Goal: Task Accomplishment & Management: Manage account settings

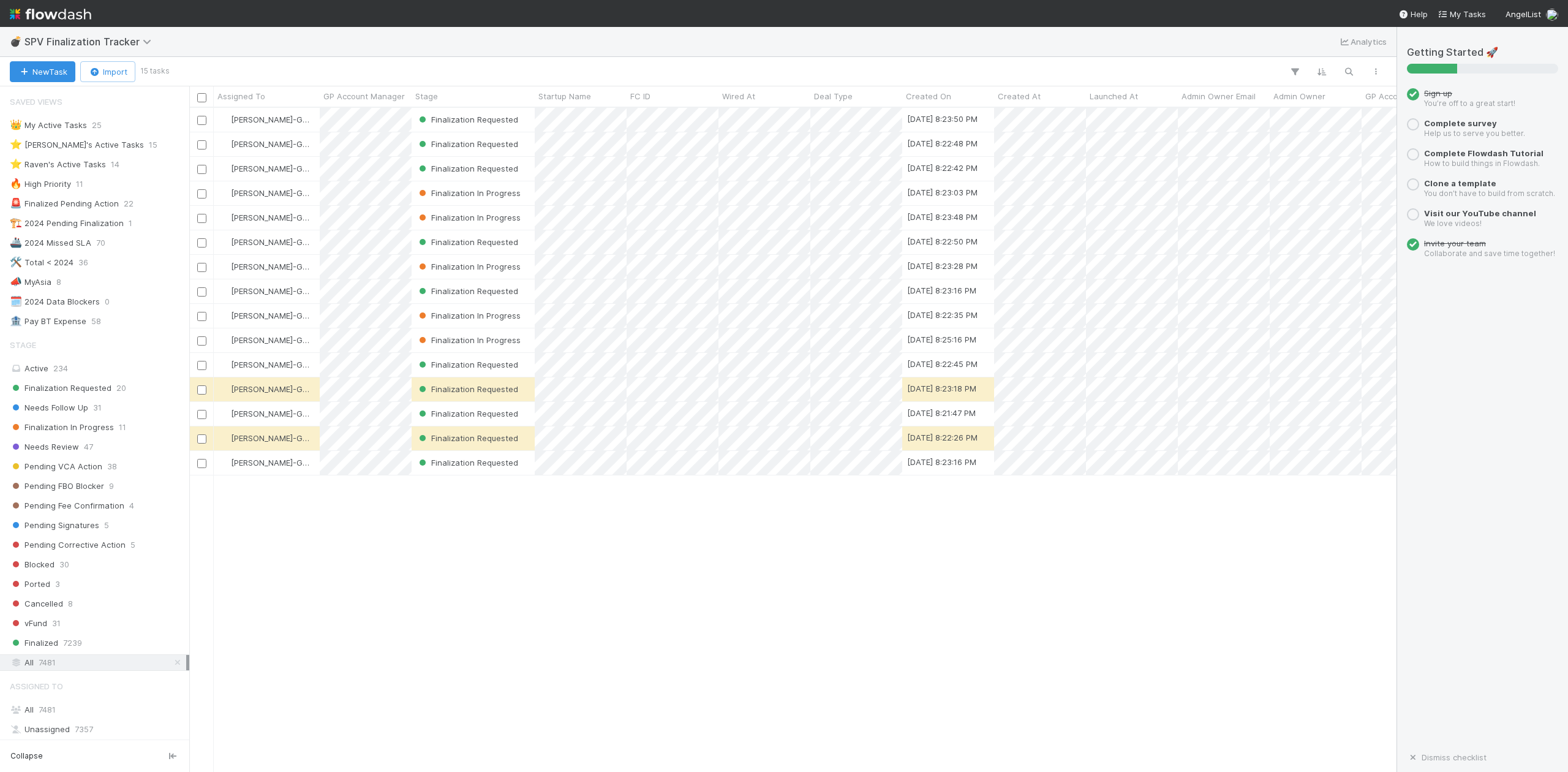
scroll to position [13, 13]
click at [96, 148] on div "⭐ [PERSON_NAME]'s Active Tasks" at bounding box center [77, 145] width 134 height 16
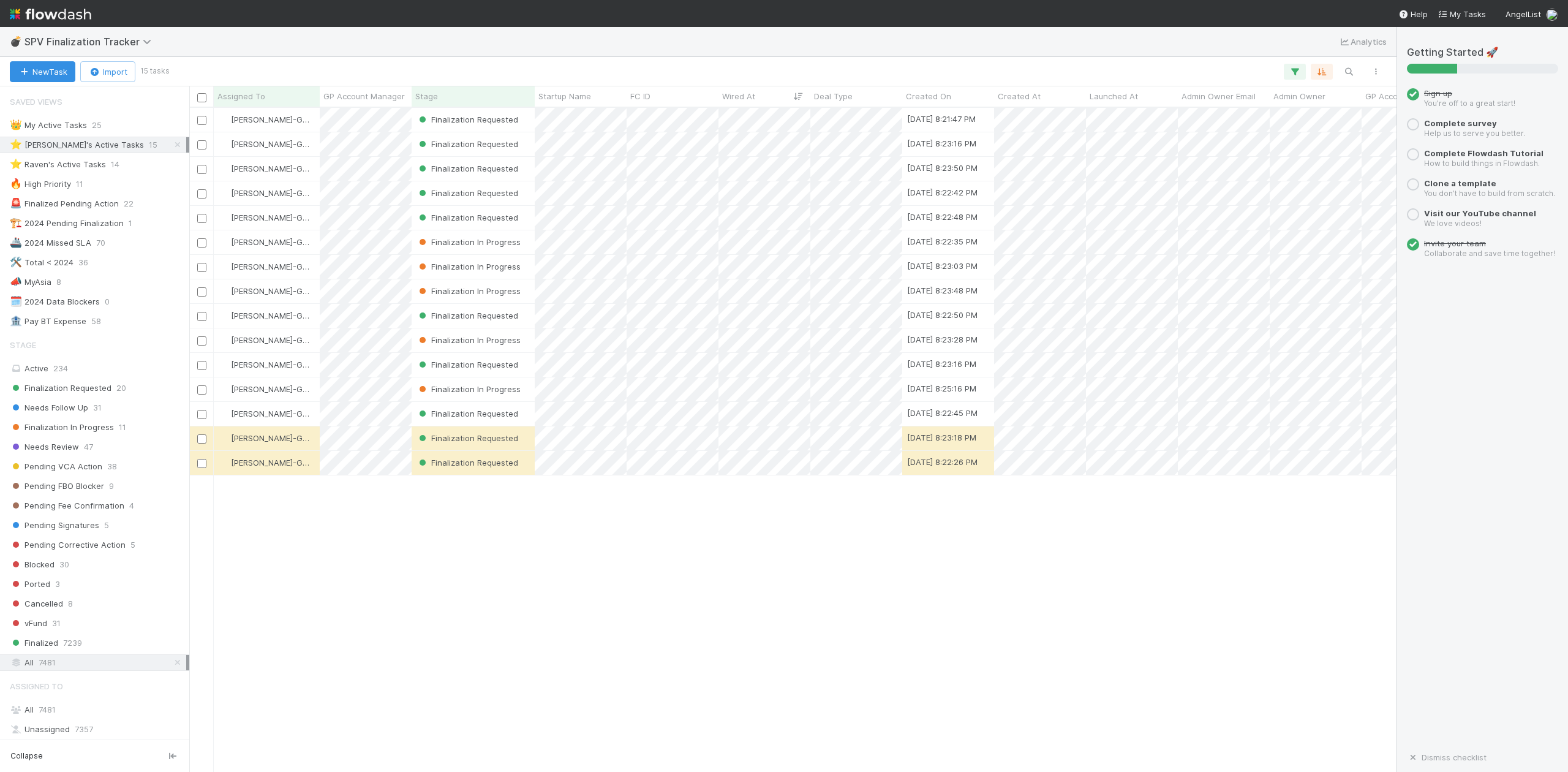
scroll to position [652, 1196]
click at [96, 392] on span "Finalization Requested" at bounding box center [61, 388] width 102 height 16
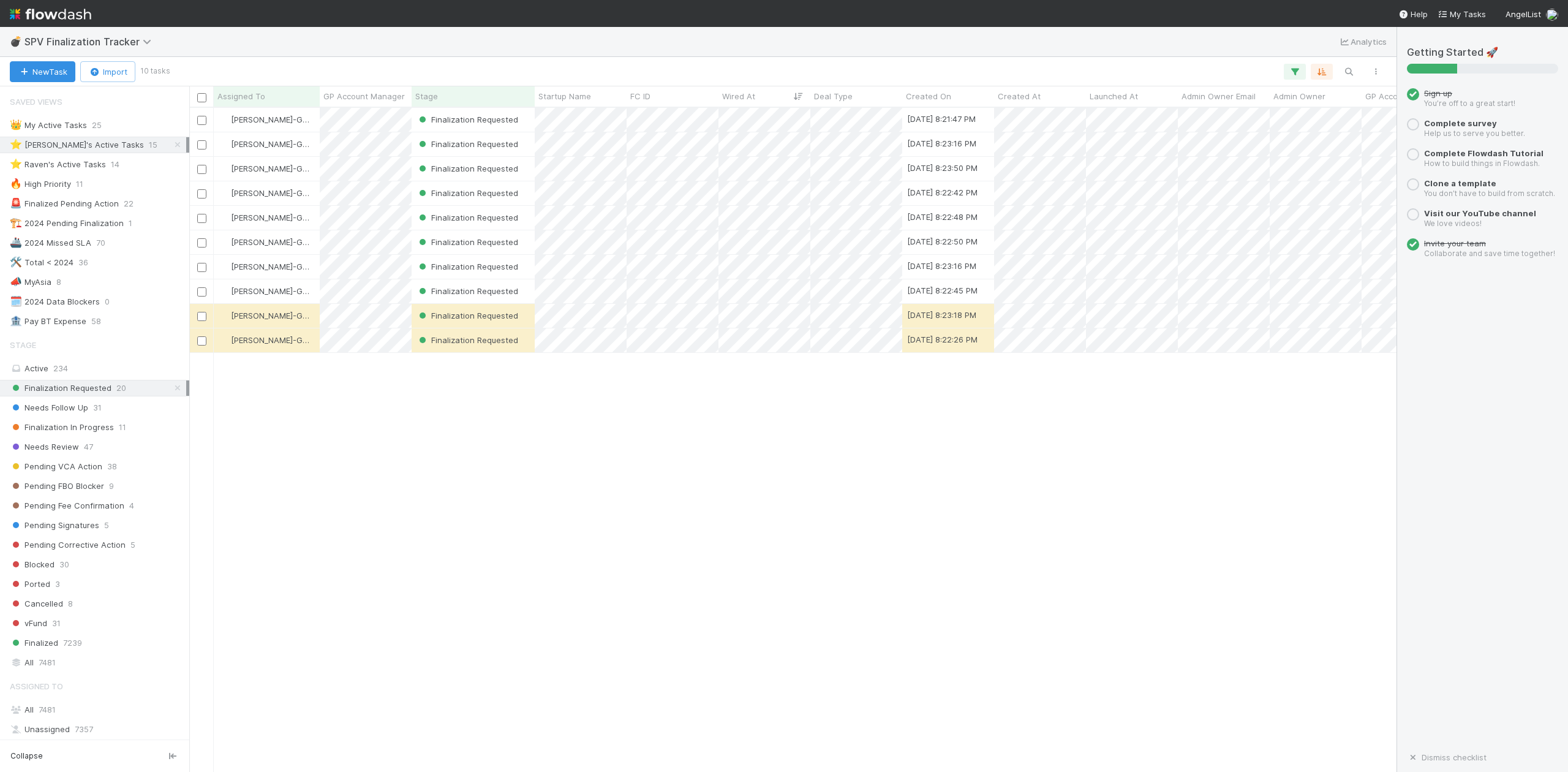
scroll to position [652, 1196]
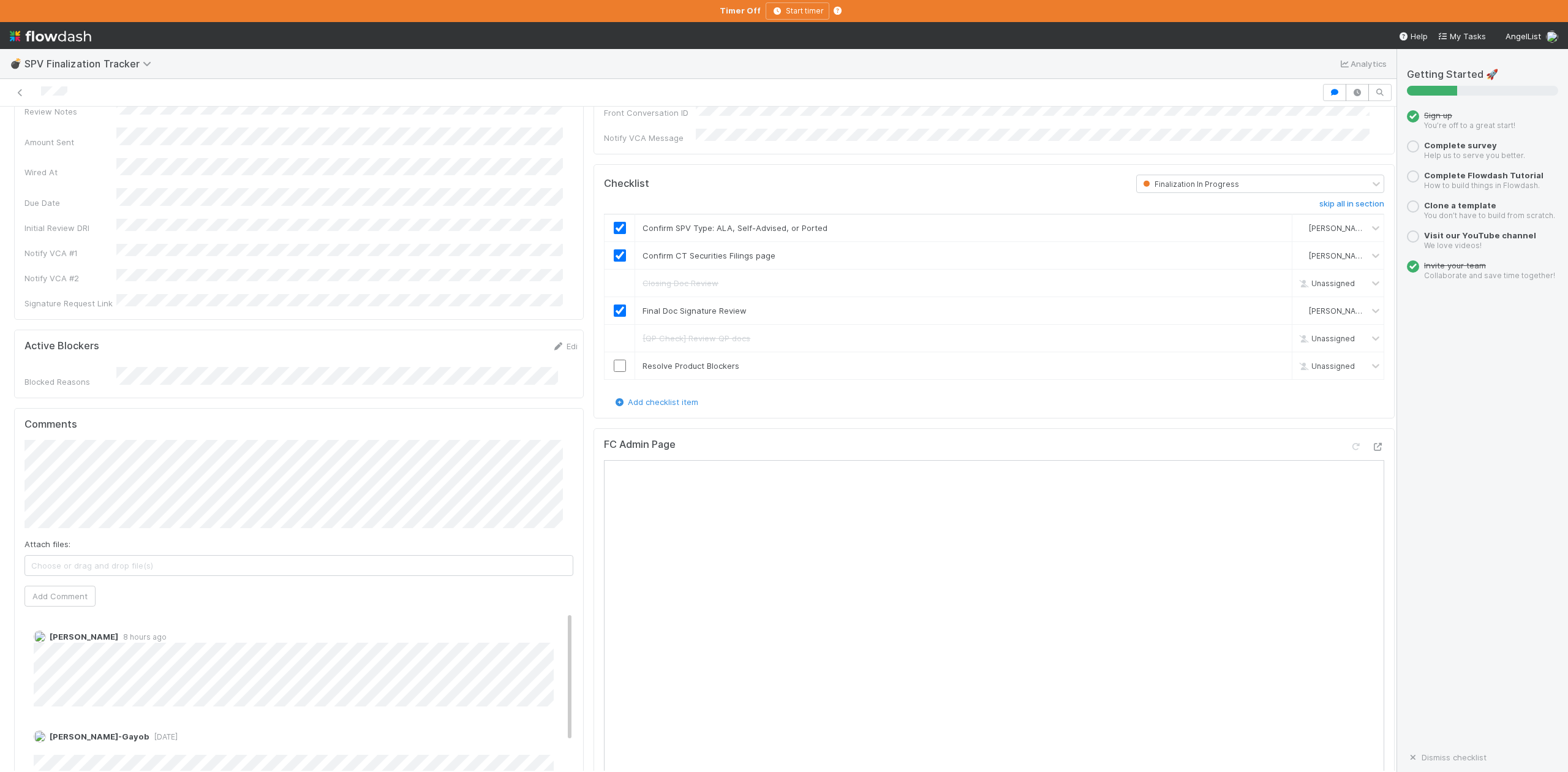
scroll to position [327, 0]
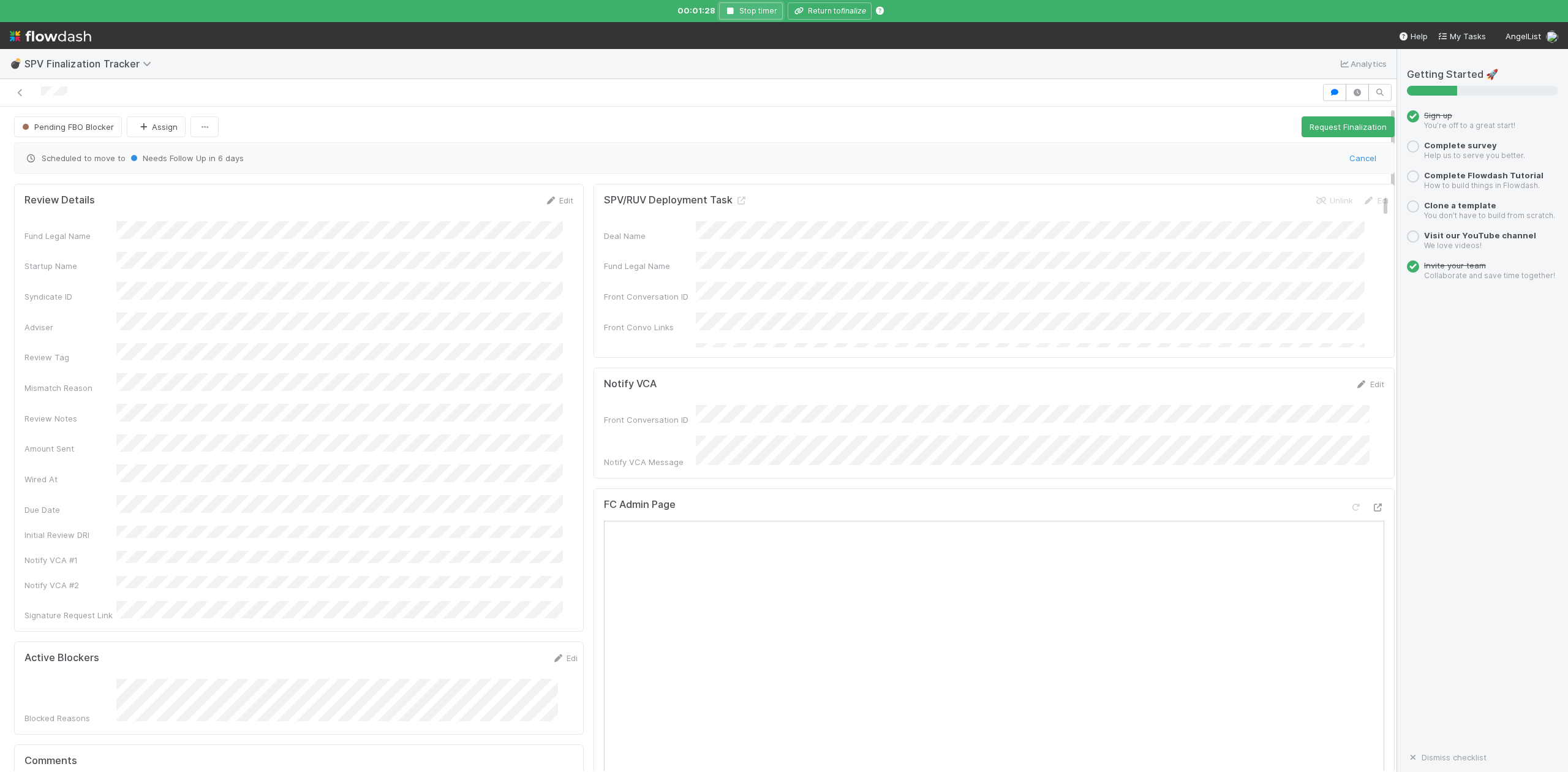
click at [733, 6] on button "Stop timer" at bounding box center [751, 11] width 64 height 17
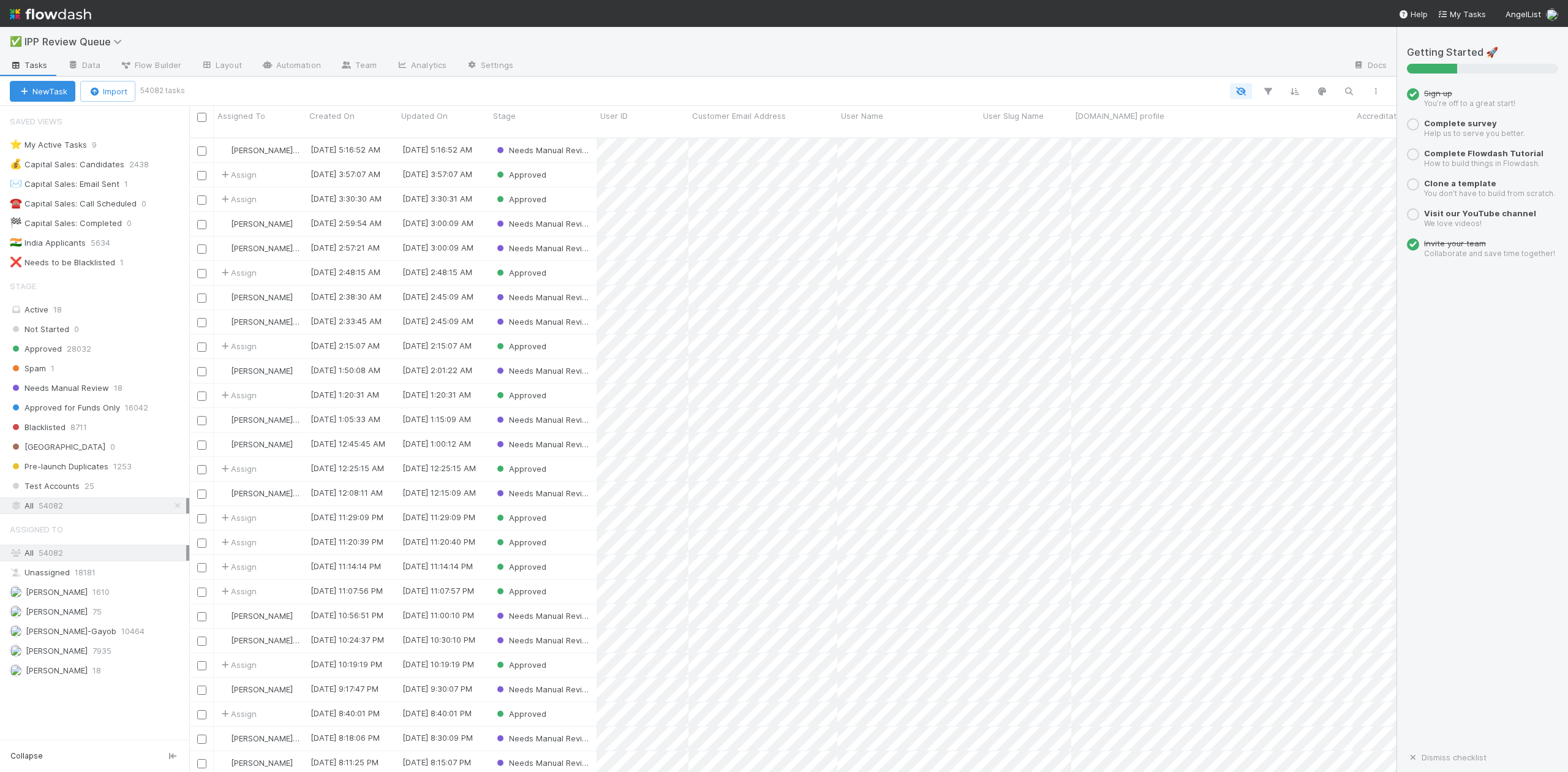
scroll to position [632, 1196]
click at [89, 390] on span "Needs Manual Review" at bounding box center [60, 388] width 100 height 16
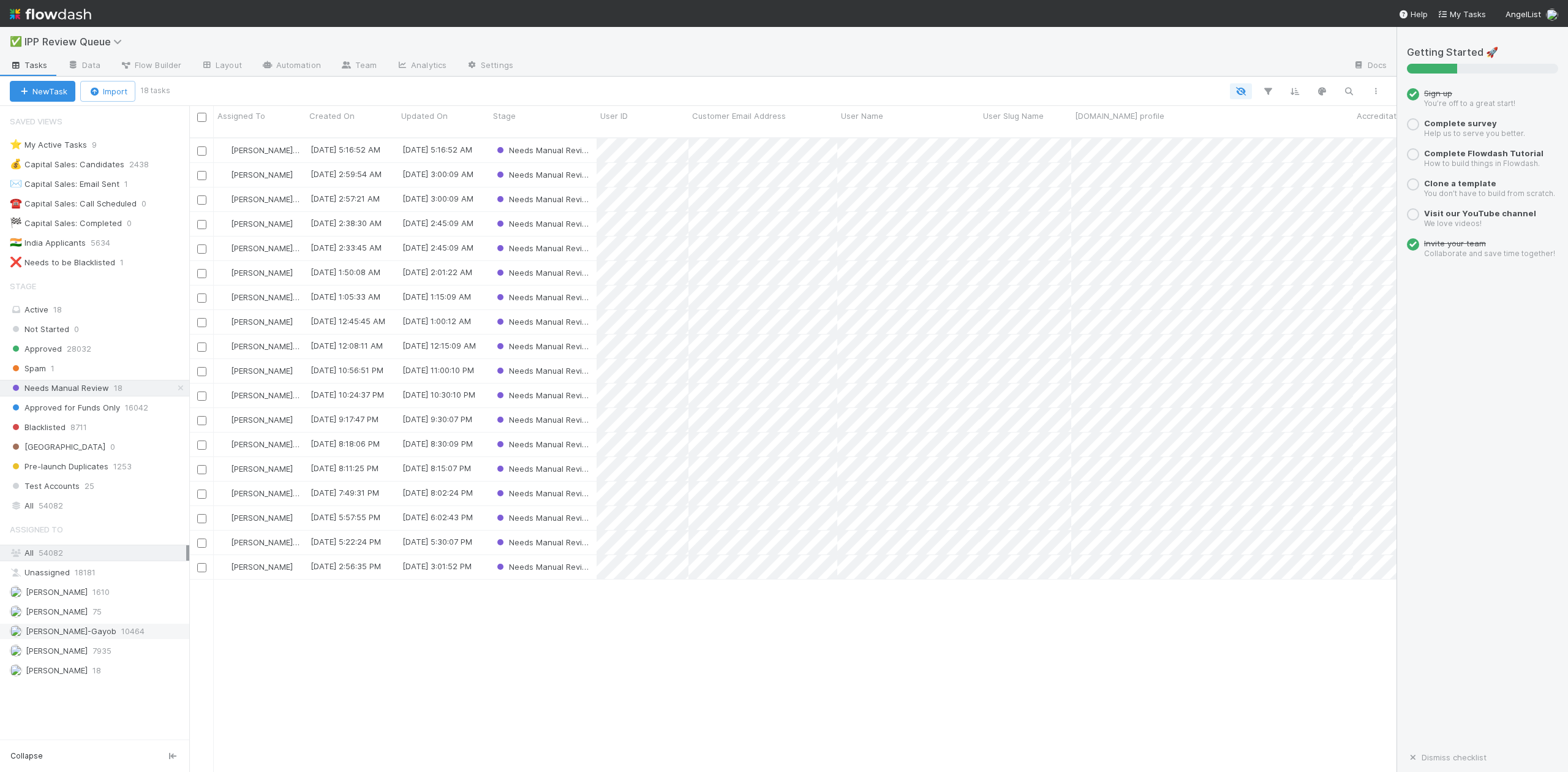
scroll to position [632, 1196]
click at [72, 636] on span "[PERSON_NAME]-Gayob" at bounding box center [71, 631] width 91 height 10
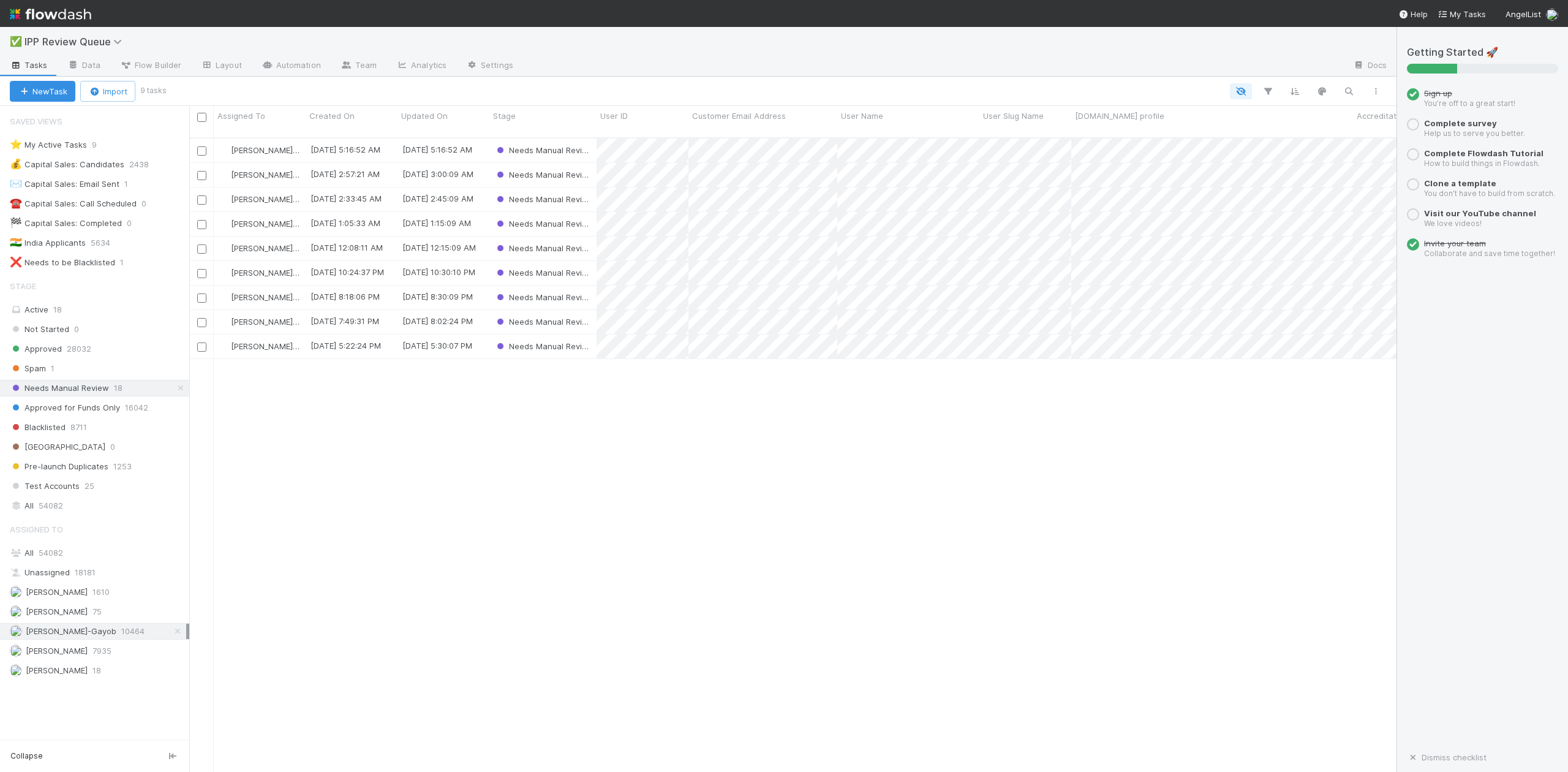
scroll to position [632, 1196]
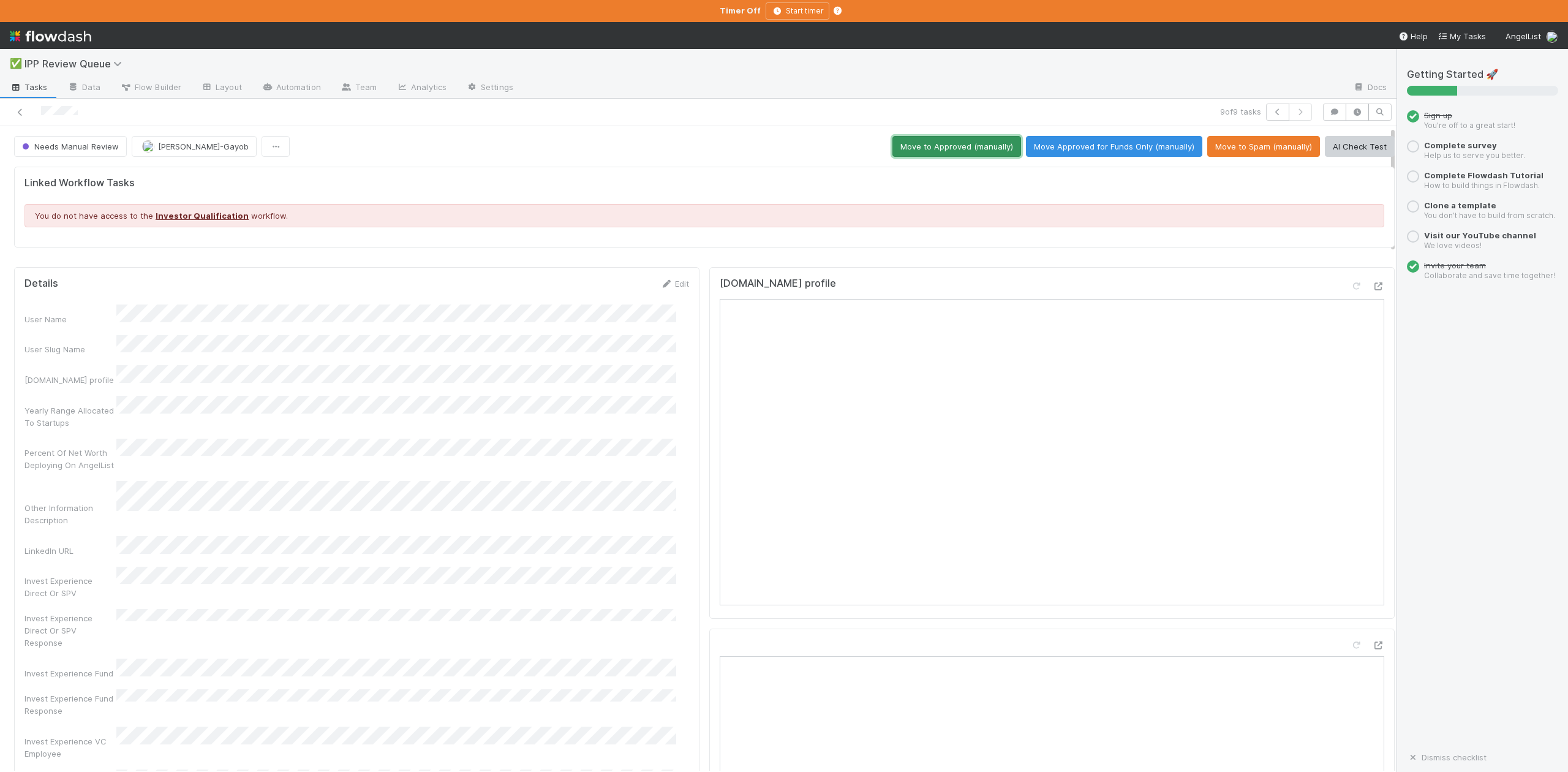
click at [931, 151] on button "Move to Approved (manually)" at bounding box center [956, 146] width 128 height 21
click at [1272, 114] on icon "button" at bounding box center [1278, 111] width 12 height 7
click at [1096, 150] on button "Move Approved for Funds Only (manually)" at bounding box center [1114, 146] width 177 height 21
click at [1272, 114] on icon "button" at bounding box center [1278, 111] width 12 height 7
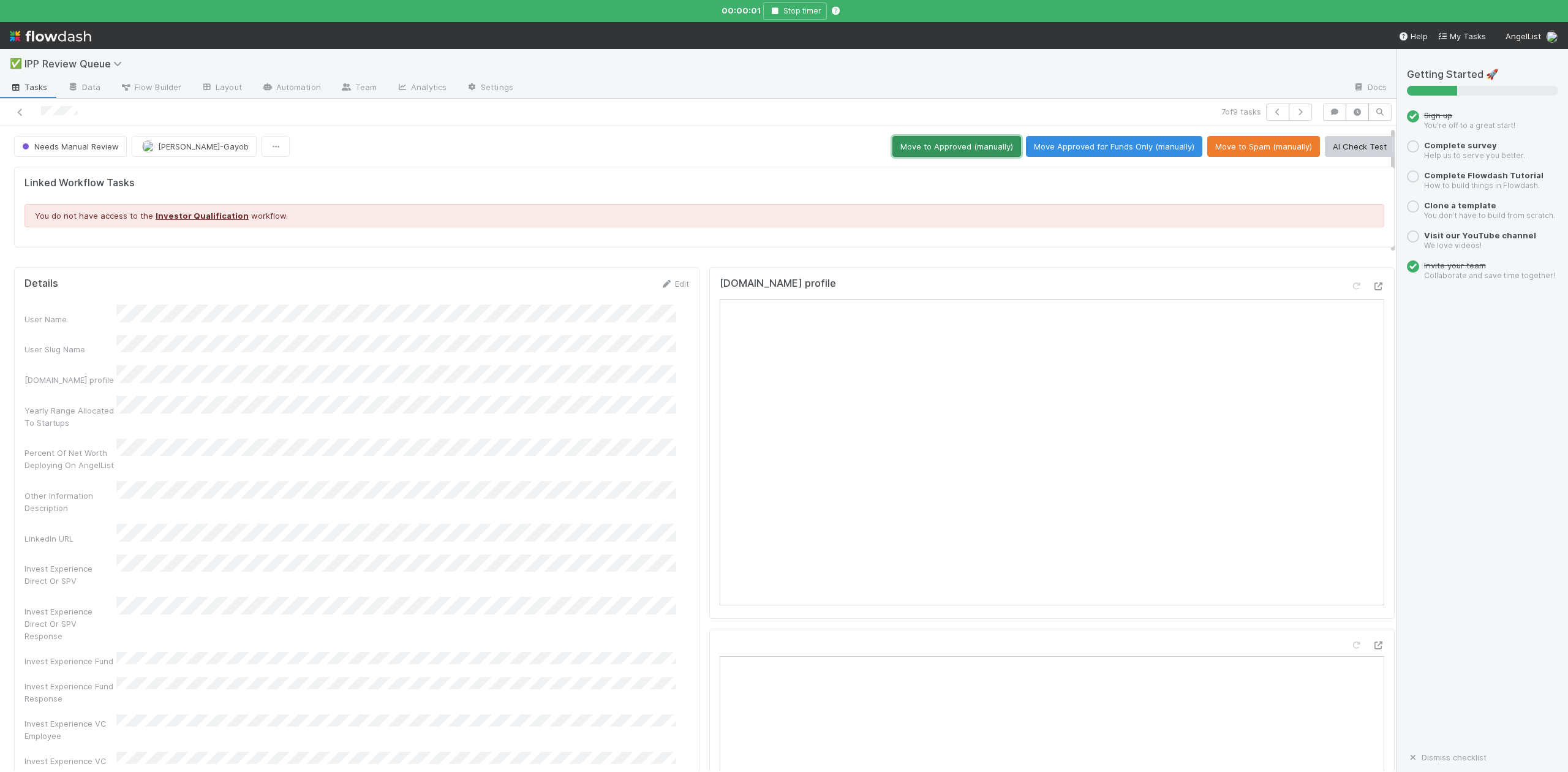
click at [926, 145] on button "Move to Approved (manually)" at bounding box center [956, 146] width 128 height 21
click at [1272, 111] on icon "button" at bounding box center [1278, 111] width 12 height 7
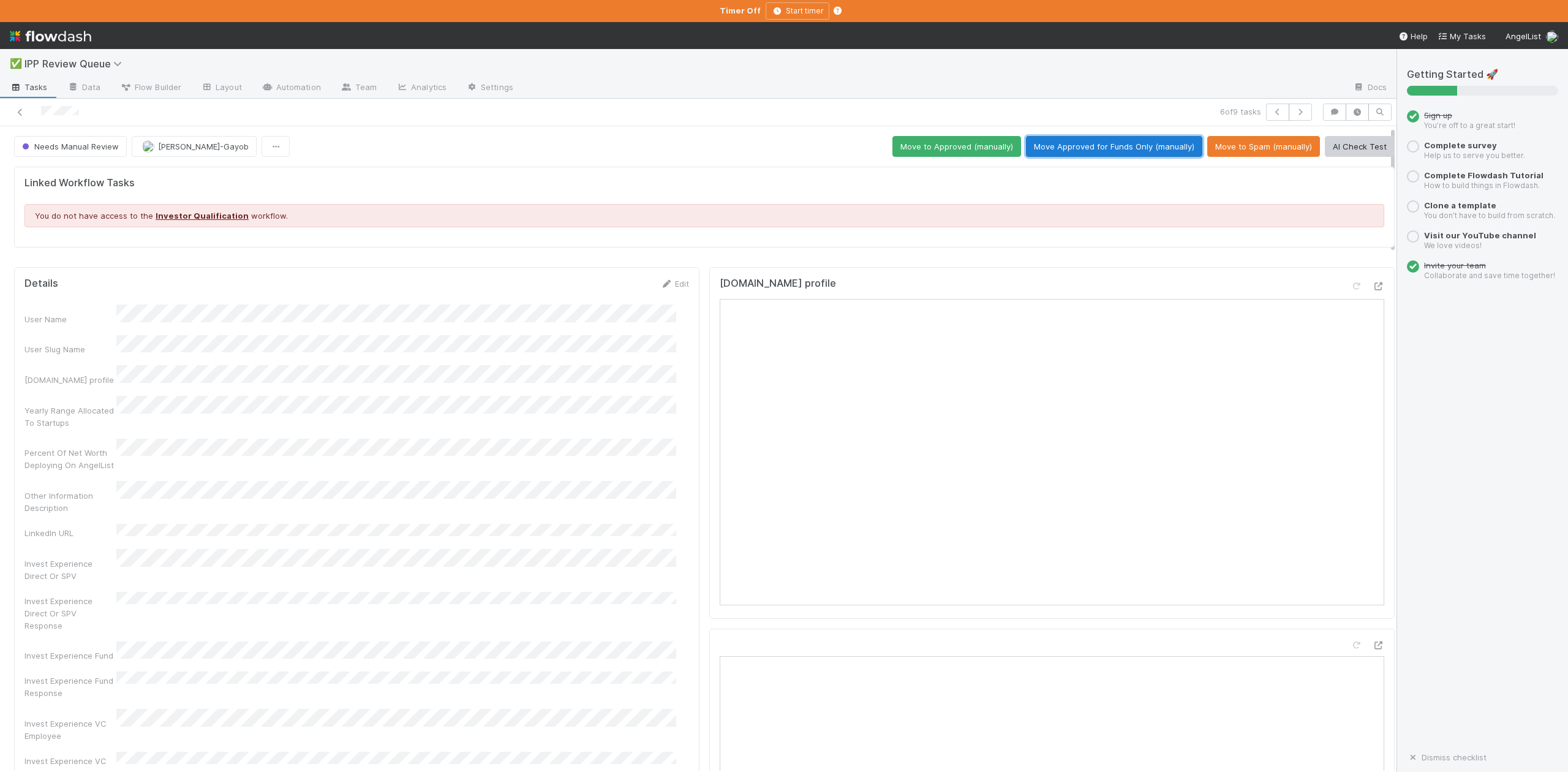
click at [1113, 149] on button "Move Approved for Funds Only (manually)" at bounding box center [1114, 146] width 177 height 21
click at [1272, 111] on icon "button" at bounding box center [1278, 111] width 12 height 7
click at [1073, 143] on button "Move Approved for Funds Only (manually)" at bounding box center [1114, 146] width 177 height 21
click at [1272, 114] on icon "button" at bounding box center [1278, 111] width 12 height 7
click at [925, 151] on button "Move to Approved (manually)" at bounding box center [956, 146] width 128 height 21
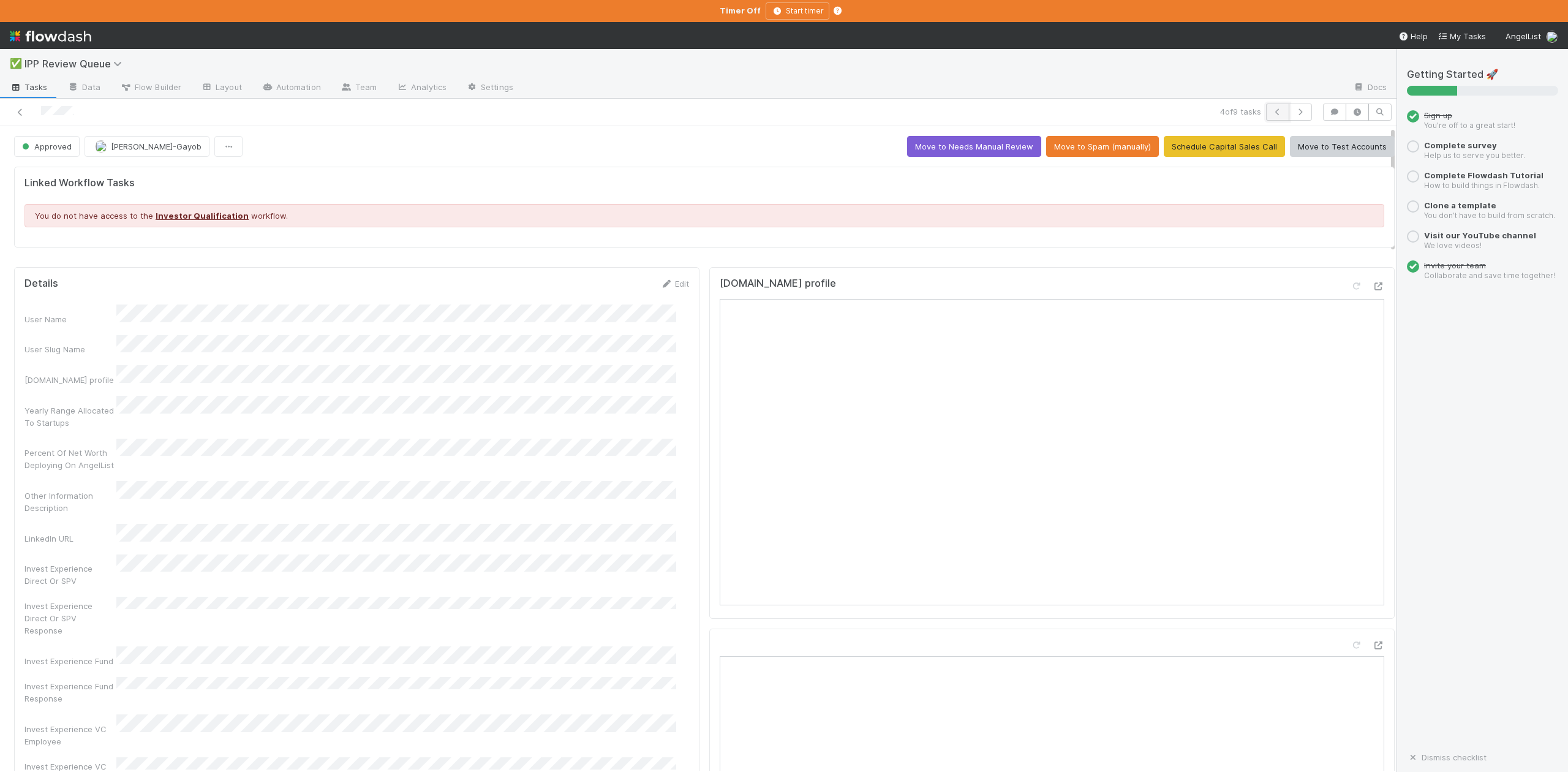
click at [1272, 111] on icon "button" at bounding box center [1278, 111] width 12 height 7
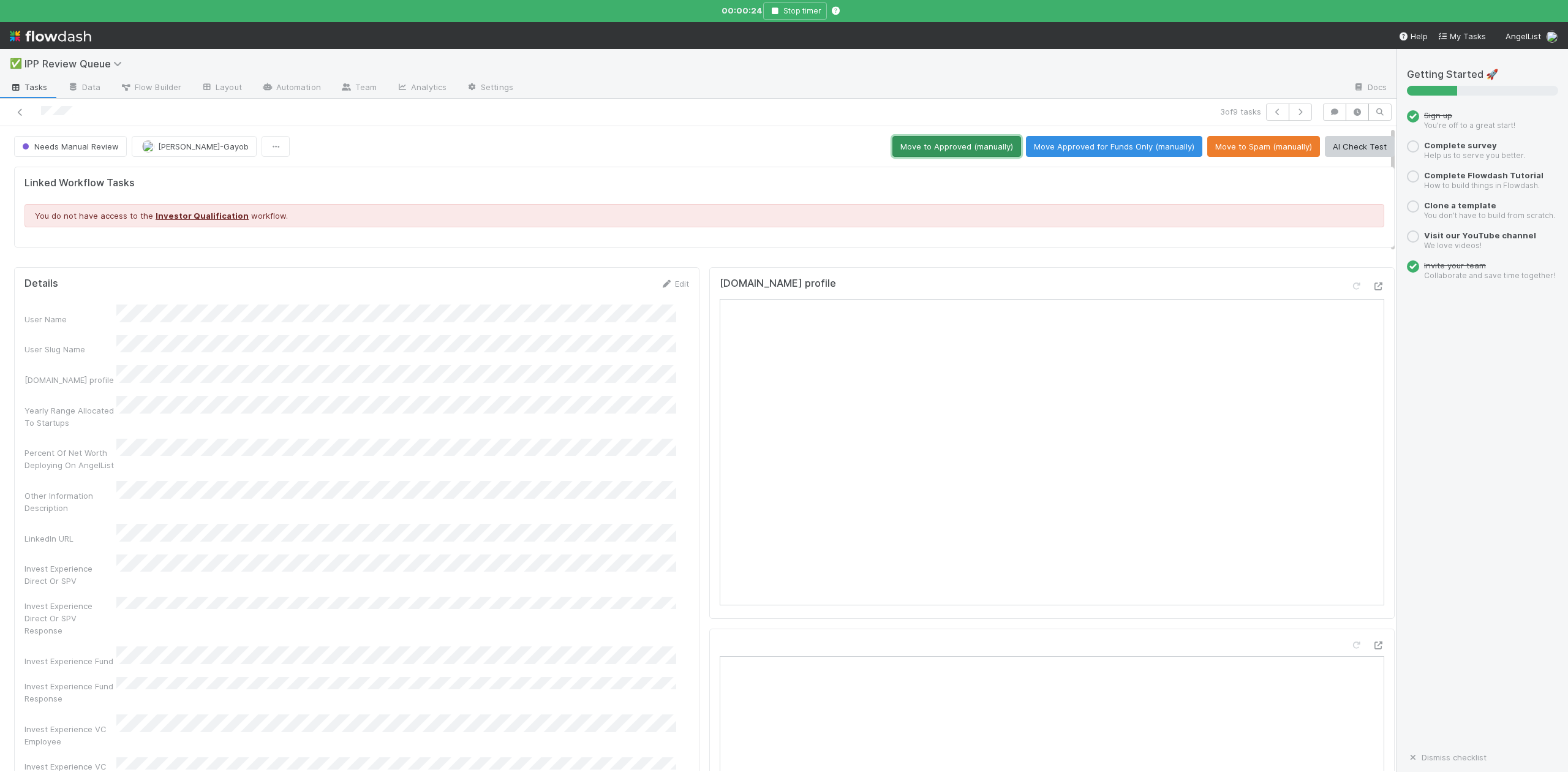
click at [927, 148] on button "Move to Approved (manually)" at bounding box center [956, 146] width 128 height 21
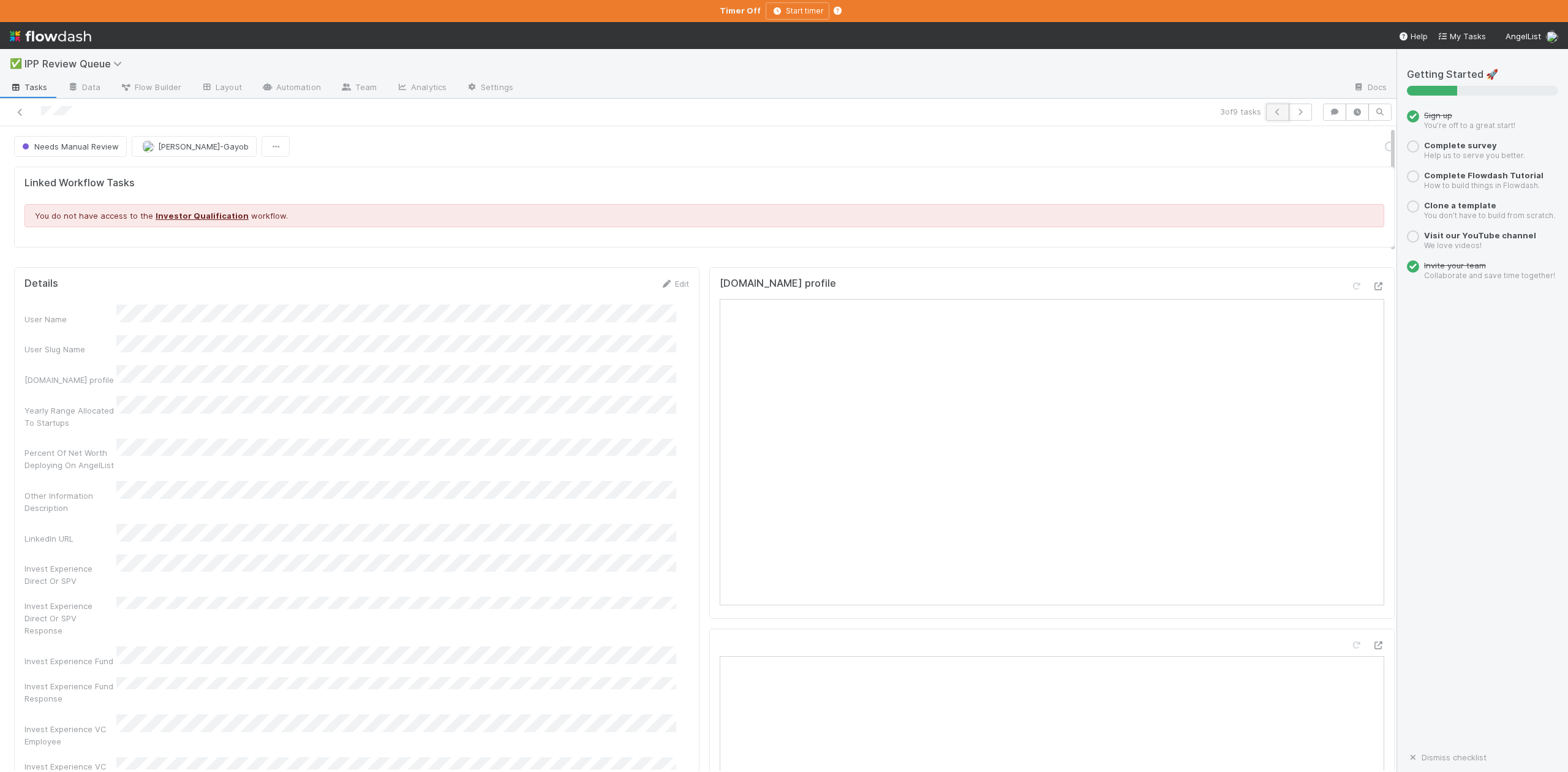
click at [1272, 115] on icon "button" at bounding box center [1278, 111] width 12 height 7
click at [934, 139] on button "Move to Approved (manually)" at bounding box center [956, 146] width 128 height 21
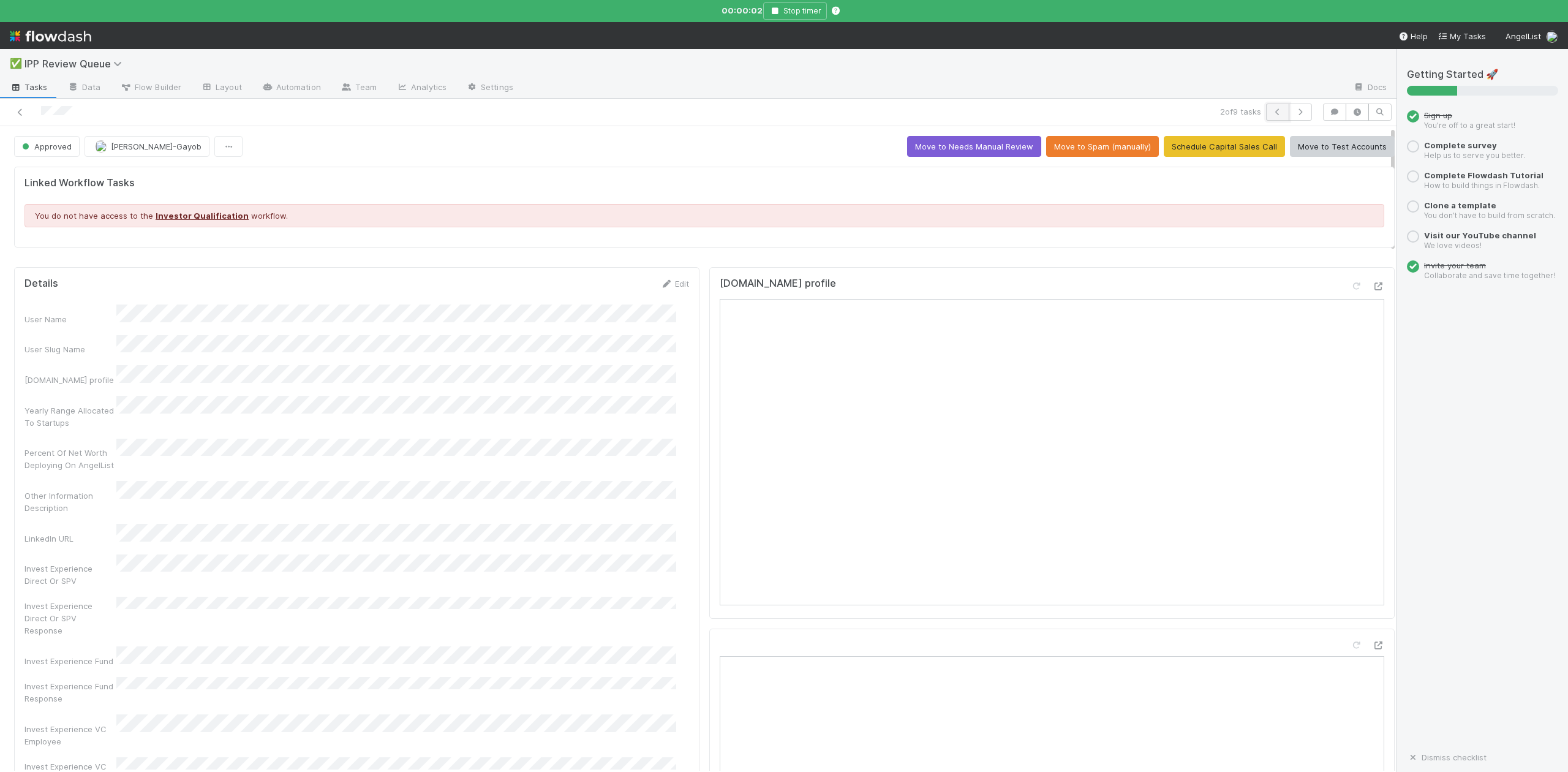
click at [1272, 111] on icon "button" at bounding box center [1278, 111] width 12 height 7
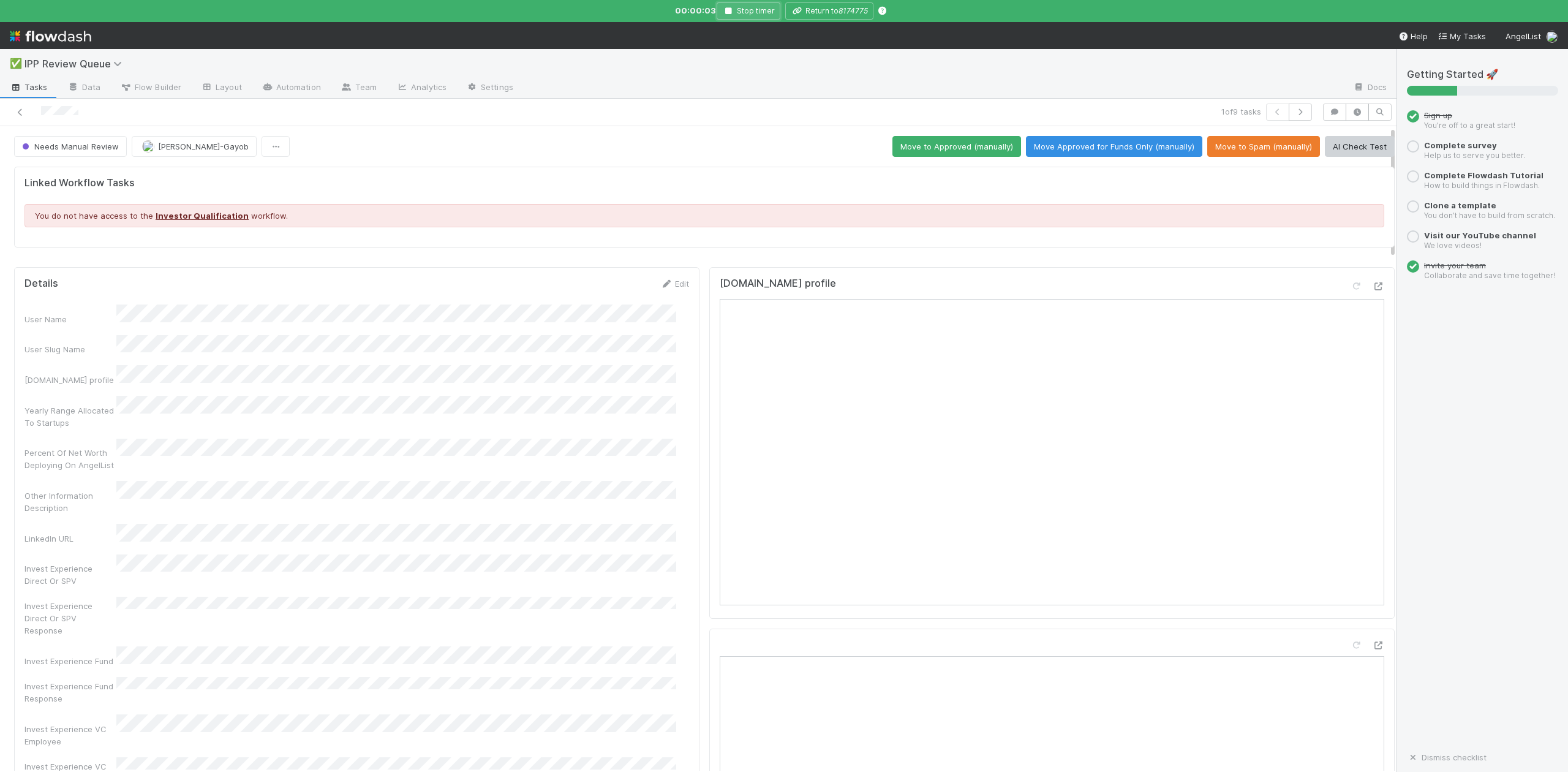
click at [733, 9] on icon "button" at bounding box center [728, 10] width 12 height 7
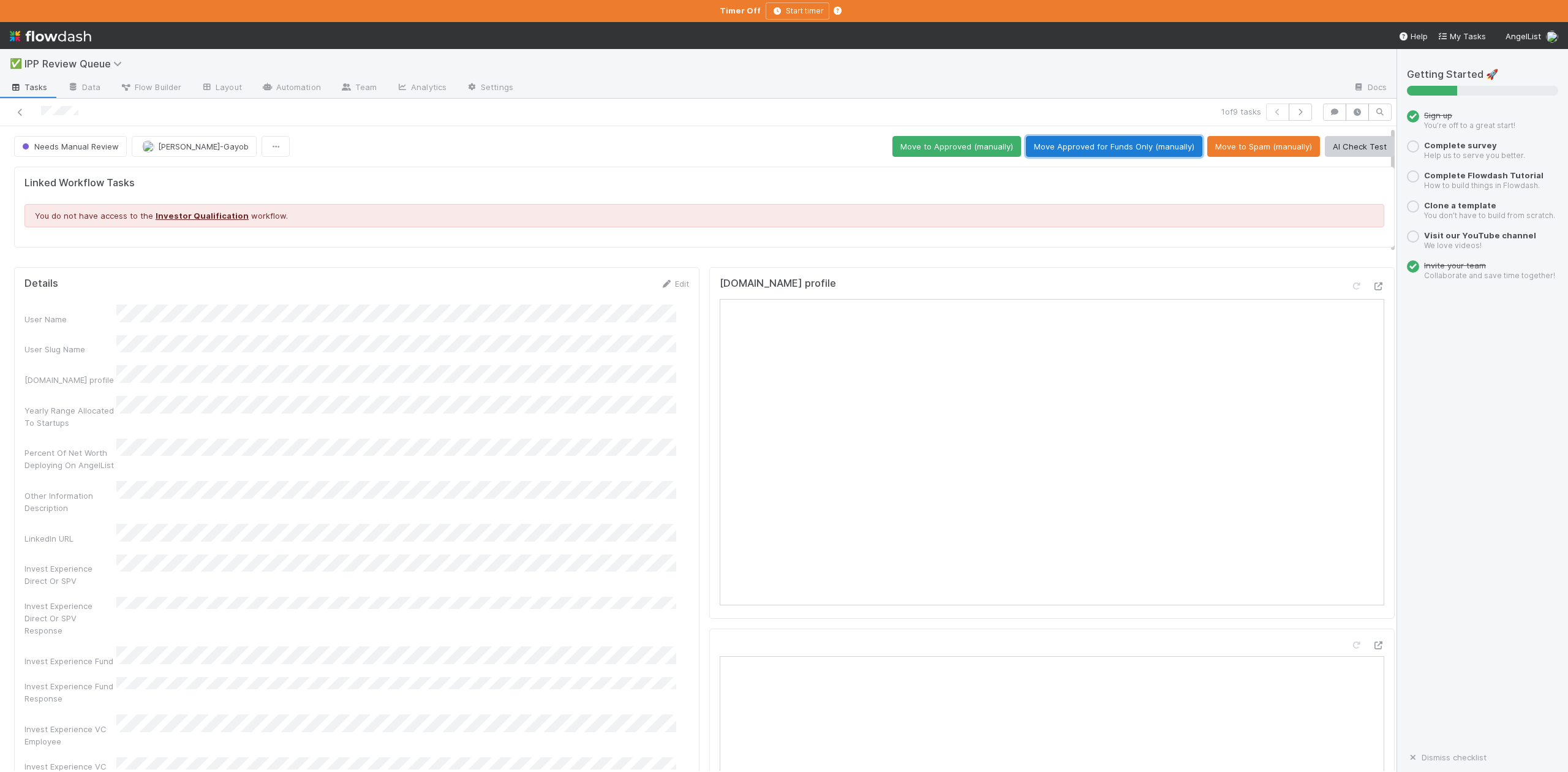
click at [1100, 146] on button "Move Approved for Funds Only (manually)" at bounding box center [1114, 146] width 177 height 21
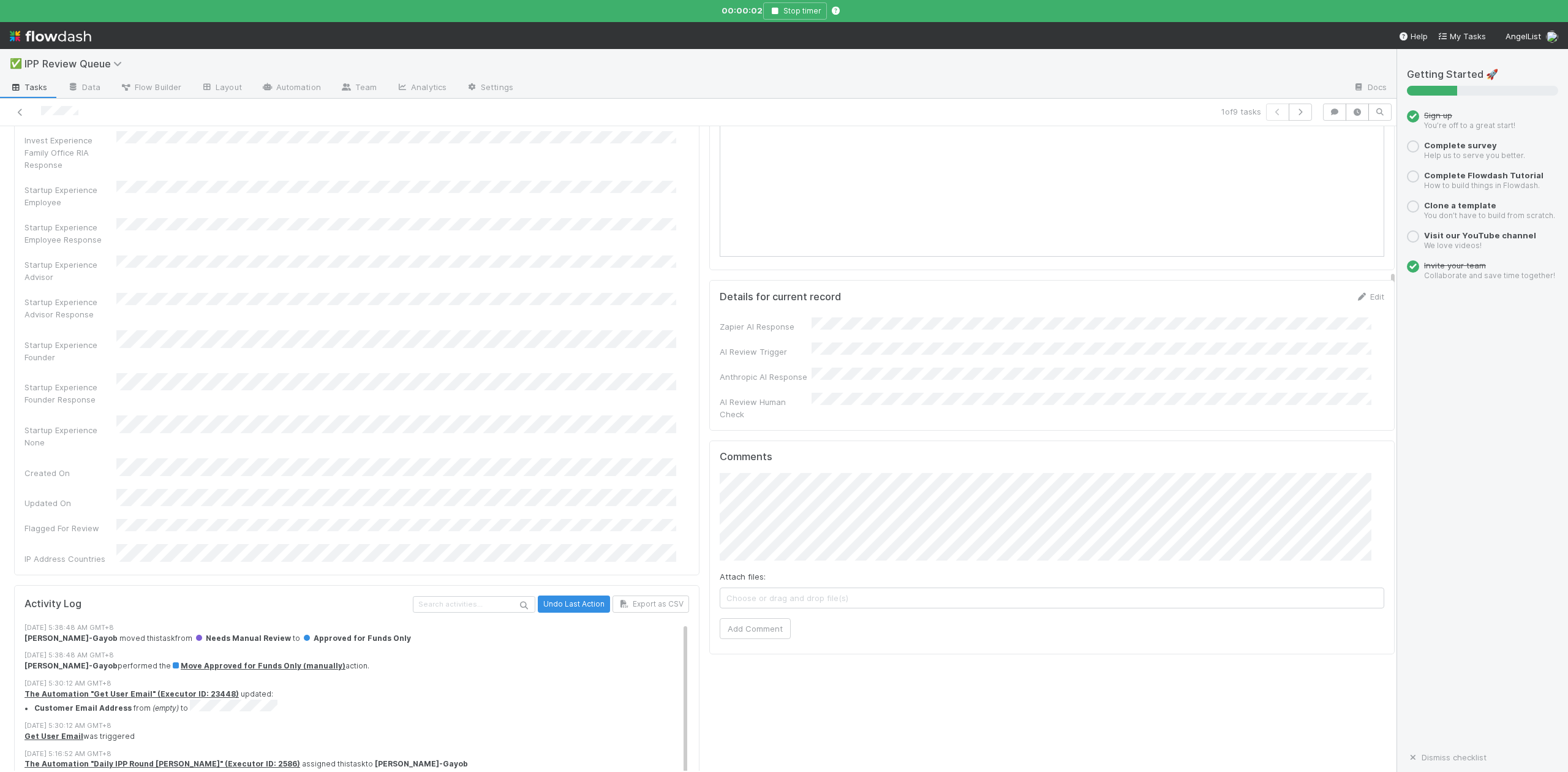
scroll to position [735, 0]
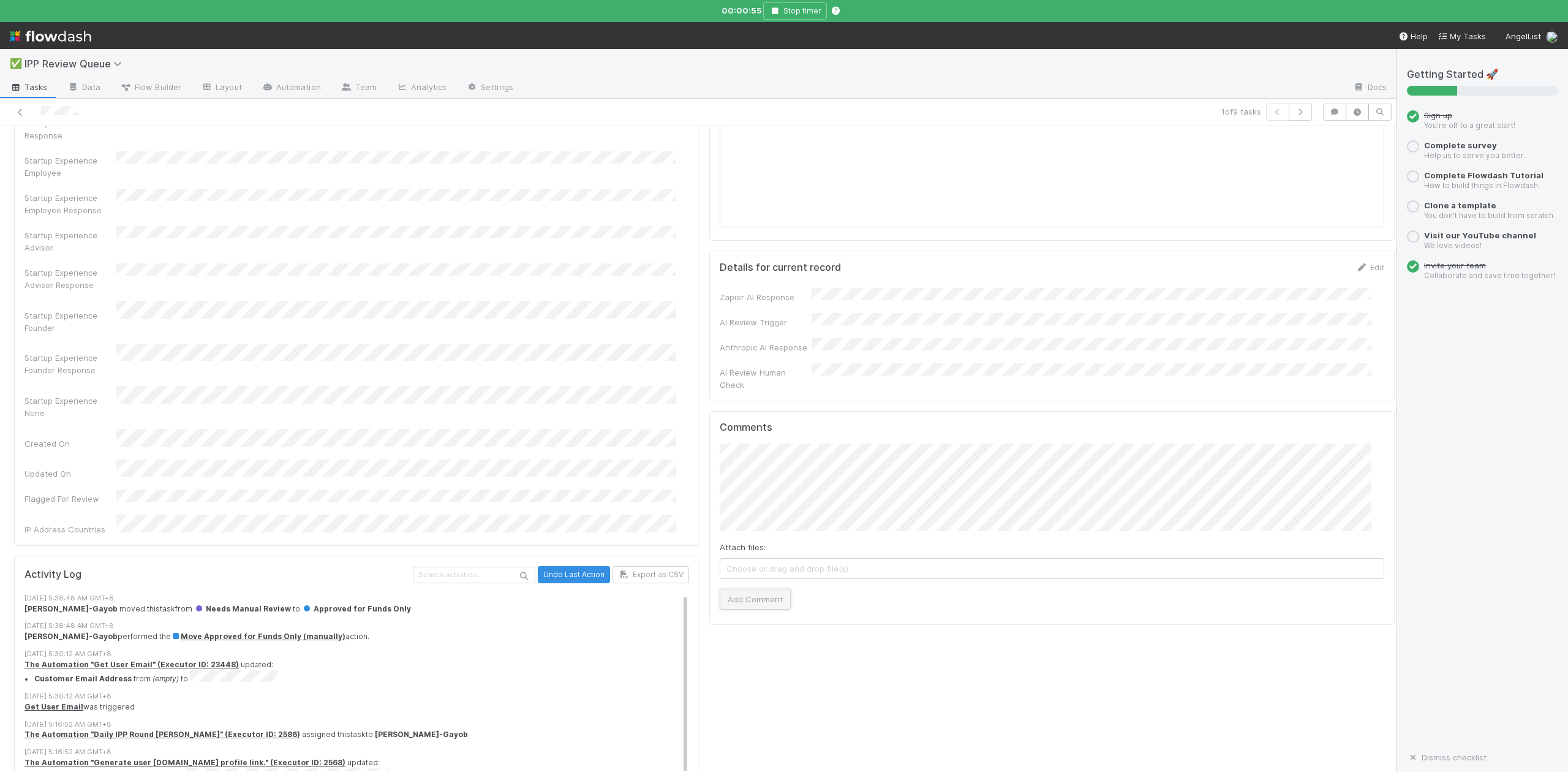
click at [738, 588] on button "Add Comment" at bounding box center [755, 598] width 71 height 21
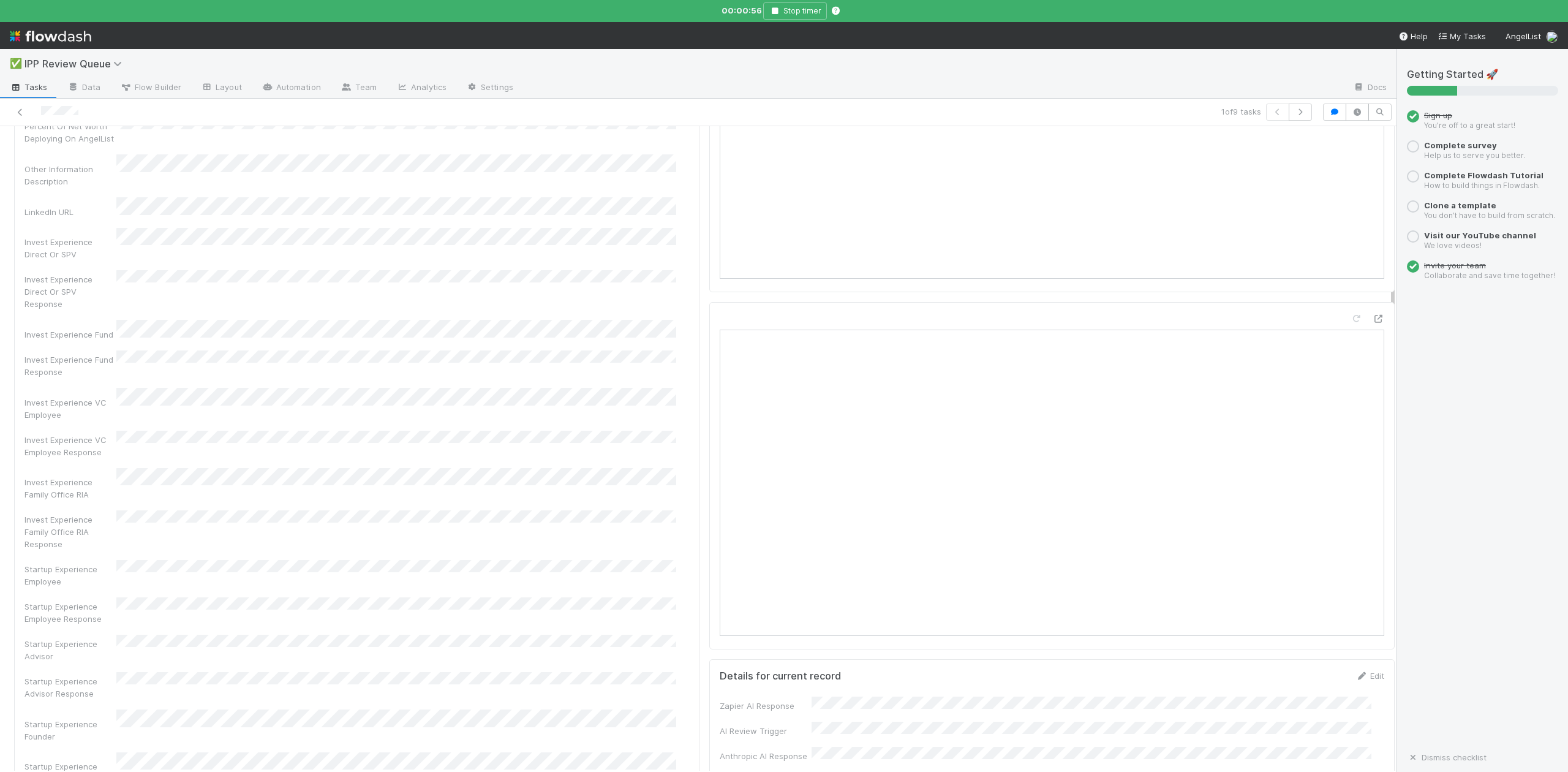
scroll to position [0, 0]
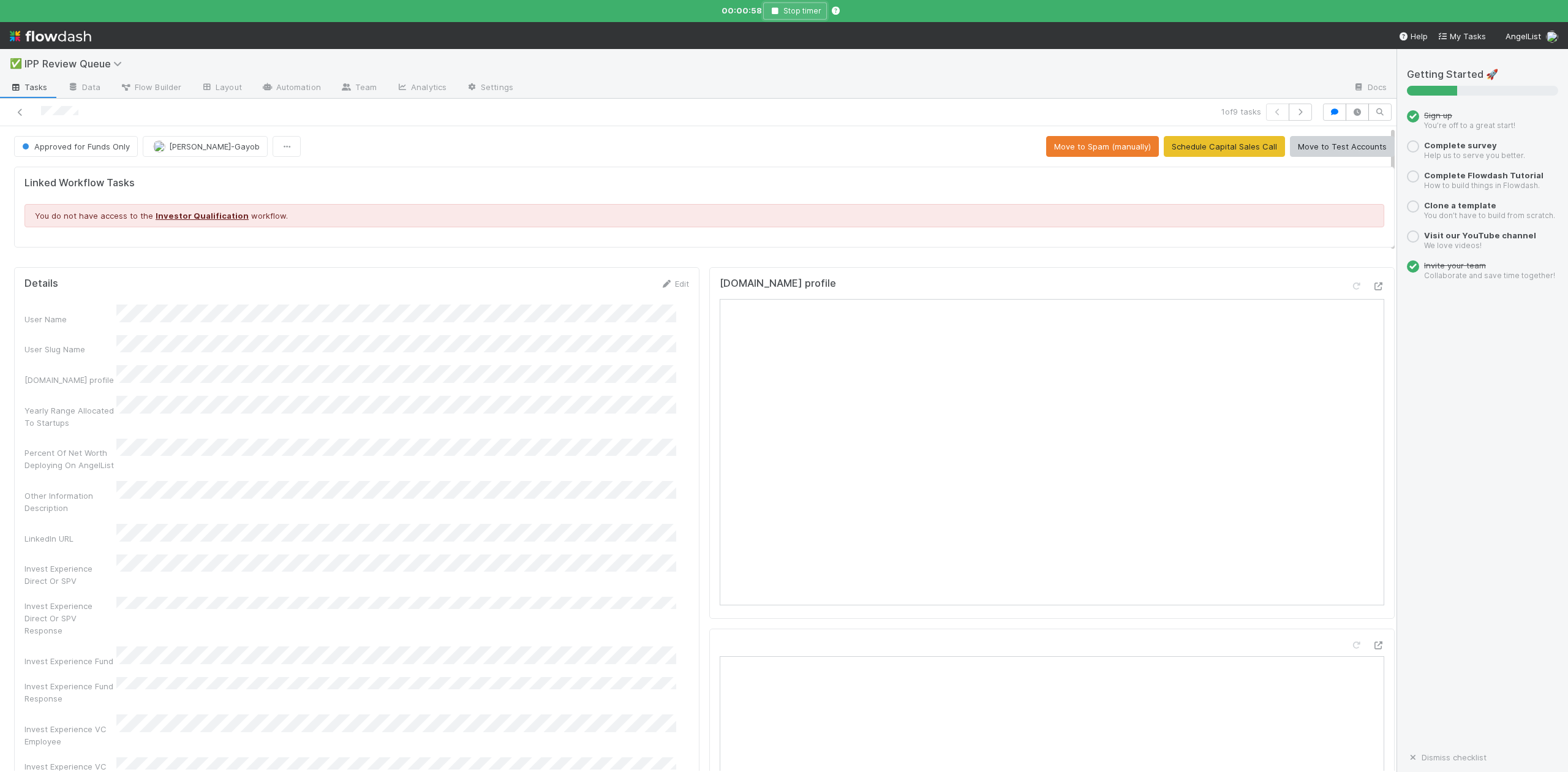
click at [773, 11] on icon "button" at bounding box center [775, 10] width 12 height 7
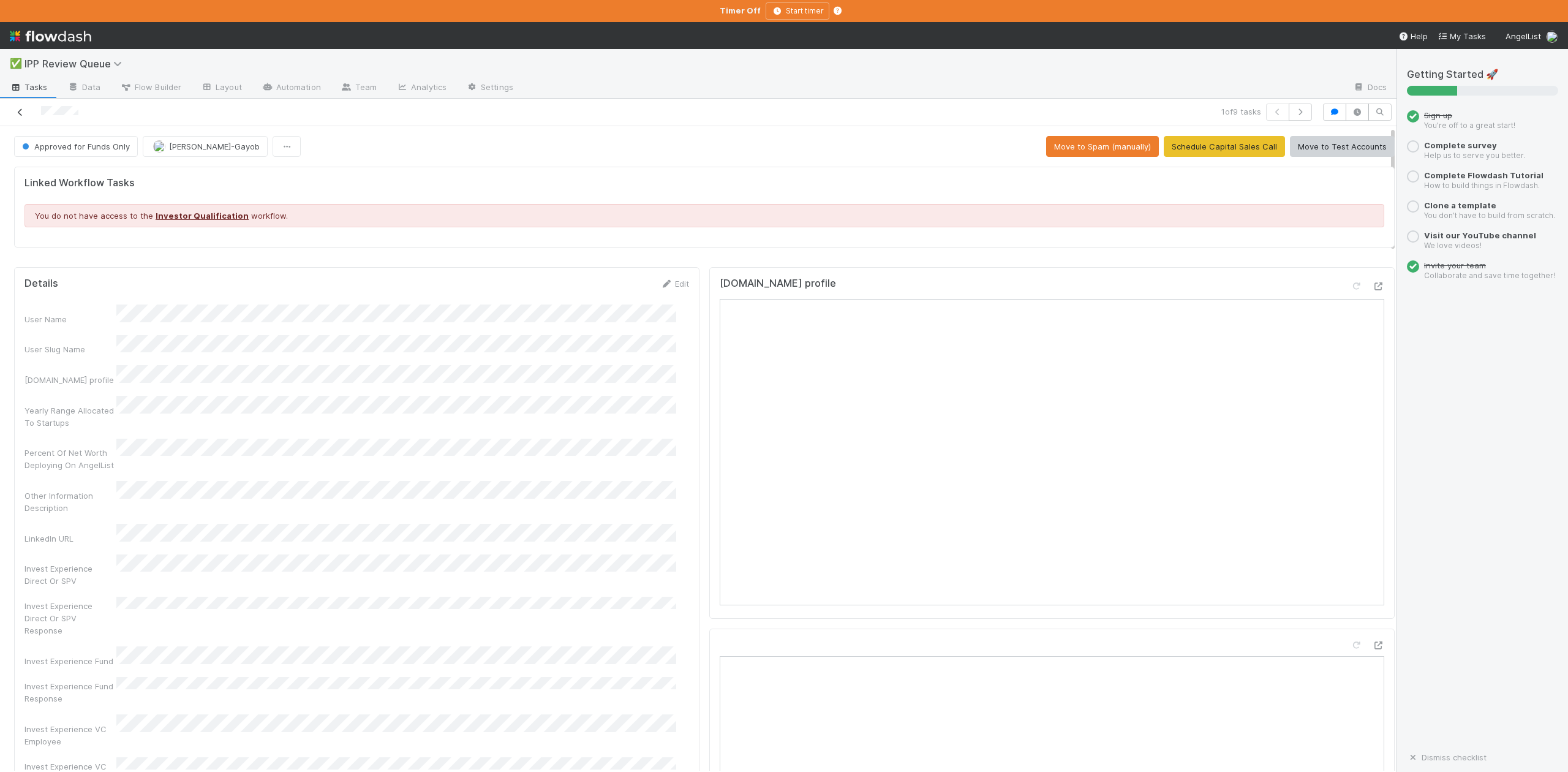
click at [19, 111] on icon at bounding box center [20, 112] width 12 height 8
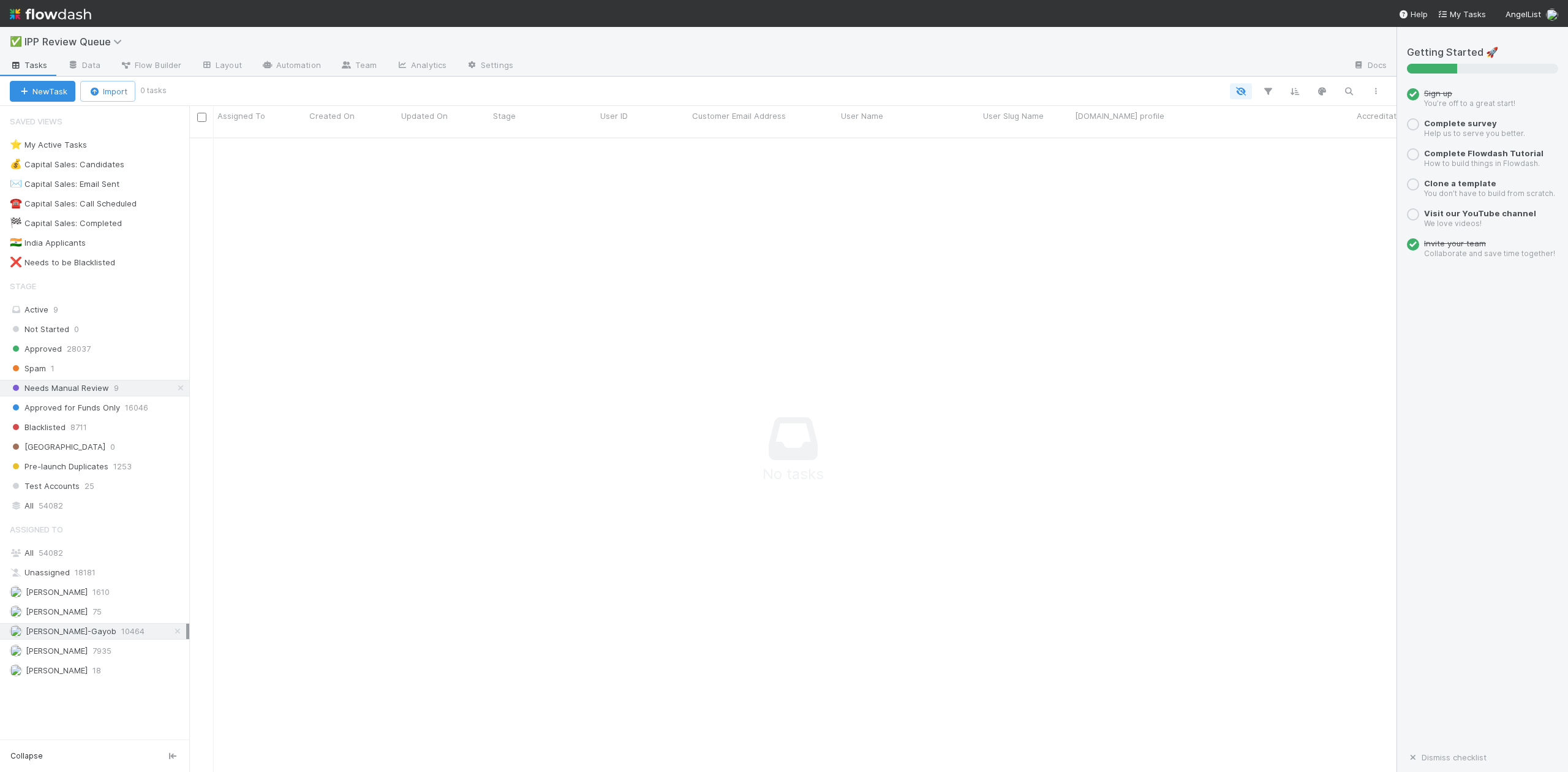
scroll to position [620, 1184]
click at [44, 369] on span "Spam" at bounding box center [28, 369] width 36 height 16
click at [570, 139] on div "Spam" at bounding box center [543, 150] width 107 height 24
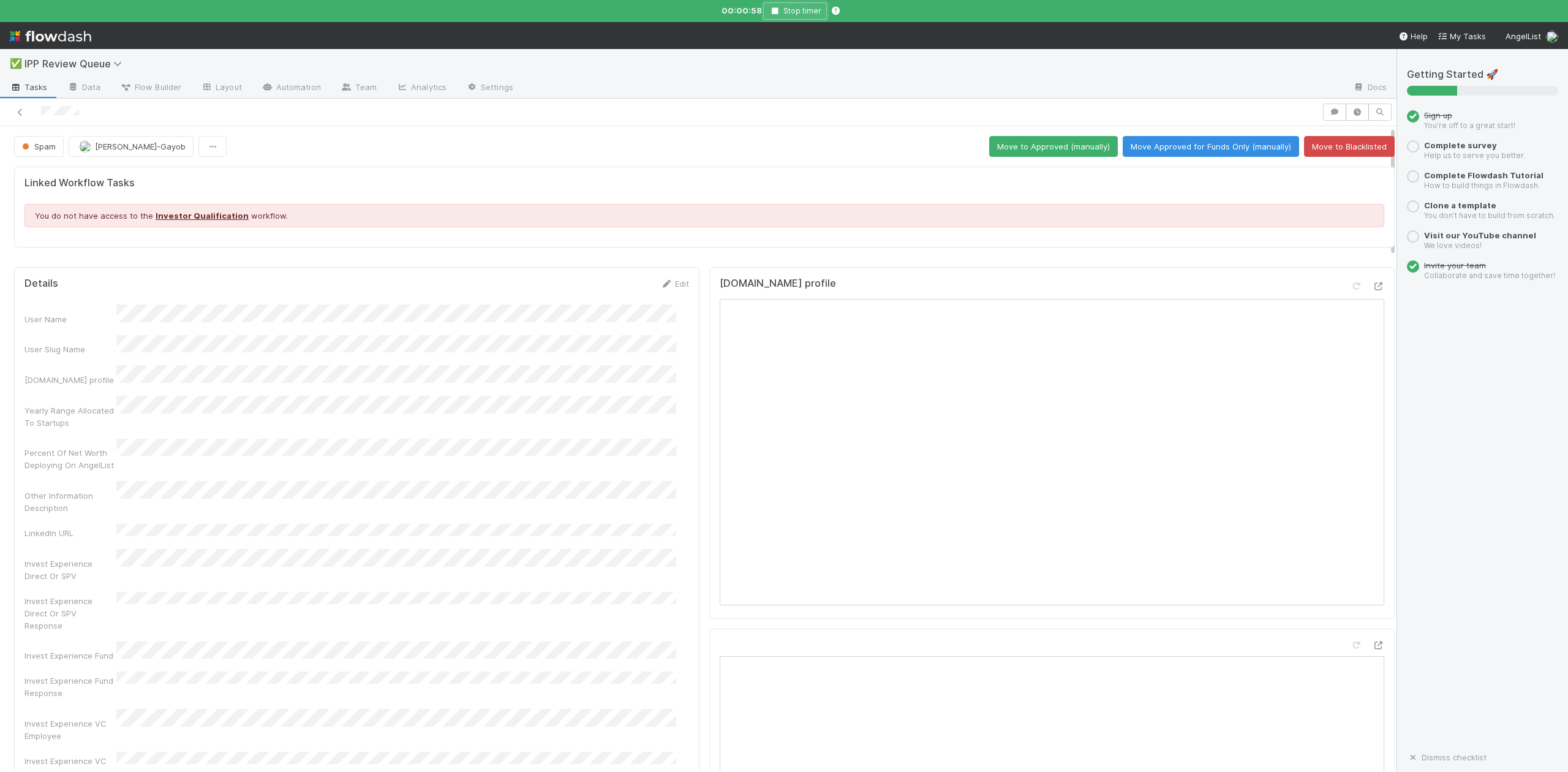
click at [773, 6] on button "Stop timer" at bounding box center [795, 11] width 64 height 17
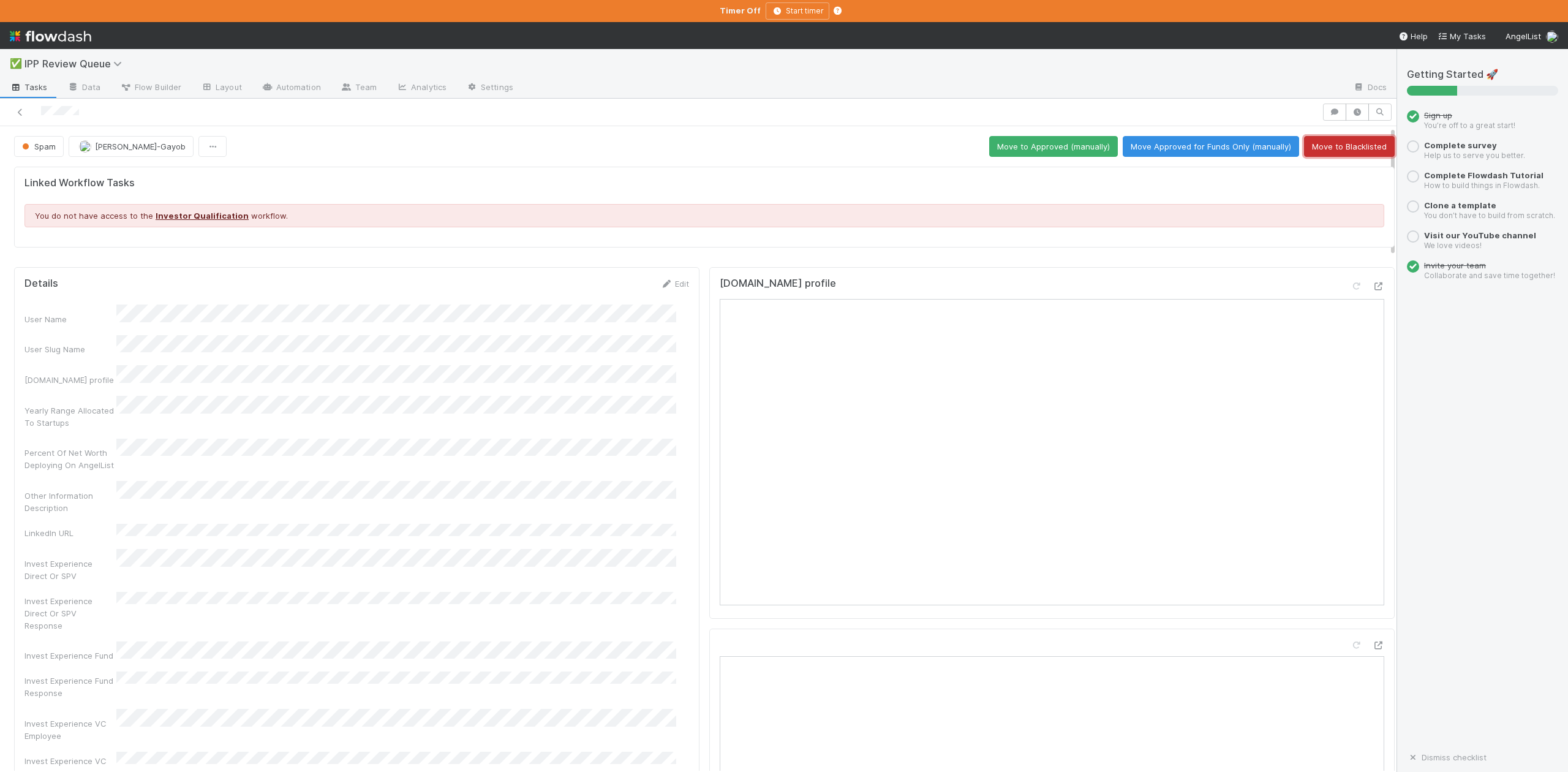
click at [1319, 150] on button "Move to Blacklisted" at bounding box center [1349, 146] width 91 height 21
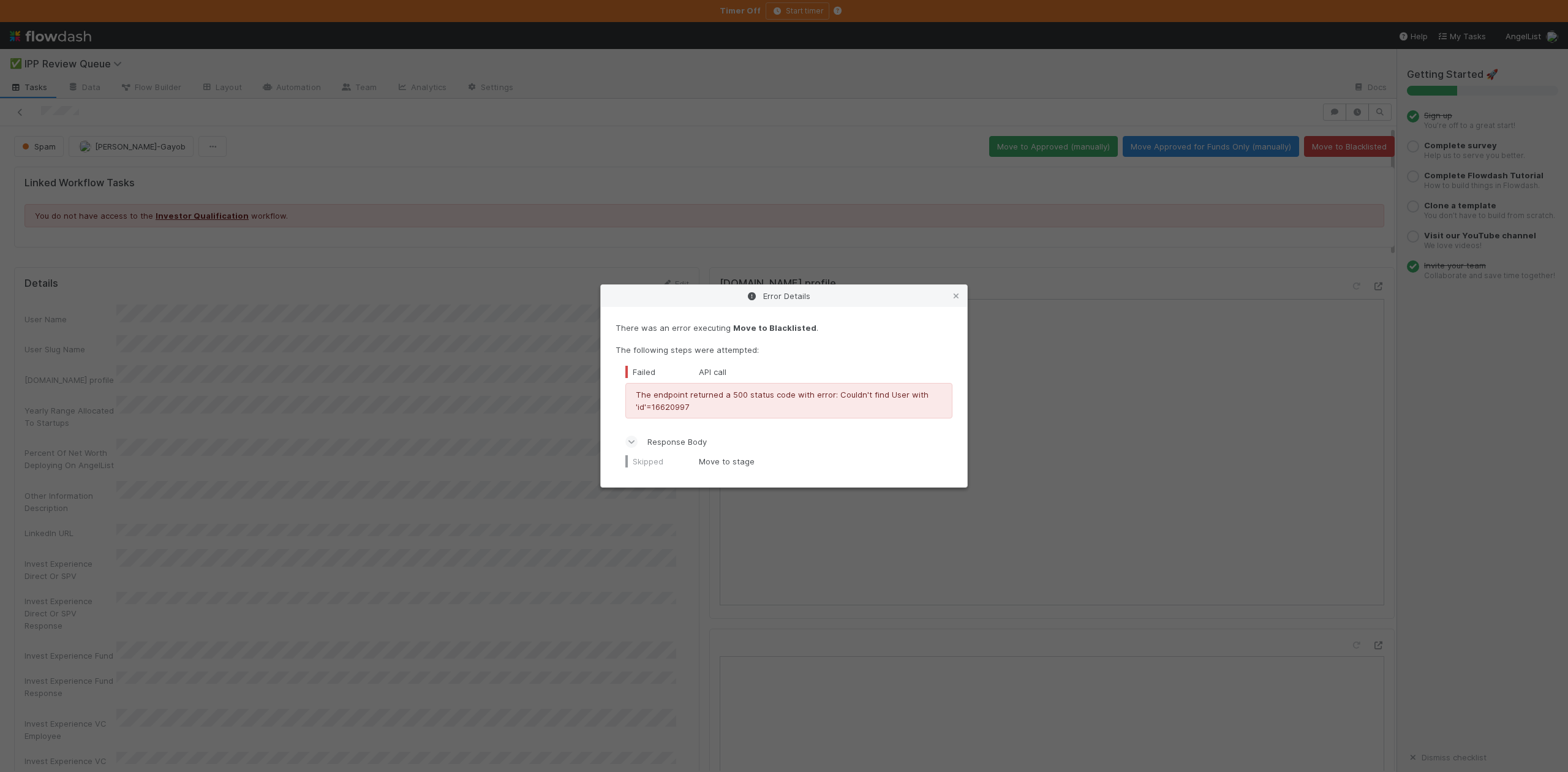
click at [632, 441] on icon at bounding box center [632, 442] width 8 height 12
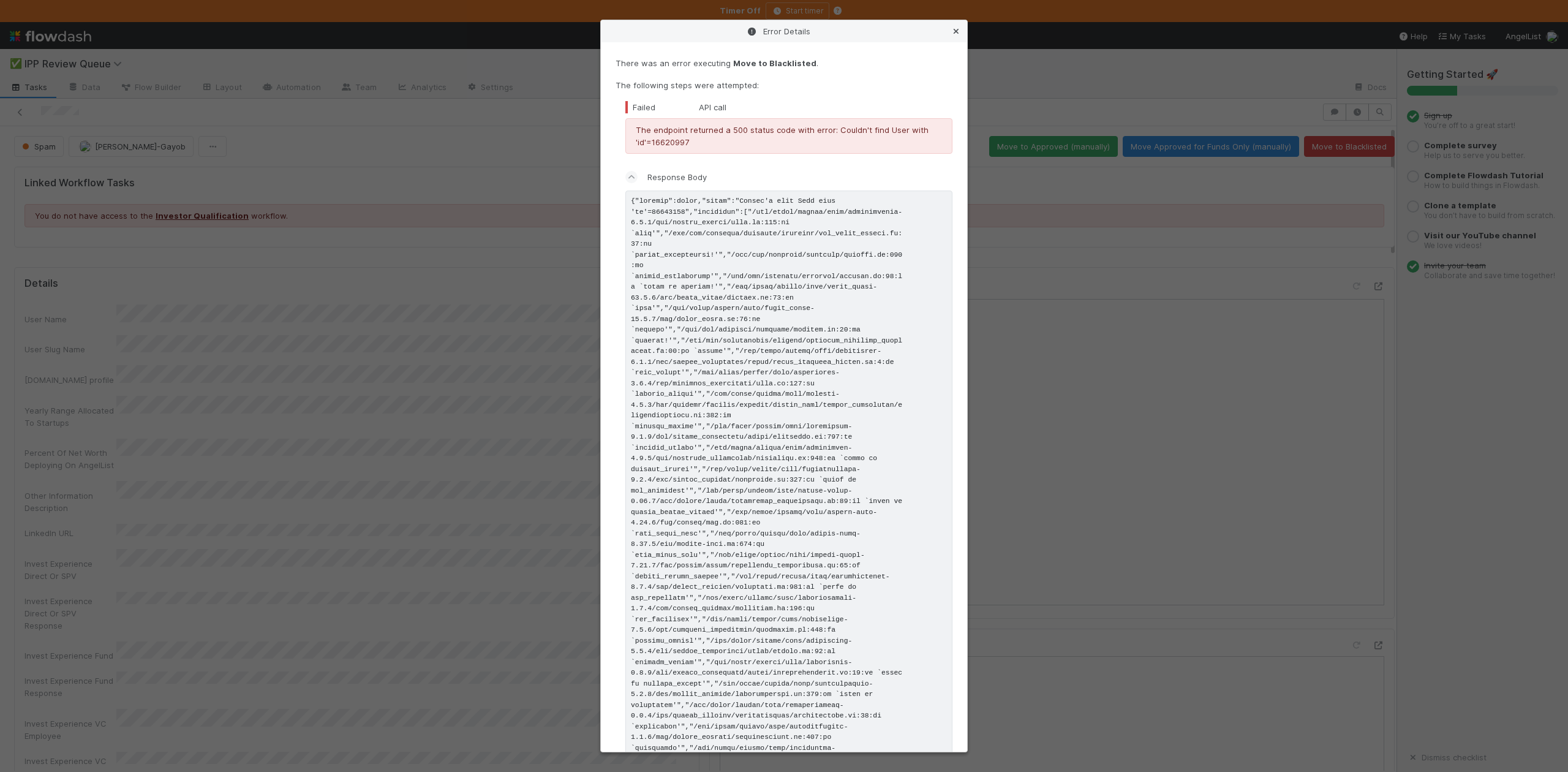
click at [959, 30] on icon at bounding box center [956, 31] width 12 height 8
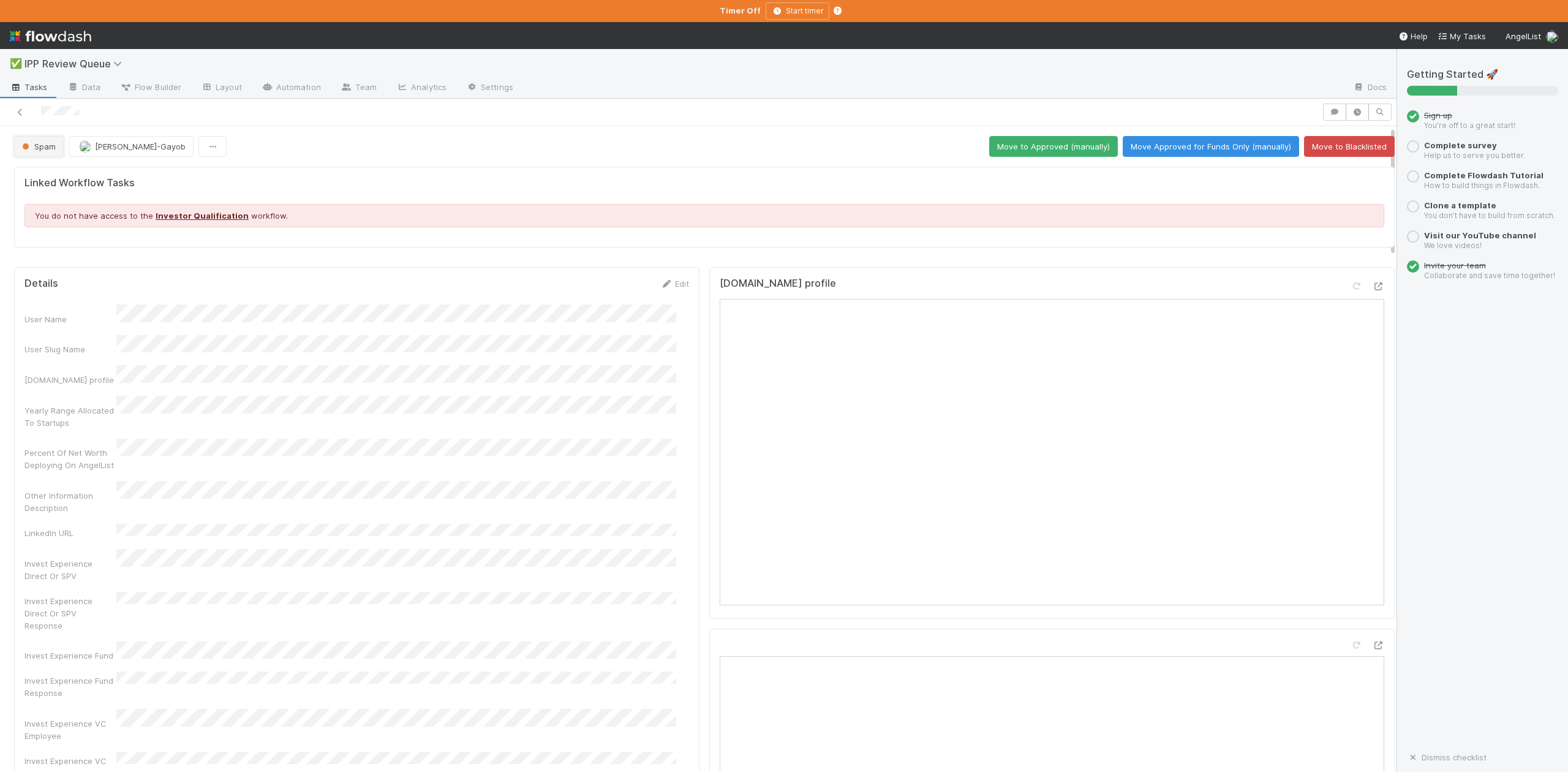
click at [50, 154] on button "Spam" at bounding box center [39, 146] width 50 height 21
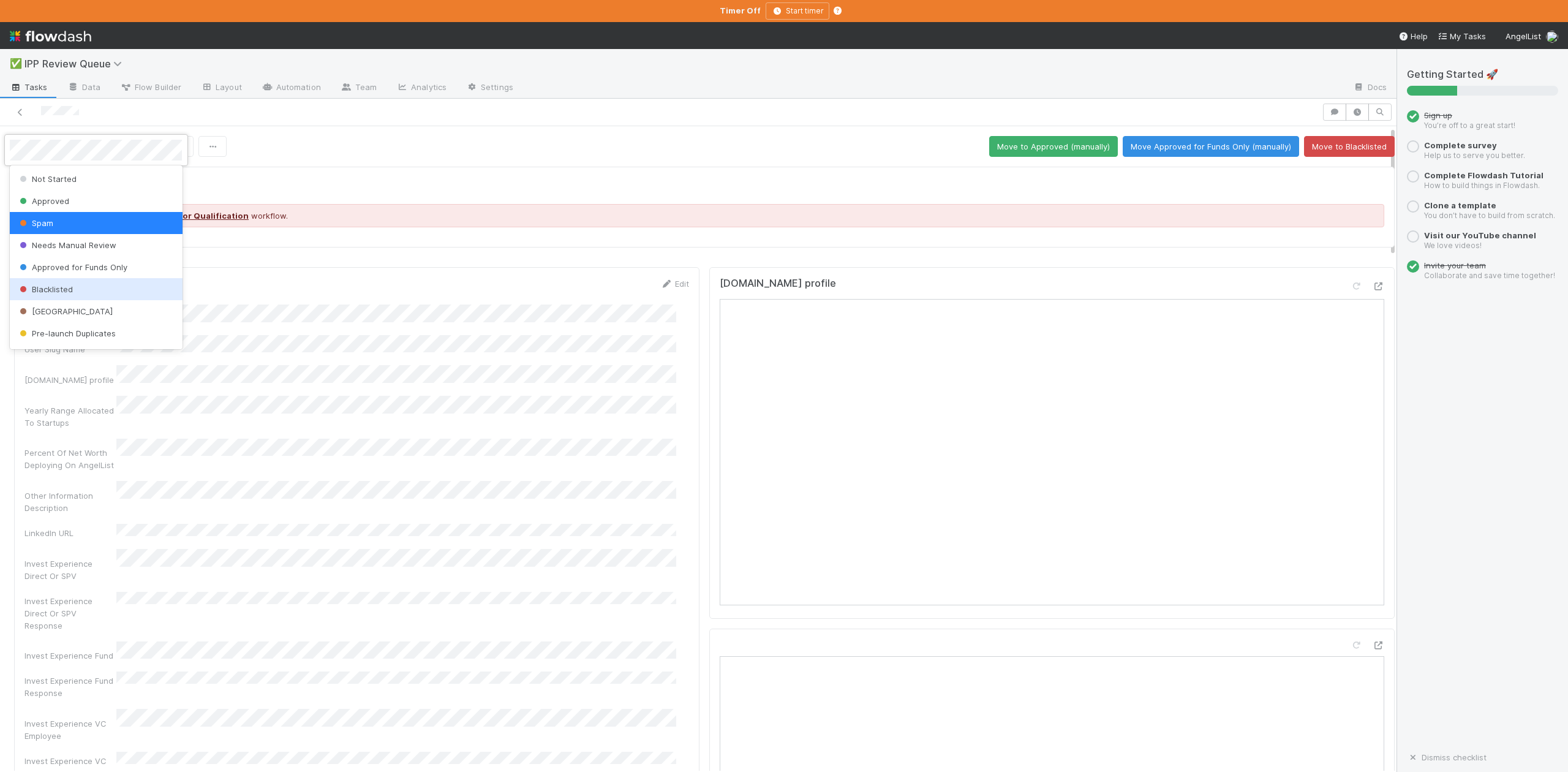
click at [58, 293] on span "Blacklisted" at bounding box center [45, 289] width 56 height 10
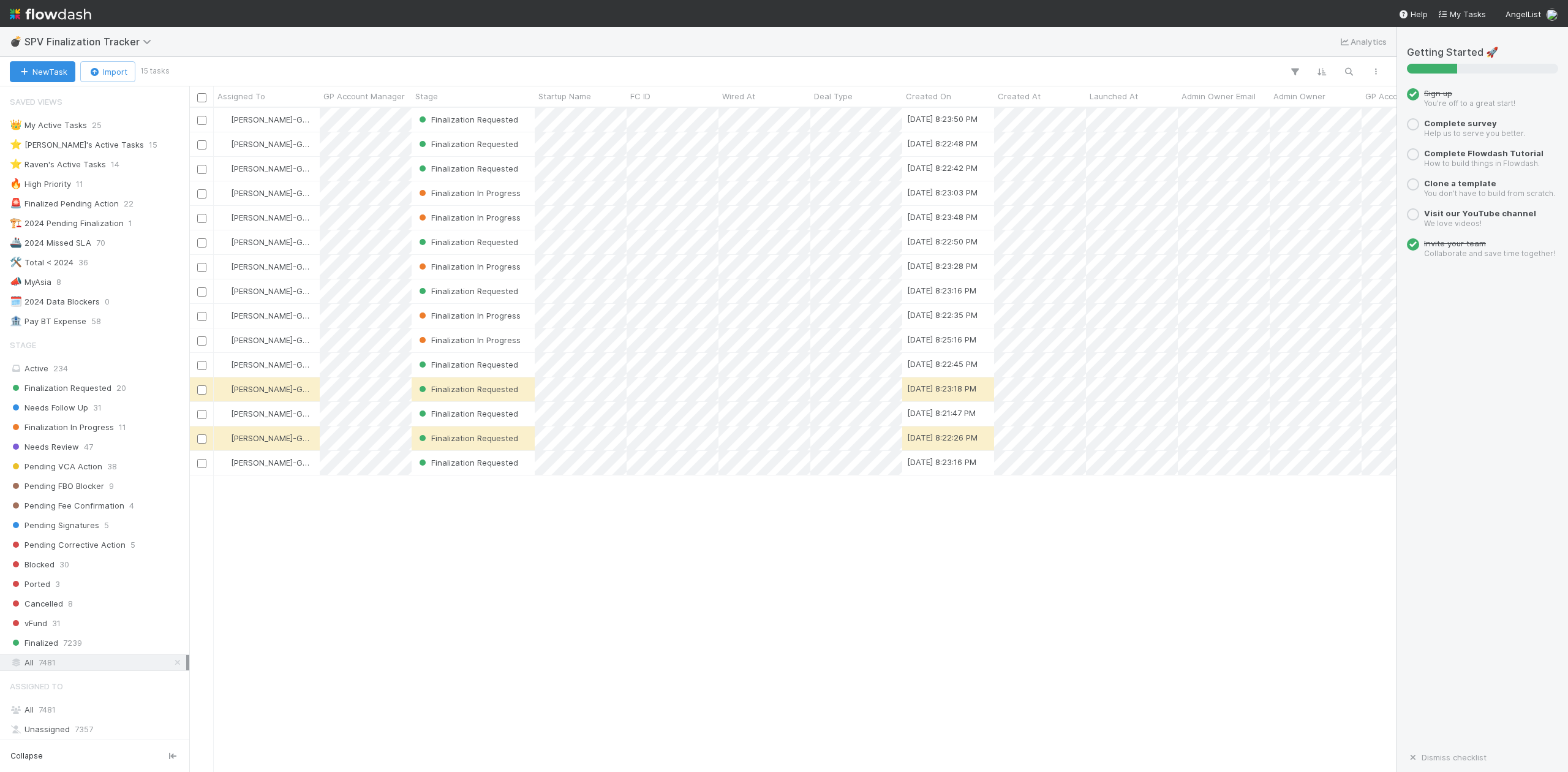
scroll to position [652, 1196]
click at [93, 146] on div "⭐ Loraine's Active Tasks" at bounding box center [77, 145] width 134 height 16
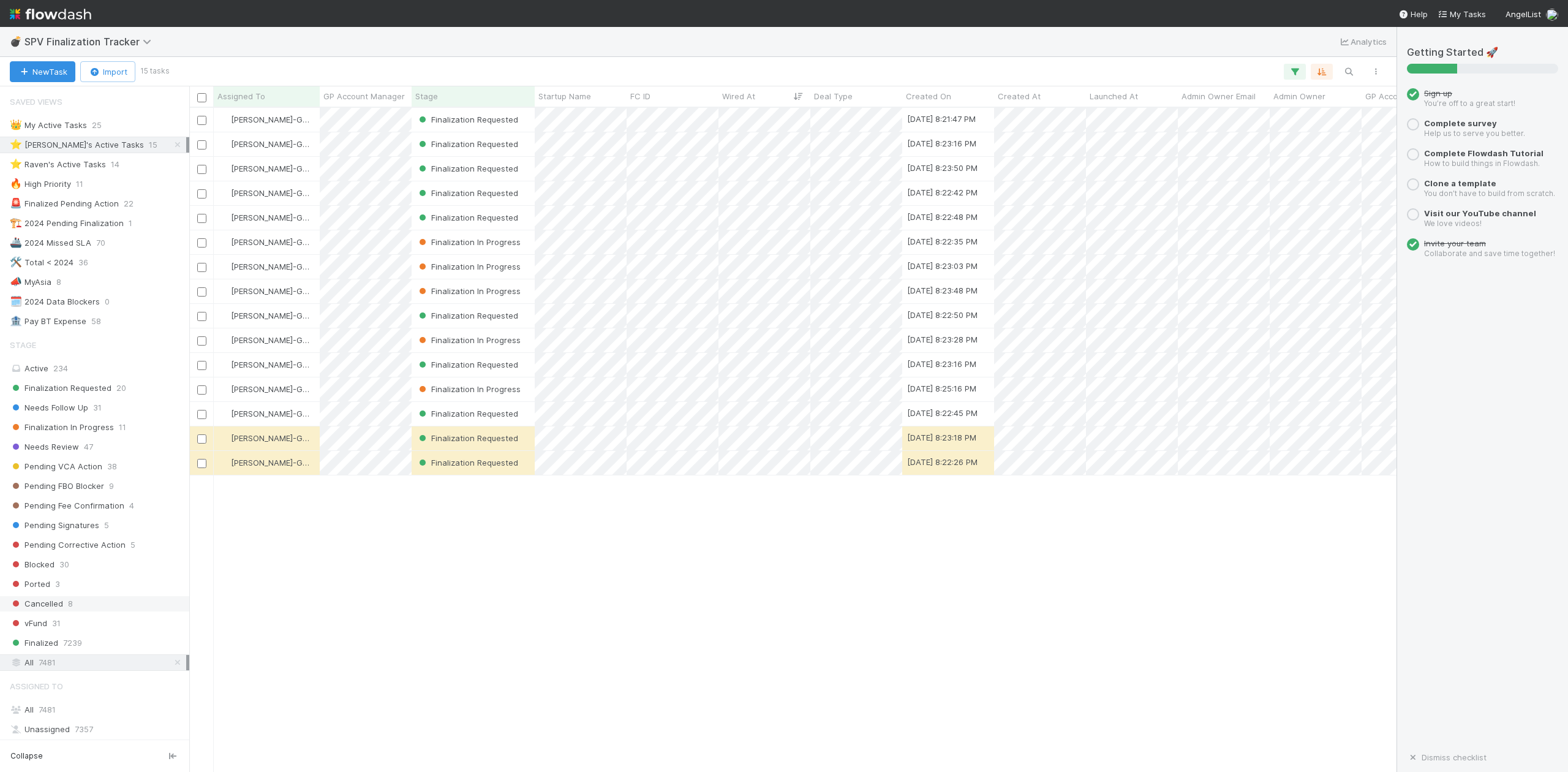
scroll to position [652, 1196]
click at [87, 393] on span "Finalization Requested" at bounding box center [61, 388] width 102 height 16
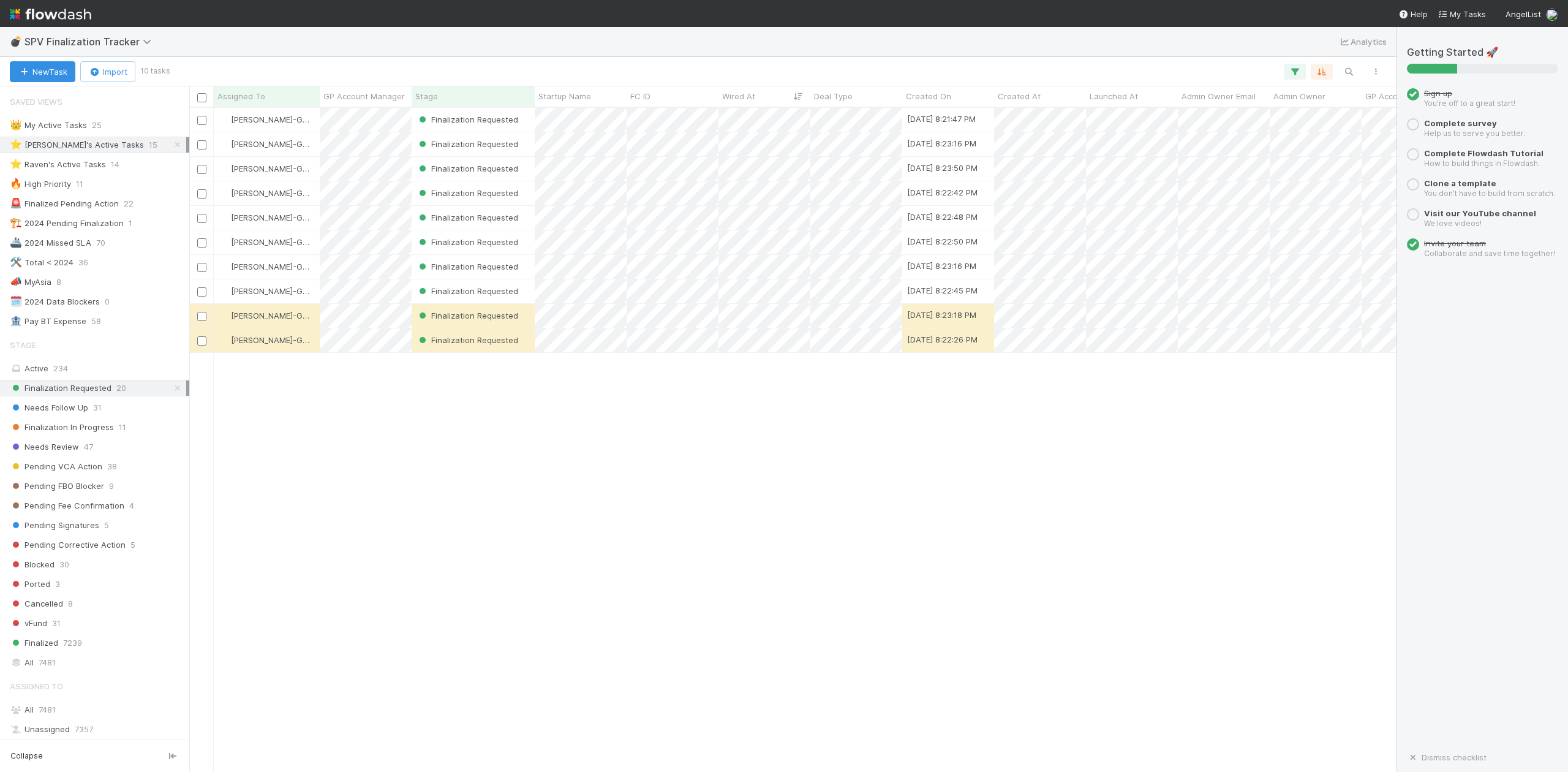
scroll to position [652, 1196]
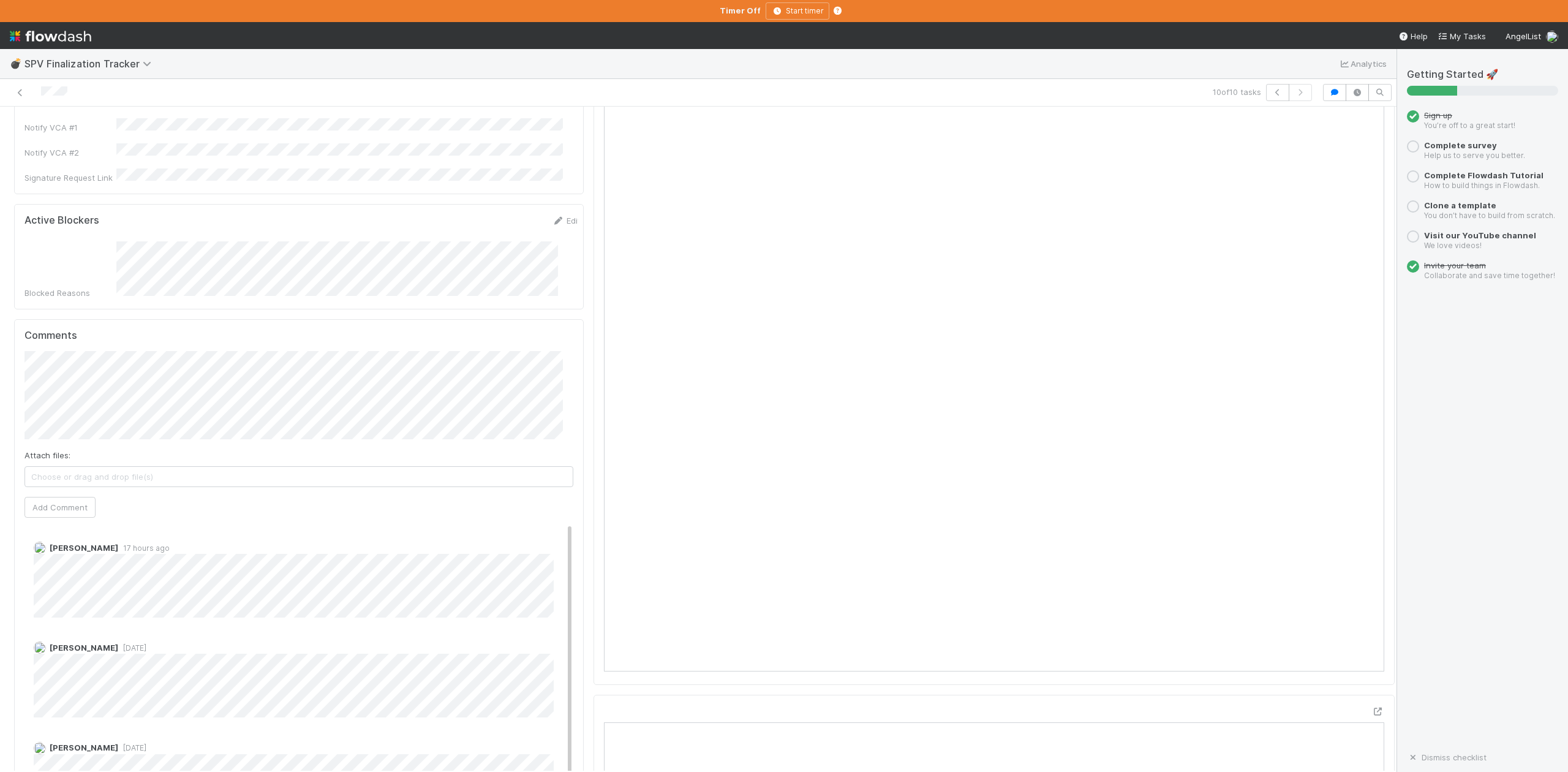
scroll to position [245, 0]
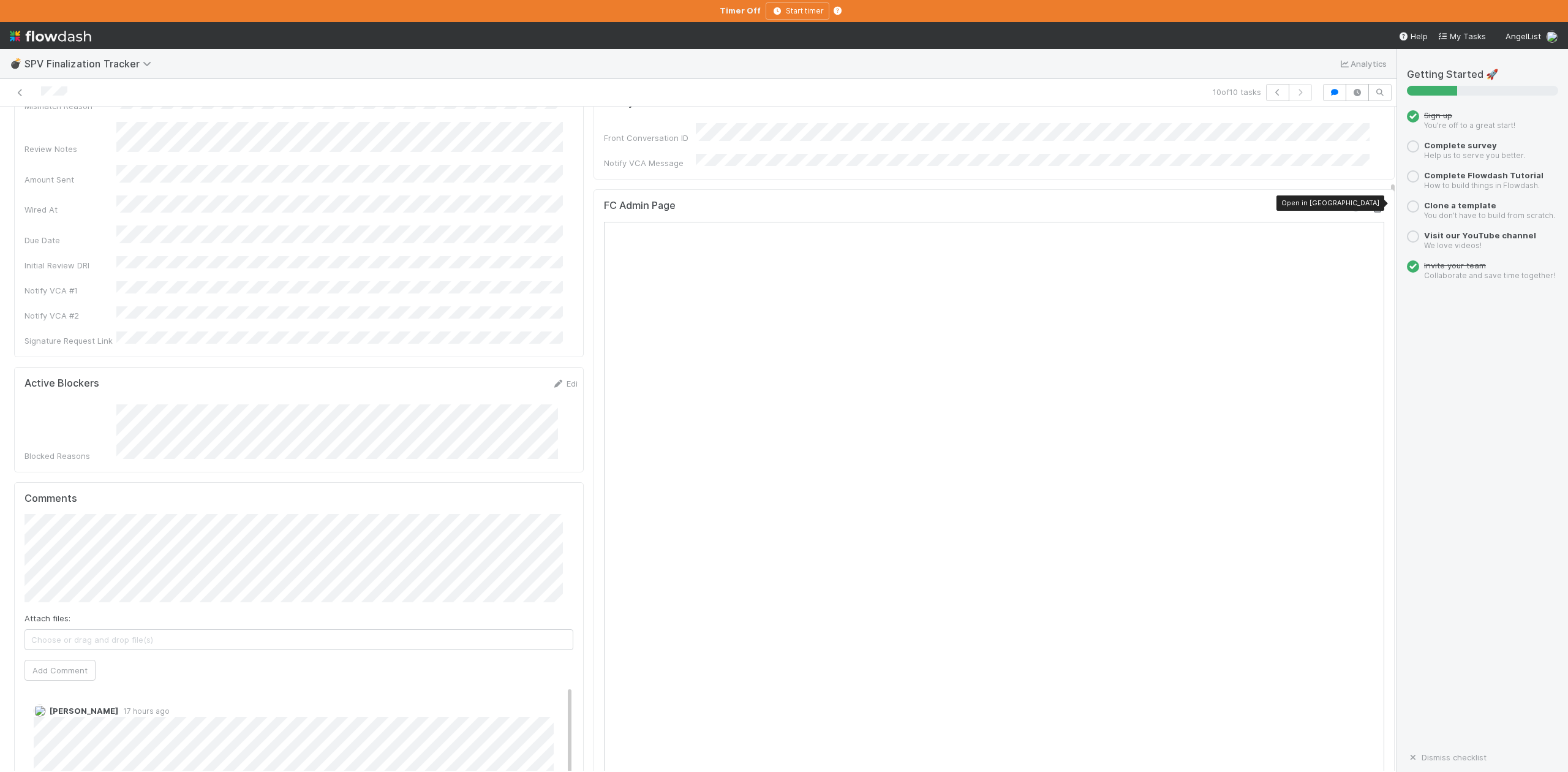
click at [1372, 206] on icon at bounding box center [1378, 209] width 12 height 8
click at [285, 307] on div "Review Details Edit Fund Legal Name Startup Name Syndicate ID Adviser Review Ta…" at bounding box center [299, 129] width 570 height 455
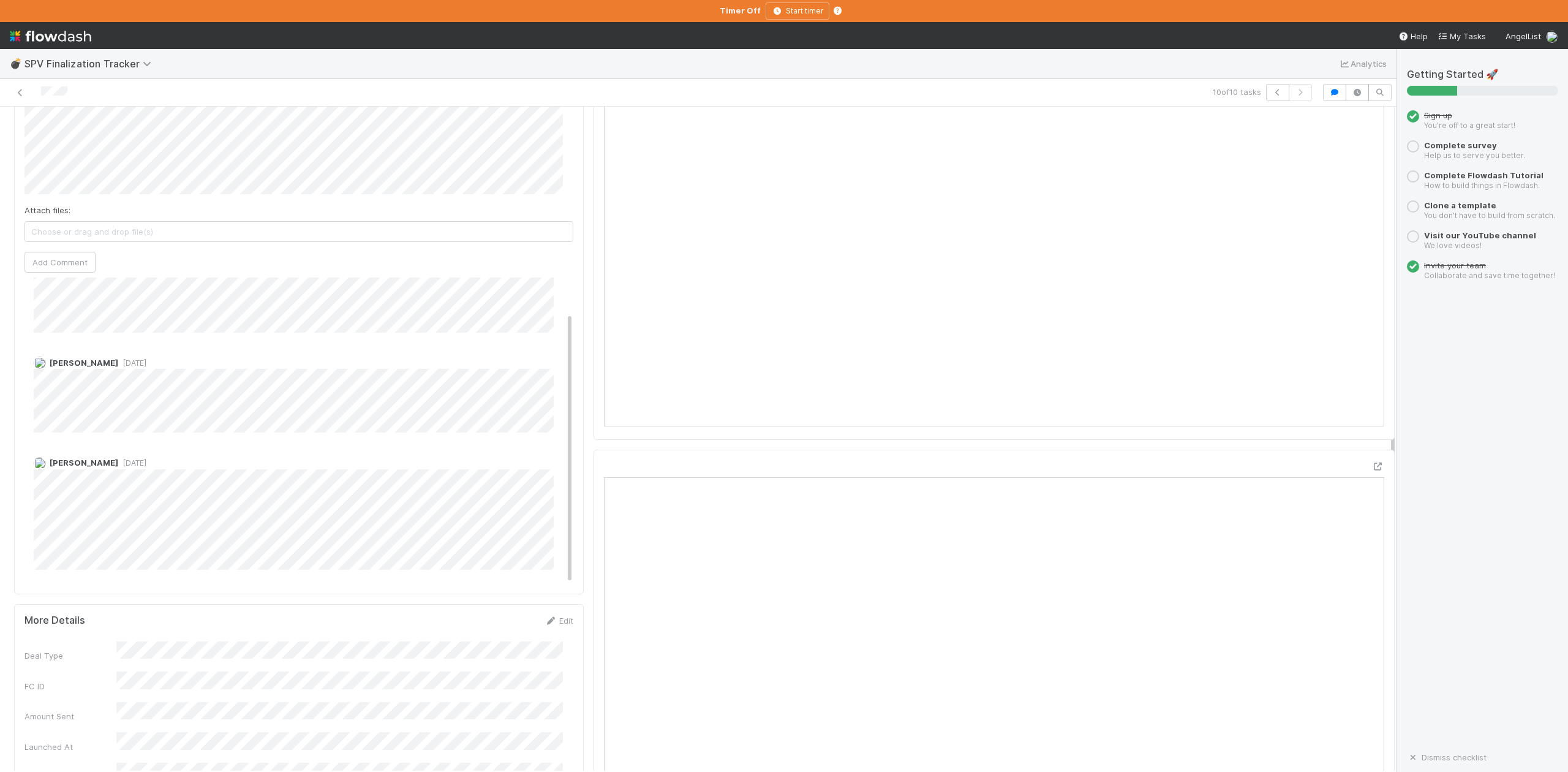
scroll to position [816, 0]
click at [1272, 94] on icon "button" at bounding box center [1278, 92] width 12 height 7
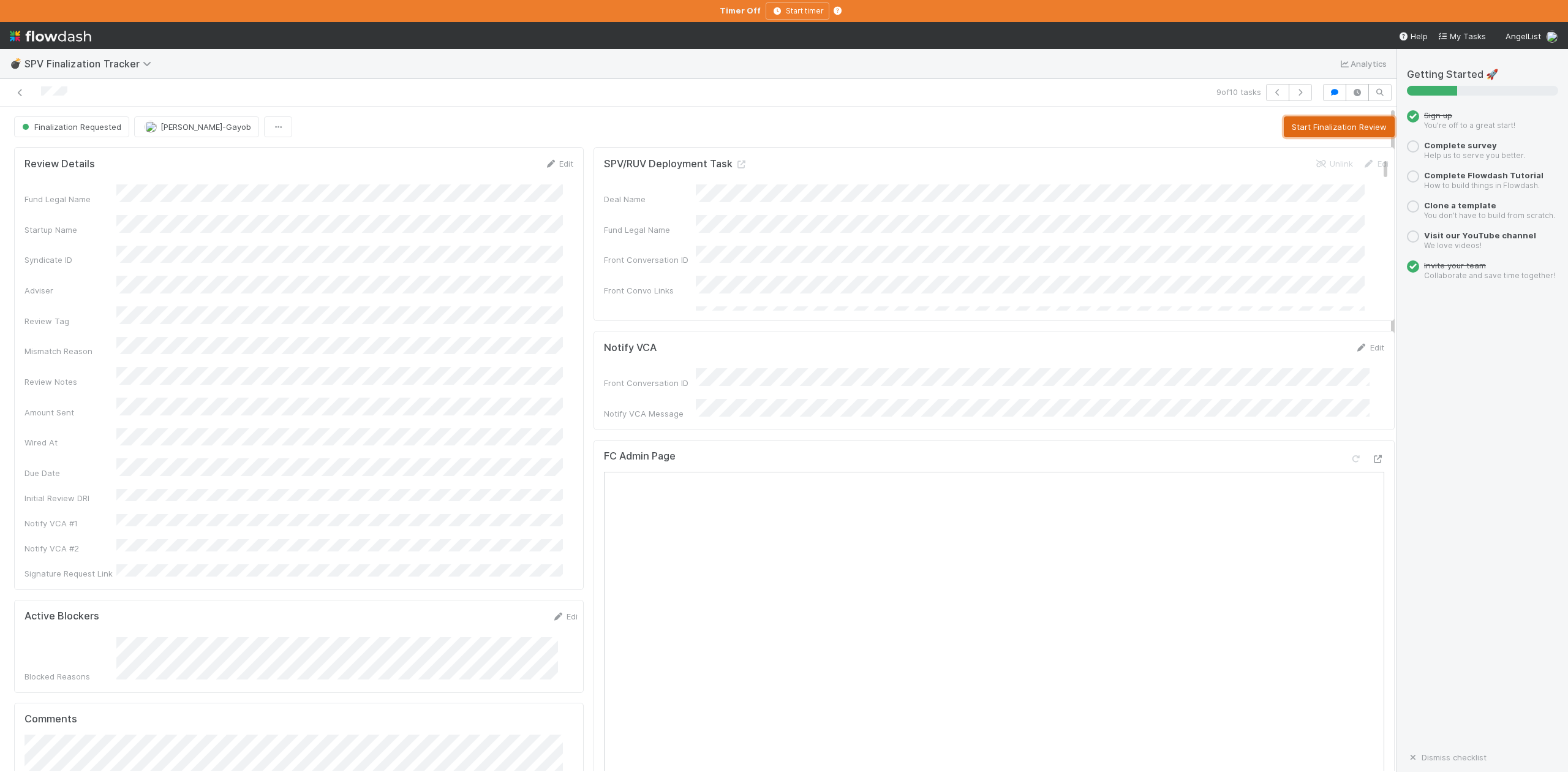
click at [1299, 128] on button "Start Finalization Review" at bounding box center [1339, 127] width 110 height 21
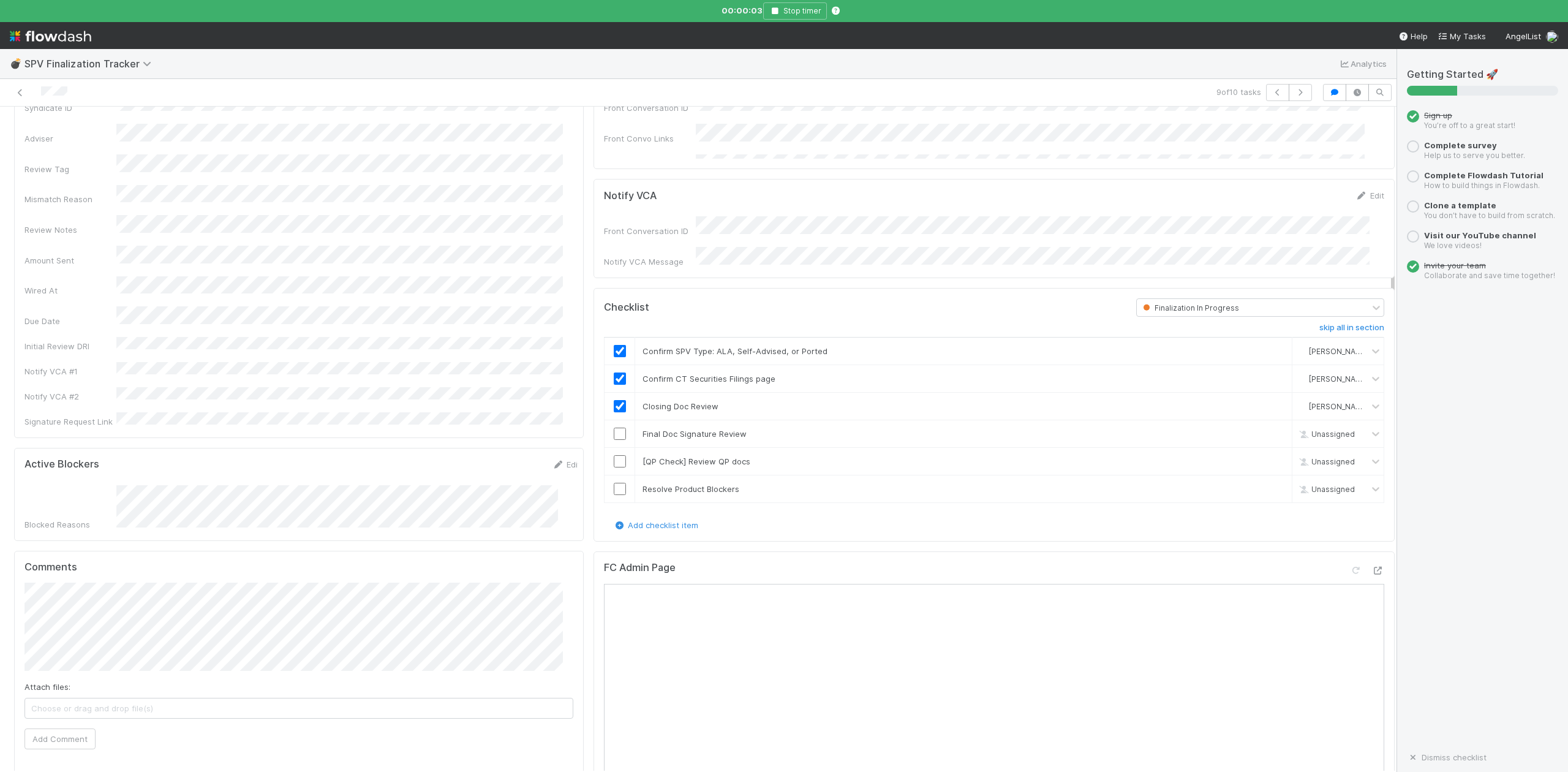
scroll to position [245, 0]
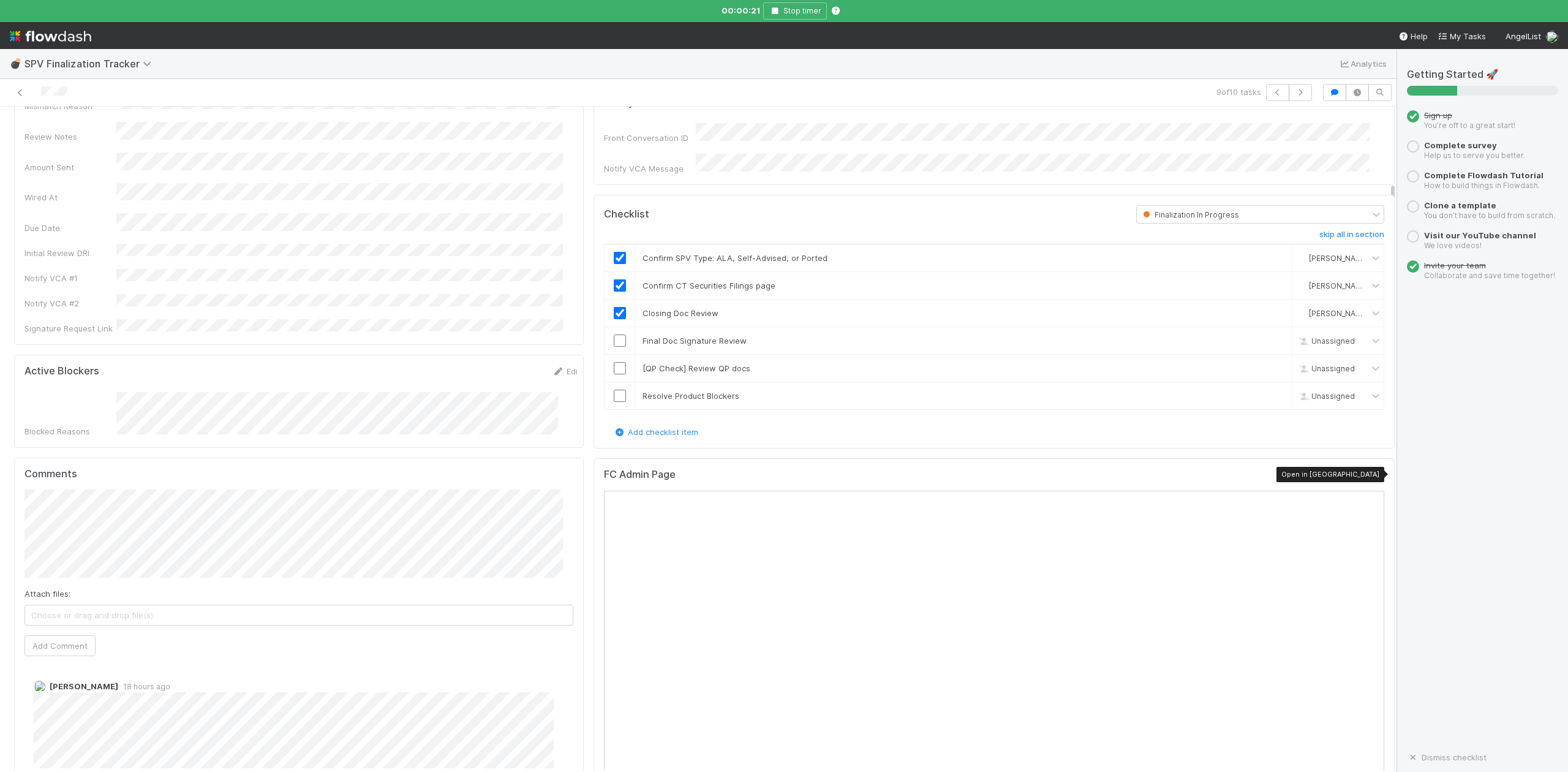
click at [1372, 478] on icon at bounding box center [1378, 478] width 12 height 8
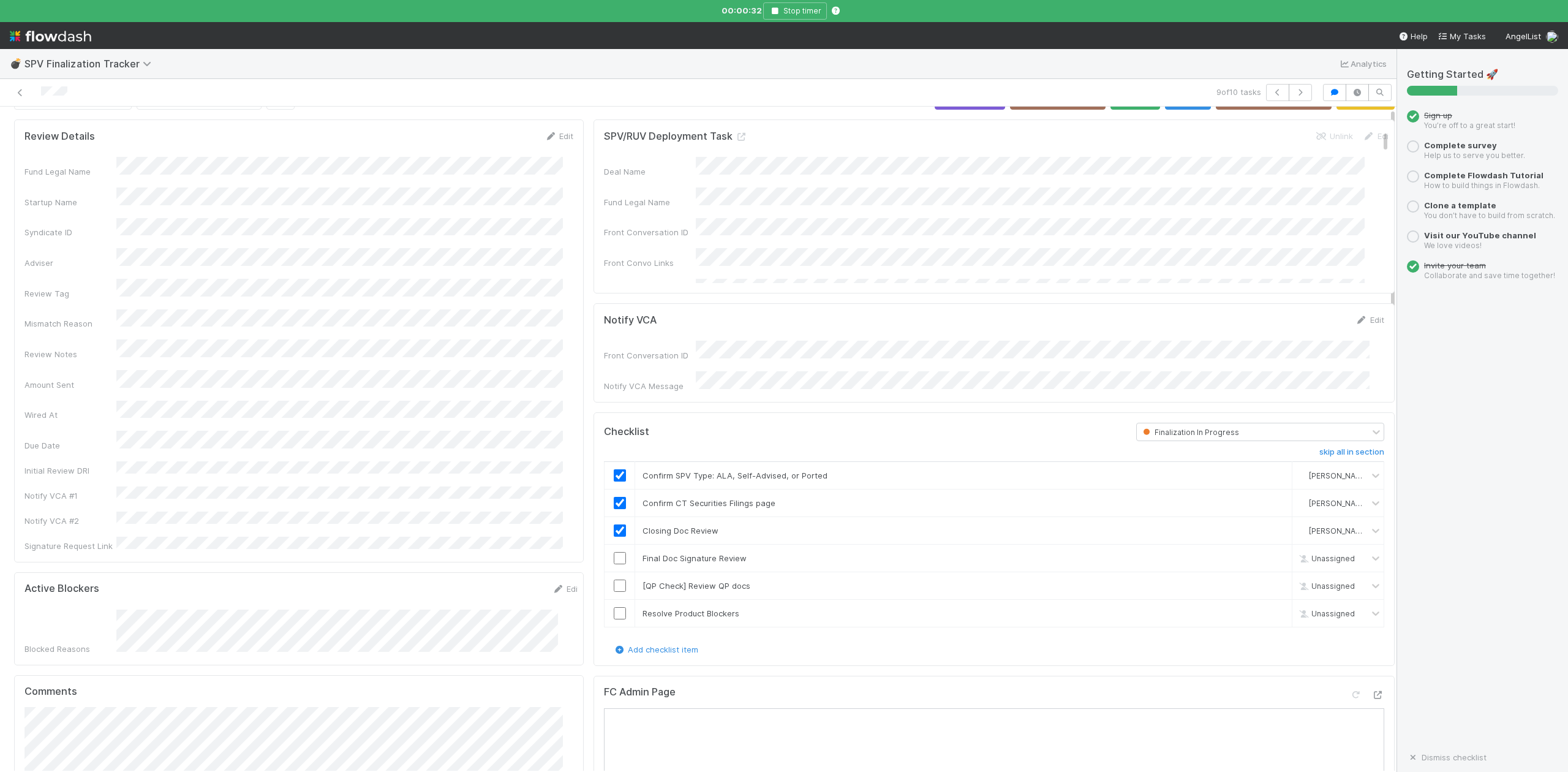
scroll to position [0, 0]
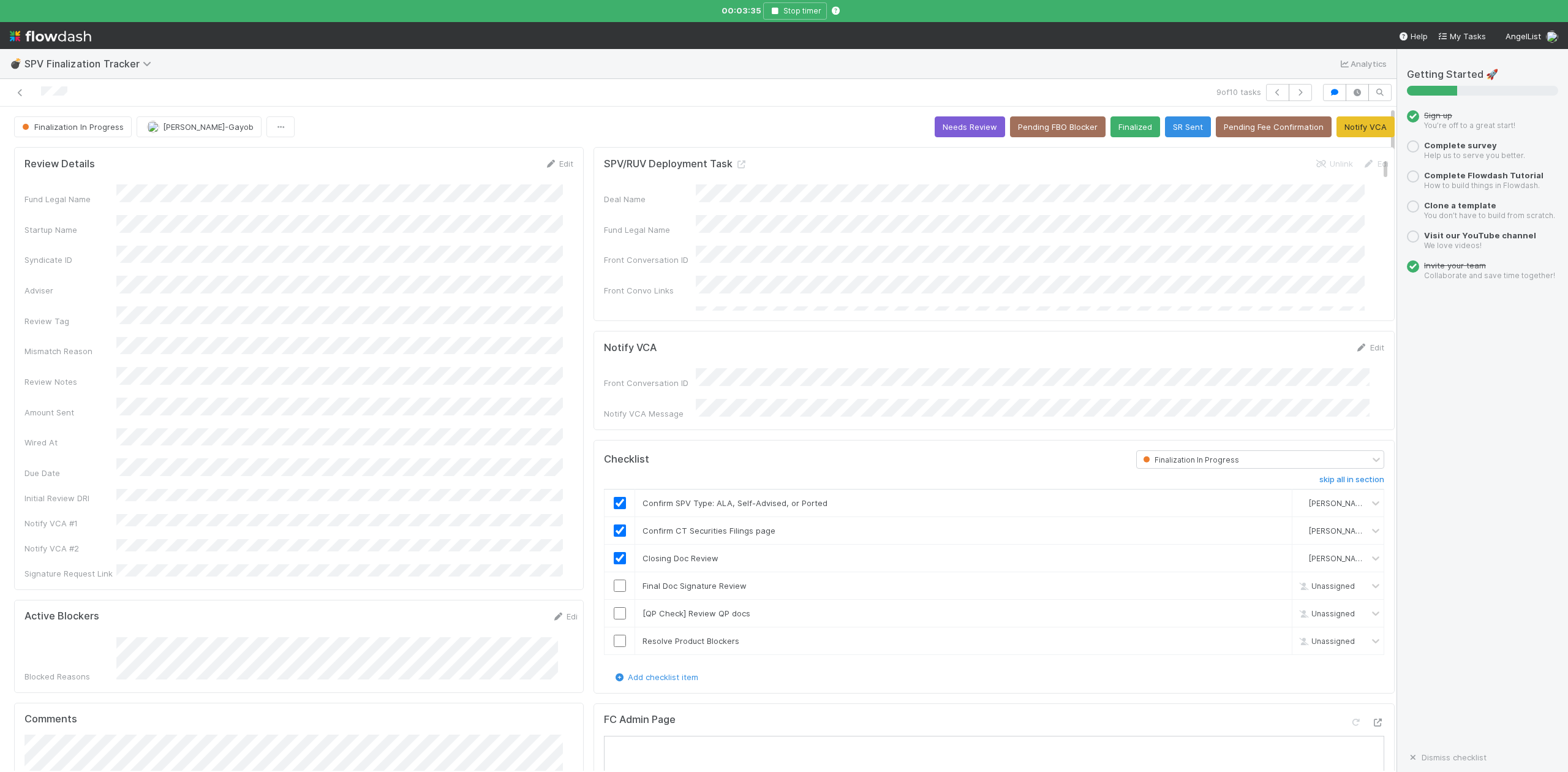
click at [614, 584] on input "checkbox" at bounding box center [620, 586] width 12 height 12
click at [1113, 320] on div "SPV/RUV Deployment Task Unlink Edit Deal Name Fund Legal Name Front Conversatio…" at bounding box center [994, 234] width 802 height 174
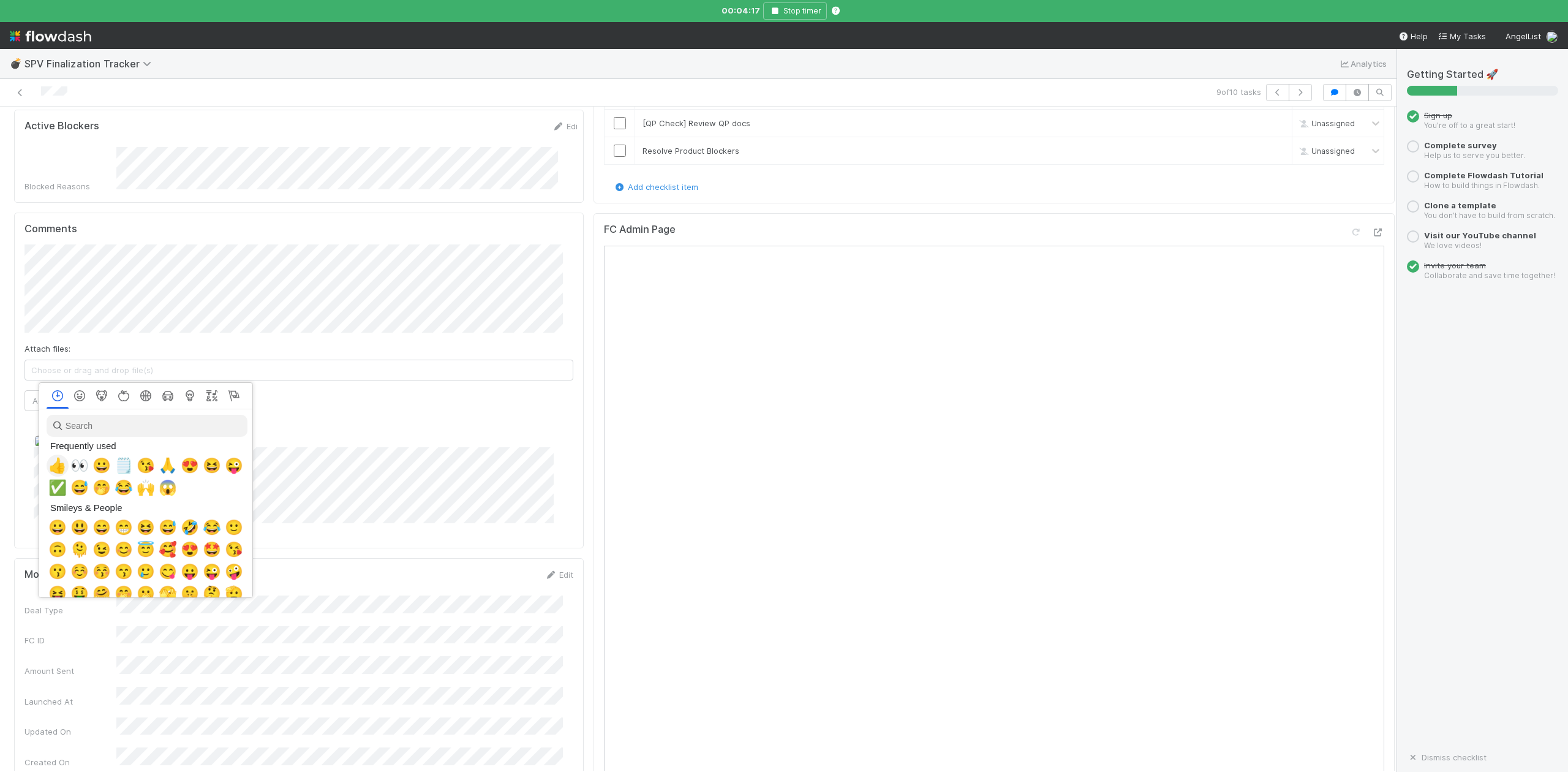
scroll to position [0, 7]
click at [53, 464] on span "👍" at bounding box center [55, 465] width 19 height 17
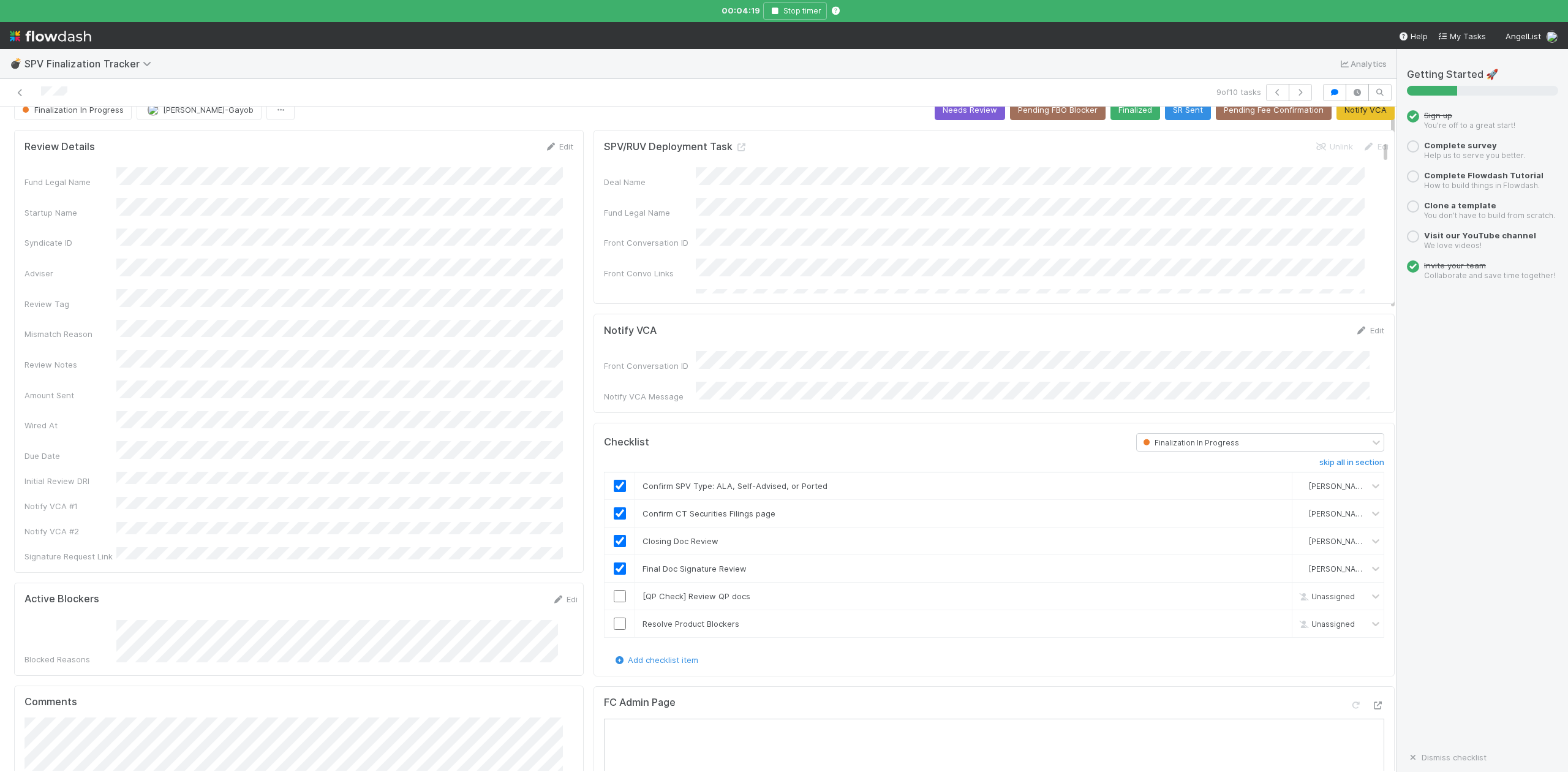
scroll to position [0, 0]
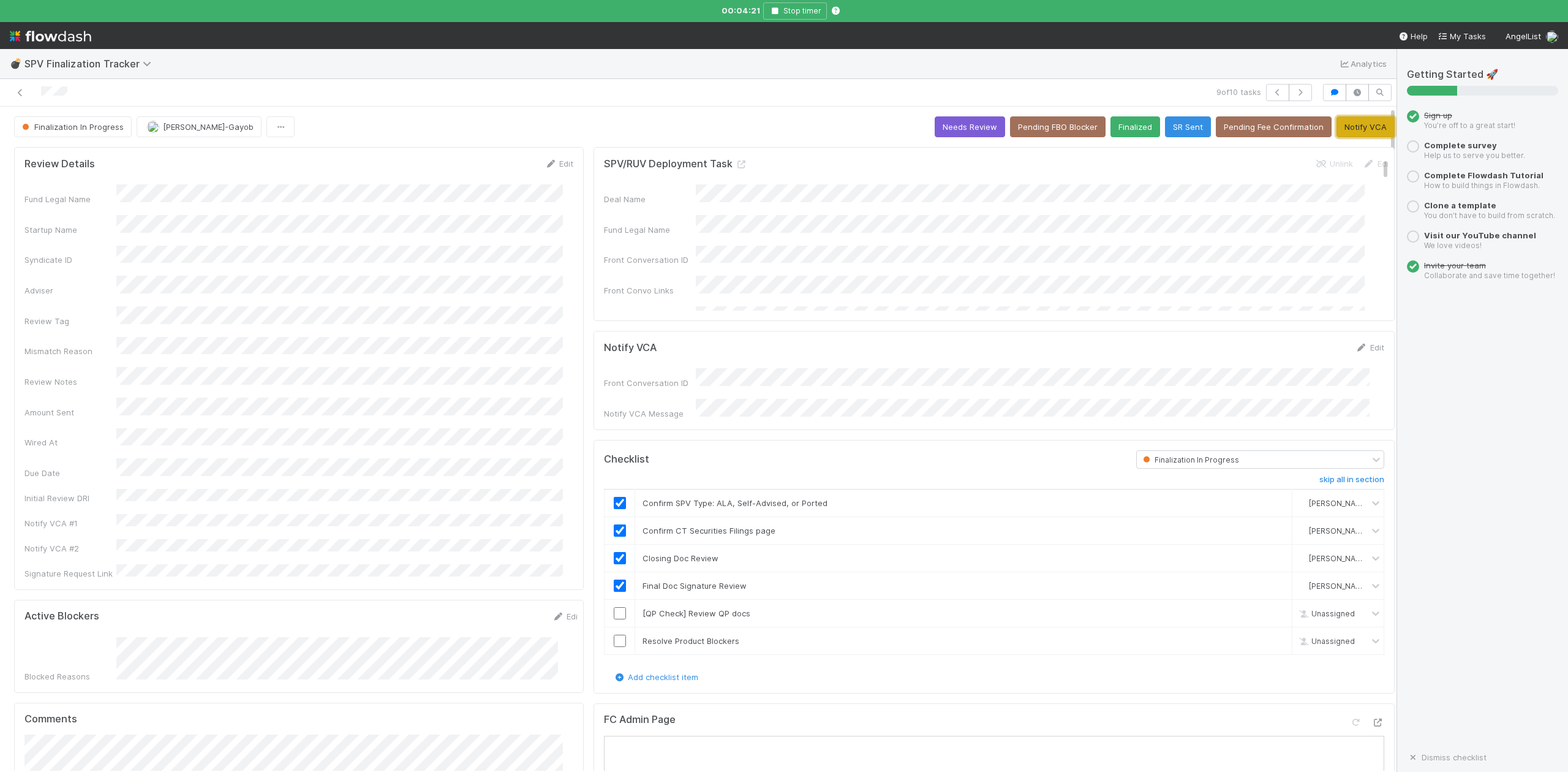
click at [1340, 125] on button "Notify VCA" at bounding box center [1366, 127] width 58 height 21
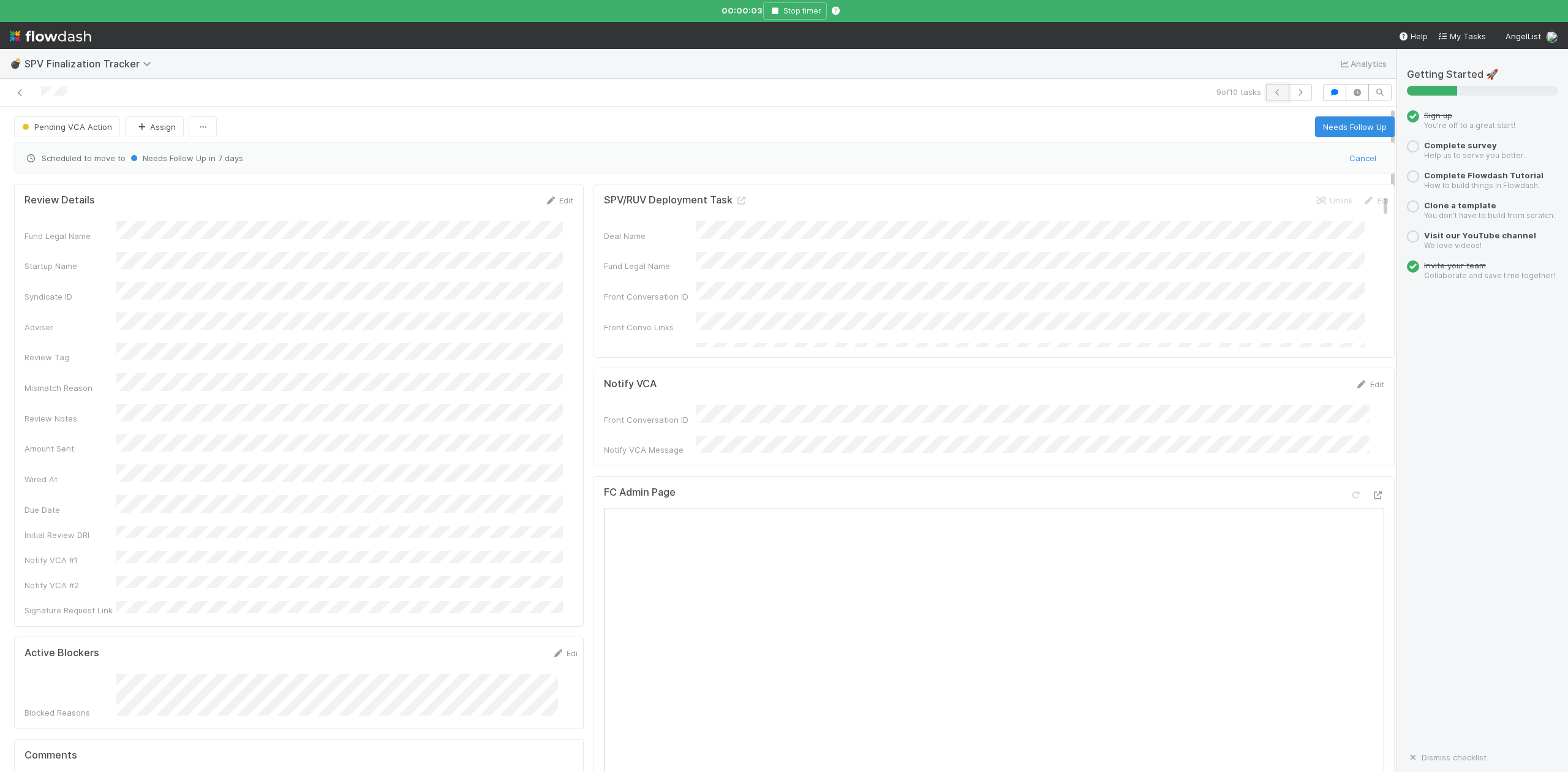
click at [1272, 94] on icon "button" at bounding box center [1278, 92] width 12 height 7
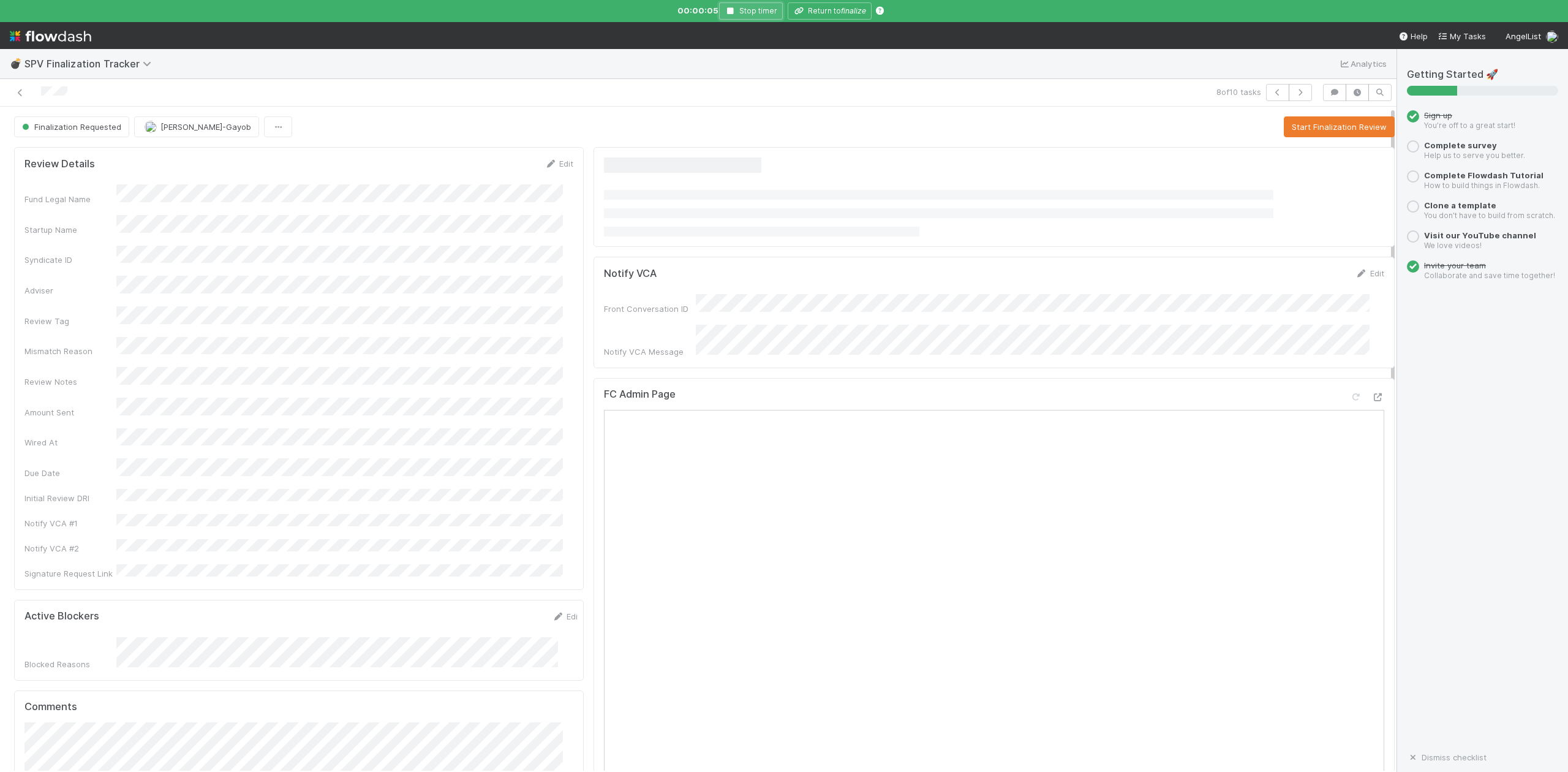
click at [732, 10] on icon "button" at bounding box center [731, 10] width 12 height 7
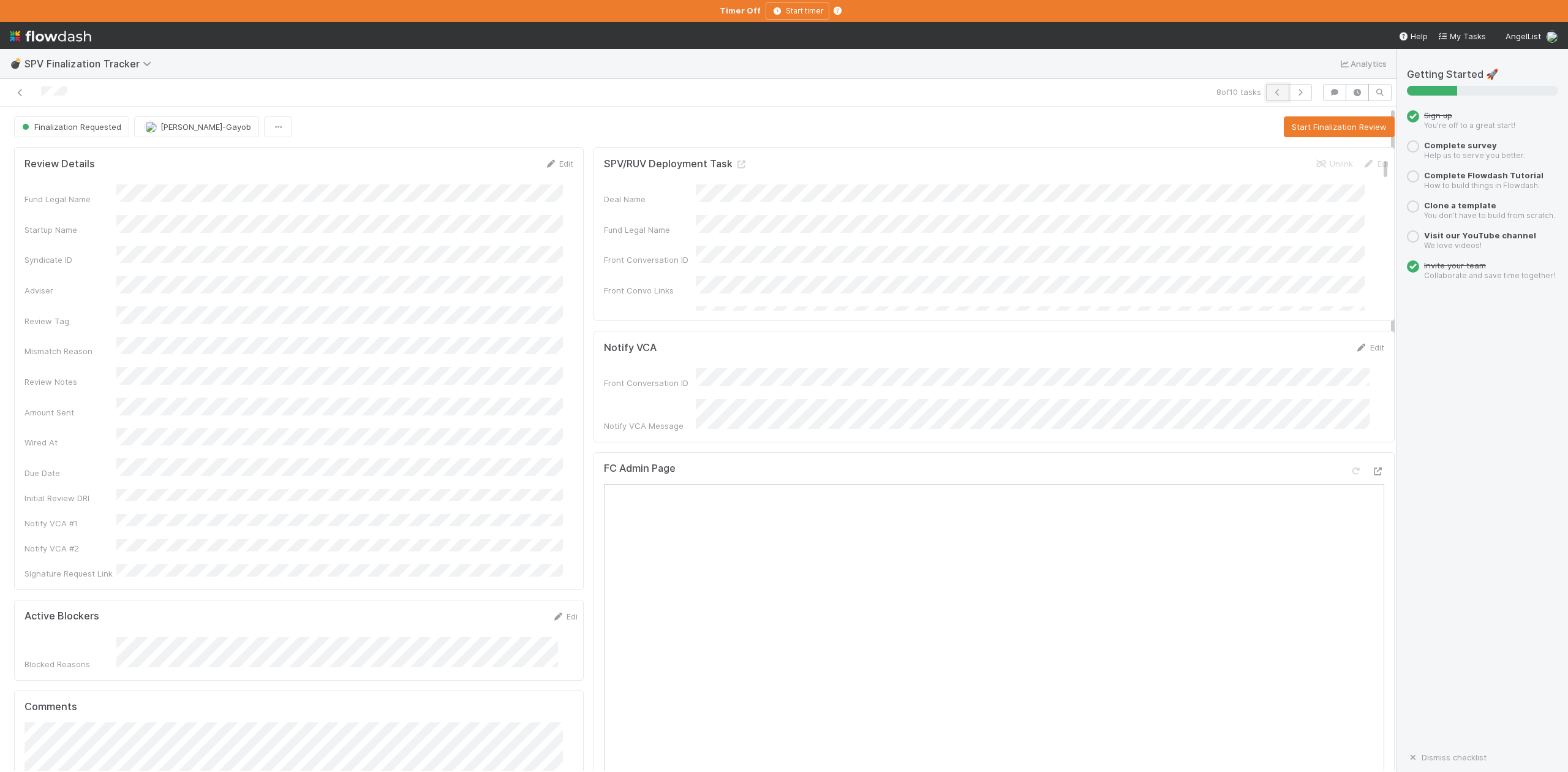
click at [1272, 89] on icon "button" at bounding box center [1278, 92] width 12 height 7
click at [1299, 126] on button "Start Finalization Review" at bounding box center [1339, 127] width 110 height 21
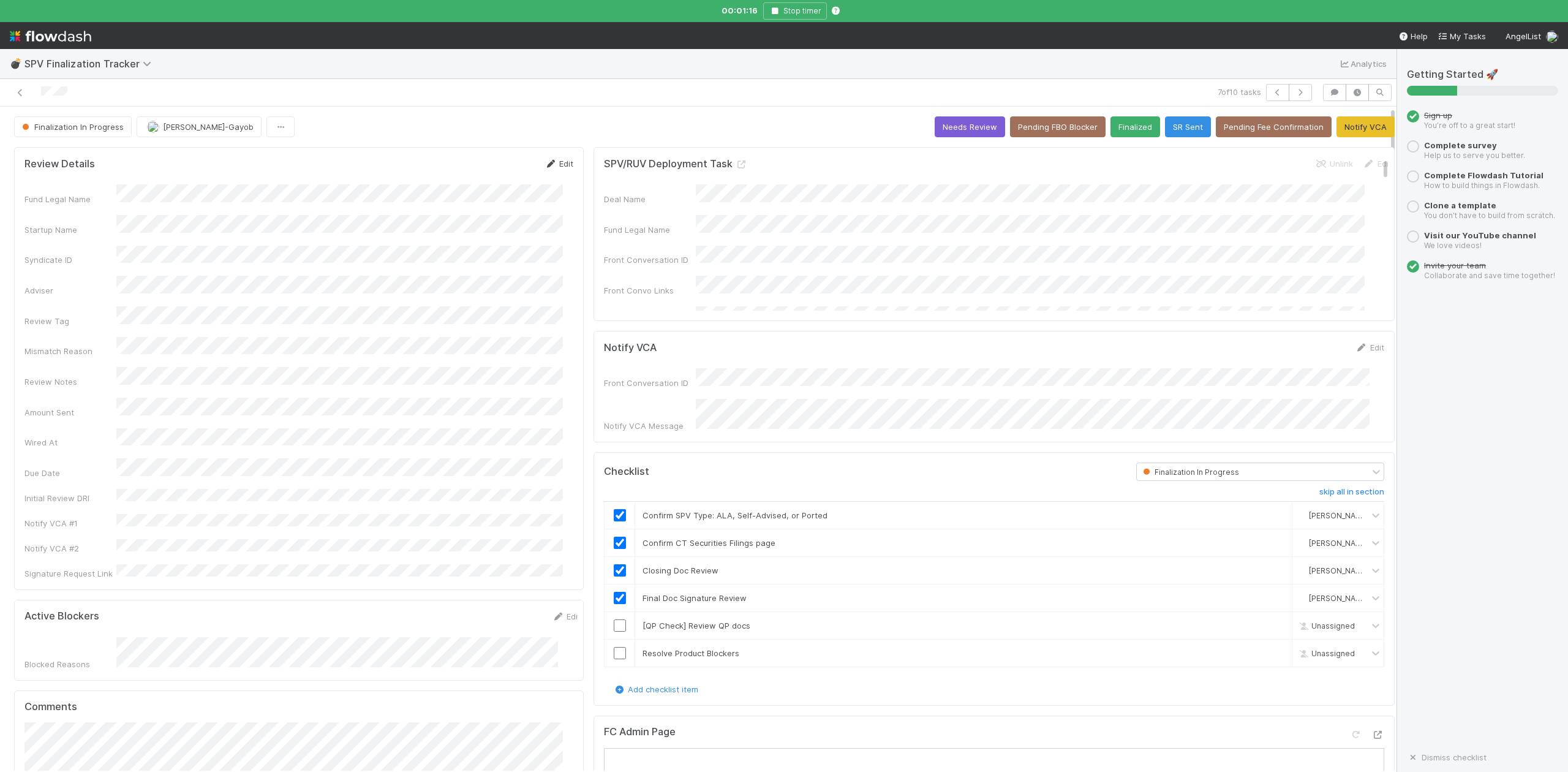
click at [557, 162] on link "Edit" at bounding box center [559, 163] width 29 height 10
click at [496, 172] on button "Save" at bounding box center [508, 167] width 35 height 21
click at [1272, 94] on icon "button" at bounding box center [1278, 92] width 12 height 7
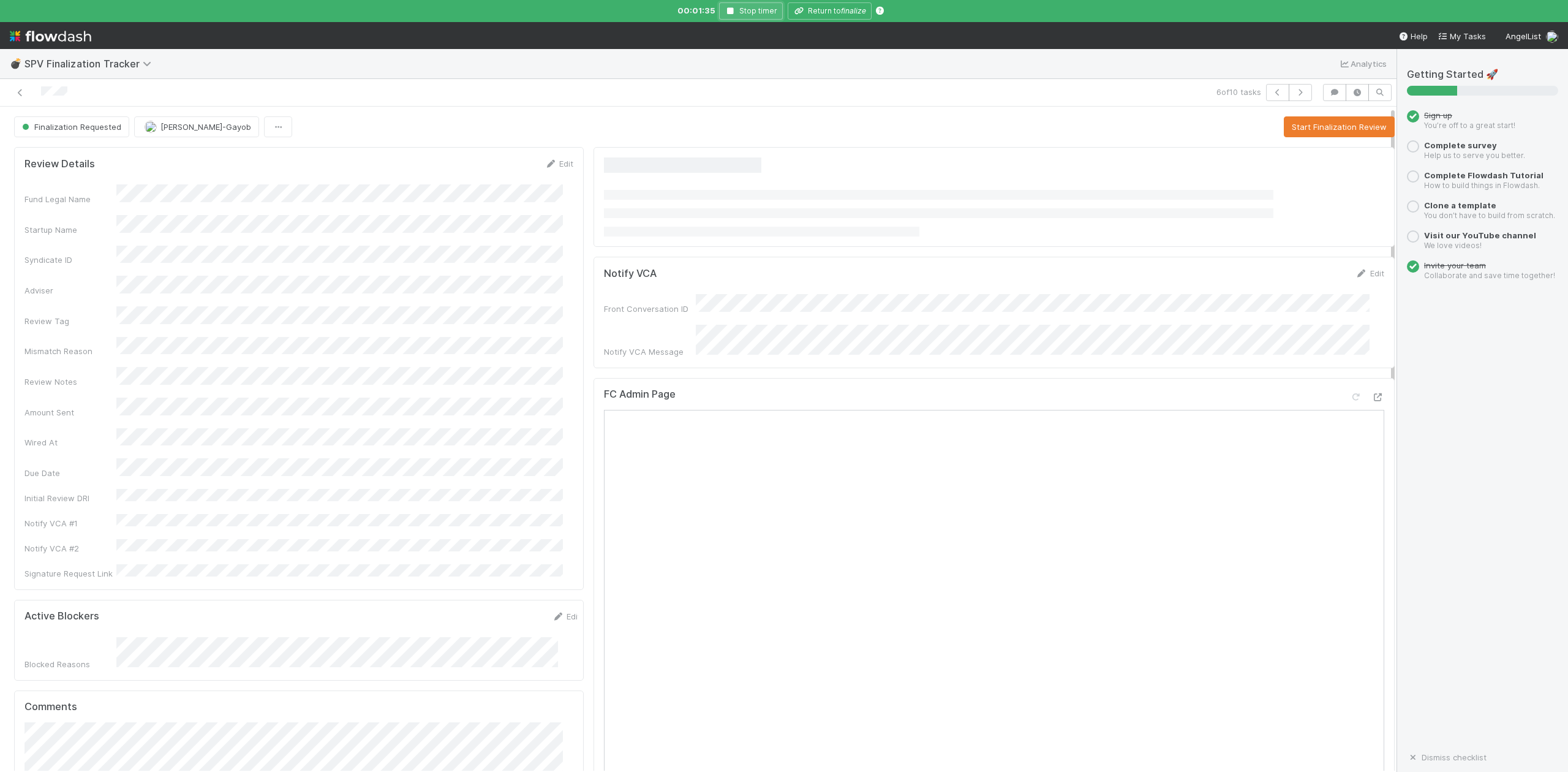
click at [728, 12] on icon "button" at bounding box center [731, 10] width 12 height 7
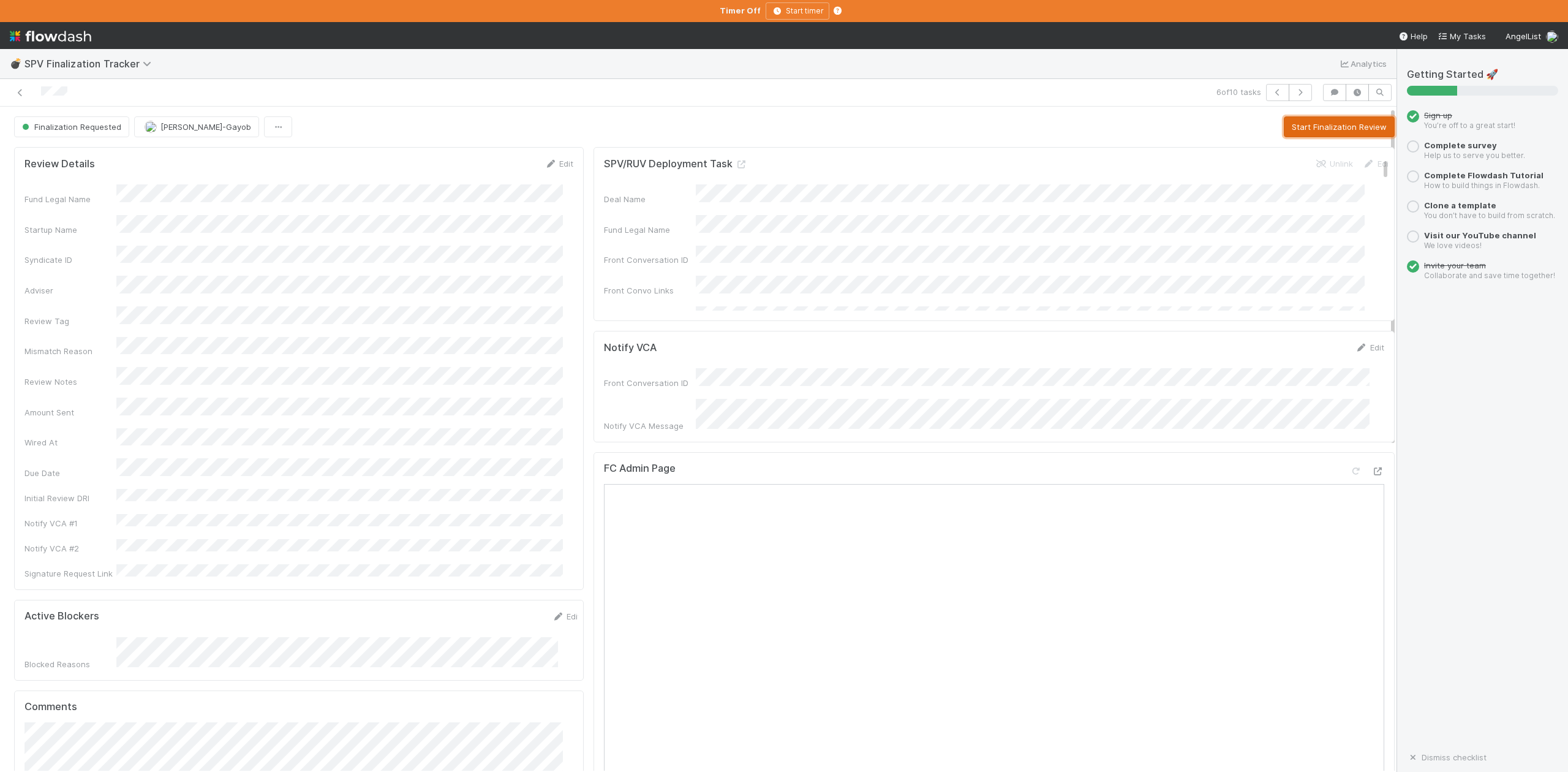
click at [1288, 125] on button "Start Finalization Review" at bounding box center [1339, 127] width 110 height 21
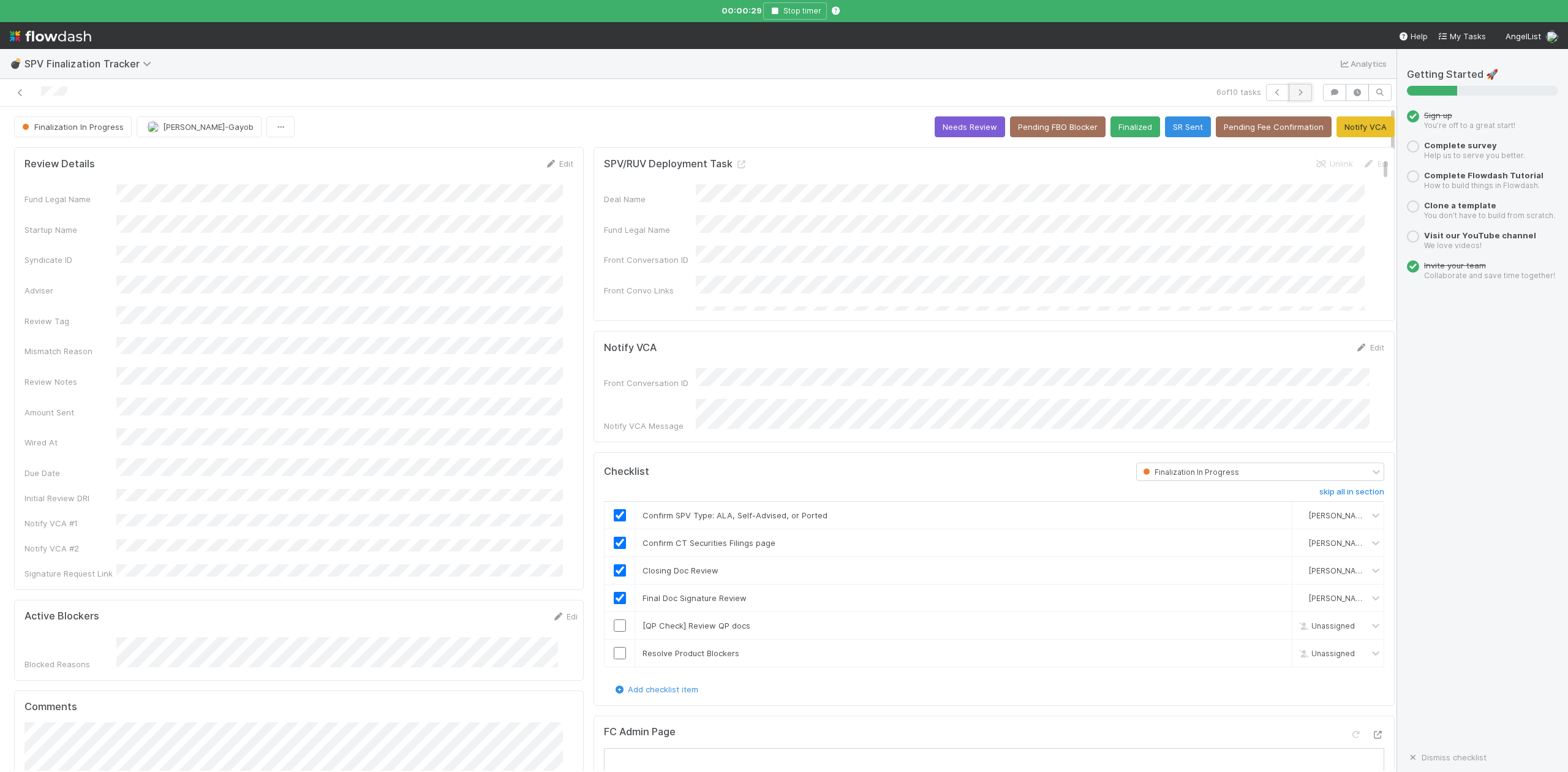
click at [1294, 91] on icon "button" at bounding box center [1300, 92] width 12 height 7
click at [253, 367] on div "Review Notes" at bounding box center [298, 377] width 549 height 21
click at [1266, 93] on button "button" at bounding box center [1278, 93] width 23 height 17
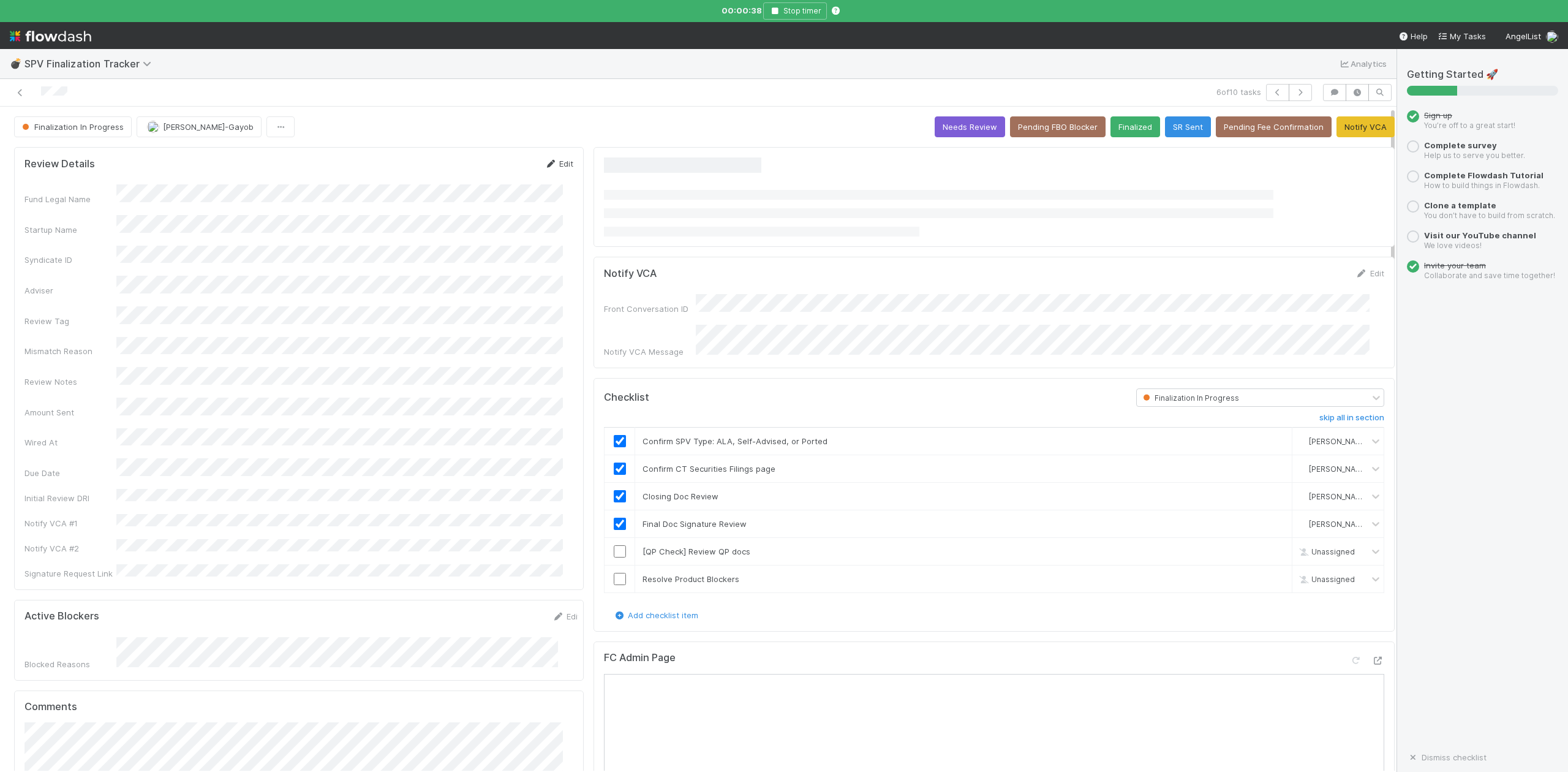
click at [557, 163] on link "Edit" at bounding box center [559, 163] width 29 height 10
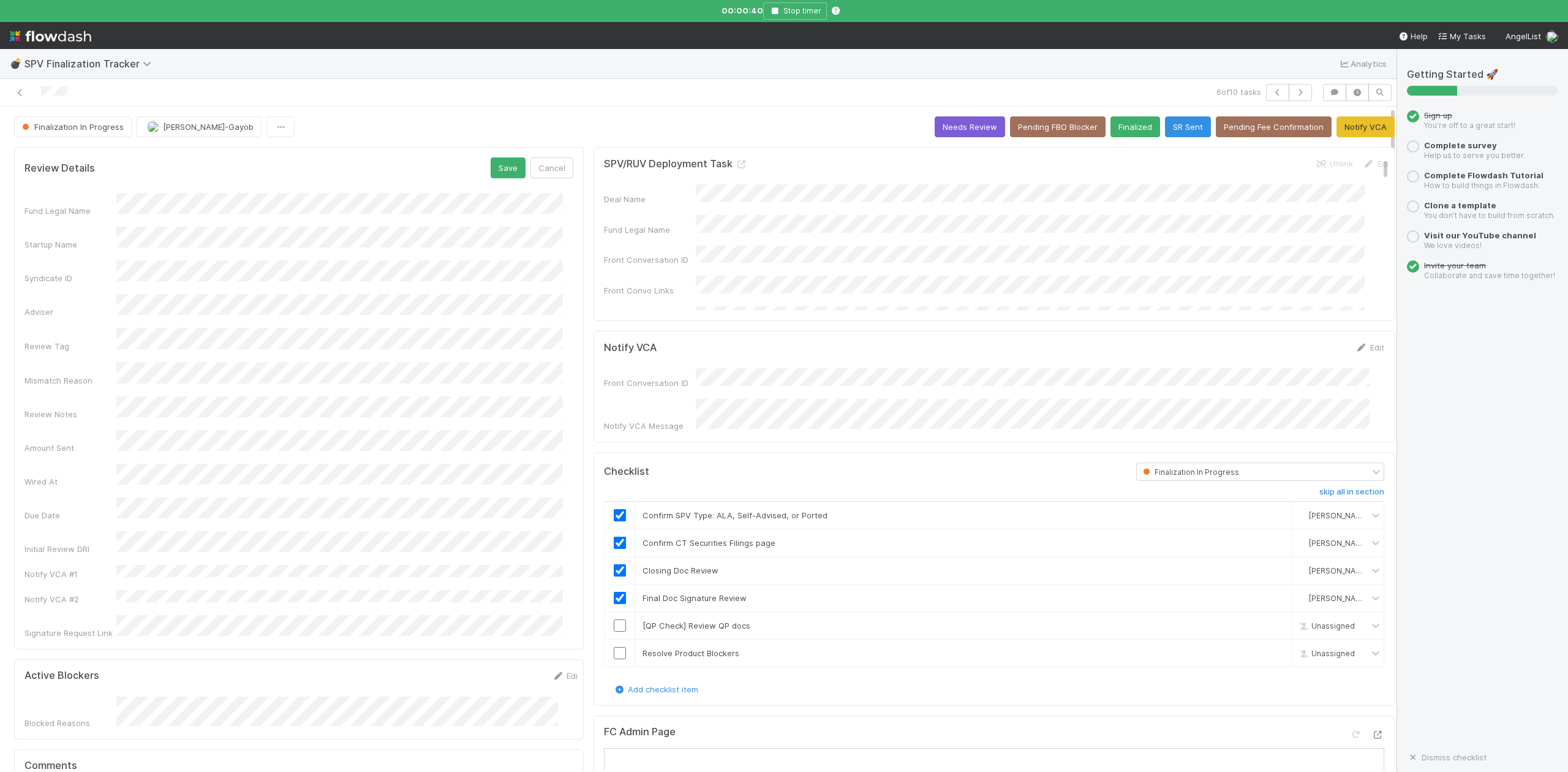
click at [84, 396] on div "Review Notes" at bounding box center [298, 408] width 549 height 24
click at [503, 174] on button "Save" at bounding box center [508, 167] width 35 height 21
click at [1272, 93] on icon "button" at bounding box center [1278, 92] width 12 height 7
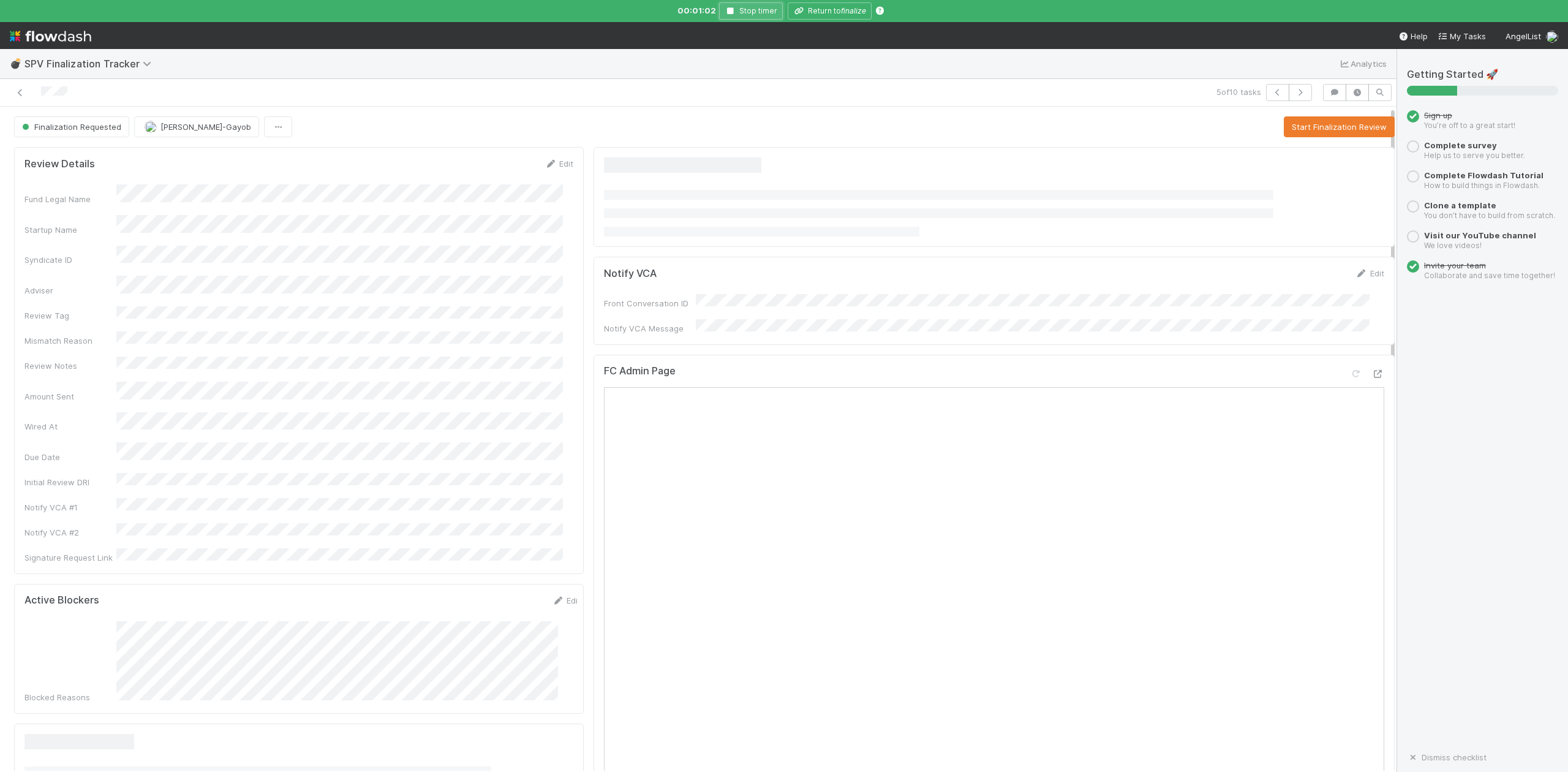
click at [731, 12] on icon "button" at bounding box center [731, 10] width 12 height 7
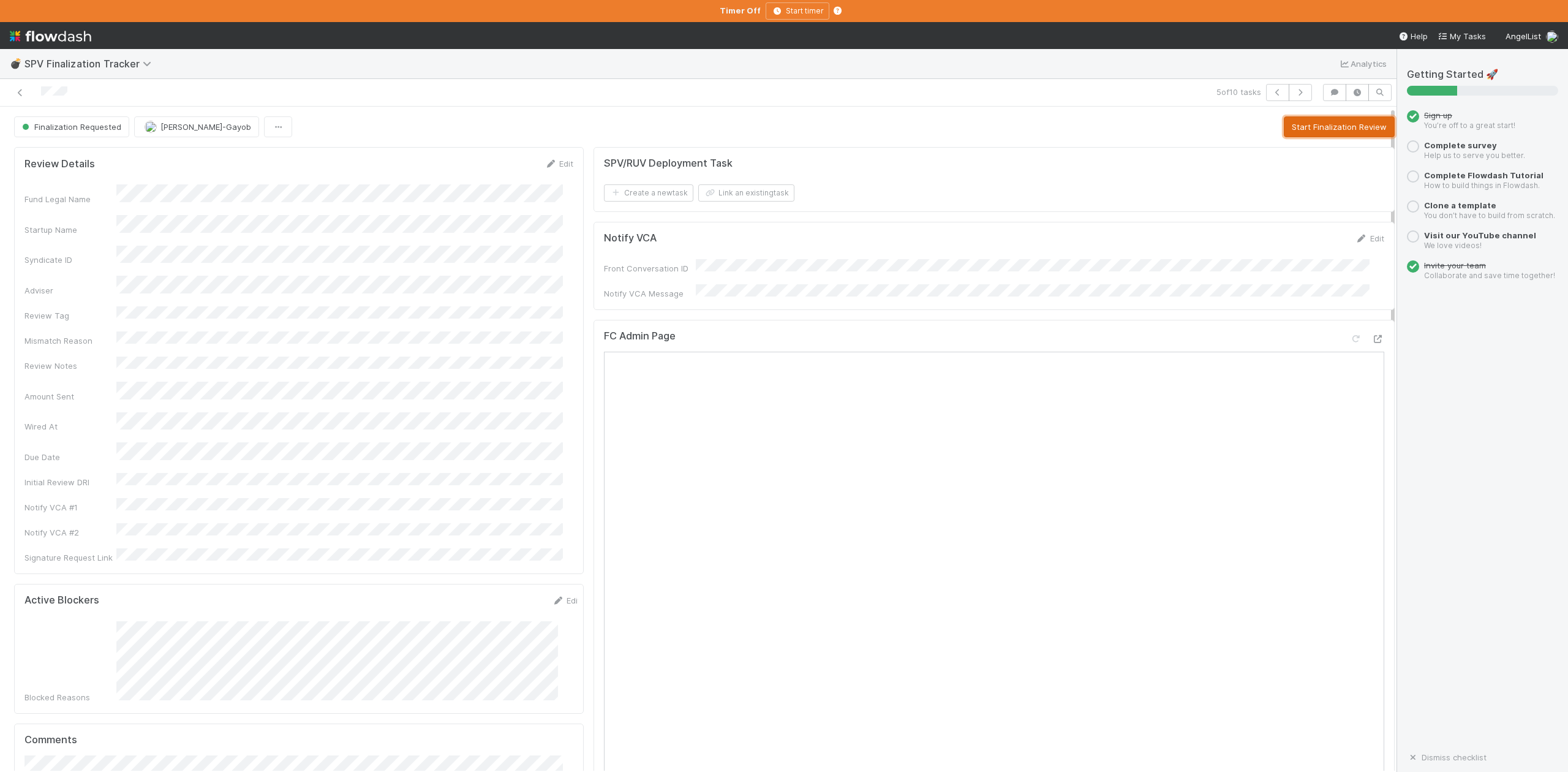
click at [1297, 131] on button "Start Finalization Review" at bounding box center [1339, 127] width 110 height 21
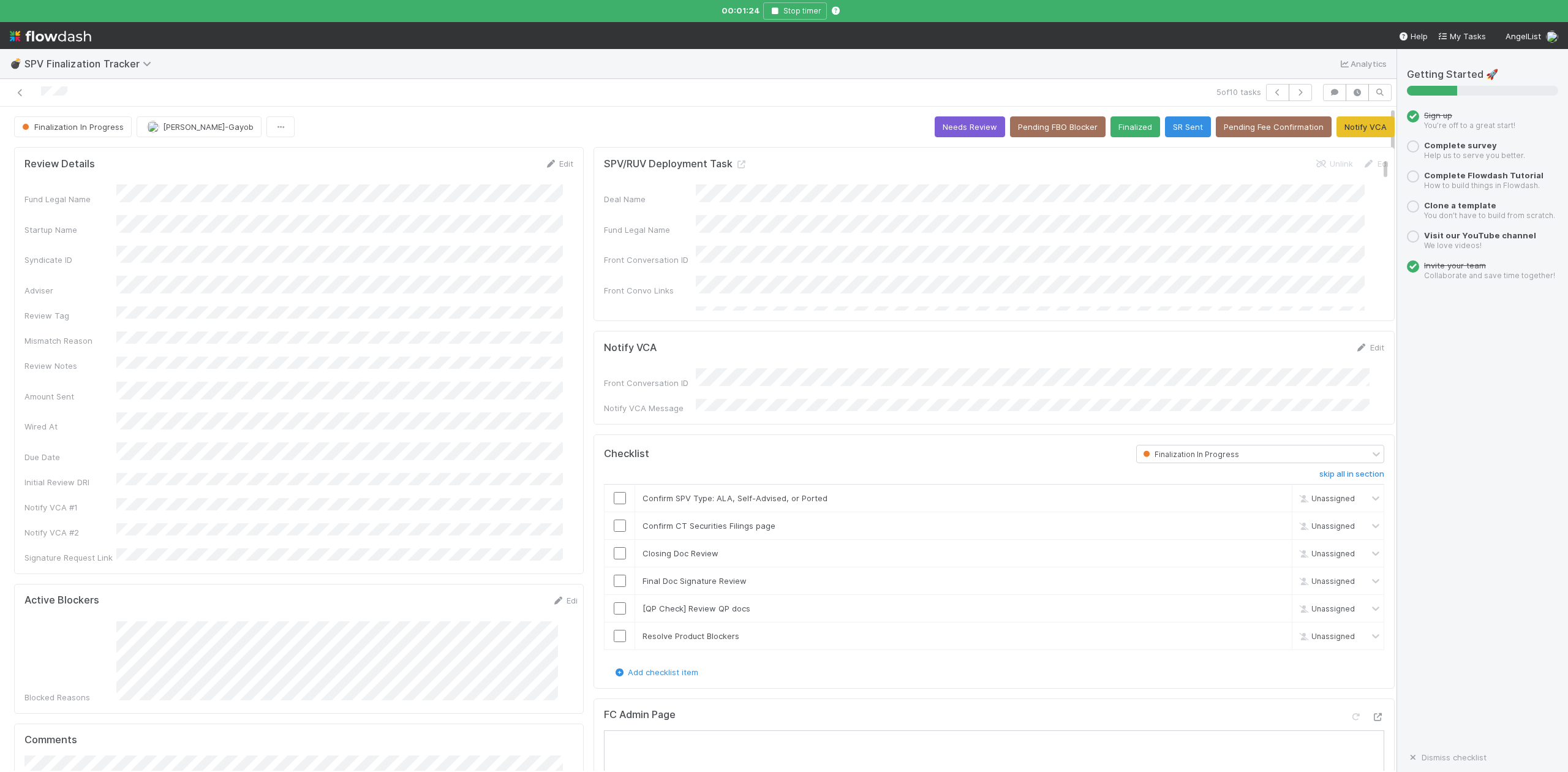
click at [623, 68] on div "💣 SPV Finalization Tracker Analytics" at bounding box center [698, 64] width 1397 height 30
click at [614, 497] on input "checkbox" at bounding box center [620, 498] width 12 height 12
click at [1356, 352] on link "Edit" at bounding box center [1370, 347] width 29 height 10
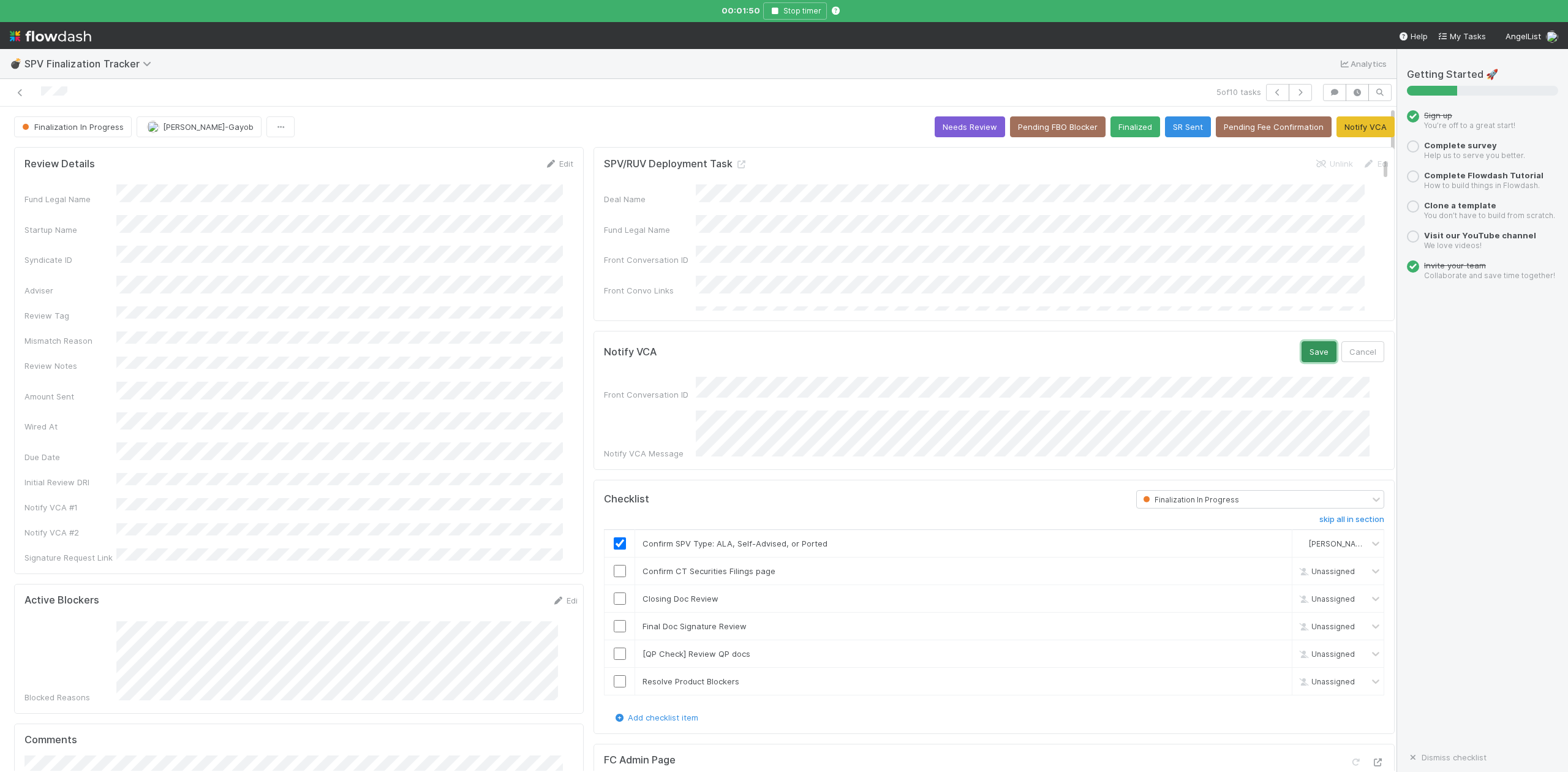
click at [1302, 352] on button "Save" at bounding box center [1319, 351] width 35 height 21
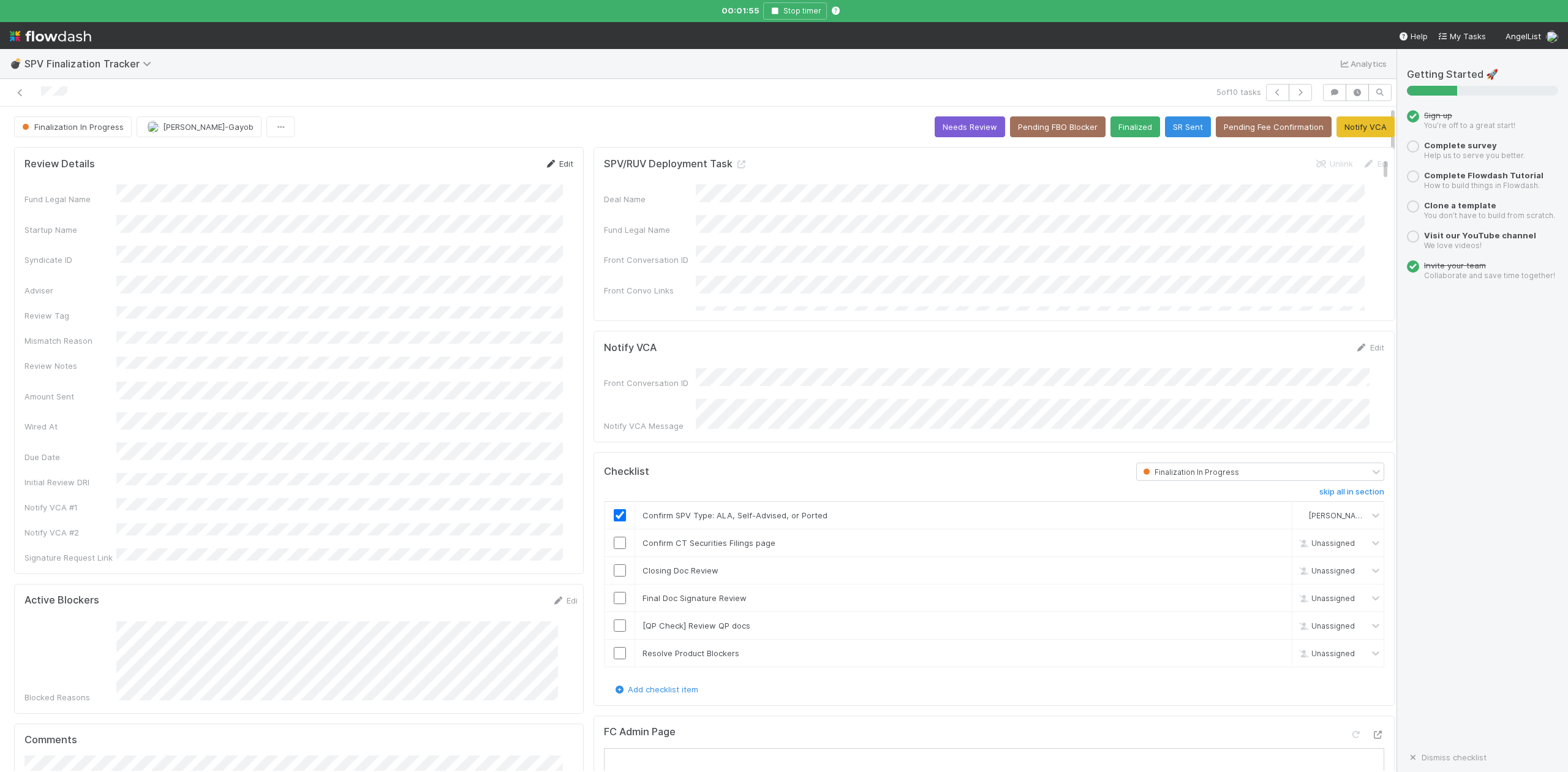
click at [557, 166] on link "Edit" at bounding box center [559, 163] width 29 height 10
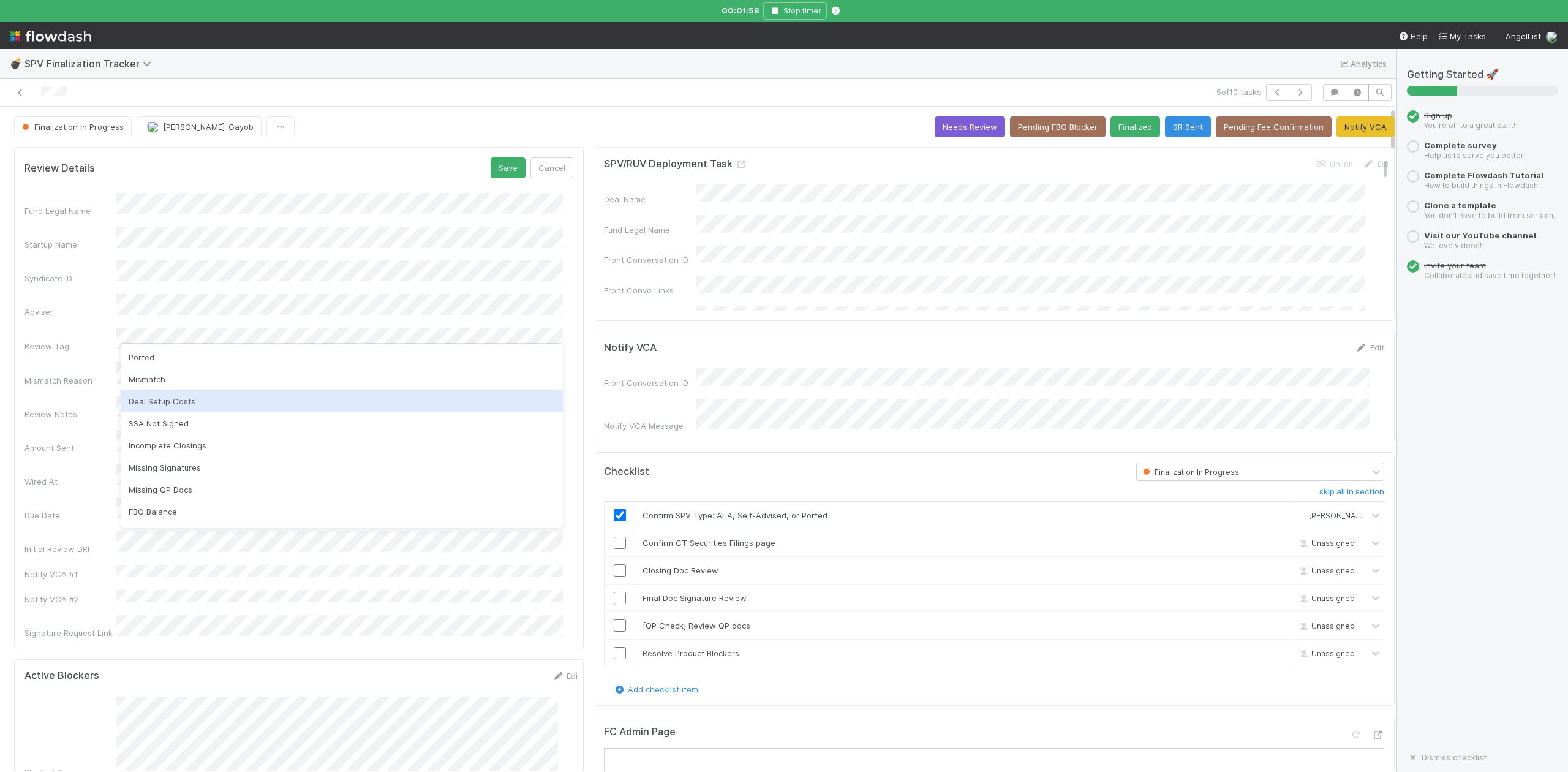
click at [170, 402] on div "Deal Setup Costs" at bounding box center [342, 401] width 442 height 22
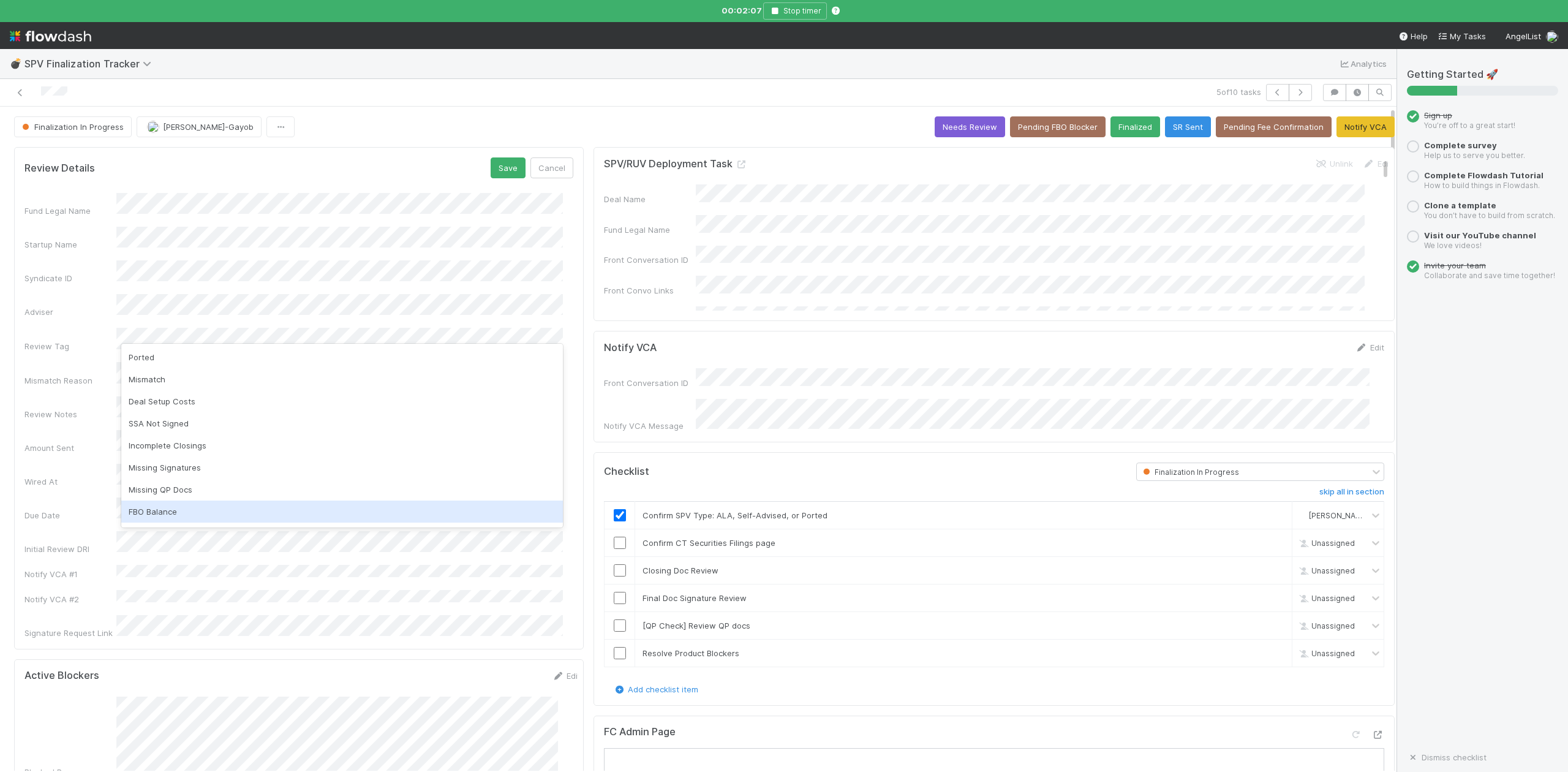
click at [163, 514] on div "FBO Balance" at bounding box center [342, 511] width 442 height 22
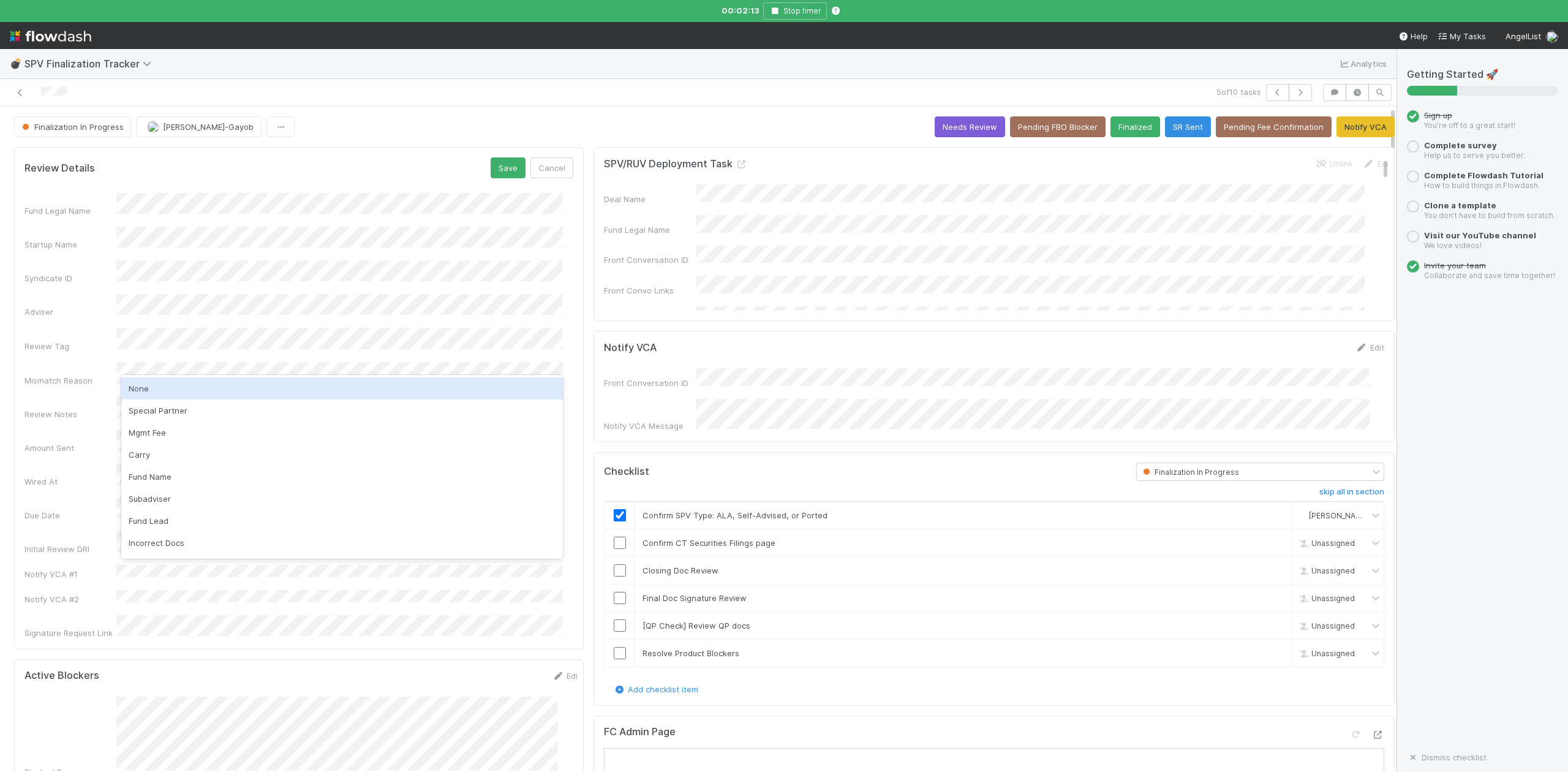
click at [137, 388] on div "None" at bounding box center [342, 388] width 442 height 22
click at [614, 538] on input "checkbox" at bounding box center [620, 543] width 12 height 12
click at [614, 565] on input "checkbox" at bounding box center [620, 570] width 12 height 12
checkbox input "true"
click at [614, 593] on input "checkbox" at bounding box center [620, 598] width 12 height 12
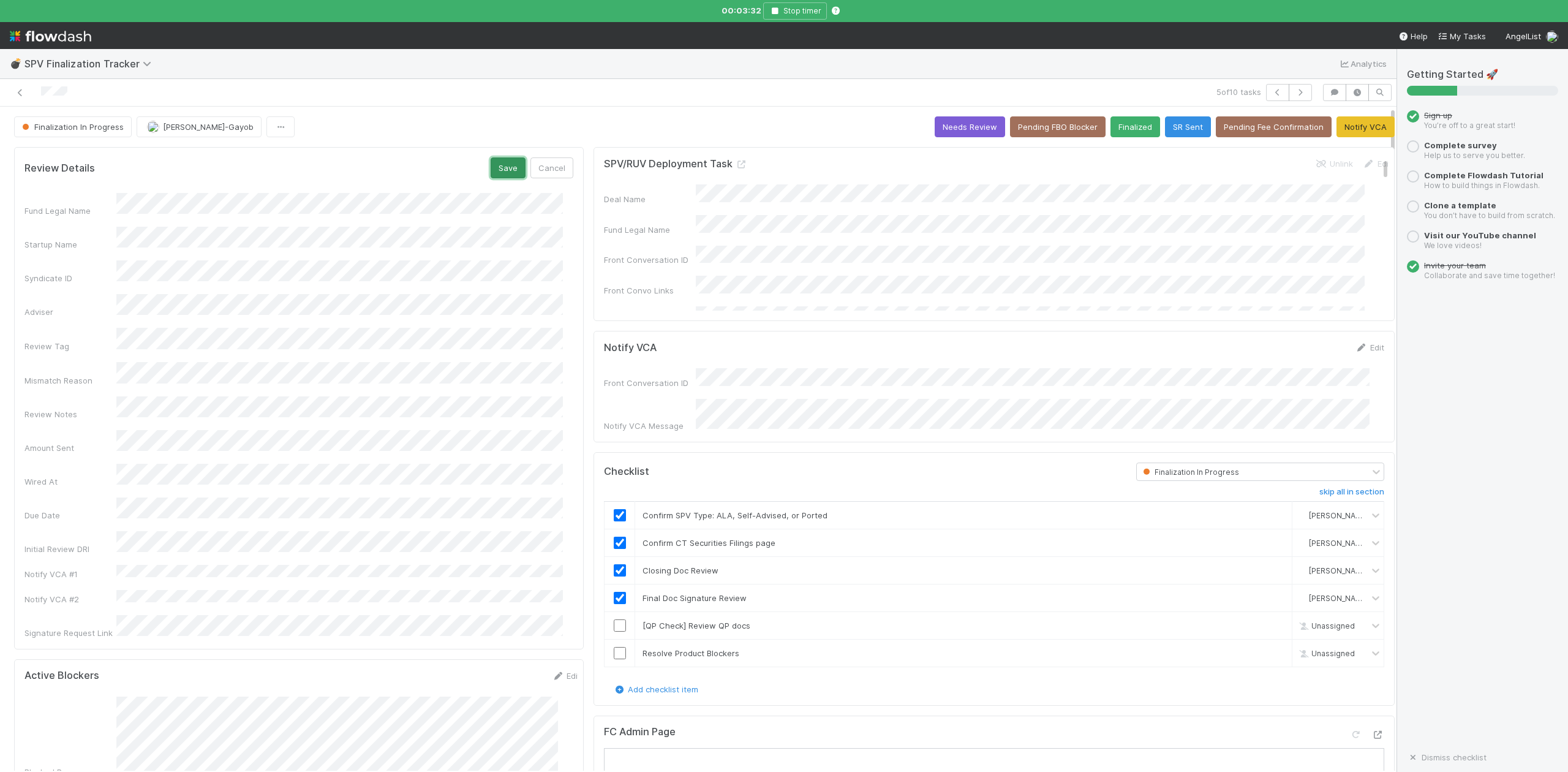
click at [491, 170] on button "Save" at bounding box center [508, 167] width 35 height 21
click at [1039, 128] on button "Pending FBO Blocker" at bounding box center [1058, 127] width 96 height 21
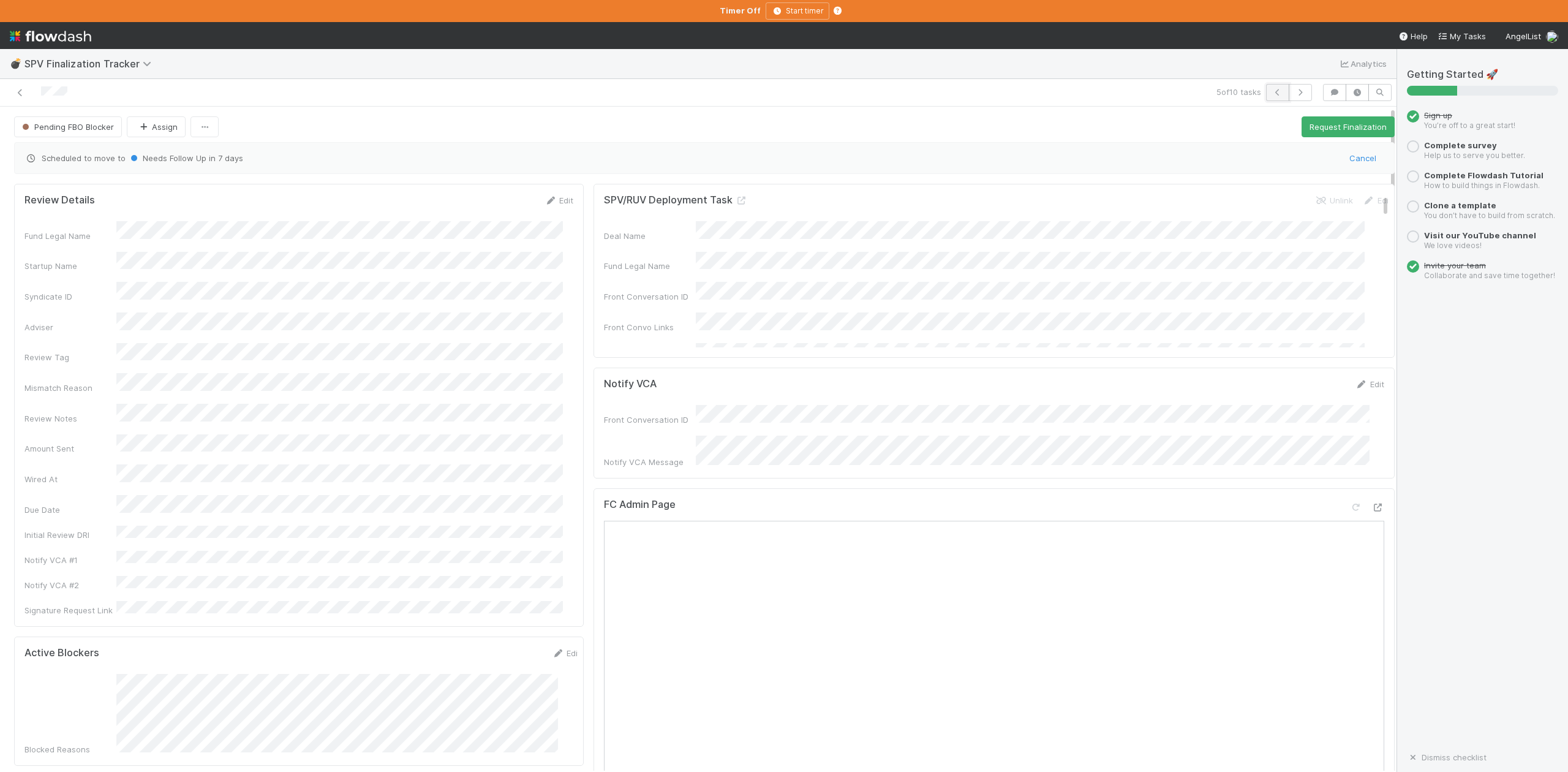
click at [1272, 96] on icon "button" at bounding box center [1278, 92] width 12 height 7
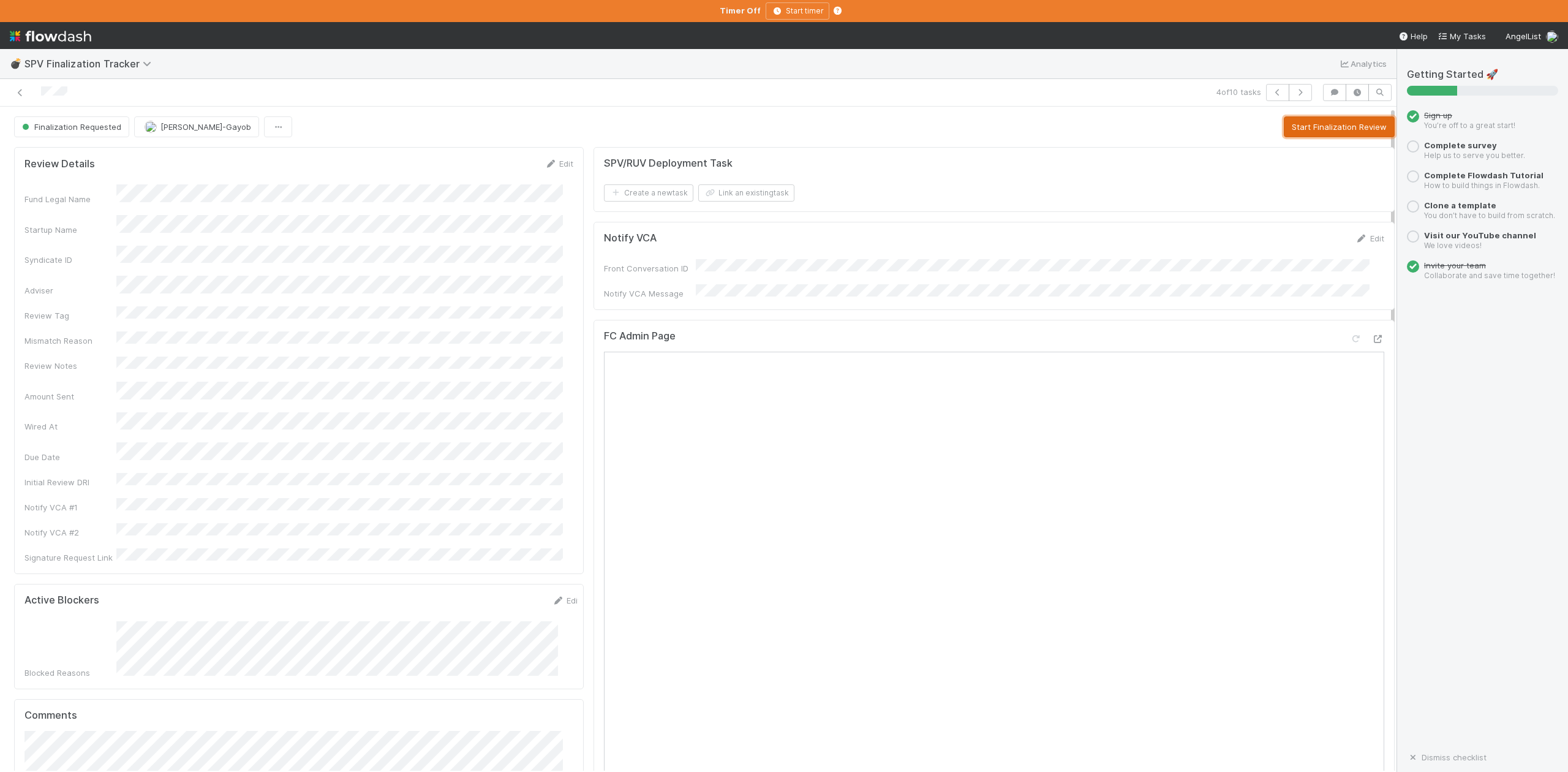
click at [1317, 124] on button "Start Finalization Review" at bounding box center [1339, 127] width 110 height 21
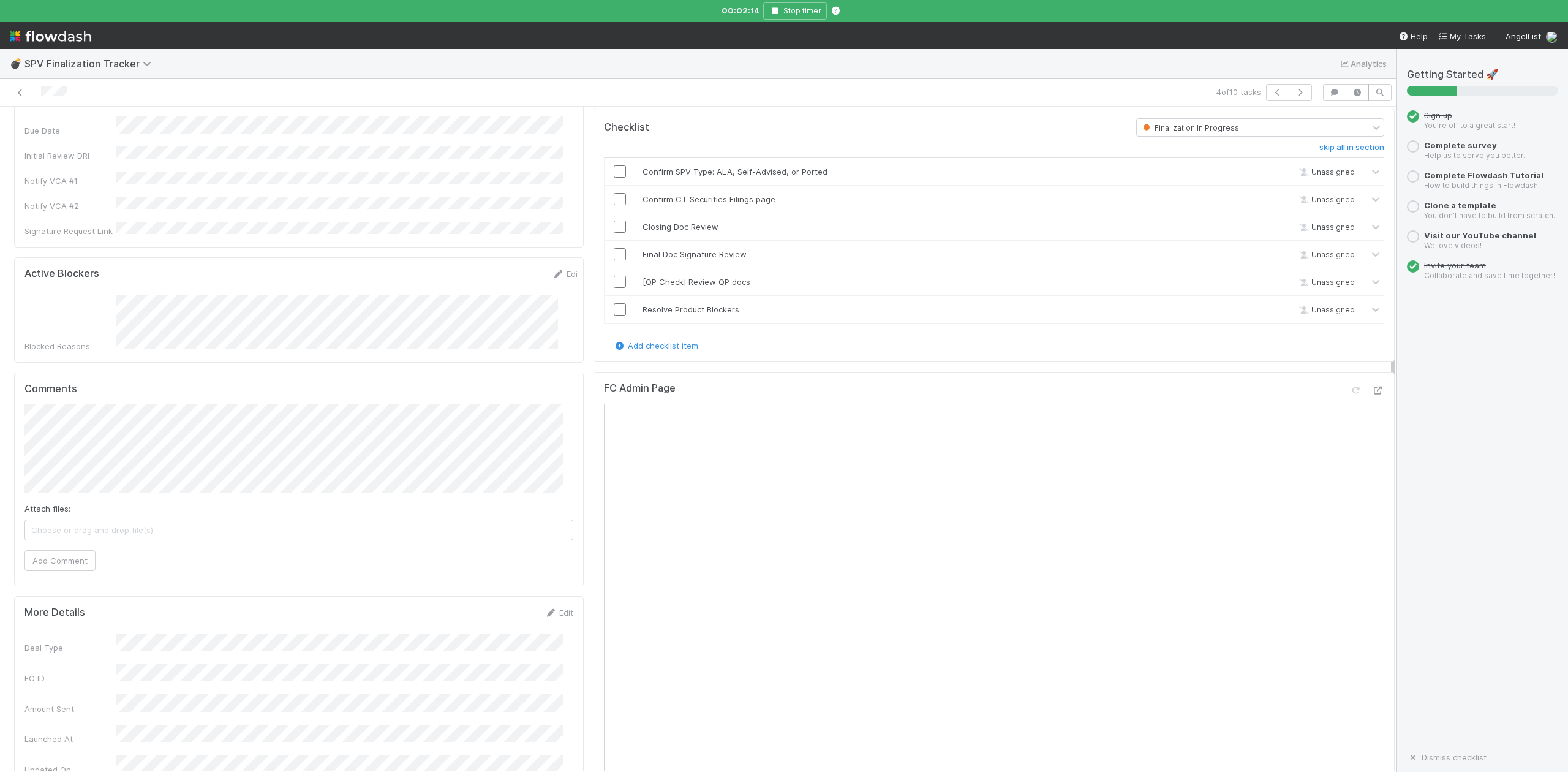
scroll to position [163, 0]
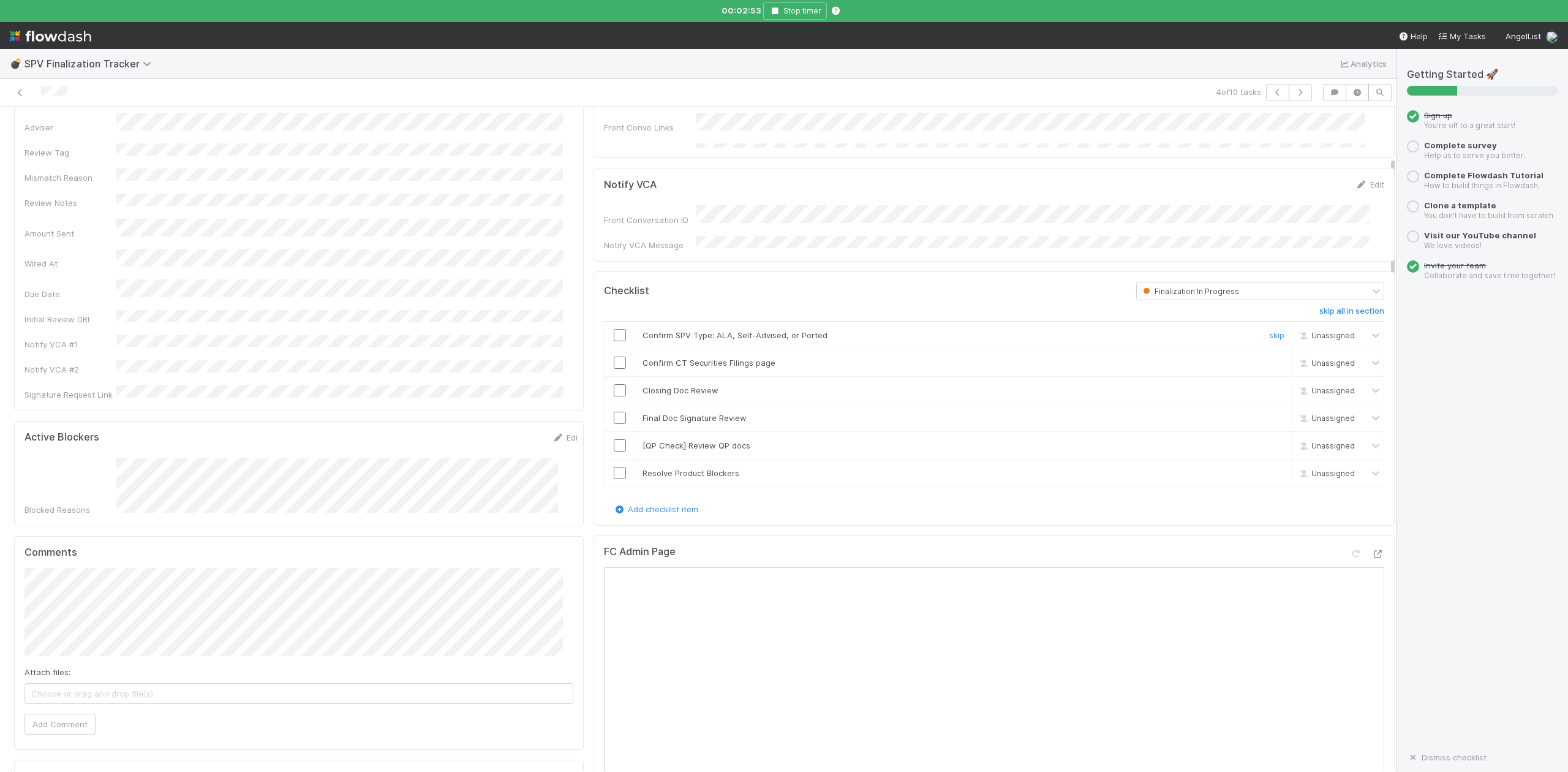
click at [614, 329] on input "checkbox" at bounding box center [620, 335] width 12 height 12
click at [614, 364] on input "checkbox" at bounding box center [620, 363] width 12 height 12
click at [614, 388] on input "checkbox" at bounding box center [620, 391] width 12 height 12
drag, startPoint x: 773, startPoint y: 10, endPoint x: 724, endPoint y: 54, distance: 65.9
click at [773, 10] on icon "button" at bounding box center [775, 10] width 12 height 7
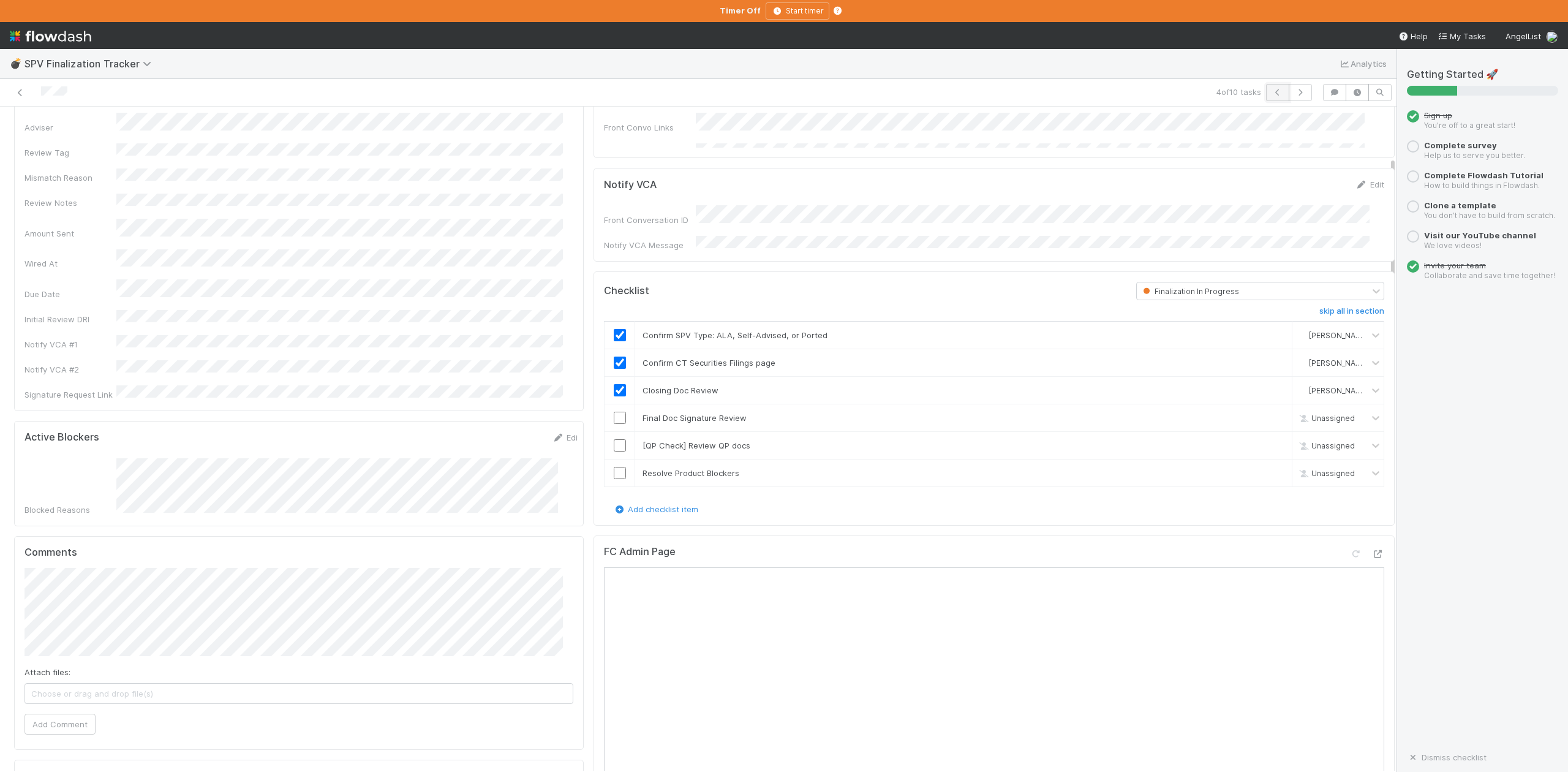
click at [1272, 93] on icon "button" at bounding box center [1278, 92] width 12 height 7
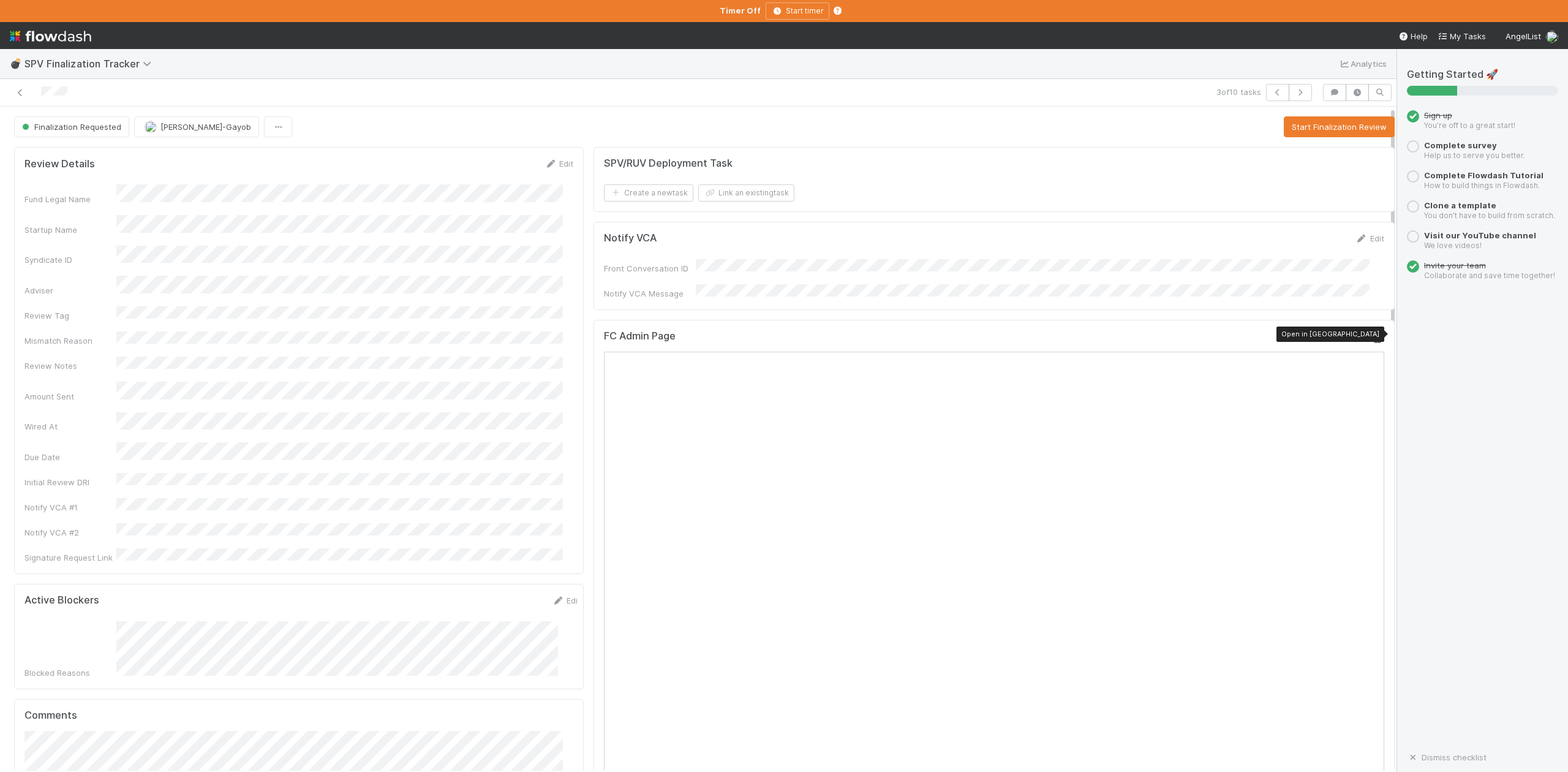
click at [1372, 335] on icon at bounding box center [1378, 339] width 12 height 8
click at [788, 99] on div "3 of 10 tasks" at bounding box center [991, 93] width 654 height 17
click at [1287, 134] on button "Start Finalization Review" at bounding box center [1339, 127] width 110 height 21
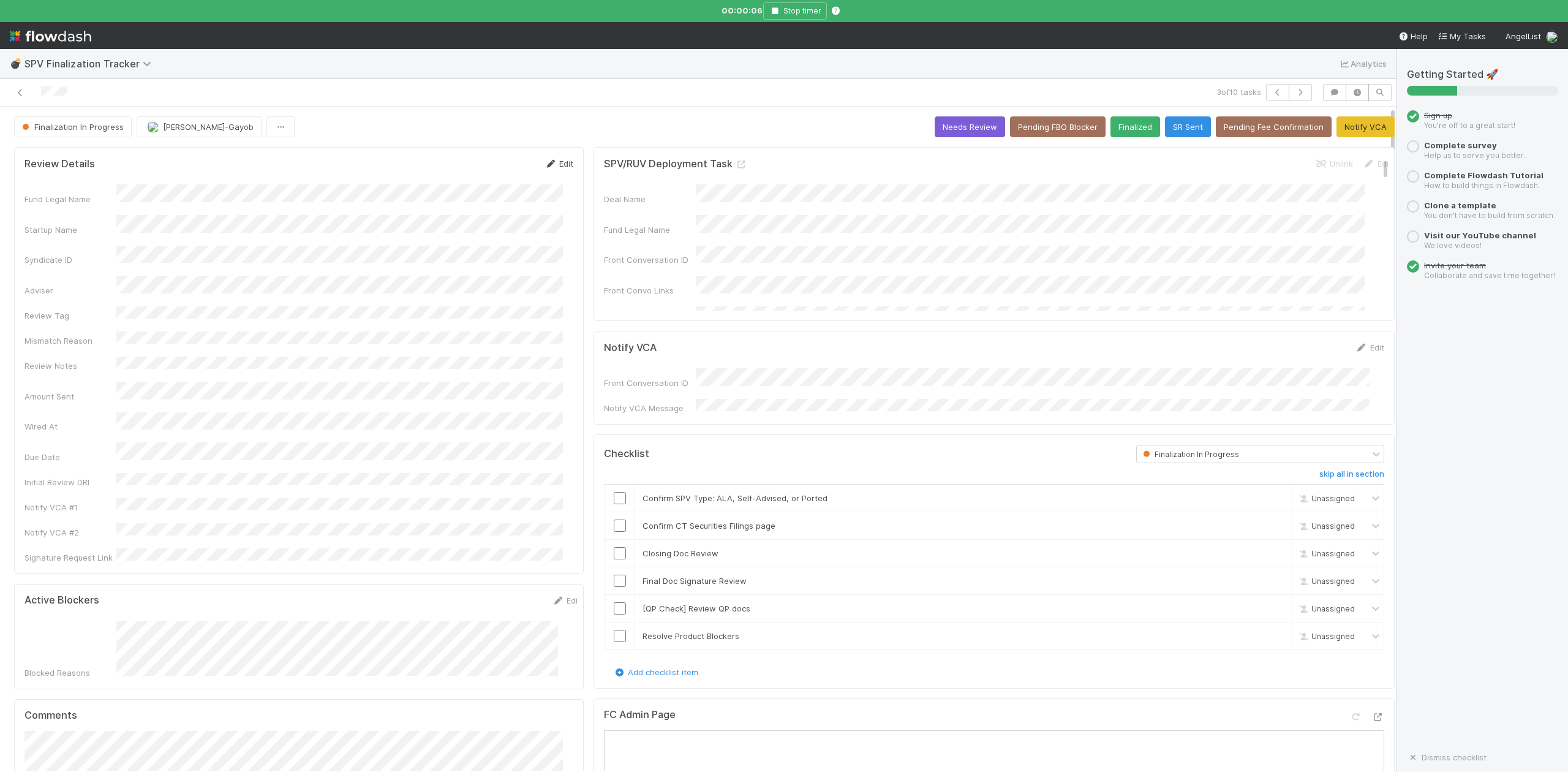
click at [557, 167] on link "Edit" at bounding box center [559, 163] width 29 height 10
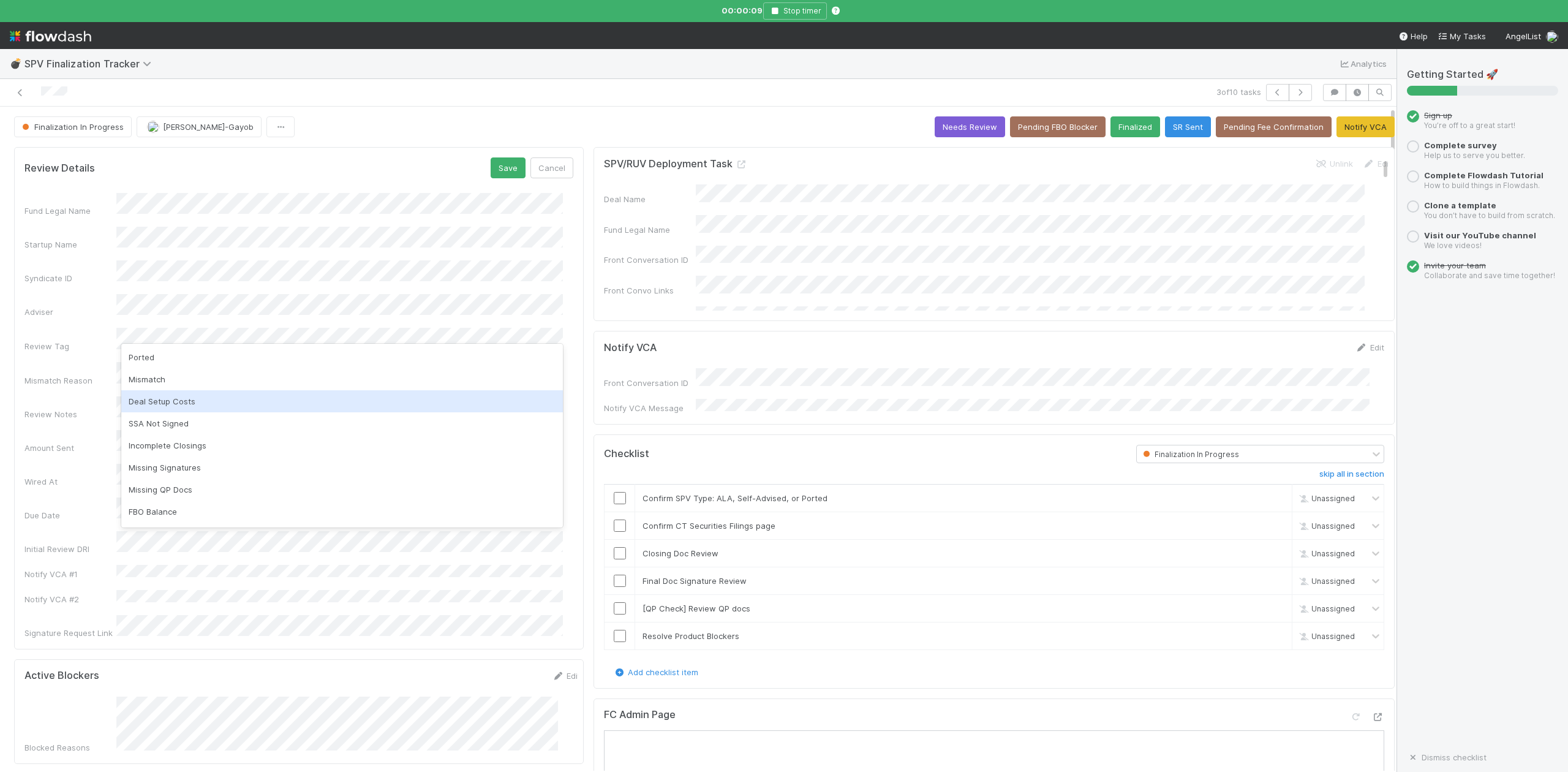
click at [162, 398] on div "Deal Setup Costs" at bounding box center [342, 401] width 442 height 22
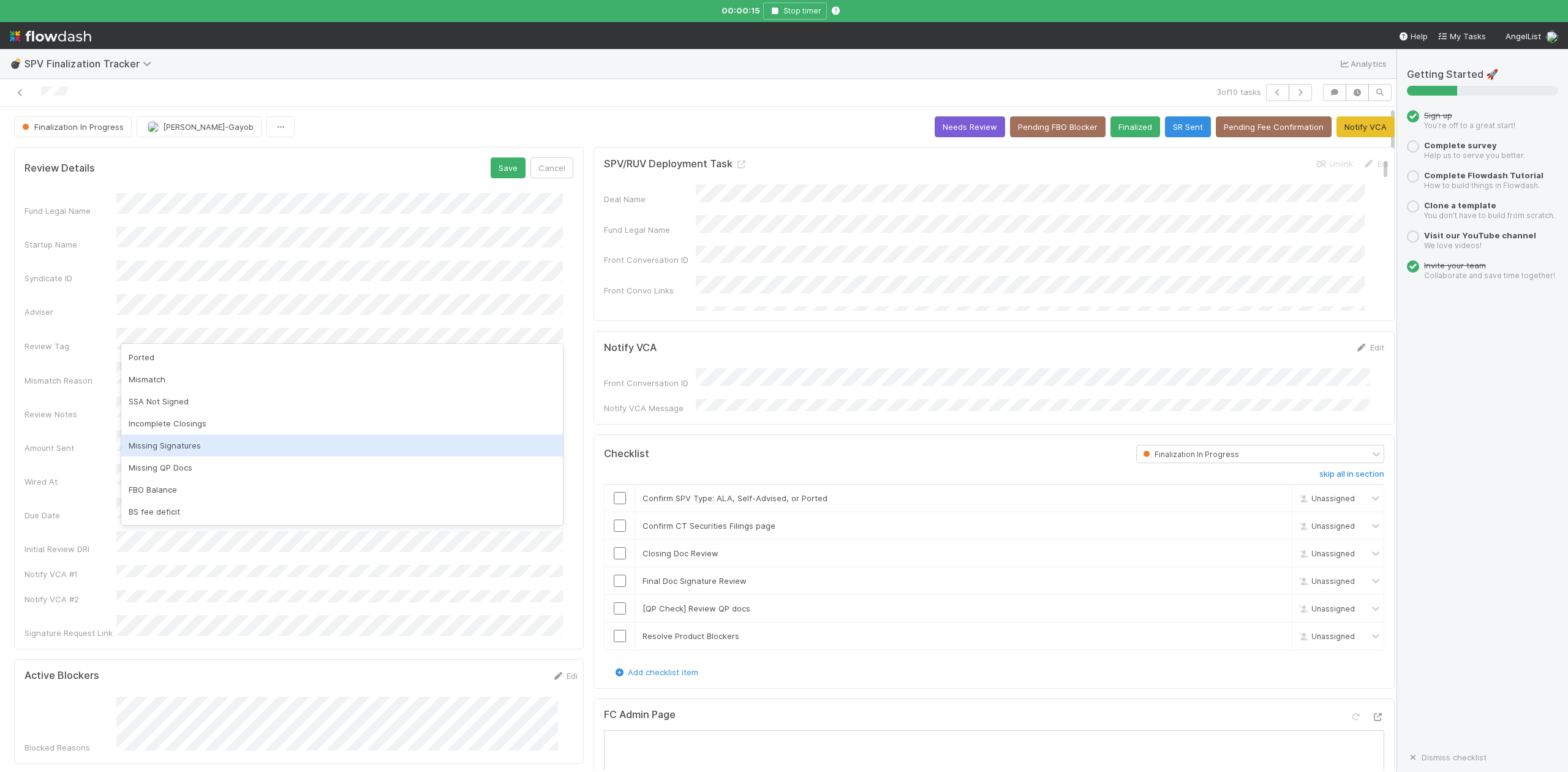
click at [174, 446] on div "Missing Signatures" at bounding box center [342, 445] width 442 height 22
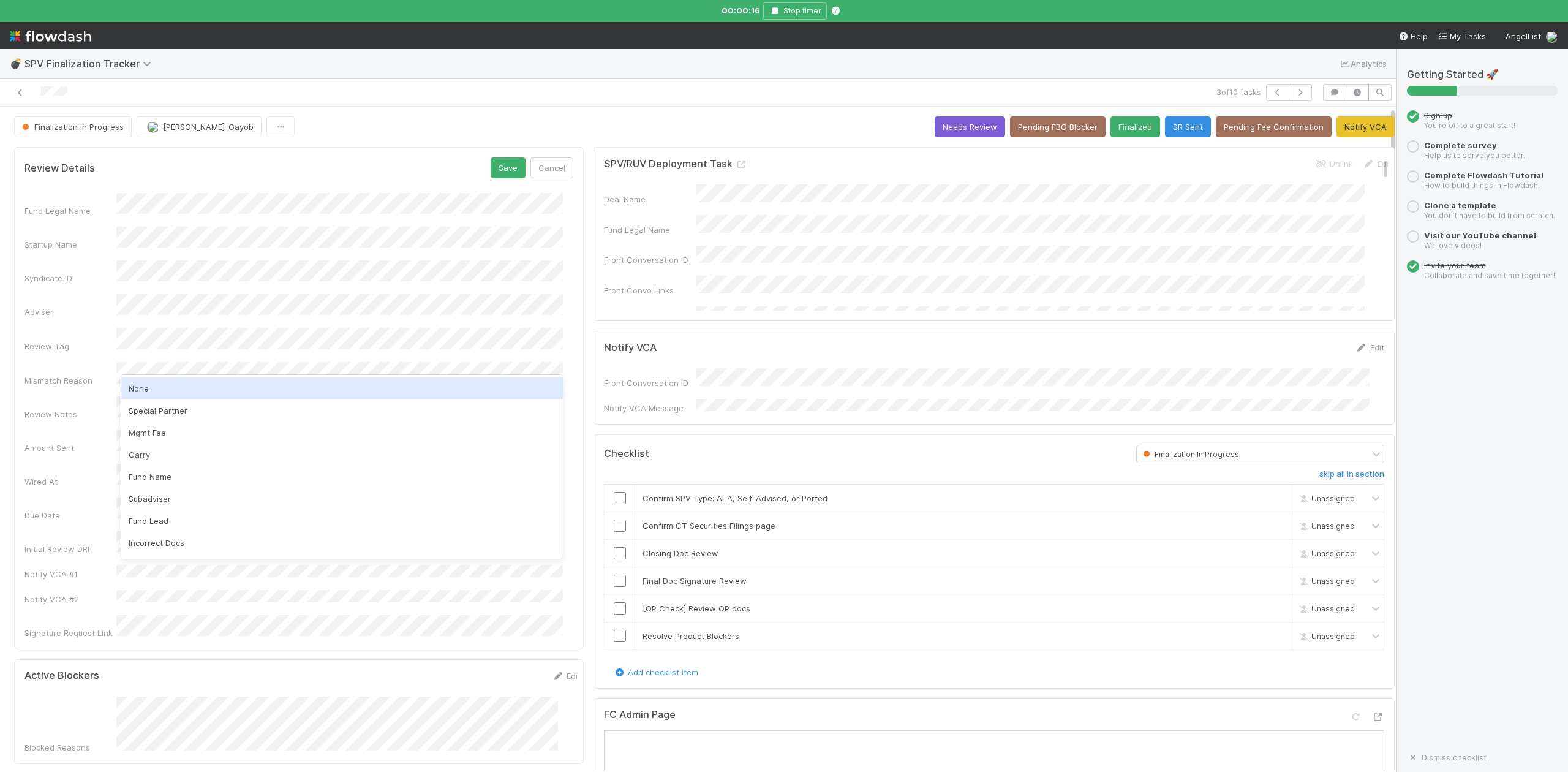
click at [142, 388] on div "None" at bounding box center [342, 388] width 442 height 22
click at [491, 174] on button "Save" at bounding box center [508, 167] width 35 height 21
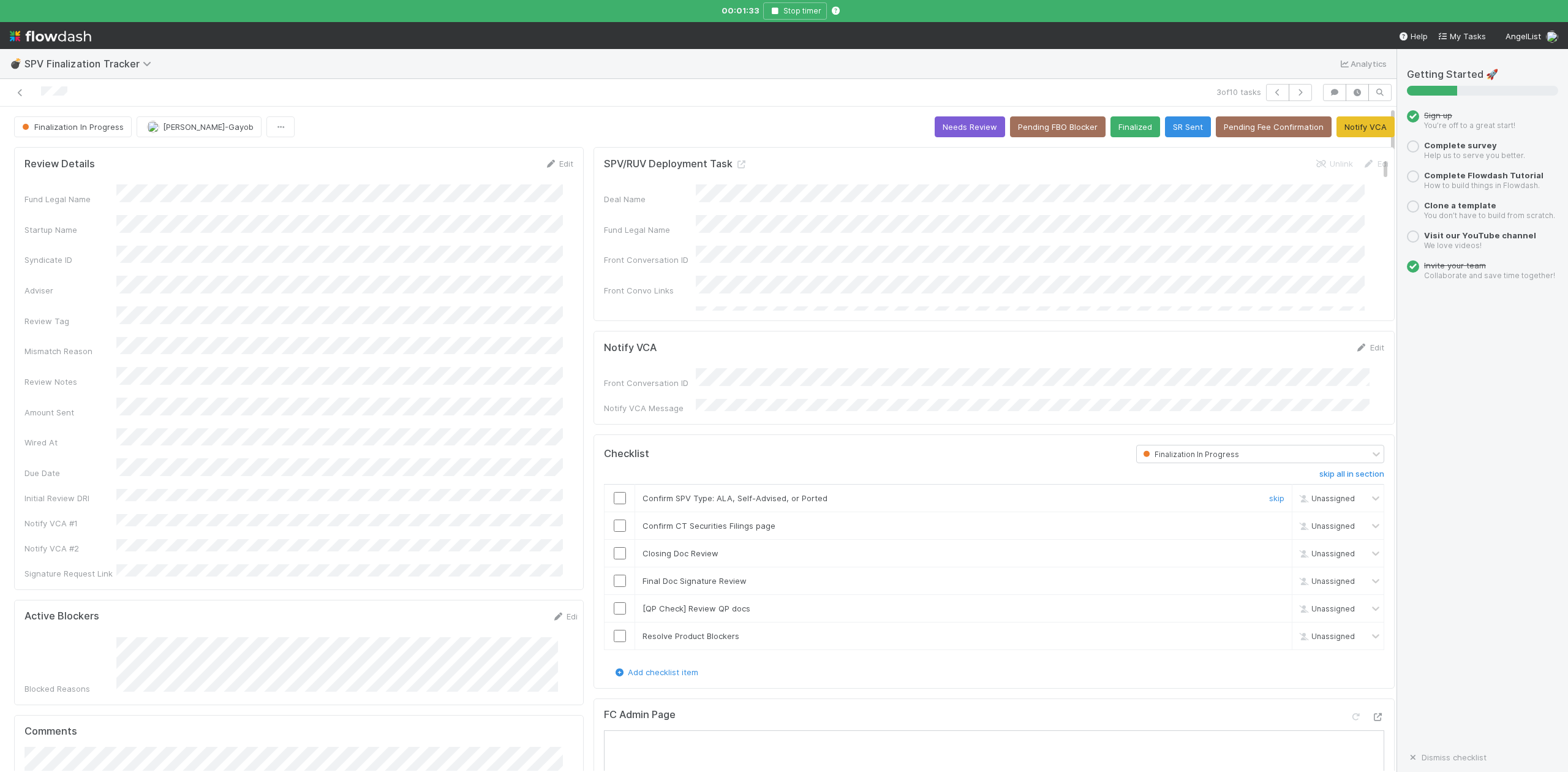
click at [614, 492] on input "checkbox" at bounding box center [620, 498] width 12 height 12
click at [614, 522] on input "checkbox" at bounding box center [620, 526] width 12 height 12
click at [614, 553] on input "checkbox" at bounding box center [620, 553] width 12 height 12
click at [1107, 321] on div "SPV/RUV Deployment Task Unlink Edit Deal Name Fund Legal Name Front Conversatio…" at bounding box center [994, 234] width 802 height 174
click at [775, 13] on icon "button" at bounding box center [775, 10] width 12 height 7
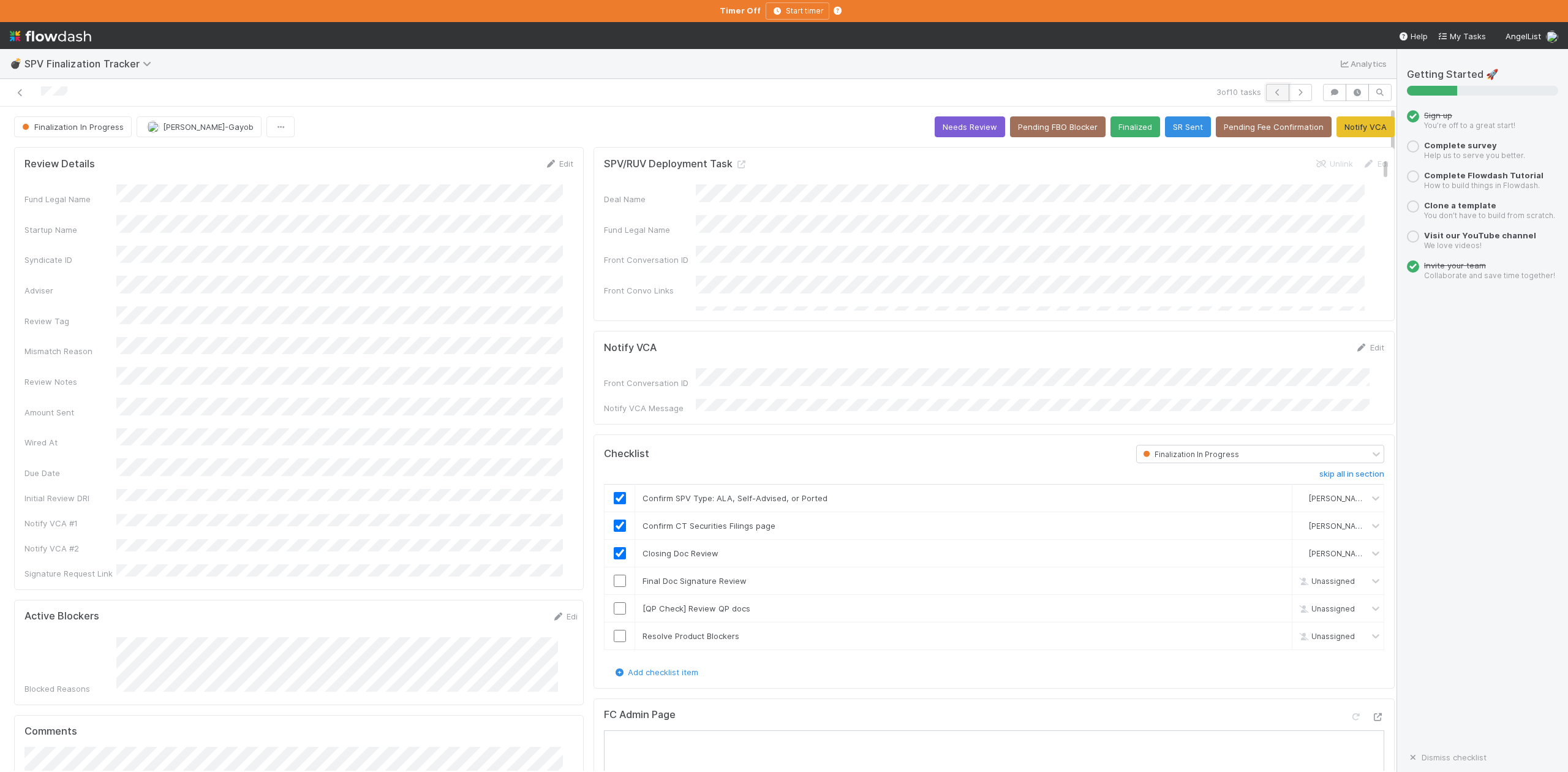
click at [1272, 91] on icon "button" at bounding box center [1278, 92] width 12 height 7
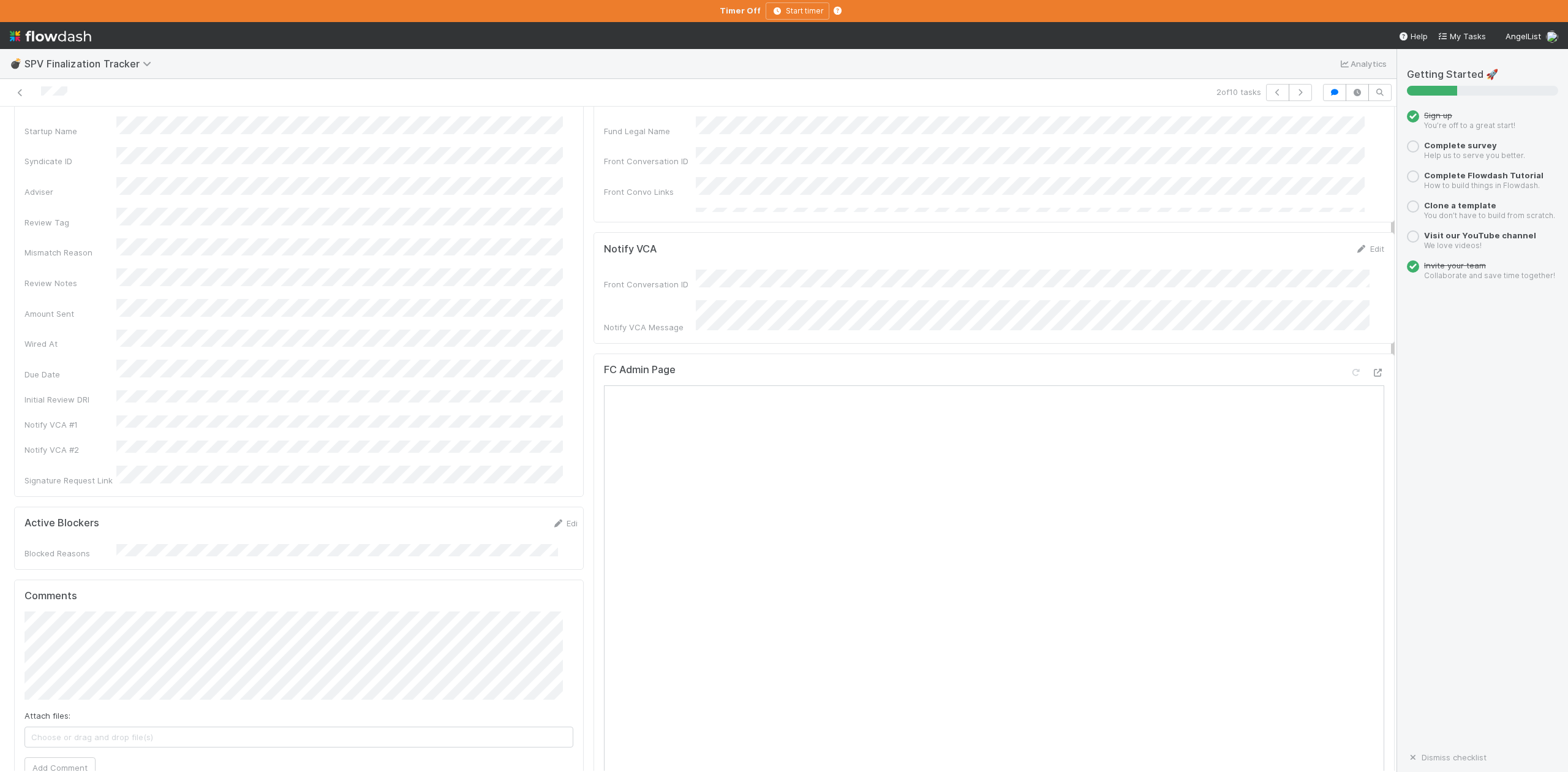
scroll to position [82, 0]
click at [1372, 386] on icon at bounding box center [1378, 390] width 12 height 8
click at [419, 79] on div "2 of 10 tasks" at bounding box center [698, 93] width 1397 height 27
click at [22, 91] on icon at bounding box center [20, 93] width 12 height 8
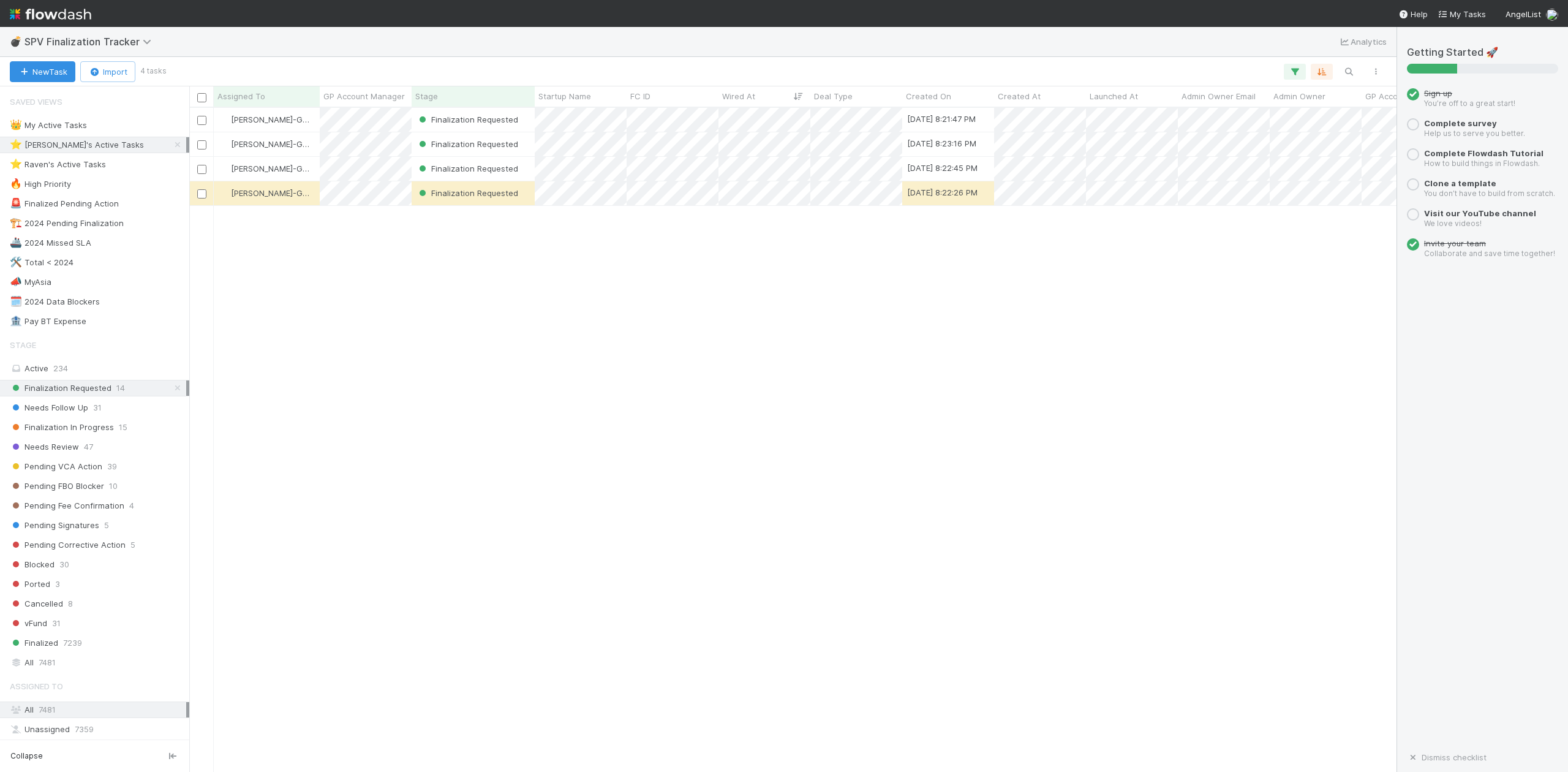
scroll to position [652, 1196]
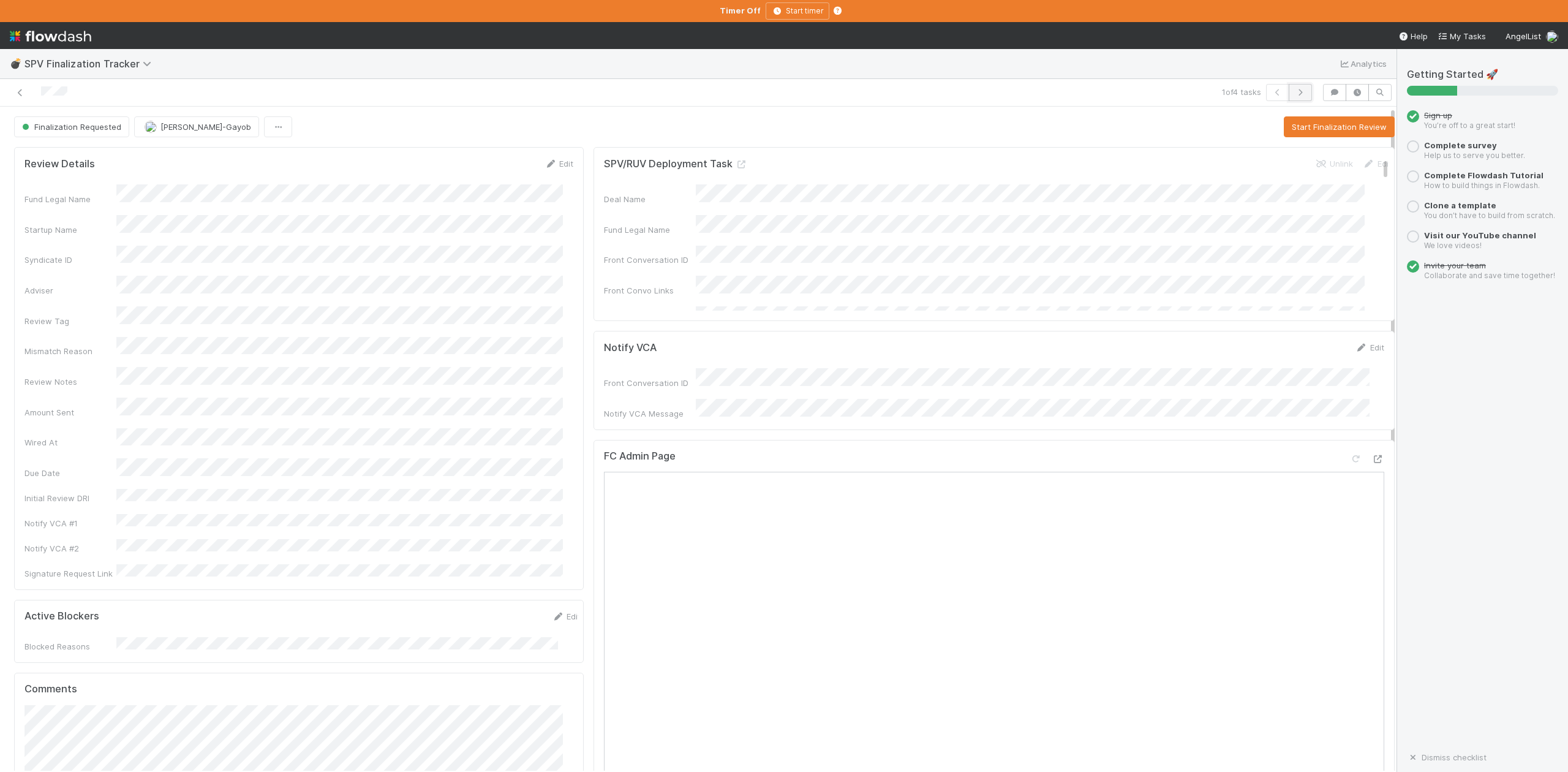
click at [1294, 91] on icon "button" at bounding box center [1300, 92] width 12 height 7
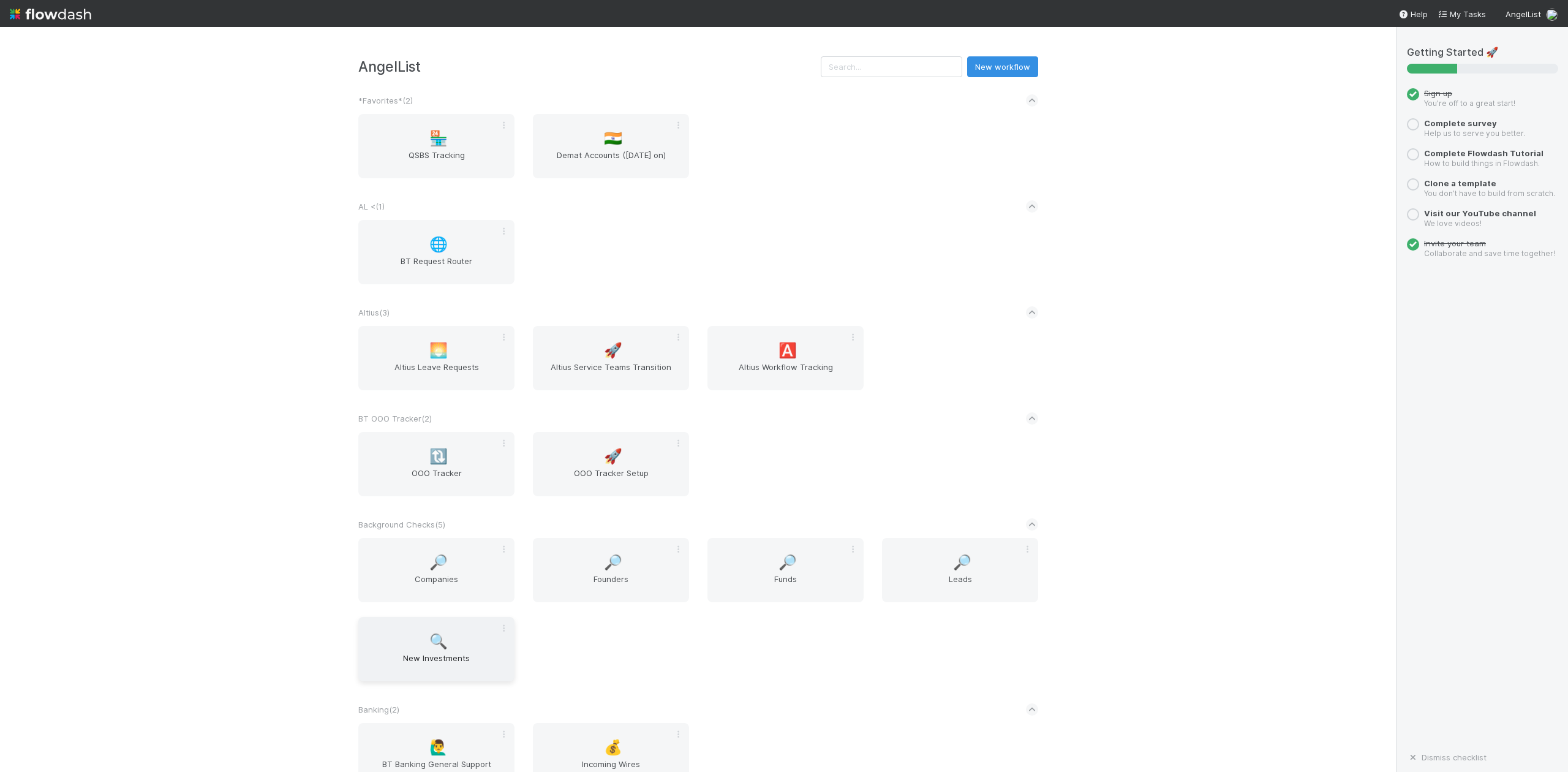
click at [444, 655] on span "New Investments" at bounding box center [437, 664] width 146 height 24
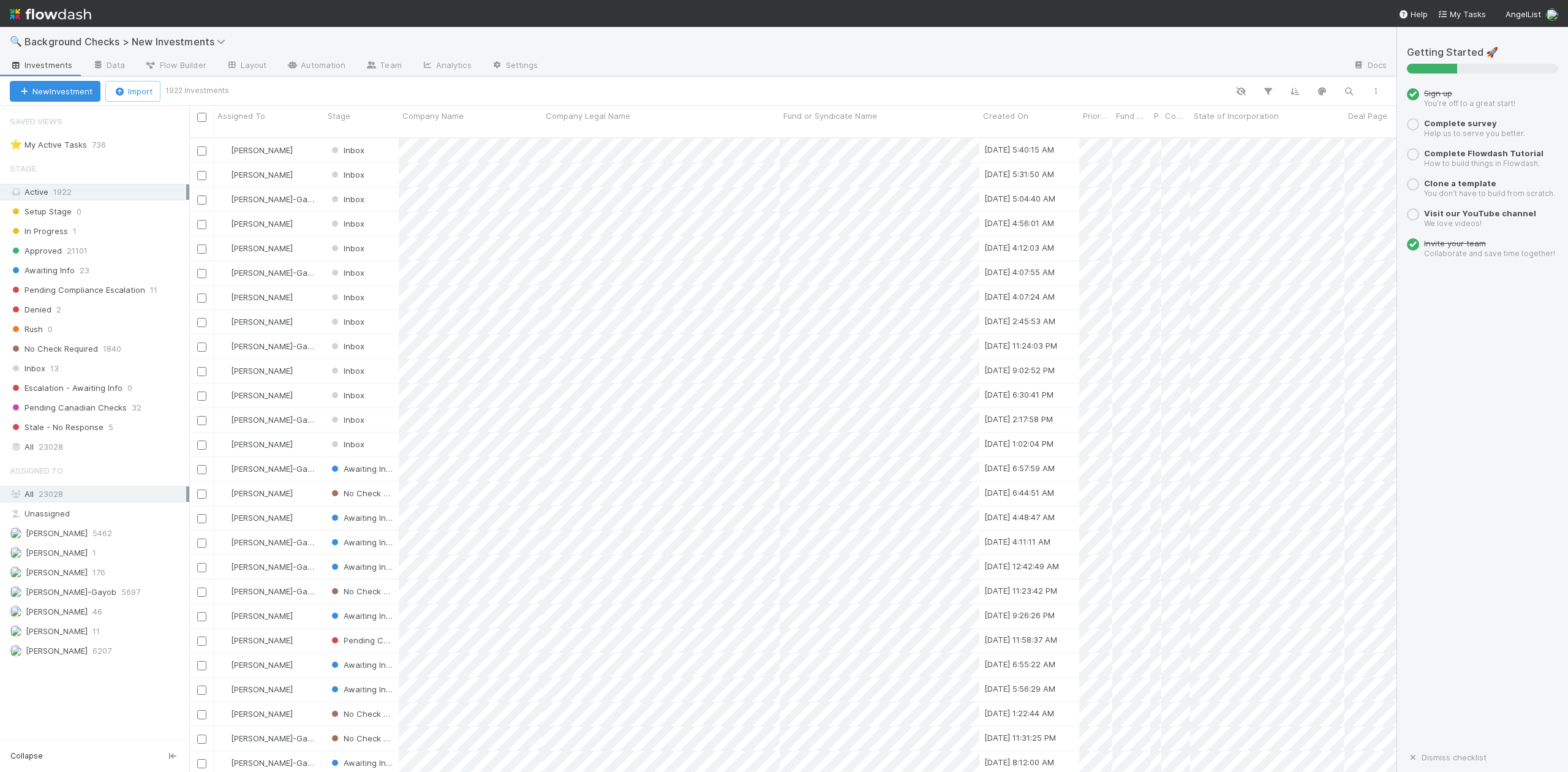
scroll to position [632, 1196]
click at [223, 42] on icon at bounding box center [223, 41] width 12 height 10
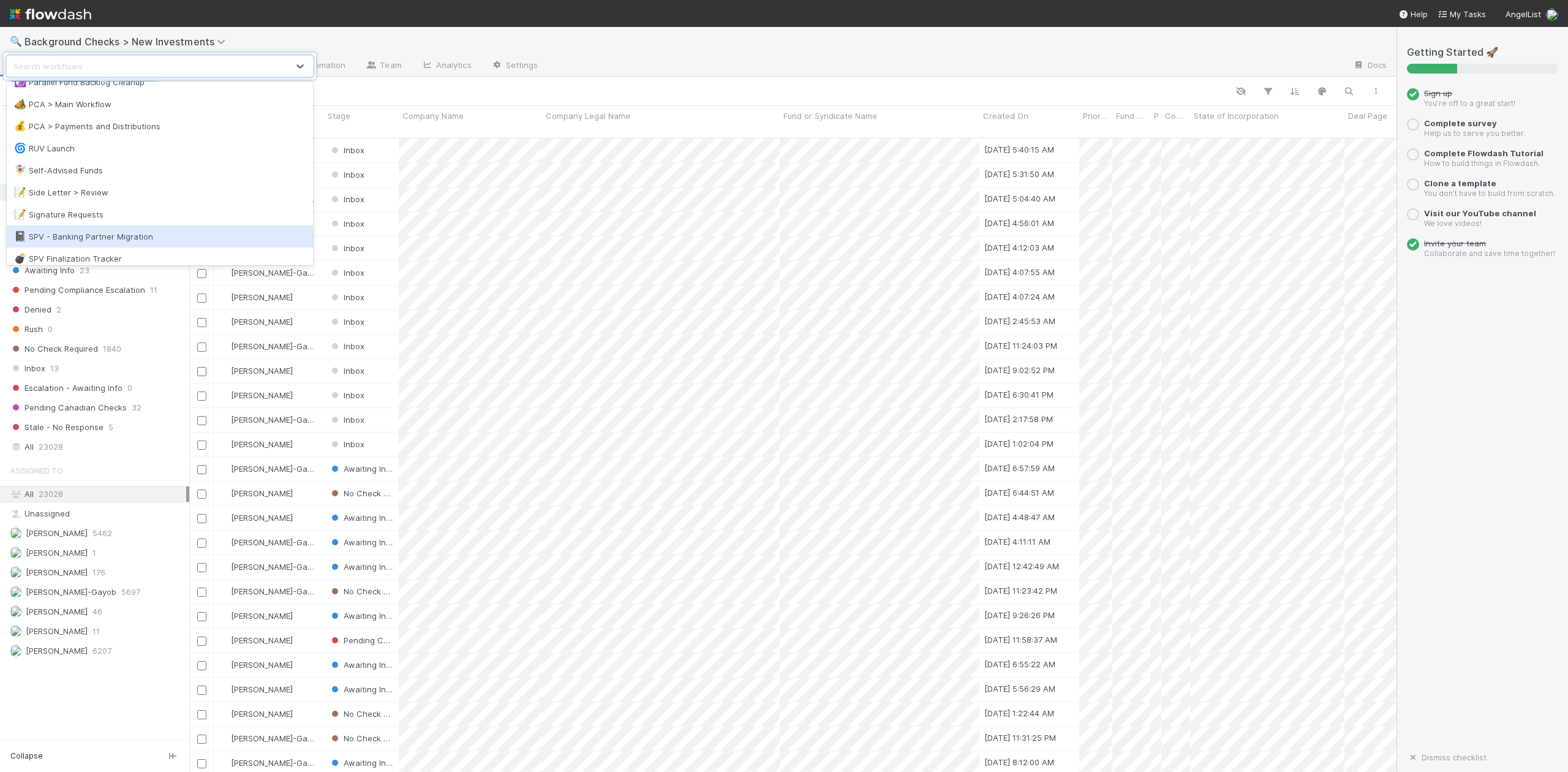
scroll to position [1143, 0]
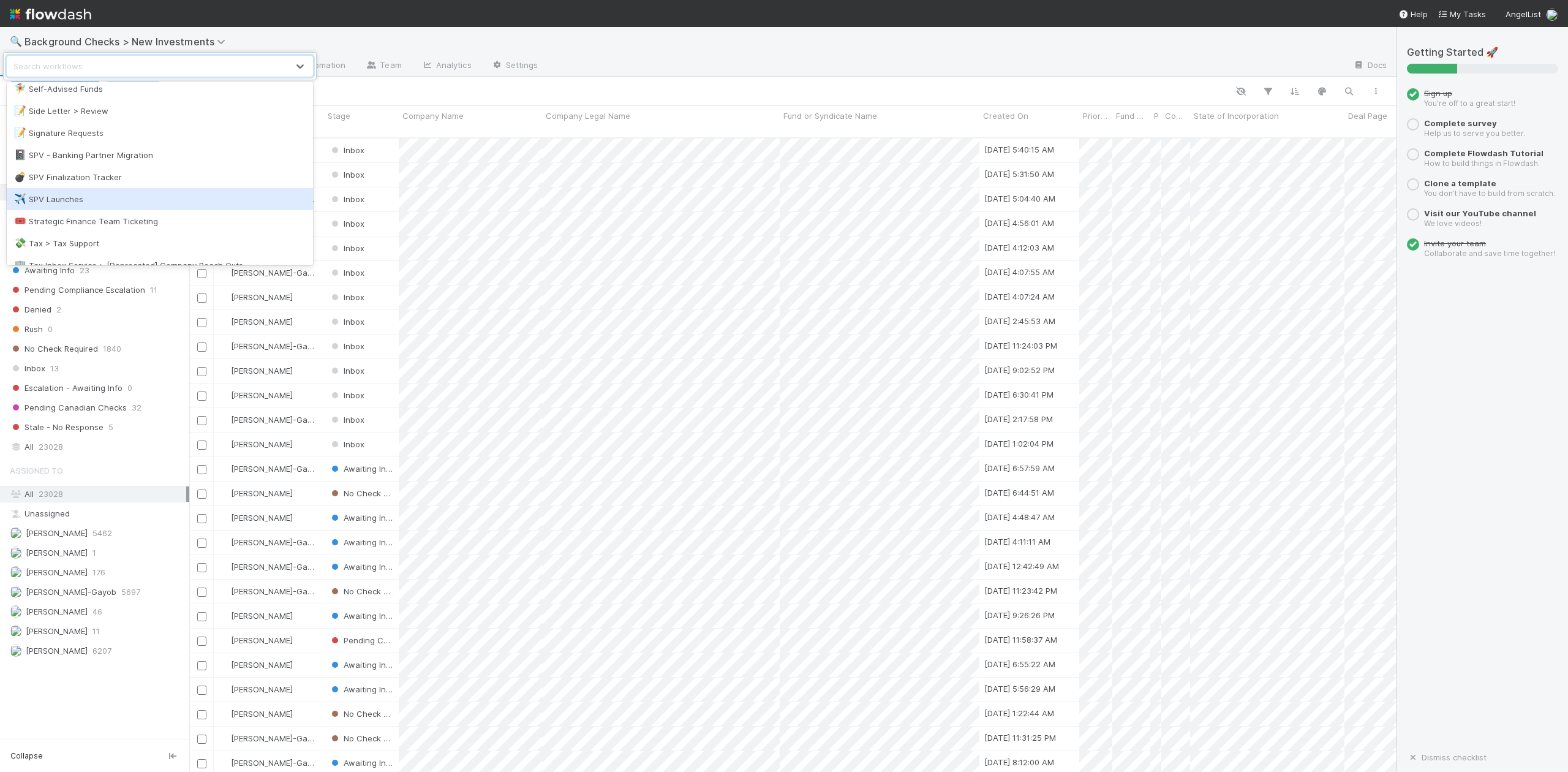
click at [68, 199] on div "✈️ SPV Launches" at bounding box center [160, 199] width 292 height 12
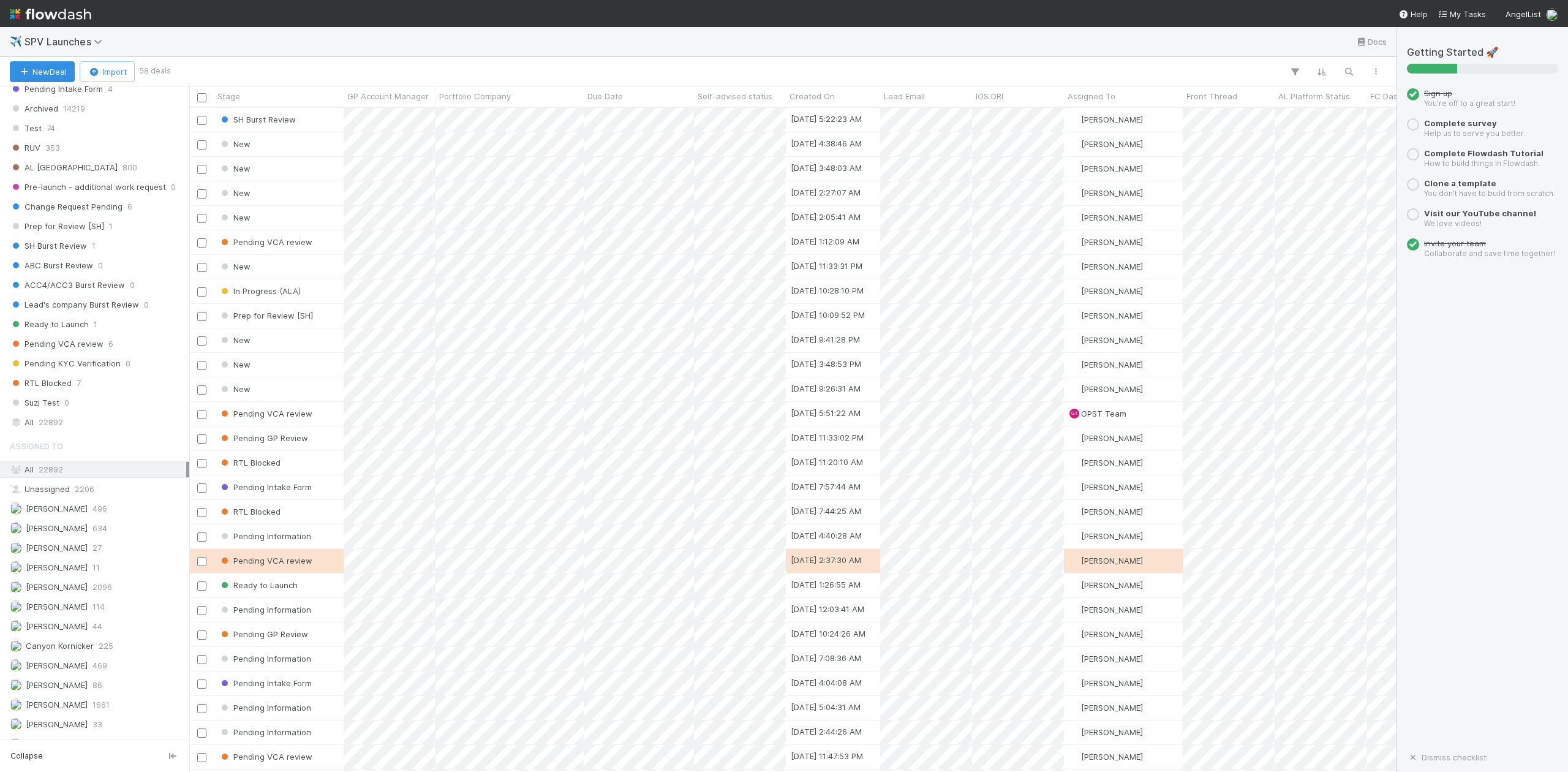
scroll to position [653, 0]
click at [57, 448] on span "22892" at bounding box center [51, 441] width 24 height 16
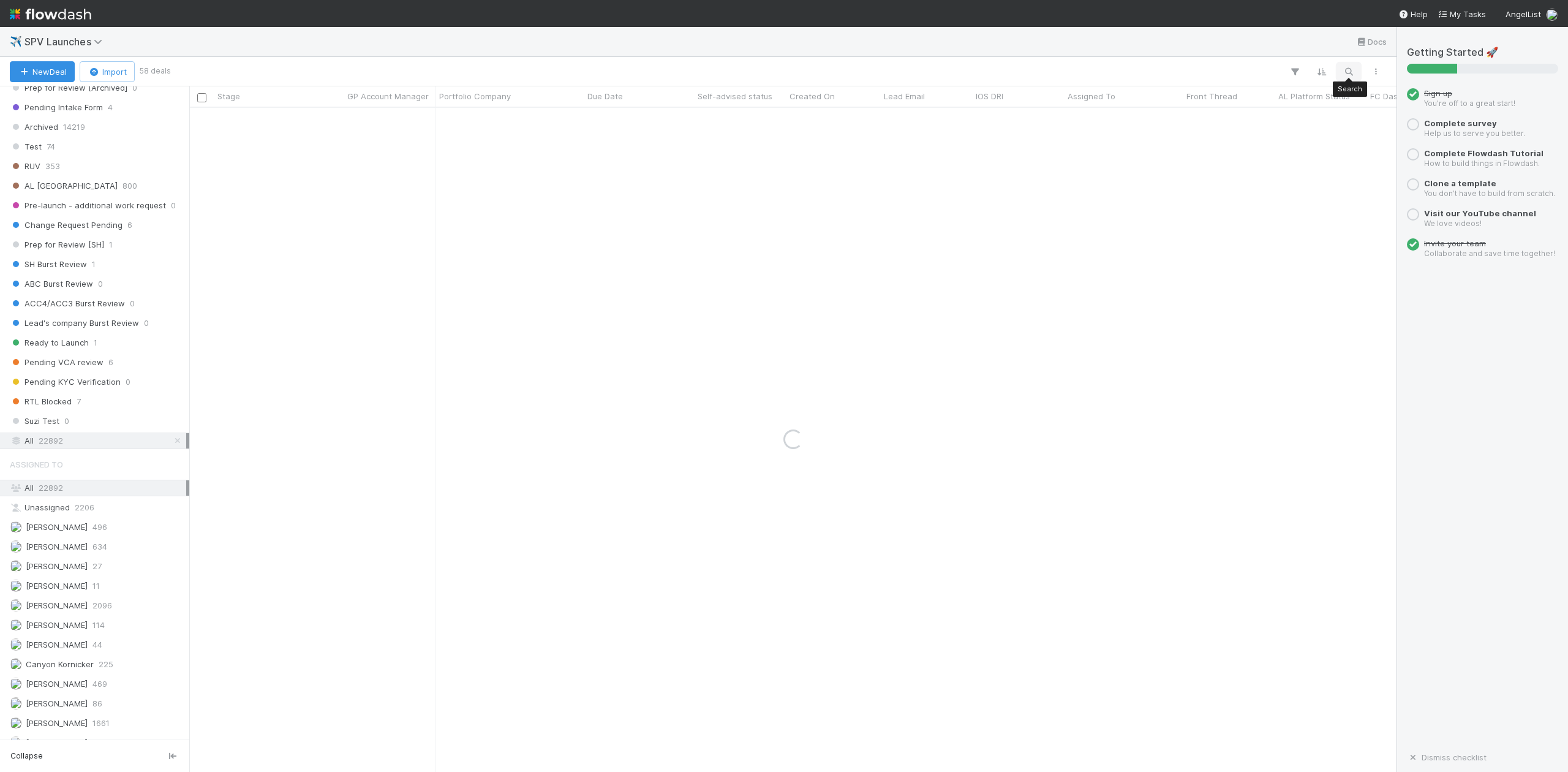
click at [1346, 70] on icon "button" at bounding box center [1349, 72] width 12 height 11
type input "55817"
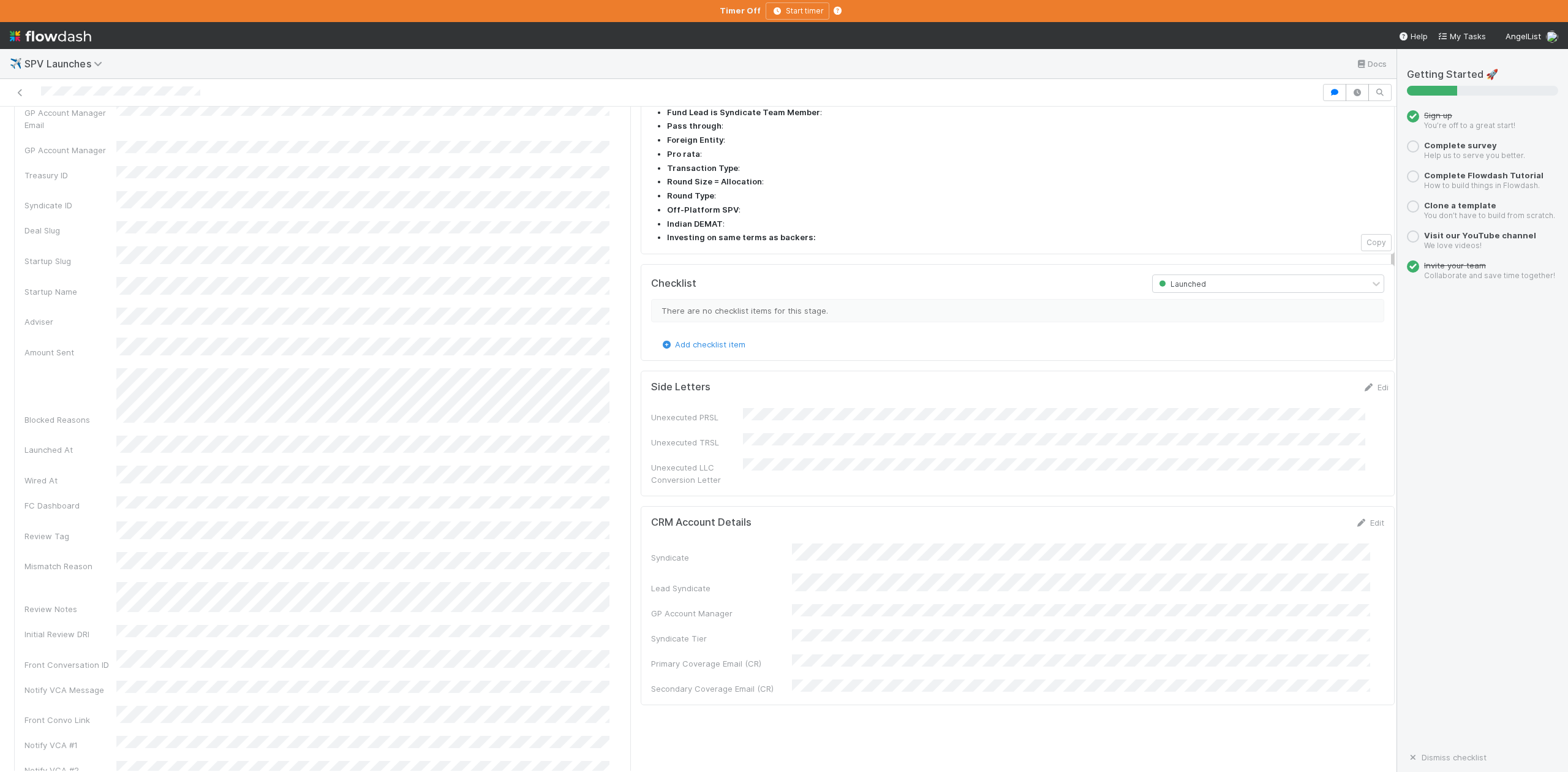
scroll to position [1307, 0]
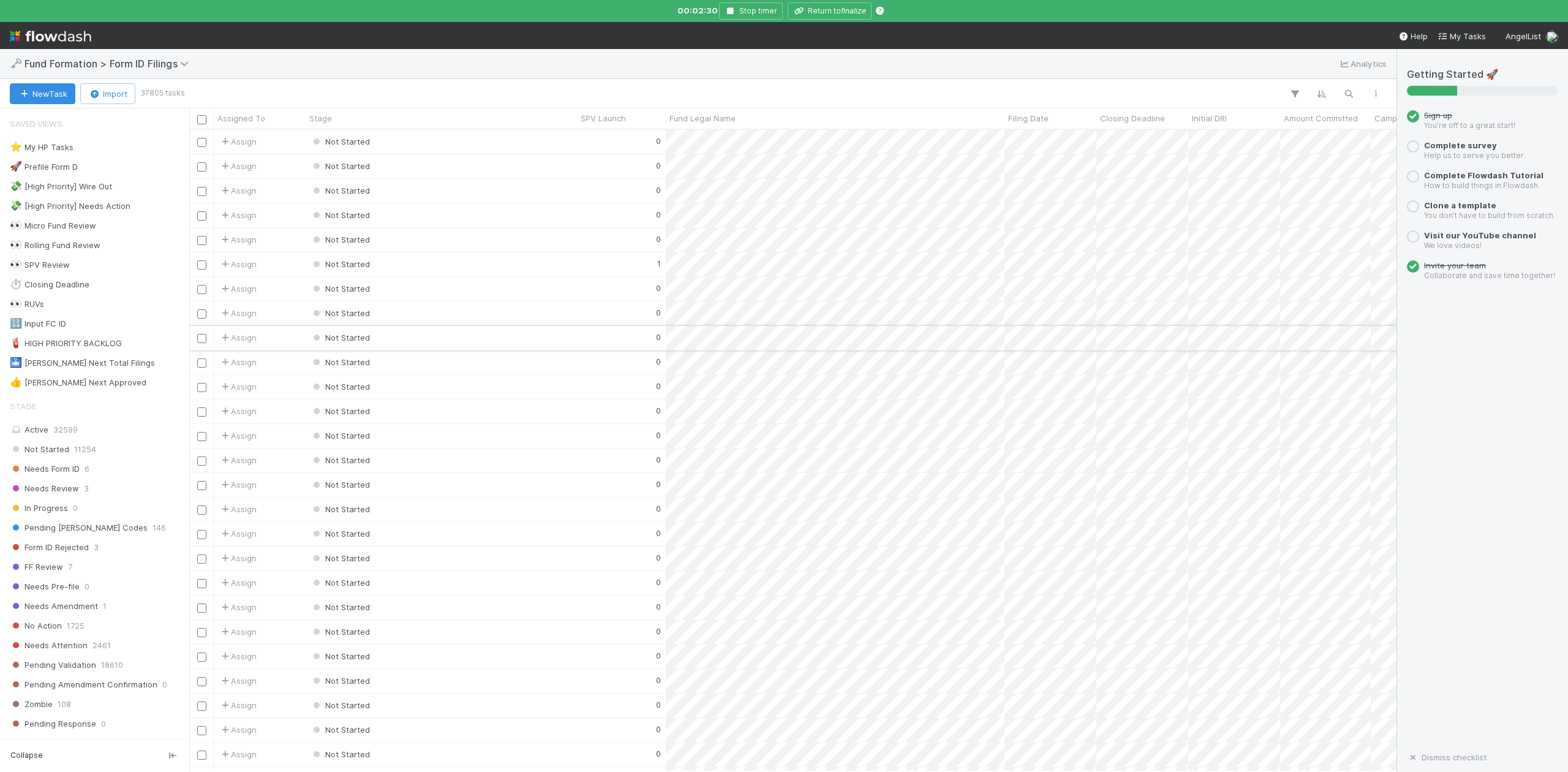
scroll to position [629, 1196]
click at [1345, 94] on icon "button" at bounding box center [1349, 93] width 12 height 11
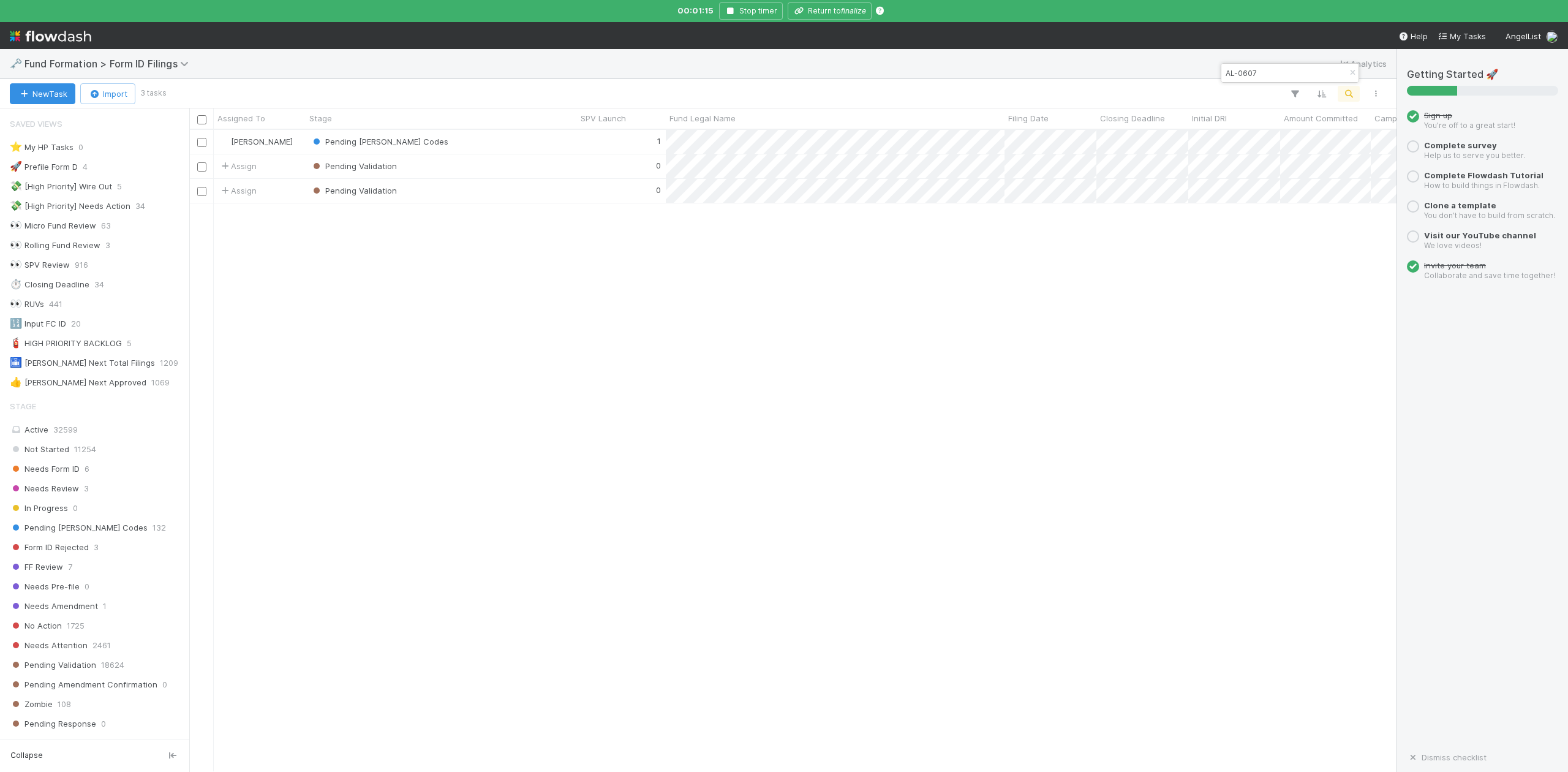
click at [1282, 71] on input "AL-0607" at bounding box center [1284, 72] width 122 height 15
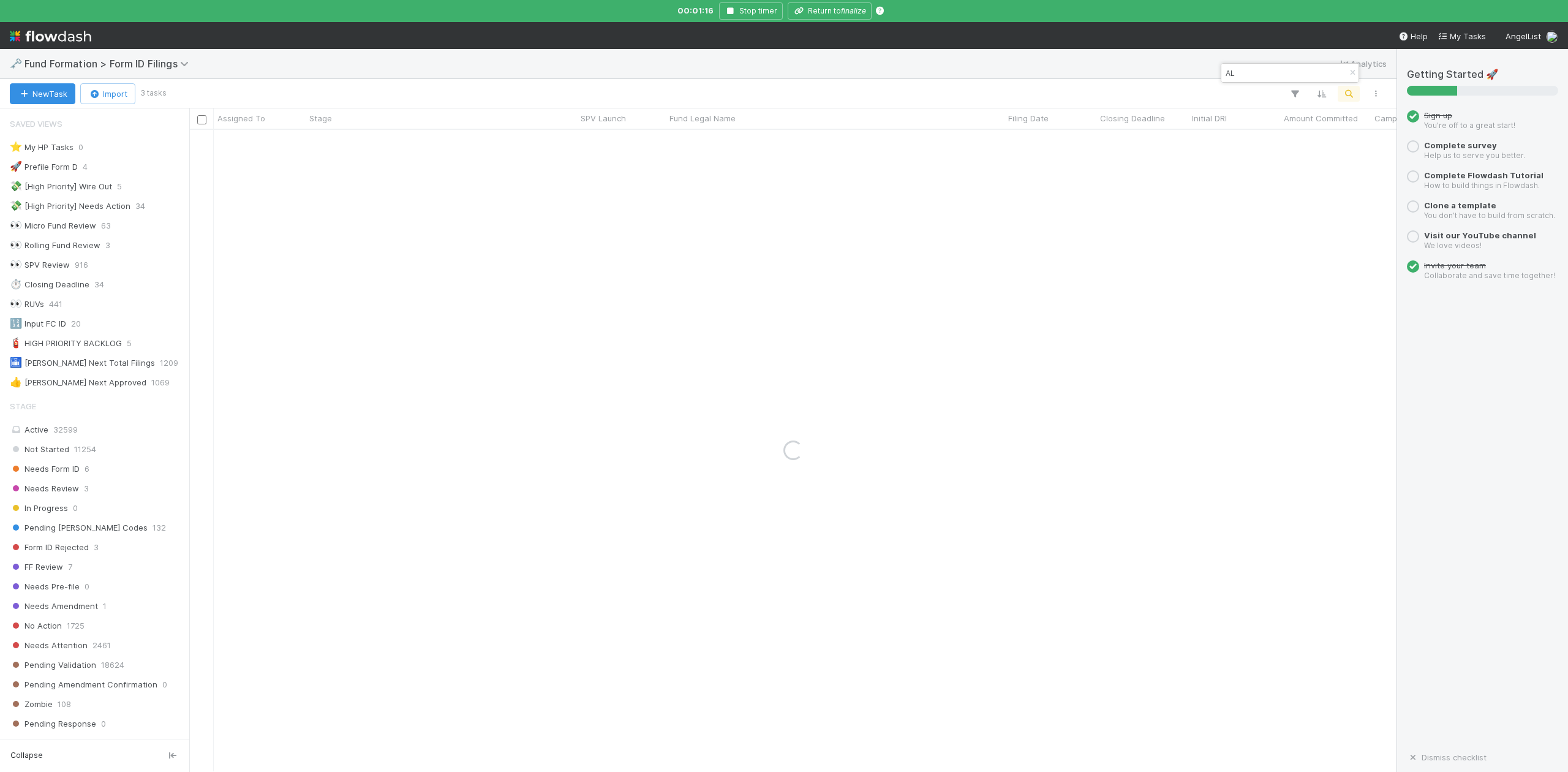
type input "A"
type input "VA-0813"
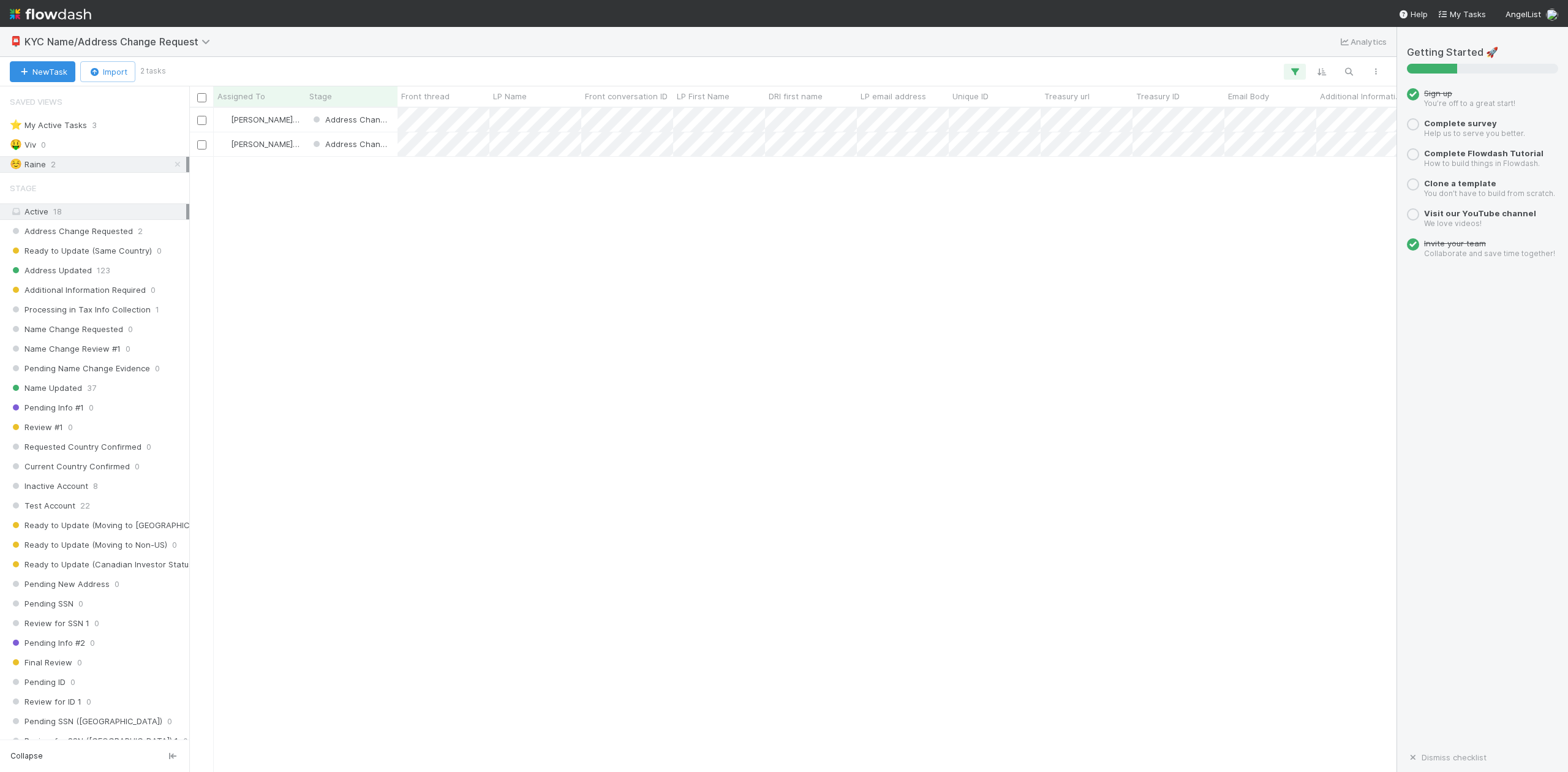
scroll to position [13, 13]
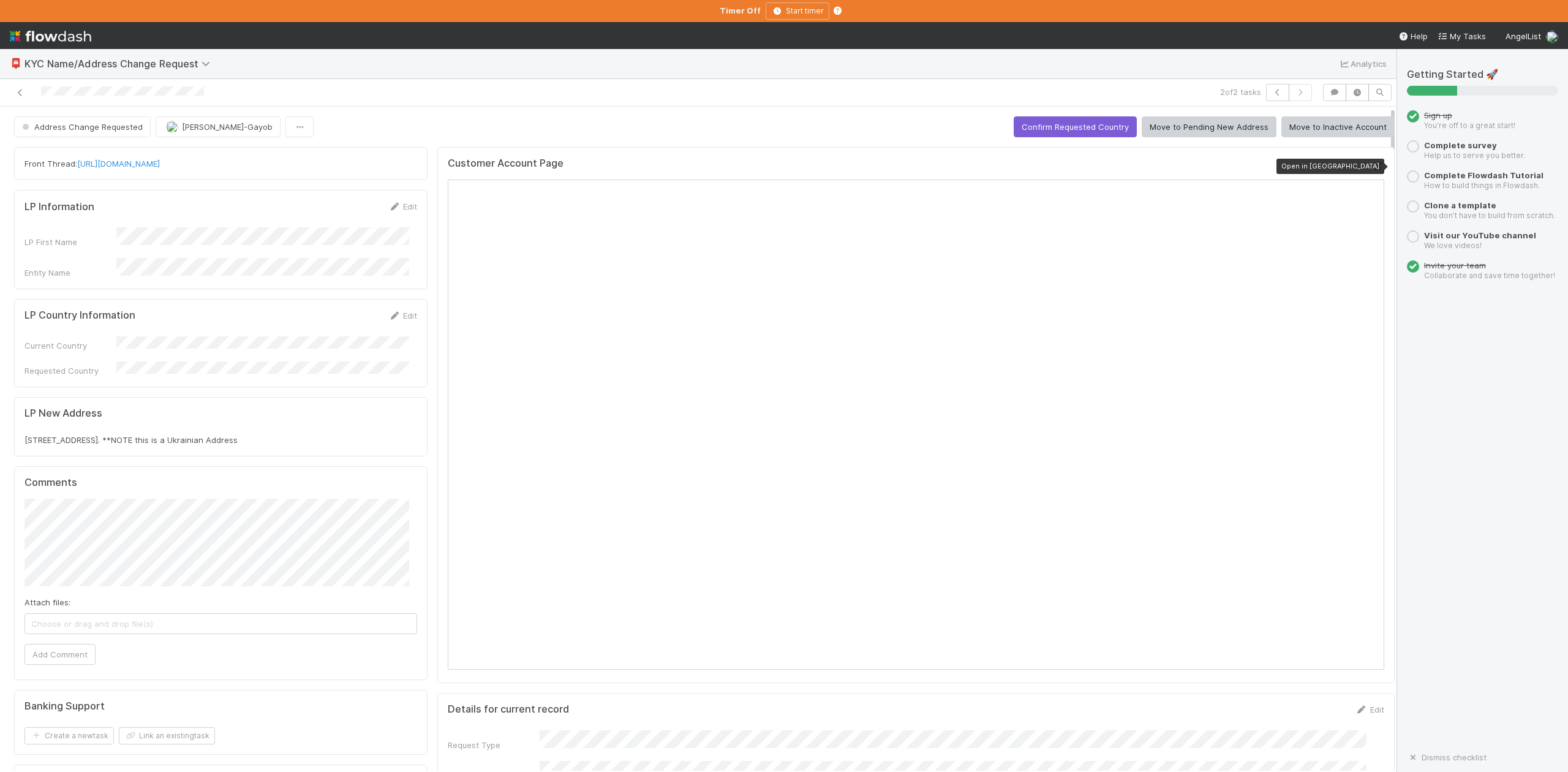
click at [1372, 165] on icon at bounding box center [1378, 167] width 12 height 8
click at [160, 165] on link "[URL][DOMAIN_NAME]" at bounding box center [118, 163] width 82 height 10
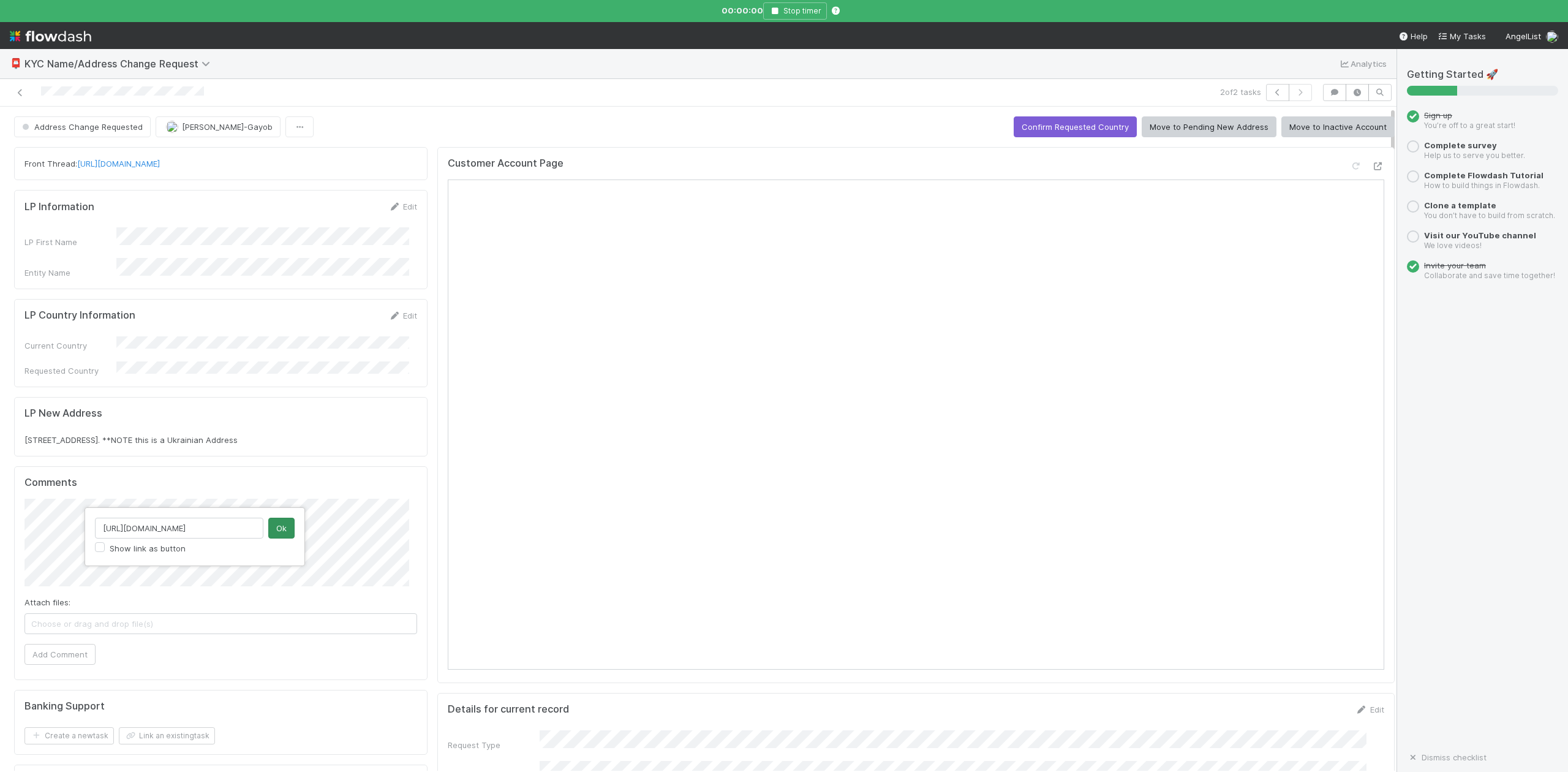
type input "[URL][DOMAIN_NAME]"
click at [279, 529] on button "Ok" at bounding box center [282, 528] width 26 height 21
click at [51, 644] on button "Add Comment" at bounding box center [59, 654] width 71 height 21
click at [770, 13] on icon "button" at bounding box center [775, 10] width 12 height 7
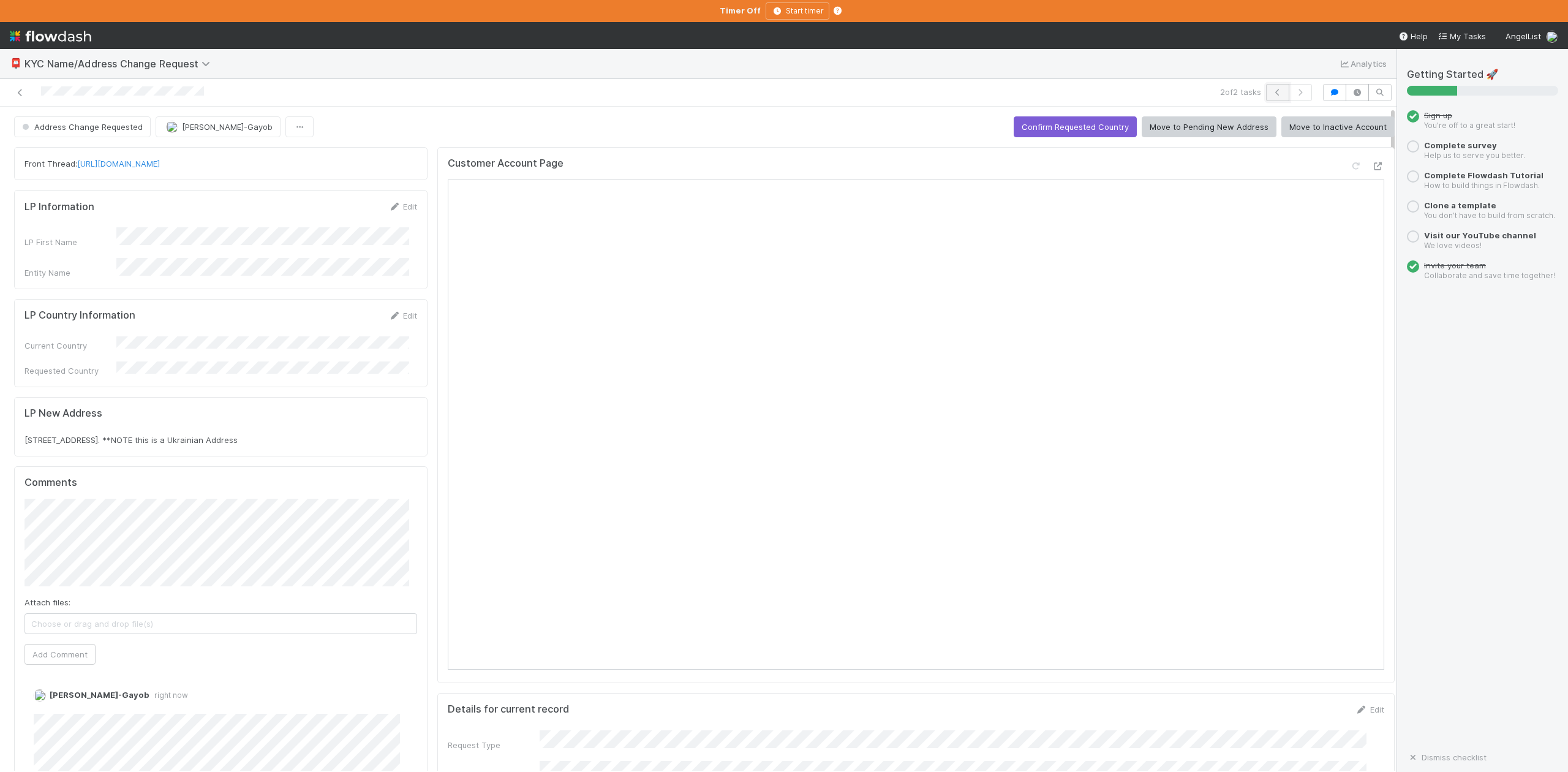
click at [1272, 96] on icon "button" at bounding box center [1278, 92] width 12 height 7
click at [160, 166] on link "https://app.frontapp.com/open/cnv_qpenukn" at bounding box center [118, 163] width 82 height 10
click at [1372, 168] on icon at bounding box center [1378, 167] width 12 height 8
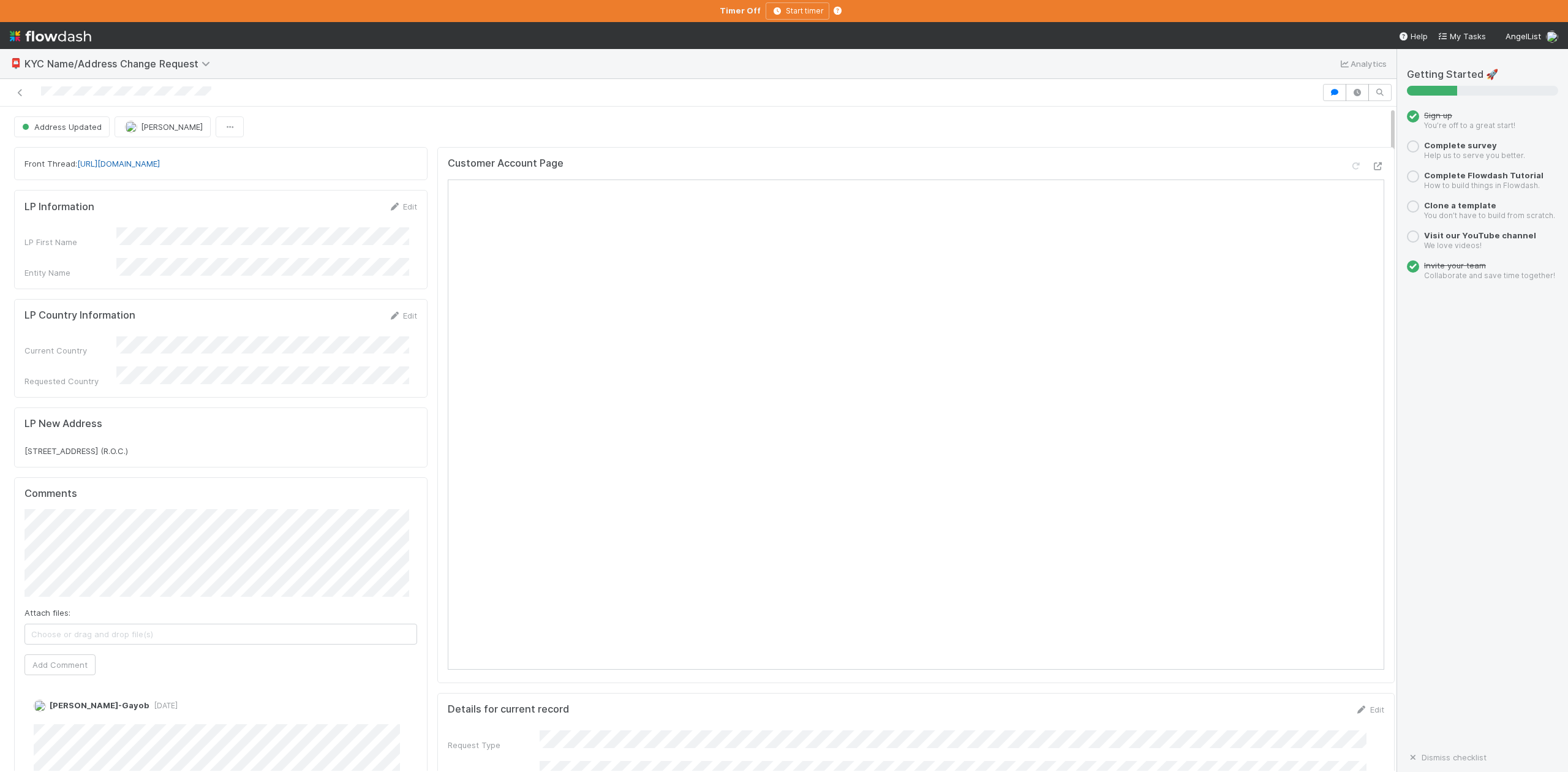
click at [160, 166] on link "[URL][DOMAIN_NAME]" at bounding box center [118, 163] width 82 height 10
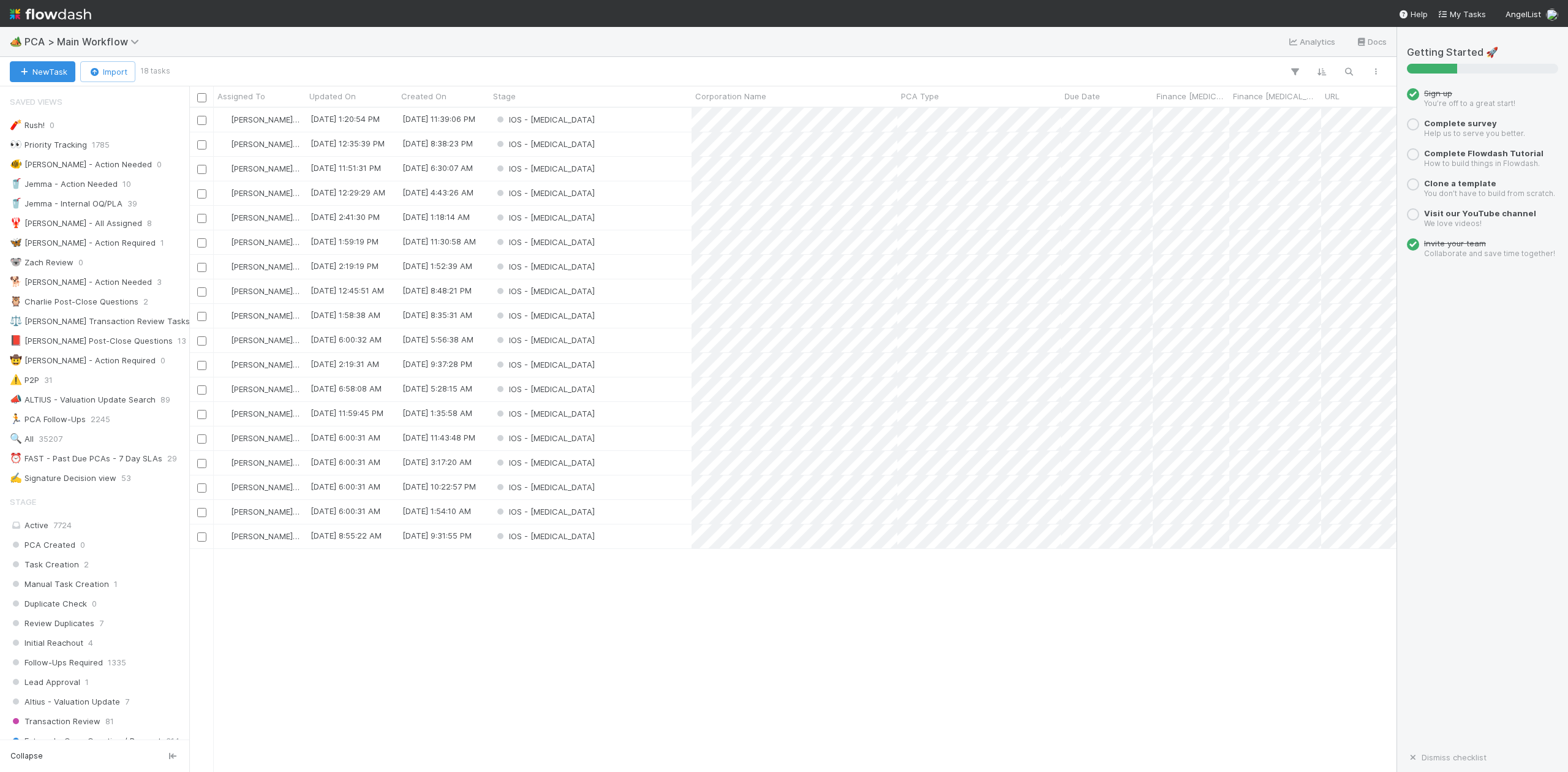
scroll to position [652, 1196]
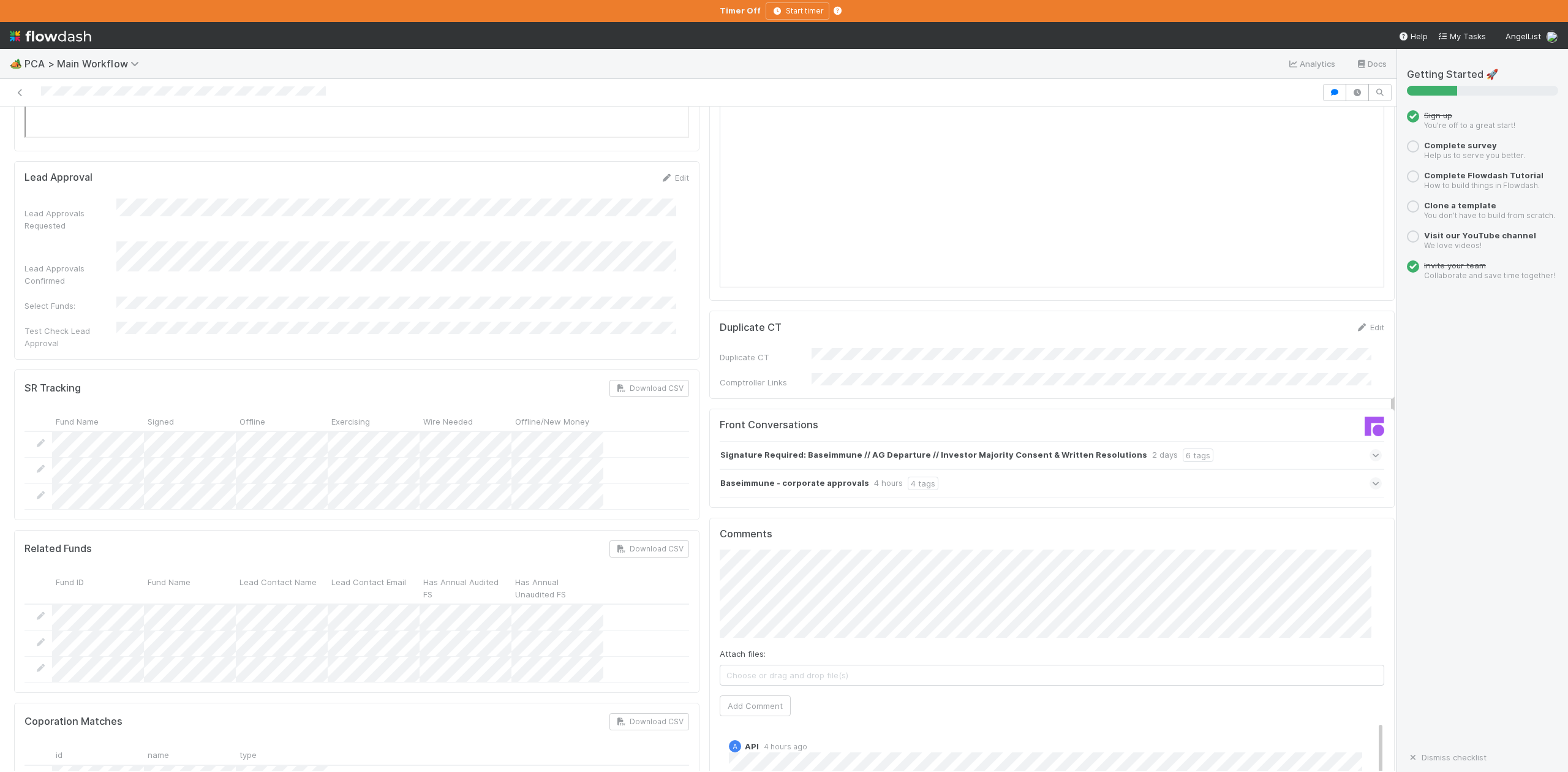
scroll to position [1879, 0]
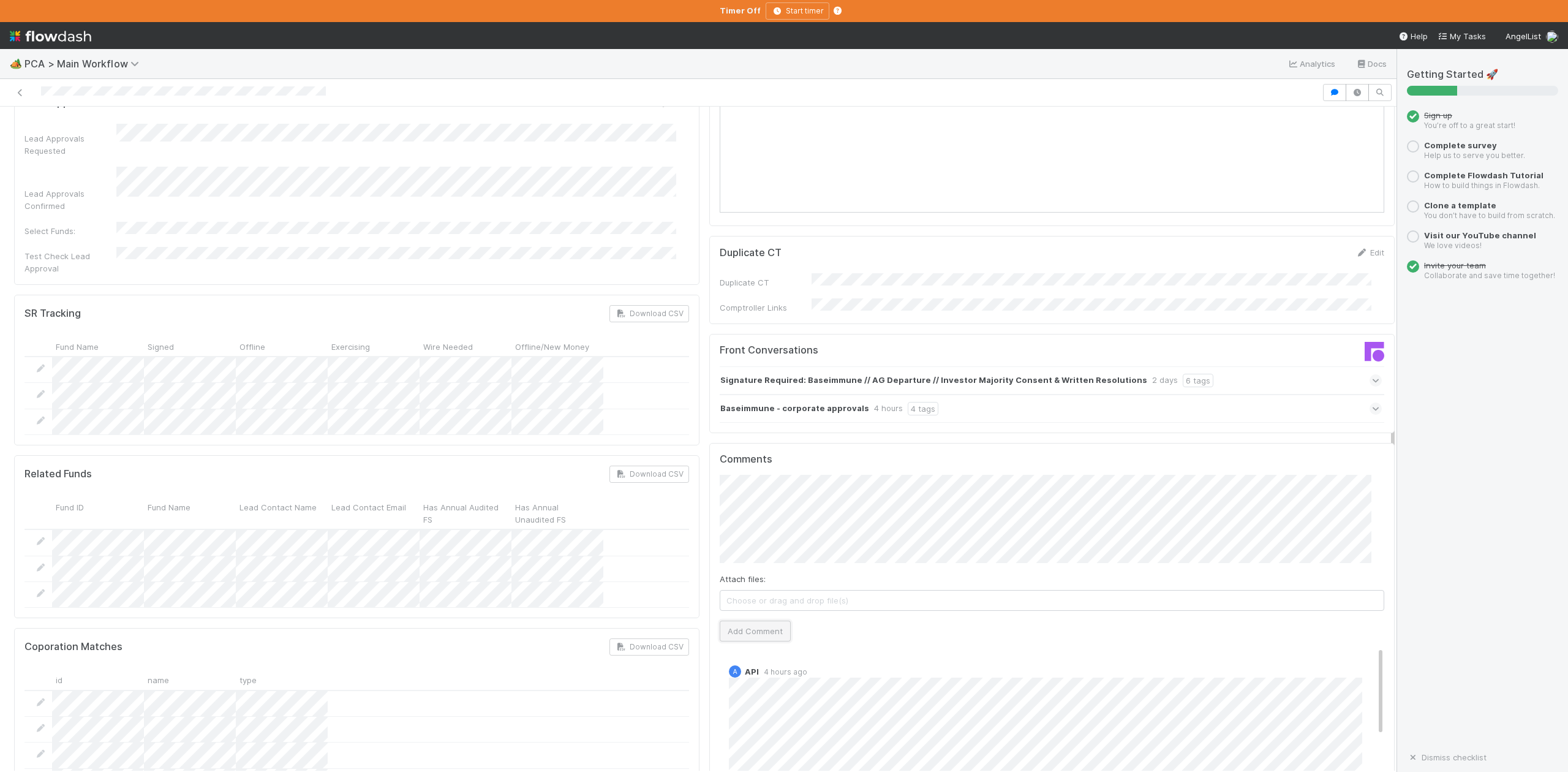
click at [757, 620] on button "Add Comment" at bounding box center [755, 630] width 71 height 21
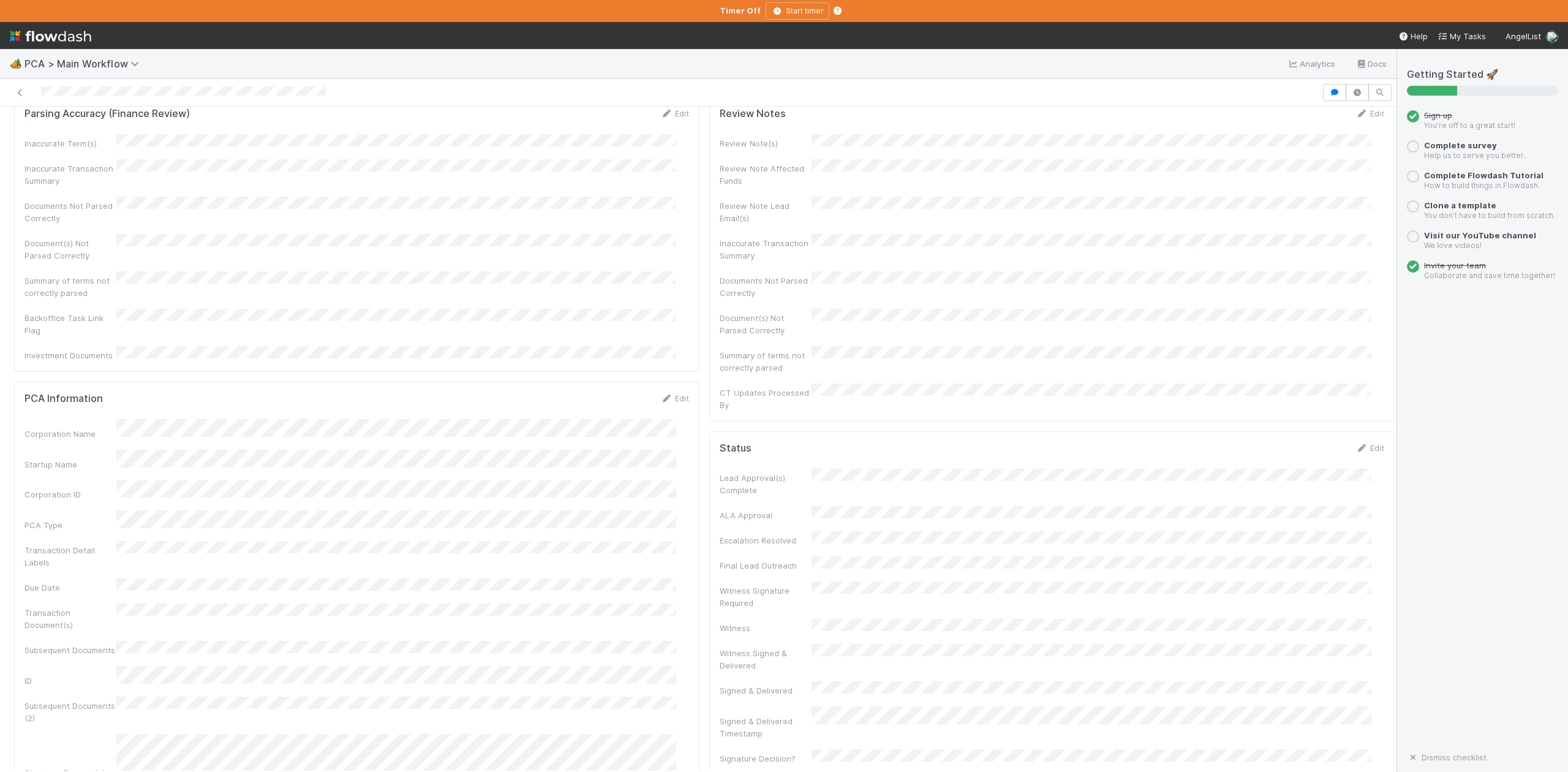
scroll to position [0, 0]
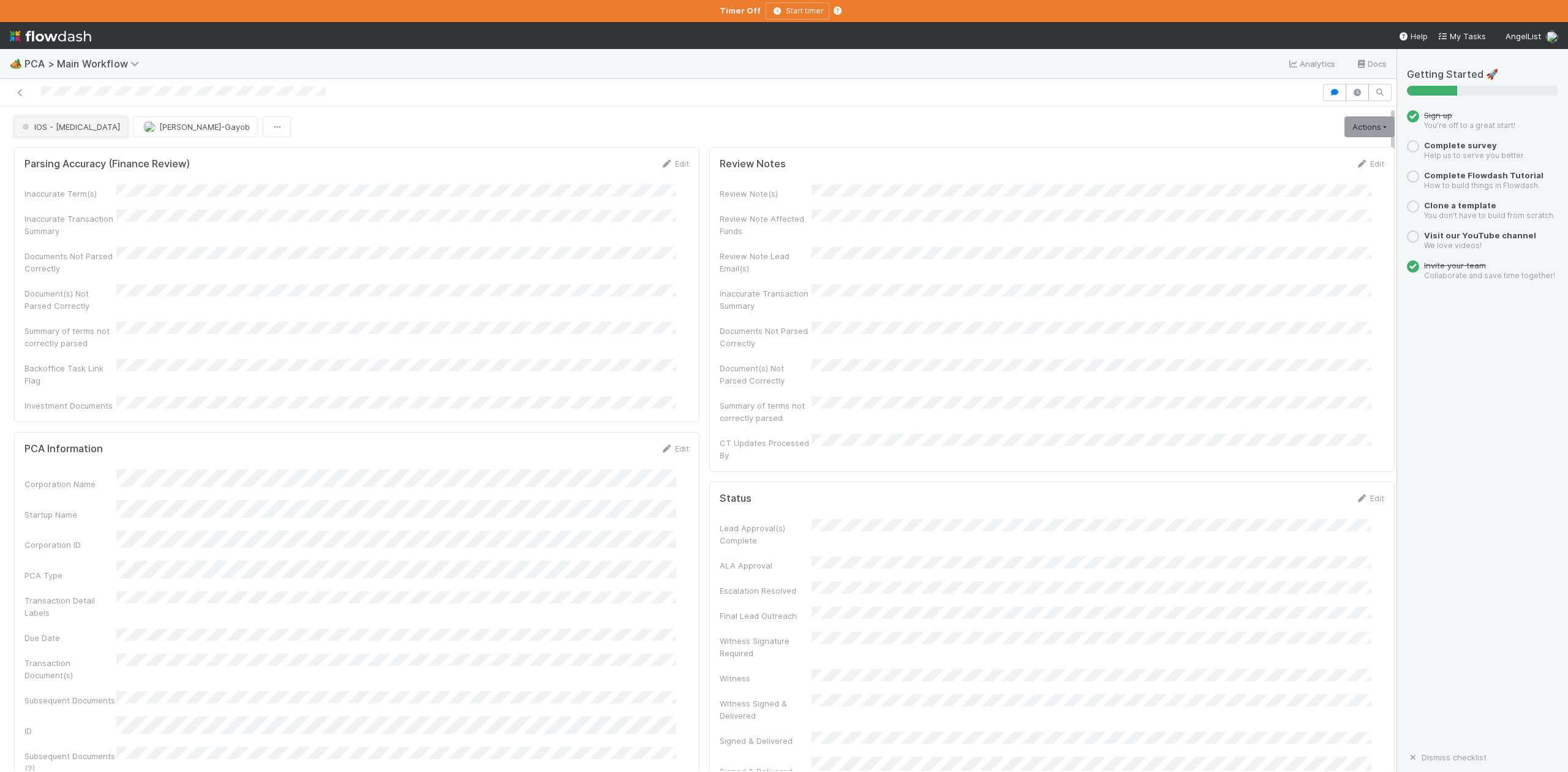
click at [44, 131] on span "IOS - [MEDICAL_DATA]" at bounding box center [69, 127] width 100 height 10
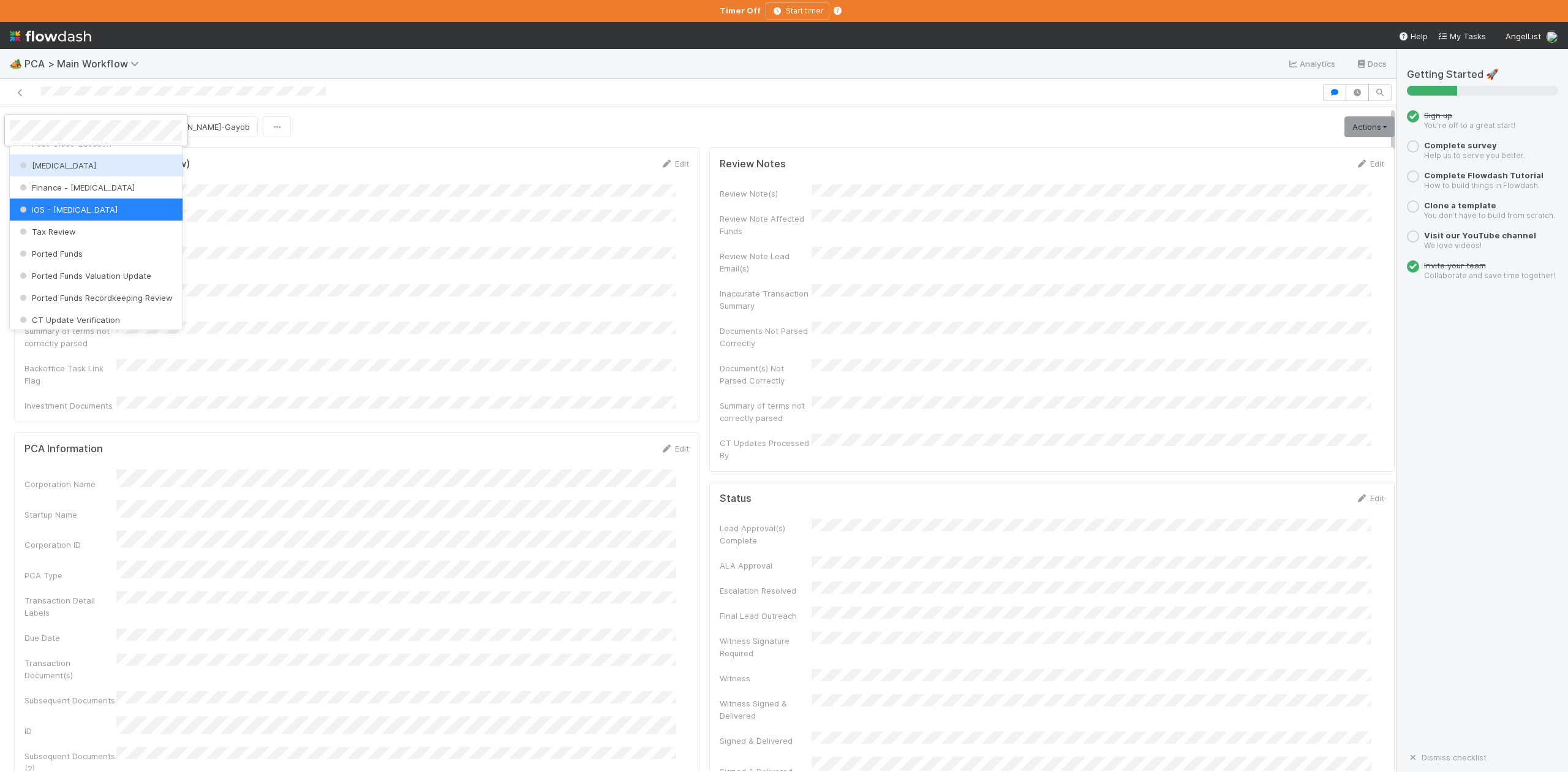
scroll to position [486, 0]
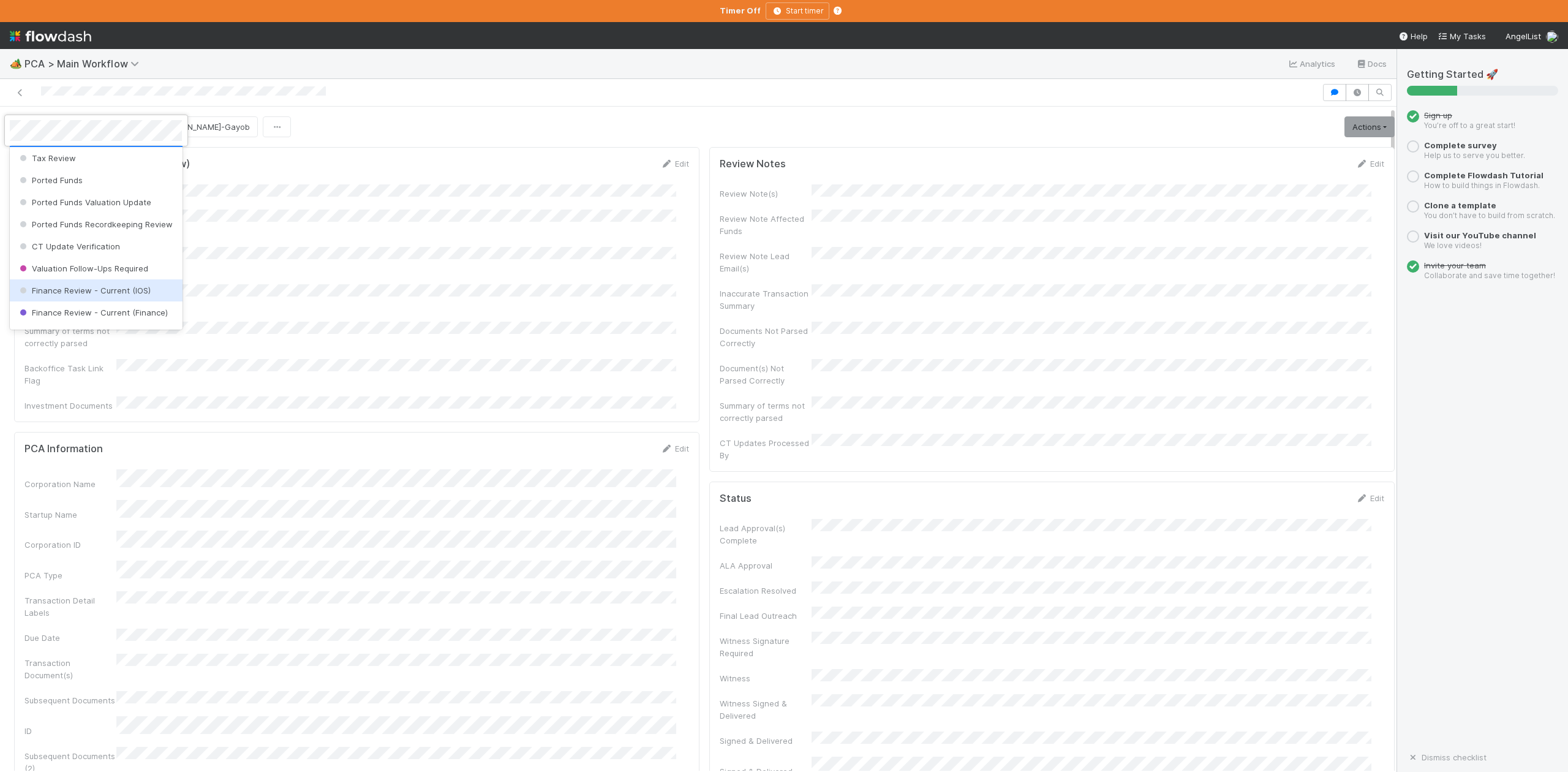
click at [107, 295] on span "Finance Review - Current (IOS)" at bounding box center [84, 290] width 134 height 10
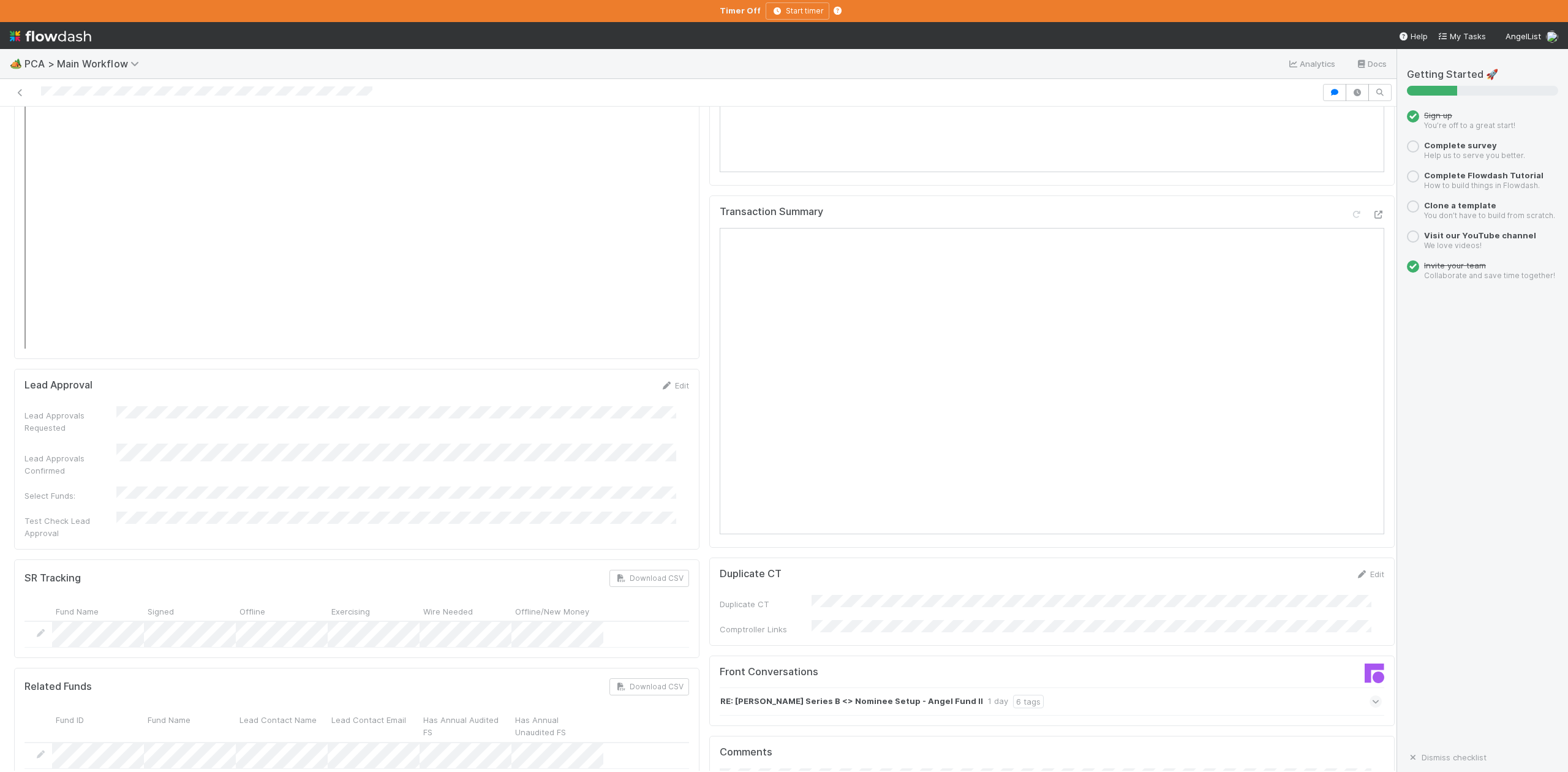
scroll to position [1797, 0]
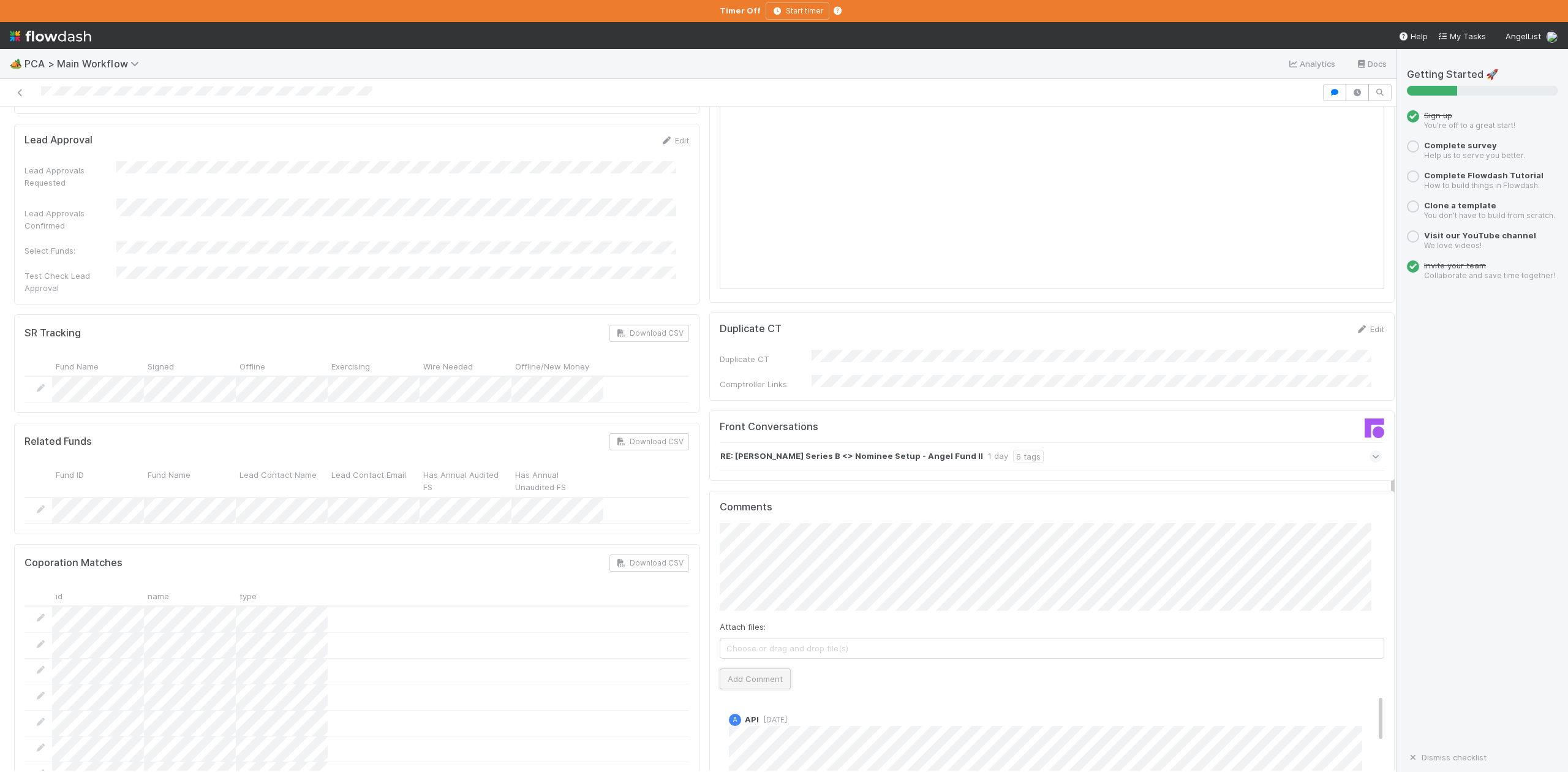
click at [738, 668] on button "Add Comment" at bounding box center [755, 679] width 71 height 21
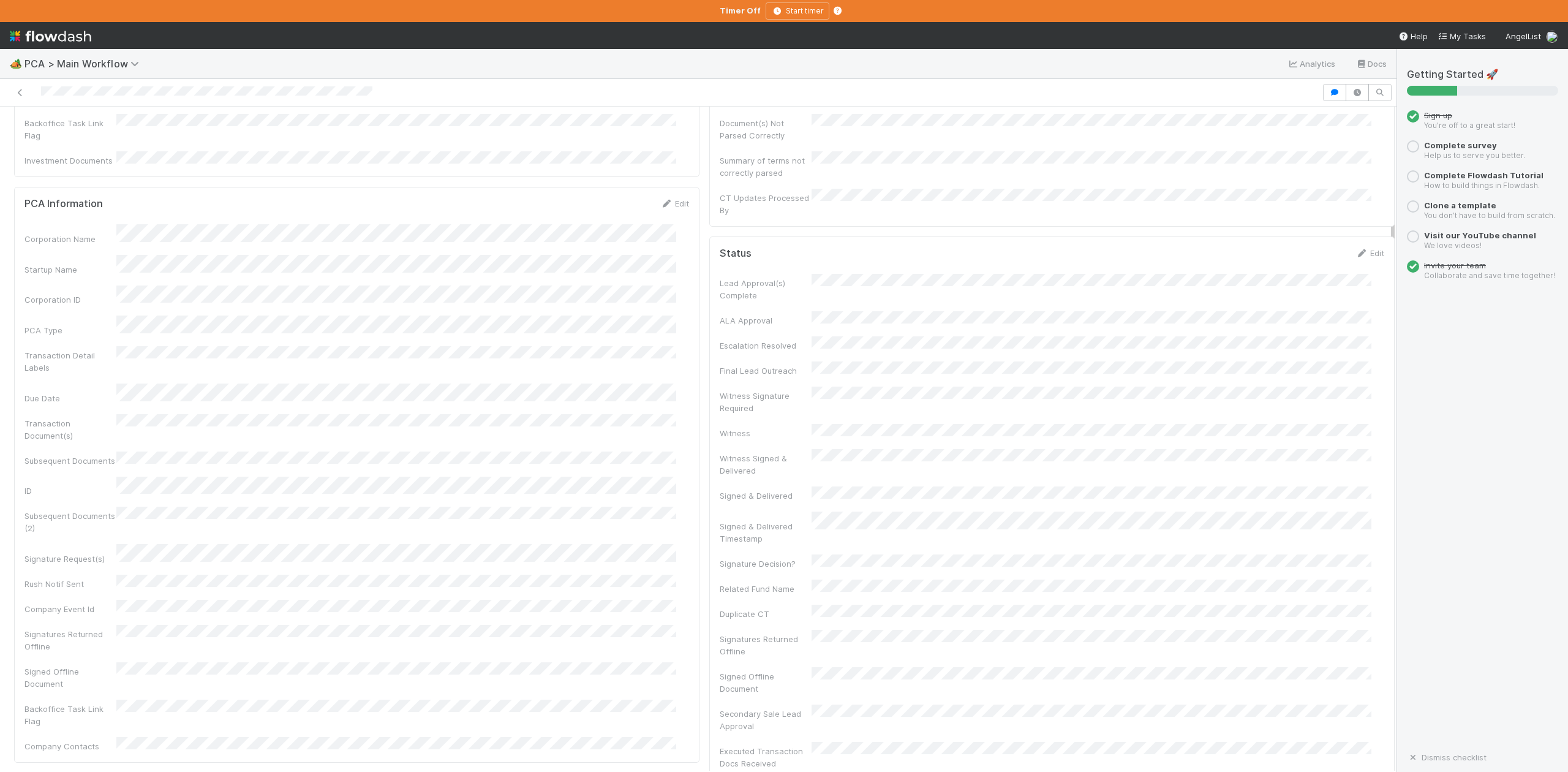
scroll to position [0, 0]
click at [60, 133] on button "IOS - [MEDICAL_DATA]" at bounding box center [71, 127] width 114 height 21
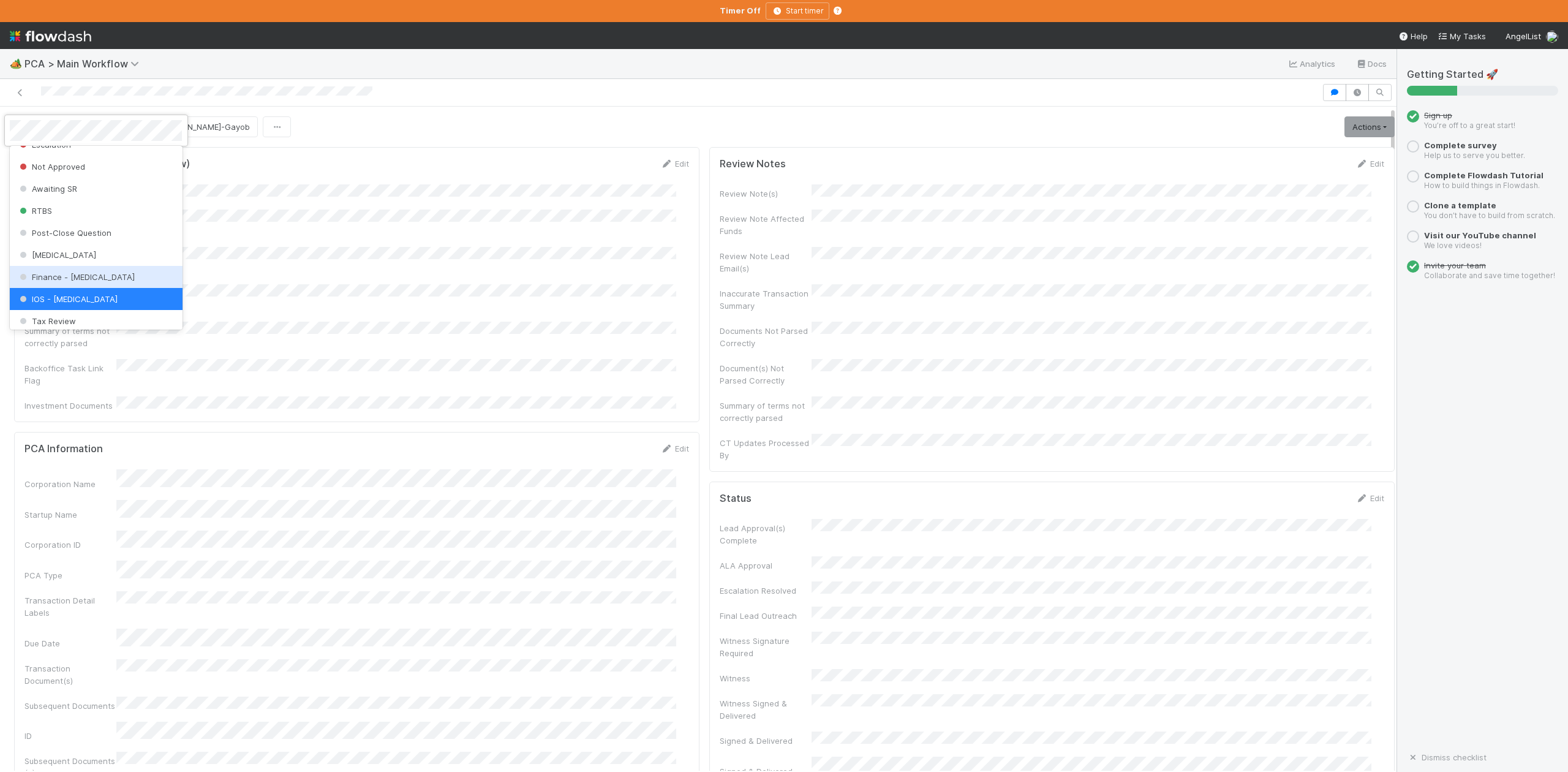
click at [70, 282] on span "Finance - [MEDICAL_DATA]" at bounding box center [75, 277] width 118 height 10
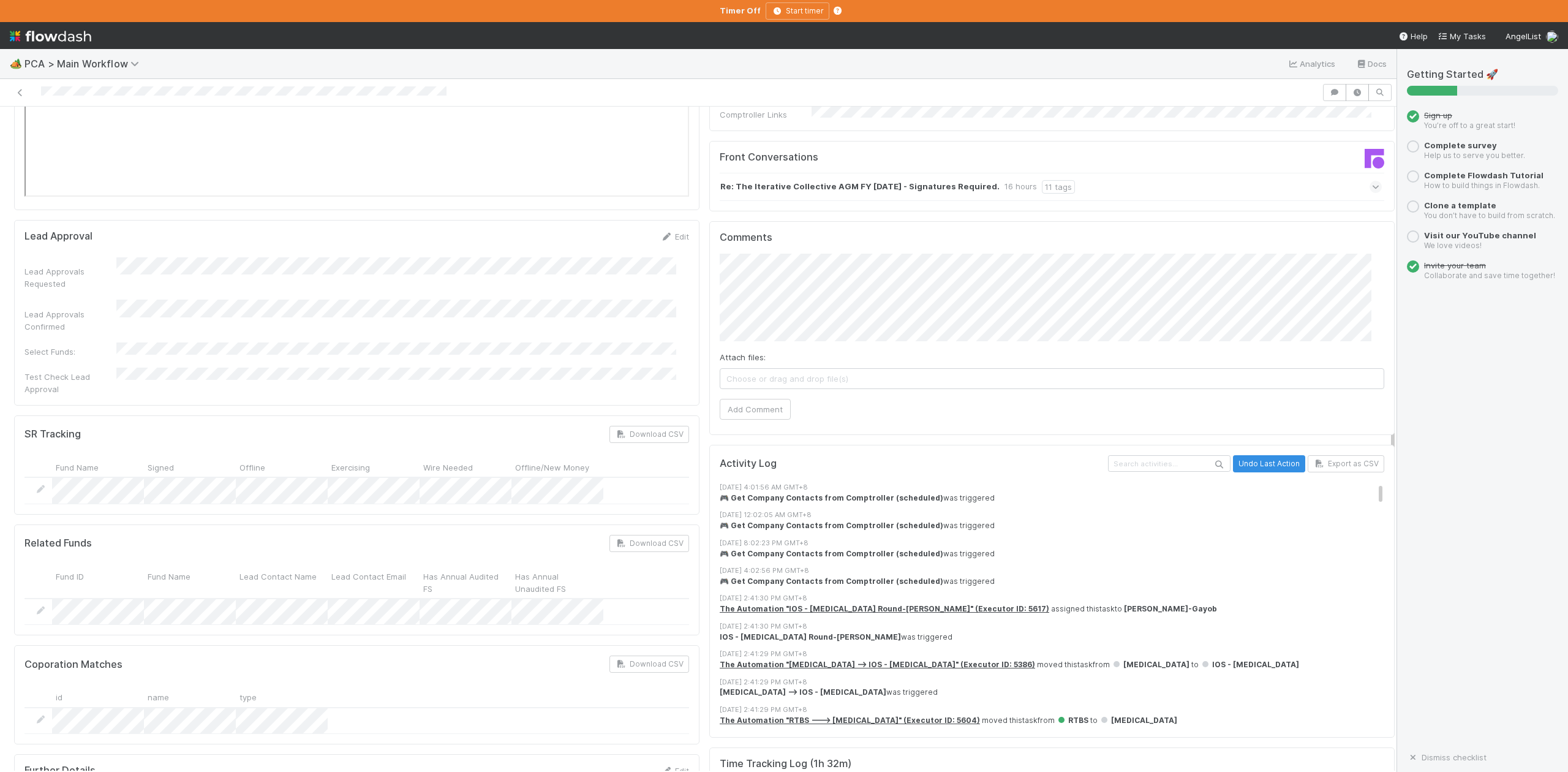
scroll to position [1470, 0]
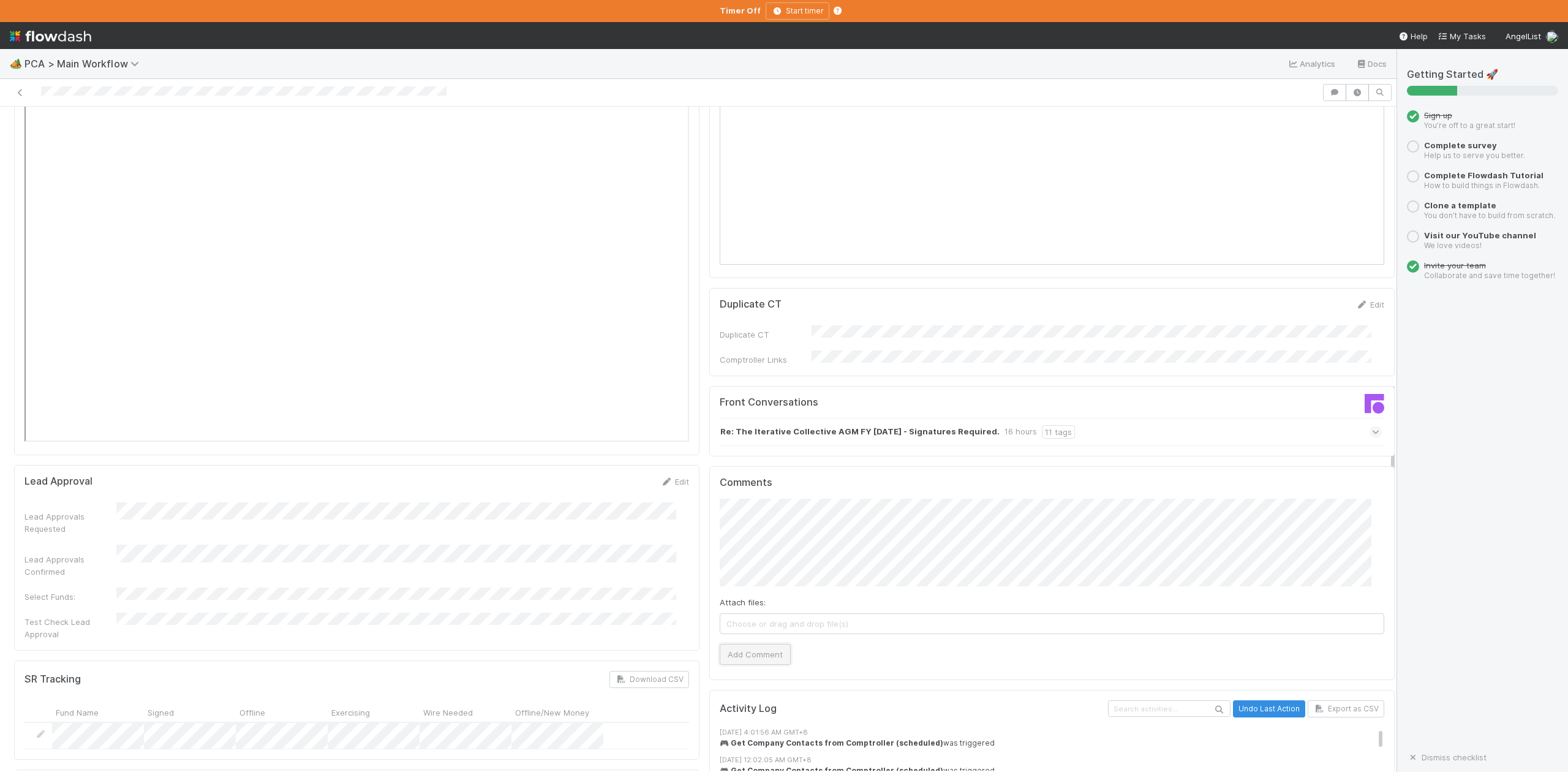
click at [756, 644] on button "Add Comment" at bounding box center [755, 654] width 71 height 21
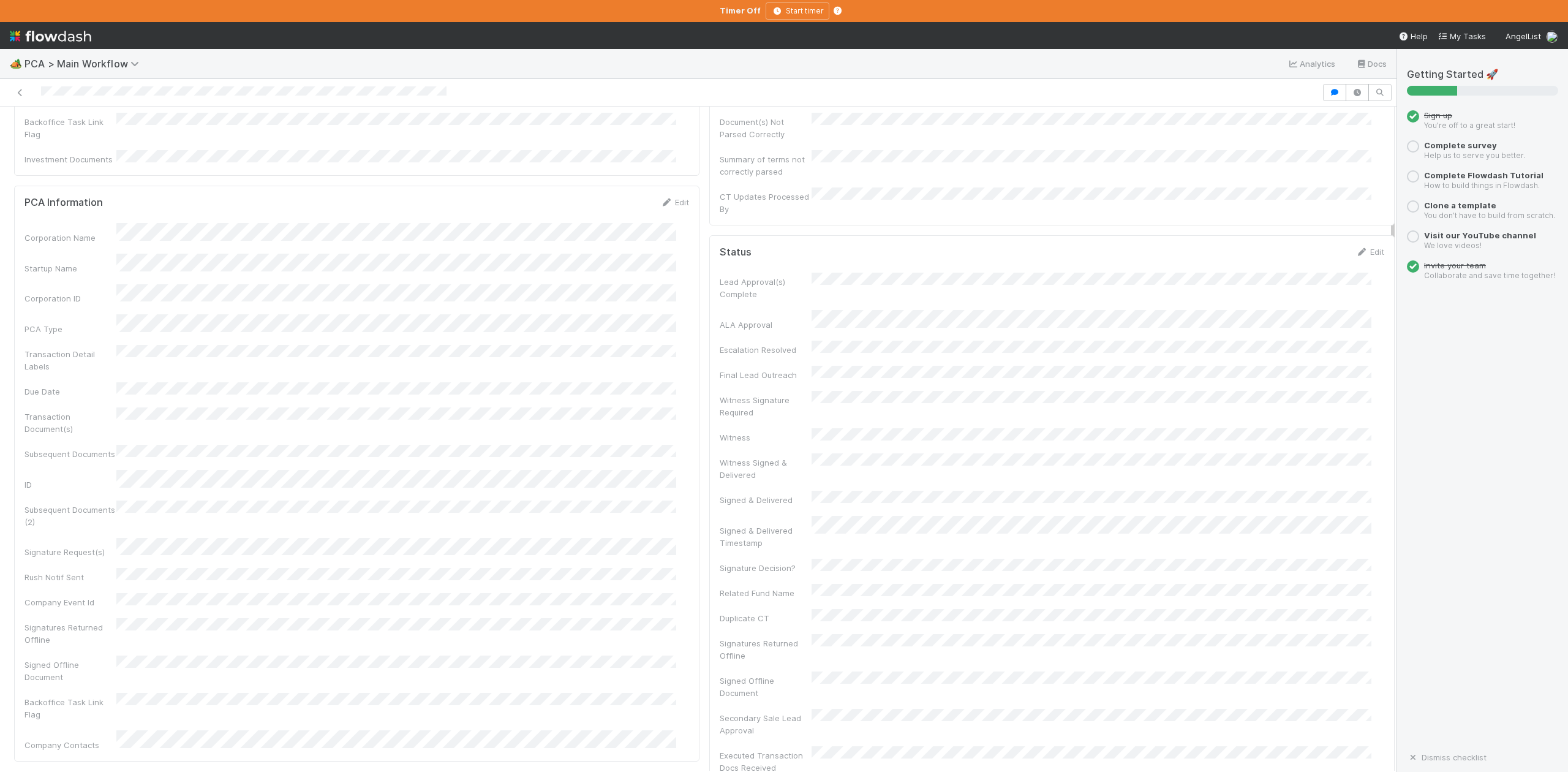
scroll to position [0, 0]
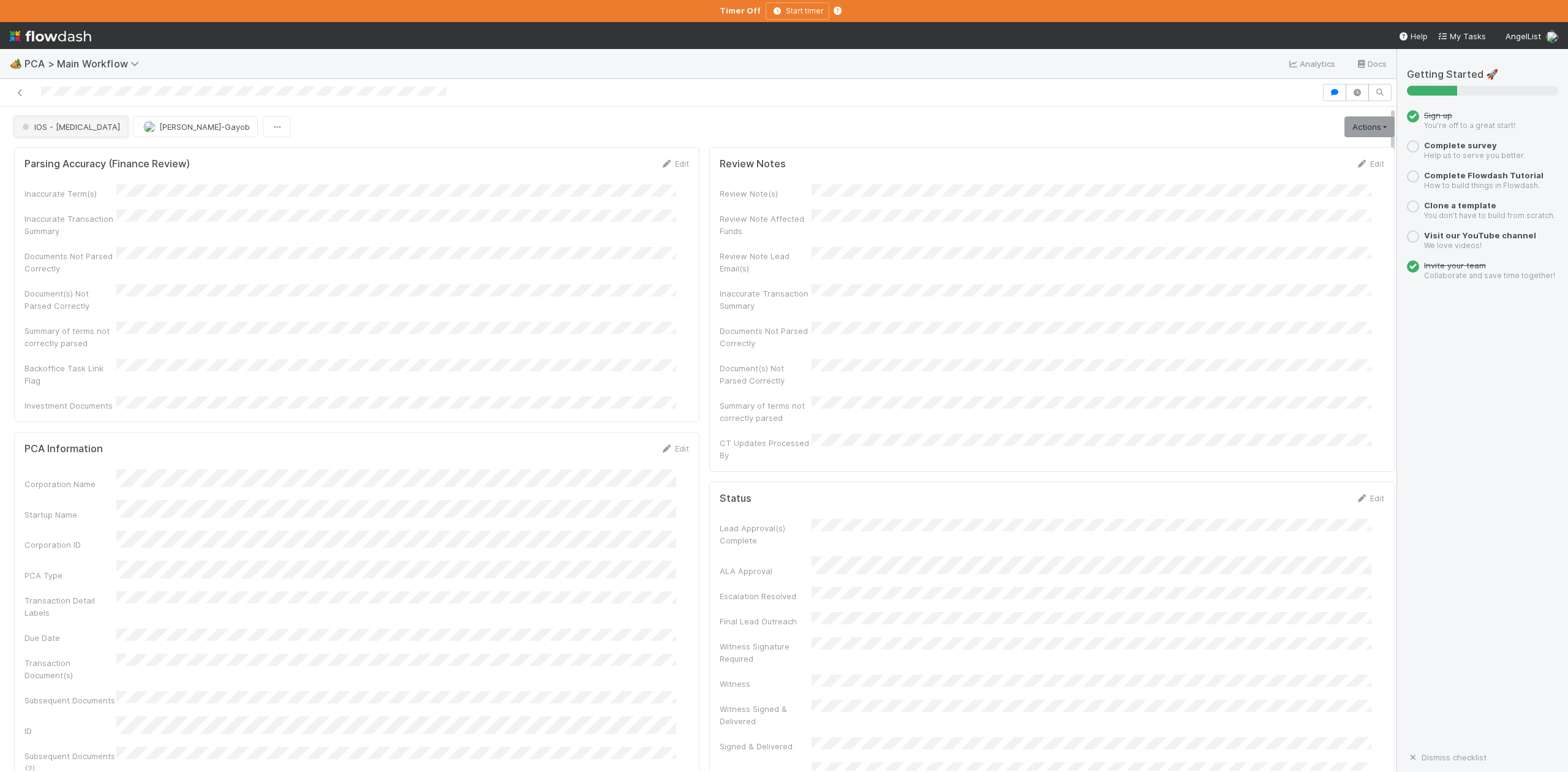
click at [57, 133] on button "IOS - [MEDICAL_DATA]" at bounding box center [71, 127] width 114 height 21
click at [51, 183] on span "Record Transaction" at bounding box center [62, 177] width 90 height 10
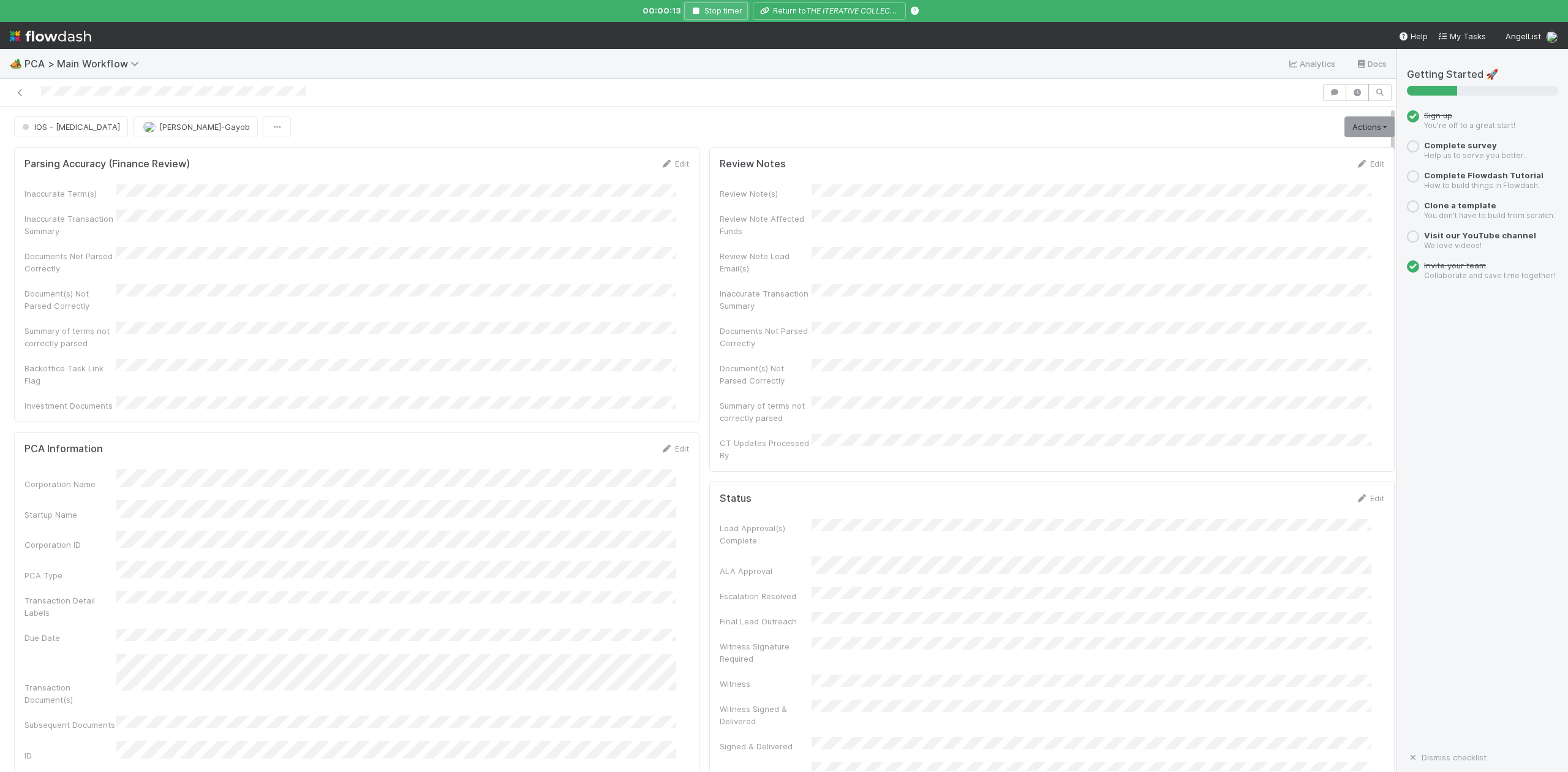
click at [697, 13] on icon "button" at bounding box center [696, 10] width 12 height 7
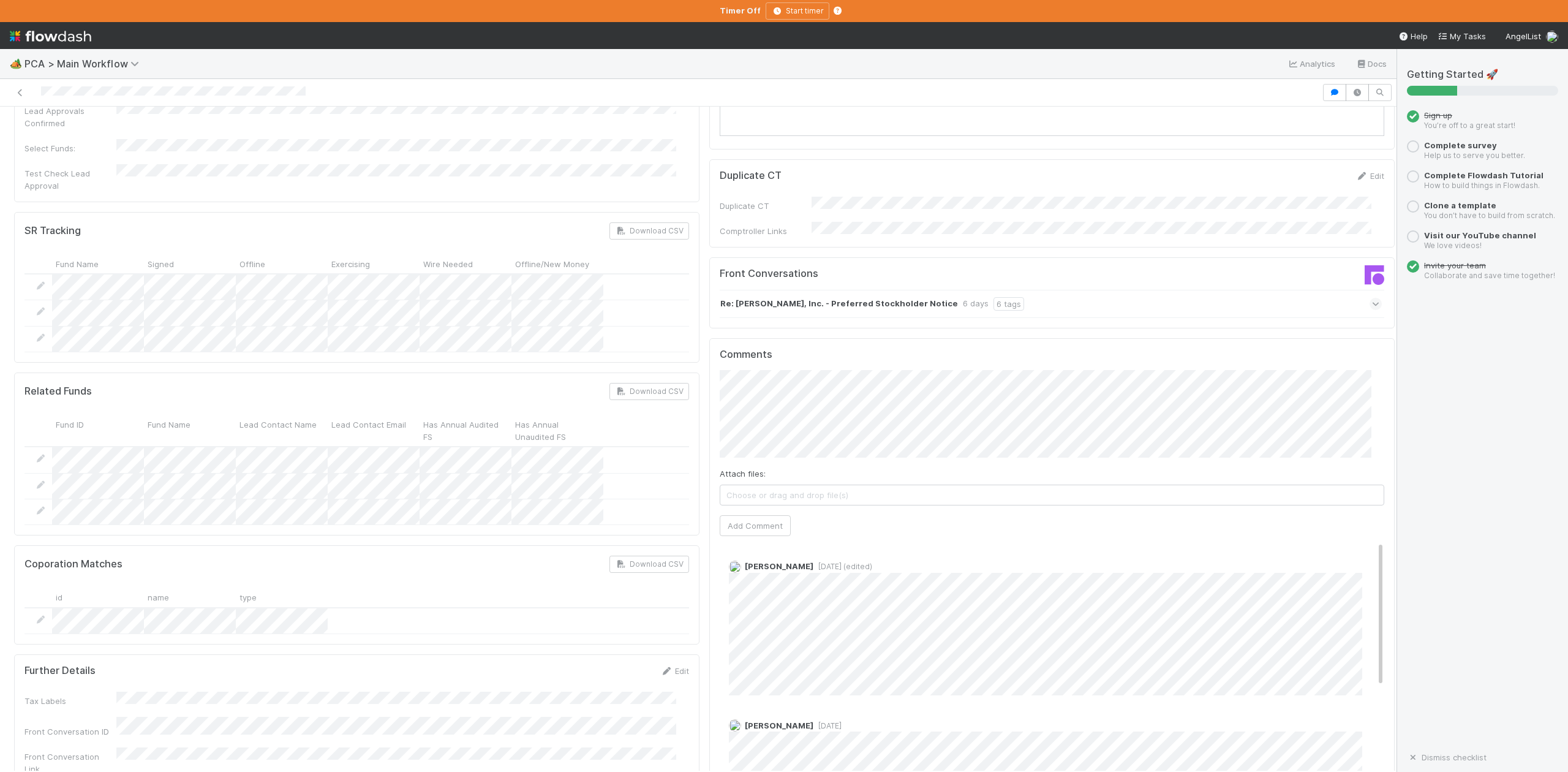
scroll to position [167, 0]
click at [1372, 298] on icon at bounding box center [1376, 304] width 8 height 12
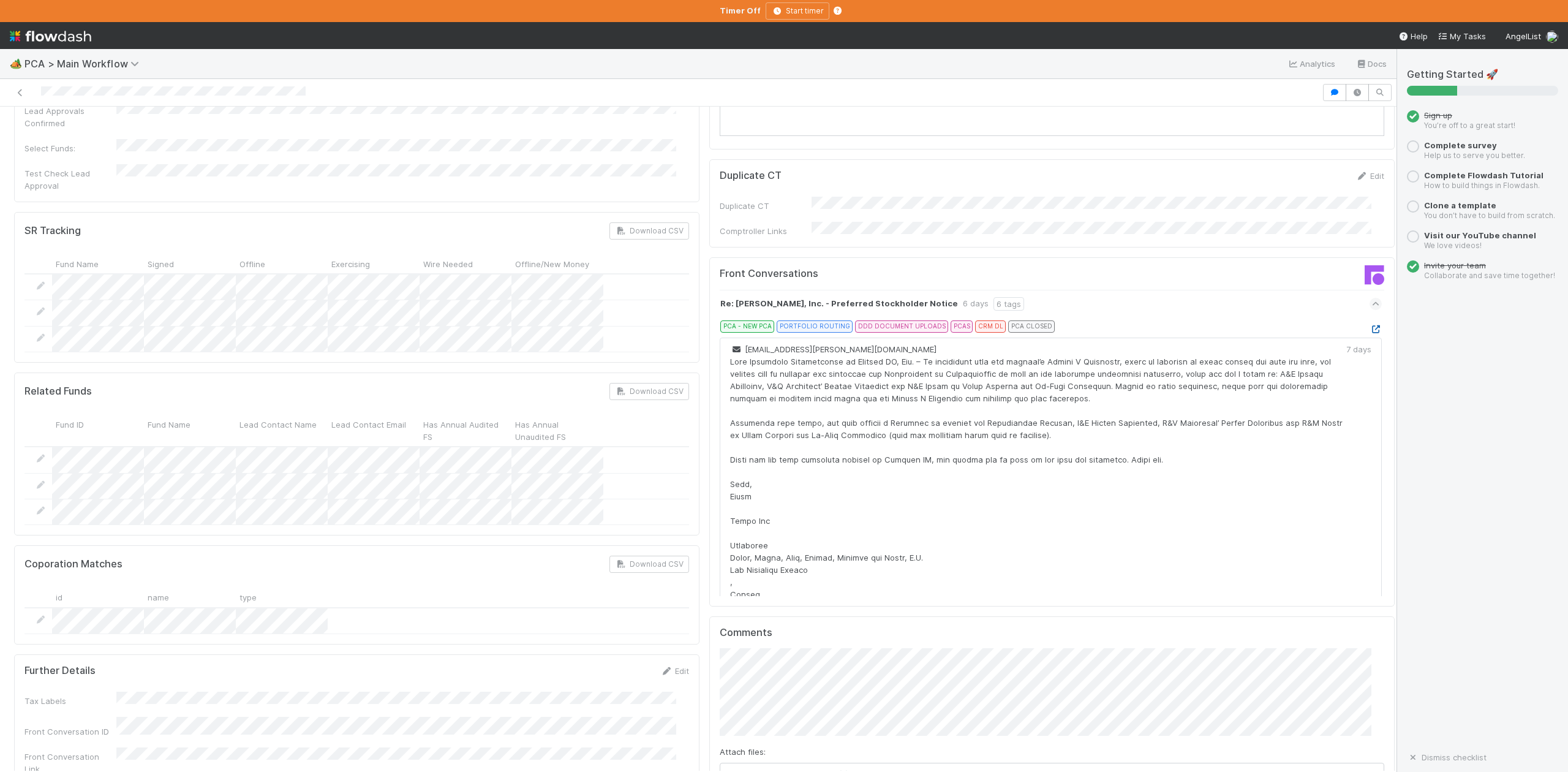
click at [1370, 325] on icon at bounding box center [1376, 329] width 12 height 8
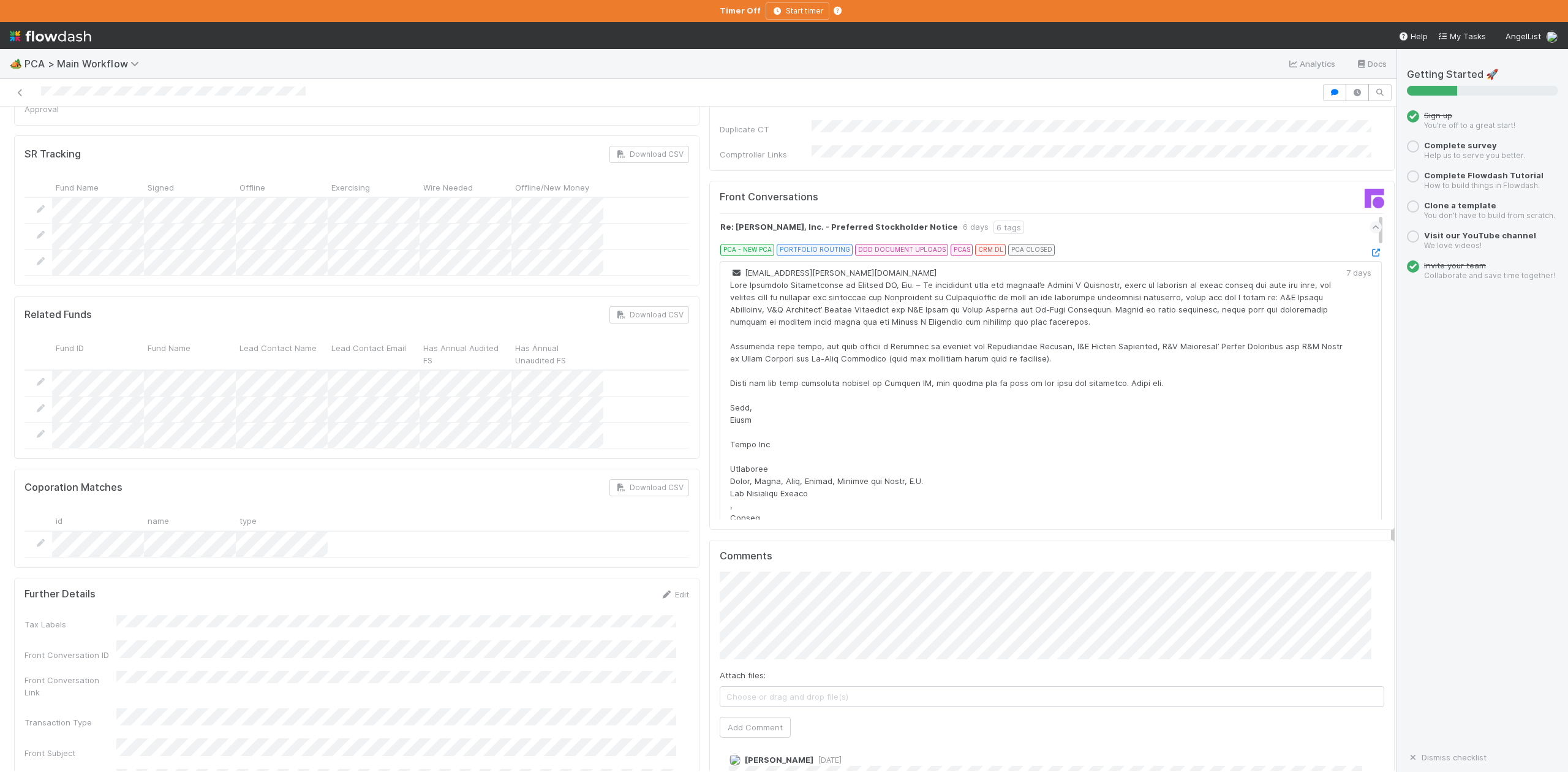
scroll to position [2042, 0]
click at [742, 712] on button "Add Comment" at bounding box center [755, 722] width 71 height 21
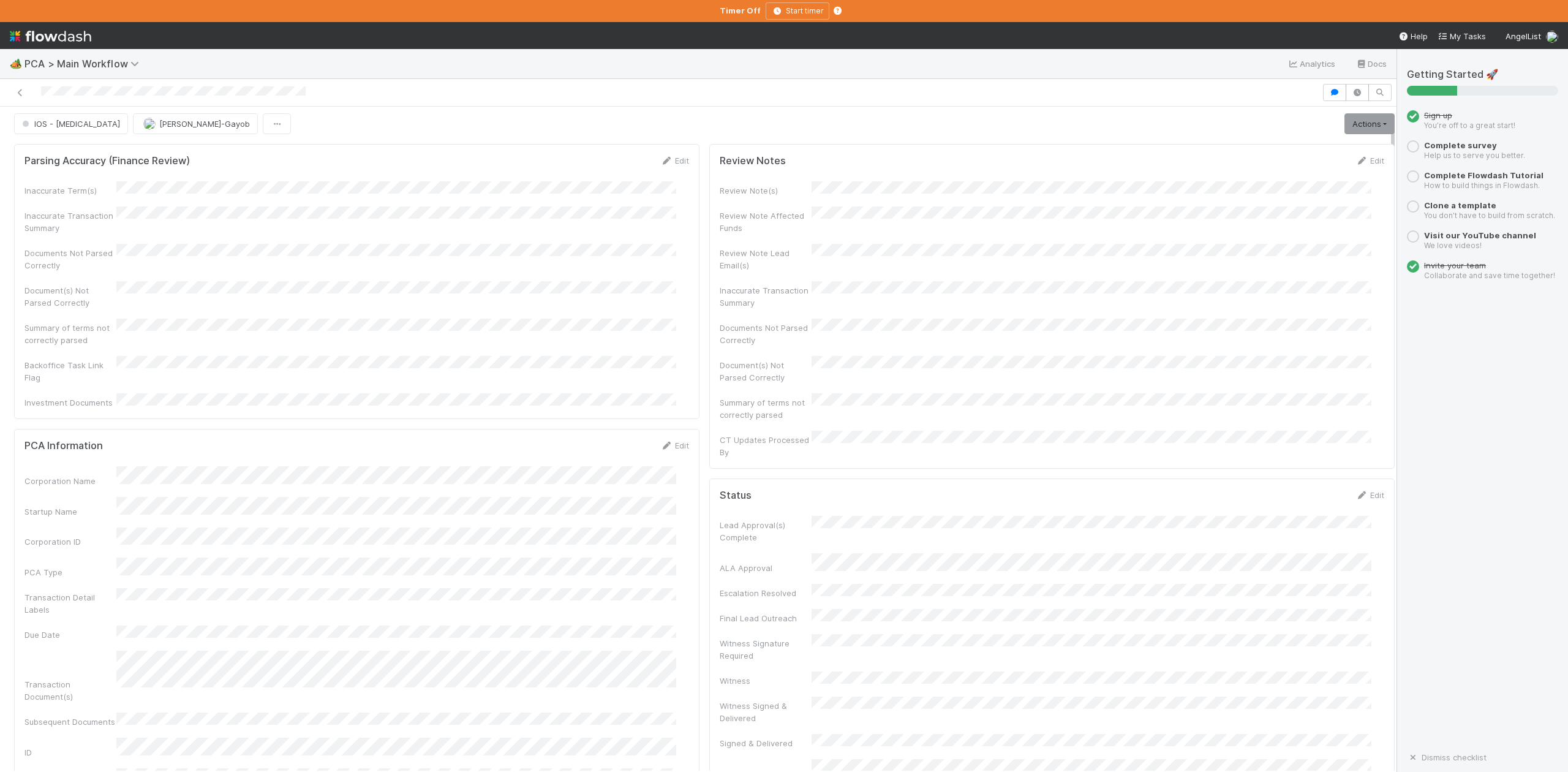
scroll to position [0, 0]
click at [62, 128] on span "IOS - [MEDICAL_DATA]" at bounding box center [69, 127] width 100 height 10
click at [77, 182] on div "DCR Review" at bounding box center [96, 170] width 172 height 22
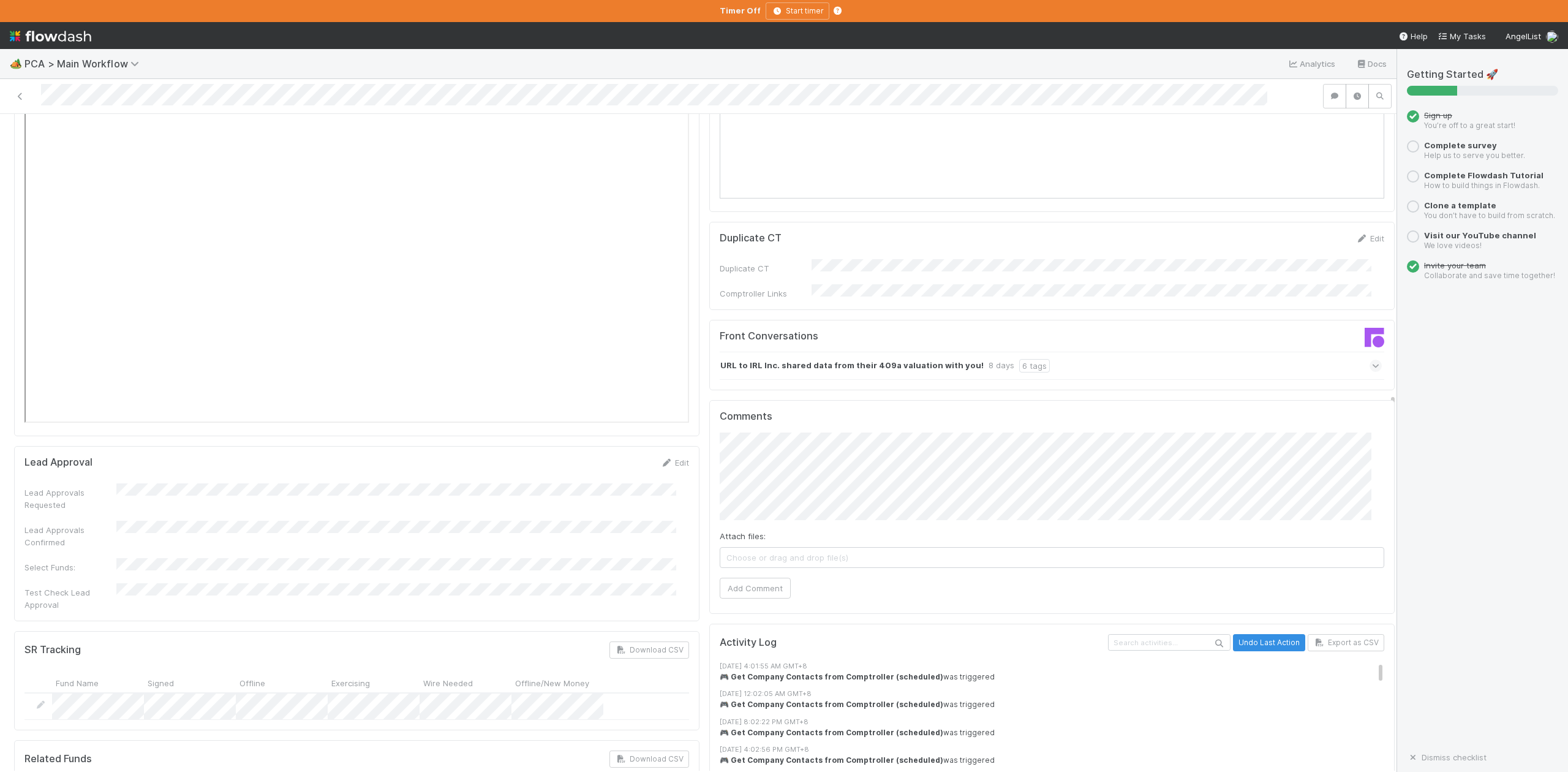
scroll to position [1633, 0]
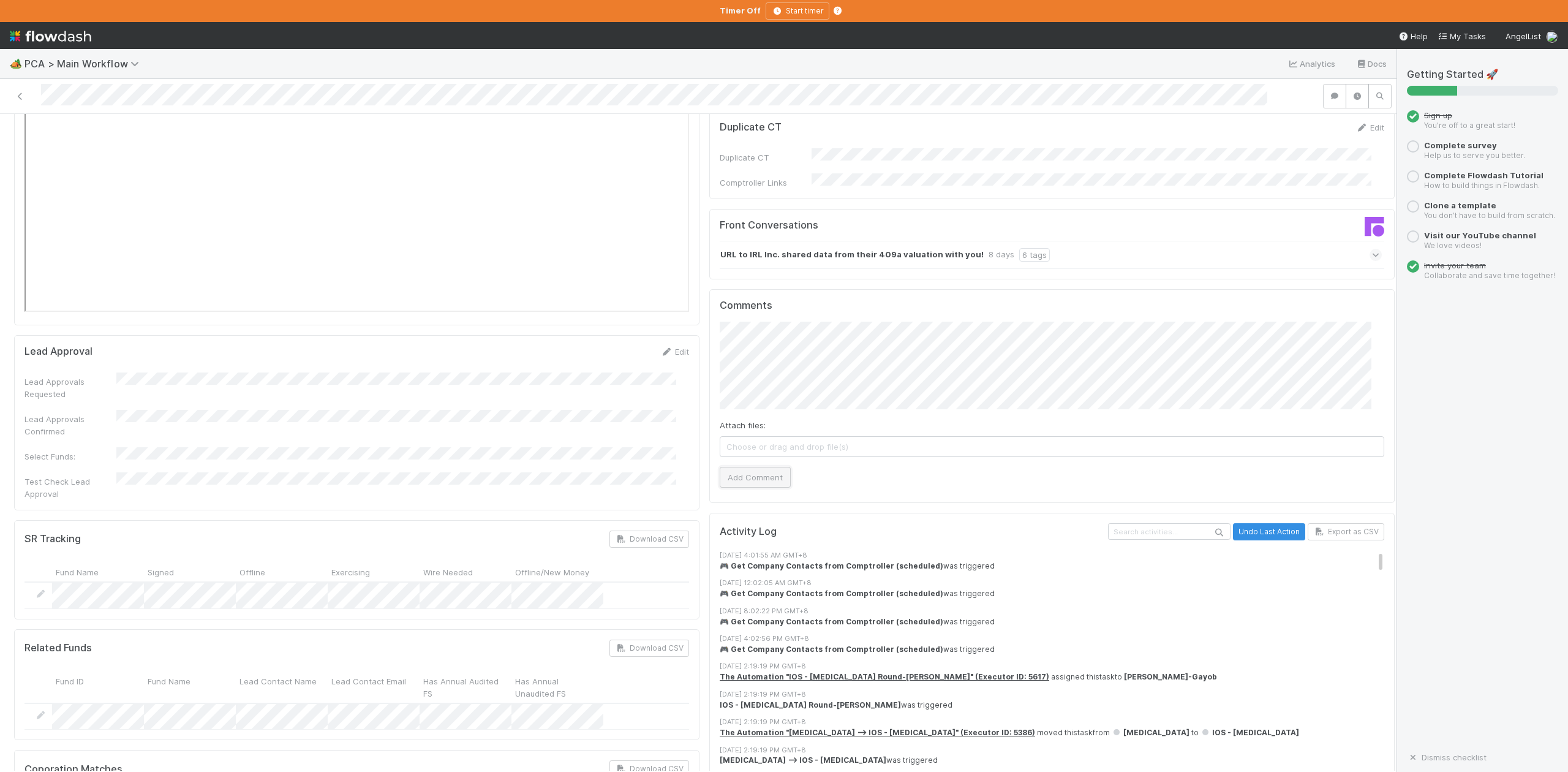
click at [751, 467] on button "Add Comment" at bounding box center [755, 477] width 71 height 21
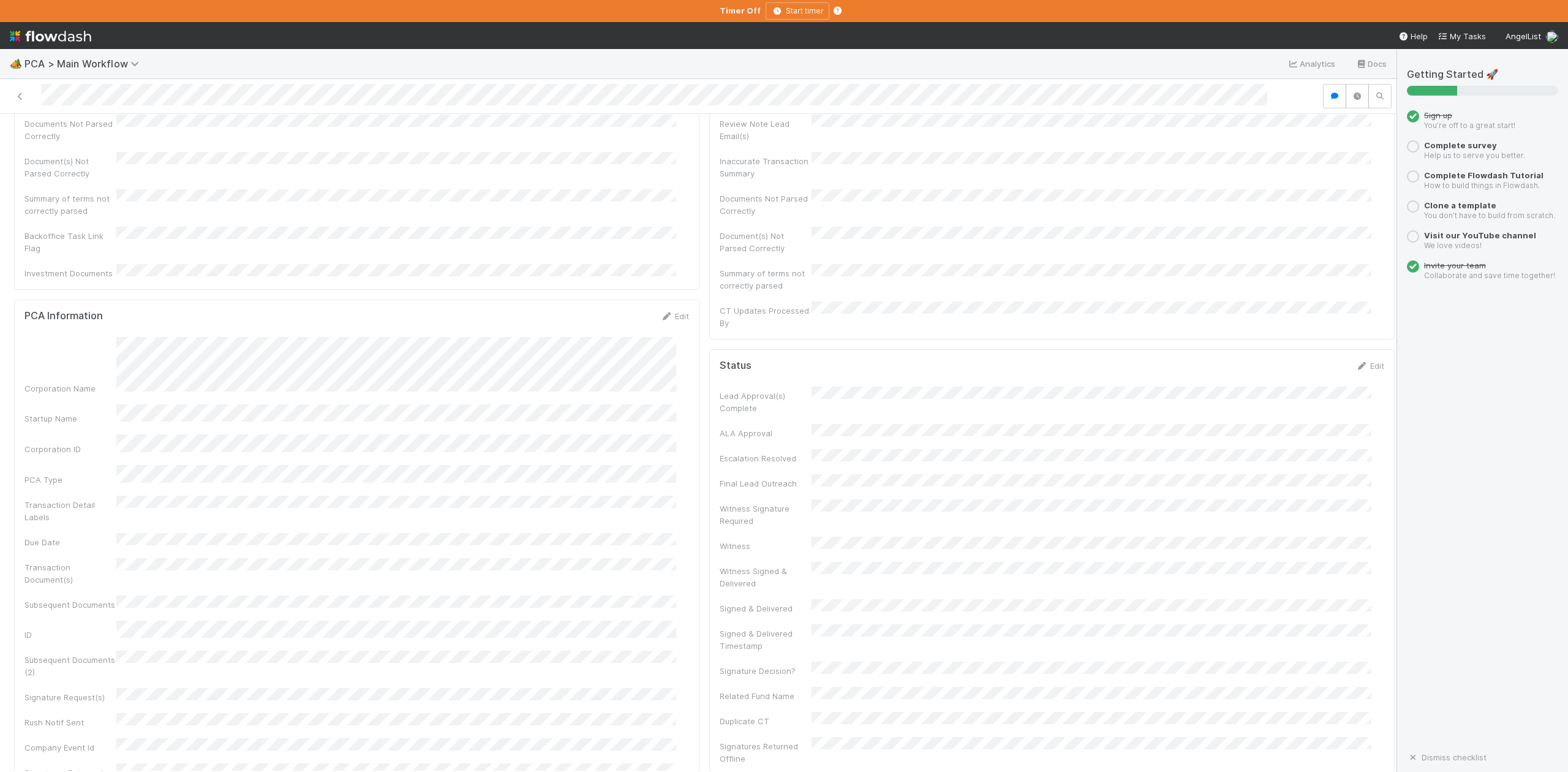
scroll to position [0, 0]
click at [47, 139] on button "IOS - [MEDICAL_DATA]" at bounding box center [71, 134] width 114 height 21
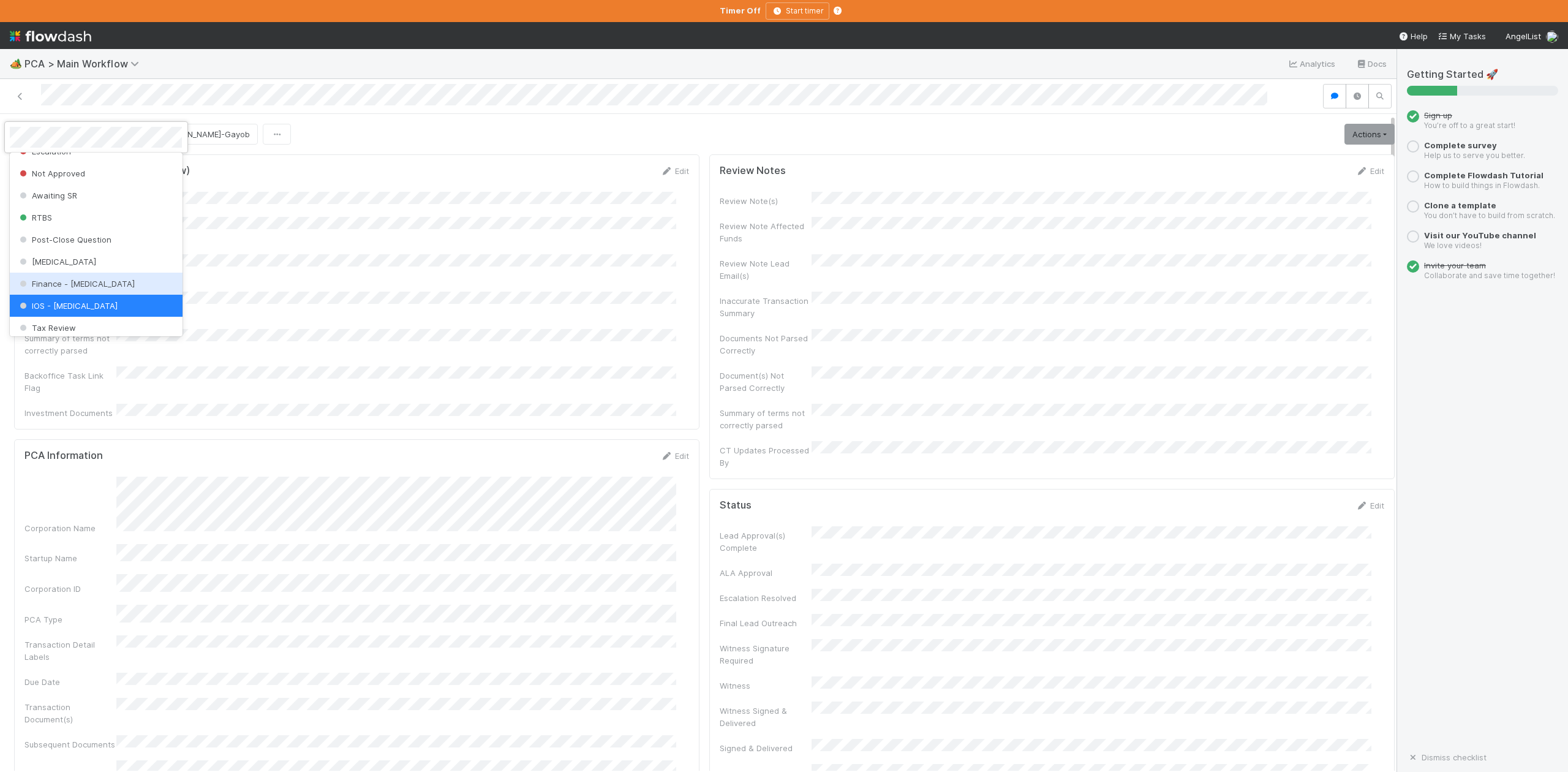
click at [66, 289] on span "Finance - [MEDICAL_DATA]" at bounding box center [75, 283] width 118 height 10
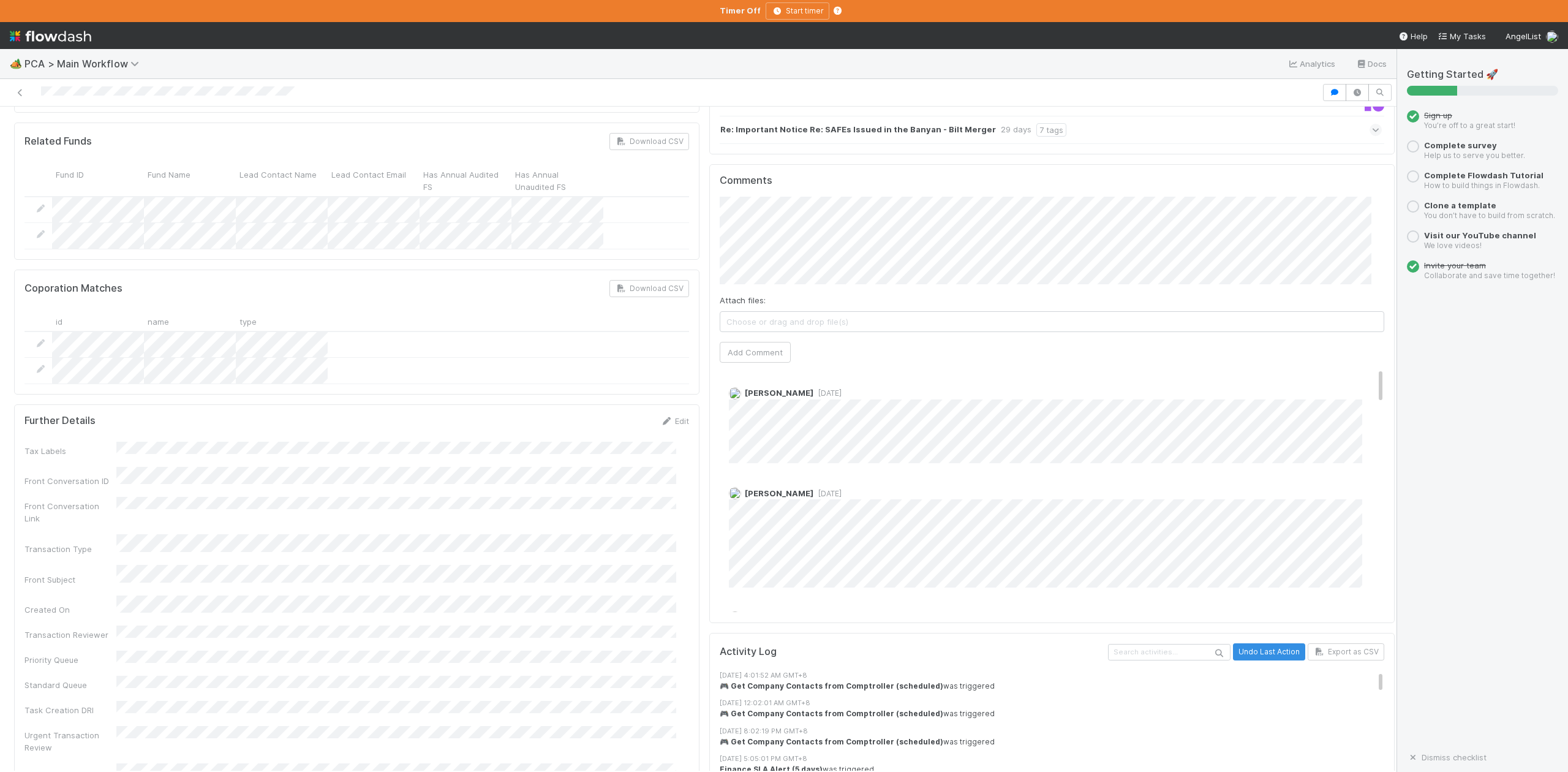
scroll to position [1960, 0]
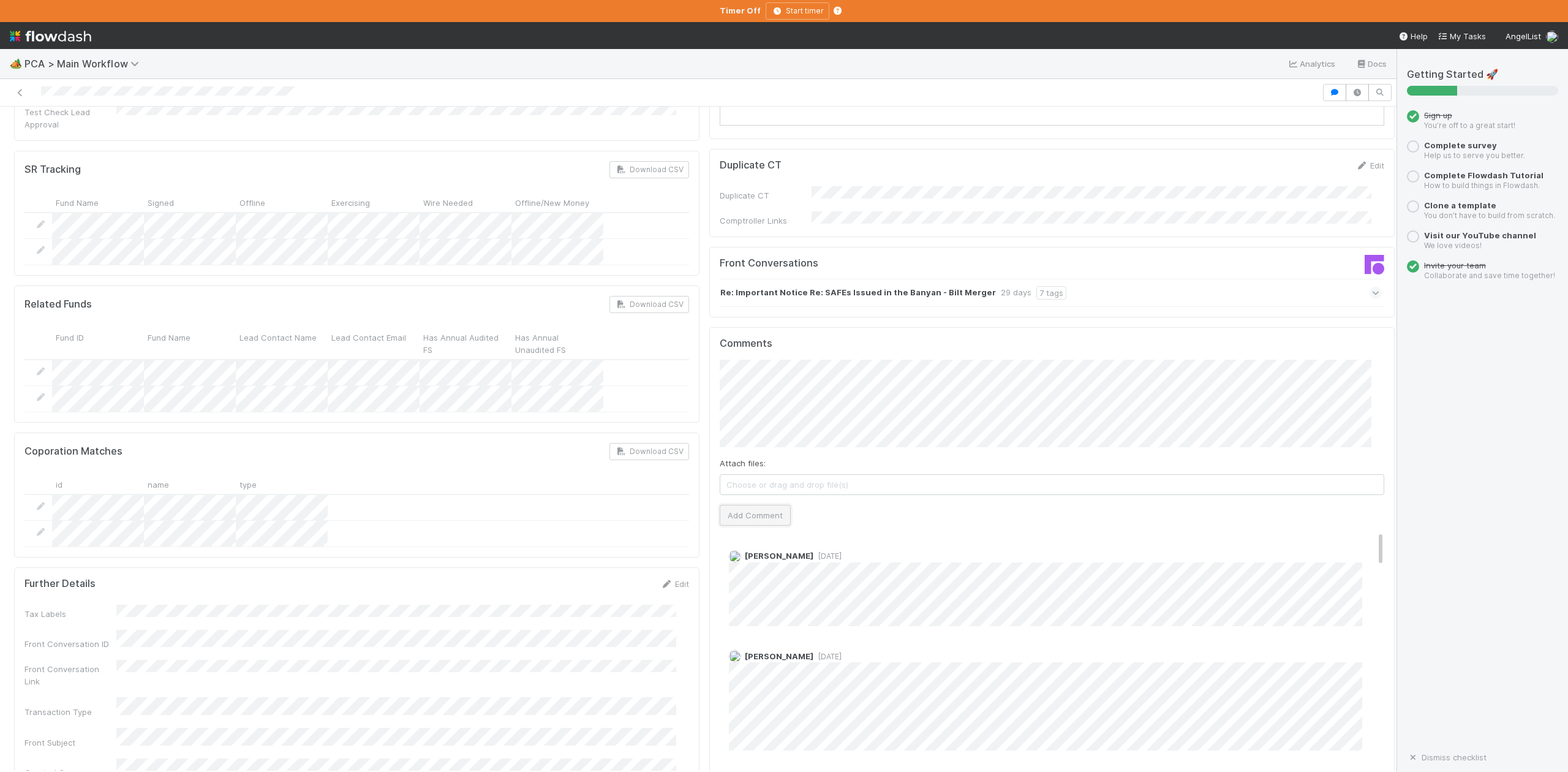
click at [745, 505] on button "Add Comment" at bounding box center [755, 515] width 71 height 21
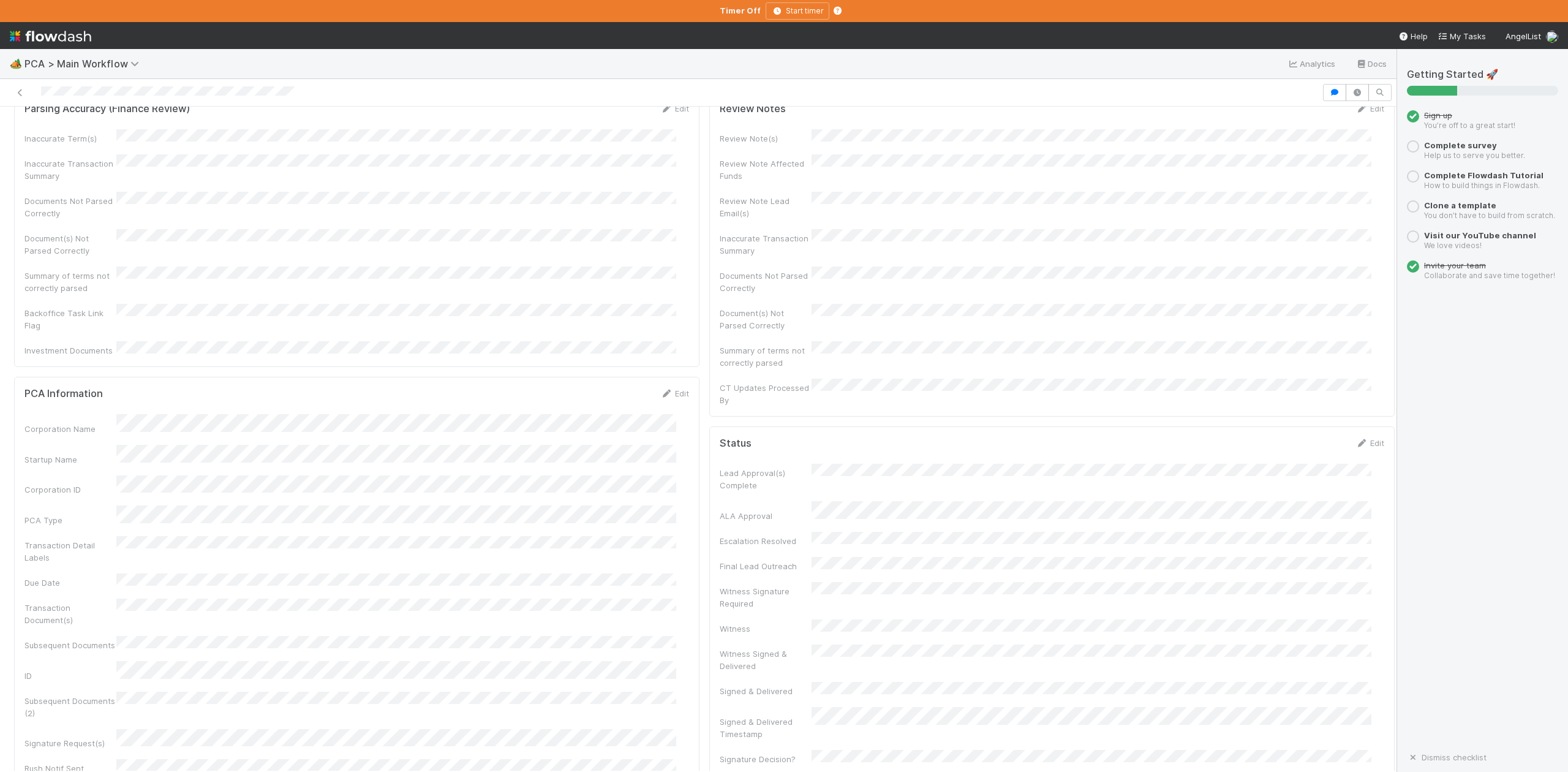
scroll to position [0, 0]
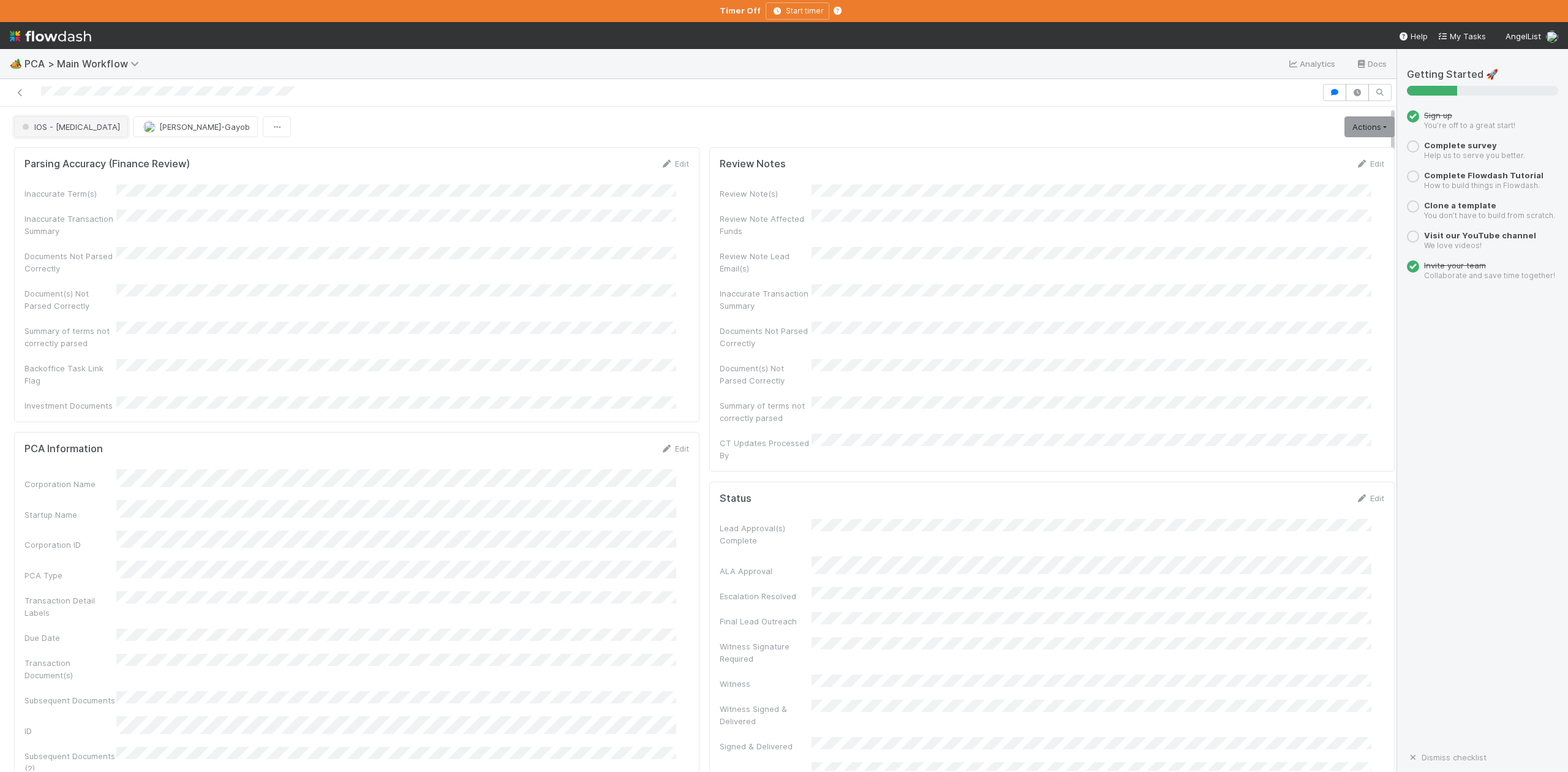
click at [40, 130] on span "IOS - [MEDICAL_DATA]" at bounding box center [69, 127] width 100 height 10
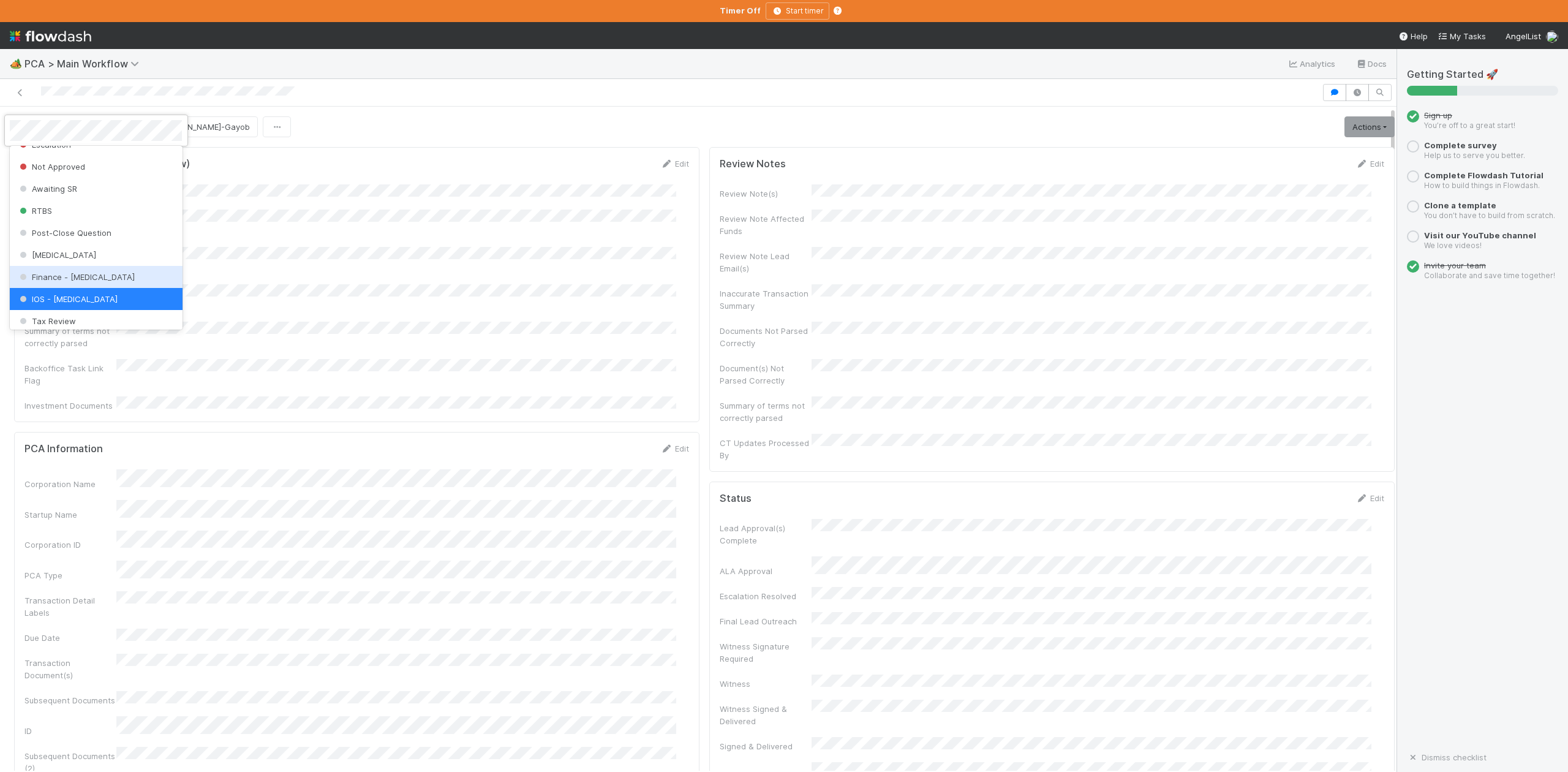
click at [70, 284] on div "Finance - ICU" at bounding box center [96, 277] width 172 height 22
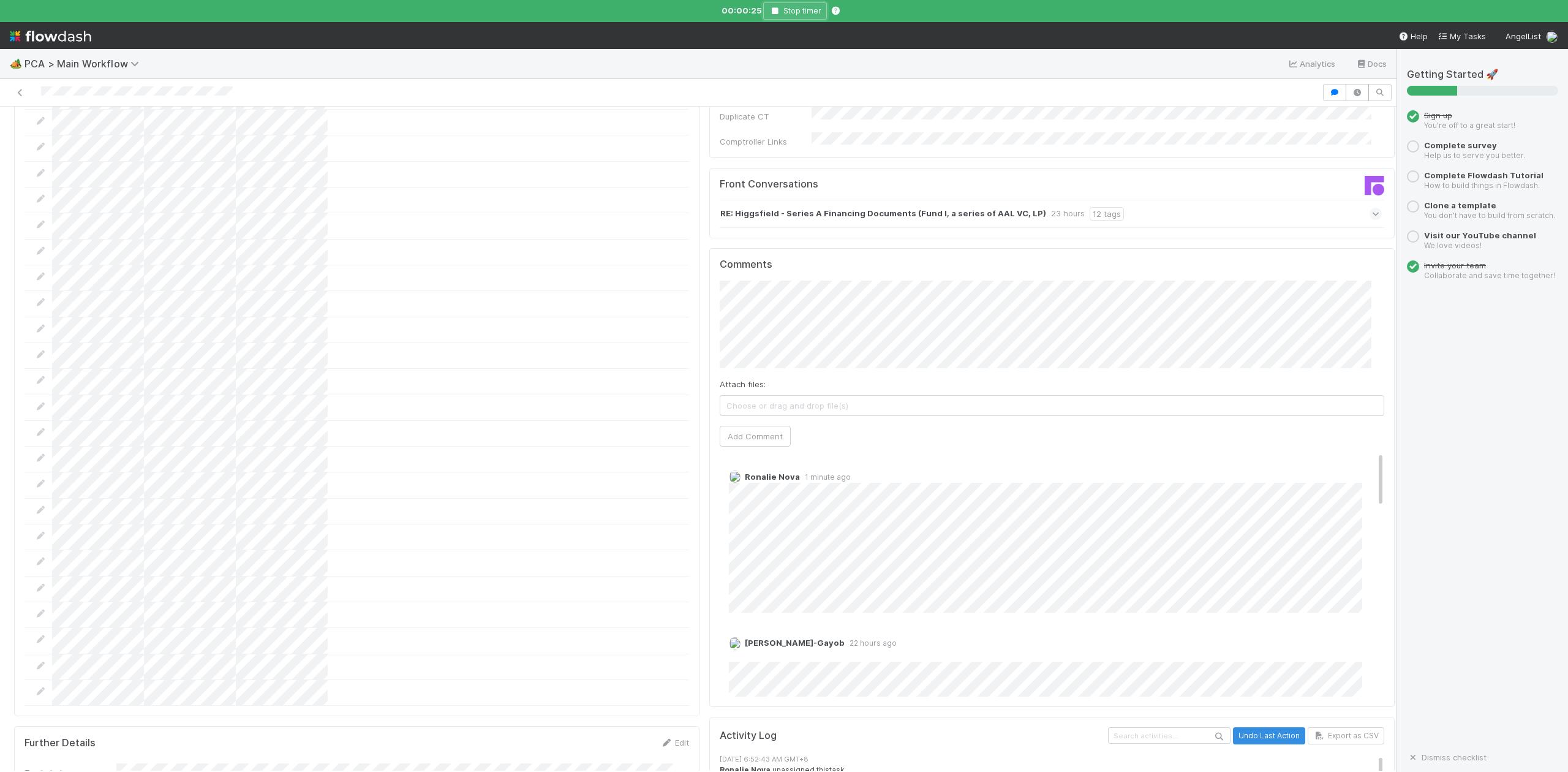
click at [777, 11] on icon "button" at bounding box center [775, 10] width 12 height 7
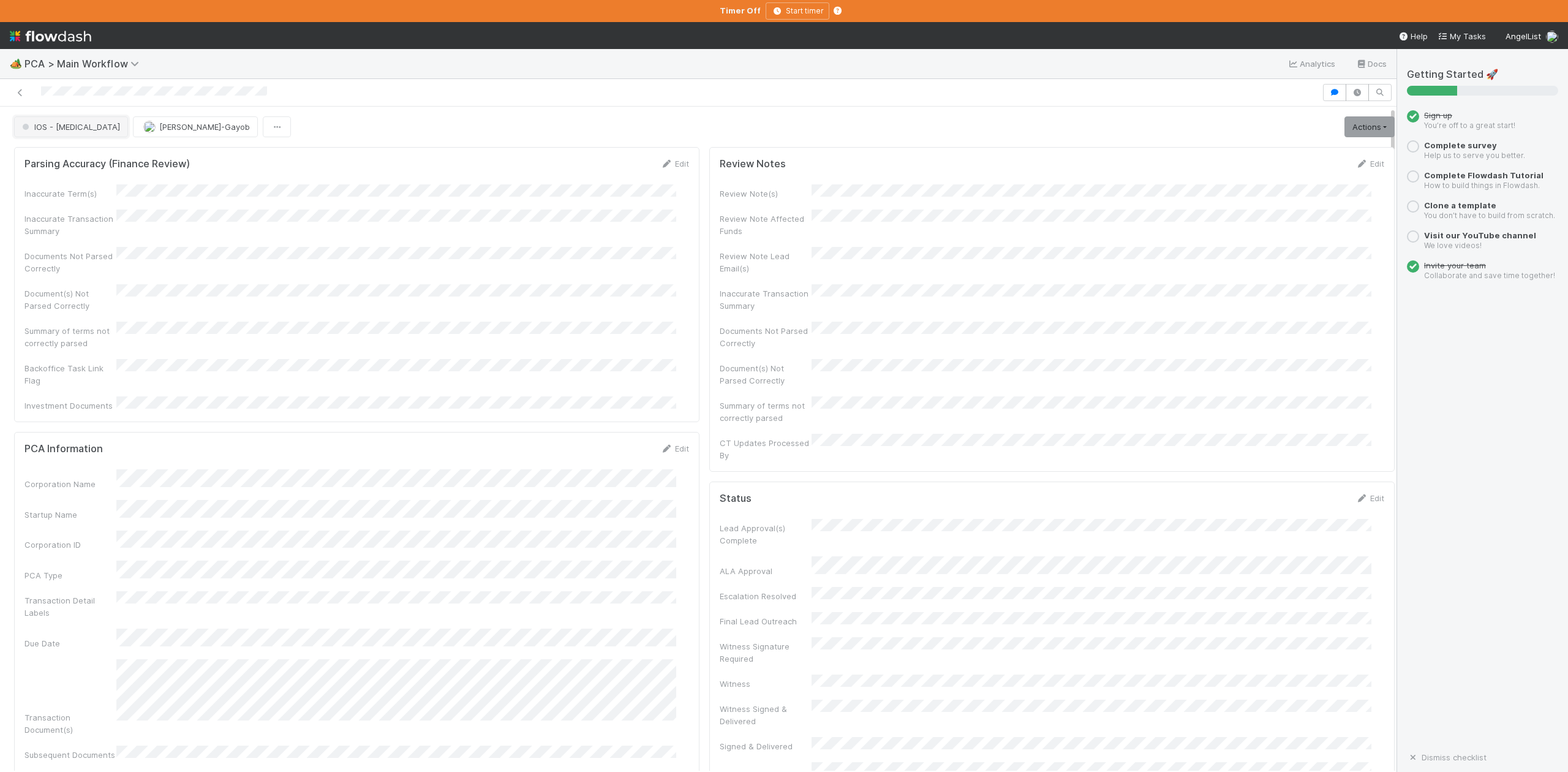
click at [55, 133] on button "IOS - [MEDICAL_DATA]" at bounding box center [71, 127] width 114 height 21
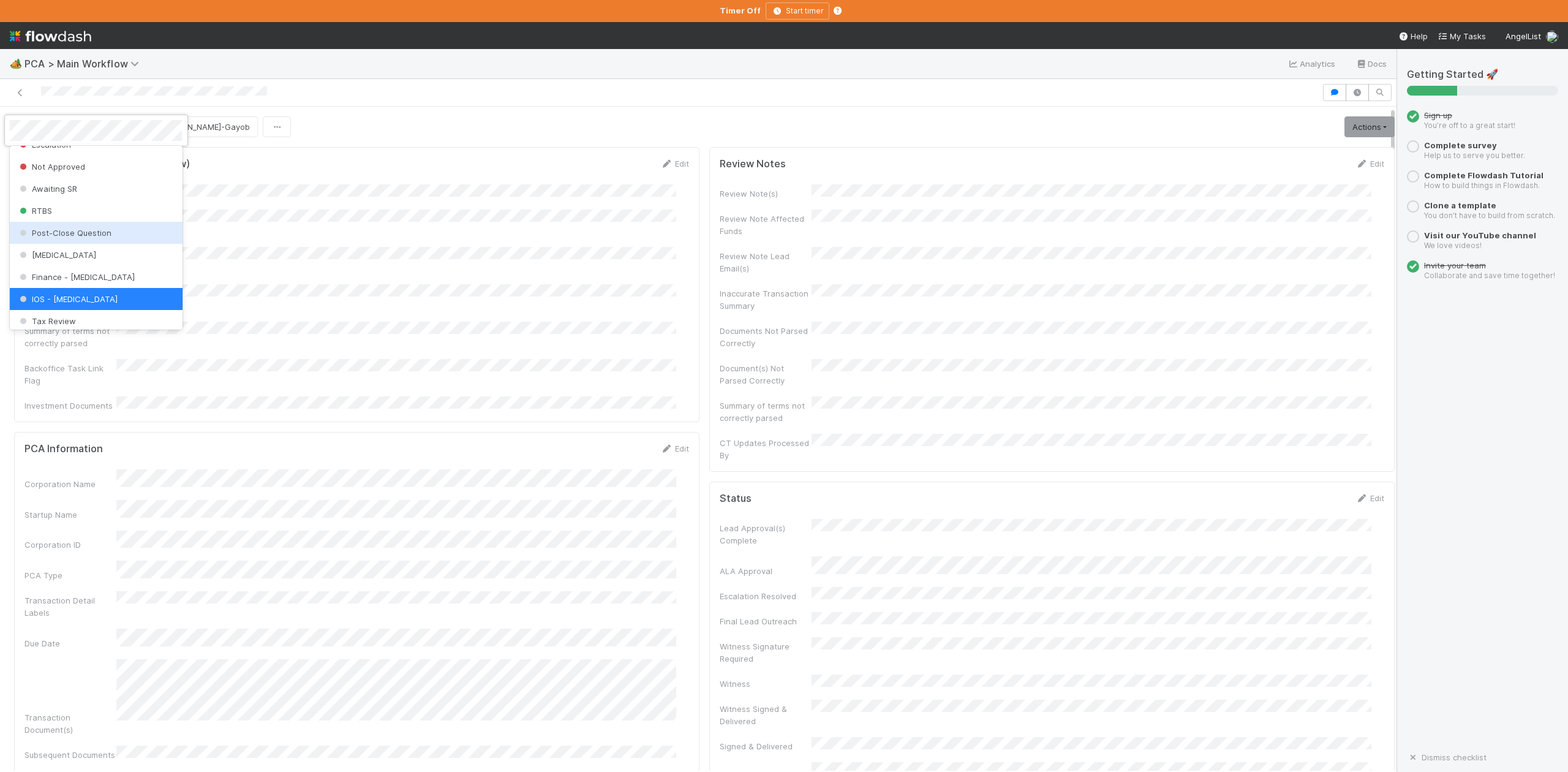
scroll to position [486, 0]
click at [111, 295] on span "Finance Review - Current (IOS)" at bounding box center [84, 290] width 134 height 10
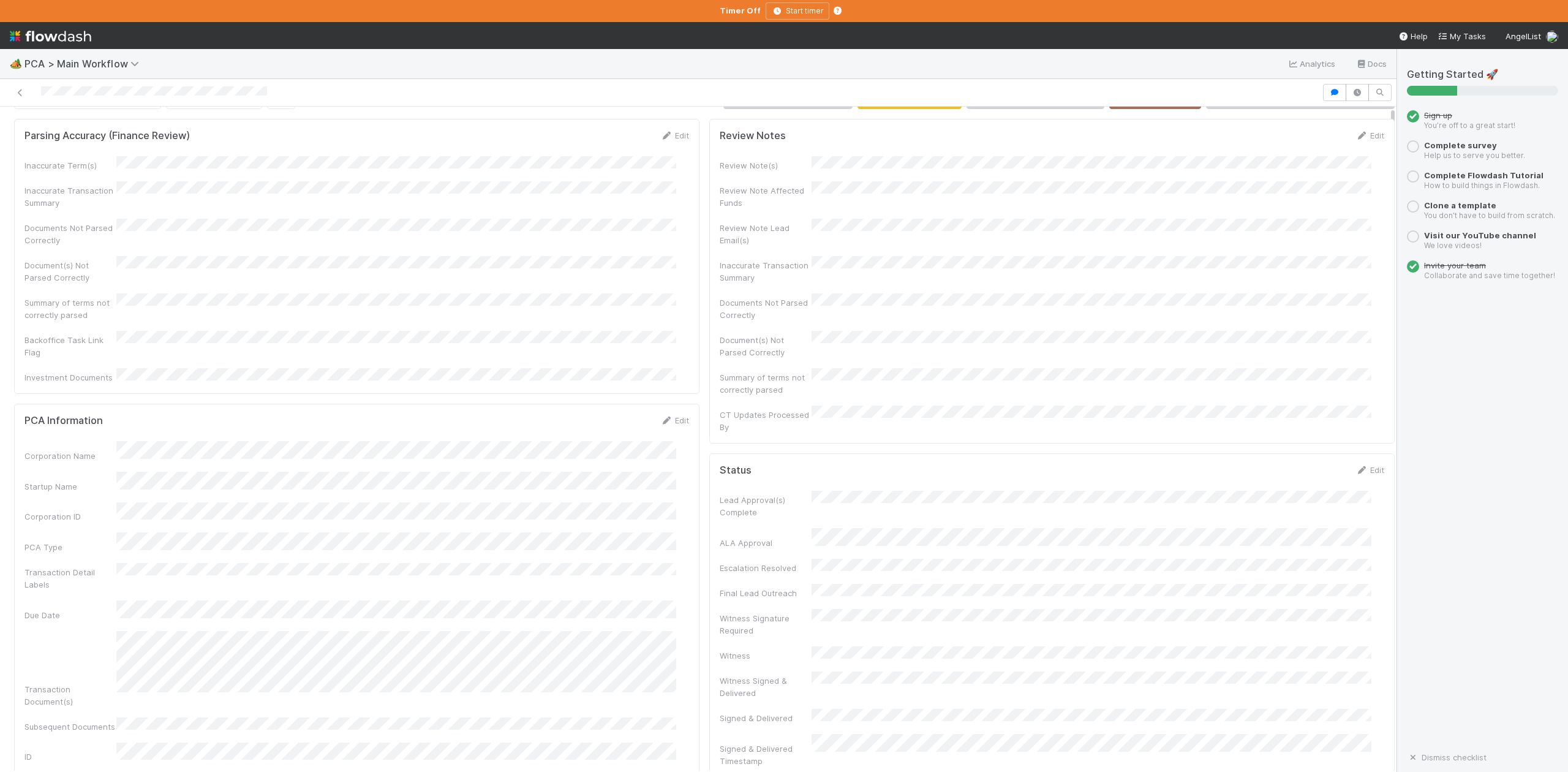
scroll to position [0, 0]
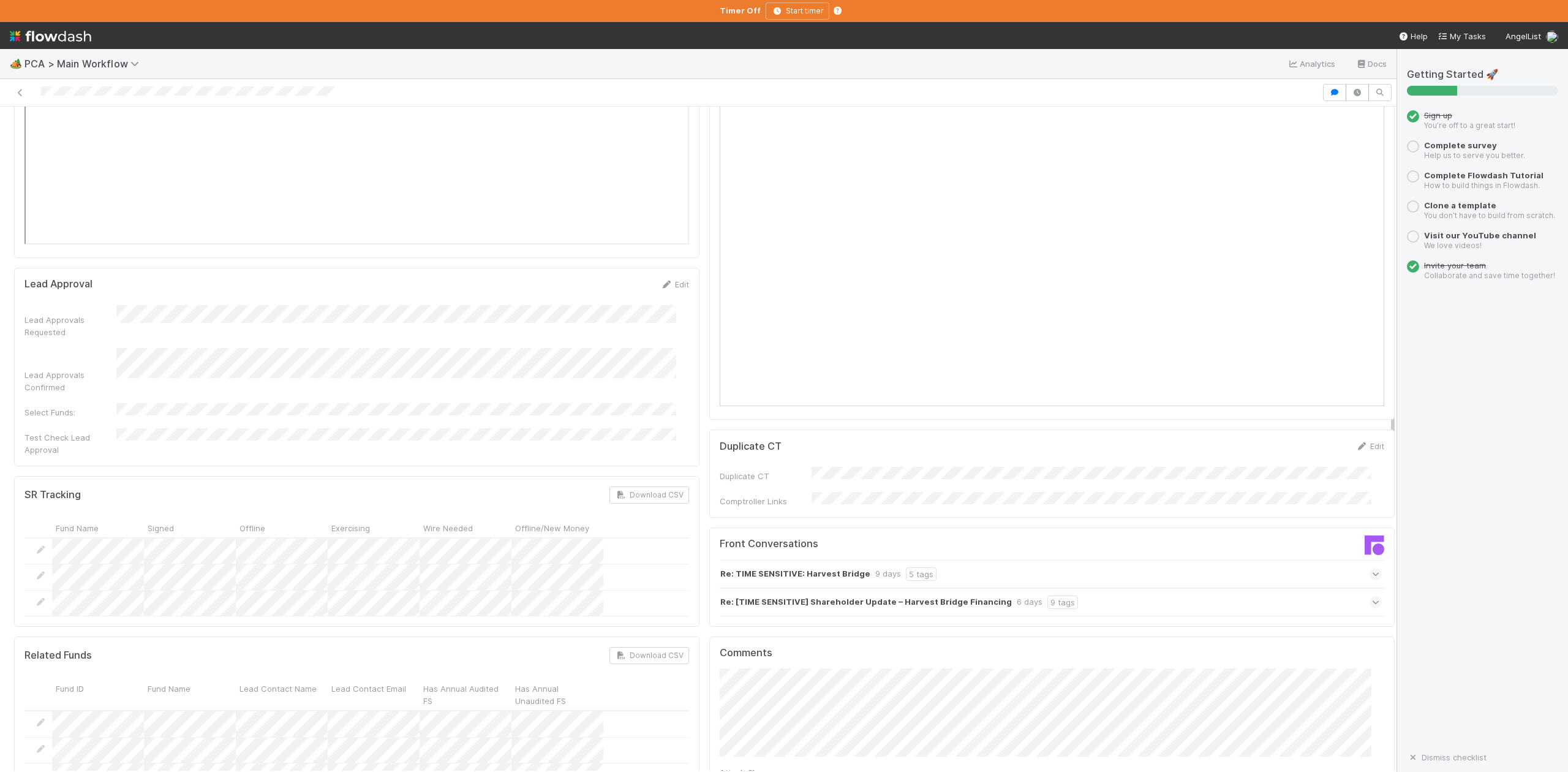
scroll to position [1715, 0]
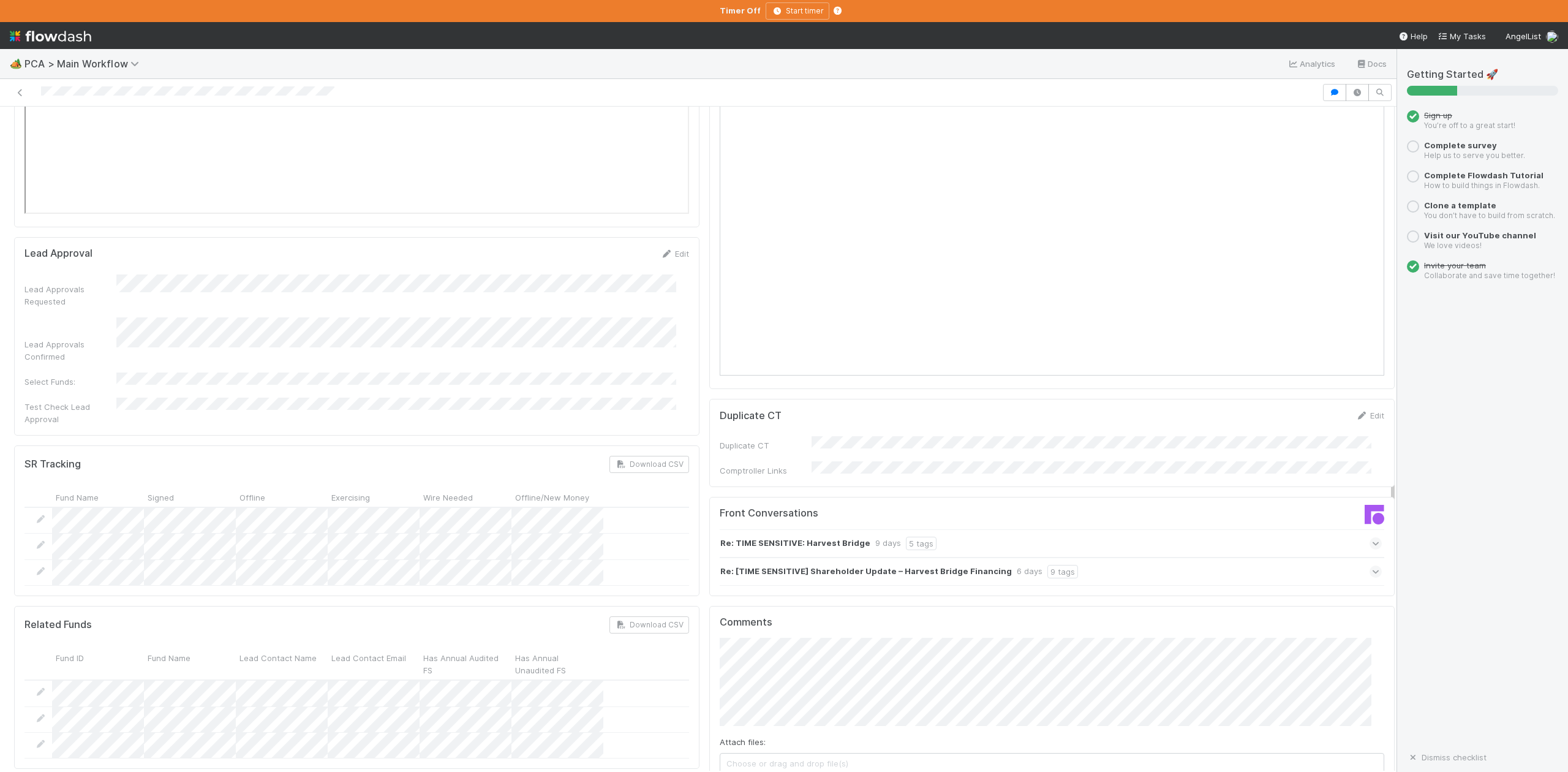
click at [1372, 566] on icon at bounding box center [1376, 572] width 8 height 12
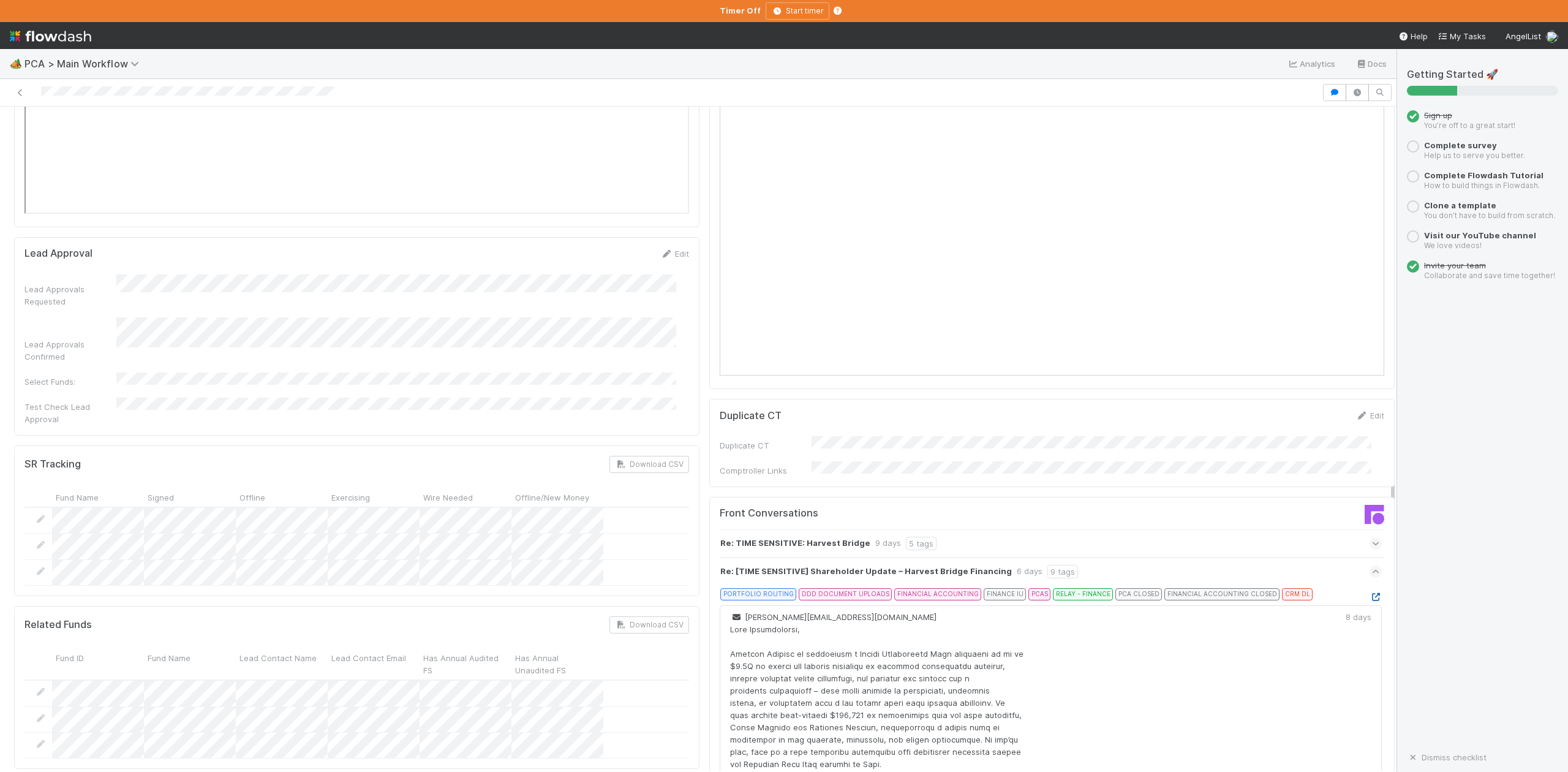
click at [1370, 593] on icon at bounding box center [1376, 597] width 12 height 8
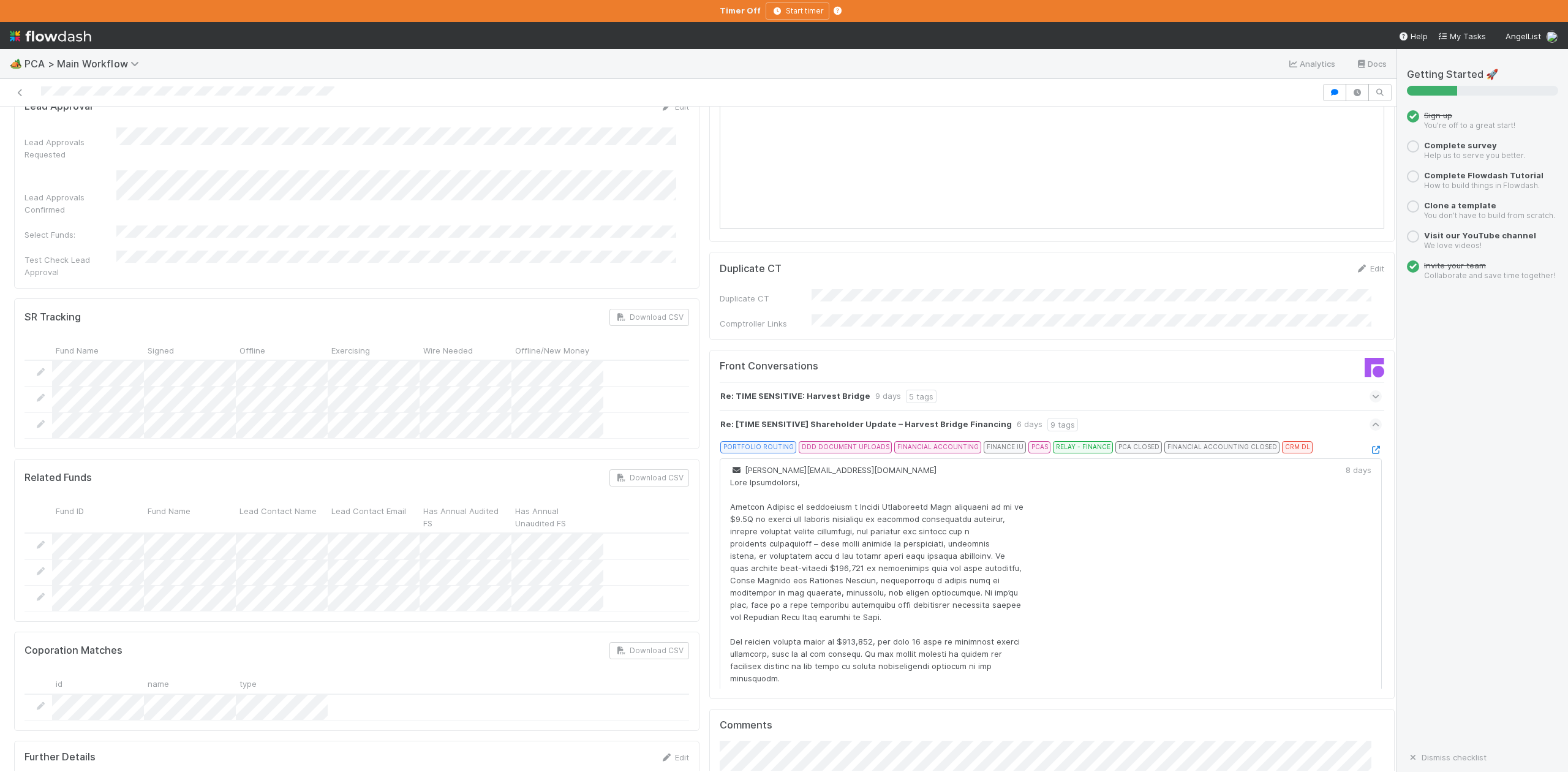
scroll to position [1797, 0]
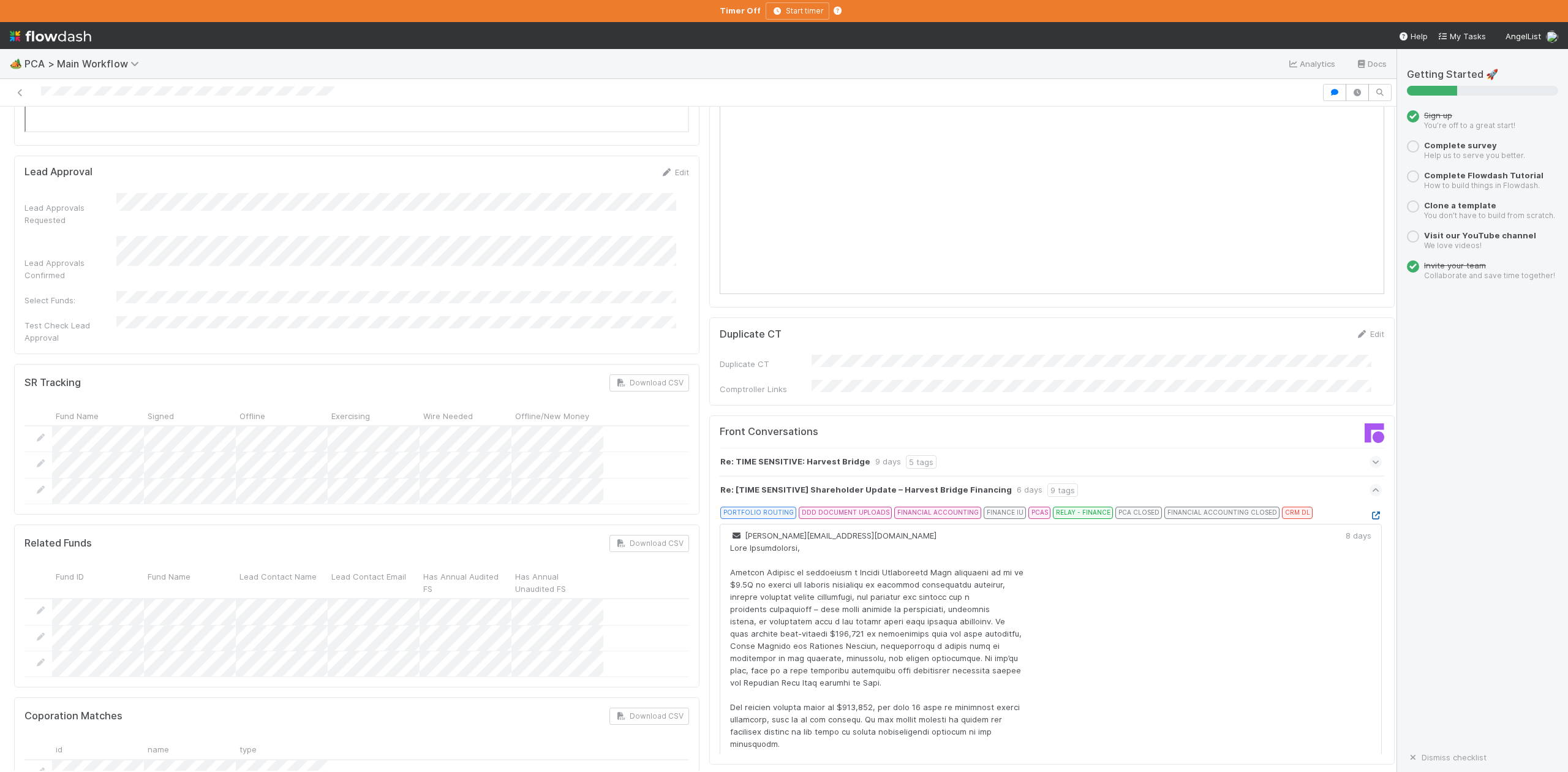
click at [1370, 511] on icon at bounding box center [1376, 515] width 12 height 8
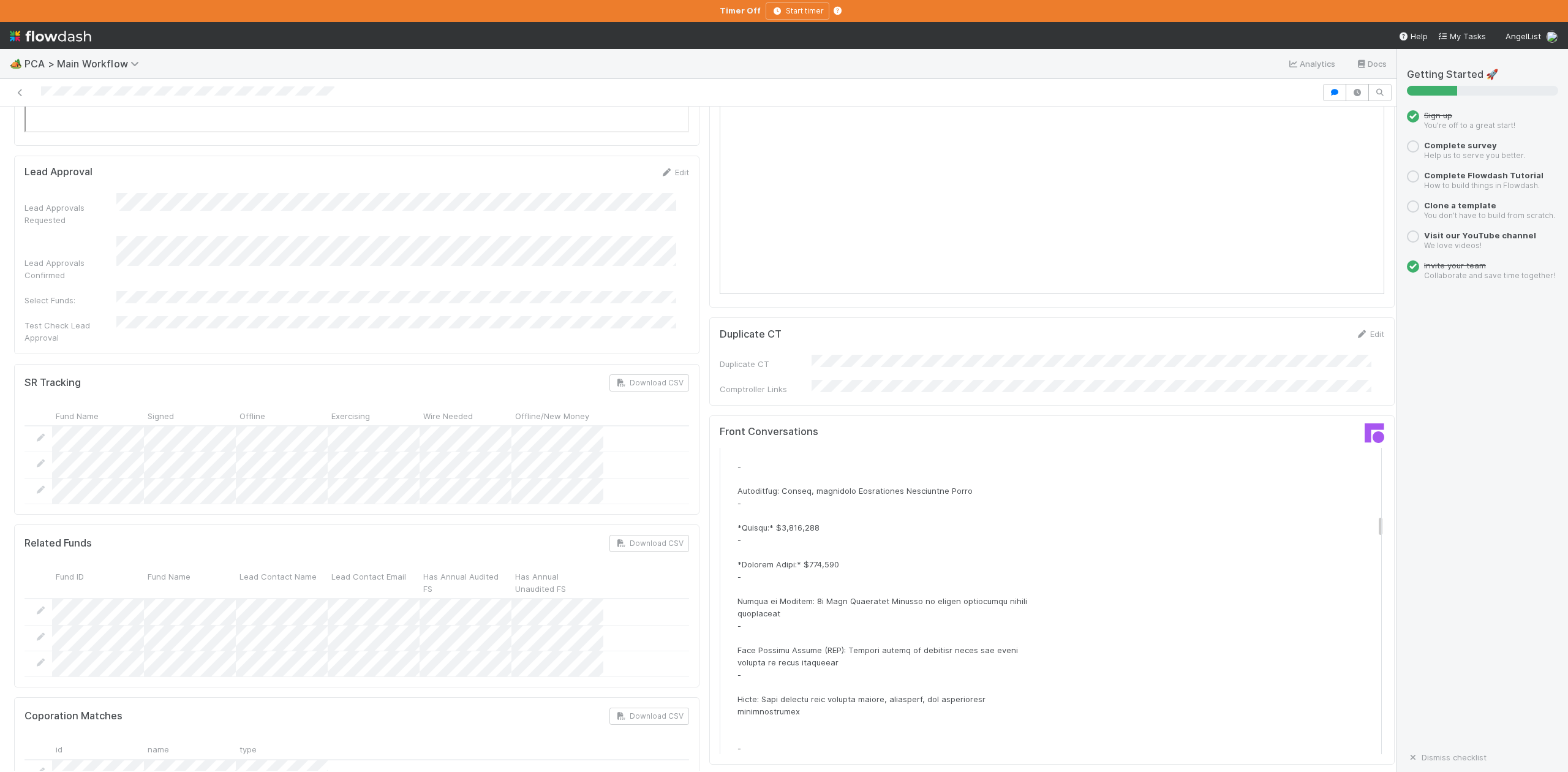
scroll to position [2123, 0]
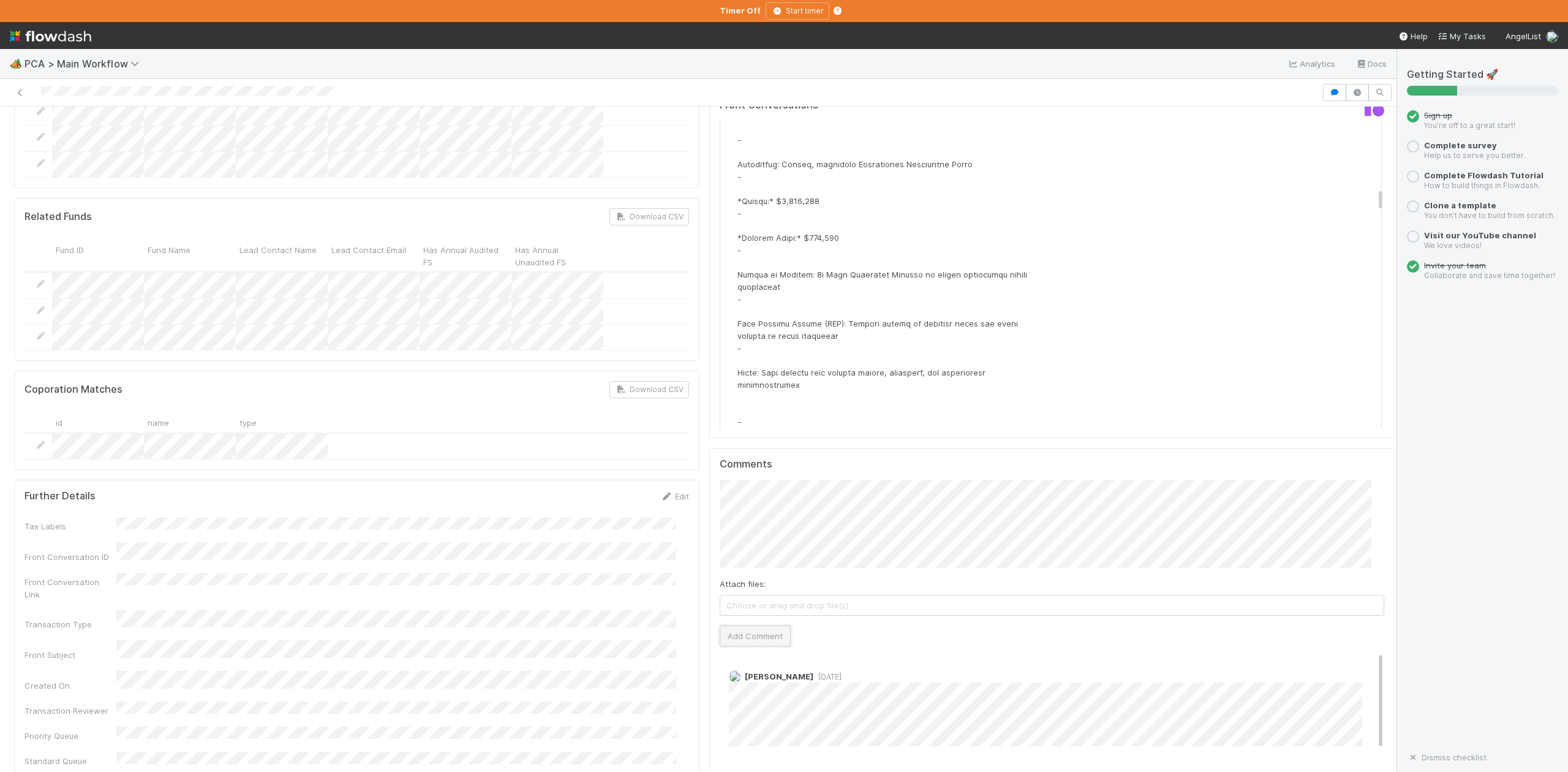
click at [761, 626] on button "Add Comment" at bounding box center [755, 636] width 71 height 21
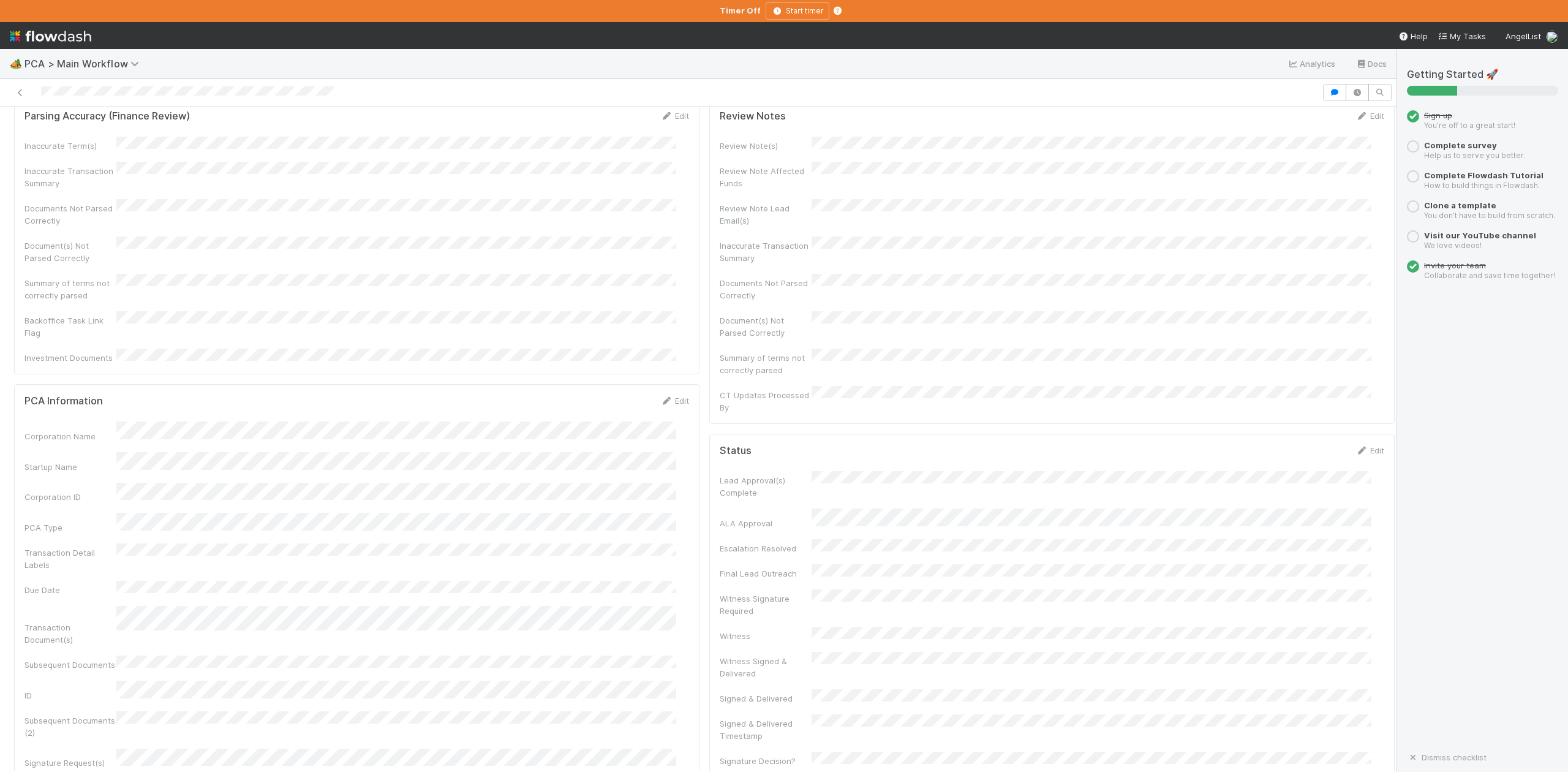
scroll to position [0, 0]
click at [47, 132] on span "IOS - [MEDICAL_DATA]" at bounding box center [69, 127] width 100 height 10
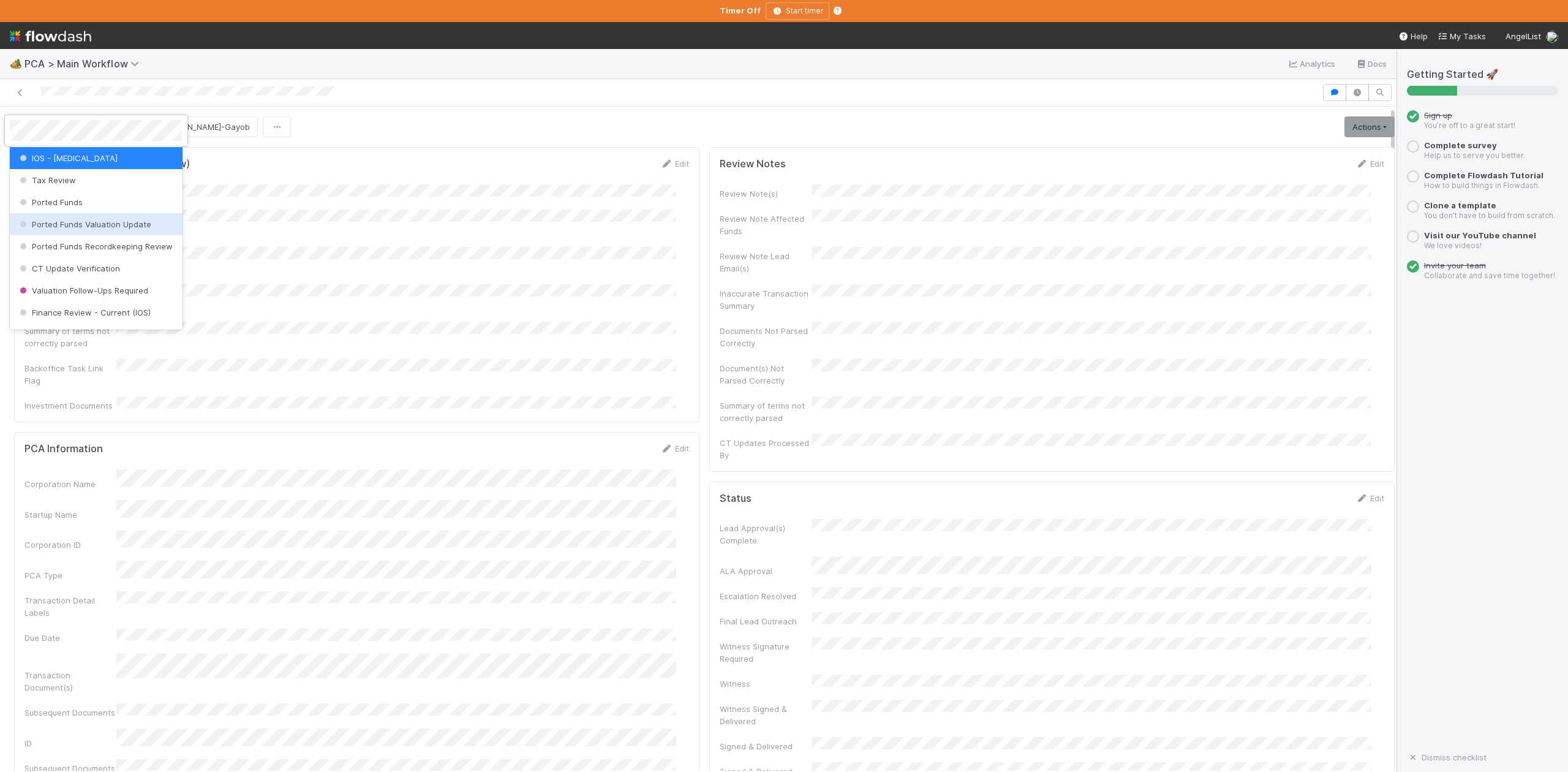
scroll to position [486, 0]
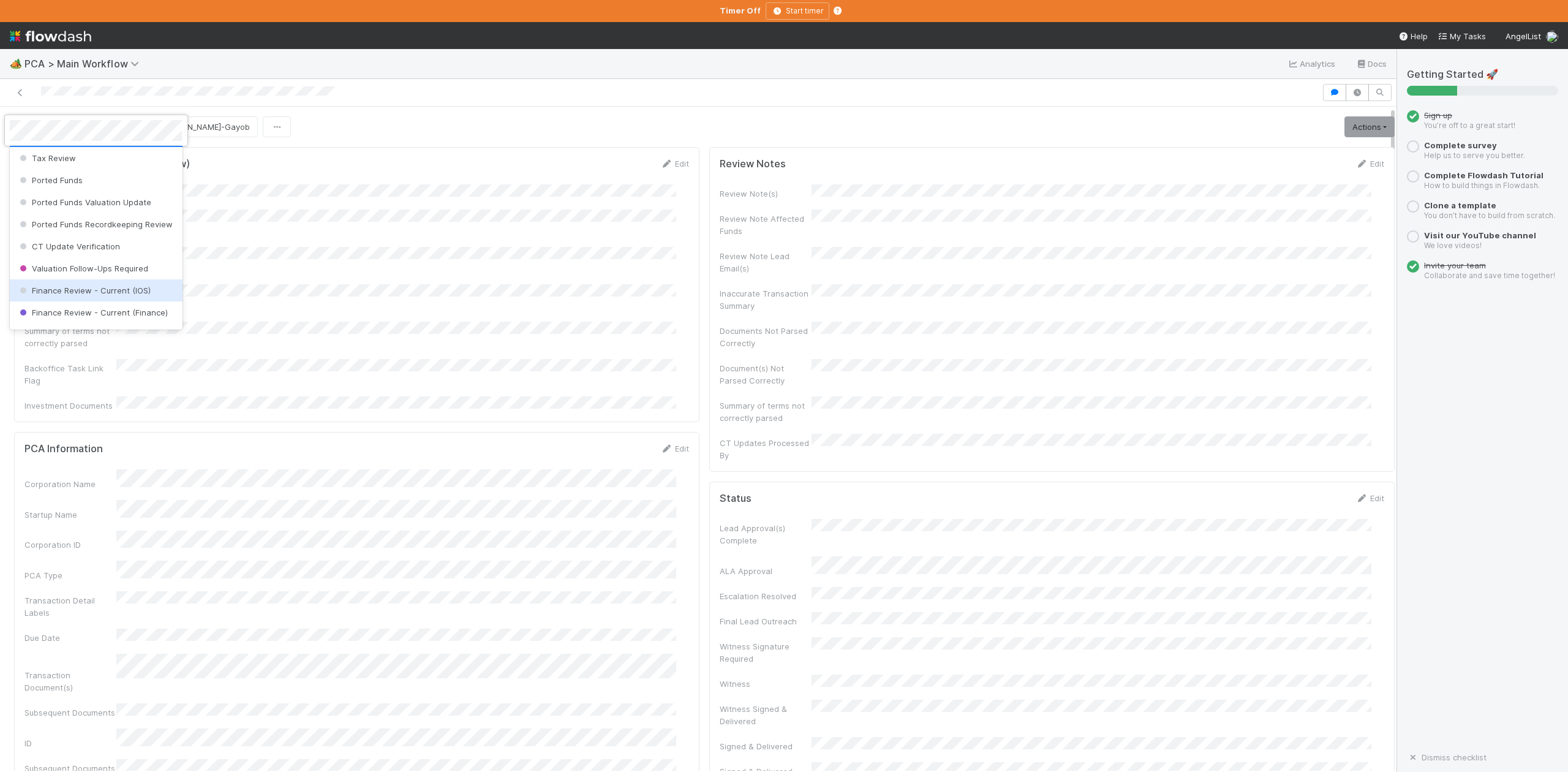
click at [103, 295] on span "Finance Review - Current (IOS)" at bounding box center [84, 290] width 134 height 10
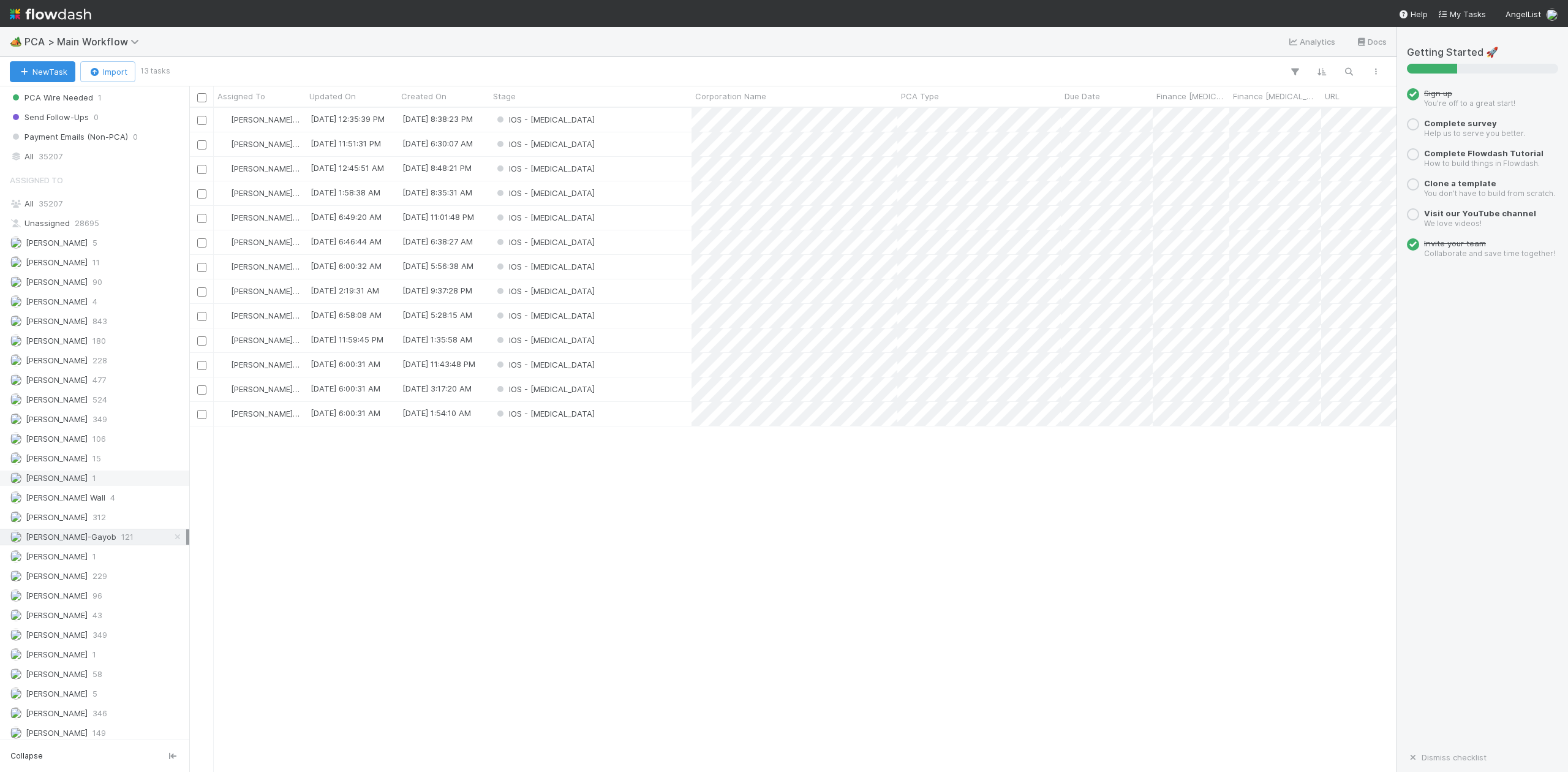
scroll to position [1554, 0]
click at [70, 667] on span "[PERSON_NAME]" at bounding box center [57, 668] width 62 height 10
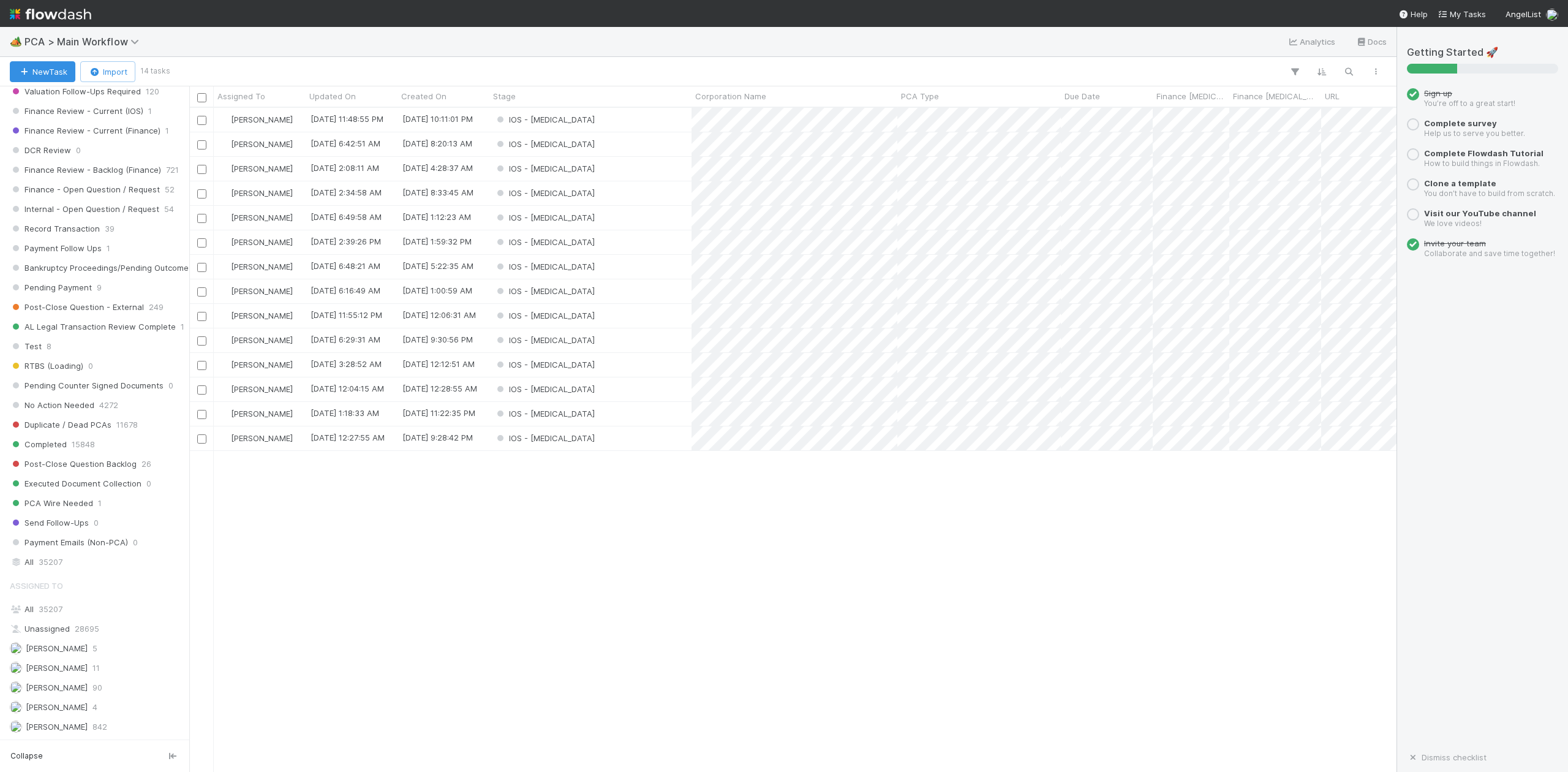
scroll to position [1228, 0]
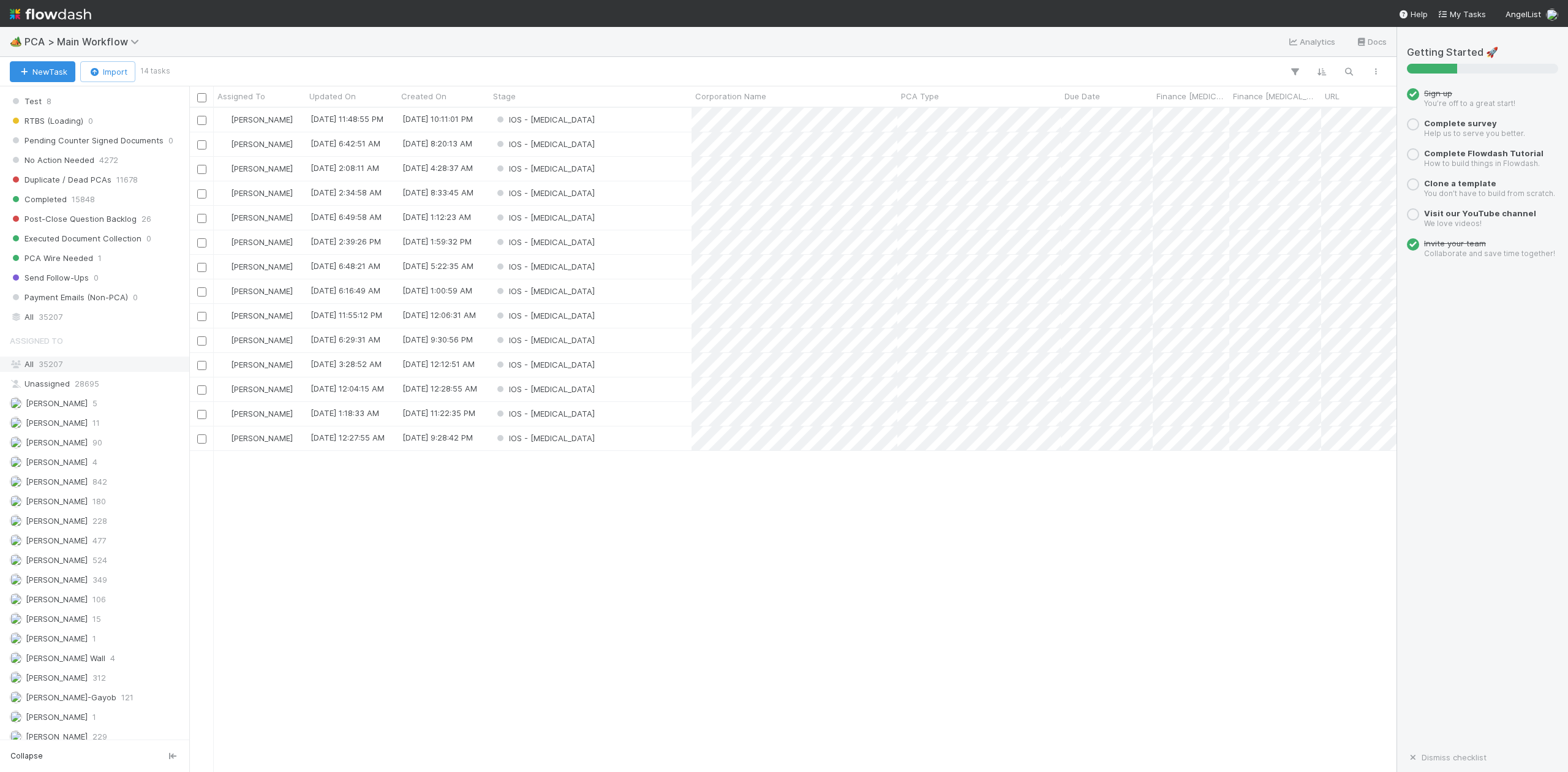
click at [51, 369] on span "35207" at bounding box center [51, 363] width 24 height 10
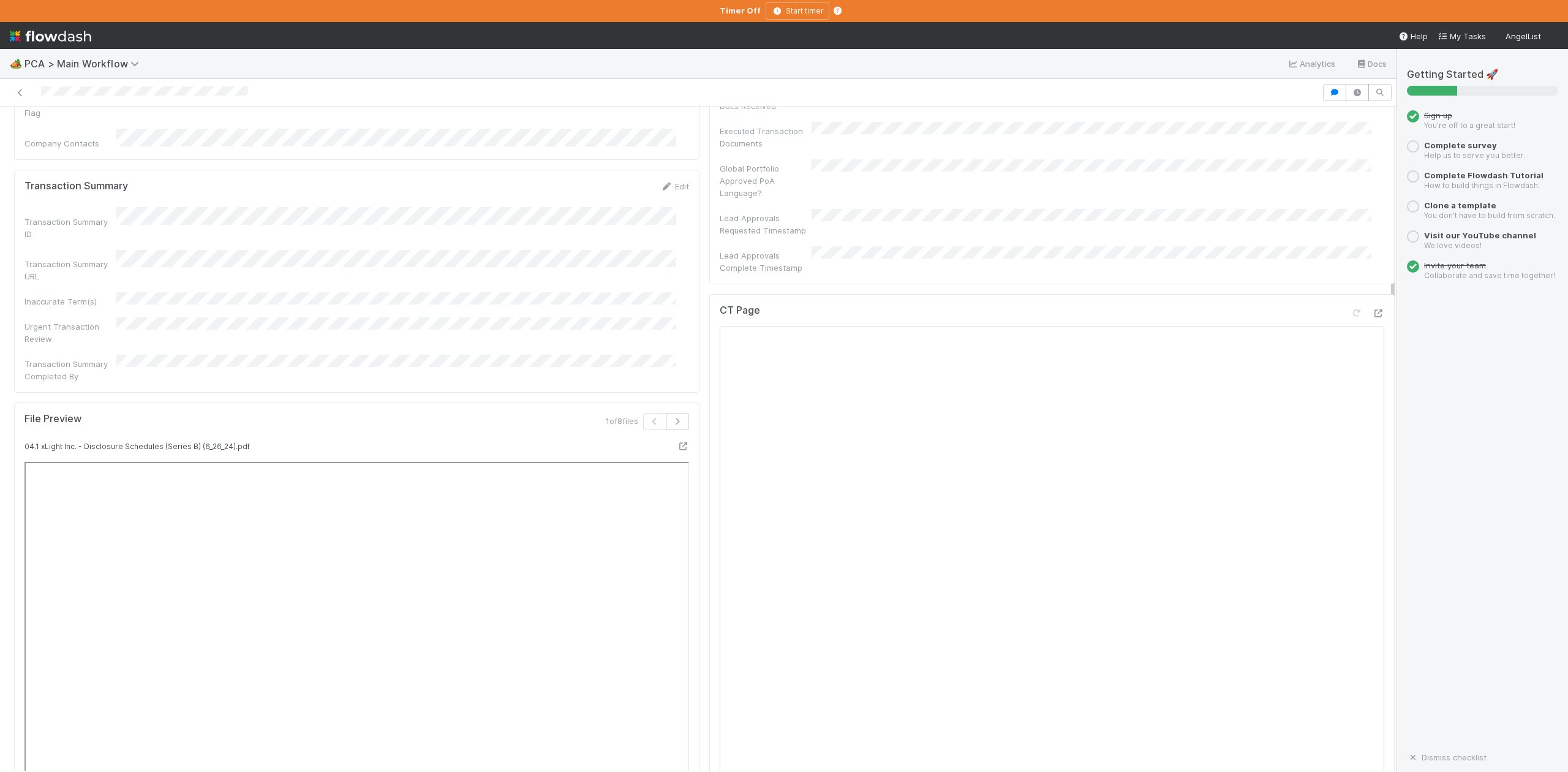
scroll to position [816, 0]
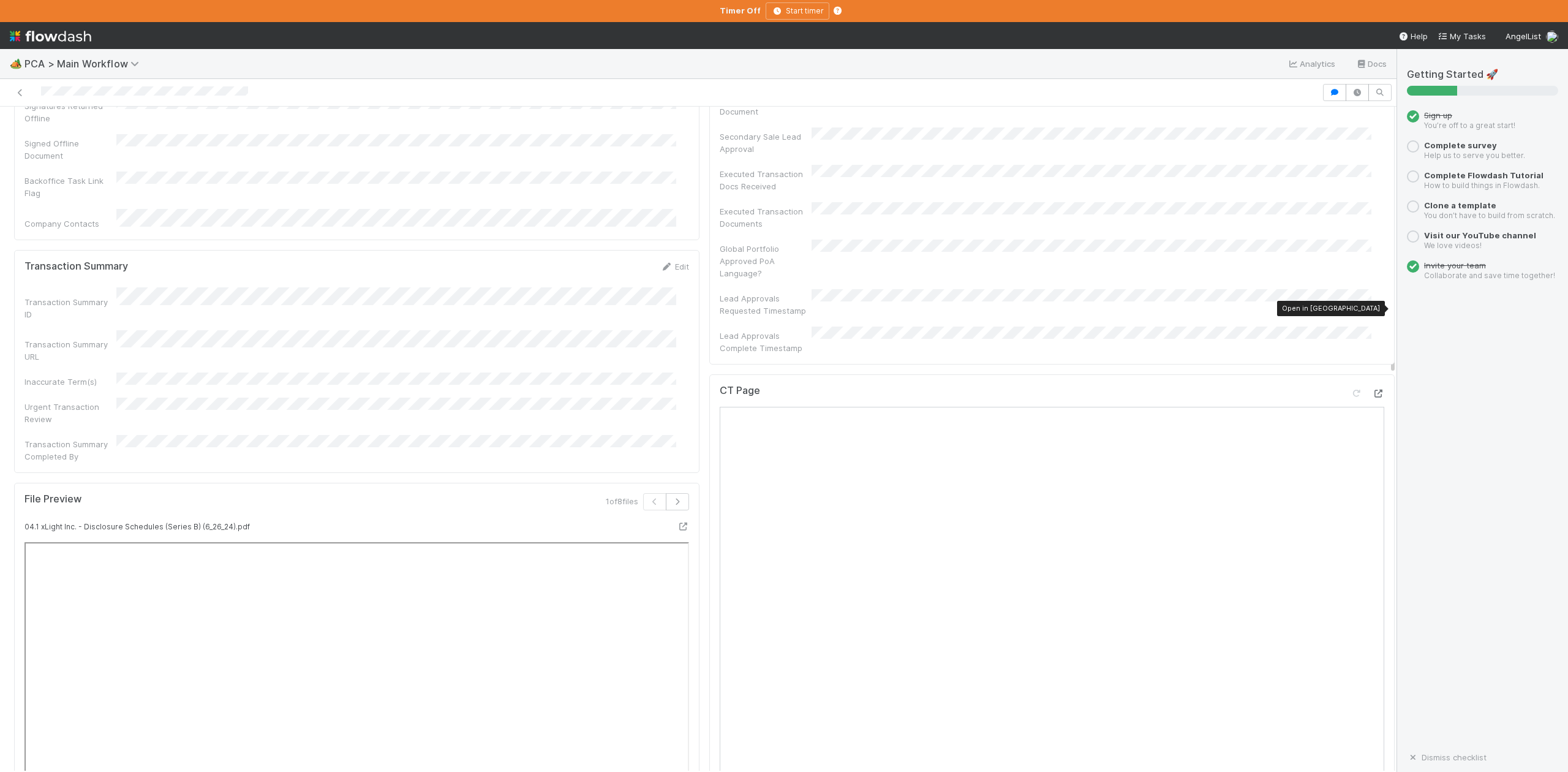
click at [1372, 390] on icon at bounding box center [1378, 394] width 12 height 8
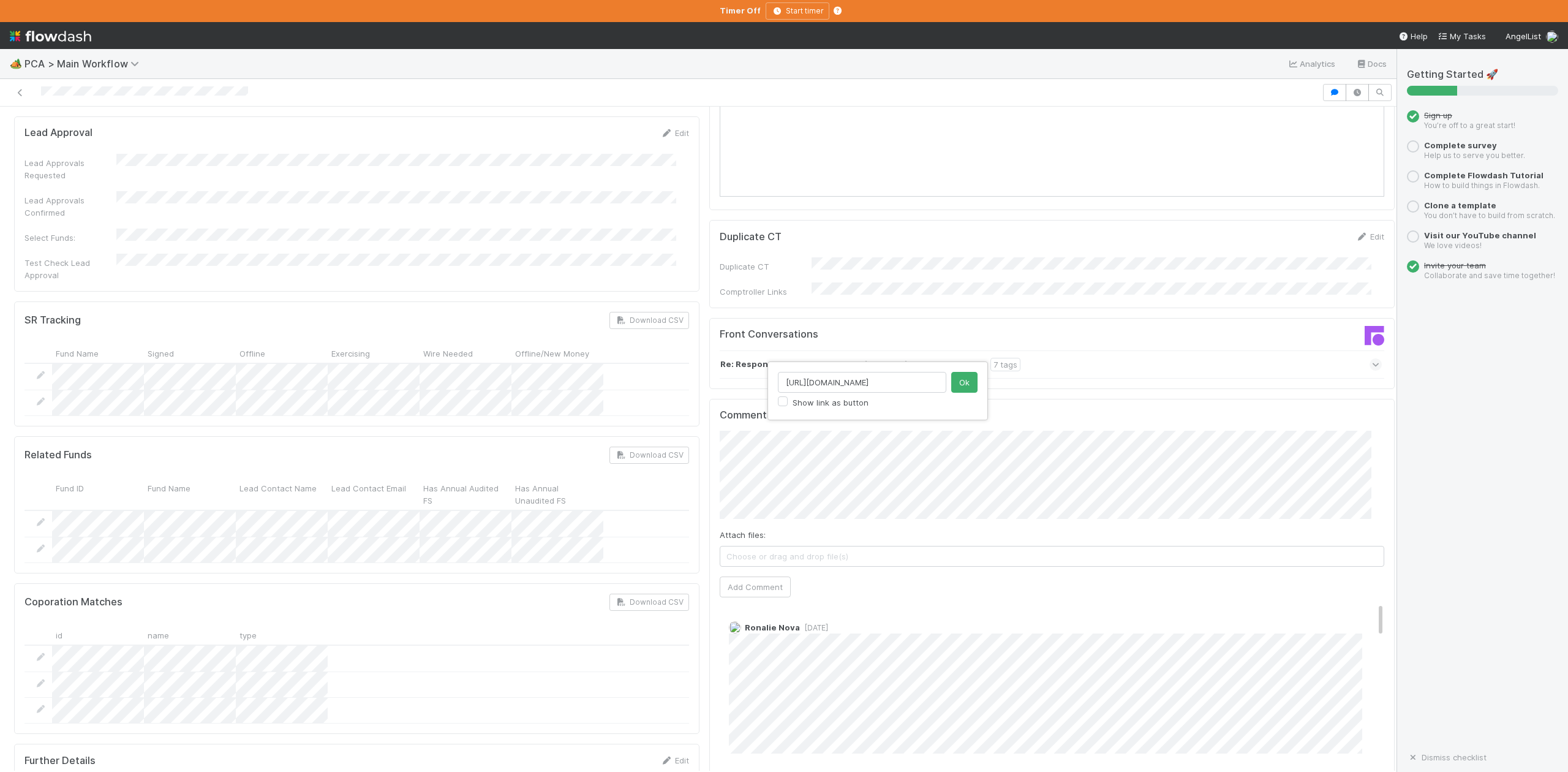
scroll to position [0, 124]
type input "https://belltower.slack.com/archives/C099Z99U71N/p1755732271164559"
click at [969, 384] on button "Ok" at bounding box center [965, 382] width 26 height 21
click at [781, 454] on span "[PERSON_NAME]" at bounding box center [784, 457] width 62 height 10
click at [756, 577] on button "Add Comment" at bounding box center [755, 587] width 71 height 21
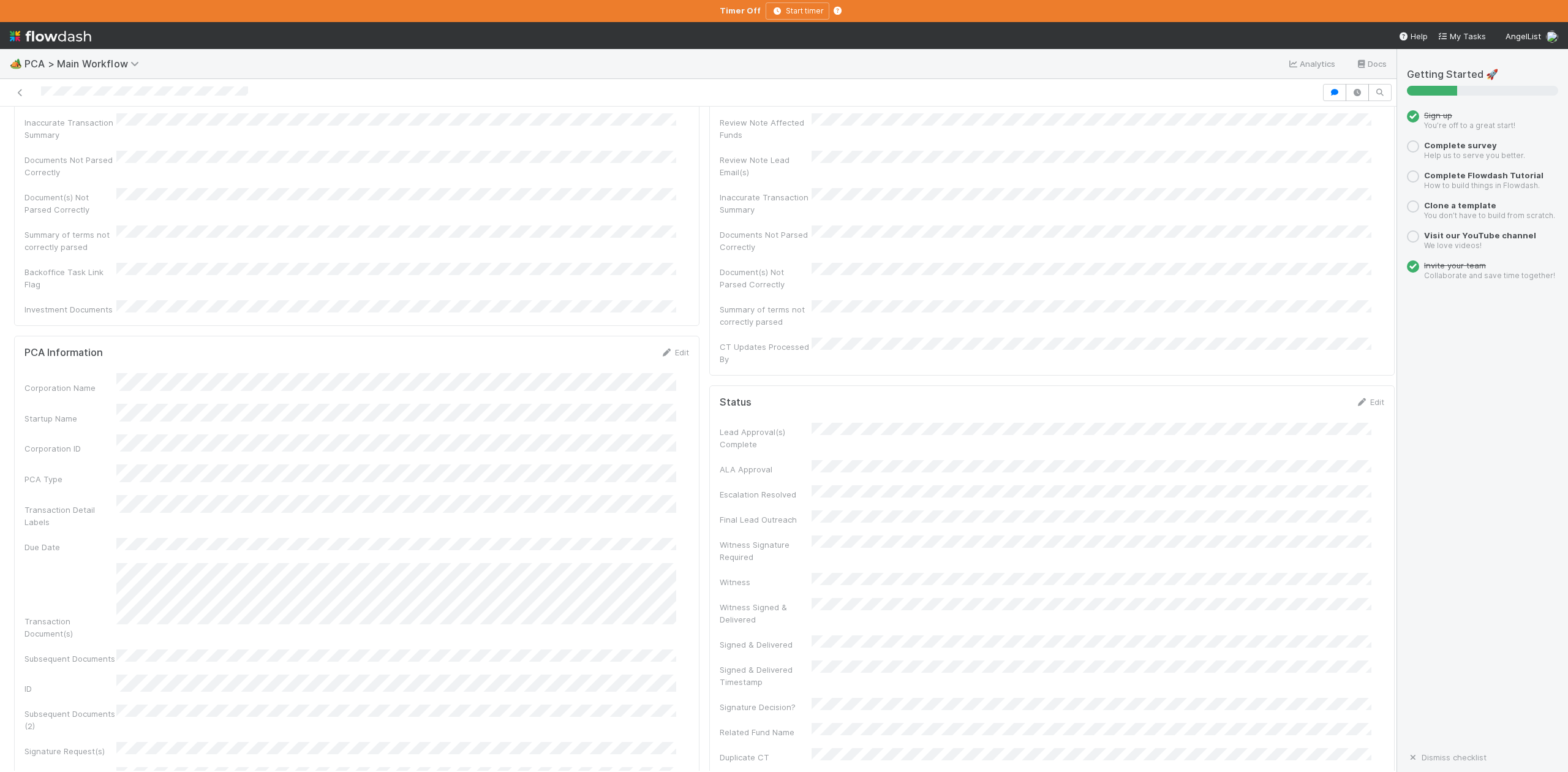
scroll to position [0, 0]
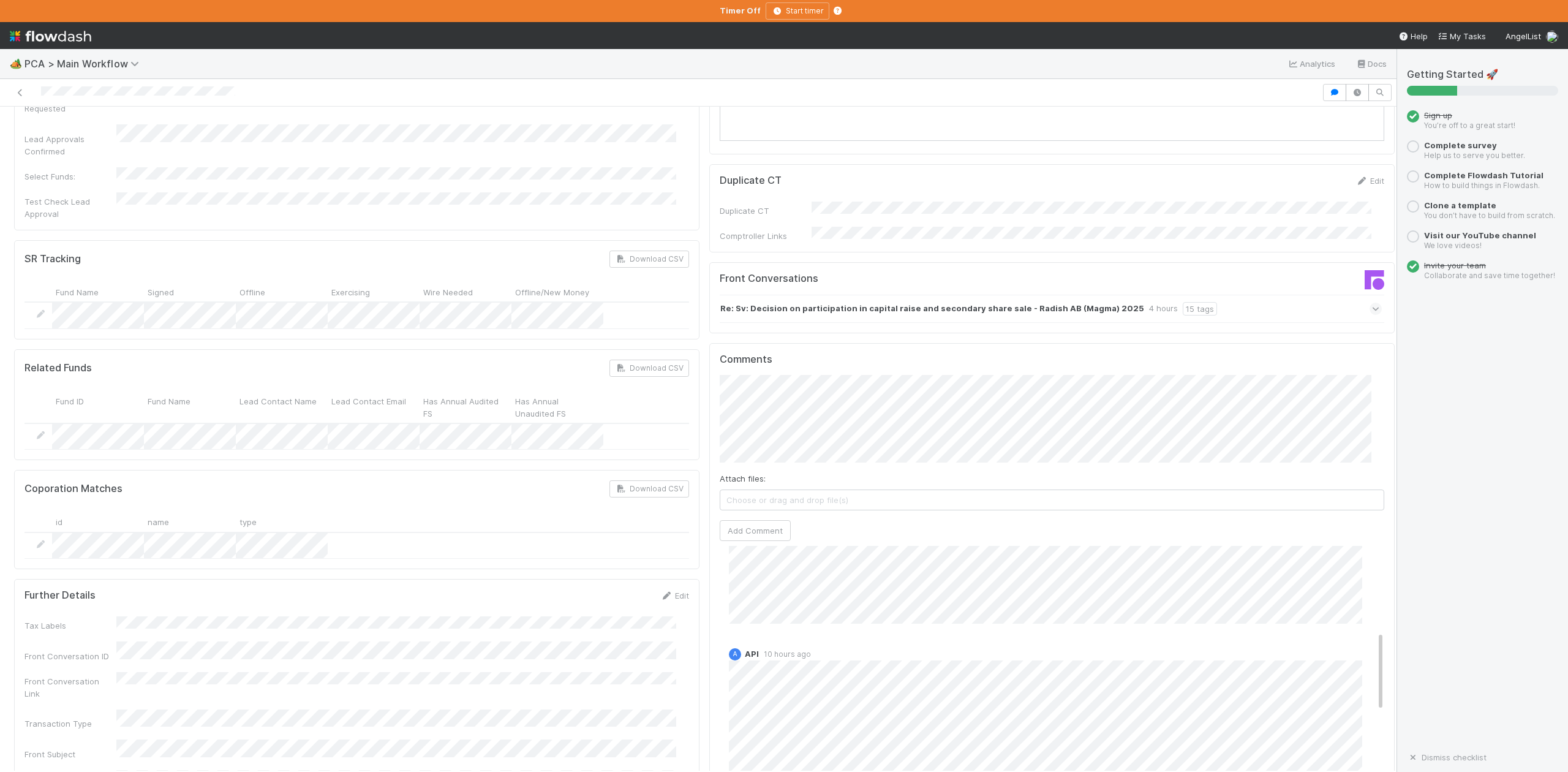
scroll to position [1879, 0]
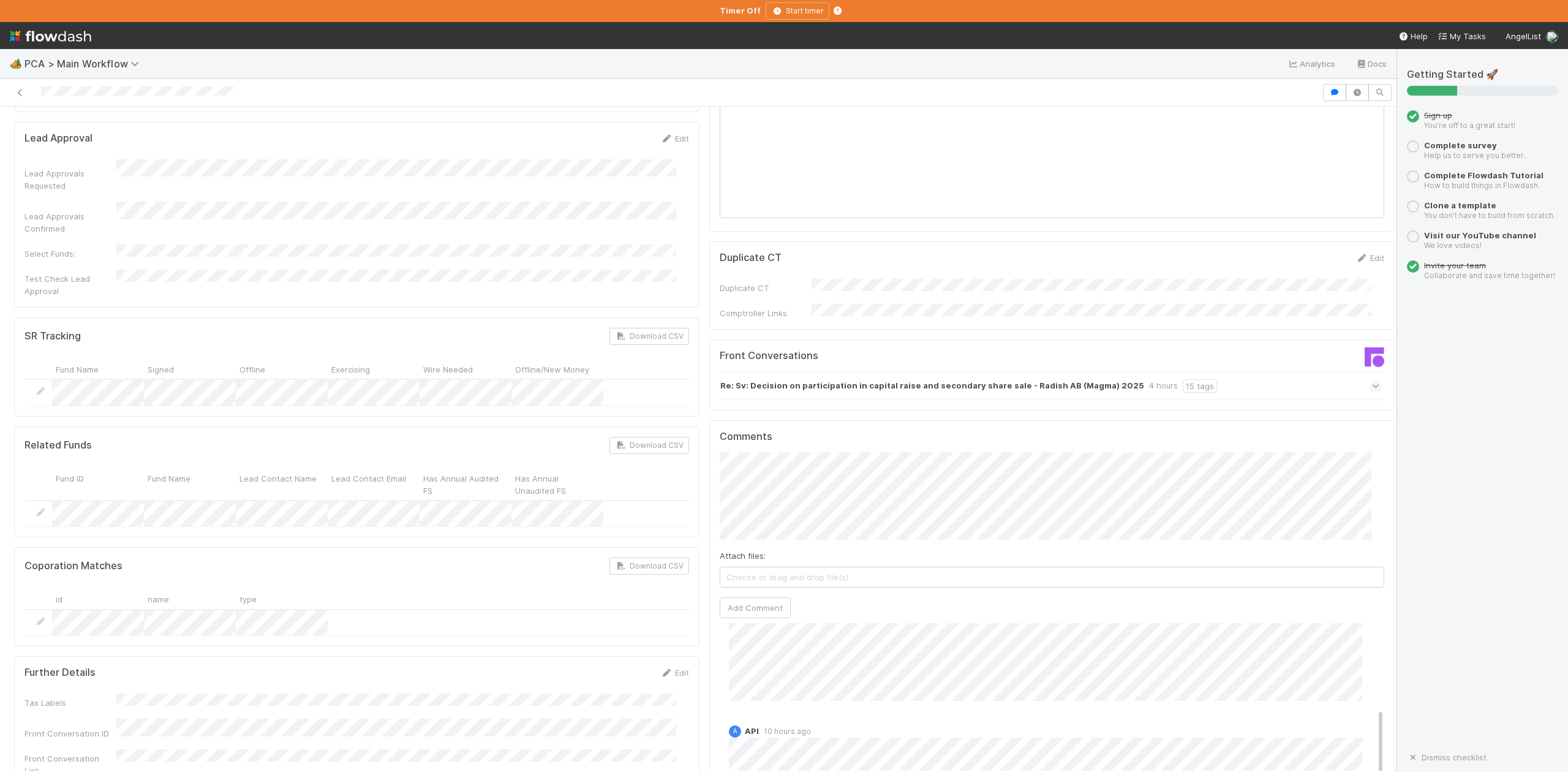
drag, startPoint x: 1338, startPoint y: 290, endPoint x: 962, endPoint y: 300, distance: 376.1
click at [962, 372] on div "Re: Sv: Decision on participation in capital raise and secondary share sale - R…" at bounding box center [1051, 386] width 662 height 28
click at [1372, 380] on icon at bounding box center [1376, 386] width 8 height 12
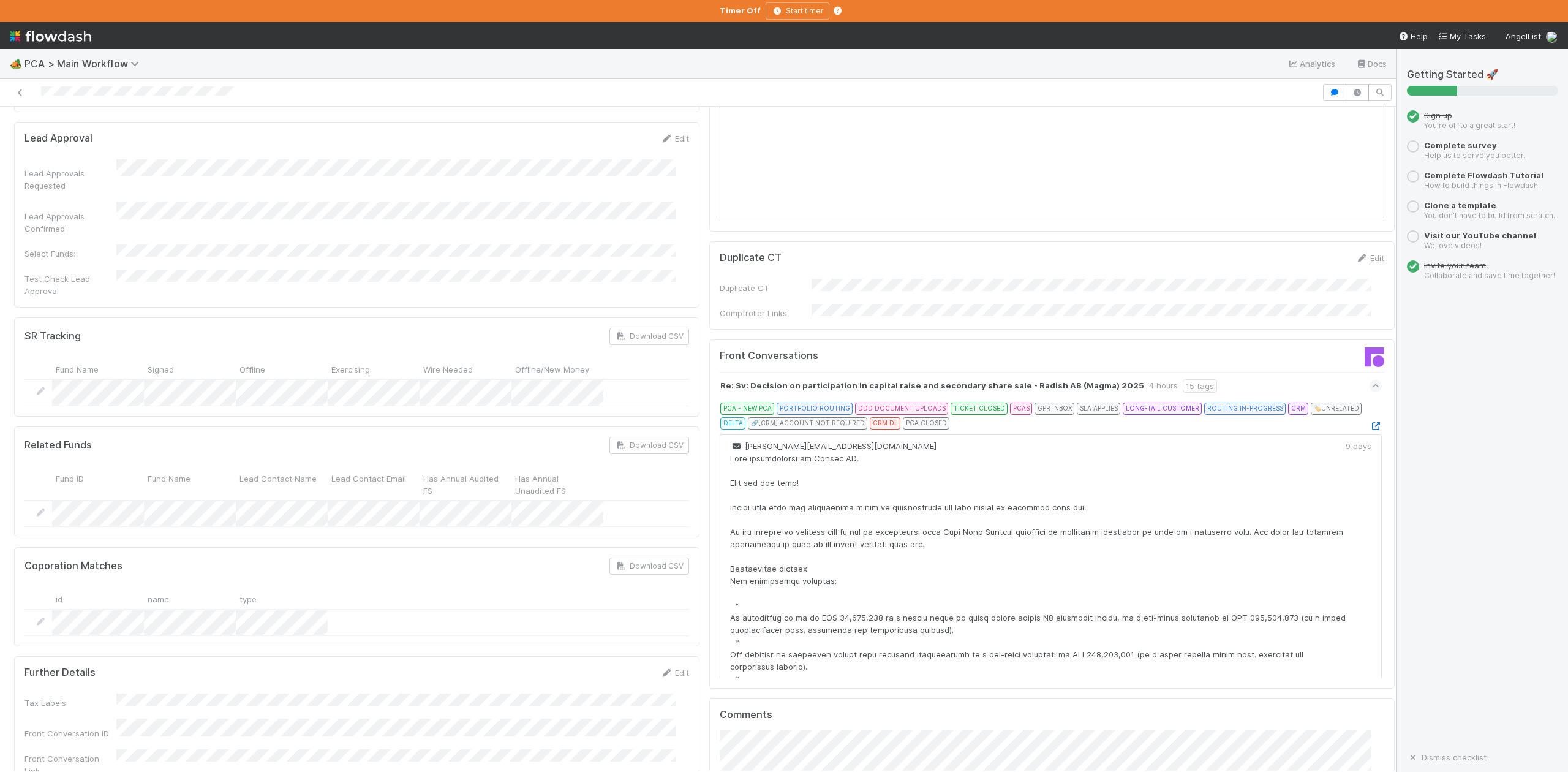
click at [1370, 422] on icon at bounding box center [1376, 426] width 12 height 8
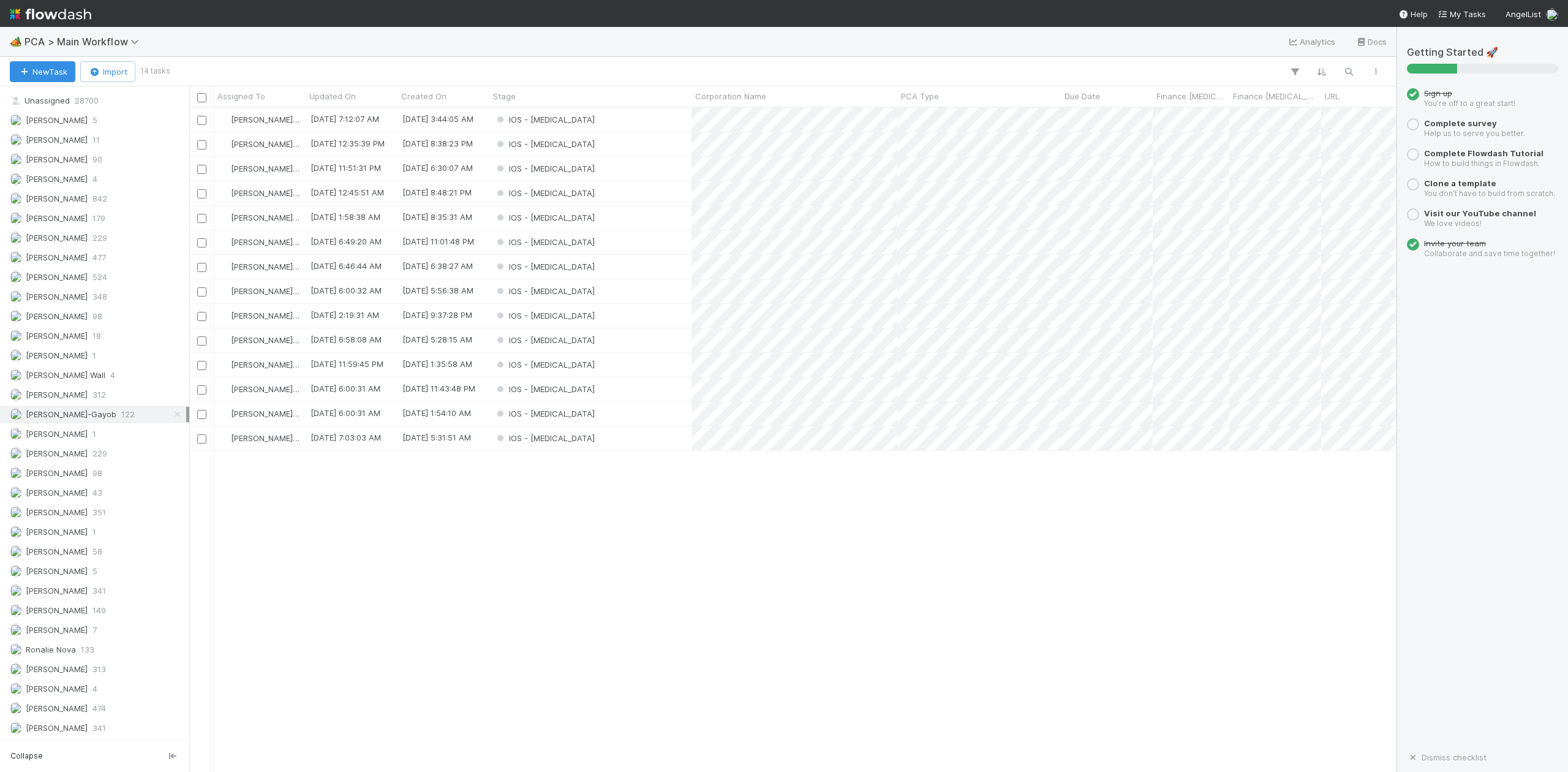
scroll to position [1554, 0]
click at [79, 665] on span "[PERSON_NAME]" at bounding box center [57, 668] width 62 height 10
click at [57, 409] on span "[PERSON_NAME]-Gayob" at bounding box center [71, 414] width 91 height 10
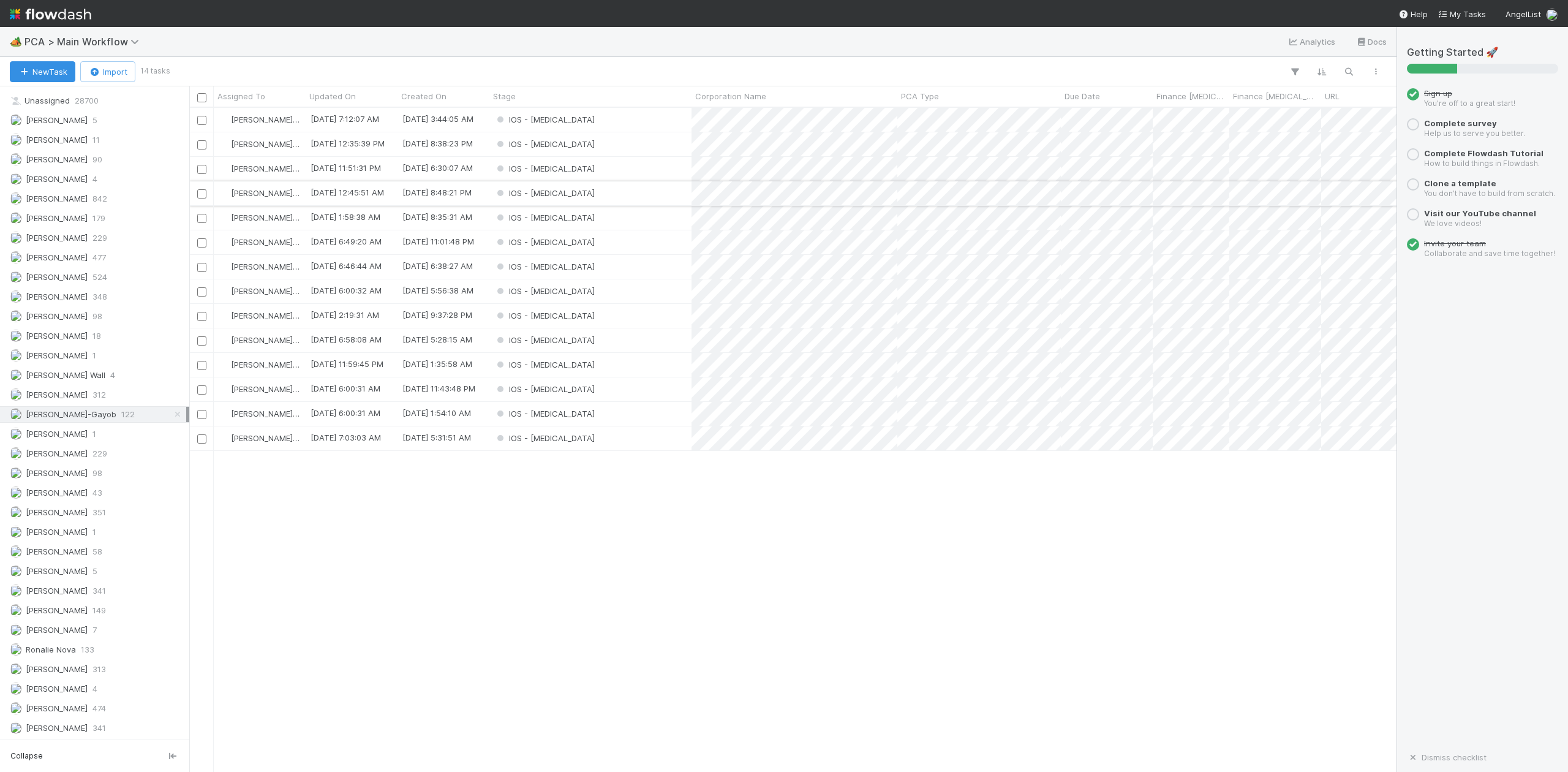
click at [564, 195] on div "IOS - [MEDICAL_DATA]" at bounding box center [591, 193] width 202 height 24
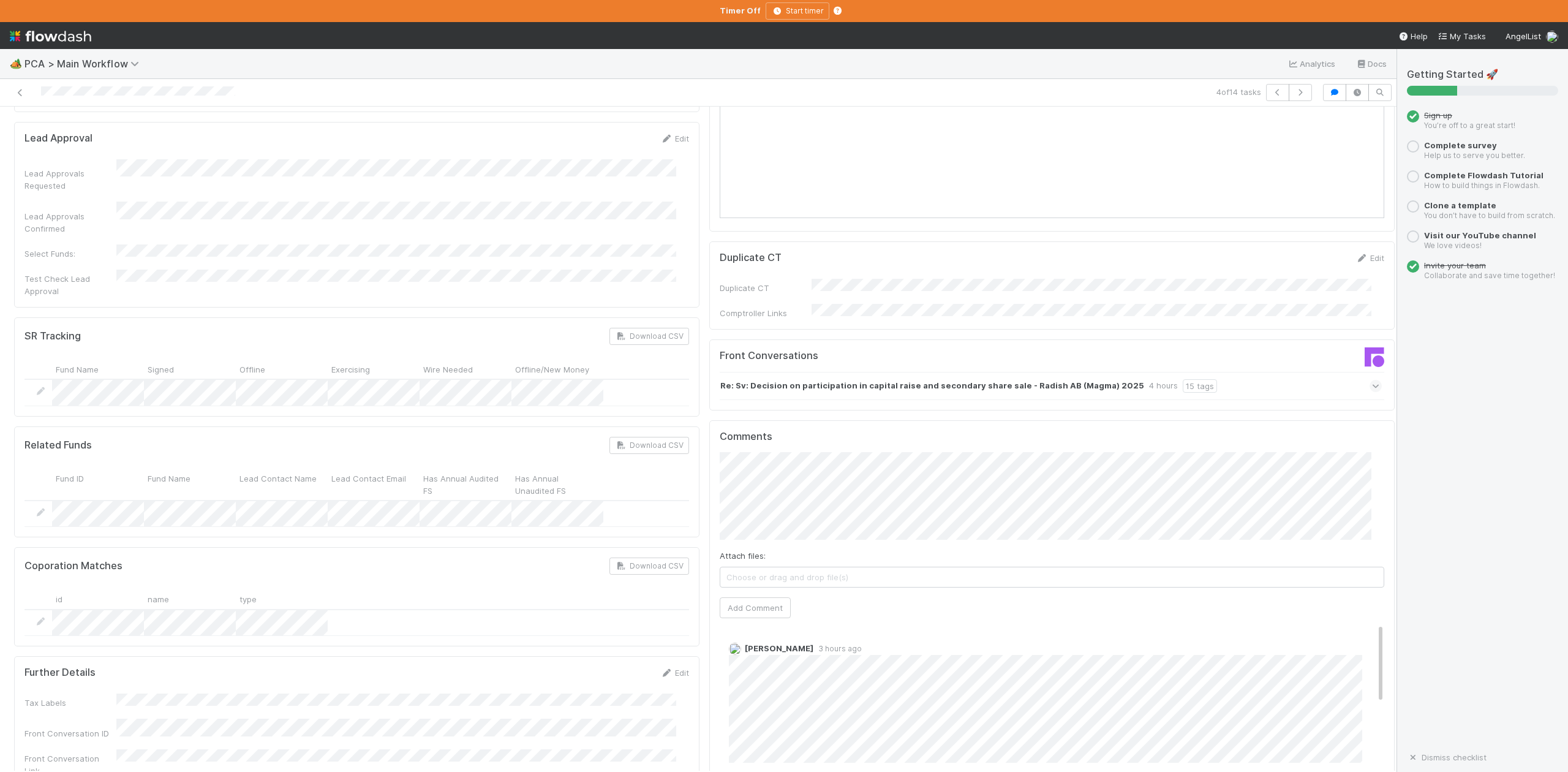
scroll to position [1633, 0]
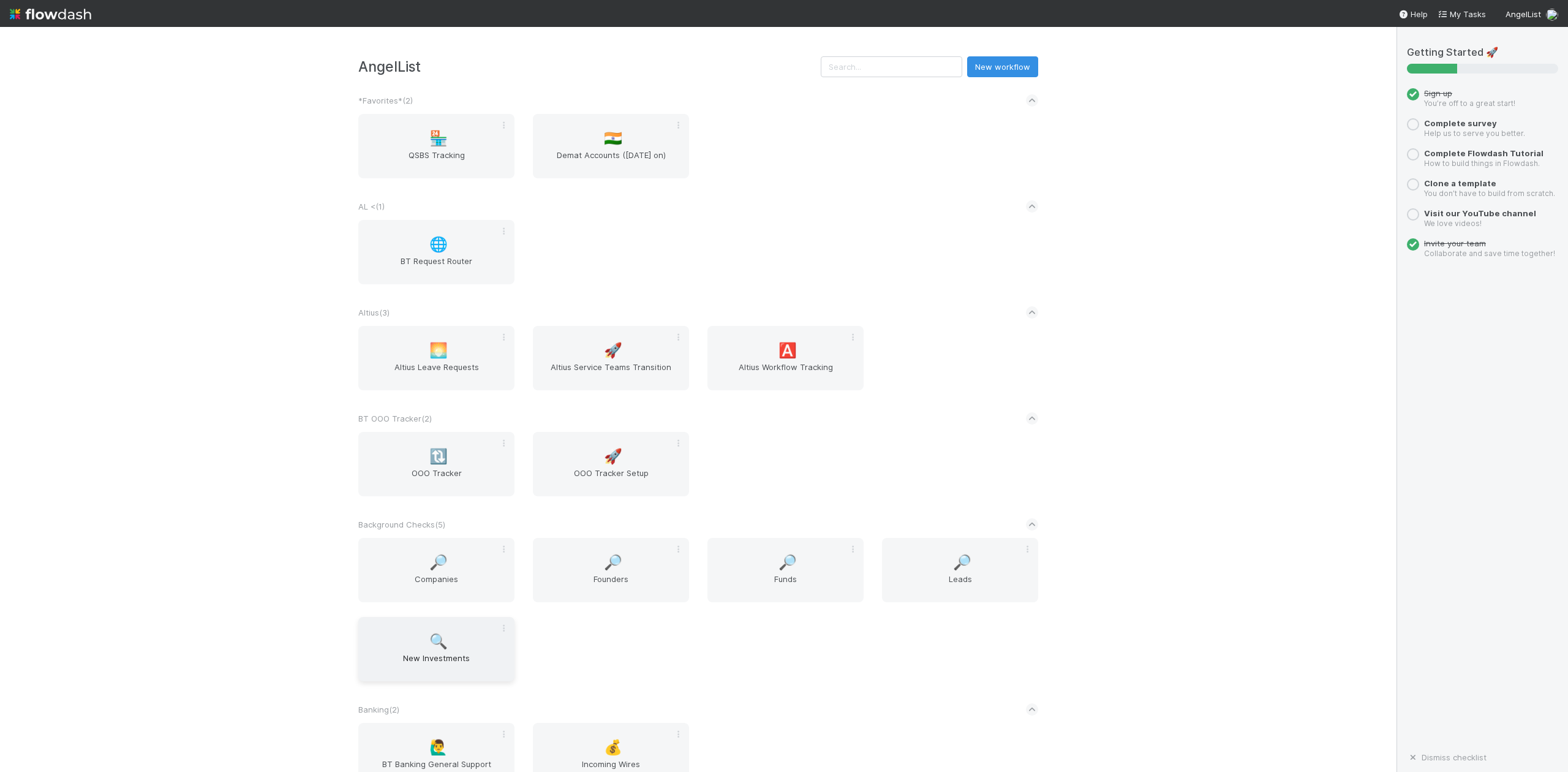
click at [444, 659] on span "New Investments" at bounding box center [437, 664] width 146 height 24
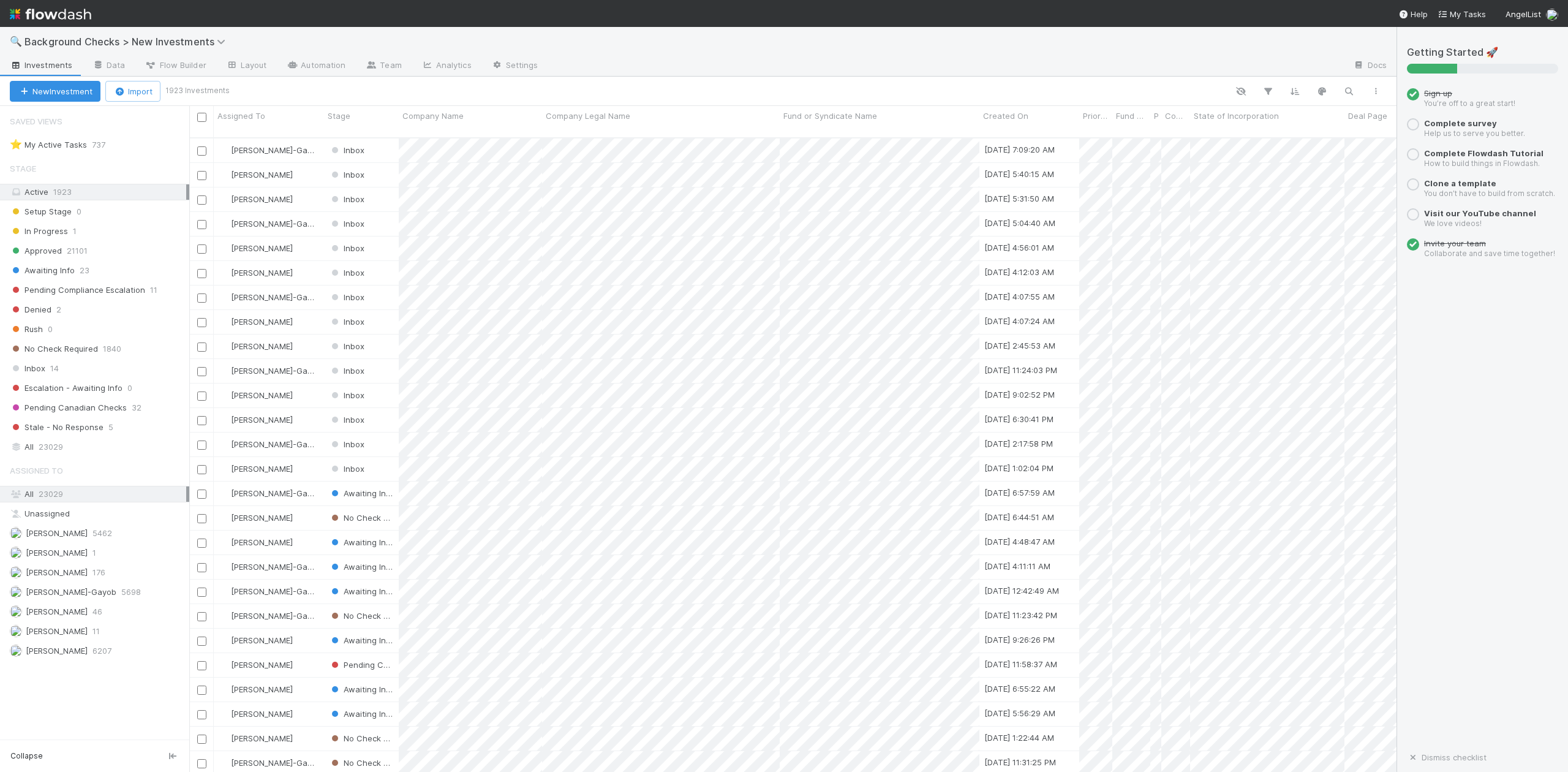
scroll to position [632, 1196]
click at [180, 42] on span "Background Checks > New Investments" at bounding box center [128, 42] width 207 height 12
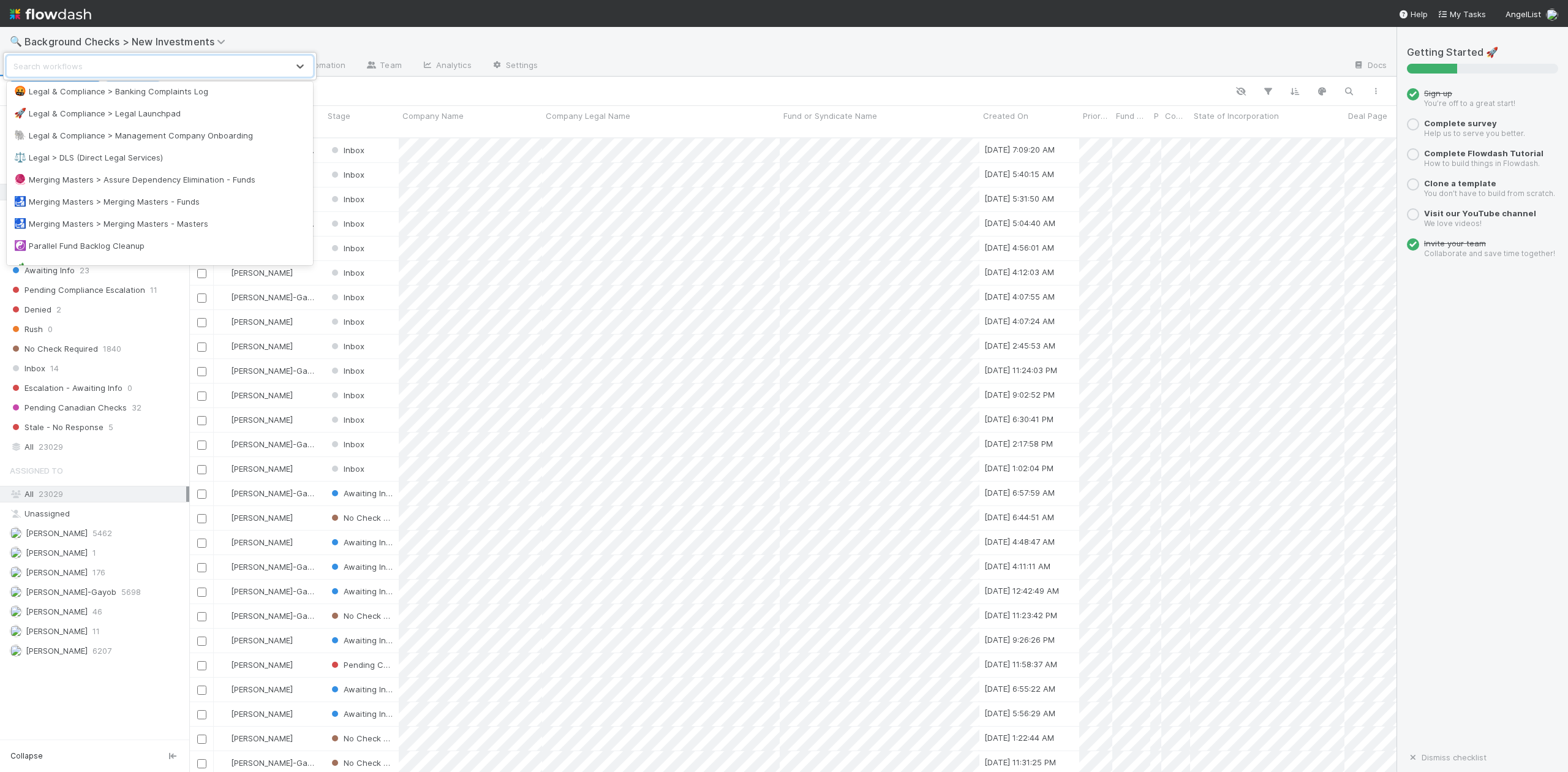
scroll to position [981, 0]
click at [91, 187] on div "🏕️ PCA > Main Workflow" at bounding box center [160, 186] width 292 height 12
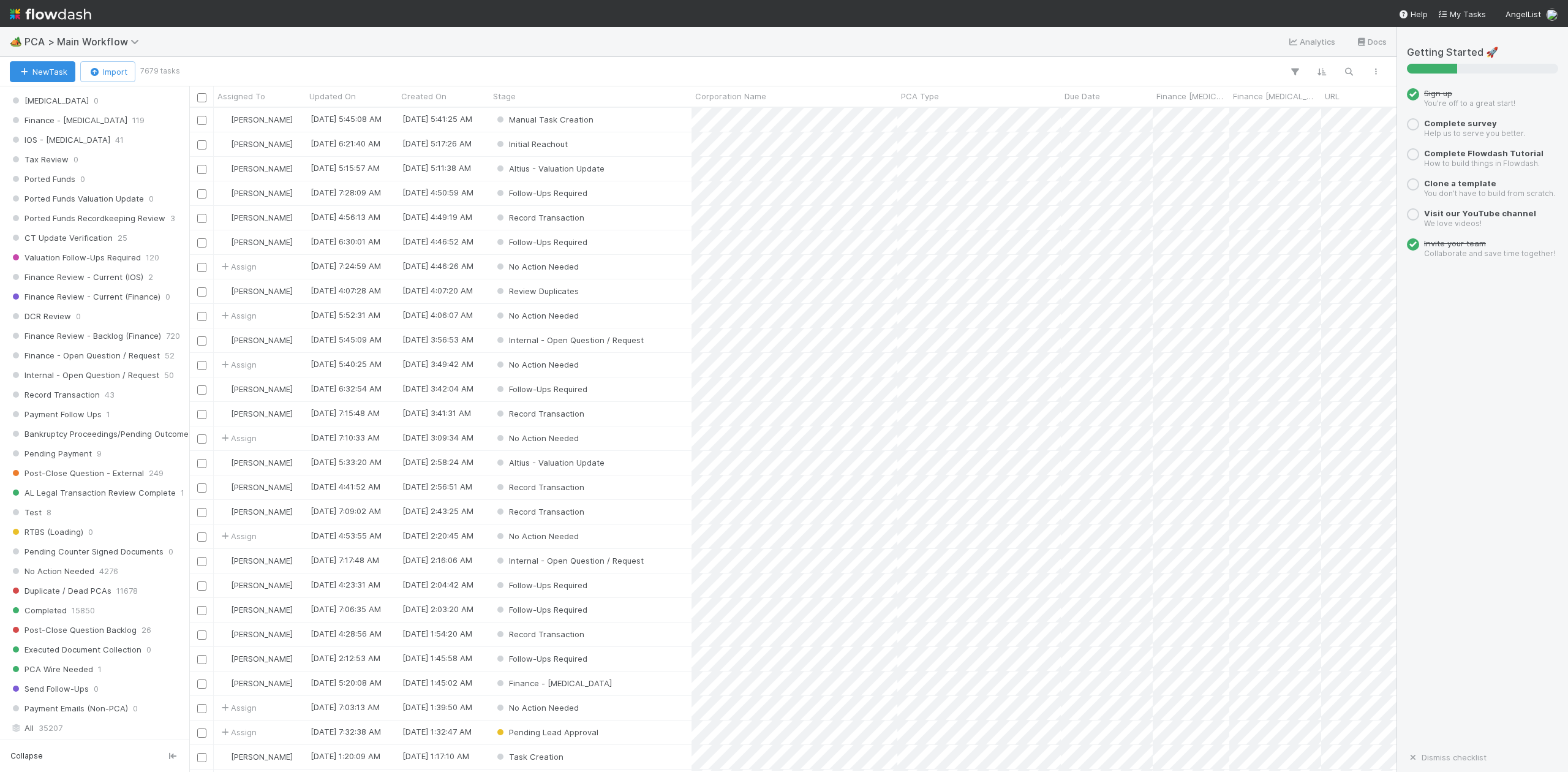
scroll to position [1143, 0]
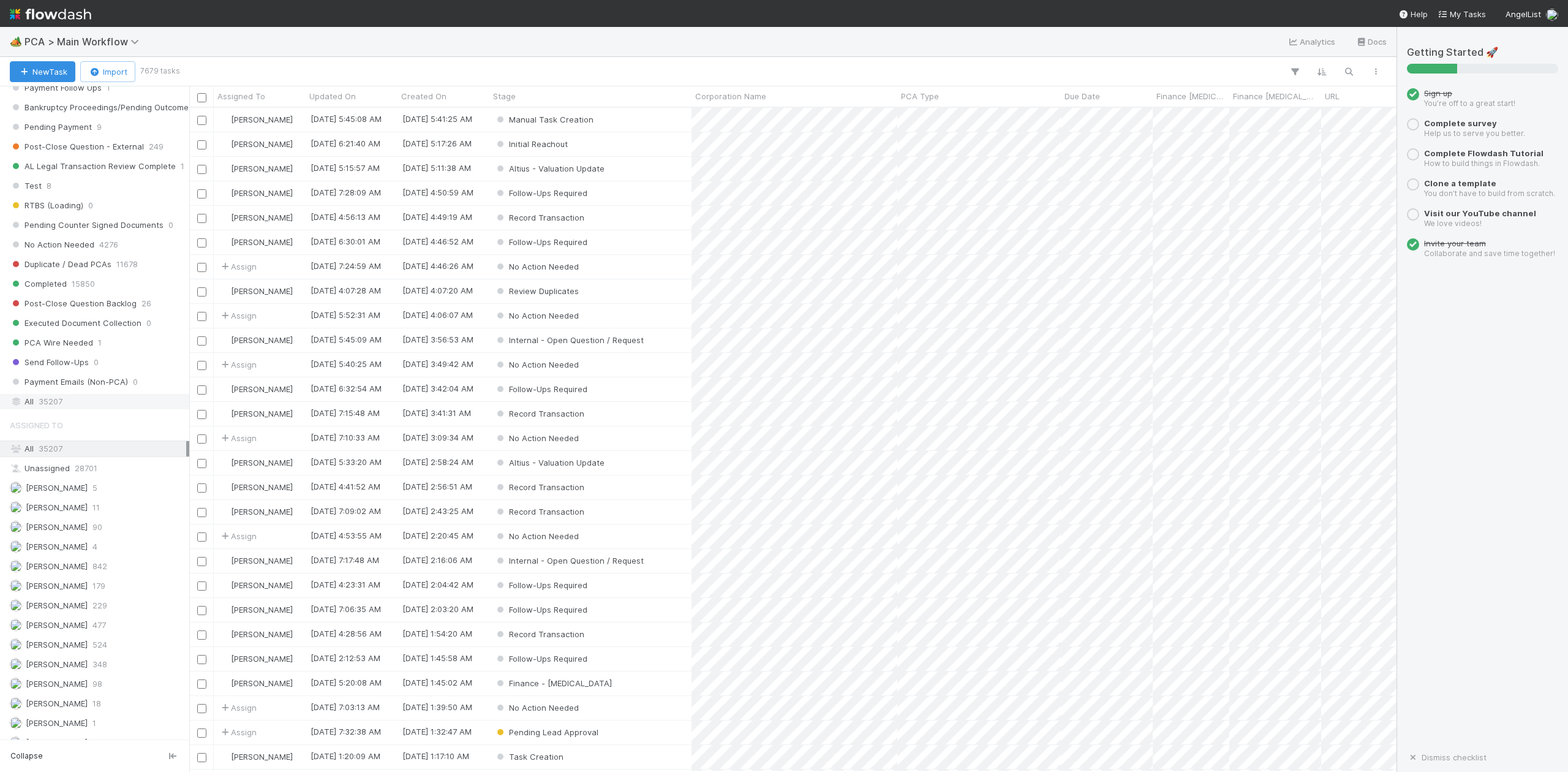
click at [53, 409] on span "35207" at bounding box center [51, 402] width 24 height 16
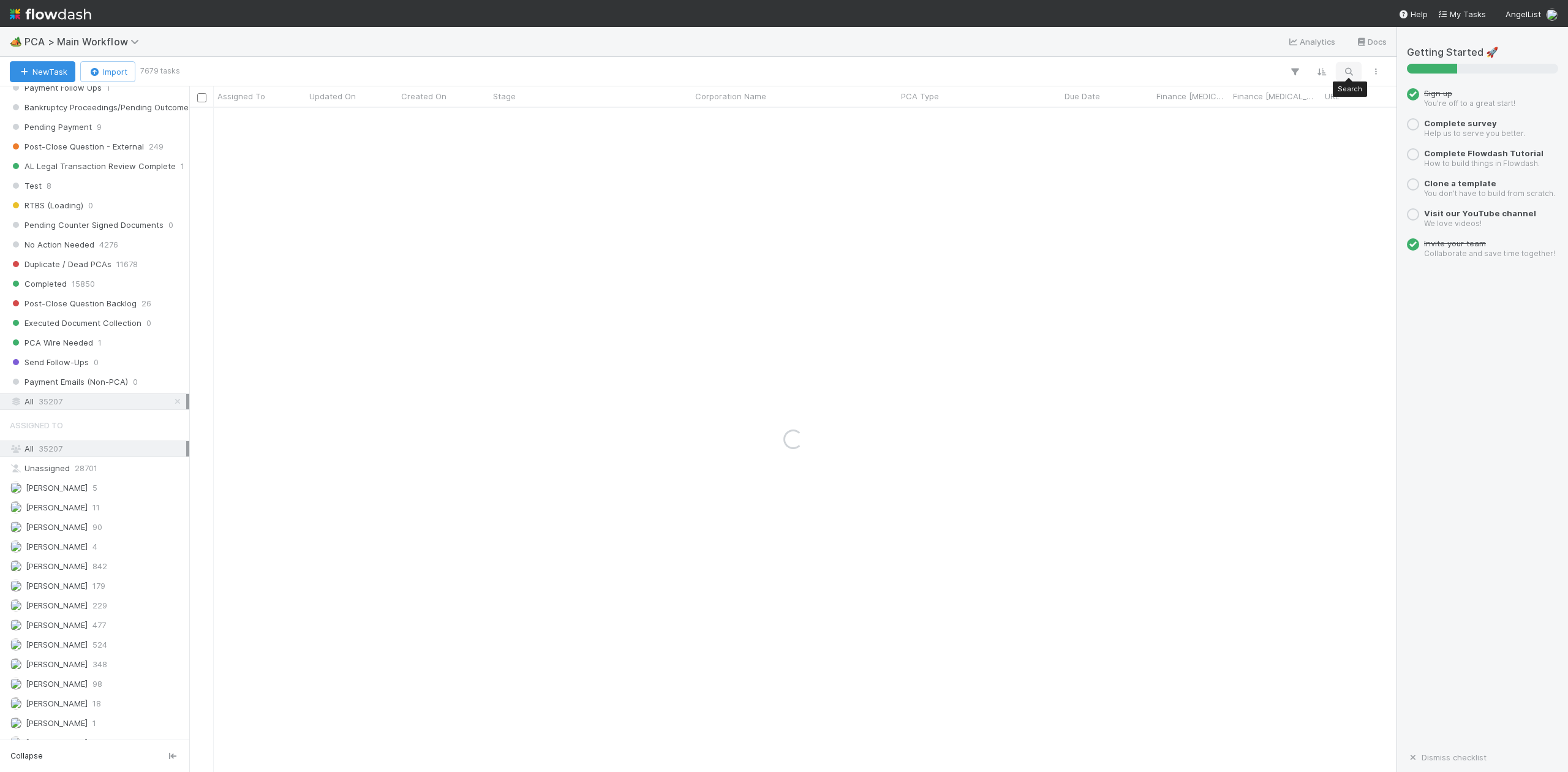
click at [1348, 71] on icon "button" at bounding box center [1349, 72] width 12 height 11
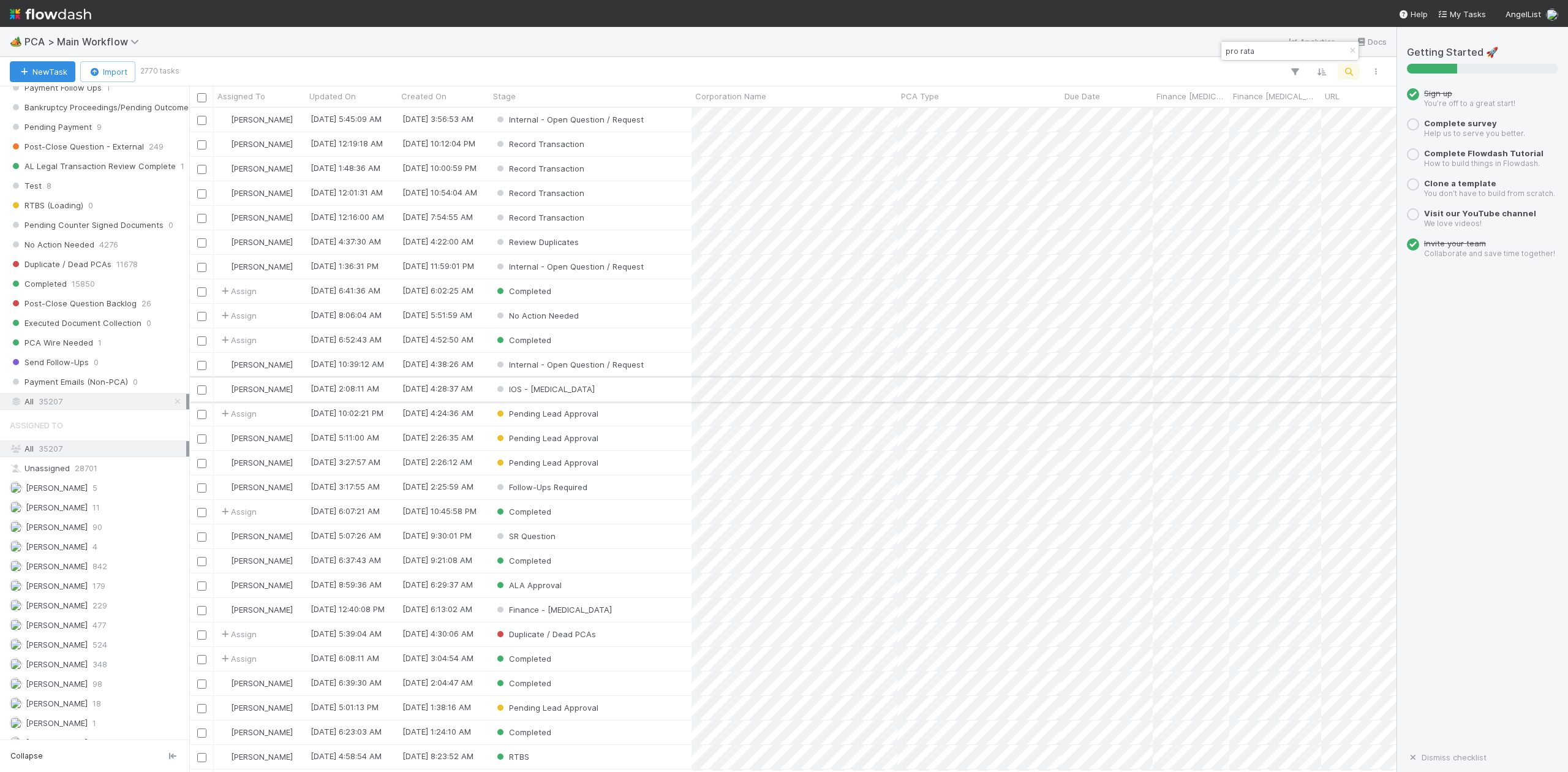
scroll to position [652, 1196]
type input "pro rata"
click at [506, 94] on span "Stage" at bounding box center [504, 96] width 23 height 12
click at [542, 118] on div "Sort First → Last" at bounding box center [563, 120] width 139 height 19
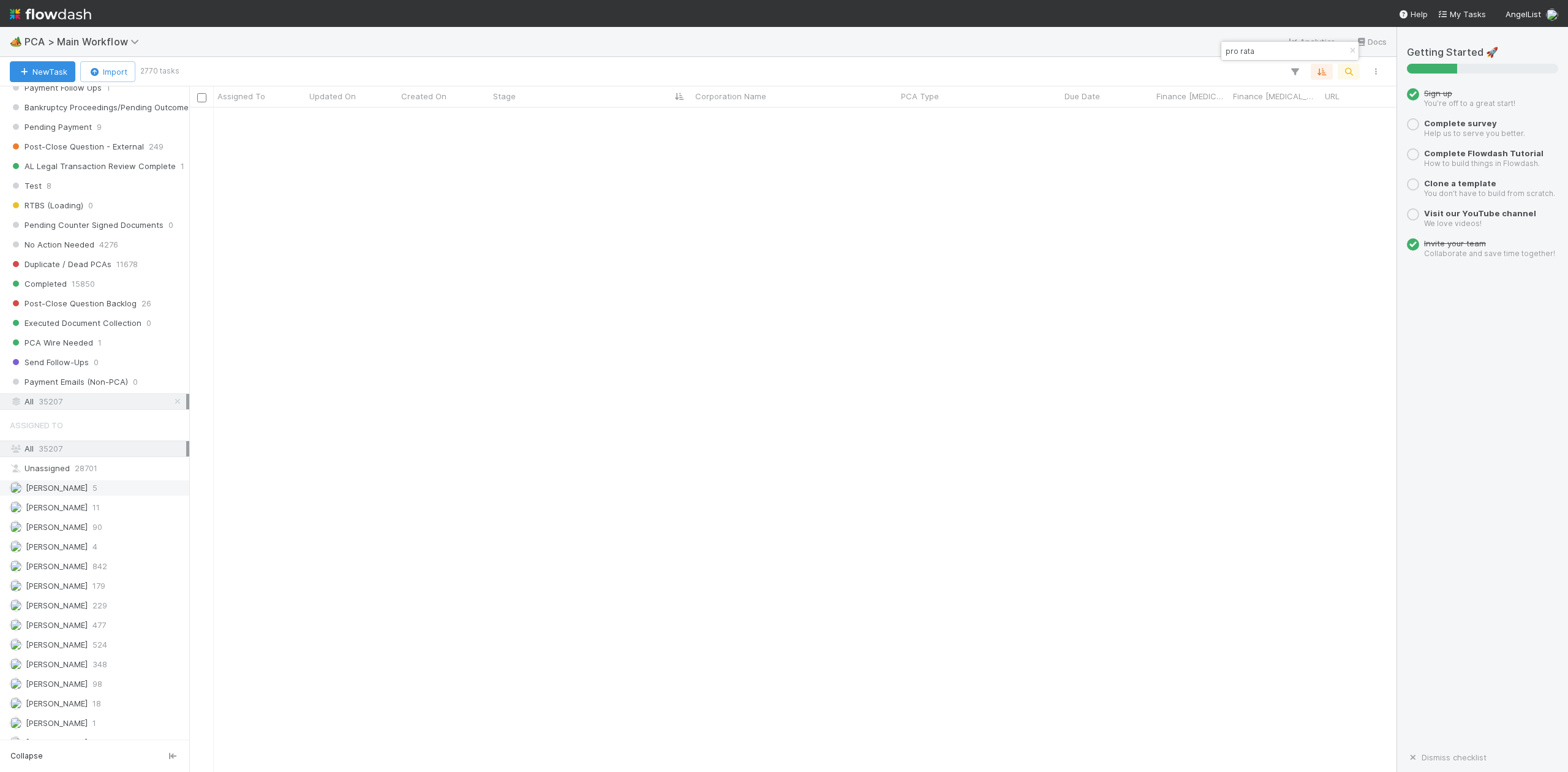
scroll to position [13807, 0]
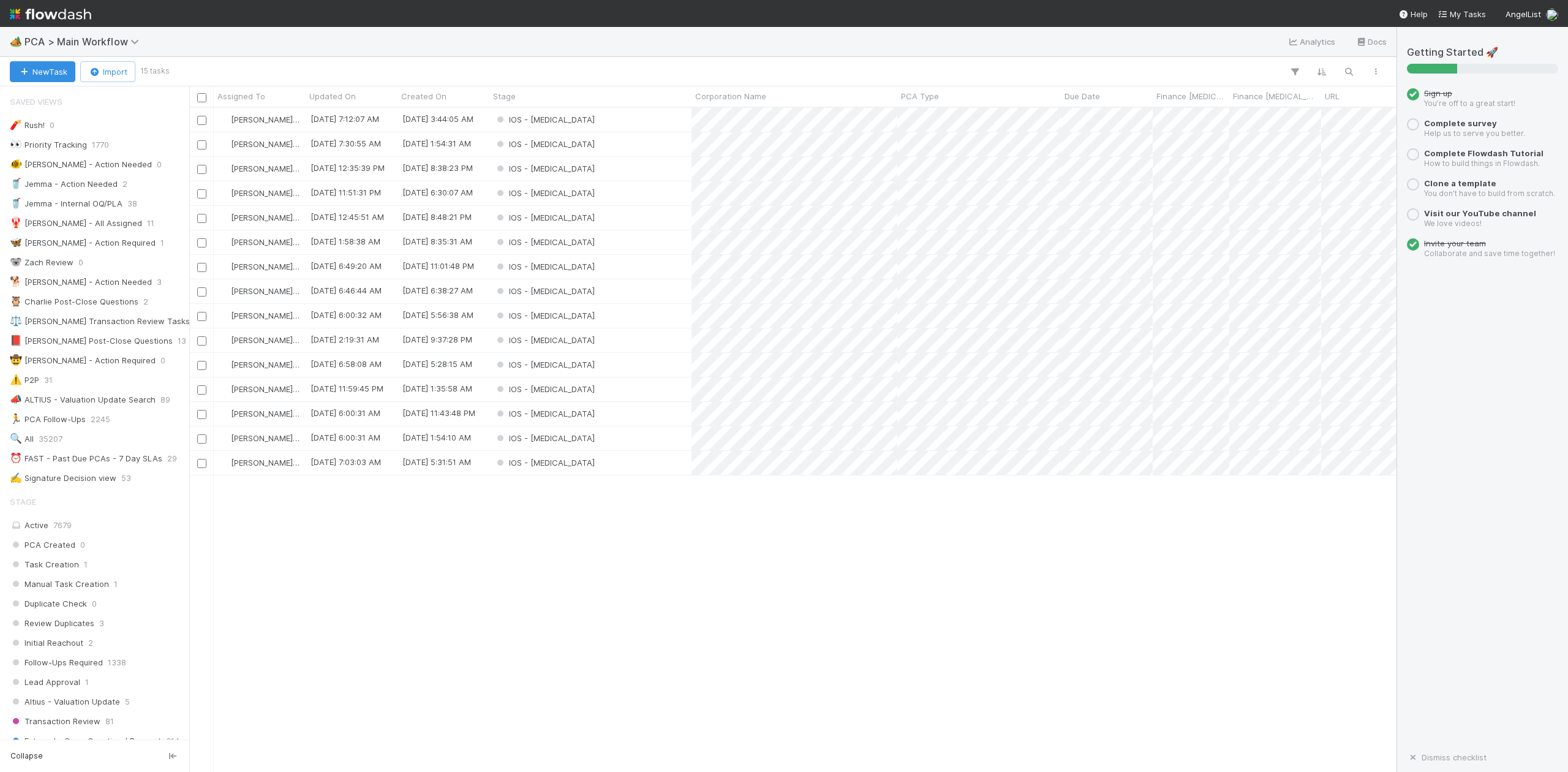
scroll to position [652, 1196]
click at [569, 468] on div "IOS - [MEDICAL_DATA]" at bounding box center [591, 462] width 202 height 24
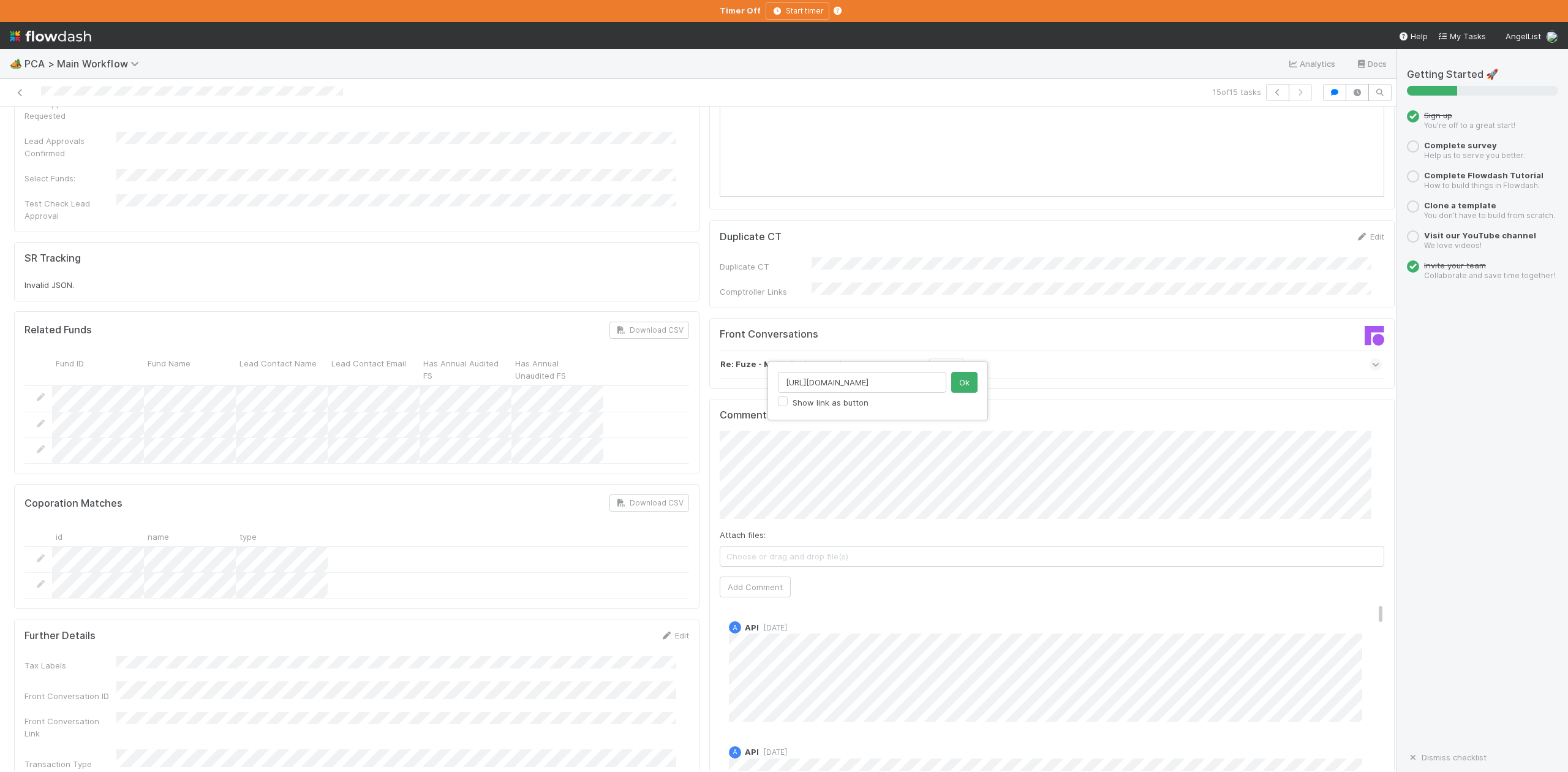
scroll to position [0, 229]
type input "https://comptroller.internal.angellist.com/cptr_api/documents/01944378eab27d998…"
click at [959, 384] on button "Ok" at bounding box center [965, 382] width 26 height 21
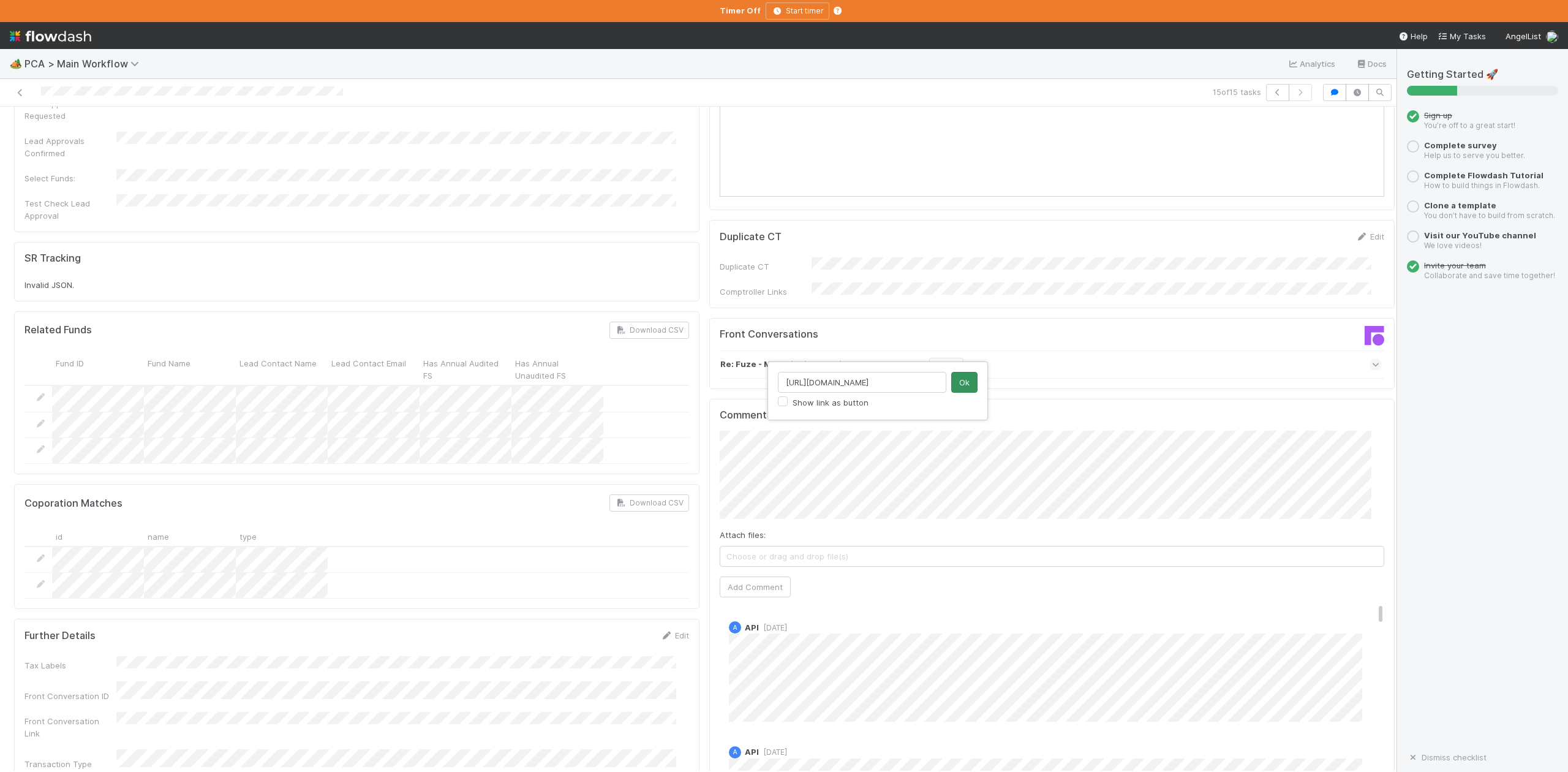
type input "https://comptroller.internal.angellist.com/v/llcs/c440c4cc8e244108bbdc8be39bd90…"
click at [973, 382] on button "Ok" at bounding box center [965, 382] width 26 height 21
type input "https://treasury.internal.angellist.com/v/customer_accounts/d08e38c1882d49efa10…"
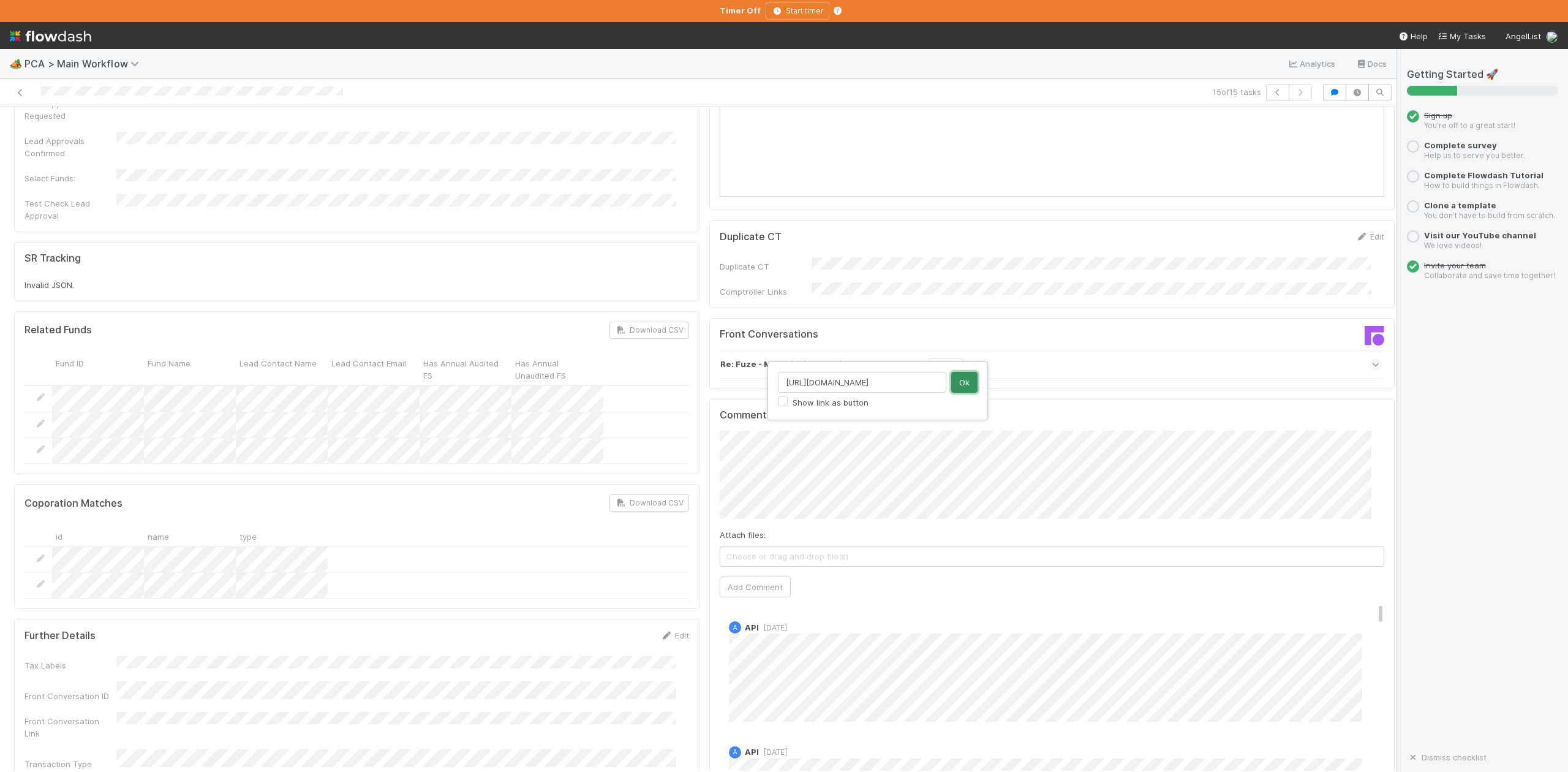
scroll to position [0, 0]
click at [966, 381] on button "Ok" at bounding box center [965, 382] width 26 height 21
click at [784, 546] on span "Choose or drag and drop file(s)" at bounding box center [1052, 556] width 664 height 19
click at [858, 546] on span "SSHA.png" at bounding box center [1052, 556] width 664 height 19
click at [831, 566] on span "SAFE.png" at bounding box center [1052, 575] width 664 height 19
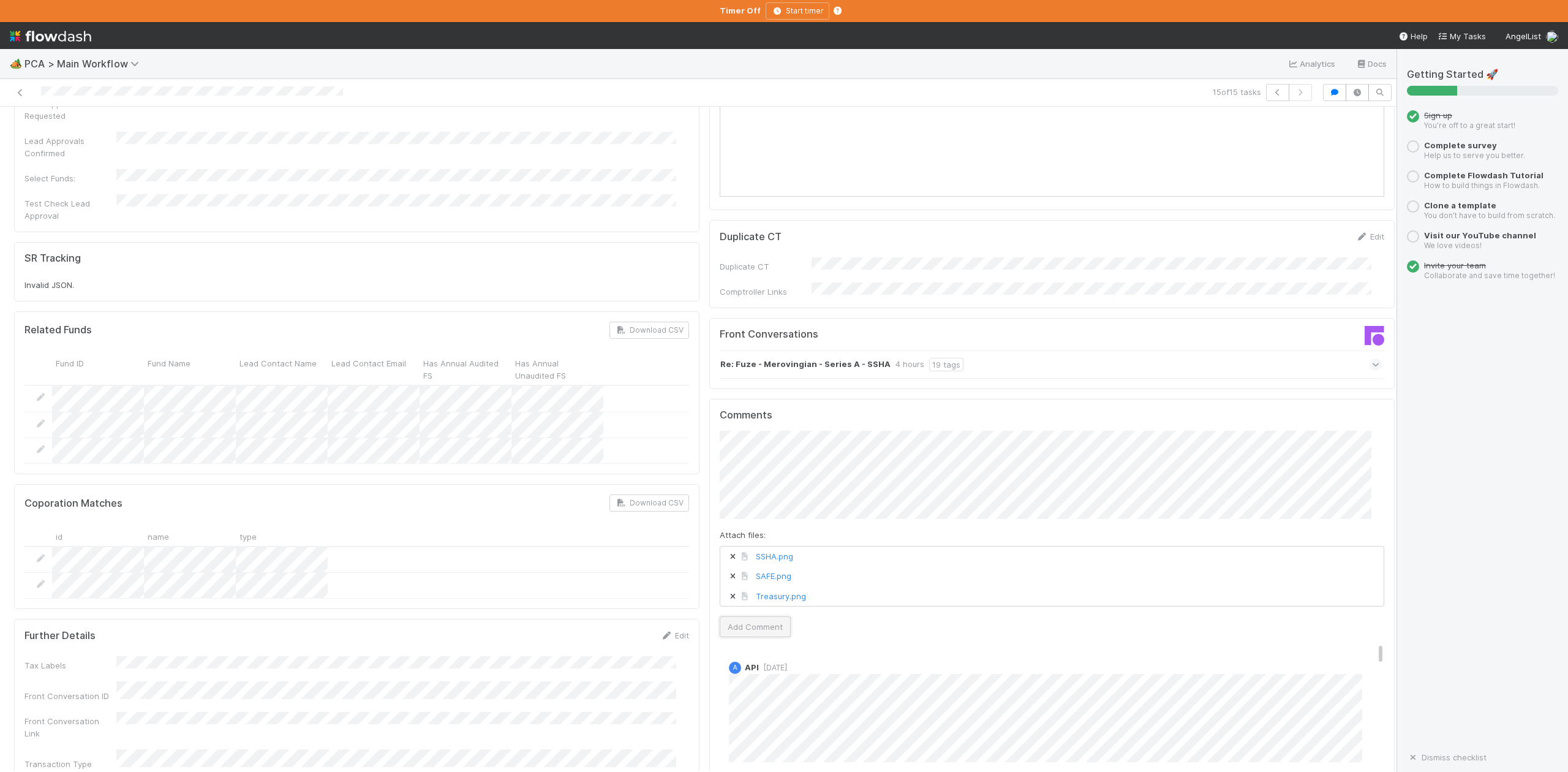
click at [748, 616] on button "Add Comment" at bounding box center [755, 626] width 71 height 21
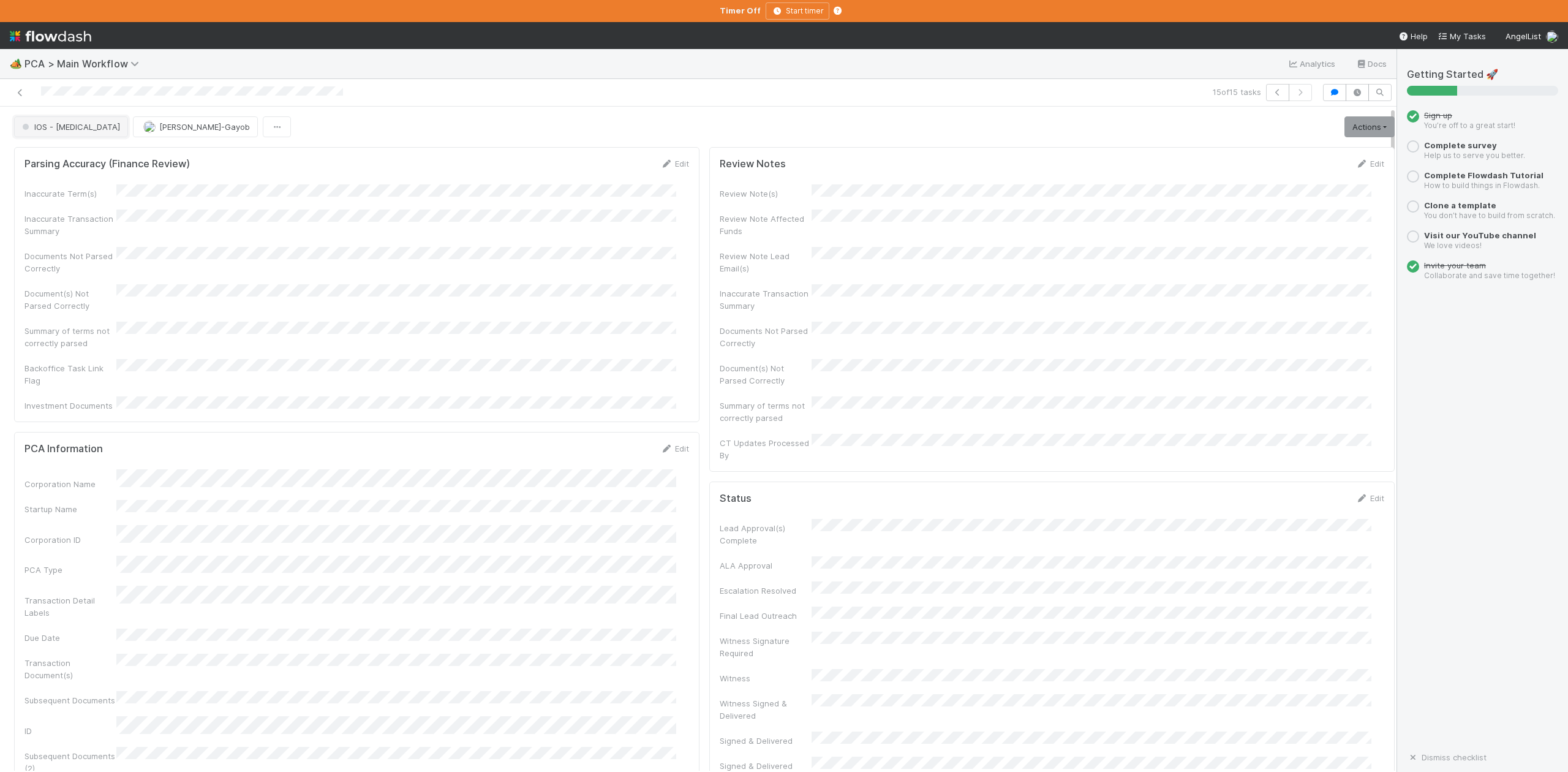
click at [60, 131] on span "IOS - [MEDICAL_DATA]" at bounding box center [69, 127] width 100 height 10
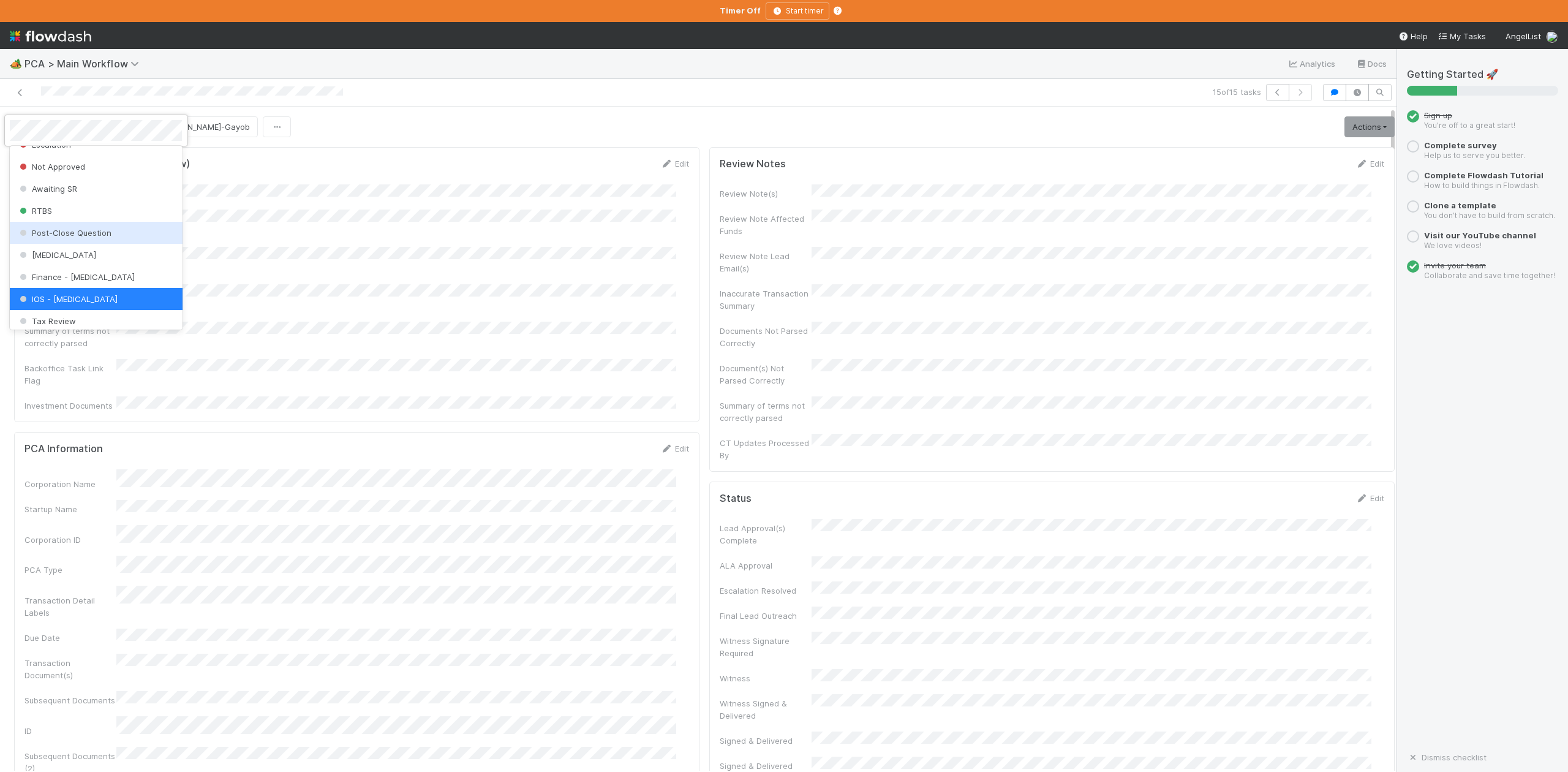
click at [82, 237] on span "Post-Close Question" at bounding box center [64, 233] width 94 height 10
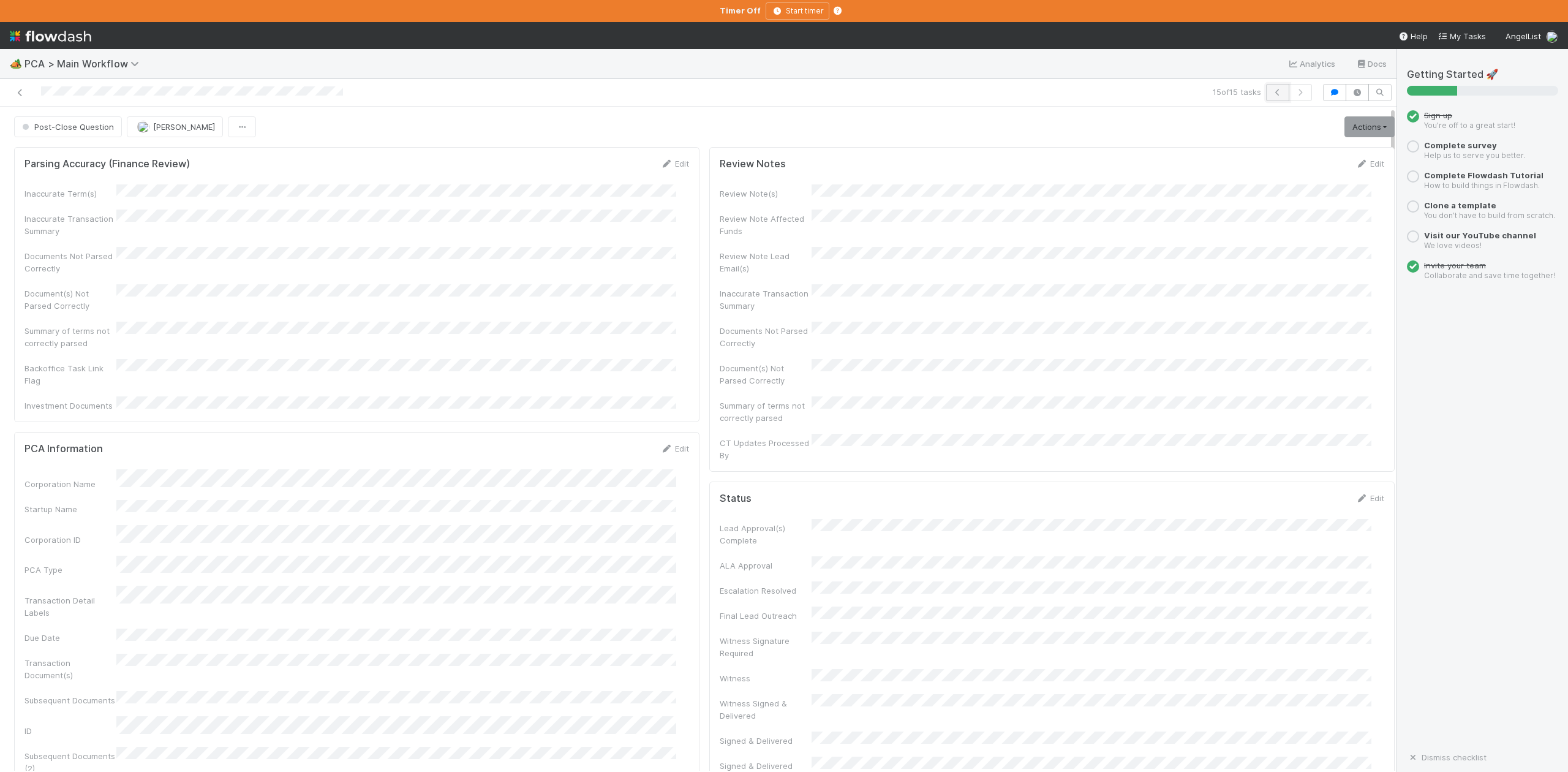
click at [1272, 92] on icon "button" at bounding box center [1278, 92] width 12 height 7
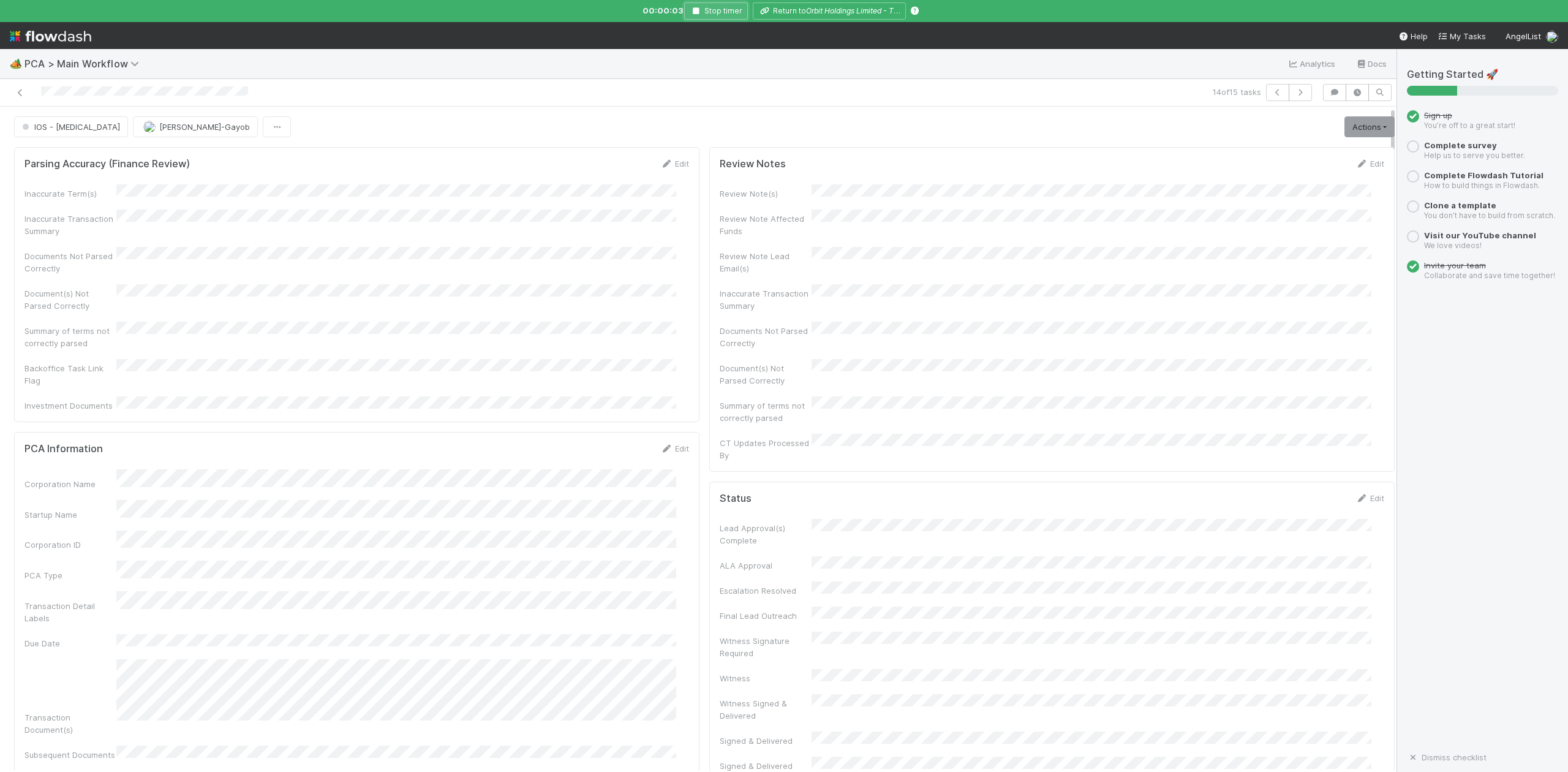
click at [696, 9] on icon "button" at bounding box center [696, 10] width 12 height 7
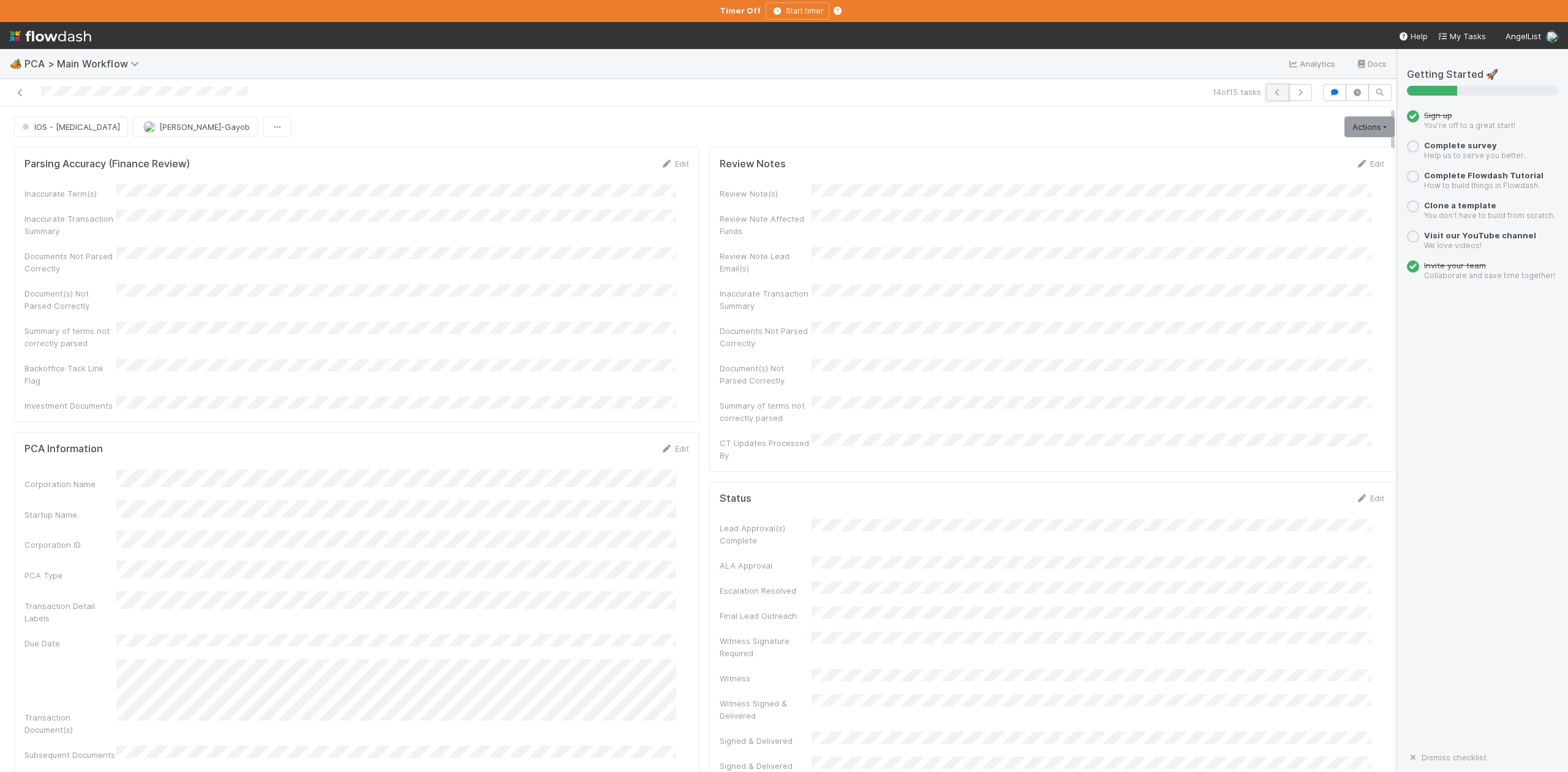
click at [1272, 96] on icon "button" at bounding box center [1278, 92] width 12 height 7
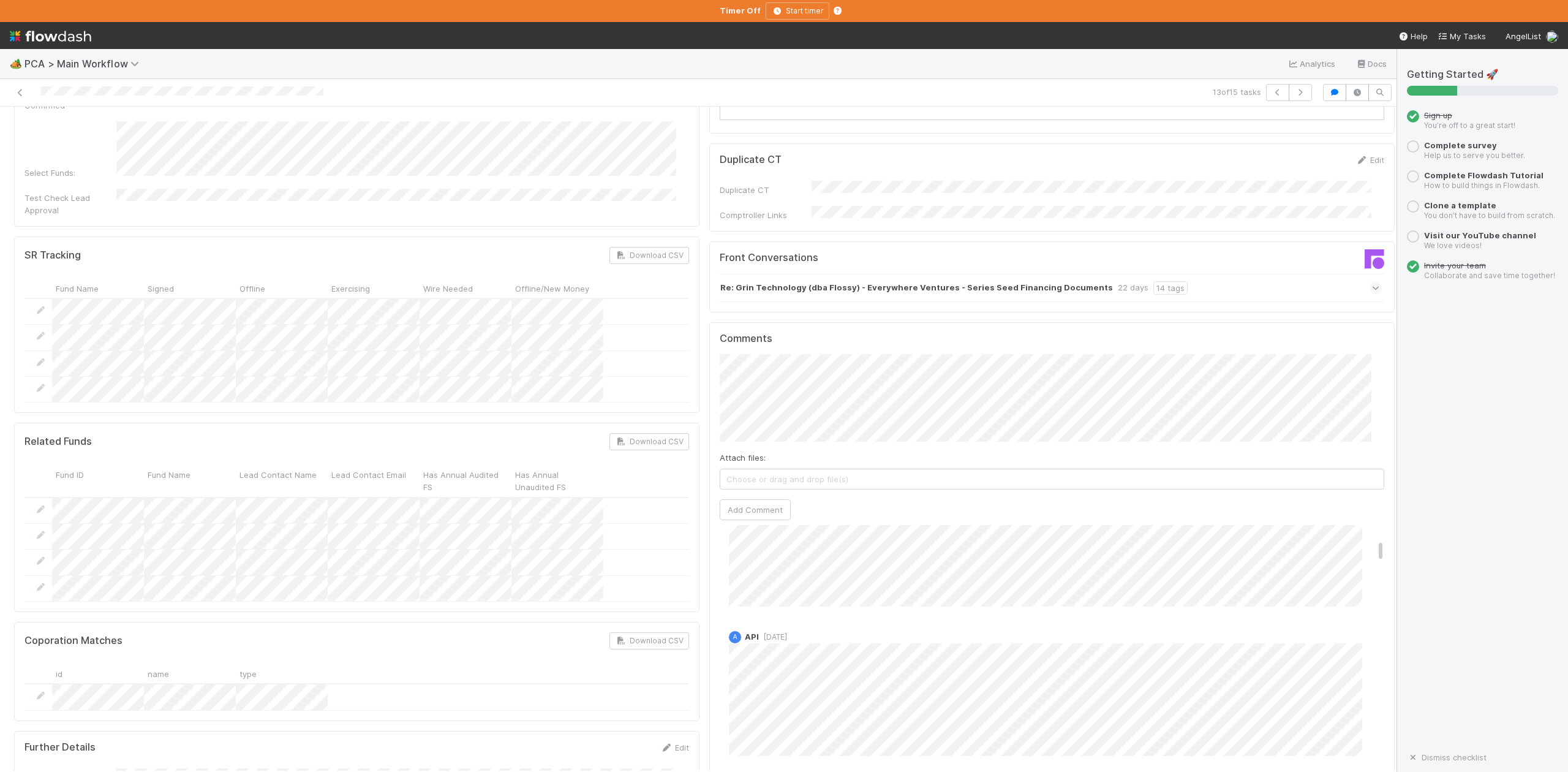
scroll to position [327, 0]
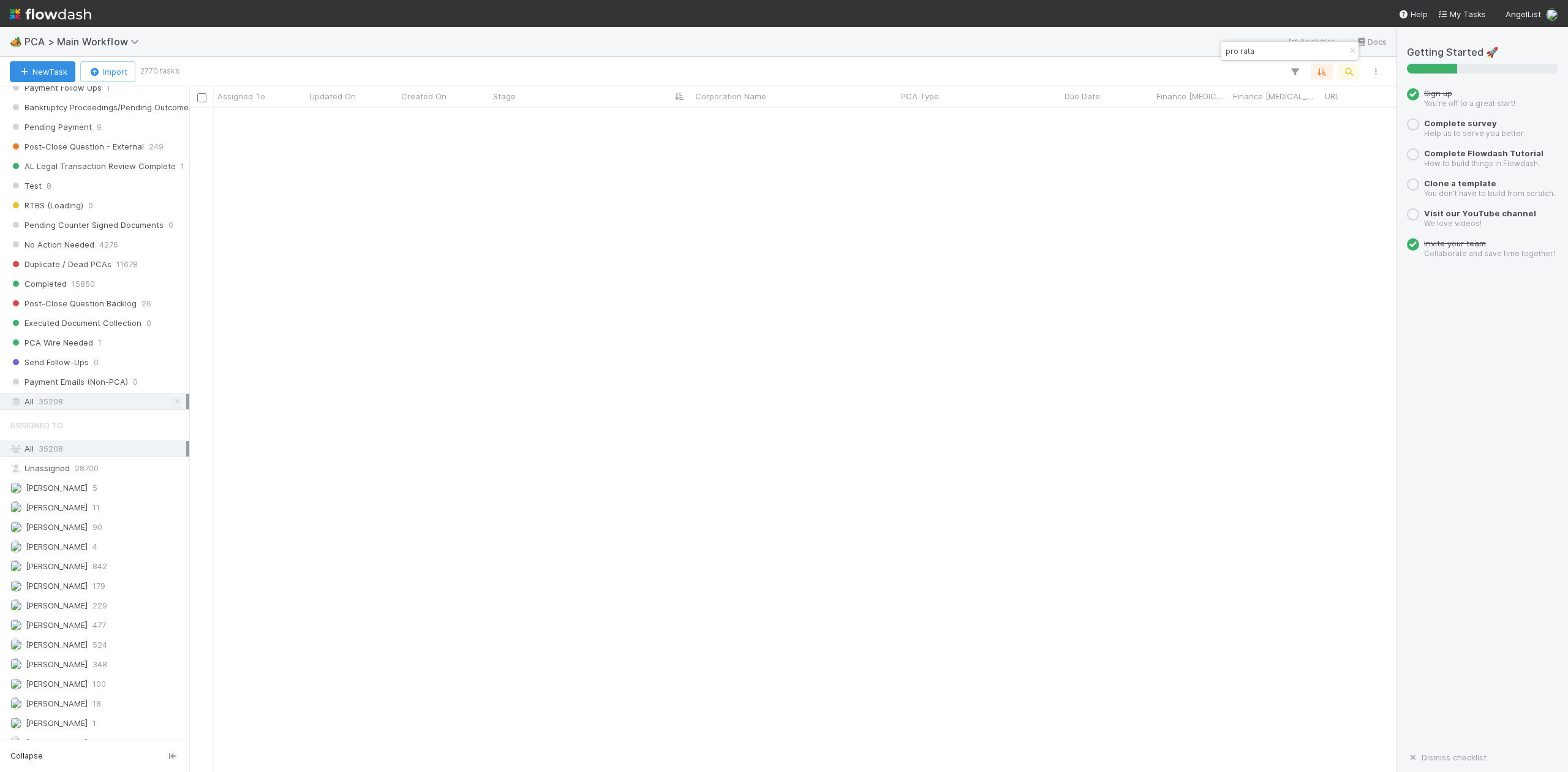
scroll to position [15767, 0]
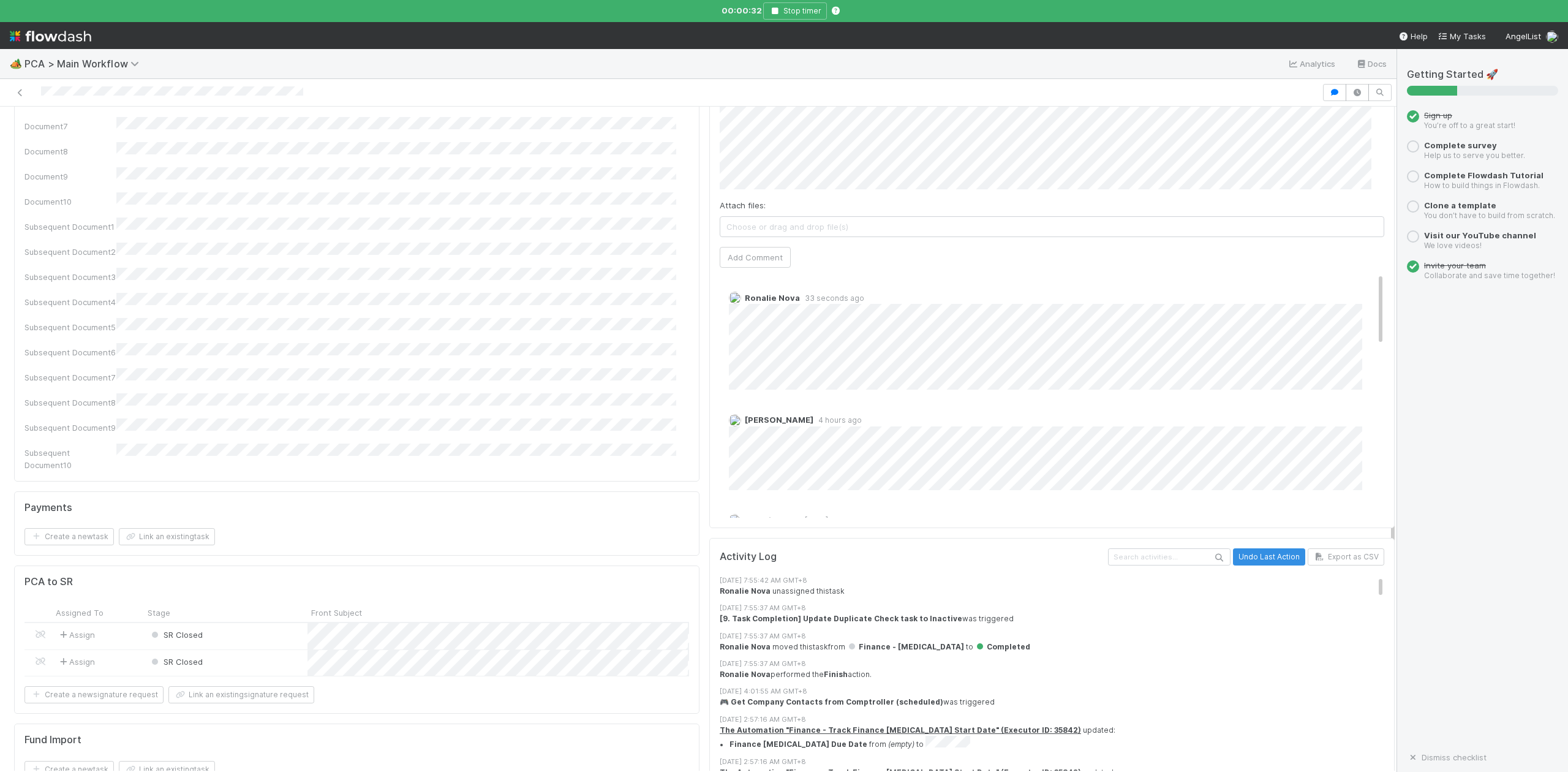
scroll to position [1797, 0]
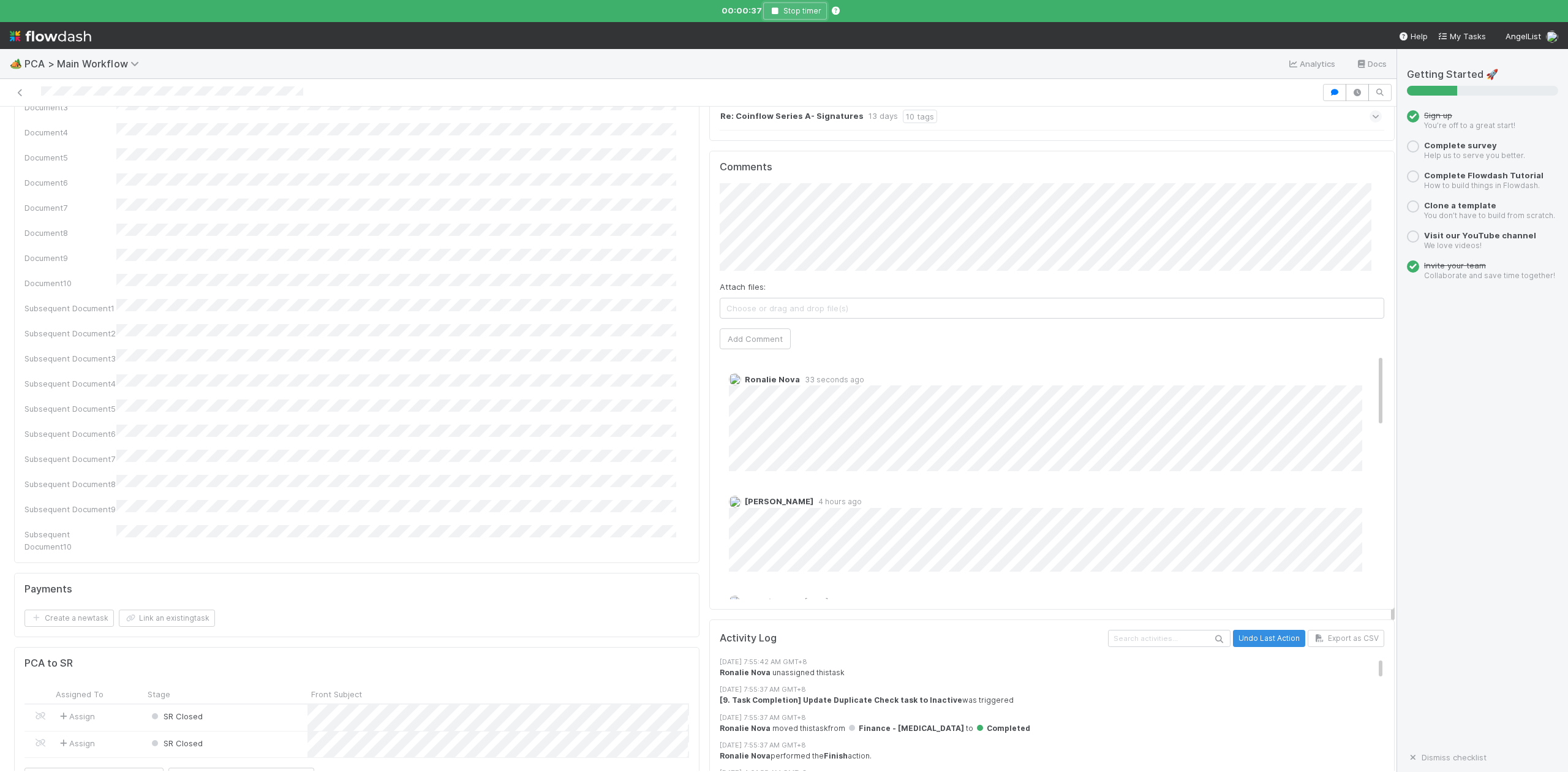
click at [776, 7] on icon "button" at bounding box center [775, 10] width 12 height 7
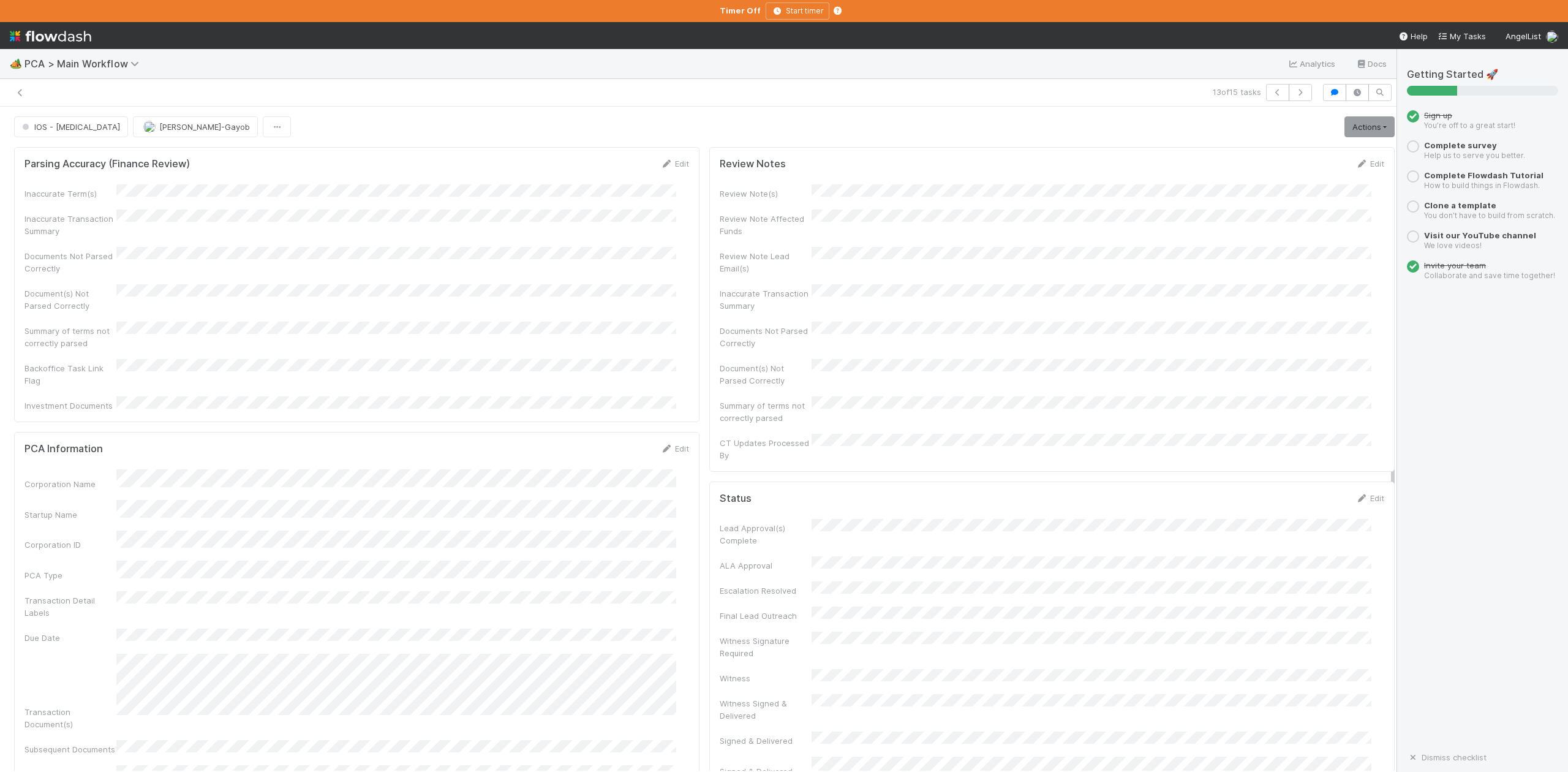
click at [718, 87] on div "13 of 15 tasks" at bounding box center [991, 93] width 654 height 17
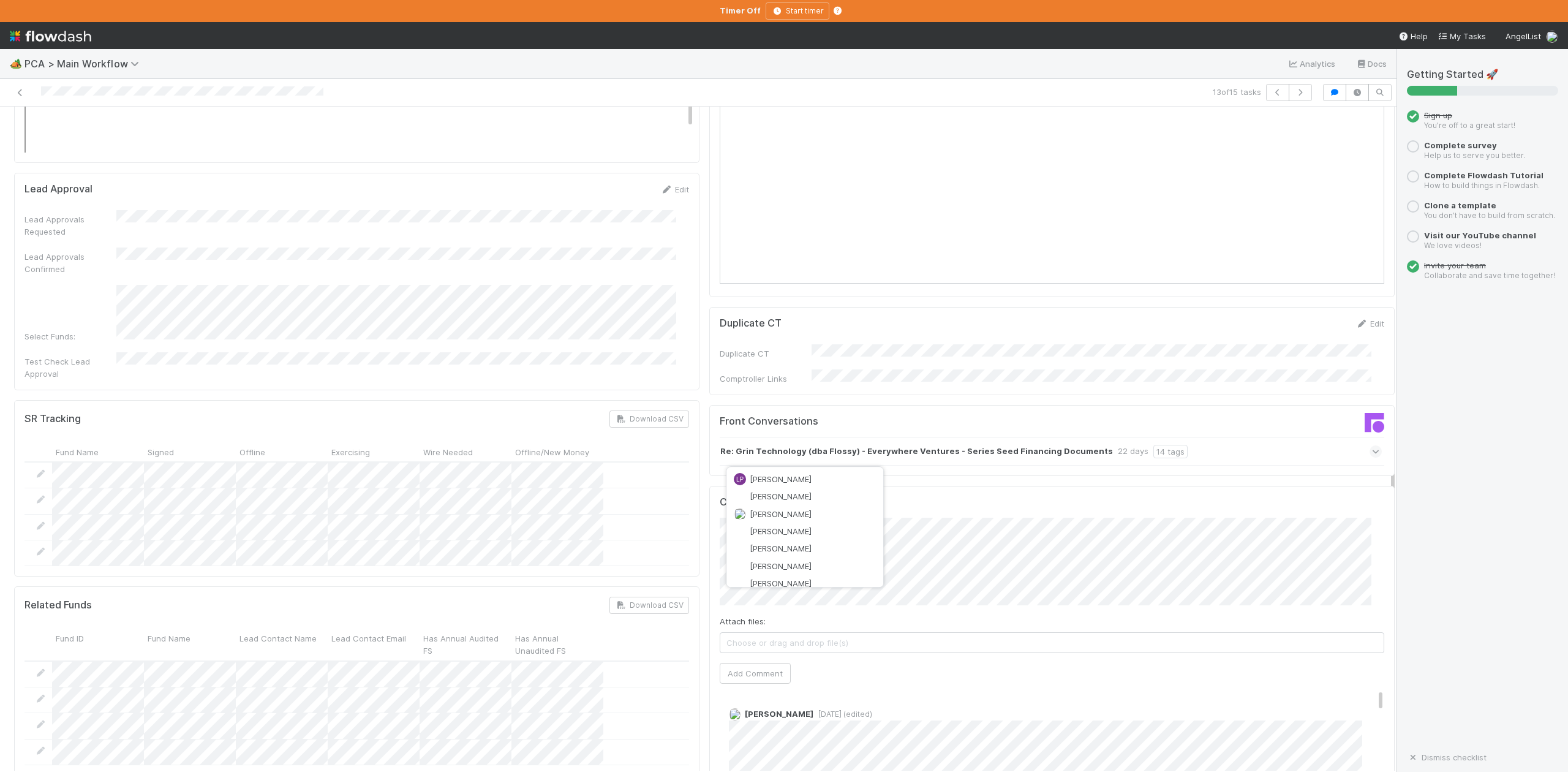
scroll to position [138, 0]
click at [789, 507] on span "[PERSON_NAME]" at bounding box center [781, 512] width 62 height 10
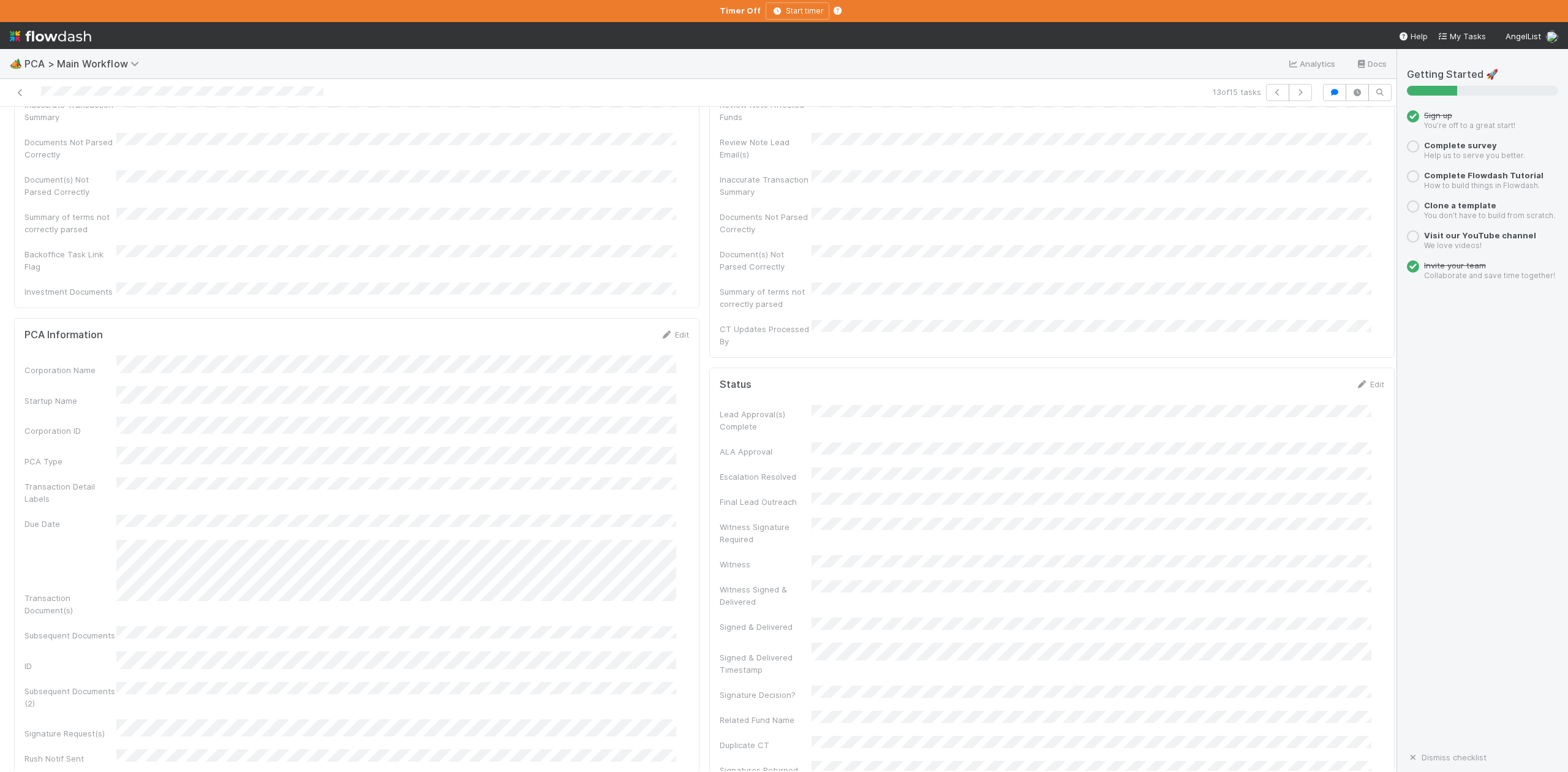
scroll to position [0, 0]
click at [42, 131] on span "IOS - [MEDICAL_DATA]" at bounding box center [69, 127] width 100 height 10
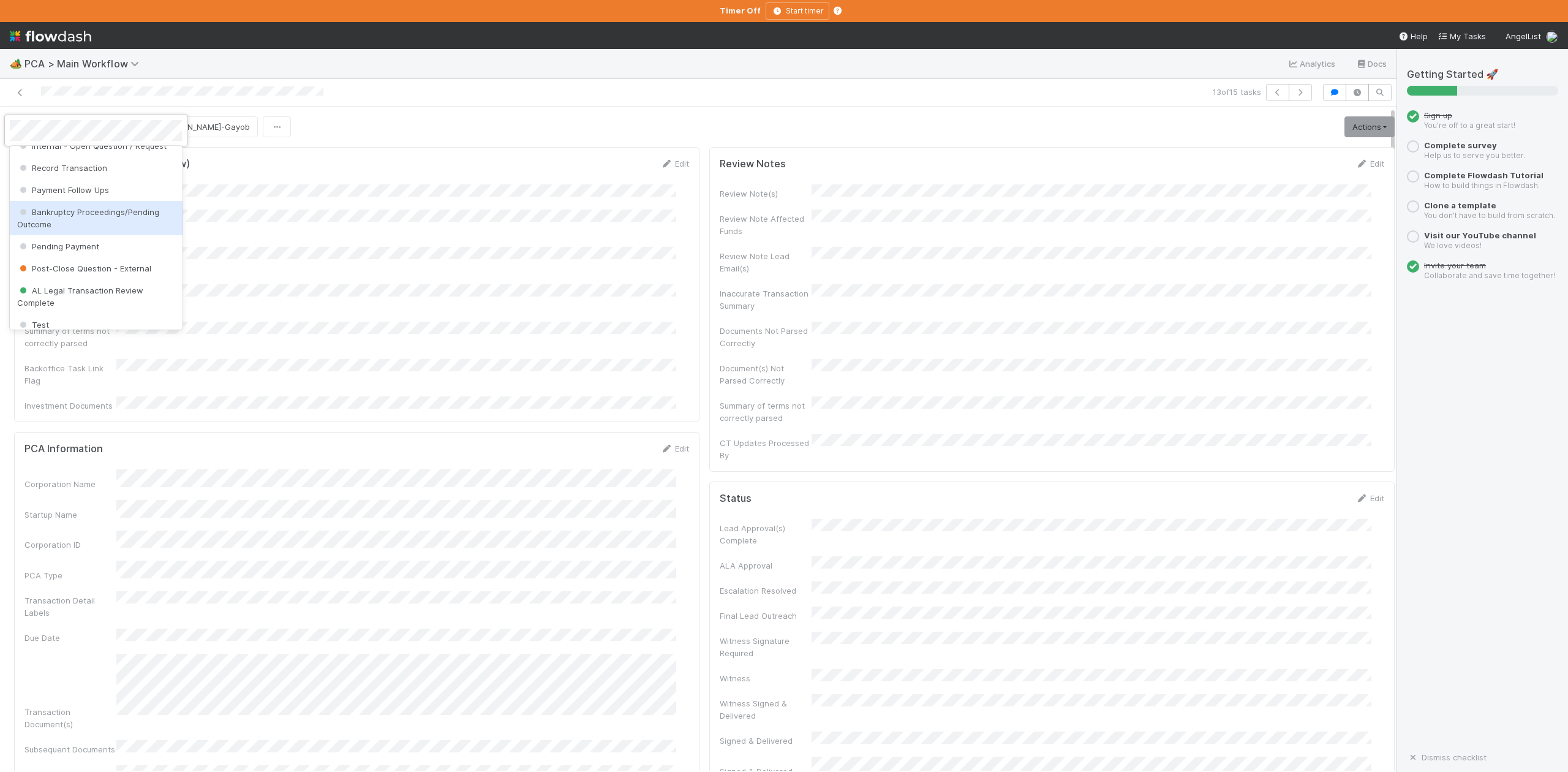
scroll to position [717, 0]
click at [93, 197] on span "Record Transaction" at bounding box center [62, 192] width 90 height 10
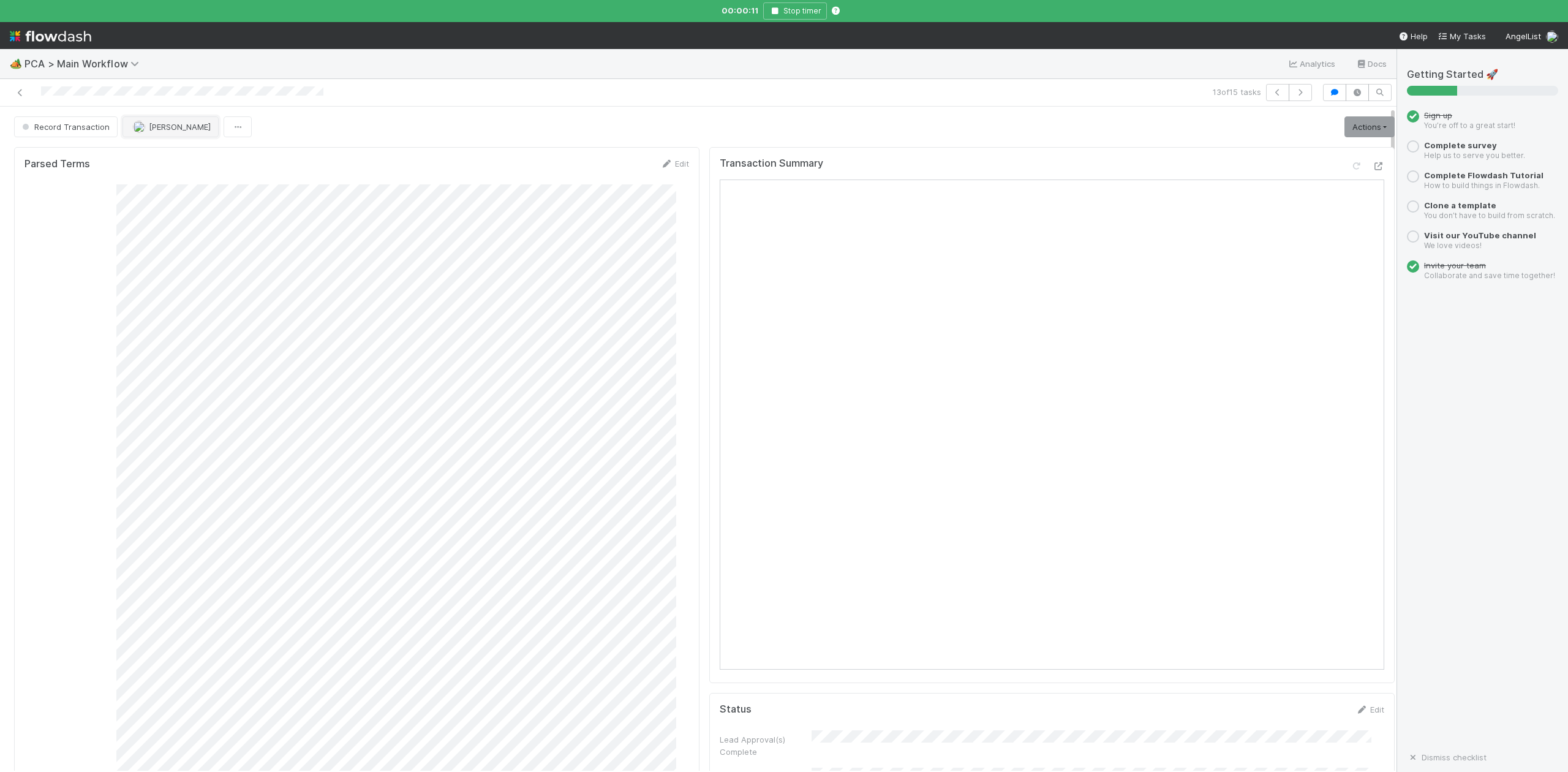
click at [184, 134] on button "[PERSON_NAME]" at bounding box center [170, 127] width 96 height 21
click at [191, 230] on span "[PERSON_NAME]" at bounding box center [170, 230] width 62 height 10
drag, startPoint x: 780, startPoint y: 11, endPoint x: 770, endPoint y: 11, distance: 10.0
click at [780, 11] on icon "button" at bounding box center [775, 10] width 12 height 7
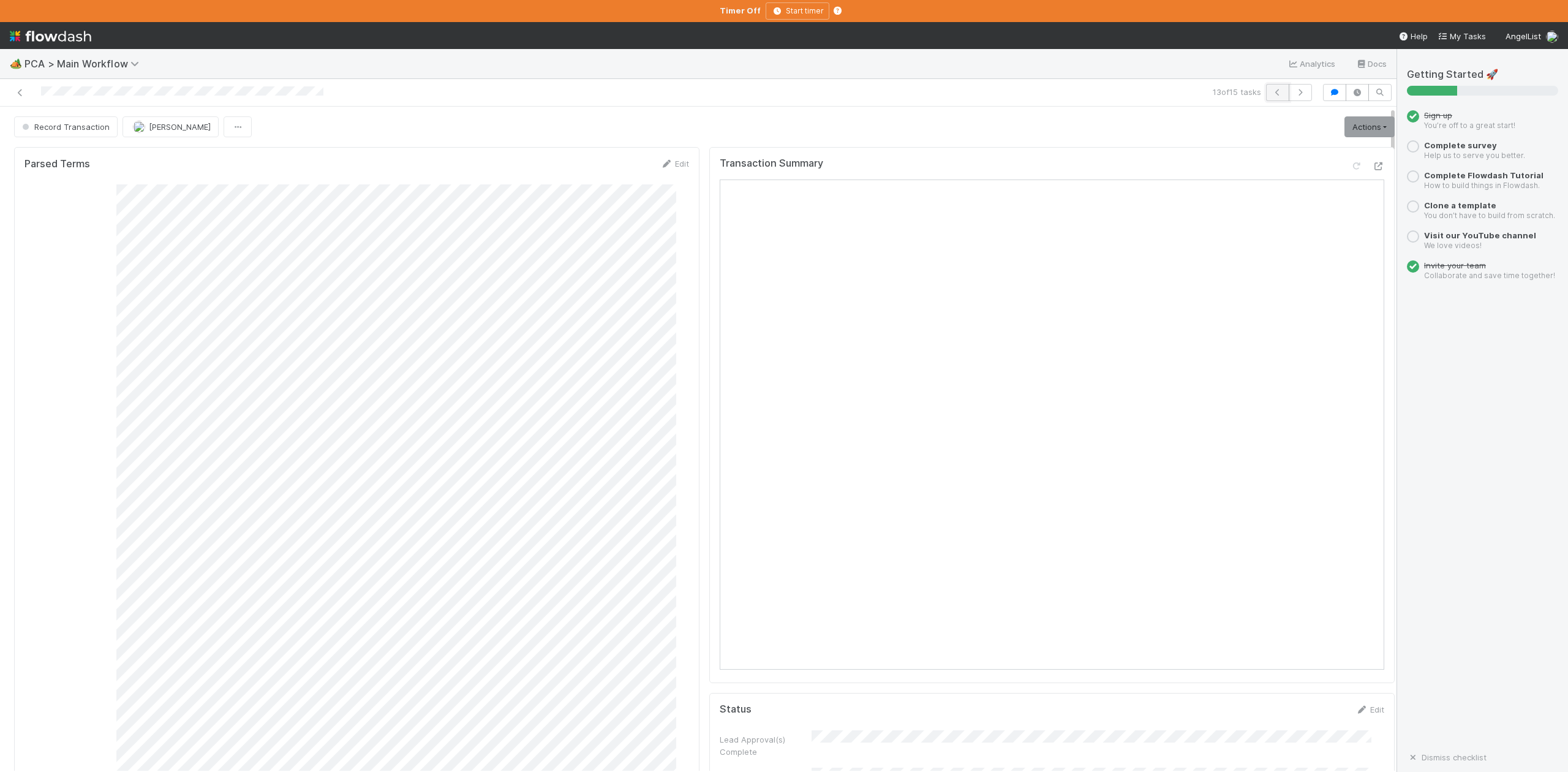
click at [1272, 93] on icon "button" at bounding box center [1278, 92] width 12 height 7
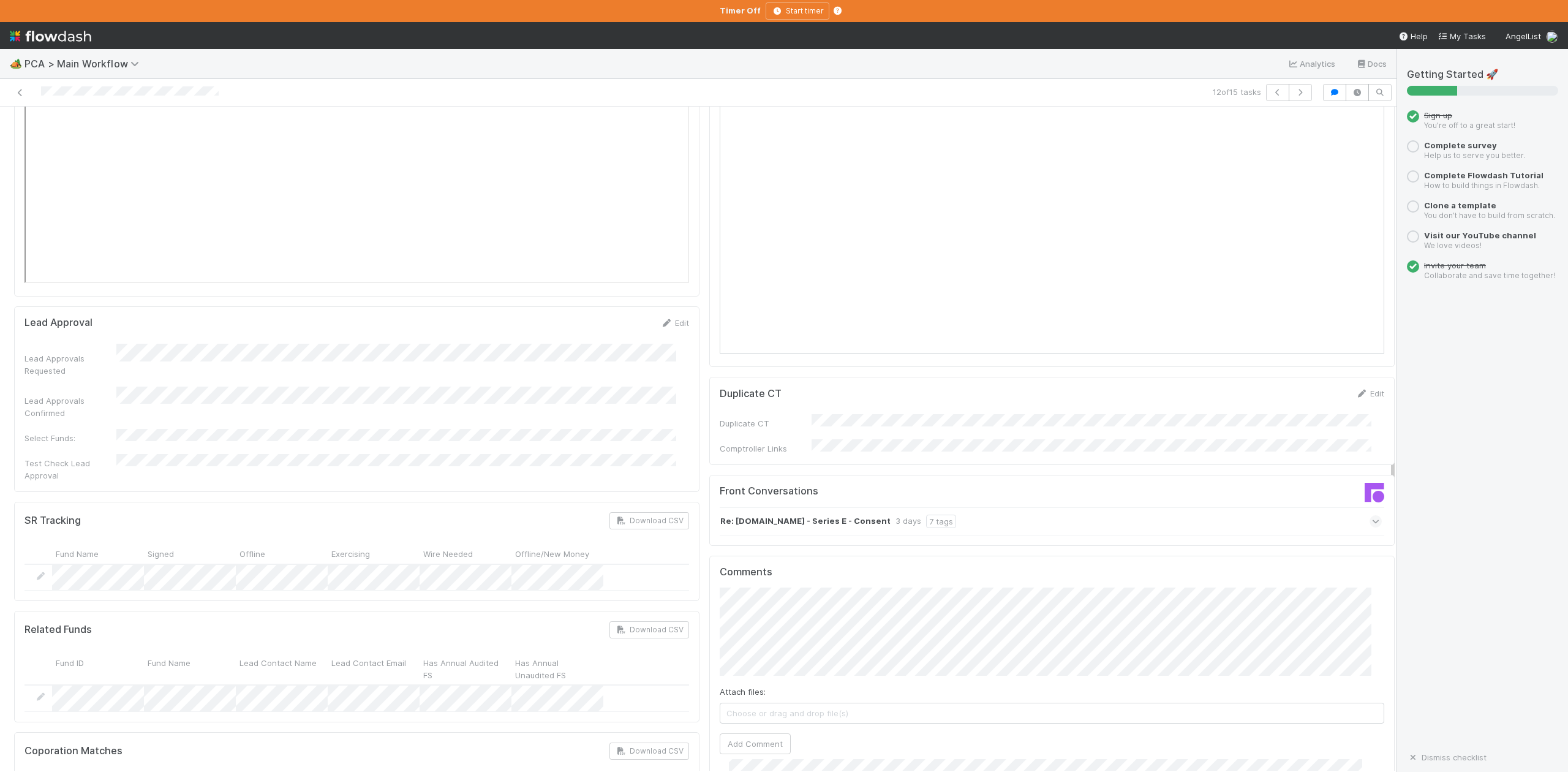
scroll to position [1715, 0]
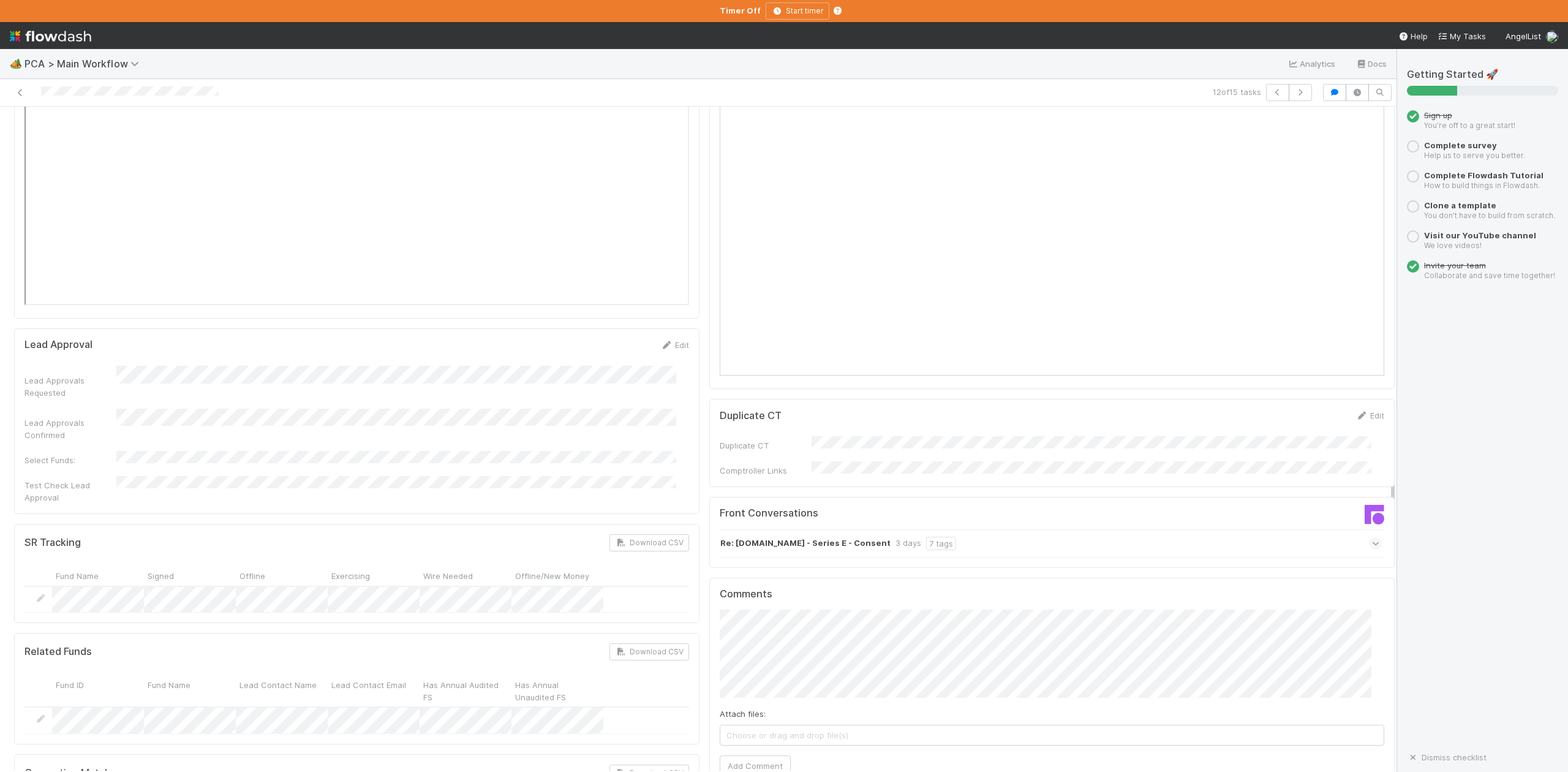
click at [1372, 537] on icon at bounding box center [1376, 543] width 8 height 12
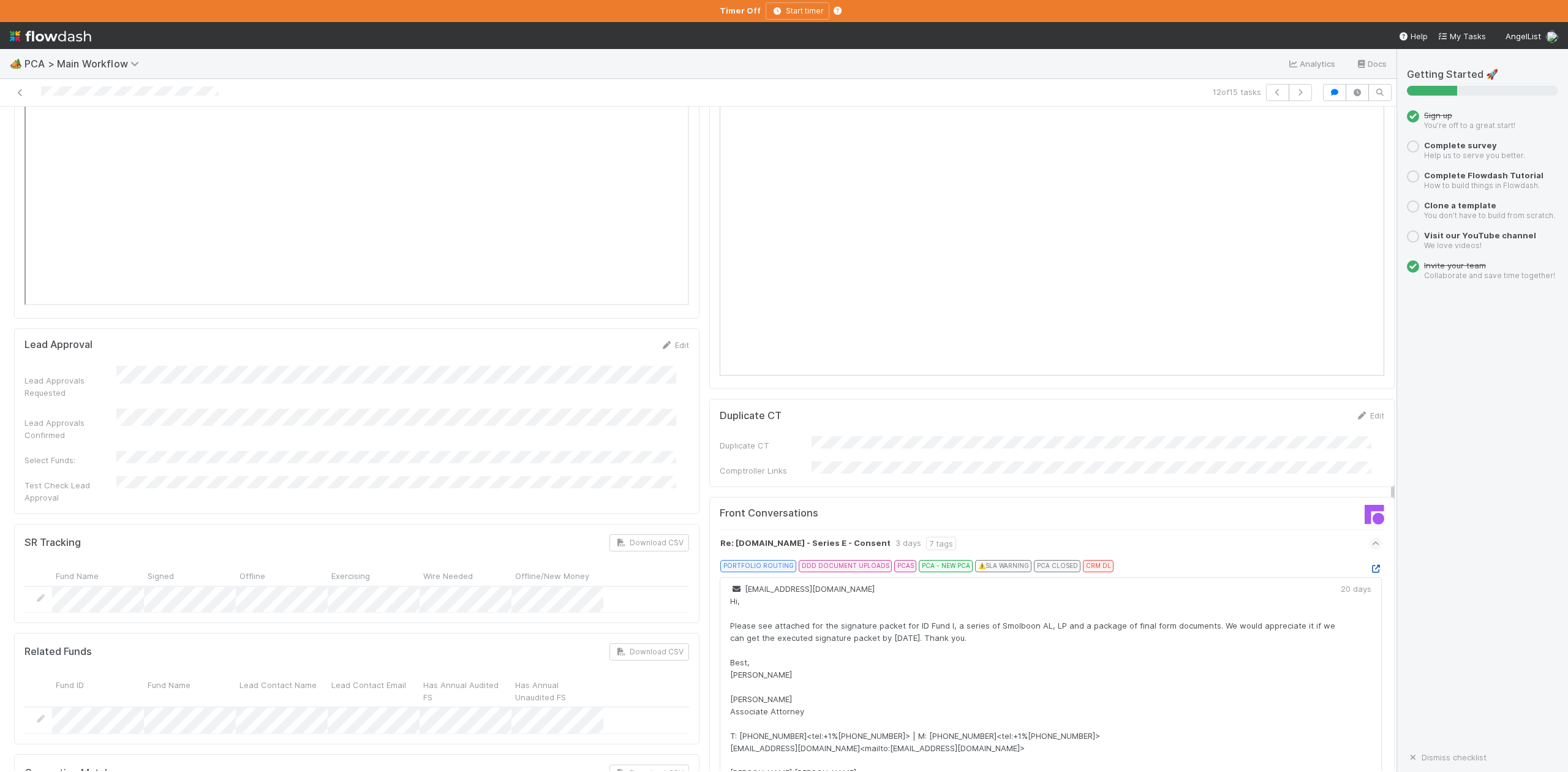
click at [1370, 565] on icon at bounding box center [1376, 569] width 12 height 8
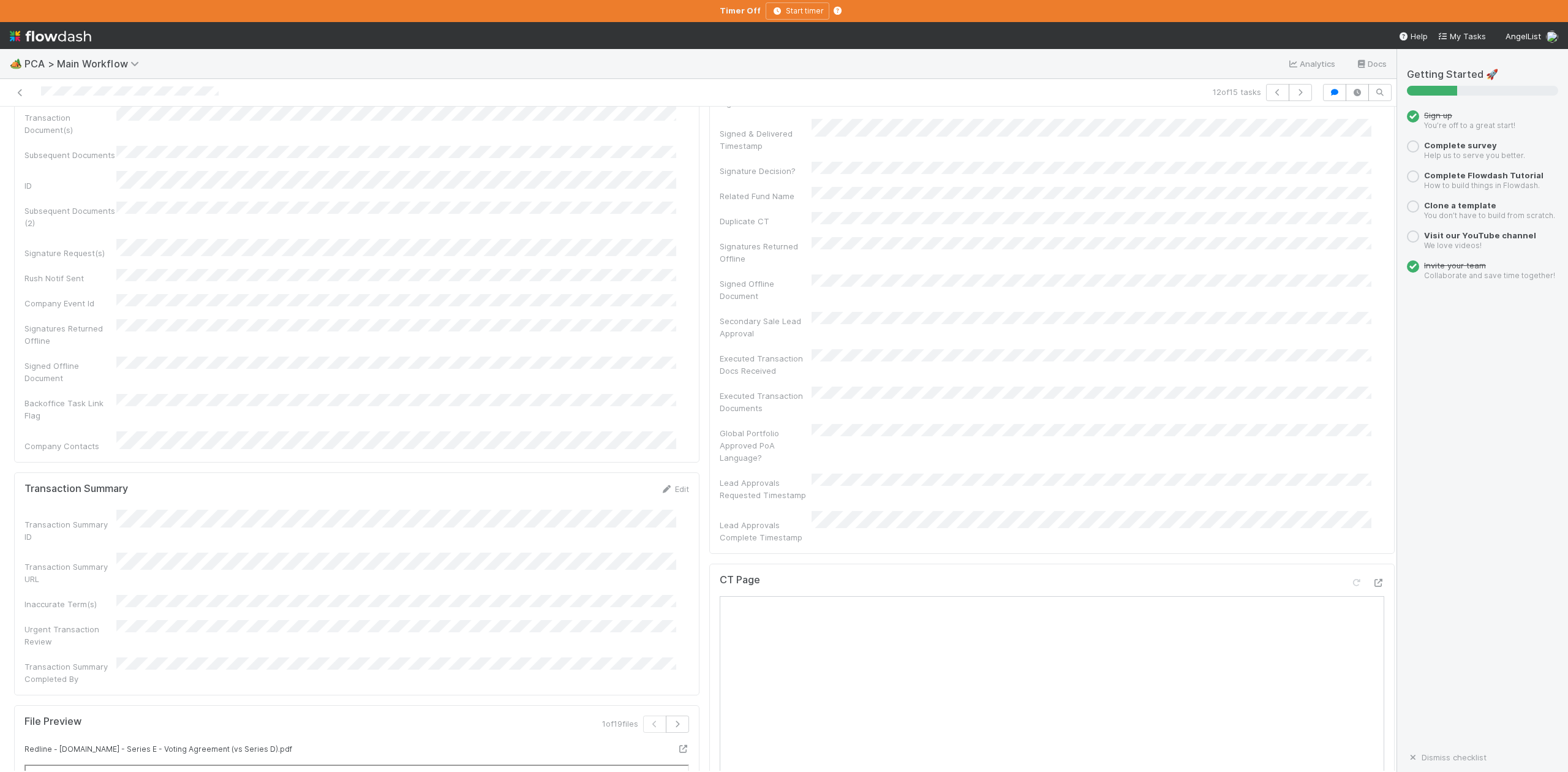
scroll to position [408, 0]
click at [1187, 292] on div "Witness Signed & Delivered" at bounding box center [1052, 305] width 665 height 27
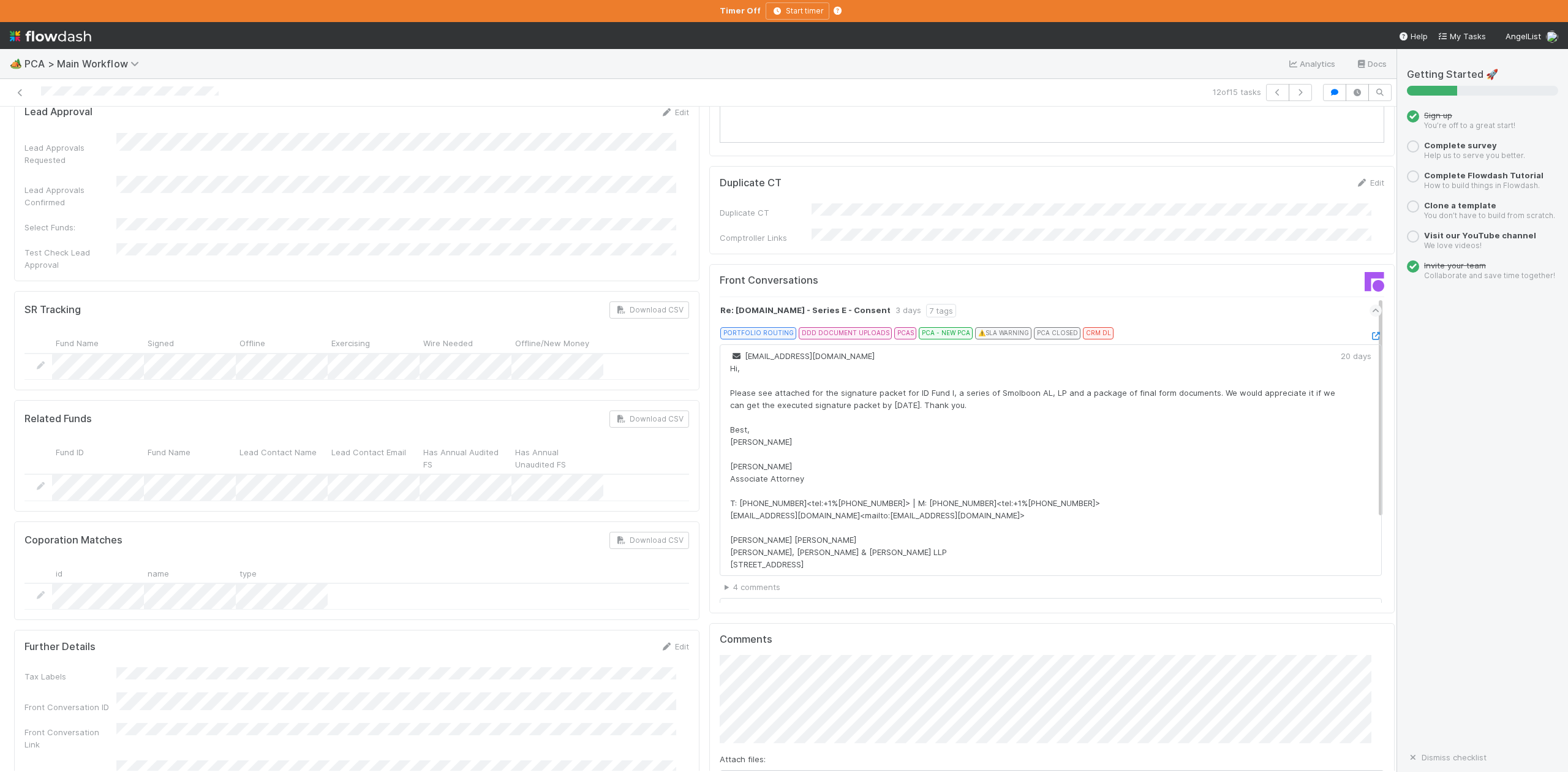
scroll to position [2042, 0]
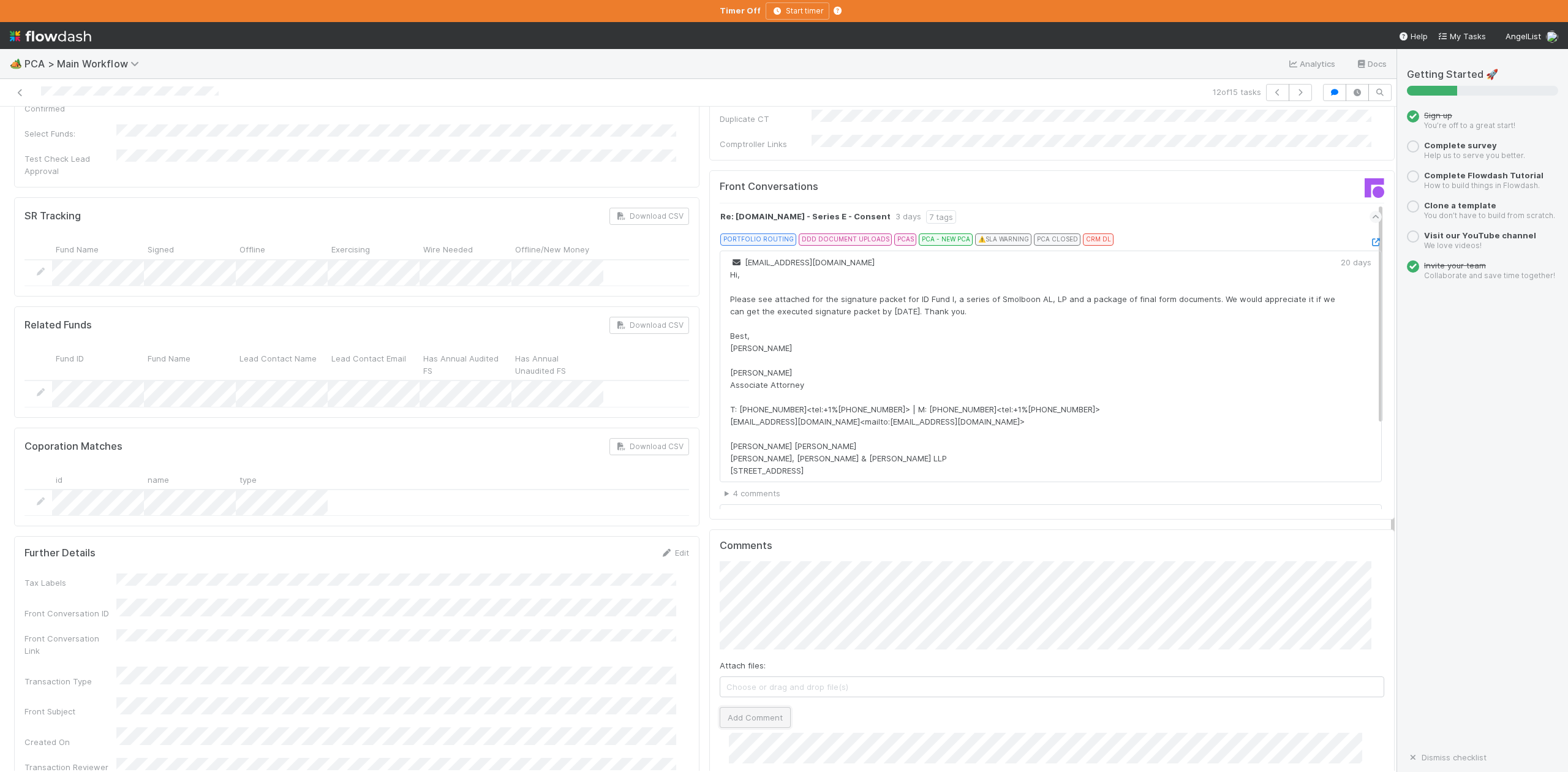
click at [735, 707] on button "Add Comment" at bounding box center [755, 717] width 71 height 21
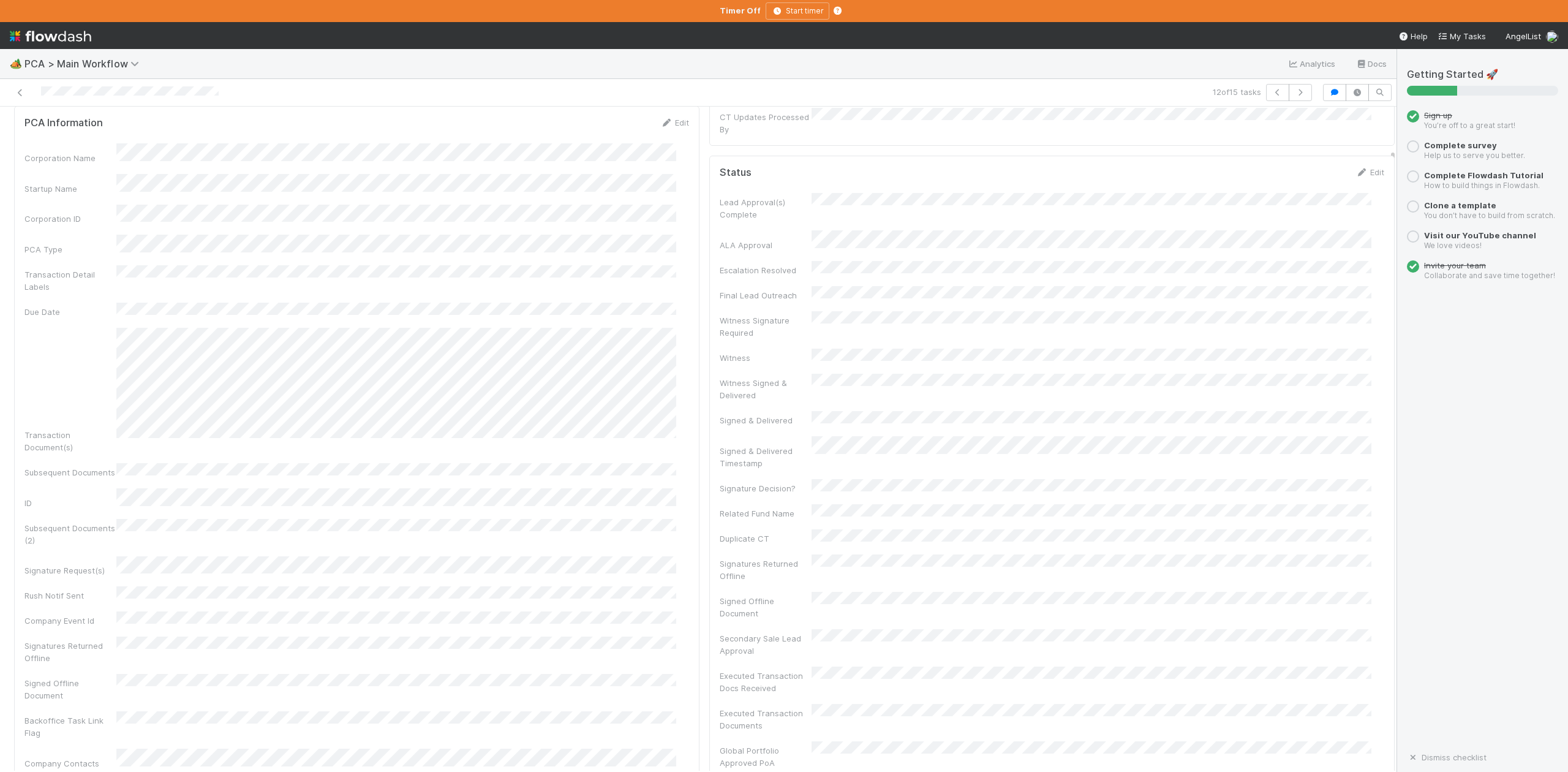
scroll to position [0, 0]
click at [54, 133] on button "IOS - [MEDICAL_DATA]" at bounding box center [71, 127] width 114 height 21
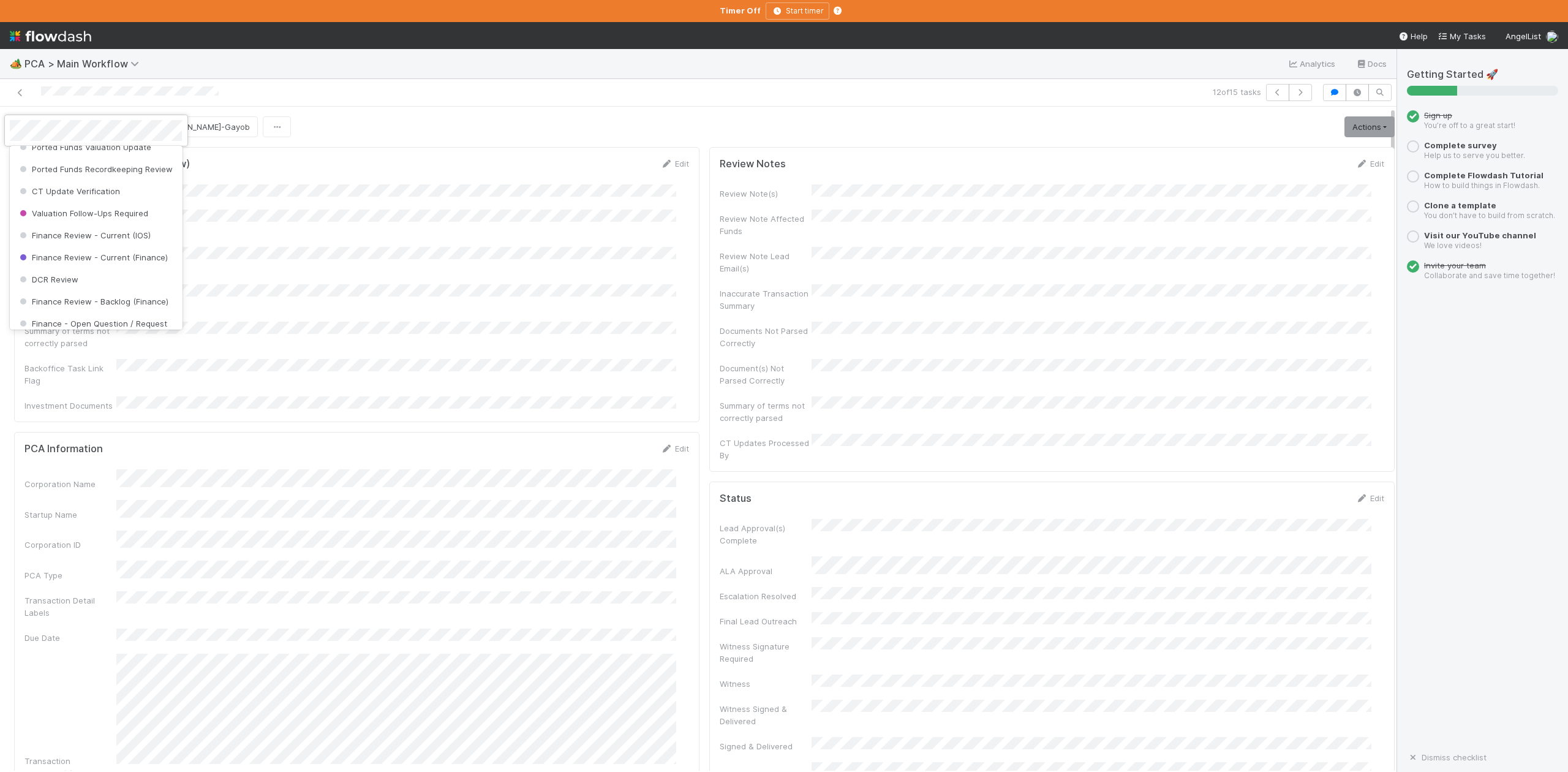
scroll to position [569, 0]
click at [77, 263] on div "DCR Review" at bounding box center [96, 252] width 172 height 22
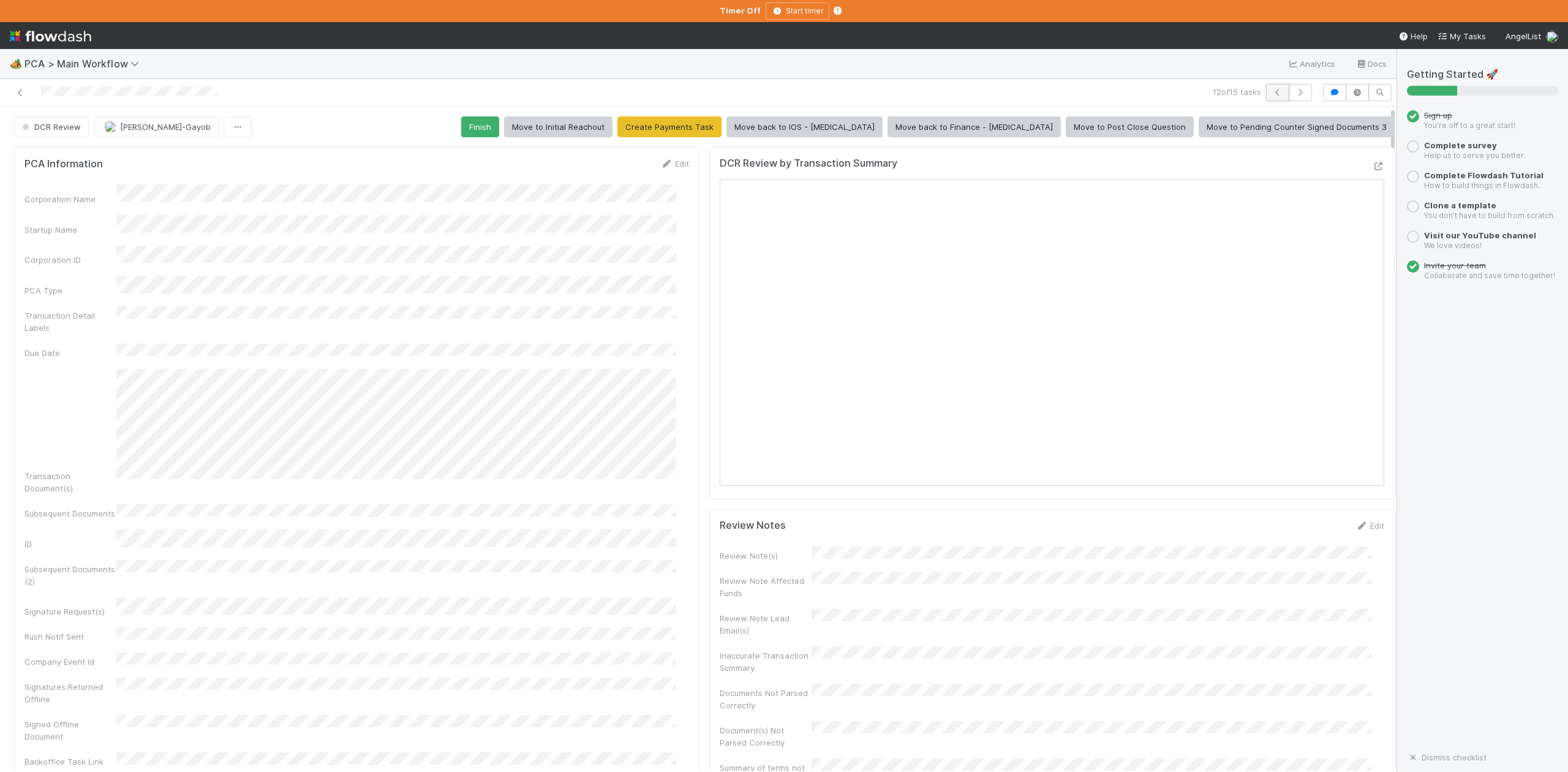
click at [1266, 93] on button "button" at bounding box center [1278, 93] width 23 height 17
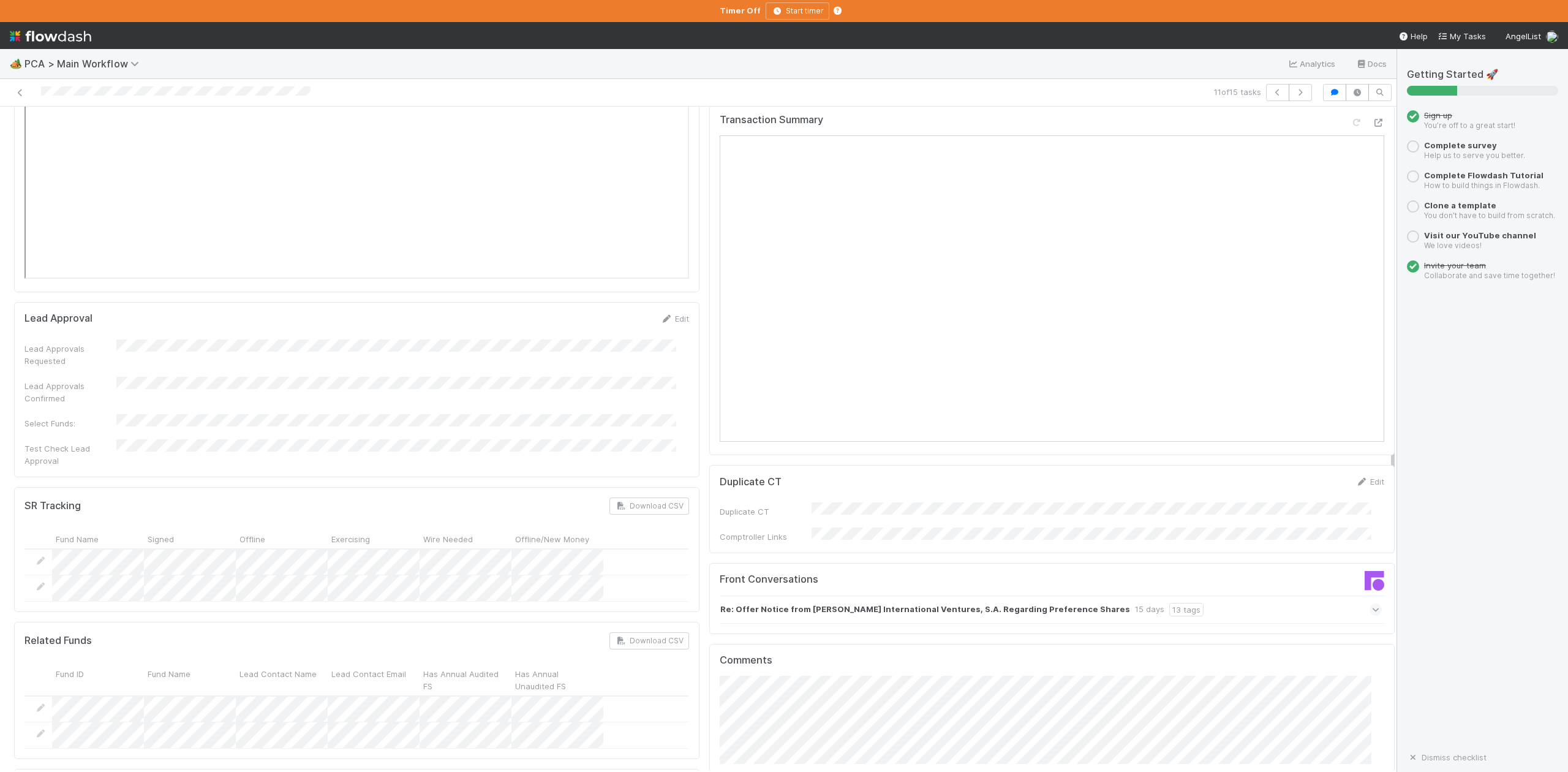
scroll to position [1879, 0]
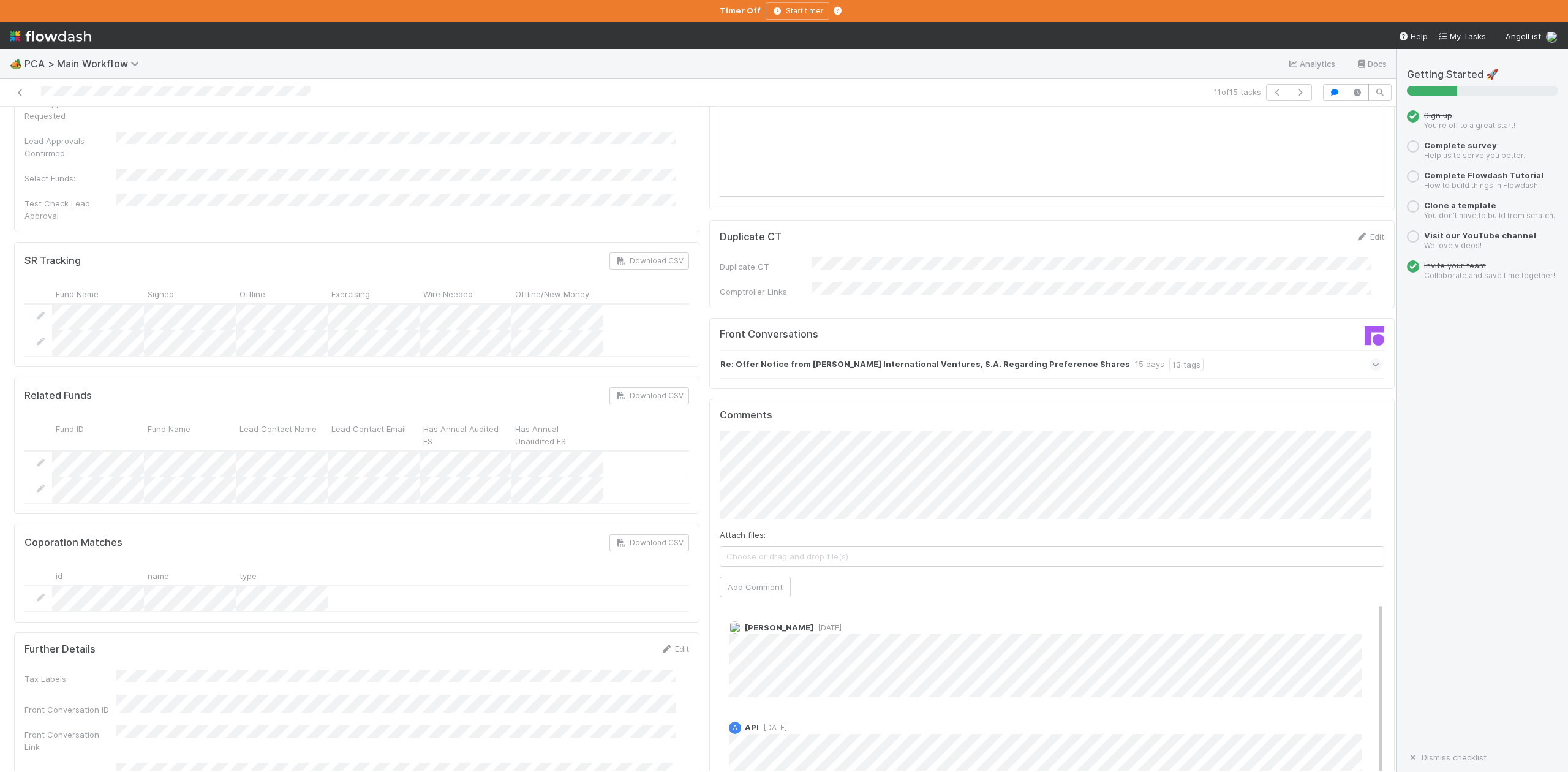
click at [704, 378] on div "Review Notes Edit Review Note(s) Review Note Affected Funds Review Note Lead Em…" at bounding box center [1051, 140] width 695 height 3753
click at [750, 577] on button "Add Comment" at bounding box center [755, 587] width 71 height 21
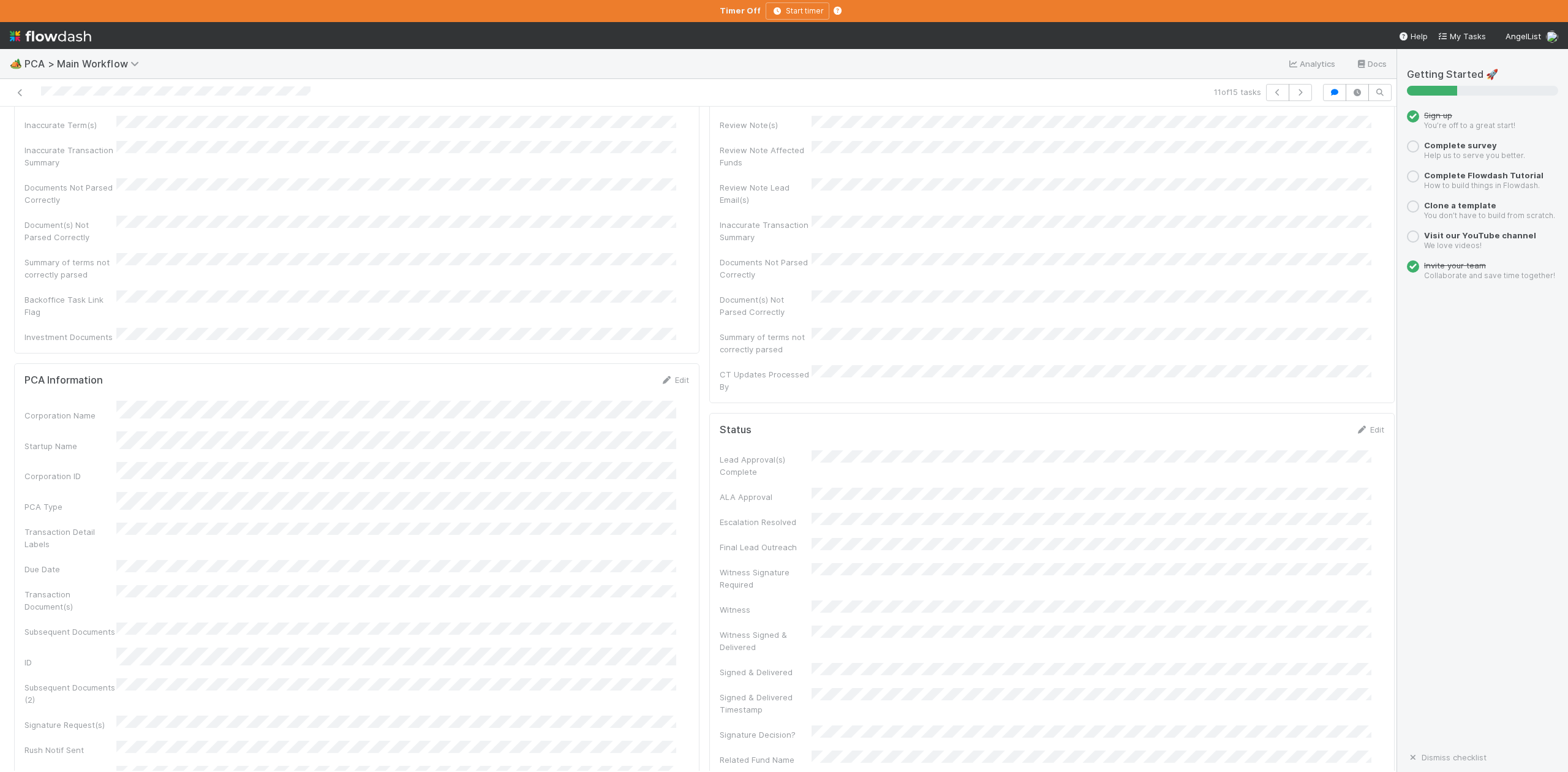
scroll to position [0, 0]
click at [52, 131] on span "IOS - [MEDICAL_DATA]" at bounding box center [69, 127] width 100 height 10
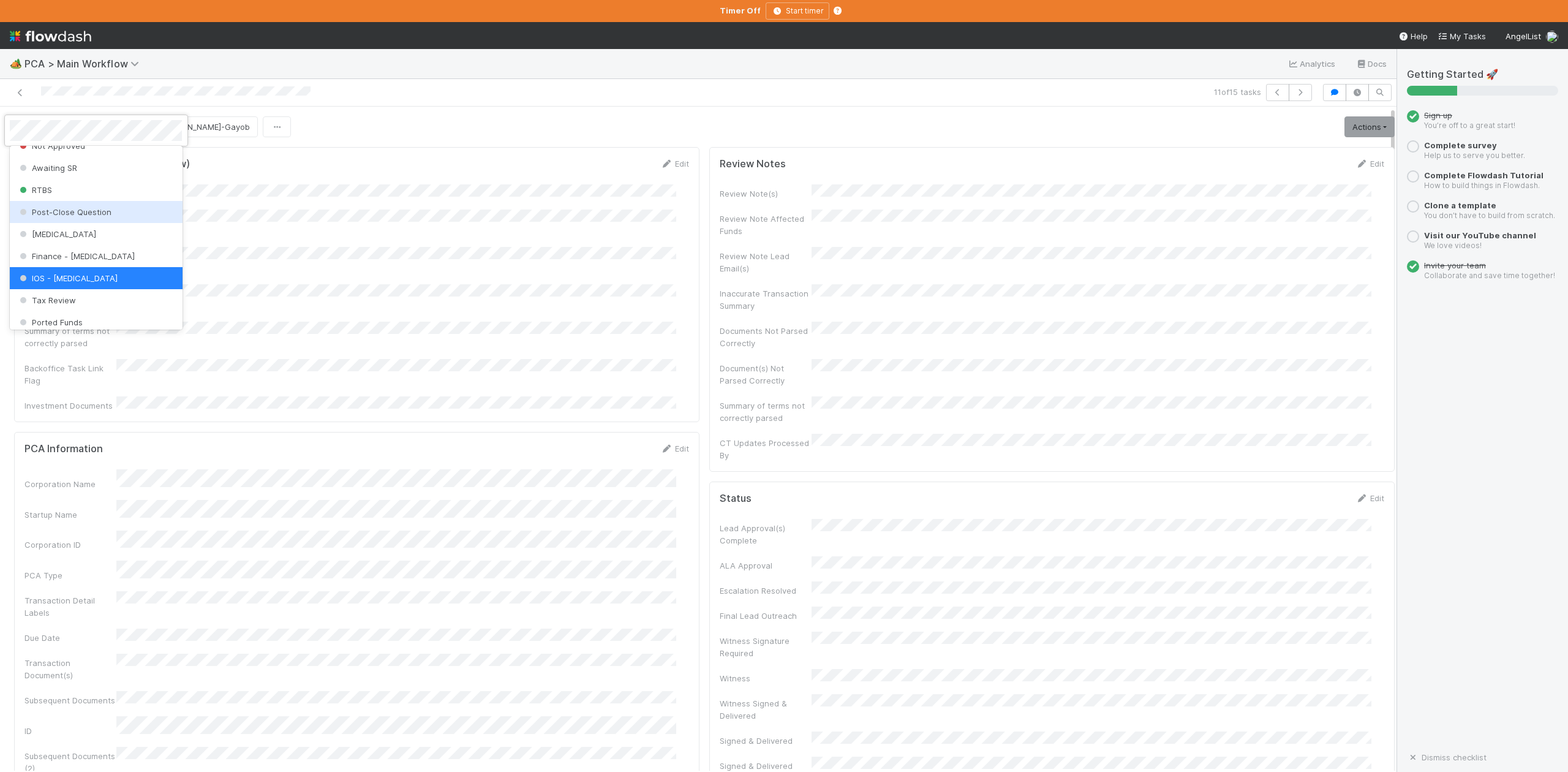
scroll to position [569, 0]
click at [79, 213] on span "Finance Review - Current (IOS)" at bounding box center [84, 208] width 134 height 10
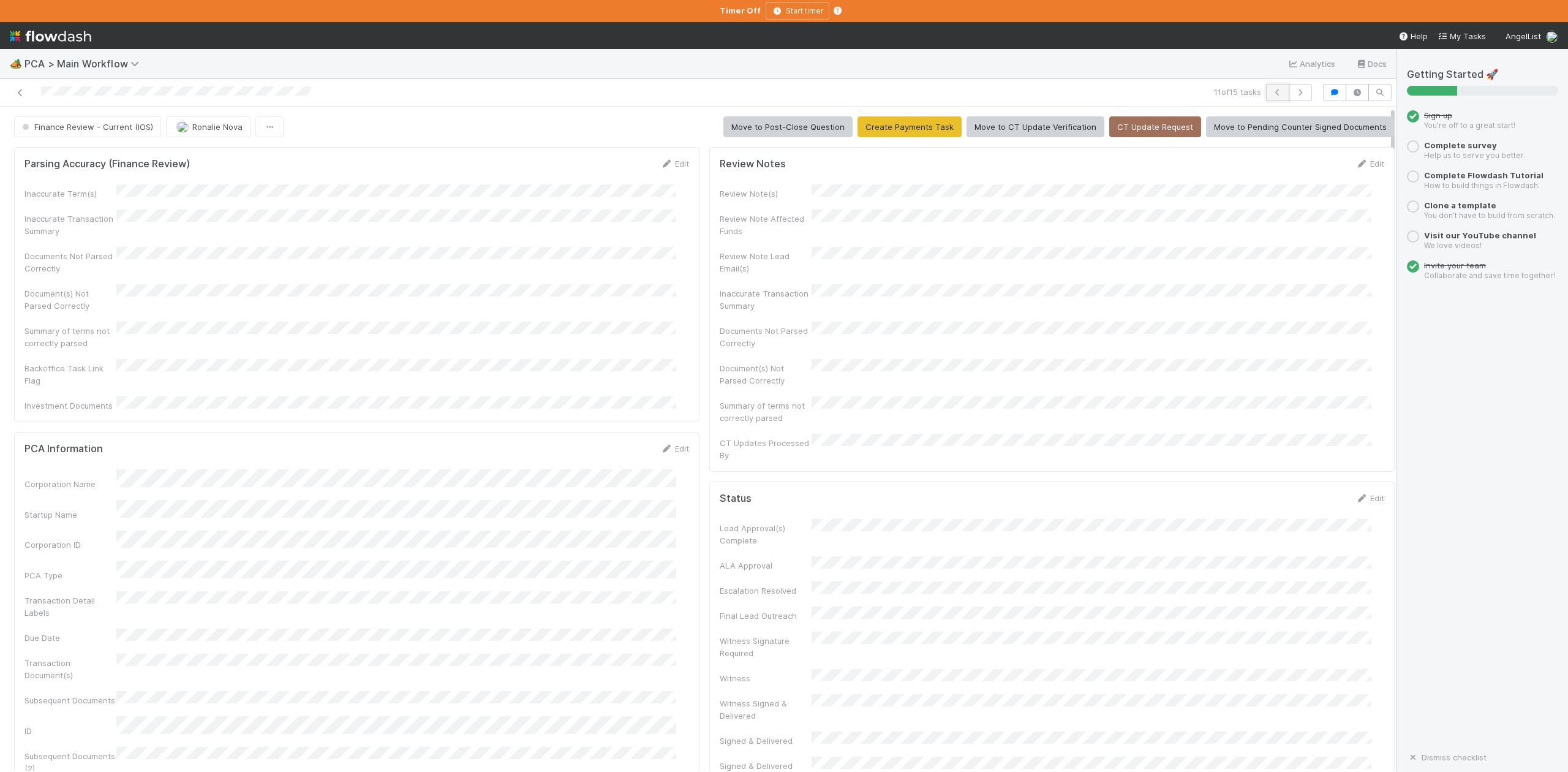
click at [1272, 91] on icon "button" at bounding box center [1278, 92] width 12 height 7
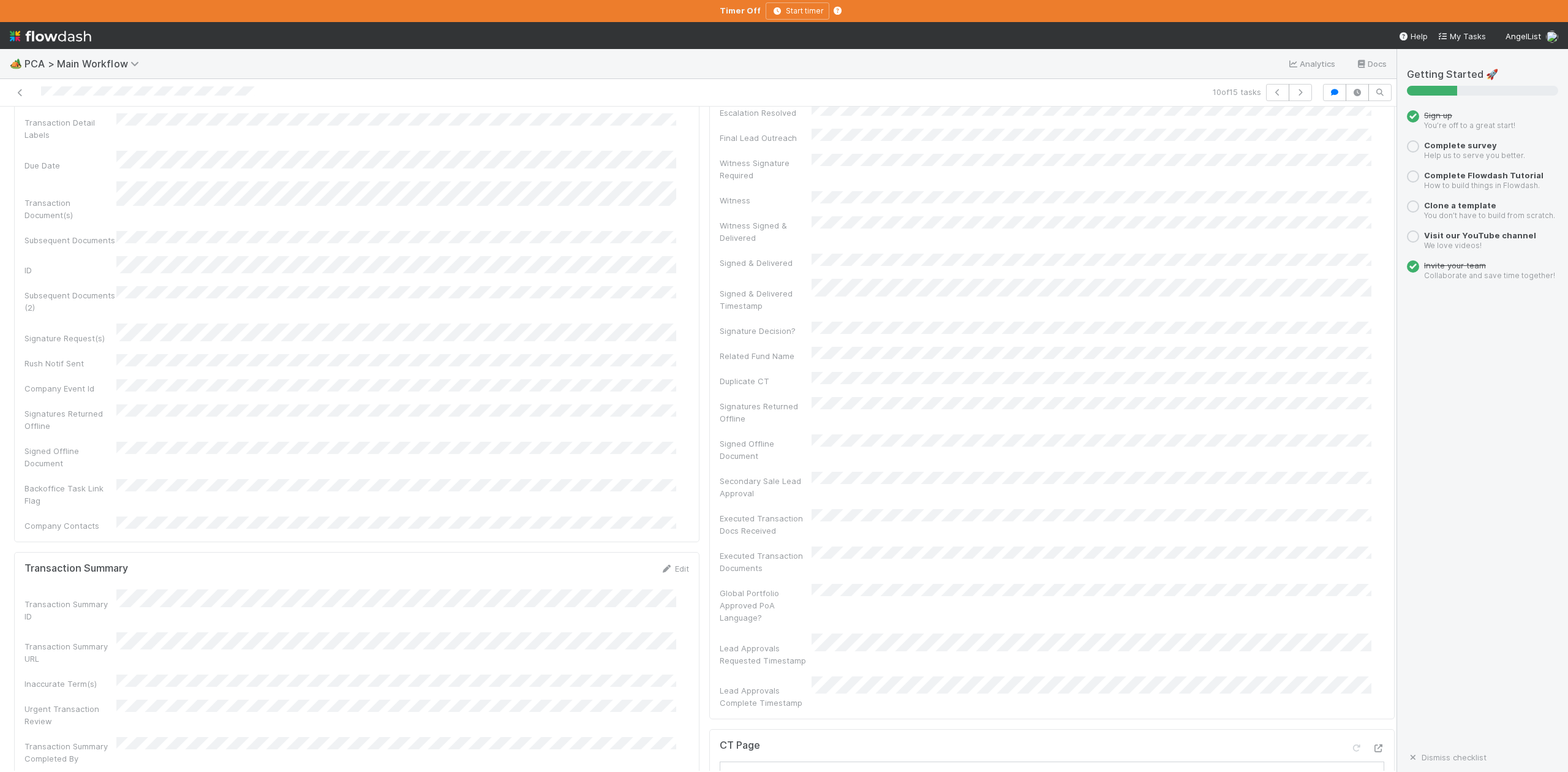
scroll to position [571, 0]
click at [433, 96] on div at bounding box center [334, 93] width 658 height 17
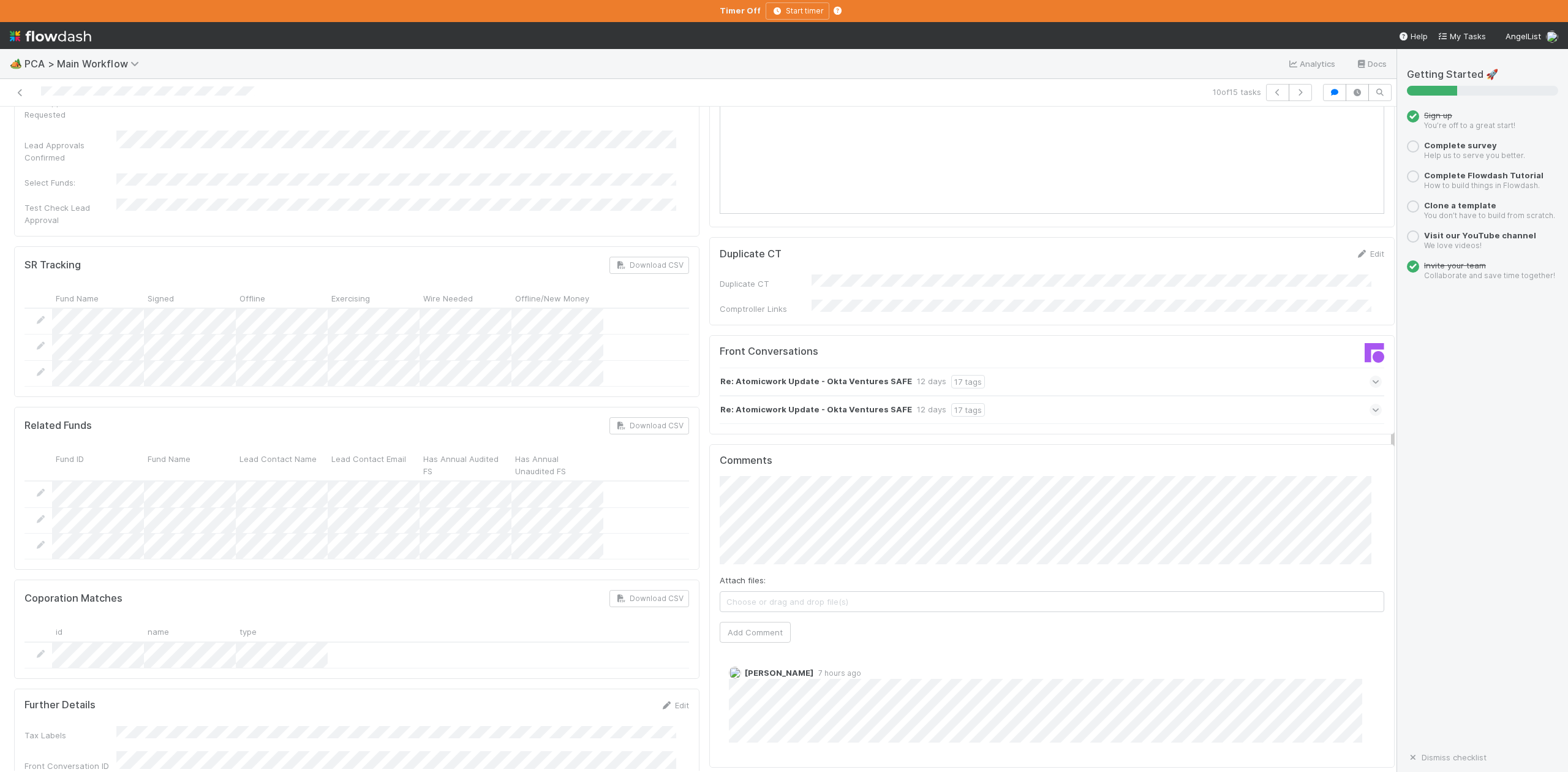
scroll to position [1797, 0]
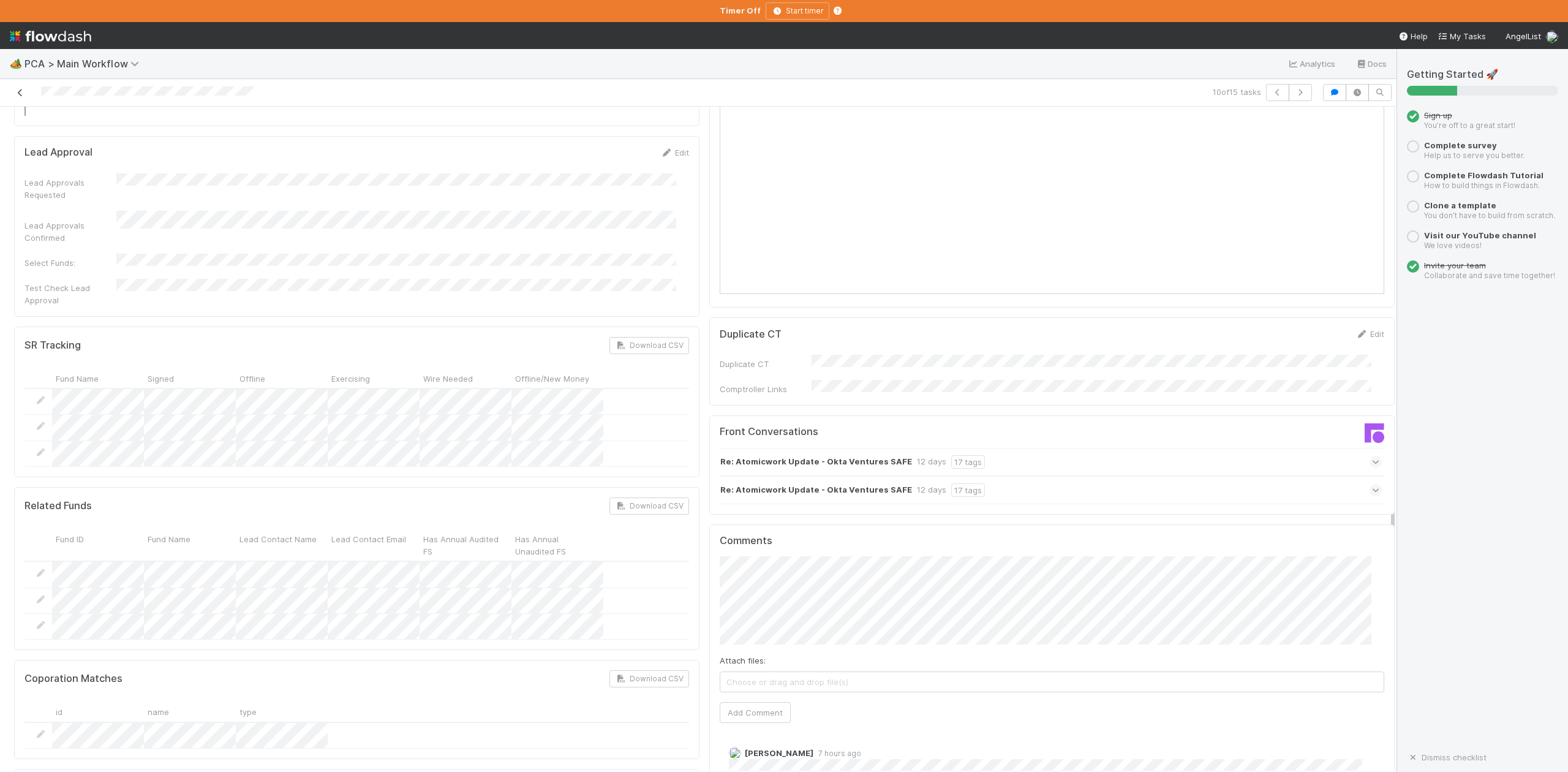
click at [20, 93] on icon at bounding box center [20, 93] width 12 height 8
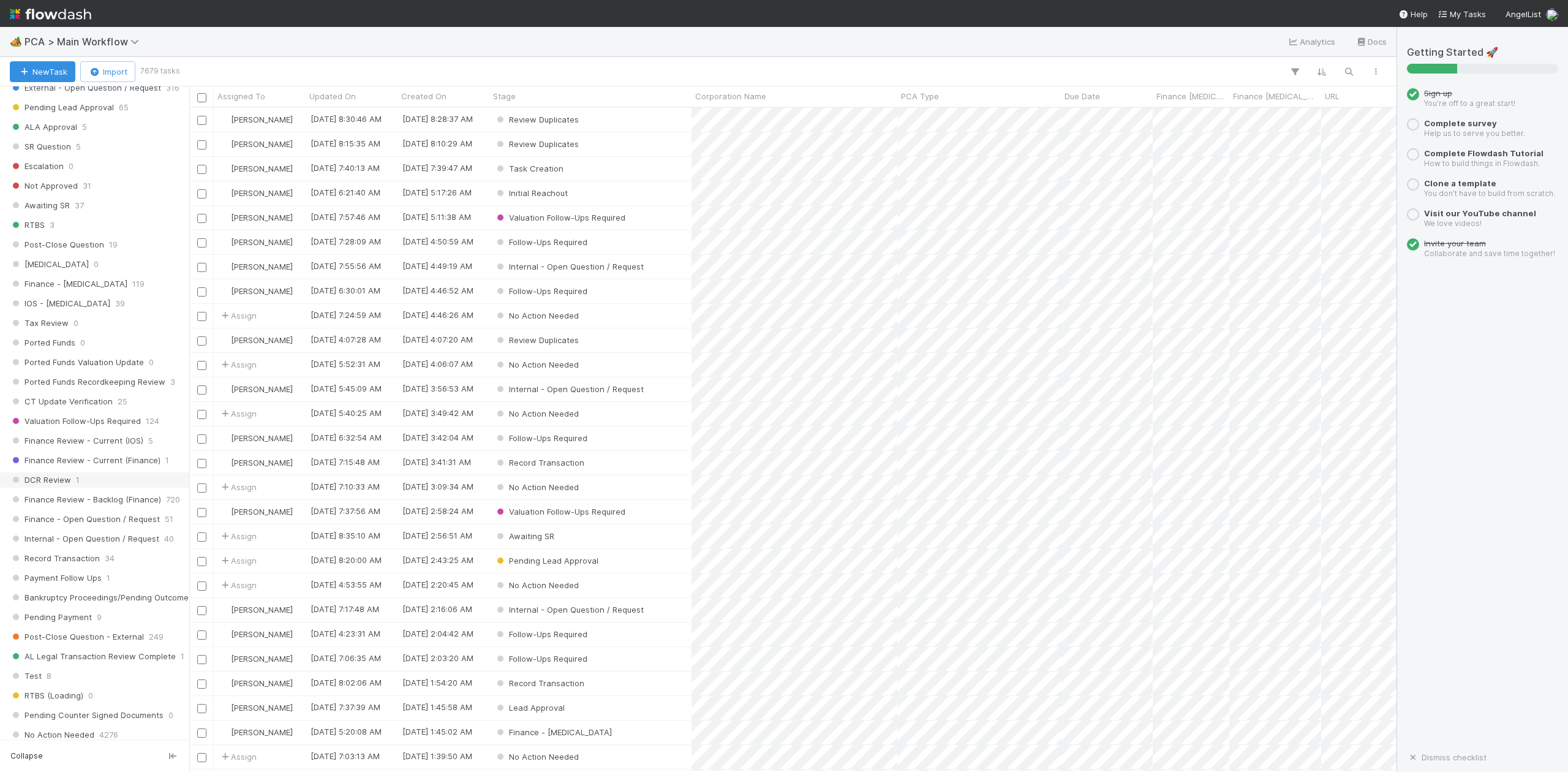
scroll to position [898, 0]
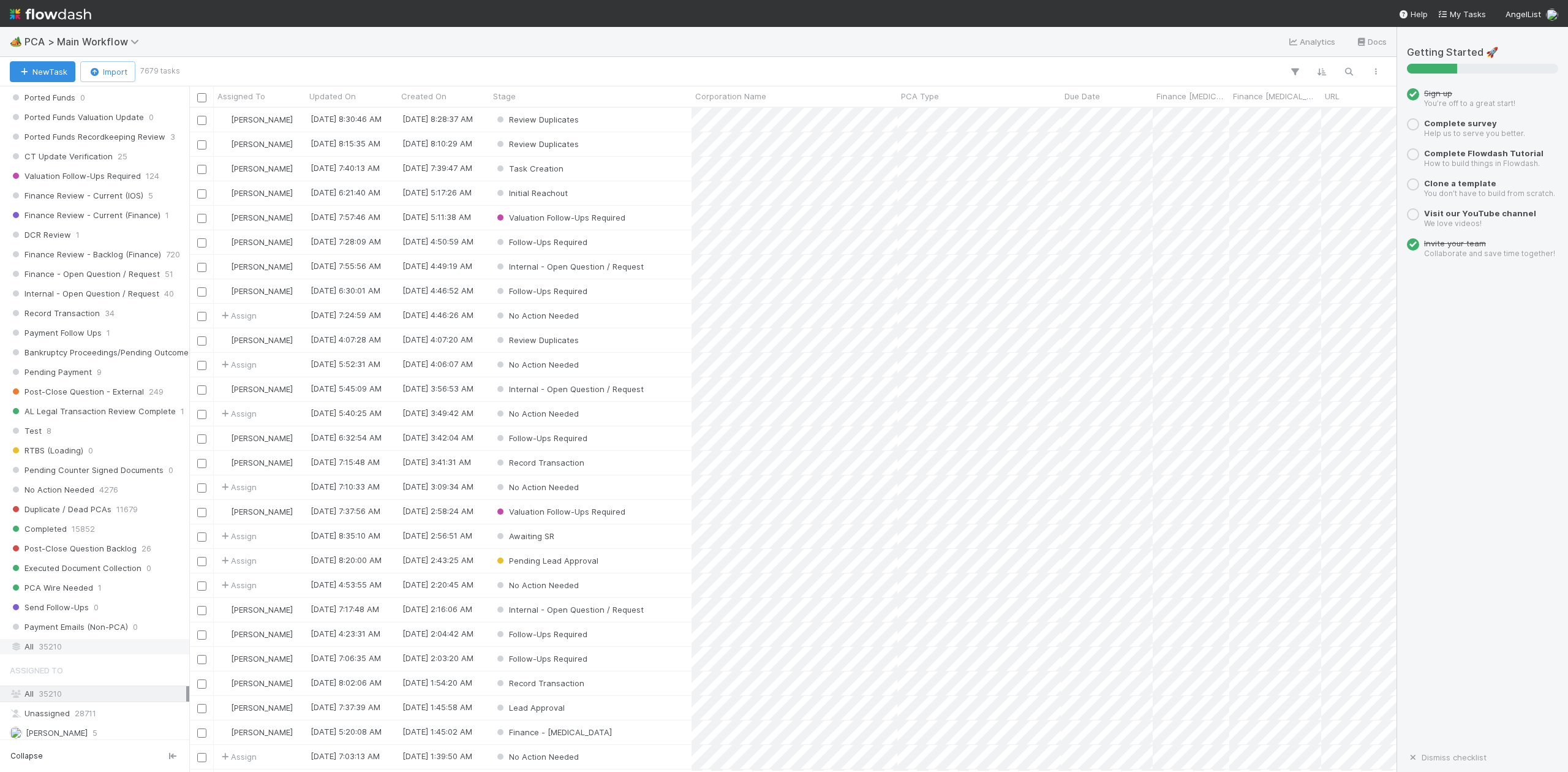
click at [44, 654] on span "35210" at bounding box center [51, 647] width 23 height 16
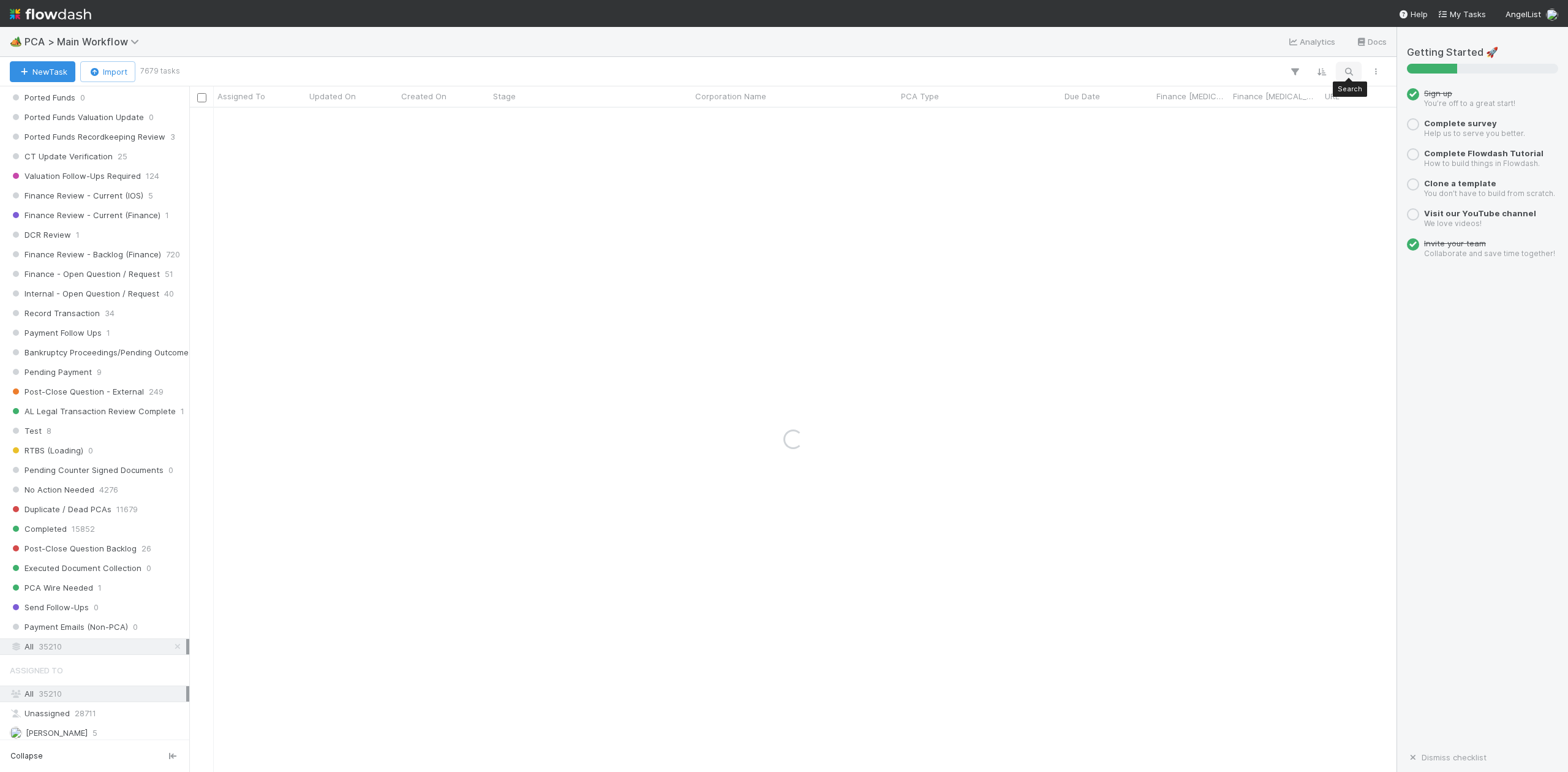
click at [1349, 68] on icon "button" at bounding box center [1349, 72] width 12 height 11
click at [1254, 55] on input at bounding box center [1284, 51] width 122 height 15
type input "Grin Technol"
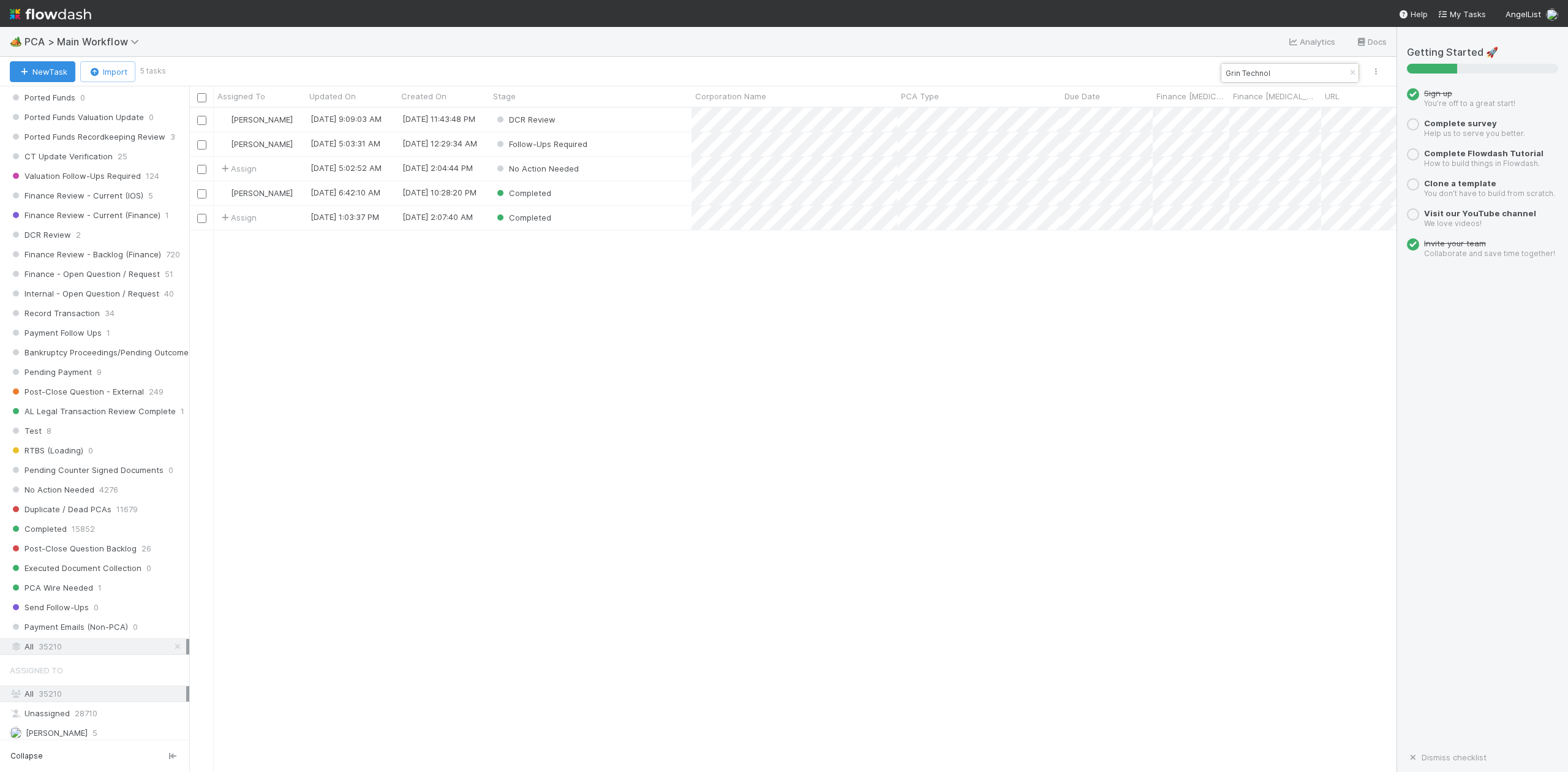
scroll to position [652, 1196]
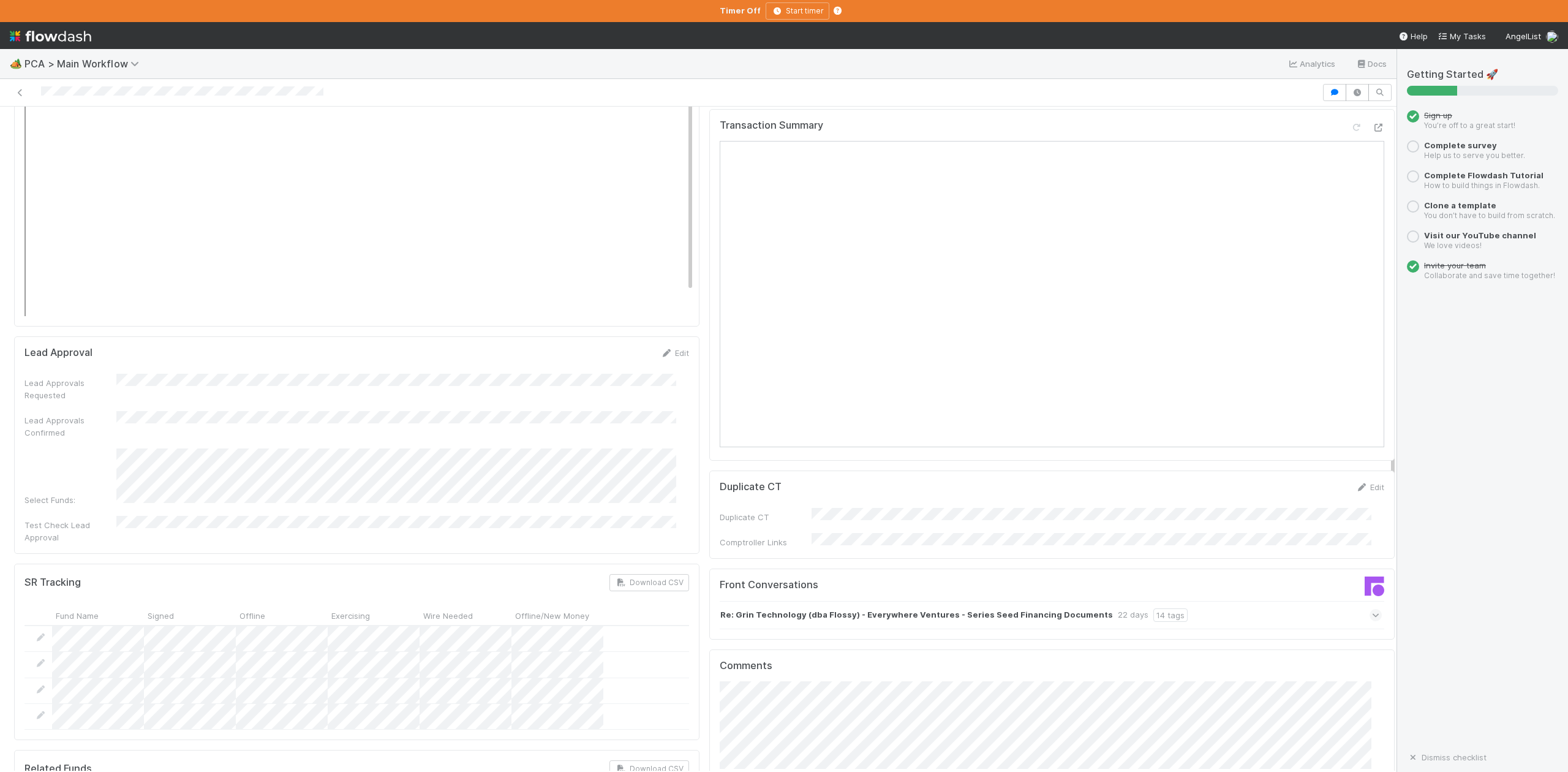
scroll to position [1879, 0]
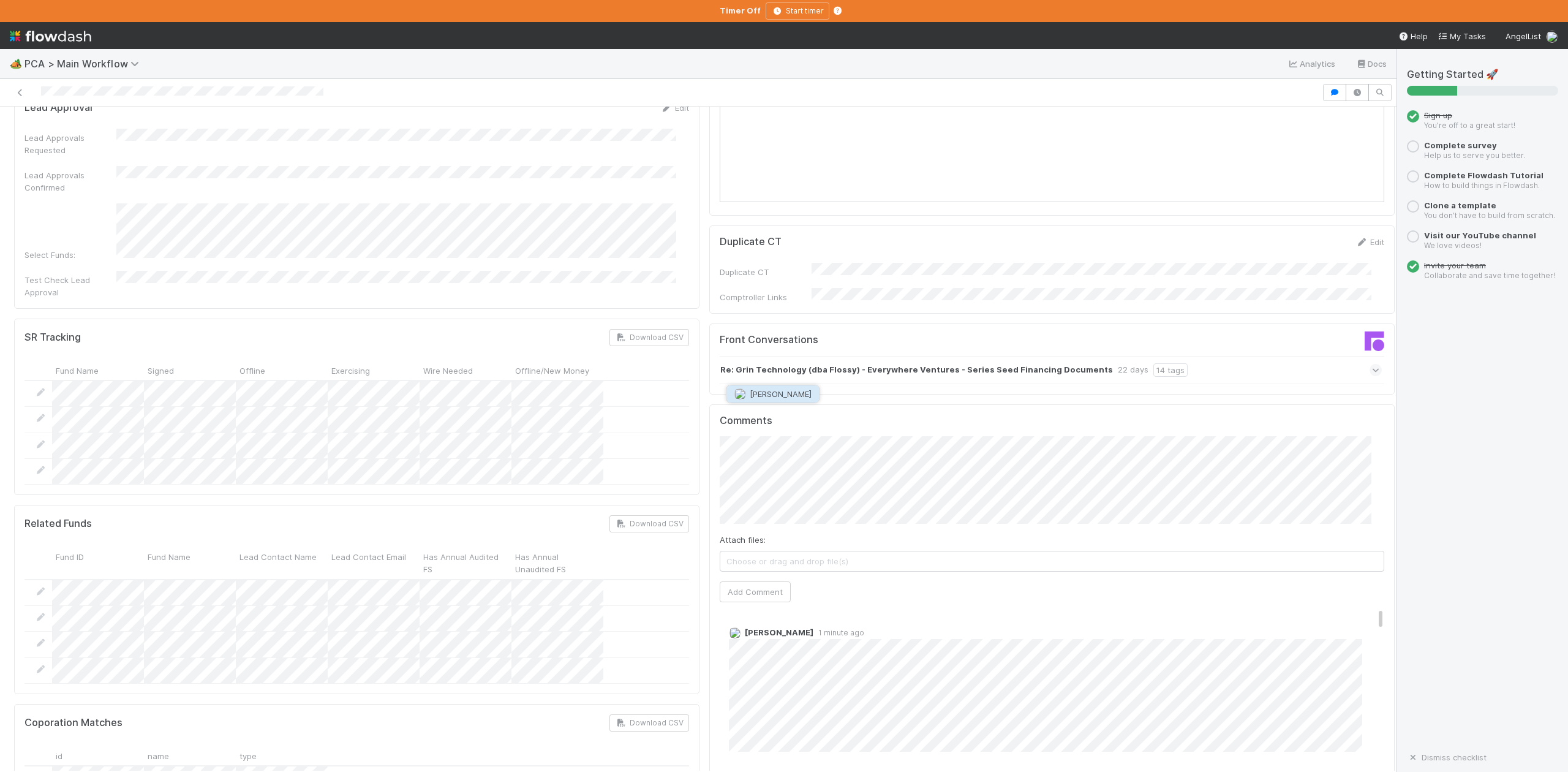
click at [770, 390] on span "[PERSON_NAME]" at bounding box center [781, 394] width 62 height 10
click at [747, 581] on button "Add Comment" at bounding box center [755, 591] width 71 height 21
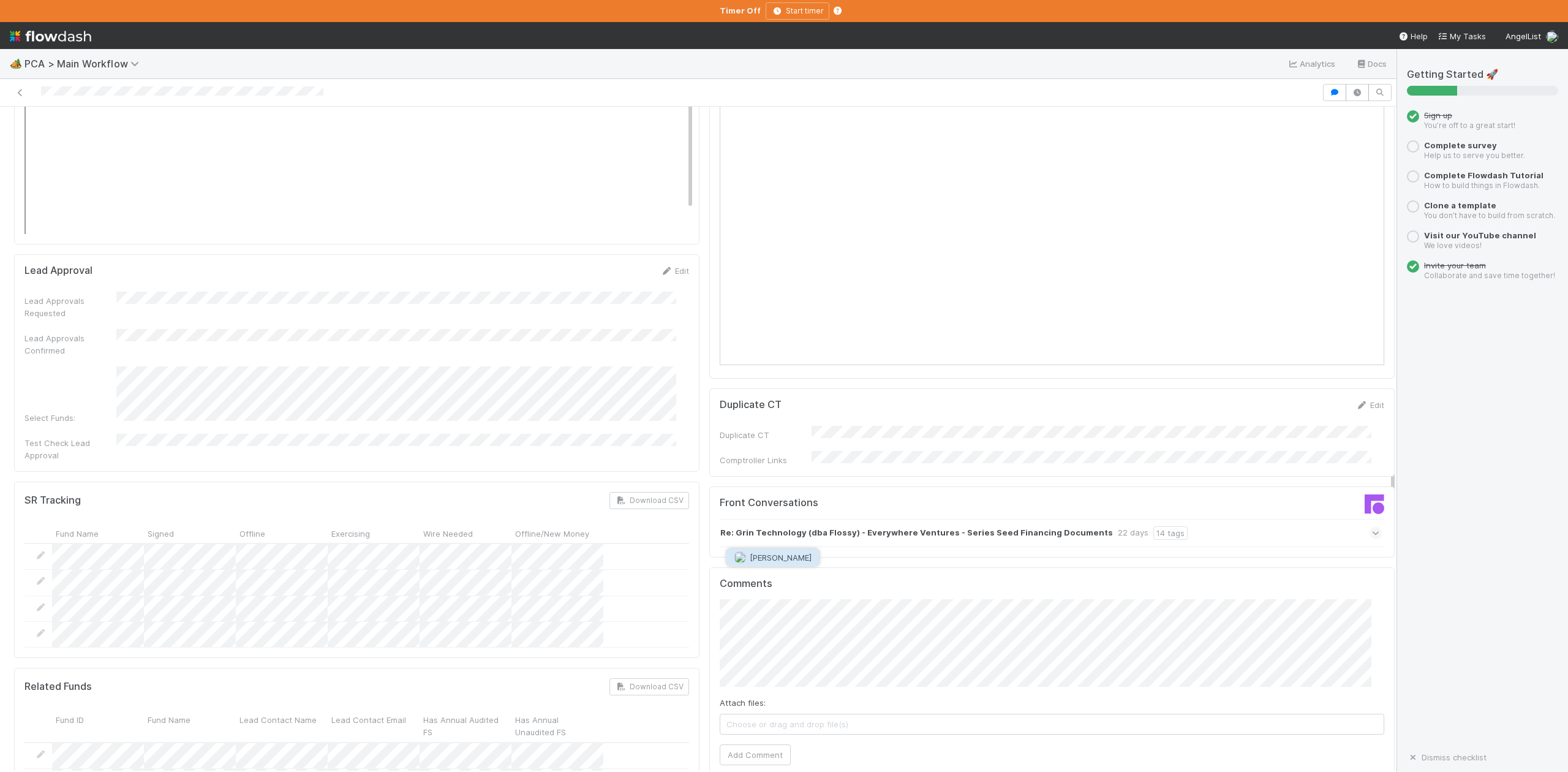
click at [782, 557] on span "[PERSON_NAME]" at bounding box center [781, 557] width 62 height 10
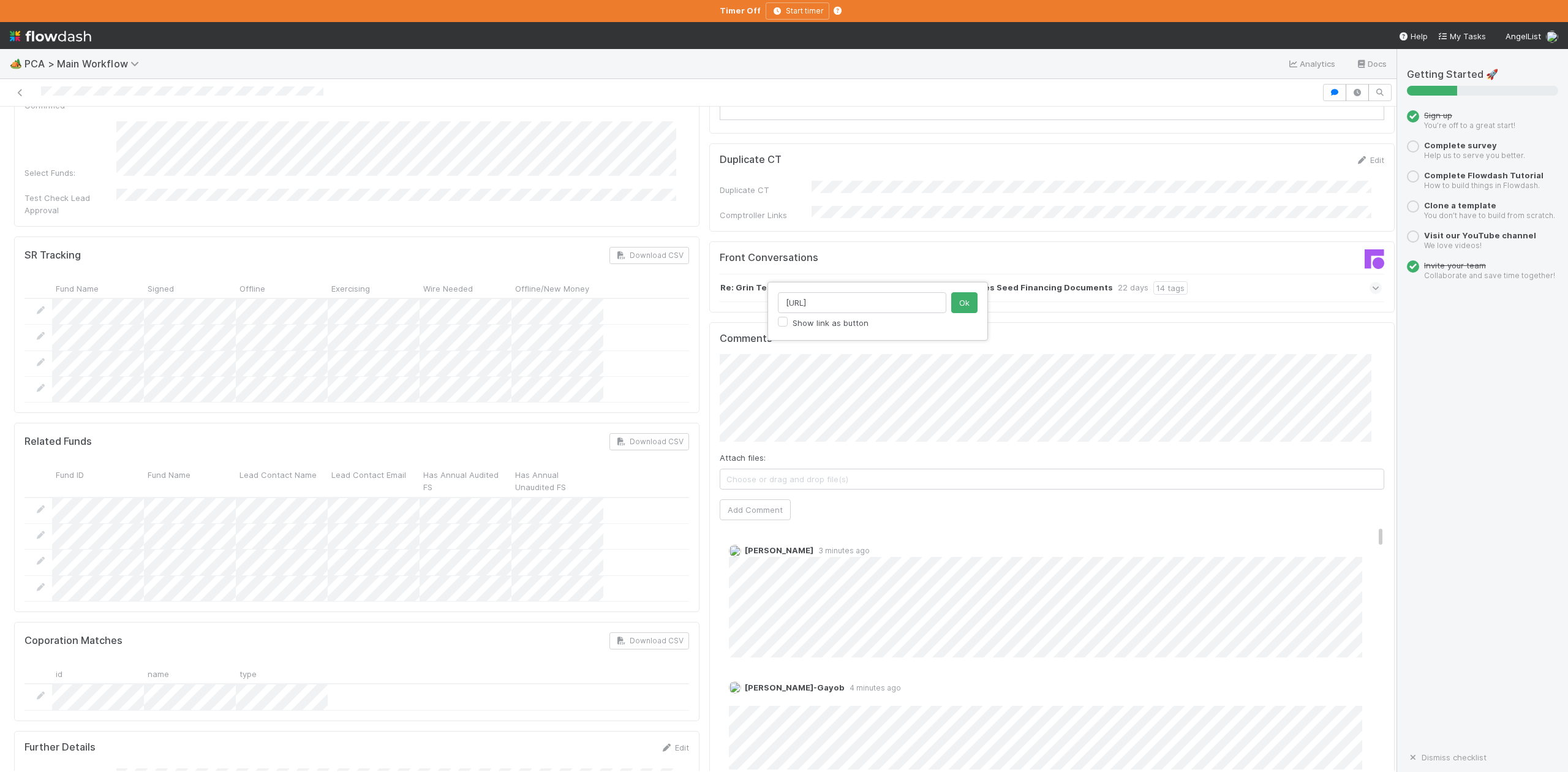
scroll to position [0, 0]
type input "h"
click at [962, 303] on button "Ok" at bounding box center [965, 302] width 26 height 21
click at [736, 500] on button "Add Comment" at bounding box center [755, 510] width 71 height 21
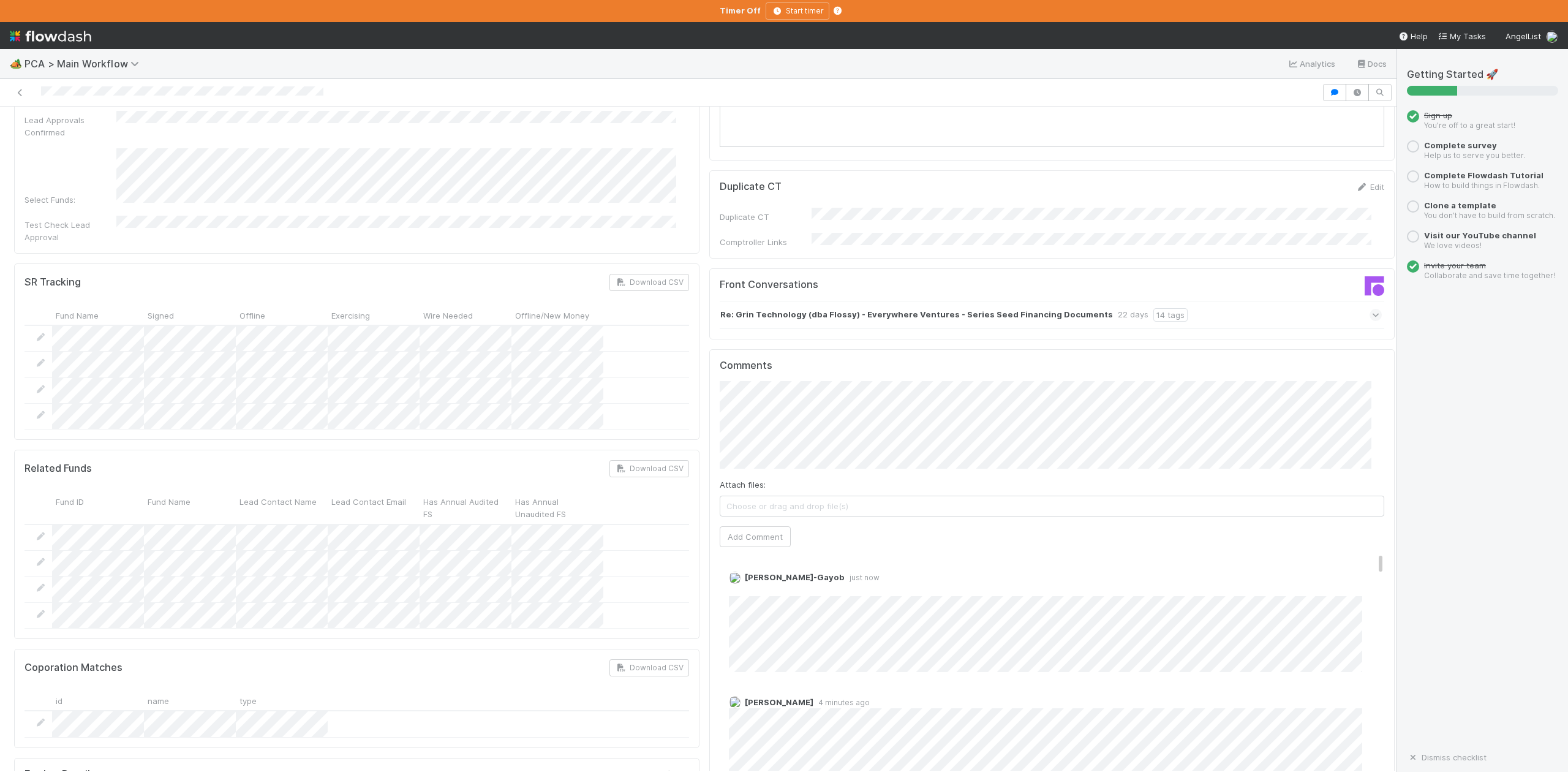
scroll to position [1960, 0]
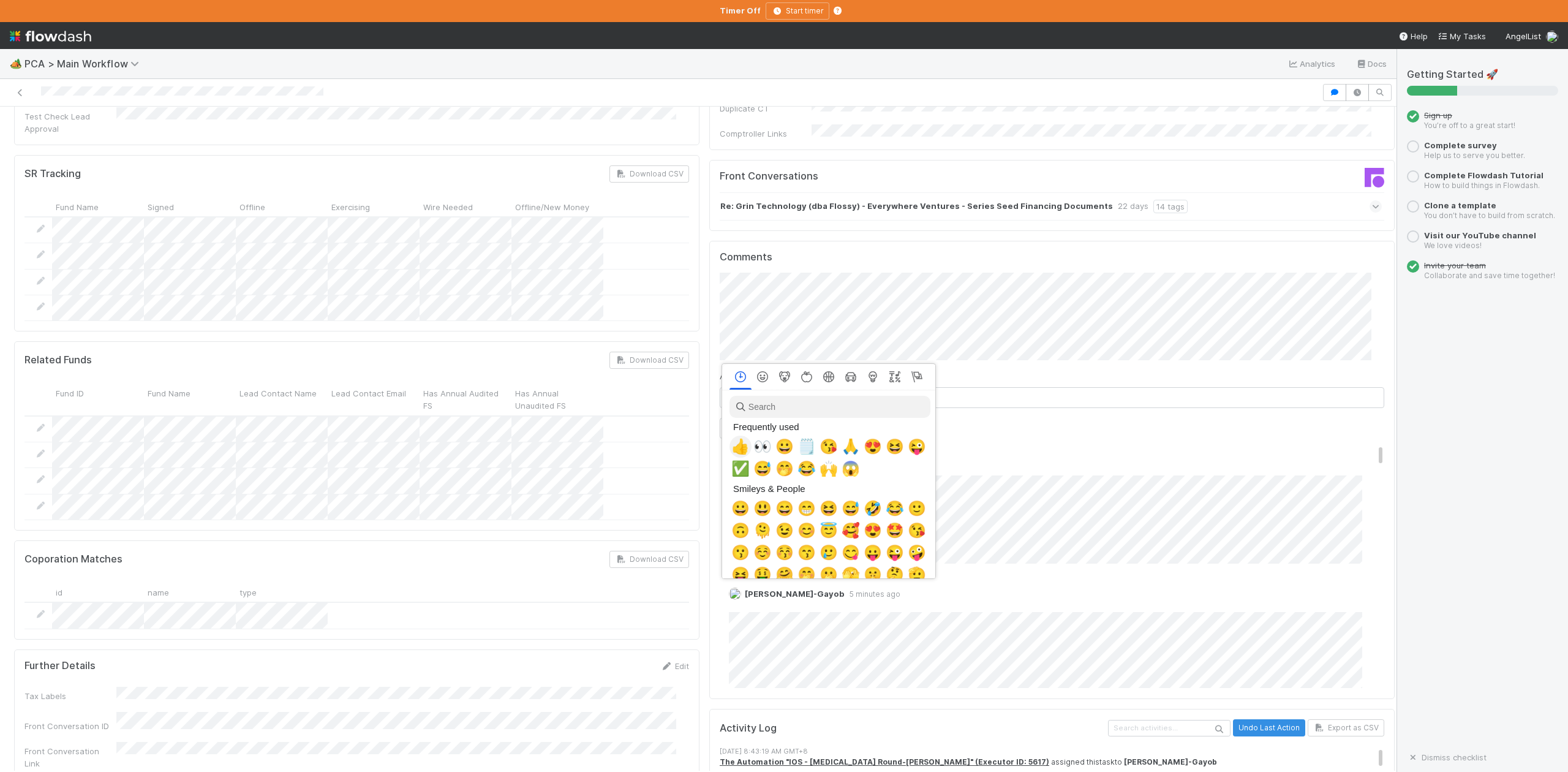
scroll to position [0, 7]
click at [735, 450] on span "👍" at bounding box center [738, 447] width 19 height 17
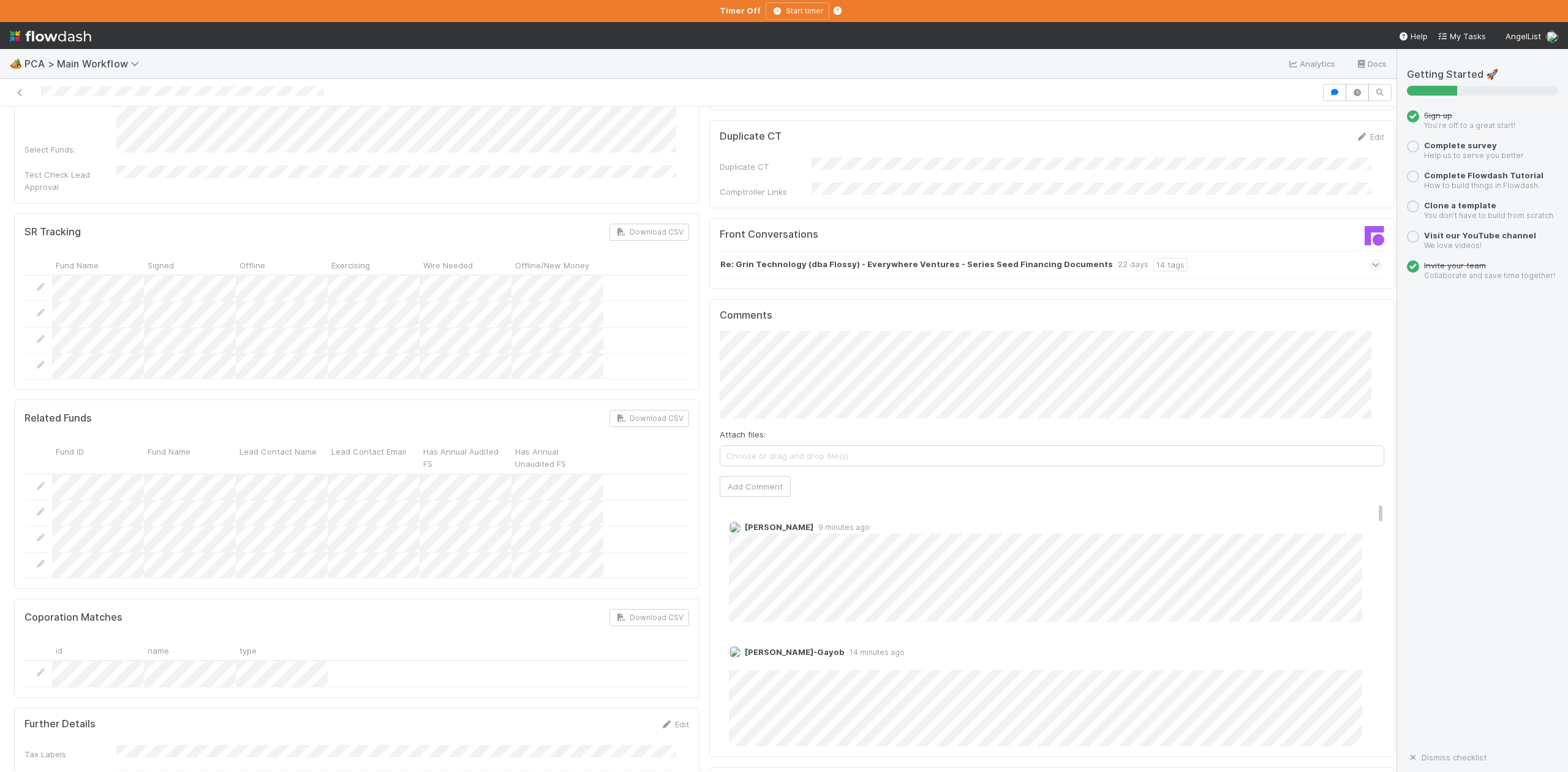
scroll to position [1960, 0]
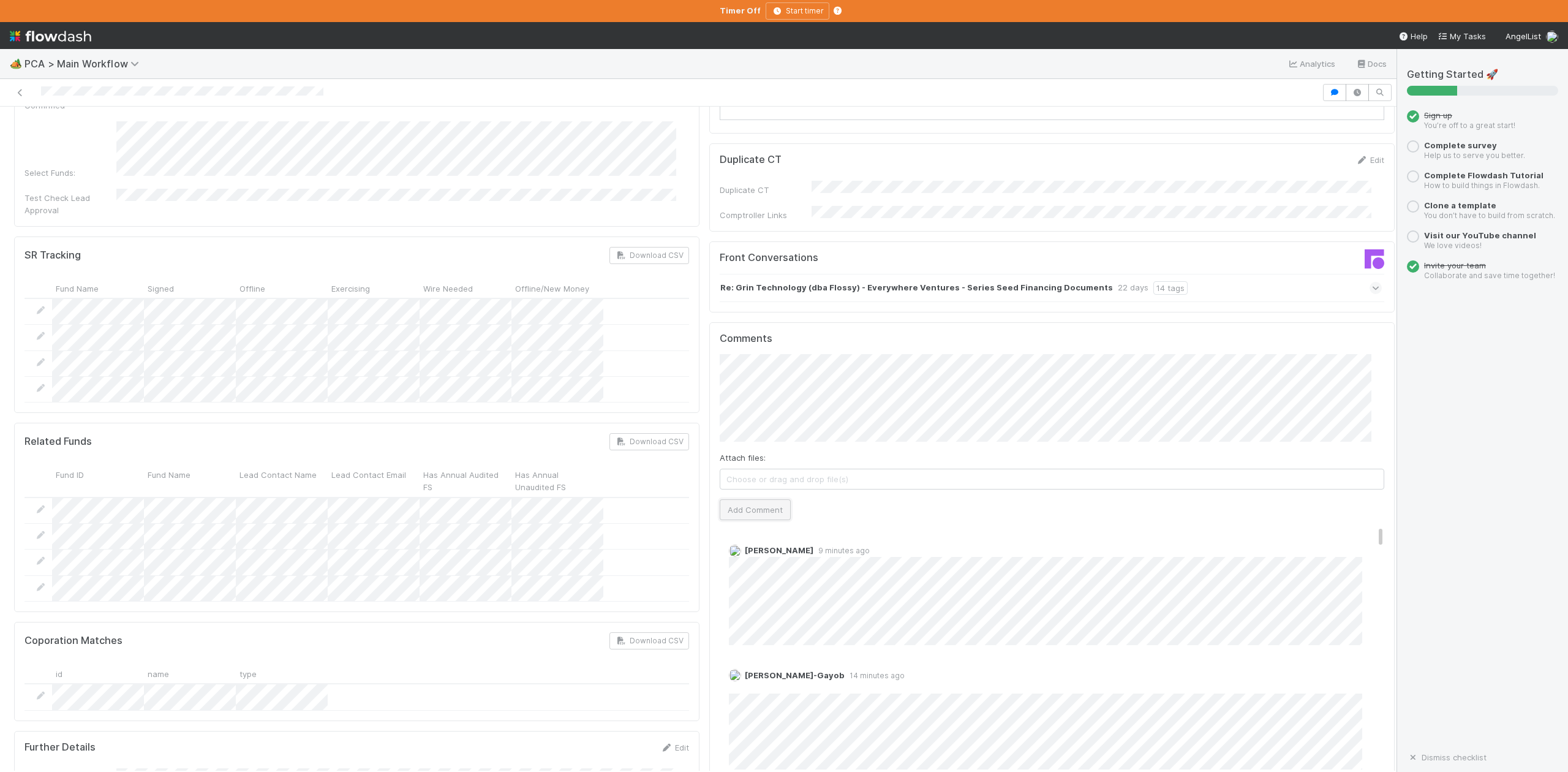
click at [736, 500] on button "Add Comment" at bounding box center [755, 510] width 71 height 21
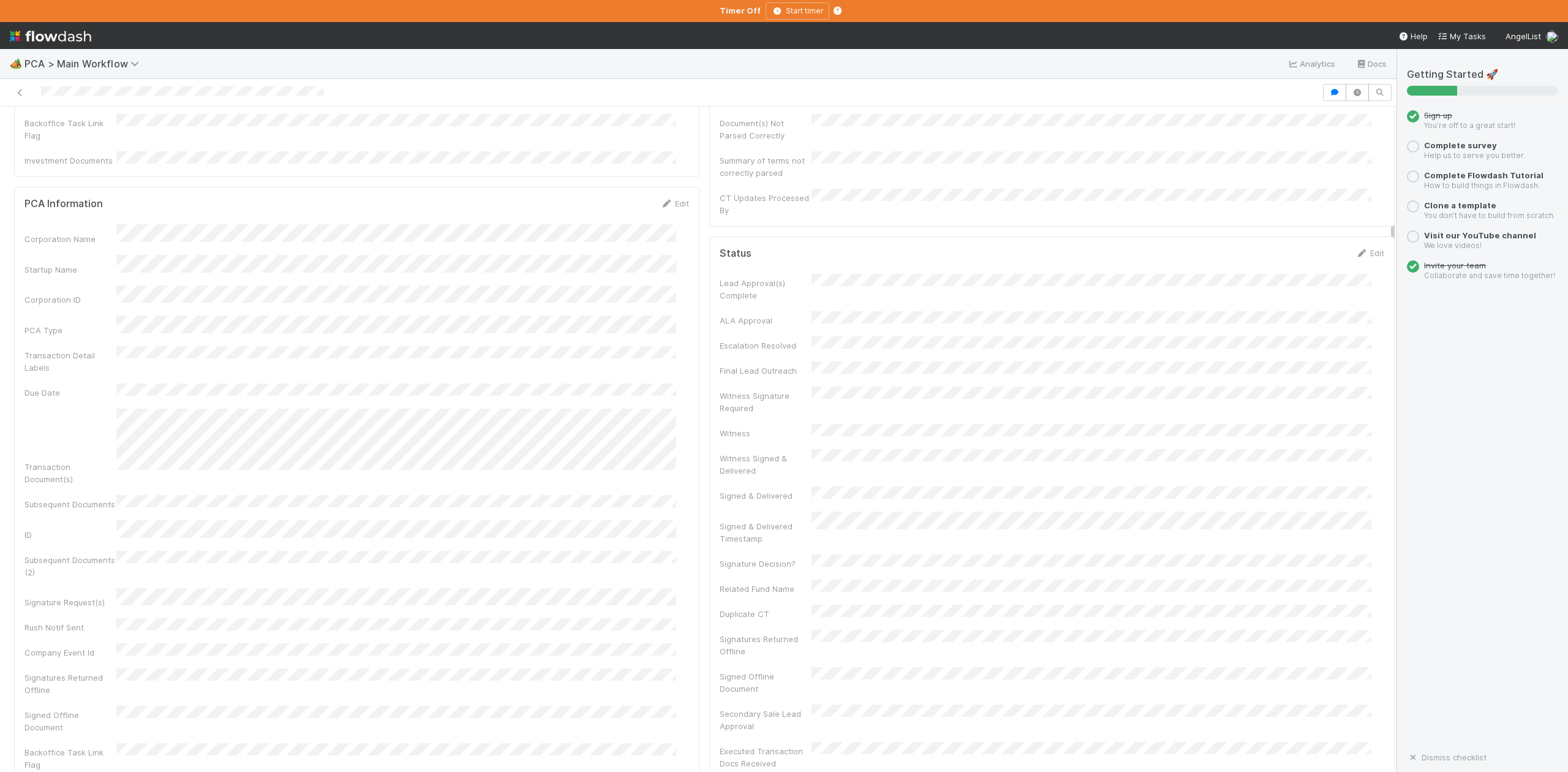
scroll to position [0, 0]
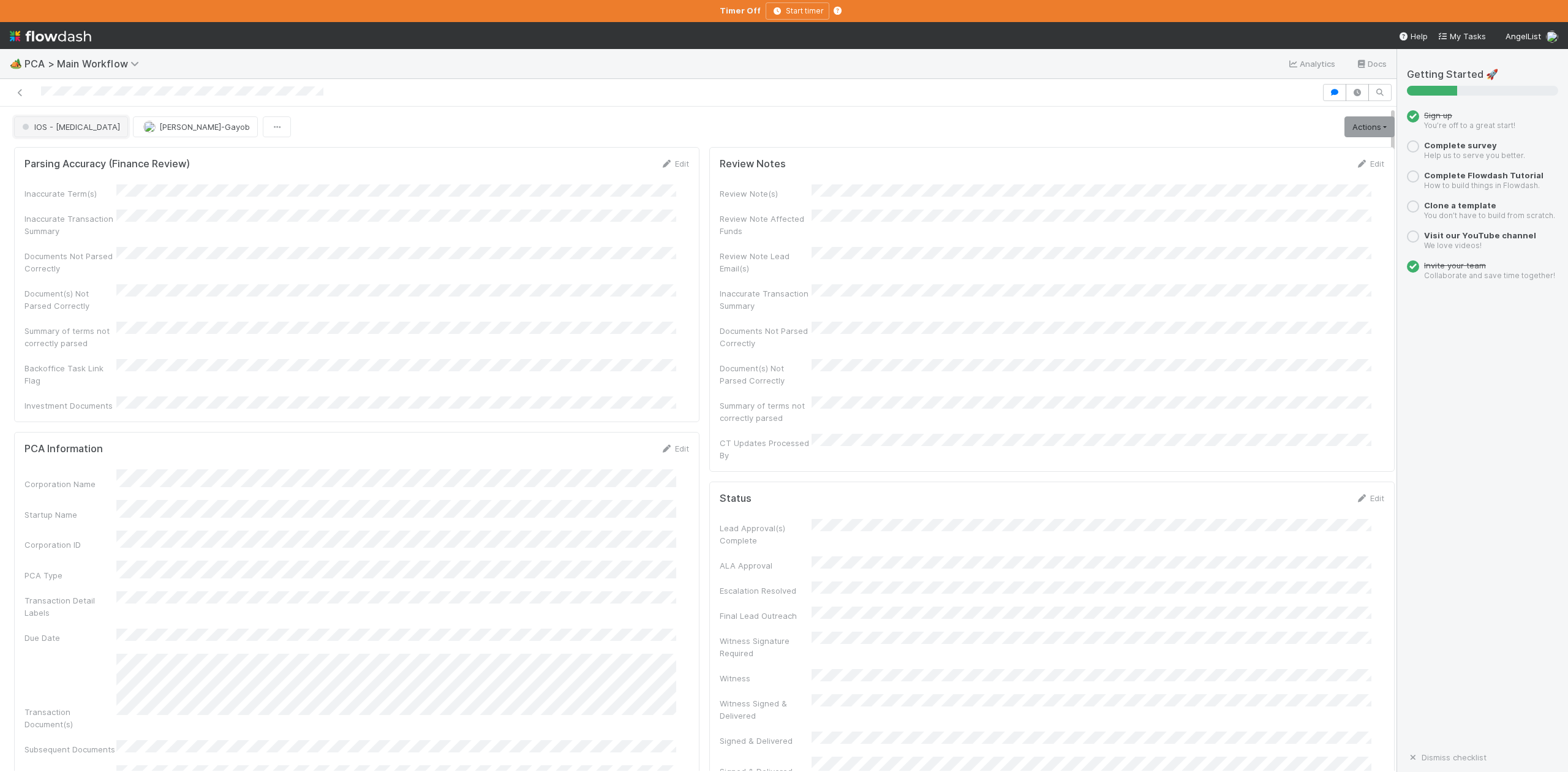
click at [57, 131] on span "IOS - [MEDICAL_DATA]" at bounding box center [69, 127] width 100 height 10
click at [61, 258] on span "DCR Review" at bounding box center [47, 252] width 61 height 10
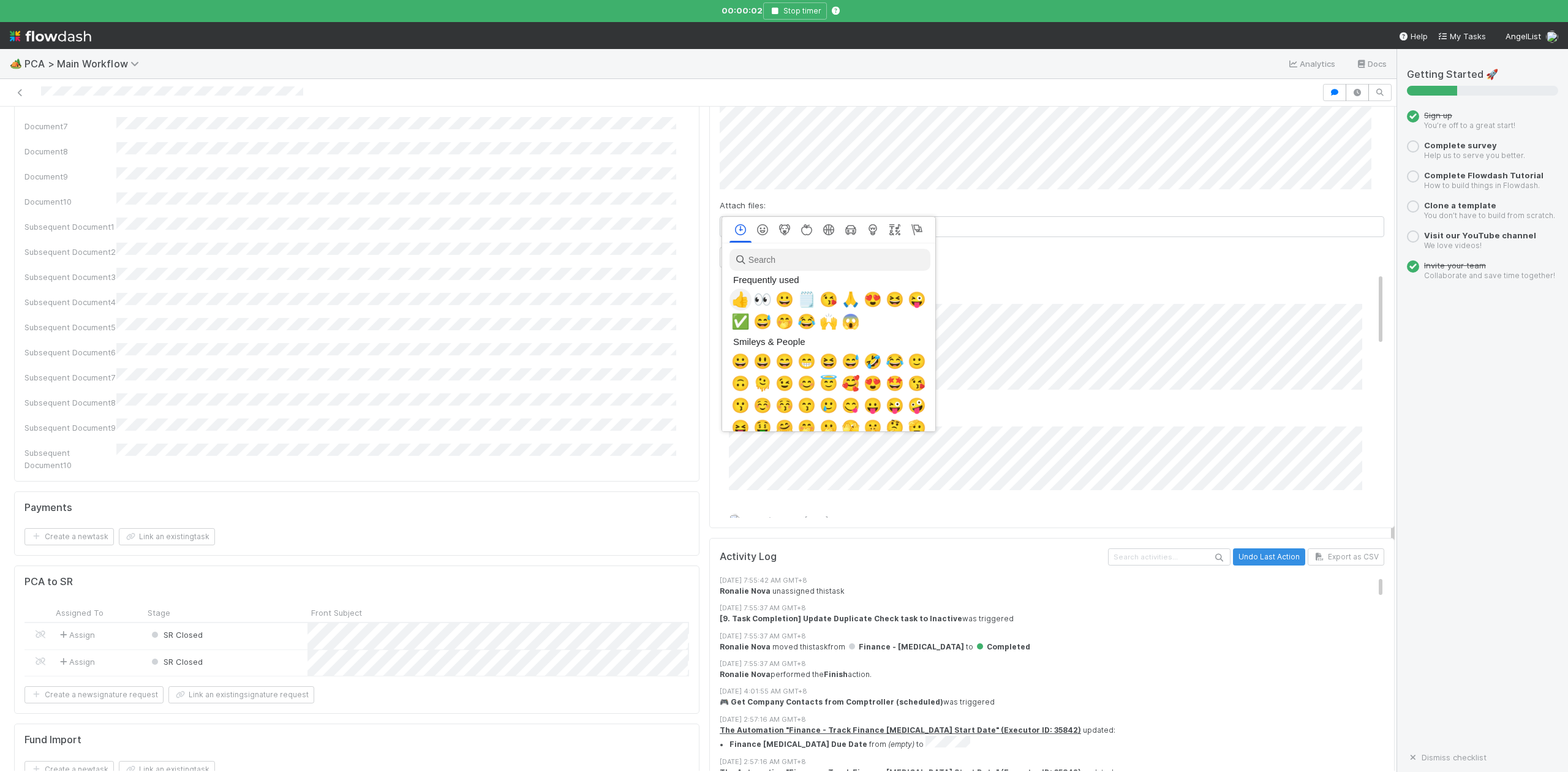
scroll to position [0, 7]
click at [732, 322] on span "✅" at bounding box center [738, 321] width 19 height 17
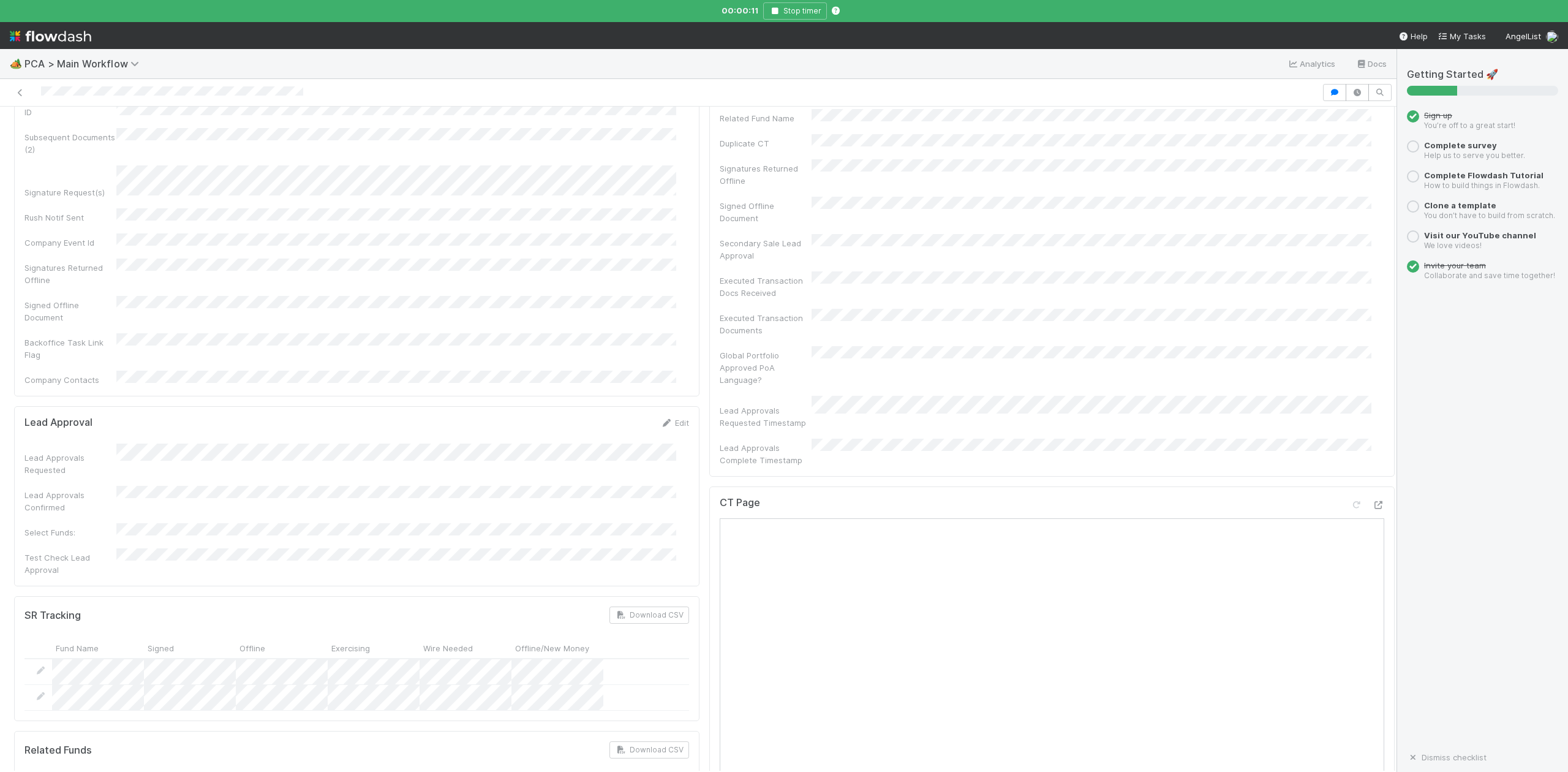
scroll to position [245, 0]
click at [776, 10] on icon "button" at bounding box center [775, 10] width 12 height 7
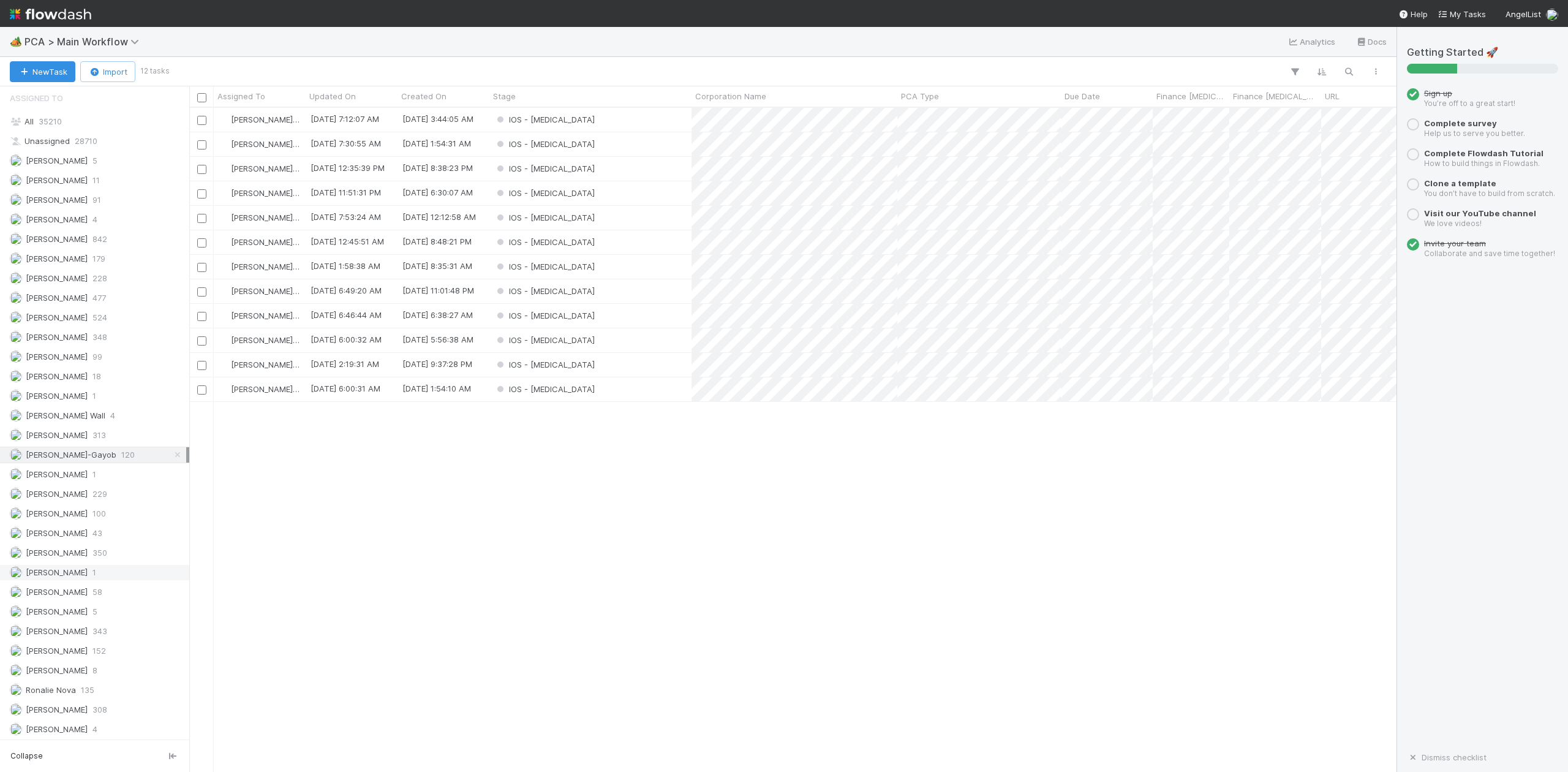
scroll to position [1554, 0]
click at [68, 666] on span "[PERSON_NAME]" at bounding box center [57, 668] width 62 height 10
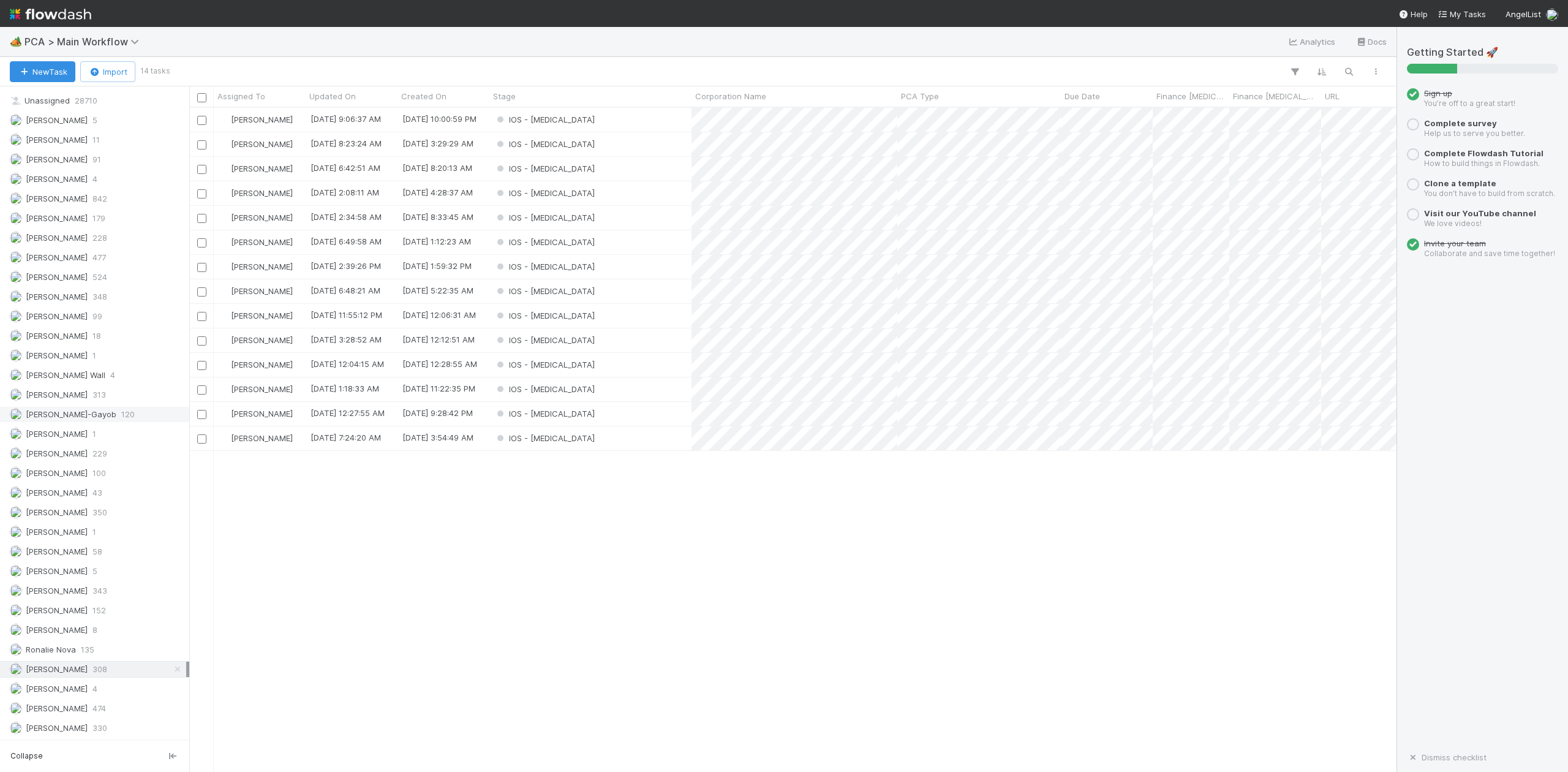
scroll to position [652, 1196]
click at [93, 409] on span "[PERSON_NAME]-Gayob" at bounding box center [71, 414] width 91 height 10
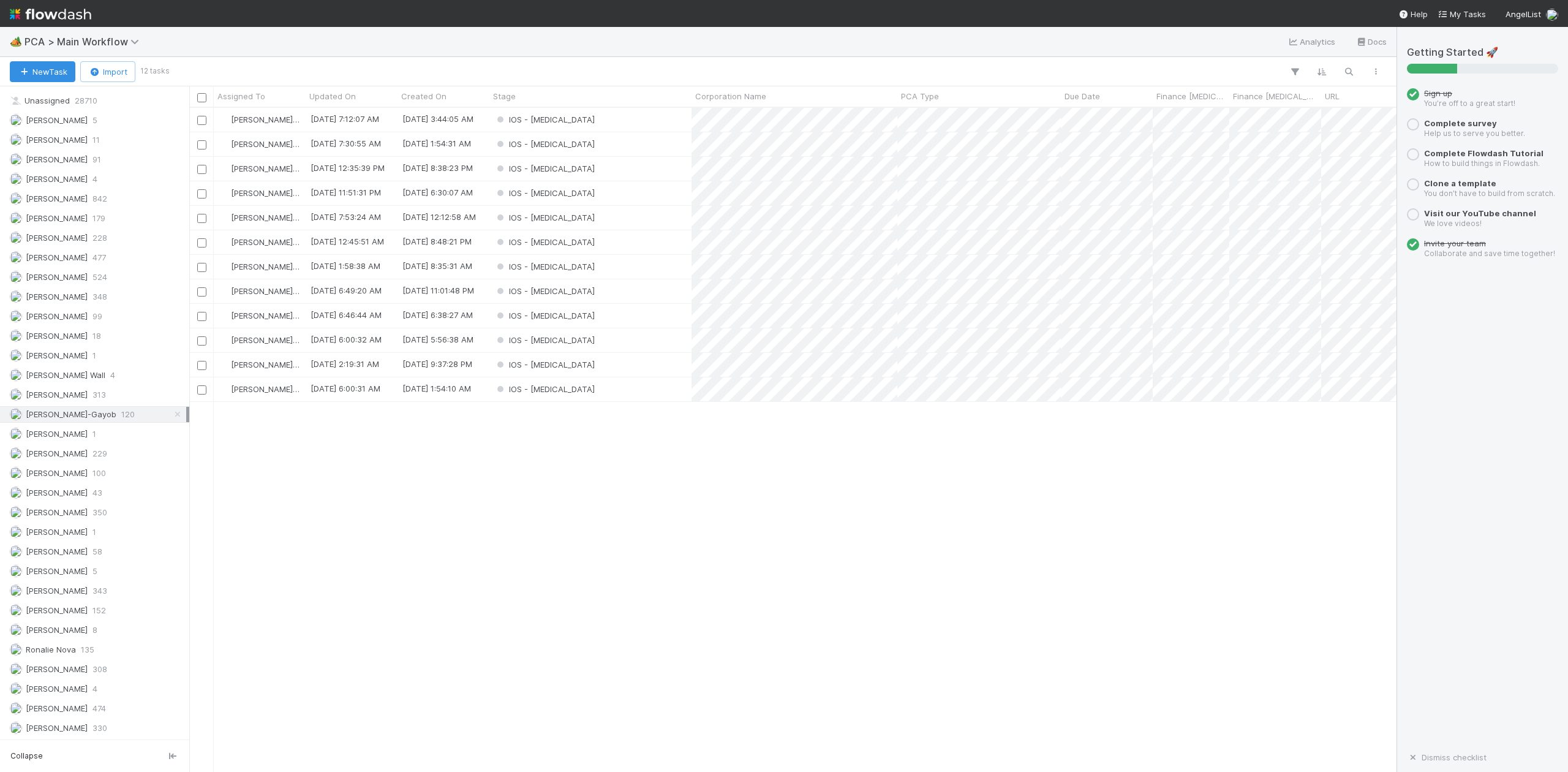
scroll to position [652, 1196]
click at [569, 367] on div "IOS - [MEDICAL_DATA]" at bounding box center [591, 364] width 202 height 24
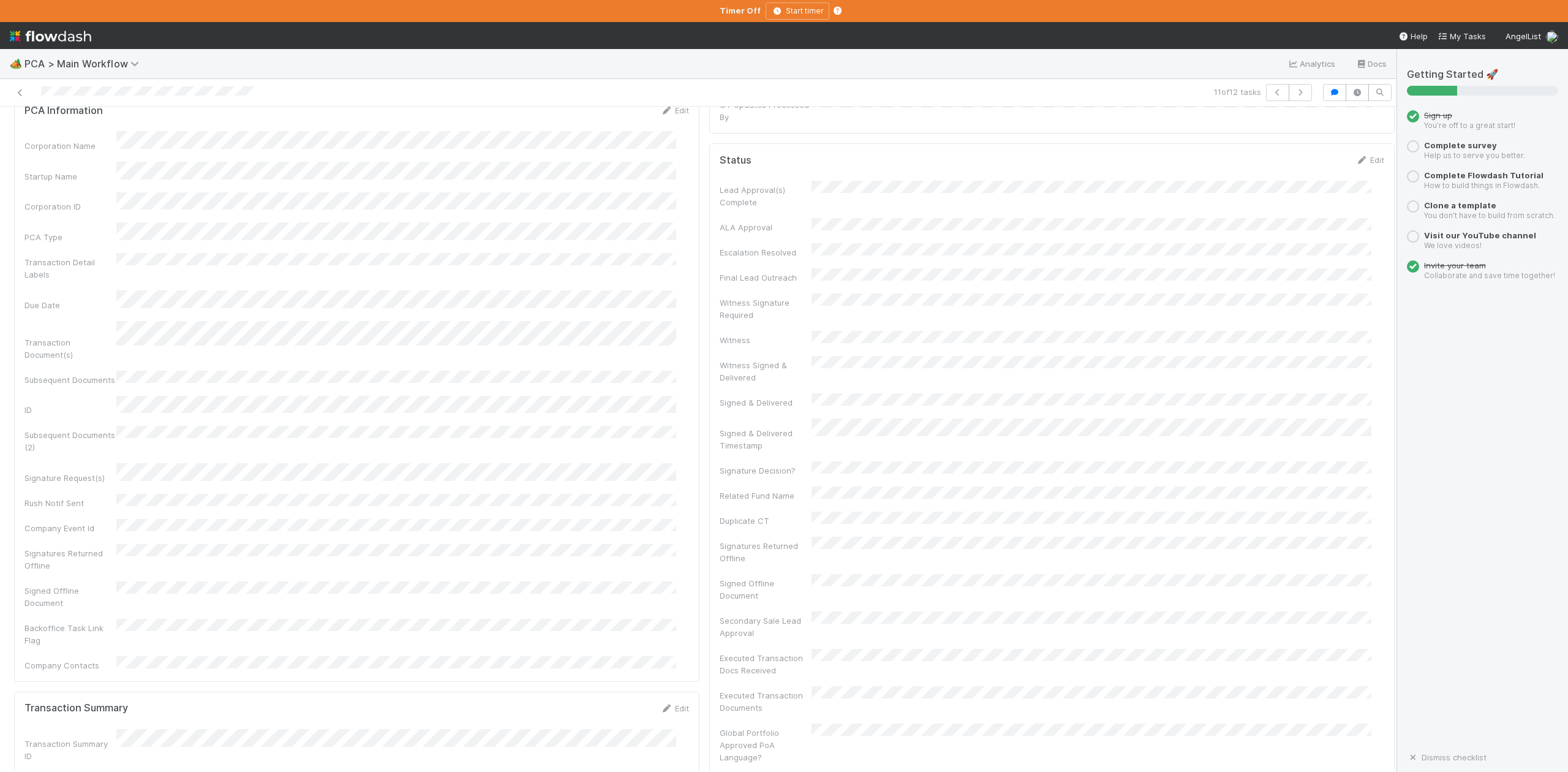
scroll to position [490, 0]
click at [1103, 534] on div "Executed Transaction Documents" at bounding box center [1052, 547] width 665 height 27
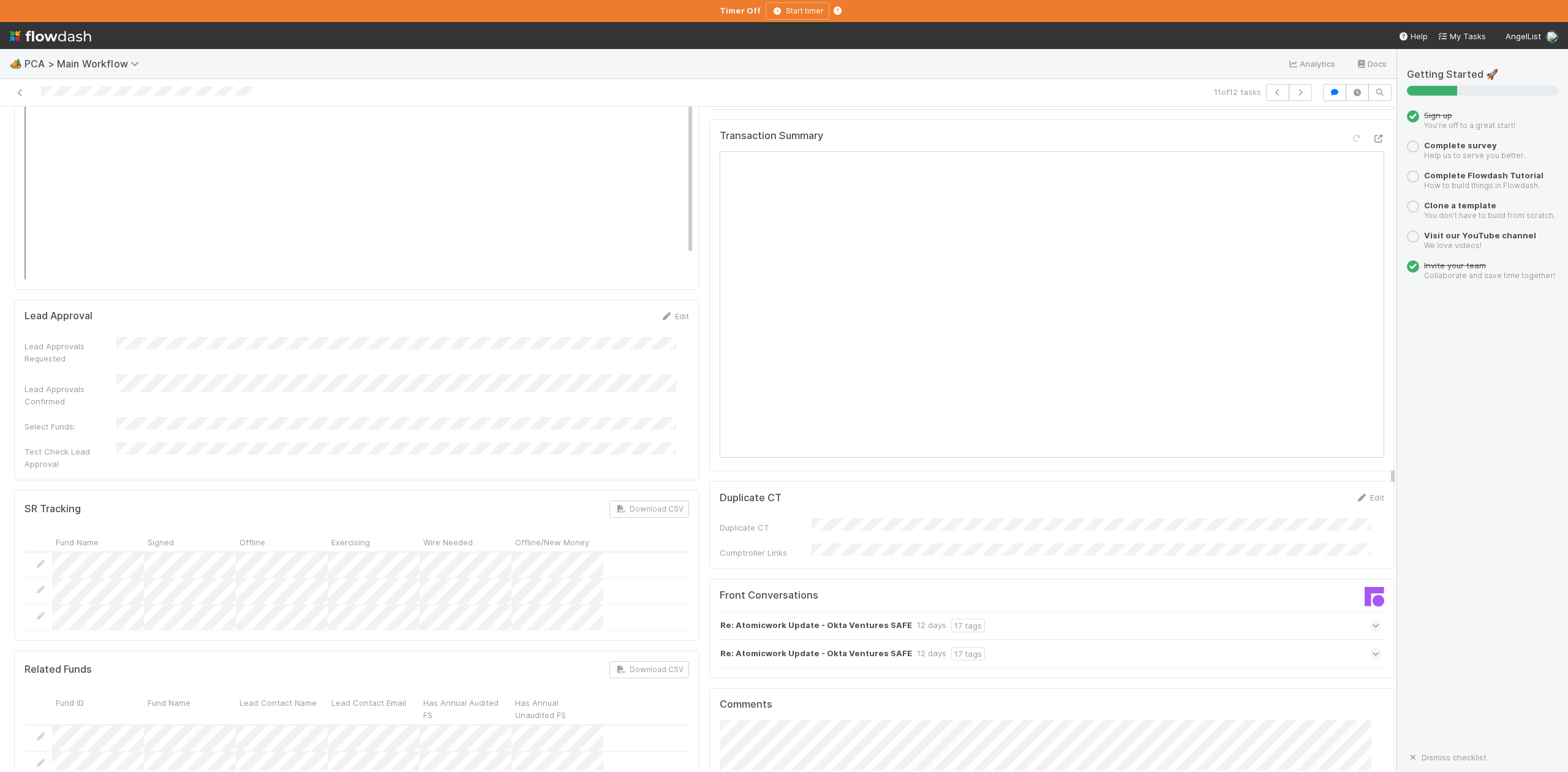
scroll to position [1879, 0]
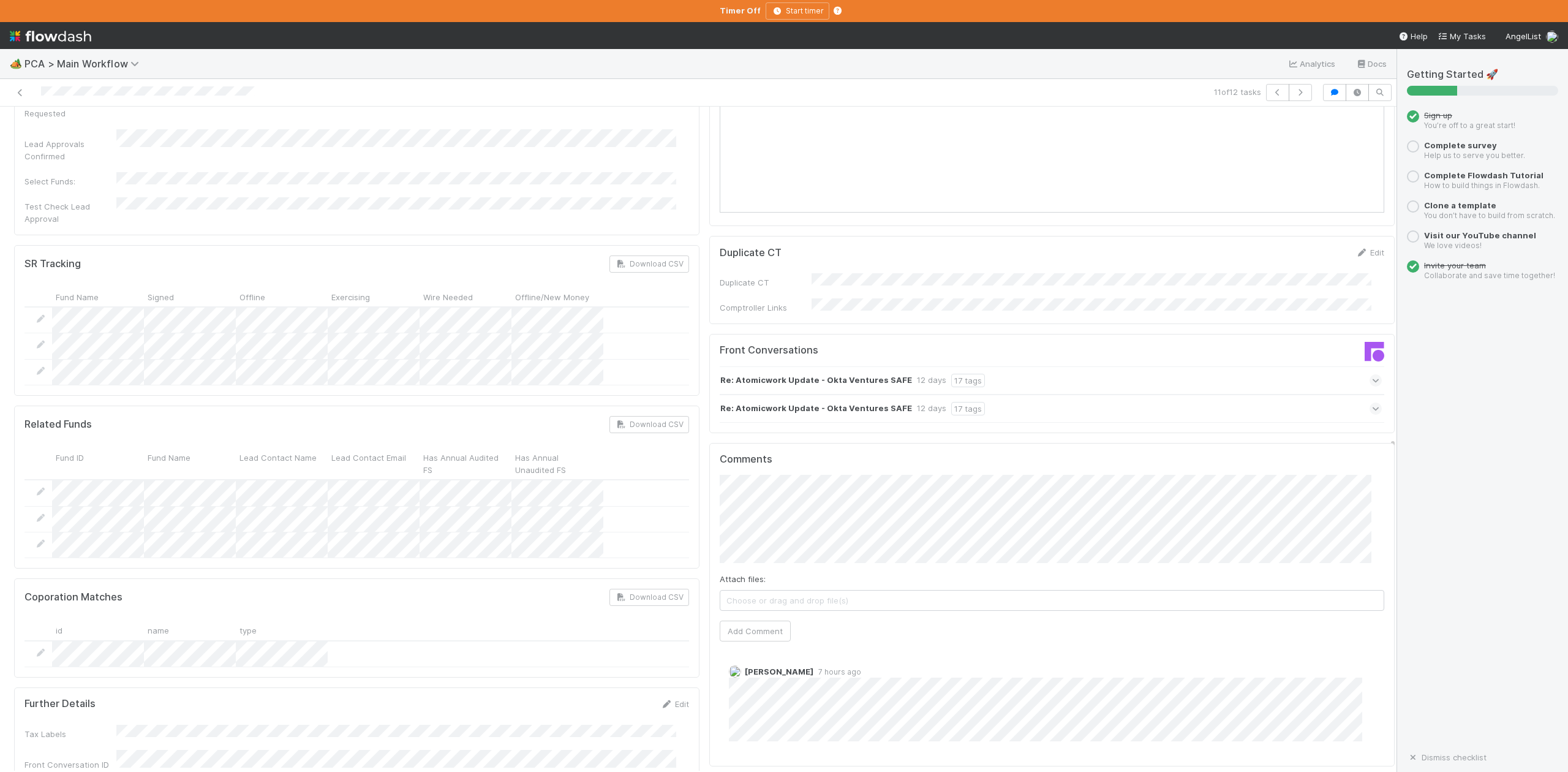
click at [1077, 475] on div "Attach files: Choose or drag and drop file(s) Add Comment" at bounding box center [1052, 557] width 665 height 166
click at [752, 620] on button "Add Comment" at bounding box center [755, 630] width 71 height 21
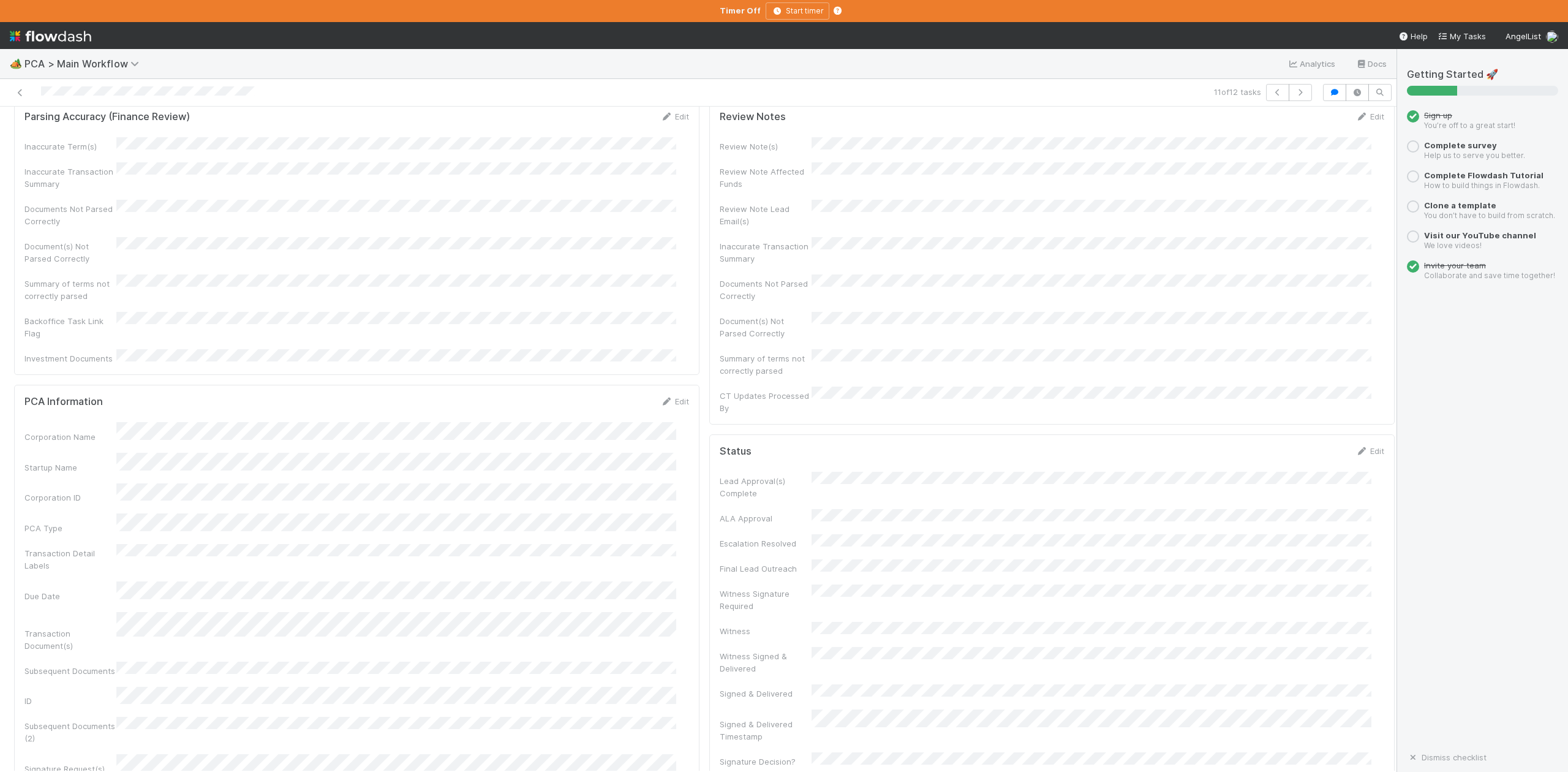
scroll to position [0, 0]
click at [51, 133] on button "IOS - [MEDICAL_DATA]" at bounding box center [71, 127] width 114 height 21
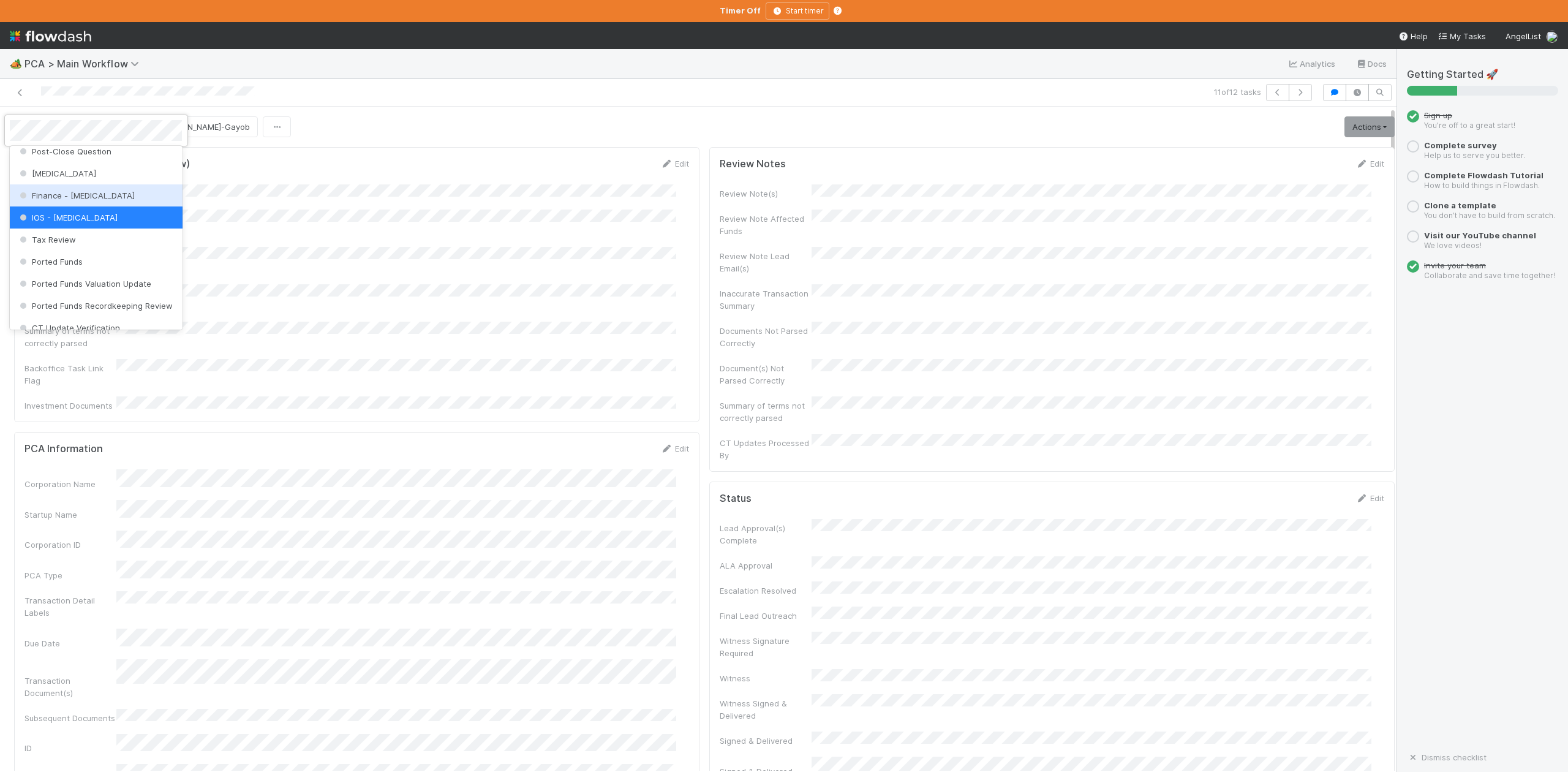
scroll to position [486, 0]
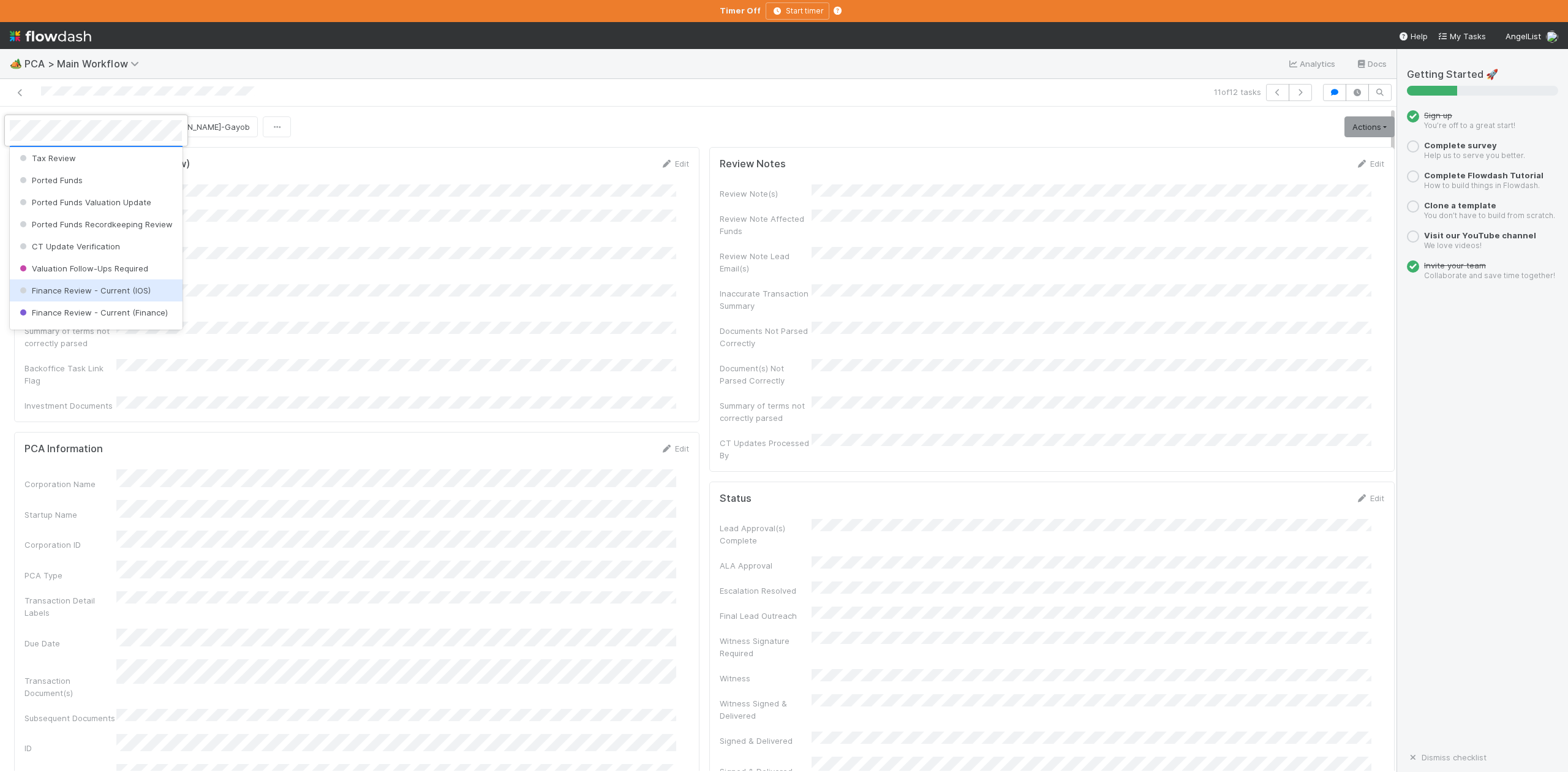
click at [96, 295] on span "Finance Review - Current (IOS)" at bounding box center [84, 290] width 134 height 10
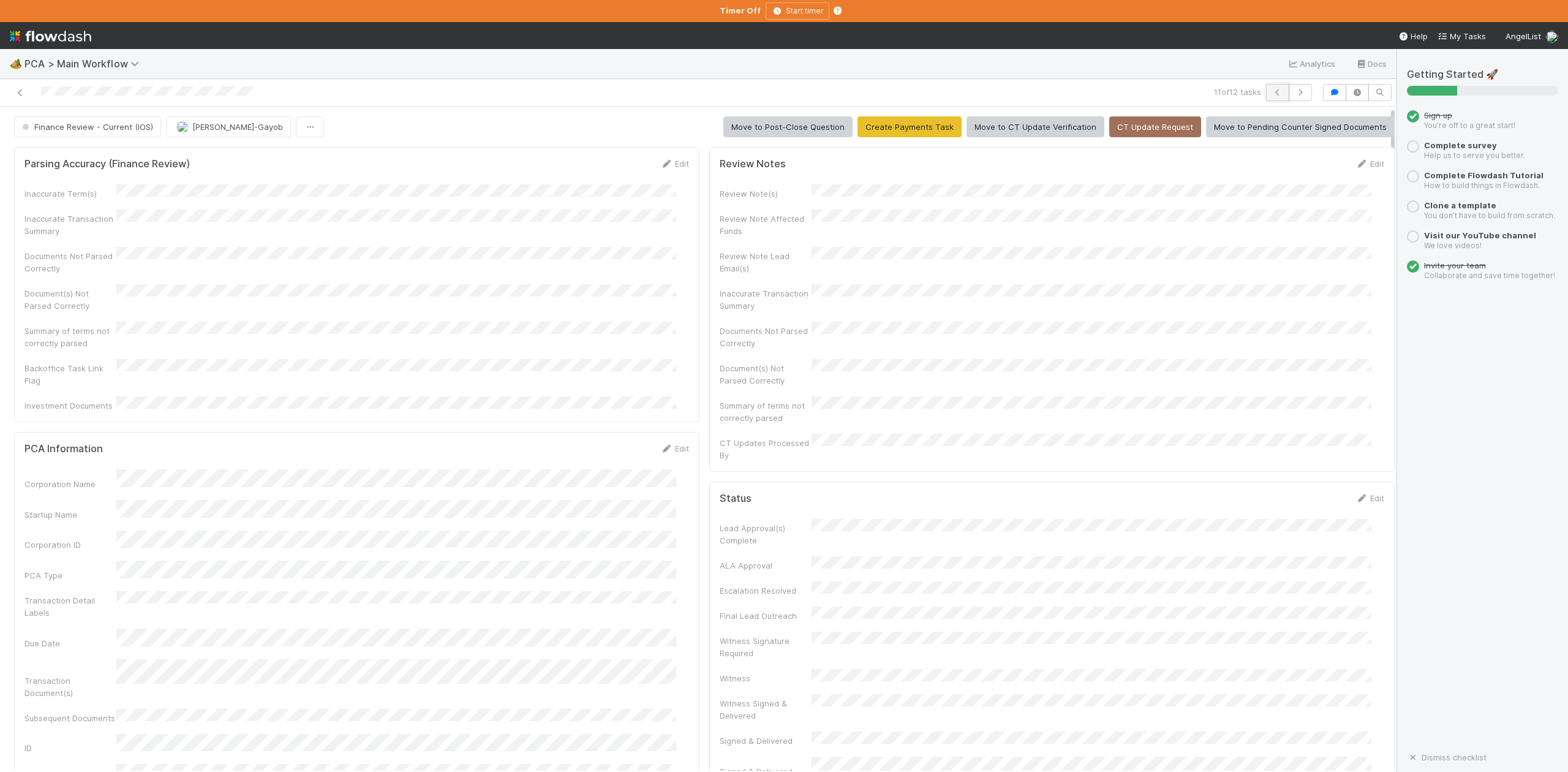
click at [1272, 91] on icon "button" at bounding box center [1278, 92] width 12 height 7
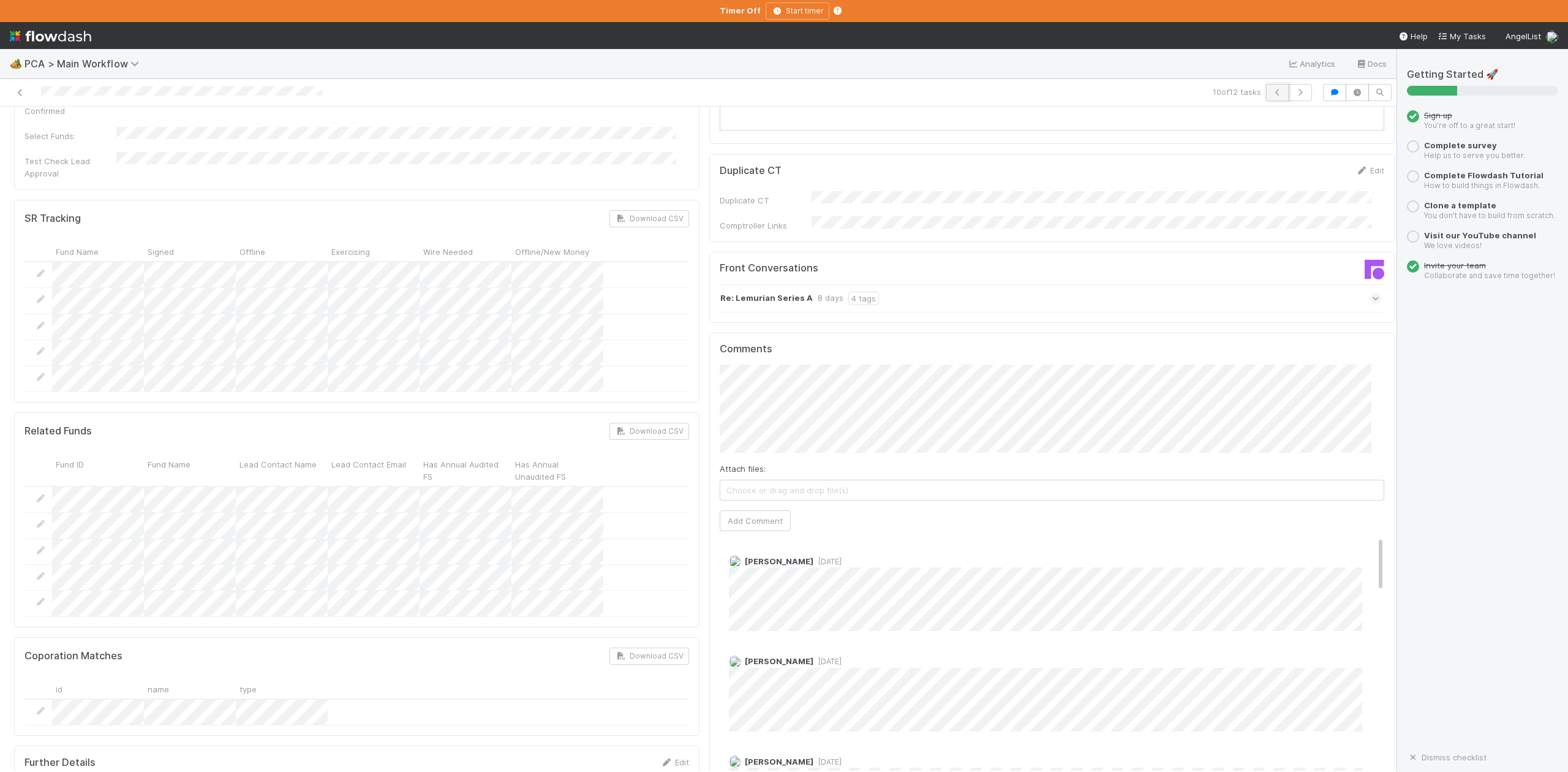
click at [1272, 91] on icon "button" at bounding box center [1278, 92] width 12 height 7
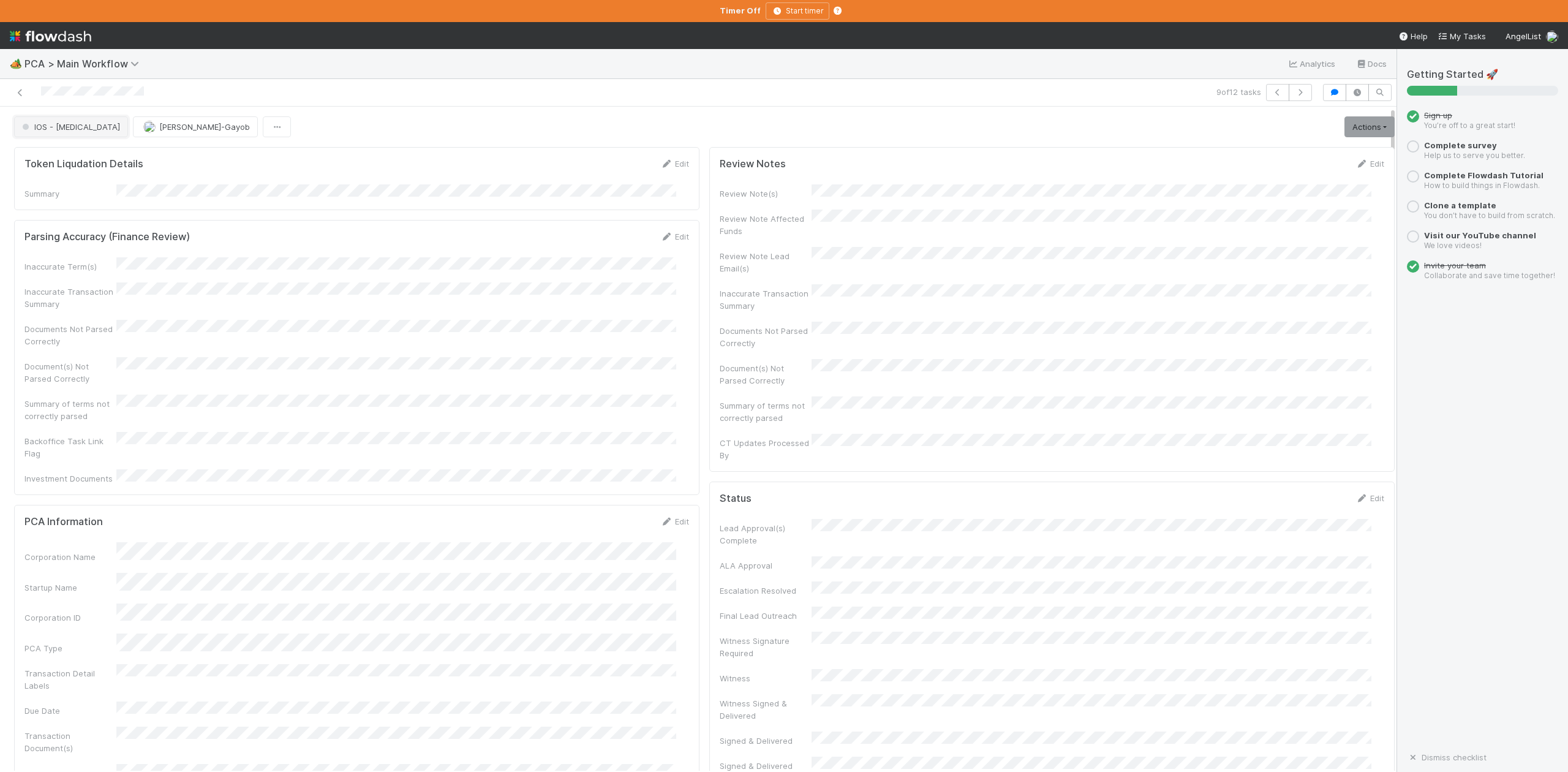
click at [55, 131] on span "IOS - [MEDICAL_DATA]" at bounding box center [69, 127] width 100 height 10
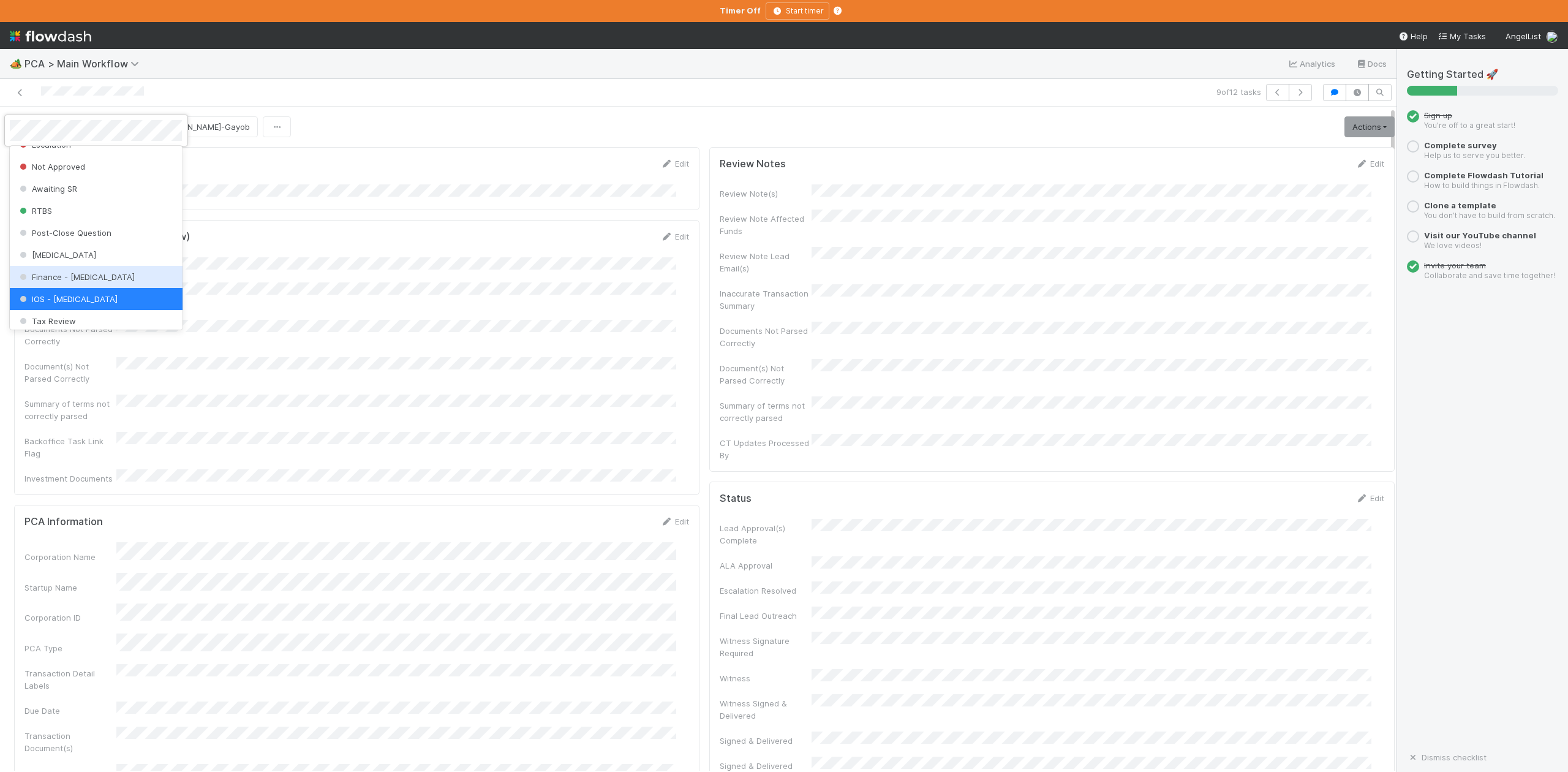
click at [76, 282] on span "Finance - [MEDICAL_DATA]" at bounding box center [75, 277] width 118 height 10
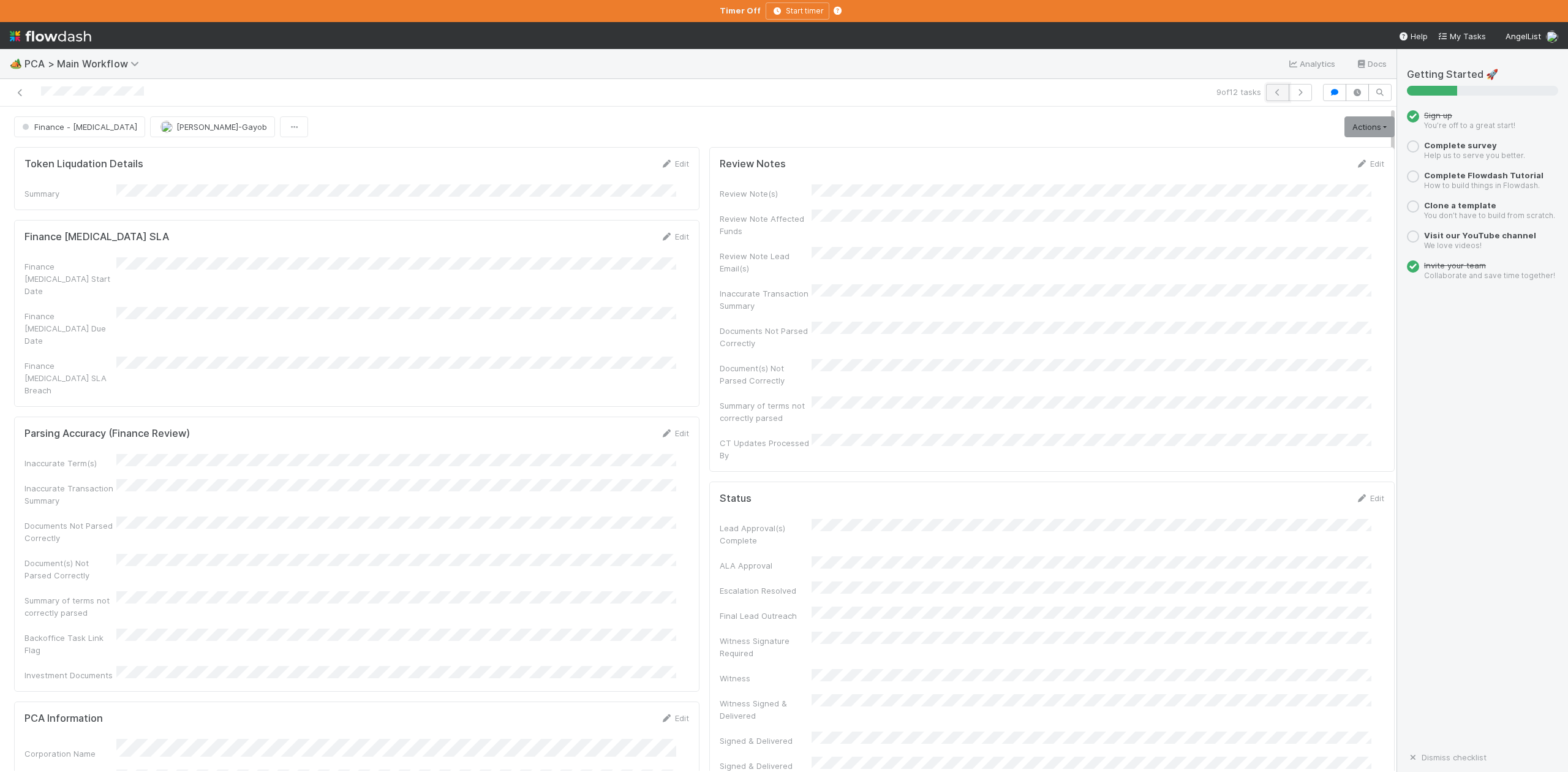
click at [1272, 89] on icon "button" at bounding box center [1278, 92] width 12 height 7
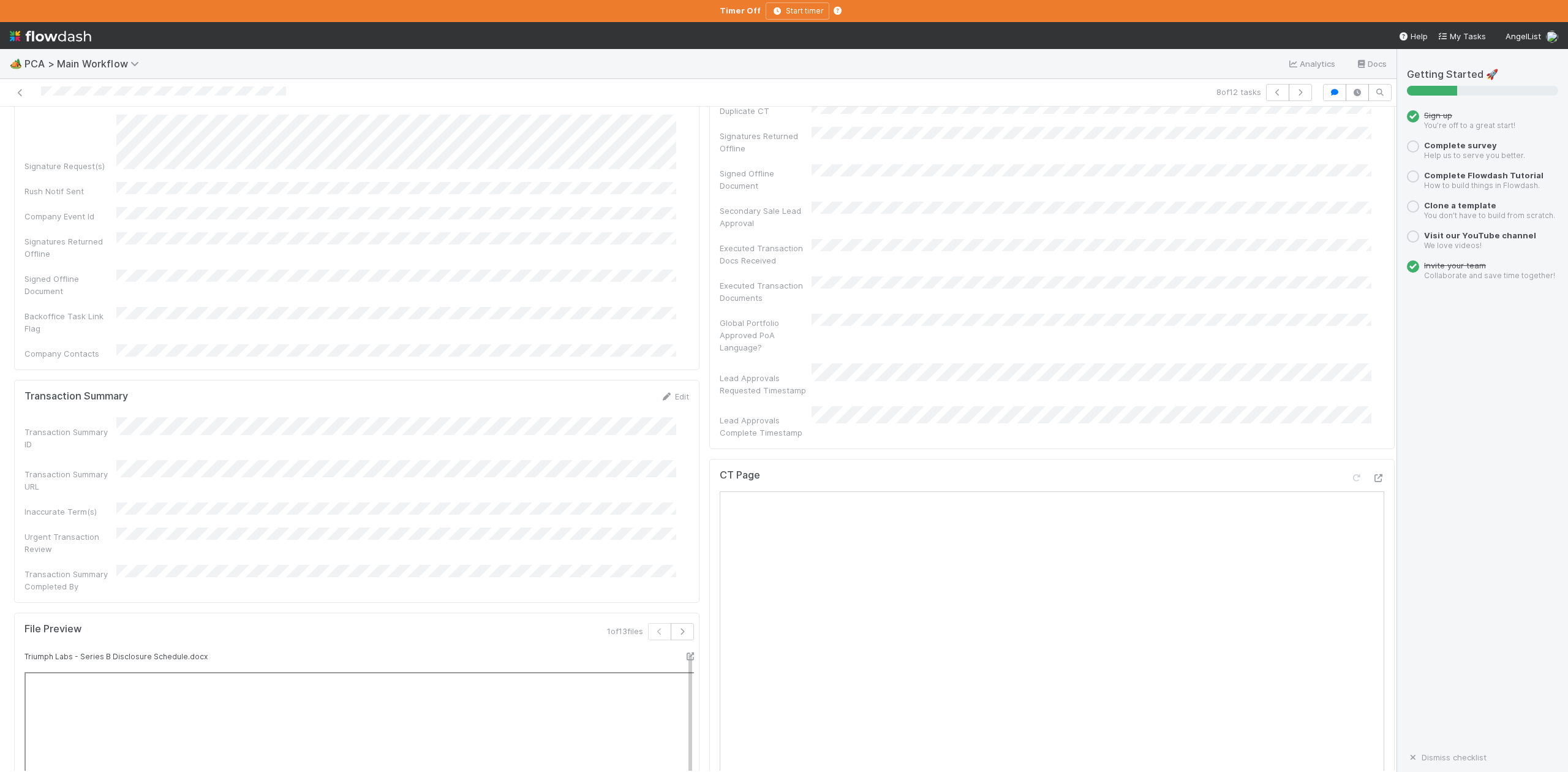
scroll to position [653, 0]
click at [1115, 501] on div "Lead Approvals Complete Timestamp" at bounding box center [1052, 518] width 665 height 33
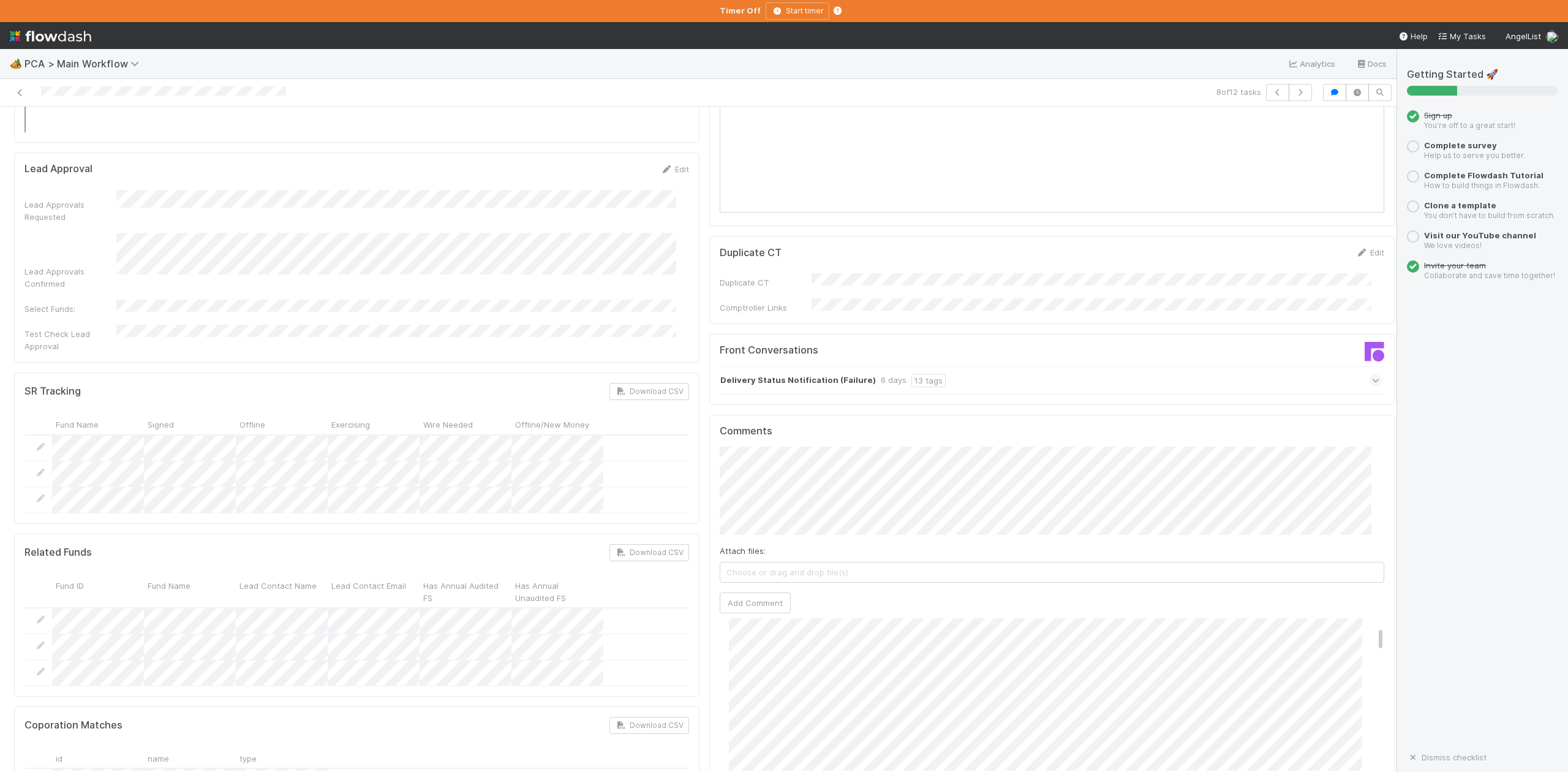
scroll to position [0, 0]
click at [726, 563] on span "Choose or drag and drop file(s)" at bounding box center [1052, 572] width 664 height 19
click at [868, 563] on span "SAFE.png" at bounding box center [1052, 572] width 664 height 19
click at [729, 612] on button "Add Comment" at bounding box center [755, 623] width 71 height 21
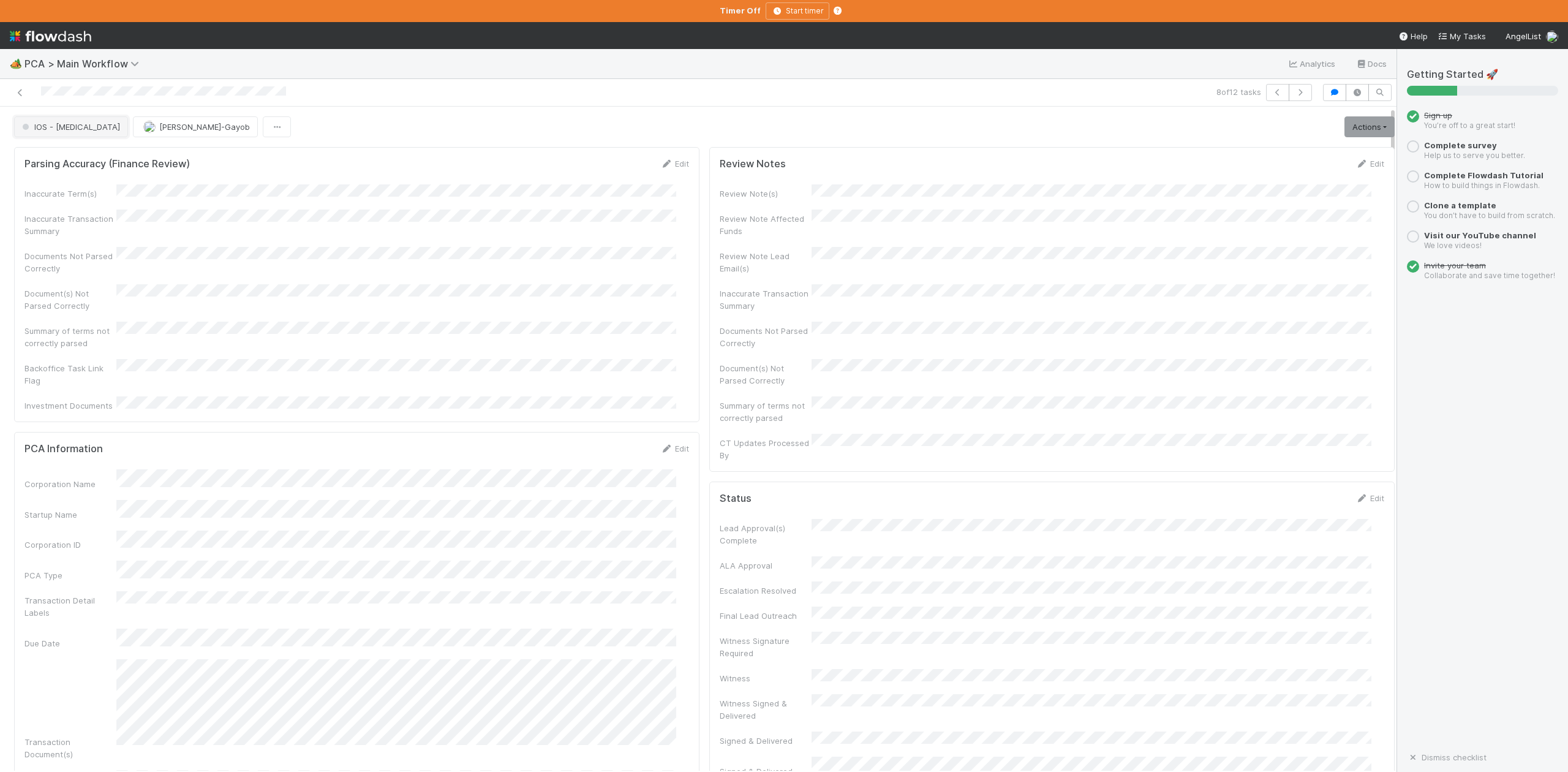
click at [57, 132] on span "IOS - [MEDICAL_DATA]" at bounding box center [69, 127] width 100 height 10
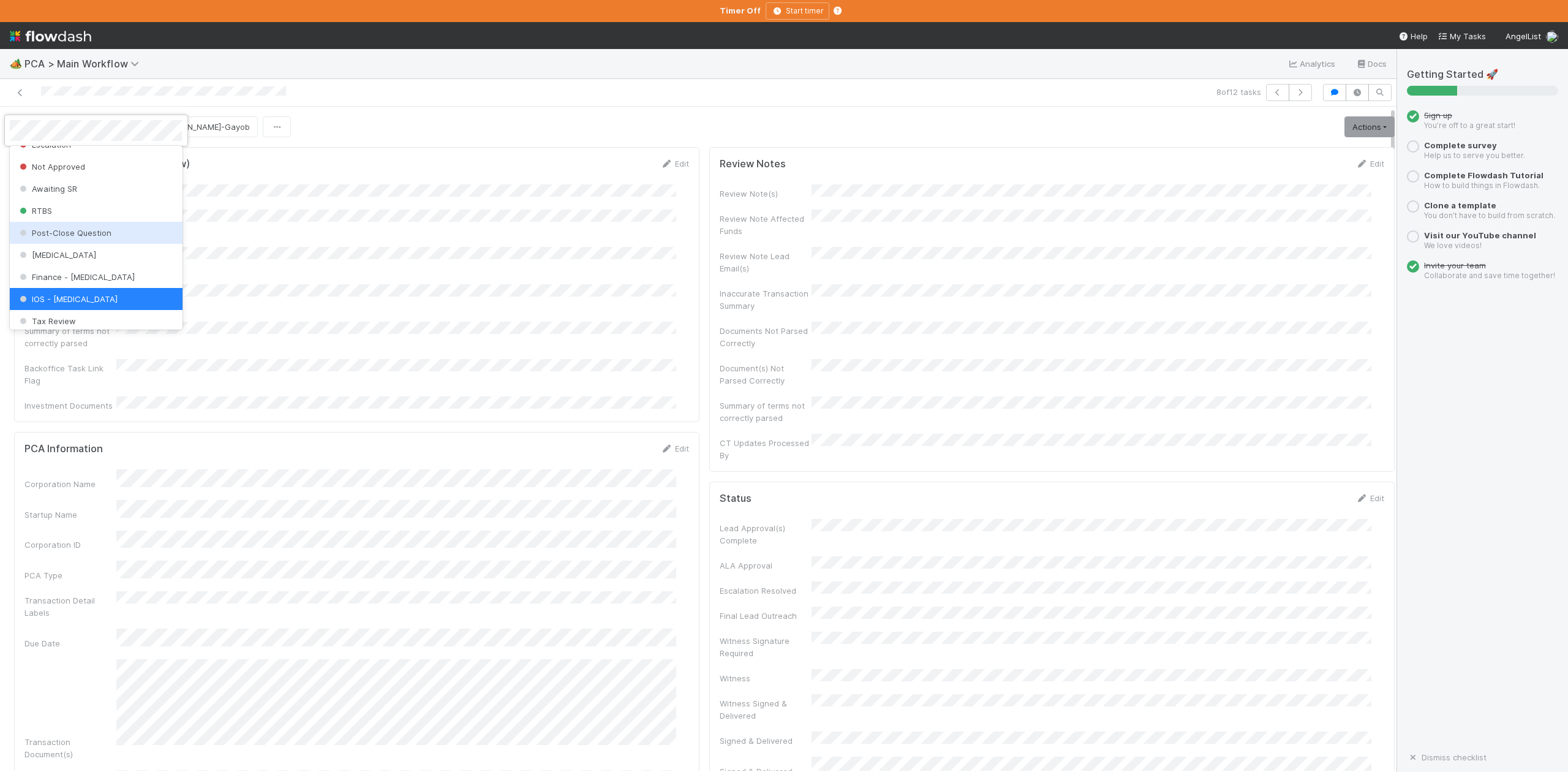
click at [77, 237] on span "Post-Close Question" at bounding box center [64, 233] width 94 height 10
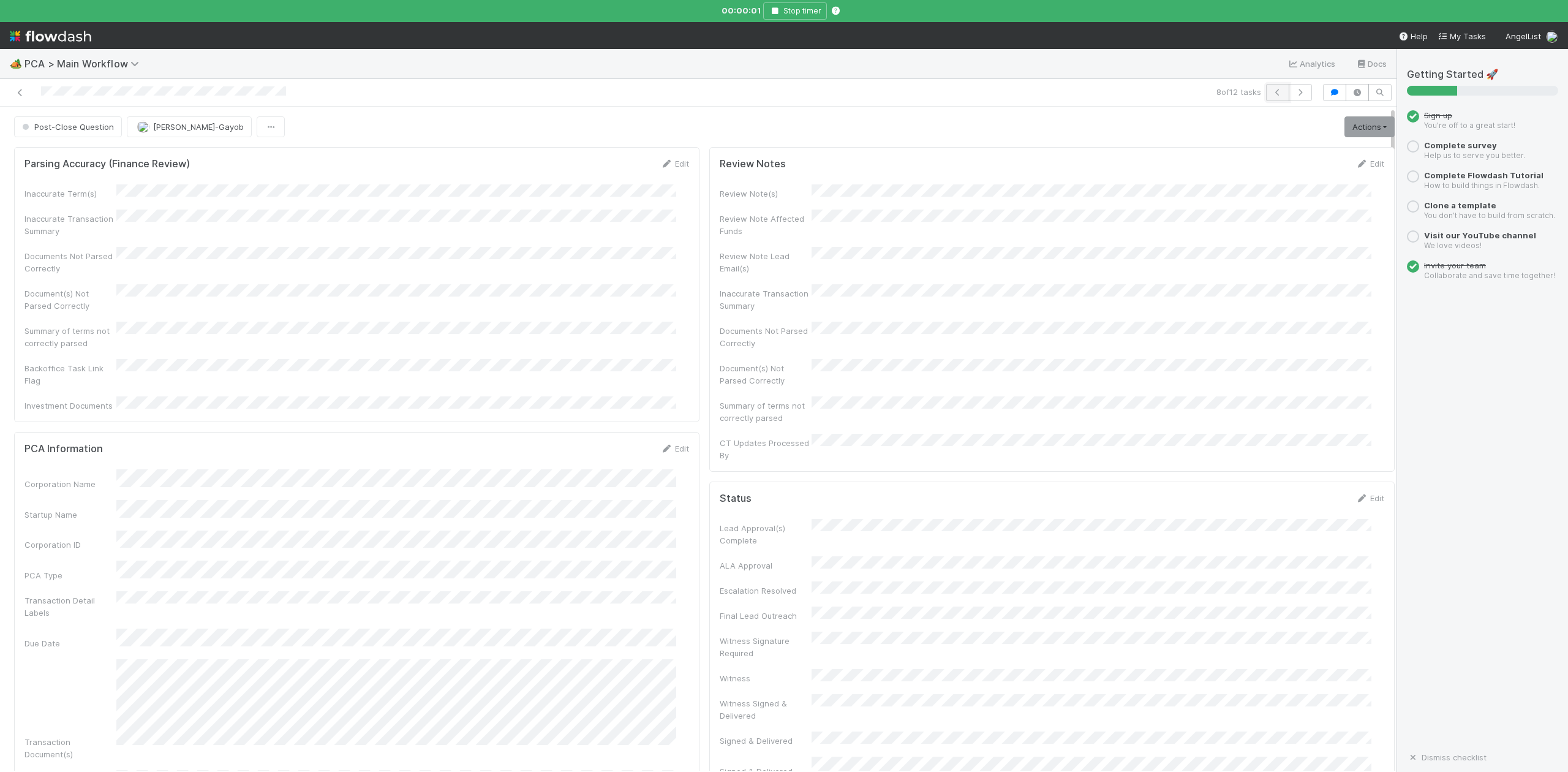
click at [1272, 89] on icon "button" at bounding box center [1278, 92] width 12 height 7
click at [696, 9] on icon "button" at bounding box center [696, 10] width 12 height 7
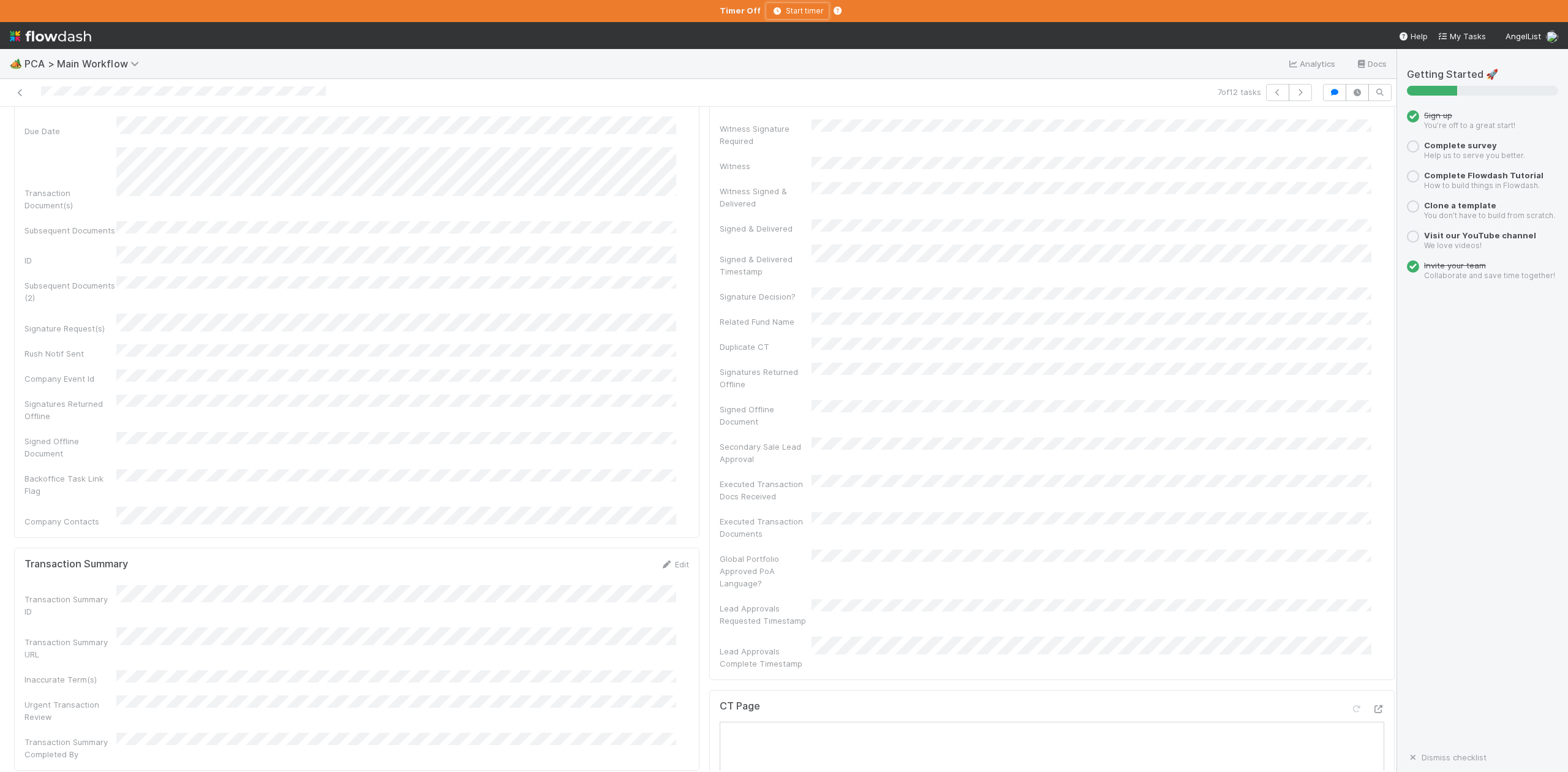
scroll to position [571, 0]
click at [478, 71] on div "🏕️ PCA > Main Workflow Analytics Docs" at bounding box center [698, 64] width 1397 height 30
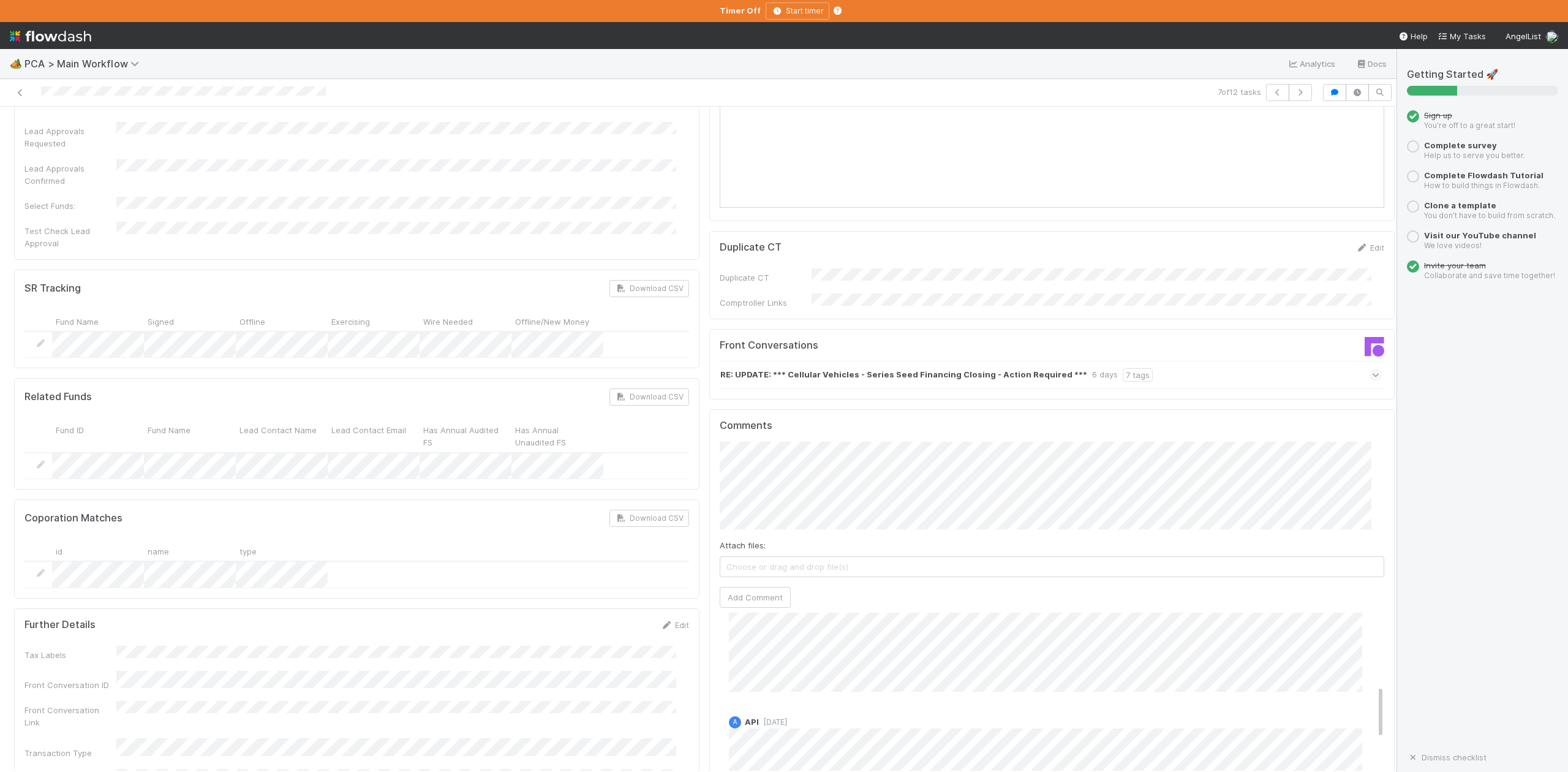
scroll to position [0, 0]
click at [747, 587] on button "Add Comment" at bounding box center [755, 597] width 71 height 21
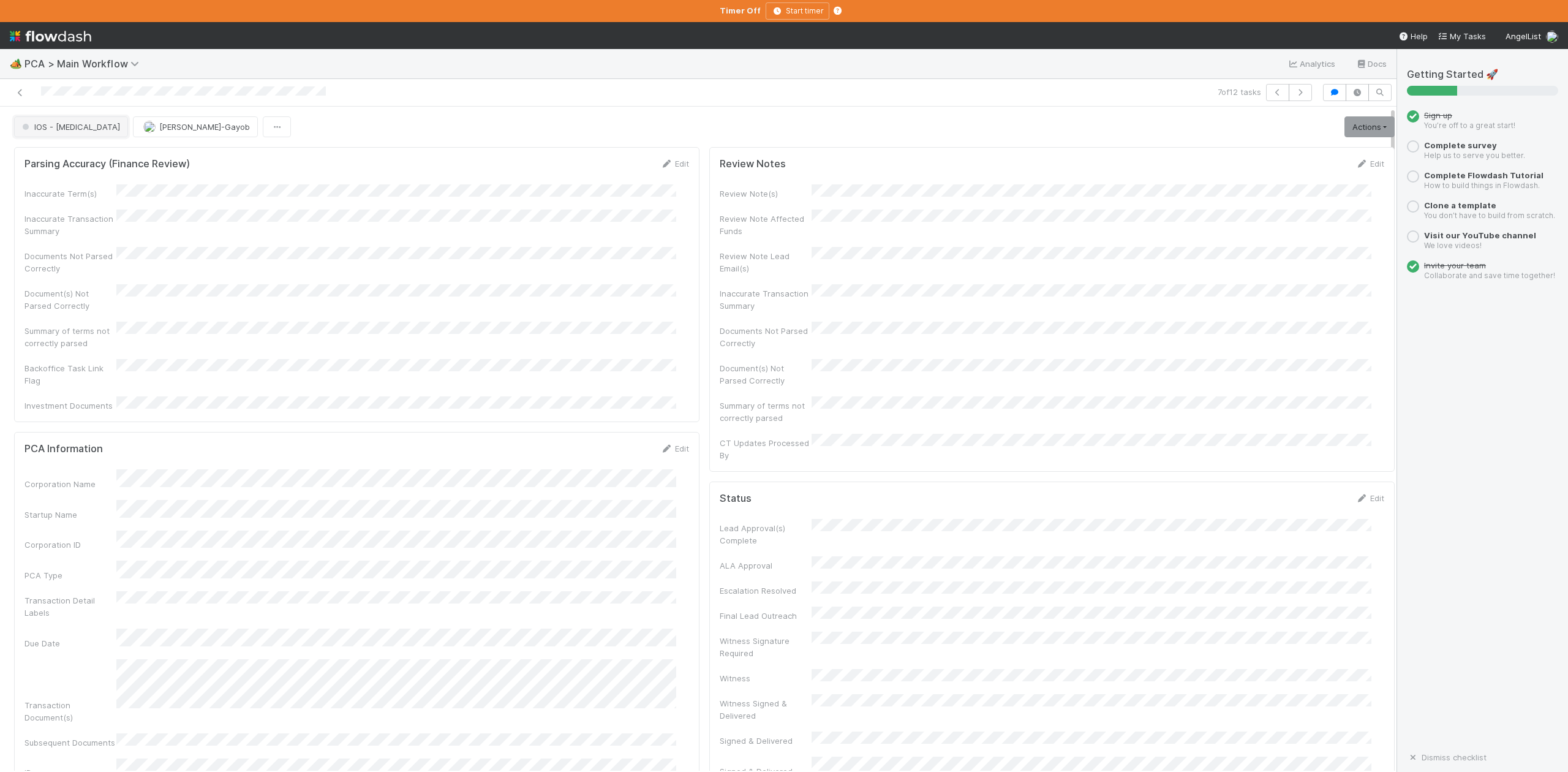
click at [50, 128] on span "IOS - [MEDICAL_DATA]" at bounding box center [69, 127] width 100 height 10
click at [82, 219] on div "Finance Review - Current (IOS)" at bounding box center [96, 208] width 172 height 22
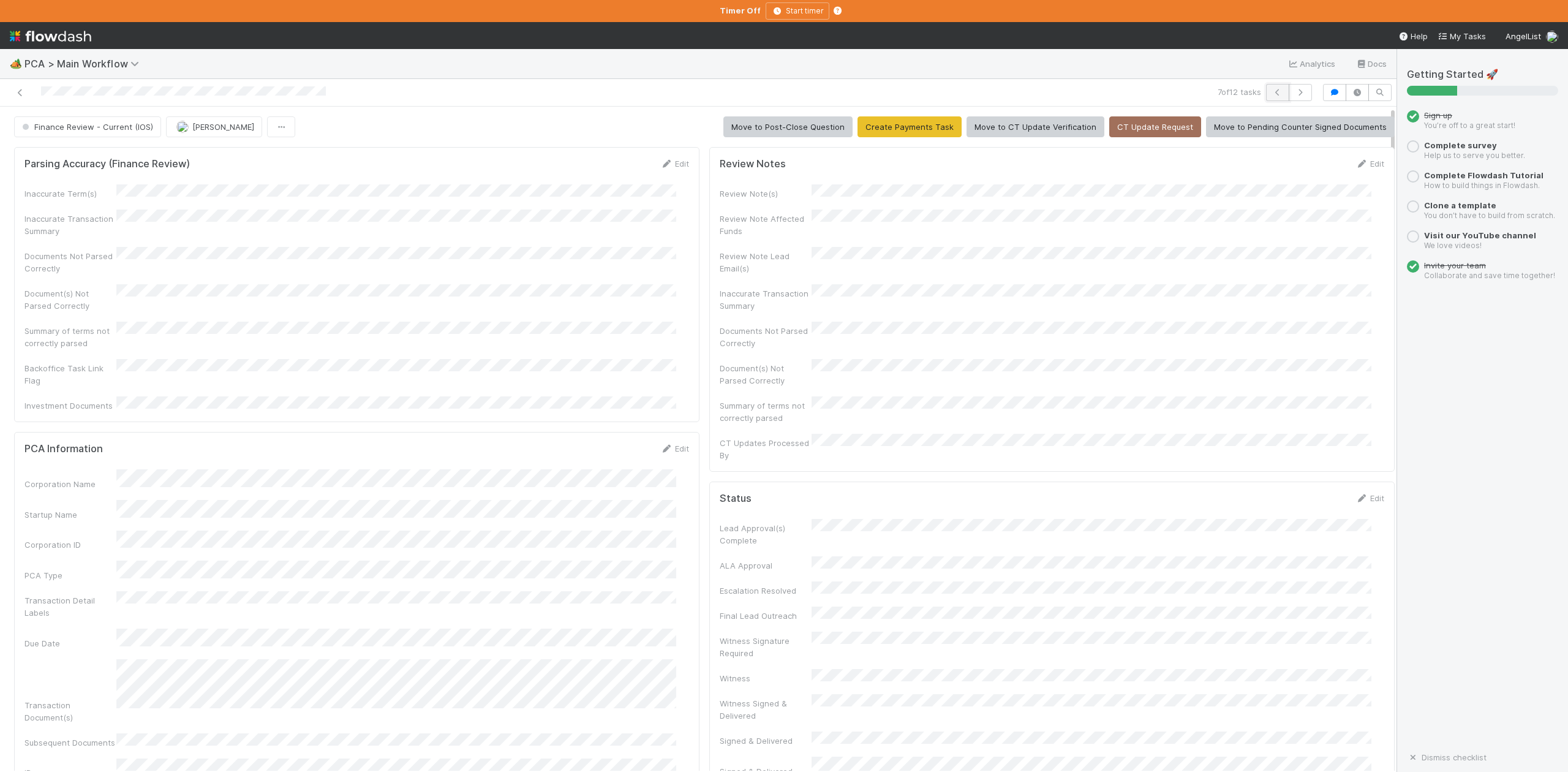
click at [1272, 93] on icon "button" at bounding box center [1278, 92] width 12 height 7
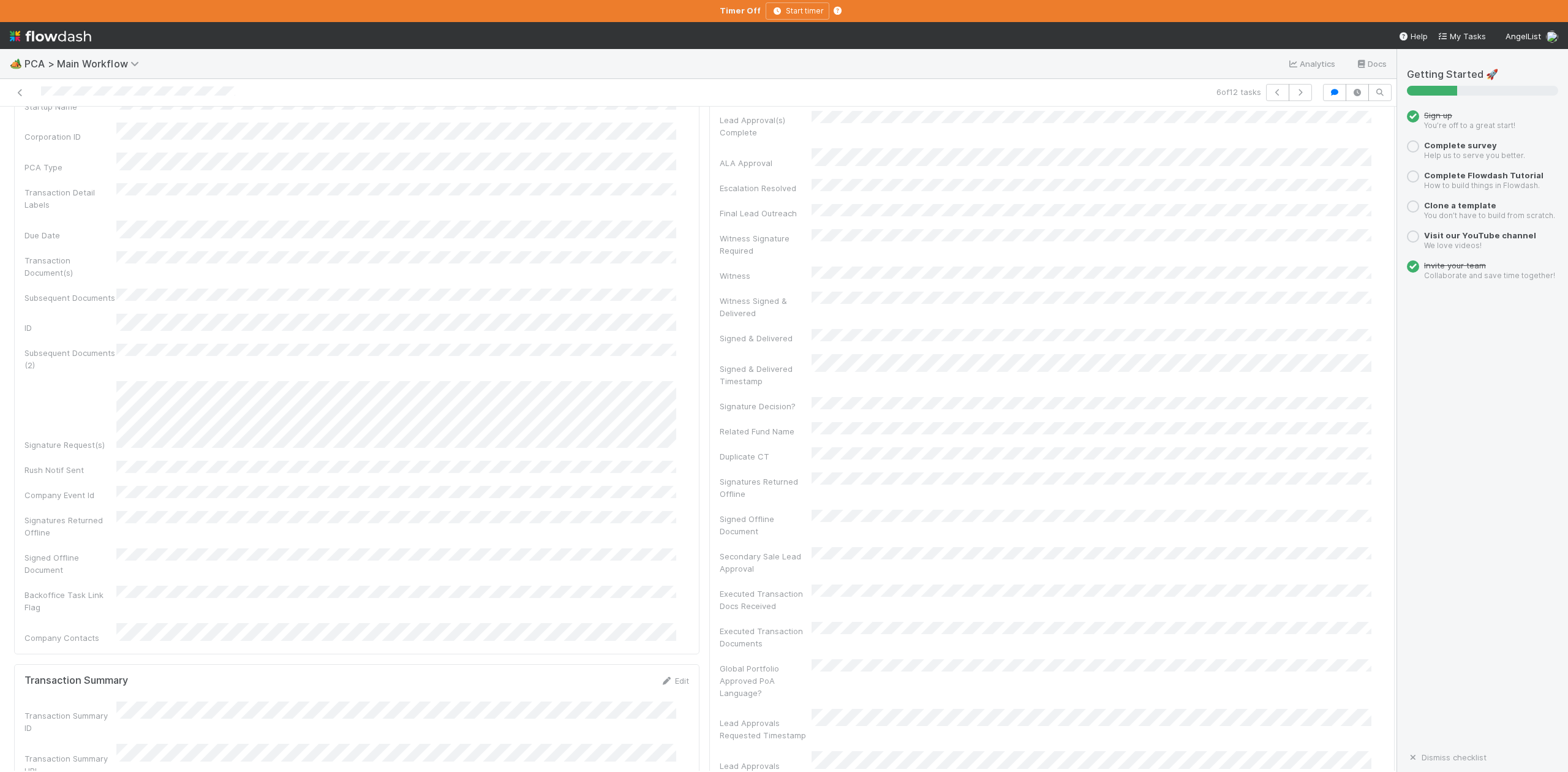
scroll to position [816, 0]
click at [1272, 96] on icon "button" at bounding box center [1278, 92] width 12 height 7
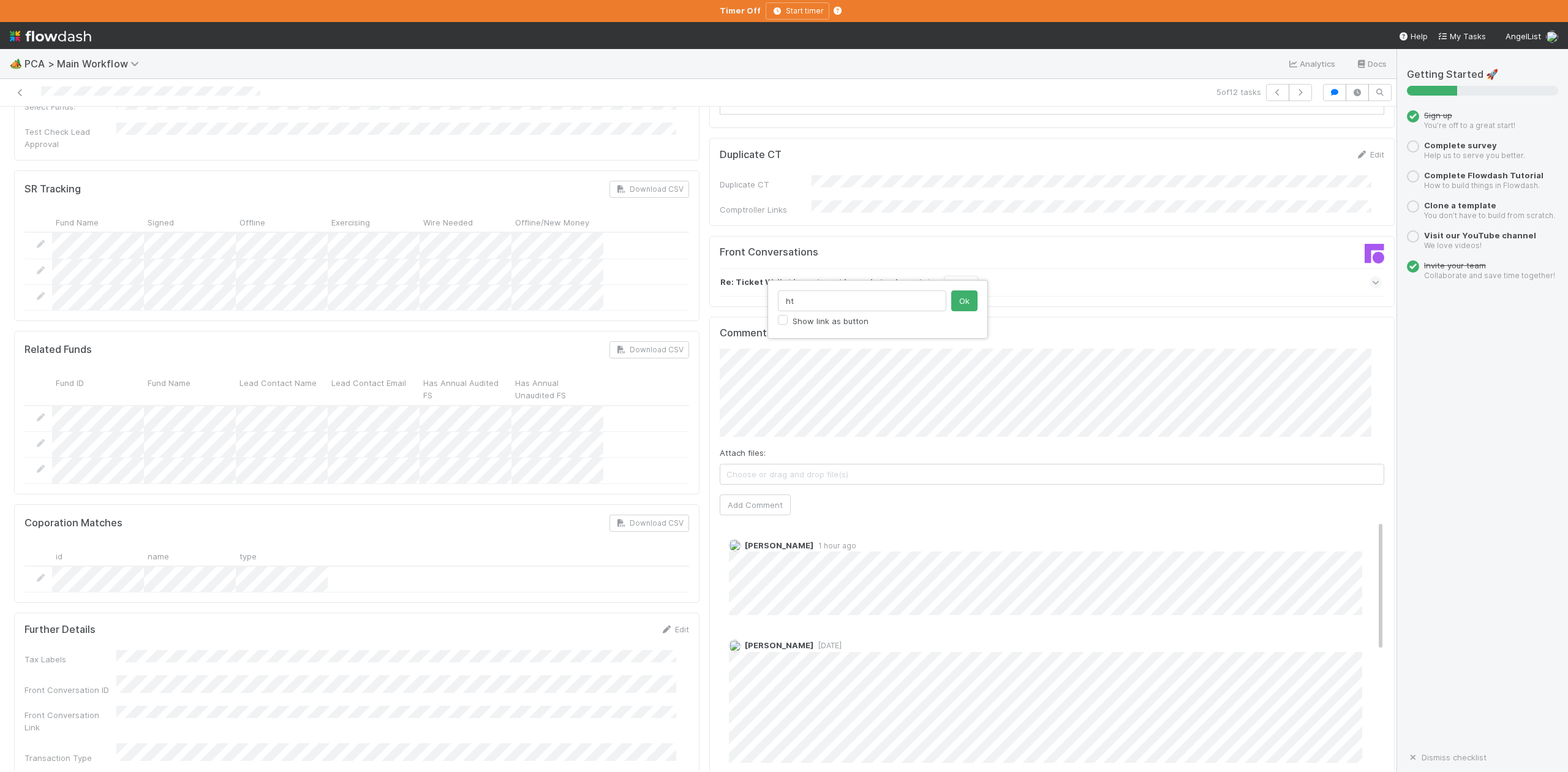
type input "h"
click at [963, 299] on button "Ok" at bounding box center [965, 300] width 26 height 21
type input "https://belltower.slack.com/archives/C099Z99U71N/p1755741957675869"
click at [968, 302] on button "Ok" at bounding box center [965, 300] width 26 height 21
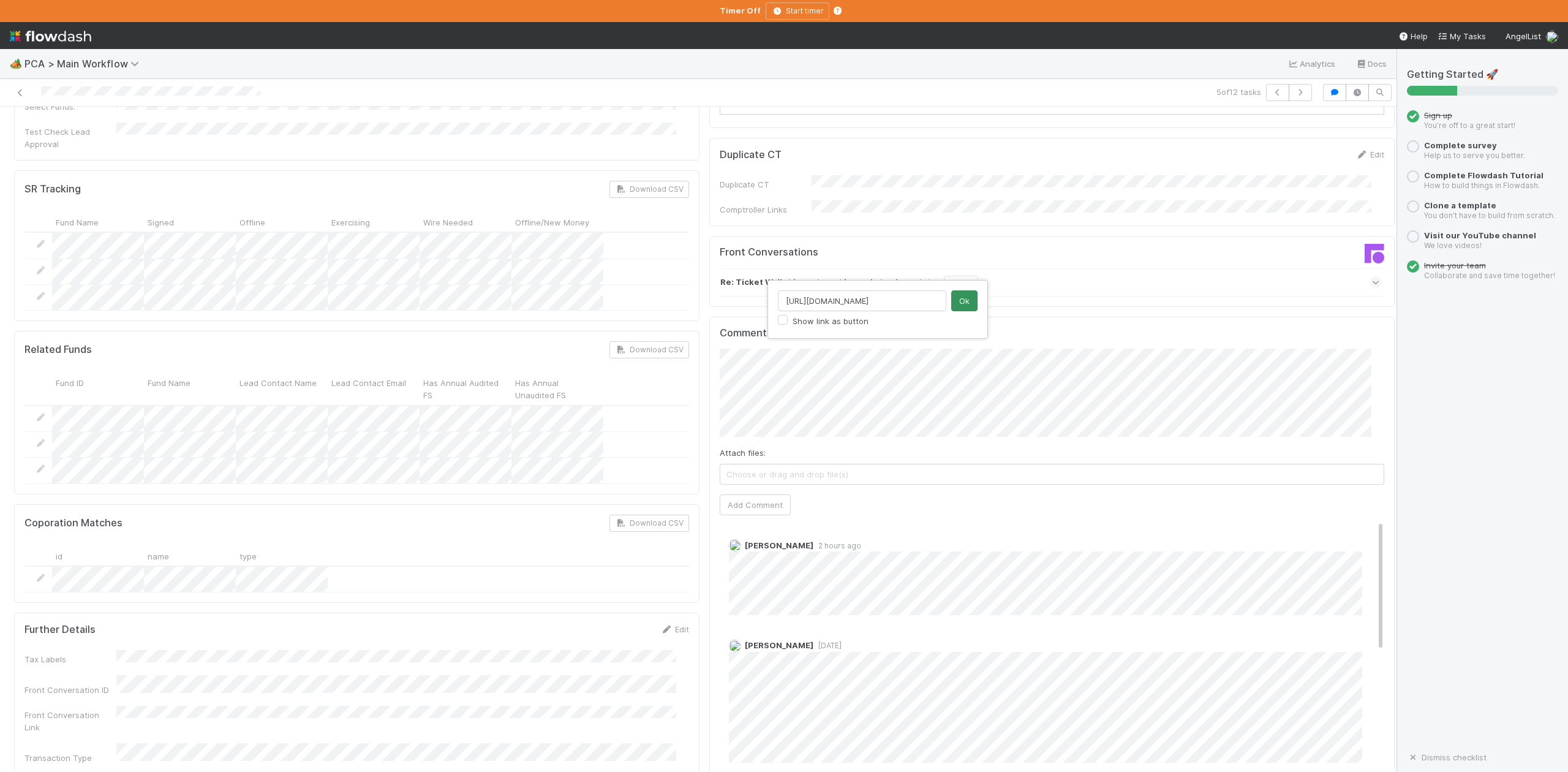
scroll to position [0, 0]
click at [736, 494] on button "Add Comment" at bounding box center [755, 504] width 71 height 21
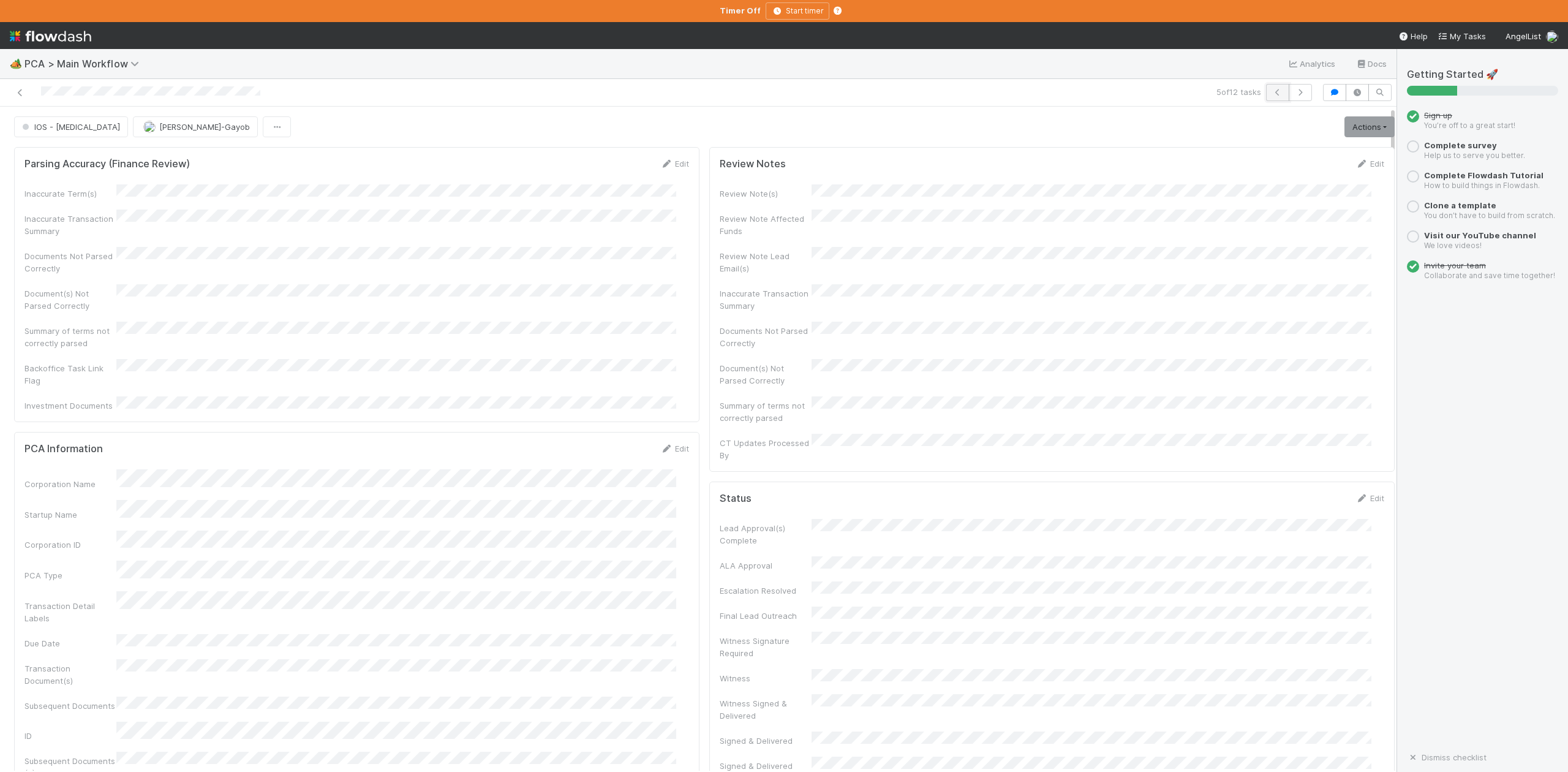
click at [1266, 93] on button "button" at bounding box center [1278, 93] width 23 height 17
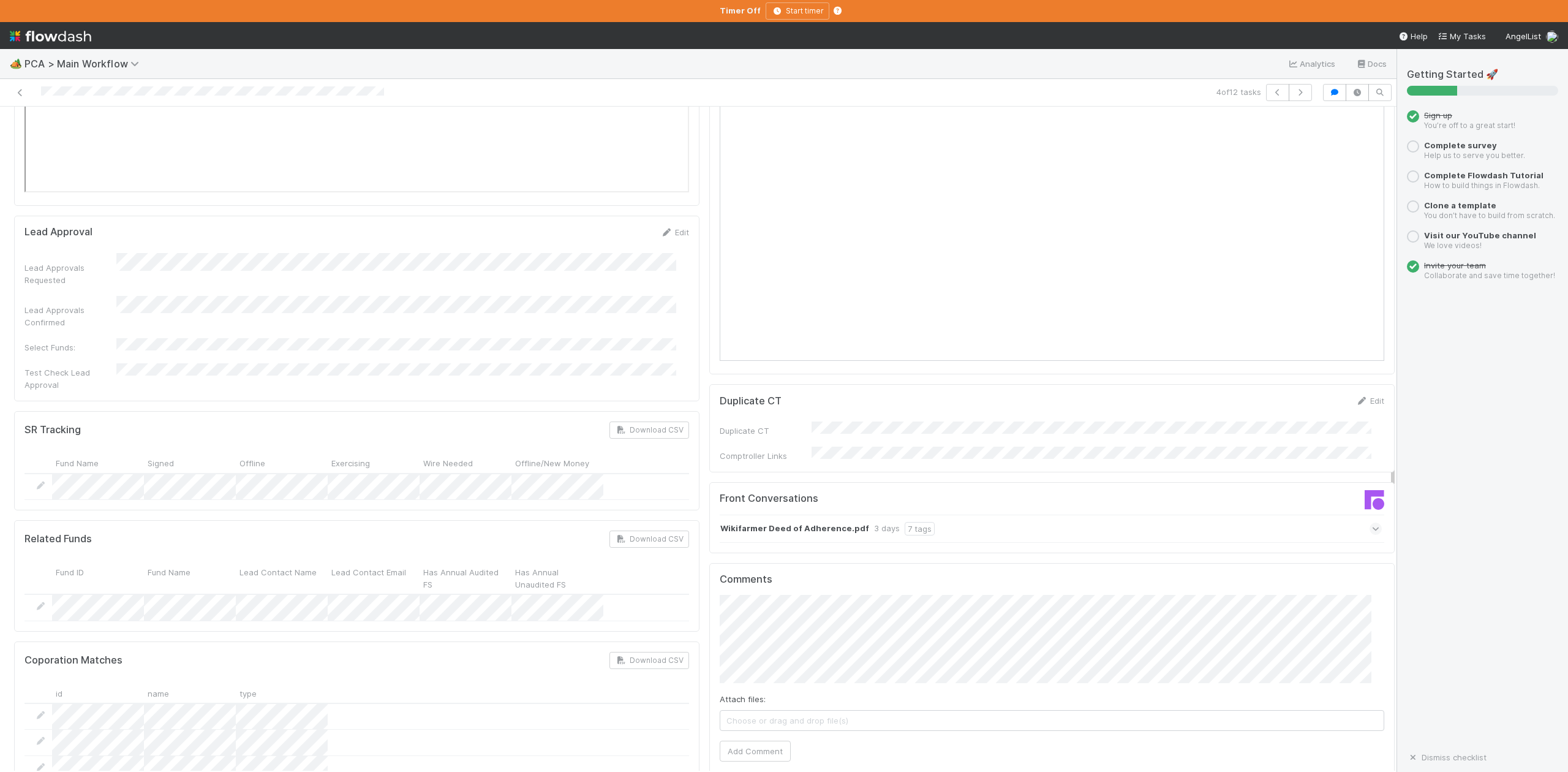
scroll to position [1879, 0]
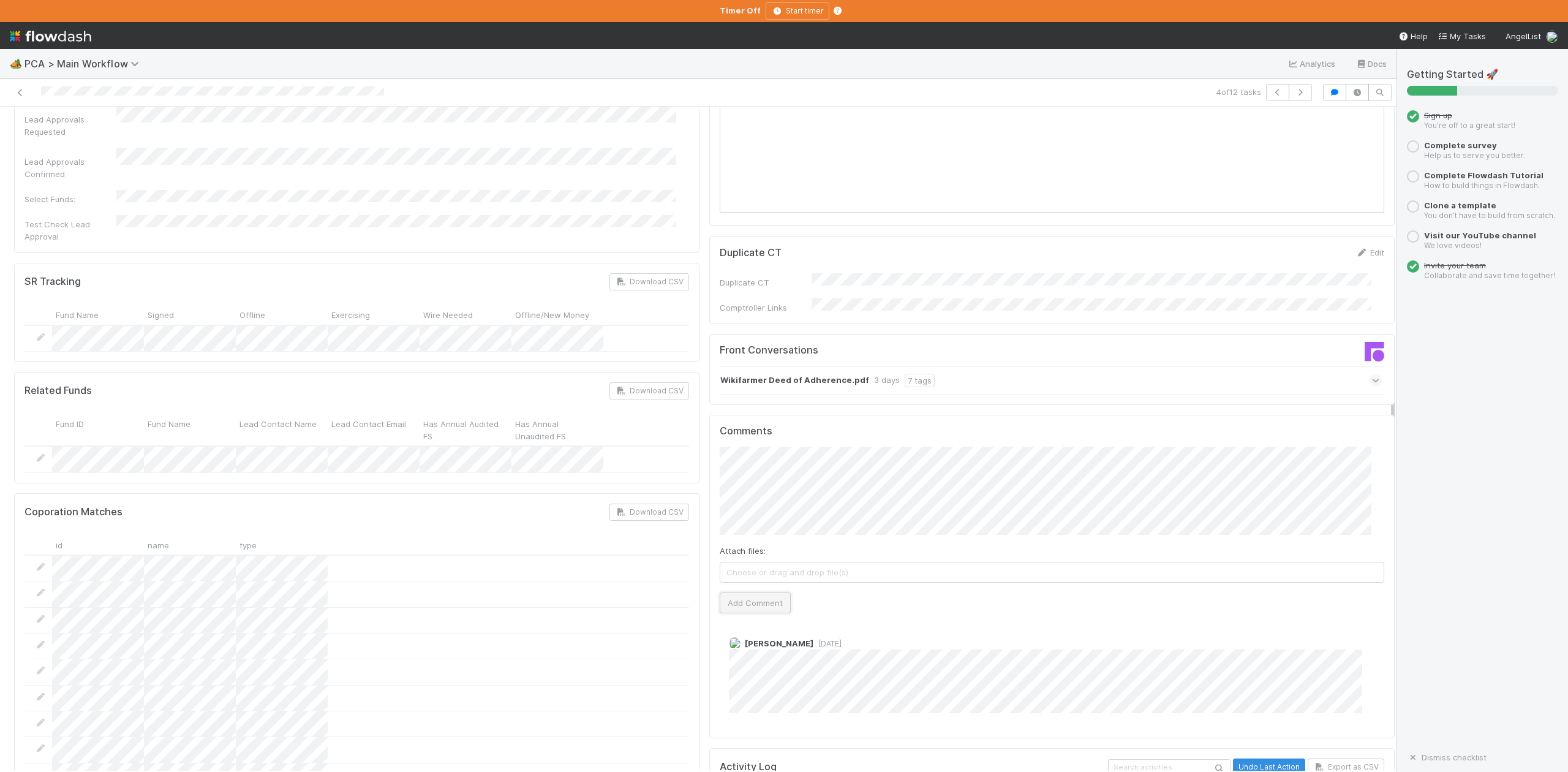
click at [725, 592] on button "Add Comment" at bounding box center [755, 602] width 71 height 21
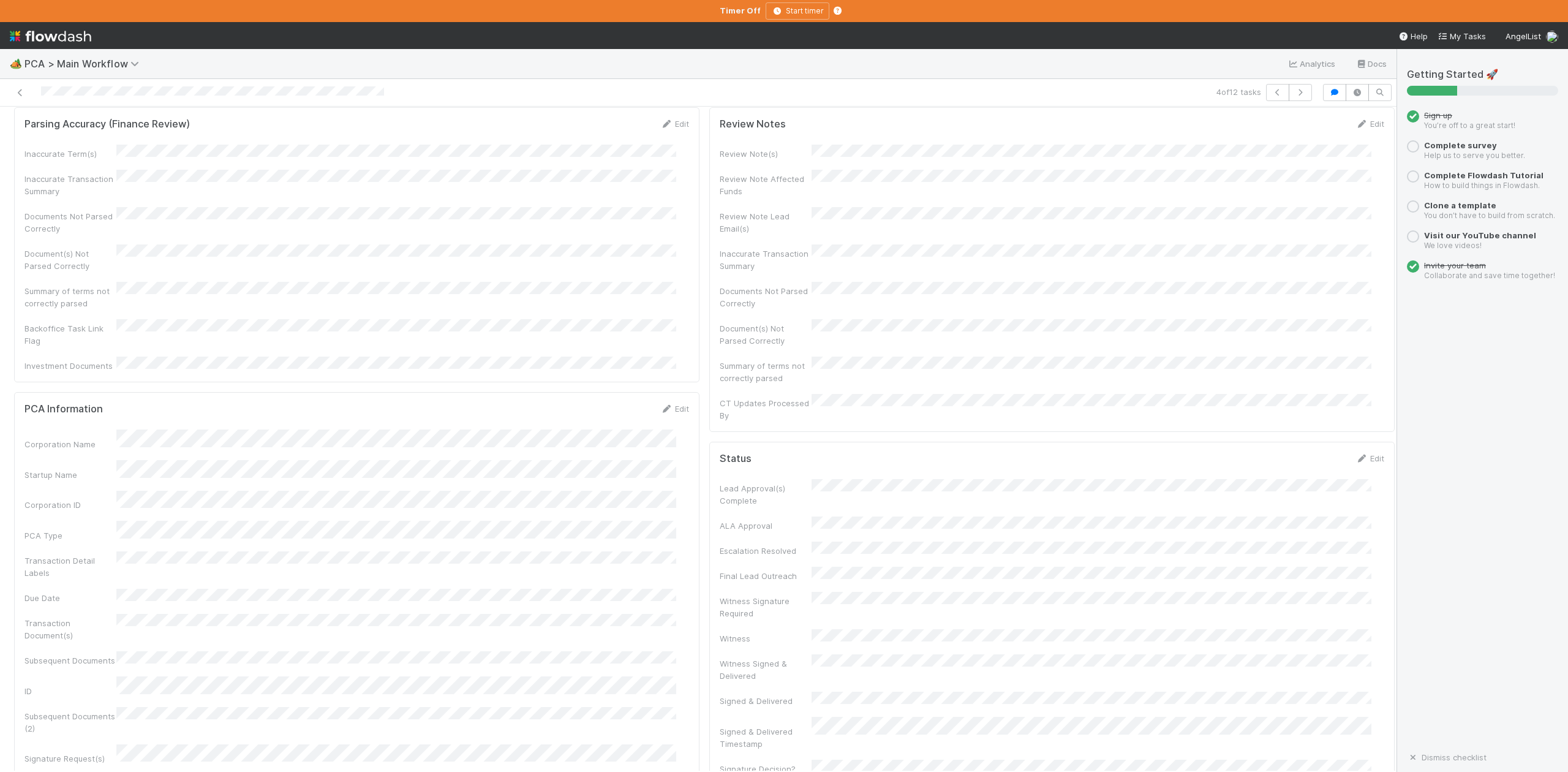
scroll to position [0, 0]
click at [45, 132] on span "IOS - ICU" at bounding box center [69, 127] width 100 height 10
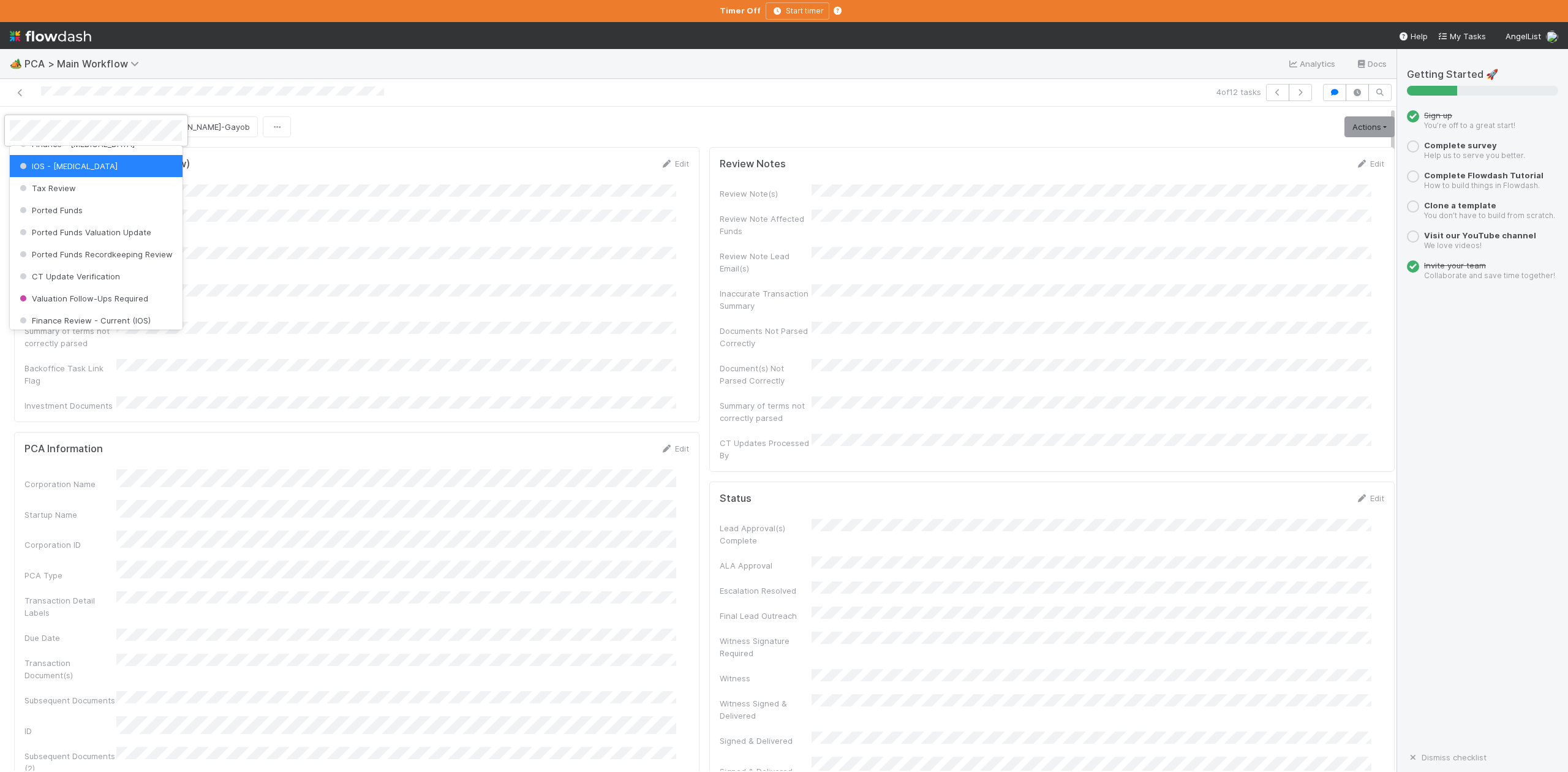
scroll to position [486, 0]
click at [104, 295] on span "Finance Review - Current (IOS)" at bounding box center [84, 290] width 134 height 10
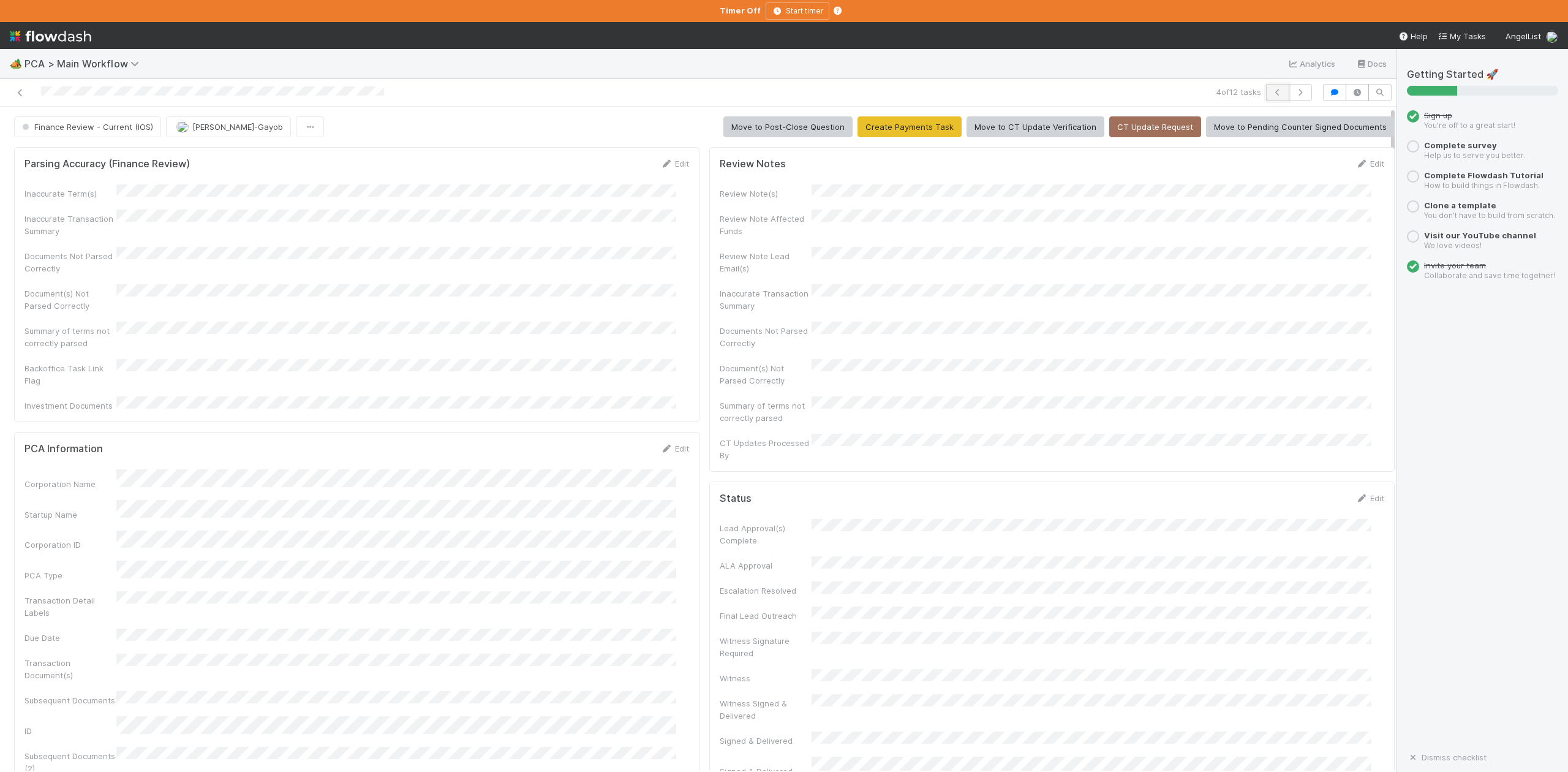
click at [1272, 96] on icon "button" at bounding box center [1278, 92] width 12 height 7
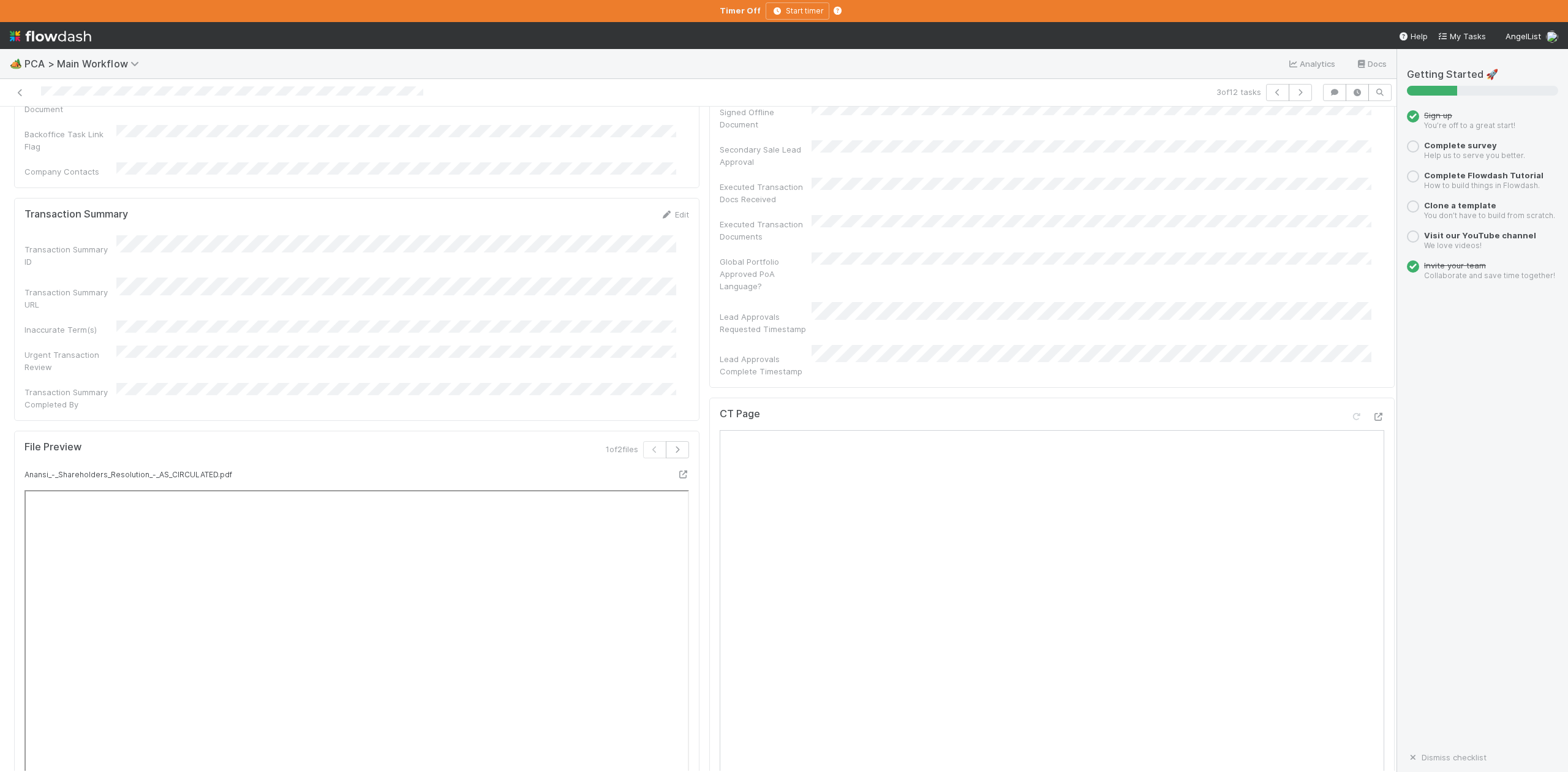
scroll to position [816, 0]
click at [1272, 92] on icon "button" at bounding box center [1278, 92] width 12 height 7
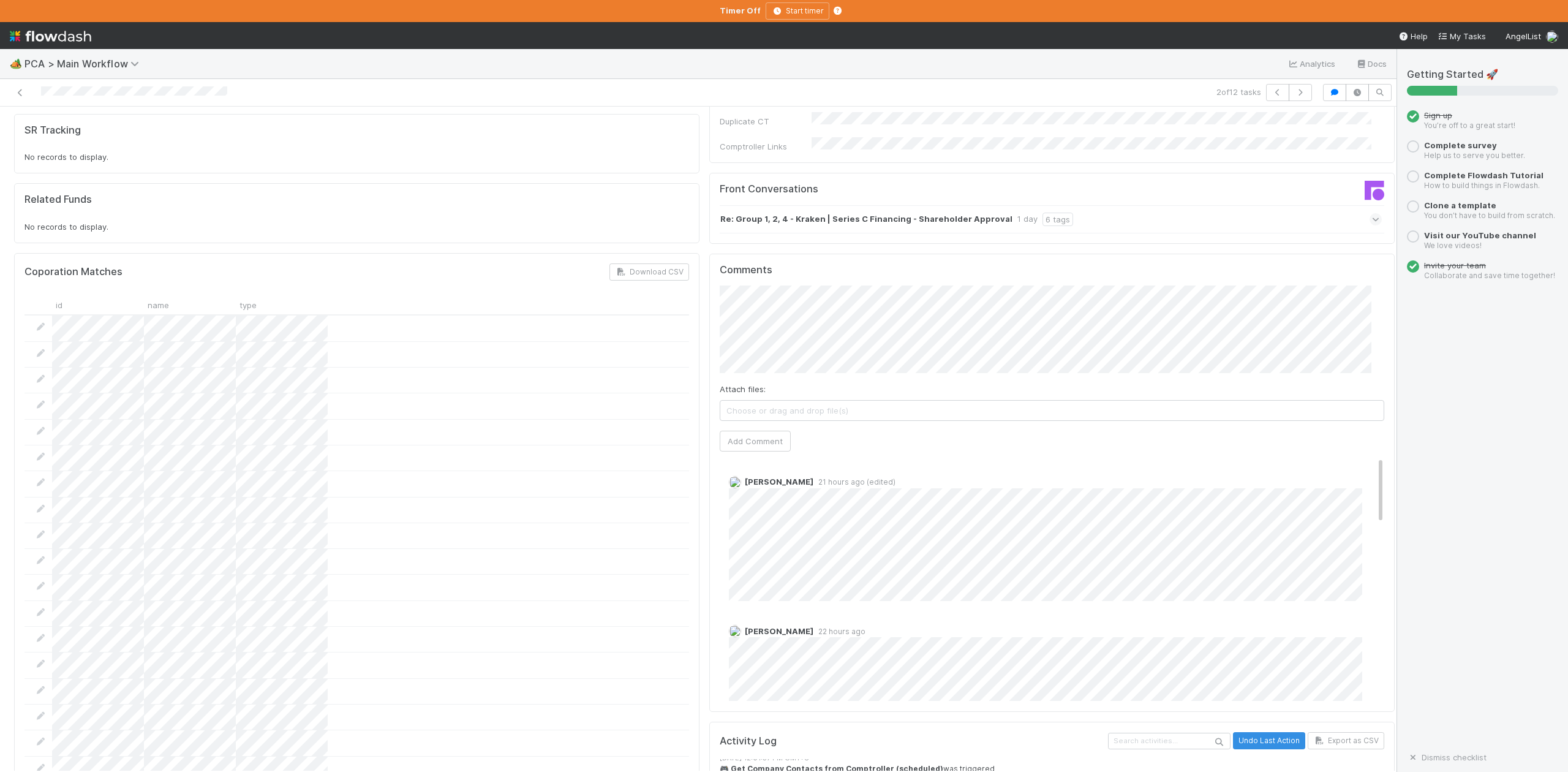
scroll to position [2042, 0]
click at [759, 434] on button "Add Comment" at bounding box center [755, 444] width 71 height 21
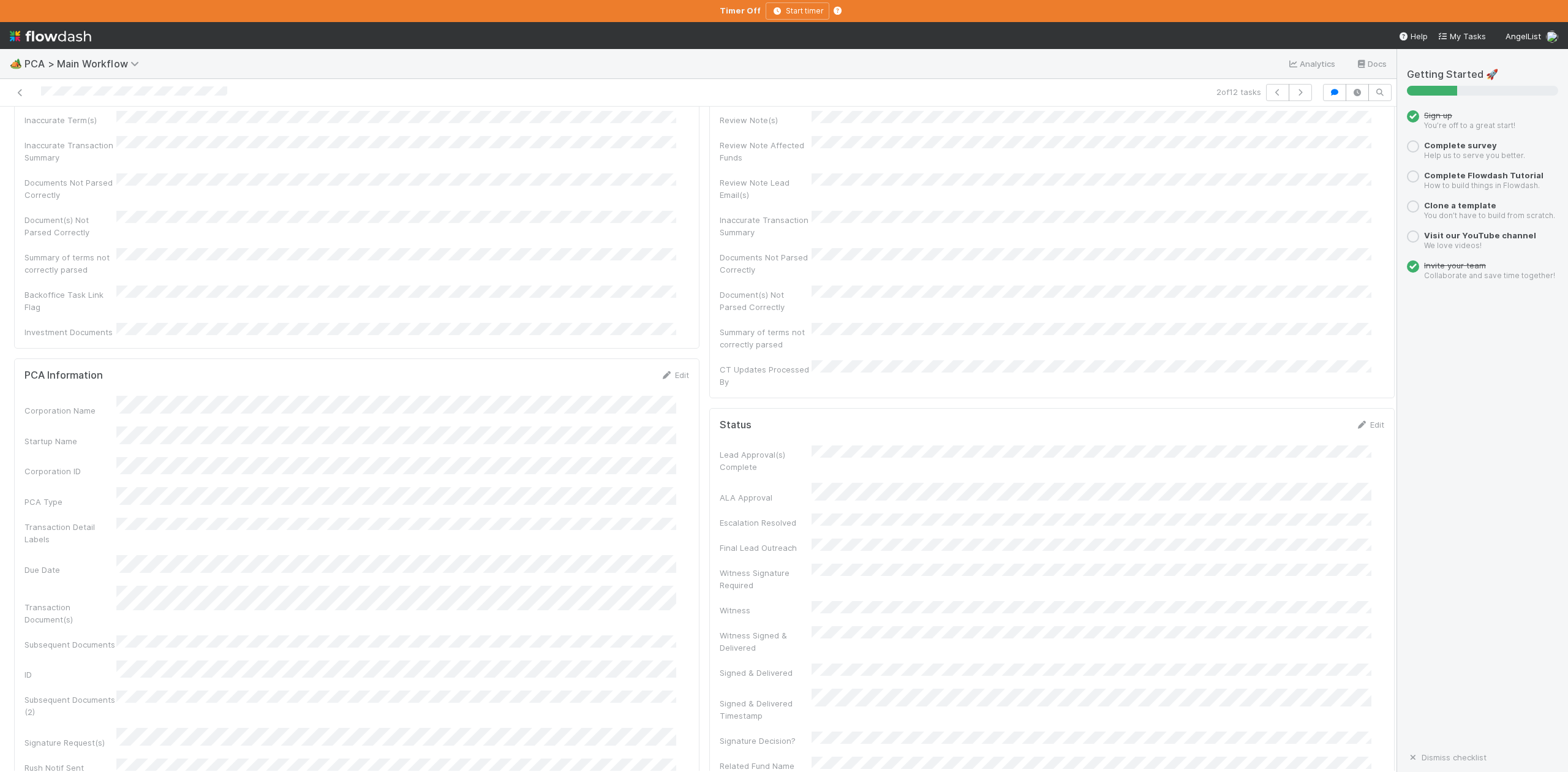
scroll to position [0, 0]
click at [65, 128] on span "IOS - ICU" at bounding box center [69, 127] width 100 height 10
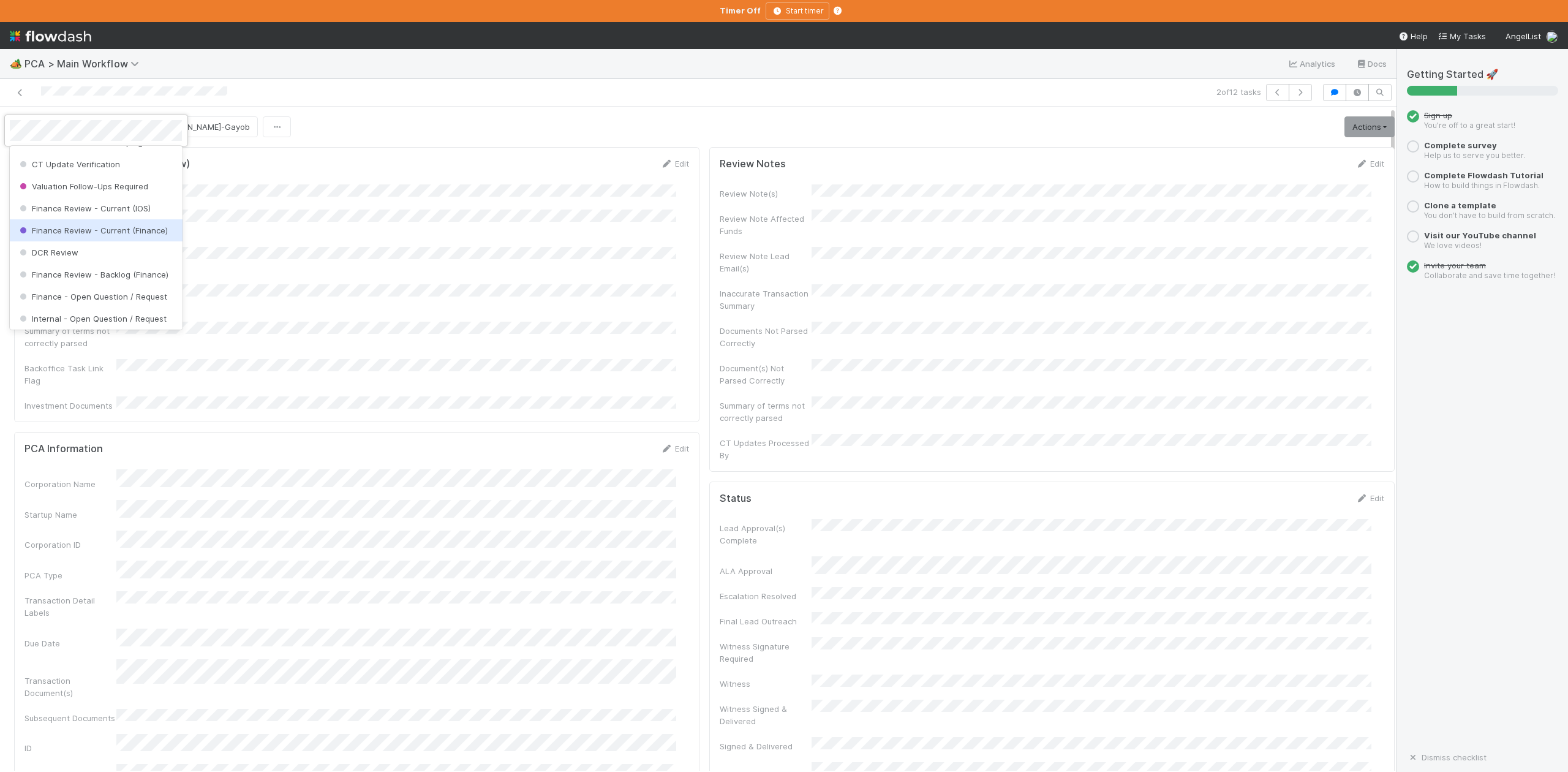
scroll to position [650, 0]
click at [96, 220] on span "Finance - Open Question / Request" at bounding box center [92, 215] width 150 height 10
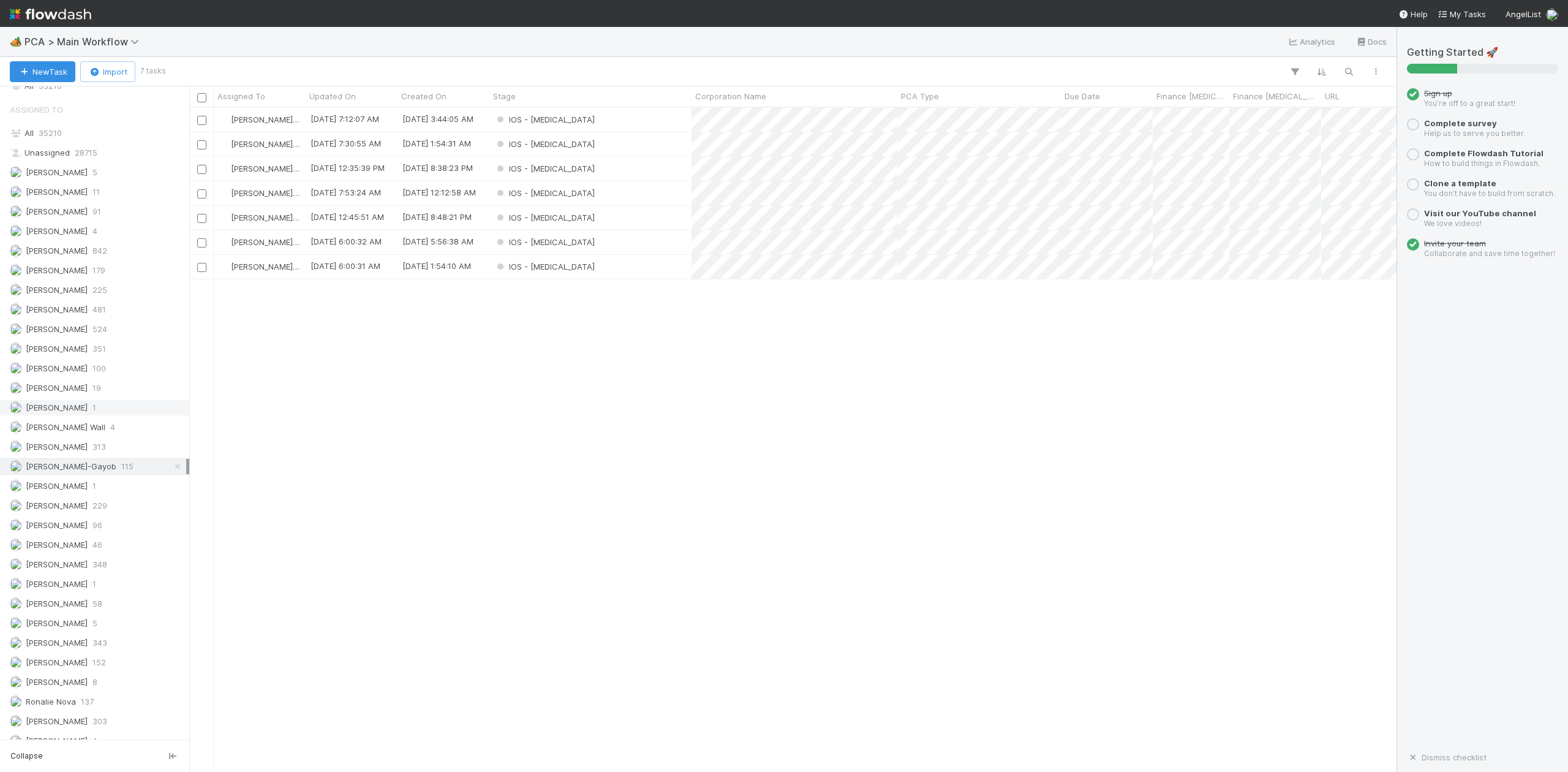
scroll to position [1554, 0]
click at [79, 668] on span "[PERSON_NAME]" at bounding box center [57, 668] width 62 height 10
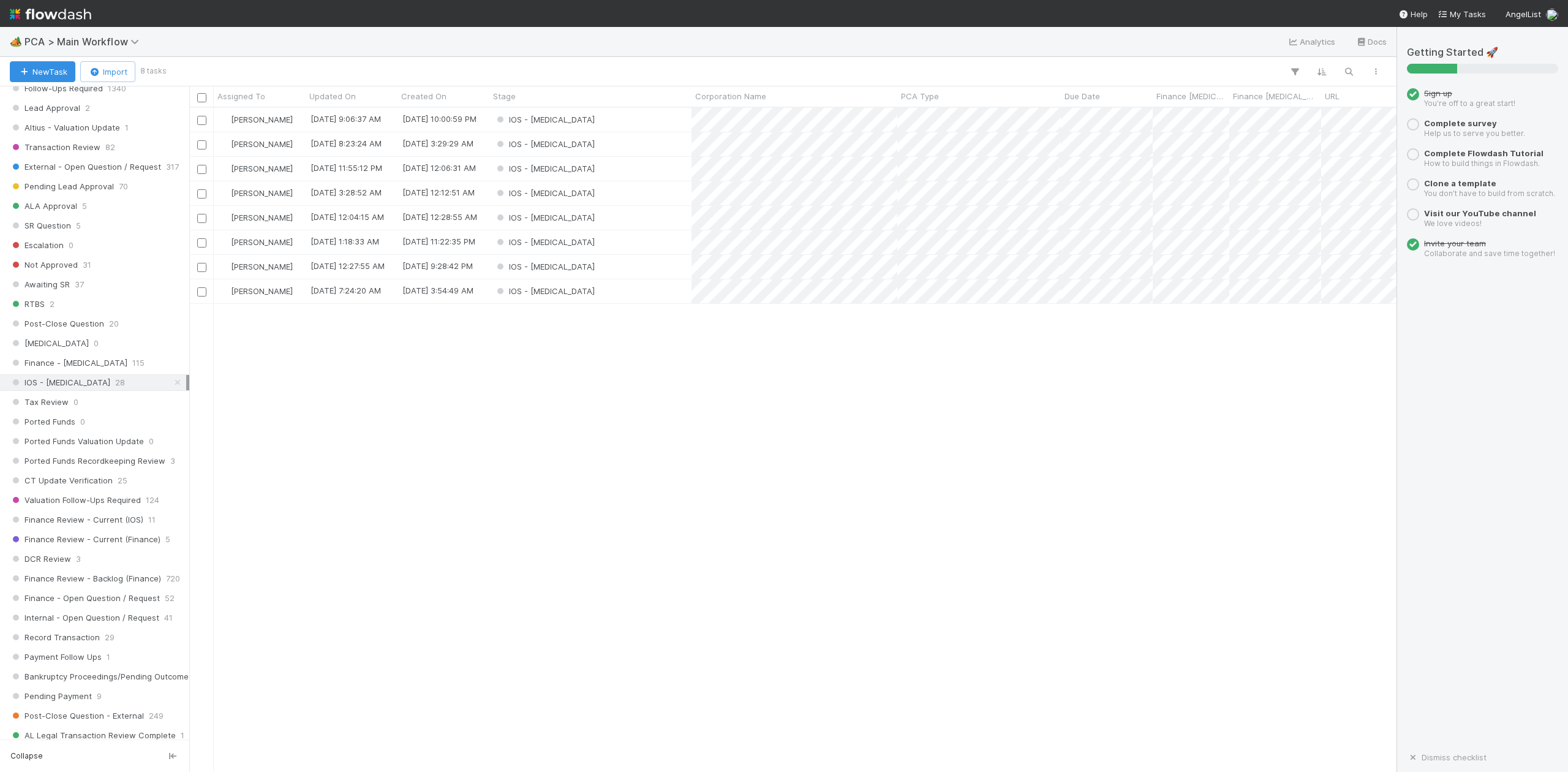
scroll to position [166, 0]
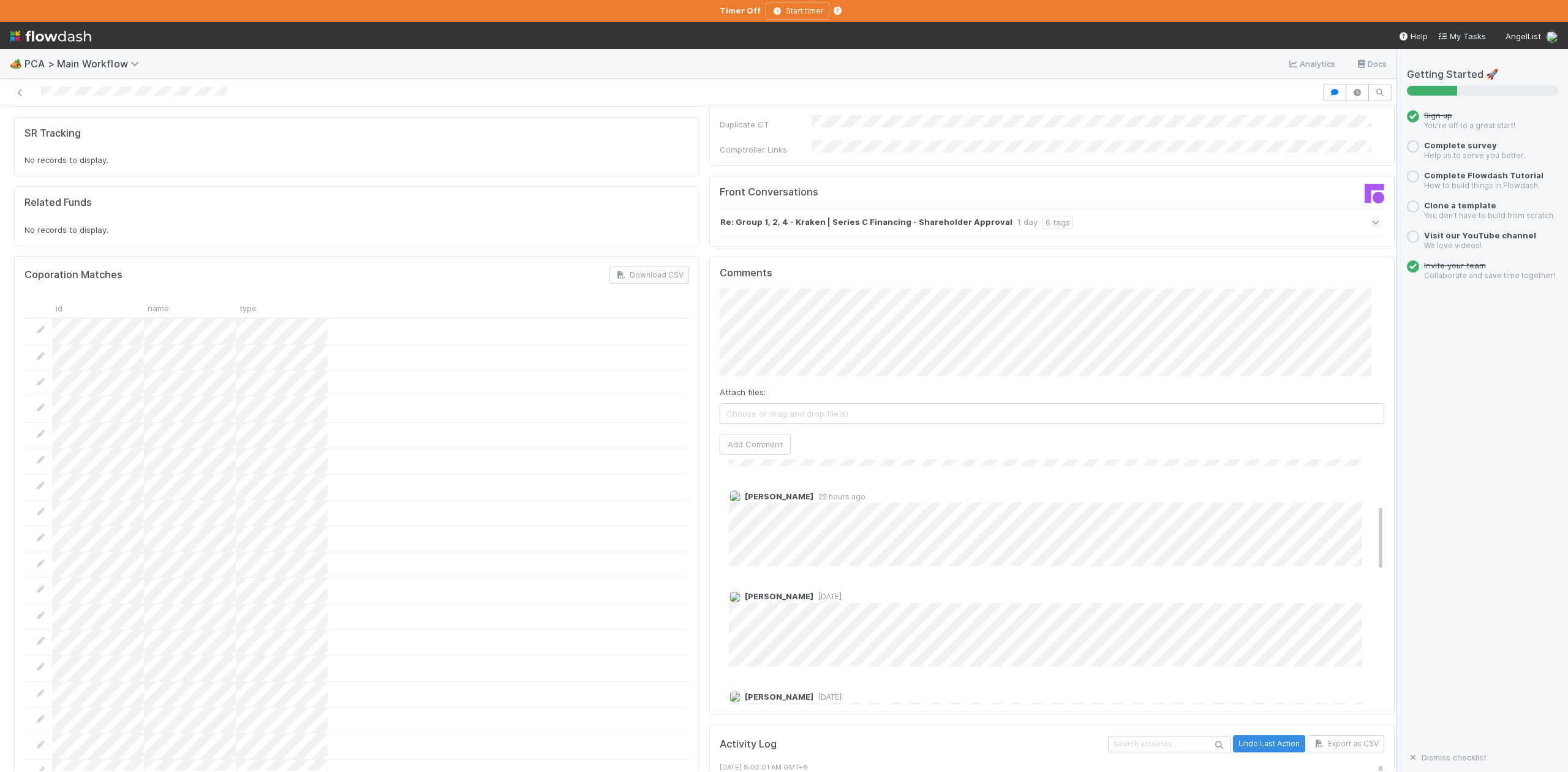
scroll to position [163, 0]
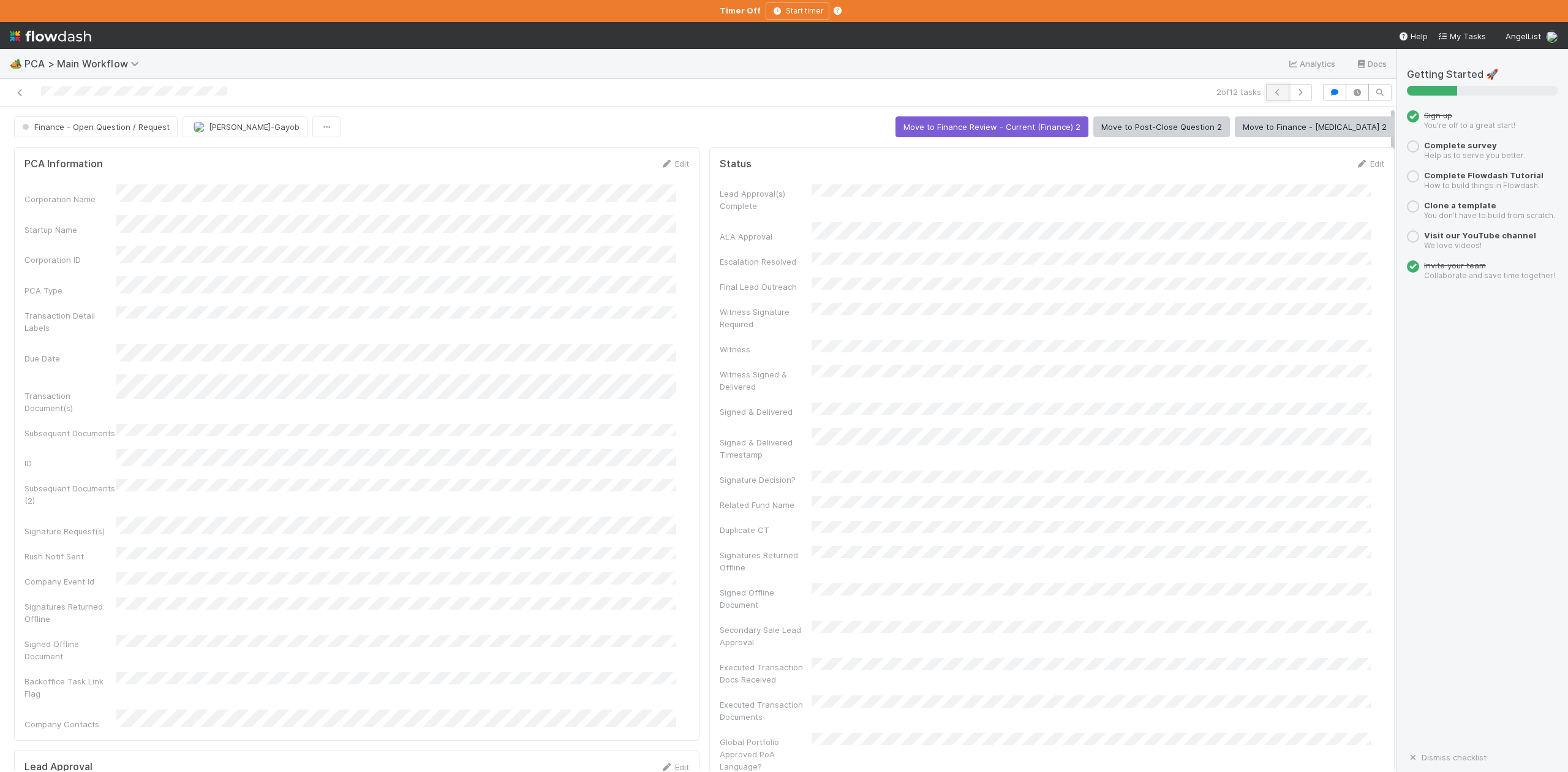
click at [1272, 89] on icon "button" at bounding box center [1278, 92] width 12 height 7
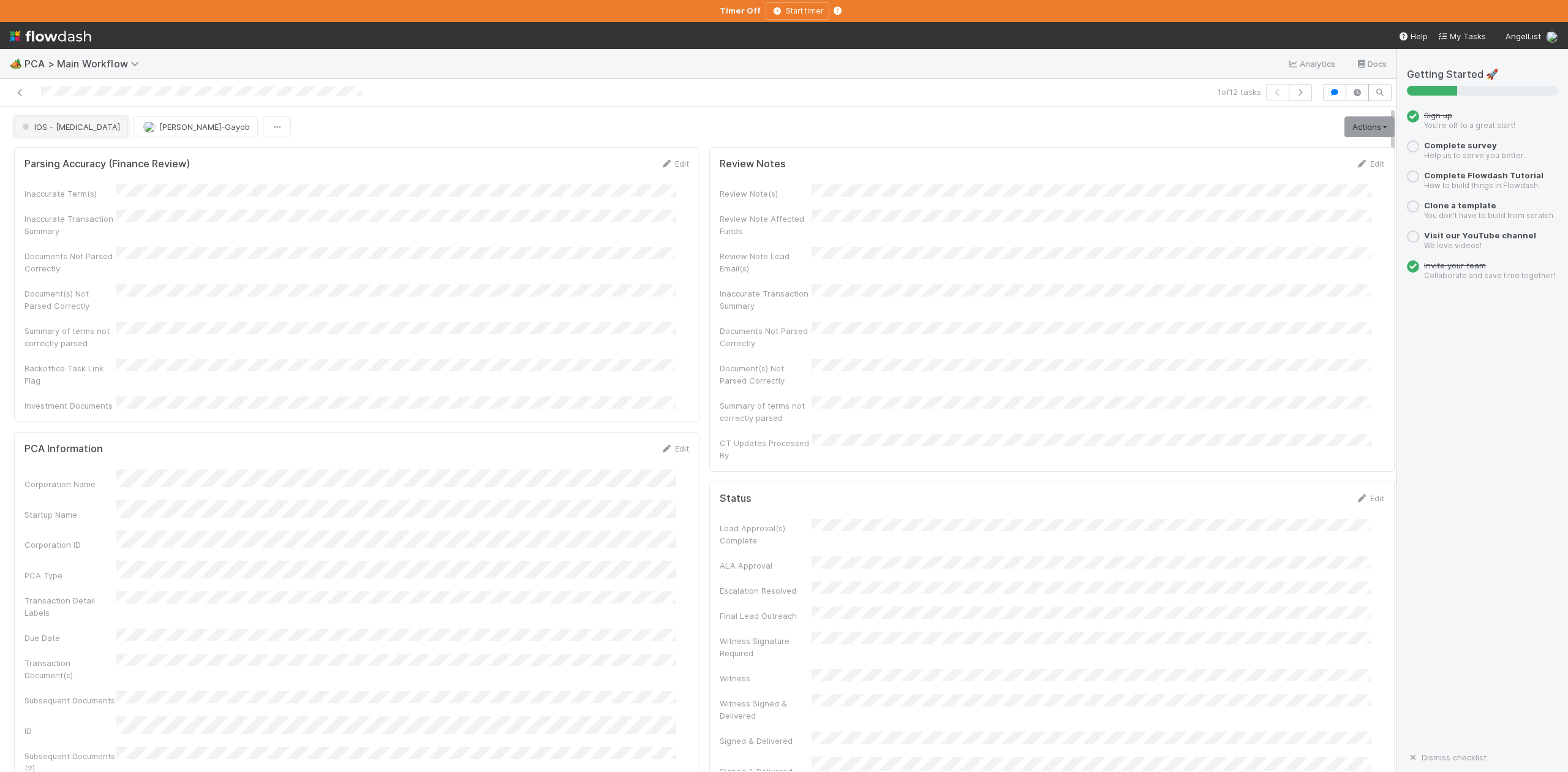
click at [52, 132] on span "IOS - [MEDICAL_DATA]" at bounding box center [69, 127] width 100 height 10
click at [71, 183] on span "Record Transaction" at bounding box center [62, 177] width 90 height 10
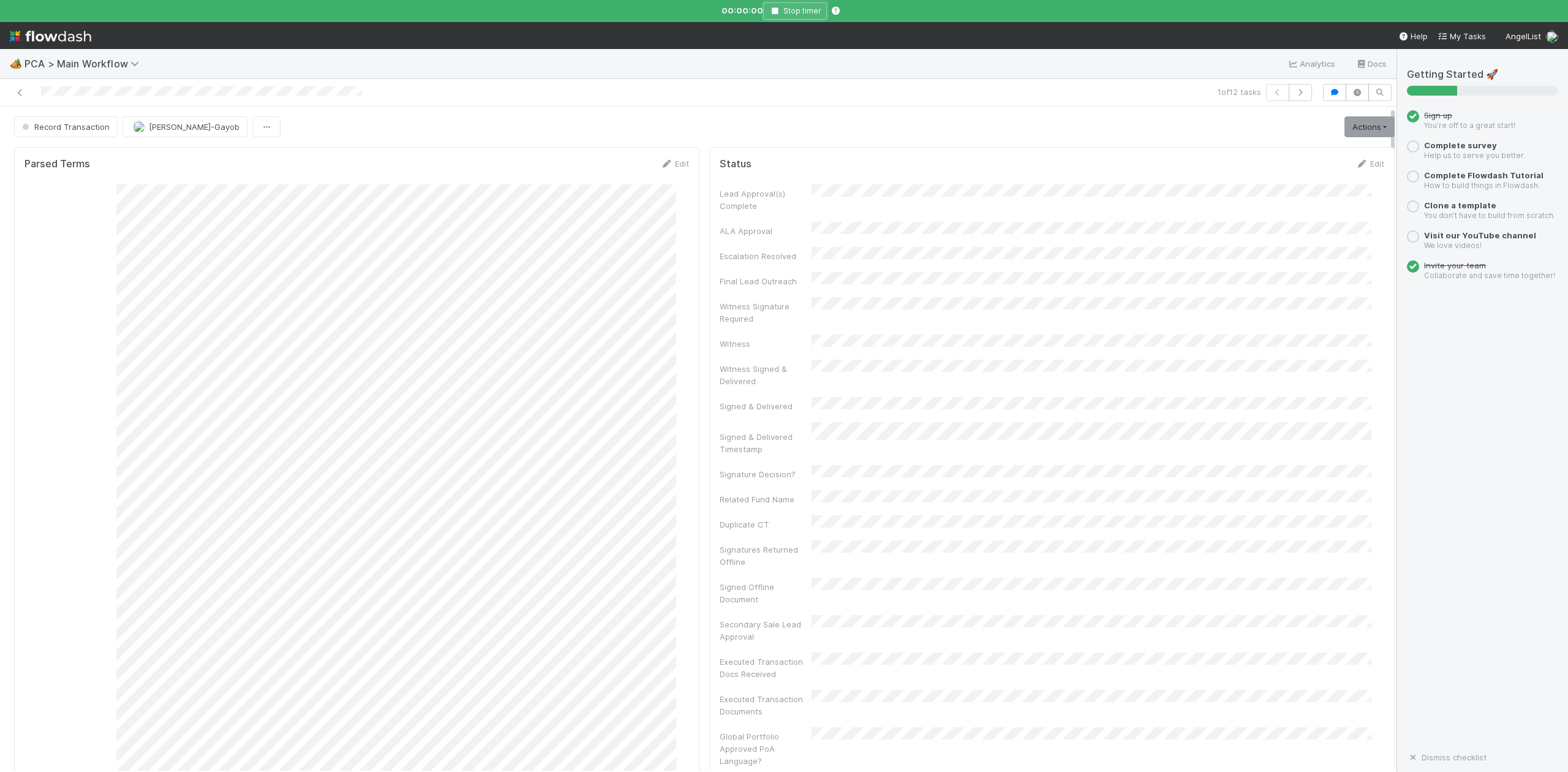
click at [773, 13] on icon "button" at bounding box center [775, 10] width 12 height 7
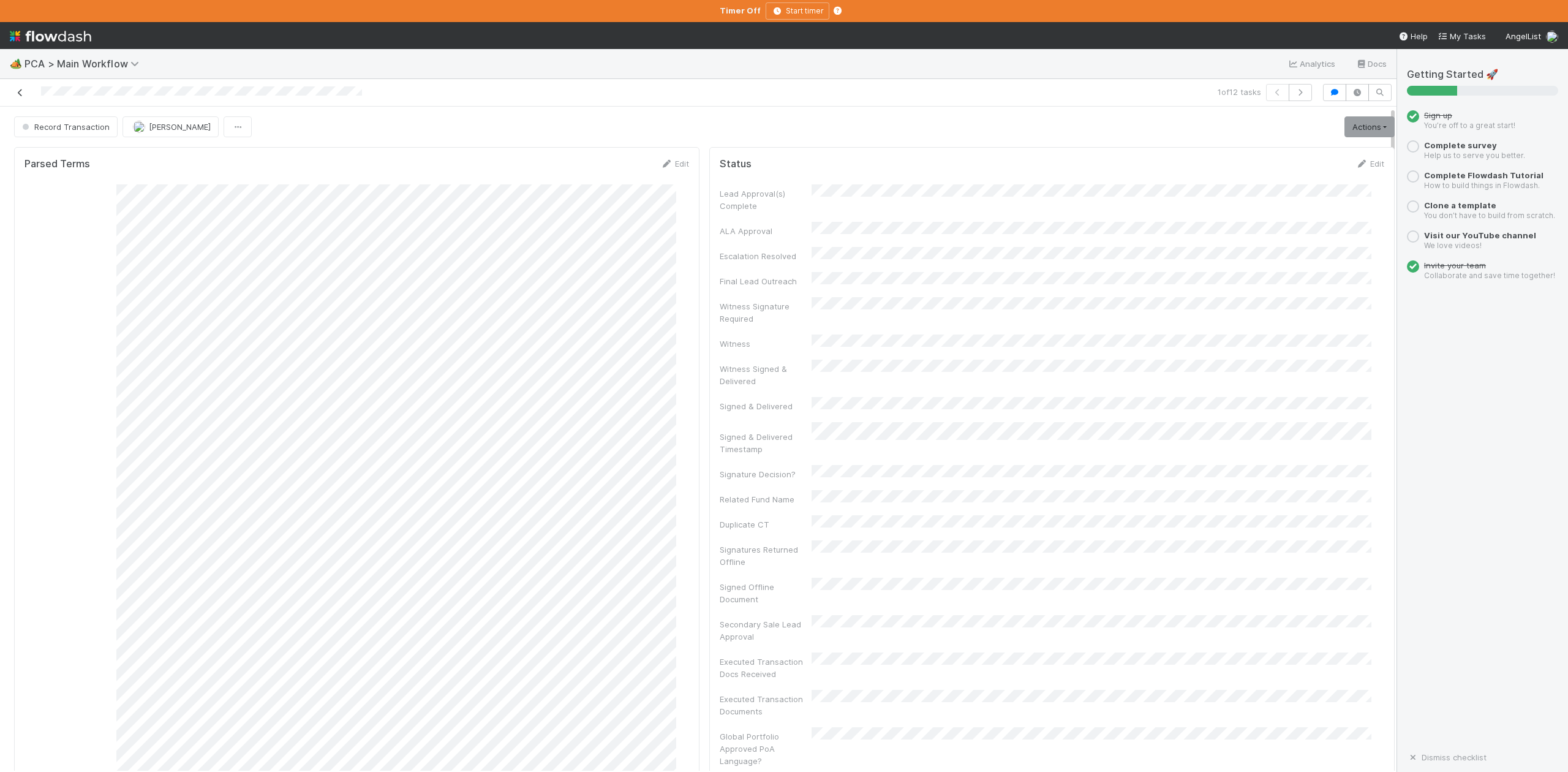
click at [23, 92] on icon at bounding box center [20, 93] width 12 height 8
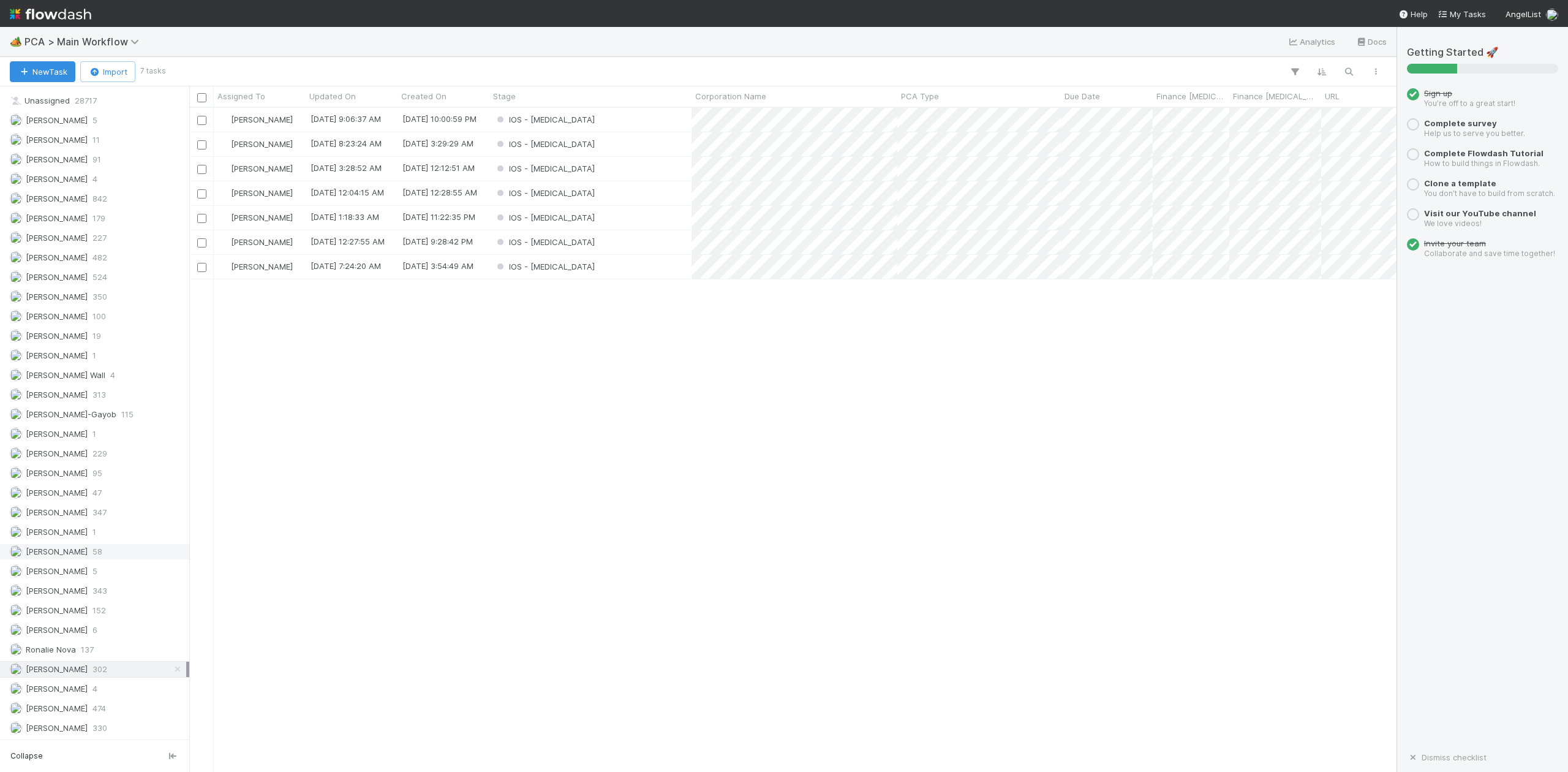
scroll to position [1552, 0]
click at [89, 412] on span "[PERSON_NAME]-Gayob" at bounding box center [71, 414] width 91 height 10
click at [681, 121] on div "IOS - [MEDICAL_DATA]" at bounding box center [591, 120] width 202 height 24
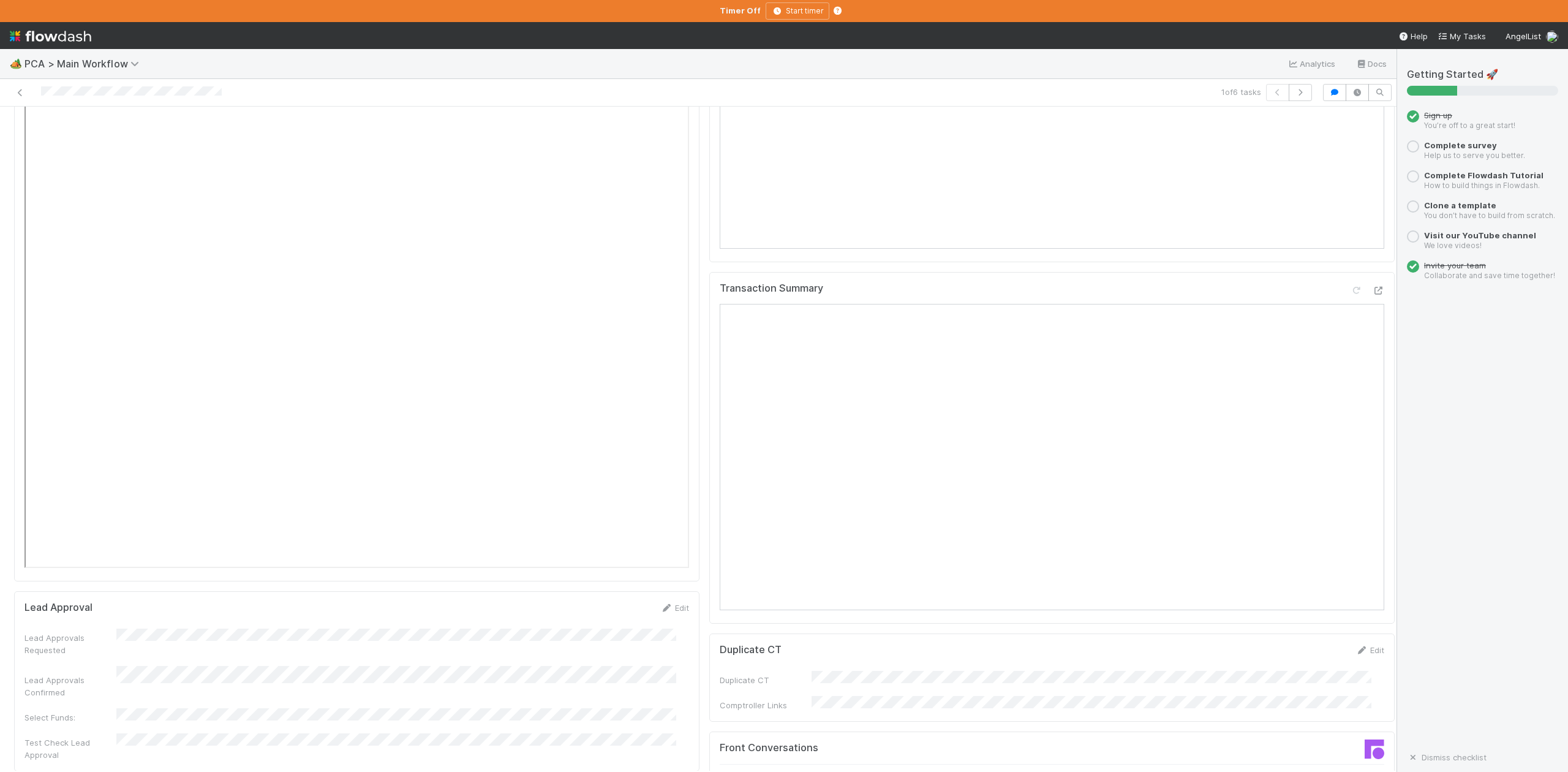
scroll to position [1797, 0]
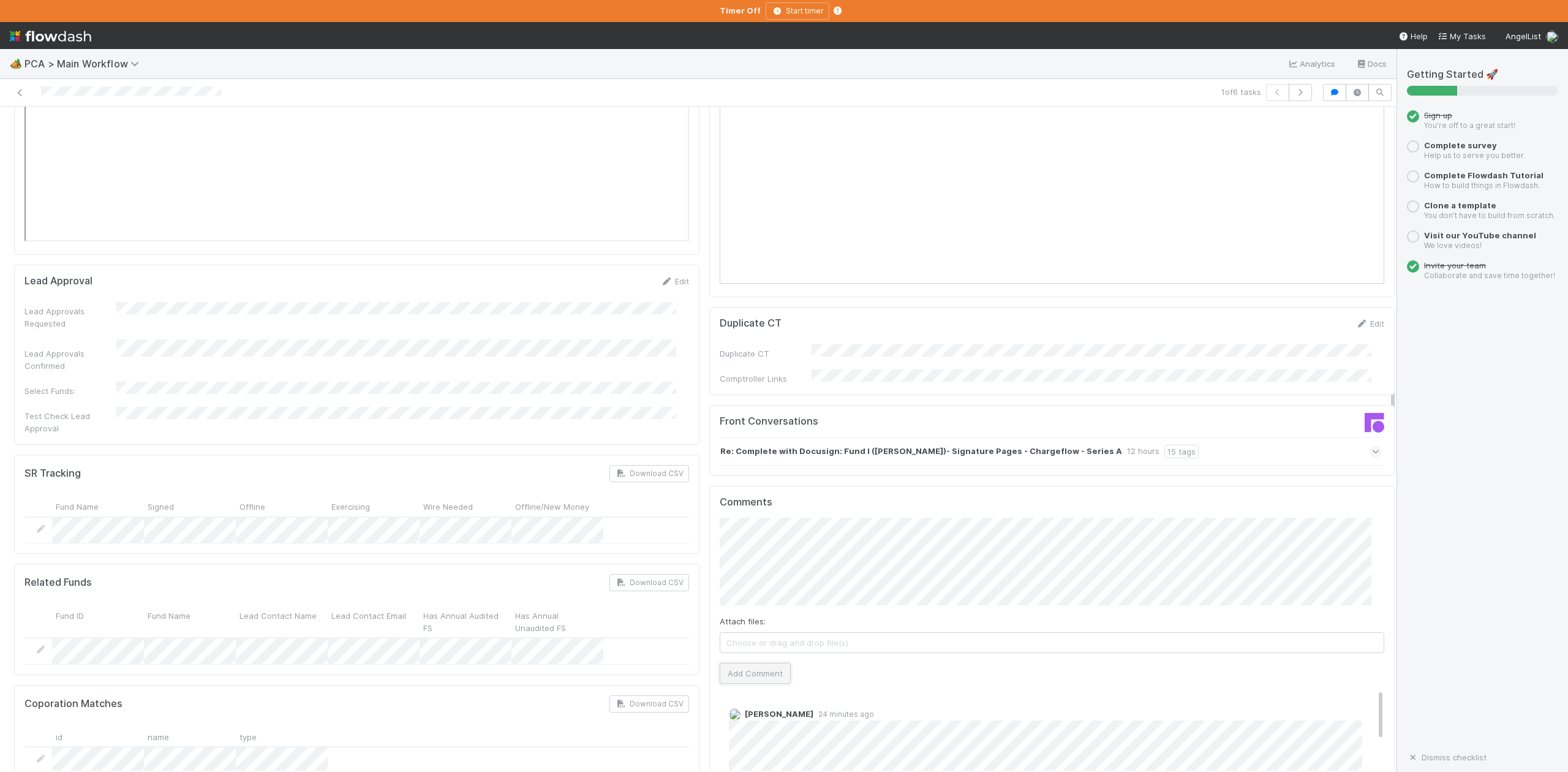
click at [753, 663] on button "Add Comment" at bounding box center [755, 673] width 71 height 21
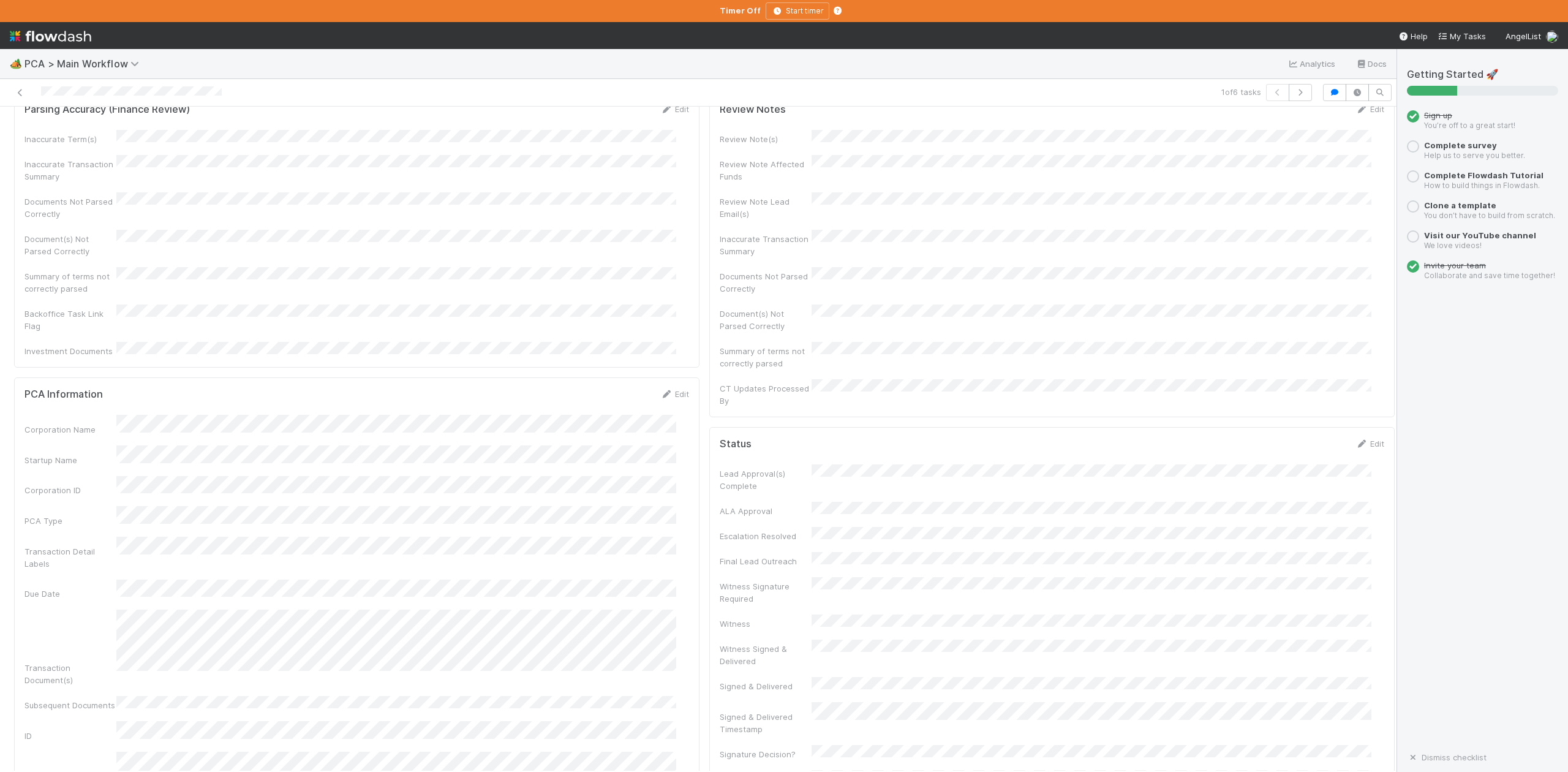
scroll to position [0, 0]
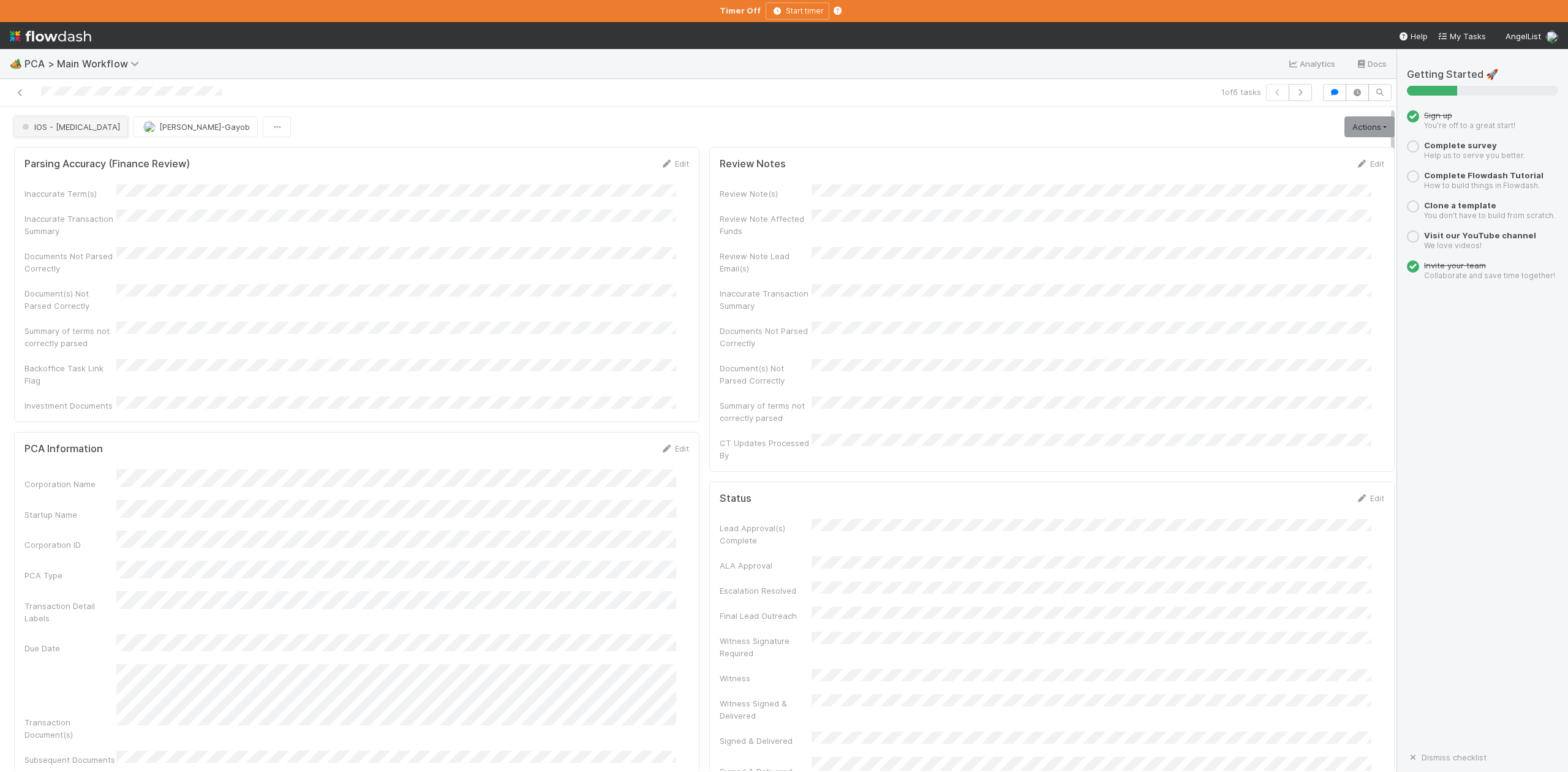
click at [57, 132] on span "IOS - [MEDICAL_DATA]" at bounding box center [69, 127] width 100 height 10
click at [59, 176] on span "DCR Review" at bounding box center [47, 170] width 61 height 10
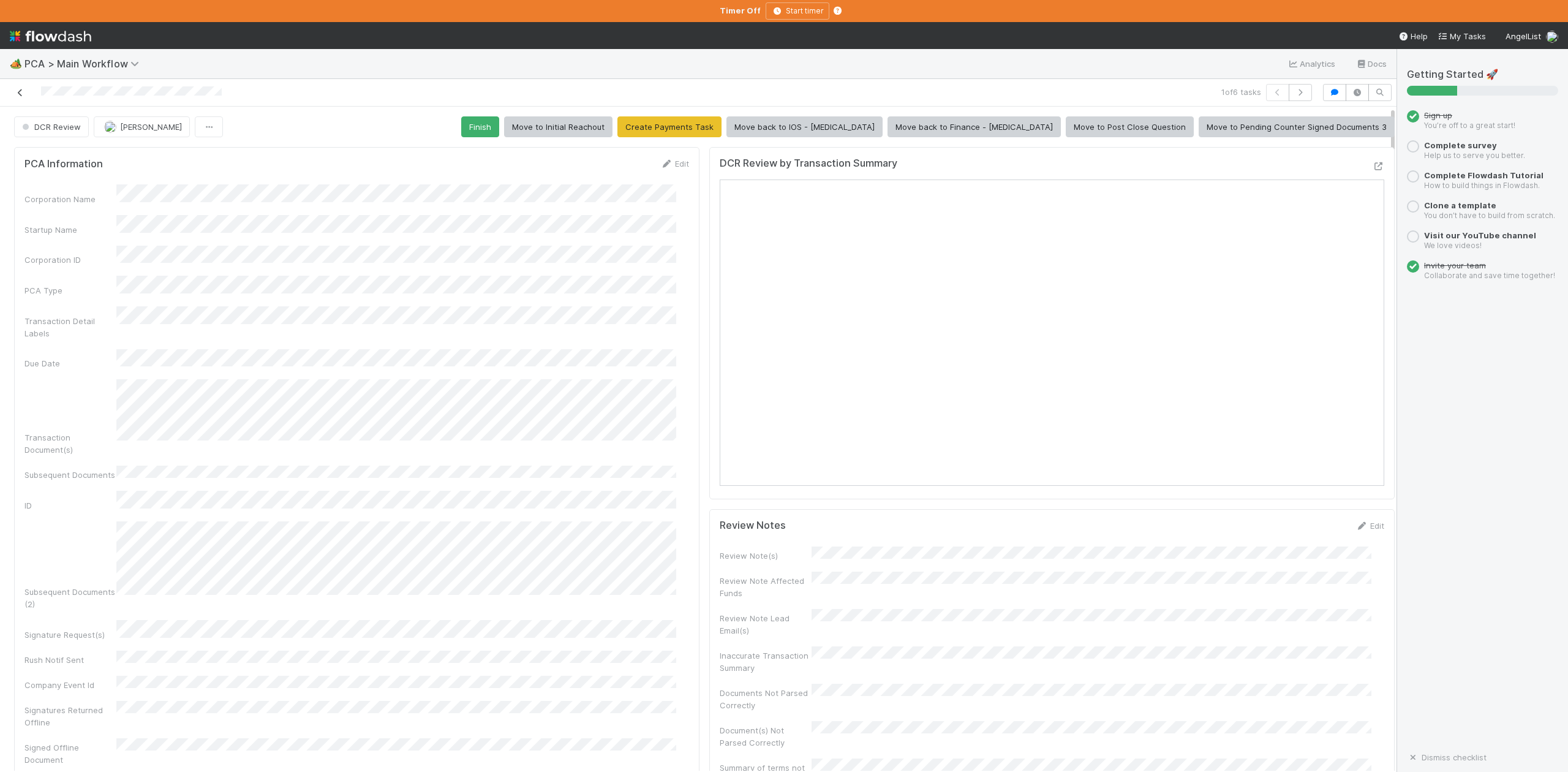
click at [19, 92] on icon at bounding box center [20, 93] width 12 height 8
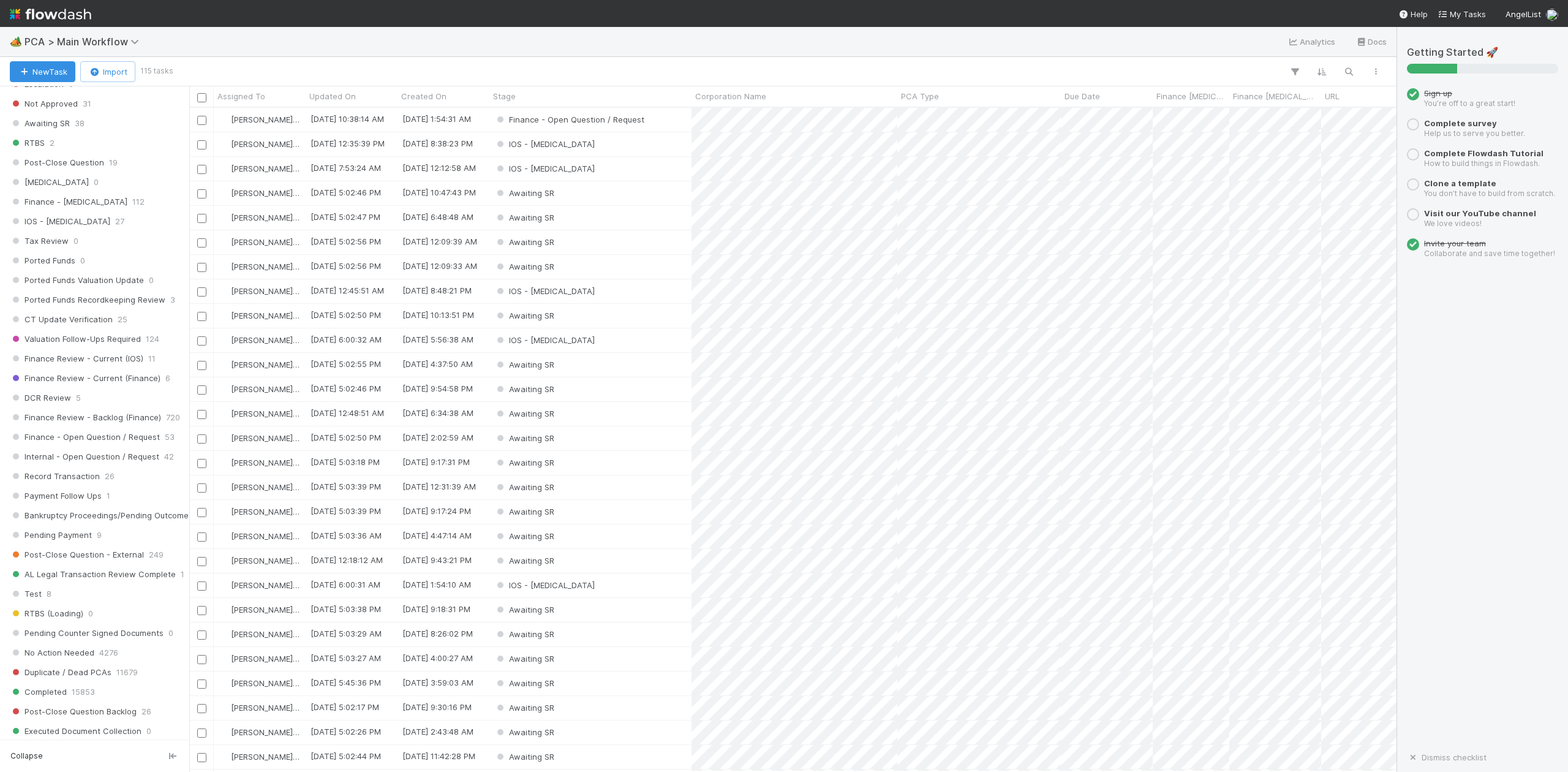
scroll to position [653, 0]
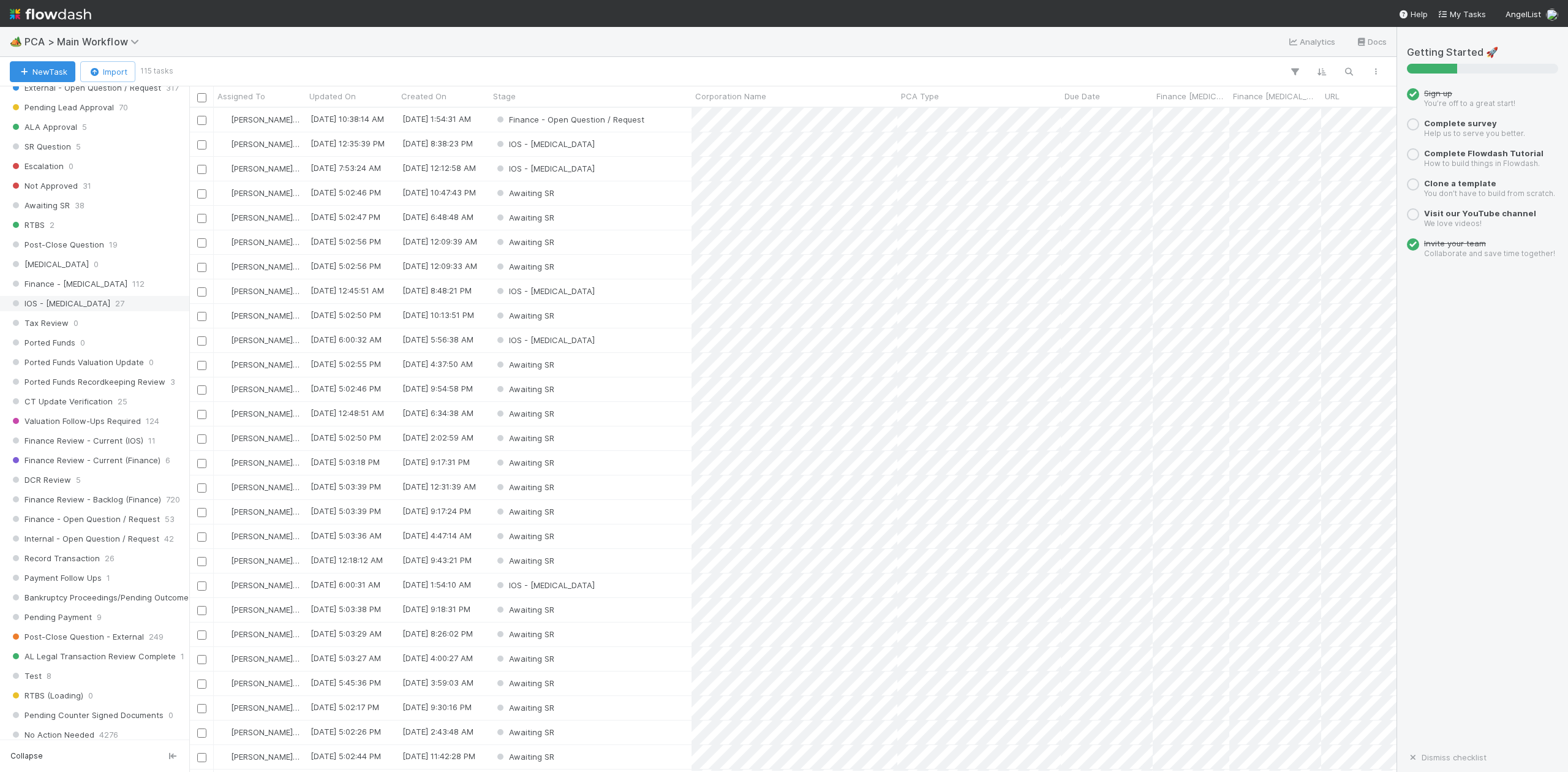
click at [59, 311] on span "IOS - [MEDICAL_DATA]" at bounding box center [60, 304] width 100 height 16
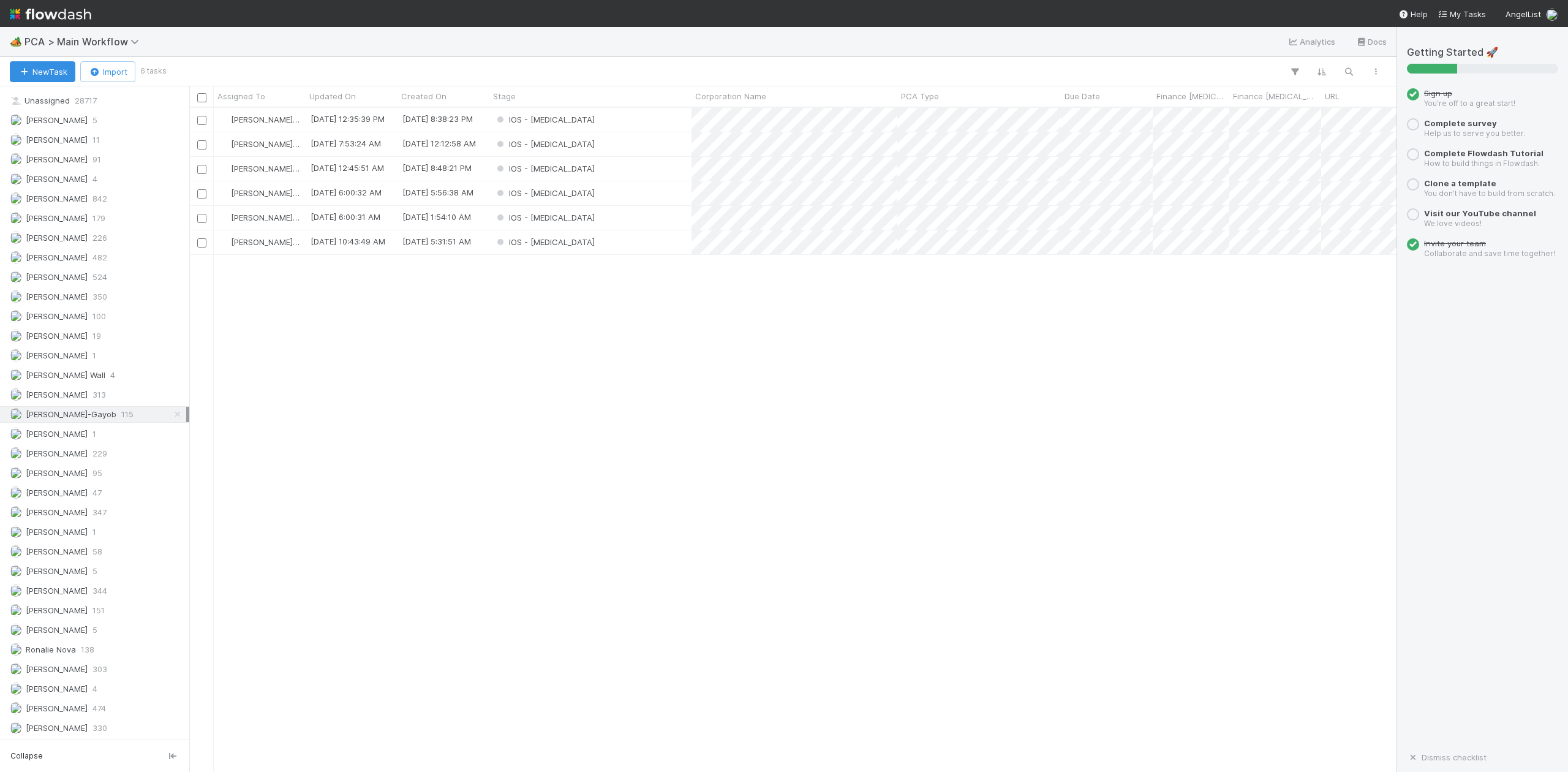
scroll to position [1554, 0]
click at [582, 240] on div "IOS - ICU" at bounding box center [591, 242] width 202 height 24
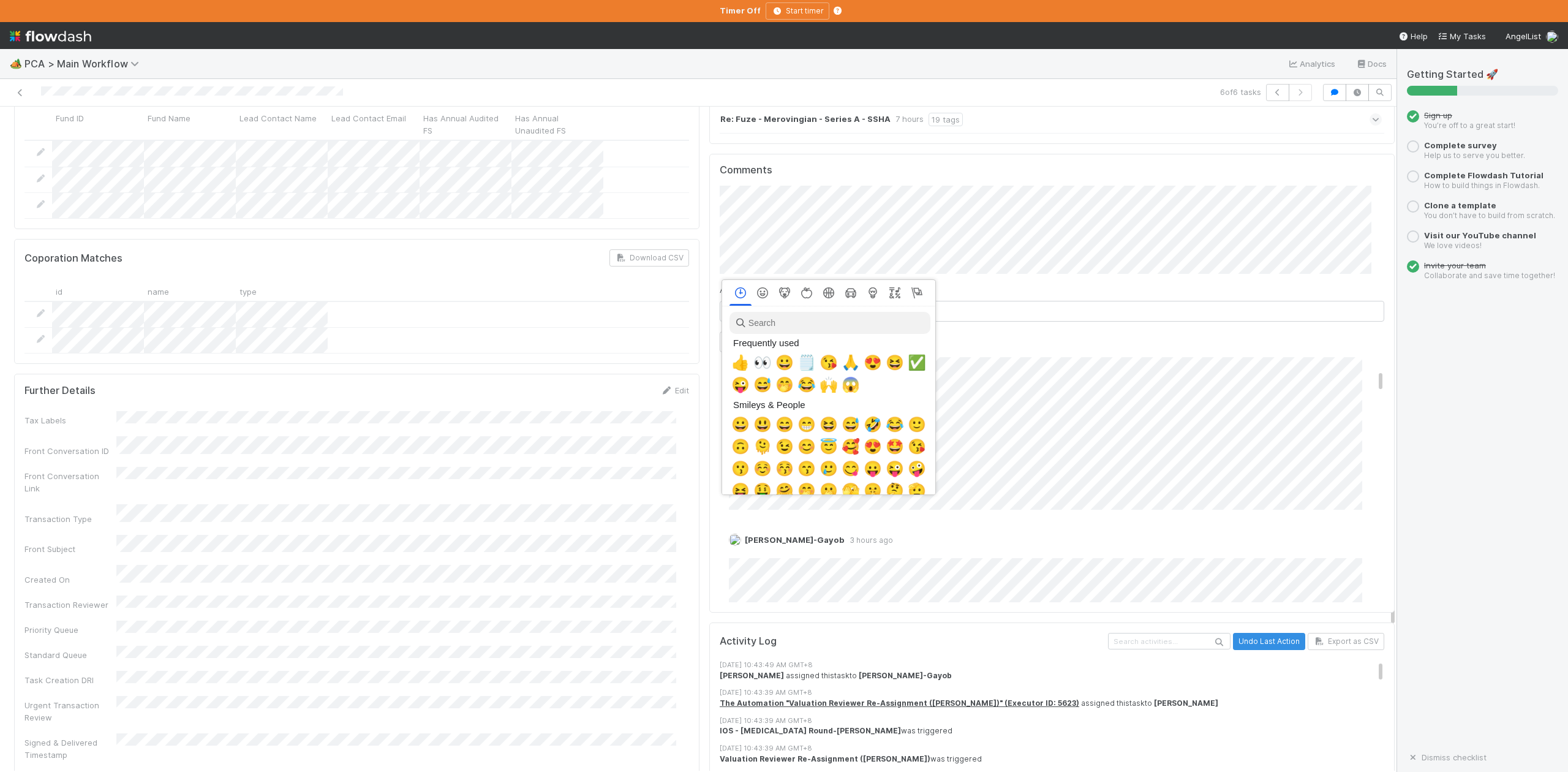
scroll to position [0, 7]
click at [777, 393] on span "🤭" at bounding box center [782, 384] width 19 height 17
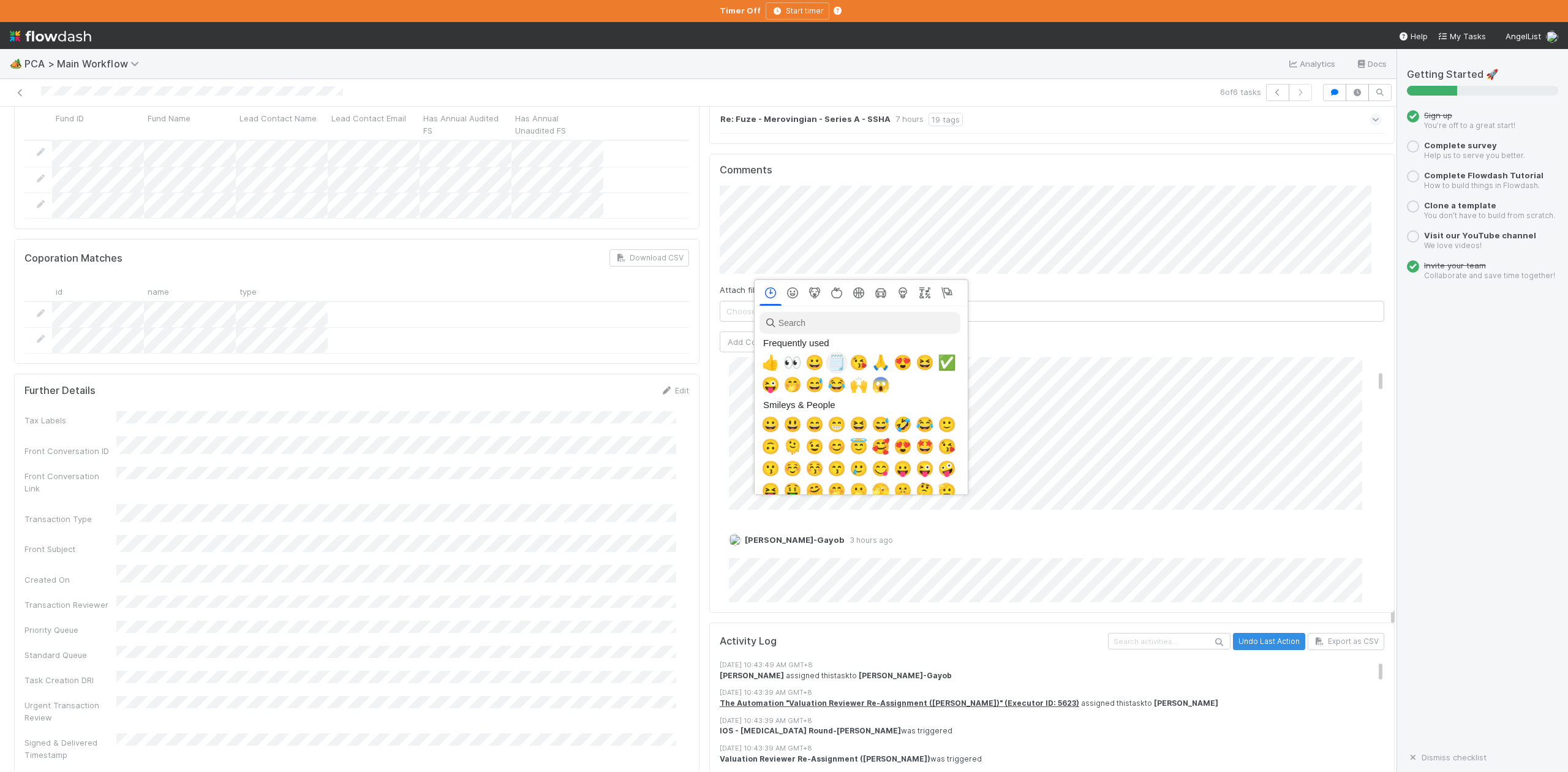
click at [830, 366] on span "🗒️" at bounding box center [837, 363] width 19 height 17
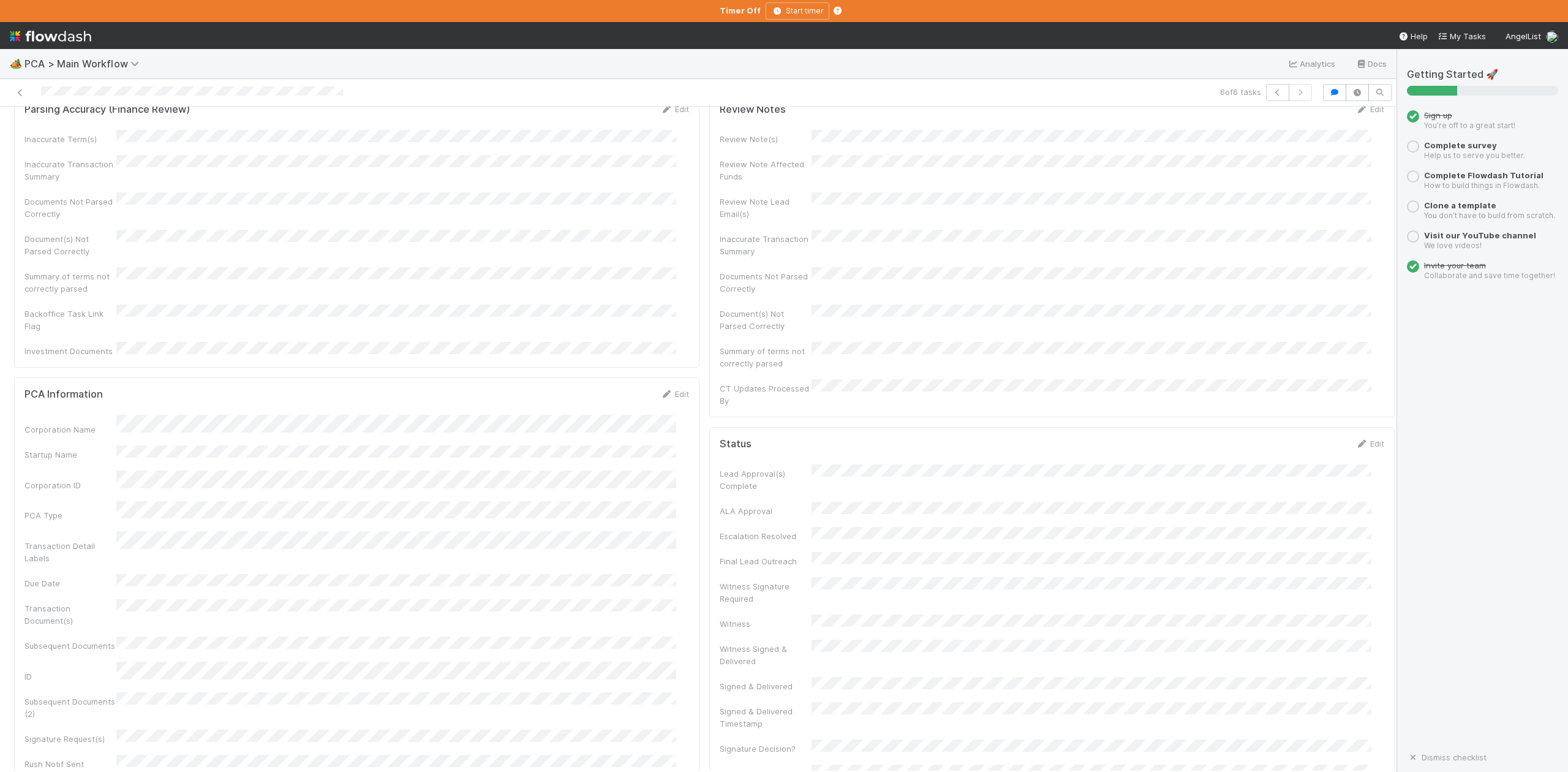
scroll to position [0, 0]
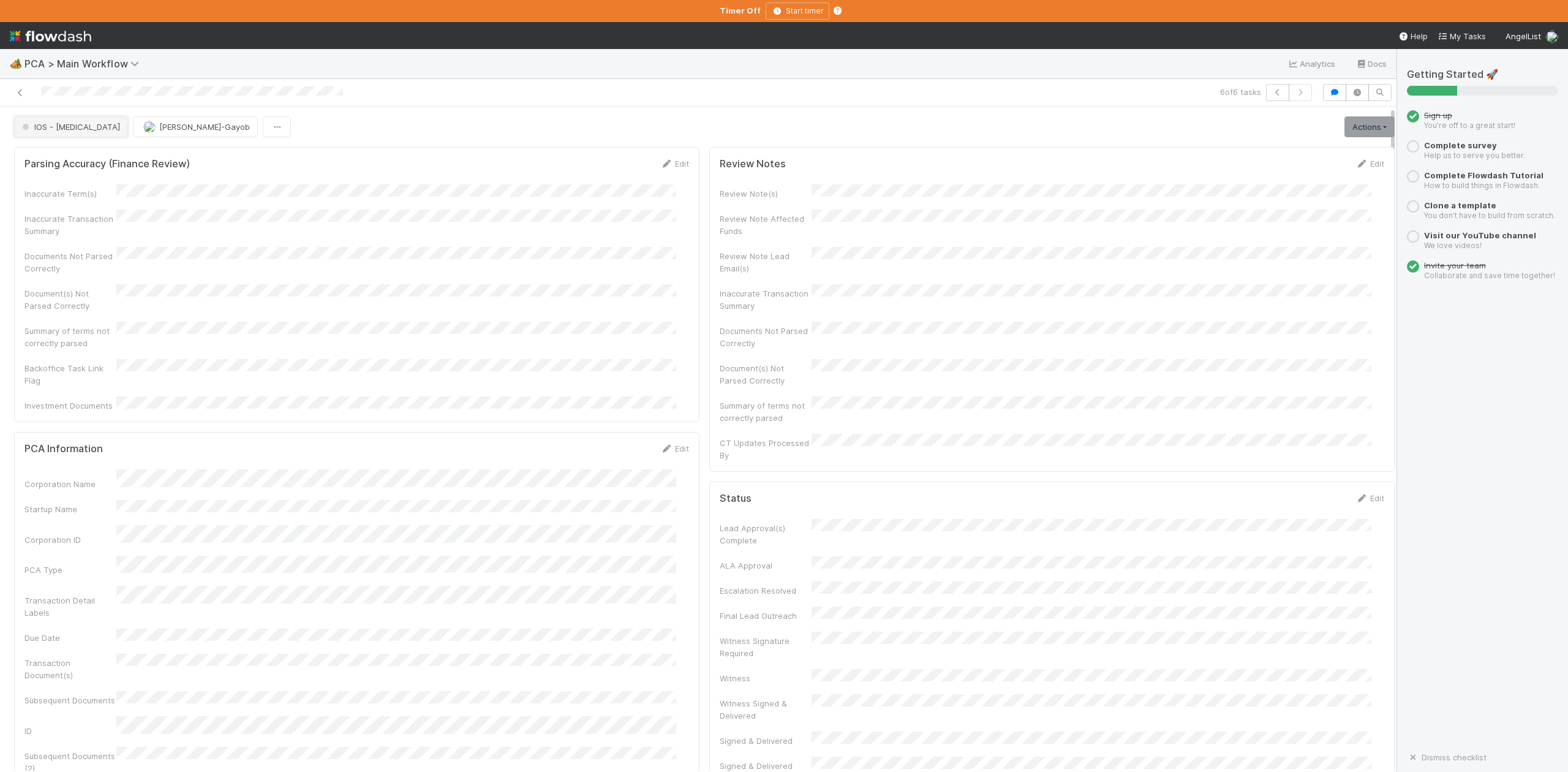
click at [54, 131] on span "IOS - ICU" at bounding box center [69, 127] width 100 height 10
click at [142, 160] on span "Internal - Open Question / Request" at bounding box center [92, 156] width 149 height 10
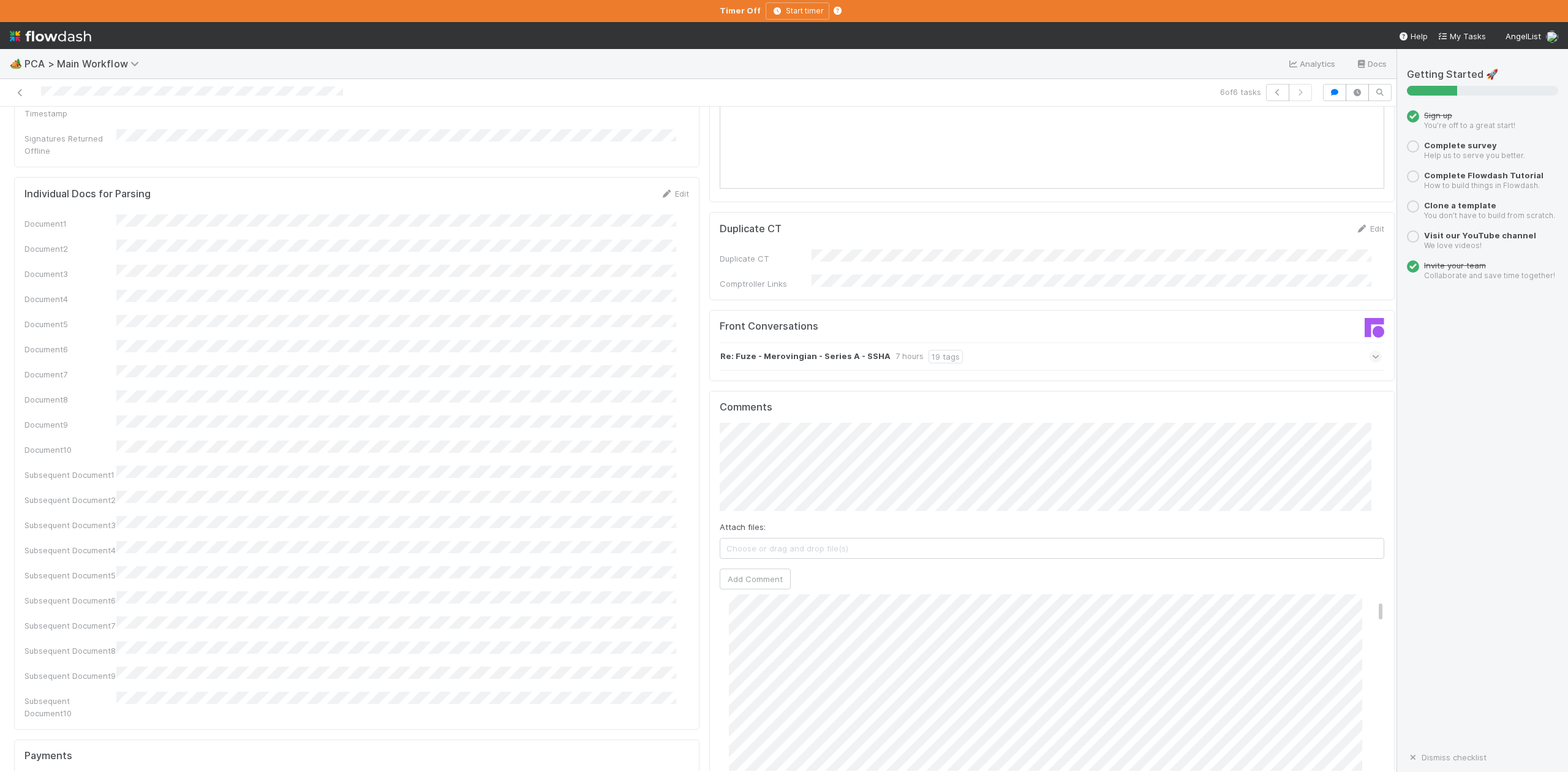
scroll to position [0, 0]
click at [810, 442] on span "Josh Tarr" at bounding box center [815, 444] width 62 height 10
click at [756, 569] on button "Add Comment" at bounding box center [755, 579] width 71 height 21
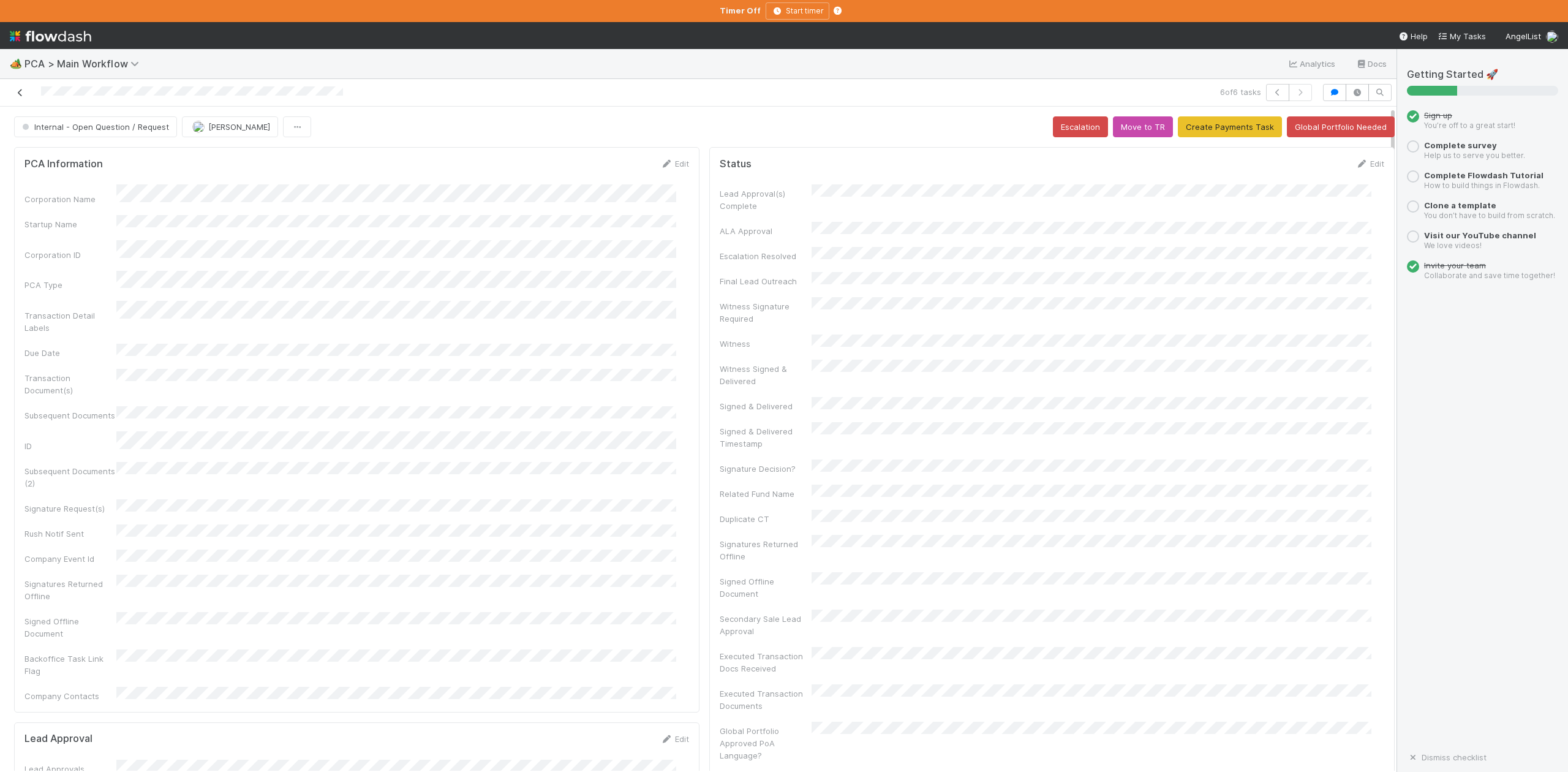
click at [22, 94] on icon at bounding box center [20, 93] width 12 height 8
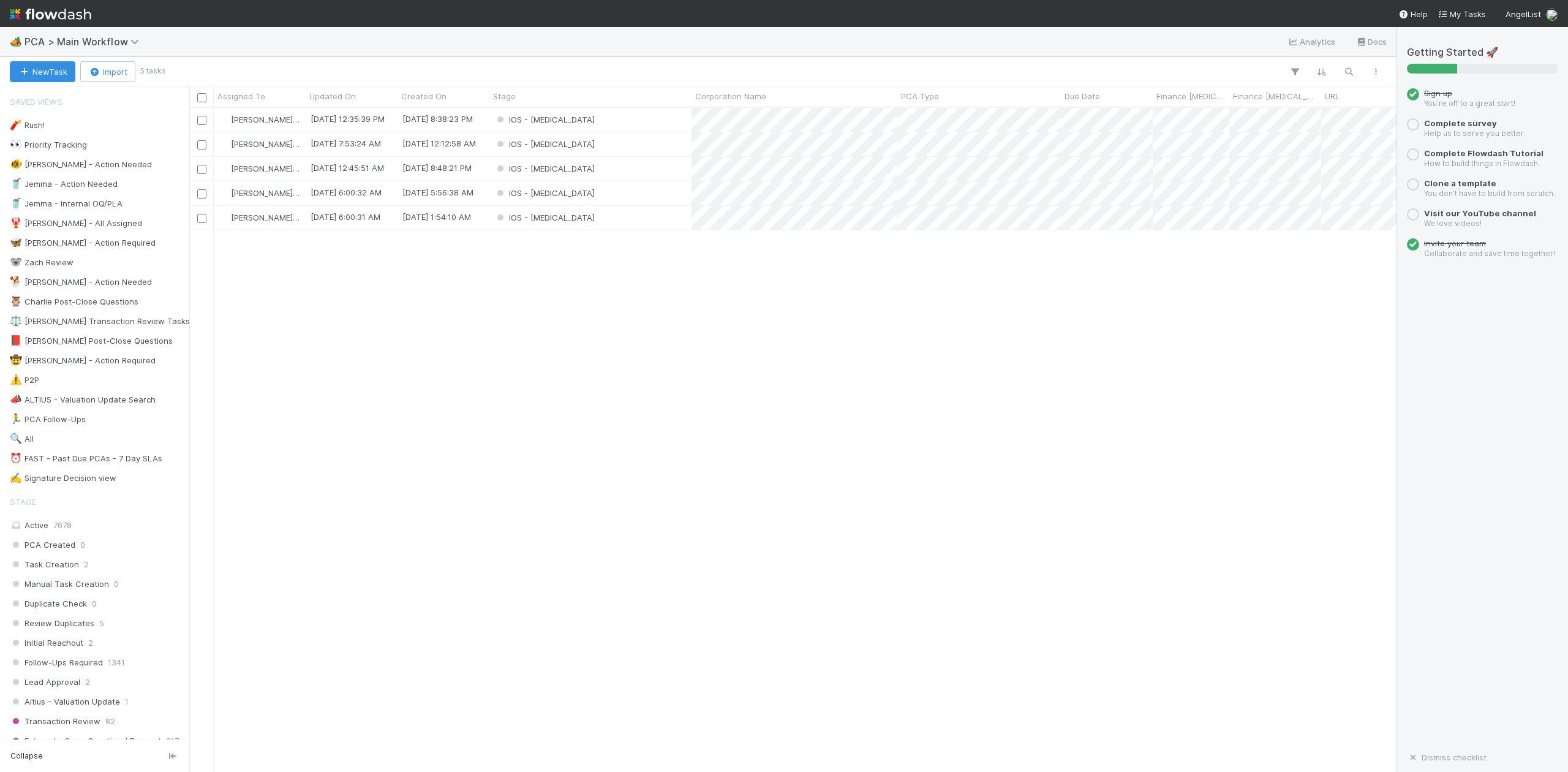
scroll to position [652, 1196]
click at [552, 171] on div "IOS - ICU" at bounding box center [591, 169] width 202 height 24
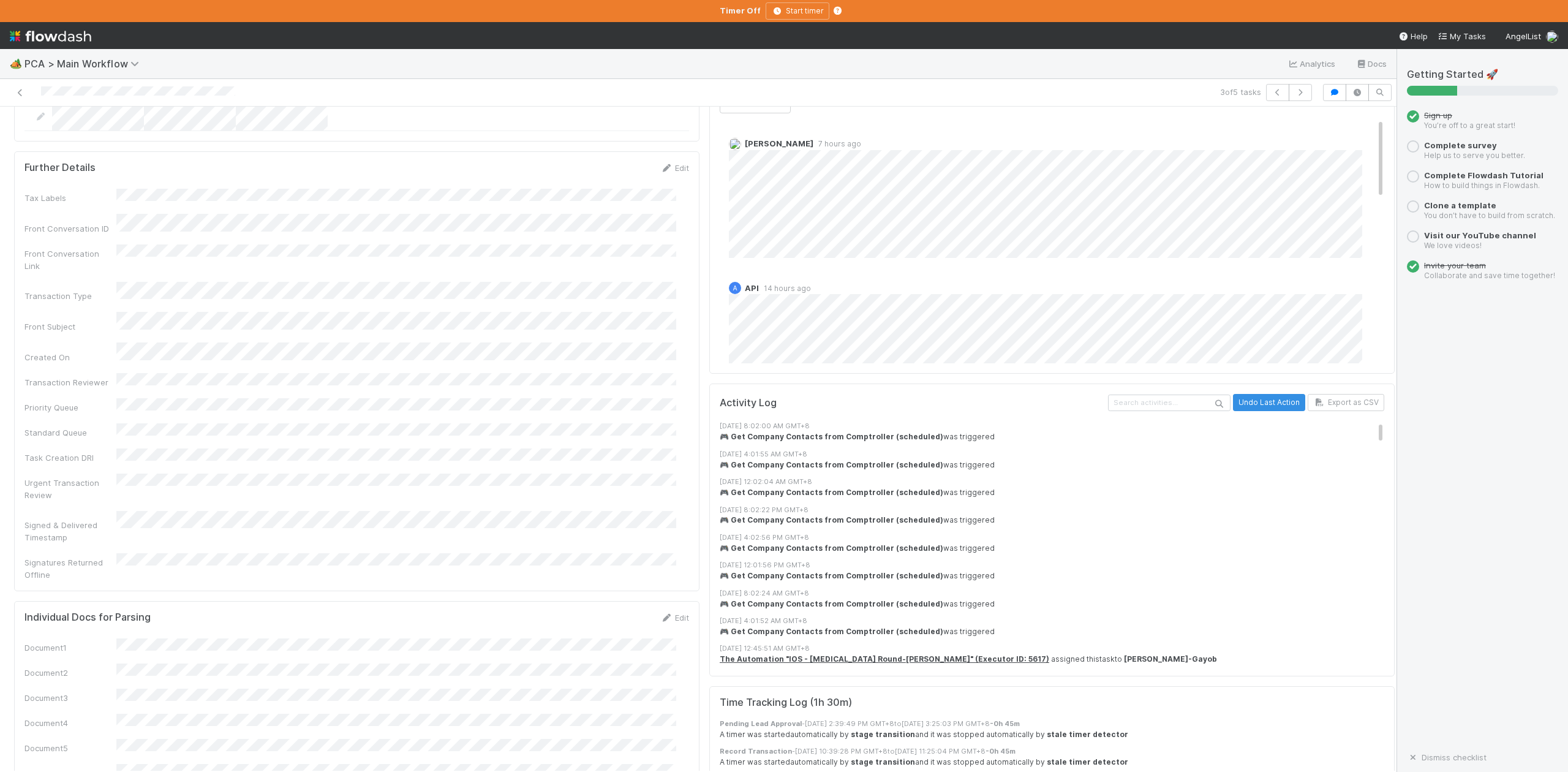
scroll to position [2360, 0]
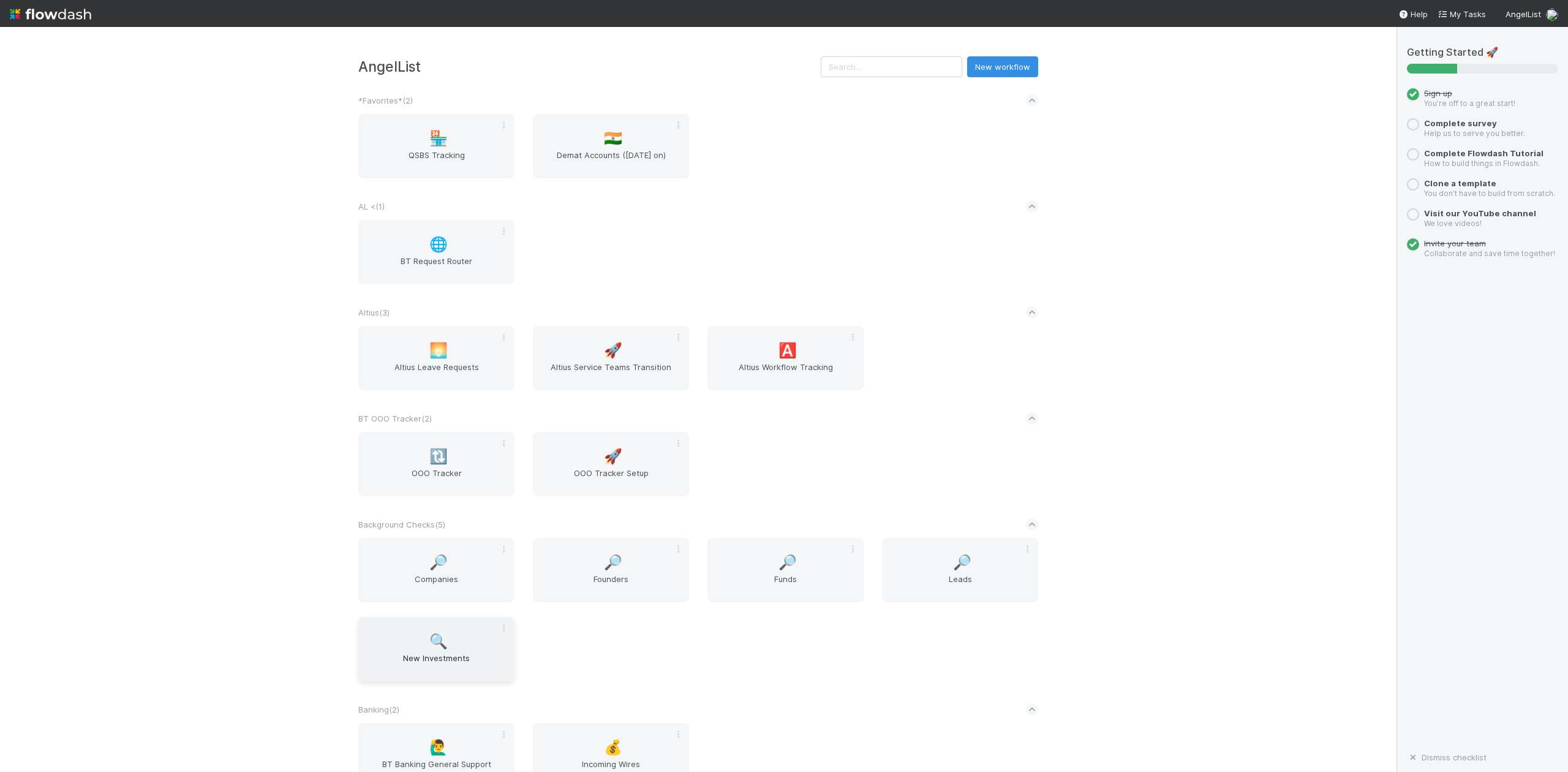
click at [434, 653] on span "New Investments" at bounding box center [437, 664] width 146 height 24
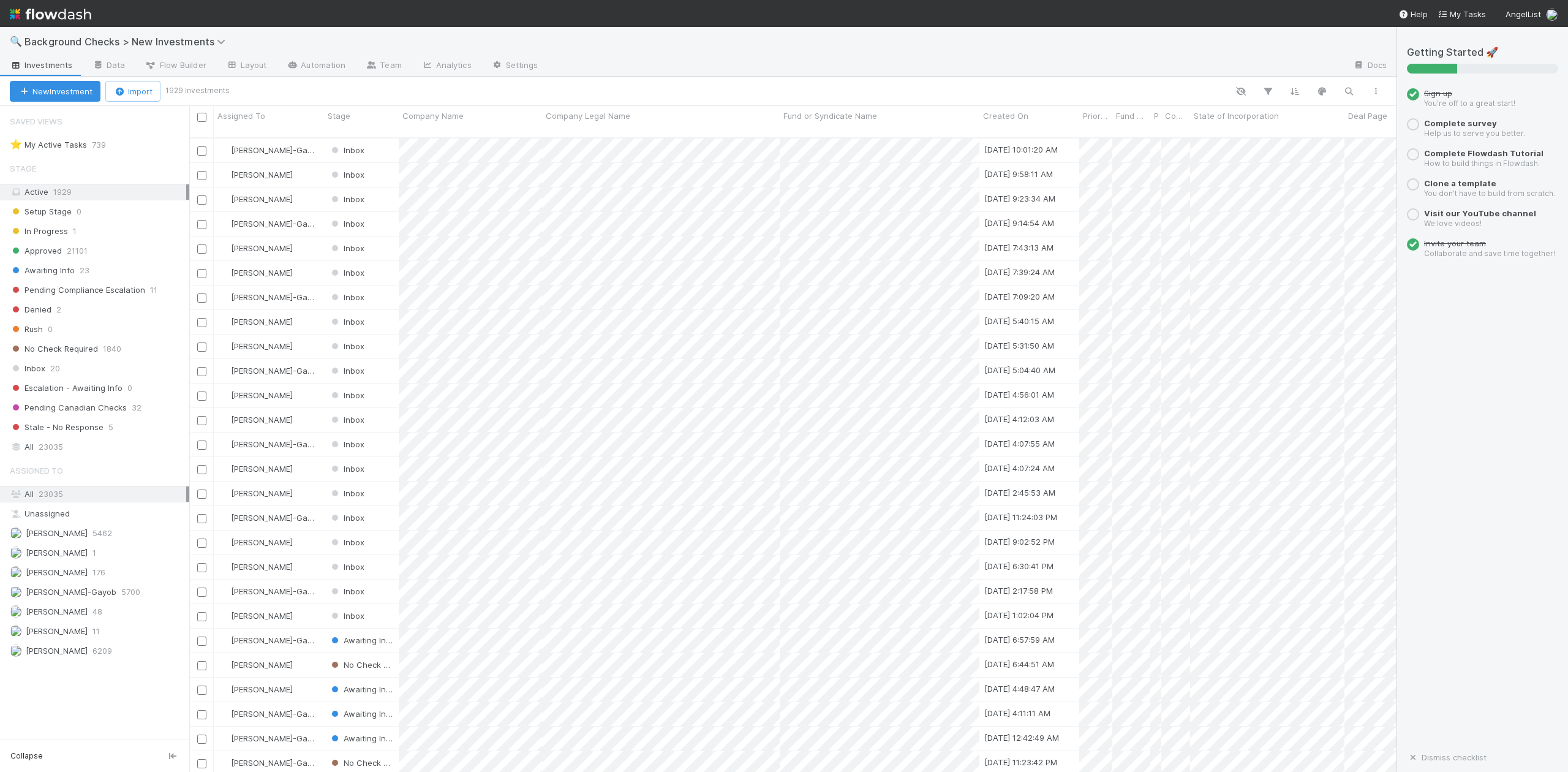
scroll to position [632, 1196]
click at [42, 374] on span "Inbox" at bounding box center [28, 369] width 36 height 16
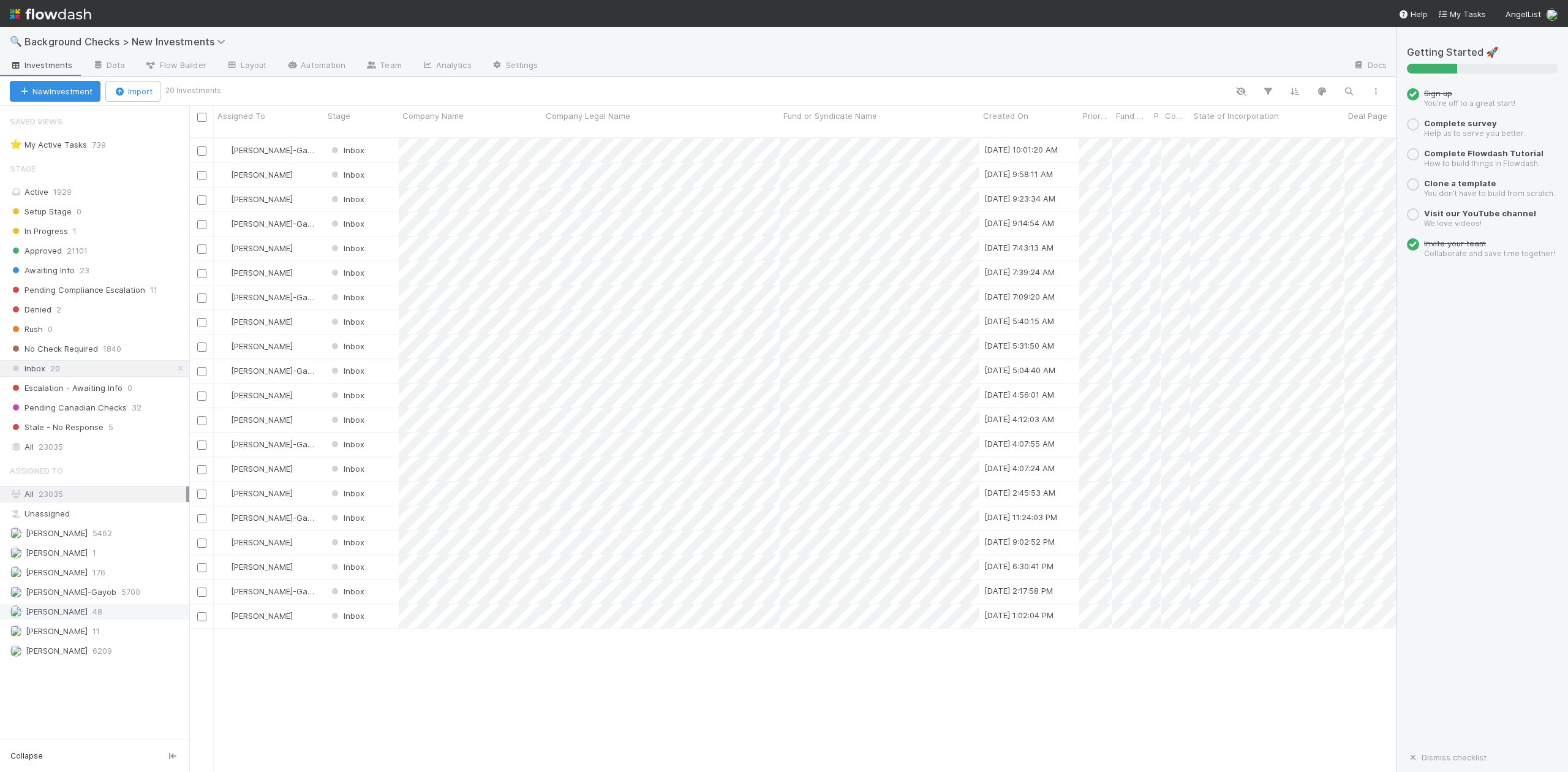
scroll to position [632, 1196]
click at [76, 597] on span "[PERSON_NAME]-Gayob" at bounding box center [71, 591] width 91 height 10
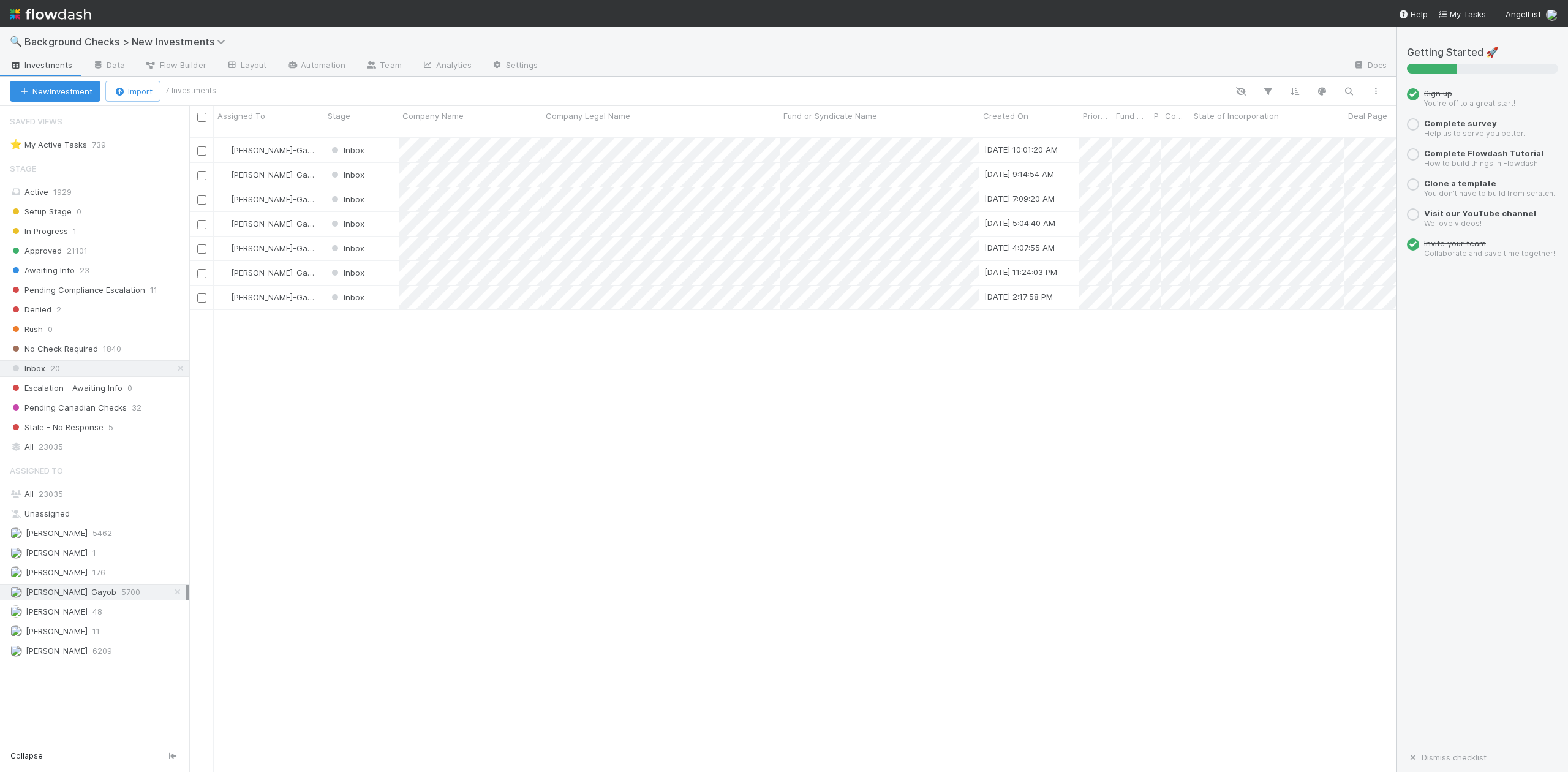
scroll to position [632, 1196]
click at [64, 616] on span "[PERSON_NAME]" at bounding box center [57, 611] width 62 height 10
click at [65, 597] on span "[PERSON_NAME]-Gayob" at bounding box center [71, 591] width 91 height 10
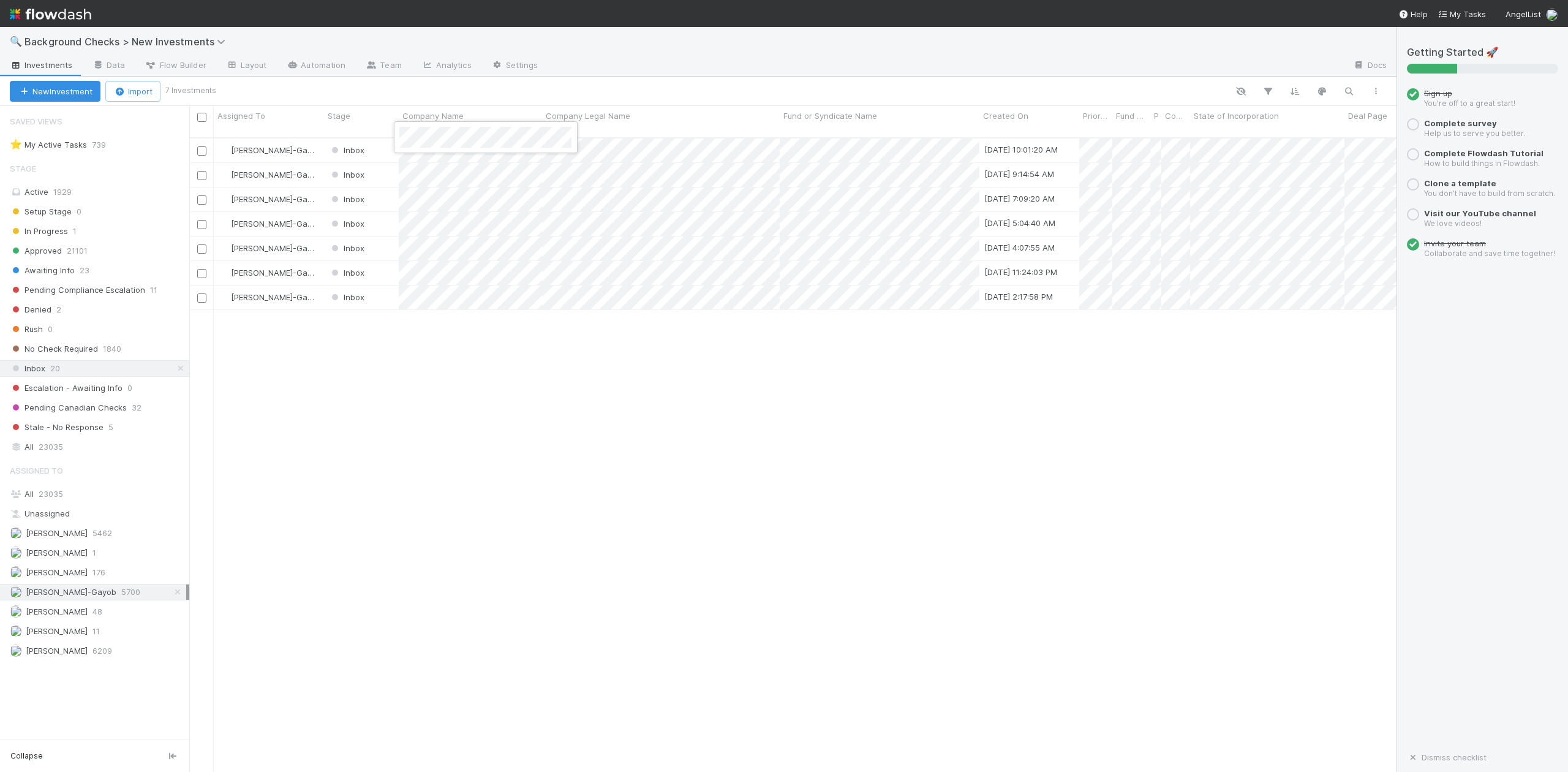
click at [623, 133] on div at bounding box center [784, 386] width 1568 height 772
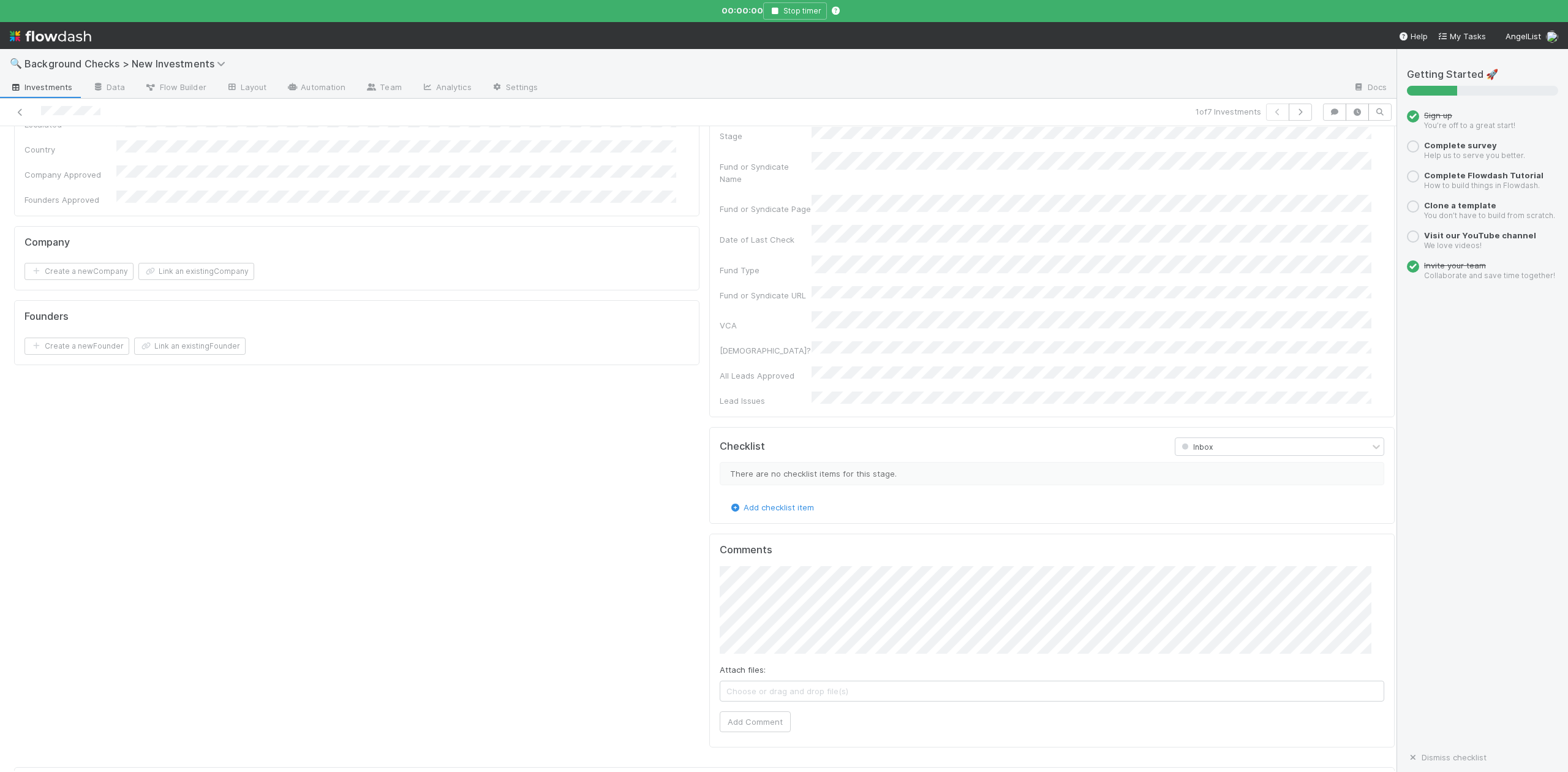
scroll to position [571, 0]
click at [738, 693] on button "Add Comment" at bounding box center [755, 704] width 71 height 21
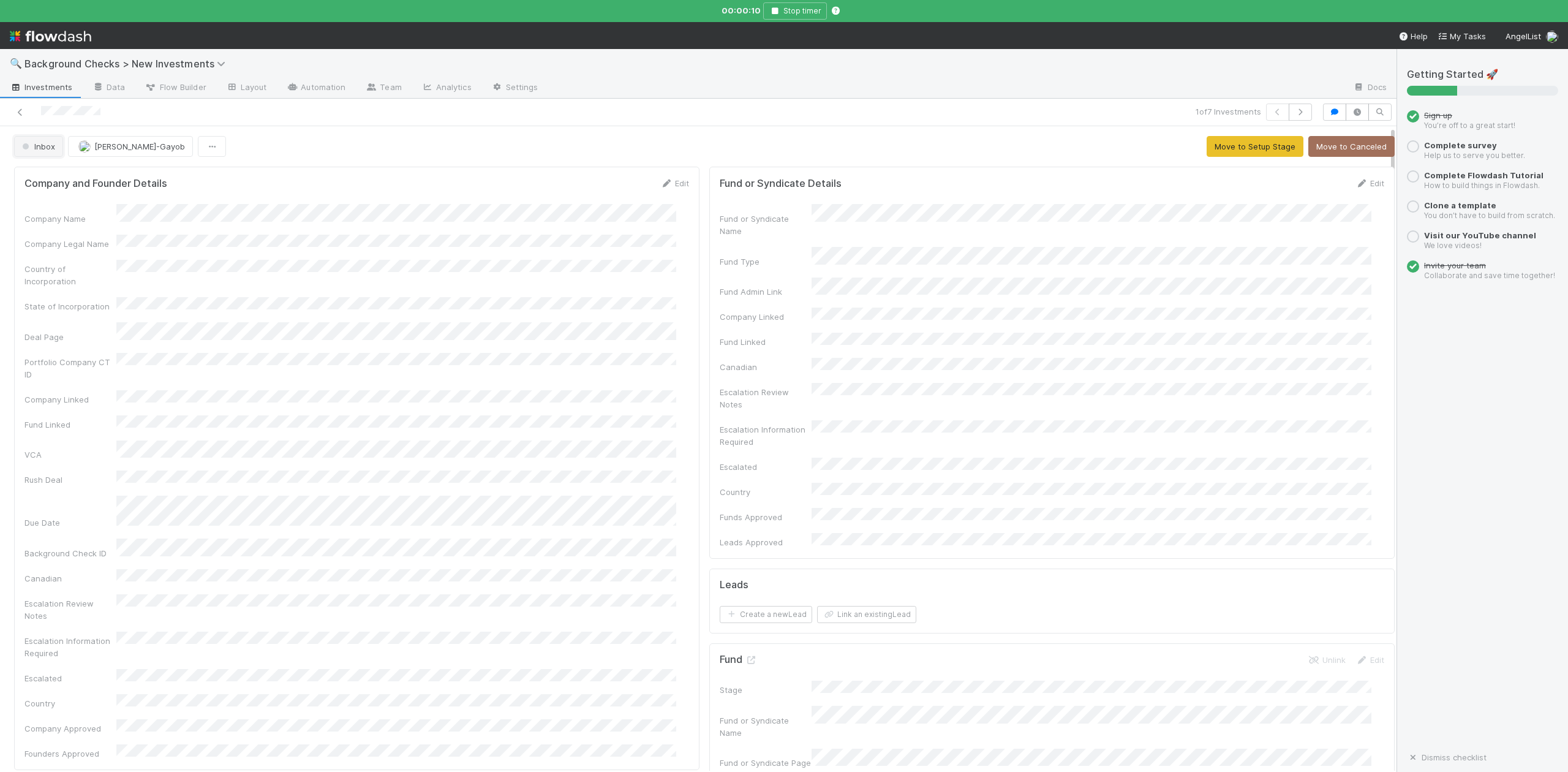
click at [39, 153] on button "Inbox" at bounding box center [38, 146] width 49 height 21
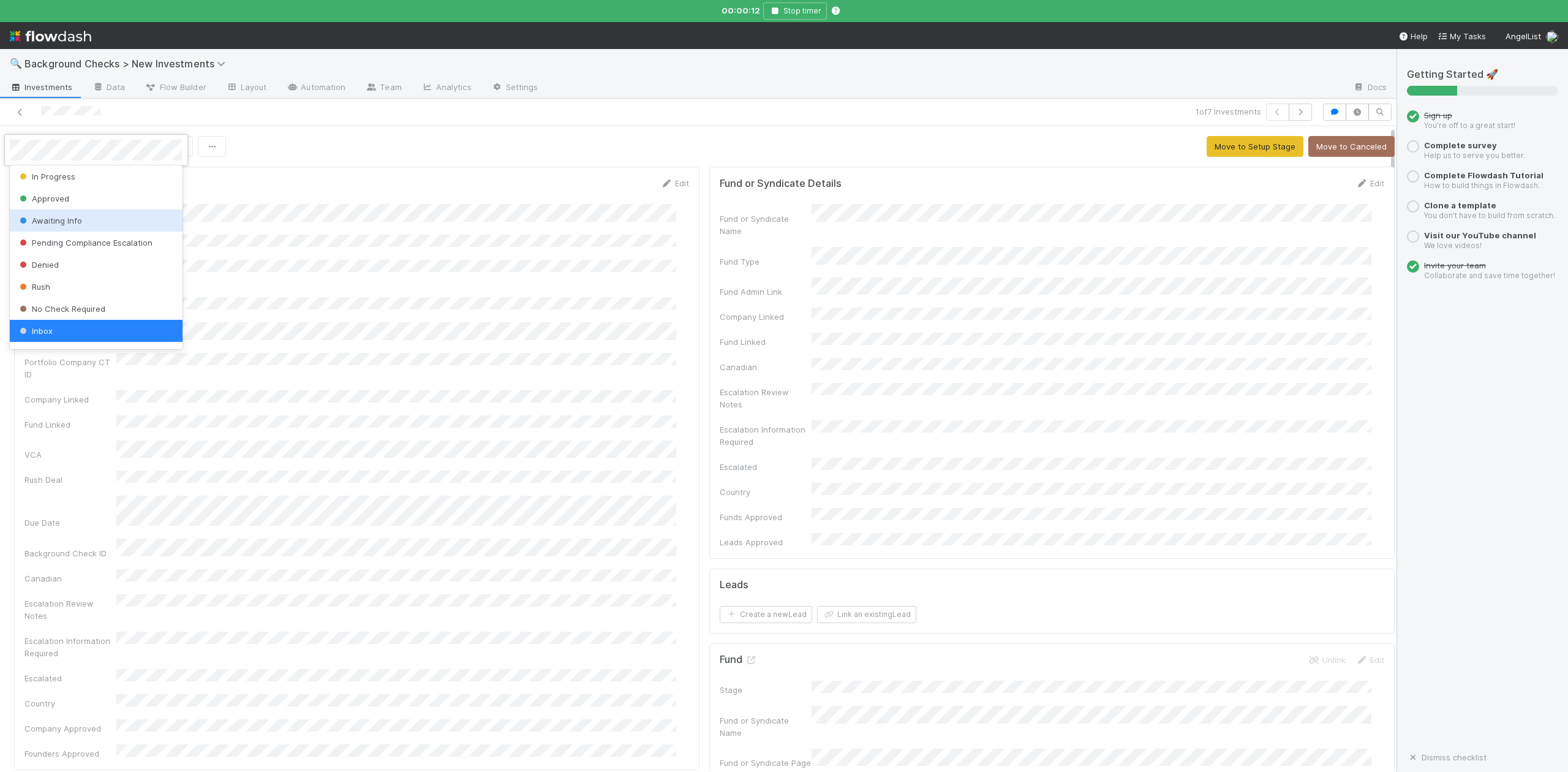
click at [52, 219] on span "Awaiting Info" at bounding box center [49, 220] width 65 height 10
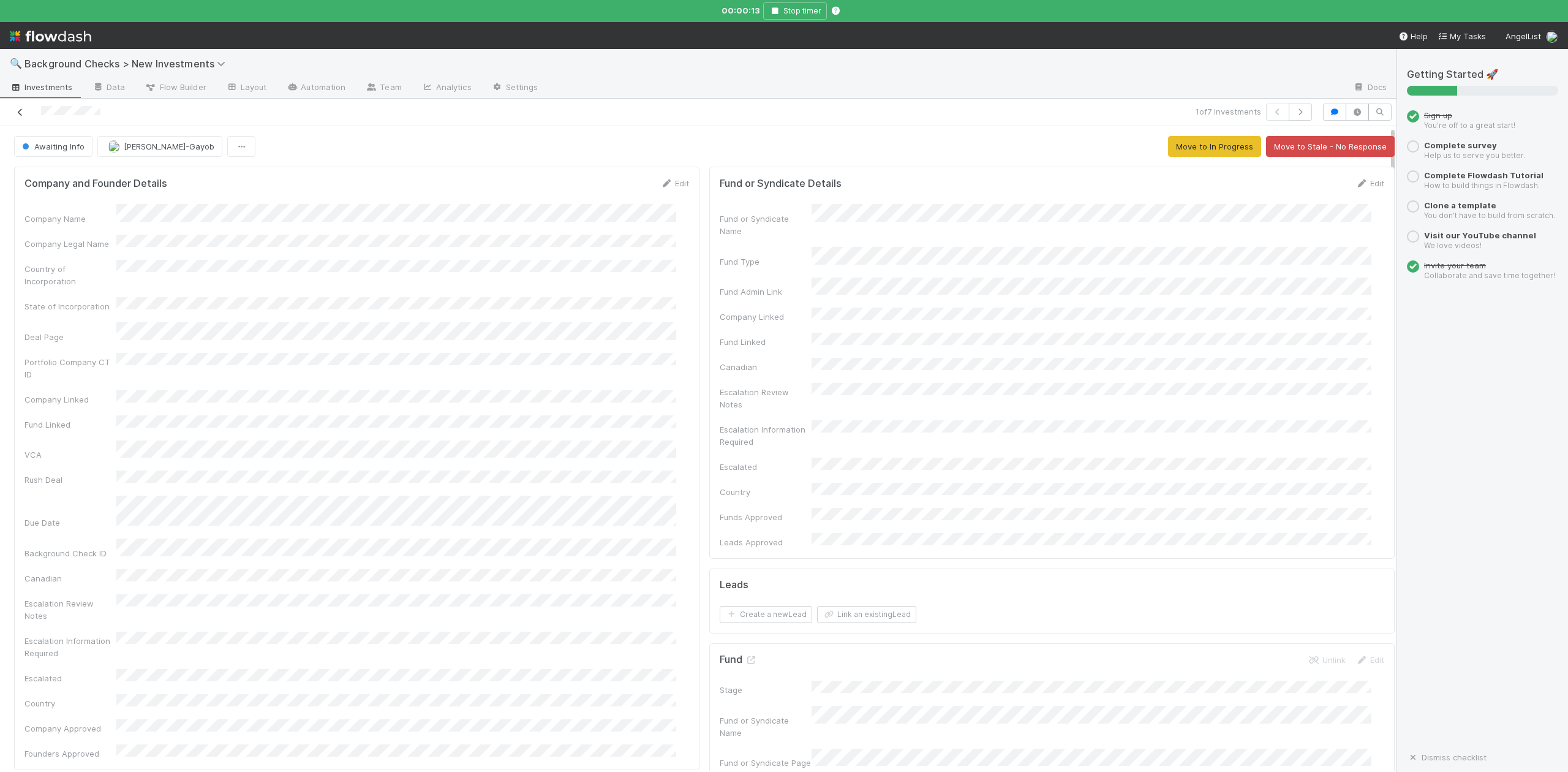
click at [19, 116] on icon at bounding box center [20, 112] width 12 height 8
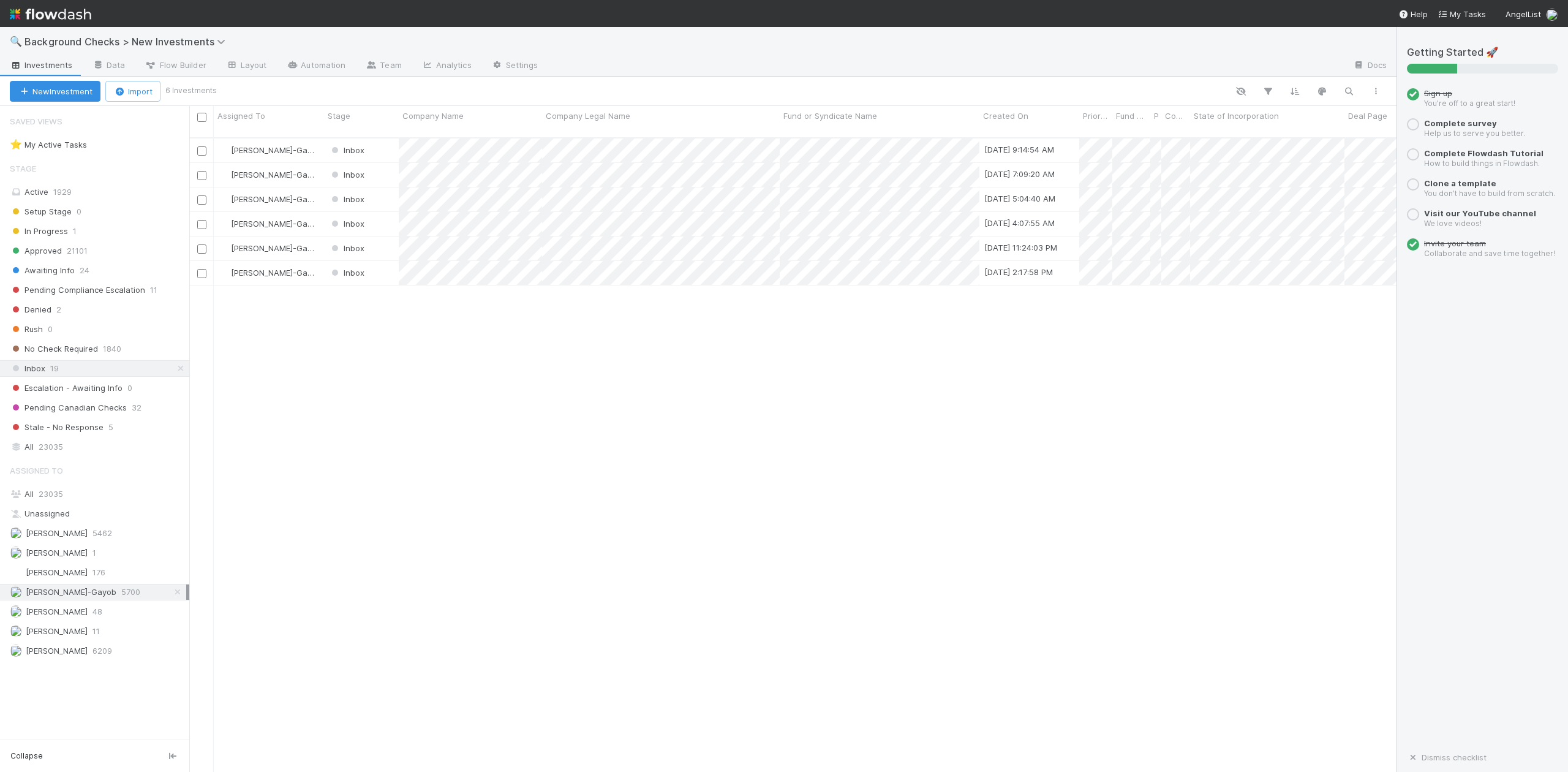
scroll to position [632, 1196]
click at [669, 450] on div at bounding box center [784, 386] width 1568 height 772
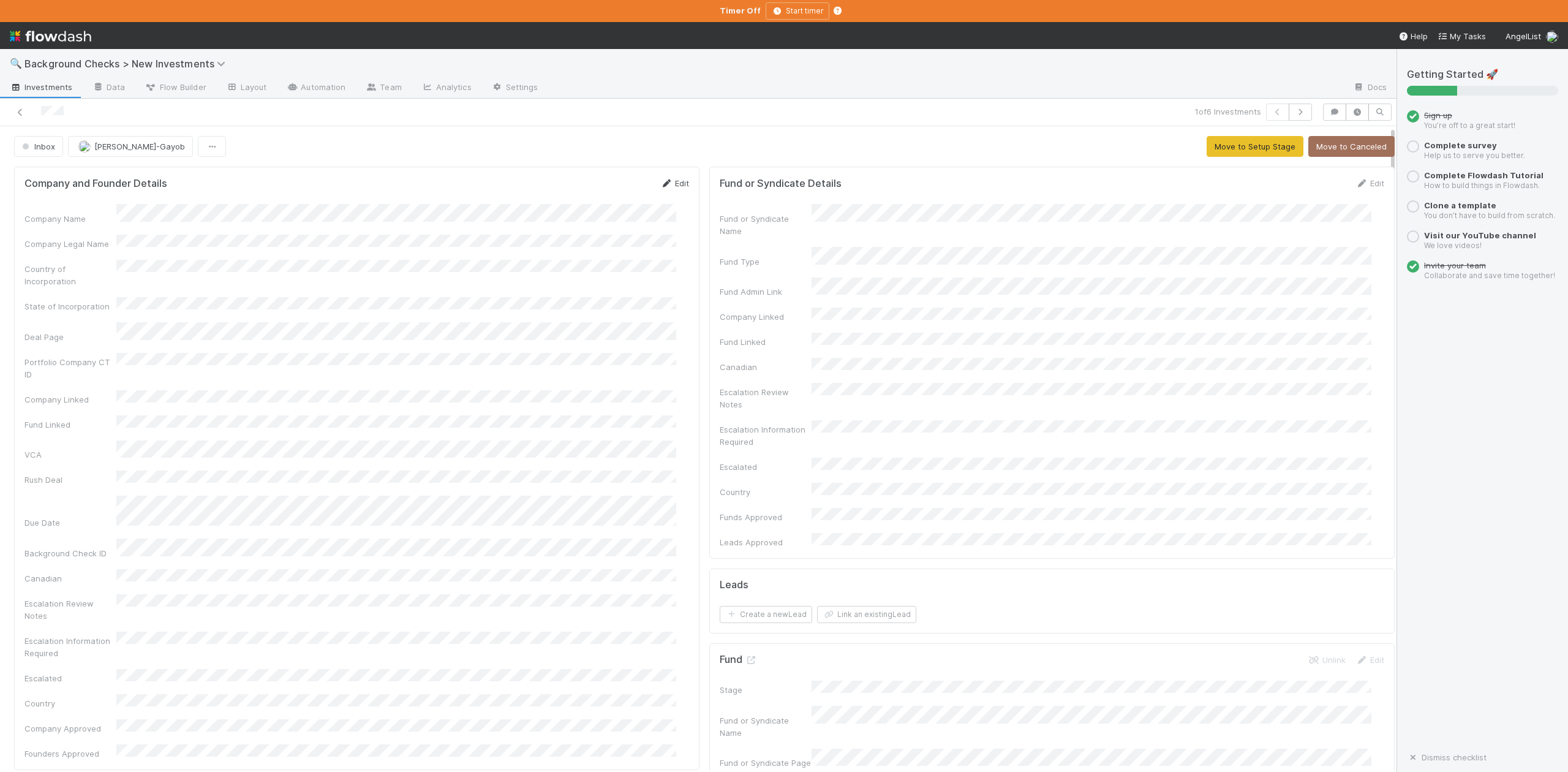
click at [666, 188] on link "Edit" at bounding box center [675, 183] width 29 height 10
click at [609, 184] on button "Save" at bounding box center [623, 188] width 35 height 21
click at [1220, 142] on button "Move to Setup Stage" at bounding box center [1255, 146] width 96 height 21
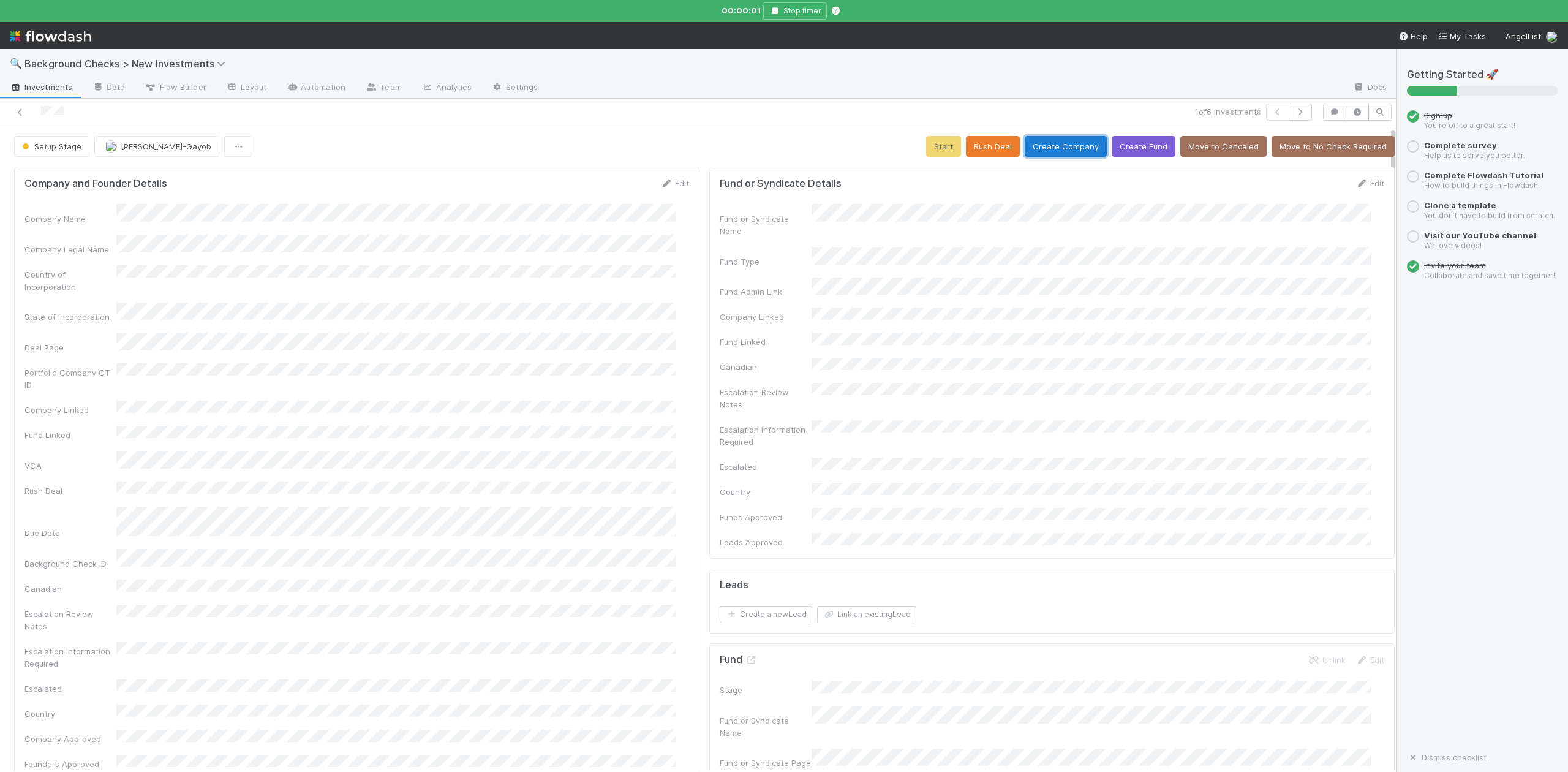
click at [1040, 149] on button "Create Company" at bounding box center [1065, 146] width 82 height 21
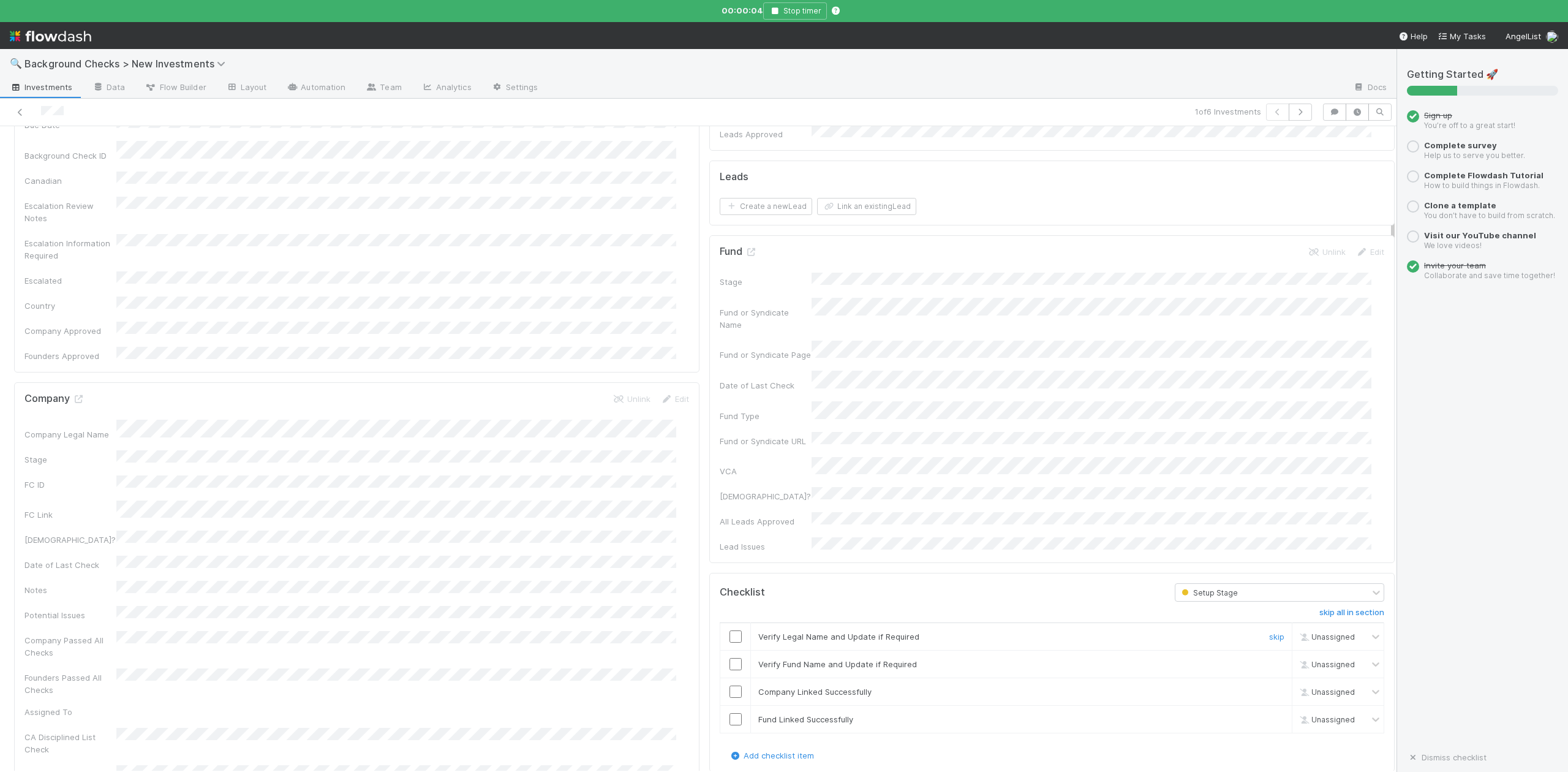
click at [730, 630] on input "checkbox" at bounding box center [736, 637] width 12 height 12
click at [730, 658] on input "checkbox" at bounding box center [736, 664] width 12 height 12
click at [730, 686] on input "checkbox" at bounding box center [736, 692] width 12 height 12
click at [730, 713] on input "checkbox" at bounding box center [736, 719] width 12 height 12
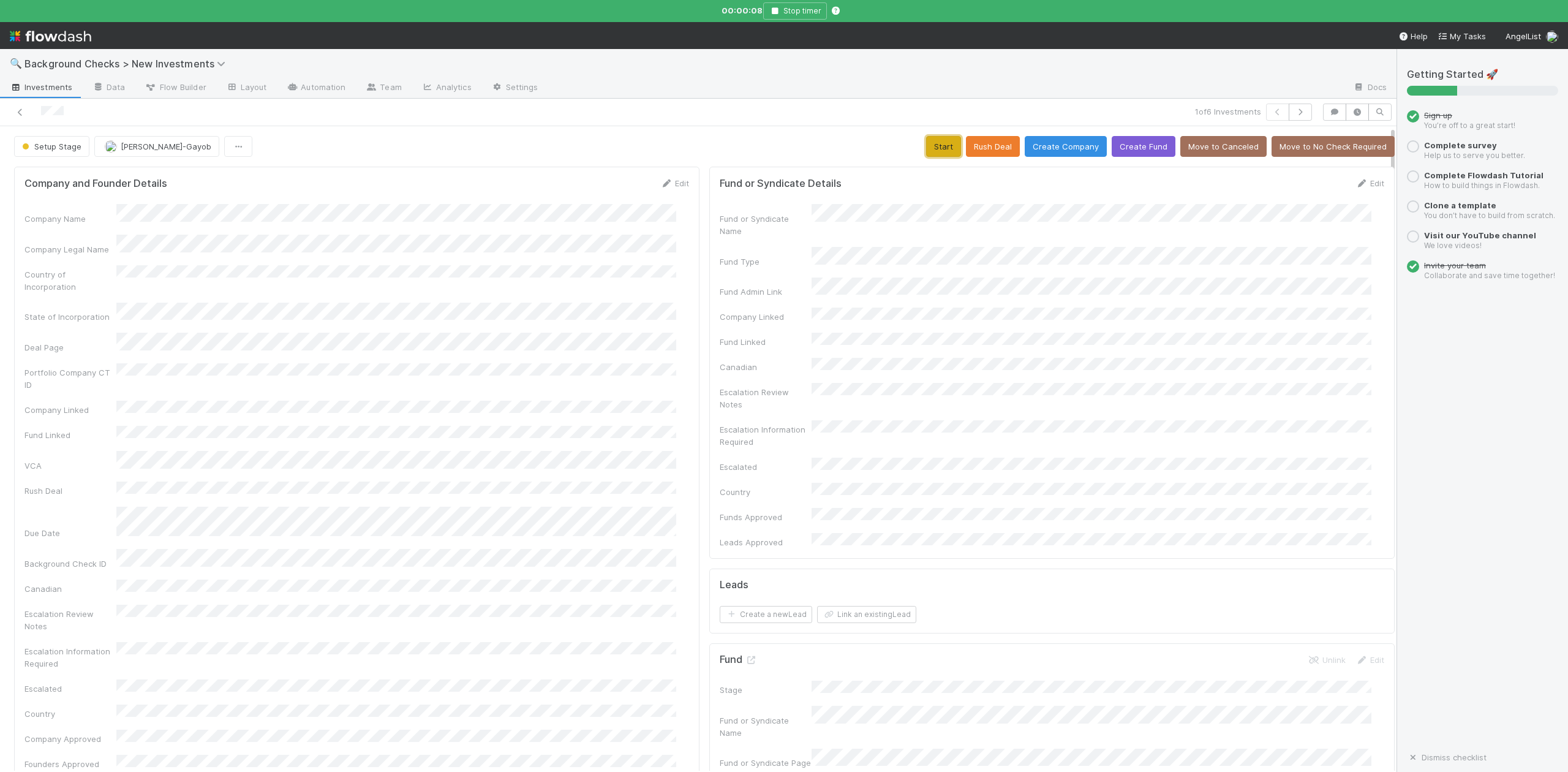
click at [928, 140] on button "Start" at bounding box center [943, 146] width 35 height 21
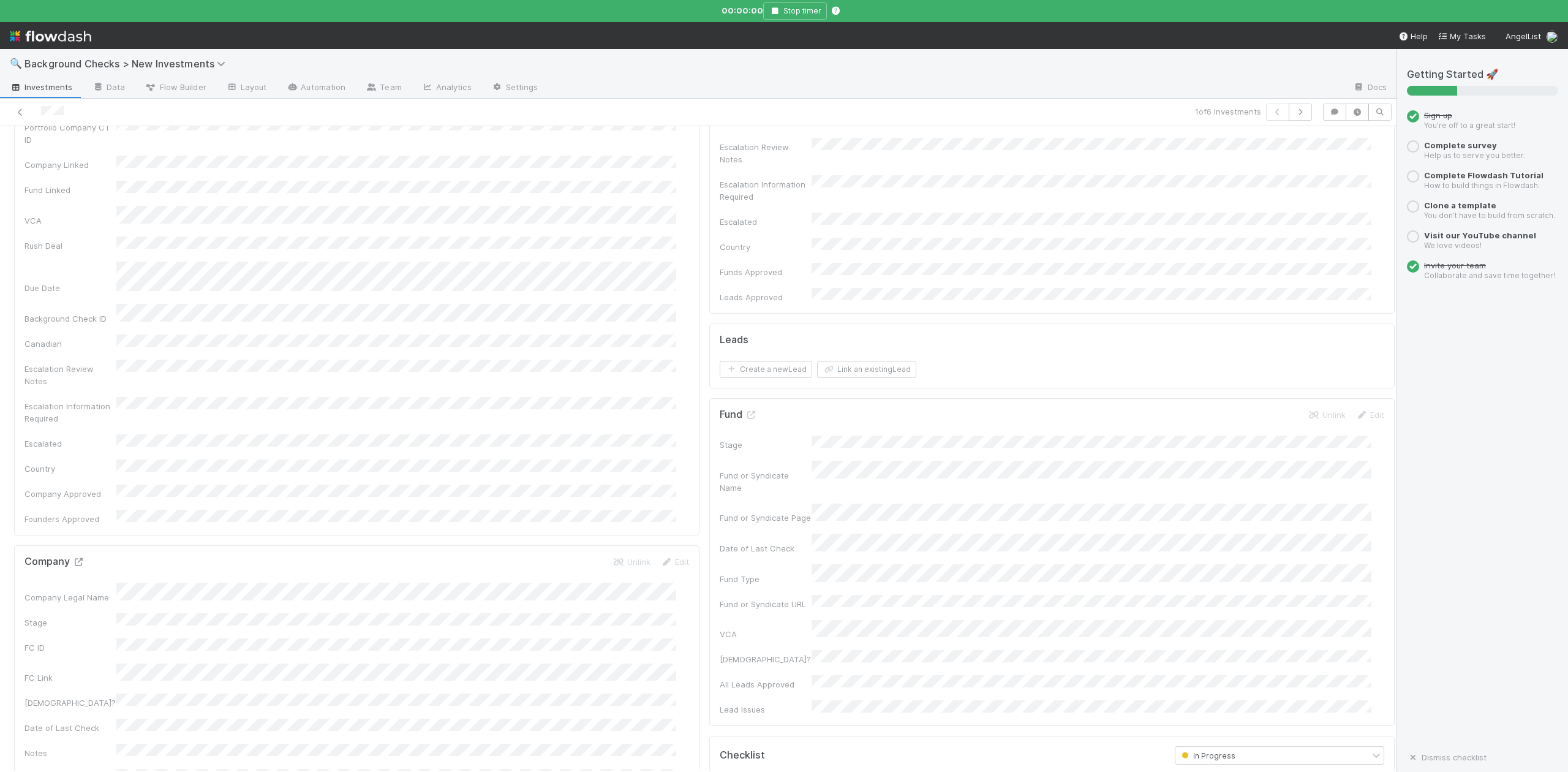
click at [77, 558] on icon at bounding box center [79, 562] width 12 height 8
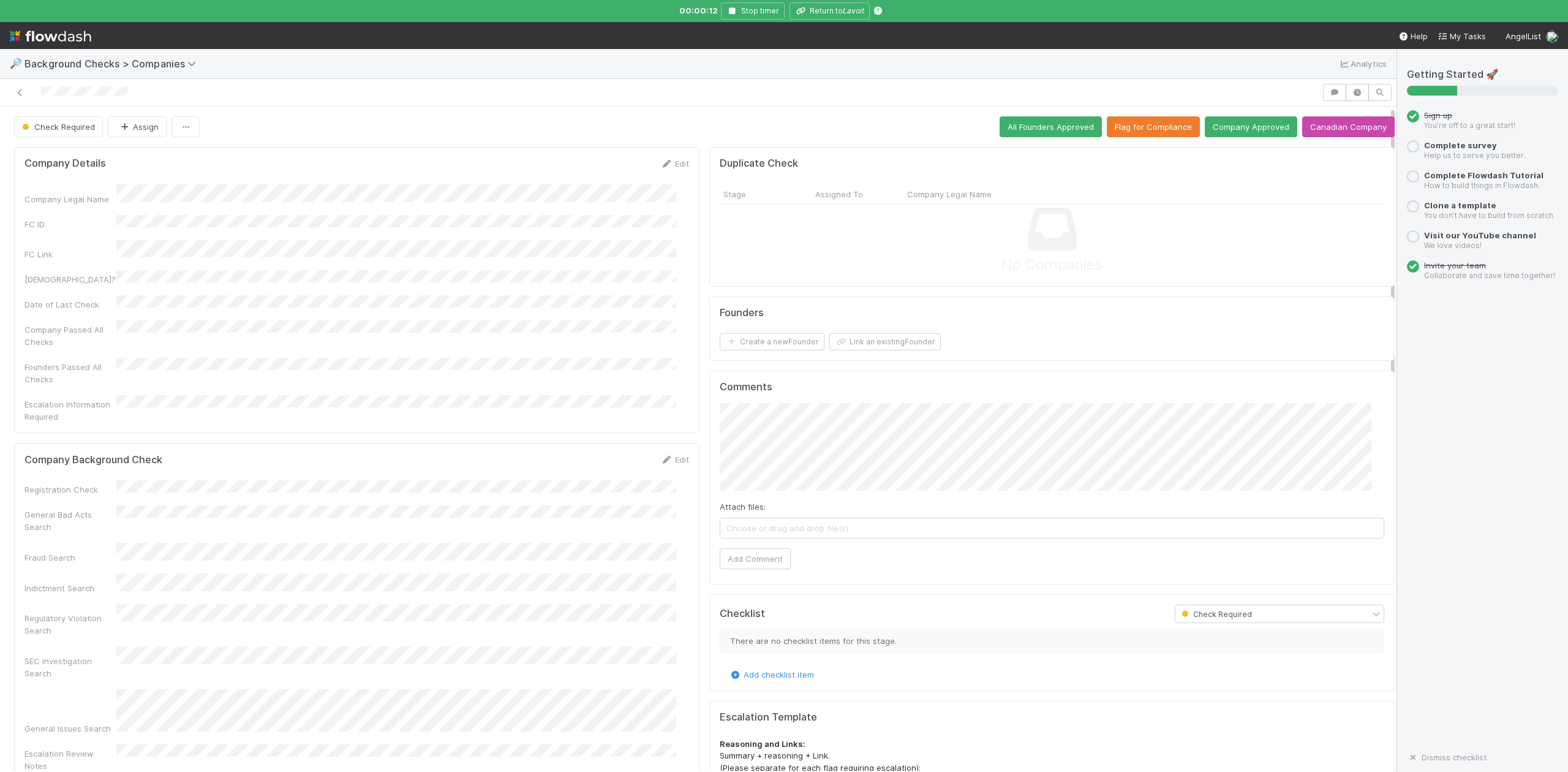
drag, startPoint x: 284, startPoint y: 640, endPoint x: 324, endPoint y: 416, distance: 227.5
click at [321, 410] on div "Company Details Edit Company Legal Name FC ID FC Link Canadian? Date of Last Ch…" at bounding box center [356, 290] width 686 height 286
click at [665, 454] on link "Edit" at bounding box center [675, 459] width 29 height 10
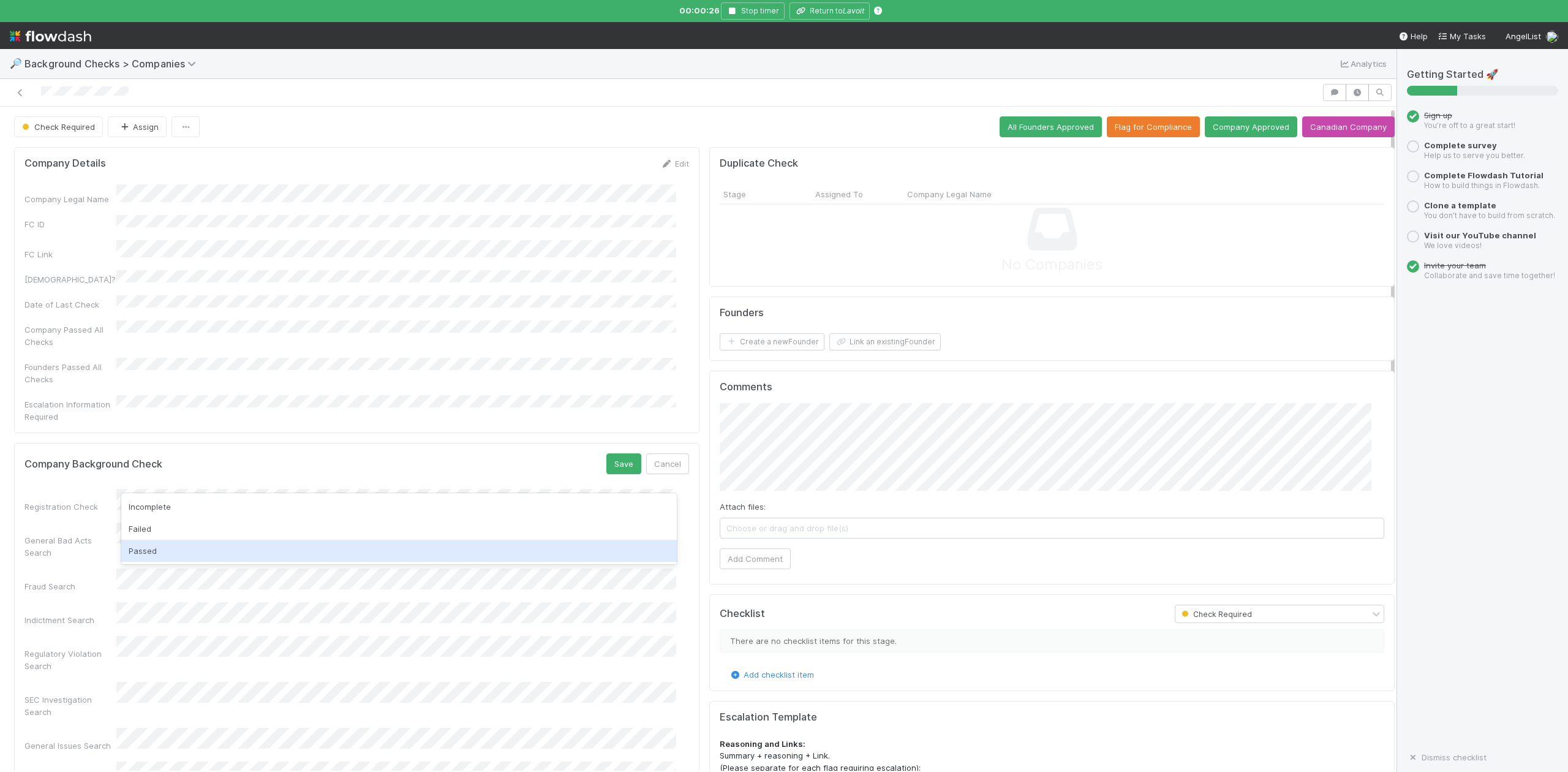
click at [143, 555] on div "Passed" at bounding box center [398, 551] width 555 height 22
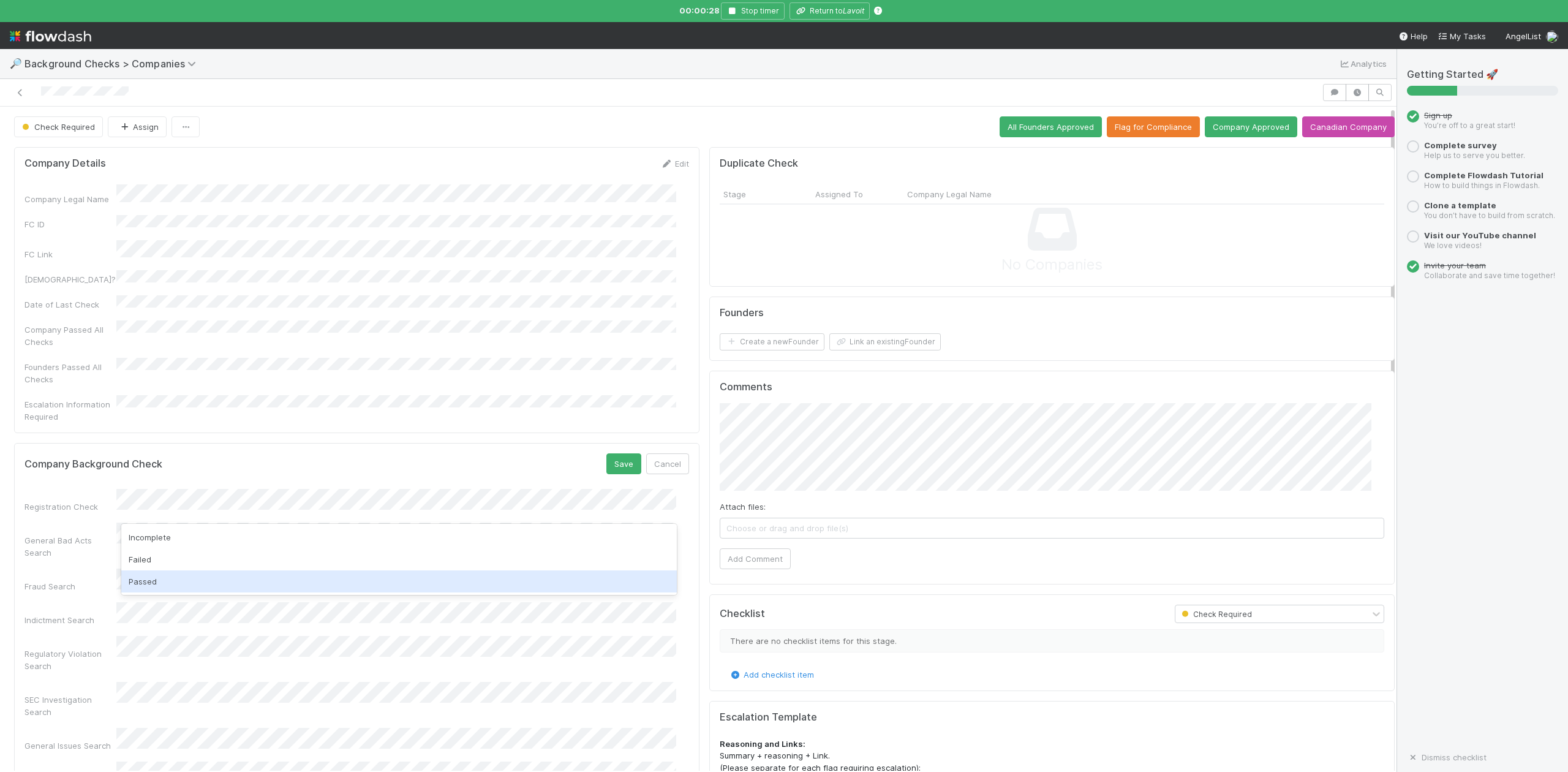
click at [157, 577] on div "Passed" at bounding box center [398, 581] width 555 height 22
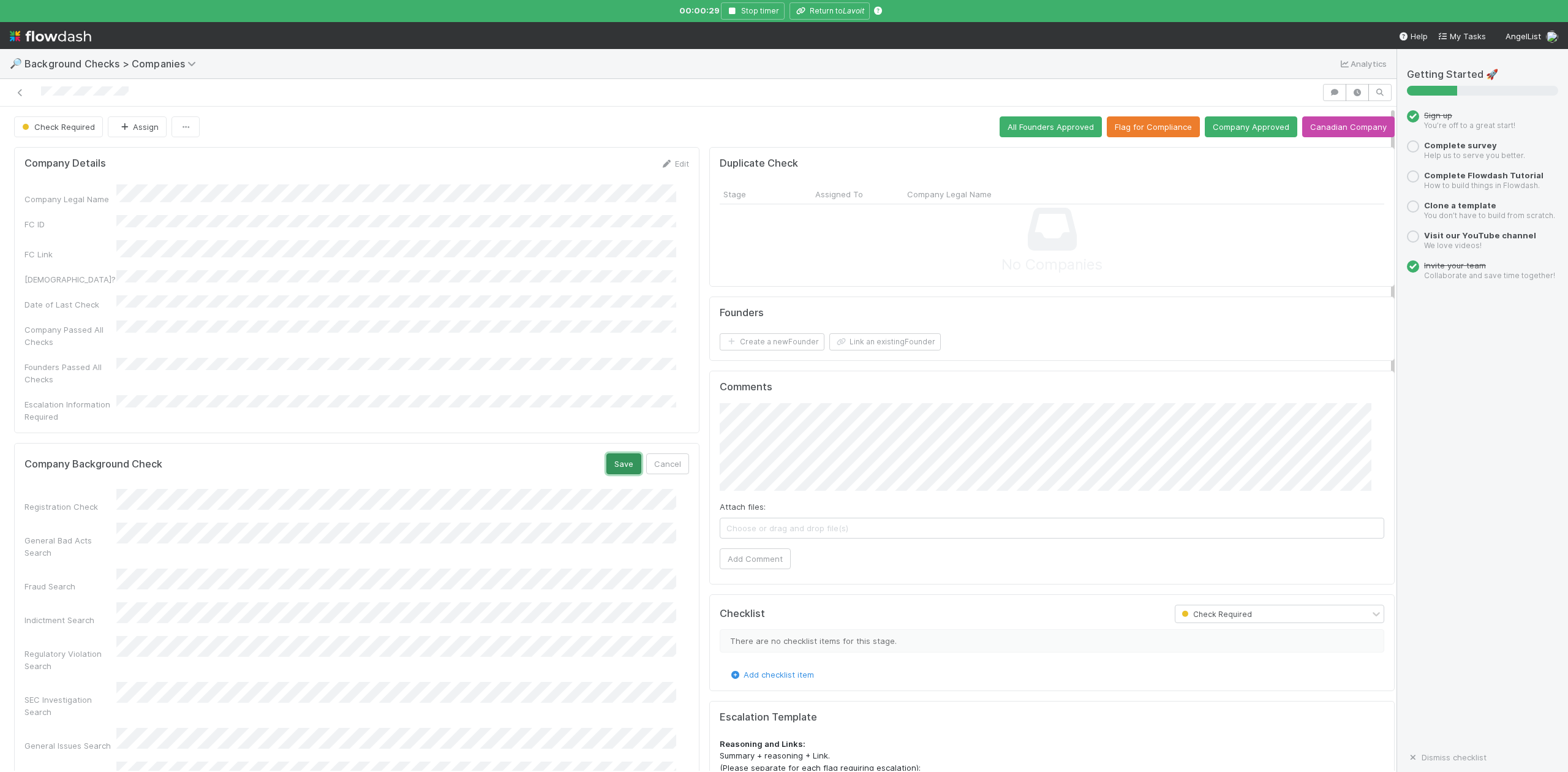
click at [615, 454] on button "Save" at bounding box center [623, 464] width 35 height 21
click at [638, 449] on div "Company Details Edit Company Legal Name FC ID FC Link Canadian? Date of Last Ch…" at bounding box center [704, 599] width 1391 height 914
click at [735, 569] on button "Add Comment" at bounding box center [755, 559] width 71 height 21
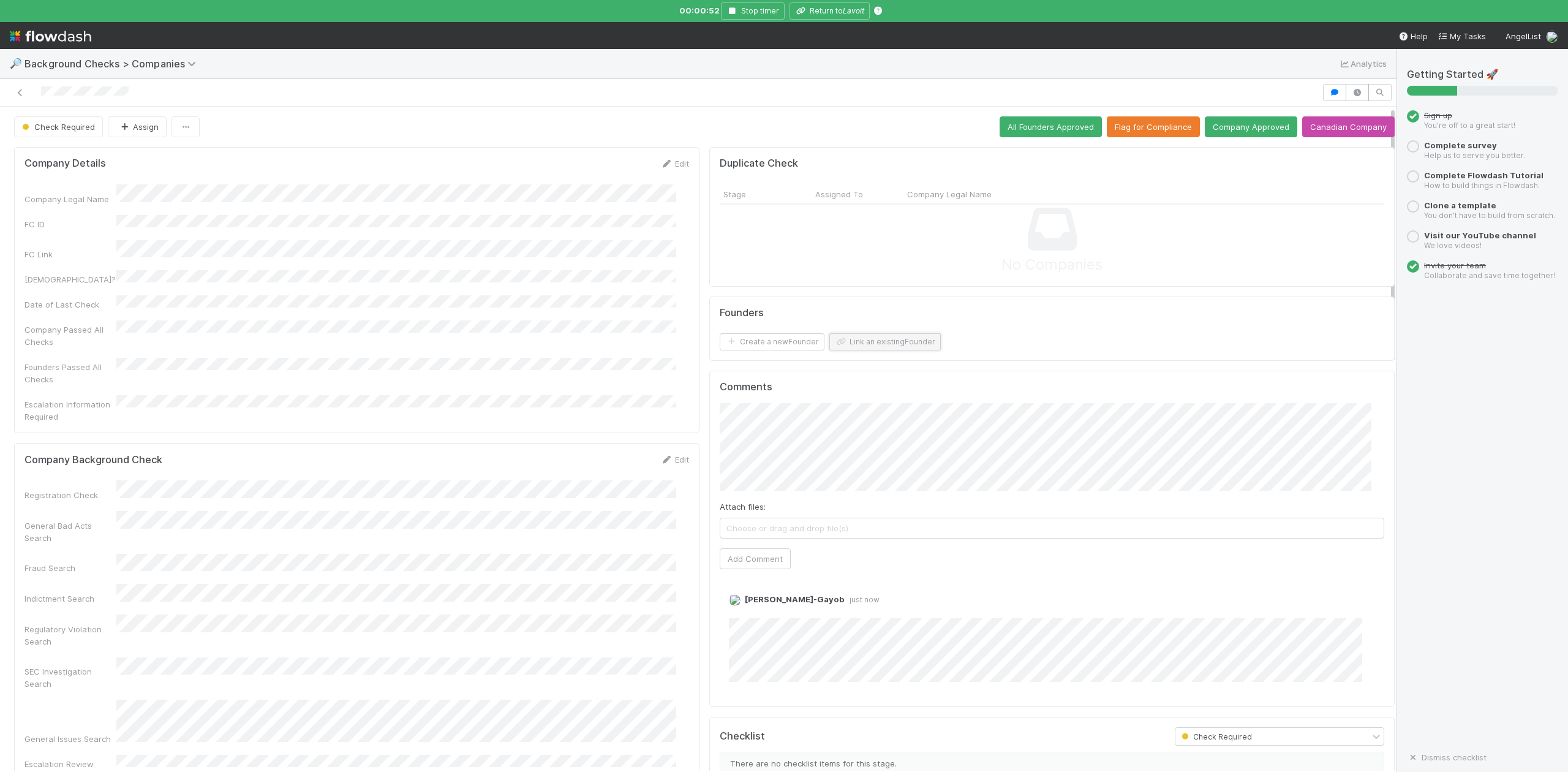
click at [865, 346] on button "Link an existing Founder" at bounding box center [885, 342] width 111 height 17
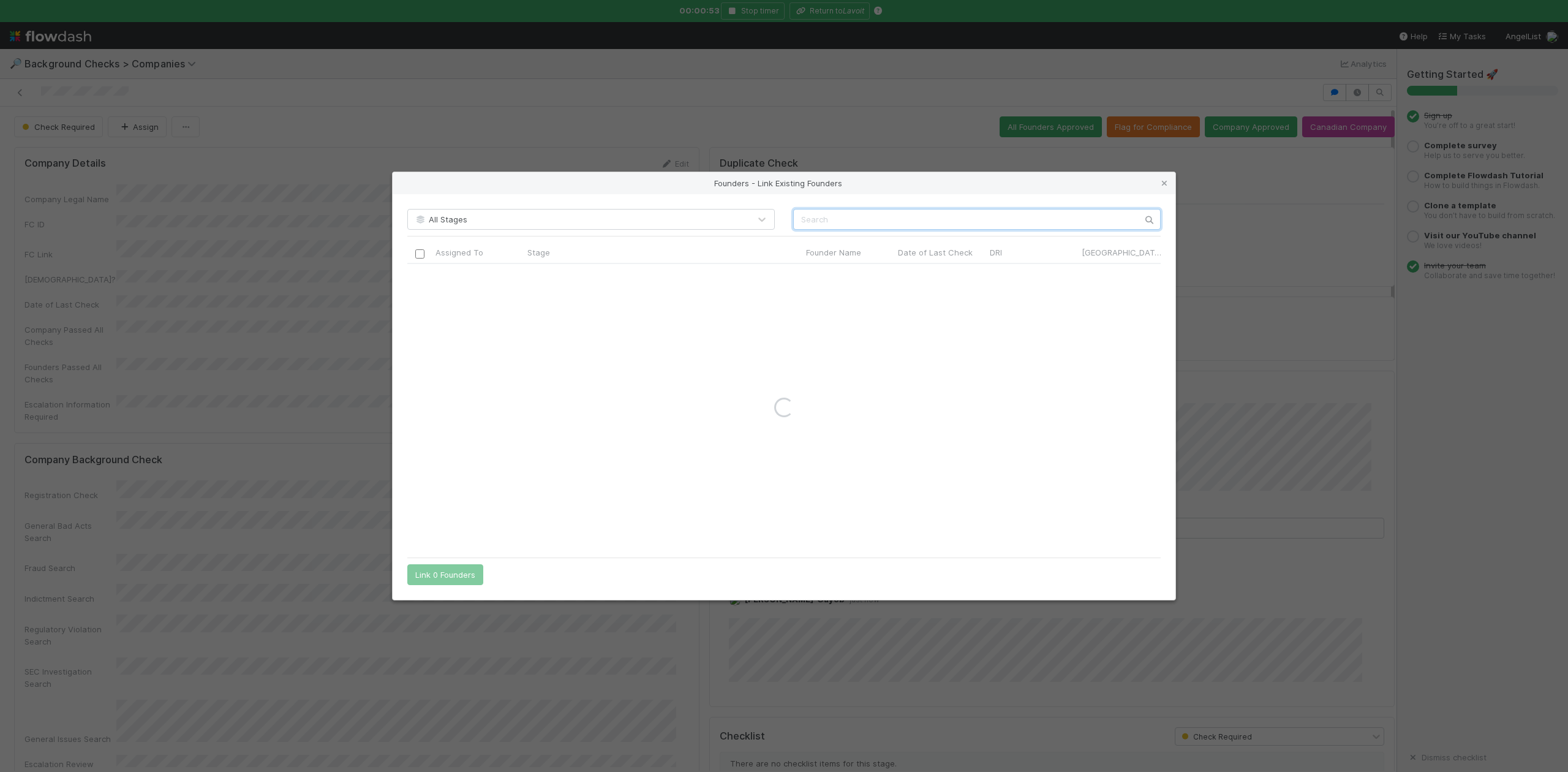
click at [807, 223] on input "text" at bounding box center [977, 219] width 367 height 21
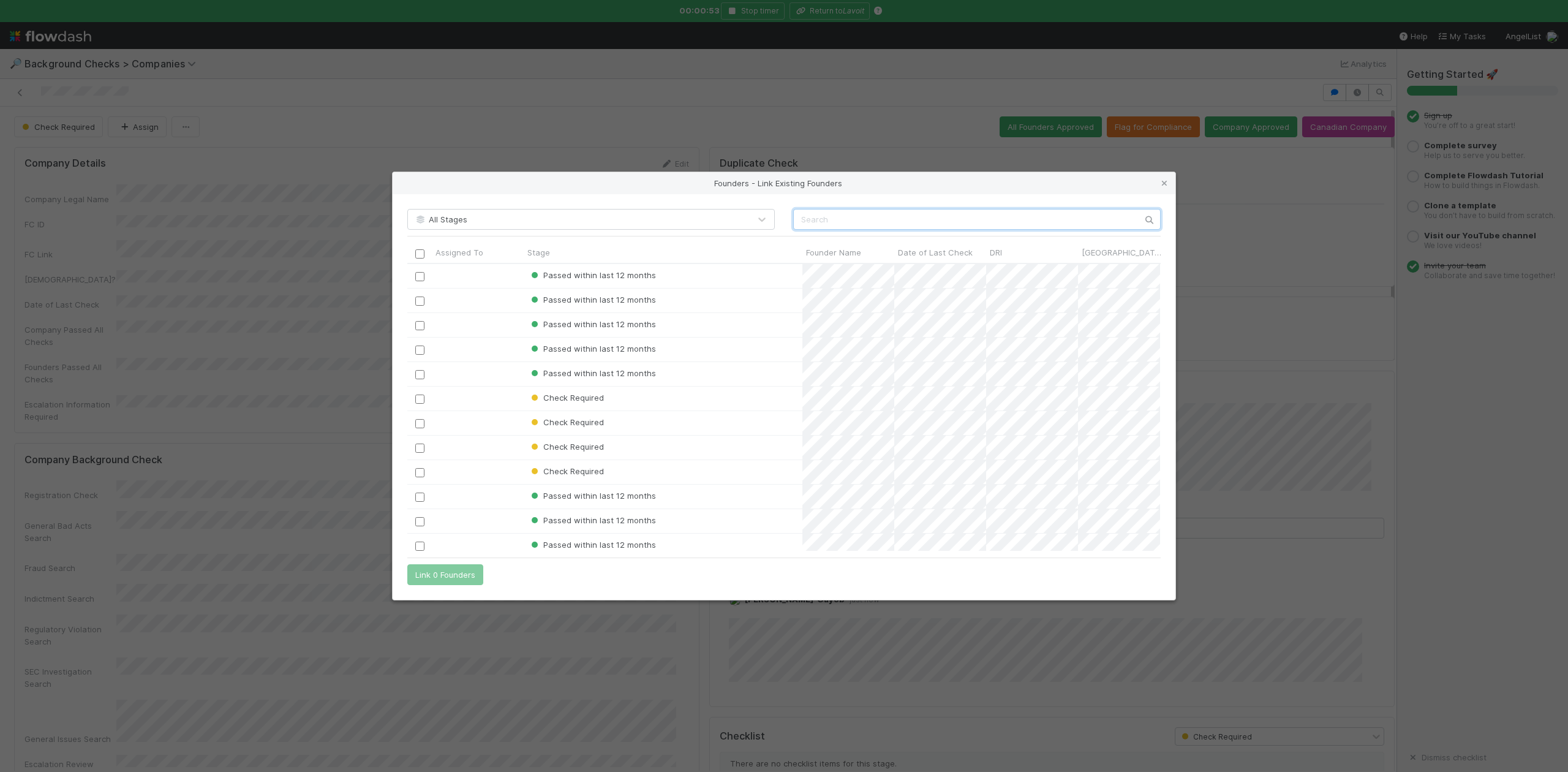
scroll to position [275, 741]
paste input "Nils Samerud"
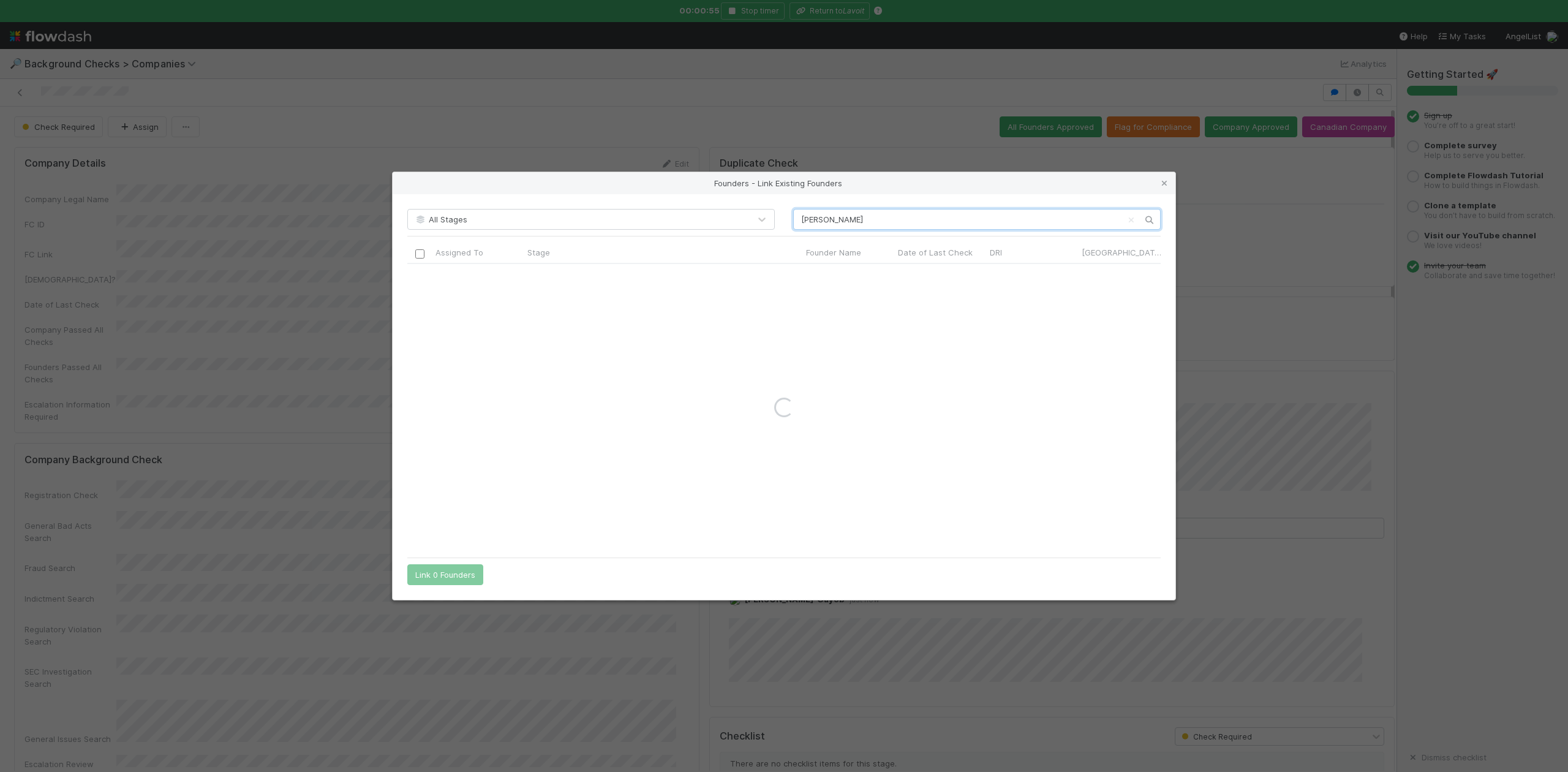
click at [799, 217] on input "Nils Samerud" at bounding box center [977, 219] width 367 height 21
click at [819, 219] on input "Nils Samerud" at bounding box center [977, 219] width 367 height 21
click at [815, 219] on input "Nils Samerud" at bounding box center [977, 219] width 367 height 21
drag, startPoint x: 876, startPoint y: 223, endPoint x: 672, endPoint y: 229, distance: 204.1
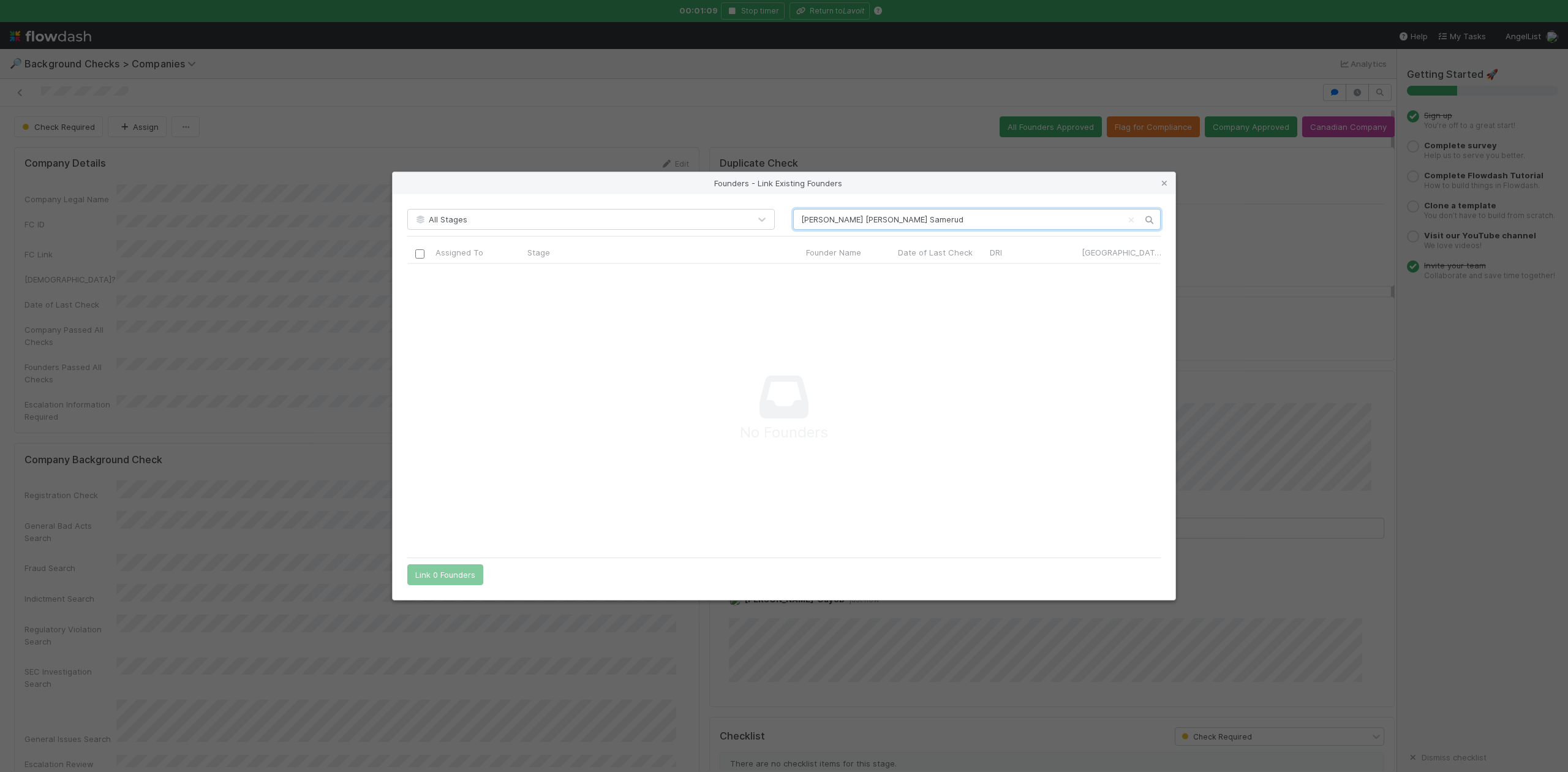
click at [672, 229] on div "All Stages Nils Eric Samerud Assigned To Stage Founder Name Date of Last Check …" at bounding box center [784, 397] width 783 height 405
type input "Nils Eric Samerud"
click at [1163, 180] on icon at bounding box center [1165, 184] width 12 height 8
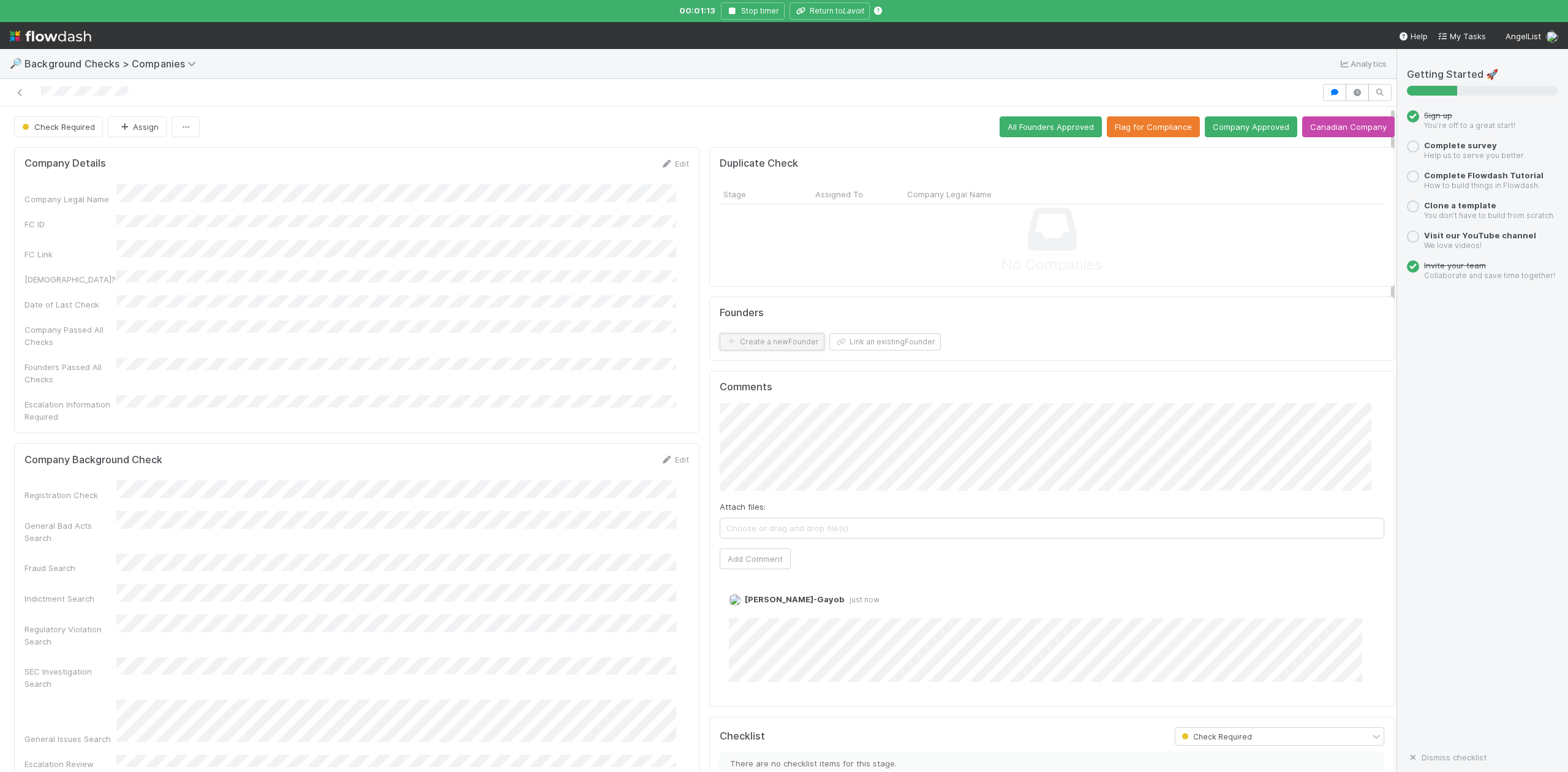
click at [745, 344] on button "Create a new Founder" at bounding box center [772, 342] width 105 height 17
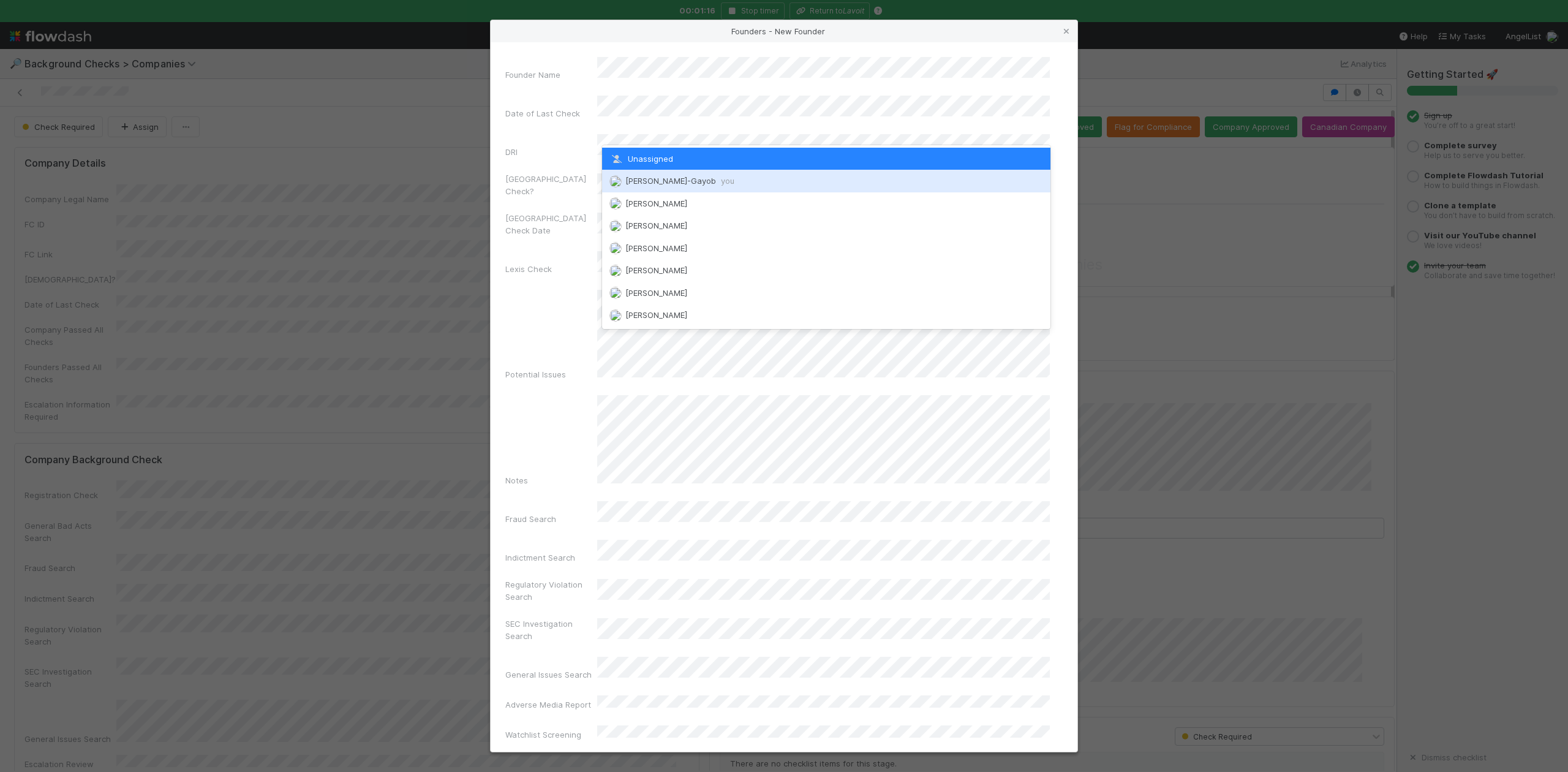
click at [664, 177] on span "Loraine Pati-Gayob you" at bounding box center [680, 181] width 109 height 10
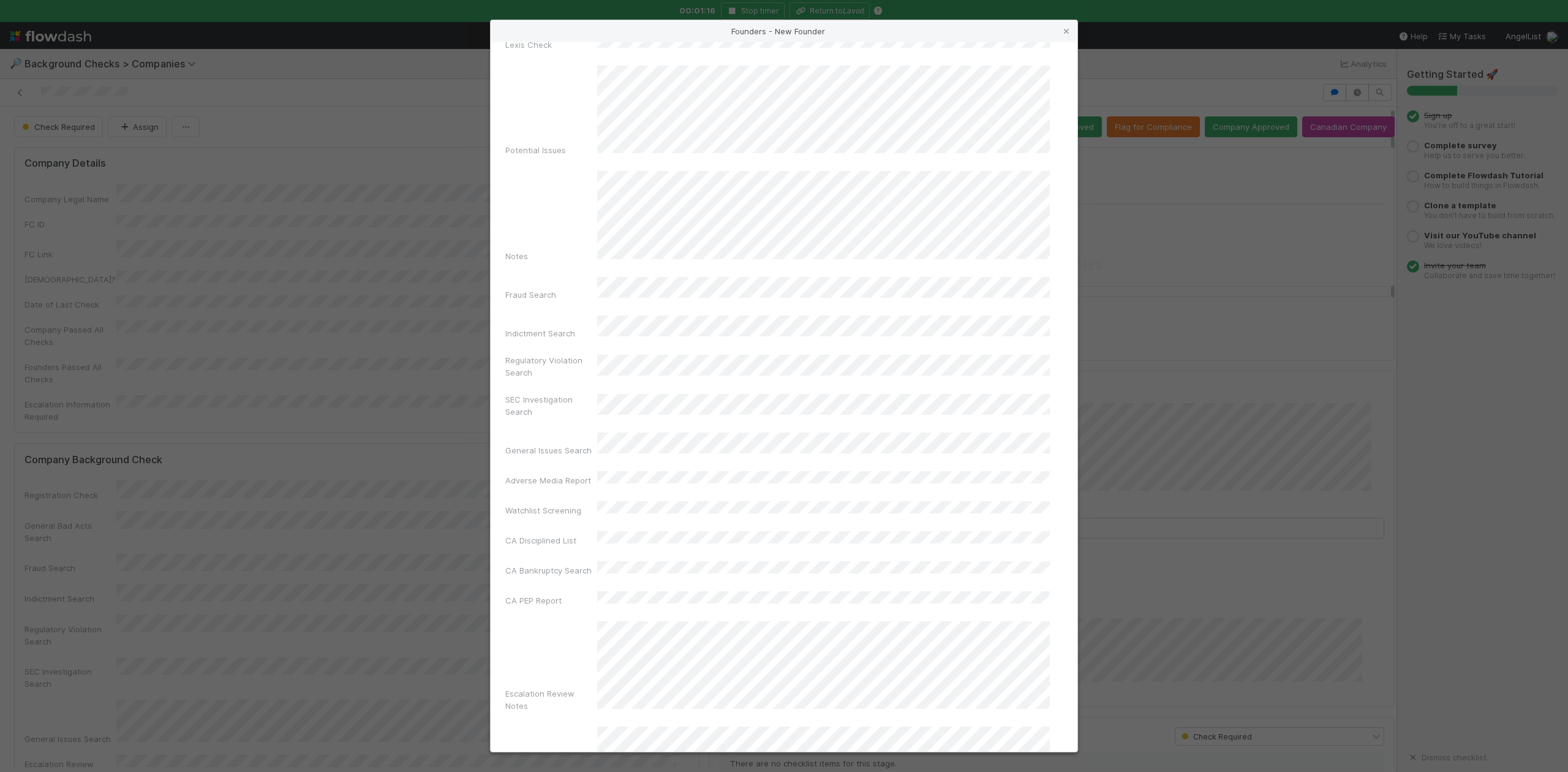
scroll to position [283, 0]
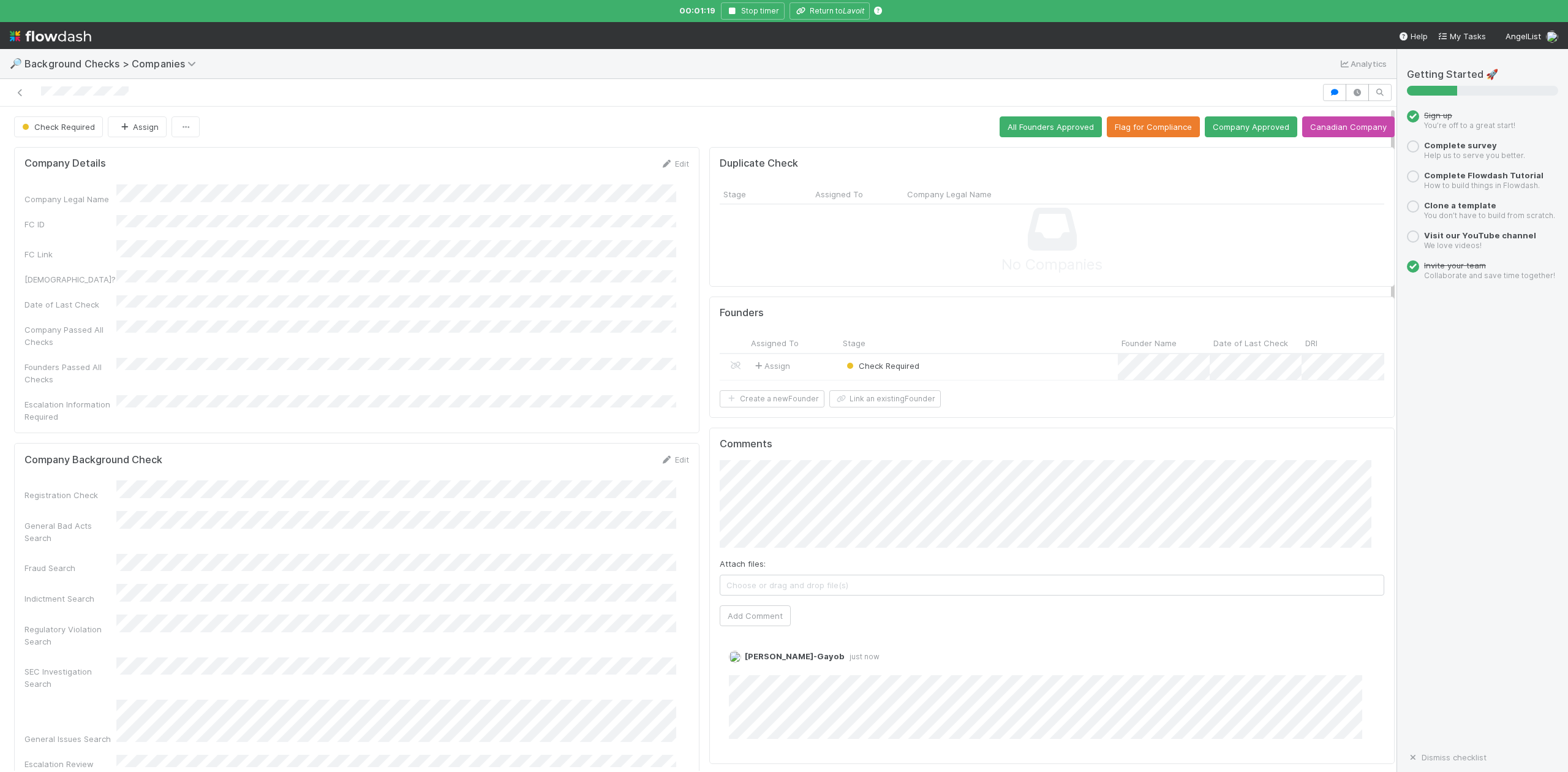
click at [959, 368] on div "Check Required" at bounding box center [978, 367] width 279 height 26
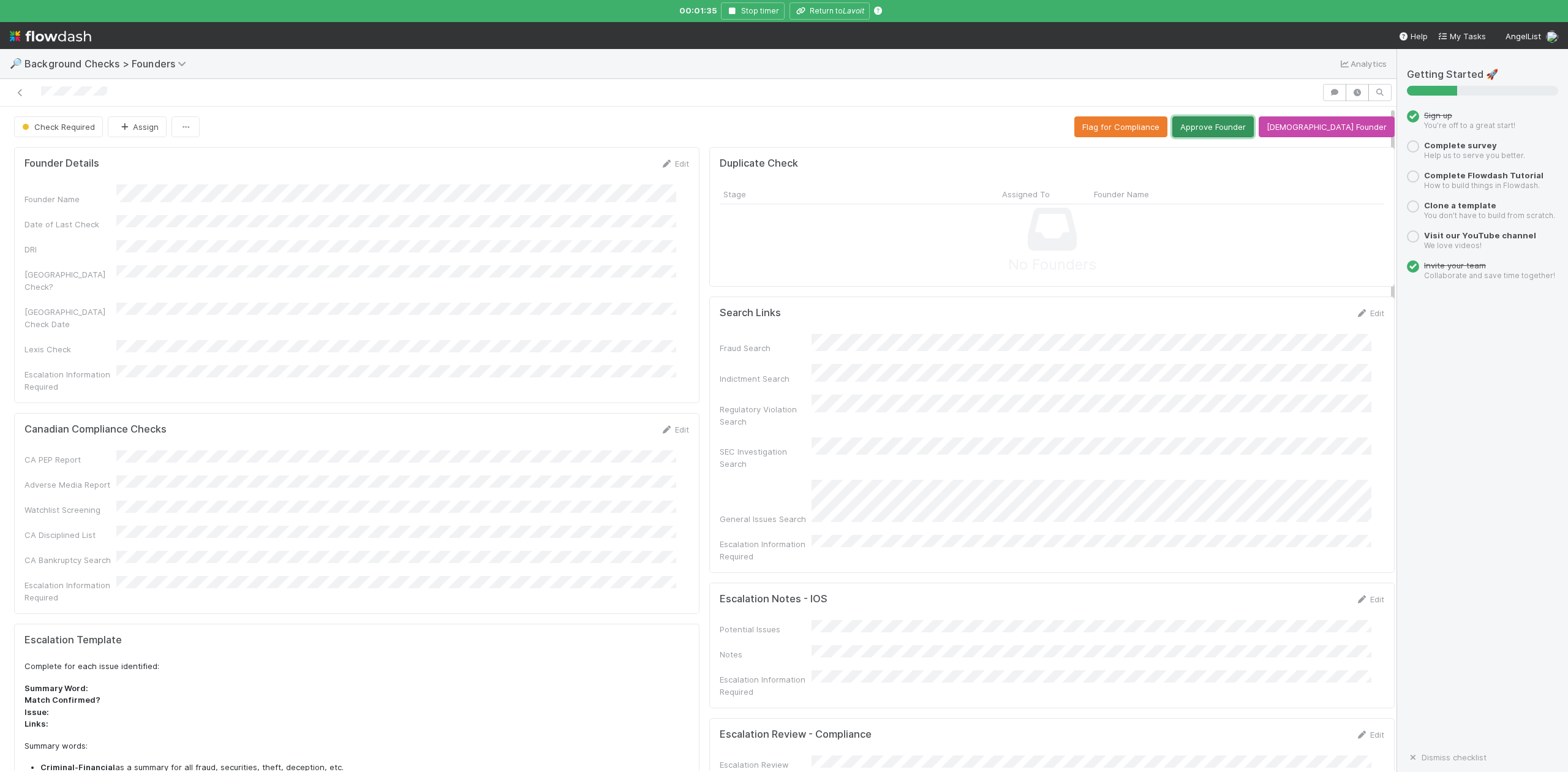
click at [1222, 134] on button "Approve Founder" at bounding box center [1213, 127] width 82 height 21
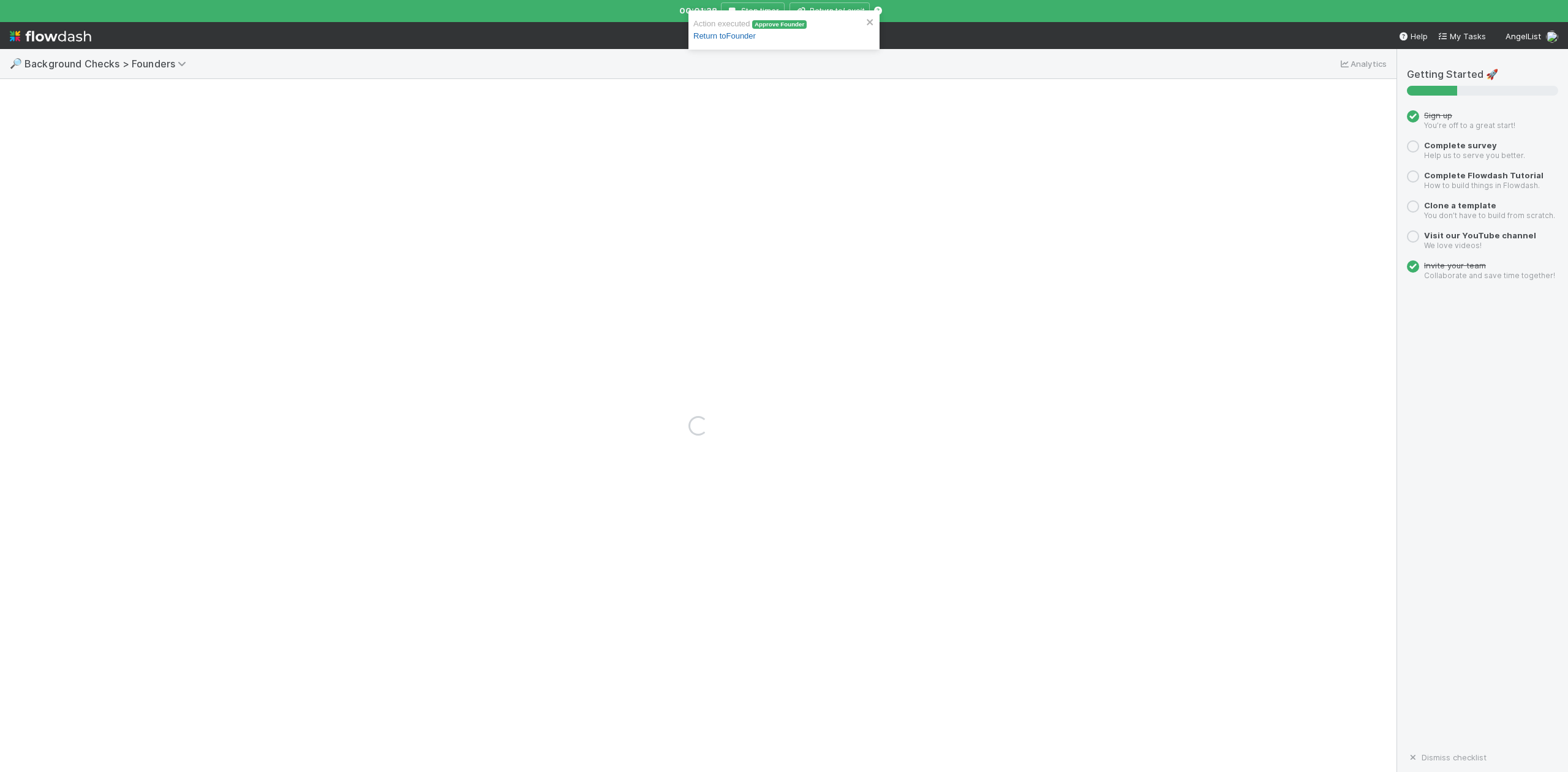
click at [723, 37] on link "Return to Founder" at bounding box center [724, 36] width 62 height 9
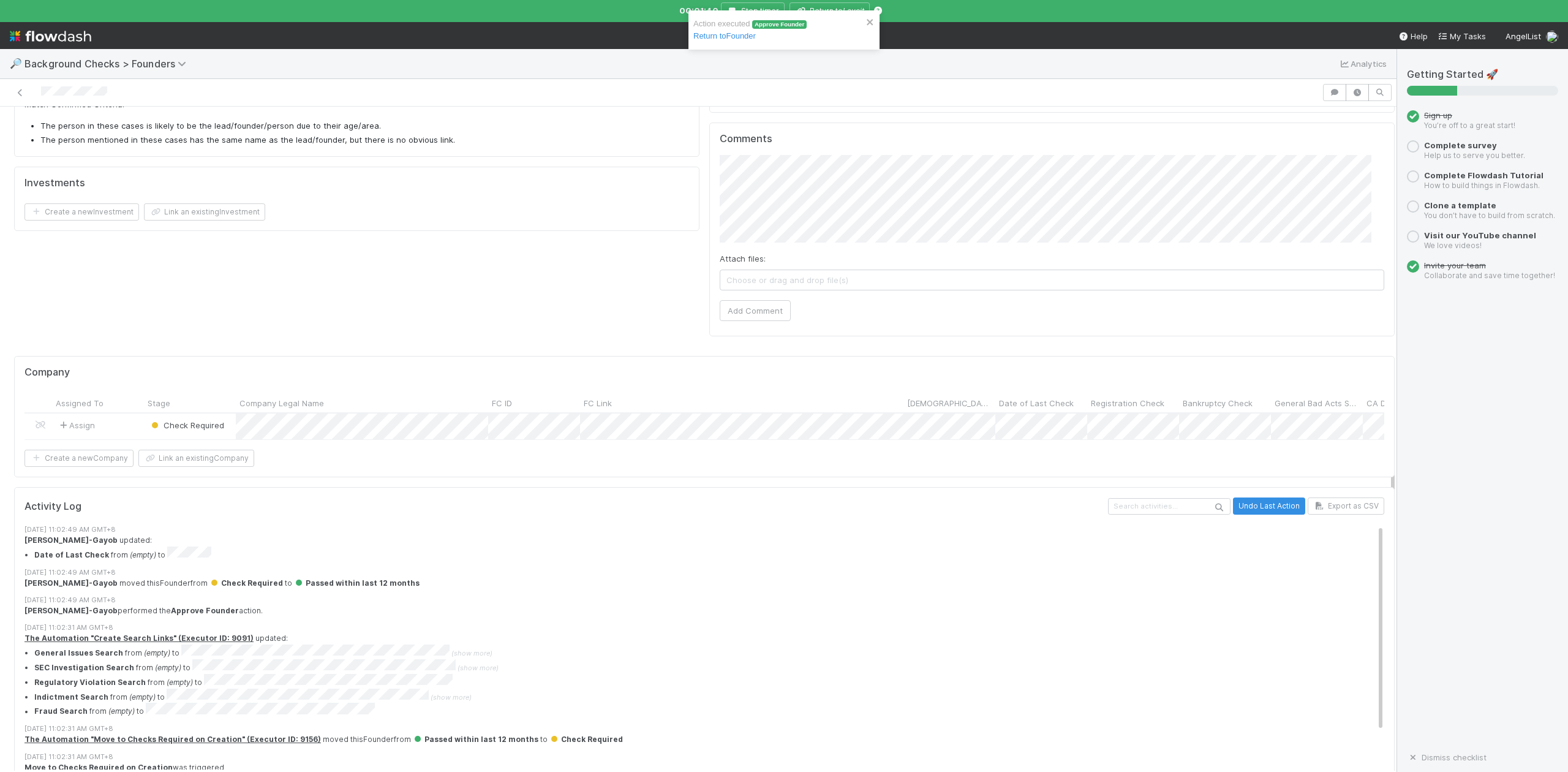
scroll to position [718, 0]
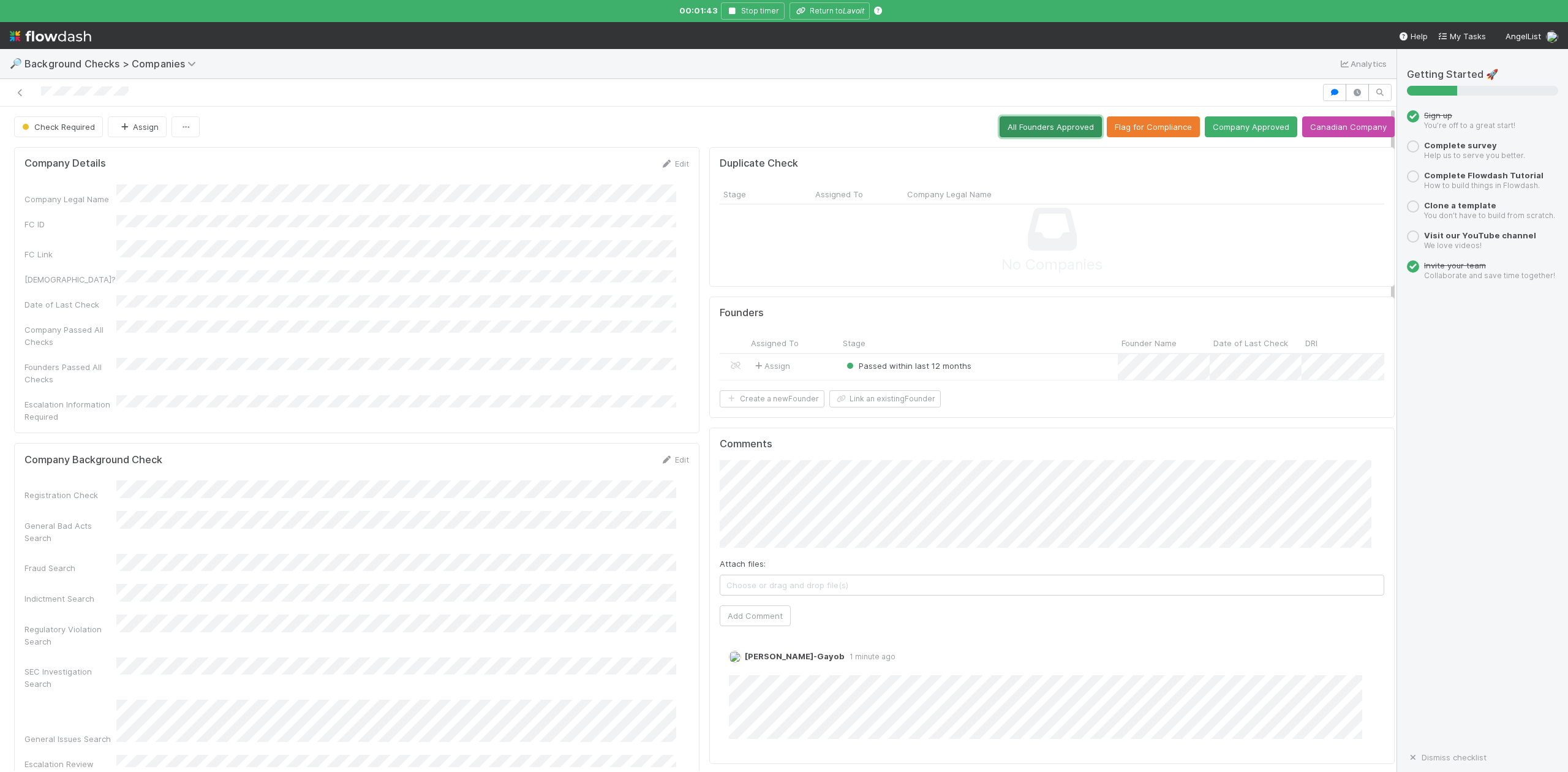
click at [1002, 123] on button "All Founders Approved" at bounding box center [1051, 127] width 102 height 21
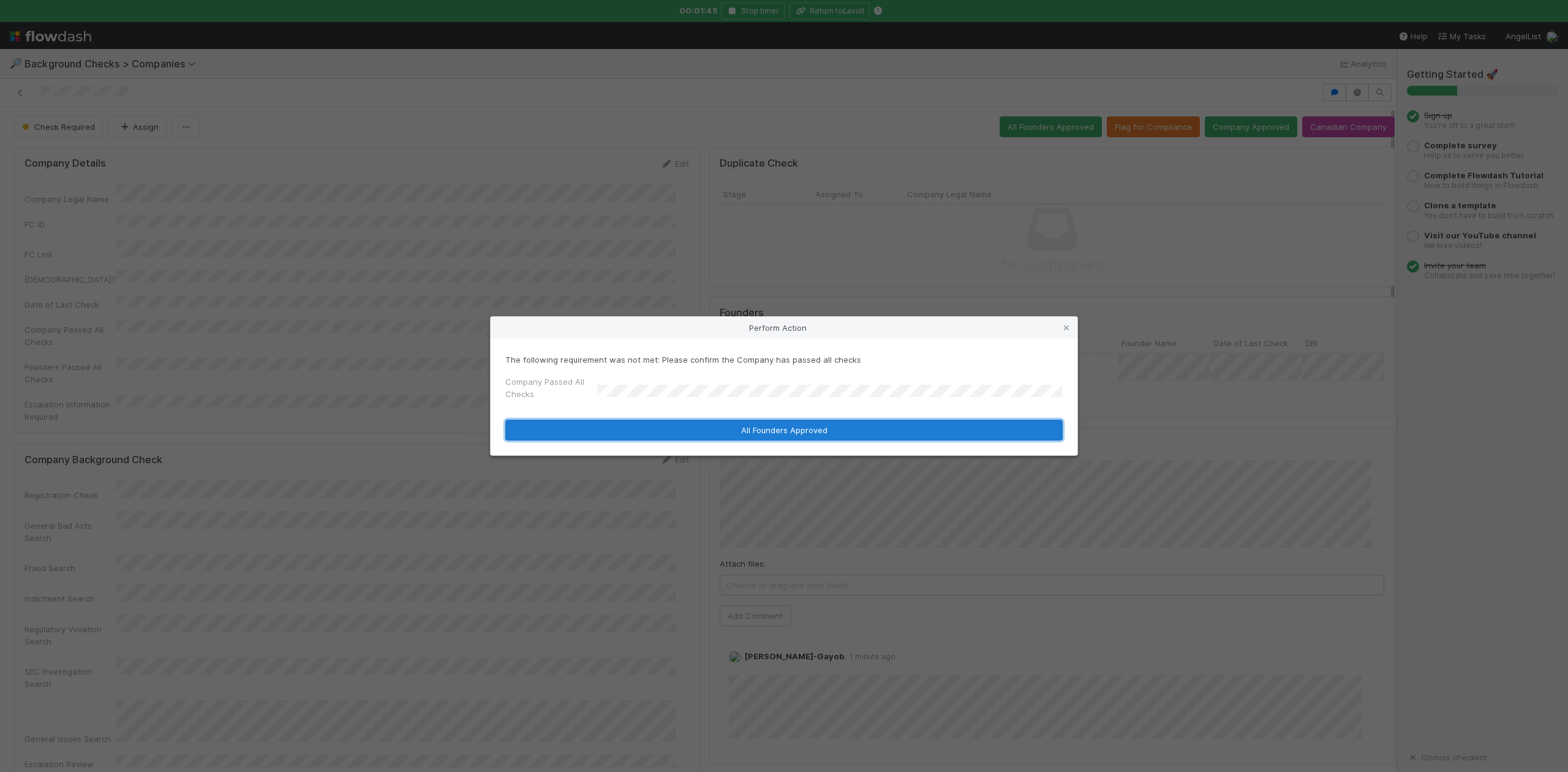
click at [621, 430] on button "All Founders Approved" at bounding box center [784, 430] width 557 height 21
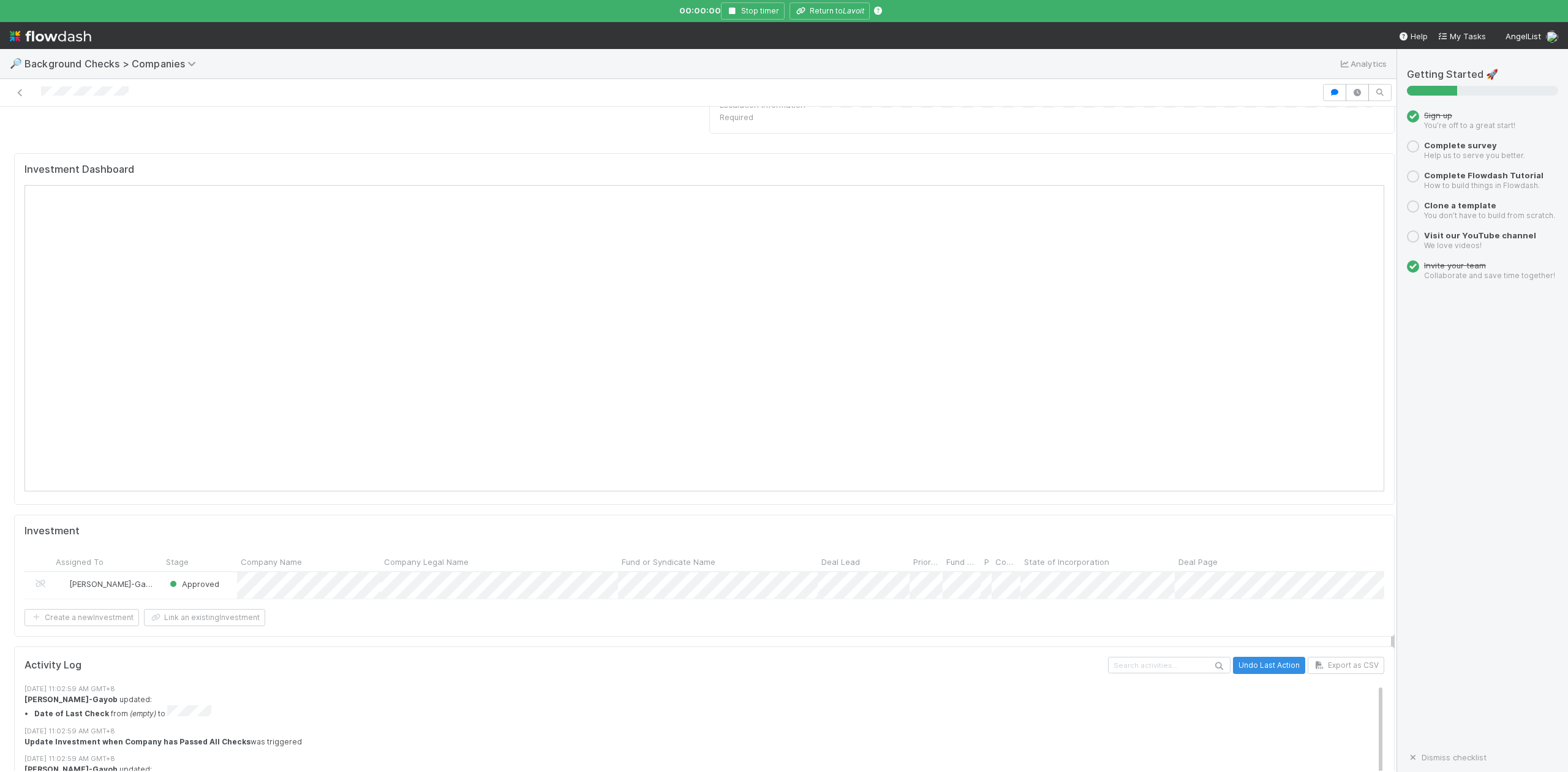
scroll to position [1225, 0]
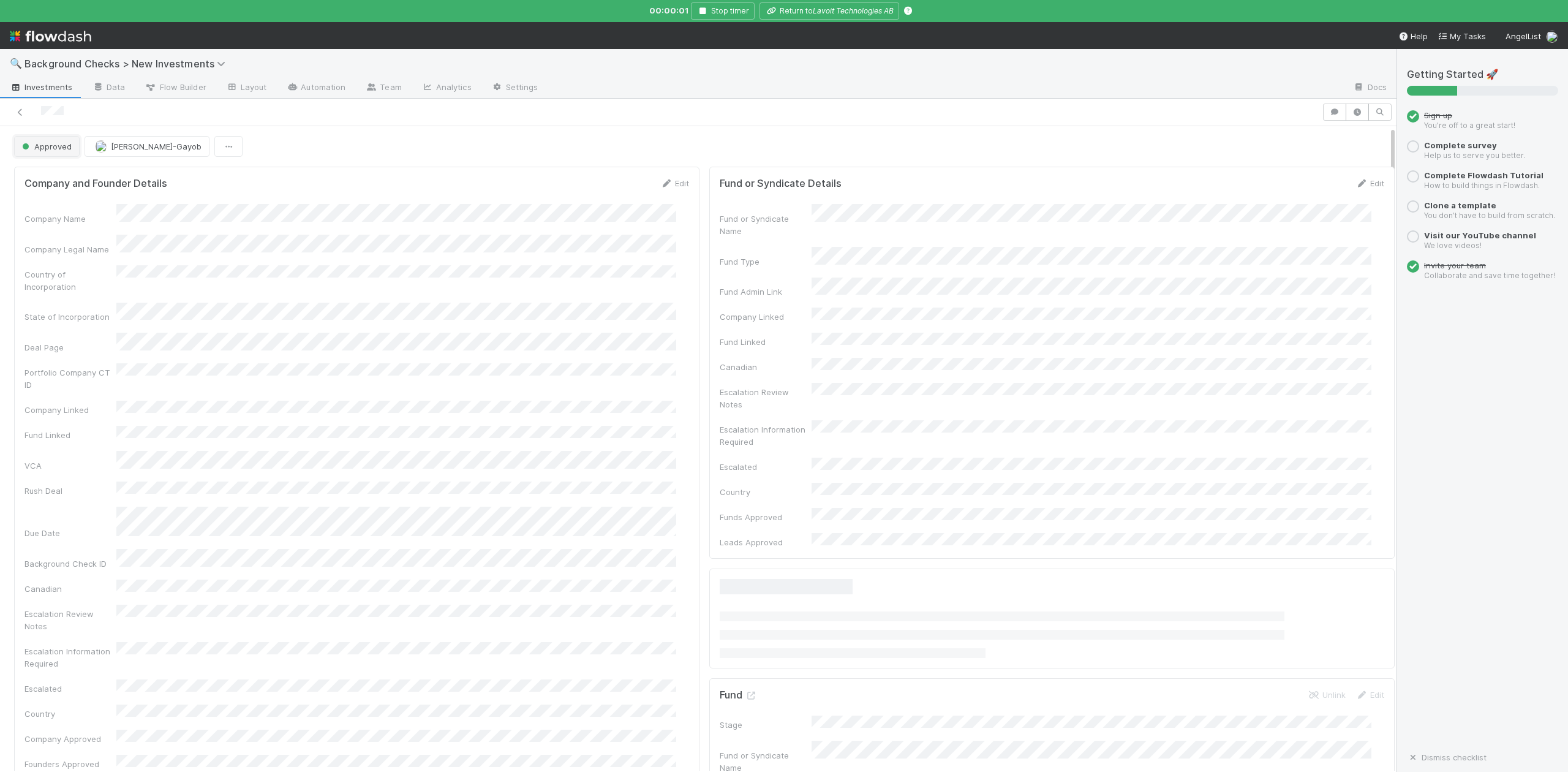
click at [61, 151] on span "Approved" at bounding box center [45, 146] width 52 height 10
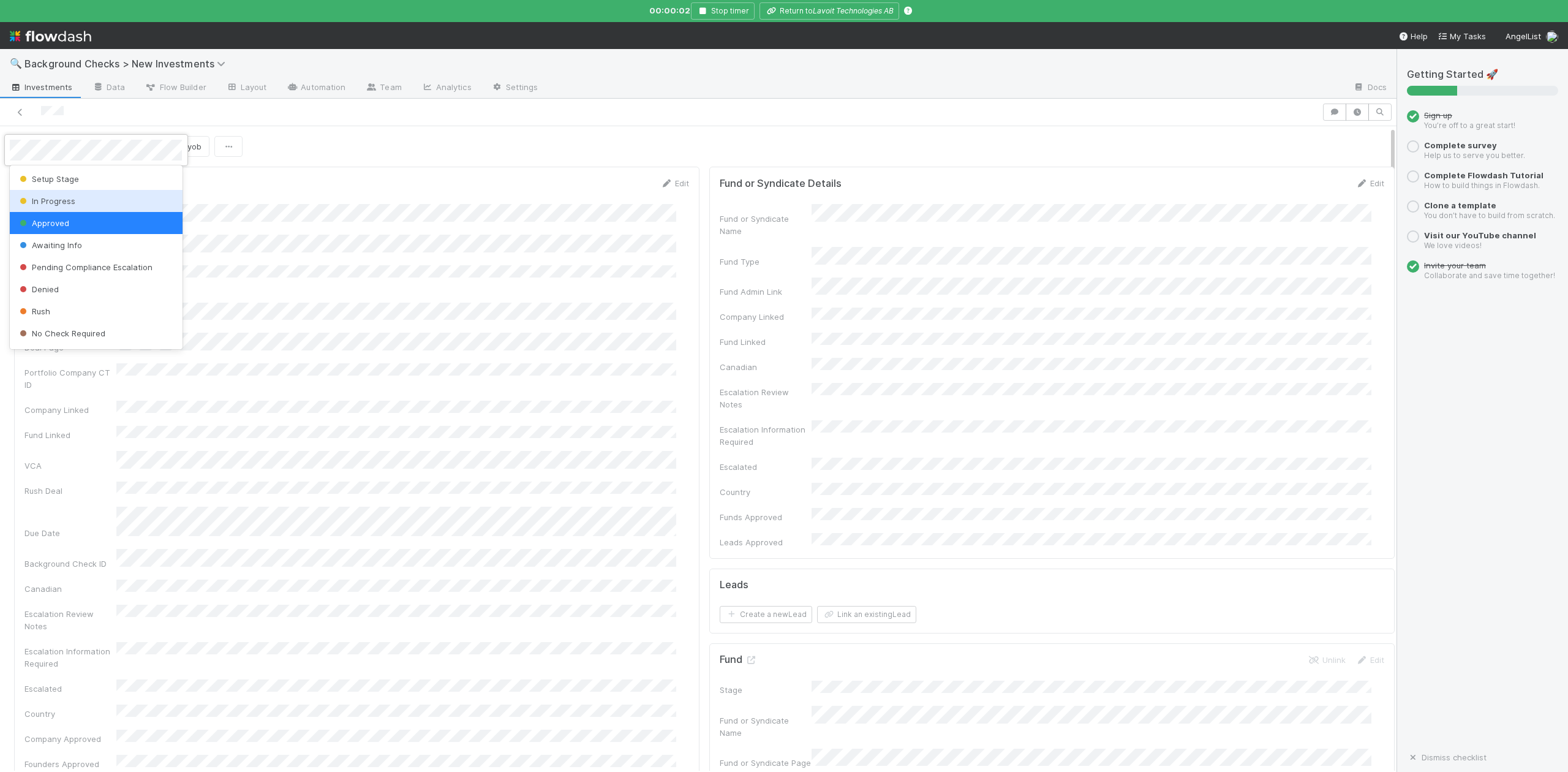
click at [62, 199] on span "In Progress" at bounding box center [46, 201] width 58 height 10
click at [881, 606] on button "Link an existing Lead" at bounding box center [867, 615] width 100 height 17
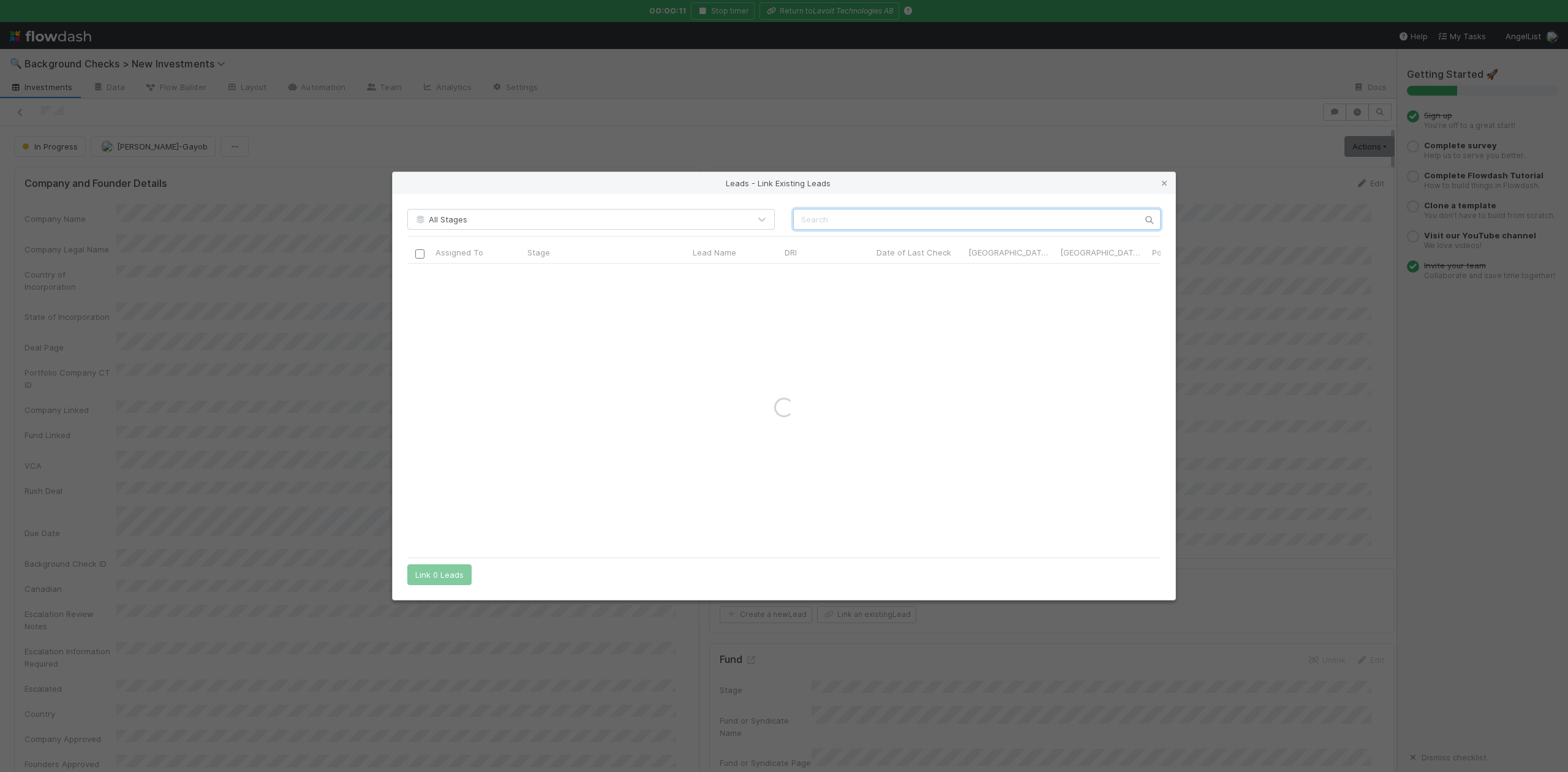
click at [845, 209] on input "text" at bounding box center [977, 219] width 367 height 21
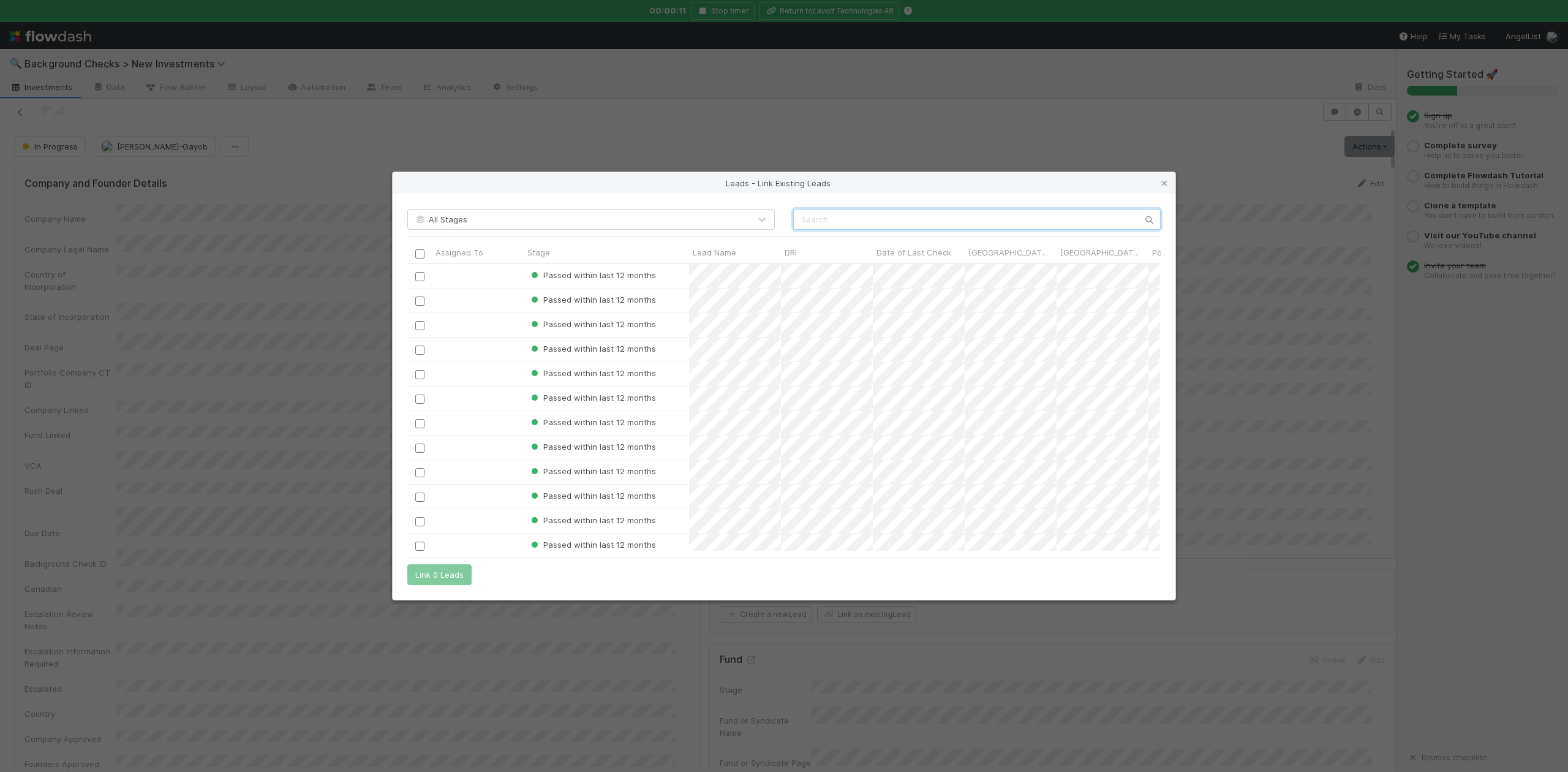
scroll to position [275, 741]
click at [845, 220] on input "text" at bounding box center [977, 219] width 367 height 21
paste input "Elis Hodzic"
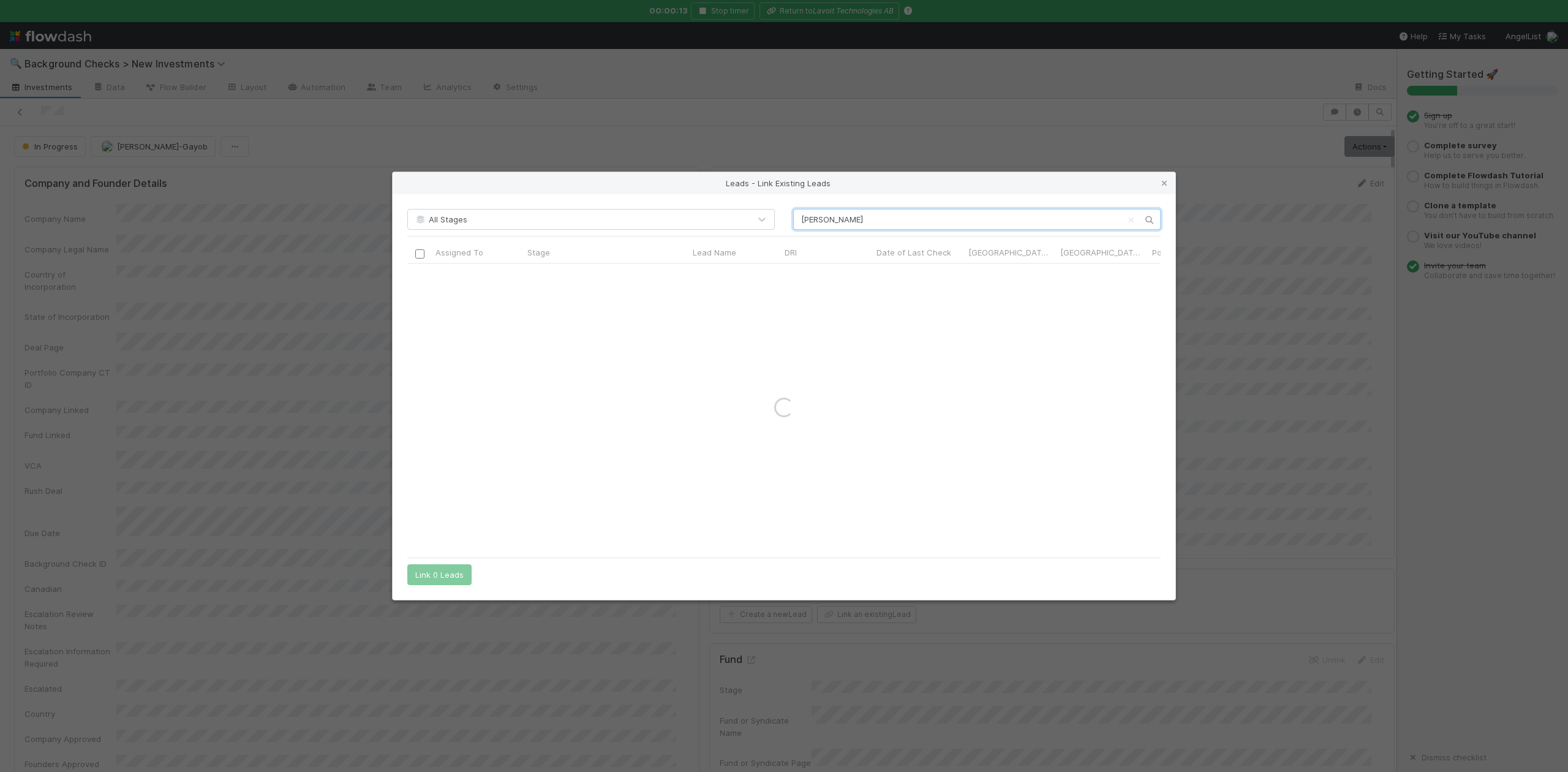
click at [799, 219] on input "Elis Hodzic" at bounding box center [977, 219] width 367 height 21
type input "Elis Hodzic"
click at [419, 275] on input "checkbox" at bounding box center [420, 277] width 9 height 9
click at [436, 577] on button "Link 1 Lead" at bounding box center [437, 574] width 59 height 21
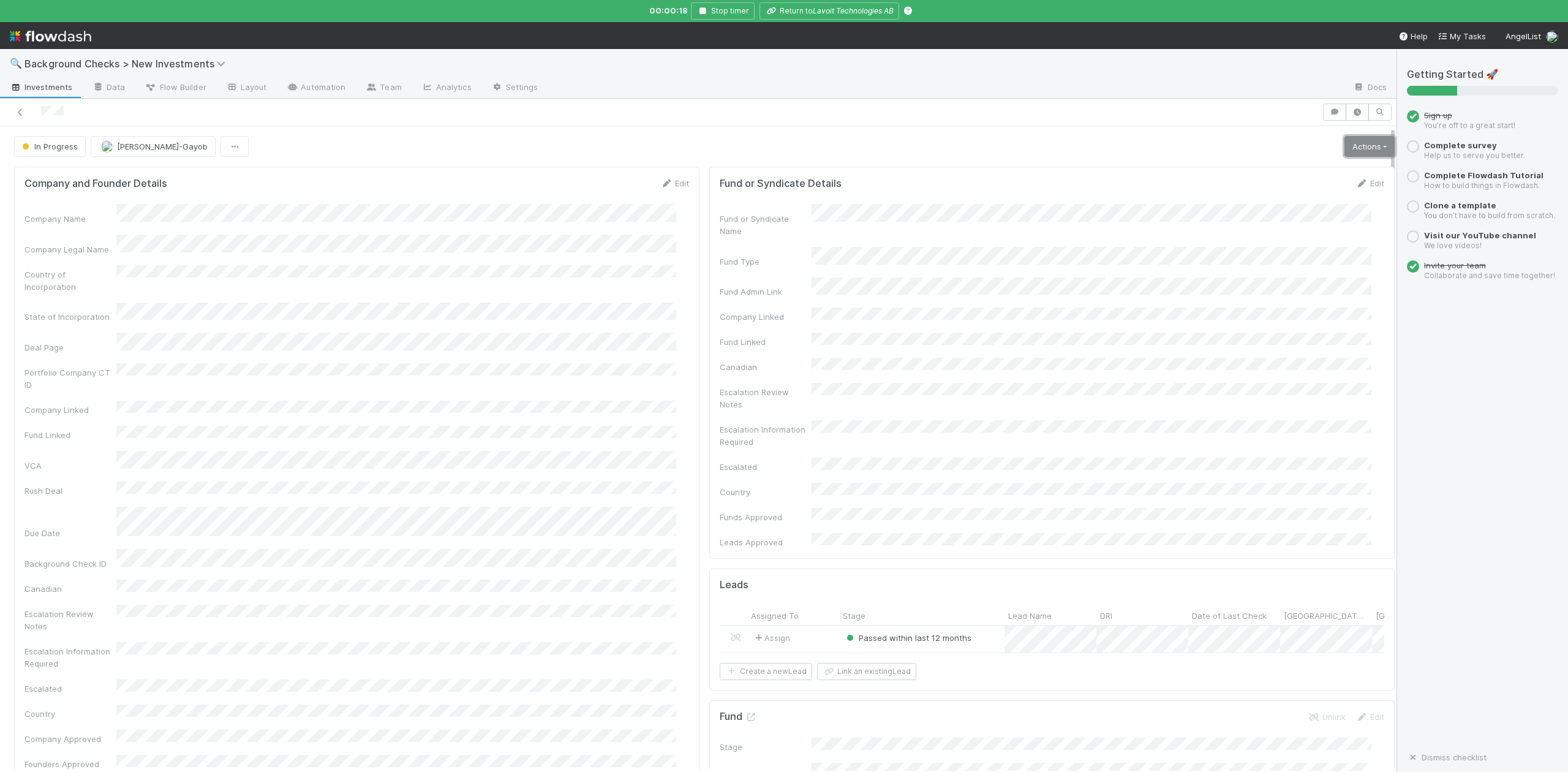
click at [1345, 149] on link "Actions" at bounding box center [1370, 146] width 51 height 21
click at [1262, 175] on button "Finish" at bounding box center [1328, 172] width 137 height 17
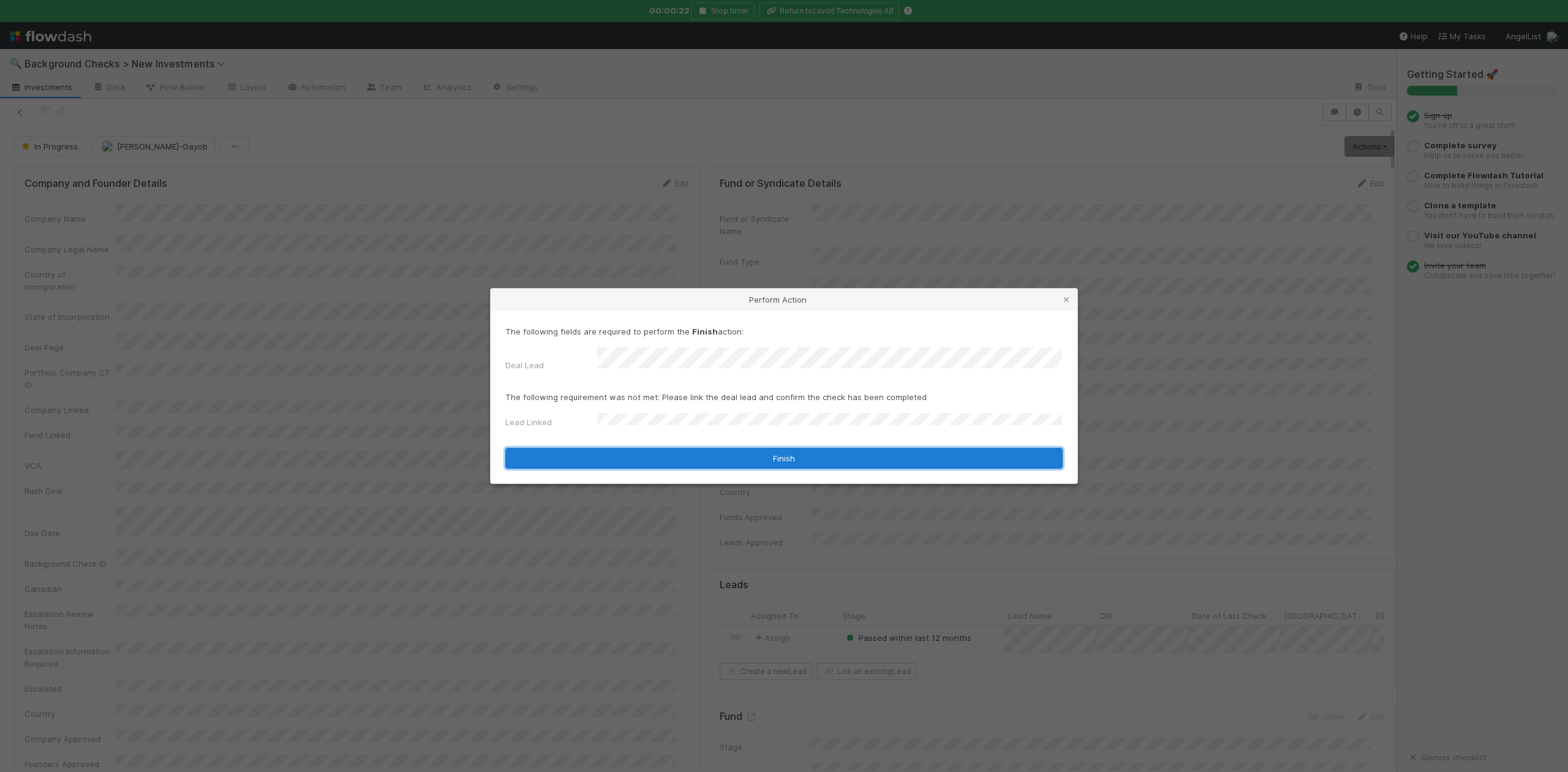
click at [606, 447] on button "Finish" at bounding box center [784, 458] width 557 height 21
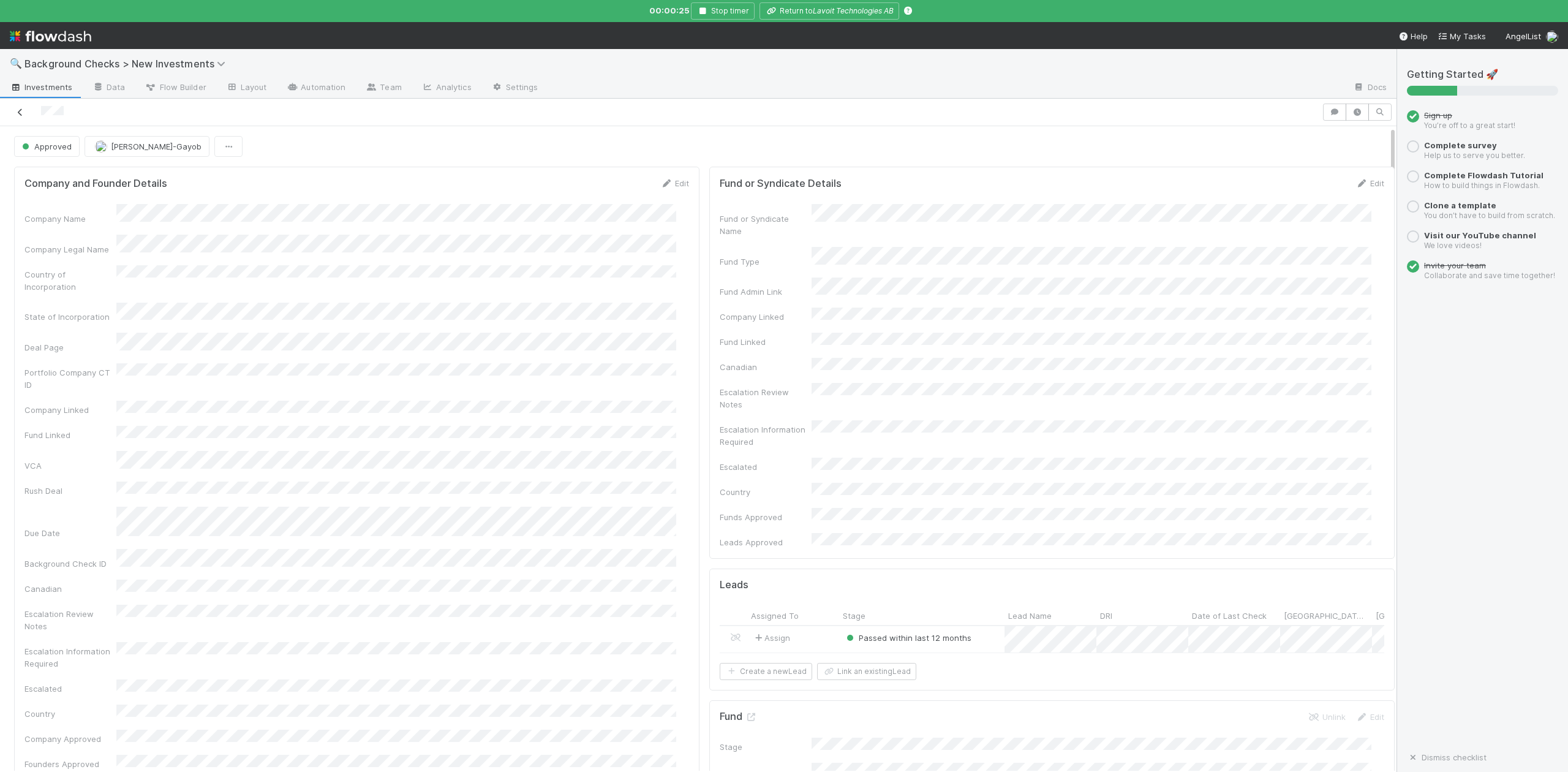
click at [20, 114] on icon at bounding box center [20, 112] width 12 height 8
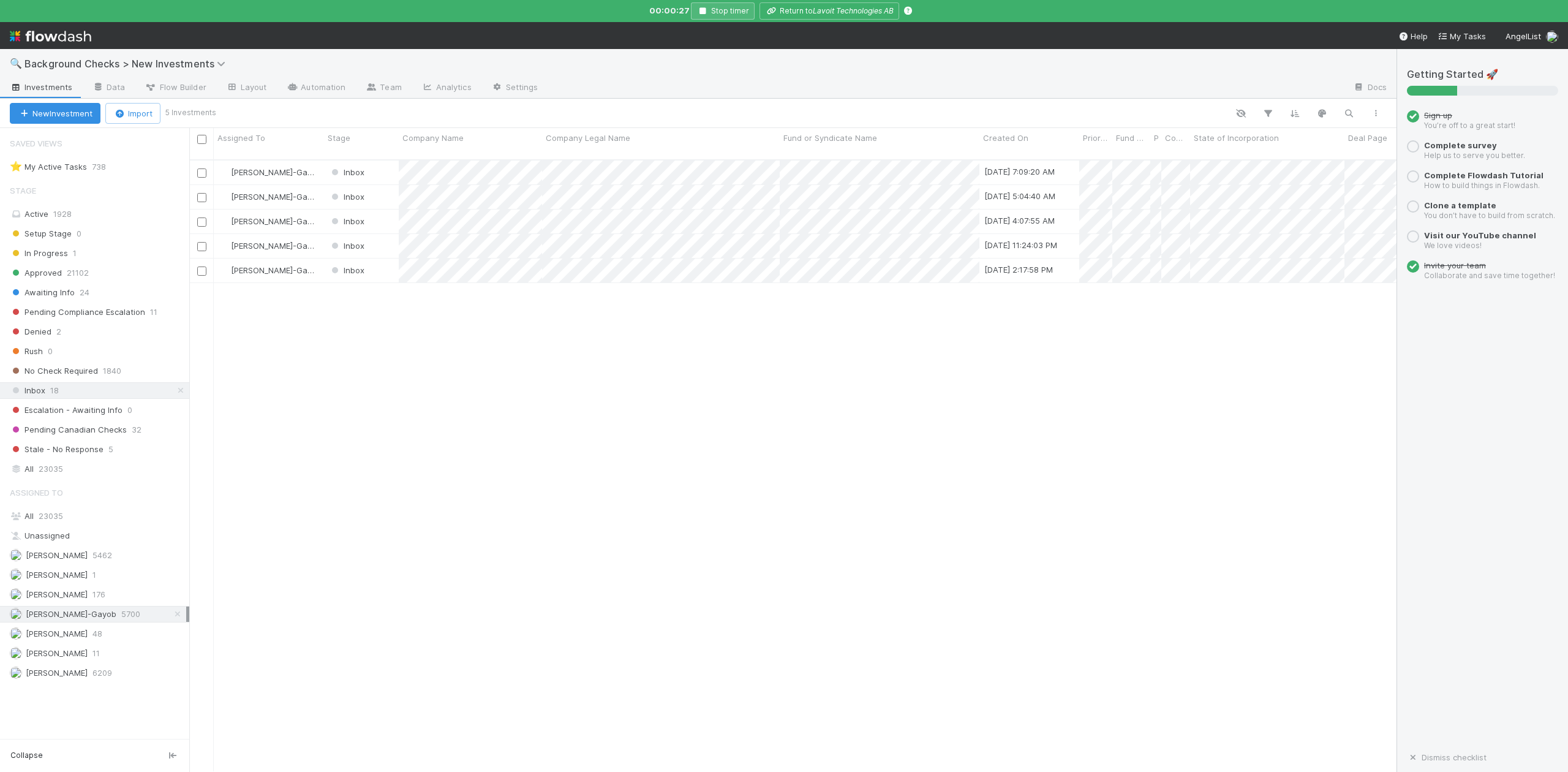
scroll to position [609, 1196]
click at [699, 15] on button "Stop timer" at bounding box center [723, 11] width 64 height 17
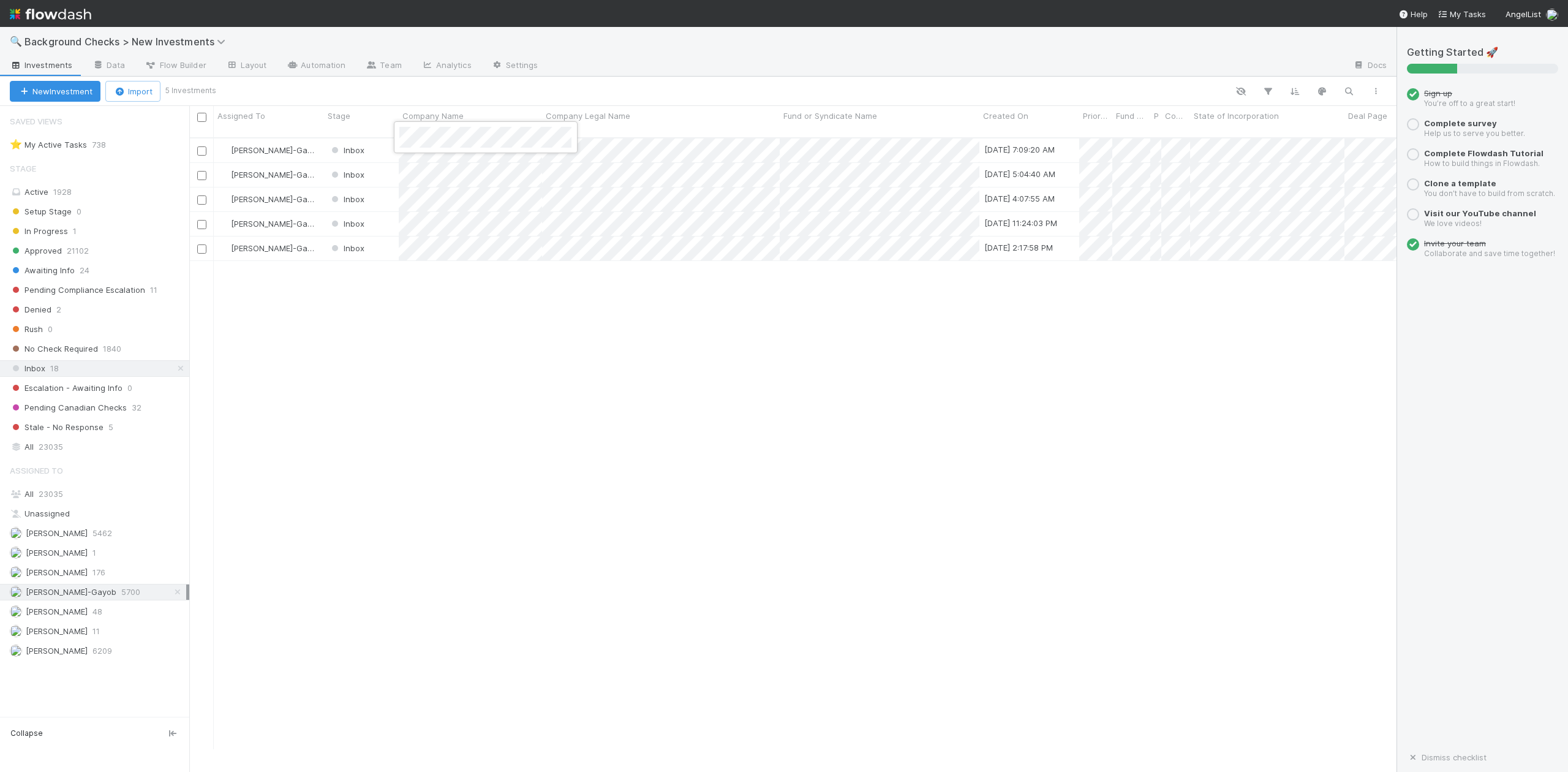
click at [398, 327] on div at bounding box center [784, 386] width 1568 height 772
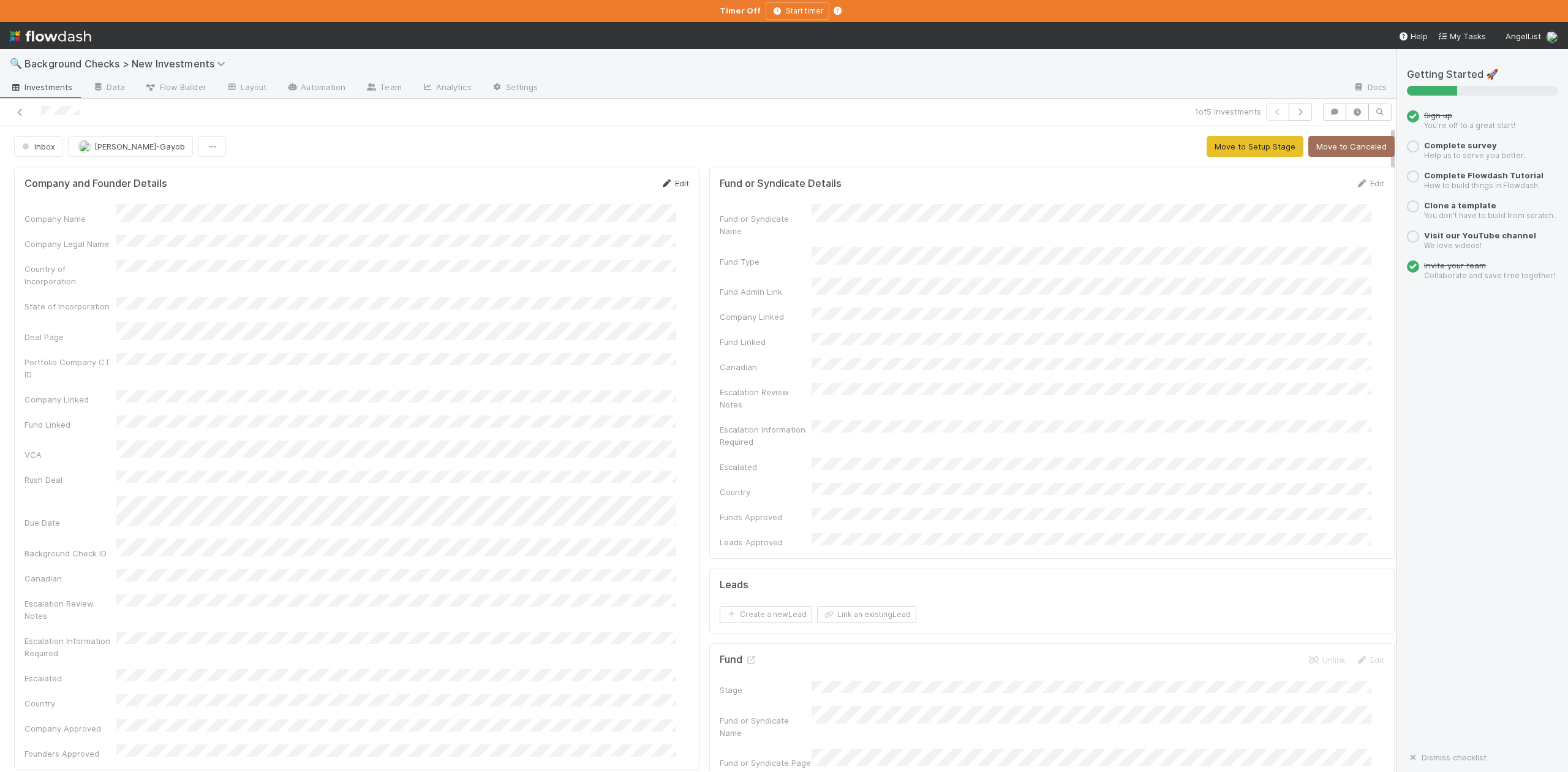
click at [674, 186] on link "Edit" at bounding box center [675, 183] width 29 height 10
click at [606, 187] on button "Save" at bounding box center [623, 188] width 35 height 21
click at [1207, 153] on button "Move to Setup Stage" at bounding box center [1255, 146] width 96 height 21
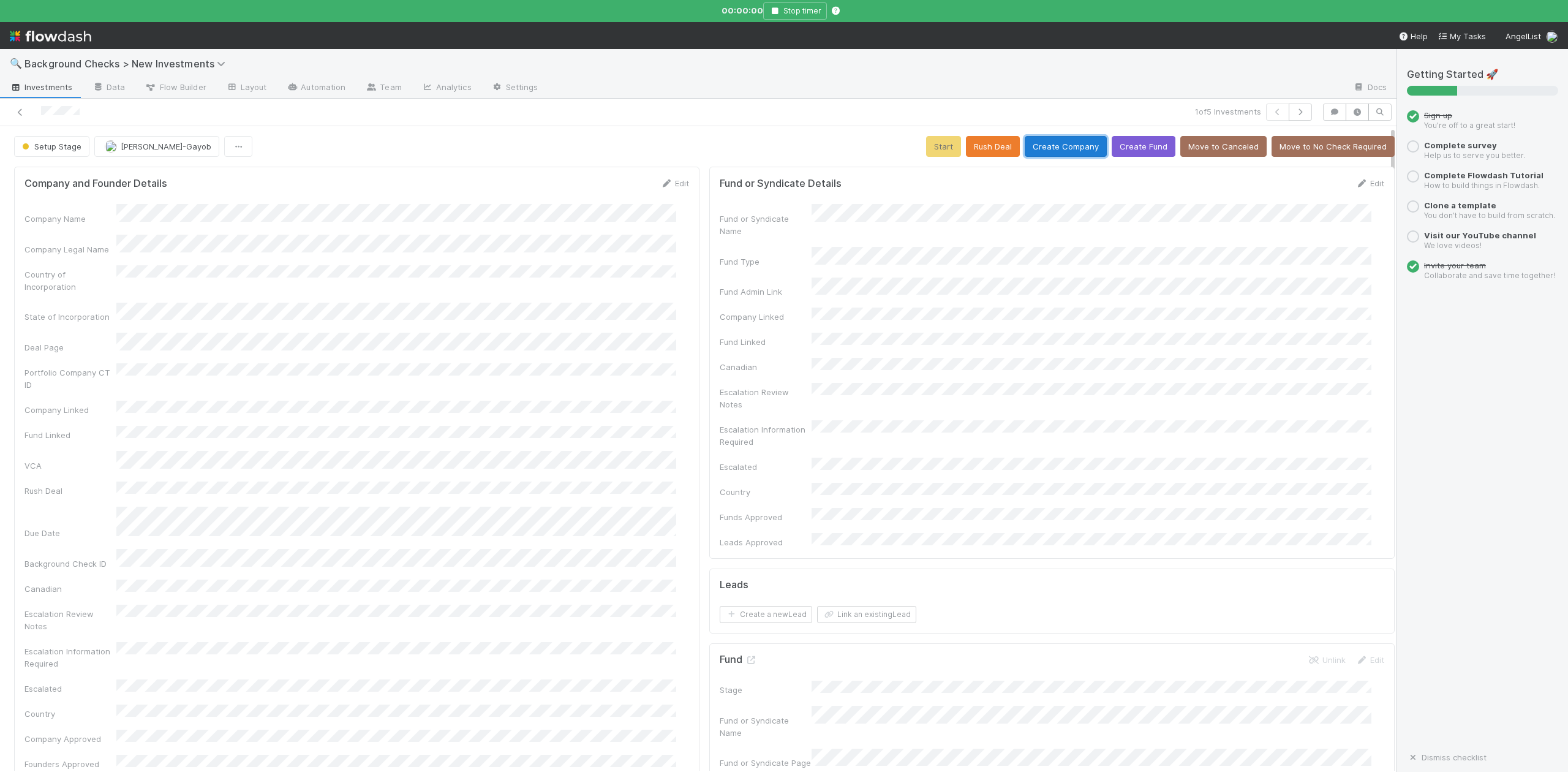
click at [1040, 149] on button "Create Company" at bounding box center [1065, 146] width 82 height 21
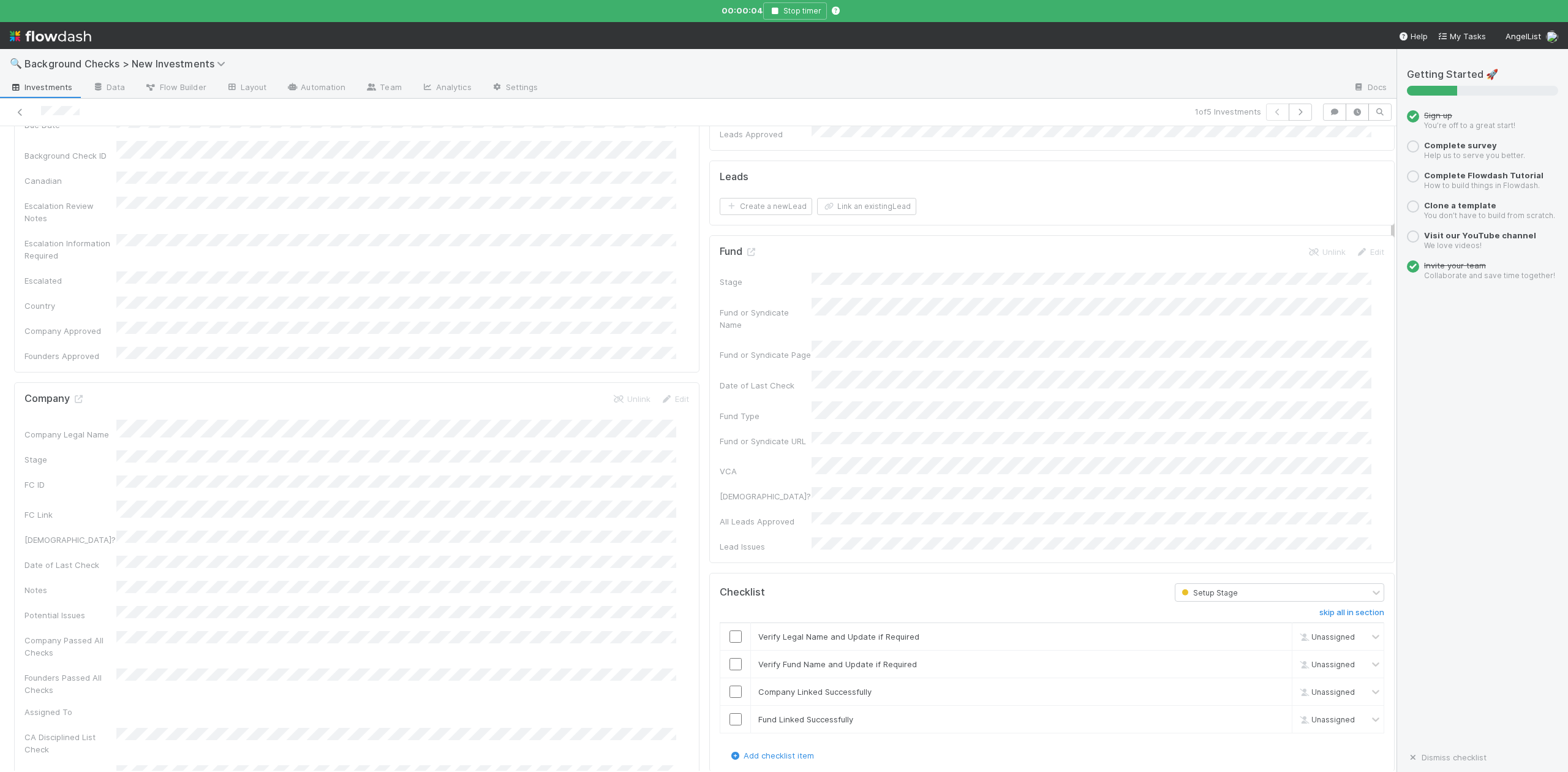
scroll to position [571, 0]
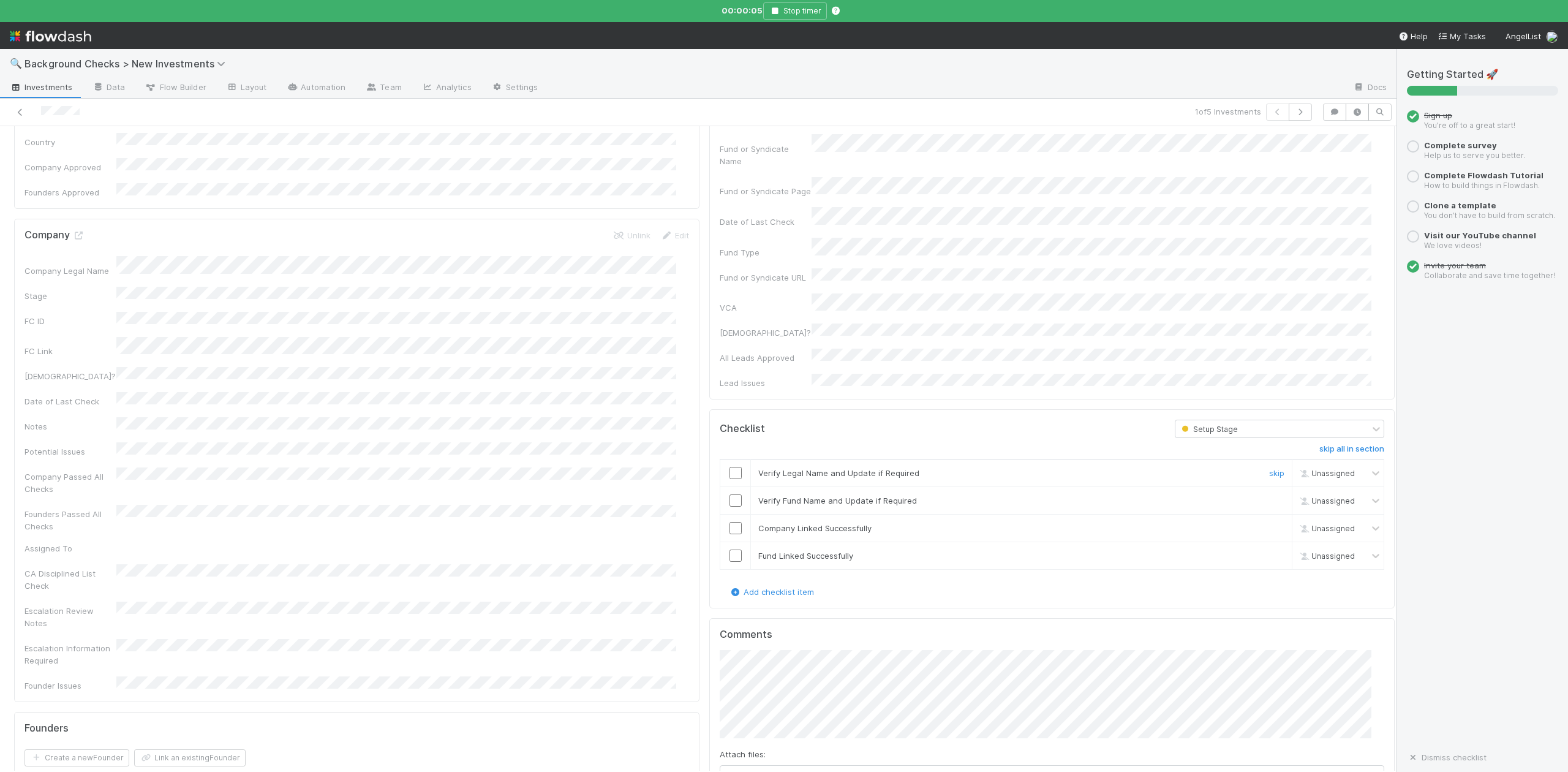
click at [730, 467] on input "checkbox" at bounding box center [736, 473] width 12 height 12
click at [730, 494] on input "checkbox" at bounding box center [736, 500] width 12 height 12
click at [730, 522] on input "checkbox" at bounding box center [736, 528] width 12 height 12
click at [730, 549] on input "checkbox" at bounding box center [736, 556] width 12 height 12
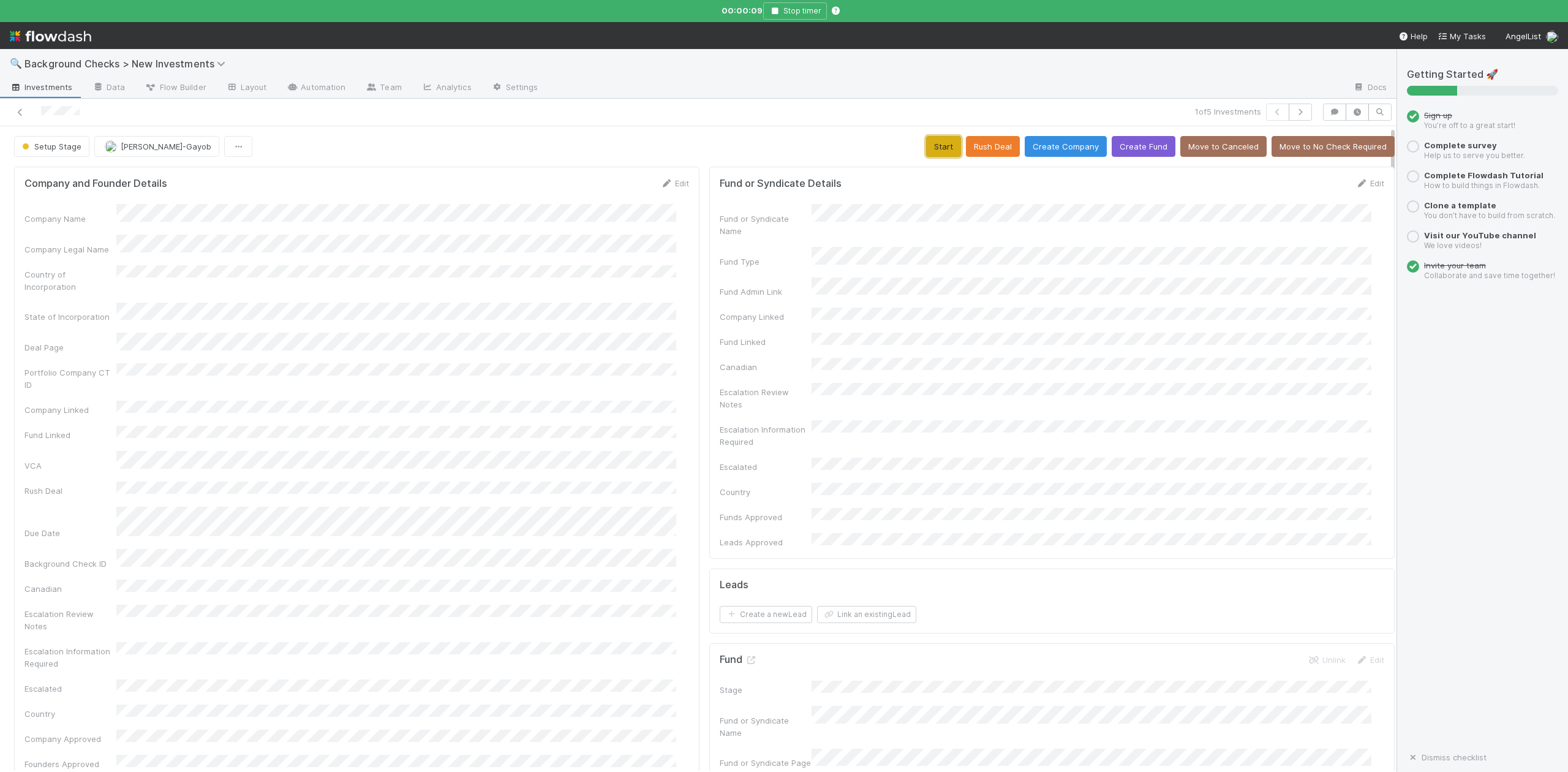
click at [926, 151] on button "Start" at bounding box center [943, 146] width 35 height 21
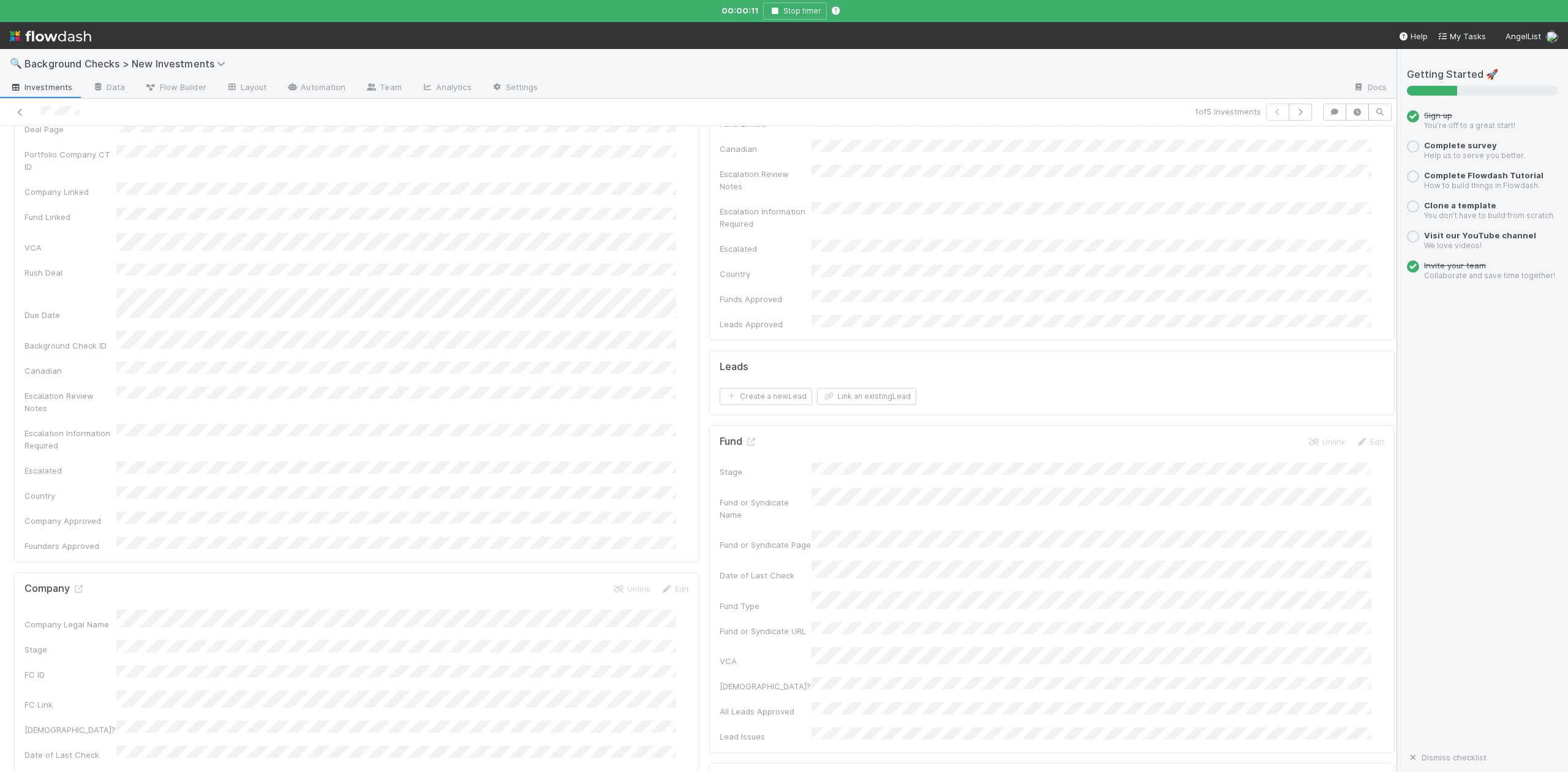
scroll to position [327, 0]
click at [77, 476] on icon at bounding box center [79, 480] width 12 height 8
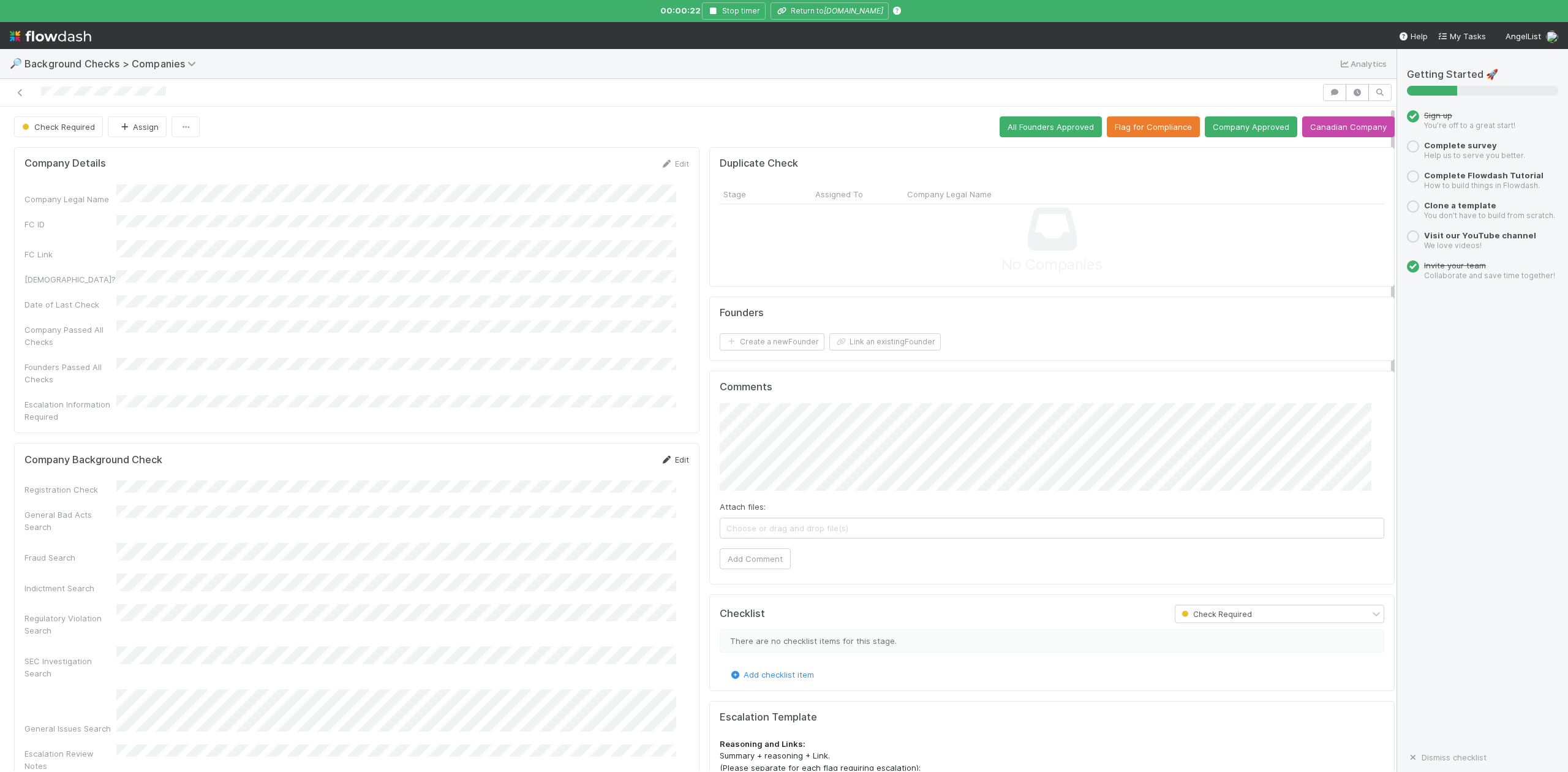
click at [669, 454] on link "Edit" at bounding box center [675, 459] width 29 height 10
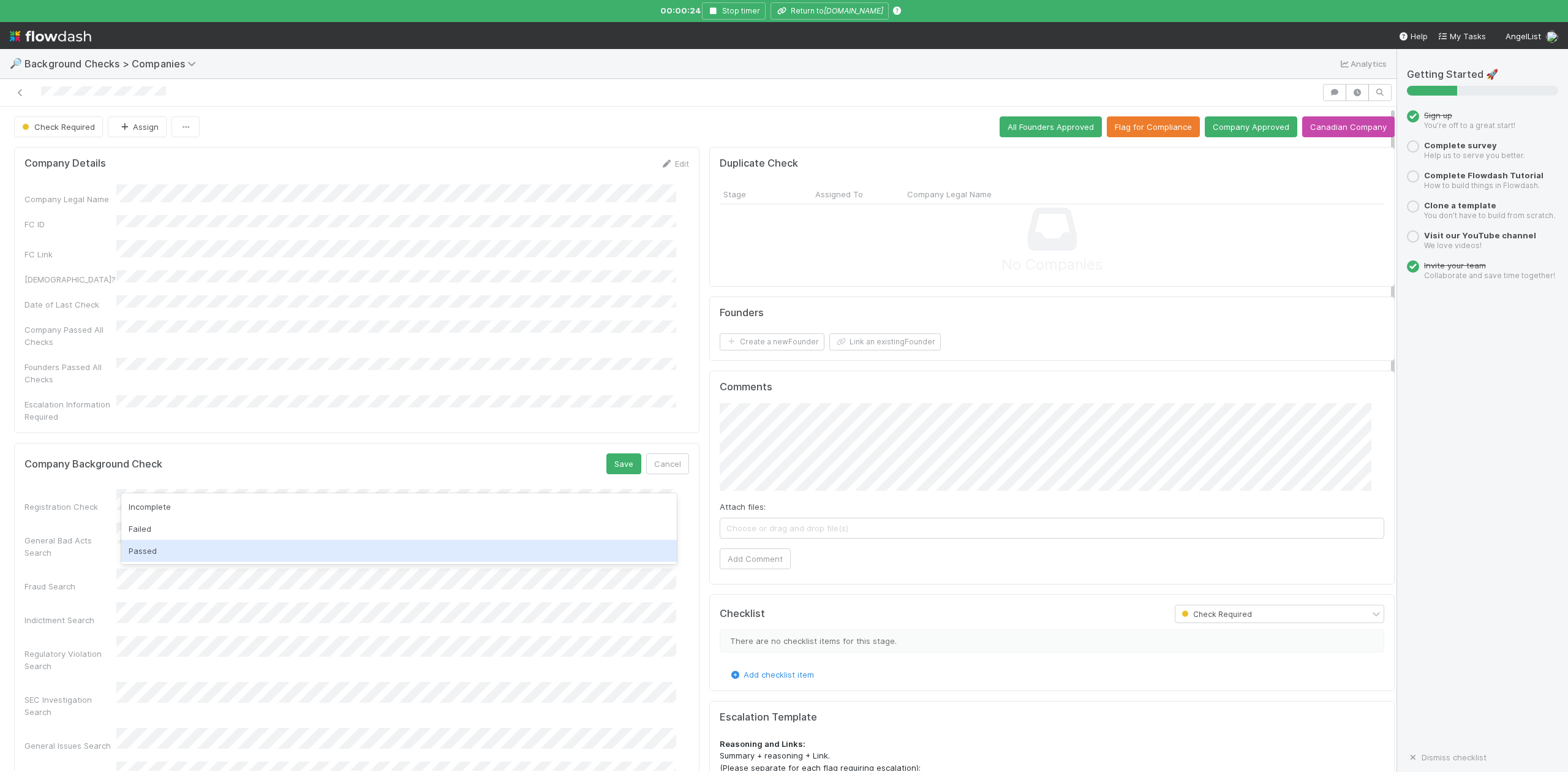
click at [149, 551] on div "Passed" at bounding box center [398, 551] width 555 height 22
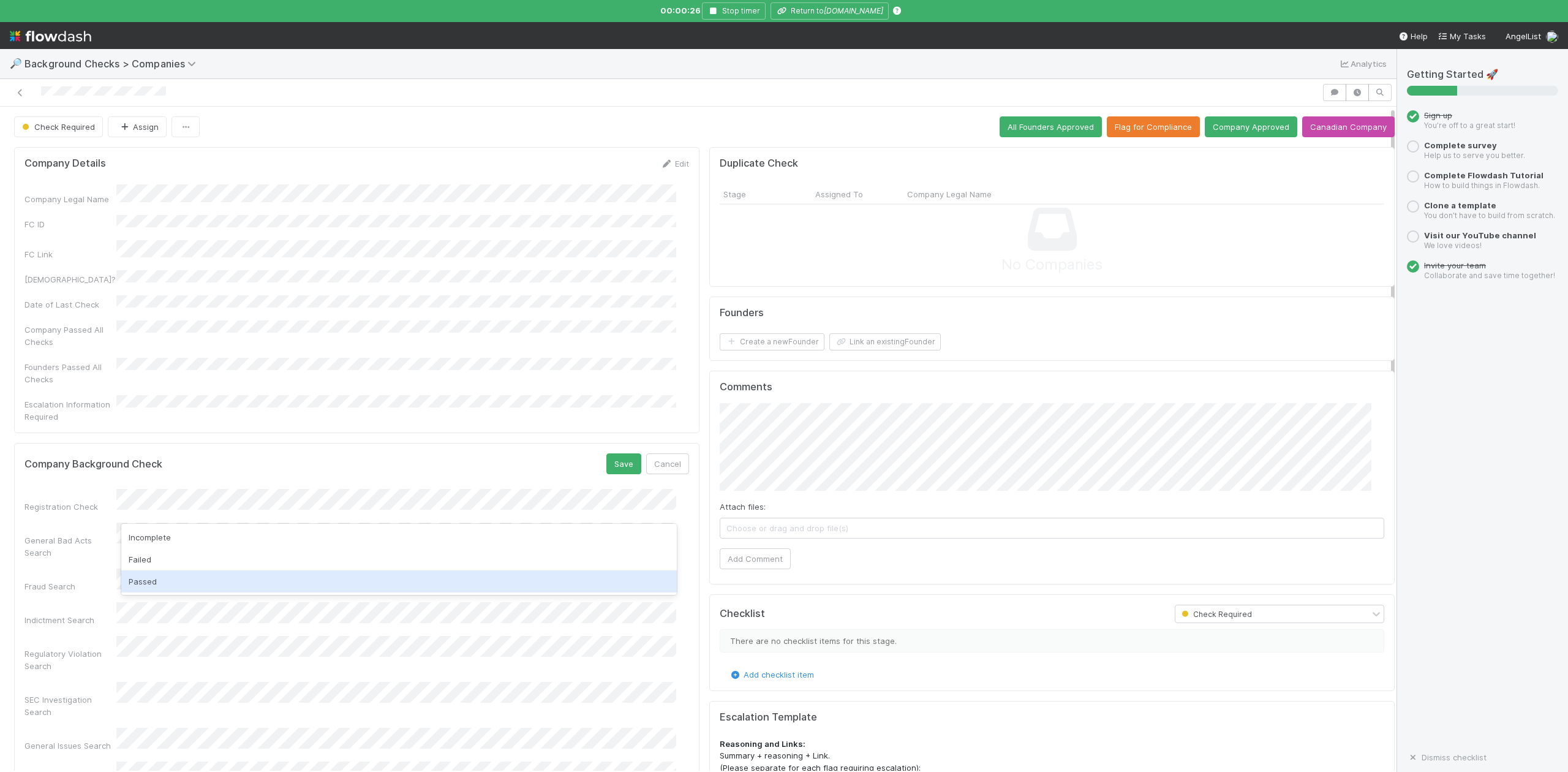
click at [154, 577] on div "Passed" at bounding box center [398, 581] width 555 height 22
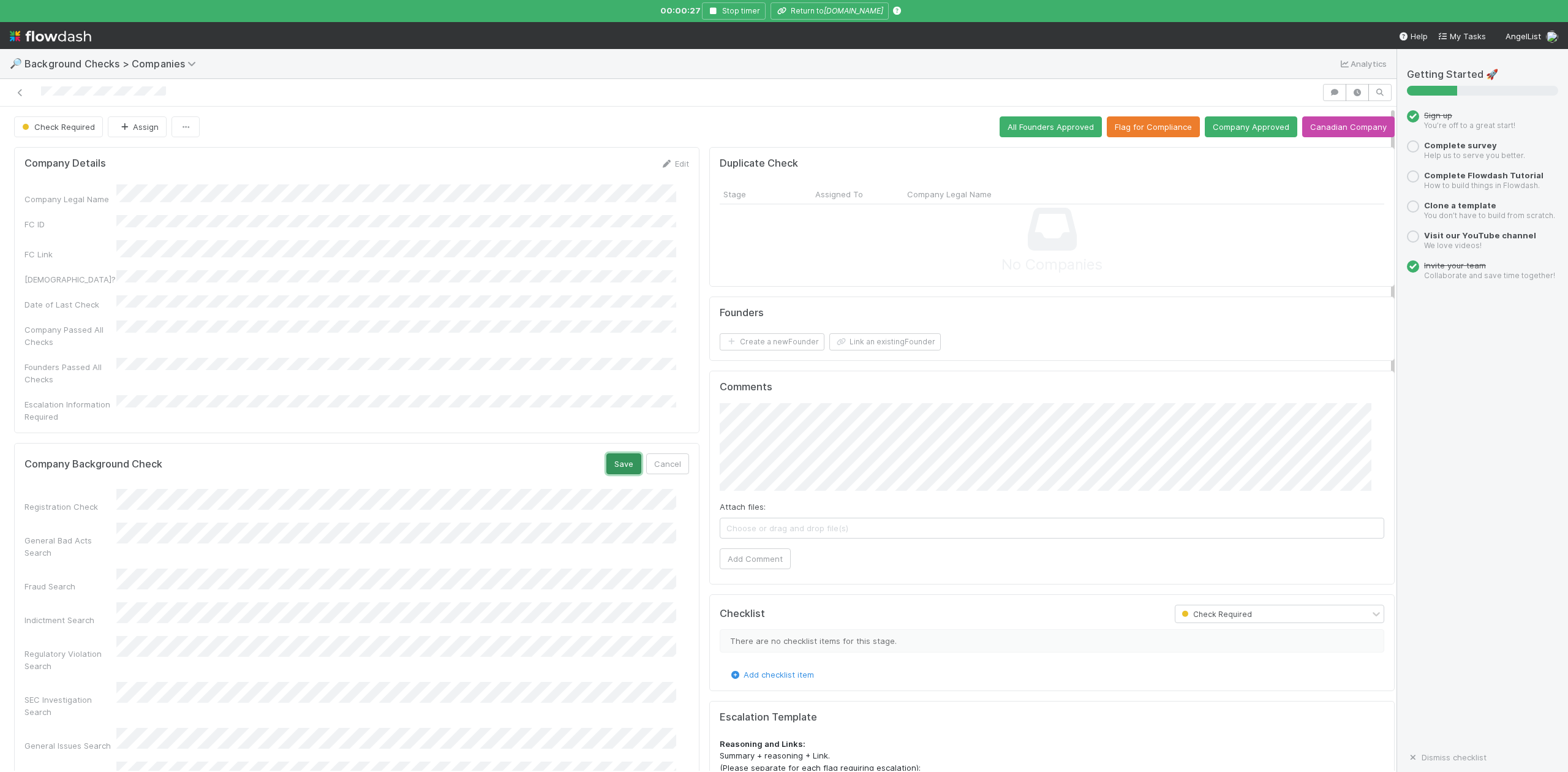
click at [612, 454] on button "Save" at bounding box center [623, 464] width 35 height 21
click at [903, 344] on button "Link an existing Founder" at bounding box center [885, 342] width 111 height 17
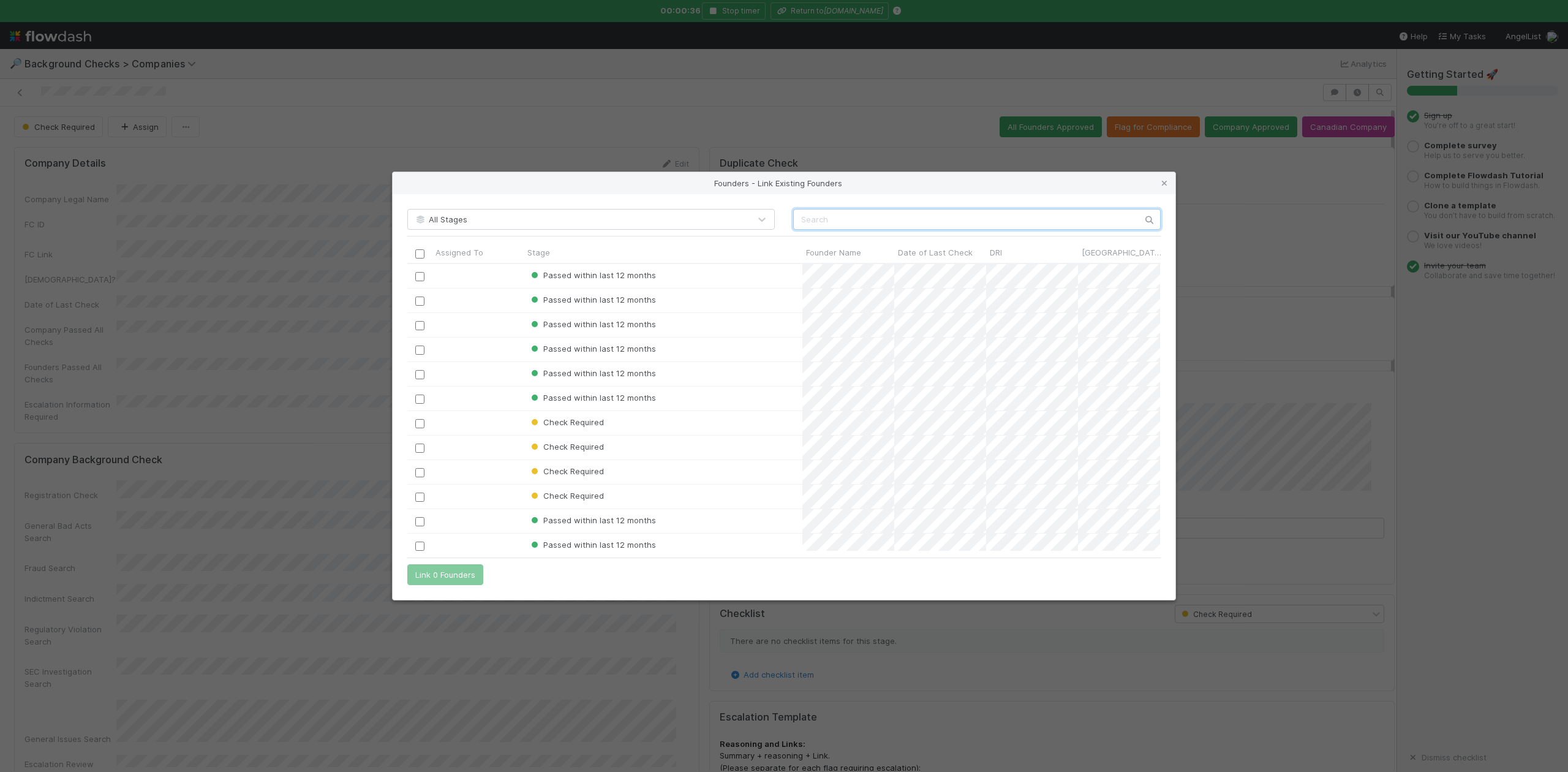
click at [824, 214] on input "text" at bounding box center [977, 219] width 367 height 21
paste input "Mario Aguiluz"
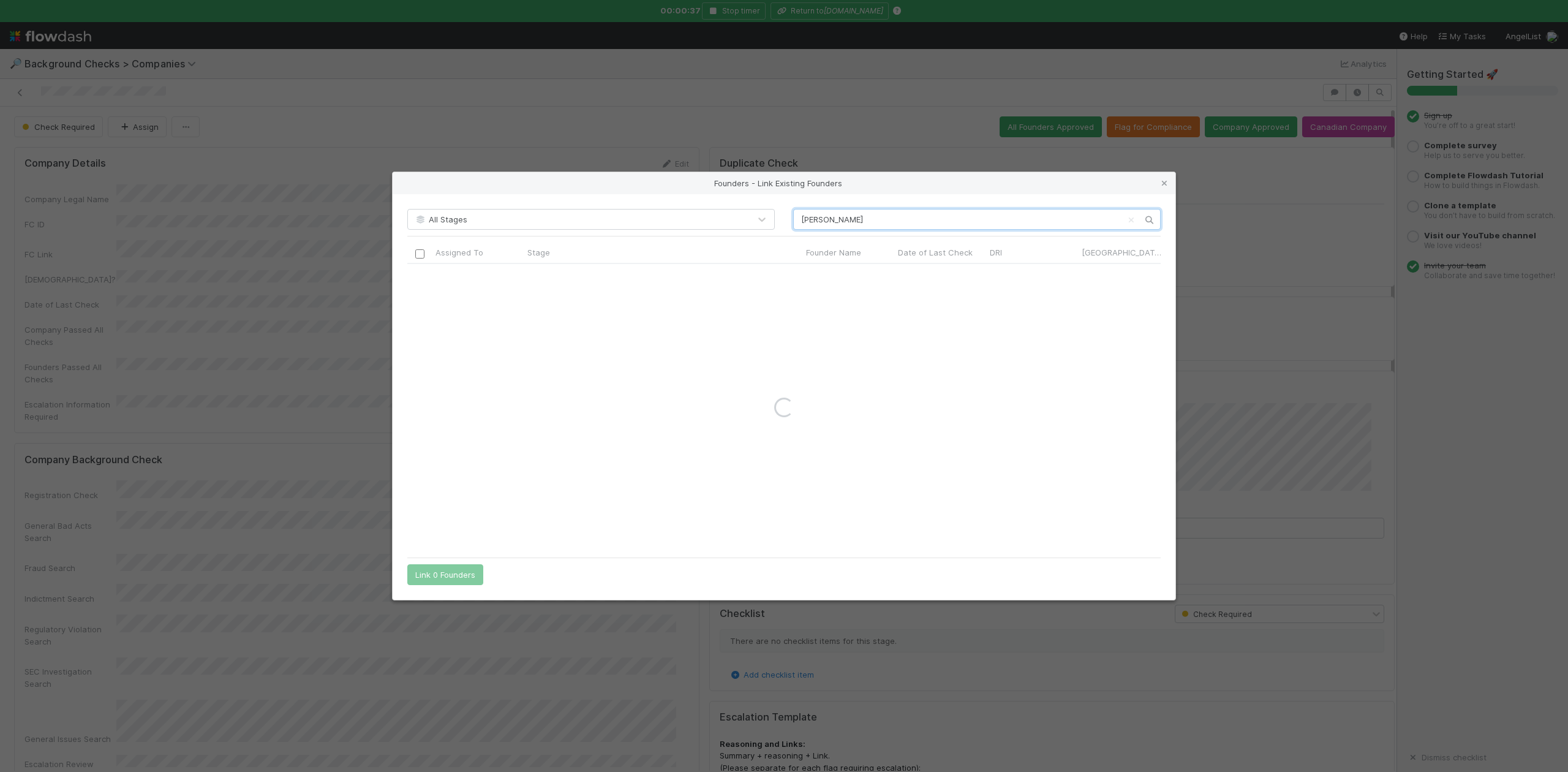
click at [805, 223] on input "Mario Aguiluz" at bounding box center [977, 219] width 367 height 21
click at [864, 217] on input "Mario Aguiluz" at bounding box center [977, 219] width 367 height 21
type input "Mario Aguiluz"
click at [1164, 181] on icon at bounding box center [1165, 184] width 12 height 8
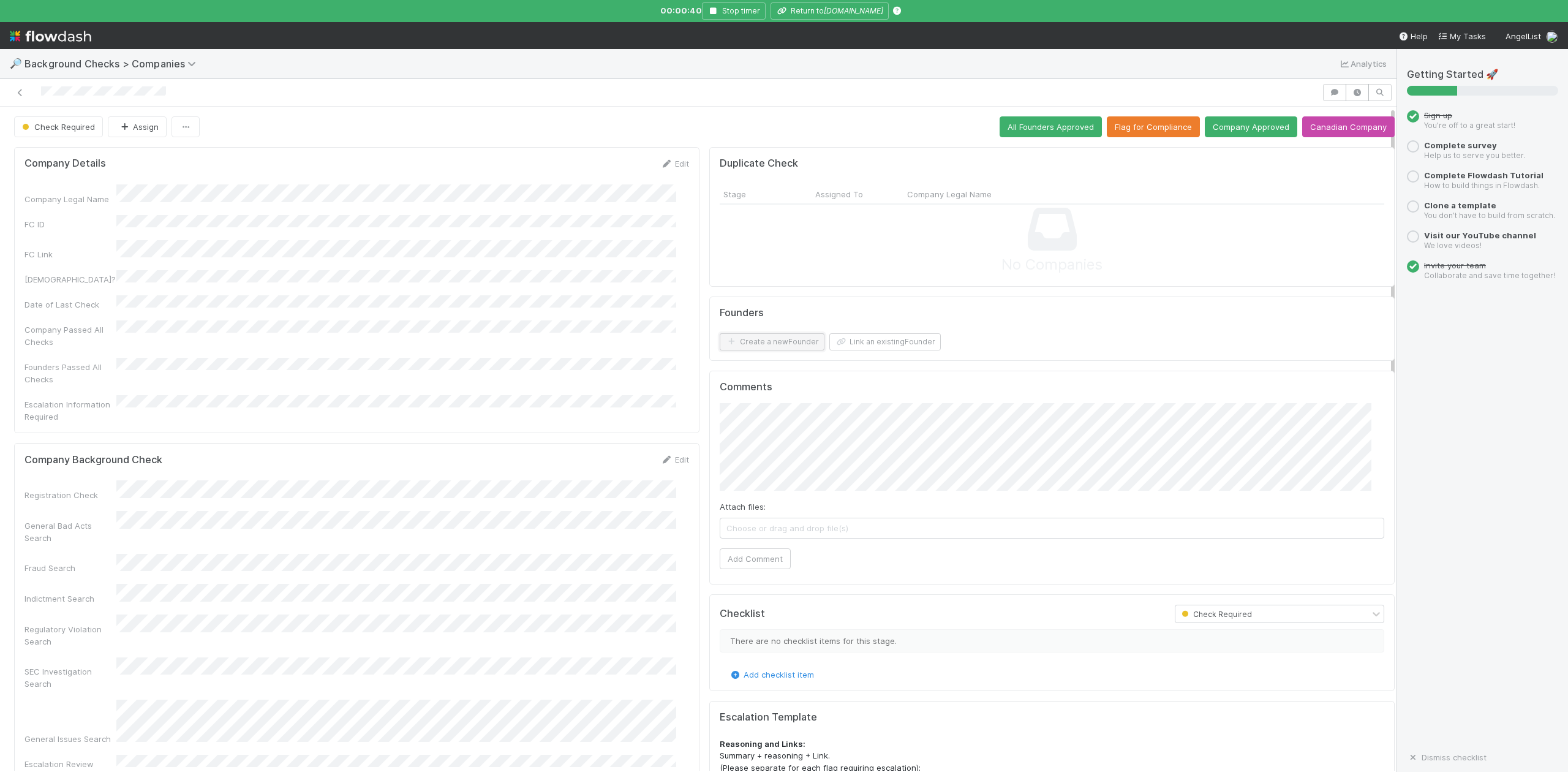
click at [756, 344] on button "Create a new Founder" at bounding box center [772, 342] width 105 height 17
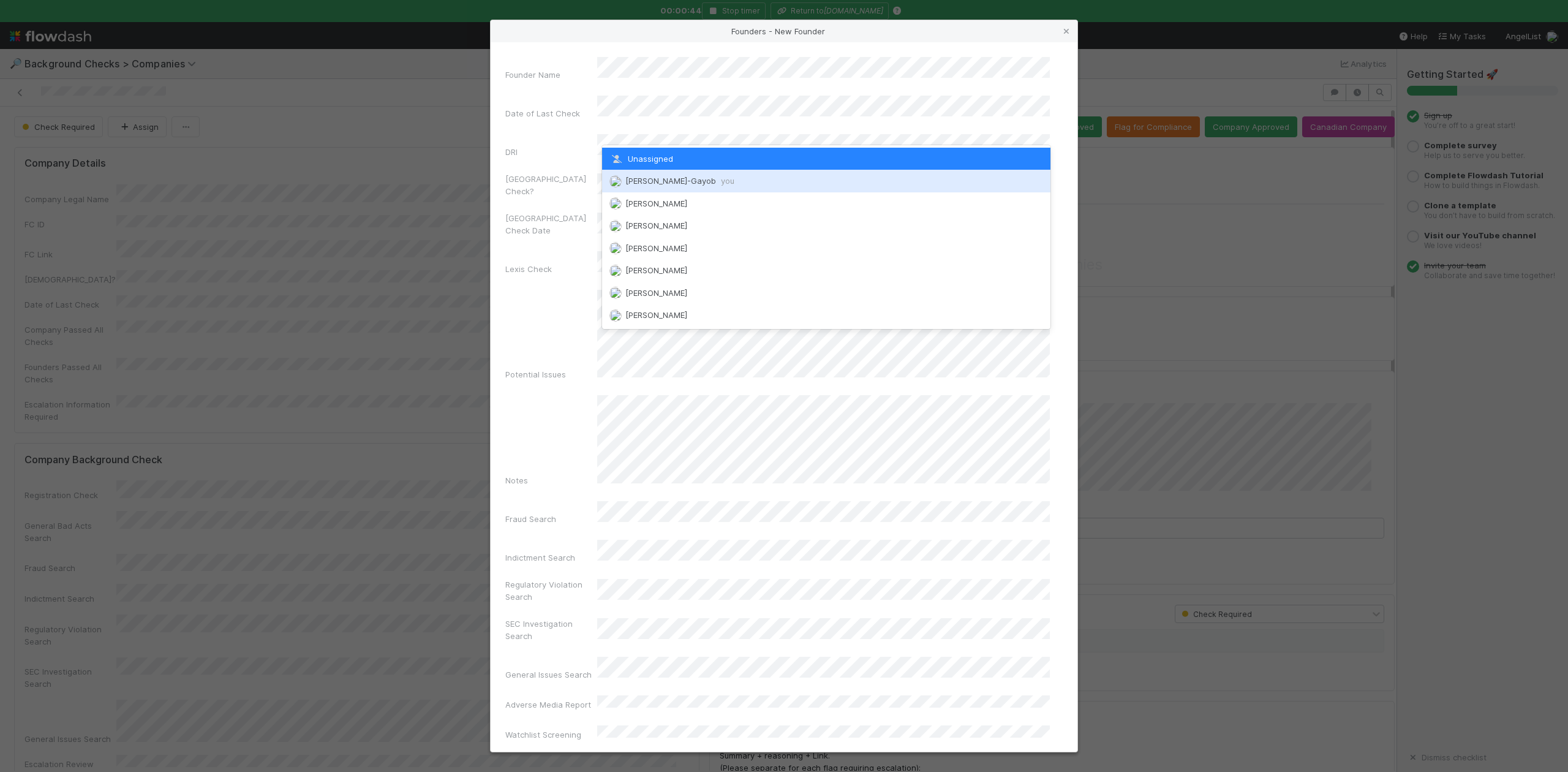
click at [650, 177] on span "Loraine Pati-Gayob you" at bounding box center [680, 181] width 109 height 10
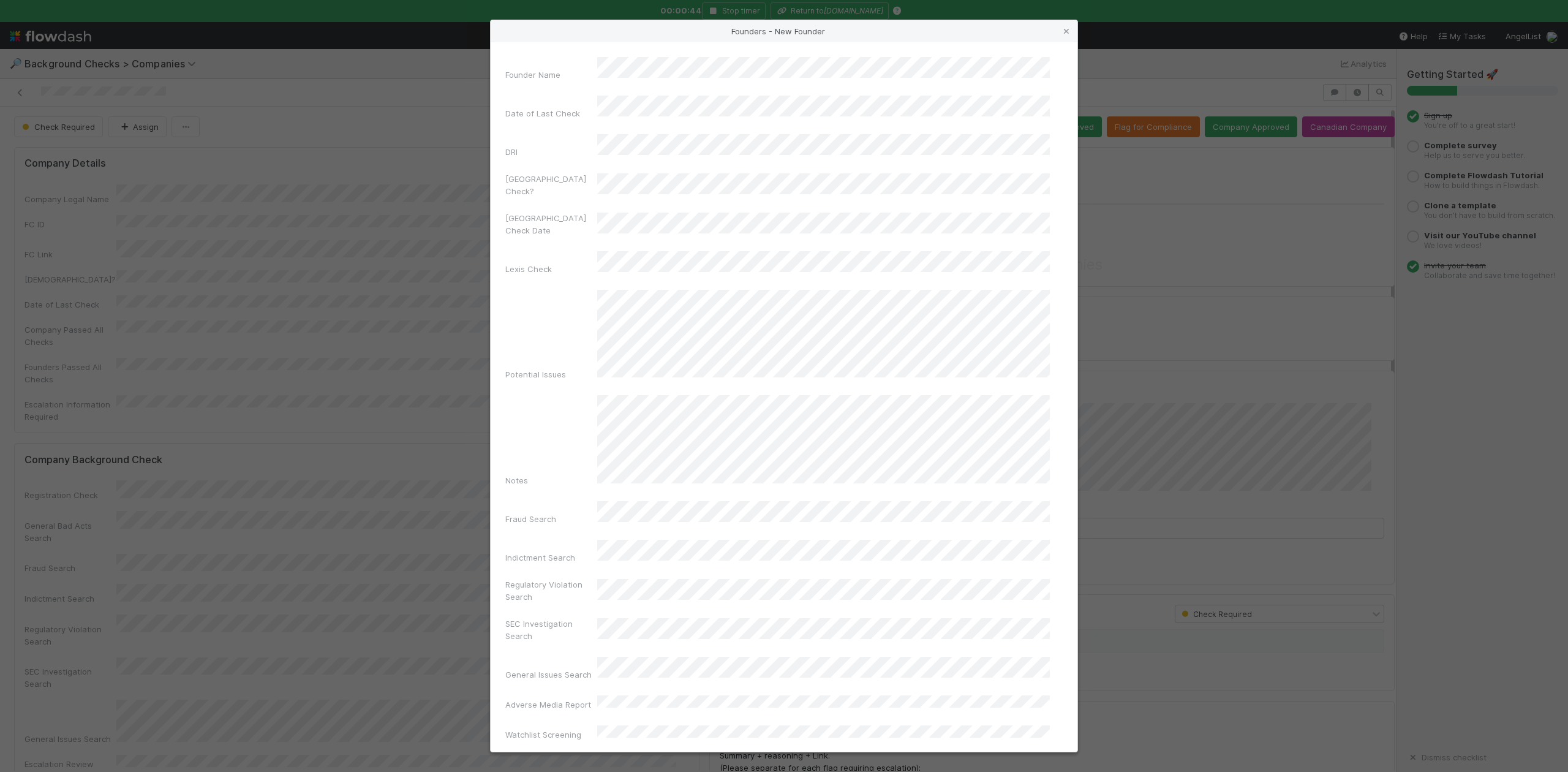
scroll to position [283, 0]
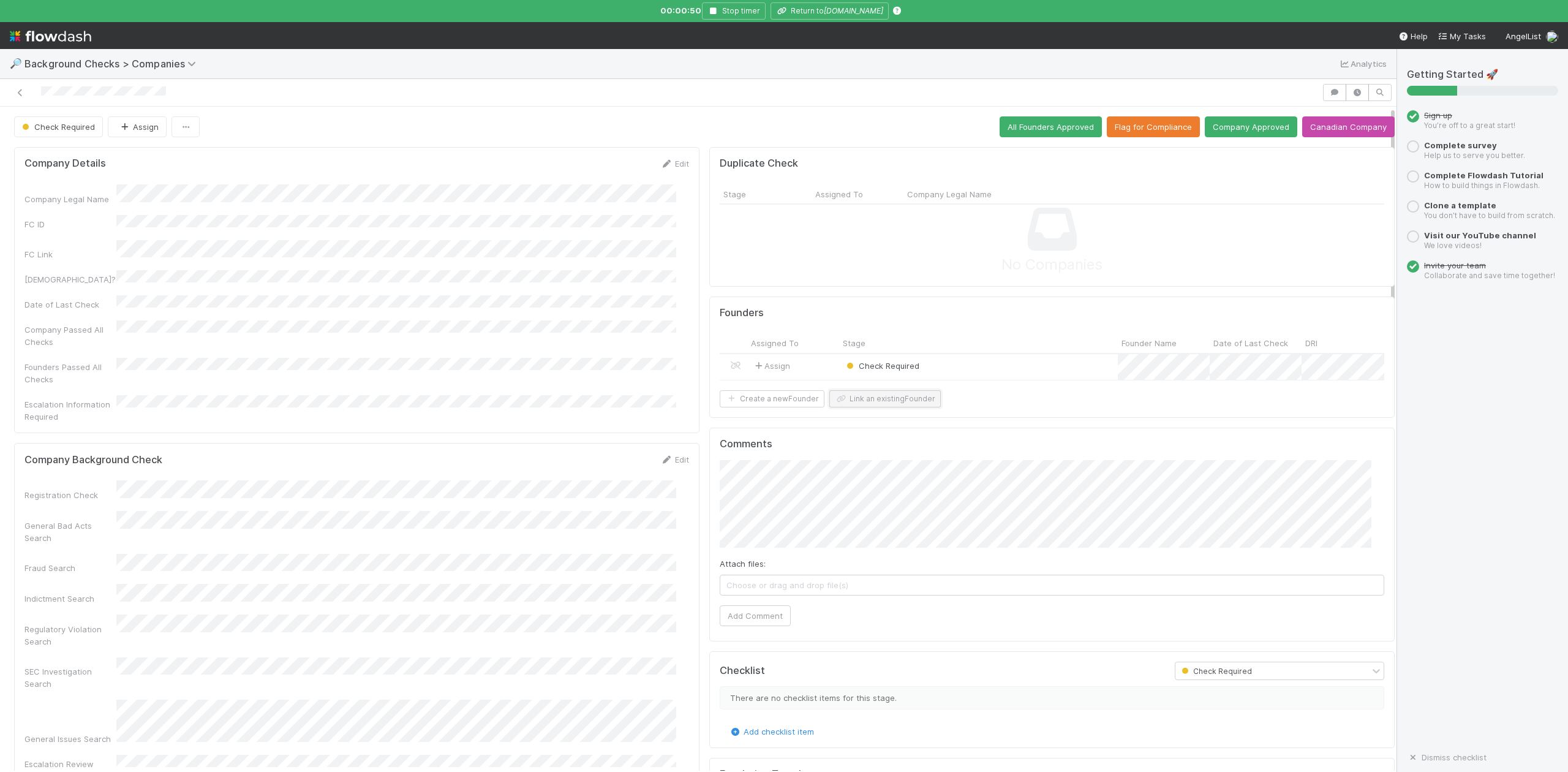
click at [883, 407] on button "Link an existing Founder" at bounding box center [885, 398] width 111 height 17
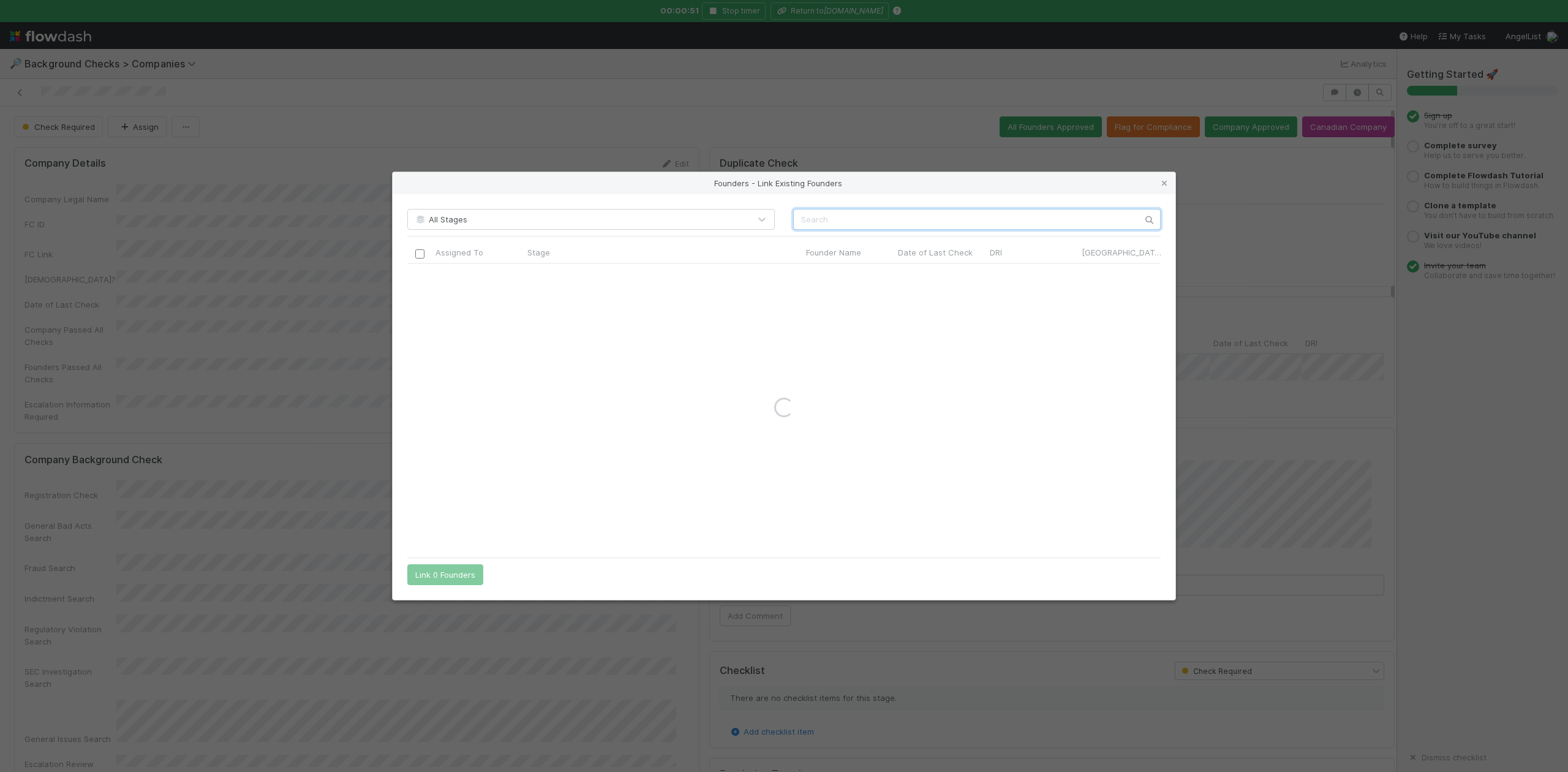
click at [816, 223] on input "text" at bounding box center [977, 219] width 367 height 21
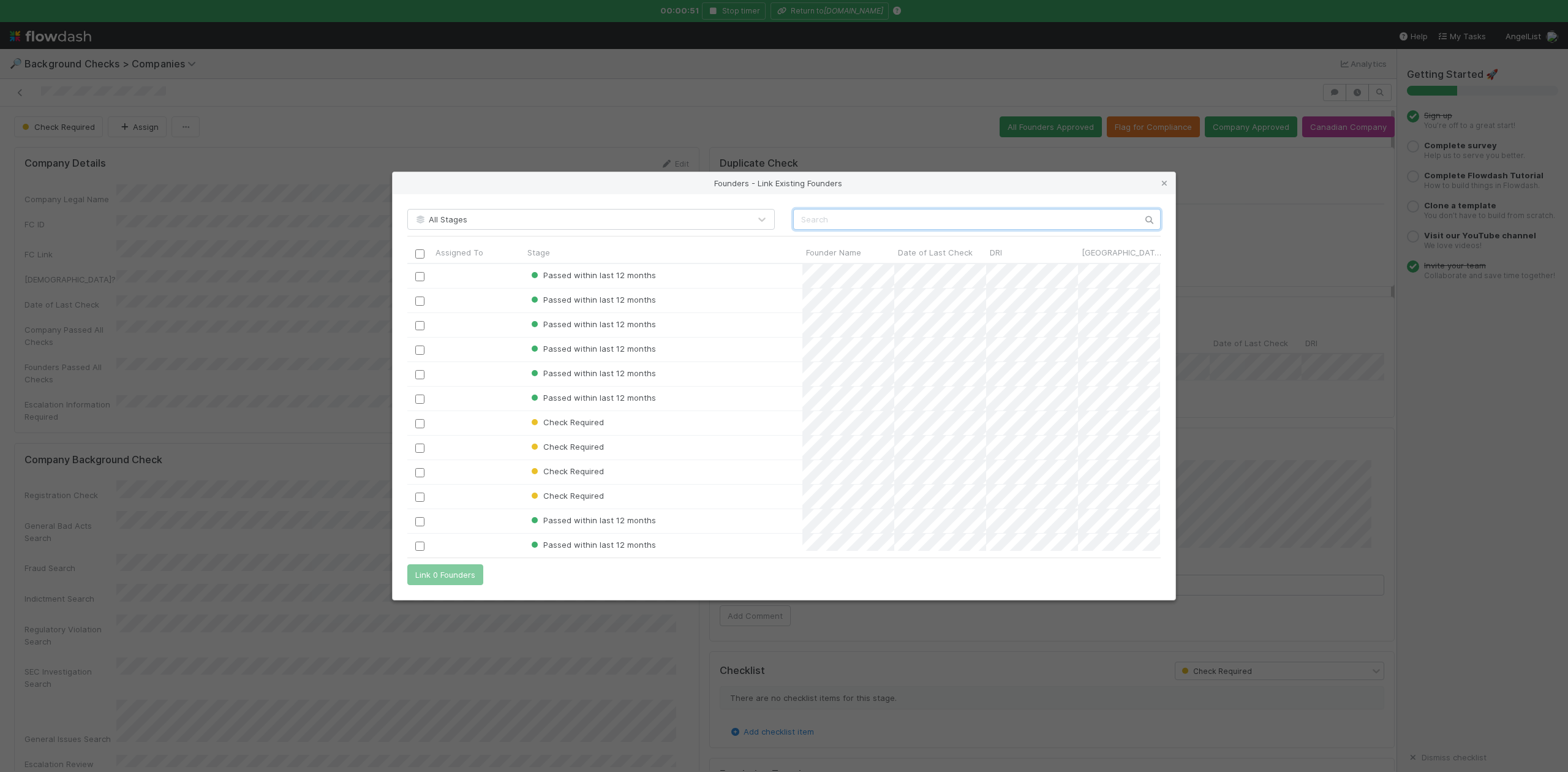
scroll to position [275, 741]
paste input "Esteban de la Peña"
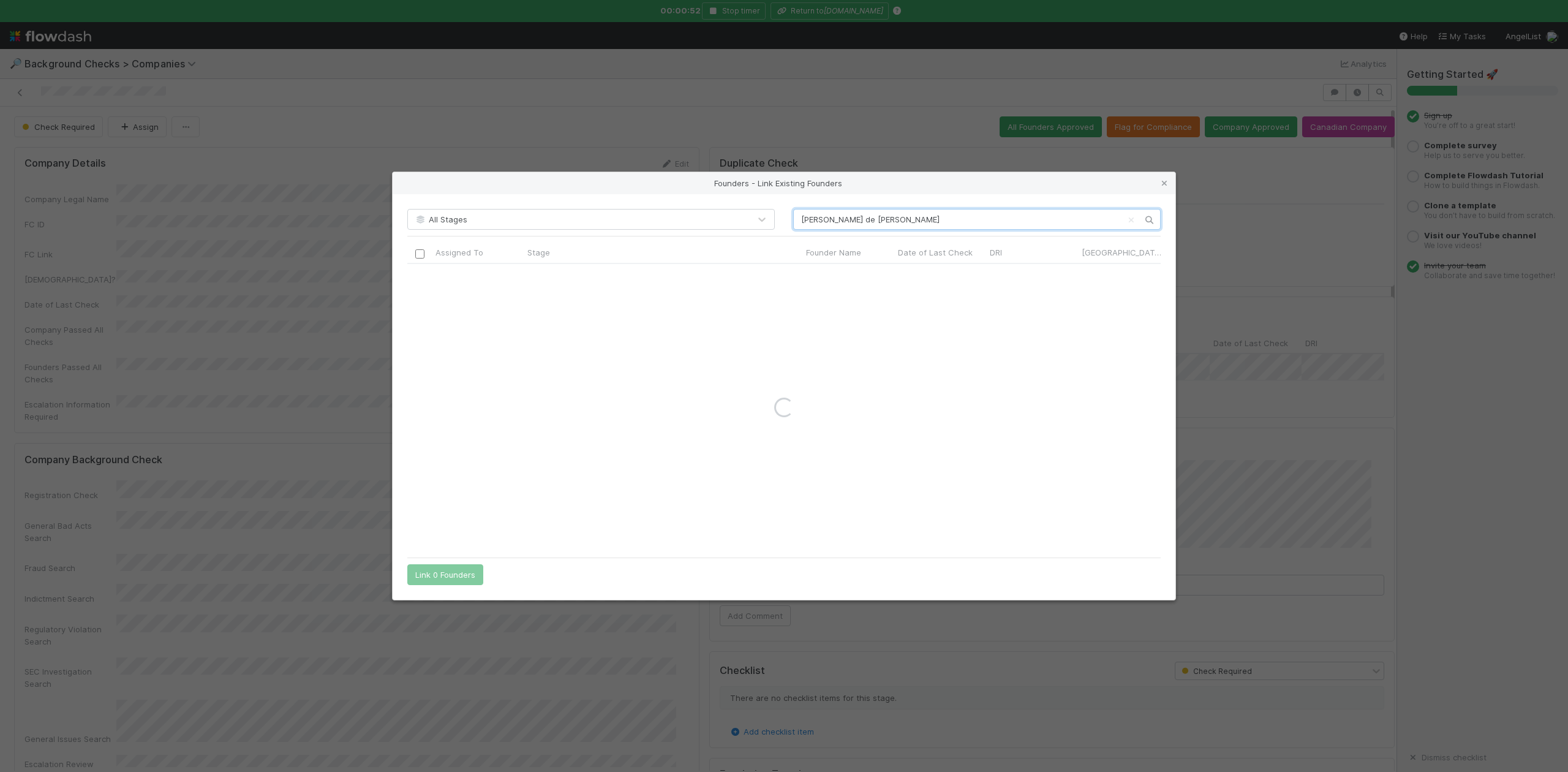
click at [805, 219] on input "Esteban de la Peña" at bounding box center [977, 219] width 367 height 21
click at [802, 218] on input "Esteban de la Peña" at bounding box center [977, 219] width 367 height 21
type input "Esteban de la Peña"
click at [1160, 184] on icon at bounding box center [1165, 184] width 12 height 8
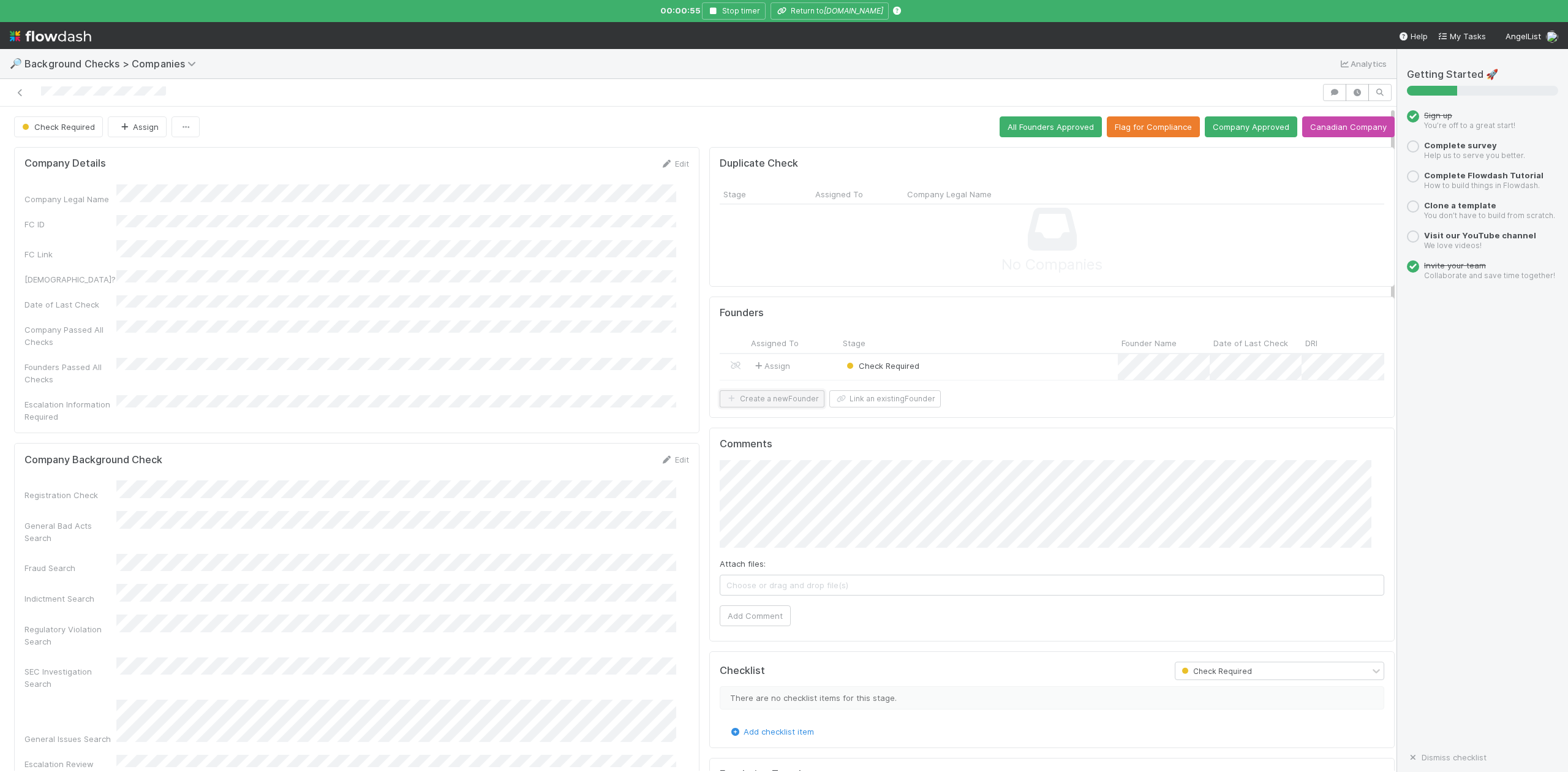
click at [772, 407] on button "Create a new Founder" at bounding box center [772, 398] width 105 height 17
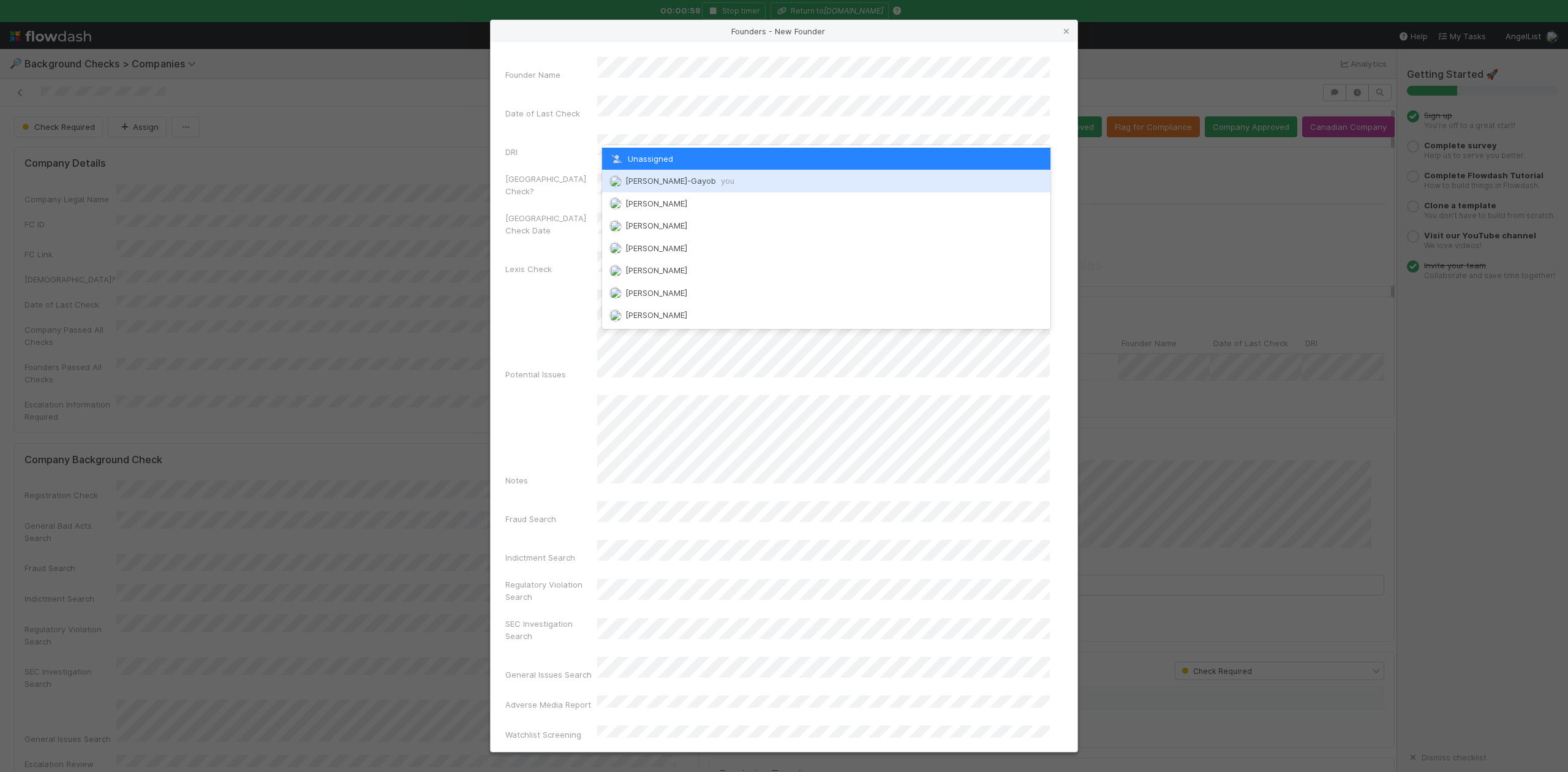
click at [661, 180] on span "Loraine Pati-Gayob you" at bounding box center [680, 181] width 109 height 10
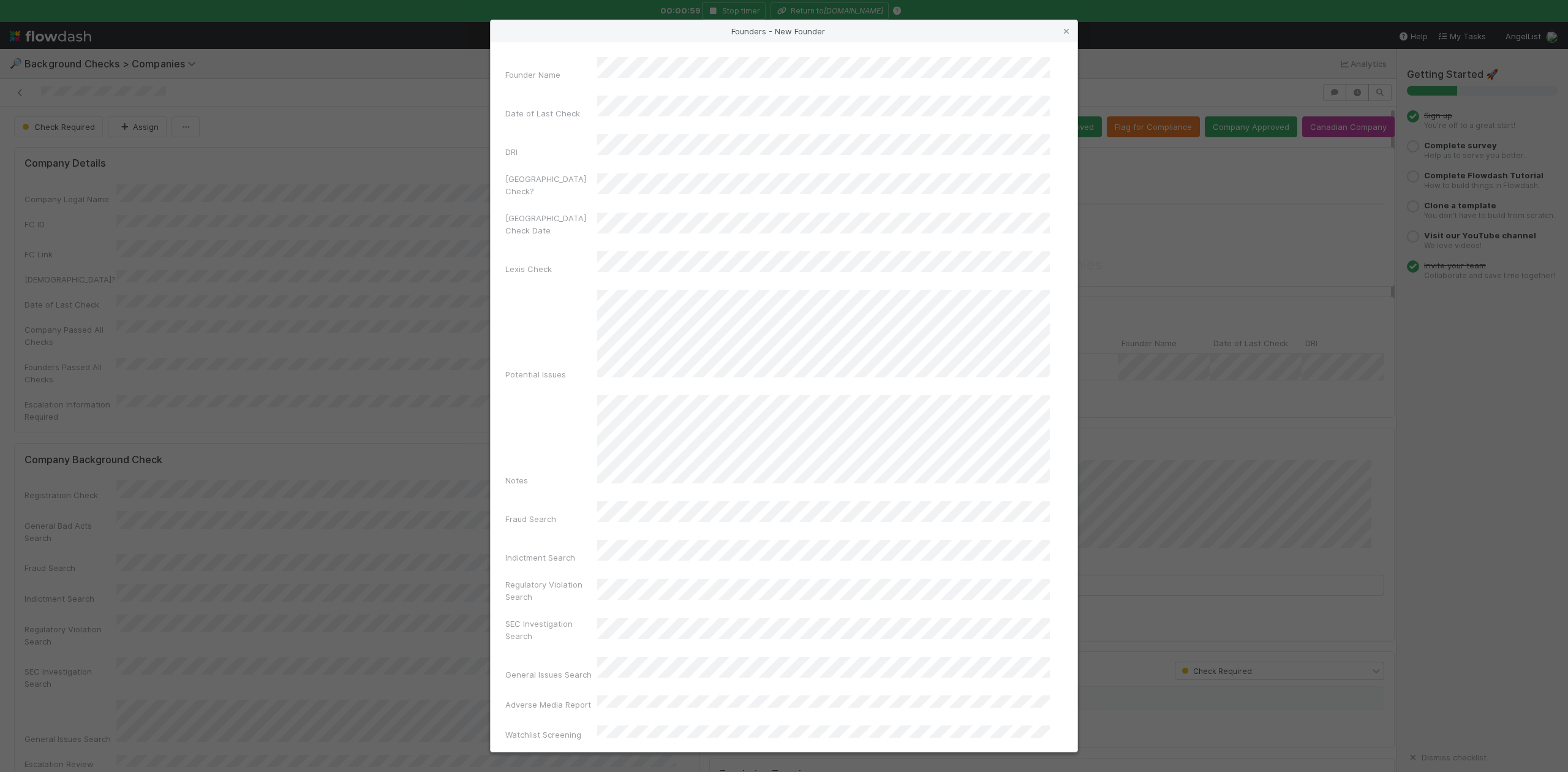
scroll to position [283, 0]
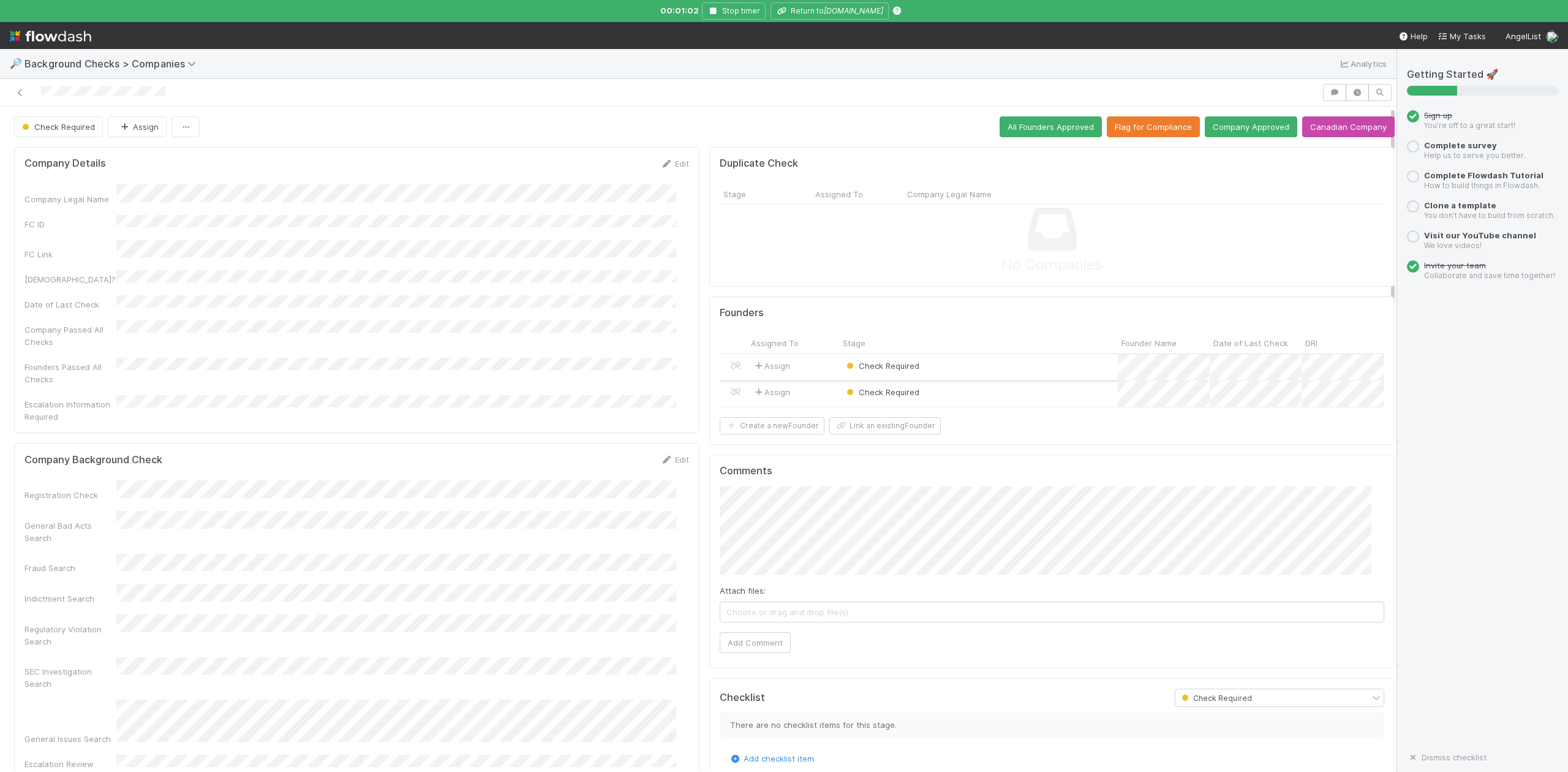
click at [940, 370] on div "Check Required" at bounding box center [978, 367] width 279 height 26
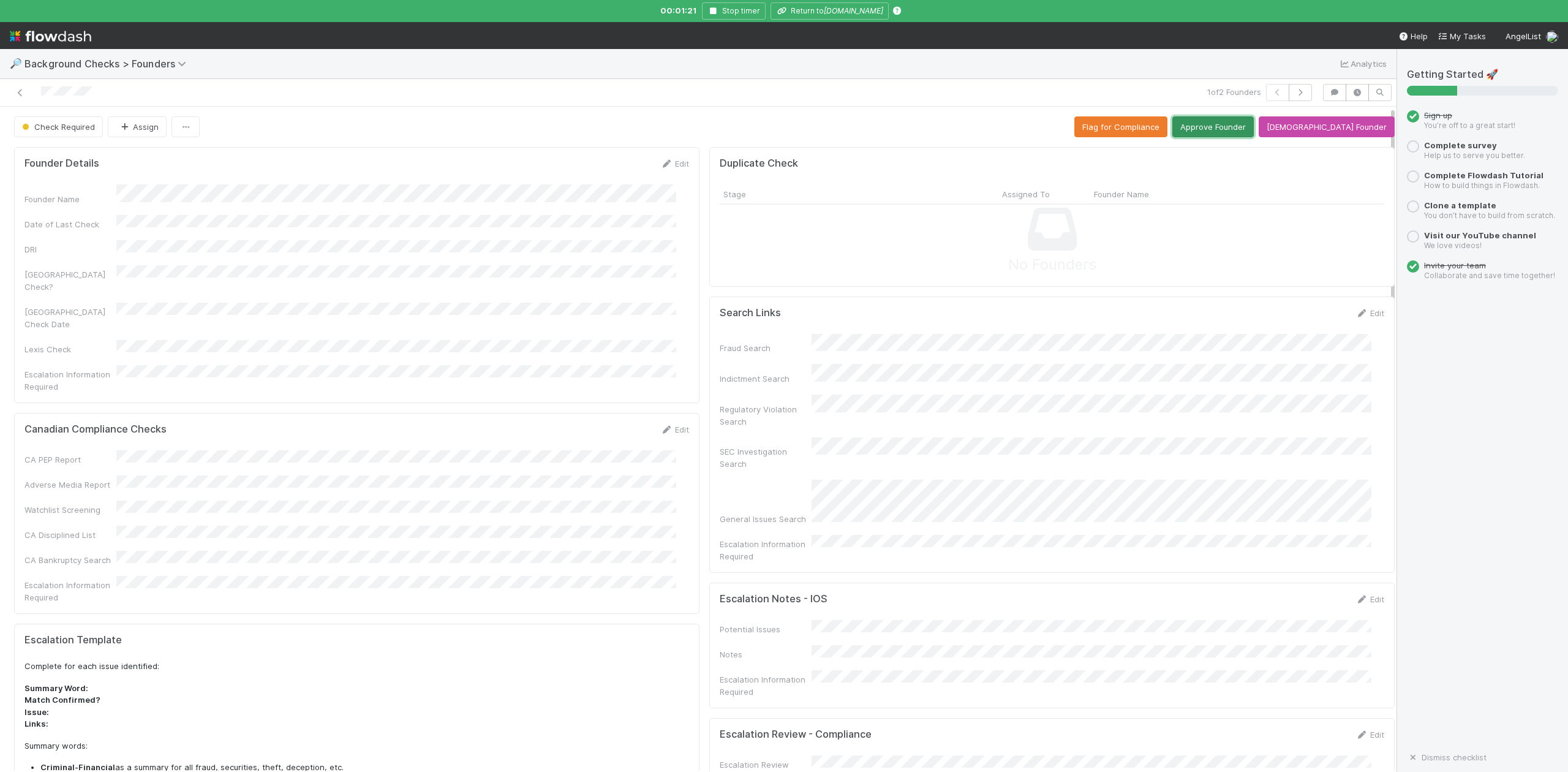
click at [1240, 128] on button "Approve Founder" at bounding box center [1213, 127] width 82 height 21
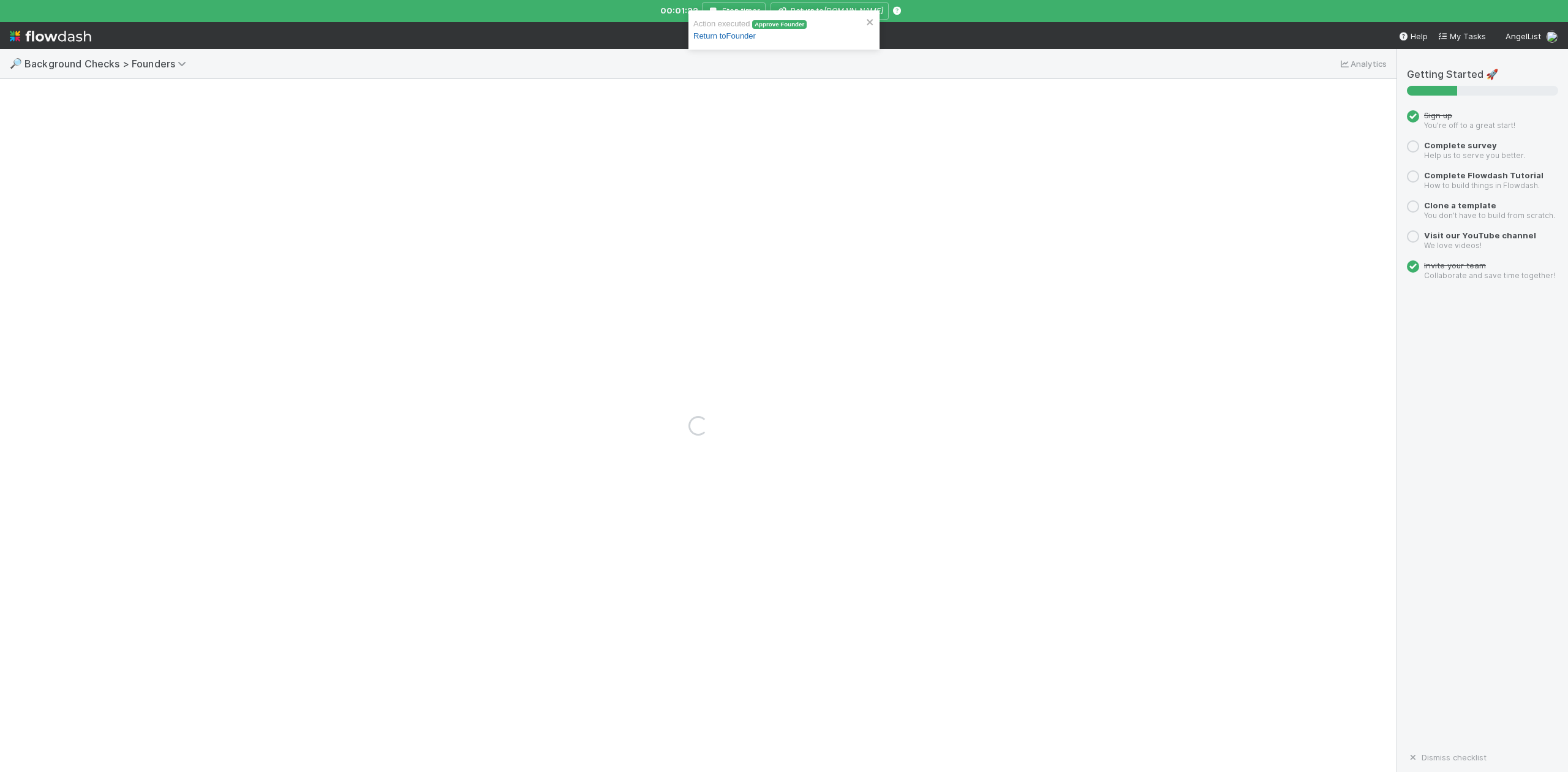
click at [726, 34] on link "Return to Founder" at bounding box center [724, 36] width 62 height 9
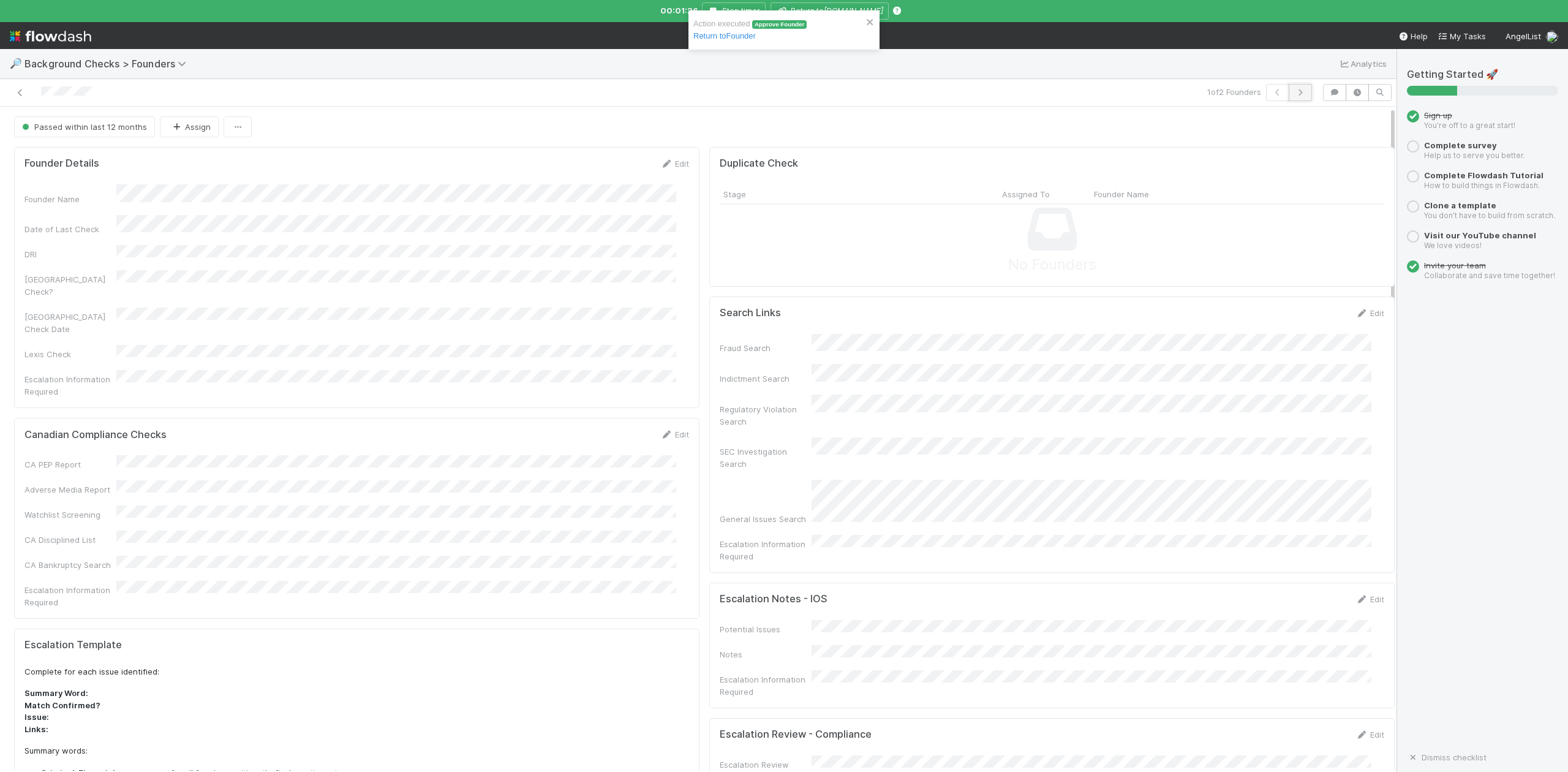
click at [1294, 92] on icon "button" at bounding box center [1300, 92] width 12 height 7
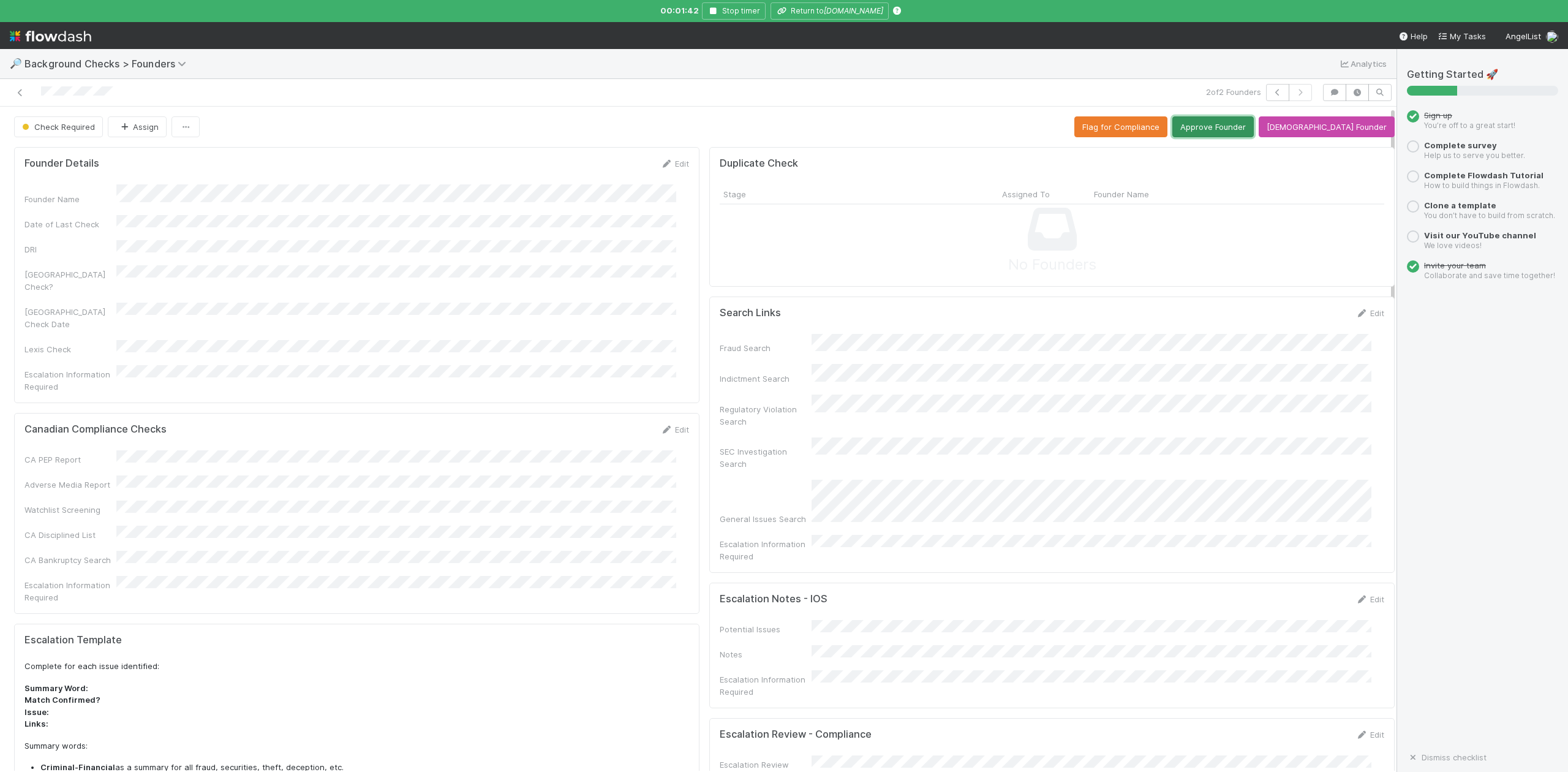
click at [1241, 125] on button "Approve Founder" at bounding box center [1213, 127] width 82 height 21
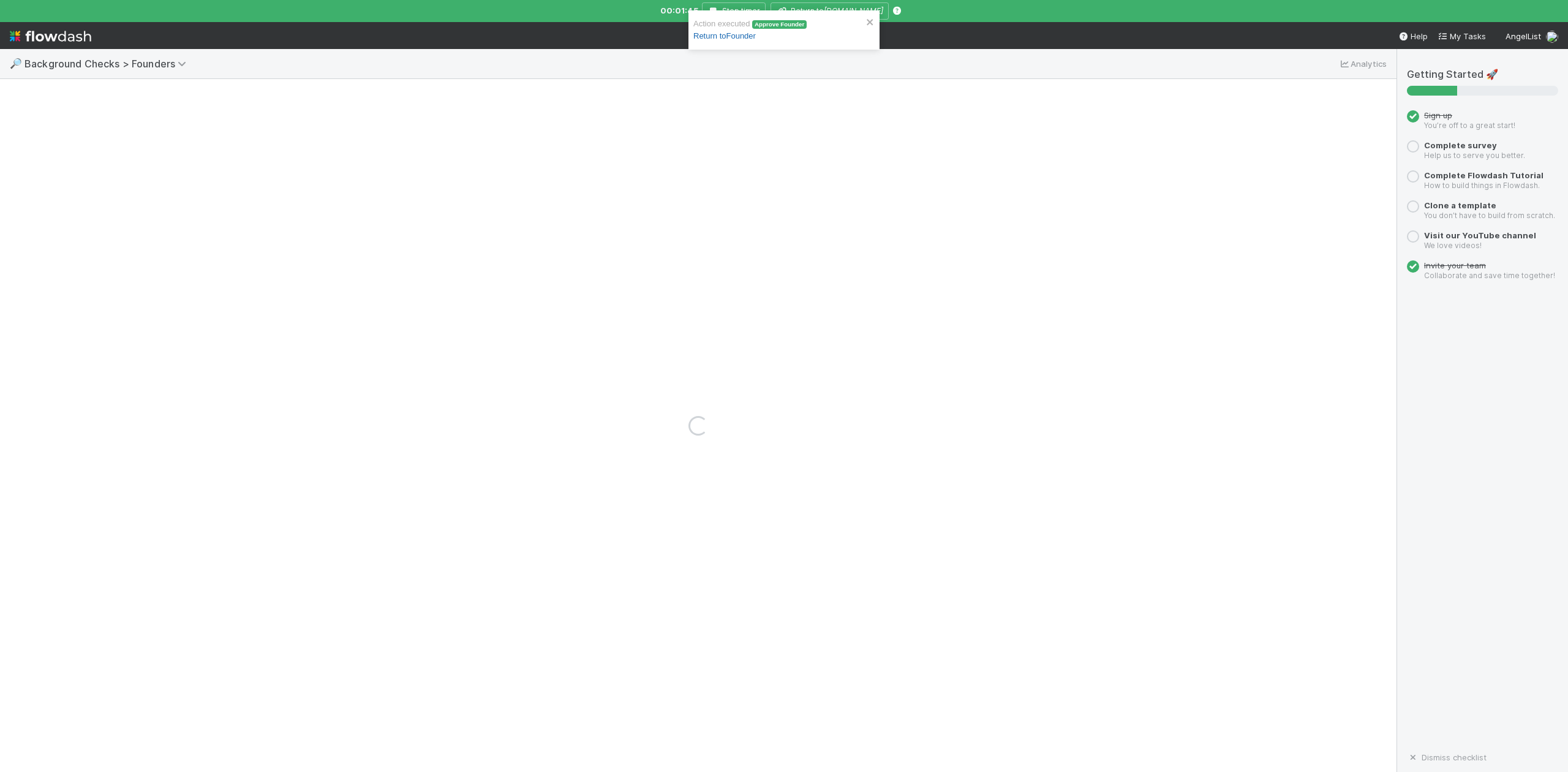
click at [729, 38] on link "Return to Founder" at bounding box center [724, 36] width 62 height 9
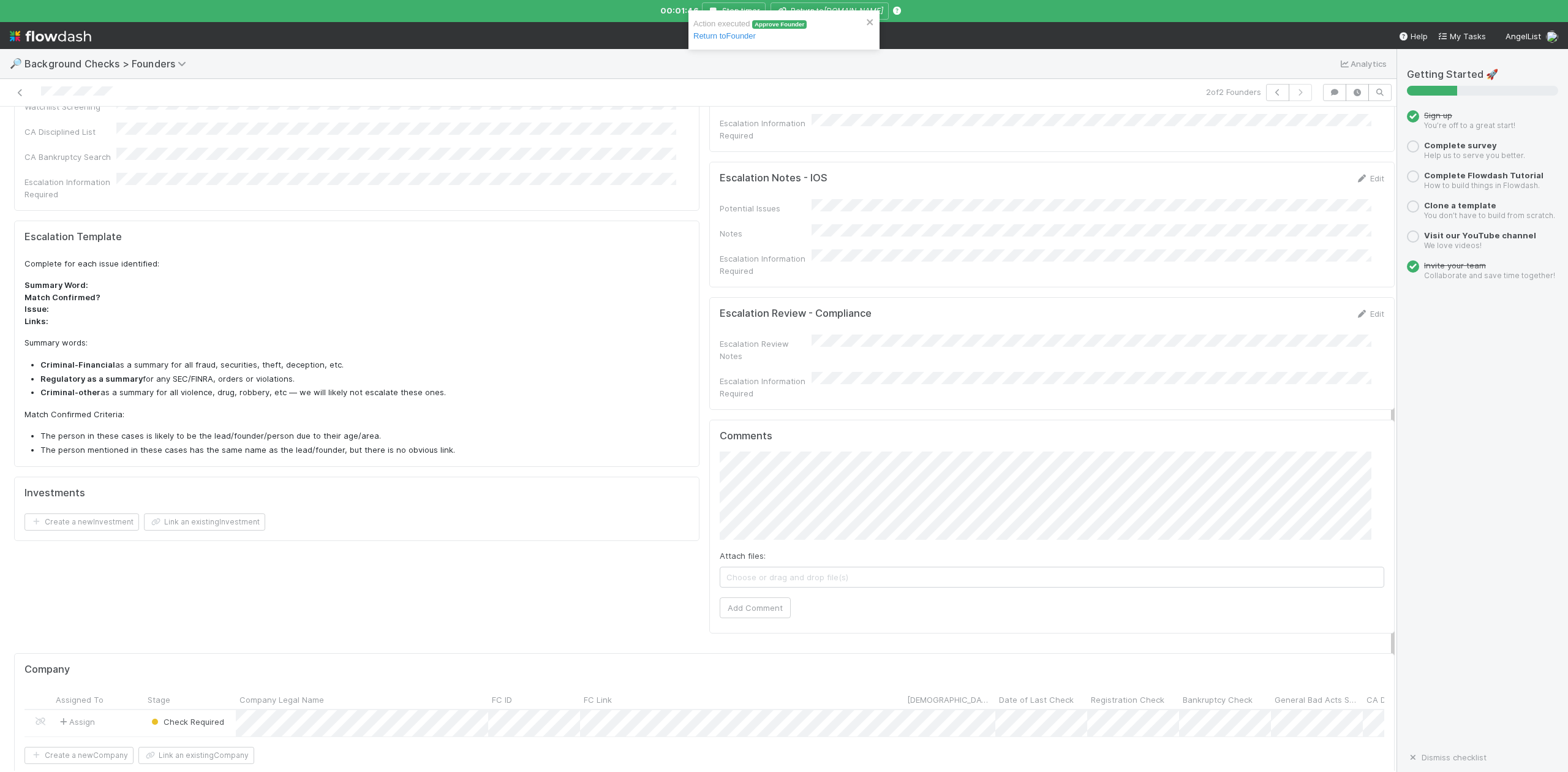
scroll to position [706, 0]
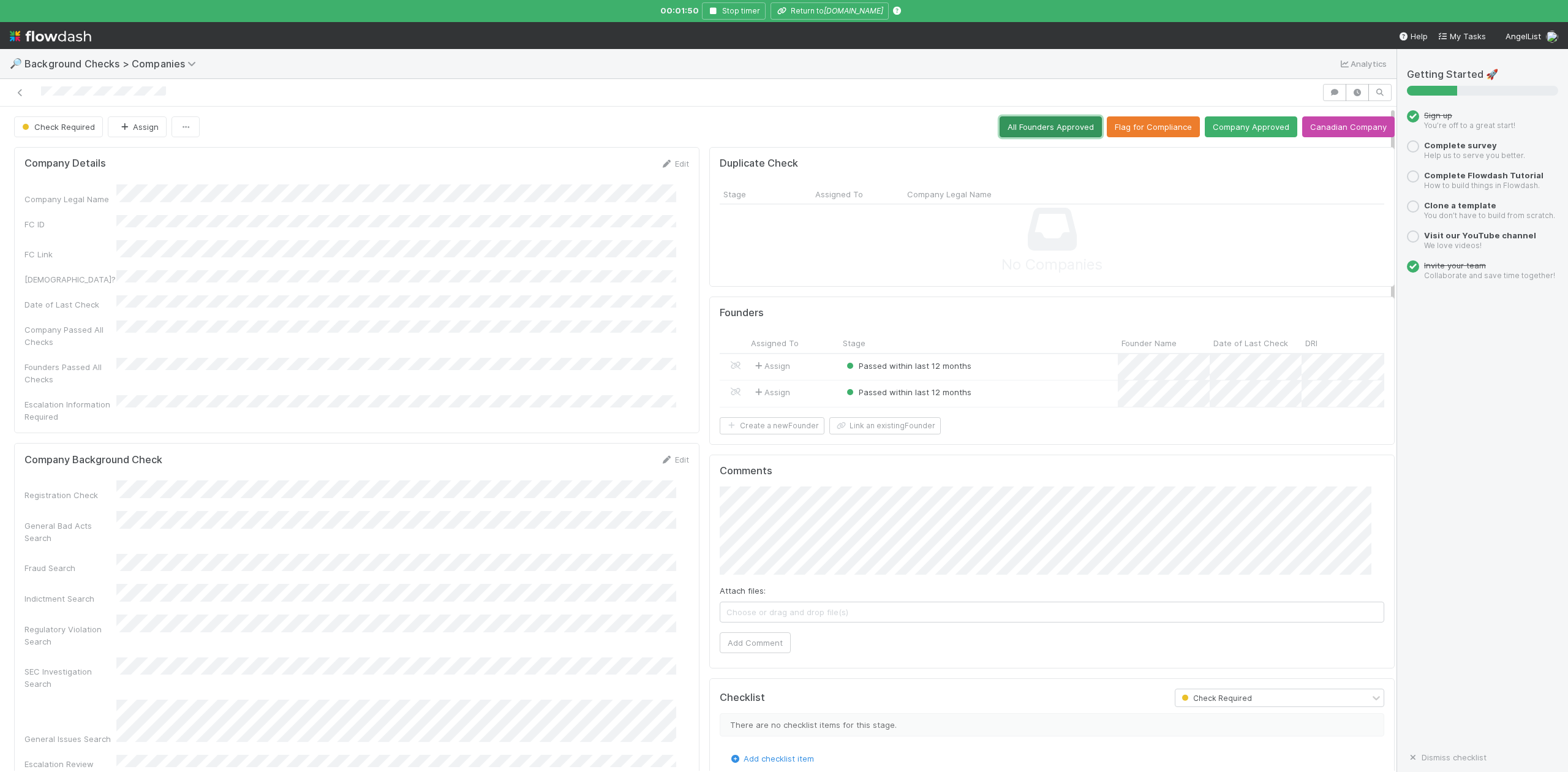
click at [1012, 133] on button "All Founders Approved" at bounding box center [1051, 127] width 102 height 21
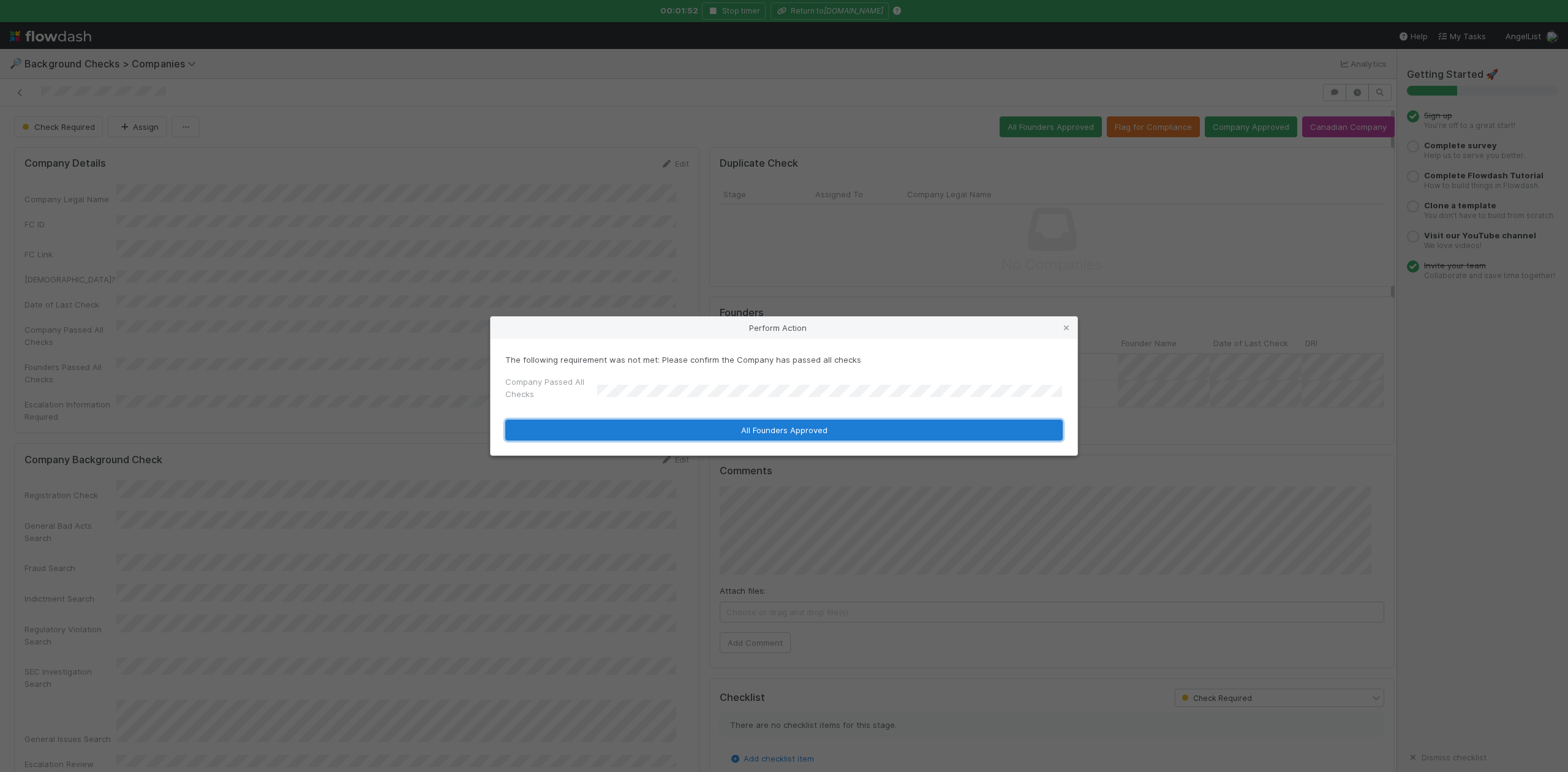
click at [647, 426] on button "All Founders Approved" at bounding box center [784, 430] width 557 height 21
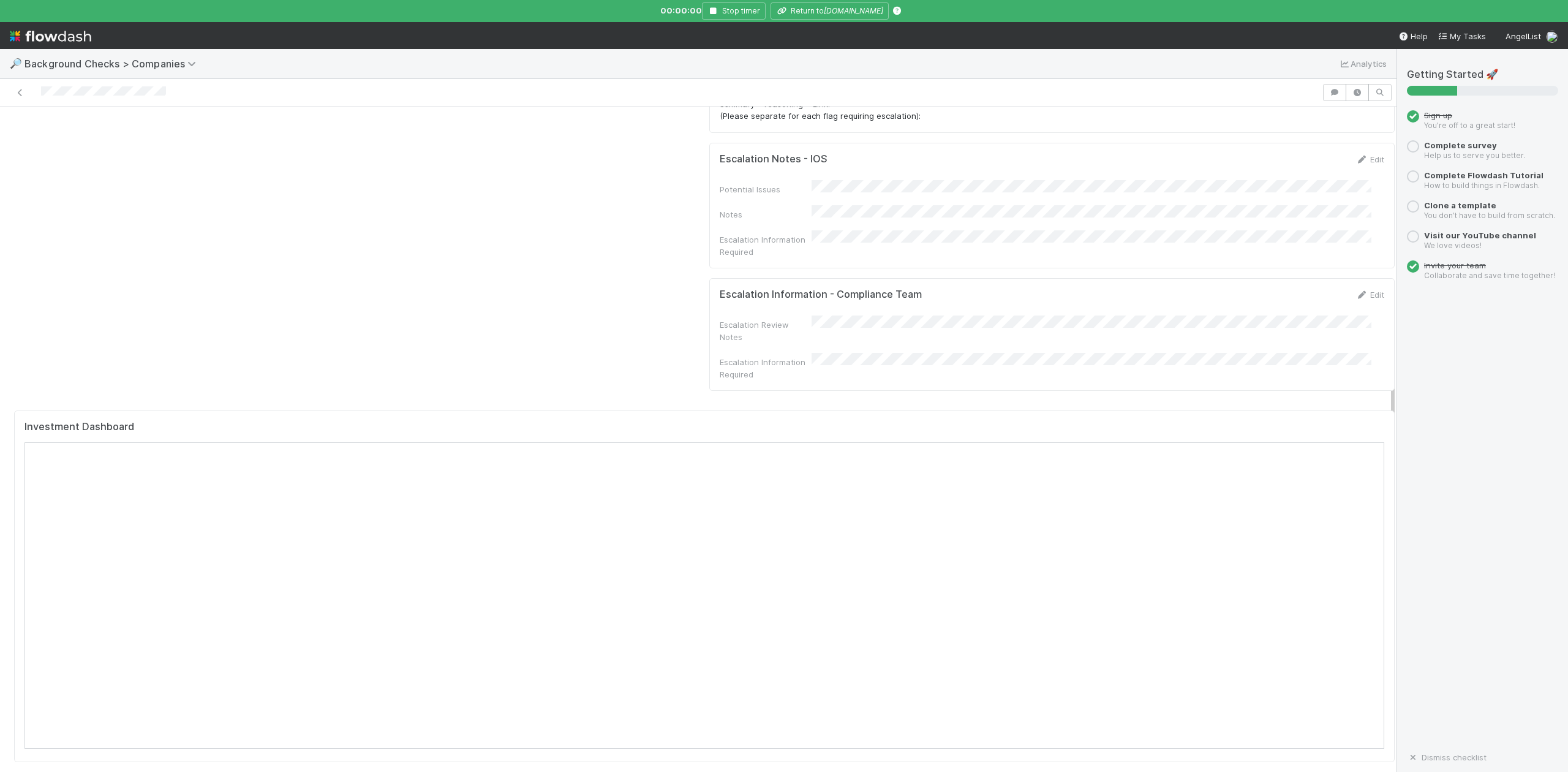
scroll to position [1062, 0]
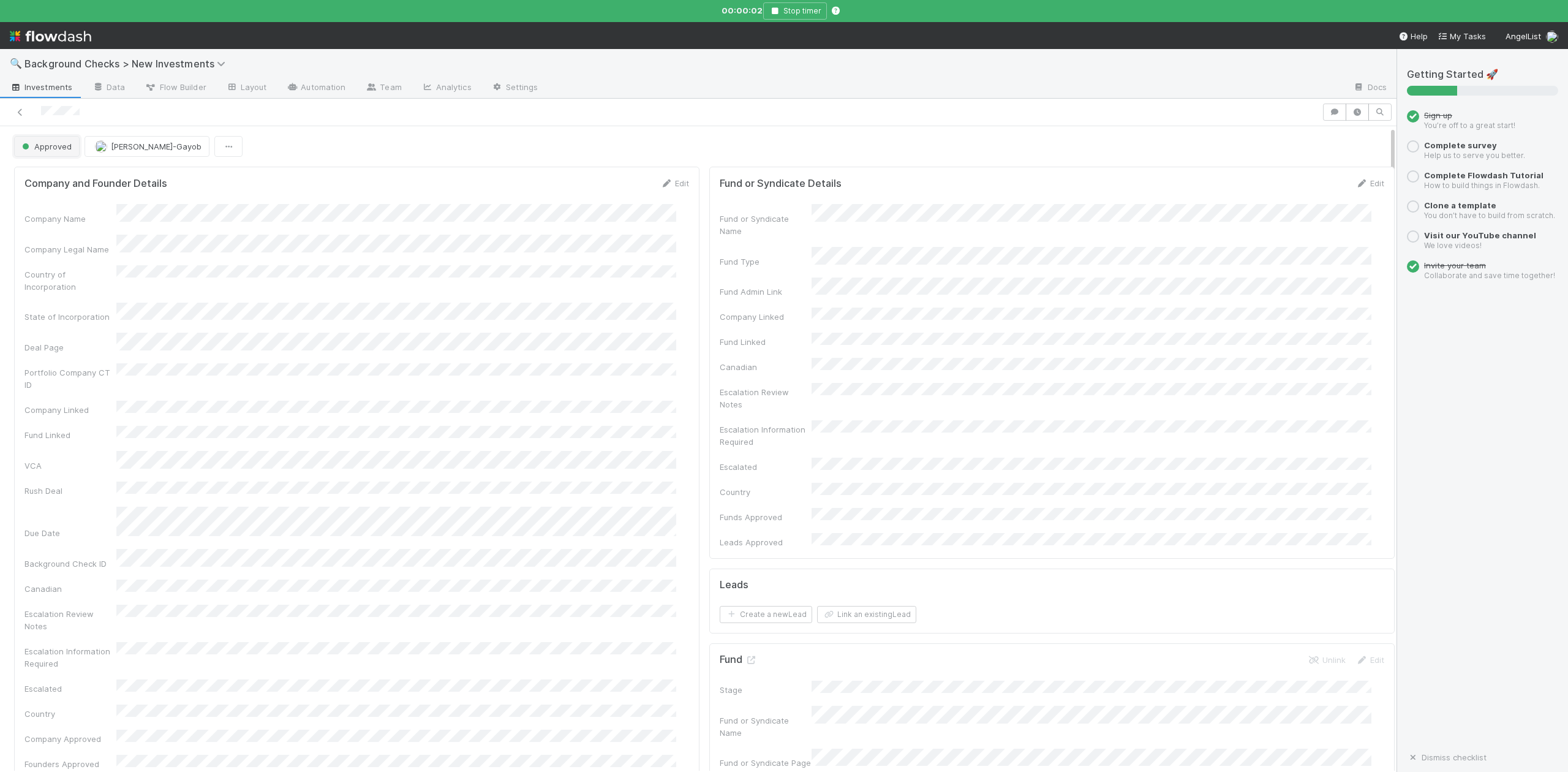
click at [52, 149] on span "Approved" at bounding box center [45, 146] width 52 height 10
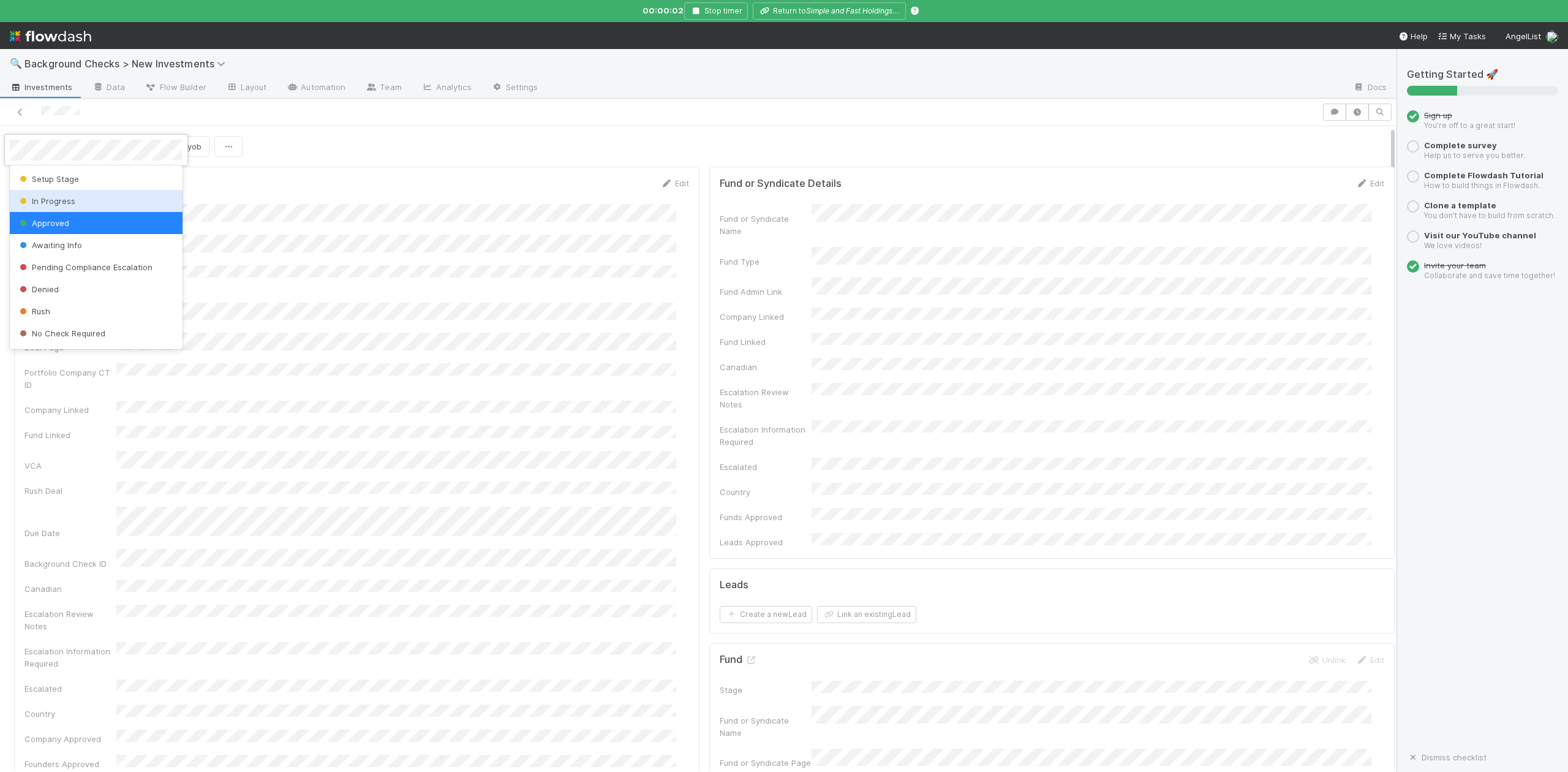
click at [59, 201] on span "In Progress" at bounding box center [46, 201] width 58 height 10
click at [745, 656] on icon at bounding box center [751, 660] width 12 height 8
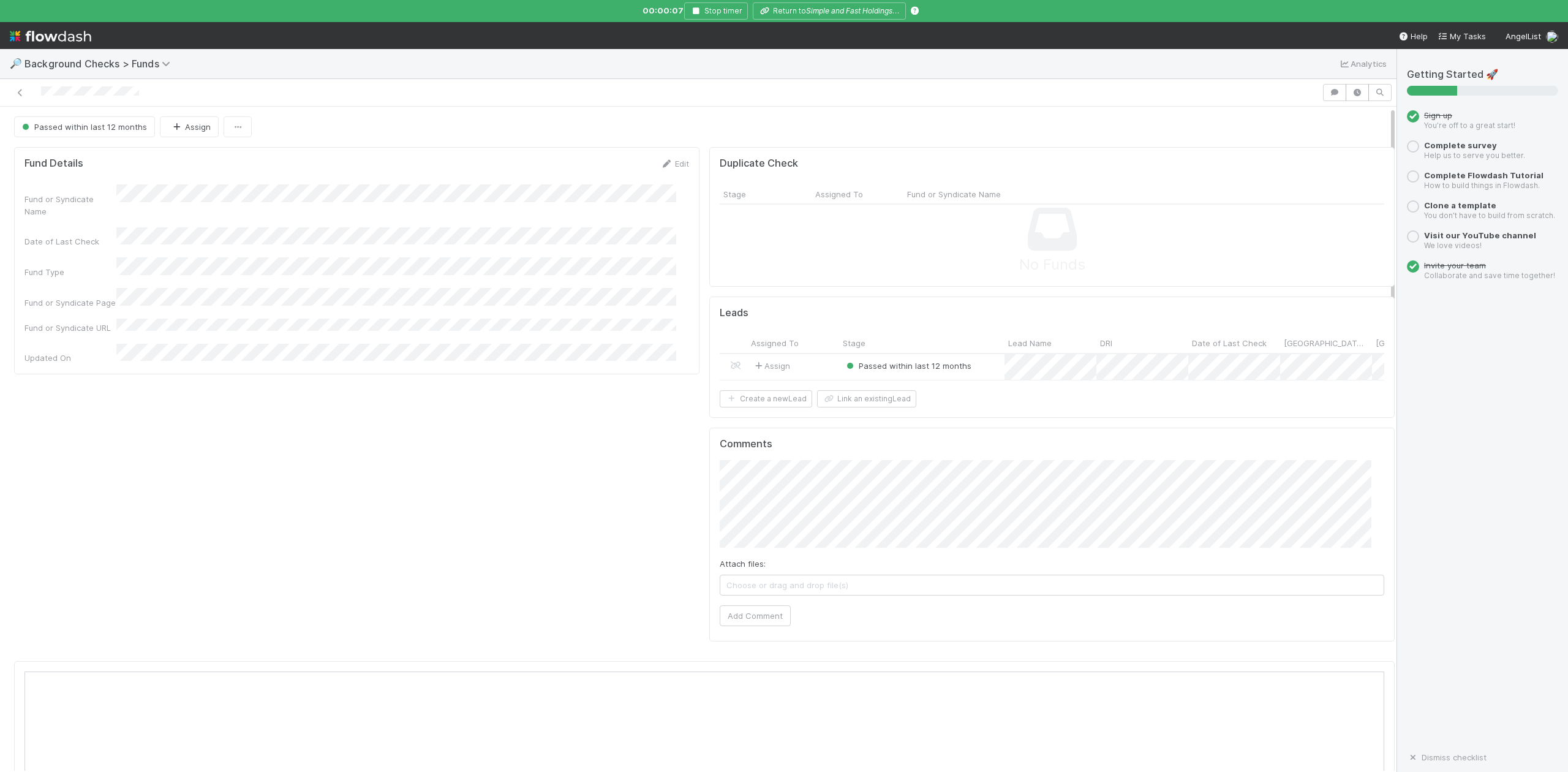
scroll to position [237, 1322]
click at [819, 13] on div at bounding box center [784, 386] width 1568 height 772
click at [819, 13] on icon "Simple and Fast Holdings Limited" at bounding box center [863, 11] width 114 height 9
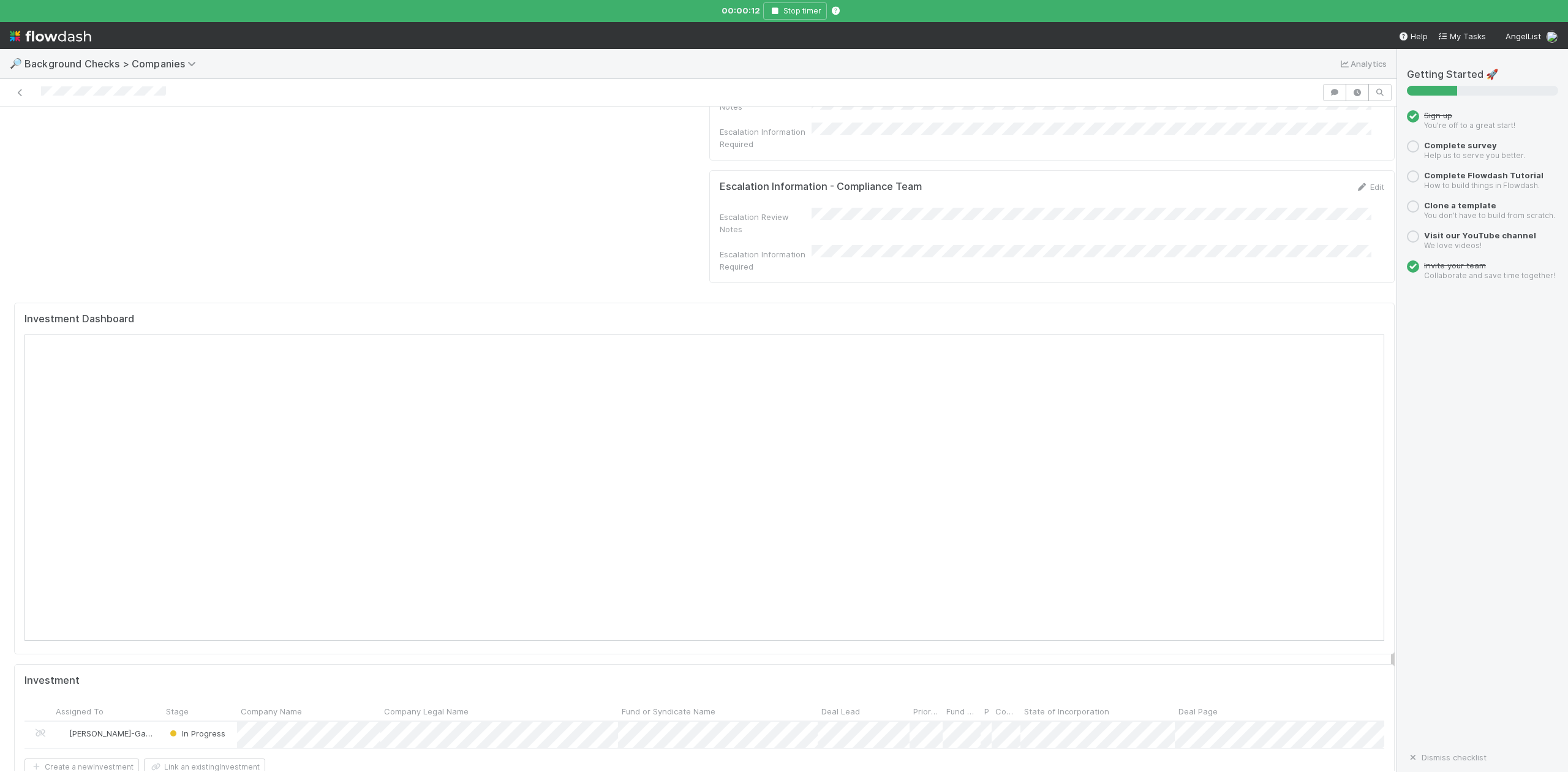
scroll to position [981, 0]
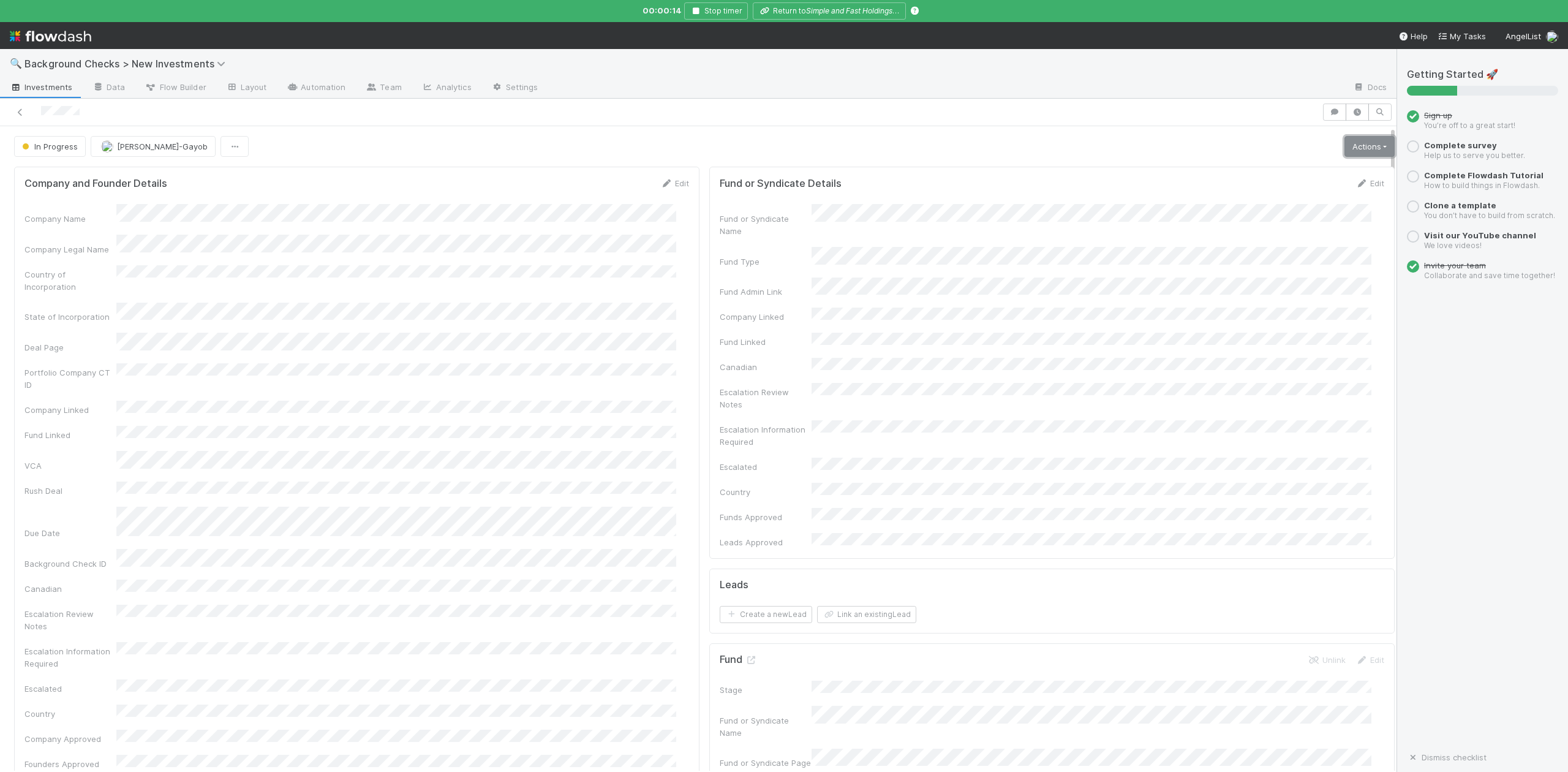
click at [1345, 149] on link "Actions" at bounding box center [1370, 146] width 51 height 21
click at [1267, 172] on button "Finish" at bounding box center [1328, 172] width 137 height 17
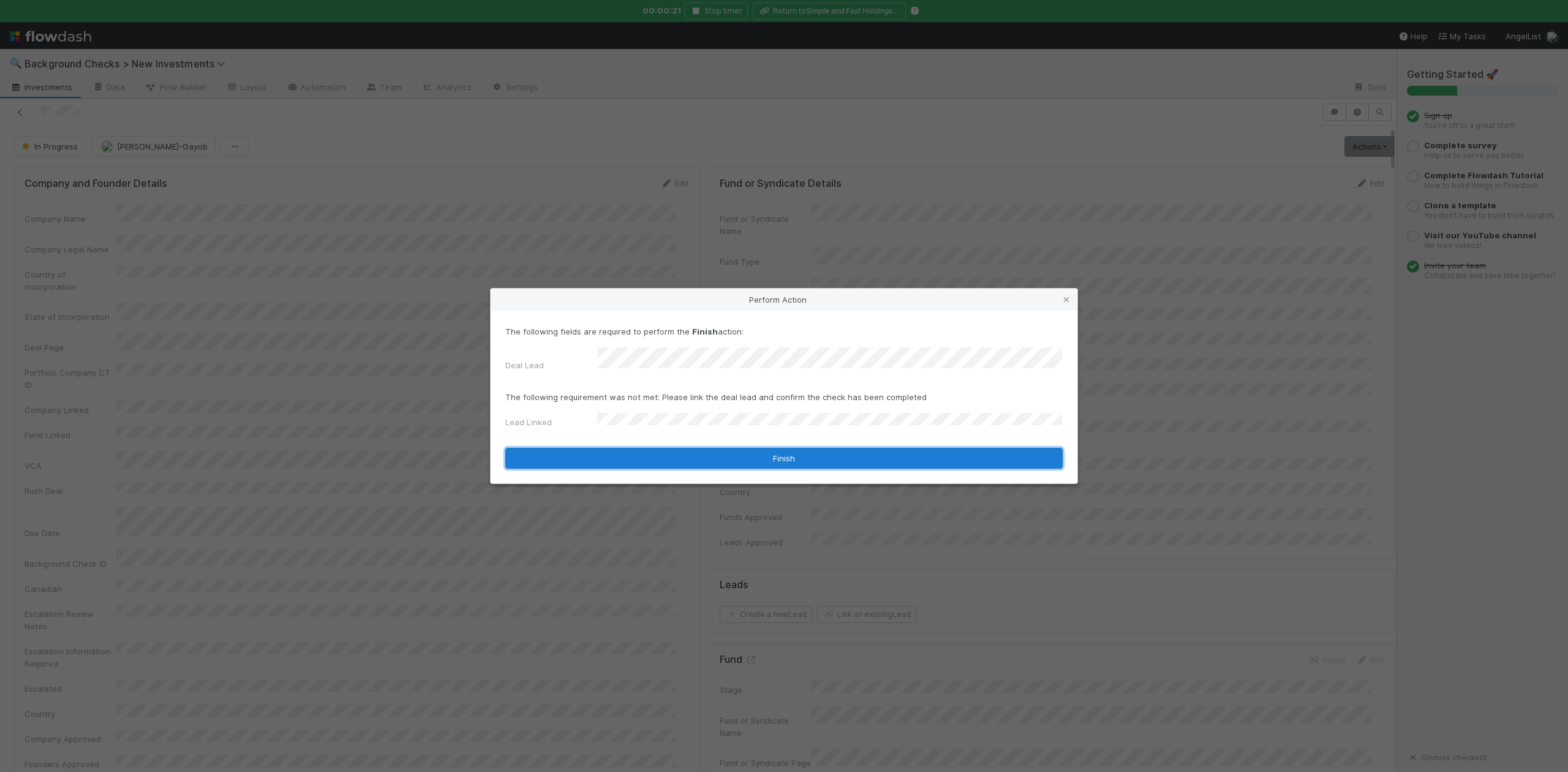
click at [626, 449] on button "Finish" at bounding box center [784, 458] width 557 height 21
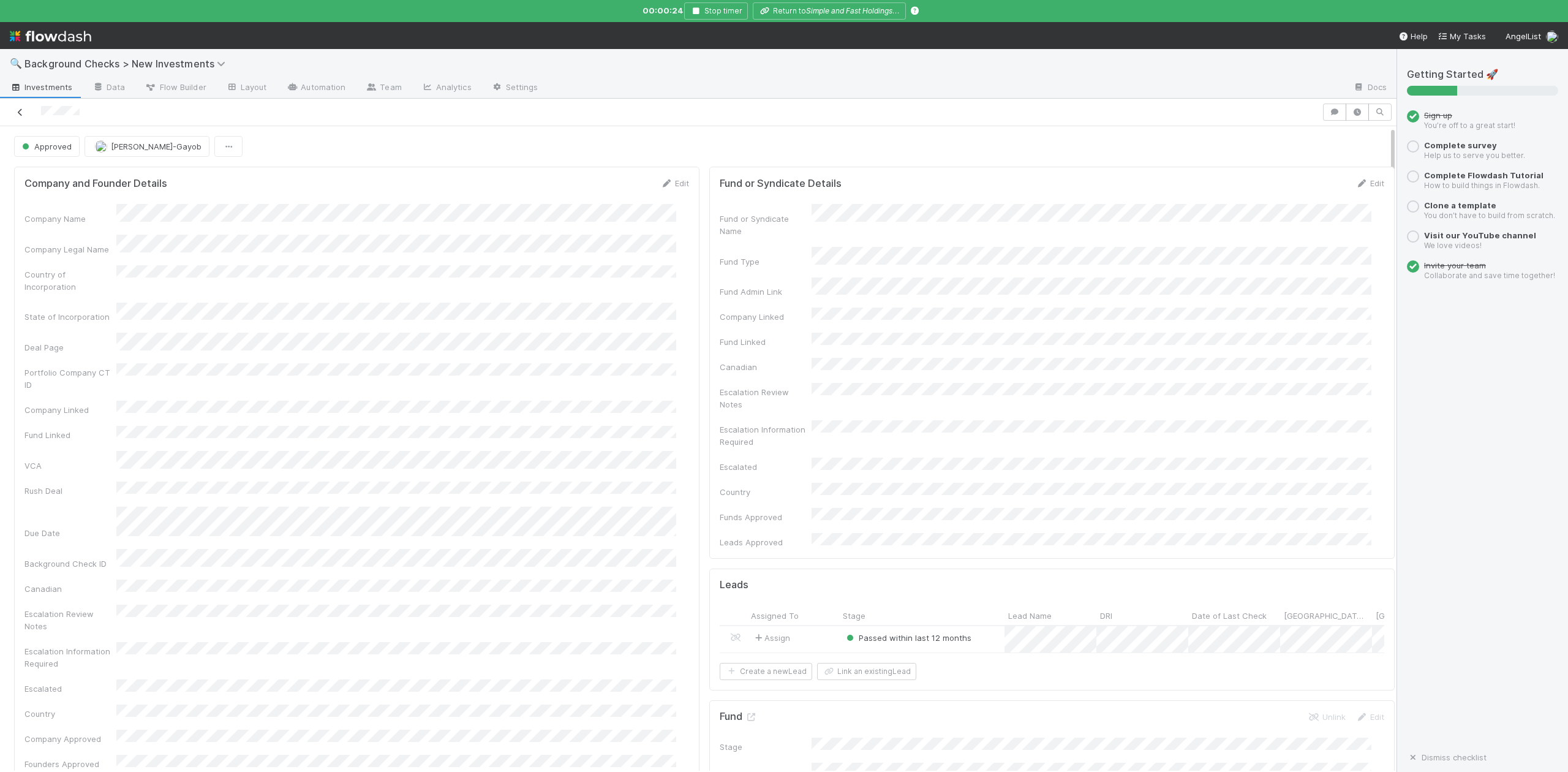
click at [22, 117] on icon at bounding box center [20, 112] width 12 height 8
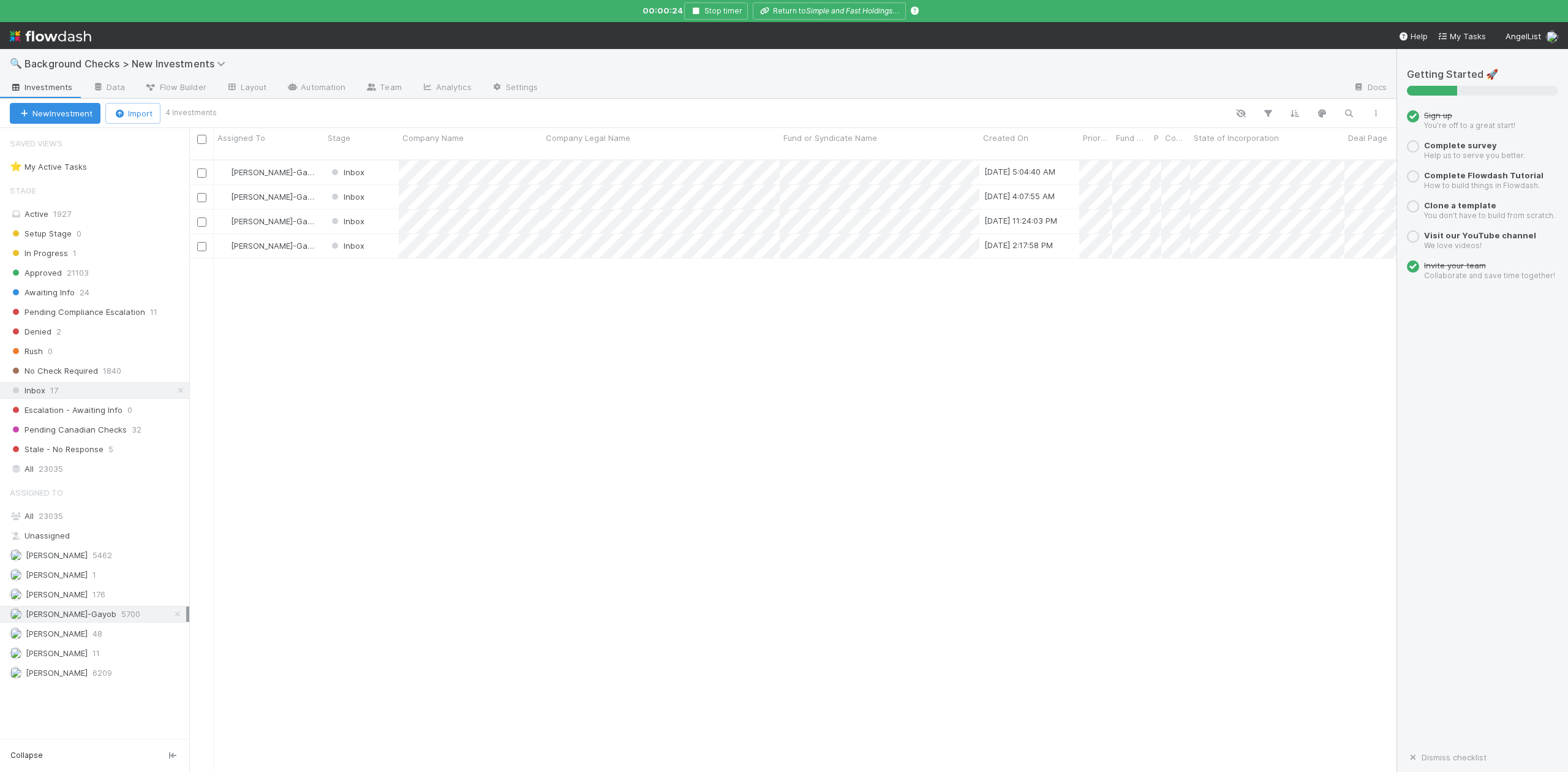
scroll to position [609, 1196]
click at [697, 7] on div at bounding box center [784, 386] width 1568 height 772
click at [698, 8] on icon "button" at bounding box center [696, 10] width 12 height 7
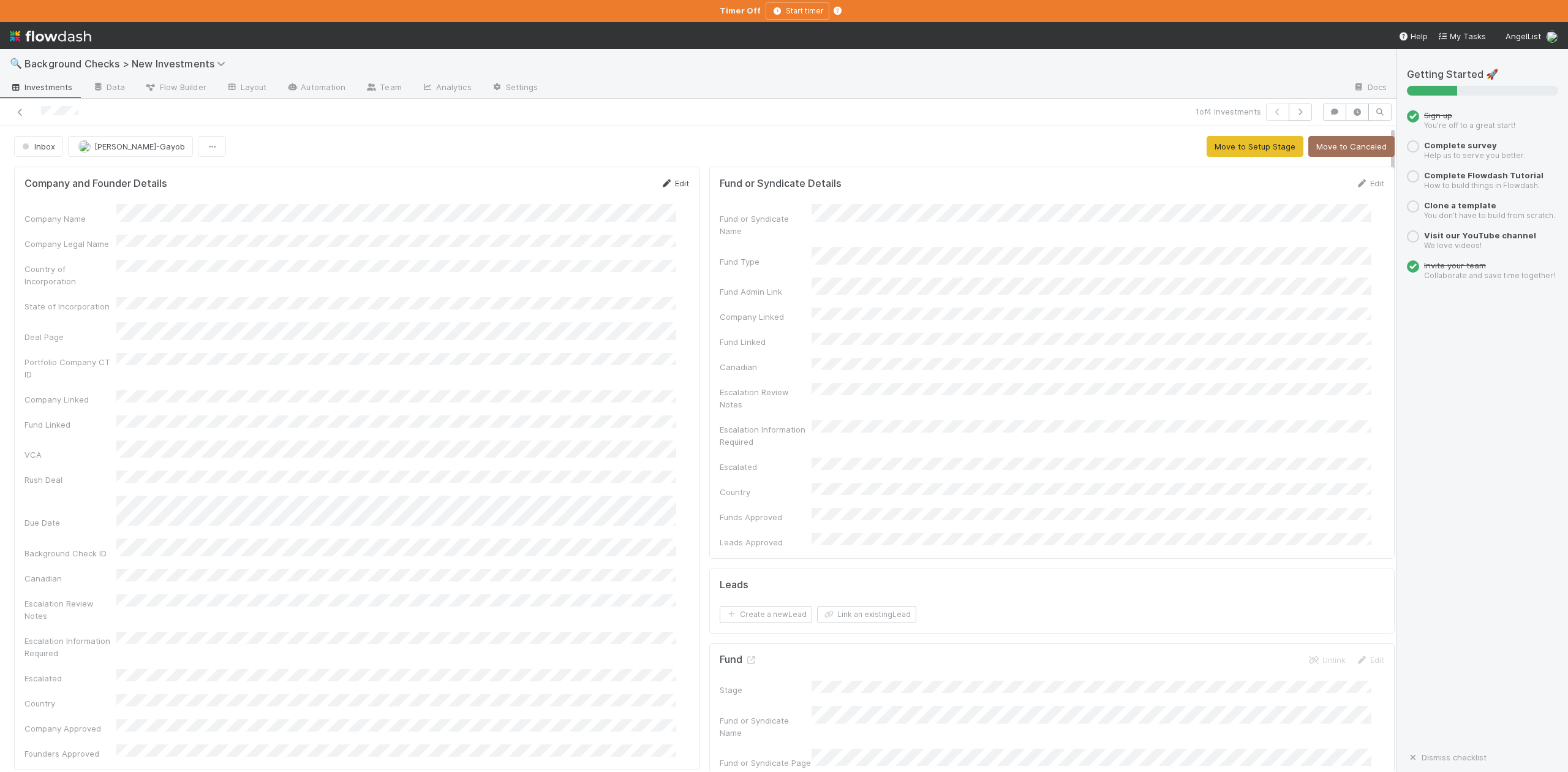
click at [666, 181] on link "Edit" at bounding box center [675, 183] width 29 height 10
click at [612, 188] on button "Save" at bounding box center [623, 188] width 35 height 21
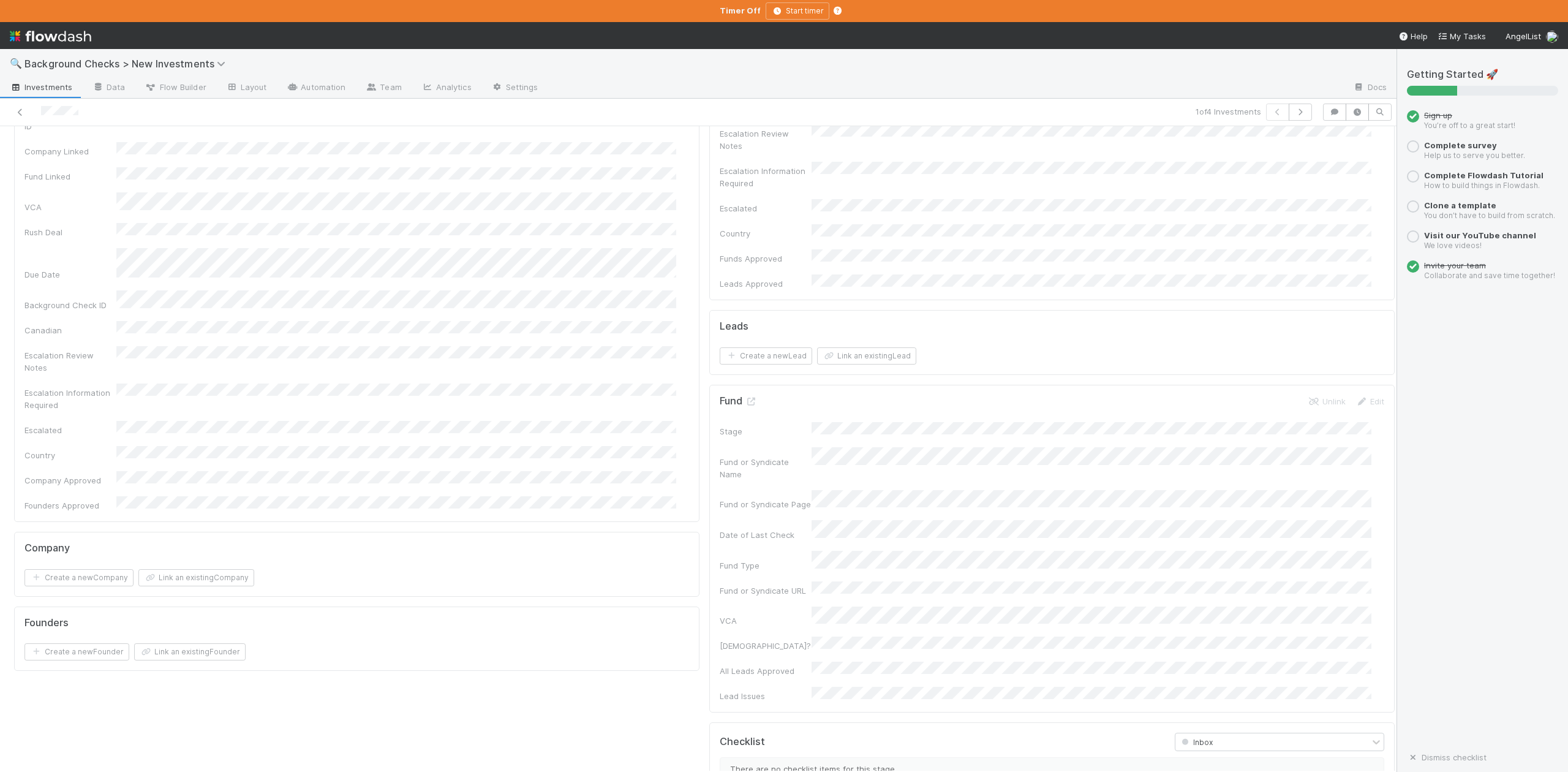
scroll to position [408, 0]
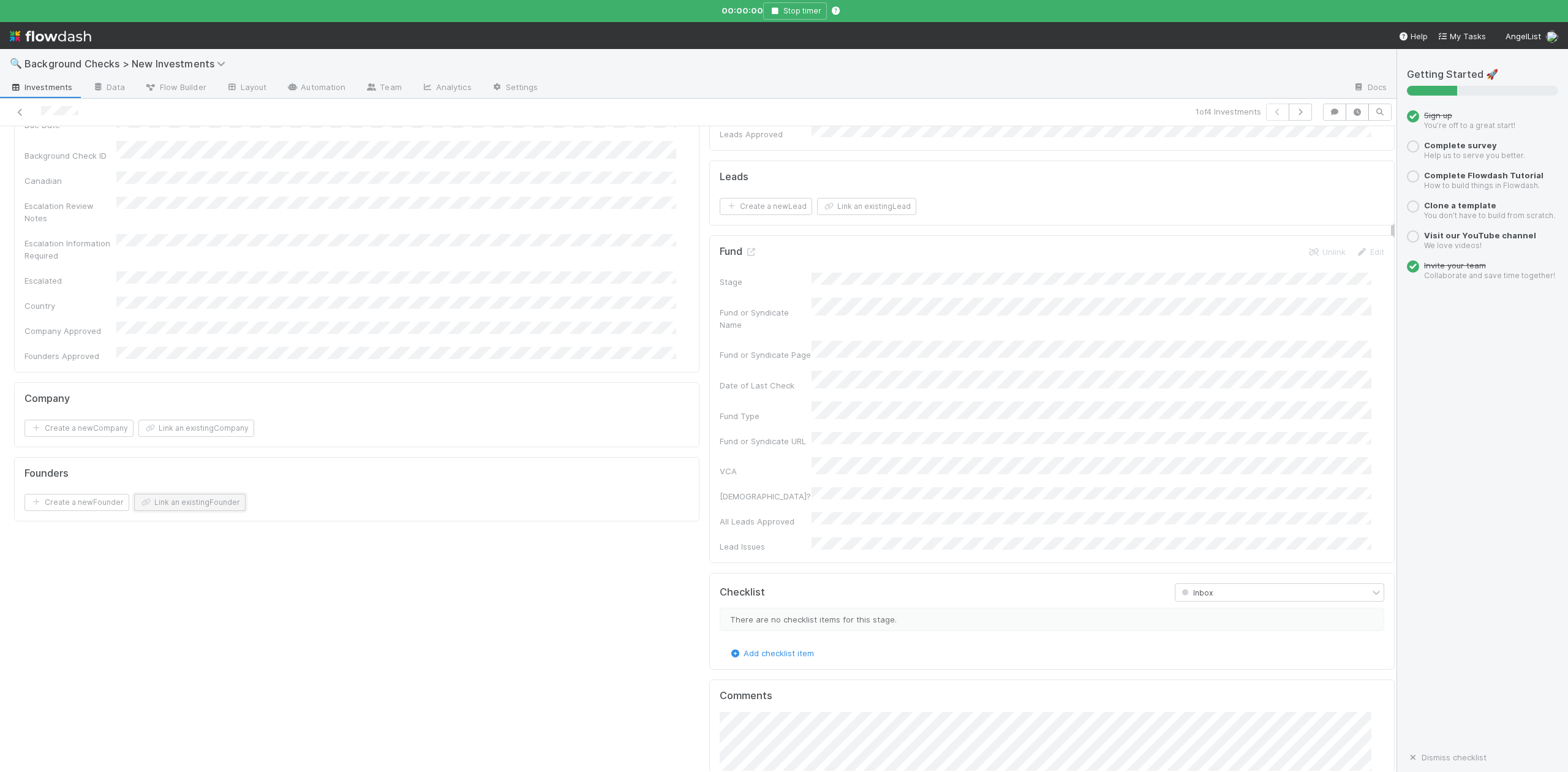
click at [229, 493] on button "Link an existing Founder" at bounding box center [189, 502] width 111 height 17
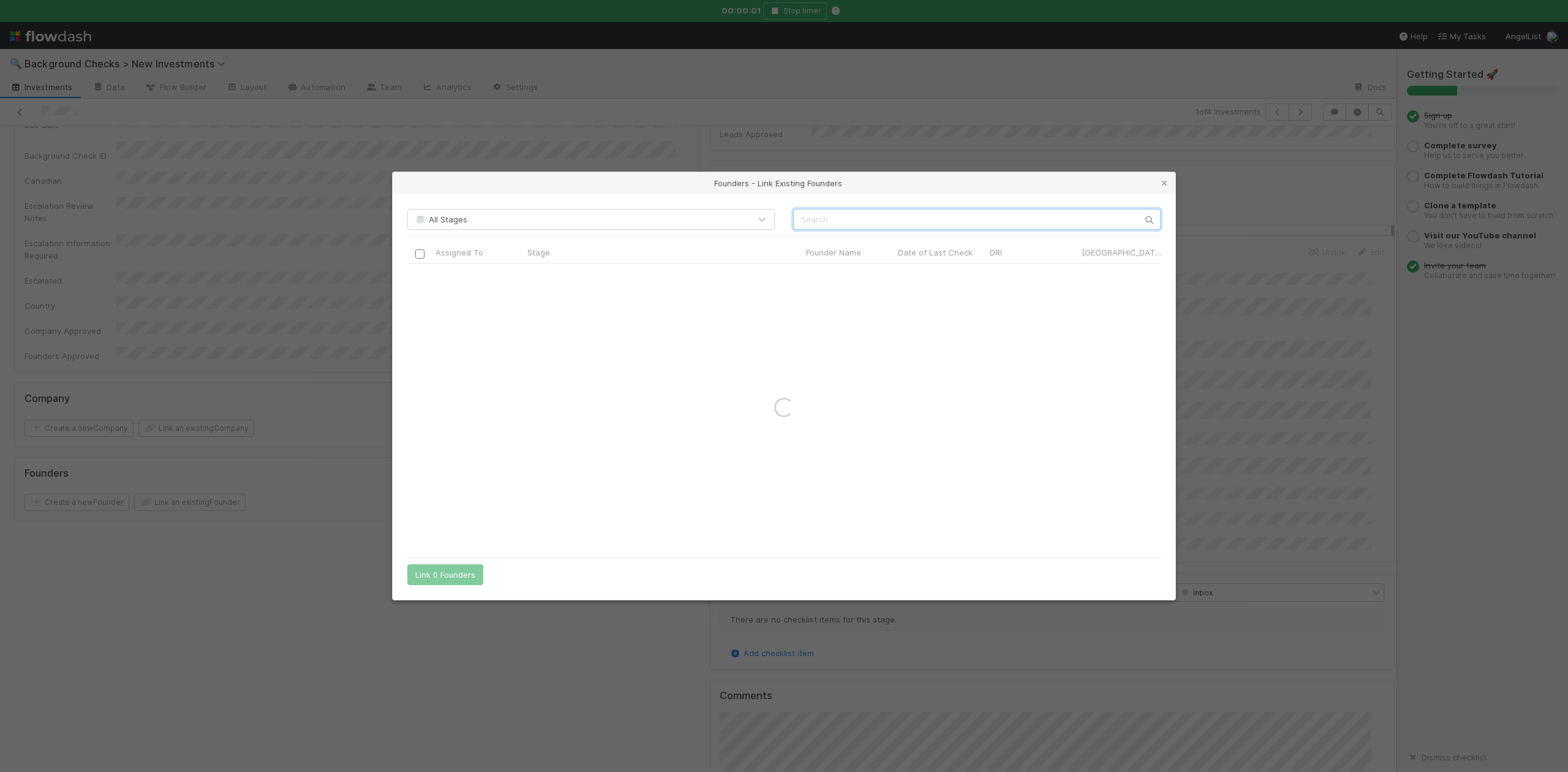
click at [811, 212] on input "text" at bounding box center [977, 219] width 367 height 21
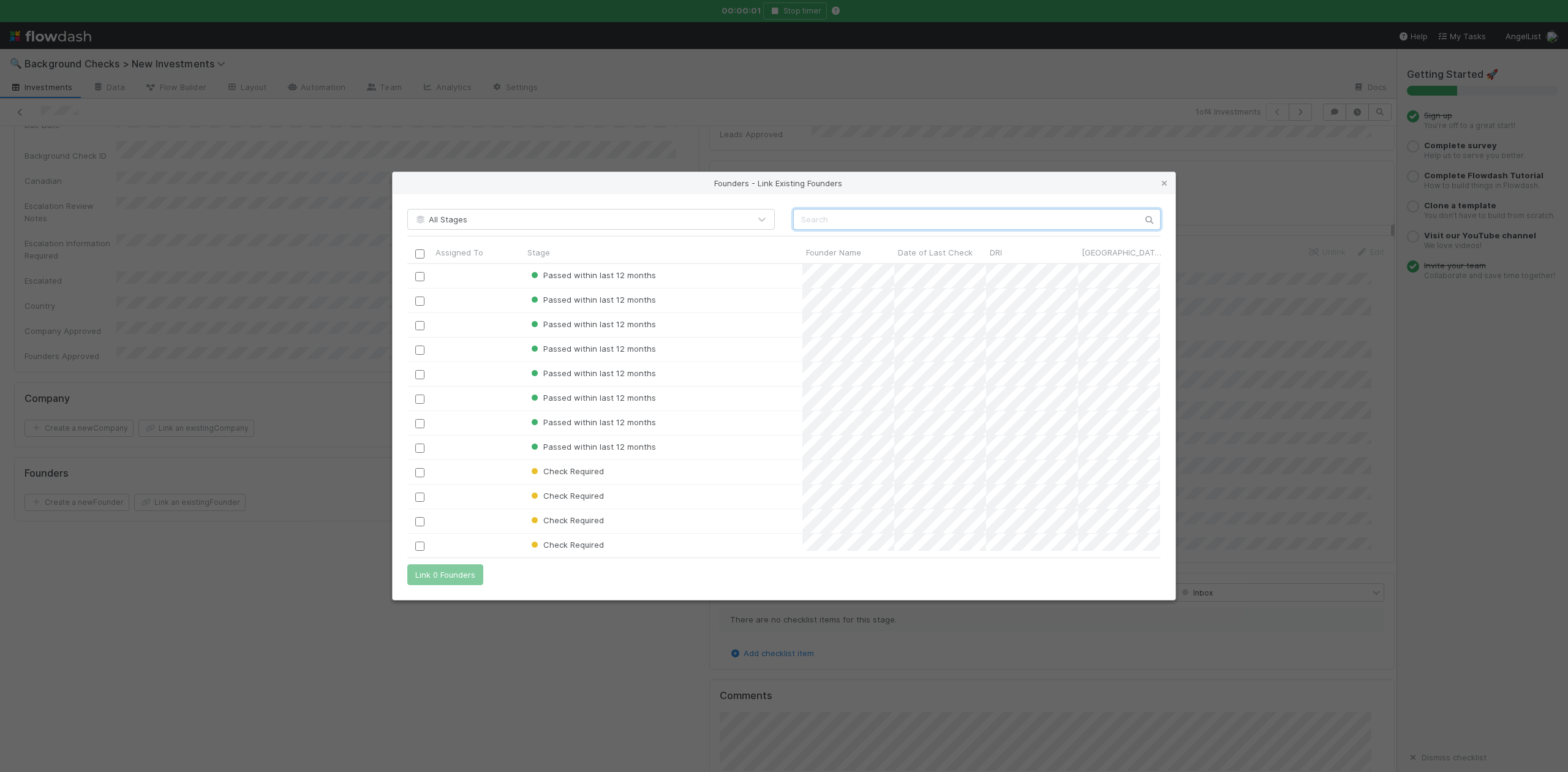
click at [811, 212] on input "text" at bounding box center [977, 219] width 367 height 21
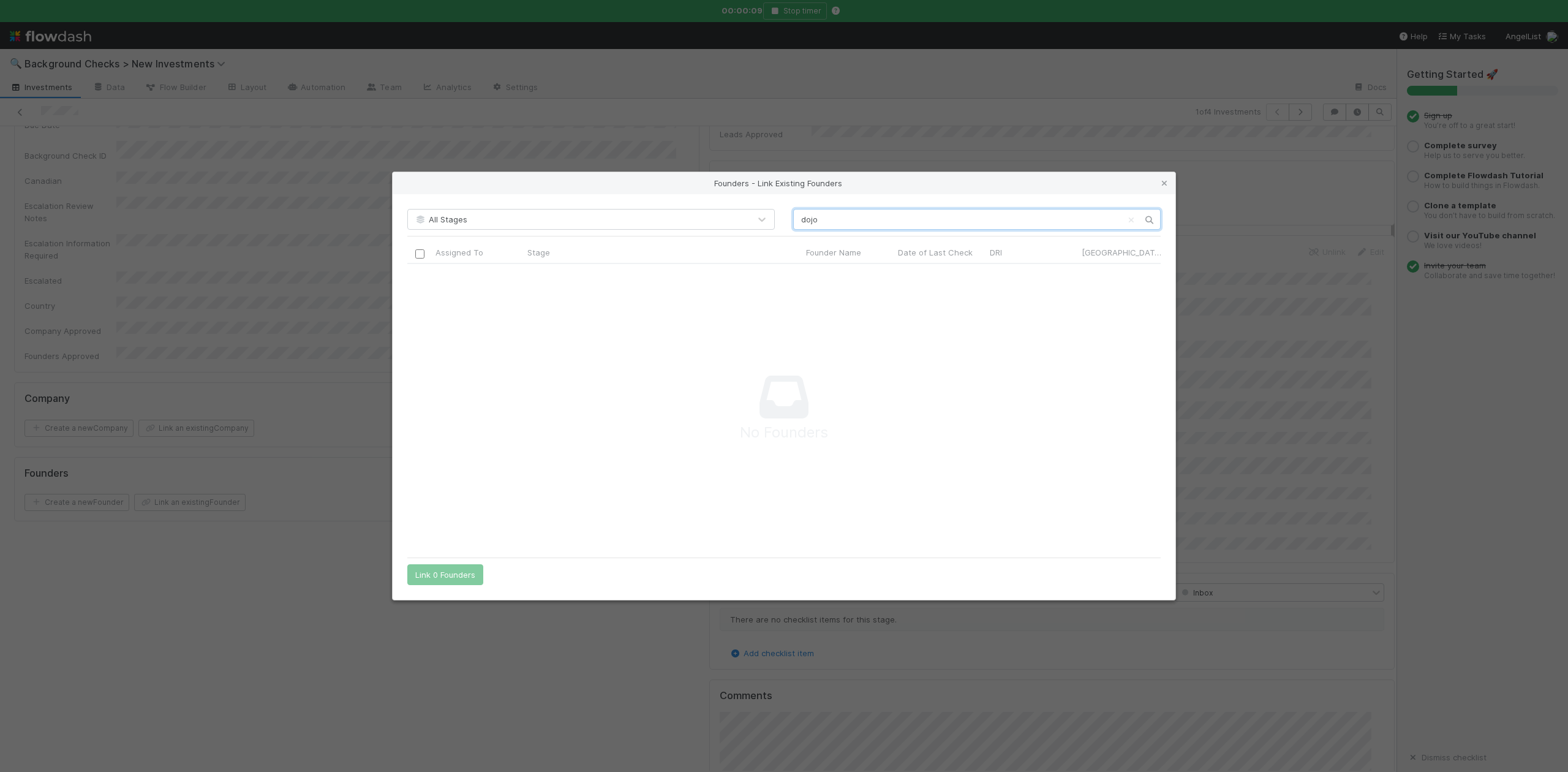
scroll to position [13, 13]
type input "dojo"
click at [1164, 182] on icon at bounding box center [1165, 184] width 12 height 8
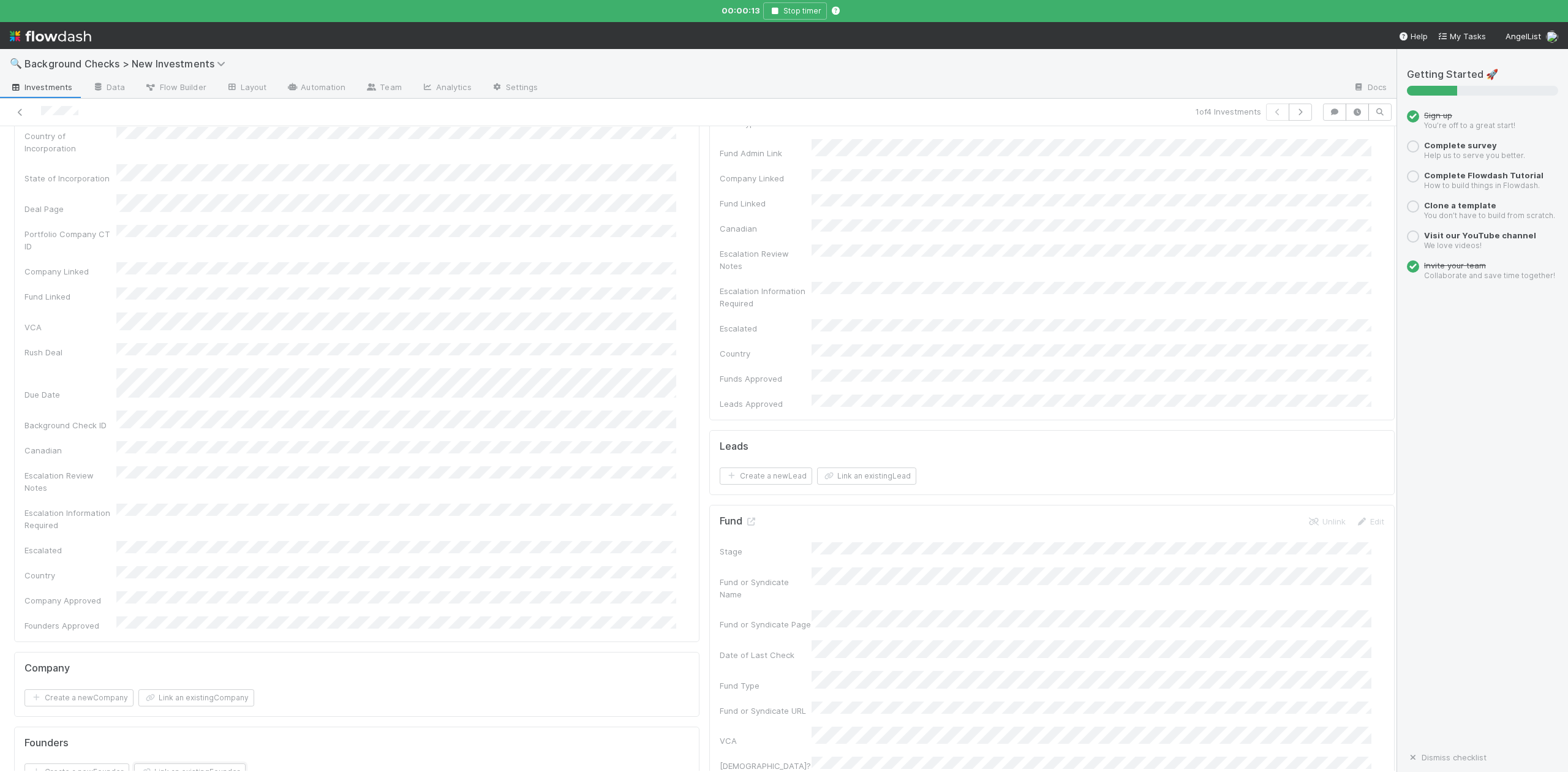
scroll to position [0, 0]
click at [1220, 149] on button "Move to Setup Stage" at bounding box center [1255, 146] width 96 height 21
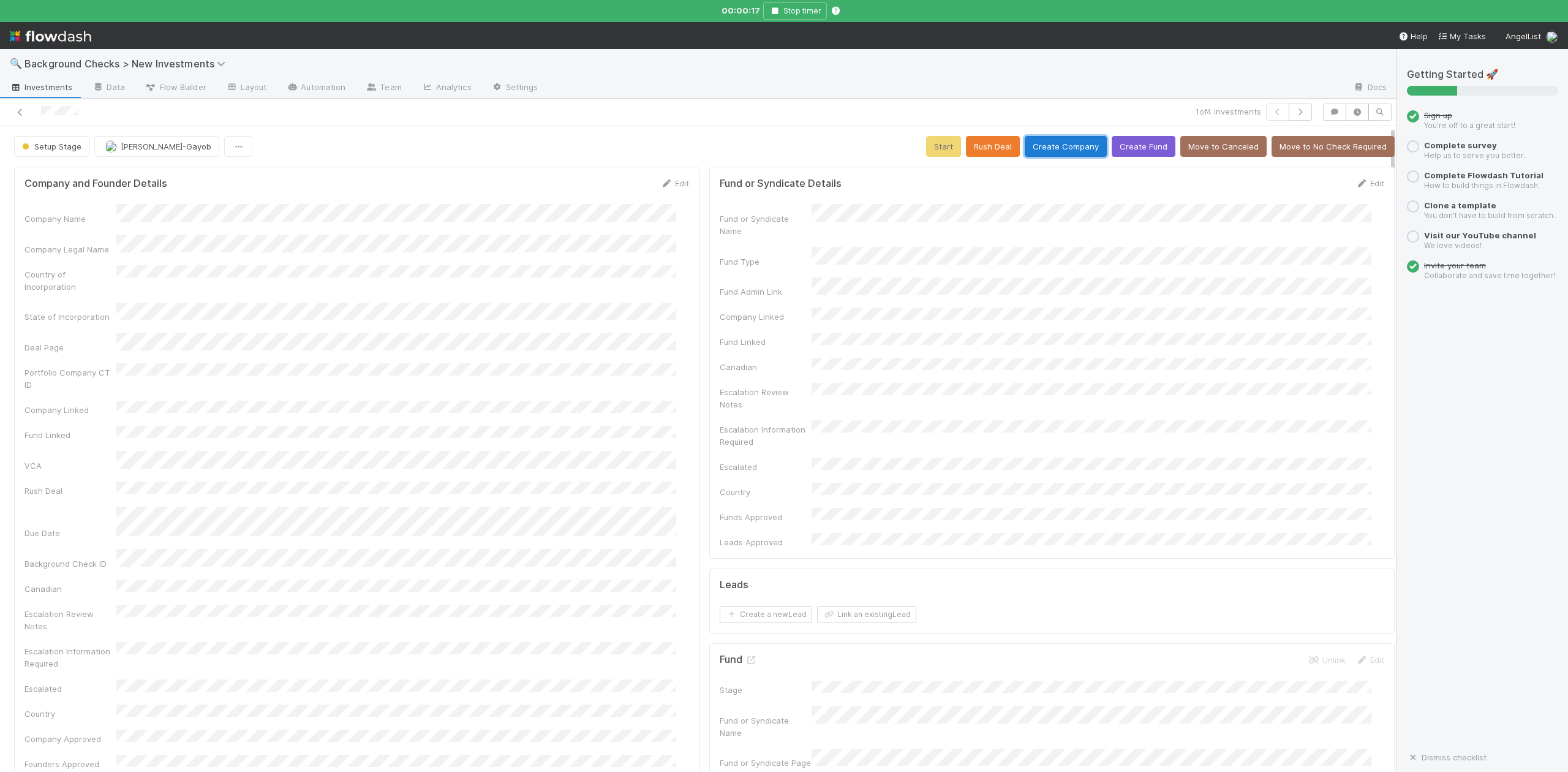
click at [1039, 142] on button "Create Company" at bounding box center [1065, 146] width 82 height 21
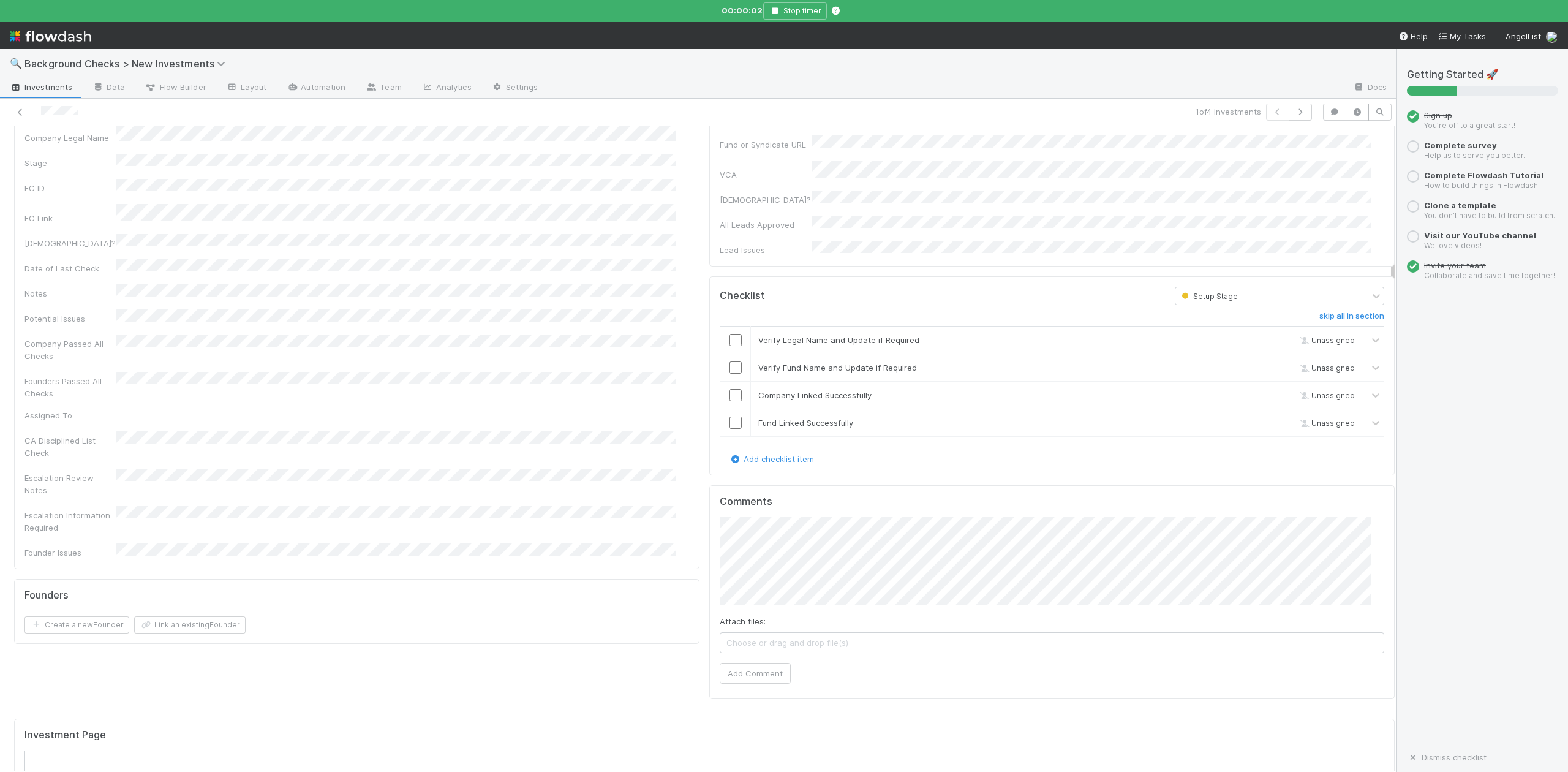
scroll to position [735, 0]
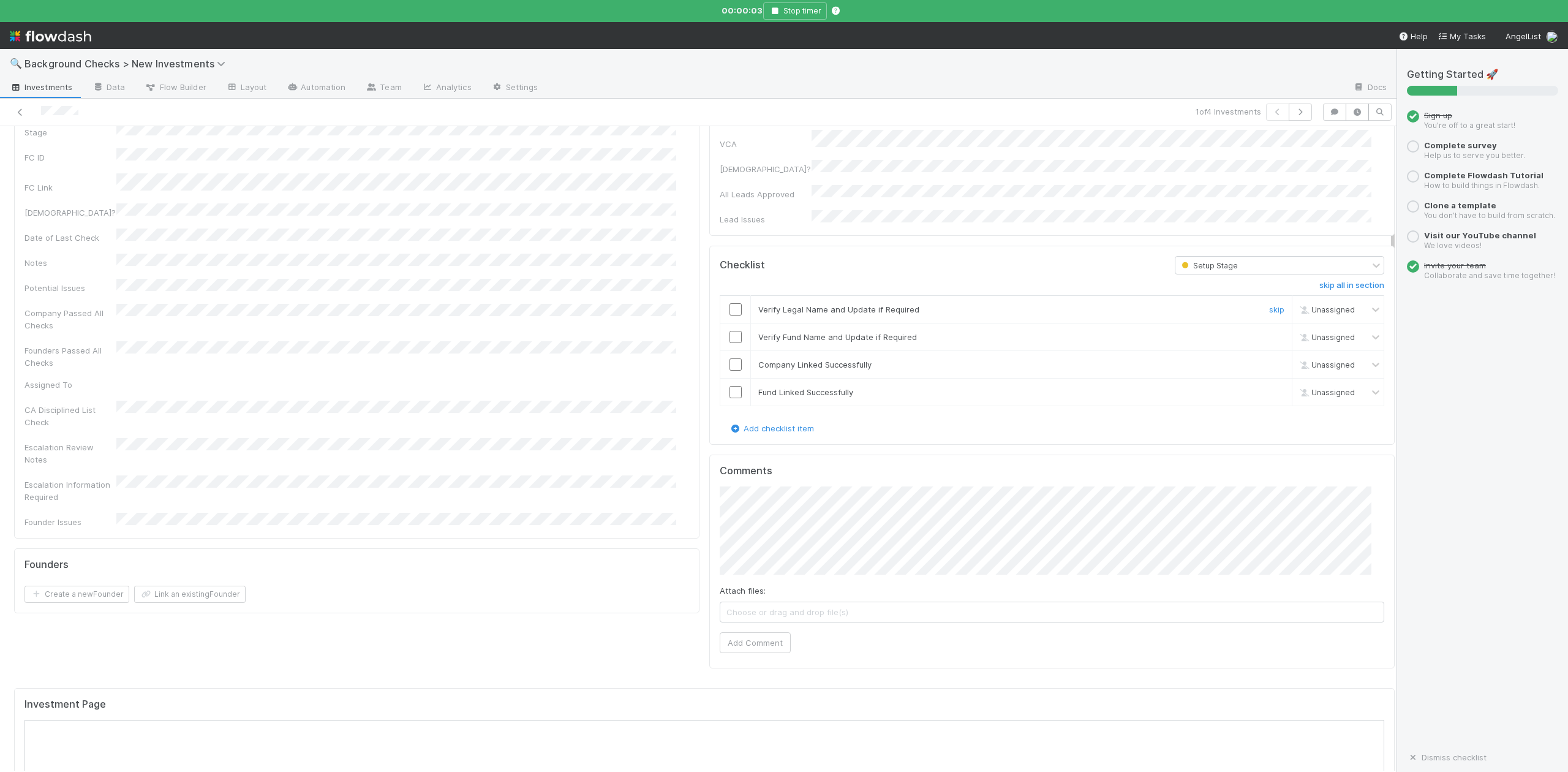
click at [730, 304] on input "checkbox" at bounding box center [736, 310] width 12 height 12
click at [730, 331] on input "checkbox" at bounding box center [736, 337] width 12 height 12
click at [730, 359] on input "checkbox" at bounding box center [736, 365] width 12 height 12
click at [730, 386] on input "checkbox" at bounding box center [736, 392] width 12 height 12
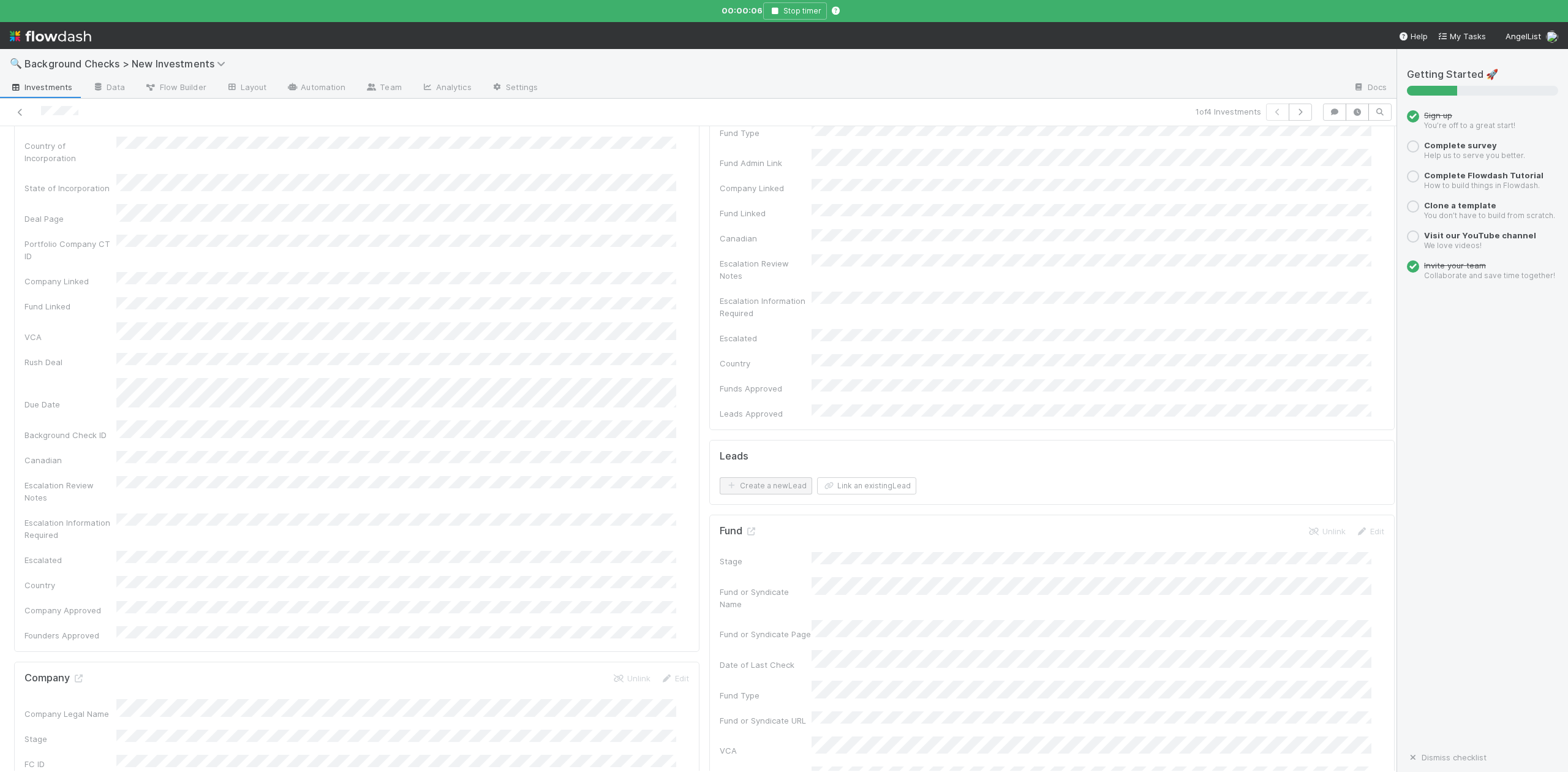
scroll to position [0, 0]
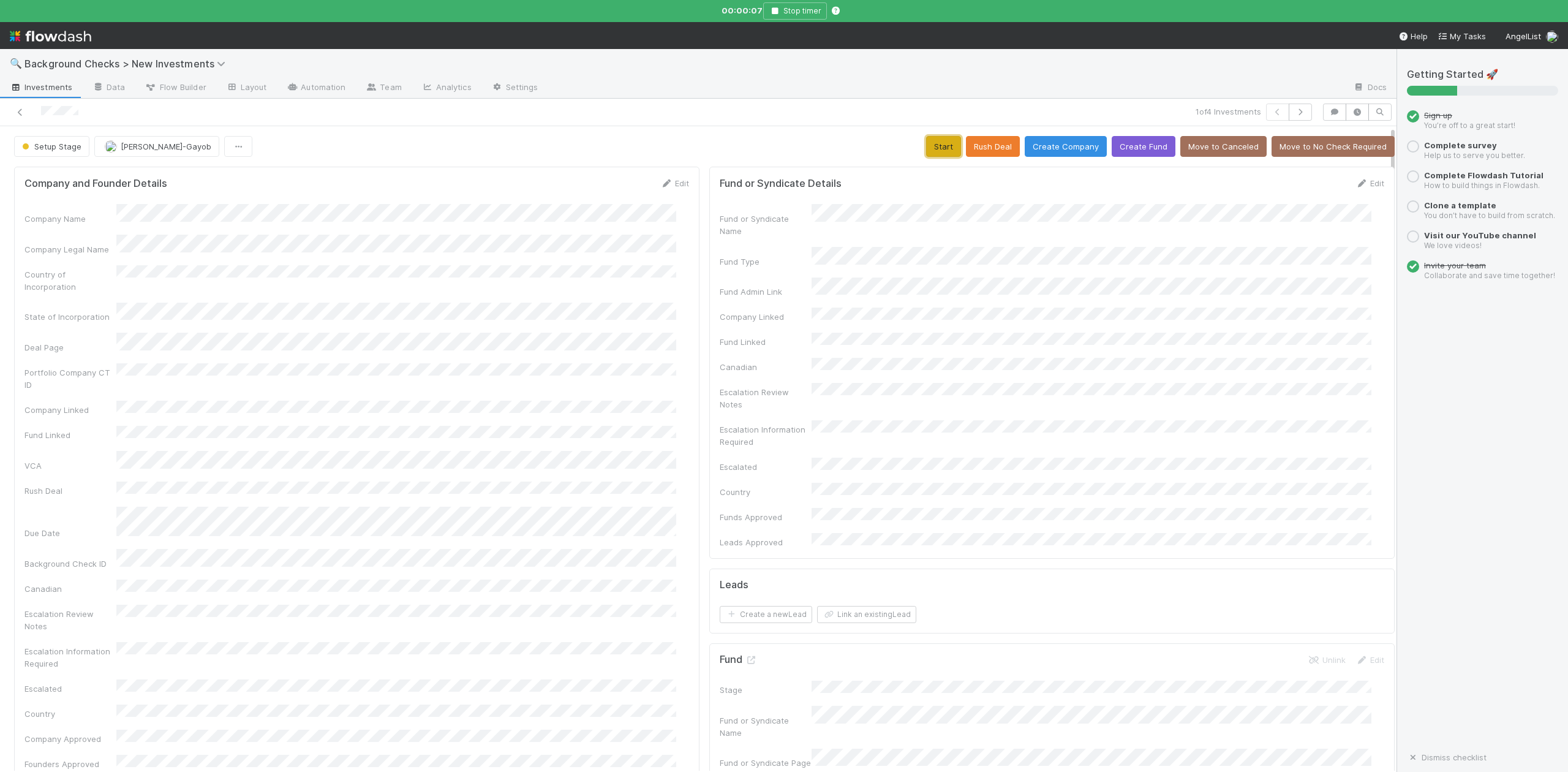
click at [929, 149] on button "Start" at bounding box center [943, 146] width 35 height 21
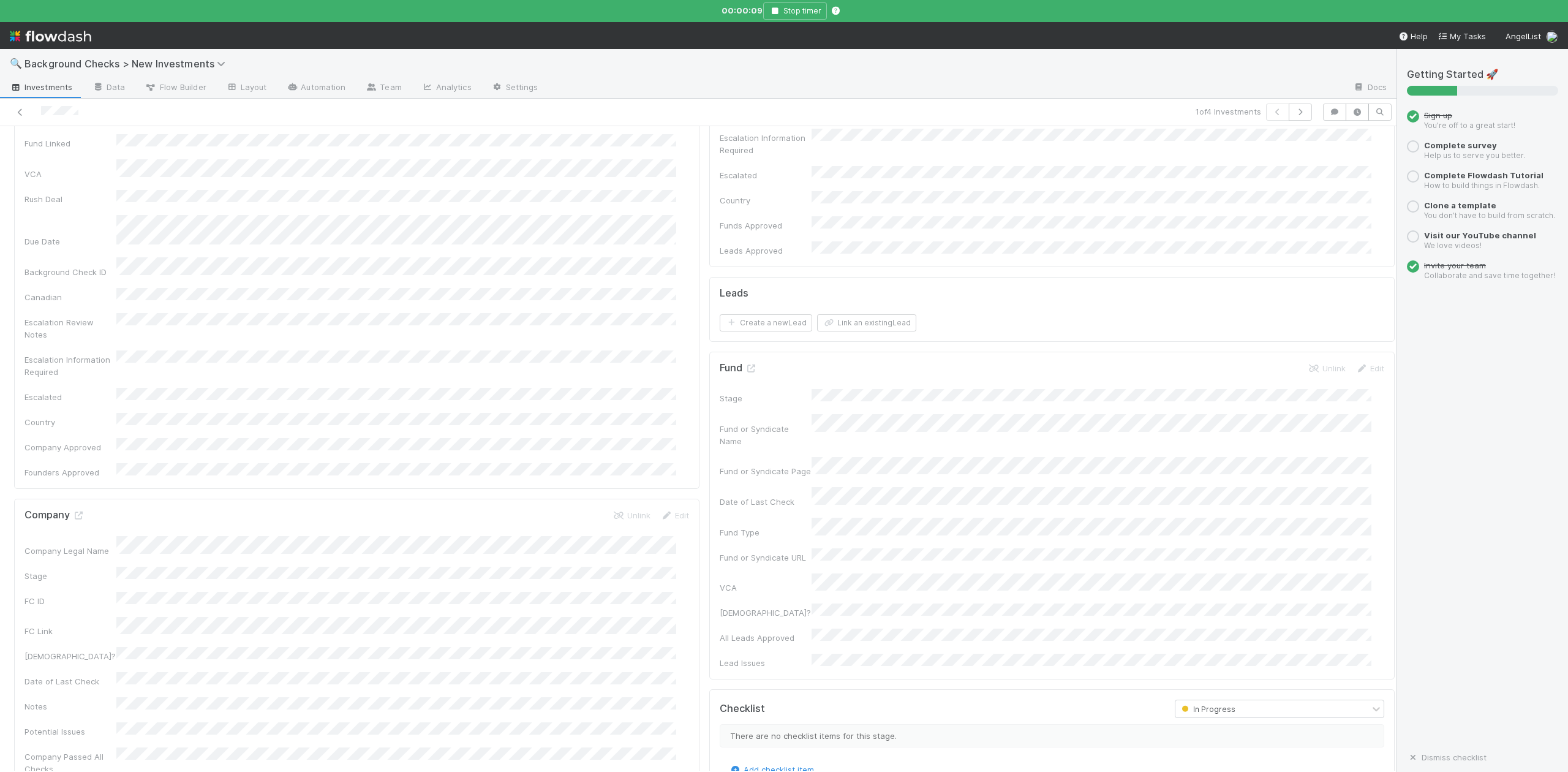
scroll to position [408, 0]
click at [79, 395] on icon at bounding box center [79, 399] width 12 height 8
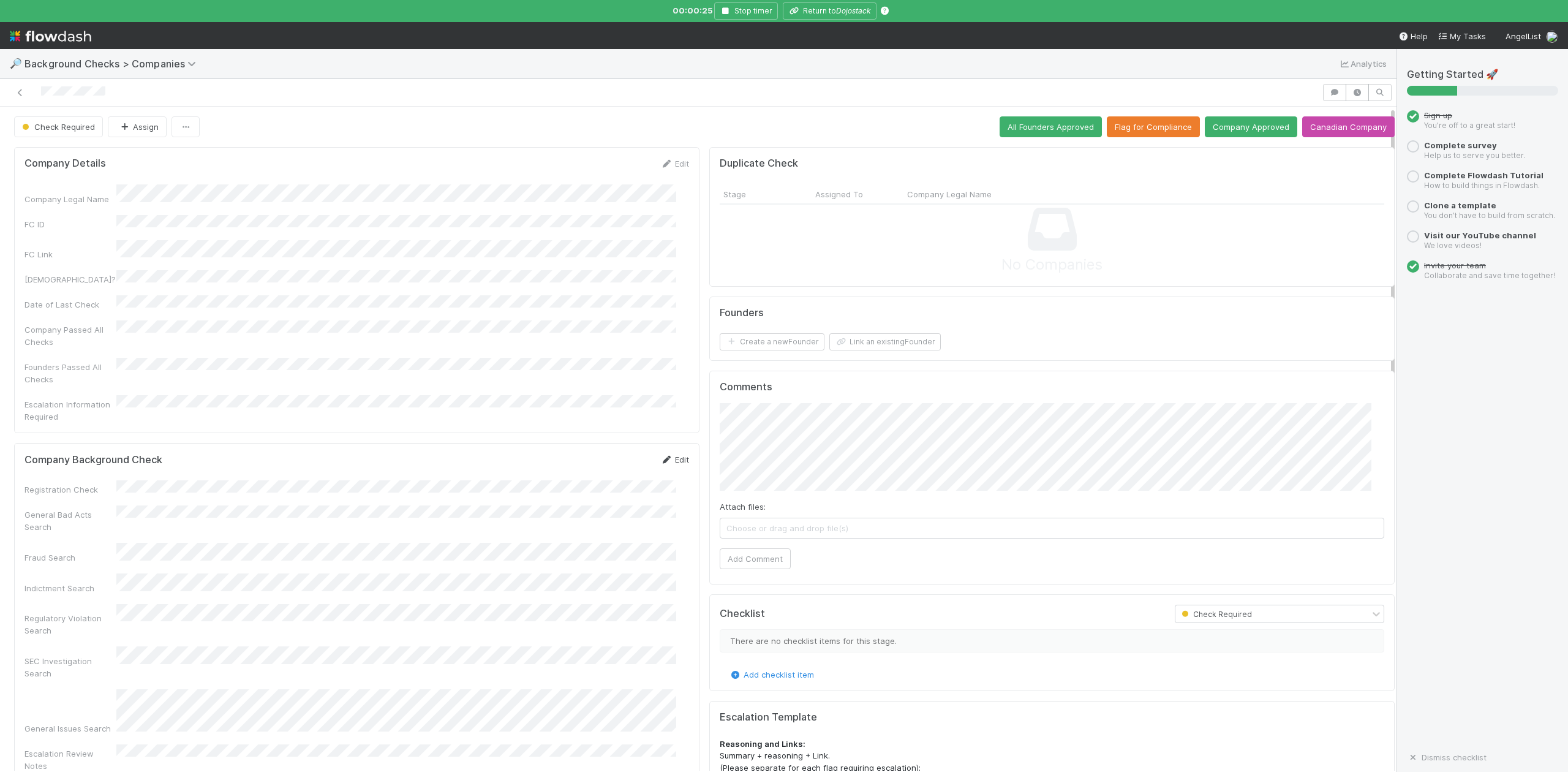
click at [669, 454] on link "Edit" at bounding box center [675, 459] width 29 height 10
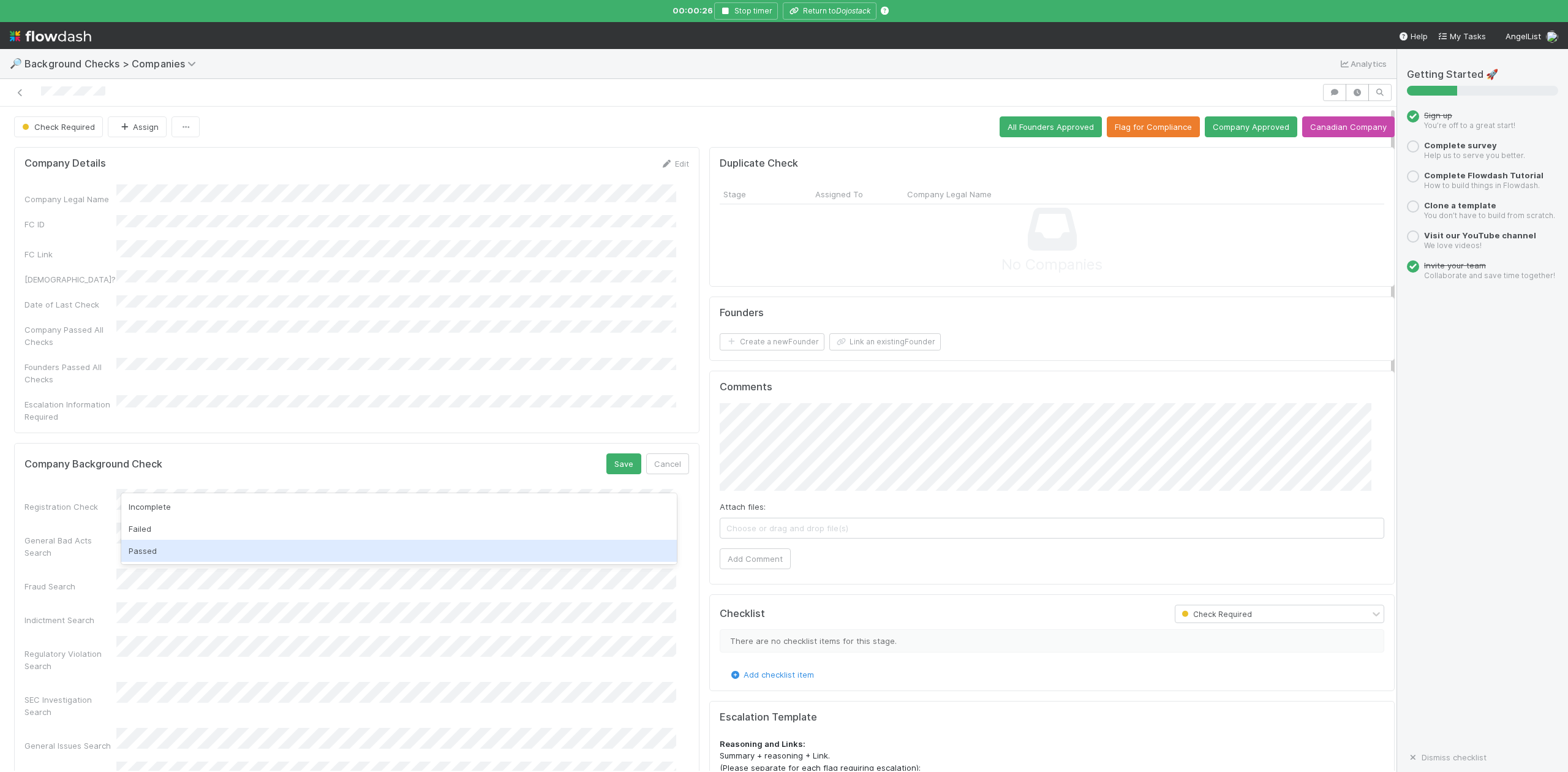
click at [146, 549] on div "Passed" at bounding box center [398, 551] width 555 height 22
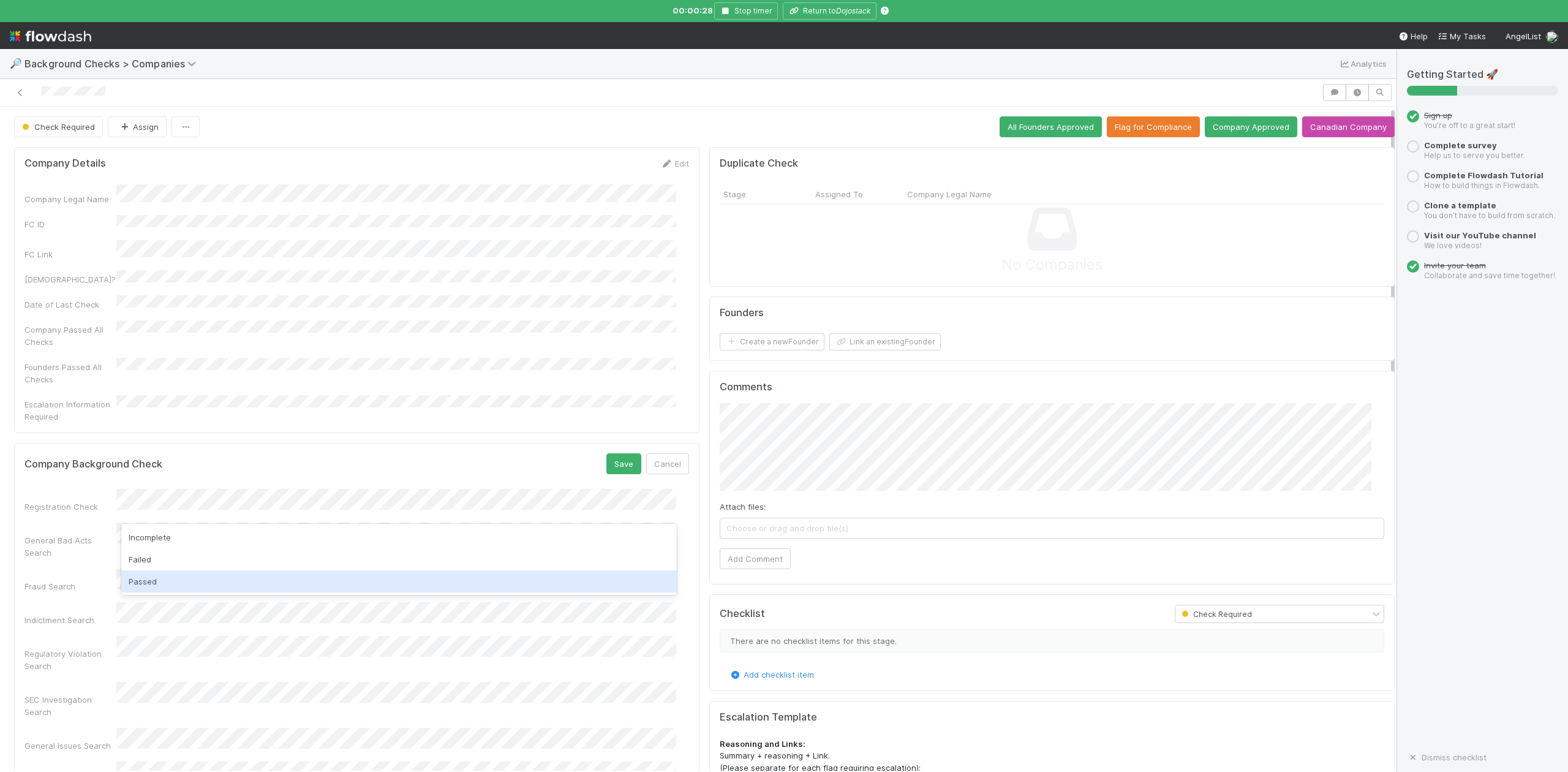
click at [143, 574] on div "Passed" at bounding box center [398, 581] width 555 height 22
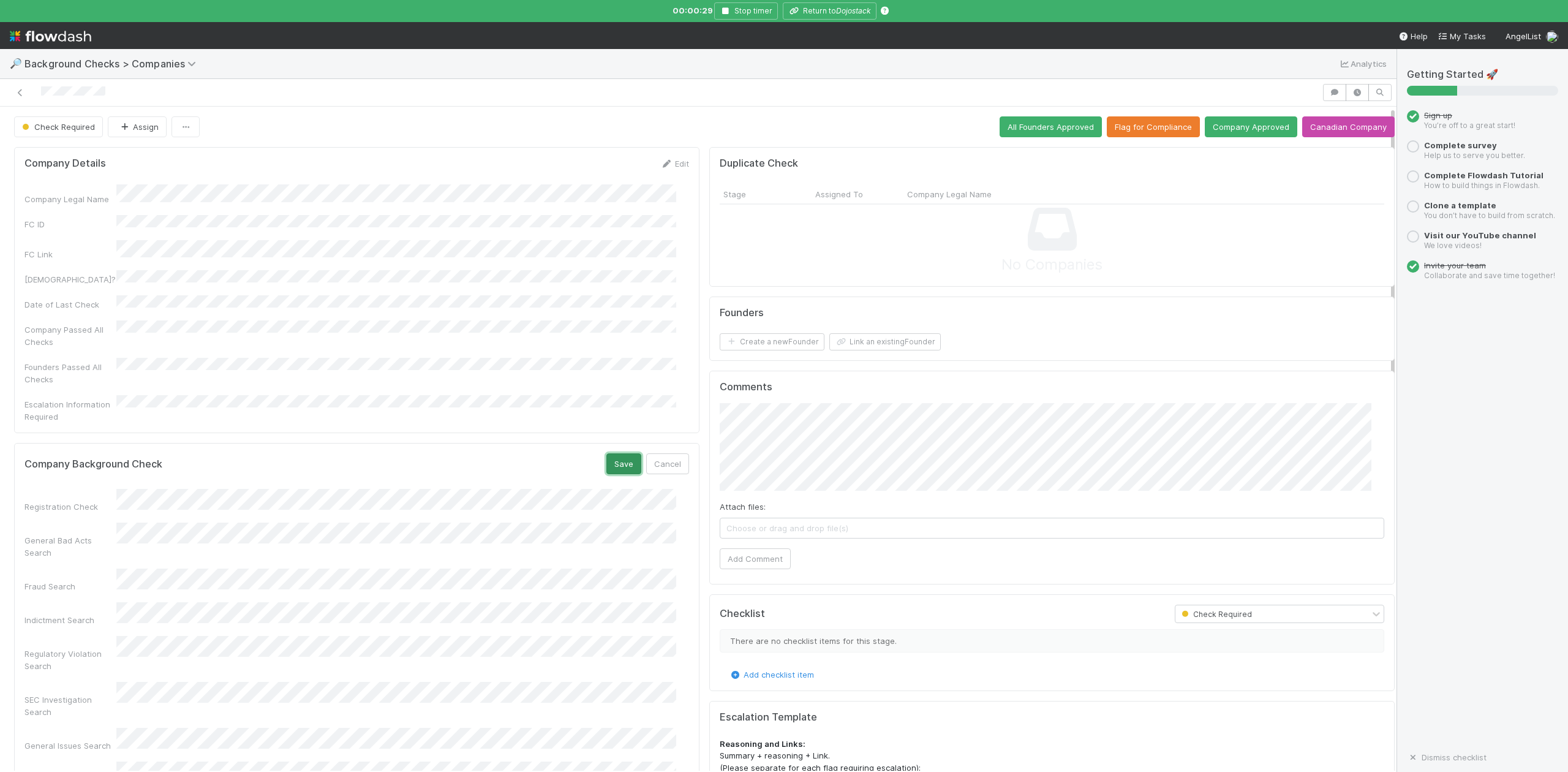
click at [606, 454] on button "Save" at bounding box center [623, 464] width 35 height 21
click at [882, 342] on button "Link an existing Founder" at bounding box center [885, 342] width 111 height 17
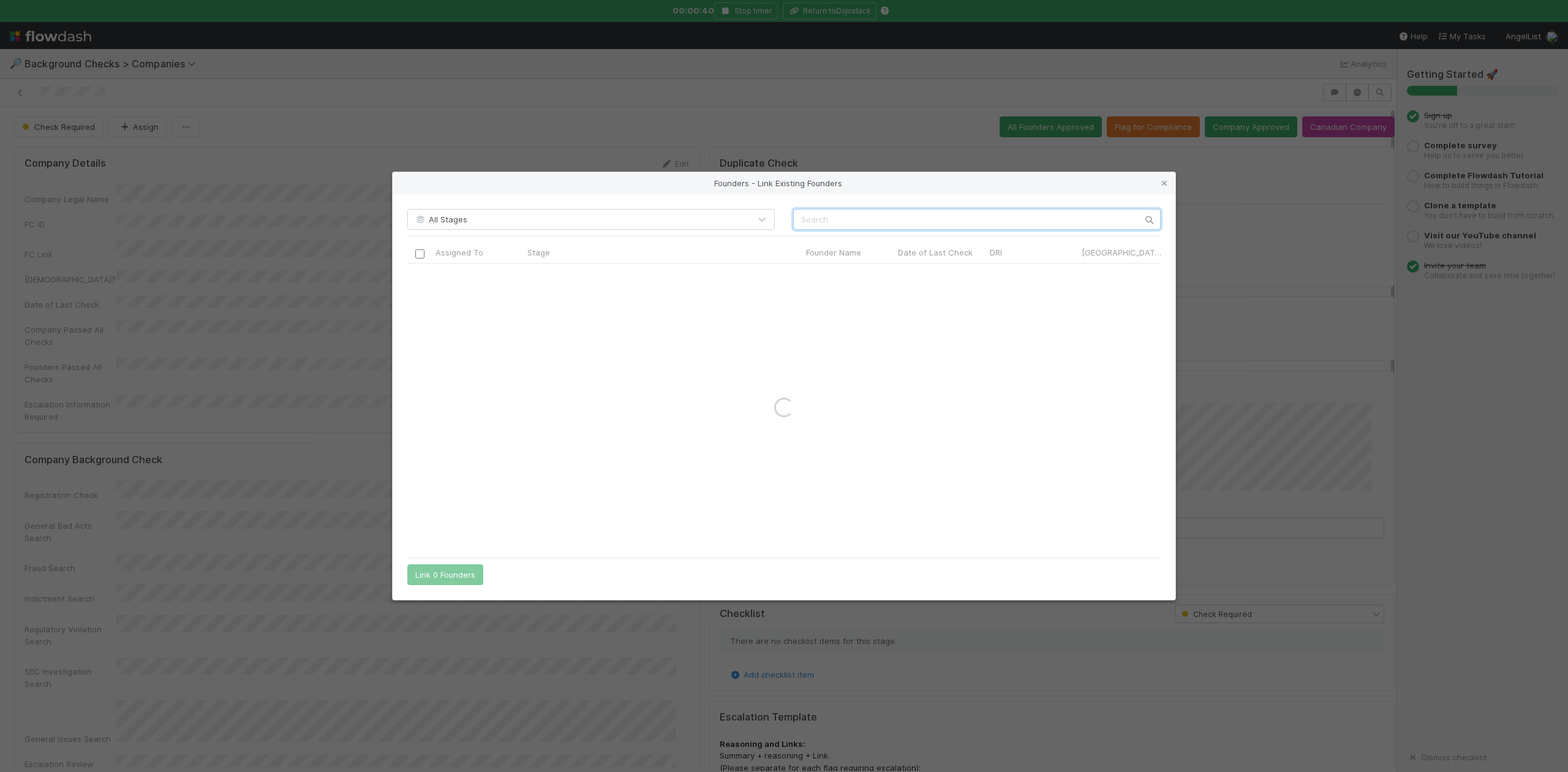
click at [830, 219] on input "text" at bounding box center [977, 219] width 367 height 21
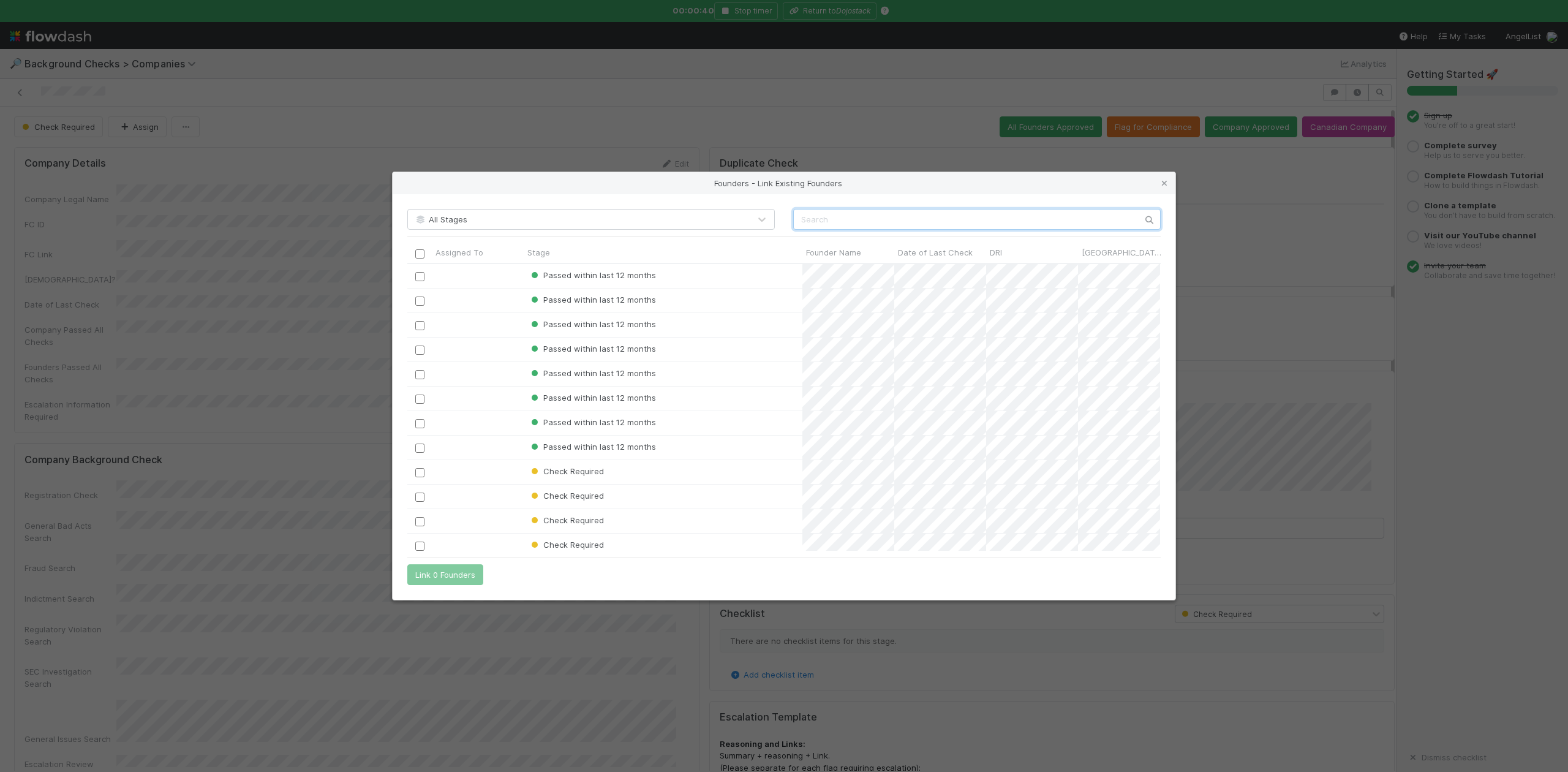
scroll to position [275, 741]
paste input "Hung Dang"
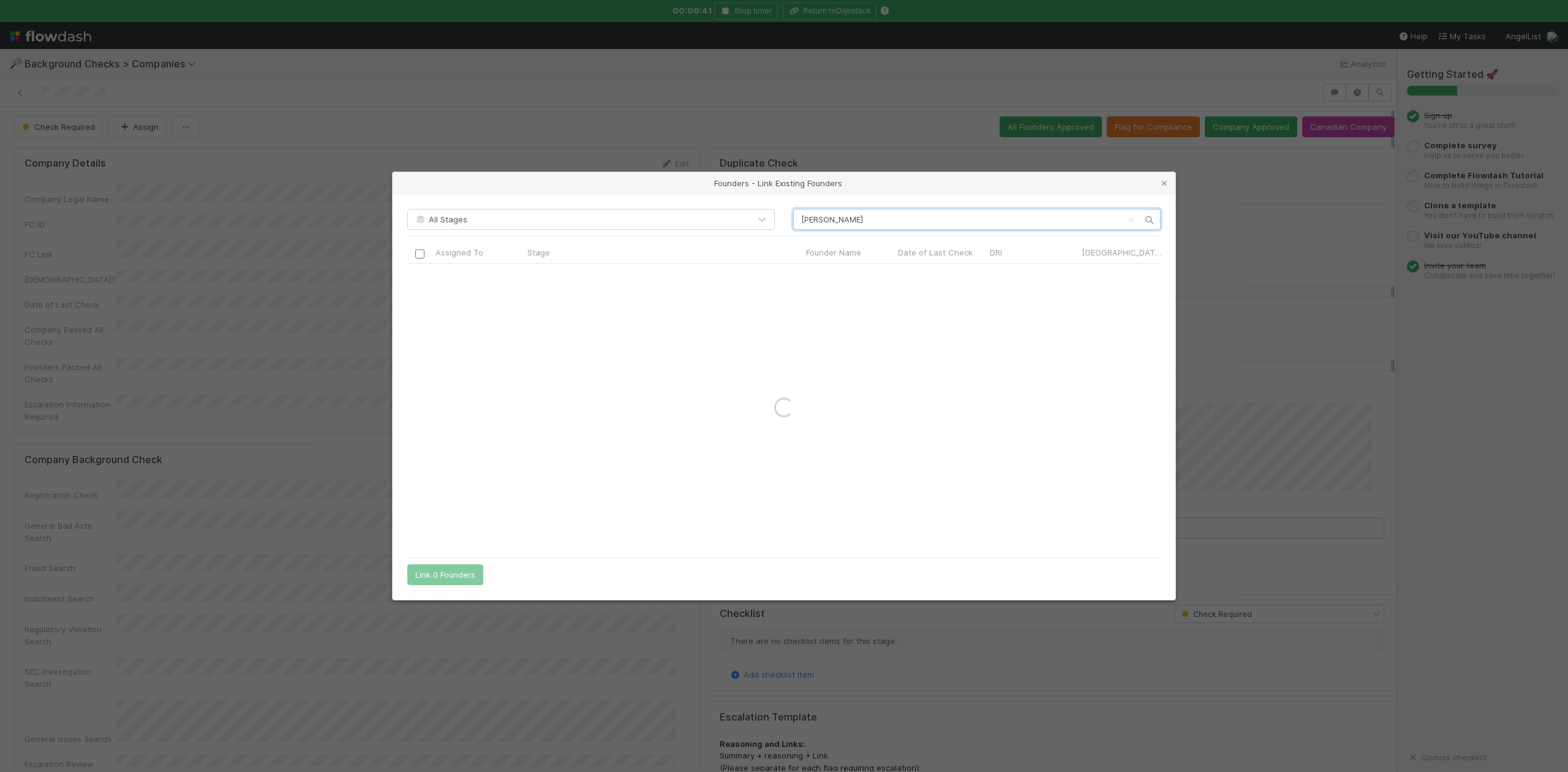
click at [802, 216] on input "Hung Dang" at bounding box center [977, 219] width 367 height 21
click at [856, 219] on input "Hung Dang" at bounding box center [977, 219] width 367 height 21
type input "Hung Dang"
click at [1164, 180] on icon at bounding box center [1165, 184] width 12 height 8
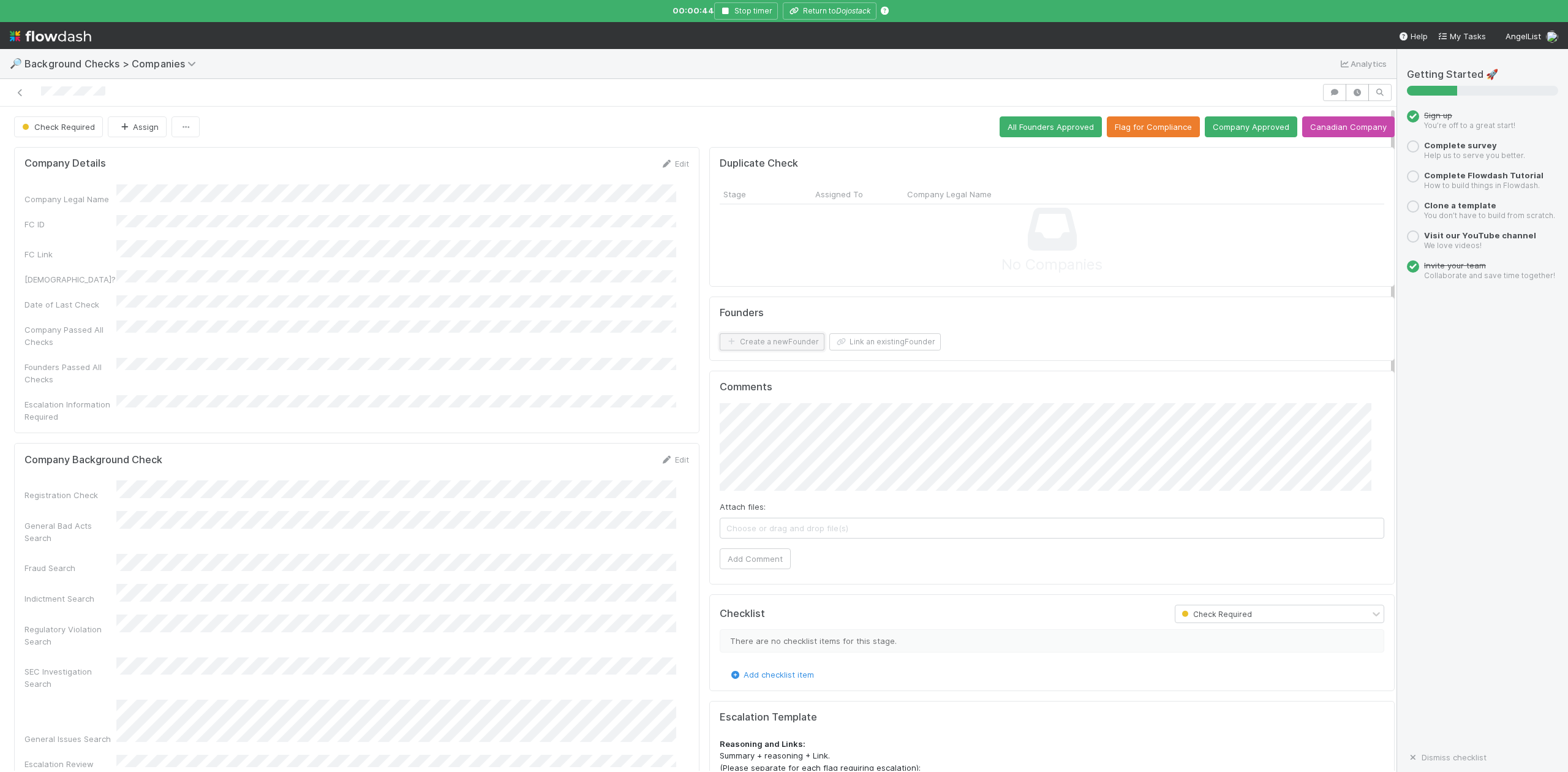
click at [750, 344] on button "Create a new Founder" at bounding box center [772, 342] width 105 height 17
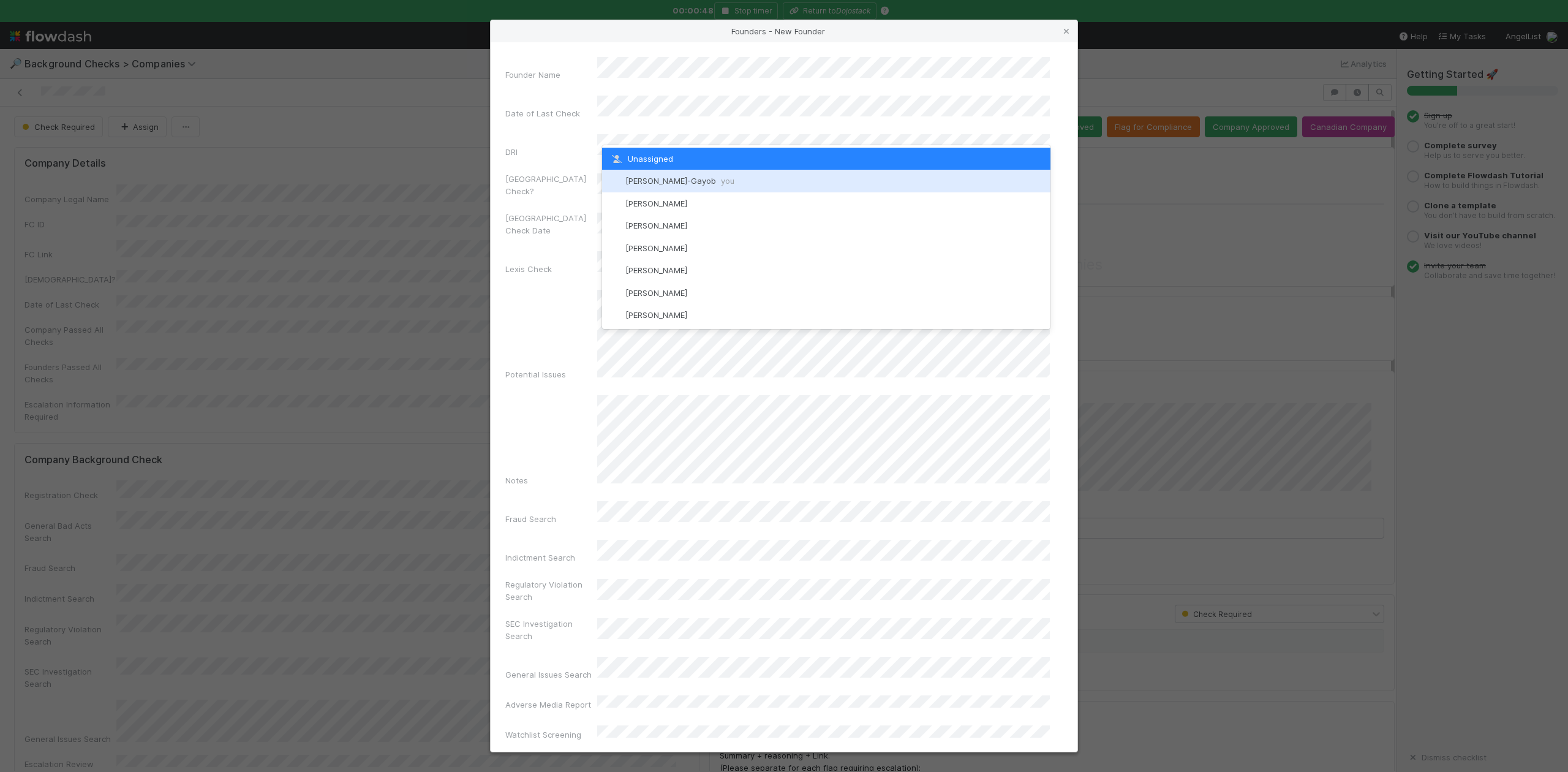
click at [657, 175] on div "Loraine Pati-Gayob you" at bounding box center [826, 181] width 447 height 22
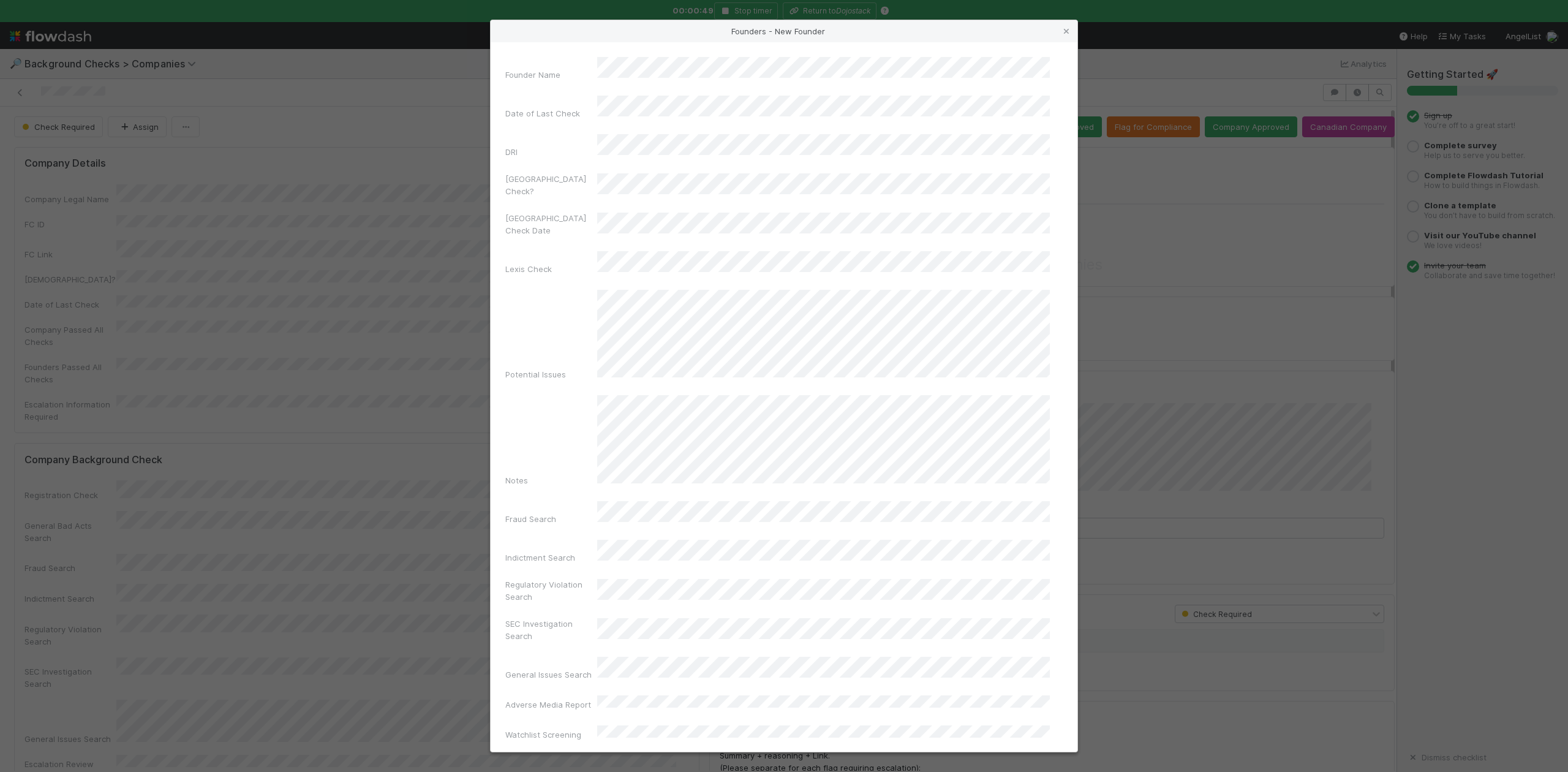
scroll to position [283, 0]
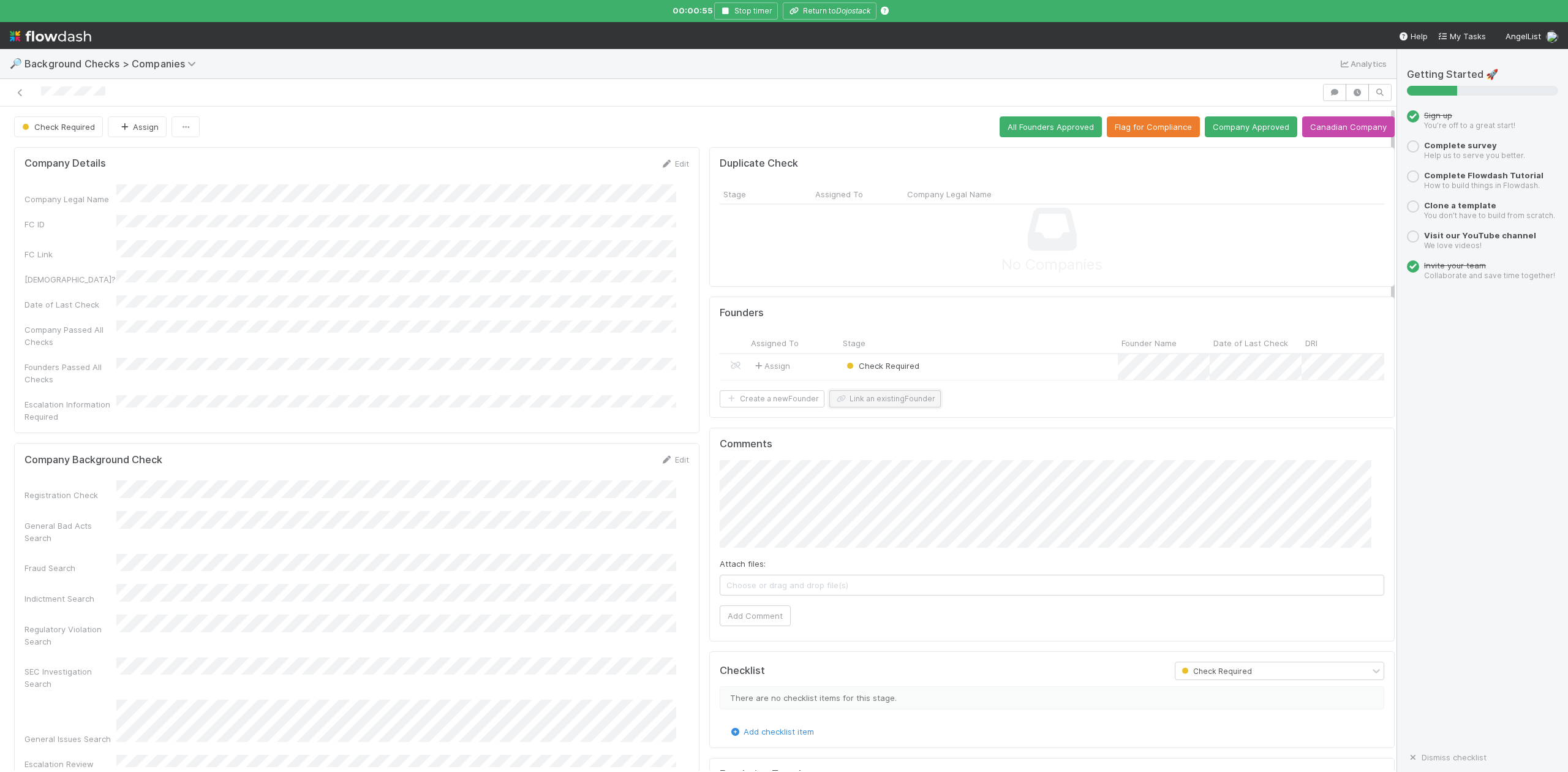
click at [920, 407] on button "Link an existing Founder" at bounding box center [885, 398] width 111 height 17
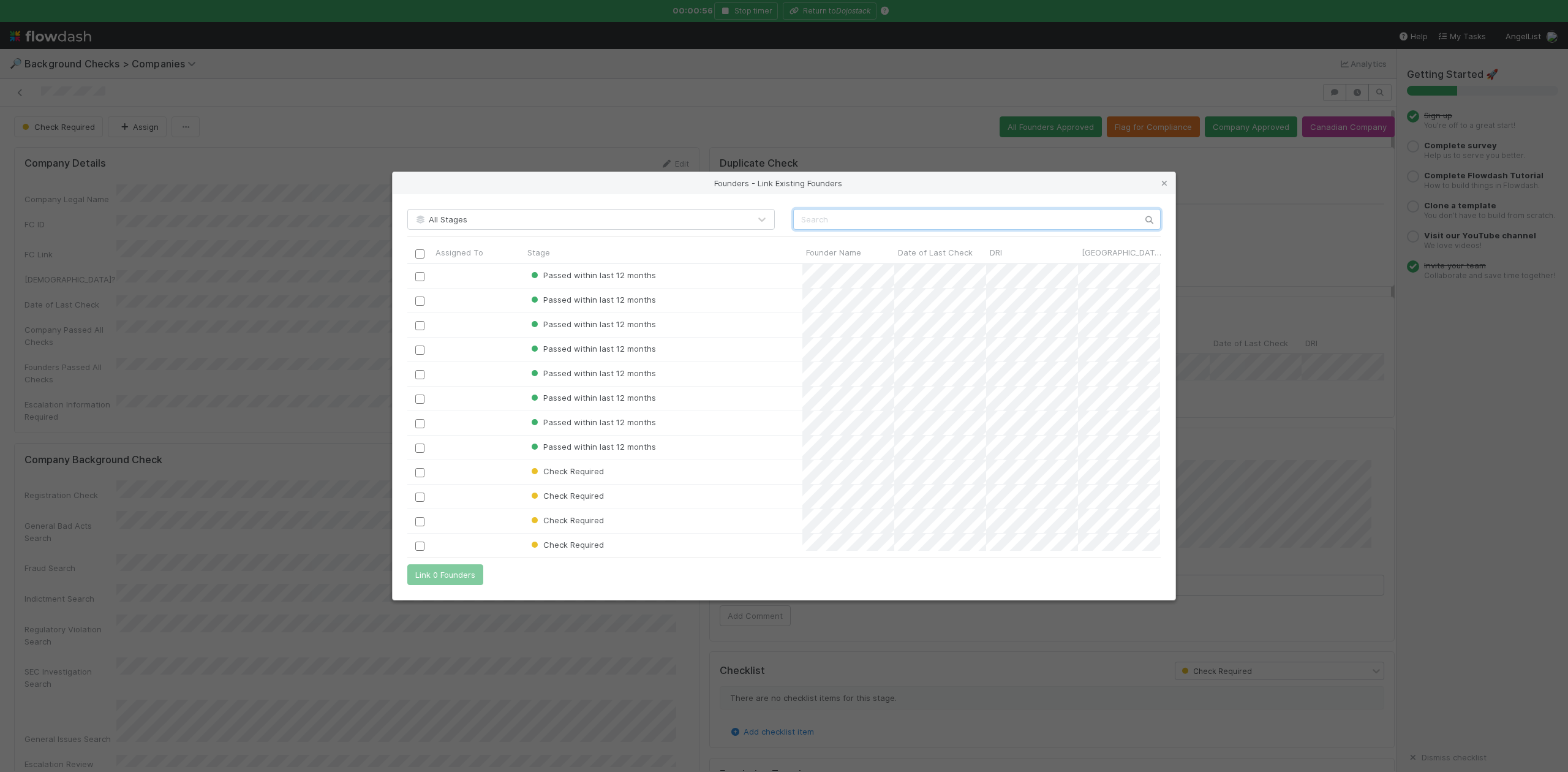
click at [799, 219] on input "text" at bounding box center [977, 219] width 367 height 21
paste input "Keagan Pang"
click at [799, 219] on input "Keagan Pang" at bounding box center [977, 219] width 367 height 21
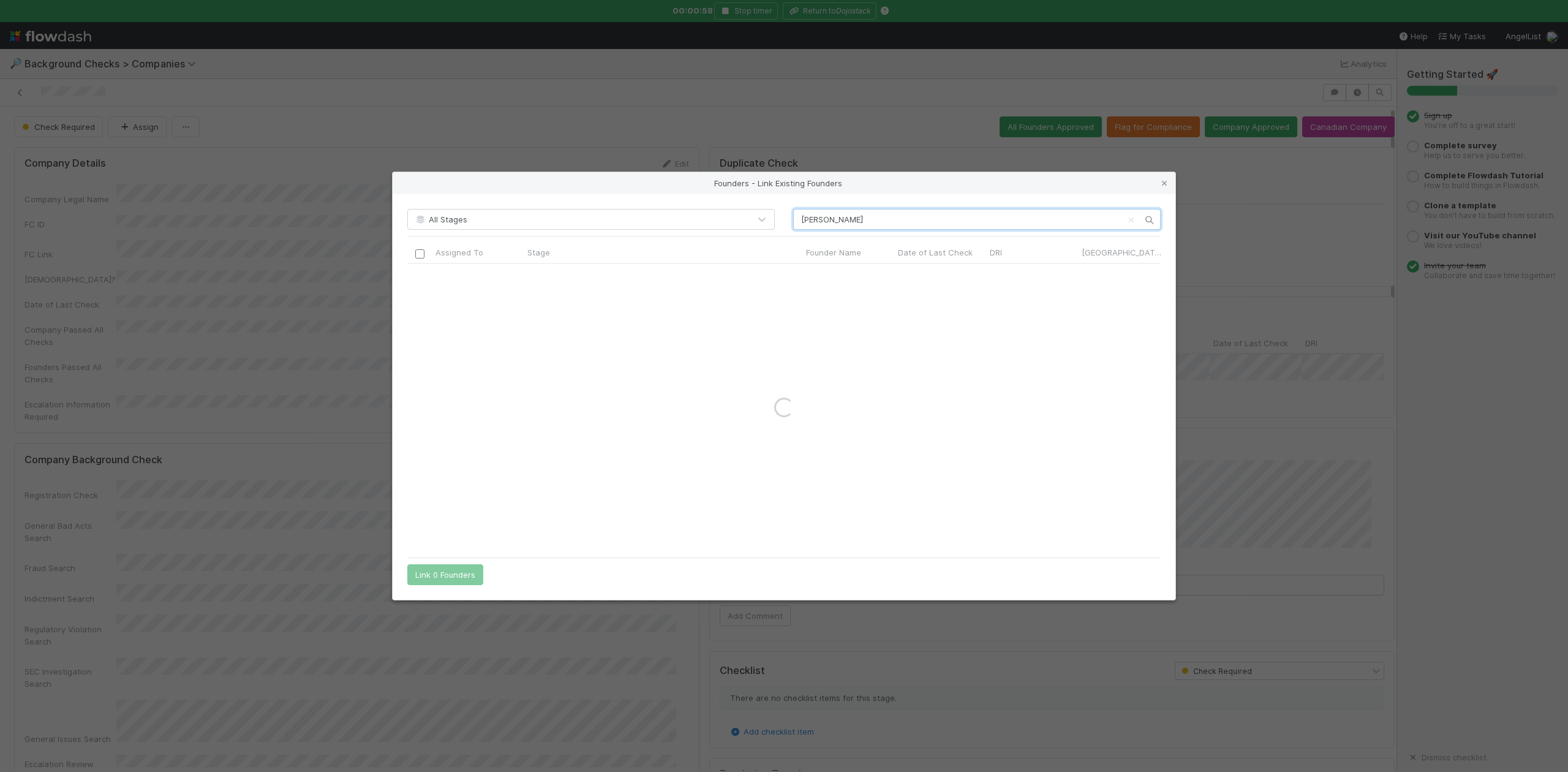
click at [854, 220] on input "Keagan Pang" at bounding box center [977, 219] width 367 height 21
type input "Keagan Pang"
click at [1159, 184] on icon at bounding box center [1165, 184] width 12 height 8
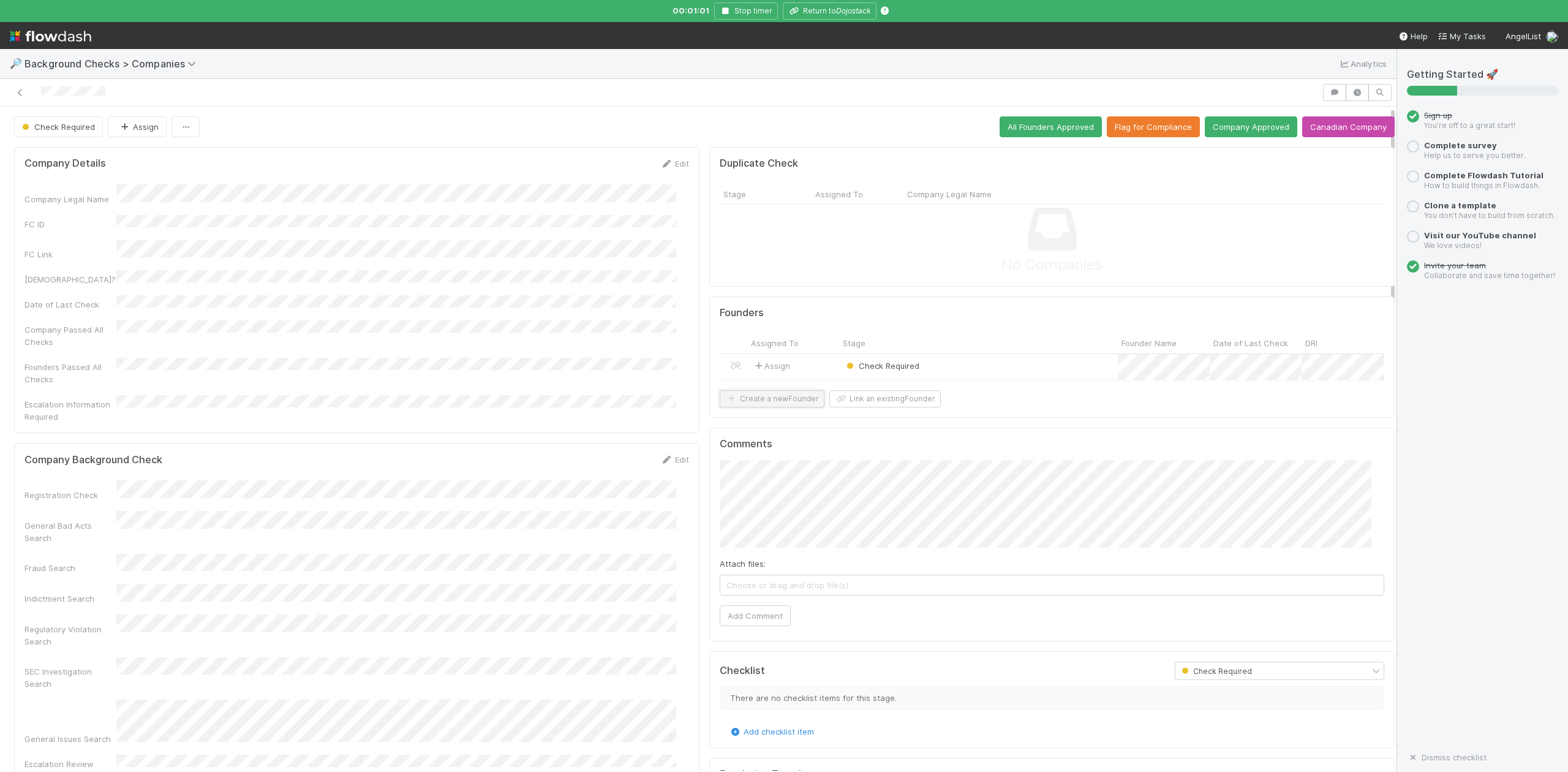
click at [773, 407] on button "Create a new Founder" at bounding box center [772, 398] width 105 height 17
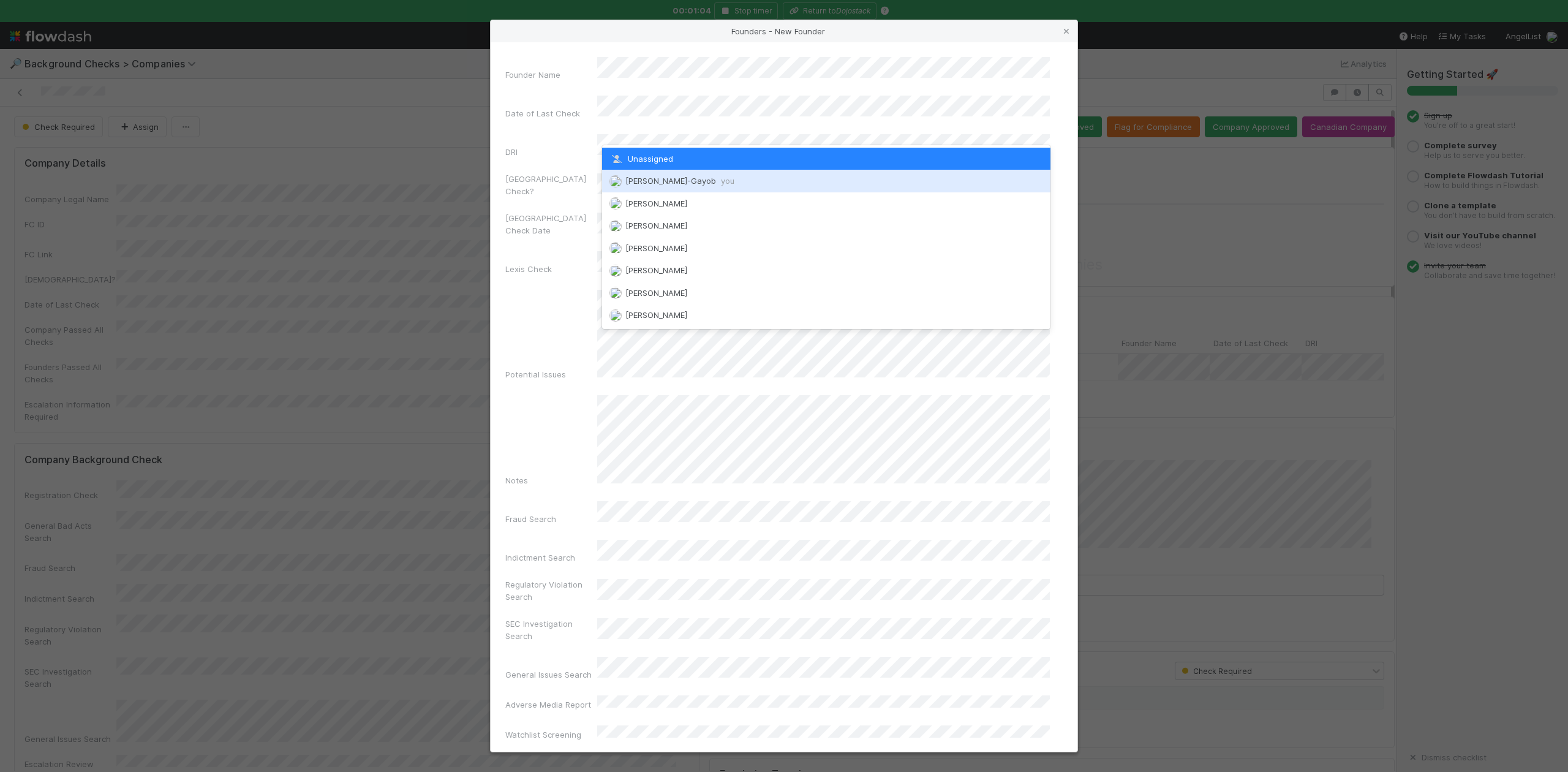
click at [642, 177] on span "Loraine Pati-Gayob you" at bounding box center [680, 181] width 109 height 10
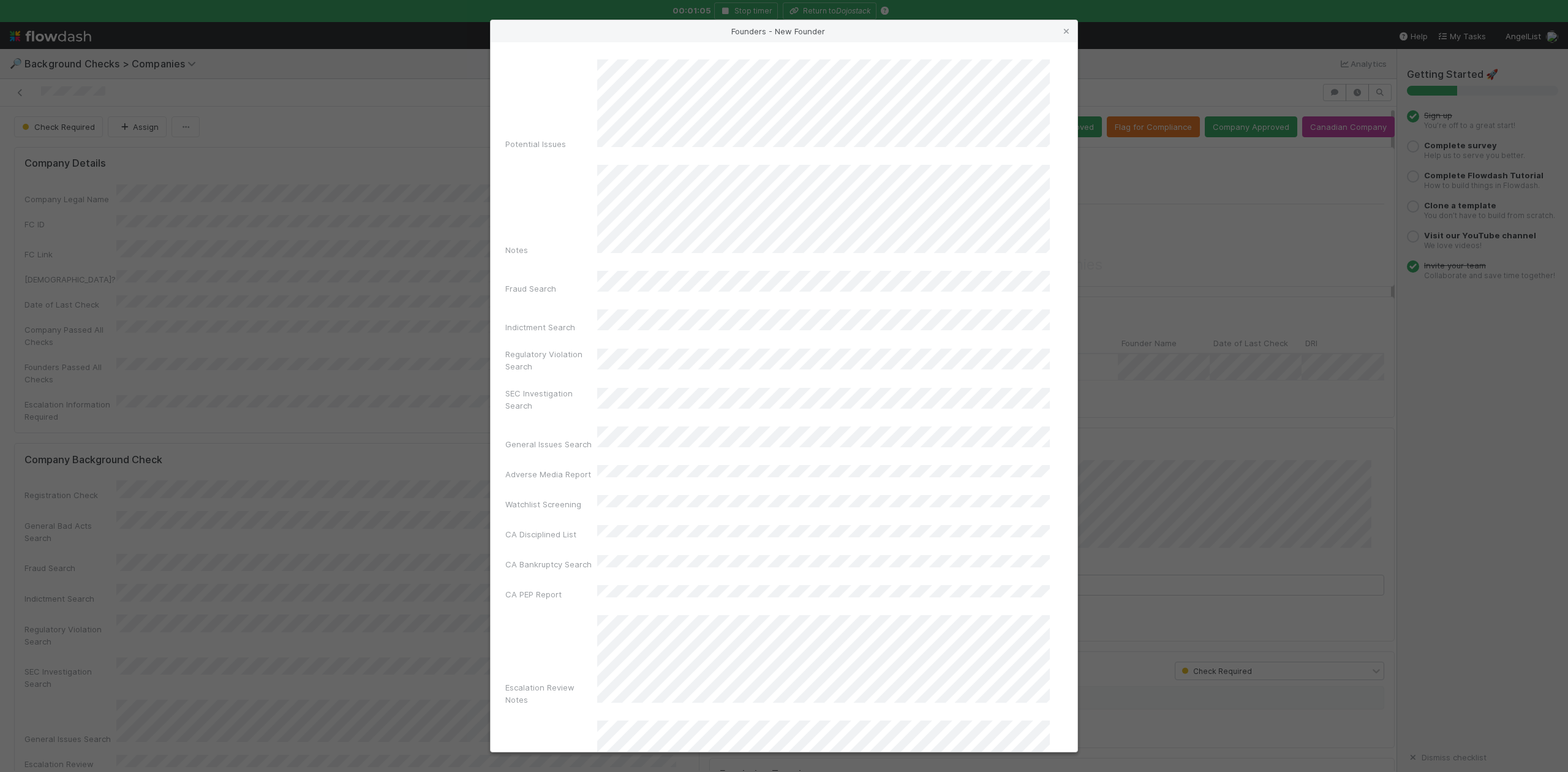
scroll to position [283, 0]
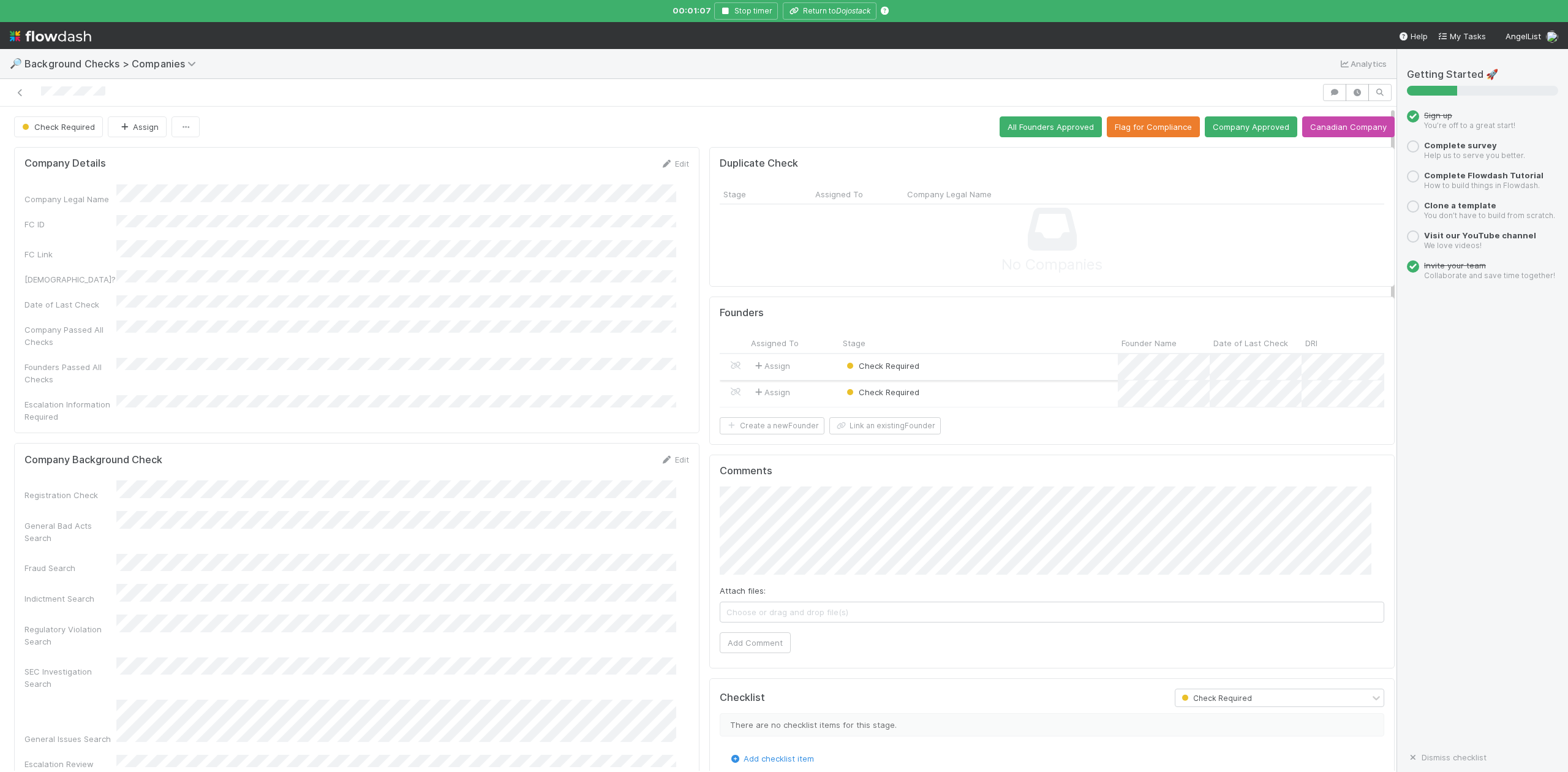
click at [931, 370] on div "Check Required" at bounding box center [978, 367] width 279 height 26
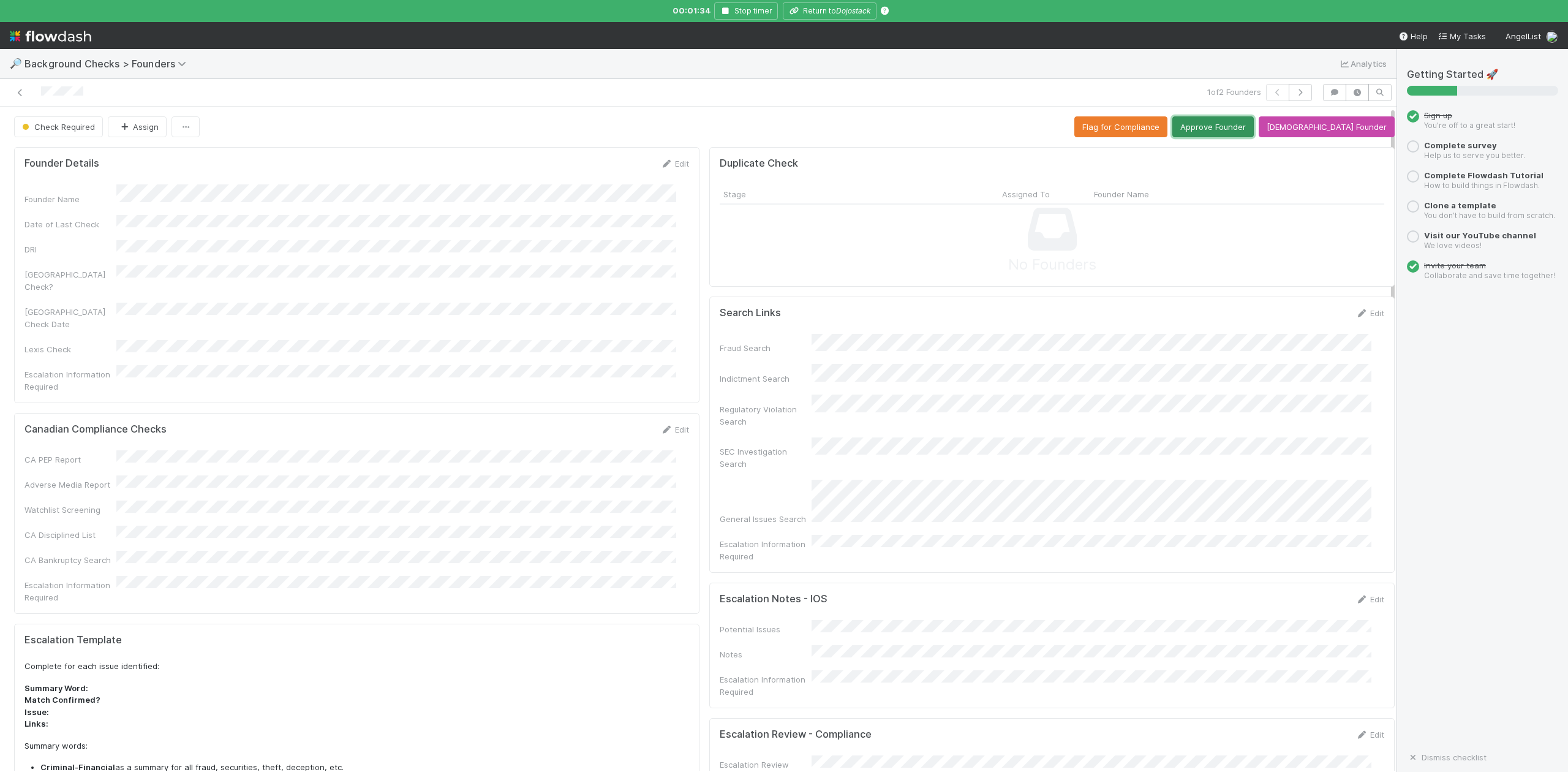
click at [1244, 126] on button "Approve Founder" at bounding box center [1213, 127] width 82 height 21
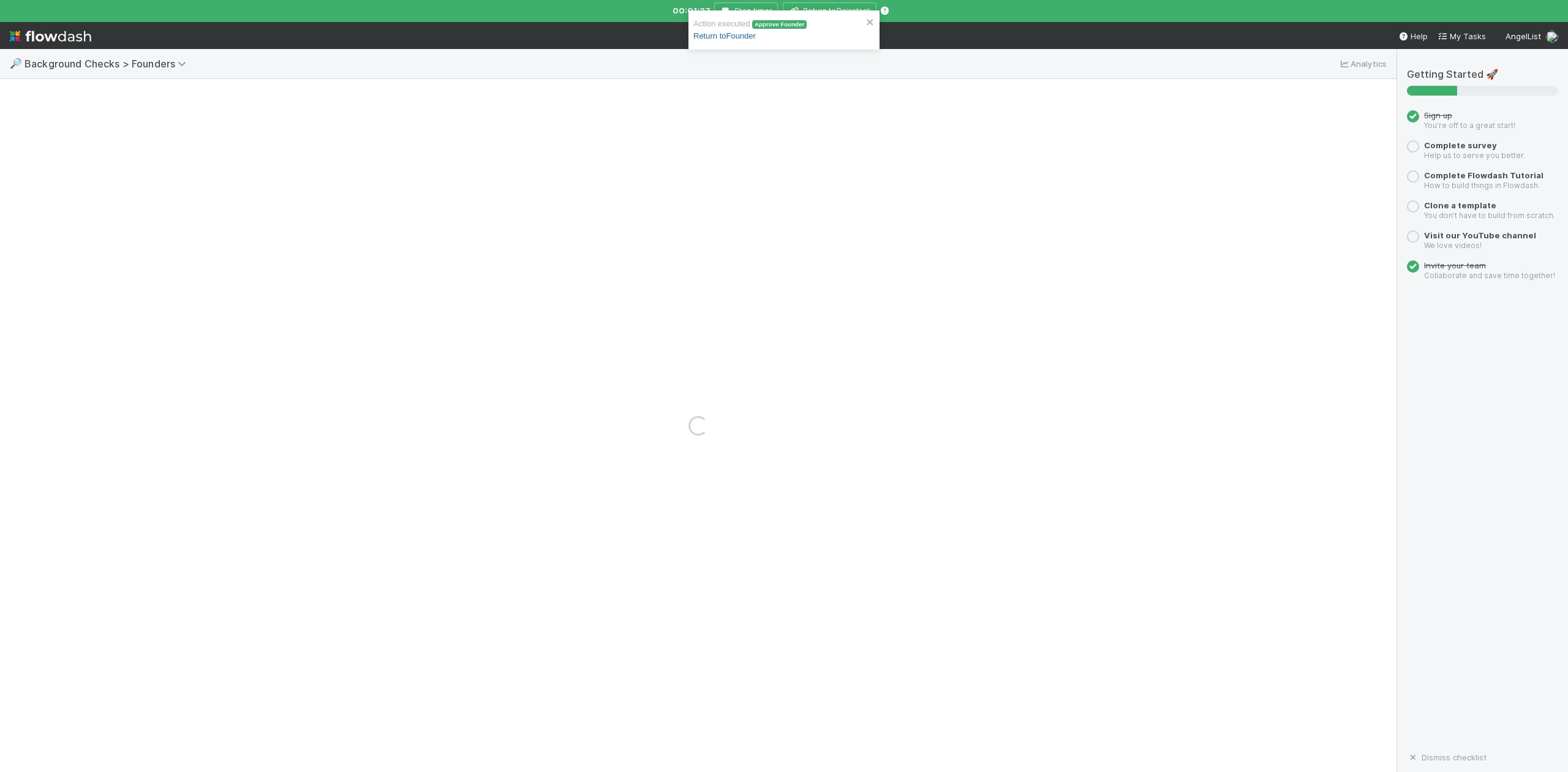
click at [728, 37] on link "Return to Founder" at bounding box center [724, 36] width 62 height 9
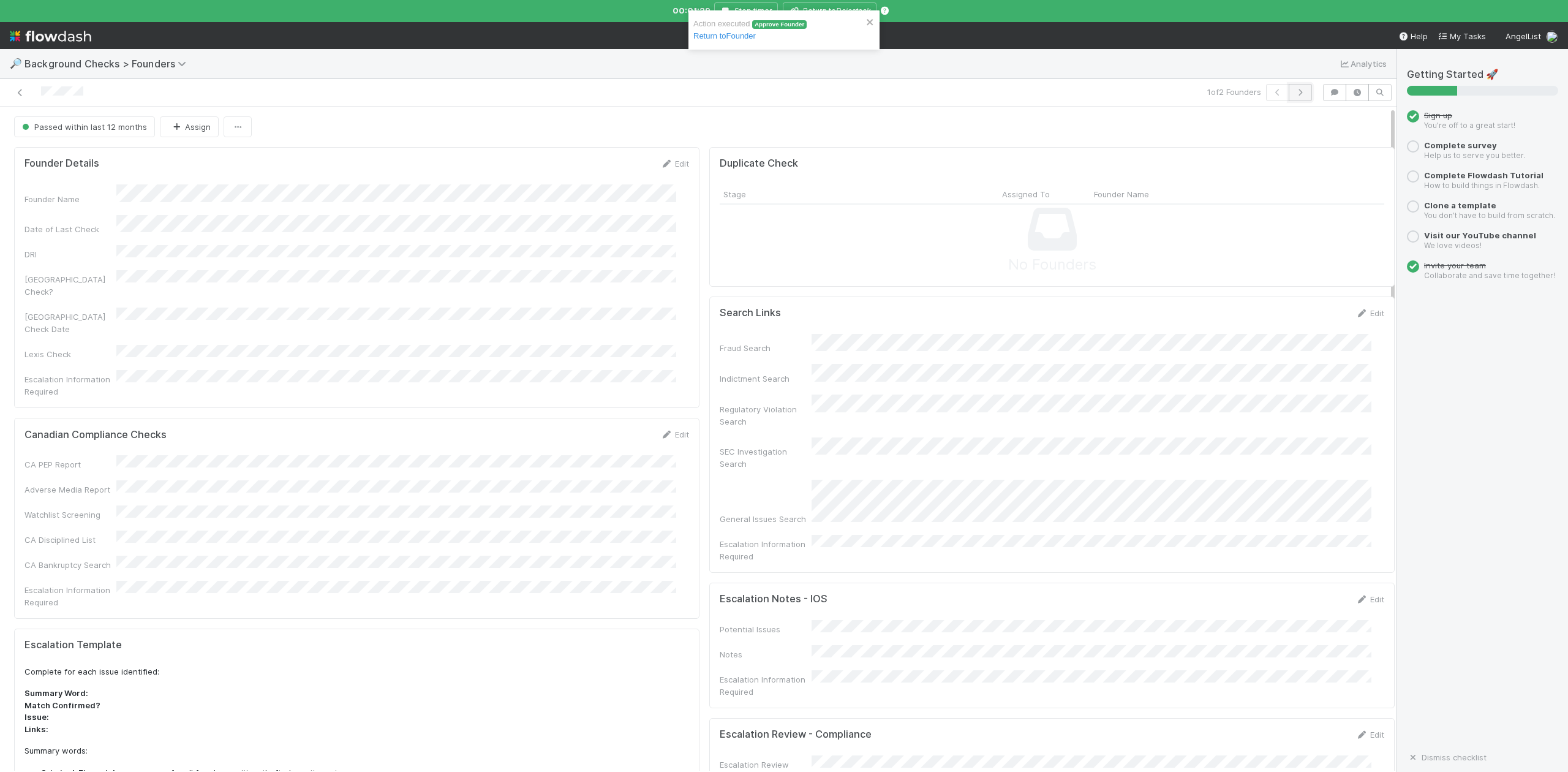
click at [1294, 96] on icon "button" at bounding box center [1300, 92] width 12 height 7
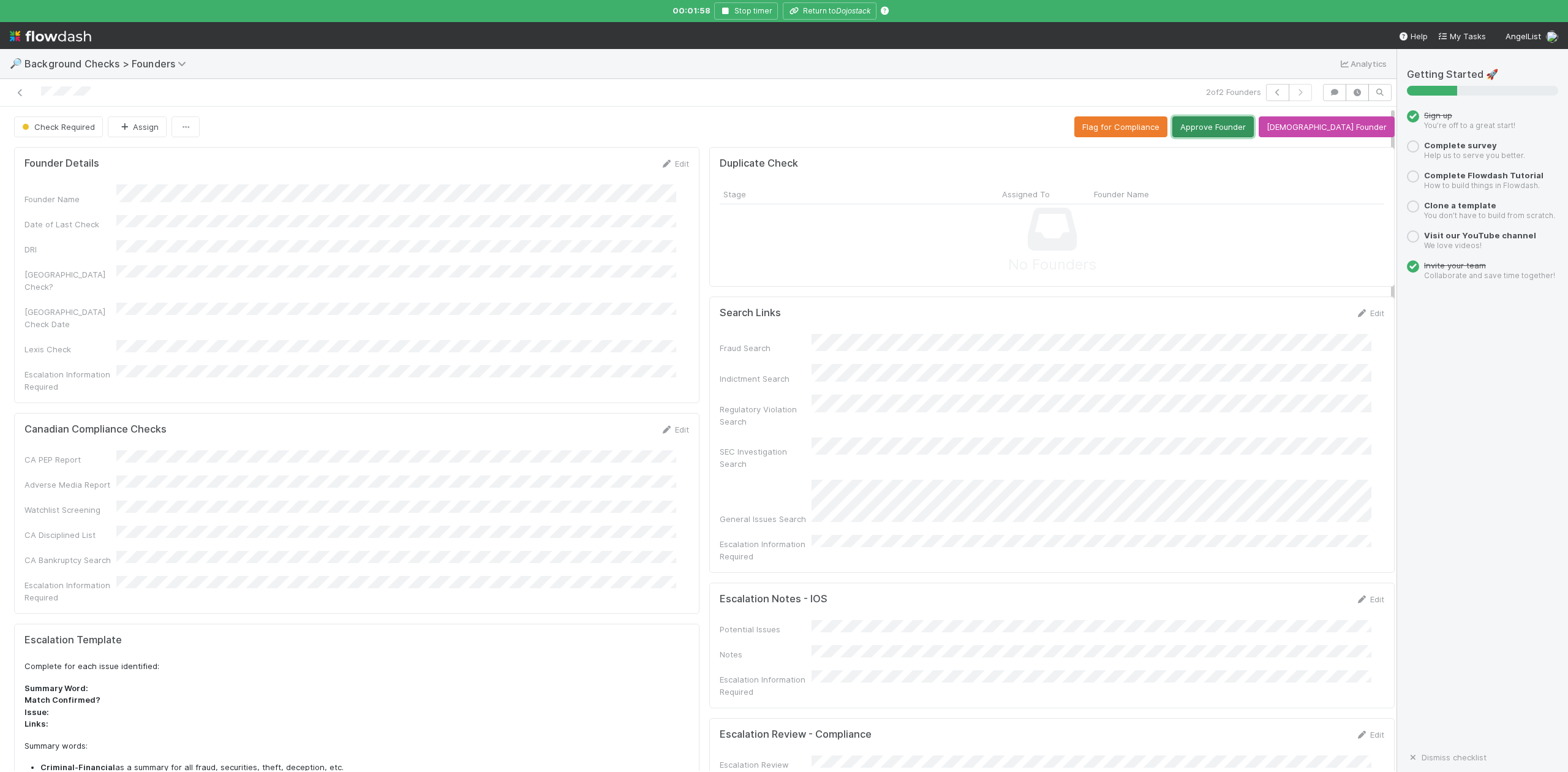
click at [1250, 131] on button "Approve Founder" at bounding box center [1213, 127] width 82 height 21
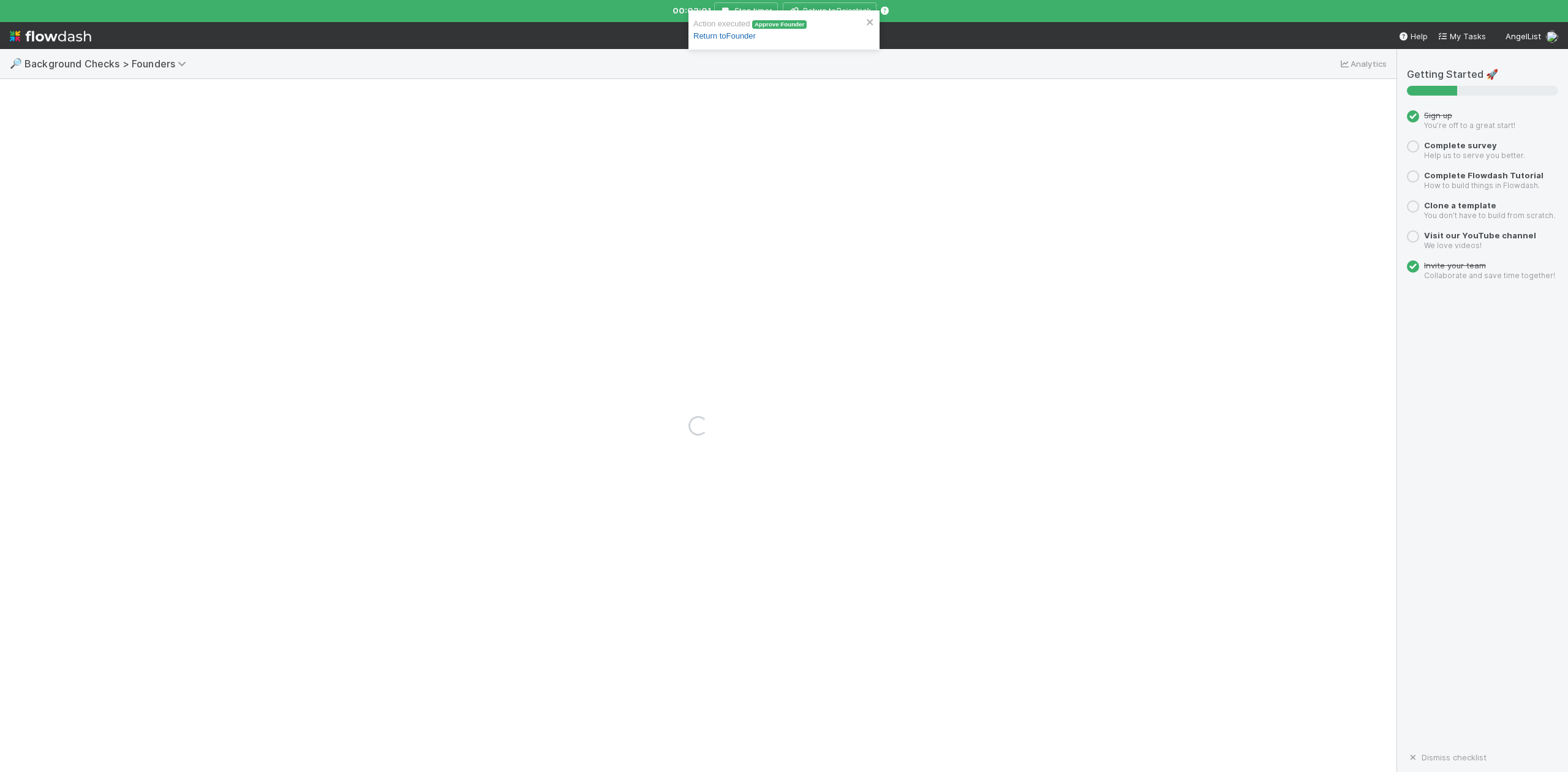
click at [738, 37] on link "Return to Founder" at bounding box center [724, 36] width 62 height 9
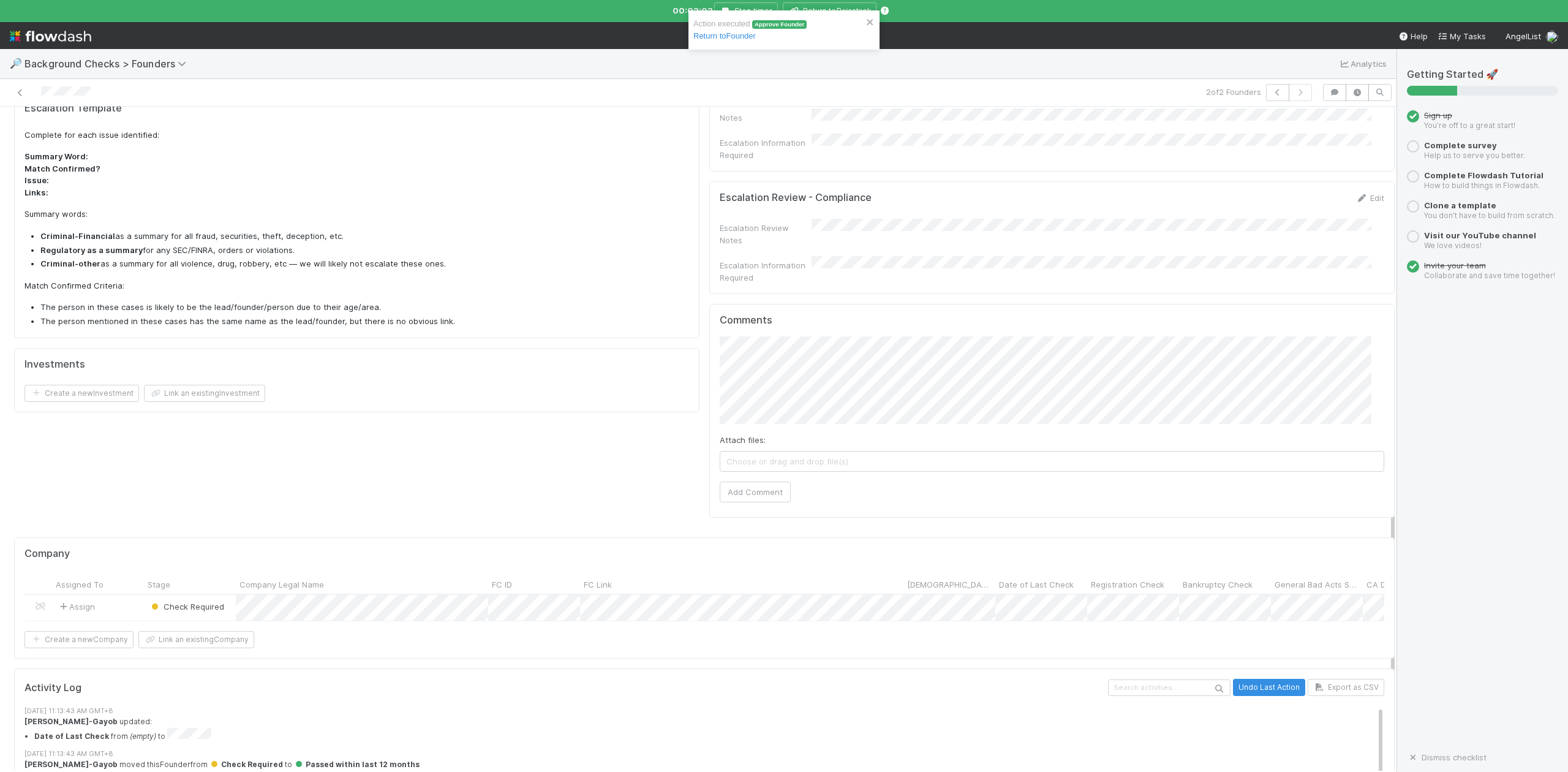
scroll to position [653, 0]
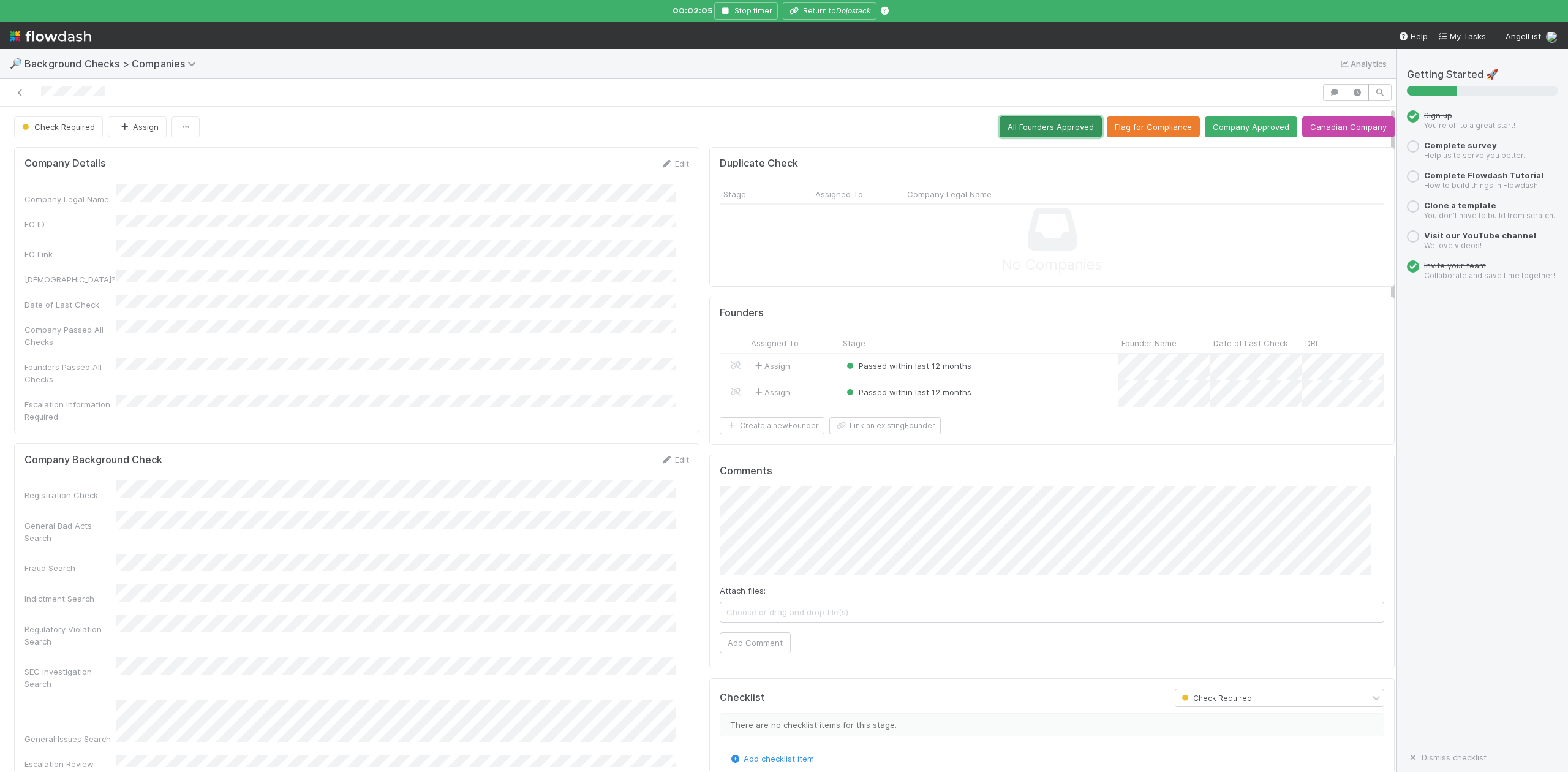
click at [1050, 126] on button "All Founders Approved" at bounding box center [1051, 127] width 102 height 21
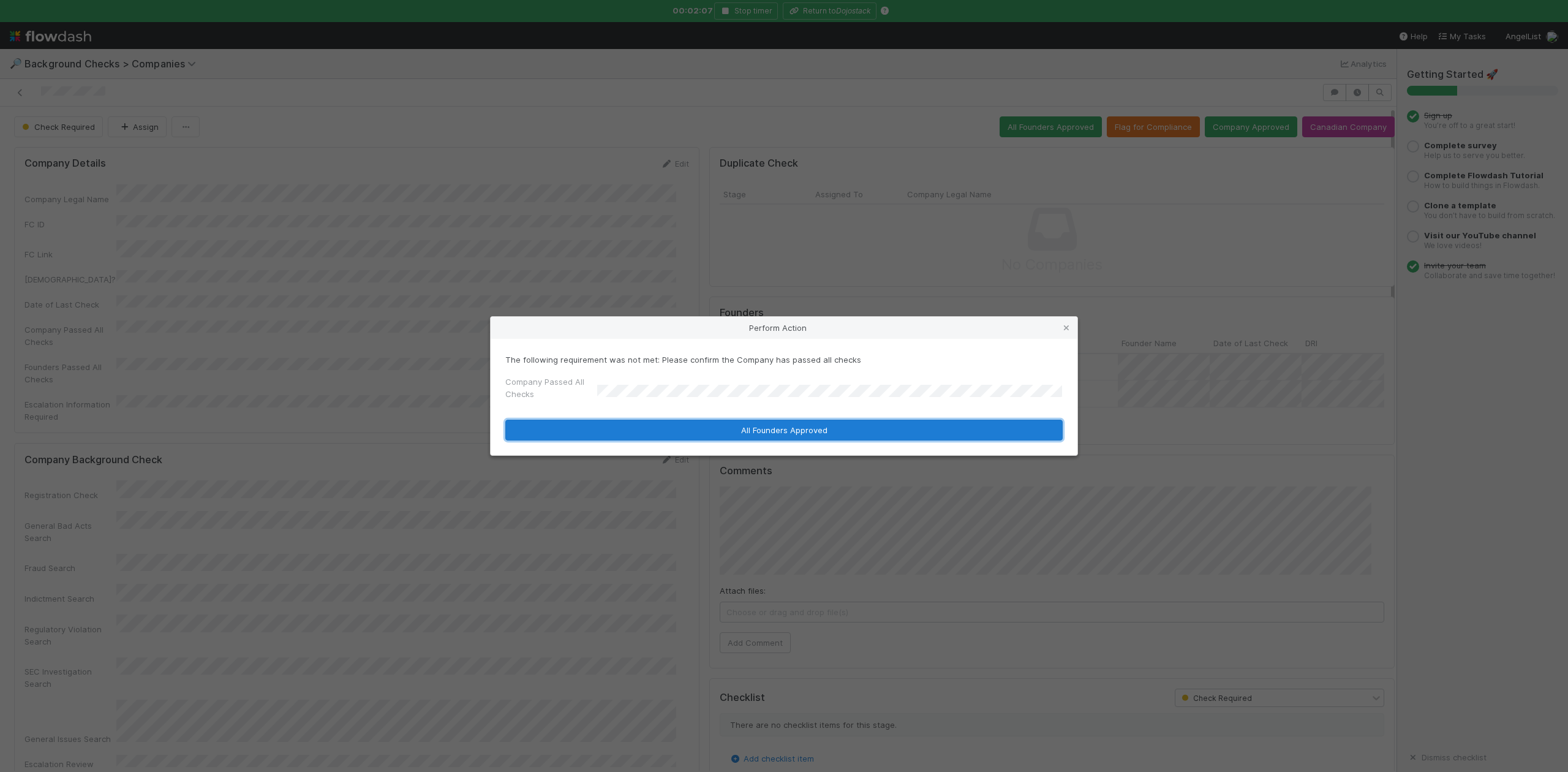
click at [623, 432] on button "All Founders Approved" at bounding box center [784, 430] width 557 height 21
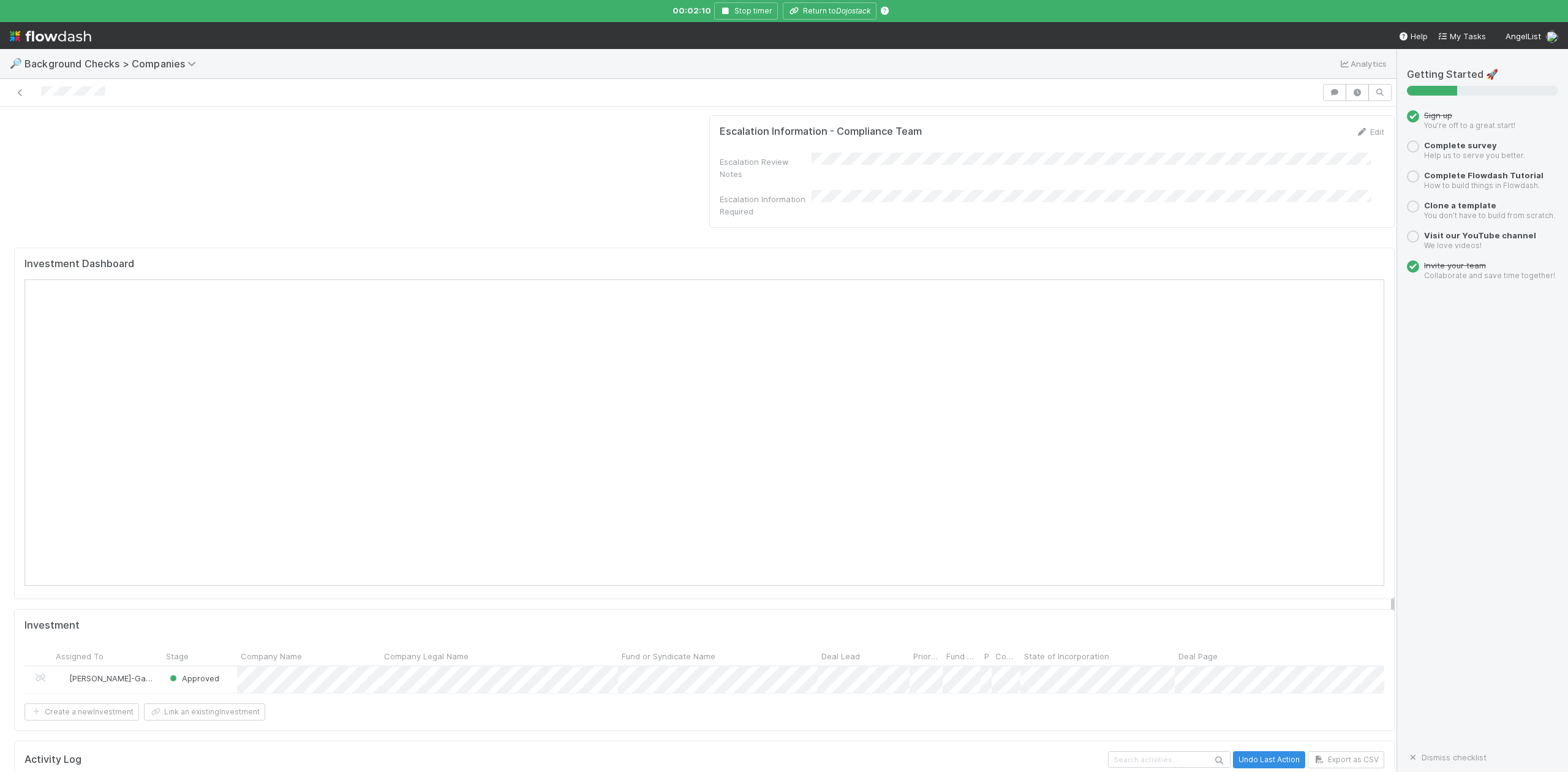
scroll to position [1192, 0]
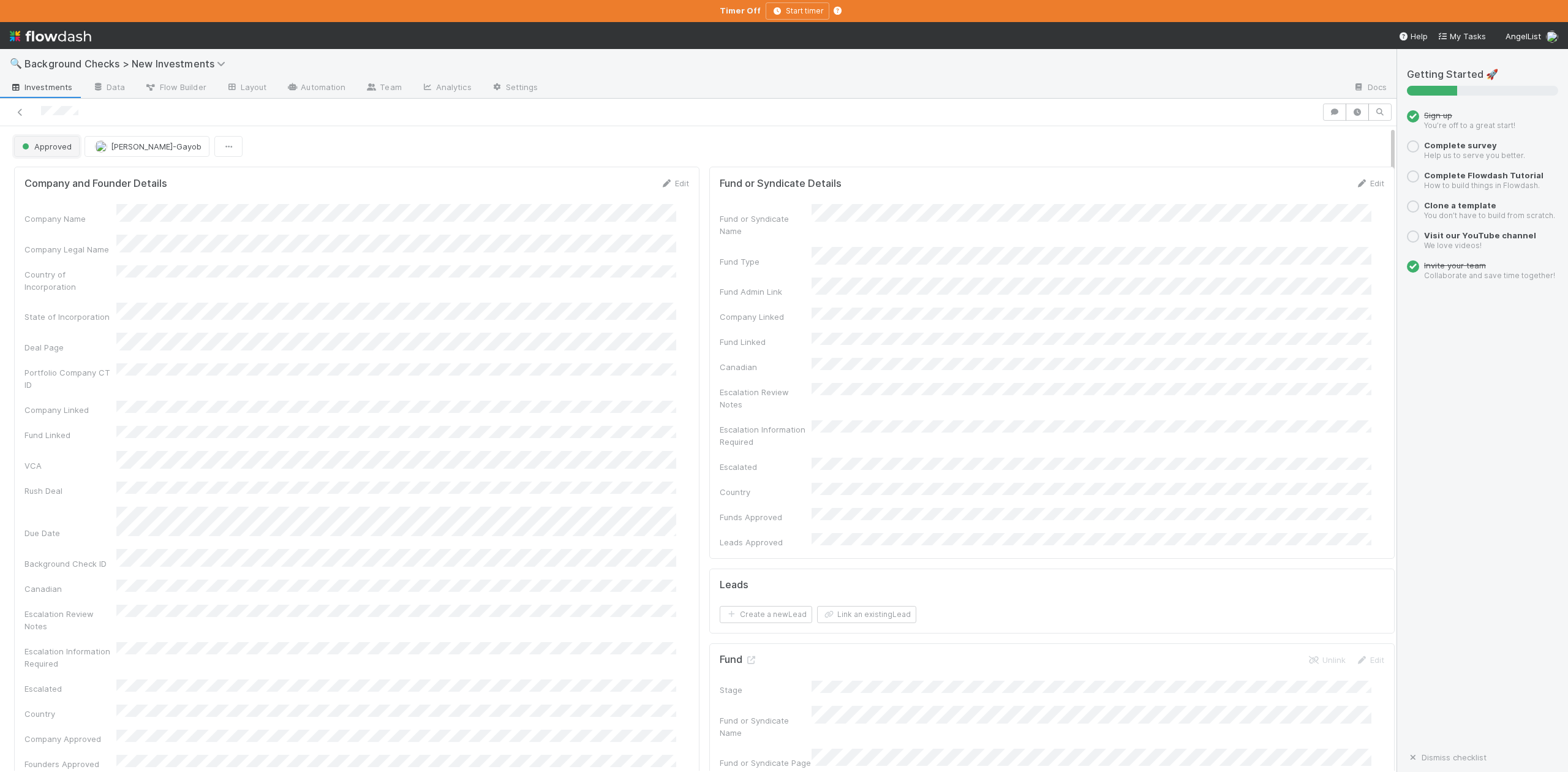
click at [52, 149] on span "Approved" at bounding box center [45, 146] width 52 height 10
click at [61, 202] on span "In Progress" at bounding box center [46, 201] width 58 height 10
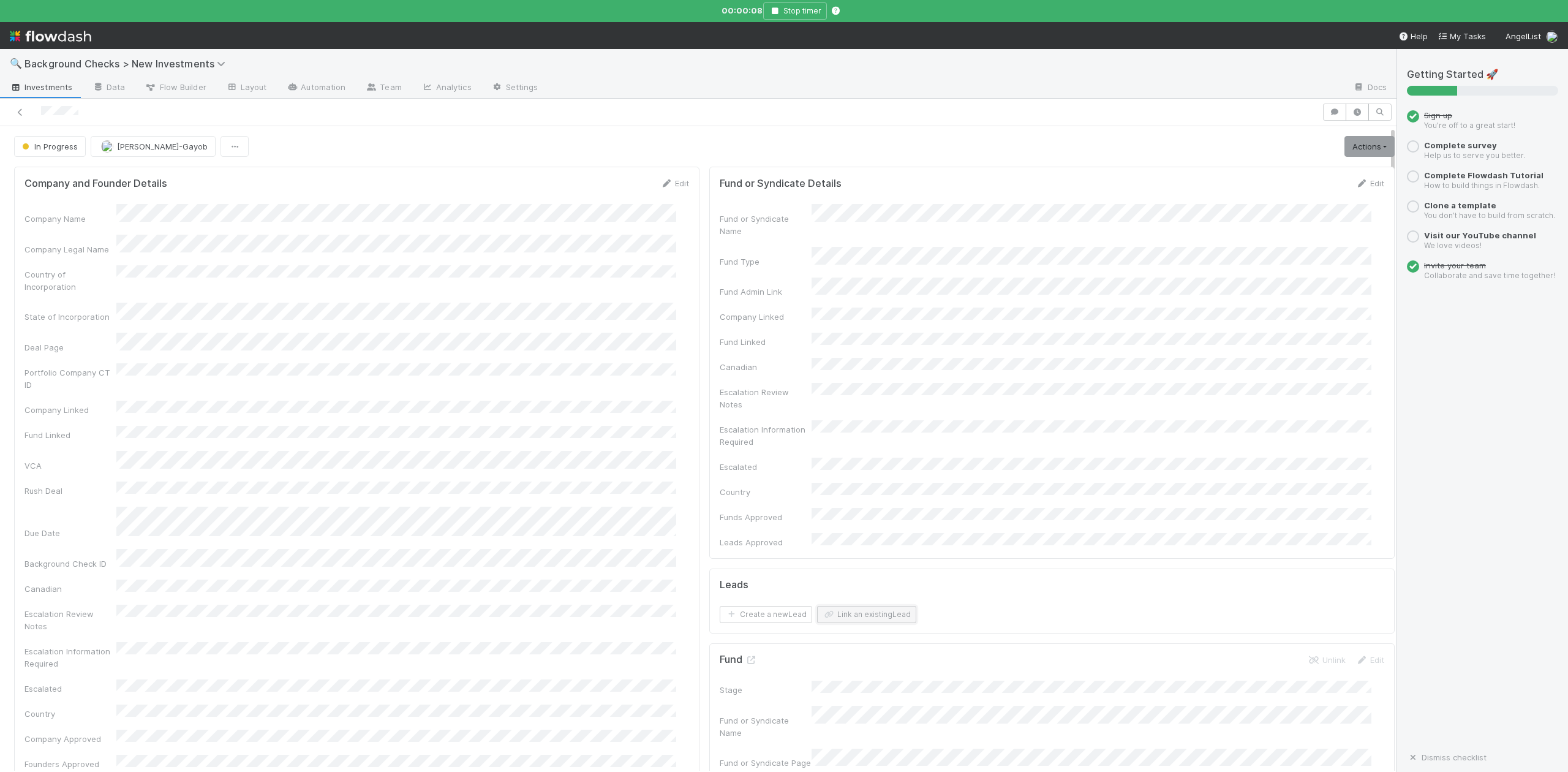
click at [858, 606] on button "Link an existing Lead" at bounding box center [867, 615] width 100 height 17
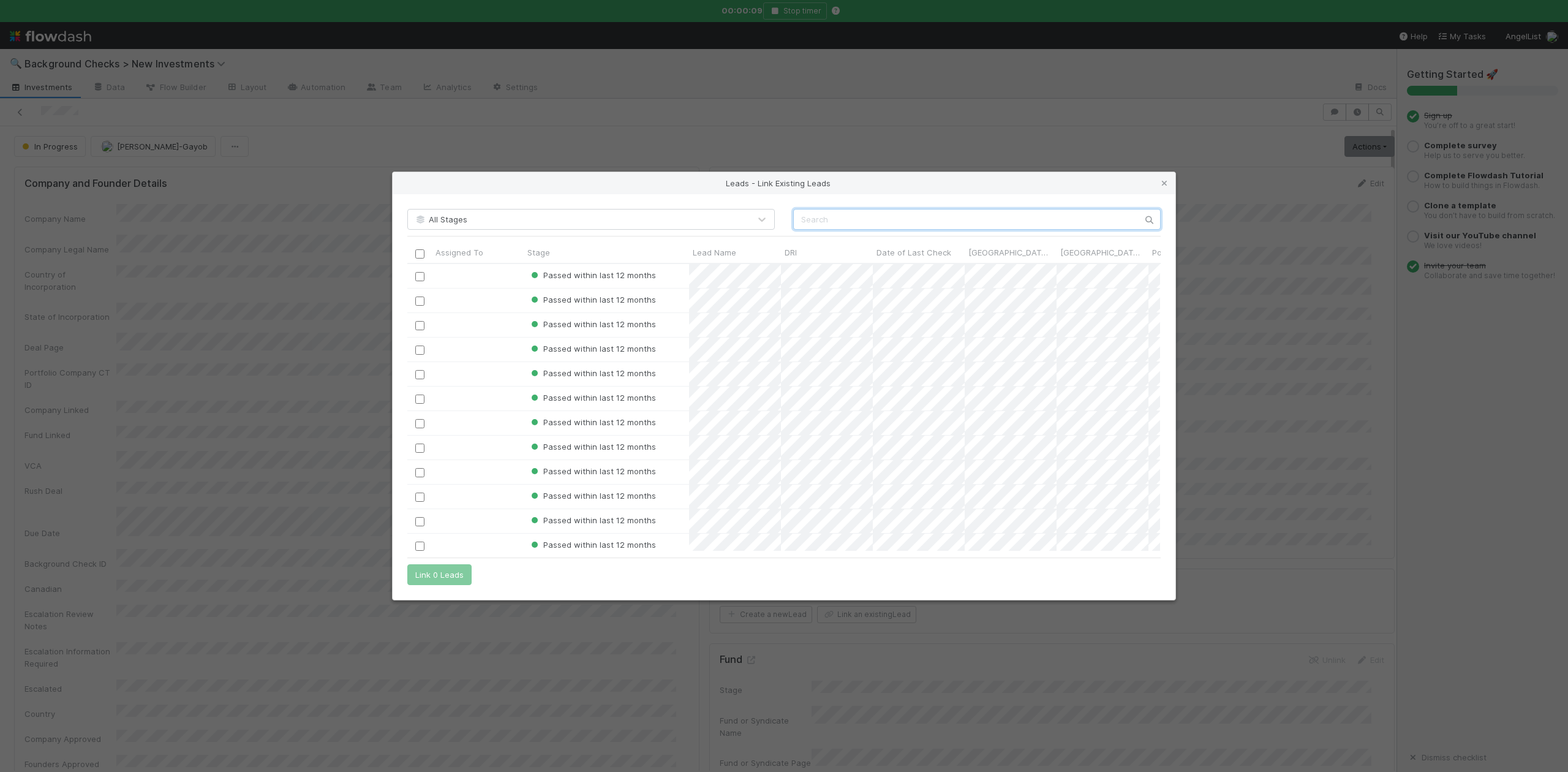
scroll to position [275, 741]
click at [819, 220] on input "text" at bounding box center [977, 219] width 367 height 21
paste input "Jan Ebbinghaus"
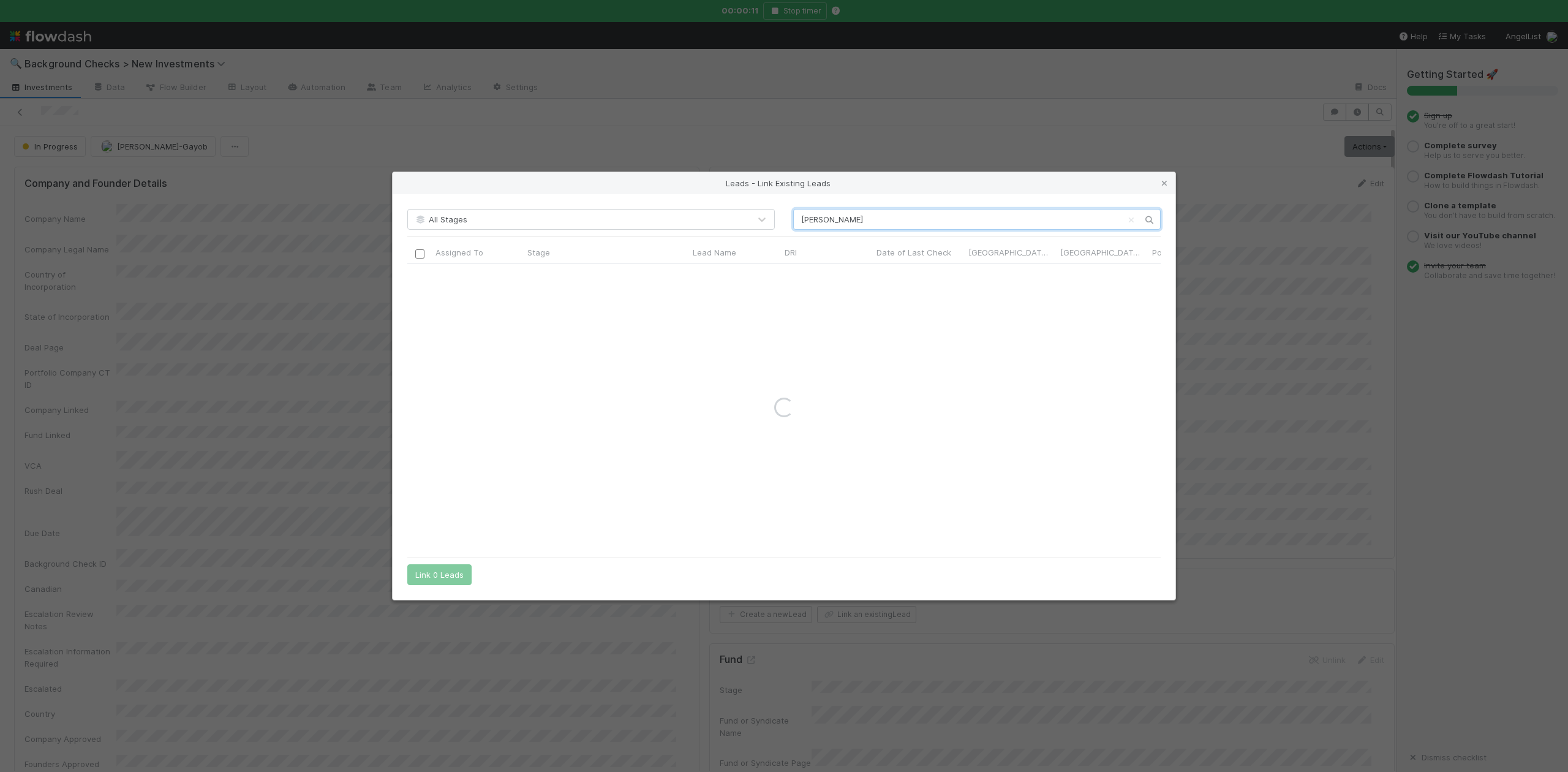
click at [802, 217] on input "Jan Ebbinghaus" at bounding box center [977, 219] width 367 height 21
type input "Jan Ebbinghaus"
click at [1160, 184] on icon at bounding box center [1165, 184] width 12 height 8
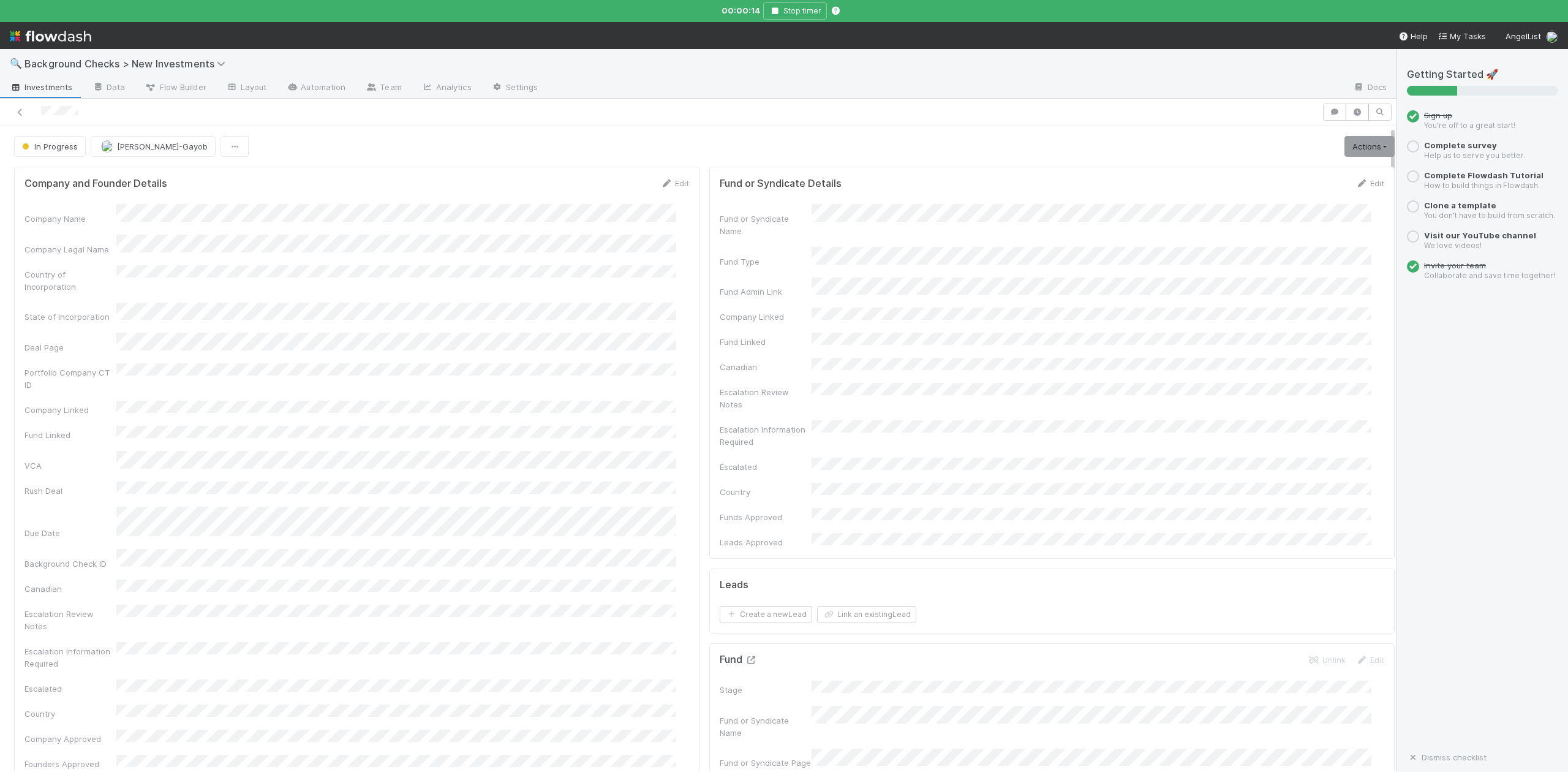
click at [745, 656] on icon at bounding box center [751, 660] width 12 height 8
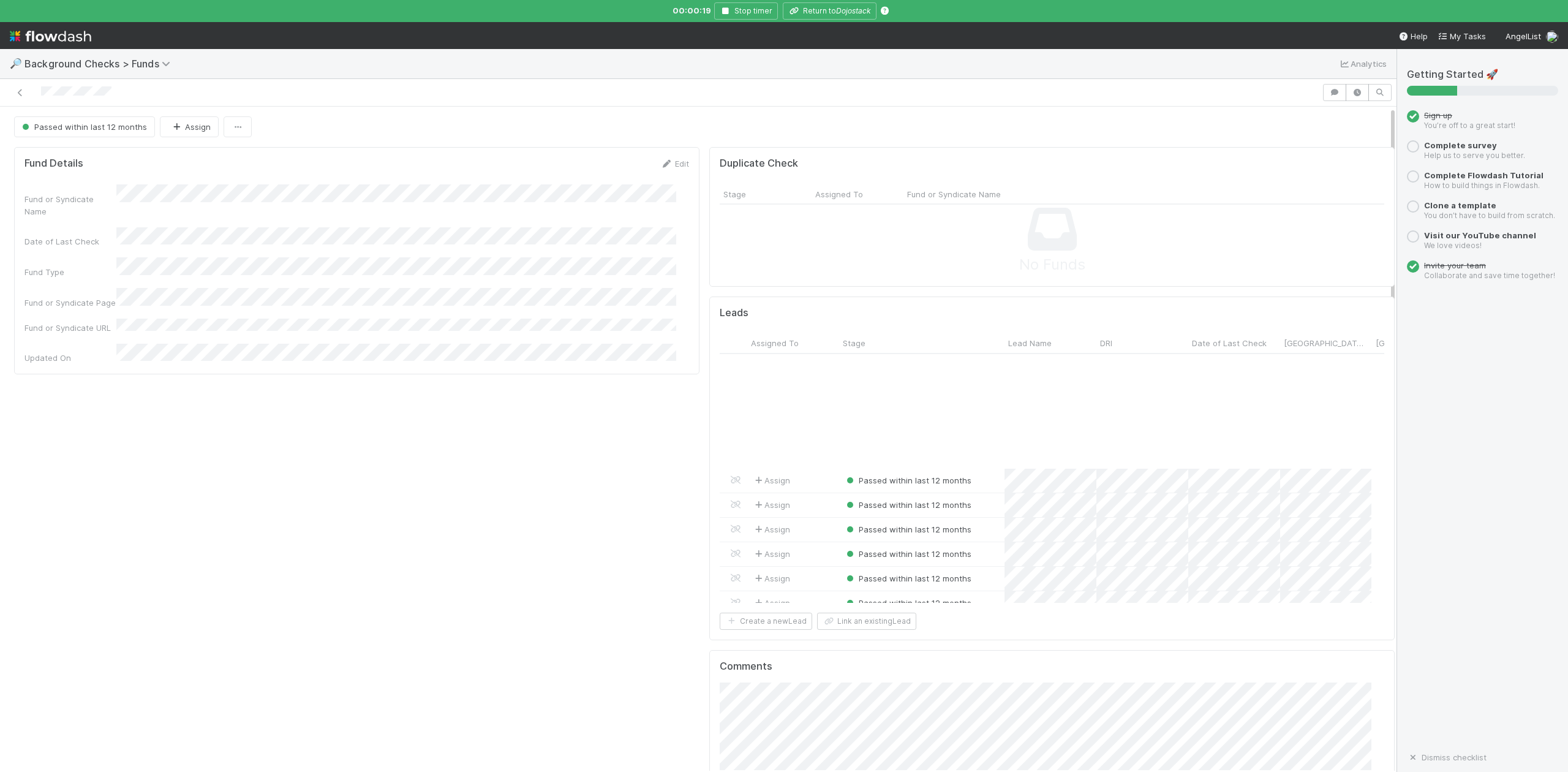
scroll to position [3267, 0]
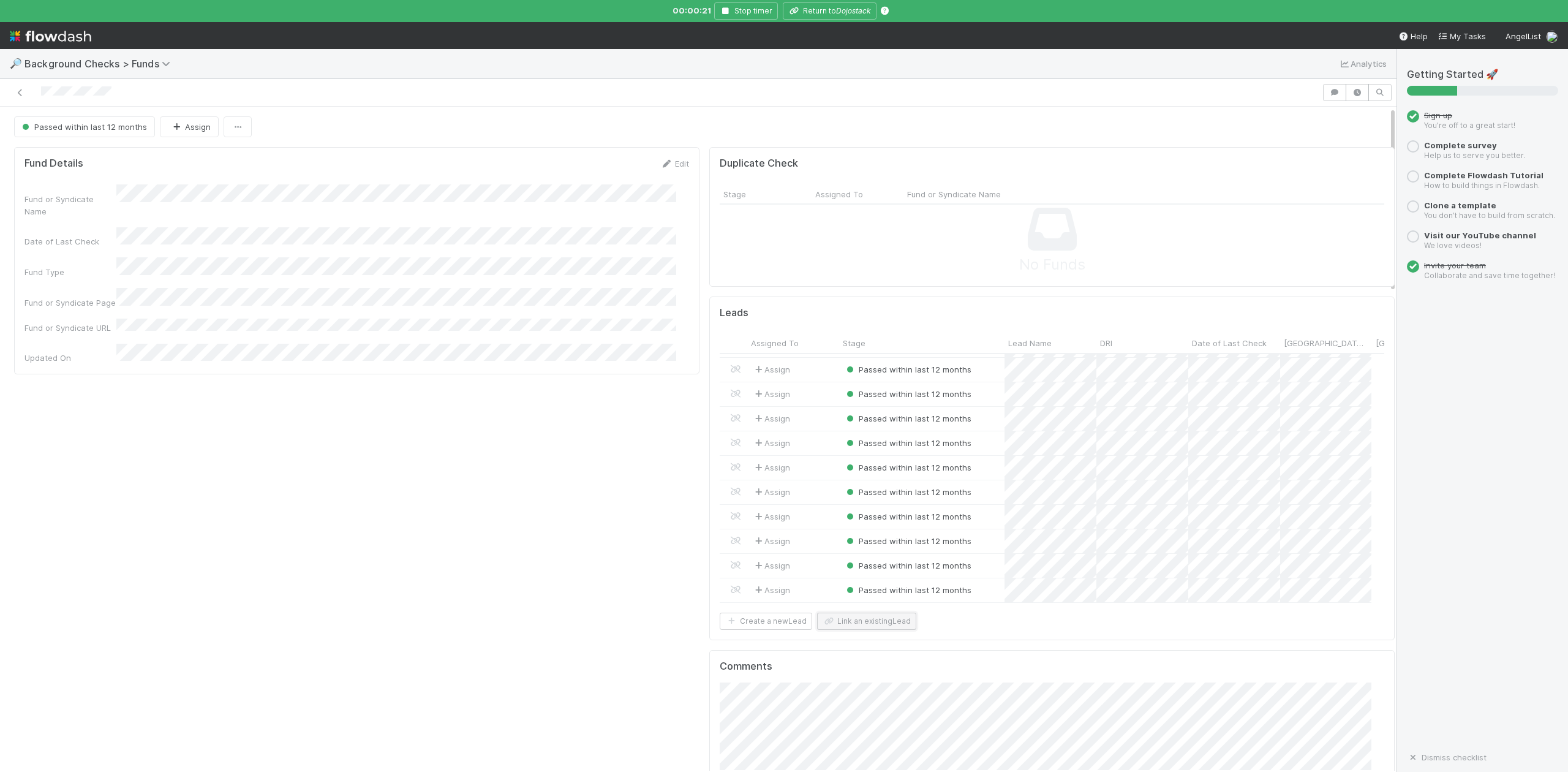
click at [839, 621] on button "Link an existing Lead" at bounding box center [867, 621] width 100 height 17
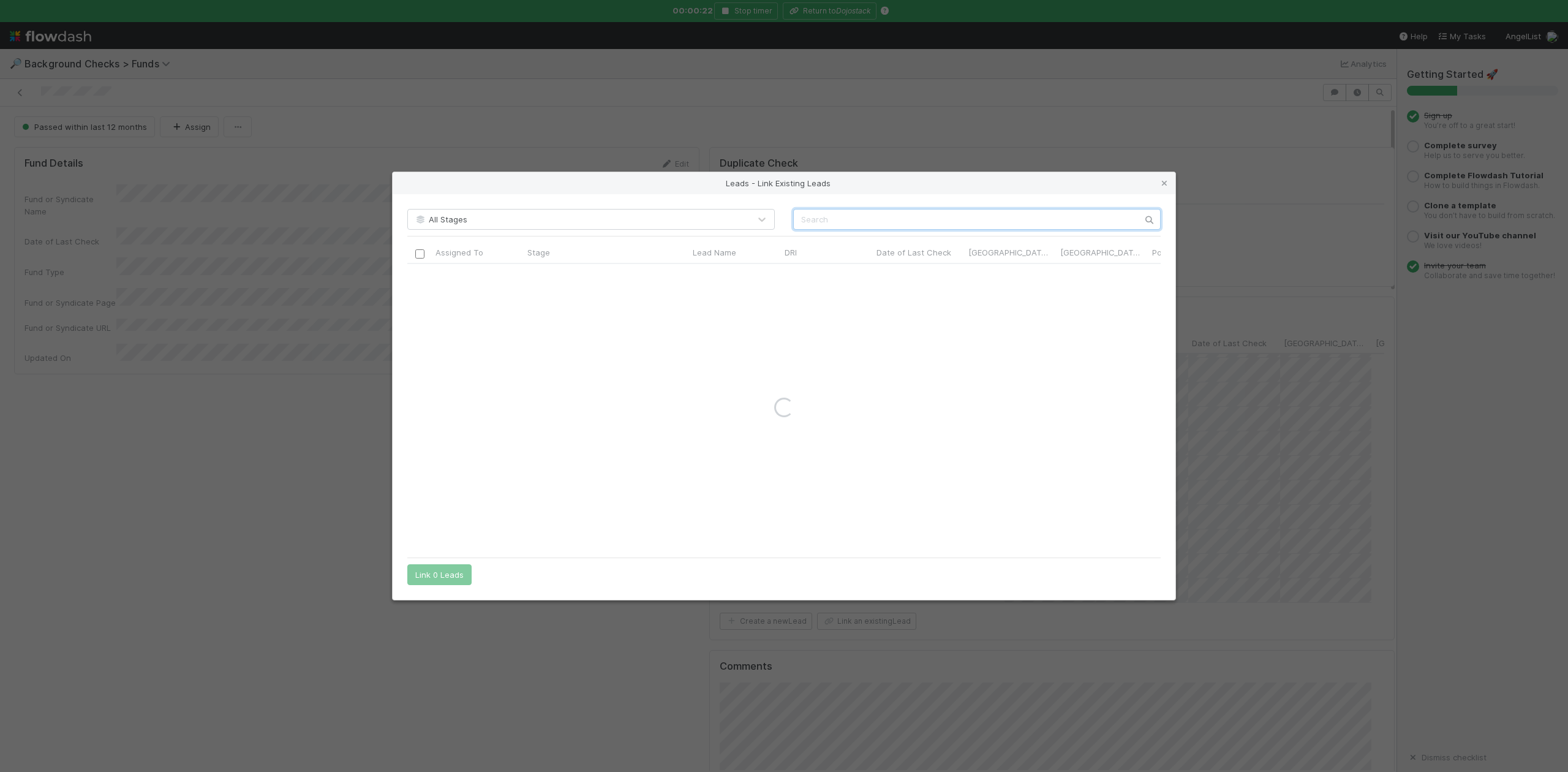
click at [814, 222] on input "text" at bounding box center [977, 219] width 367 height 21
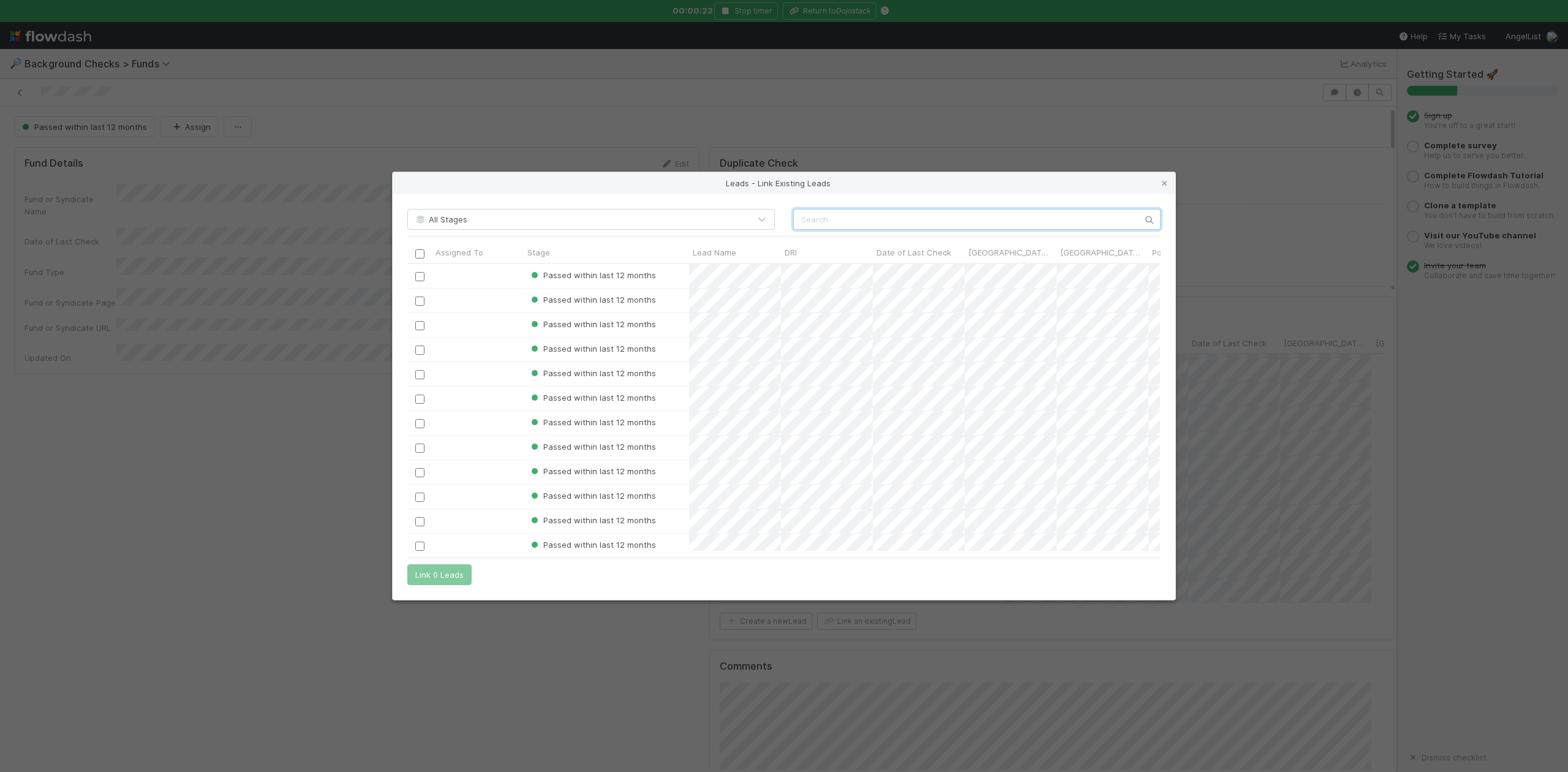
scroll to position [275, 741]
paste input "Jan Ebbinghaus"
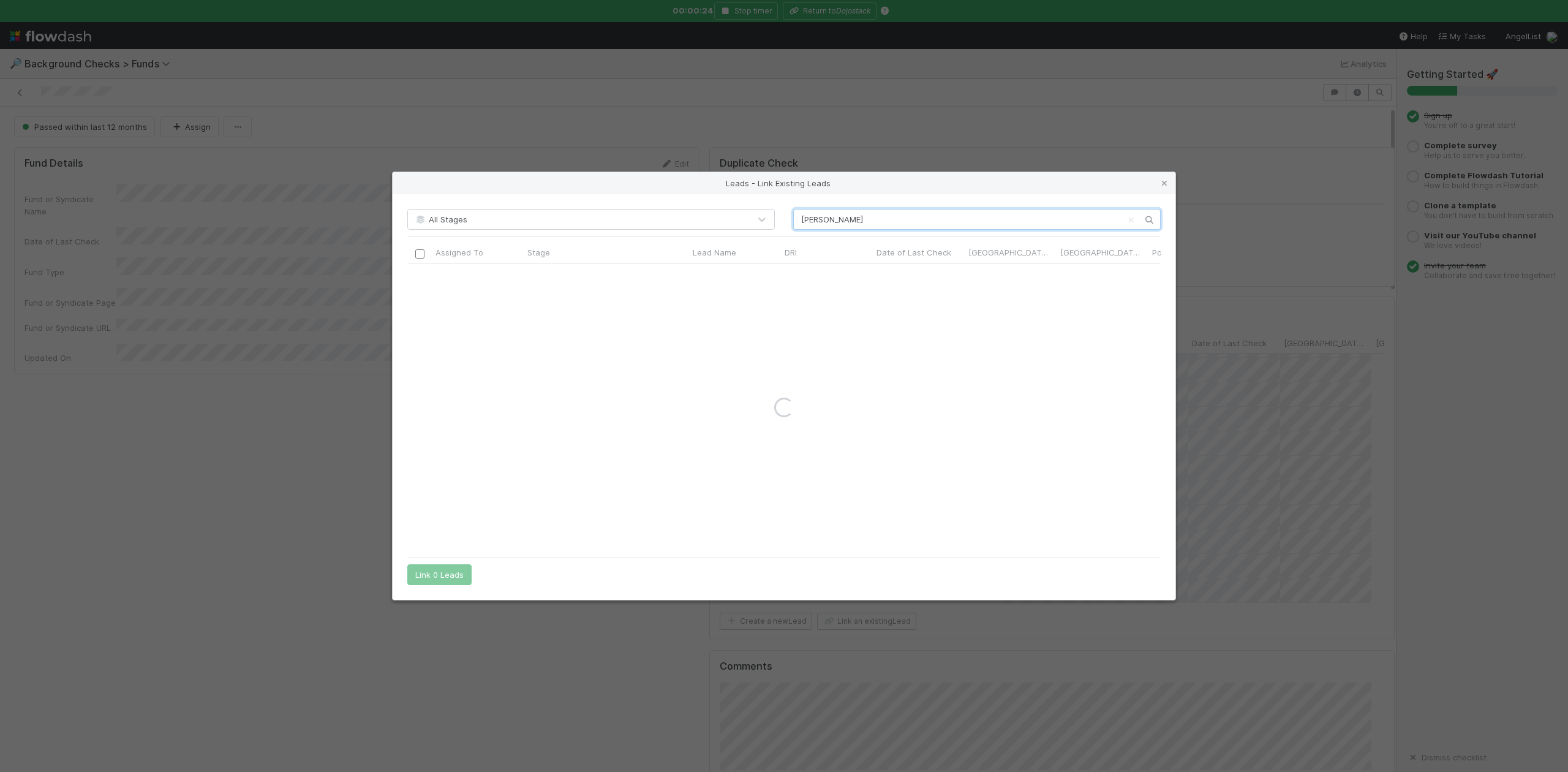
click at [802, 217] on input "Jan Ebbinghaus" at bounding box center [977, 219] width 367 height 21
type input "Jan Ebbinghaus"
drag, startPoint x: 1166, startPoint y: 181, endPoint x: 907, endPoint y: 597, distance: 490.0
click at [1166, 181] on icon at bounding box center [1165, 184] width 12 height 8
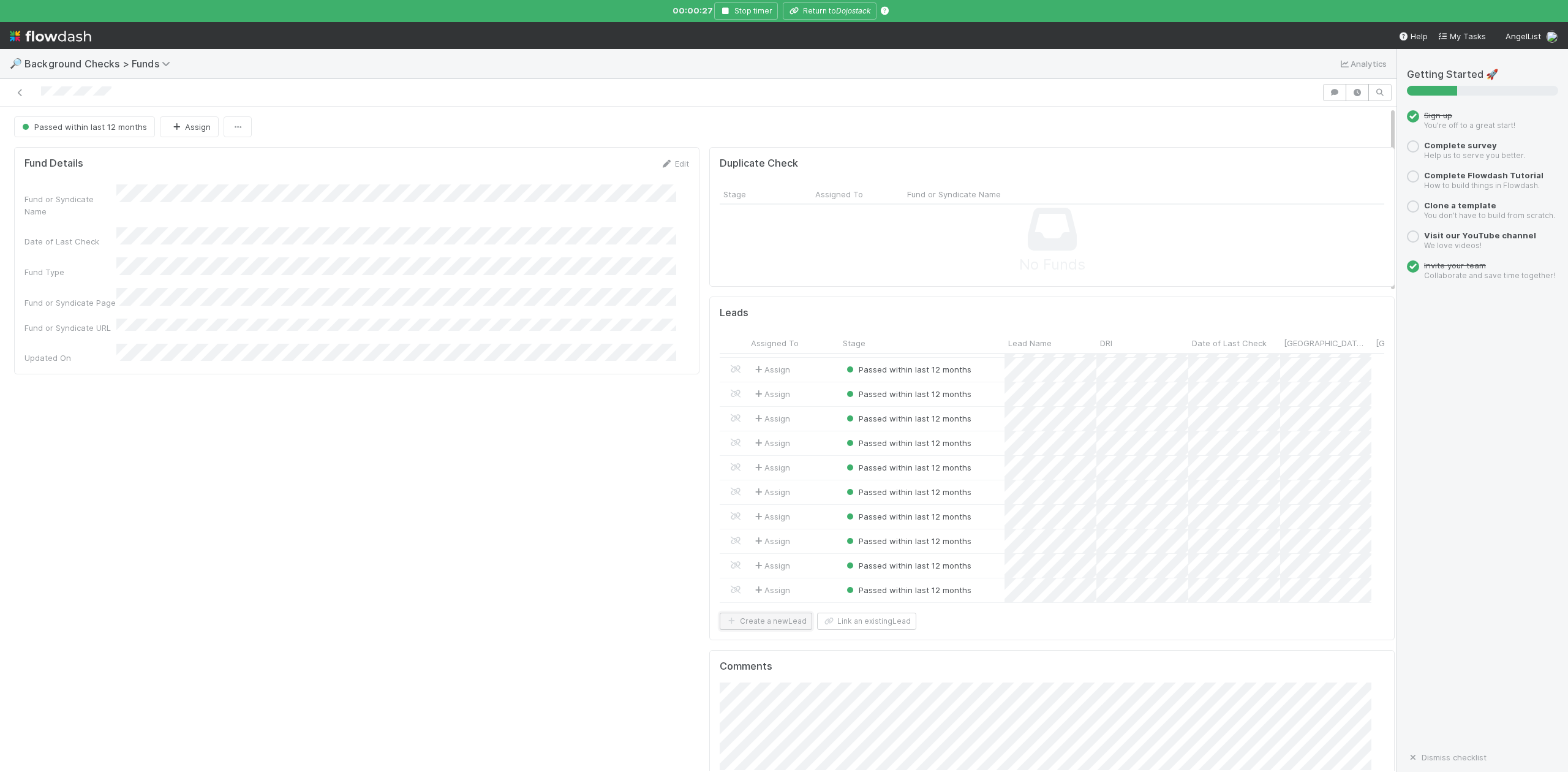
click at [750, 620] on button "Create a new Lead" at bounding box center [766, 621] width 93 height 17
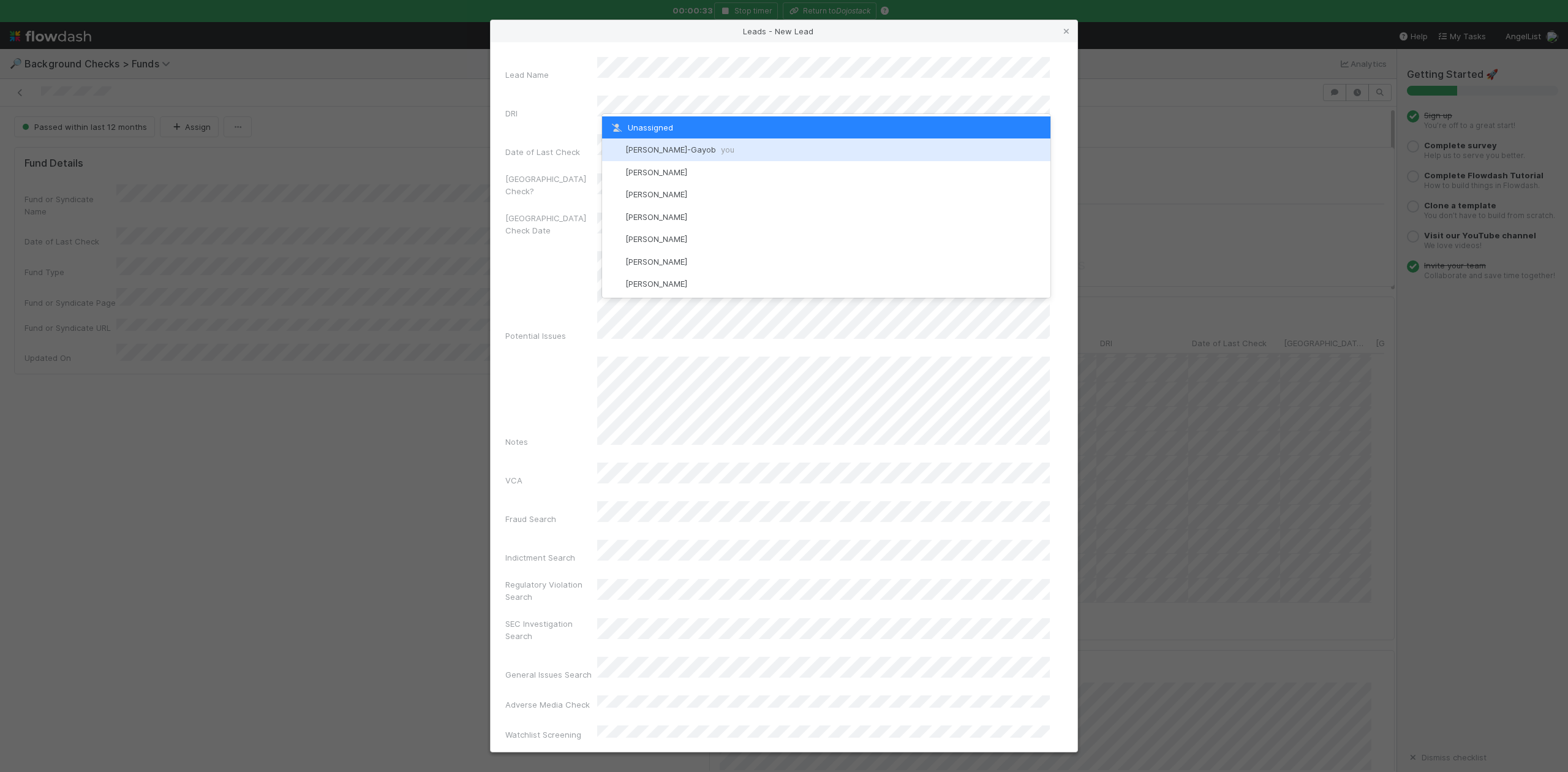
click at [665, 149] on span "Loraine Pati-Gayob you" at bounding box center [680, 149] width 109 height 10
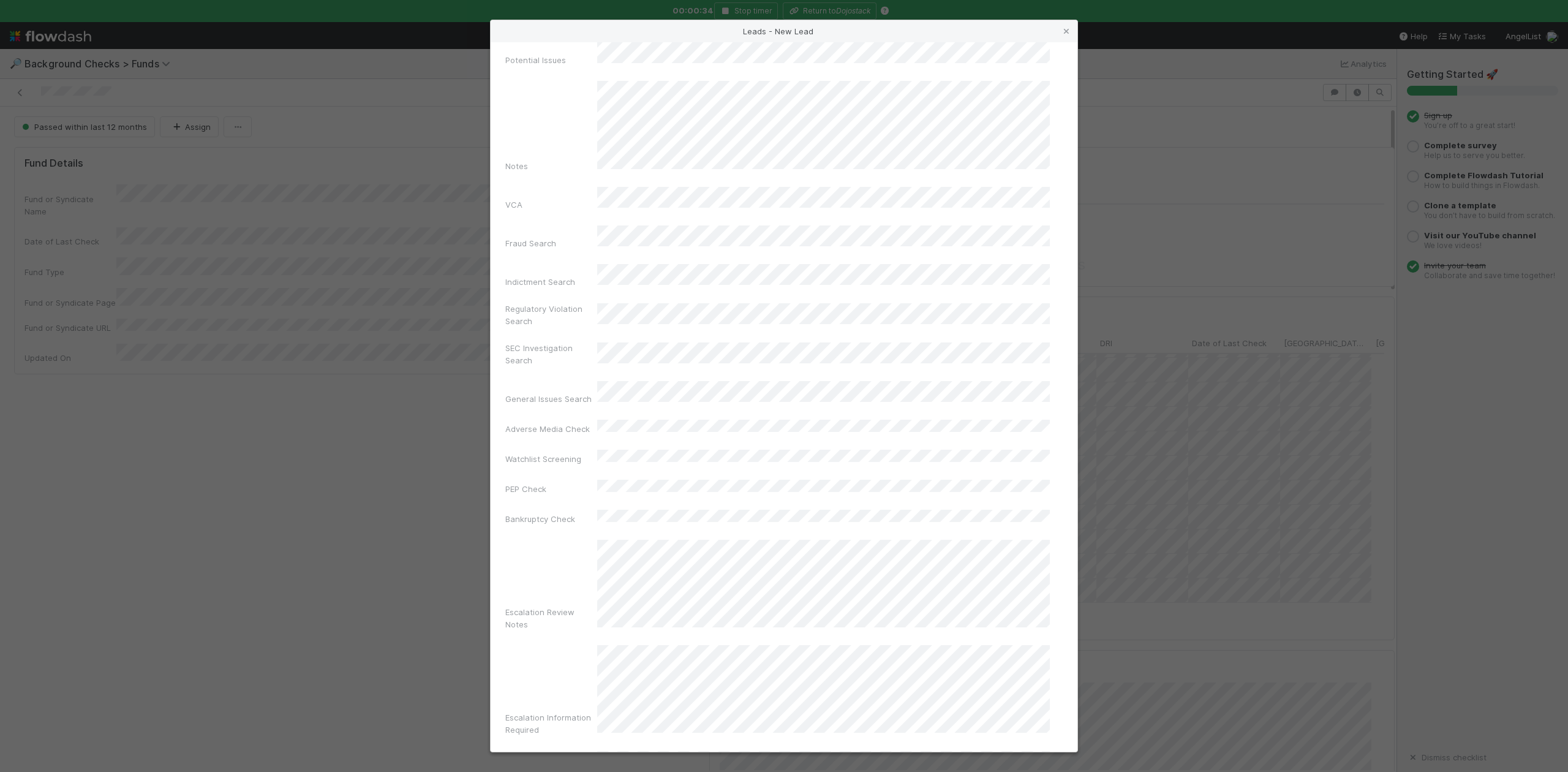
scroll to position [295, 0]
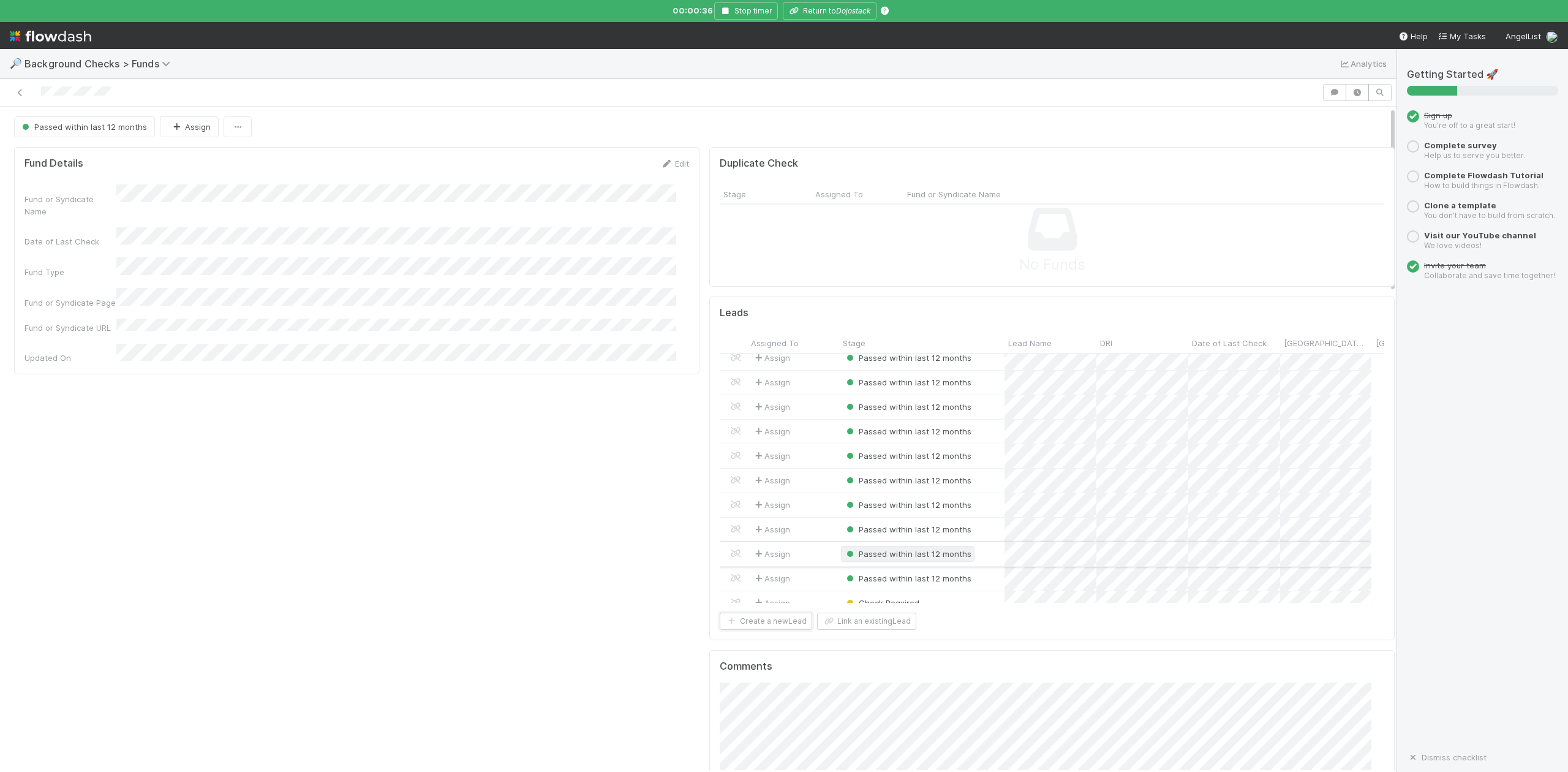
scroll to position [3292, 0]
click at [931, 582] on div "Check Required" at bounding box center [921, 590] width 166 height 24
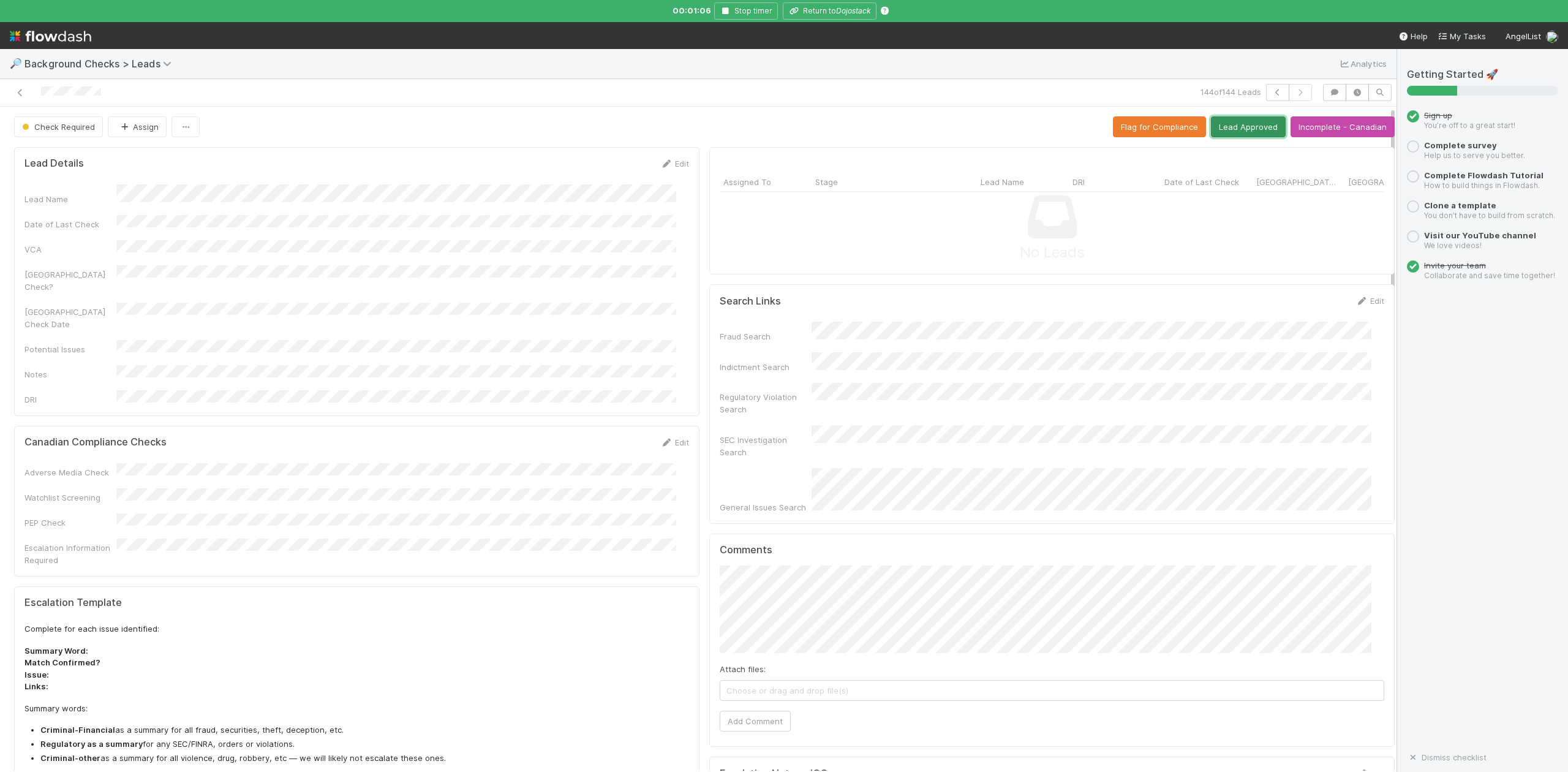
click at [1225, 128] on button "Lead Approved" at bounding box center [1248, 127] width 75 height 21
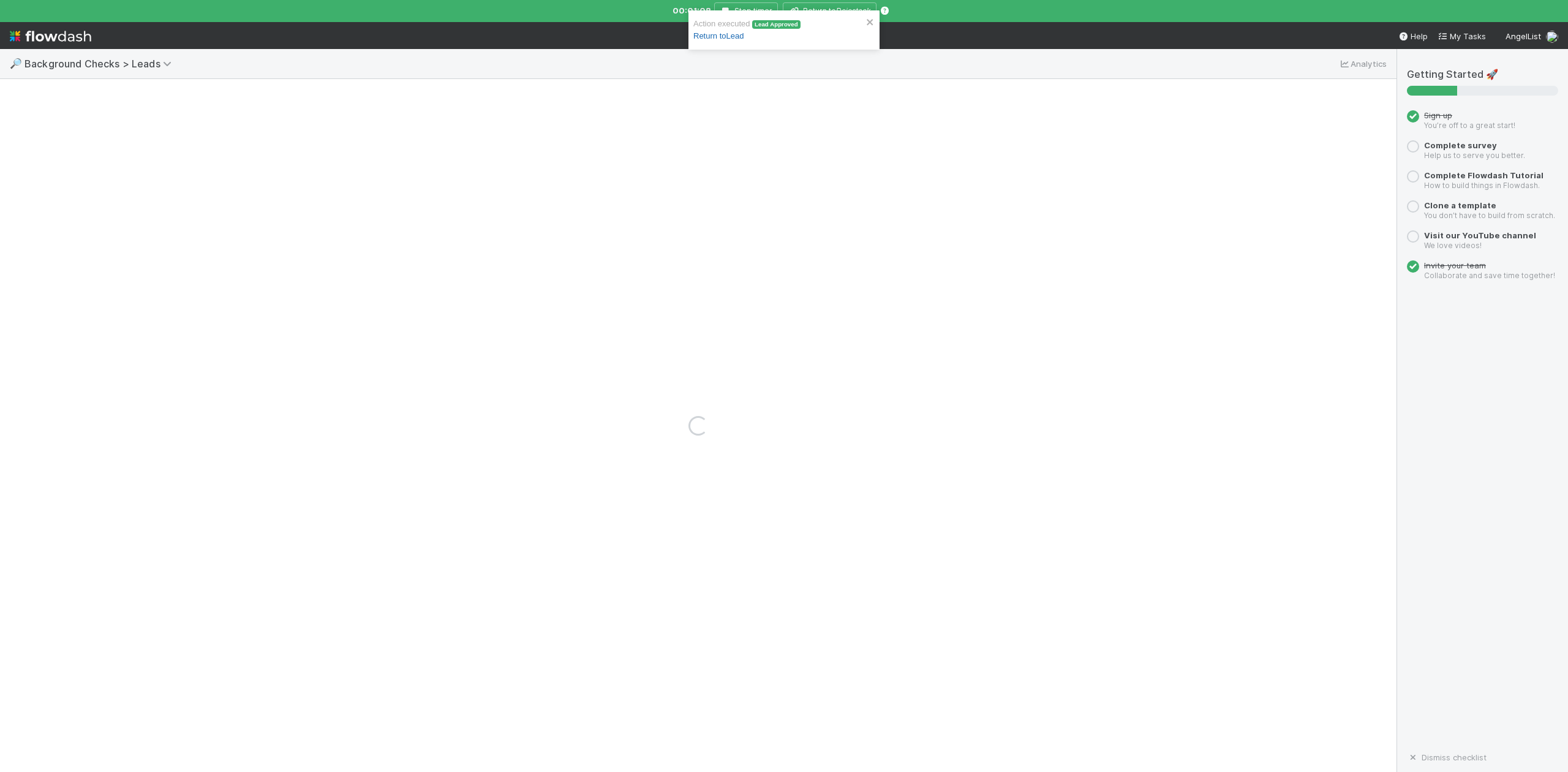
click at [738, 37] on link "Return to Lead" at bounding box center [718, 36] width 51 height 9
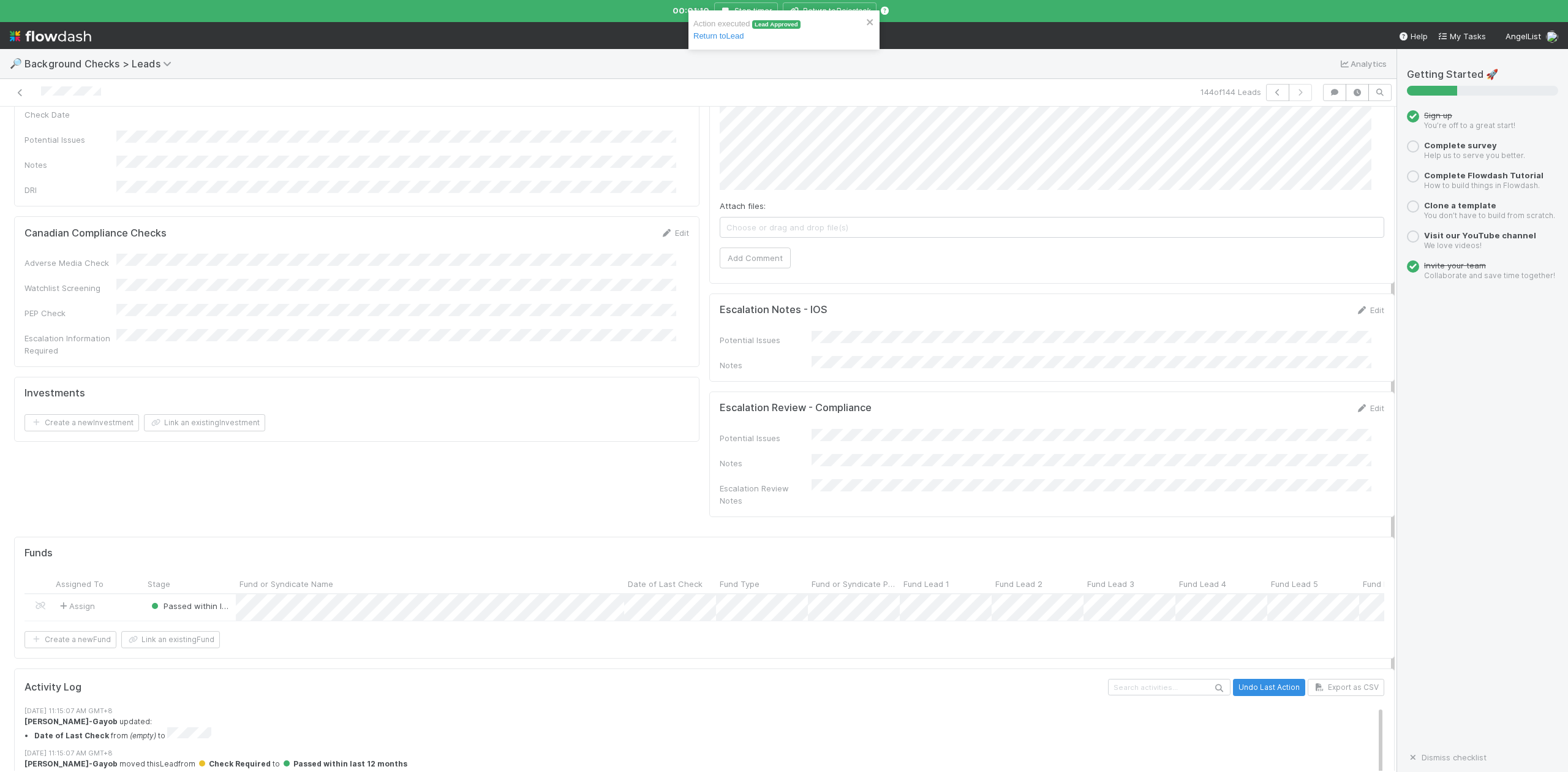
scroll to position [407, 0]
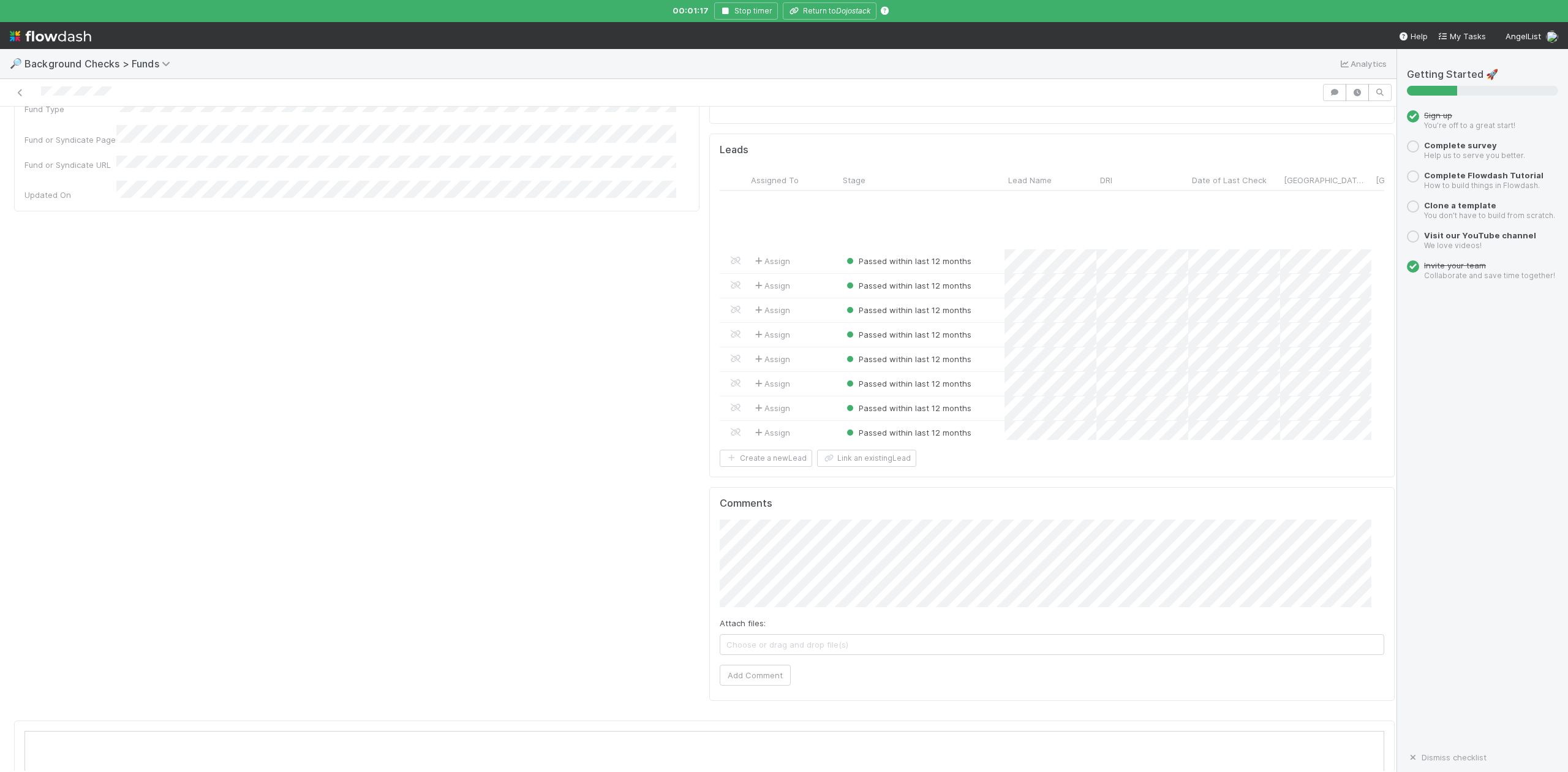
scroll to position [3292, 0]
click at [1075, 538] on div at bounding box center [784, 386] width 1568 height 772
click at [983, 416] on div "Passed within last 12 months" at bounding box center [921, 427] width 166 height 24
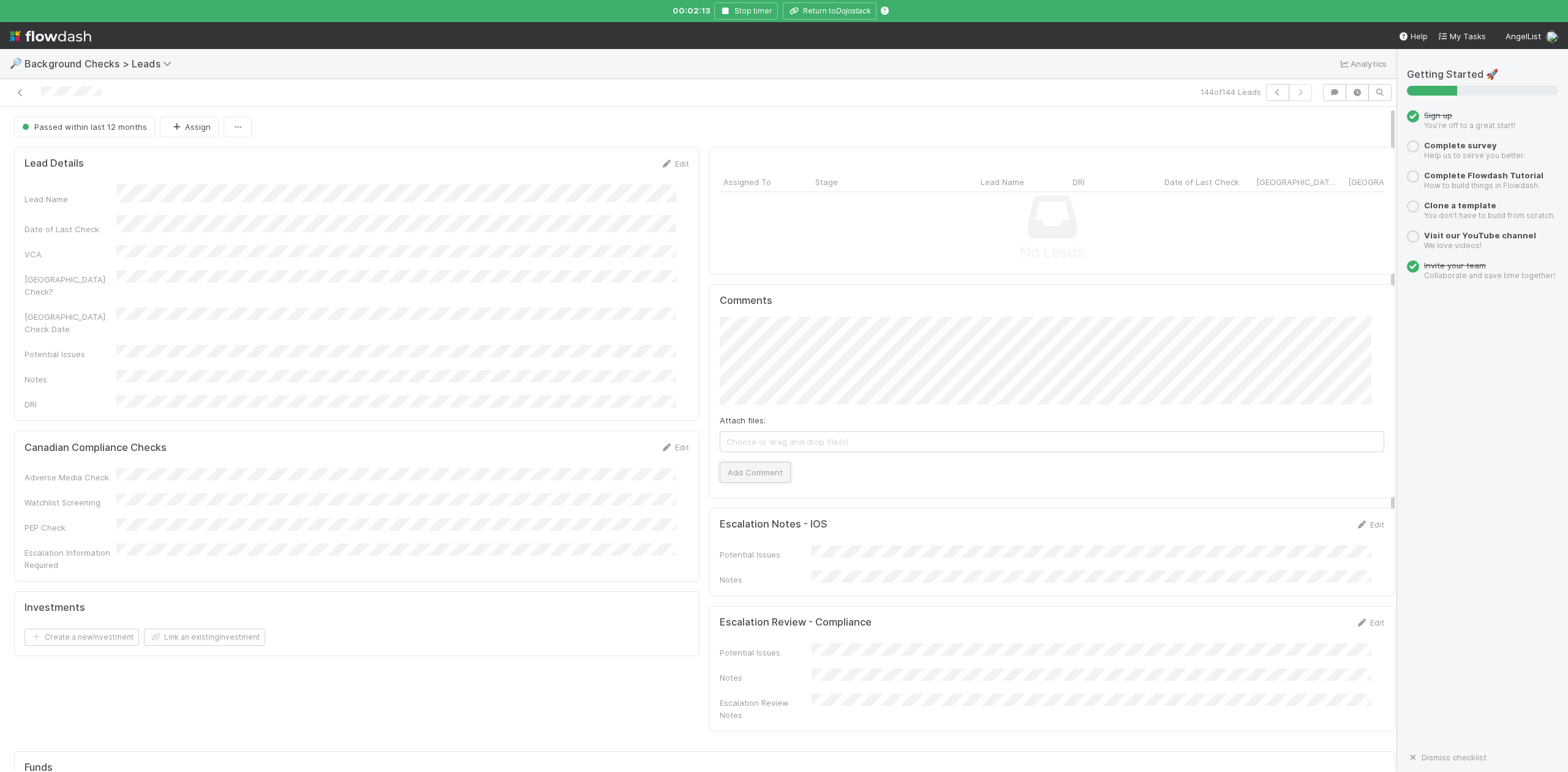
click at [720, 479] on button "Add Comment" at bounding box center [755, 472] width 71 height 21
click at [842, 8] on icon "Dojostack" at bounding box center [854, 11] width 35 height 9
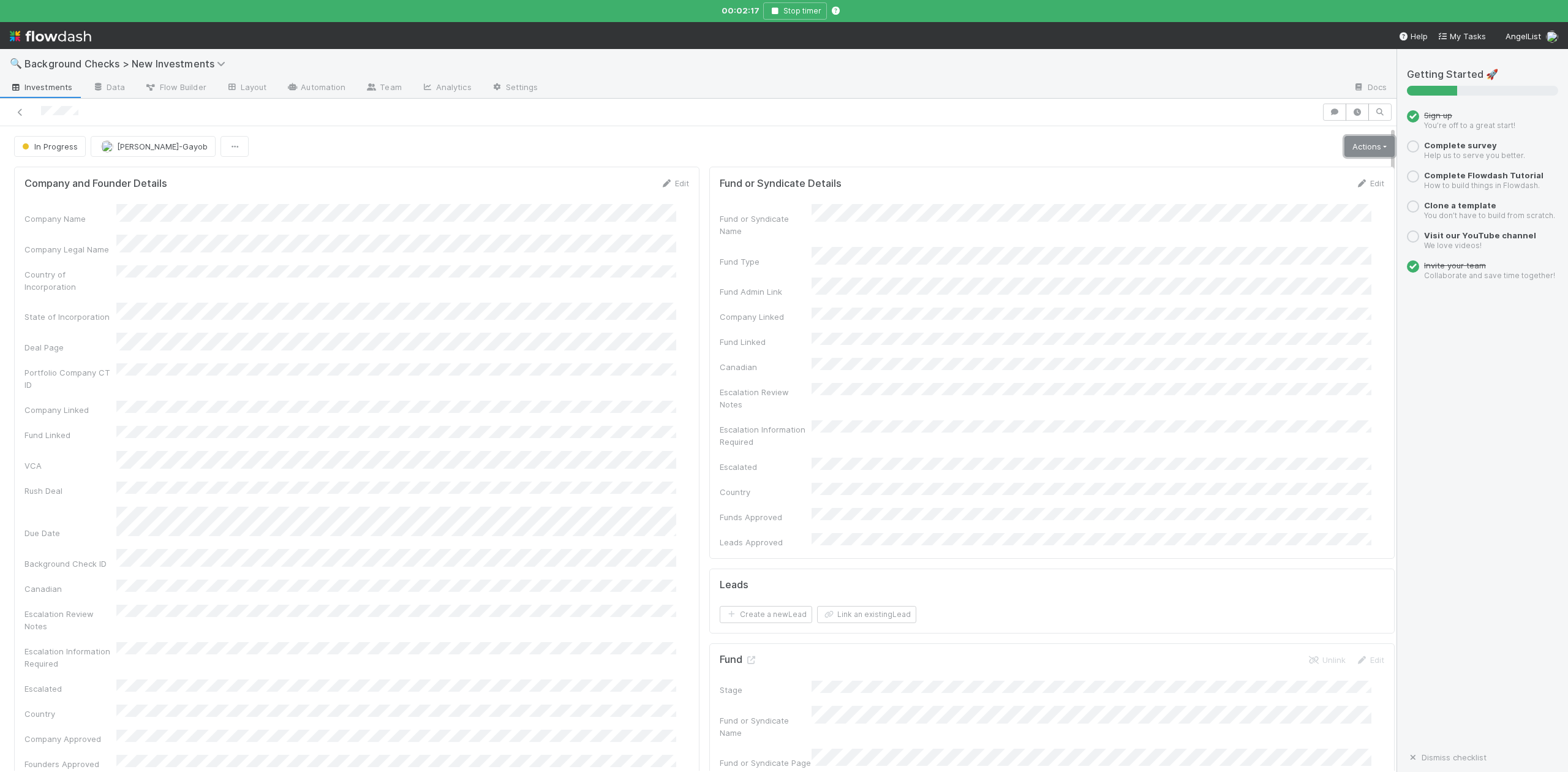
click at [1345, 149] on link "Actions" at bounding box center [1370, 146] width 51 height 21
click at [1259, 173] on button "Finish" at bounding box center [1328, 172] width 137 height 17
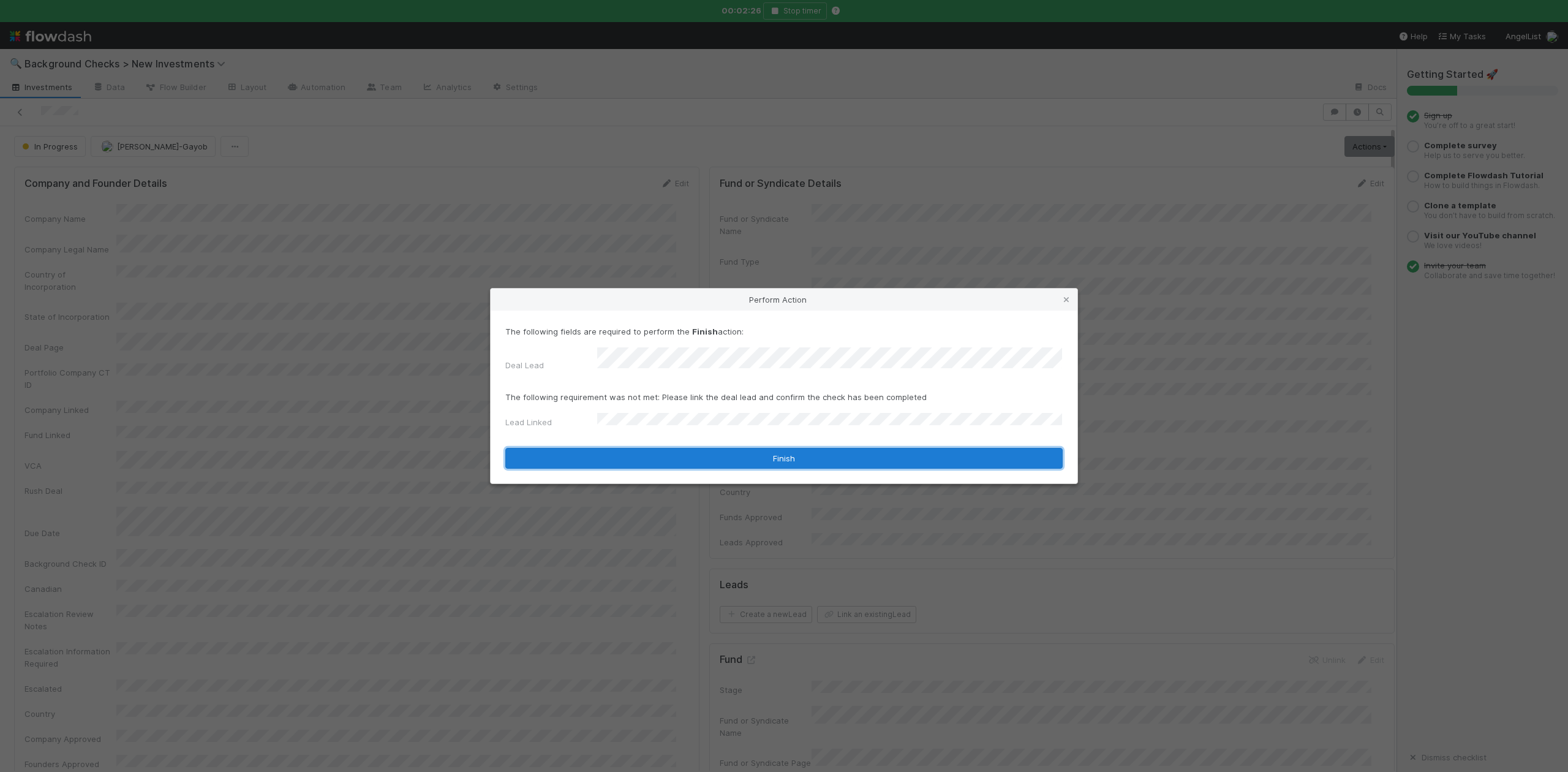
click at [637, 454] on button "Finish" at bounding box center [784, 458] width 557 height 21
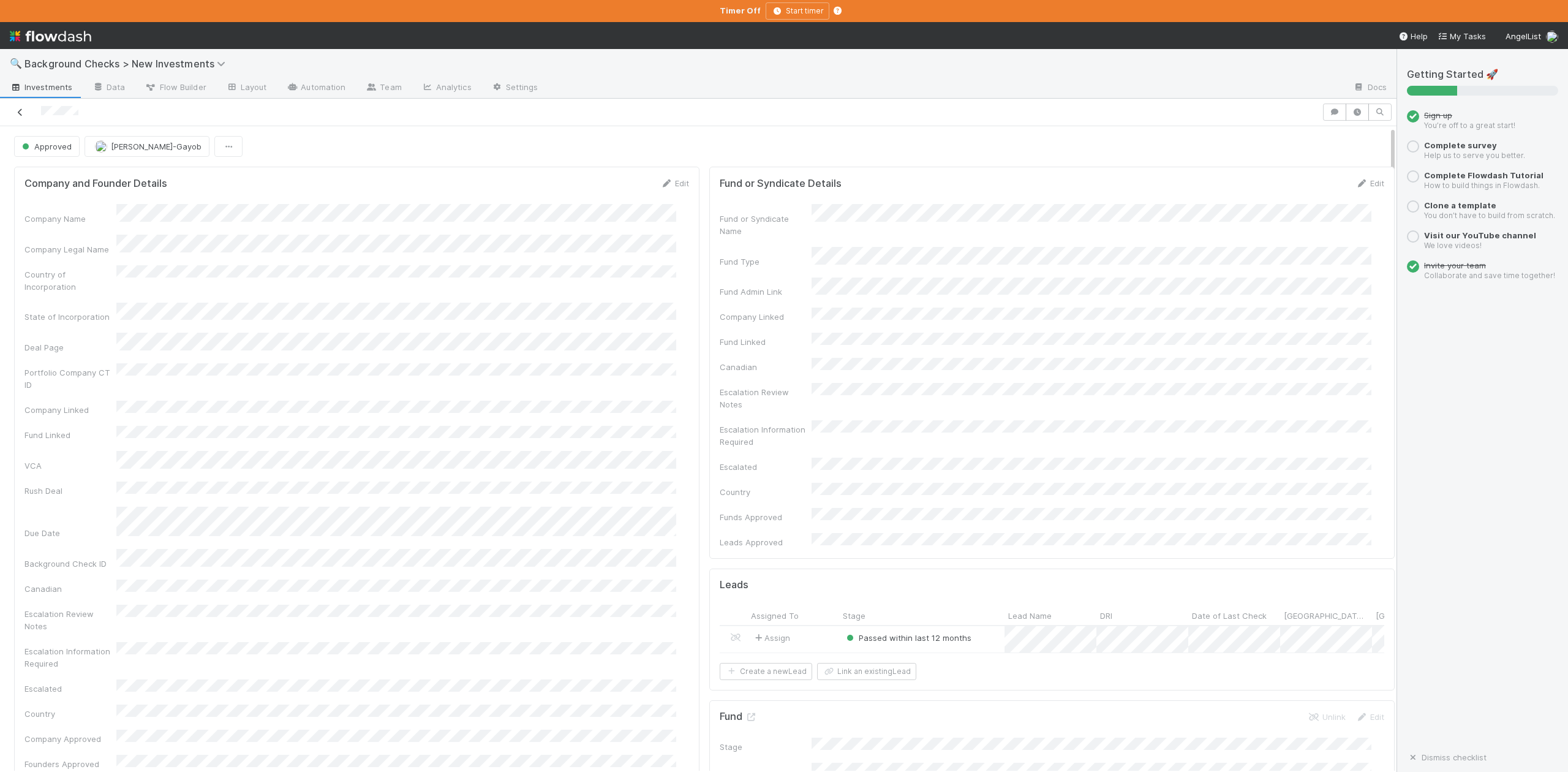
click at [21, 113] on icon at bounding box center [20, 112] width 12 height 8
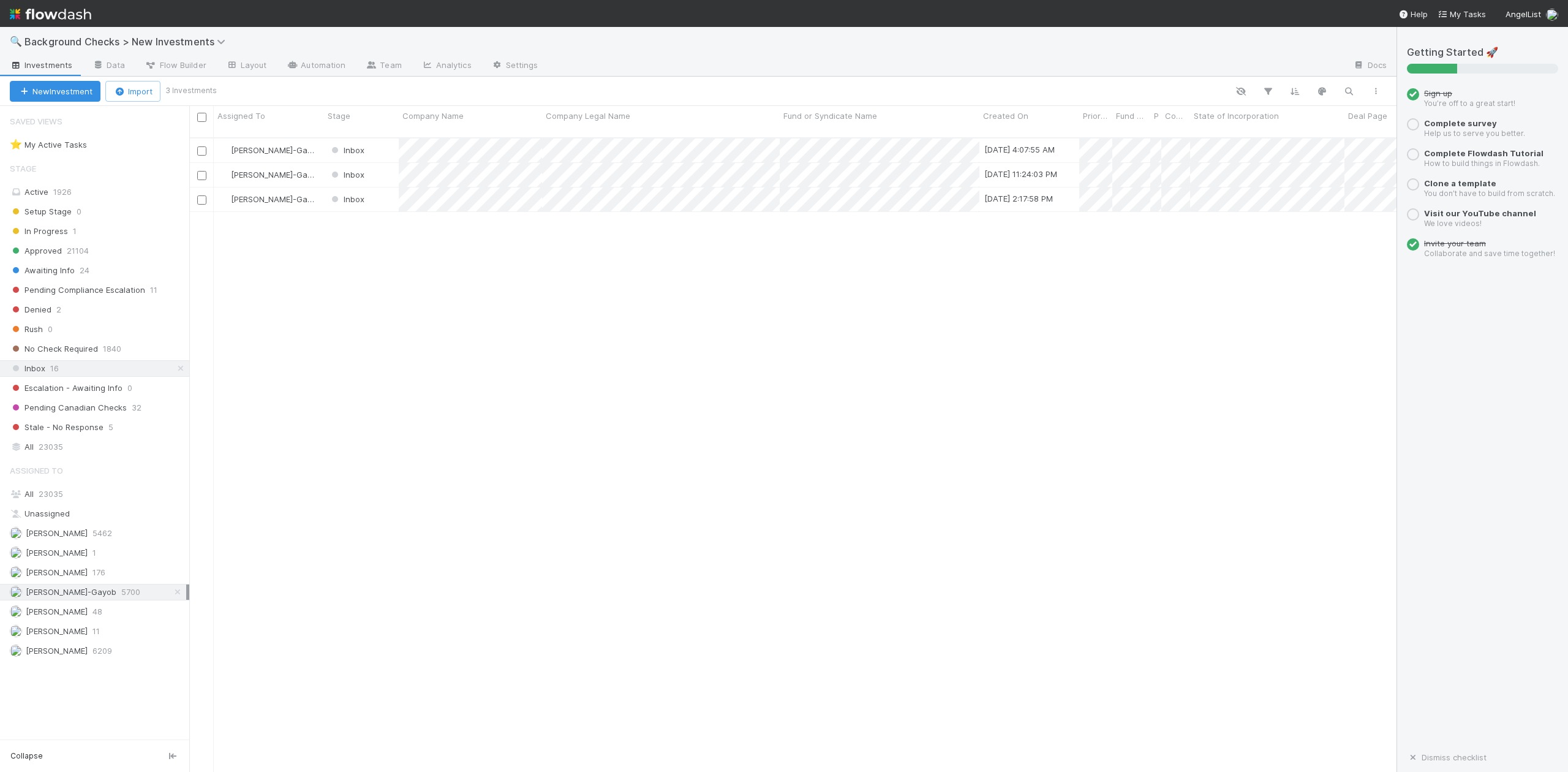
scroll to position [632, 1196]
click at [430, 226] on div at bounding box center [784, 386] width 1568 height 772
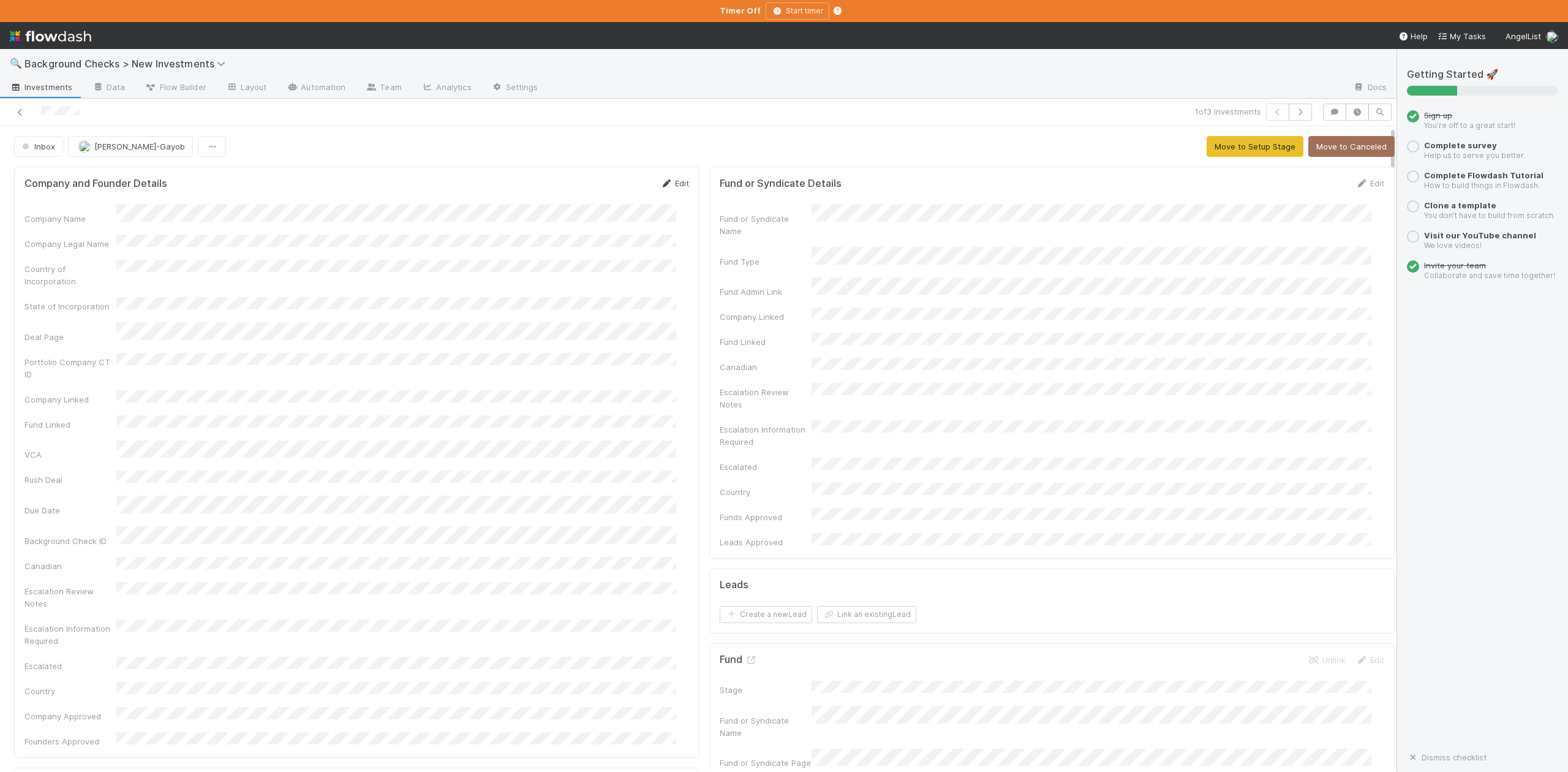
click at [669, 184] on link "Edit" at bounding box center [675, 183] width 29 height 10
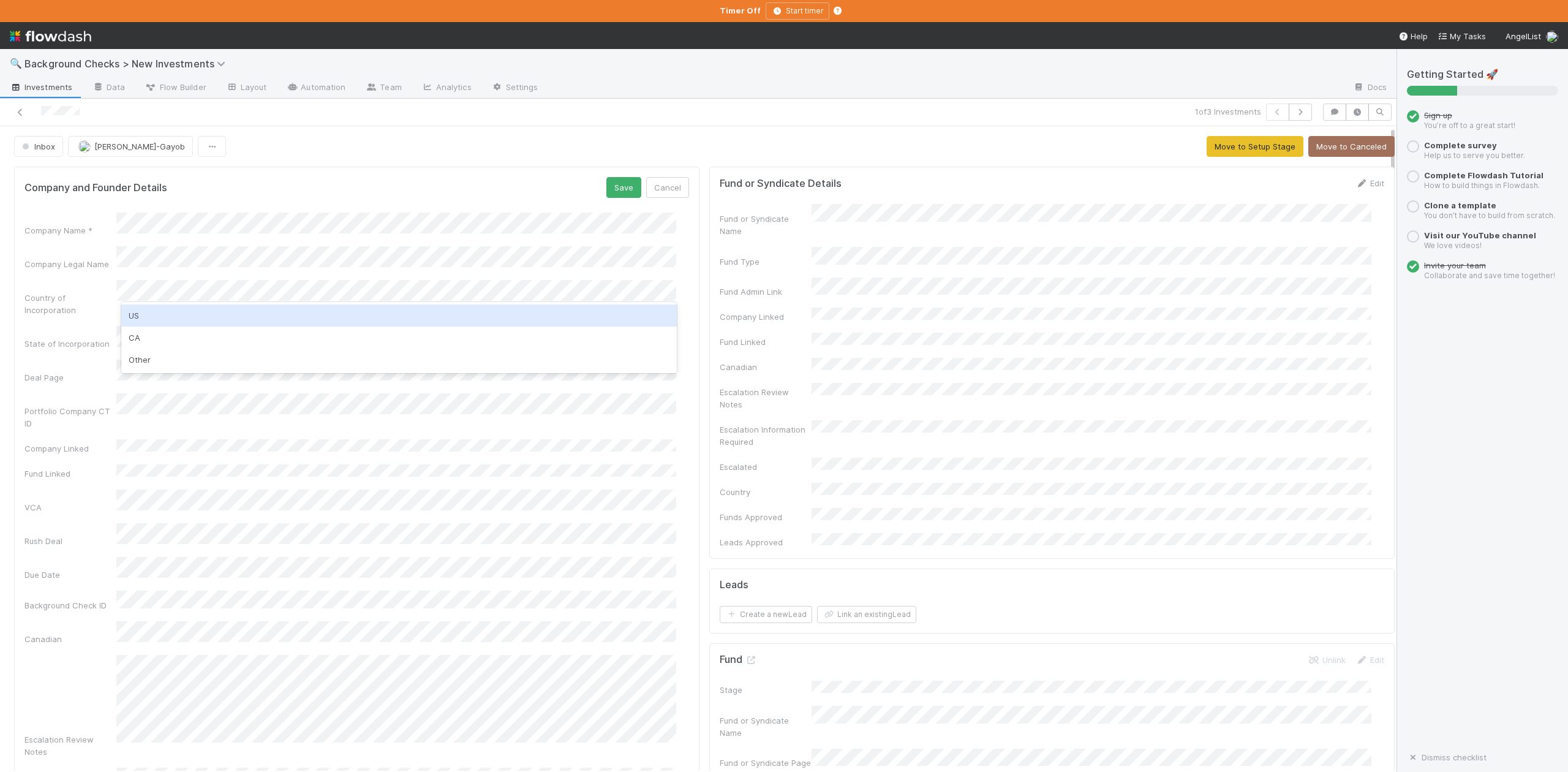
click at [139, 321] on div "US" at bounding box center [398, 315] width 555 height 22
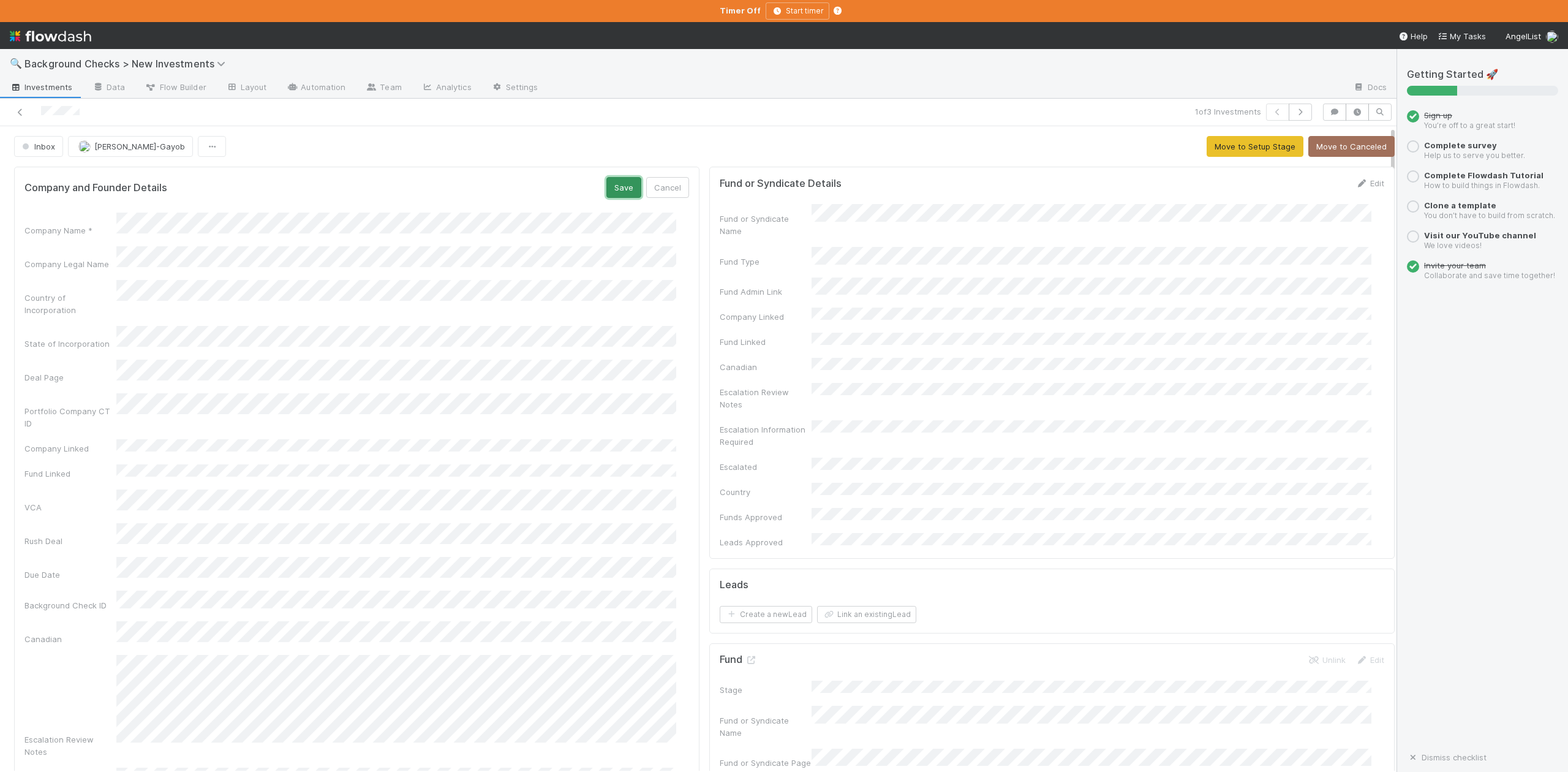
click at [616, 184] on button "Save" at bounding box center [623, 188] width 35 height 21
click at [1214, 143] on button "Move to Setup Stage" at bounding box center [1255, 146] width 96 height 21
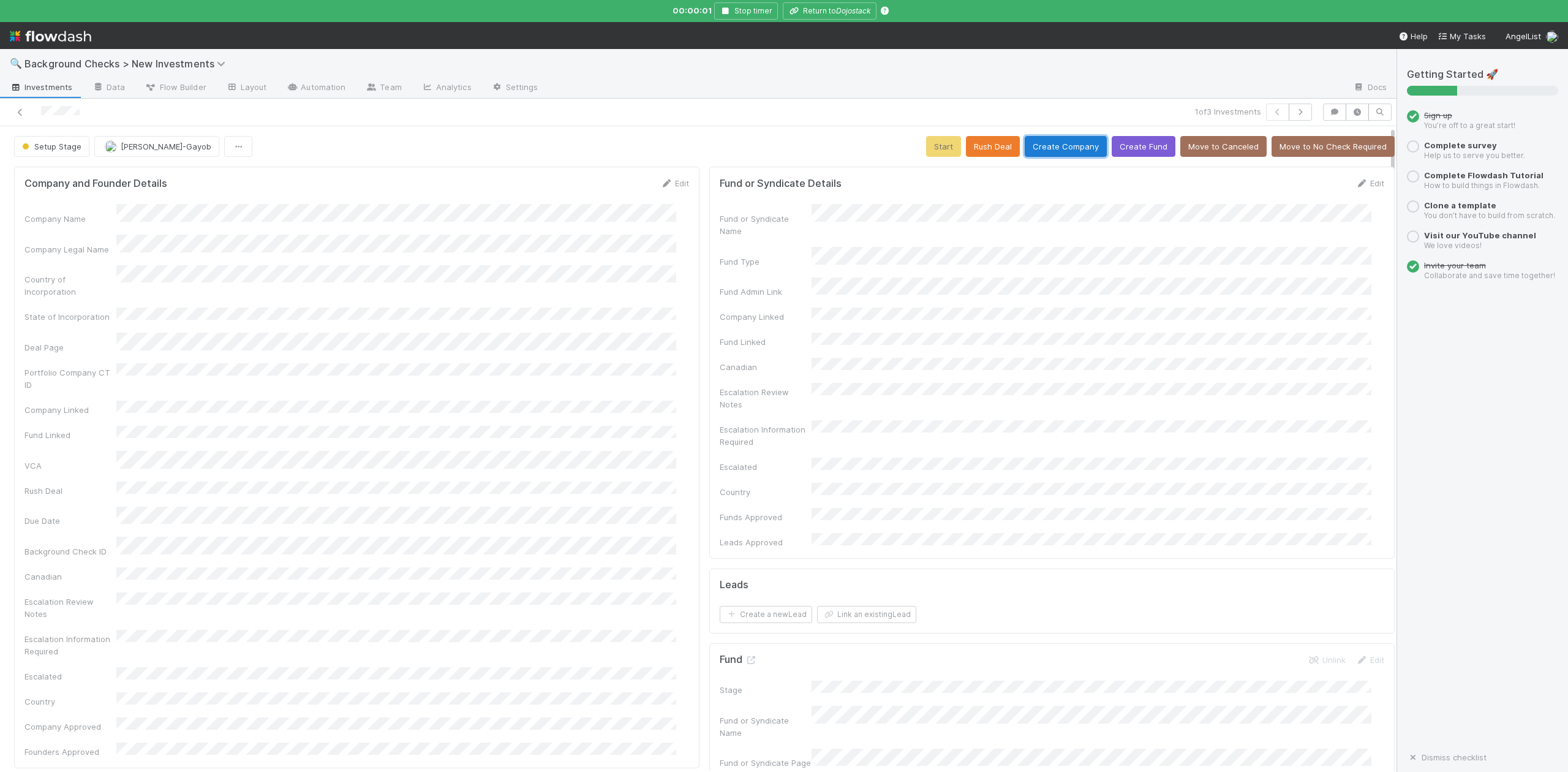
click at [1037, 148] on button "Create Company" at bounding box center [1065, 146] width 82 height 21
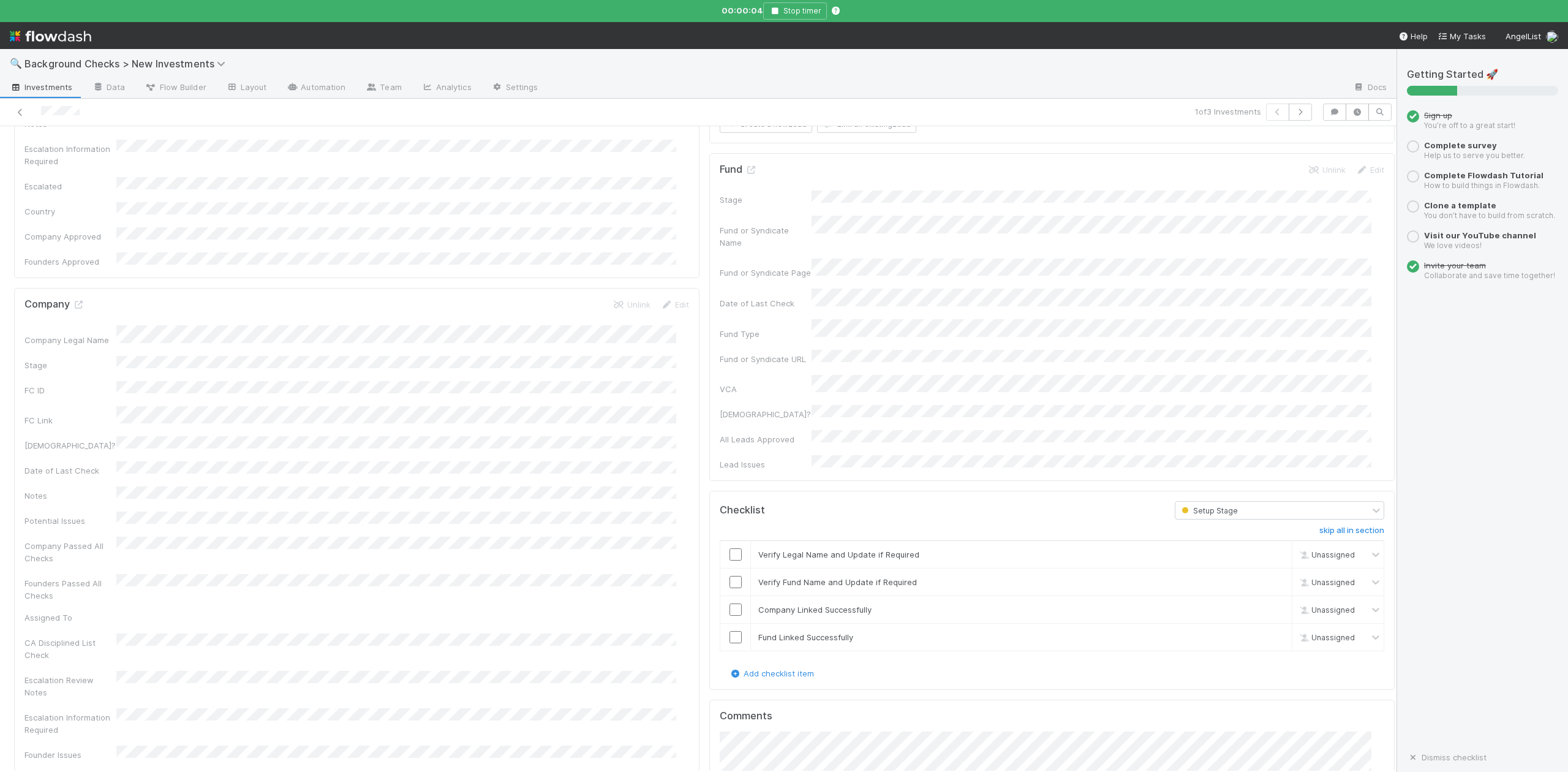
scroll to position [653, 0]
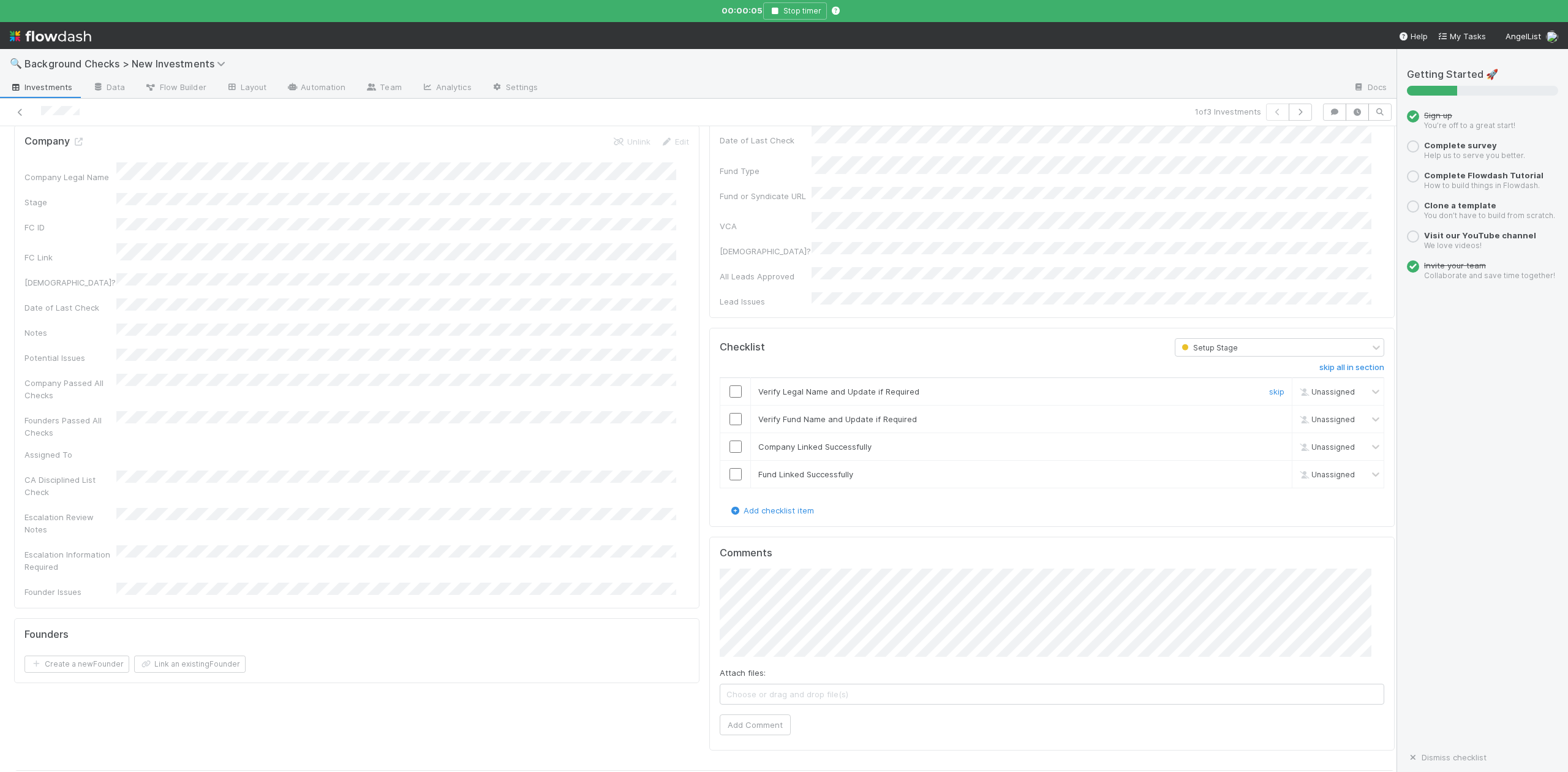
click at [730, 385] on input "checkbox" at bounding box center [736, 391] width 12 height 12
click at [730, 413] on input "checkbox" at bounding box center [736, 419] width 12 height 12
checkbox input "true"
click at [730, 440] on input "checkbox" at bounding box center [736, 447] width 12 height 12
click at [730, 468] on input "checkbox" at bounding box center [736, 474] width 12 height 12
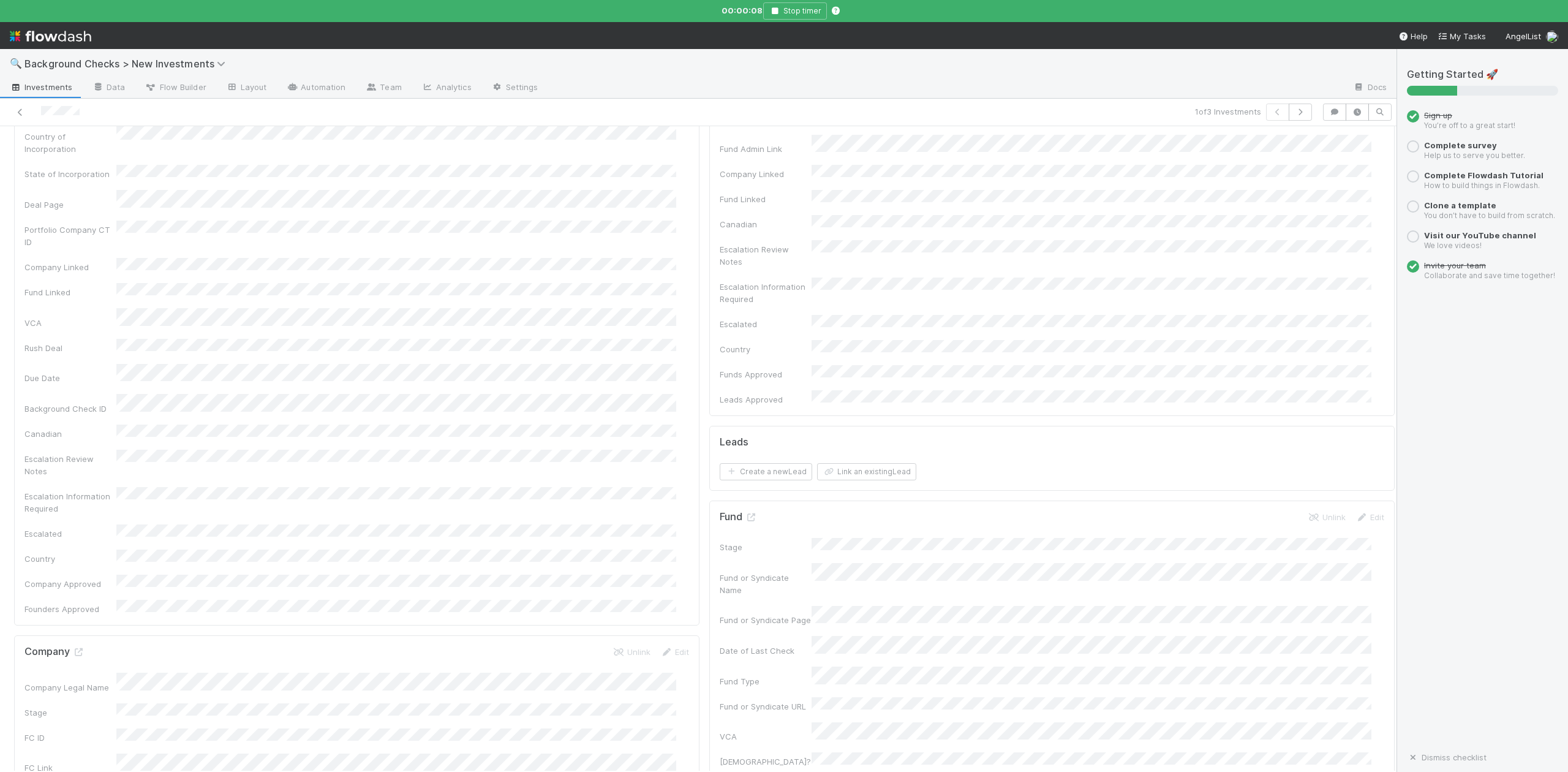
scroll to position [0, 0]
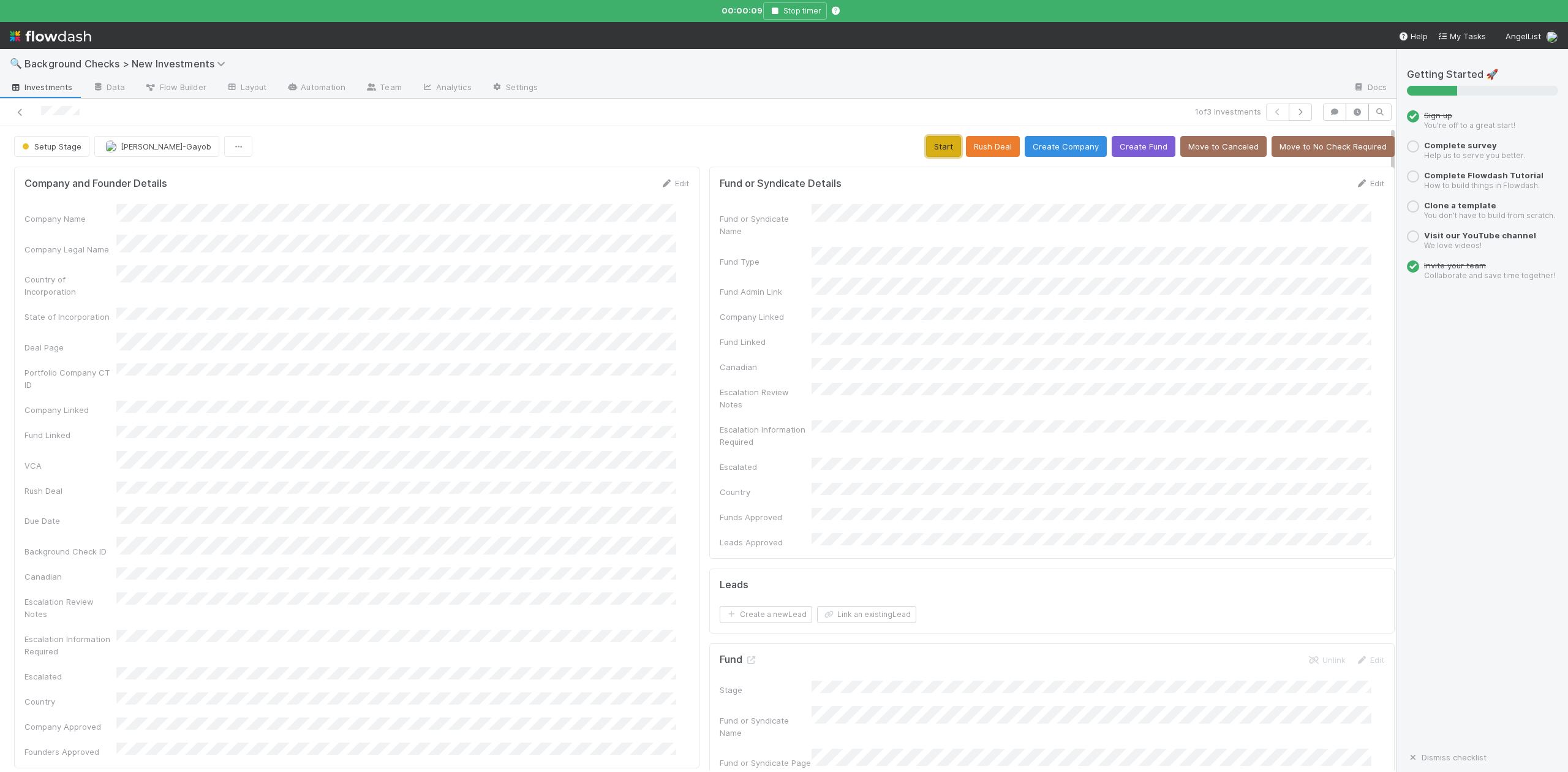
click at [926, 148] on button "Start" at bounding box center [943, 146] width 35 height 21
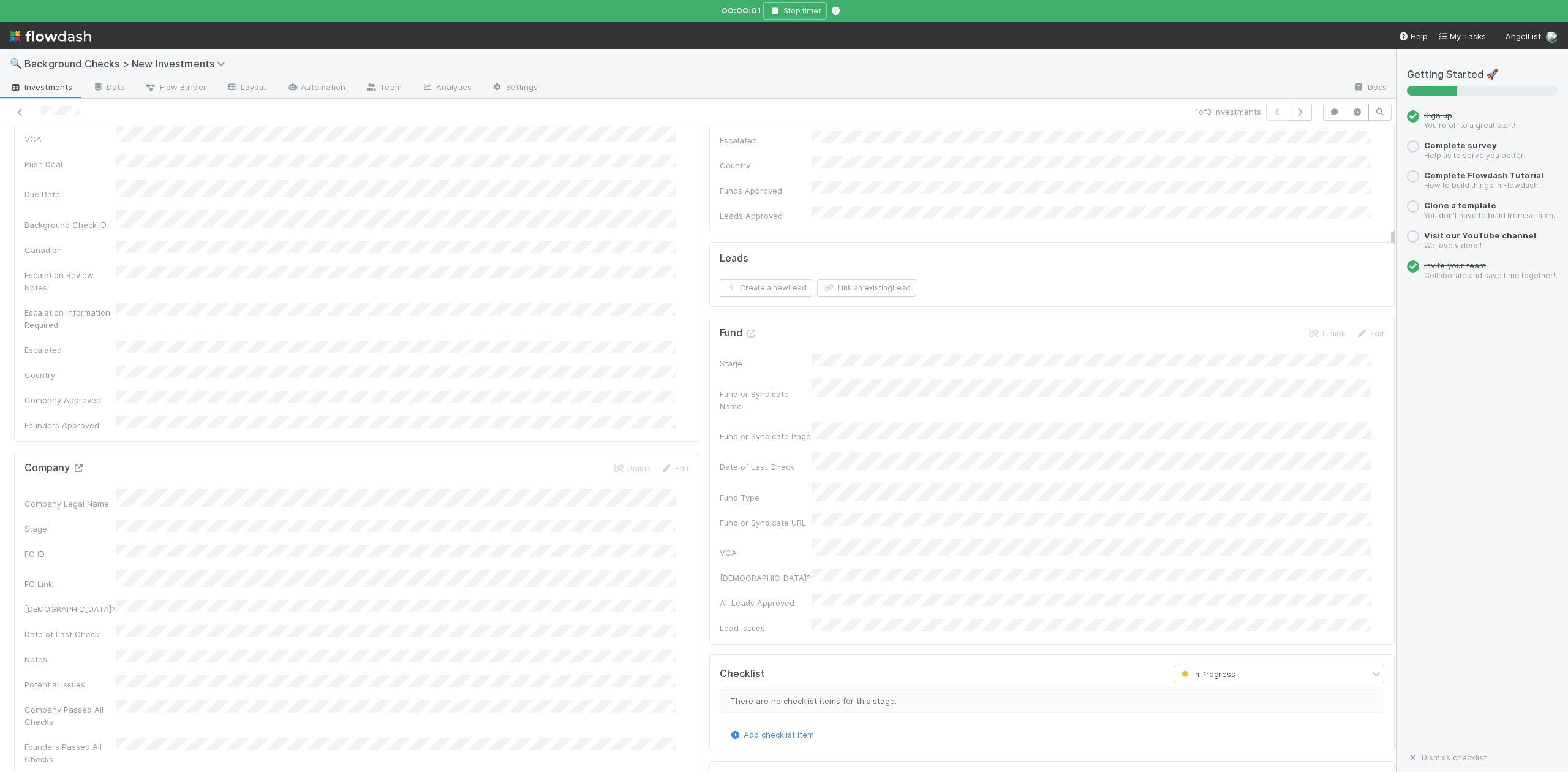
click at [77, 465] on icon at bounding box center [79, 468] width 12 height 8
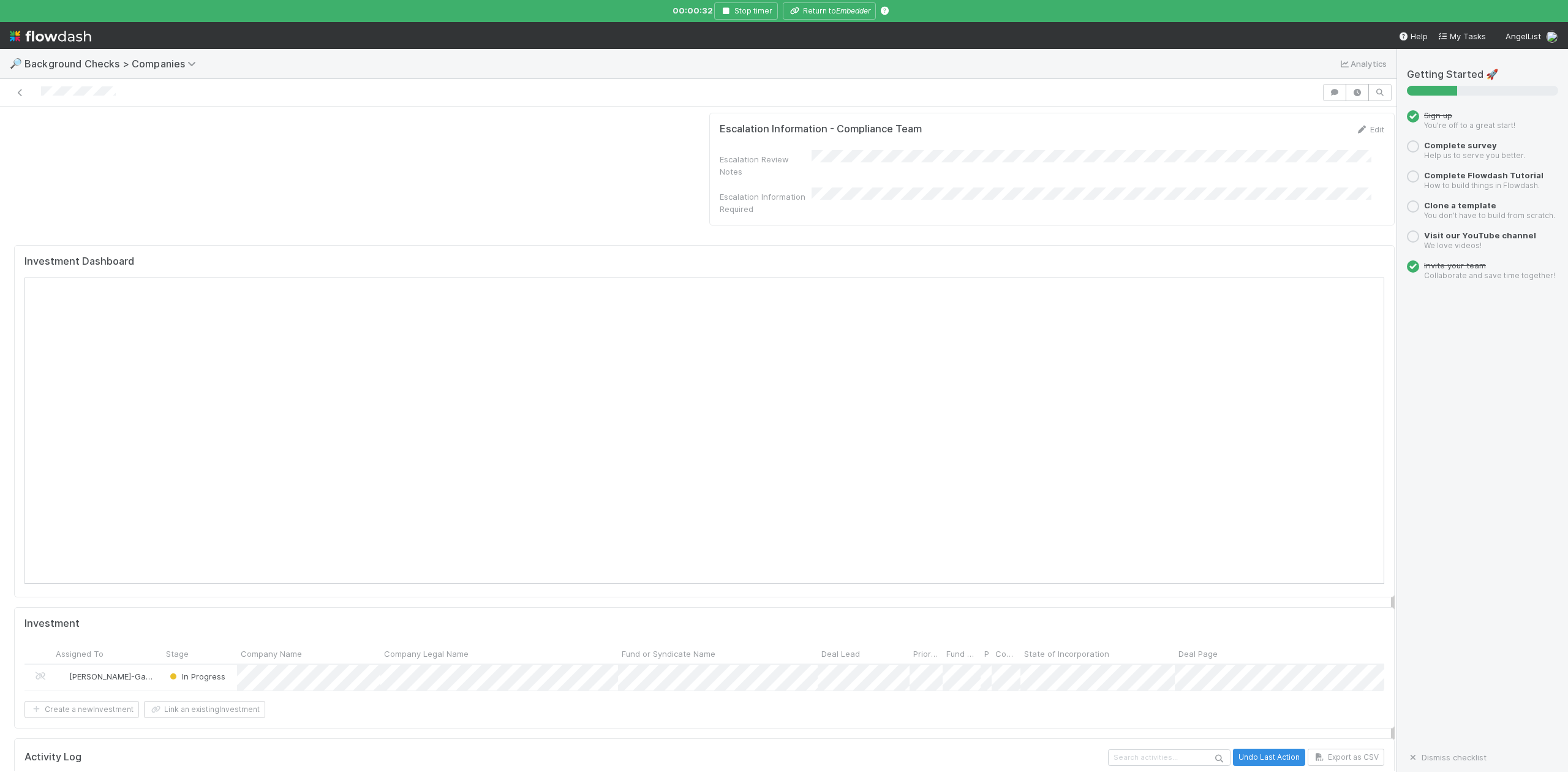
scroll to position [879, 0]
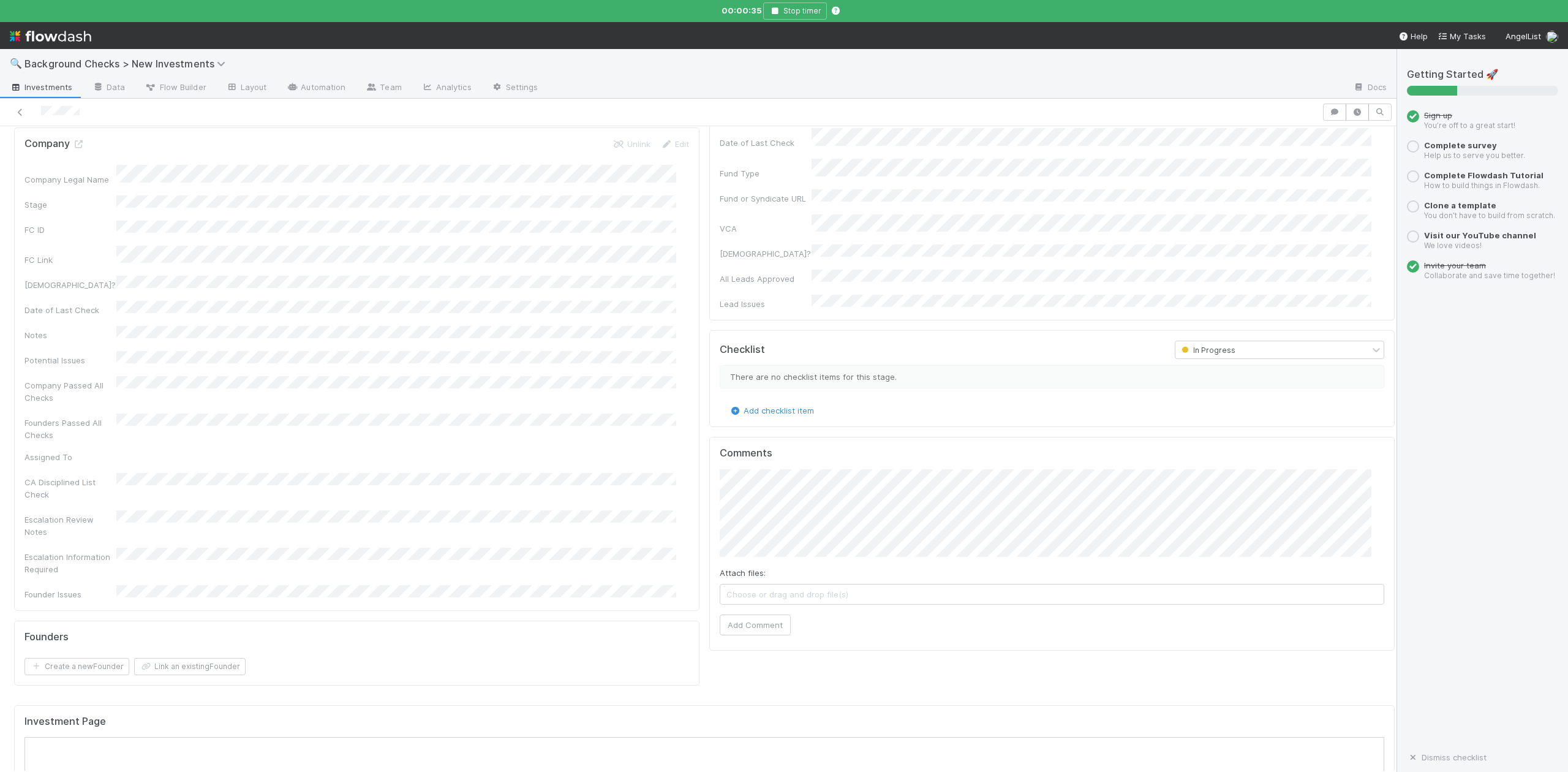
scroll to position [653, 0]
click at [750, 612] on button "Add Comment" at bounding box center [755, 622] width 71 height 21
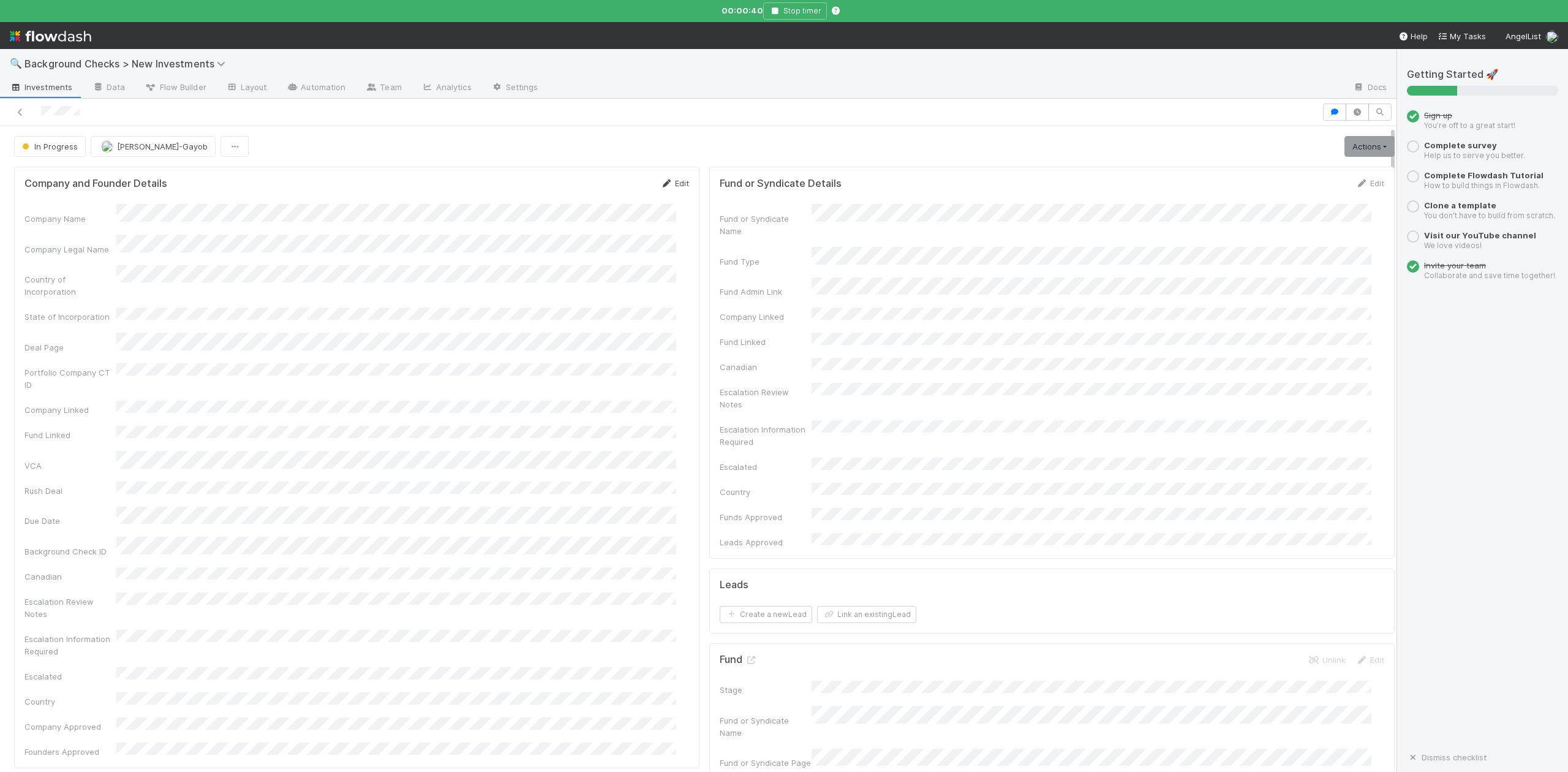
click at [665, 185] on link "Edit" at bounding box center [675, 183] width 29 height 10
click at [606, 189] on button "Save" at bounding box center [623, 188] width 35 height 21
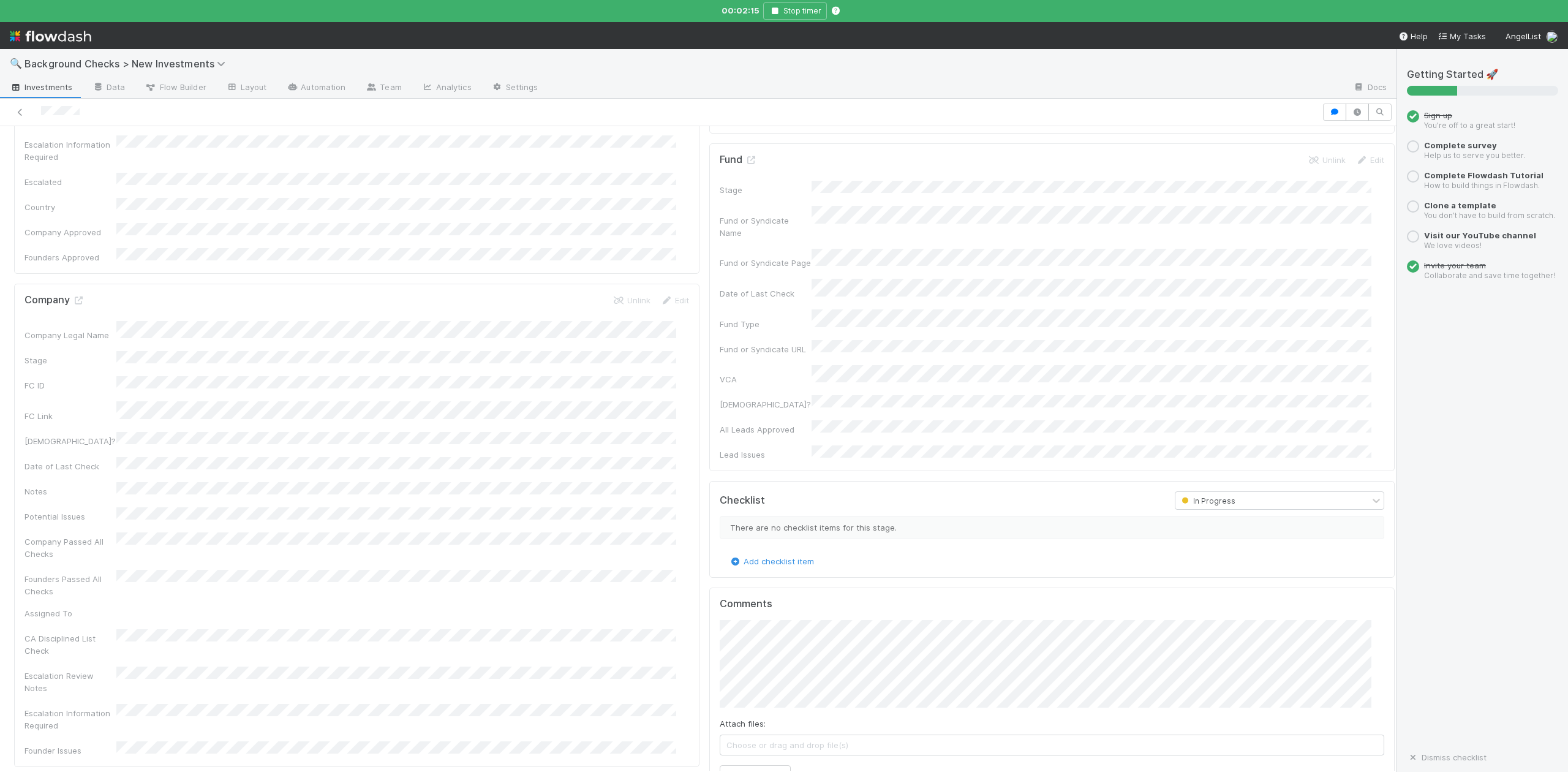
scroll to position [327, 0]
click at [79, 470] on icon at bounding box center [79, 474] width 12 height 8
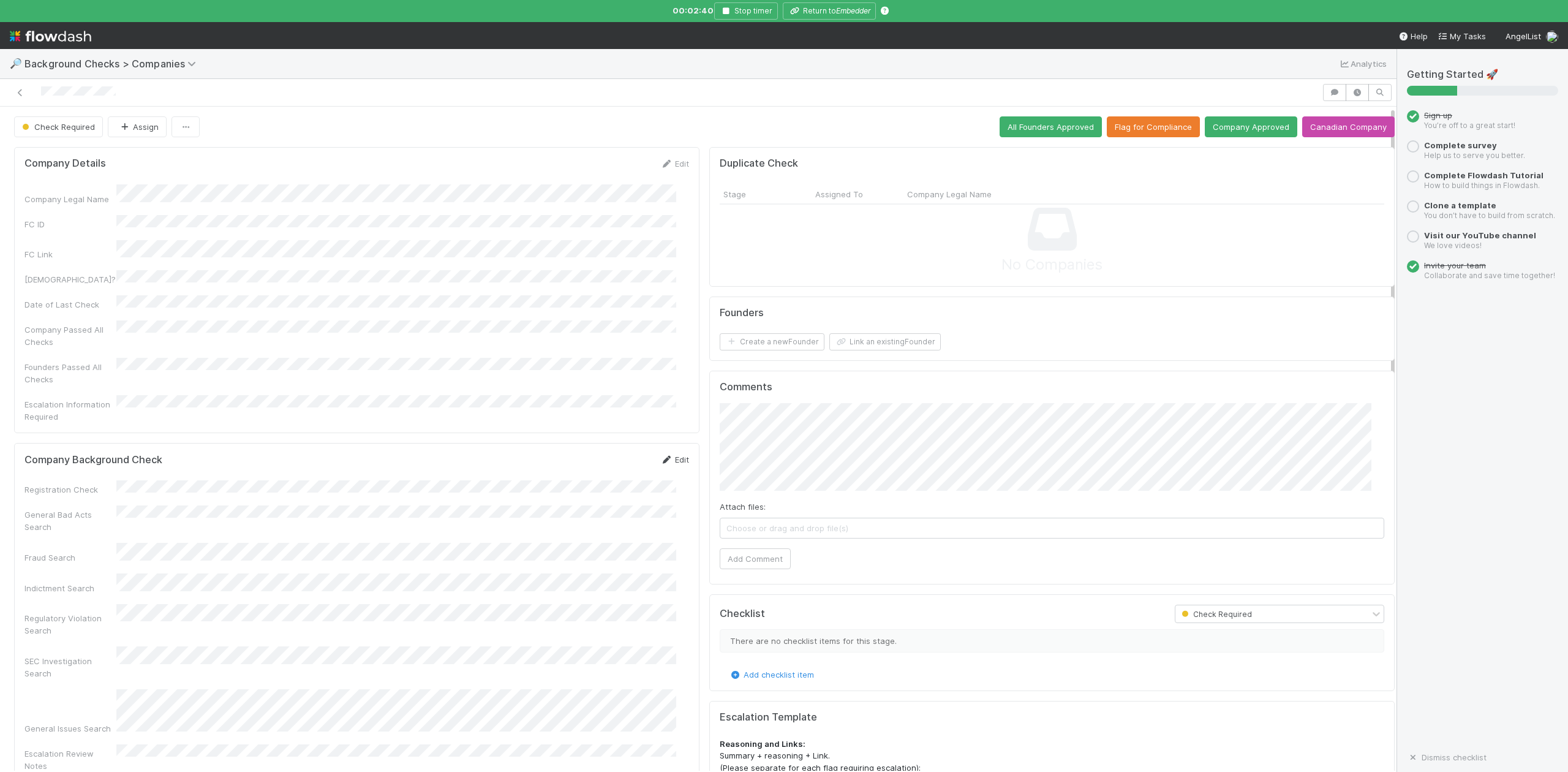
click at [669, 454] on link "Edit" at bounding box center [675, 459] width 29 height 10
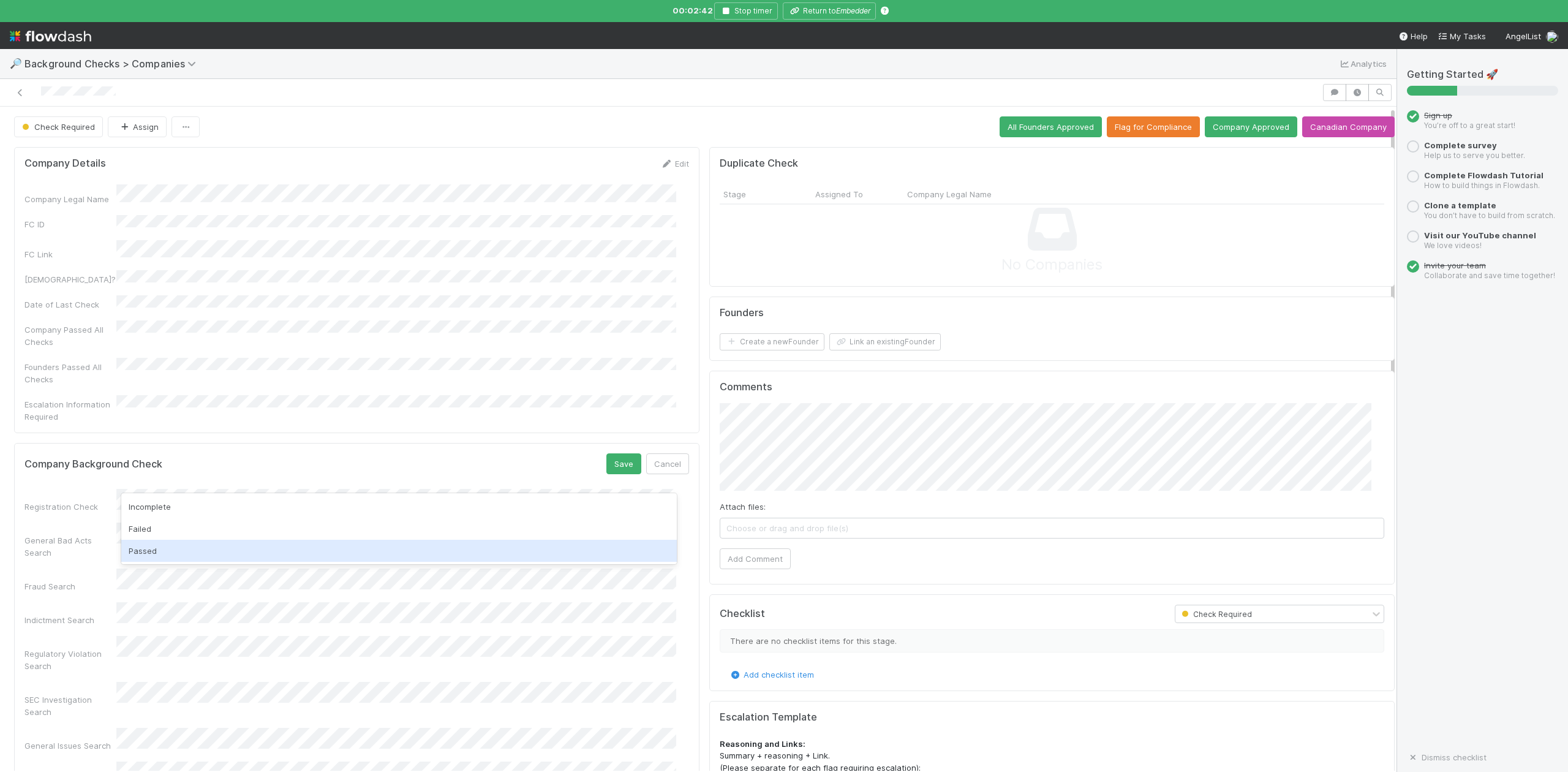
click at [146, 553] on div "Passed" at bounding box center [398, 551] width 555 height 22
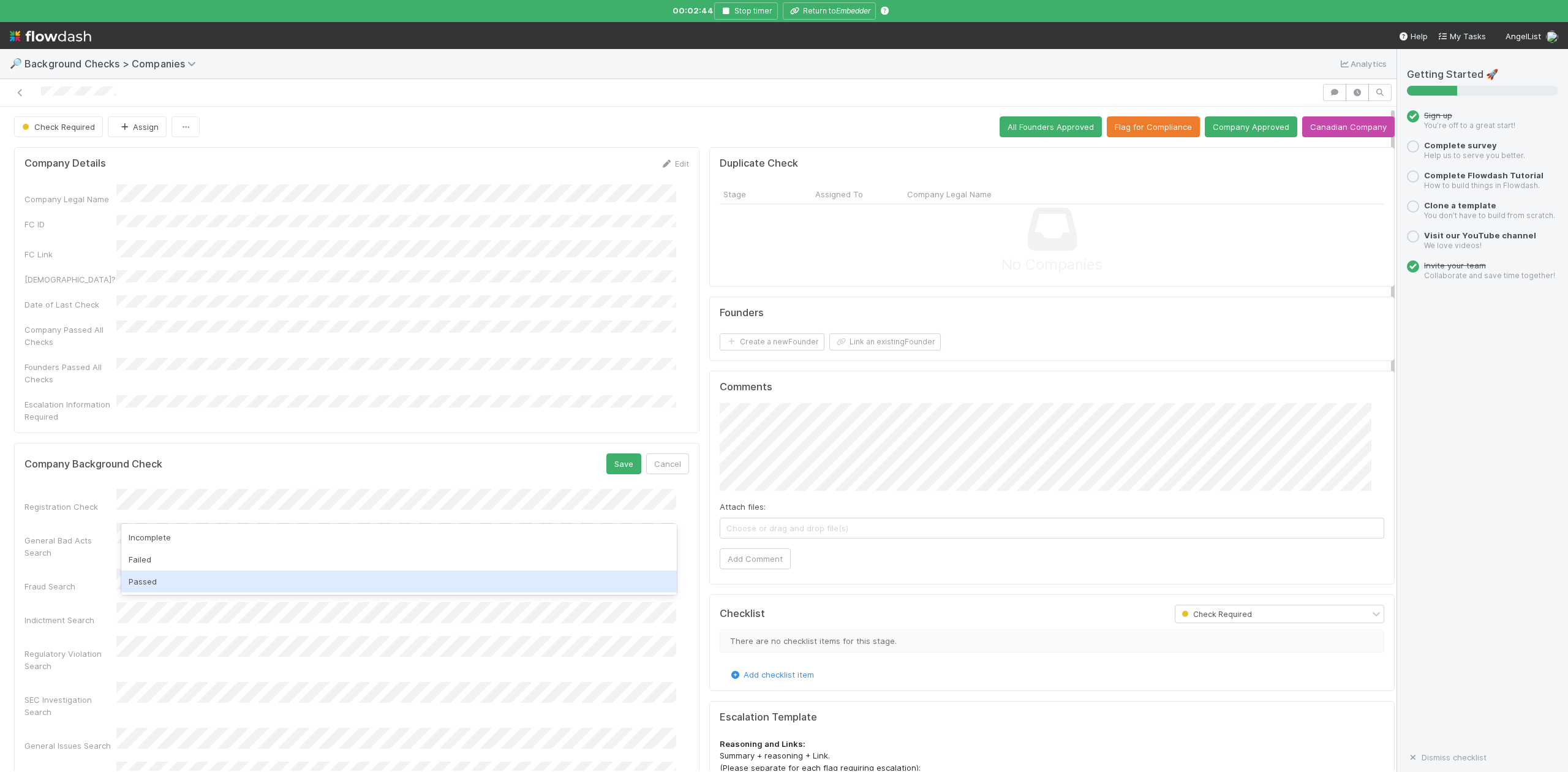
click at [149, 582] on div "Passed" at bounding box center [398, 581] width 555 height 22
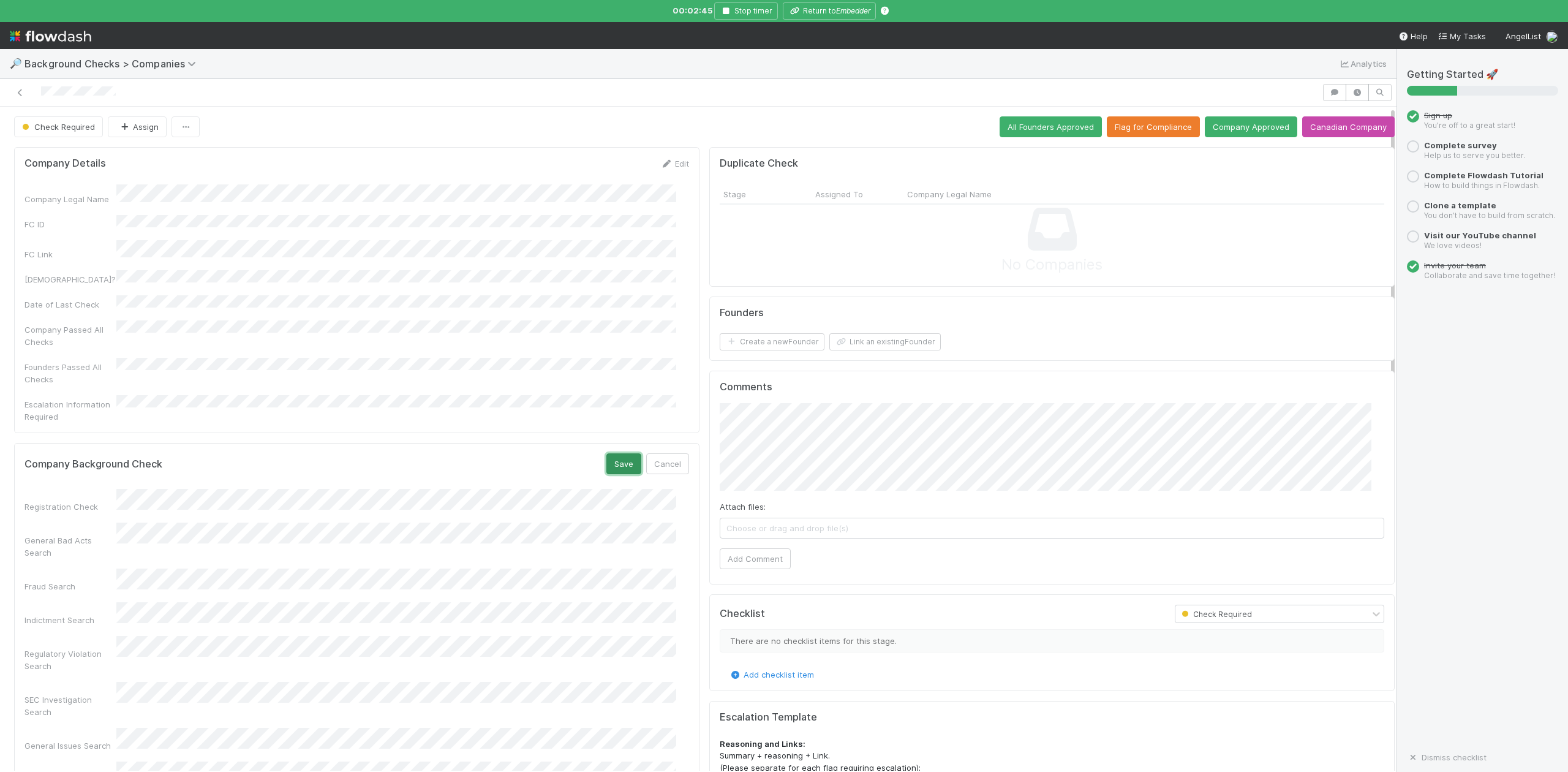
click at [613, 454] on button "Save" at bounding box center [623, 464] width 35 height 21
click at [853, 339] on button "Link an existing Founder" at bounding box center [885, 342] width 111 height 17
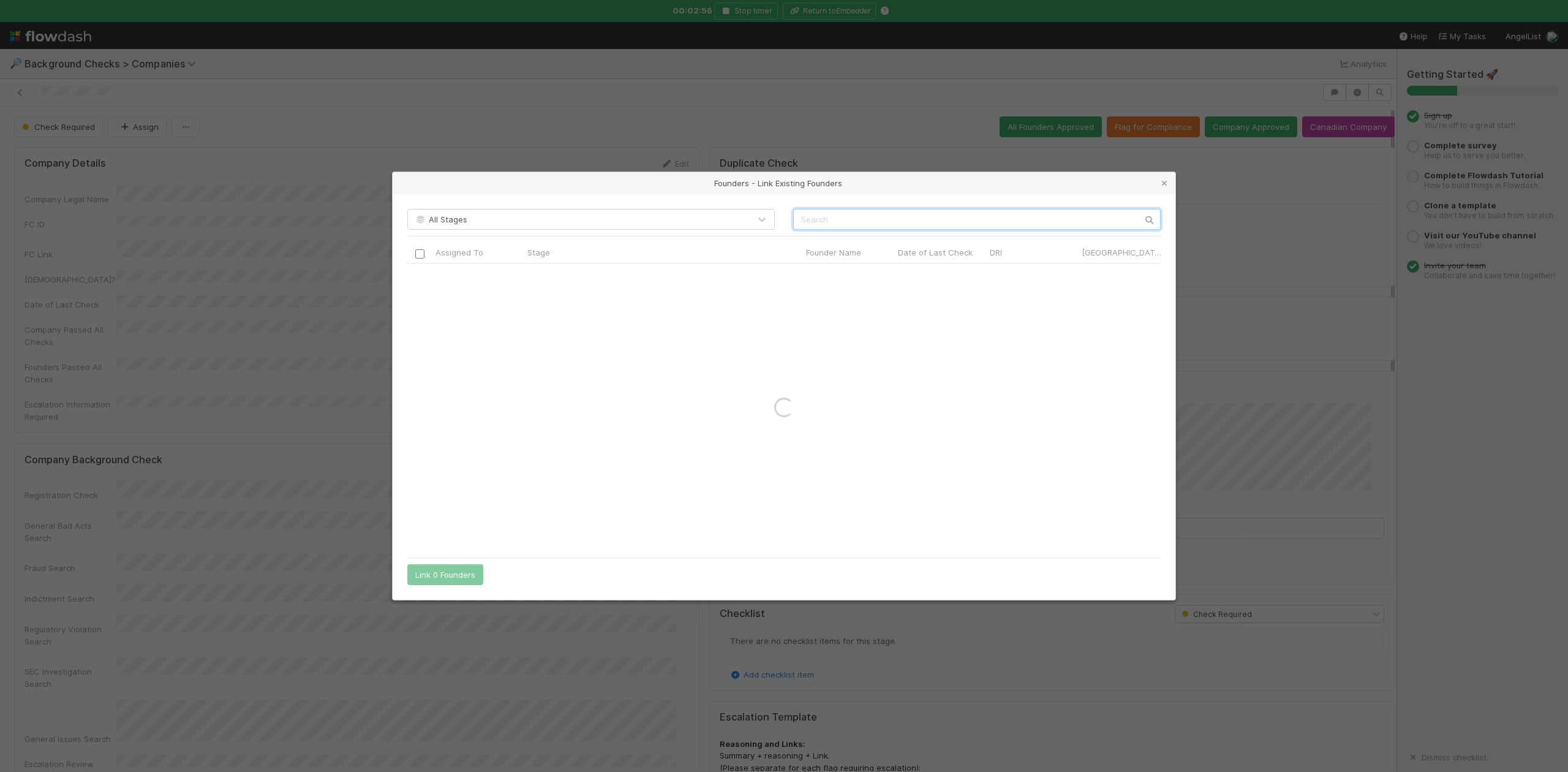
click at [821, 218] on input "text" at bounding box center [977, 219] width 367 height 21
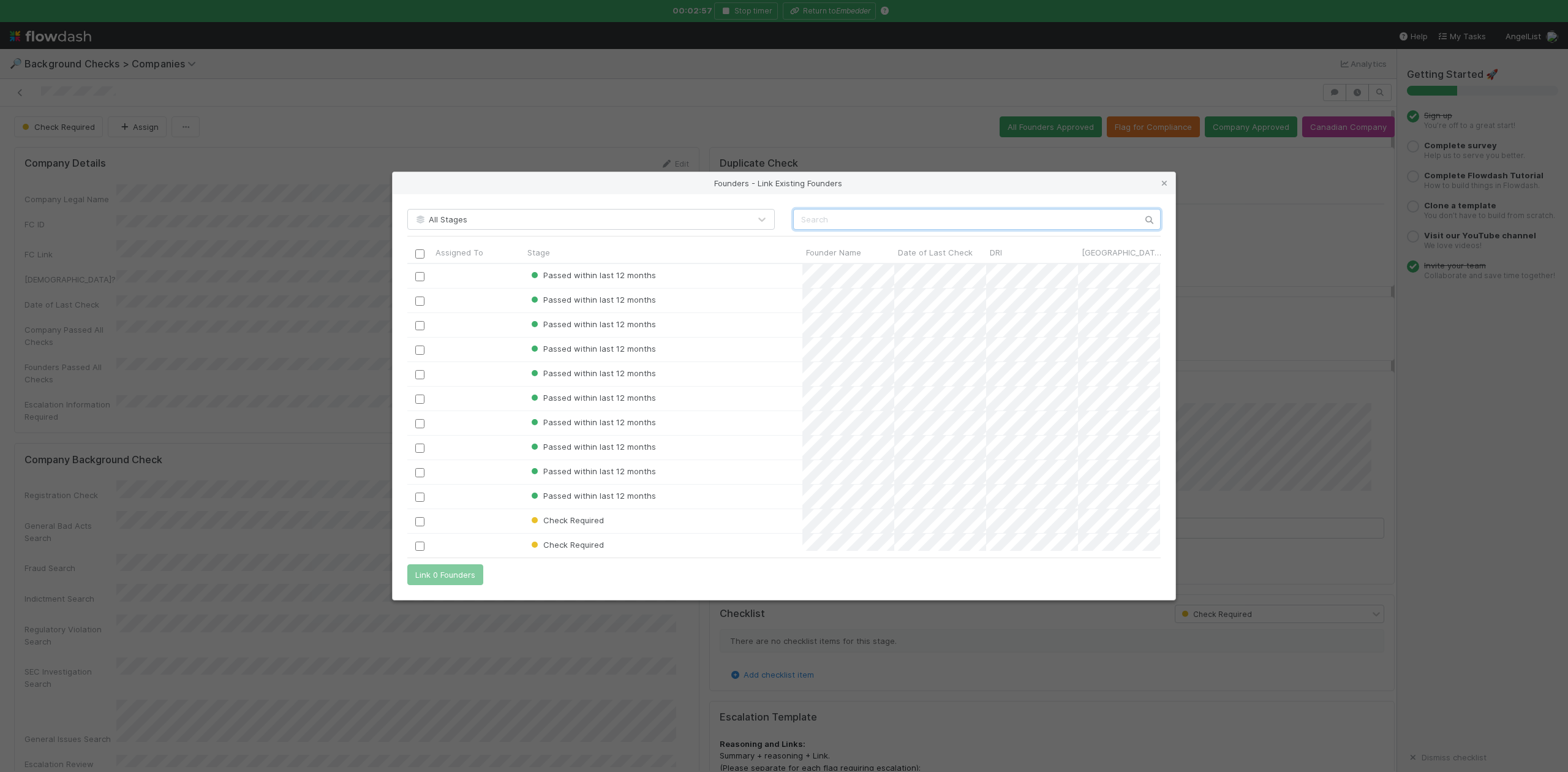
scroll to position [275, 741]
paste input "Ethan Gibbs"
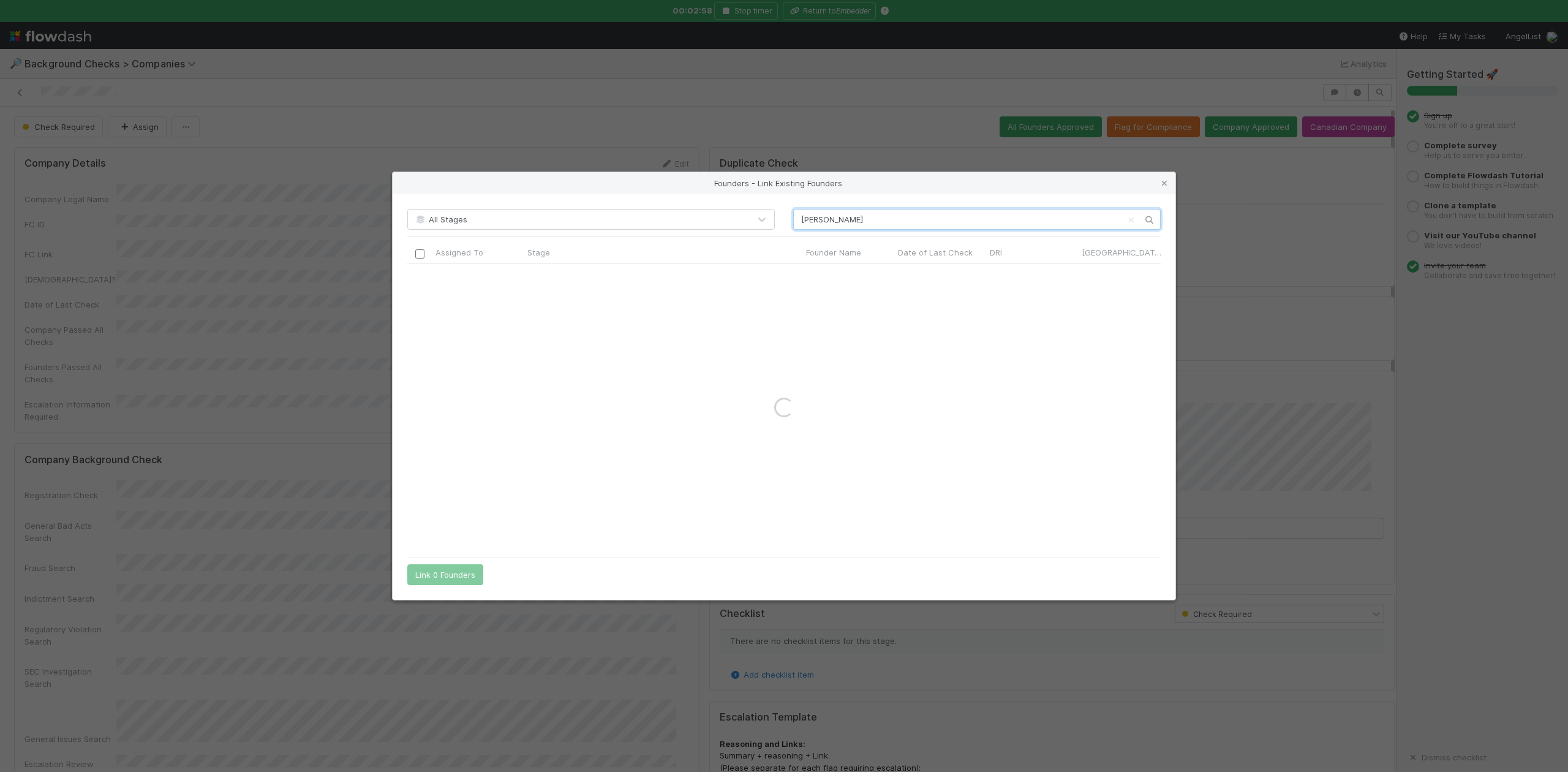
click at [804, 219] on input "Ethan Gibbs" at bounding box center [977, 219] width 367 height 21
type input "Ethan Gibbs"
click at [1165, 180] on icon at bounding box center [1165, 184] width 12 height 8
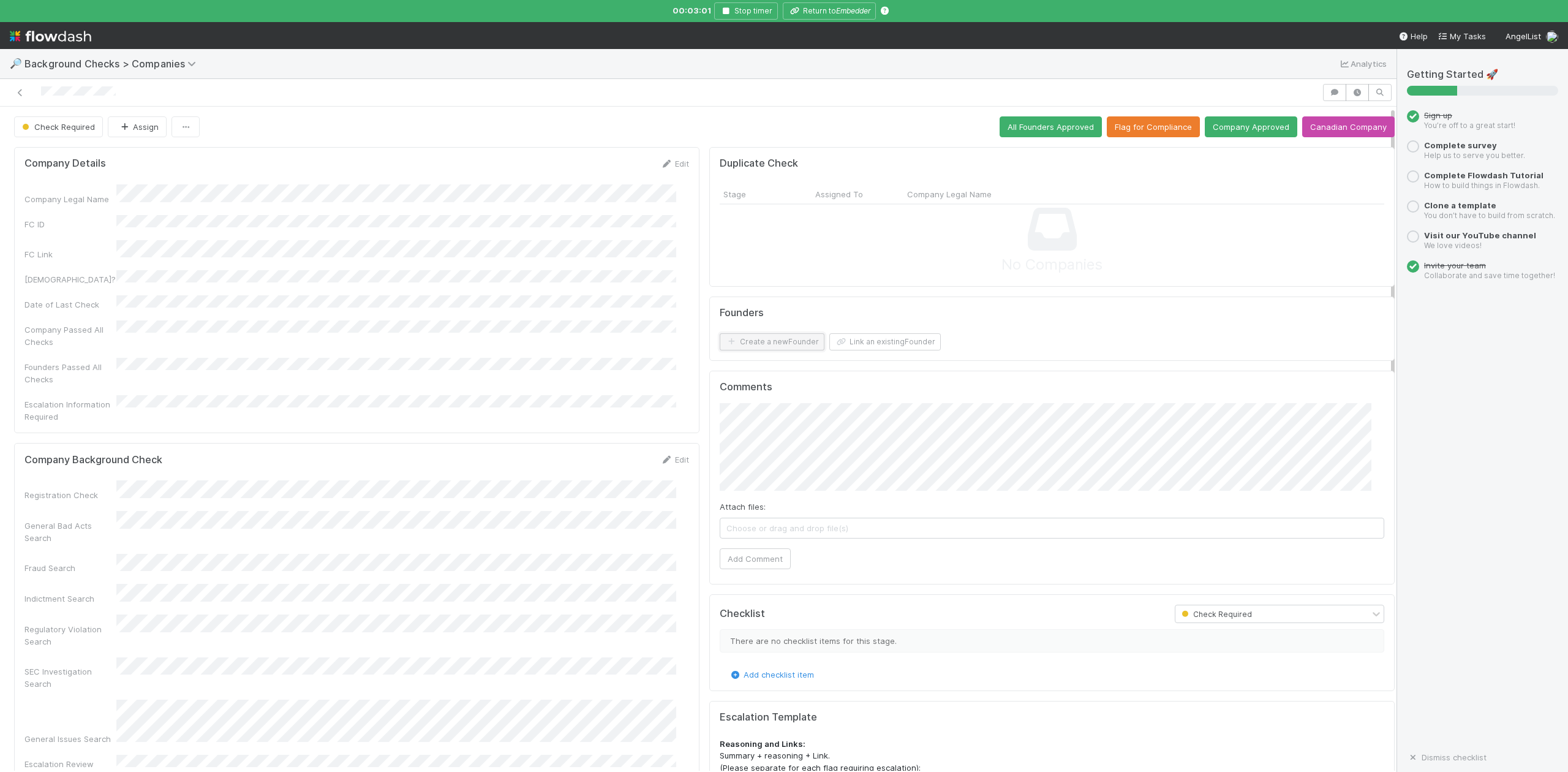
click at [778, 343] on button "Create a new Founder" at bounding box center [772, 342] width 105 height 17
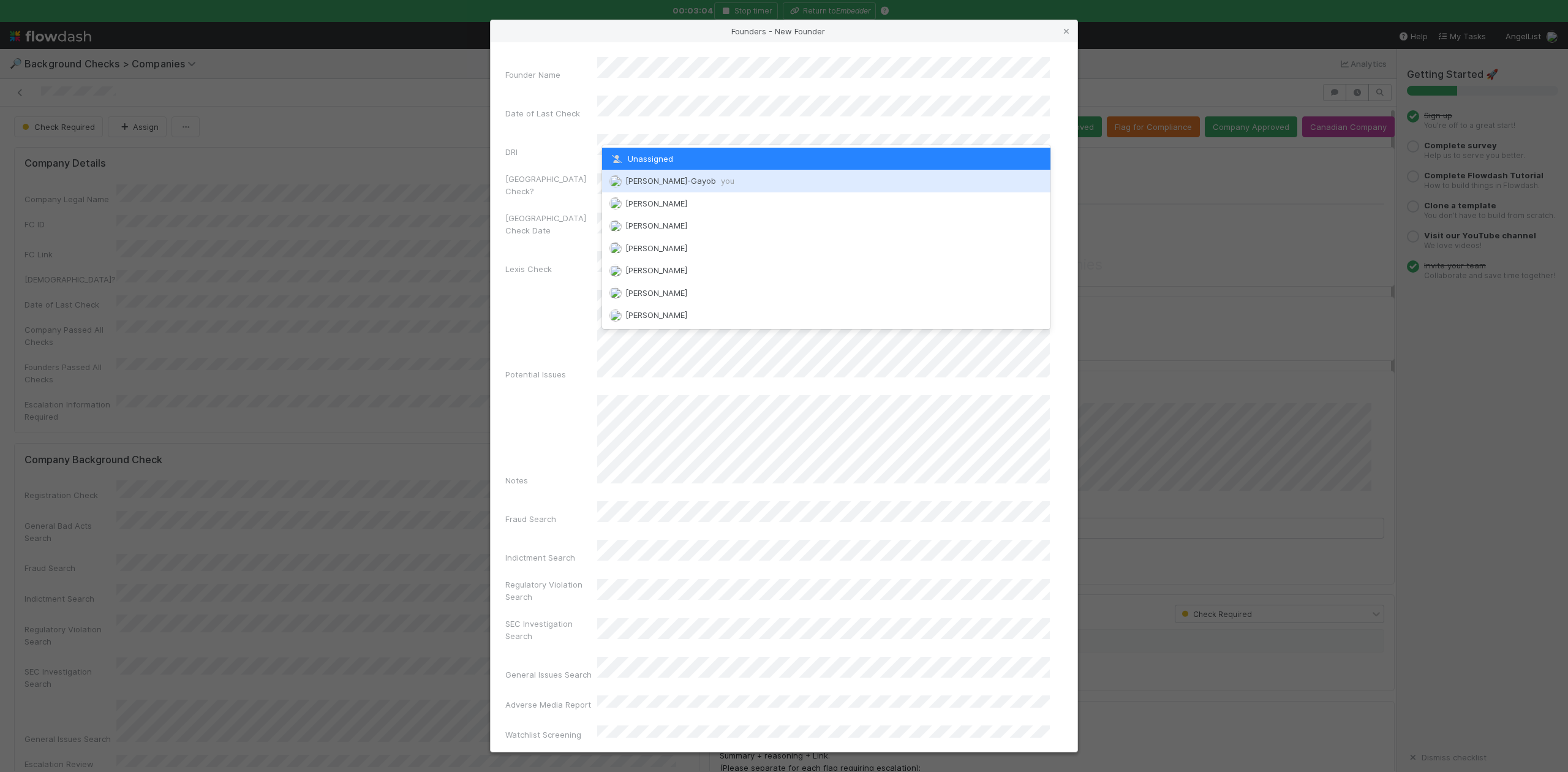
click at [647, 185] on div "Loraine Pati-Gayob you" at bounding box center [826, 181] width 447 height 22
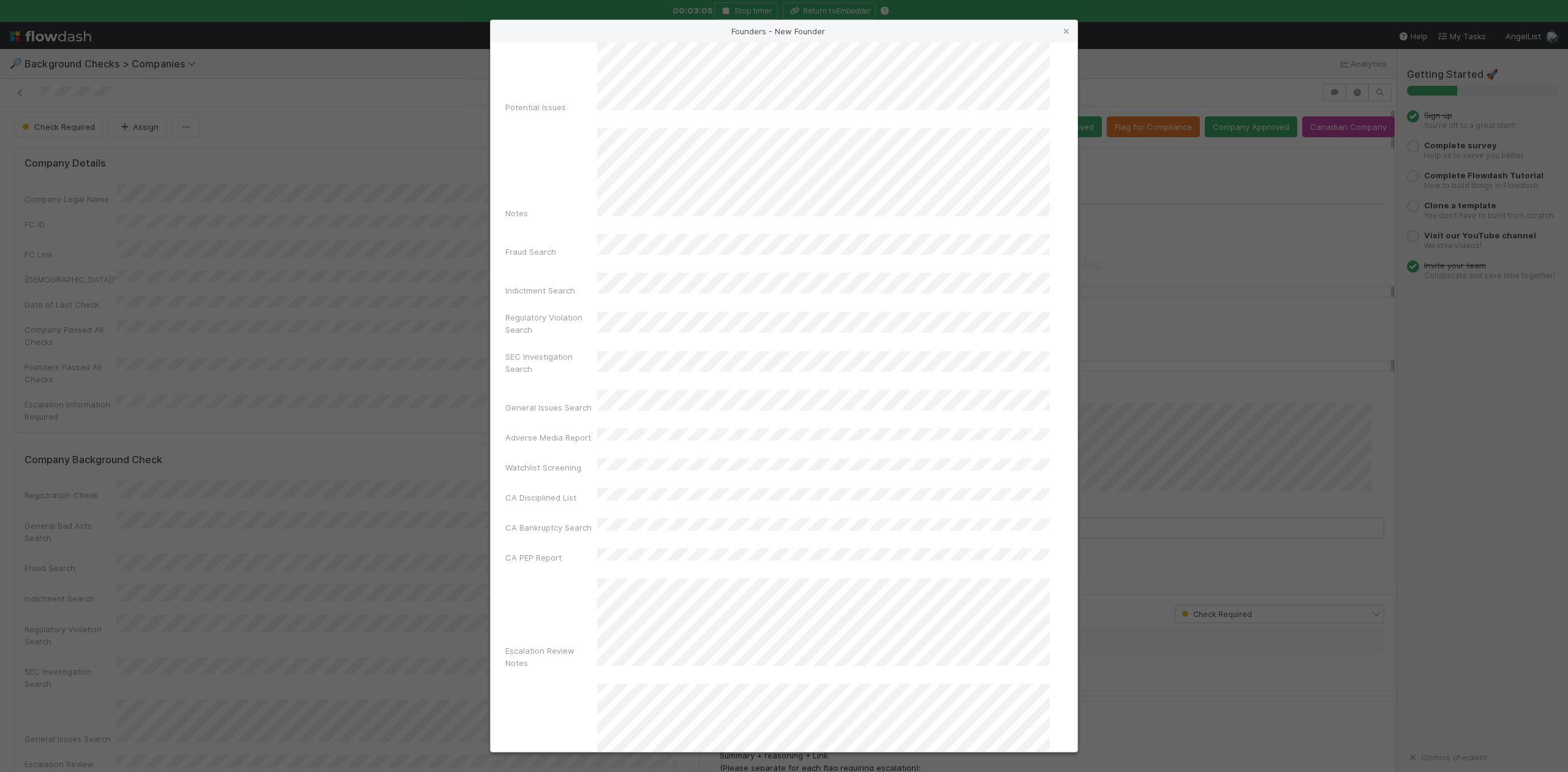
scroll to position [283, 0]
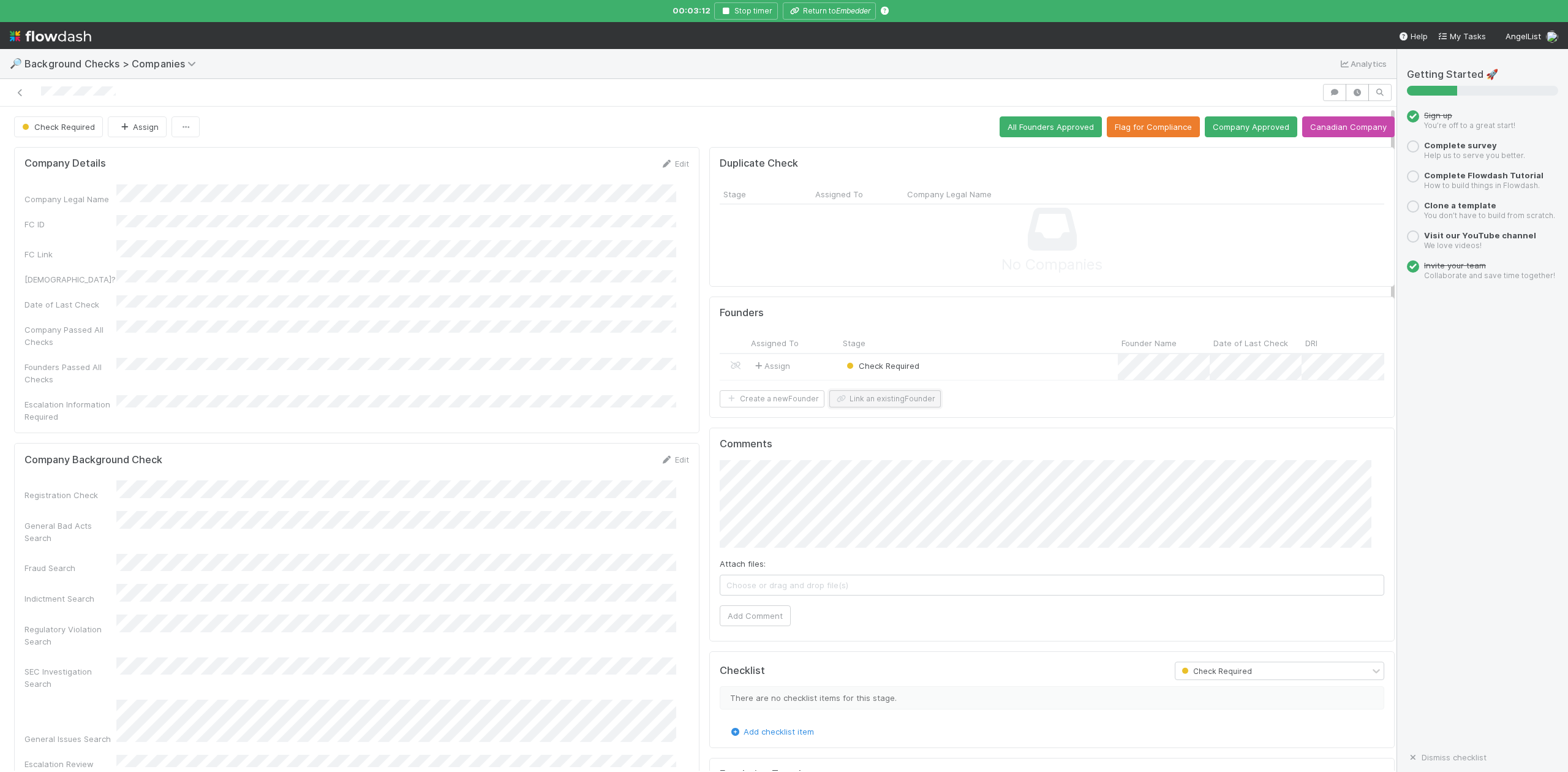
click at [910, 407] on button "Link an existing Founder" at bounding box center [885, 398] width 111 height 17
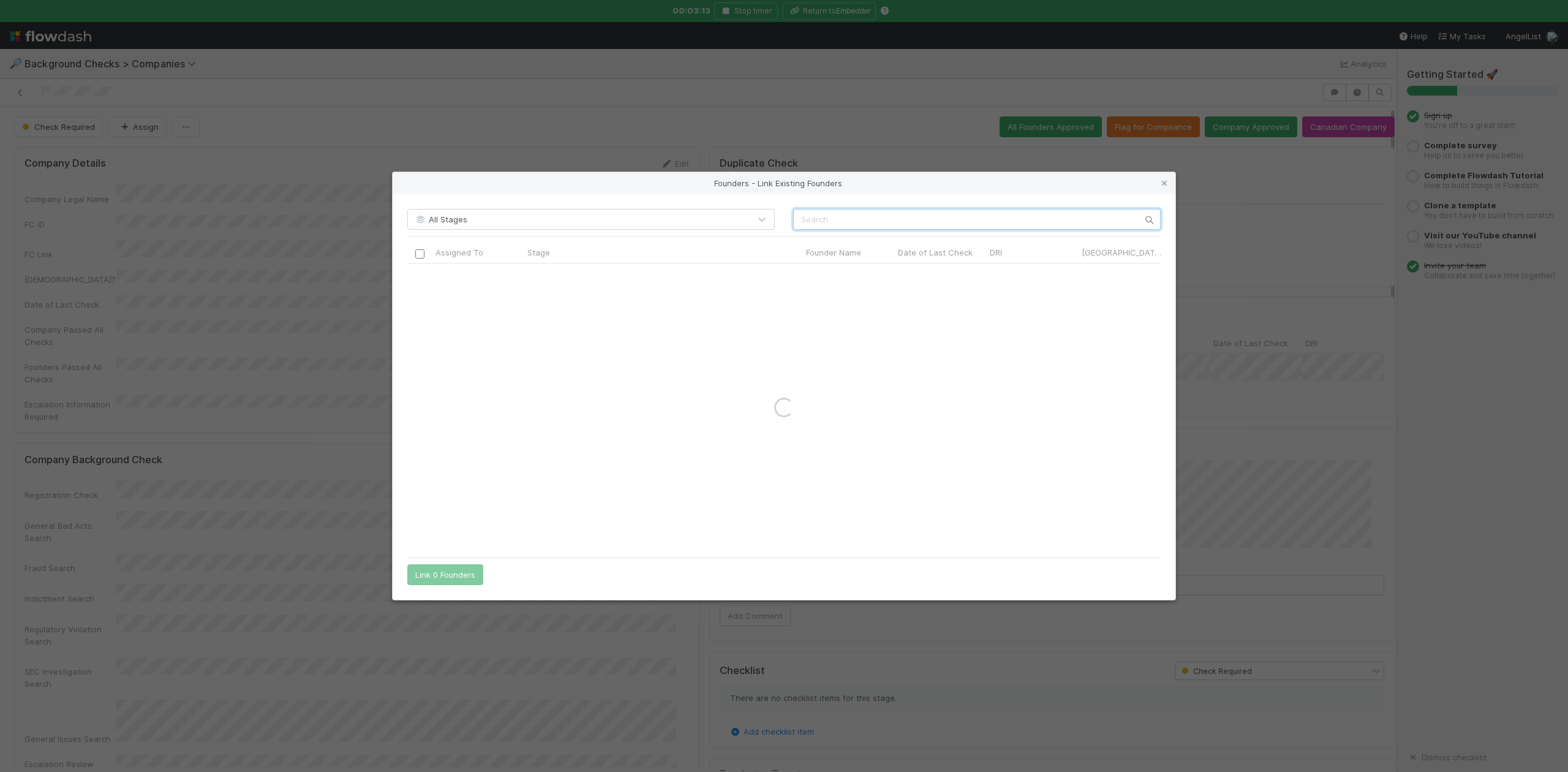
click at [833, 216] on input "text" at bounding box center [977, 219] width 367 height 21
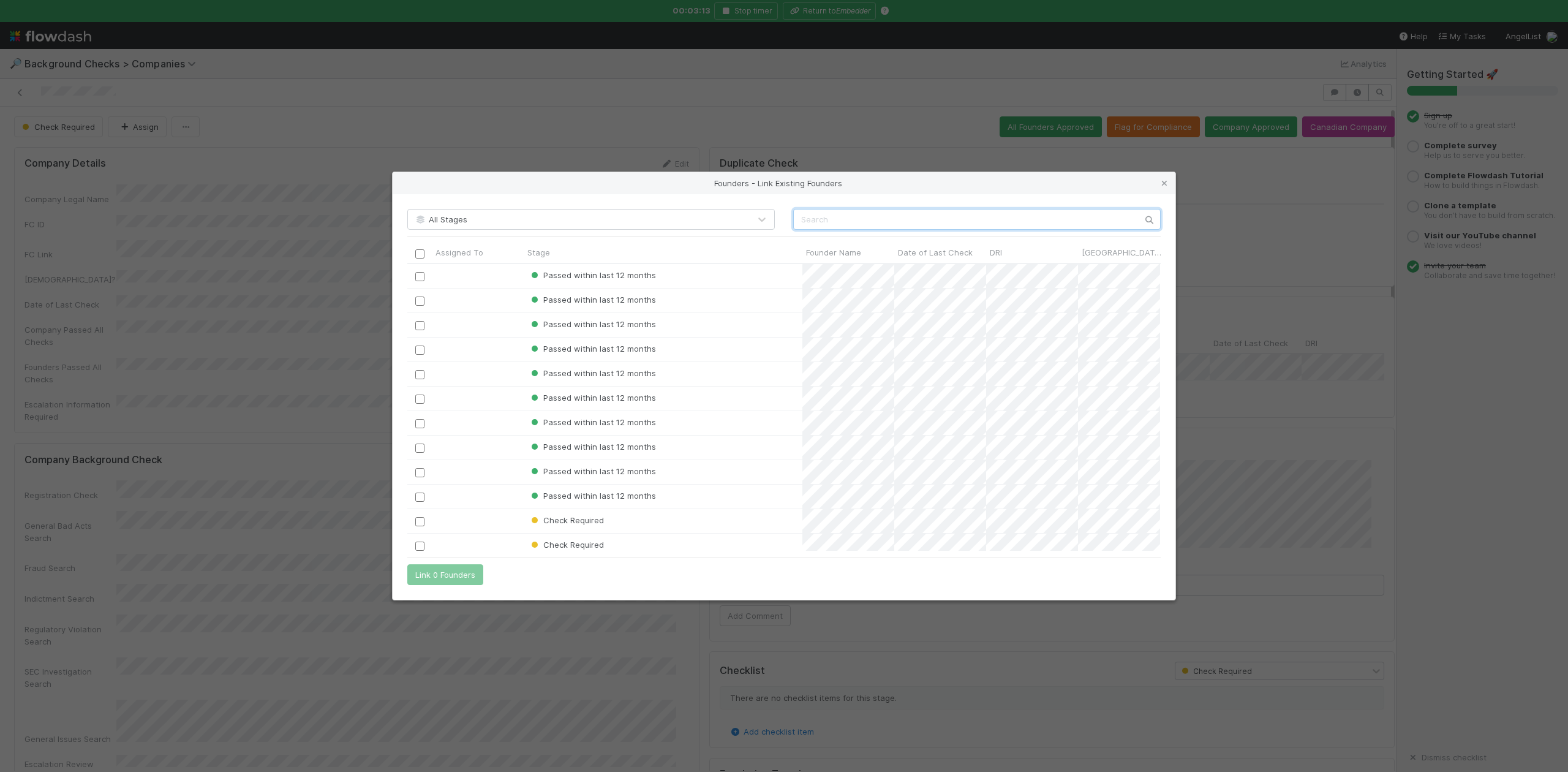
scroll to position [275, 741]
paste input "Bob Wei"
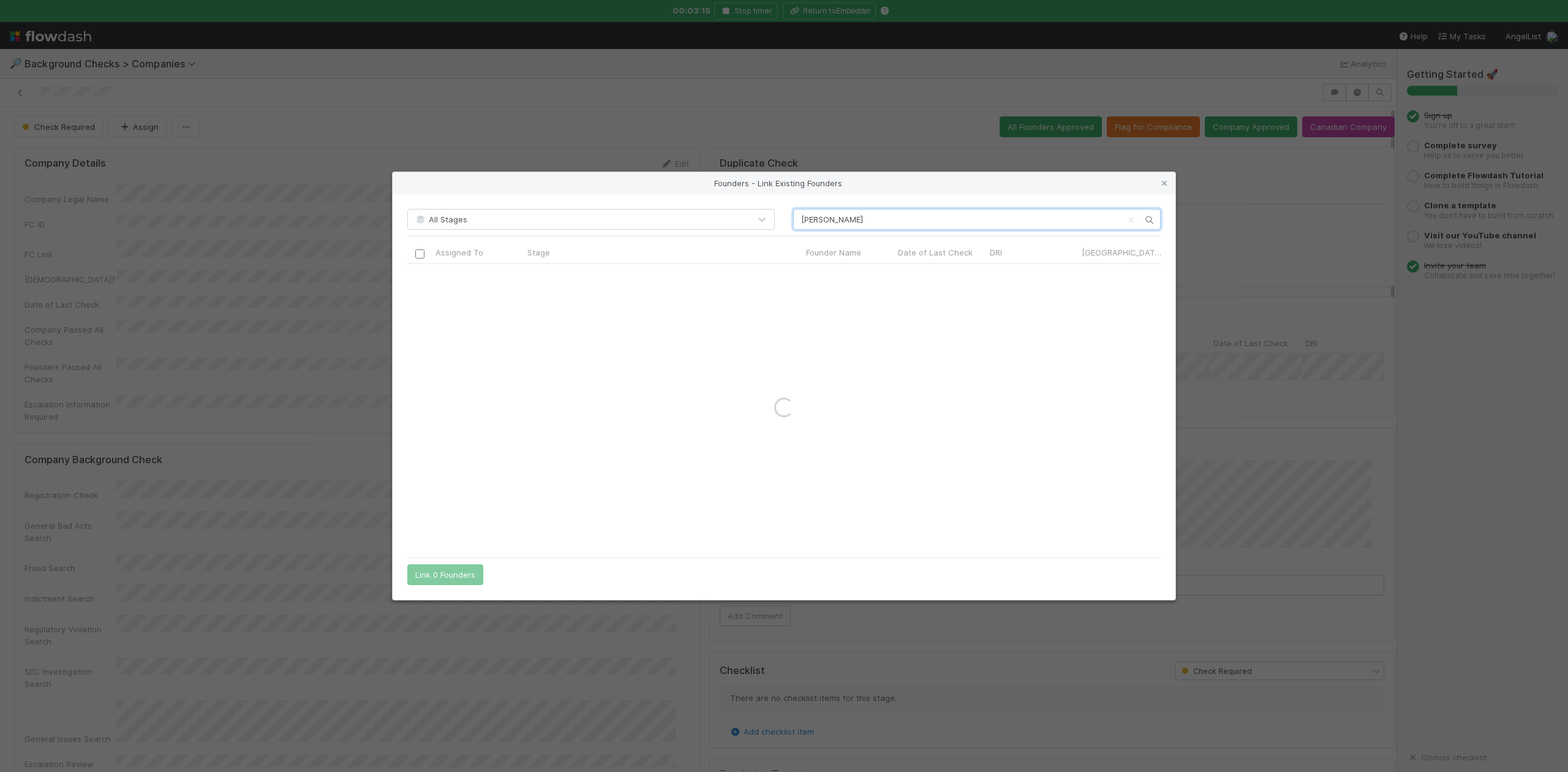
click at [799, 223] on input "Bob Wei" at bounding box center [977, 219] width 367 height 21
click at [832, 226] on input "Bob Wei" at bounding box center [977, 219] width 367 height 21
type input "Bob Wei"
click at [1166, 180] on icon at bounding box center [1165, 184] width 12 height 8
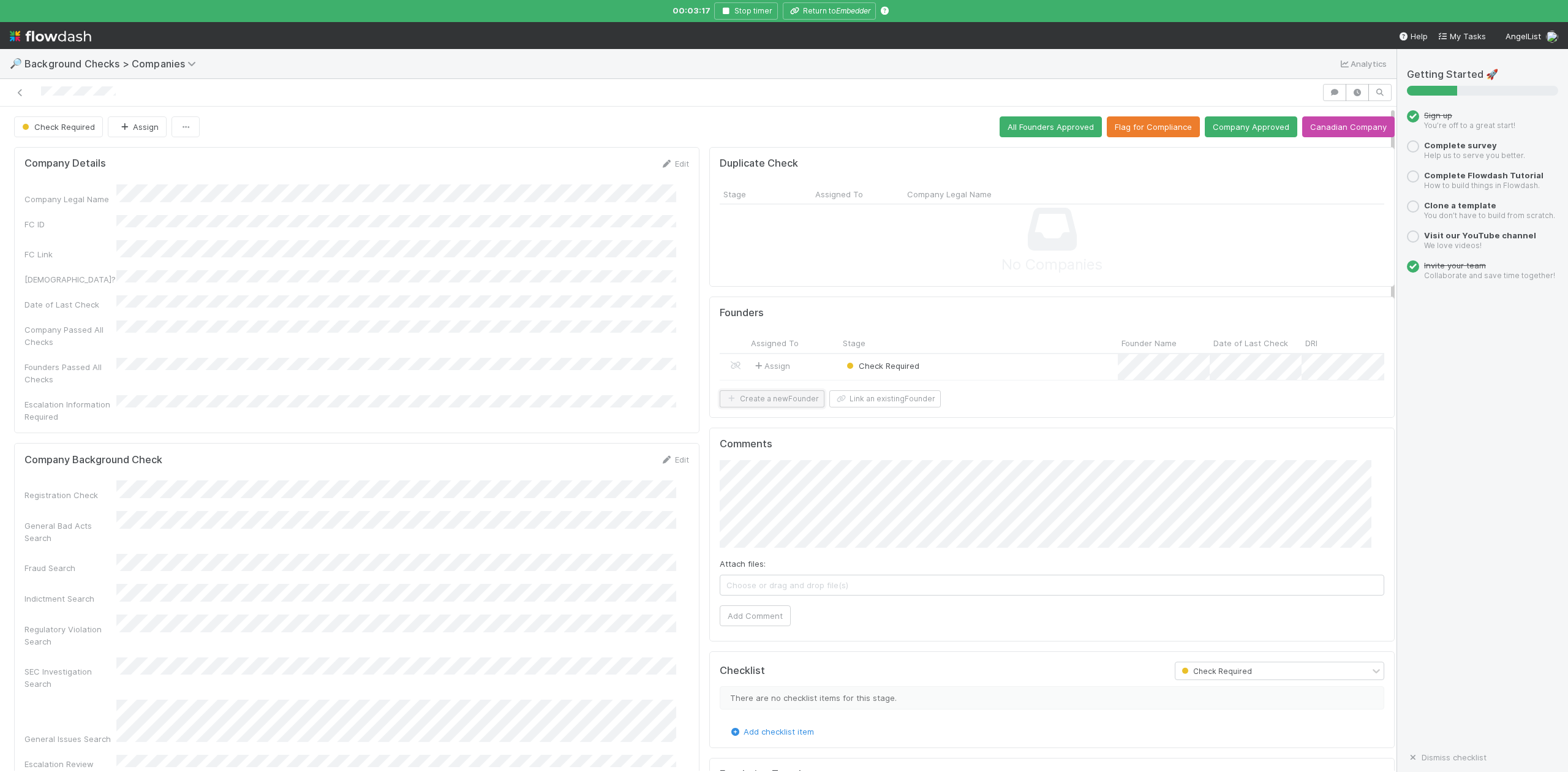
click at [777, 407] on button "Create a new Founder" at bounding box center [772, 398] width 105 height 17
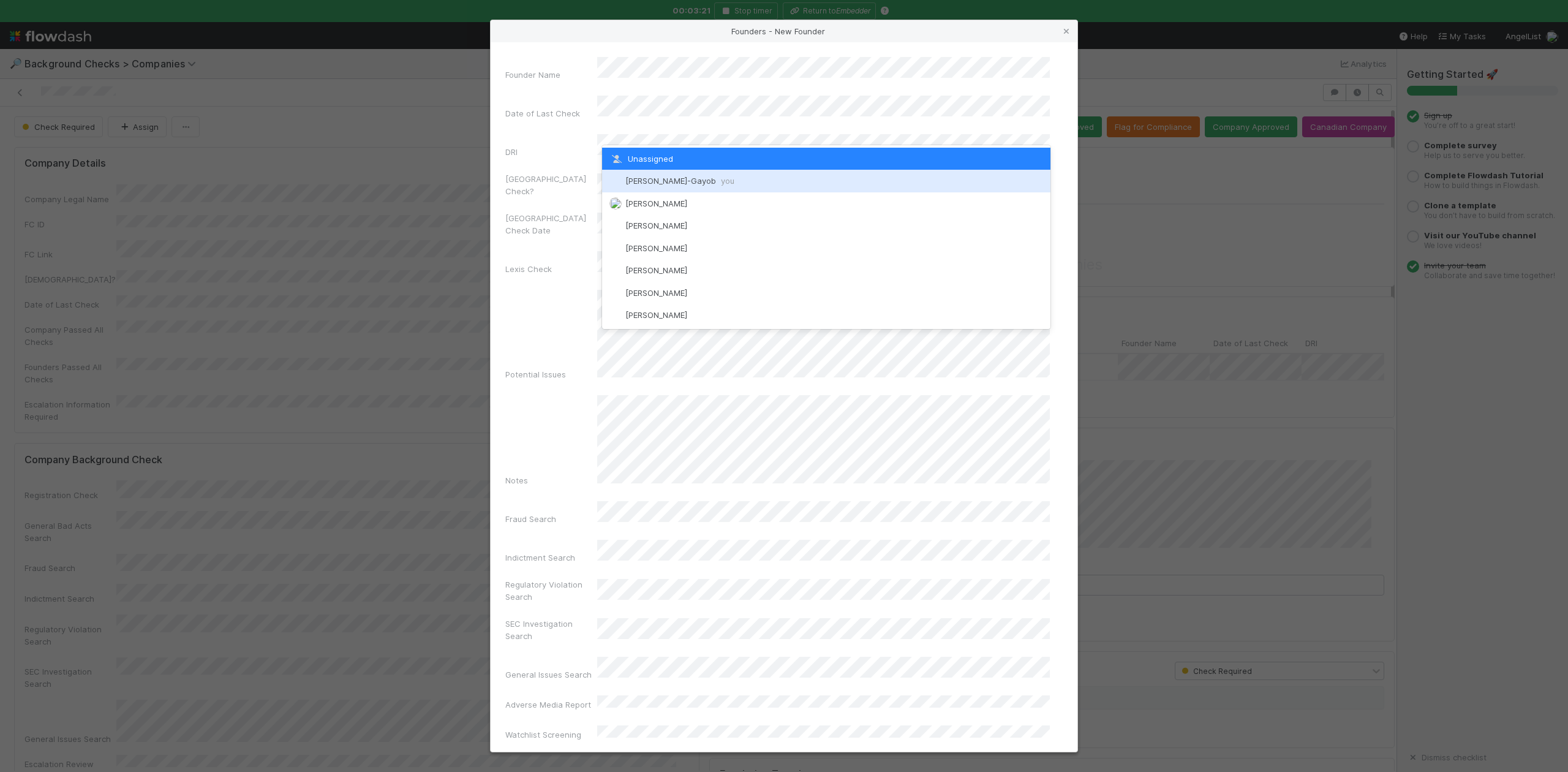
click at [665, 187] on div "Loraine Pati-Gayob you" at bounding box center [826, 181] width 447 height 22
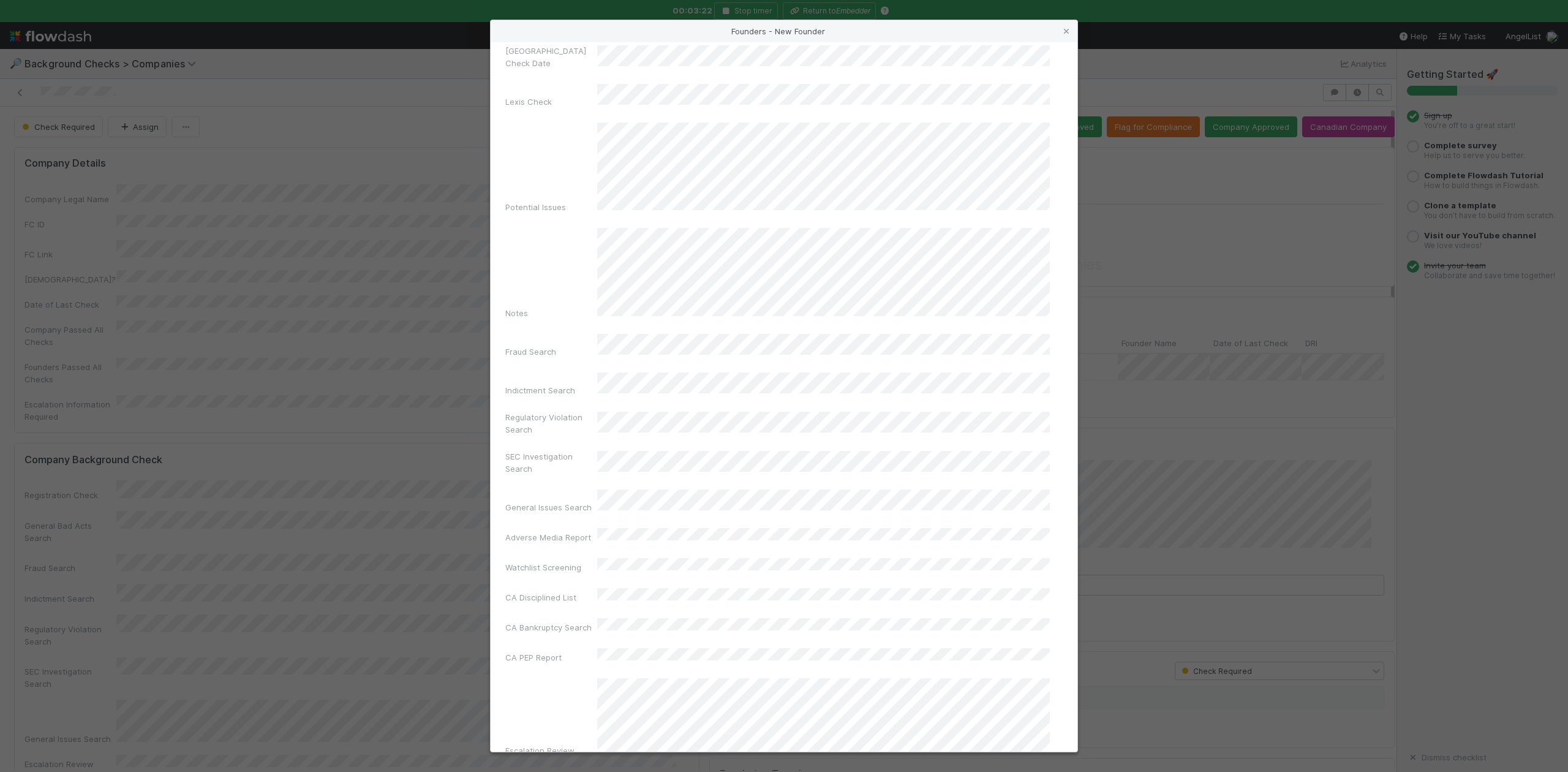
scroll to position [283, 0]
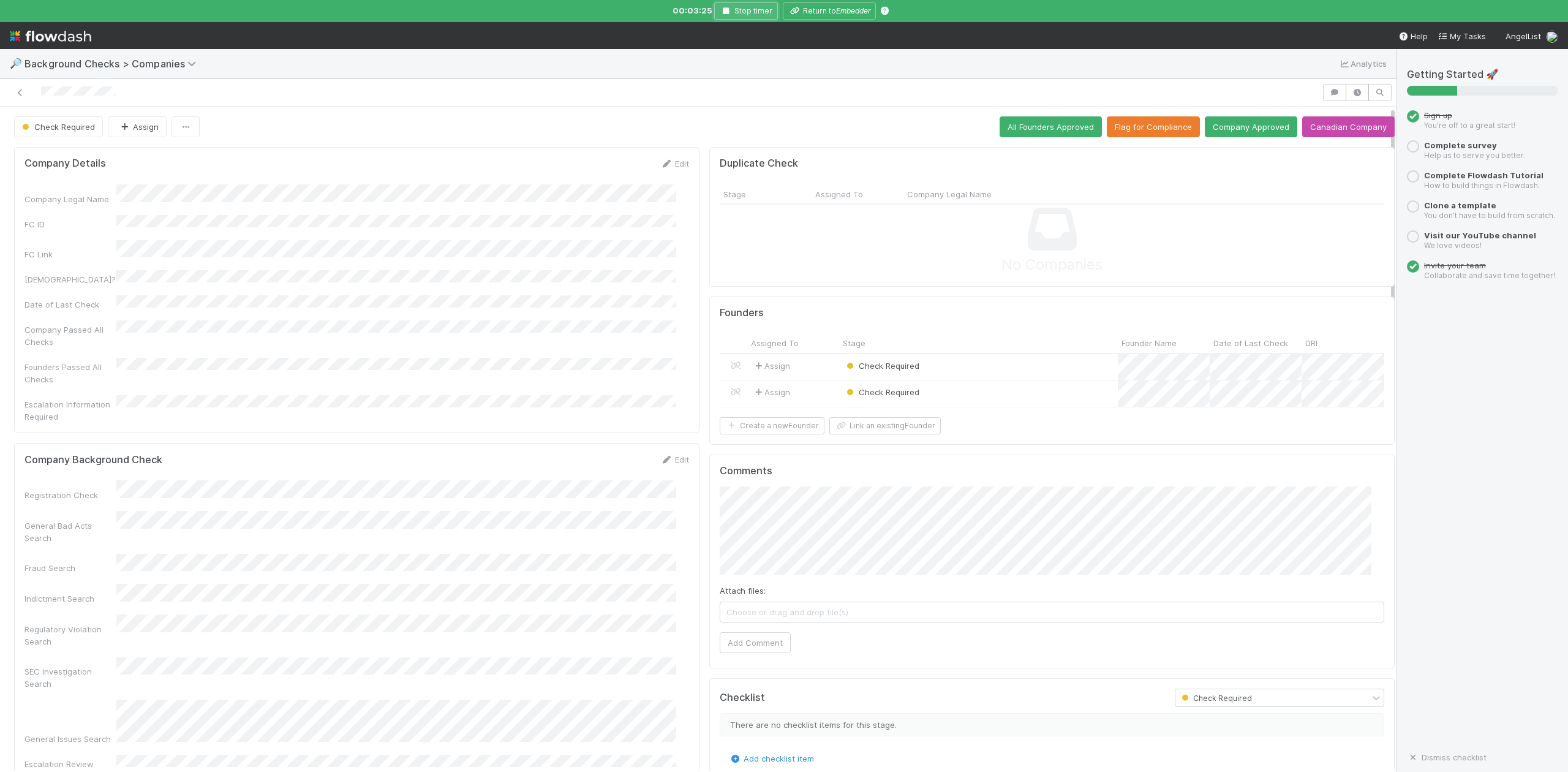
click at [725, 12] on icon "button" at bounding box center [726, 10] width 12 height 7
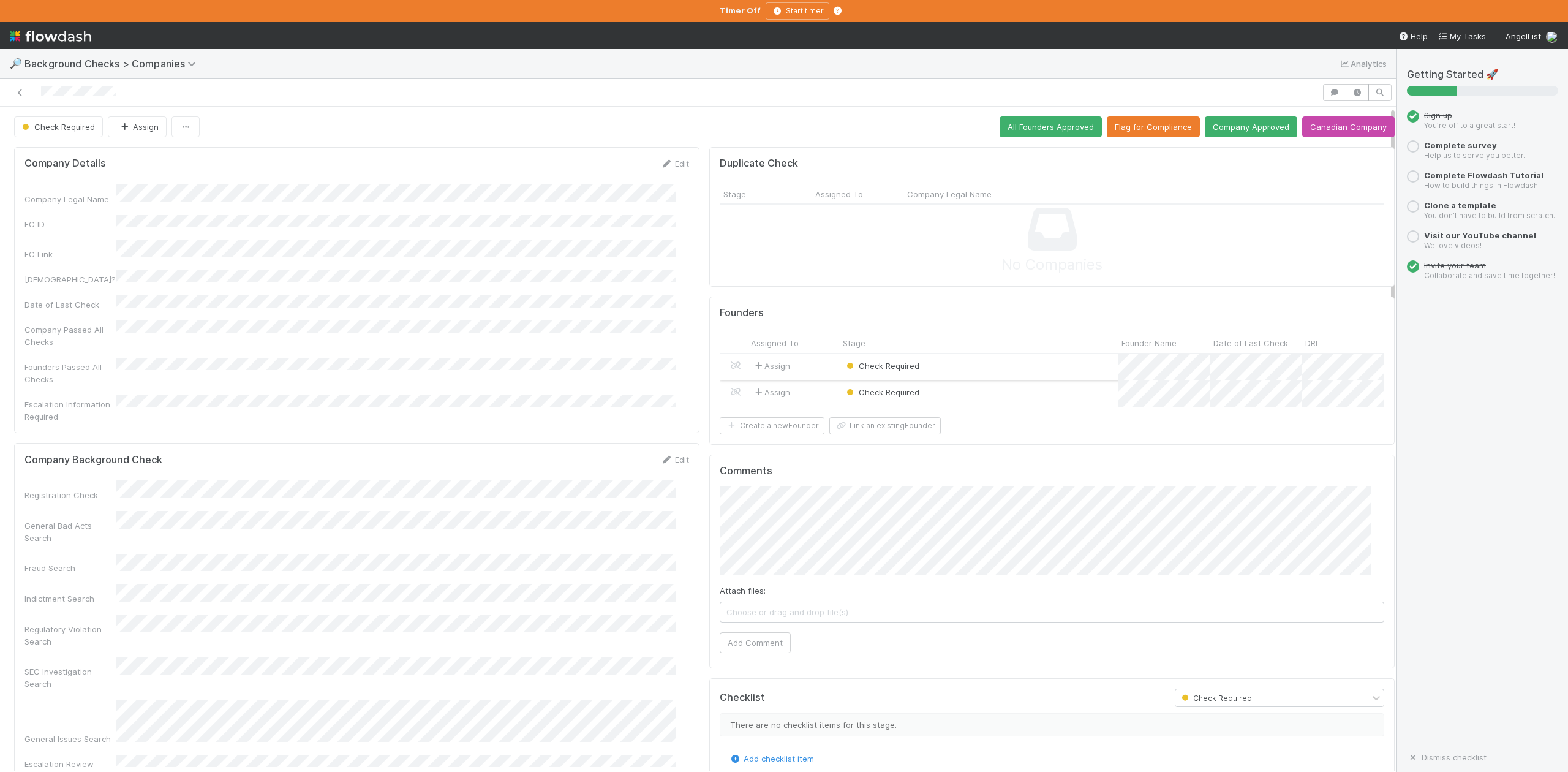
click at [930, 367] on div "Check Required" at bounding box center [978, 367] width 279 height 26
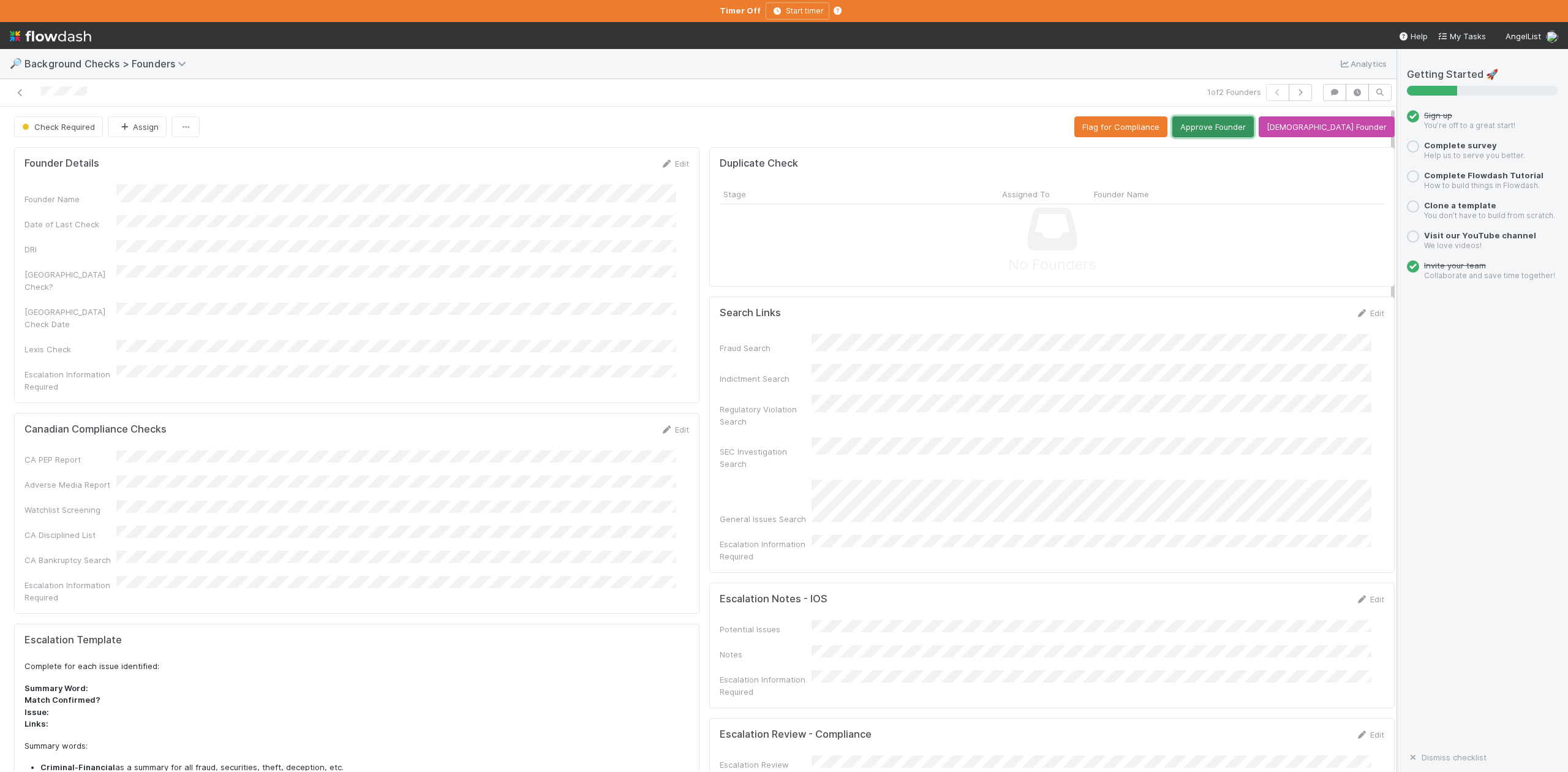
click at [1242, 124] on button "Approve Founder" at bounding box center [1213, 127] width 82 height 21
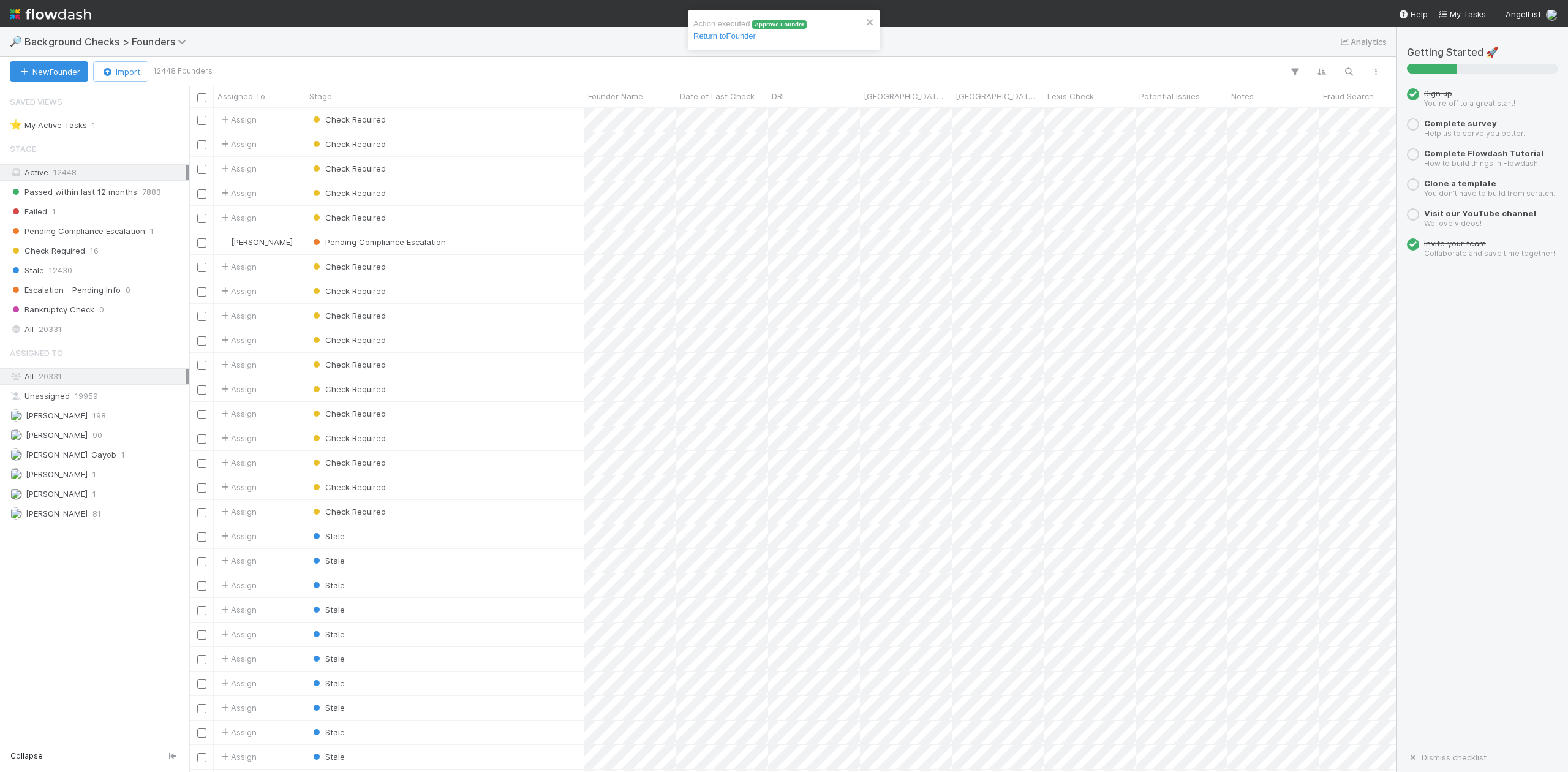
scroll to position [13, 13]
click at [738, 38] on link "Return to Founder" at bounding box center [724, 36] width 62 height 9
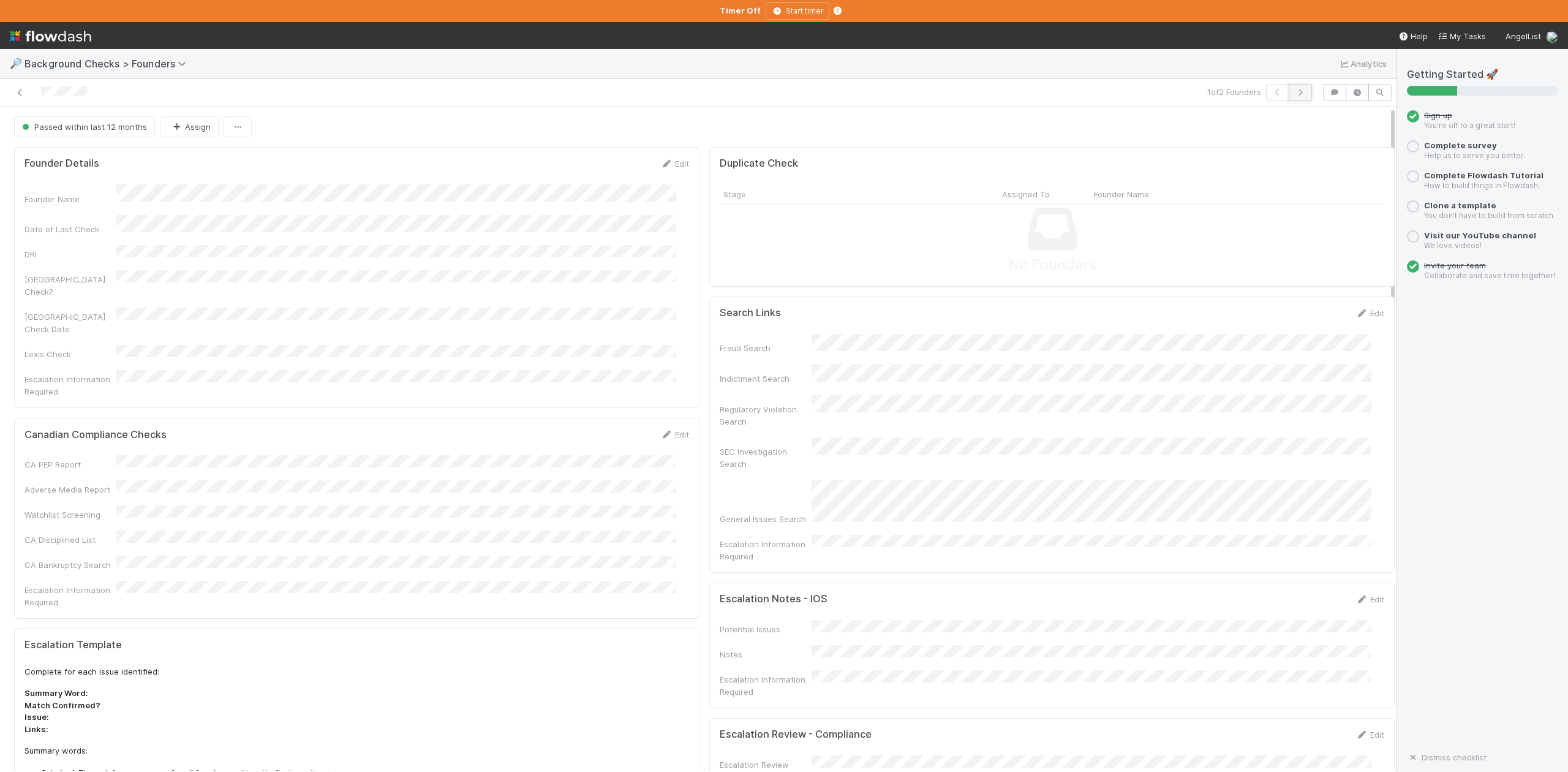
click at [1289, 94] on button "button" at bounding box center [1300, 93] width 23 height 17
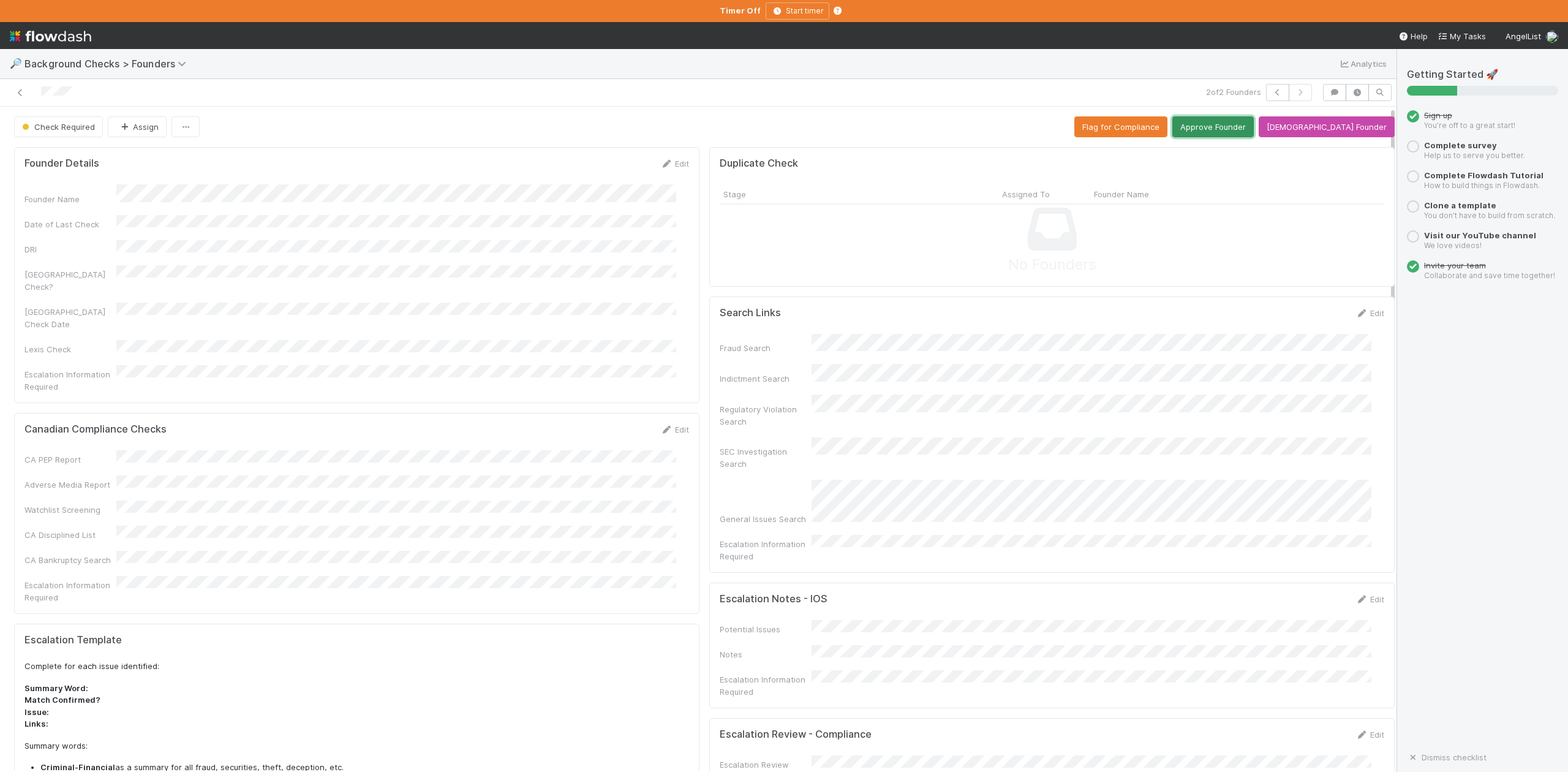
click at [1233, 131] on button "Approve Founder" at bounding box center [1213, 127] width 82 height 21
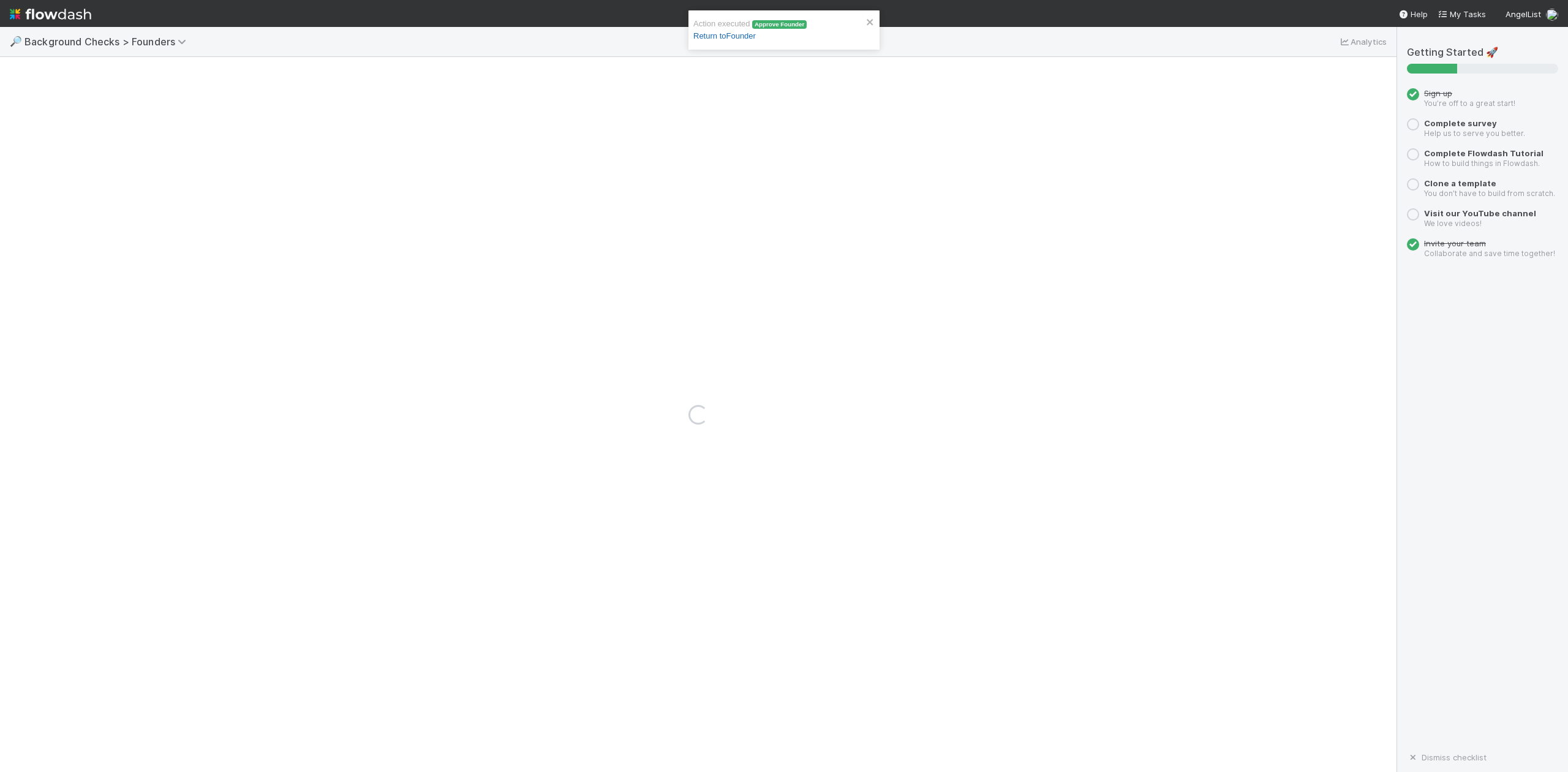
click at [731, 34] on link "Return to Founder" at bounding box center [724, 36] width 62 height 9
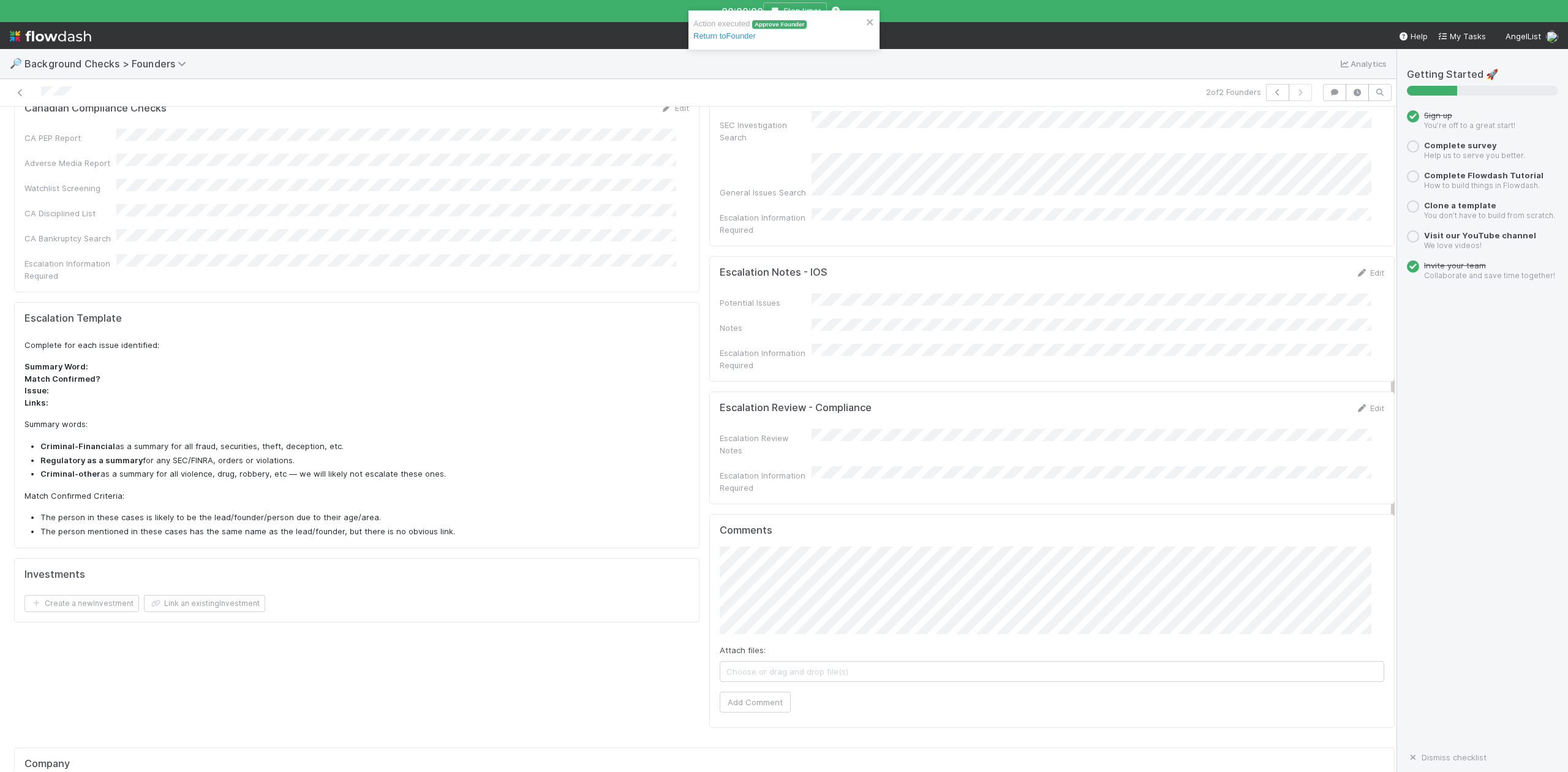
scroll to position [653, 0]
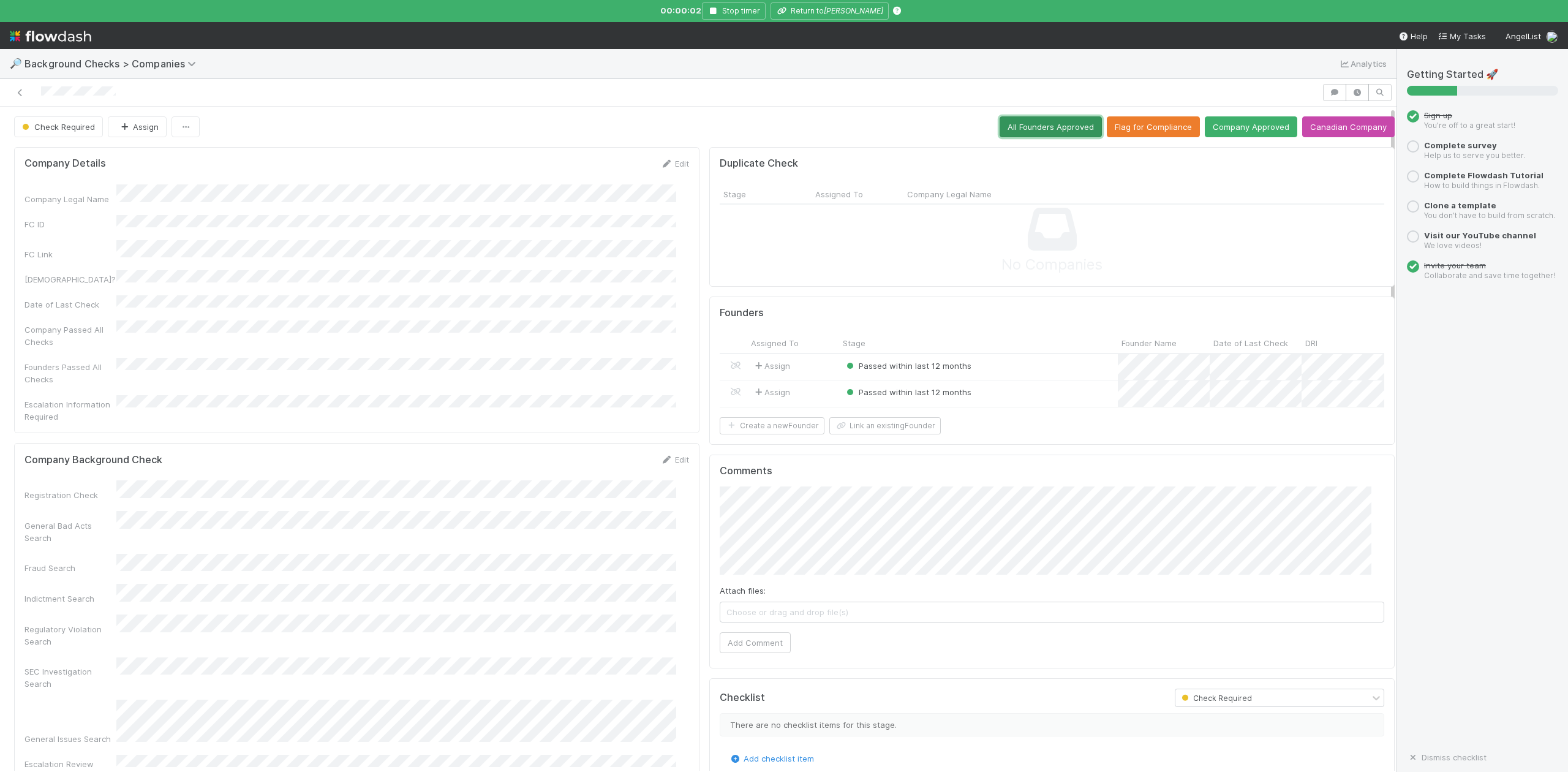
click at [1033, 126] on button "All Founders Approved" at bounding box center [1051, 127] width 102 height 21
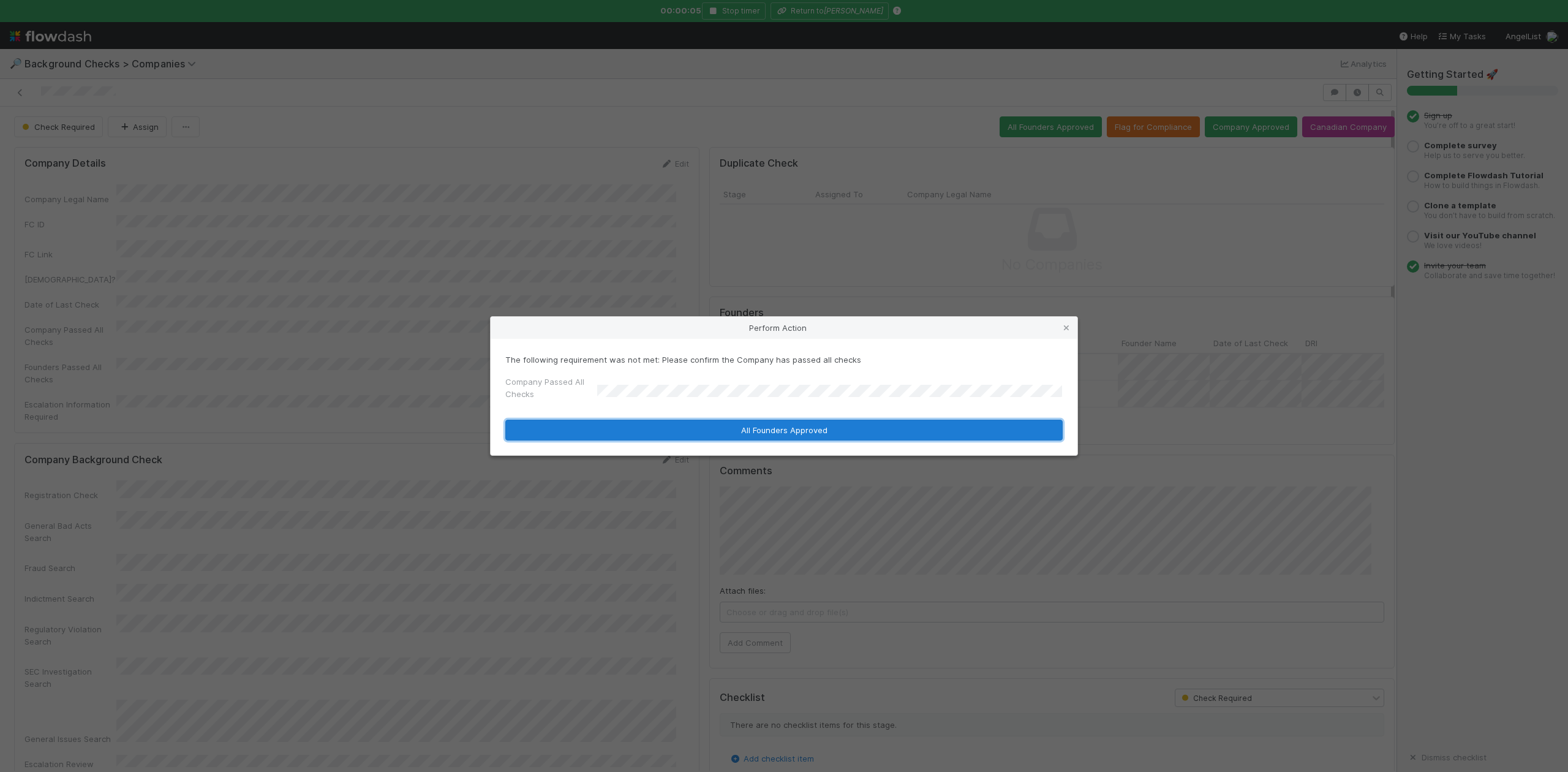
click at [718, 432] on button "All Founders Approved" at bounding box center [784, 430] width 557 height 21
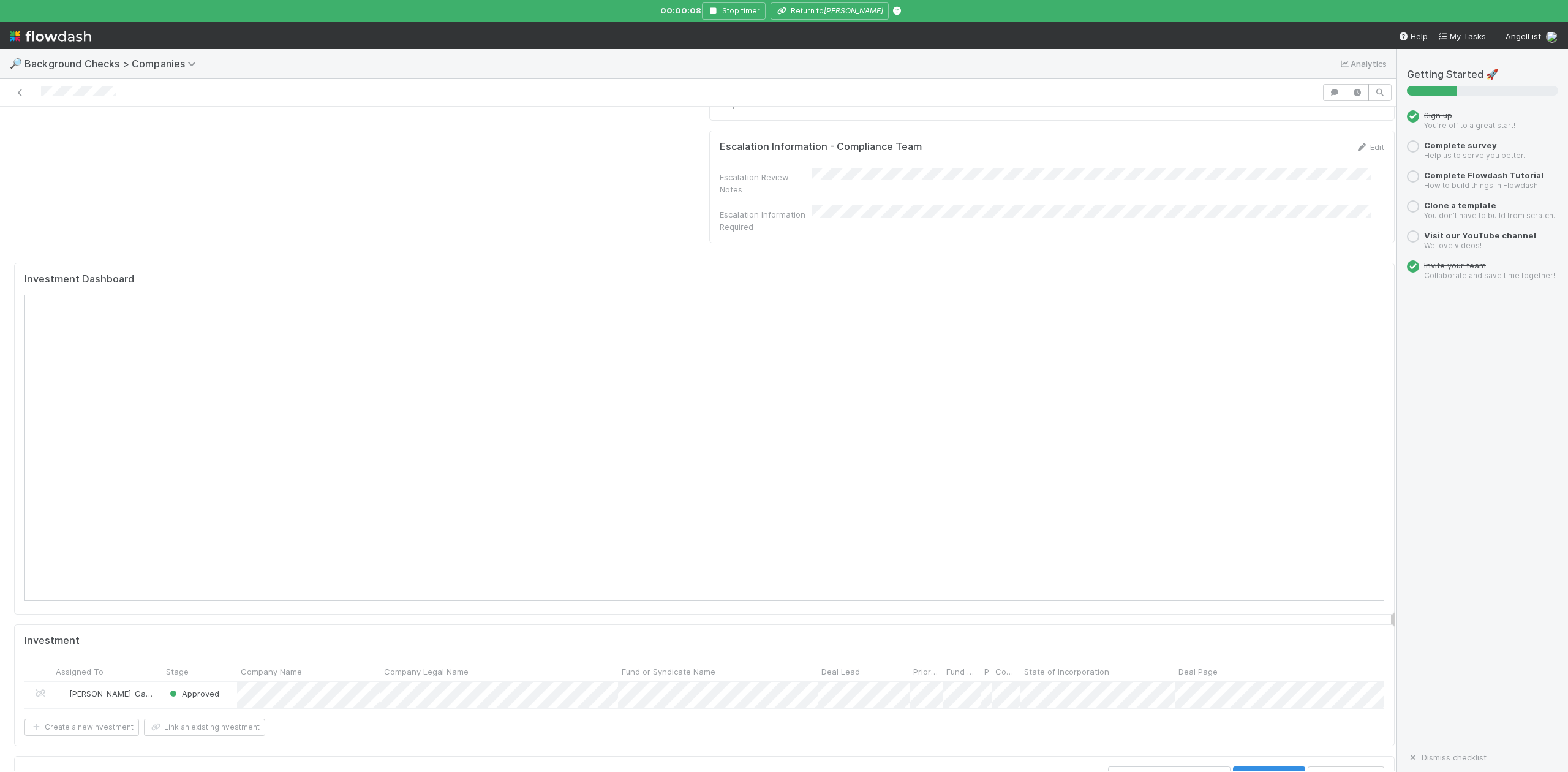
scroll to position [1143, 0]
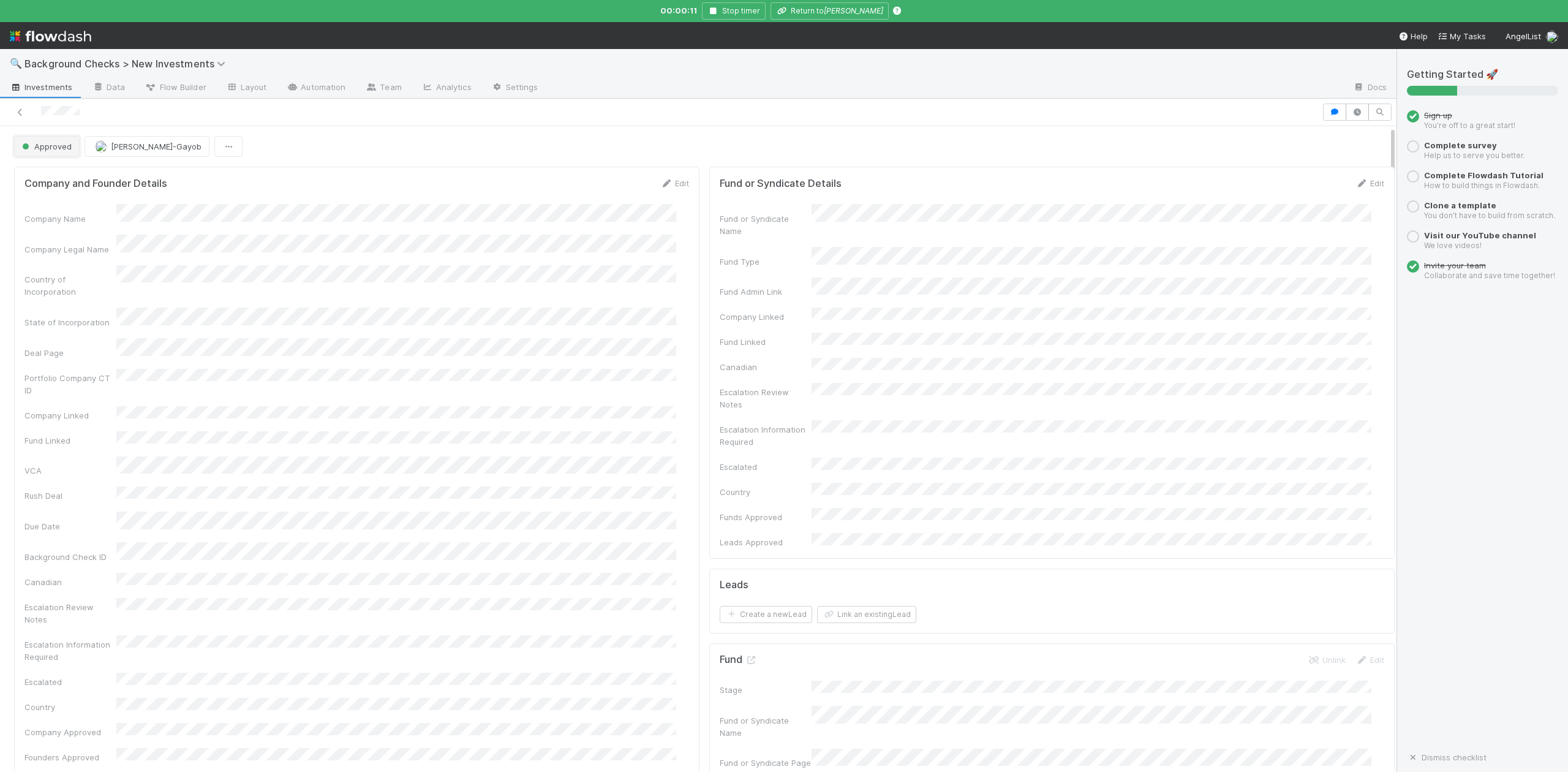
click at [50, 151] on span "Approved" at bounding box center [45, 146] width 52 height 10
click at [57, 205] on span "In Progress" at bounding box center [46, 201] width 58 height 10
click at [720, 10] on icon "button" at bounding box center [714, 10] width 12 height 7
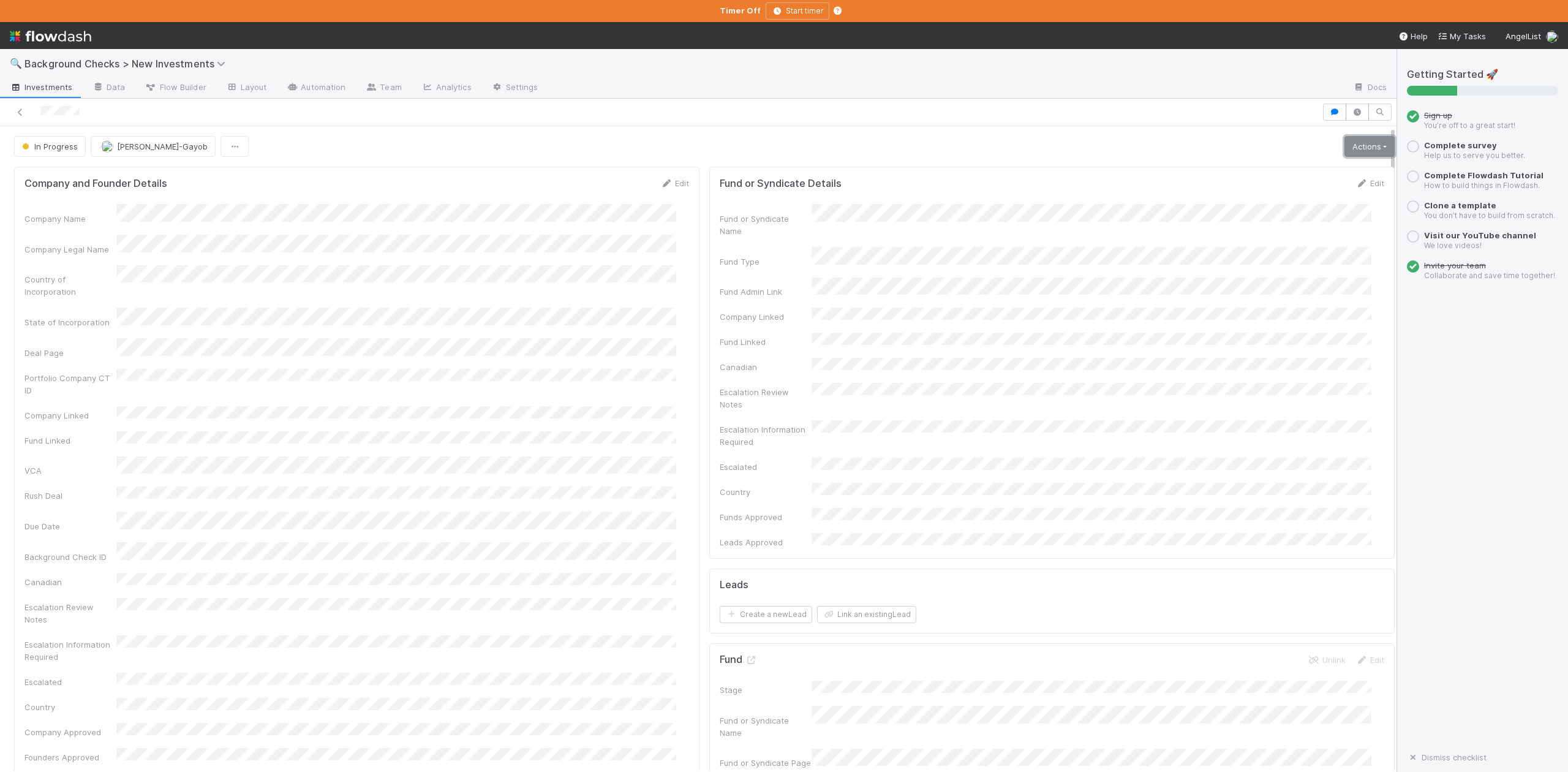
click at [1345, 152] on link "Actions" at bounding box center [1370, 146] width 51 height 21
click at [1259, 177] on button "Finish" at bounding box center [1328, 172] width 137 height 17
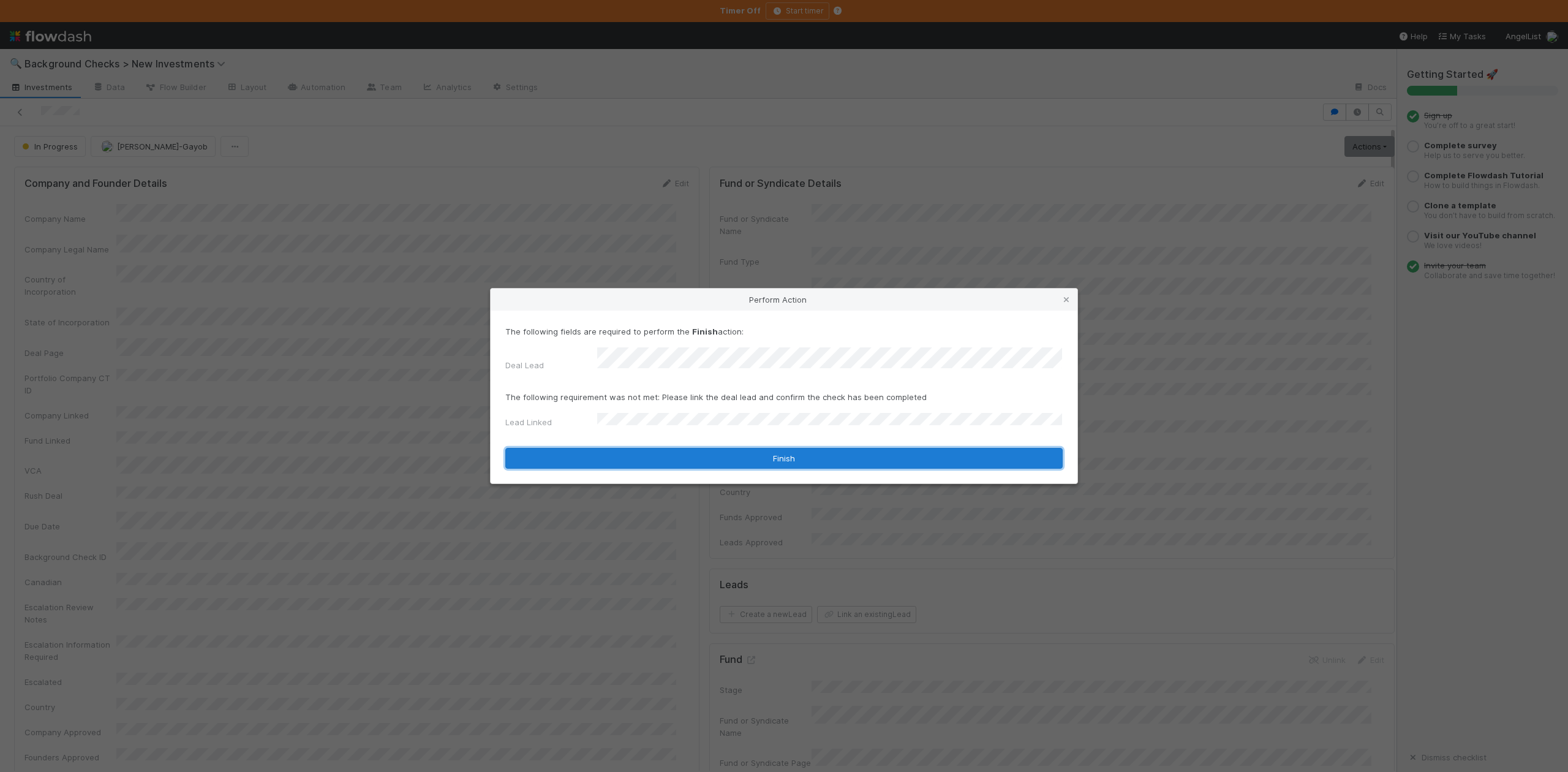
click at [640, 454] on button "Finish" at bounding box center [784, 458] width 557 height 21
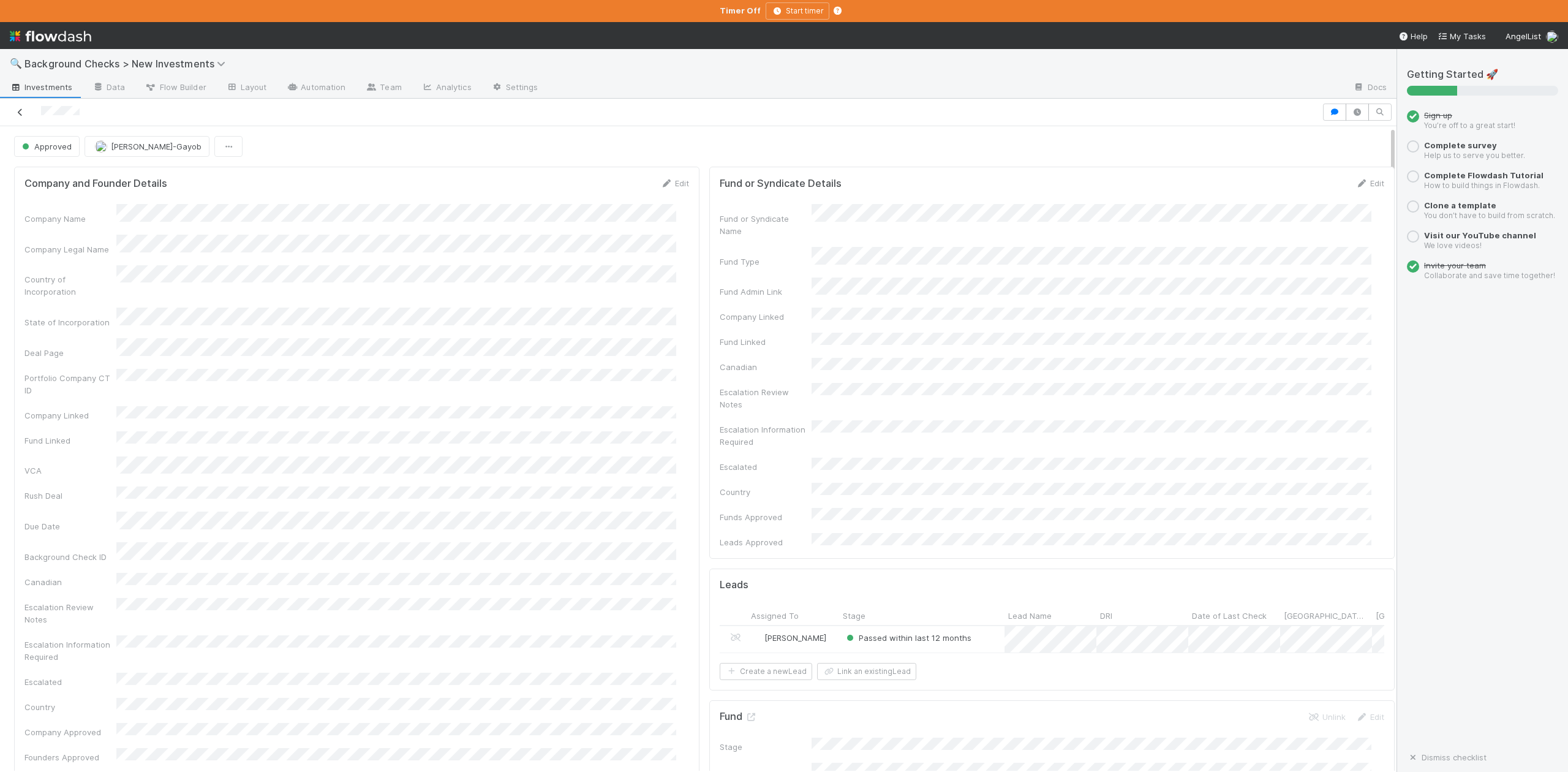
click at [22, 114] on icon at bounding box center [20, 112] width 12 height 8
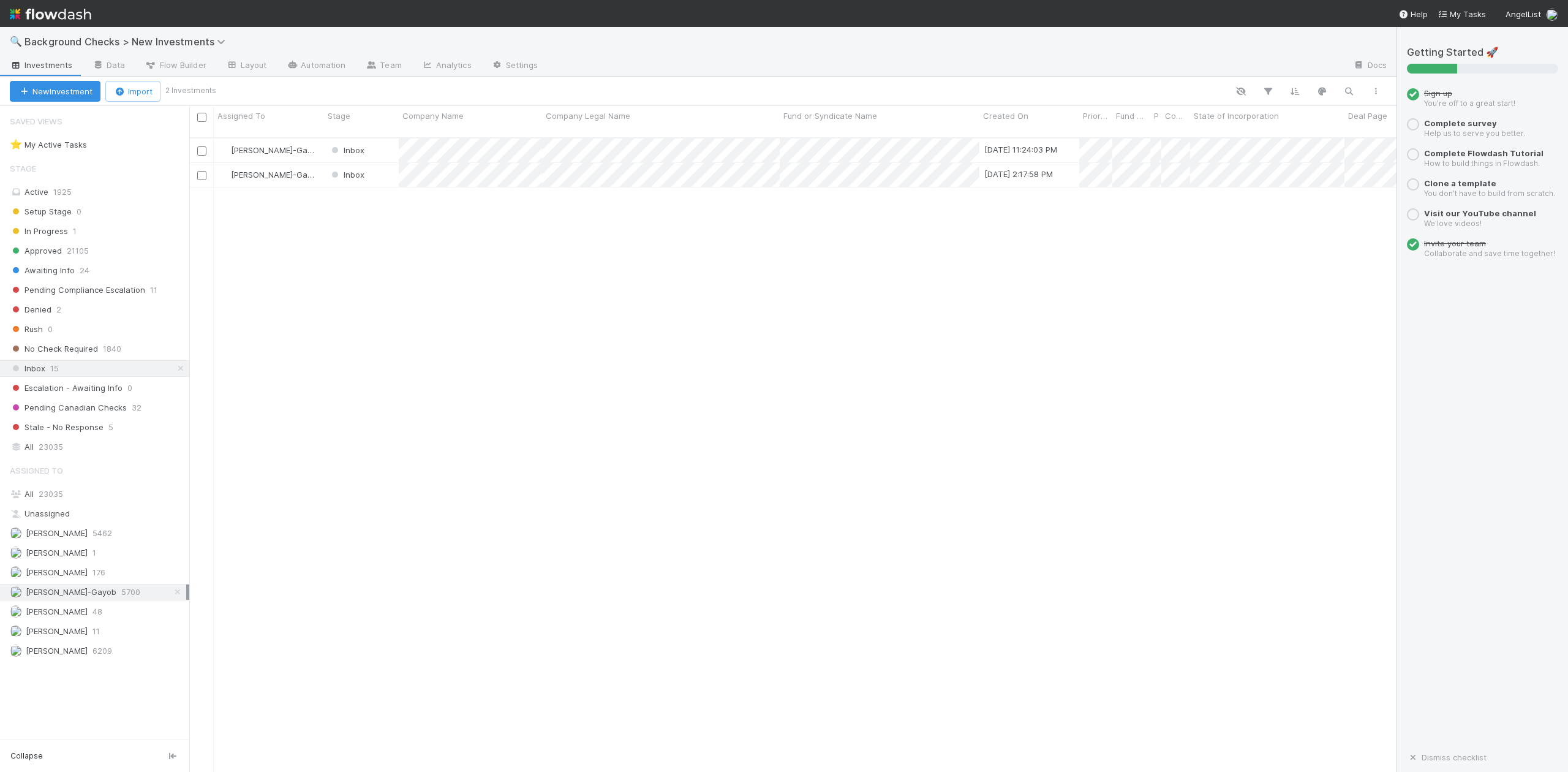
scroll to position [632, 1196]
click at [651, 368] on div at bounding box center [784, 386] width 1568 height 772
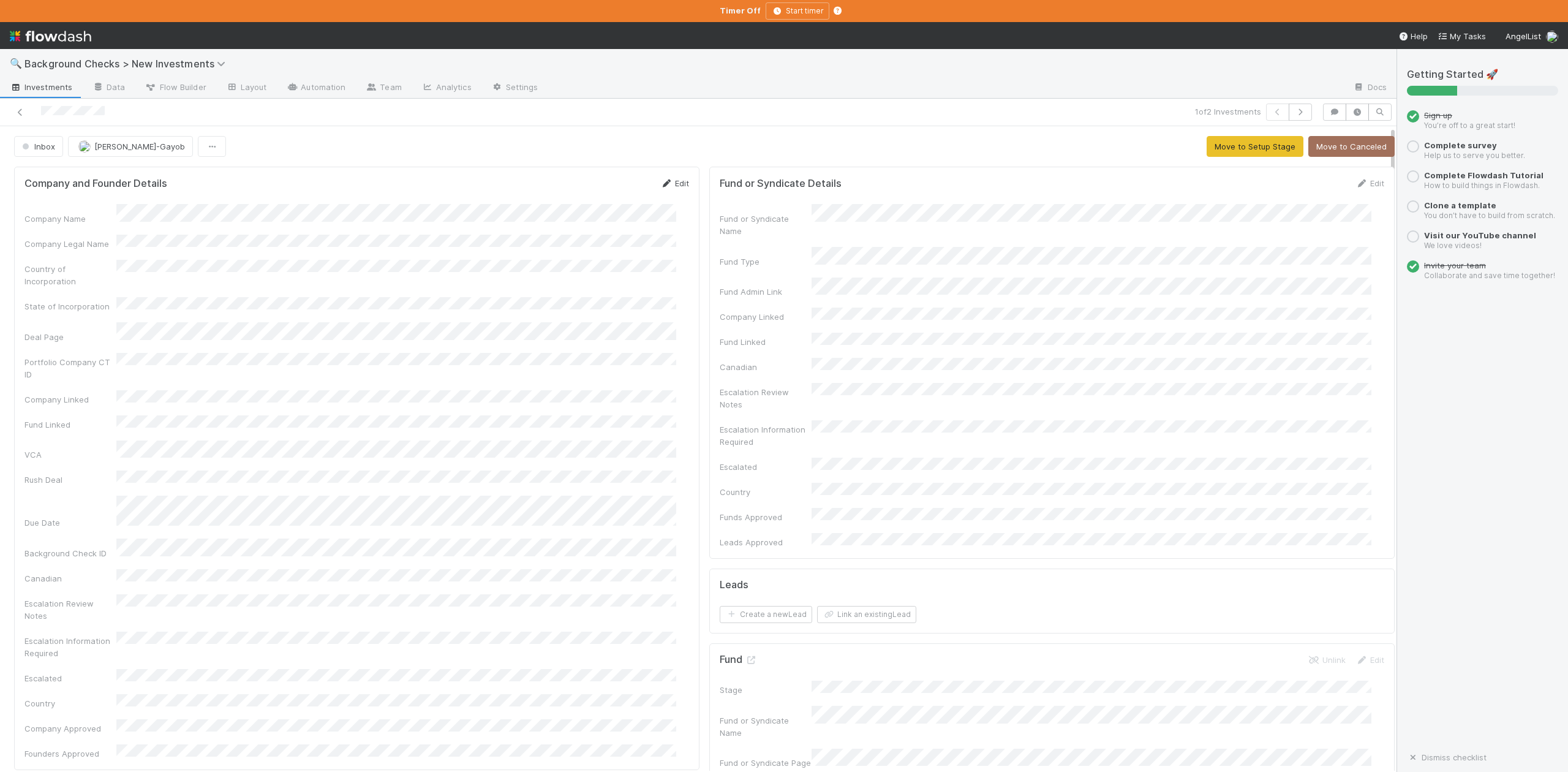
click at [672, 182] on link "Edit" at bounding box center [675, 183] width 29 height 10
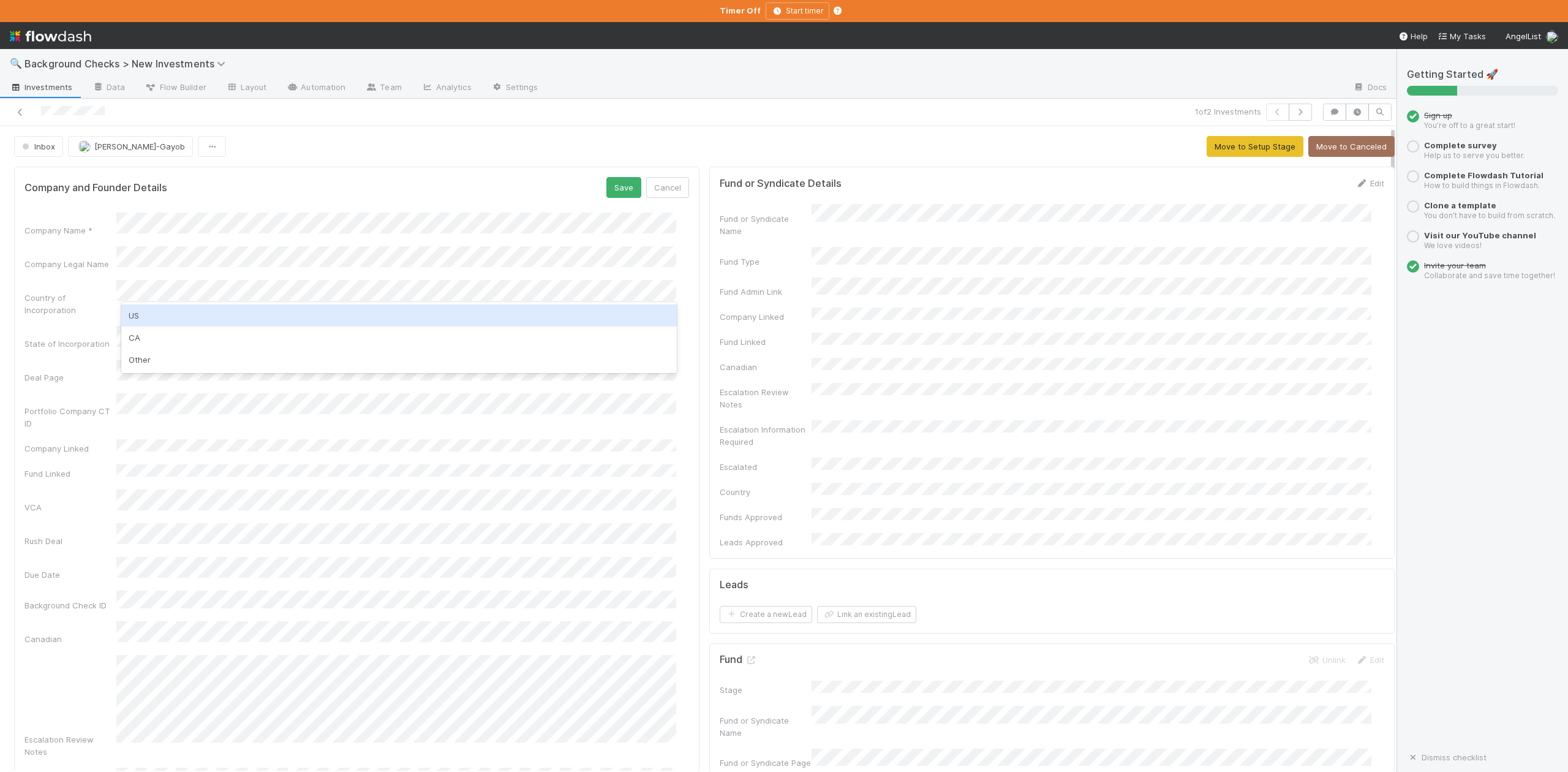
click at [132, 312] on div "US" at bounding box center [398, 315] width 555 height 22
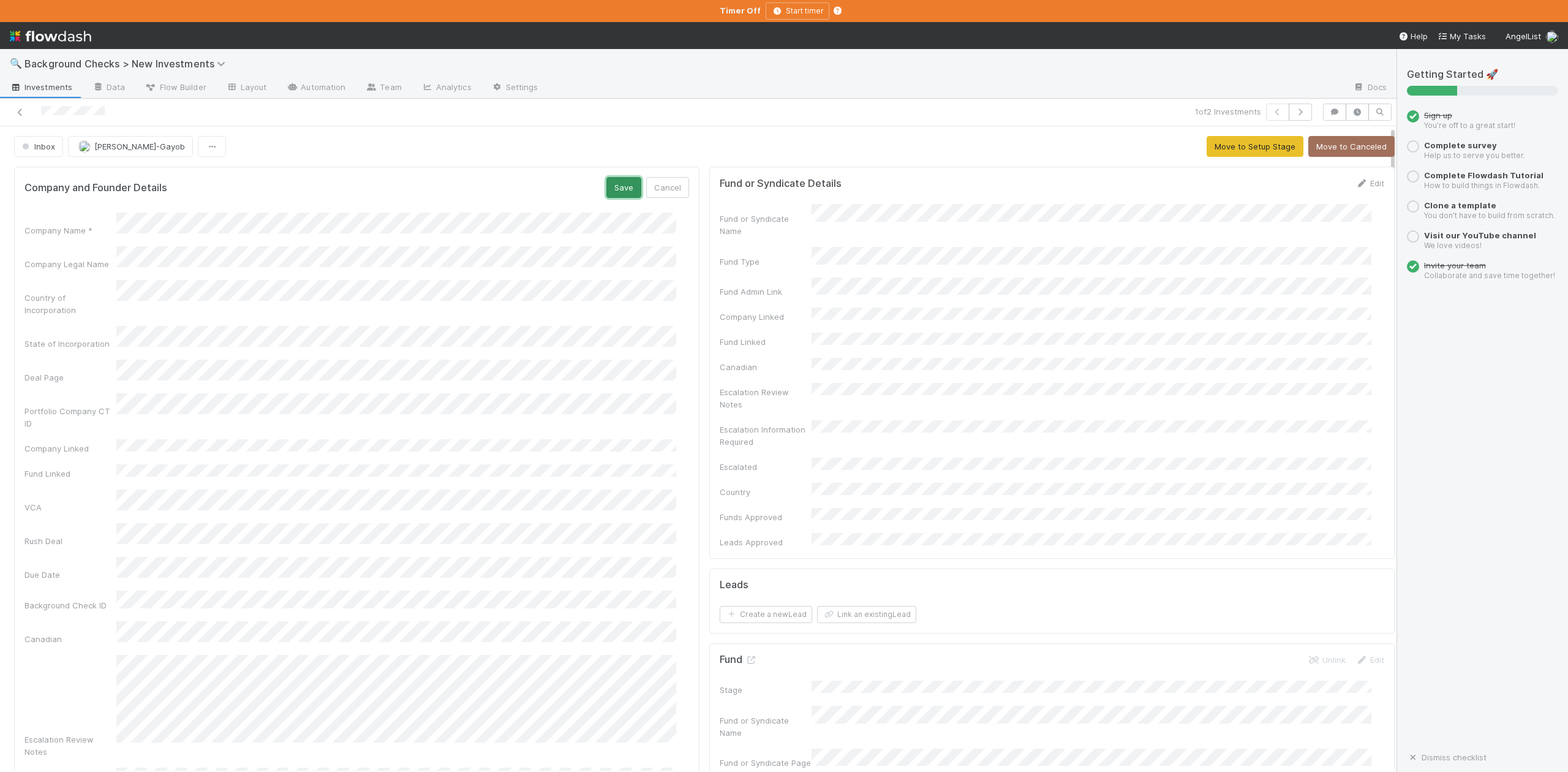
click at [619, 189] on button "Save" at bounding box center [623, 188] width 35 height 21
click at [1222, 153] on button "Move to Setup Stage" at bounding box center [1255, 146] width 96 height 21
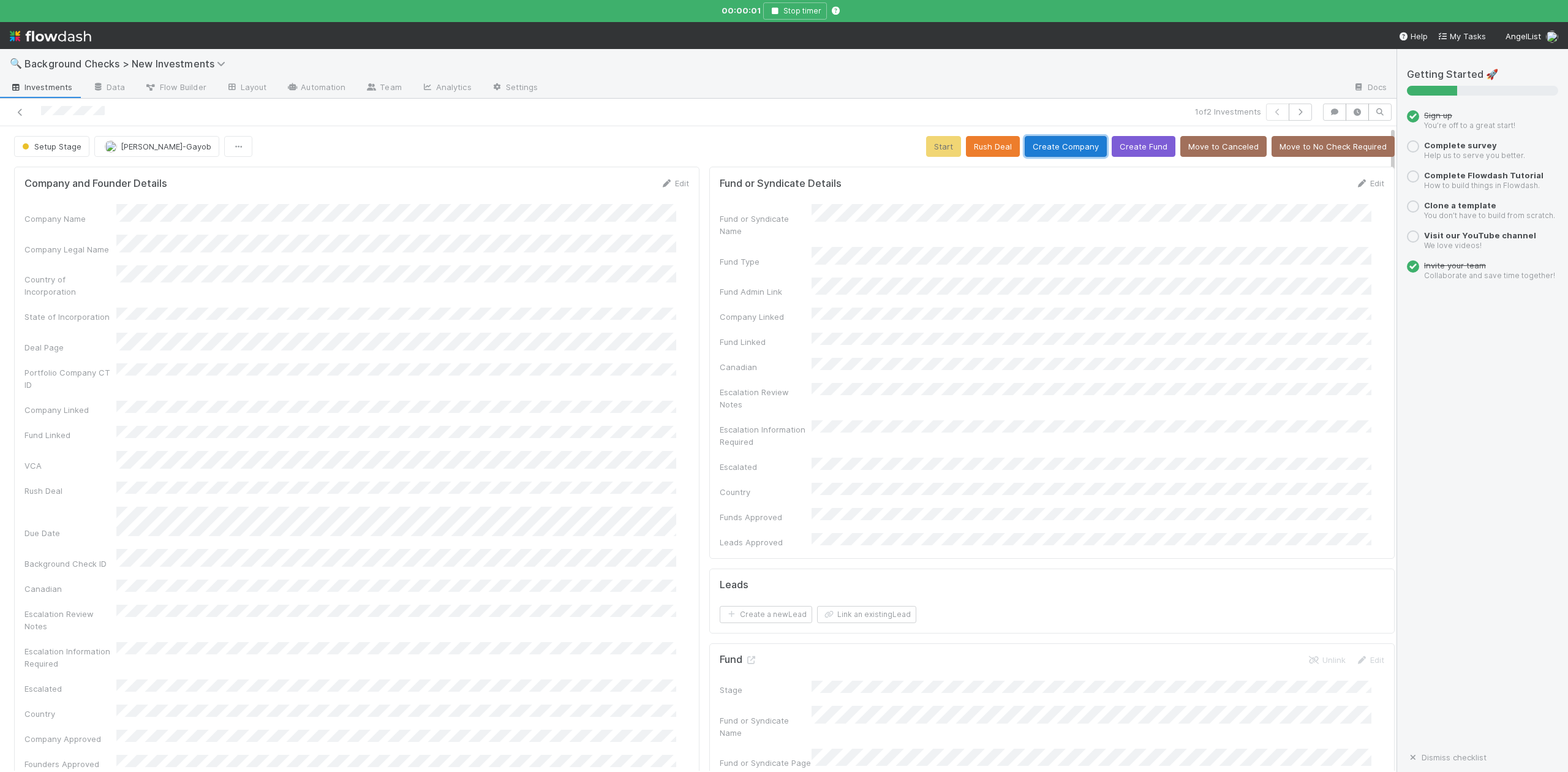
click at [1049, 143] on button "Create Company" at bounding box center [1065, 146] width 82 height 21
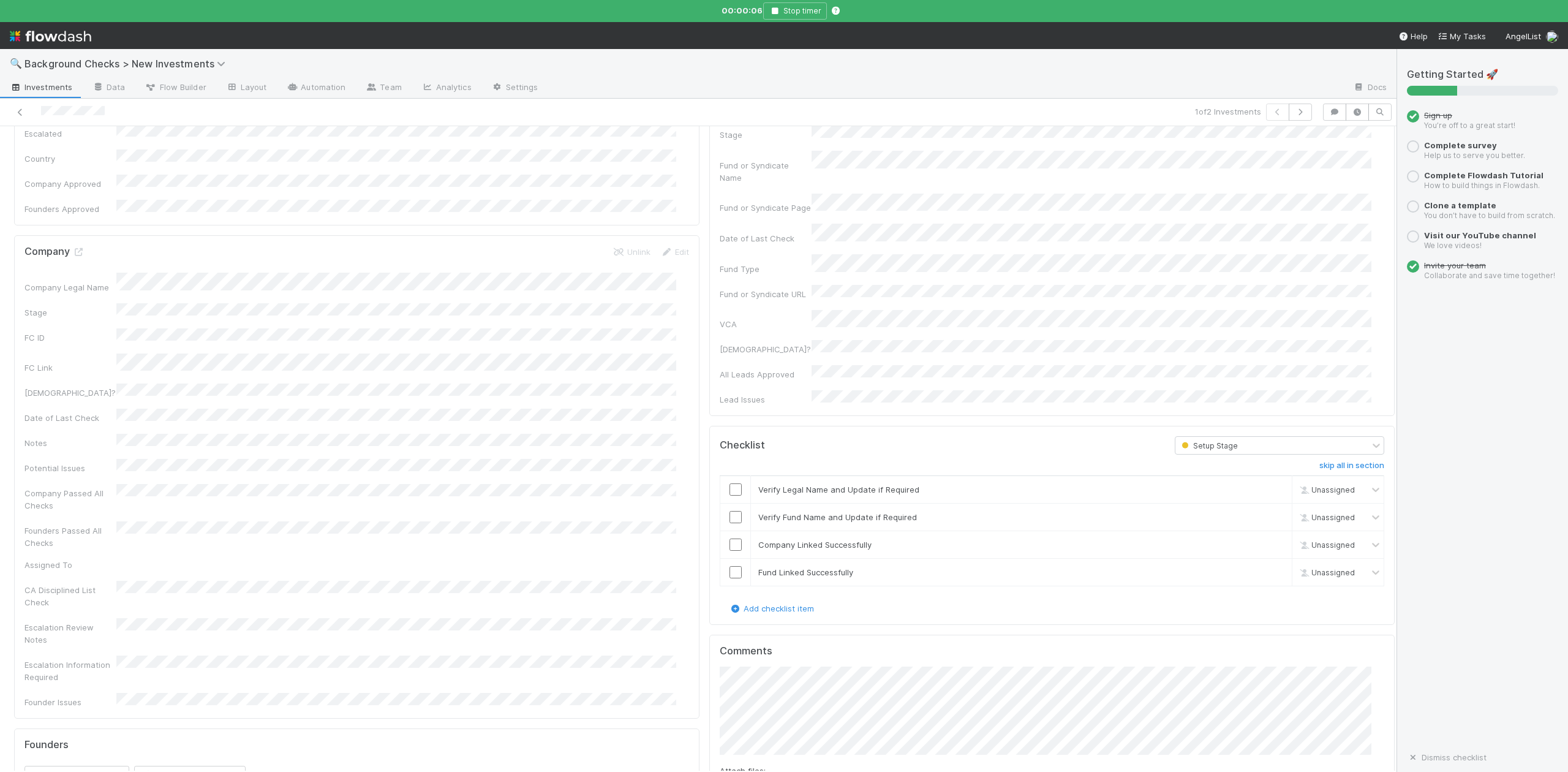
scroll to position [571, 0]
click at [730, 467] on input "checkbox" at bounding box center [736, 473] width 12 height 12
click at [730, 494] on input "checkbox" at bounding box center [736, 500] width 12 height 12
click at [730, 522] on input "checkbox" at bounding box center [736, 528] width 12 height 12
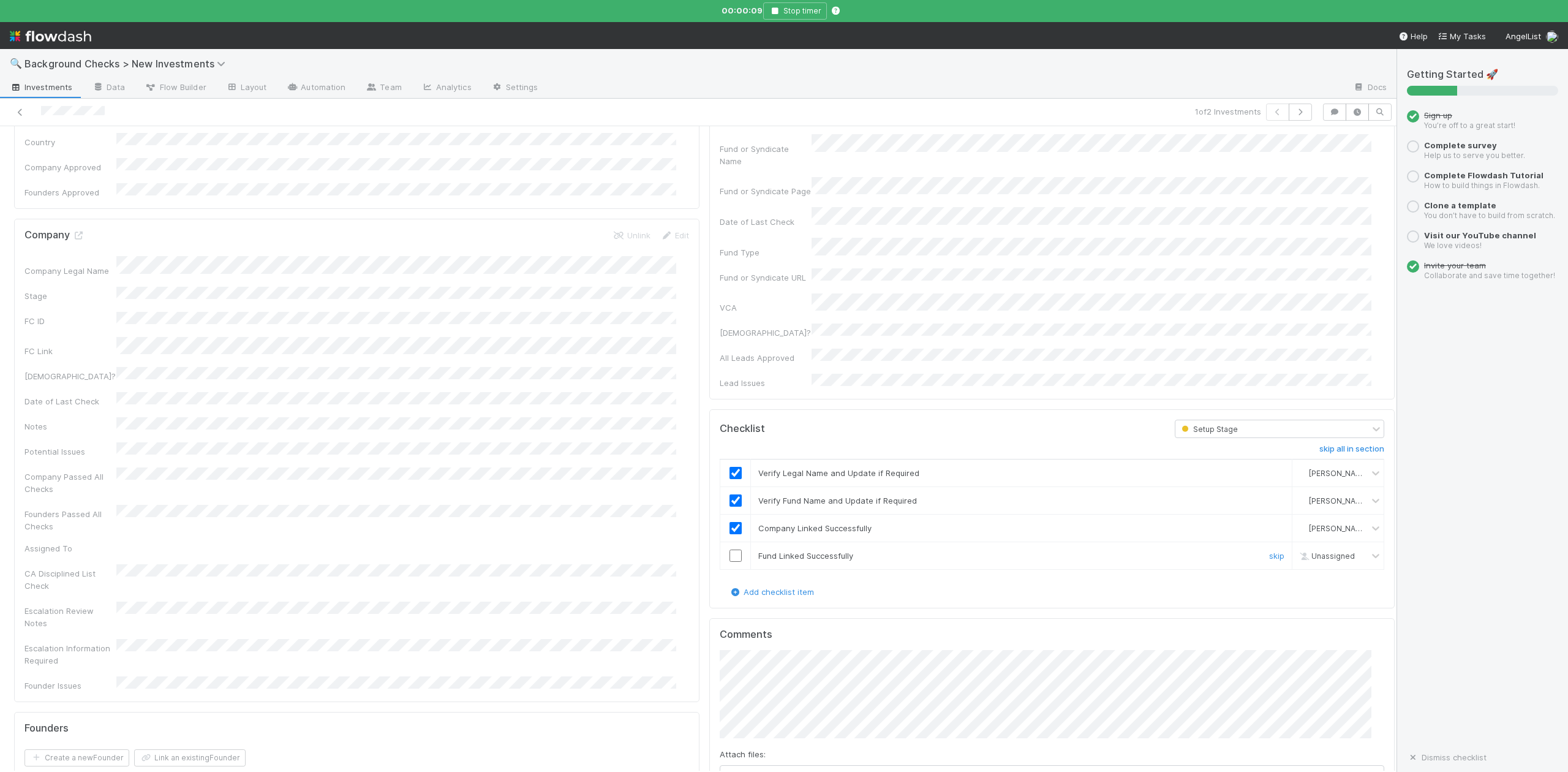
click at [730, 549] on input "checkbox" at bounding box center [736, 556] width 12 height 12
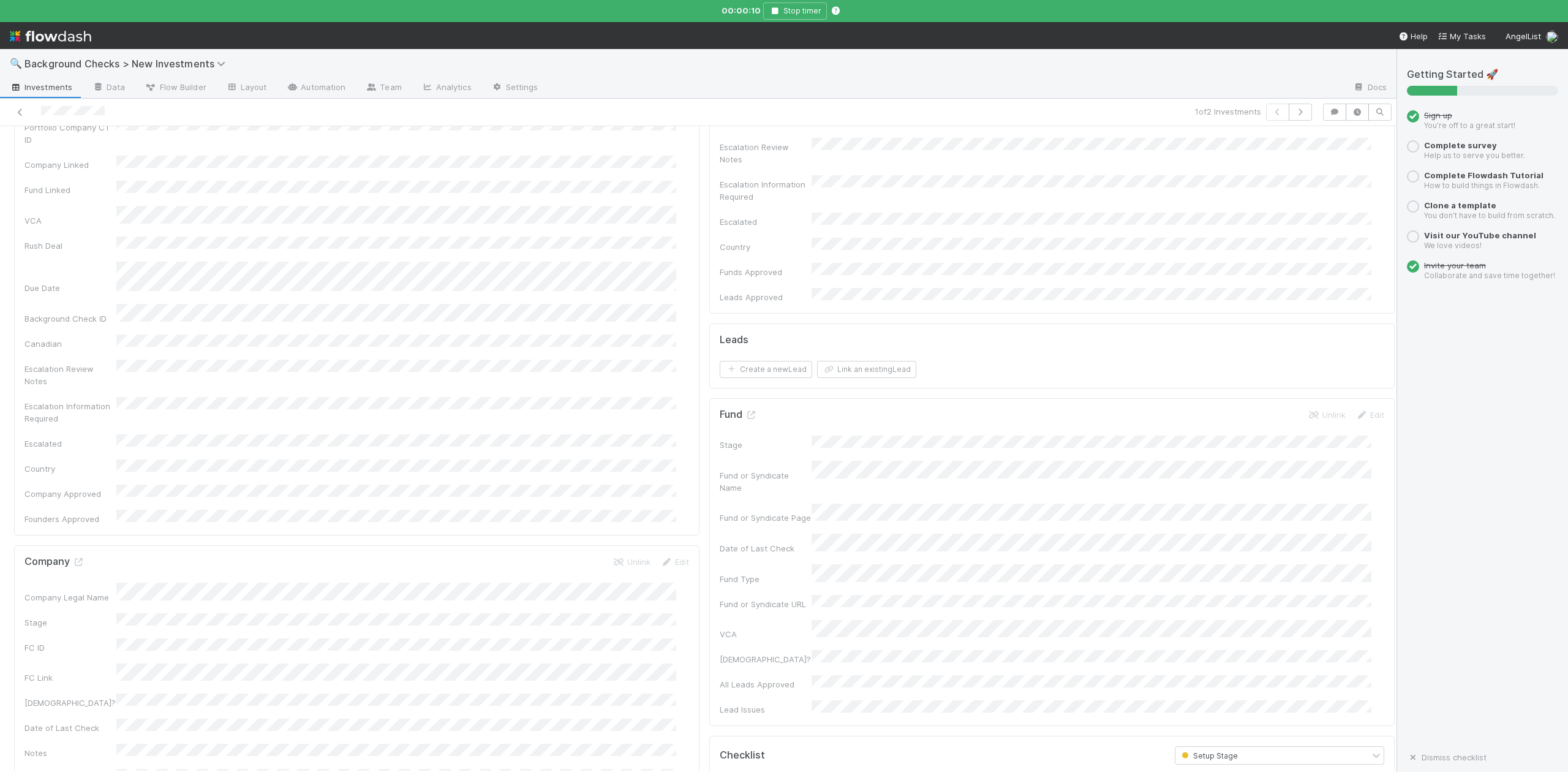
scroll to position [0, 0]
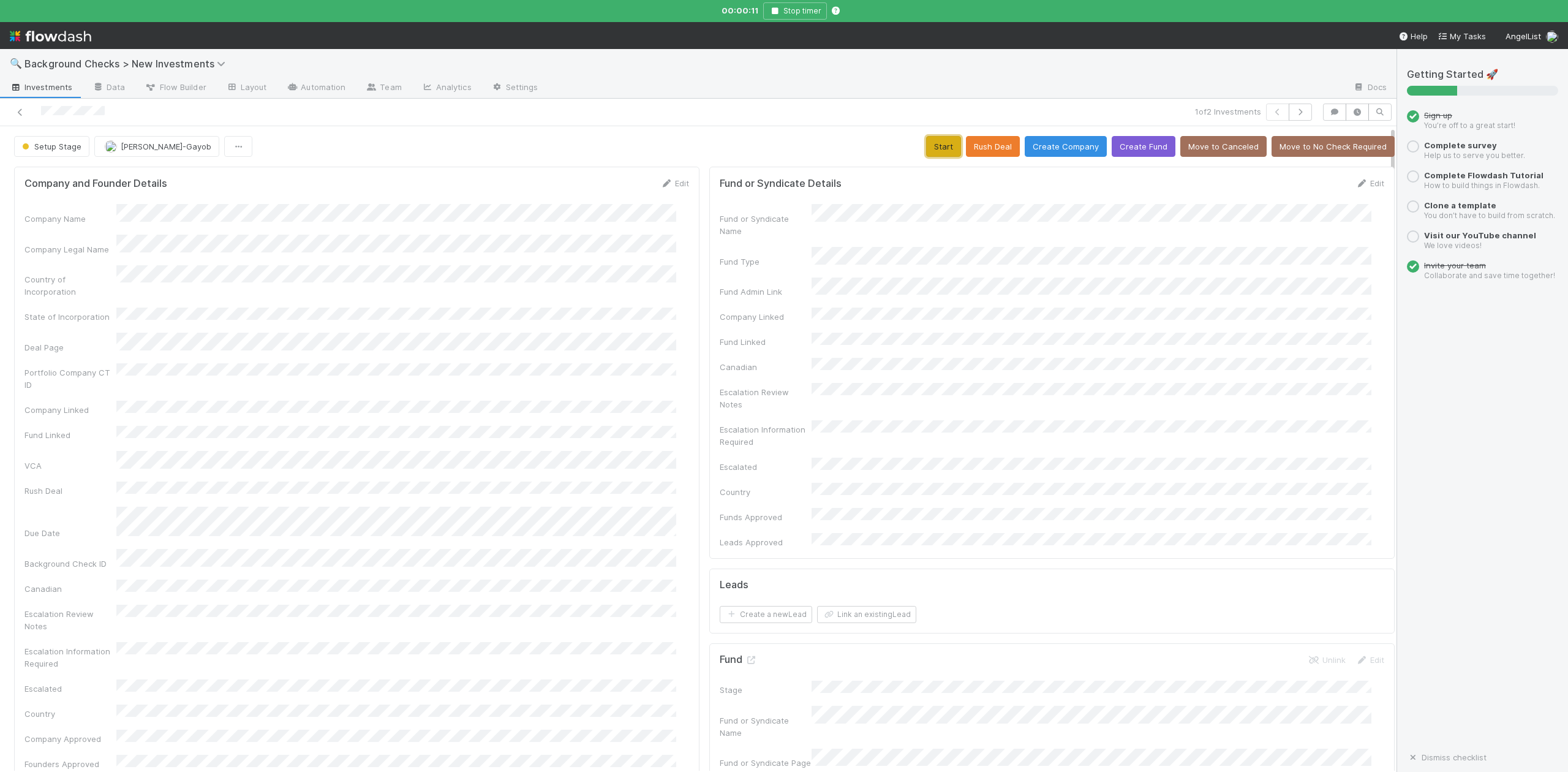
click at [926, 147] on button "Start" at bounding box center [943, 146] width 35 height 21
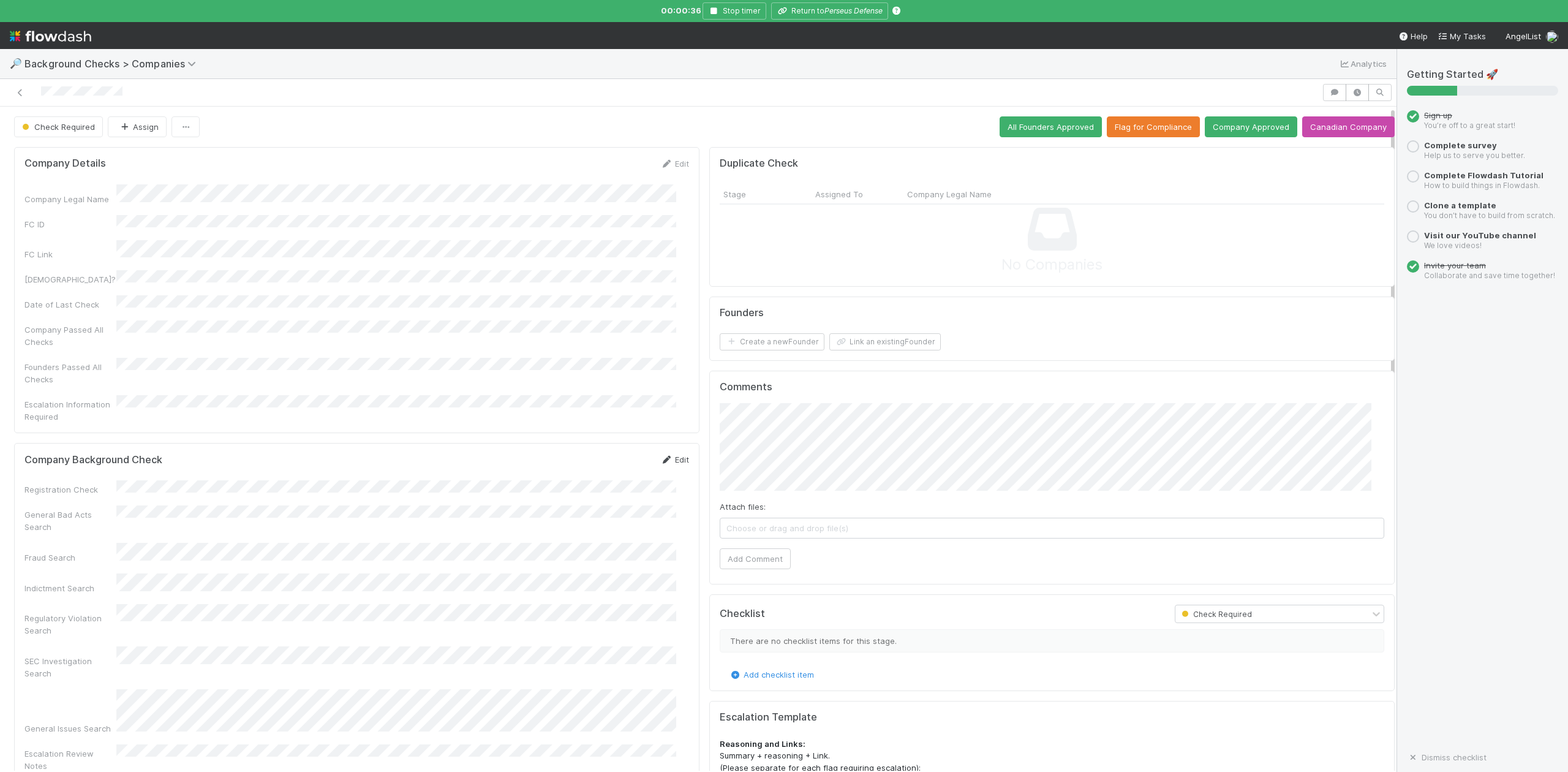
click at [667, 454] on link "Edit" at bounding box center [675, 459] width 29 height 10
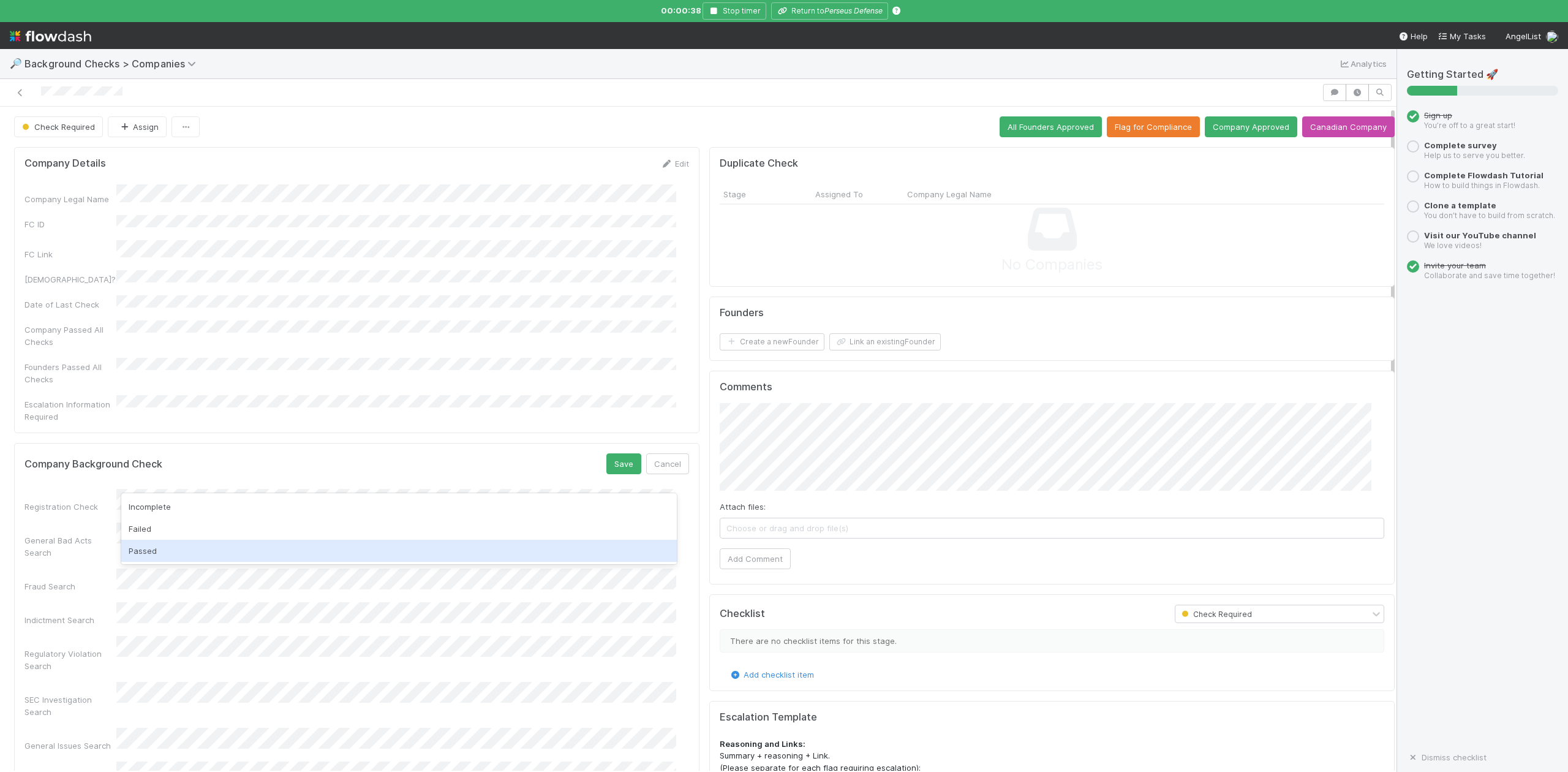
click at [150, 546] on div "Passed" at bounding box center [398, 551] width 555 height 22
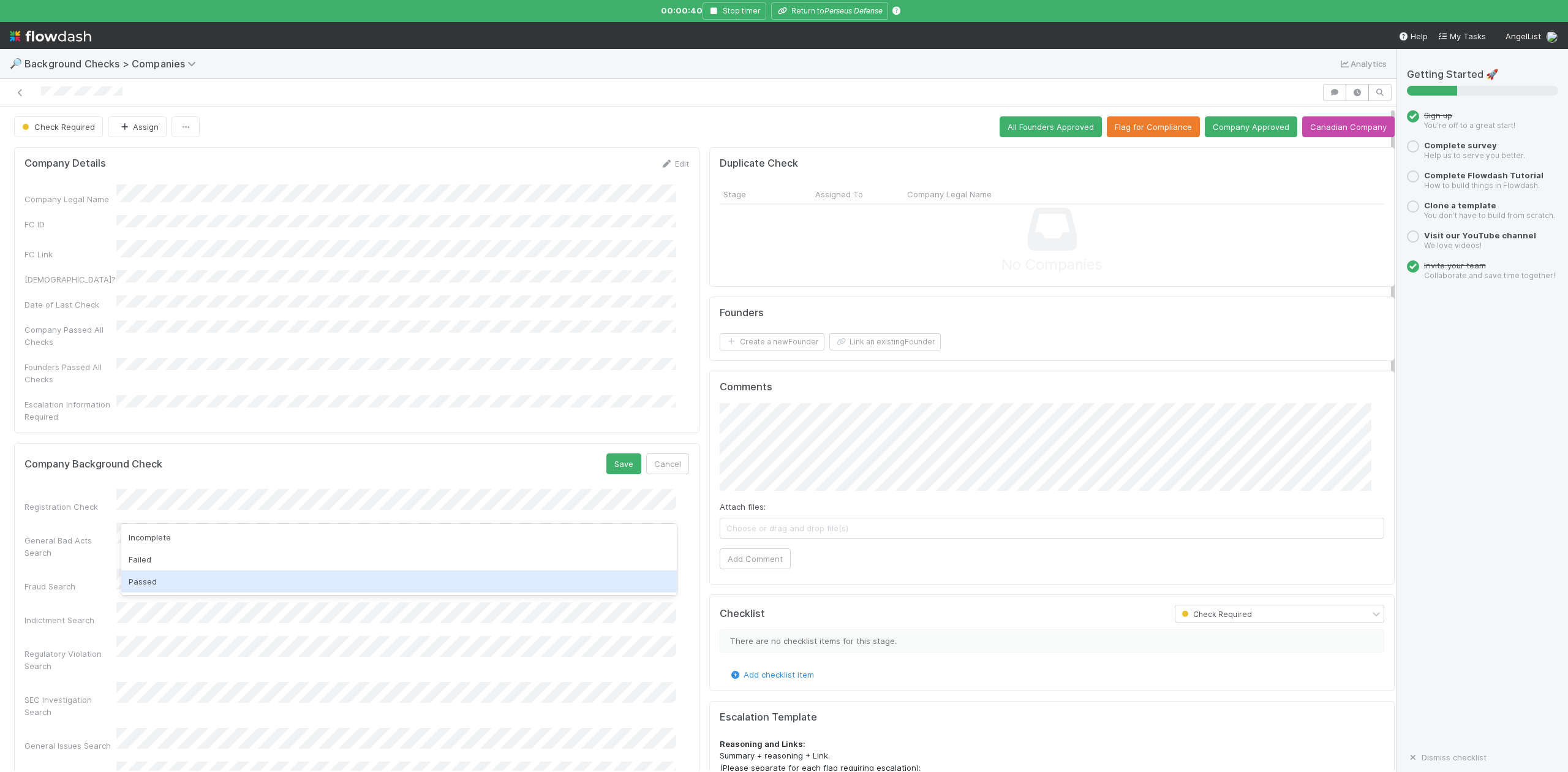
click at [149, 582] on div "Passed" at bounding box center [398, 581] width 555 height 22
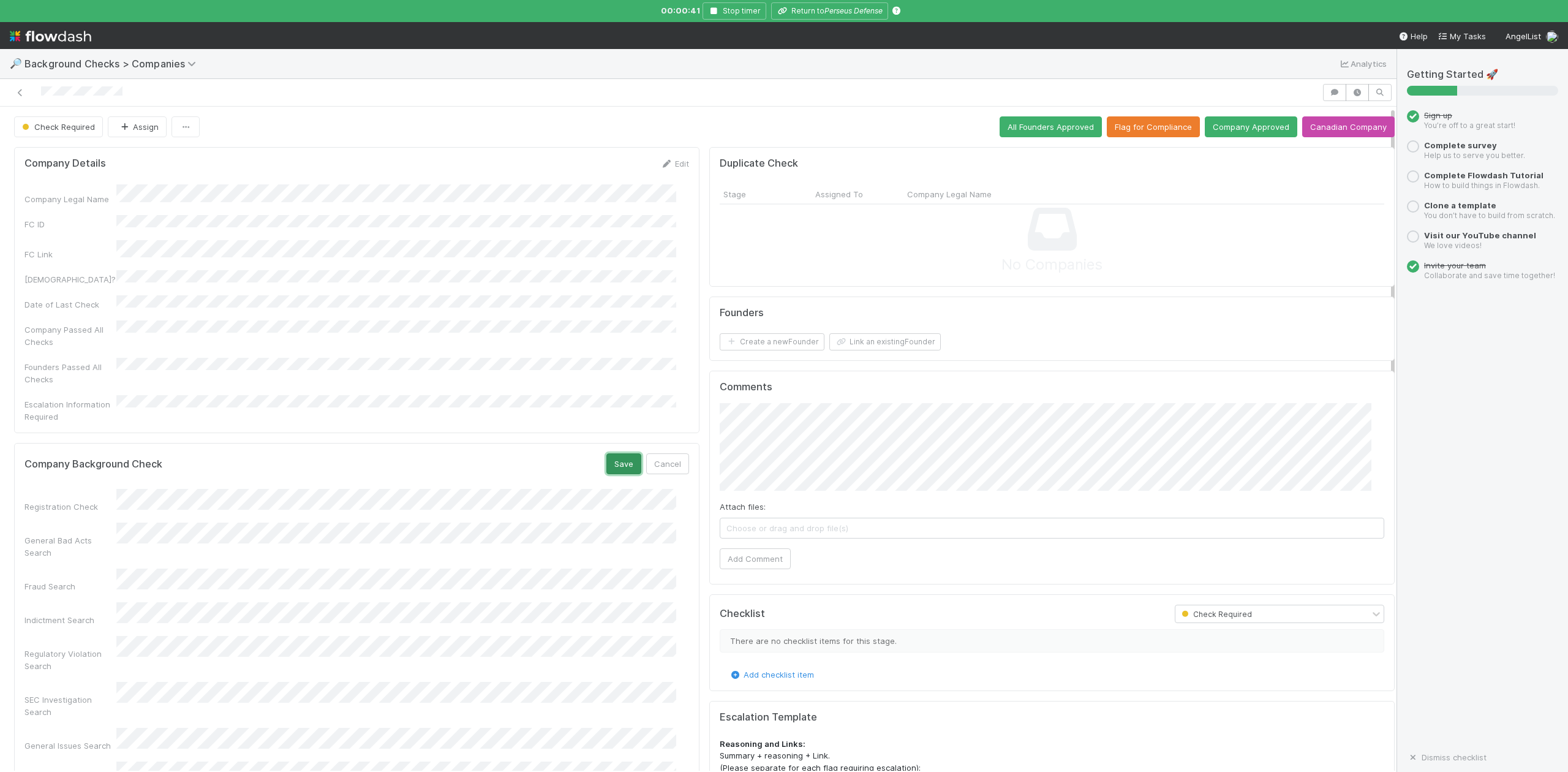
click at [606, 454] on button "Save" at bounding box center [623, 464] width 35 height 21
click at [872, 341] on button "Link an existing Founder" at bounding box center [885, 342] width 111 height 17
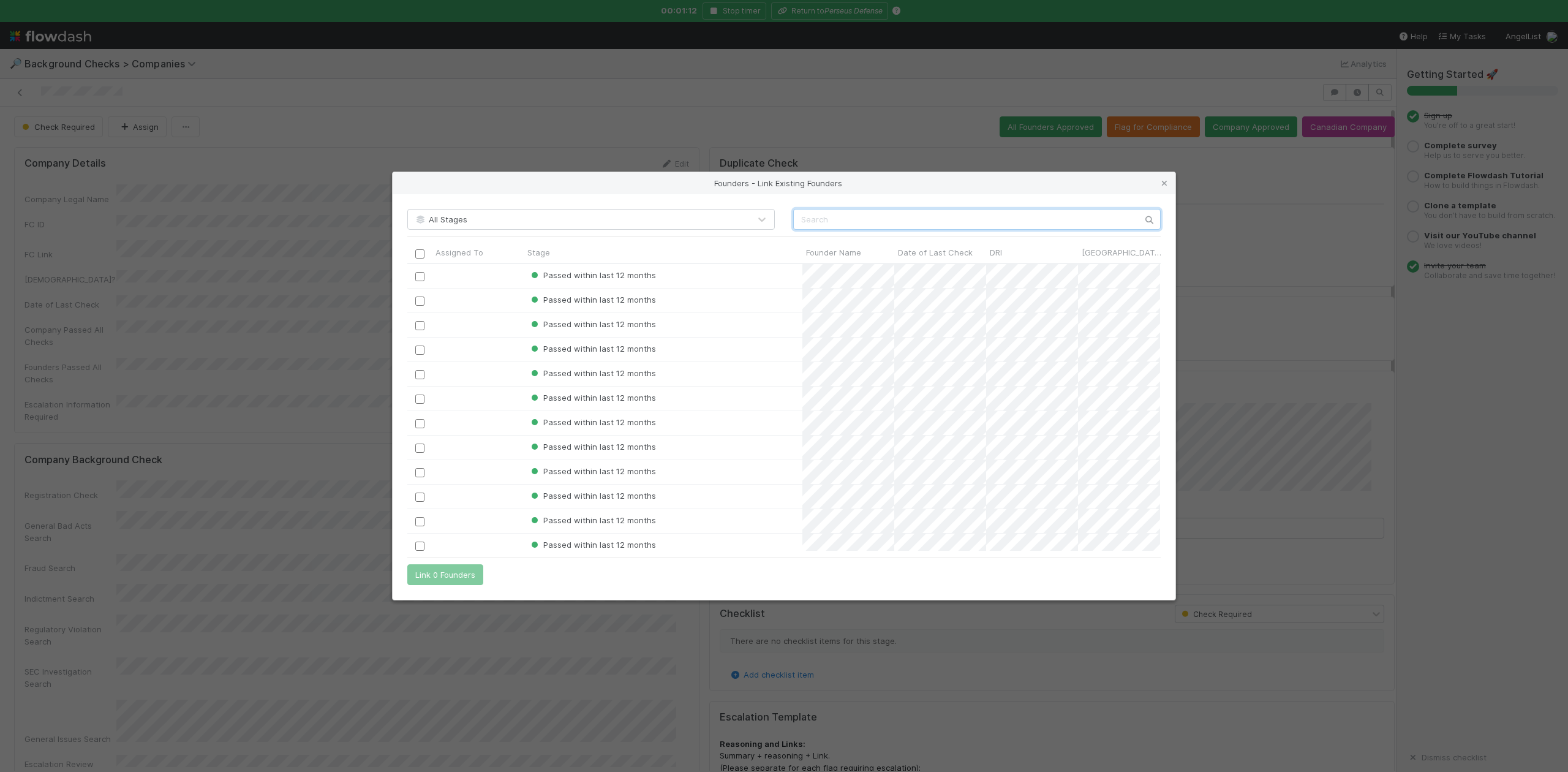
click at [799, 223] on input "text" at bounding box center [977, 219] width 367 height 21
paste input "Jason Cornelius"
click at [799, 223] on input "Jason Cornelius" at bounding box center [977, 219] width 367 height 21
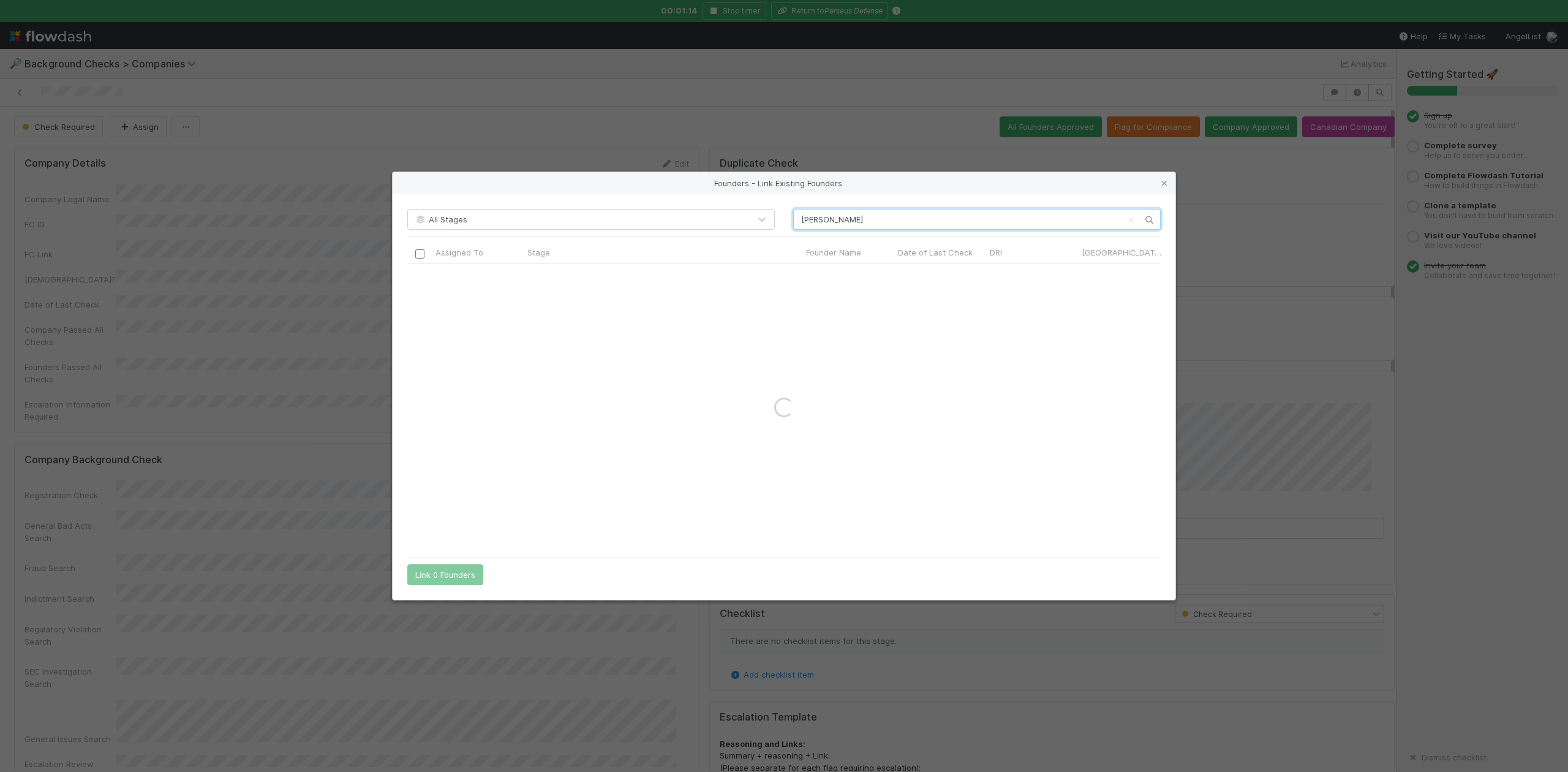
click at [863, 217] on input "Jason Cornelius" at bounding box center [977, 219] width 367 height 21
type input "Jason Cornelius"
click at [1164, 180] on icon at bounding box center [1165, 184] width 12 height 8
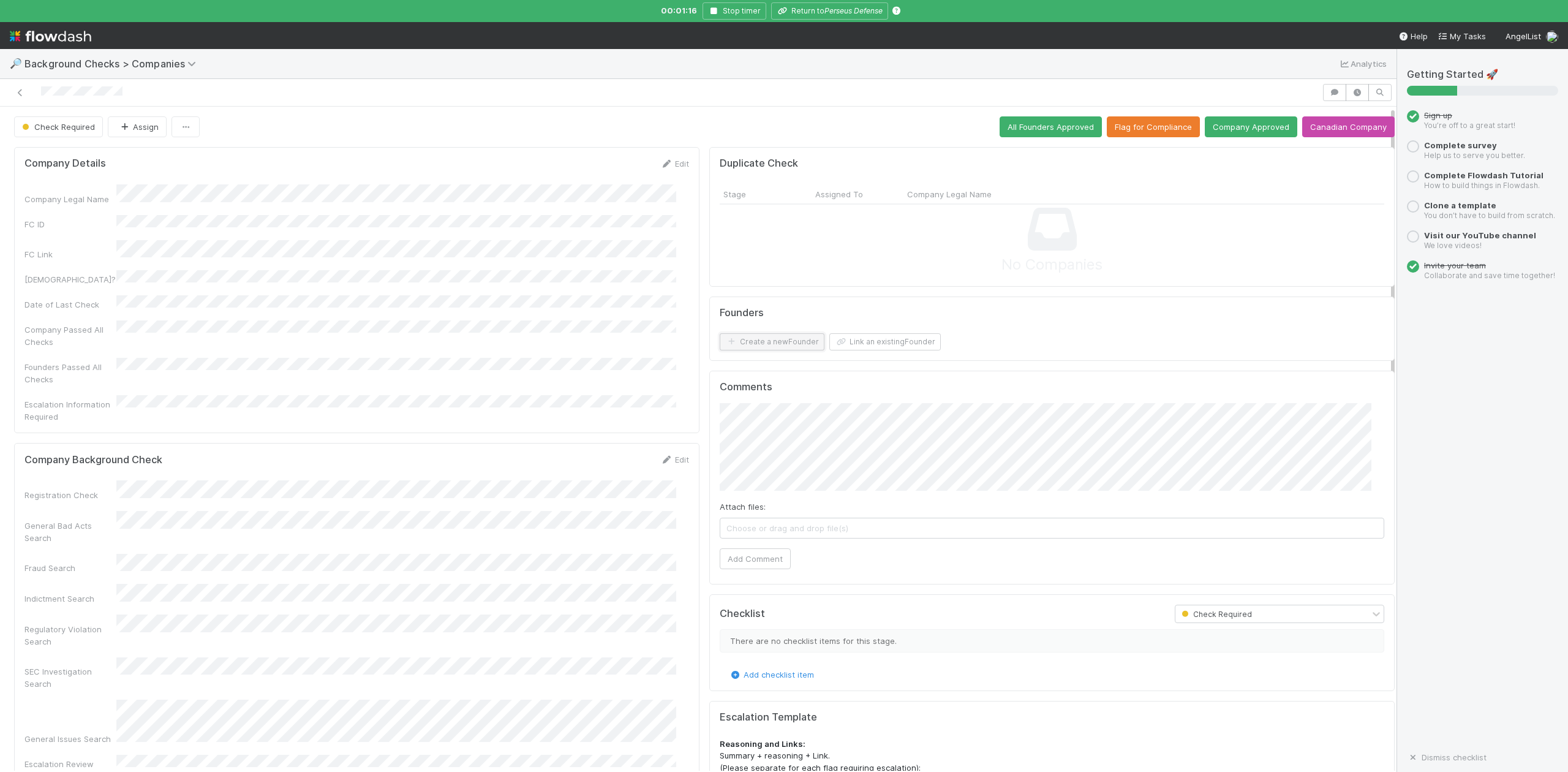
click at [792, 344] on button "Create a new Founder" at bounding box center [772, 342] width 105 height 17
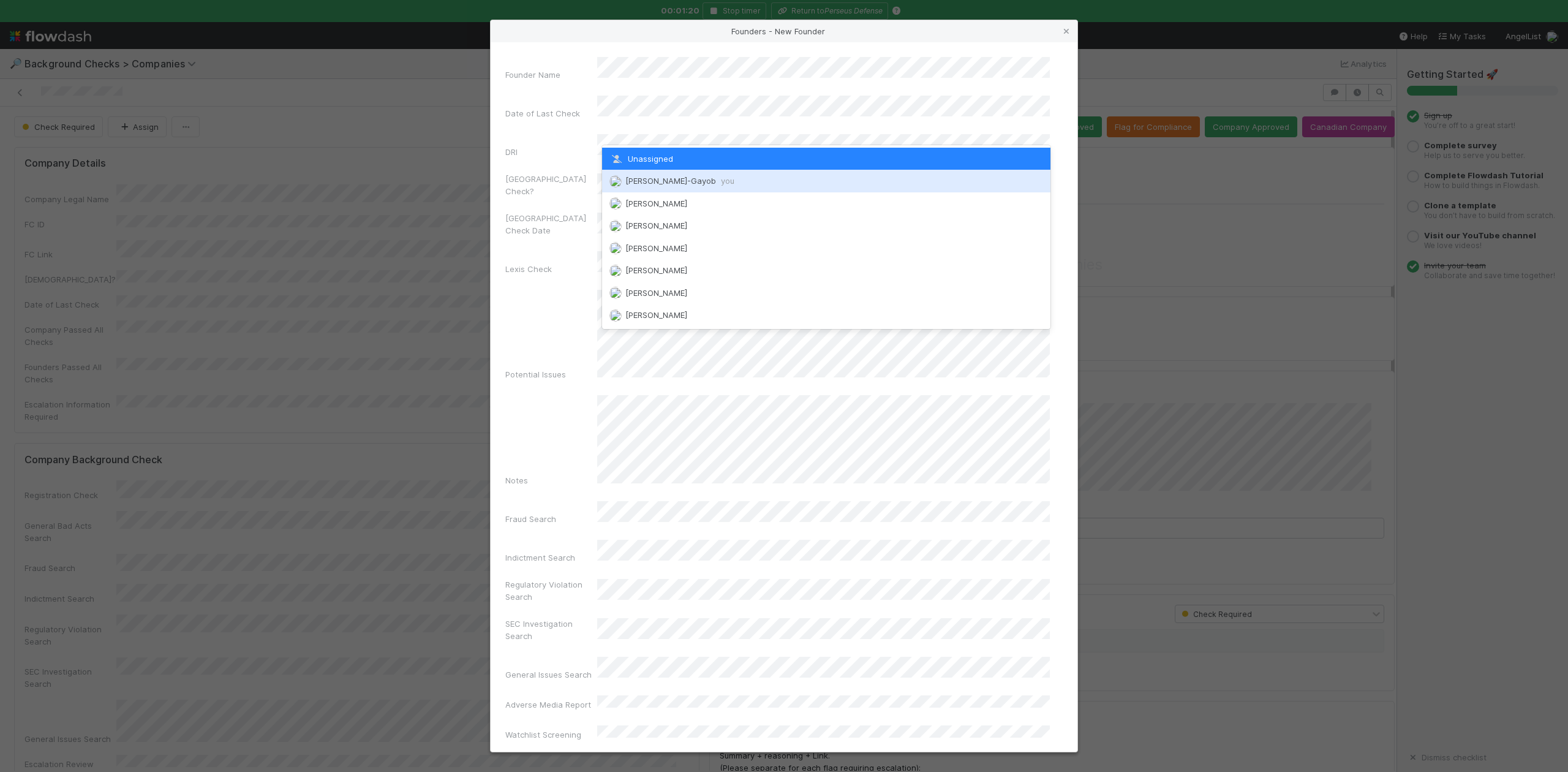
click at [660, 180] on span "Loraine Pati-Gayob you" at bounding box center [680, 181] width 109 height 10
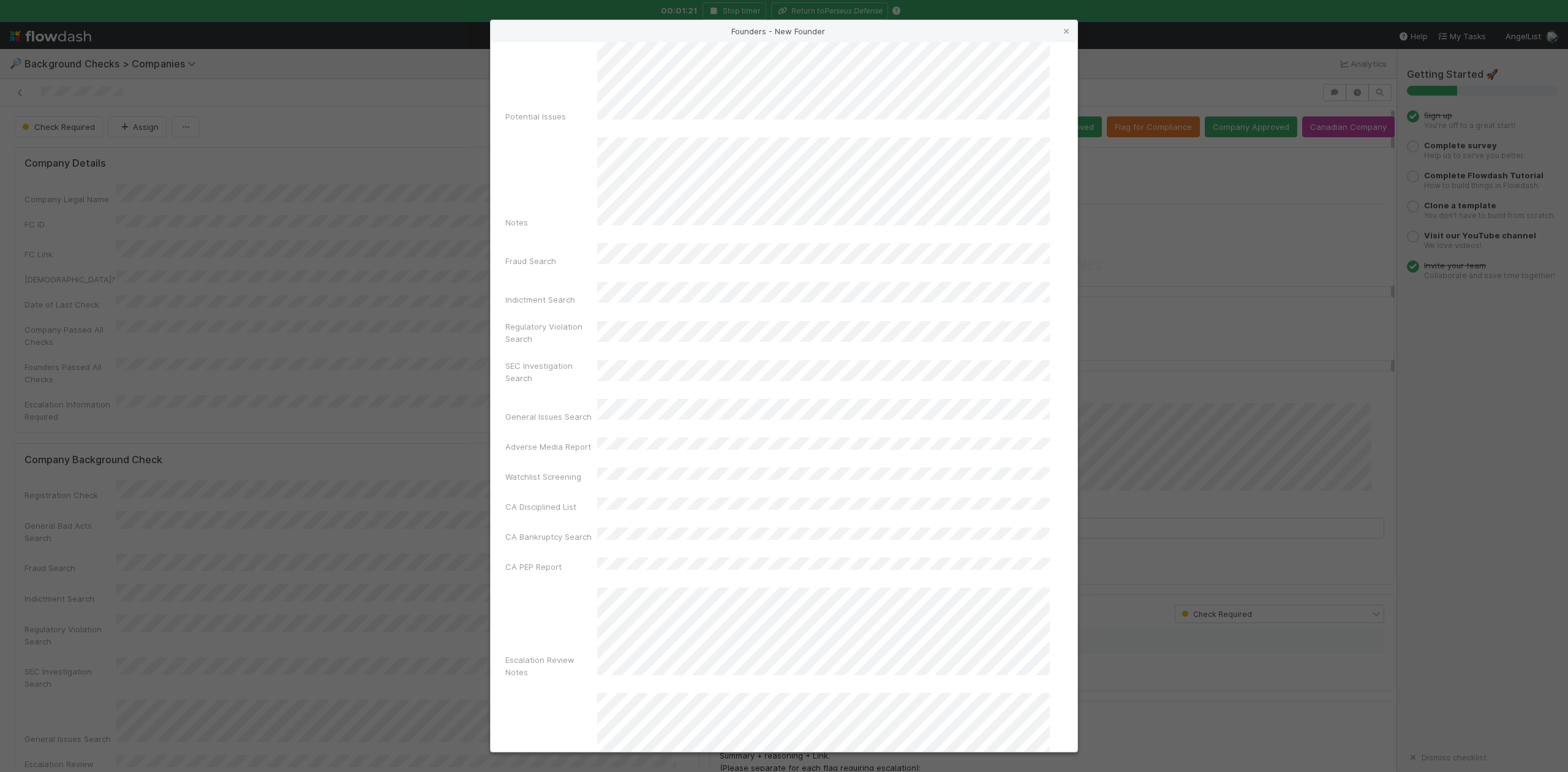
scroll to position [283, 0]
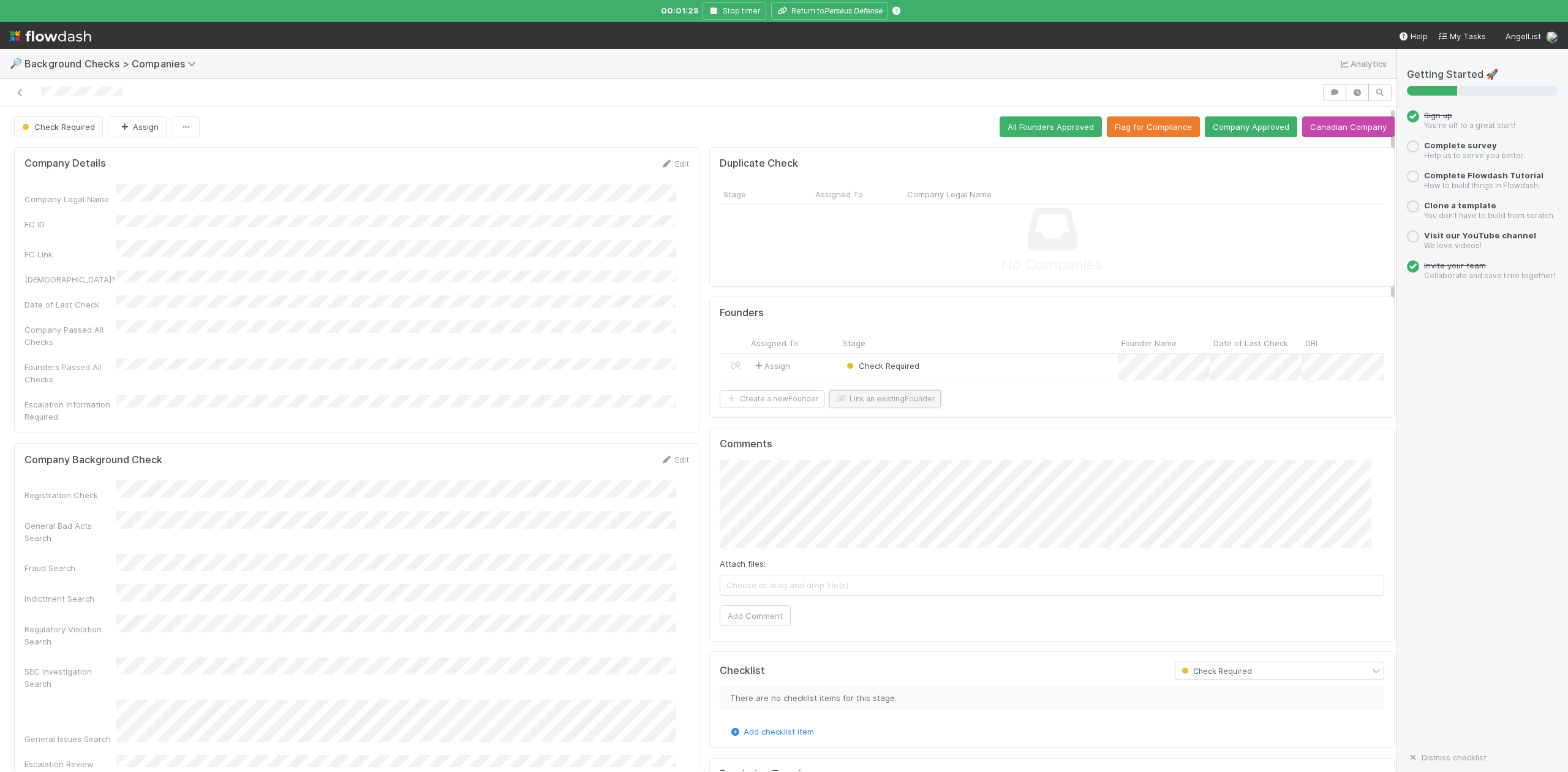
click at [900, 407] on button "Link an existing Founder" at bounding box center [885, 398] width 111 height 17
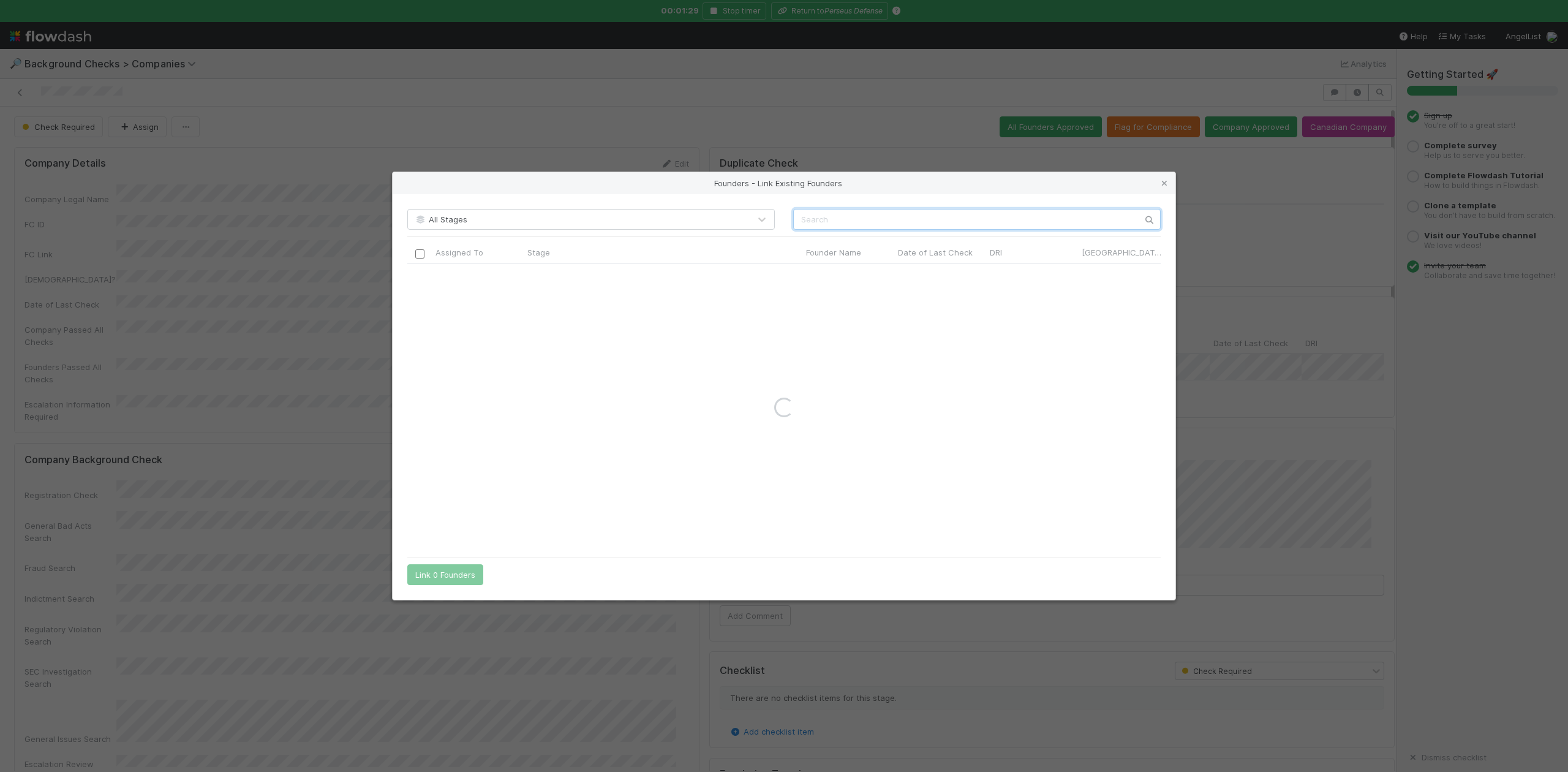
click at [809, 214] on input "text" at bounding box center [977, 219] width 367 height 21
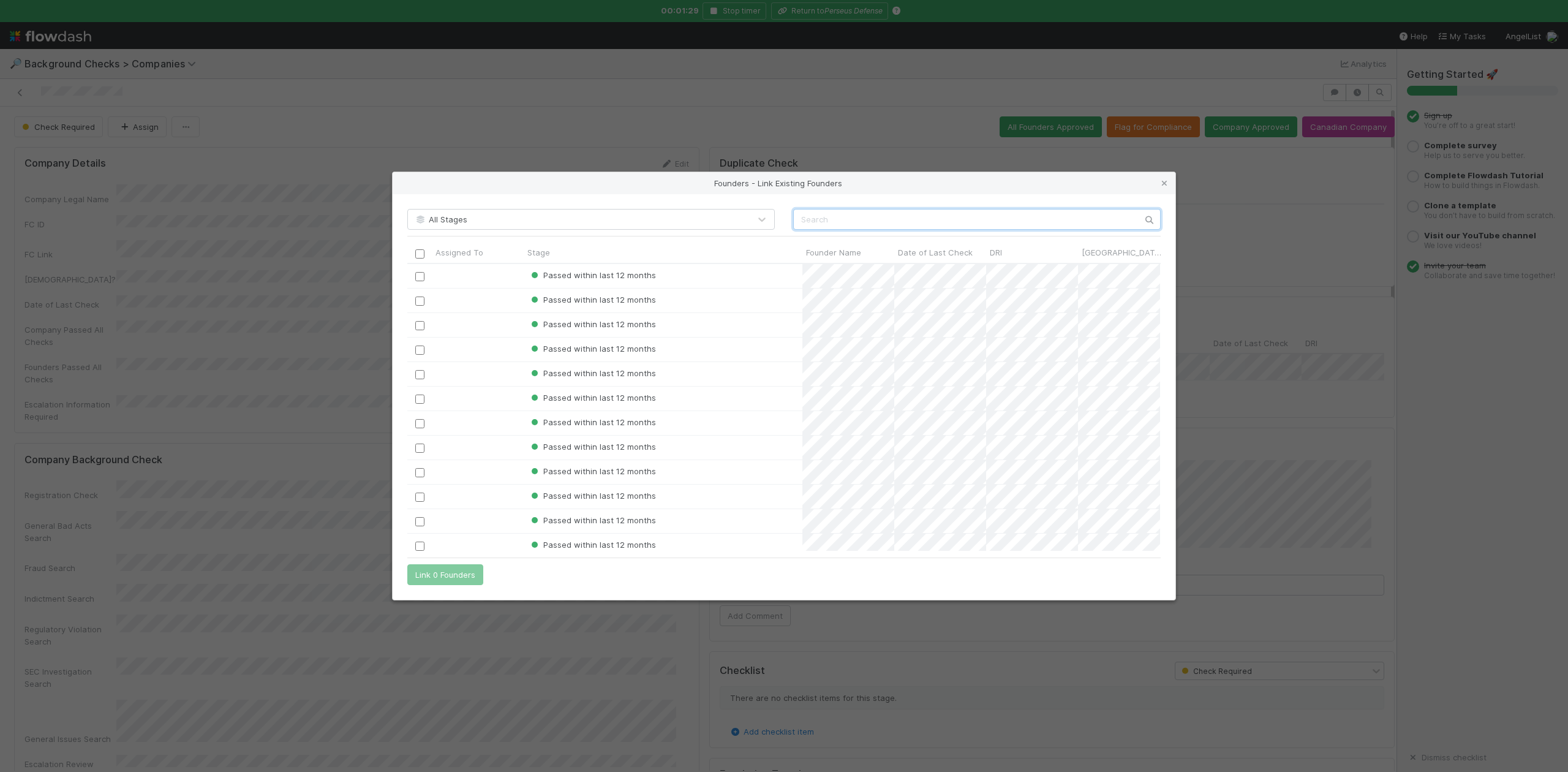
scroll to position [275, 741]
paste input "Steve Messinger"
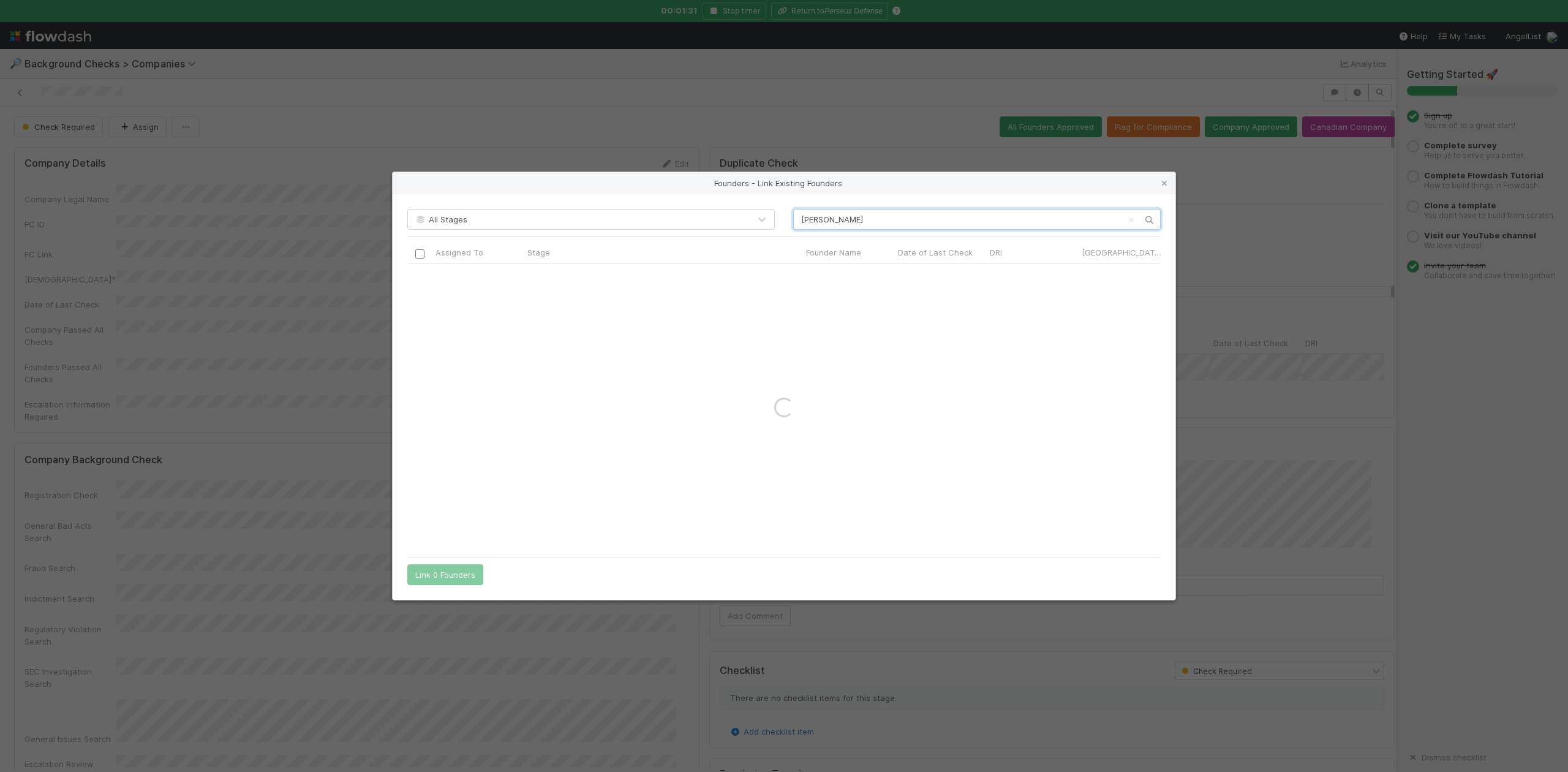
click at [799, 222] on input "Steve Messinger" at bounding box center [977, 219] width 367 height 21
click at [871, 219] on input "Steve Messinger" at bounding box center [977, 219] width 367 height 21
type input "Steve Messinger"
click at [1164, 186] on icon at bounding box center [1165, 184] width 12 height 8
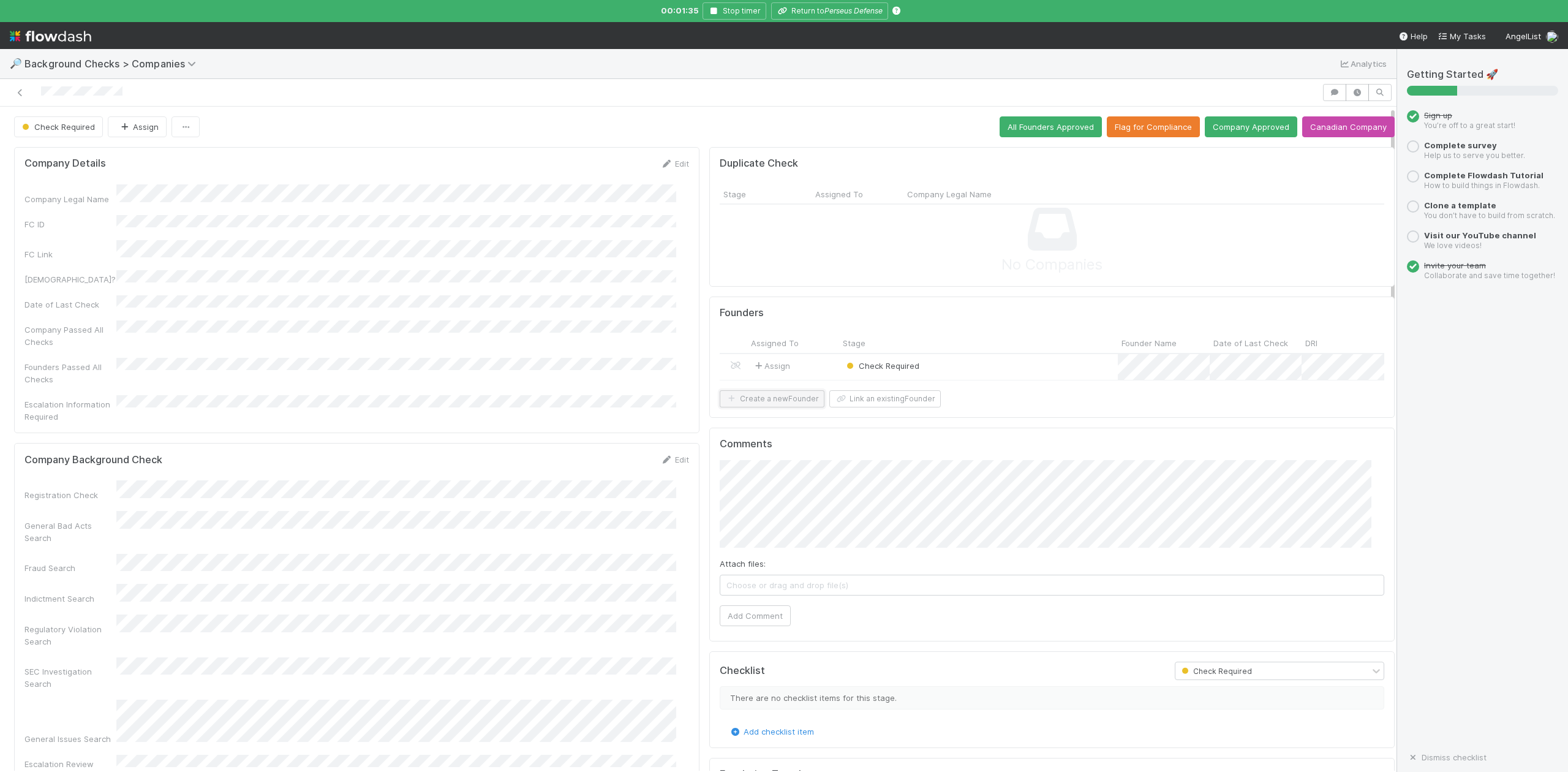
click at [795, 407] on button "Create a new Founder" at bounding box center [772, 398] width 105 height 17
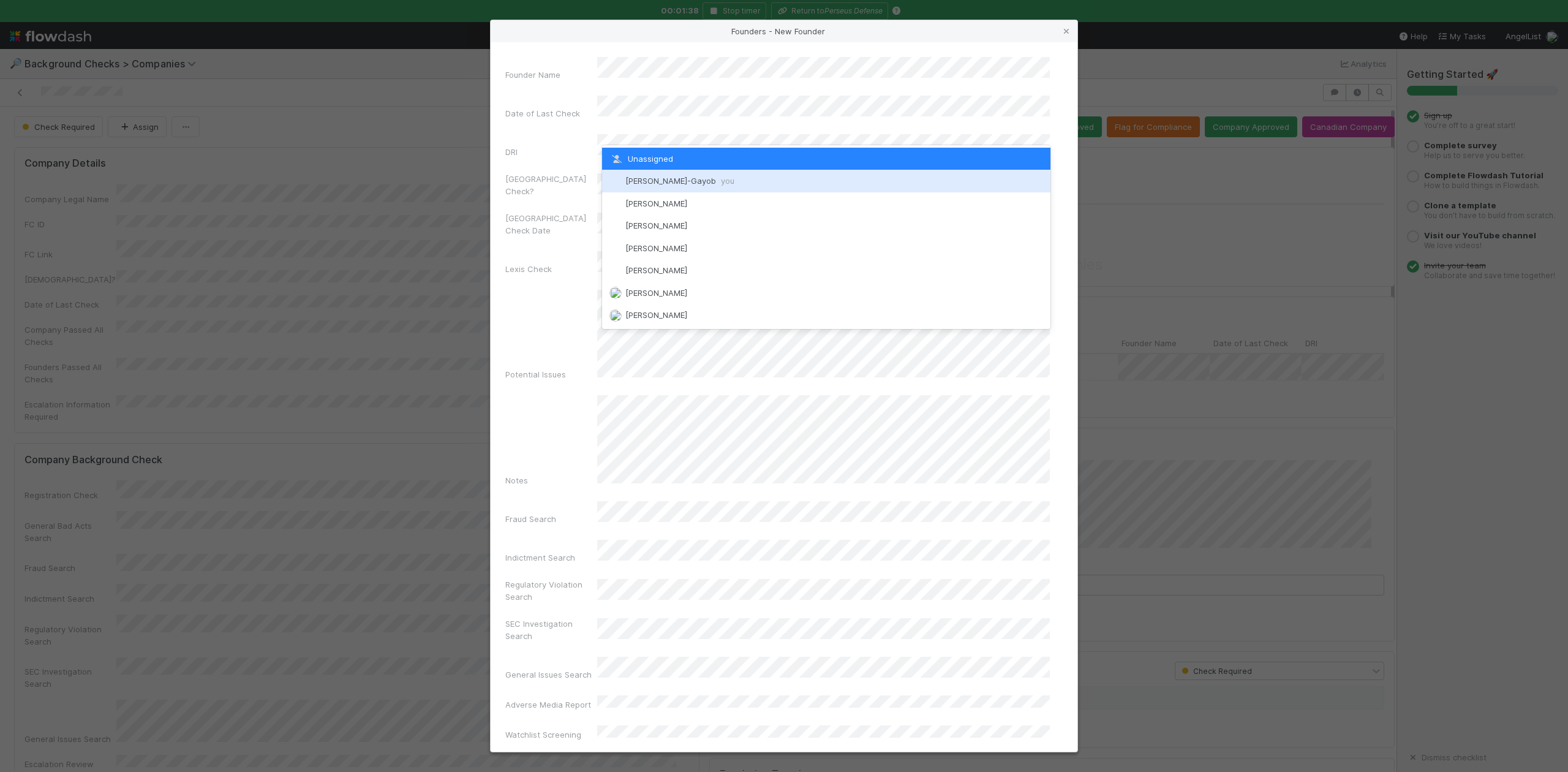
click at [661, 179] on span "Loraine Pati-Gayob you" at bounding box center [680, 181] width 109 height 10
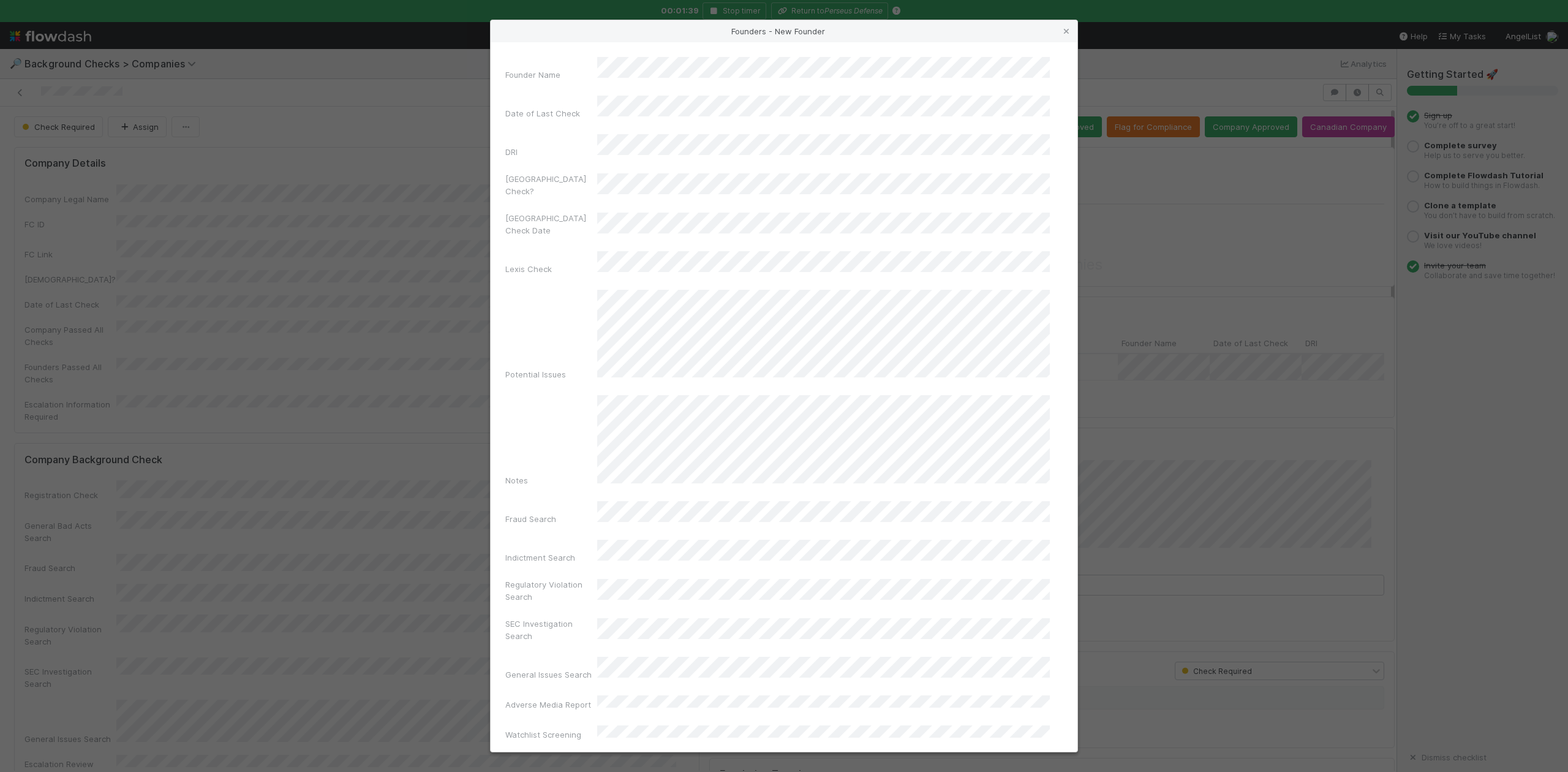
scroll to position [283, 0]
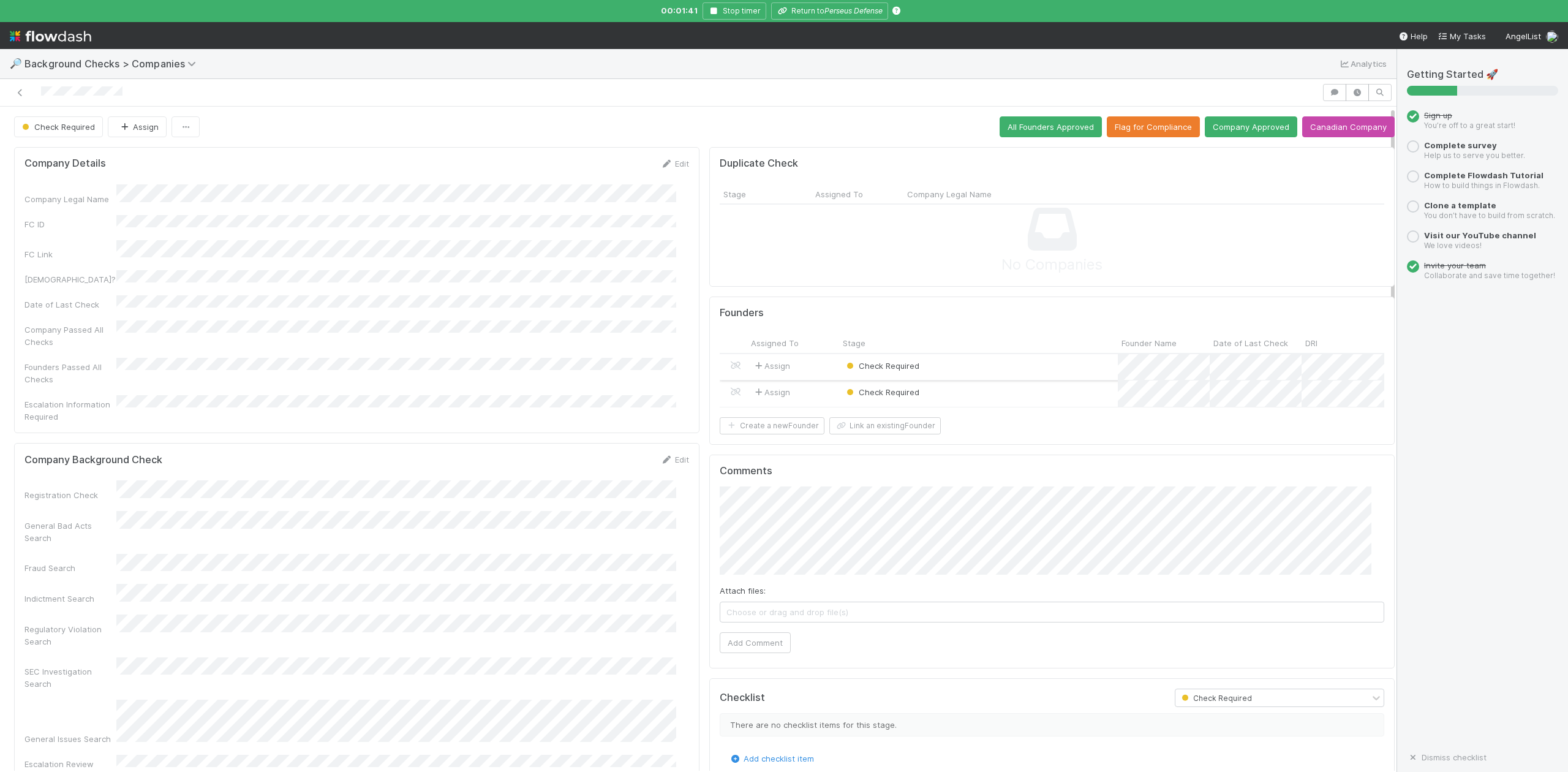
click at [928, 367] on div "Check Required" at bounding box center [978, 367] width 279 height 26
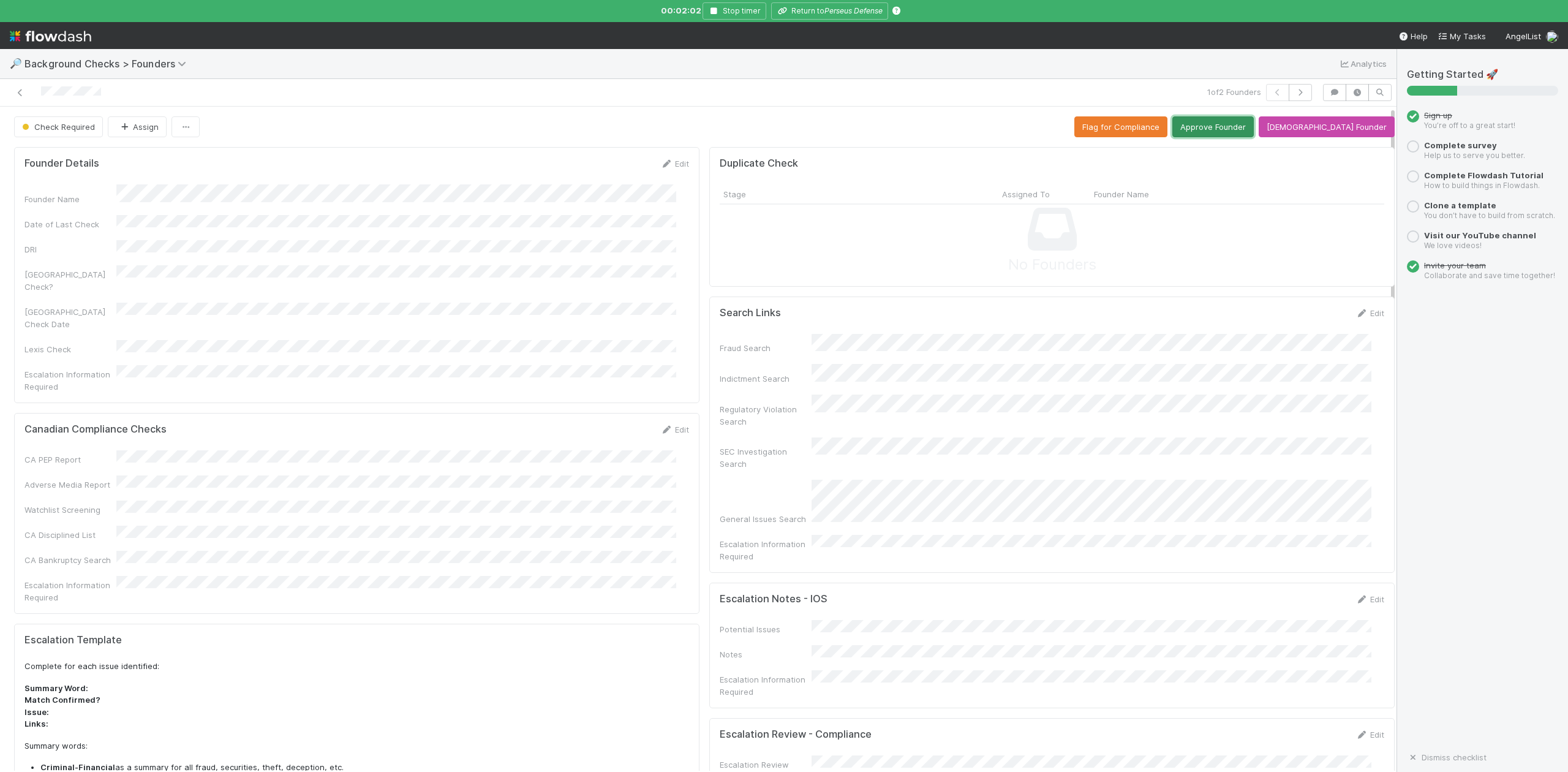
click at [1238, 120] on button "Approve Founder" at bounding box center [1213, 127] width 82 height 21
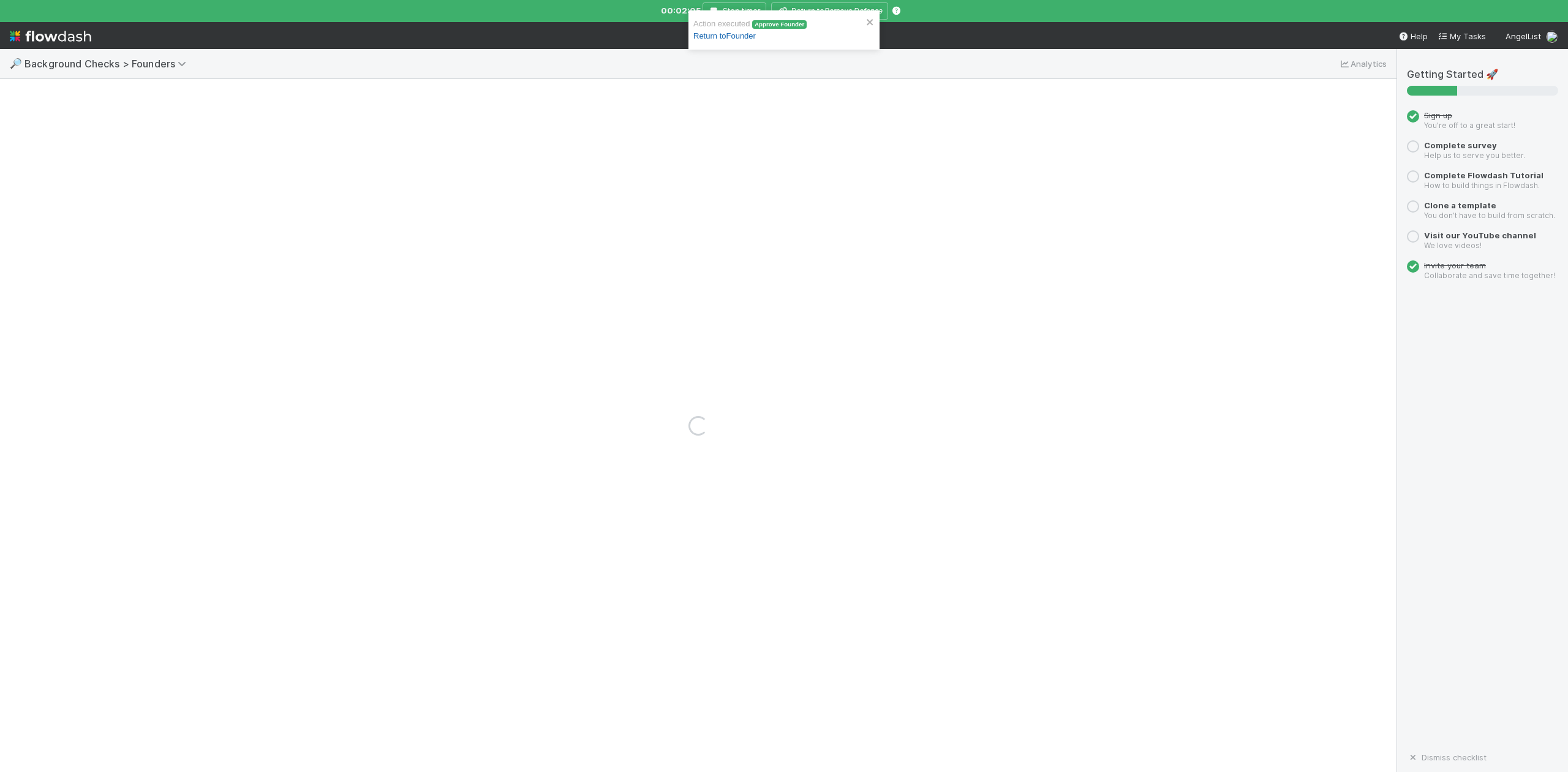
click at [748, 37] on link "Return to Founder" at bounding box center [724, 36] width 62 height 9
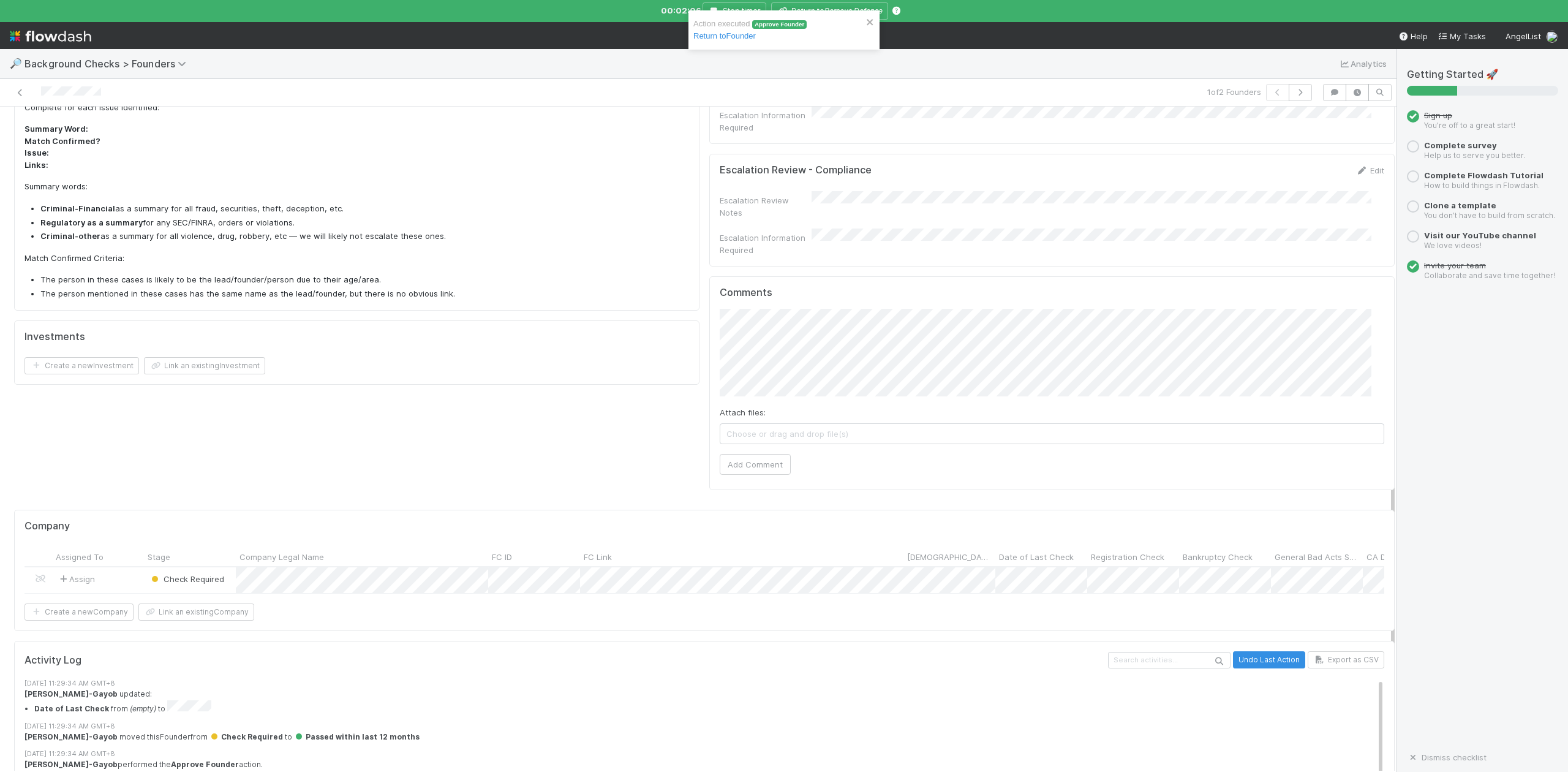
scroll to position [571, 0]
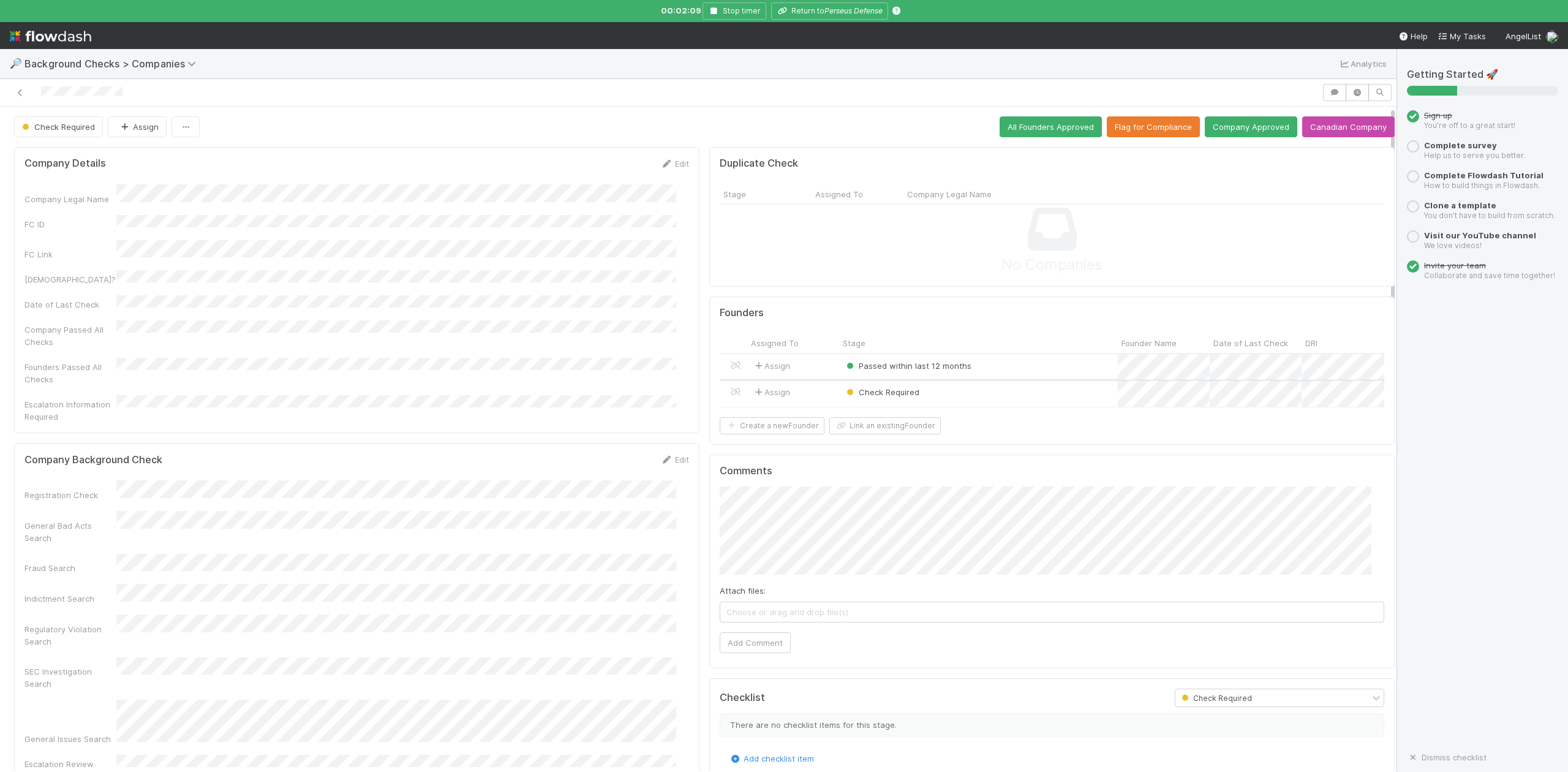
click at [938, 398] on div "Check Required" at bounding box center [978, 394] width 279 height 26
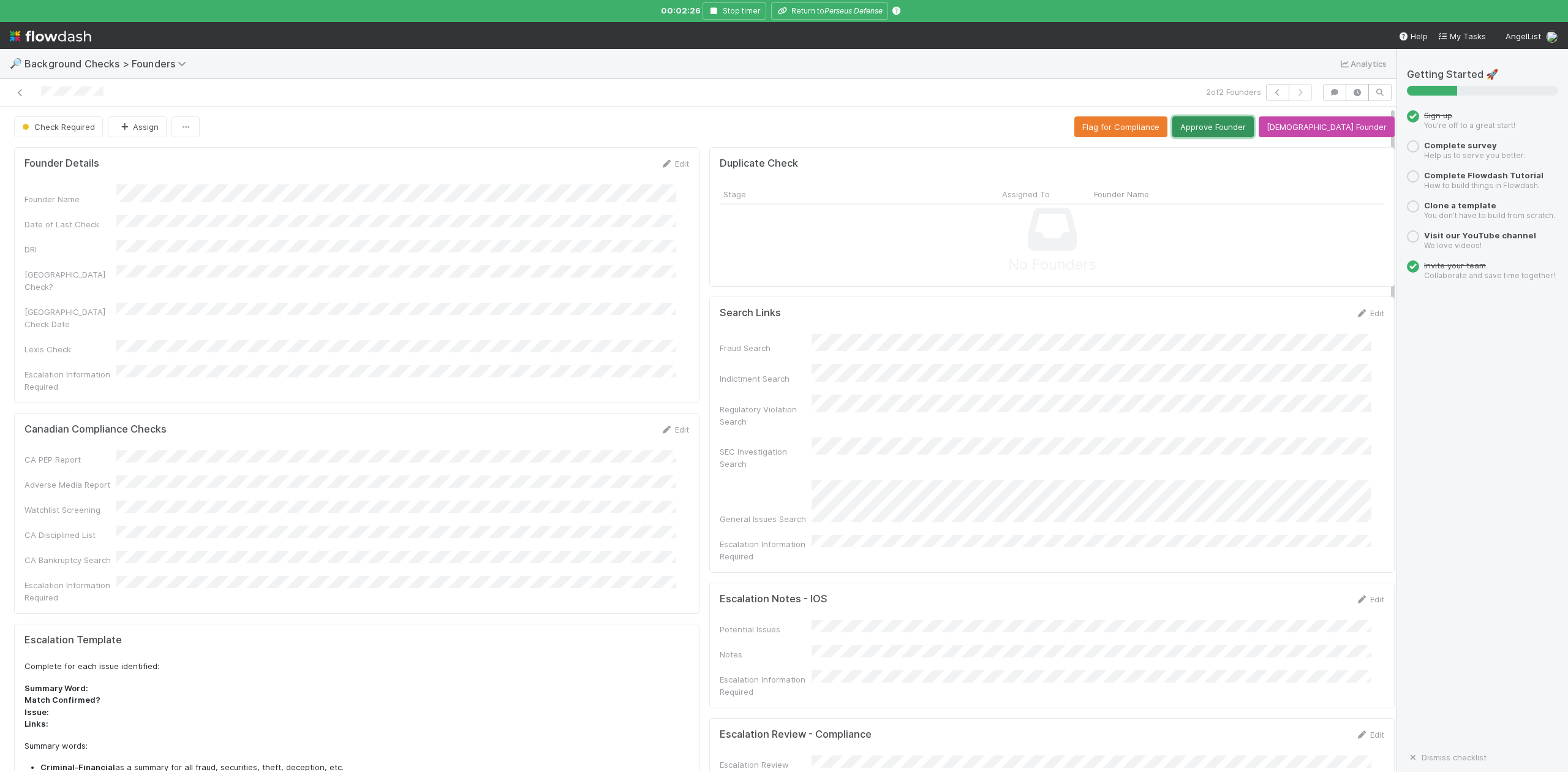
click at [1225, 122] on button "Approve Founder" at bounding box center [1213, 127] width 82 height 21
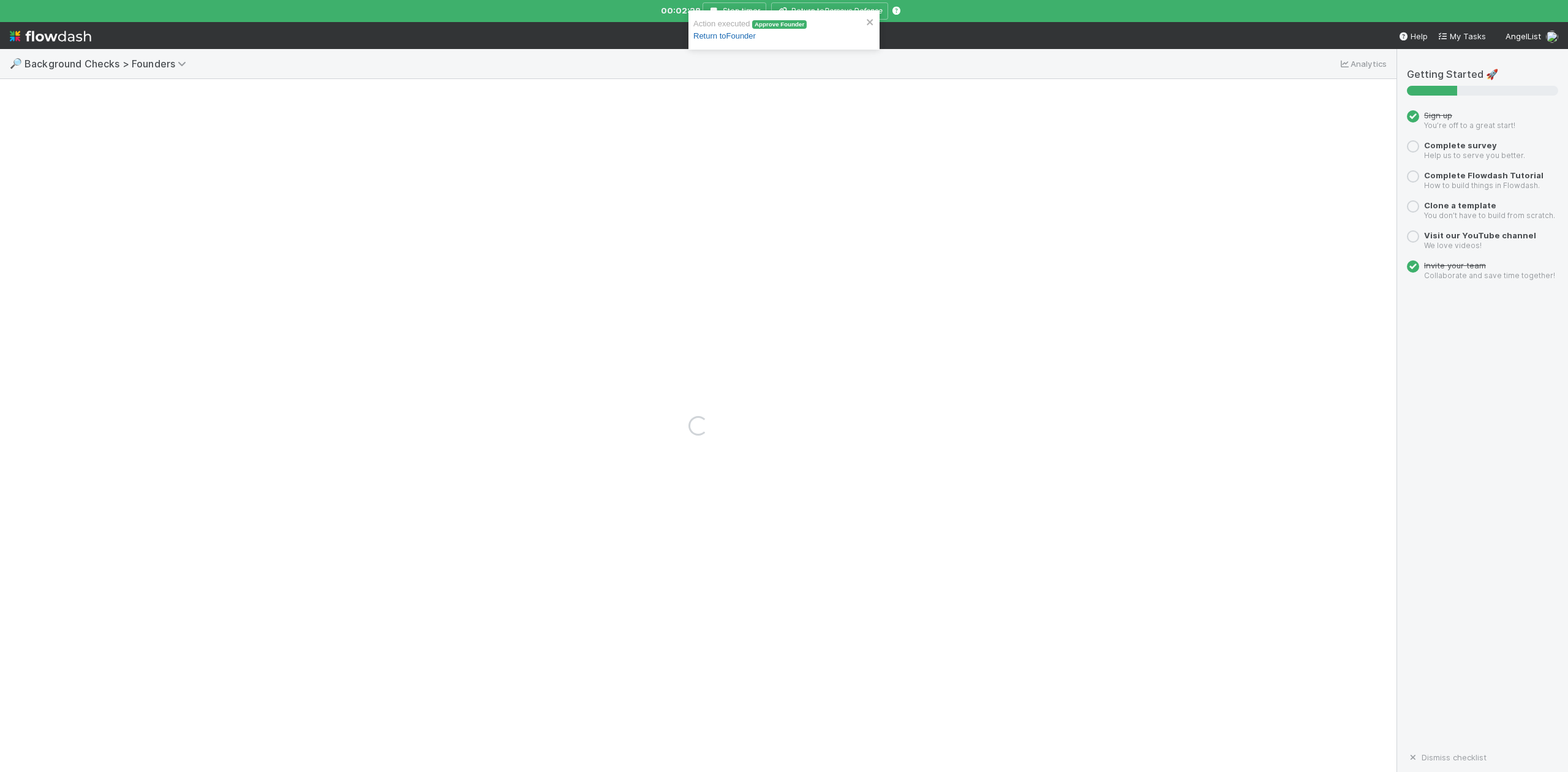
click at [734, 37] on link "Return to Founder" at bounding box center [724, 36] width 62 height 9
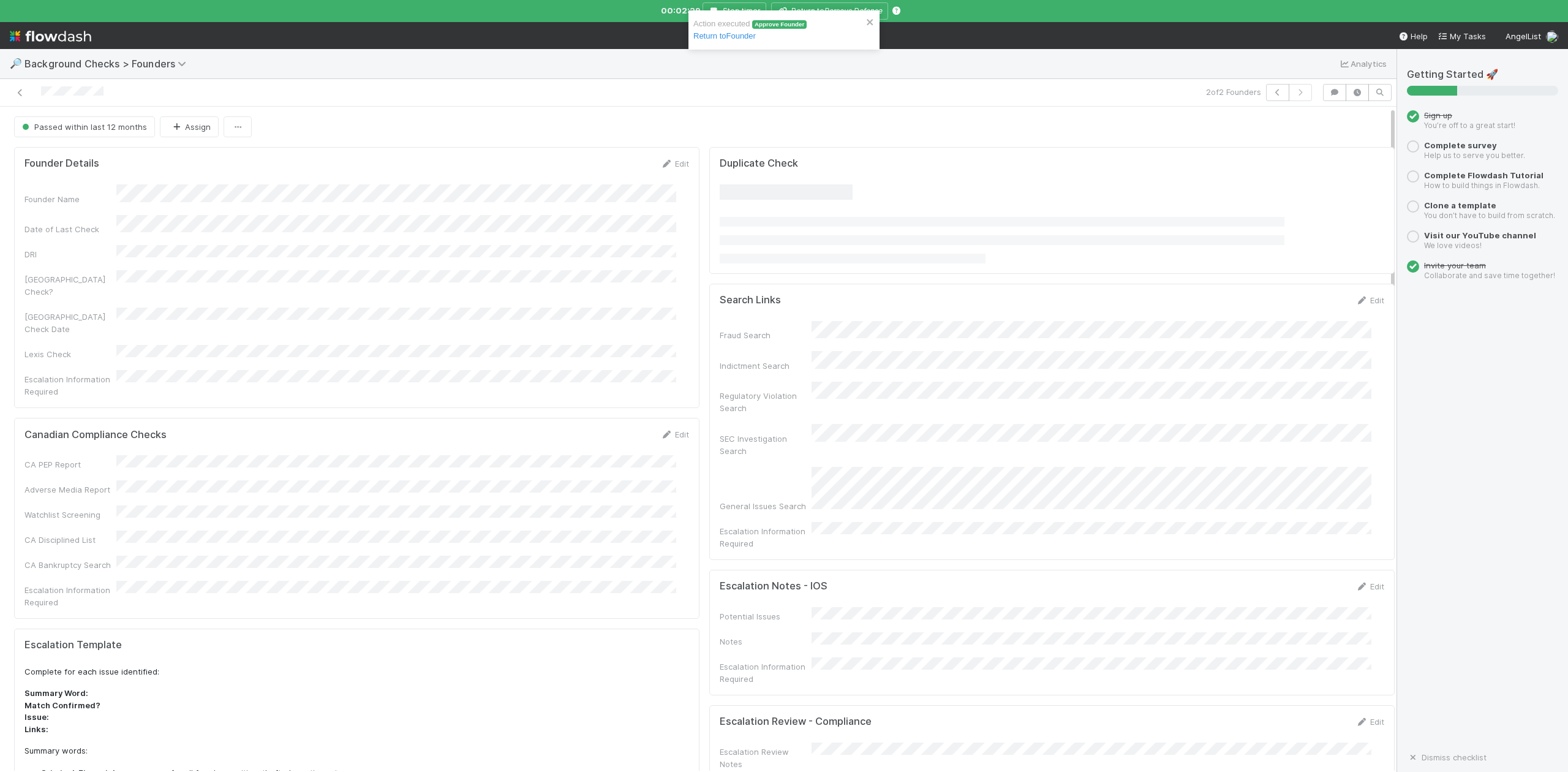
scroll to position [490, 0]
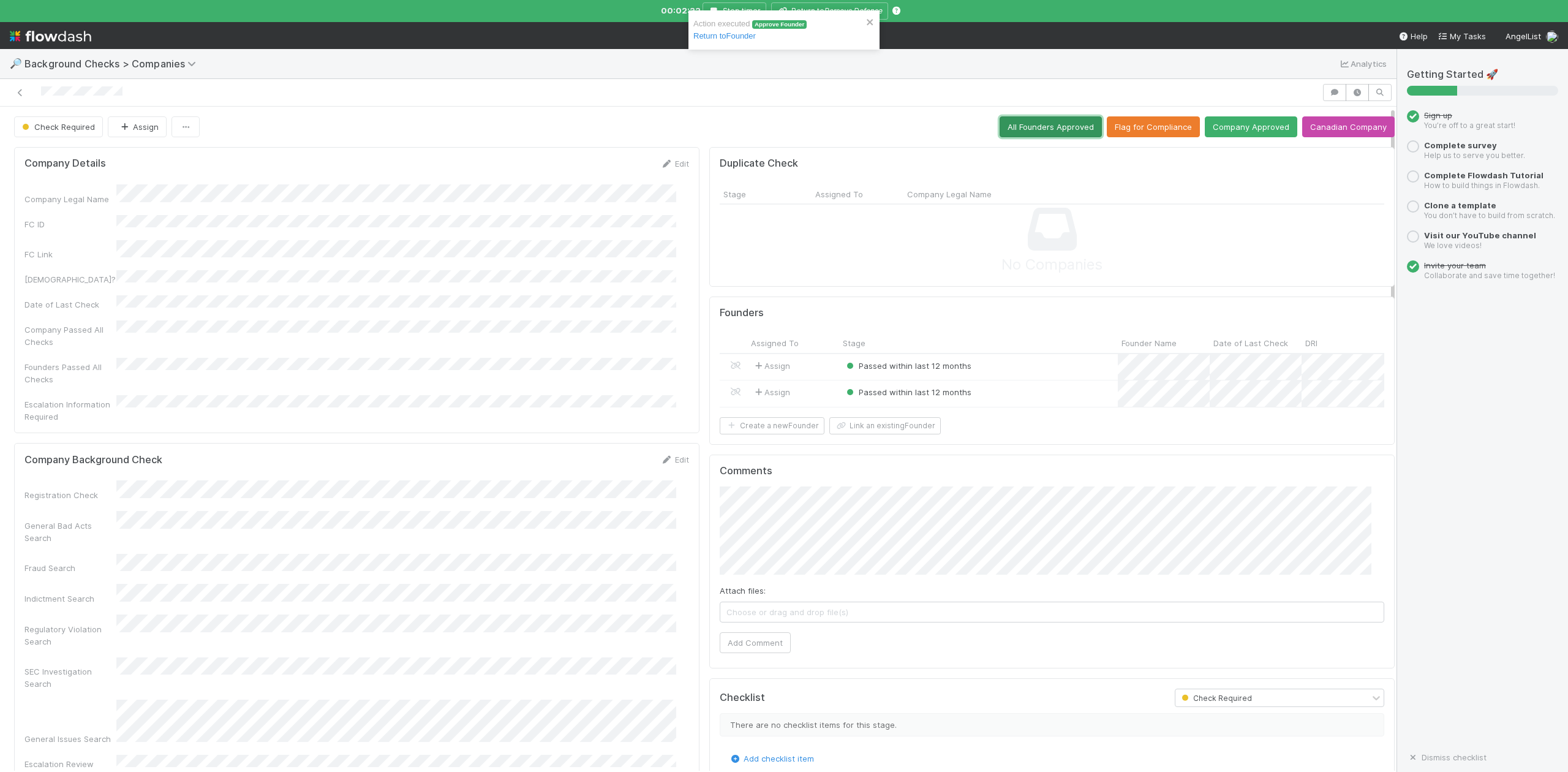
click at [1010, 122] on button "All Founders Approved" at bounding box center [1051, 127] width 102 height 21
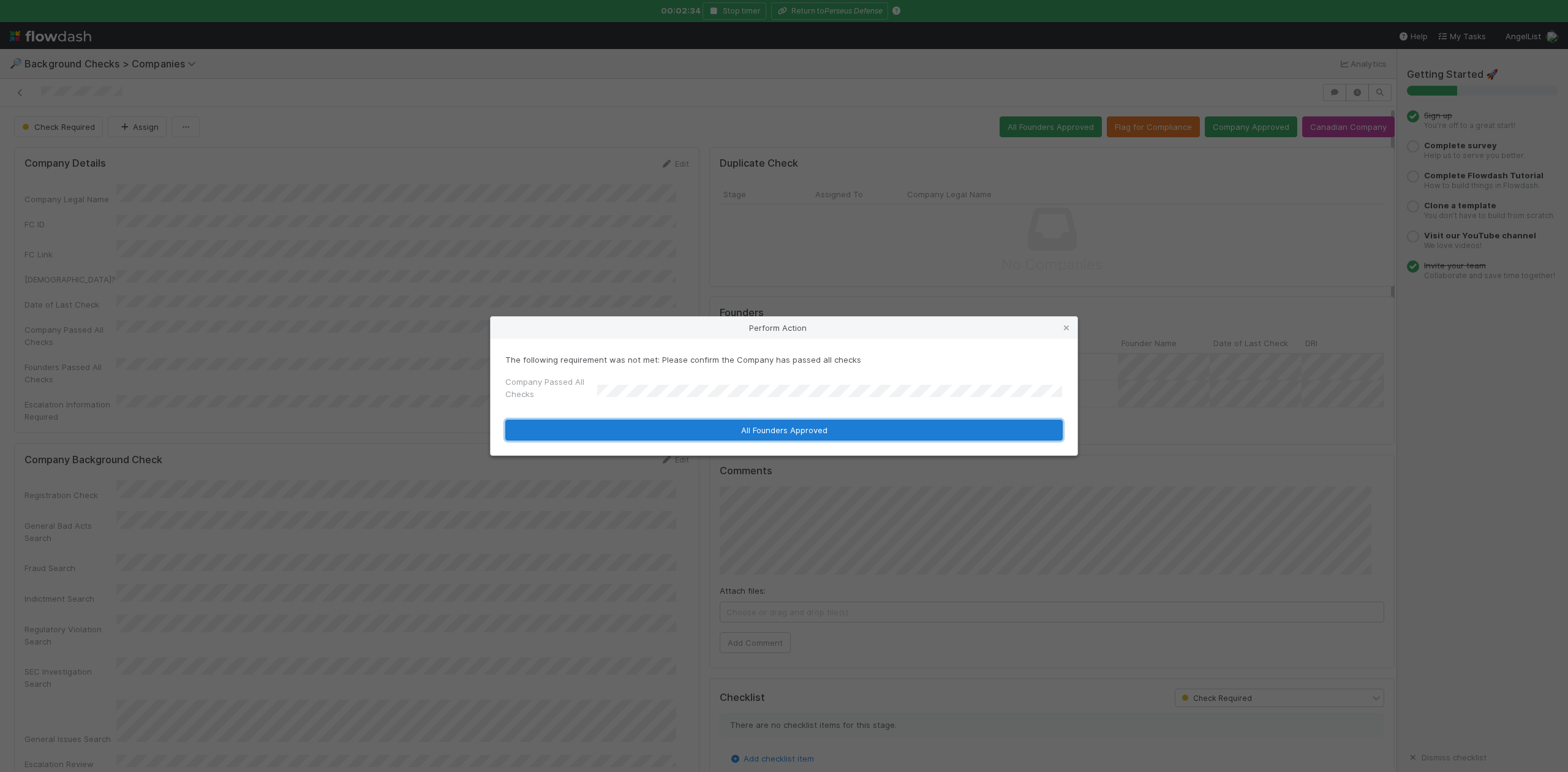
click at [644, 427] on button "All Founders Approved" at bounding box center [784, 430] width 557 height 21
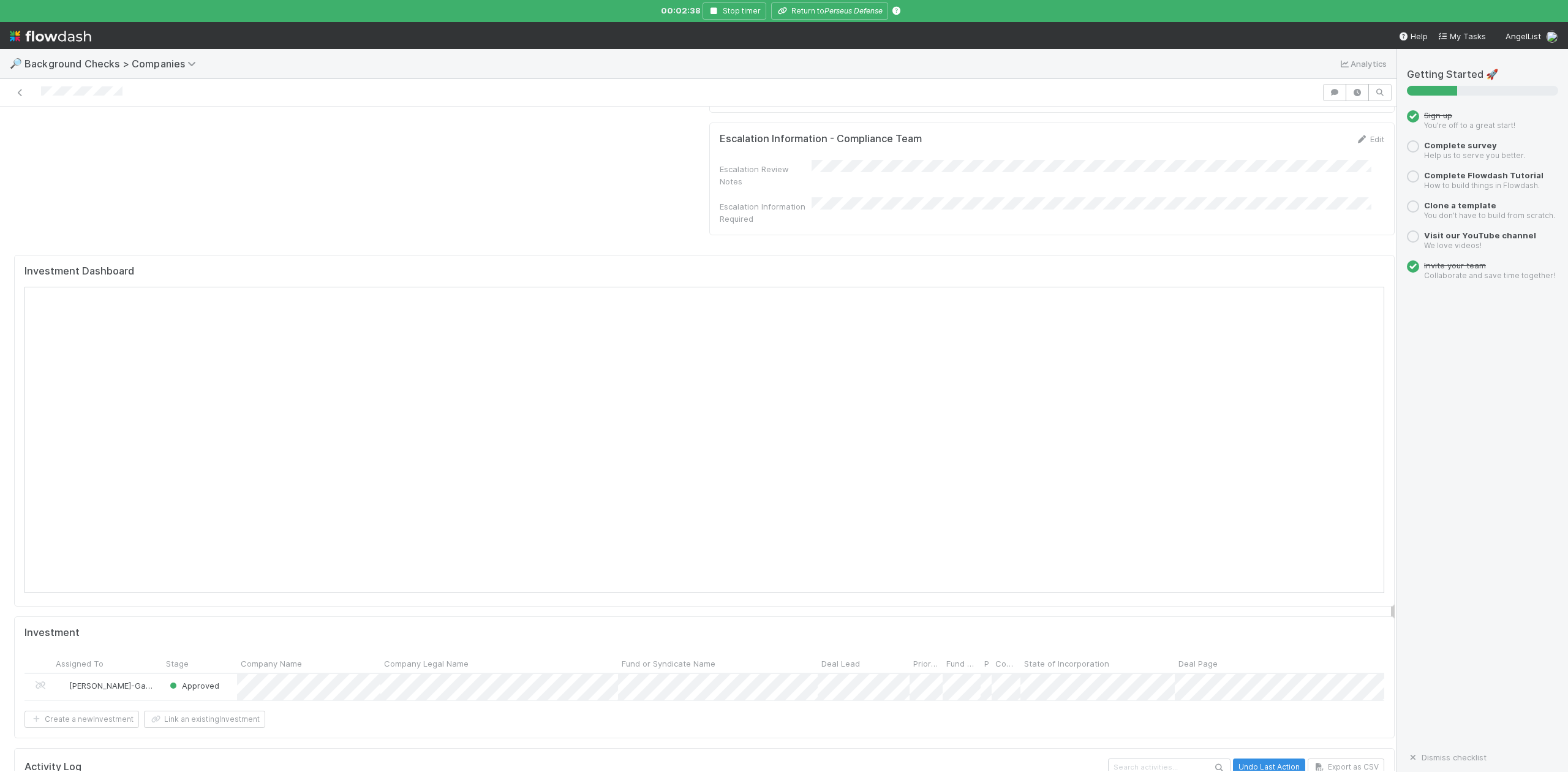
scroll to position [981, 0]
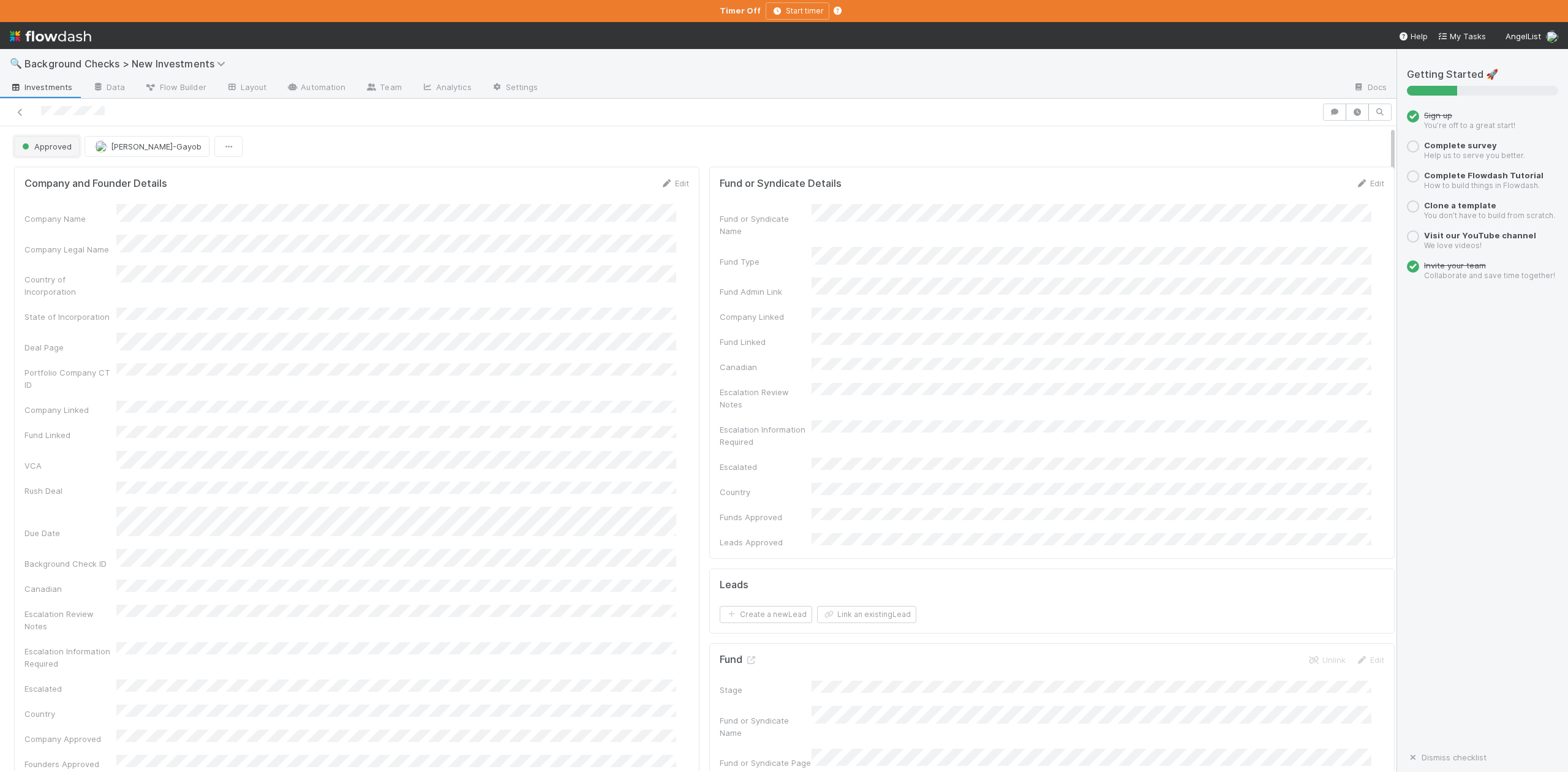
click at [51, 150] on span "Approved" at bounding box center [45, 146] width 52 height 10
click at [61, 198] on span "In Progress" at bounding box center [46, 201] width 58 height 10
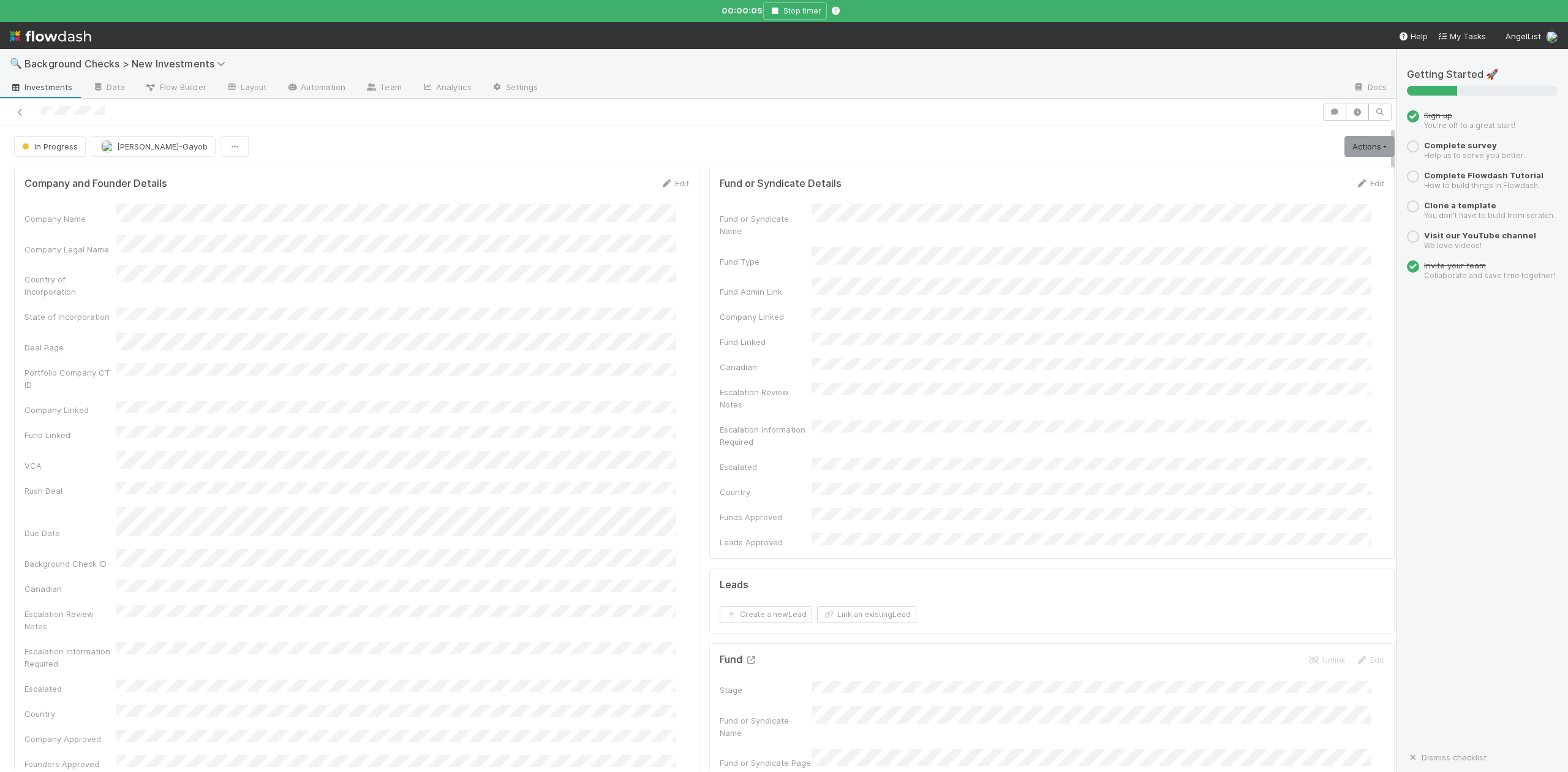
click at [745, 656] on icon at bounding box center [751, 660] width 12 height 8
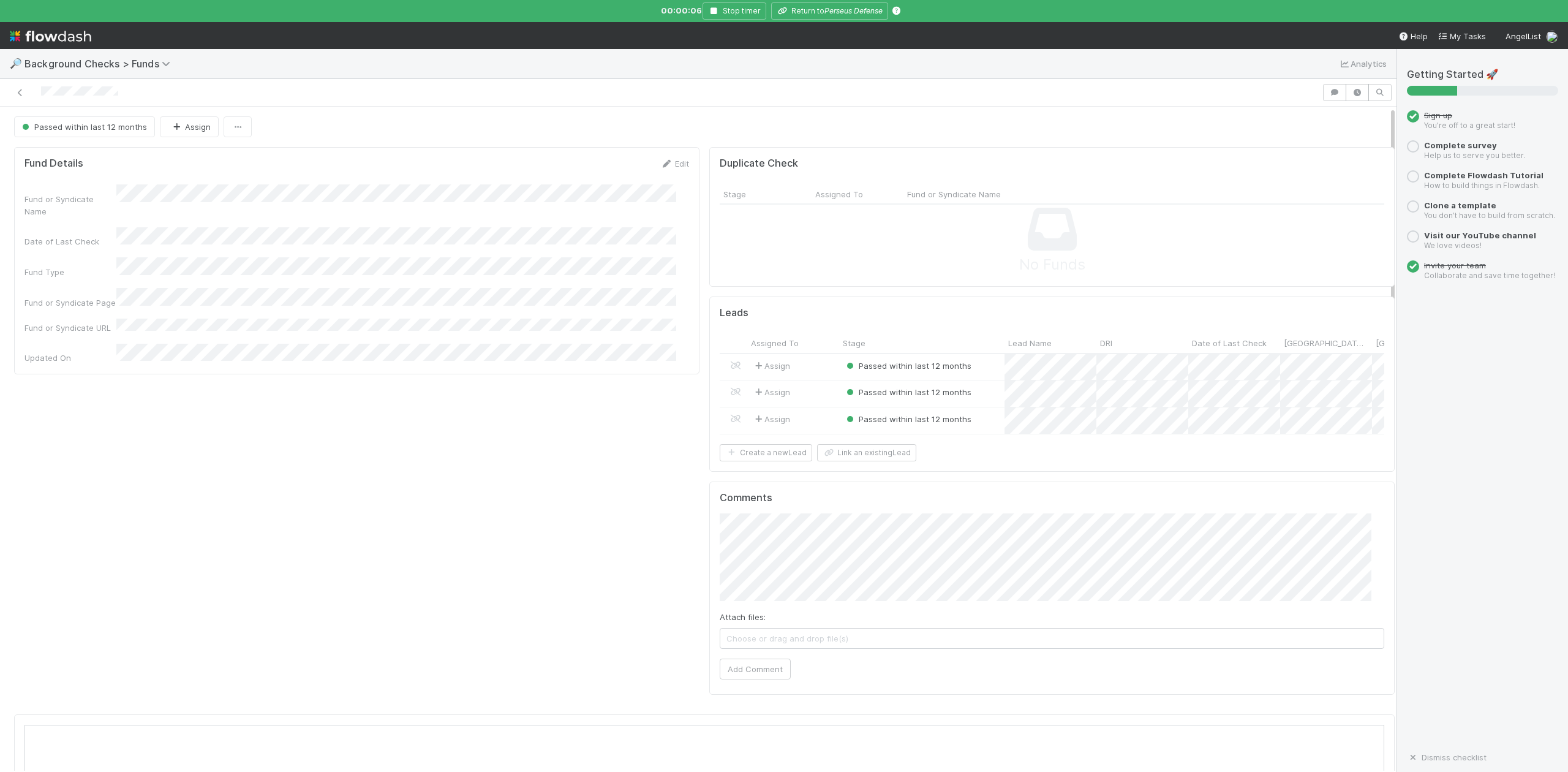
scroll to position [237, 1322]
click at [793, 12] on div at bounding box center [784, 386] width 1568 height 772
click at [806, 9] on button "Return to Perseus Defense" at bounding box center [830, 11] width 117 height 17
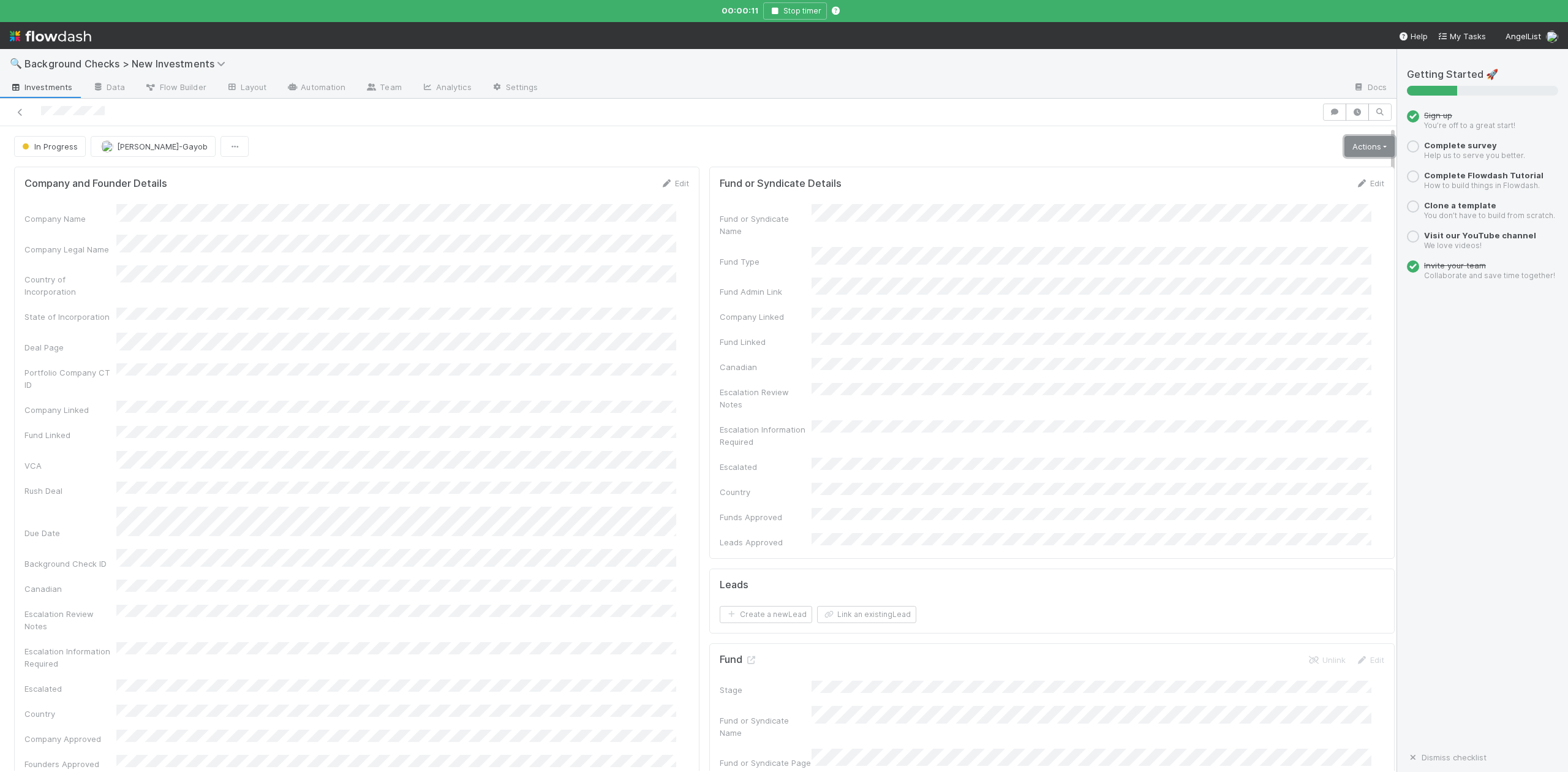
click at [1345, 148] on link "Actions" at bounding box center [1370, 146] width 51 height 21
click at [1267, 174] on button "Finish" at bounding box center [1328, 172] width 137 height 17
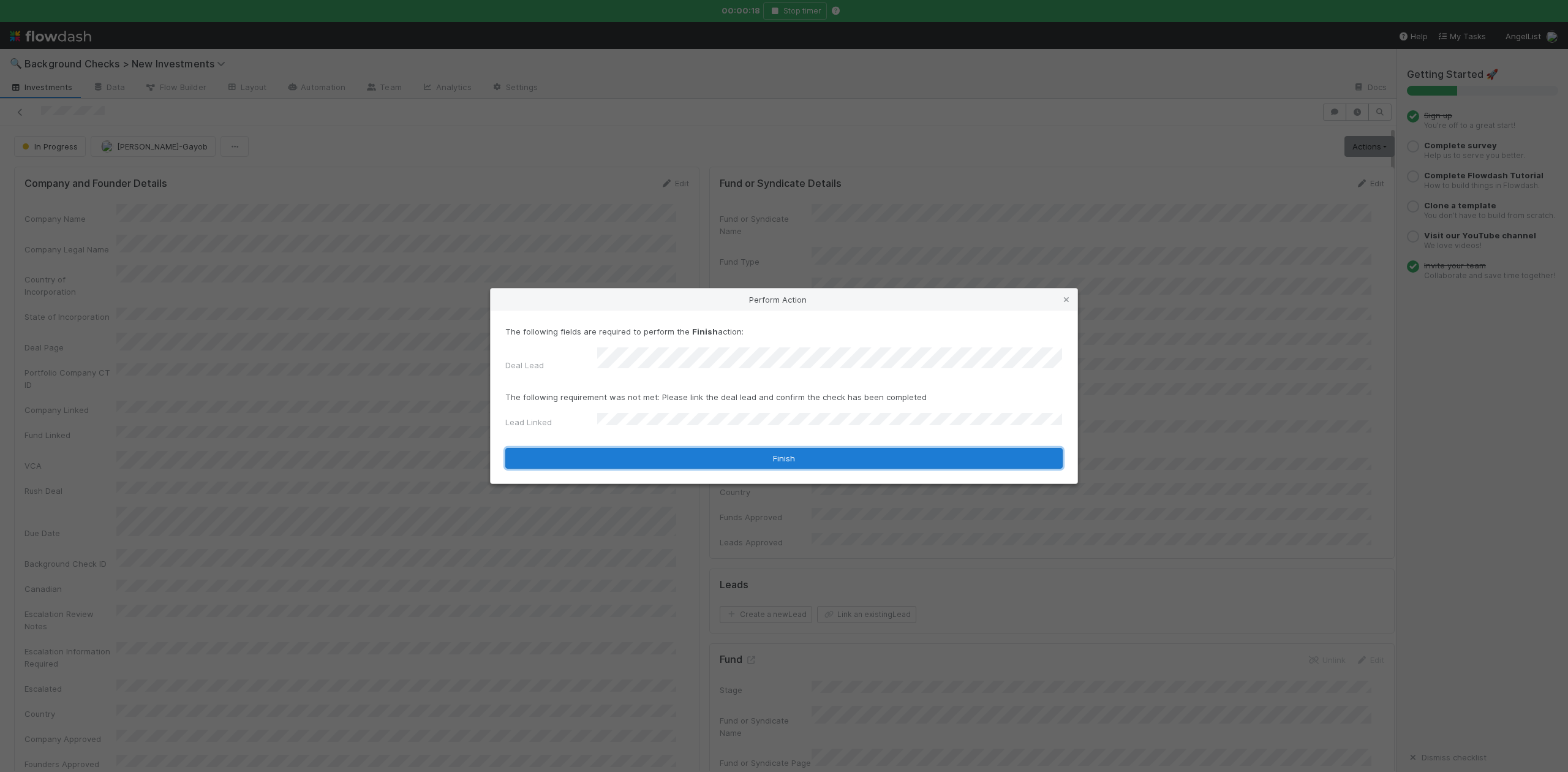
click at [630, 448] on button "Finish" at bounding box center [784, 458] width 557 height 21
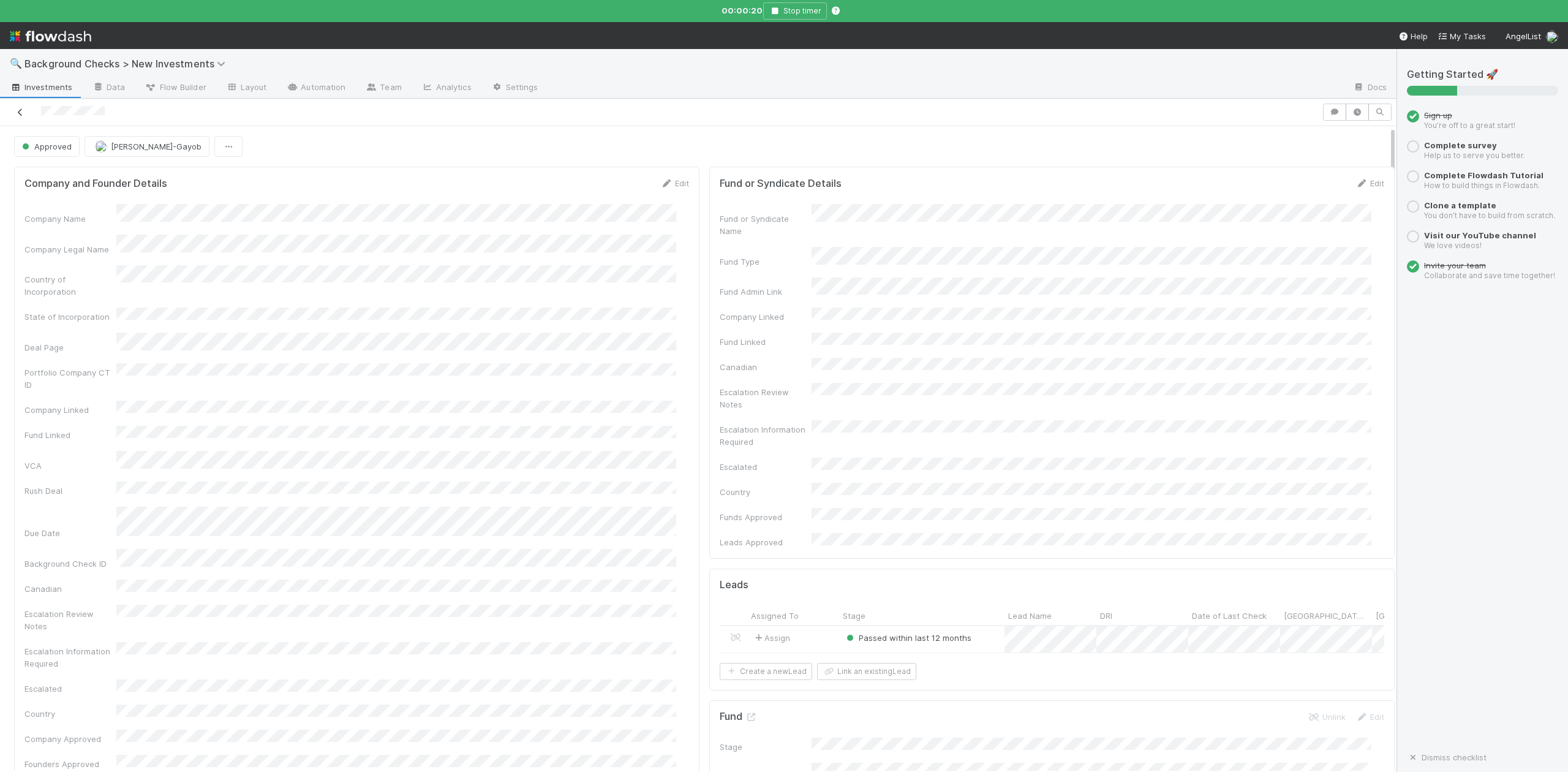
click at [15, 111] on icon at bounding box center [20, 112] width 12 height 8
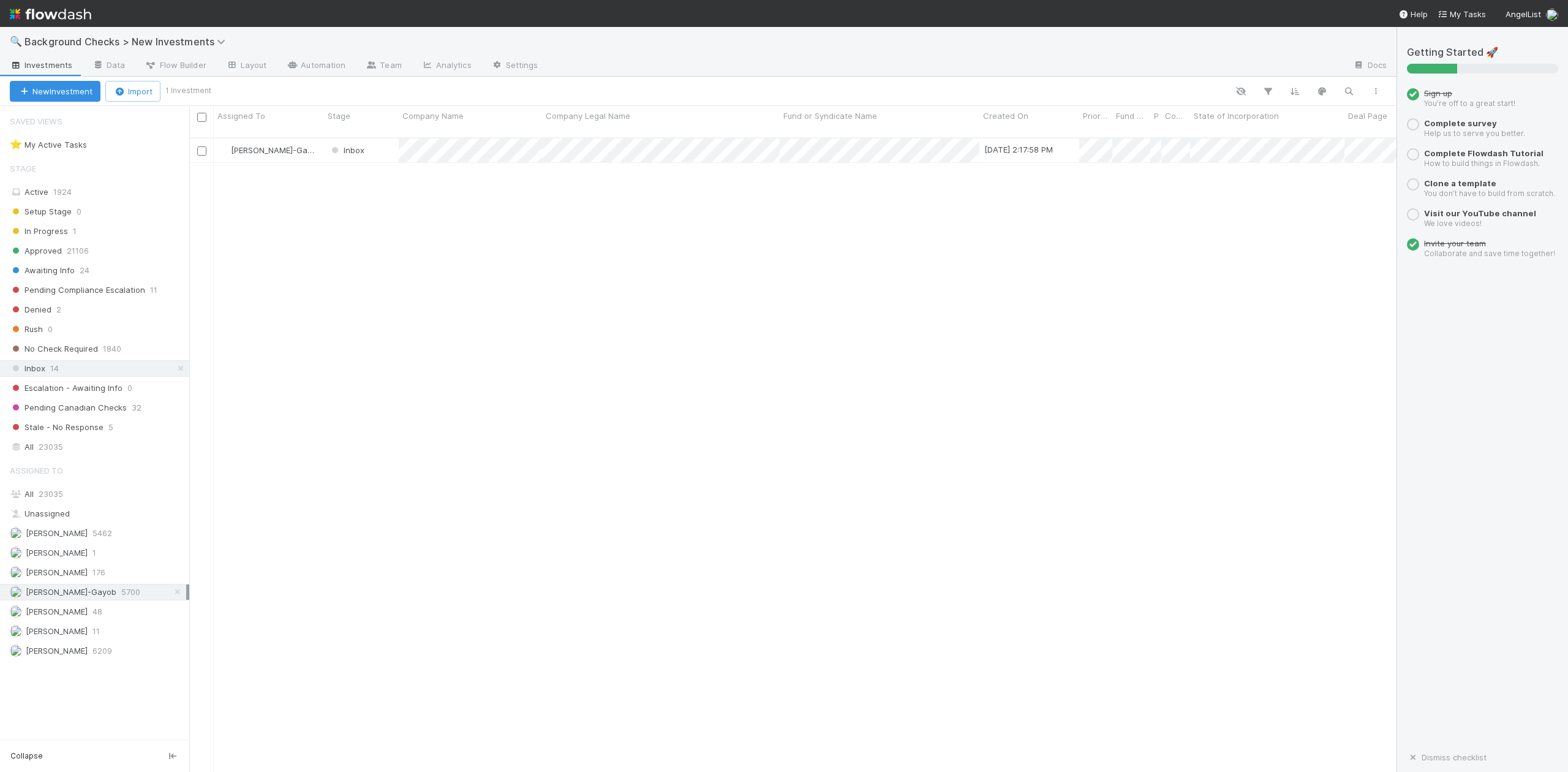
scroll to position [632, 1196]
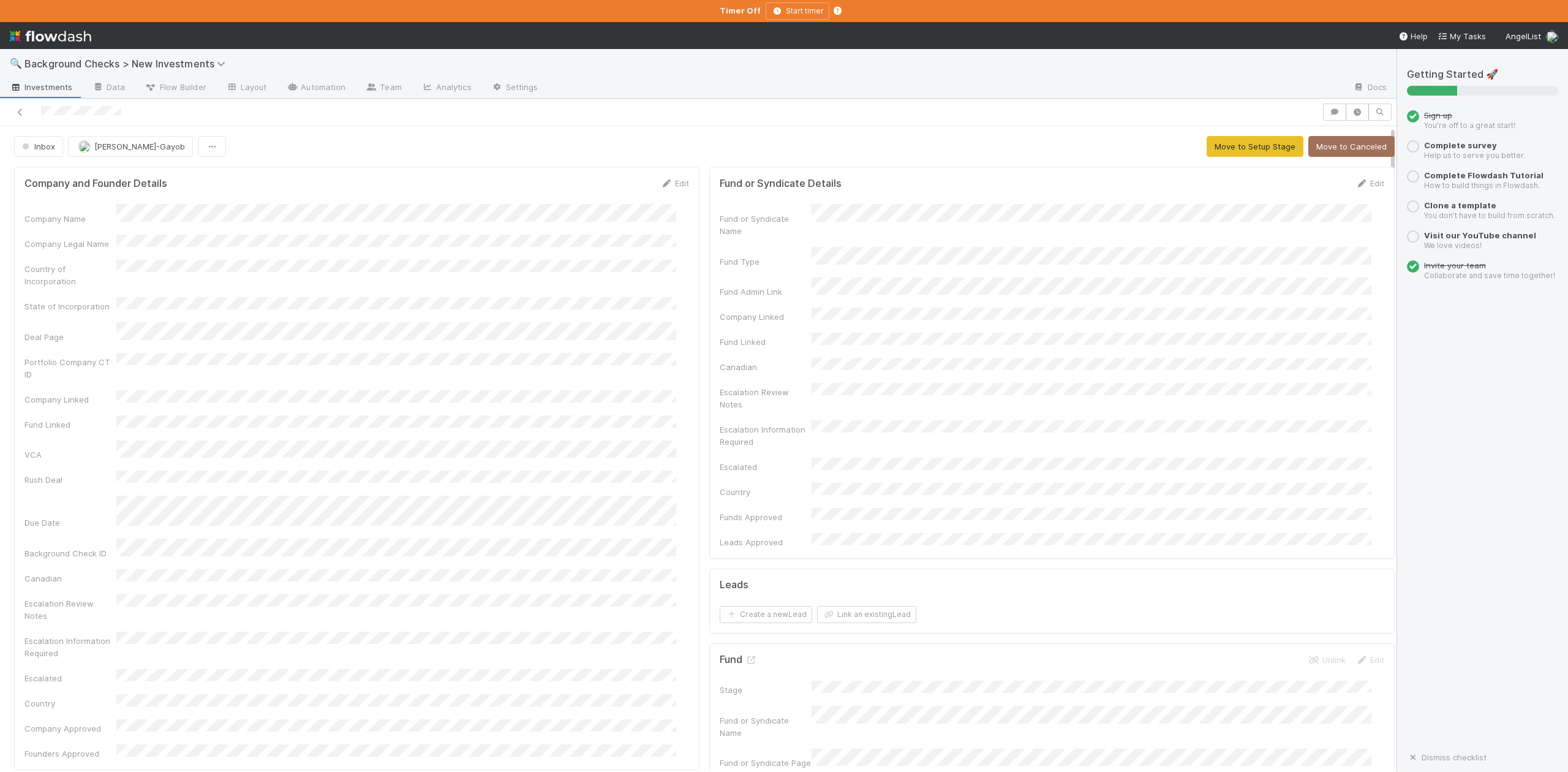
click at [197, 218] on div "Company Name" at bounding box center [356, 214] width 665 height 21
copy div
click at [669, 186] on link "Edit" at bounding box center [675, 183] width 29 height 10
click at [84, 269] on div "Company Name * Company Legal Name Country of Incorporation State of Incorporati…" at bounding box center [356, 596] width 665 height 767
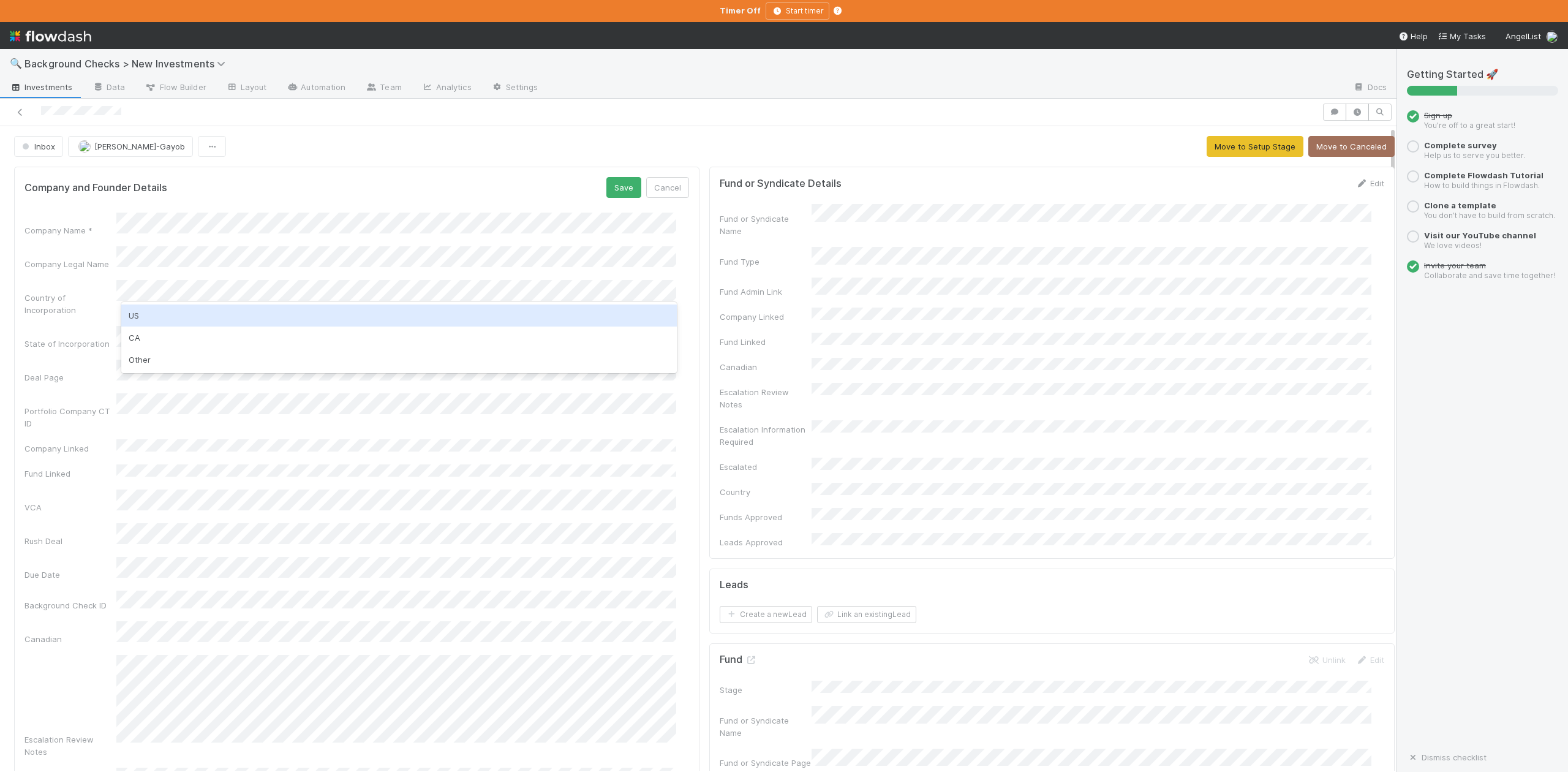
click at [149, 314] on div "US" at bounding box center [398, 315] width 555 height 22
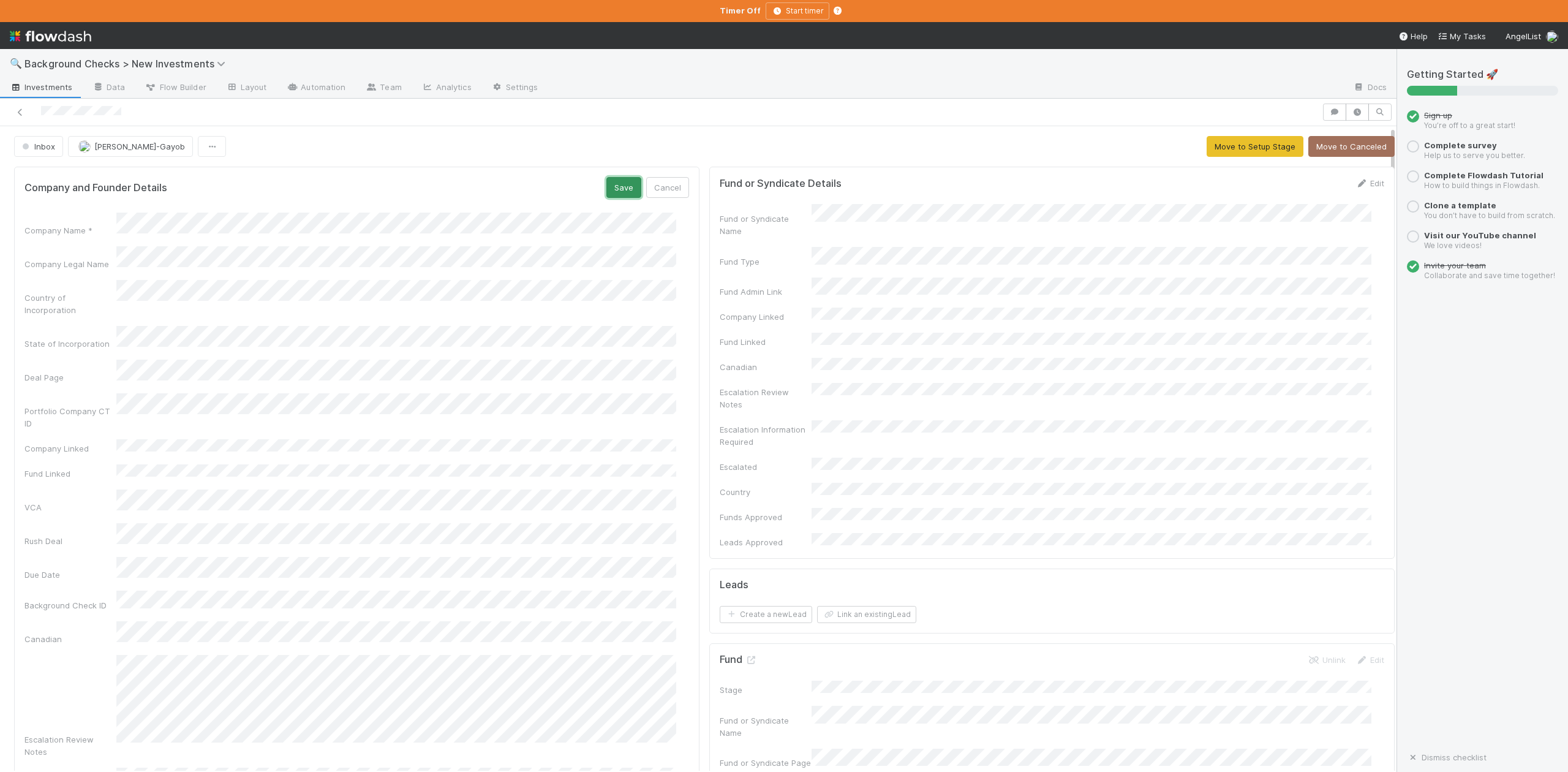
click at [616, 184] on button "Save" at bounding box center [623, 188] width 35 height 21
click at [1233, 153] on button "Move to Setup Stage" at bounding box center [1255, 146] width 96 height 21
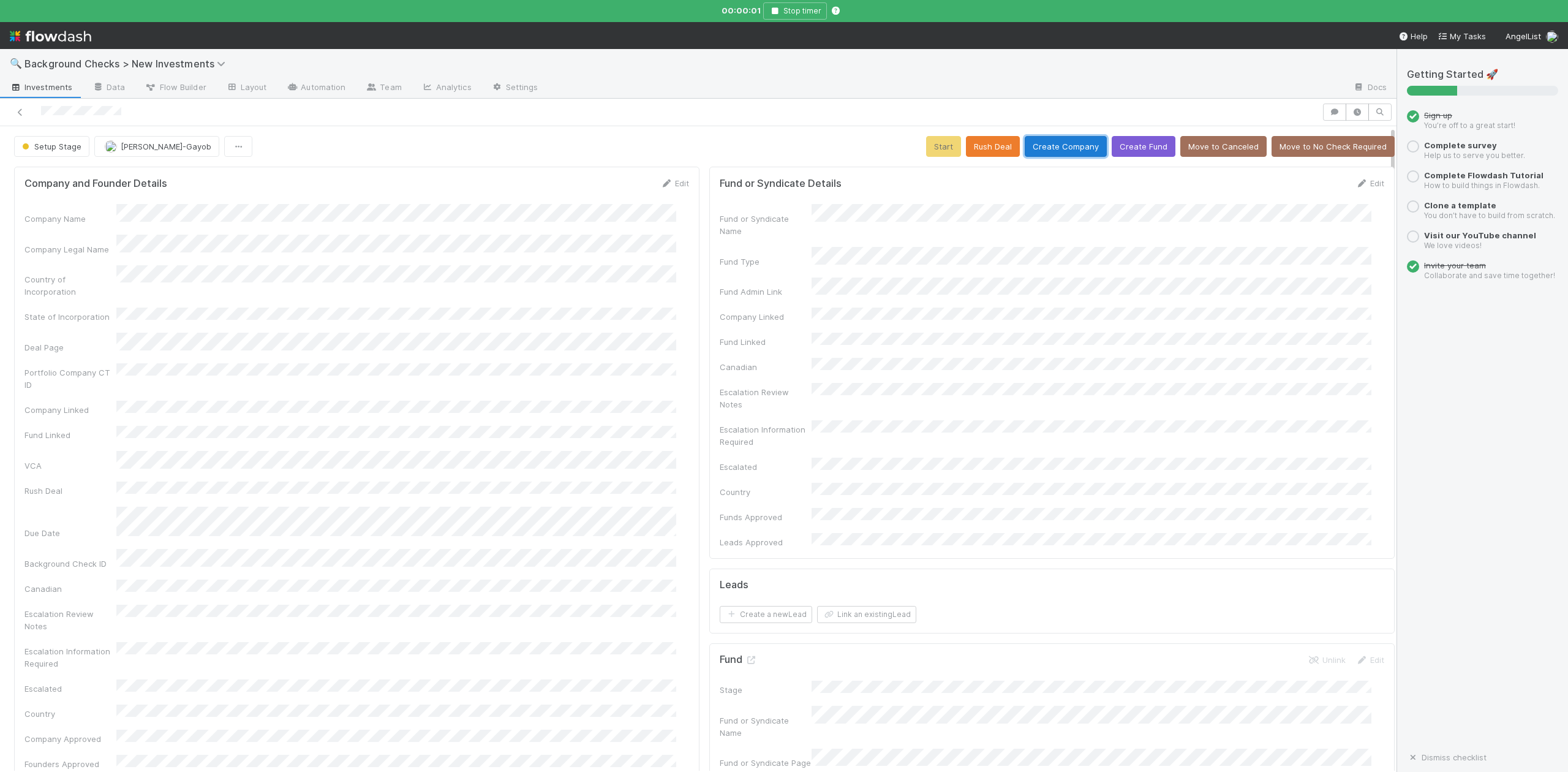
click at [1038, 149] on button "Create Company" at bounding box center [1065, 146] width 82 height 21
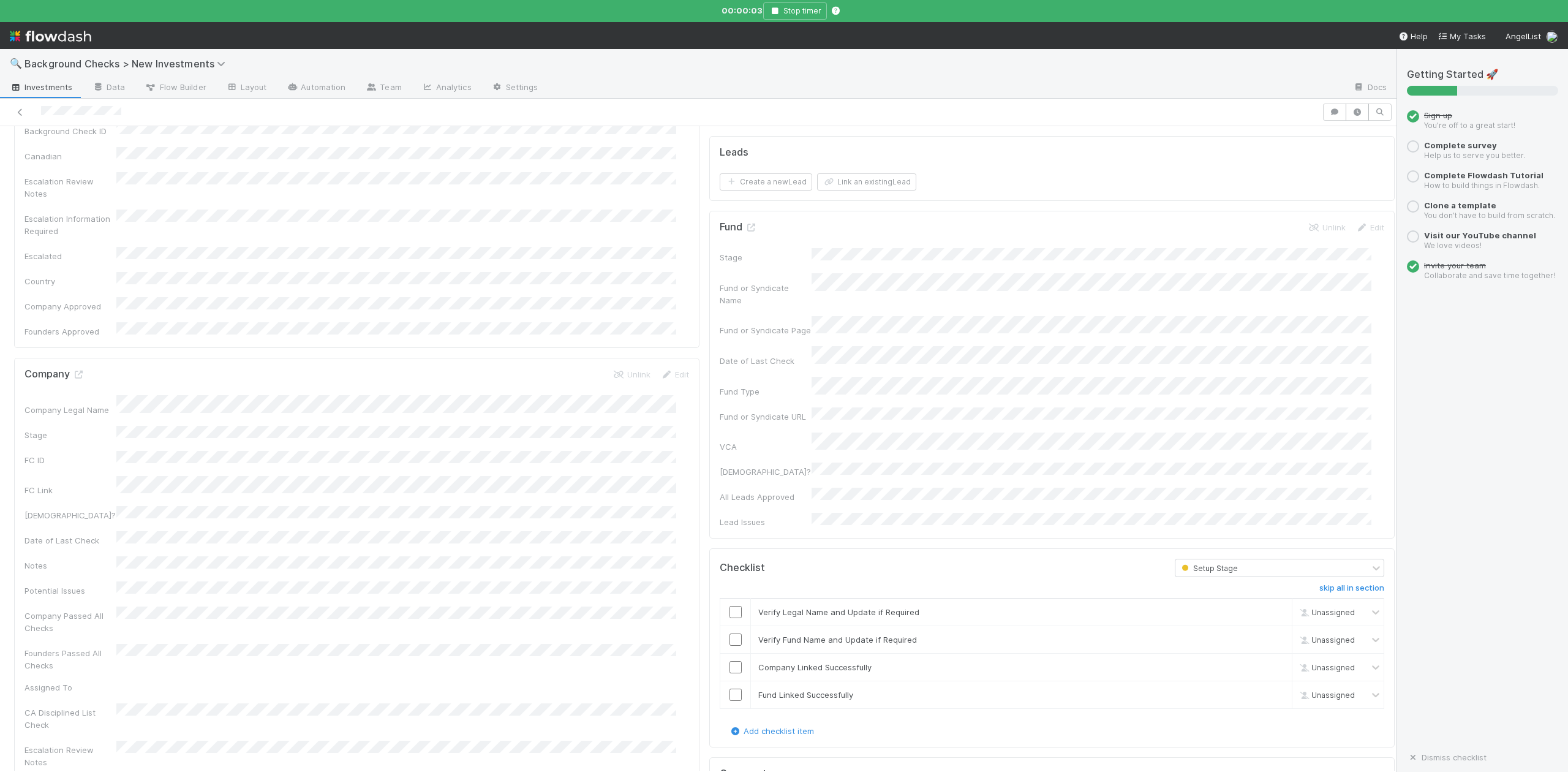
scroll to position [653, 0]
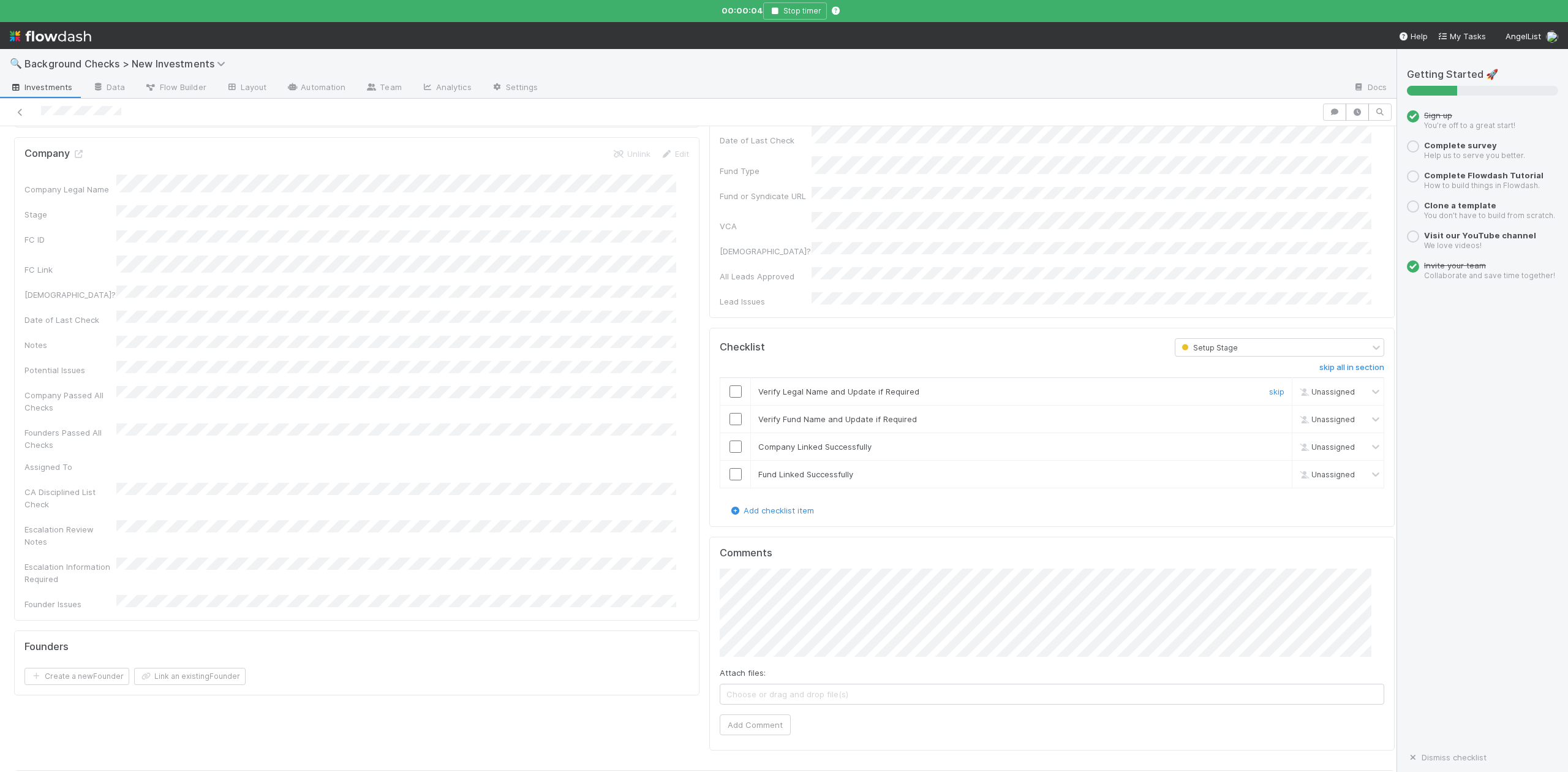
click at [730, 385] on input "checkbox" at bounding box center [736, 391] width 12 height 12
click at [730, 413] on input "checkbox" at bounding box center [736, 419] width 12 height 12
click at [730, 440] on input "checkbox" at bounding box center [736, 447] width 12 height 12
click at [730, 468] on input "checkbox" at bounding box center [736, 474] width 12 height 12
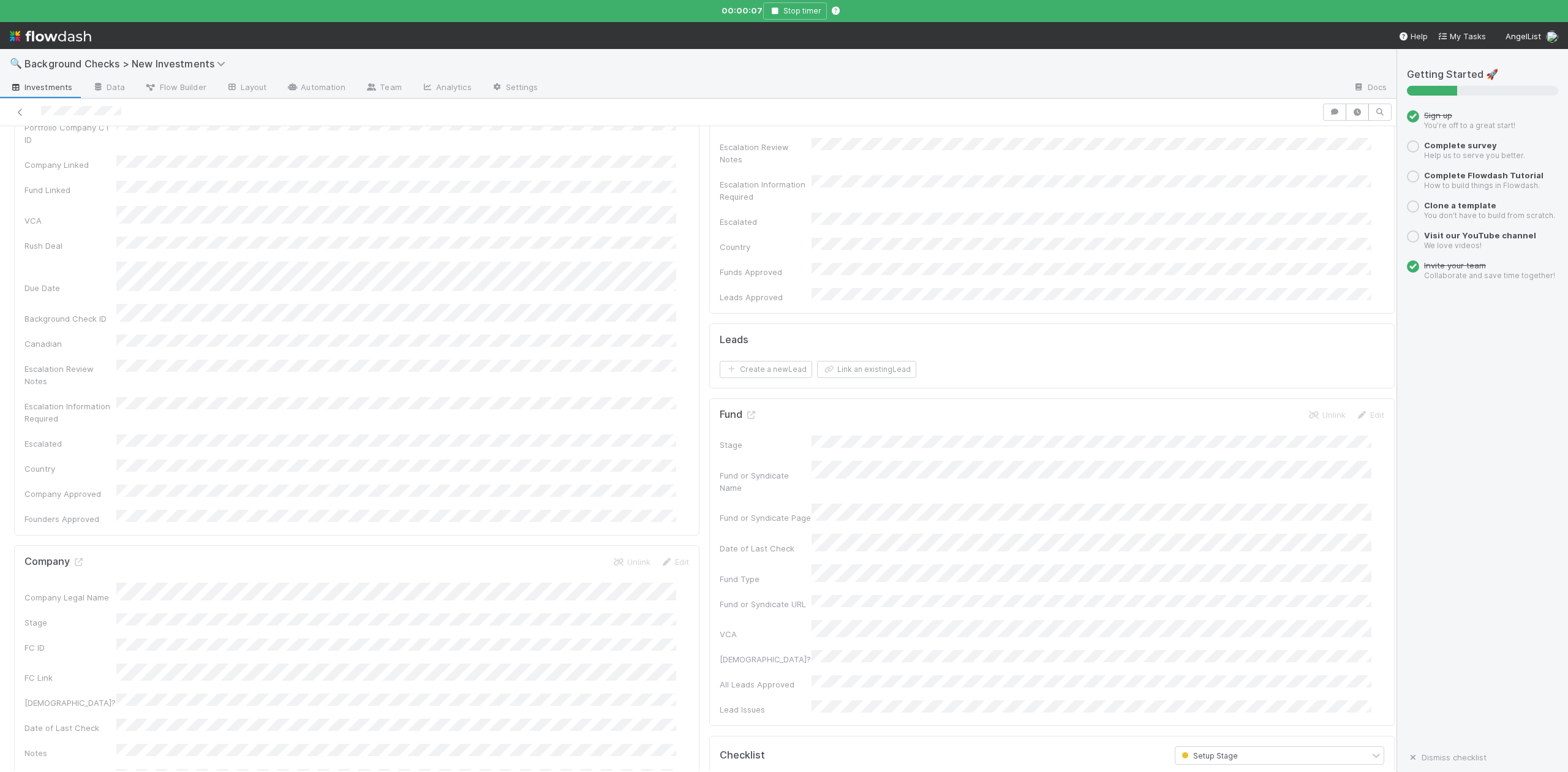
scroll to position [0, 0]
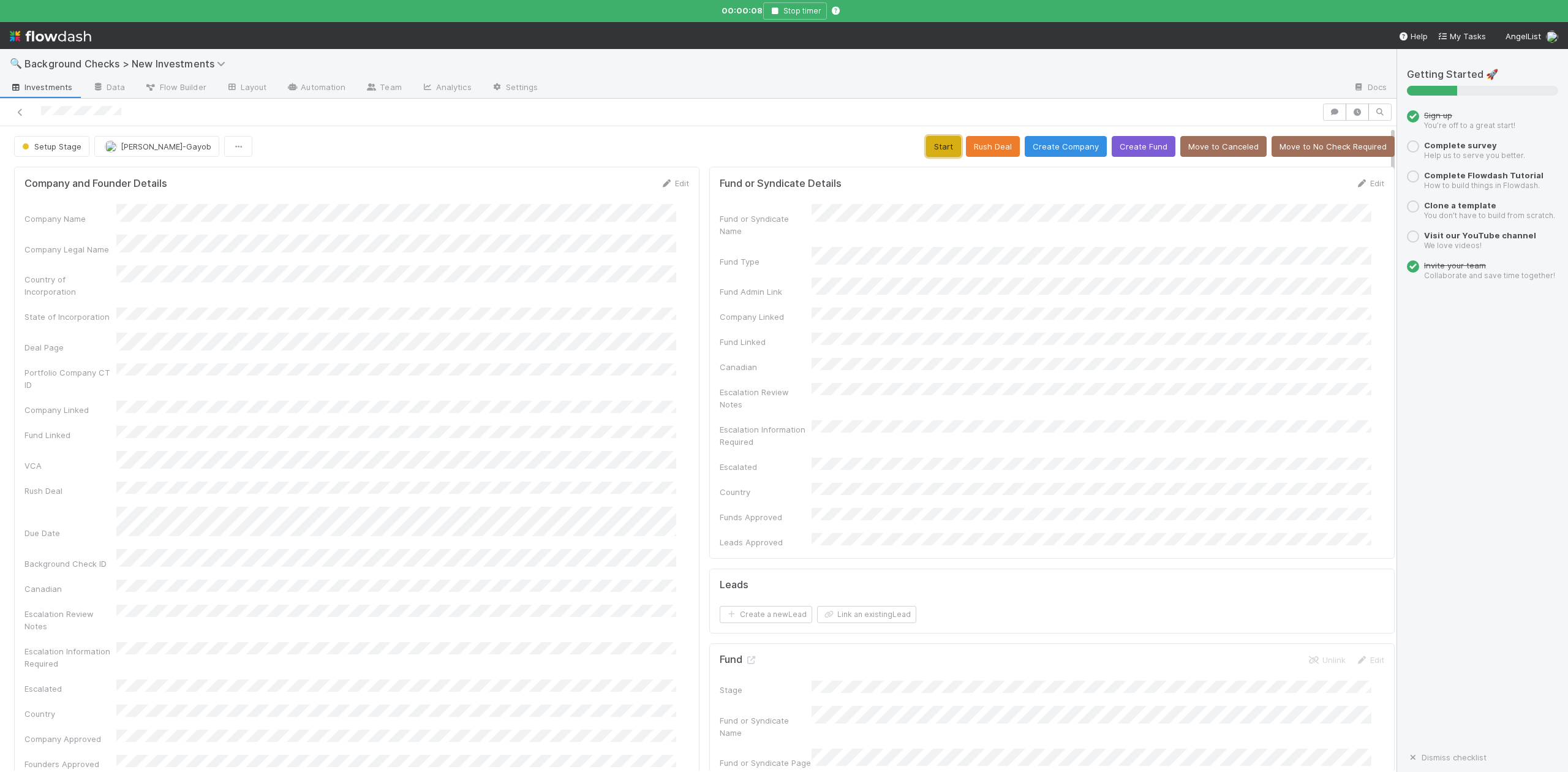
click at [926, 145] on button "Start" at bounding box center [943, 146] width 35 height 21
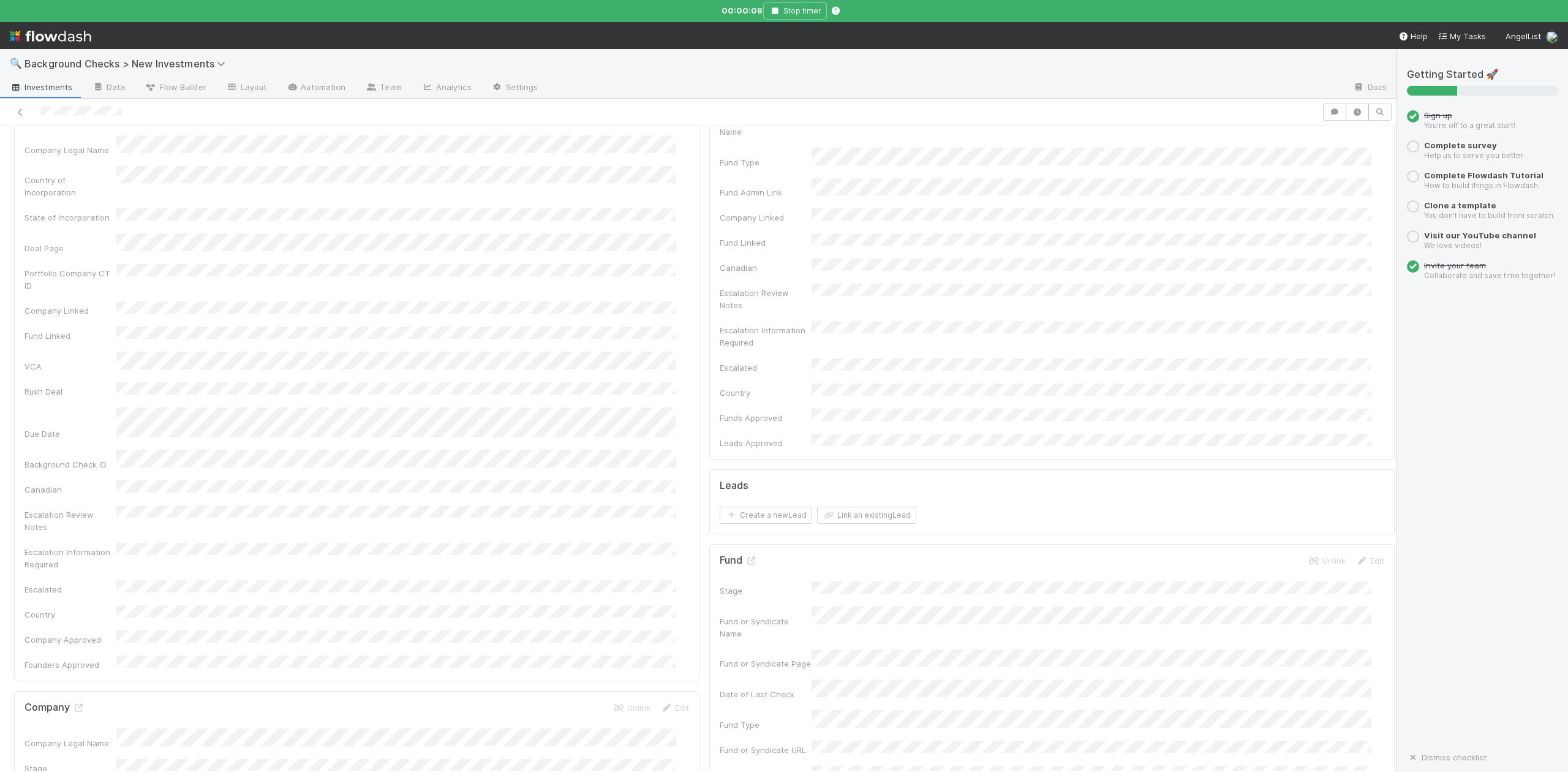
scroll to position [327, 0]
click at [79, 476] on icon at bounding box center [79, 480] width 12 height 8
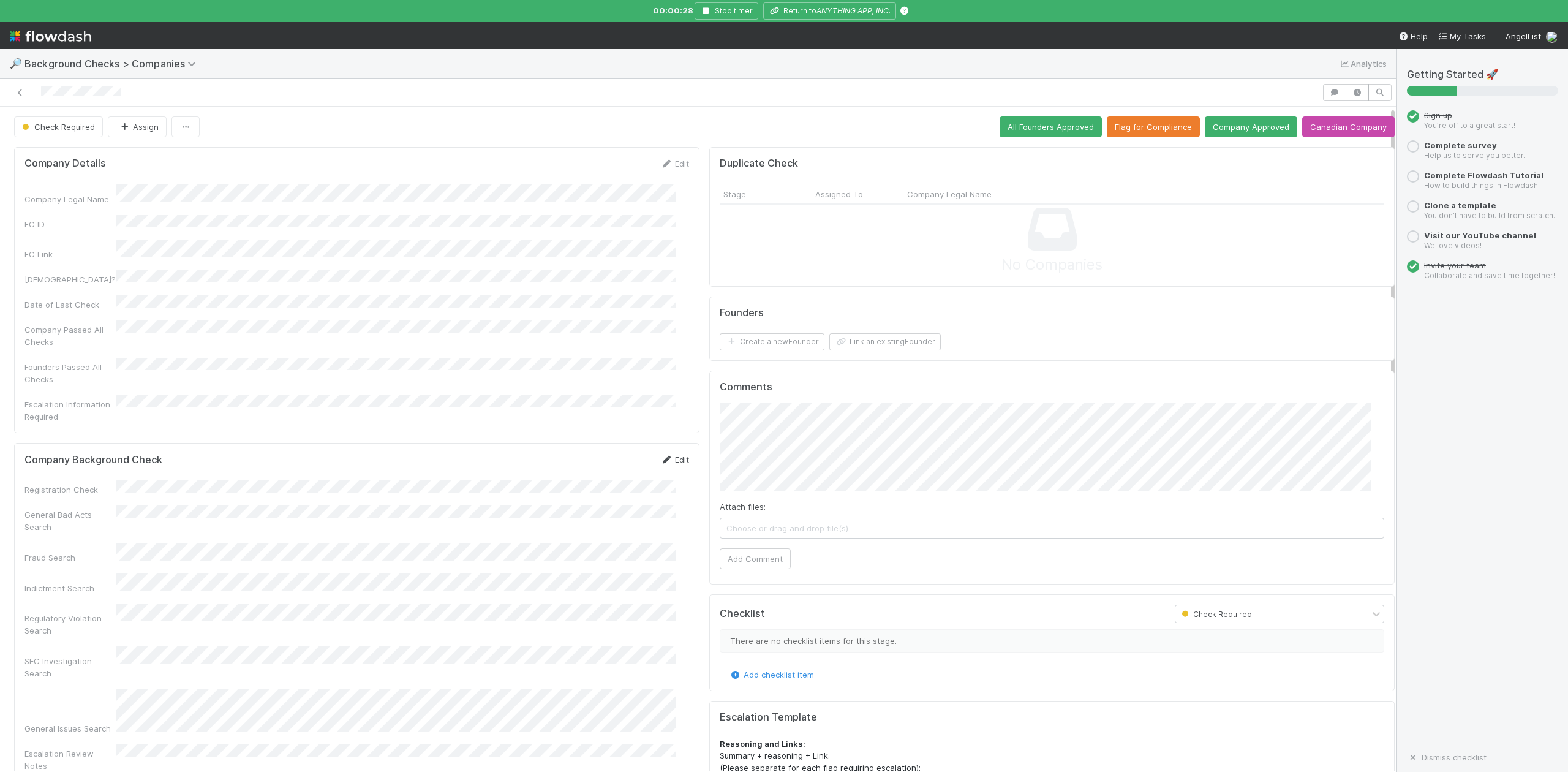
click at [670, 454] on link "Edit" at bounding box center [675, 459] width 29 height 10
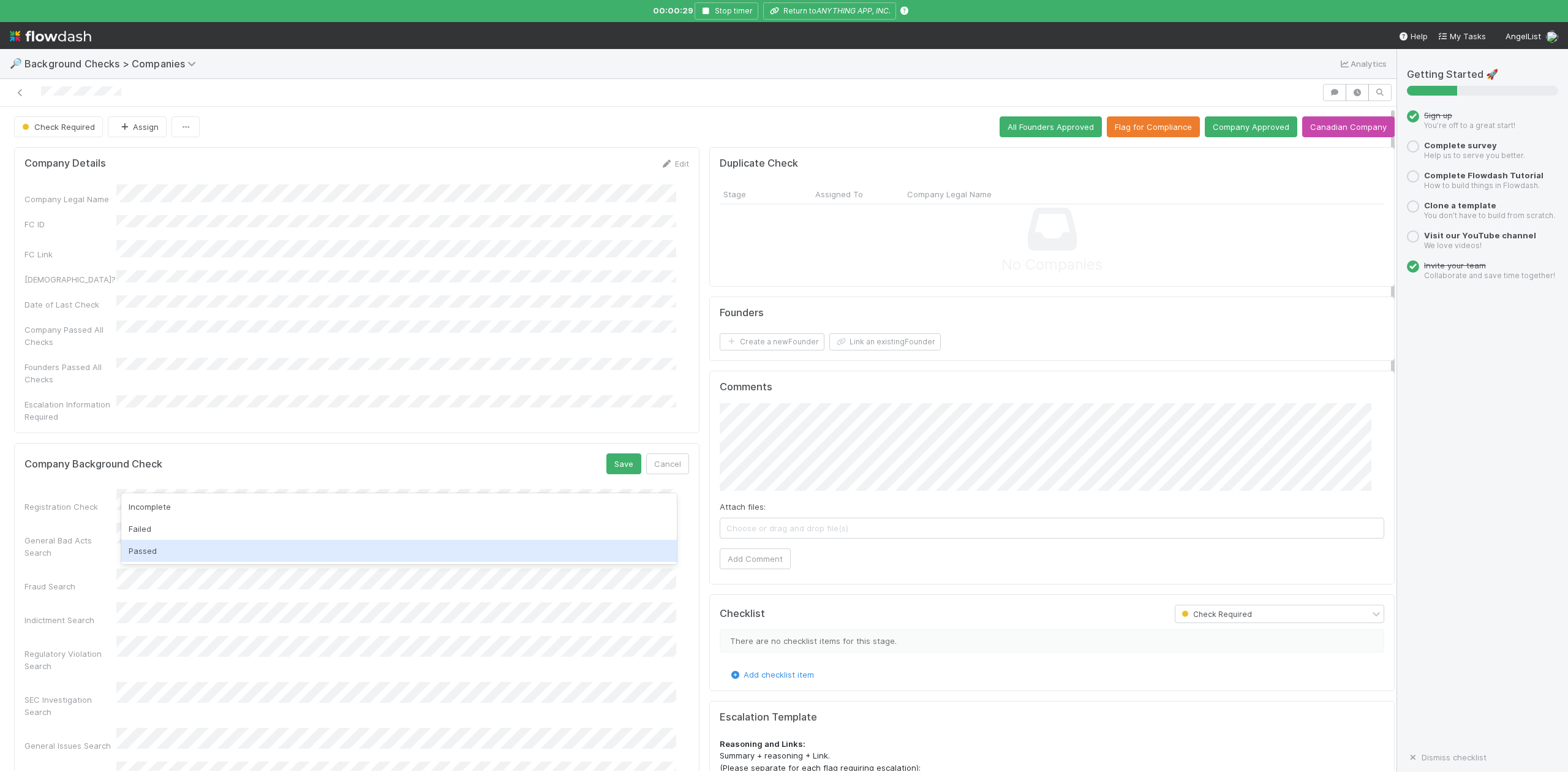
click at [174, 549] on div "Passed" at bounding box center [398, 551] width 555 height 22
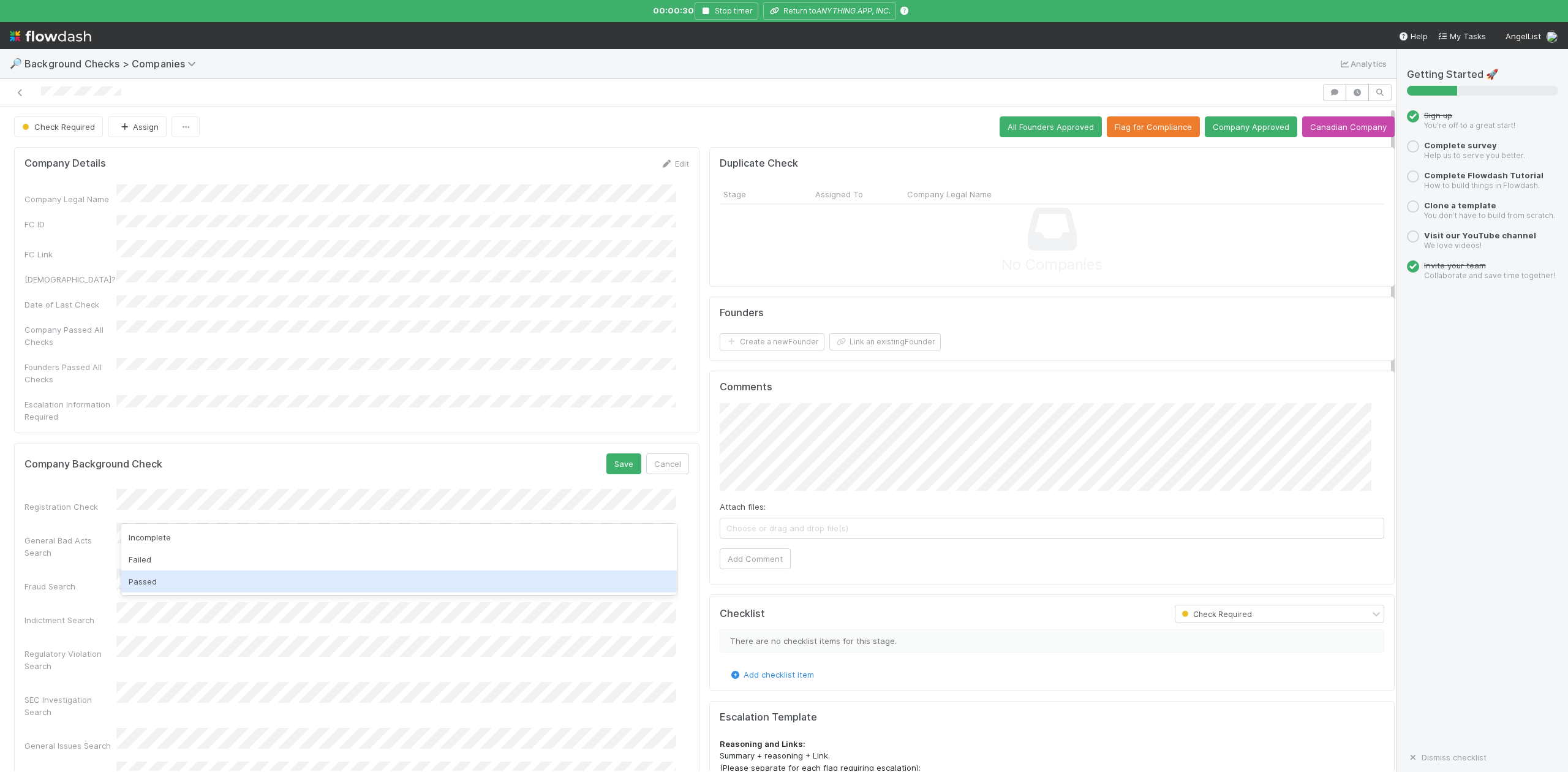
click at [167, 577] on div "Passed" at bounding box center [398, 581] width 555 height 22
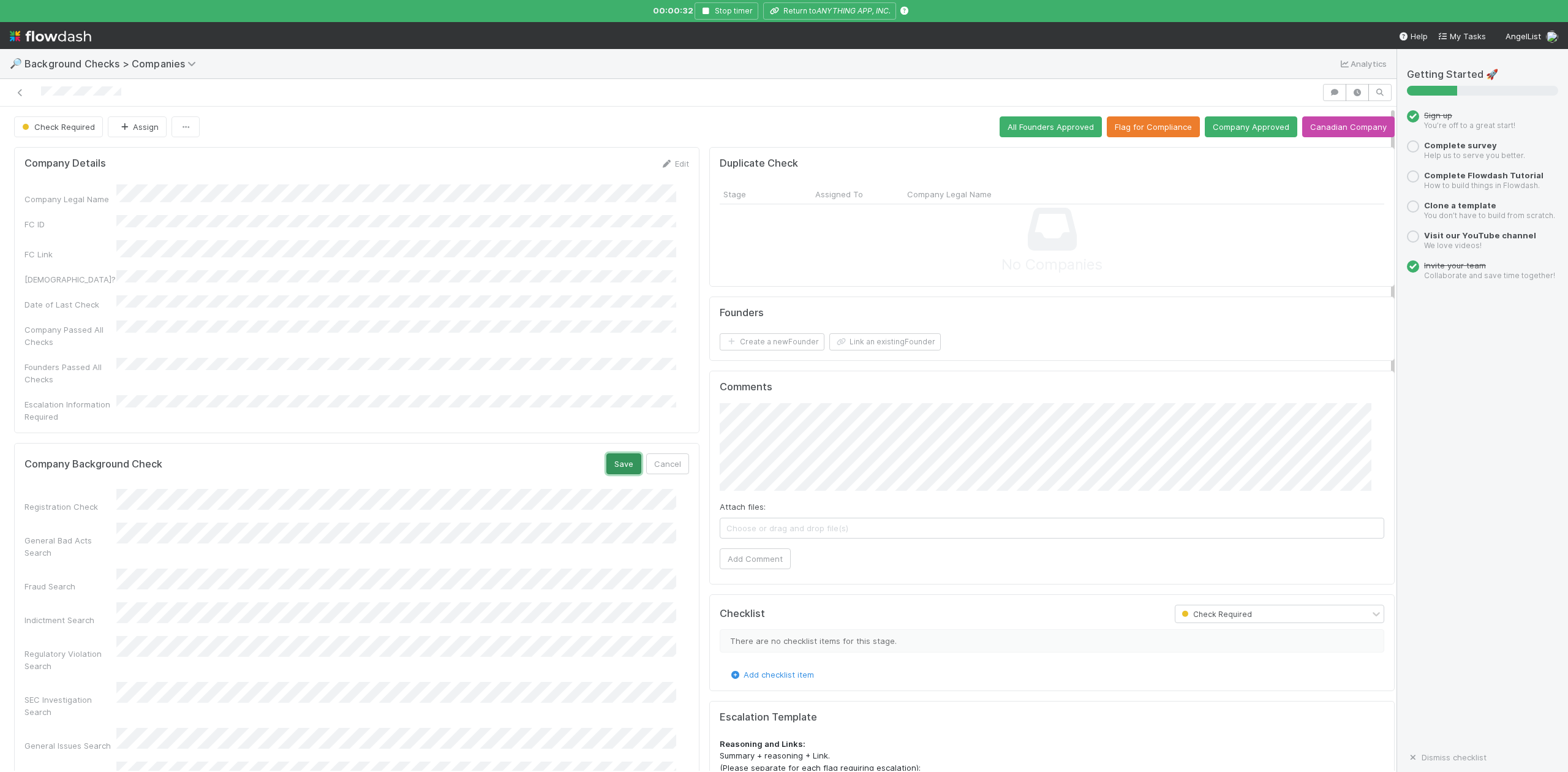
click at [613, 454] on button "Save" at bounding box center [623, 464] width 35 height 21
click at [859, 349] on button "Link an existing Founder" at bounding box center [885, 342] width 111 height 17
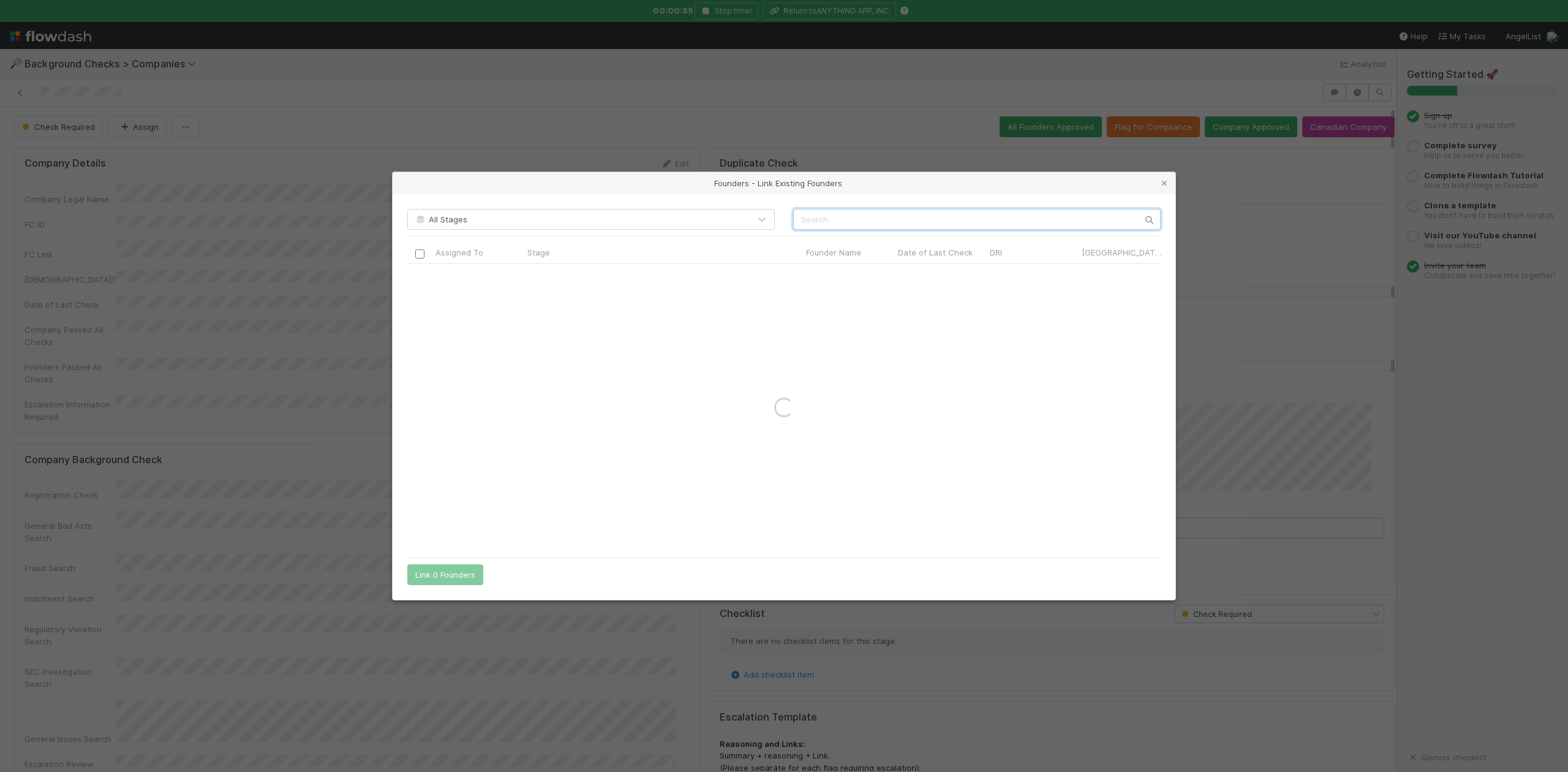
click at [847, 213] on input "text" at bounding box center [977, 219] width 367 height 21
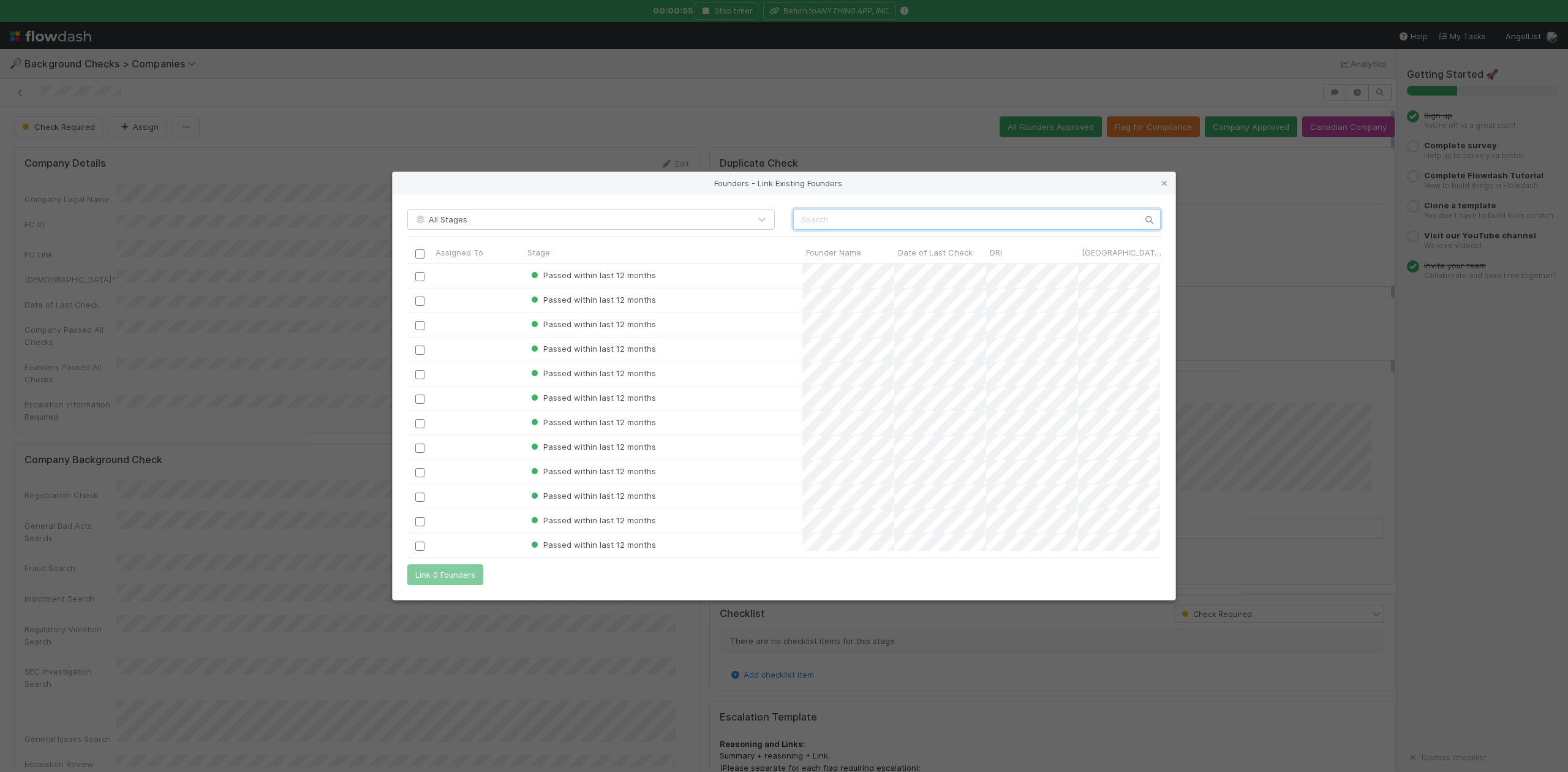
paste input "Pau Minoves Rafanell"
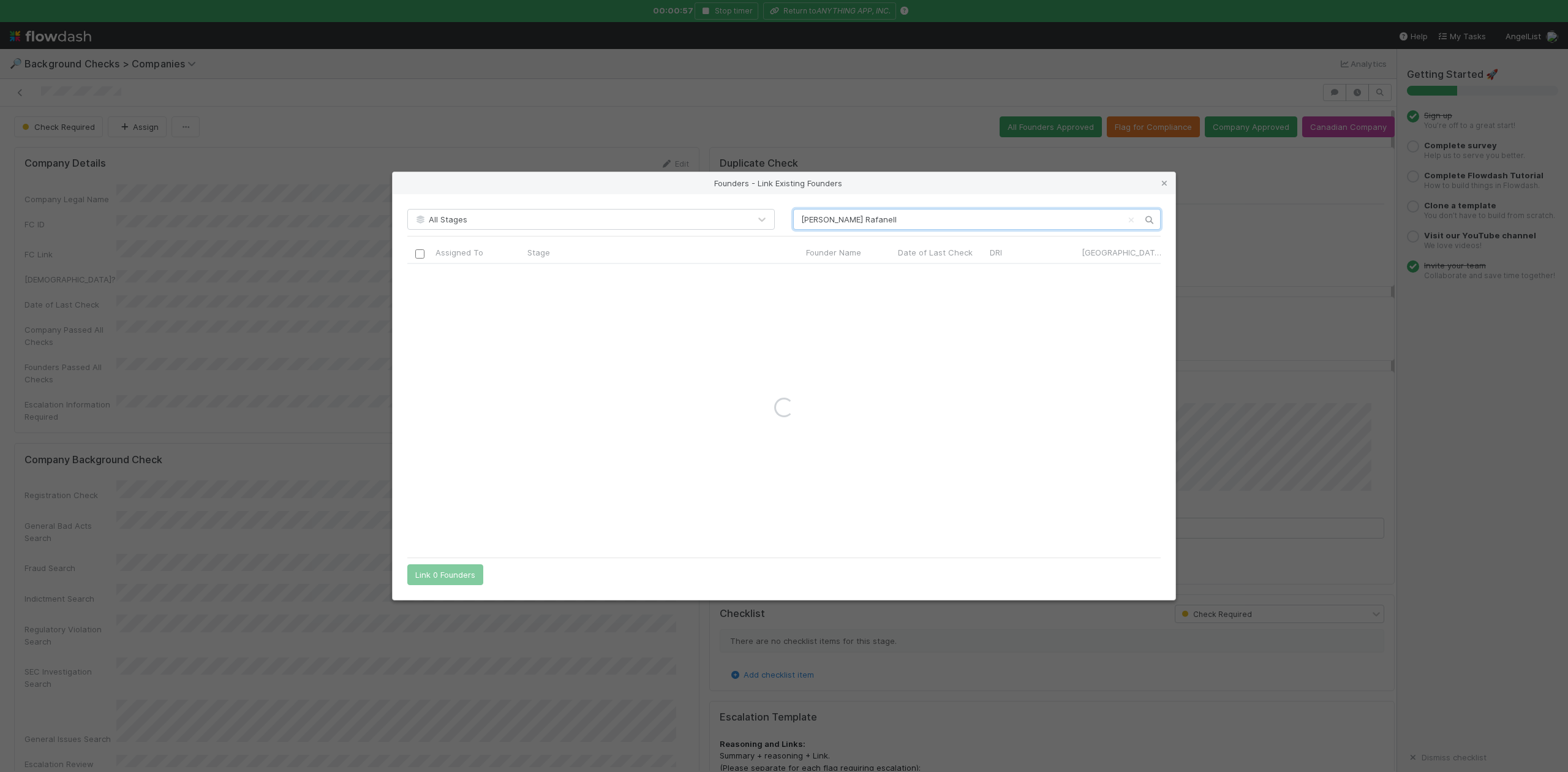
click at [799, 220] on input "Pau Minoves Rafanell" at bounding box center [977, 219] width 367 height 21
type input "Pau Minoves Rafanell"
click at [1166, 181] on icon at bounding box center [1165, 184] width 12 height 8
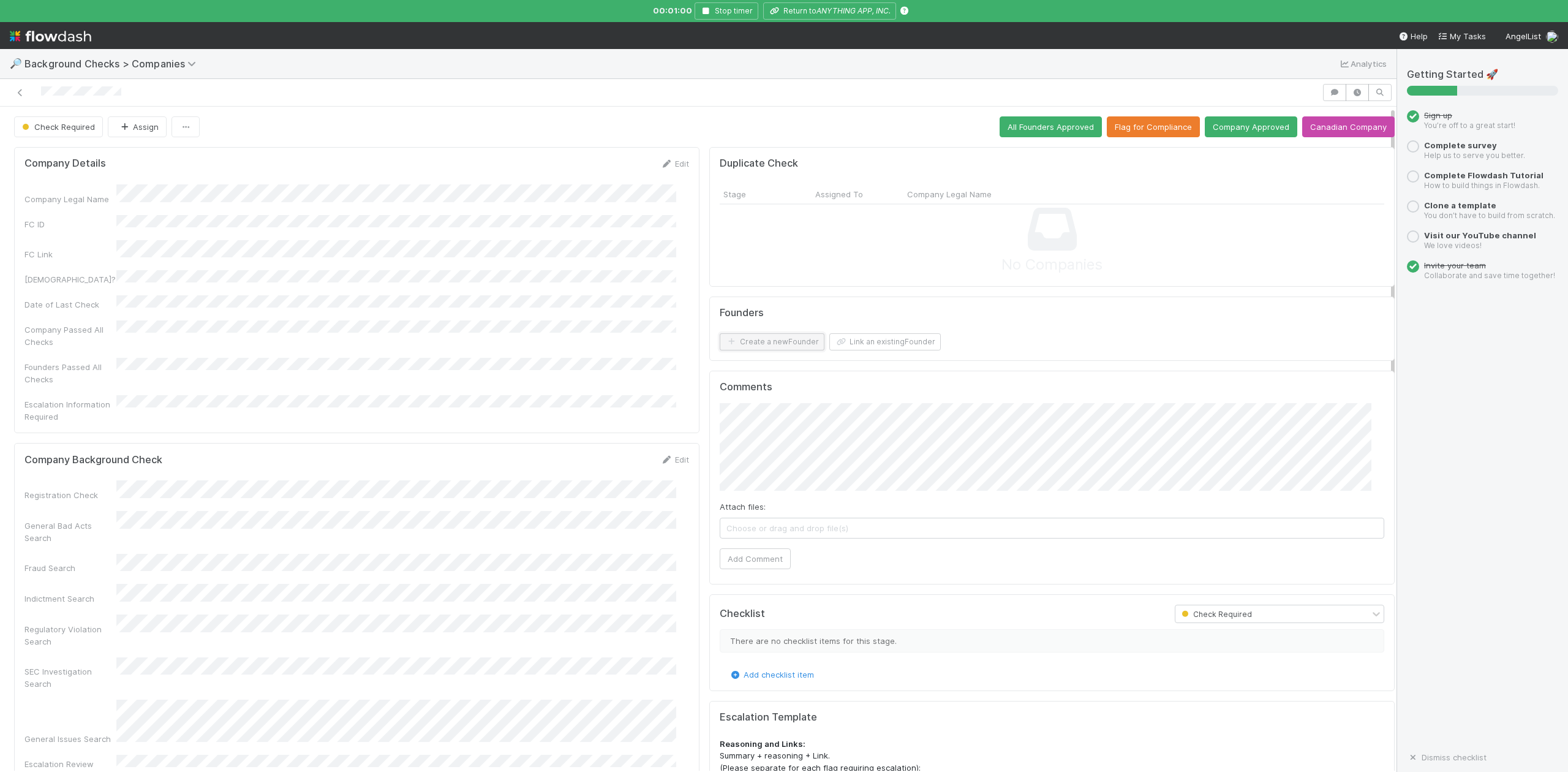
click at [777, 341] on button "Create a new Founder" at bounding box center [772, 342] width 105 height 17
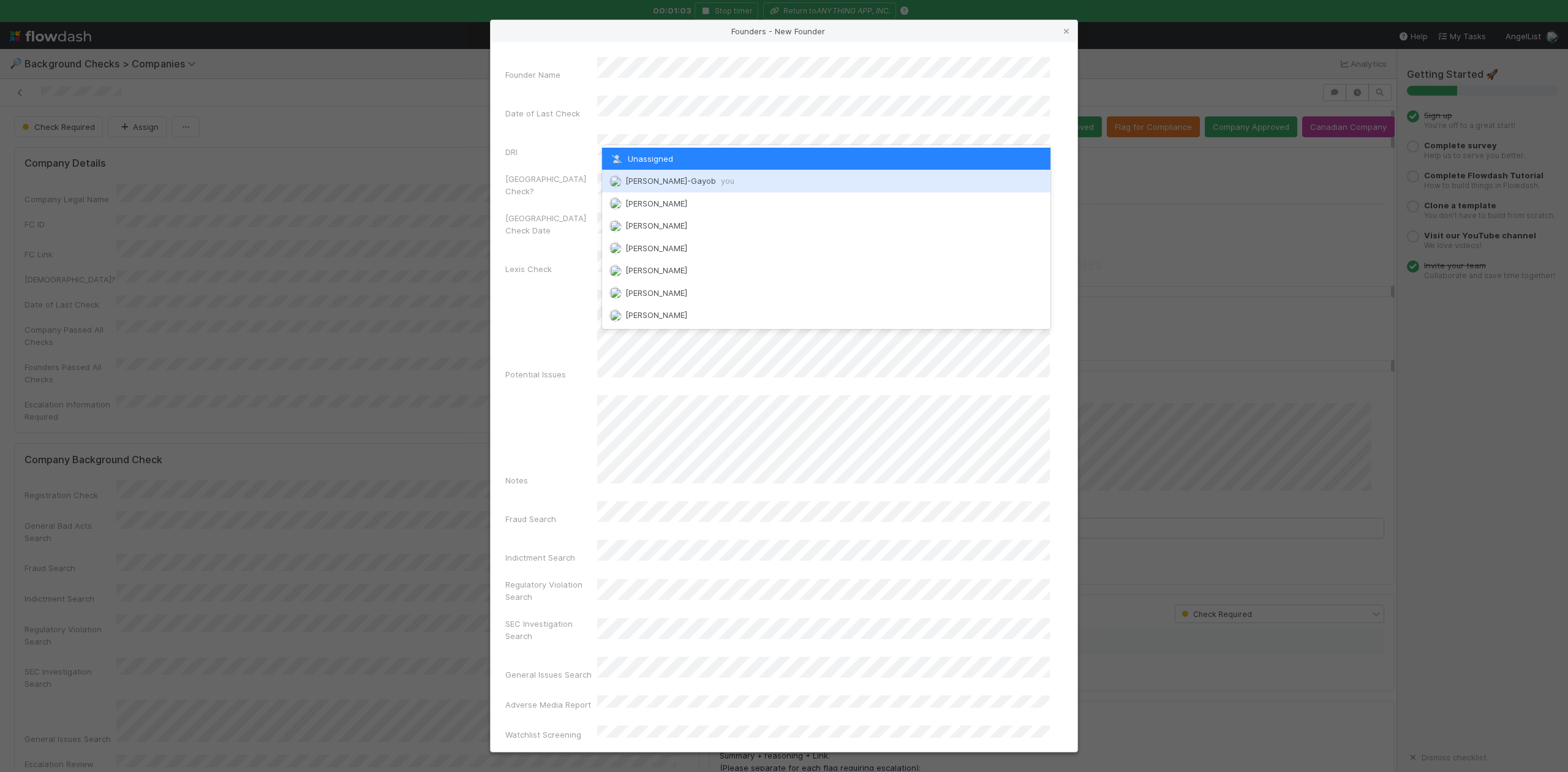
click at [659, 179] on span "Loraine Pati-Gayob you" at bounding box center [680, 181] width 109 height 10
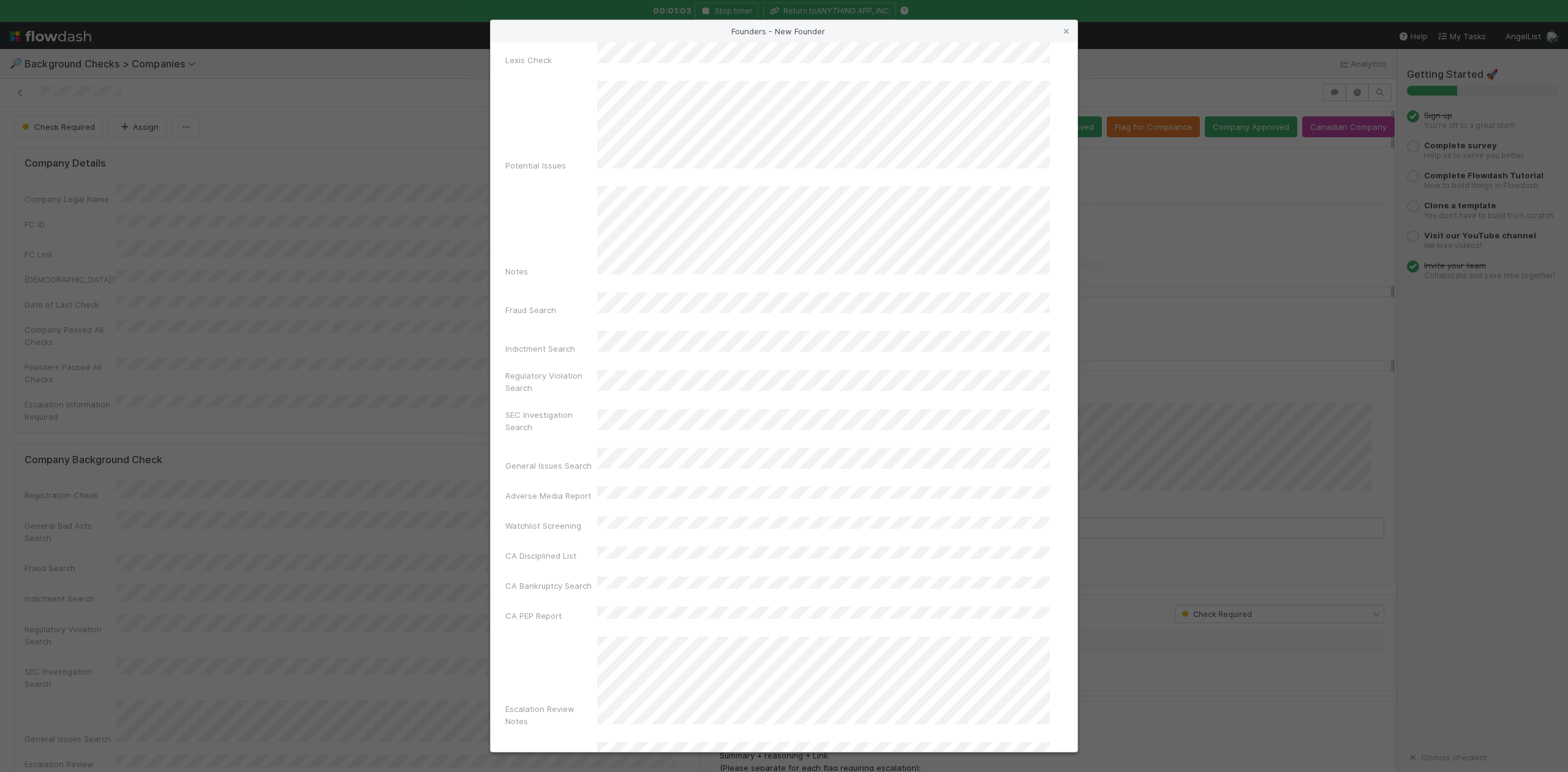
scroll to position [283, 0]
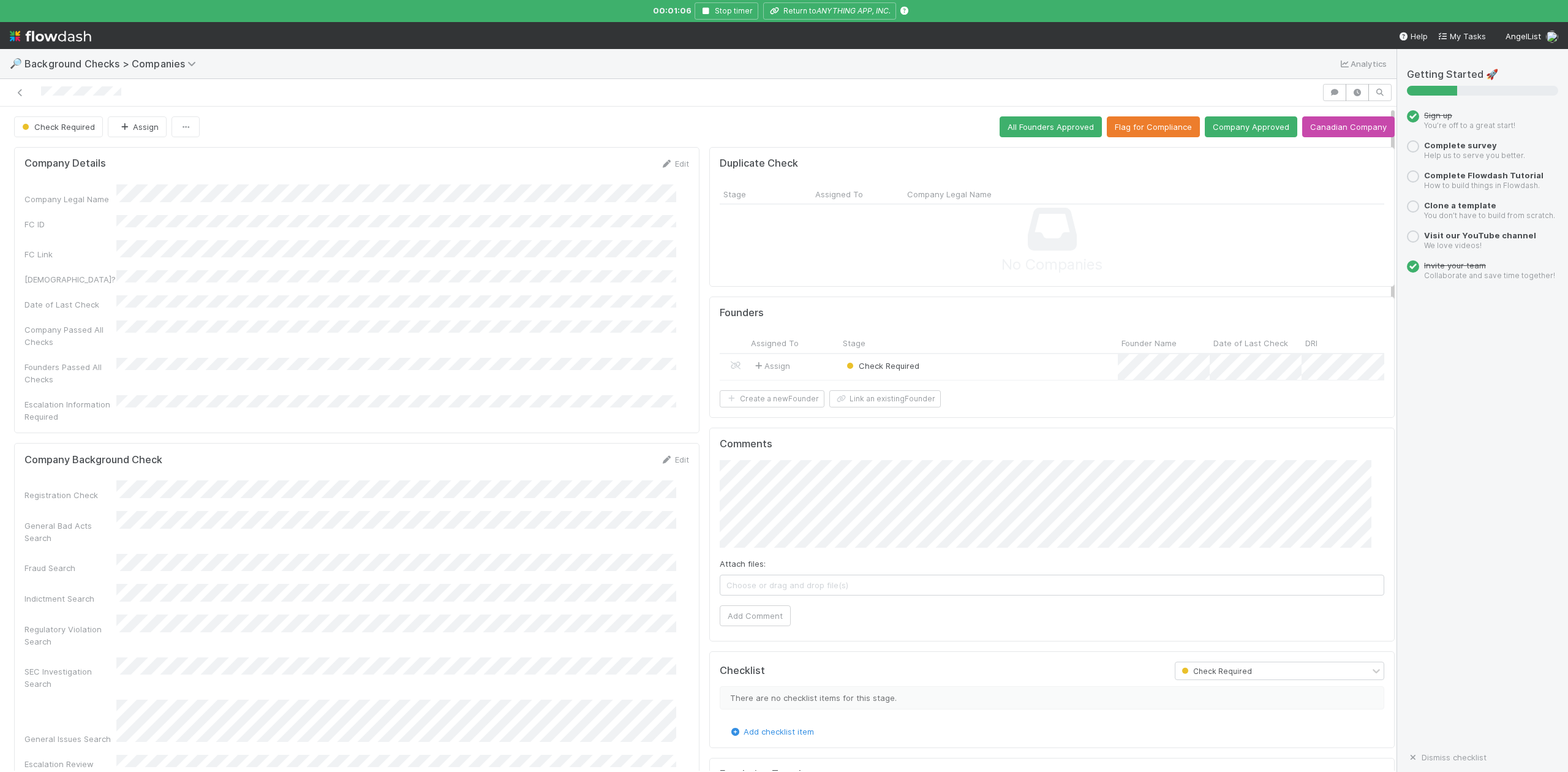
click at [977, 367] on div "Check Required" at bounding box center [978, 367] width 279 height 26
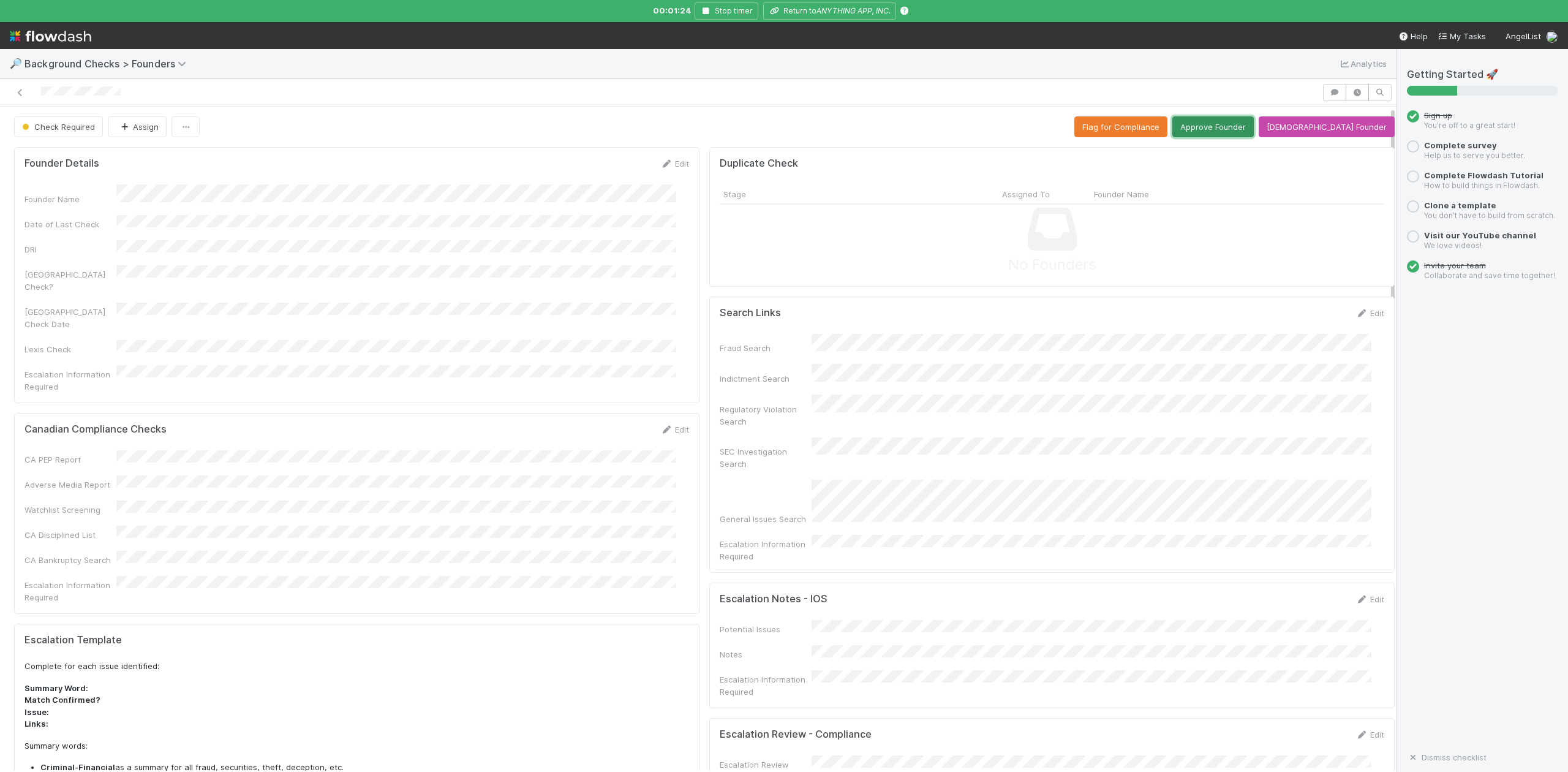
click at [1233, 128] on button "Approve Founder" at bounding box center [1213, 127] width 82 height 21
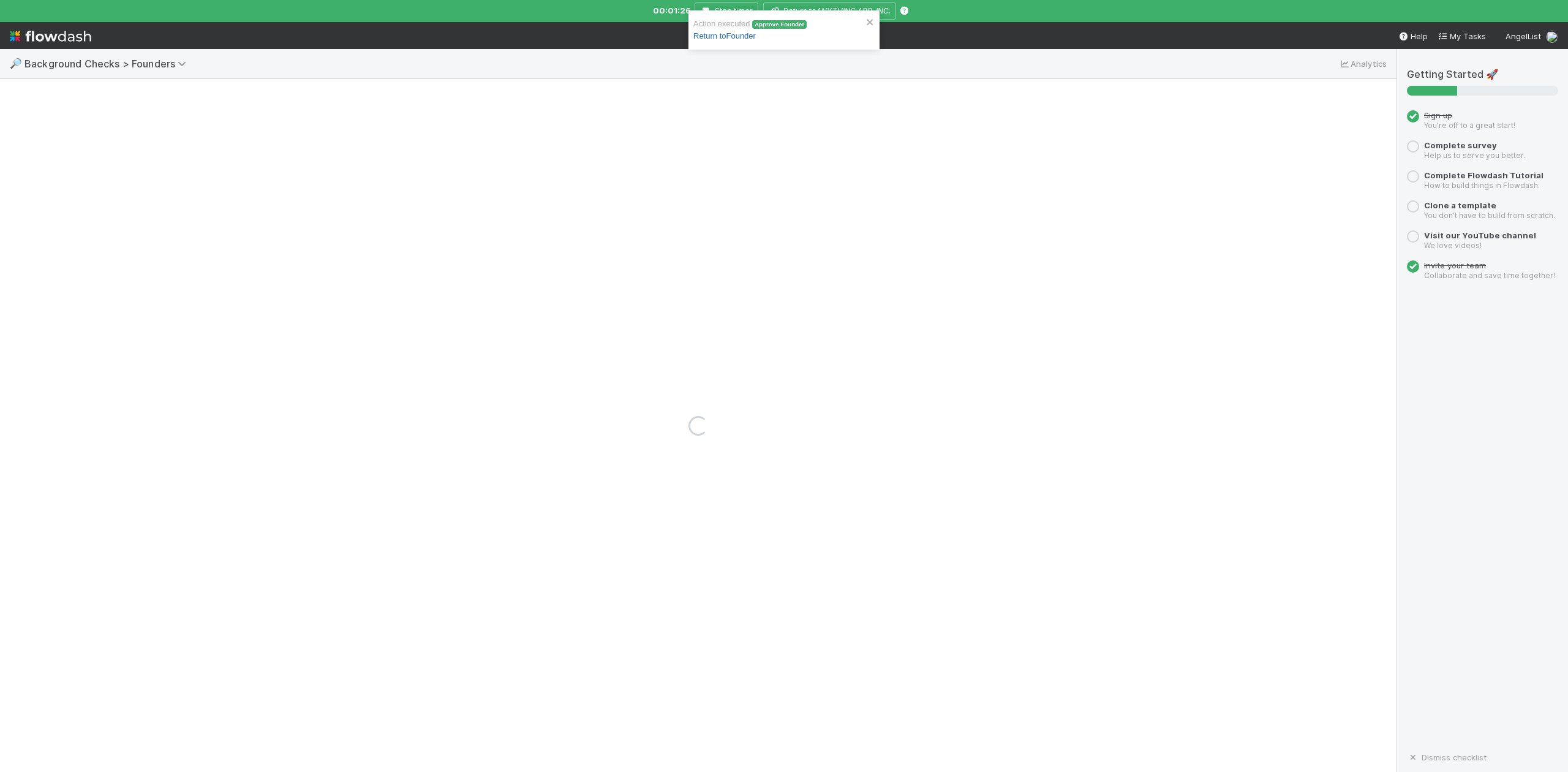
click at [742, 37] on link "Return to Founder" at bounding box center [724, 36] width 62 height 9
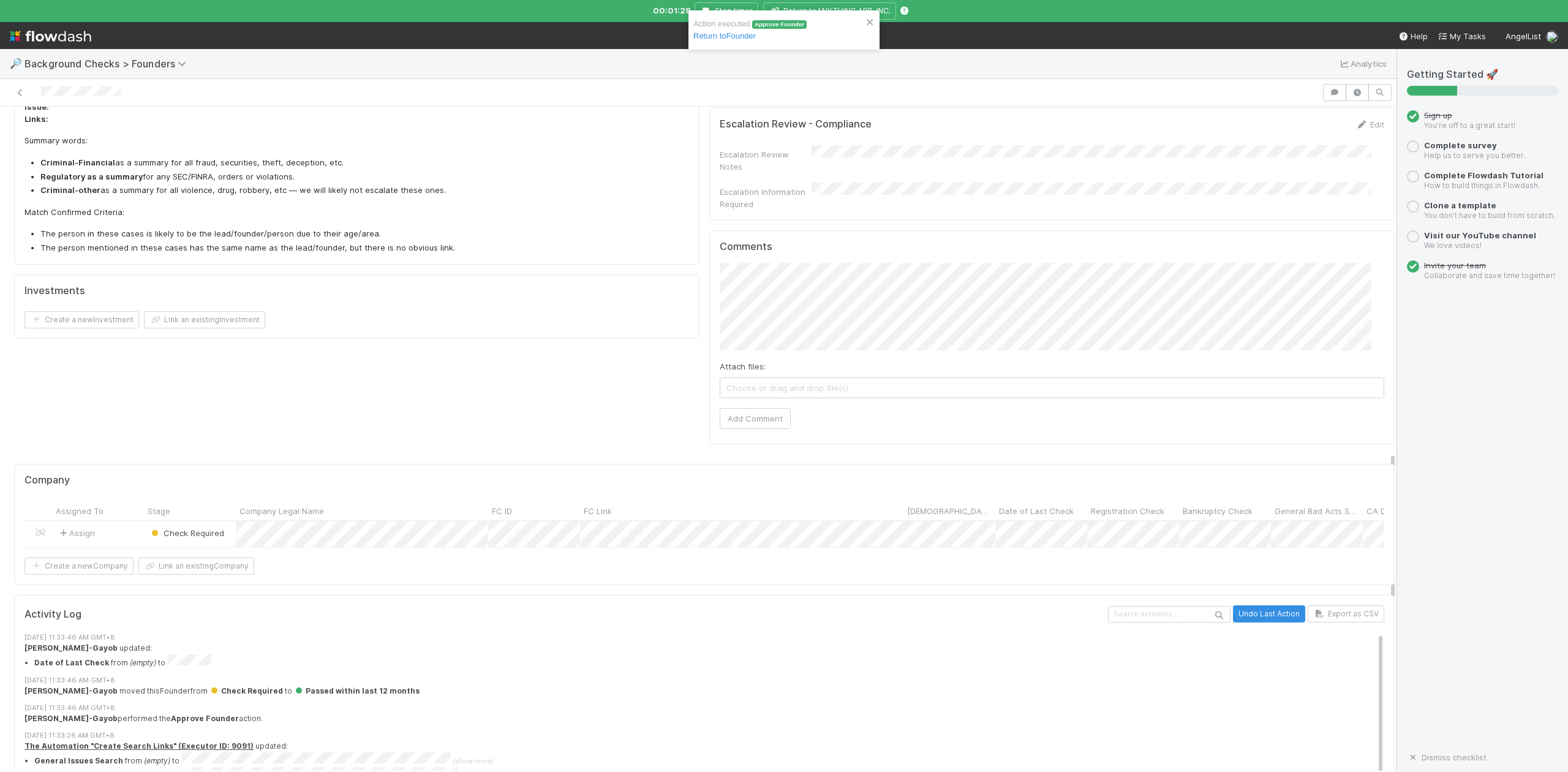
scroll to position [718, 0]
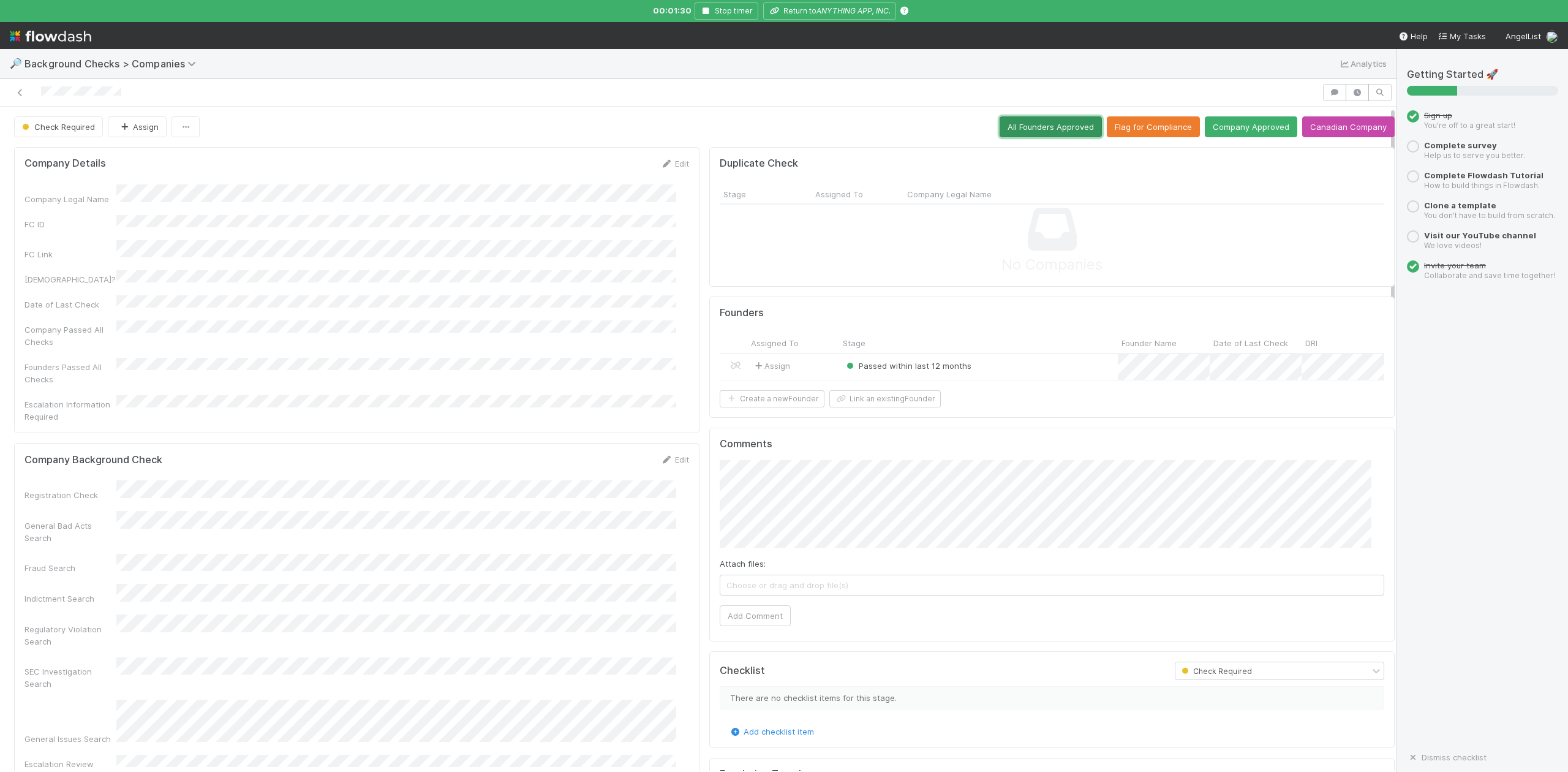
click at [1018, 133] on button "All Founders Approved" at bounding box center [1051, 127] width 102 height 21
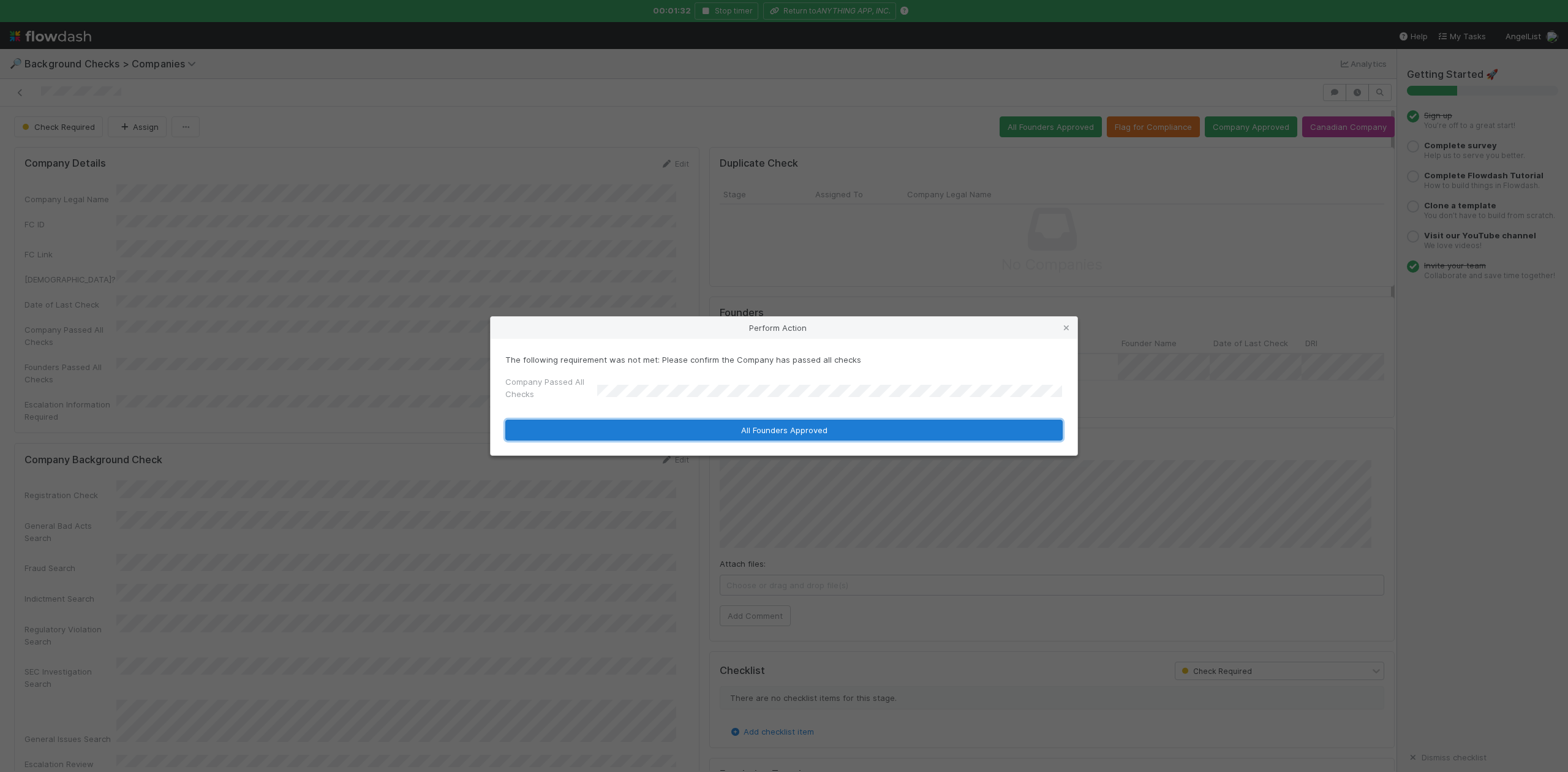
click at [665, 427] on button "All Founders Approved" at bounding box center [784, 430] width 557 height 21
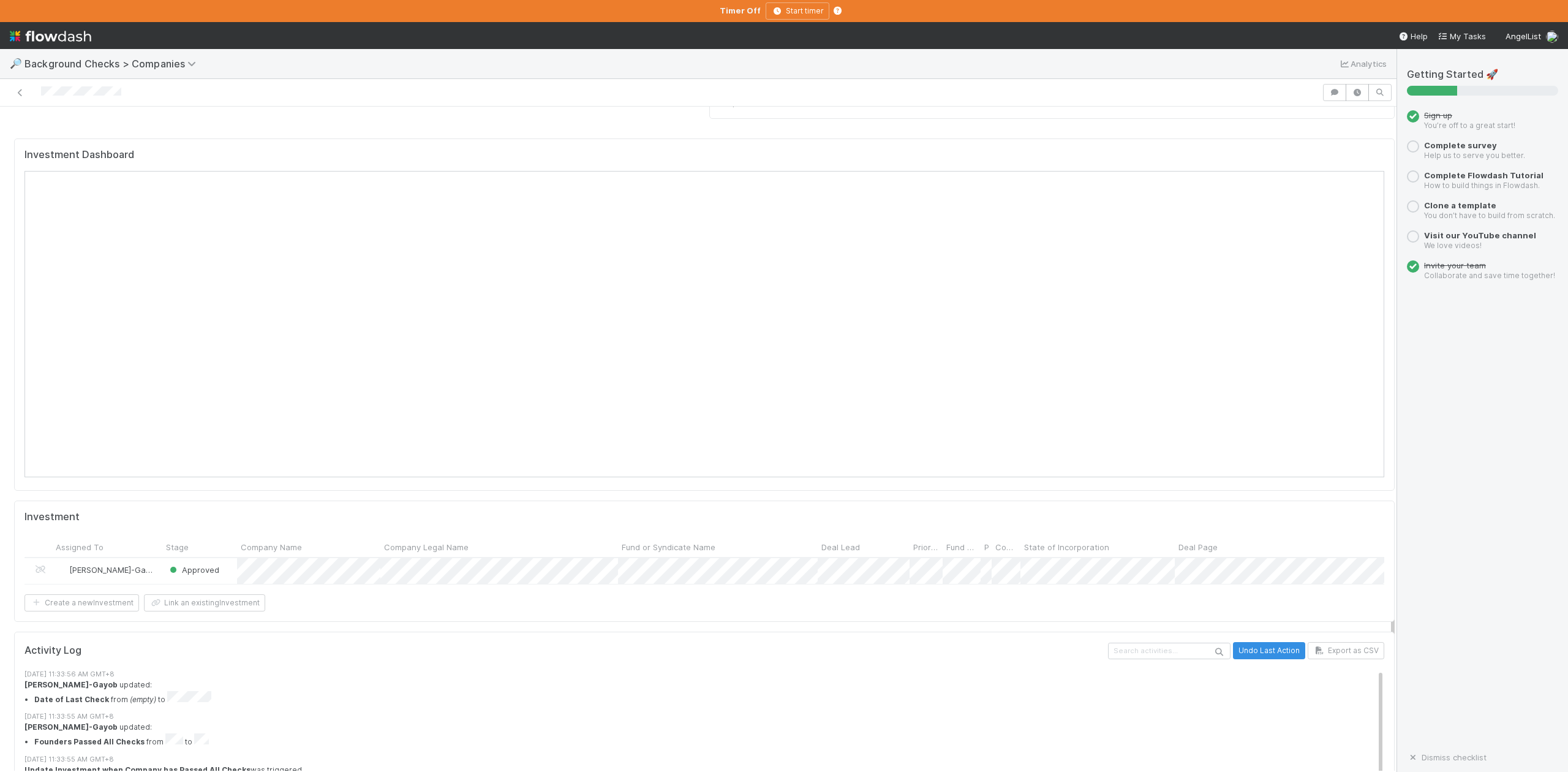
scroll to position [1165, 0]
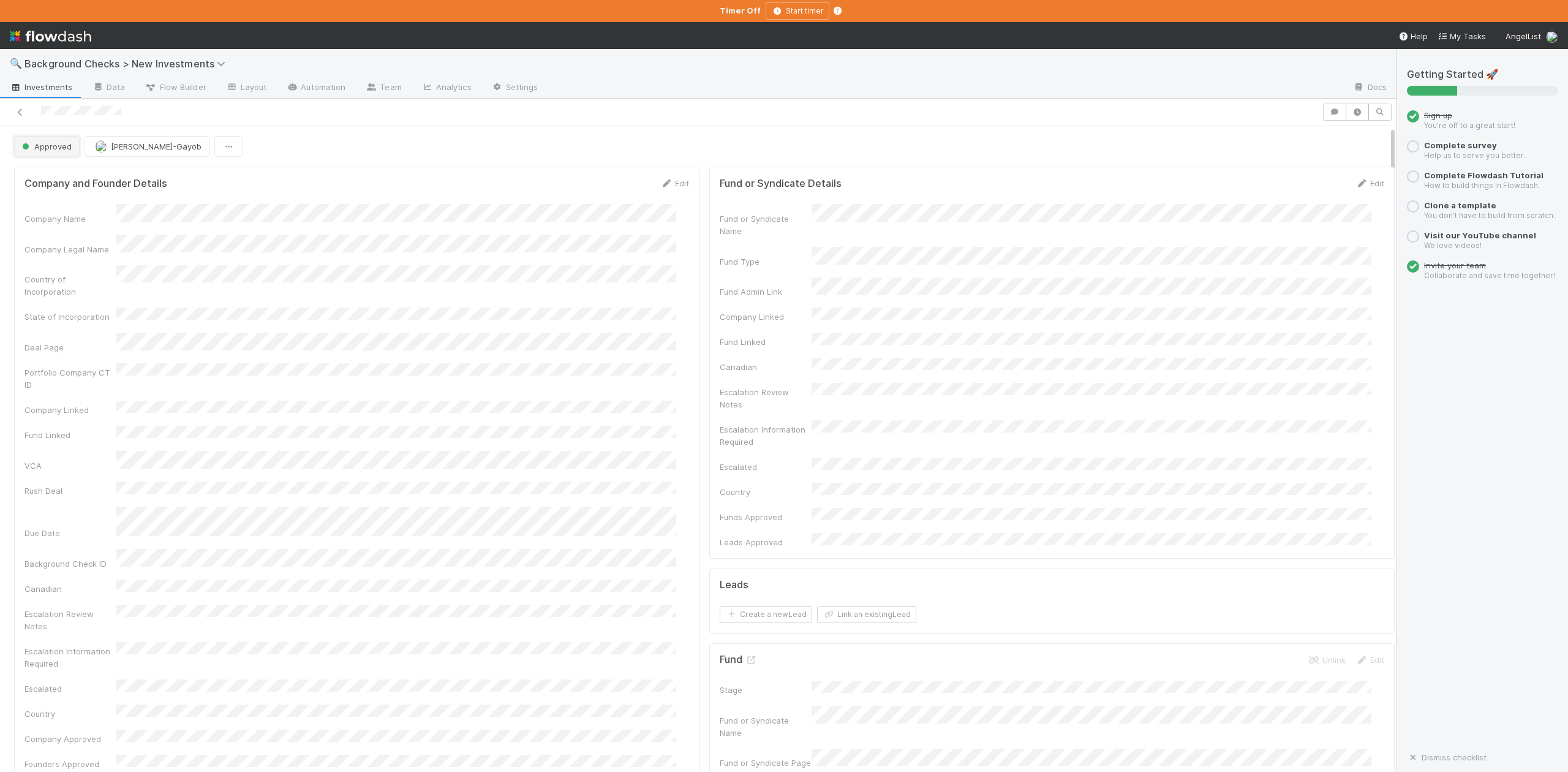
click at [53, 150] on span "Approved" at bounding box center [45, 146] width 52 height 10
click at [69, 204] on span "In Progress" at bounding box center [46, 201] width 58 height 10
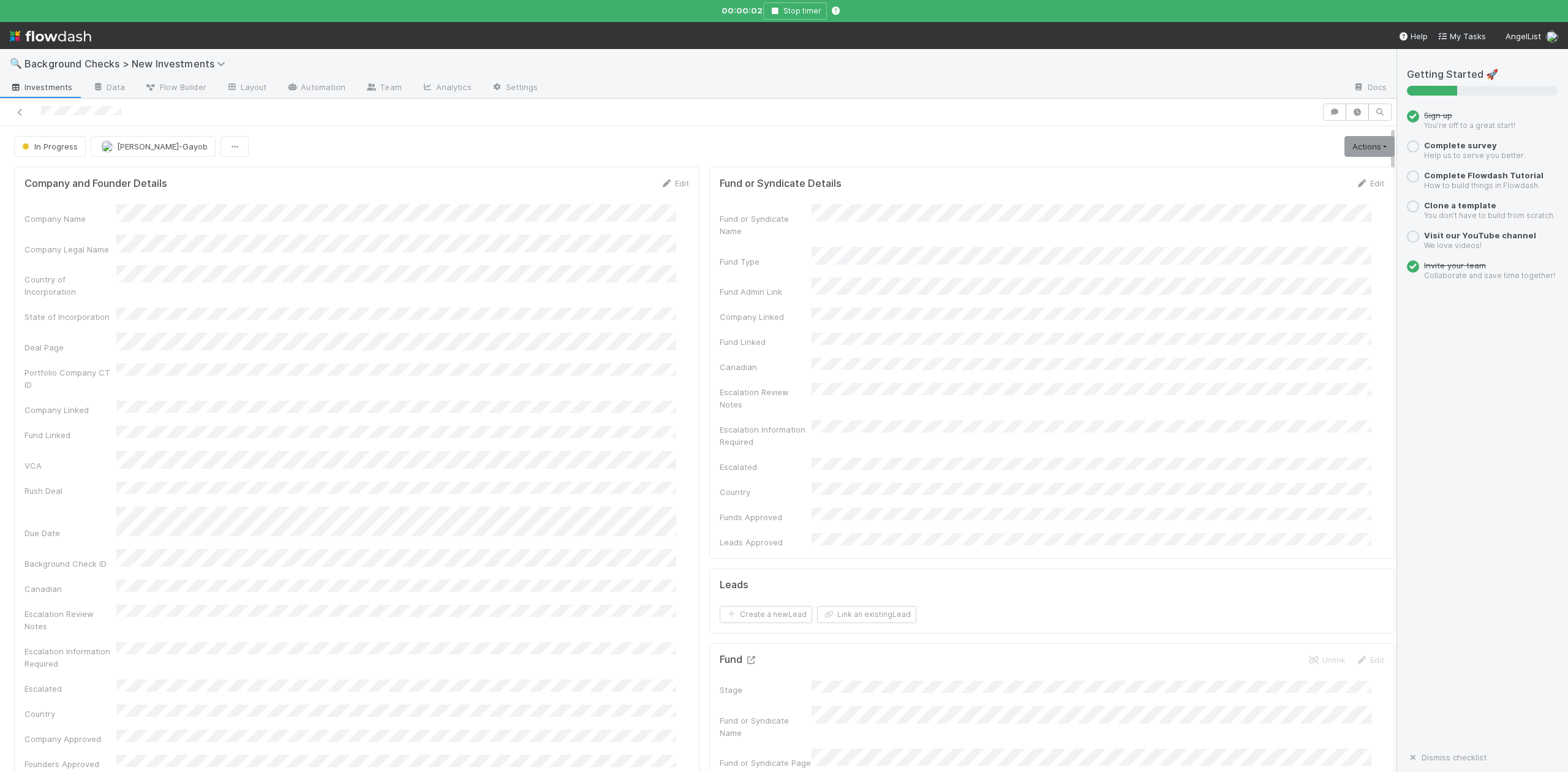
click at [745, 656] on icon at bounding box center [751, 660] width 12 height 8
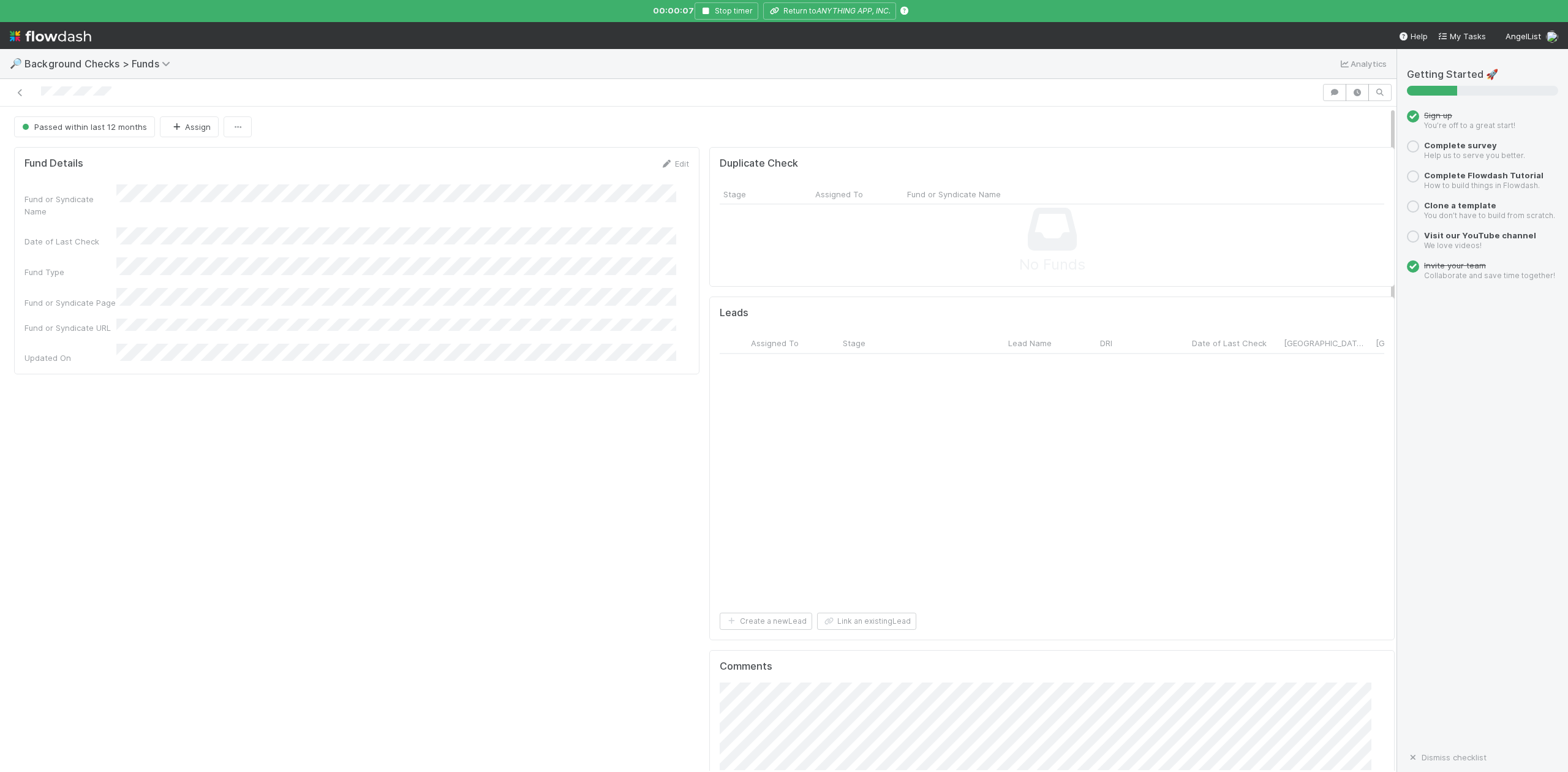
scroll to position [3292, 0]
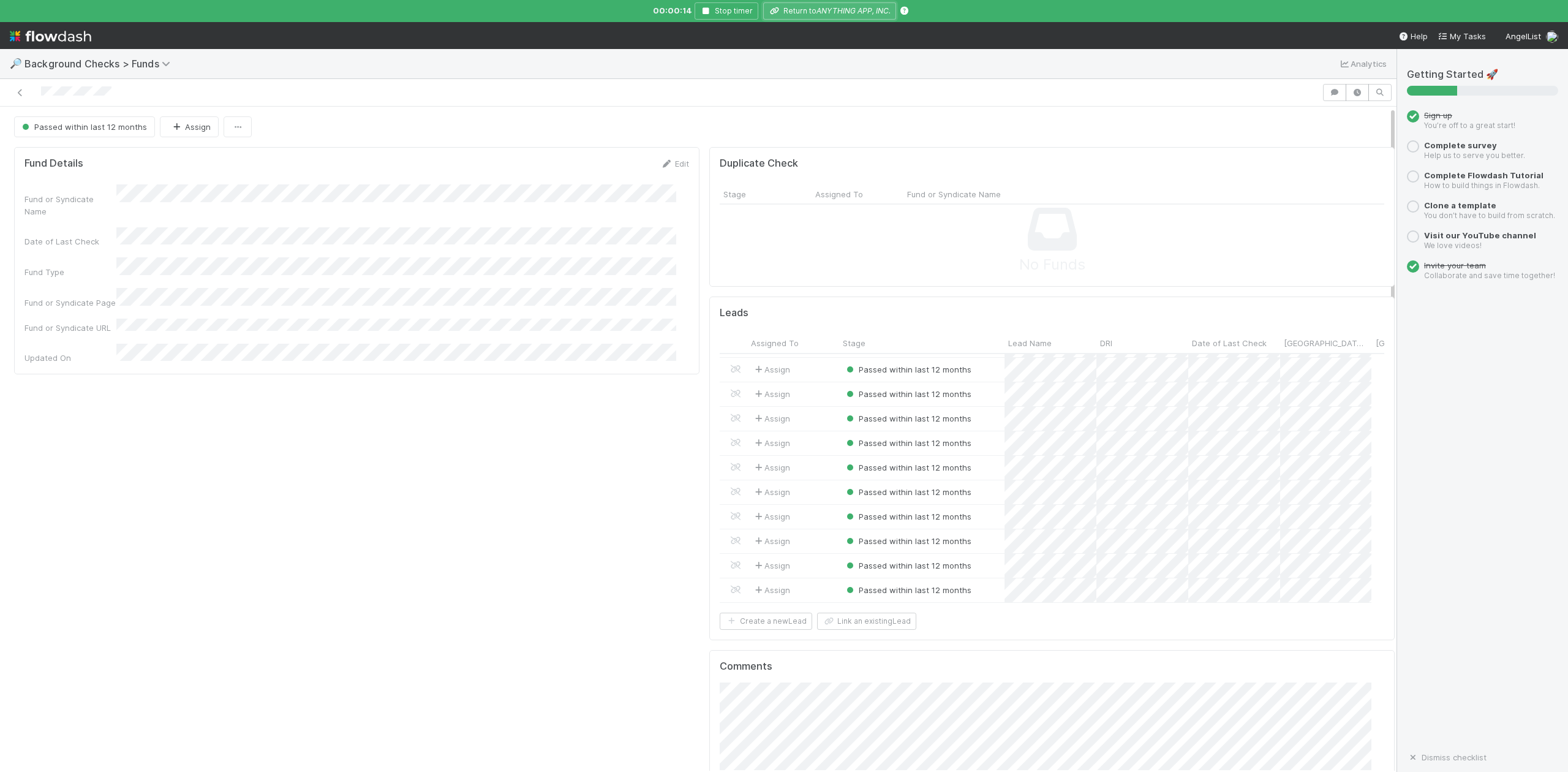
click at [822, 7] on icon "ANYTHING APP, INC." at bounding box center [853, 11] width 74 height 9
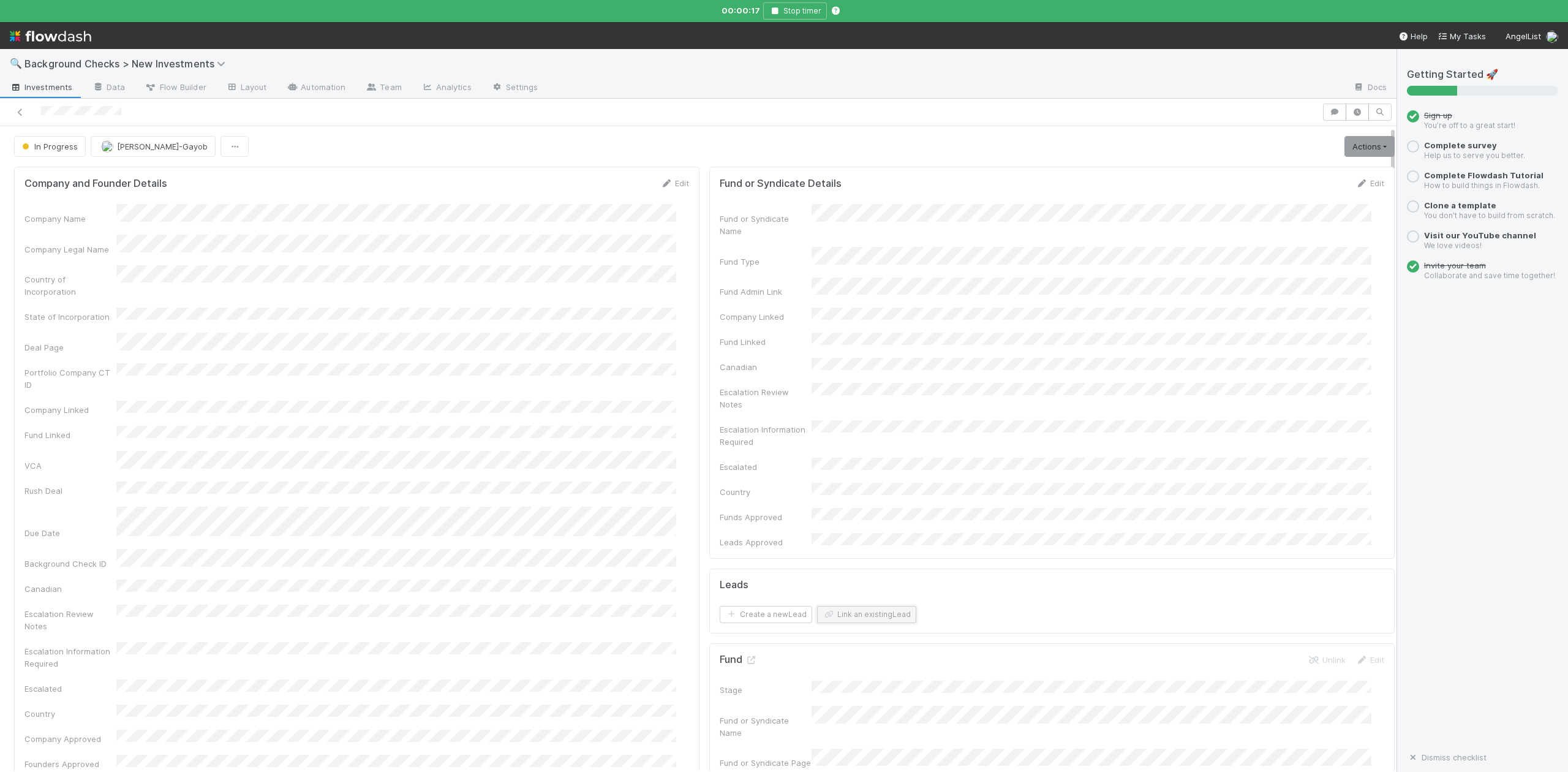
click at [861, 606] on button "Link an existing Lead" at bounding box center [867, 615] width 100 height 17
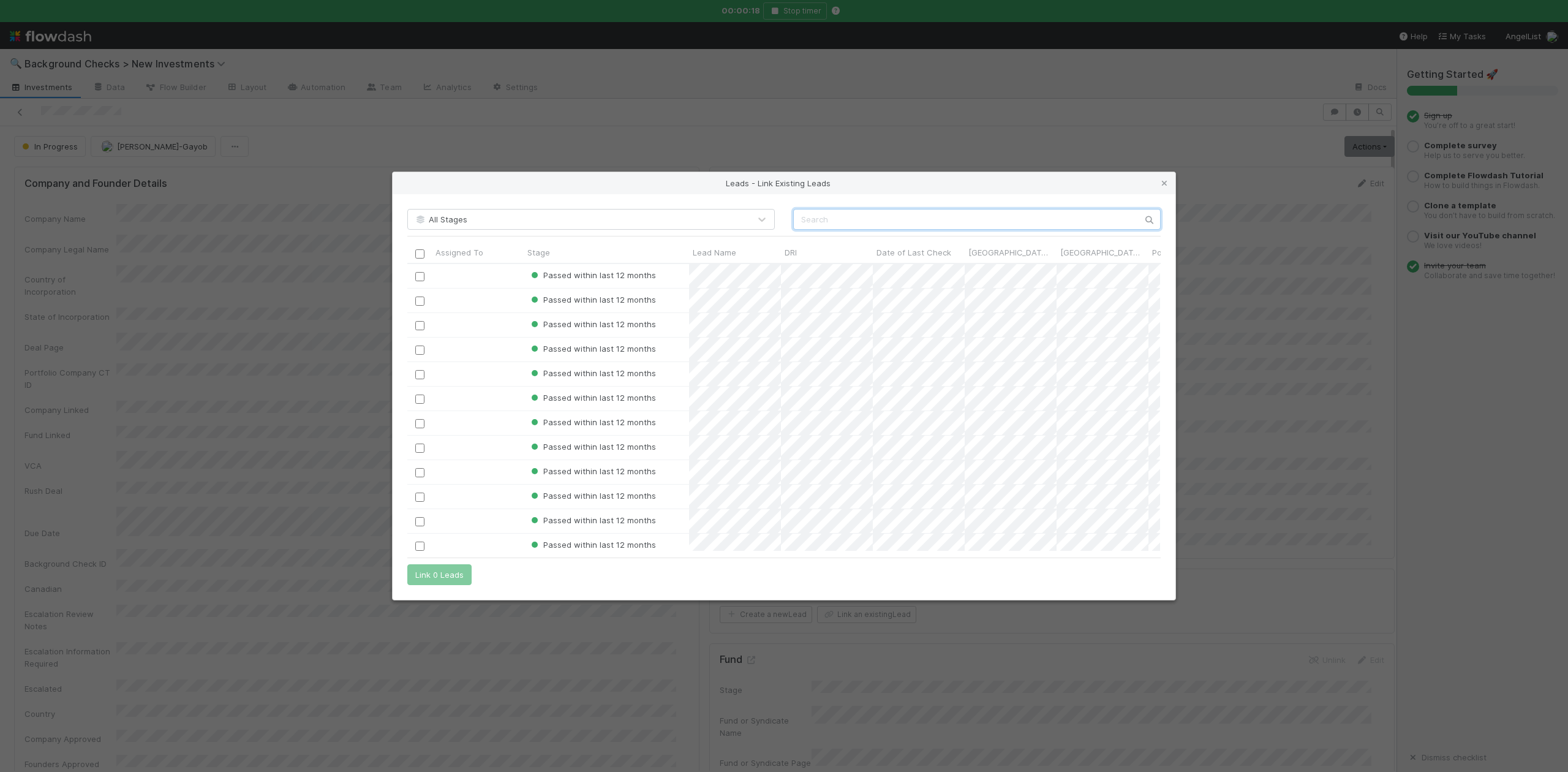
click at [817, 209] on input "text" at bounding box center [977, 219] width 367 height 21
paste input "Marc Assens Reina"
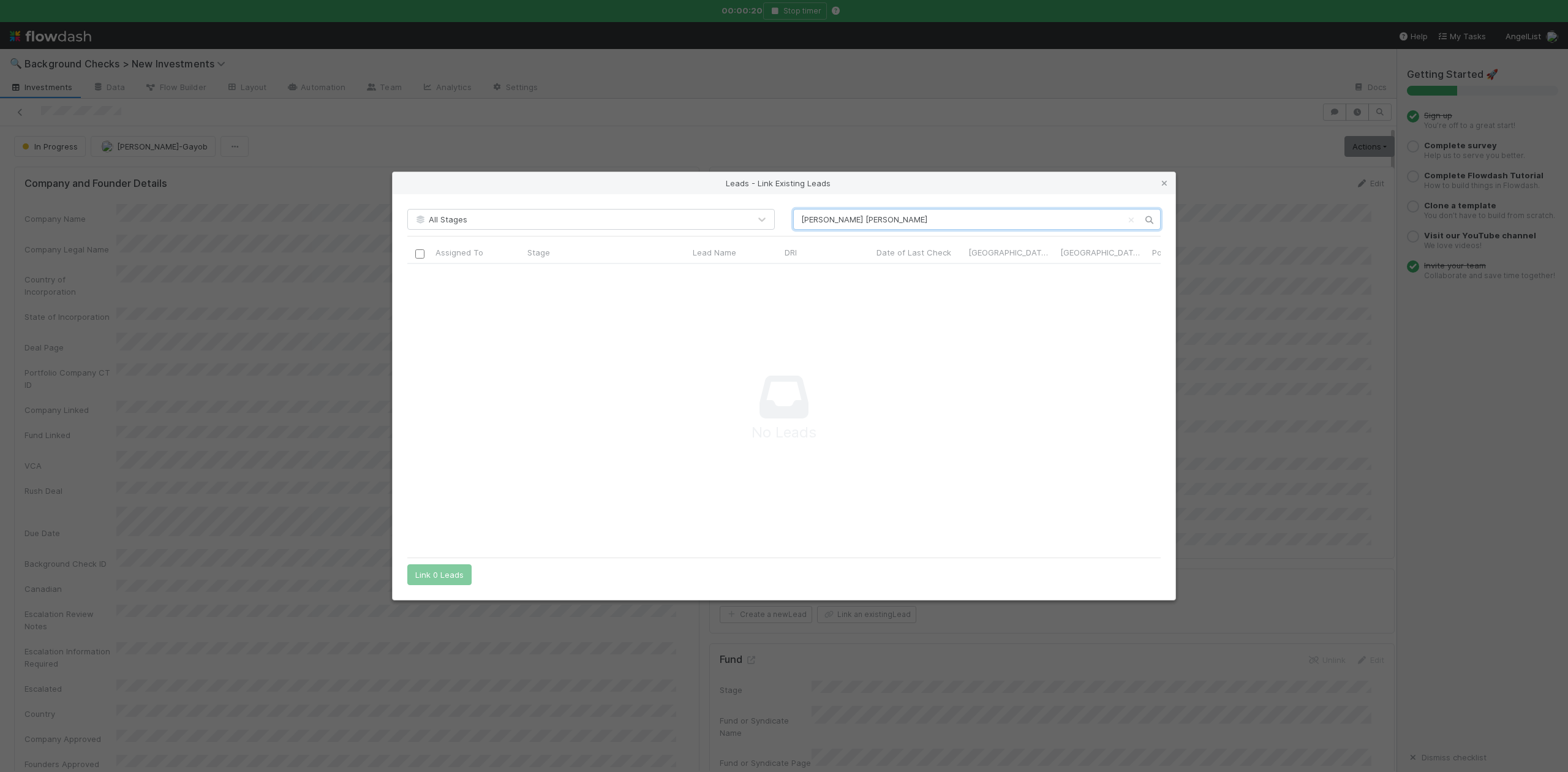
scroll to position [263, 728]
click at [800, 218] on input "Marc Assens Reina" at bounding box center [977, 219] width 367 height 21
click at [896, 215] on input "Marc Assens Reina" at bounding box center [977, 219] width 367 height 21
type input "Marc Assens Reina"
click at [1165, 181] on icon at bounding box center [1165, 184] width 12 height 8
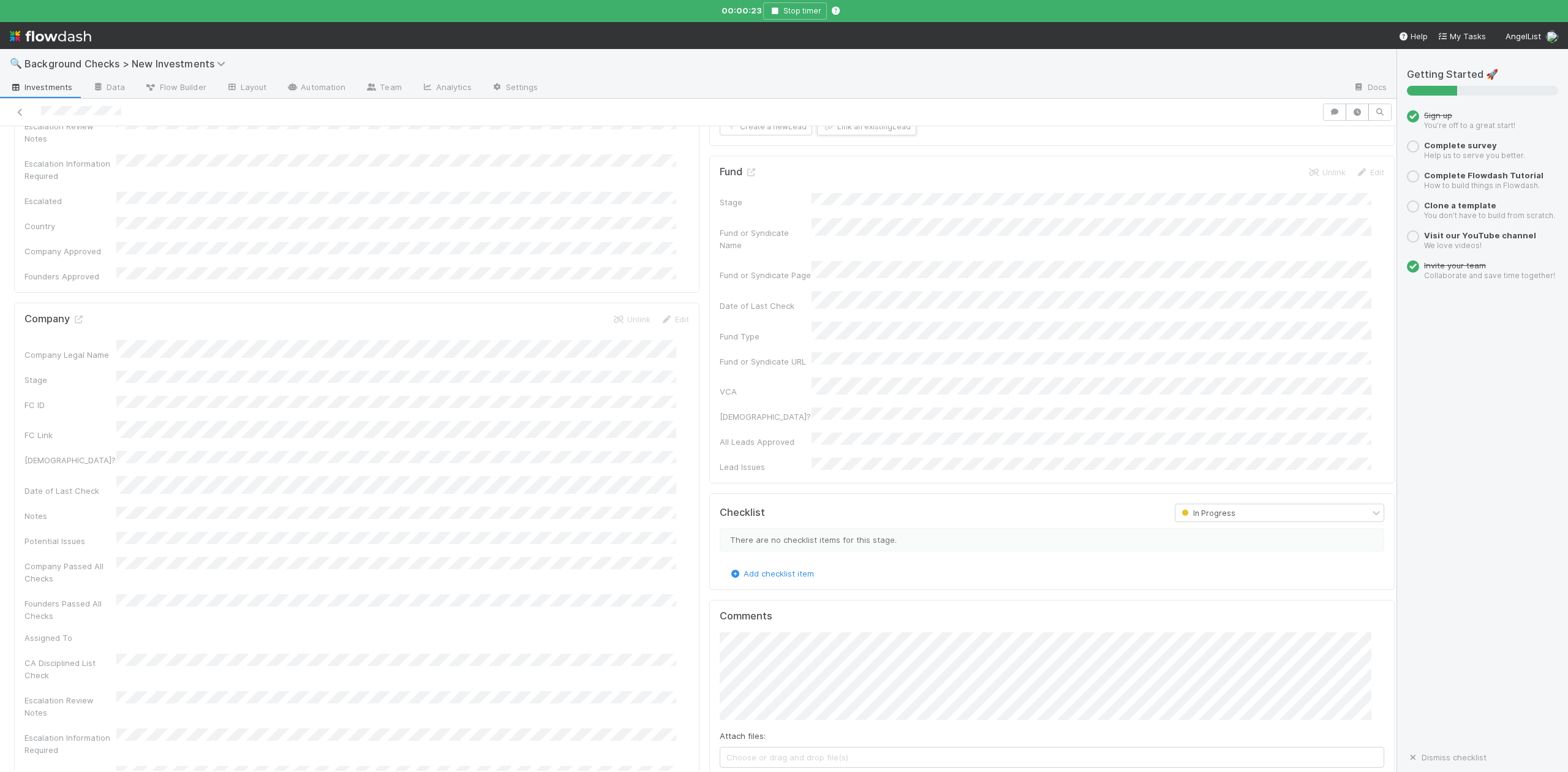
scroll to position [653, 0]
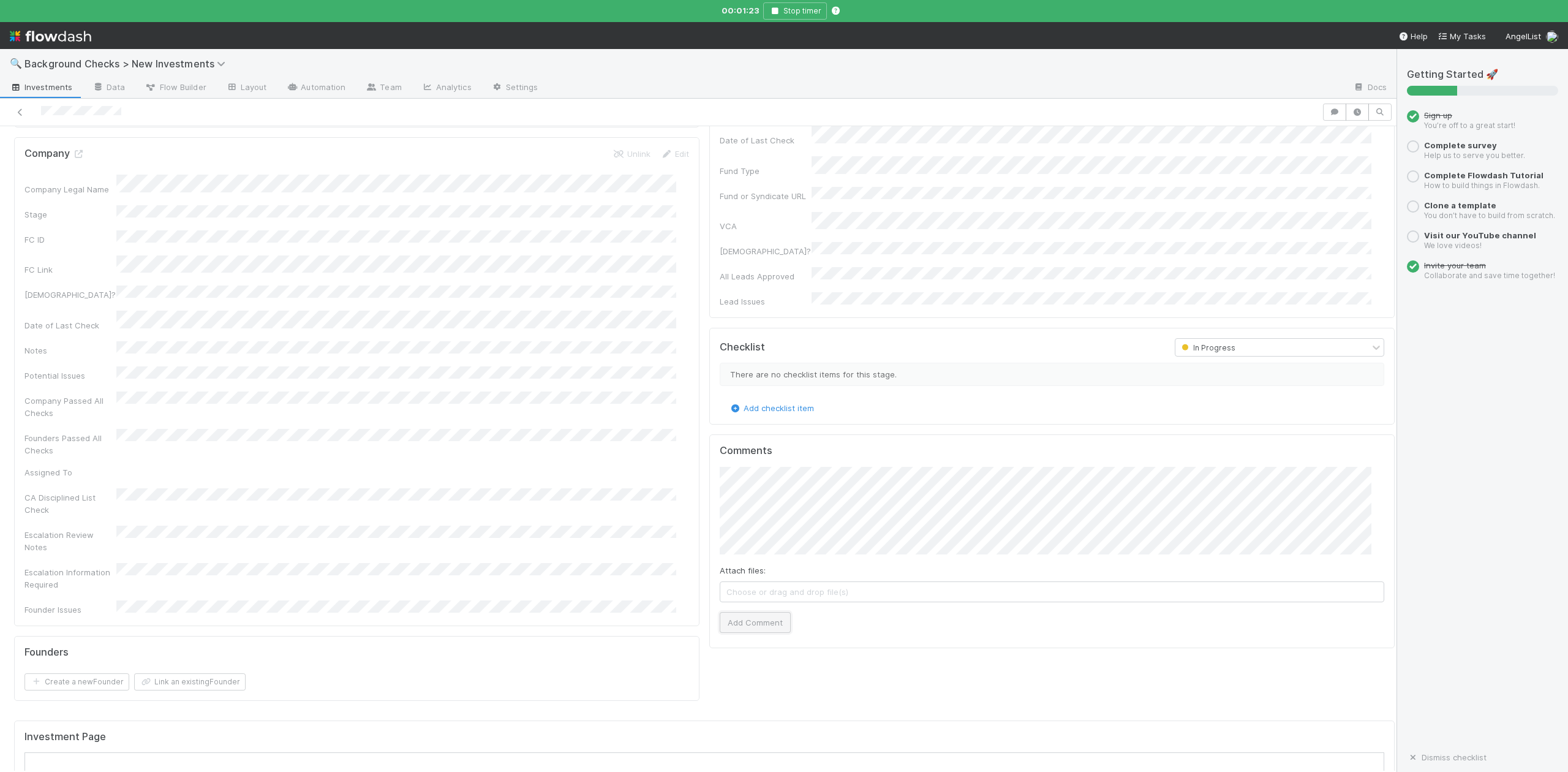
click at [753, 612] on button "Add Comment" at bounding box center [755, 622] width 71 height 21
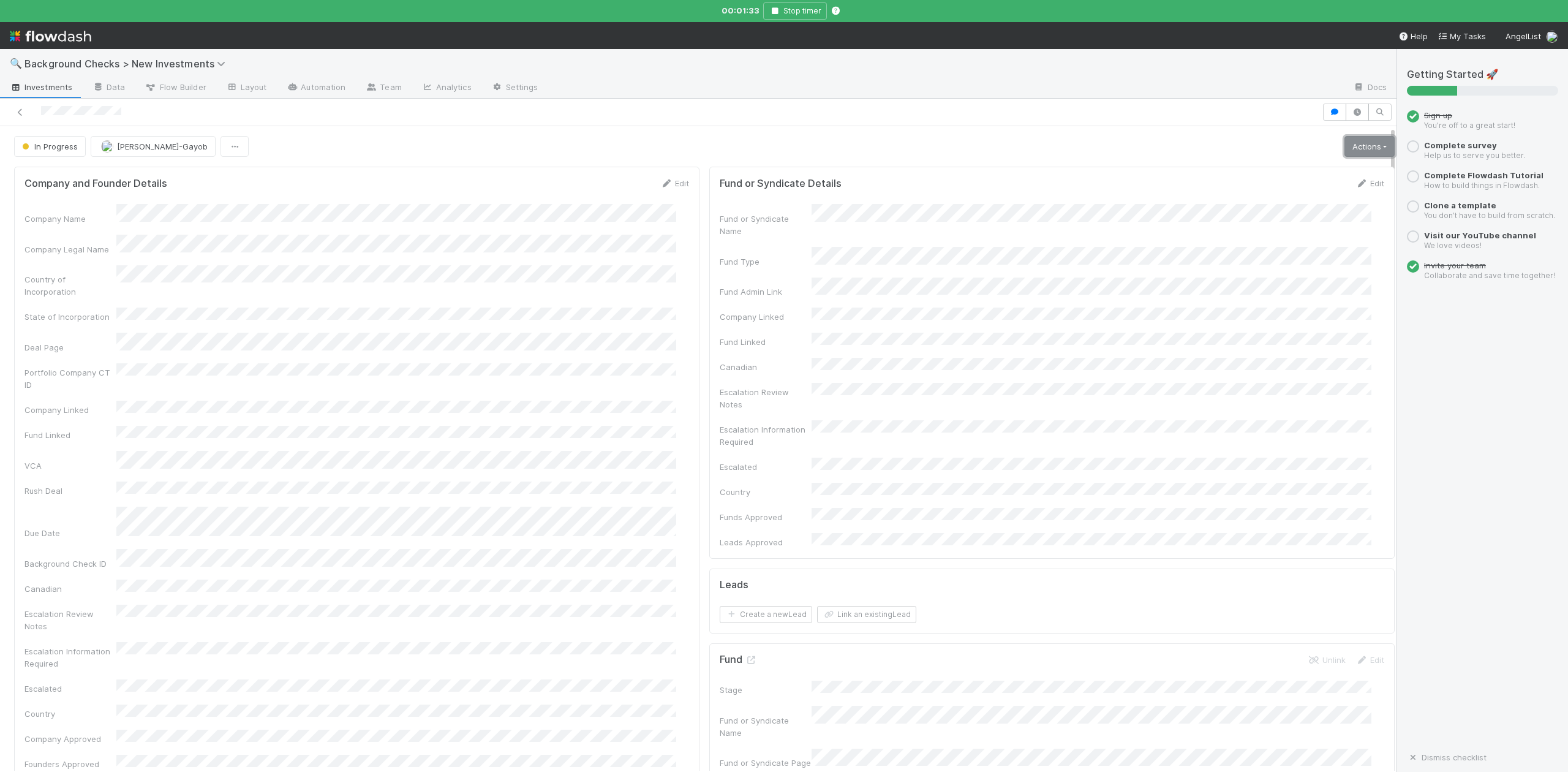
click at [1345, 145] on link "Actions" at bounding box center [1370, 146] width 51 height 21
click at [1268, 174] on button "Finish" at bounding box center [1328, 172] width 137 height 17
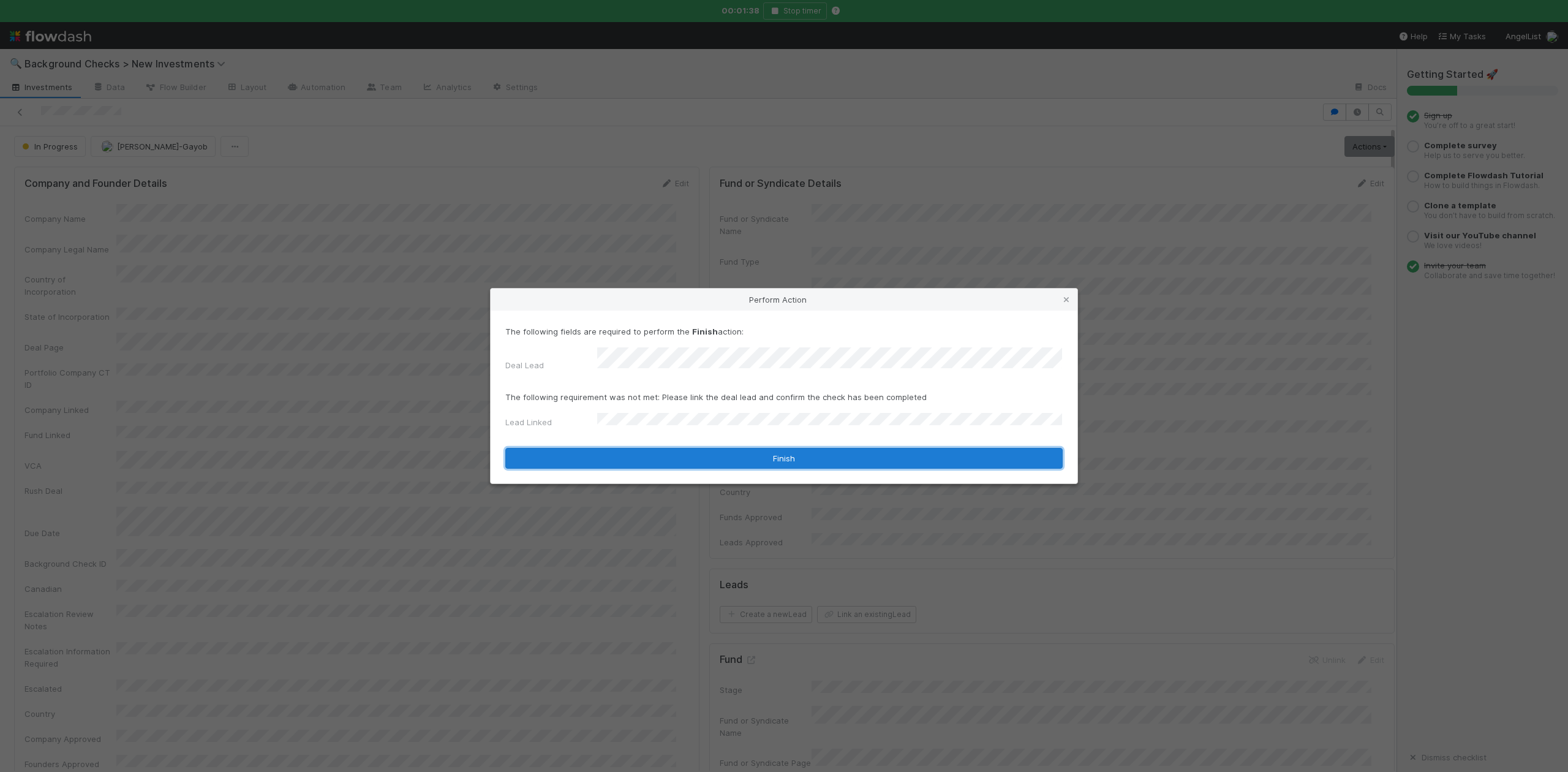
click at [617, 454] on button "Finish" at bounding box center [784, 458] width 557 height 21
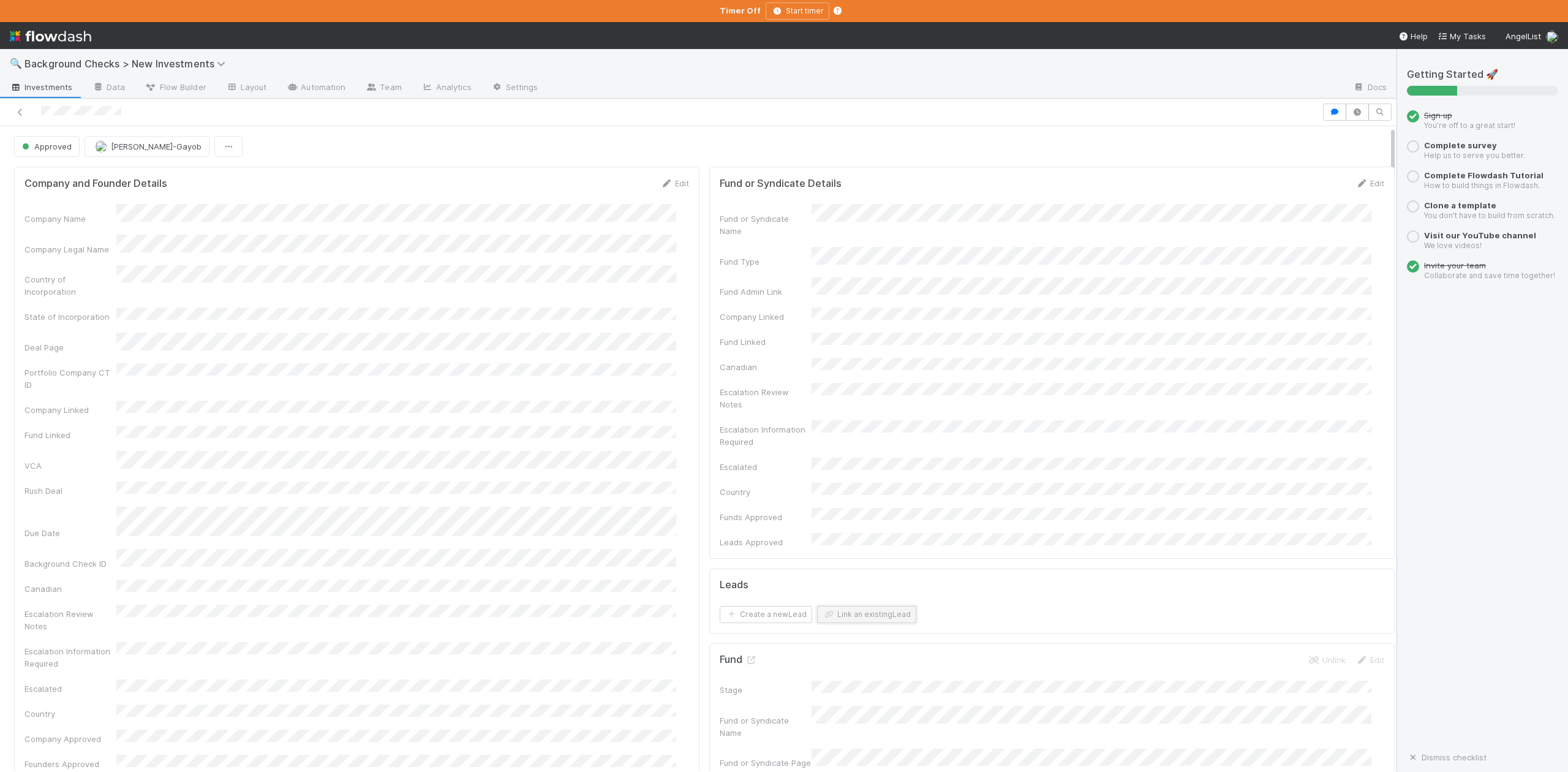
click at [857, 606] on button "Link an existing Lead" at bounding box center [867, 615] width 100 height 17
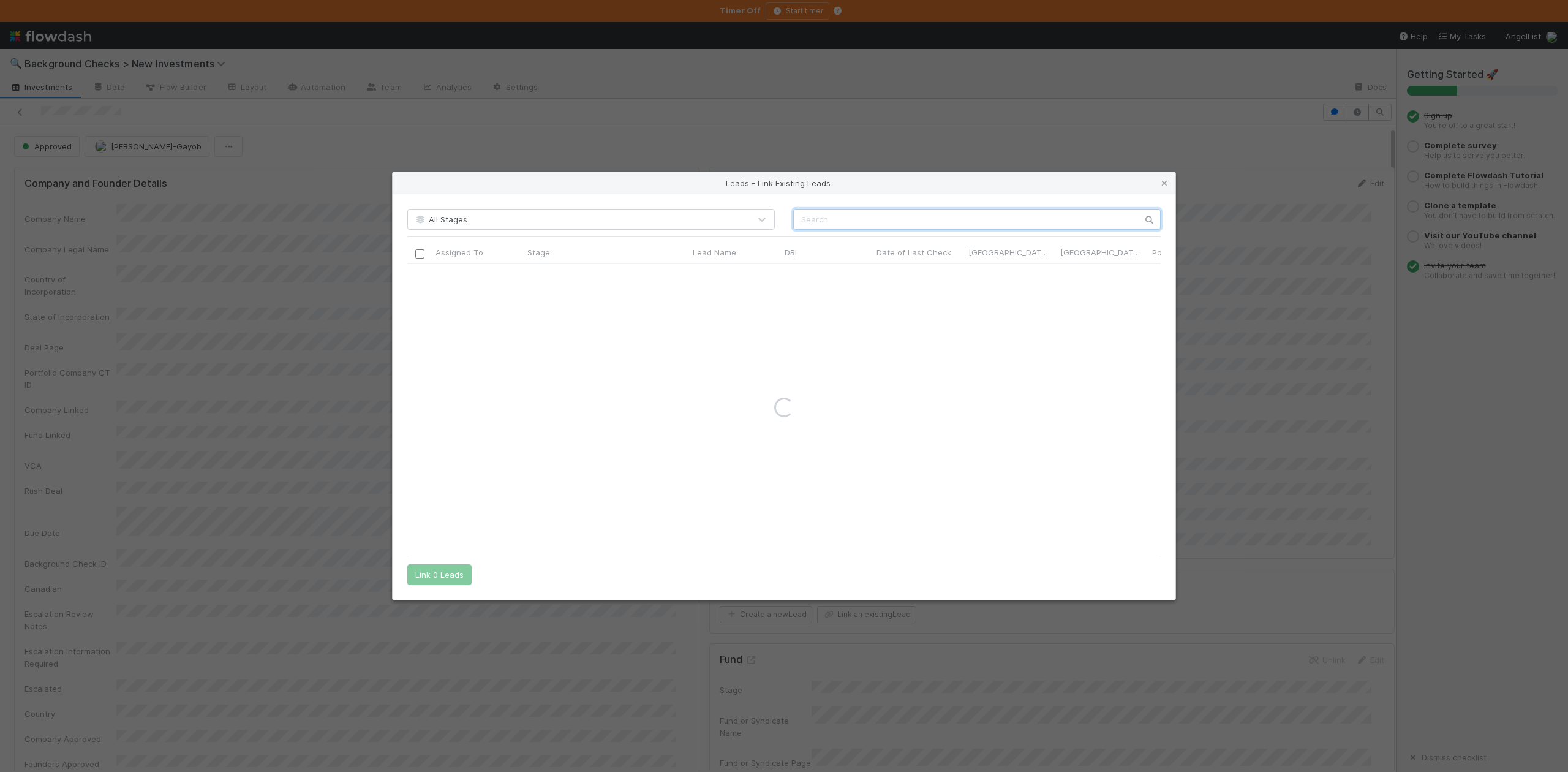
click at [810, 216] on input "text" at bounding box center [977, 219] width 367 height 21
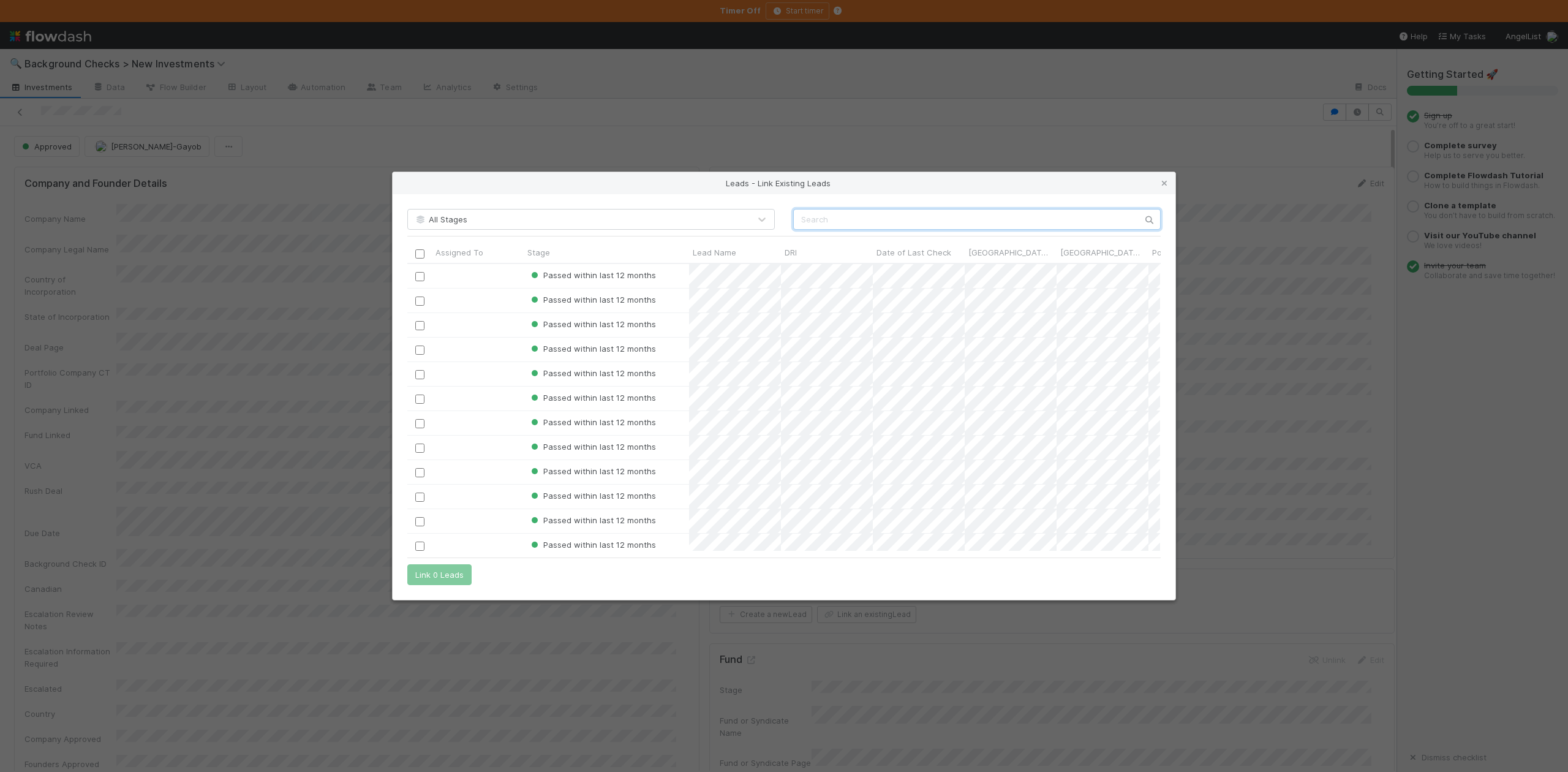
scroll to position [275, 741]
paste input "Marc Assens Reina"
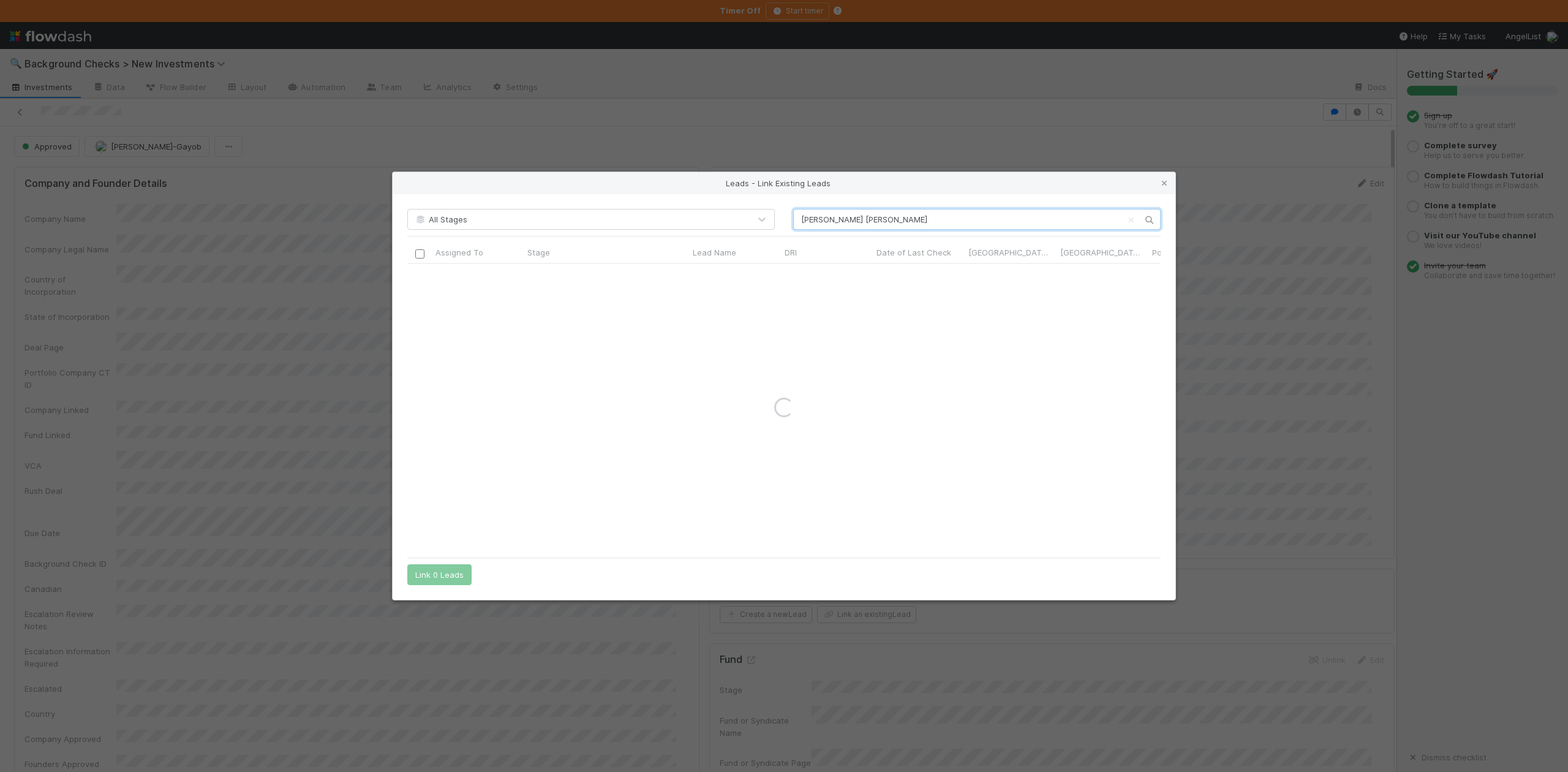
click at [805, 216] on input "Marc Assens Reina" at bounding box center [977, 219] width 367 height 21
click at [894, 218] on input "Marc Assens Reina" at bounding box center [977, 219] width 367 height 21
type input "Marc Assens Reina"
click at [1164, 180] on icon at bounding box center [1165, 184] width 12 height 8
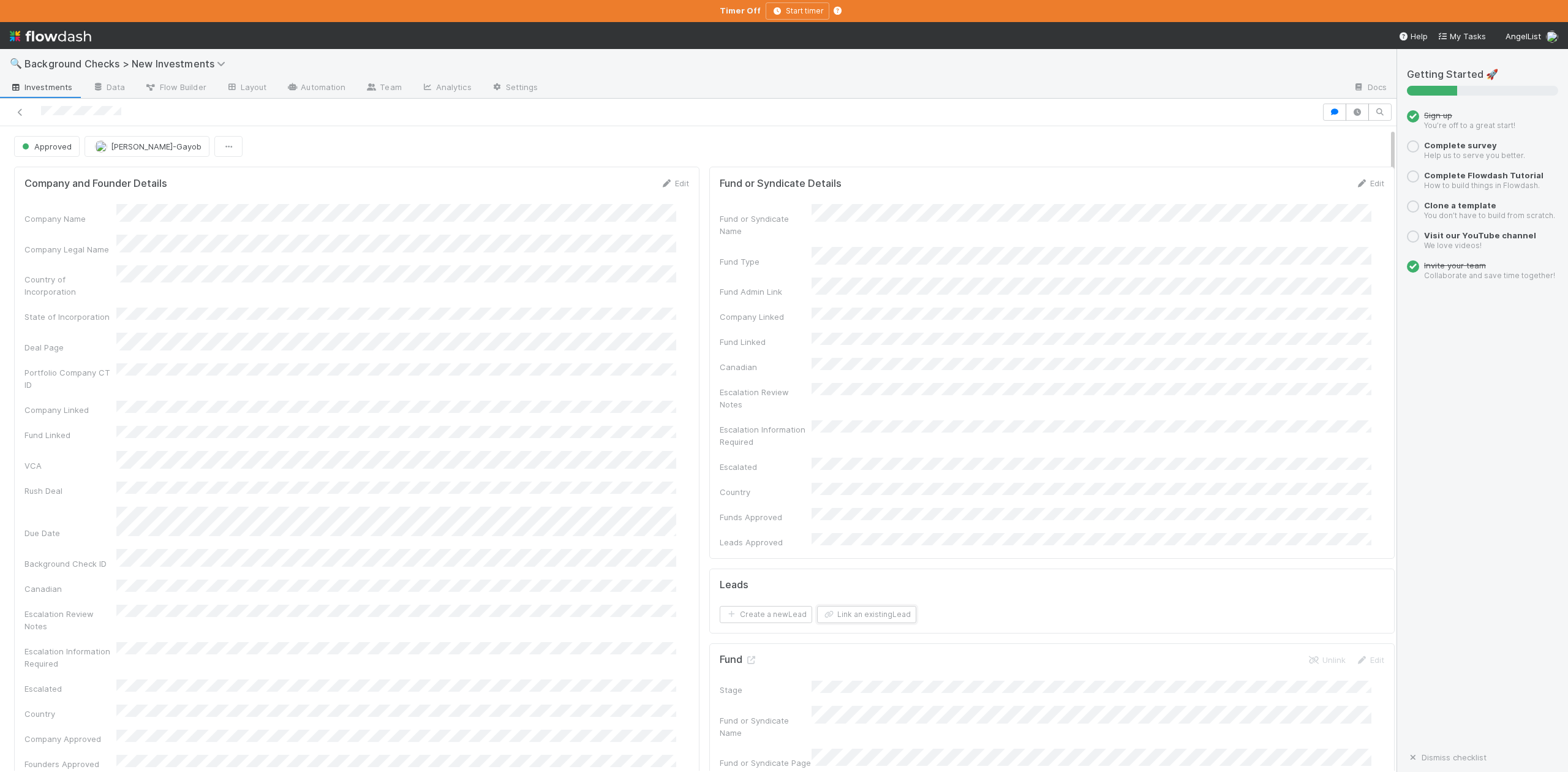
scroll to position [327, 0]
click at [745, 330] on icon at bounding box center [751, 334] width 12 height 8
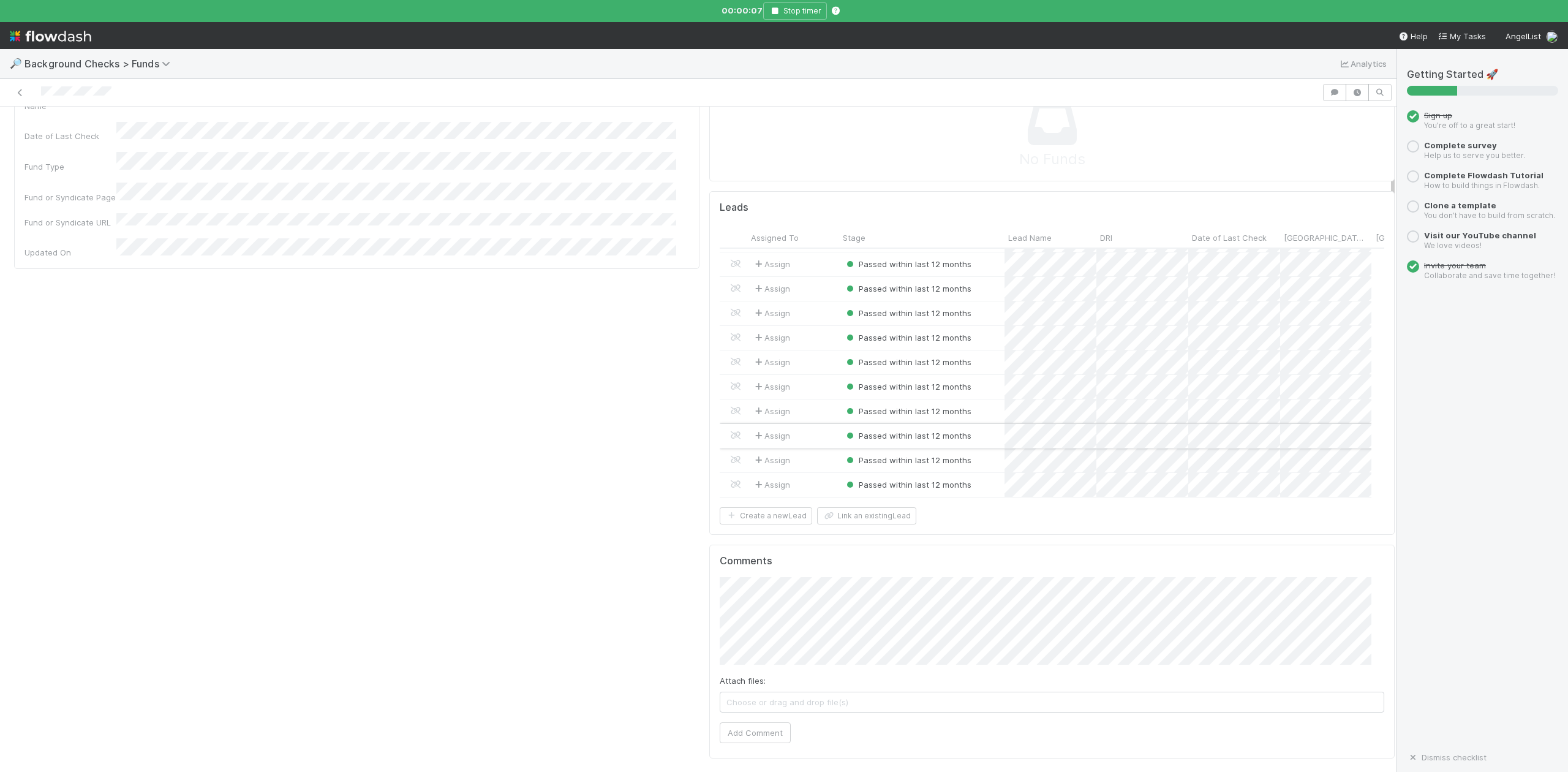
scroll to position [82, 0]
click at [882, 540] on button "Link an existing Lead" at bounding box center [867, 540] width 100 height 17
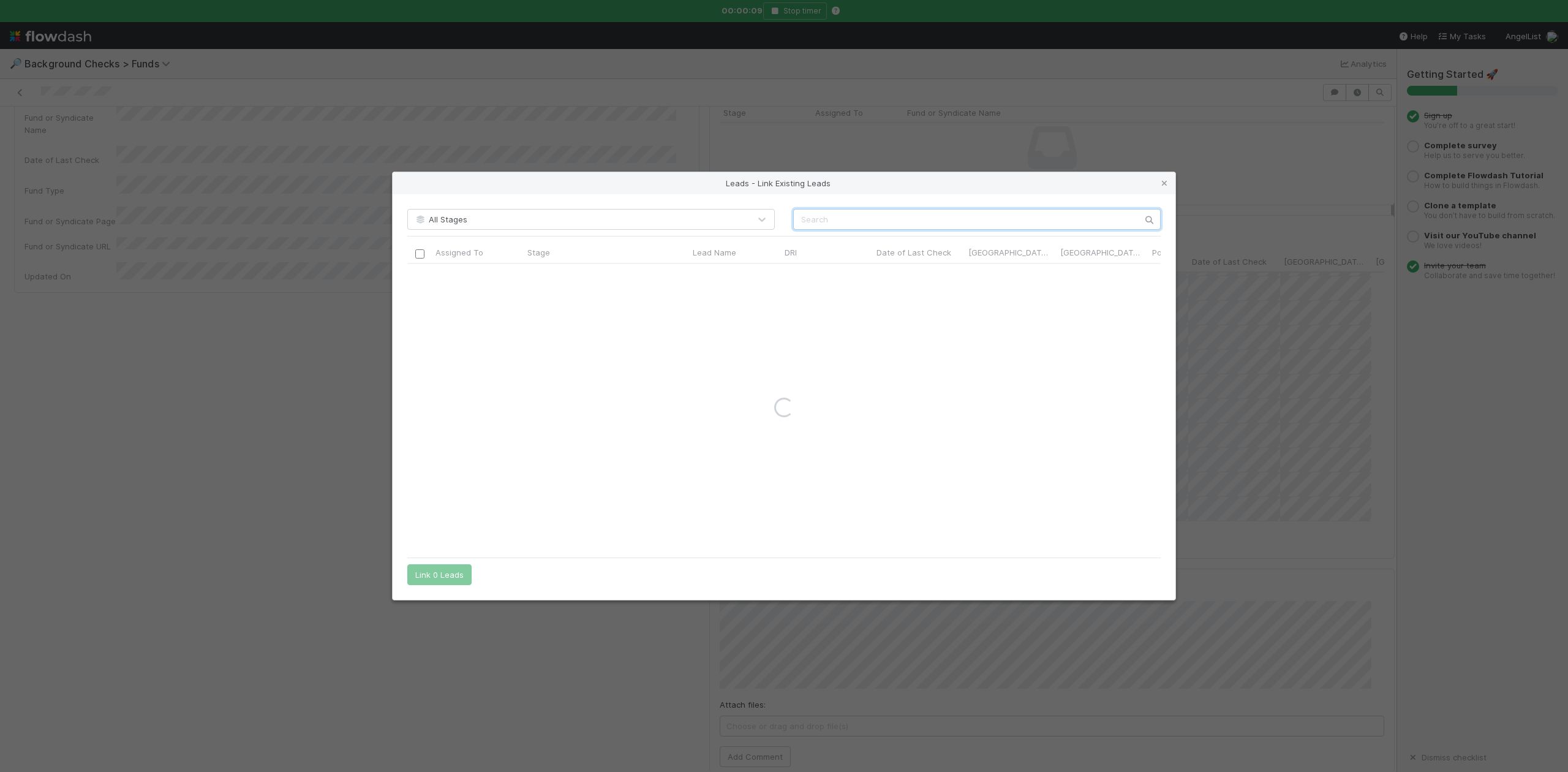
click at [822, 224] on input "text" at bounding box center [977, 219] width 367 height 21
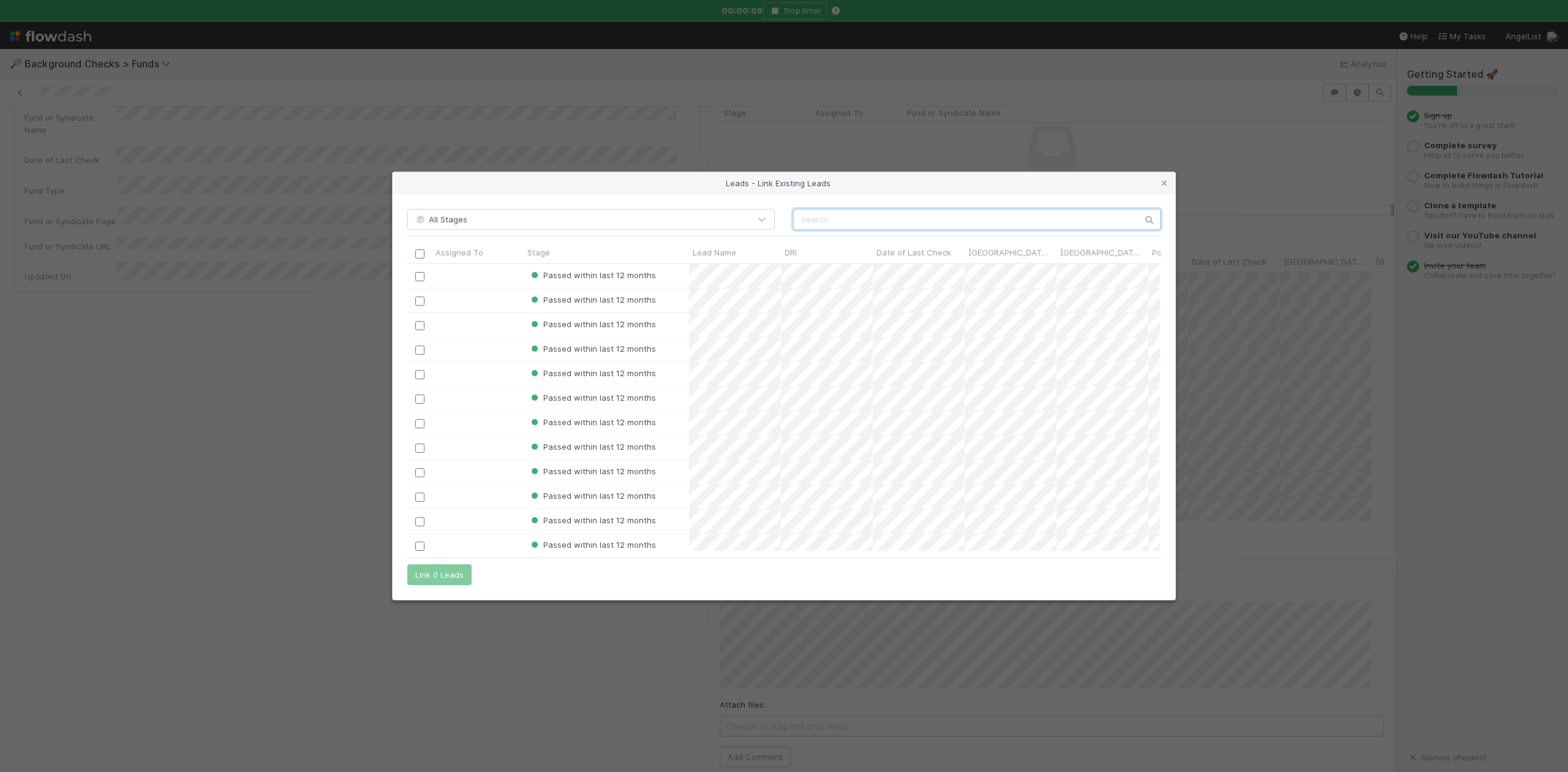
scroll to position [275, 741]
paste input "Marc Assens Reina"
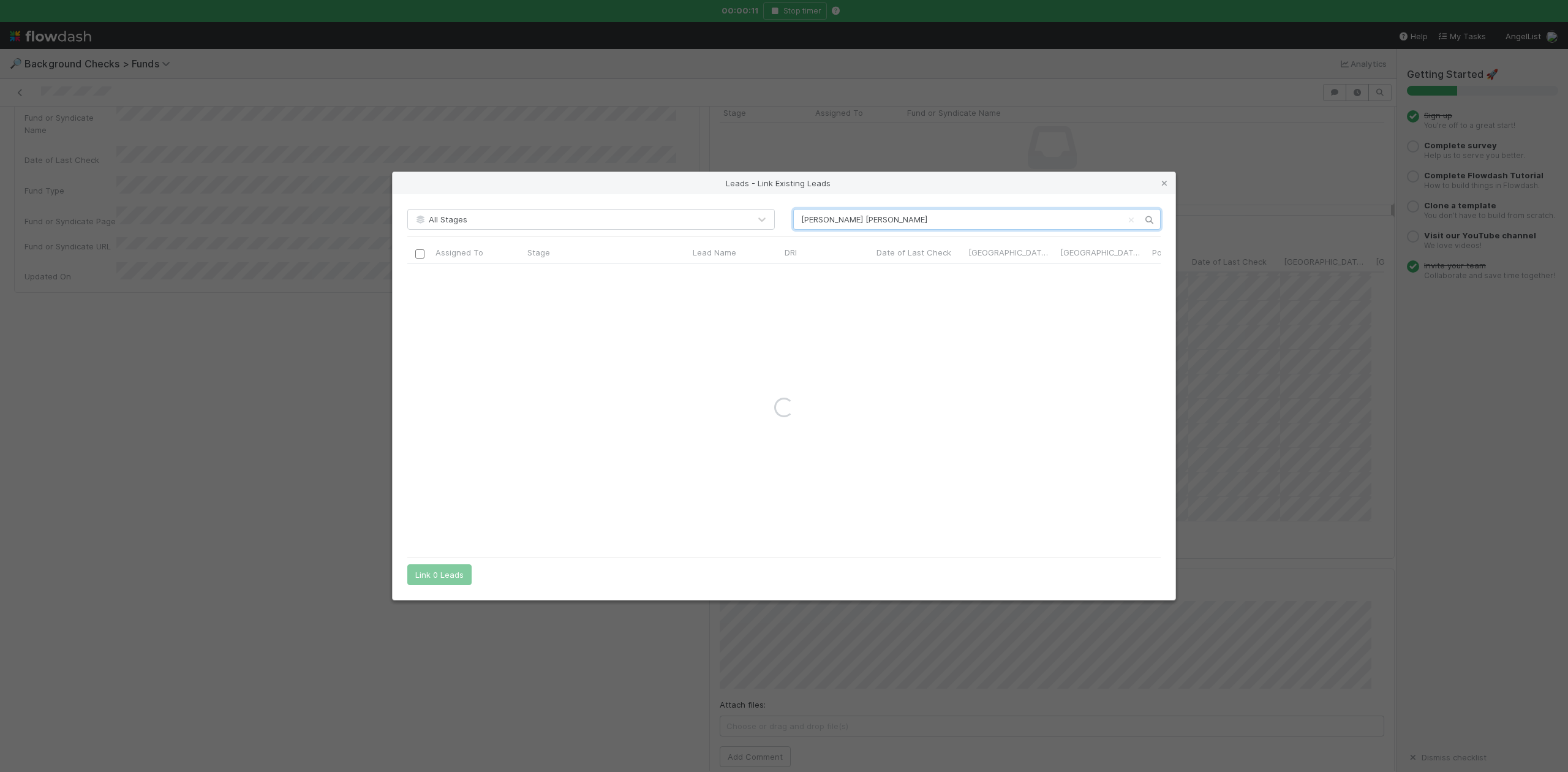
click at [802, 219] on input "Marc Assens Reina" at bounding box center [977, 219] width 367 height 21
type input "Marc Assens Reina"
click at [1164, 180] on icon at bounding box center [1165, 184] width 12 height 8
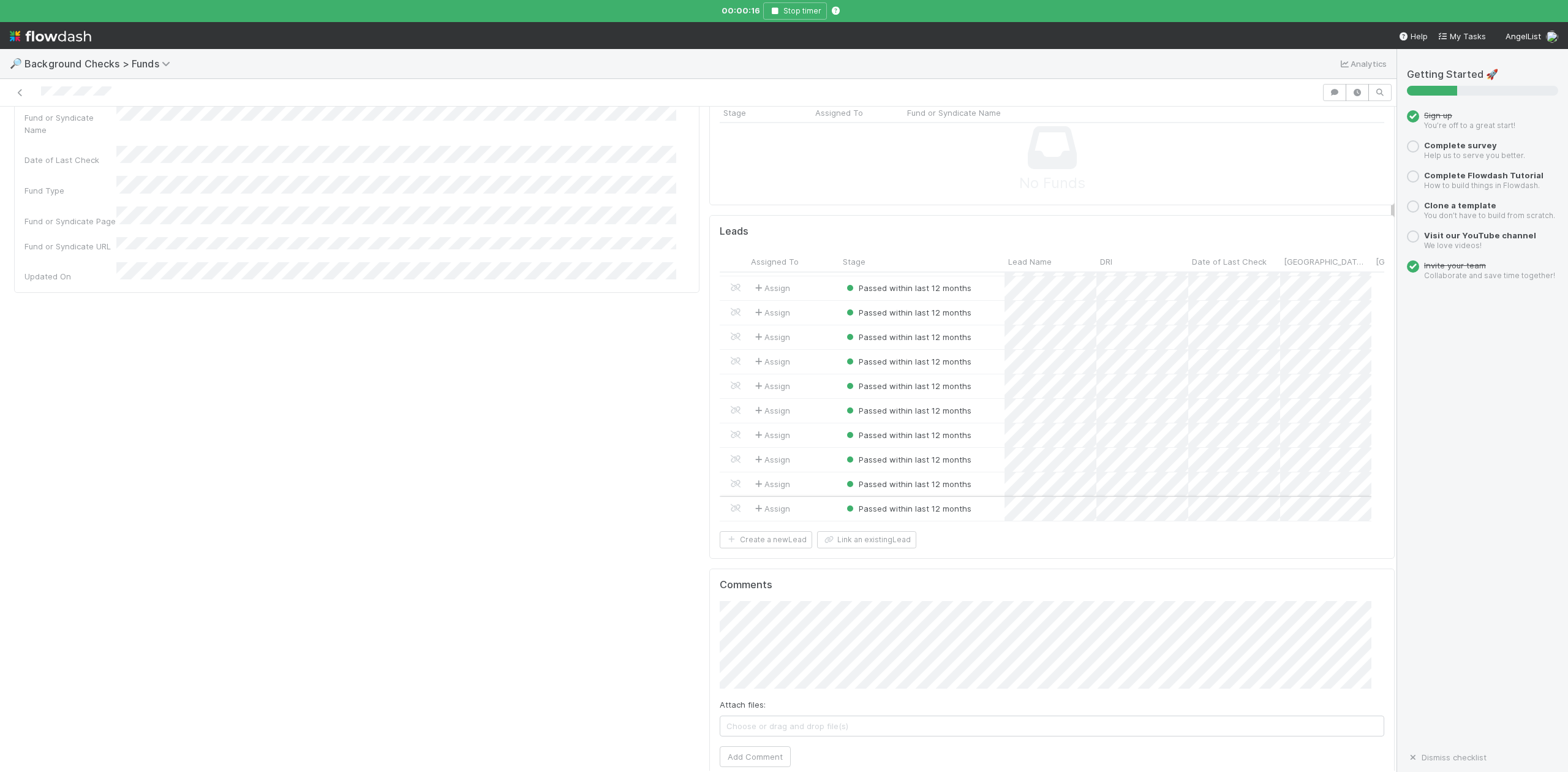
click at [973, 497] on div "Passed within last 12 months" at bounding box center [921, 508] width 166 height 24
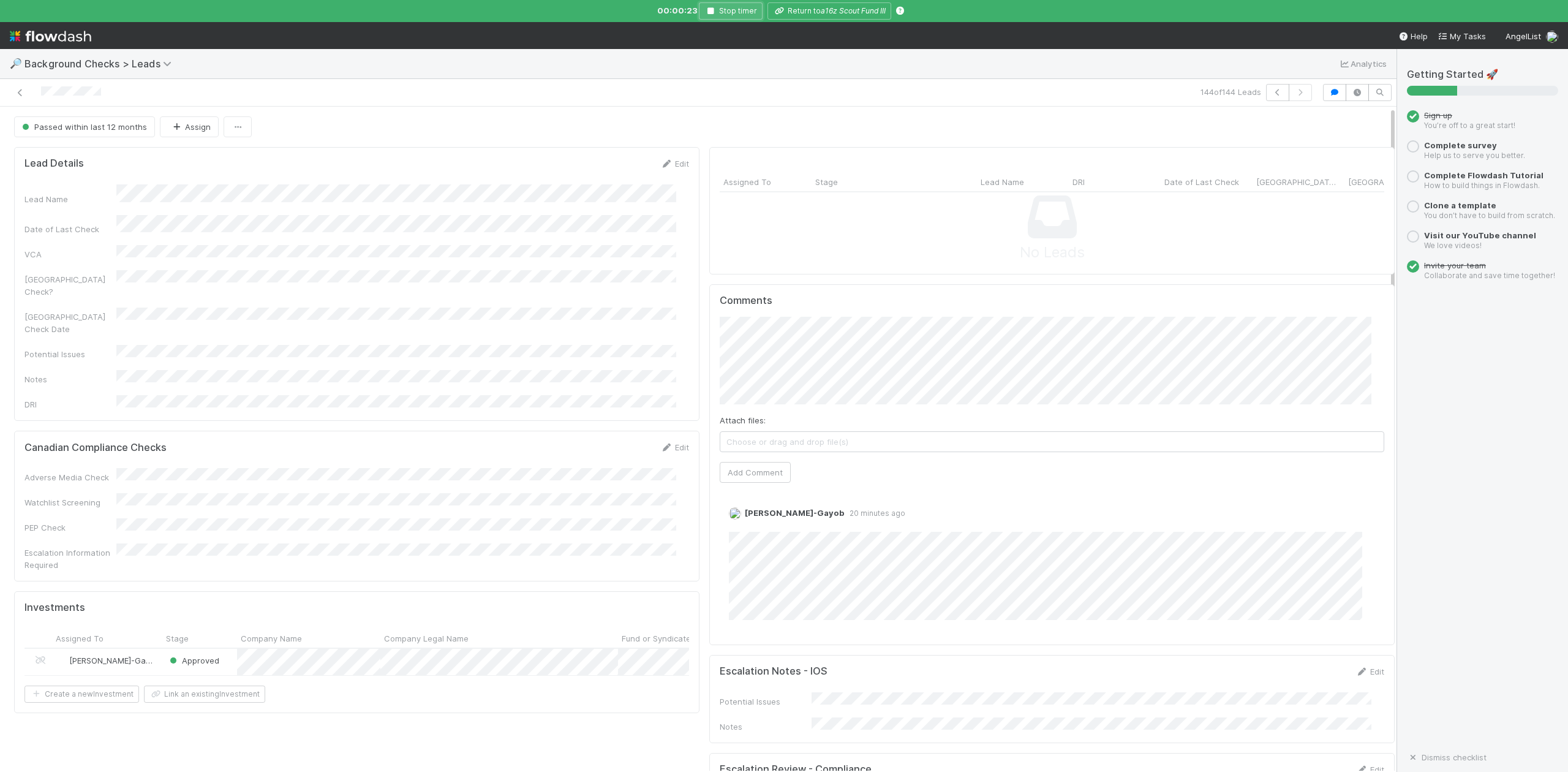
click at [713, 11] on icon "button" at bounding box center [710, 10] width 12 height 7
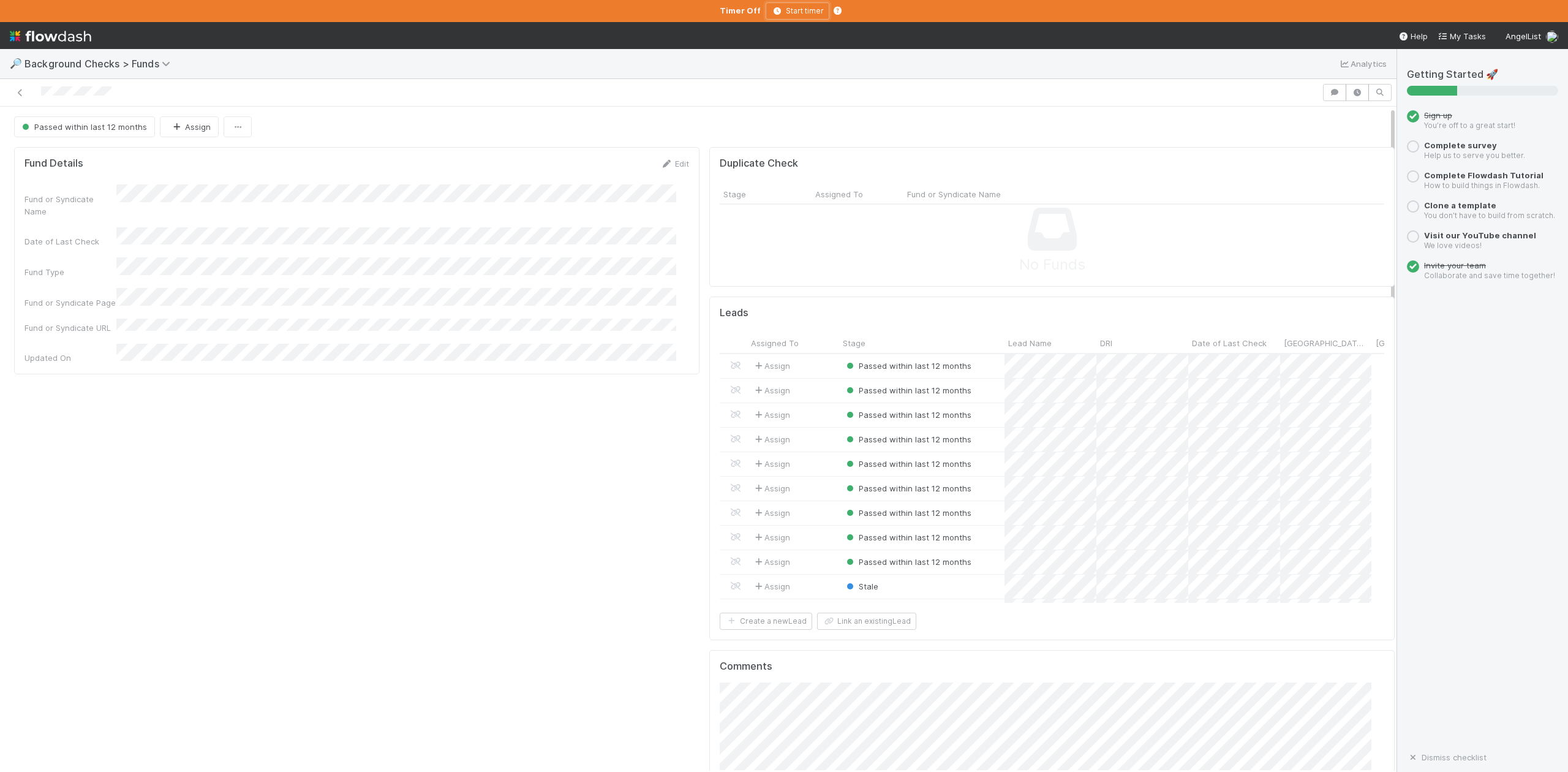
scroll to position [237, 640]
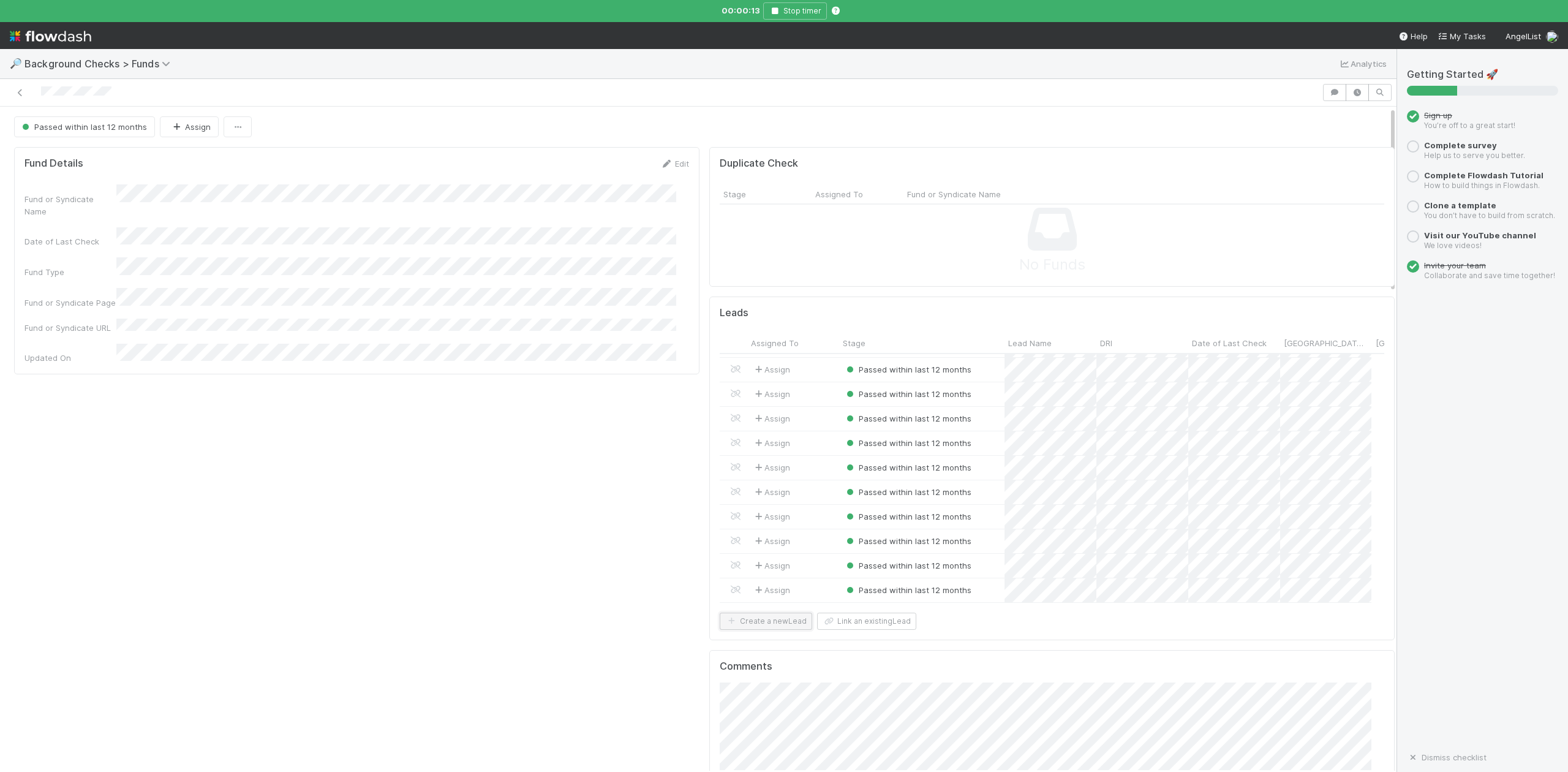
click at [750, 629] on button "Create a new Lead" at bounding box center [766, 621] width 93 height 17
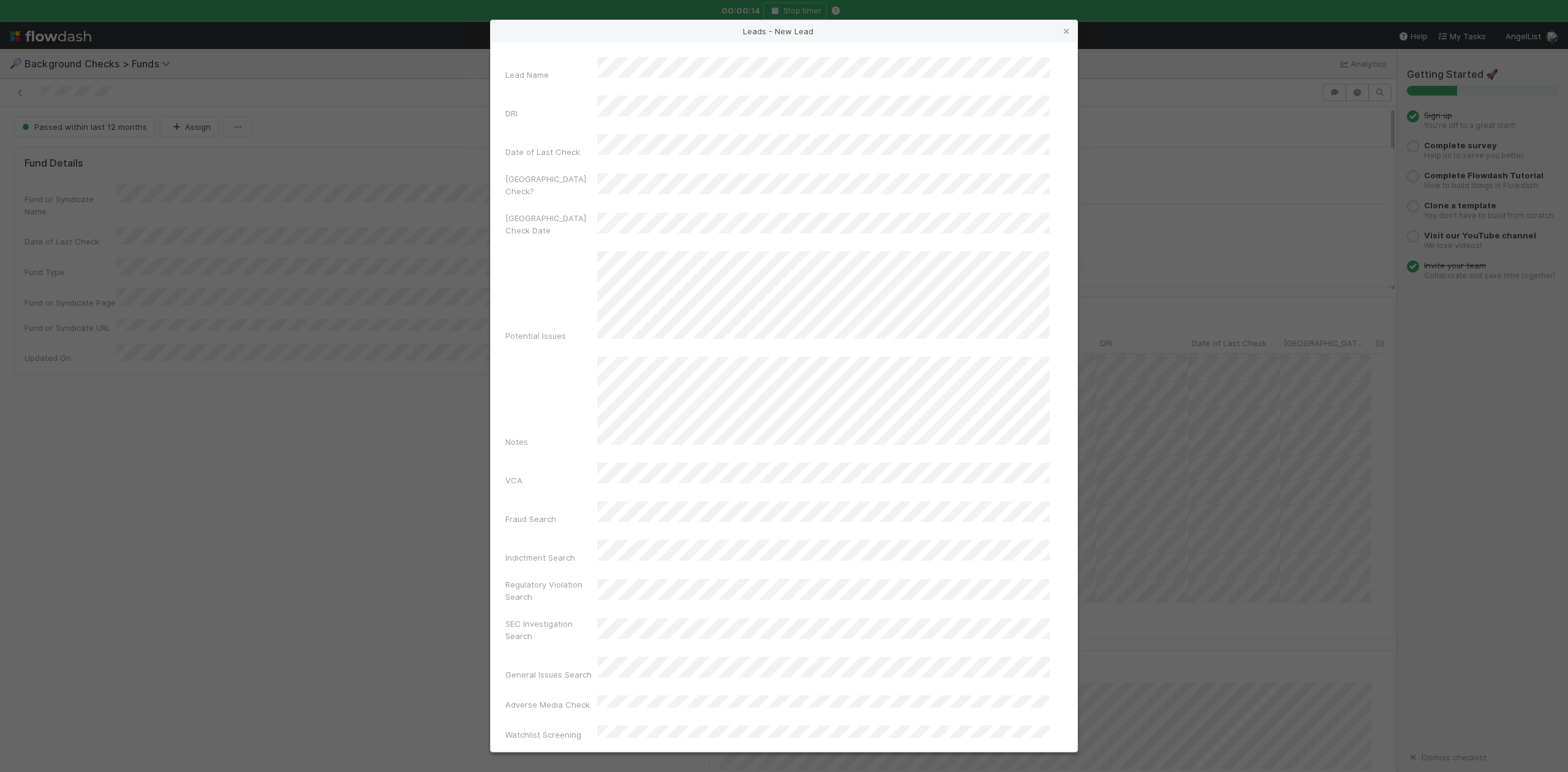
click at [643, 54] on div "Lead Name DRI Date of Last Check Canada Check? Canada Check Date Potential Issu…" at bounding box center [784, 397] width 587 height 710
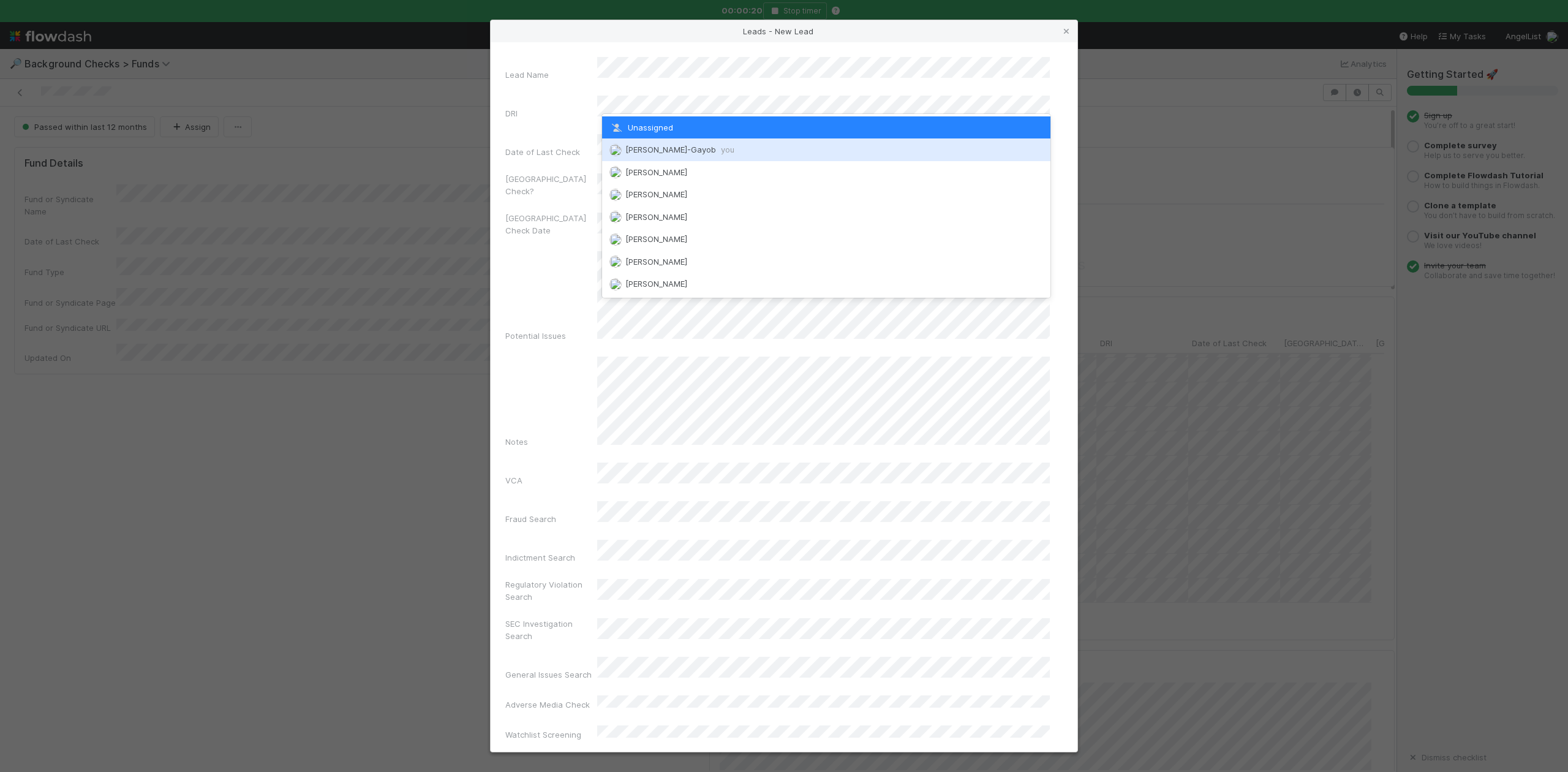
click at [684, 152] on span "Loraine Pati-Gayob you" at bounding box center [680, 149] width 109 height 10
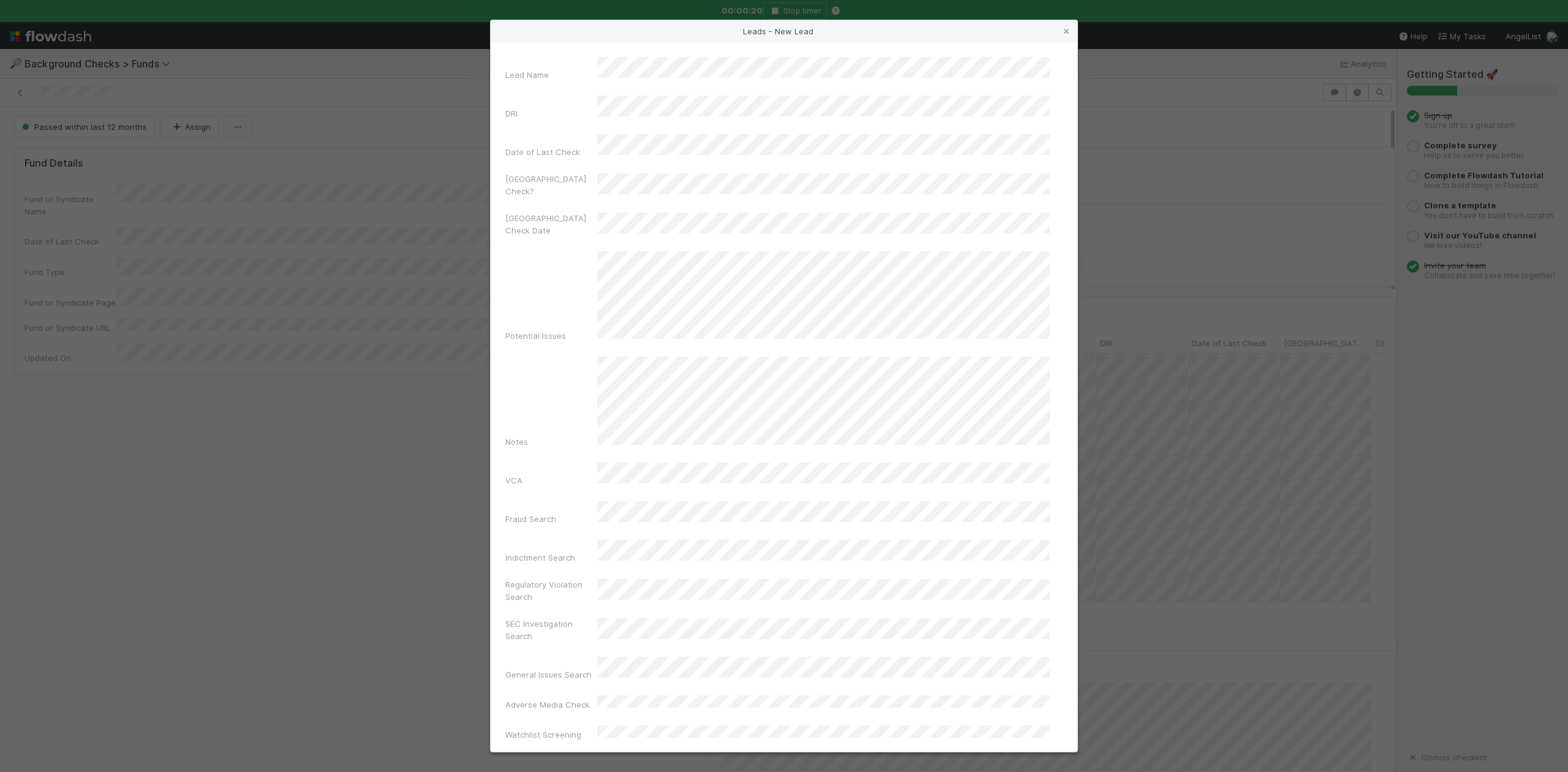
scroll to position [295, 0]
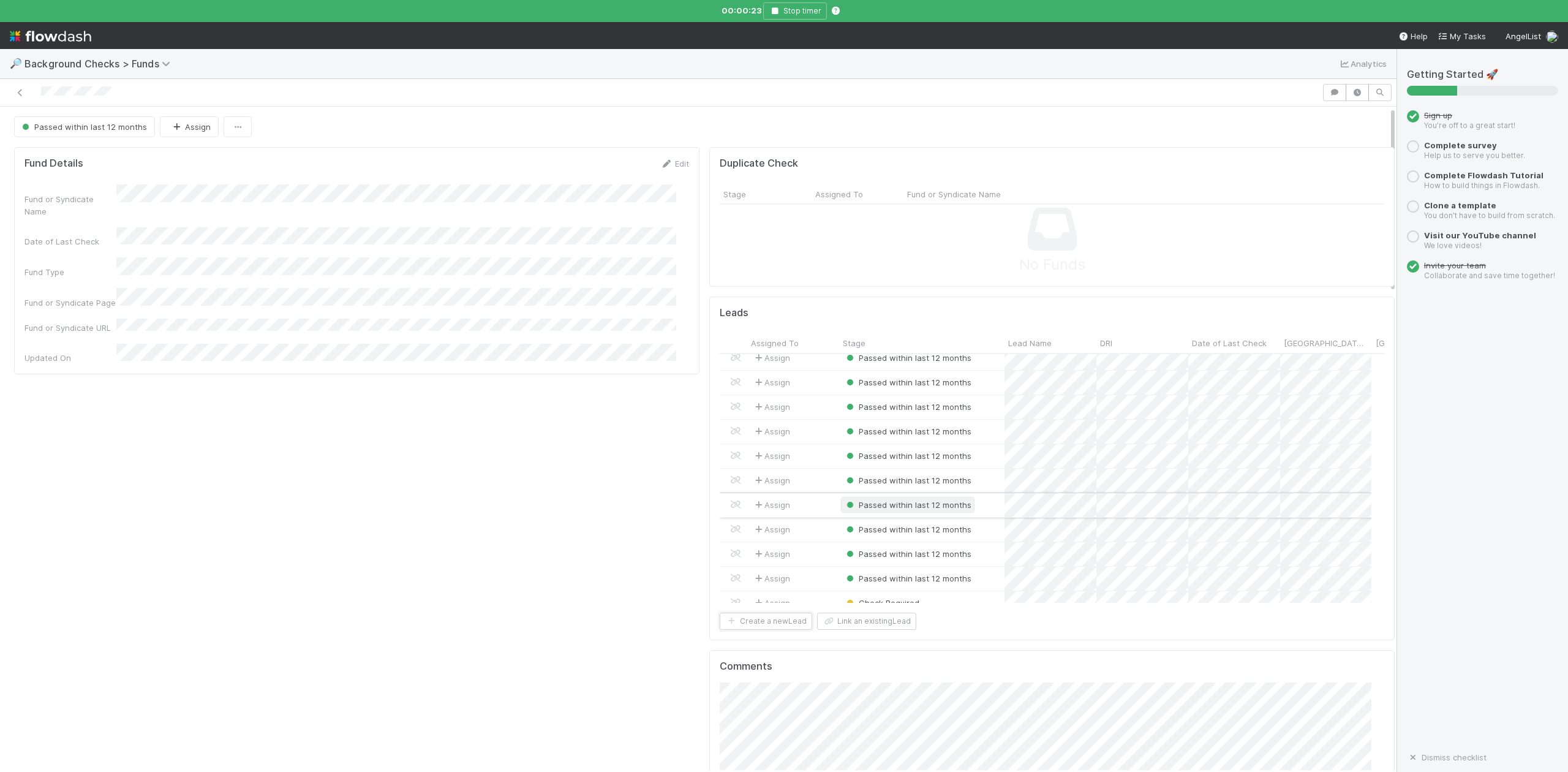
scroll to position [3316, 0]
click at [940, 583] on div "Check Required" at bounding box center [921, 590] width 166 height 24
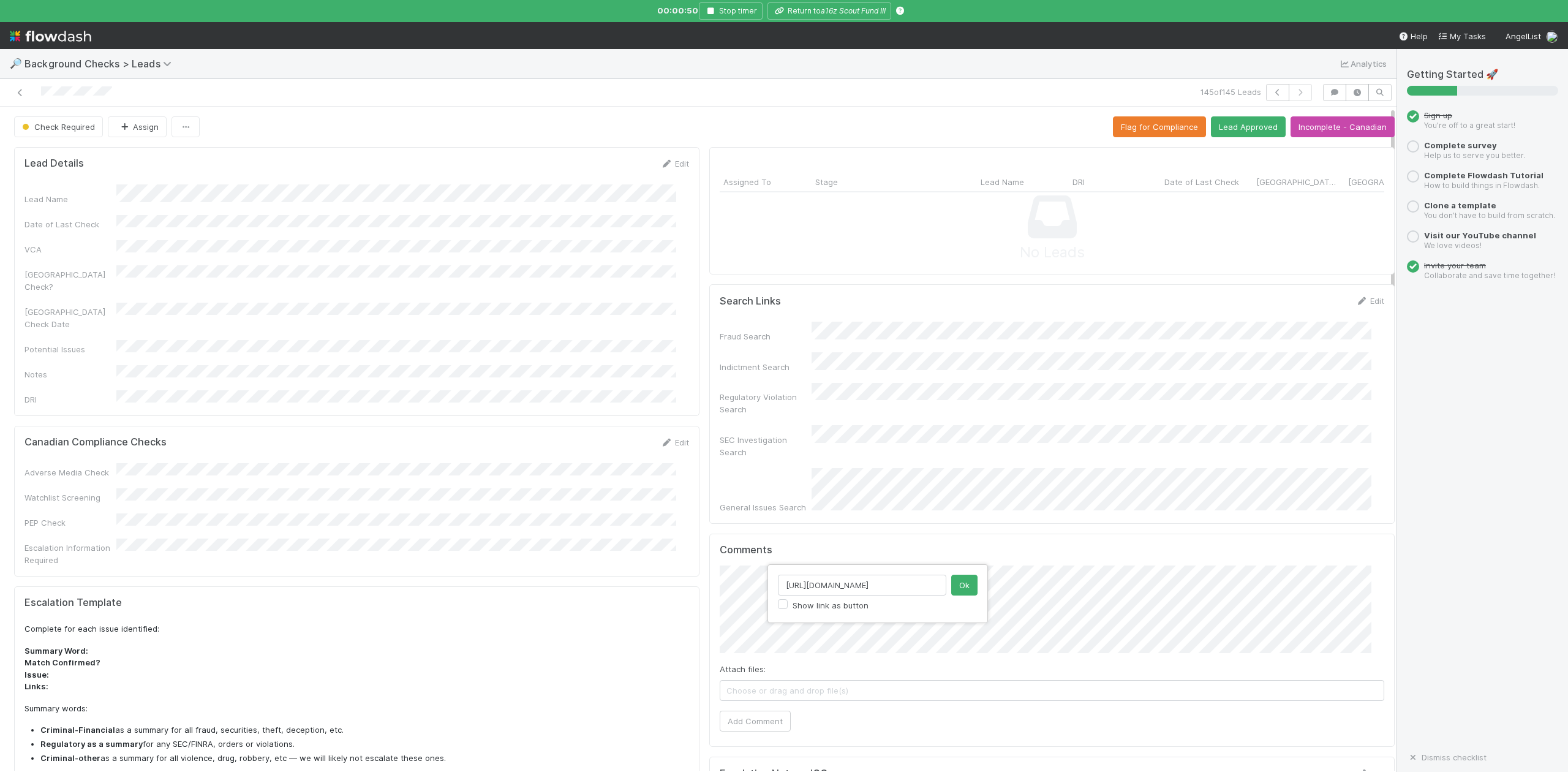
scroll to position [0, 412]
type input "https://treasury.internal.angellist.com/v/entities/019053000a0e71a4861139484788…"
click at [962, 591] on button "Ok" at bounding box center [965, 584] width 26 height 21
click at [745, 711] on button "Add Comment" at bounding box center [755, 721] width 71 height 21
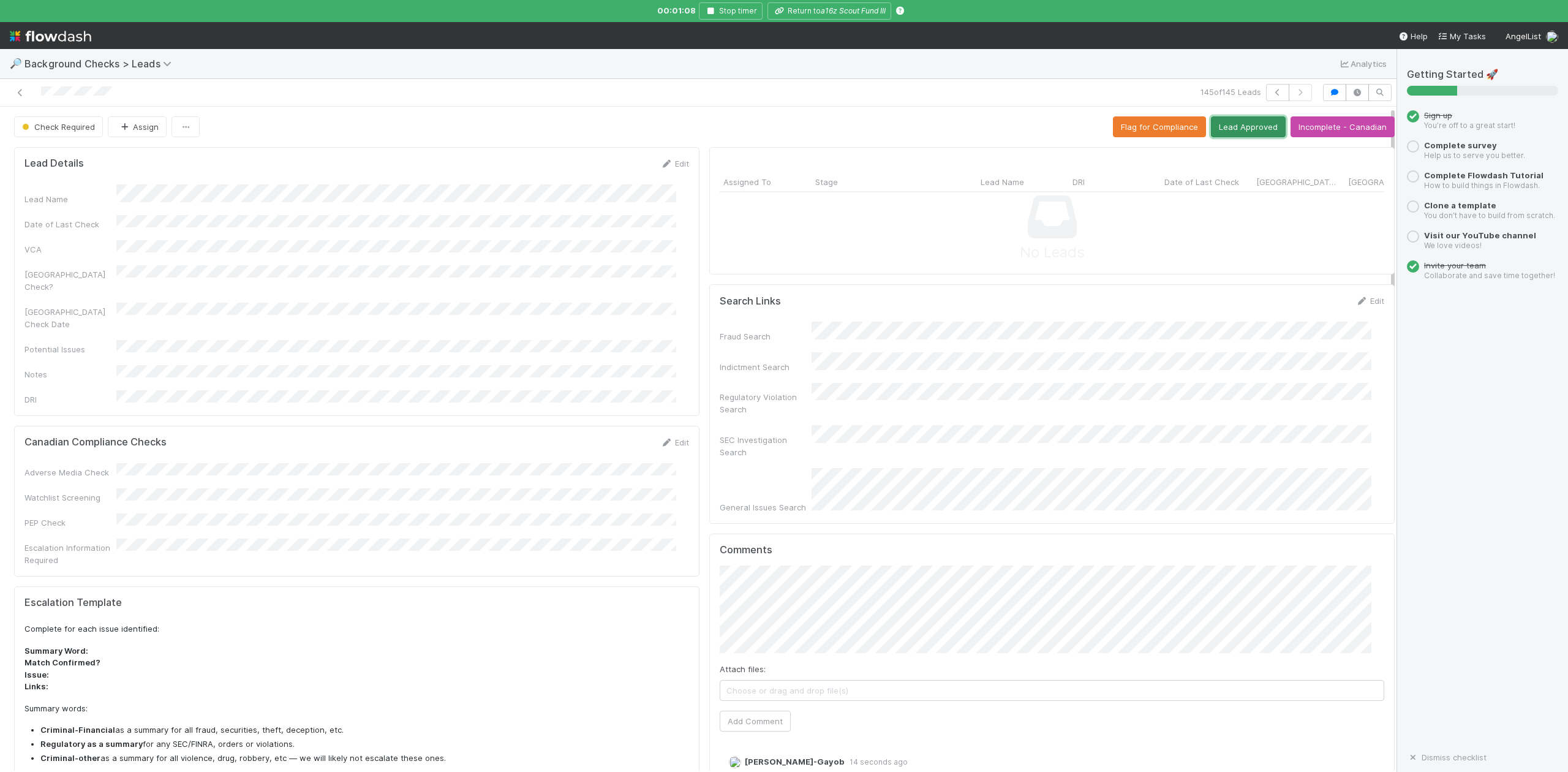
click at [1222, 128] on button "Lead Approved" at bounding box center [1248, 127] width 75 height 21
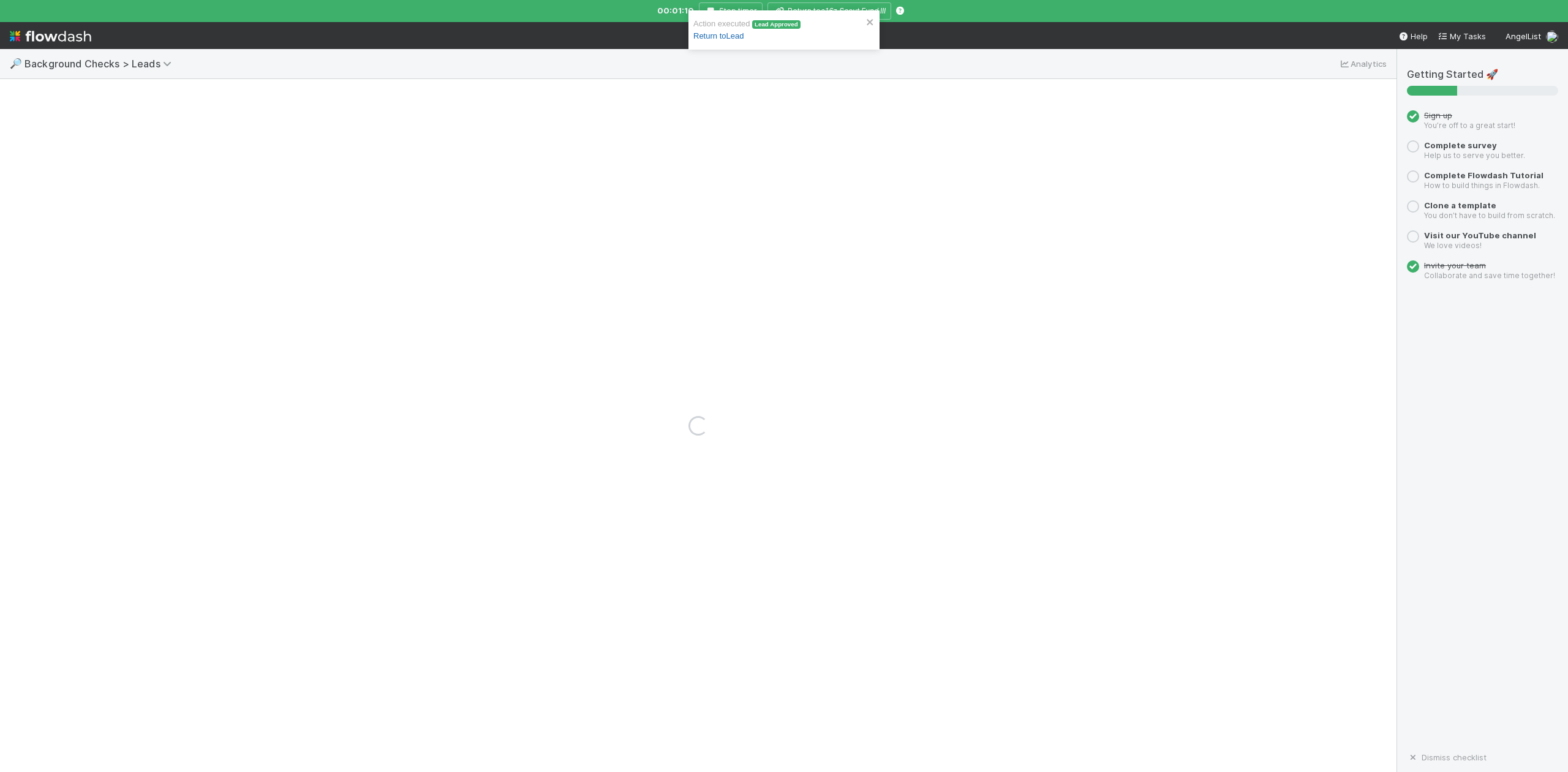
click at [726, 40] on link "Return to Lead" at bounding box center [718, 36] width 51 height 9
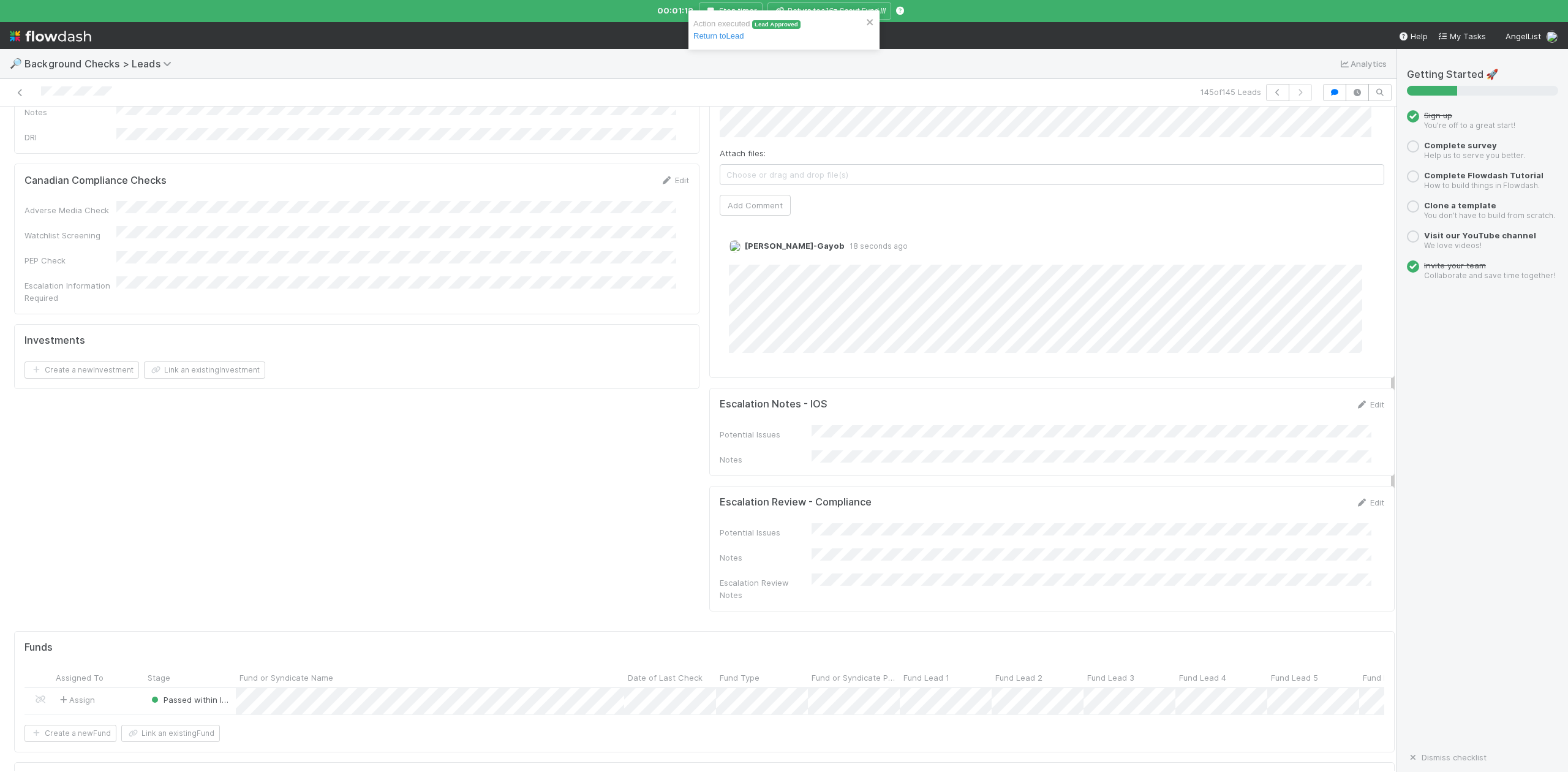
scroll to position [268, 0]
click at [163, 68] on icon at bounding box center [169, 64] width 12 height 10
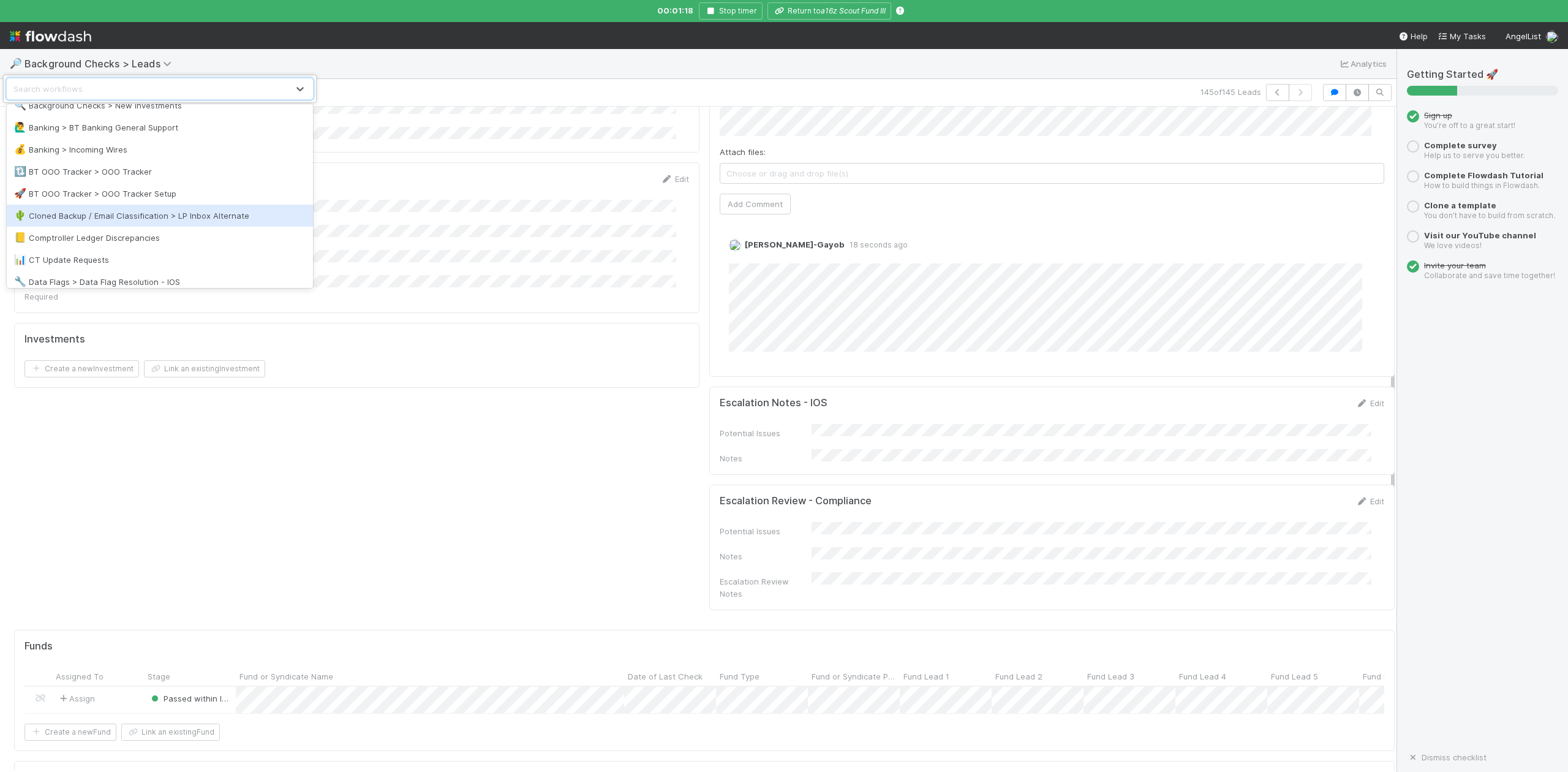
scroll to position [163, 0]
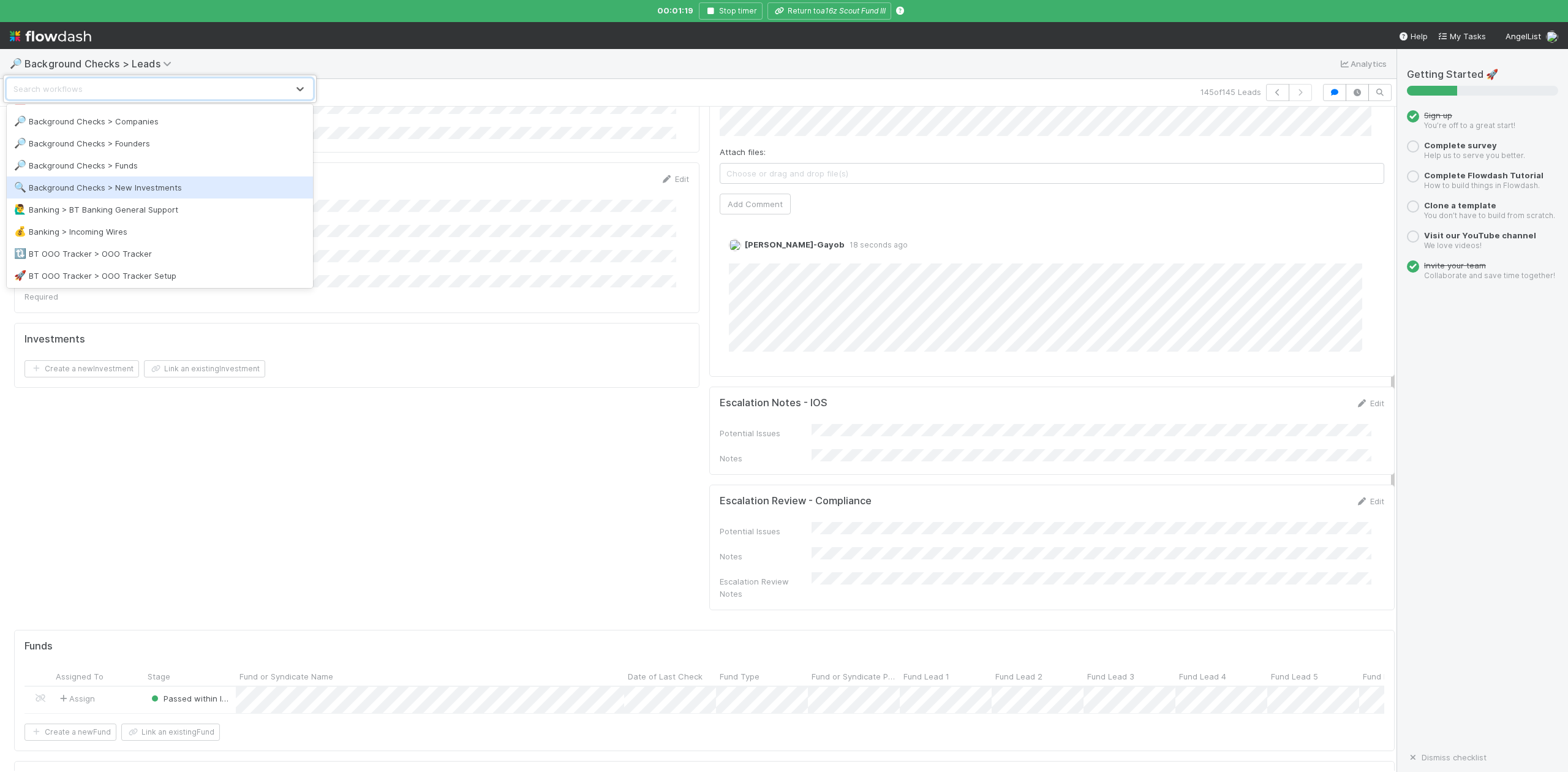
click at [153, 184] on div "🔍 Background Checks > New Investments" at bounding box center [160, 188] width 292 height 12
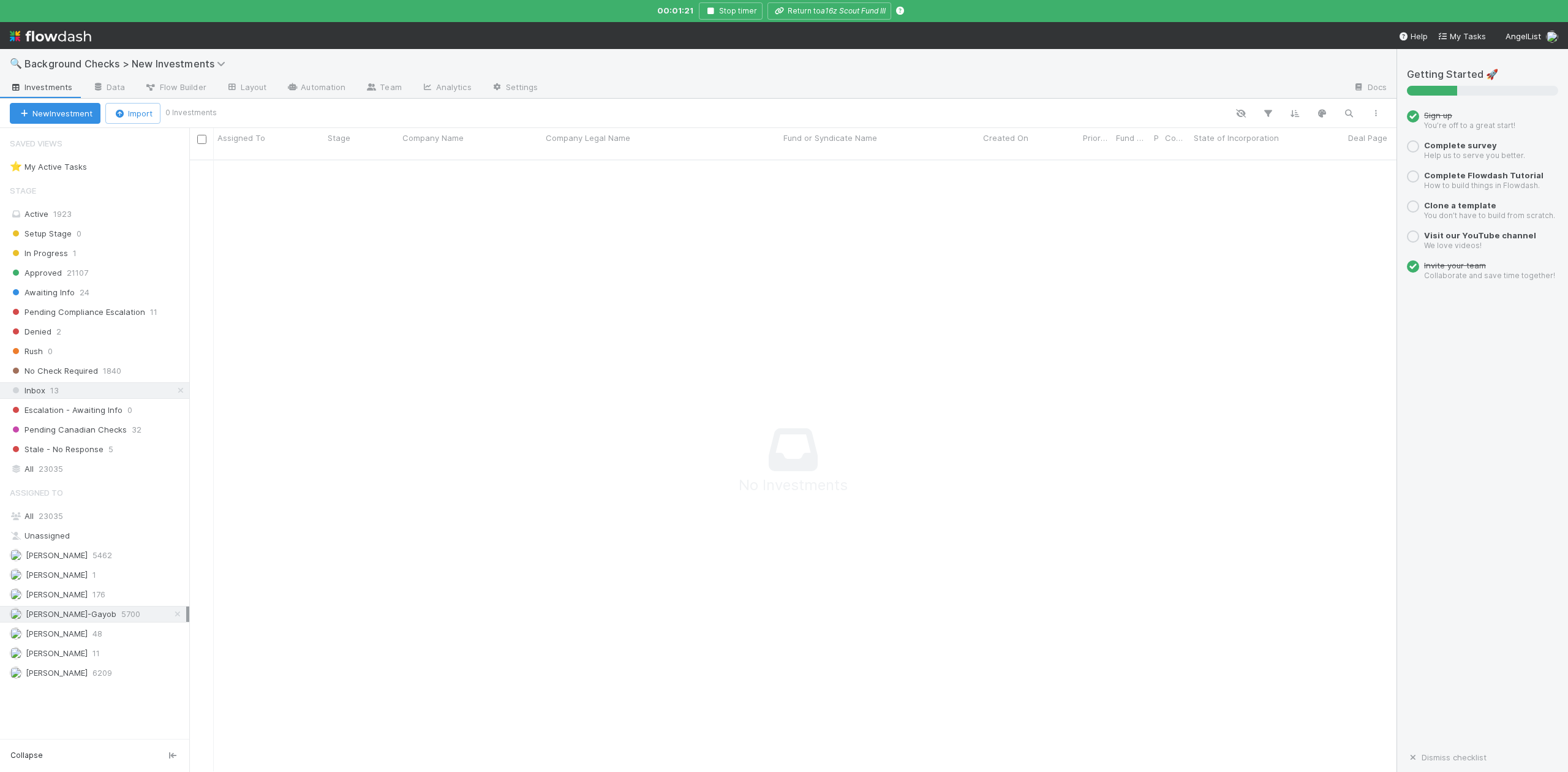
scroll to position [13, 13]
click at [45, 256] on span "In Progress" at bounding box center [39, 254] width 58 height 16
click at [54, 518] on span "23035" at bounding box center [51, 516] width 24 height 10
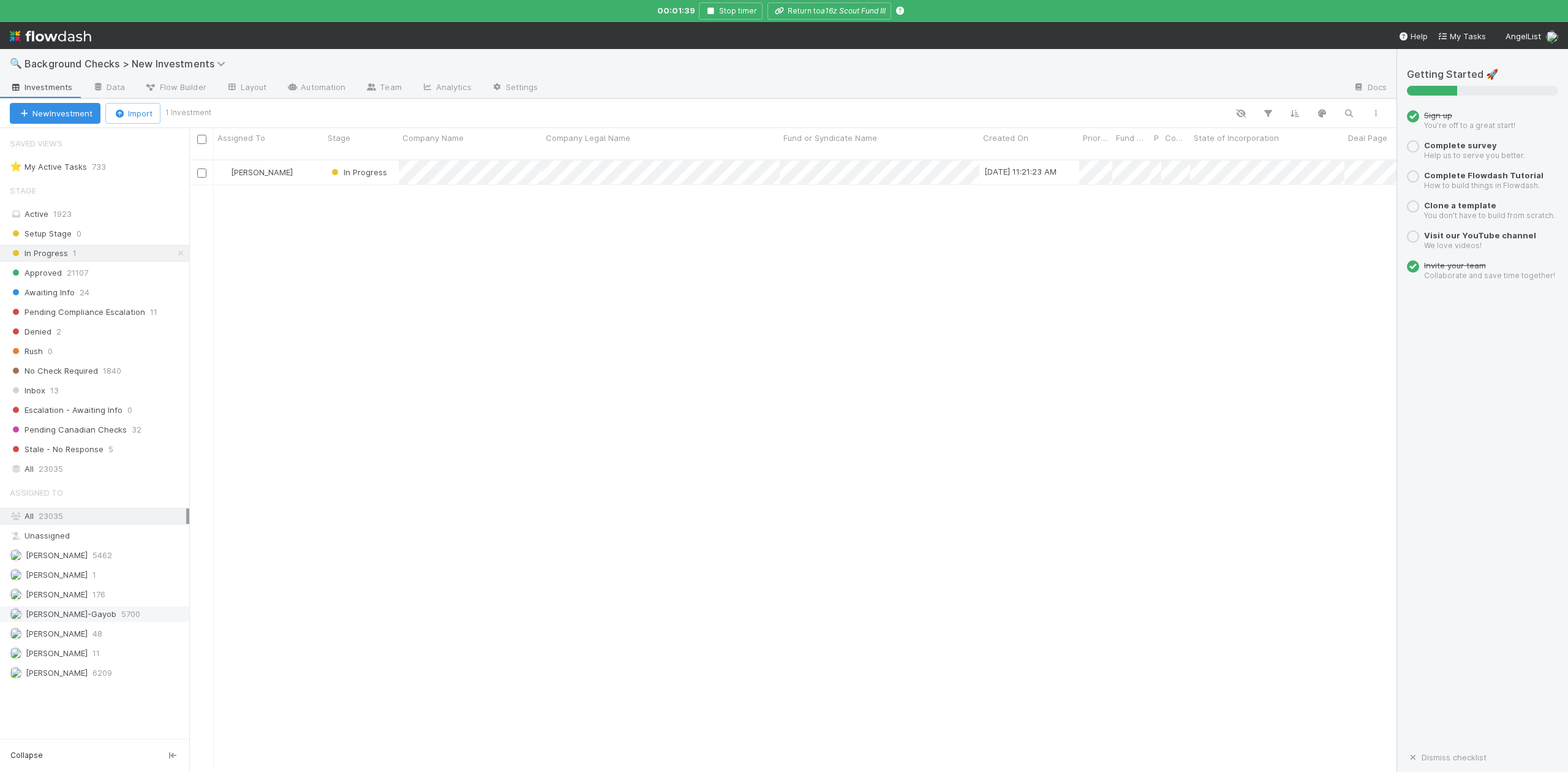
click at [96, 619] on span "[PERSON_NAME]-Gayob" at bounding box center [71, 613] width 91 height 10
click at [49, 277] on span "Approved" at bounding box center [36, 273] width 52 height 16
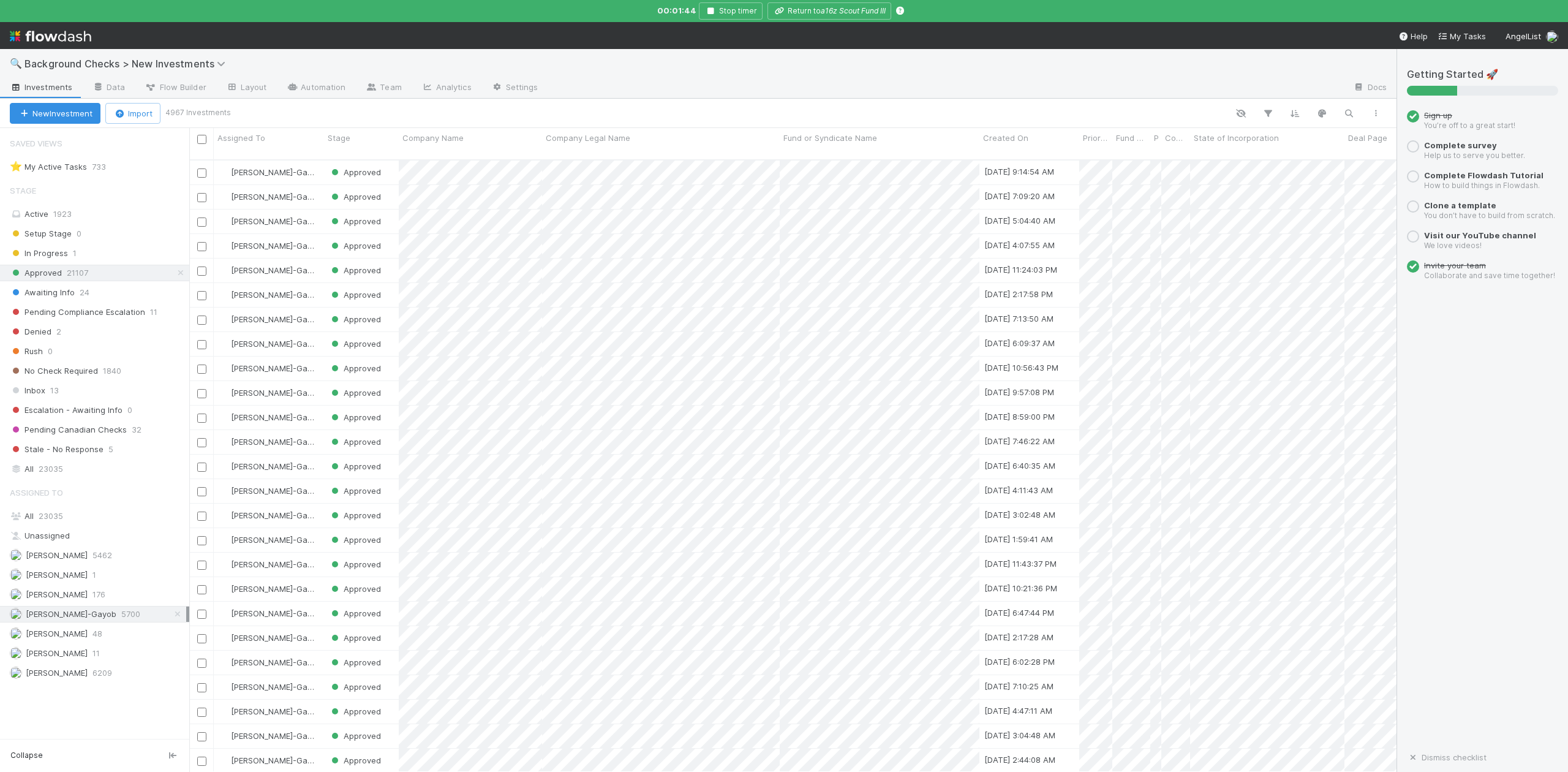
scroll to position [609, 1196]
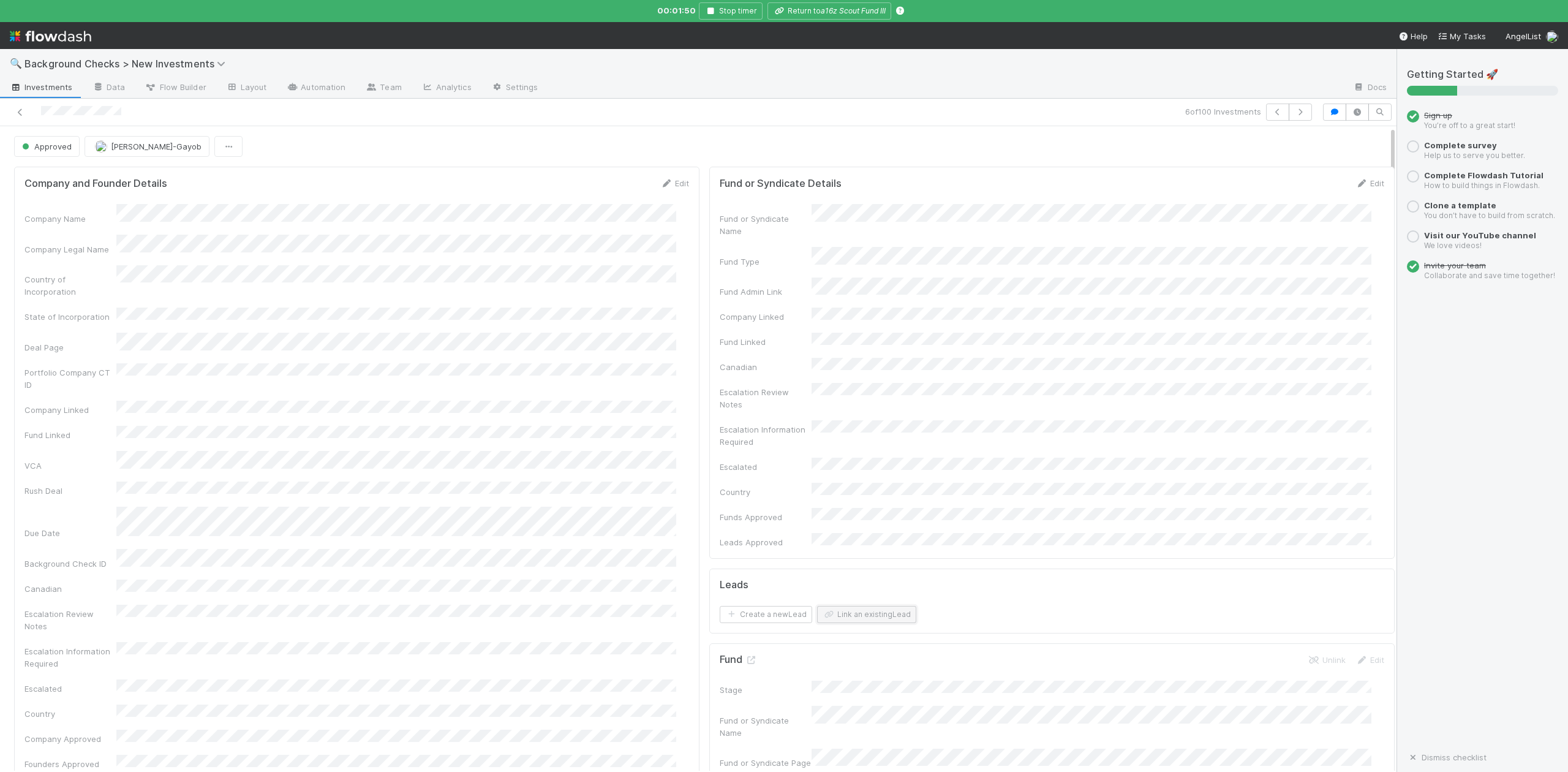
click at [861, 606] on button "Link an existing Lead" at bounding box center [867, 615] width 100 height 17
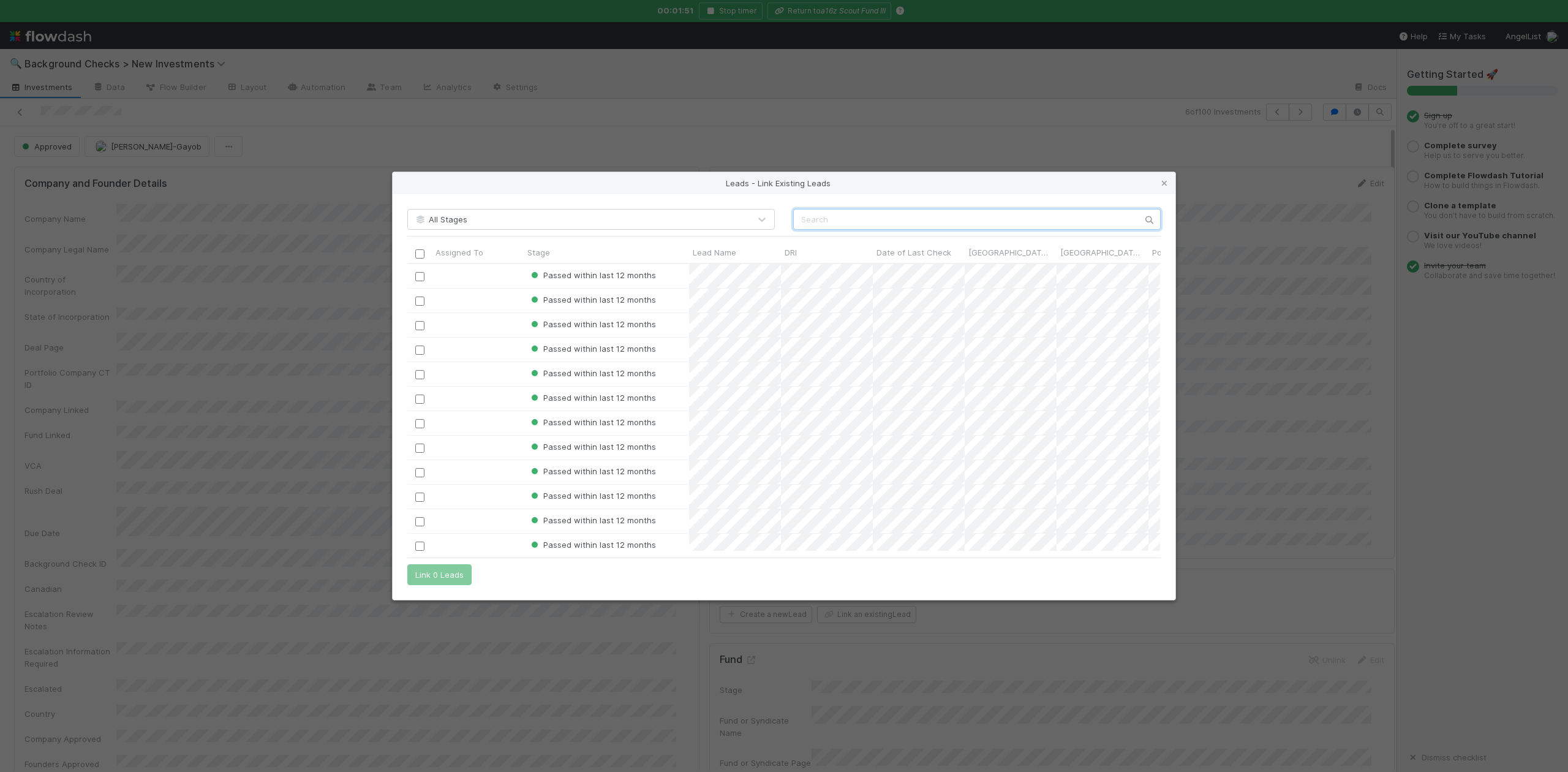
click at [799, 223] on input "text" at bounding box center [977, 219] width 367 height 21
paste input "Marc Assens Reina"
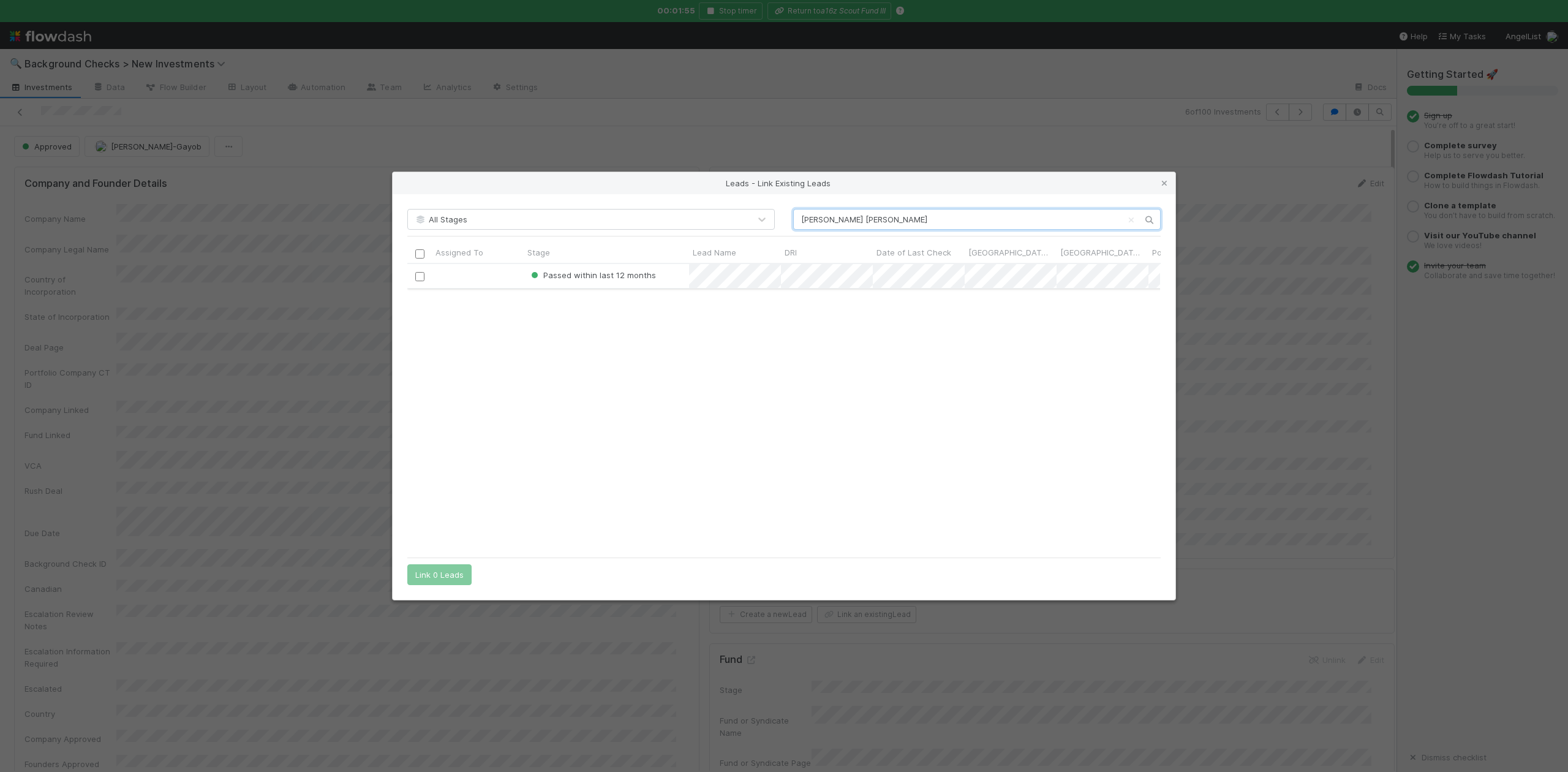
type input "Marc Assens Reina"
click at [416, 277] on input "checkbox" at bounding box center [420, 277] width 9 height 9
click at [454, 580] on button "Link 1 Lead" at bounding box center [437, 574] width 59 height 21
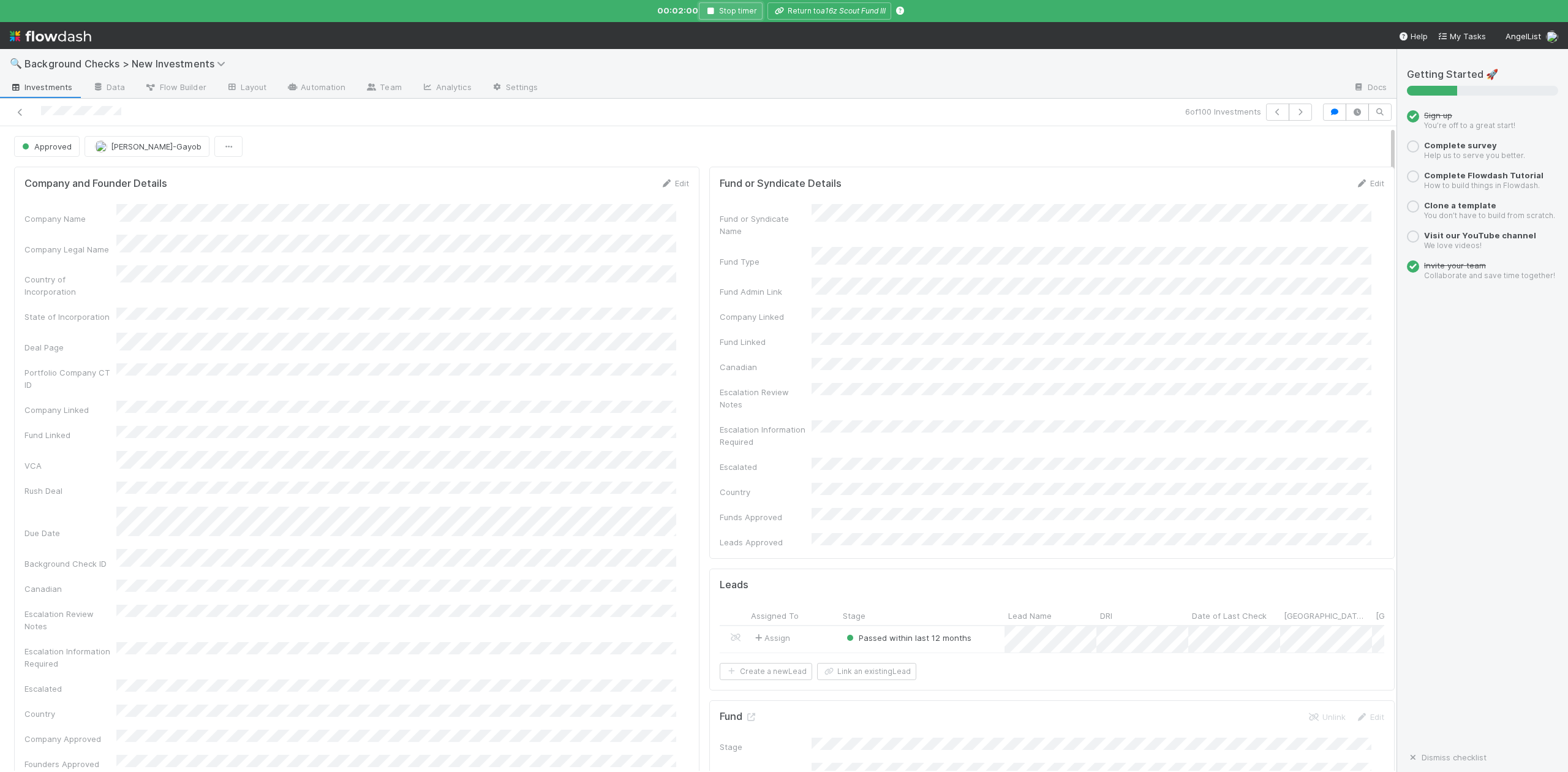
click at [711, 12] on icon "button" at bounding box center [710, 10] width 12 height 7
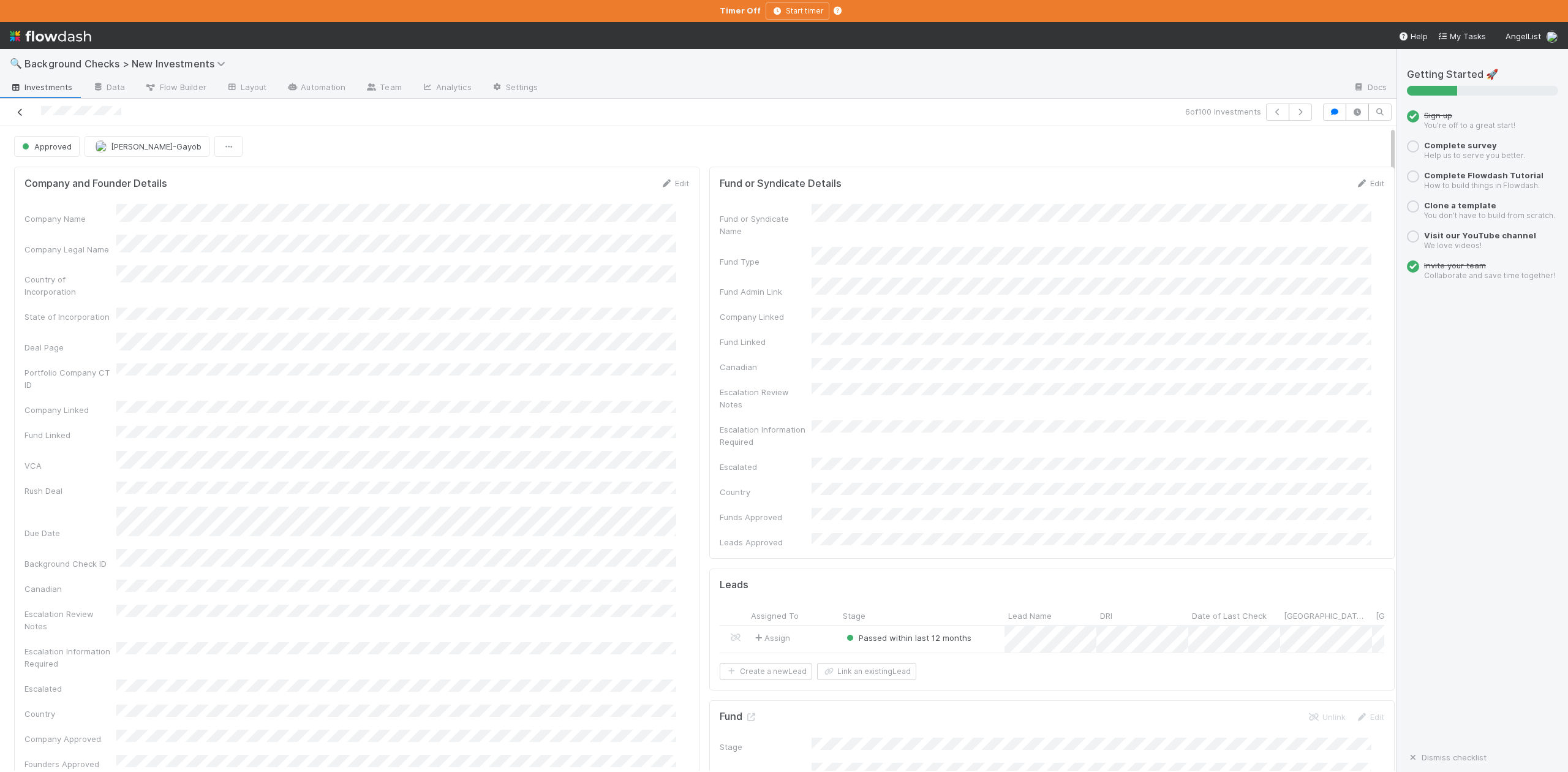
click at [19, 111] on icon at bounding box center [20, 112] width 12 height 8
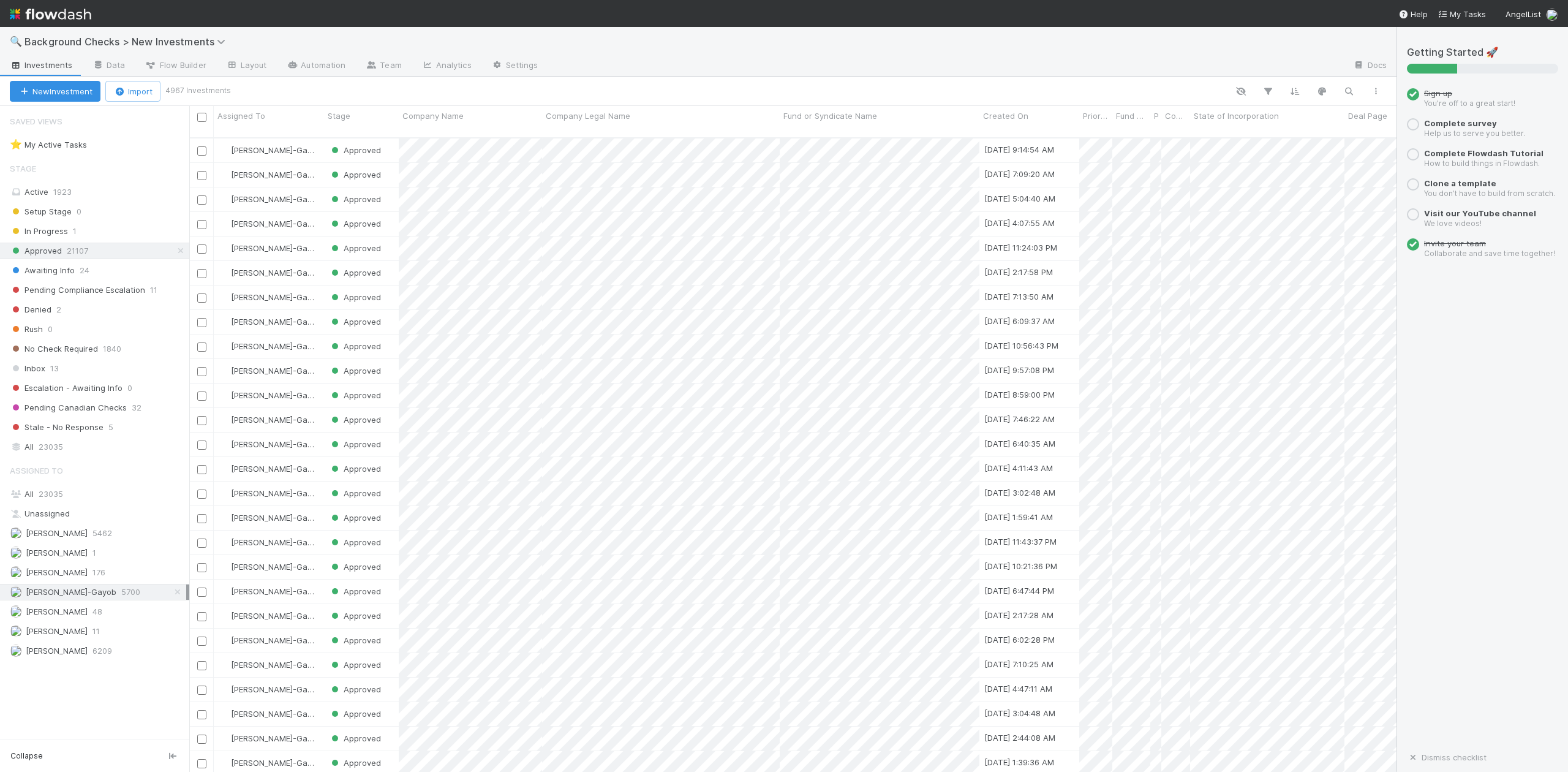
scroll to position [632, 1196]
click at [47, 376] on div "Inbox 13" at bounding box center [100, 369] width 180 height 16
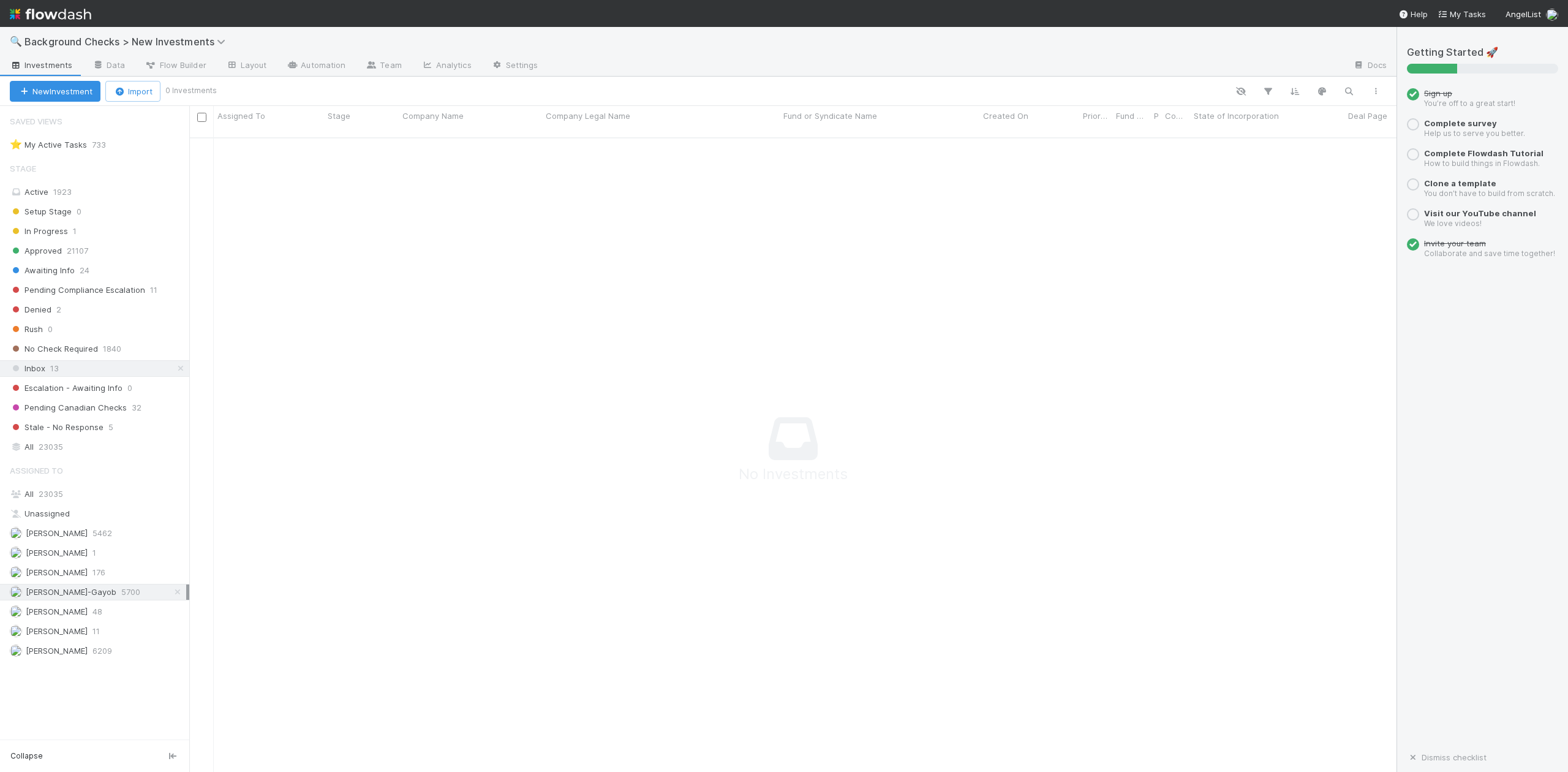
scroll to position [620, 1184]
click at [52, 252] on span "Approved" at bounding box center [36, 251] width 52 height 16
click at [53, 272] on span "Awaiting Info" at bounding box center [42, 271] width 65 height 16
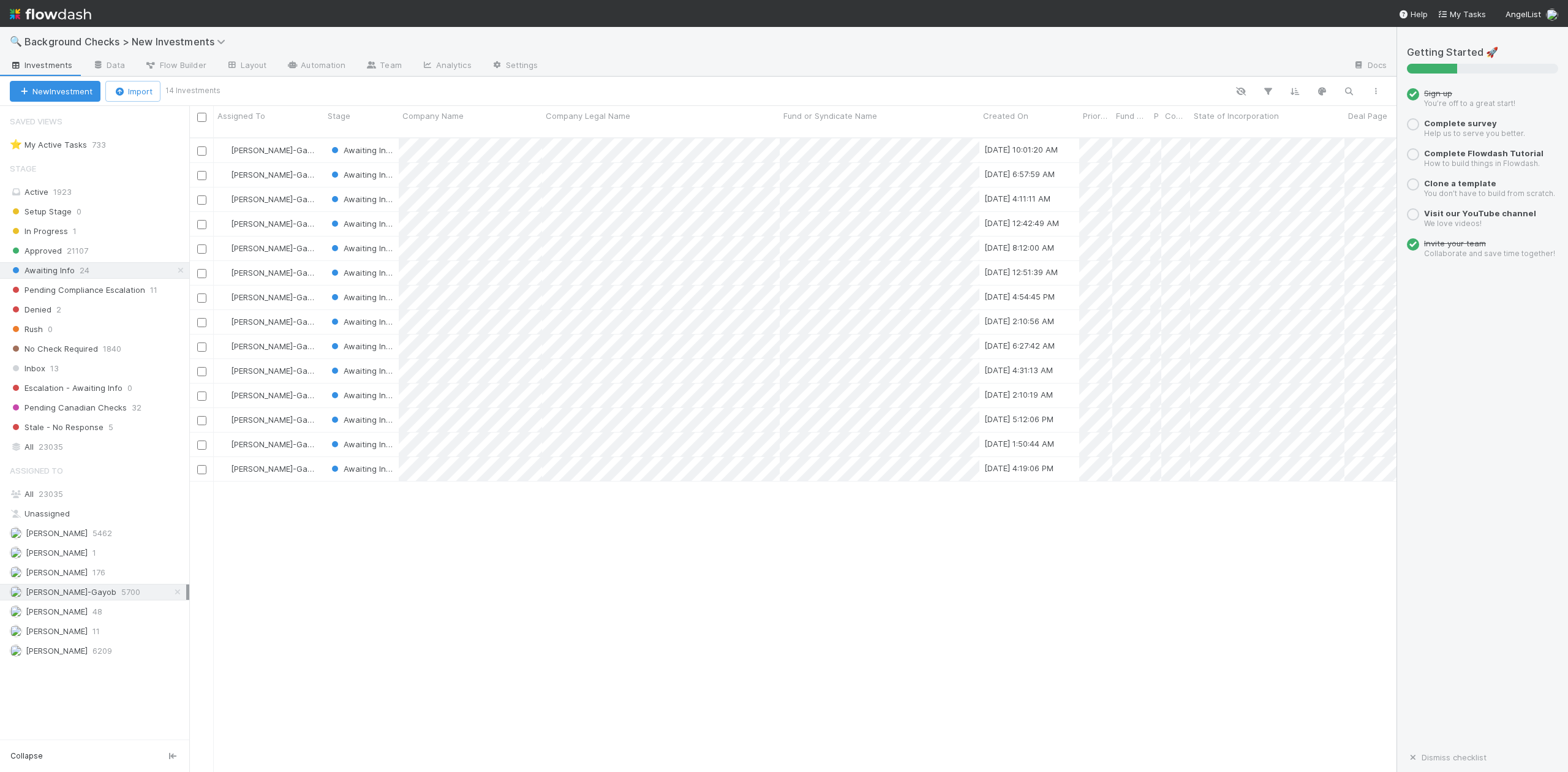
scroll to position [632, 1196]
click at [442, 532] on div at bounding box center [784, 386] width 1568 height 772
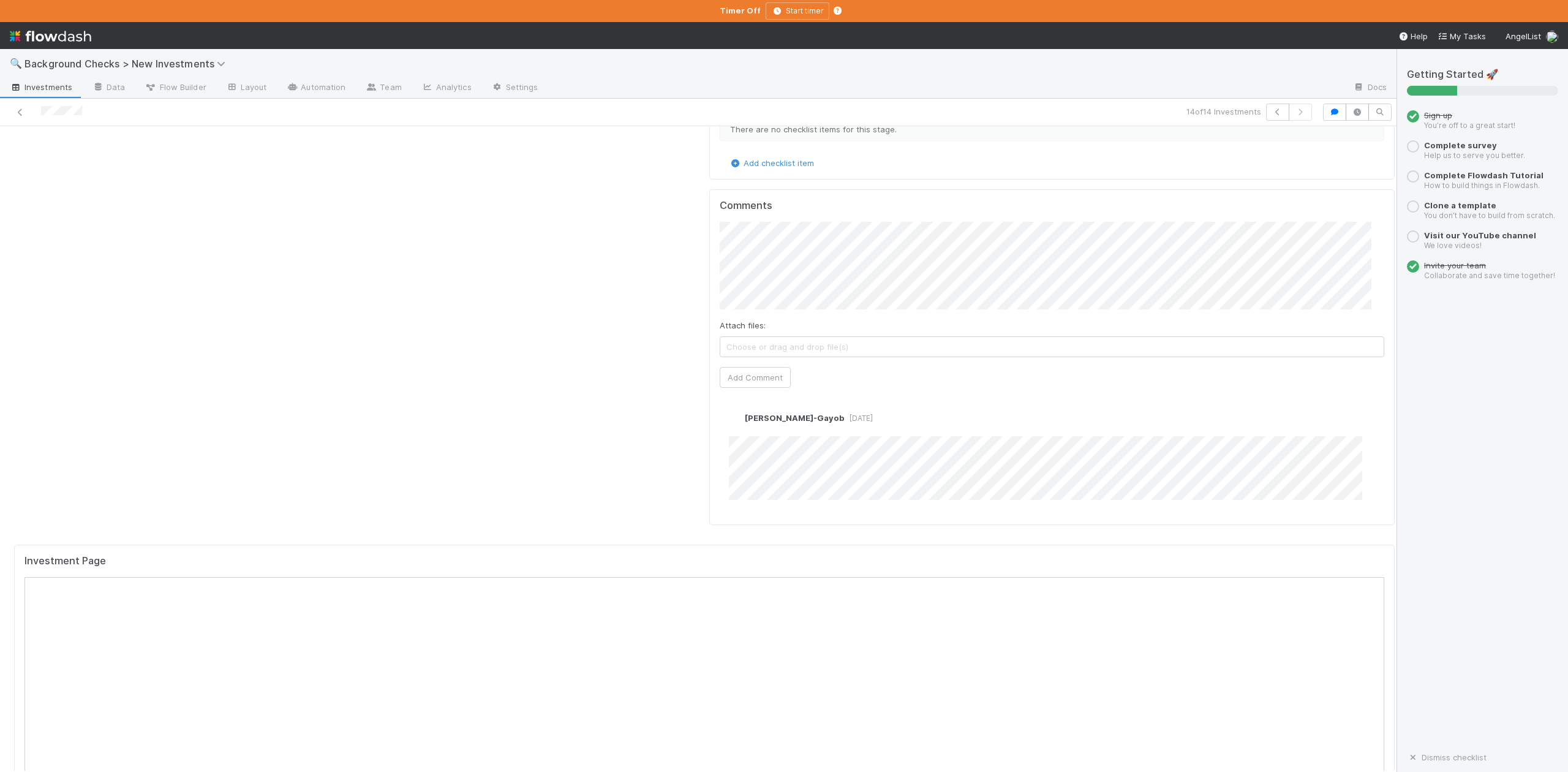
scroll to position [1143, 0]
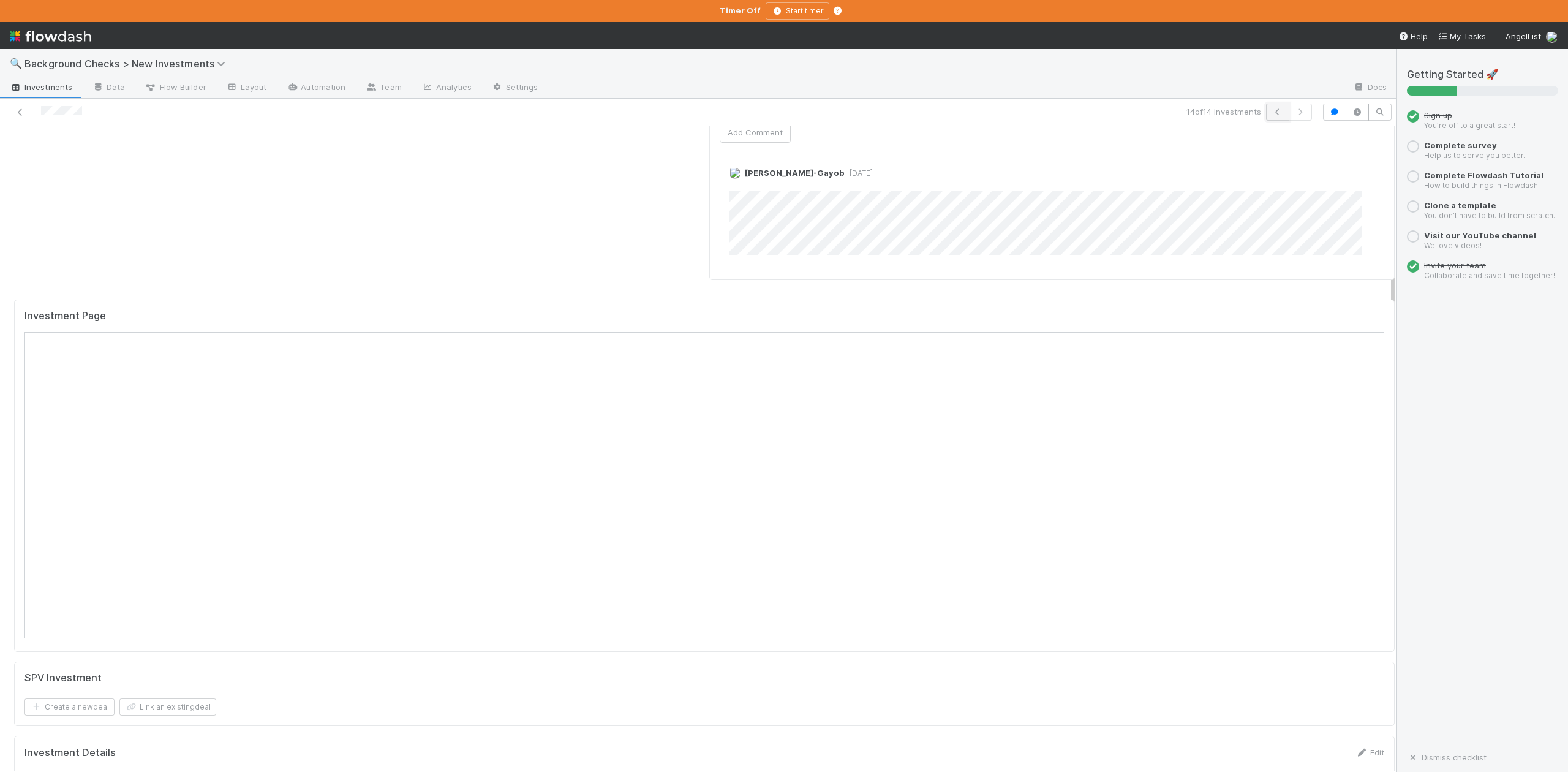
click at [1272, 111] on icon "button" at bounding box center [1278, 111] width 12 height 7
click at [1272, 114] on icon "button" at bounding box center [1278, 111] width 12 height 7
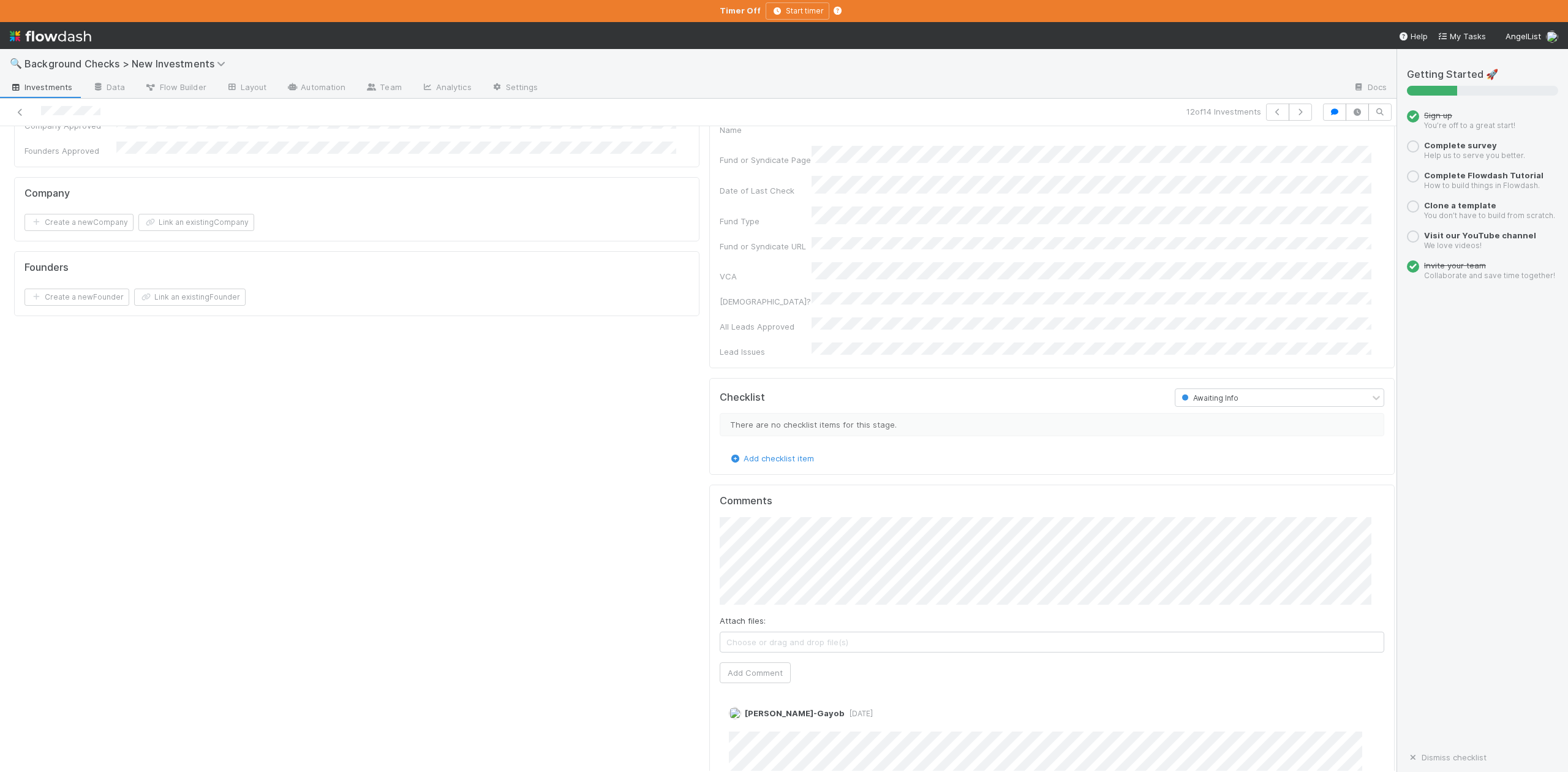
scroll to position [735, 0]
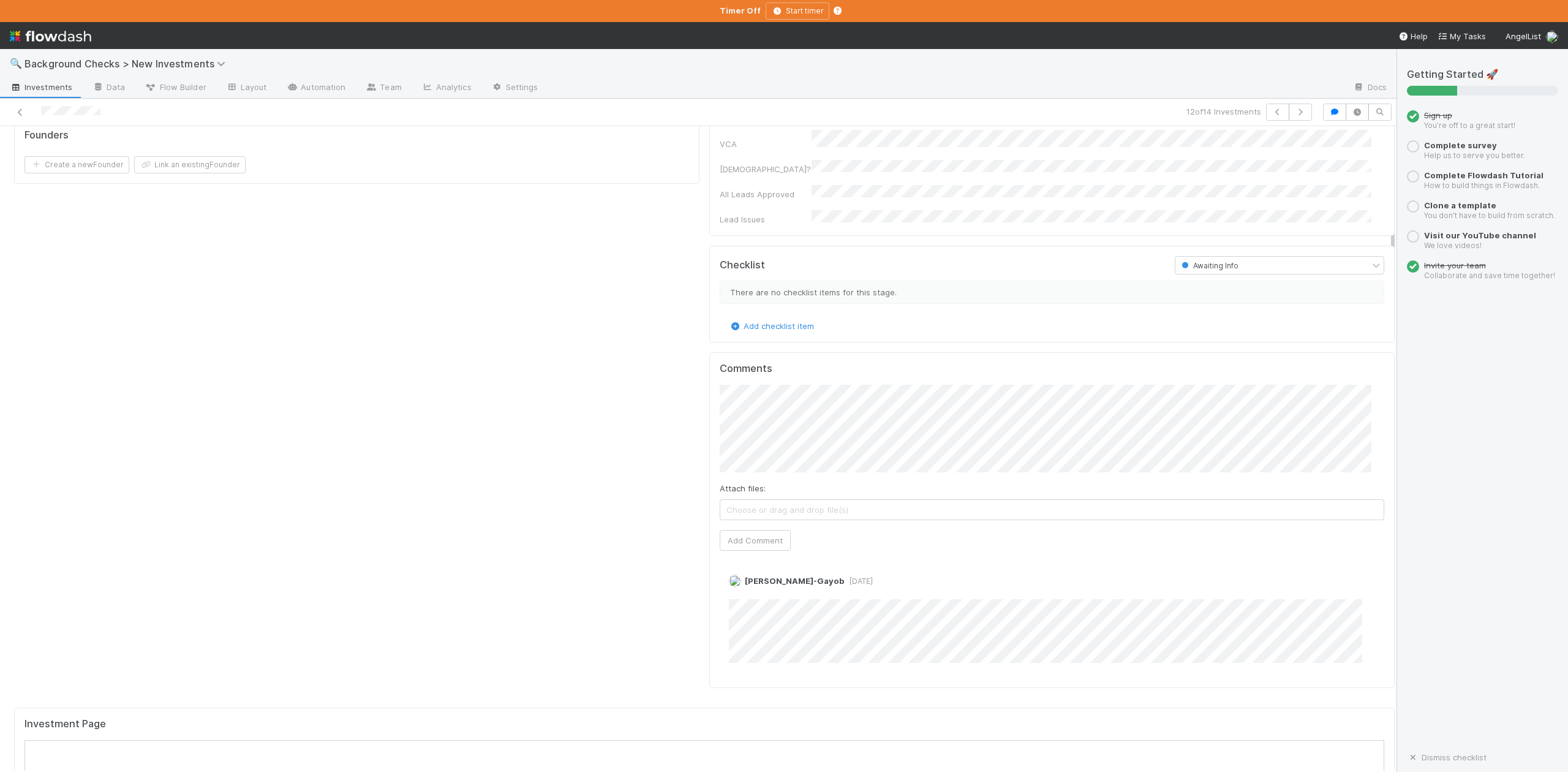
click at [704, 351] on div "Fund or Syndicate Details Edit Fund or Syndicate Name Fund Type Fund Admin Link…" at bounding box center [1051, 65] width 695 height 1276
click at [759, 530] on button "Add Comment" at bounding box center [755, 540] width 71 height 21
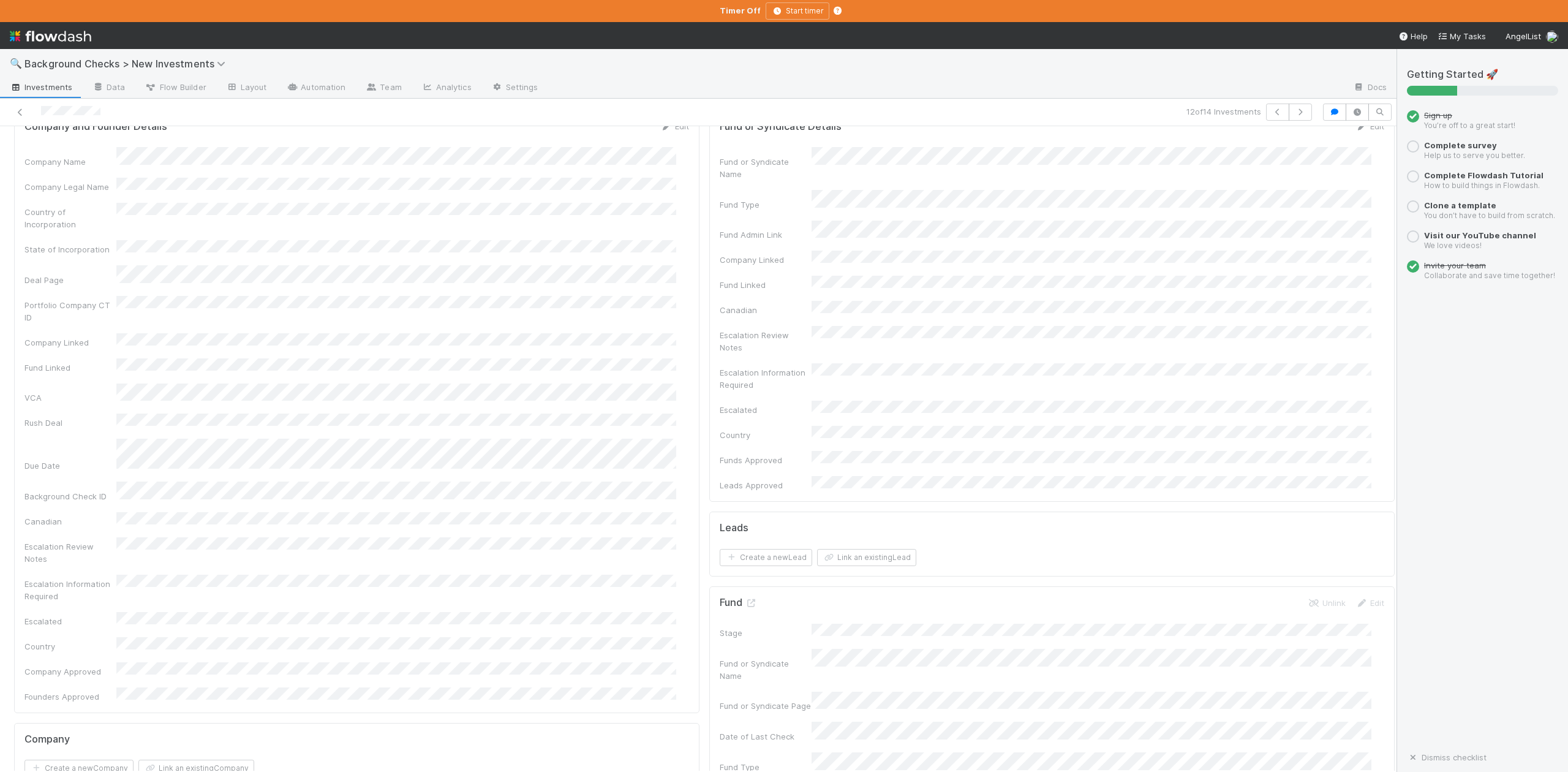
scroll to position [0, 0]
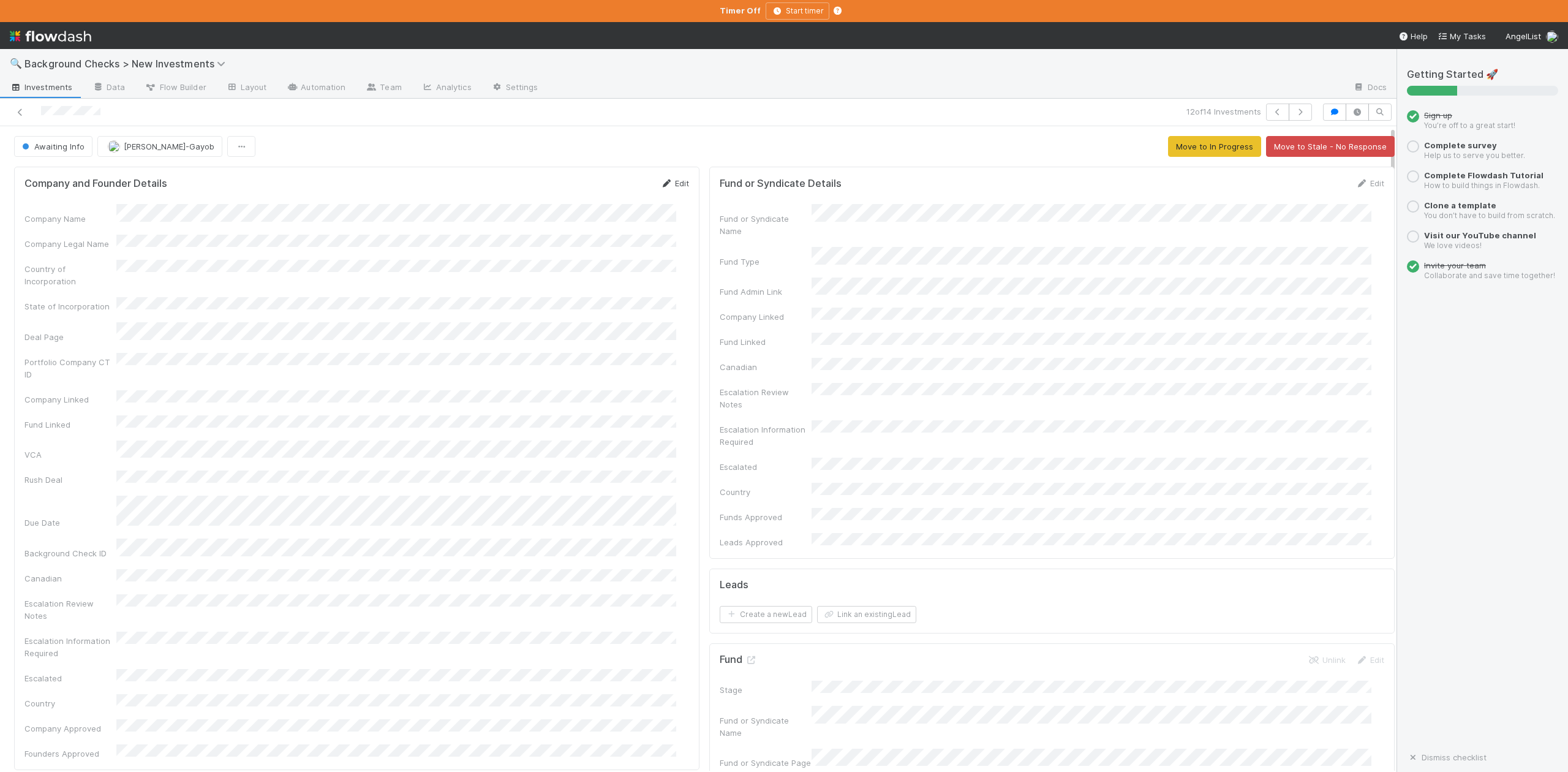
click at [663, 184] on link "Edit" at bounding box center [675, 183] width 29 height 10
click at [606, 189] on button "Save" at bounding box center [623, 188] width 35 height 21
click at [55, 153] on button "Awaiting Info" at bounding box center [53, 146] width 79 height 21
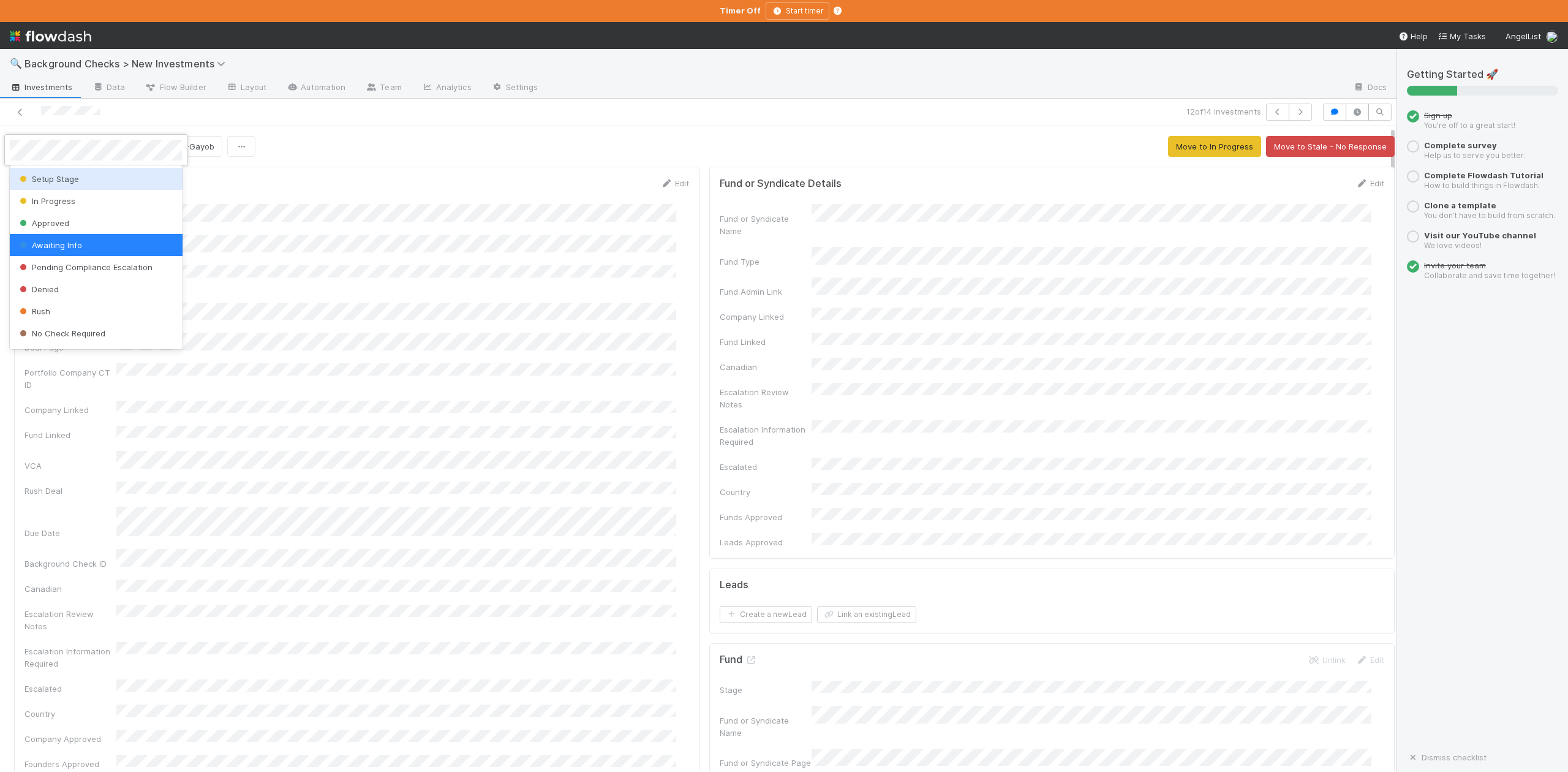
click at [53, 179] on span "Setup Stage" at bounding box center [48, 179] width 62 height 10
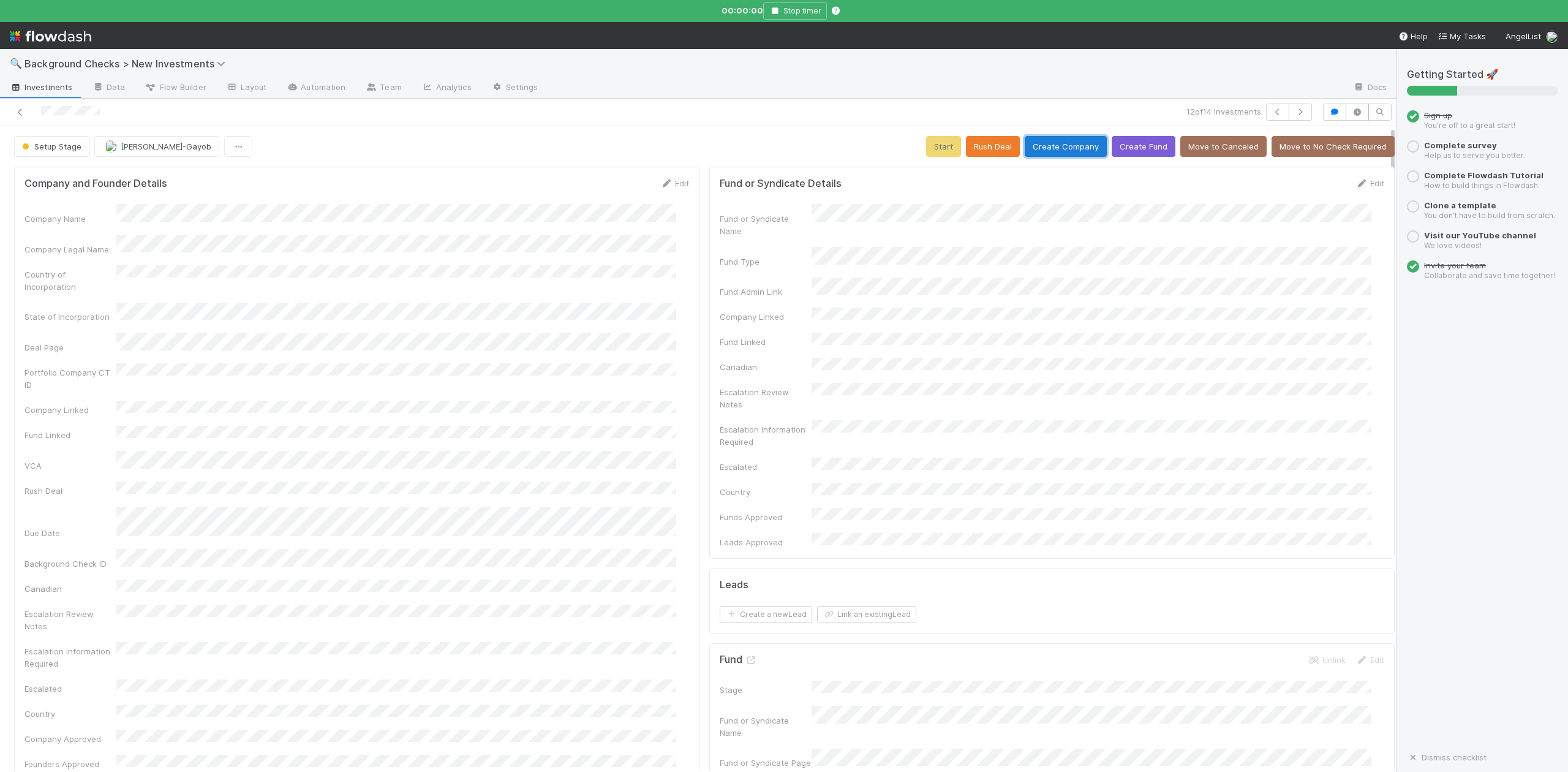
click at [1062, 146] on button "Create Company" at bounding box center [1065, 146] width 82 height 21
click at [1060, 141] on button "Create Company" at bounding box center [1065, 146] width 82 height 21
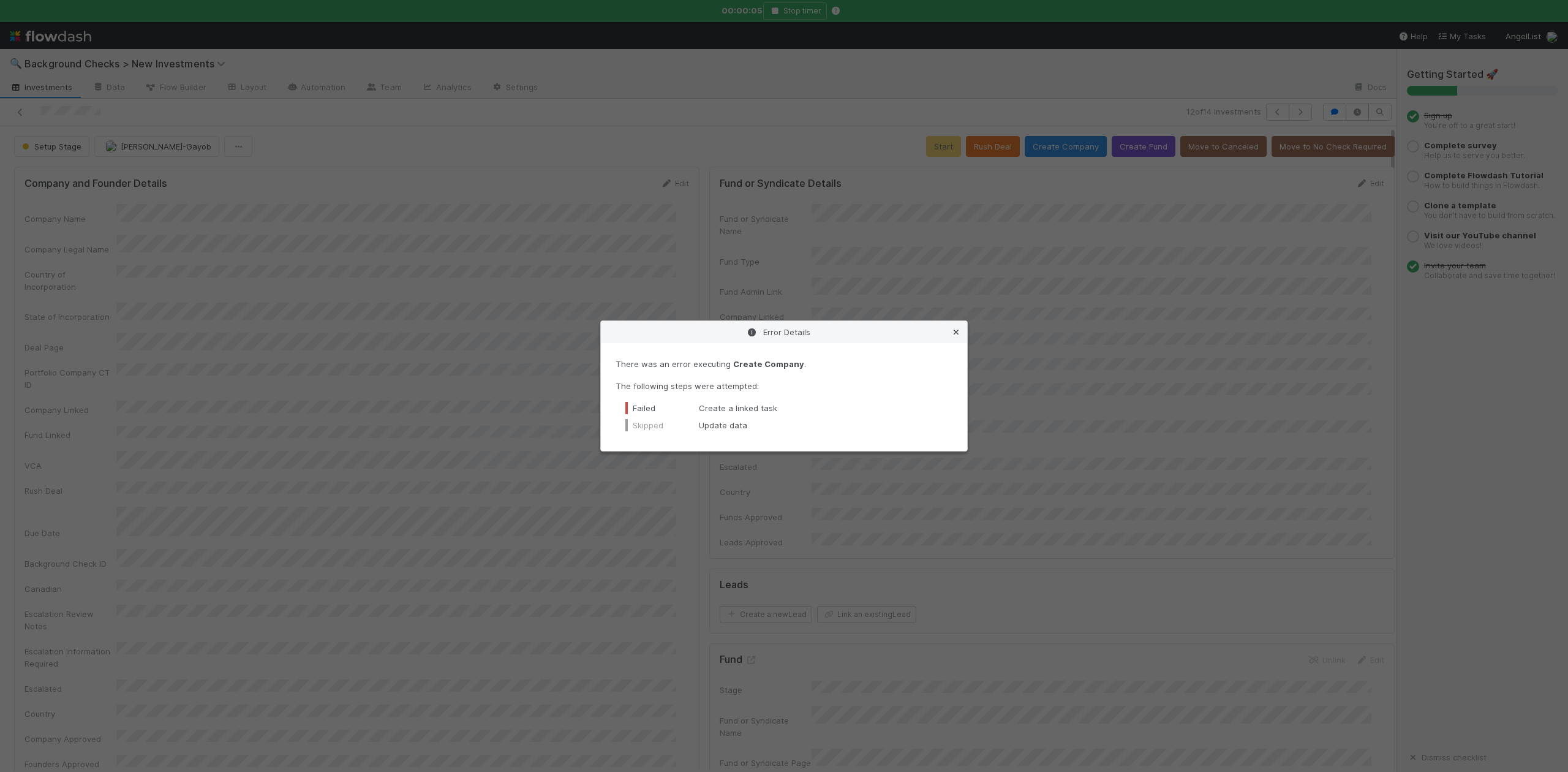
click at [954, 330] on icon at bounding box center [956, 332] width 12 height 8
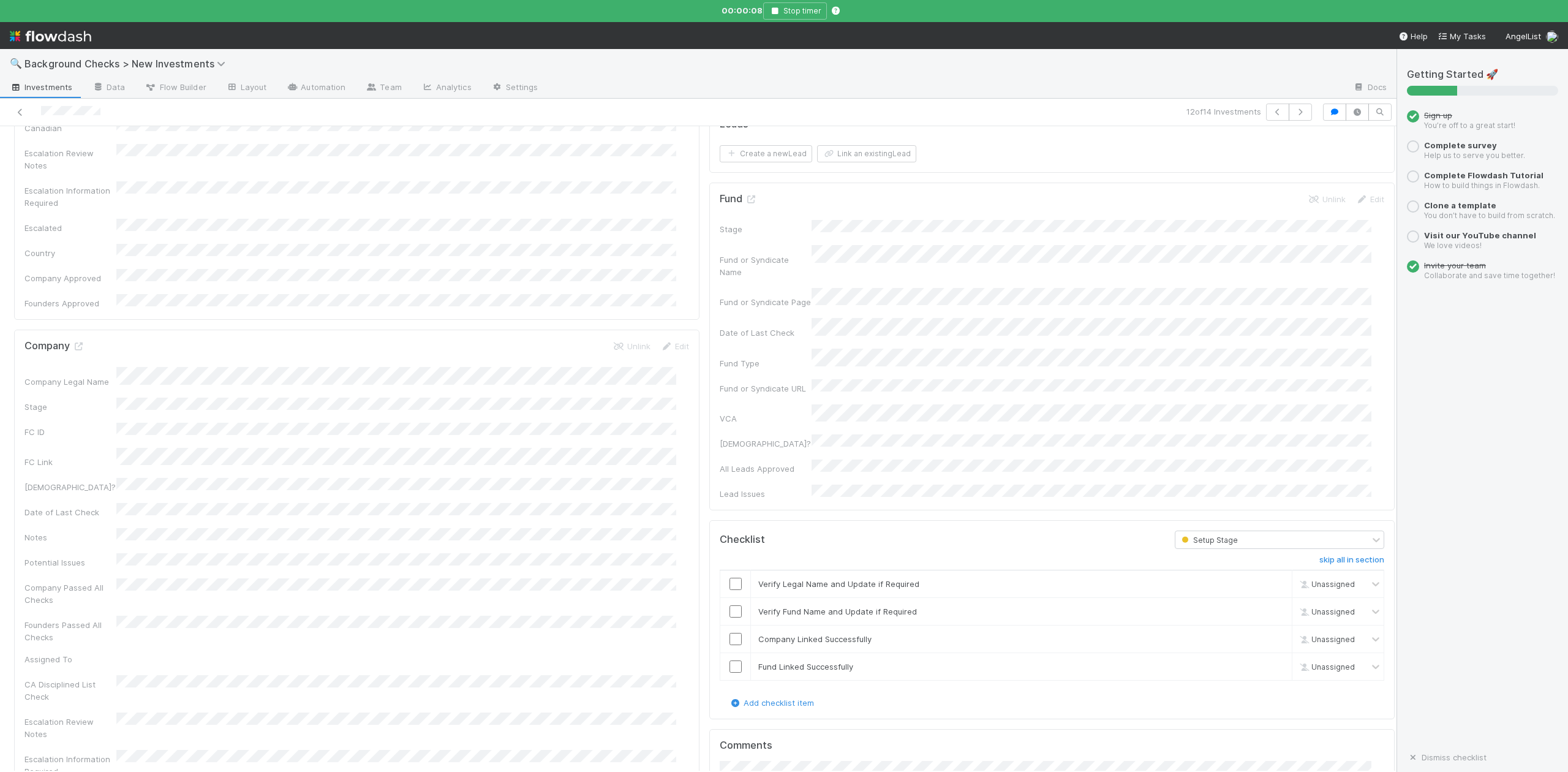
scroll to position [571, 0]
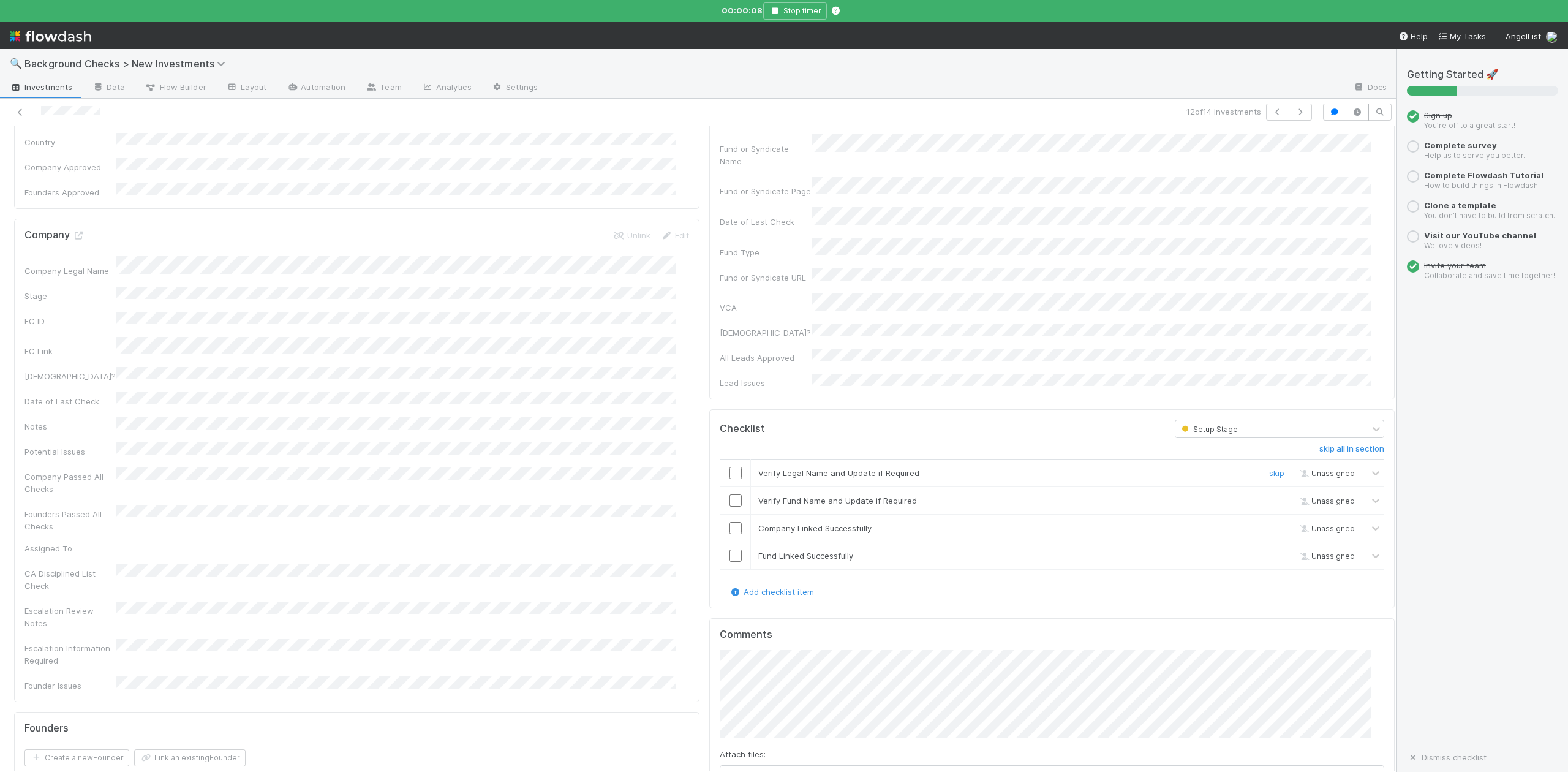
click at [730, 467] on input "checkbox" at bounding box center [736, 473] width 12 height 12
click at [730, 494] on input "checkbox" at bounding box center [736, 500] width 12 height 12
click at [721, 514] on td at bounding box center [735, 527] width 30 height 27
click at [730, 522] on input "checkbox" at bounding box center [736, 528] width 12 height 12
click at [730, 549] on input "checkbox" at bounding box center [736, 556] width 12 height 12
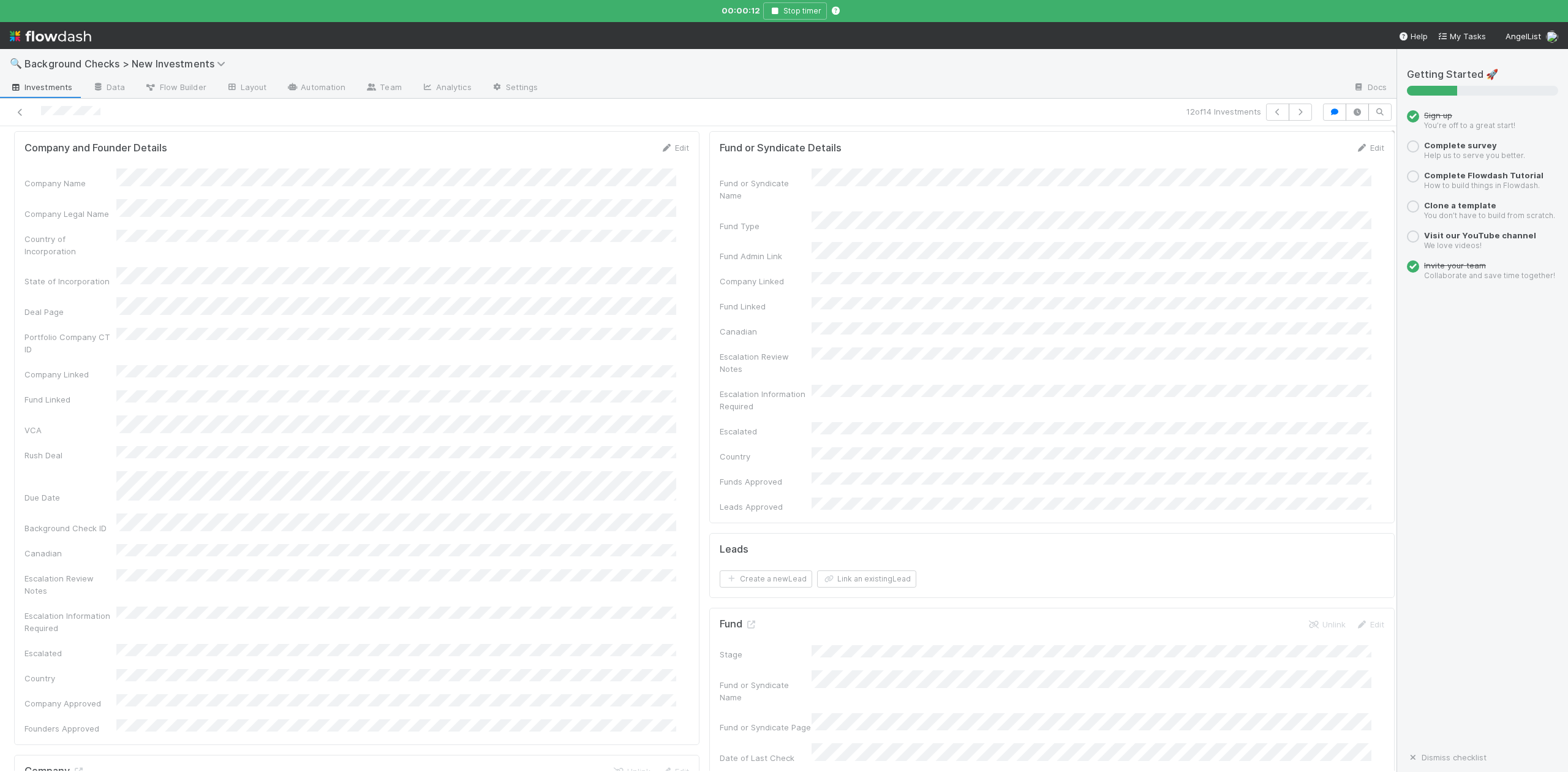
scroll to position [0, 0]
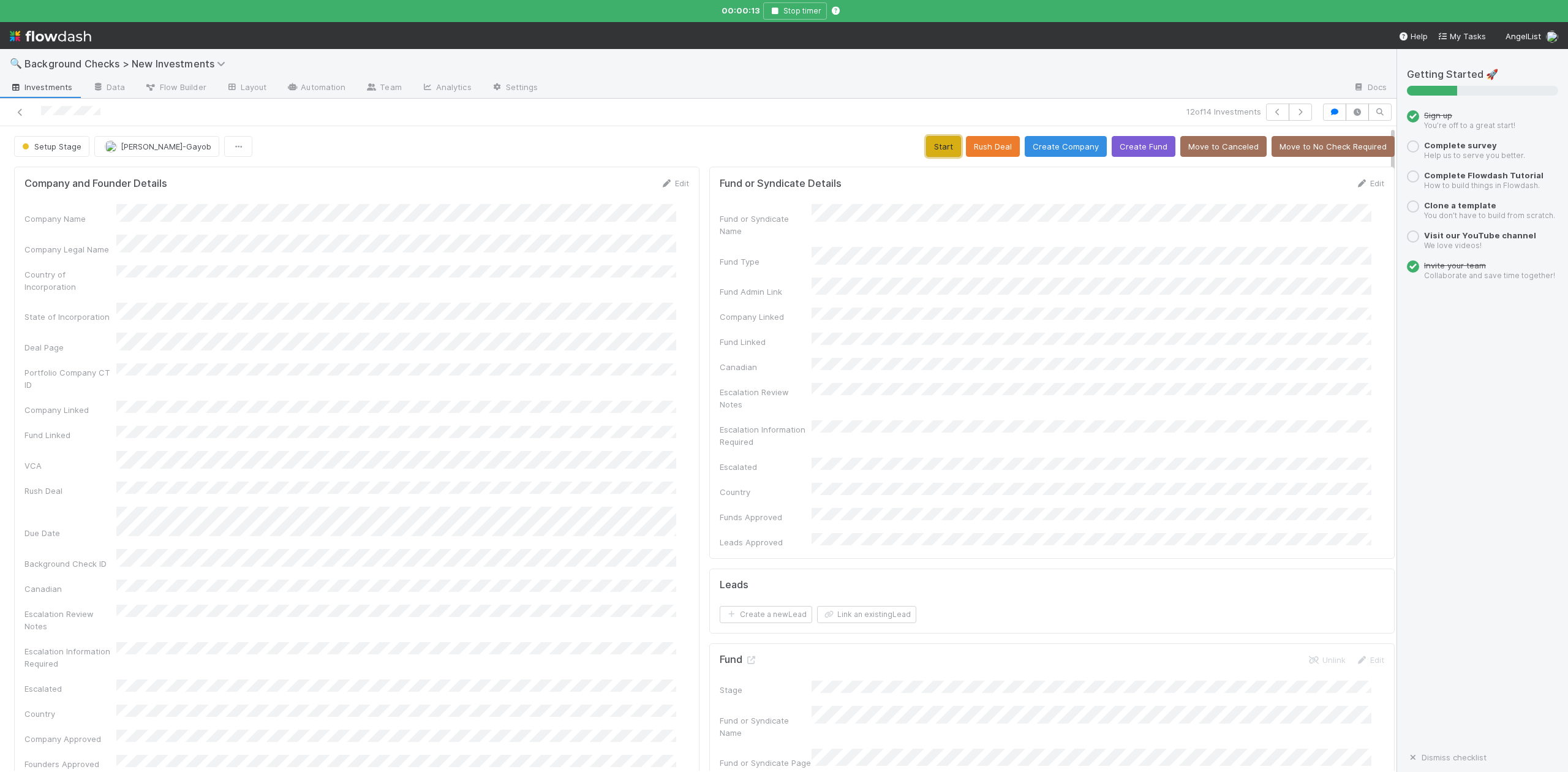
click at [926, 147] on button "Start" at bounding box center [943, 146] width 35 height 21
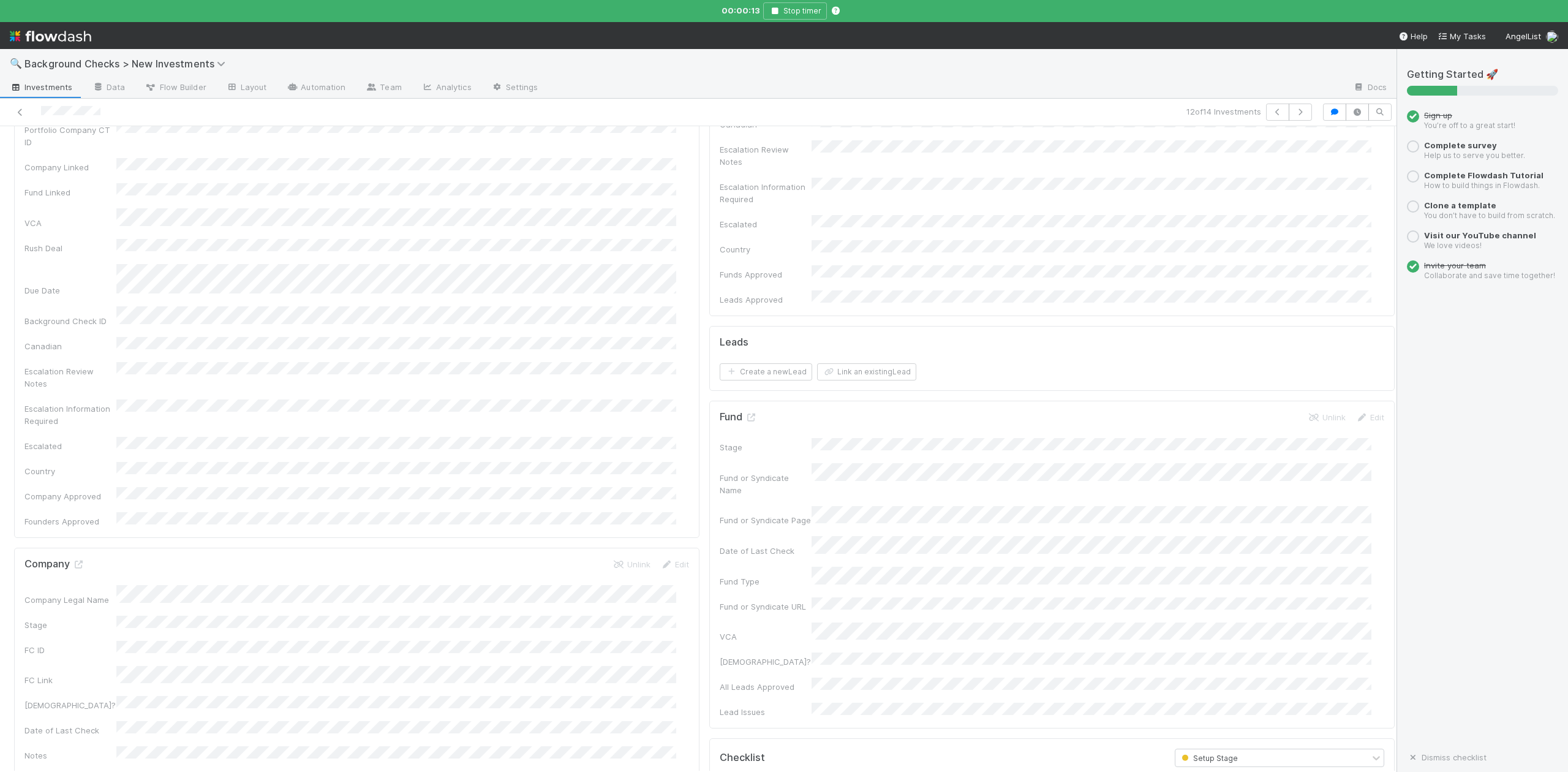
scroll to position [327, 0]
click at [76, 476] on icon at bounding box center [79, 480] width 12 height 8
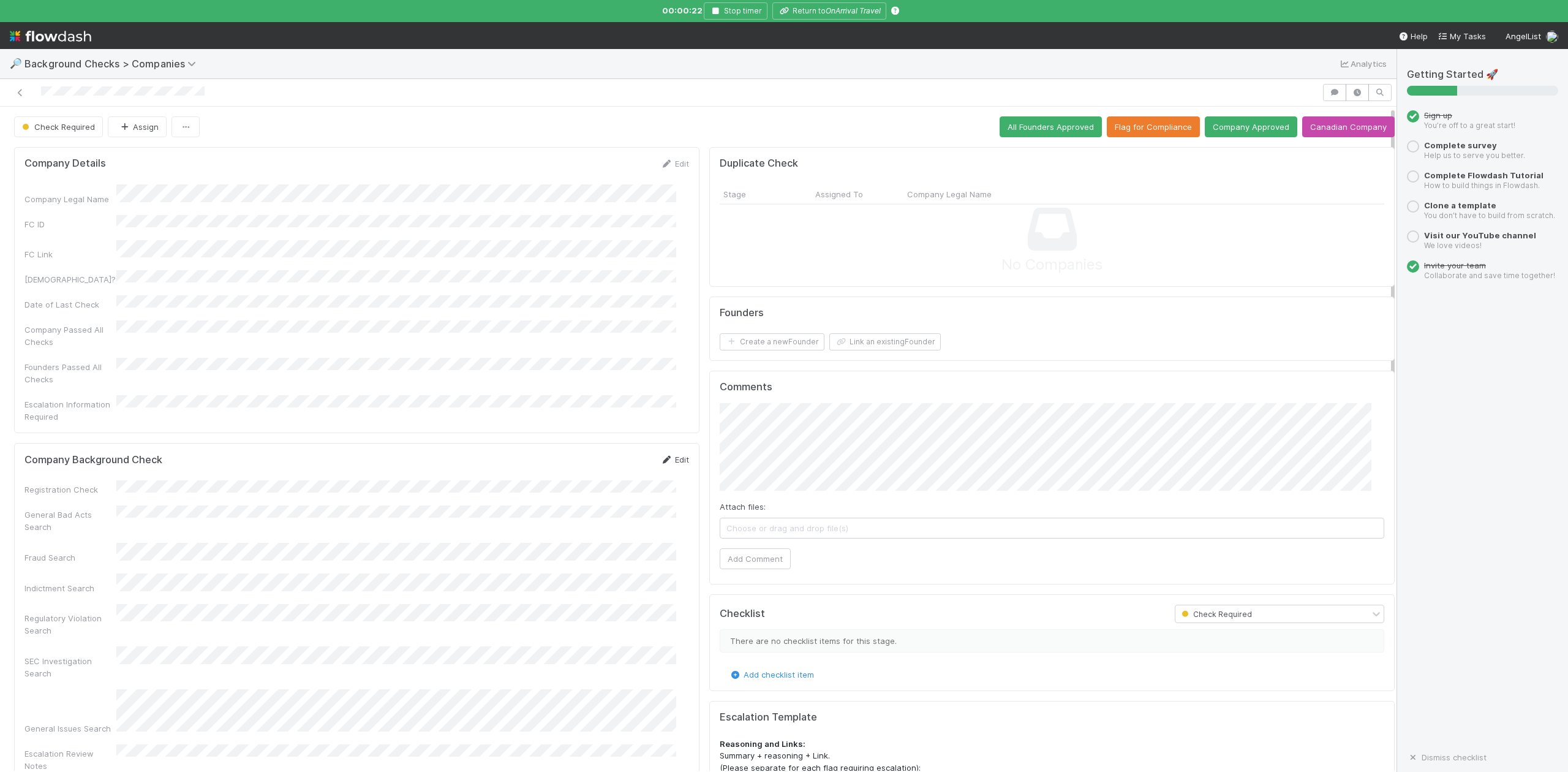
click at [667, 454] on link "Edit" at bounding box center [675, 459] width 29 height 10
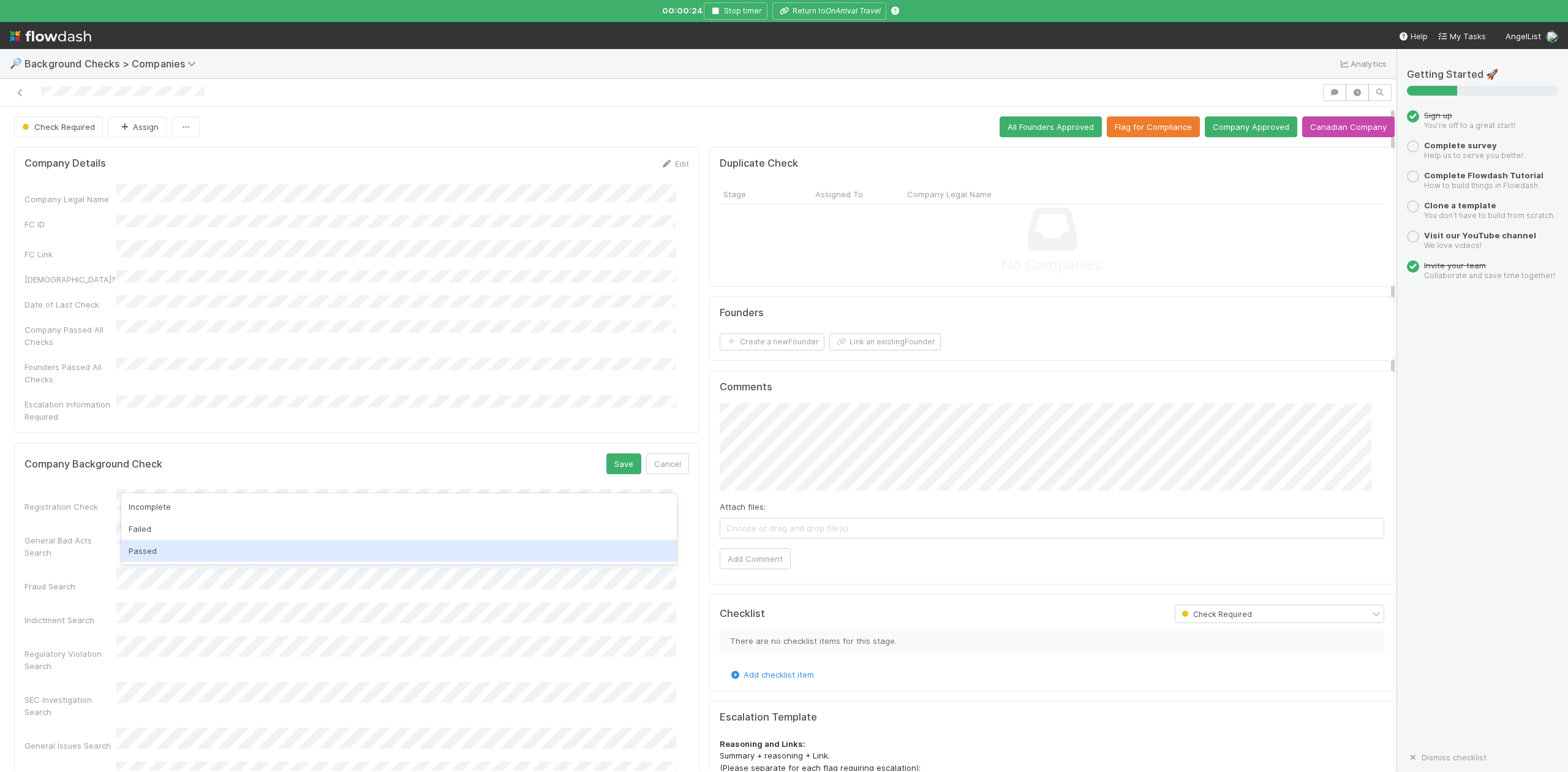
click at [163, 555] on div "Passed" at bounding box center [398, 551] width 555 height 22
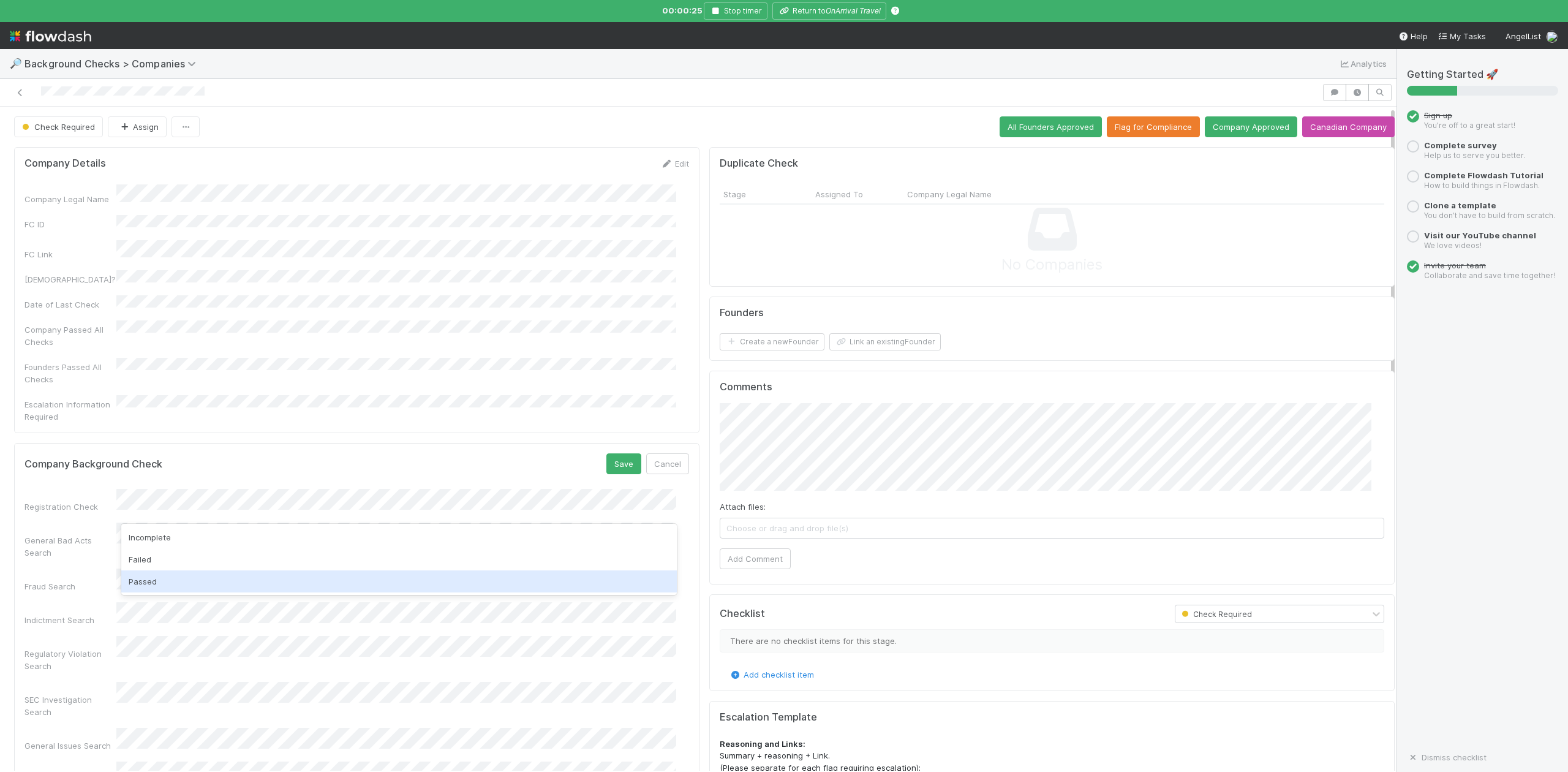
click at [164, 584] on div "Passed" at bounding box center [398, 581] width 555 height 22
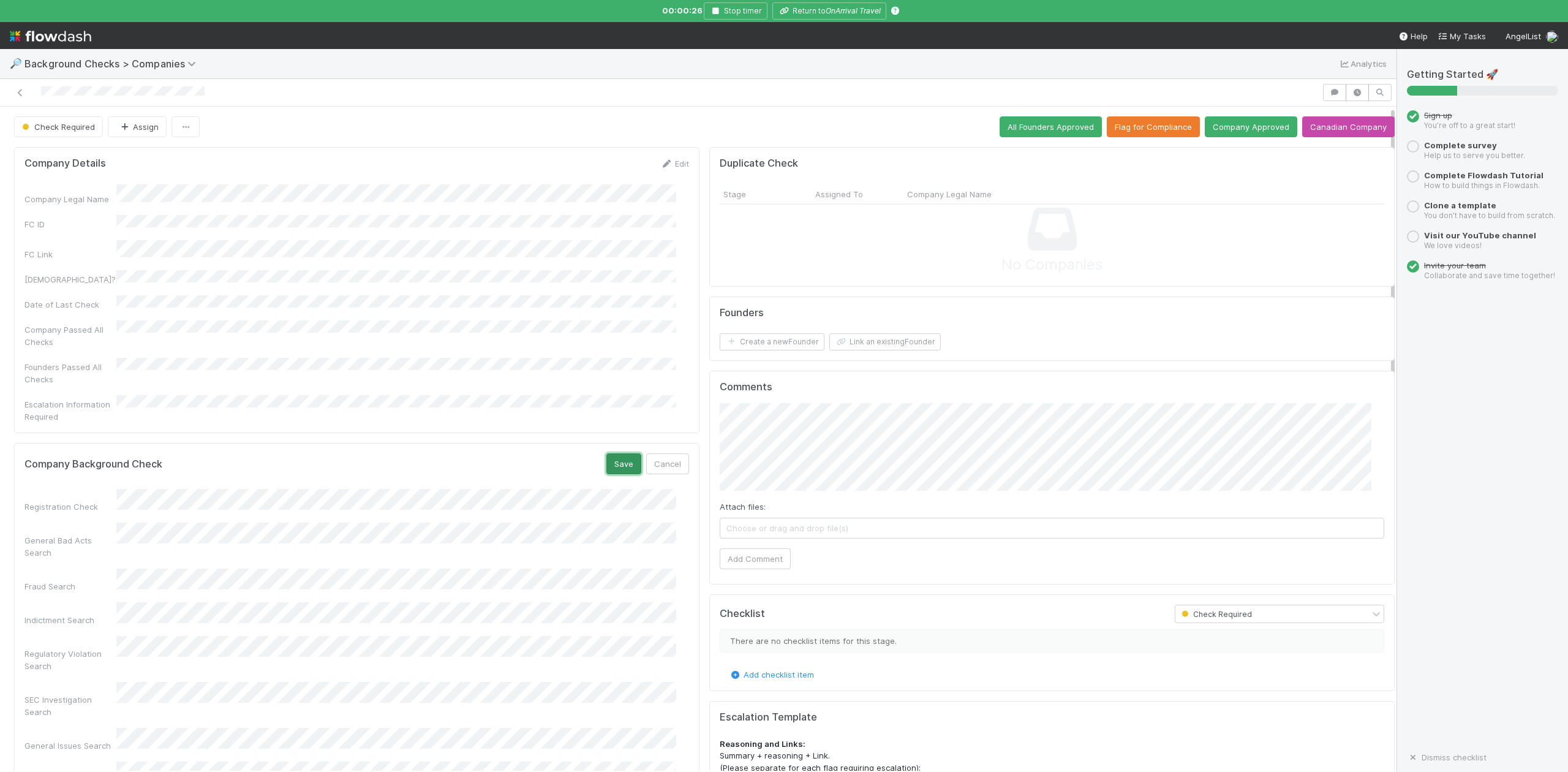
click at [621, 454] on button "Save" at bounding box center [623, 464] width 35 height 21
click at [749, 566] on button "Add Comment" at bounding box center [755, 559] width 71 height 21
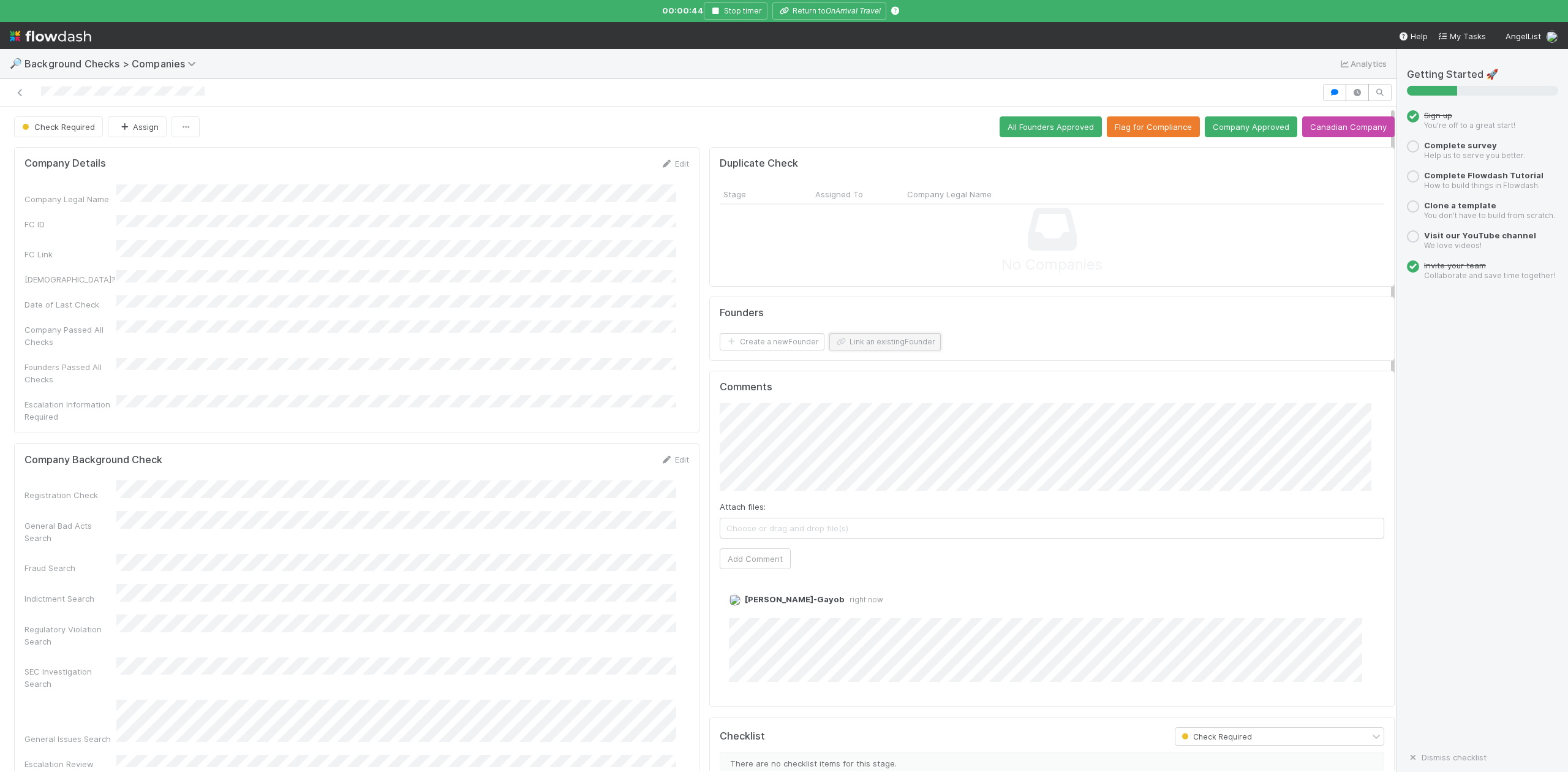
click at [875, 349] on button "Link an existing Founder" at bounding box center [885, 342] width 111 height 17
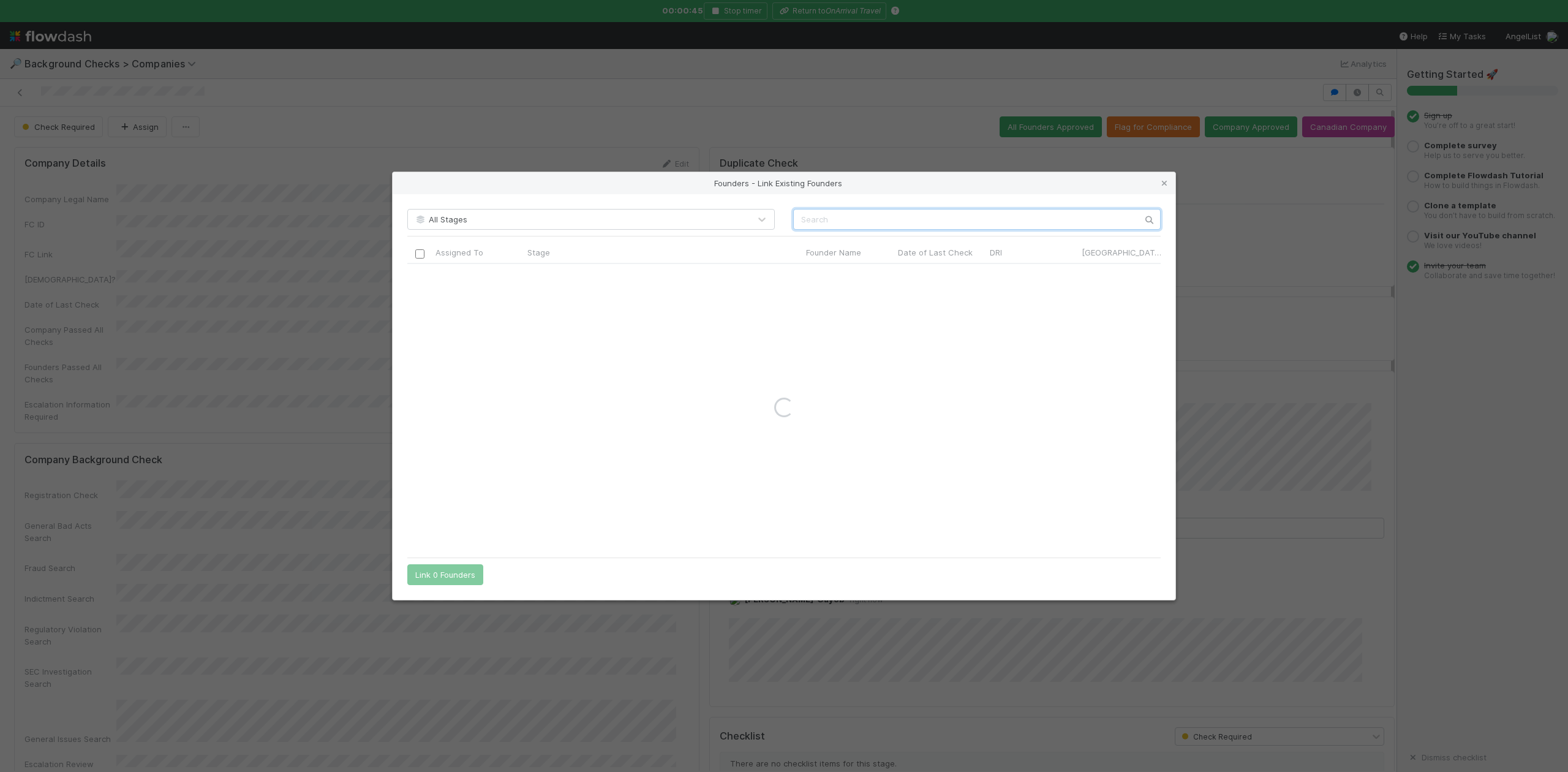
click at [816, 217] on input "text" at bounding box center [977, 219] width 367 height 21
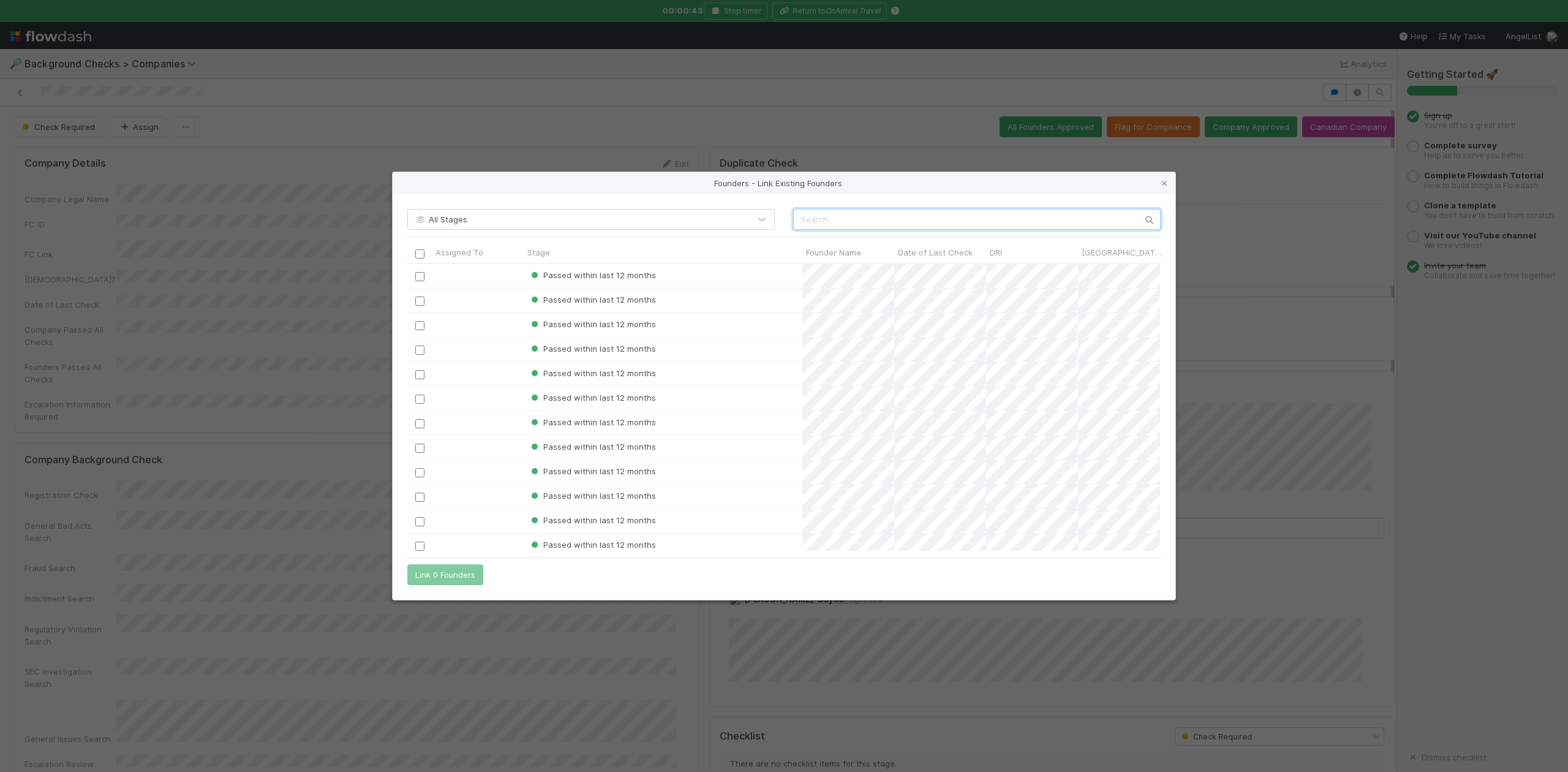
scroll to position [275, 741]
paste input "Ankit Sawant"
click at [802, 221] on input "Ankit Sawant" at bounding box center [977, 219] width 367 height 21
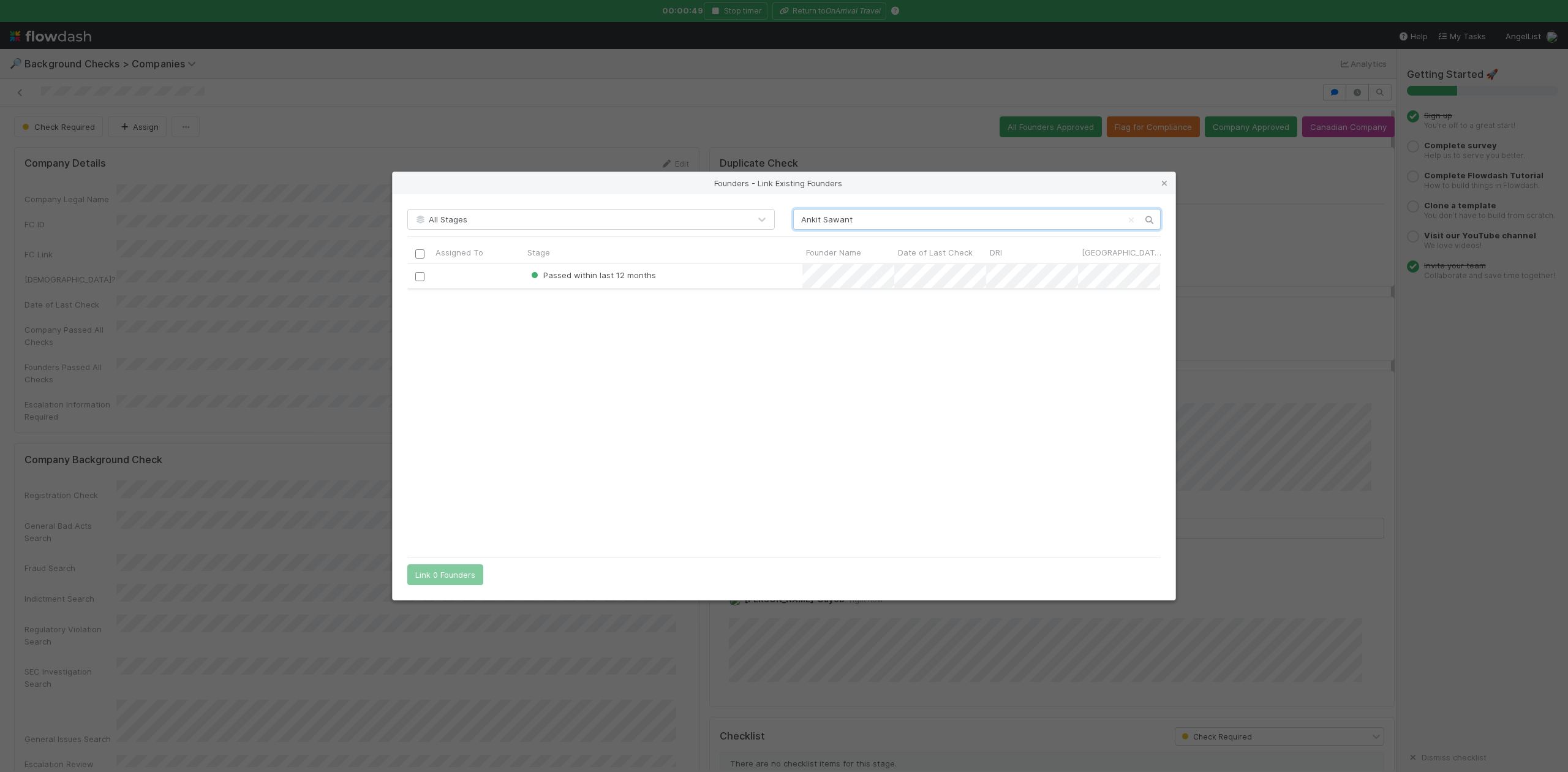
type input "Ankit Sawant"
click at [420, 278] on input "checkbox" at bounding box center [420, 277] width 9 height 9
click at [456, 571] on button "Link 1 Founder" at bounding box center [442, 574] width 71 height 21
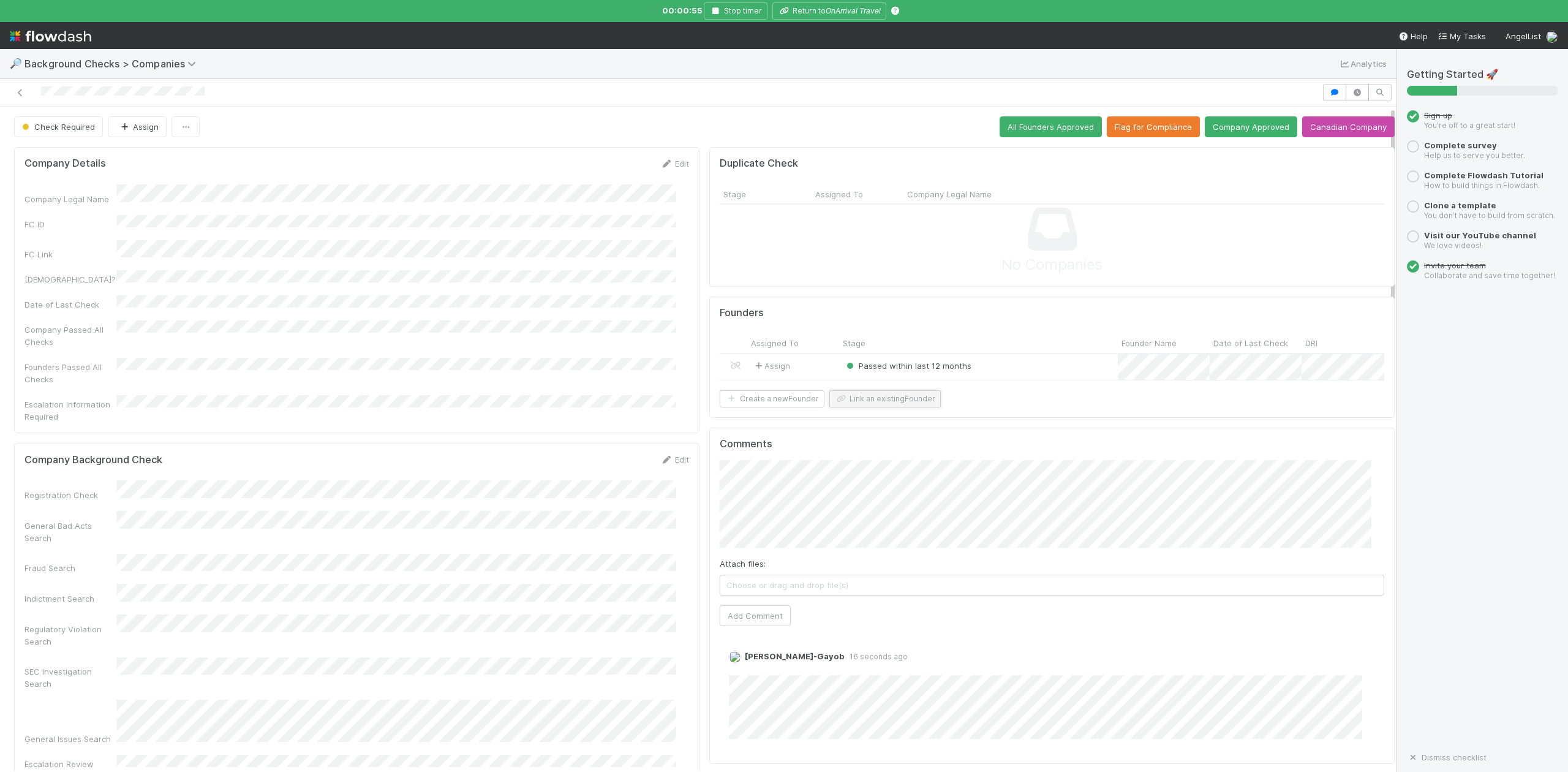
click at [908, 407] on button "Link an existing Founder" at bounding box center [885, 398] width 111 height 17
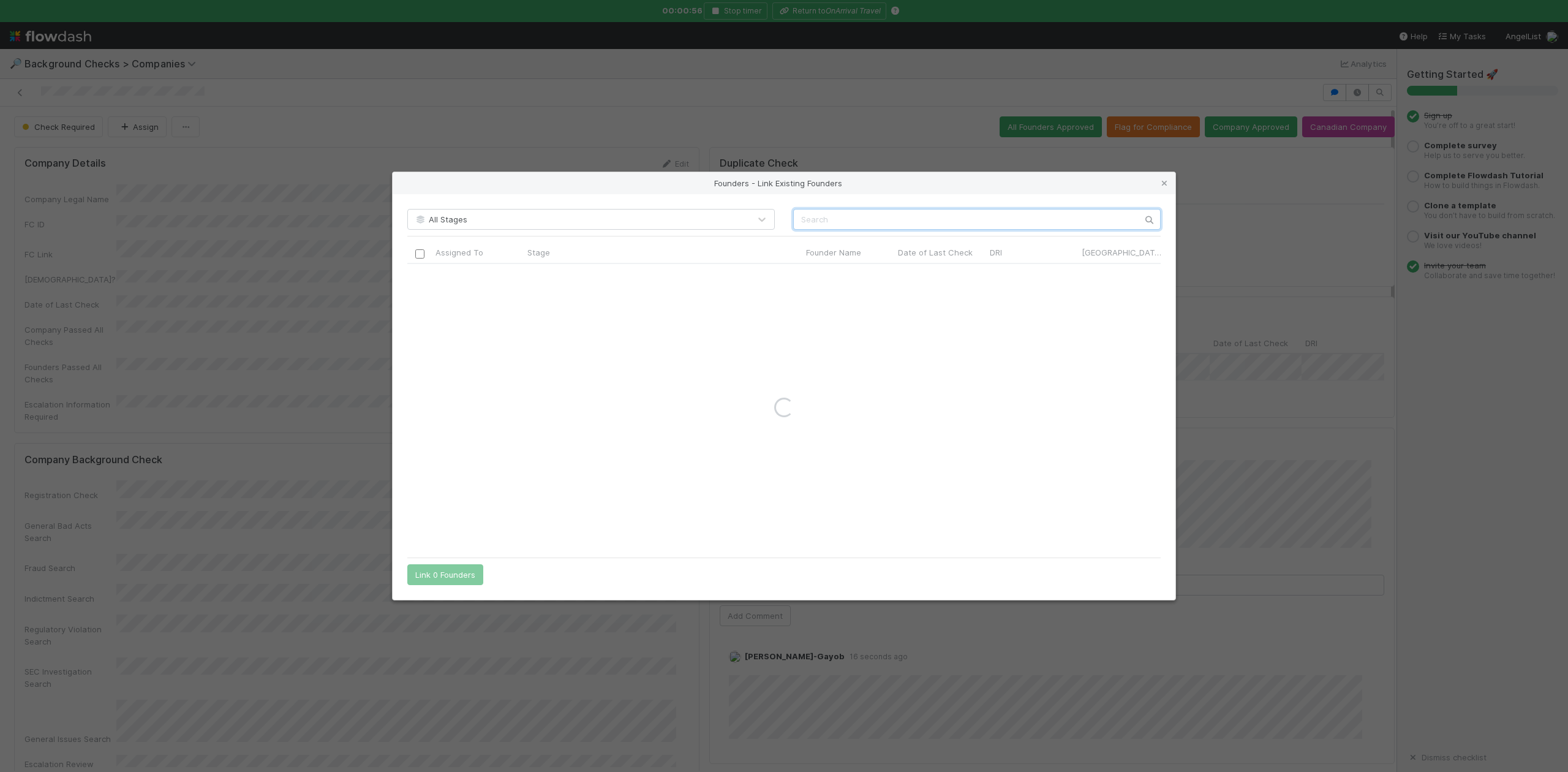
click at [815, 223] on input "text" at bounding box center [977, 219] width 367 height 21
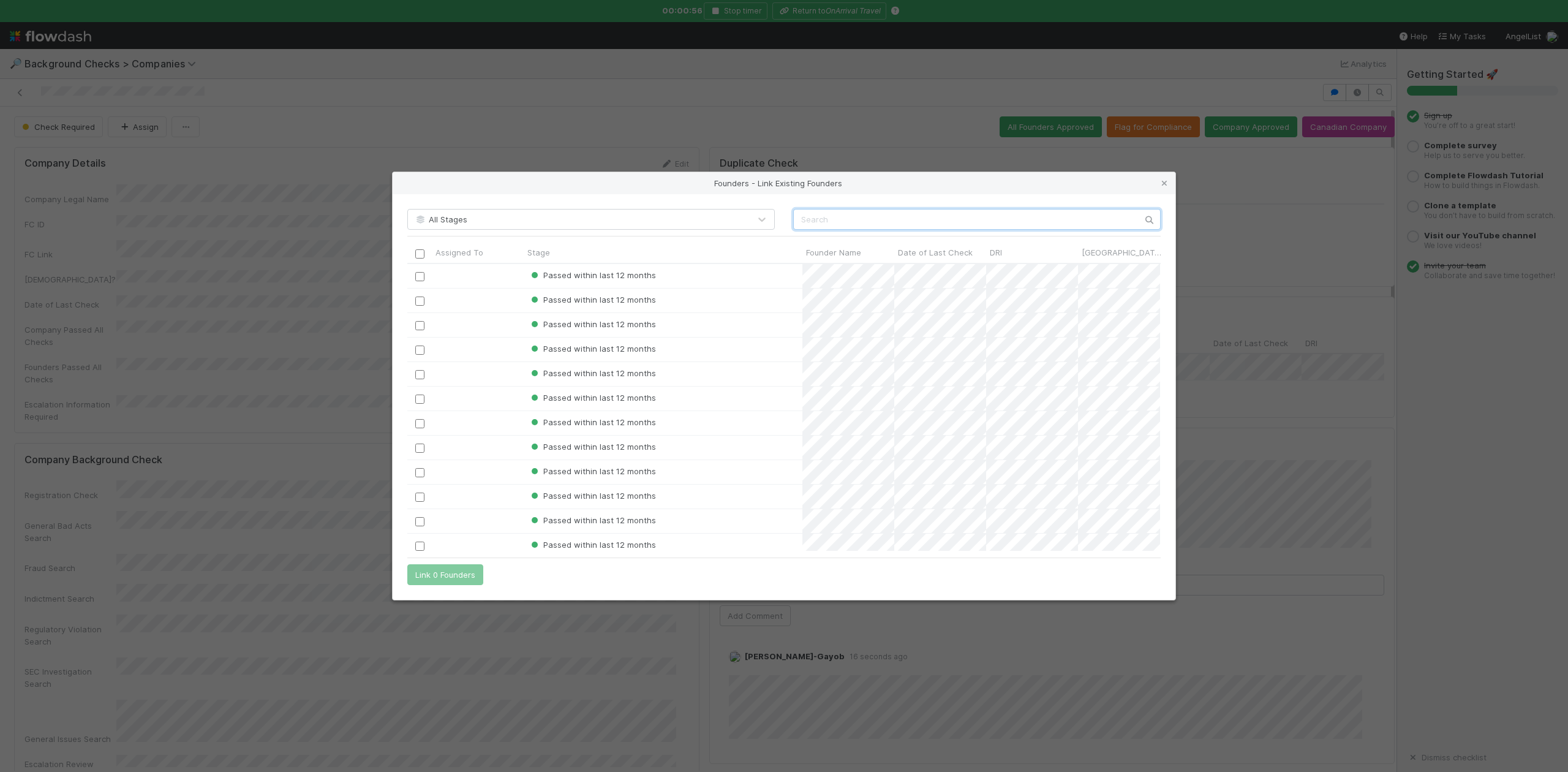
paste input "Pawan Shetty"
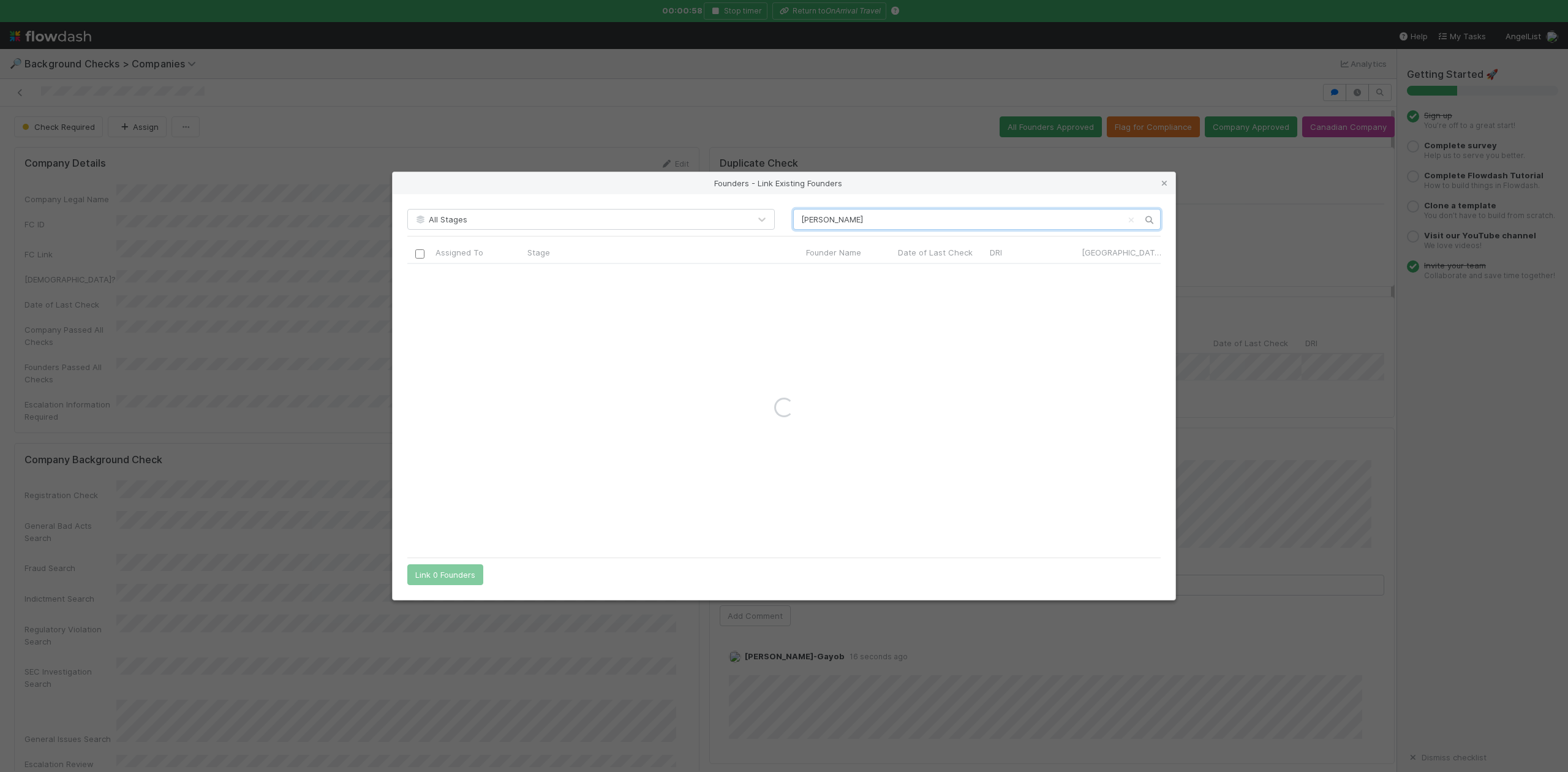
click at [799, 214] on input "Pawan Shetty" at bounding box center [977, 219] width 367 height 21
type input "Pawan Shetty"
click at [422, 272] on input "checkbox" at bounding box center [420, 277] width 9 height 9
click at [458, 570] on button "Link 1 Founder" at bounding box center [442, 574] width 71 height 21
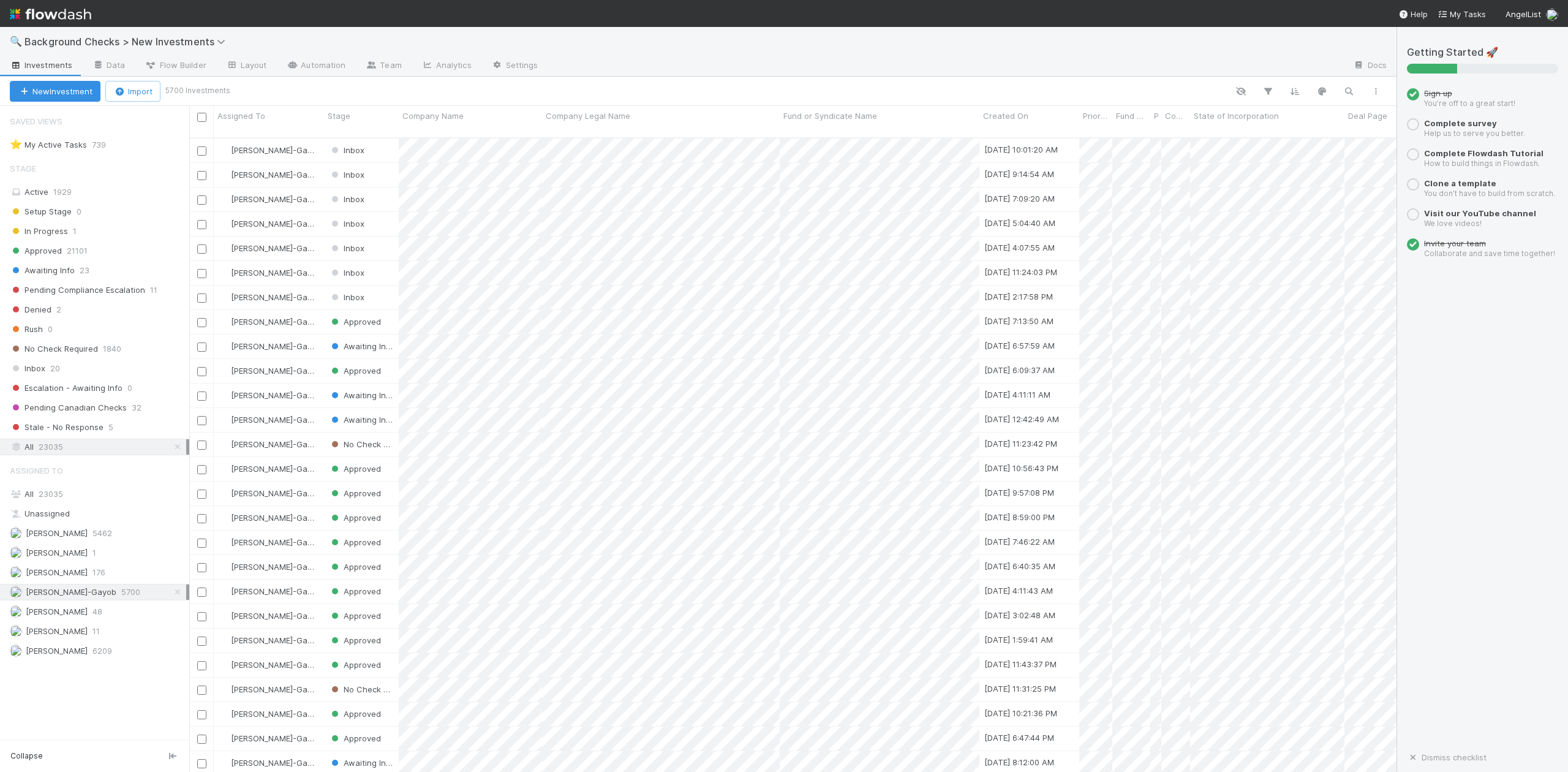
scroll to position [632, 1196]
click at [1354, 89] on icon "button" at bounding box center [1349, 91] width 12 height 11
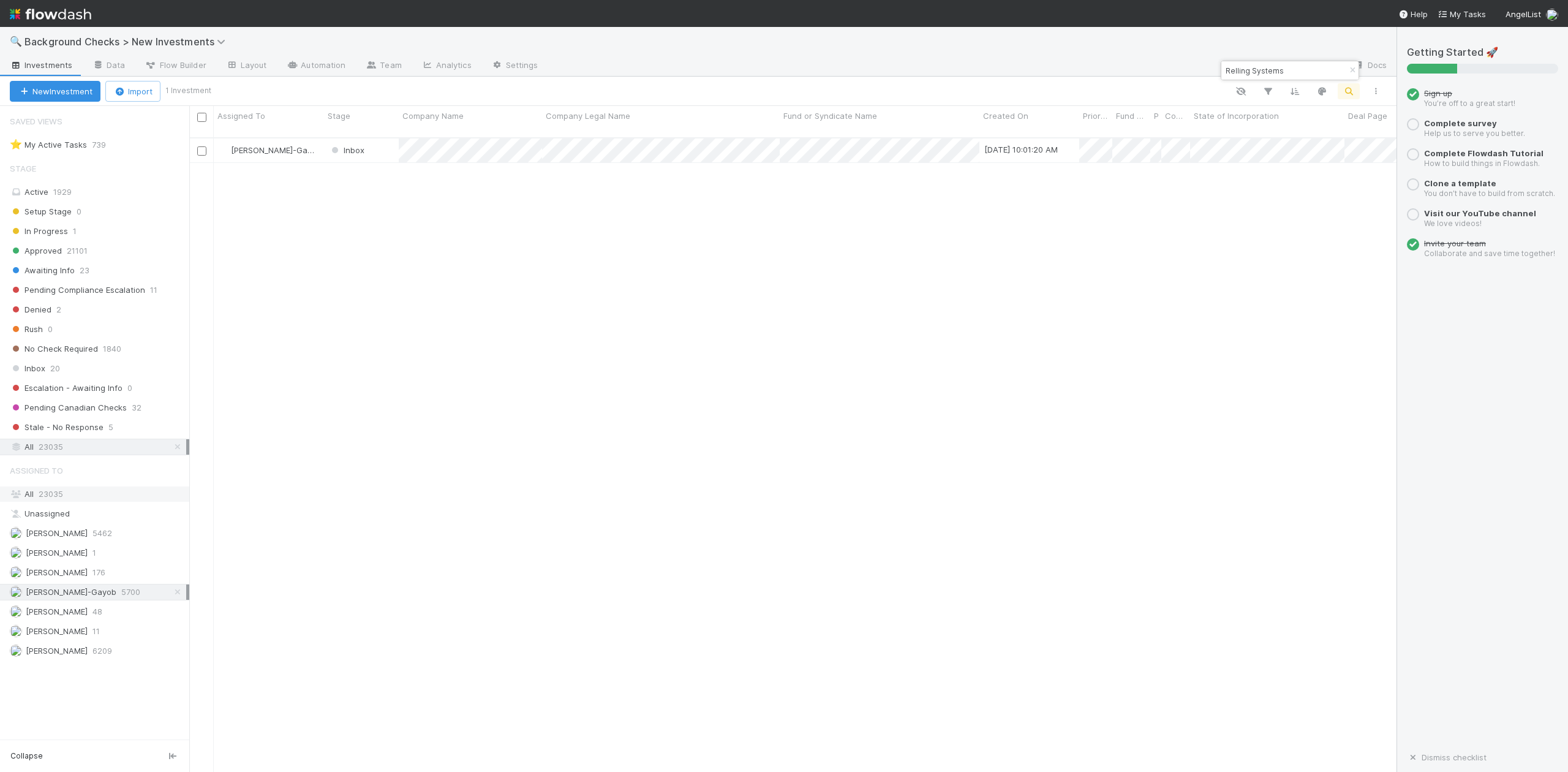
click at [57, 496] on span "23035" at bounding box center [51, 493] width 24 height 10
click at [1289, 73] on input "Relling Systems" at bounding box center [1284, 70] width 122 height 15
type input "R"
paste input "Lavoit"
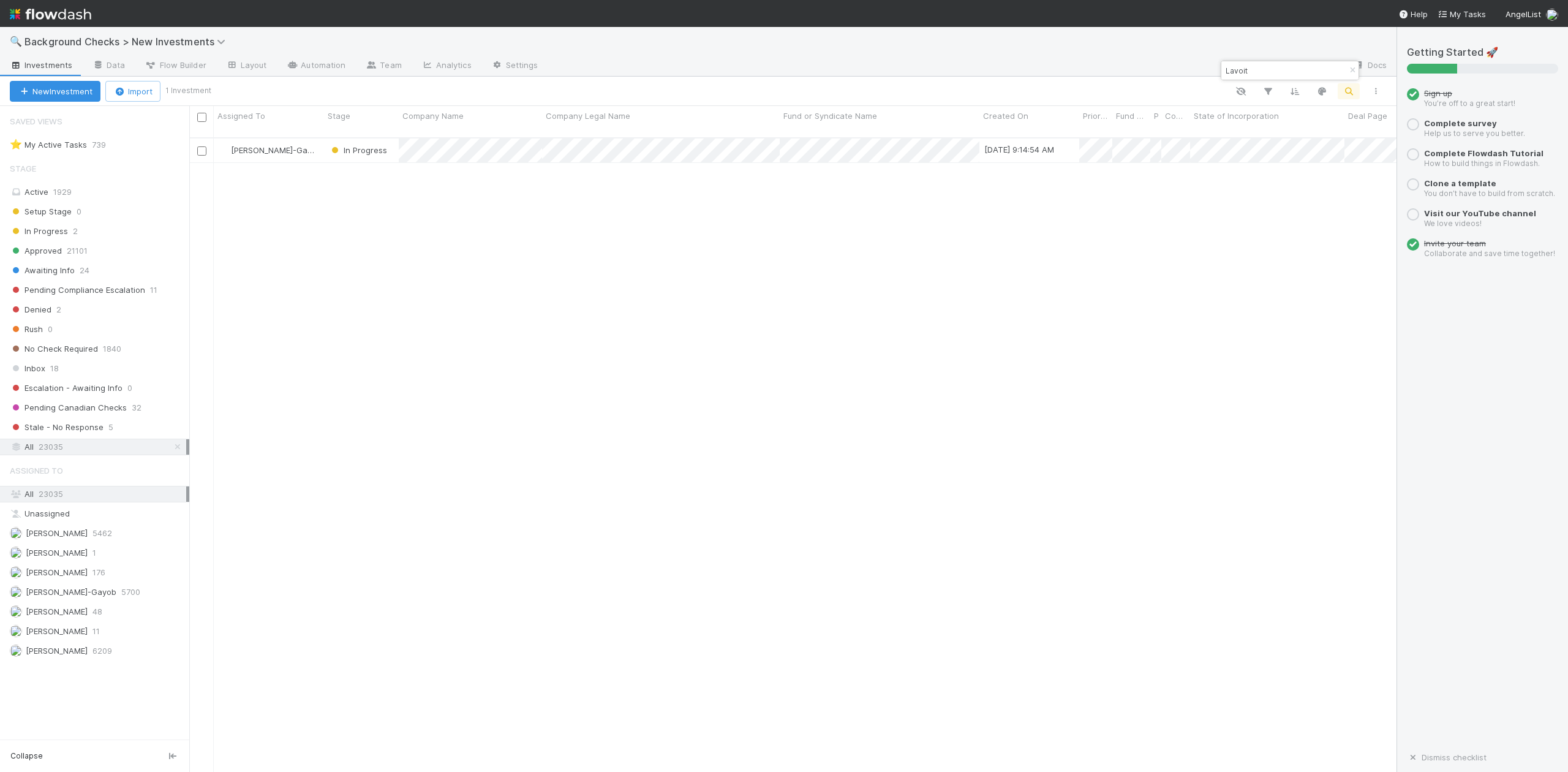
click at [1286, 68] on input "Lavoit" at bounding box center [1284, 70] width 122 height 15
type input "L"
paste input "saf.money"
drag, startPoint x: 1275, startPoint y: 71, endPoint x: 1222, endPoint y: 76, distance: 53.2
click at [1222, 76] on div "saf.money" at bounding box center [1284, 70] width 125 height 15
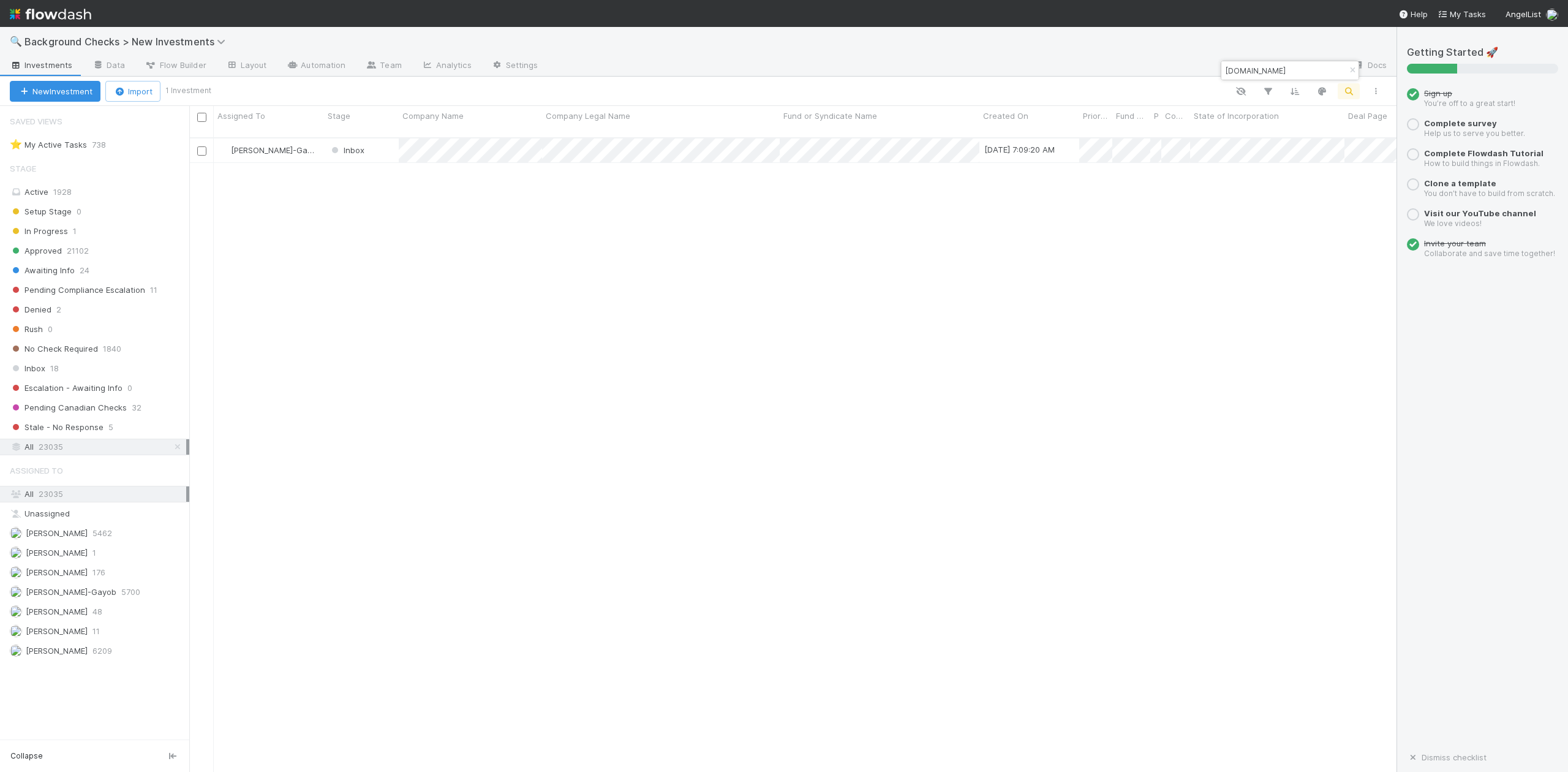
paste input "Simple and Fast Holdings Limited"
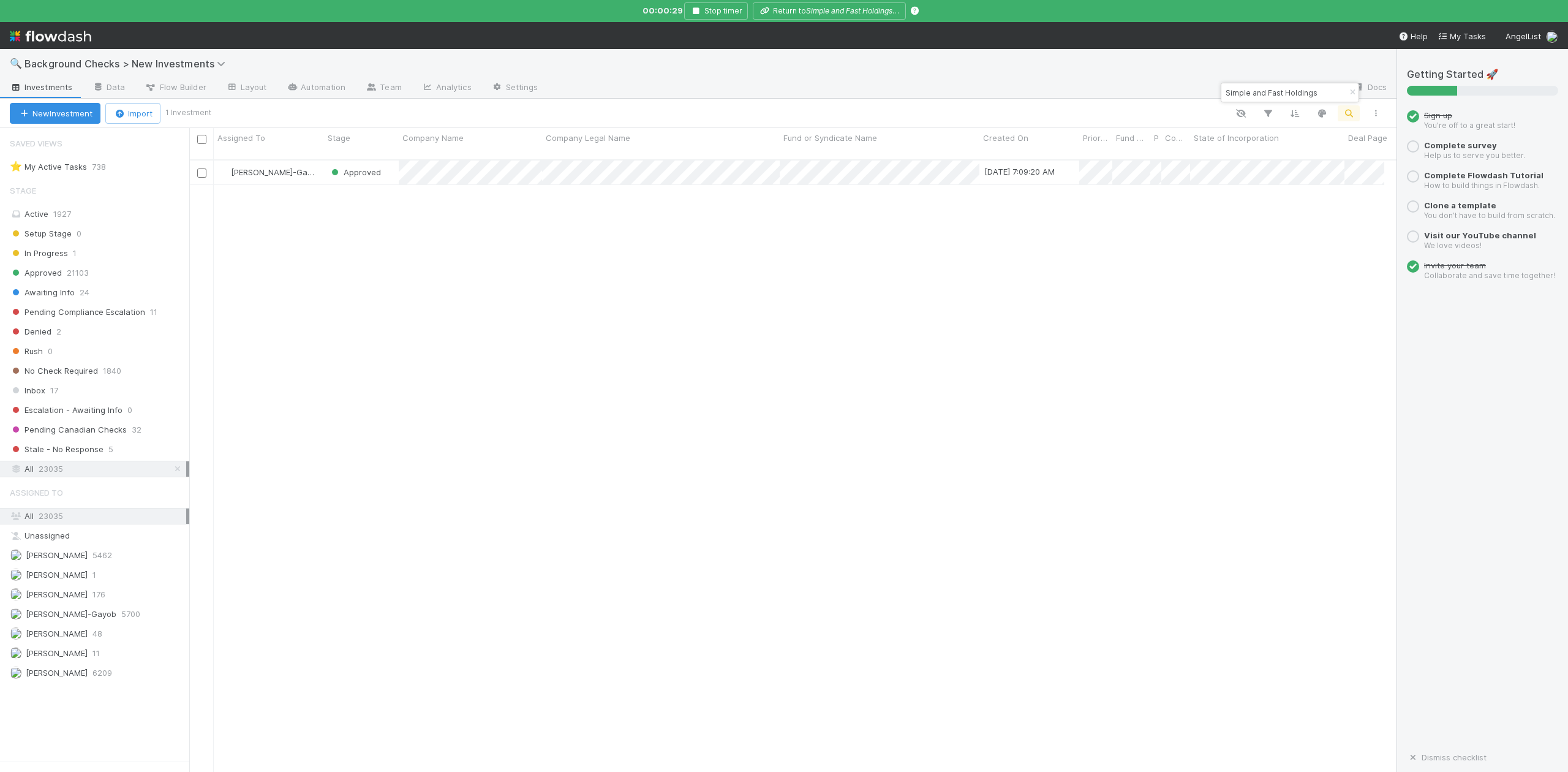
scroll to position [13, 13]
click at [1321, 91] on input "Simple and Fast Holdings" at bounding box center [1284, 92] width 122 height 15
type input "S"
paste input "Dojostack"
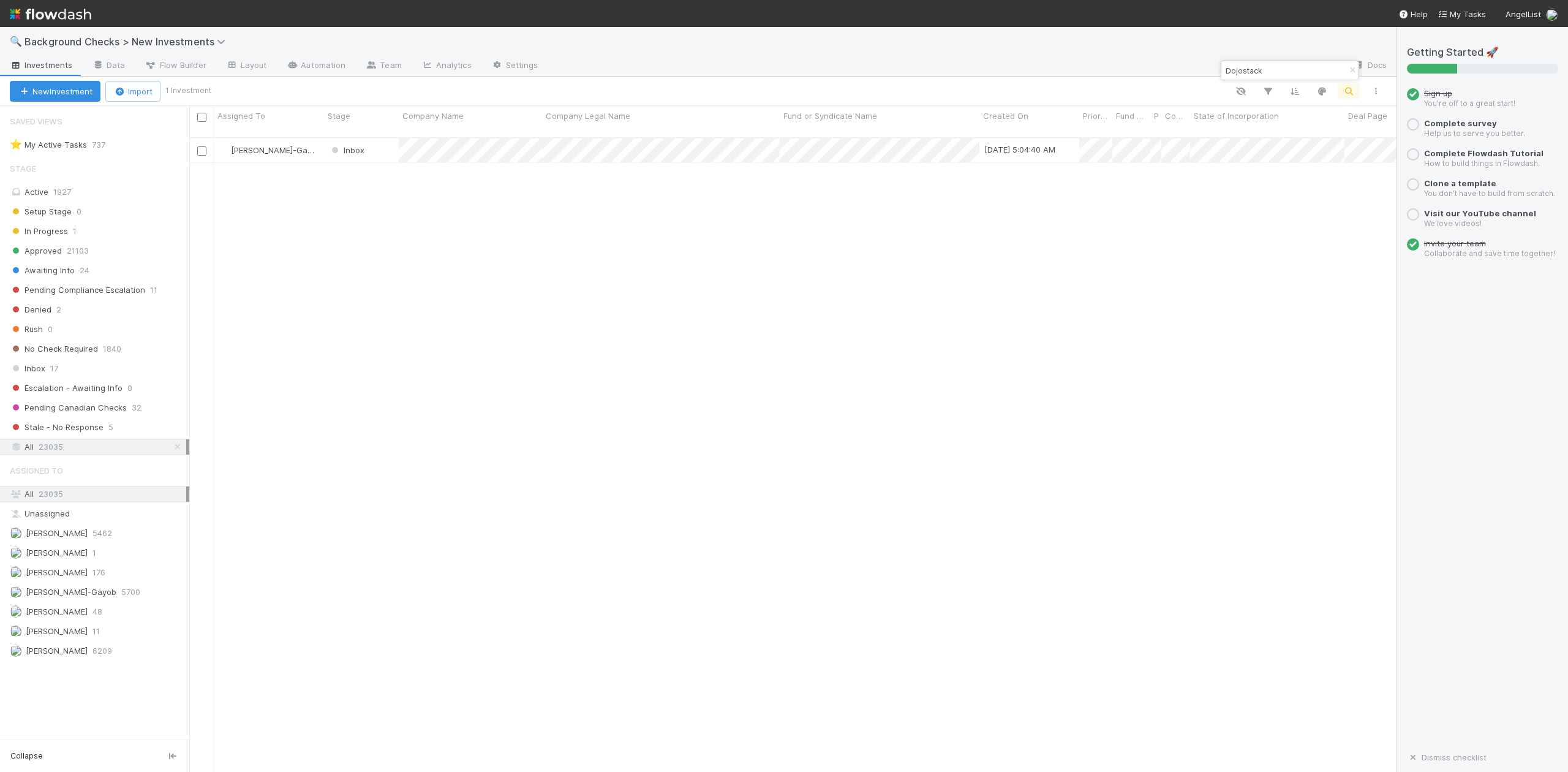
scroll to position [632, 1196]
click at [1262, 69] on input "Dojostack" at bounding box center [1284, 70] width 122 height 15
type input "D"
paste input "Embedder"
click at [1270, 68] on input "Embedder" at bounding box center [1284, 70] width 122 height 15
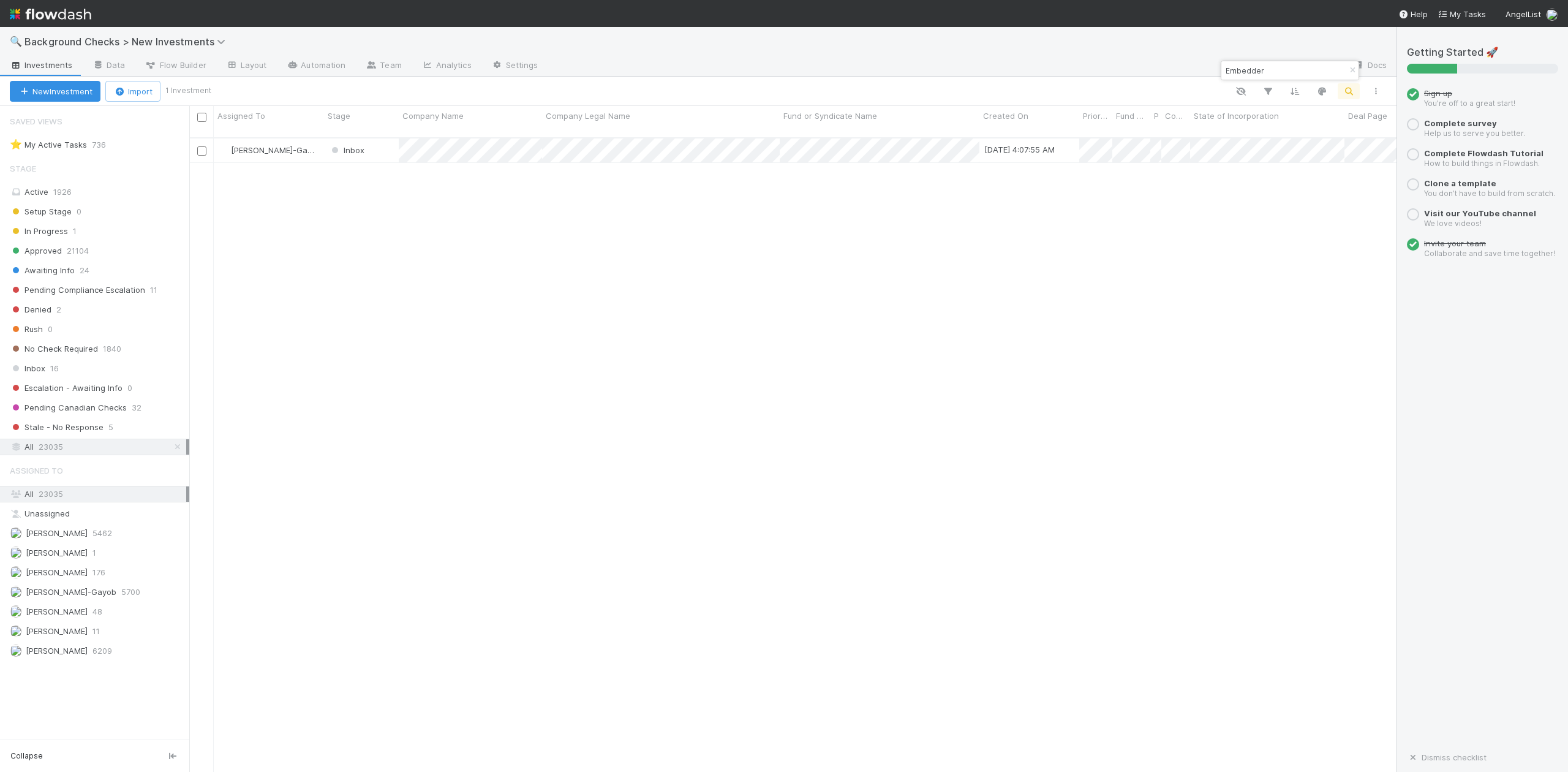
click at [1277, 70] on input "Embedder" at bounding box center [1284, 70] width 122 height 15
click at [1311, 68] on input "Embedder Tech Inc." at bounding box center [1284, 70] width 122 height 15
type input "E"
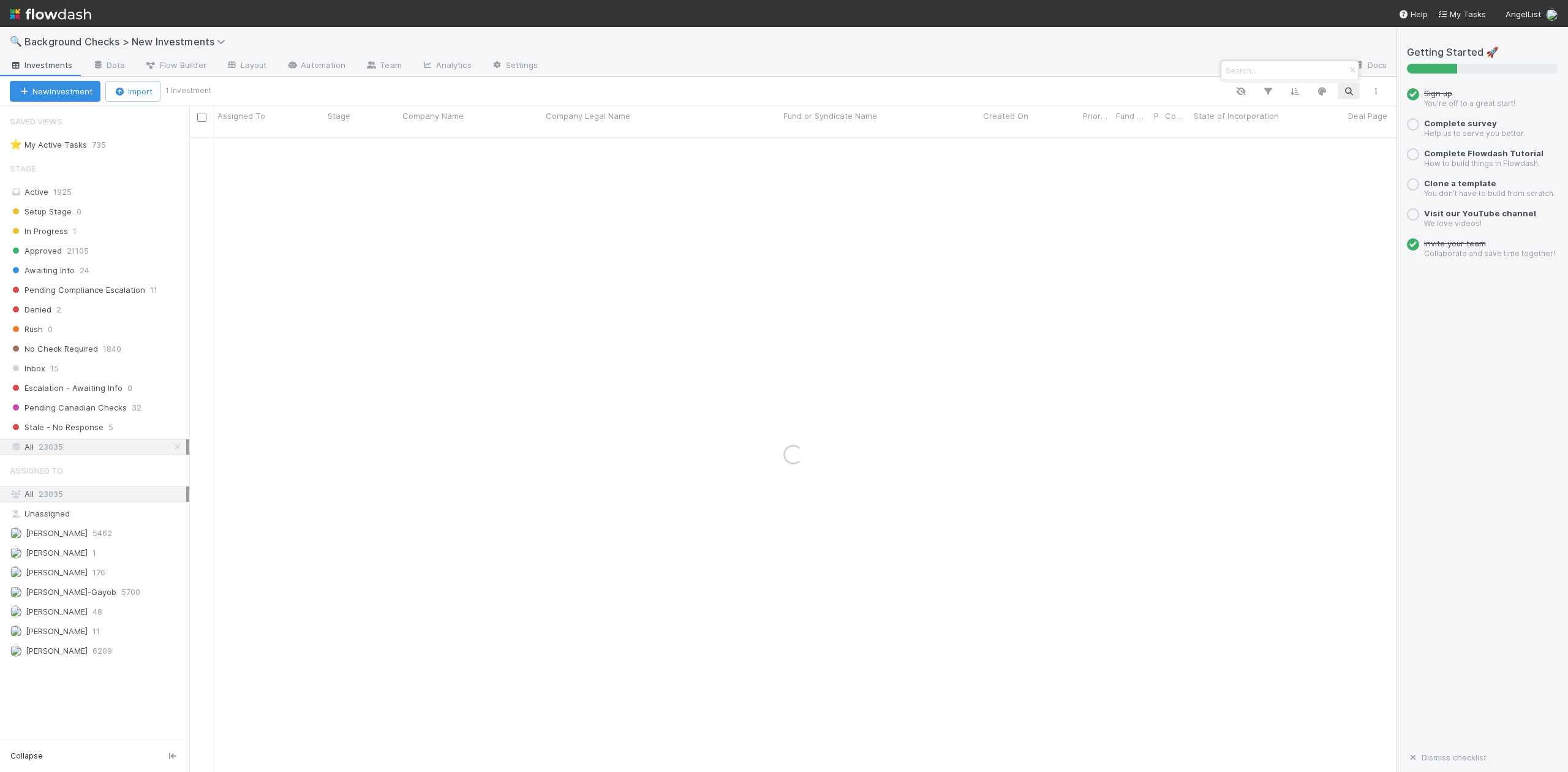
paste input "Perseus Defense"
click at [1294, 76] on input "Perseus Defense" at bounding box center [1284, 70] width 122 height 15
type input "P"
paste input "ANYTHING APP, INC"
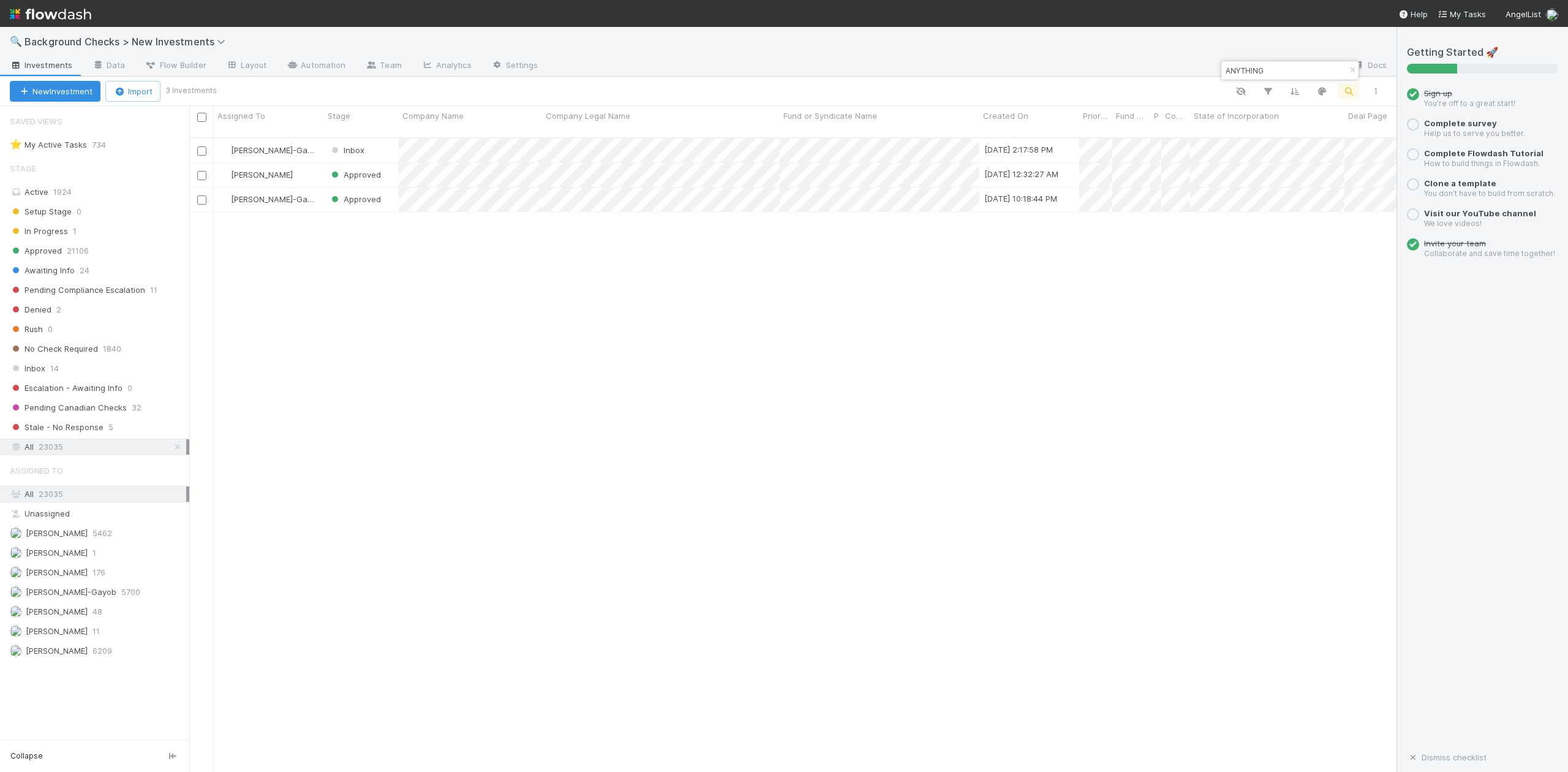
type input "ANYTHING"
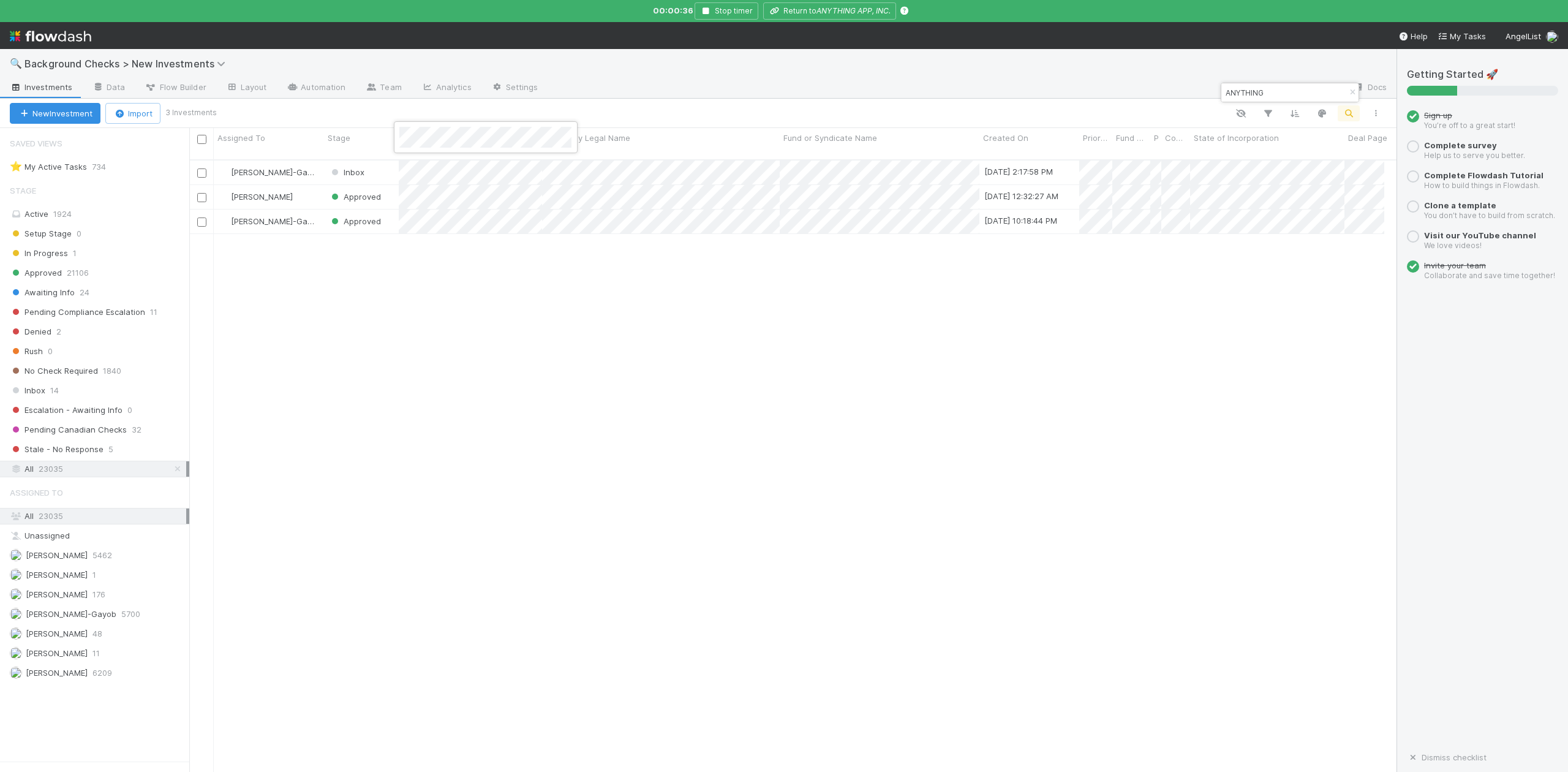
scroll to position [632, 1184]
click at [1363, 160] on div at bounding box center [784, 386] width 1568 height 772
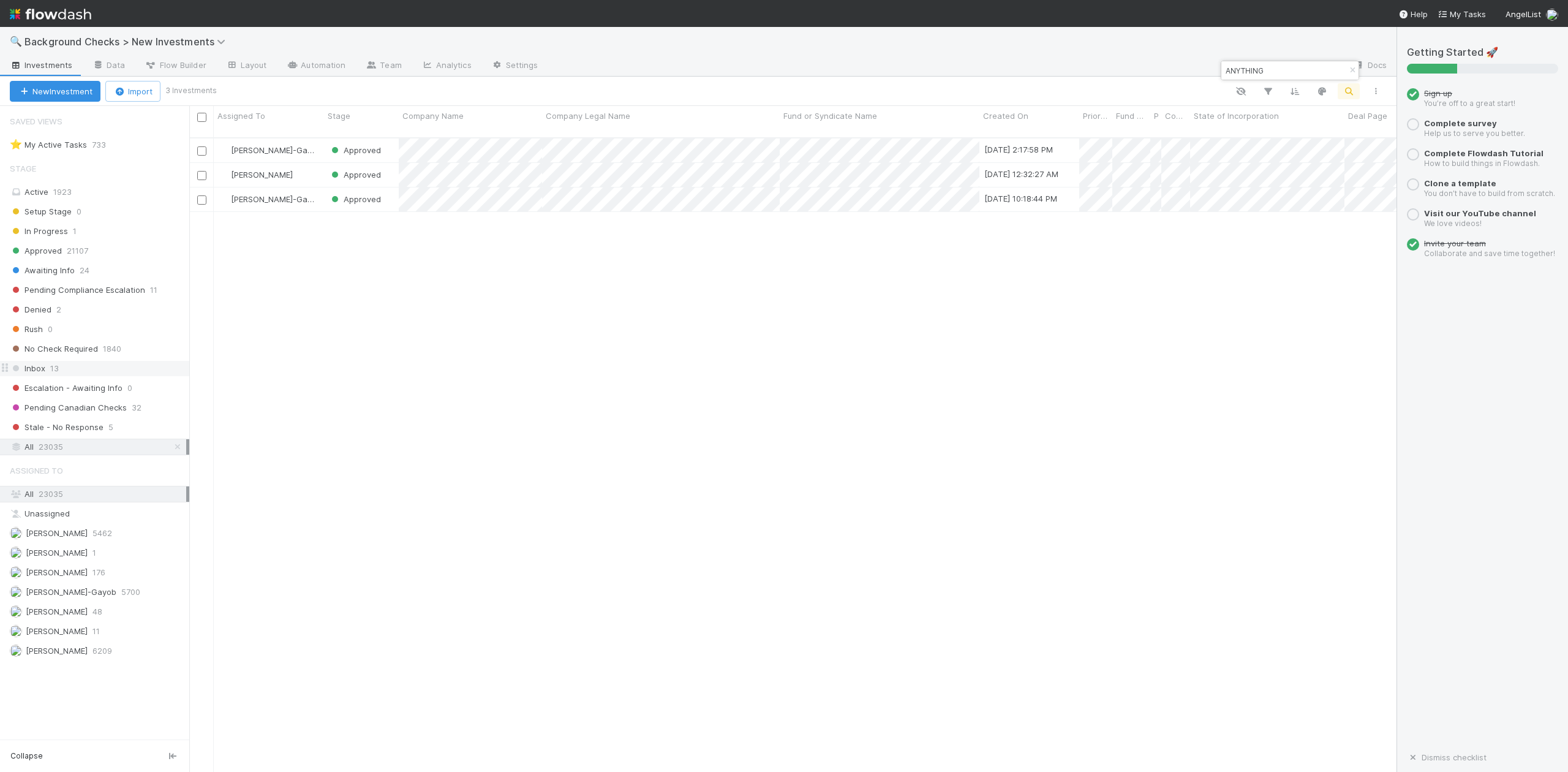
click at [40, 373] on span "Inbox" at bounding box center [28, 369] width 36 height 16
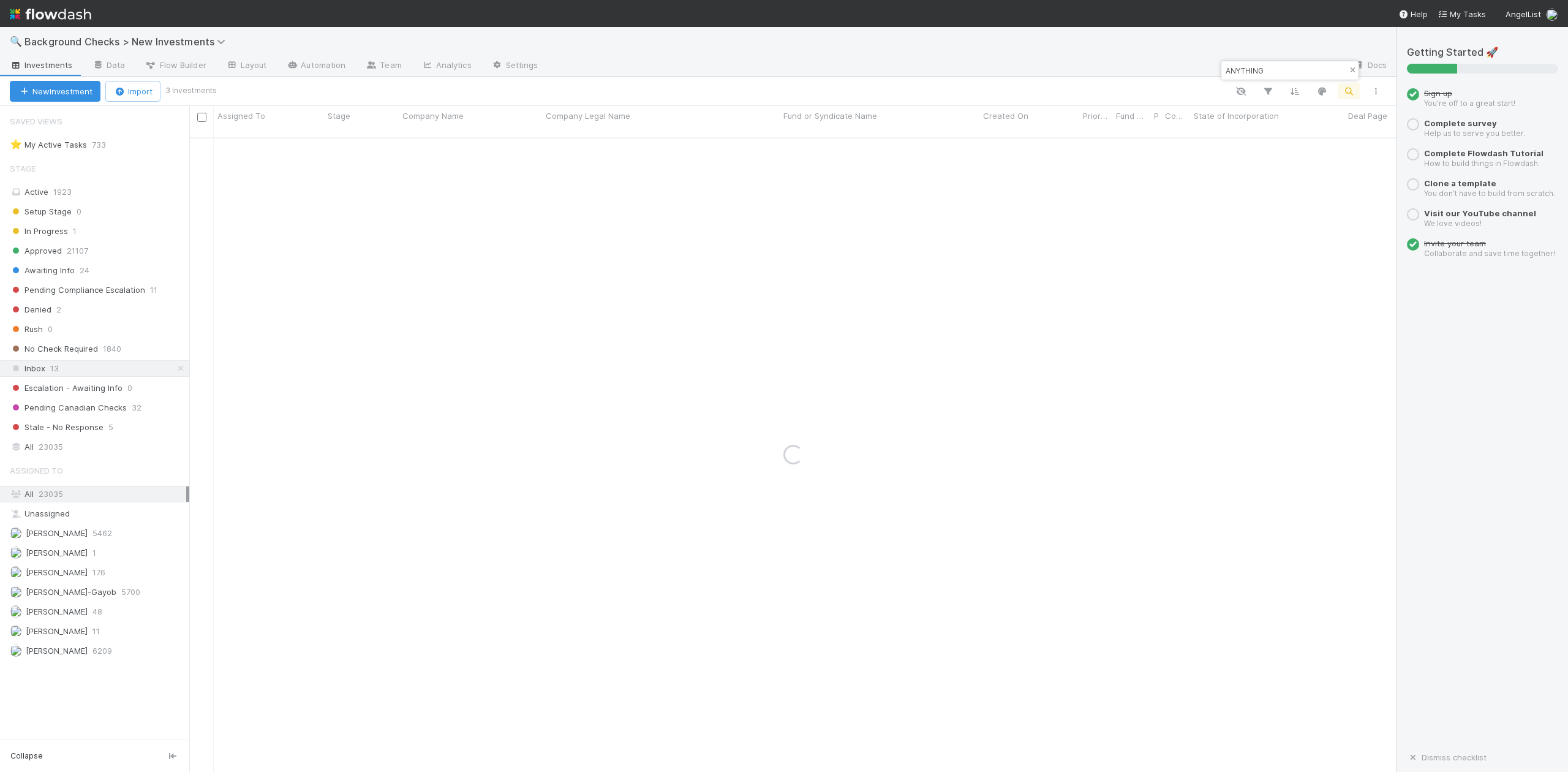
click at [1352, 70] on icon "button" at bounding box center [1352, 70] width 12 height 7
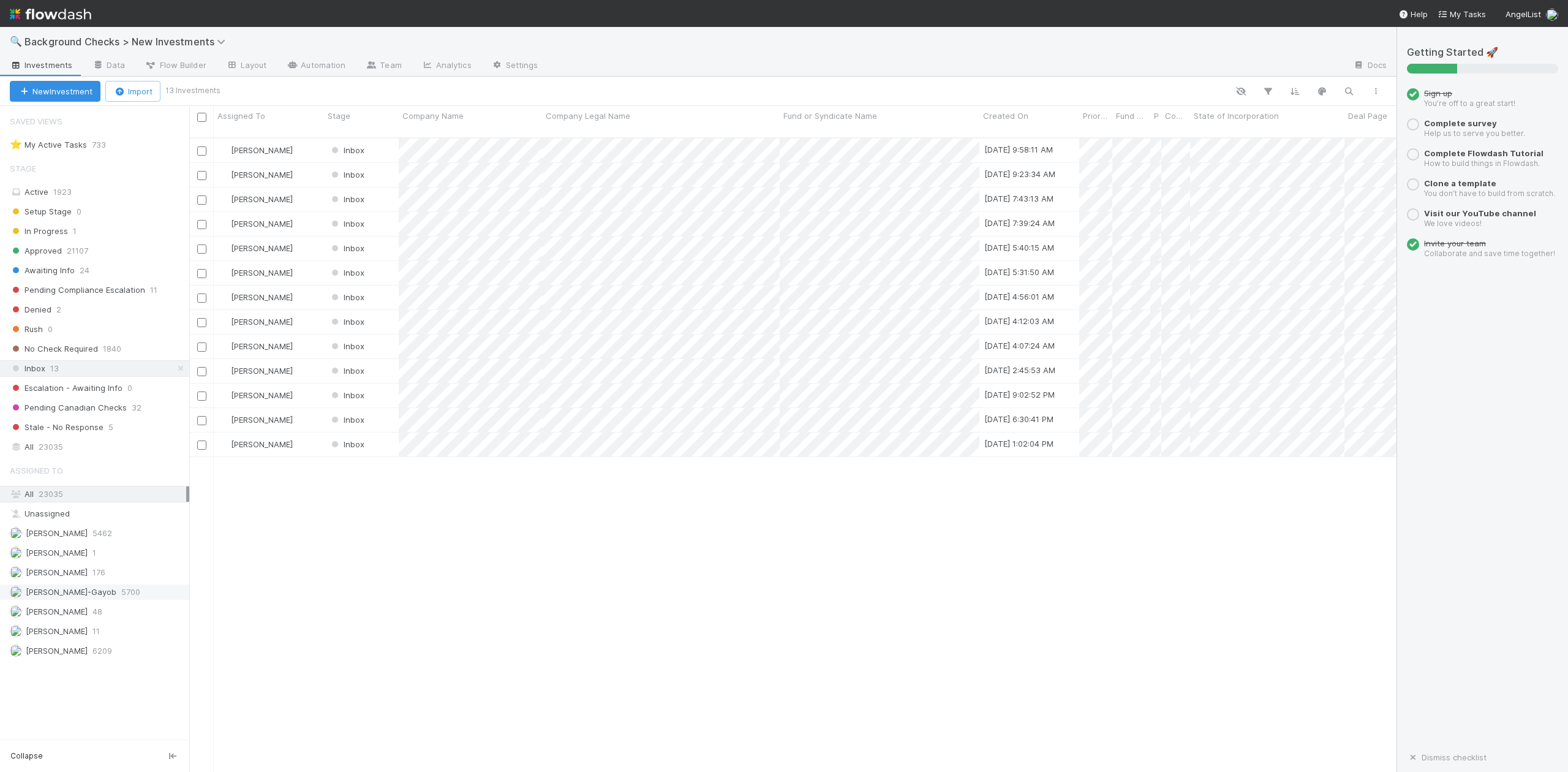
scroll to position [632, 1196]
click at [59, 452] on span "23035" at bounding box center [51, 447] width 24 height 16
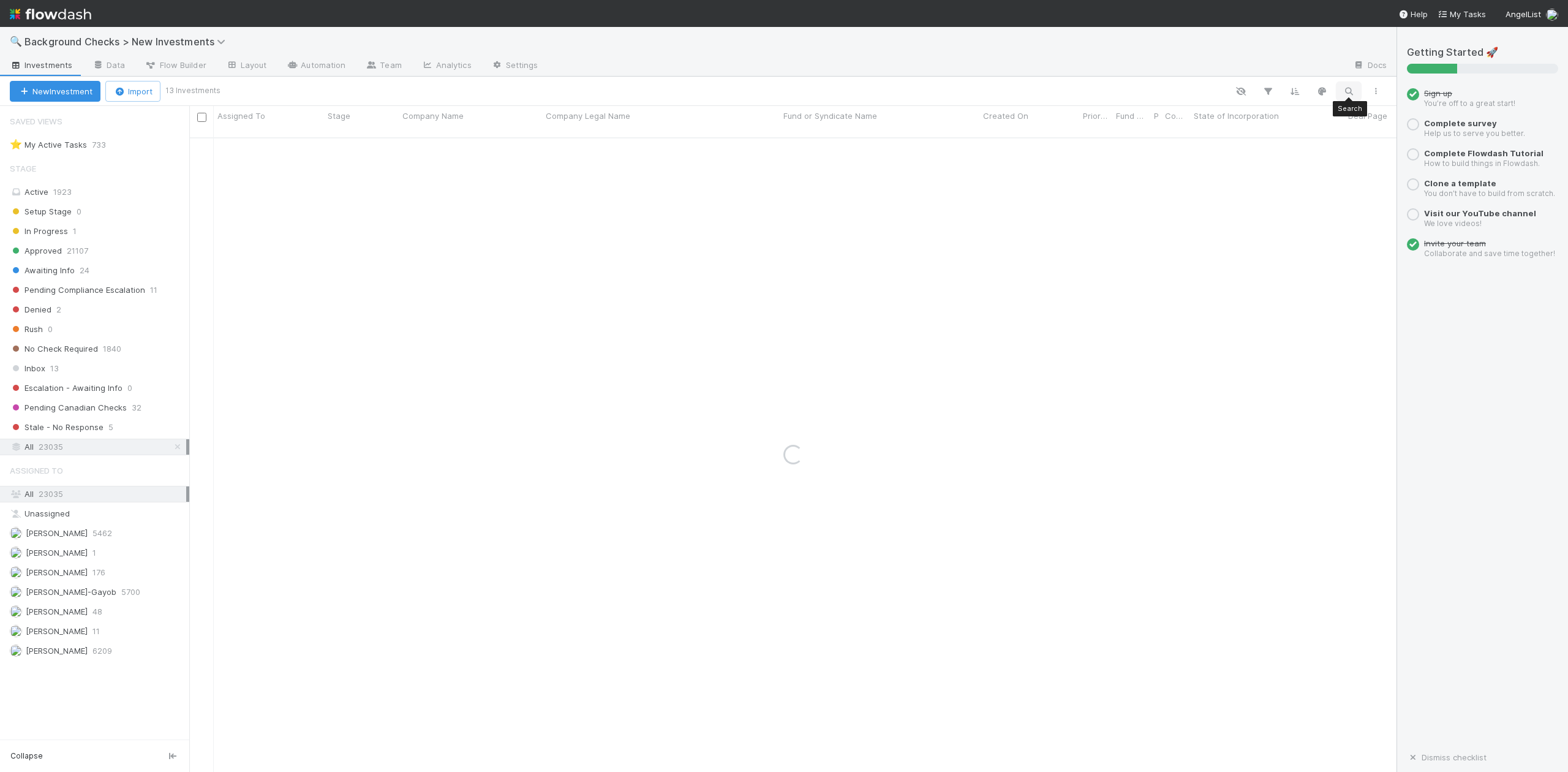
click at [1349, 91] on icon "button" at bounding box center [1349, 91] width 12 height 11
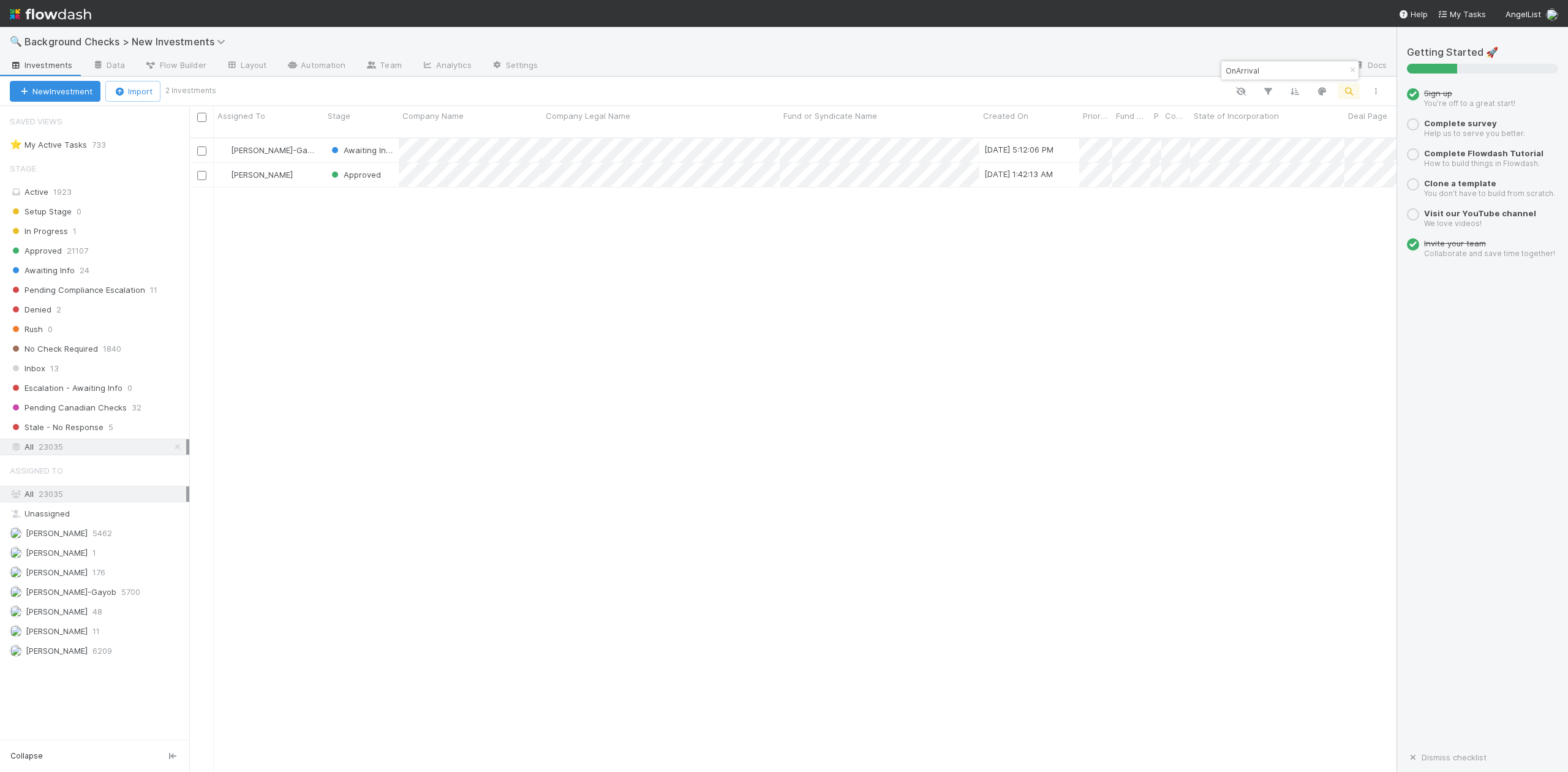
scroll to position [632, 1196]
click at [1292, 68] on input "OnArrival" at bounding box center [1284, 70] width 122 height 15
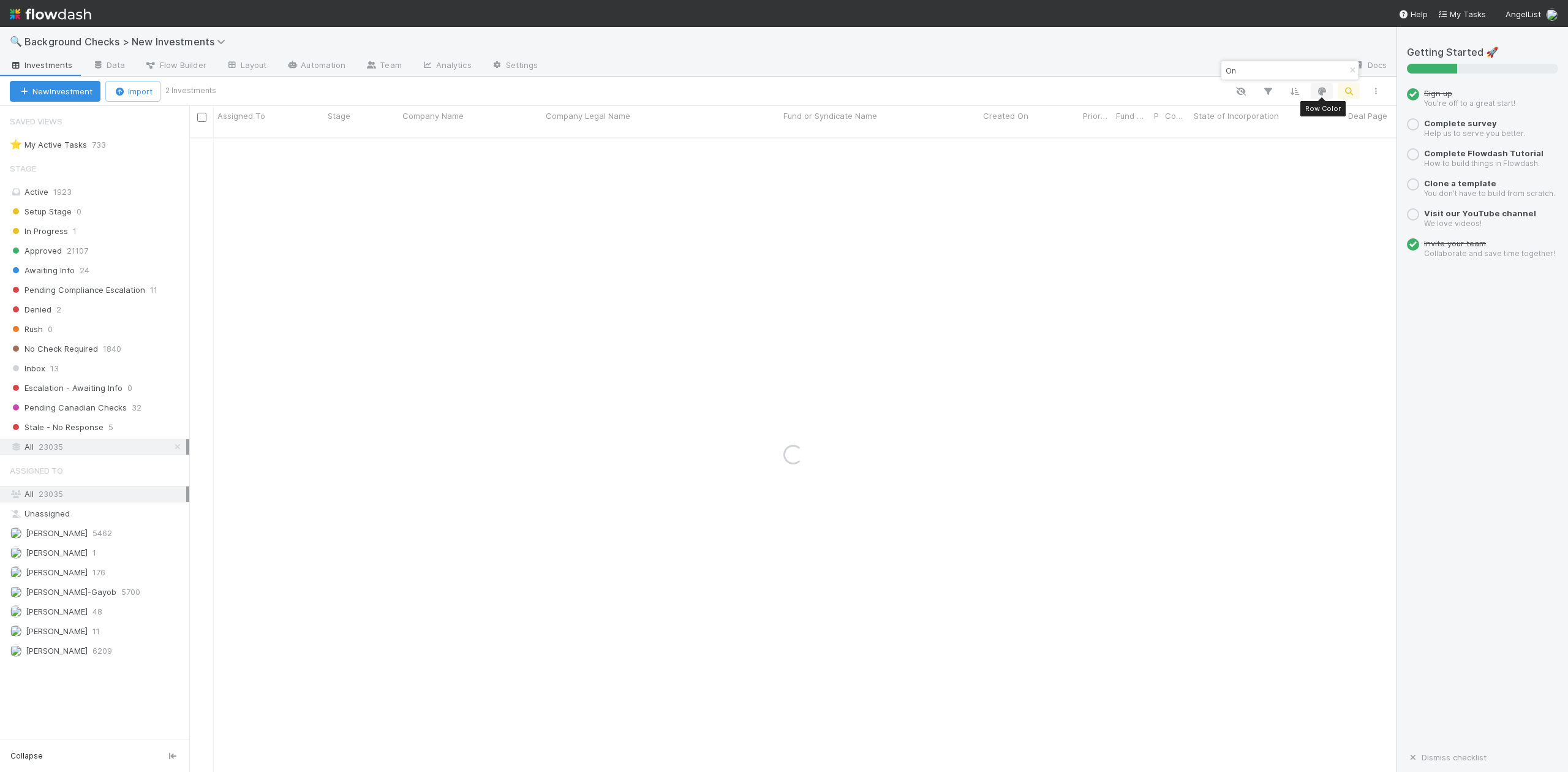
type input "O"
paste input "Listen Labs"
click at [1282, 74] on input "Listen Labs" at bounding box center [1284, 70] width 122 height 15
click at [1334, 175] on div at bounding box center [784, 386] width 1568 height 772
click at [1268, 76] on input "Listen Labs" at bounding box center [1284, 70] width 122 height 15
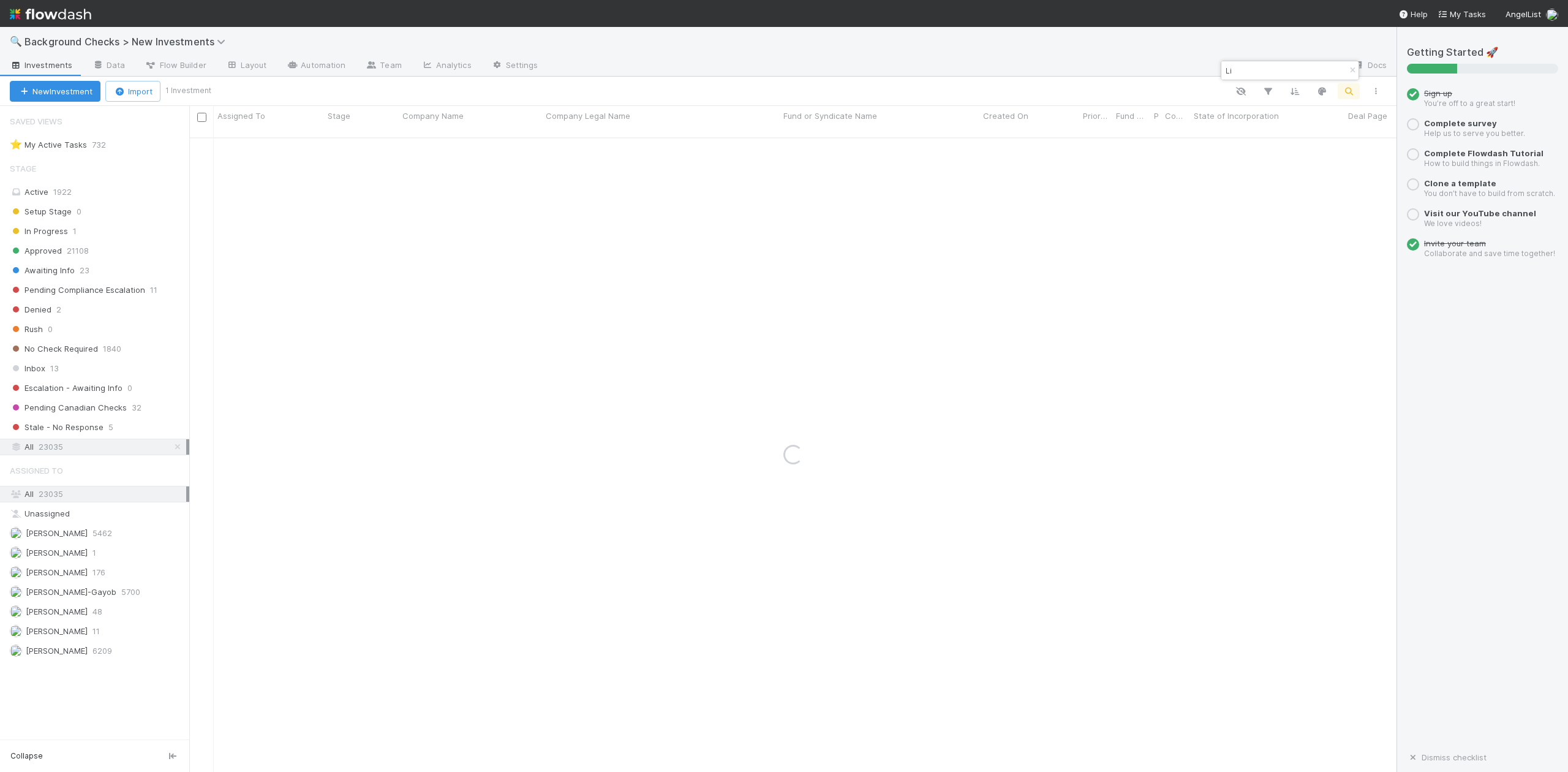
type input "L"
paste input "ArchiCheck AI Inc"
click at [1302, 67] on input "ArchiCheck AI" at bounding box center [1284, 70] width 122 height 15
type input "A"
paste input "Metis AI"
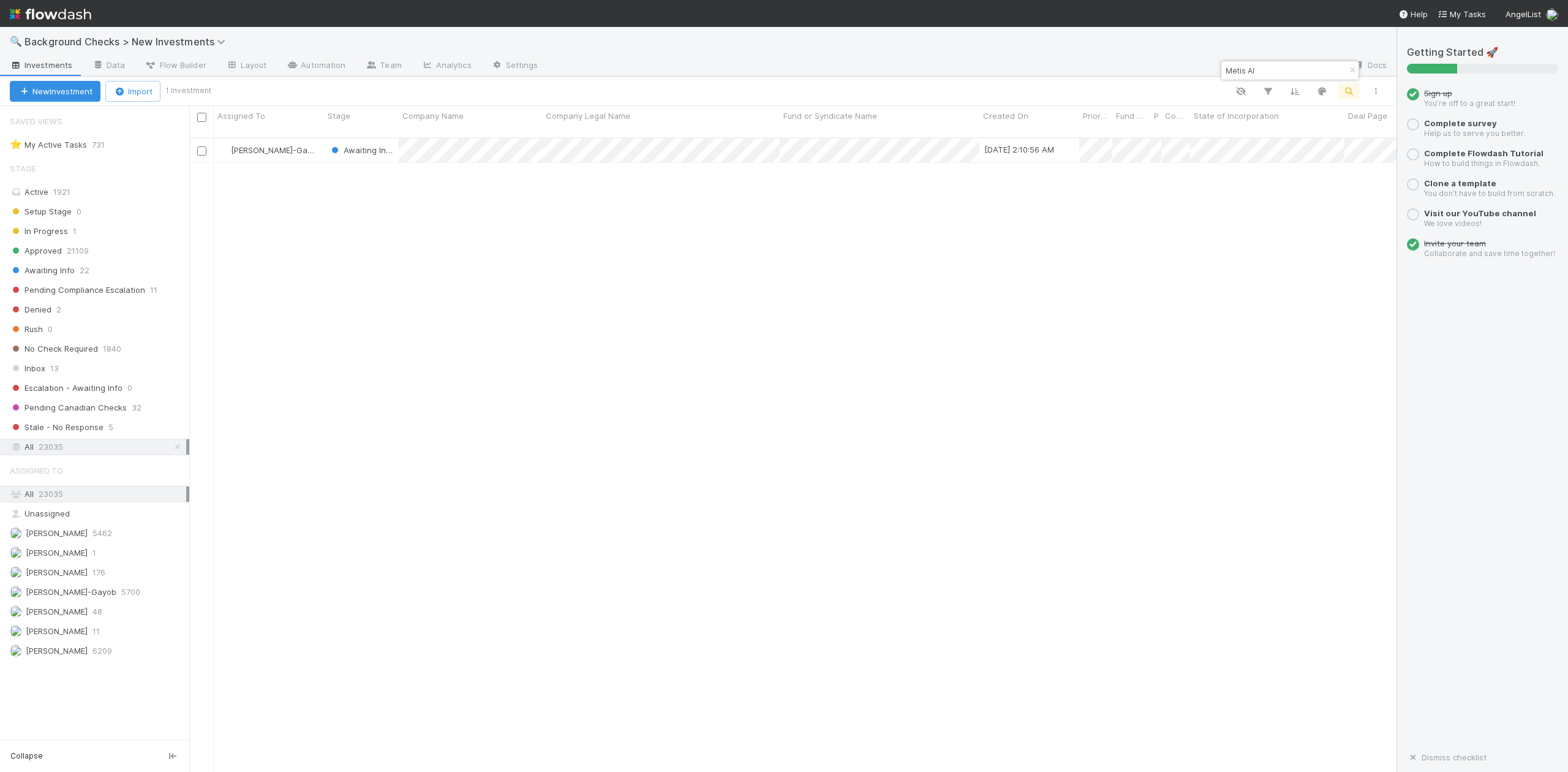
click at [1269, 68] on input "Metis AI" at bounding box center [1284, 70] width 122 height 15
type input "Metis"
click at [534, 181] on div at bounding box center [784, 386] width 1568 height 772
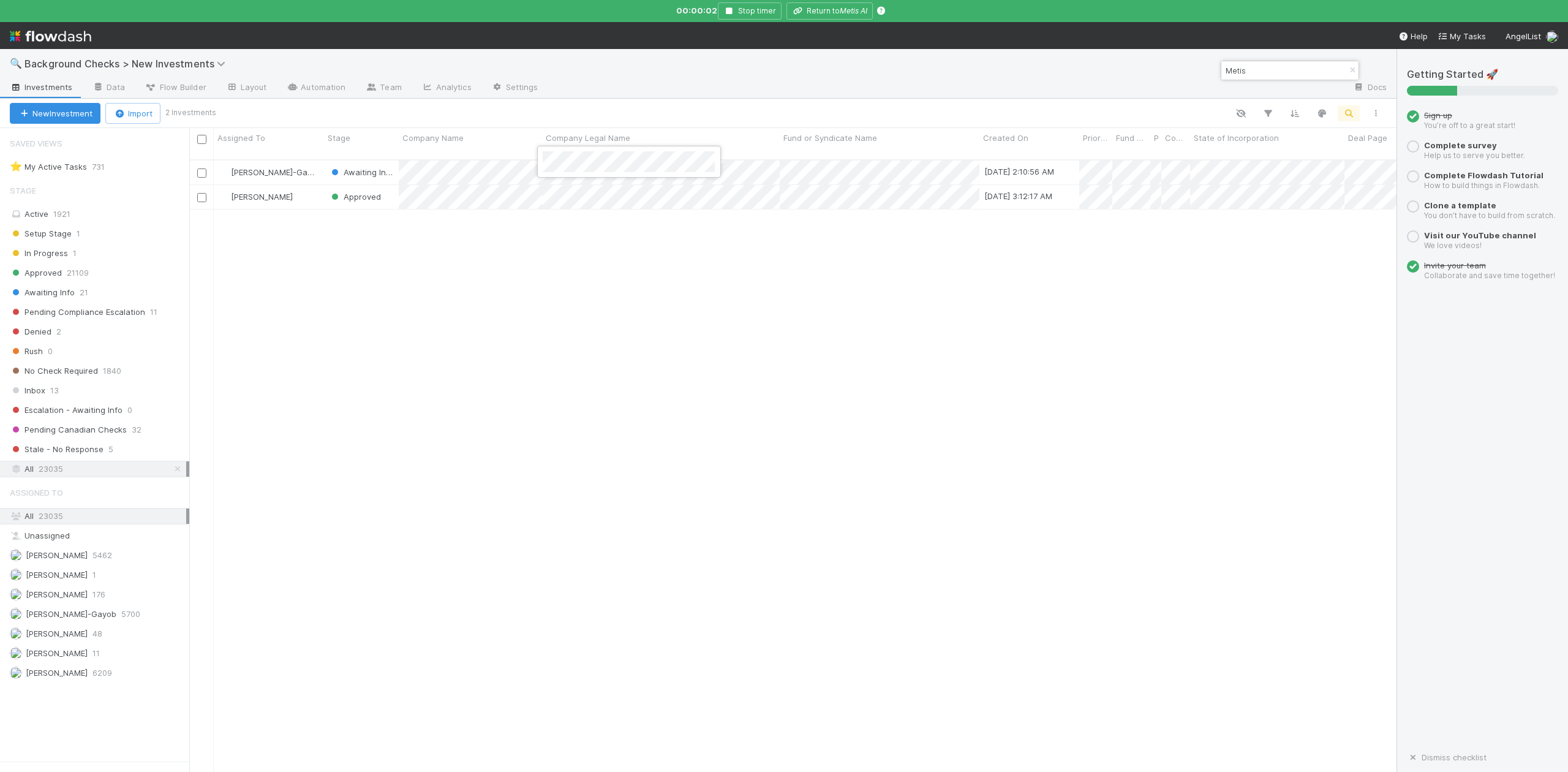
scroll to position [632, 1184]
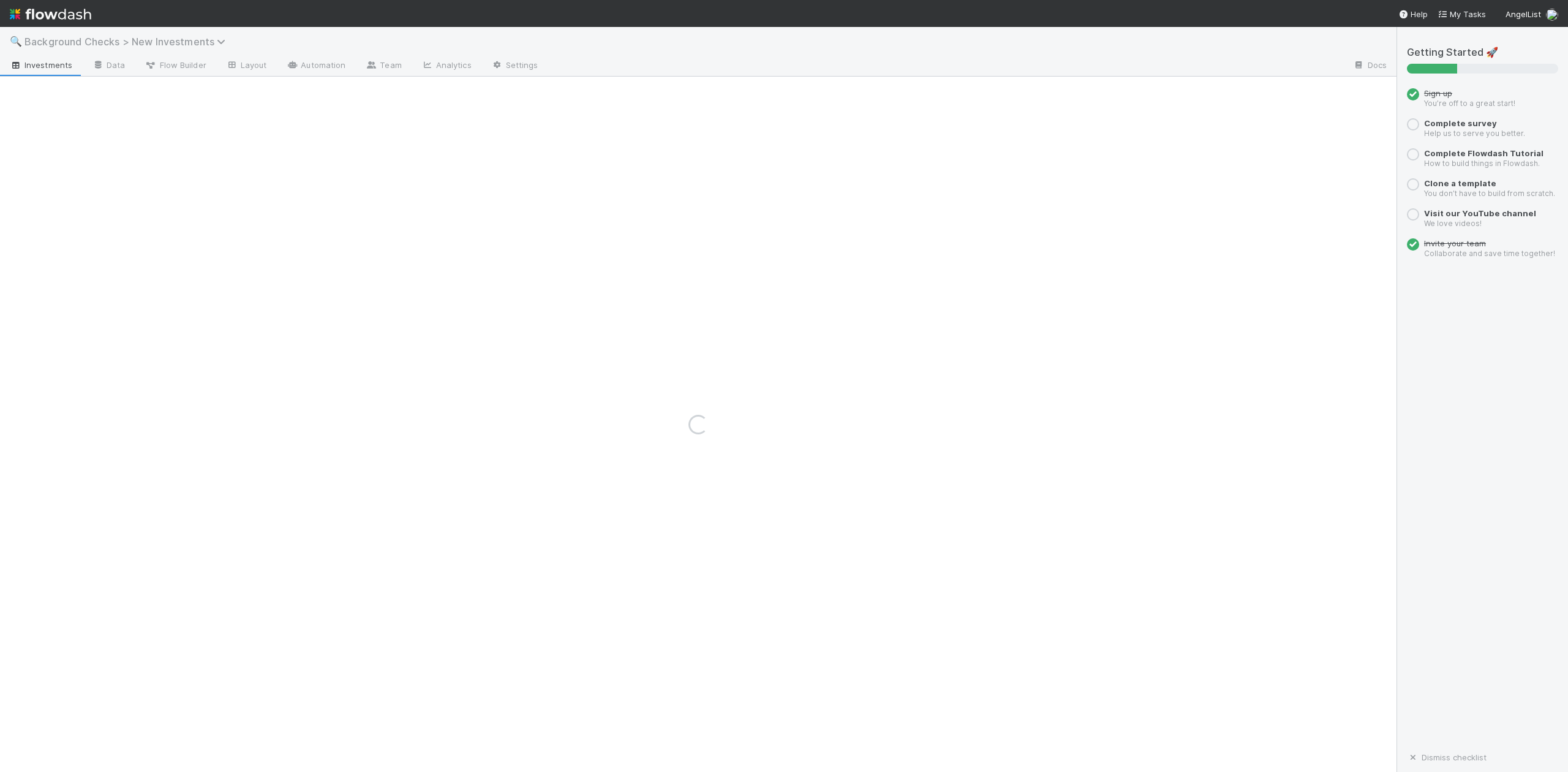
click at [223, 39] on icon at bounding box center [223, 41] width 12 height 10
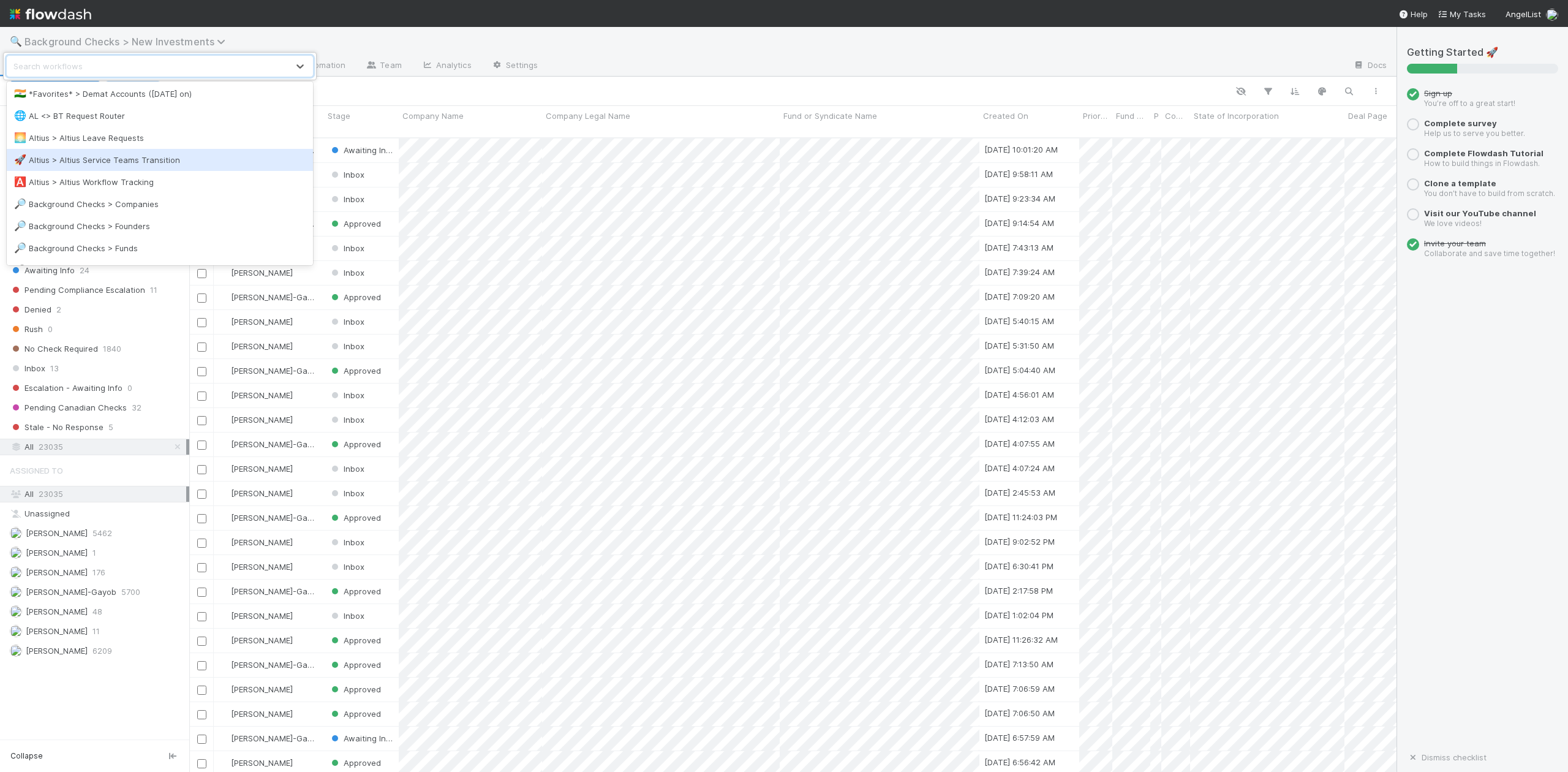
scroll to position [82, 0]
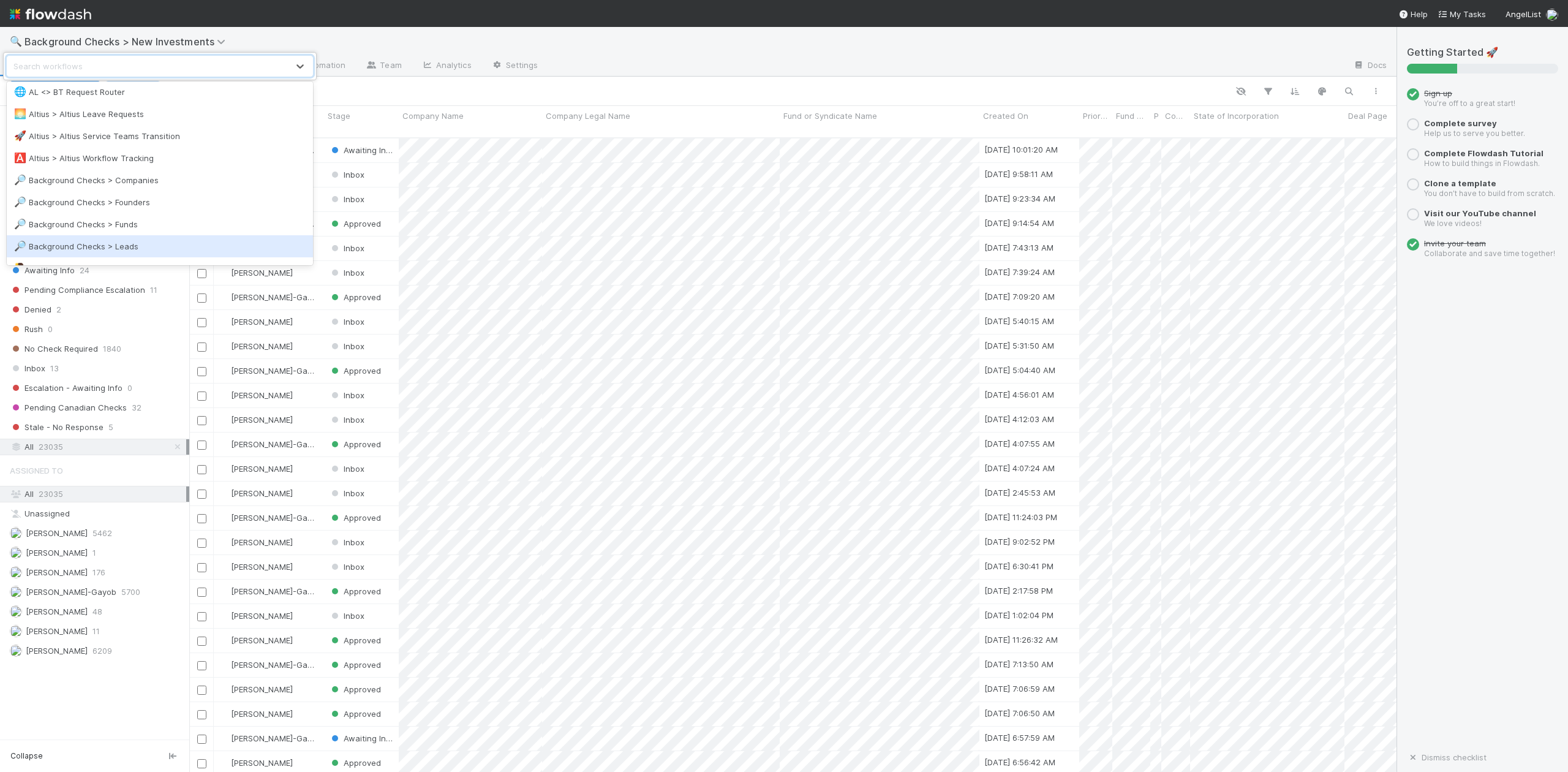
click at [126, 246] on div "🔎 Background Checks > Leads" at bounding box center [160, 247] width 292 height 12
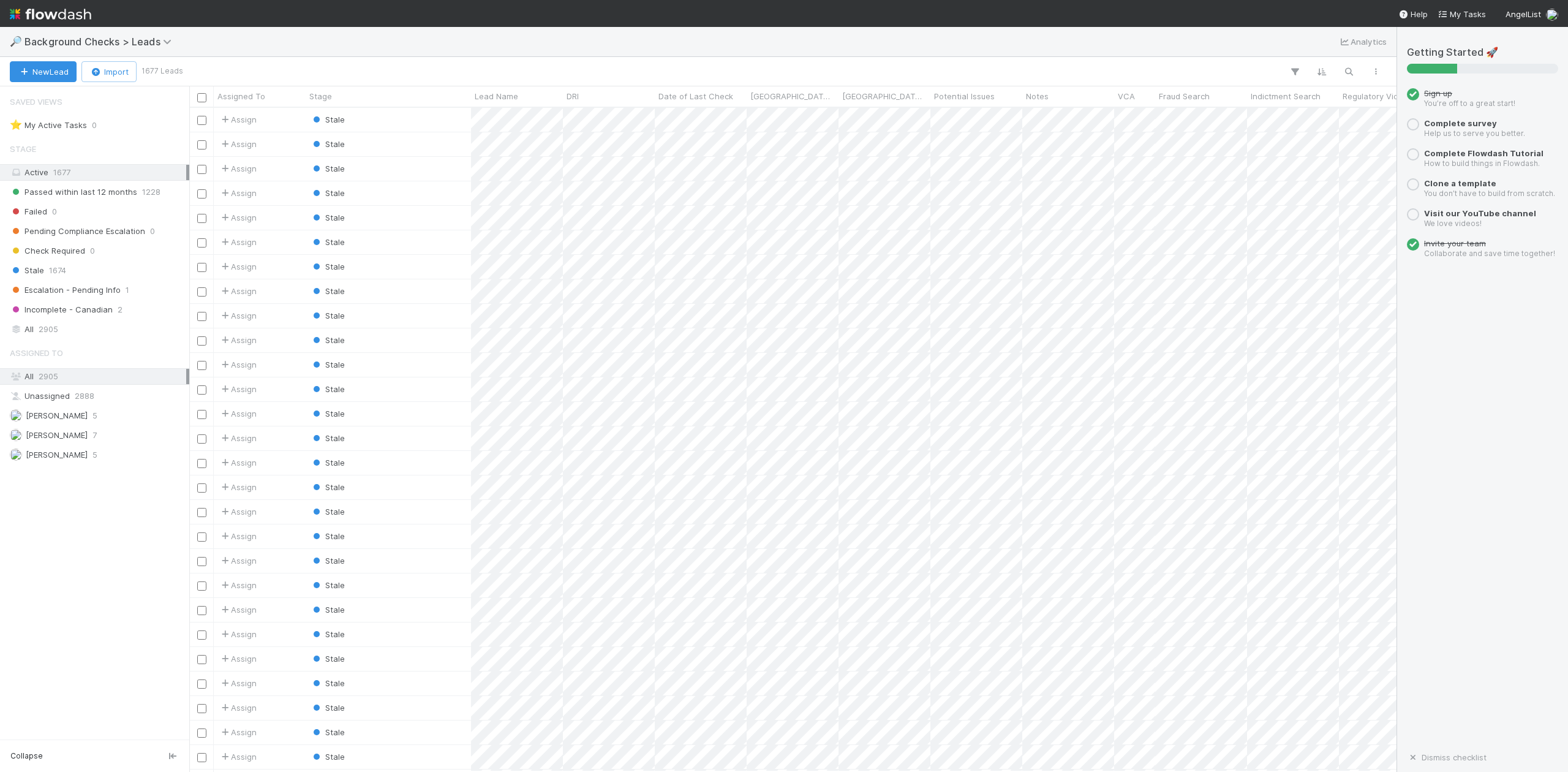
scroll to position [652, 1196]
click at [35, 330] on div "All 2905" at bounding box center [98, 329] width 177 height 16
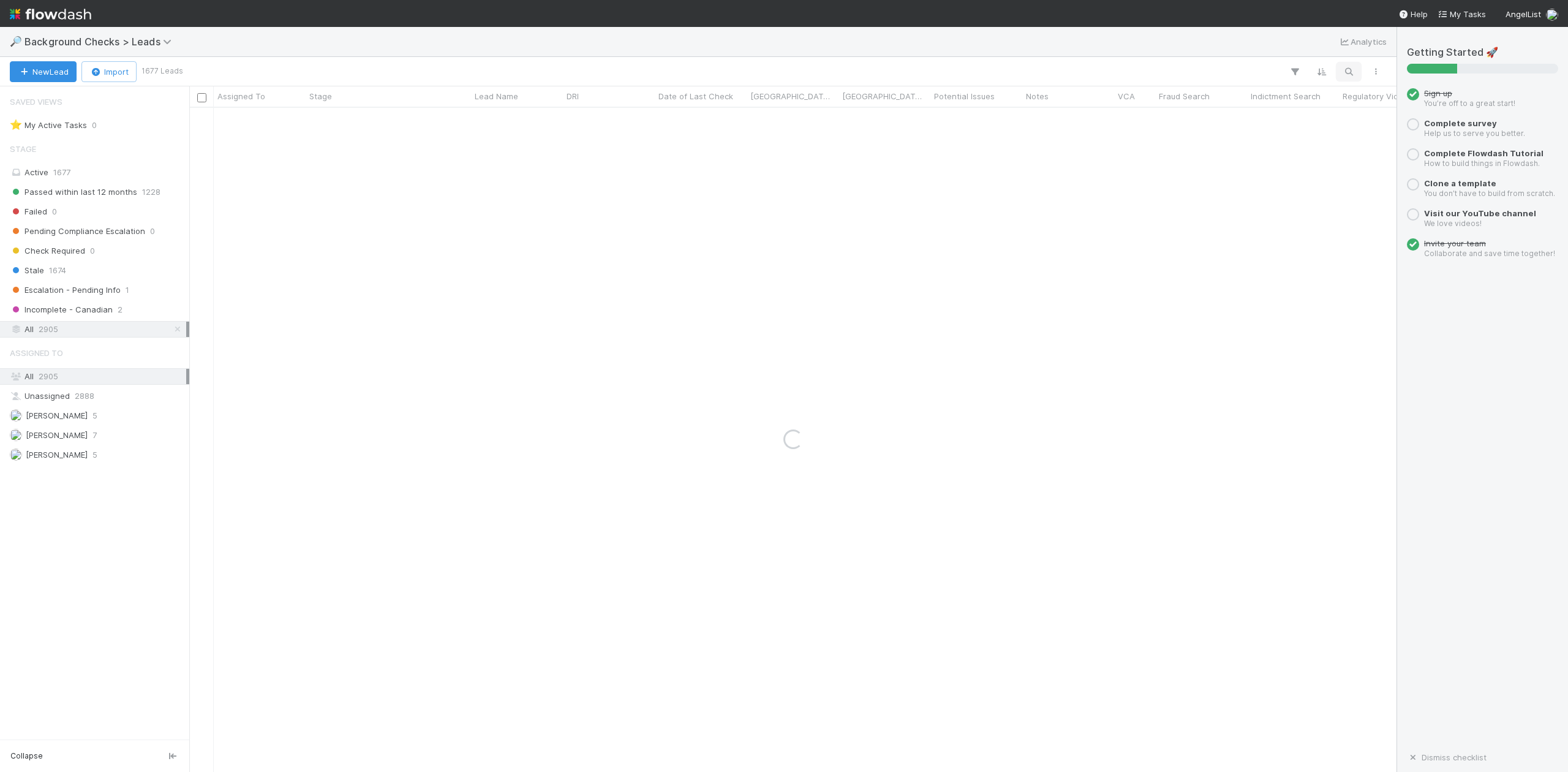
click at [1350, 71] on icon "button" at bounding box center [1349, 72] width 12 height 11
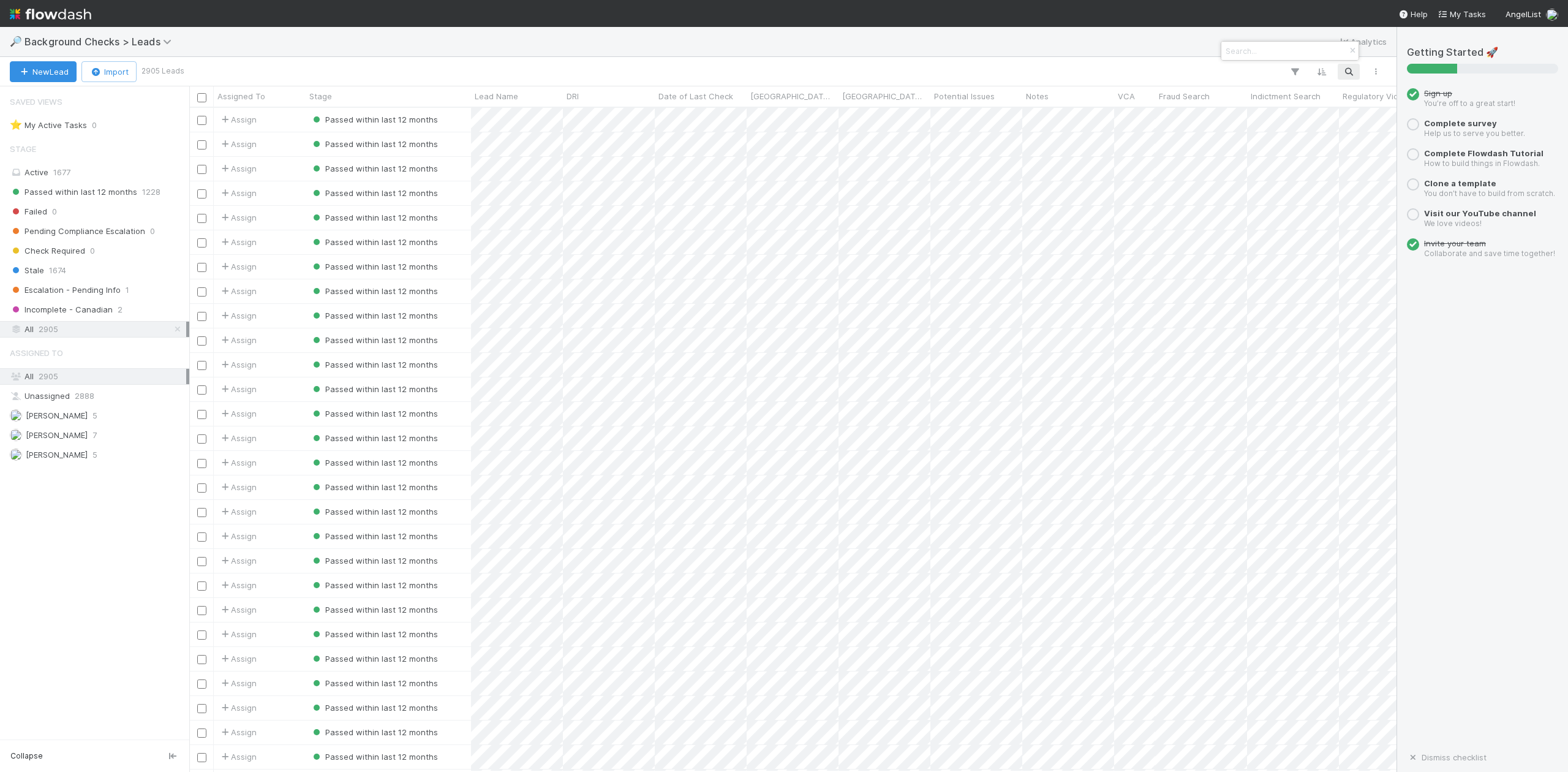
scroll to position [652, 1196]
paste input "[PERSON_NAME] [PERSON_NAME]"
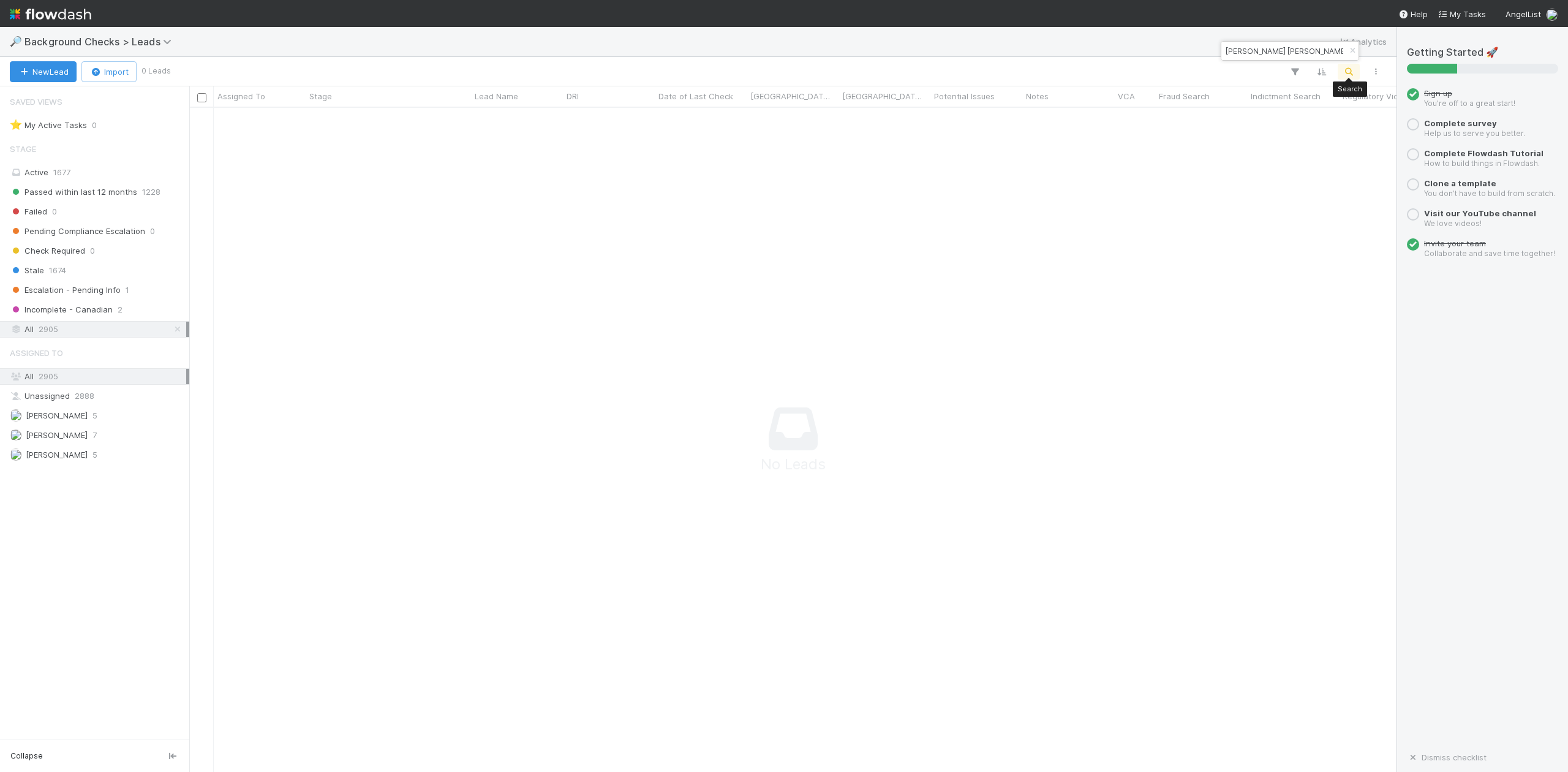
scroll to position [640, 1184]
click at [1228, 51] on input "[PERSON_NAME] [PERSON_NAME]" at bounding box center [1284, 51] width 122 height 15
type input "[PERSON_NAME] [PERSON_NAME]"
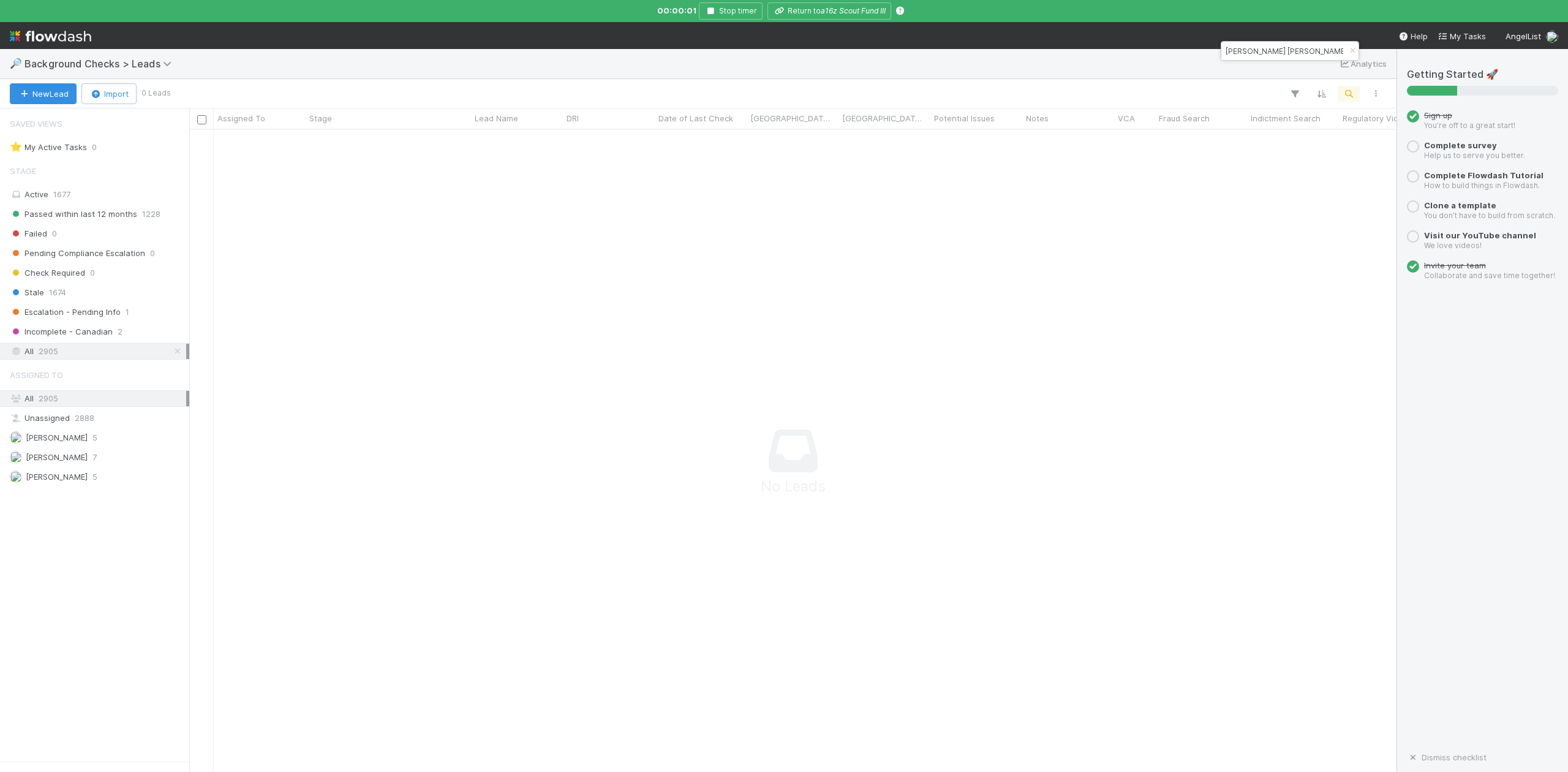
scroll to position [640, 1171]
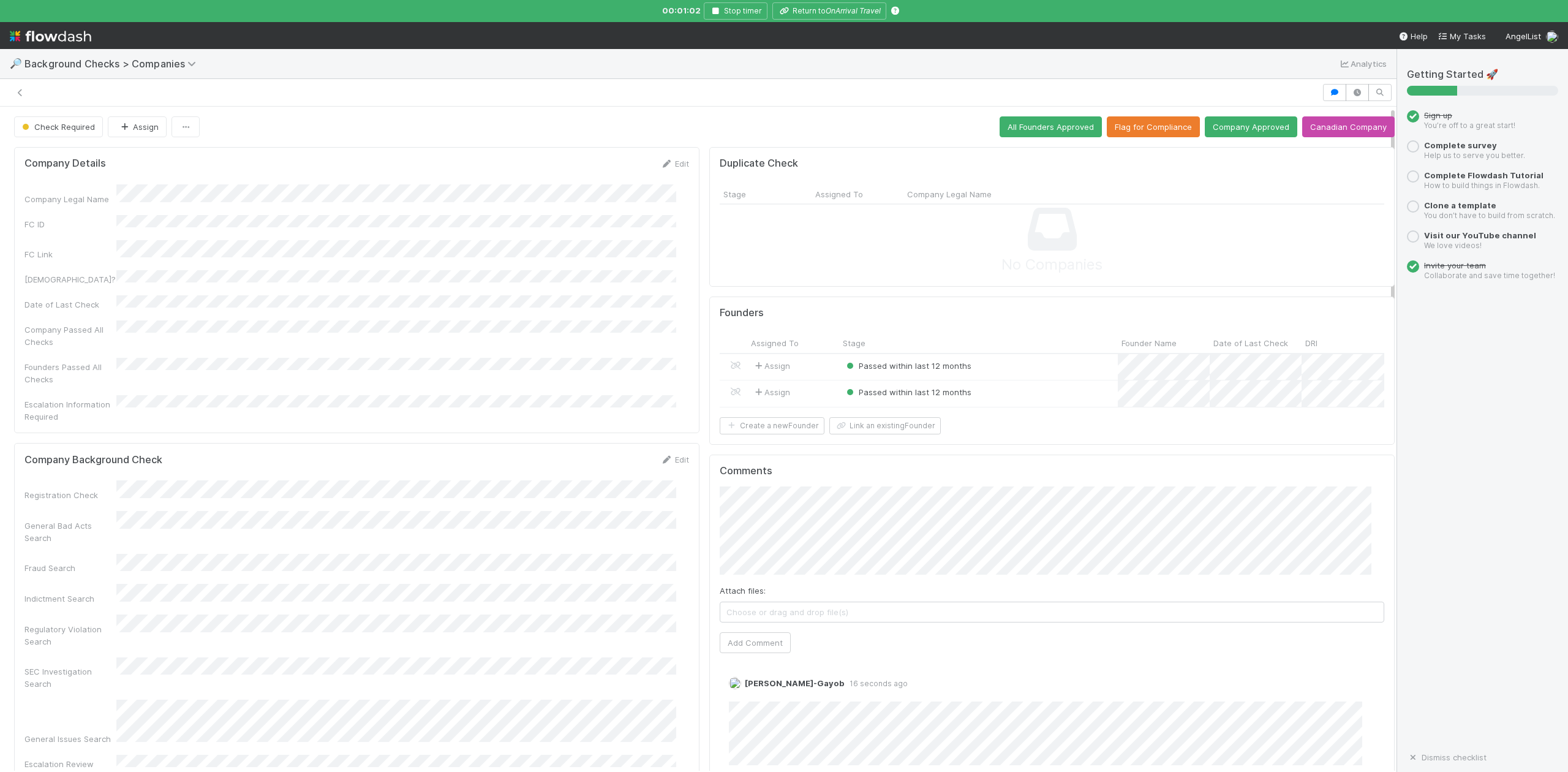
click at [969, 399] on div "Passed within last 12 months" at bounding box center [978, 394] width 279 height 26
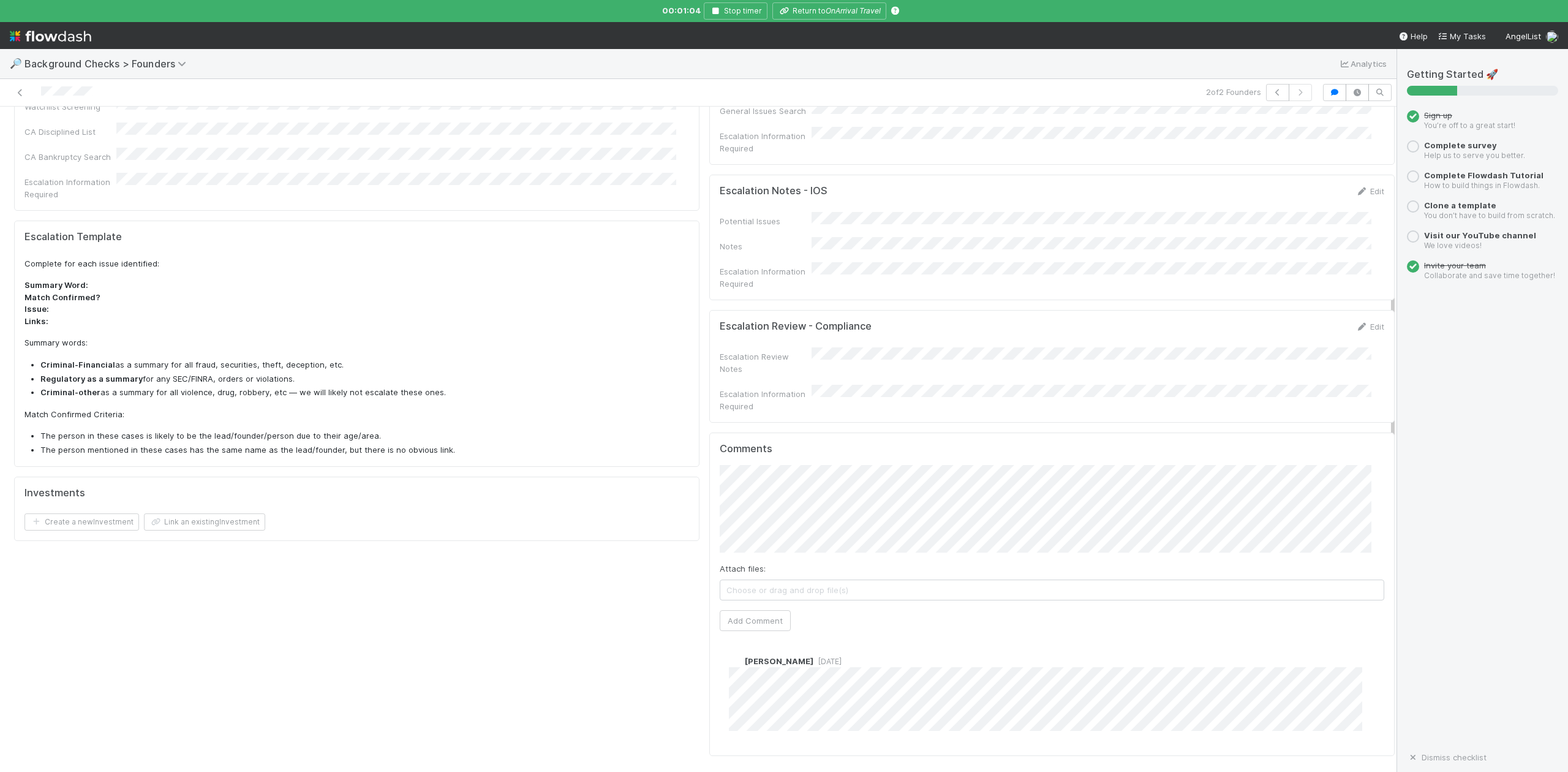
scroll to position [816, 0]
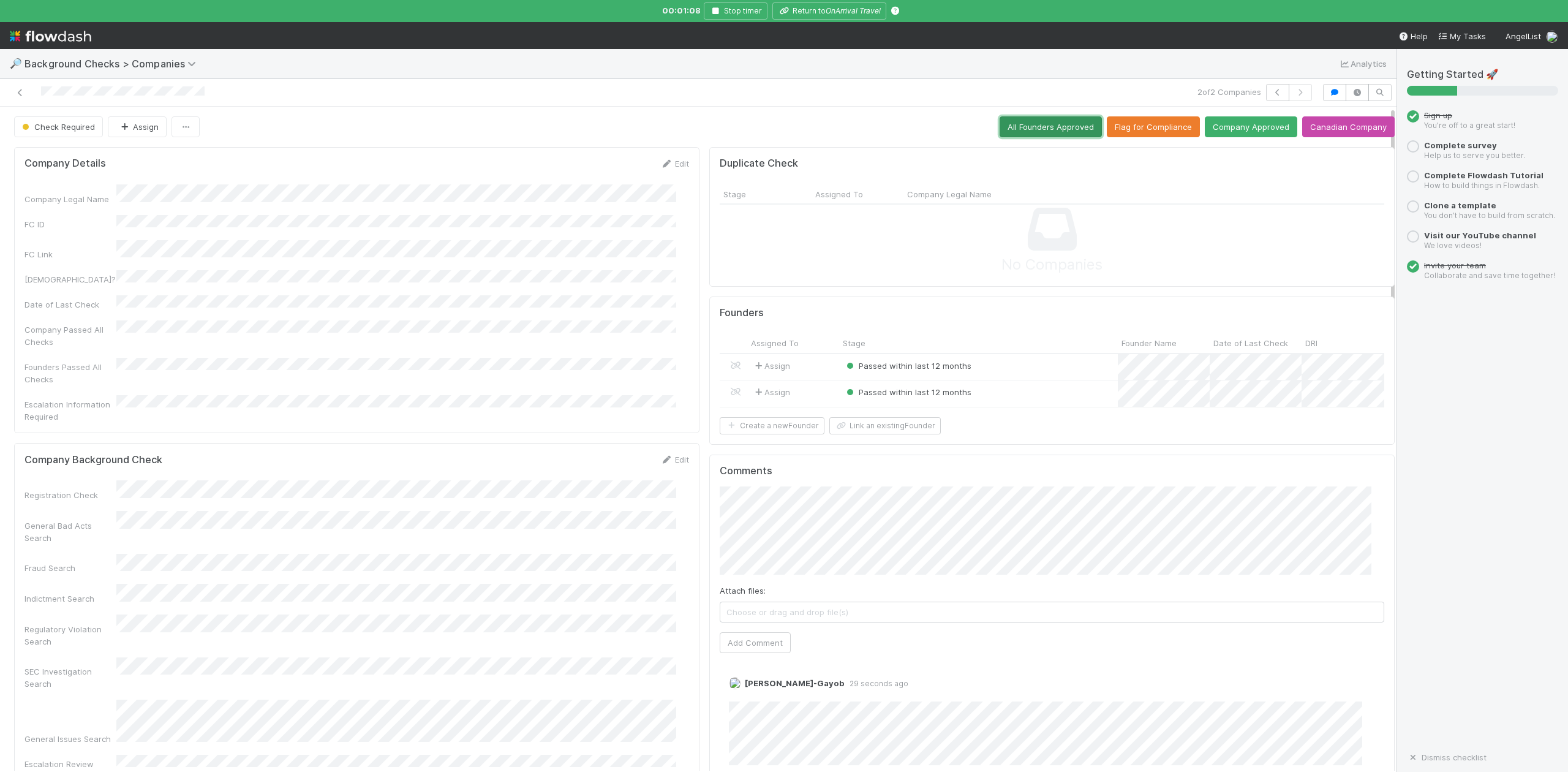
click at [1024, 131] on button "All Founders Approved" at bounding box center [1051, 127] width 102 height 21
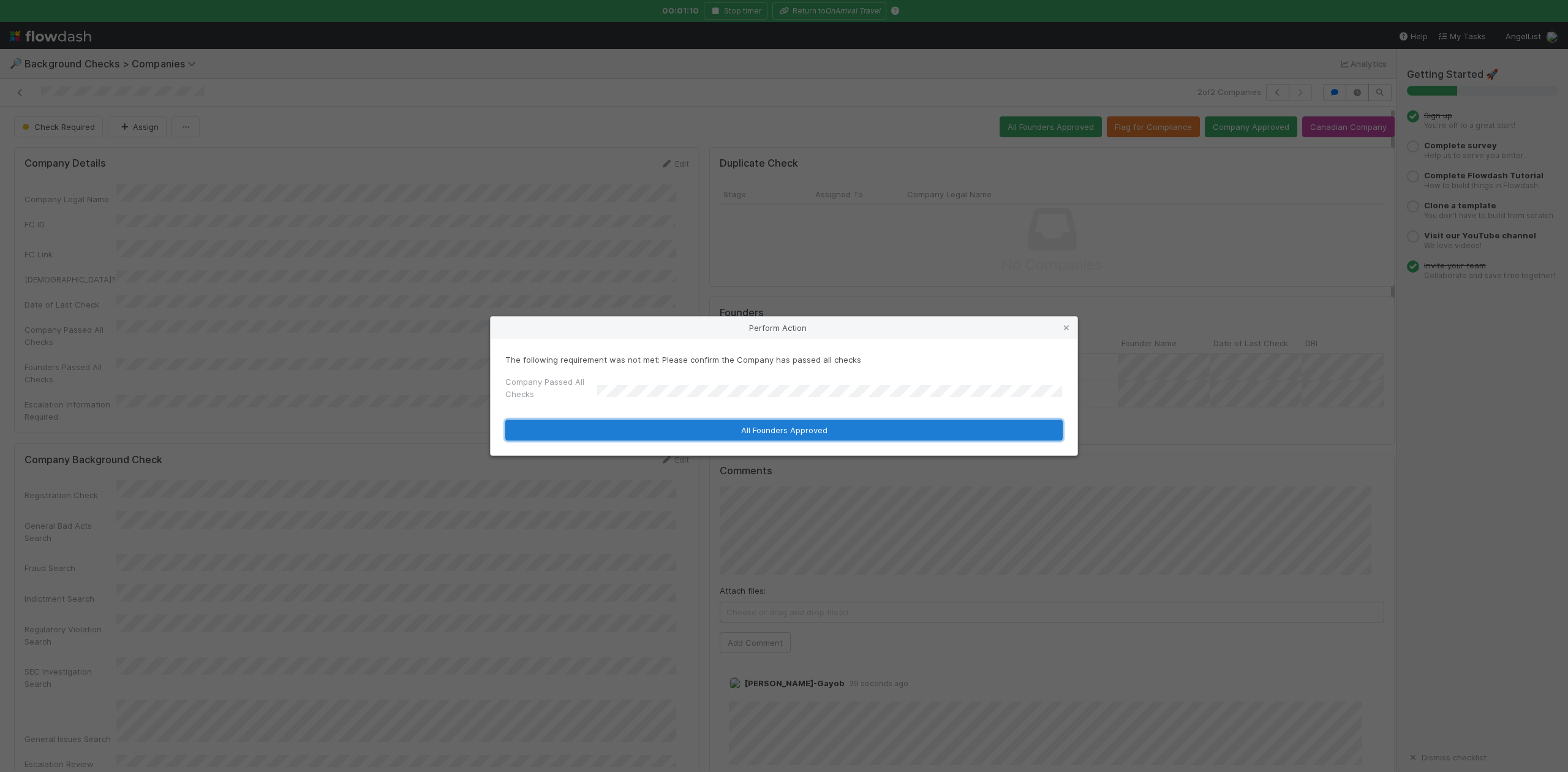
click at [623, 433] on button "All Founders Approved" at bounding box center [784, 430] width 557 height 21
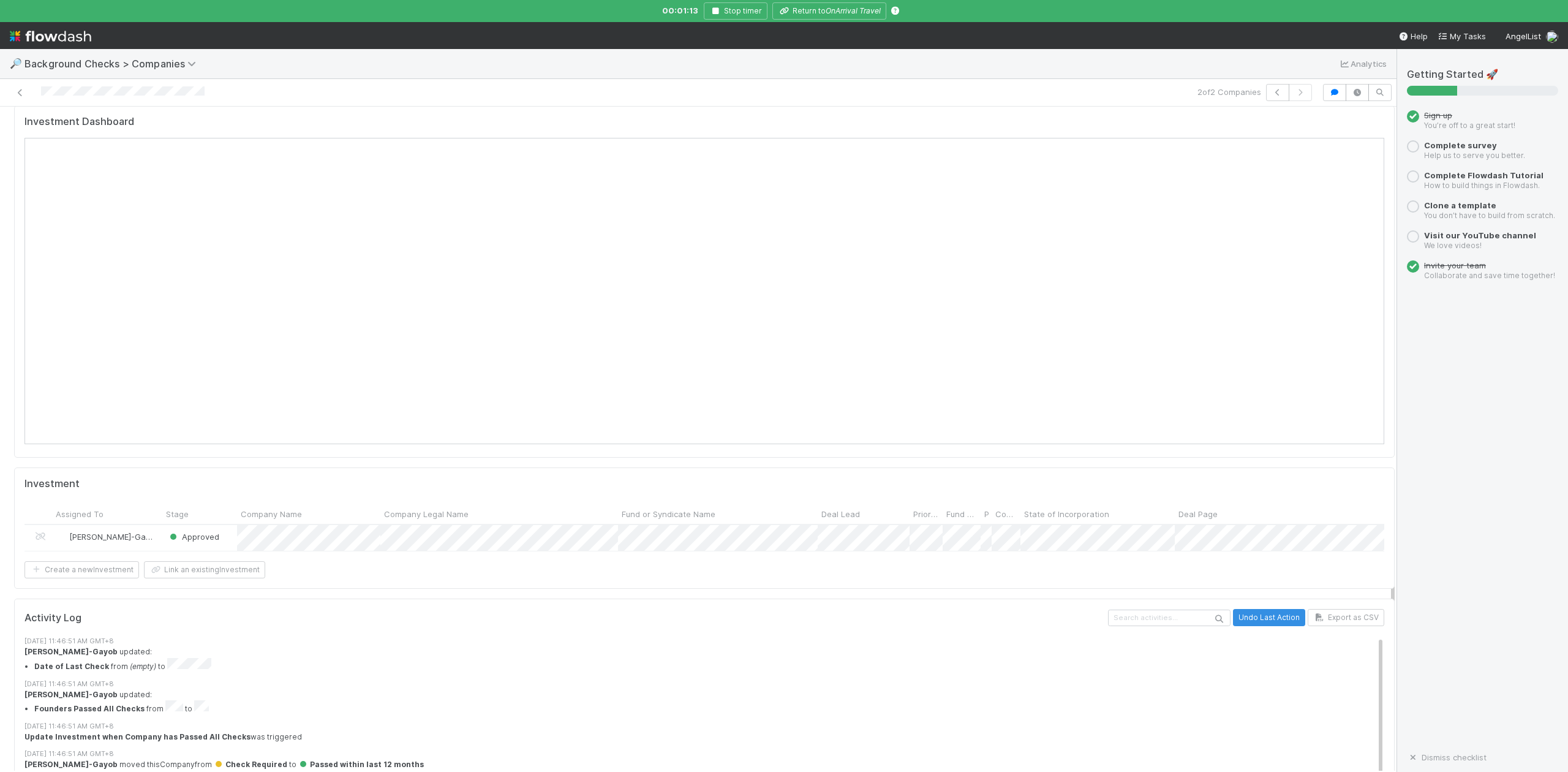
scroll to position [1314, 0]
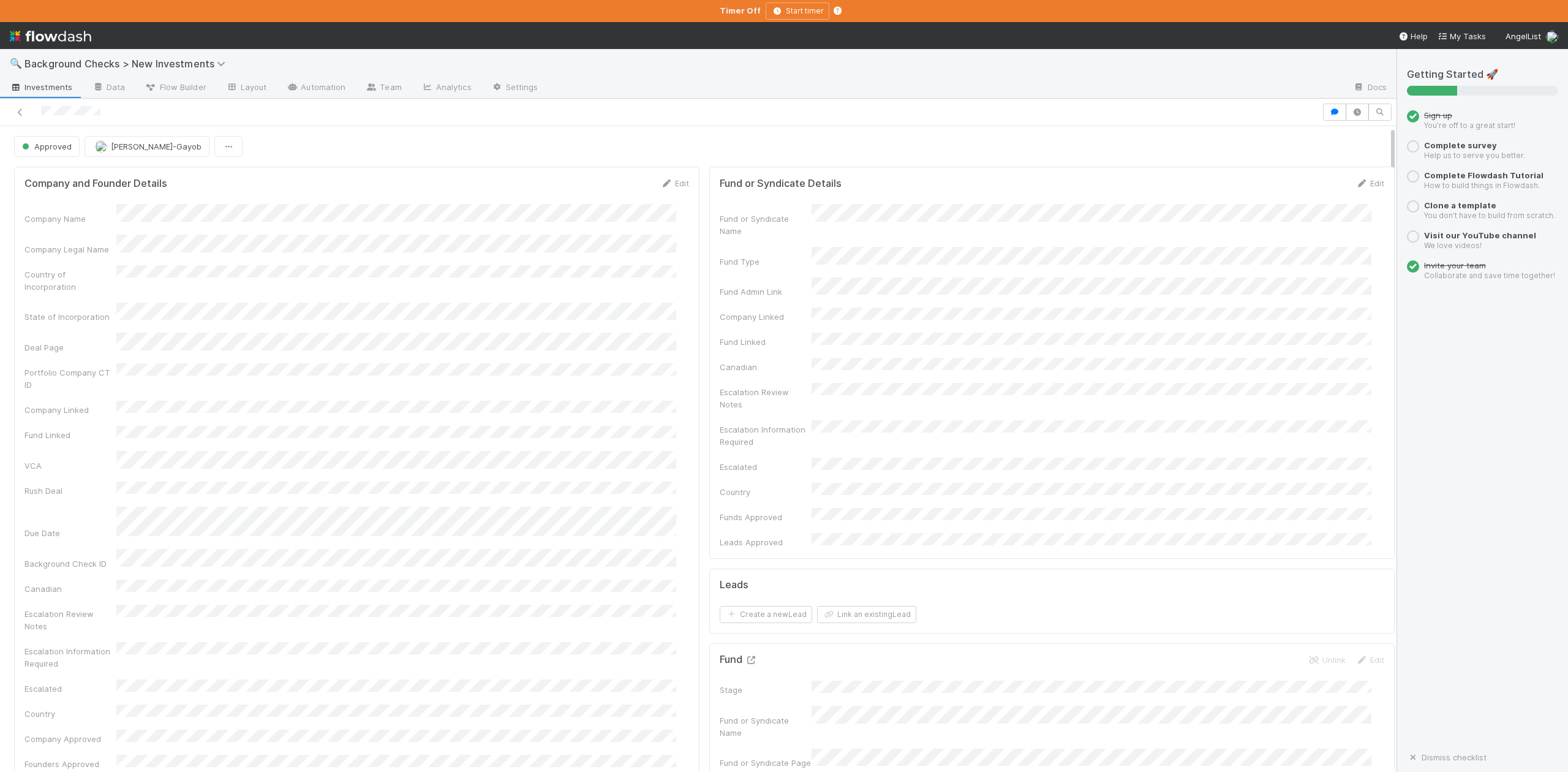
click at [745, 656] on icon at bounding box center [751, 660] width 12 height 8
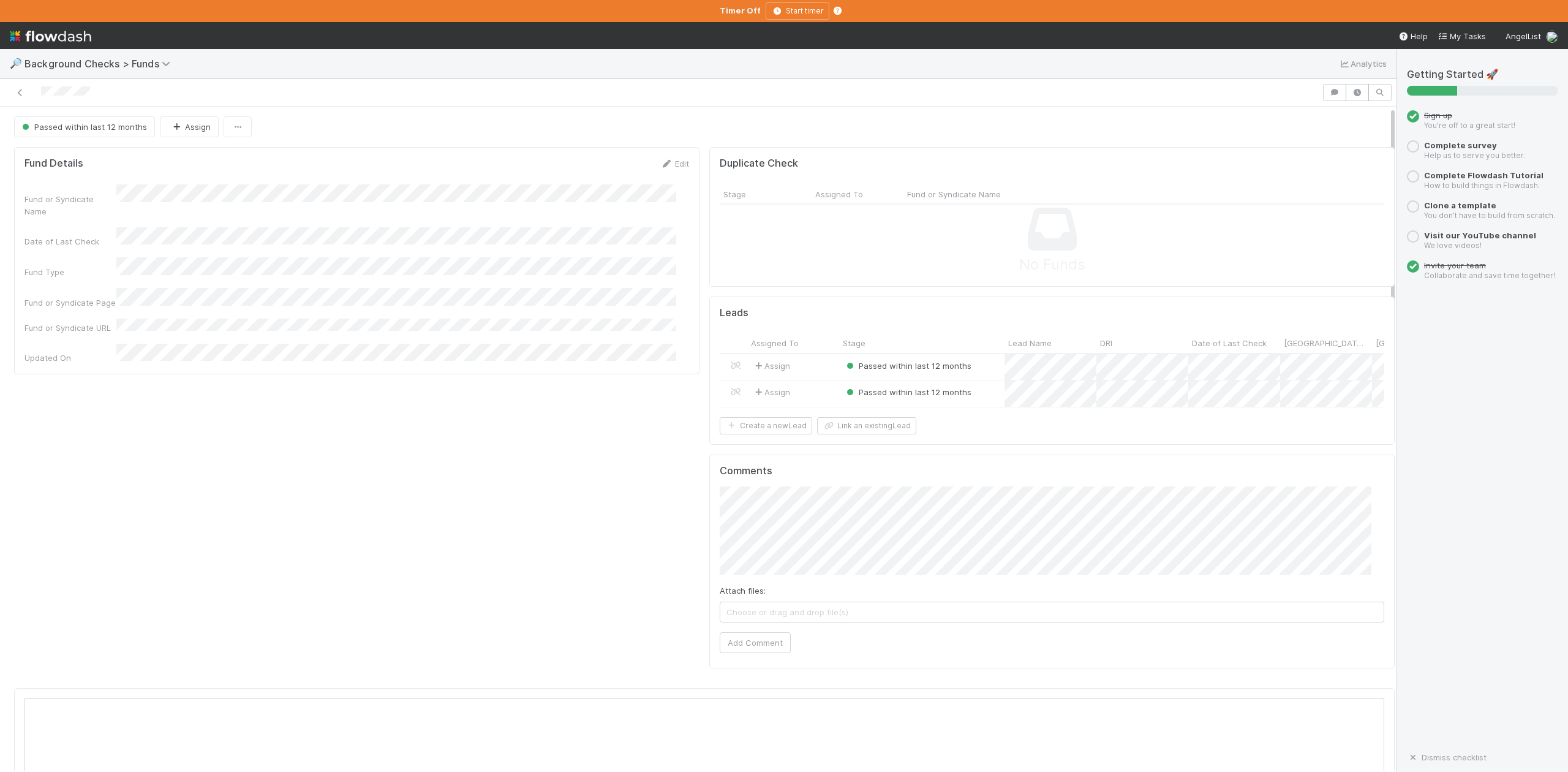
scroll to position [237, 1322]
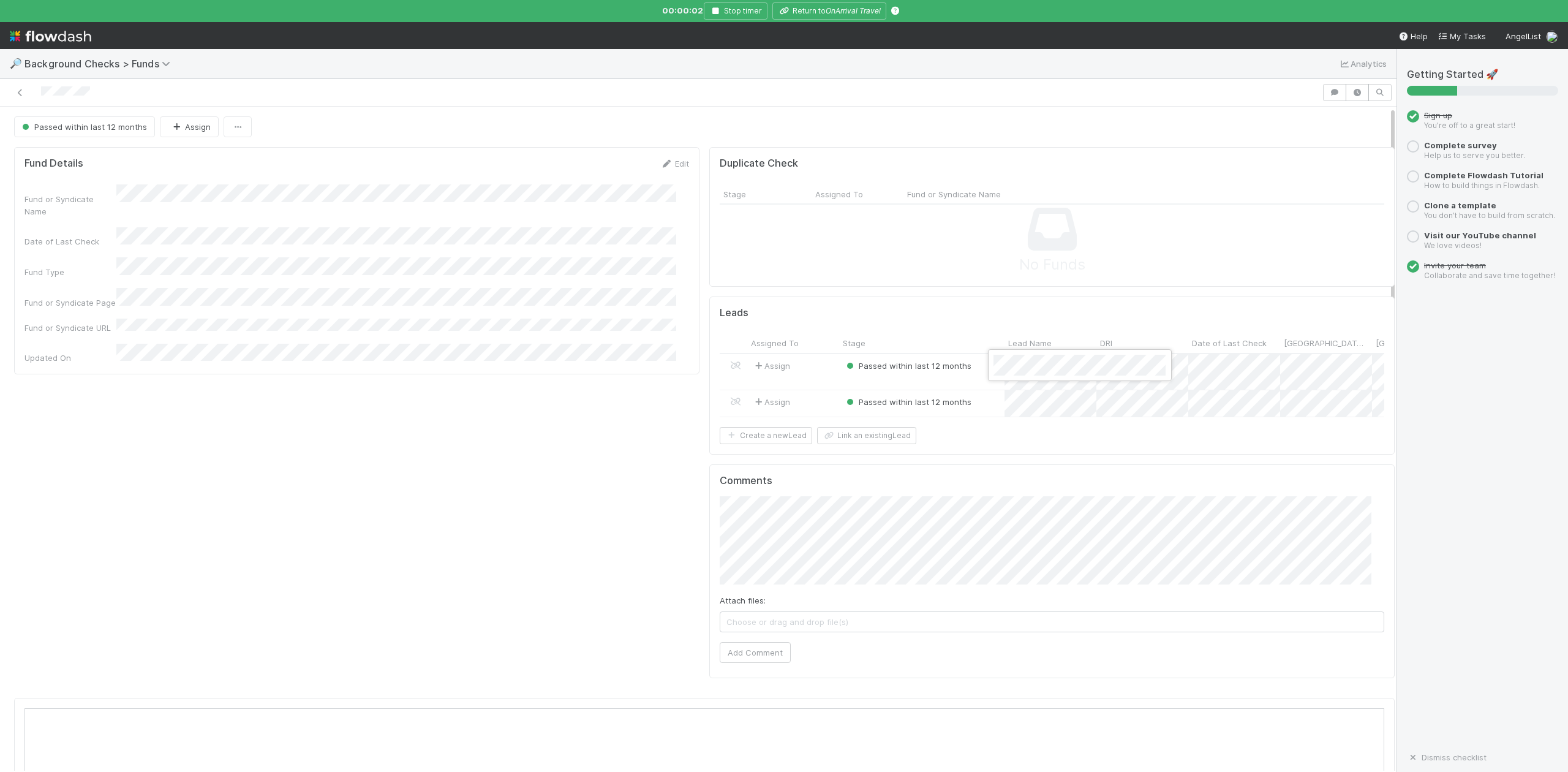
click at [830, 11] on div at bounding box center [784, 386] width 1568 height 772
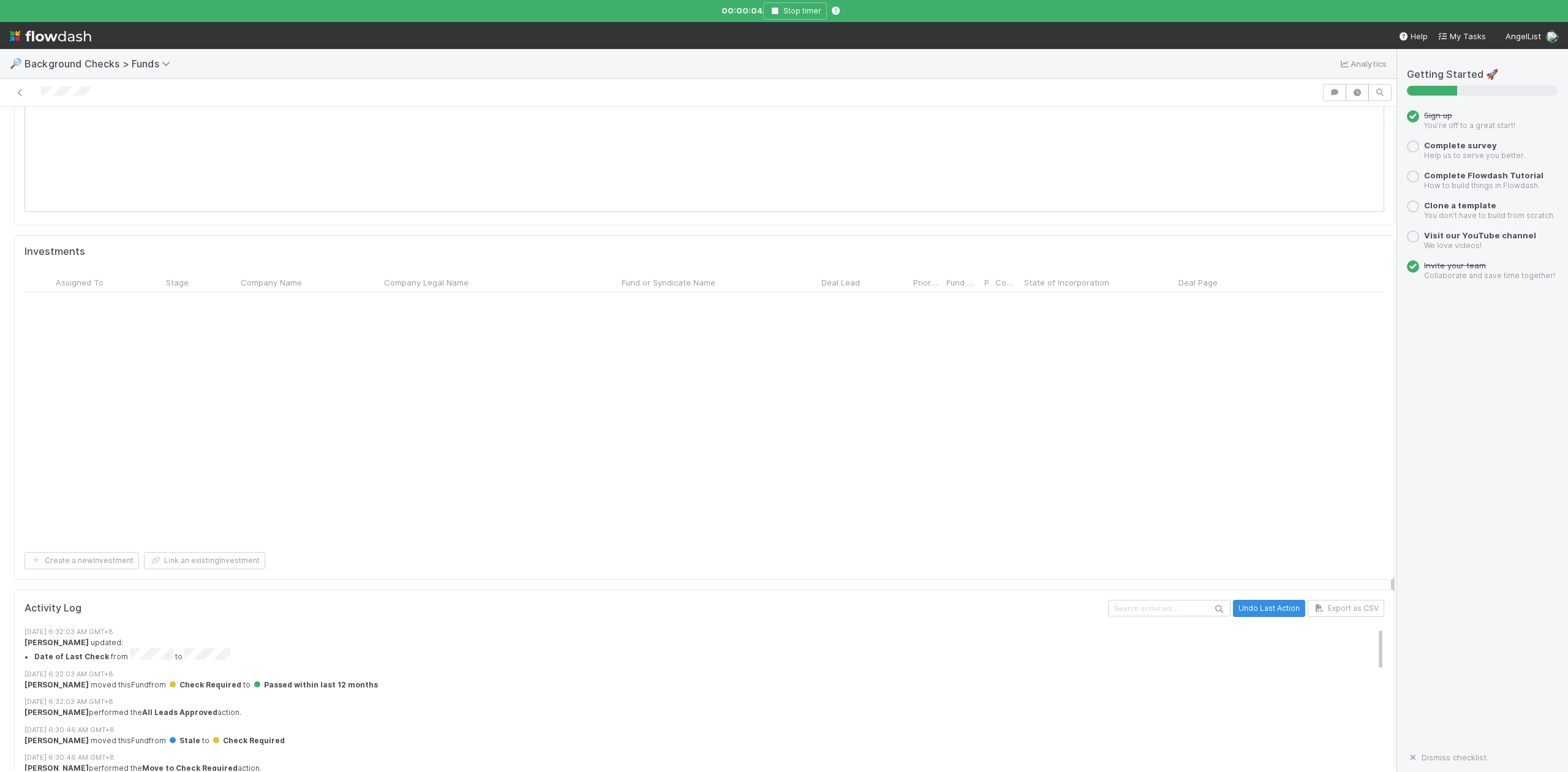
scroll to position [400, 0]
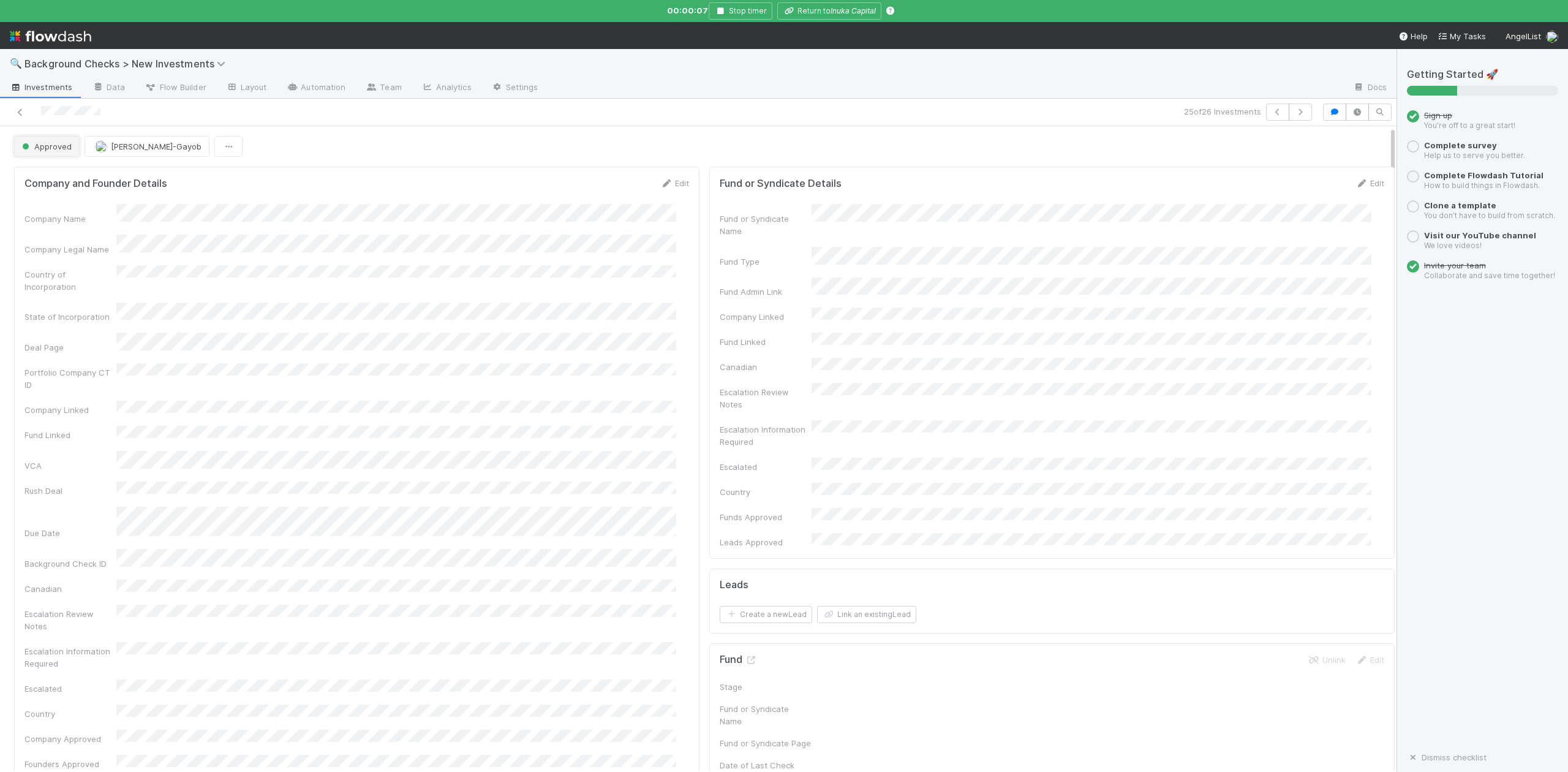
click at [60, 153] on button "Approved" at bounding box center [47, 146] width 65 height 21
click at [61, 206] on div "In Progress" at bounding box center [96, 201] width 172 height 22
click at [1345, 142] on link "Actions" at bounding box center [1370, 146] width 51 height 21
click at [1265, 168] on button "Finish" at bounding box center [1328, 172] width 137 height 17
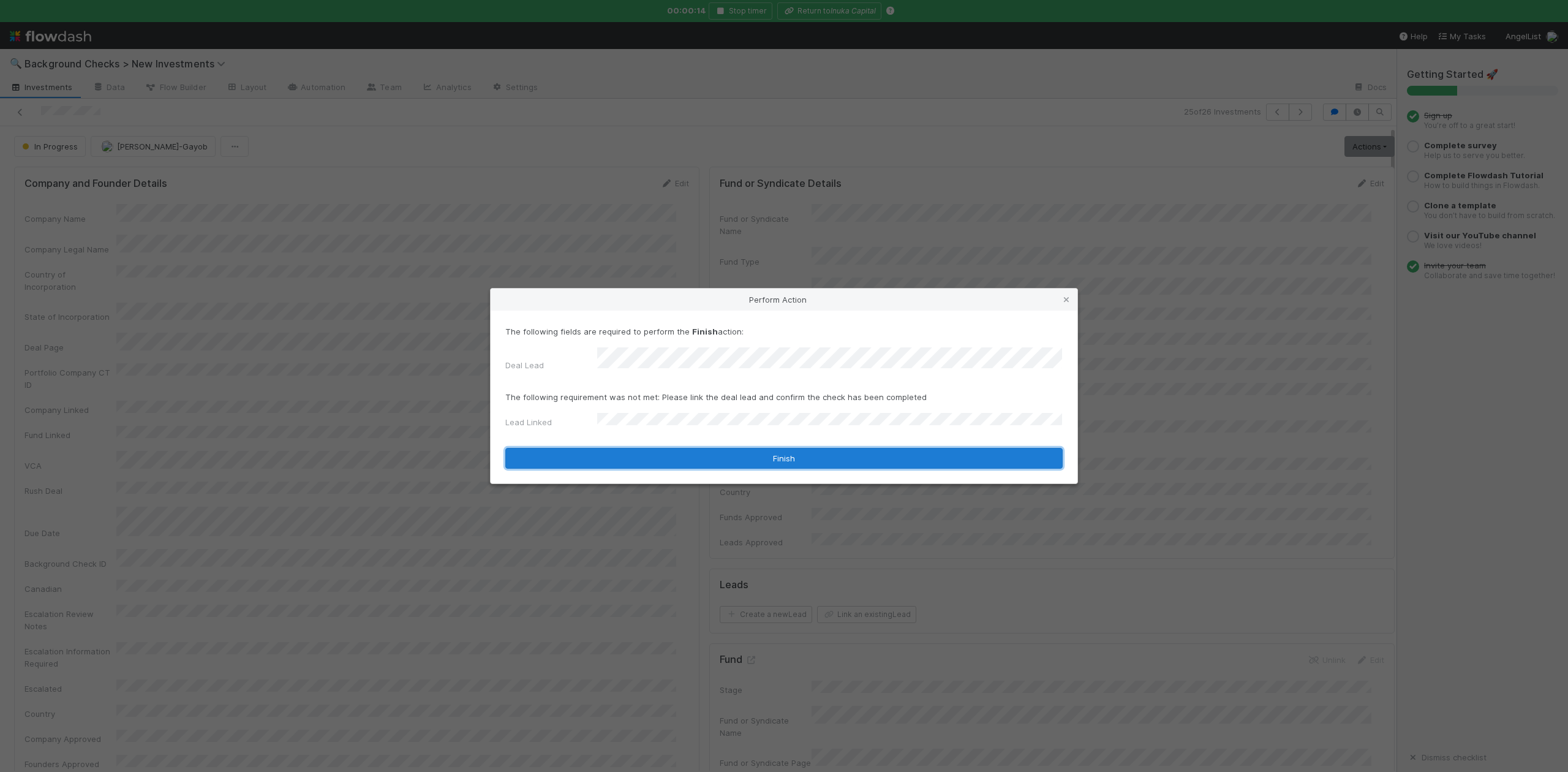
click at [627, 454] on button "Finish" at bounding box center [784, 458] width 557 height 21
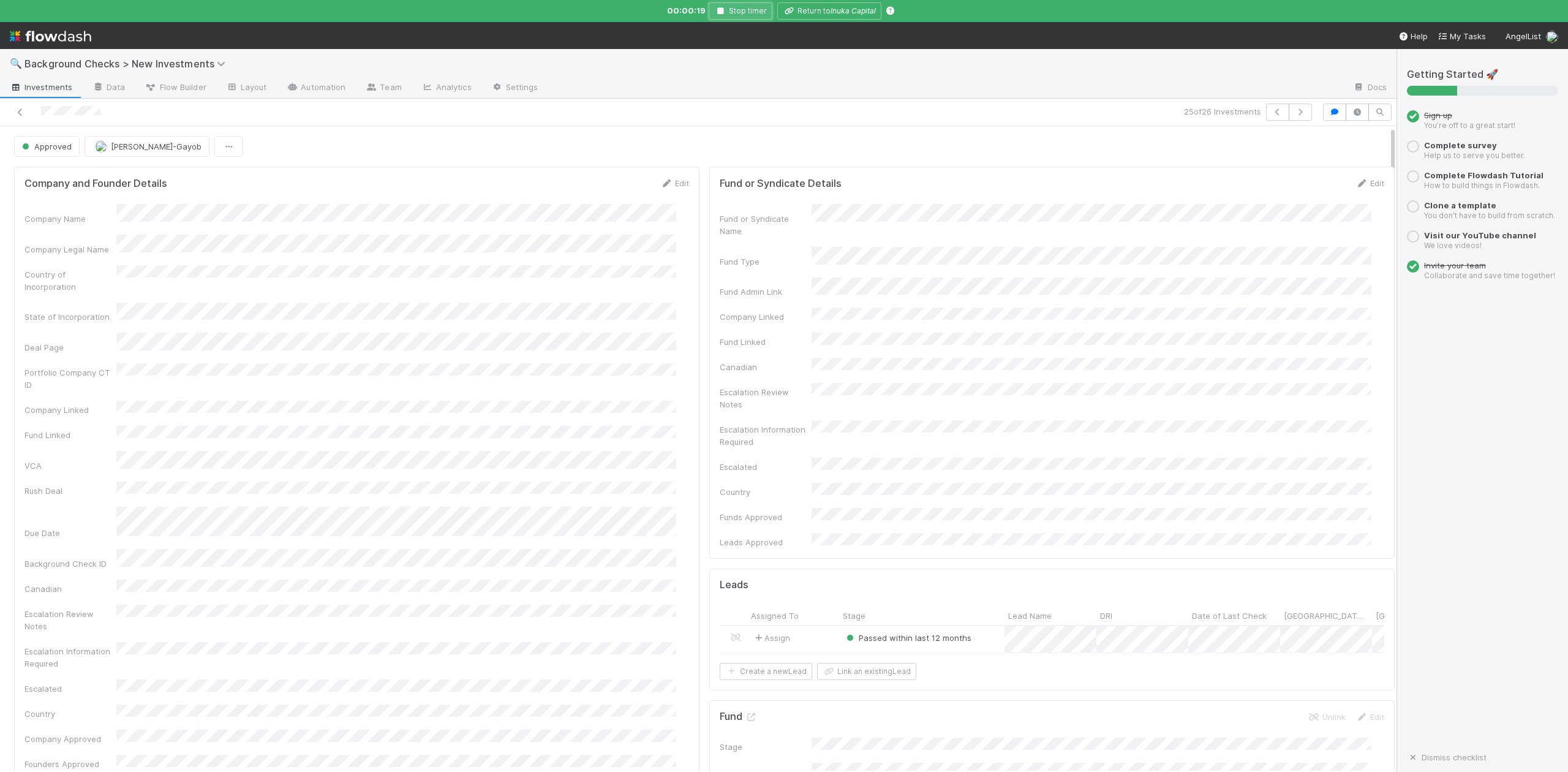
click at [718, 12] on icon "button" at bounding box center [721, 10] width 12 height 7
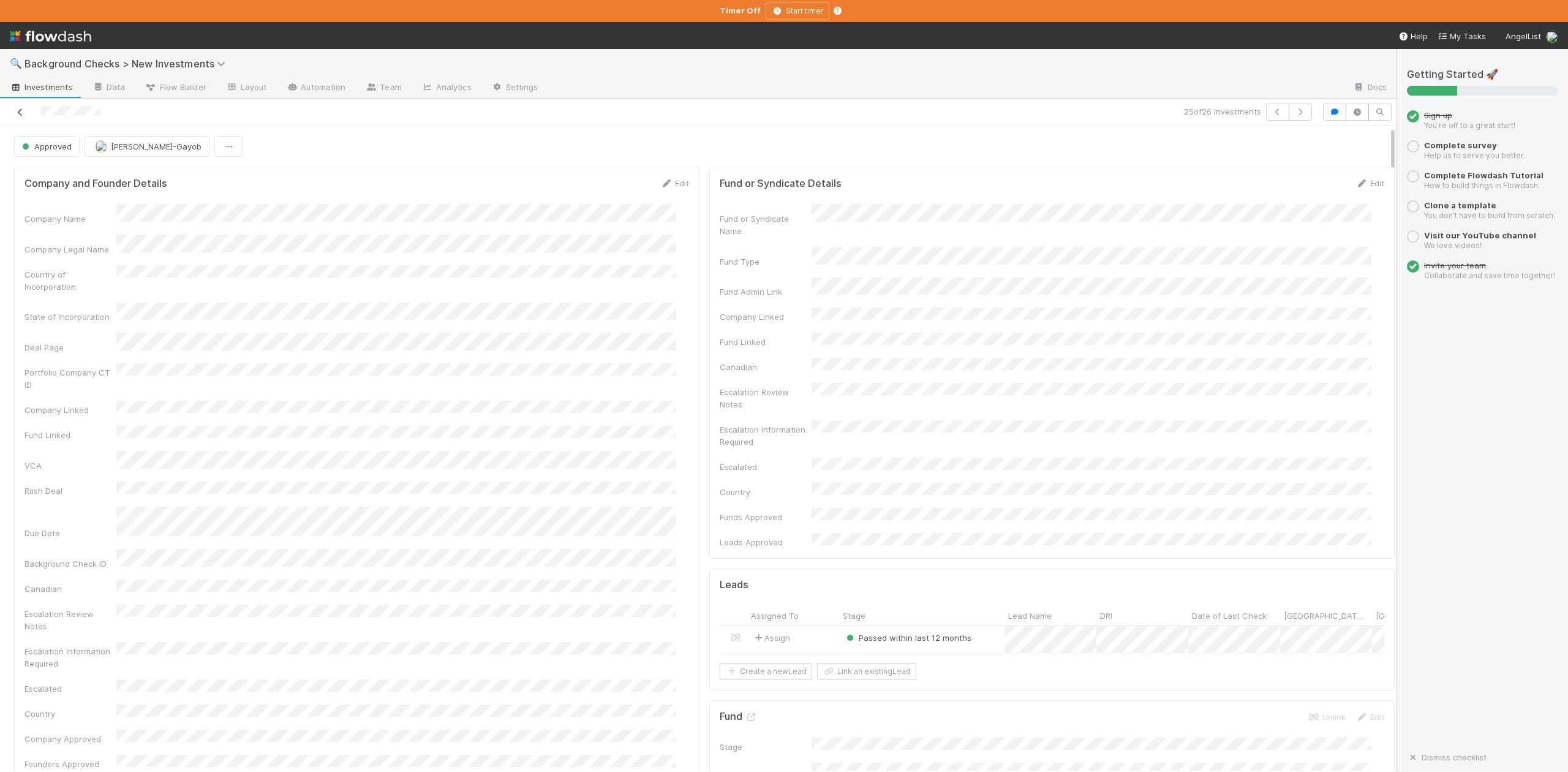
click at [20, 114] on icon at bounding box center [20, 112] width 12 height 8
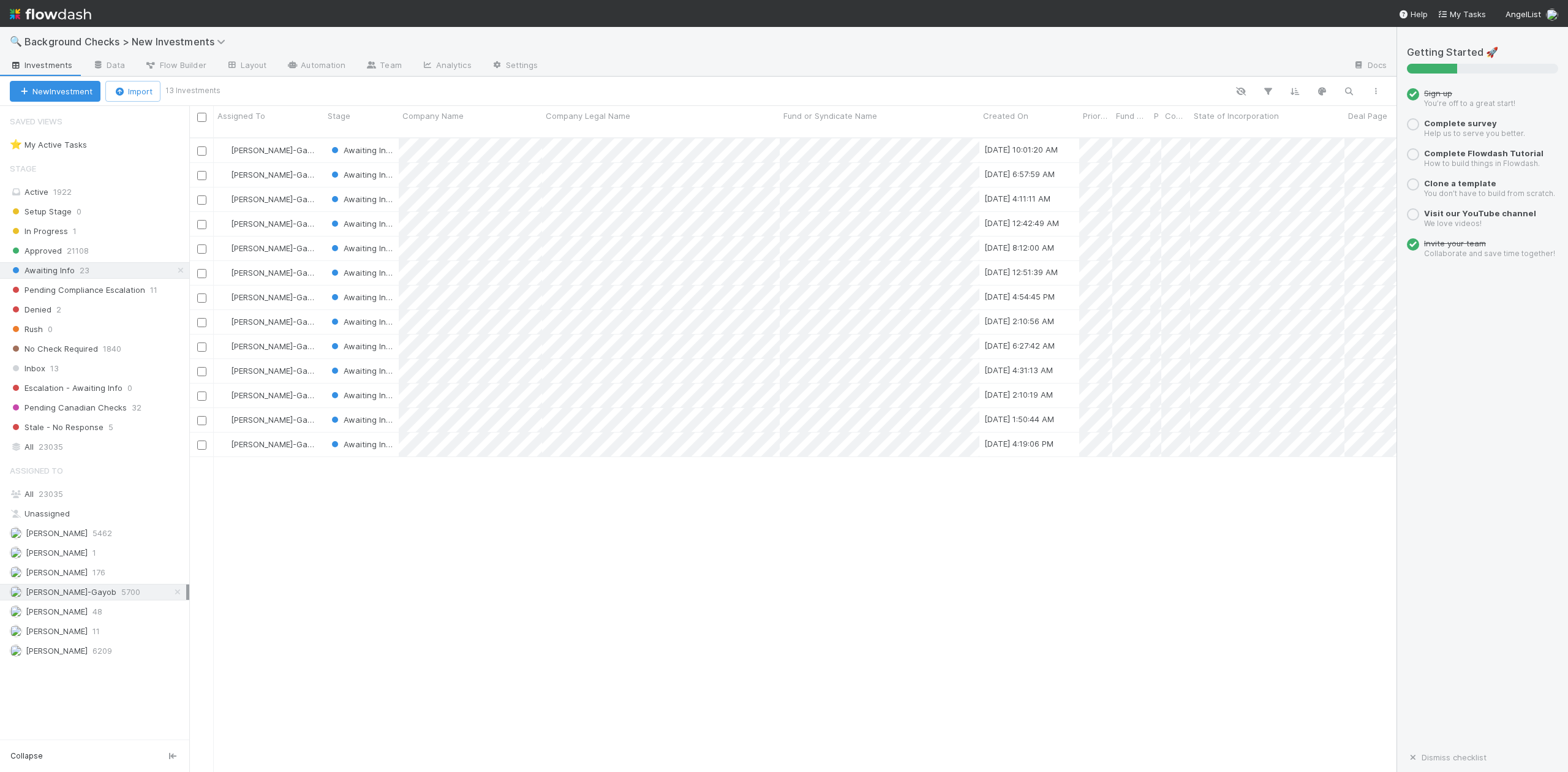
scroll to position [632, 1196]
click at [627, 390] on div at bounding box center [784, 386] width 1568 height 772
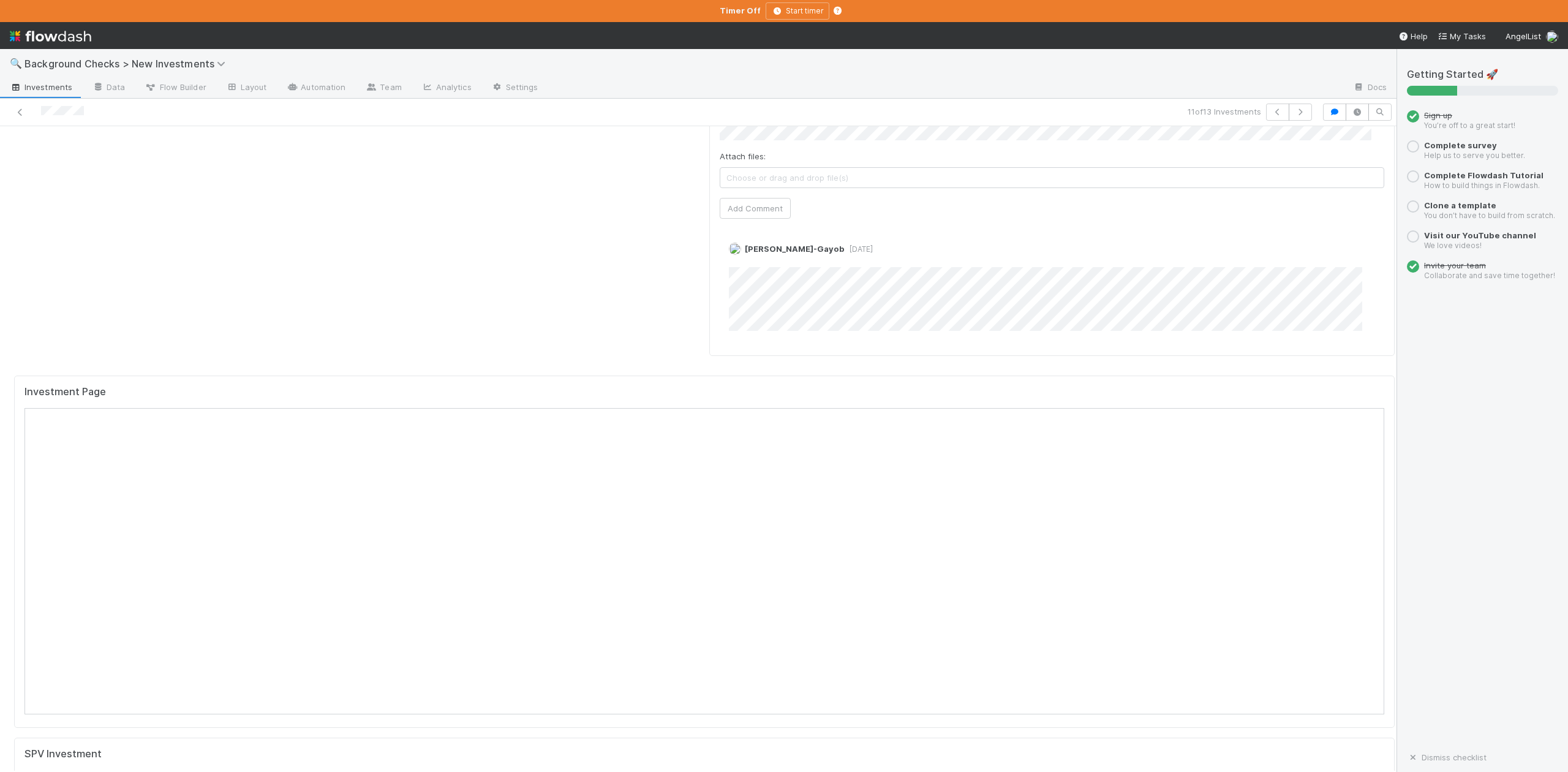
scroll to position [1062, 0]
click at [1272, 113] on icon "button" at bounding box center [1278, 111] width 12 height 7
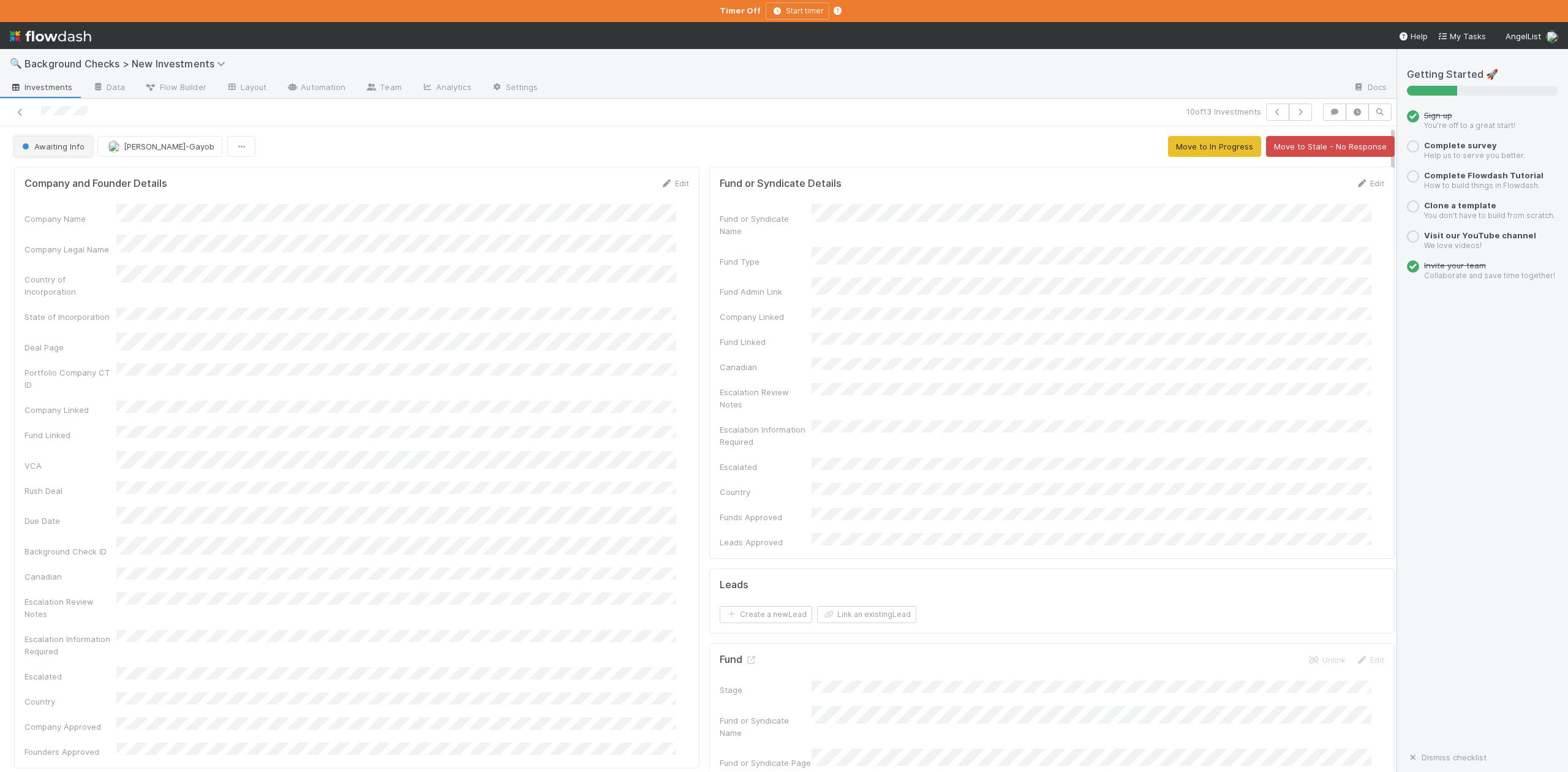
click at [60, 146] on span "Awaiting Info" at bounding box center [51, 146] width 65 height 10
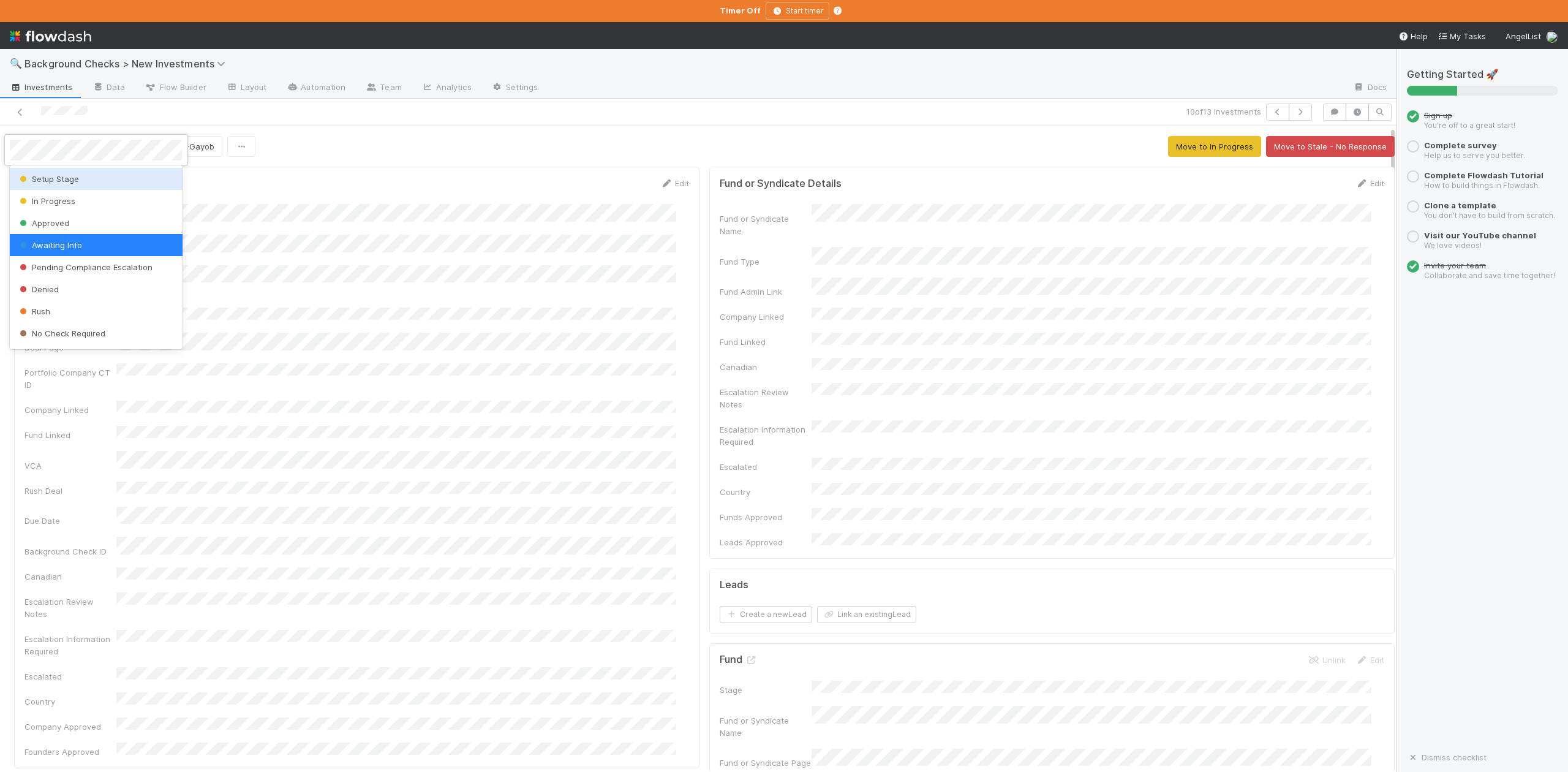
click at [69, 184] on div "Setup Stage" at bounding box center [96, 179] width 172 height 22
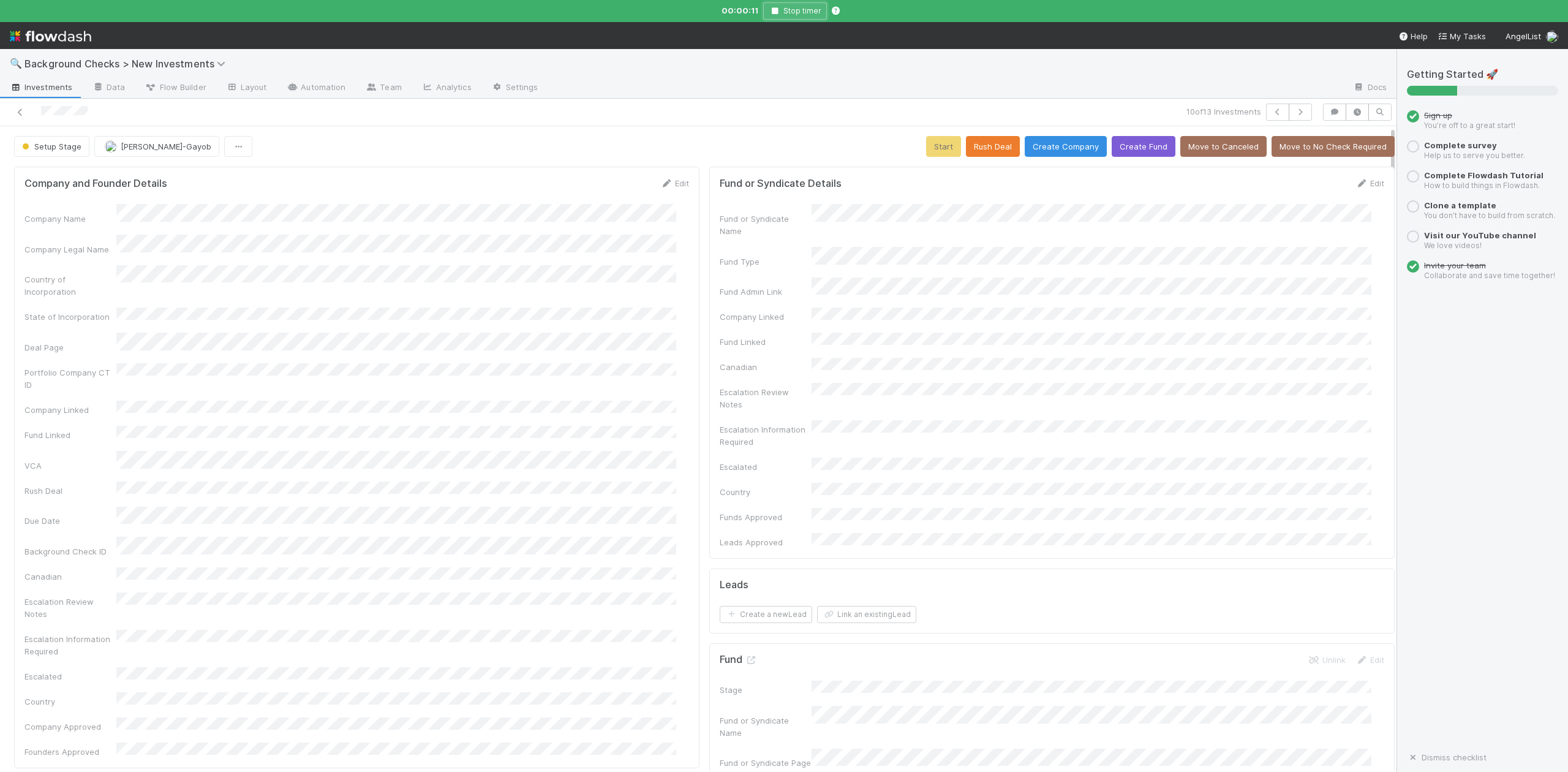
click at [770, 9] on icon "button" at bounding box center [775, 10] width 12 height 7
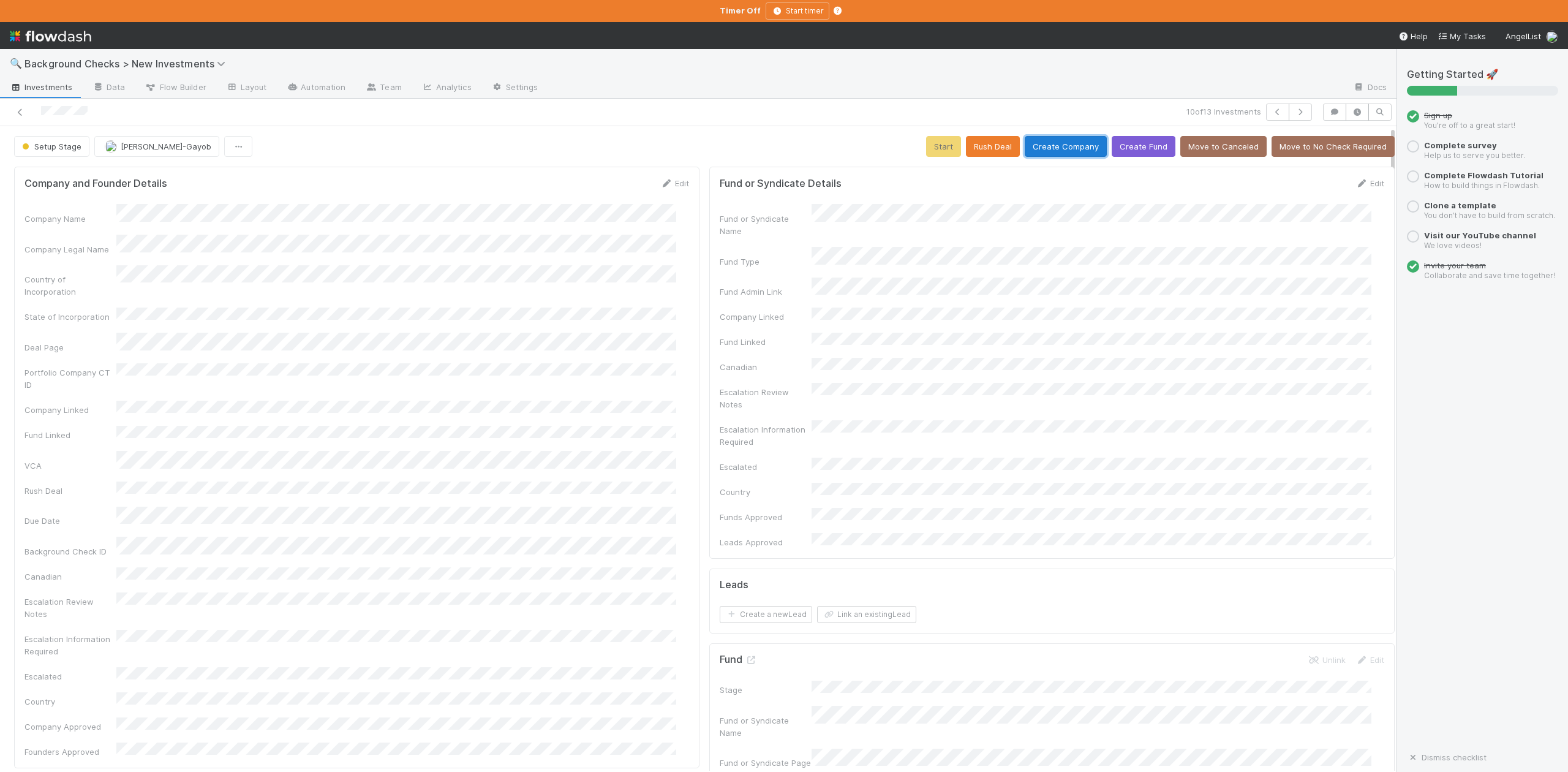
click at [1049, 148] on button "Create Company" at bounding box center [1065, 146] width 82 height 21
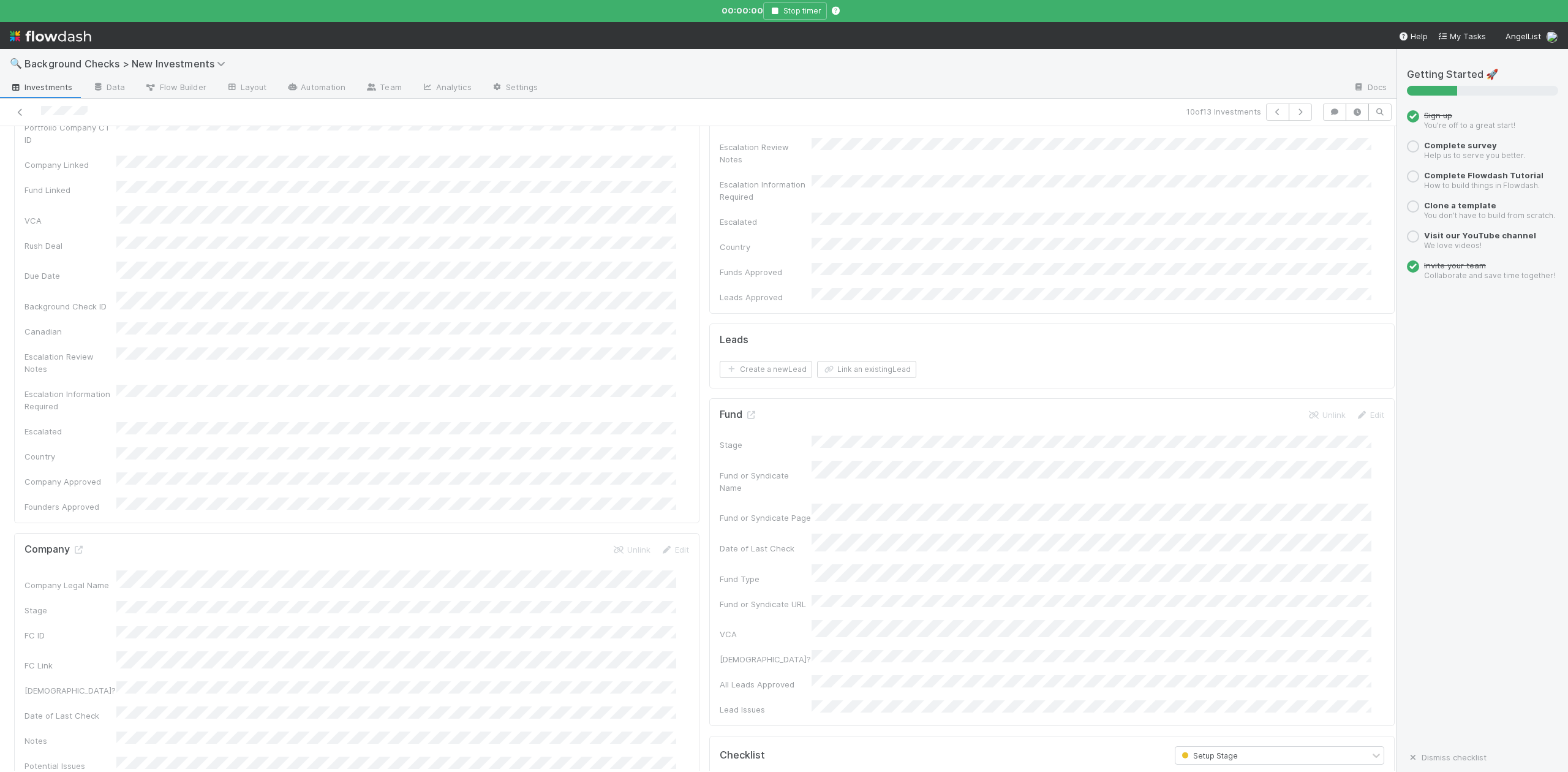
scroll to position [571, 0]
click at [730, 467] on input "checkbox" at bounding box center [736, 473] width 12 height 12
click at [730, 494] on input "checkbox" at bounding box center [736, 500] width 12 height 12
checkbox input "true"
click at [730, 522] on input "checkbox" at bounding box center [736, 528] width 12 height 12
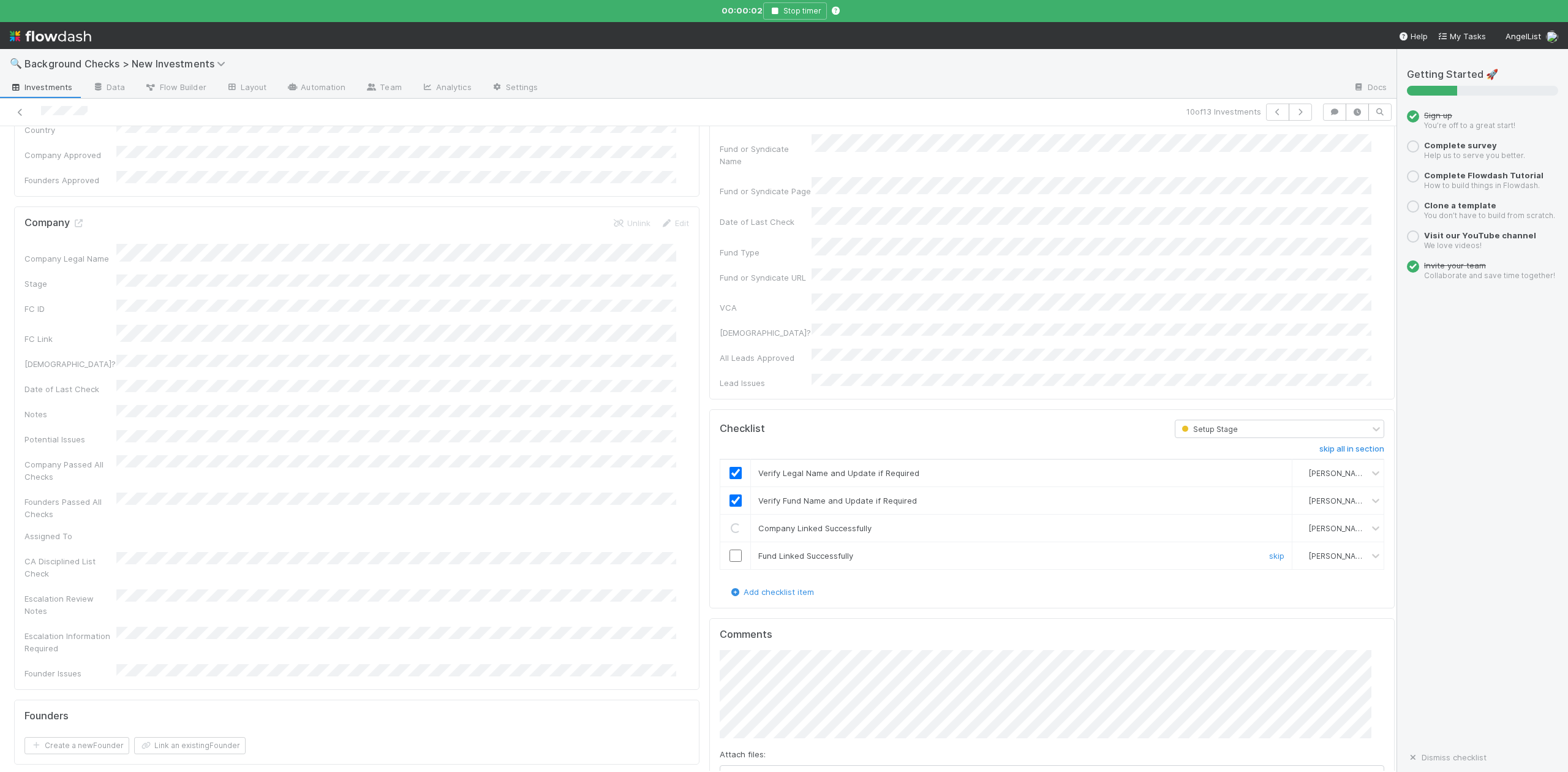
click at [730, 549] on input "checkbox" at bounding box center [736, 556] width 12 height 12
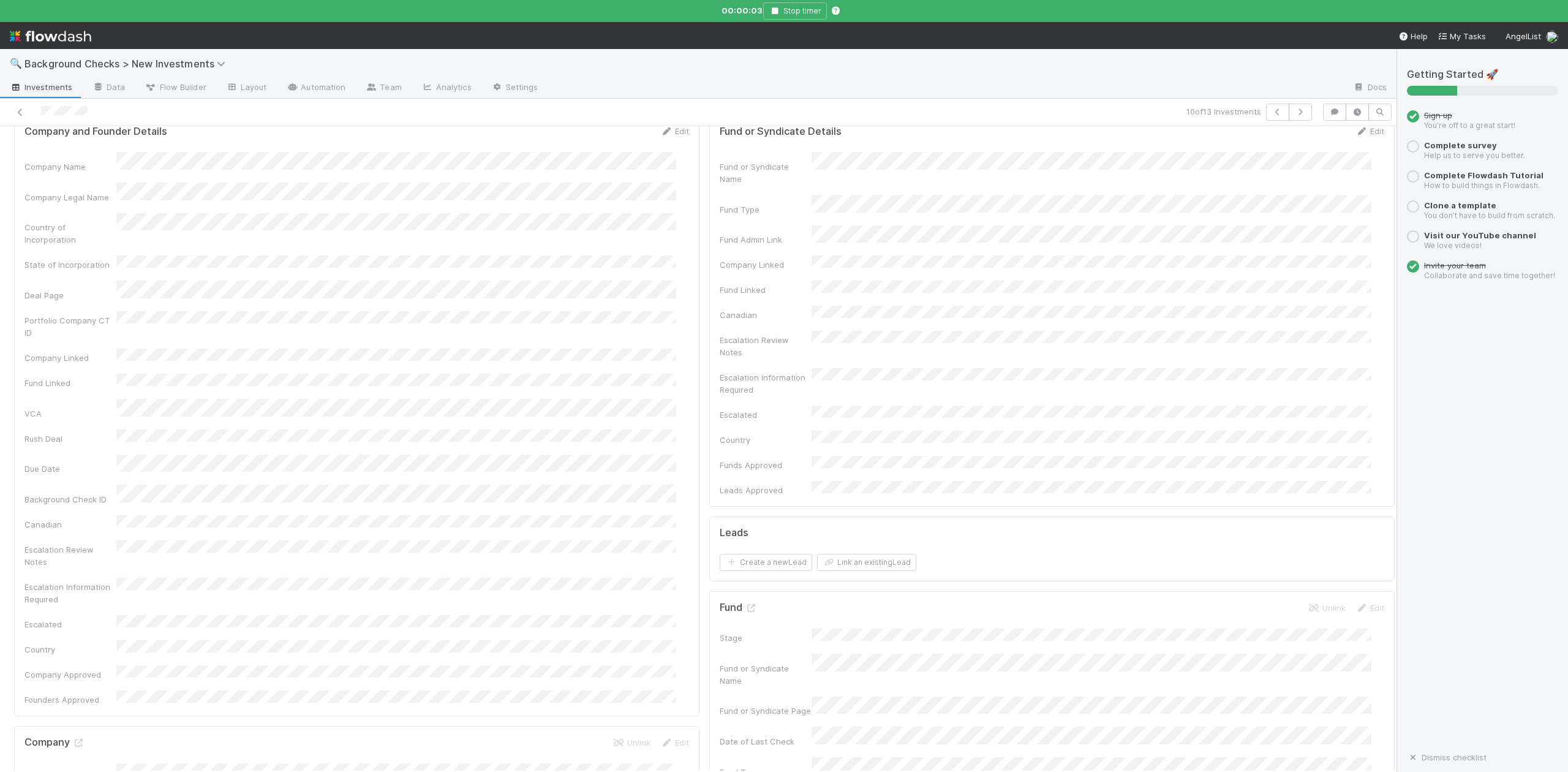
scroll to position [0, 0]
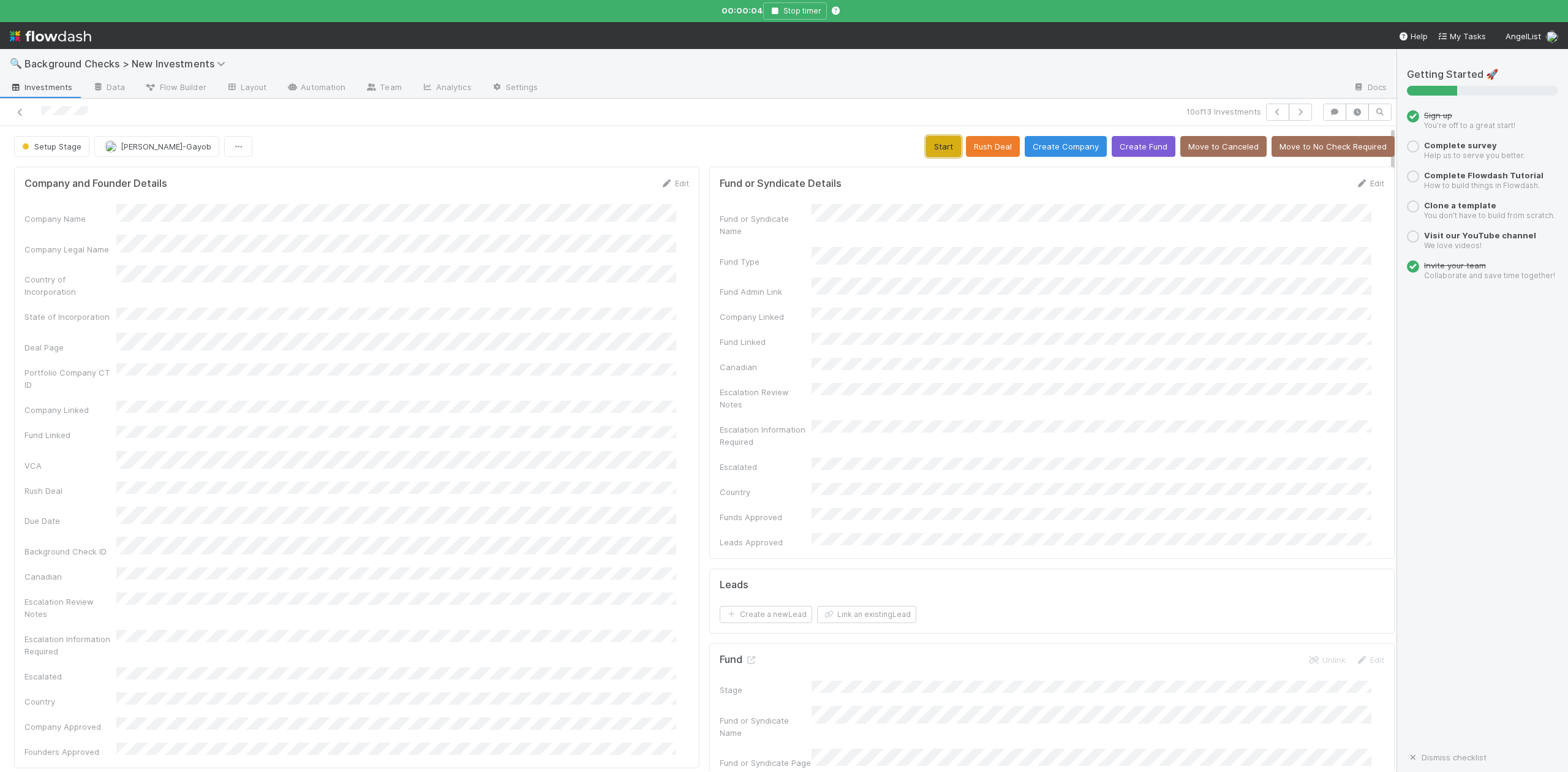
click at [926, 147] on button "Start" at bounding box center [943, 146] width 35 height 21
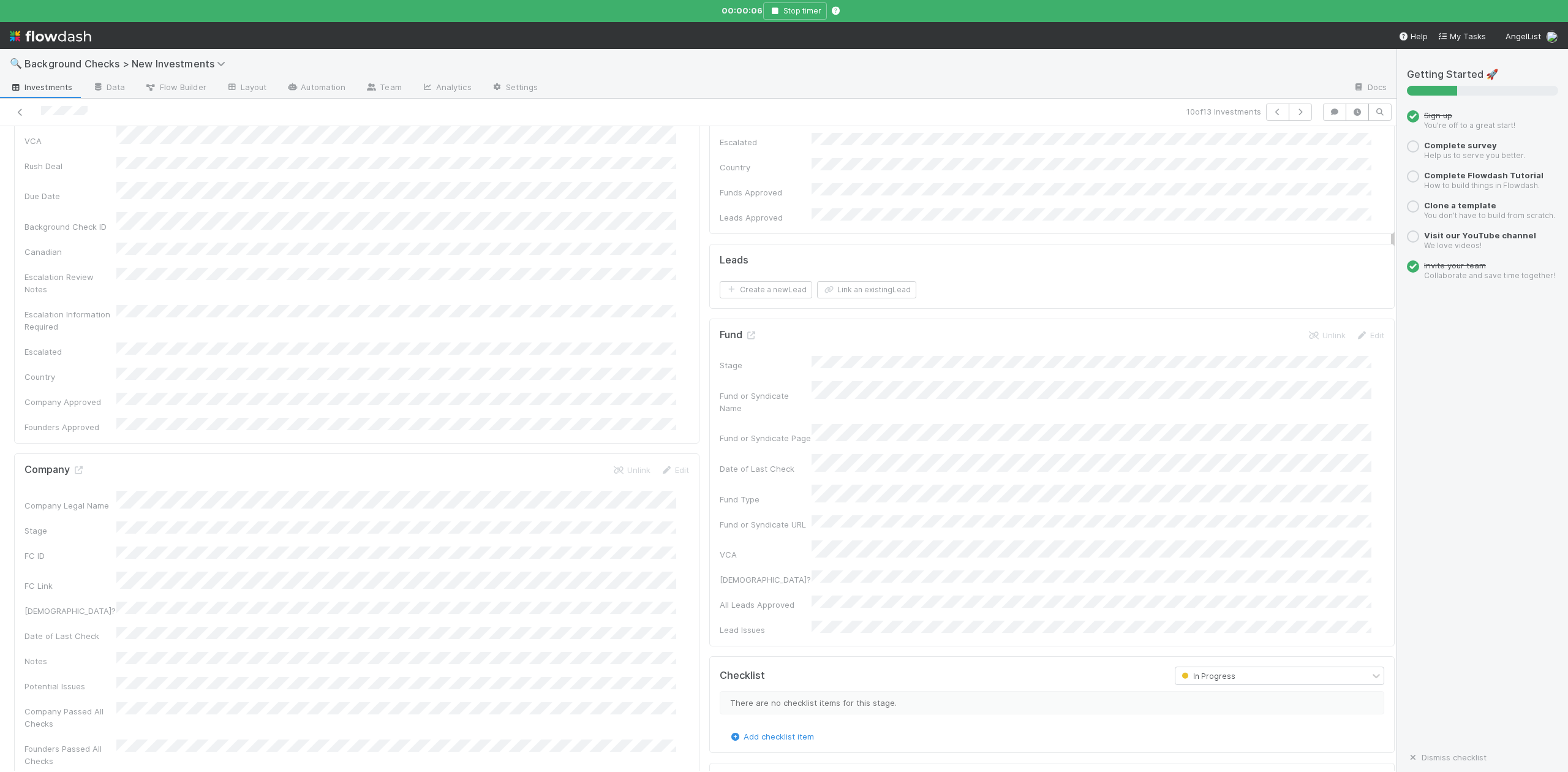
scroll to position [327, 0]
click at [77, 465] on icon at bounding box center [79, 468] width 12 height 8
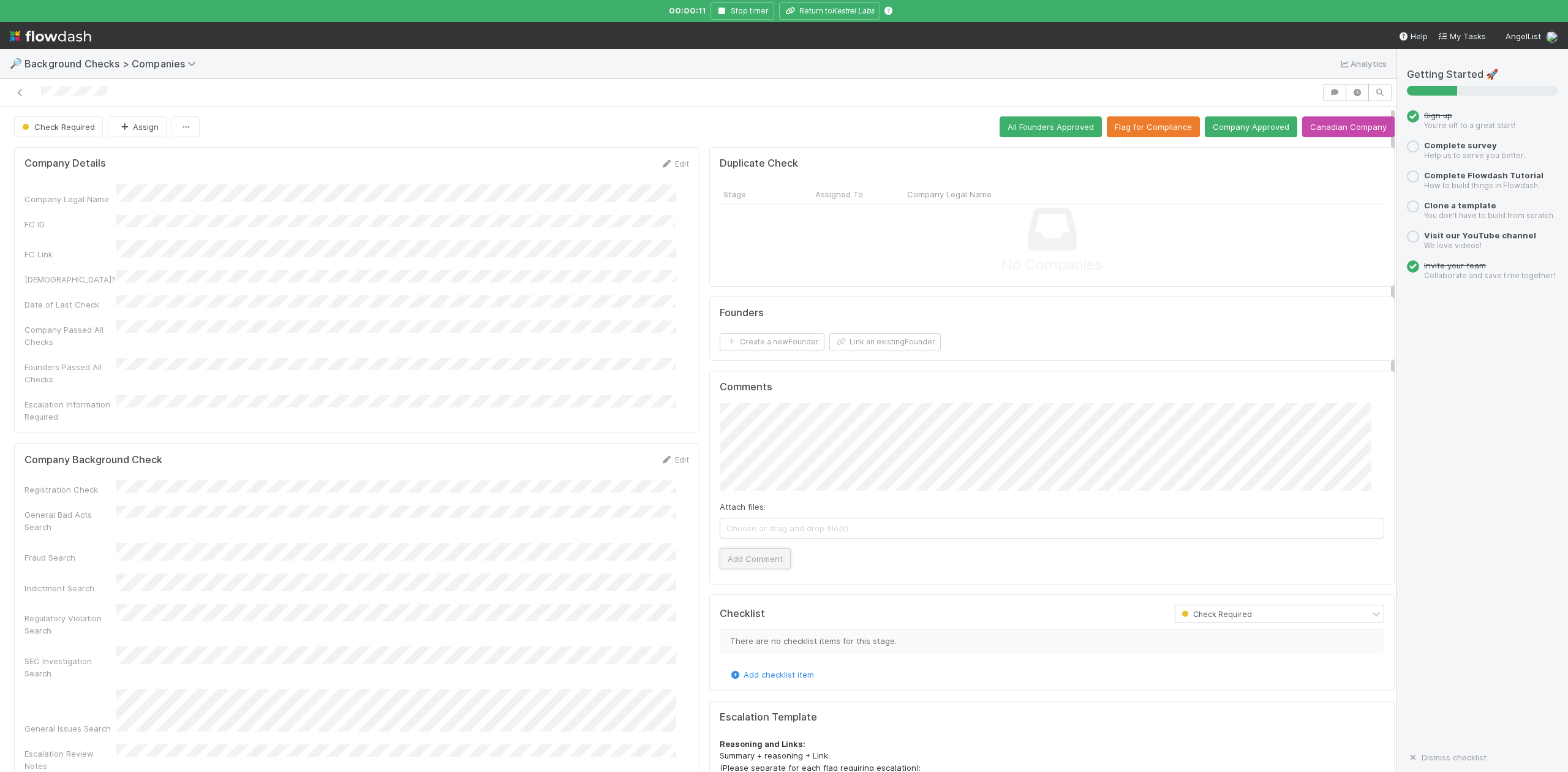
click at [735, 554] on button "Add Comment" at bounding box center [755, 559] width 71 height 21
click at [663, 454] on link "Edit" at bounding box center [675, 459] width 29 height 10
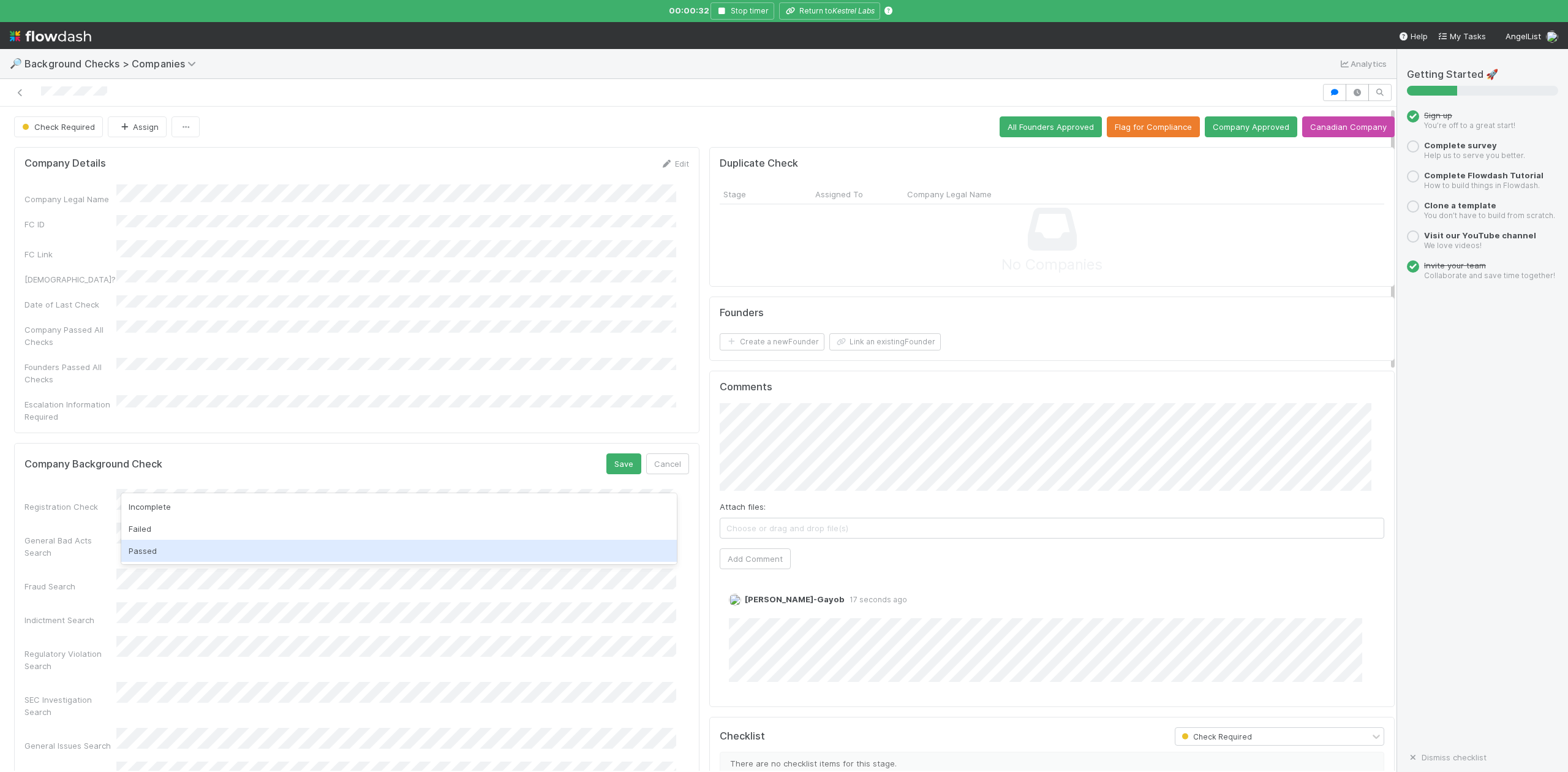
click at [165, 551] on div "Passed" at bounding box center [398, 551] width 555 height 22
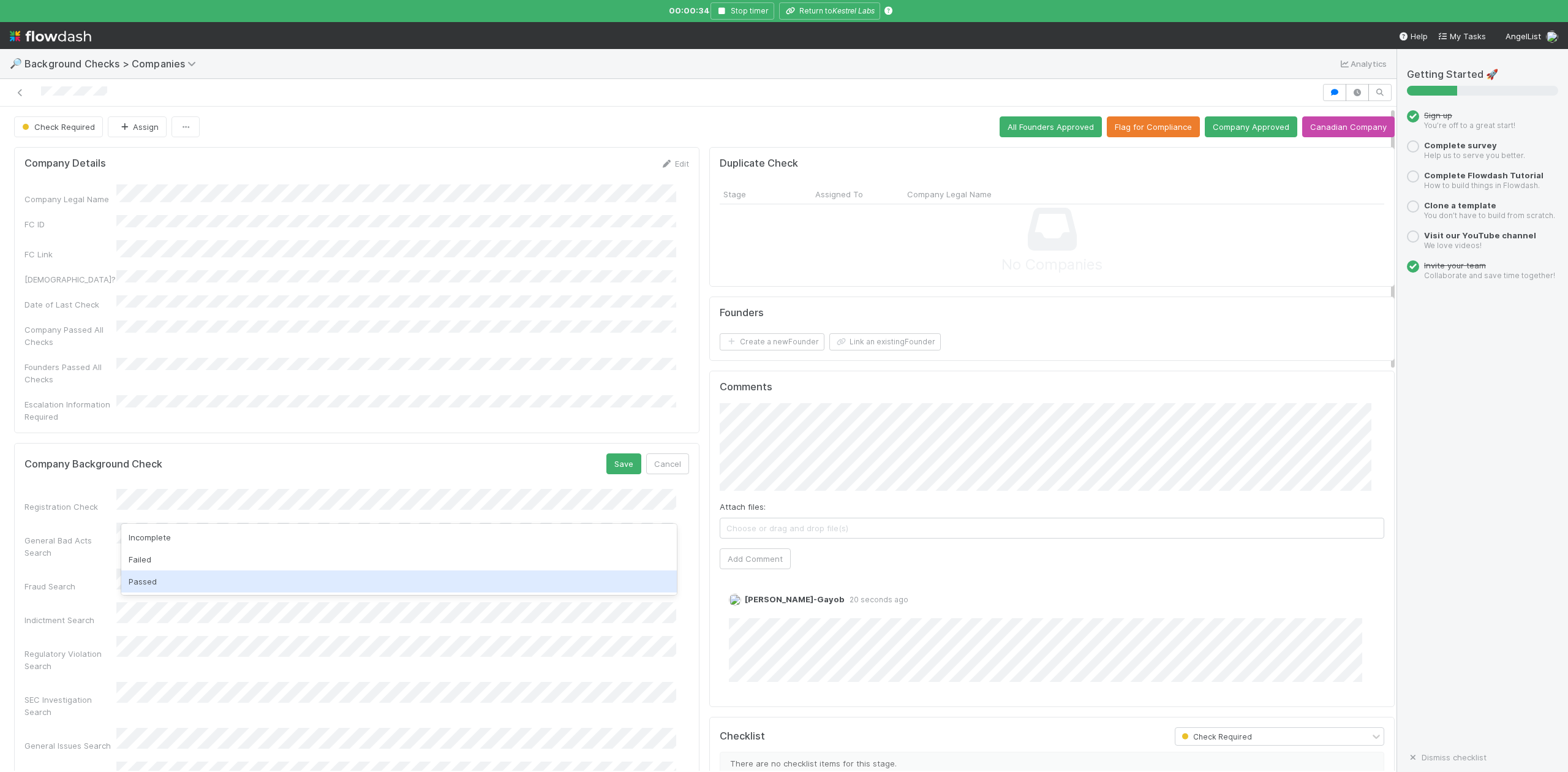
click at [157, 577] on div "Passed" at bounding box center [398, 581] width 555 height 22
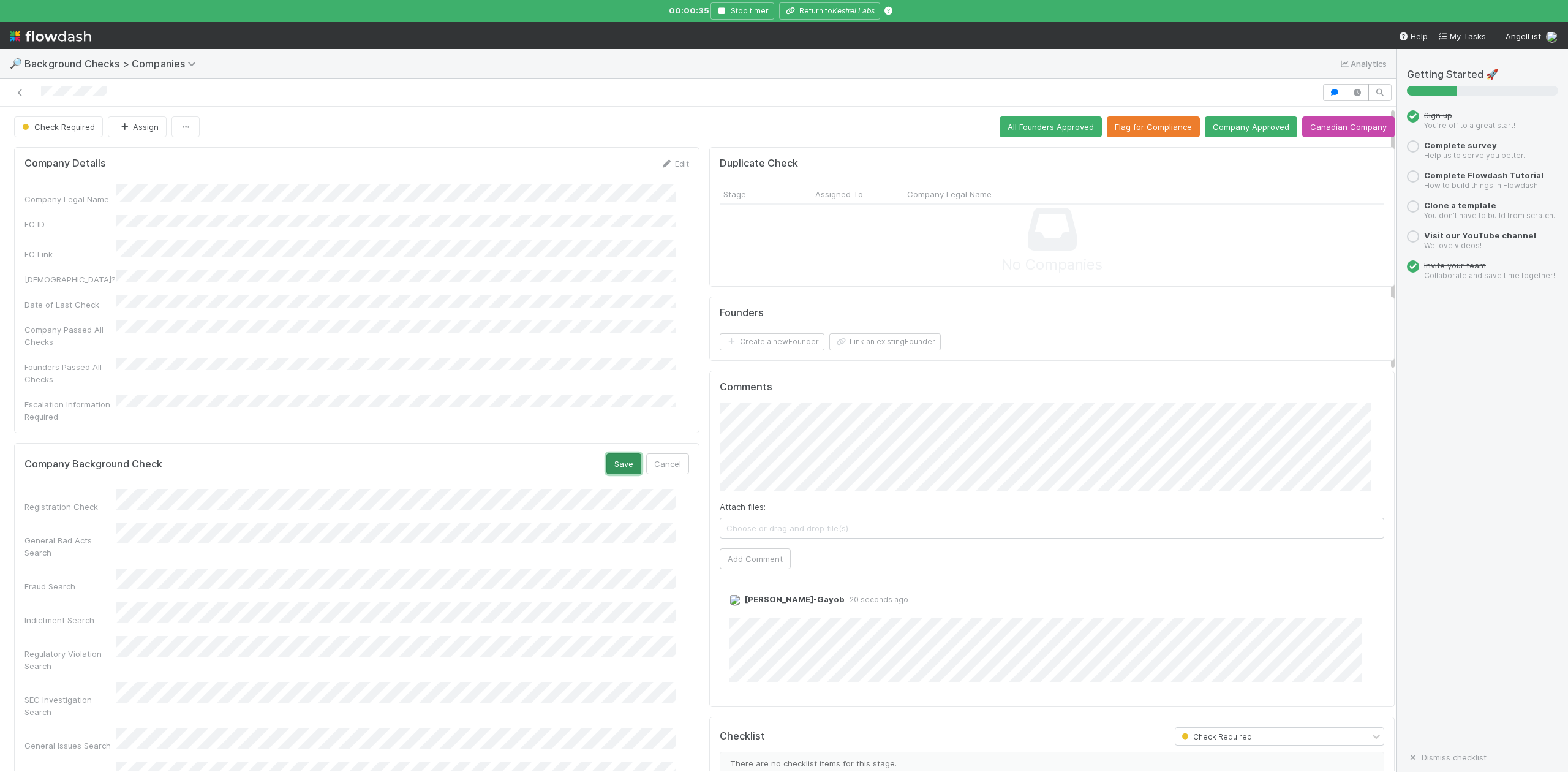
click at [606, 454] on button "Save" at bounding box center [623, 464] width 35 height 21
click at [880, 346] on button "Link an existing Founder" at bounding box center [885, 342] width 111 height 17
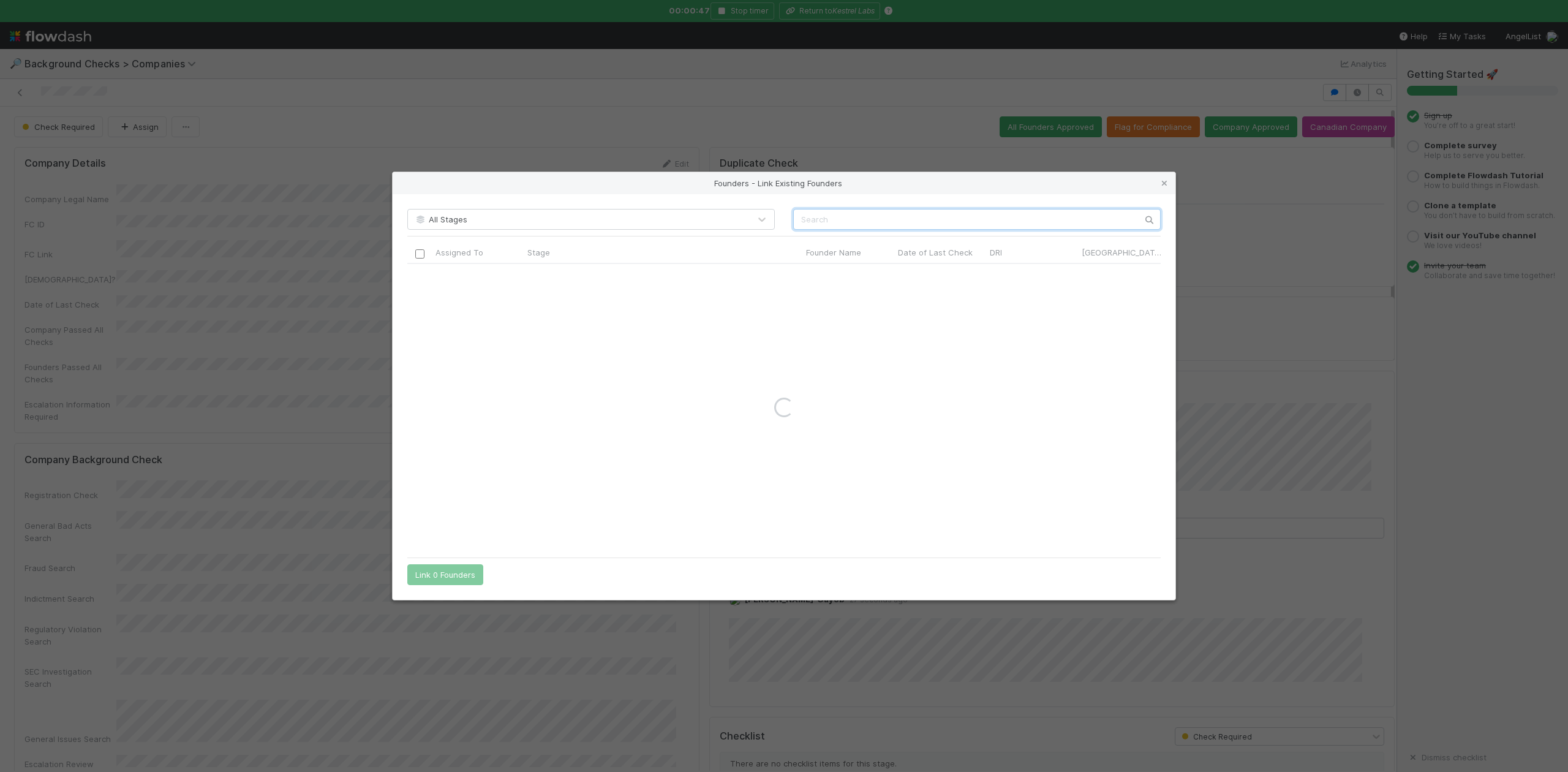
click at [808, 220] on input "text" at bounding box center [977, 219] width 367 height 21
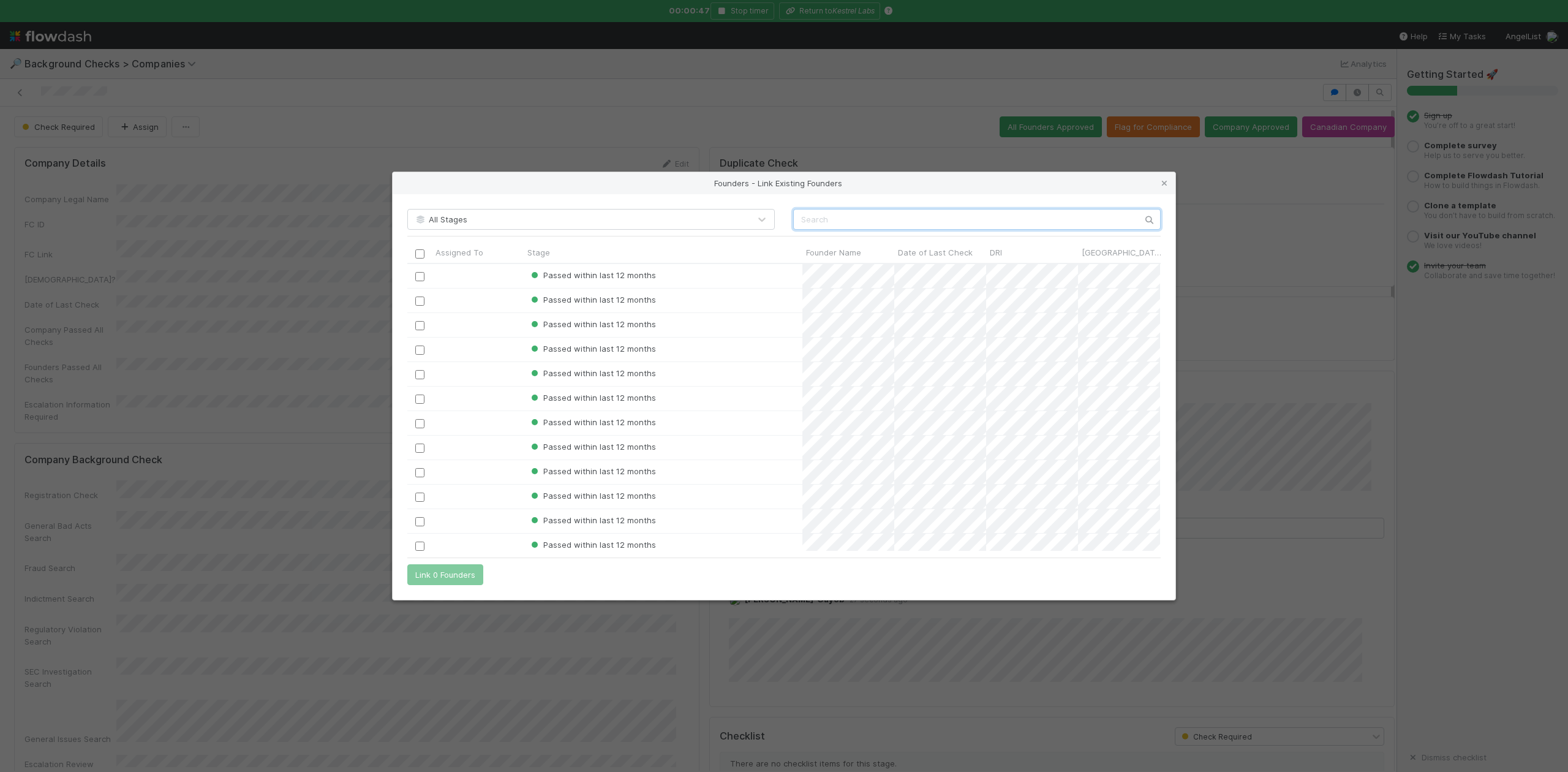
scroll to position [275, 741]
paste input "Marian Pulford"
click at [808, 220] on input "Marian Pulford" at bounding box center [977, 219] width 367 height 21
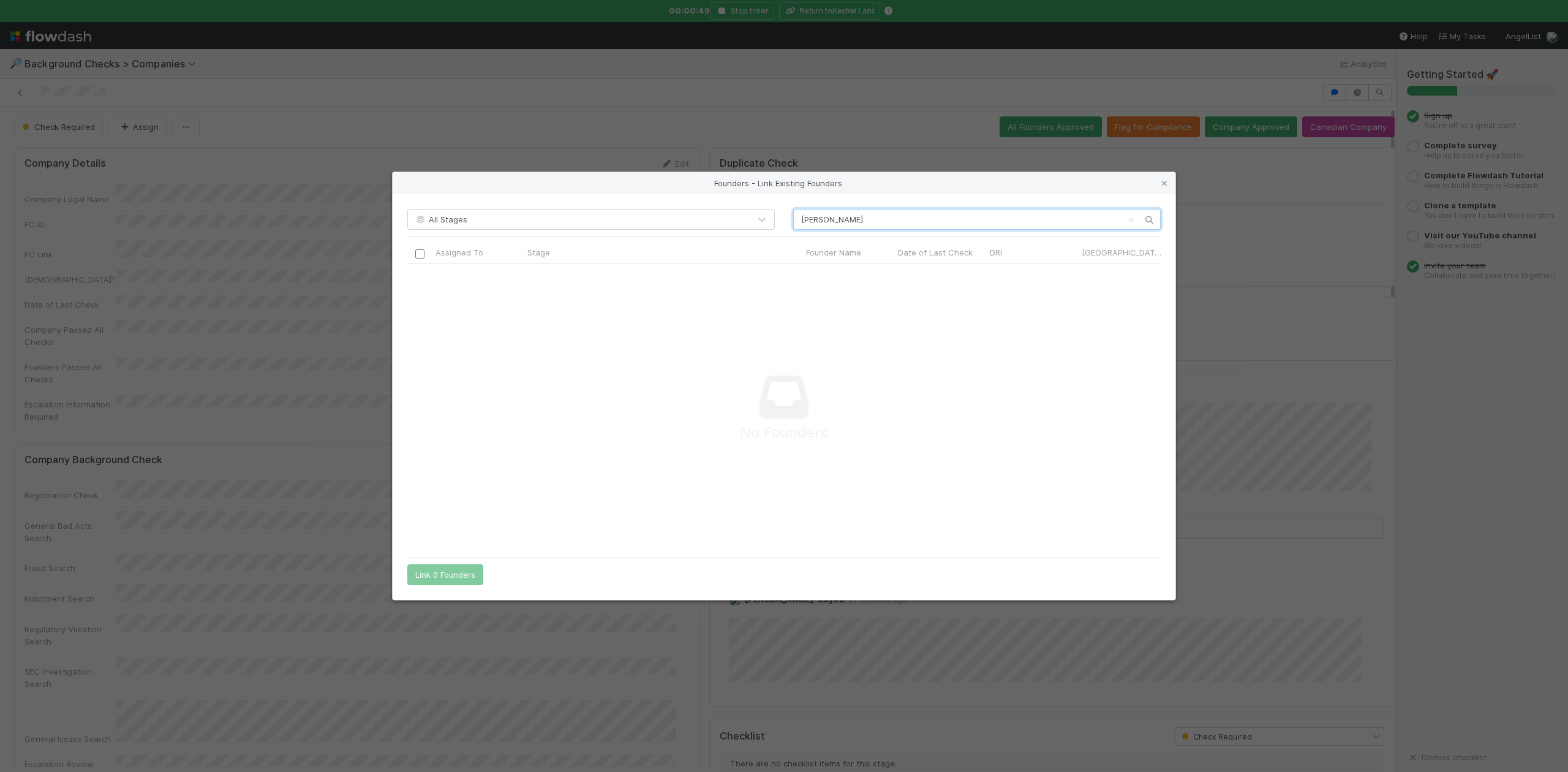
click at [800, 219] on input "Marian Pulford" at bounding box center [977, 219] width 367 height 21
type input "Marian Pulford"
drag, startPoint x: 1164, startPoint y: 177, endPoint x: 1156, endPoint y: 180, distance: 8.5
click at [1164, 180] on icon at bounding box center [1165, 184] width 12 height 8
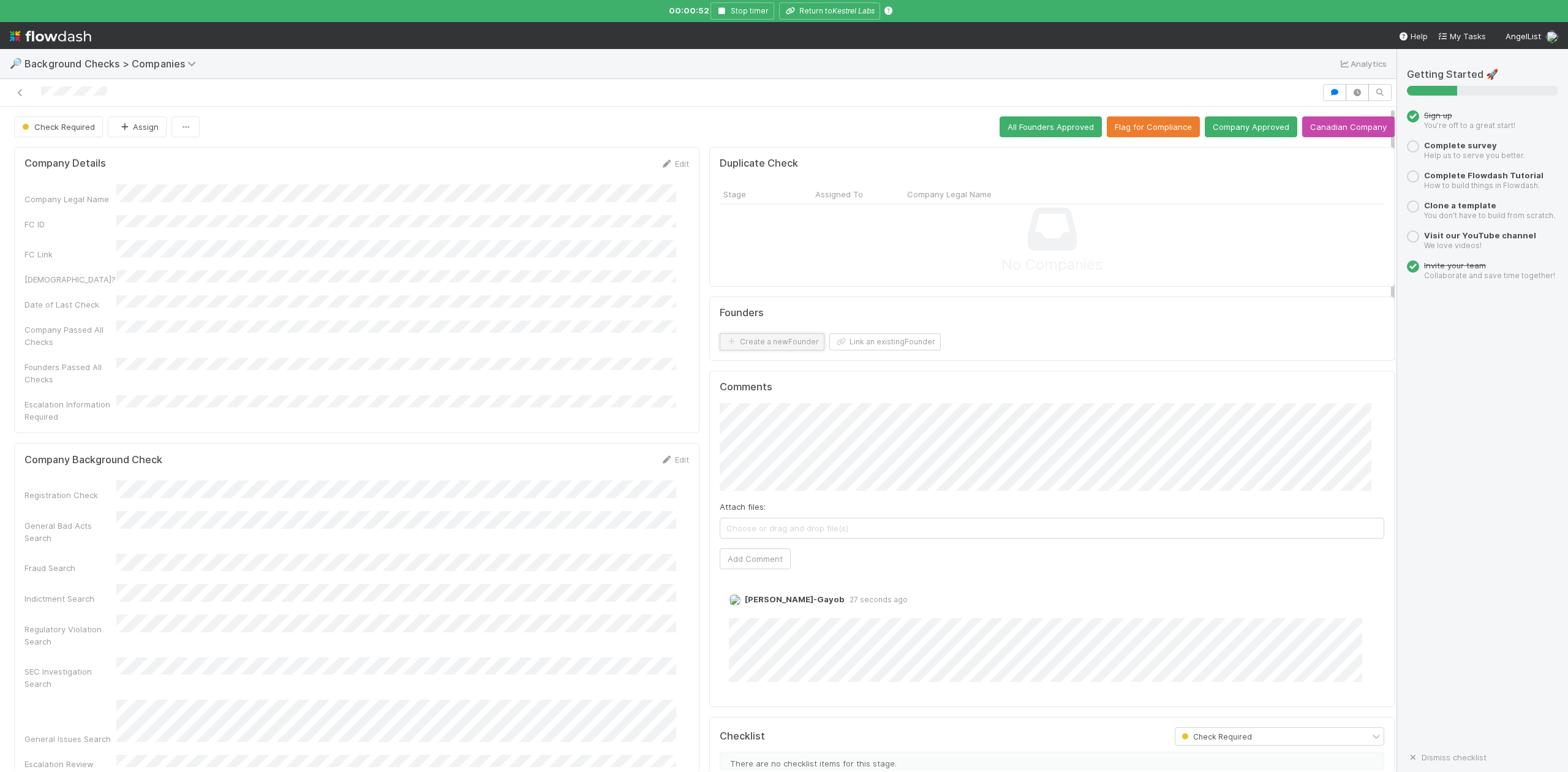
click at [756, 349] on button "Create a new Founder" at bounding box center [772, 342] width 105 height 17
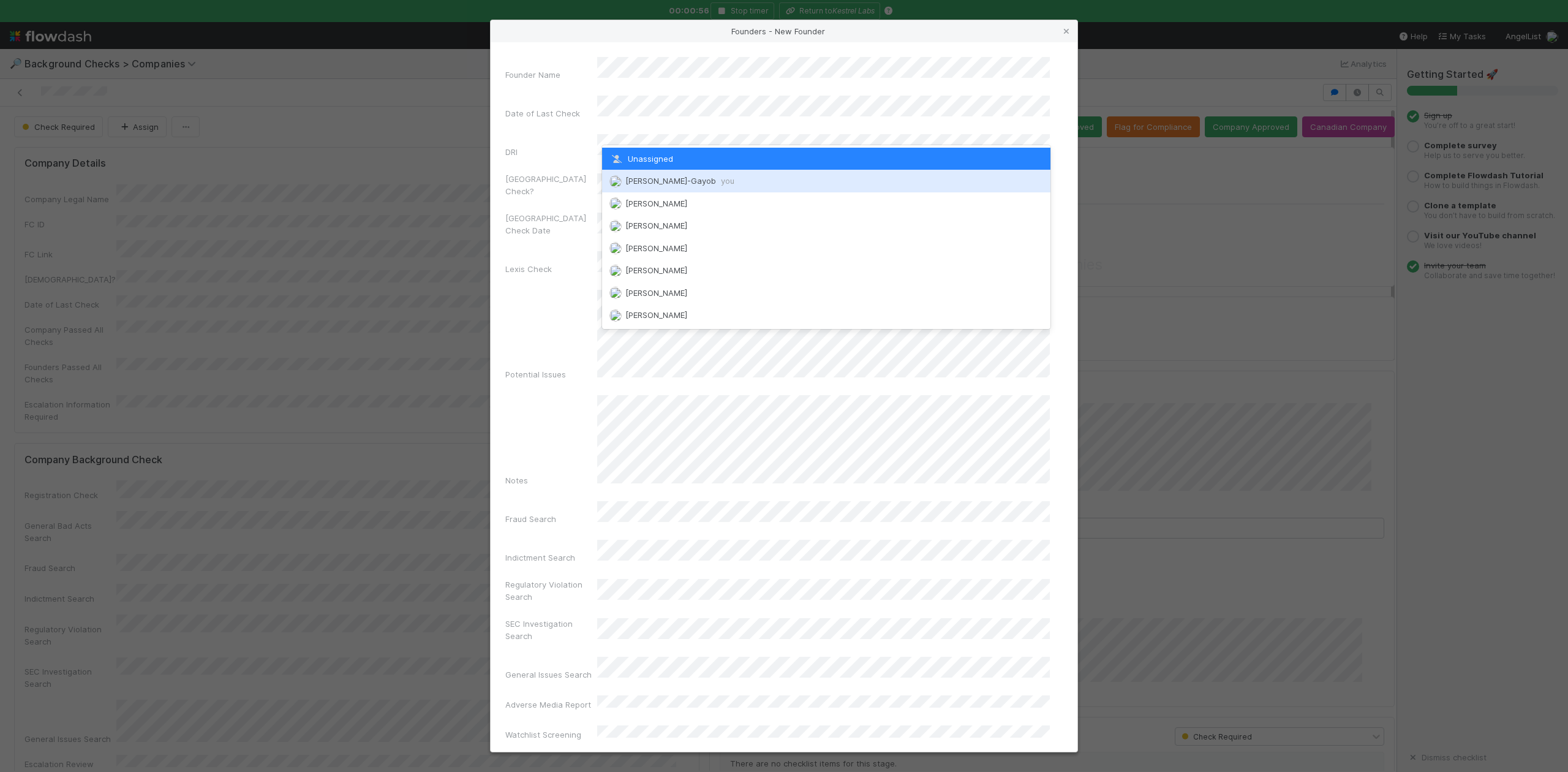
click at [652, 180] on span "Loraine Pati-Gayob you" at bounding box center [680, 181] width 109 height 10
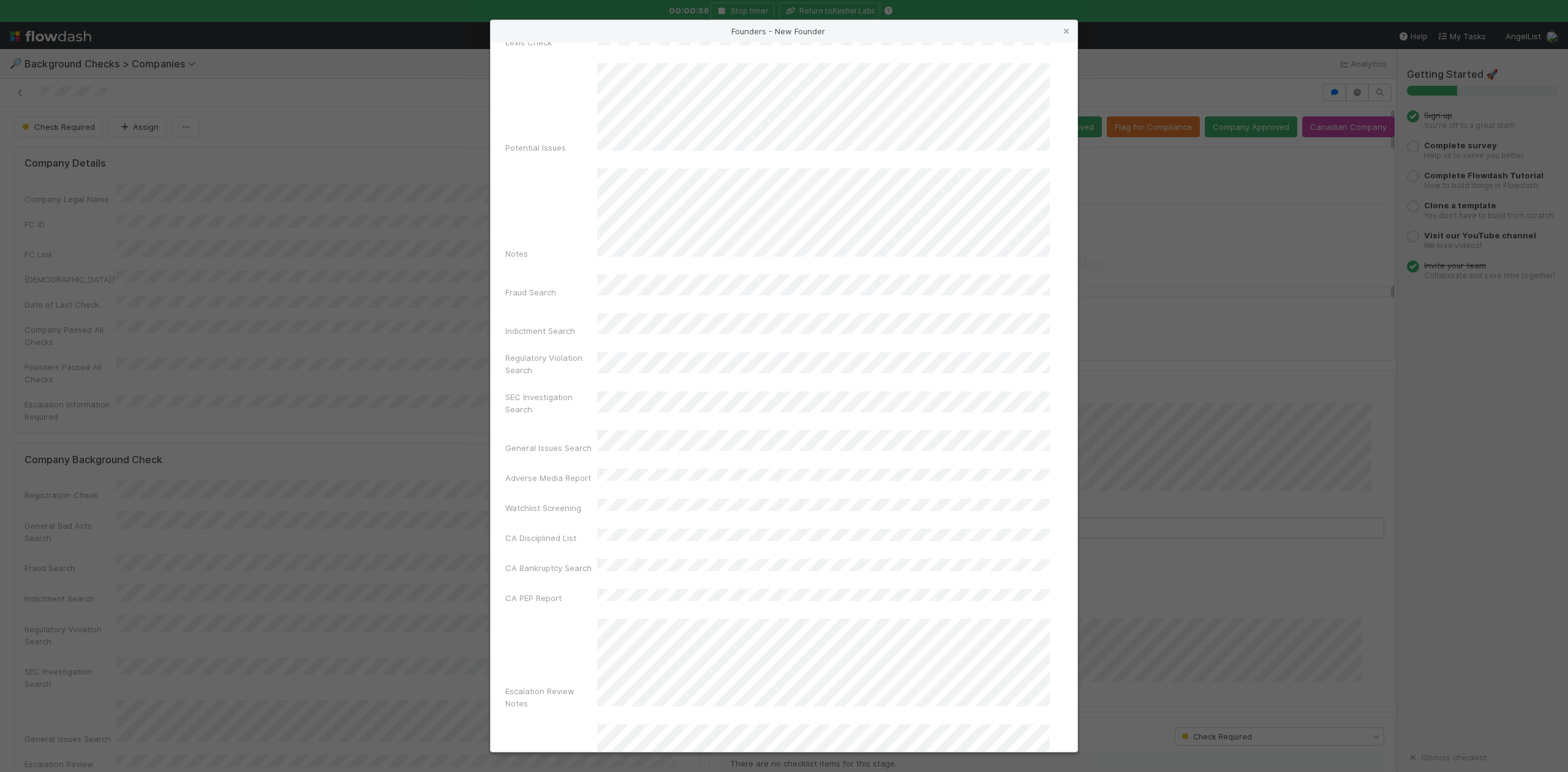
scroll to position [283, 0]
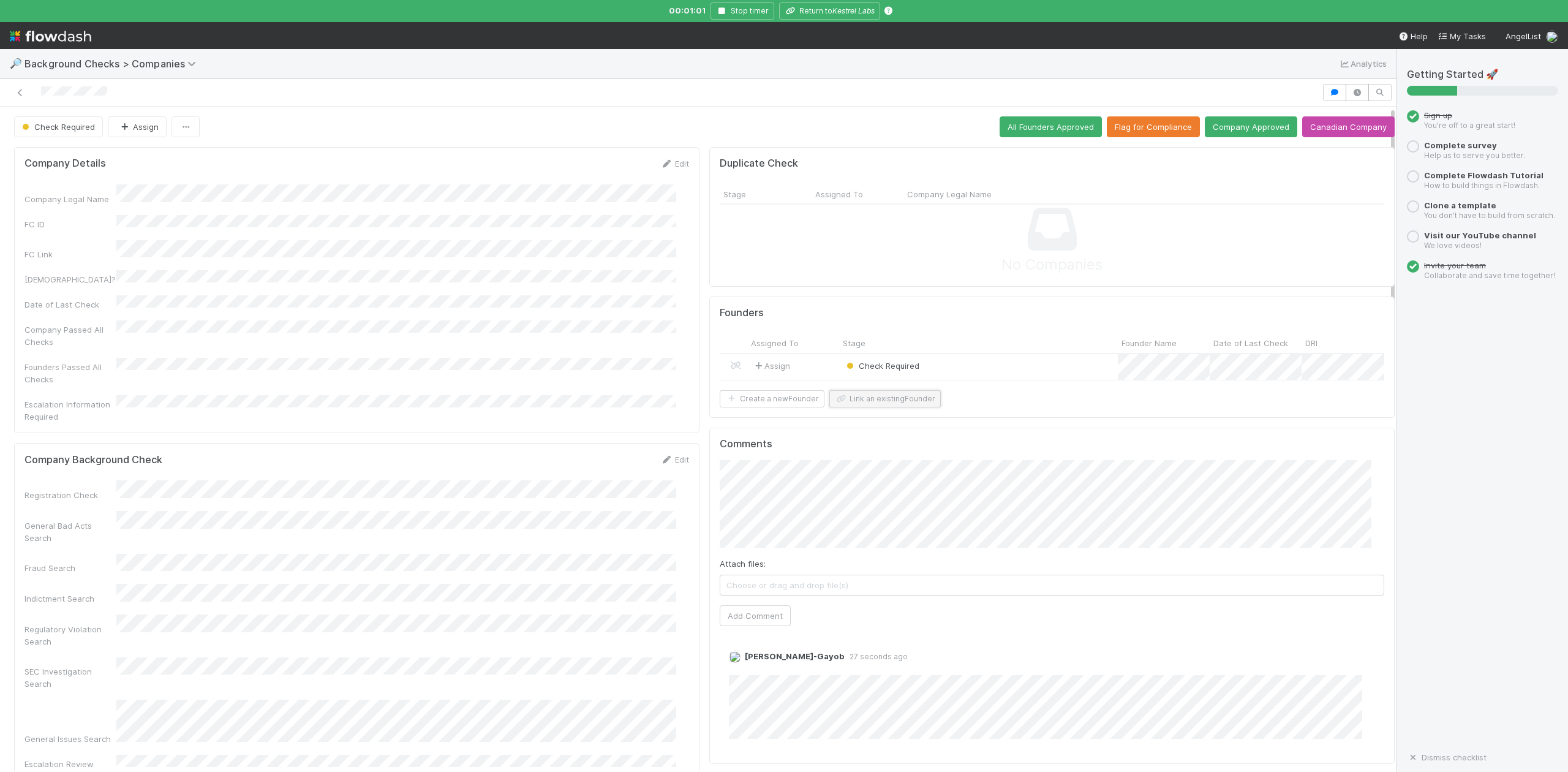
click at [896, 407] on button "Link an existing Founder" at bounding box center [885, 398] width 111 height 17
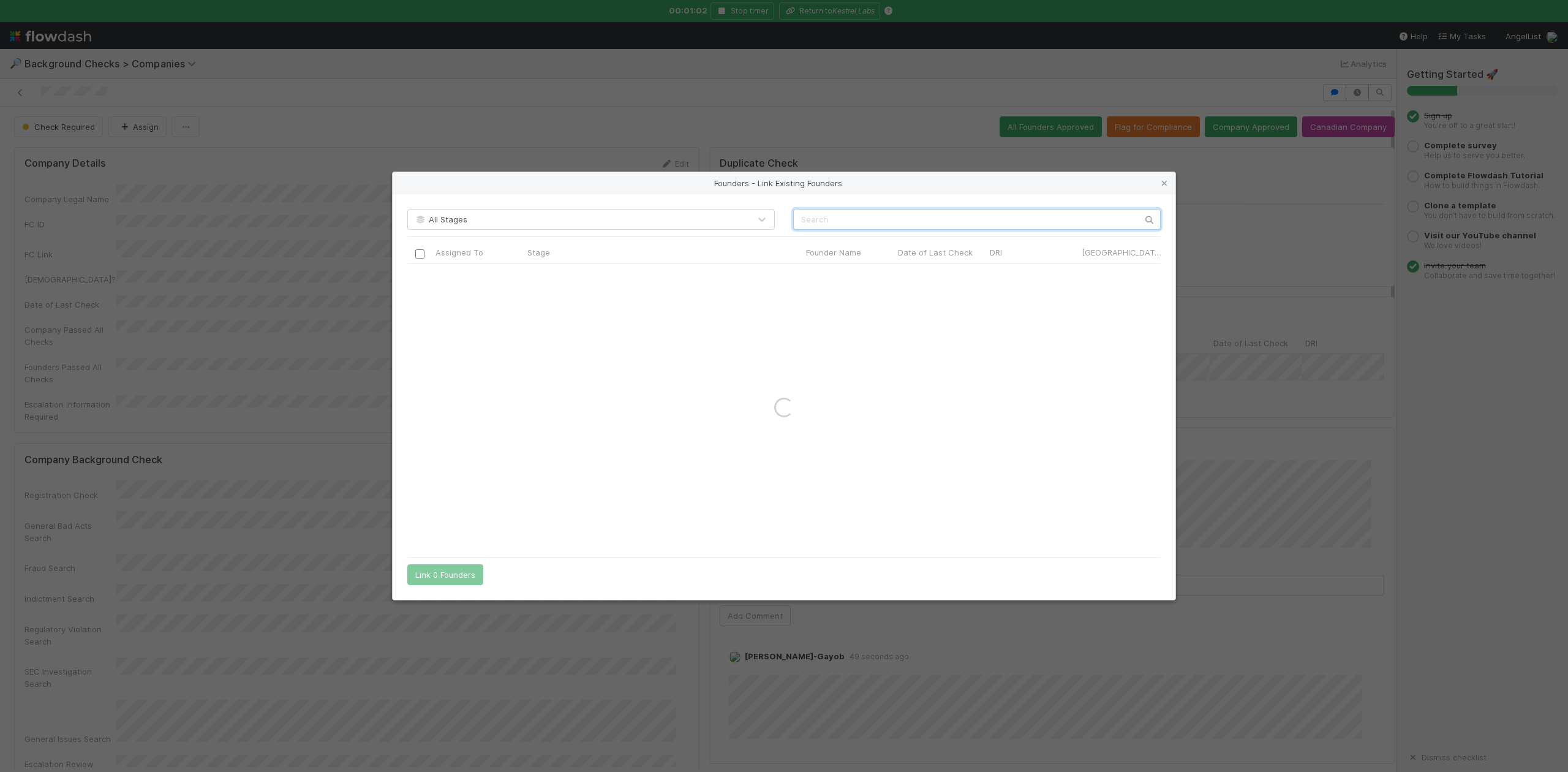
click at [812, 216] on input "text" at bounding box center [977, 219] width 367 height 21
paste input "Bob Messegee"
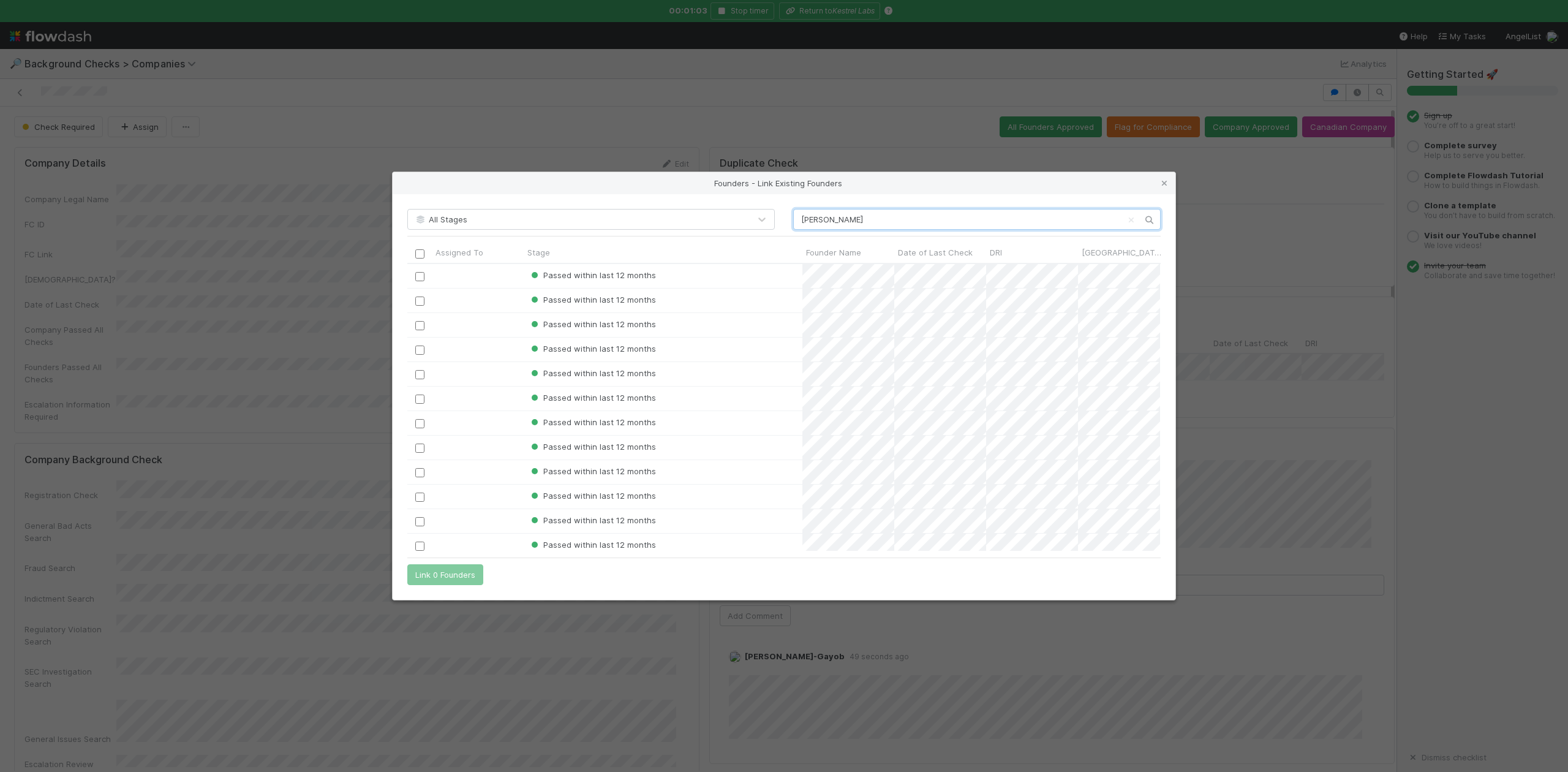
scroll to position [275, 741]
click at [799, 218] on input "Bob Messegee" at bounding box center [977, 219] width 367 height 21
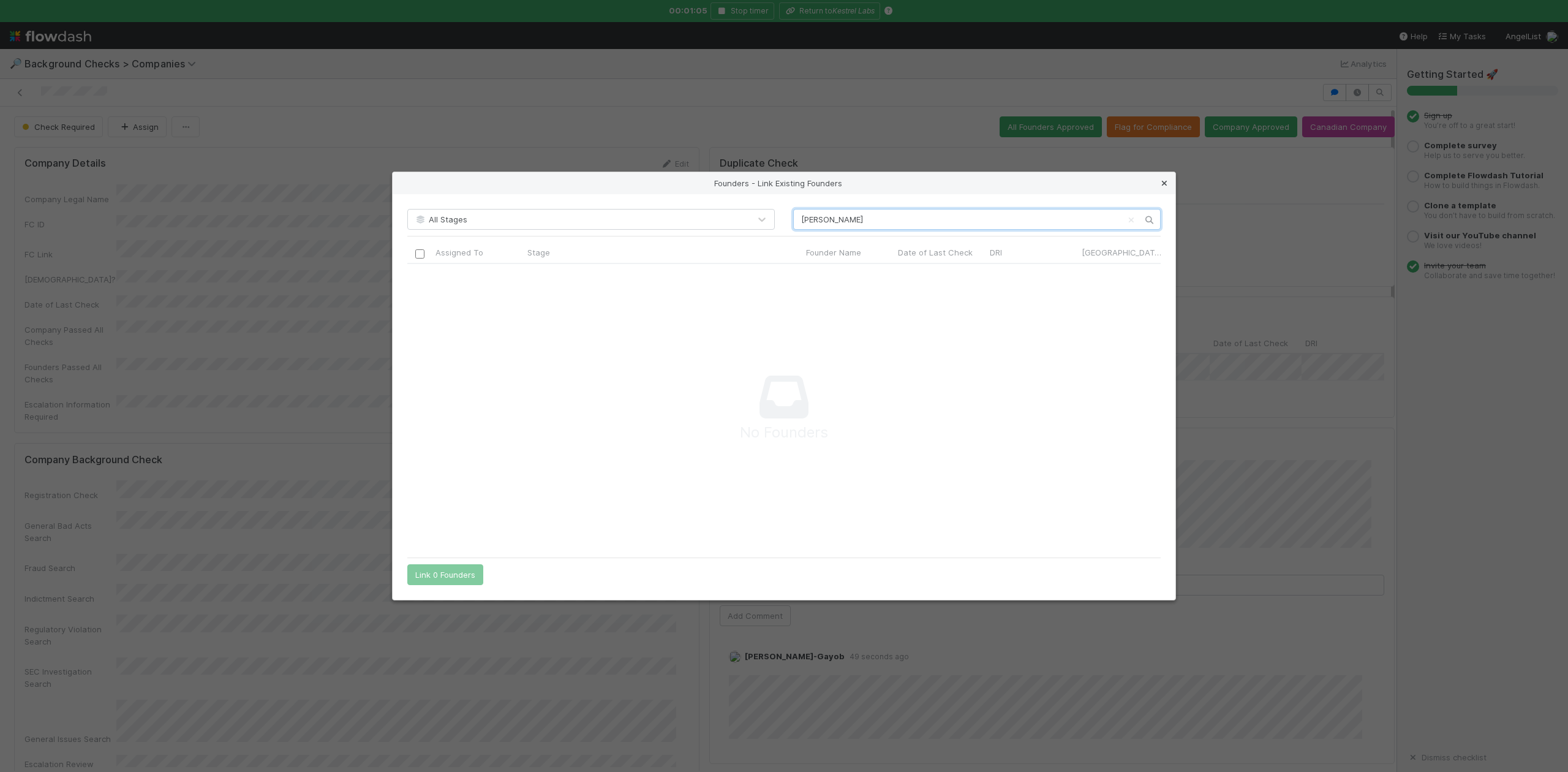
scroll to position [263, 728]
type input "Bob Messegee"
click at [1162, 183] on icon at bounding box center [1165, 184] width 12 height 8
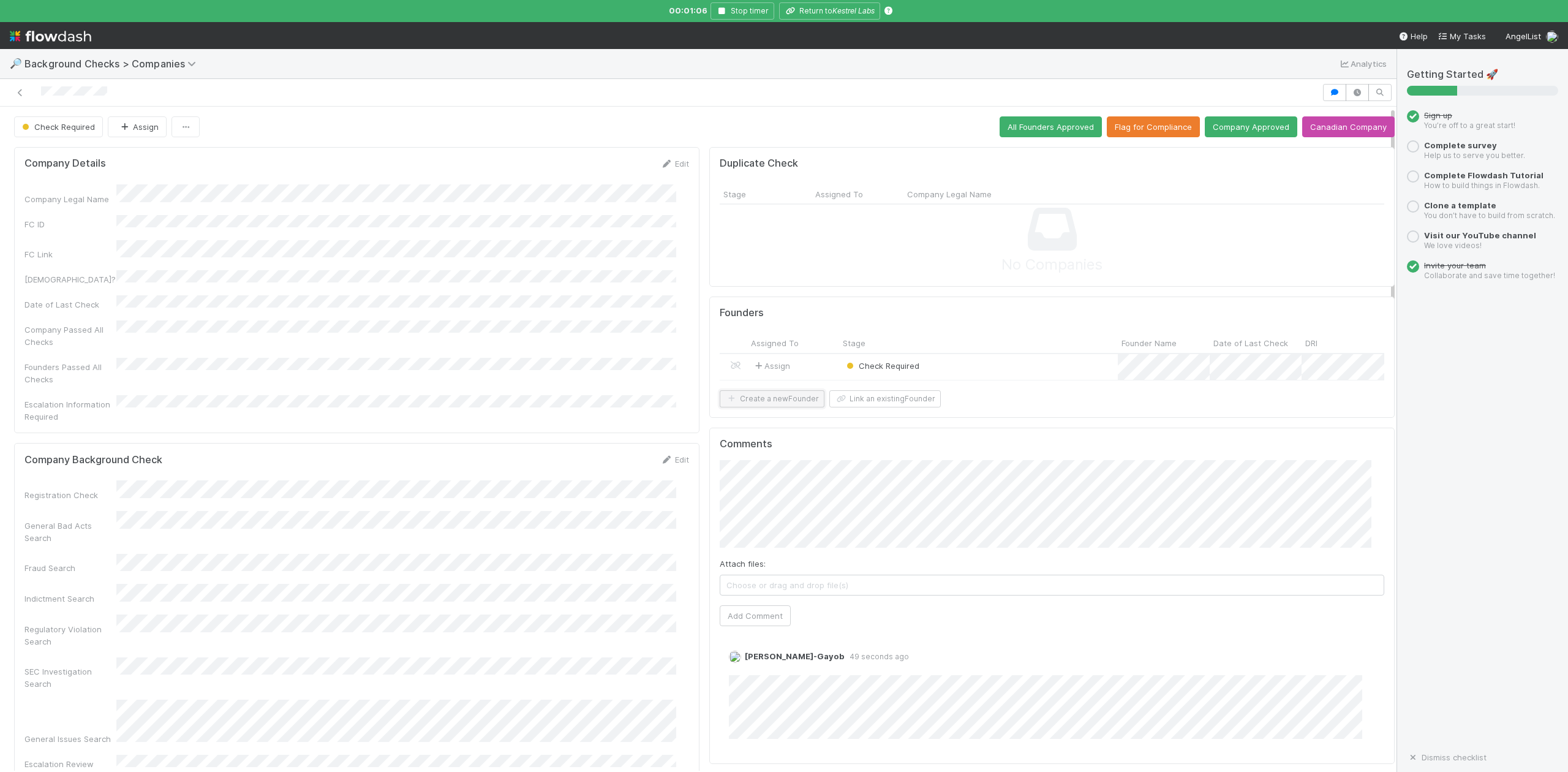
click at [768, 407] on button "Create a new Founder" at bounding box center [772, 398] width 105 height 17
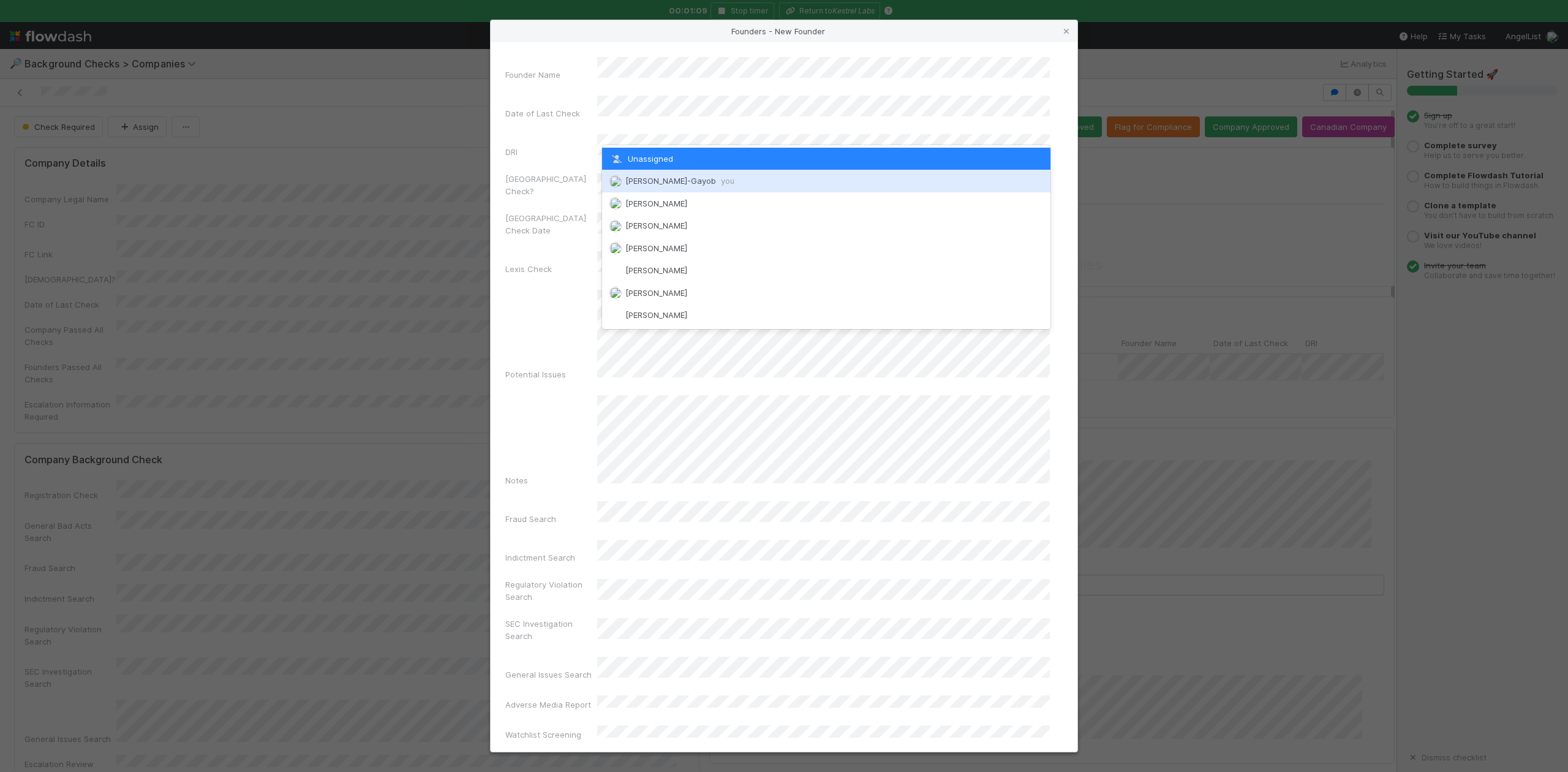
click at [653, 177] on span "Loraine Pati-Gayob you" at bounding box center [680, 181] width 109 height 10
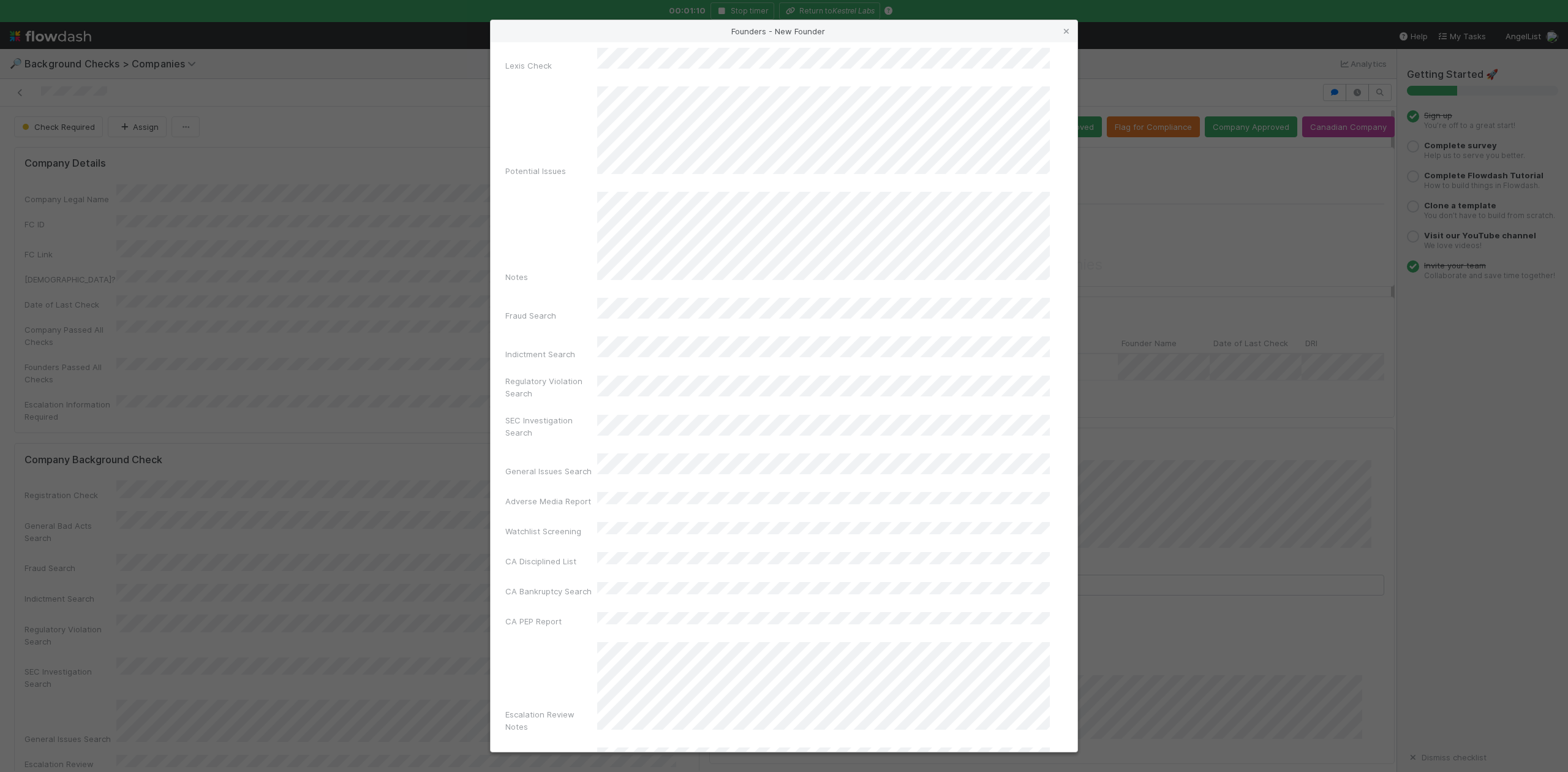
scroll to position [283, 0]
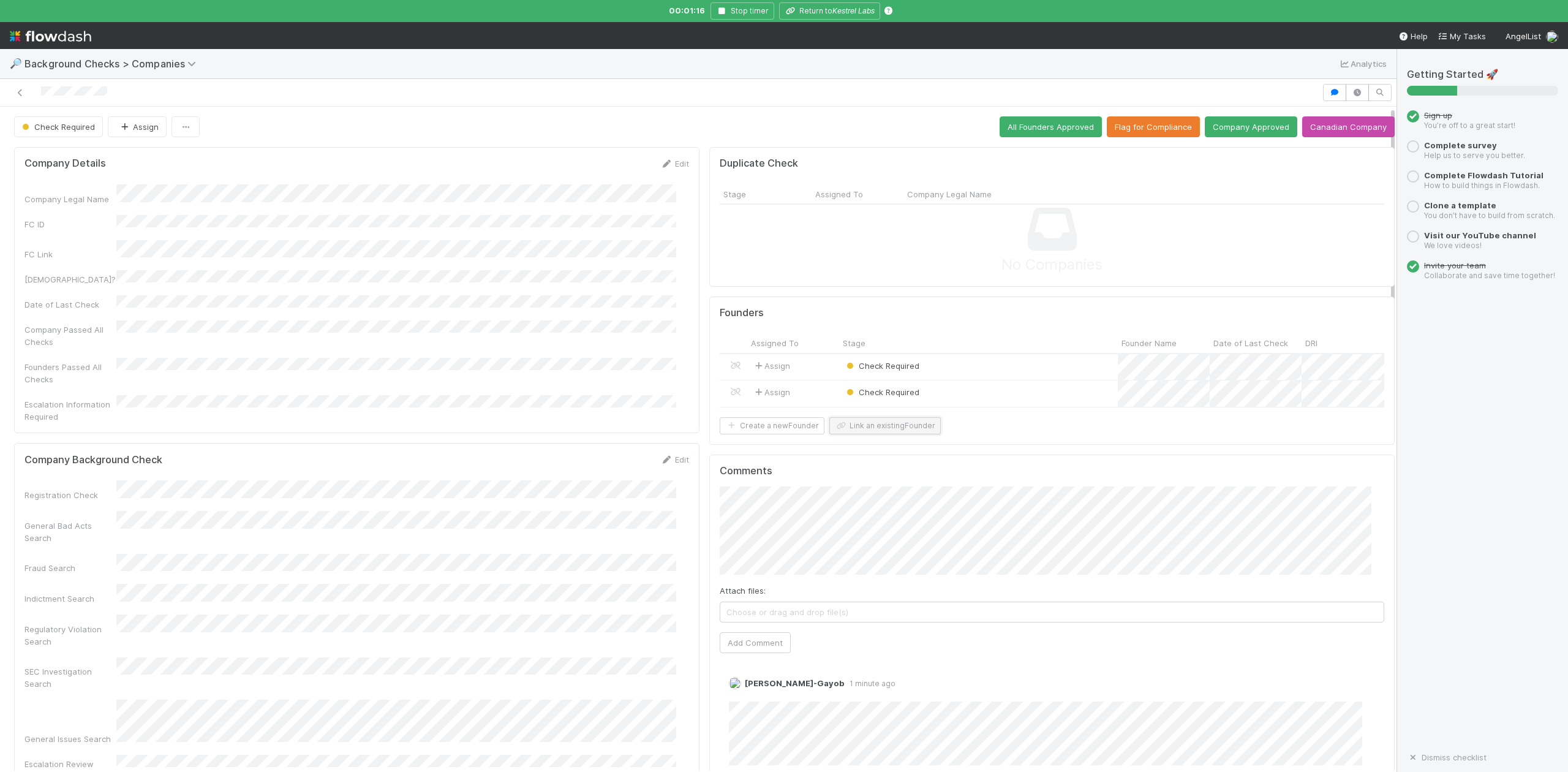
click at [896, 434] on button "Link an existing Founder" at bounding box center [885, 426] width 111 height 17
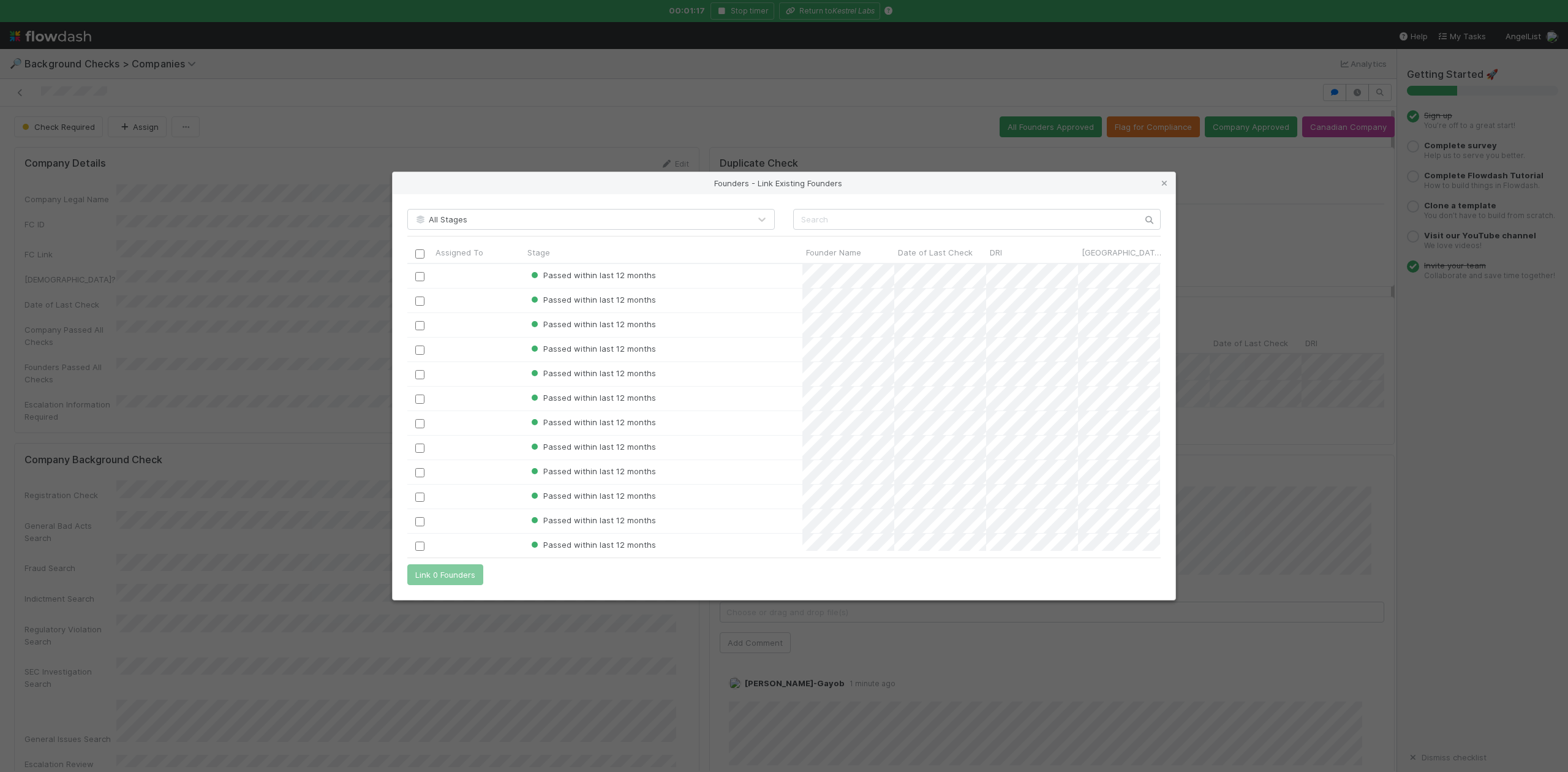
scroll to position [275, 741]
click at [823, 219] on input "text" at bounding box center [977, 219] width 367 height 21
paste input "Austin Pulford"
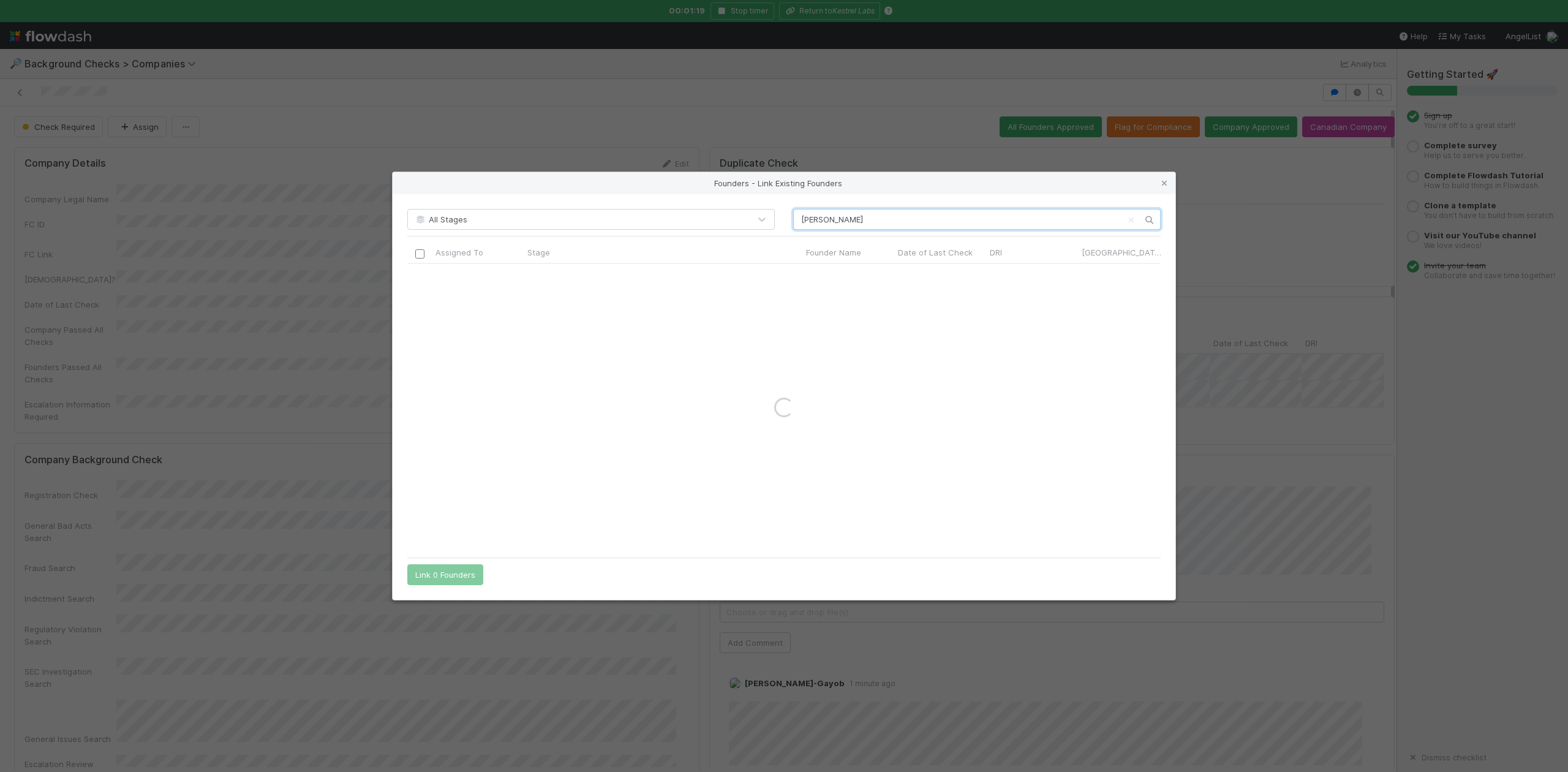
click at [800, 218] on input "Austin Pulford" at bounding box center [977, 219] width 367 height 21
type input "Austin Pulford"
click at [1162, 184] on icon at bounding box center [1165, 184] width 12 height 8
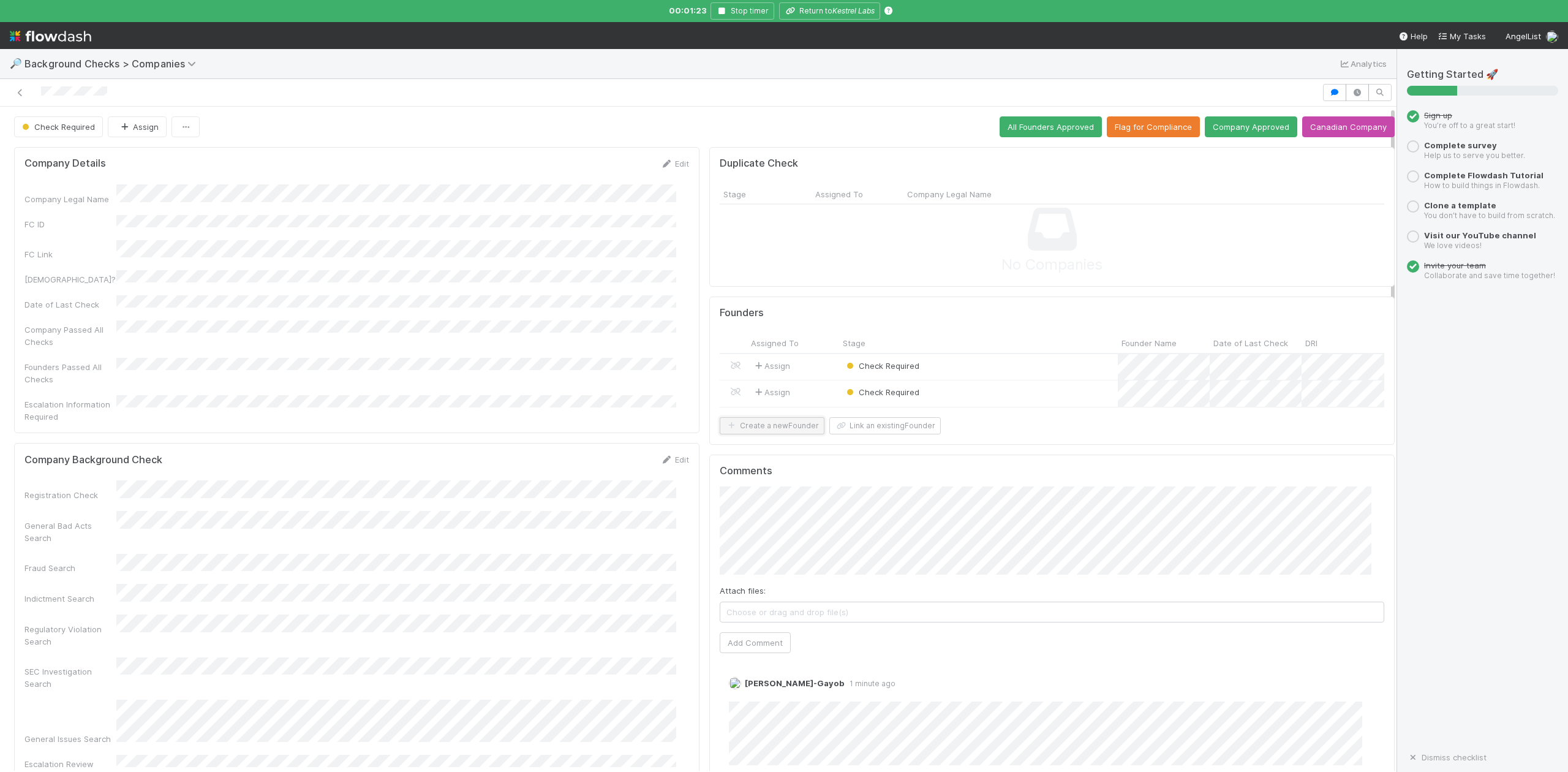
click at [773, 434] on button "Create a new Founder" at bounding box center [772, 426] width 105 height 17
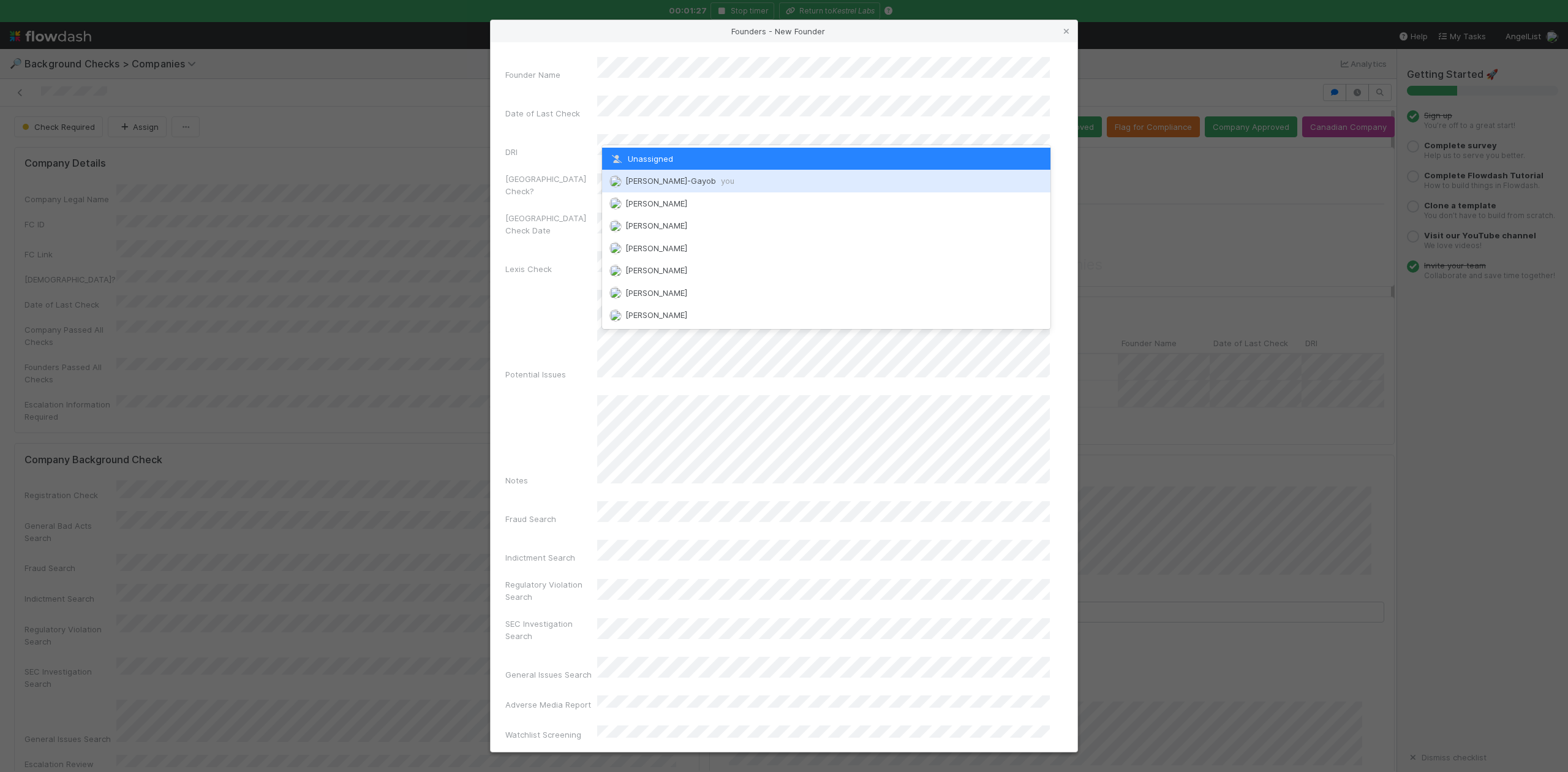
click at [648, 184] on span "Loraine Pati-Gayob you" at bounding box center [680, 181] width 109 height 10
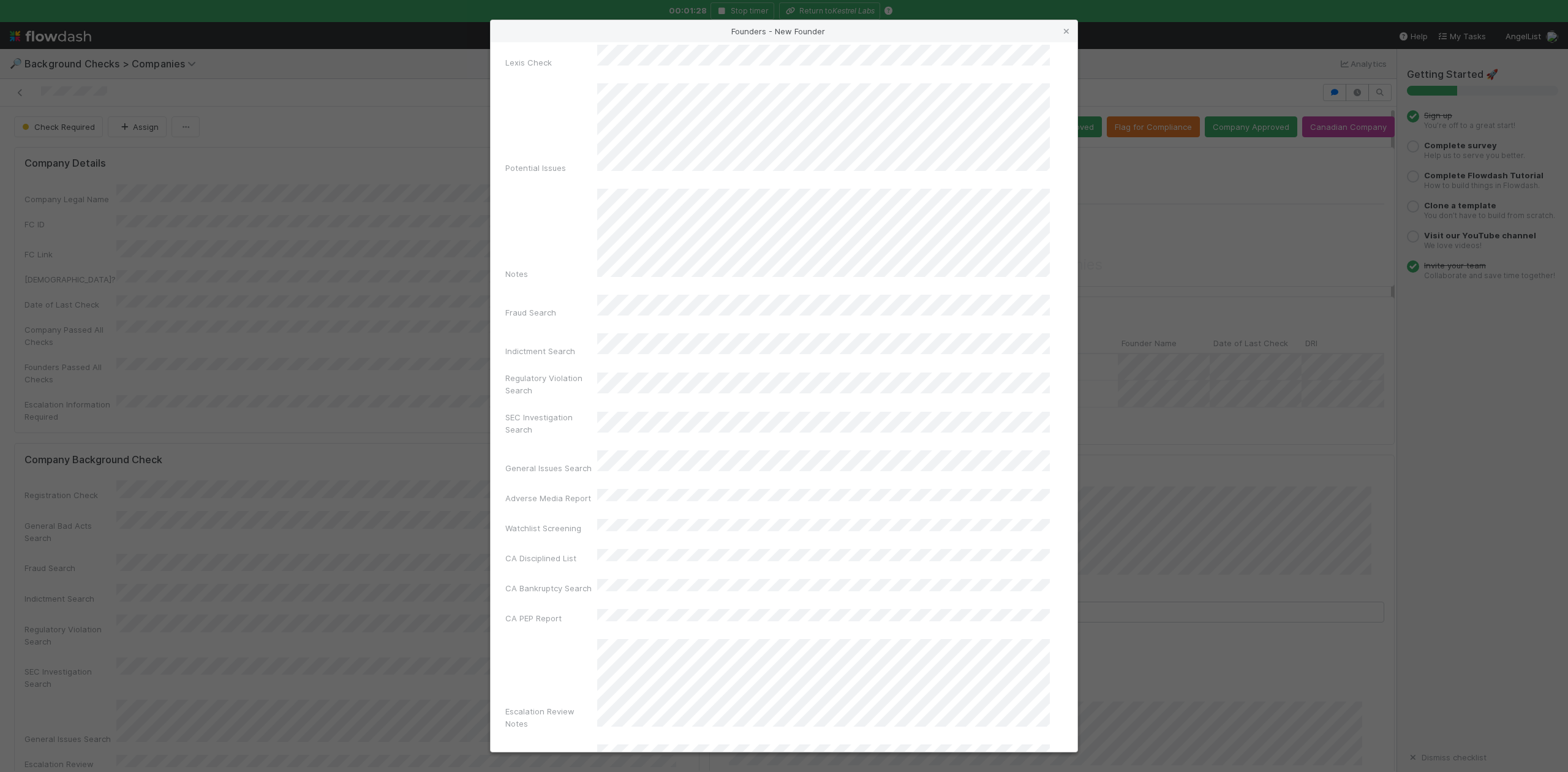
scroll to position [283, 0]
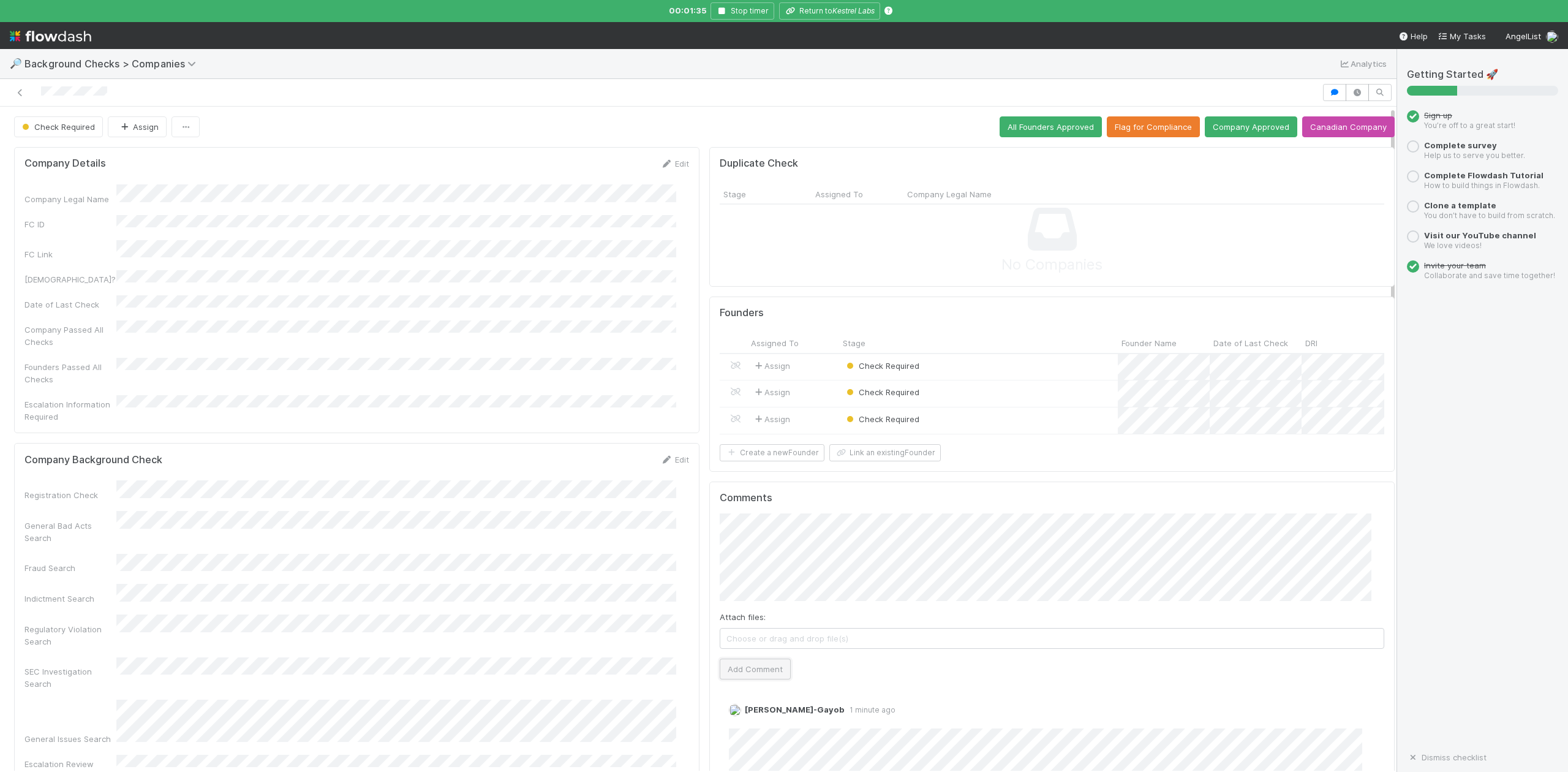
click at [767, 679] on button "Add Comment" at bounding box center [755, 668] width 71 height 21
click at [949, 367] on div "Check Required" at bounding box center [978, 367] width 279 height 26
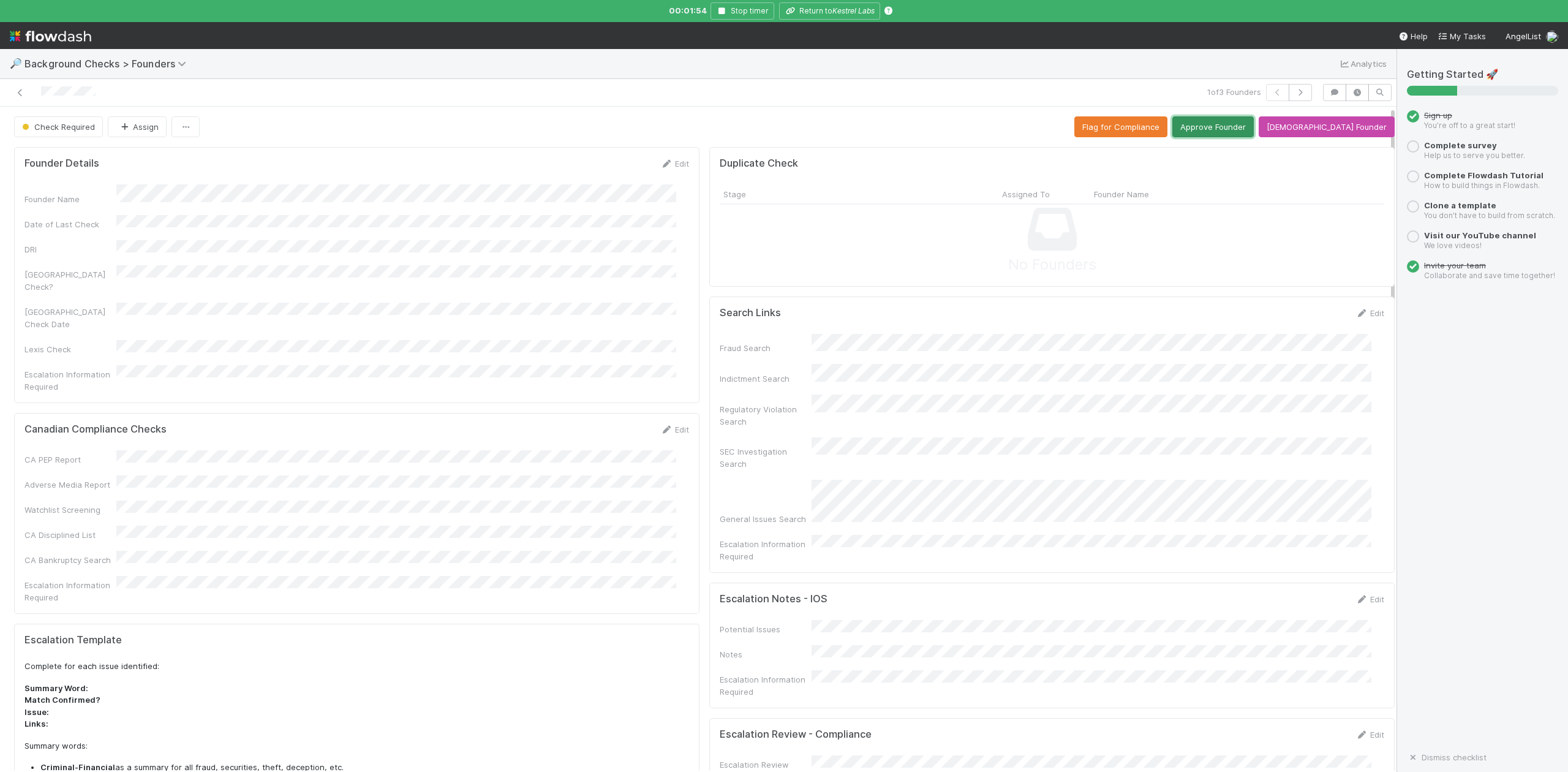
click at [1252, 125] on button "Approve Founder" at bounding box center [1213, 127] width 82 height 21
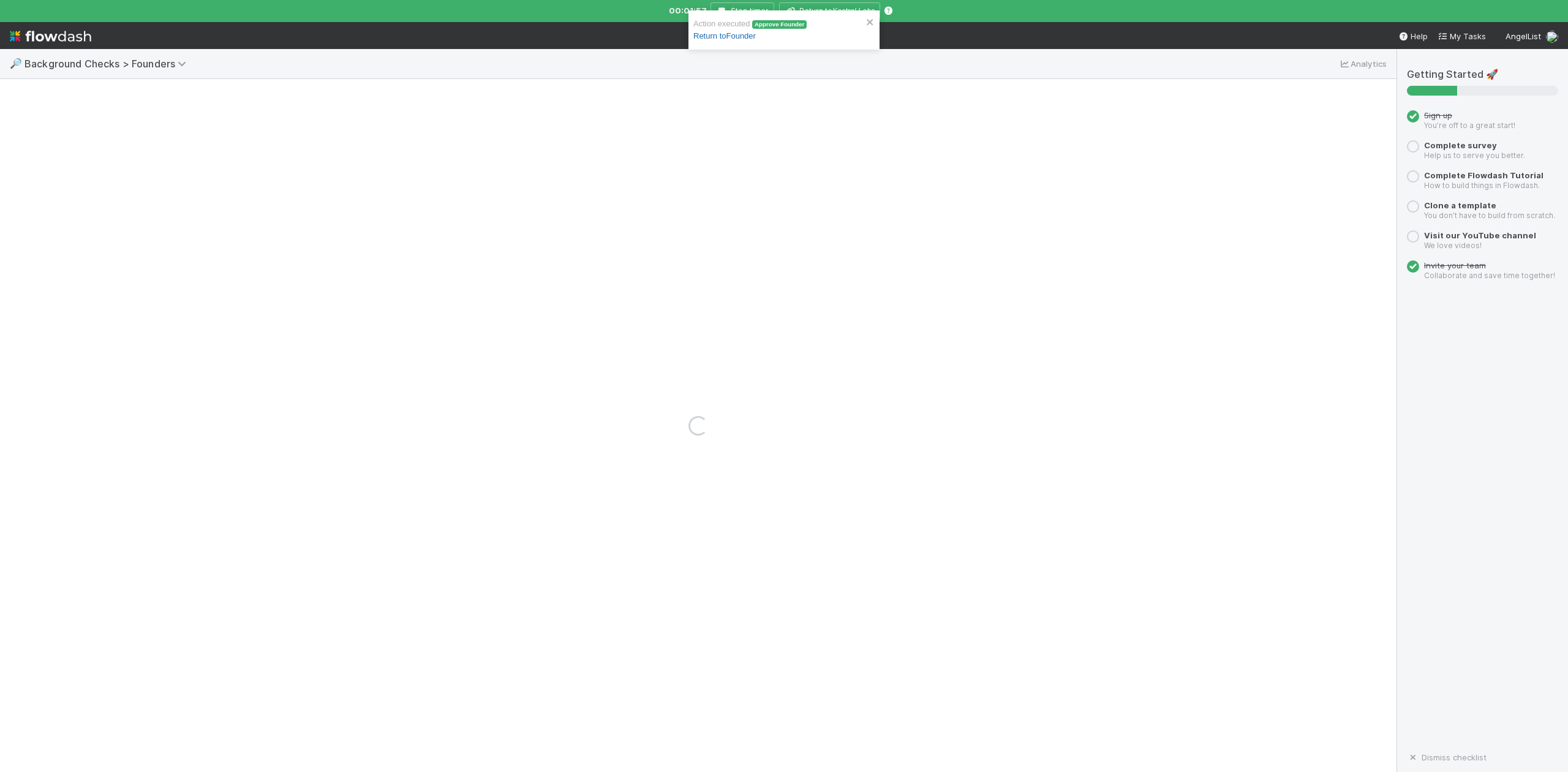
click at [728, 35] on link "Return to Founder" at bounding box center [724, 36] width 62 height 9
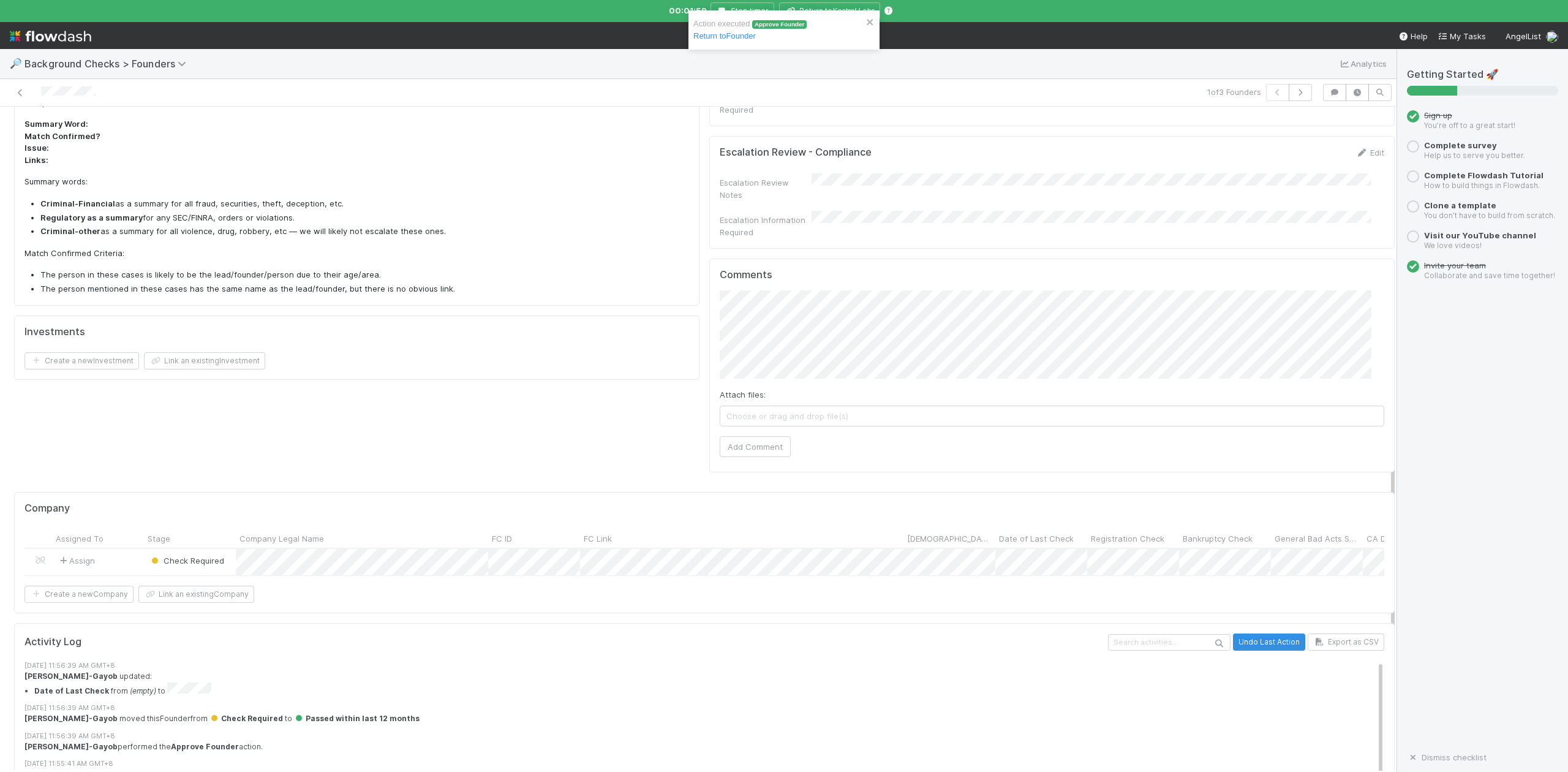
scroll to position [706, 0]
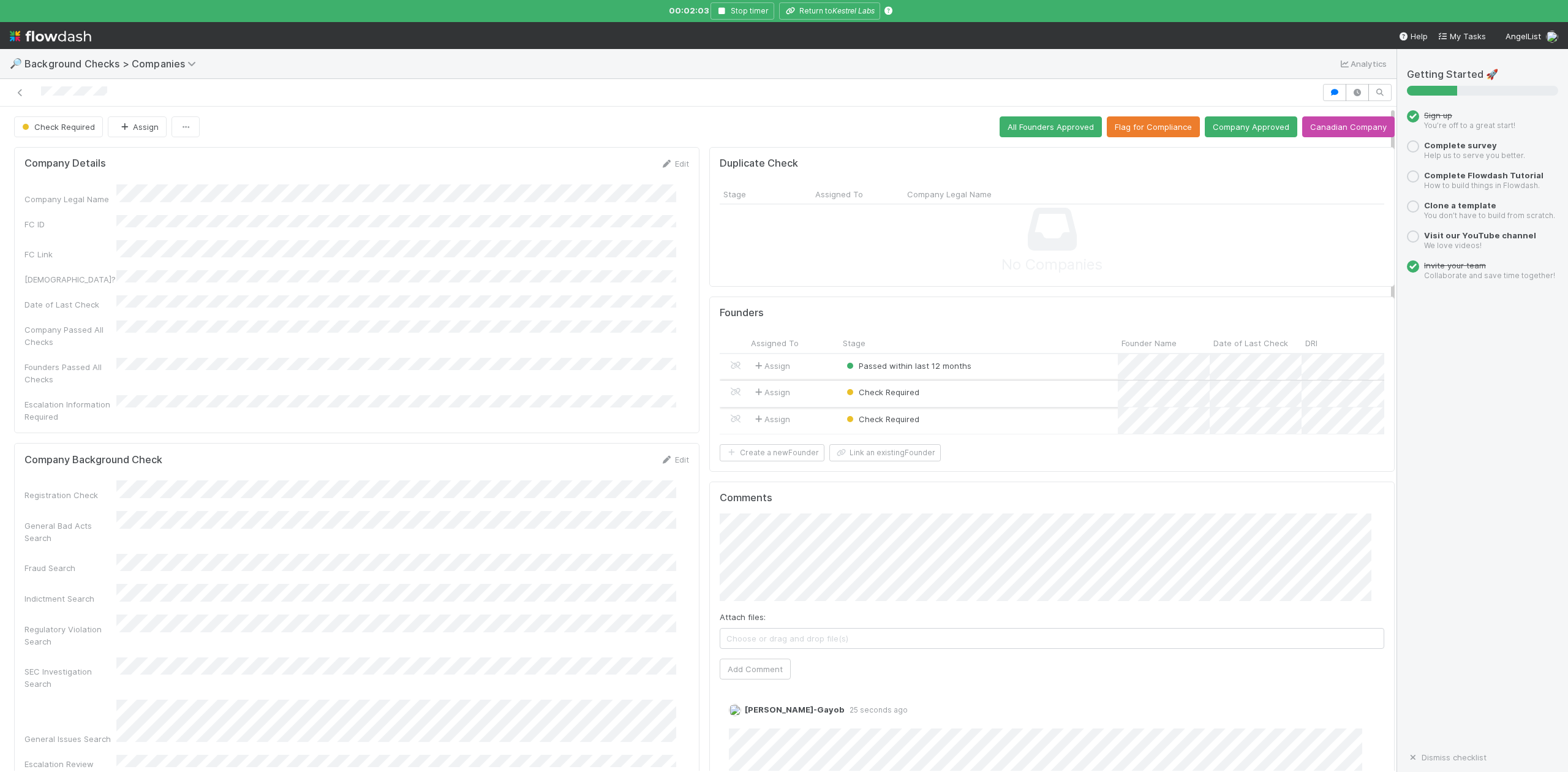
click at [952, 393] on div "Check Required" at bounding box center [978, 394] width 279 height 26
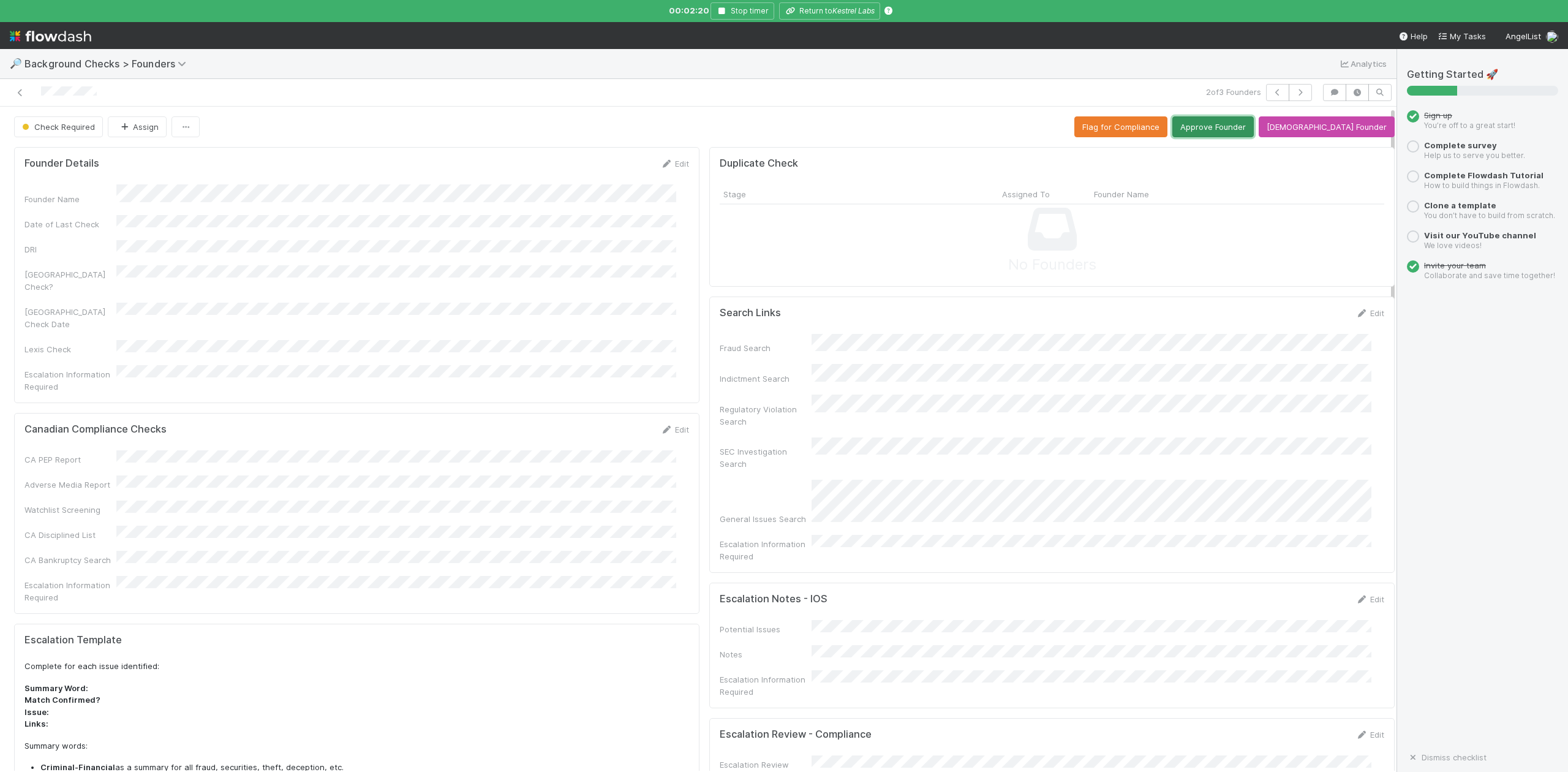
click at [1233, 132] on button "Approve Founder" at bounding box center [1213, 127] width 82 height 21
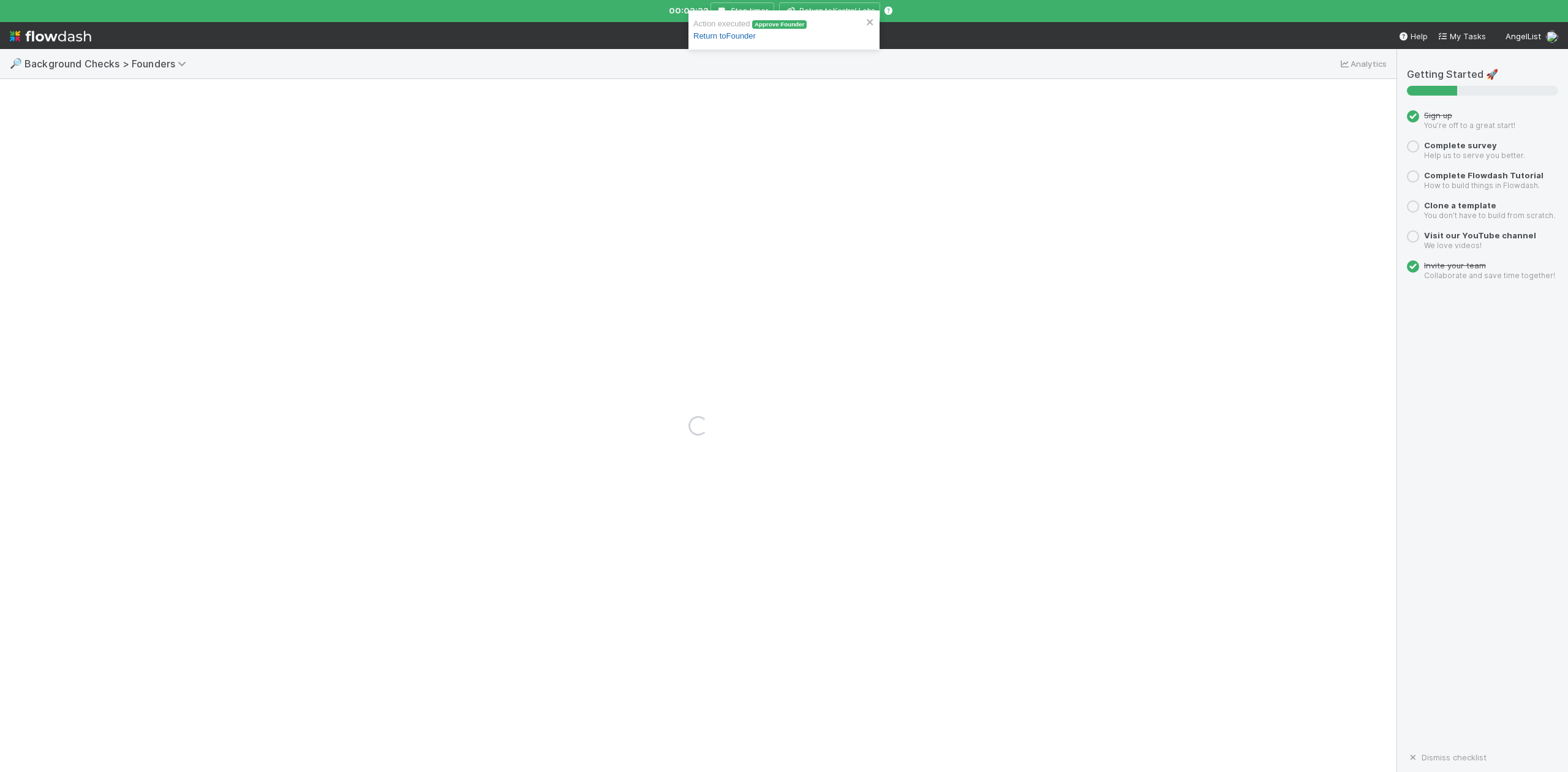
click at [748, 36] on link "Return to Founder" at bounding box center [724, 36] width 62 height 9
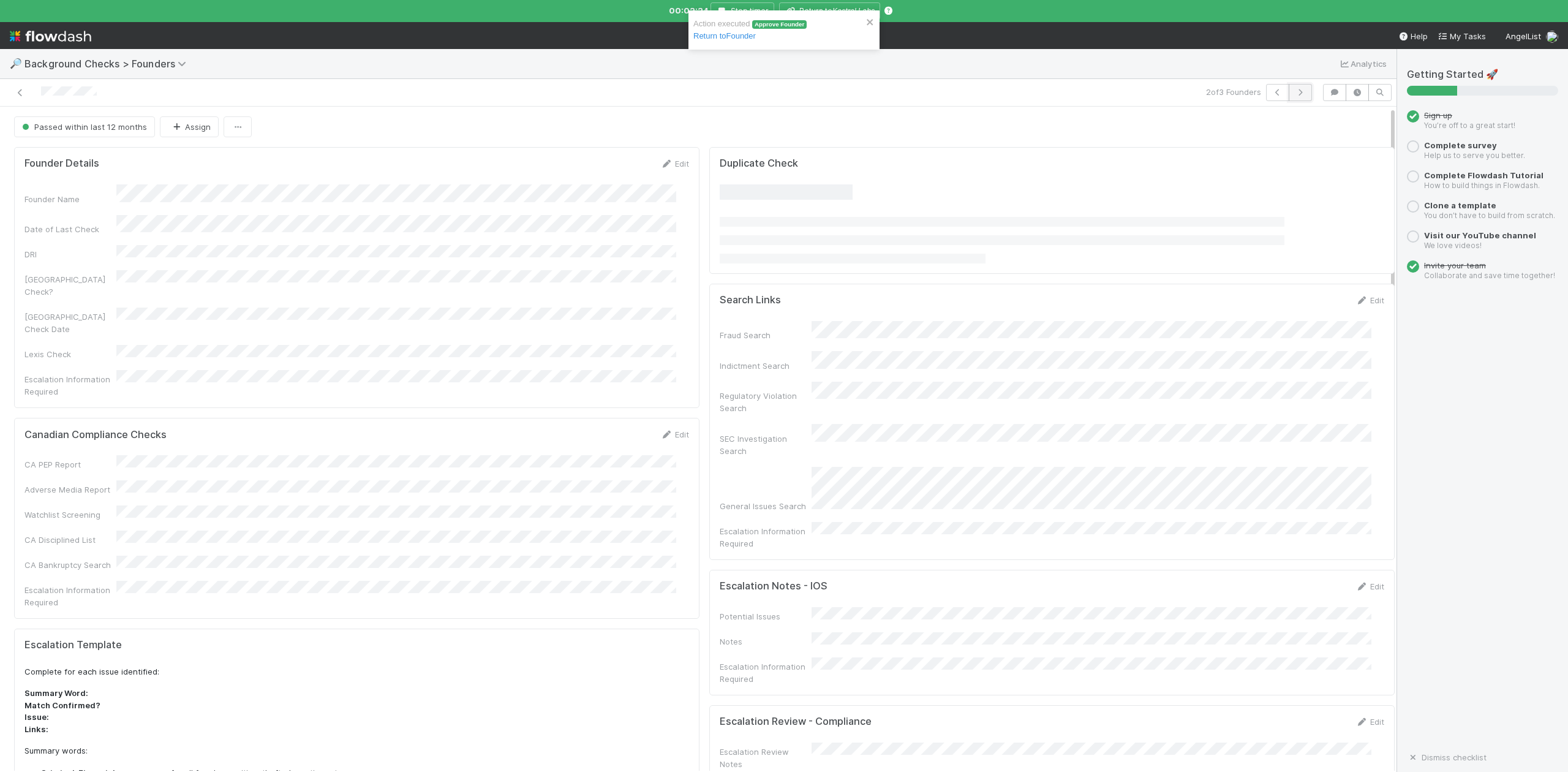
click at [1294, 93] on icon "button" at bounding box center [1300, 92] width 12 height 7
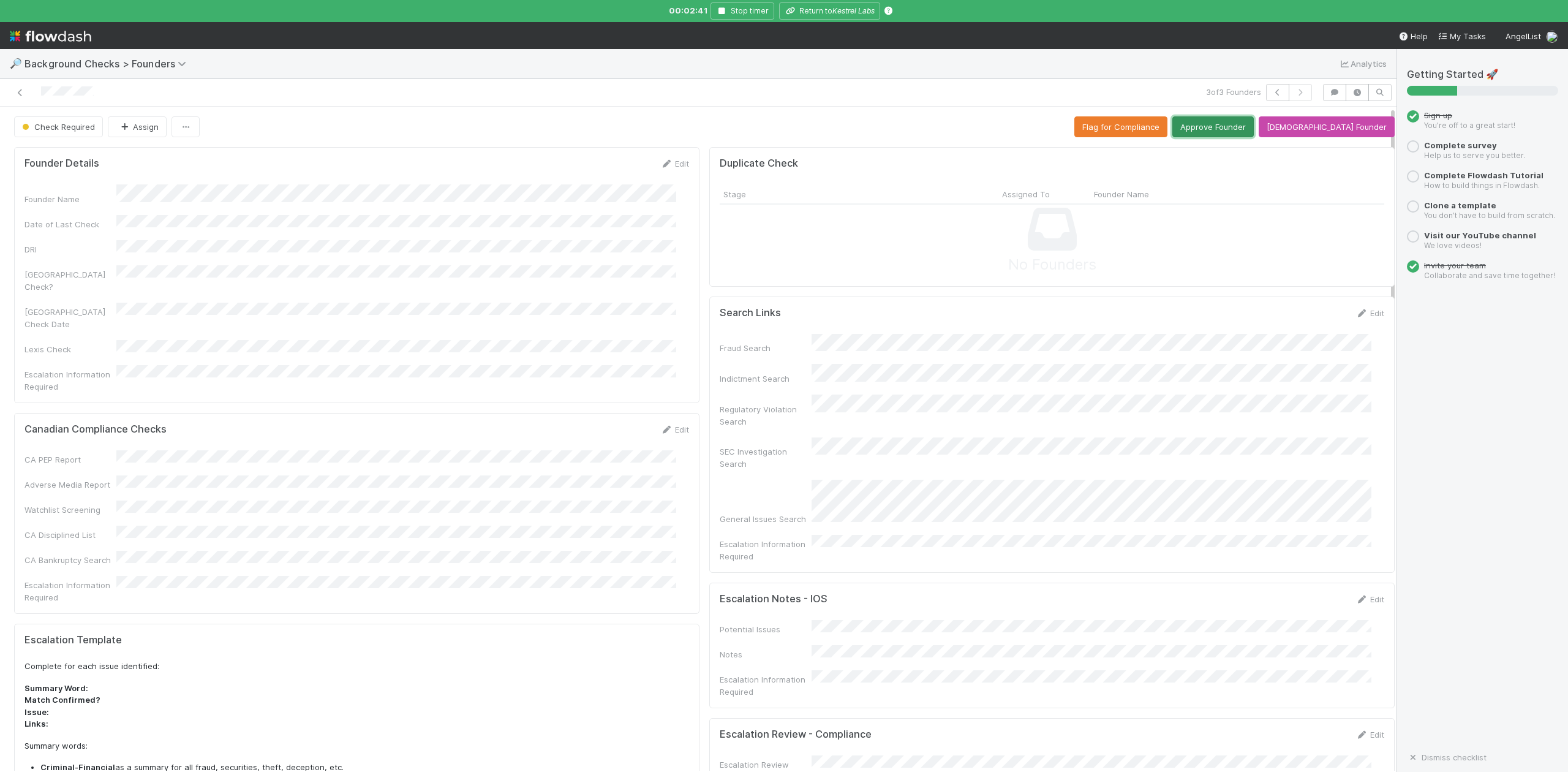
click at [1253, 130] on button "Approve Founder" at bounding box center [1213, 127] width 82 height 21
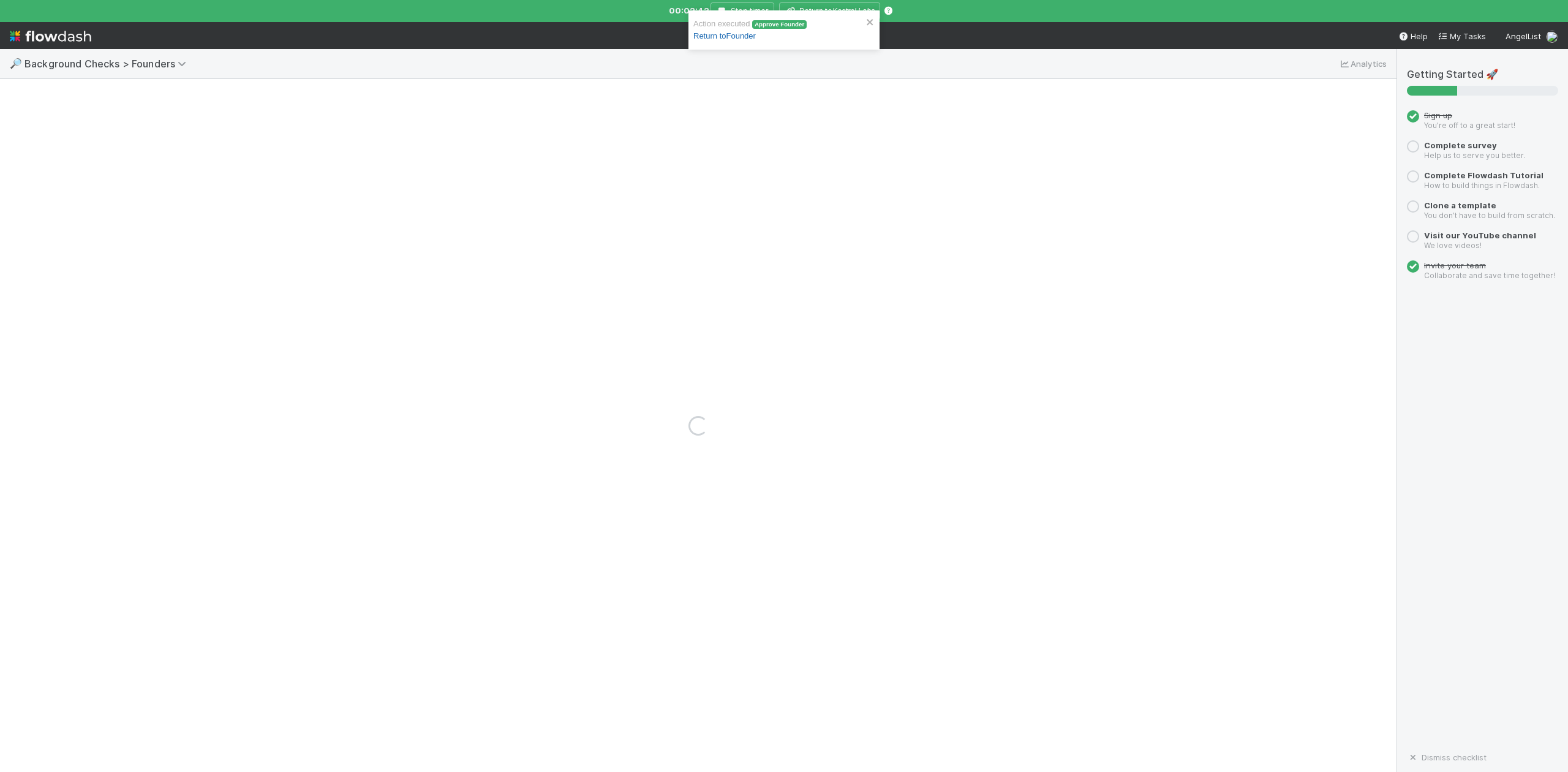
click at [743, 35] on link "Return to Founder" at bounding box center [724, 36] width 62 height 9
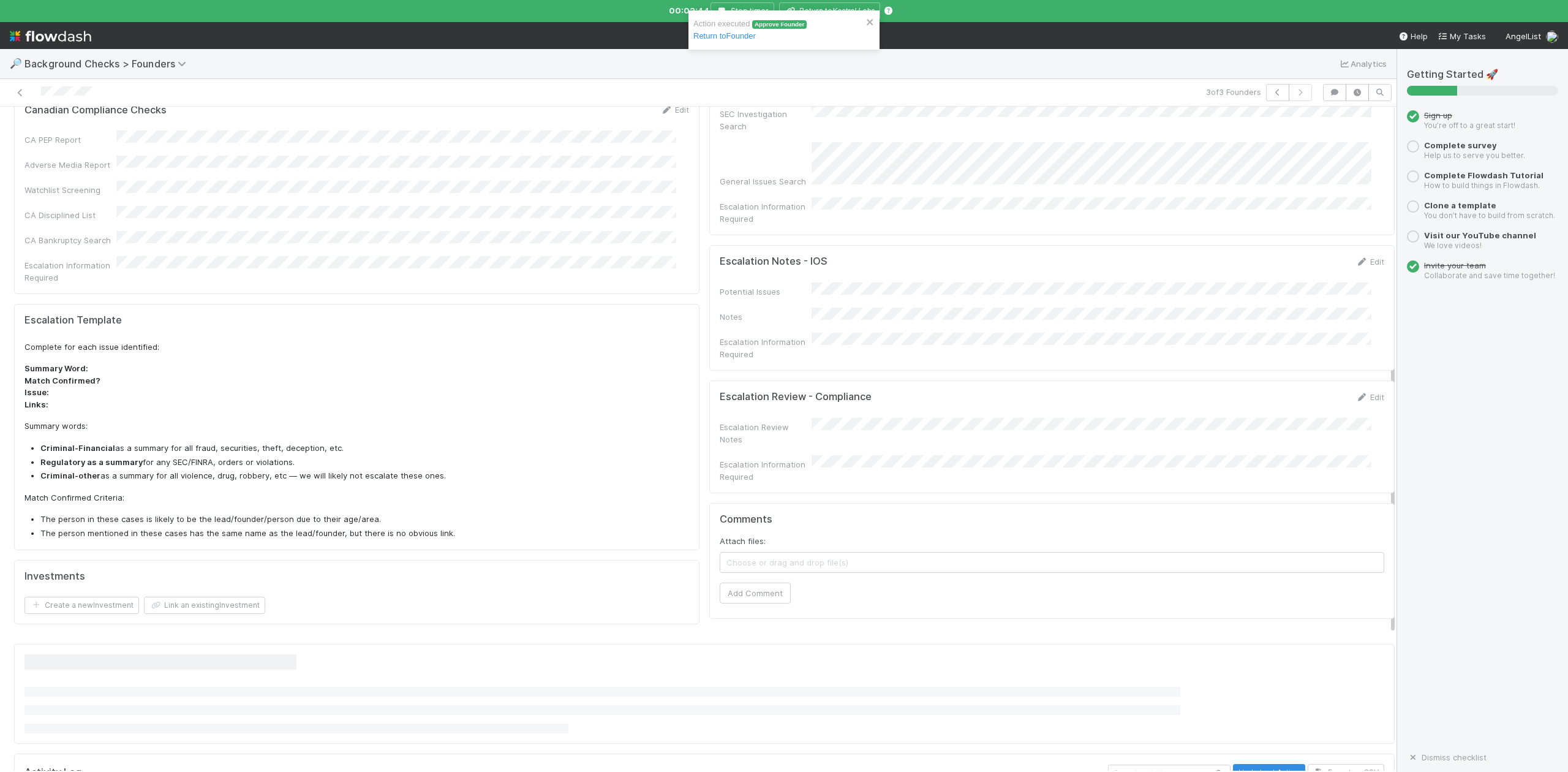
scroll to position [672, 0]
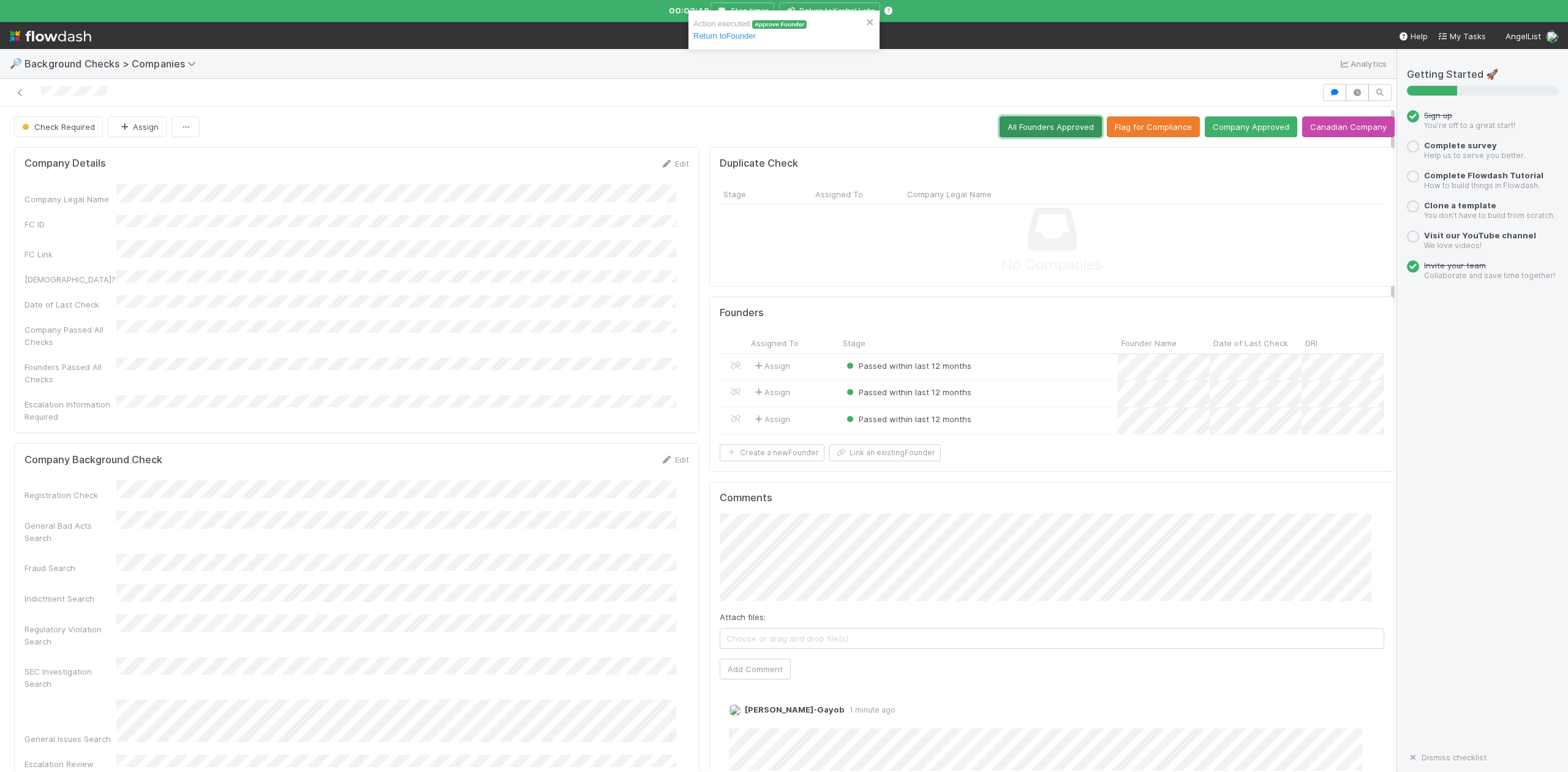
click at [1013, 121] on button "All Founders Approved" at bounding box center [1051, 127] width 102 height 21
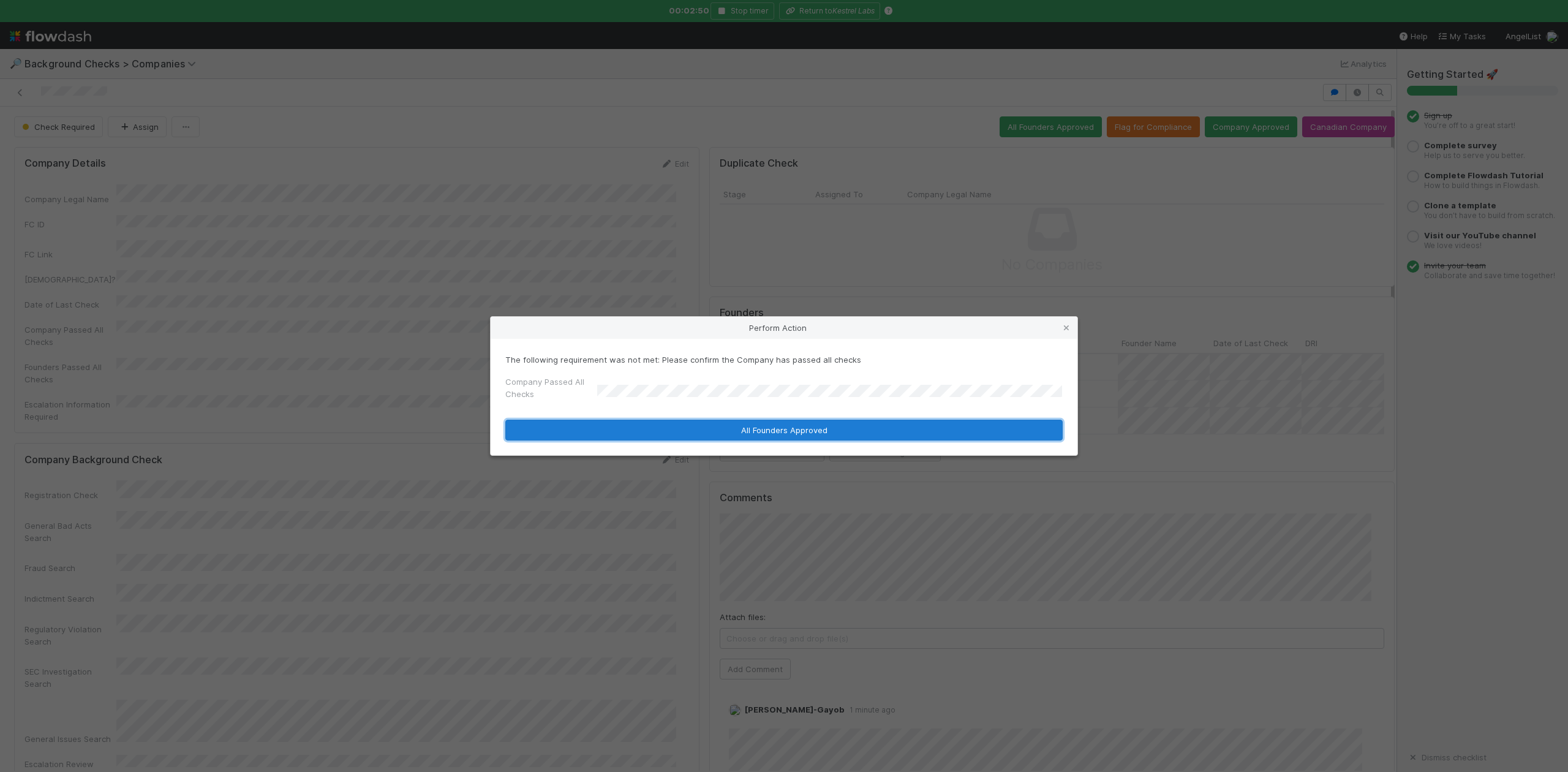
click at [710, 430] on button "All Founders Approved" at bounding box center [784, 430] width 557 height 21
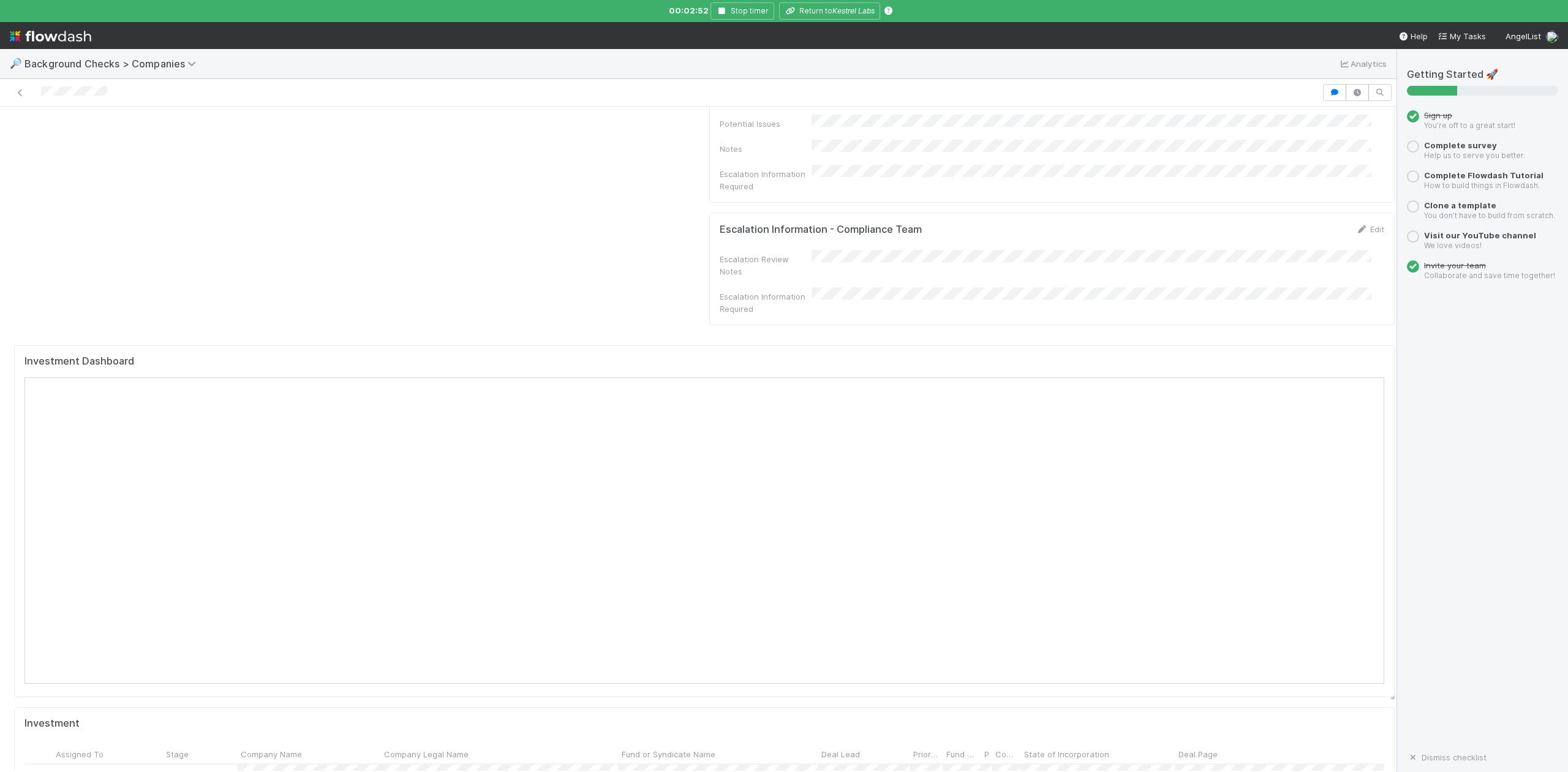
scroll to position [1453, 0]
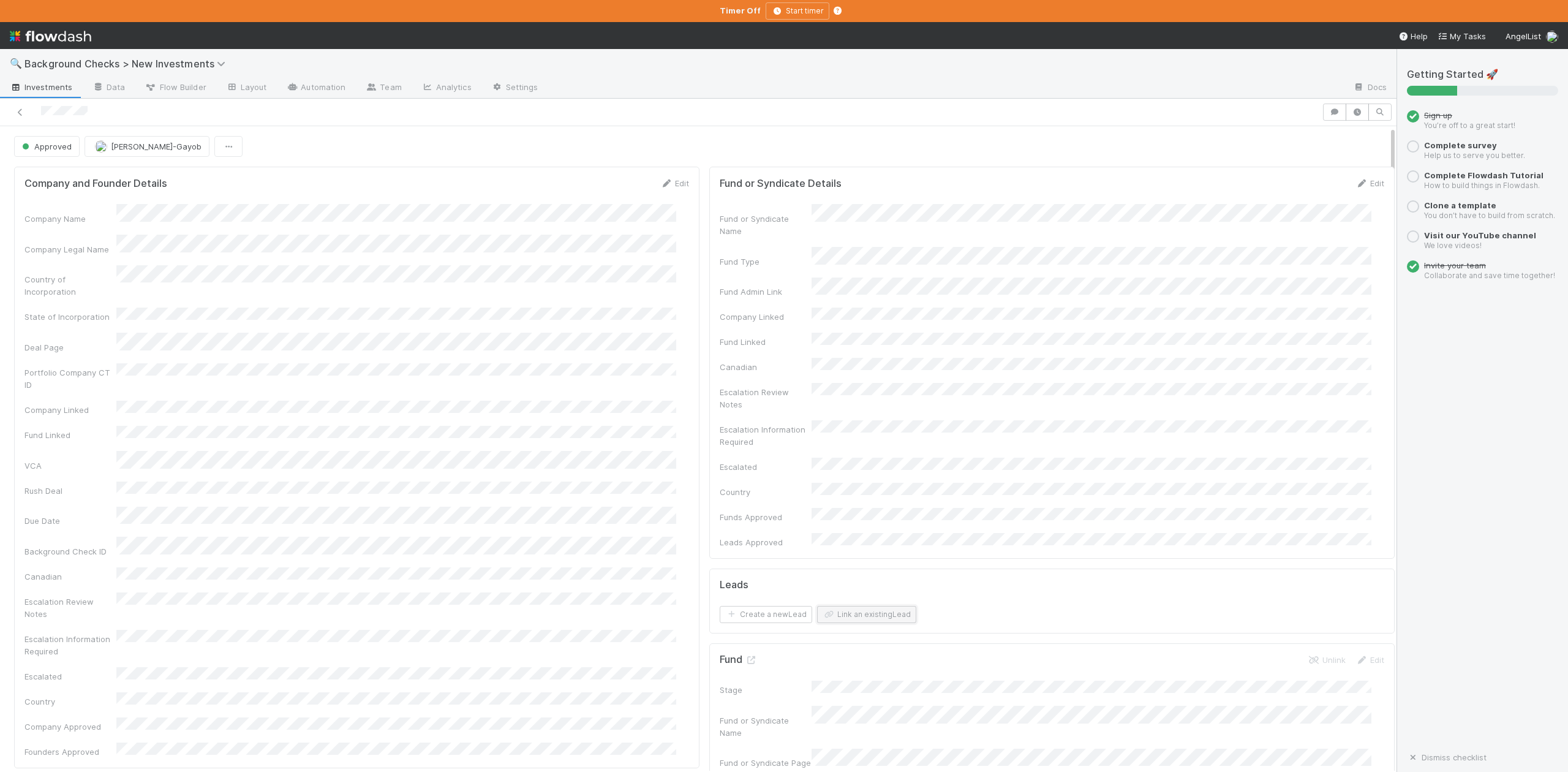
click at [847, 606] on button "Link an existing Lead" at bounding box center [867, 615] width 100 height 17
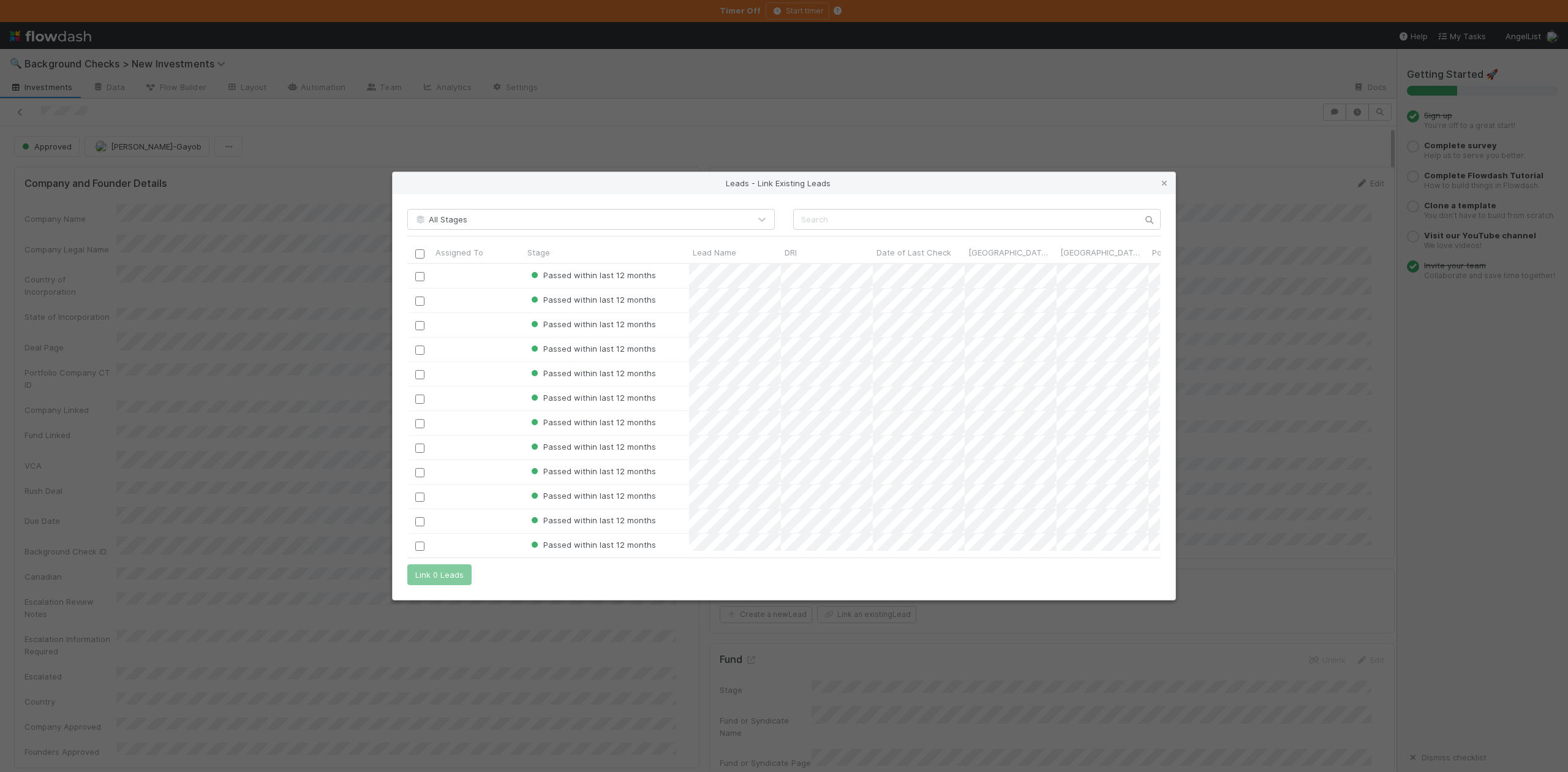
scroll to position [275, 741]
click at [809, 219] on input "text" at bounding box center [977, 219] width 367 height 21
paste input "Robertson Kent Allen"
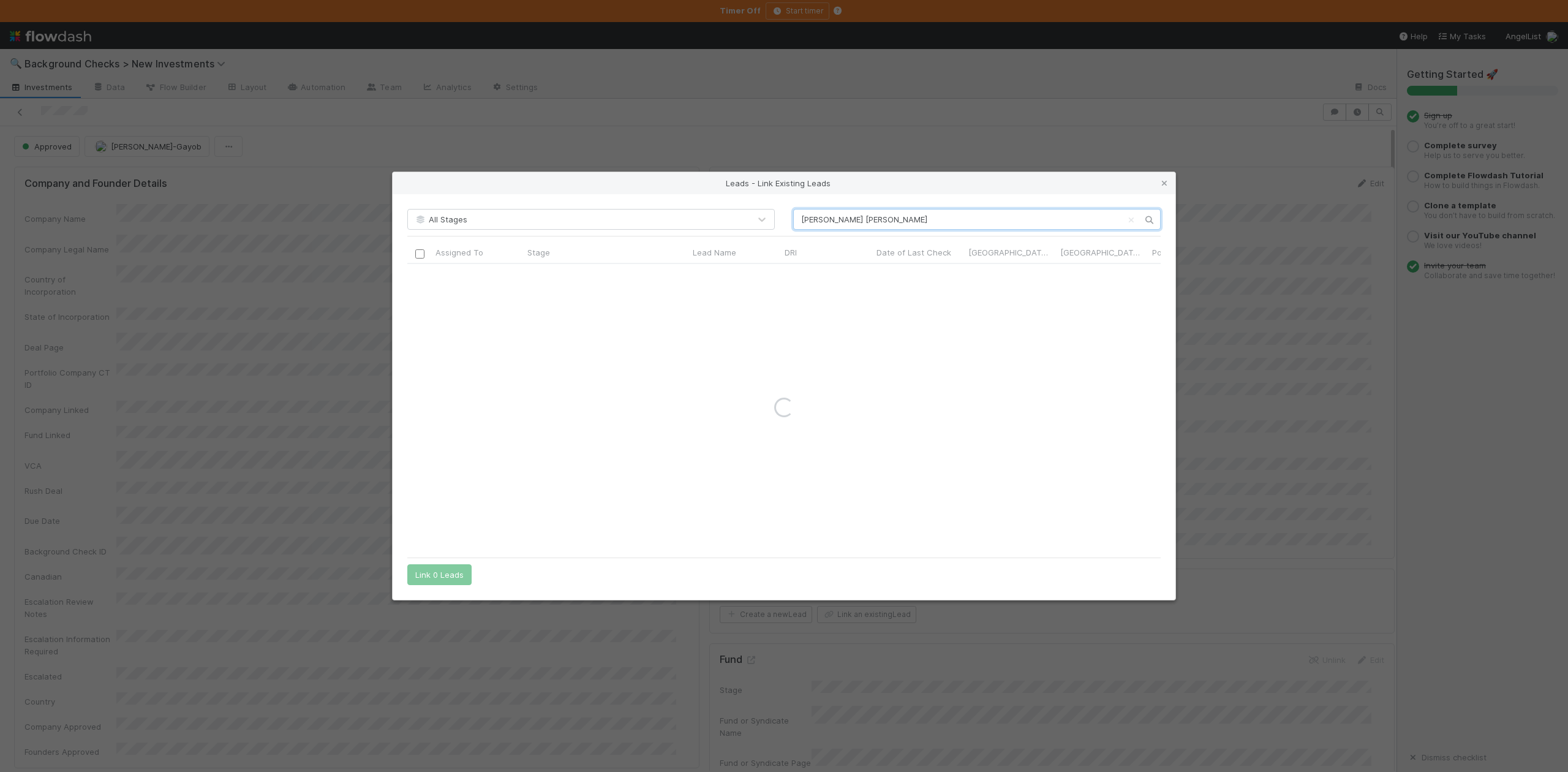
click at [798, 218] on input "Robertson Kent Allen" at bounding box center [977, 219] width 367 height 21
type input "Robertson Kent Allen"
click at [416, 275] on input "checkbox" at bounding box center [420, 277] width 9 height 9
click at [437, 578] on button "Link 1 Lead" at bounding box center [437, 574] width 59 height 21
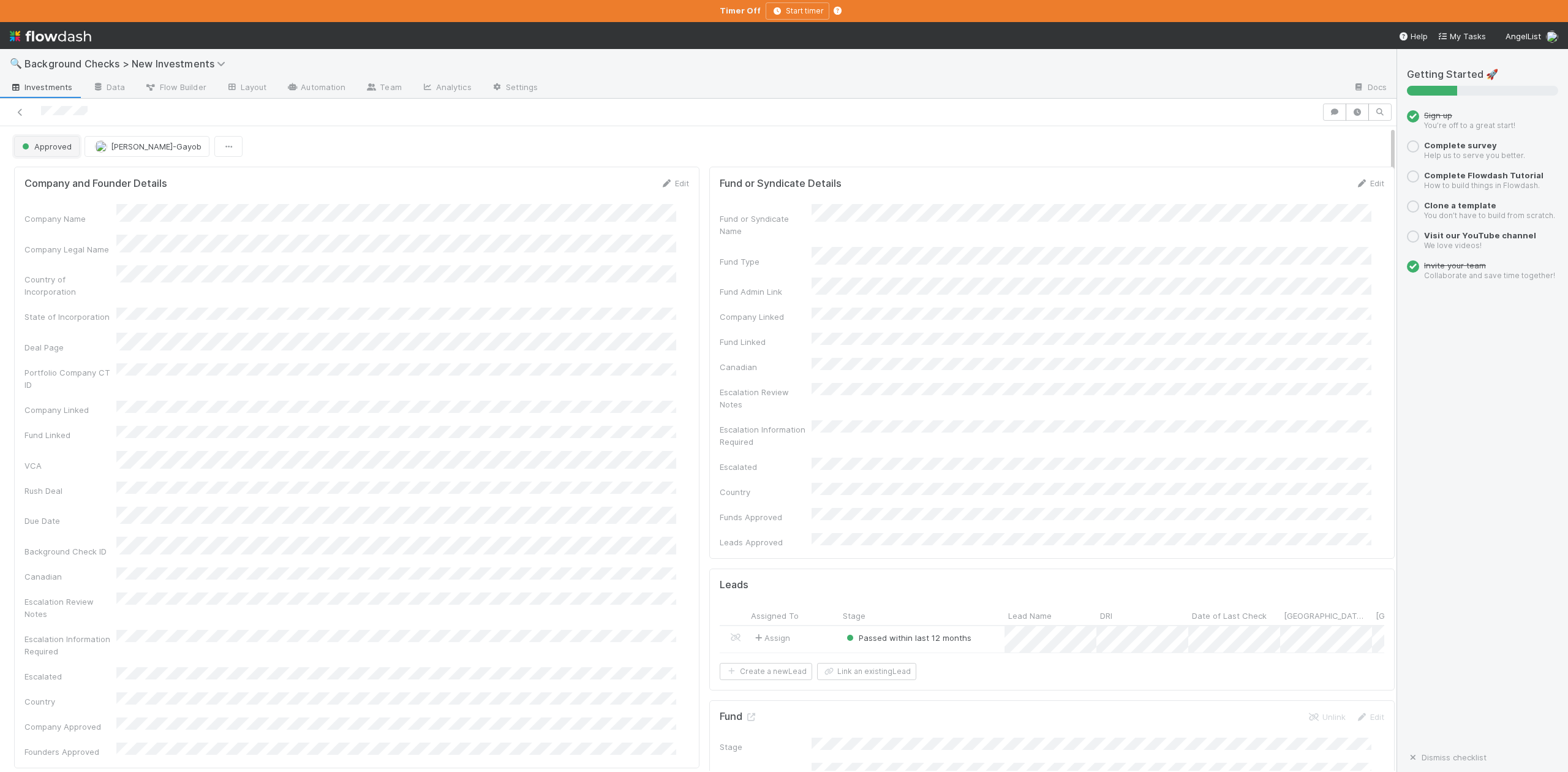
click at [47, 151] on span "Approved" at bounding box center [45, 146] width 52 height 10
click at [59, 202] on span "In Progress" at bounding box center [46, 201] width 58 height 10
drag, startPoint x: 1350, startPoint y: 150, endPoint x: 1343, endPoint y: 150, distance: 7.0
click at [1350, 150] on link "Actions" at bounding box center [1370, 146] width 51 height 21
click at [1269, 171] on button "Finish" at bounding box center [1328, 172] width 137 height 17
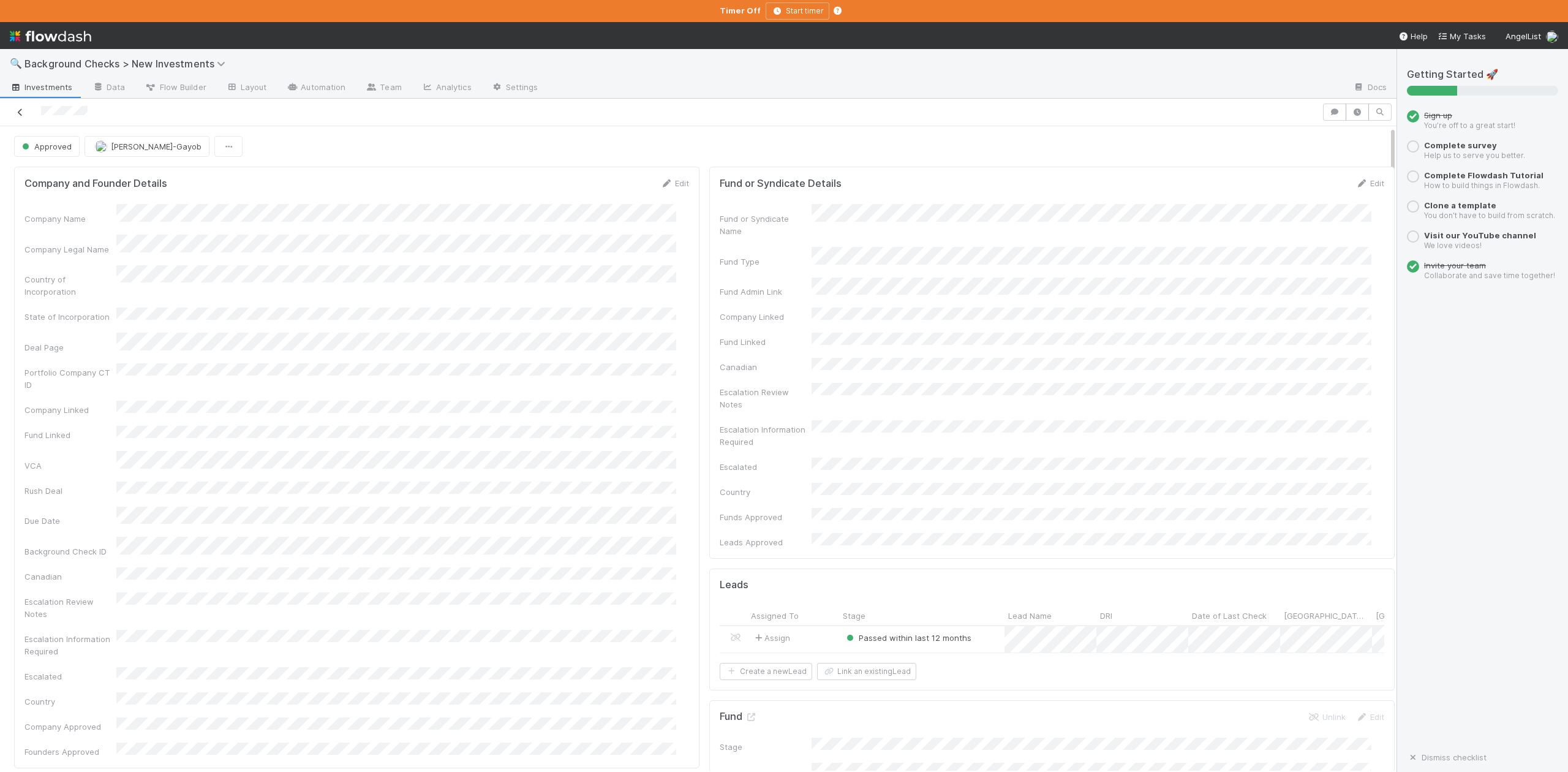
click at [21, 113] on icon at bounding box center [20, 112] width 12 height 8
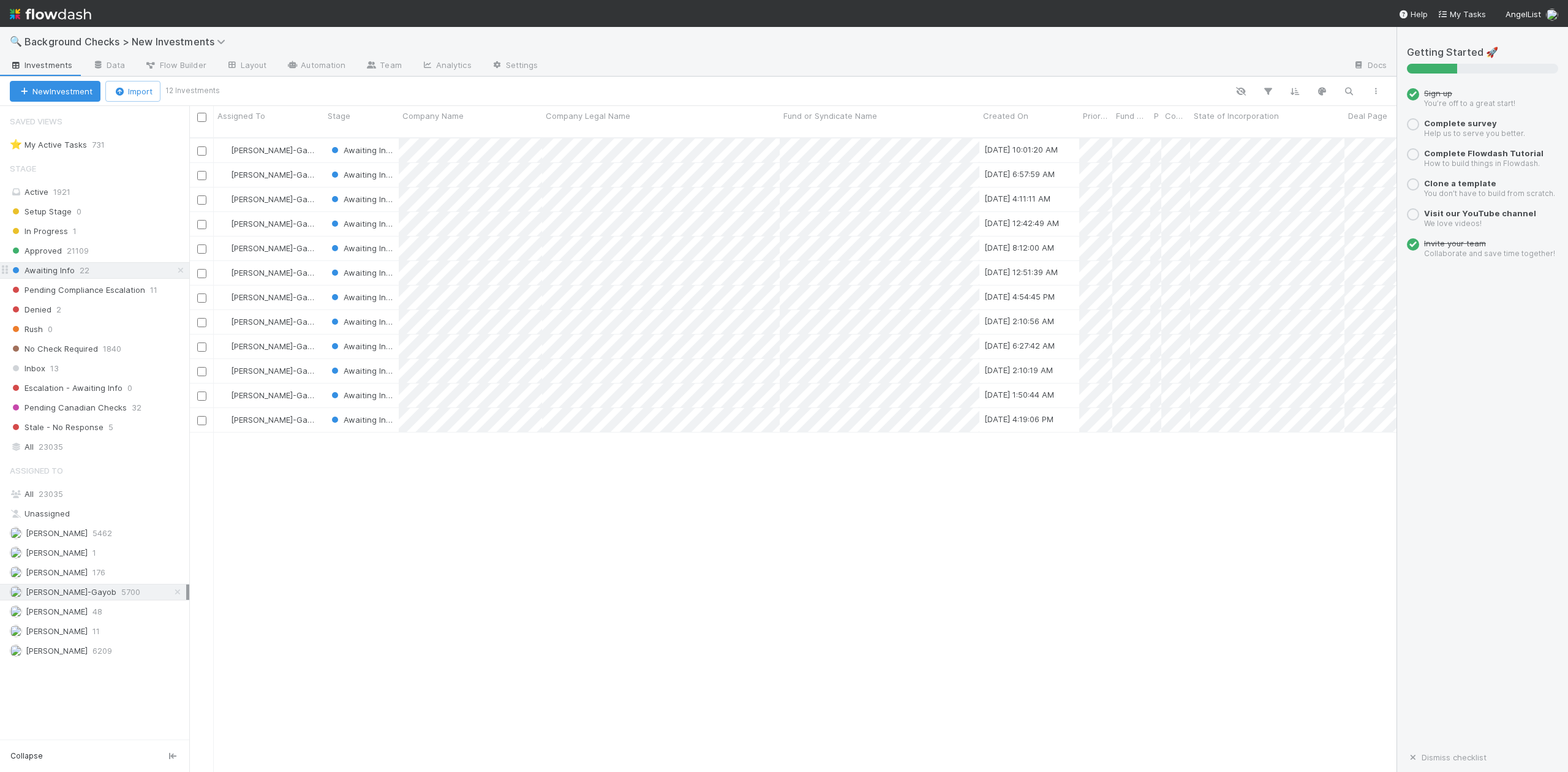
scroll to position [632, 1196]
click at [584, 463] on div at bounding box center [784, 386] width 1568 height 772
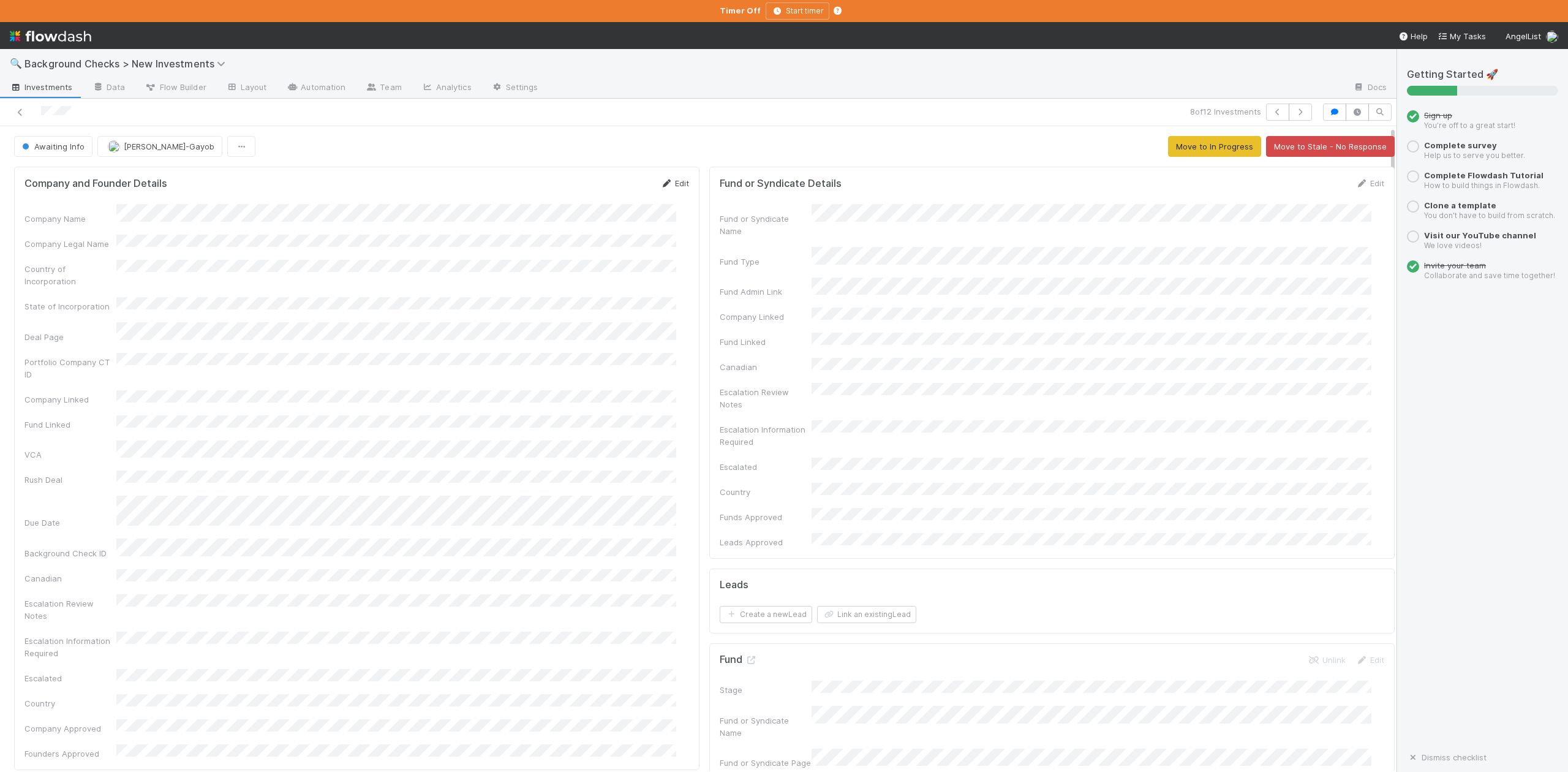
click at [672, 188] on link "Edit" at bounding box center [675, 183] width 29 height 10
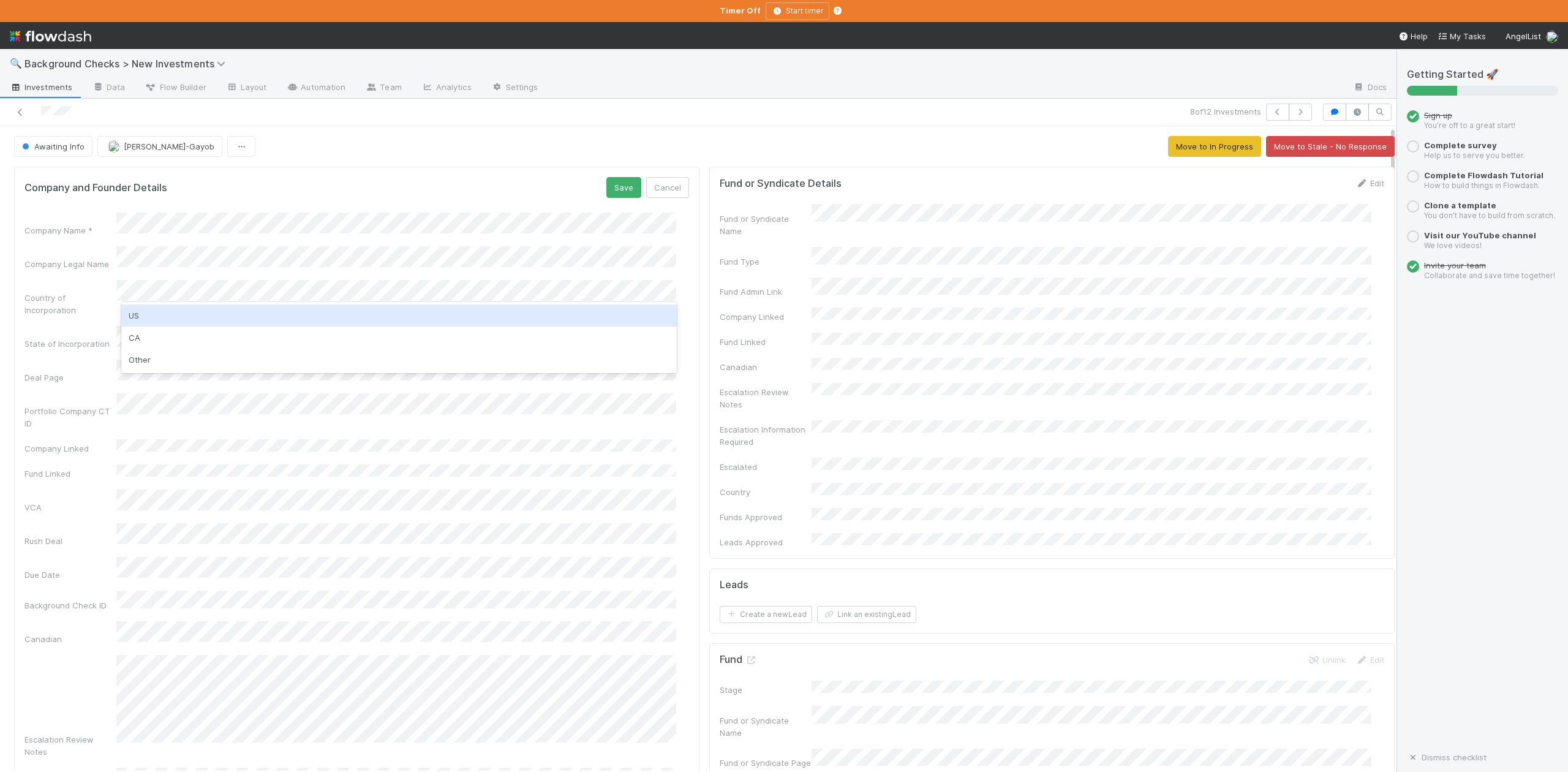
click at [137, 315] on div "US" at bounding box center [398, 315] width 555 height 22
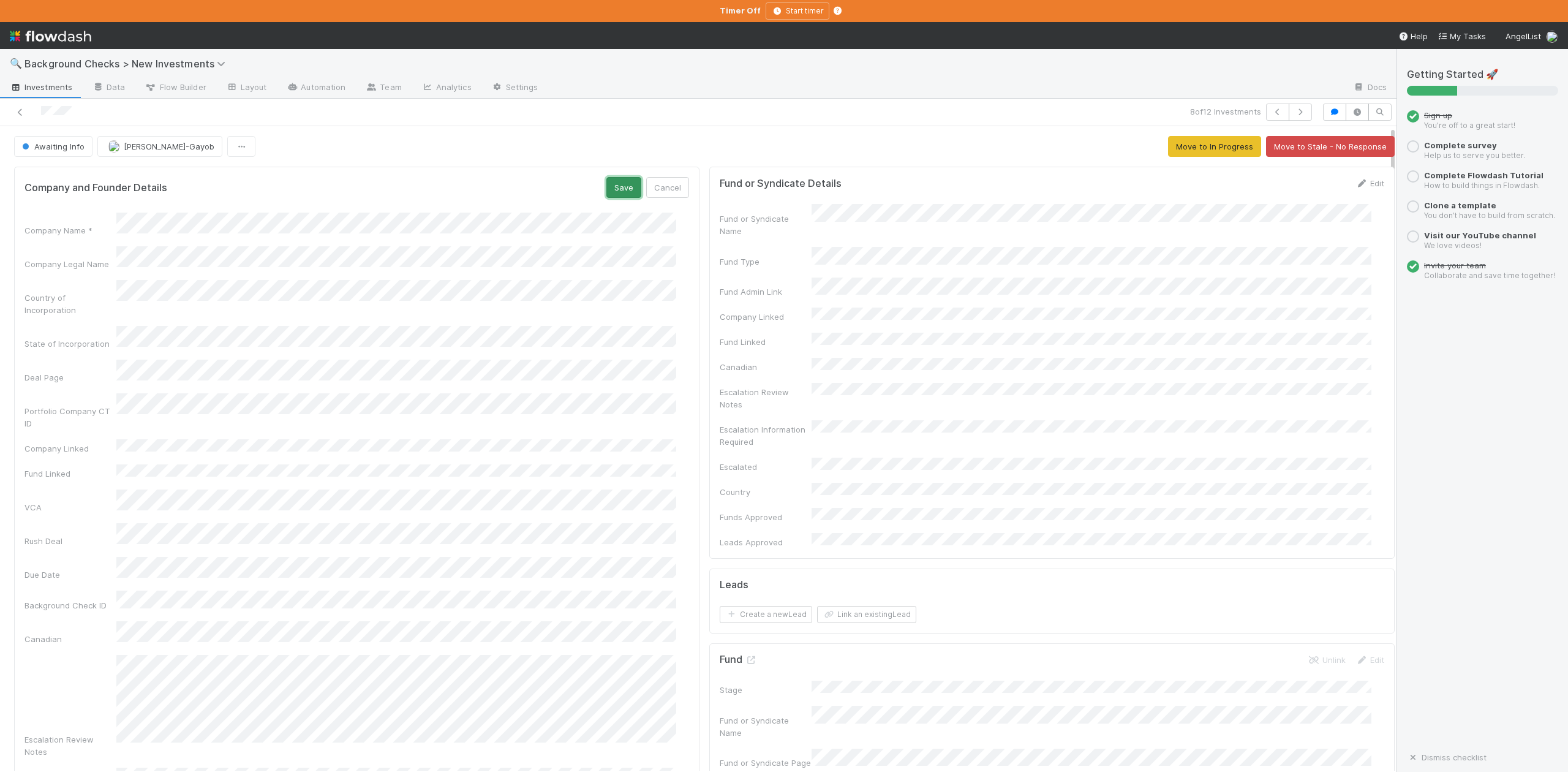
click at [606, 191] on button "Save" at bounding box center [623, 188] width 35 height 21
click at [47, 151] on span "Awaiting Info" at bounding box center [51, 146] width 65 height 10
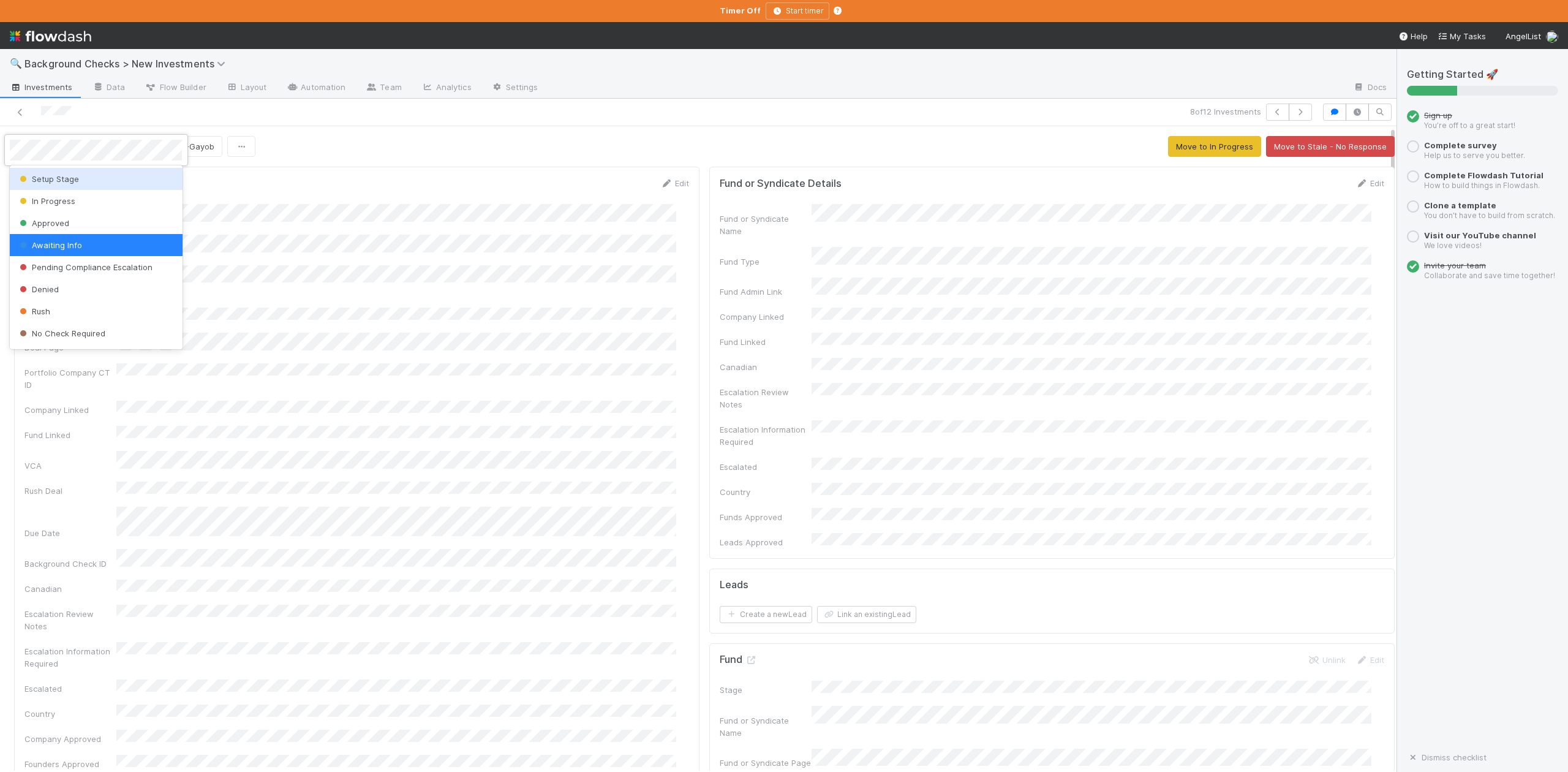
click at [51, 180] on span "Setup Stage" at bounding box center [48, 179] width 62 height 10
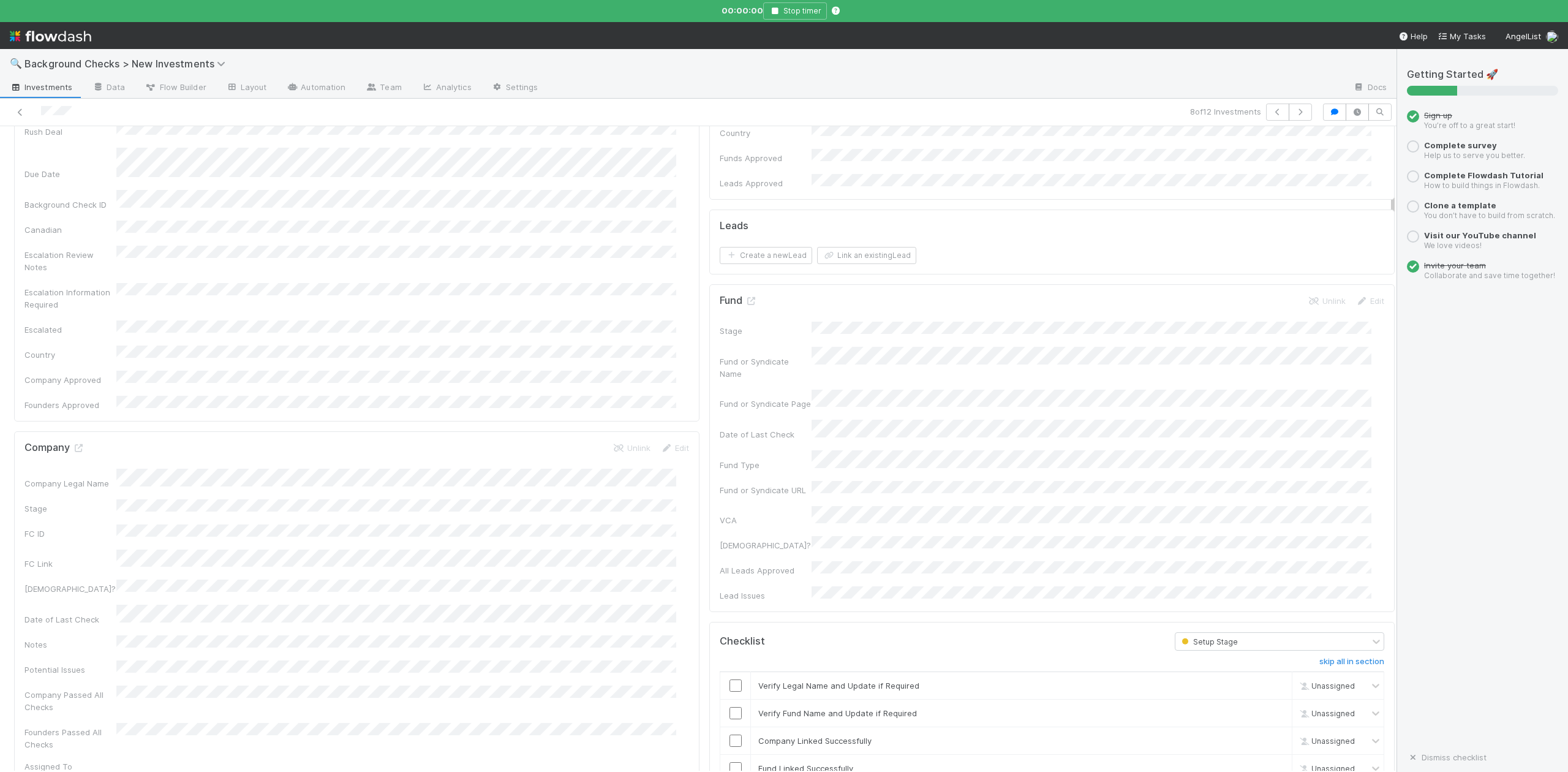
scroll to position [408, 0]
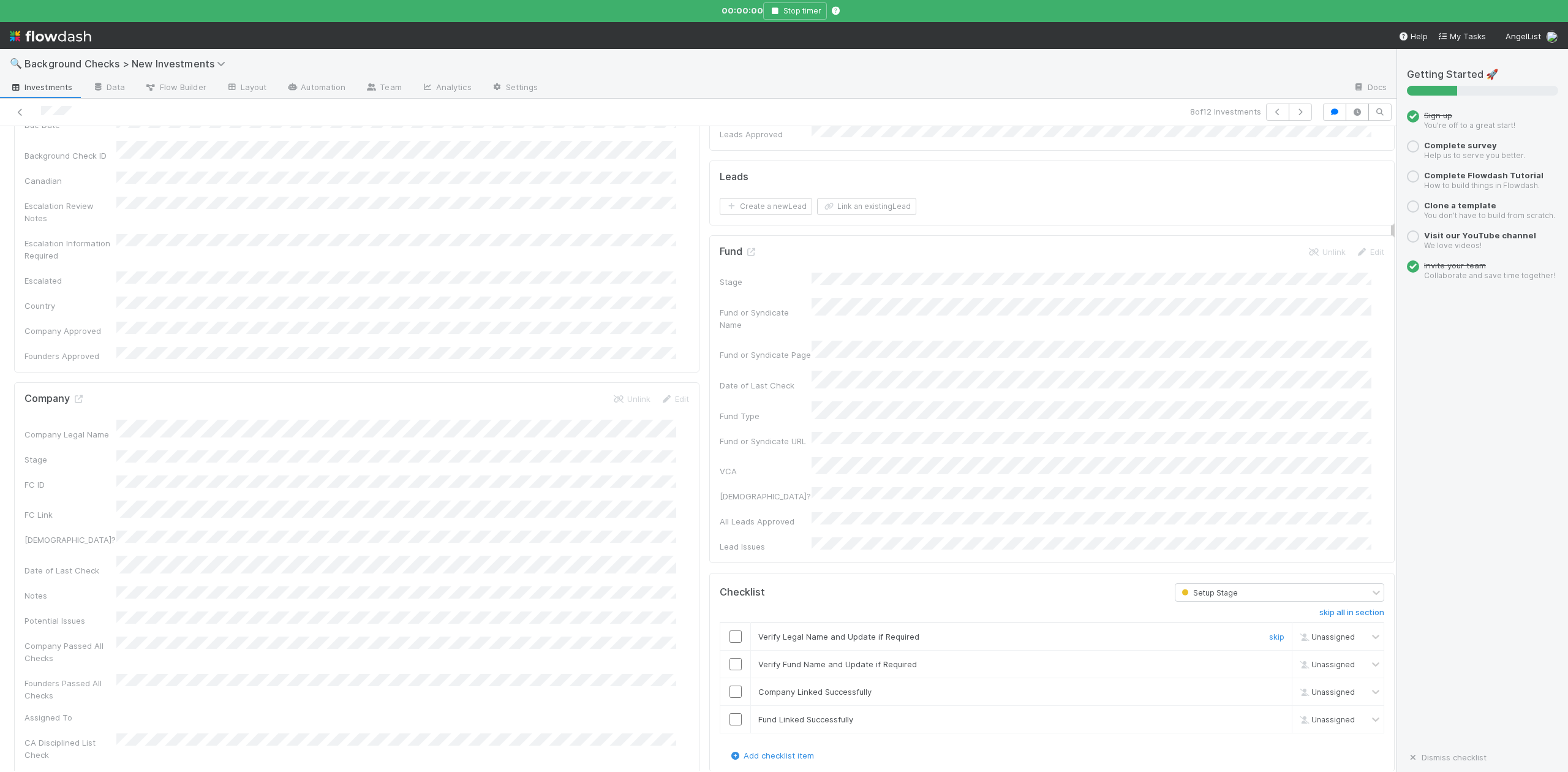
click at [730, 630] on input "checkbox" at bounding box center [736, 637] width 12 height 12
click at [730, 658] on input "checkbox" at bounding box center [736, 664] width 12 height 12
click at [730, 686] on input "checkbox" at bounding box center [736, 692] width 12 height 12
click at [730, 713] on input "checkbox" at bounding box center [736, 719] width 12 height 12
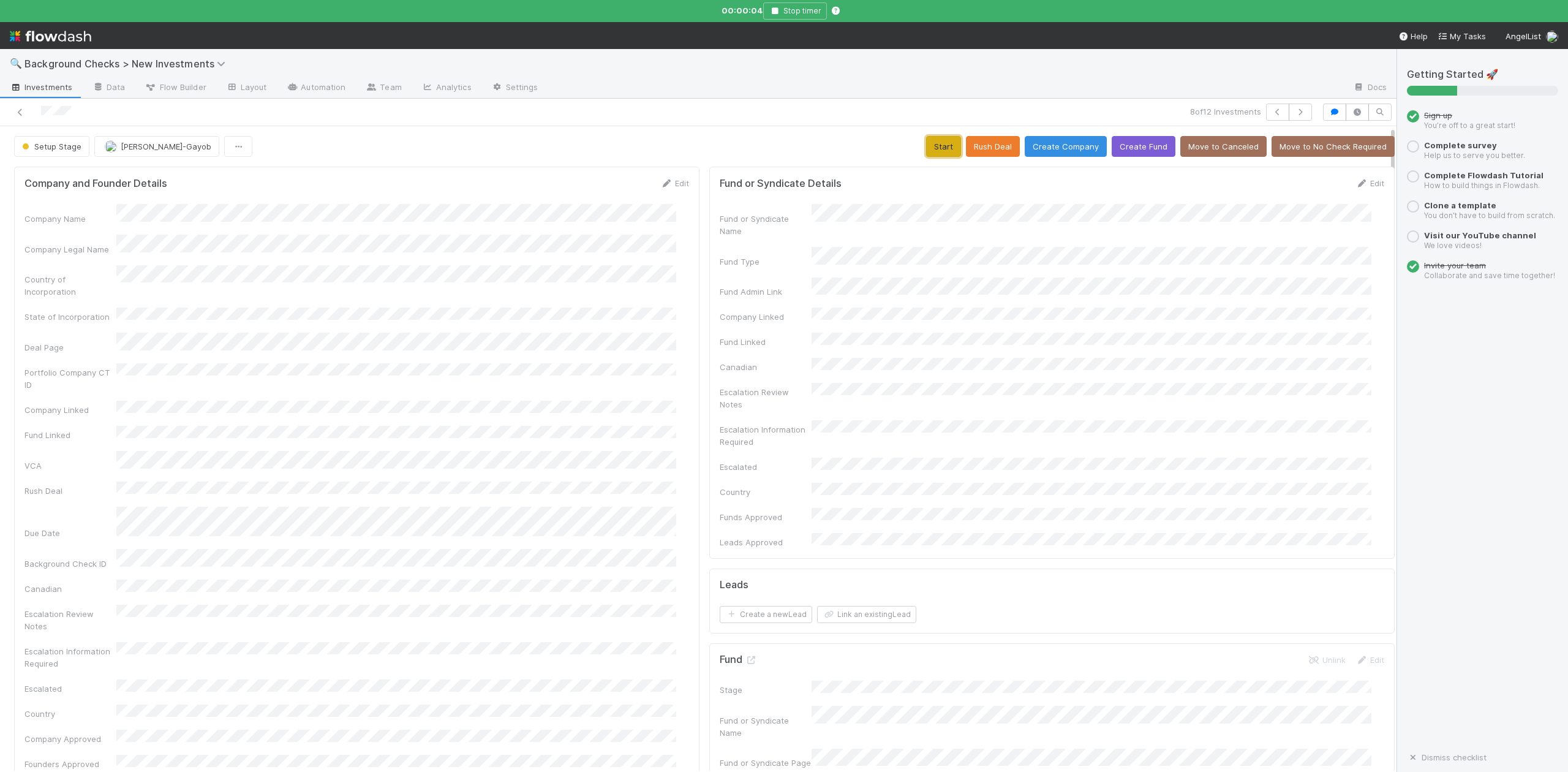
click at [926, 143] on button "Start" at bounding box center [943, 146] width 35 height 21
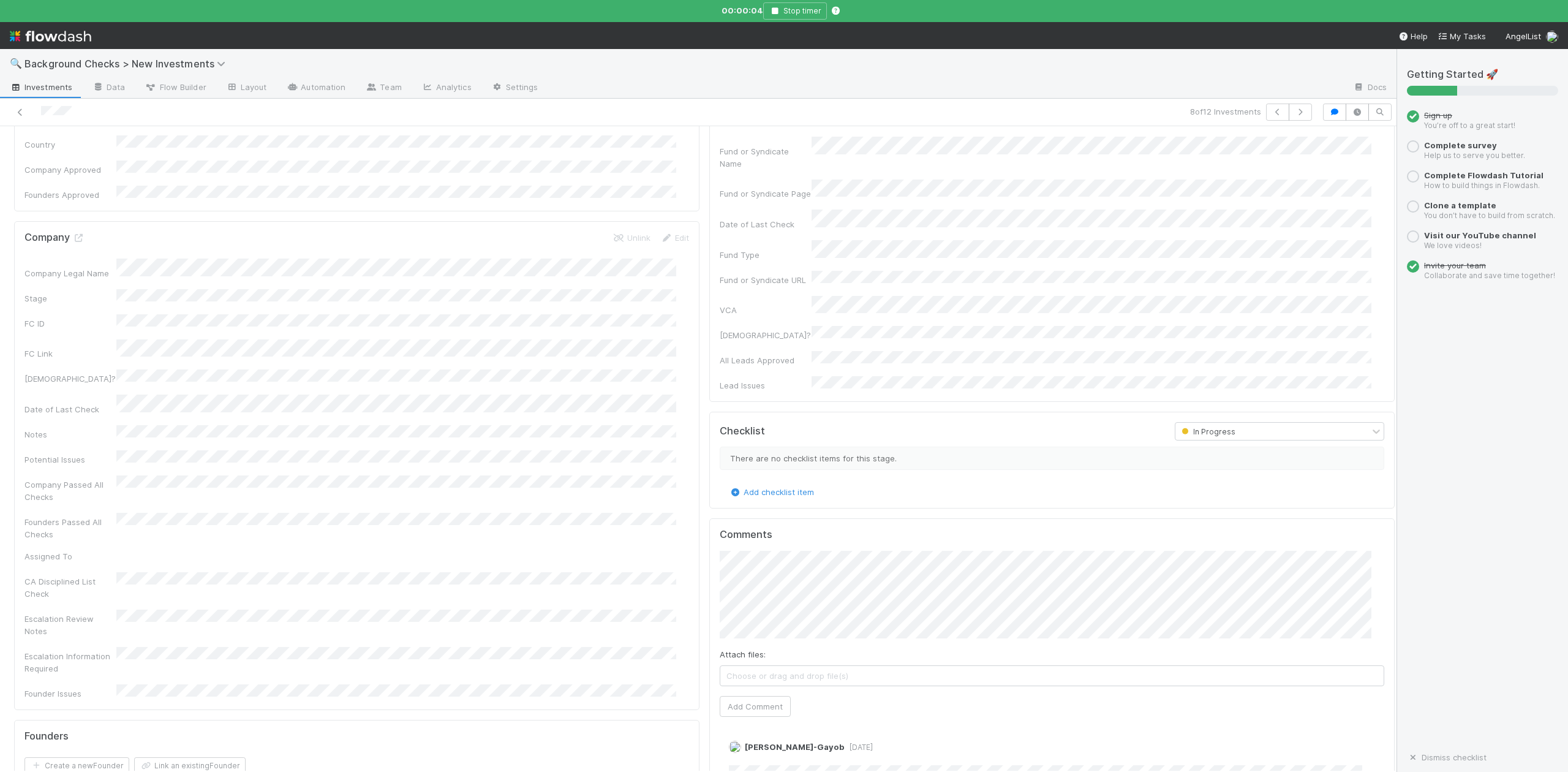
scroll to position [490, 0]
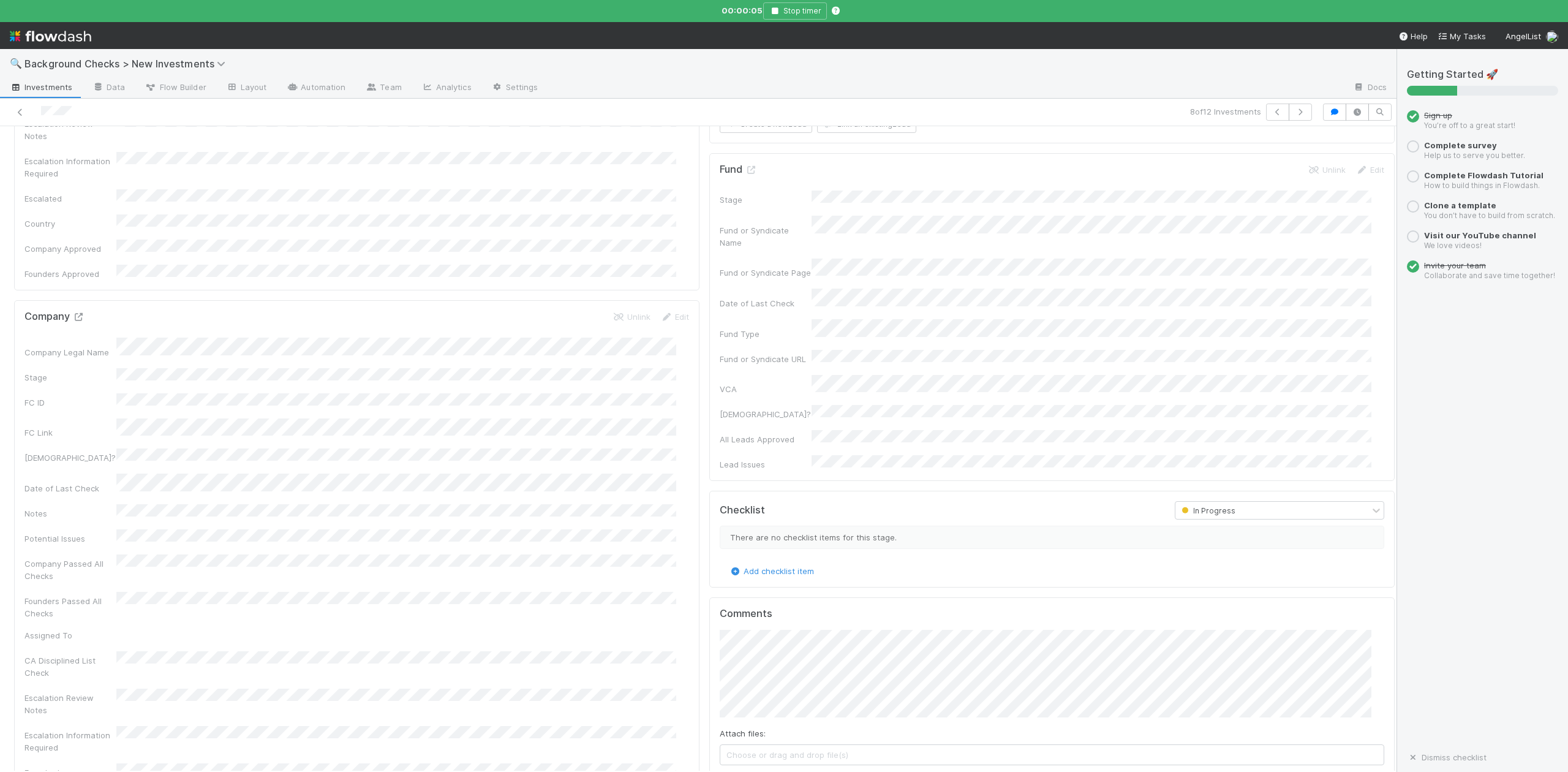
click at [77, 313] on icon at bounding box center [79, 317] width 12 height 8
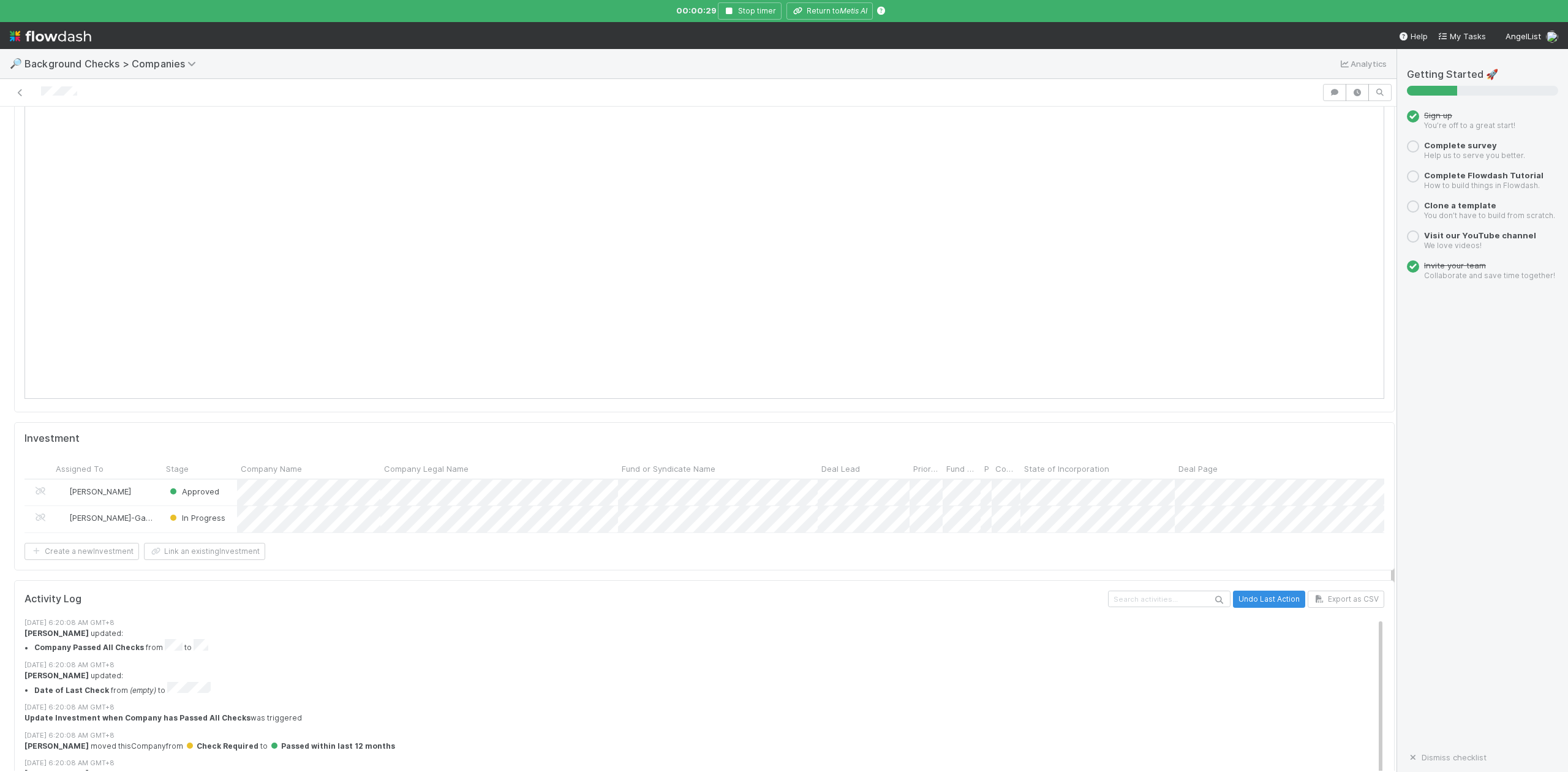
scroll to position [1062, 0]
click at [728, 10] on icon "button" at bounding box center [730, 10] width 12 height 7
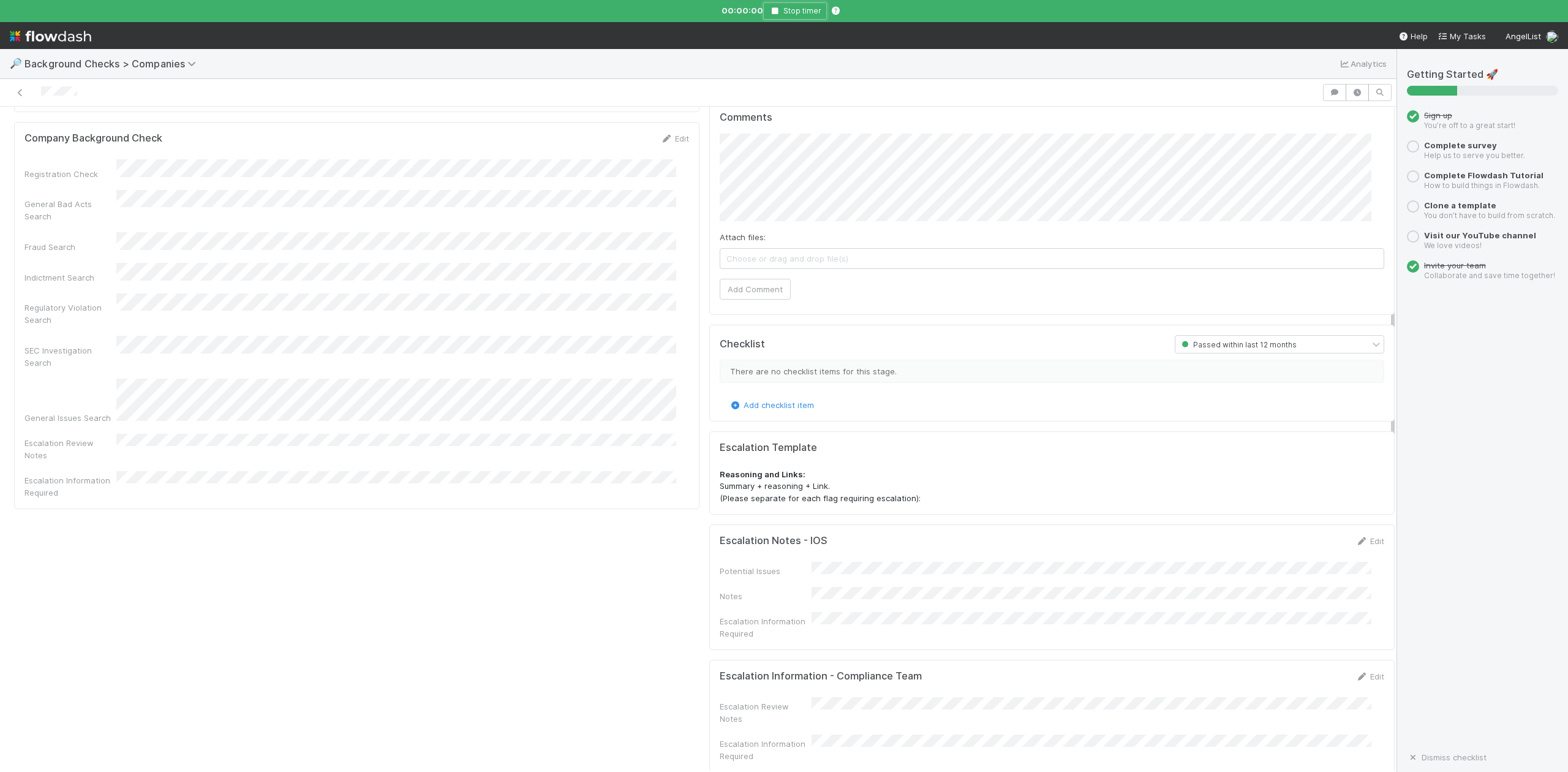
scroll to position [82, 0]
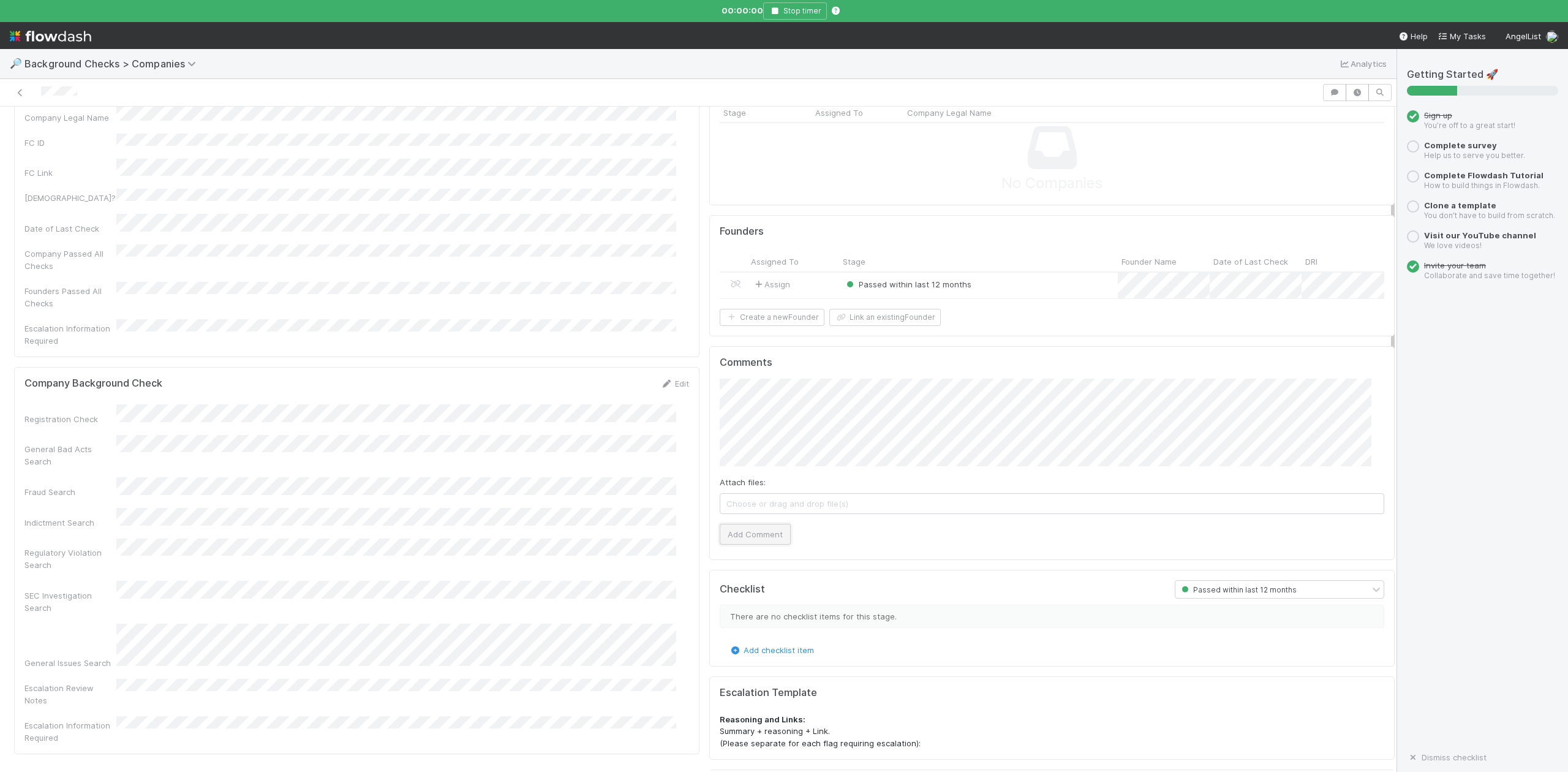
click at [745, 545] on button "Add Comment" at bounding box center [755, 534] width 71 height 21
click at [890, 326] on button "Link an existing Founder" at bounding box center [885, 318] width 111 height 17
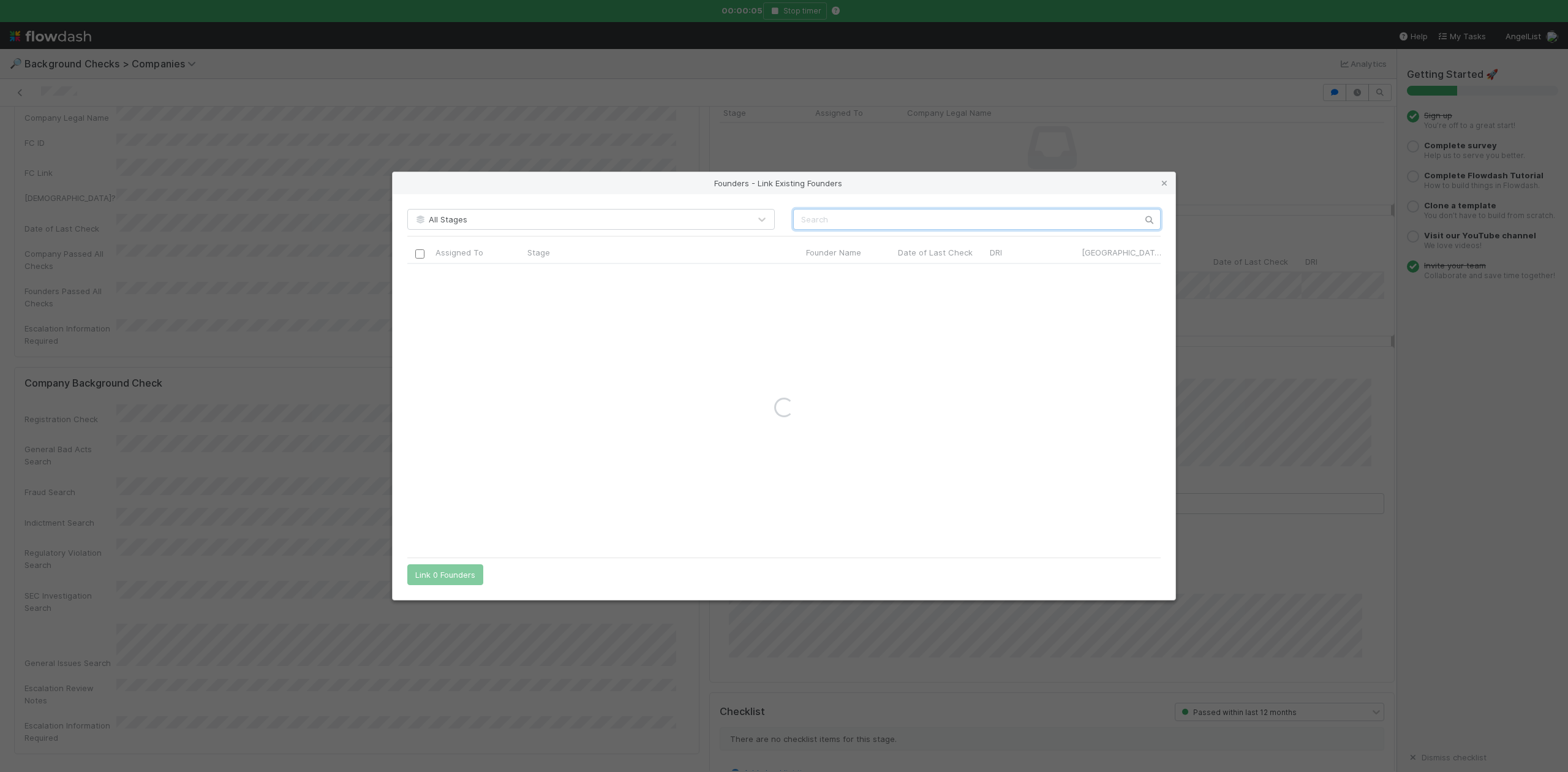
click at [846, 219] on input "text" at bounding box center [977, 219] width 367 height 21
paste input "Aayush Sheth"
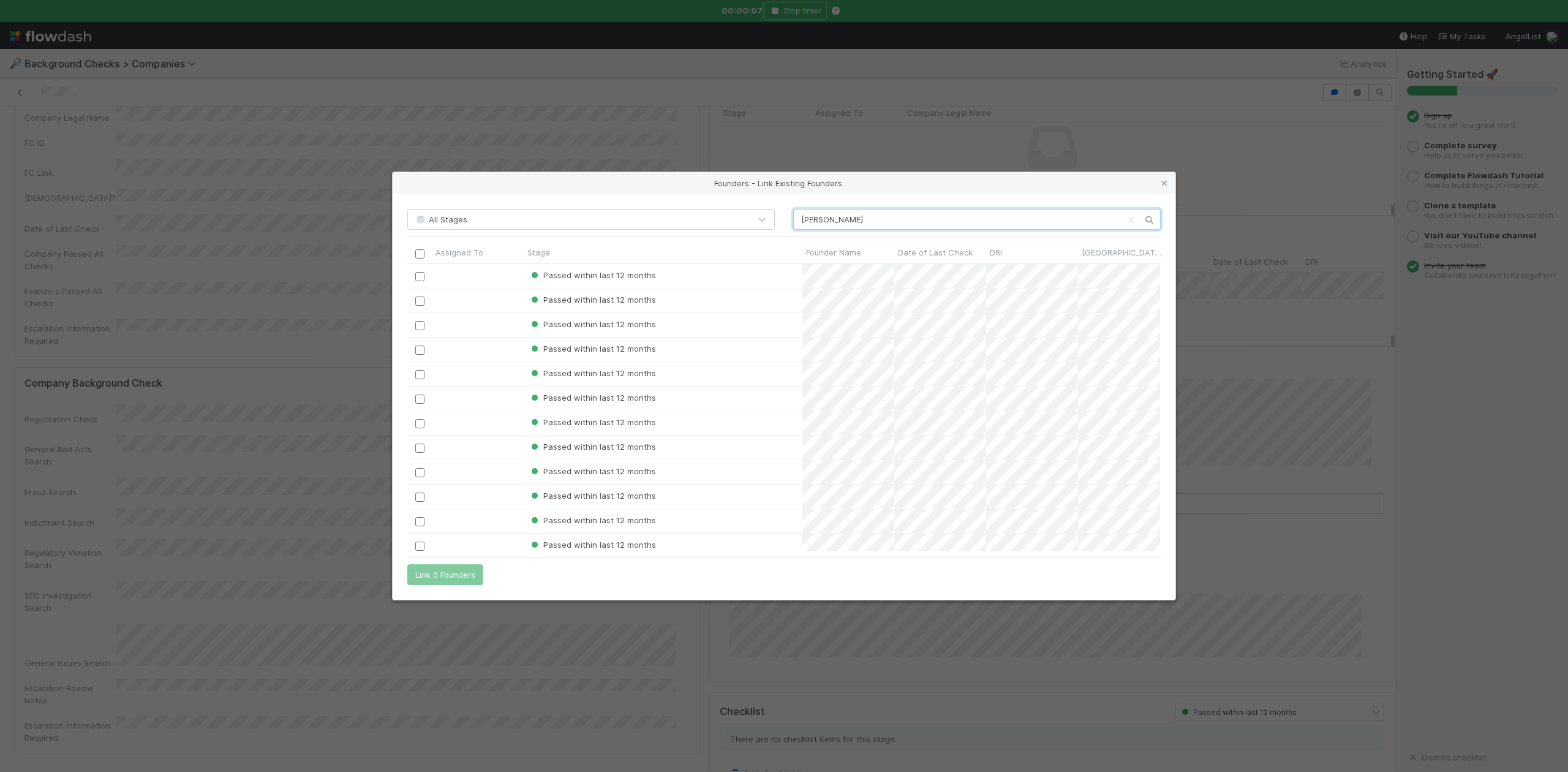
scroll to position [0, 0]
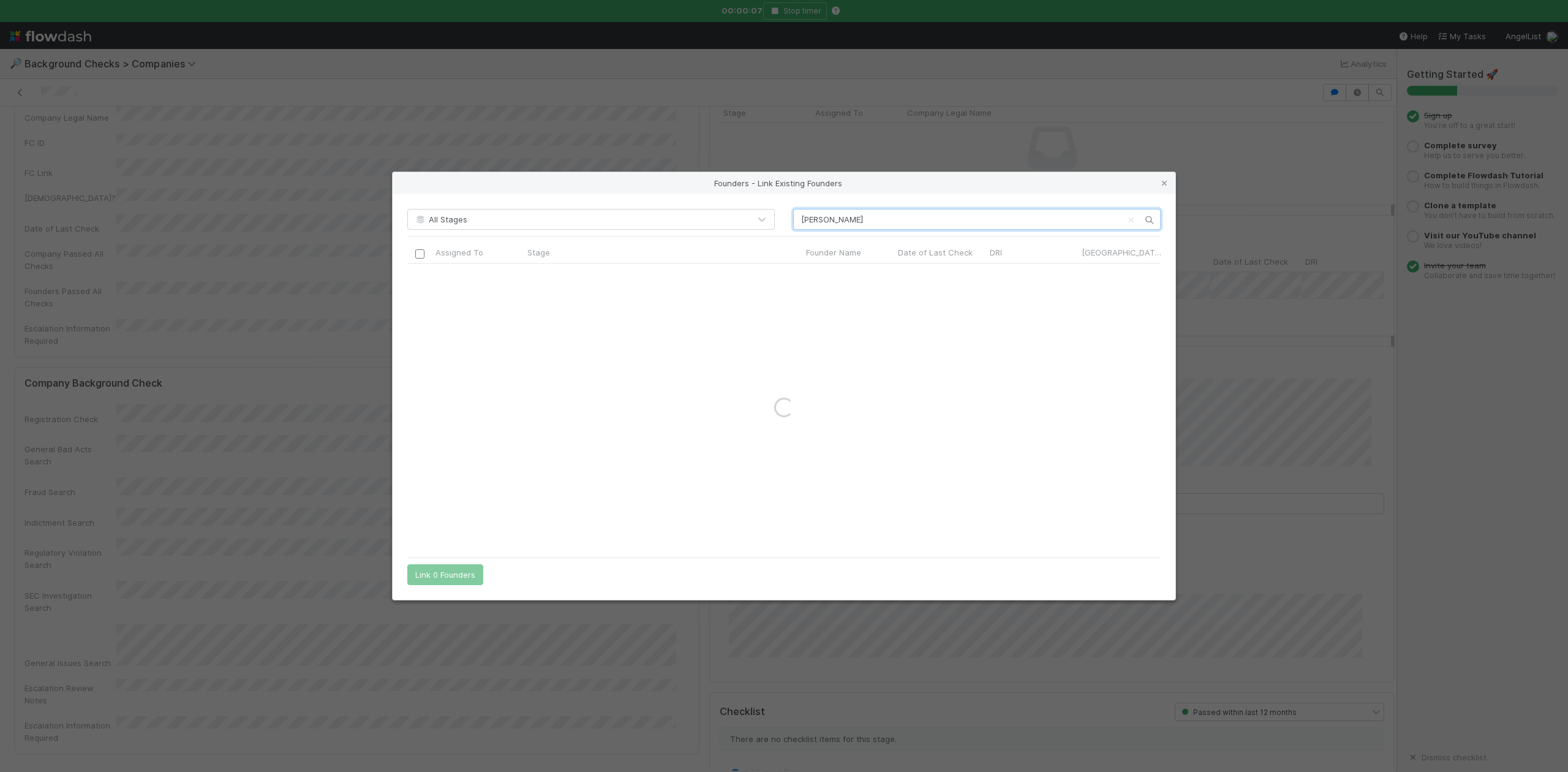
click at [804, 218] on input "Aayush Sheth" at bounding box center [977, 219] width 367 height 21
type input "Aayush Sheth"
click at [1163, 180] on icon at bounding box center [1165, 184] width 12 height 8
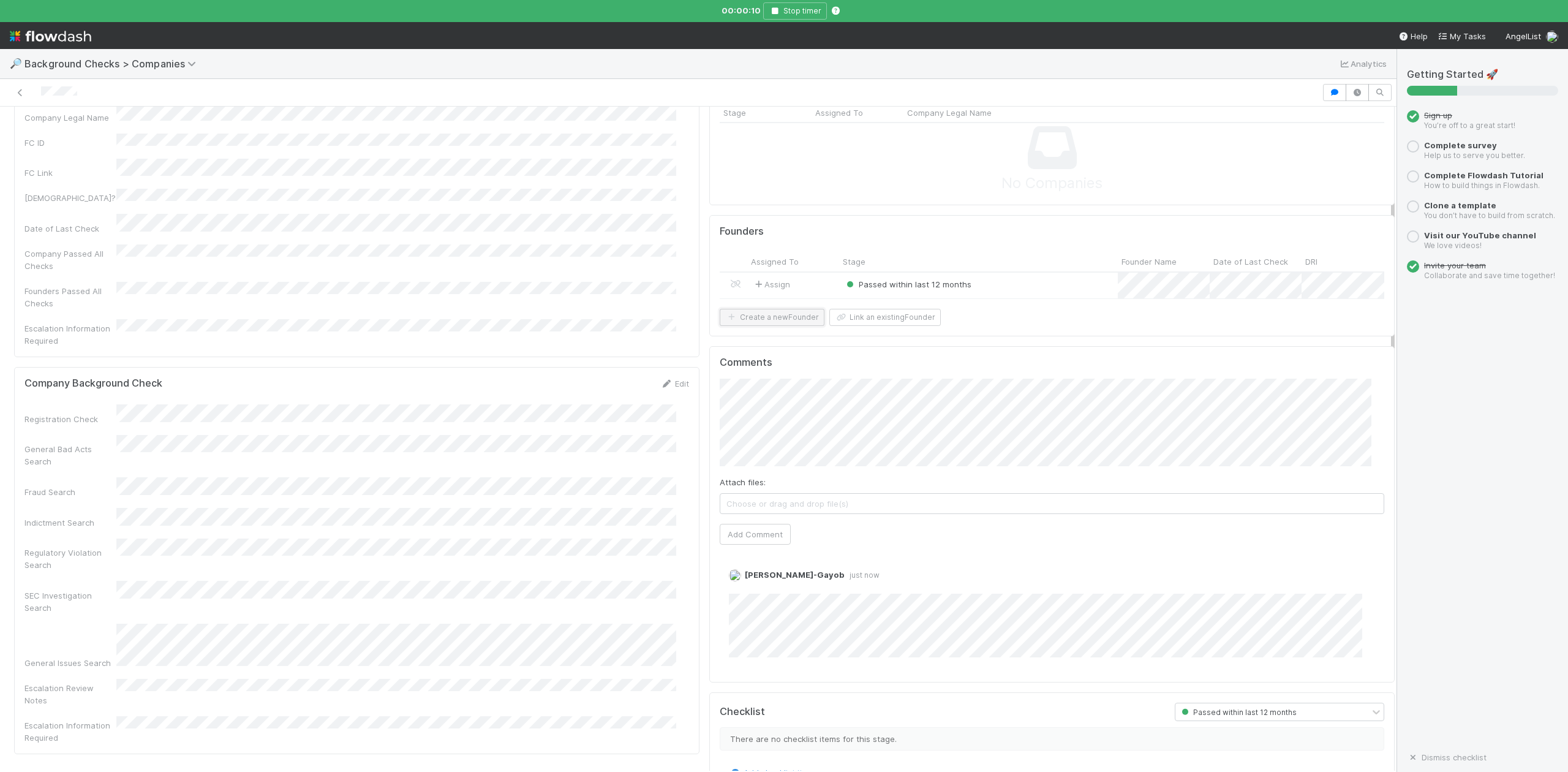
click at [779, 326] on button "Create a new Founder" at bounding box center [772, 318] width 105 height 17
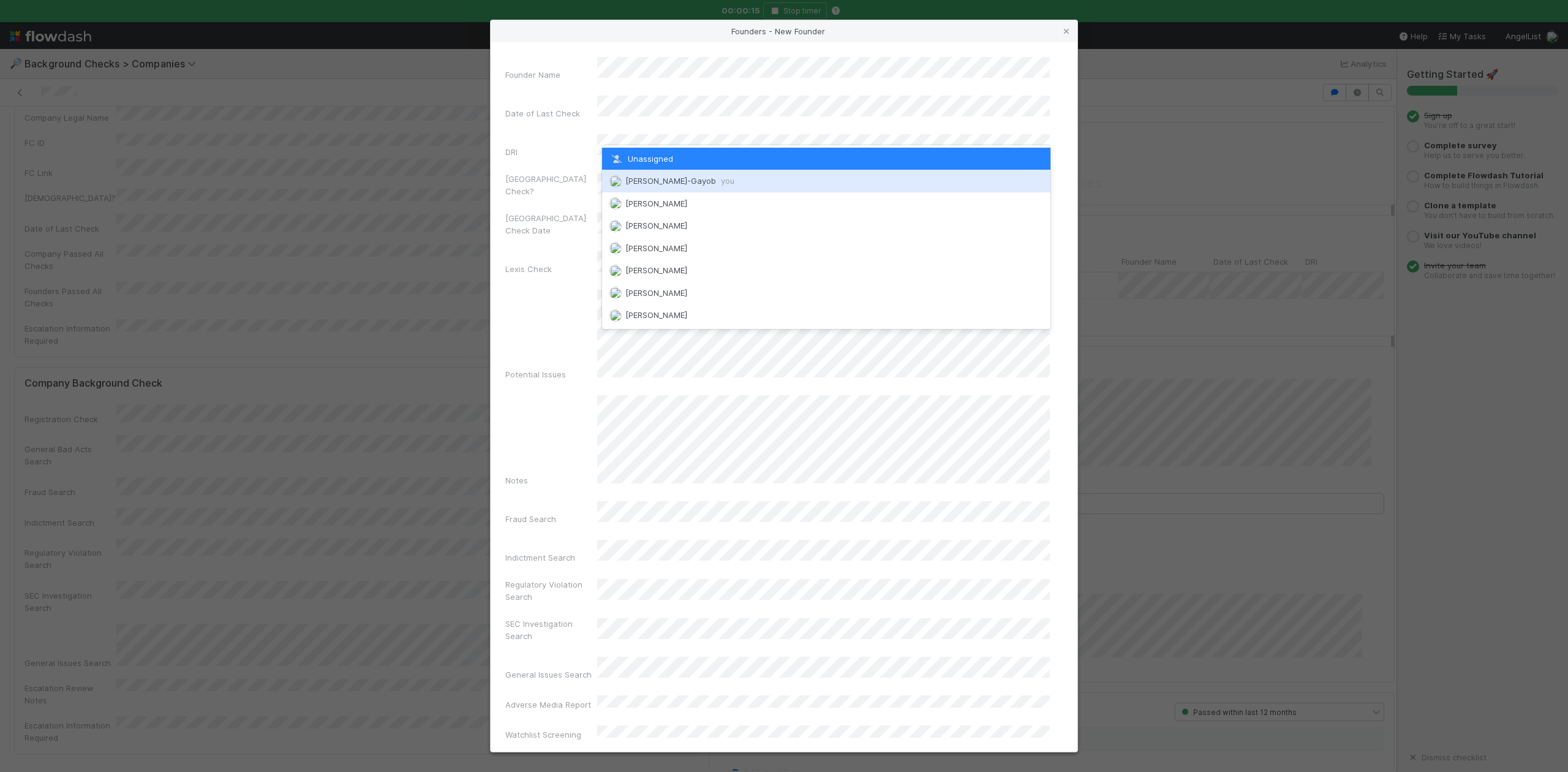
click at [665, 183] on span "Loraine Pati-Gayob you" at bounding box center [680, 181] width 109 height 10
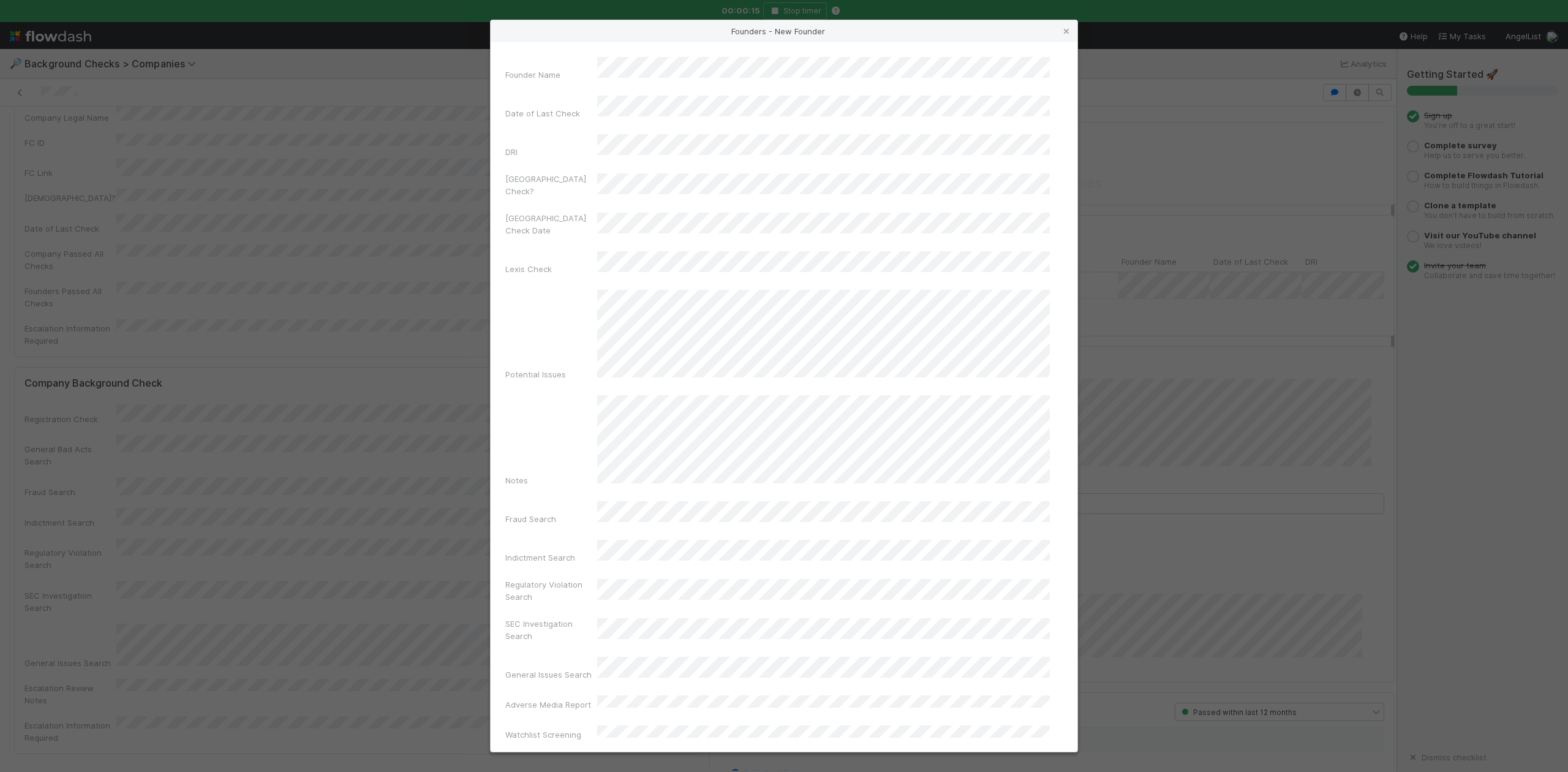
scroll to position [283, 0]
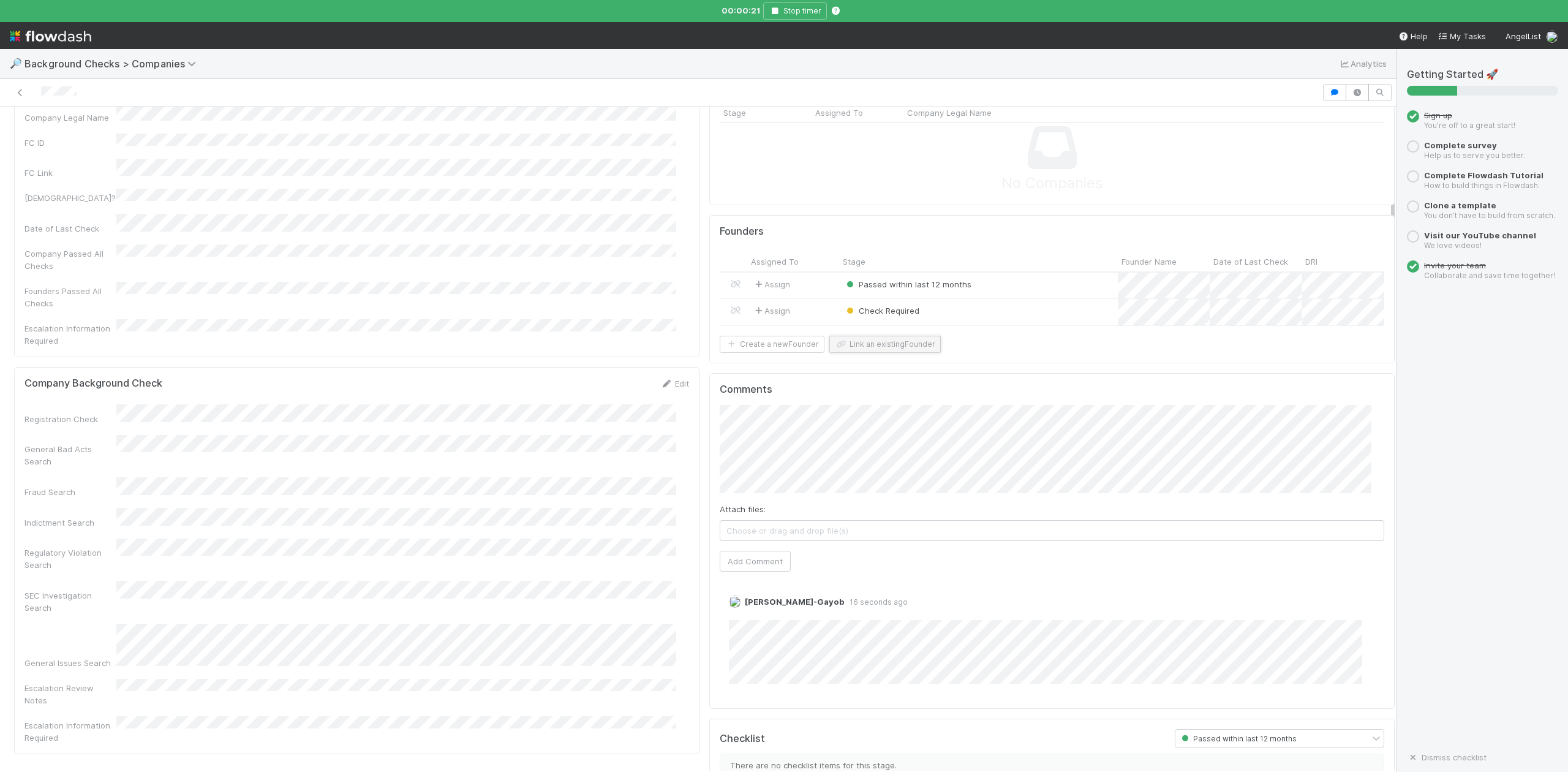
click at [910, 353] on button "Link an existing Founder" at bounding box center [885, 344] width 111 height 17
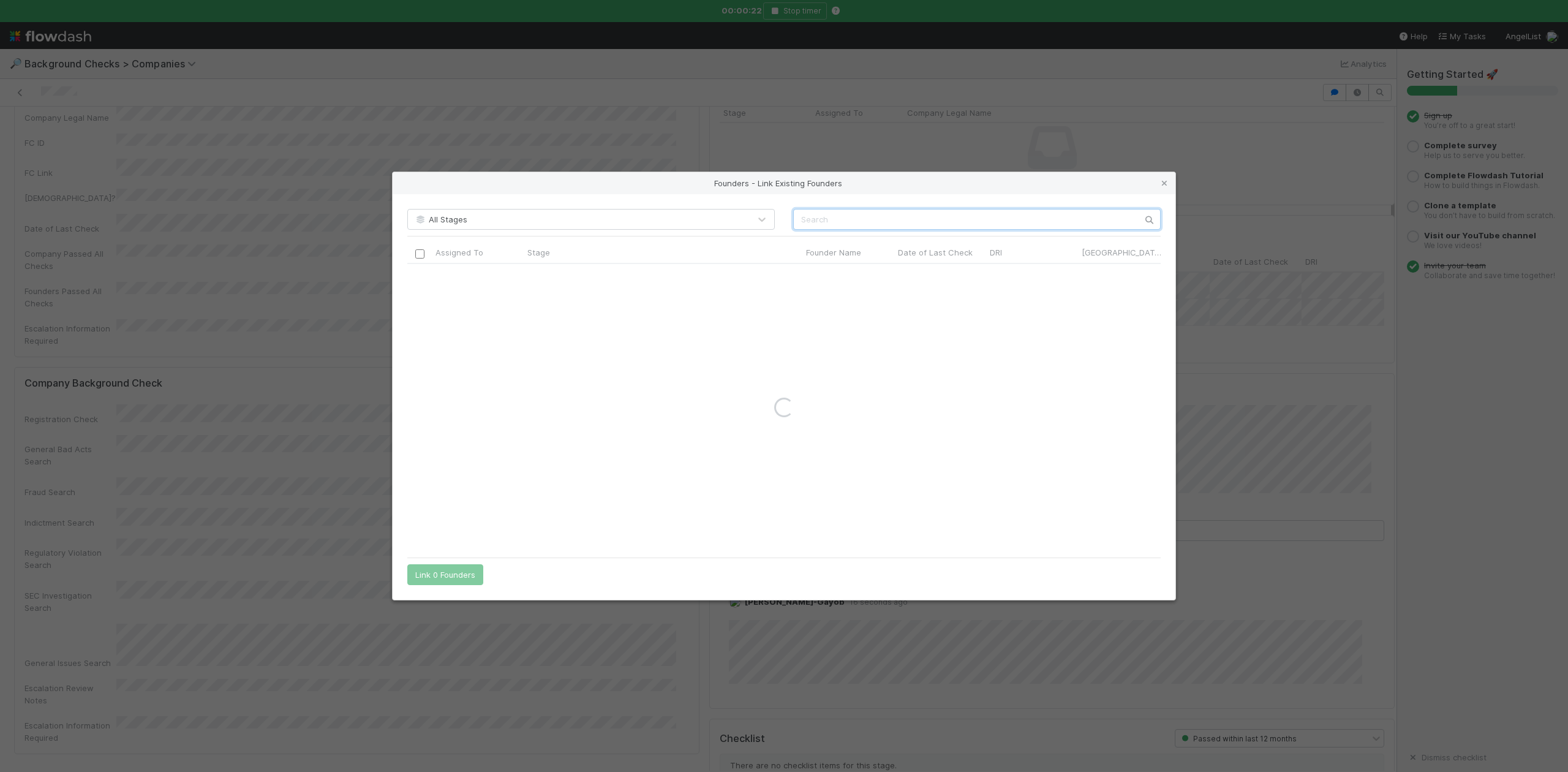
click at [837, 216] on input "text" at bounding box center [977, 219] width 367 height 21
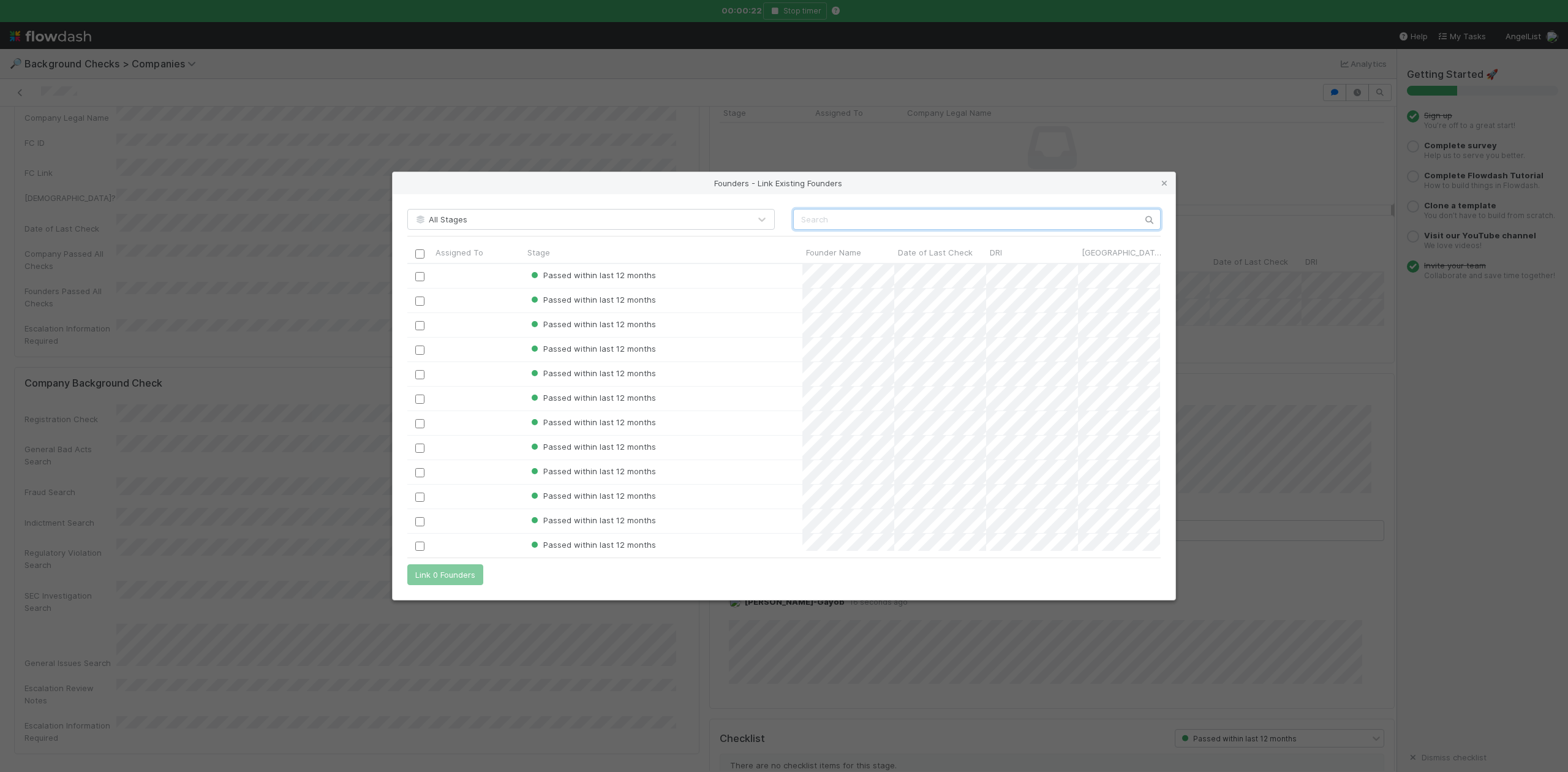
scroll to position [275, 741]
paste input "Marcus Yearwood"
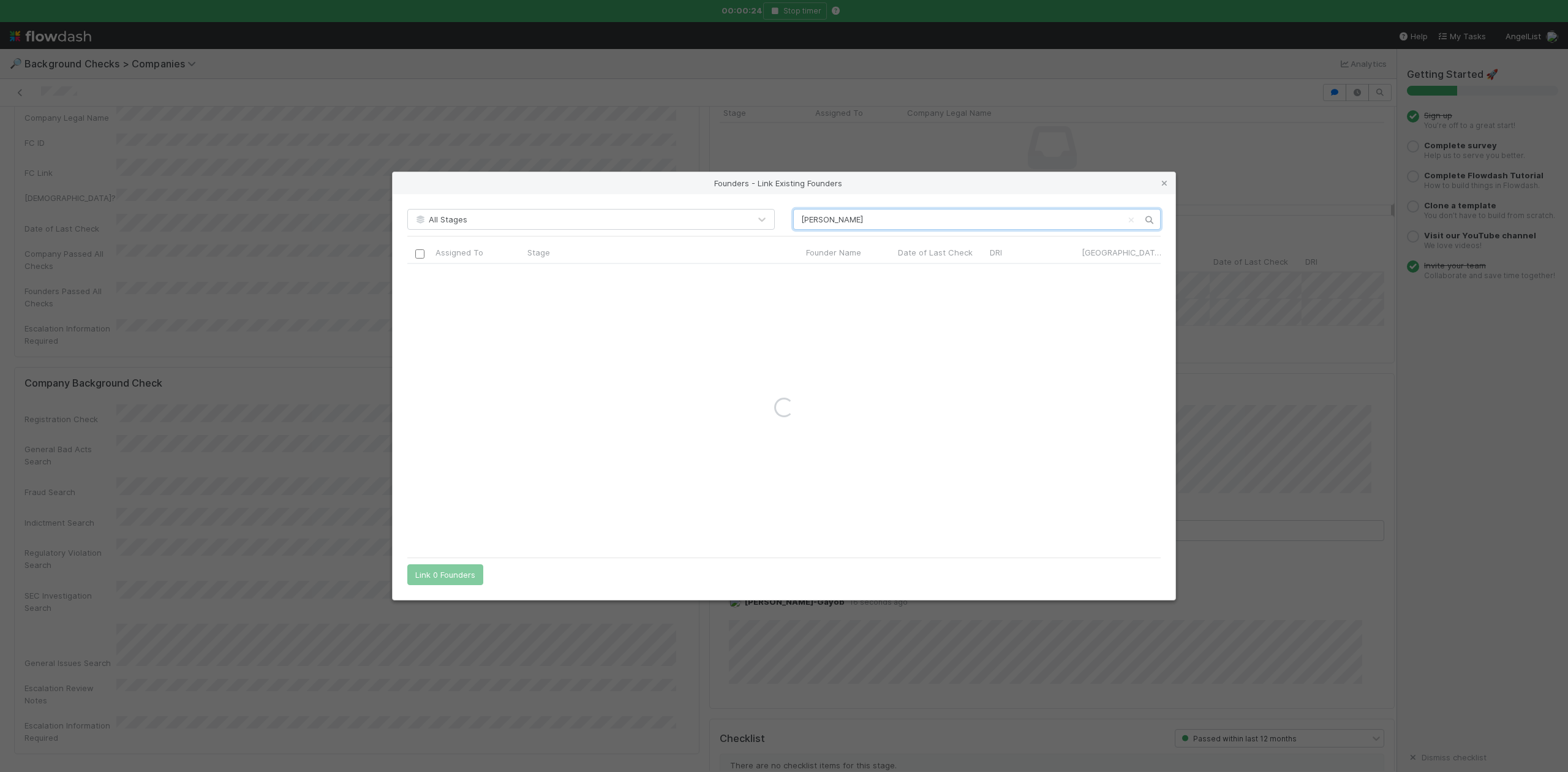
click at [800, 216] on input "Marcus Yearwood" at bounding box center [977, 219] width 367 height 21
type input "Marcus Yearwood"
click at [1164, 180] on icon at bounding box center [1165, 184] width 12 height 8
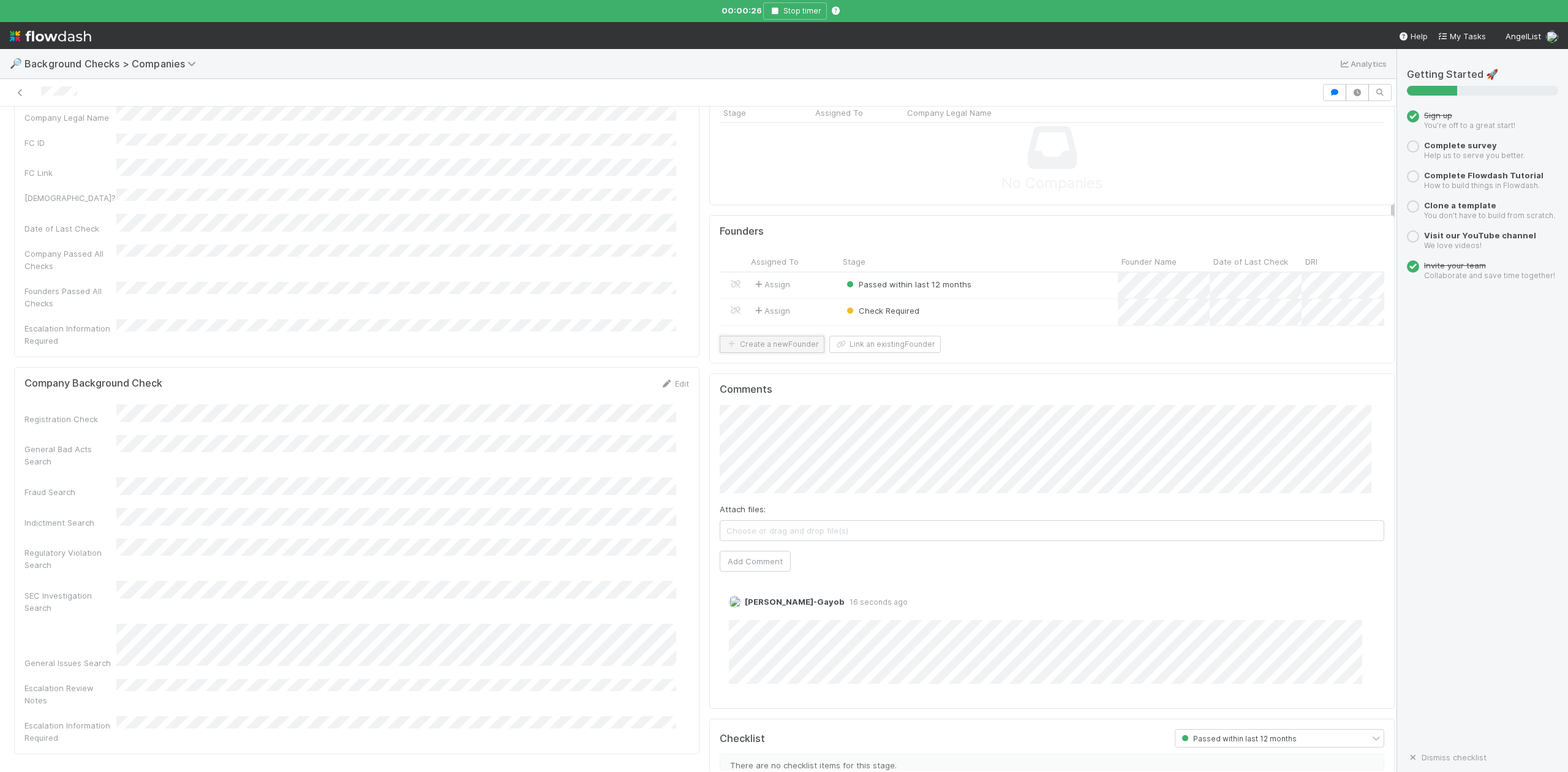
click at [762, 353] on button "Create a new Founder" at bounding box center [772, 344] width 105 height 17
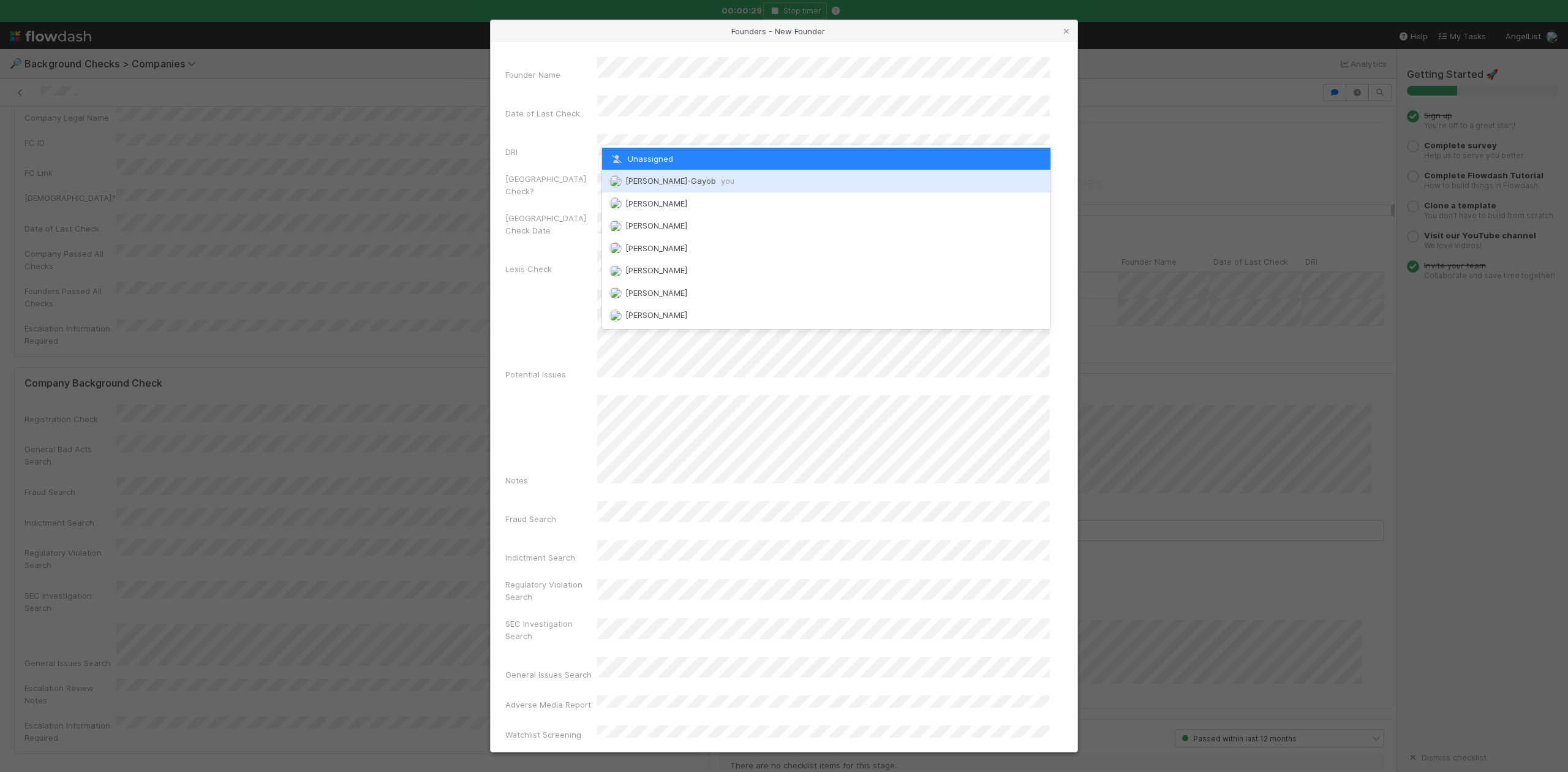
click at [655, 177] on span "Loraine Pati-Gayob you" at bounding box center [680, 181] width 109 height 10
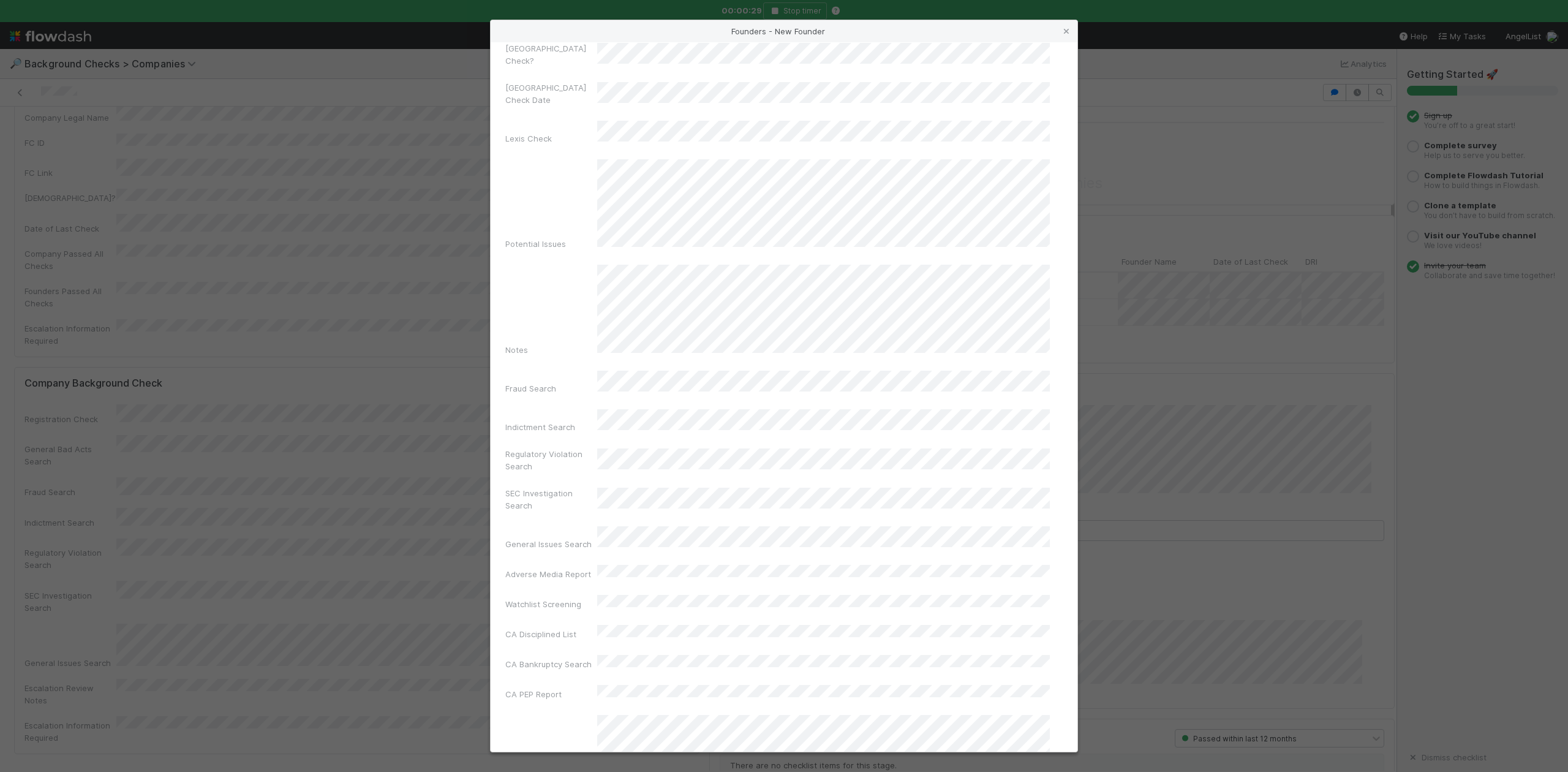
scroll to position [283, 0]
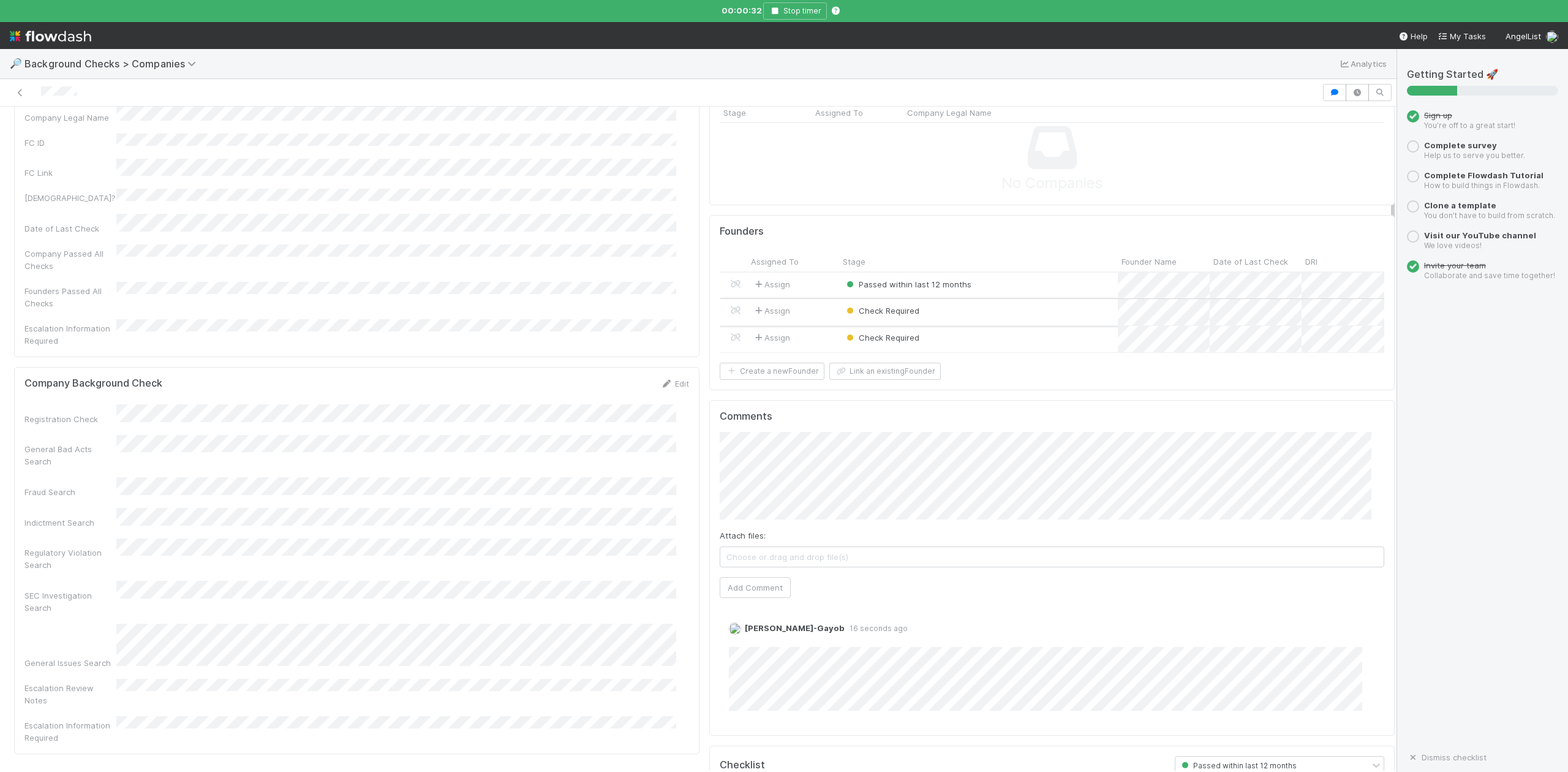
click at [946, 320] on div "Check Required" at bounding box center [978, 312] width 279 height 26
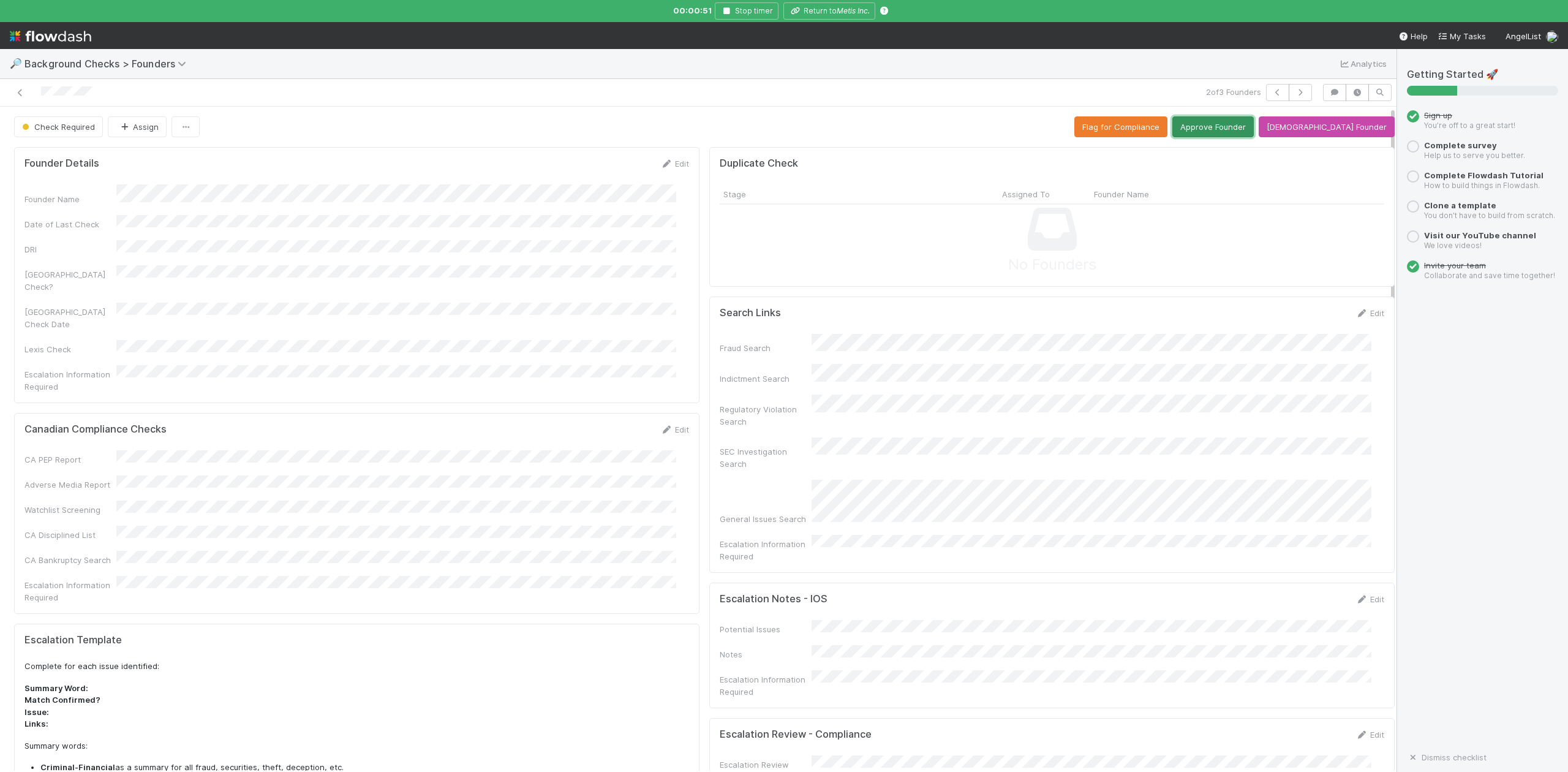
click at [1230, 128] on button "Approve Founder" at bounding box center [1213, 127] width 82 height 21
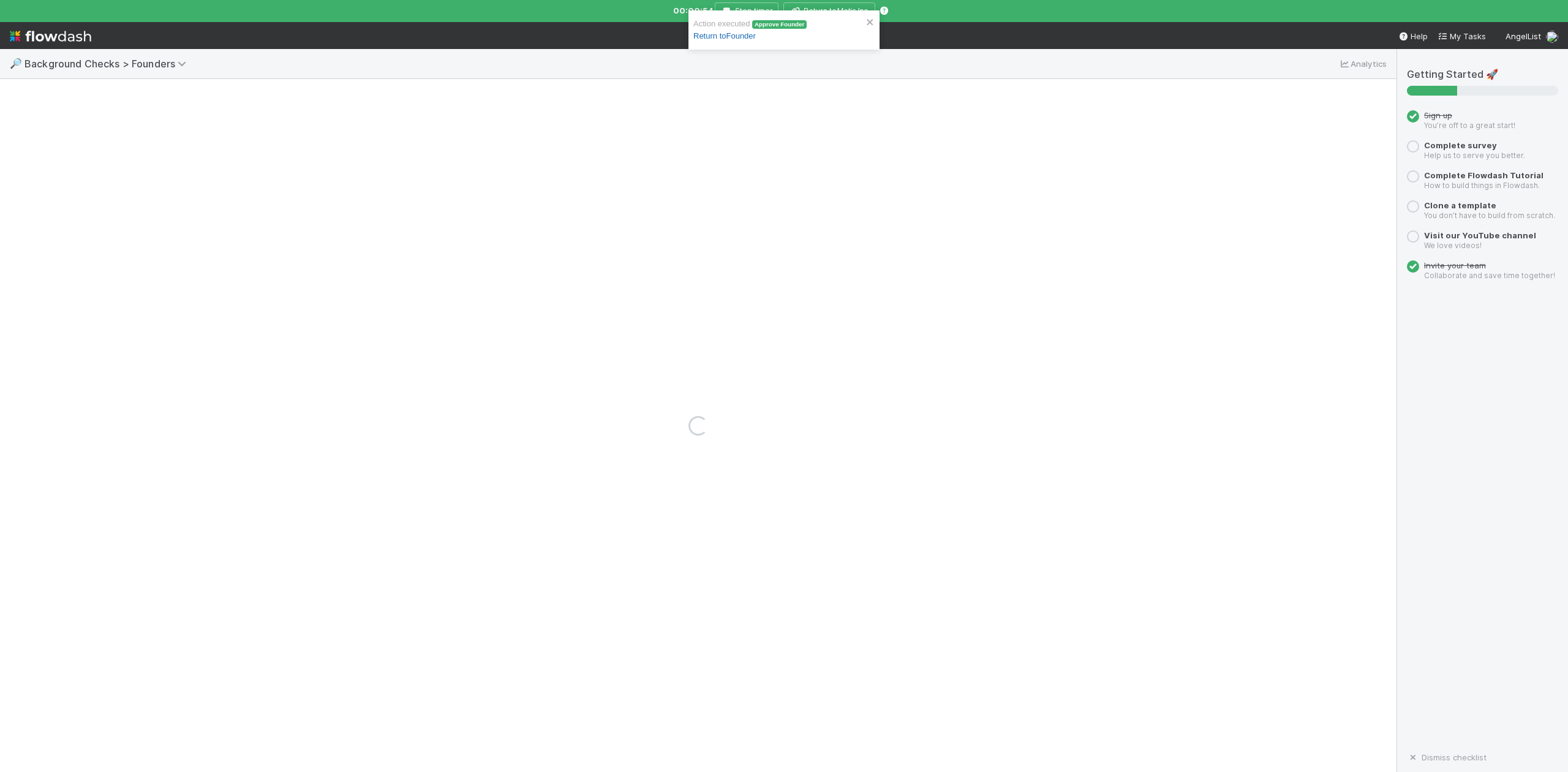
click at [756, 38] on link "Return to Founder" at bounding box center [724, 36] width 62 height 9
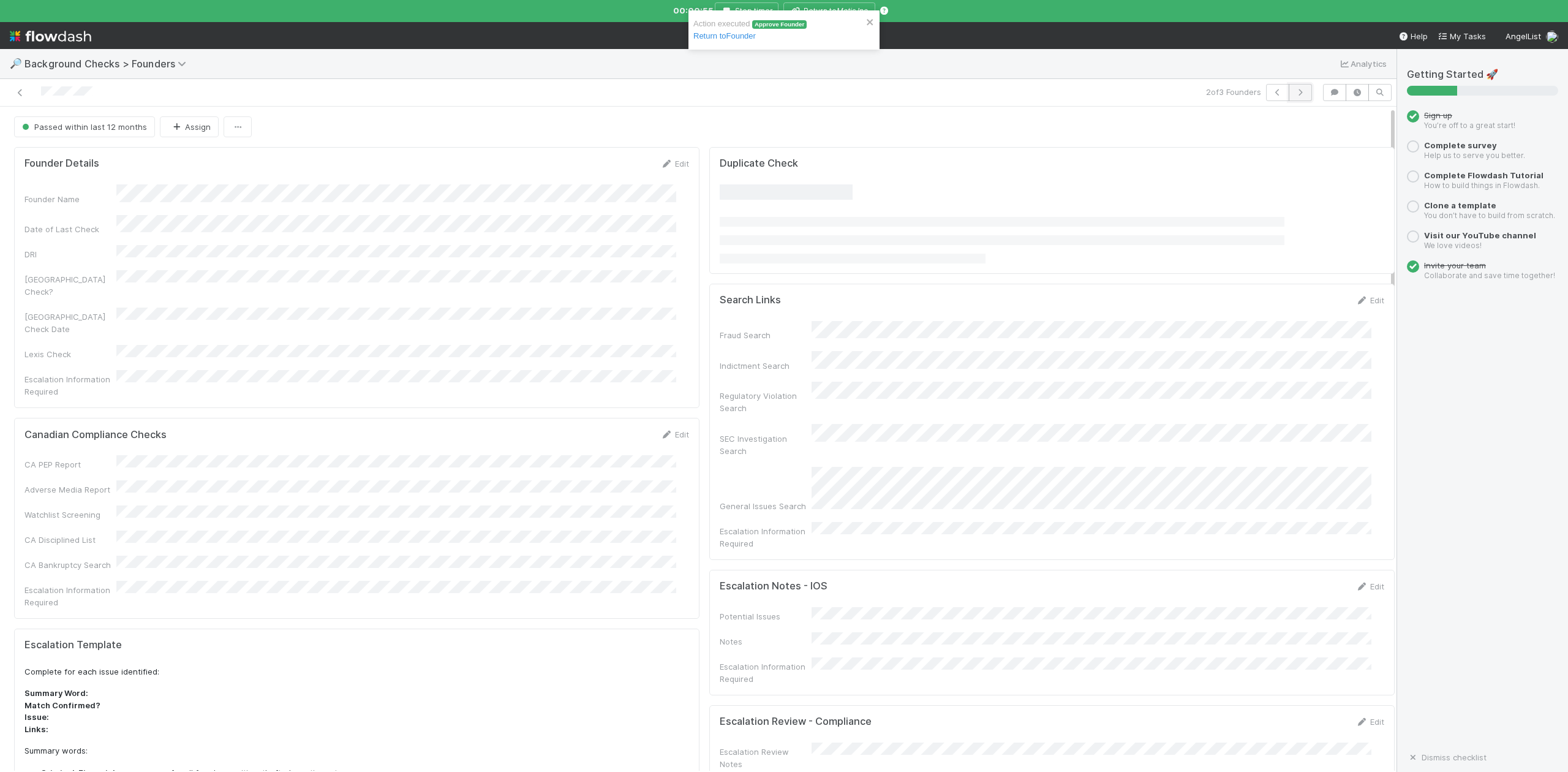
click at [1294, 92] on icon "button" at bounding box center [1300, 92] width 12 height 7
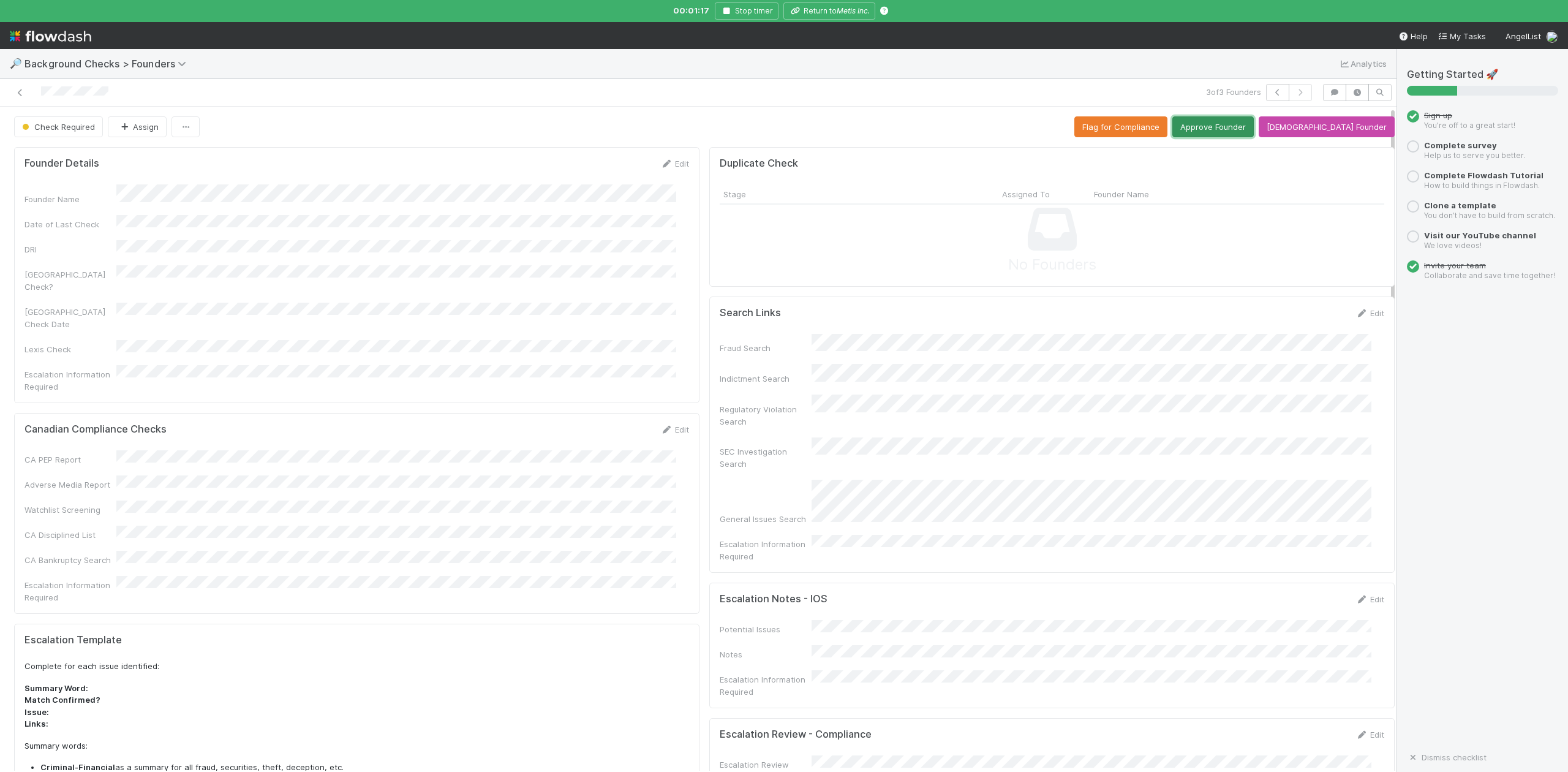
click at [1233, 121] on button "Approve Founder" at bounding box center [1213, 127] width 82 height 21
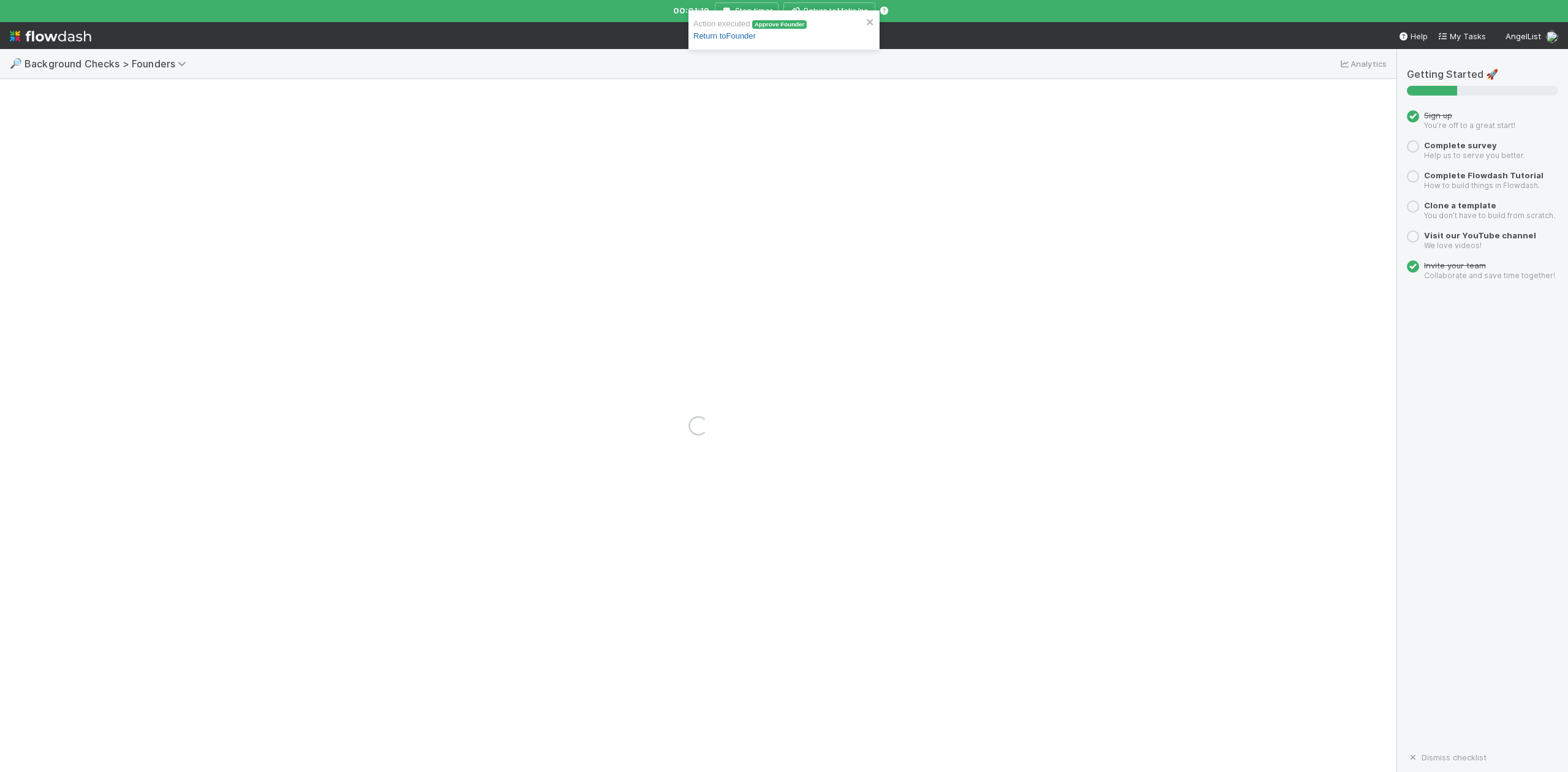
click at [738, 37] on link "Return to Founder" at bounding box center [724, 36] width 62 height 9
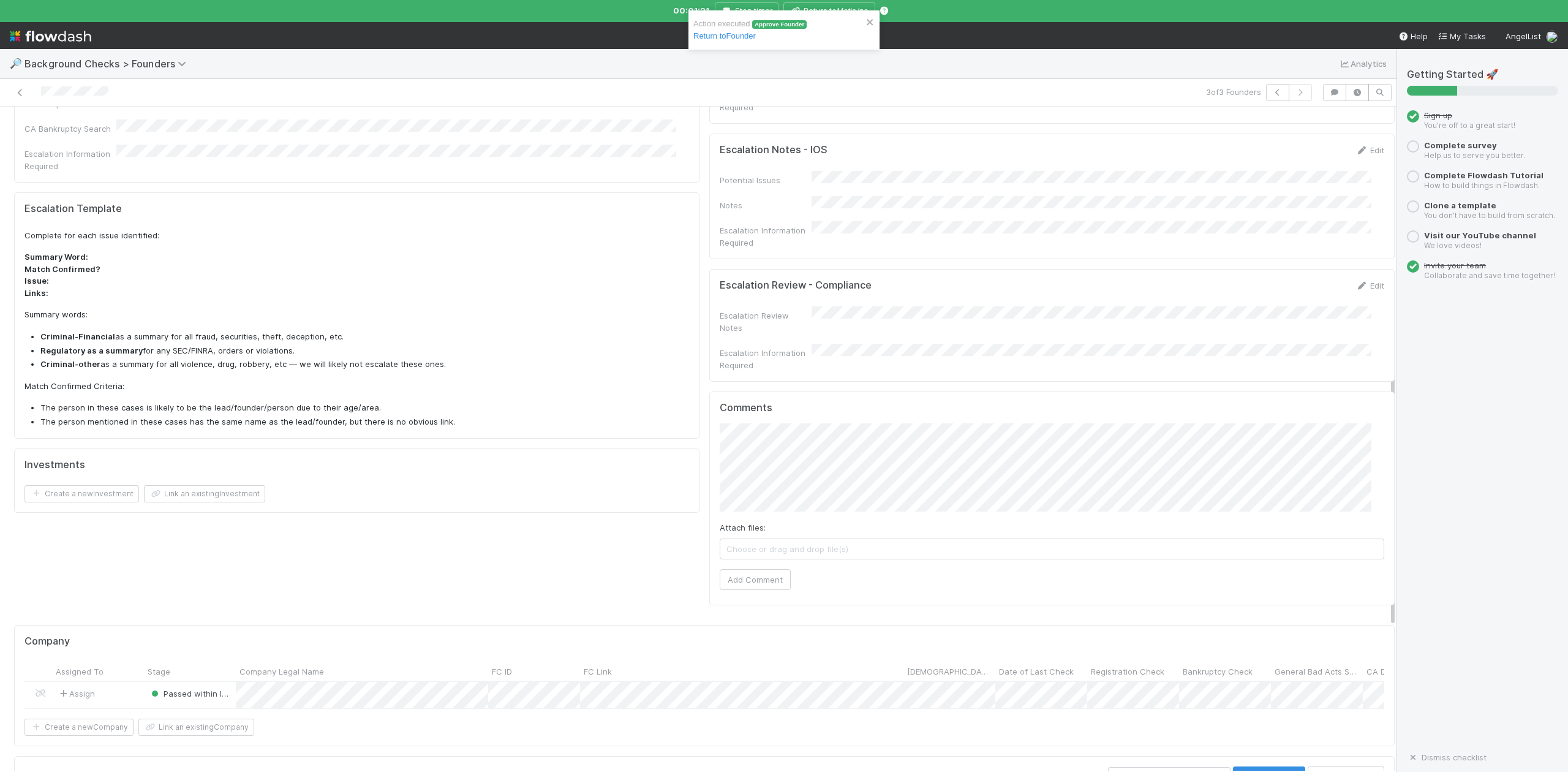
scroll to position [653, 0]
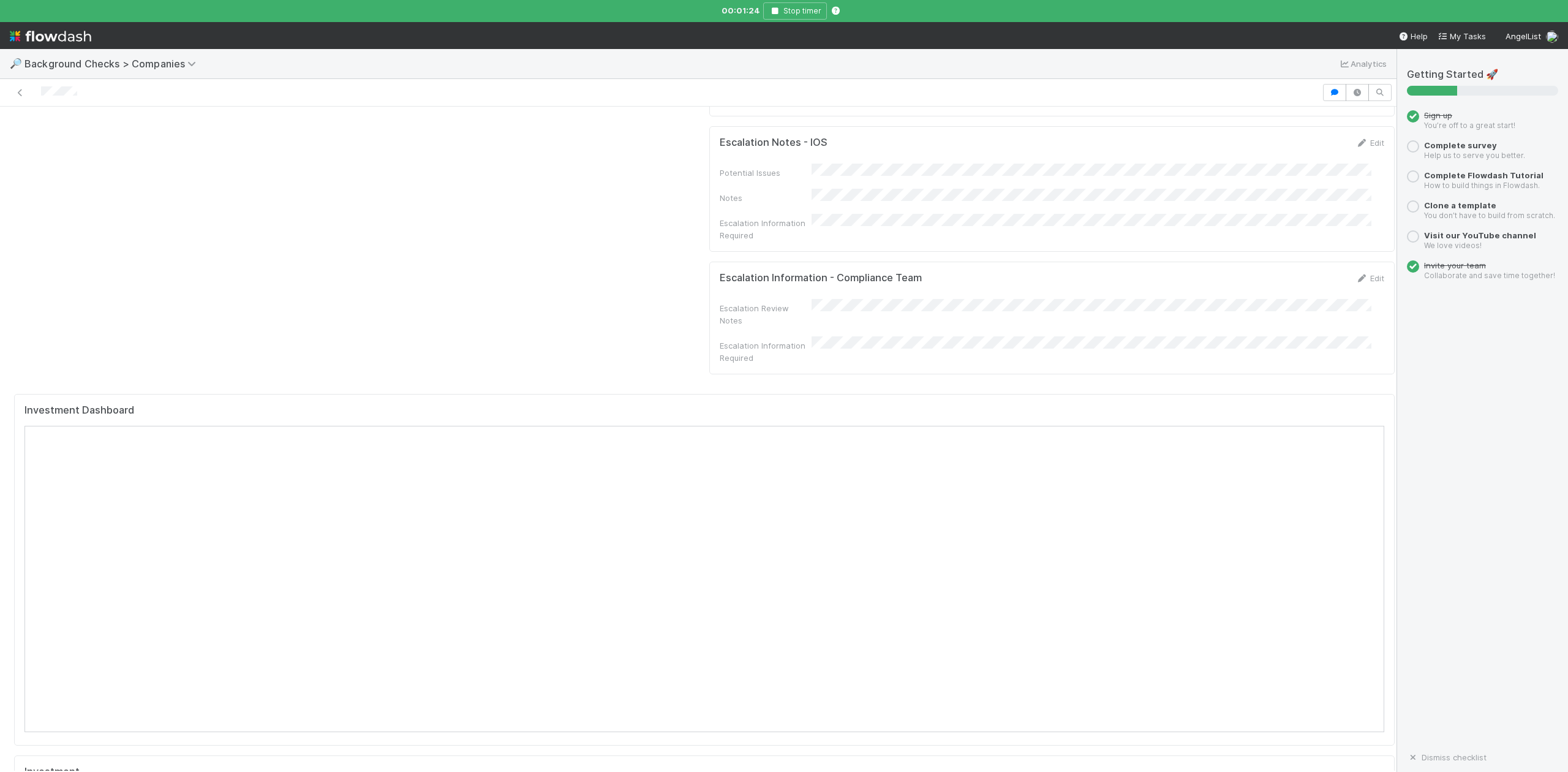
scroll to position [1062, 0]
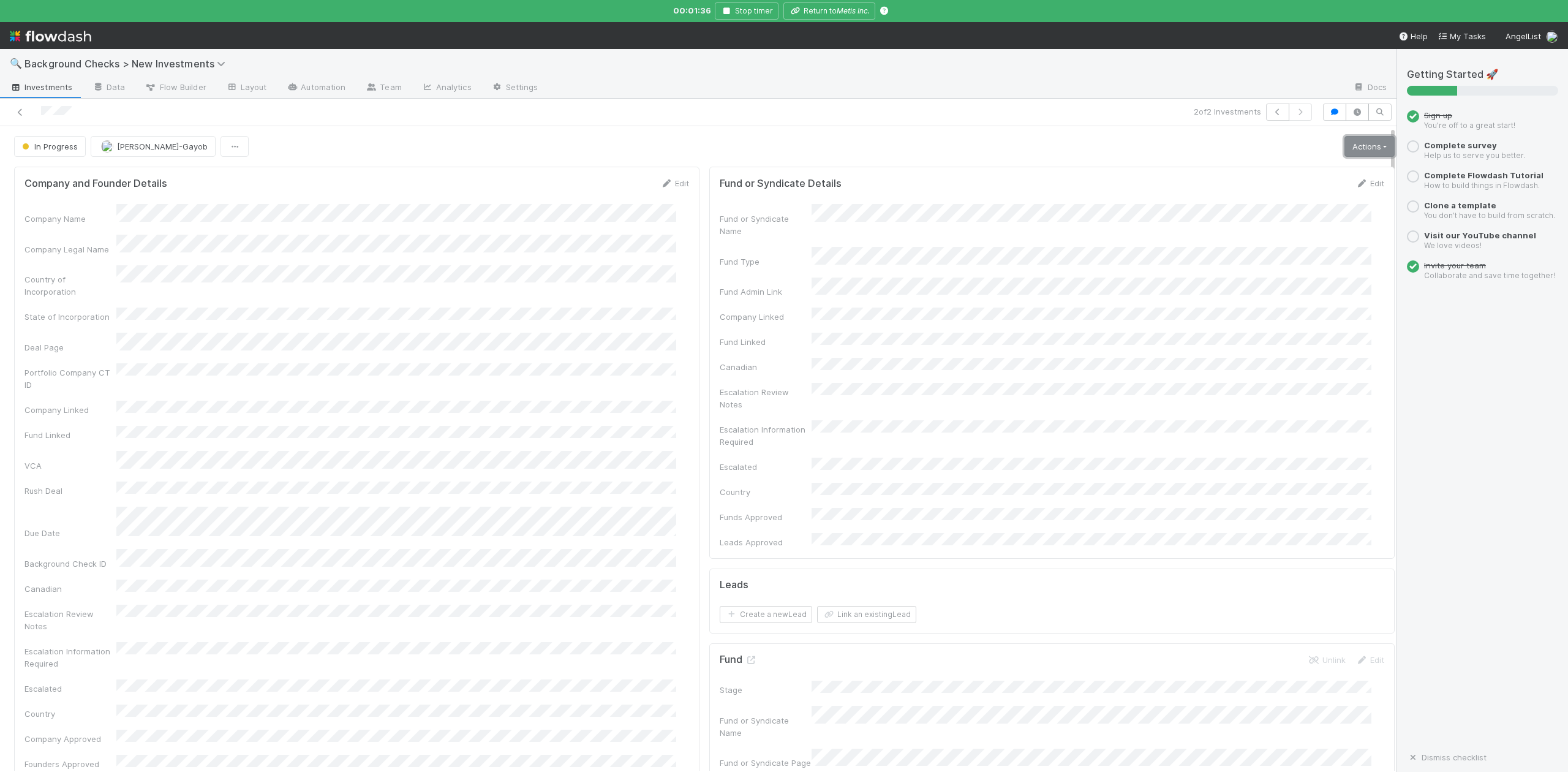
click at [1345, 145] on link "Actions" at bounding box center [1370, 146] width 51 height 21
click at [1259, 177] on button "Finish" at bounding box center [1328, 172] width 137 height 17
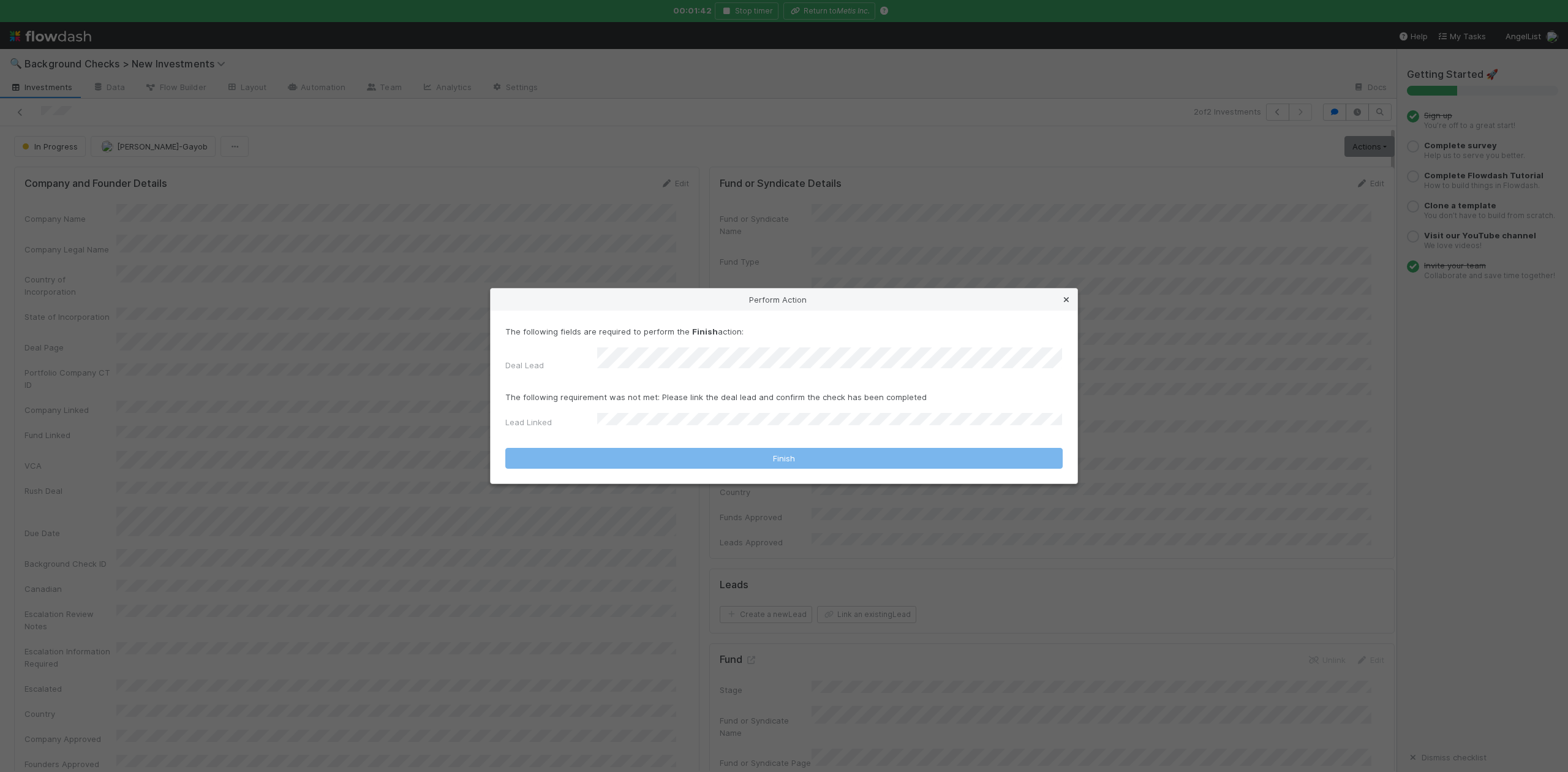
click at [1066, 303] on icon at bounding box center [1067, 300] width 12 height 8
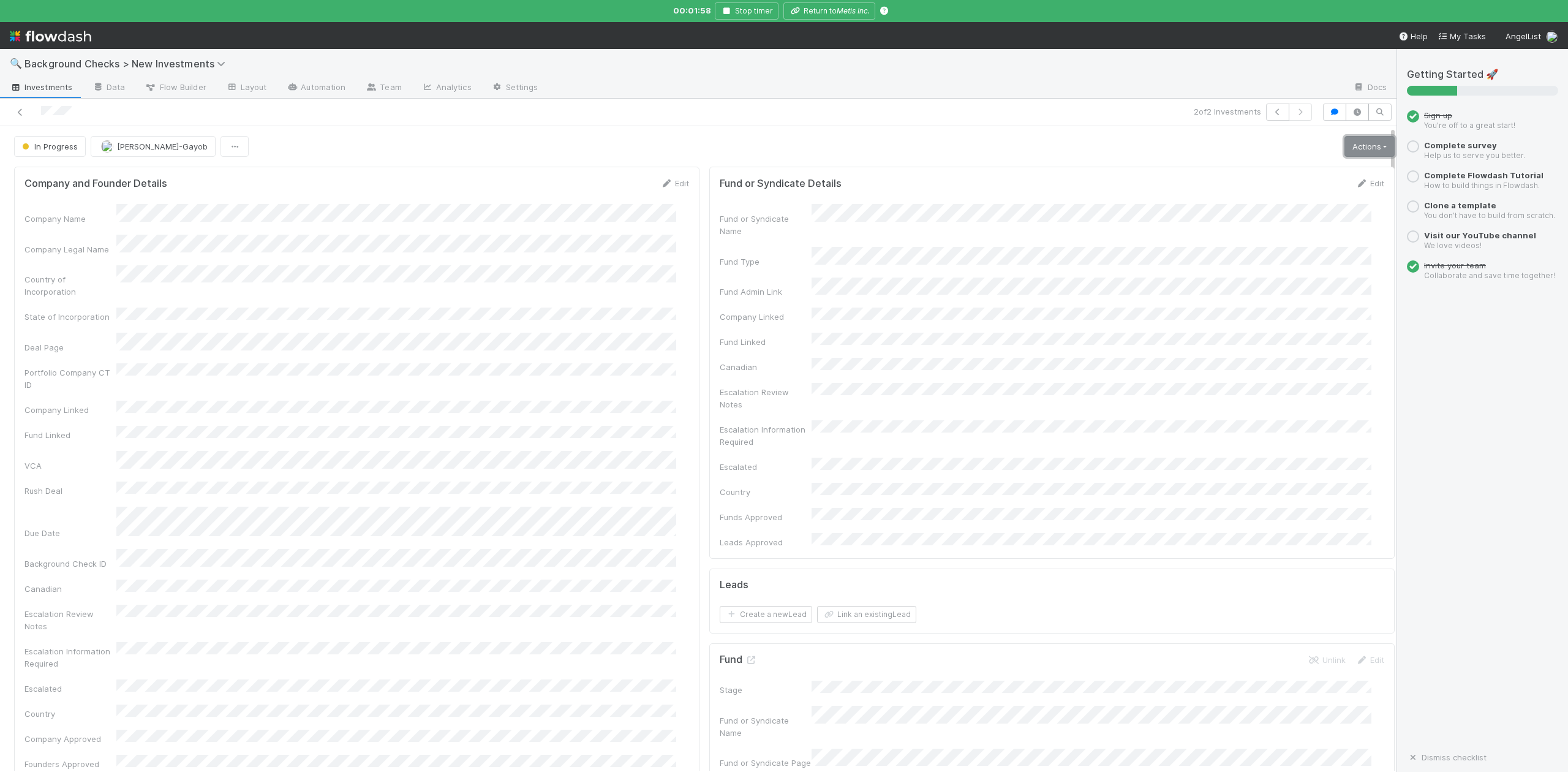
click at [1345, 149] on link "Actions" at bounding box center [1370, 146] width 51 height 21
click at [1265, 174] on button "Finish" at bounding box center [1328, 172] width 137 height 17
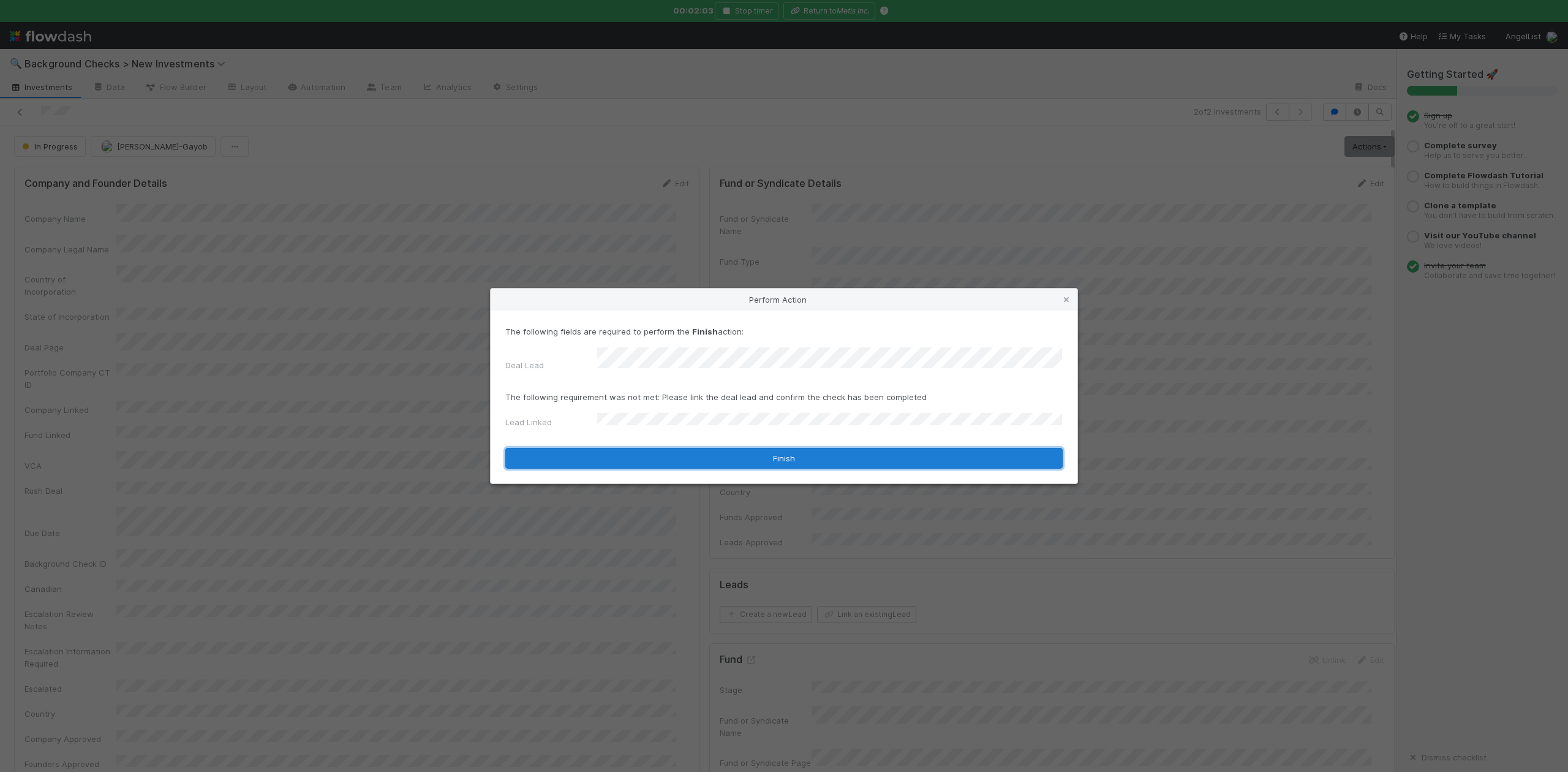
click at [612, 452] on button "Finish" at bounding box center [784, 458] width 557 height 21
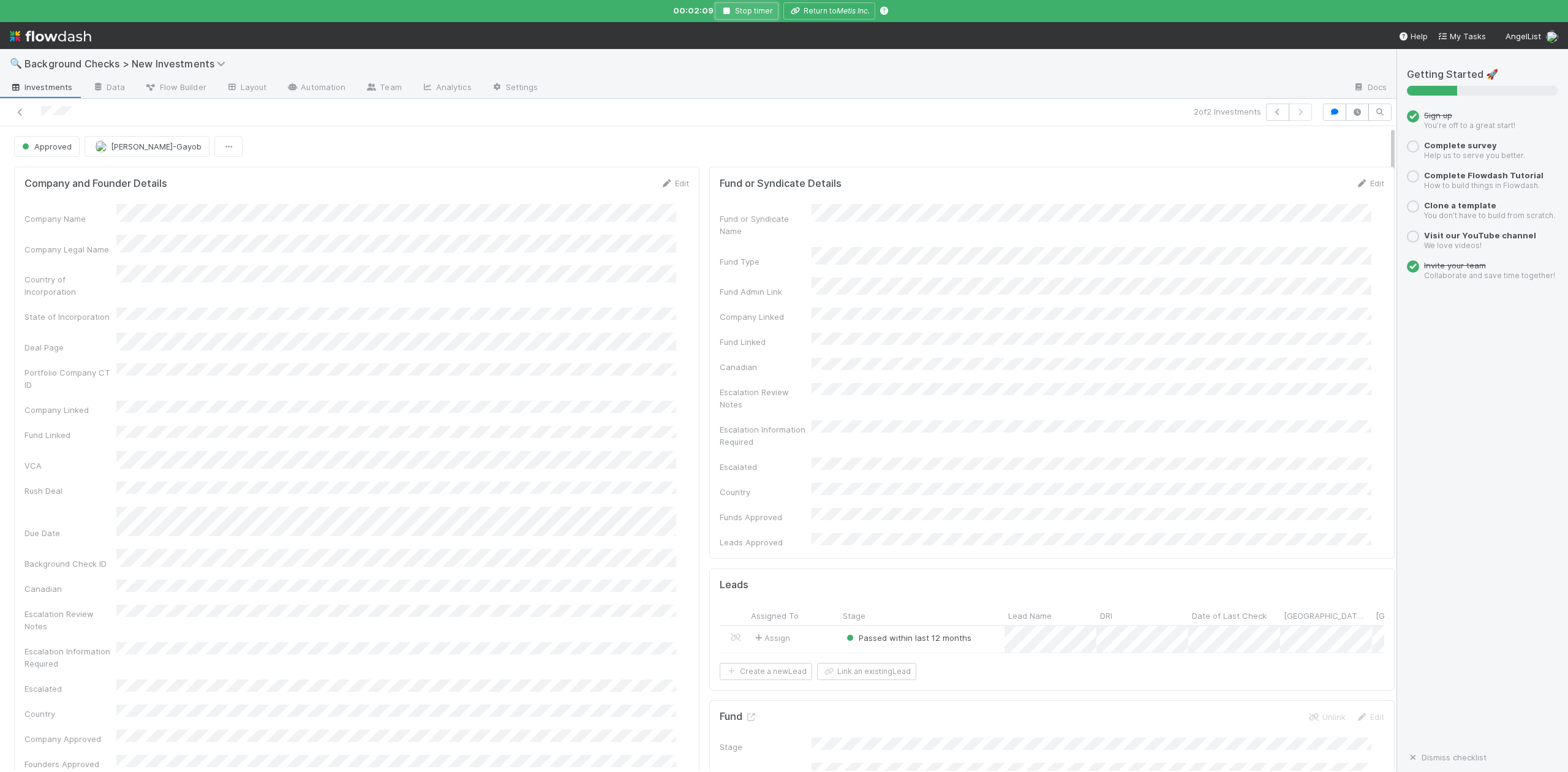
click at [726, 13] on icon "button" at bounding box center [727, 10] width 12 height 7
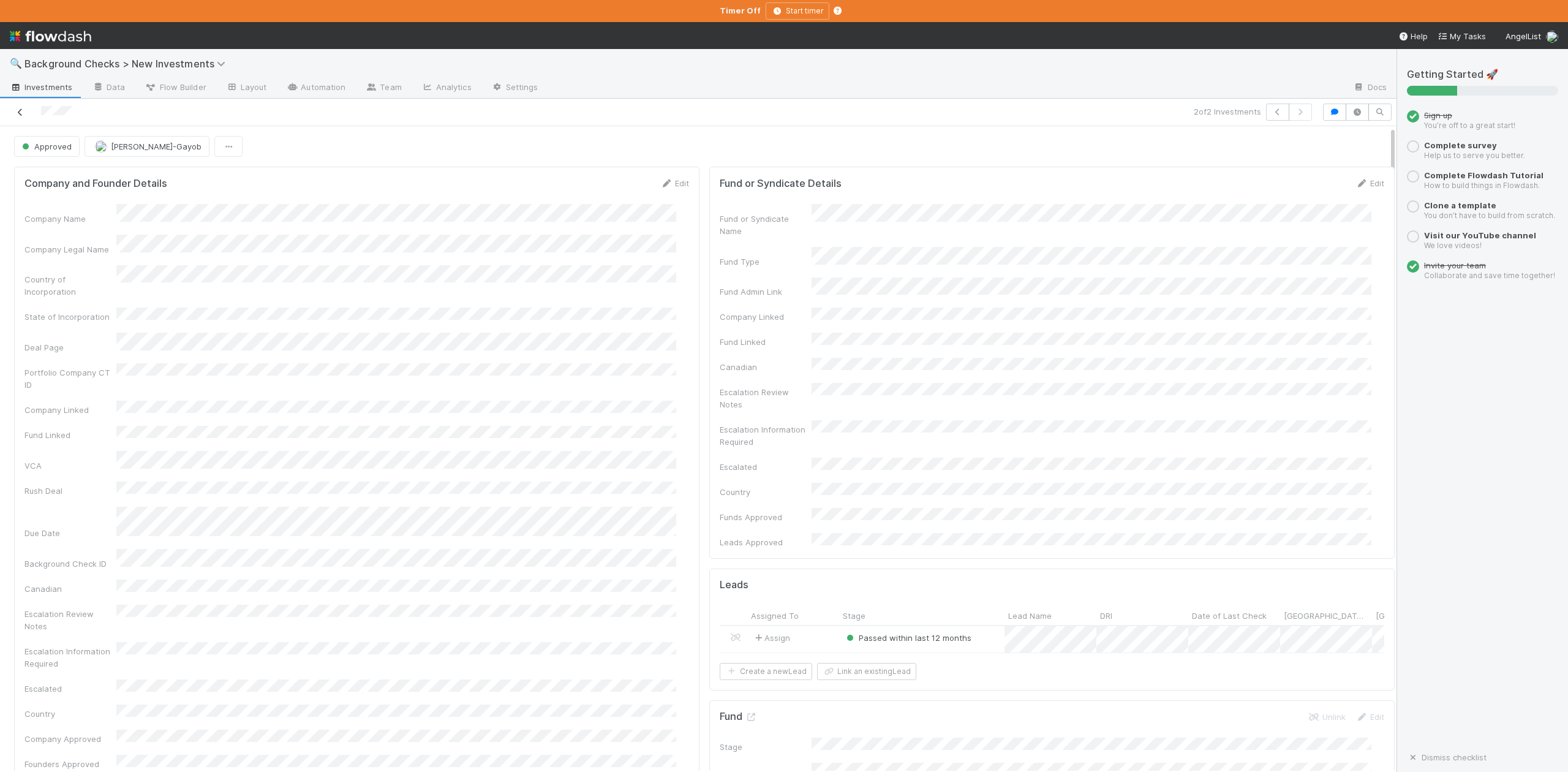
click at [17, 114] on icon at bounding box center [20, 112] width 12 height 8
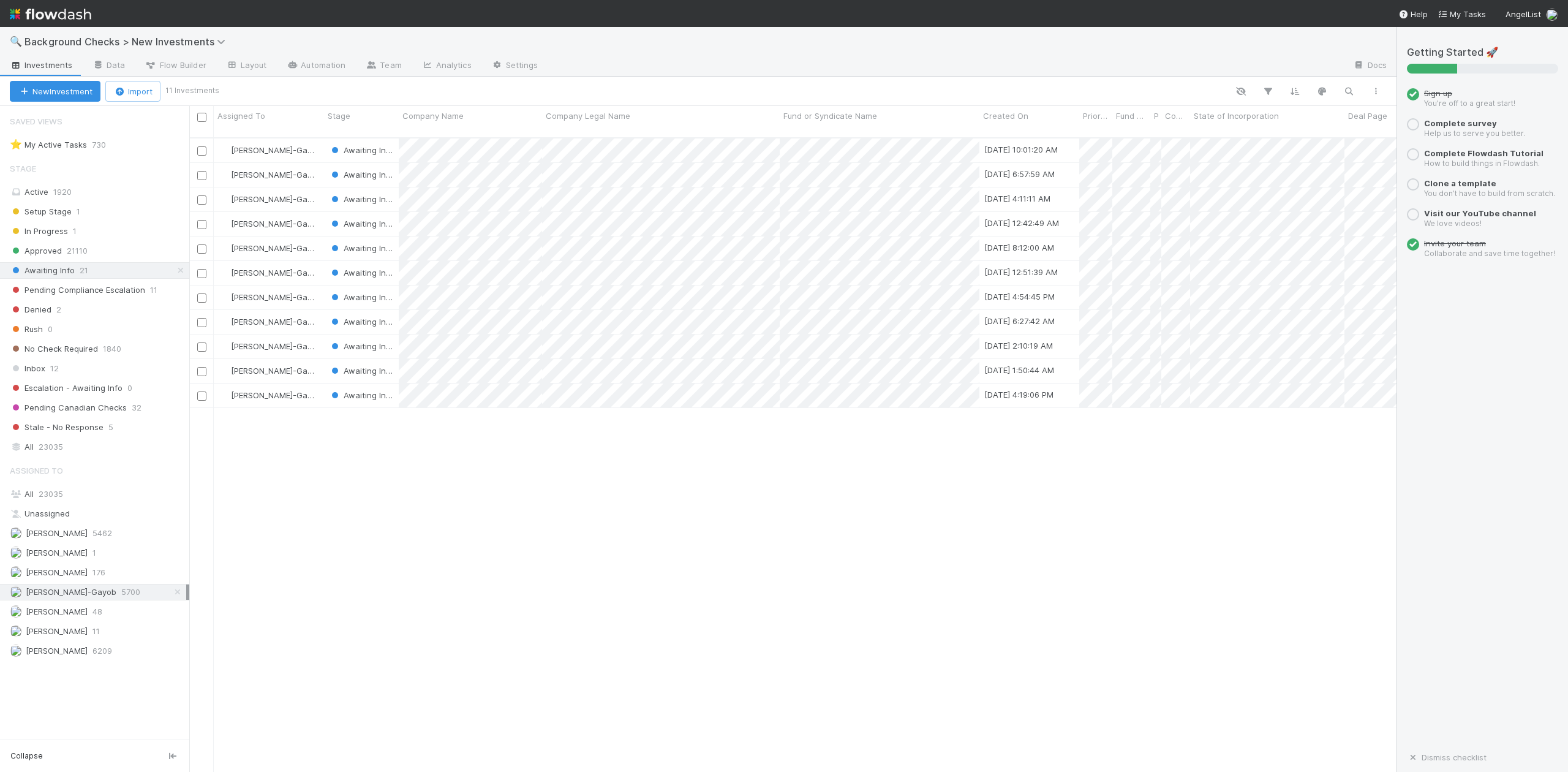
scroll to position [632, 1196]
click at [752, 535] on div "Loraine Pati-Gayob Awaiting Info 8/21/25, 10:01:20 AM 0 1 1 0 0 8/21/25, 10:59:…" at bounding box center [793, 460] width 1208 height 644
click at [570, 472] on div at bounding box center [784, 386] width 1568 height 772
click at [482, 508] on div "Loraine Pati-Gayob Awaiting Info 8/21/25, 10:01:20 AM 0 1 1 0 0 8/21/25, 10:59:…" at bounding box center [793, 460] width 1208 height 644
click at [459, 584] on div at bounding box center [784, 386] width 1568 height 772
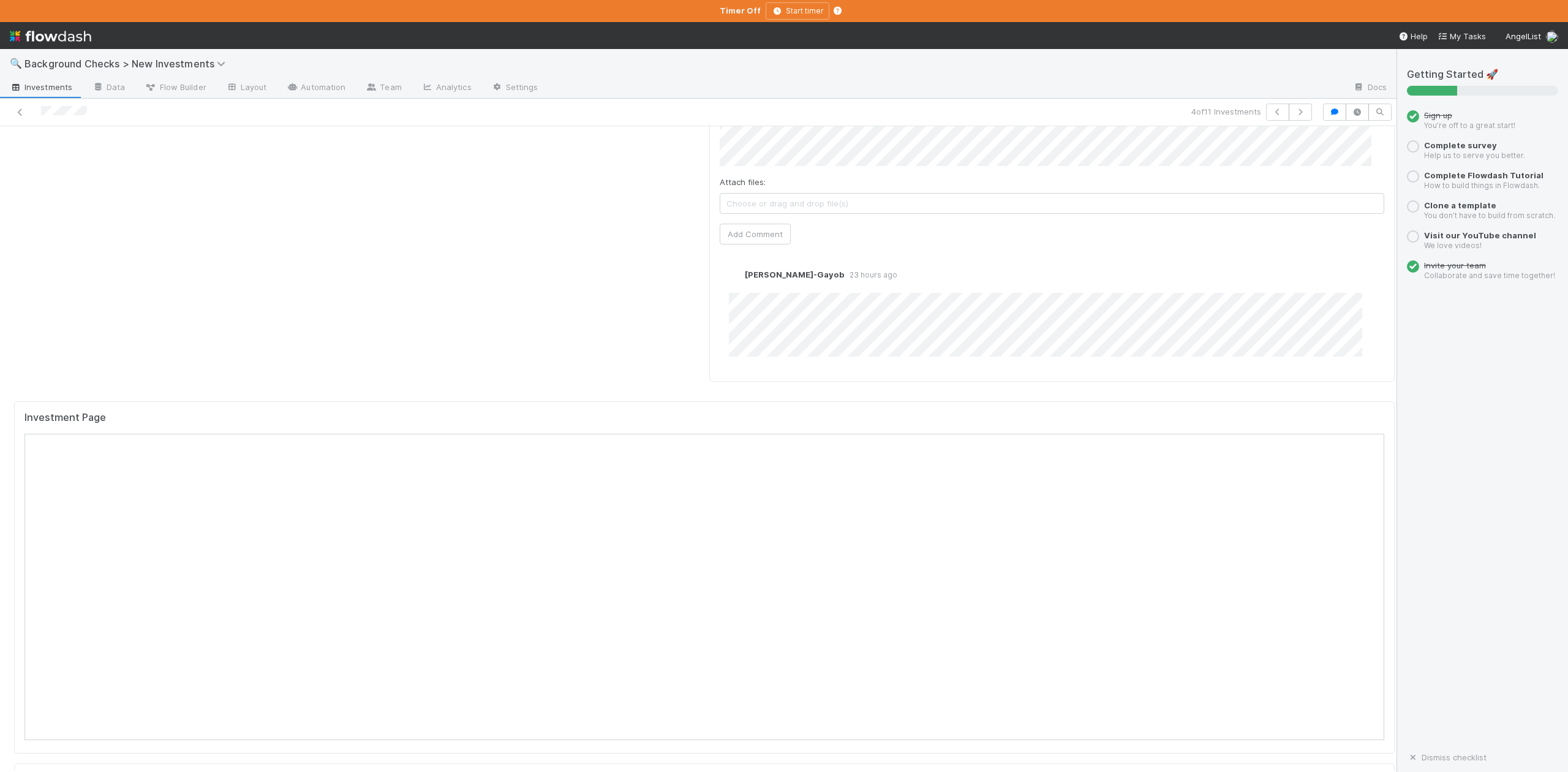
scroll to position [1062, 0]
click at [1294, 111] on icon "button" at bounding box center [1300, 111] width 12 height 7
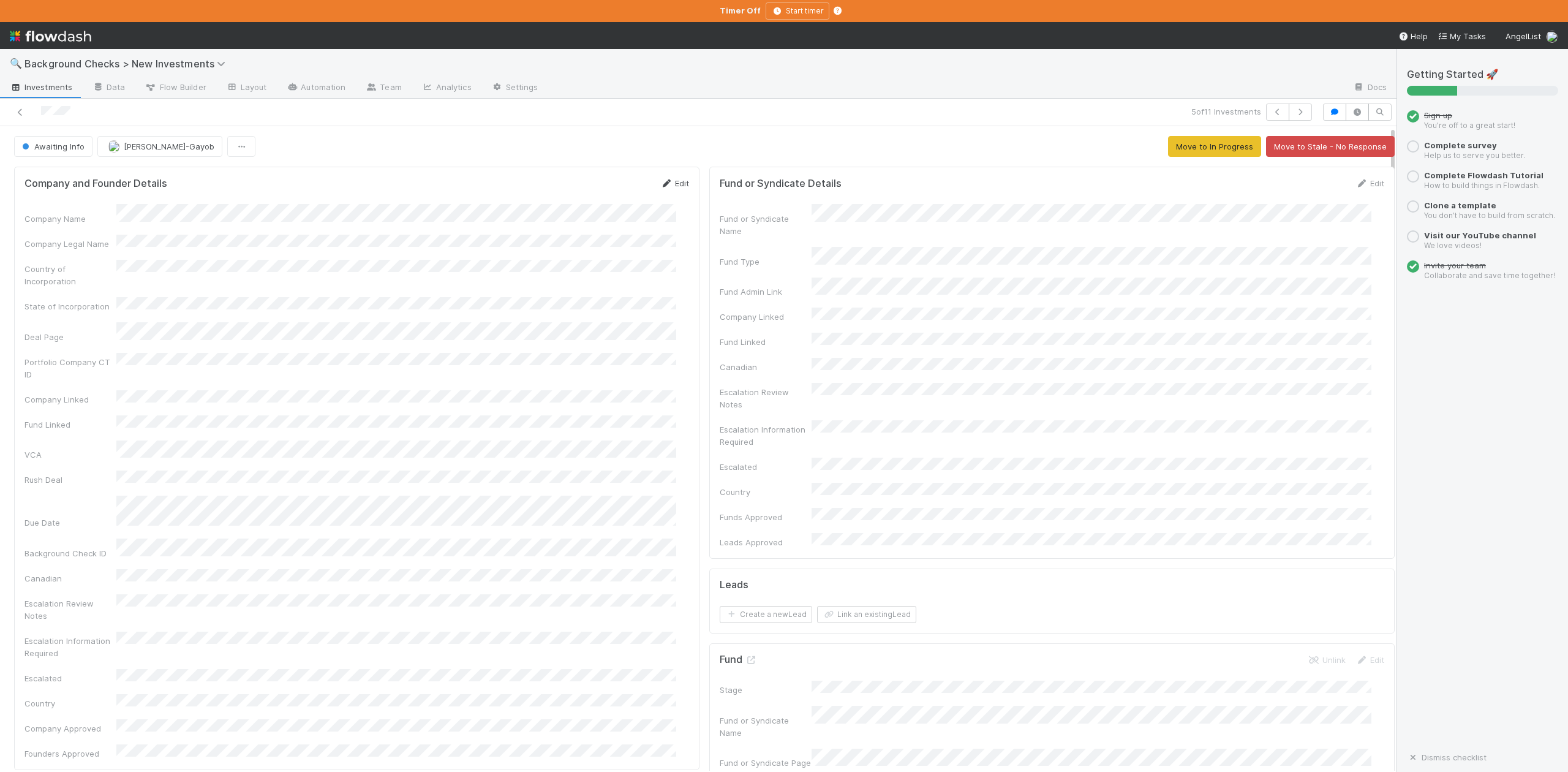
click at [668, 184] on link "Edit" at bounding box center [675, 183] width 29 height 10
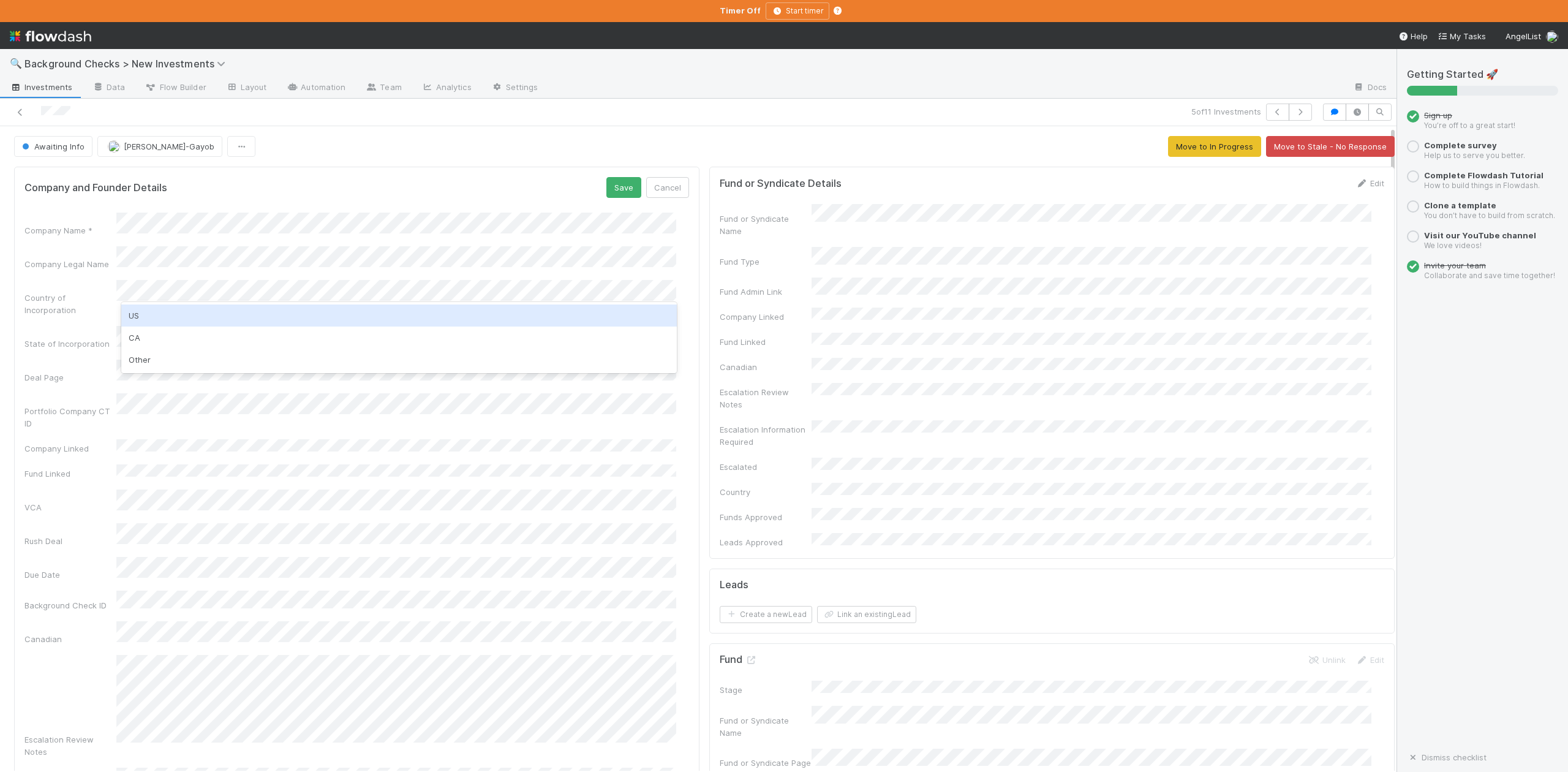
click at [140, 312] on div "US" at bounding box center [398, 315] width 555 height 22
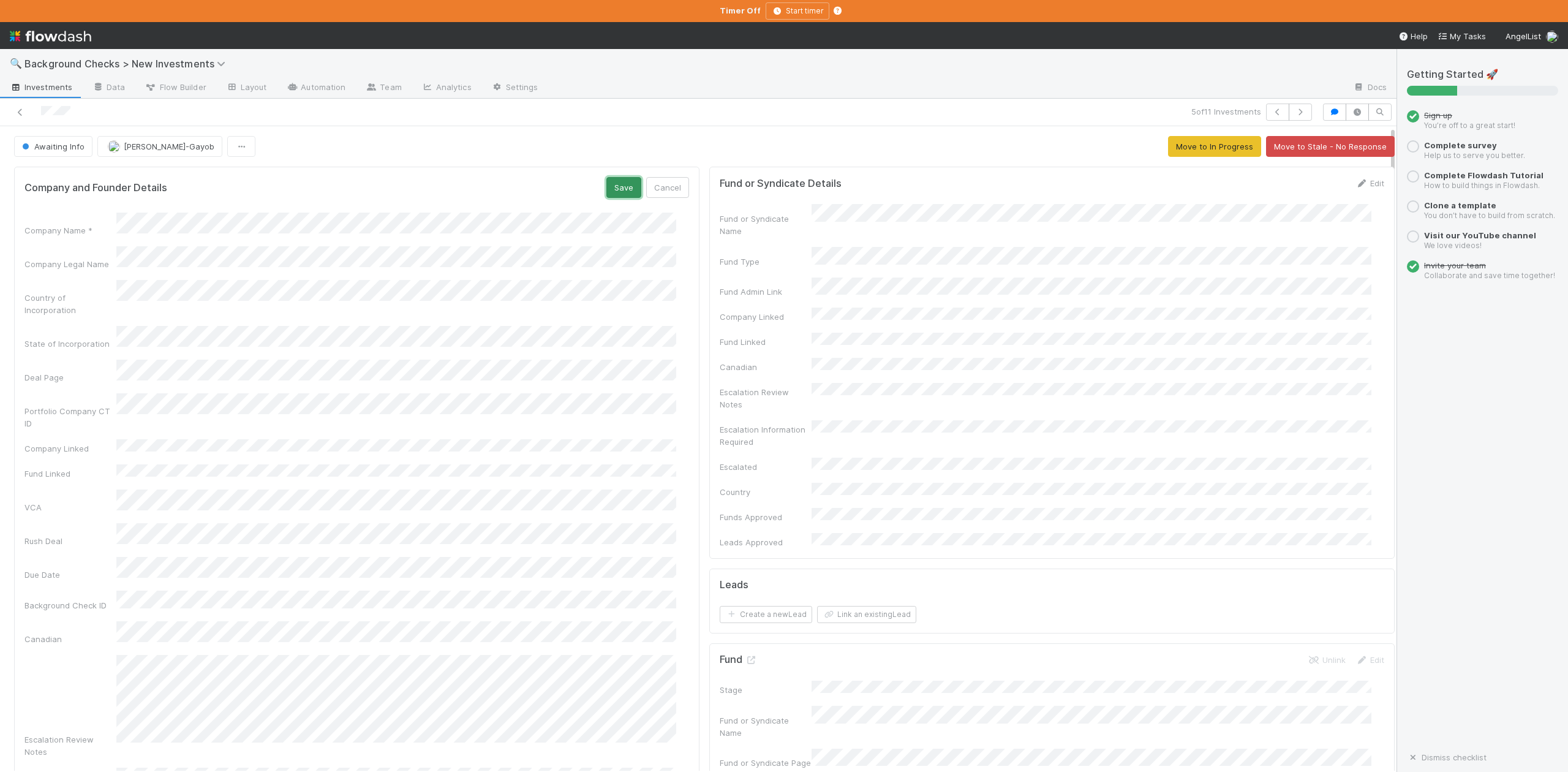
click at [606, 191] on button "Save" at bounding box center [623, 188] width 35 height 21
click at [62, 146] on span "Awaiting Info" at bounding box center [51, 146] width 65 height 10
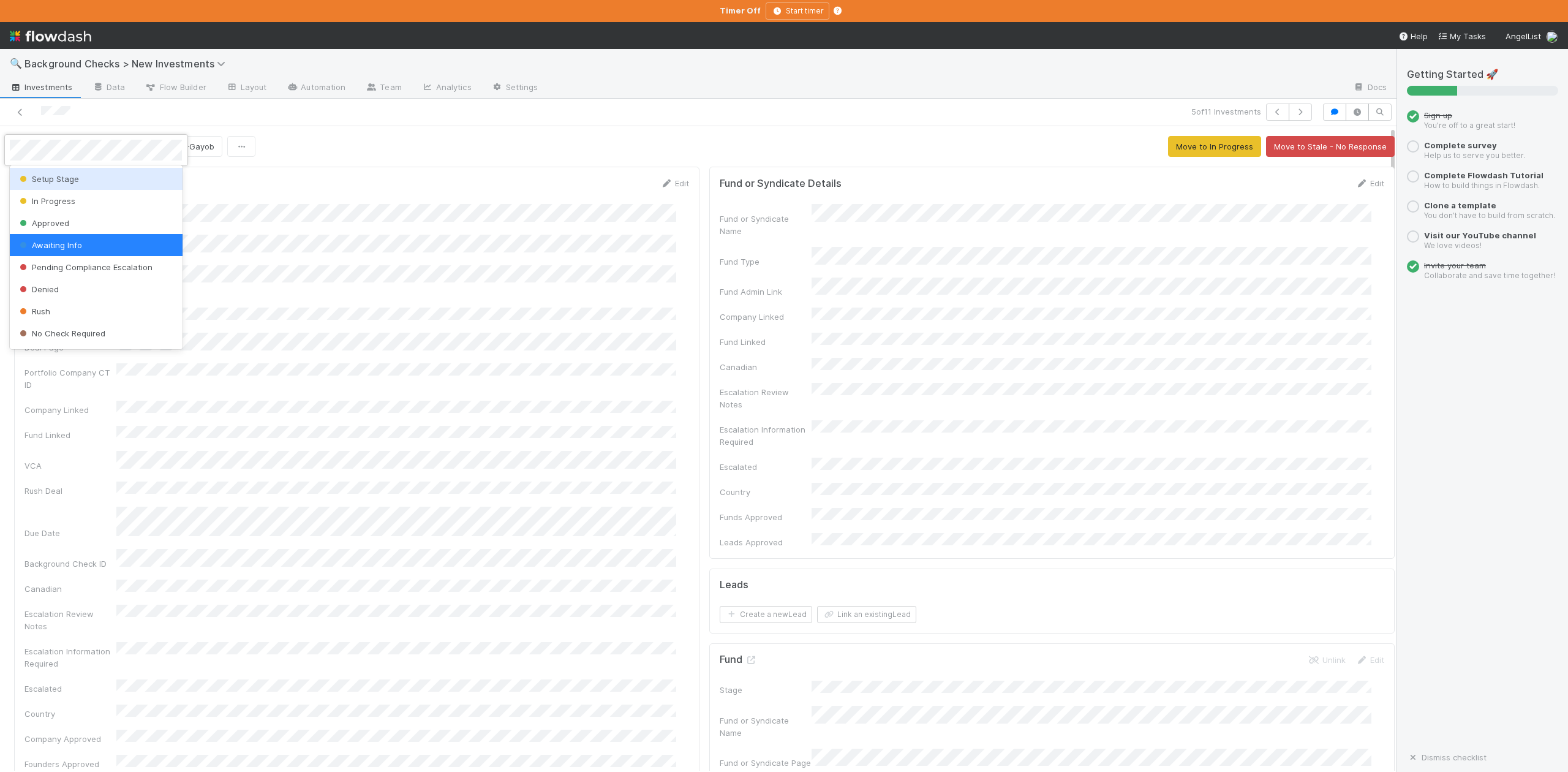
click at [74, 174] on span "Setup Stage" at bounding box center [48, 179] width 62 height 10
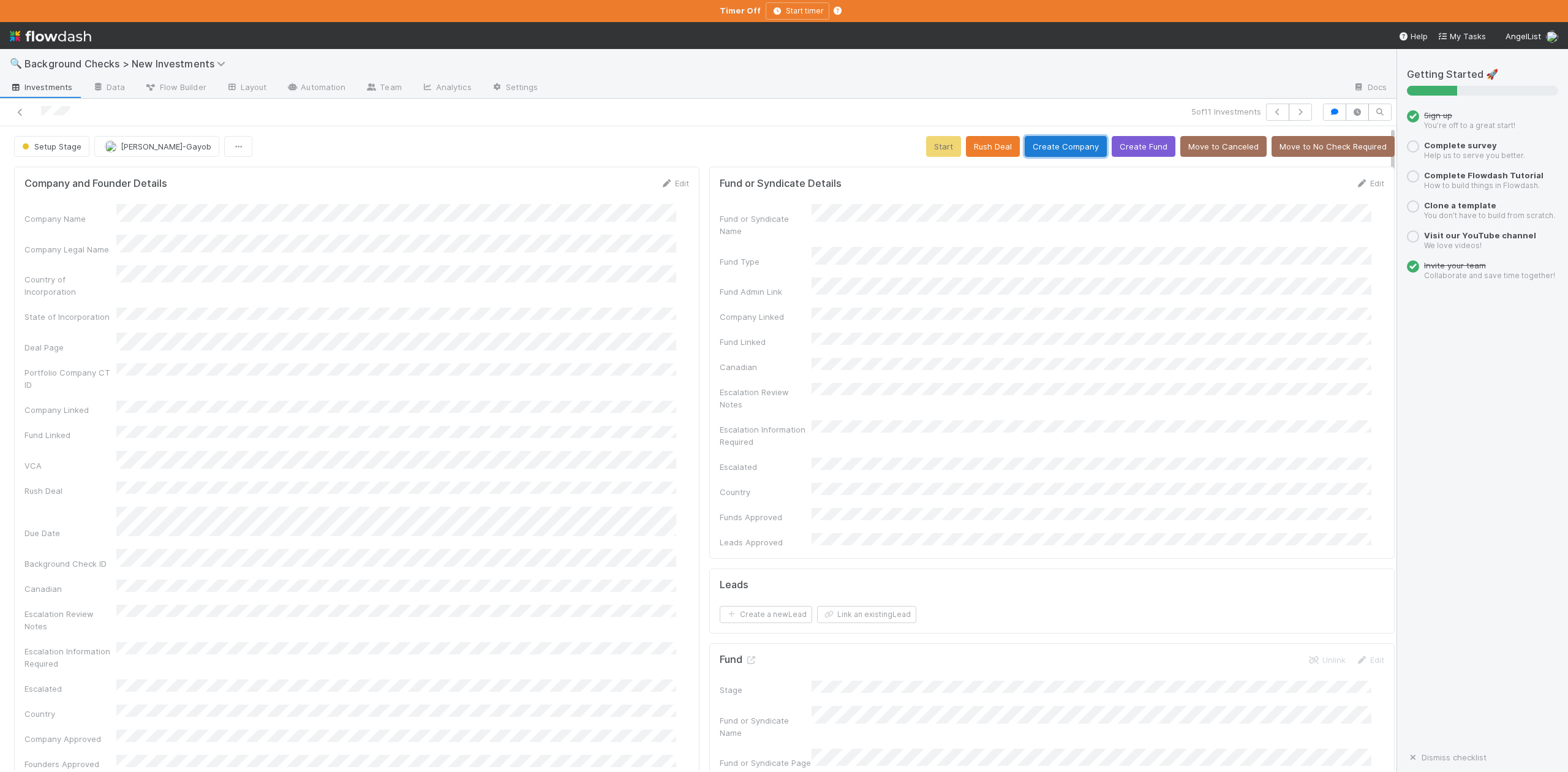
click at [1040, 146] on button "Create Company" at bounding box center [1065, 146] width 82 height 21
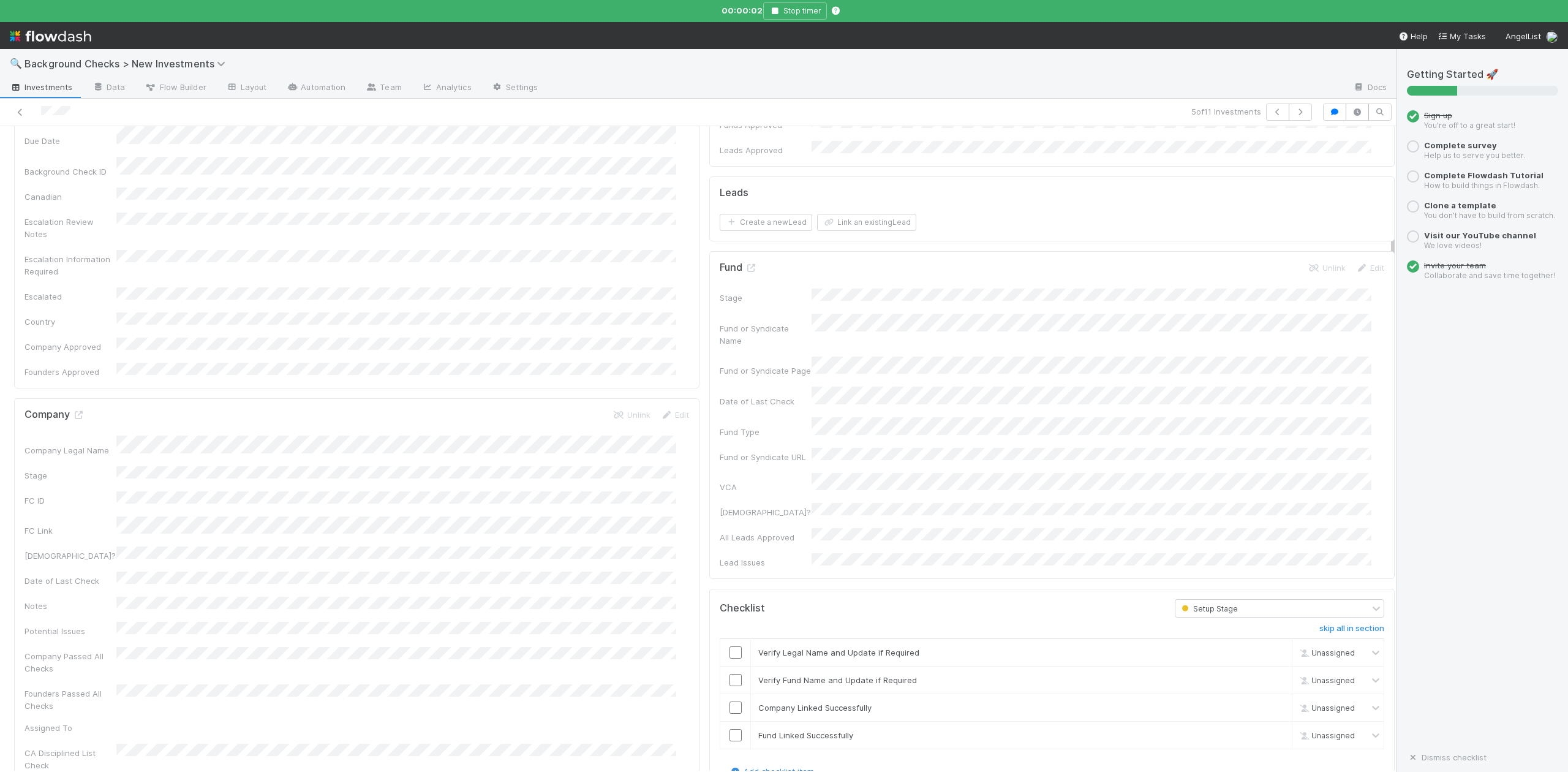
scroll to position [490, 0]
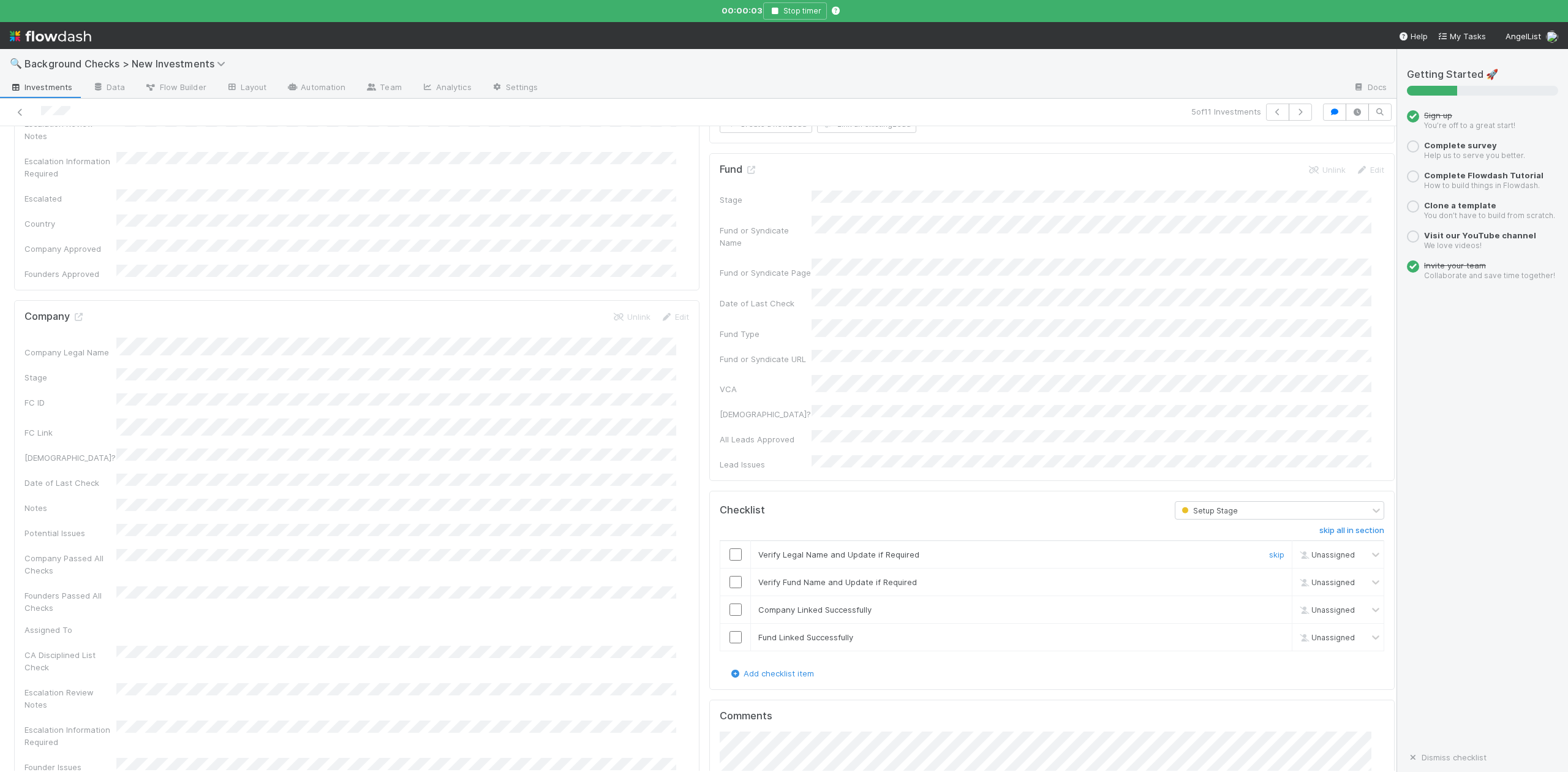
click at [730, 549] on input "checkbox" at bounding box center [736, 555] width 12 height 12
click at [730, 576] on input "checkbox" at bounding box center [736, 582] width 12 height 12
click at [730, 603] on input "checkbox" at bounding box center [736, 609] width 12 height 12
click at [731, 631] on div at bounding box center [735, 637] width 30 height 12
click at [730, 631] on input "checkbox" at bounding box center [736, 637] width 12 height 12
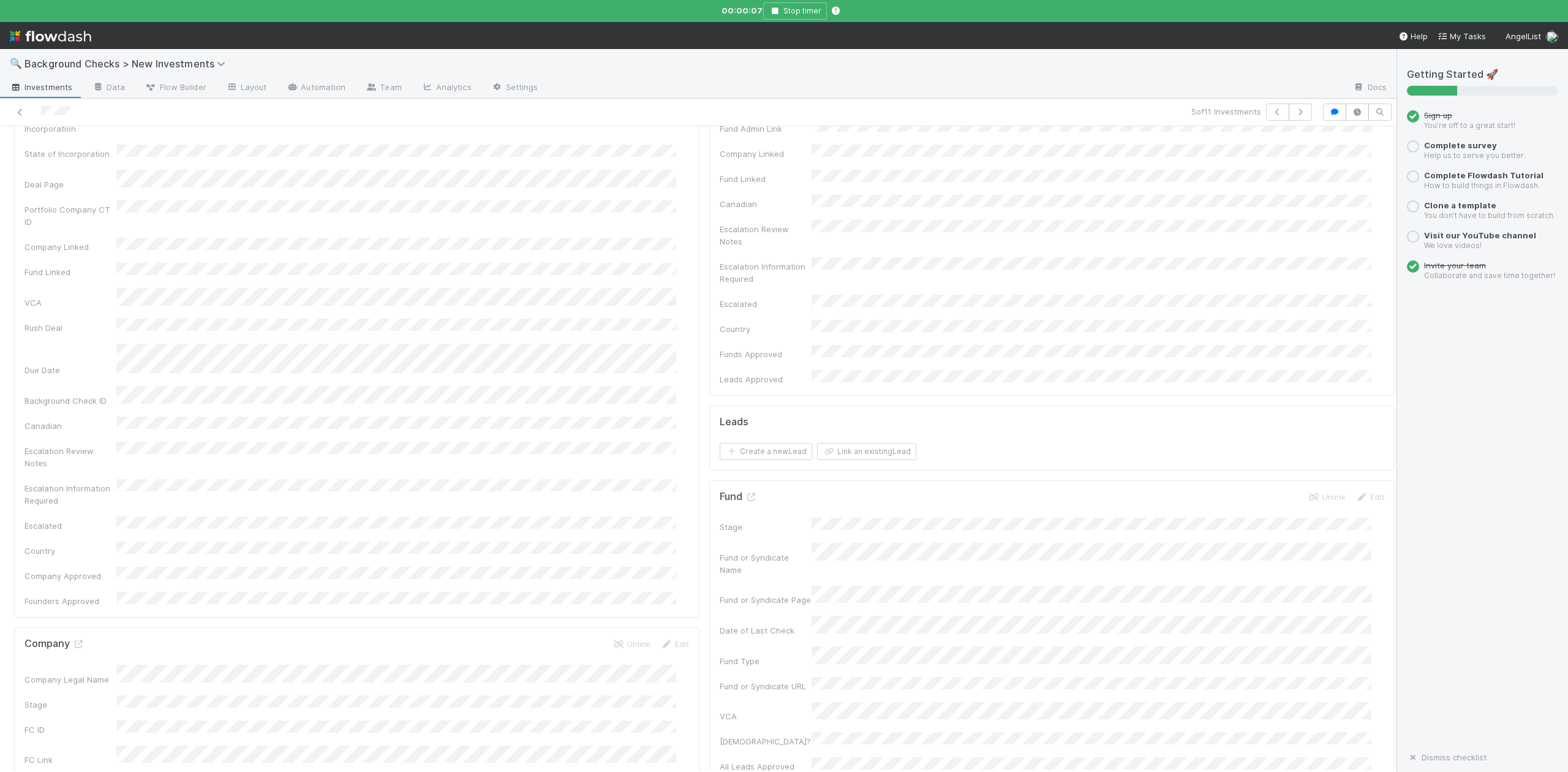
scroll to position [0, 0]
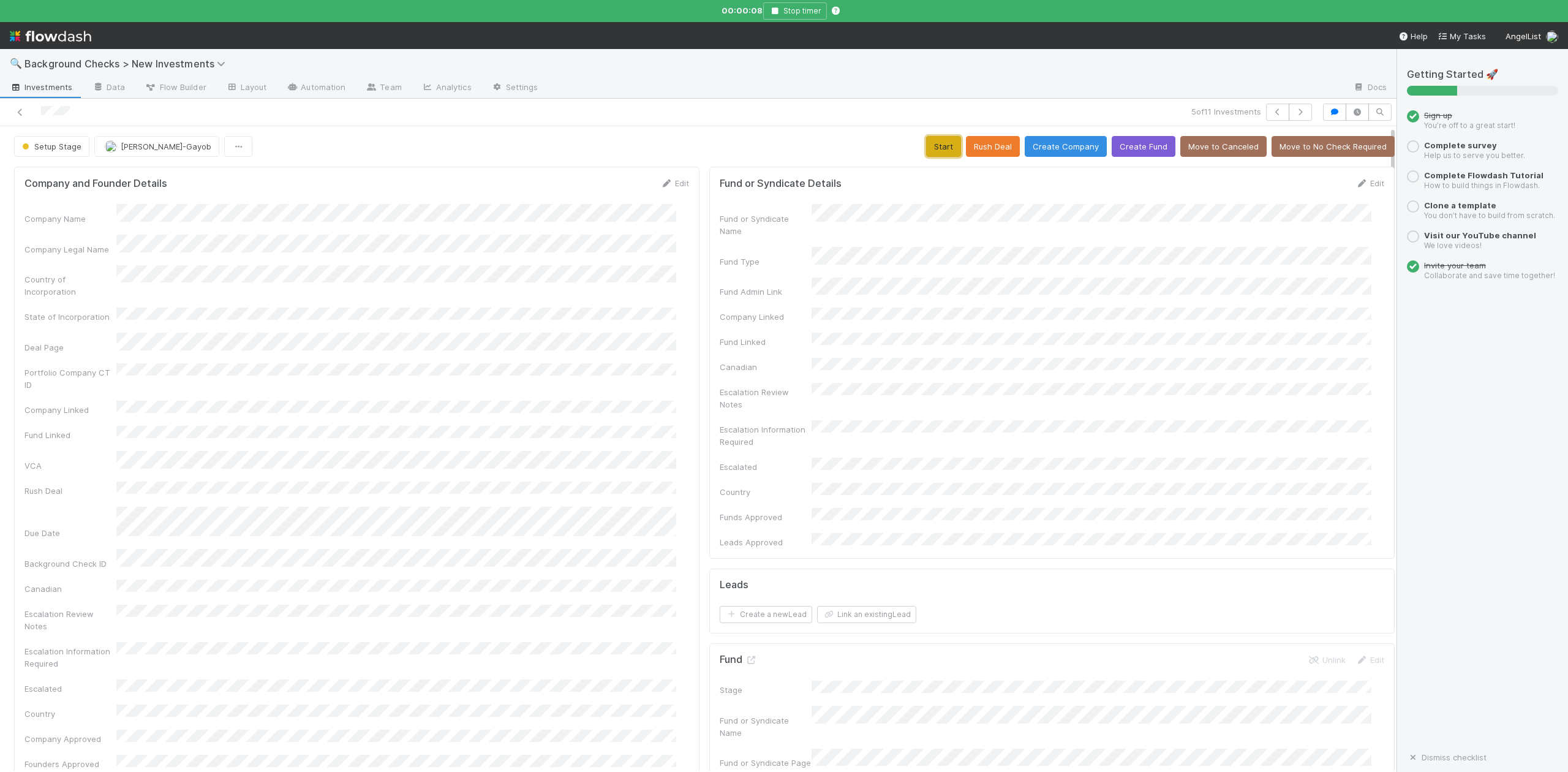
click at [926, 148] on button "Start" at bounding box center [943, 146] width 35 height 21
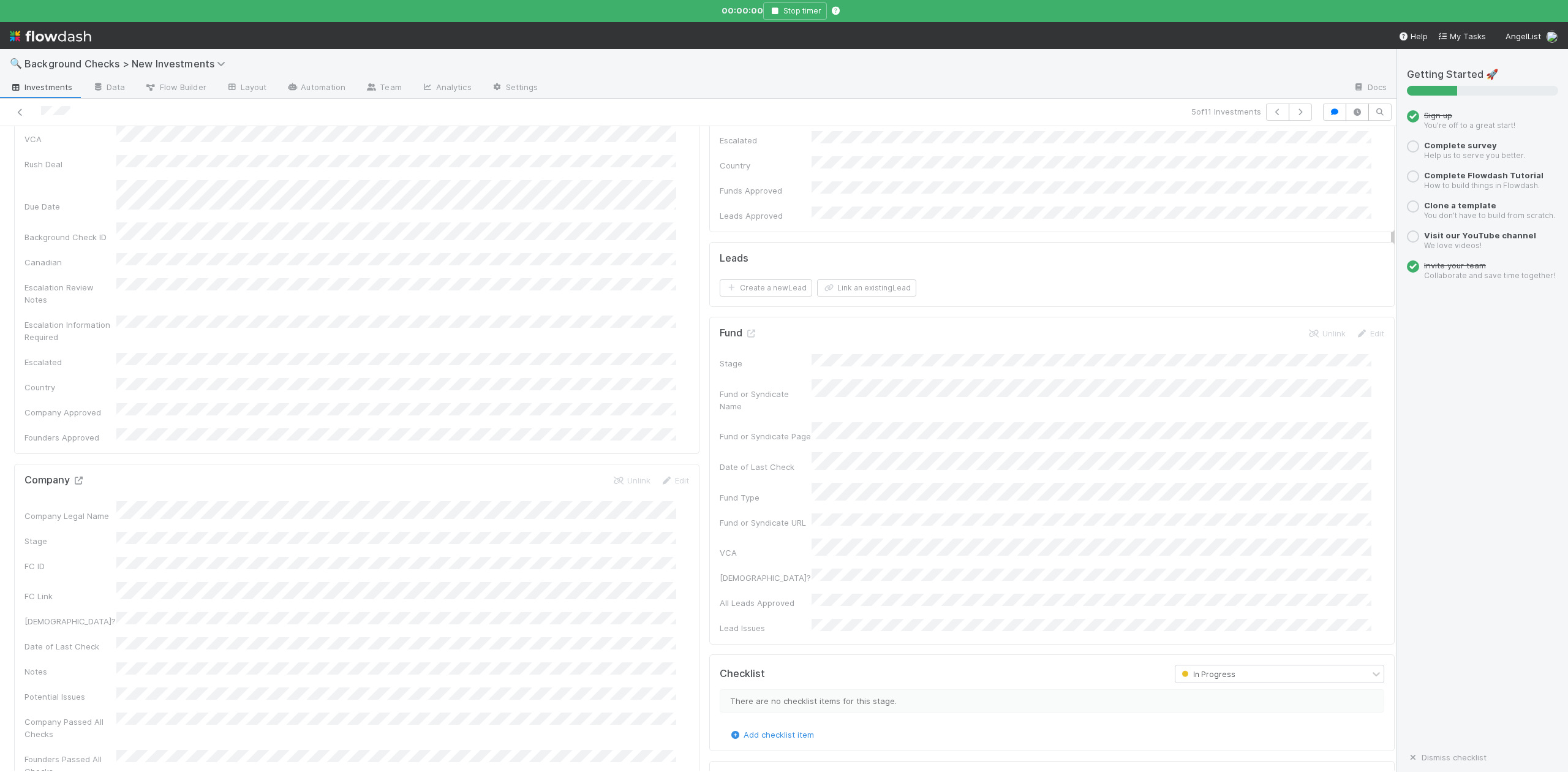
click at [76, 476] on icon at bounding box center [79, 480] width 12 height 8
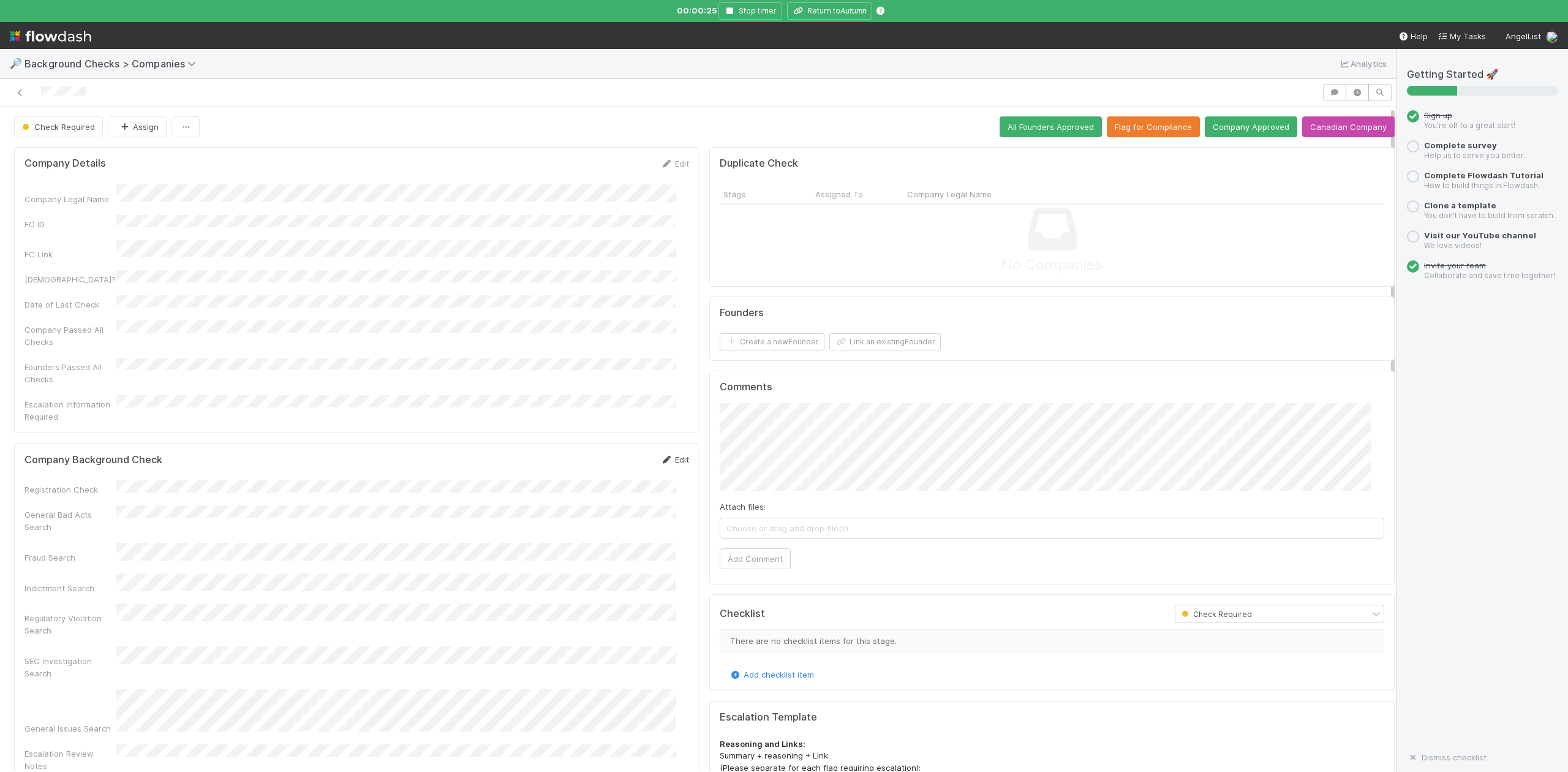
click at [669, 454] on link "Edit" at bounding box center [675, 459] width 29 height 10
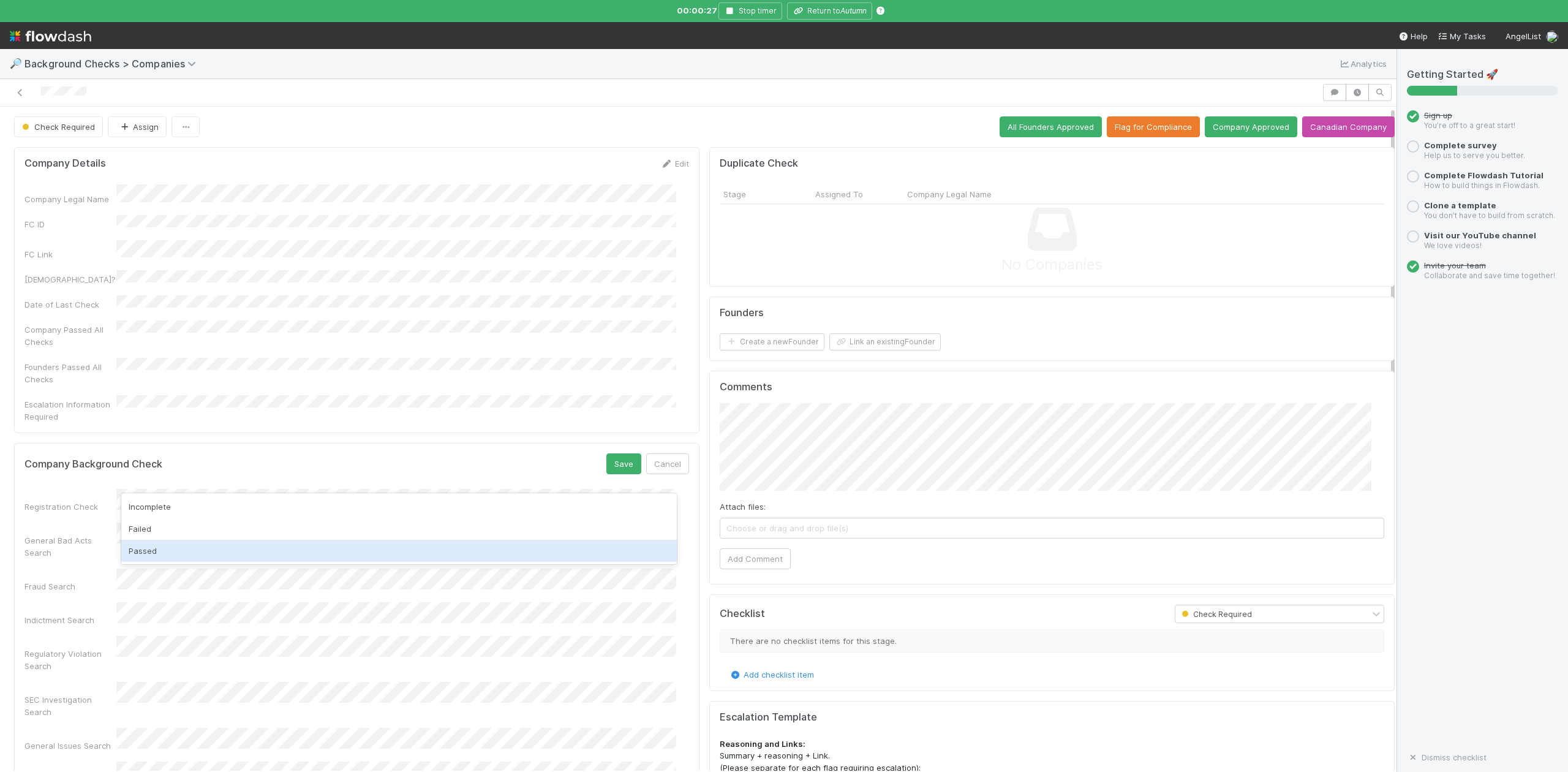
click at [142, 549] on div "Passed" at bounding box center [398, 551] width 555 height 22
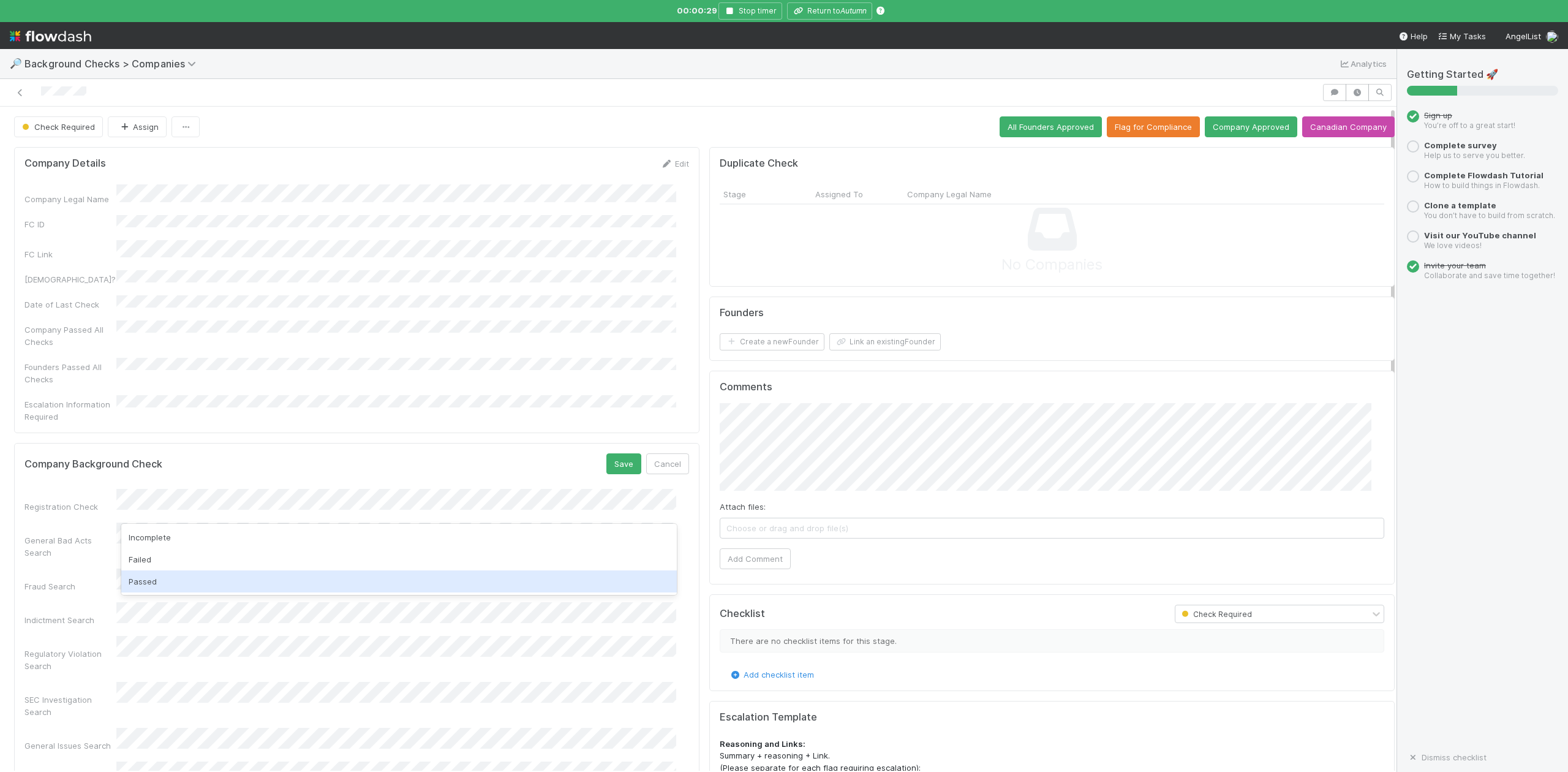
click at [139, 577] on div "Passed" at bounding box center [398, 581] width 555 height 22
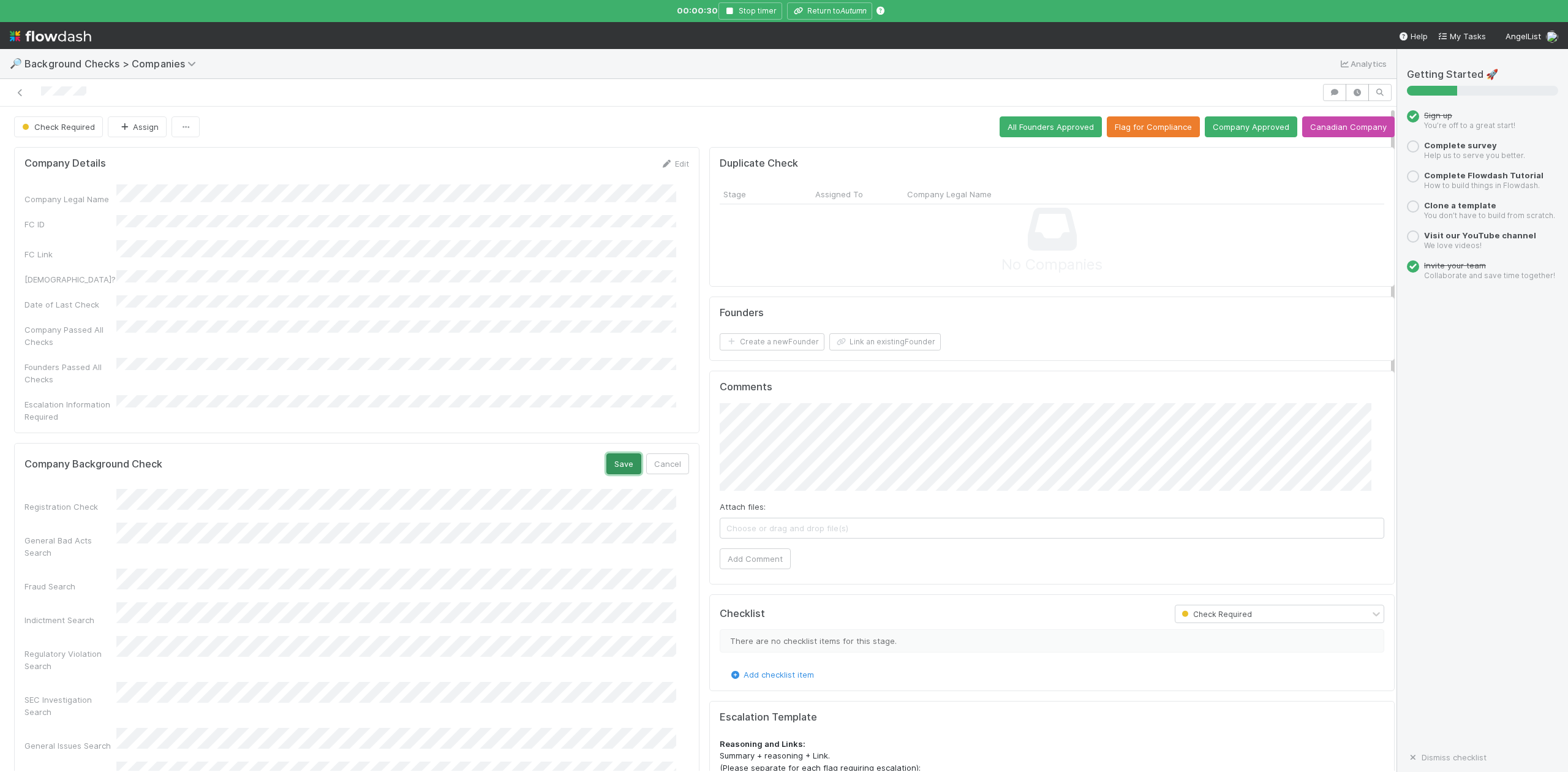
click at [608, 454] on button "Save" at bounding box center [623, 464] width 35 height 21
click at [859, 344] on button "Link an existing Founder" at bounding box center [885, 342] width 111 height 17
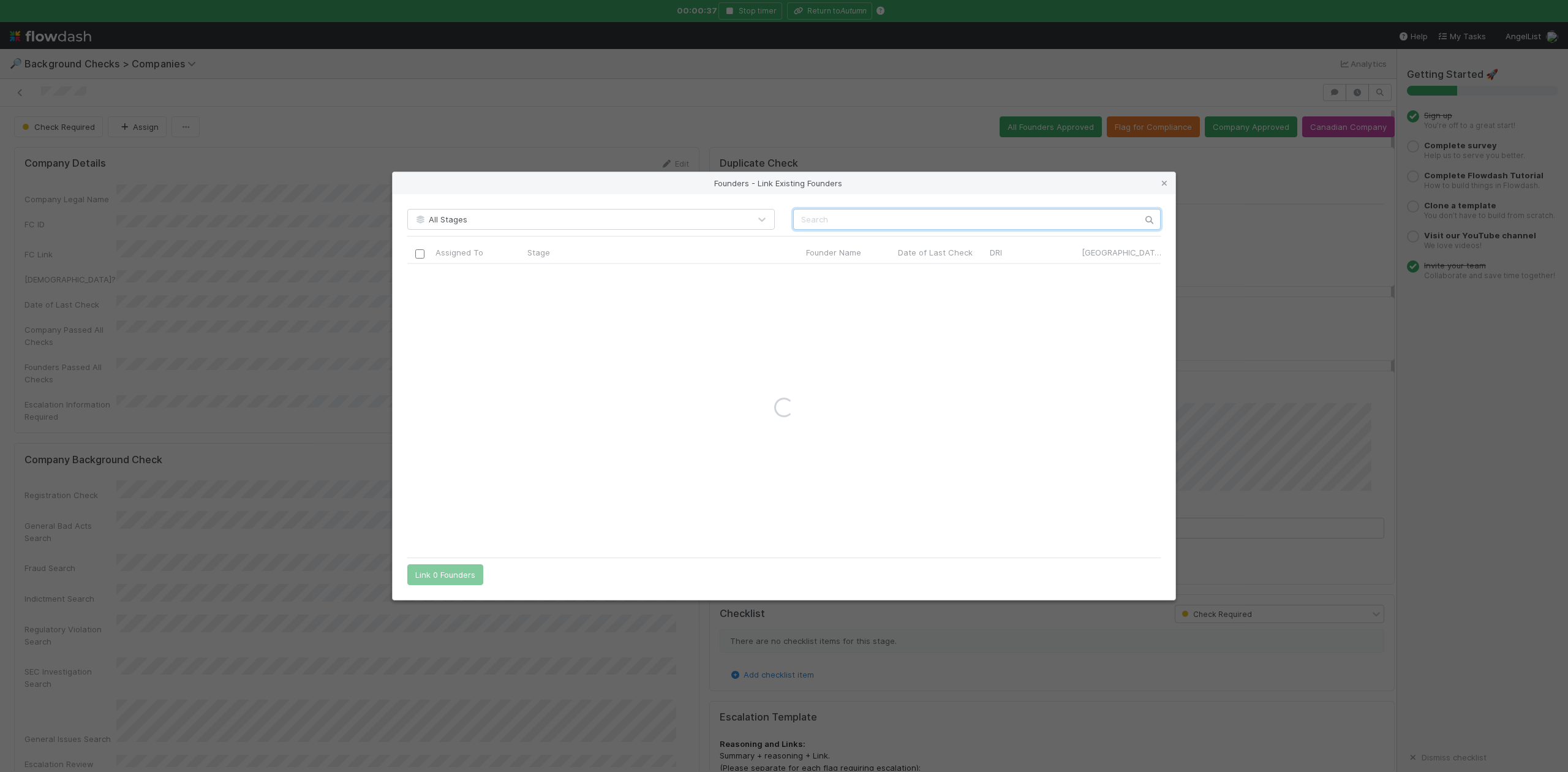
click at [815, 219] on input "text" at bounding box center [977, 219] width 367 height 21
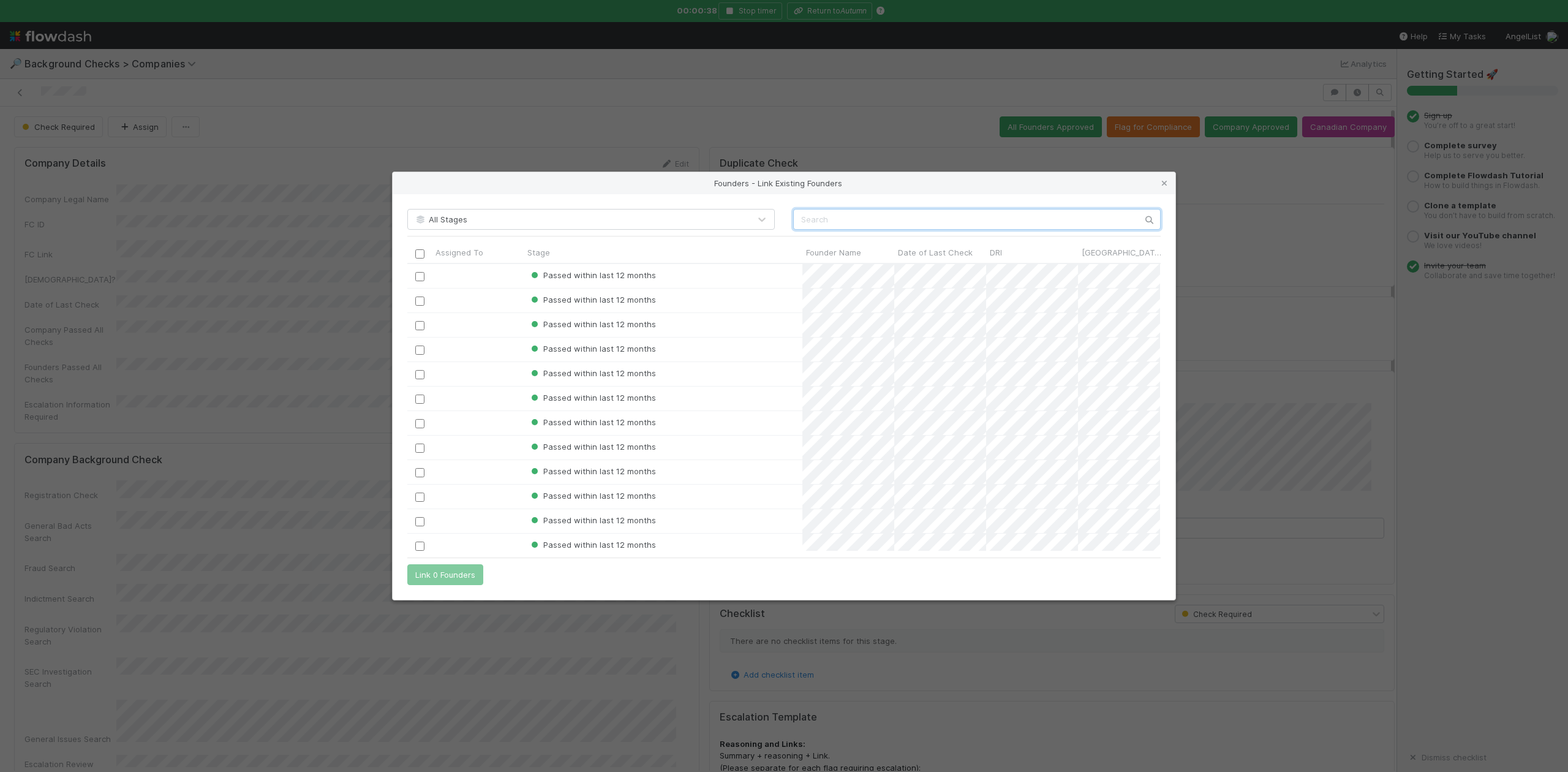
scroll to position [275, 741]
paste input "Ayush Rodrigues"
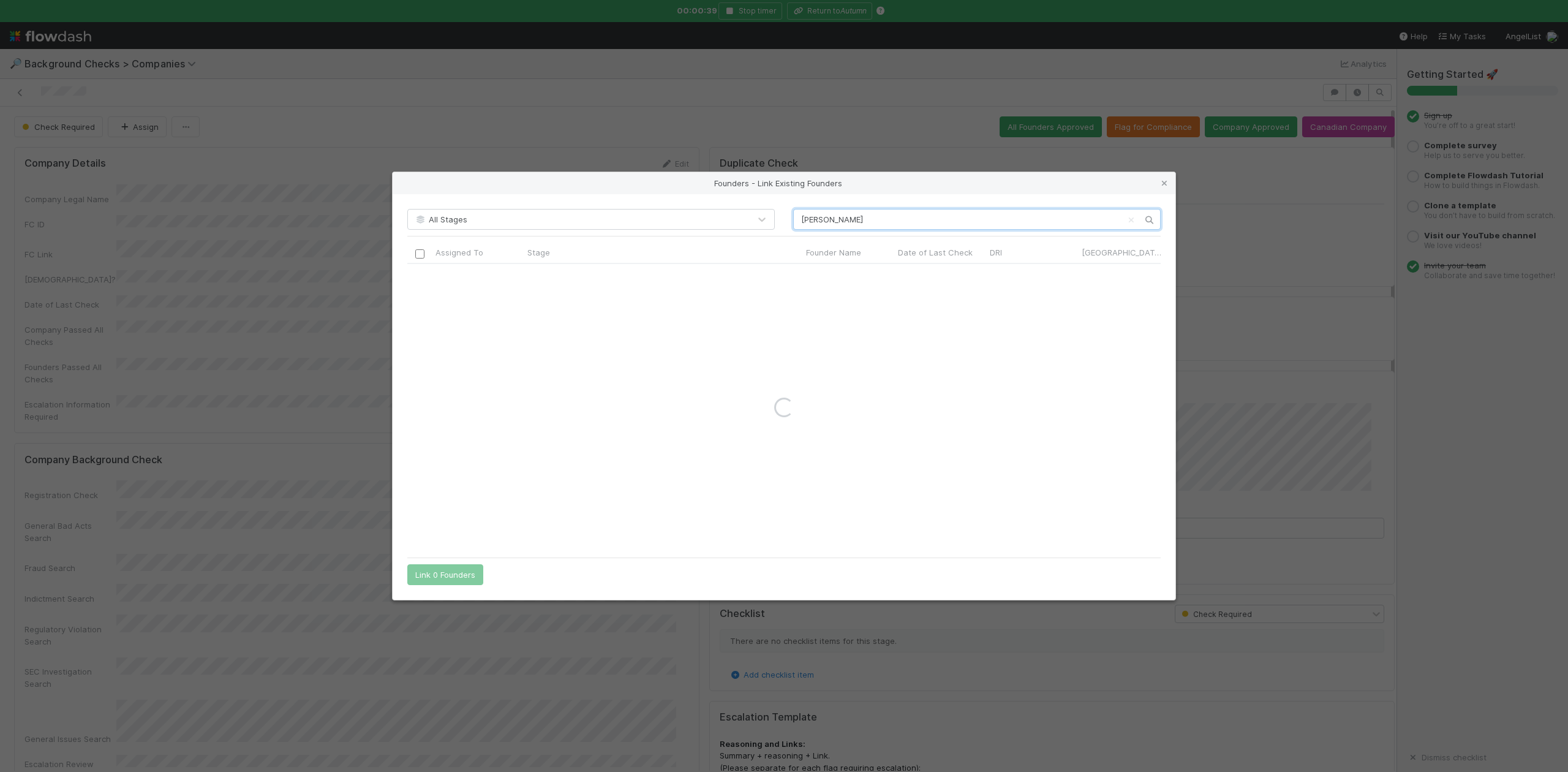
click at [802, 216] on input "Ayush Rodrigues" at bounding box center [977, 219] width 367 height 21
click at [879, 216] on input "Ayush Rodrigues" at bounding box center [977, 219] width 367 height 21
type input "Ayush Rodrigues"
click at [1164, 186] on icon at bounding box center [1165, 184] width 12 height 8
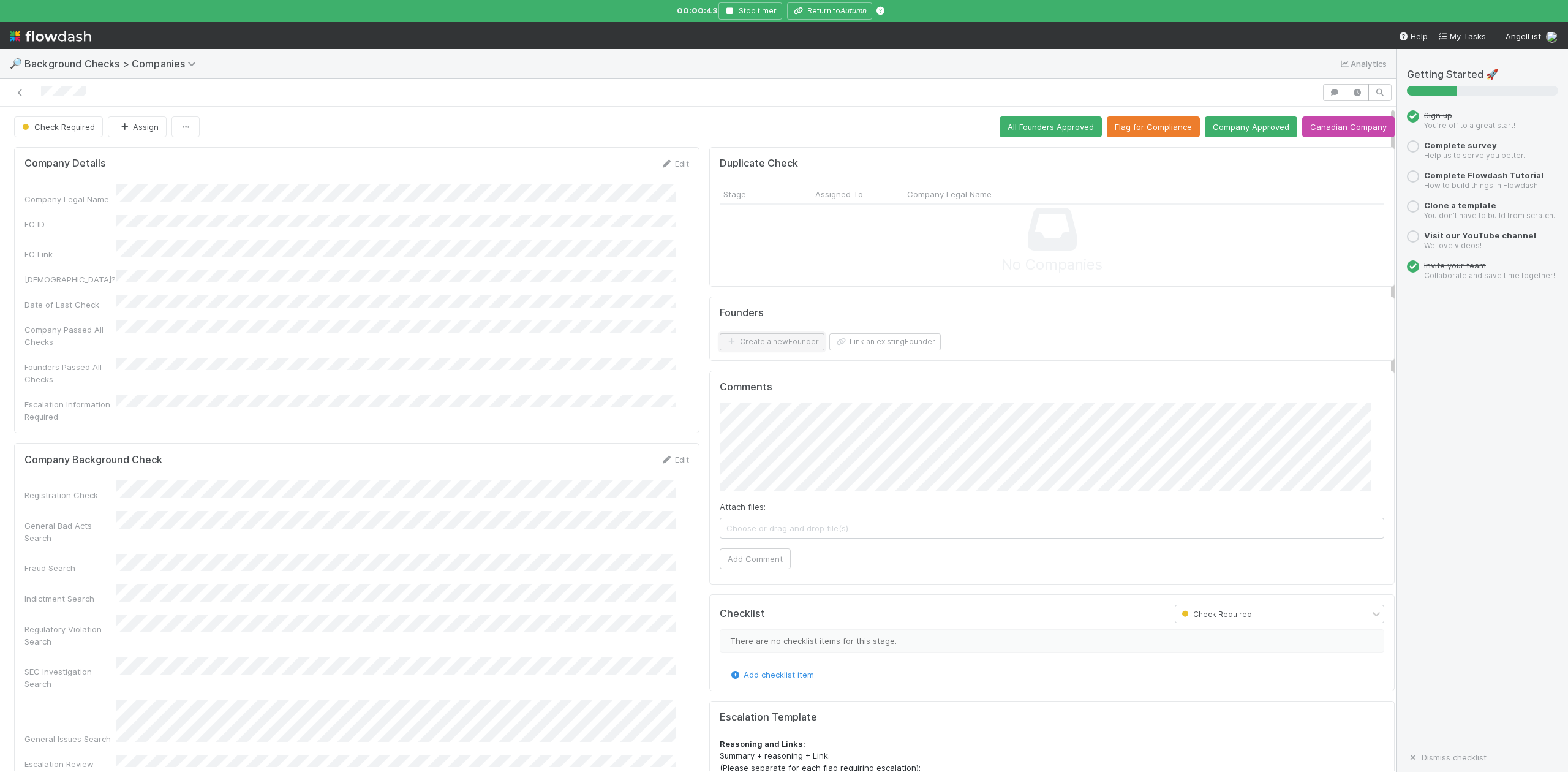
click at [773, 342] on button "Create a new Founder" at bounding box center [772, 342] width 105 height 17
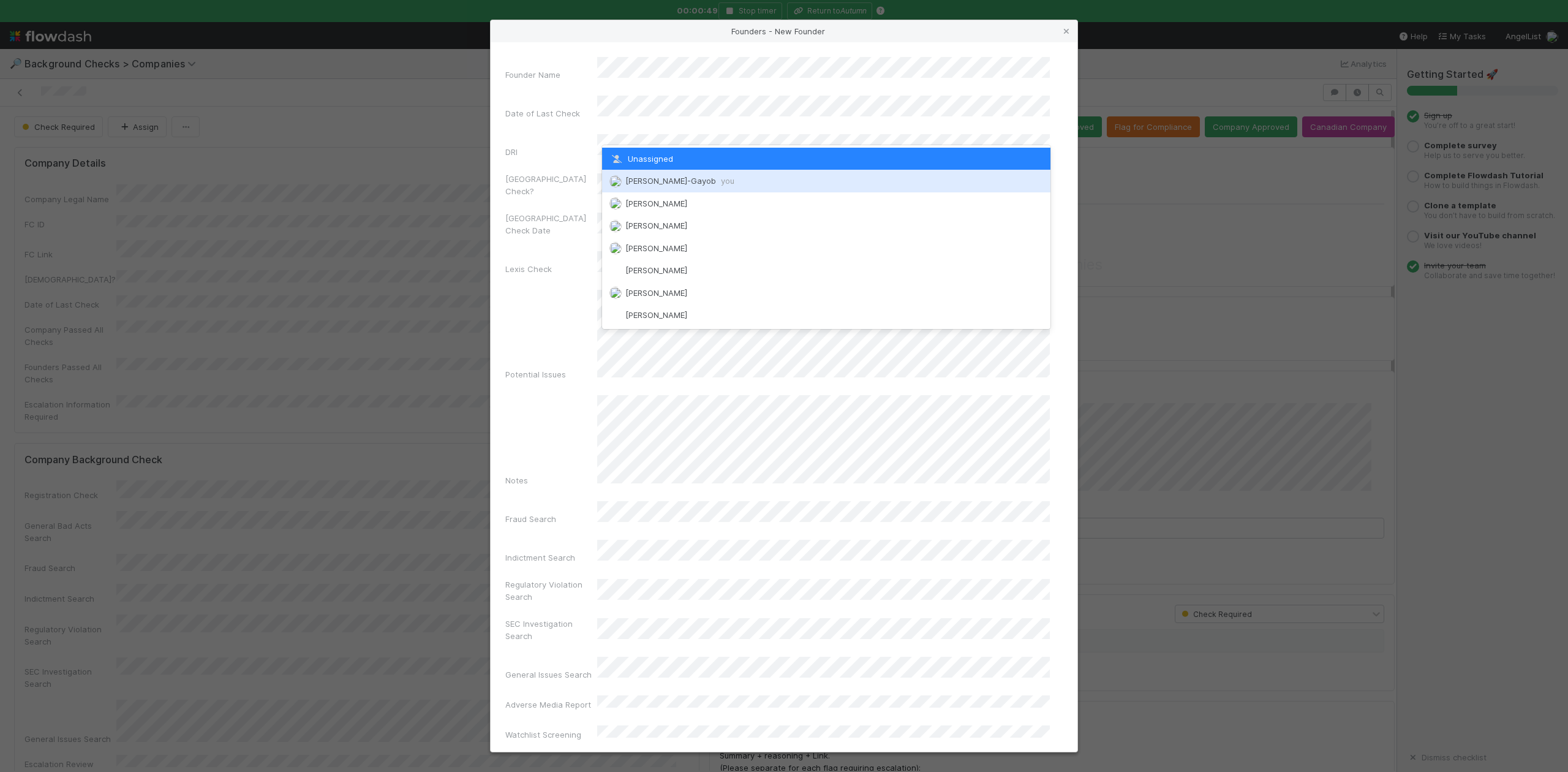
click at [680, 182] on span "Loraine Pati-Gayob you" at bounding box center [680, 181] width 109 height 10
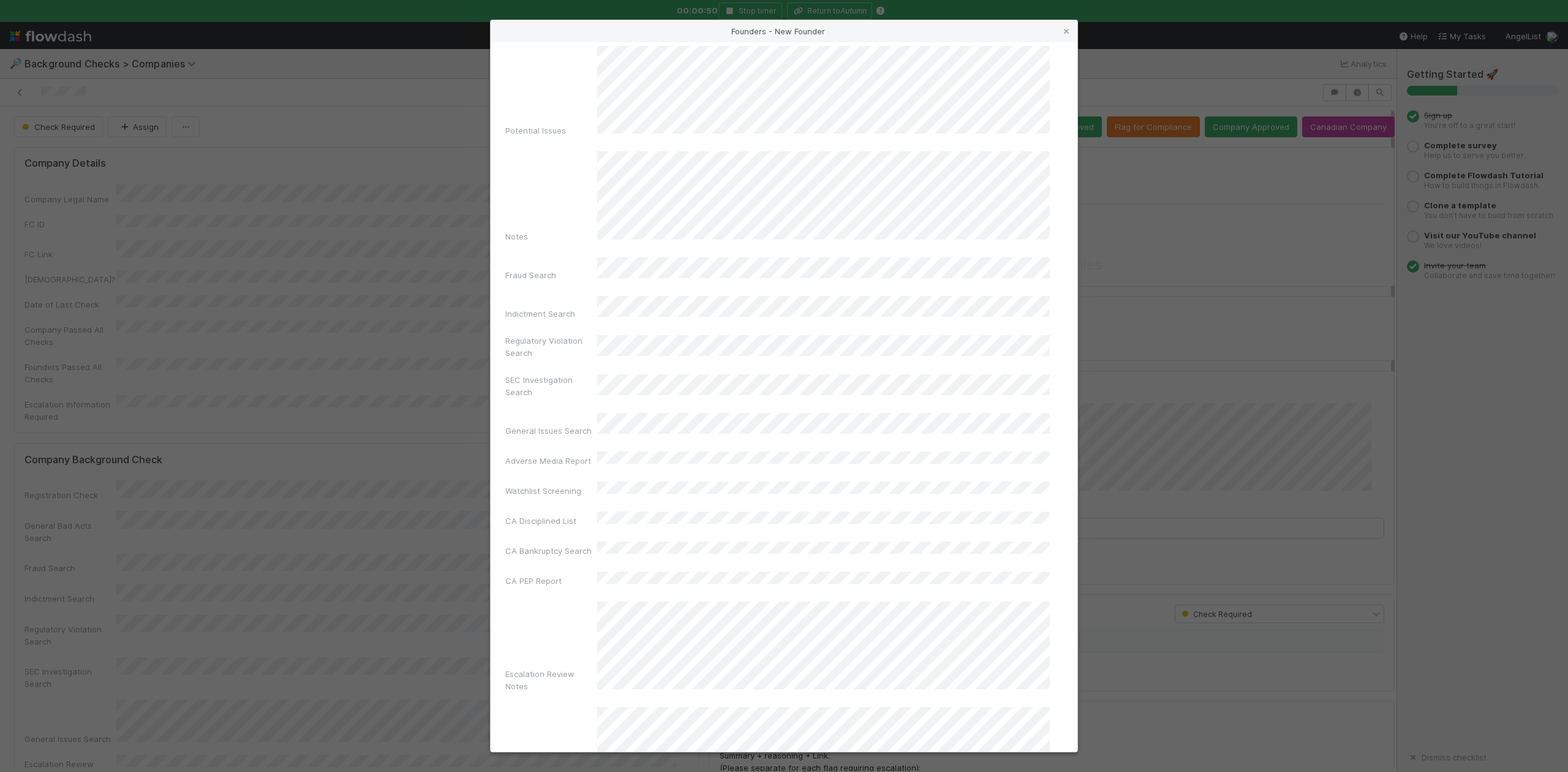
scroll to position [283, 0]
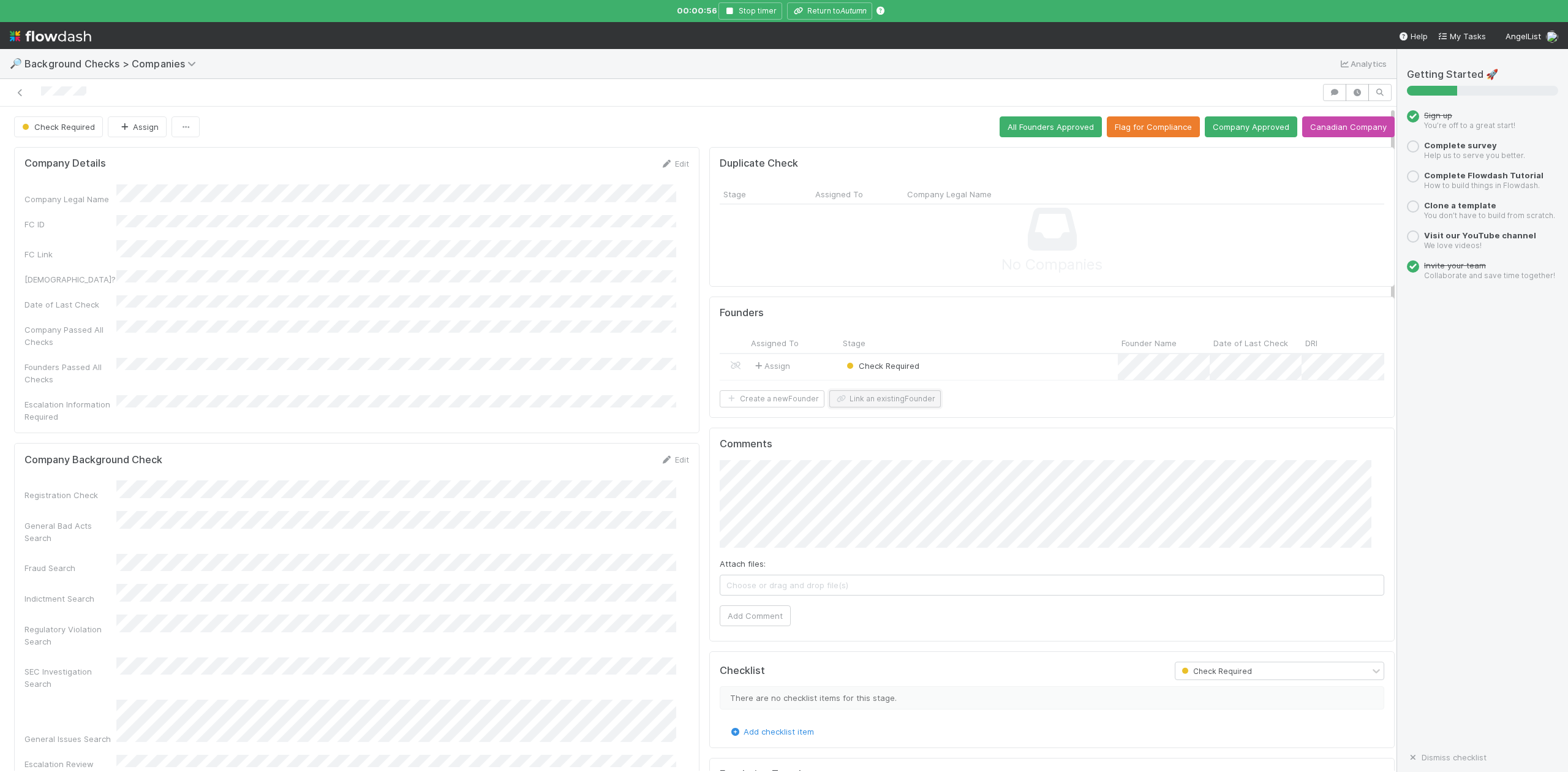
click at [888, 407] on button "Link an existing Founder" at bounding box center [885, 398] width 111 height 17
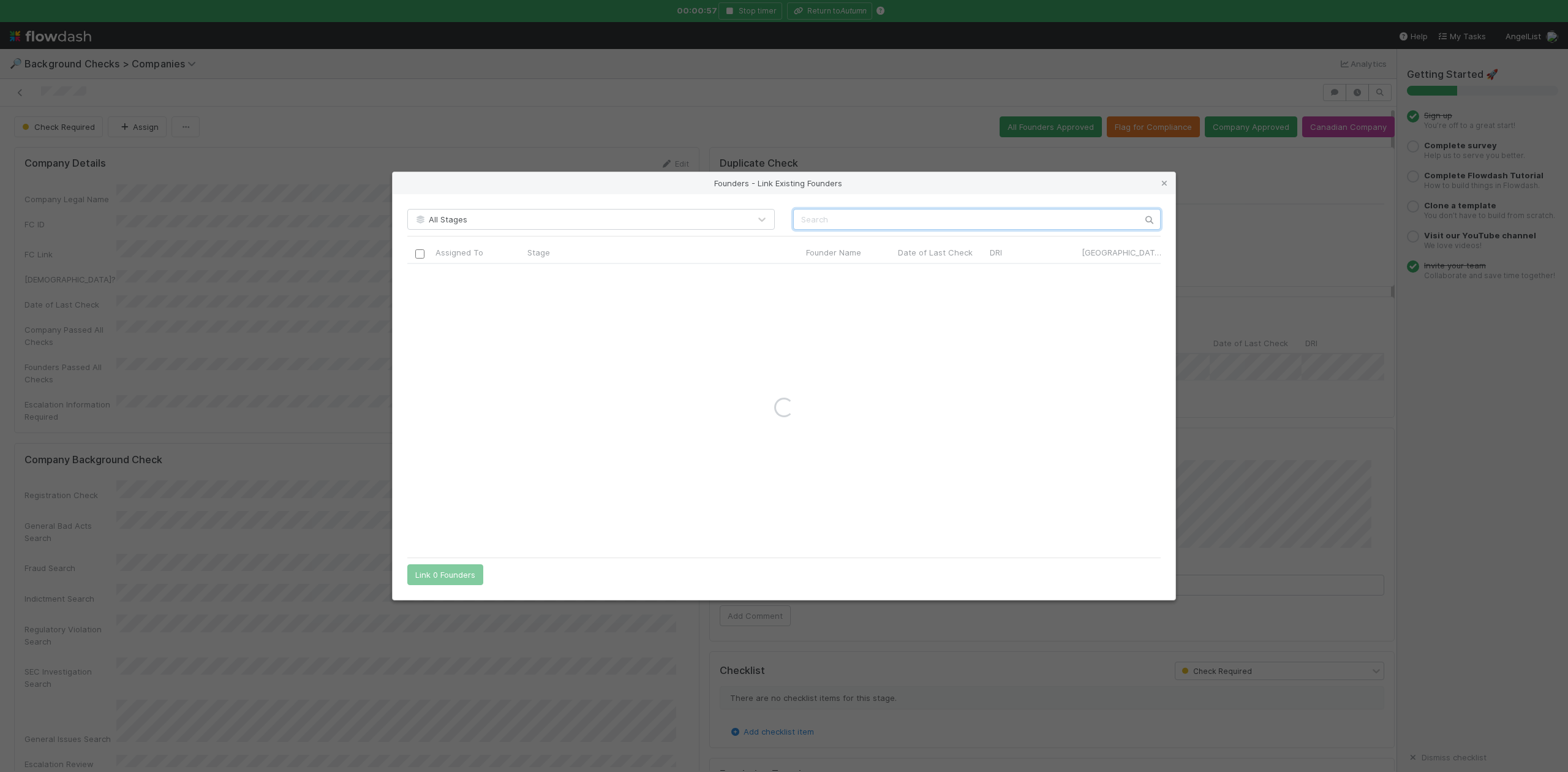
click at [812, 217] on input "text" at bounding box center [977, 219] width 367 height 21
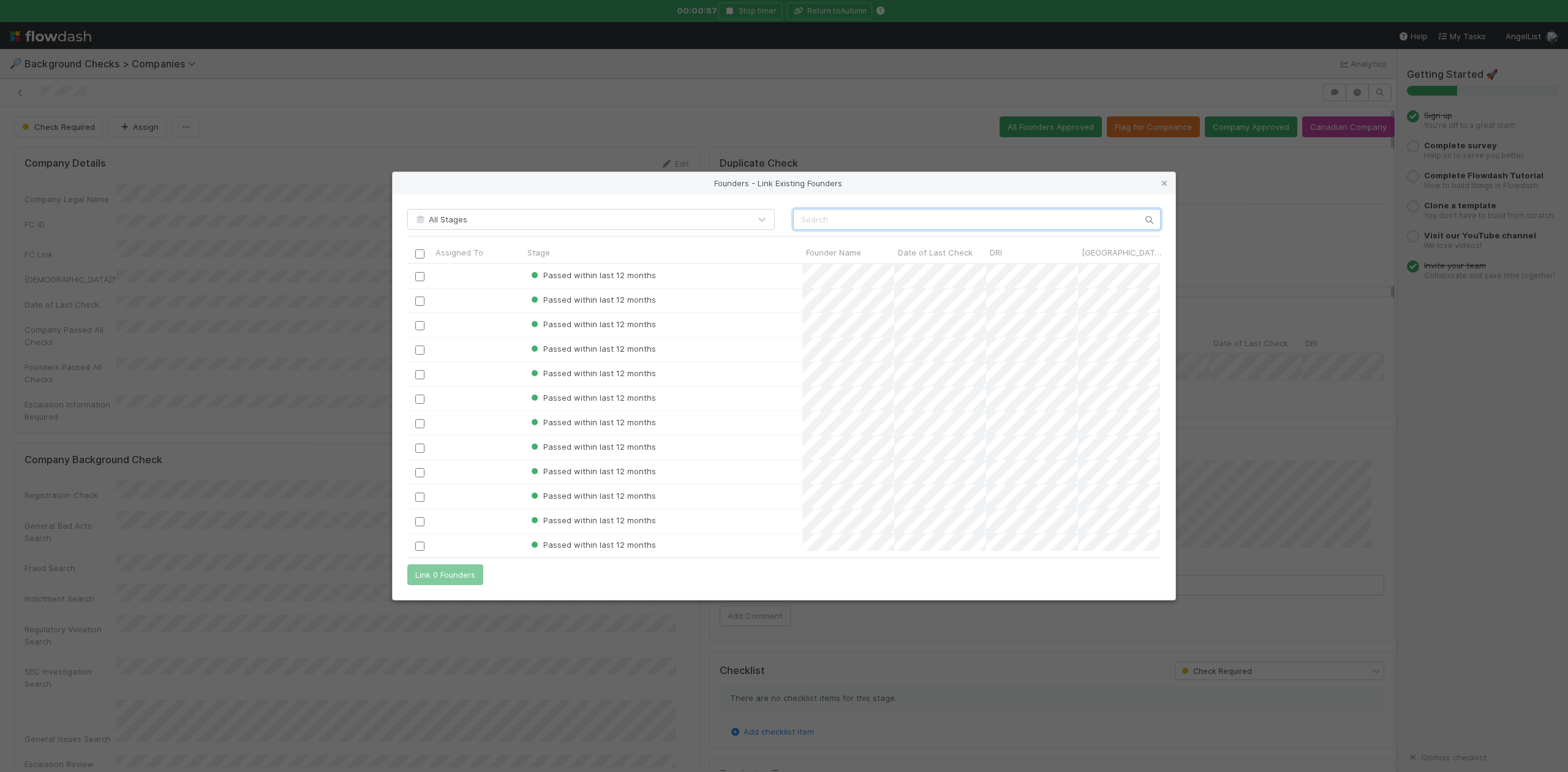
scroll to position [275, 741]
paste input "John Yeo"
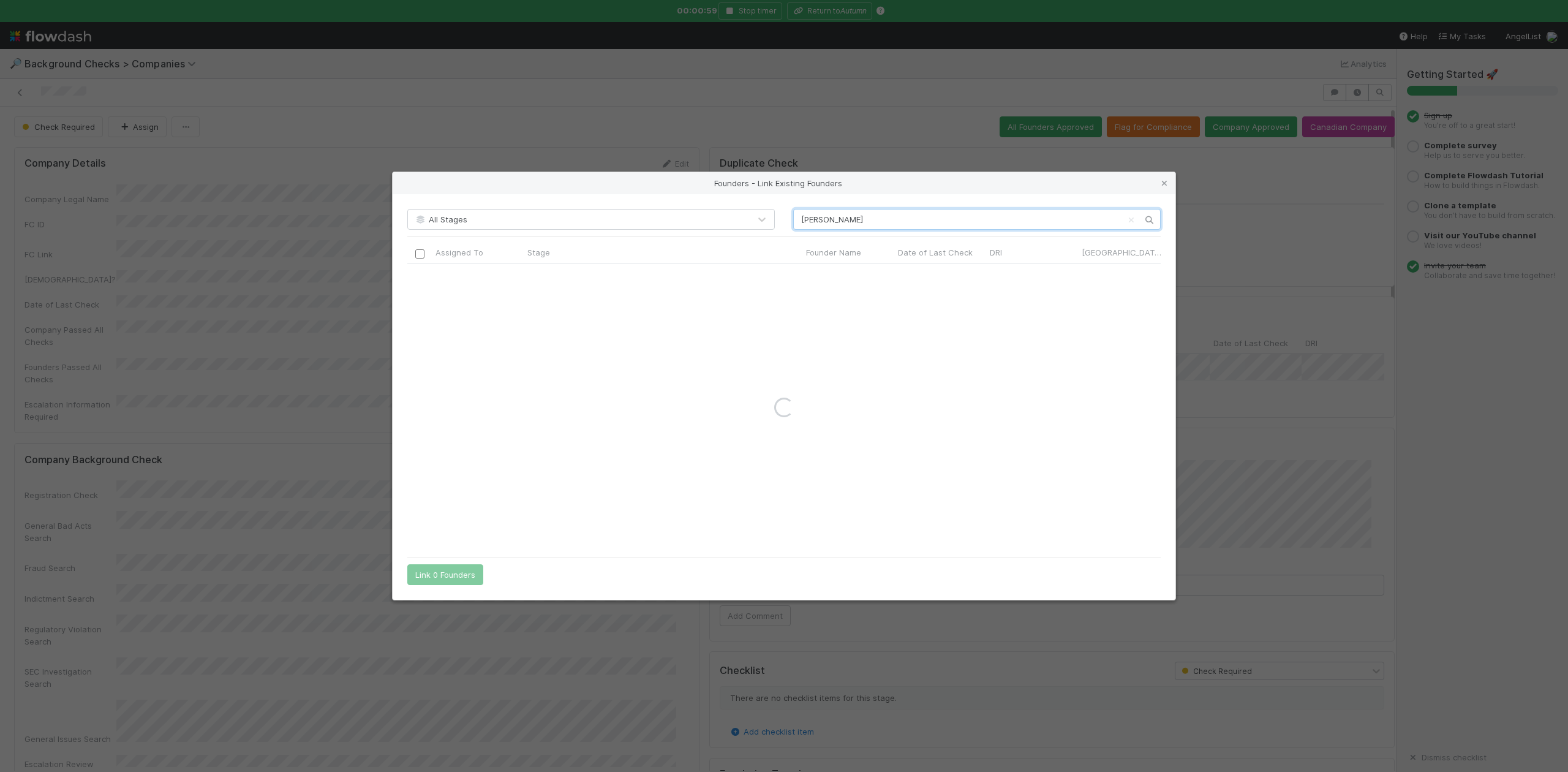
click at [802, 218] on input "John Yeo" at bounding box center [977, 219] width 367 height 21
click at [842, 221] on input "John Yeo" at bounding box center [977, 219] width 367 height 21
type input "John Yeo"
click at [1159, 184] on icon at bounding box center [1165, 184] width 12 height 8
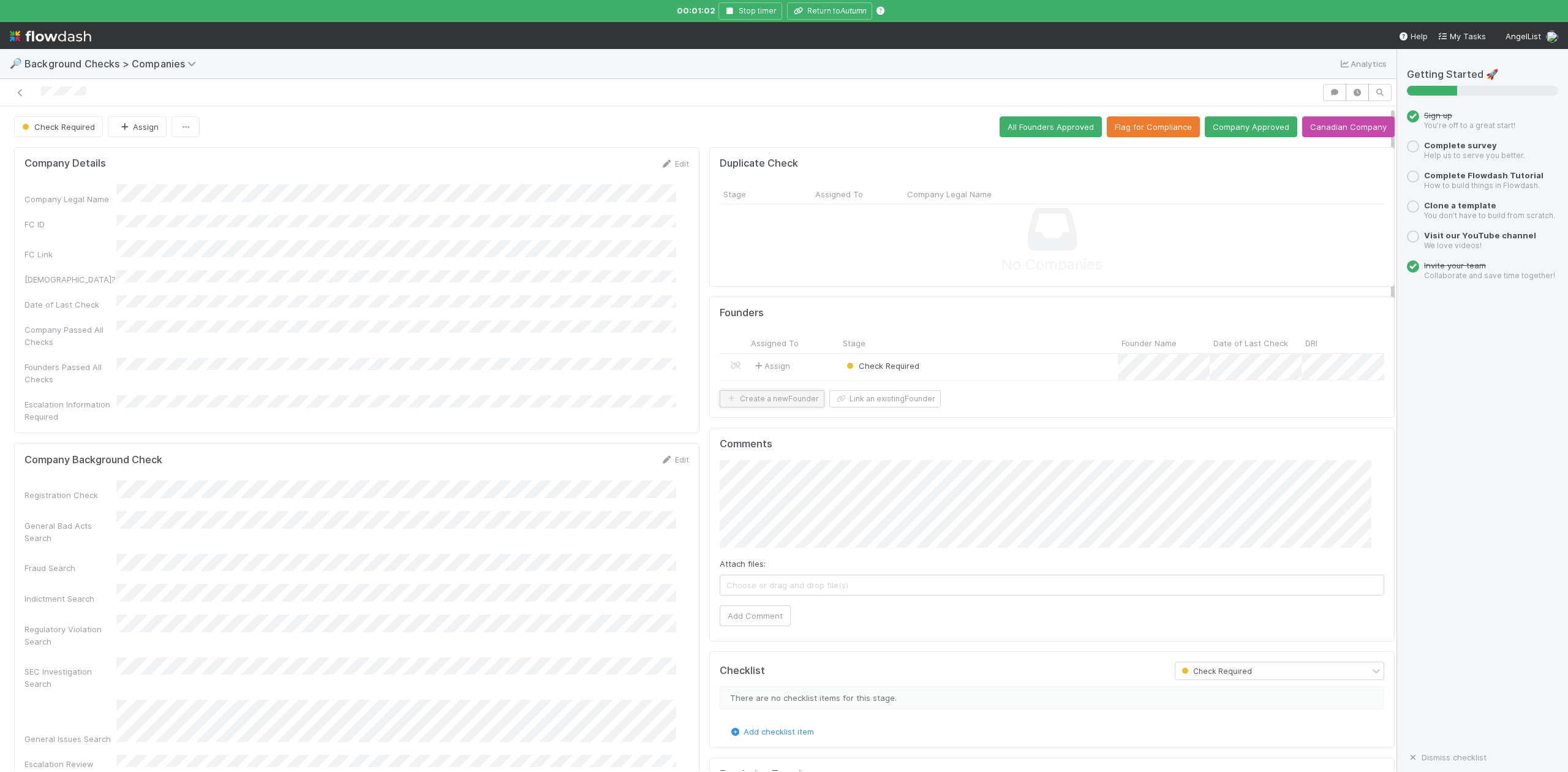
click at [770, 407] on button "Create a new Founder" at bounding box center [772, 398] width 105 height 17
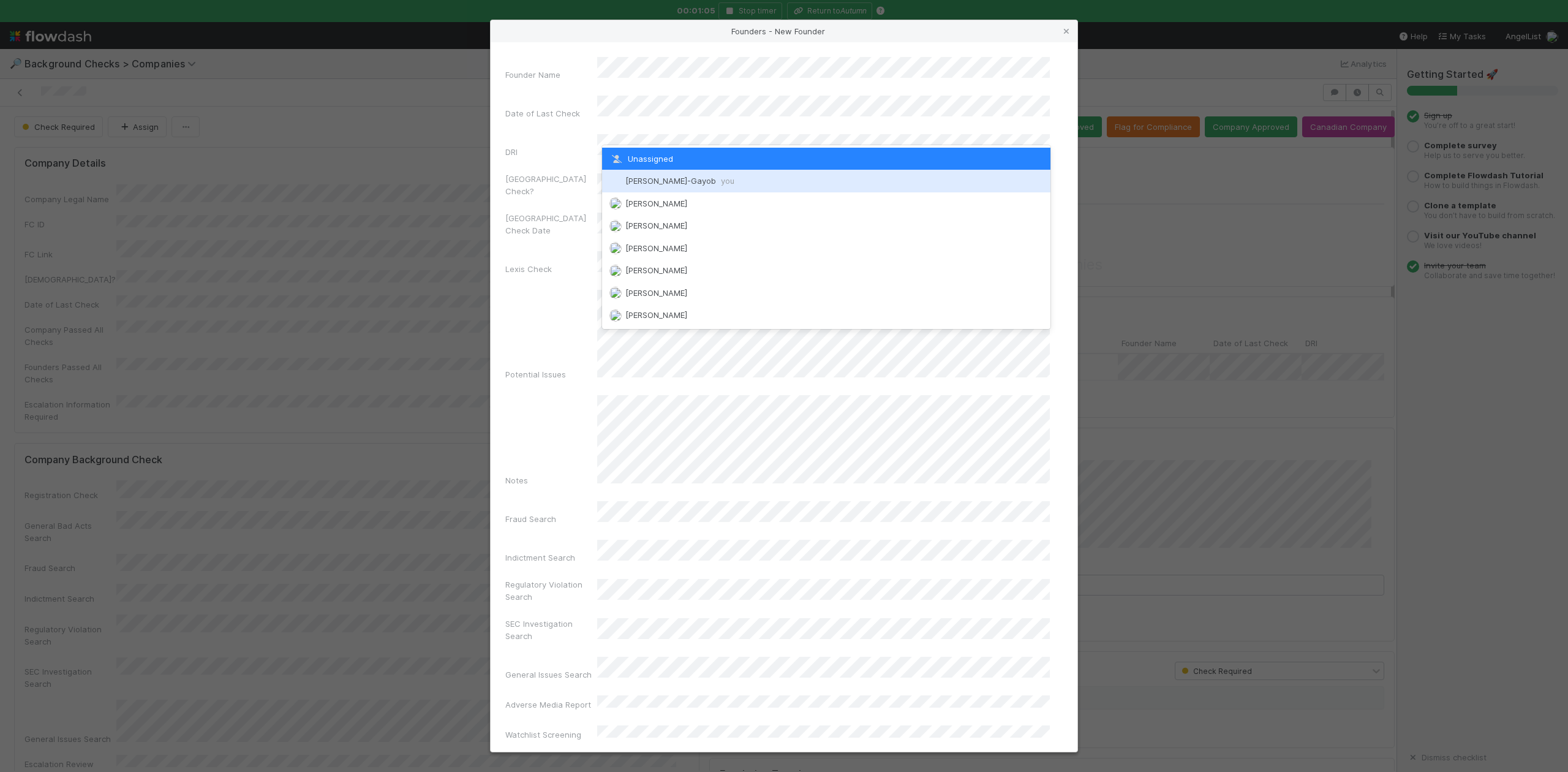
click at [661, 186] on div "Loraine Pati-Gayob you" at bounding box center [826, 181] width 447 height 22
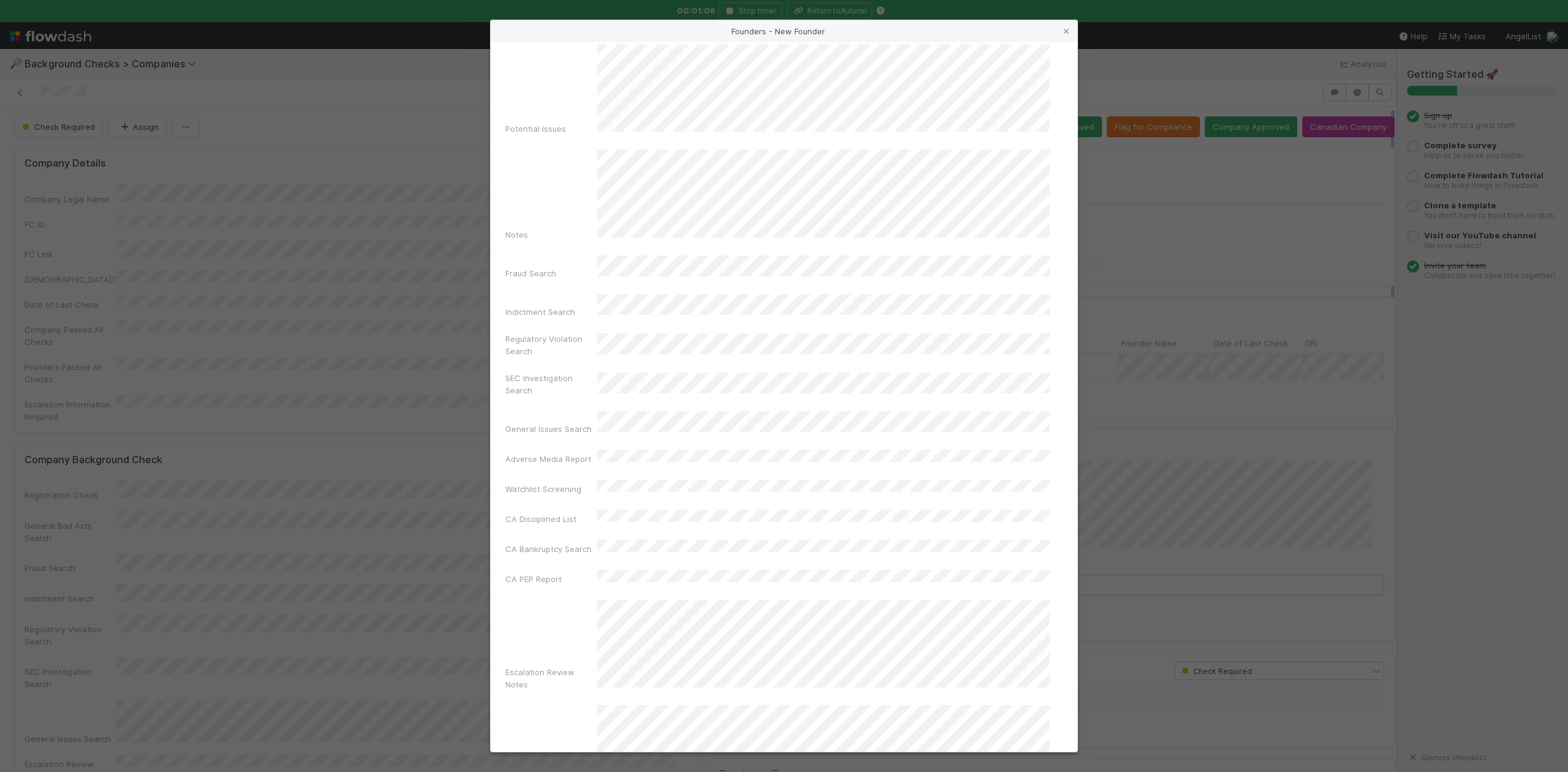
scroll to position [283, 0]
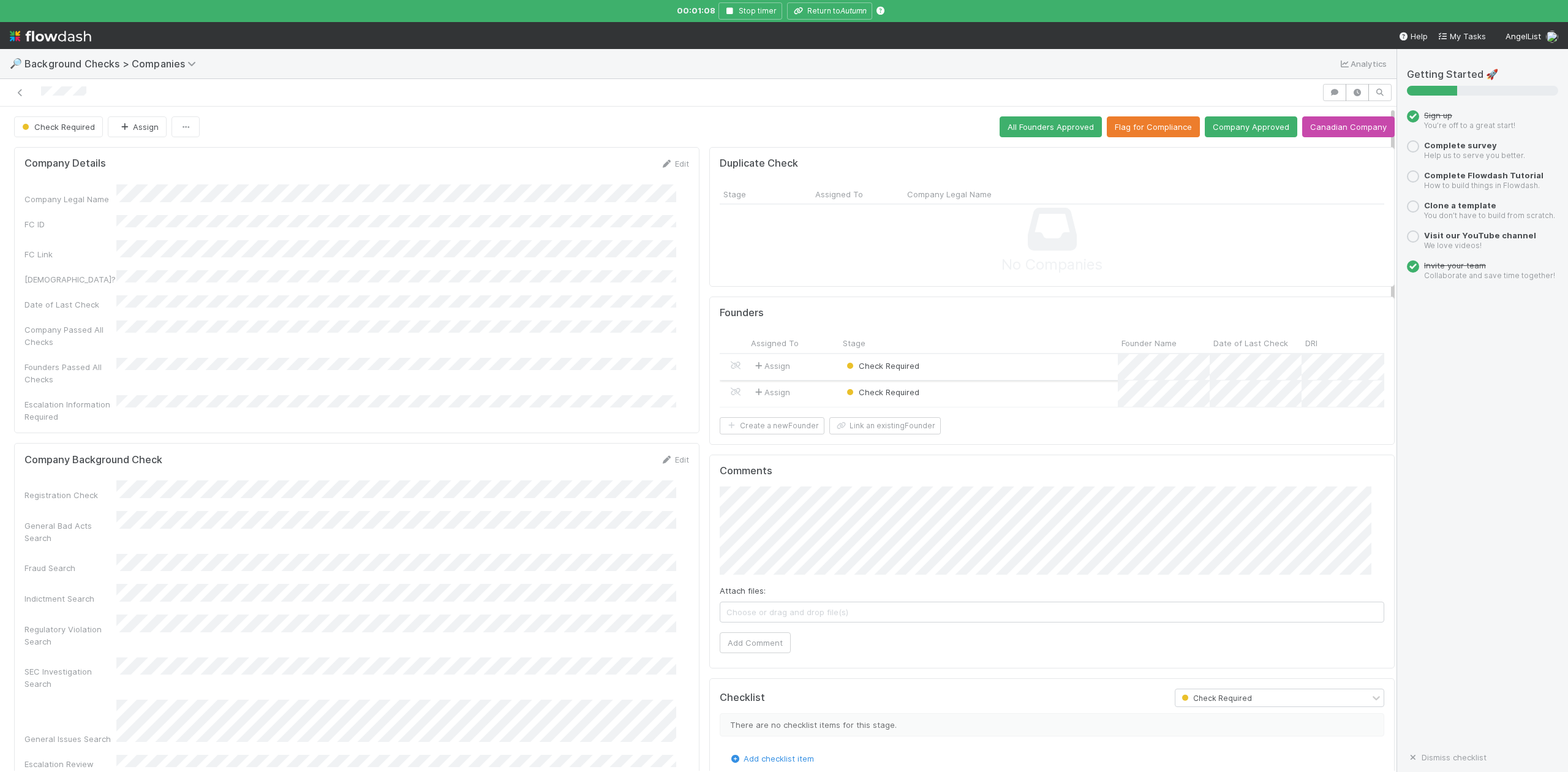
click at [937, 363] on div "Check Required" at bounding box center [978, 367] width 279 height 26
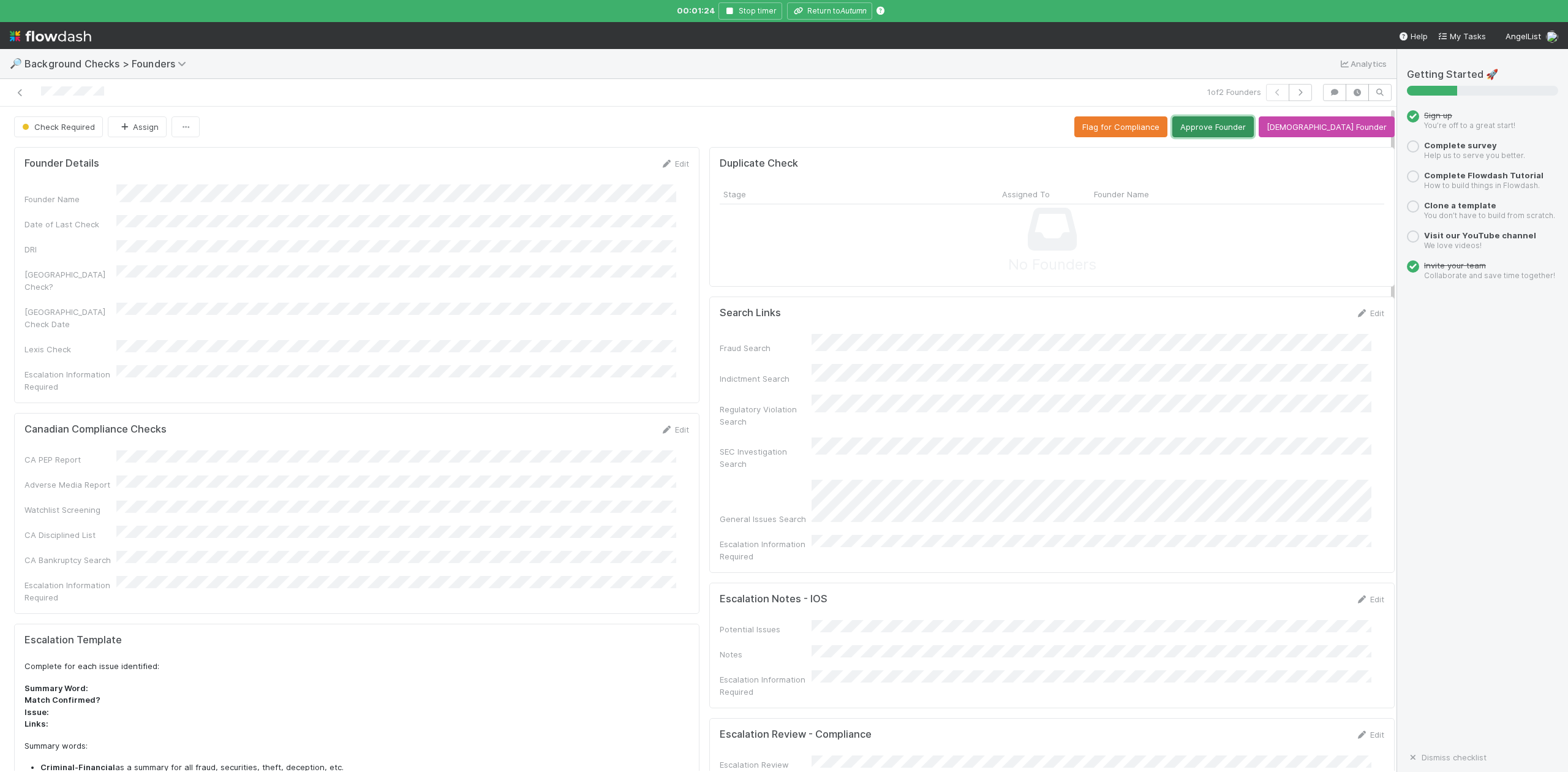
click at [1237, 131] on button "Approve Founder" at bounding box center [1213, 127] width 82 height 21
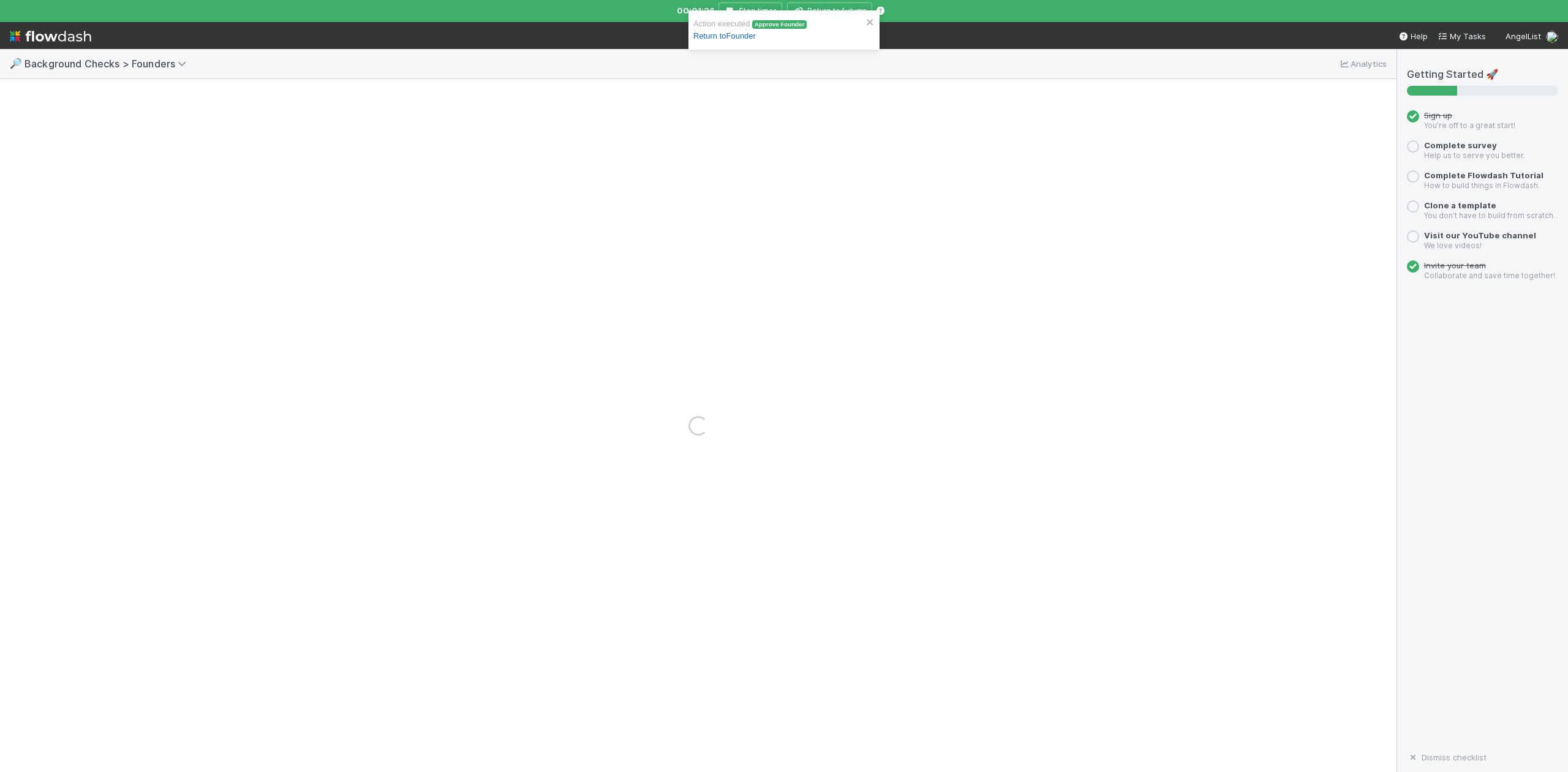
click at [731, 36] on link "Return to Founder" at bounding box center [724, 36] width 62 height 9
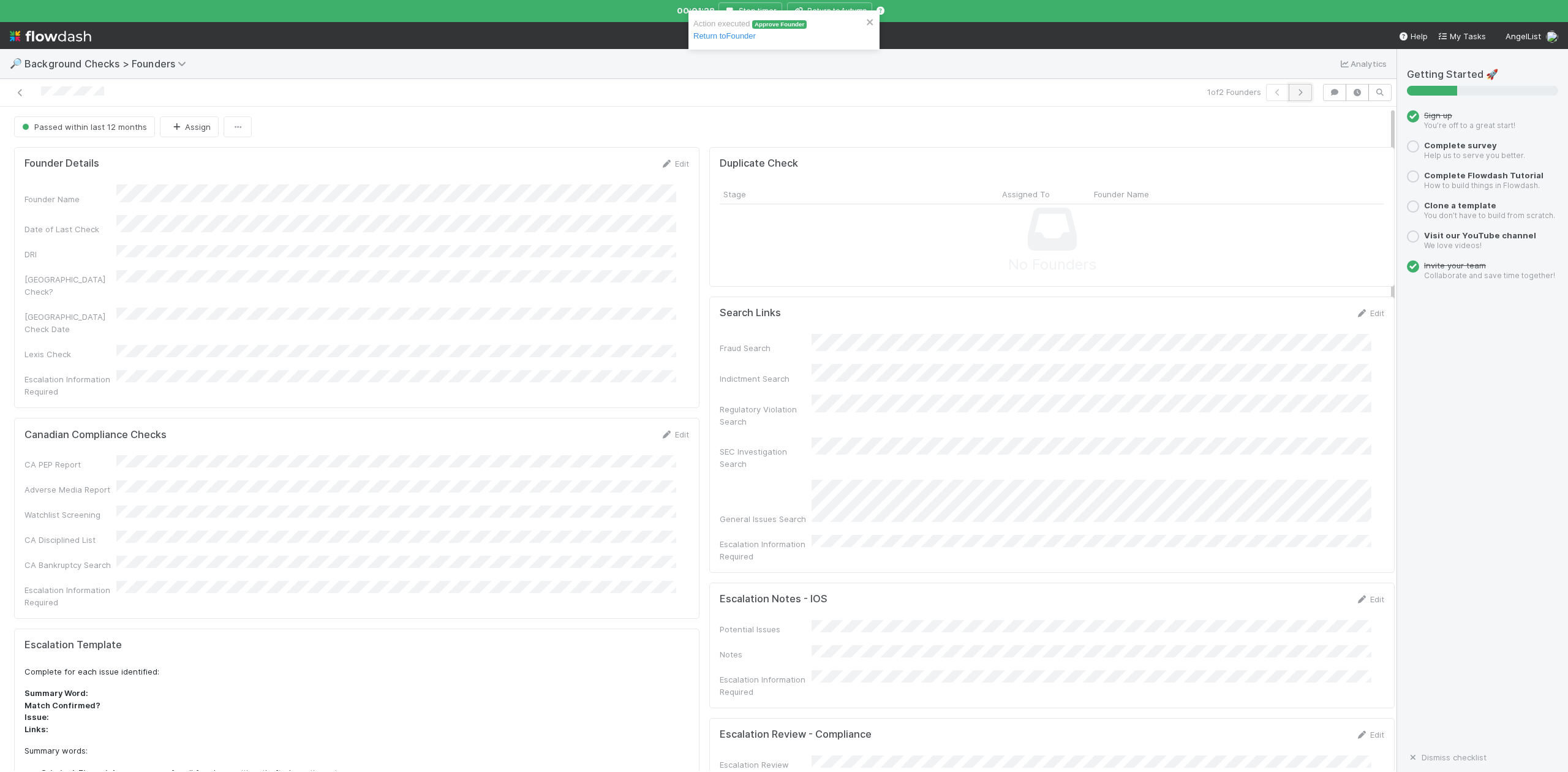
click at [1294, 96] on icon "button" at bounding box center [1300, 92] width 12 height 7
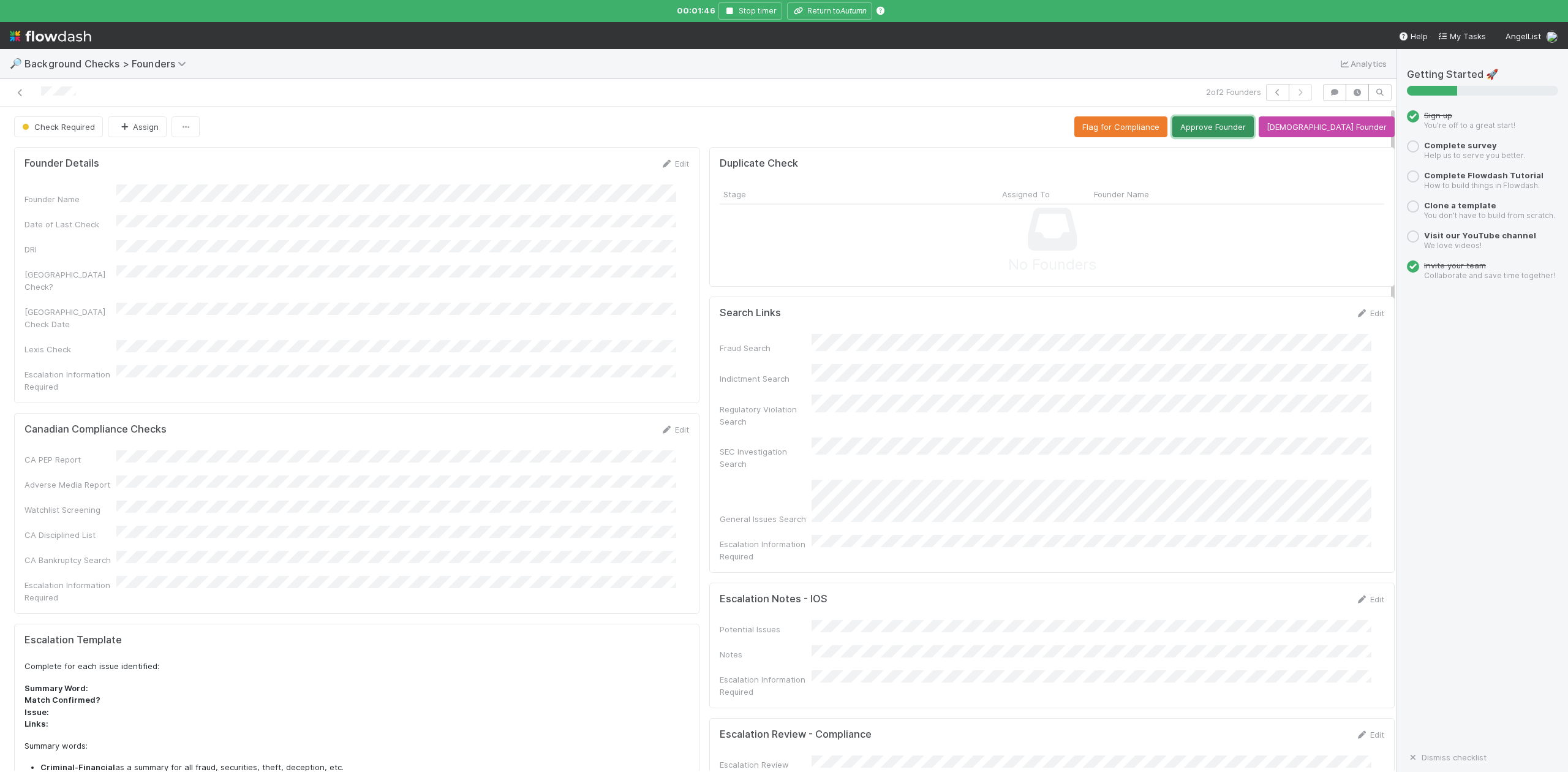
click at [1251, 126] on button "Approve Founder" at bounding box center [1213, 127] width 82 height 21
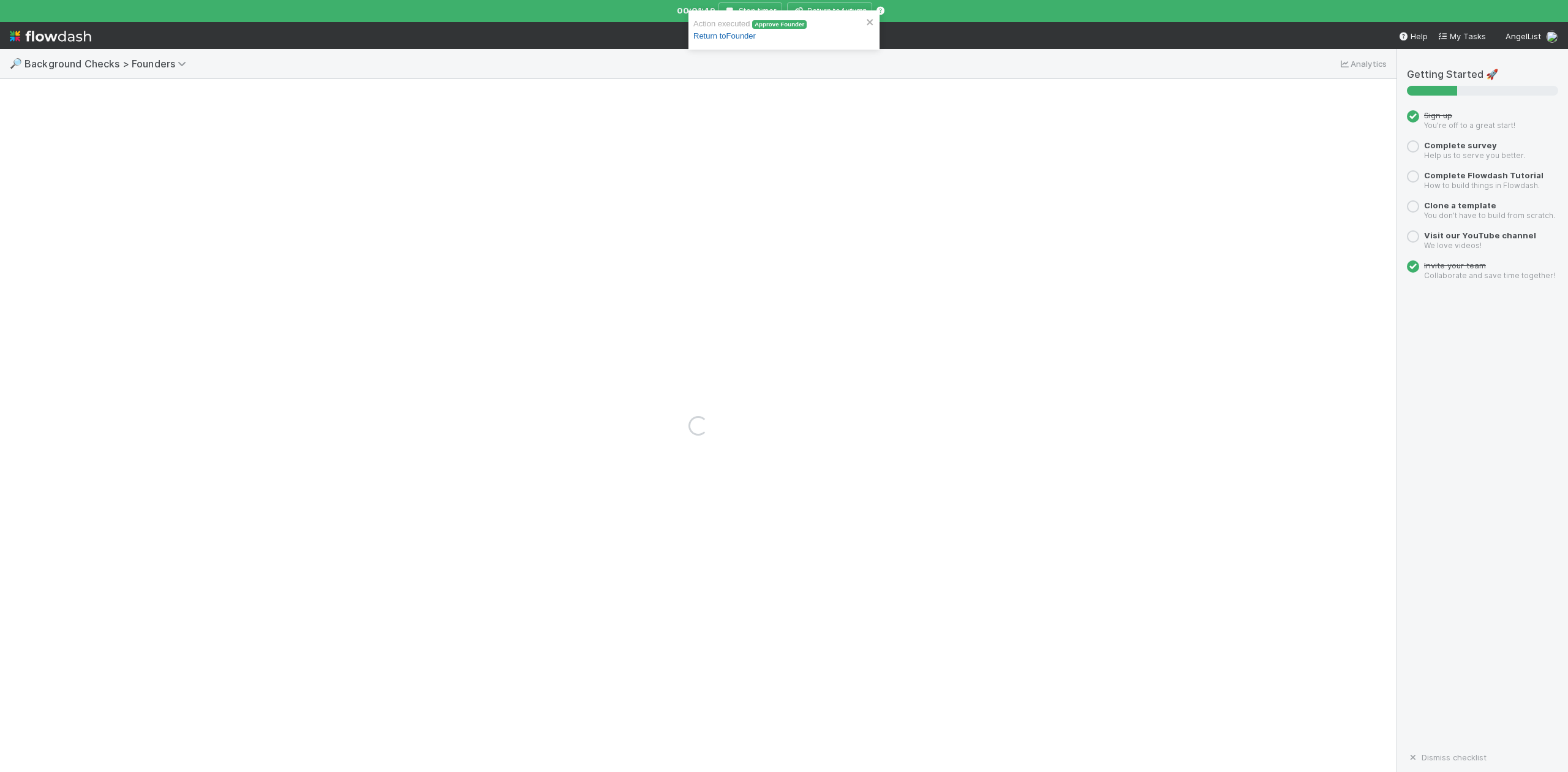
click at [742, 37] on link "Return to Founder" at bounding box center [724, 36] width 62 height 9
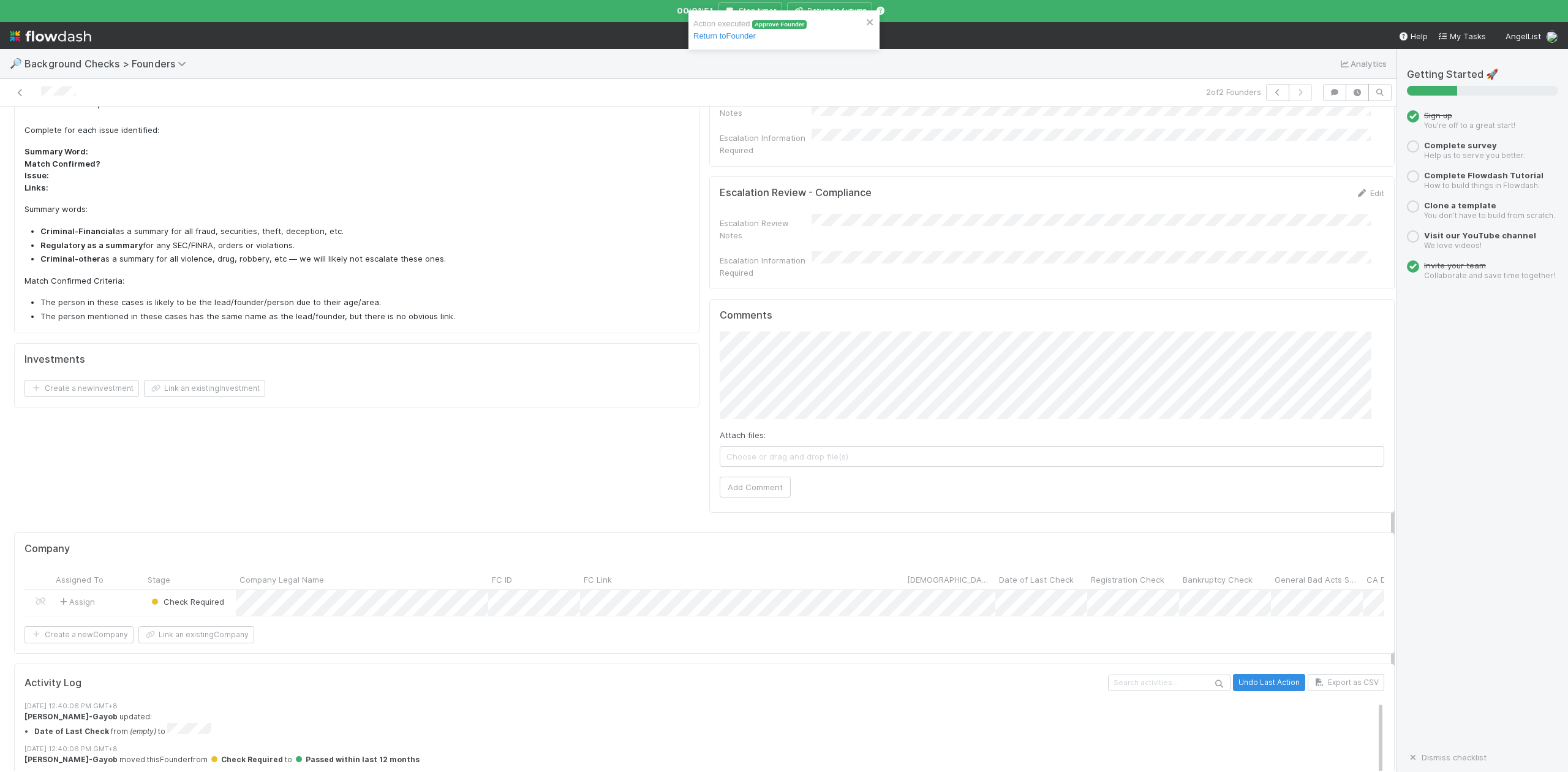
scroll to position [653, 0]
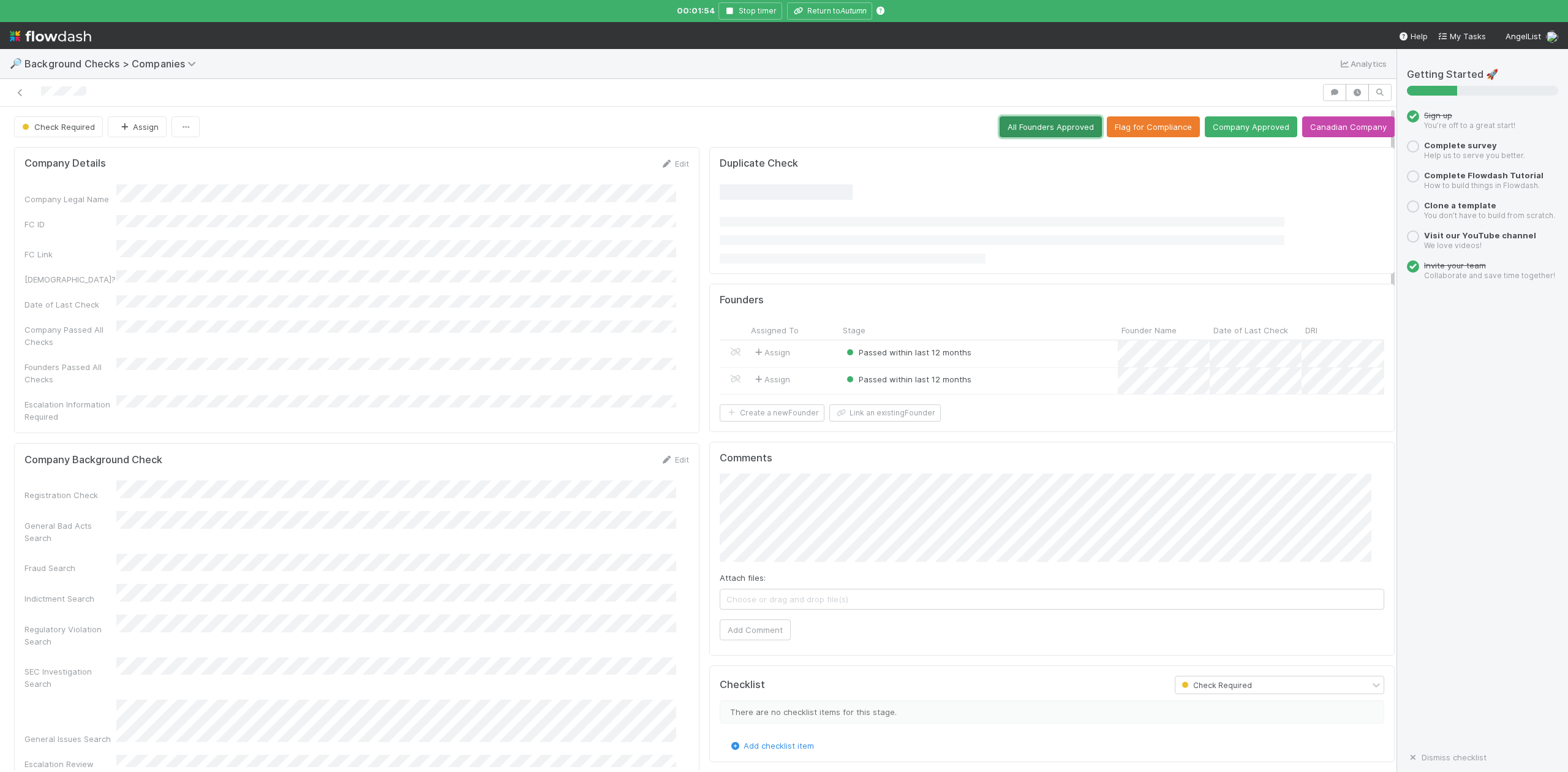
click at [1015, 133] on button "All Founders Approved" at bounding box center [1051, 127] width 102 height 21
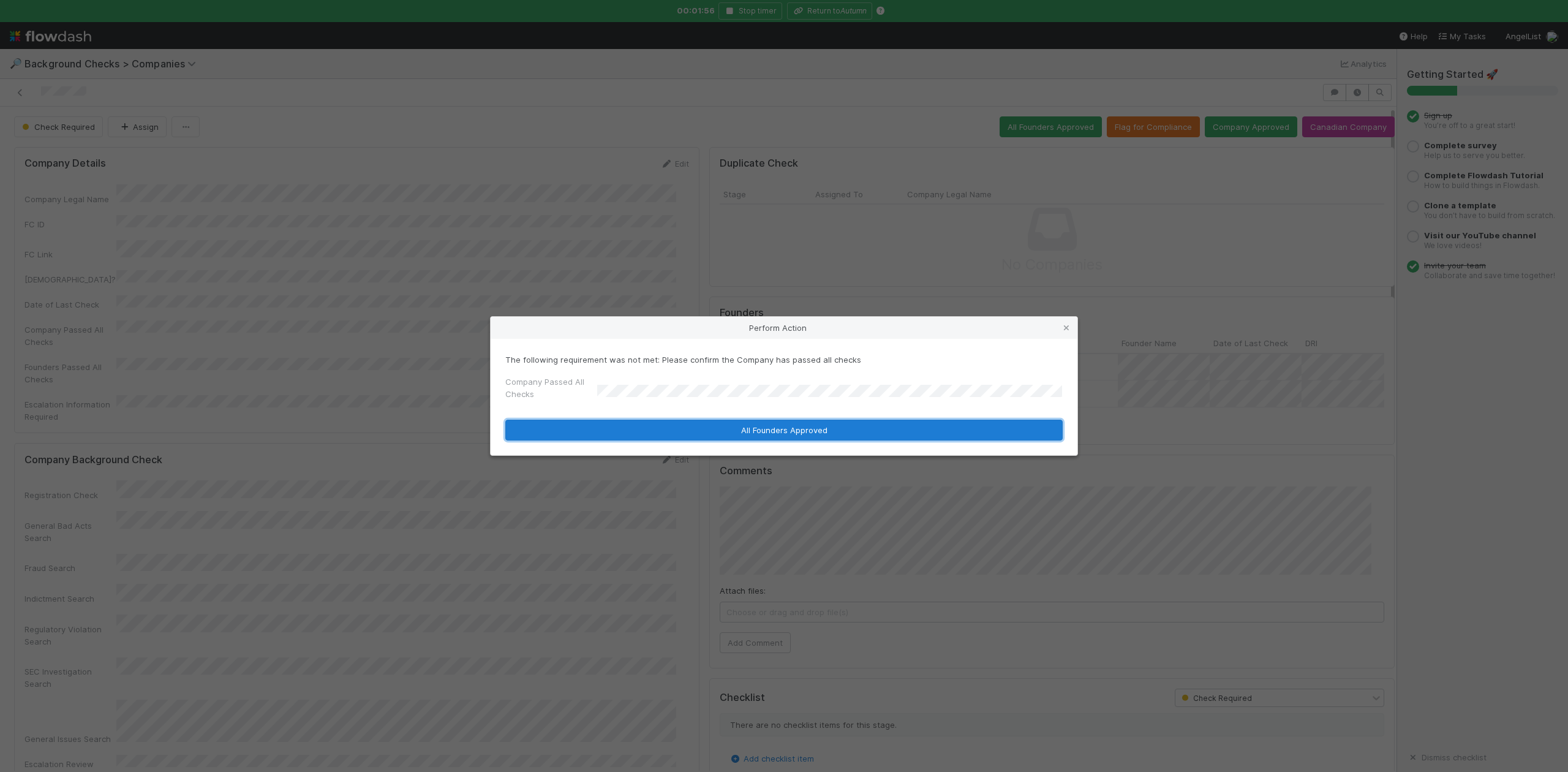
click at [638, 425] on button "All Founders Approved" at bounding box center [784, 430] width 557 height 21
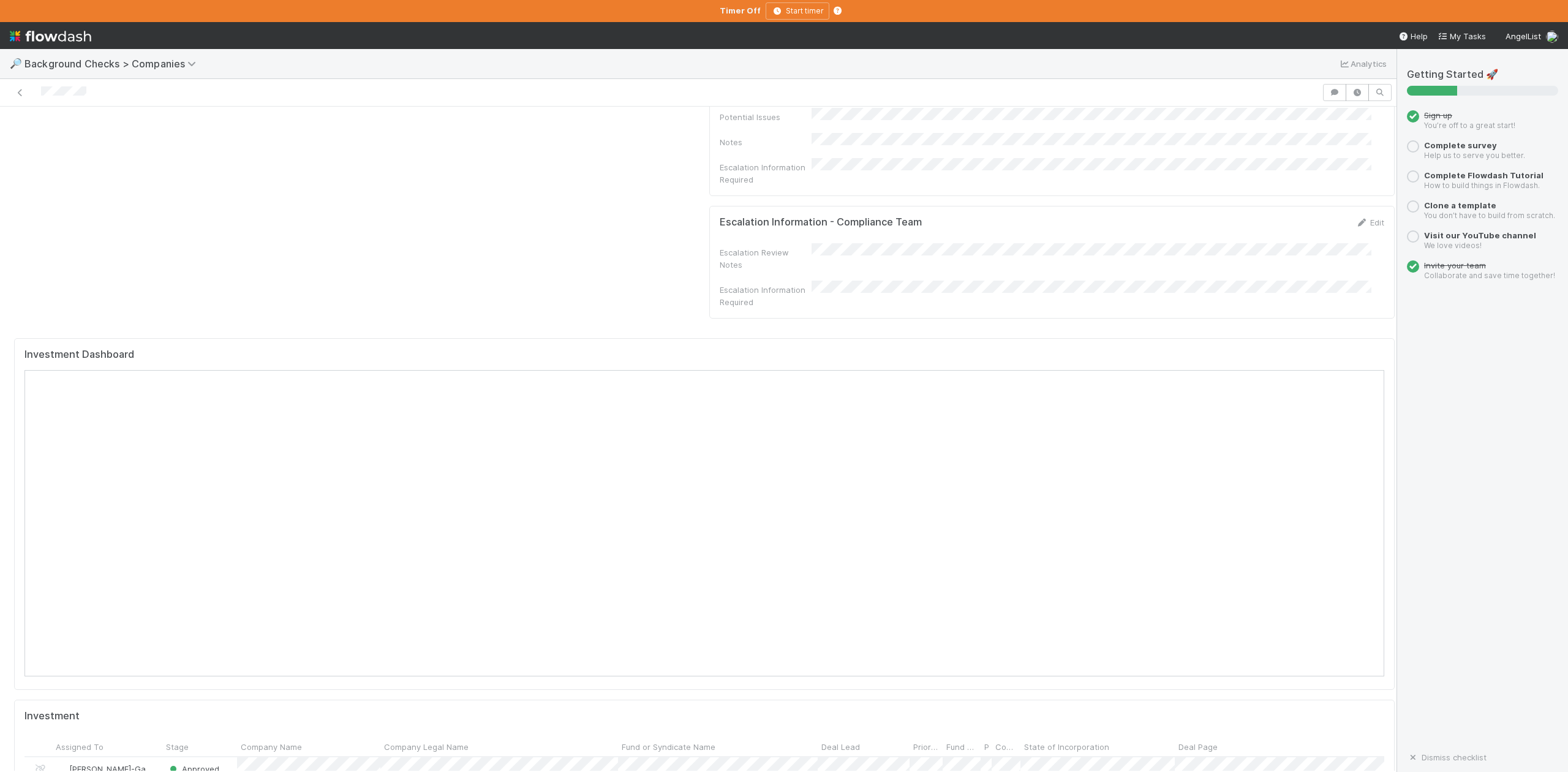
scroll to position [898, 0]
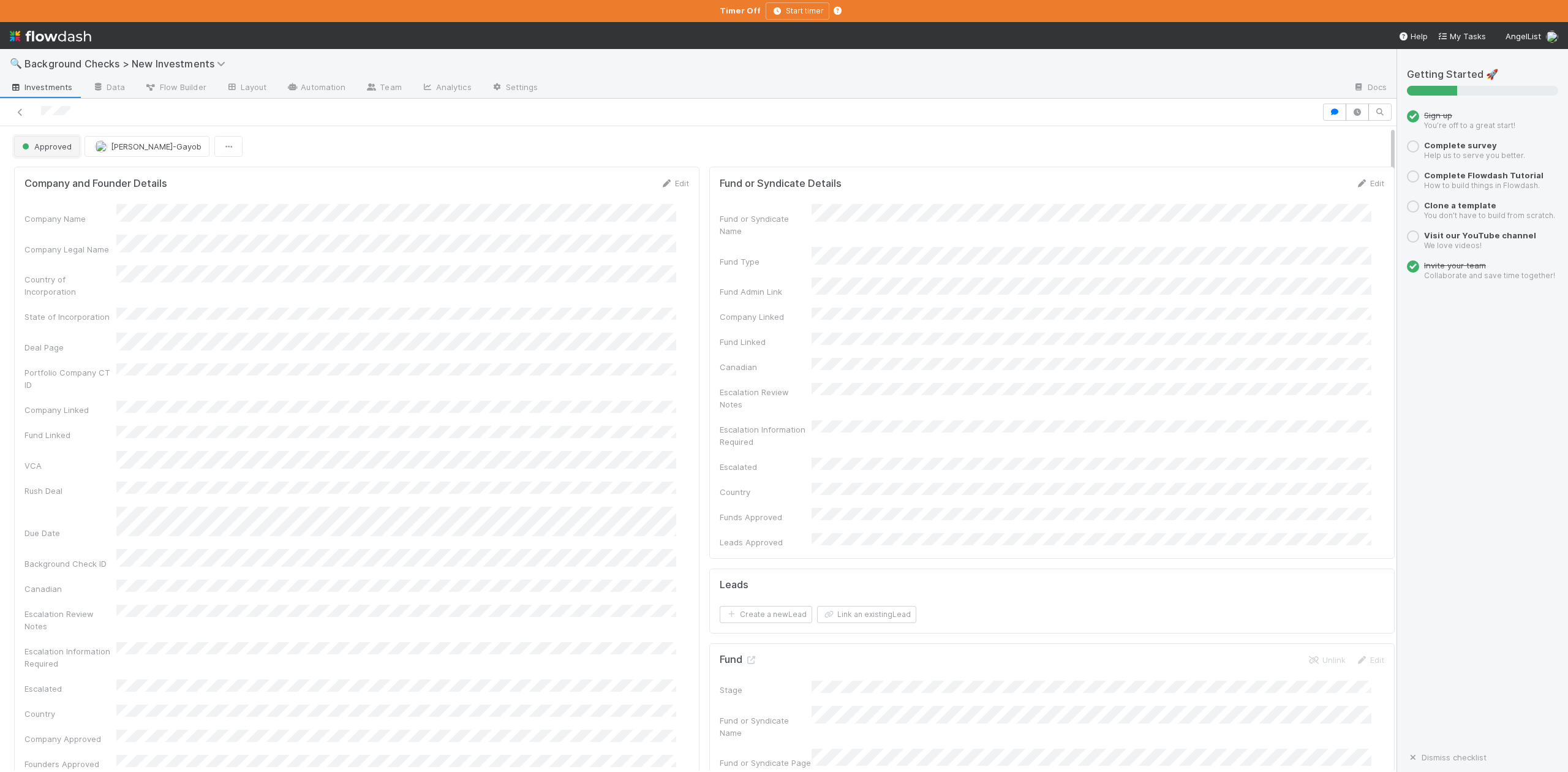
click at [47, 147] on span "Approved" at bounding box center [45, 146] width 52 height 10
click at [62, 197] on span "In Progress" at bounding box center [46, 201] width 58 height 10
click at [1348, 146] on link "Actions" at bounding box center [1370, 146] width 51 height 21
click at [1259, 172] on button "Finish" at bounding box center [1328, 172] width 137 height 17
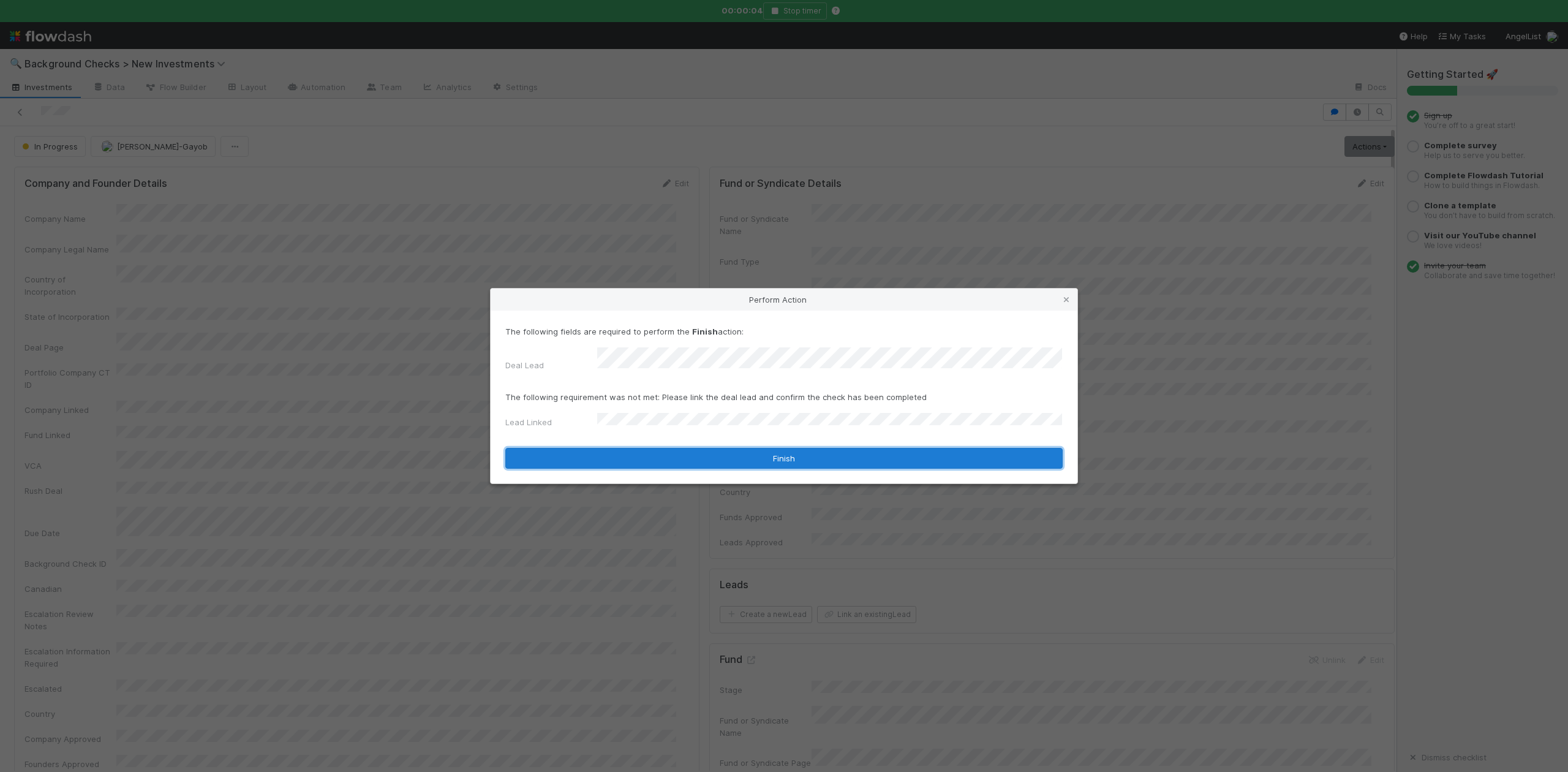
click at [630, 447] on button "Finish" at bounding box center [784, 458] width 557 height 21
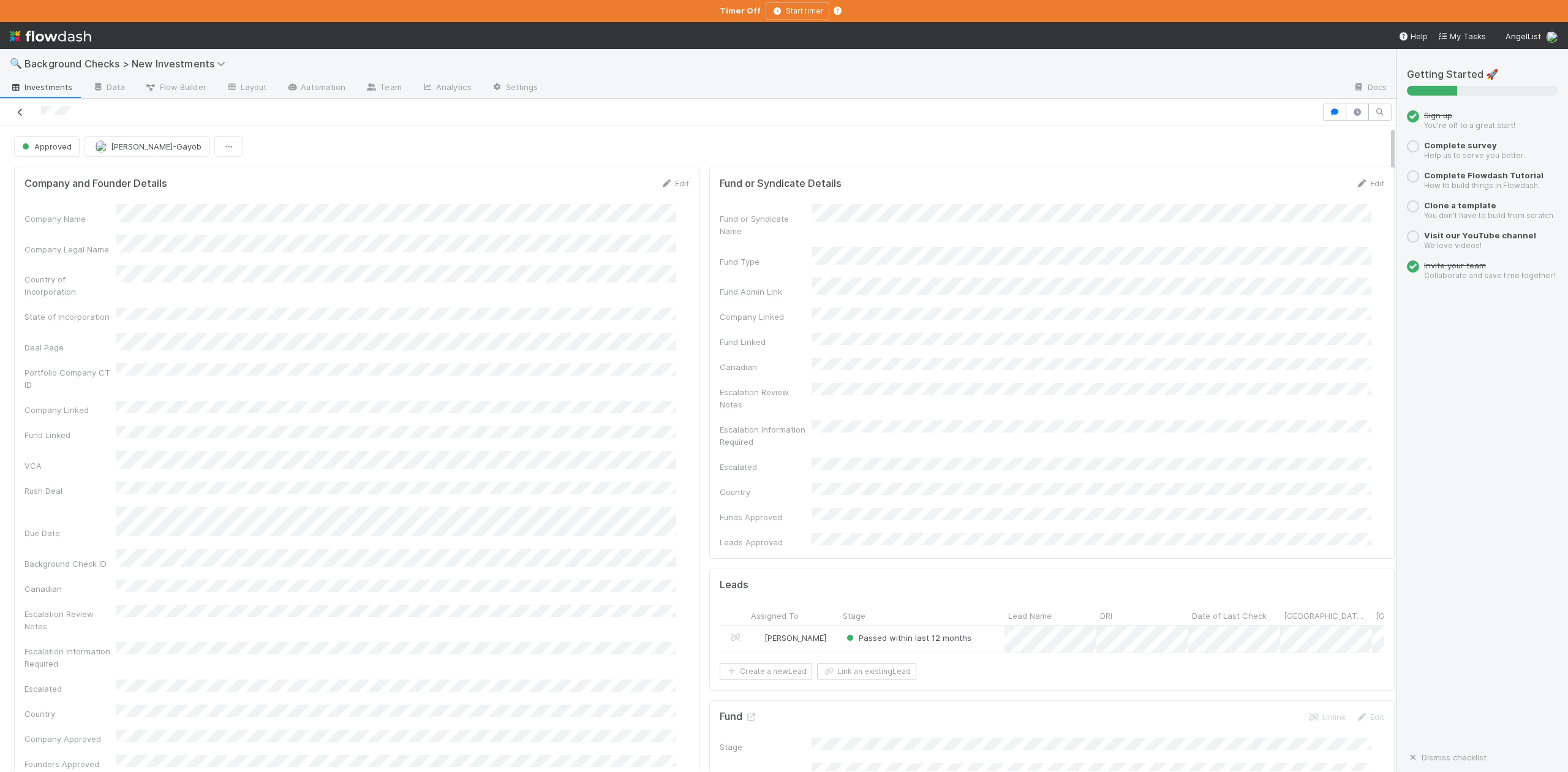
click at [22, 114] on icon at bounding box center [20, 112] width 12 height 8
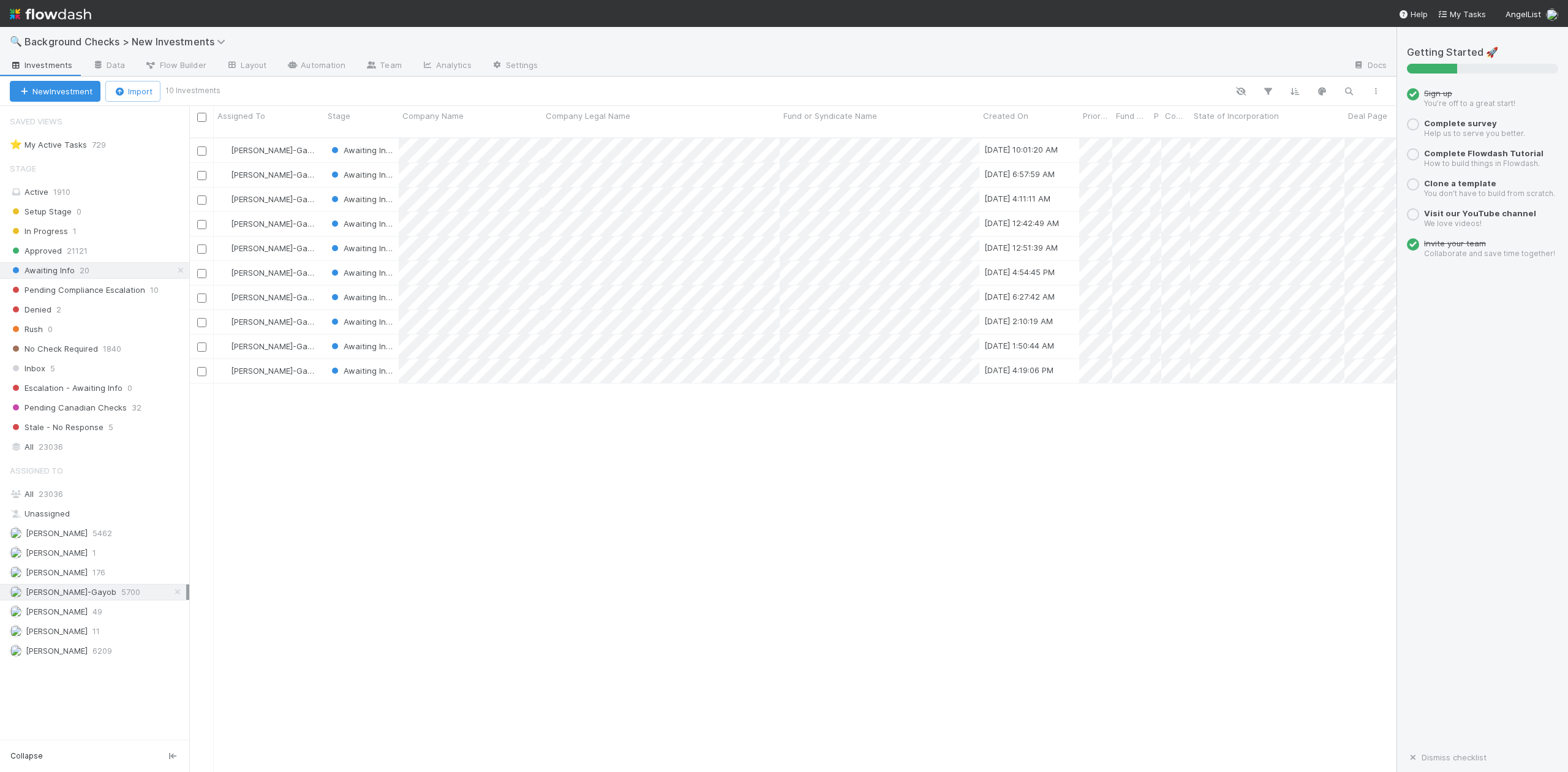
scroll to position [632, 1196]
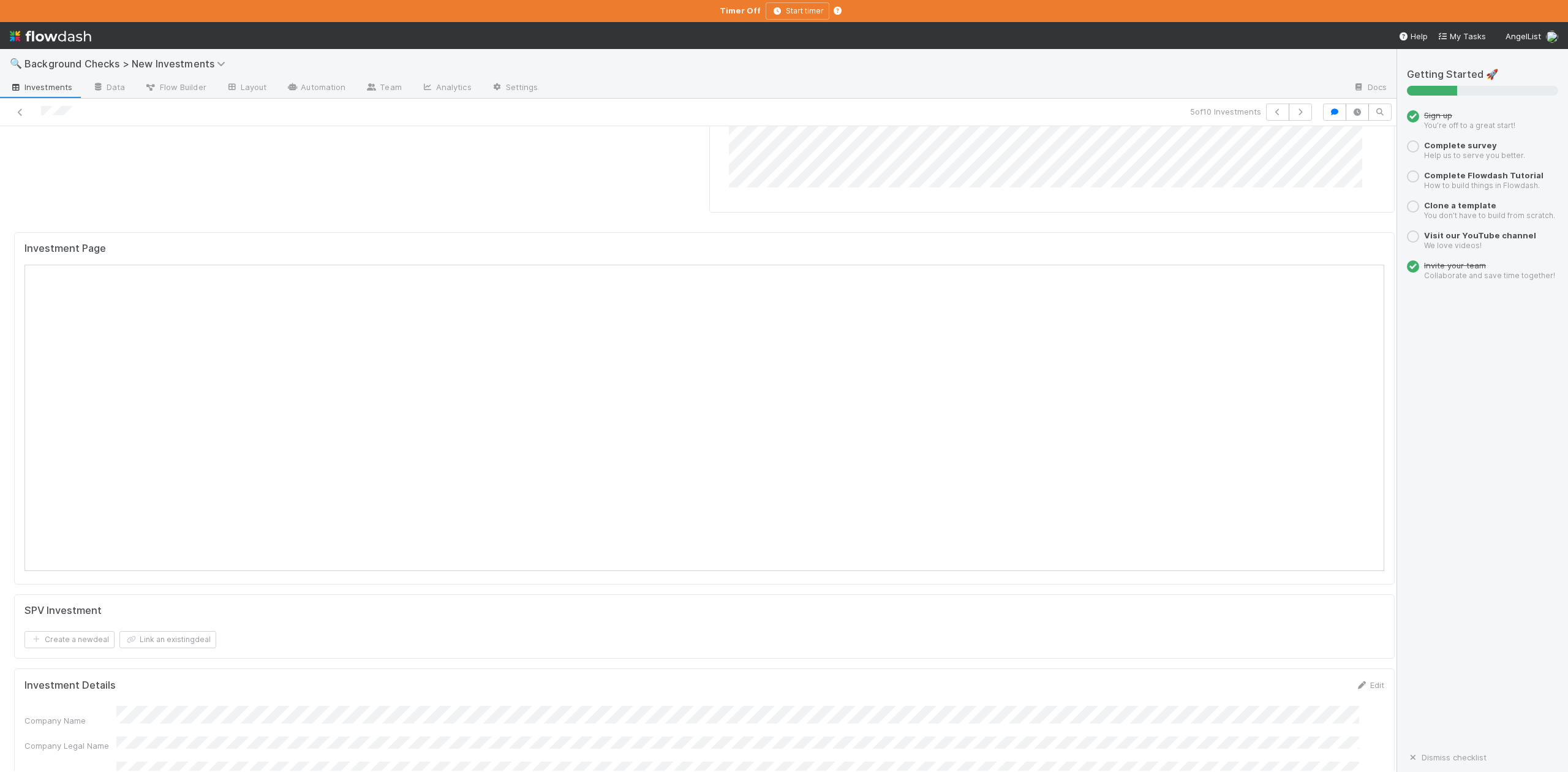
scroll to position [1225, 0]
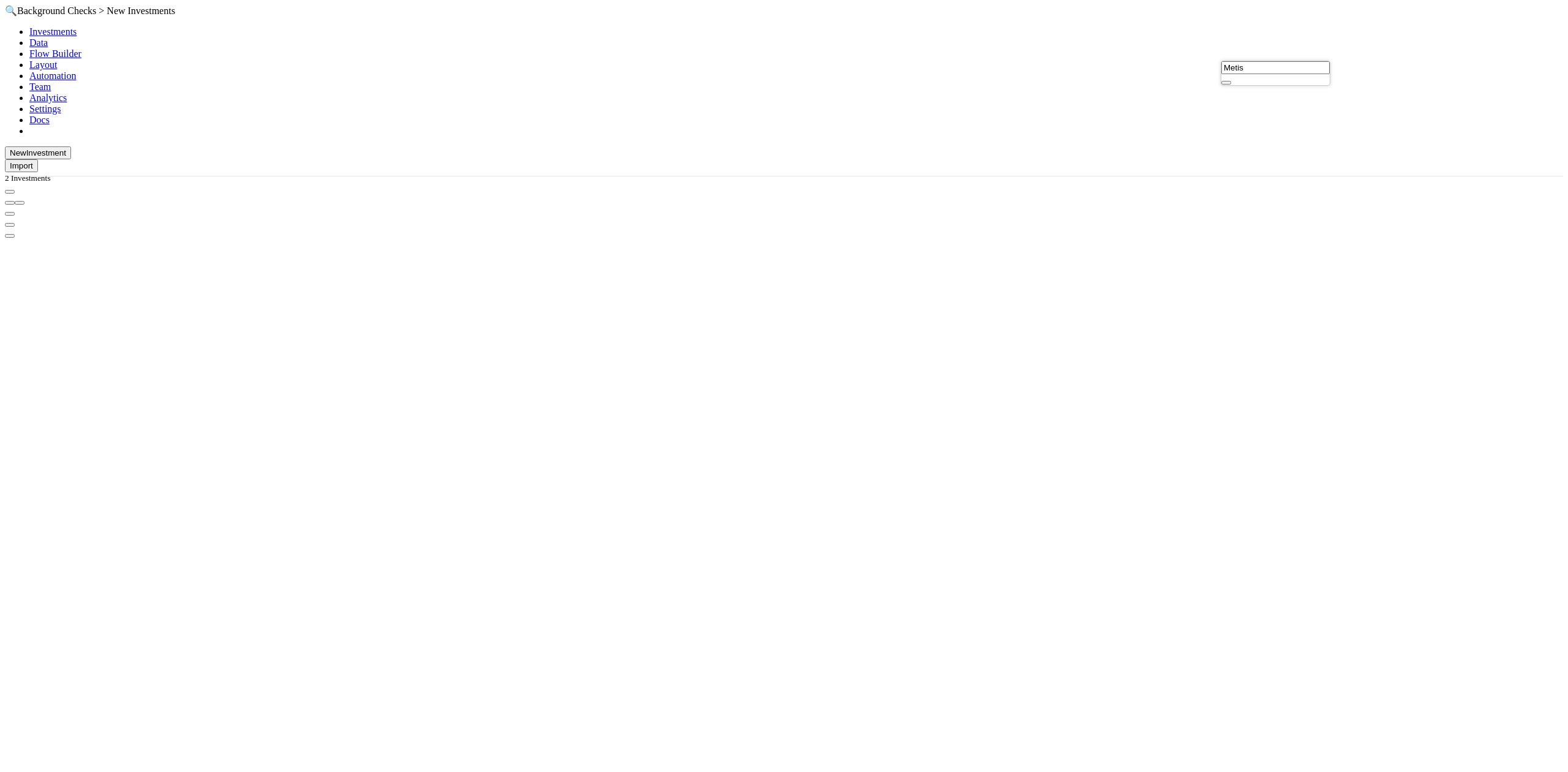
click at [1263, 68] on input "Metis" at bounding box center [1275, 68] width 108 height 13
type input "M"
type input "Recase"
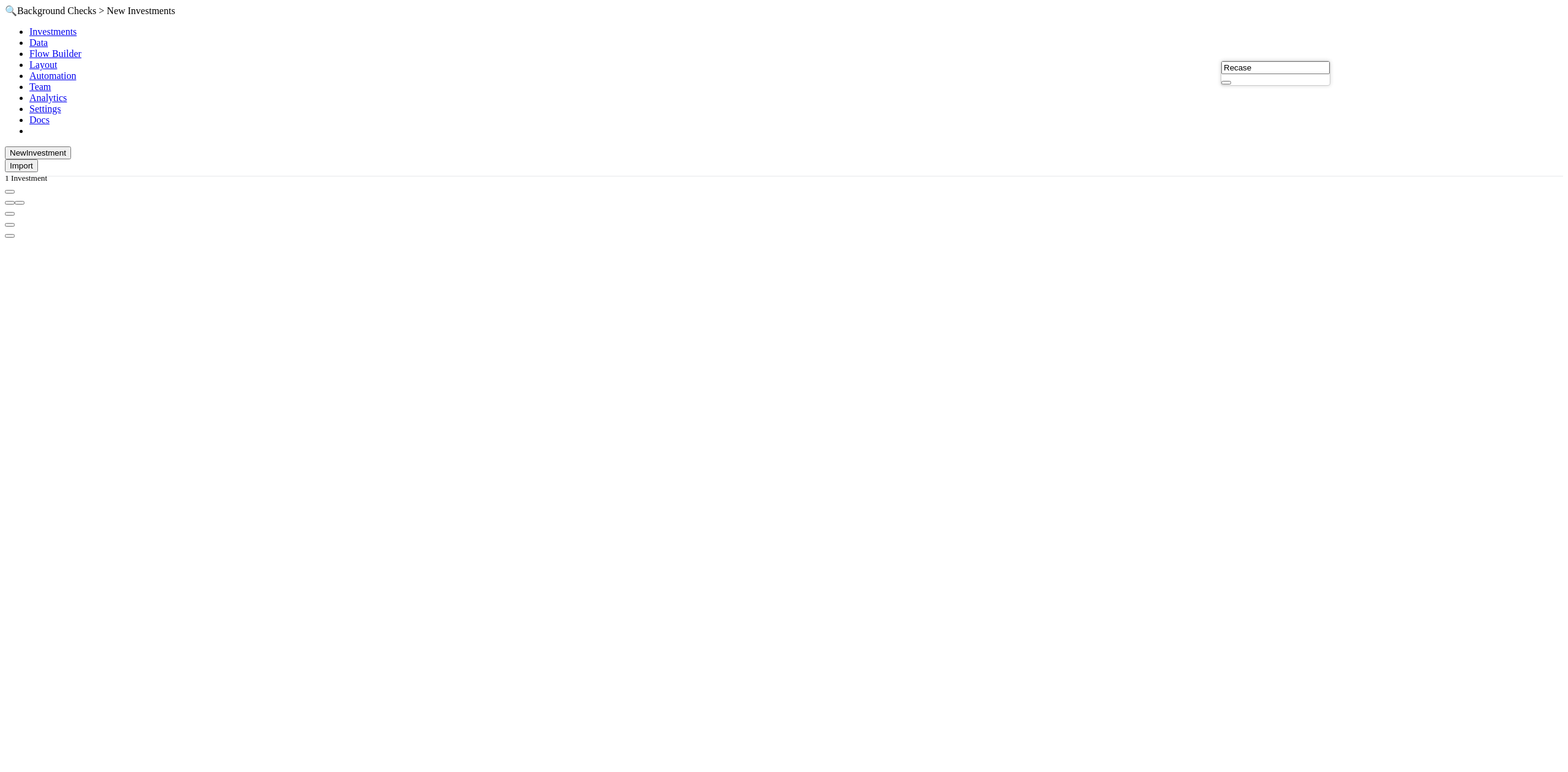
scroll to position [13, 13]
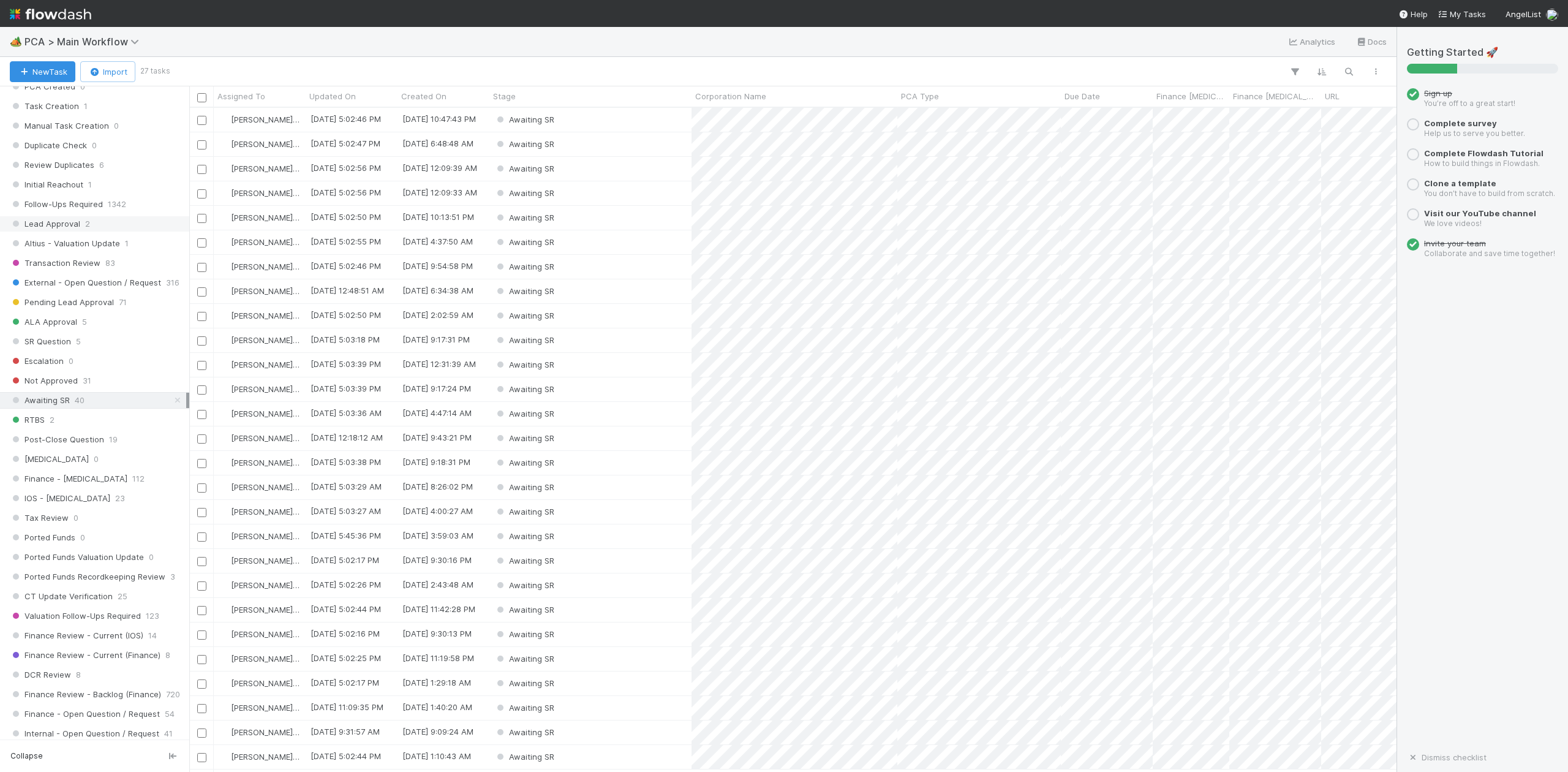
scroll to position [327, 0]
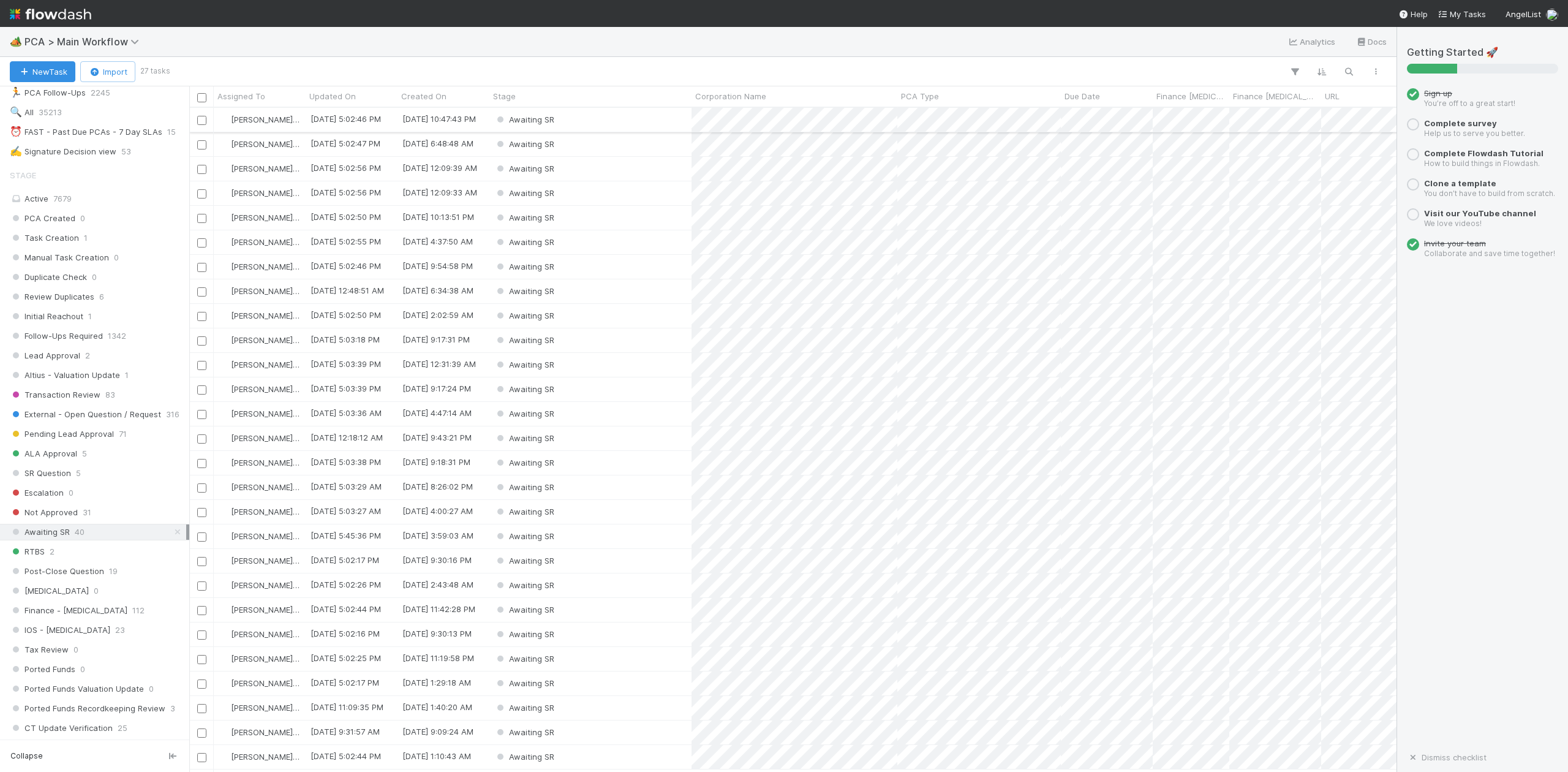
click at [567, 116] on div "Awaiting SR" at bounding box center [591, 120] width 202 height 24
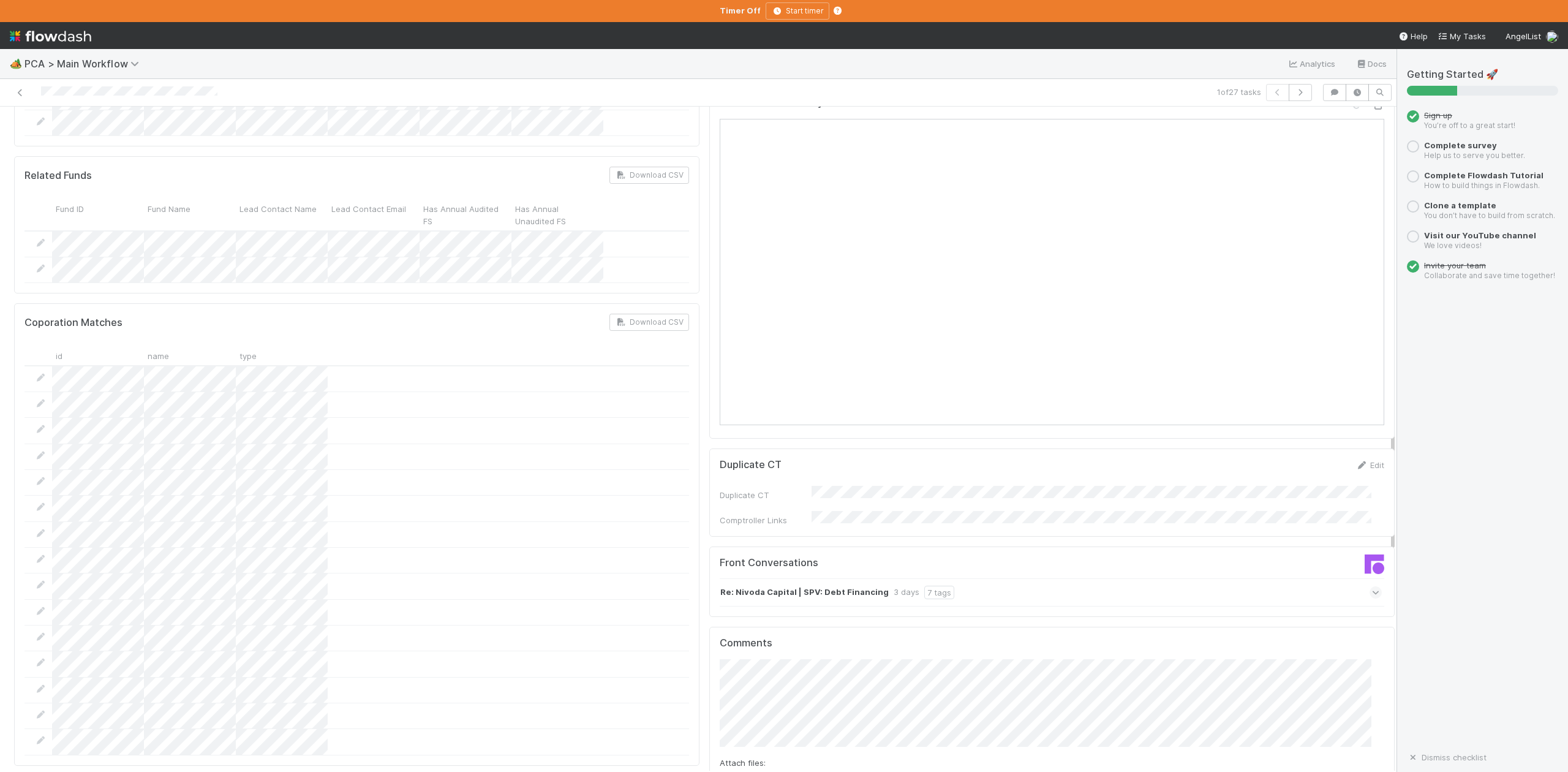
scroll to position [1470, 0]
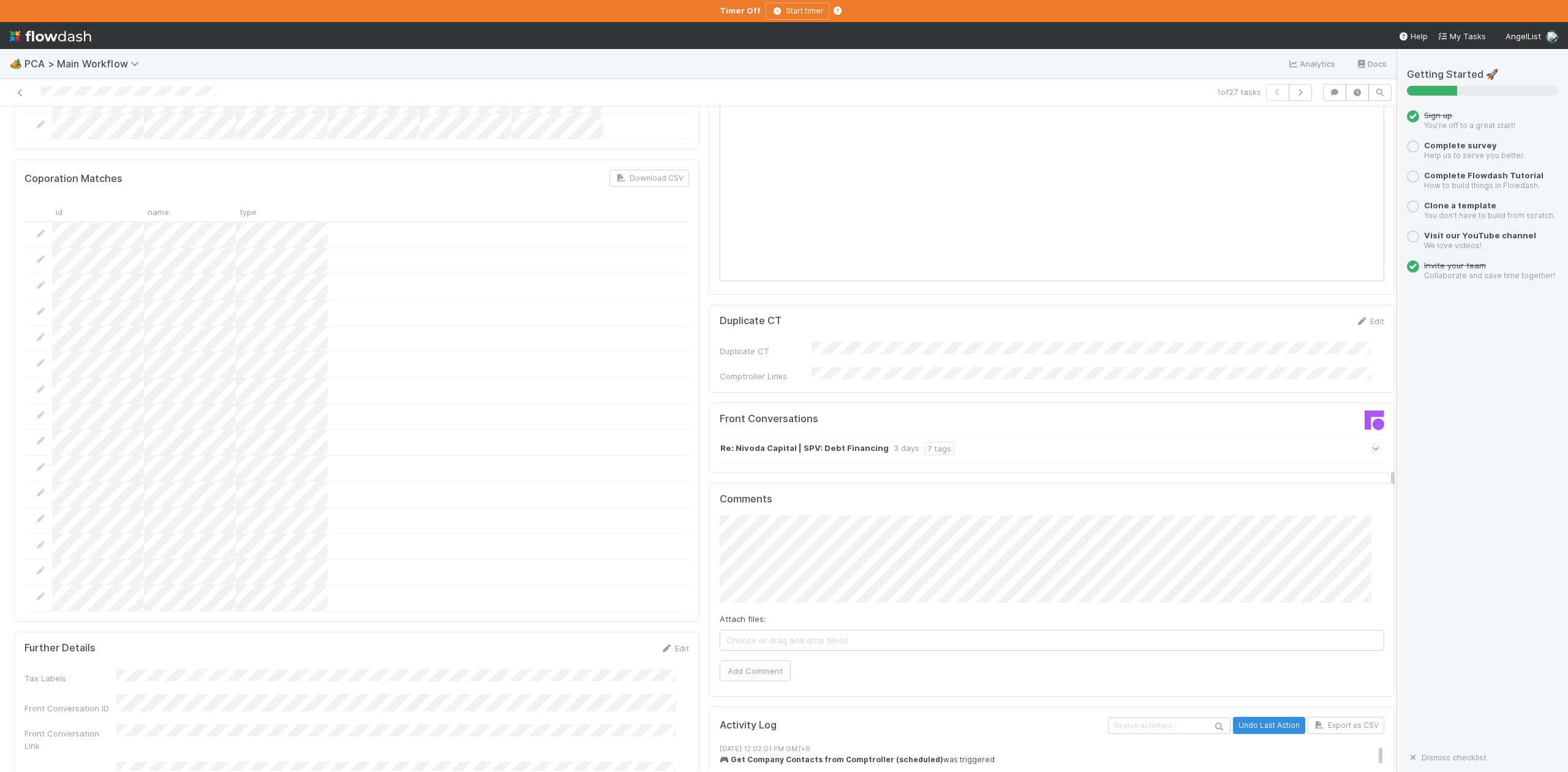
click at [1372, 442] on icon at bounding box center [1376, 448] width 8 height 12
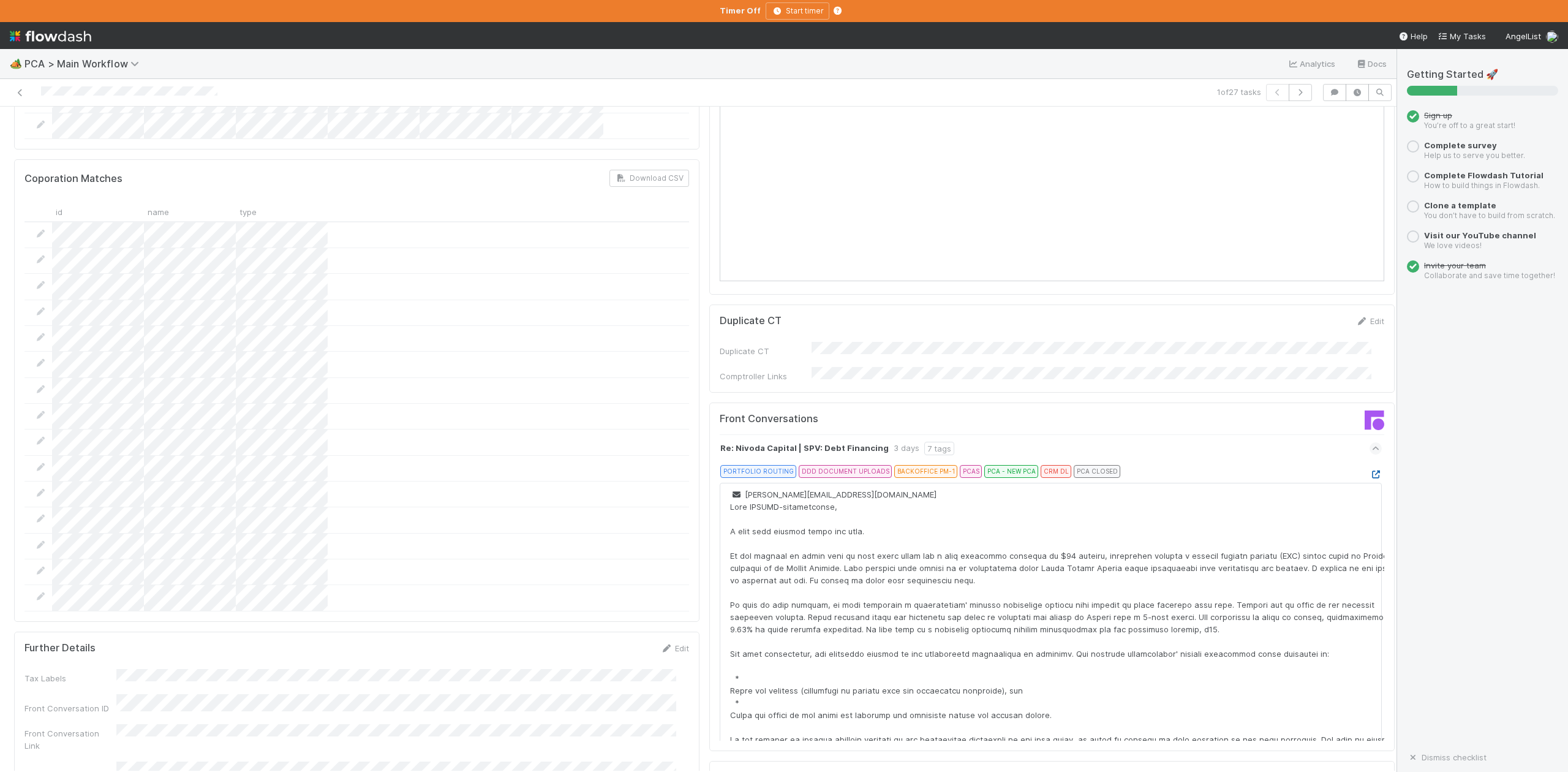
click at [1370, 471] on icon at bounding box center [1376, 475] width 12 height 8
click at [1289, 96] on button "button" at bounding box center [1300, 93] width 23 height 17
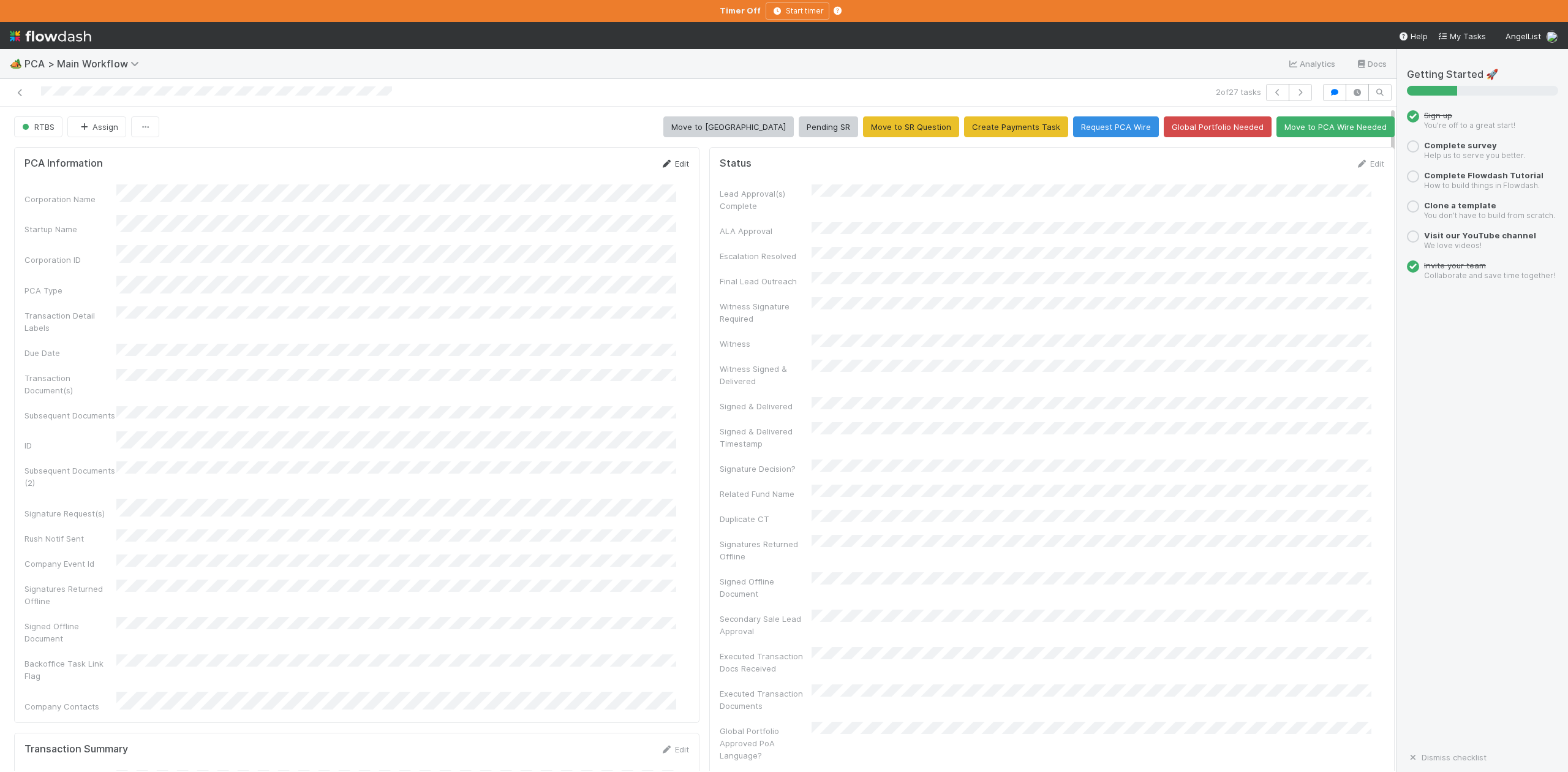
click at [668, 163] on link "Edit" at bounding box center [675, 163] width 29 height 10
click at [606, 168] on button "Save" at bounding box center [623, 167] width 35 height 21
click at [1294, 92] on icon "button" at bounding box center [1300, 92] width 12 height 7
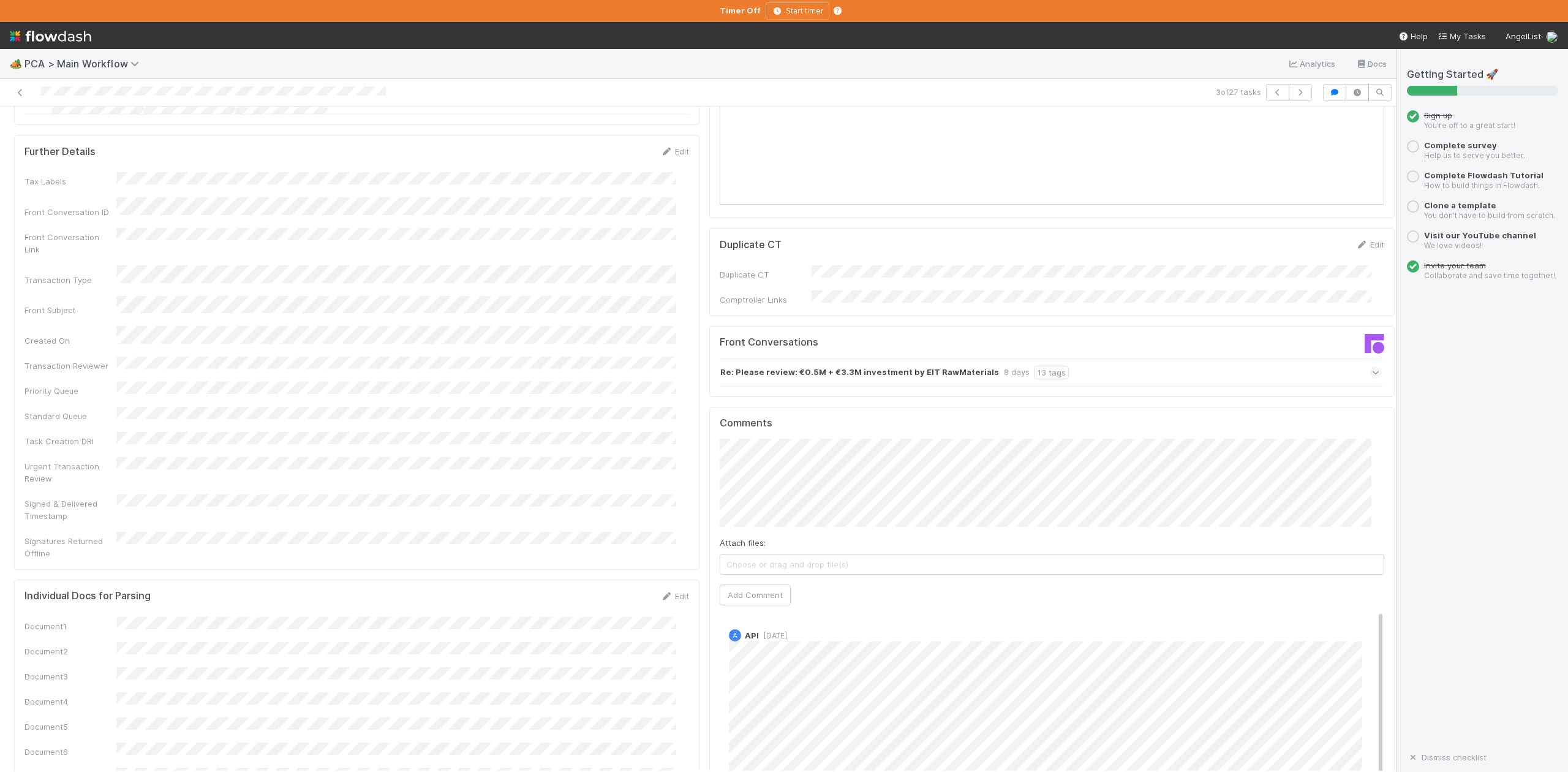
scroll to position [1307, 0]
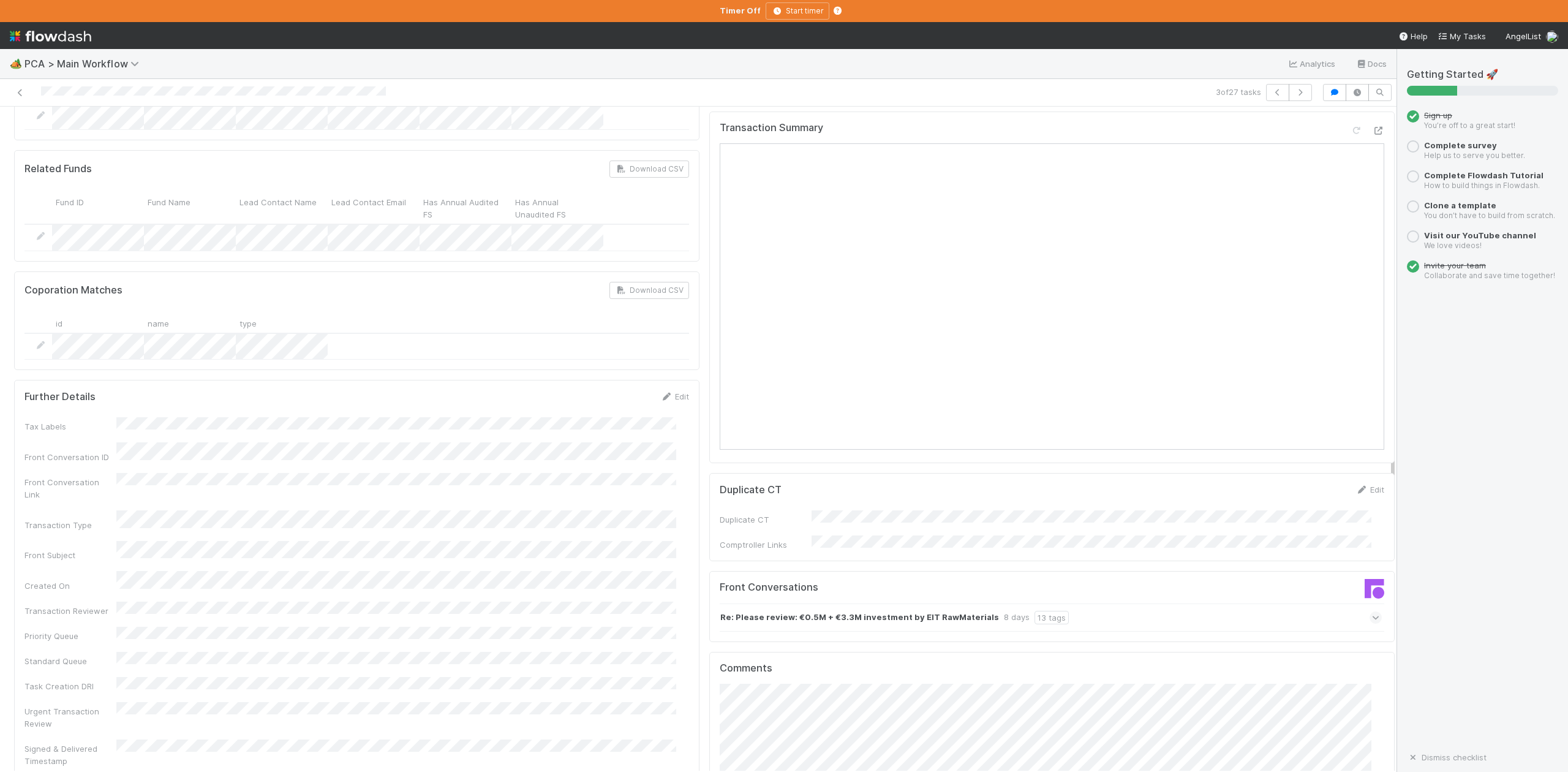
click at [1372, 612] on icon at bounding box center [1376, 618] width 8 height 12
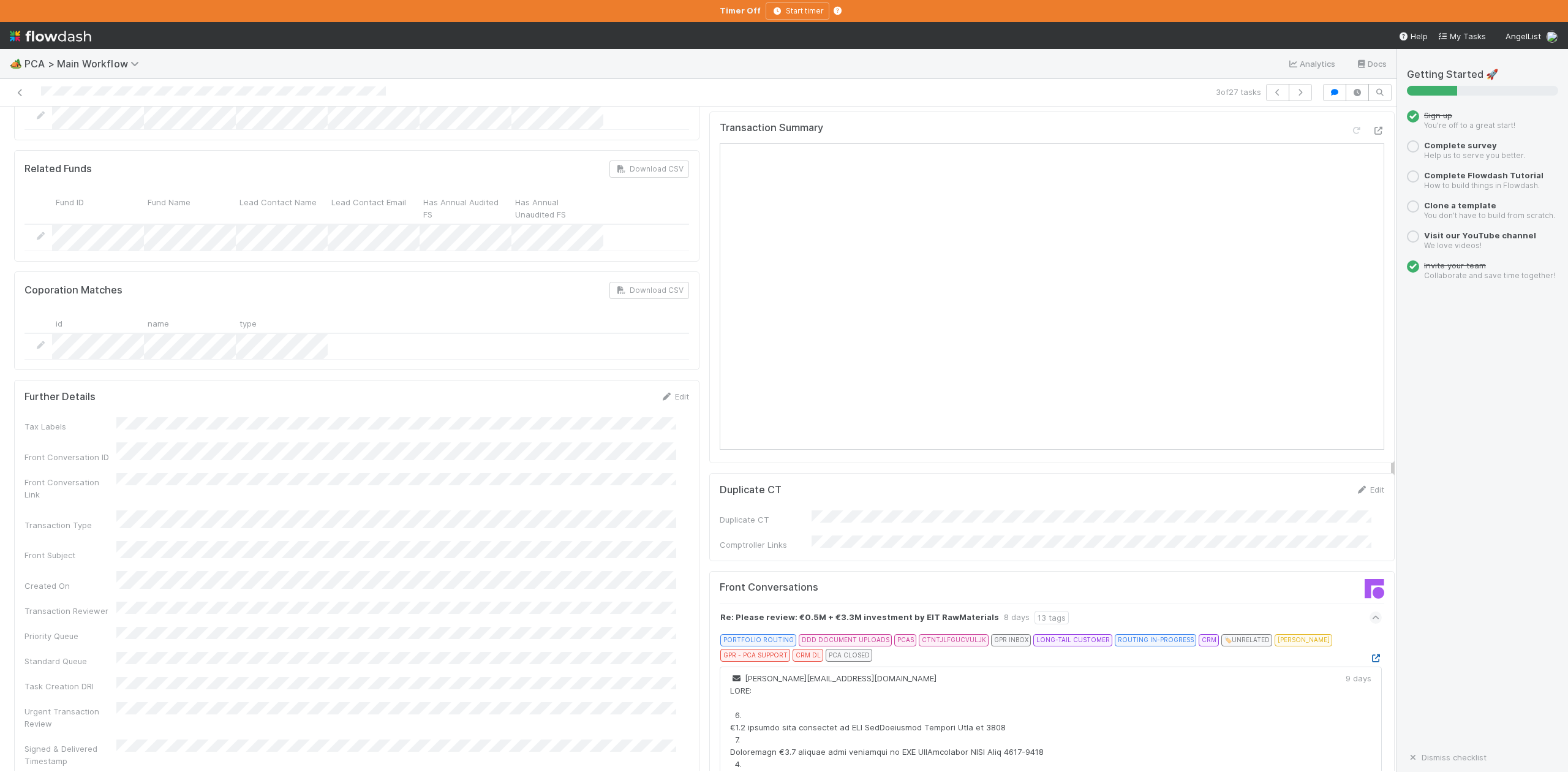
click at [1370, 654] on icon at bounding box center [1376, 658] width 12 height 8
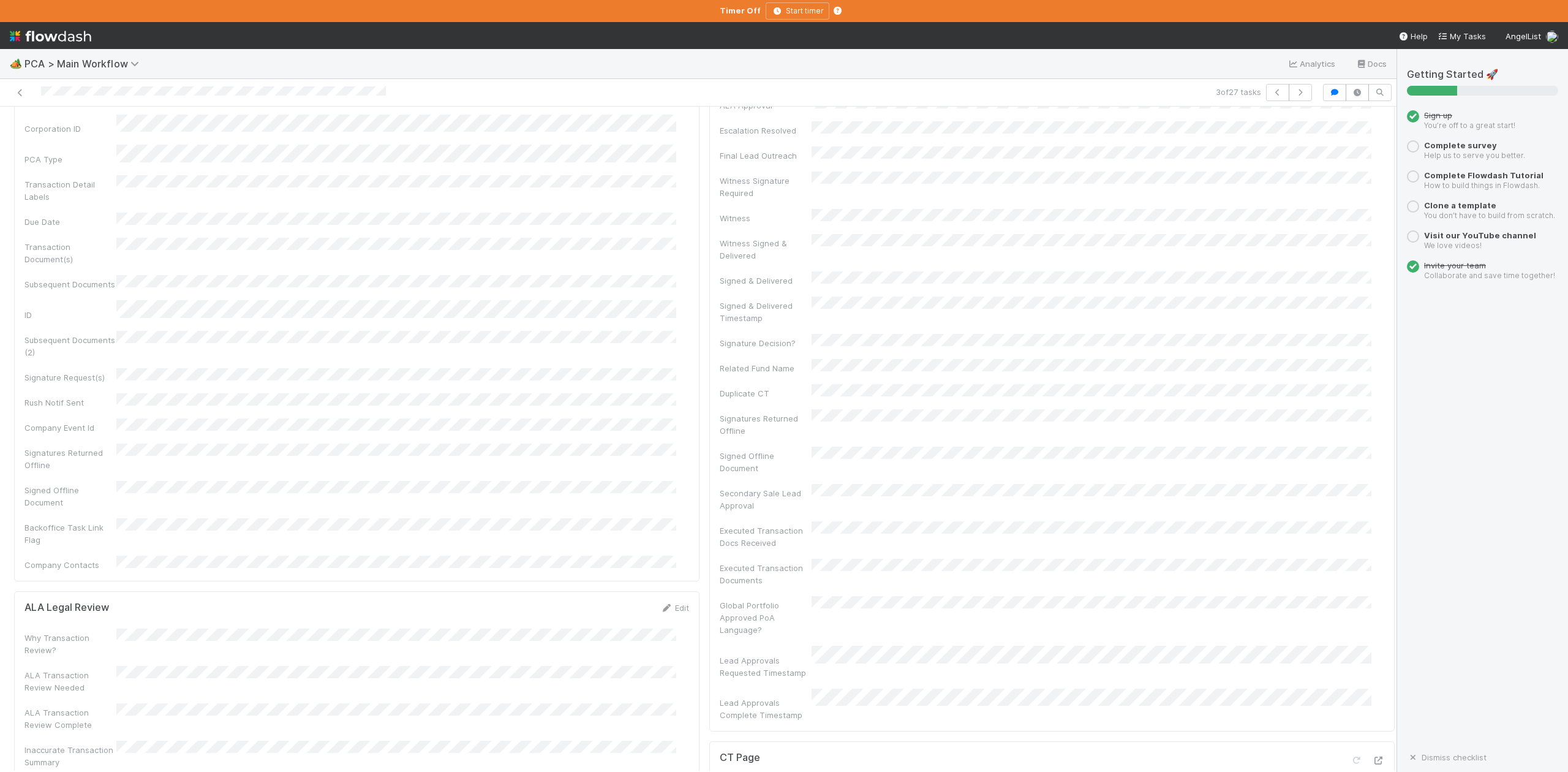
scroll to position [0, 0]
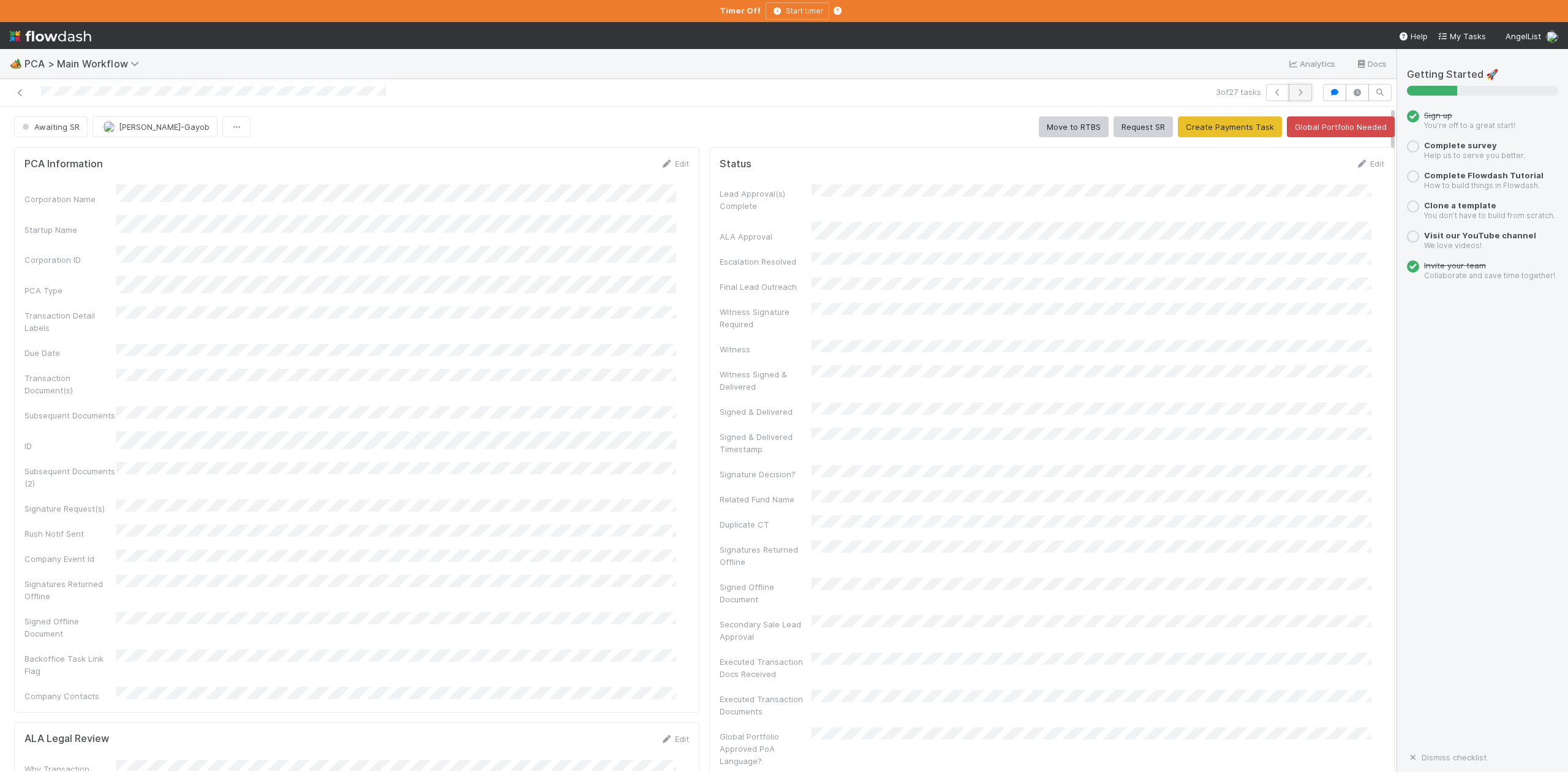
click at [1294, 92] on icon "button" at bounding box center [1300, 92] width 12 height 7
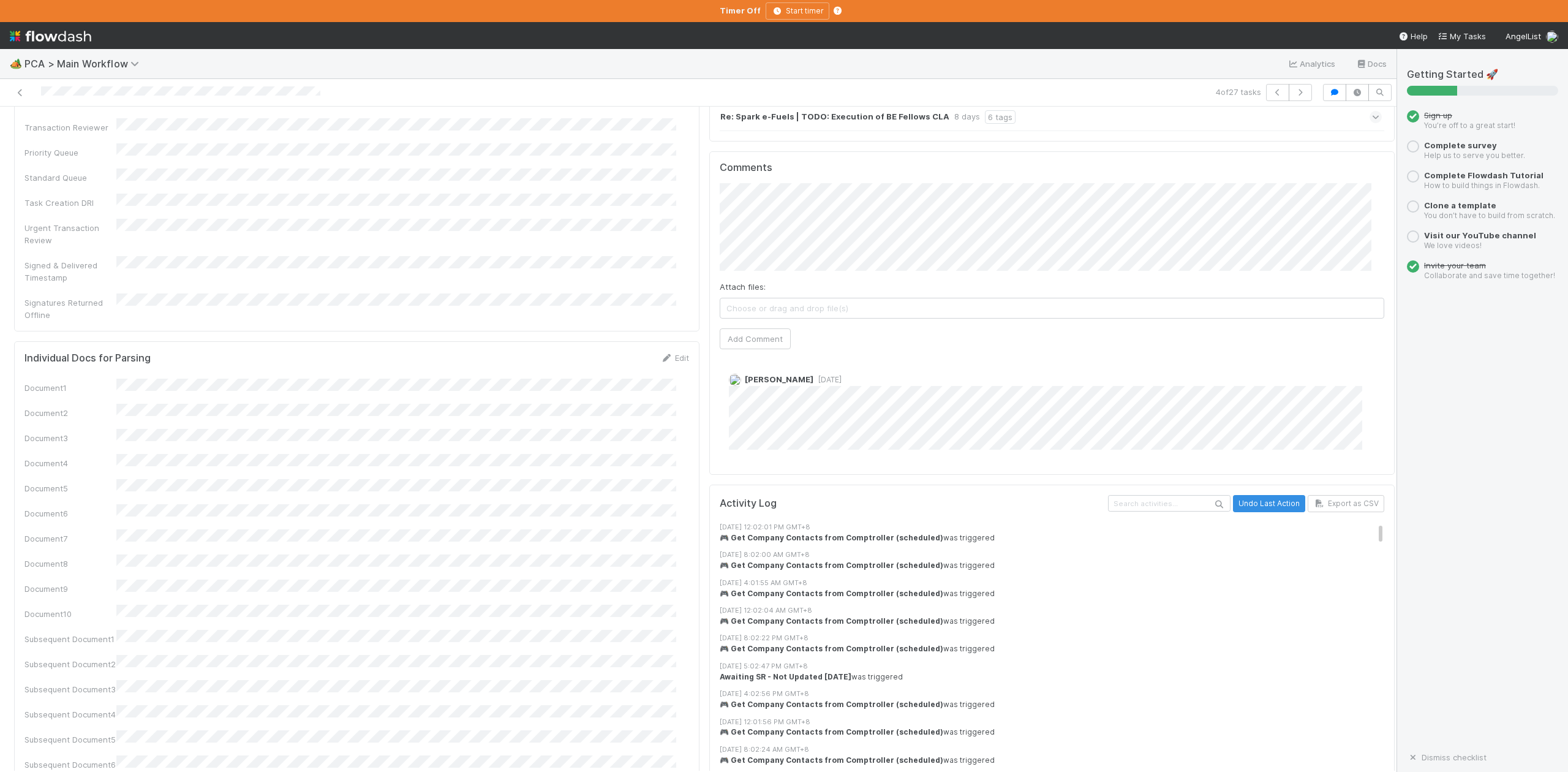
scroll to position [1715, 0]
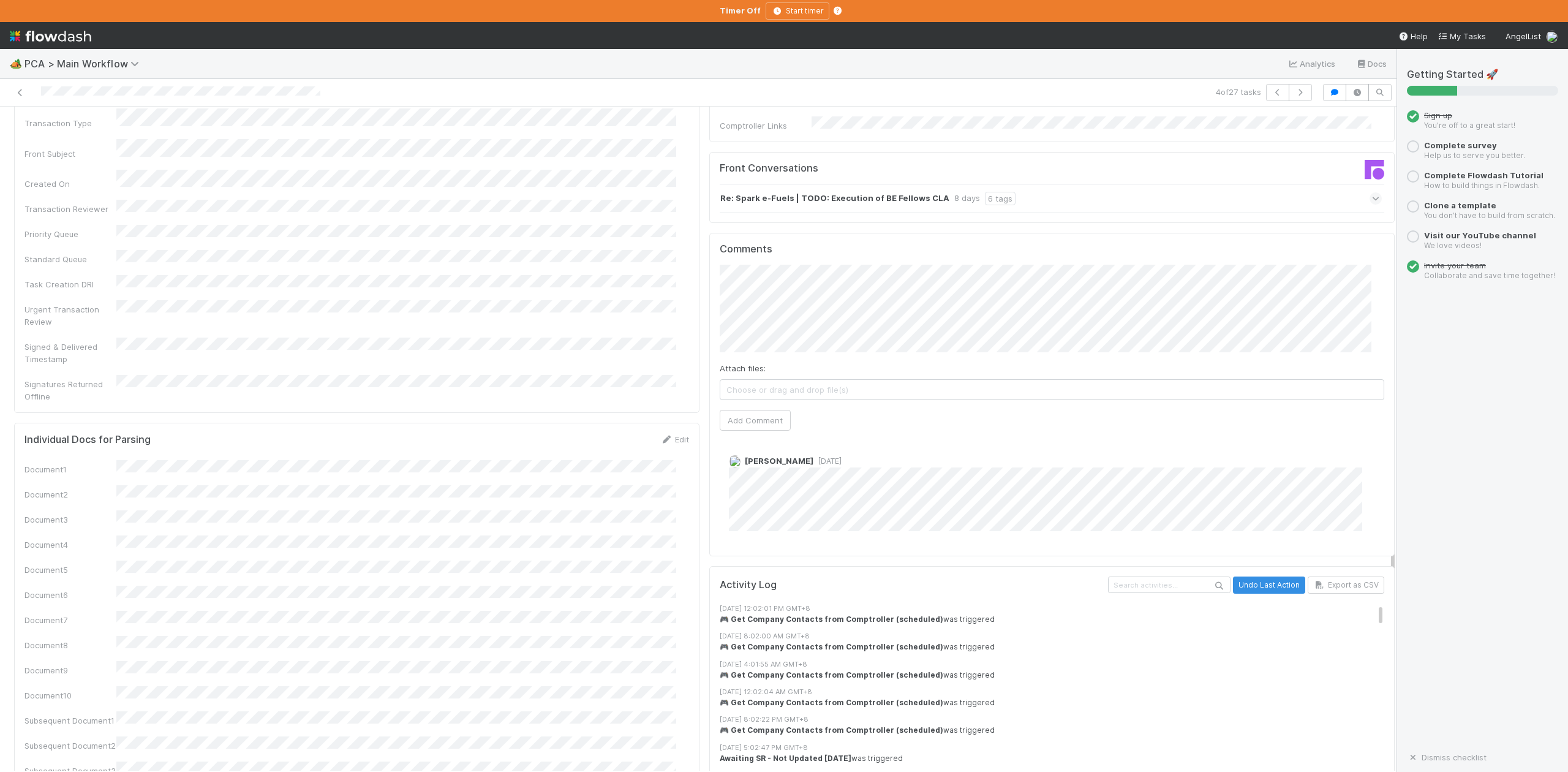
click at [1372, 192] on icon at bounding box center [1376, 198] width 8 height 12
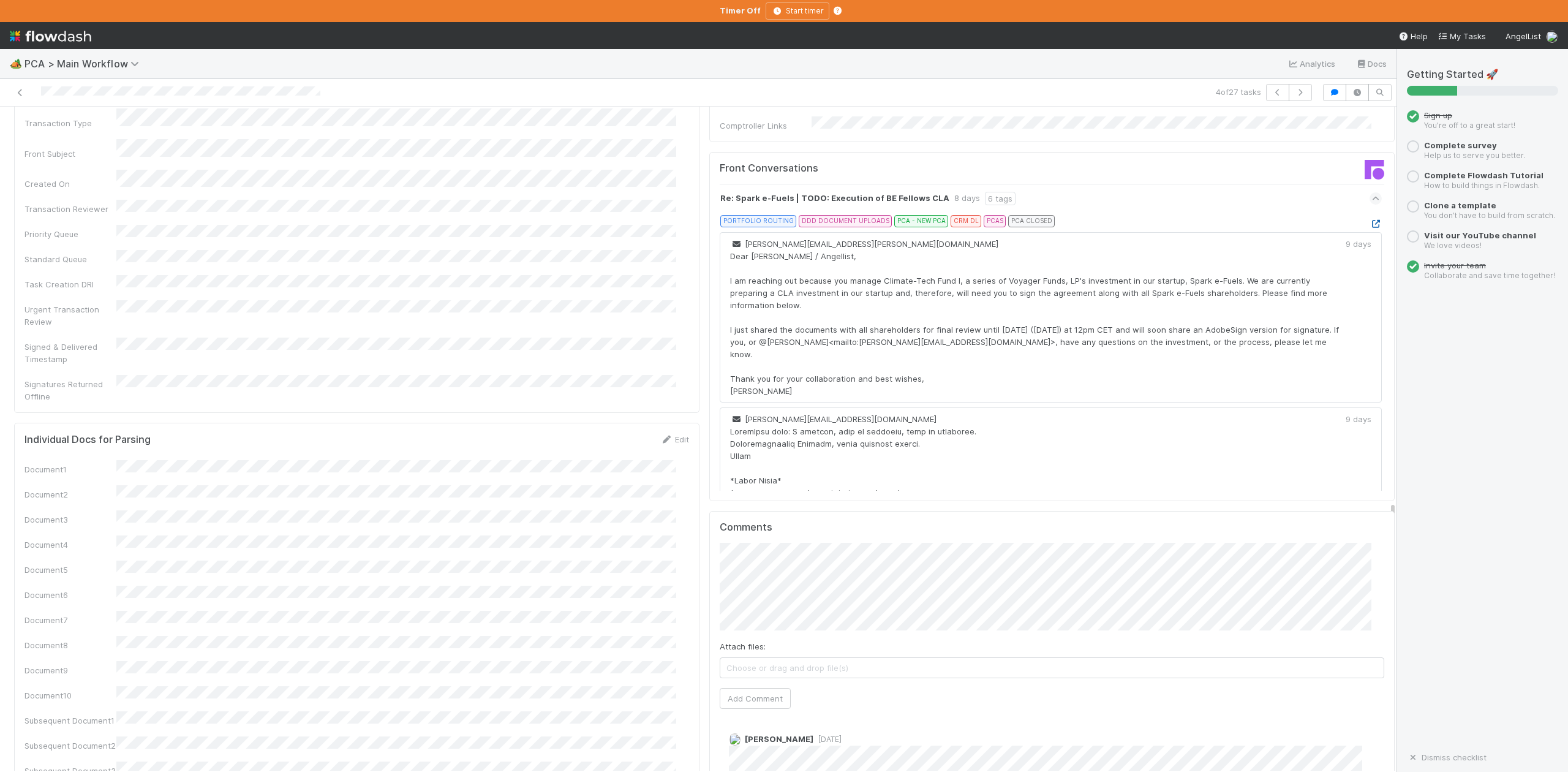
click at [1370, 220] on icon at bounding box center [1376, 224] width 12 height 8
click at [1294, 94] on icon "button" at bounding box center [1300, 92] width 12 height 7
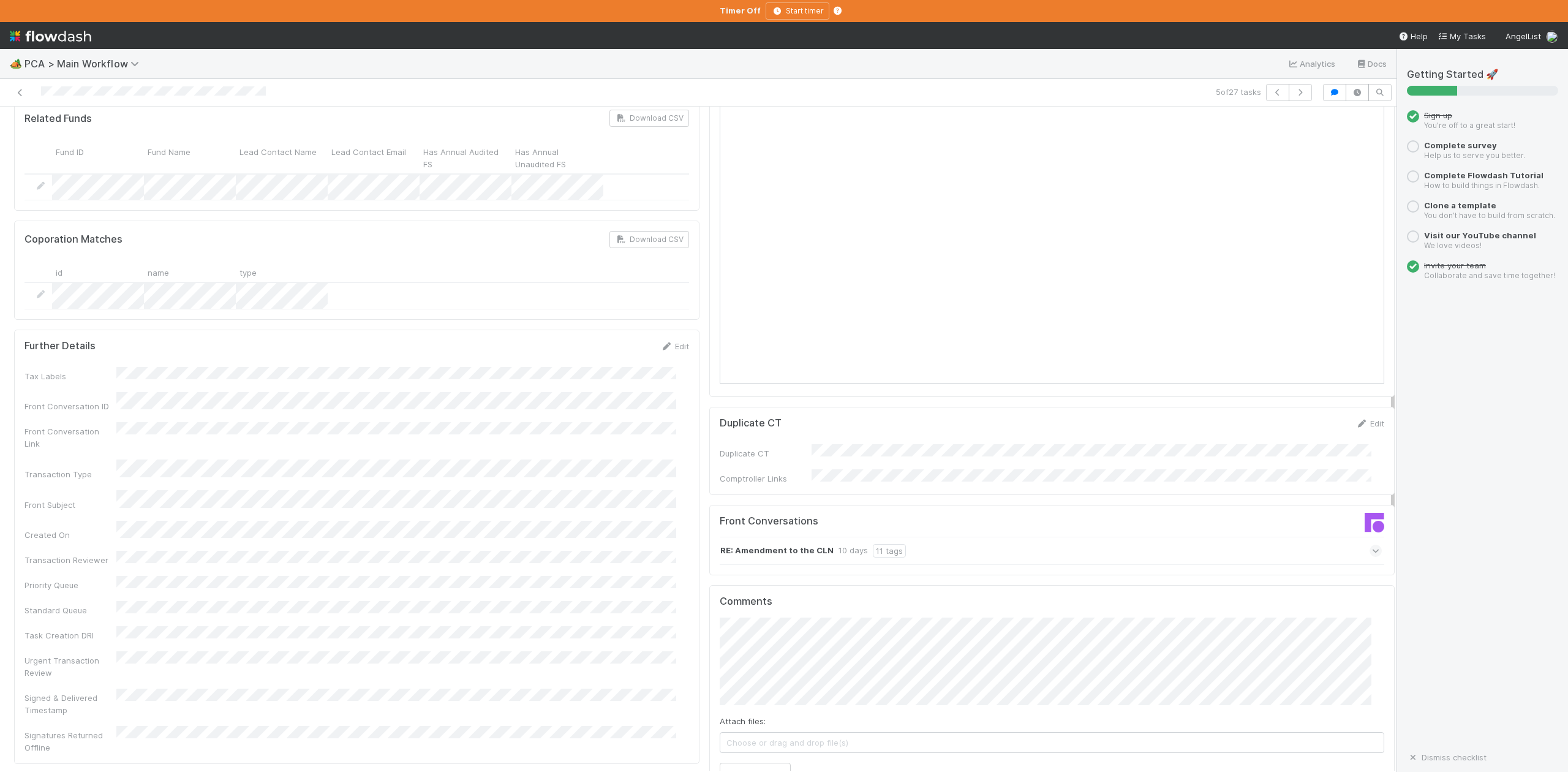
scroll to position [1470, 0]
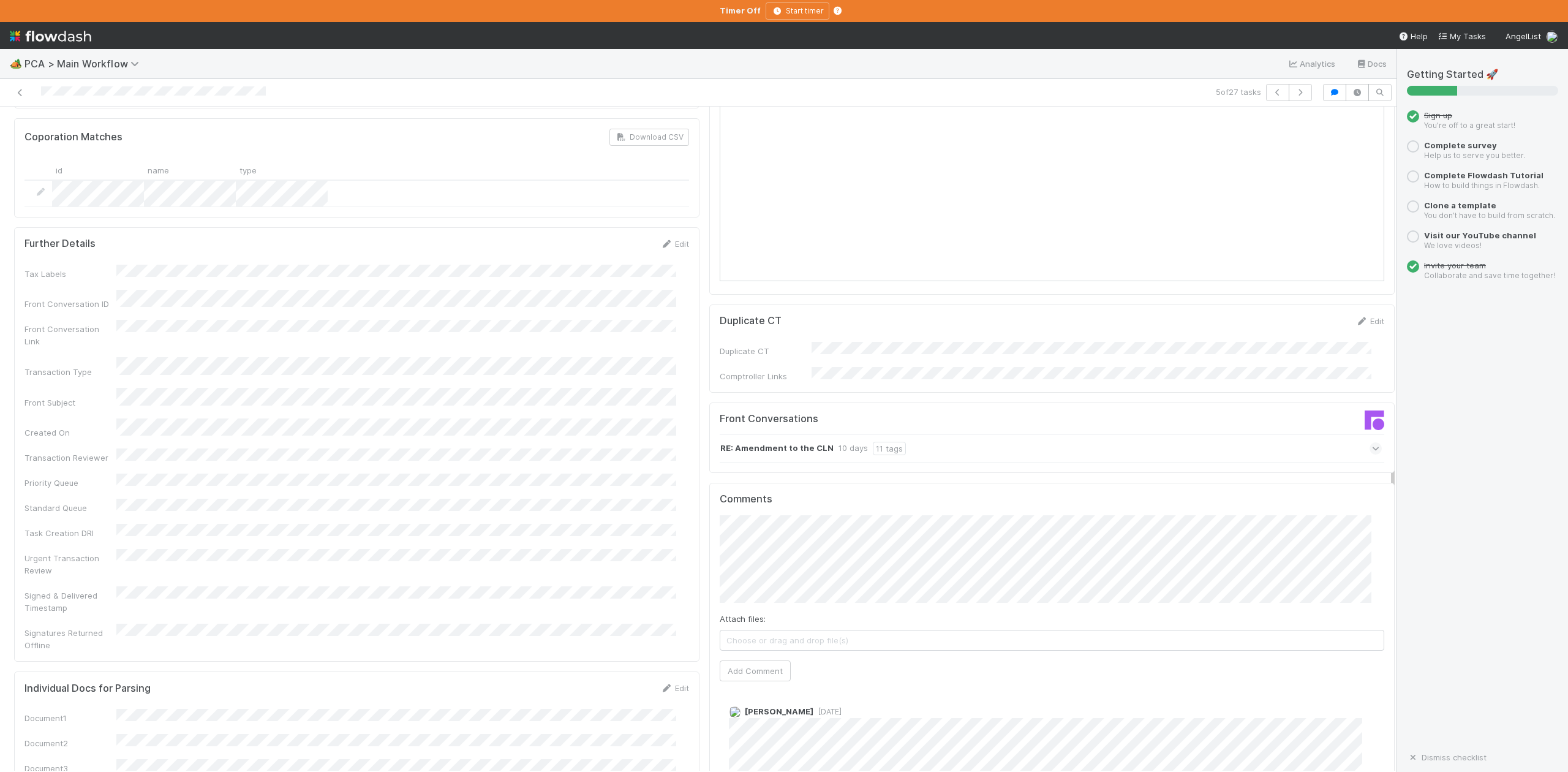
click at [1372, 442] on icon at bounding box center [1376, 448] width 8 height 12
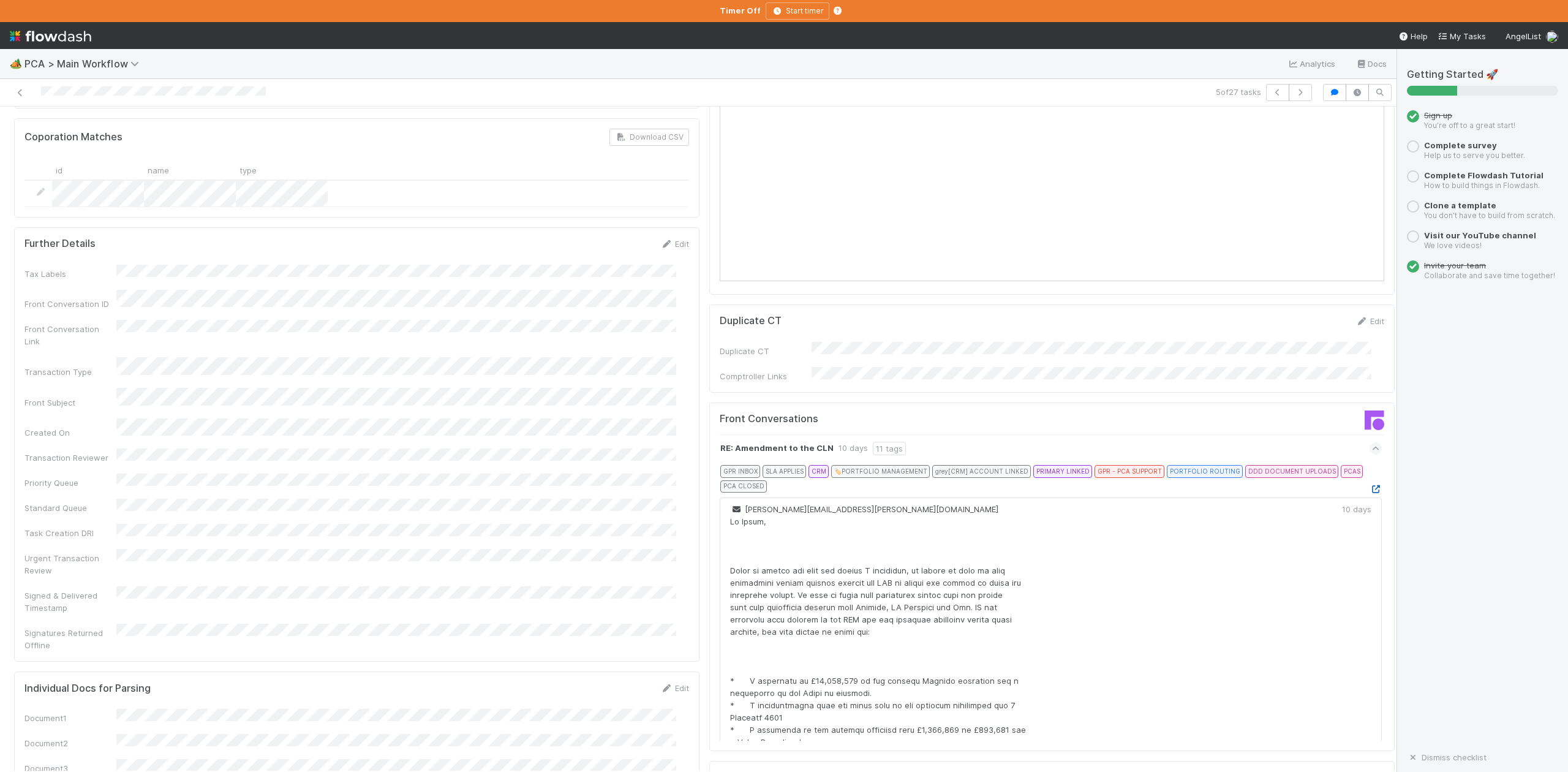
click at [1370, 485] on icon at bounding box center [1376, 489] width 12 height 8
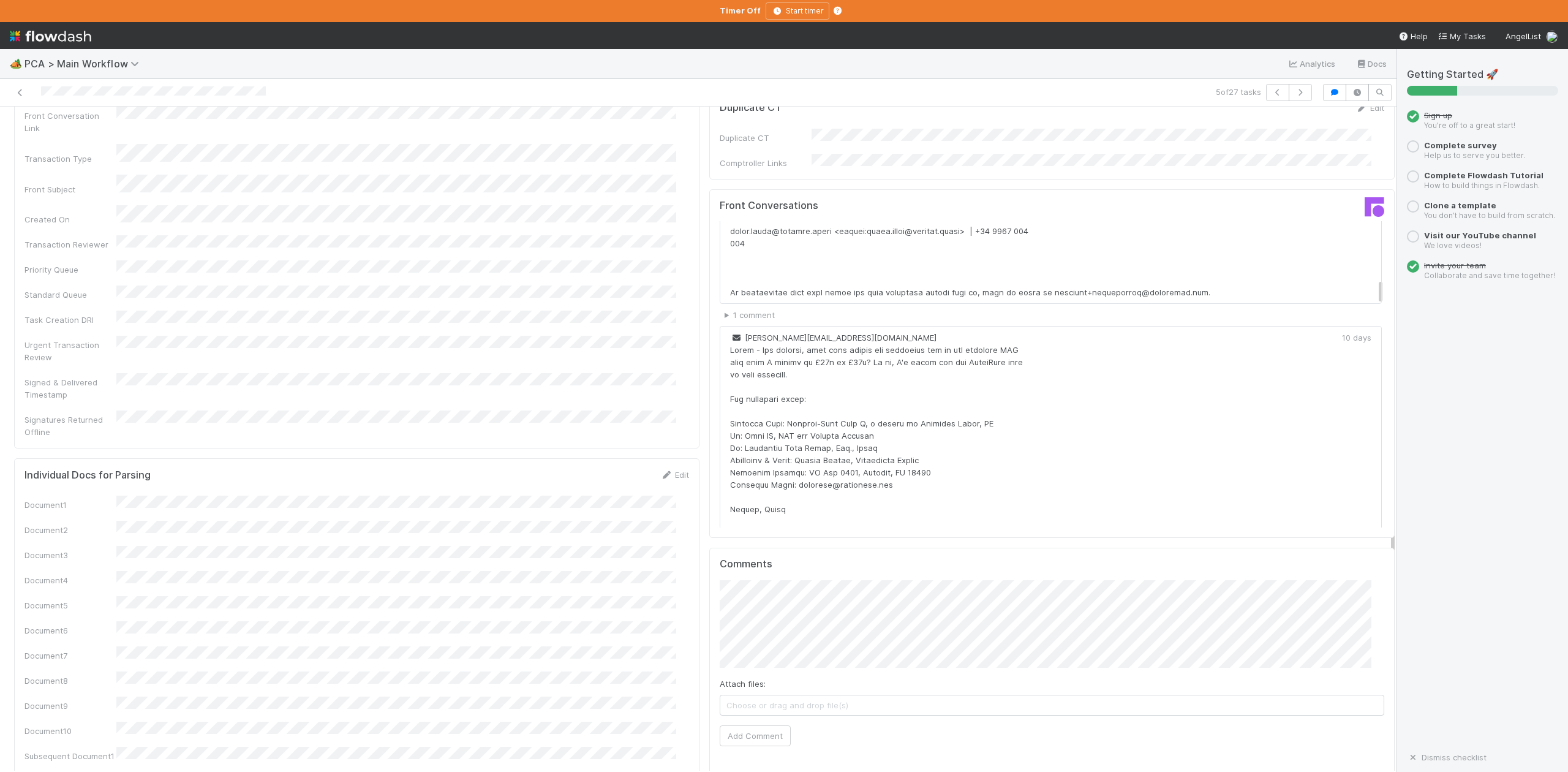
scroll to position [1797, 0]
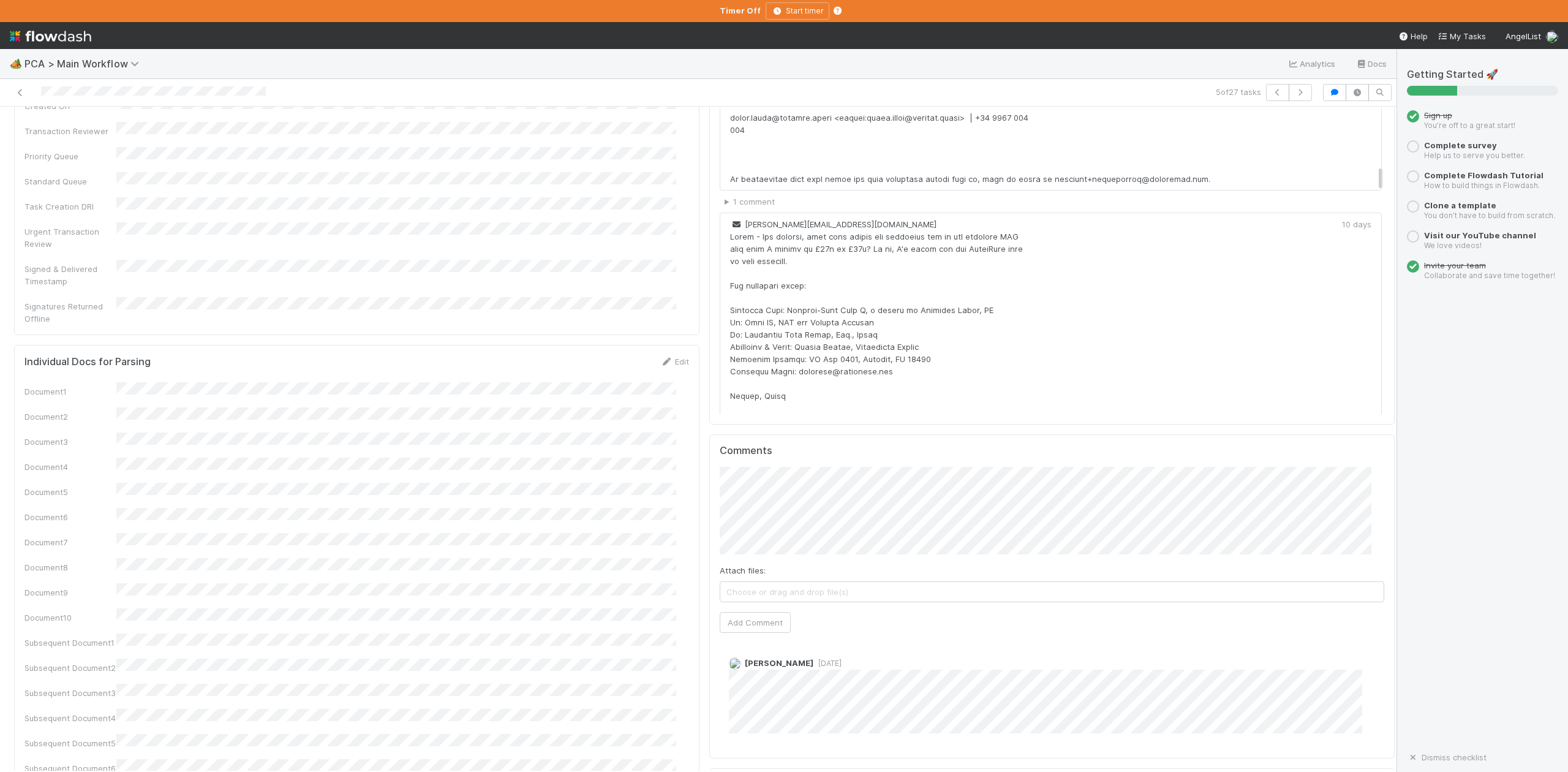
click at [813, 658] on span "1 week ago" at bounding box center [827, 663] width 28 height 9
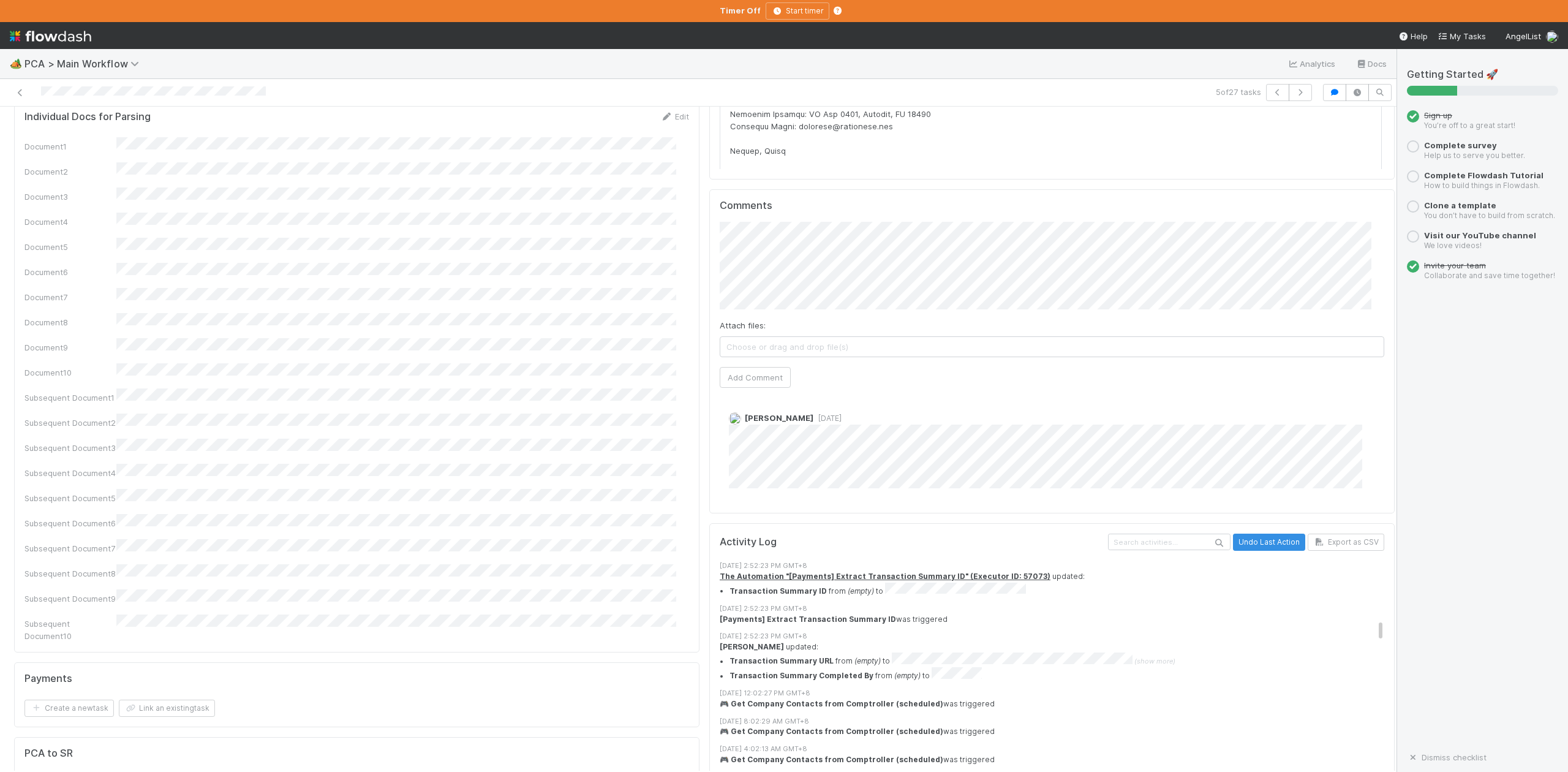
scroll to position [1960, 0]
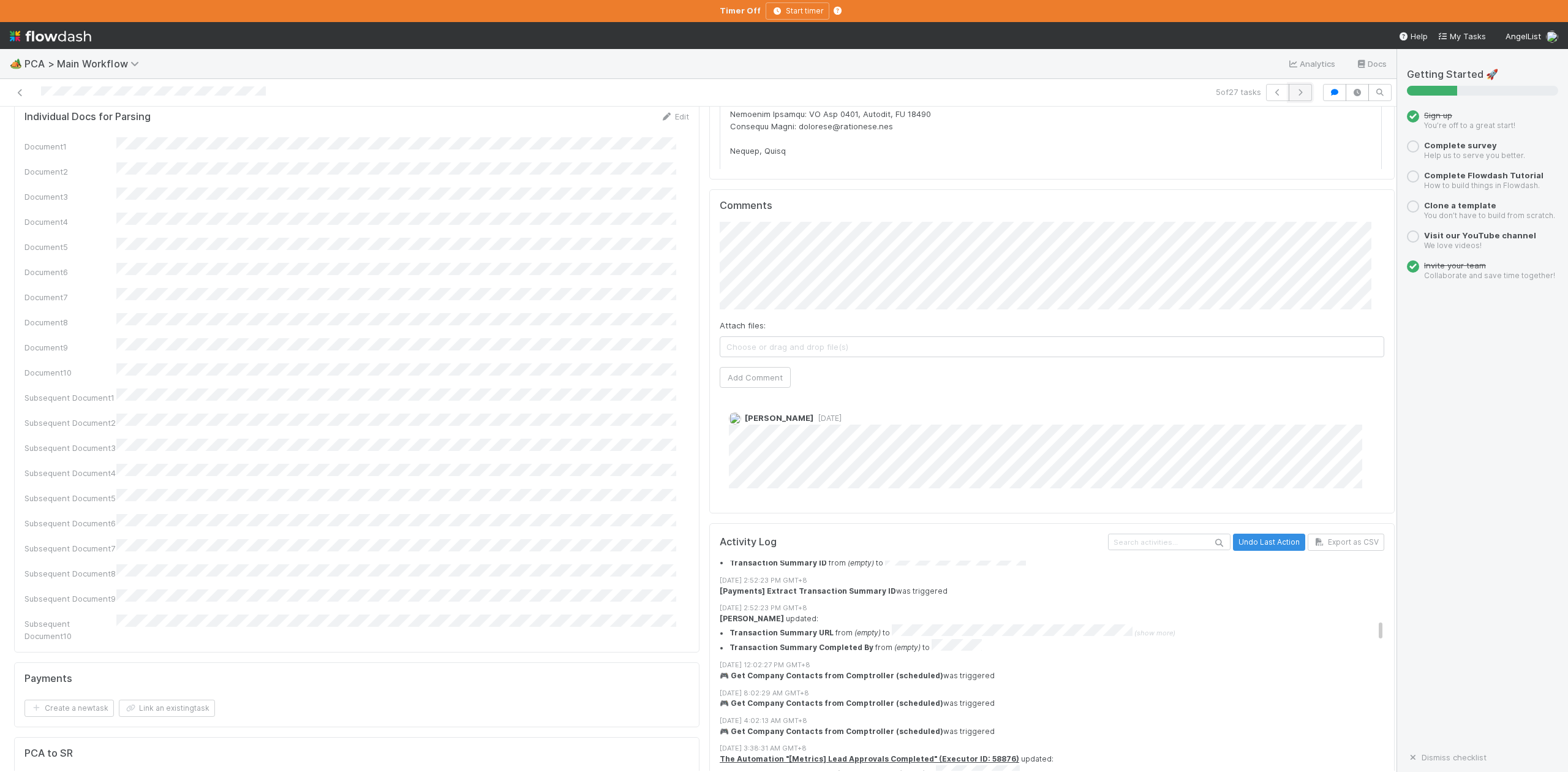
click at [1294, 89] on icon "button" at bounding box center [1300, 92] width 12 height 7
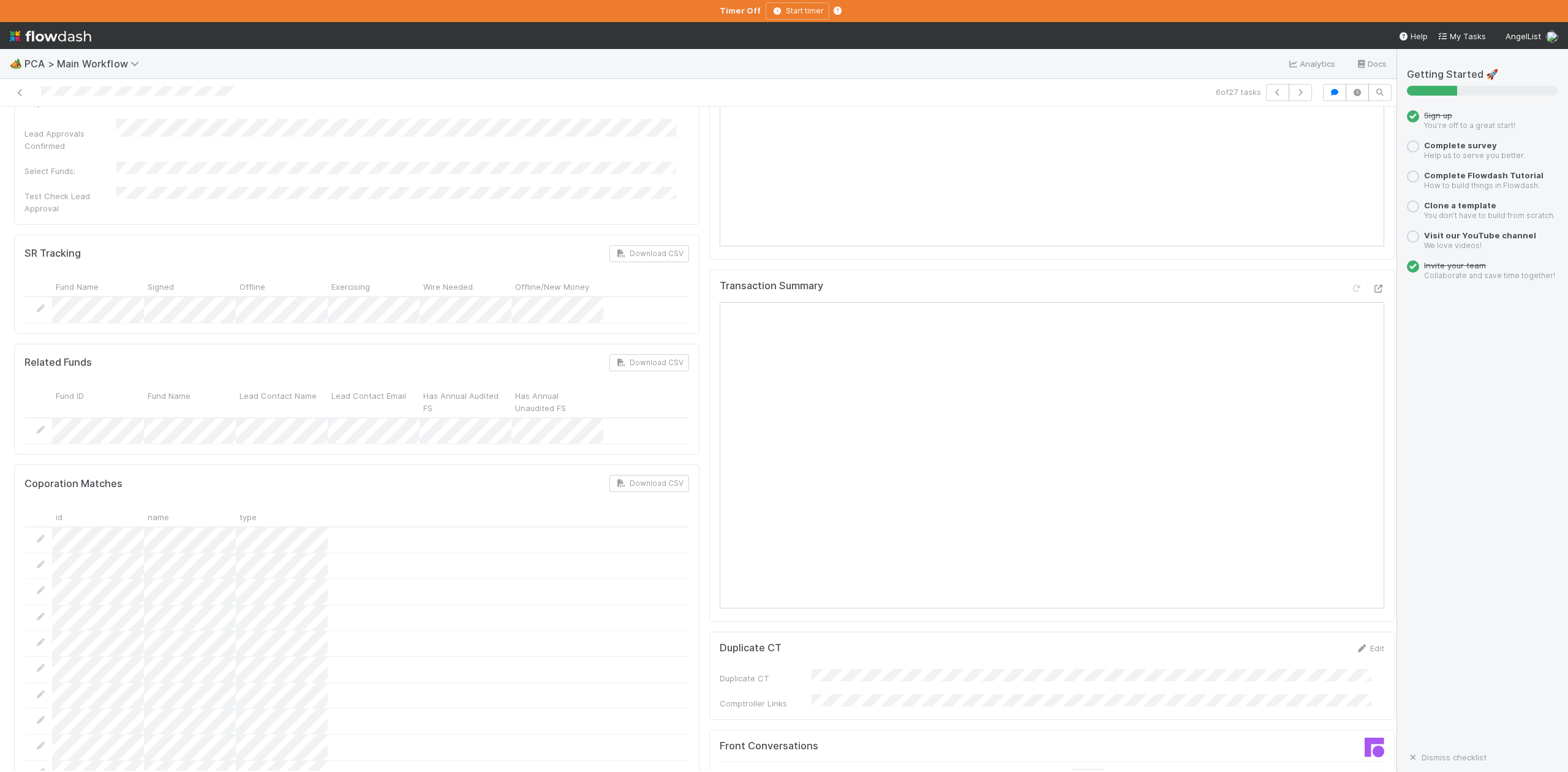
scroll to position [1552, 0]
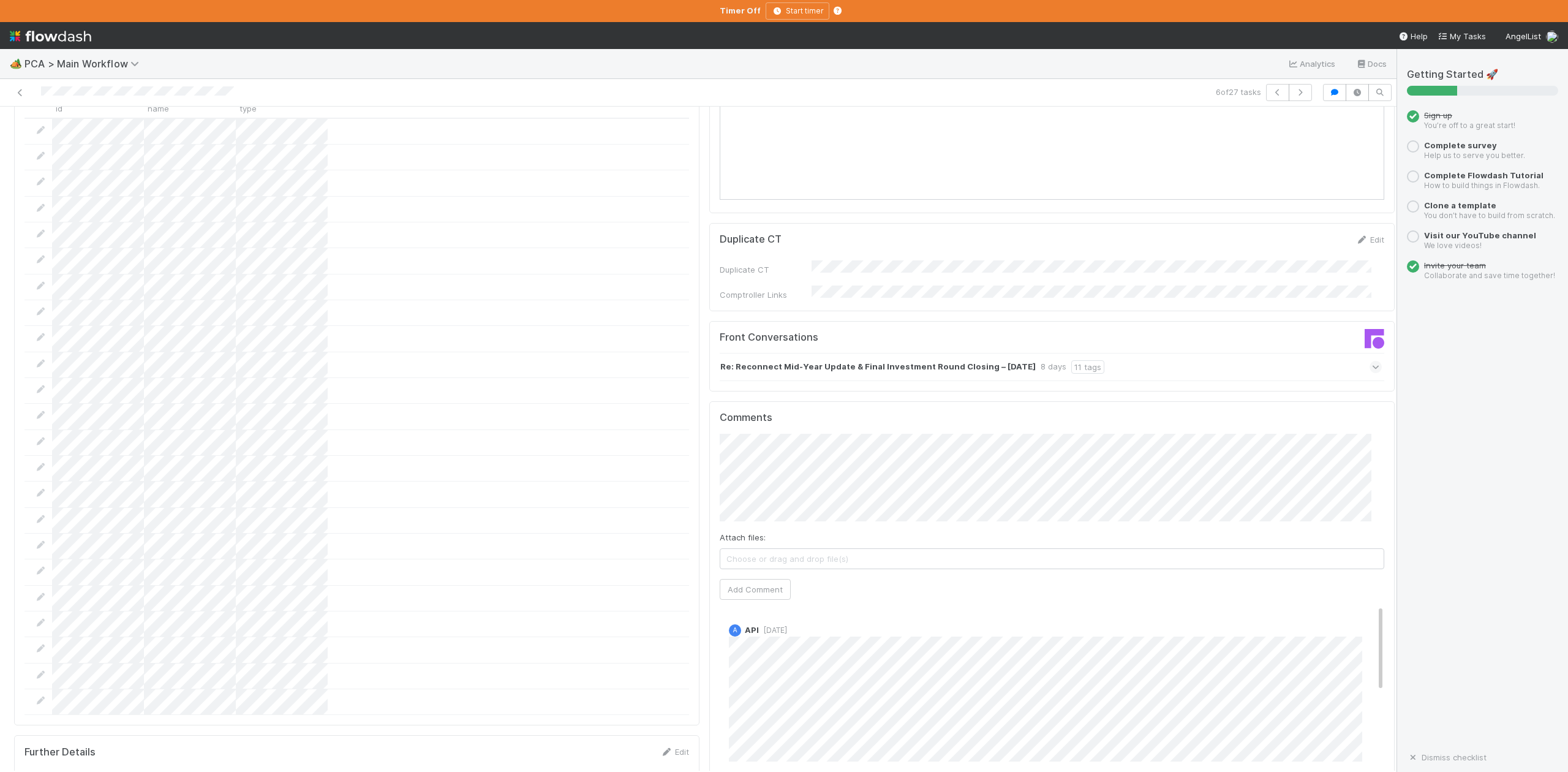
click at [1372, 361] on icon at bounding box center [1376, 367] width 8 height 12
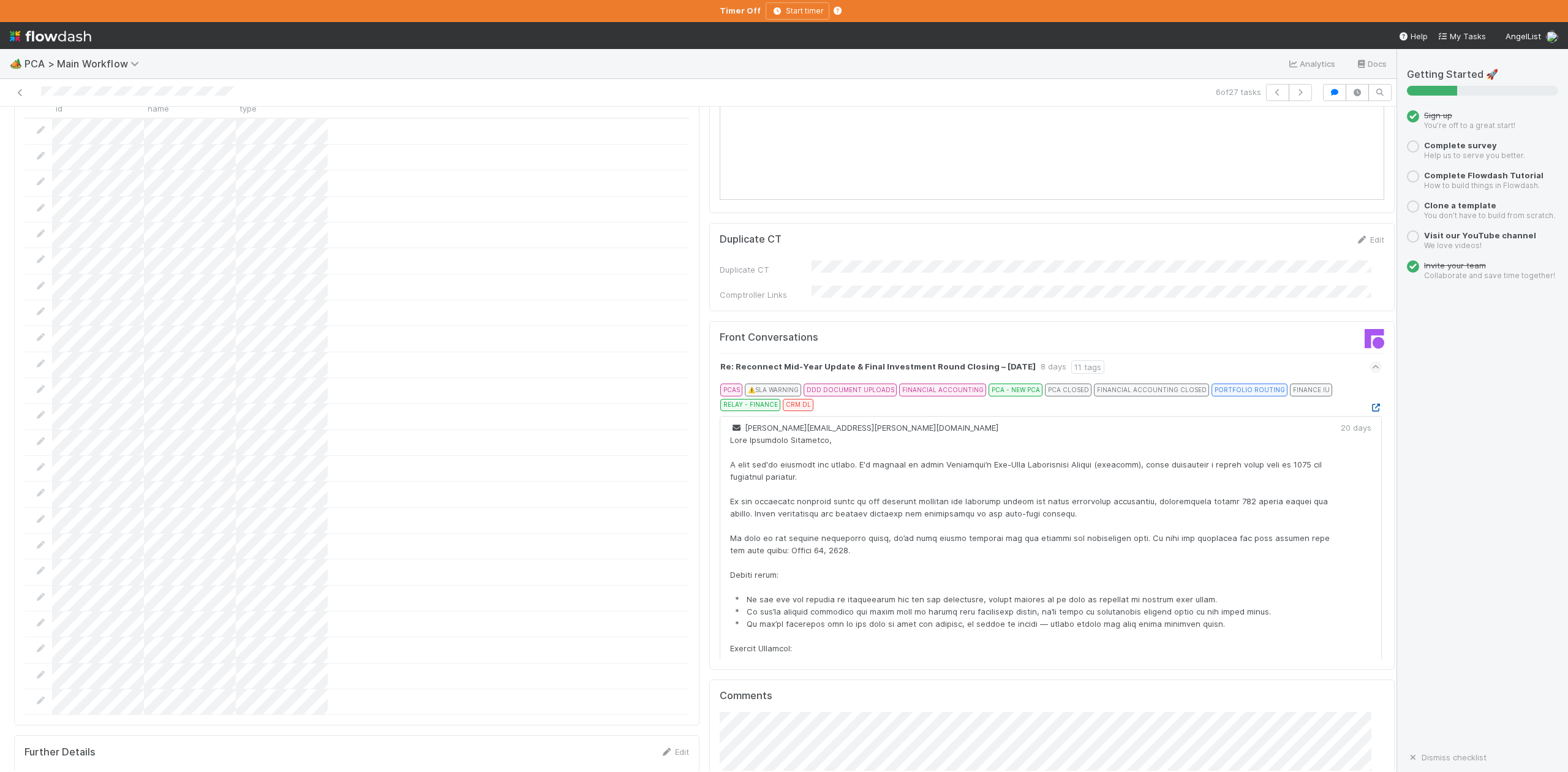
click at [1370, 404] on icon at bounding box center [1376, 408] width 12 height 8
click at [1294, 93] on icon "button" at bounding box center [1300, 92] width 12 height 7
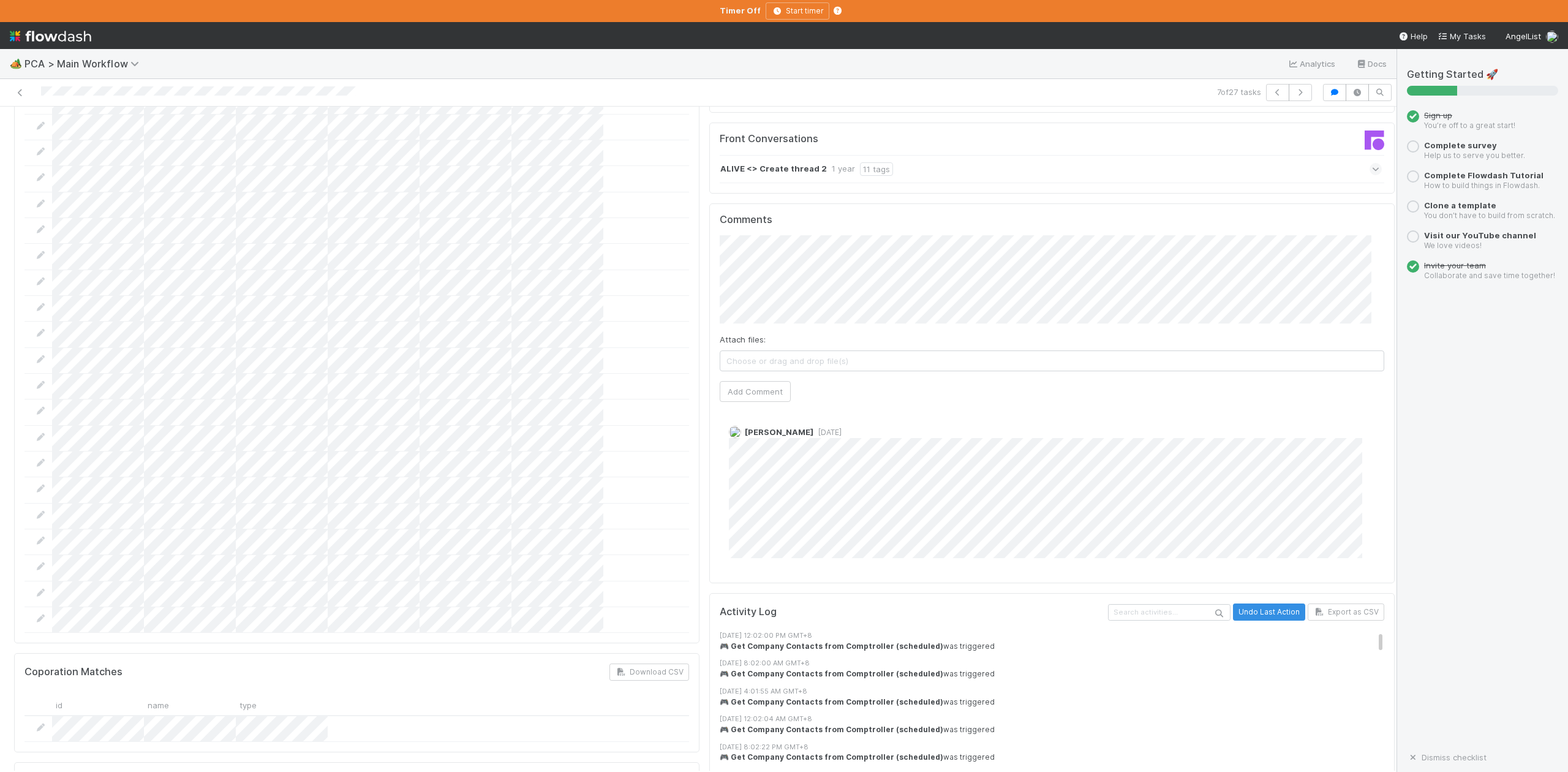
scroll to position [1062, 0]
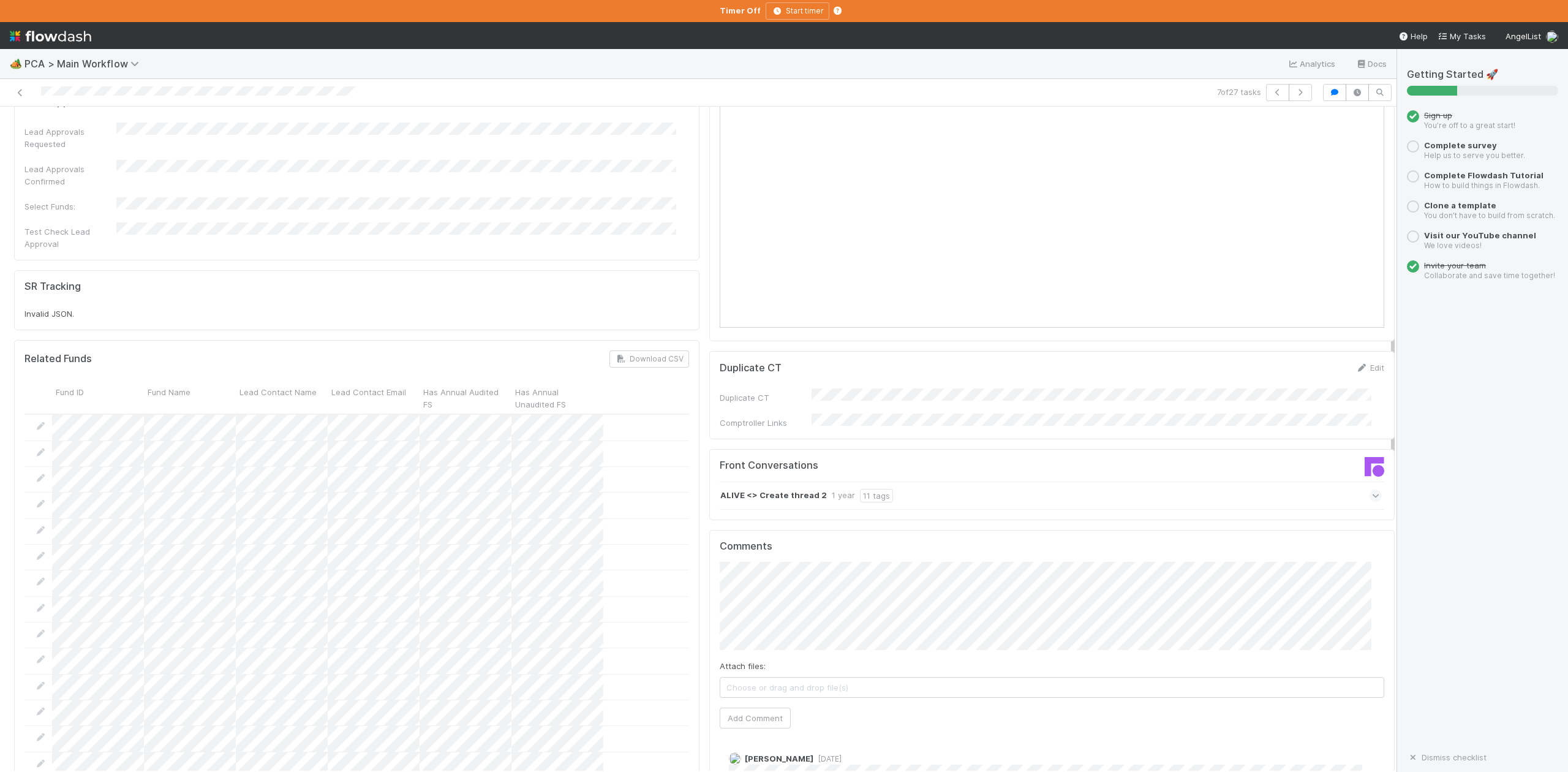
click at [1372, 490] on icon at bounding box center [1376, 496] width 8 height 12
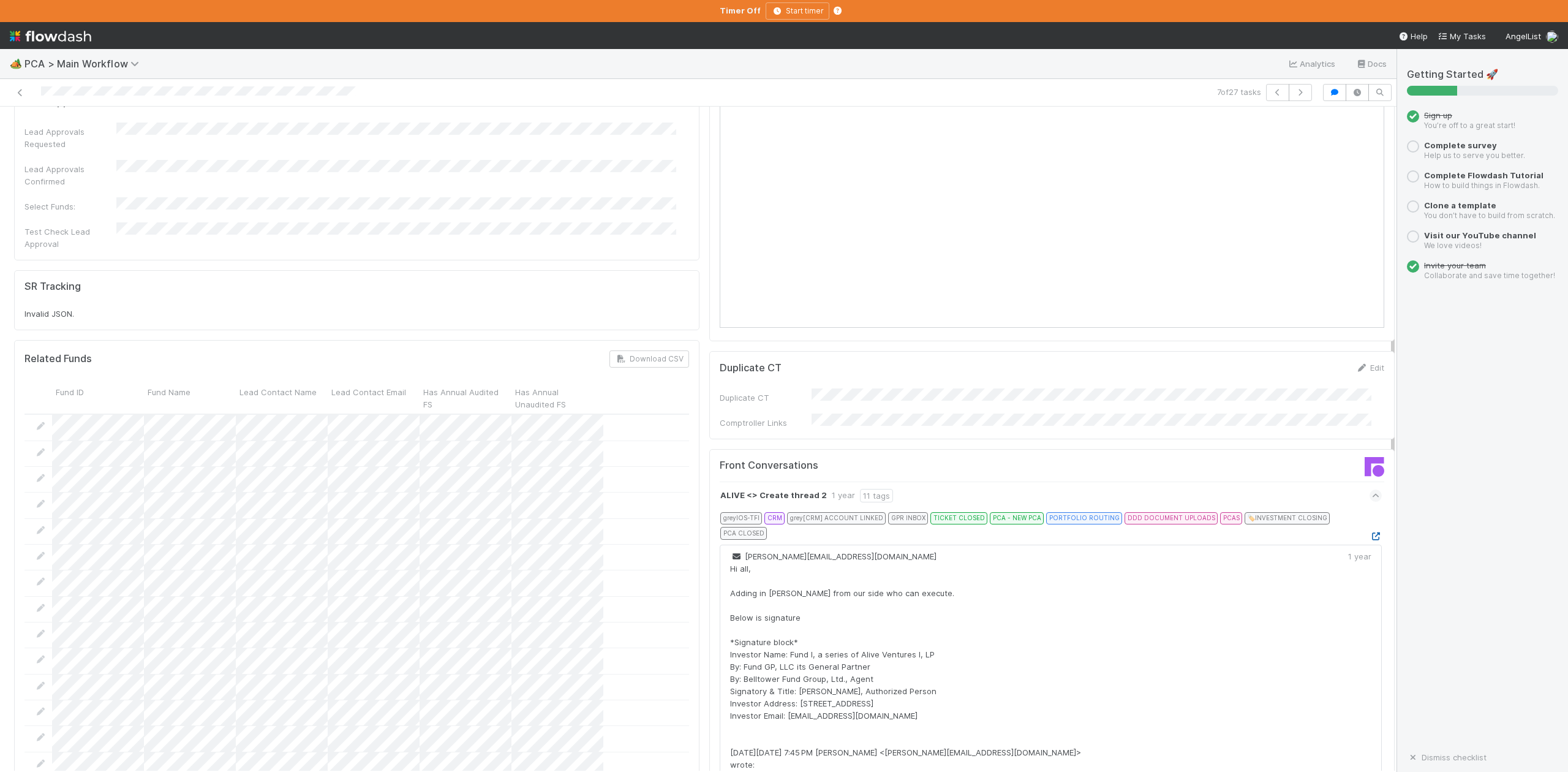
click at [1370, 532] on icon at bounding box center [1376, 536] width 12 height 8
click at [1294, 93] on icon "button" at bounding box center [1300, 92] width 12 height 7
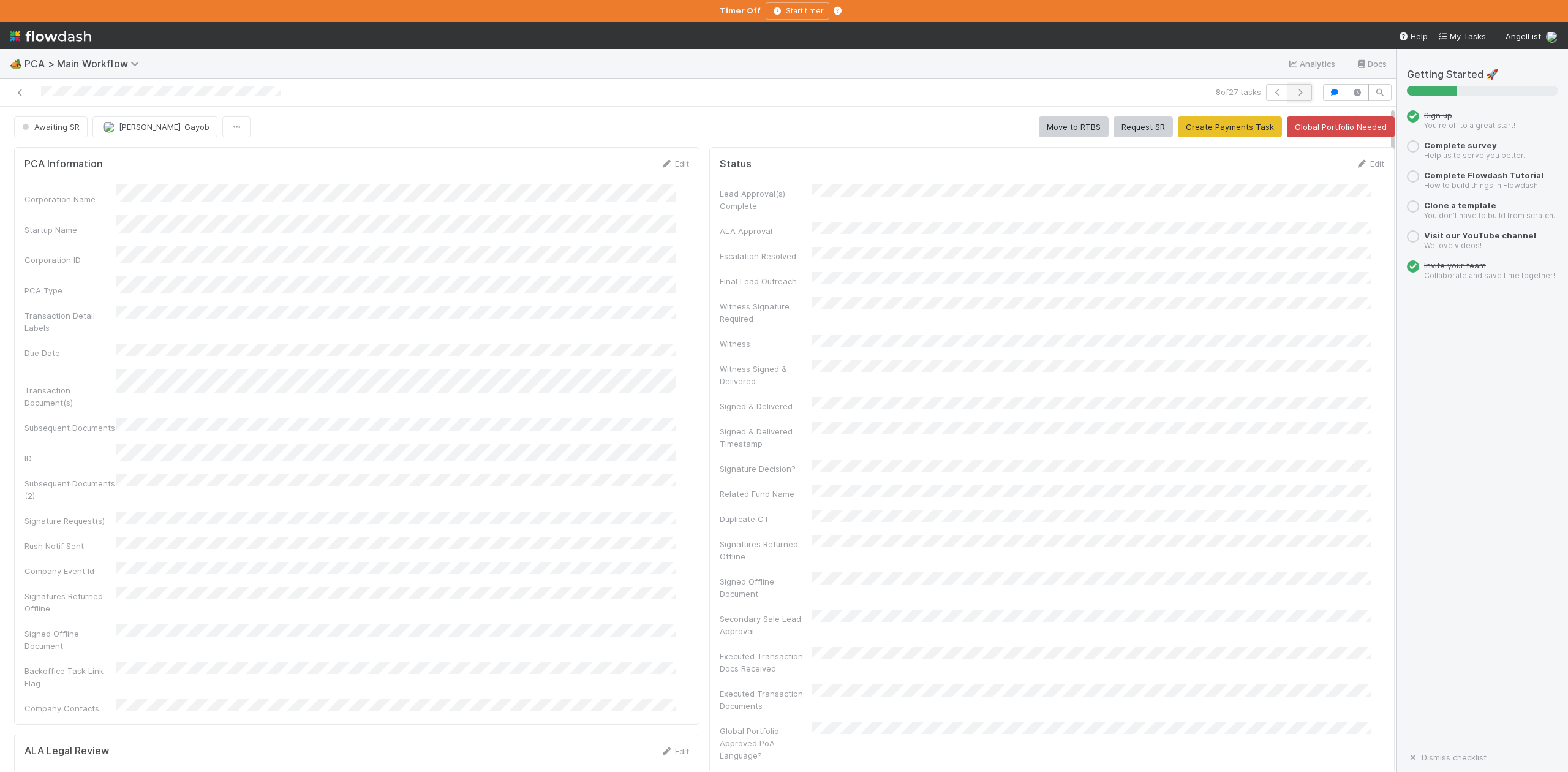
click at [1294, 91] on icon "button" at bounding box center [1300, 92] width 12 height 7
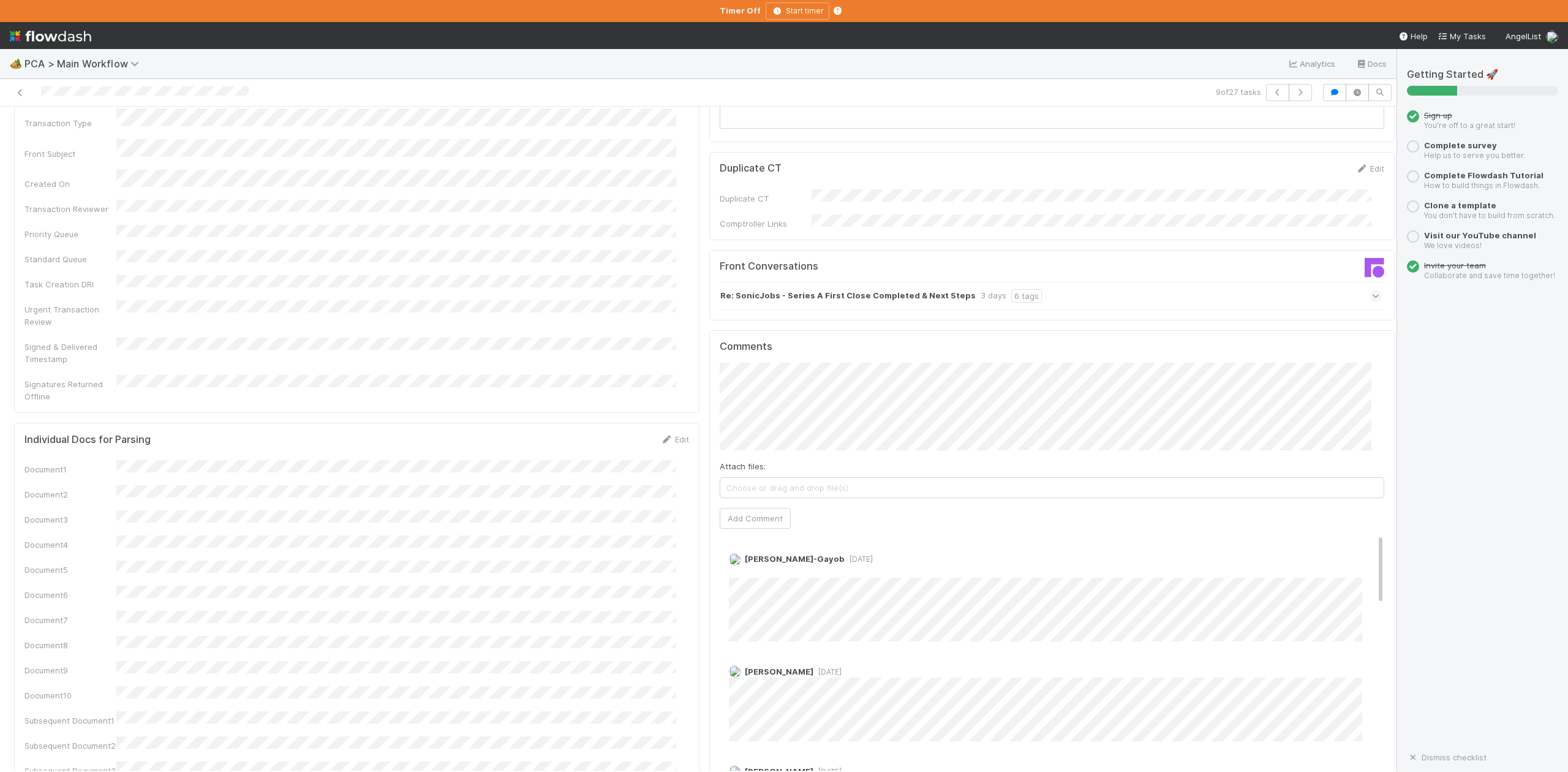
scroll to position [1797, 0]
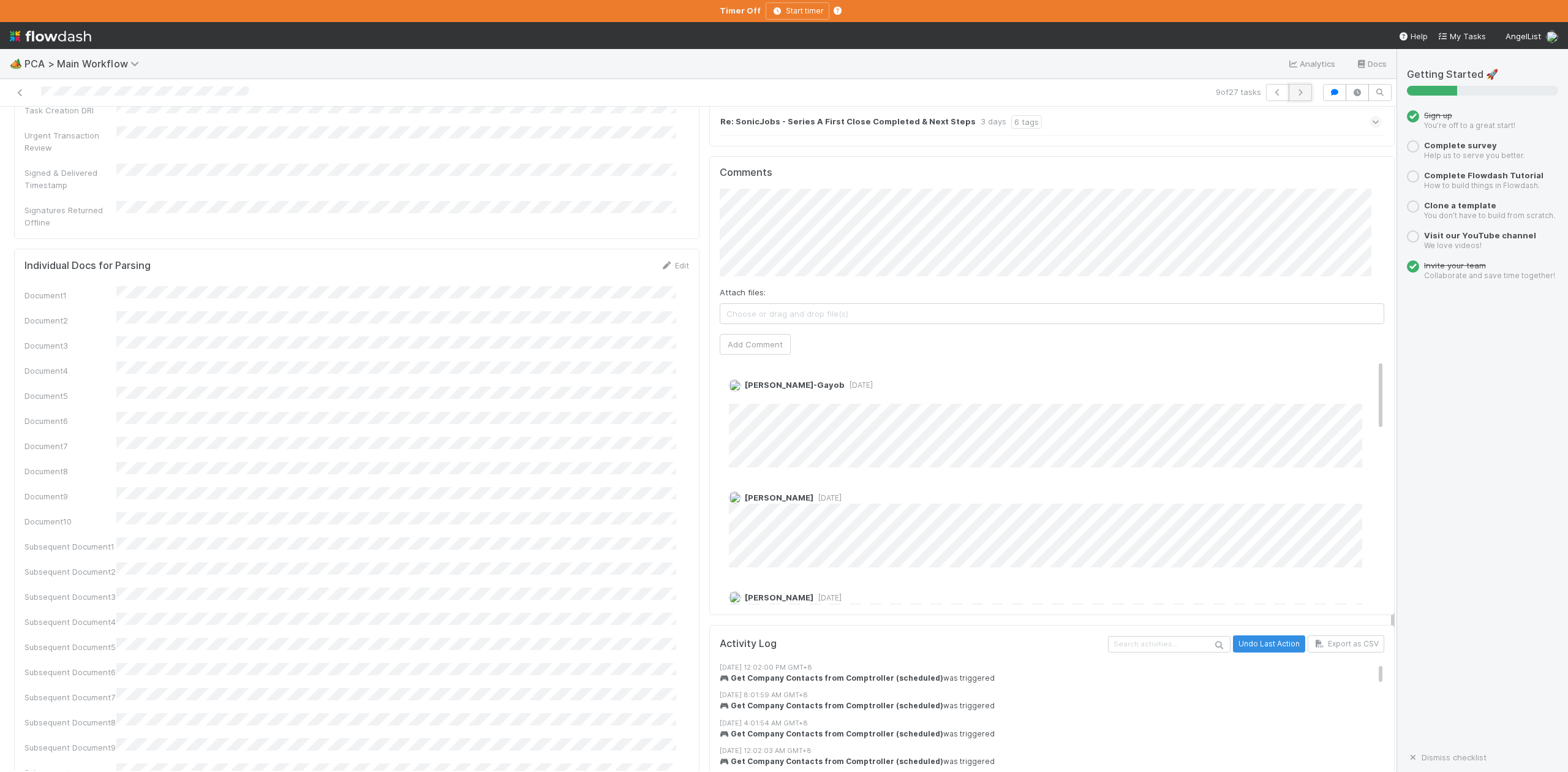
click at [1294, 91] on icon "button" at bounding box center [1300, 92] width 12 height 7
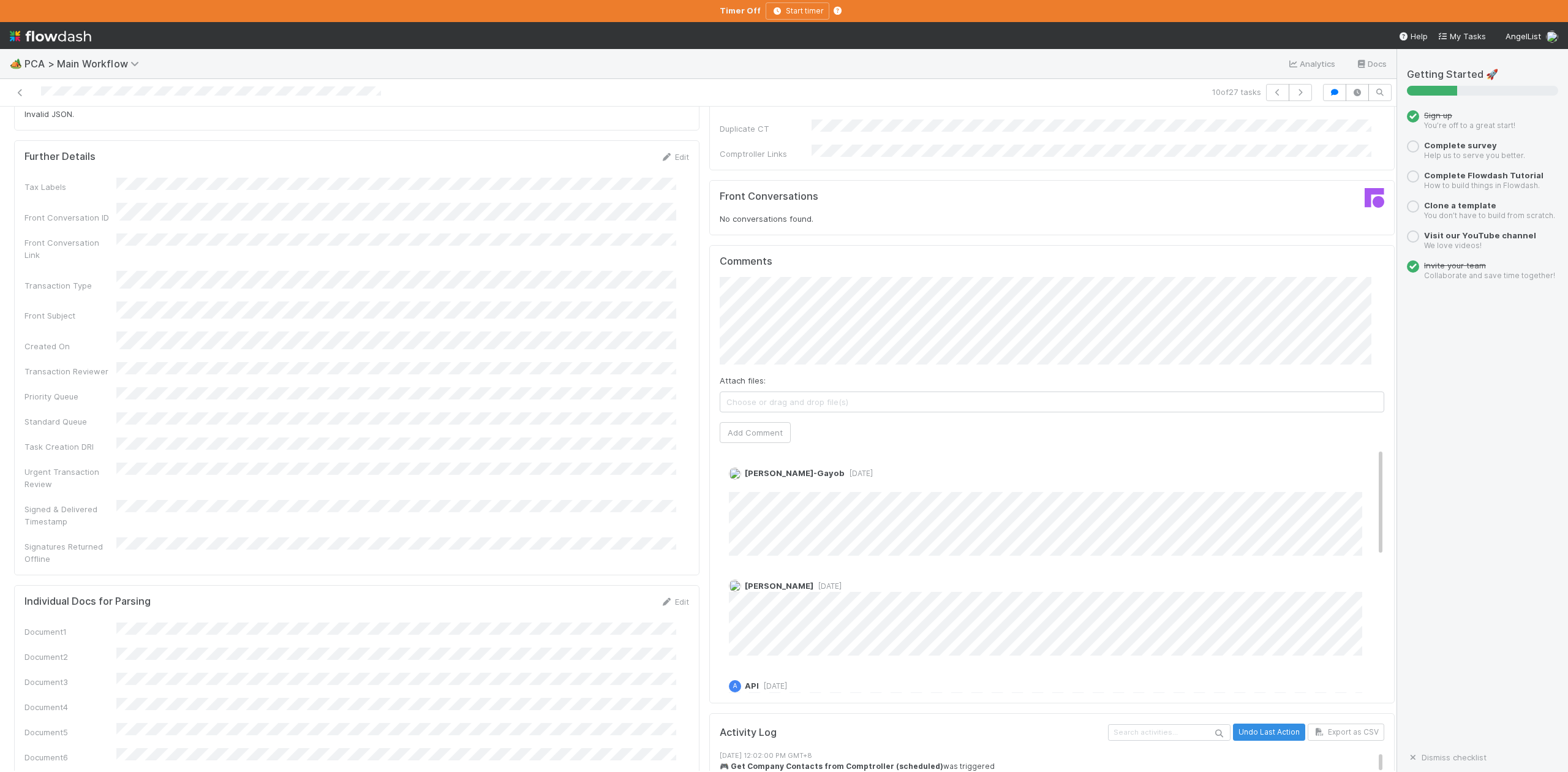
scroll to position [1715, 0]
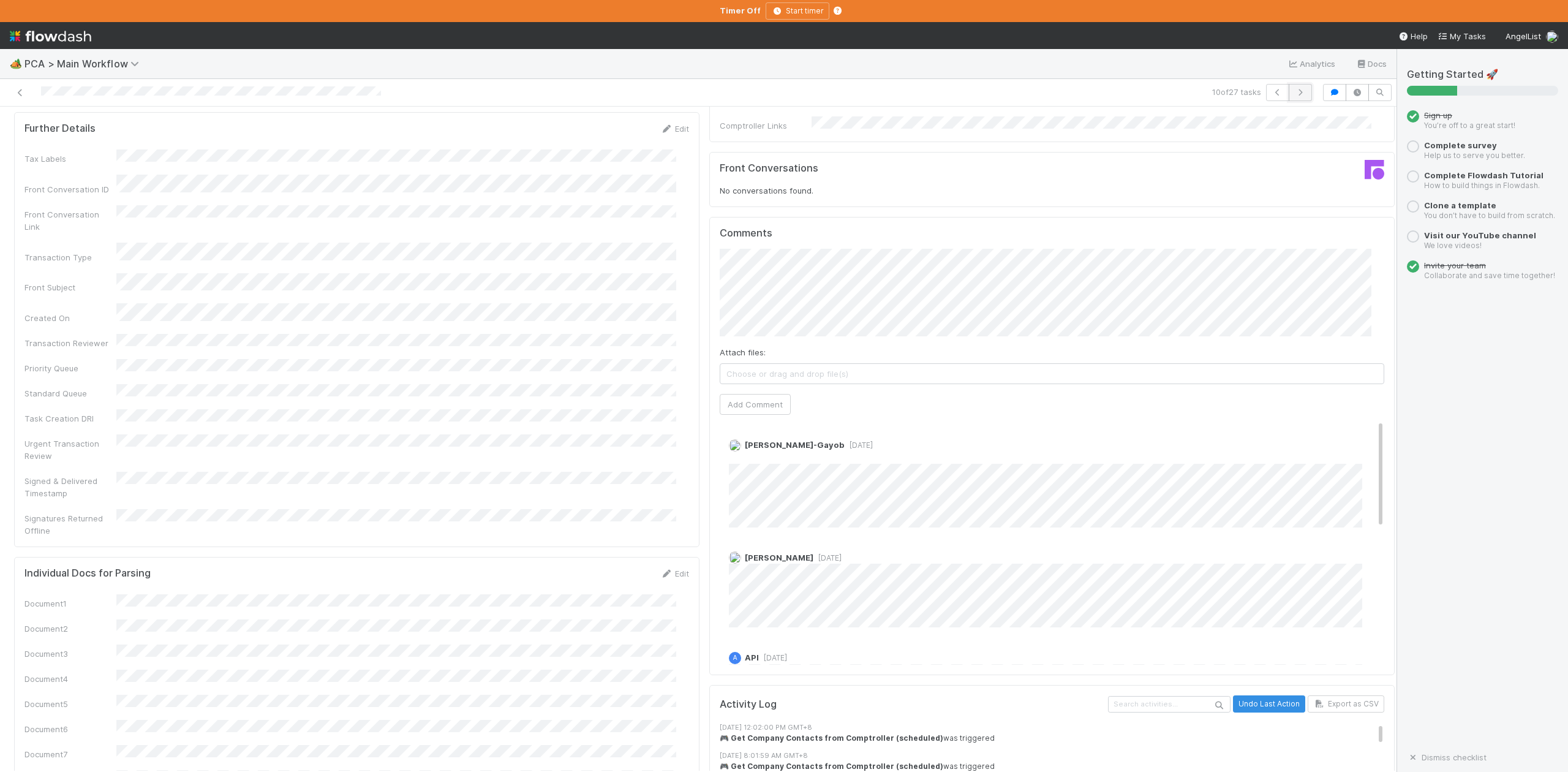
click at [1294, 96] on icon "button" at bounding box center [1300, 92] width 12 height 7
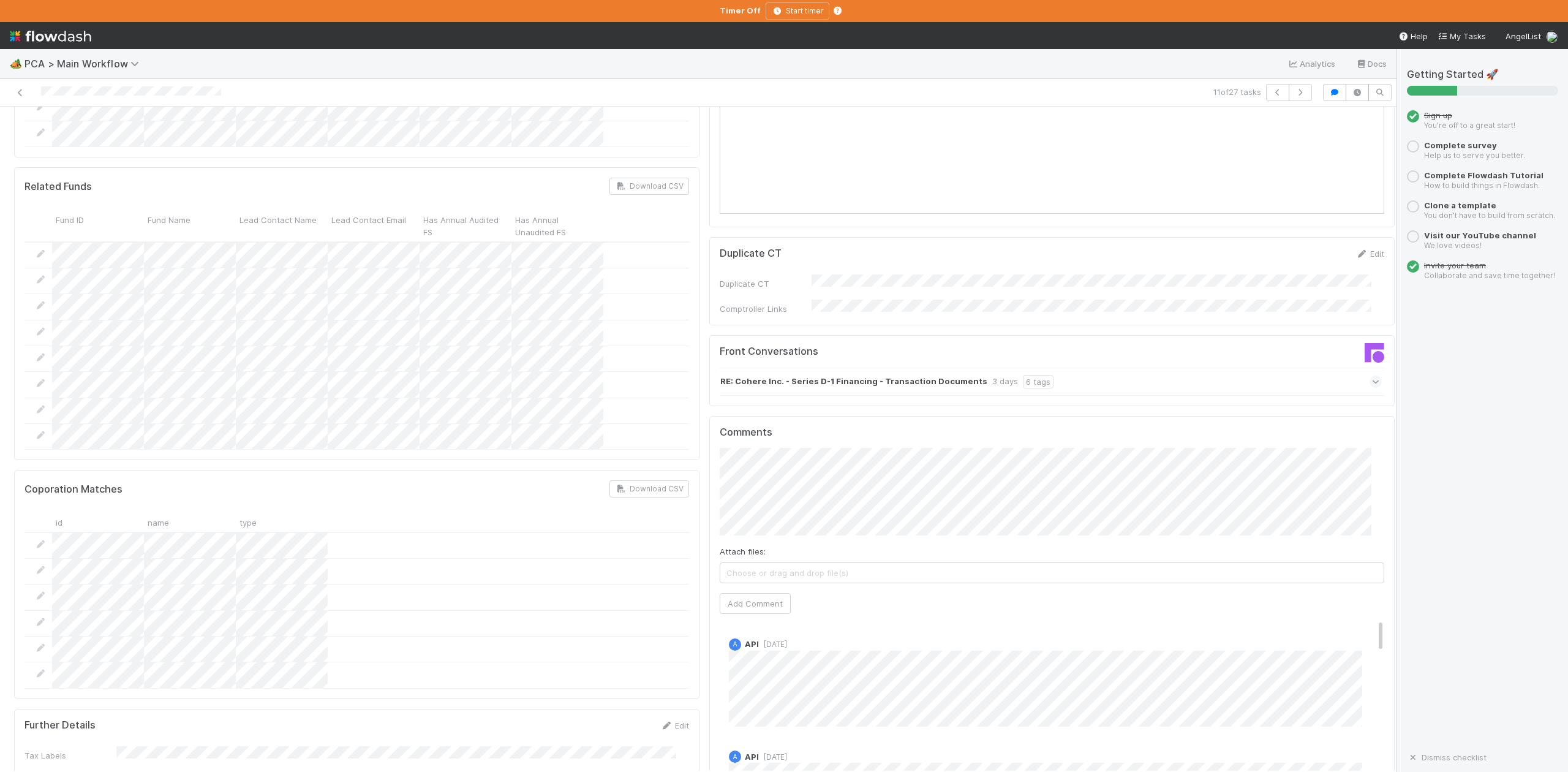
scroll to position [1470, 0]
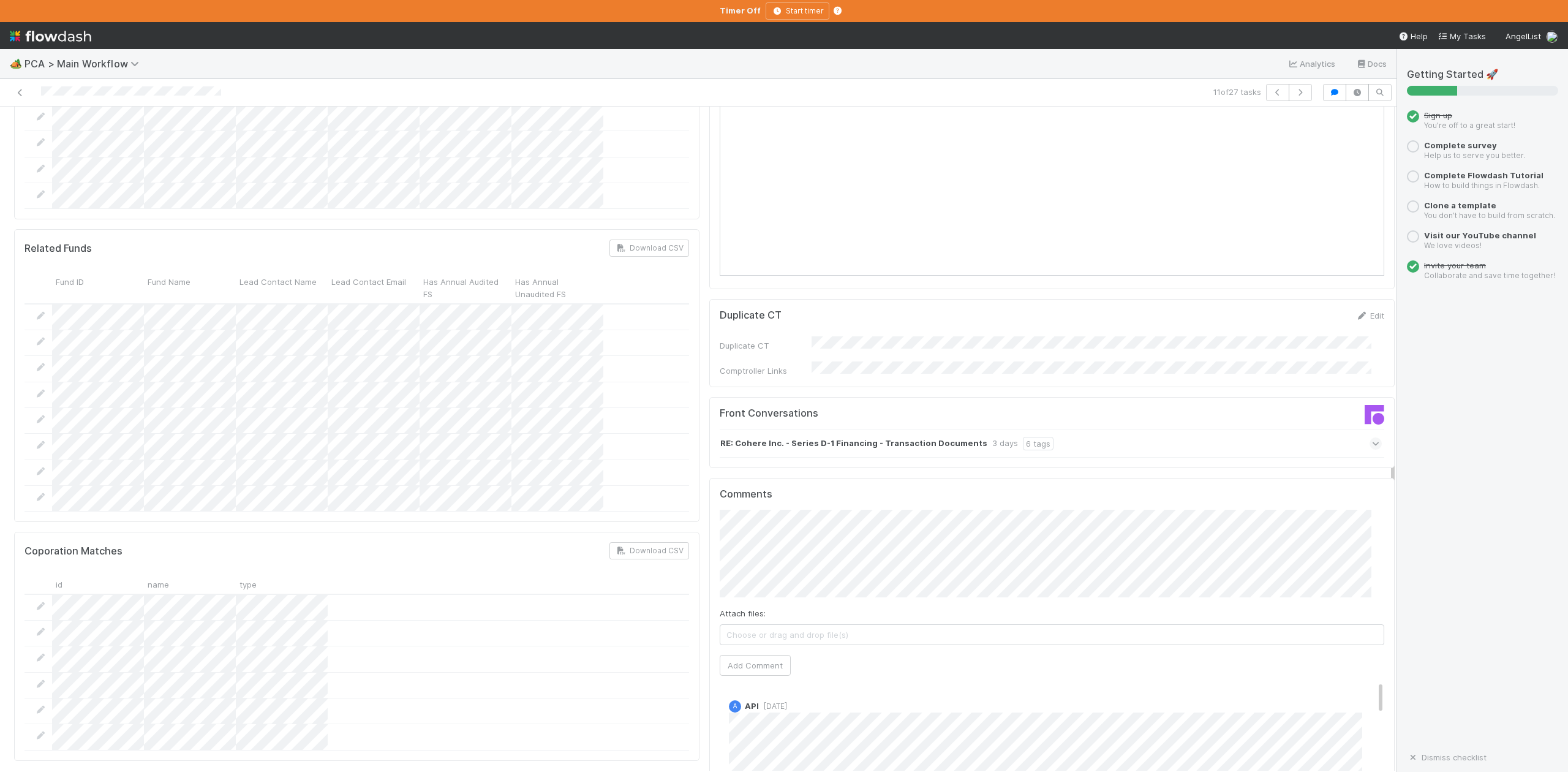
click at [1334, 430] on div "RE: Cohere Inc. - Series D-1 Financing - Transaction Documents 3 days 6 tags" at bounding box center [1051, 444] width 662 height 28
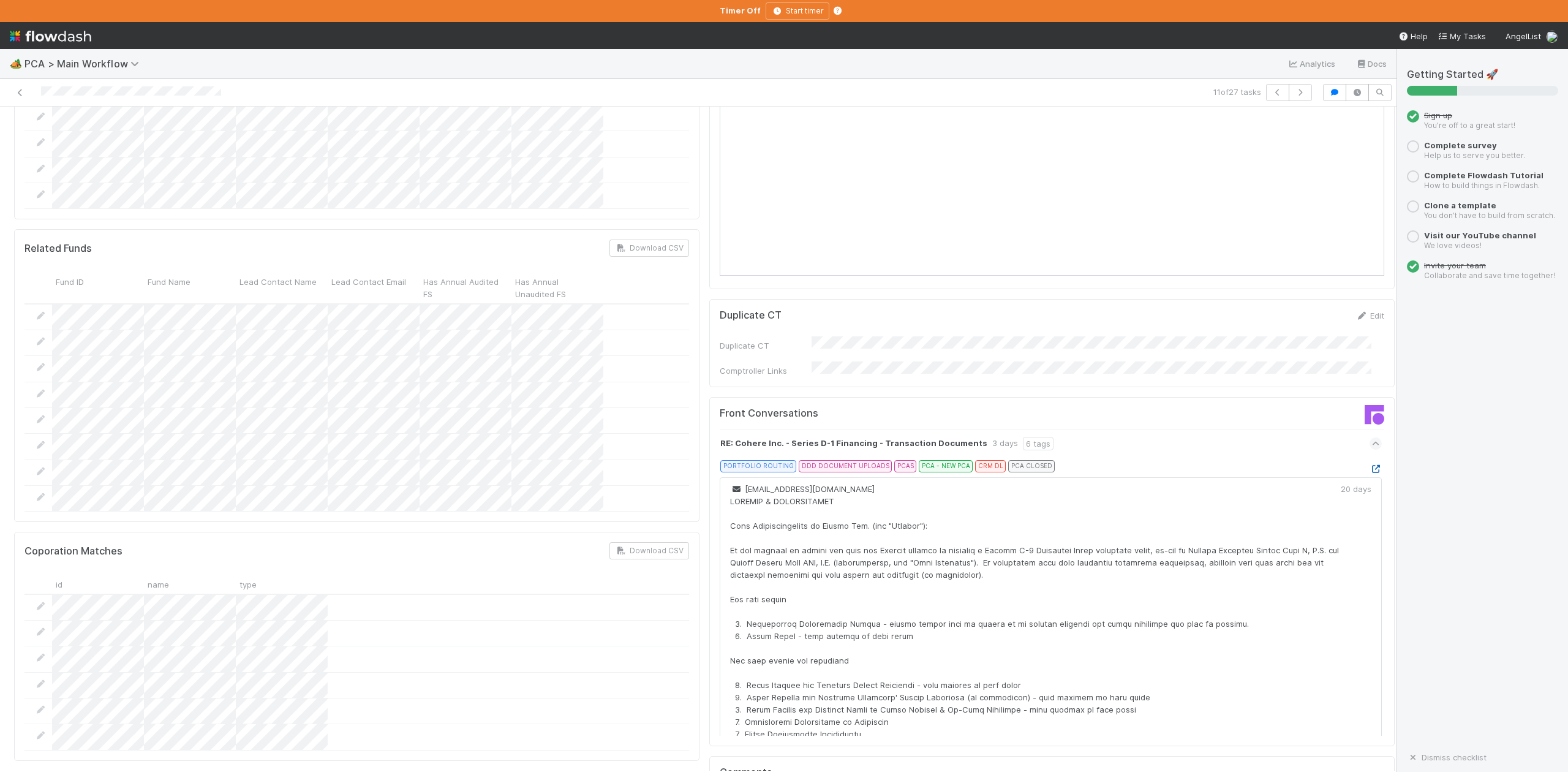
click at [1370, 465] on icon at bounding box center [1376, 468] width 12 height 8
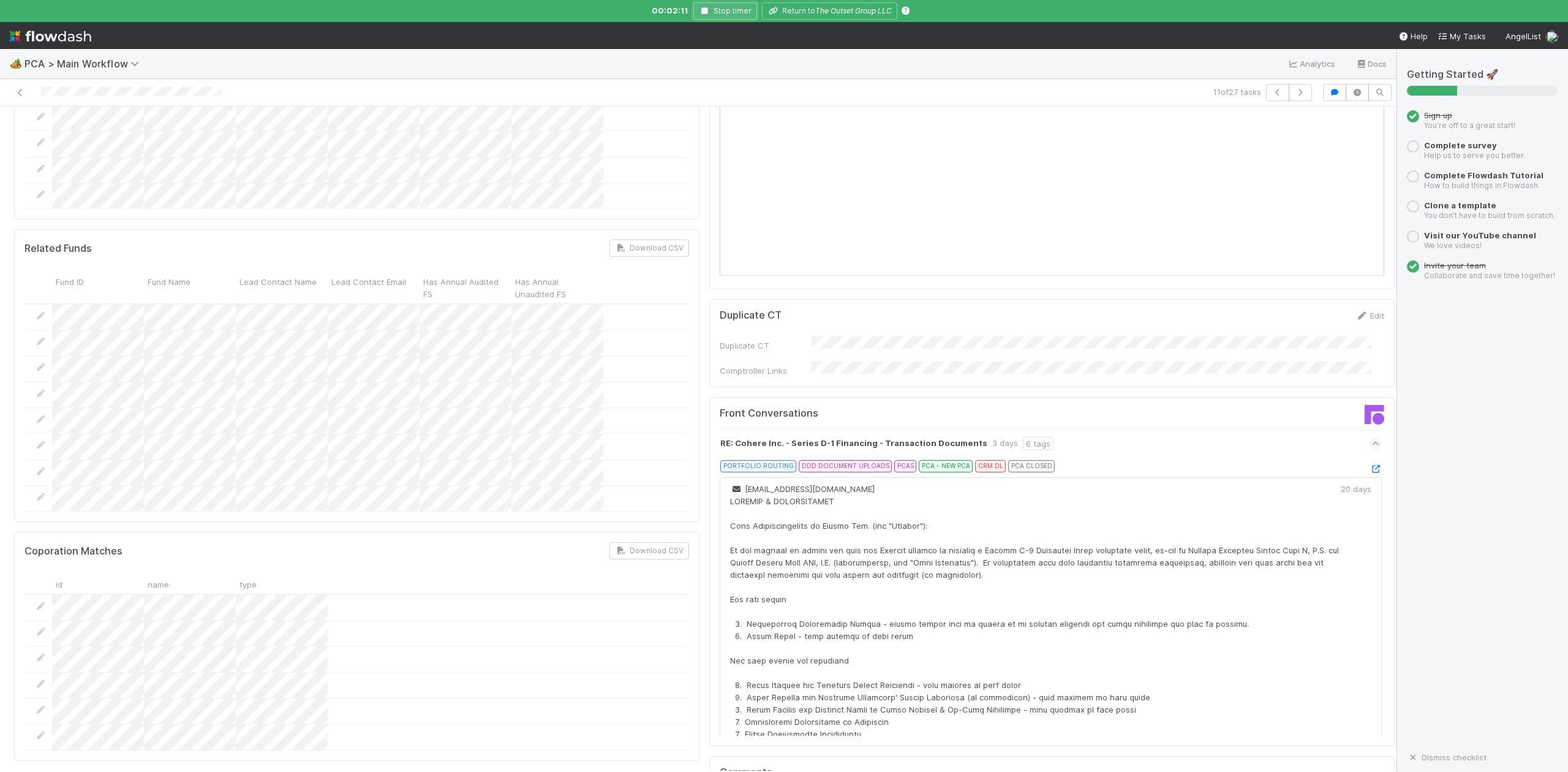
click at [707, 11] on icon "button" at bounding box center [705, 10] width 12 height 7
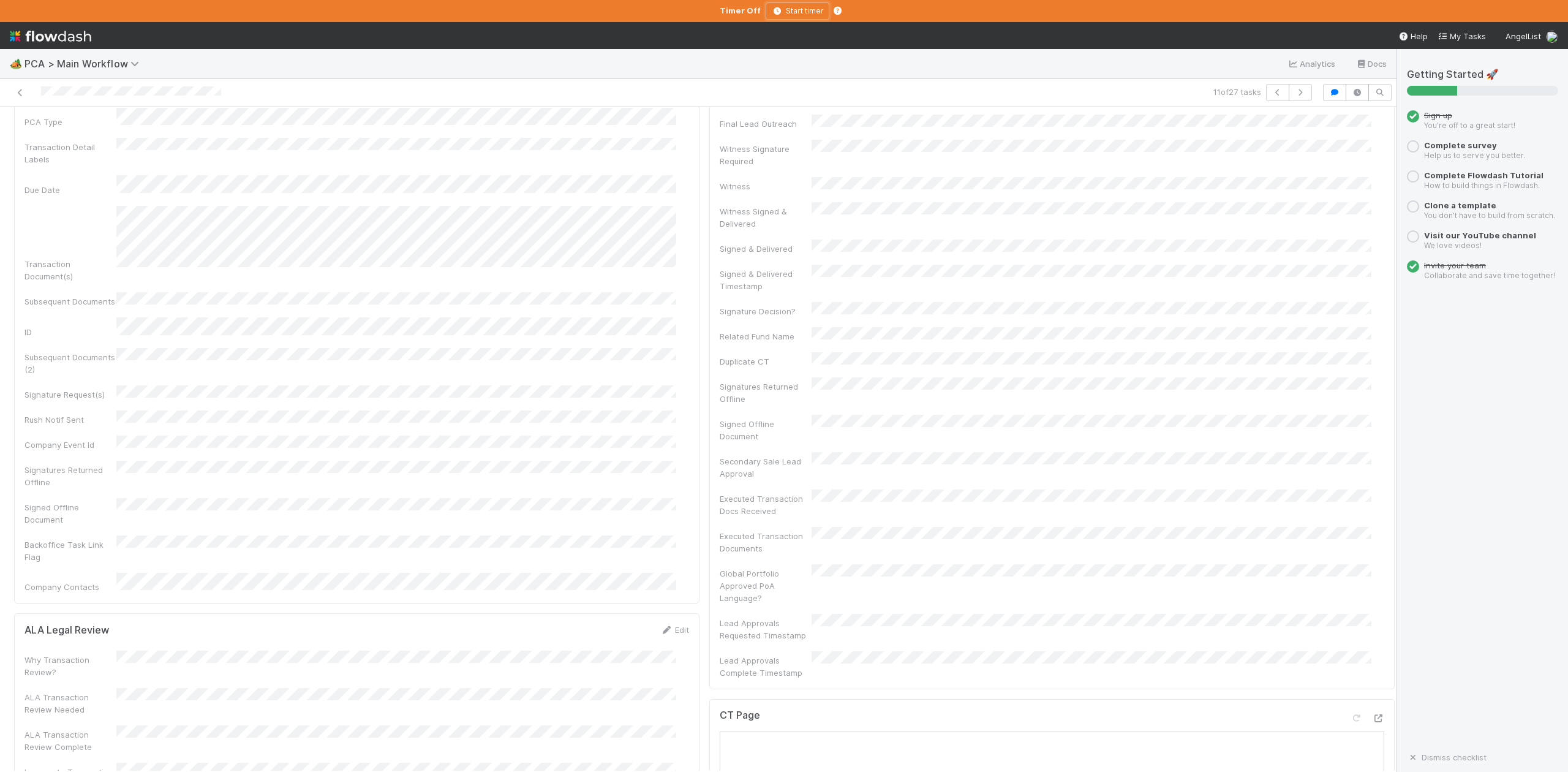
scroll to position [0, 0]
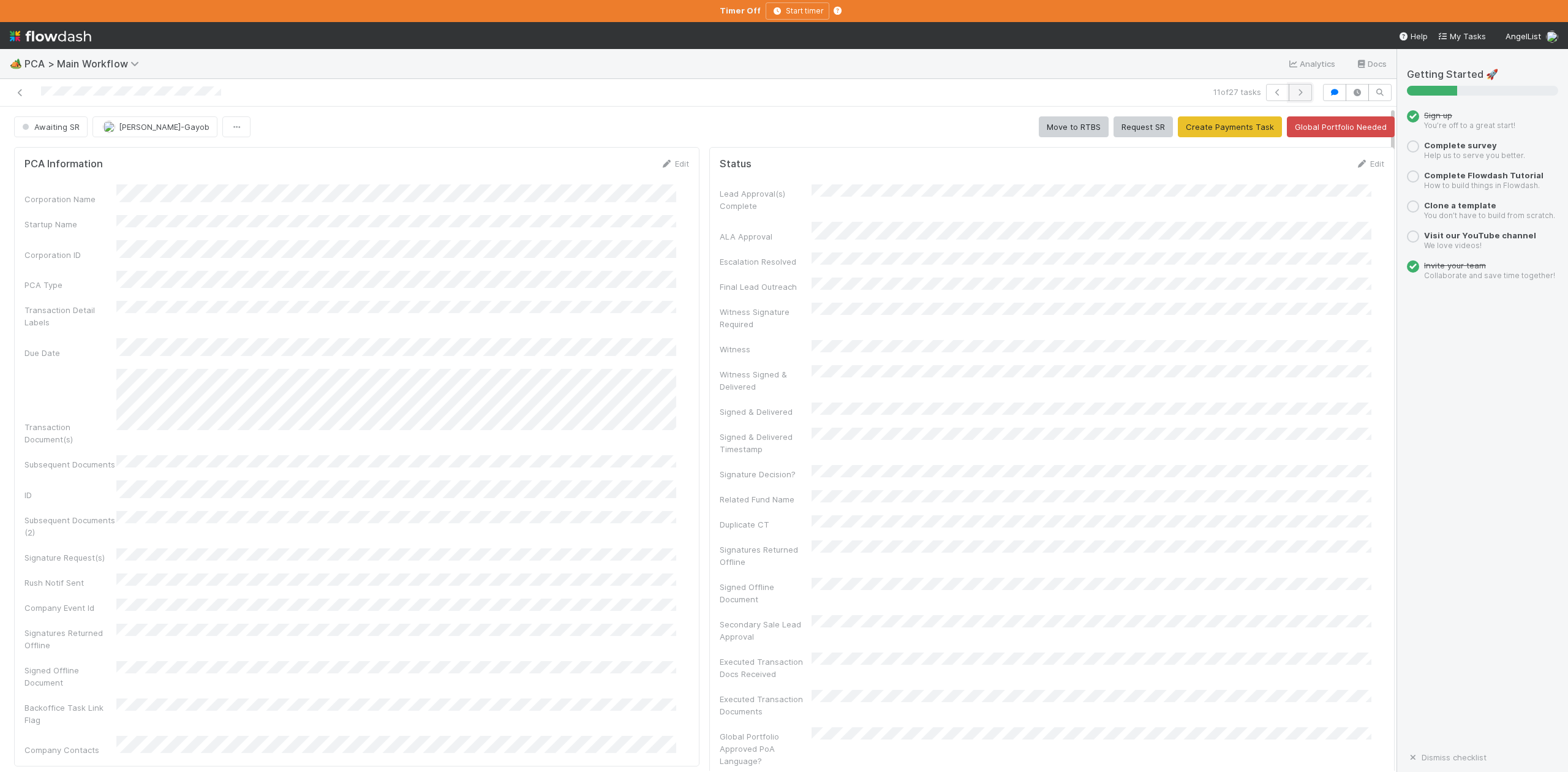
click at [1294, 91] on icon "button" at bounding box center [1300, 92] width 12 height 7
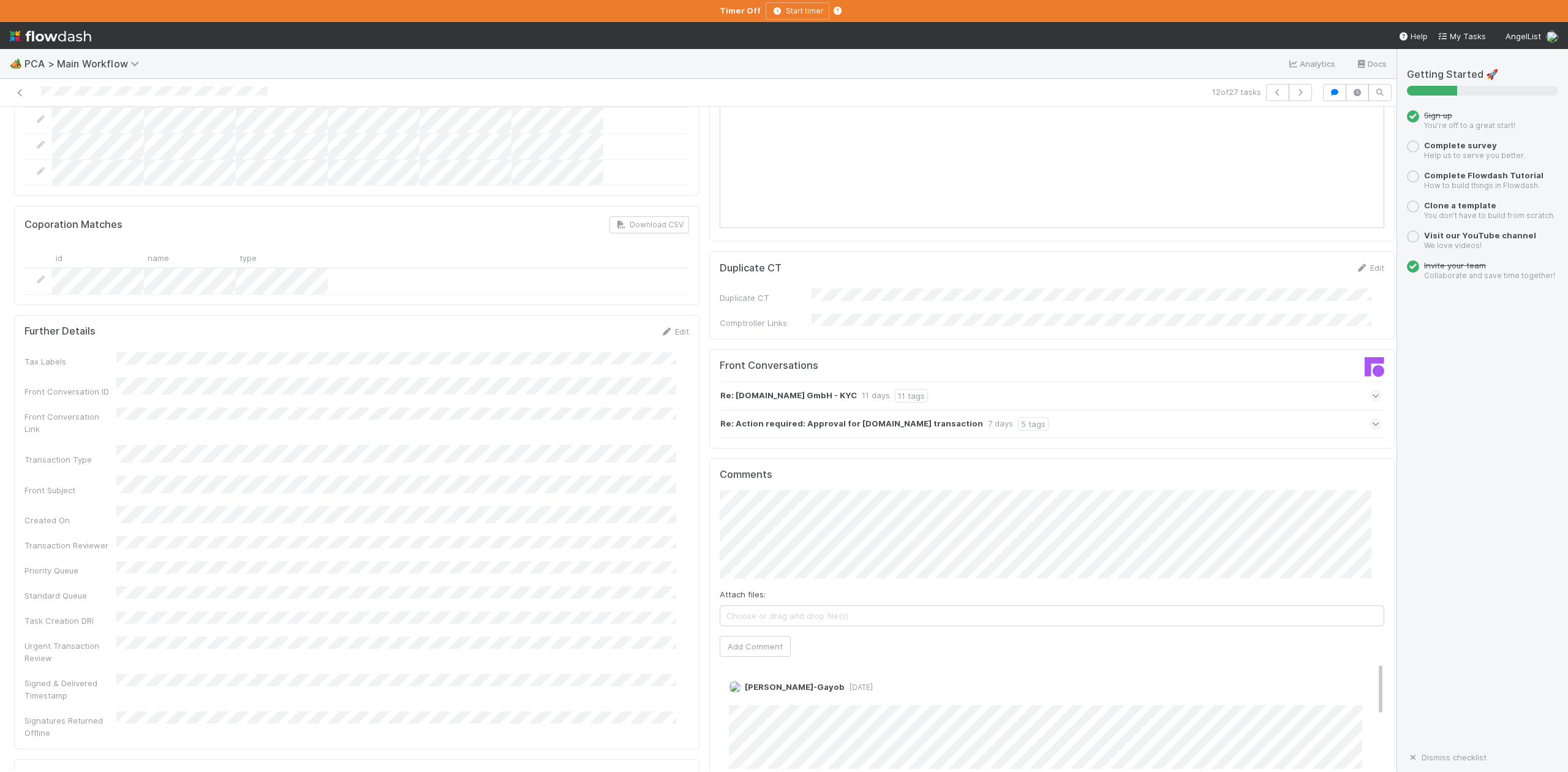
scroll to position [1633, 0]
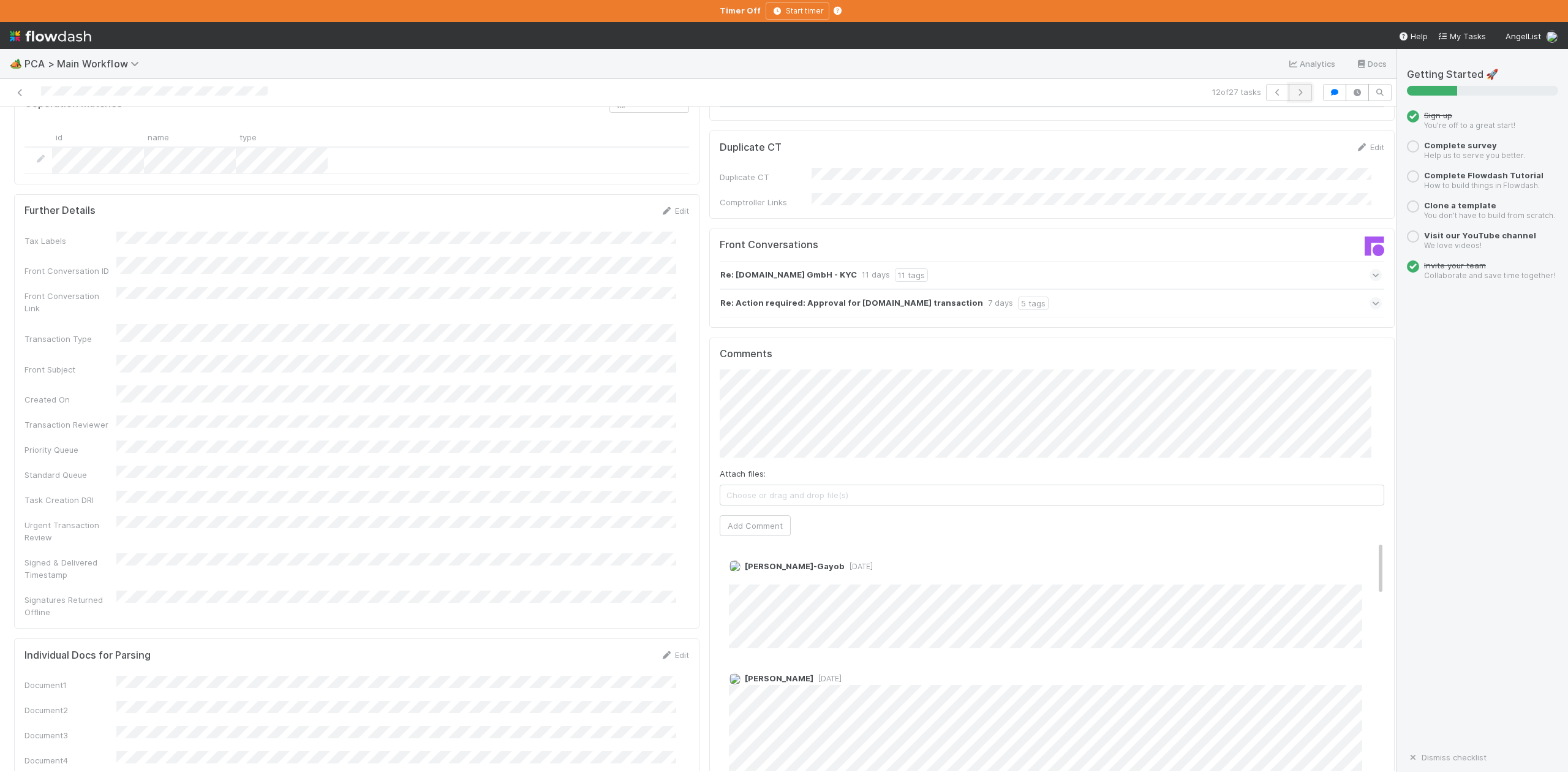
click at [1294, 91] on icon "button" at bounding box center [1300, 92] width 12 height 7
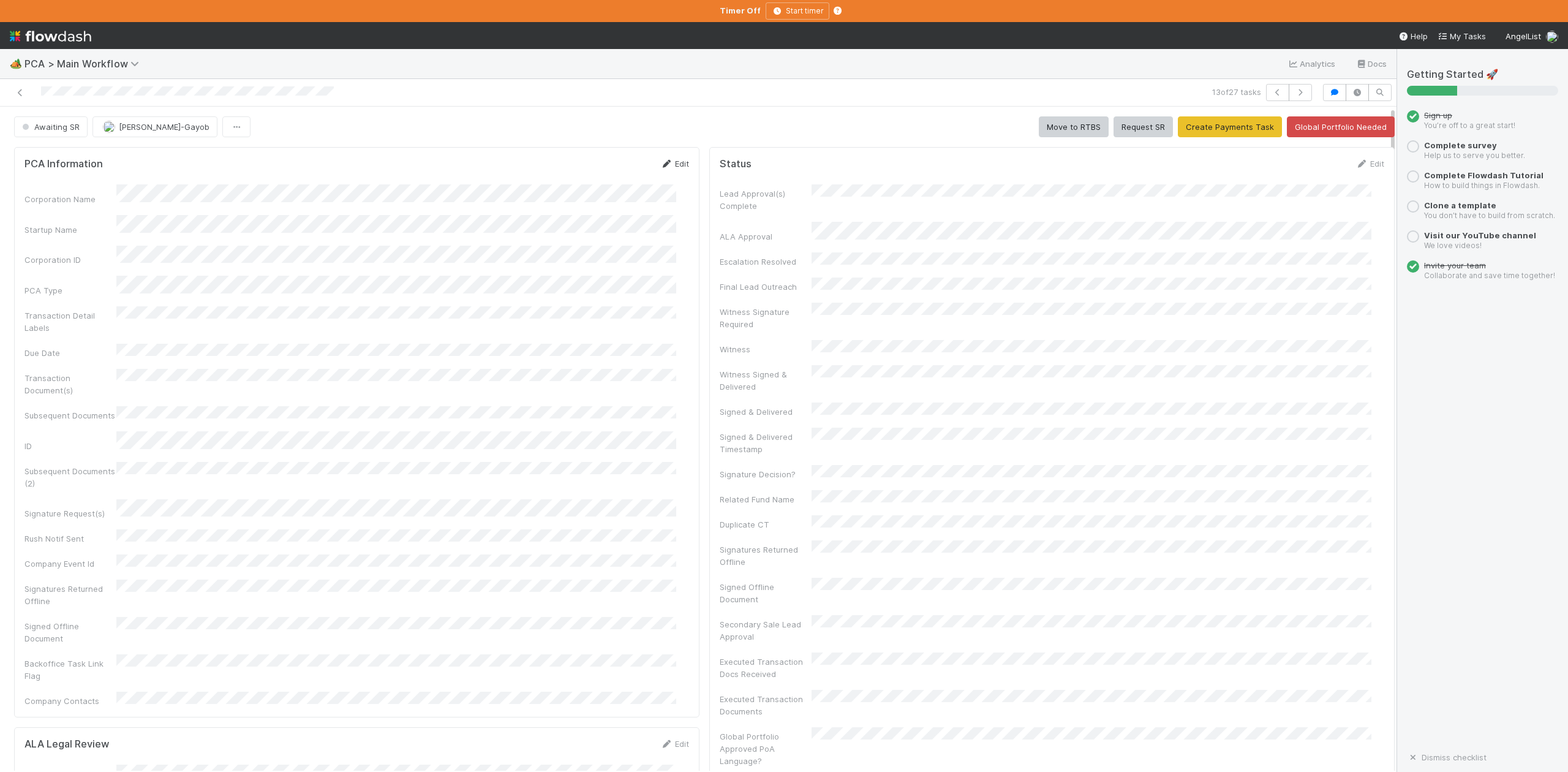
click at [663, 165] on link "Edit" at bounding box center [675, 163] width 29 height 10
click at [608, 169] on button "Save" at bounding box center [623, 167] width 35 height 21
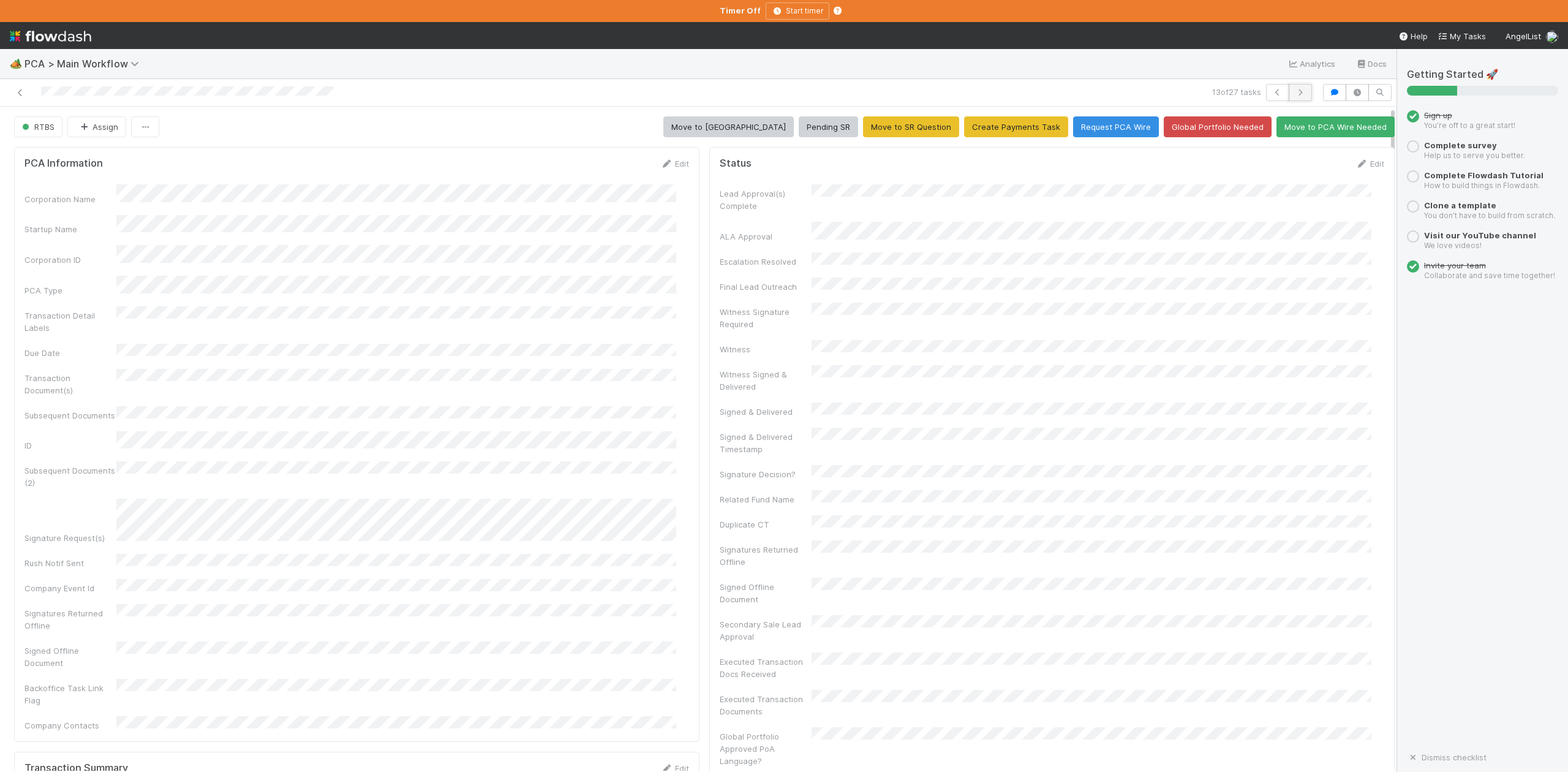
click at [1294, 94] on icon "button" at bounding box center [1300, 92] width 12 height 7
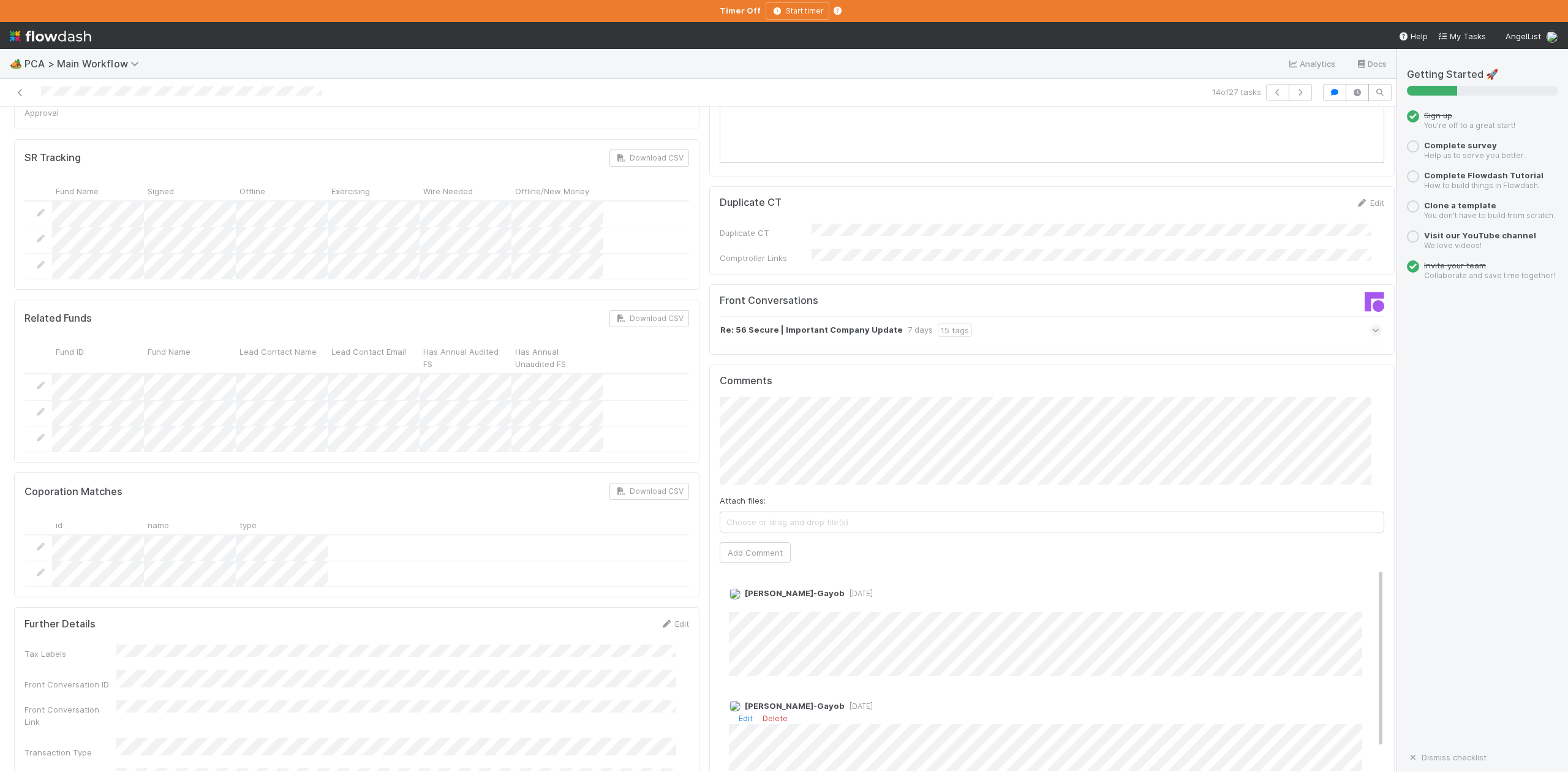
scroll to position [1307, 0]
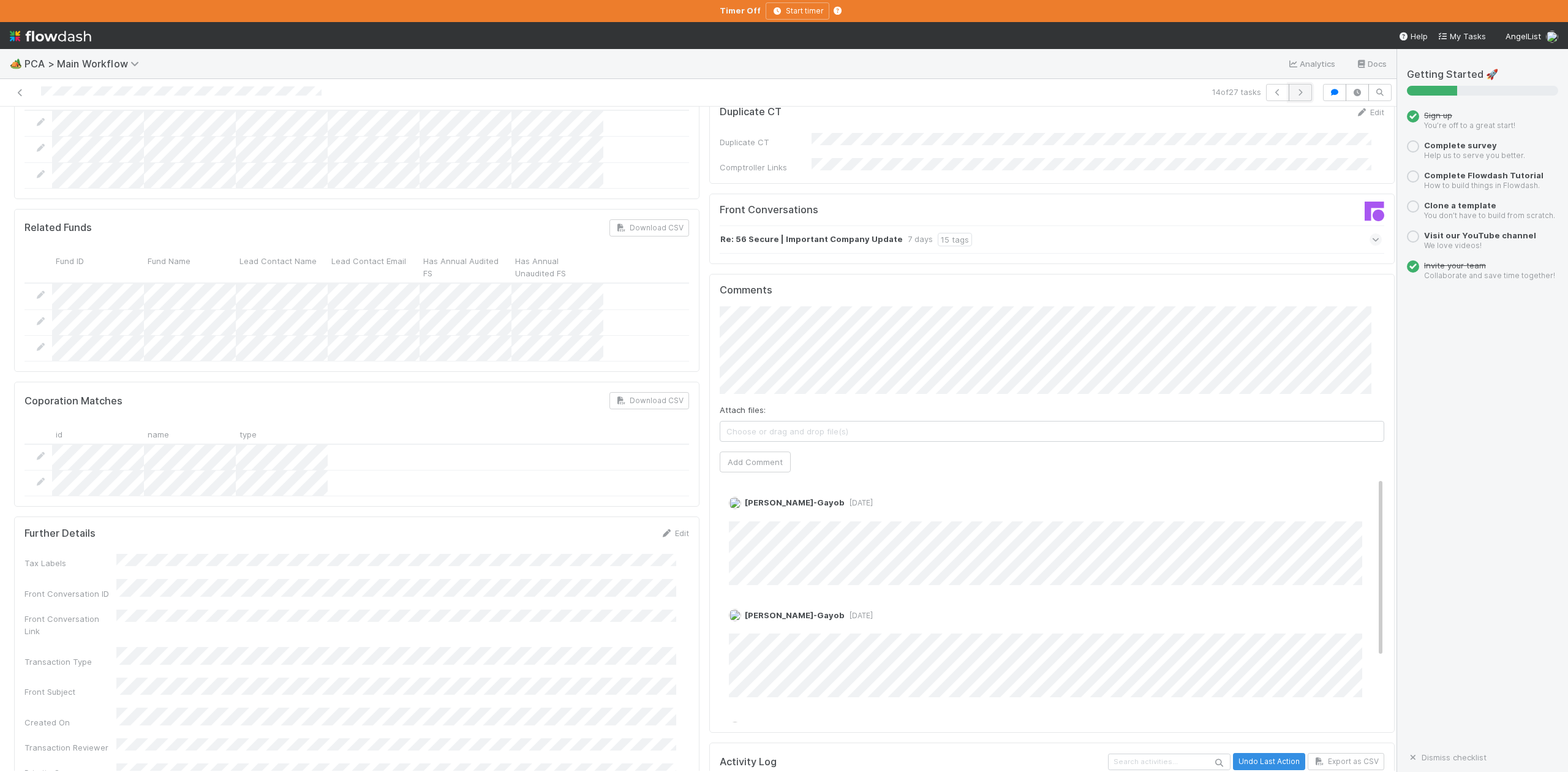
click at [1294, 93] on icon "button" at bounding box center [1300, 92] width 12 height 7
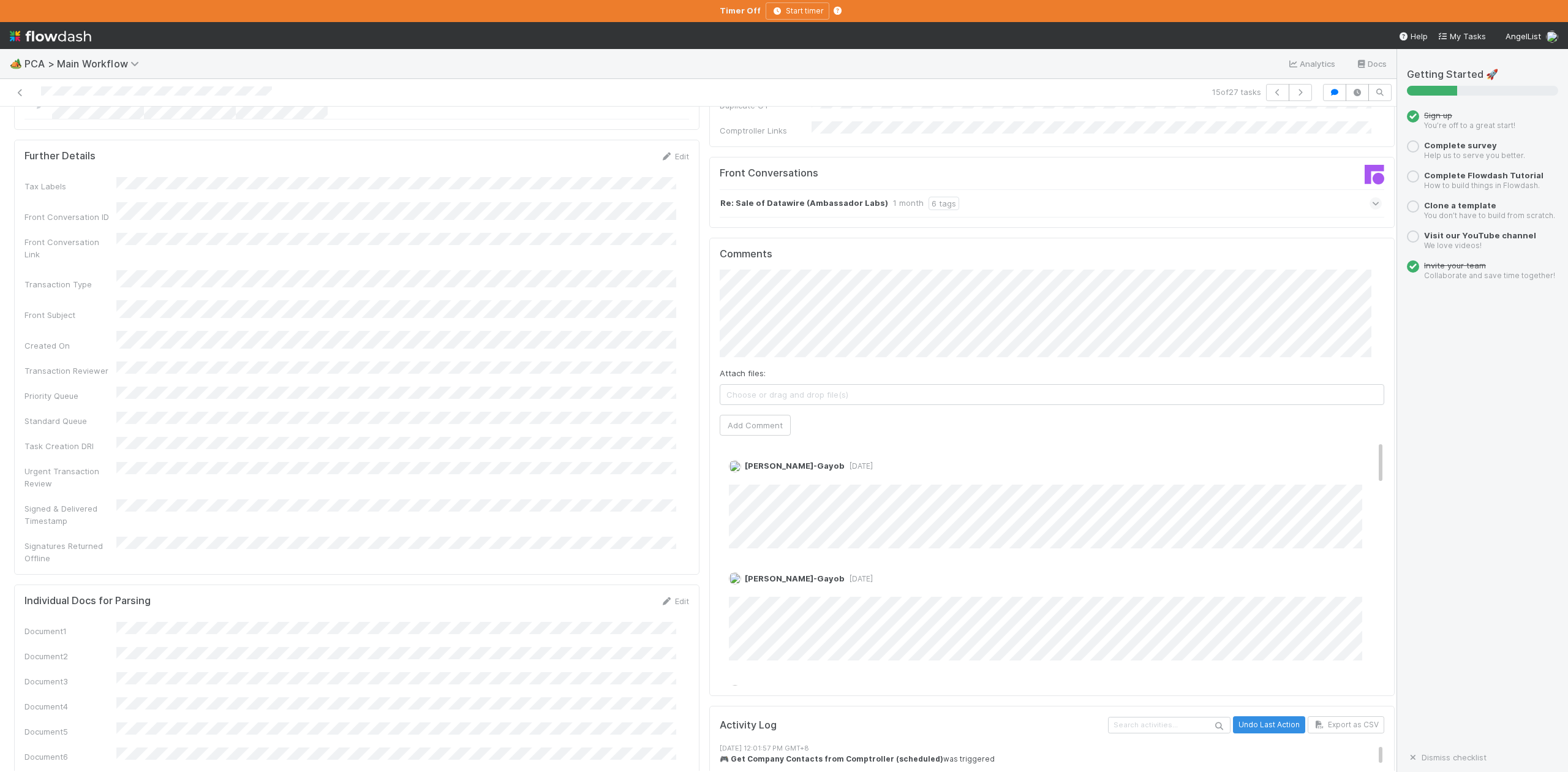
scroll to position [1715, 0]
click at [1294, 91] on icon "button" at bounding box center [1300, 92] width 12 height 7
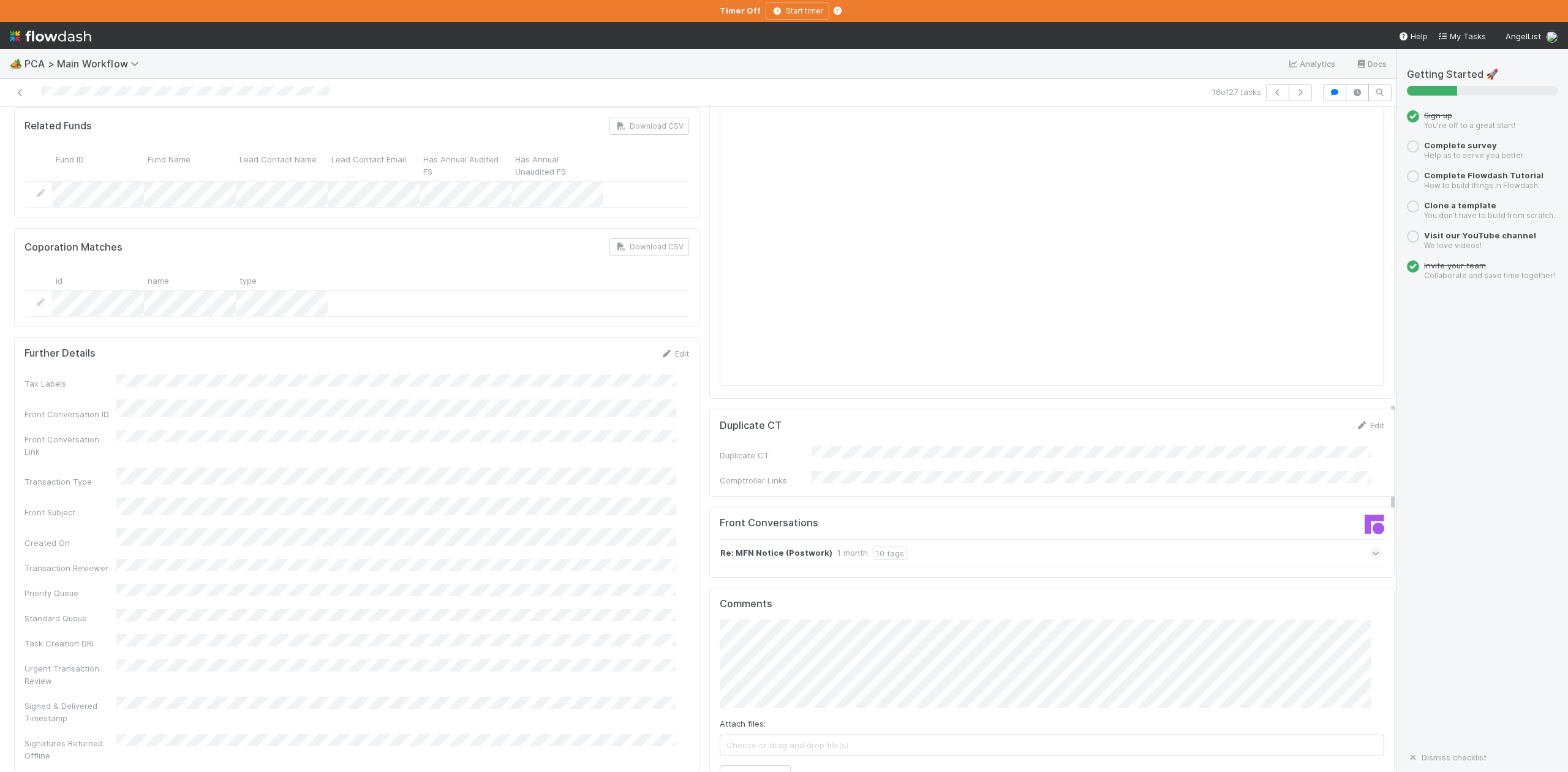
scroll to position [1470, 0]
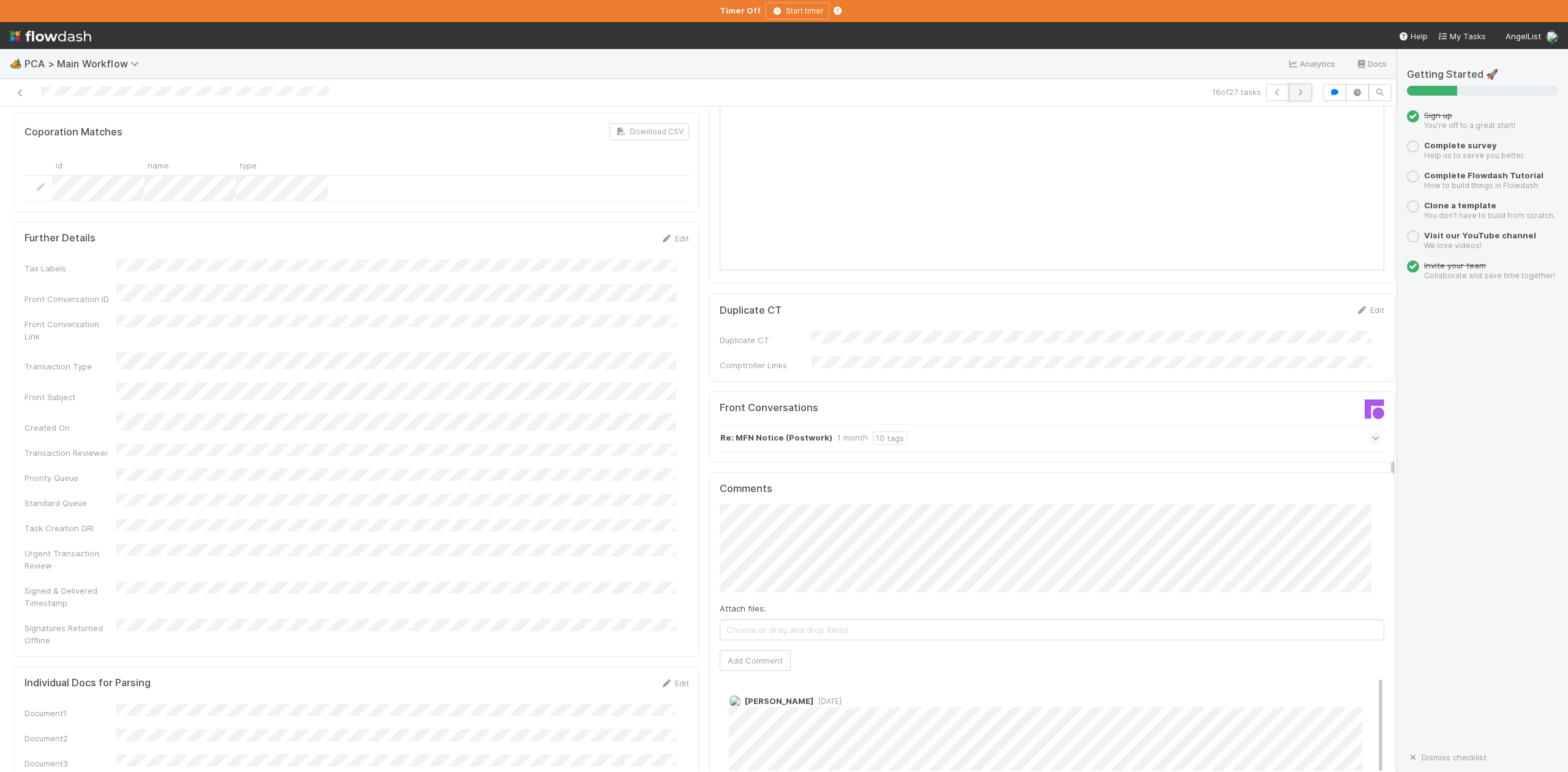
click at [1294, 89] on icon "button" at bounding box center [1300, 92] width 12 height 7
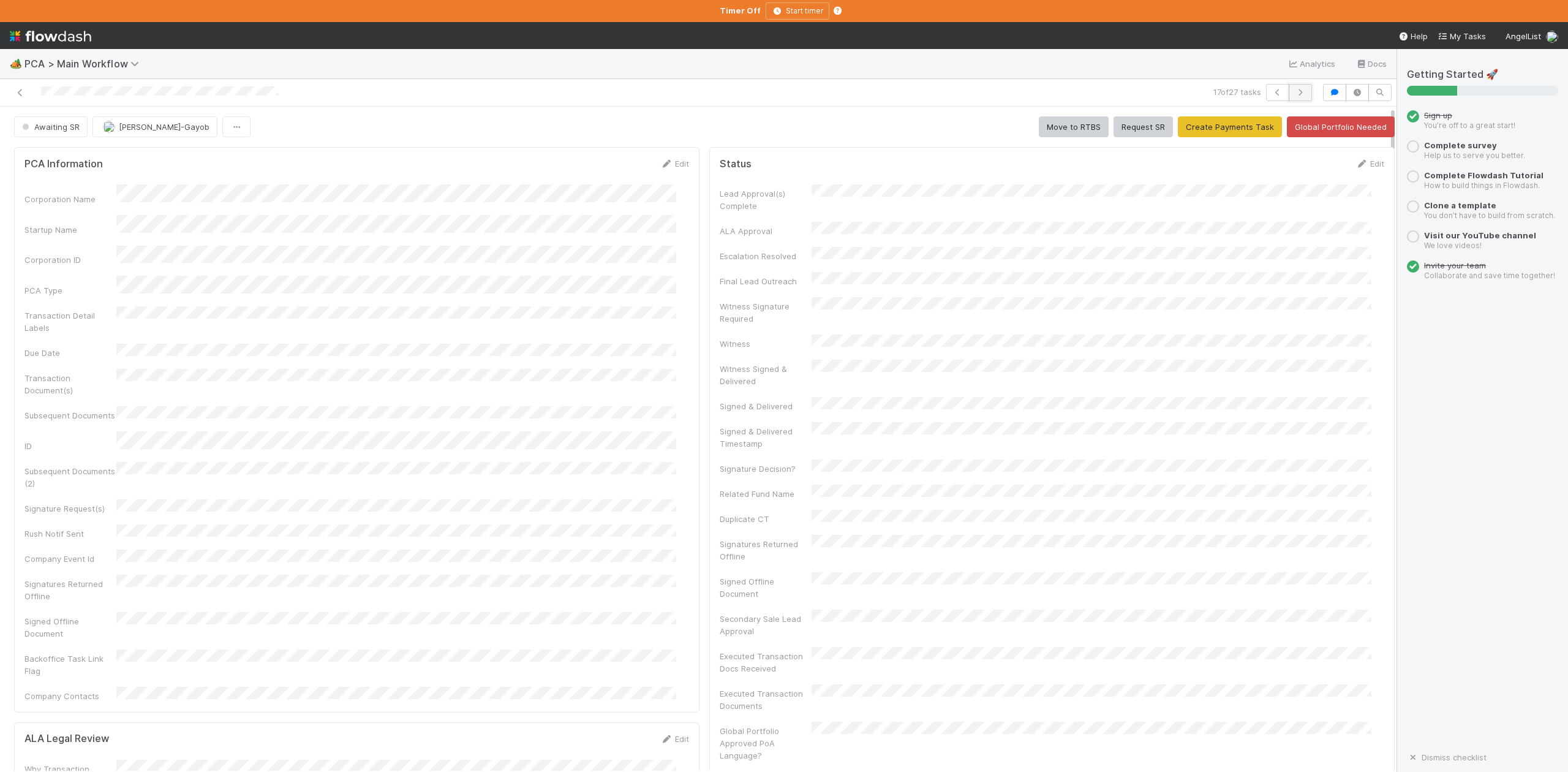
click at [1294, 96] on icon "button" at bounding box center [1300, 92] width 12 height 7
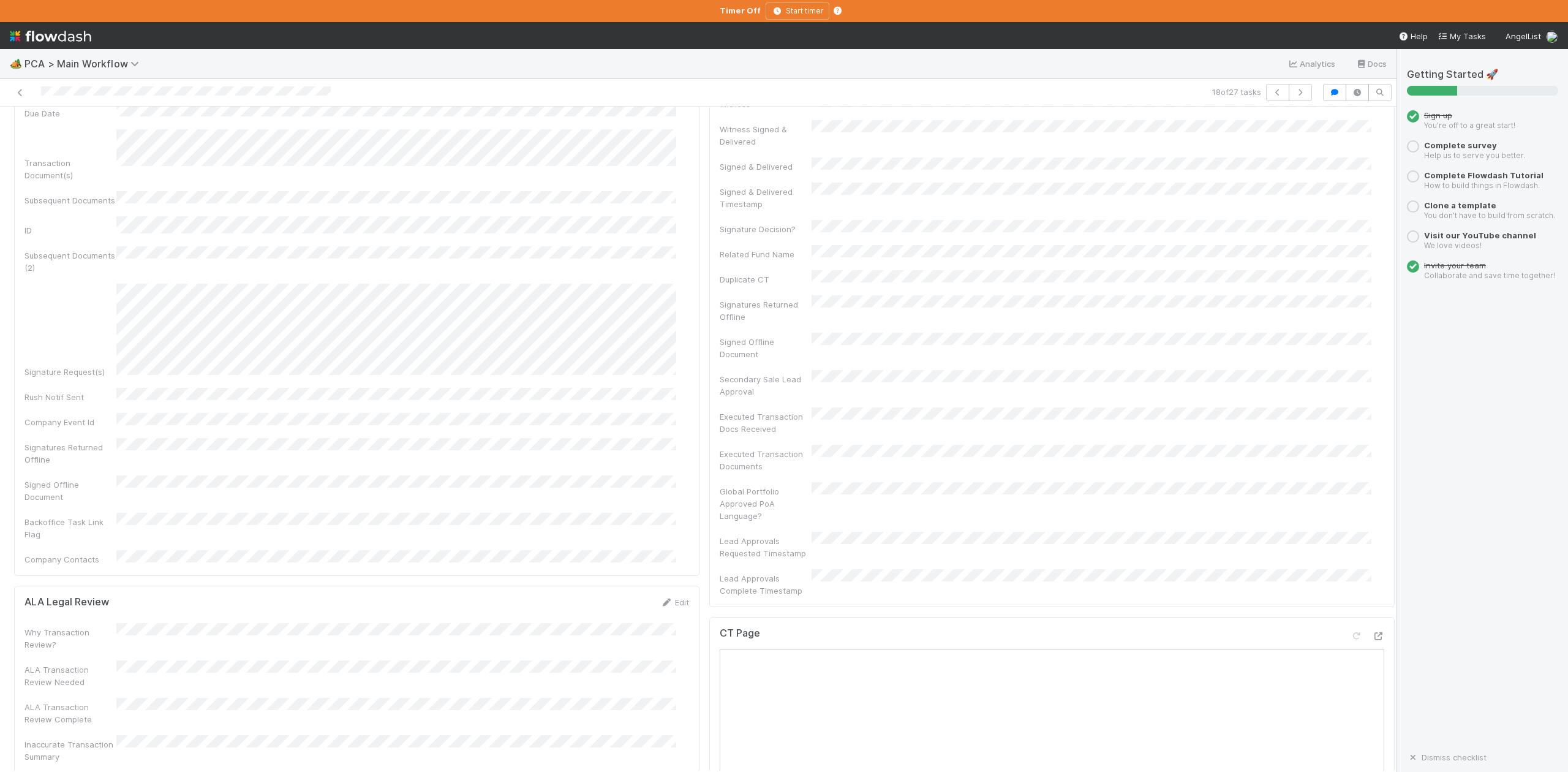
scroll to position [653, 0]
click at [1294, 89] on icon "button" at bounding box center [1300, 92] width 12 height 7
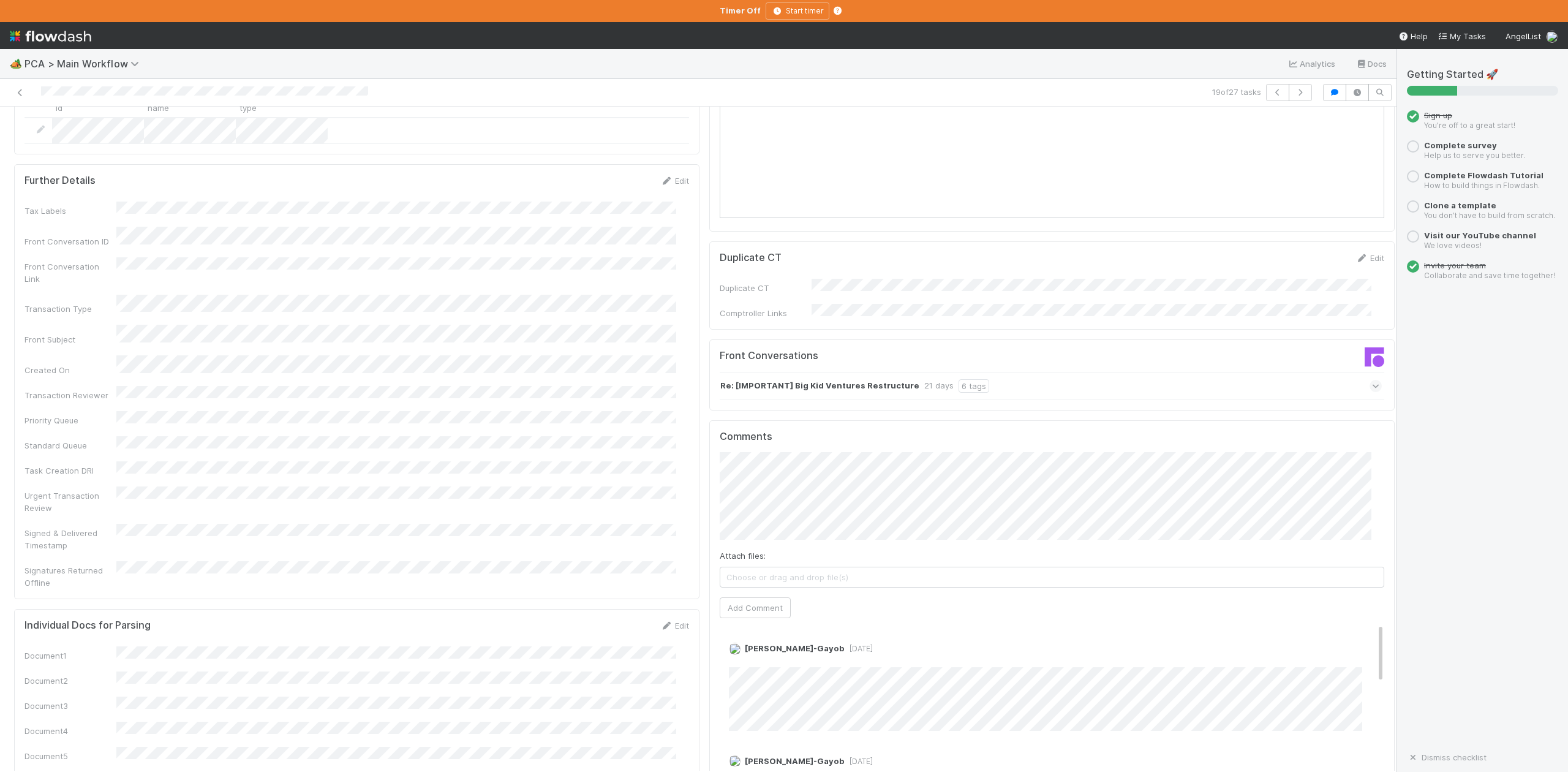
scroll to position [1552, 0]
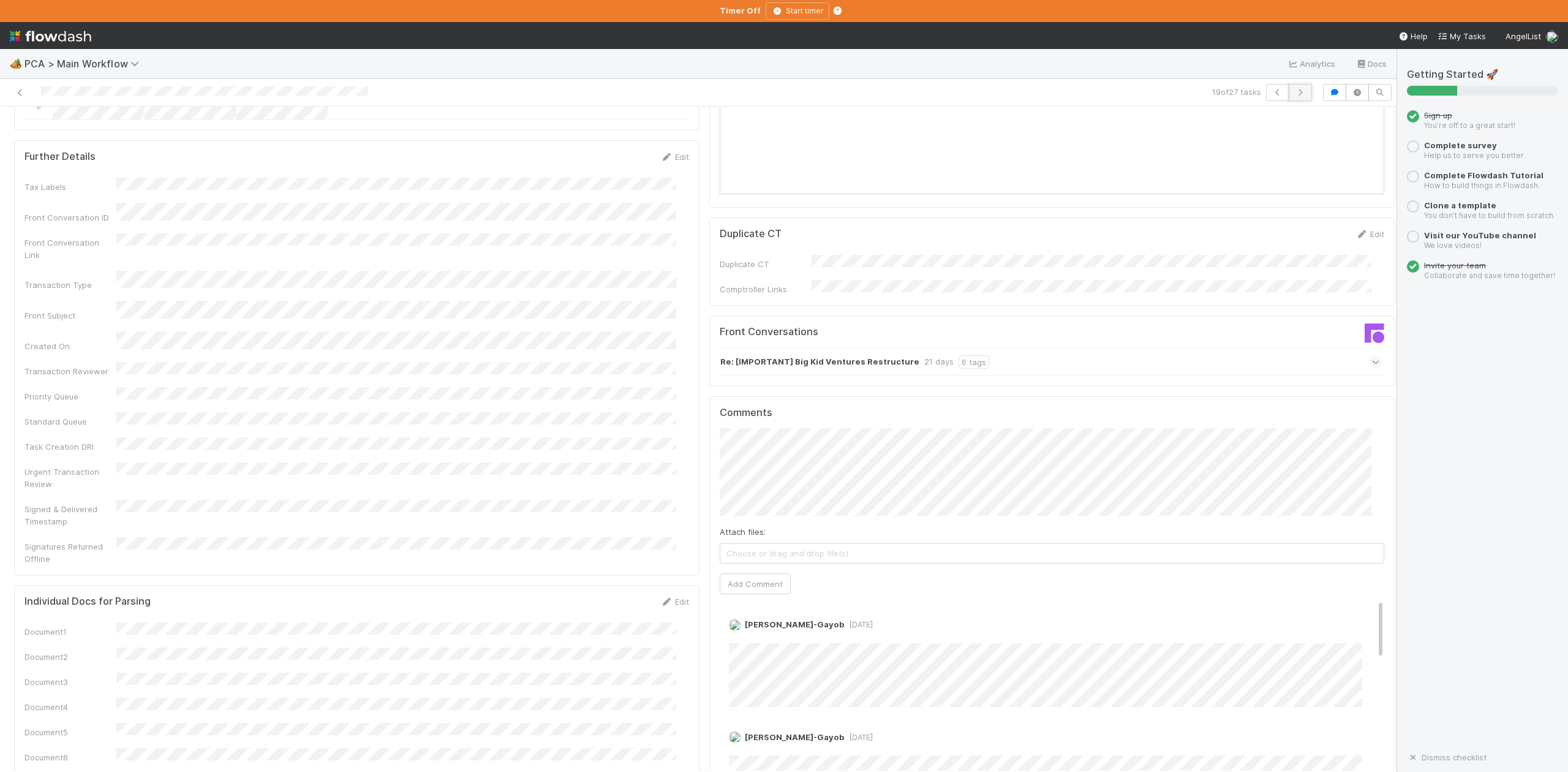
click at [1294, 96] on icon "button" at bounding box center [1300, 92] width 12 height 7
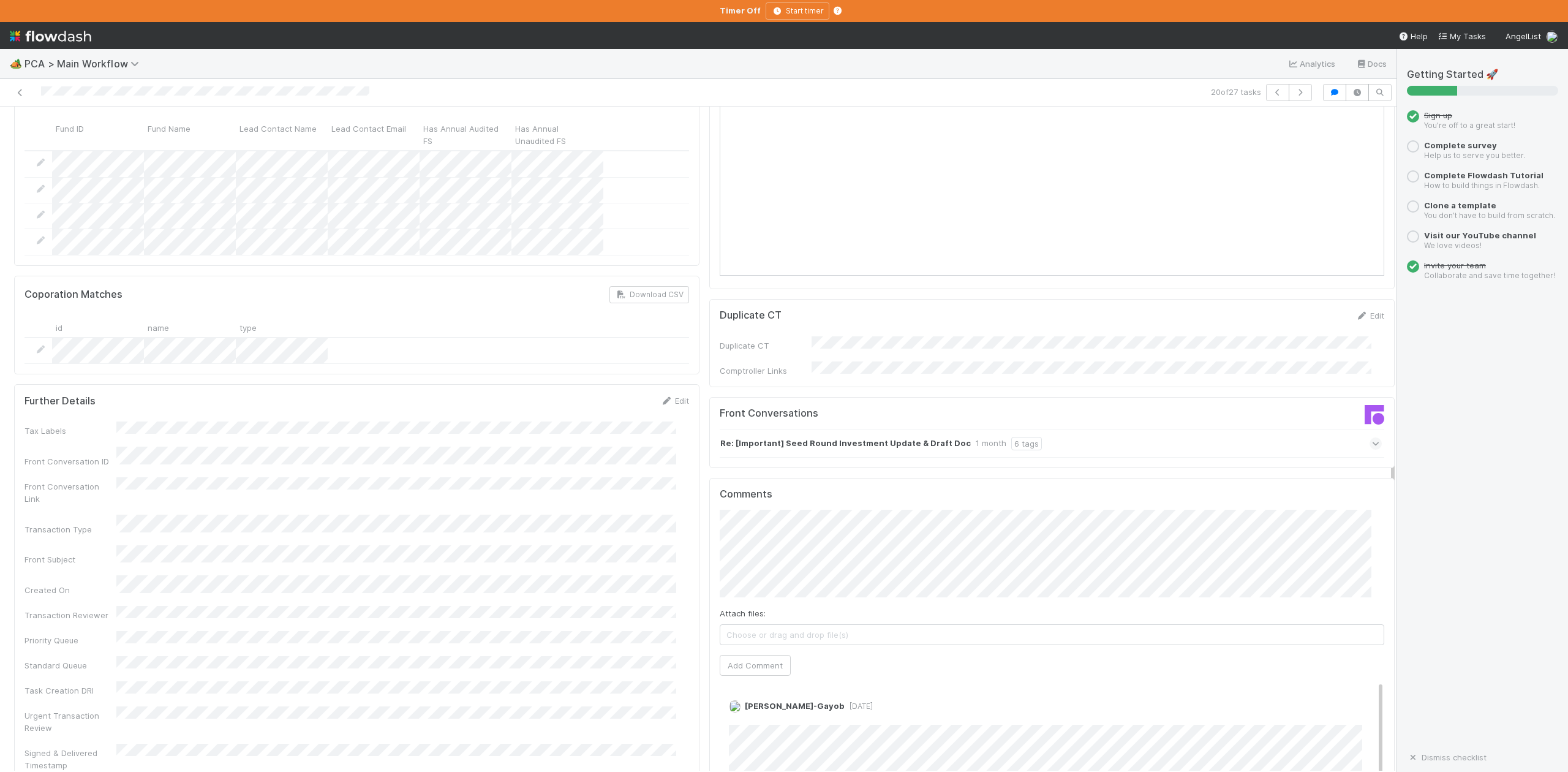
scroll to position [1552, 0]
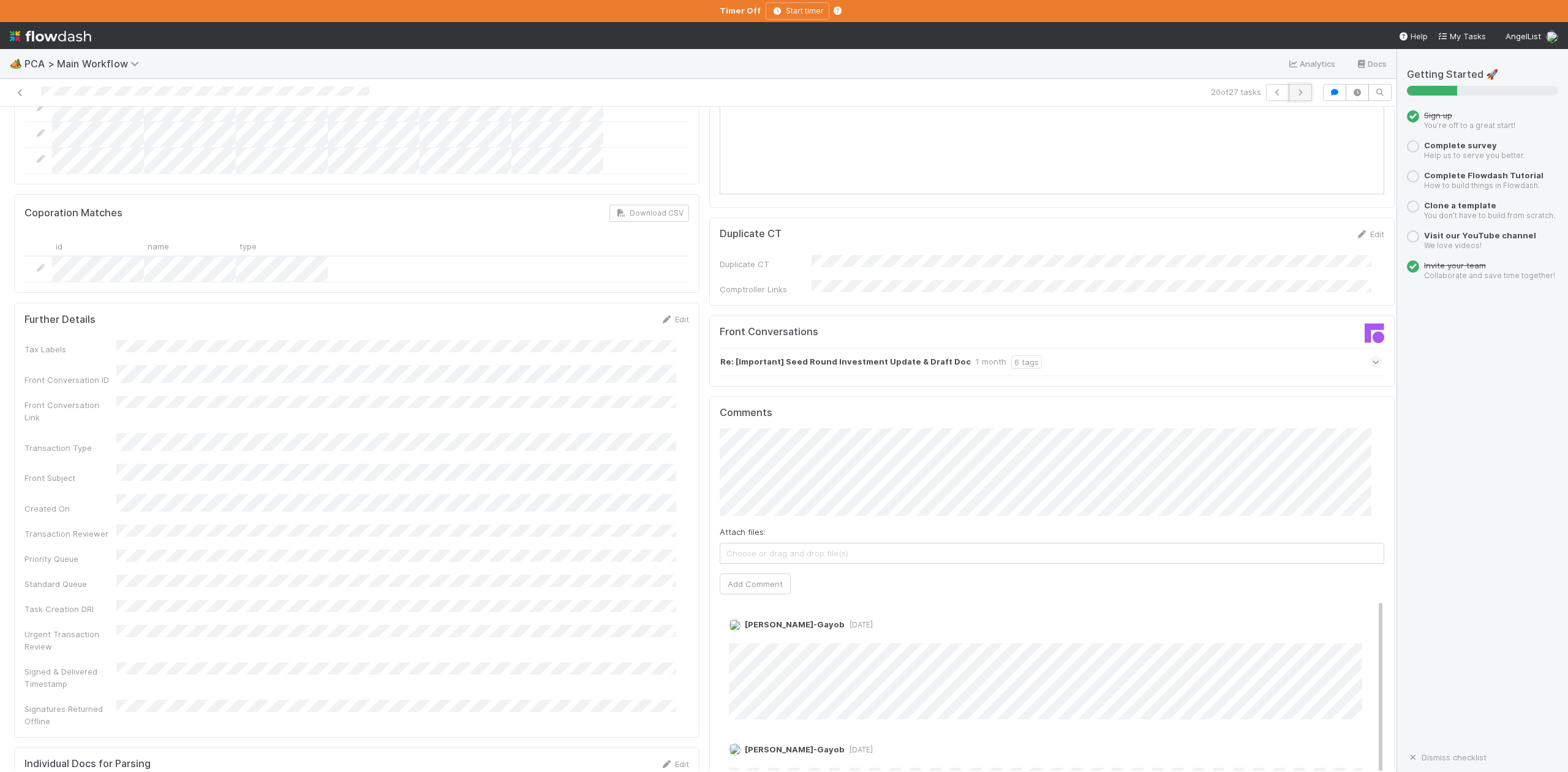
click at [1289, 87] on button "button" at bounding box center [1300, 93] width 23 height 17
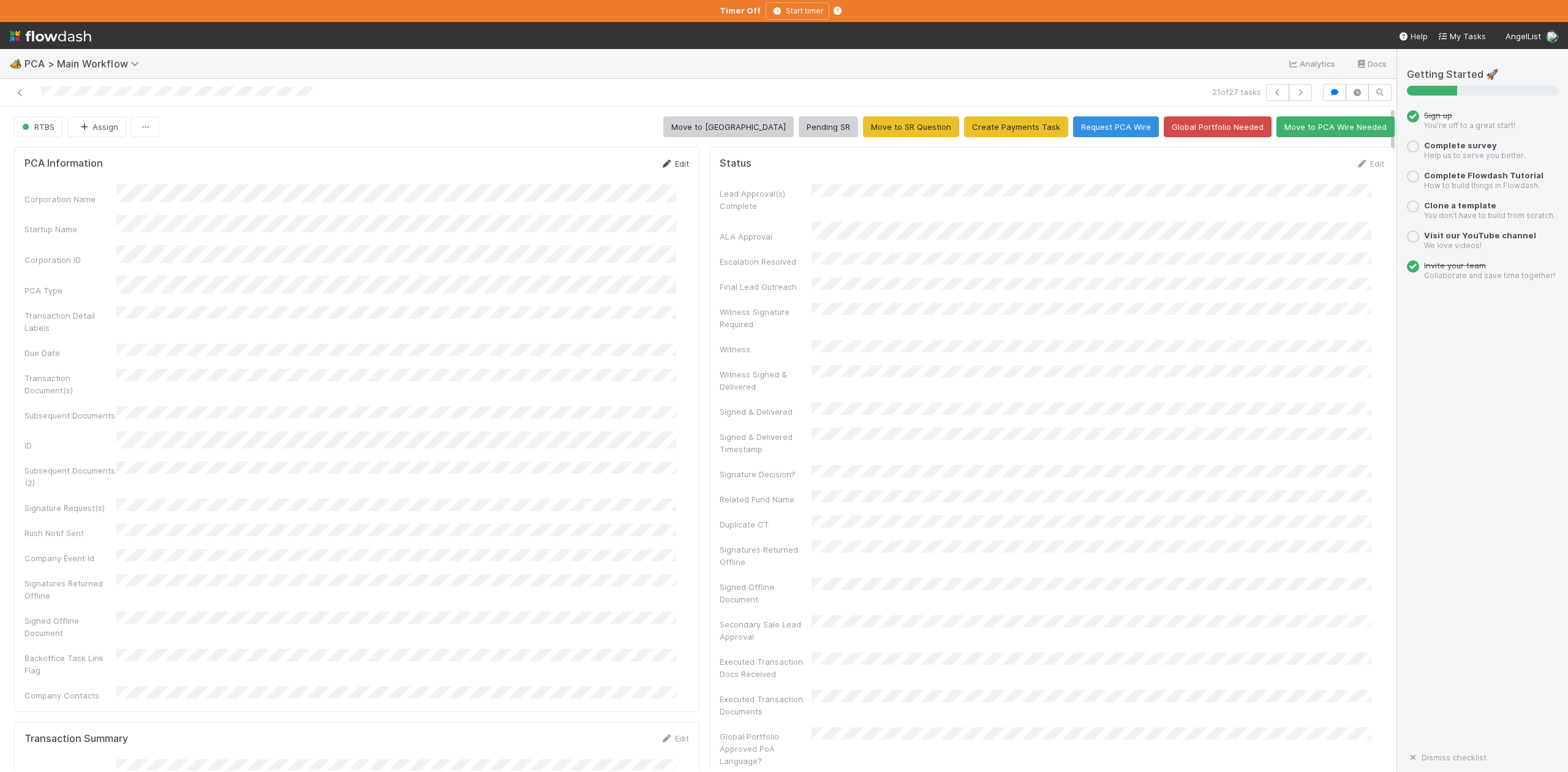
click at [669, 167] on link "Edit" at bounding box center [675, 163] width 29 height 10
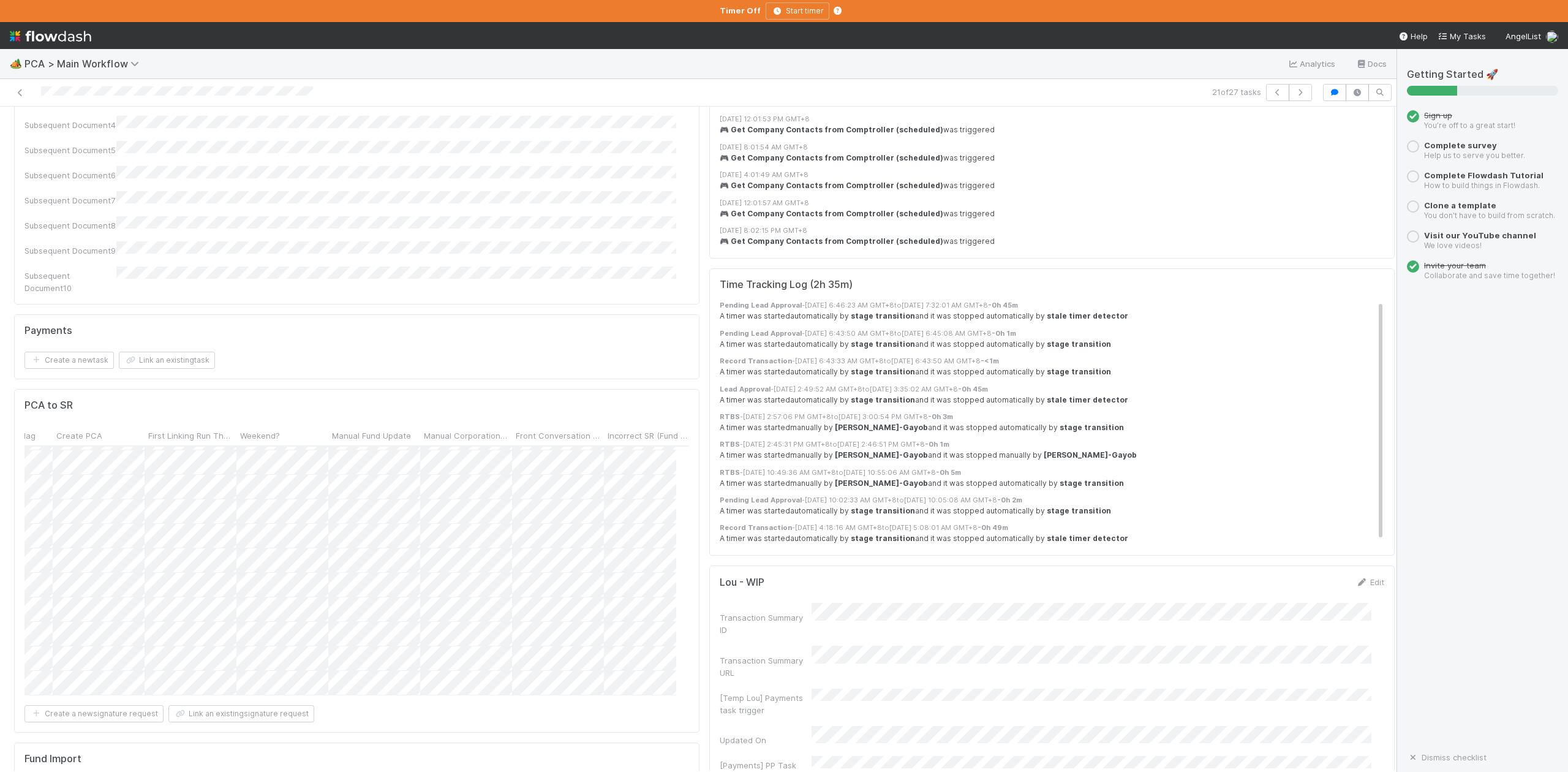
scroll to position [0, 4836]
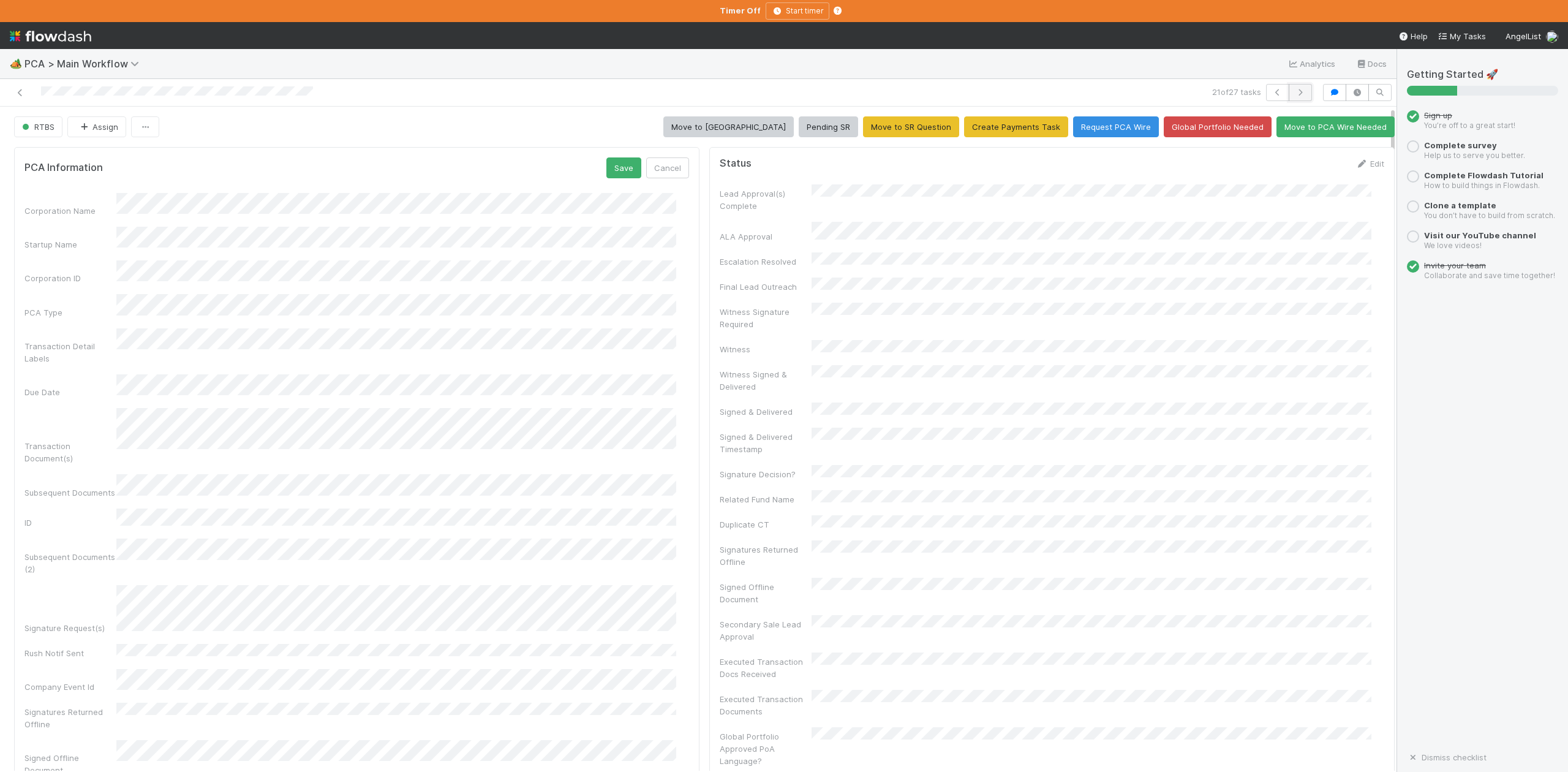
click at [1294, 93] on icon "button" at bounding box center [1300, 92] width 12 height 7
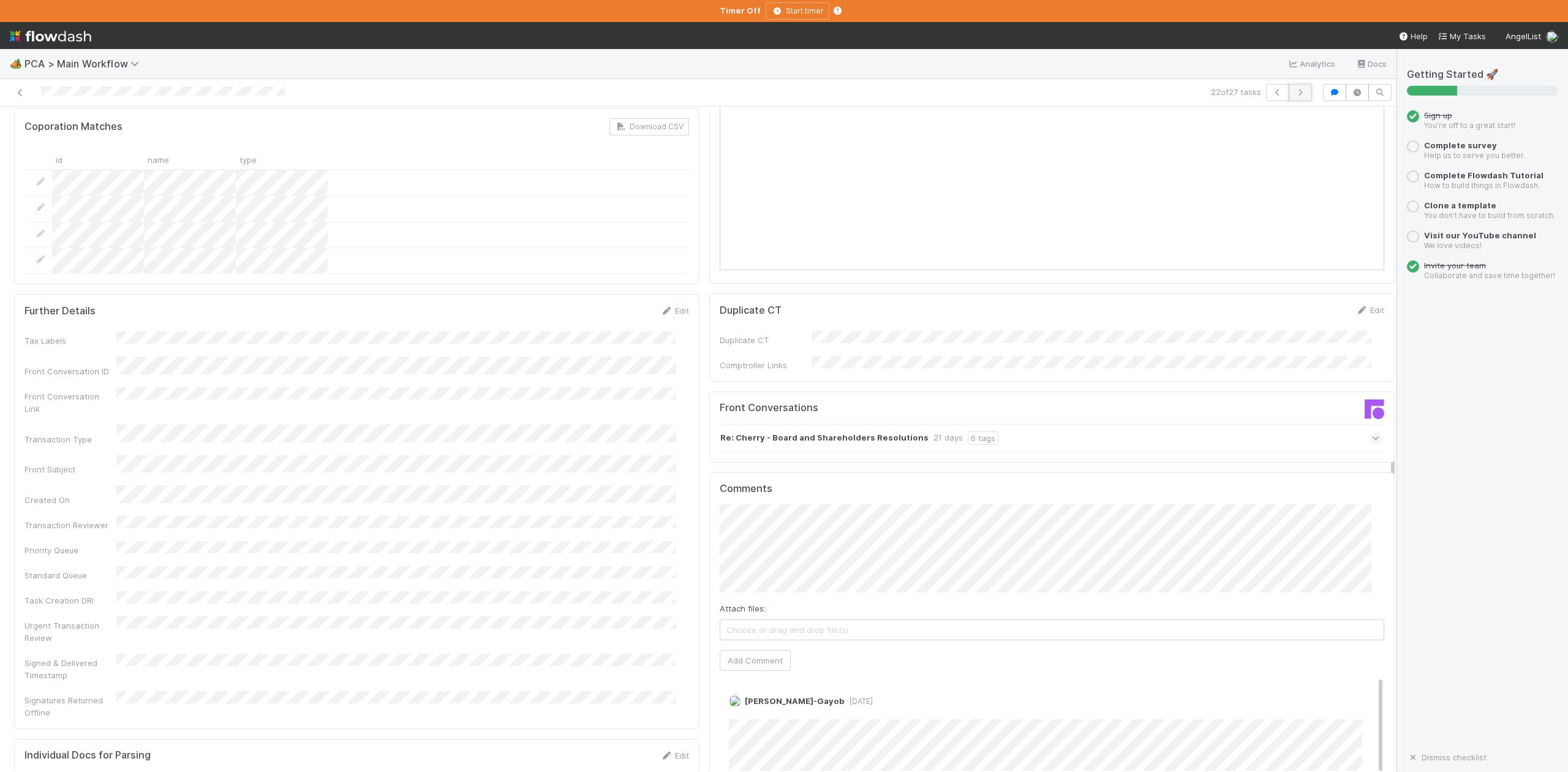
click at [1289, 88] on button "button" at bounding box center [1300, 93] width 23 height 17
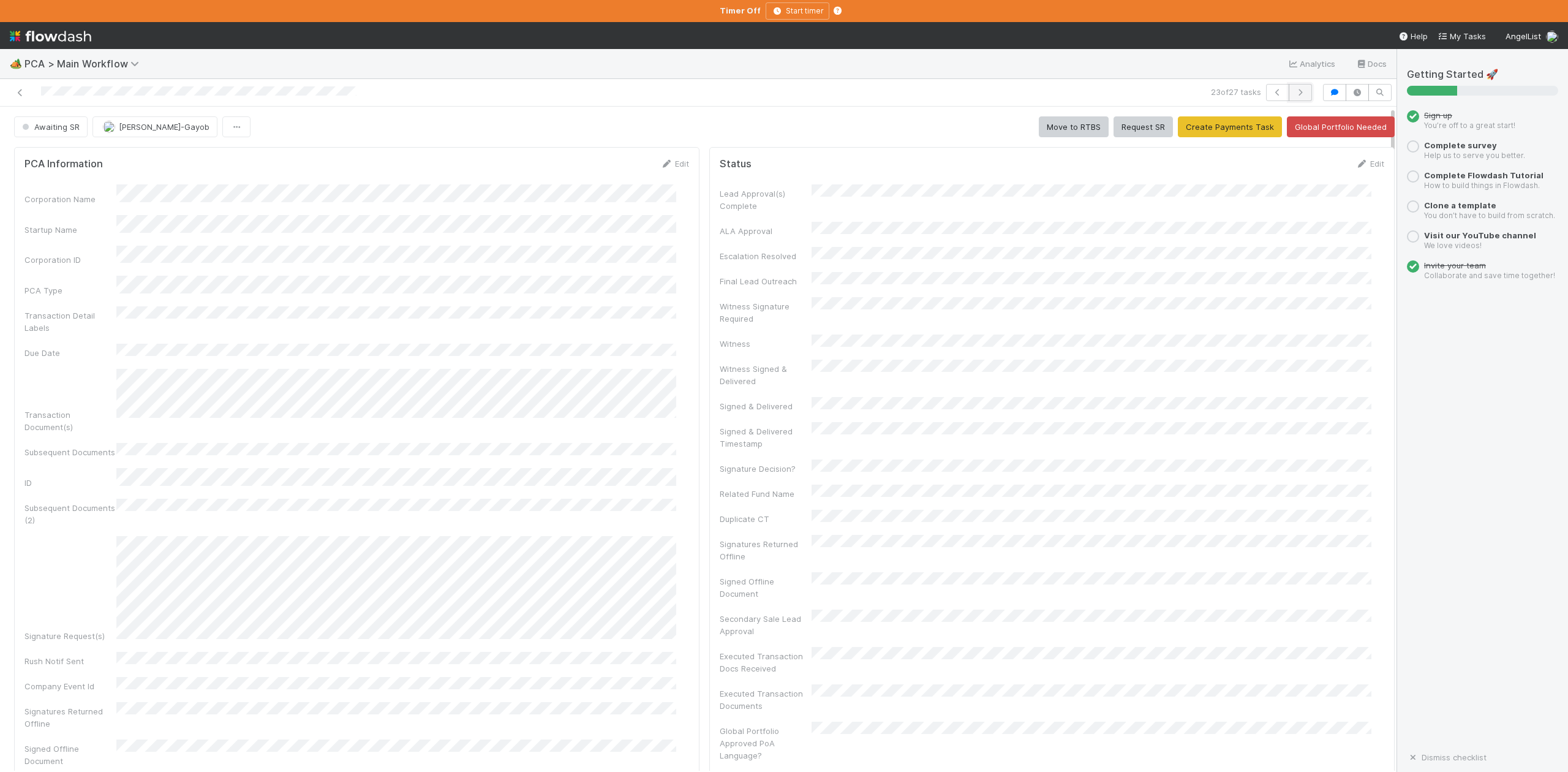
click at [1294, 92] on icon "button" at bounding box center [1300, 92] width 12 height 7
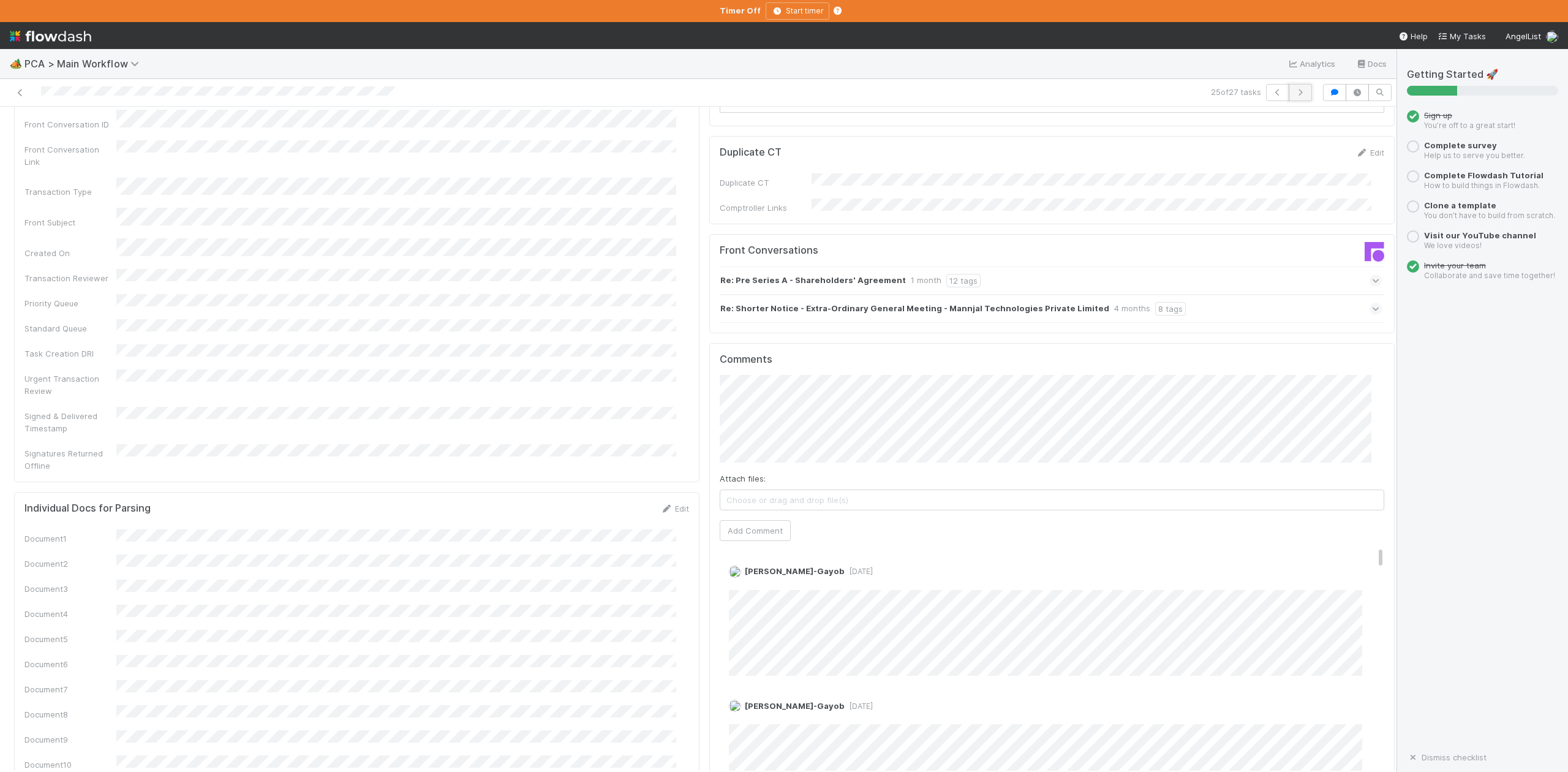
click at [1294, 89] on icon "button" at bounding box center [1300, 92] width 12 height 7
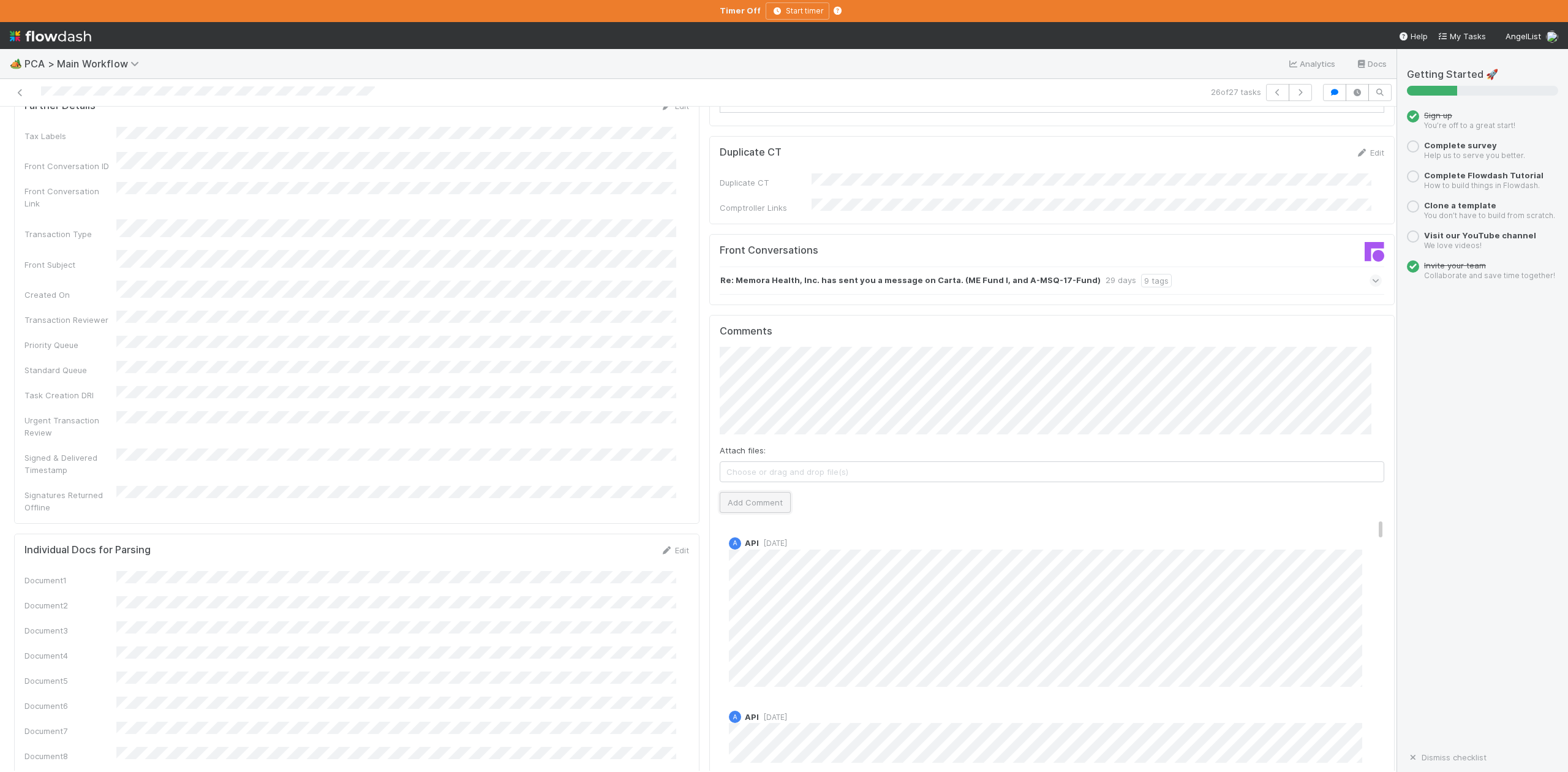
click at [753, 492] on button "Add Comment" at bounding box center [755, 502] width 71 height 21
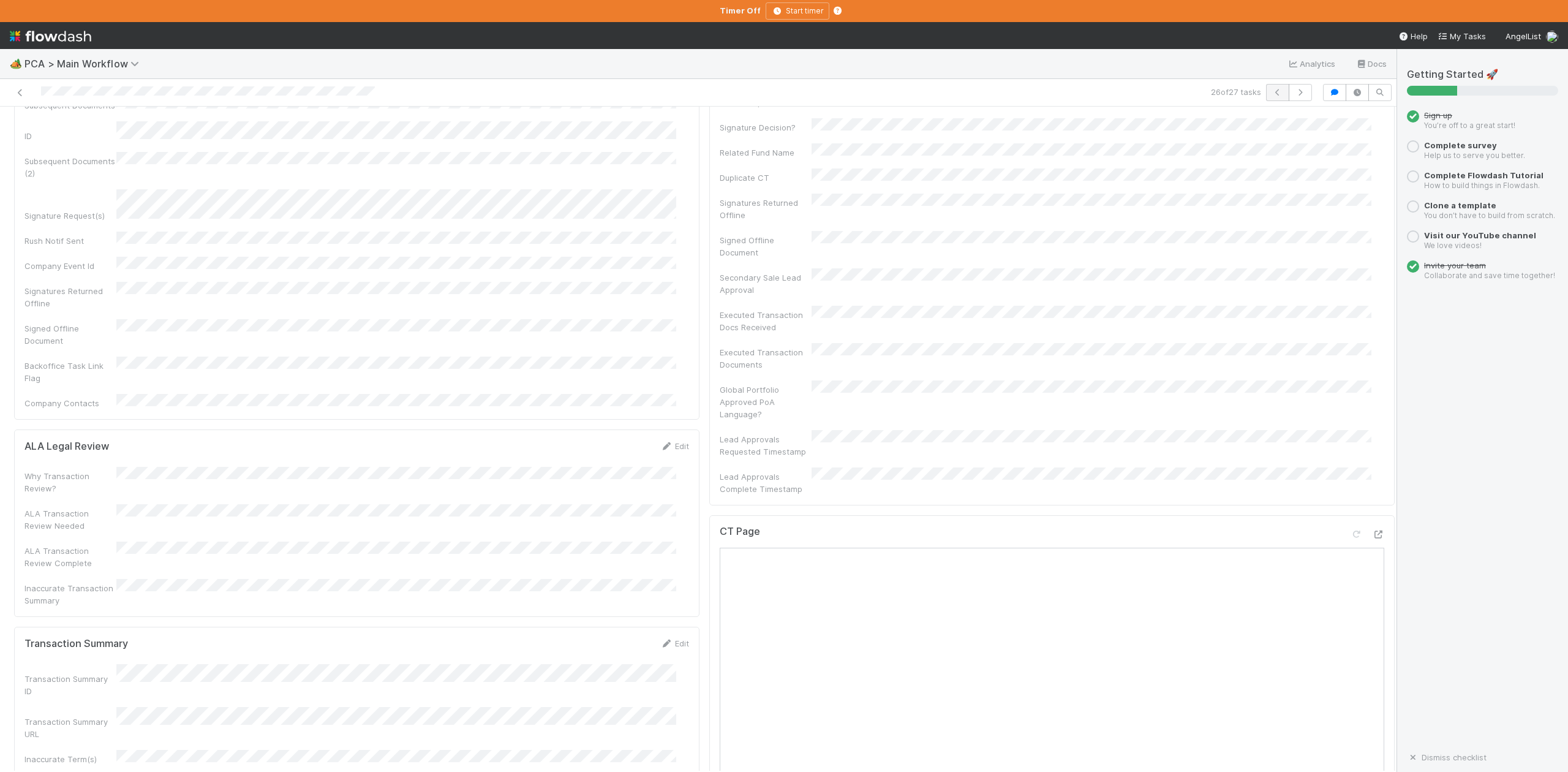
scroll to position [245, 0]
click at [1294, 93] on icon "button" at bounding box center [1300, 92] width 12 height 7
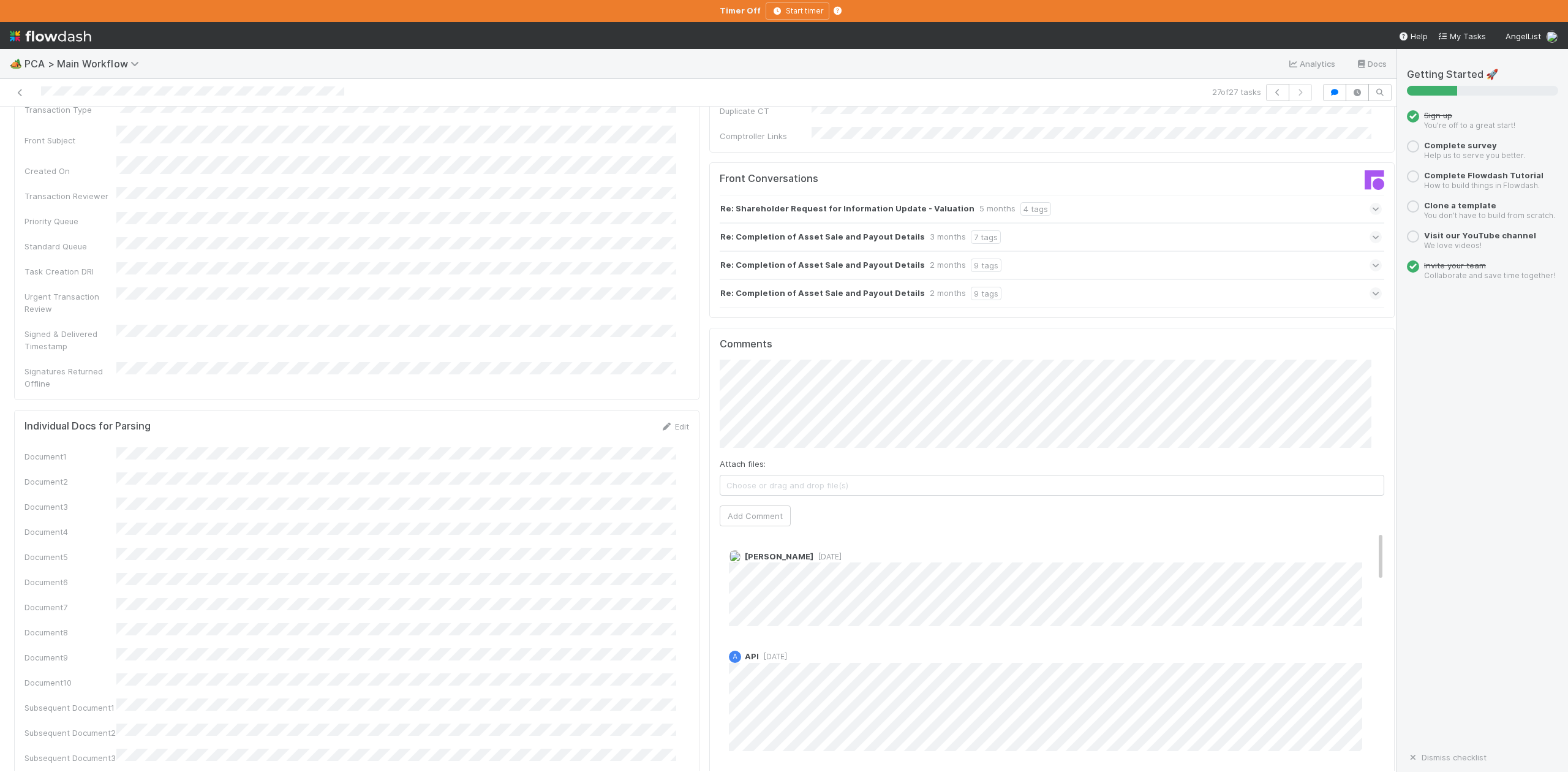
scroll to position [1470, 0]
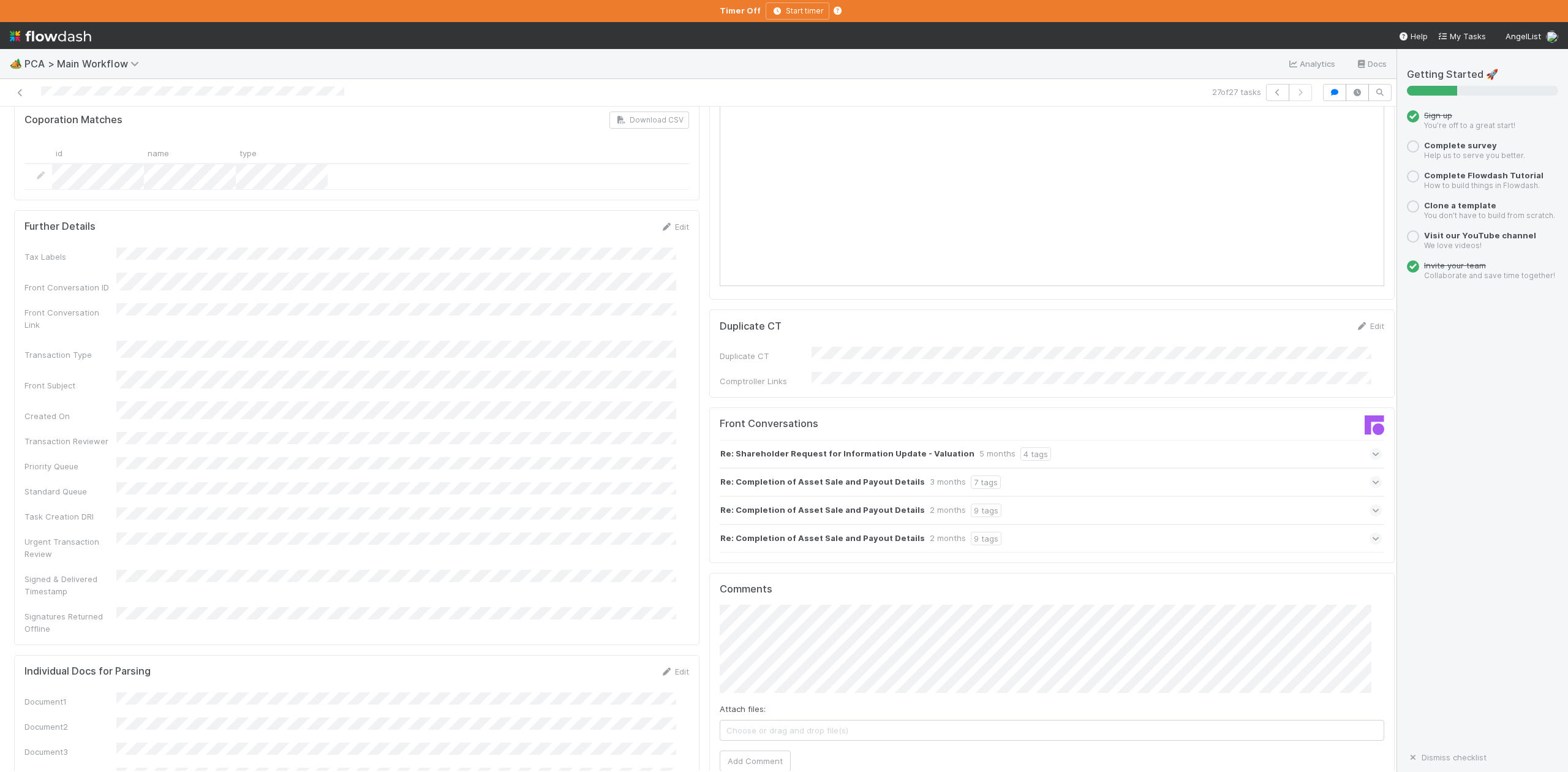
click at [1372, 532] on icon at bounding box center [1376, 539] width 8 height 12
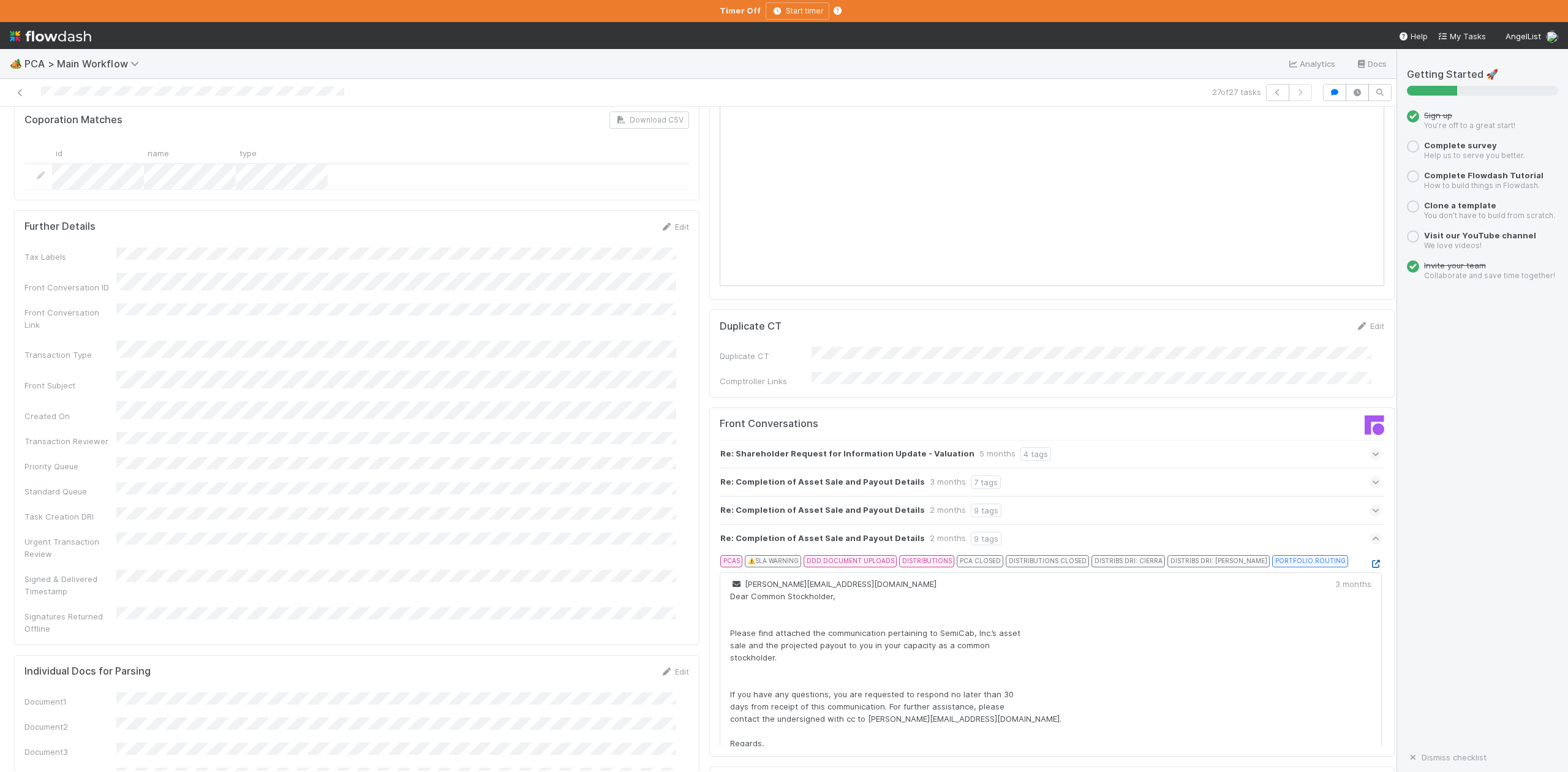
click at [1370, 560] on icon at bounding box center [1376, 564] width 12 height 8
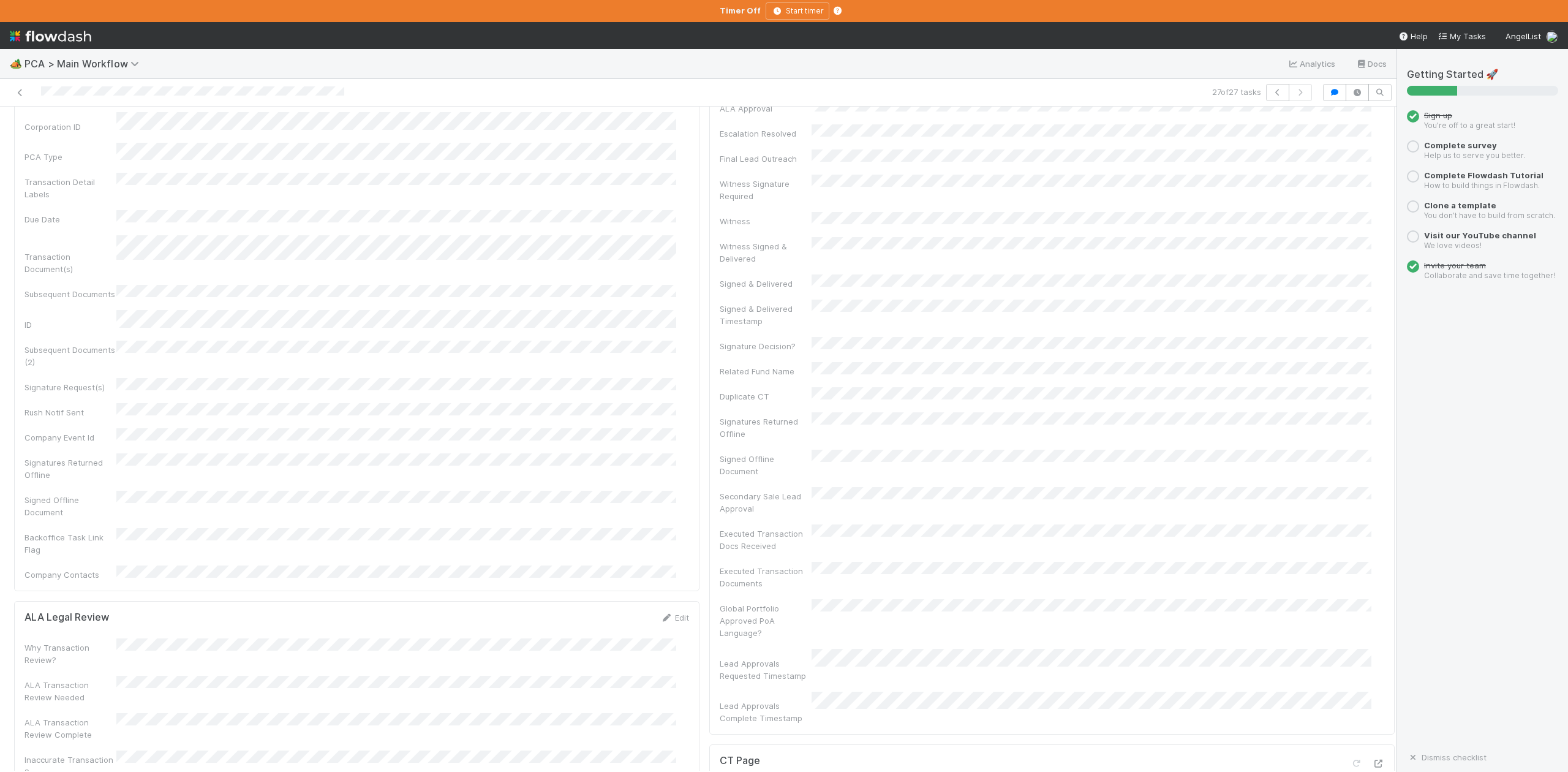
scroll to position [0, 0]
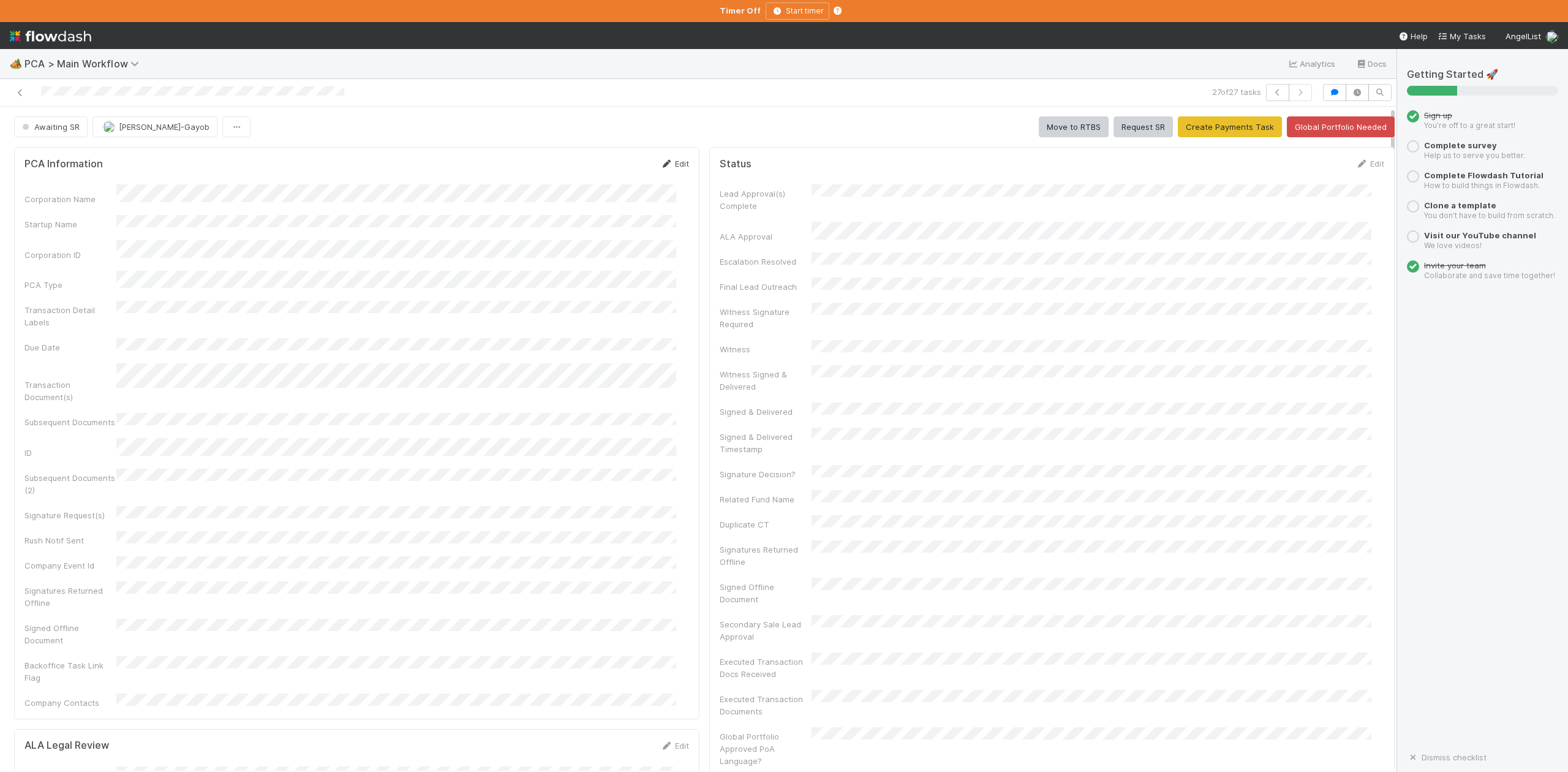
click at [672, 166] on link "Edit" at bounding box center [675, 163] width 29 height 10
click at [615, 165] on button "Save" at bounding box center [623, 167] width 35 height 21
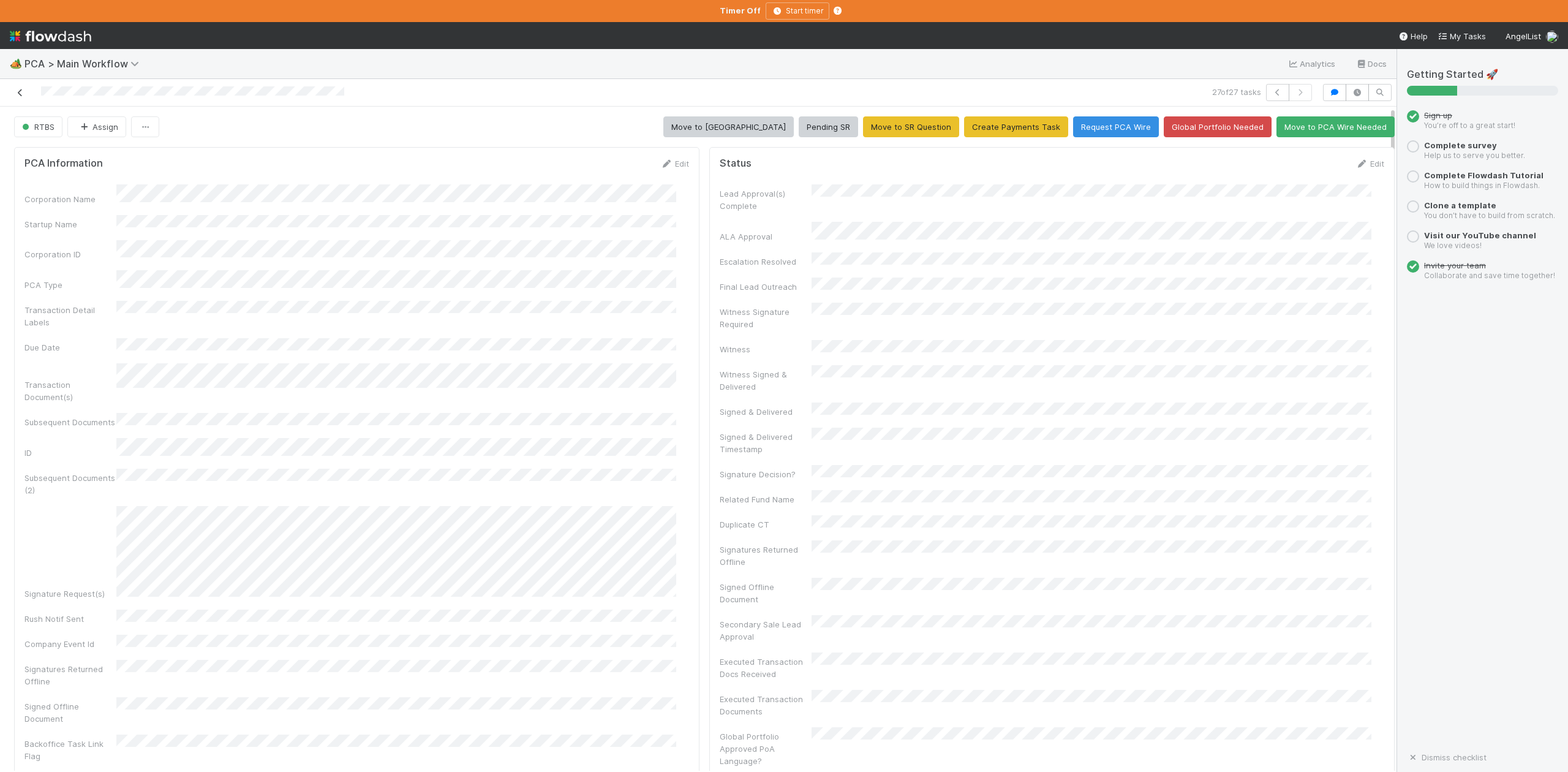
click at [18, 96] on icon at bounding box center [20, 93] width 12 height 8
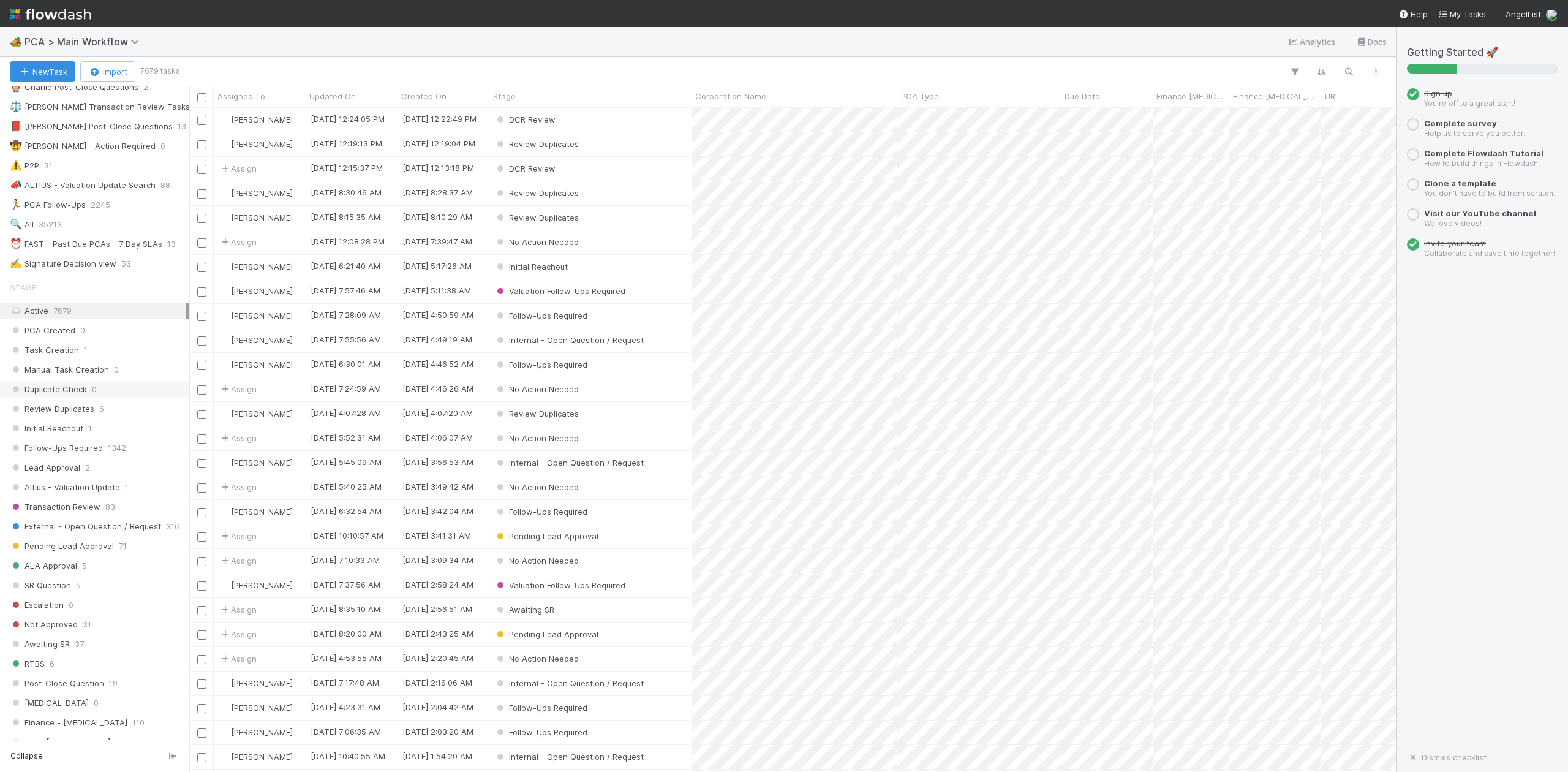
scroll to position [408, 0]
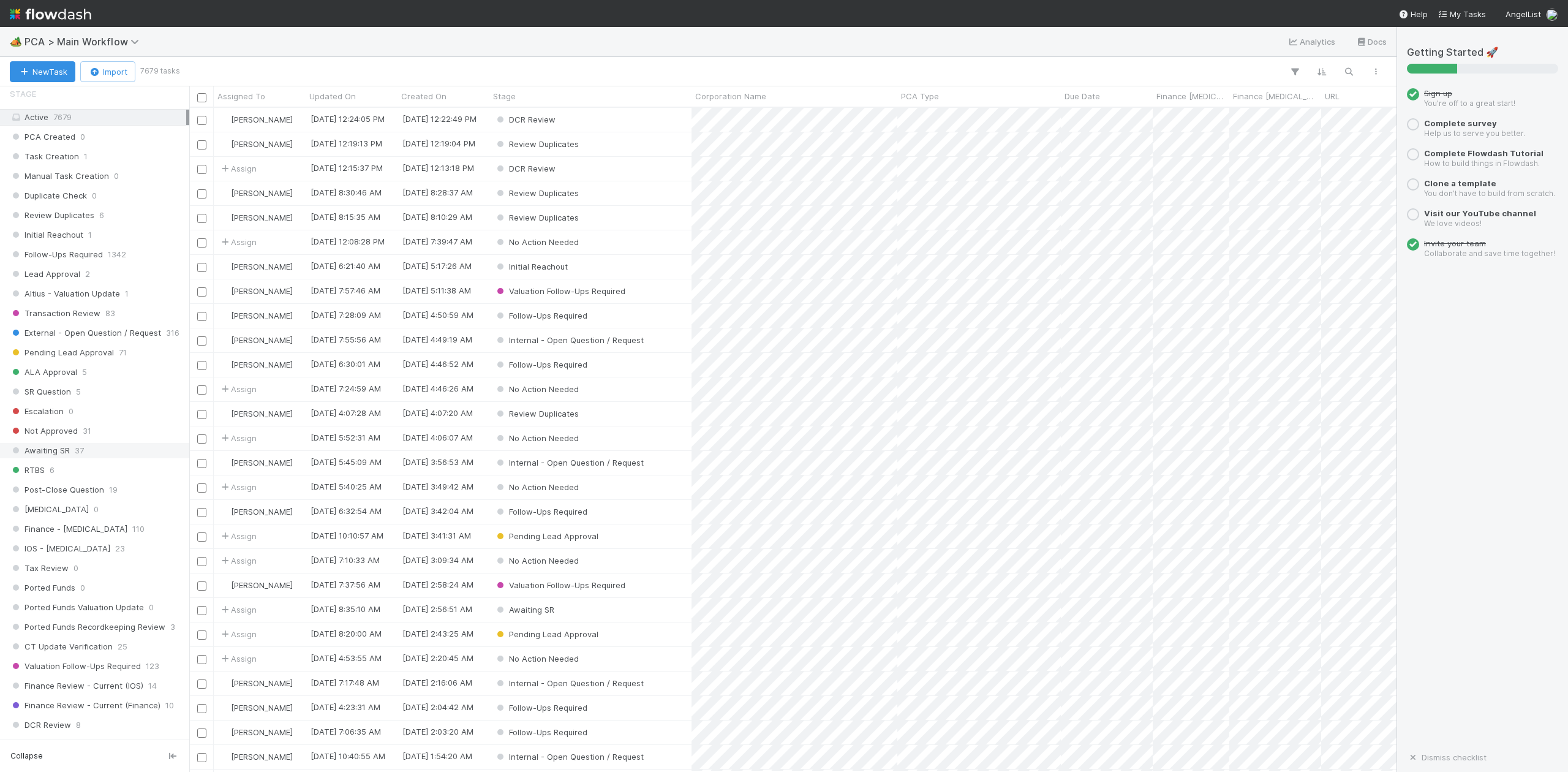
click at [59, 458] on span "Awaiting SR" at bounding box center [40, 451] width 60 height 16
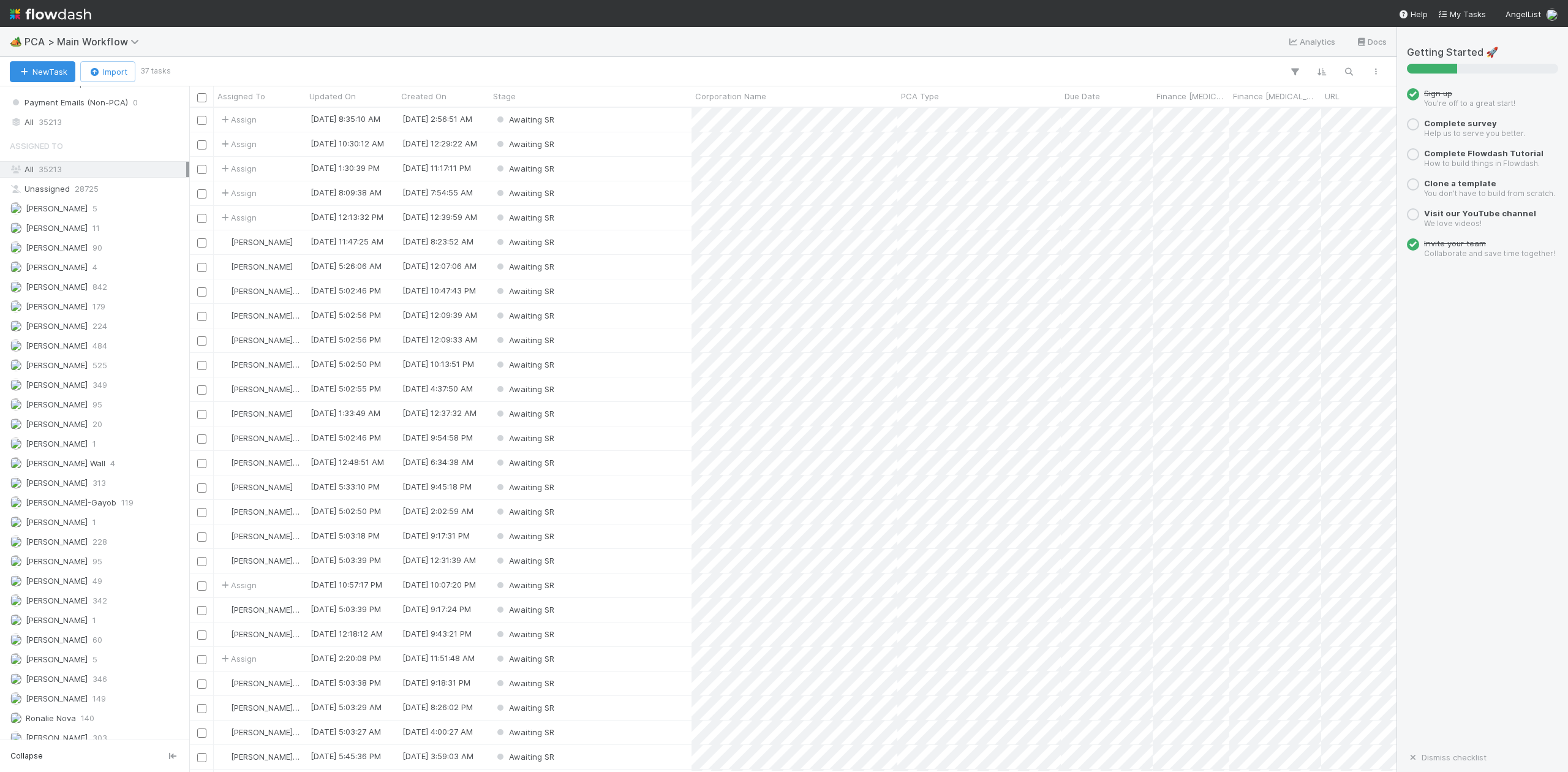
scroll to position [1535, 0]
click at [62, 429] on span "[PERSON_NAME]-Gayob" at bounding box center [71, 433] width 91 height 10
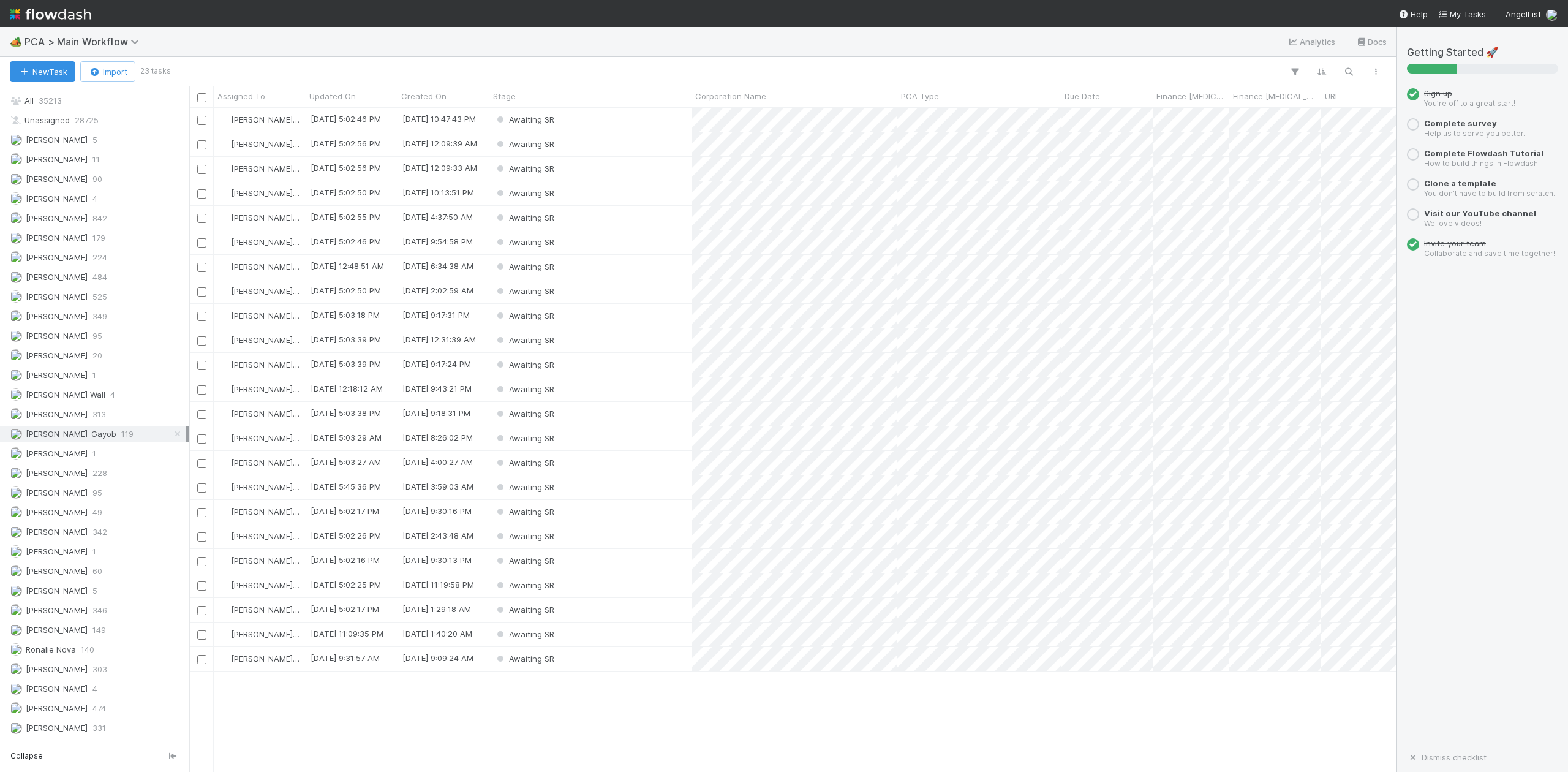
scroll to position [652, 1196]
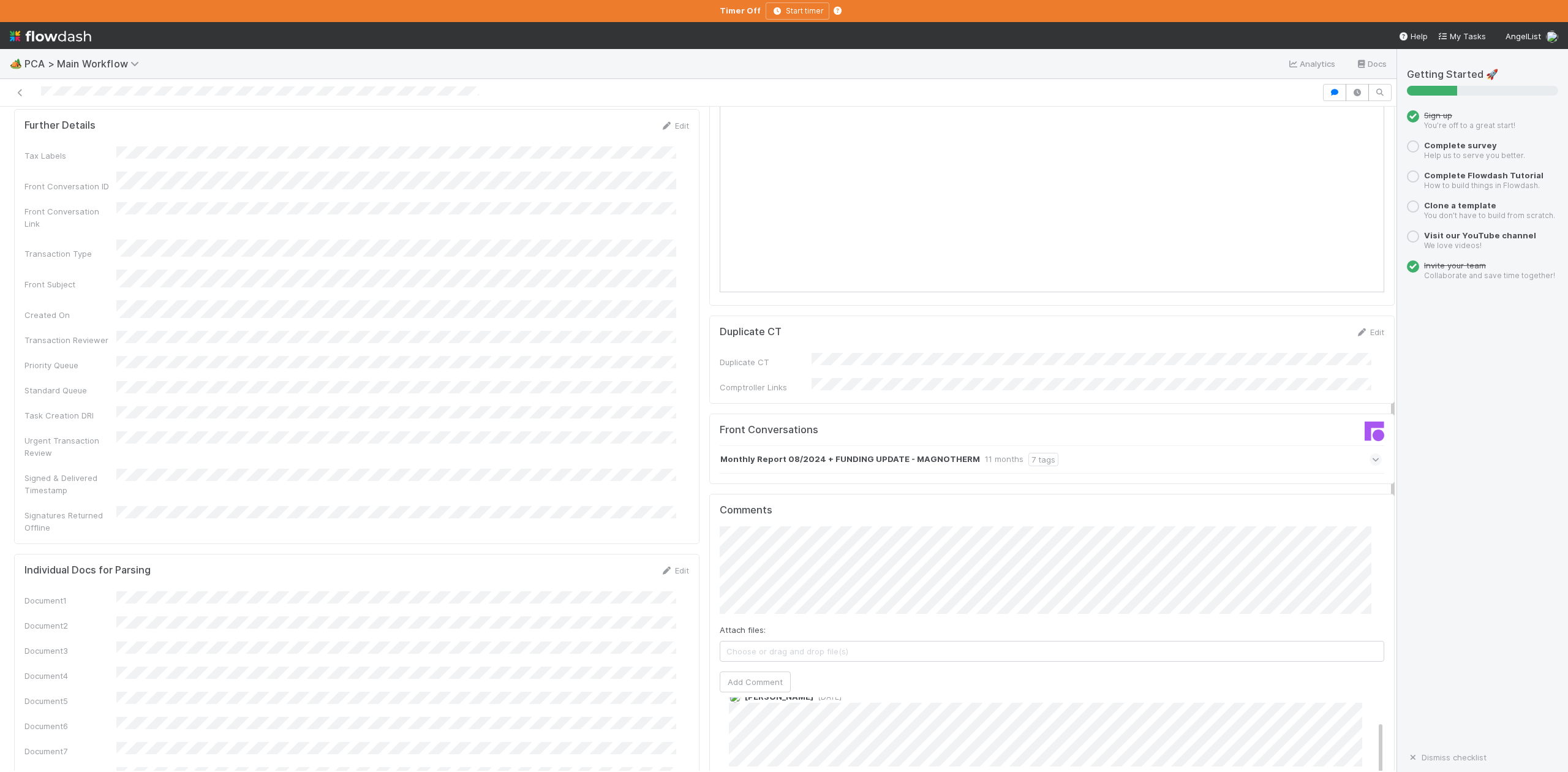
scroll to position [1062, 0]
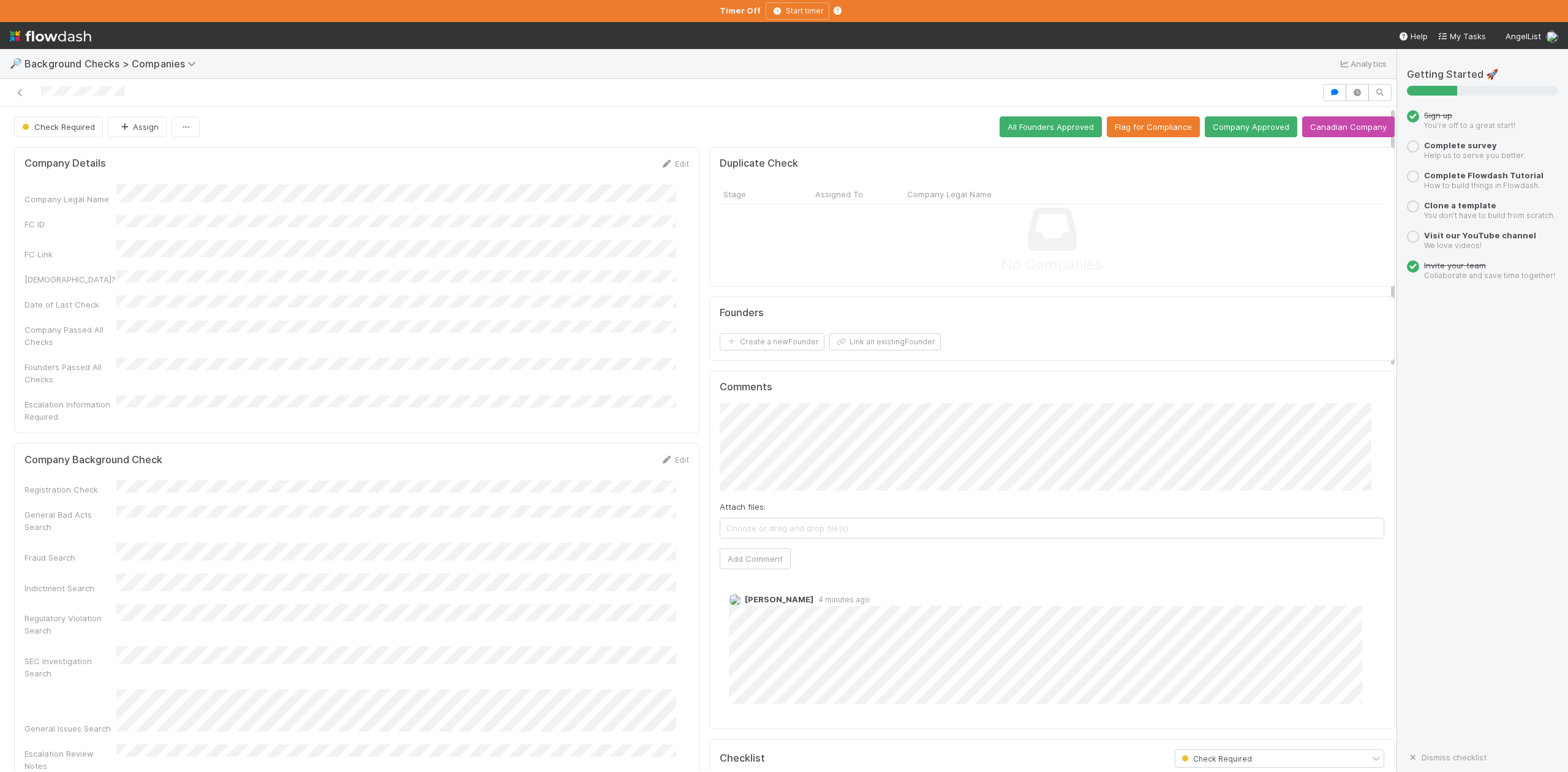
click at [110, 219] on div "FC ID" at bounding box center [70, 224] width 92 height 12
click at [105, 188] on div "Company Legal Name" at bounding box center [356, 195] width 665 height 21
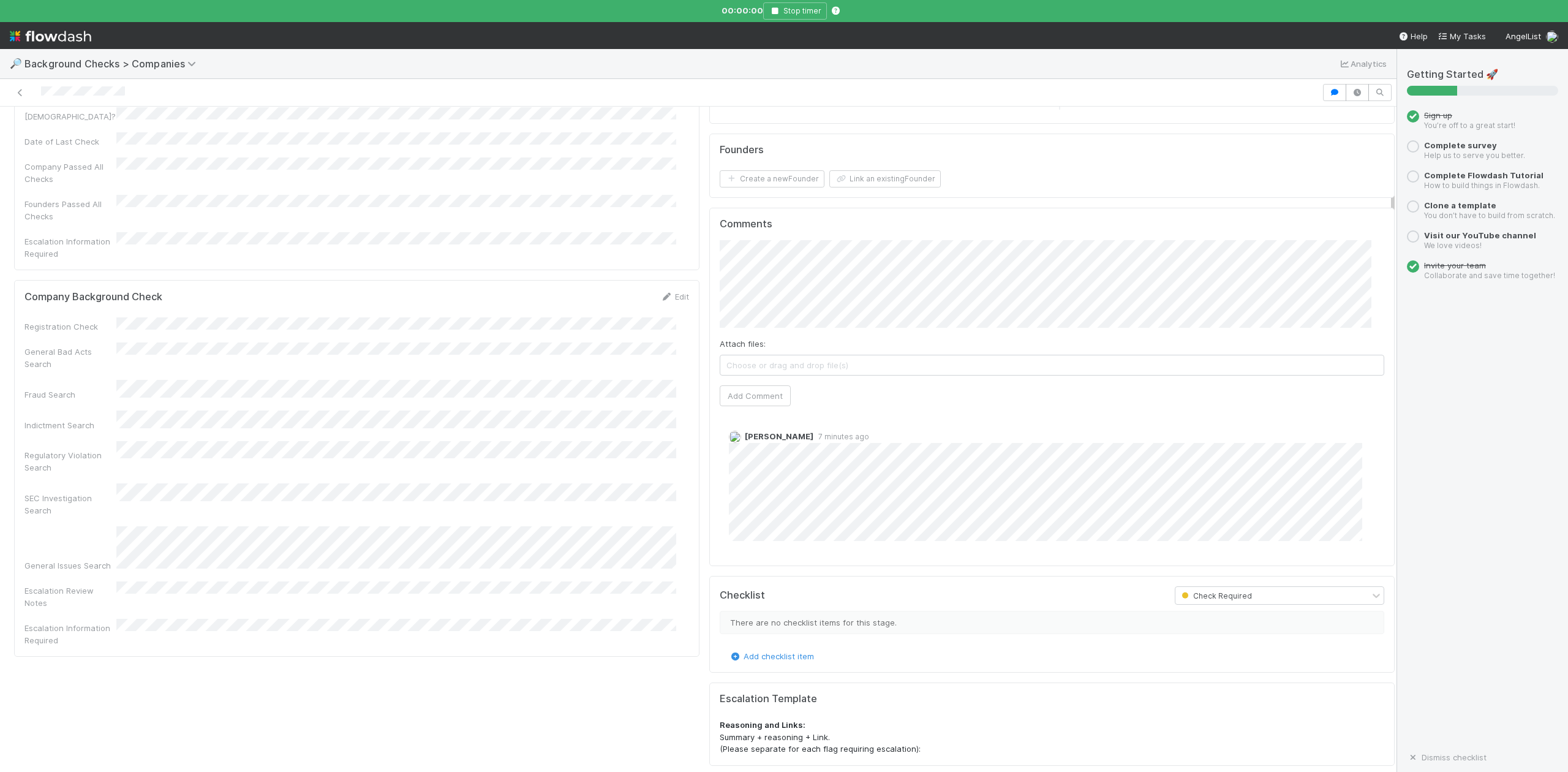
scroll to position [490, 0]
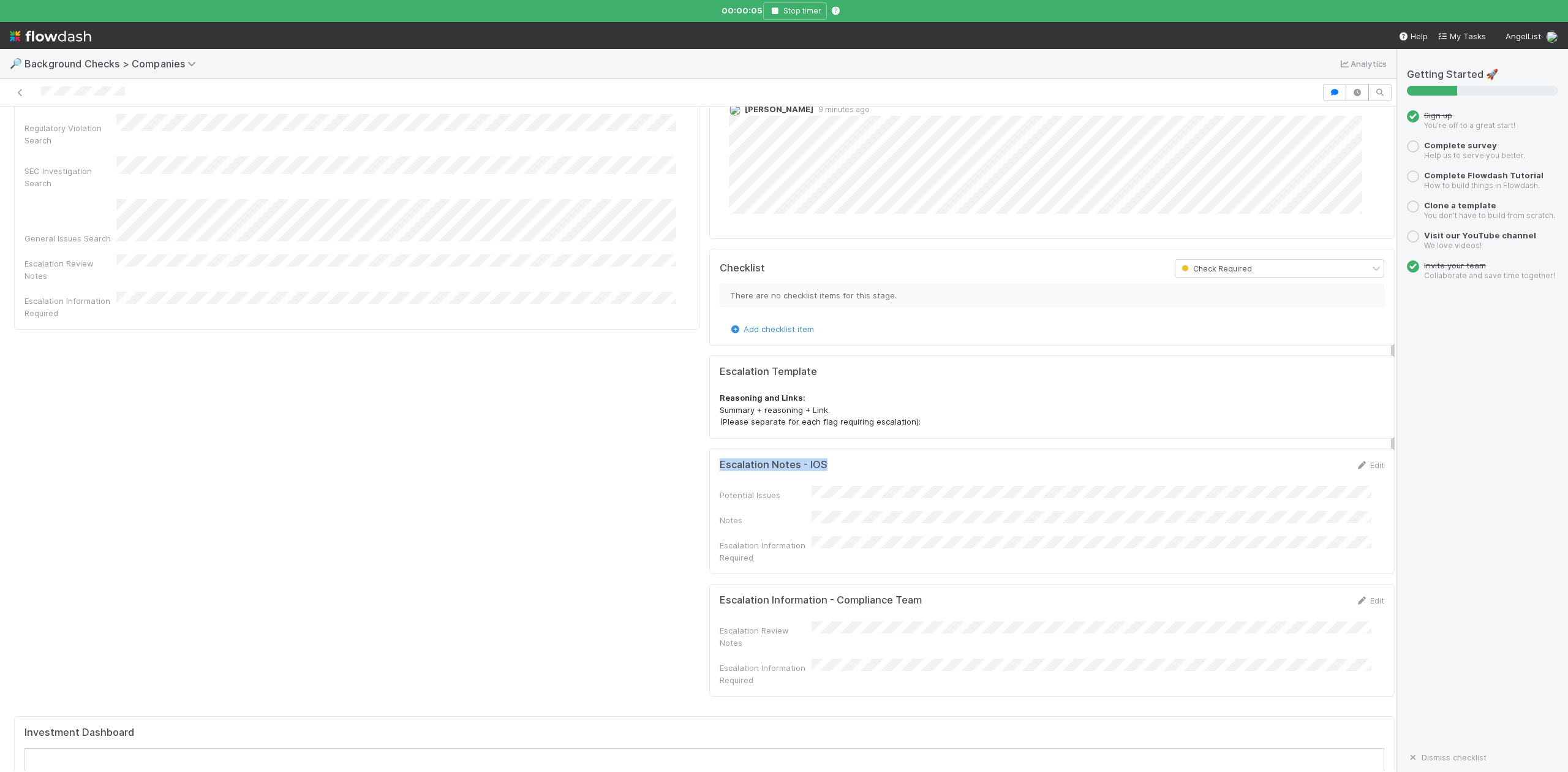
drag, startPoint x: 704, startPoint y: 468, endPoint x: 821, endPoint y: 473, distance: 117.1
click at [821, 471] on div "Escalation Notes - IOS Edit" at bounding box center [1052, 465] width 683 height 12
copy h5 "Escalation Notes - IOS"
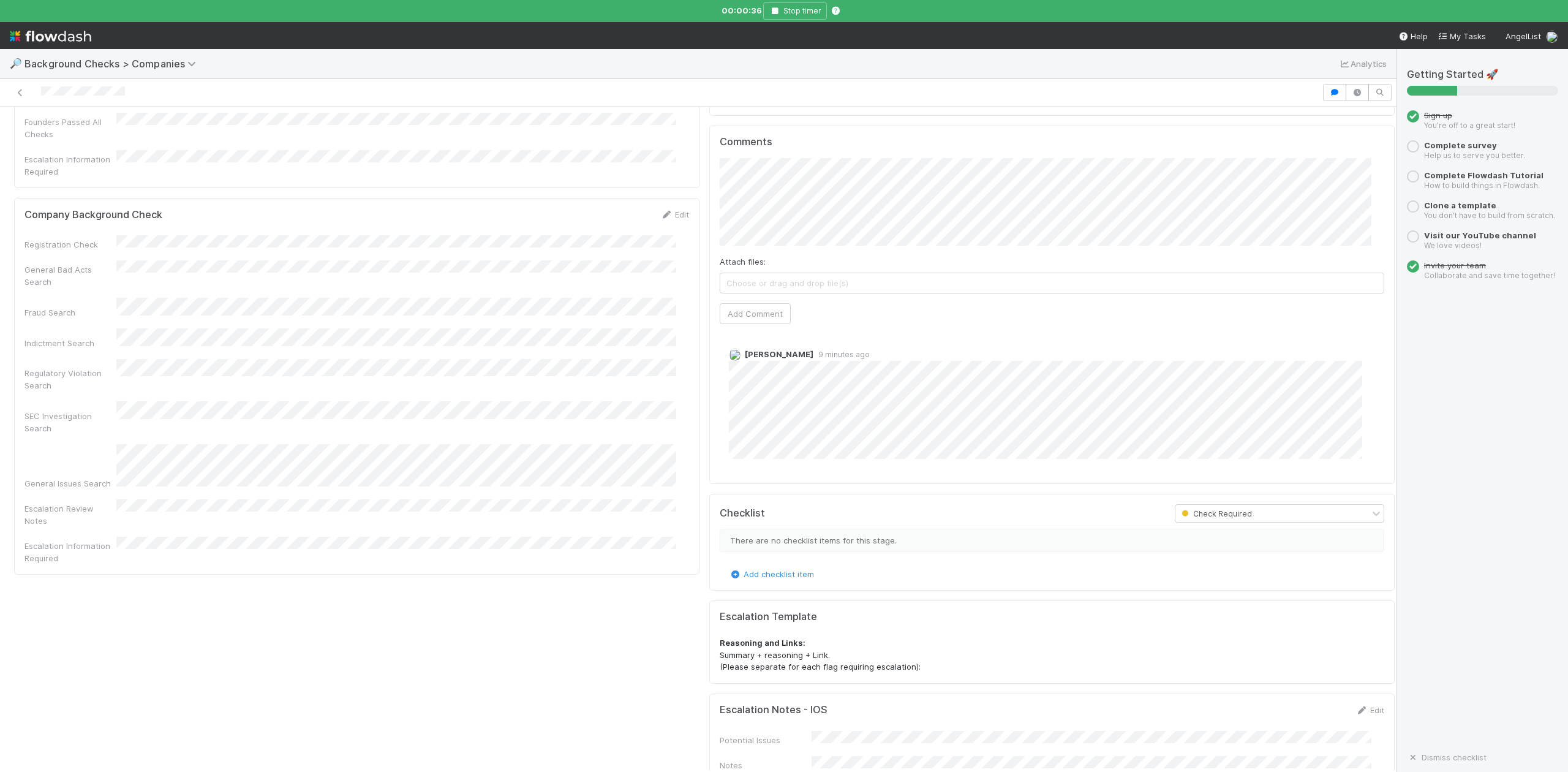
scroll to position [163, 0]
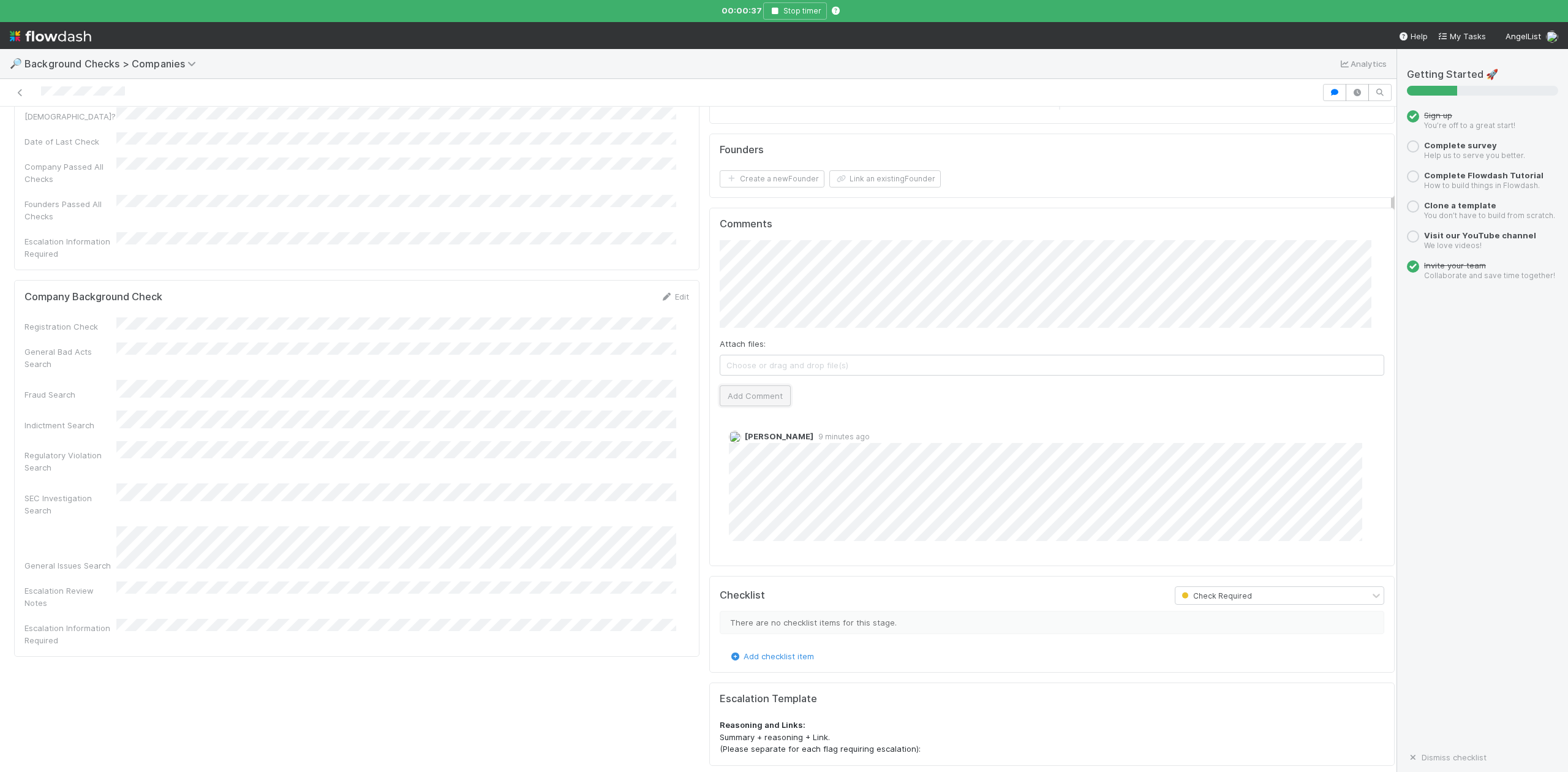
click at [744, 403] on button "Add Comment" at bounding box center [755, 395] width 71 height 21
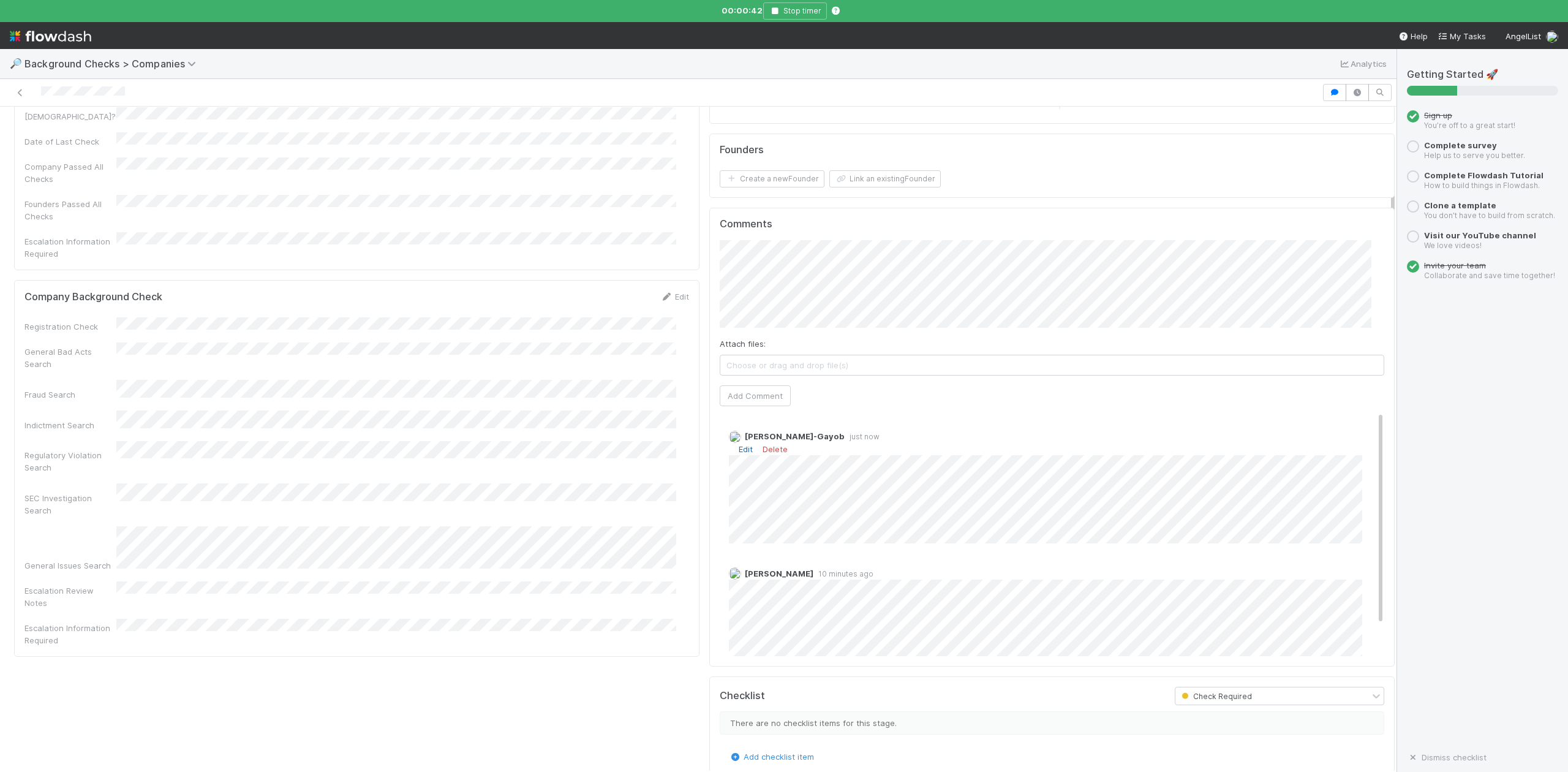
click at [738, 452] on link "Edit" at bounding box center [745, 449] width 14 height 10
click at [800, 535] on span "[PERSON_NAME]" at bounding box center [790, 536] width 62 height 10
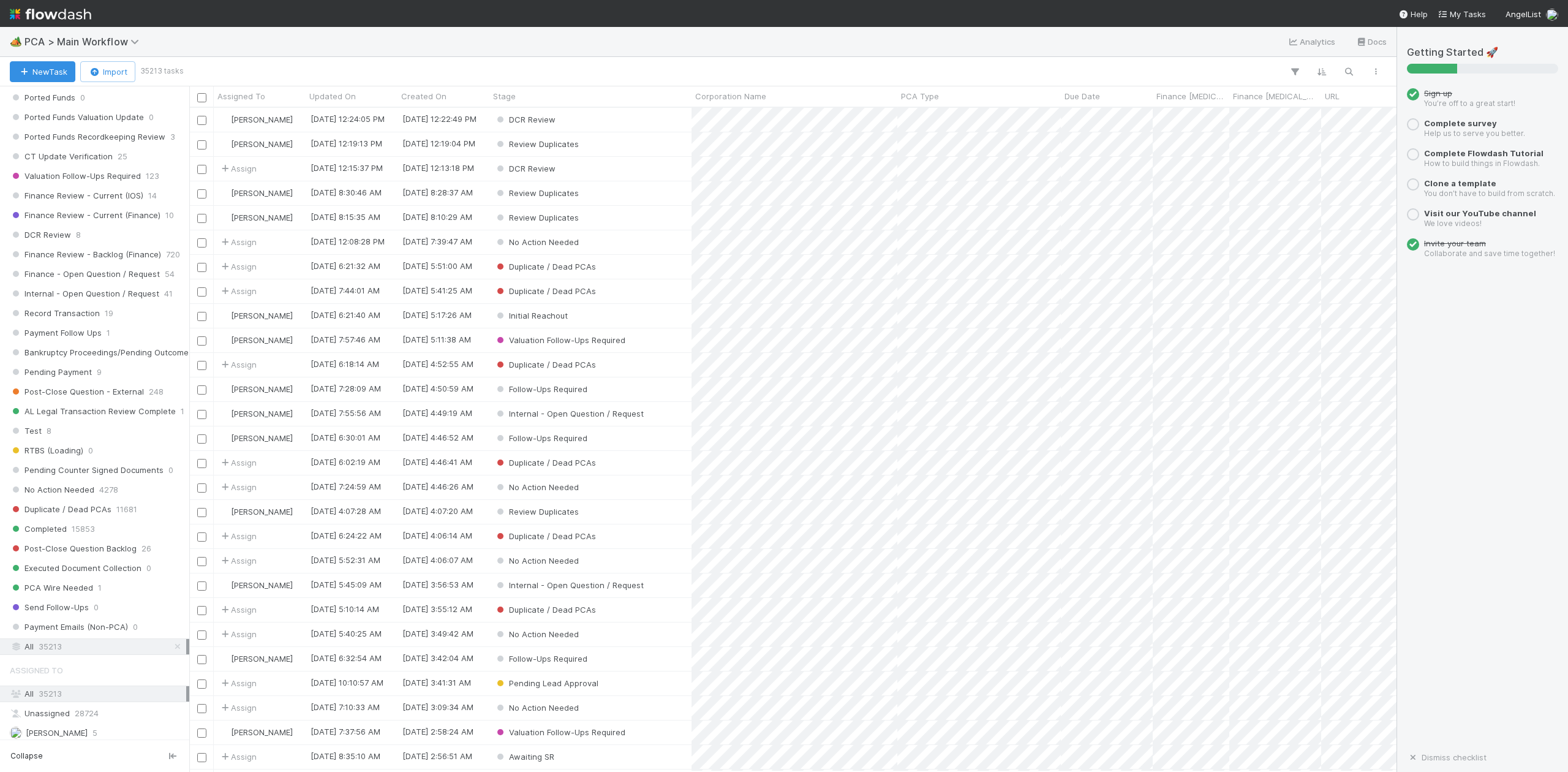
scroll to position [1143, 0]
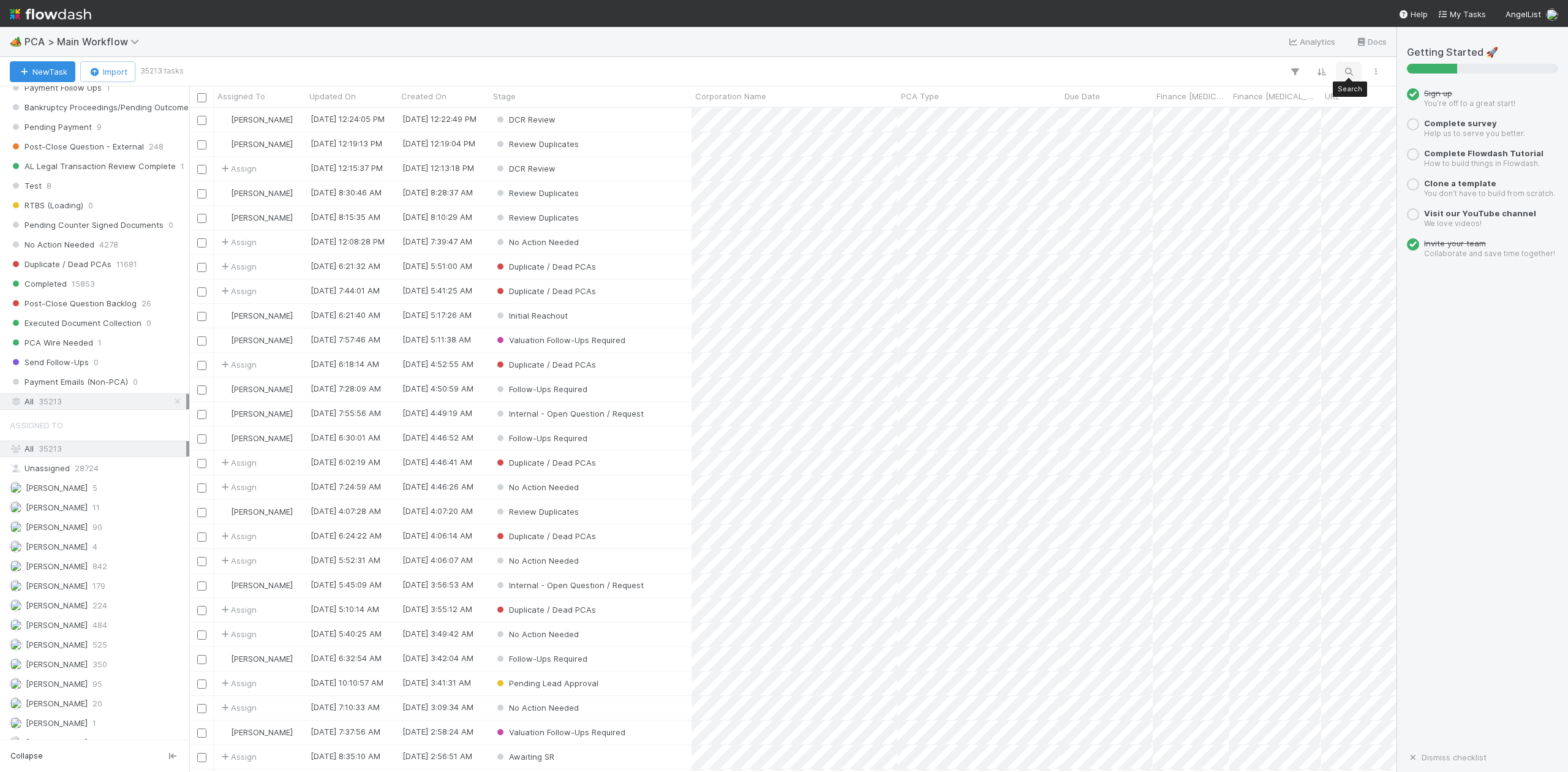
click at [1349, 68] on icon "button" at bounding box center [1349, 72] width 12 height 11
click at [1277, 49] on input at bounding box center [1284, 51] width 122 height 15
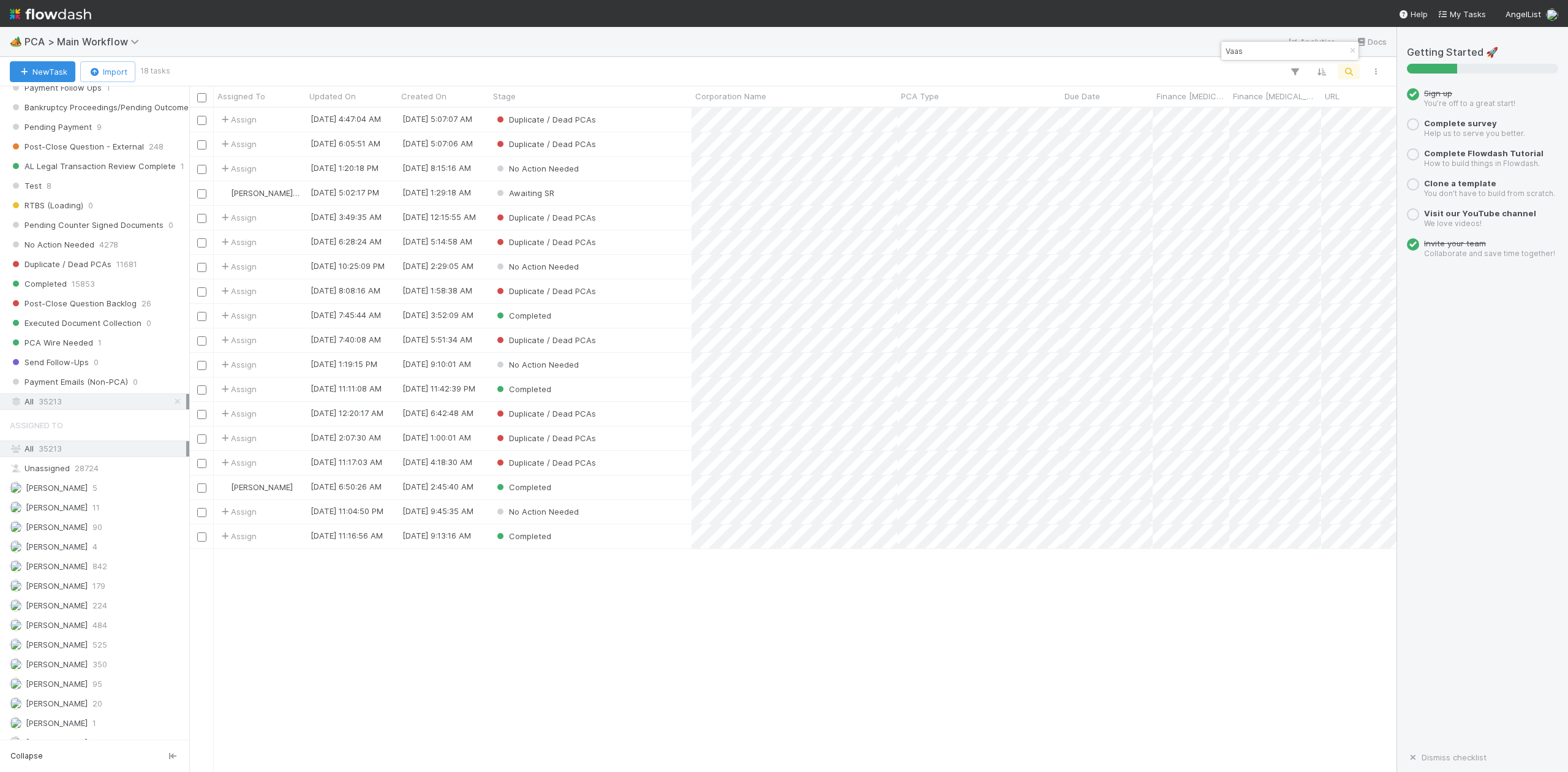
scroll to position [652, 1196]
click at [1262, 47] on input "Vaas" at bounding box center [1284, 51] width 122 height 15
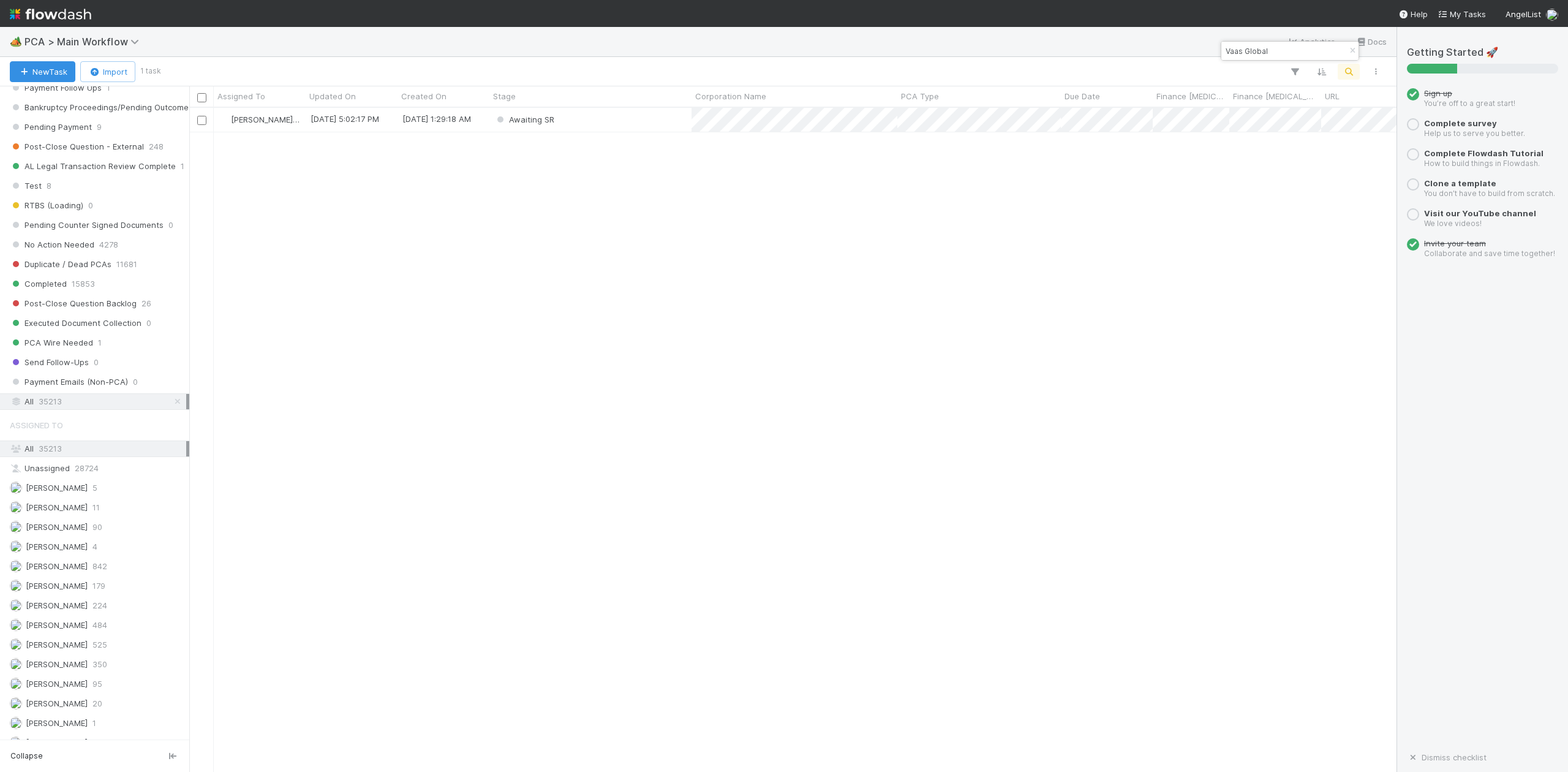
type input "Vaas Global"
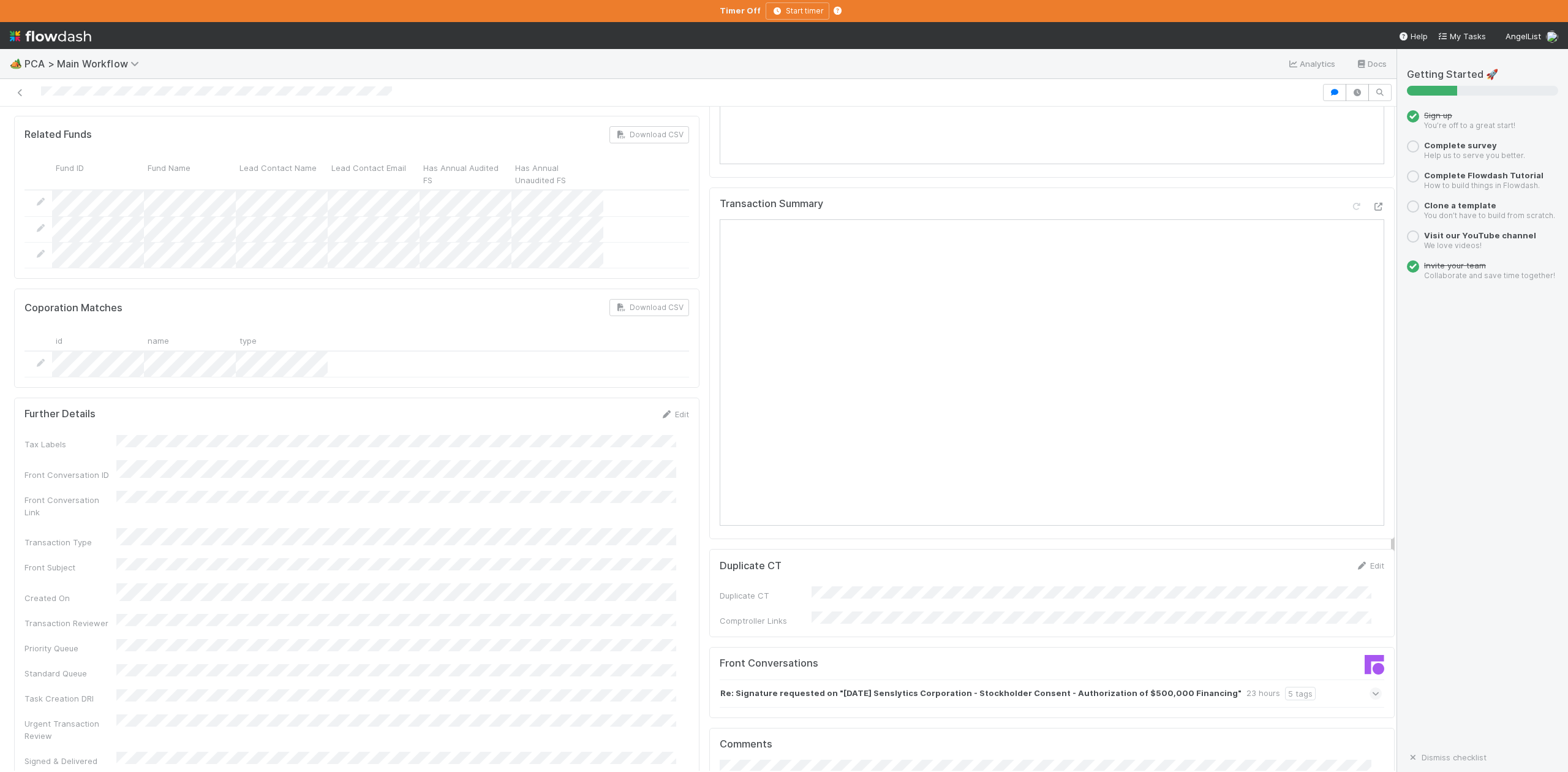
scroll to position [1552, 0]
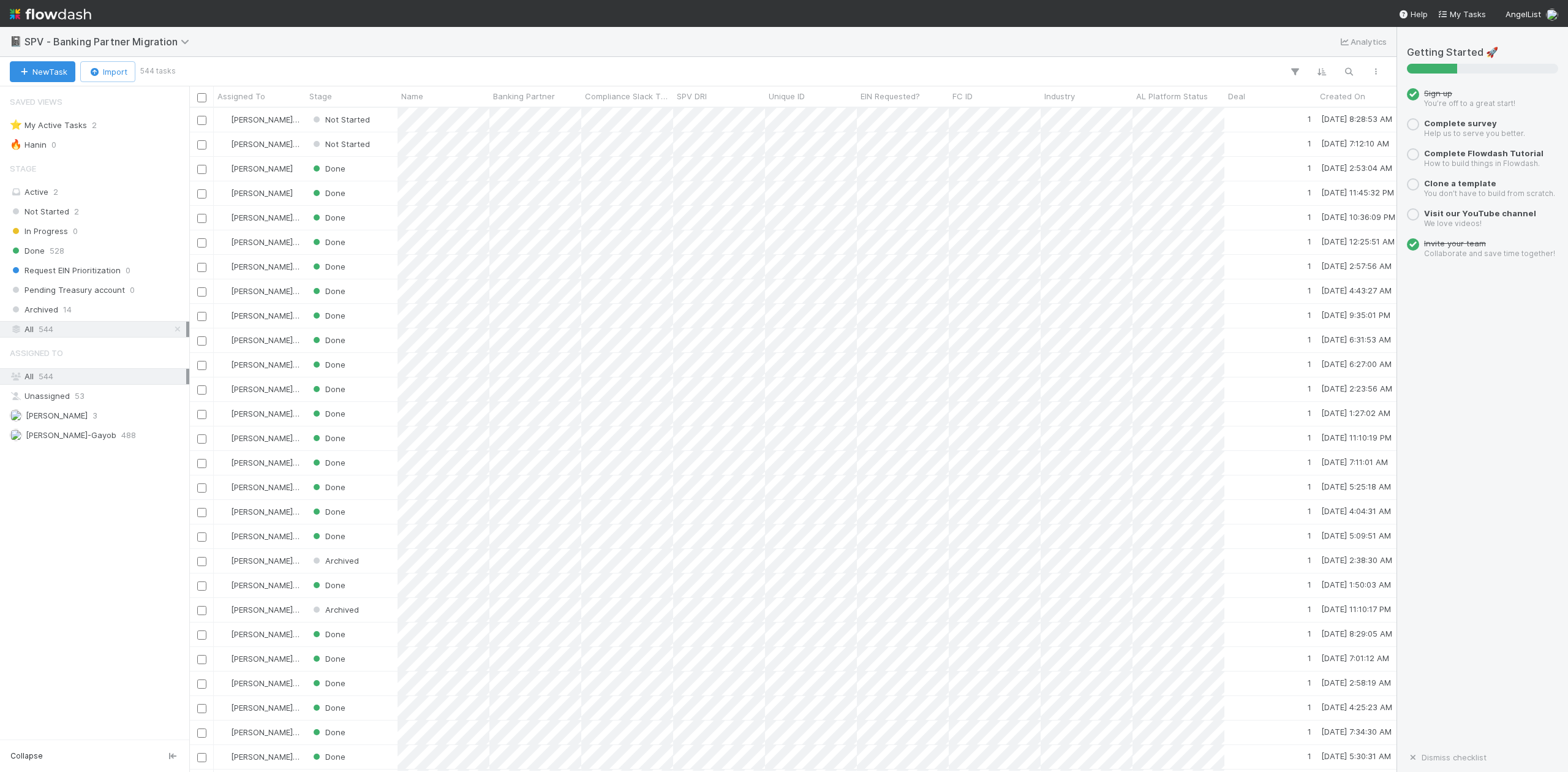
scroll to position [652, 1196]
click at [65, 212] on span "Not Started" at bounding box center [40, 212] width 59 height 16
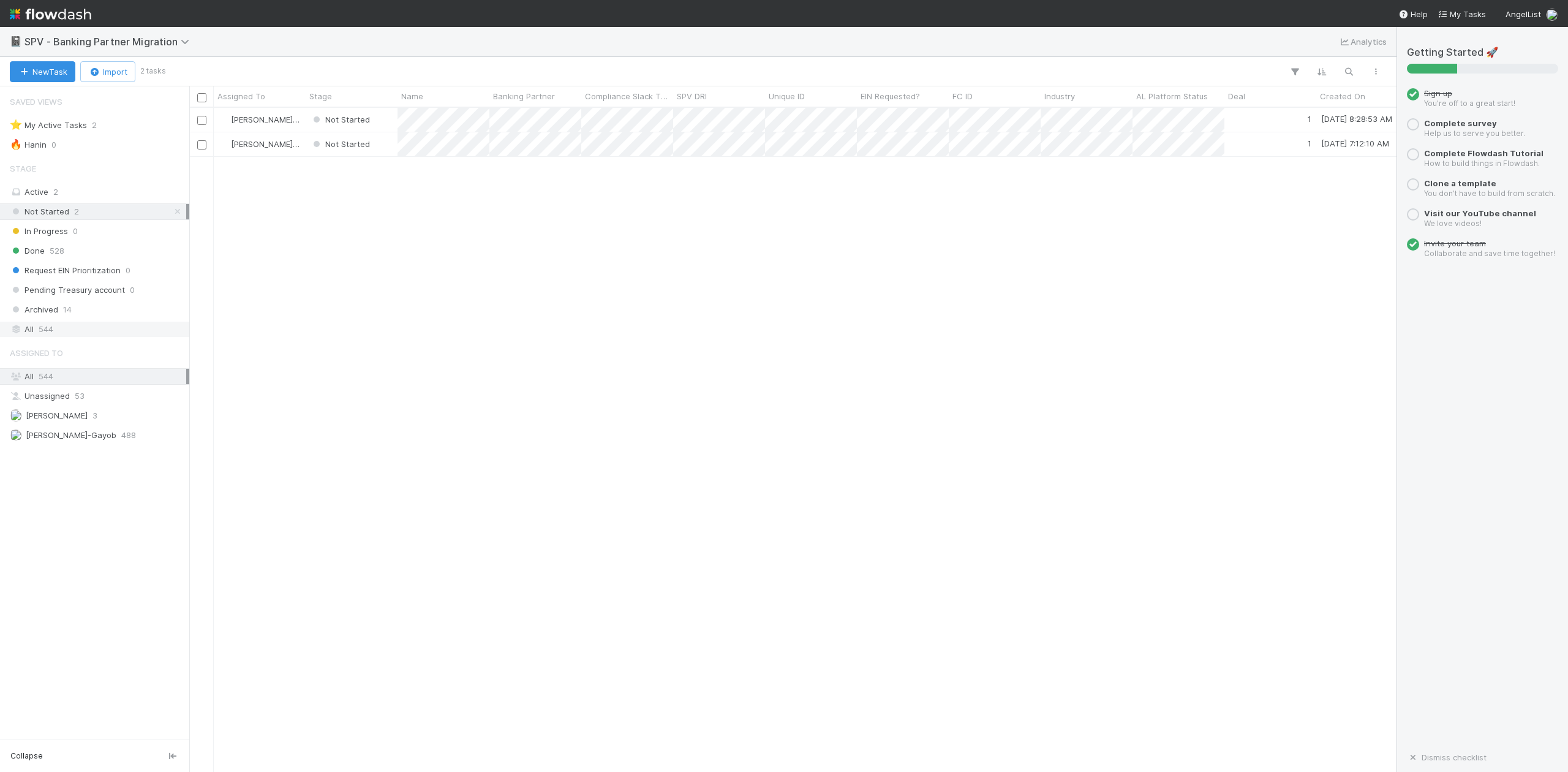
scroll to position [652, 1196]
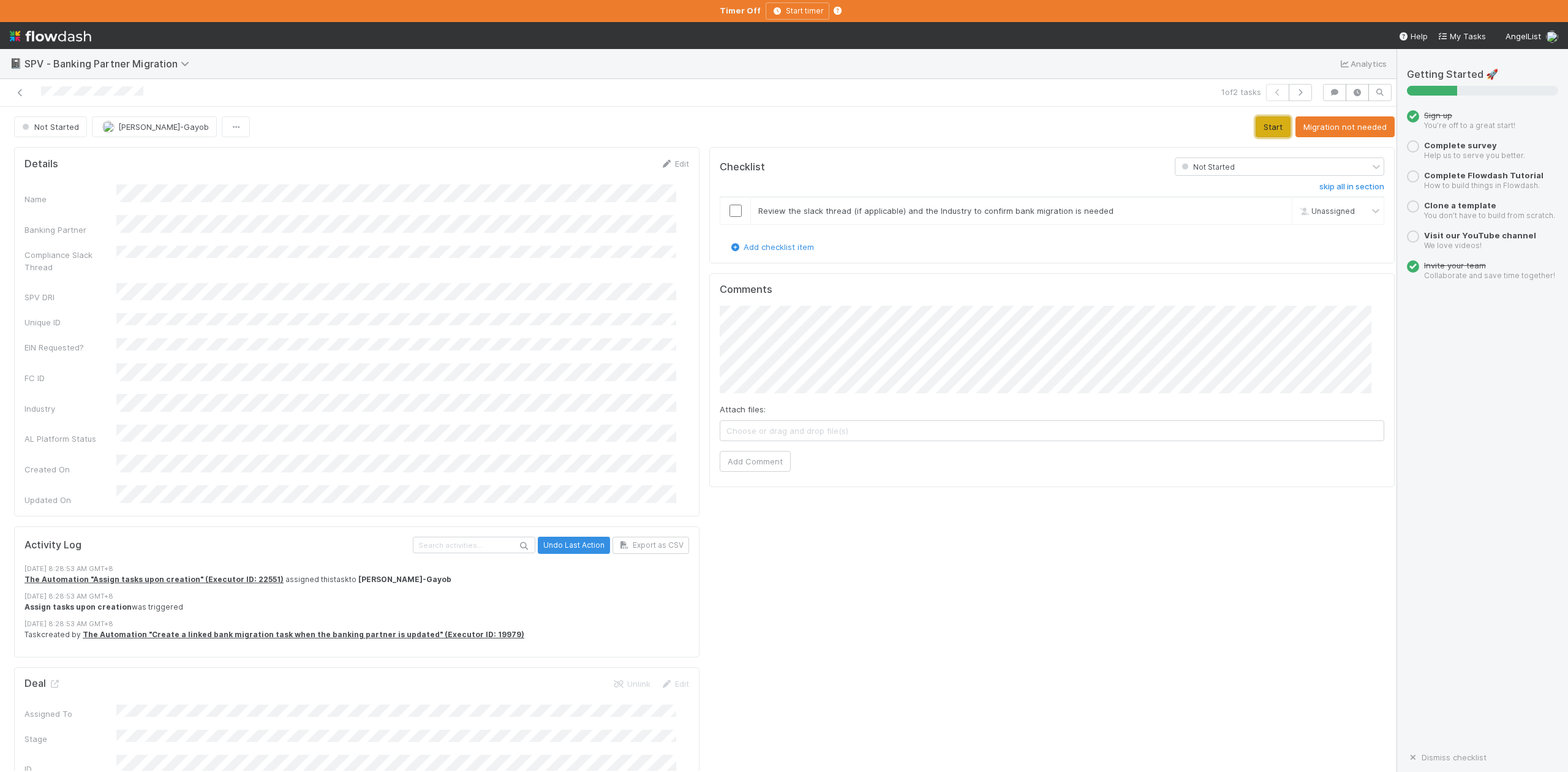
click at [1256, 128] on button "Start" at bounding box center [1273, 127] width 35 height 21
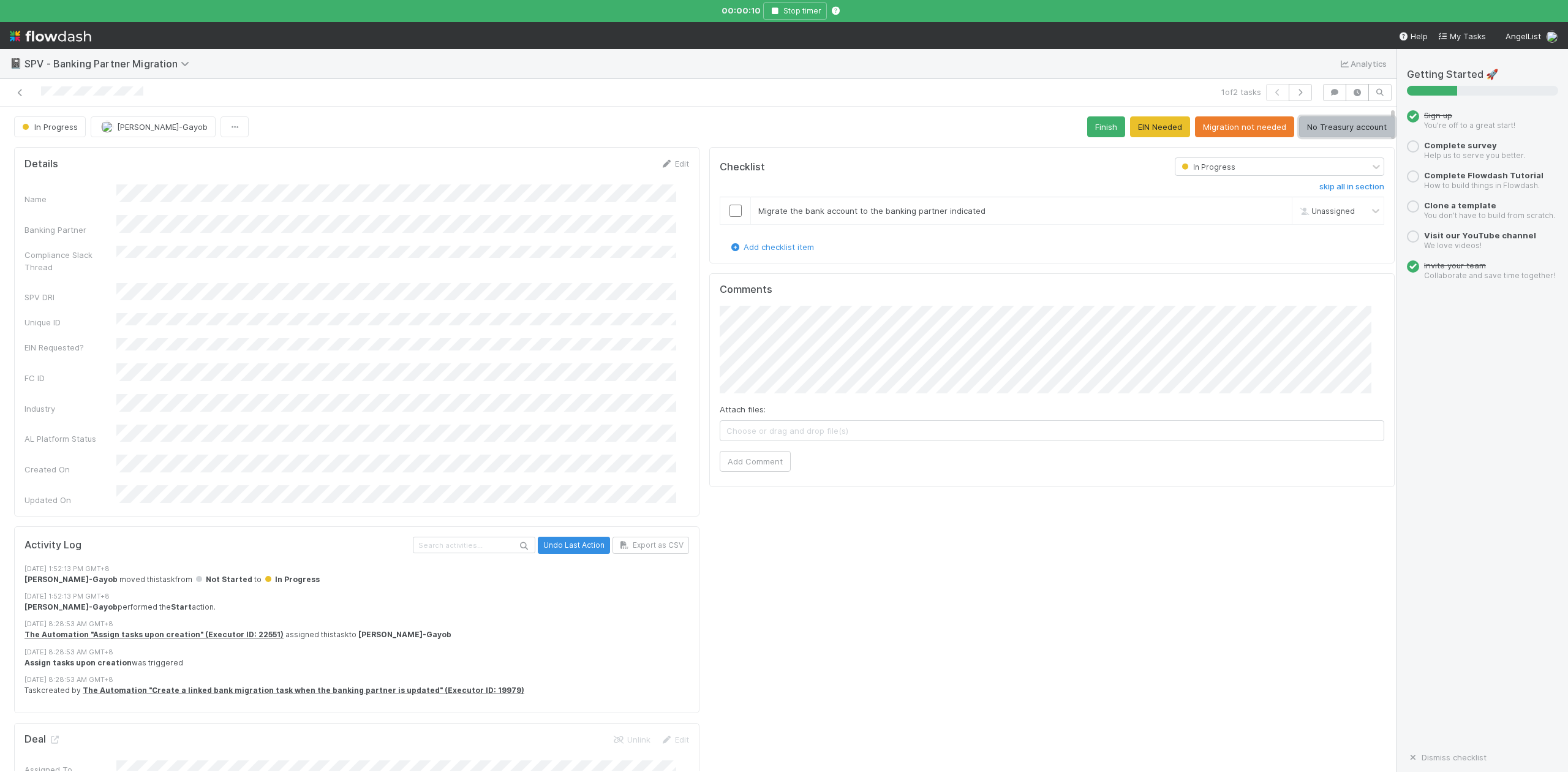
click at [1314, 124] on button "No Treasury account" at bounding box center [1347, 127] width 96 height 21
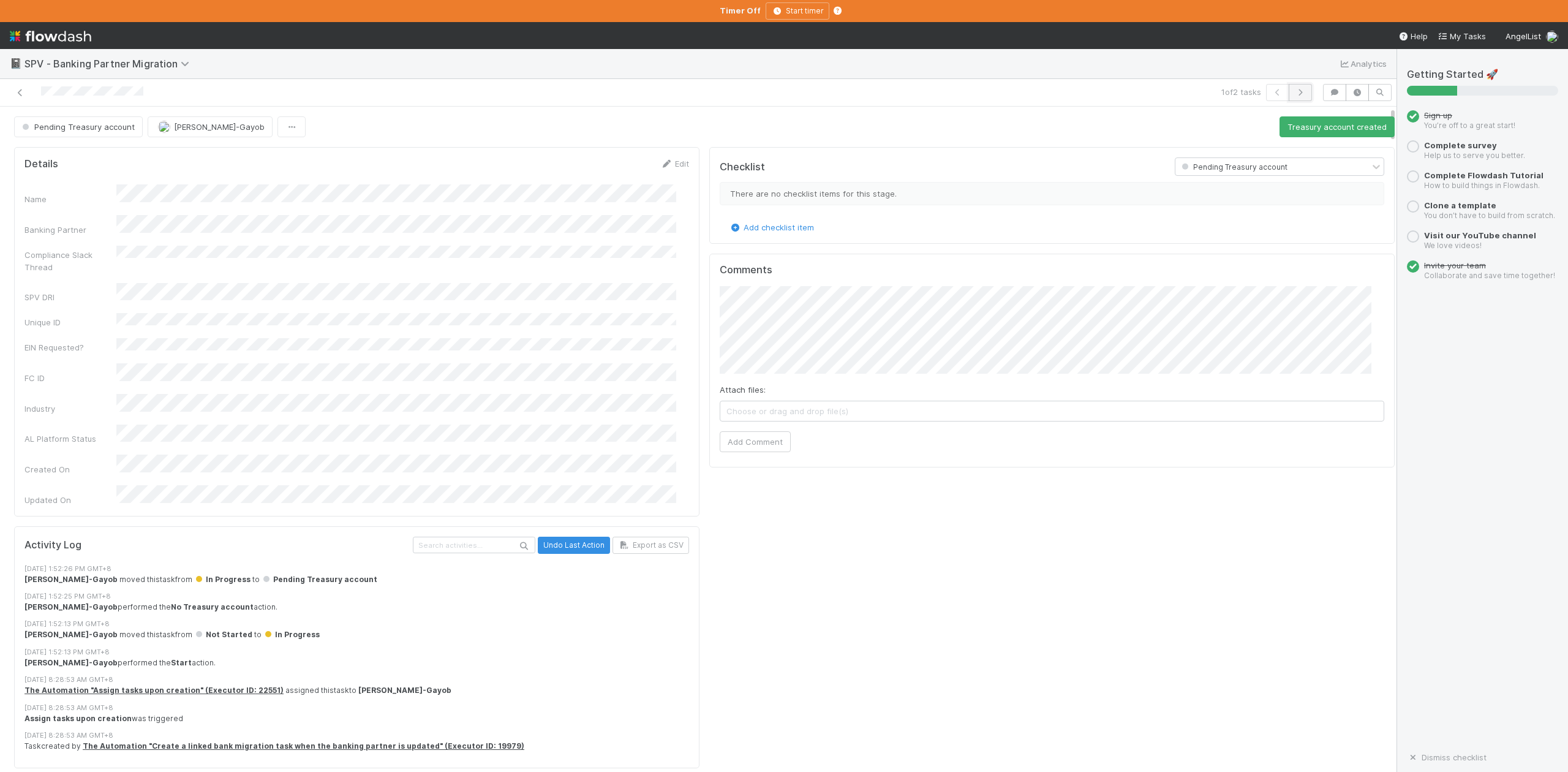
click at [1294, 93] on icon "button" at bounding box center [1300, 92] width 12 height 7
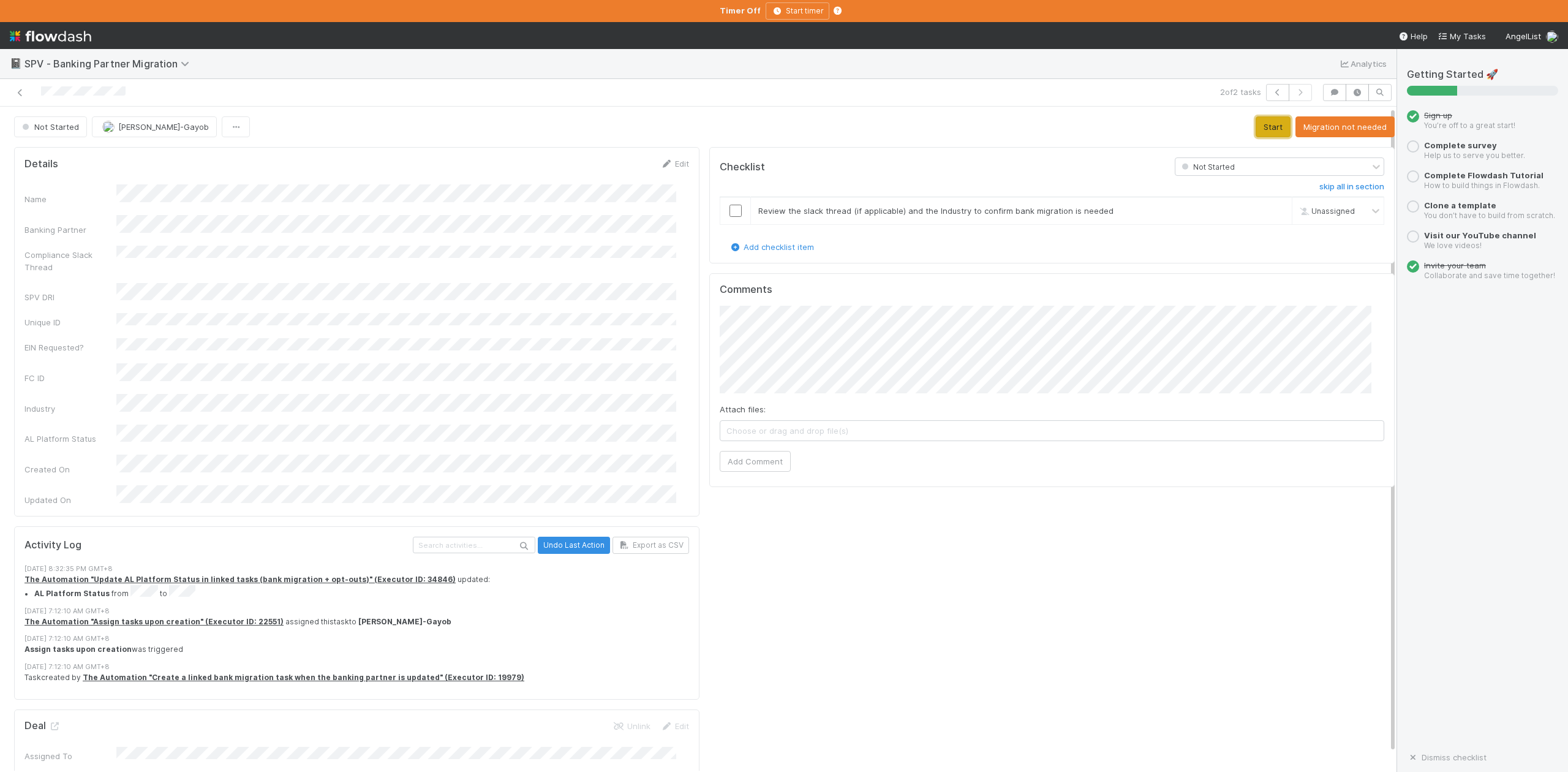
click at [1256, 125] on button "Start" at bounding box center [1273, 127] width 35 height 21
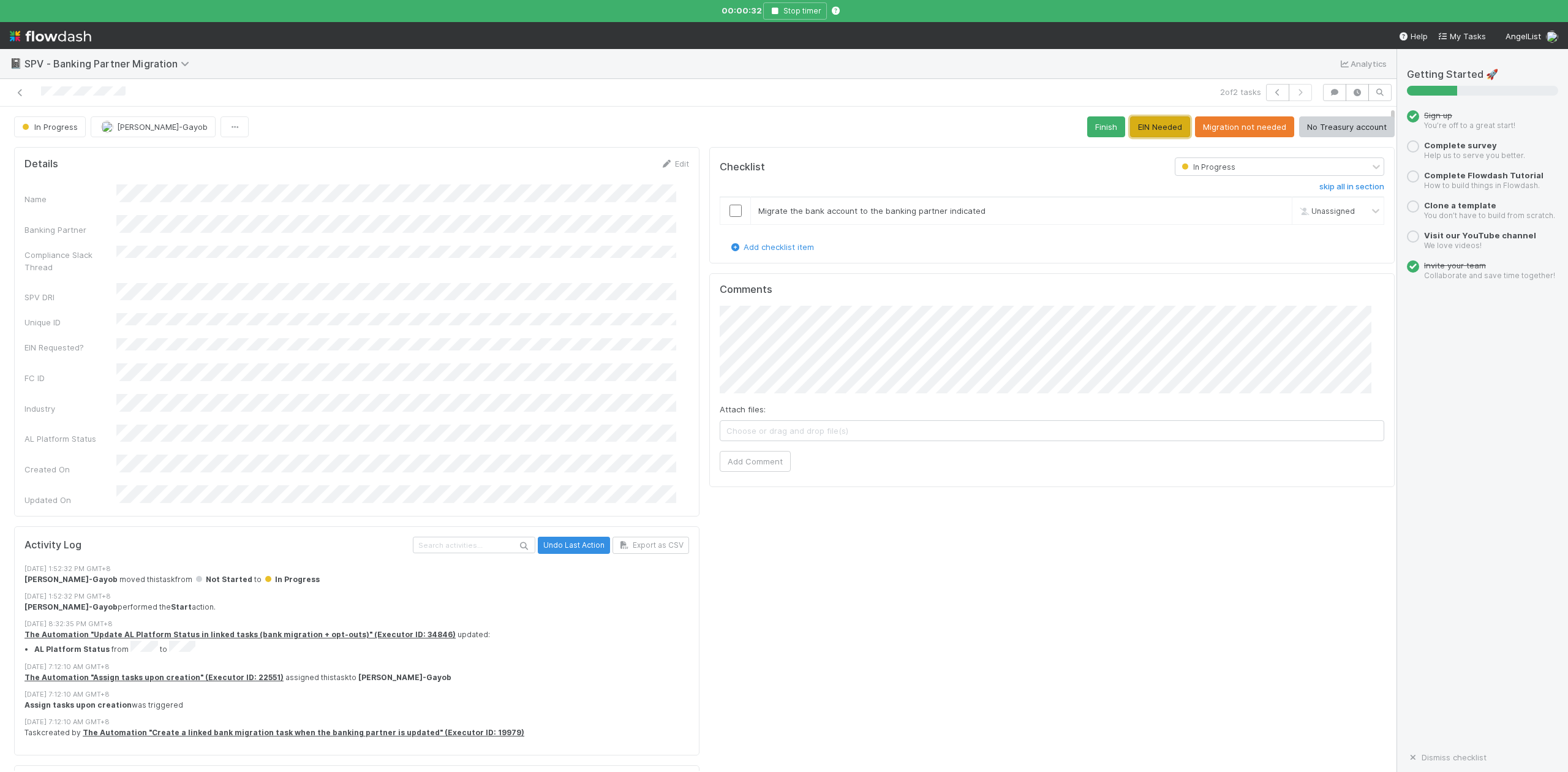
click at [1135, 128] on button "EIN Needed" at bounding box center [1159, 127] width 60 height 21
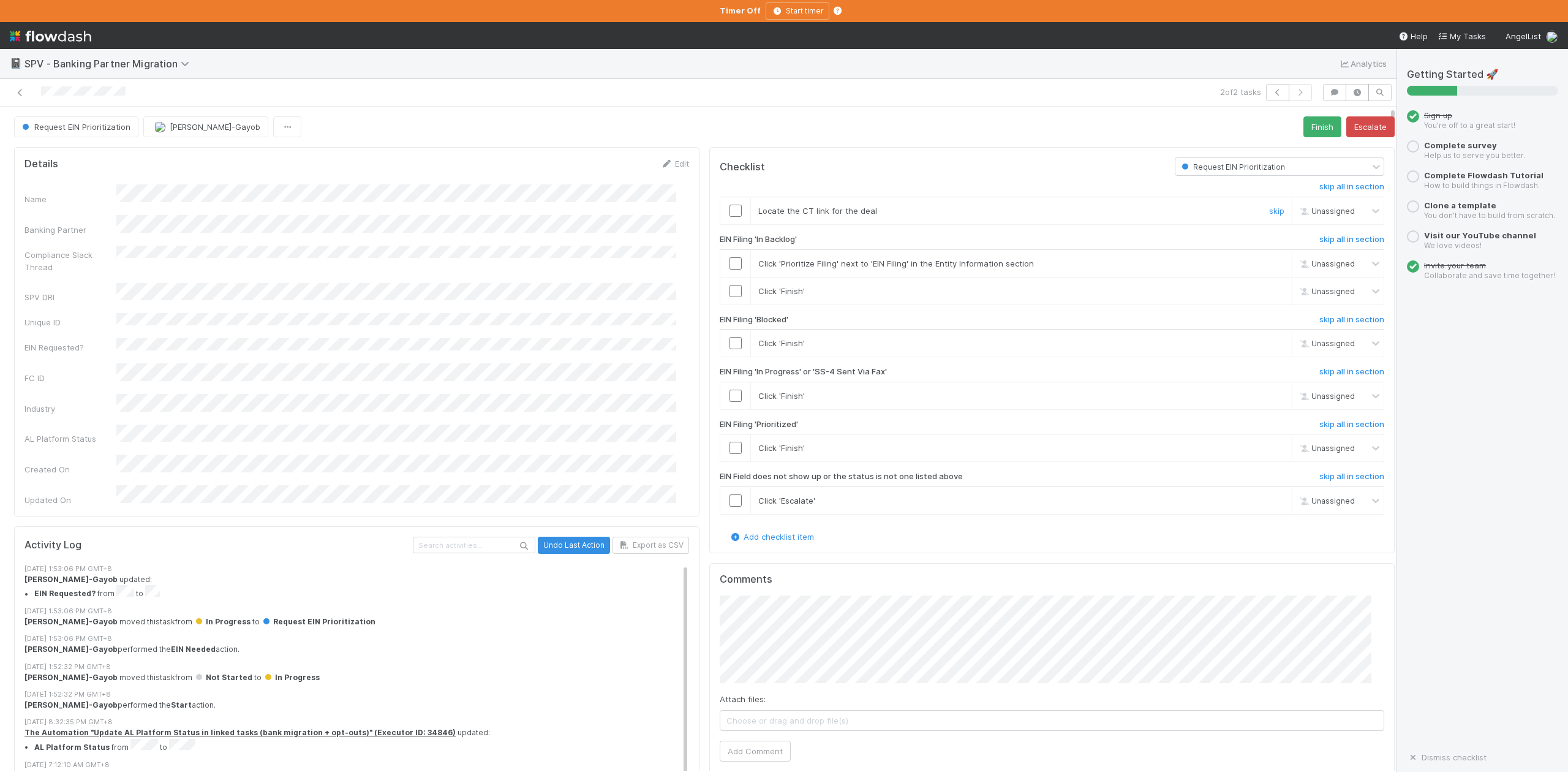
click at [730, 211] on input "checkbox" at bounding box center [736, 211] width 12 height 12
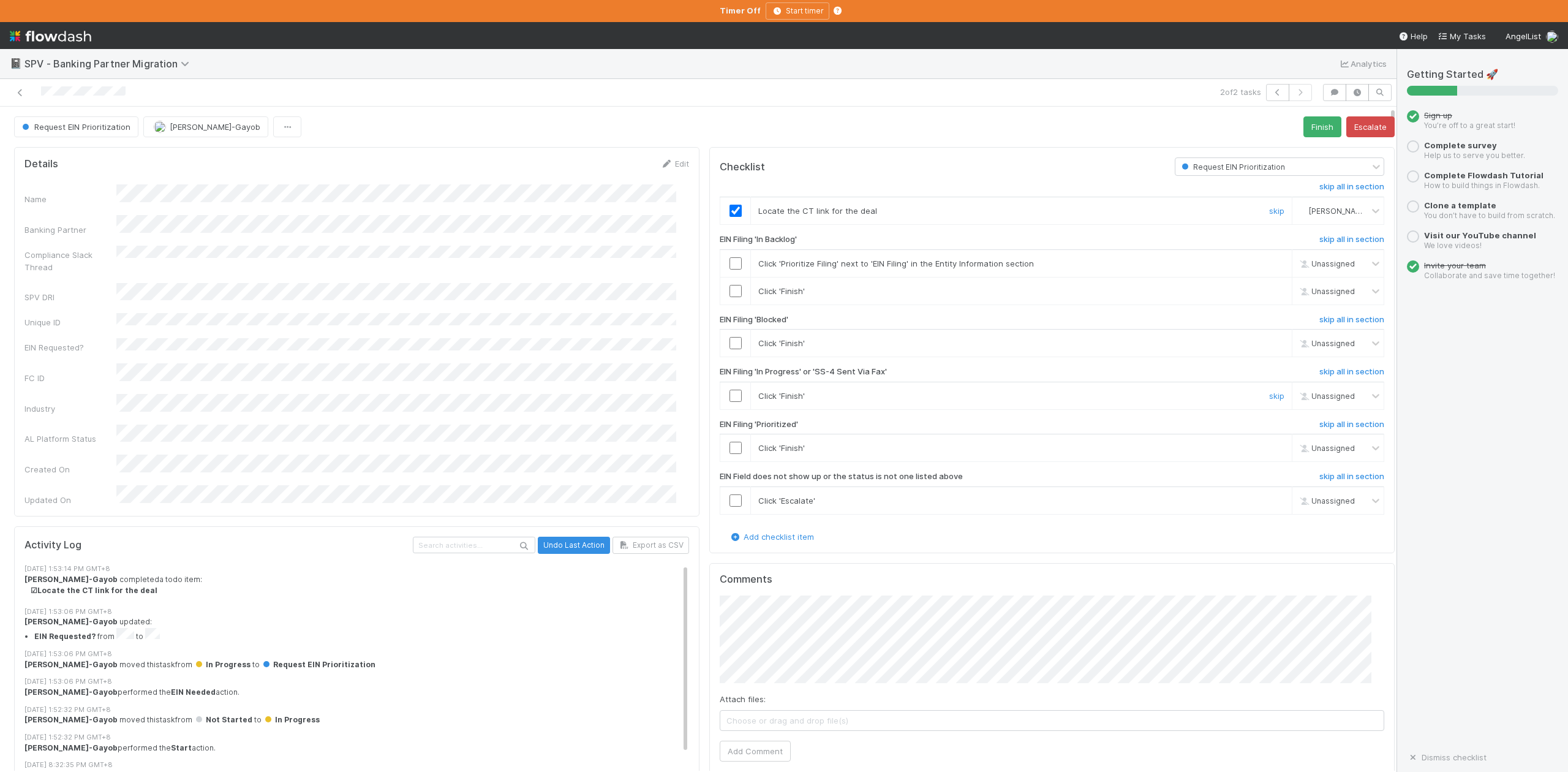
click at [730, 396] on input "checkbox" at bounding box center [736, 396] width 12 height 12
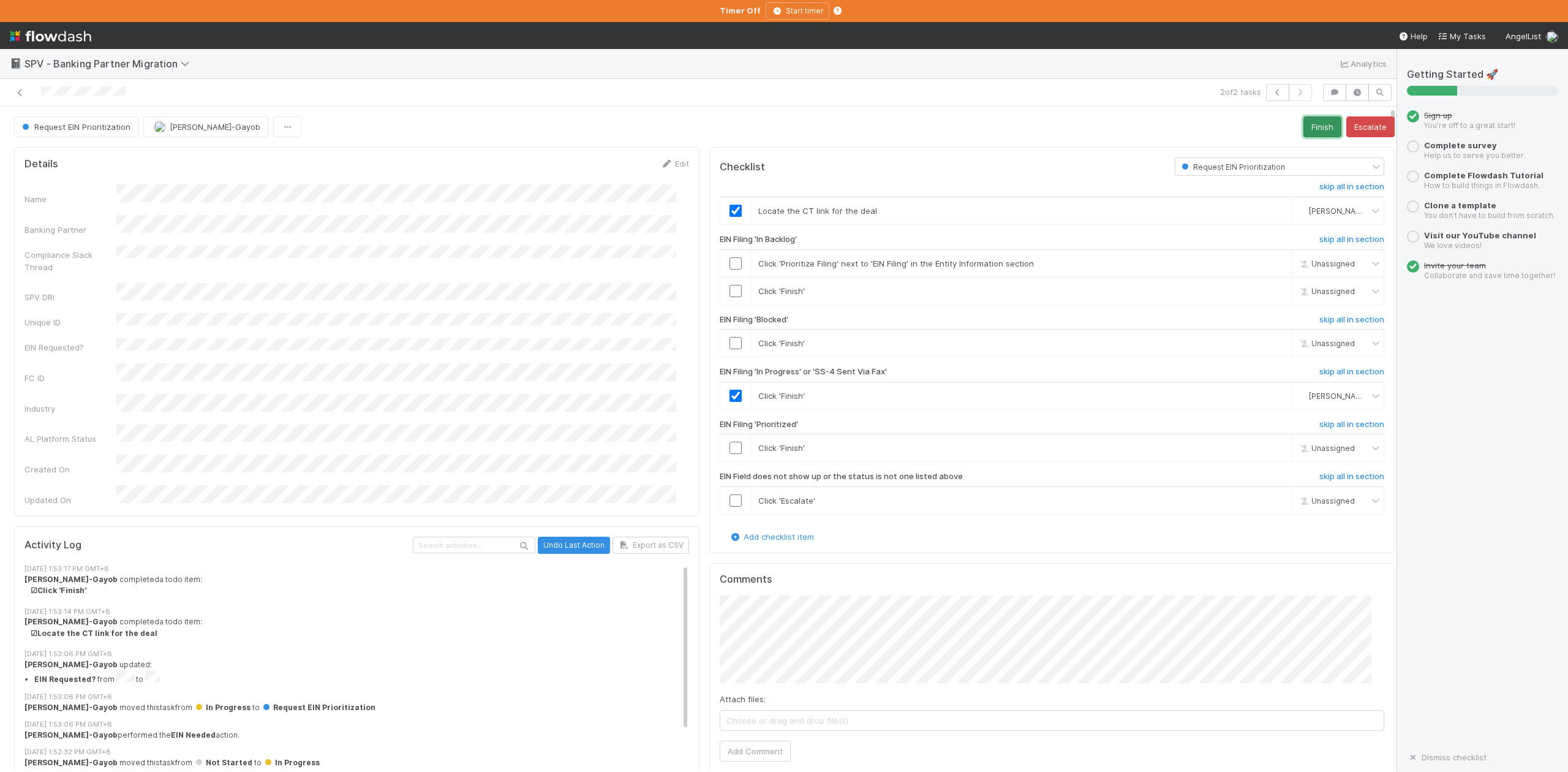
click at [1303, 128] on button "Finish" at bounding box center [1322, 127] width 38 height 21
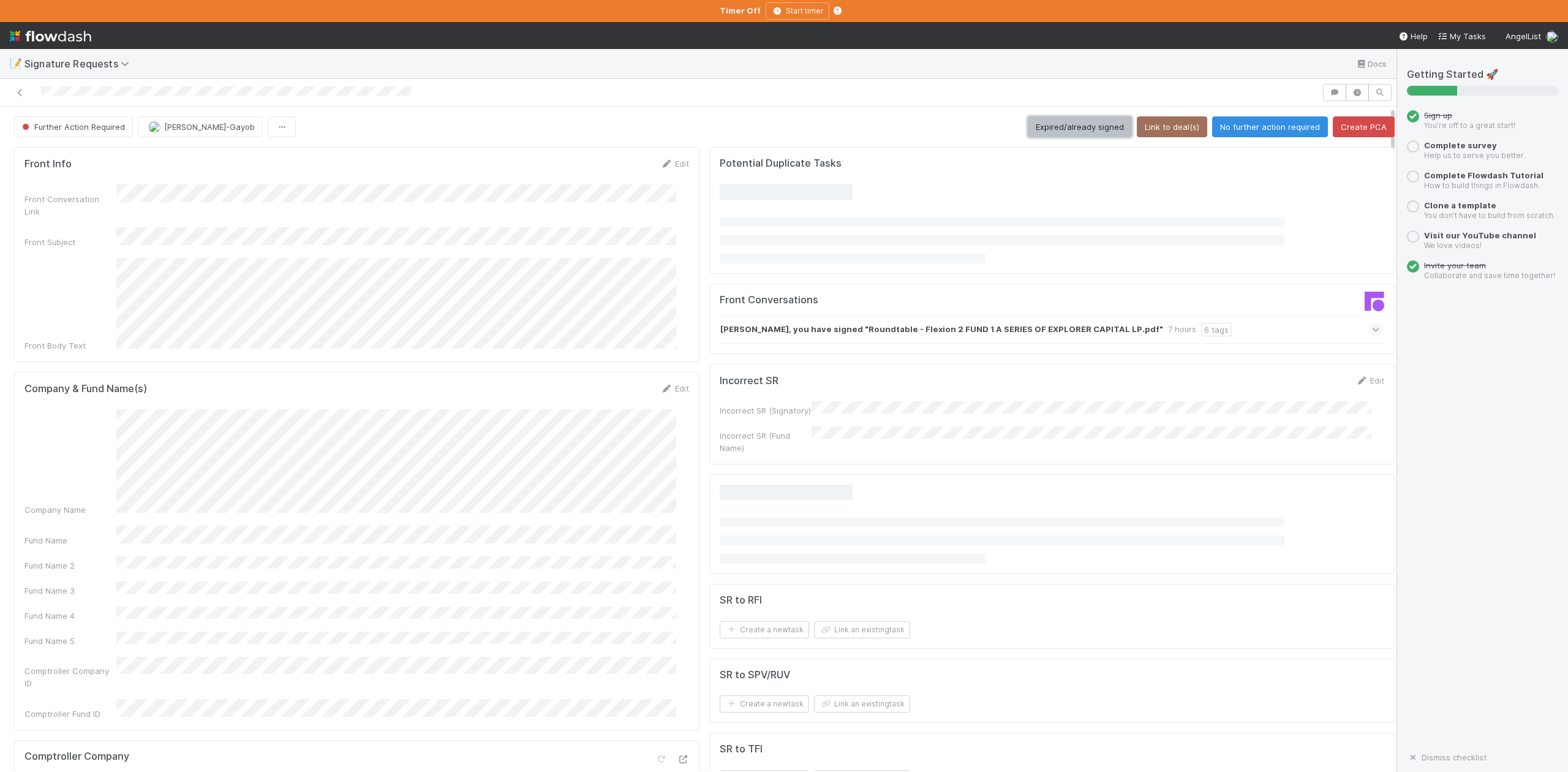
click at [1065, 125] on button "Expired/already signed" at bounding box center [1080, 127] width 104 height 21
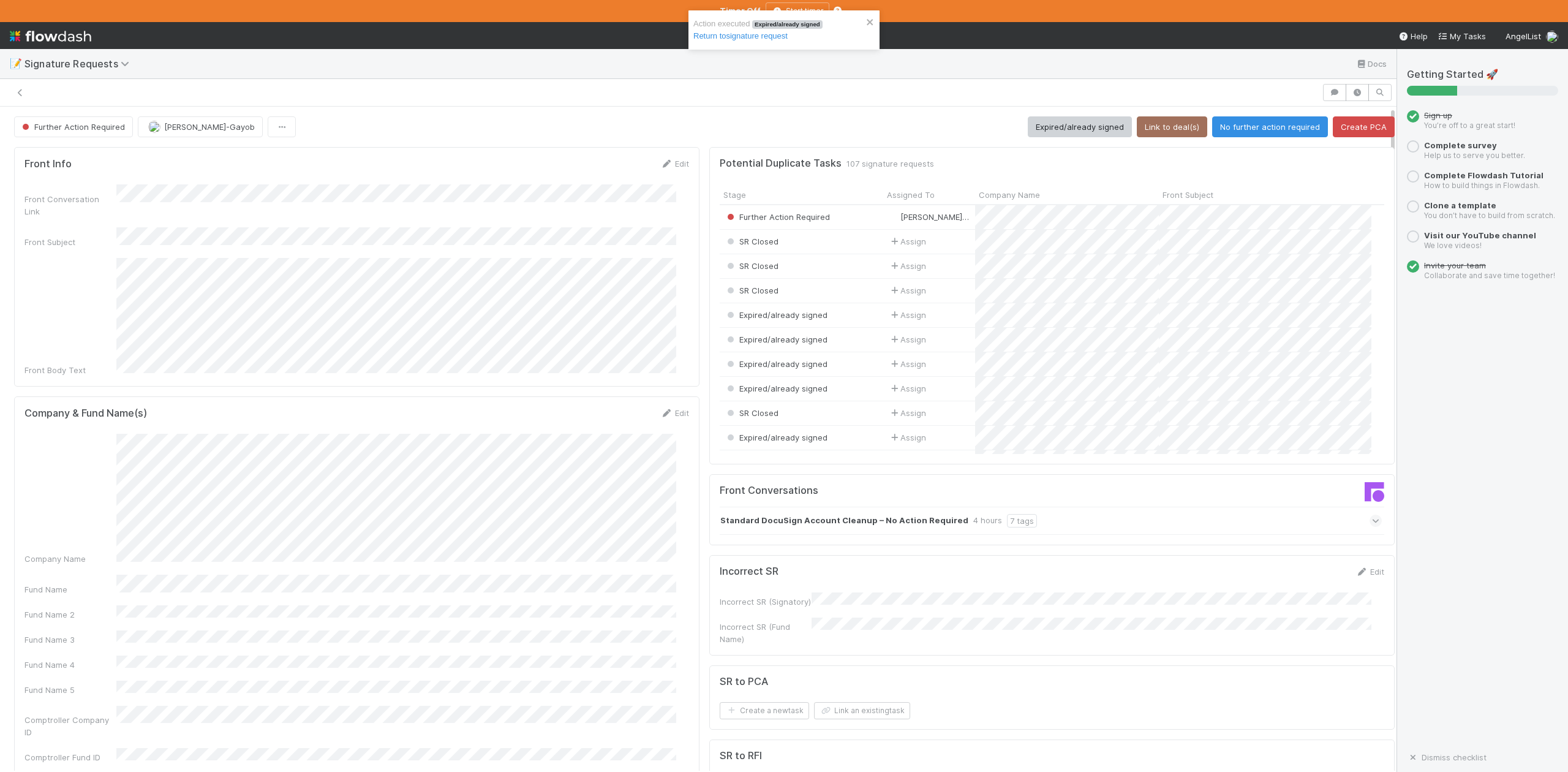
scroll to position [13, 13]
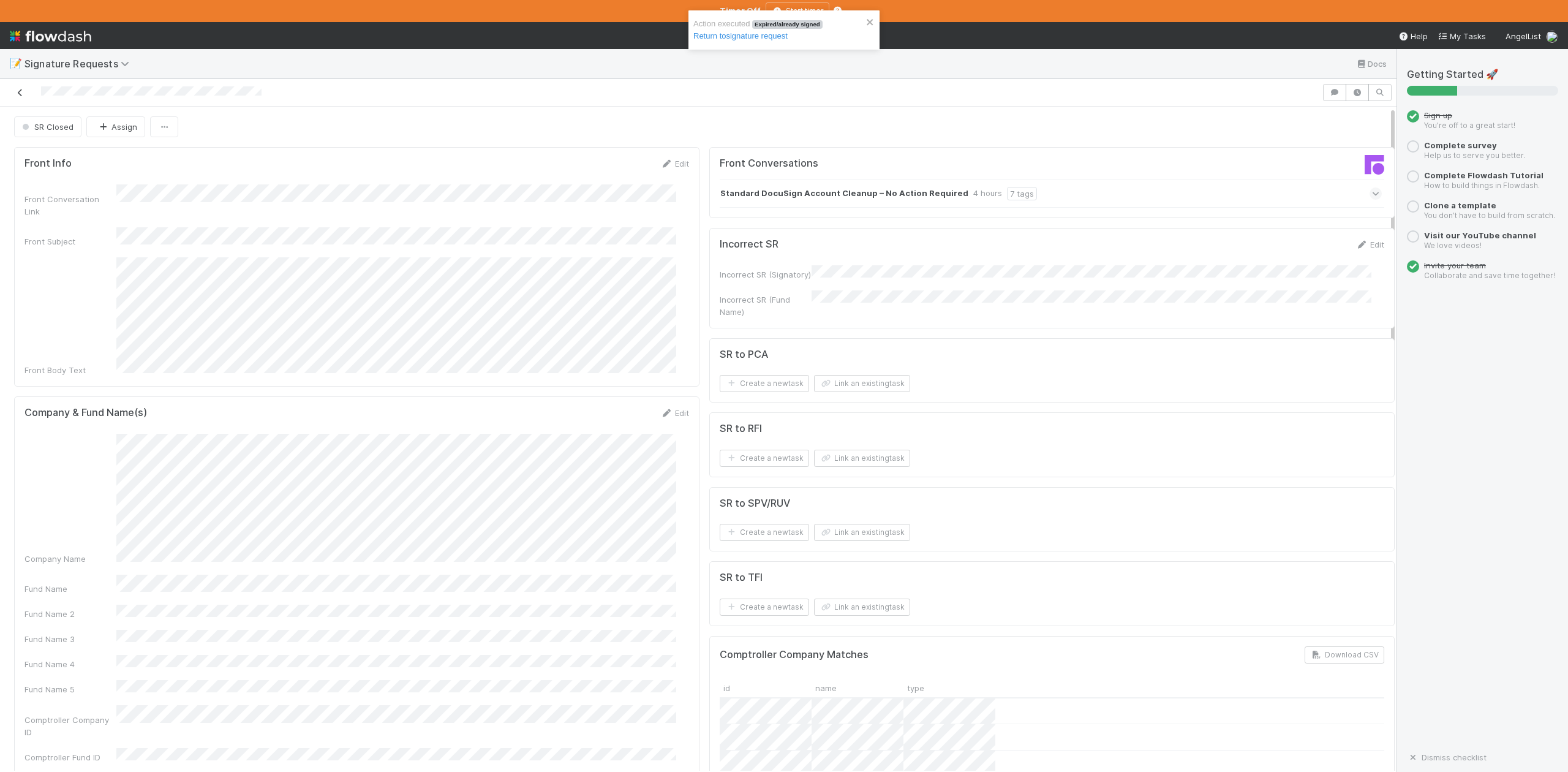
click at [21, 91] on icon at bounding box center [20, 93] width 12 height 8
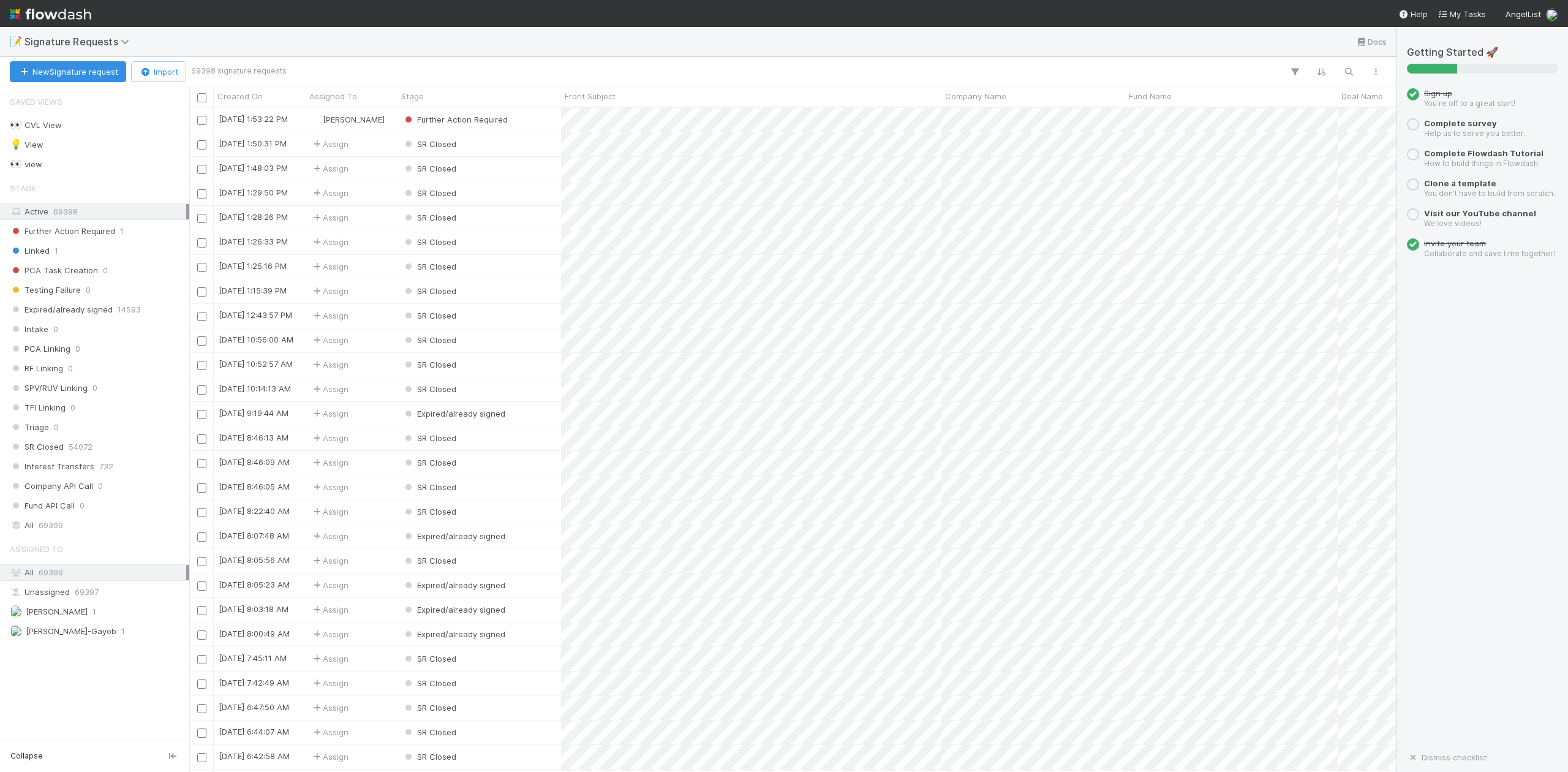
scroll to position [652, 1196]
click at [79, 636] on span "[PERSON_NAME]-Gayob" at bounding box center [71, 631] width 91 height 10
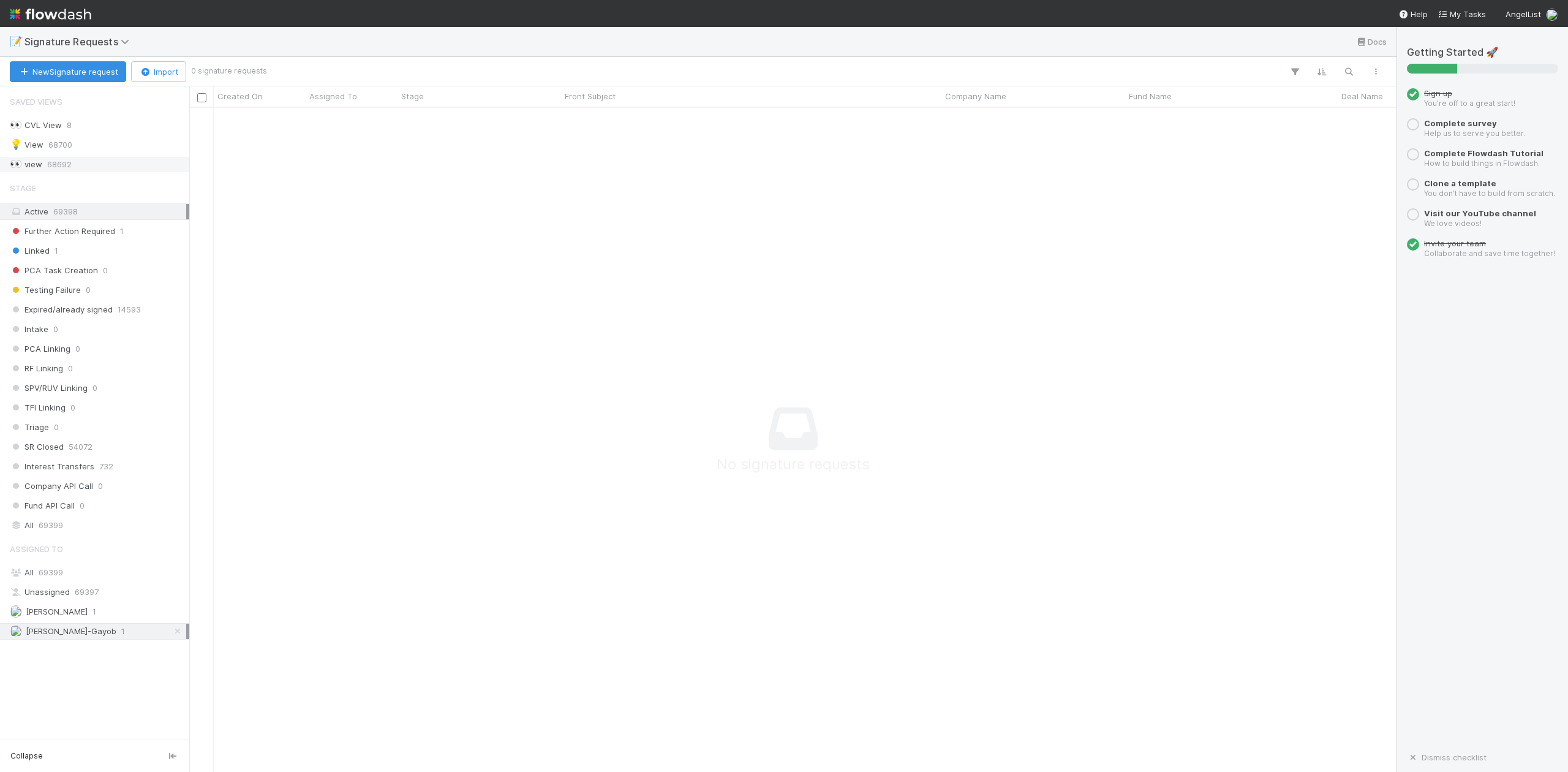
scroll to position [640, 1184]
click at [86, 228] on span "Further Action Required" at bounding box center [62, 231] width 105 height 16
click at [55, 531] on span "69399" at bounding box center [51, 525] width 24 height 16
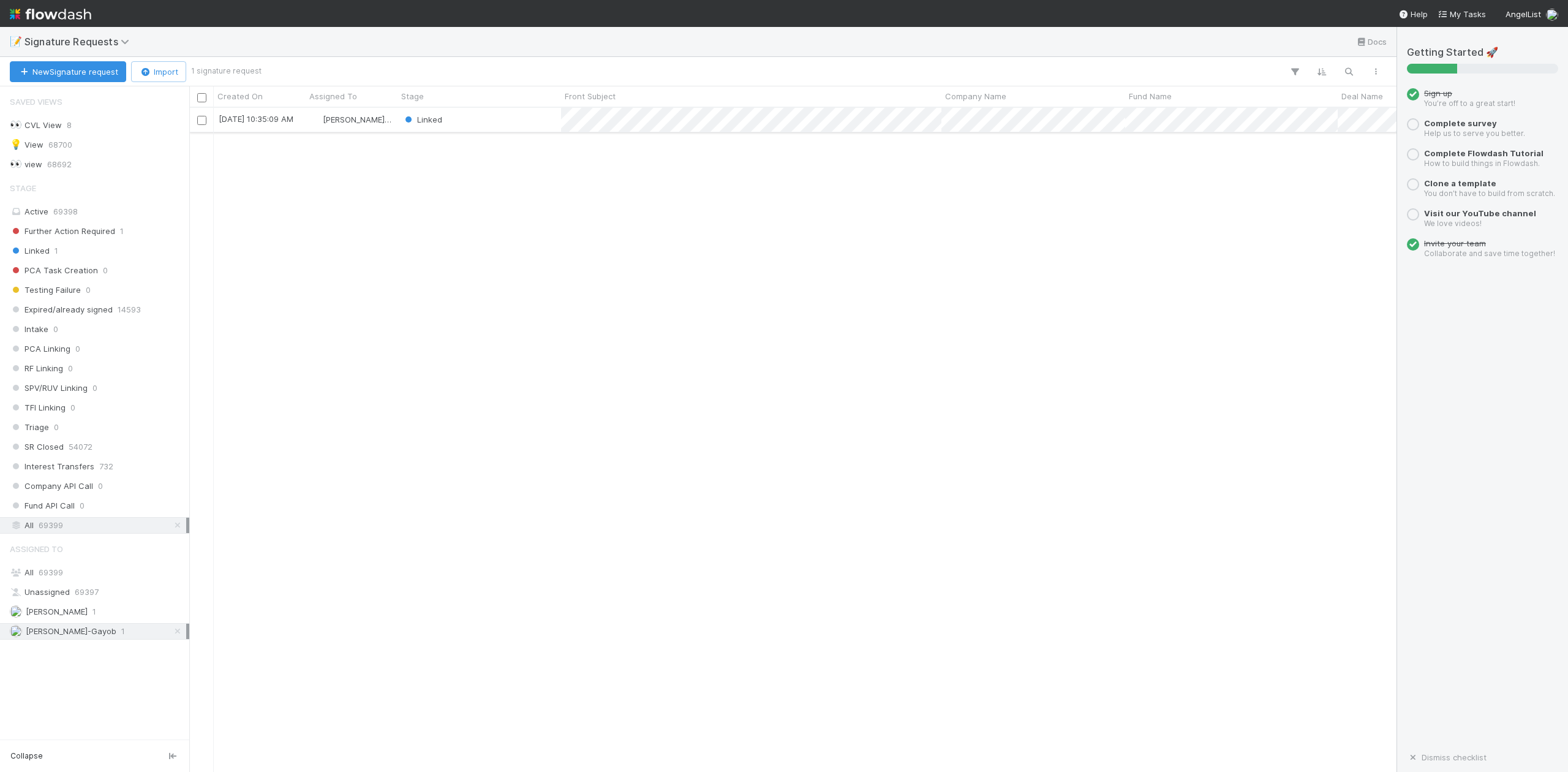
click at [499, 115] on div "Linked" at bounding box center [479, 120] width 163 height 24
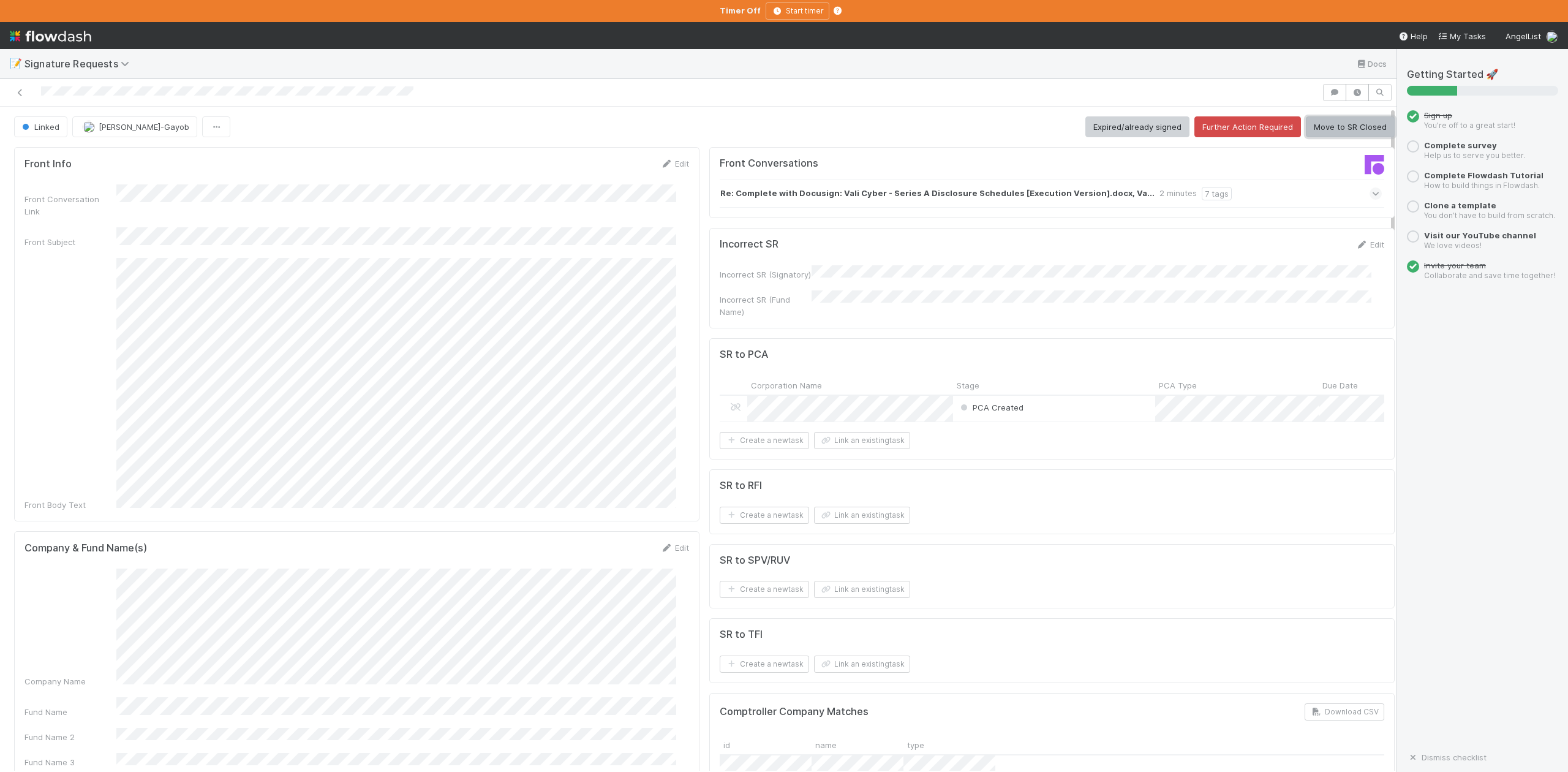
click at [1314, 130] on button "Move to SR Closed" at bounding box center [1350, 127] width 89 height 21
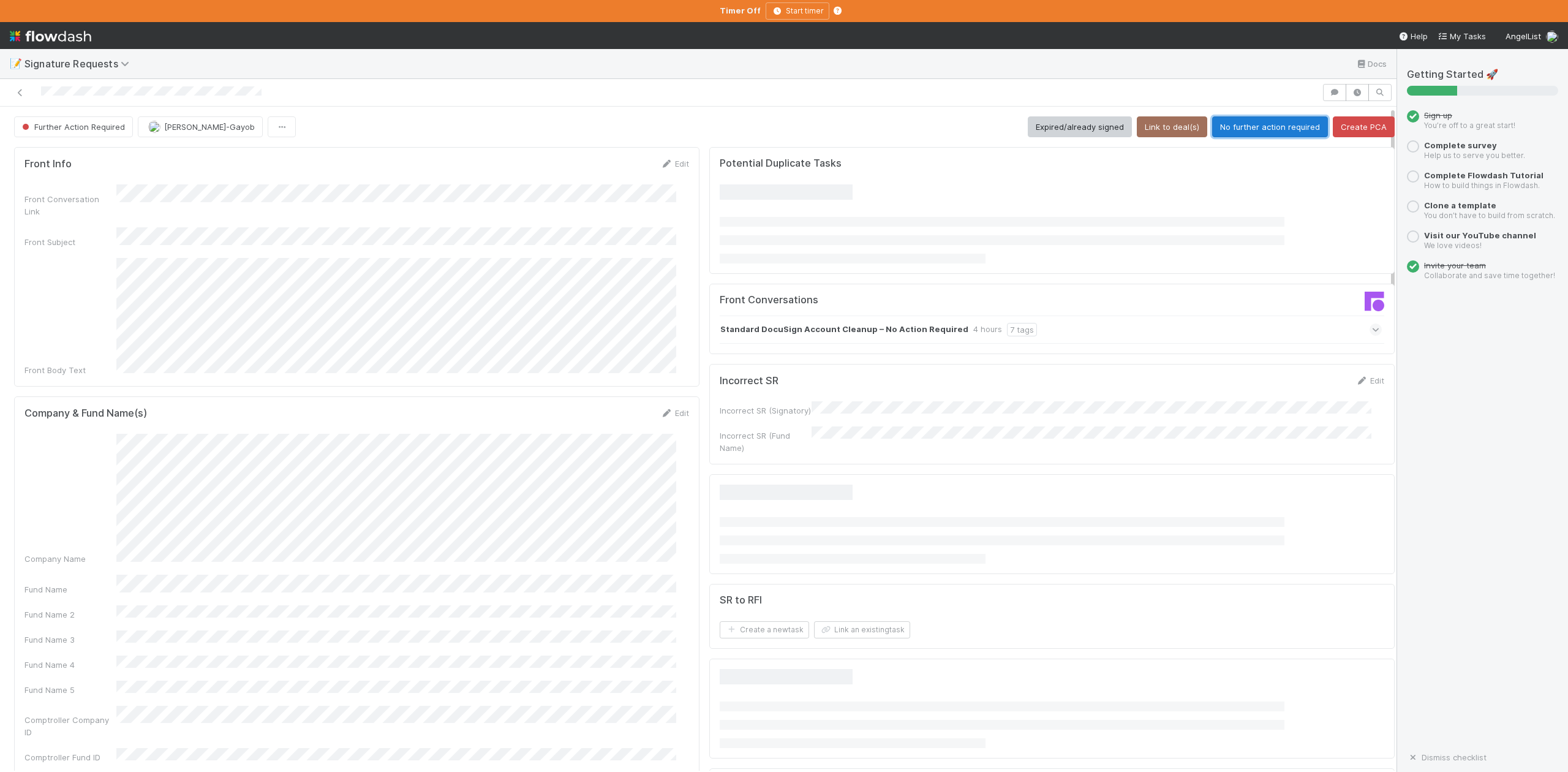
click at [1223, 125] on button "No further action required" at bounding box center [1270, 127] width 116 height 21
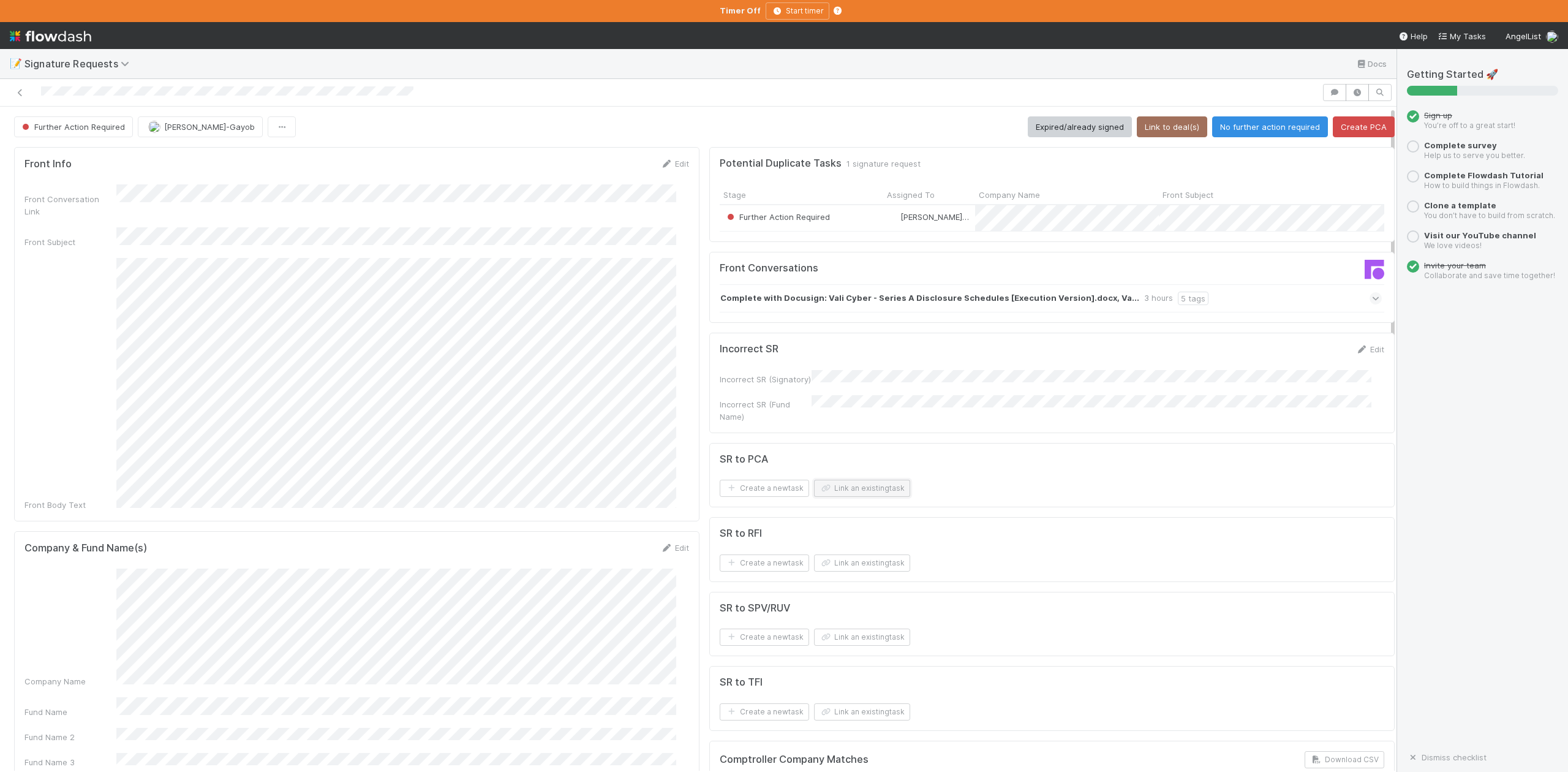
click at [837, 497] on button "Link an existing task" at bounding box center [862, 488] width 96 height 17
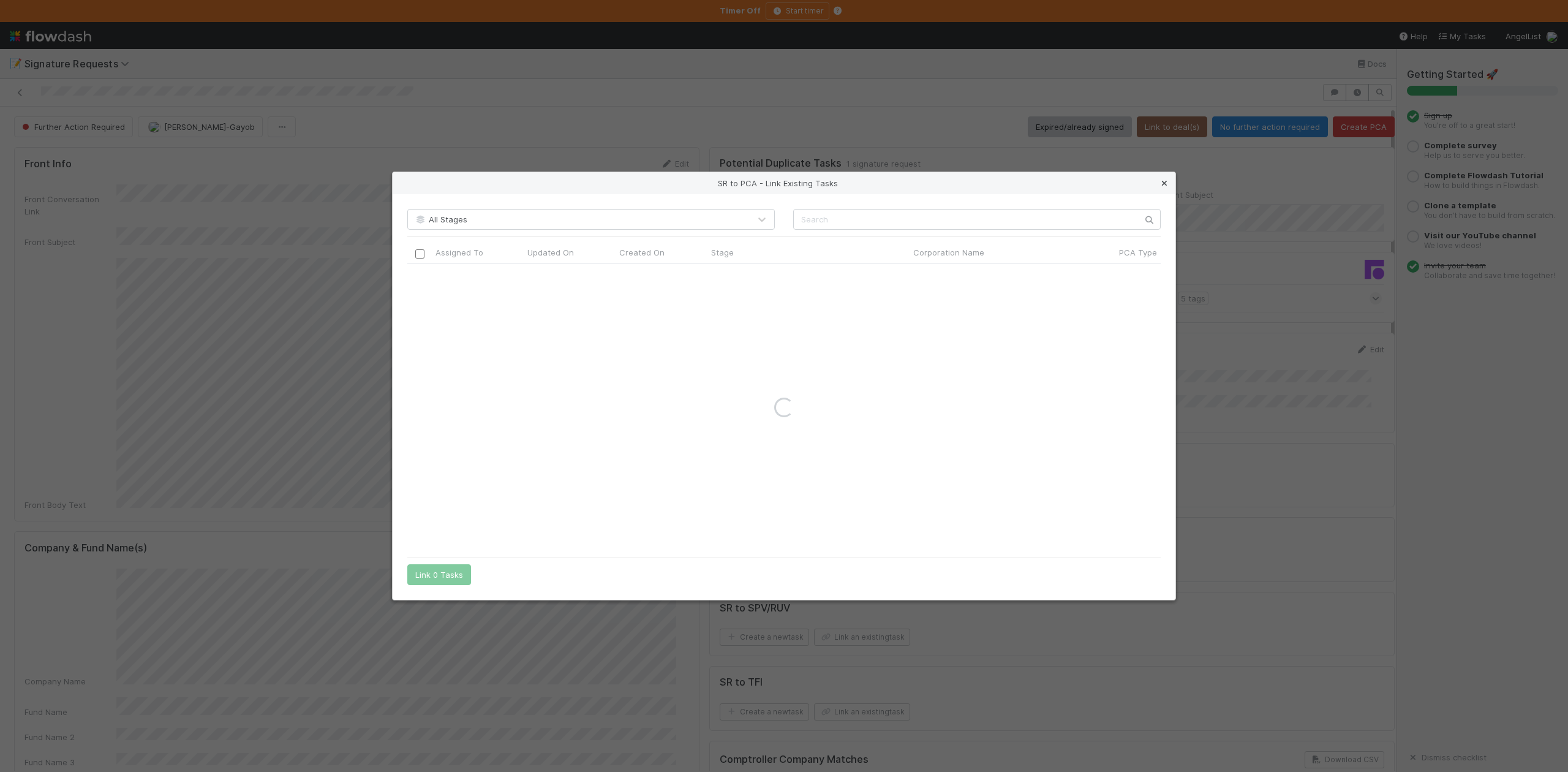
click at [1166, 184] on icon at bounding box center [1165, 184] width 12 height 8
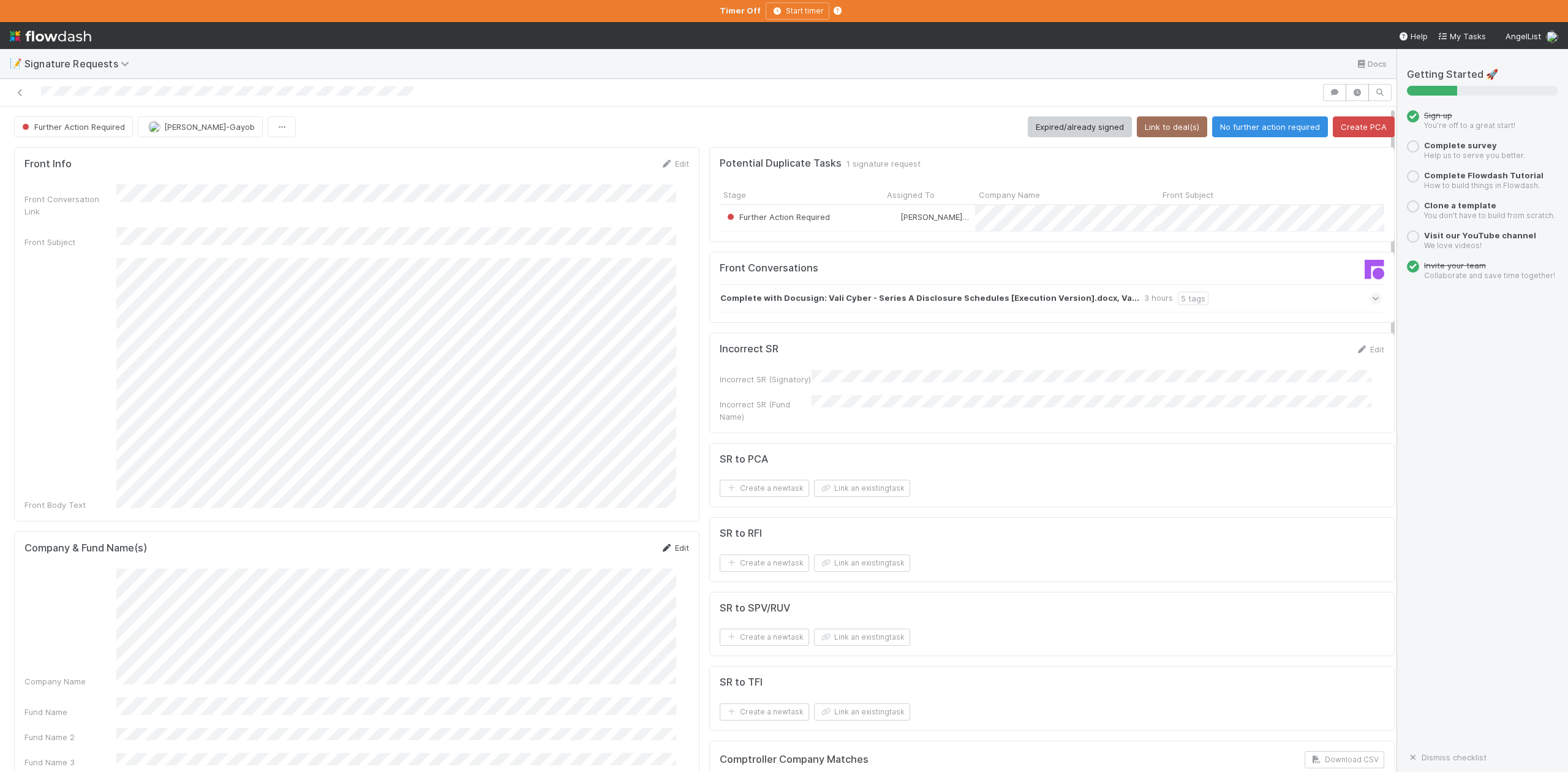
click at [665, 542] on link "Edit" at bounding box center [675, 547] width 29 height 10
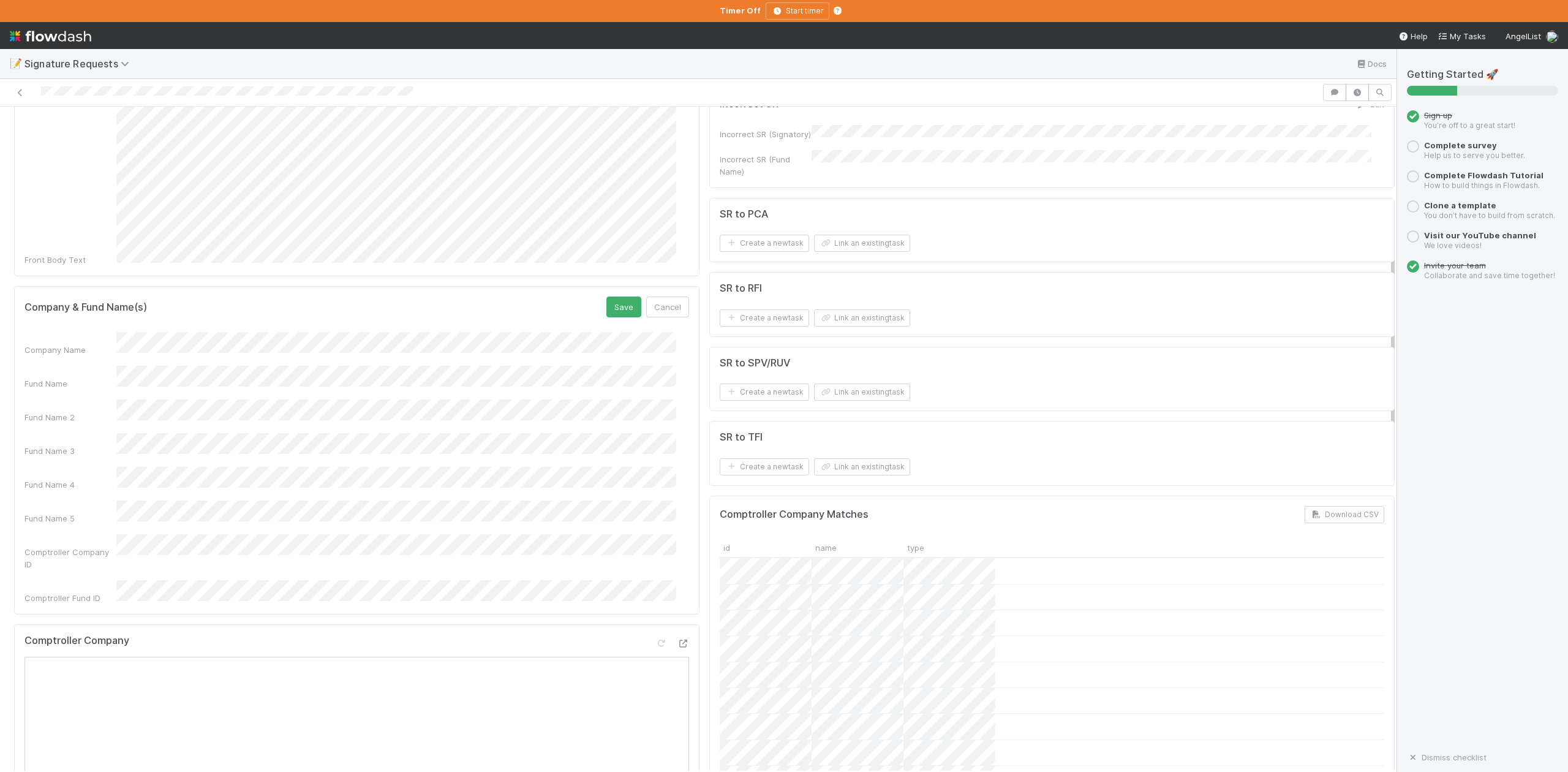
click at [39, 395] on div "Company Name Fund Name Fund Name 2 Fund Name 3 Fund Name 4 Fund Name 5 Comptrol…" at bounding box center [356, 468] width 665 height 272
click at [606, 297] on button "Save" at bounding box center [623, 307] width 35 height 21
click at [121, 301] on form "Company & Fund Name(s) Edit Company Name Fund Name Fund Name 2 Fund Name 3 Fund…" at bounding box center [356, 468] width 665 height 344
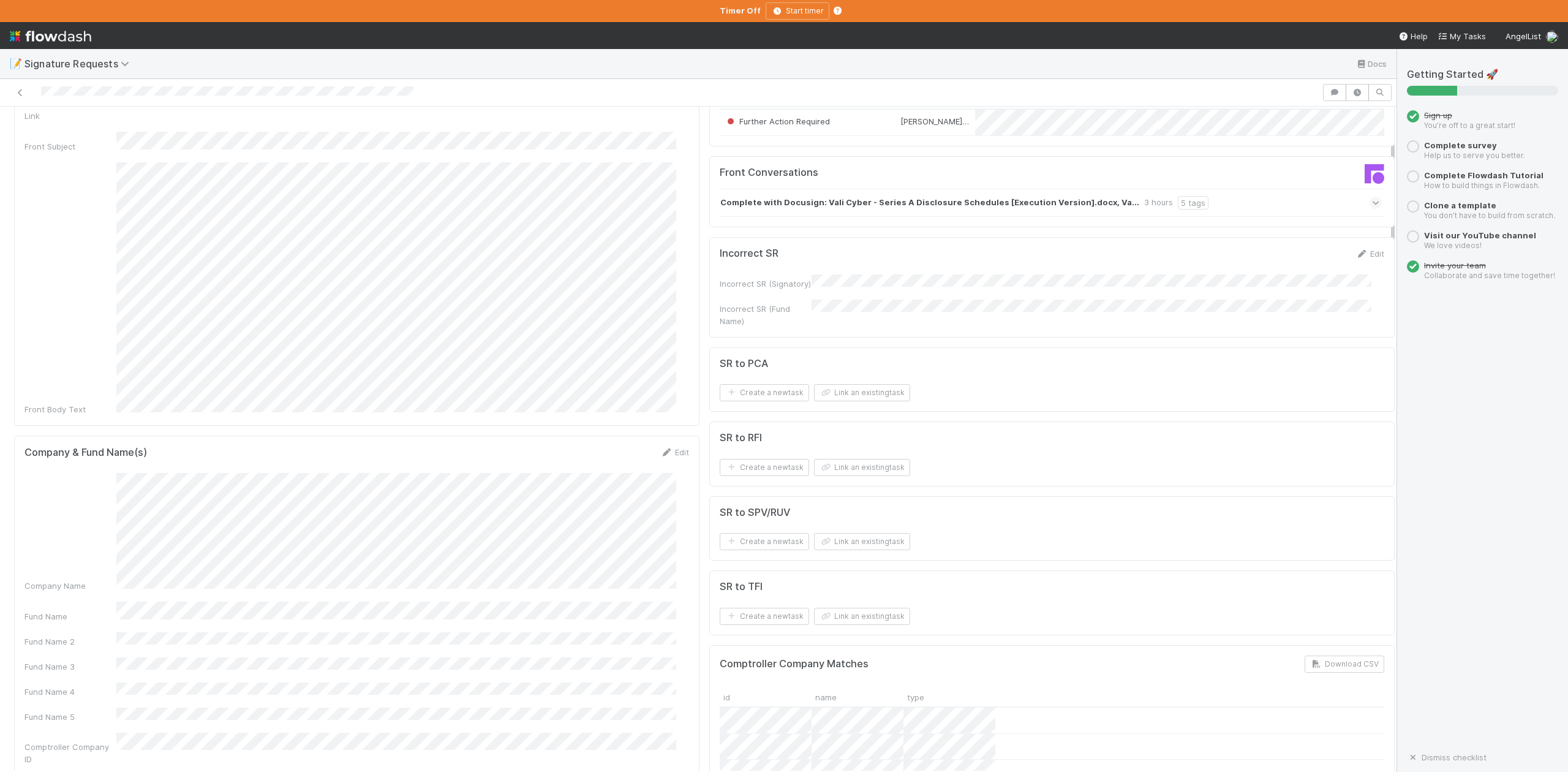
scroll to position [0, 0]
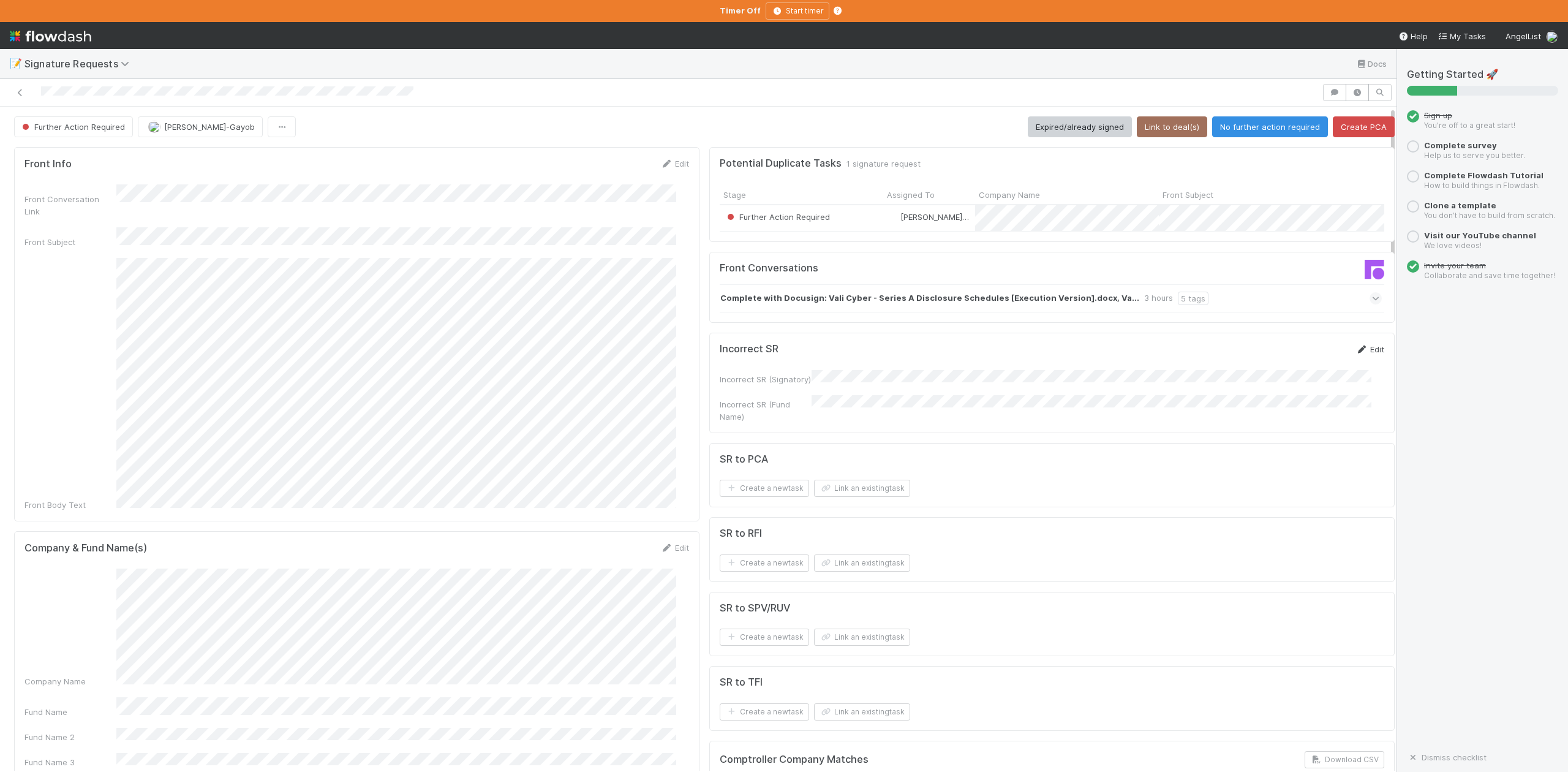
click at [1356, 354] on link "Edit" at bounding box center [1370, 349] width 29 height 10
click at [1302, 361] on button "Save" at bounding box center [1319, 353] width 35 height 21
click at [836, 497] on button "Link an existing task" at bounding box center [862, 488] width 96 height 17
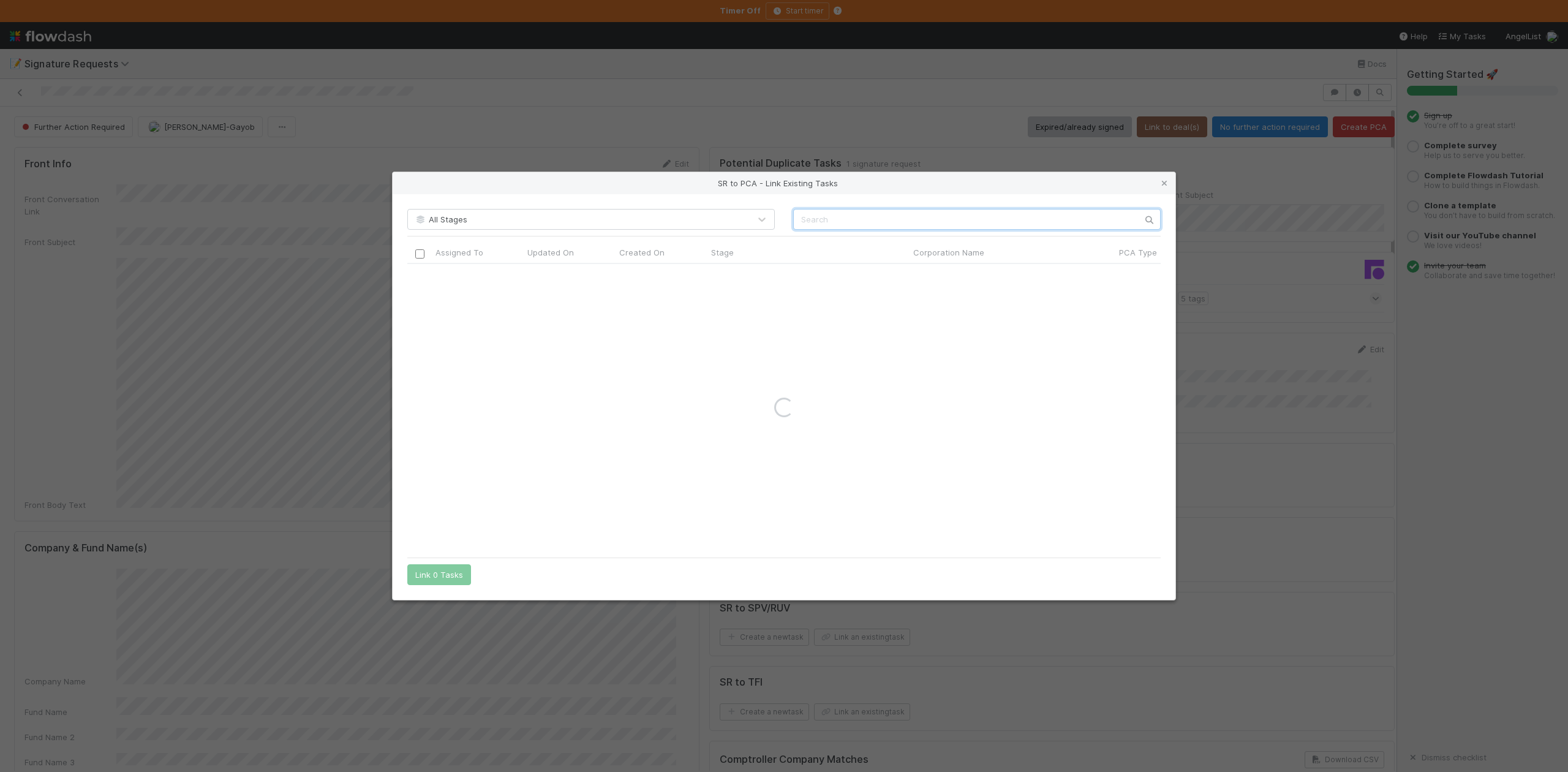
click at [806, 211] on input "text" at bounding box center [977, 219] width 367 height 21
paste input "Vali Cyber, Inc"
click at [805, 215] on input "Vali Cyber, Inc" at bounding box center [977, 219] width 367 height 21
click at [799, 218] on input "Vali Cyber, Inc" at bounding box center [977, 219] width 367 height 21
type input "Vali Cyber, Inc"
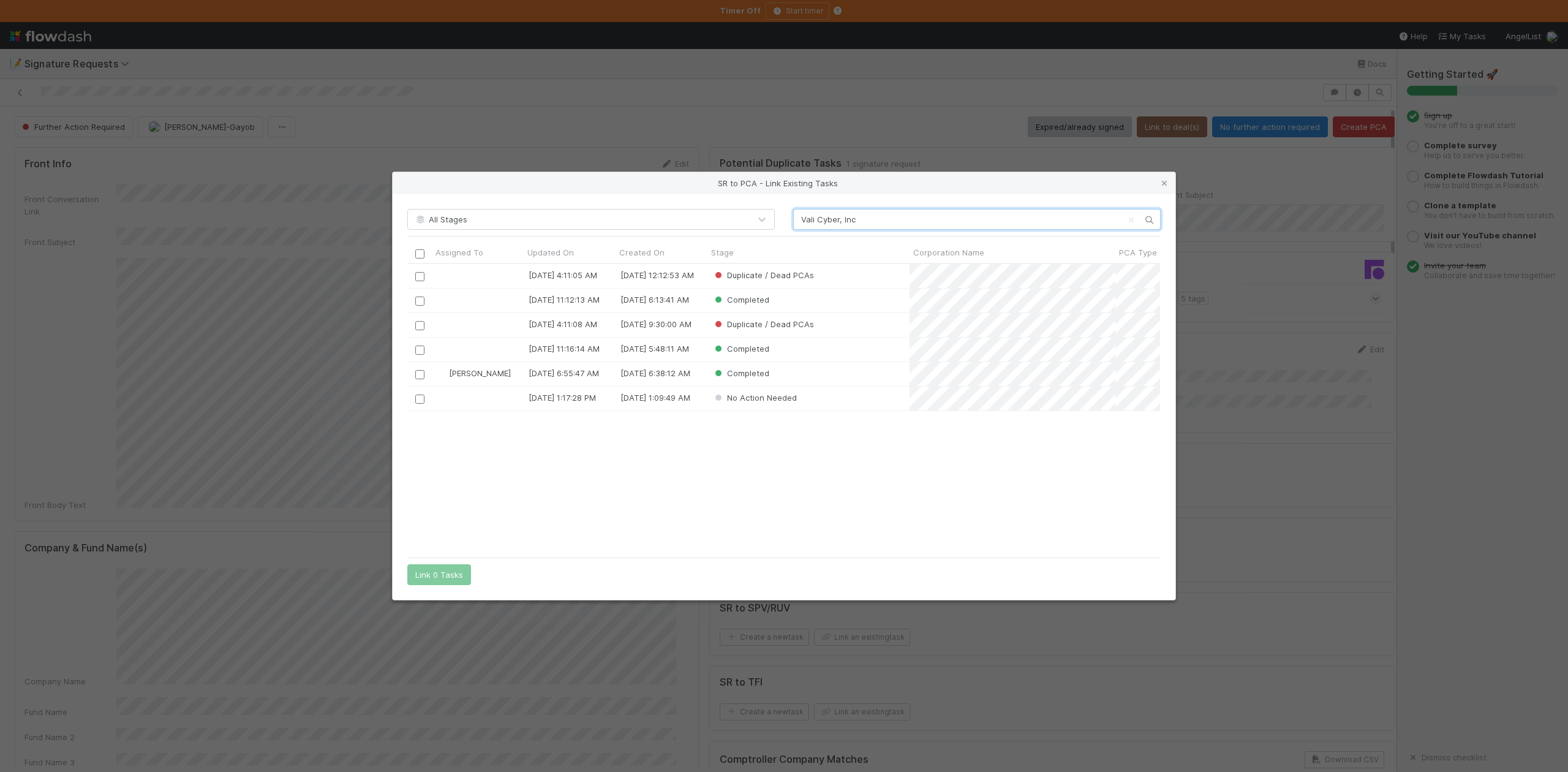
scroll to position [13, 13]
click at [1164, 184] on icon at bounding box center [1165, 184] width 12 height 8
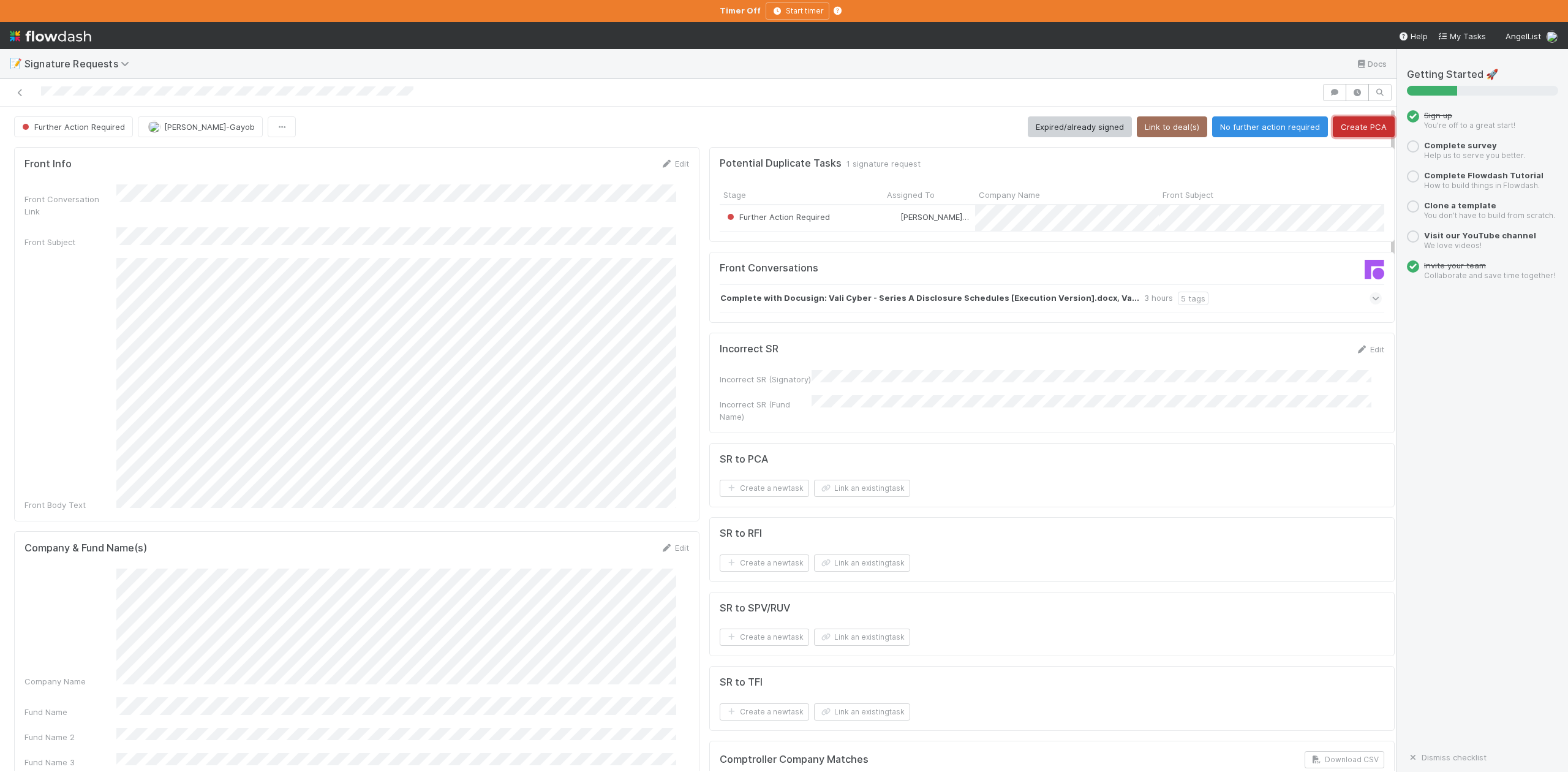
click at [1334, 128] on button "Create PCA" at bounding box center [1364, 127] width 62 height 21
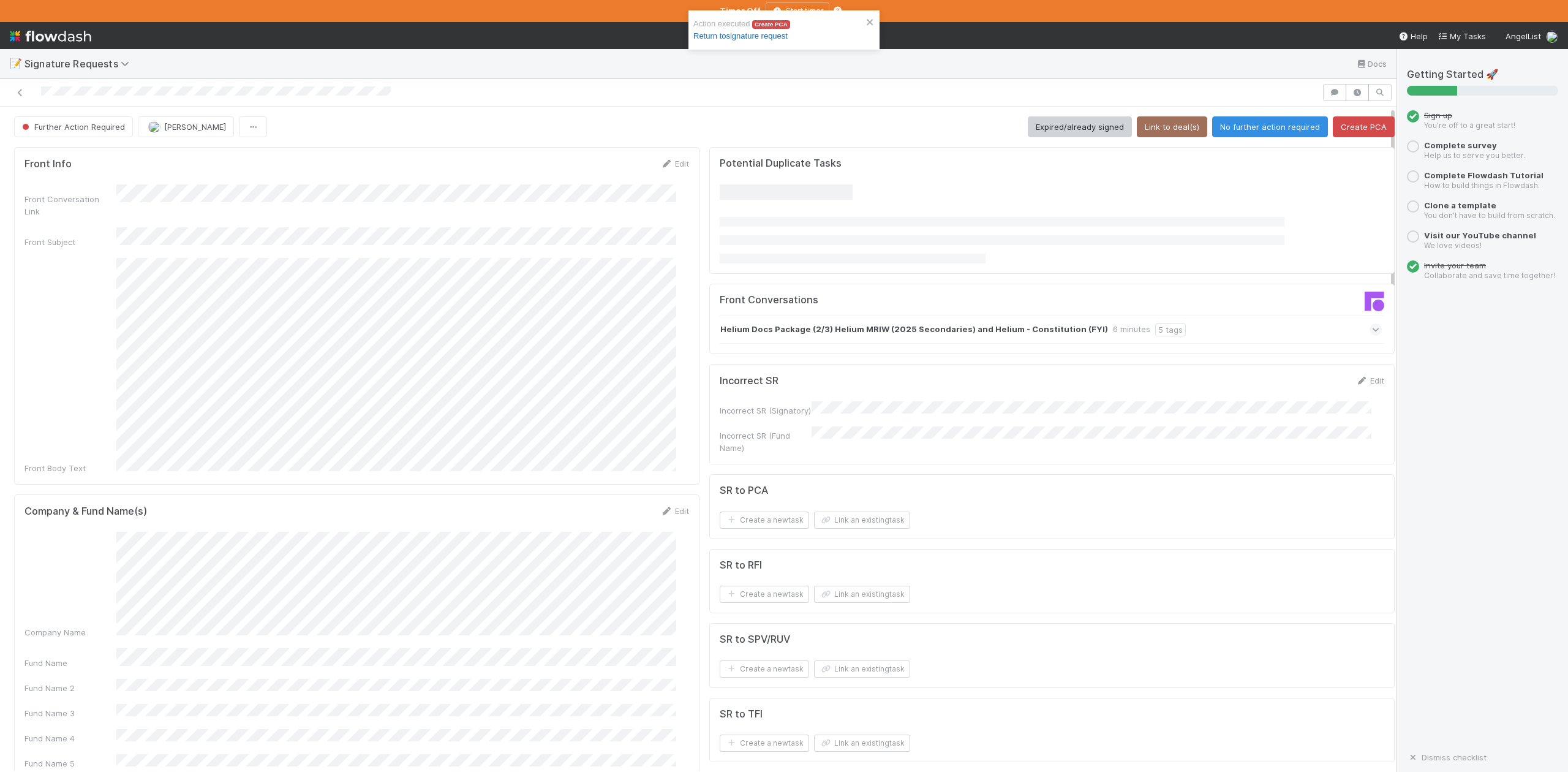
click at [745, 35] on link "Return to signature request" at bounding box center [740, 36] width 94 height 9
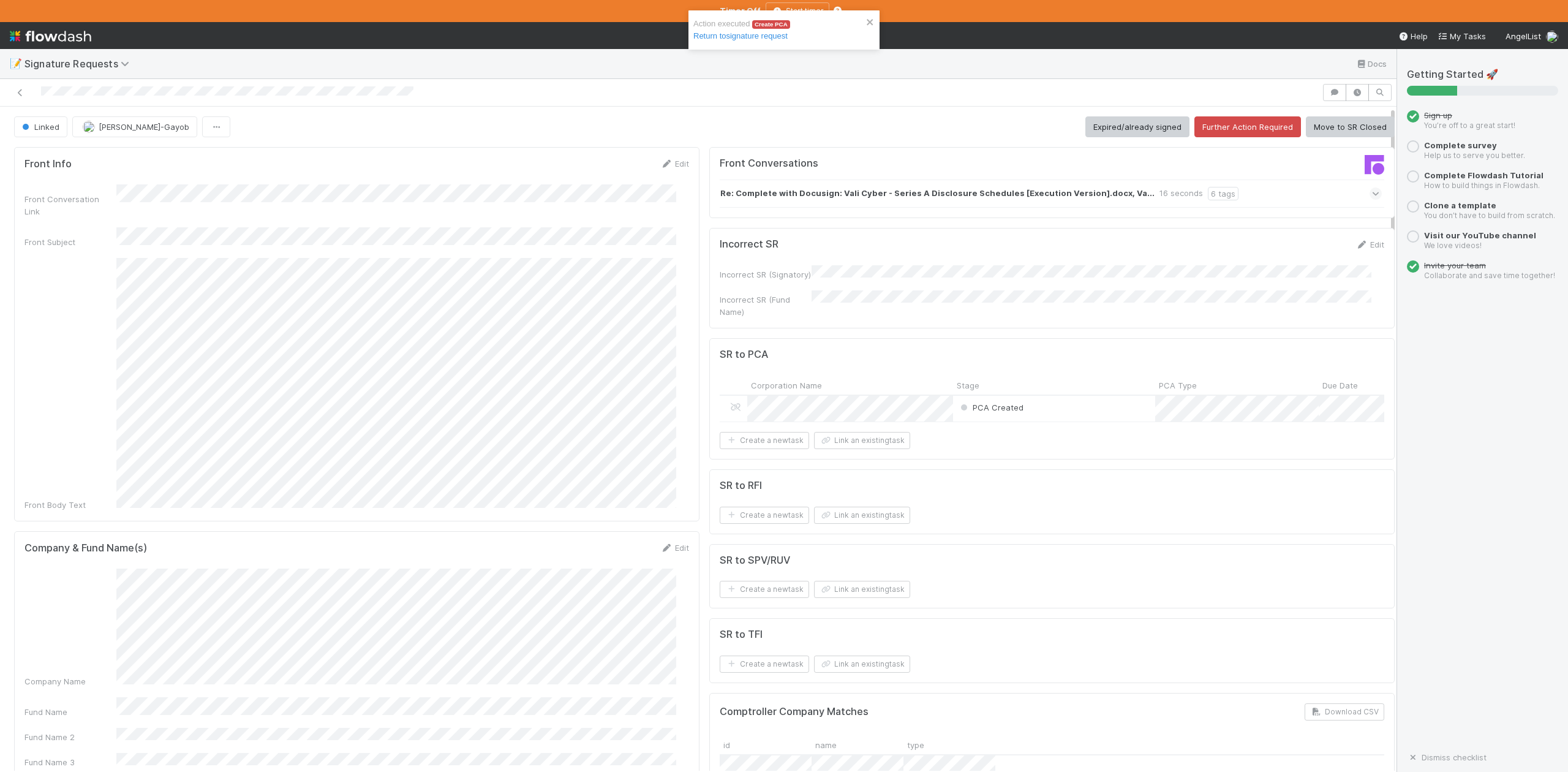
click at [753, 37] on div "Action executed Create PCA Return to signature request" at bounding box center [784, 34] width 196 height 54
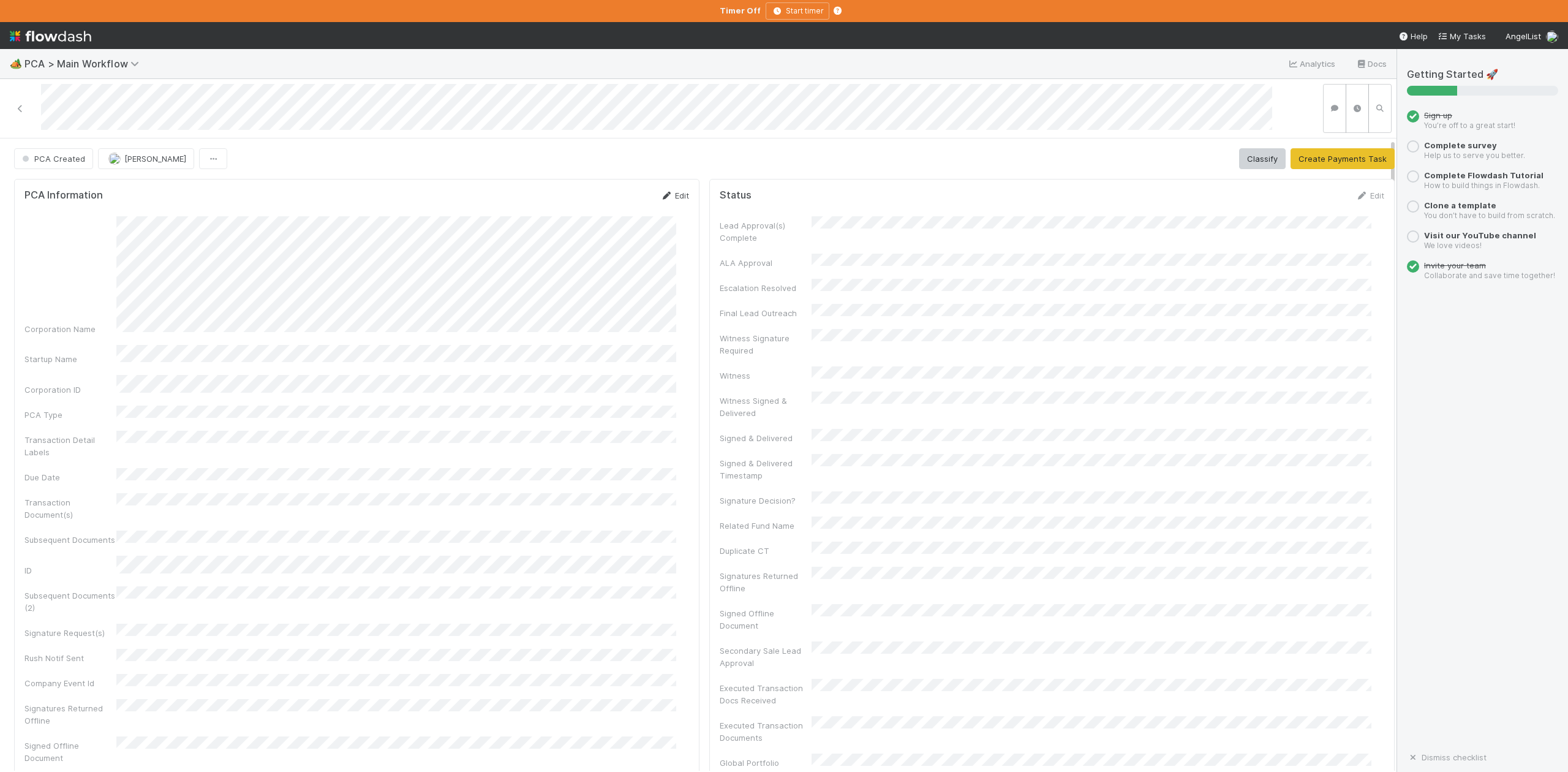
click at [670, 195] on link "Edit" at bounding box center [675, 195] width 29 height 10
click at [606, 202] on button "Save" at bounding box center [623, 199] width 35 height 21
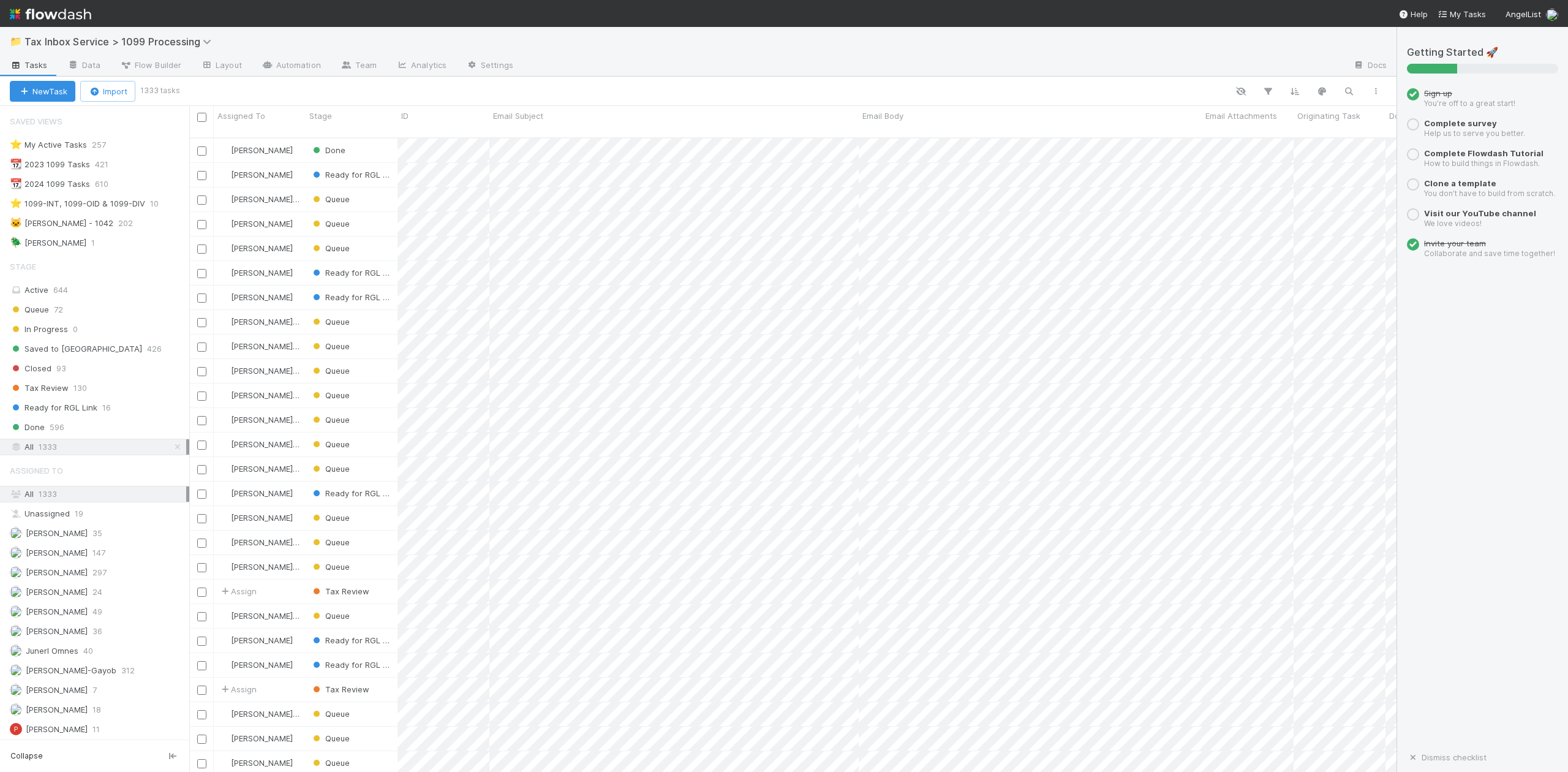
scroll to position [632, 1196]
click at [35, 307] on span "Queue" at bounding box center [30, 310] width 39 height 16
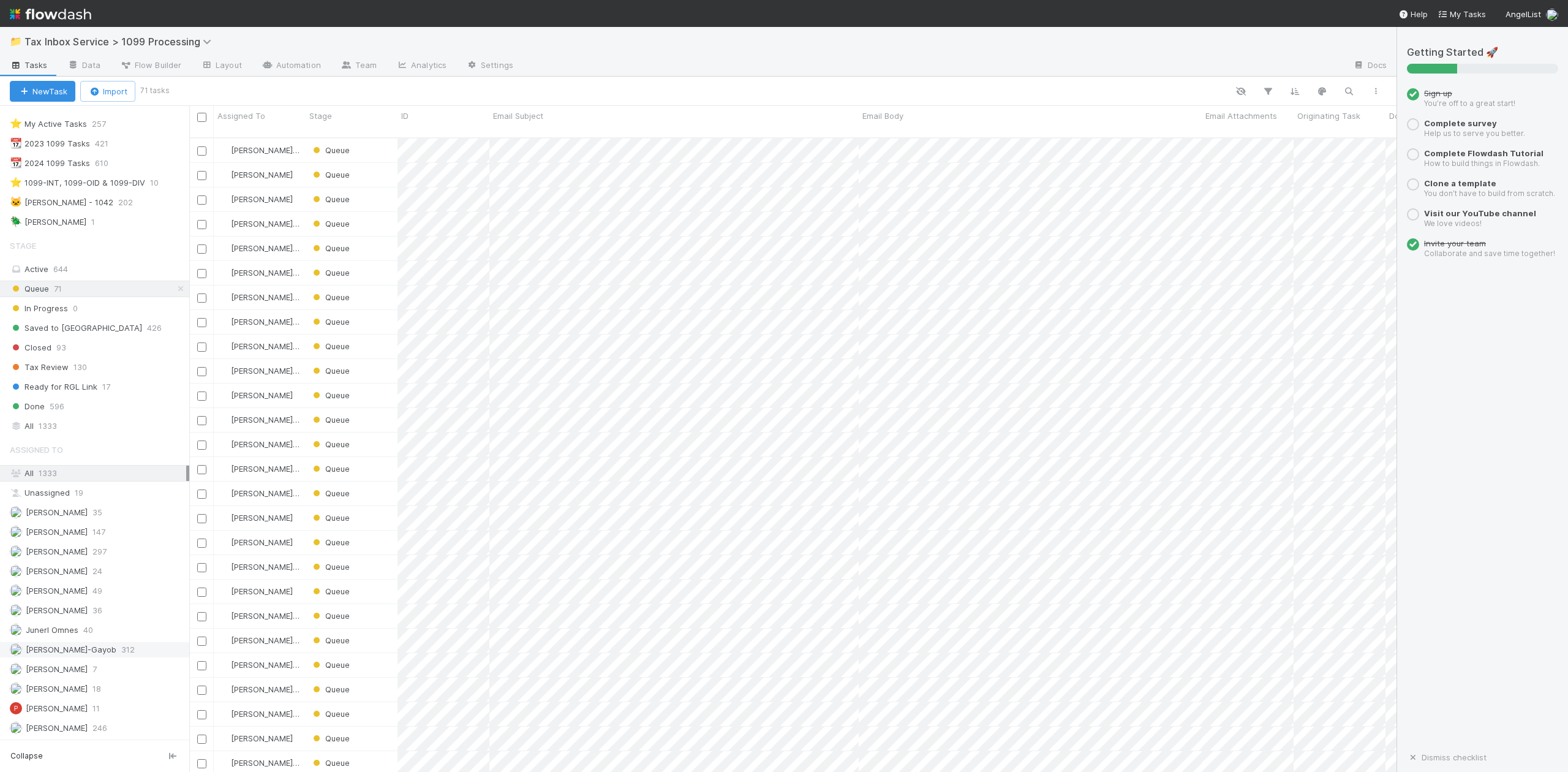
click at [75, 644] on span "[PERSON_NAME]-Gayob" at bounding box center [71, 649] width 91 height 10
click at [375, 139] on div "Queue" at bounding box center [352, 150] width 92 height 24
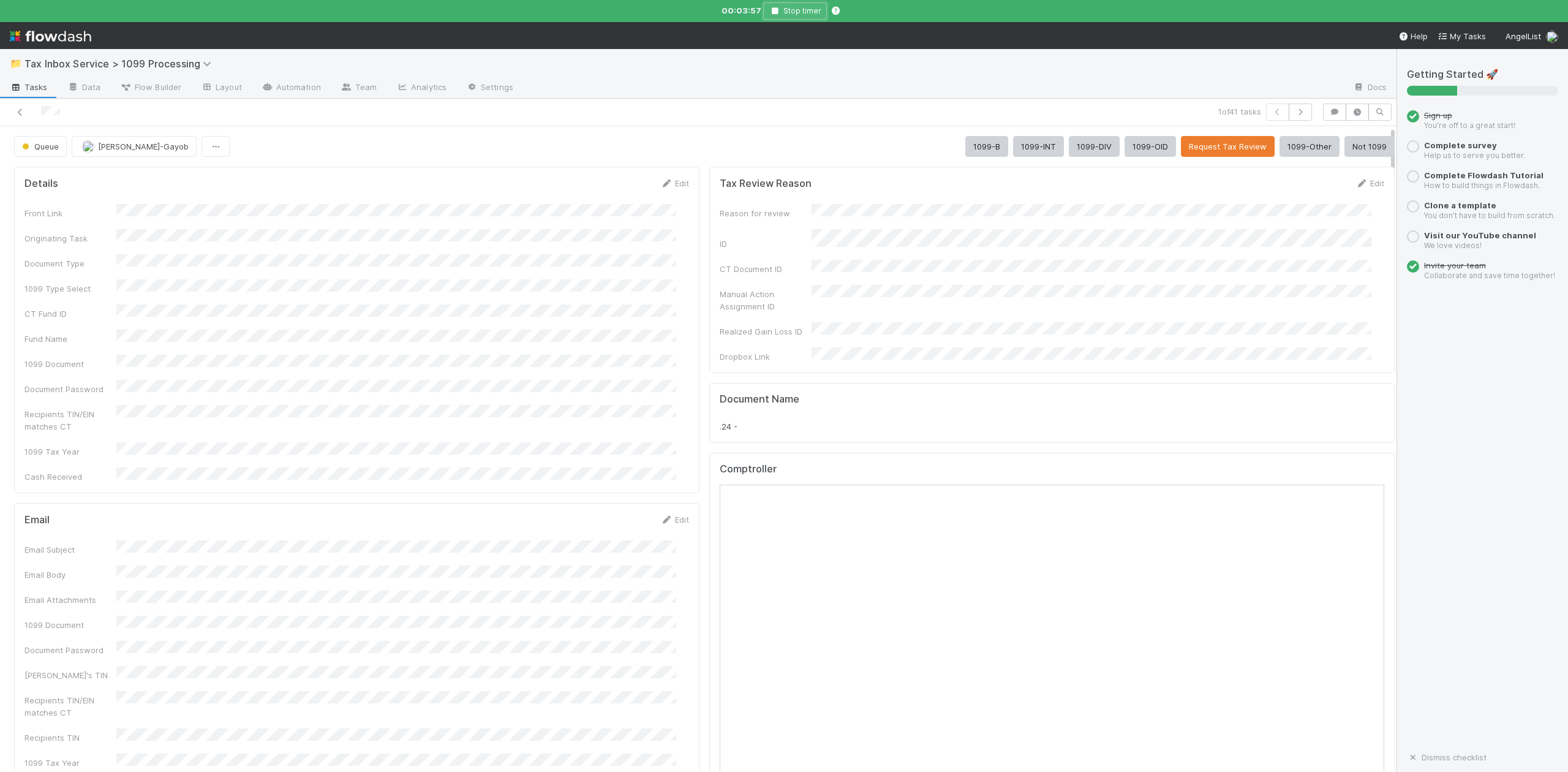
click at [773, 13] on icon "button" at bounding box center [775, 10] width 12 height 7
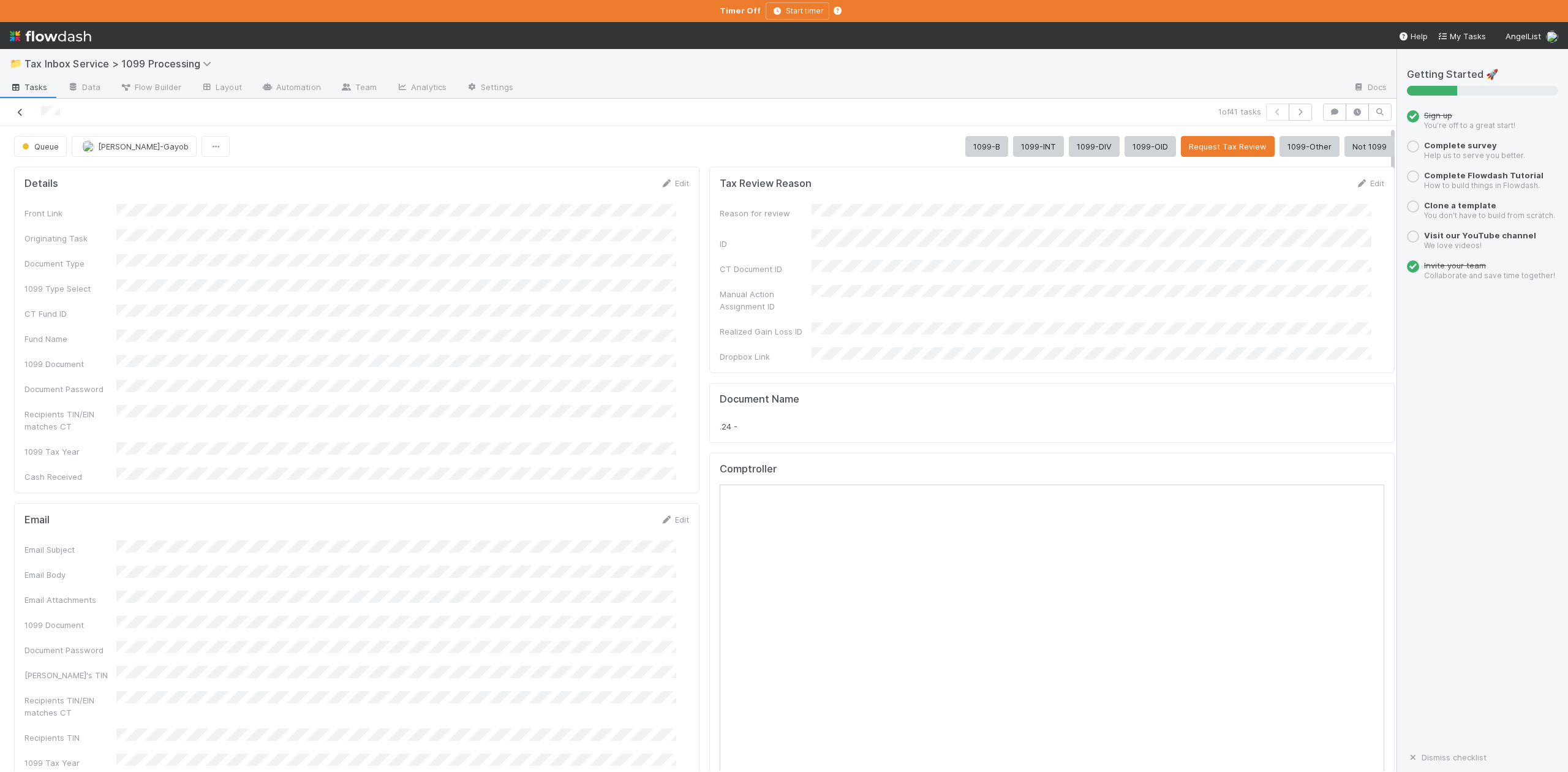
click at [20, 111] on icon at bounding box center [20, 112] width 12 height 8
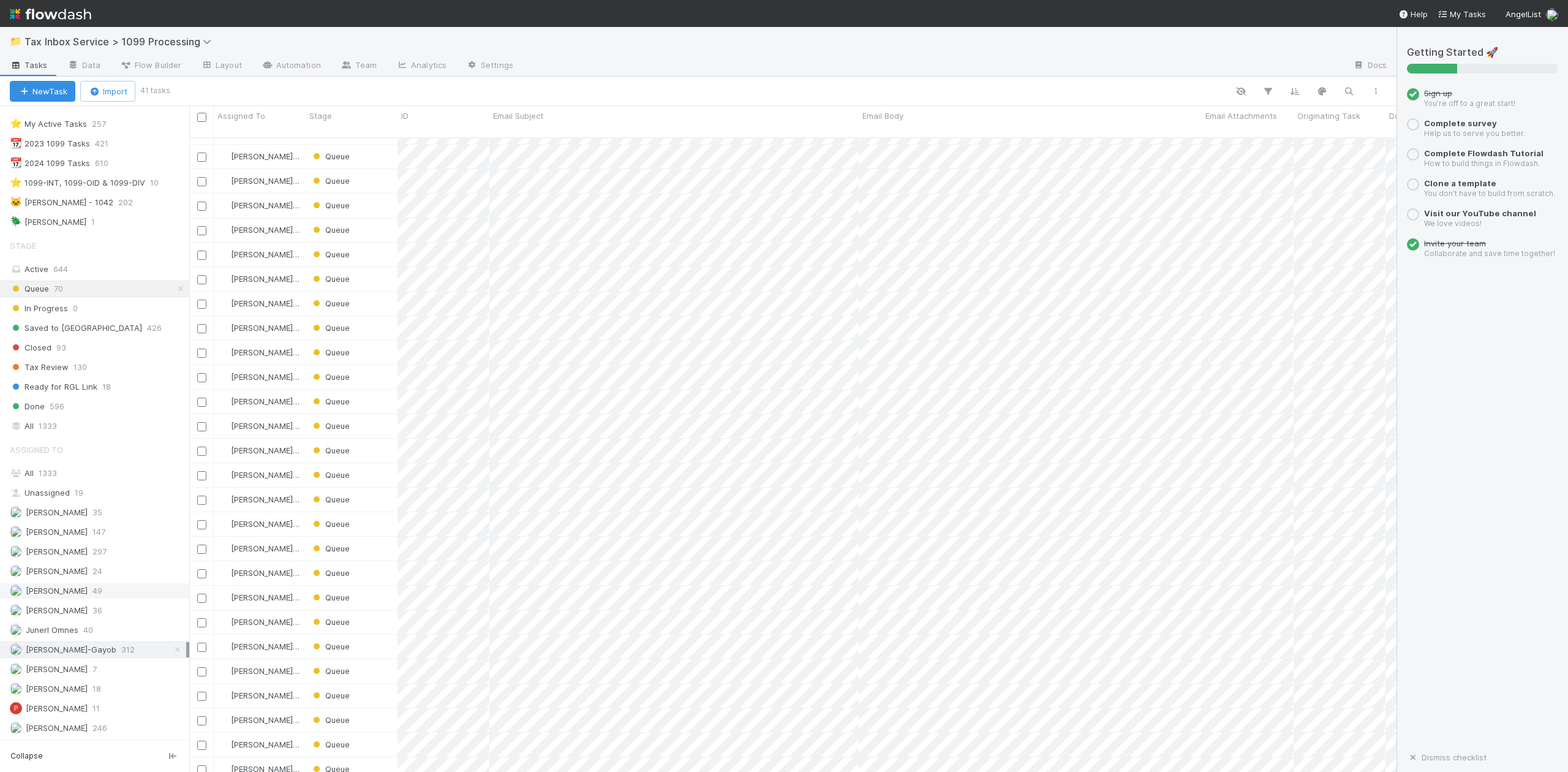
scroll to position [33, 0]
click at [68, 725] on span "Raven Jacinto" at bounding box center [57, 728] width 62 height 10
click at [66, 647] on span "[PERSON_NAME]-Gayob" at bounding box center [71, 649] width 91 height 10
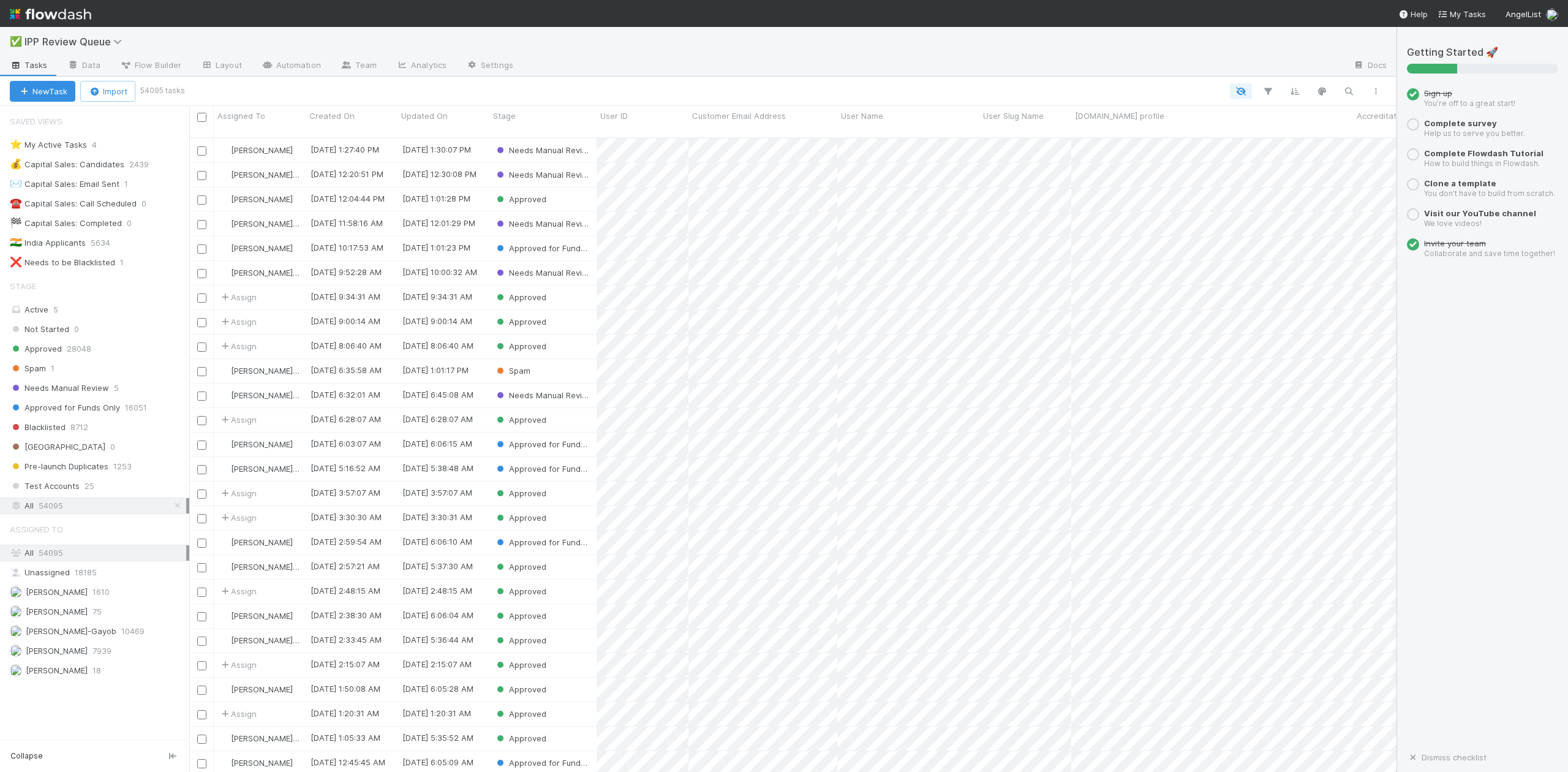
scroll to position [13, 13]
click at [99, 396] on span "Needs Manual Review" at bounding box center [60, 388] width 100 height 16
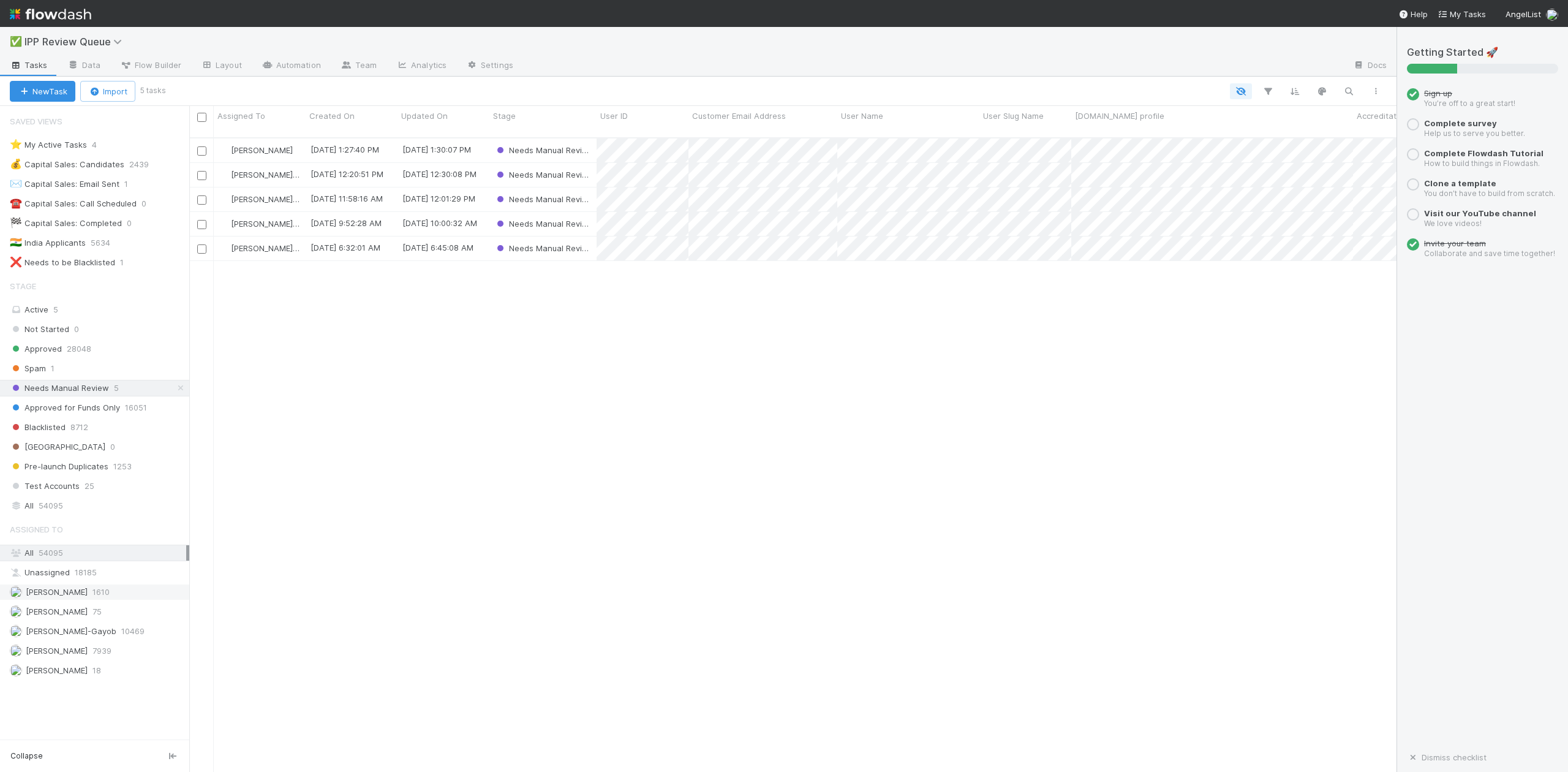
scroll to position [632, 1196]
click at [121, 639] on span "10469" at bounding box center [133, 631] width 23 height 16
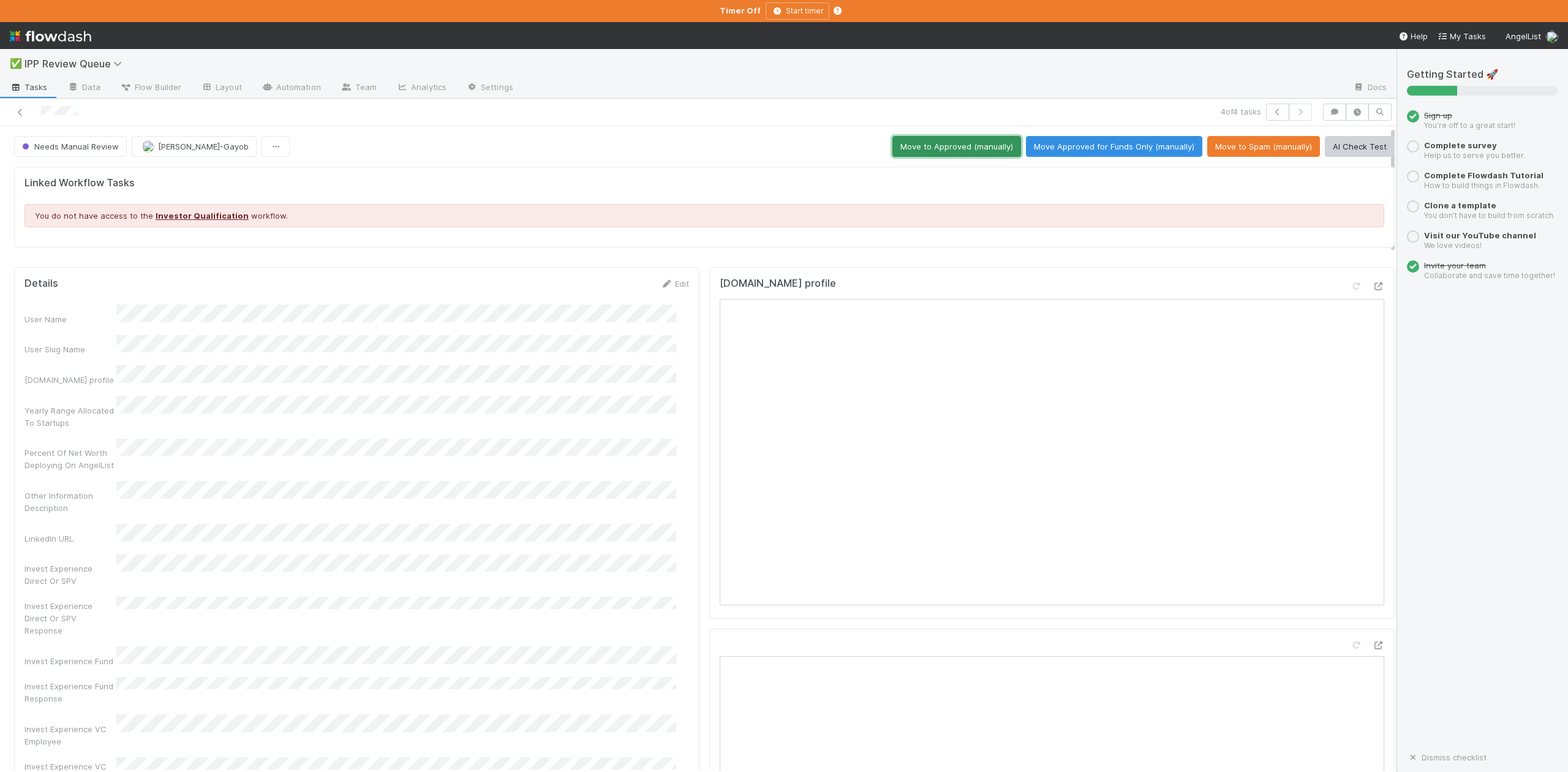
click at [903, 148] on button "Move to Approved (manually)" at bounding box center [956, 146] width 128 height 21
click at [1272, 115] on icon "button" at bounding box center [1278, 111] width 12 height 7
click at [1075, 153] on button "Move Approved for Funds Only (manually)" at bounding box center [1114, 146] width 177 height 21
click at [1272, 109] on icon "button" at bounding box center [1278, 111] width 12 height 7
click at [913, 142] on button "Move to Approved (manually)" at bounding box center [956, 146] width 128 height 21
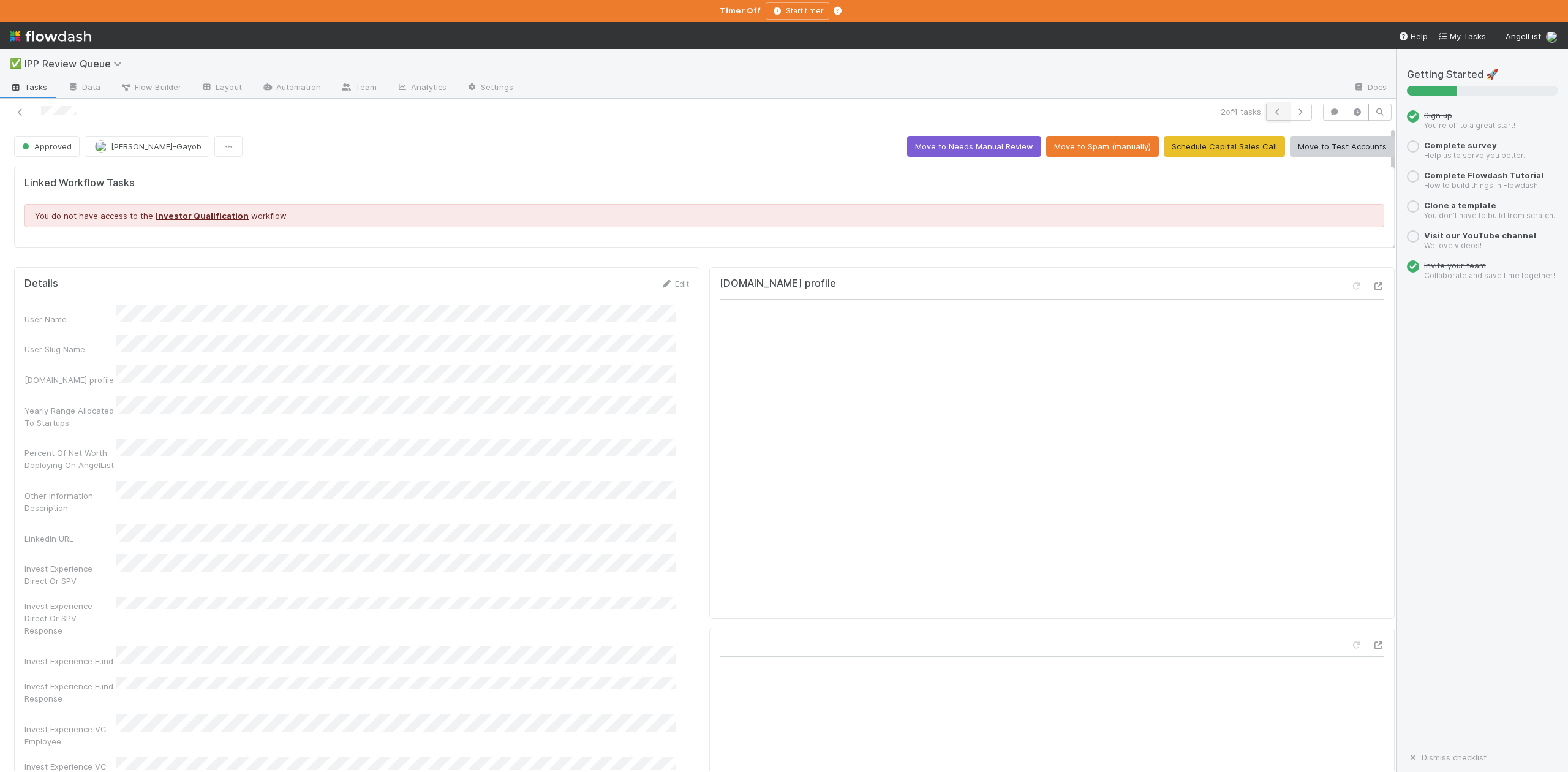
click at [1272, 114] on icon "button" at bounding box center [1278, 111] width 12 height 7
click at [1116, 145] on button "Move Approved for Funds Only (manually)" at bounding box center [1114, 146] width 177 height 21
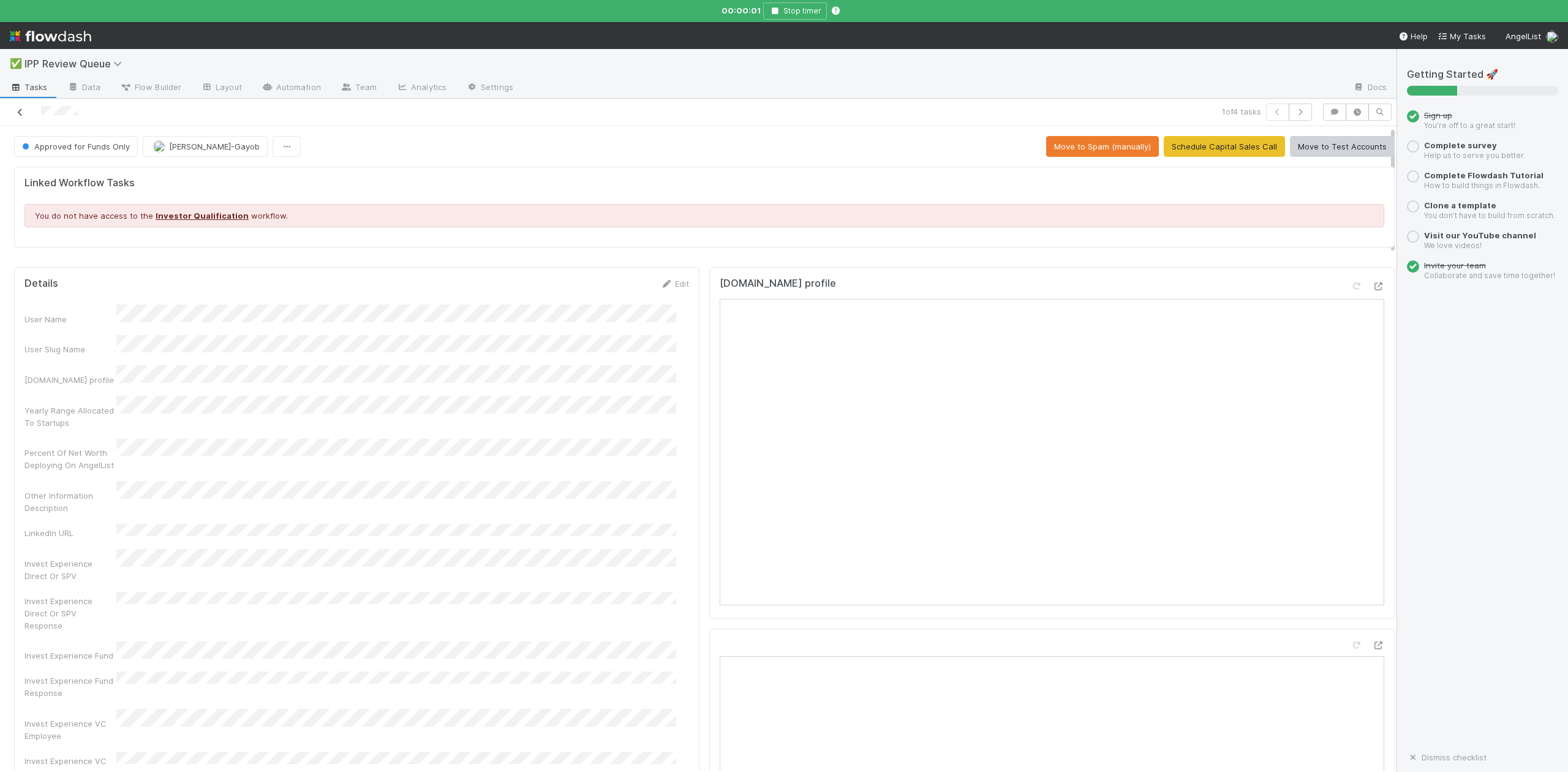
click at [19, 114] on icon at bounding box center [20, 112] width 12 height 8
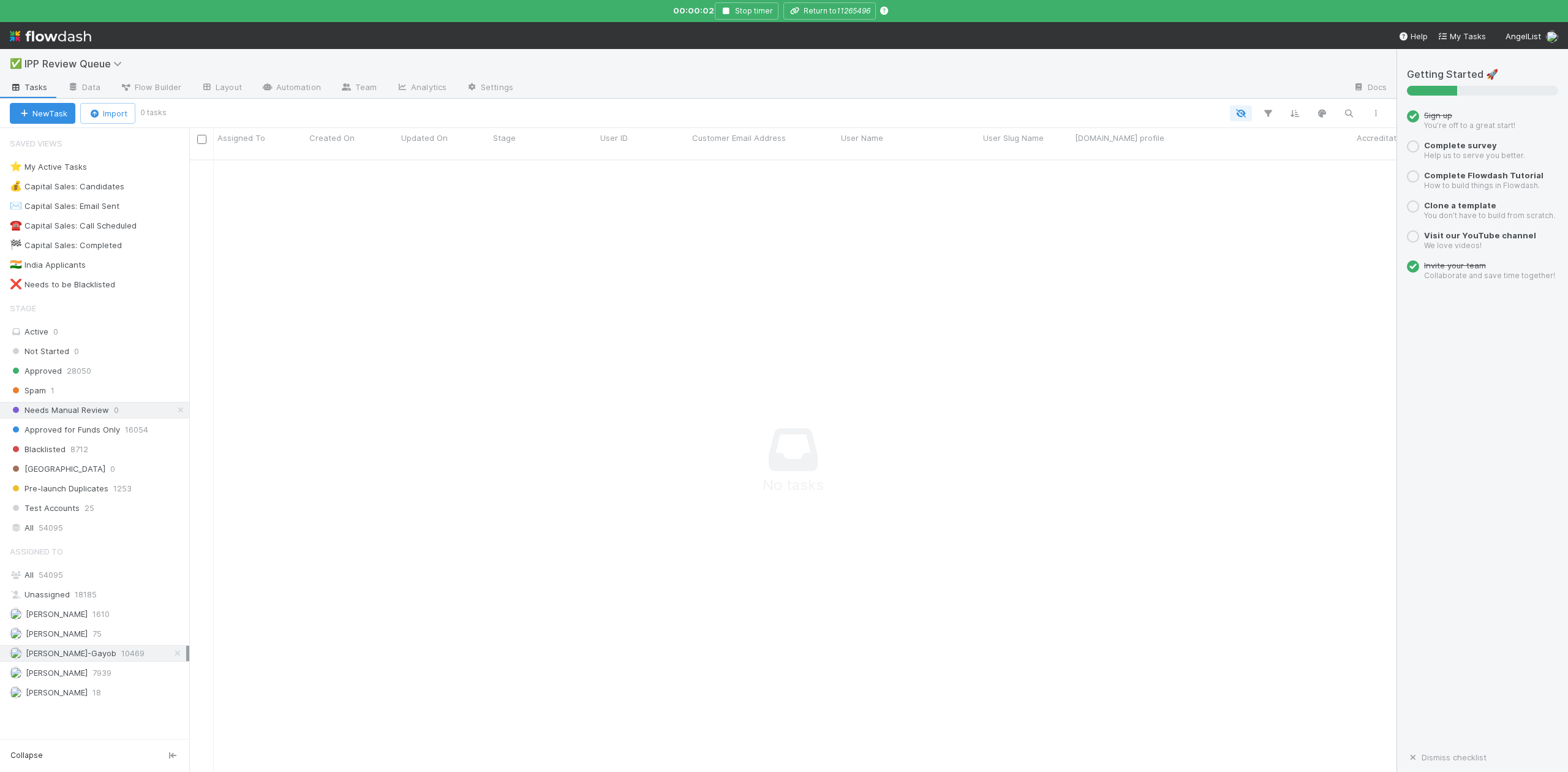
scroll to position [597, 1184]
click at [726, 13] on icon "button" at bounding box center [727, 10] width 12 height 7
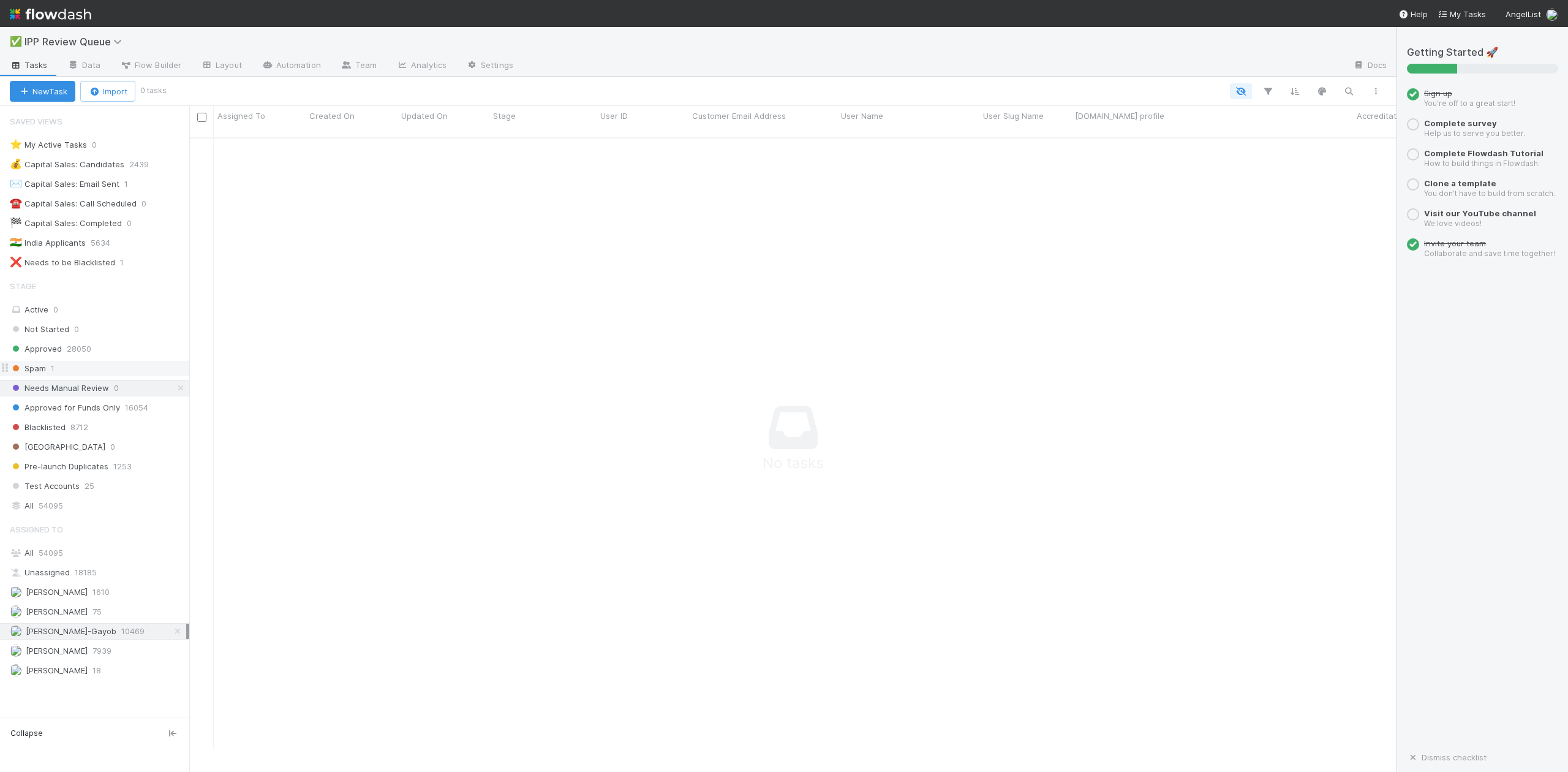
click at [33, 373] on span "Spam" at bounding box center [28, 369] width 36 height 16
click at [571, 140] on div "Spam" at bounding box center [543, 150] width 107 height 24
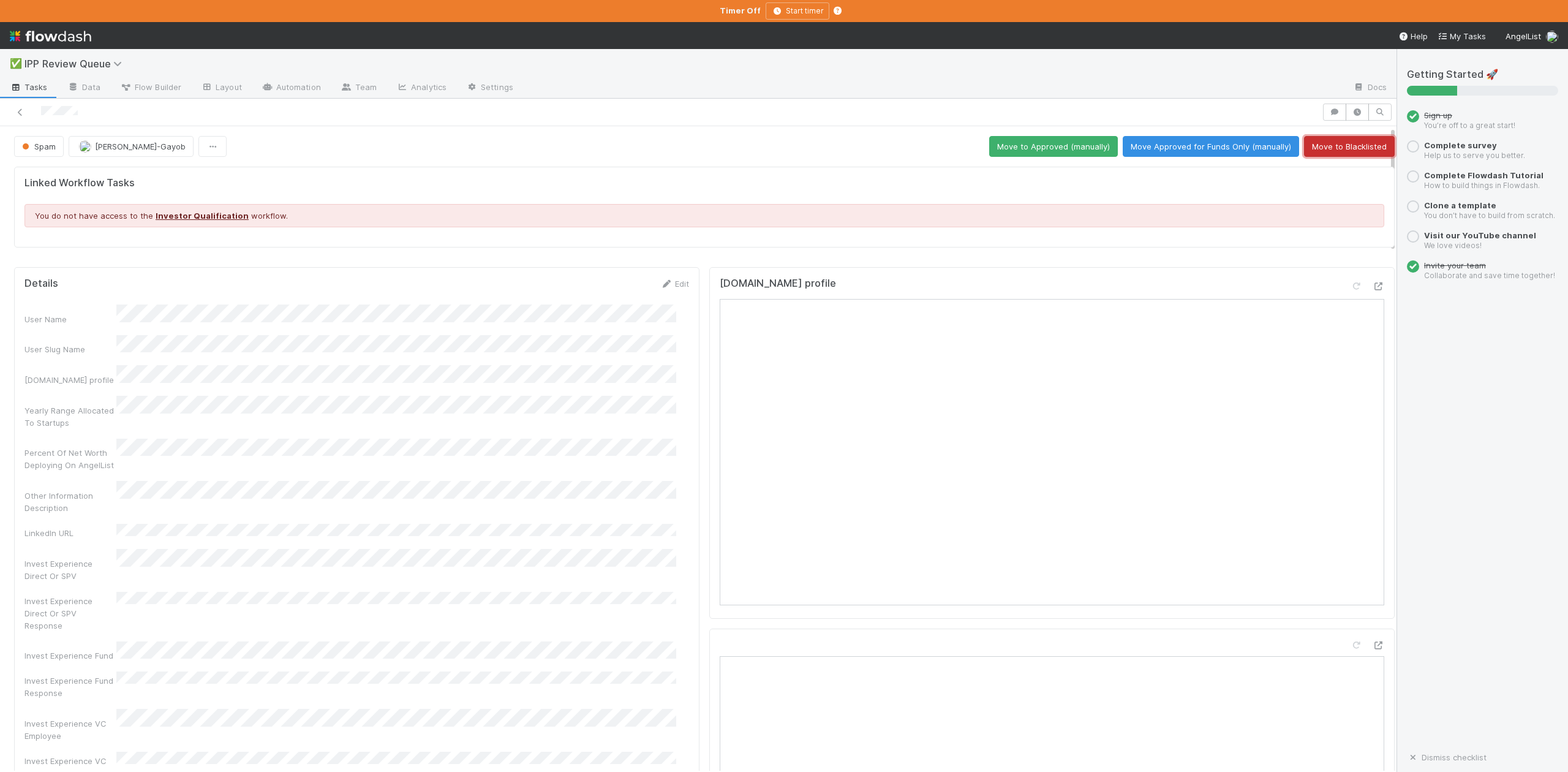
click at [1341, 146] on button "Move to Blacklisted" at bounding box center [1349, 146] width 91 height 21
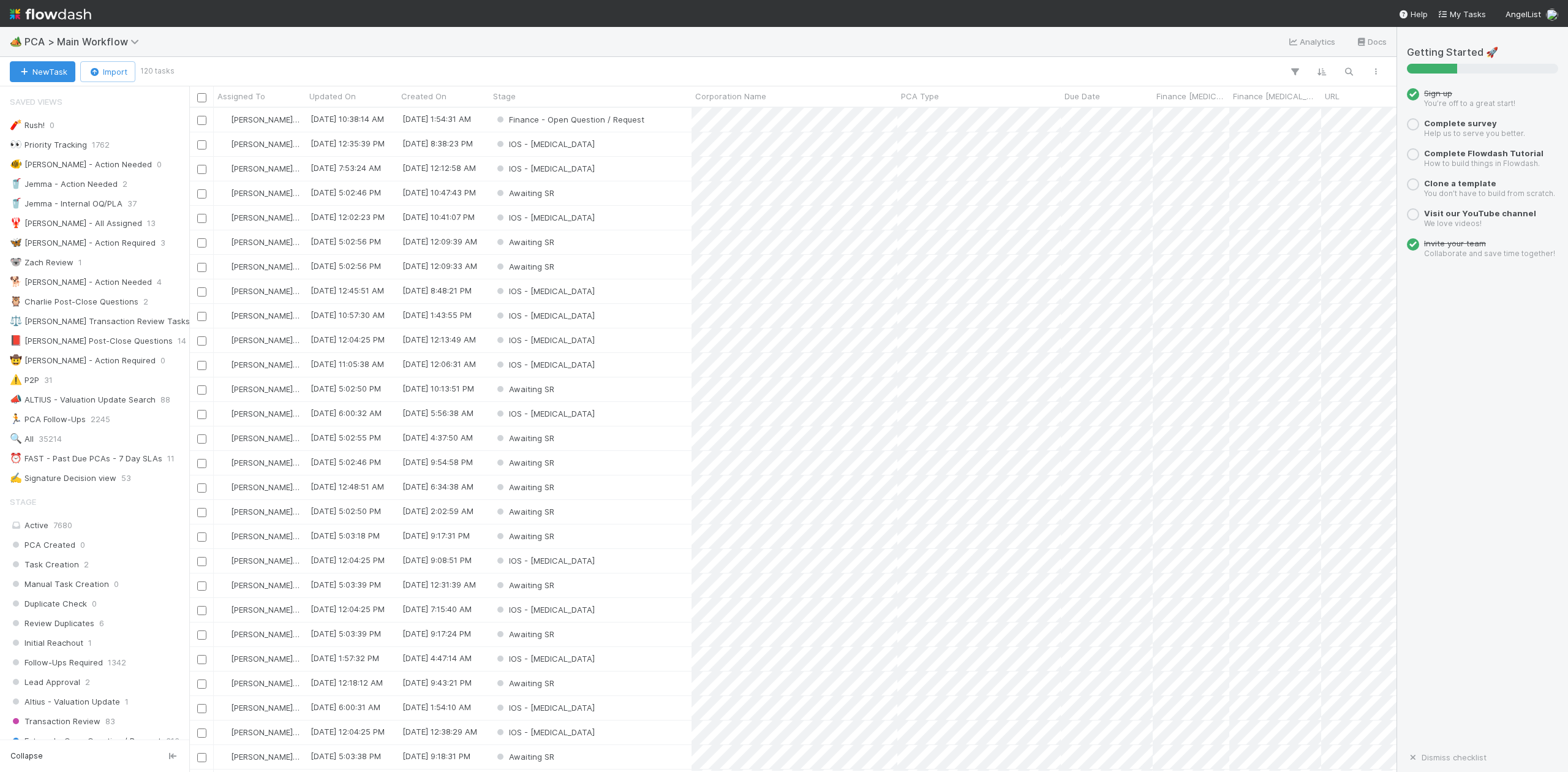
scroll to position [652, 1196]
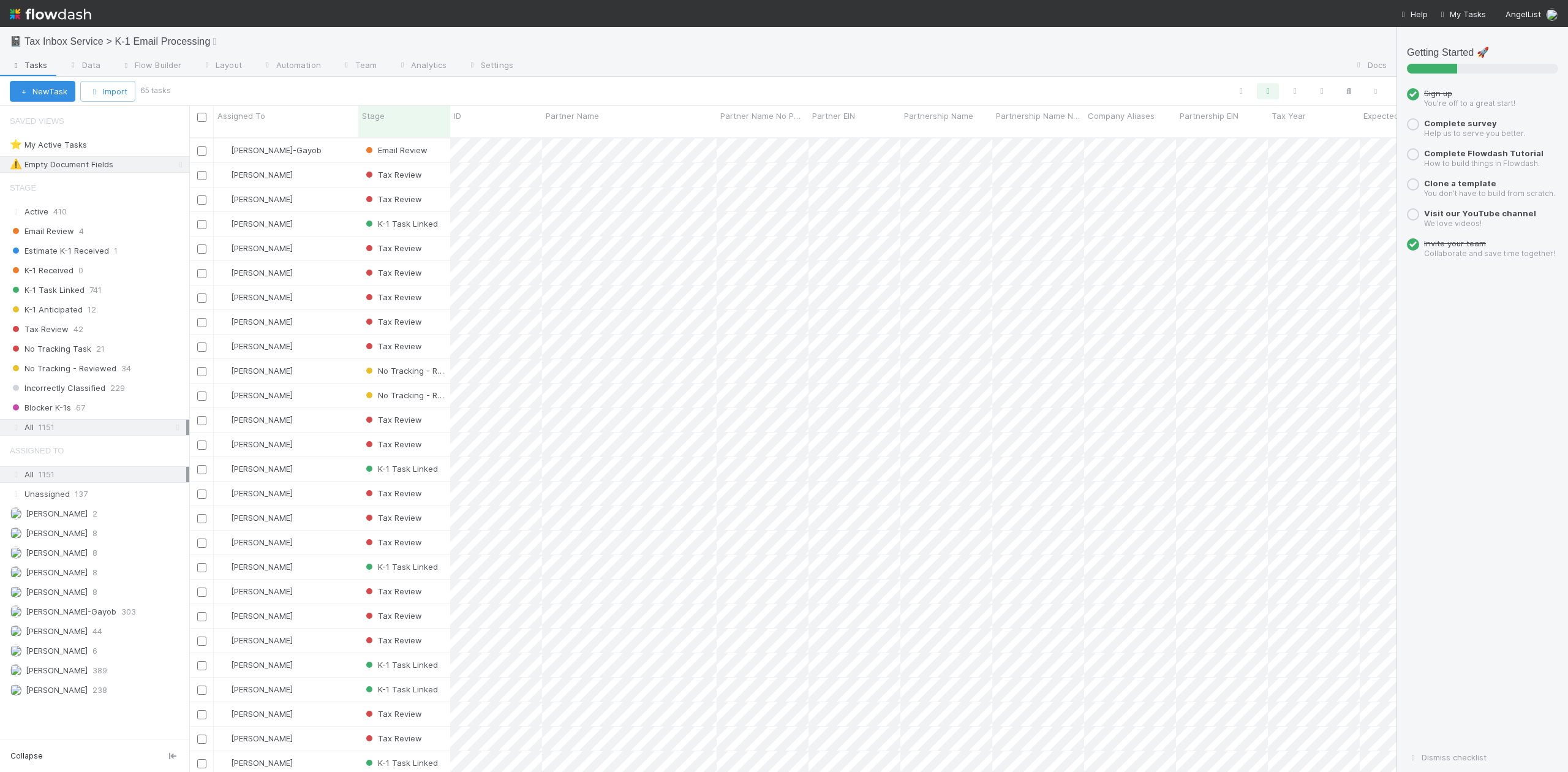
scroll to position [632, 1196]
click at [224, 42] on icon at bounding box center [219, 41] width 12 height 10
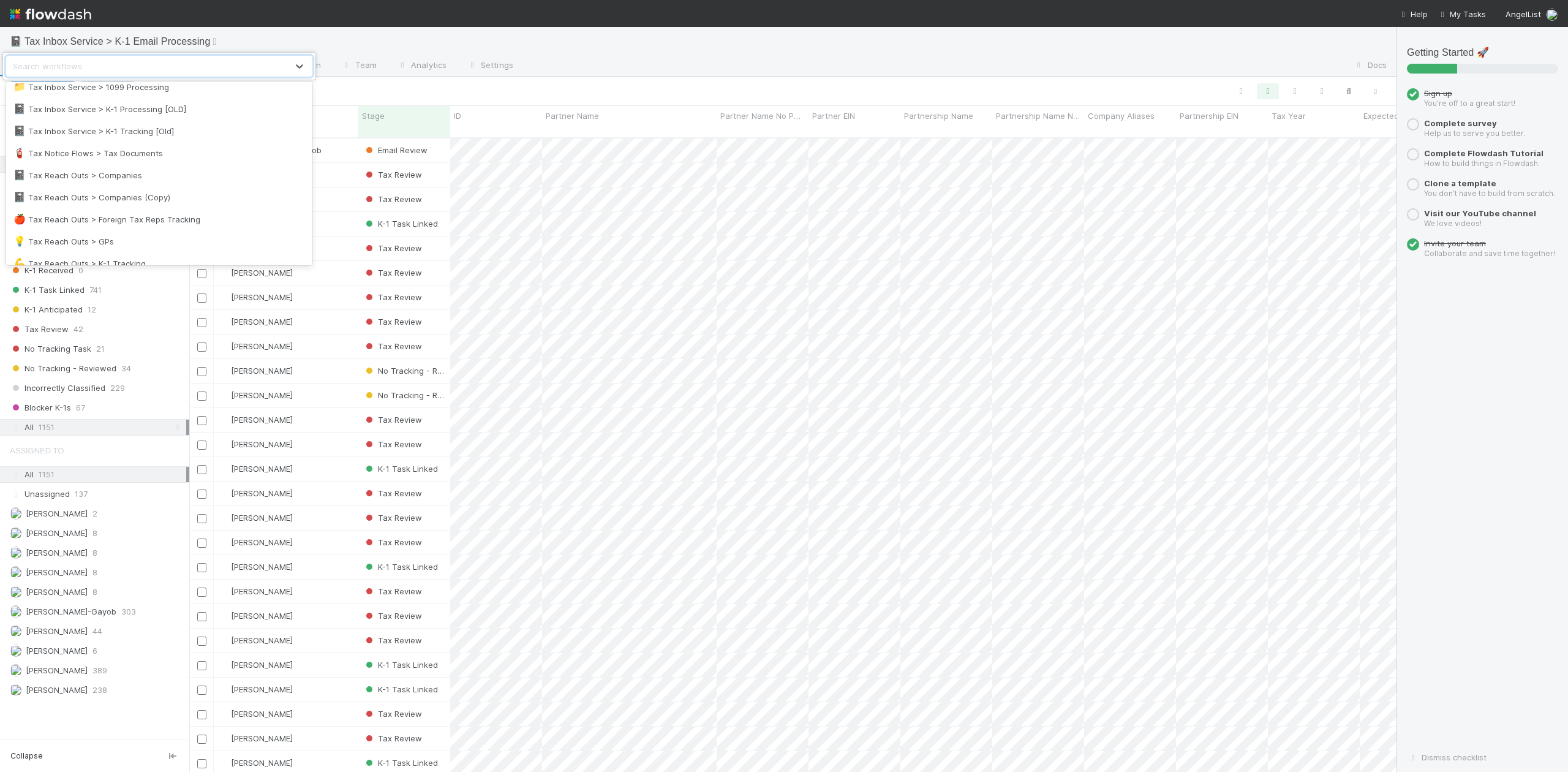
scroll to position [1465, 0]
click at [120, 188] on div "💪 Tax Reach Outs > K-1 Tracking" at bounding box center [159, 186] width 292 height 12
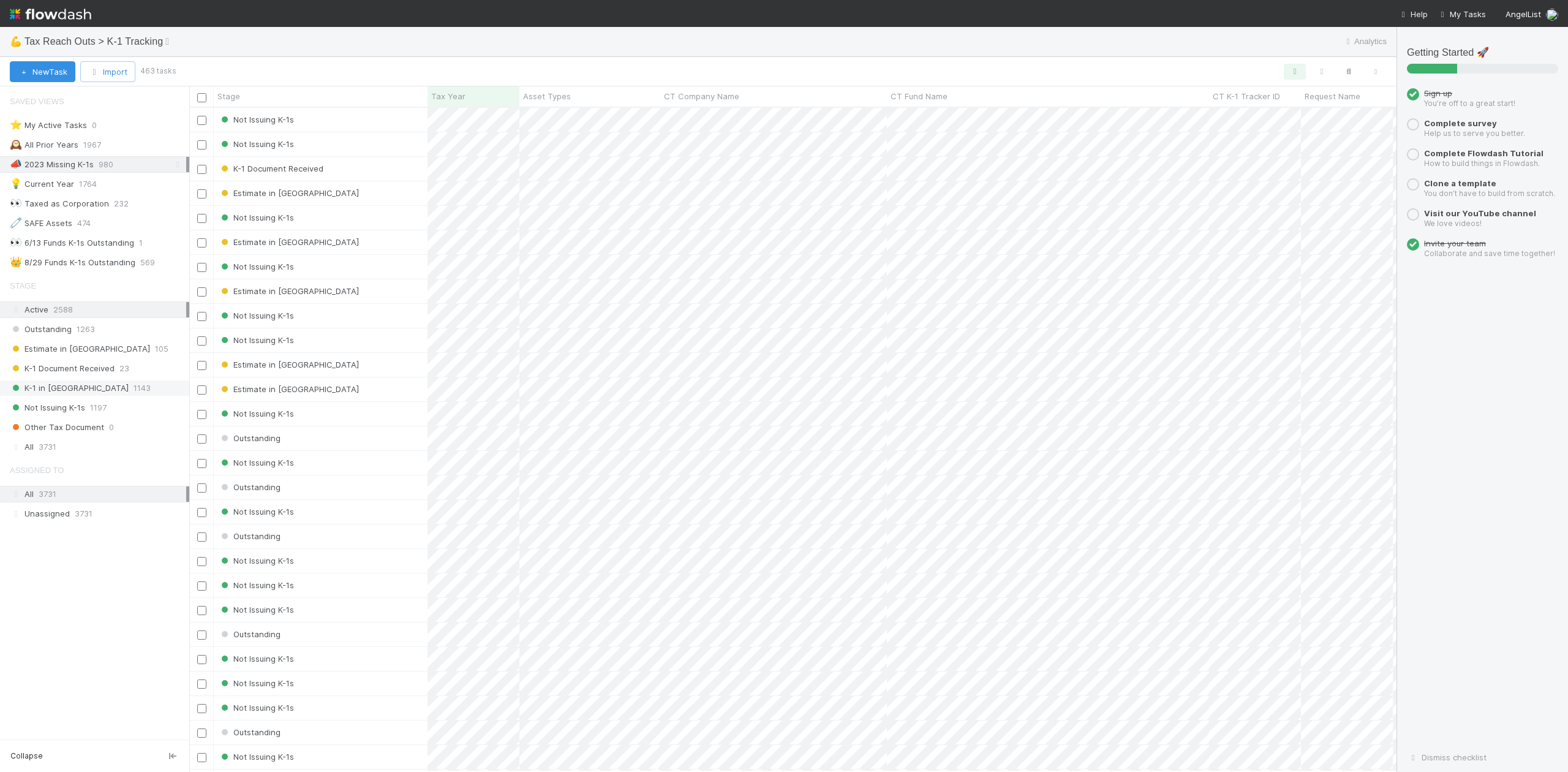
scroll to position [652, 1196]
click at [51, 454] on span "3731" at bounding box center [47, 447] width 18 height 16
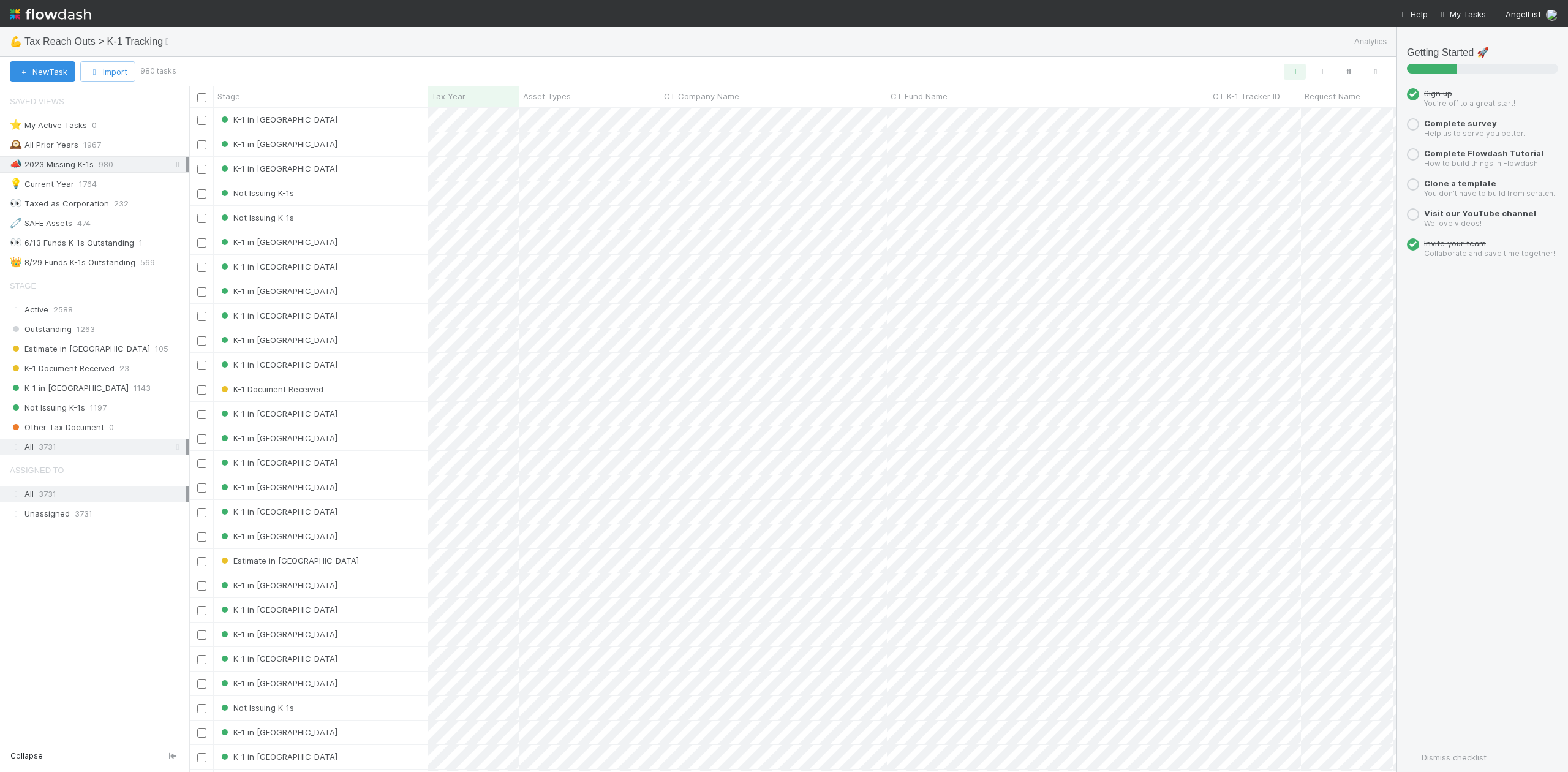
click at [180, 163] on icon at bounding box center [177, 164] width 12 height 8
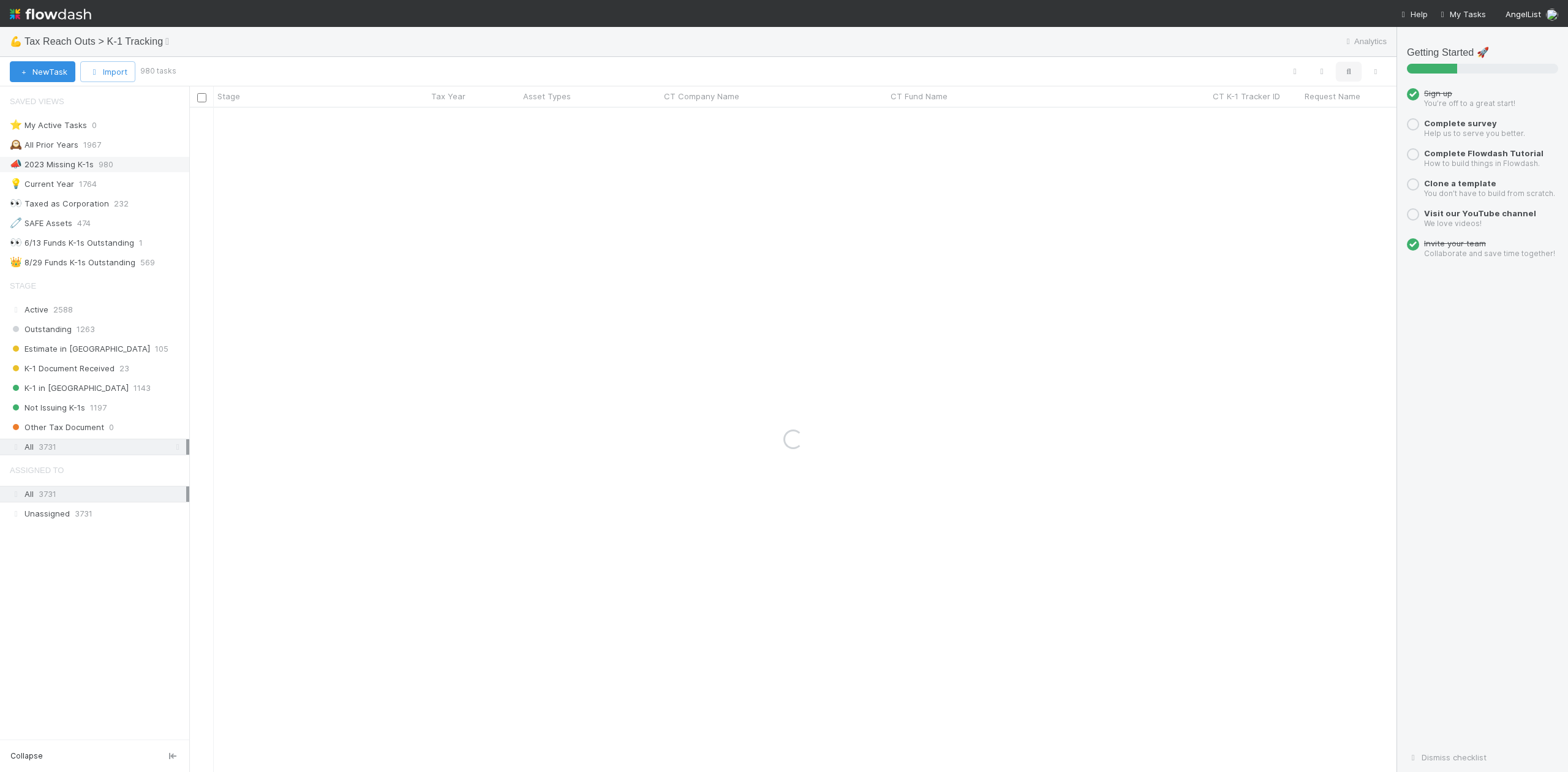
click at [1352, 71] on icon "button" at bounding box center [1349, 72] width 12 height 11
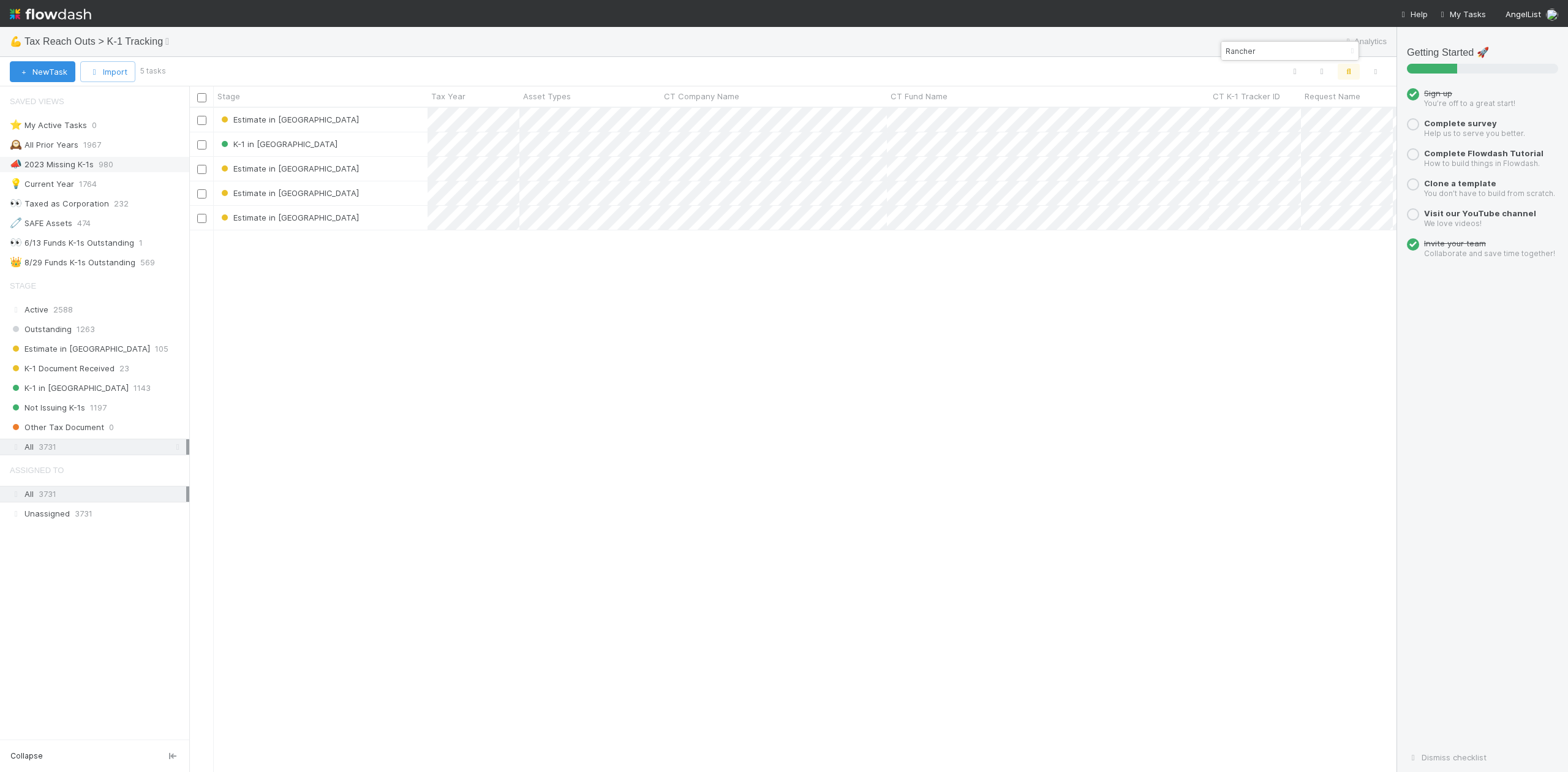
scroll to position [652, 1196]
type input "Rancher"
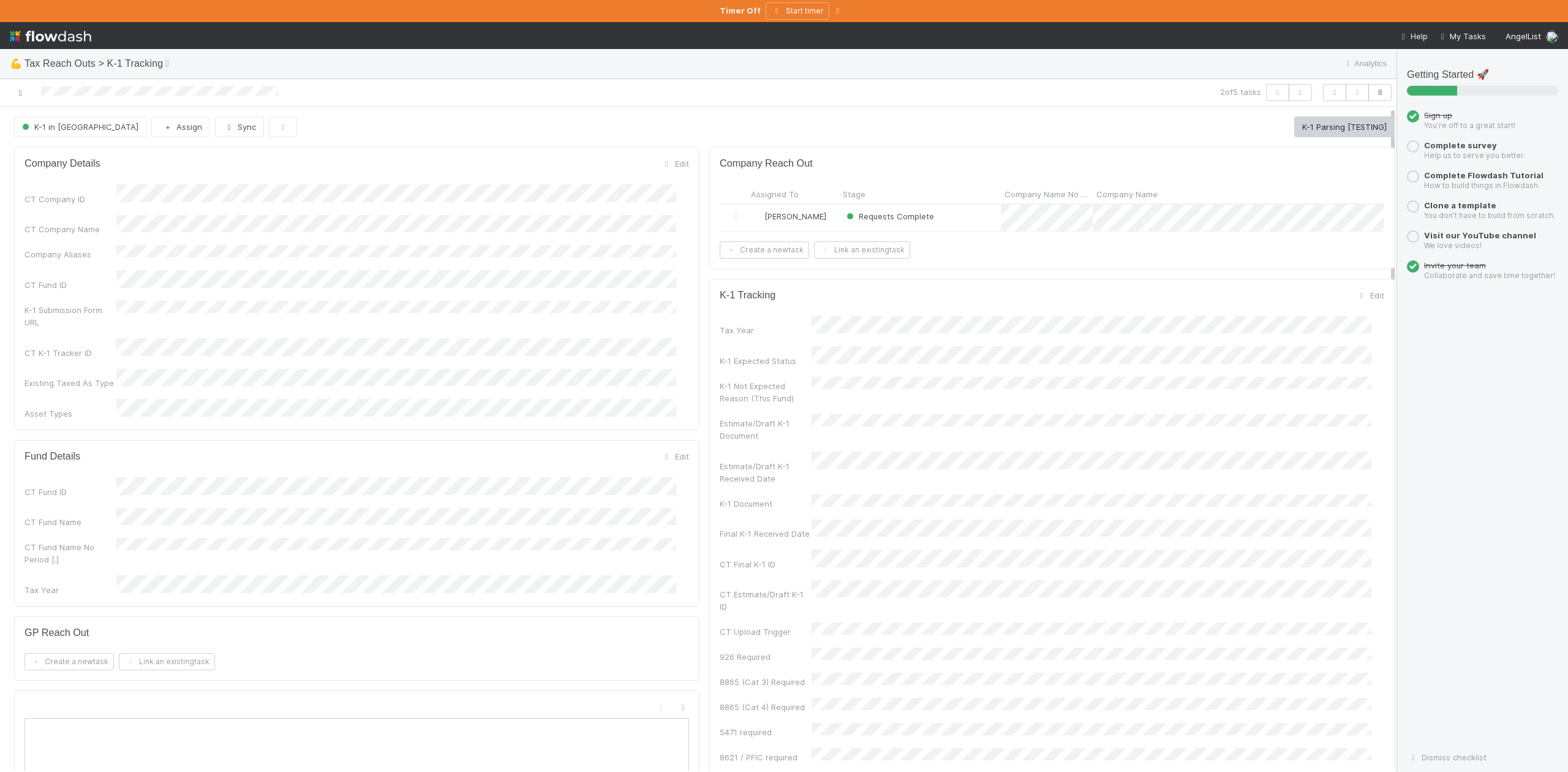
click at [18, 93] on icon at bounding box center [20, 93] width 12 height 8
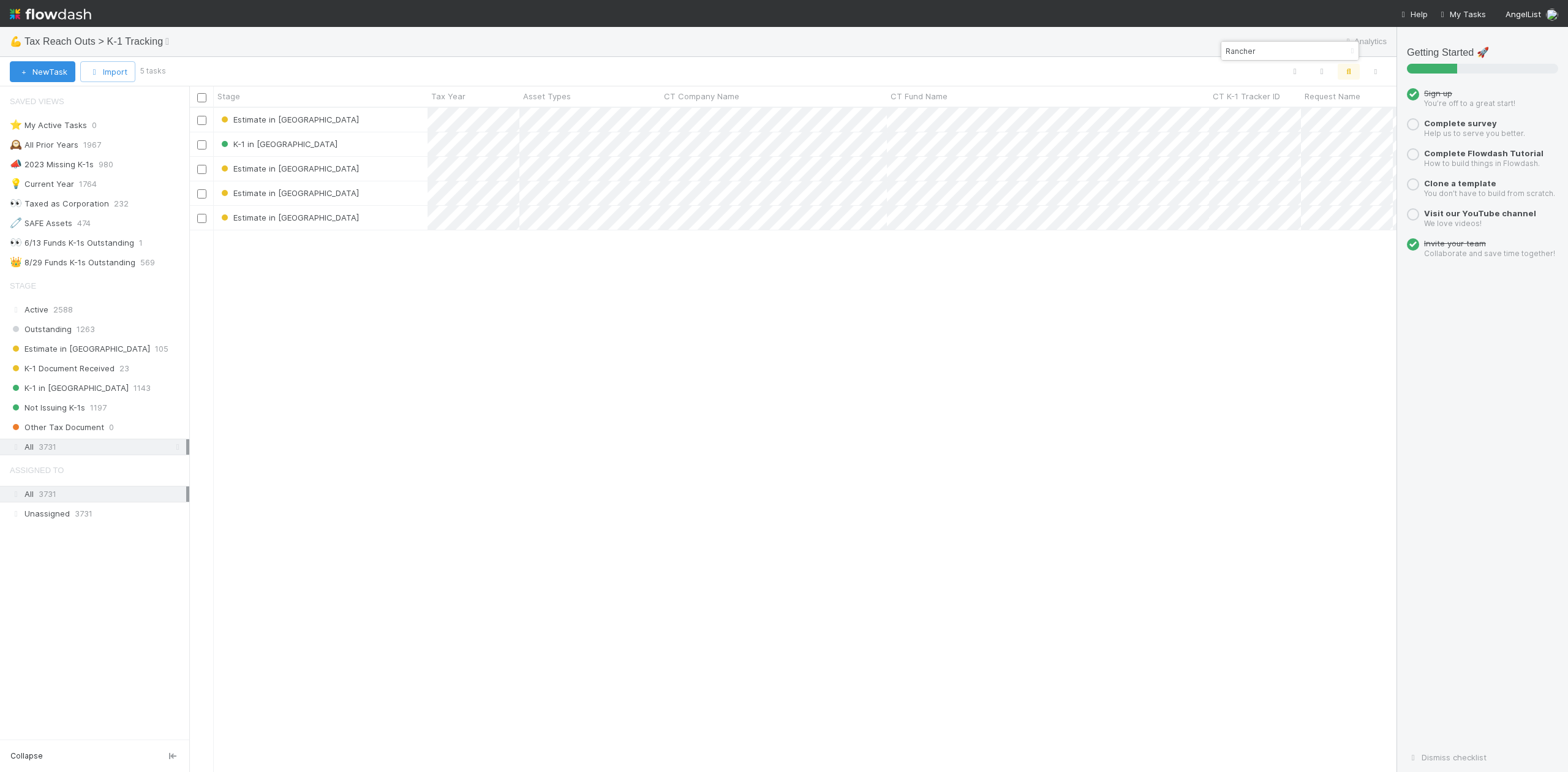
scroll to position [652, 1196]
click at [1260, 51] on input "Rancher" at bounding box center [1284, 51] width 122 height 15
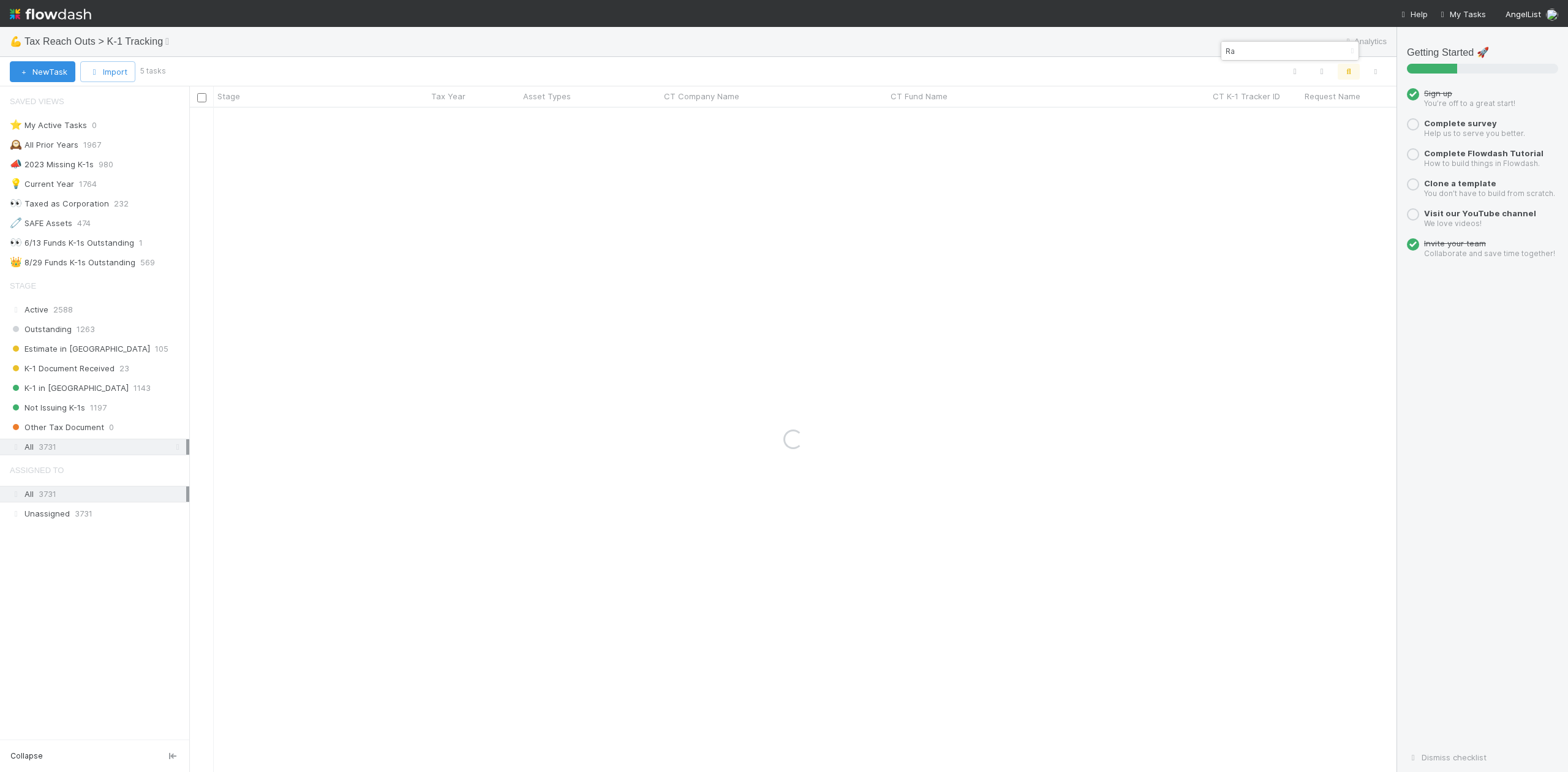
type input "R"
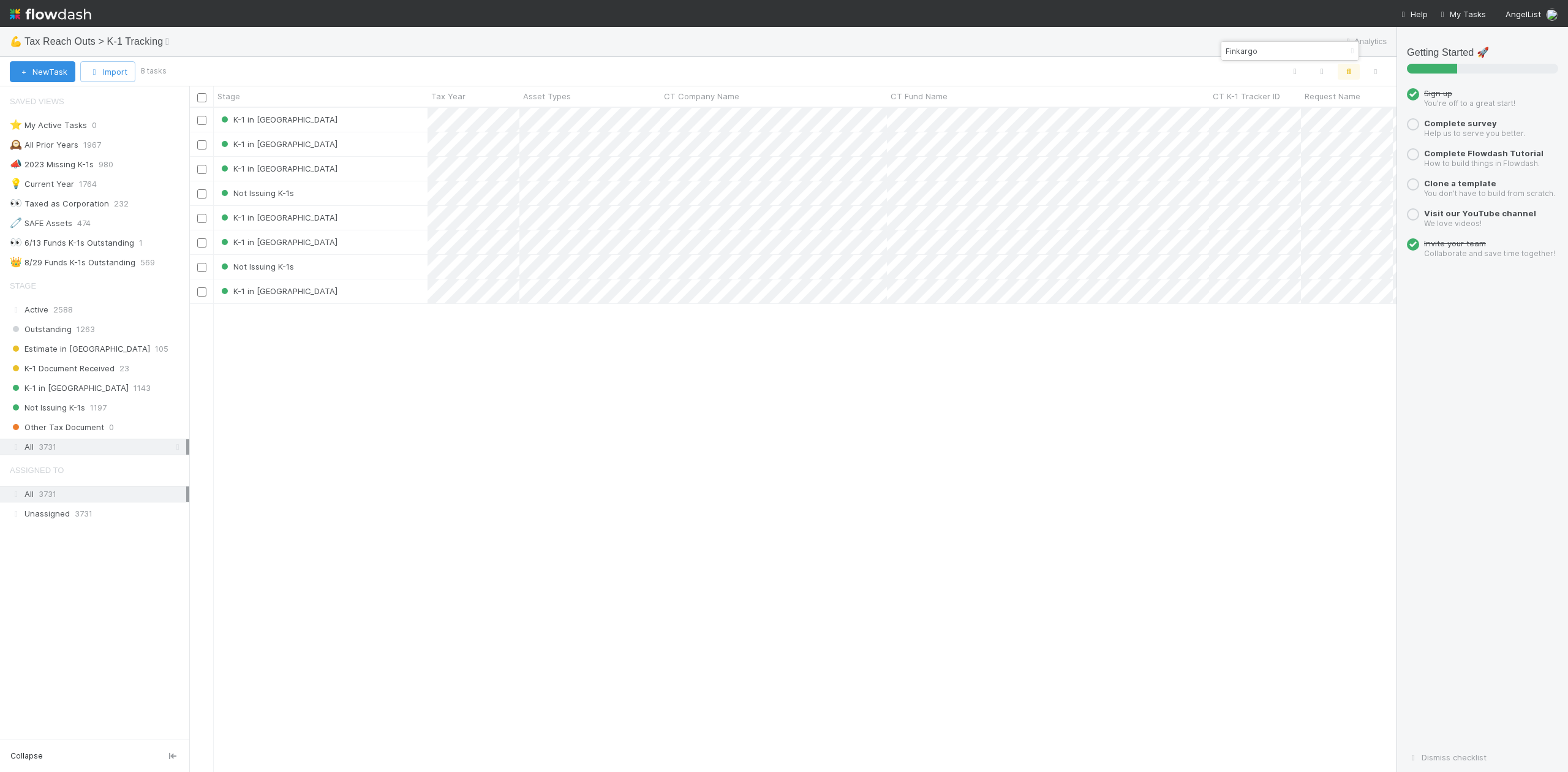
click at [1262, 51] on input "Finkargo" at bounding box center [1284, 51] width 122 height 15
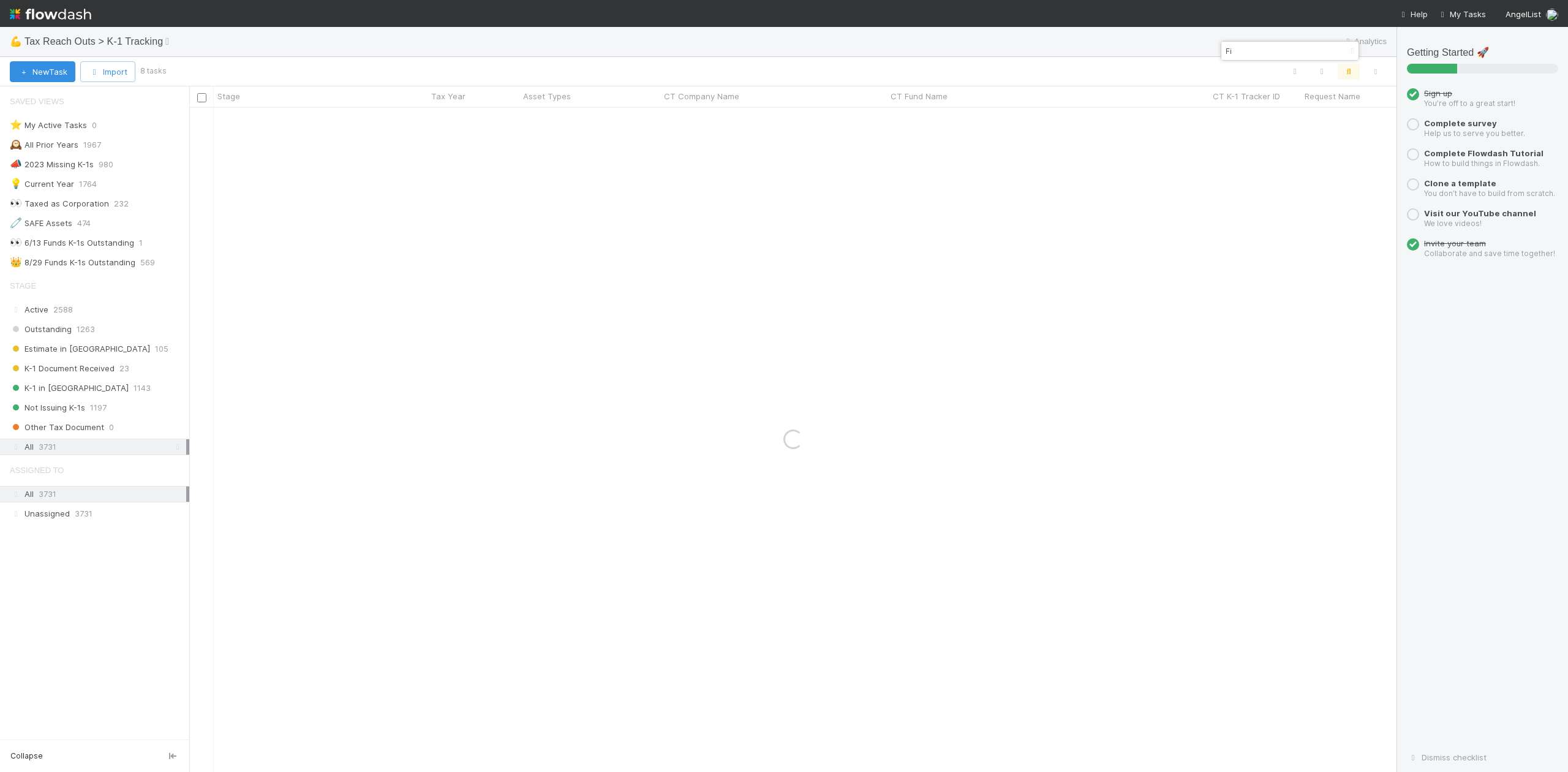
type input "F"
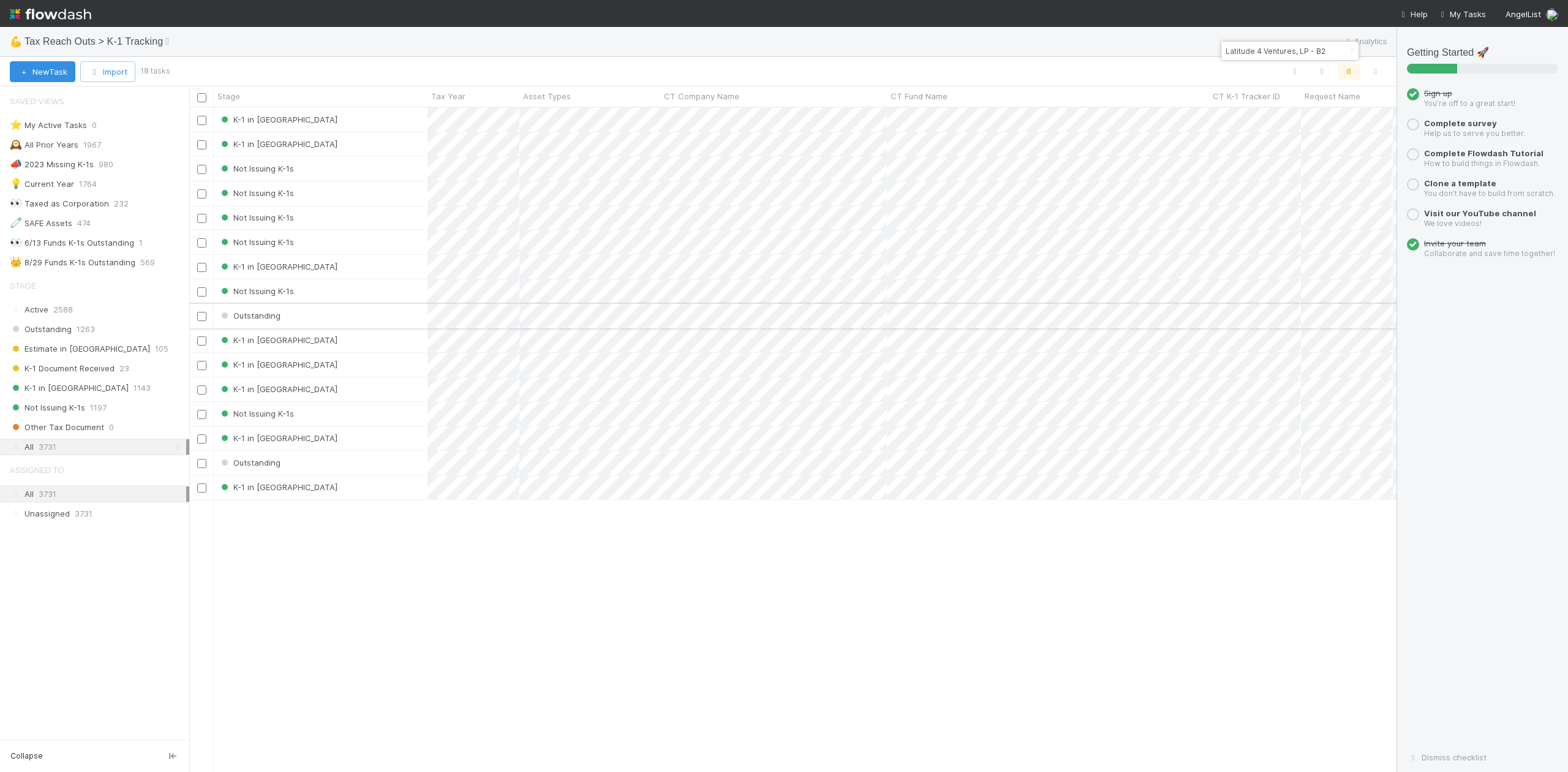
type input "Latitude 4 Ventures, LP - B2"
click at [414, 316] on div "Outstanding" at bounding box center [321, 315] width 214 height 24
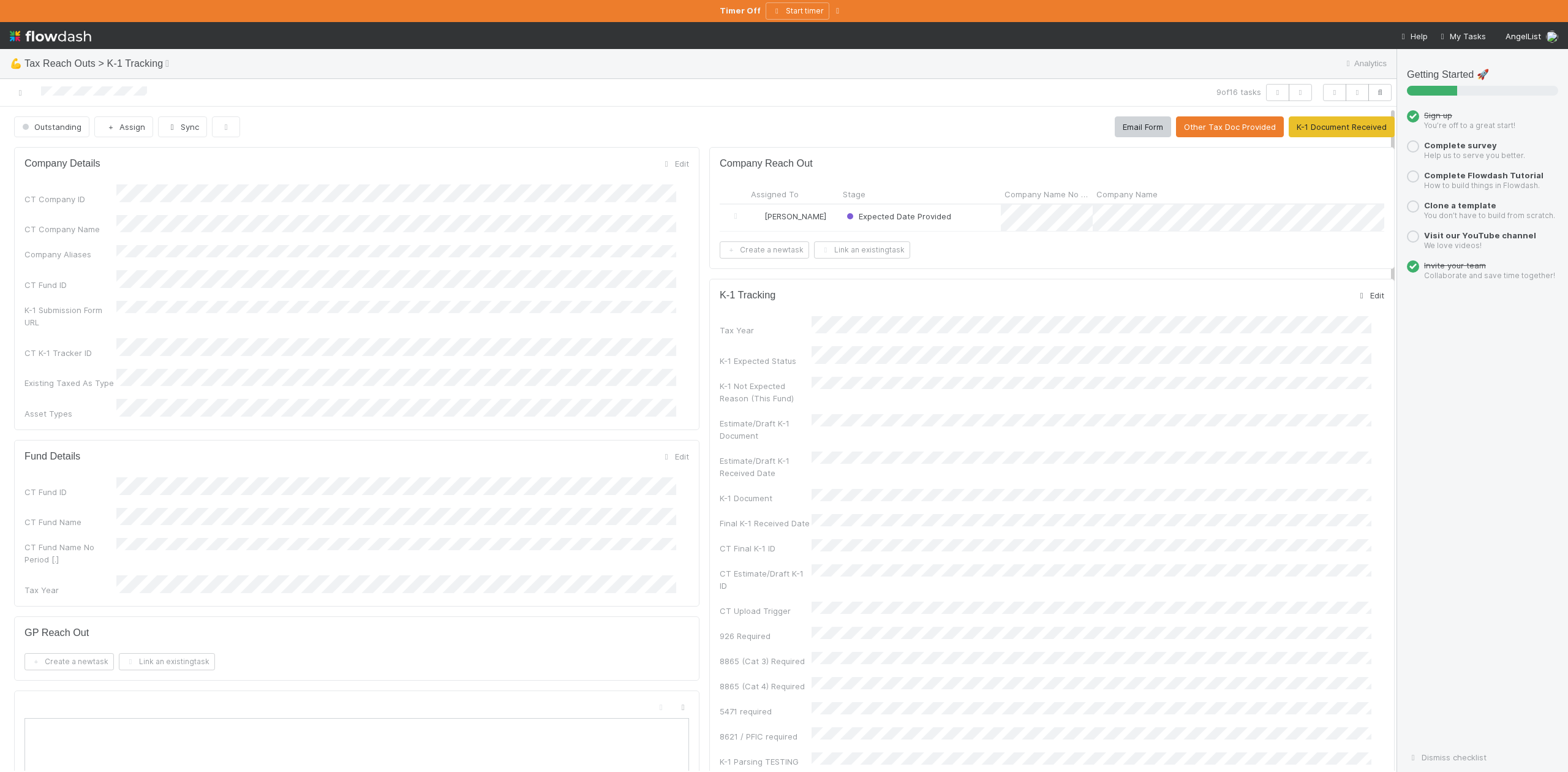
click at [1356, 300] on link "Edit" at bounding box center [1370, 295] width 29 height 10
click at [1101, 623] on div "21" at bounding box center [1101, 625] width 16 height 16
click at [1302, 310] on button "Save" at bounding box center [1319, 300] width 35 height 21
click at [69, 135] on button "Outstanding" at bounding box center [51, 127] width 75 height 21
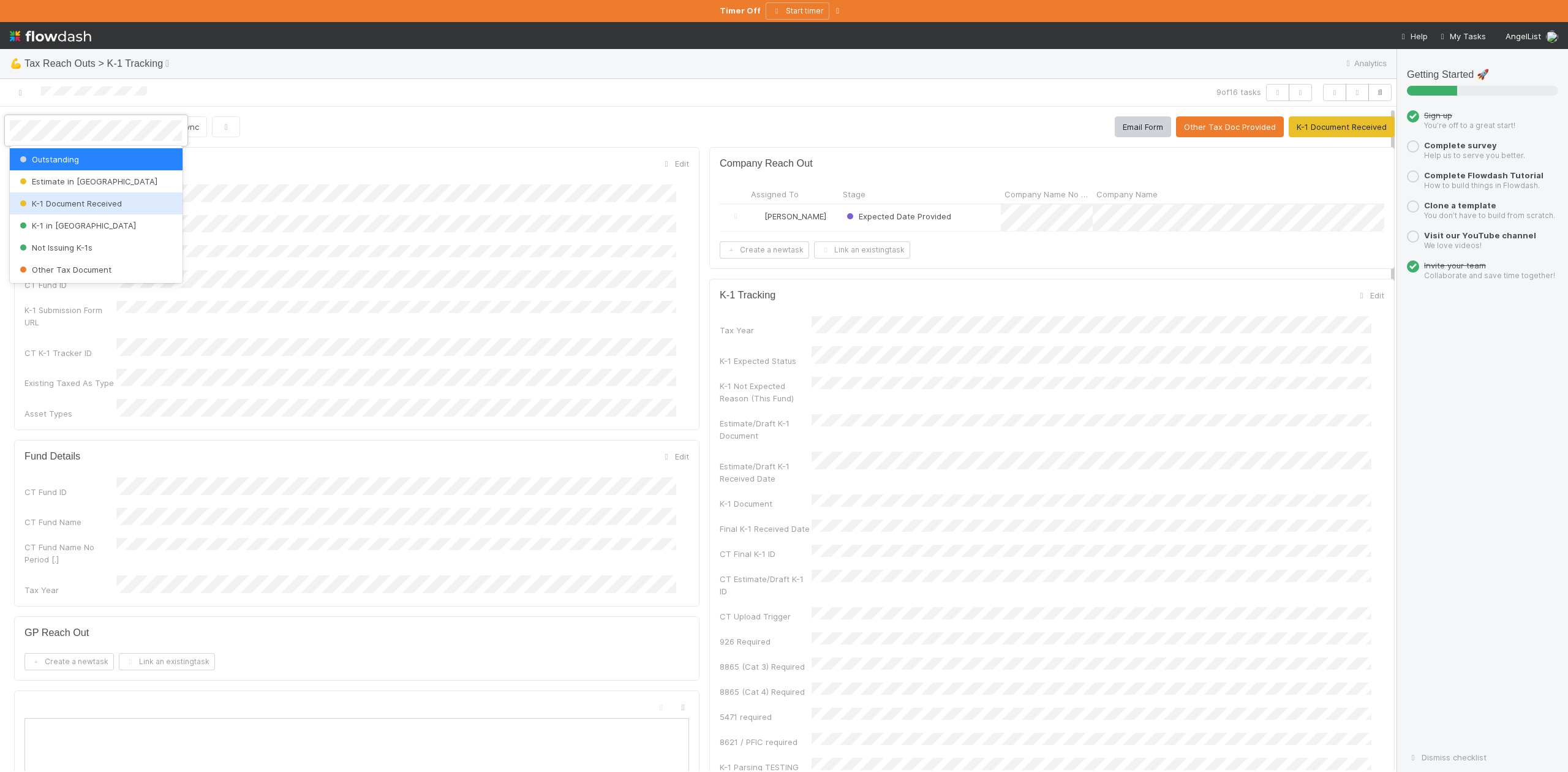
click at [108, 204] on span "K-1 Document Received" at bounding box center [69, 203] width 105 height 10
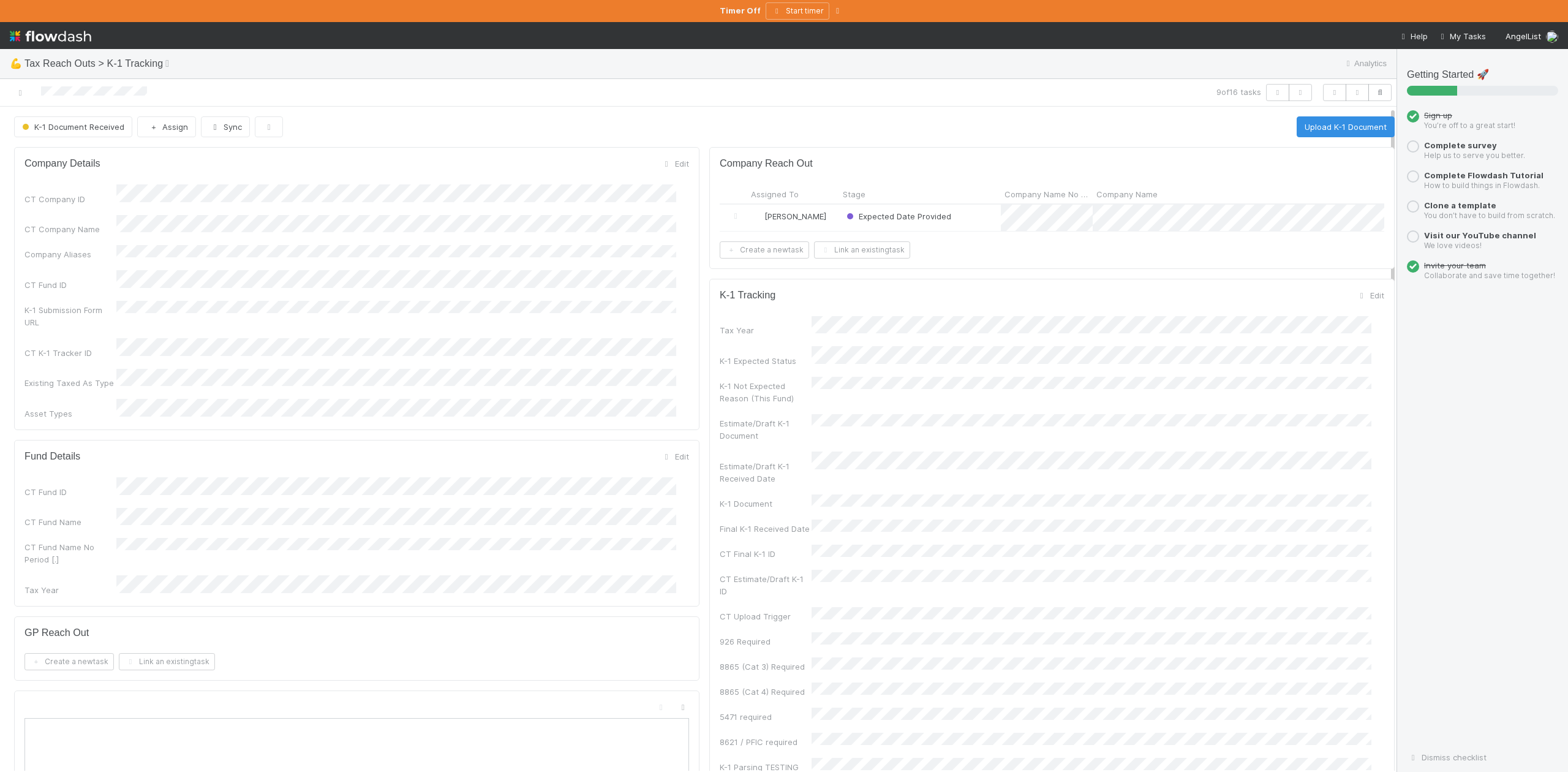
click at [963, 226] on div "Expected Date Provided" at bounding box center [920, 218] width 162 height 26
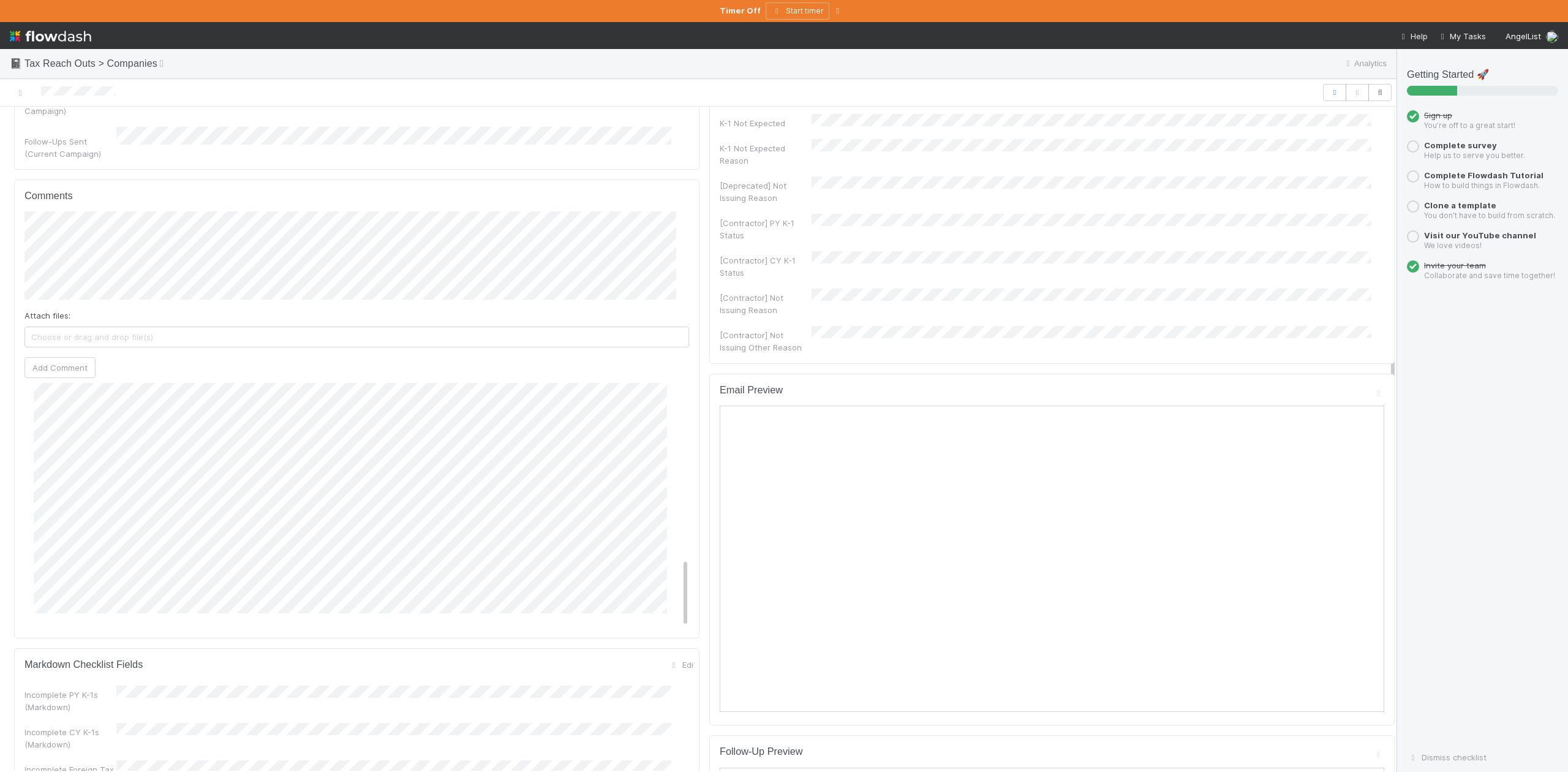
scroll to position [490, 0]
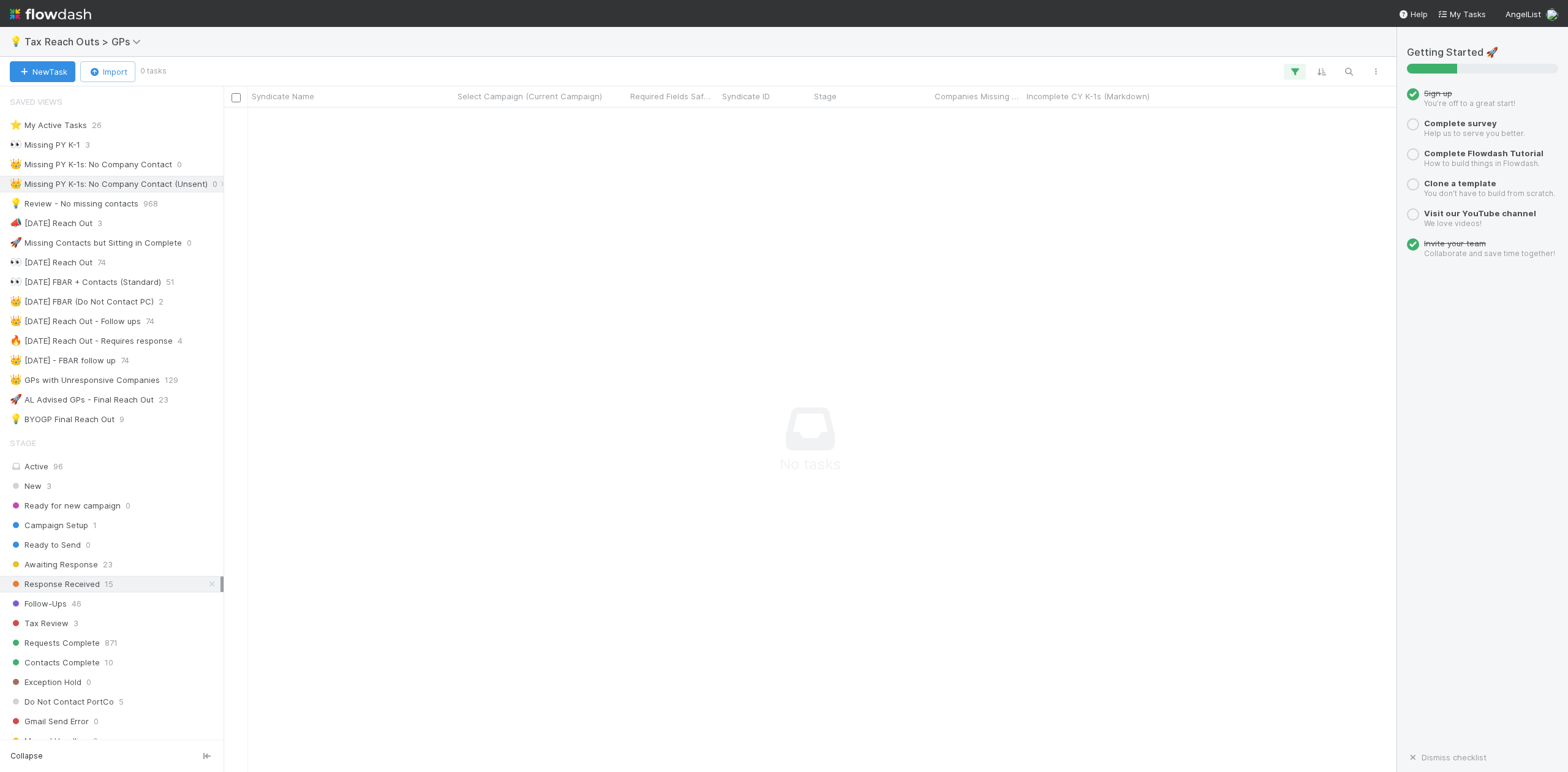
scroll to position [13, 13]
drag, startPoint x: 189, startPoint y: 237, endPoint x: 451, endPoint y: 238, distance: 262.0
click at [451, 238] on div "Syndicate Name Select Campaign (Current Campaign) Required Fields Safeguard Syn…" at bounding box center [698, 429] width 1397 height 686
drag, startPoint x: 342, startPoint y: 184, endPoint x: 240, endPoint y: 405, distance: 243.4
click at [349, 184] on icon at bounding box center [356, 184] width 12 height 8
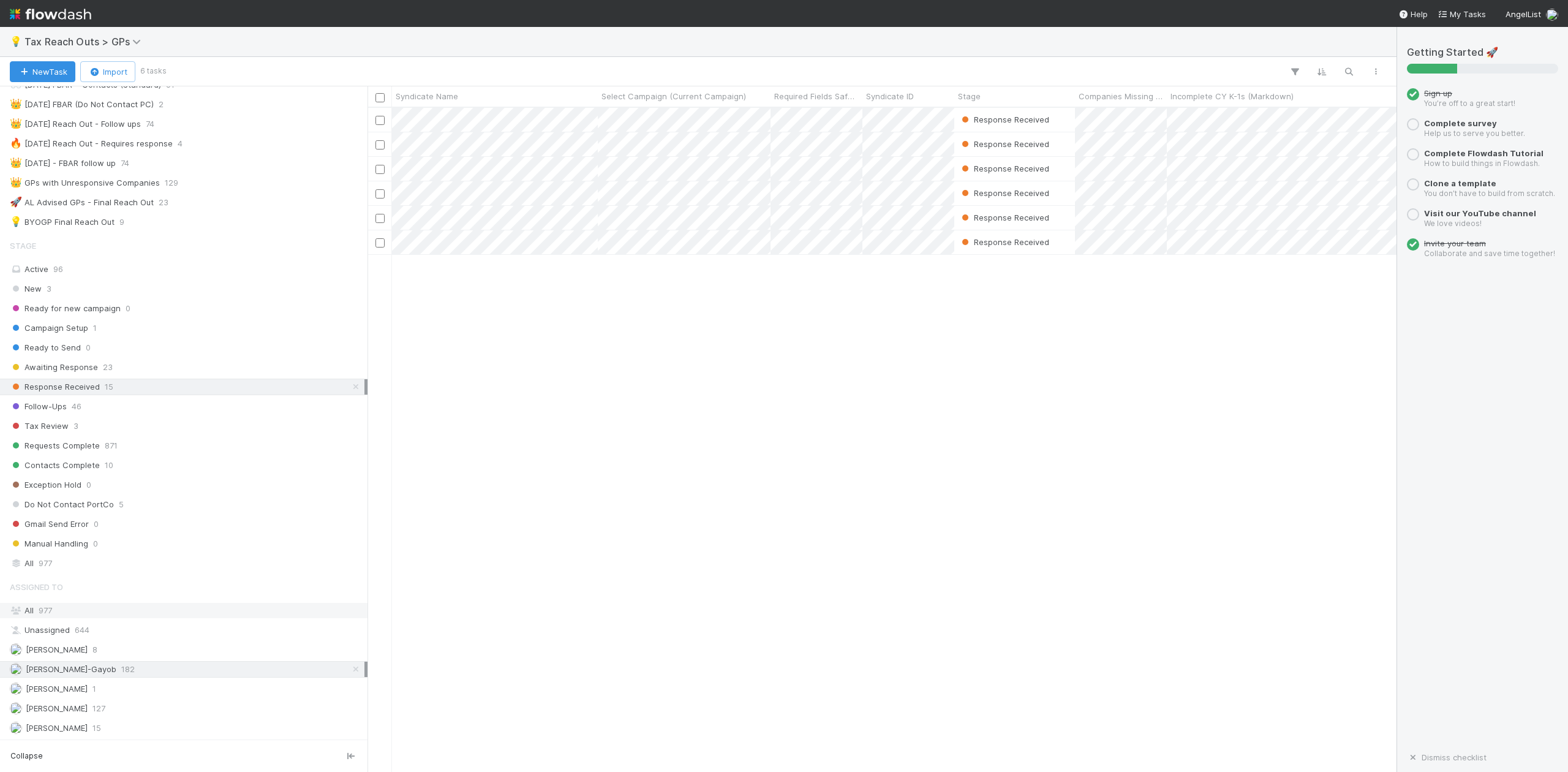
scroll to position [652, 1017]
click at [37, 563] on div "All 977" at bounding box center [188, 563] width 355 height 16
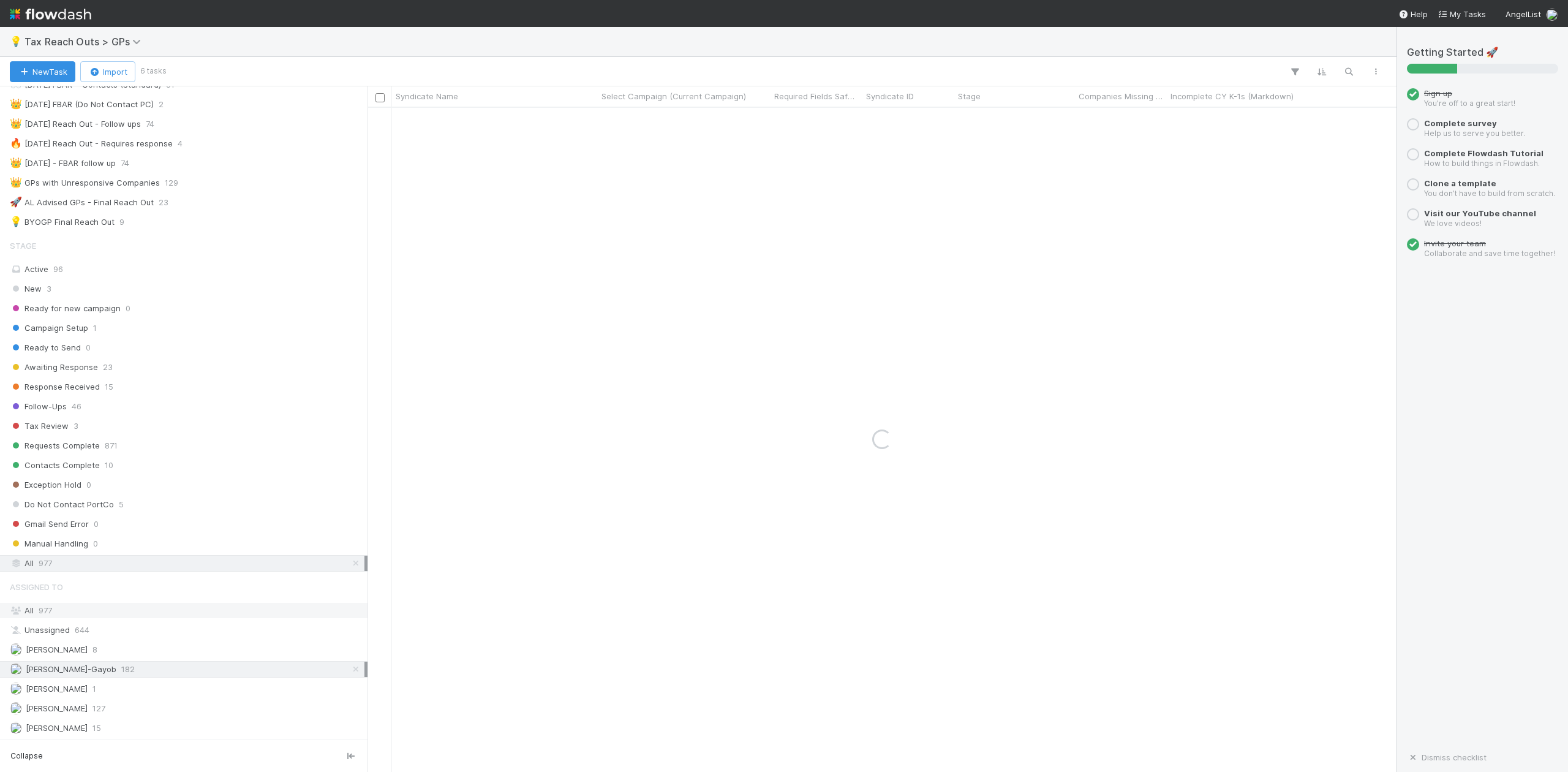
click at [47, 609] on span "977" at bounding box center [45, 610] width 13 height 10
click at [1349, 72] on icon "button" at bounding box center [1349, 72] width 12 height 11
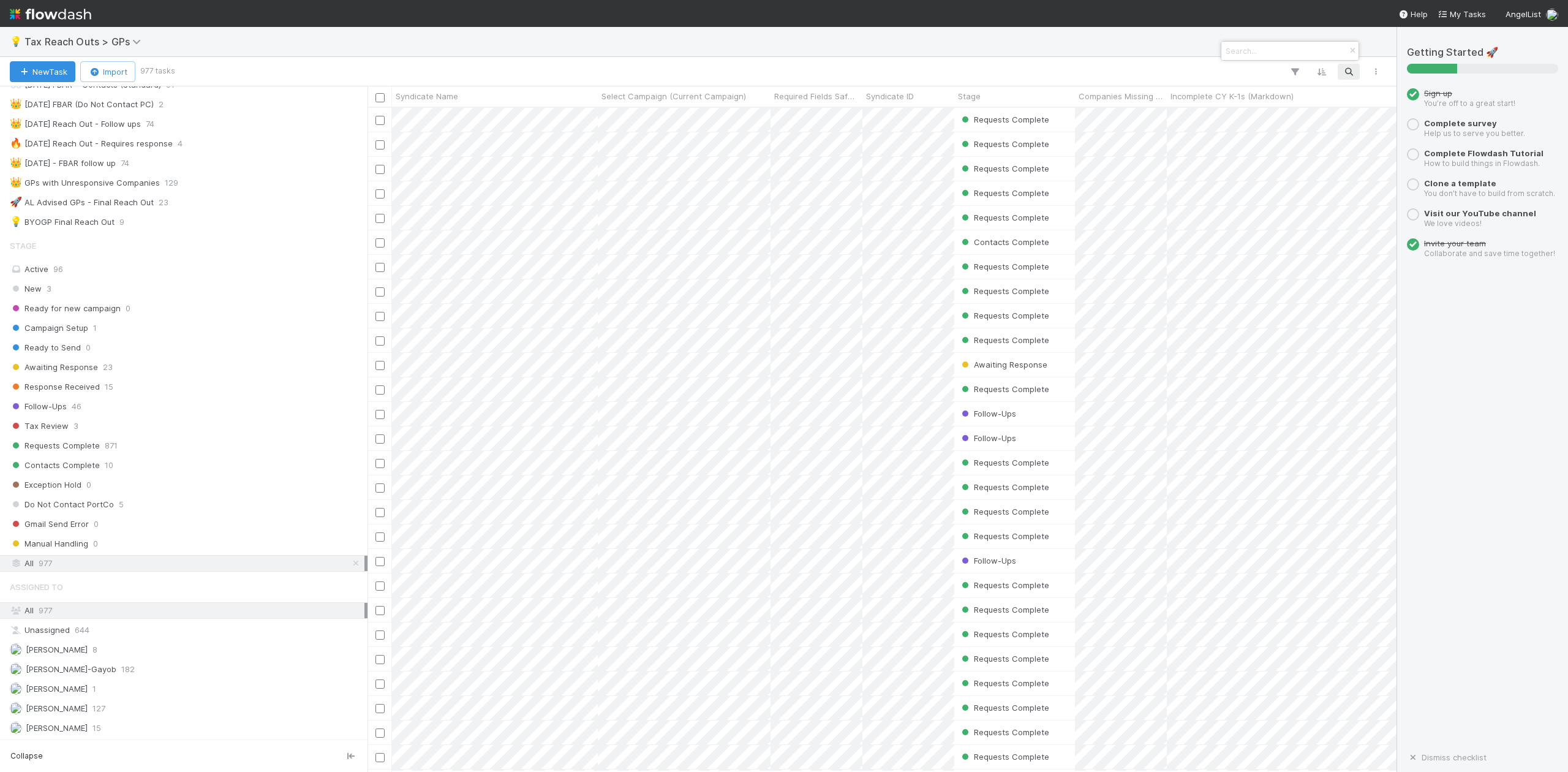
scroll to position [652, 1017]
click at [1242, 54] on input at bounding box center [1284, 51] width 122 height 15
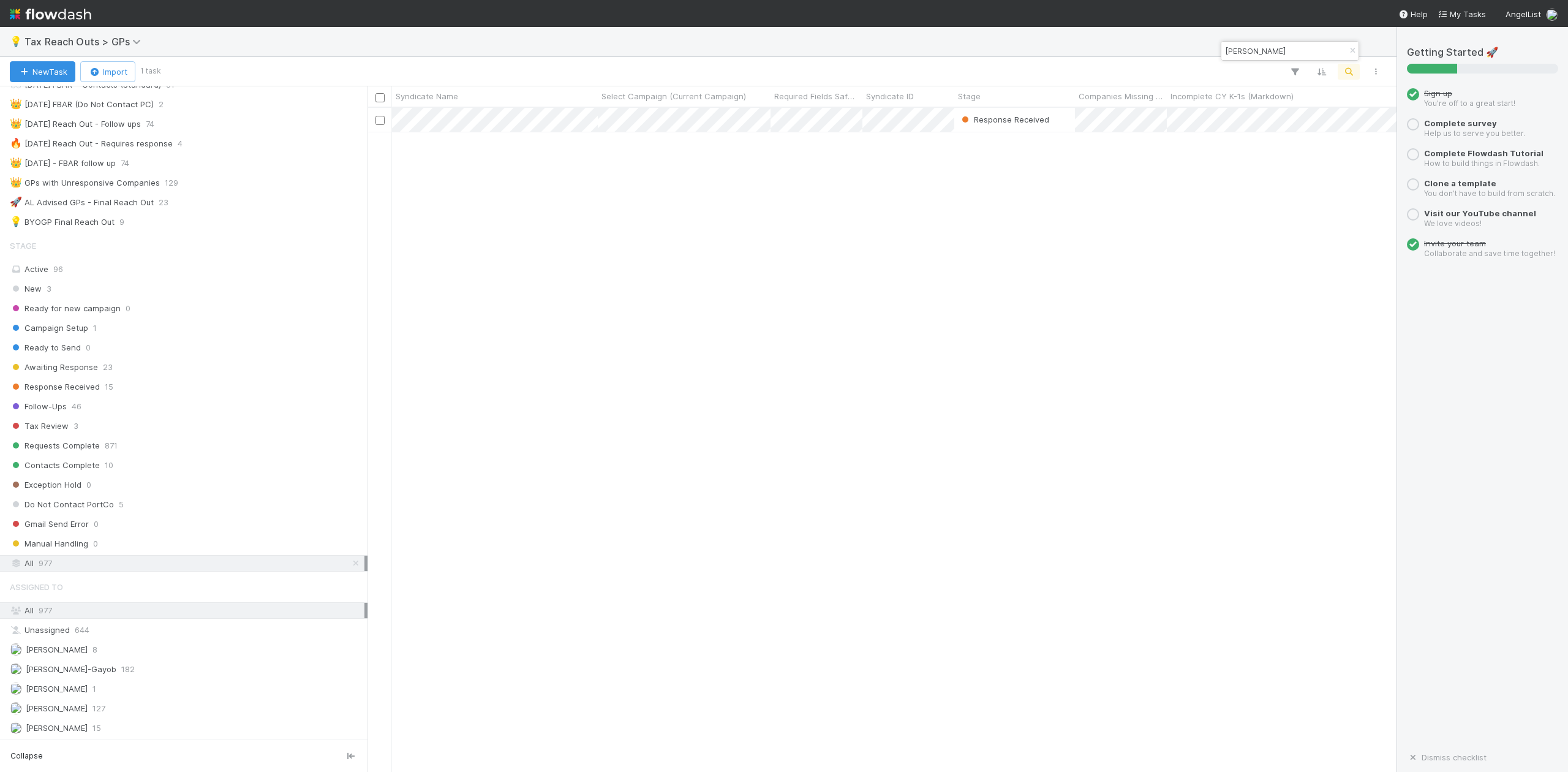
type input "Saksham"
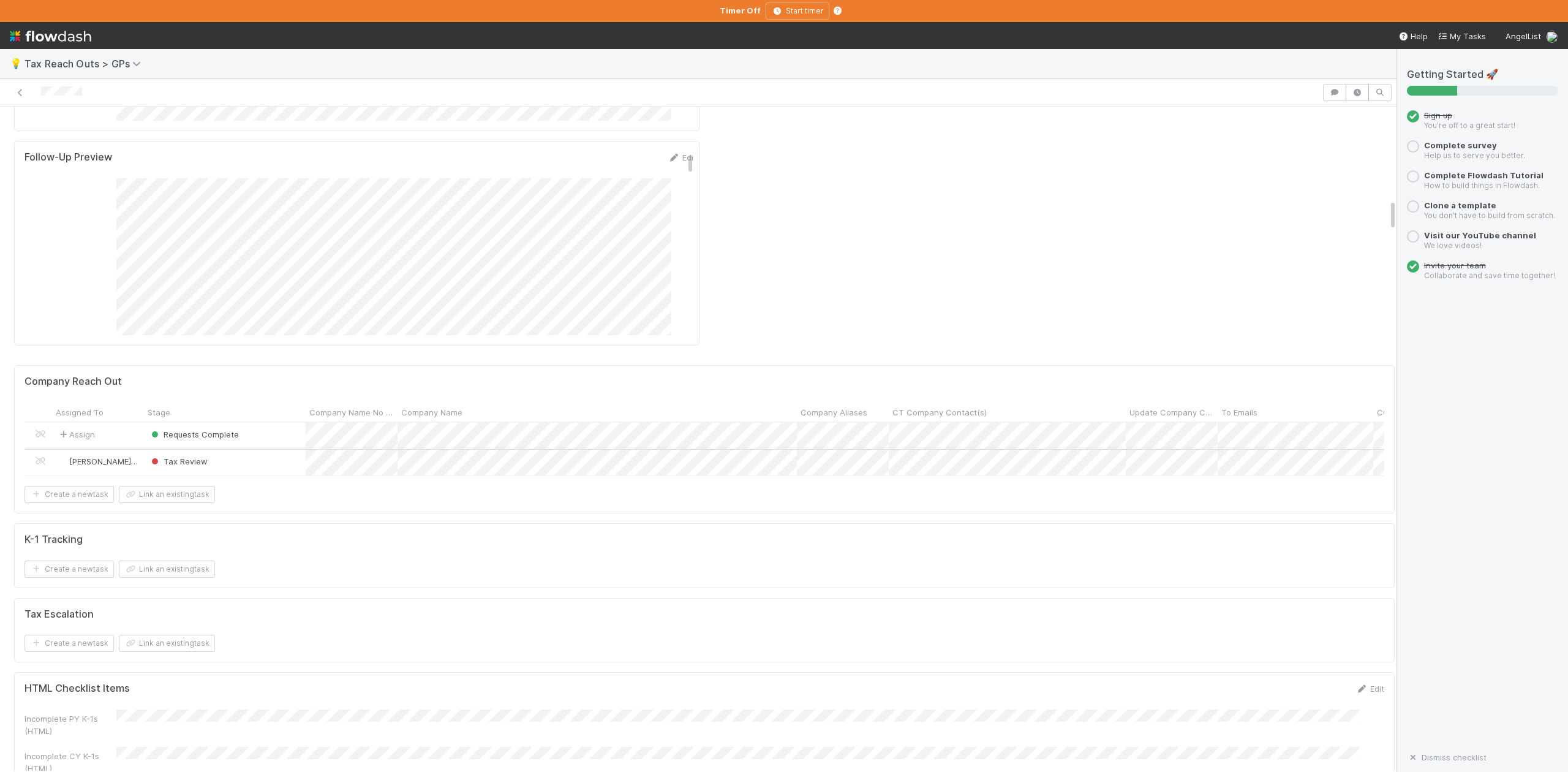
scroll to position [1797, 0]
click at [289, 462] on div "Tax Review" at bounding box center [225, 475] width 162 height 26
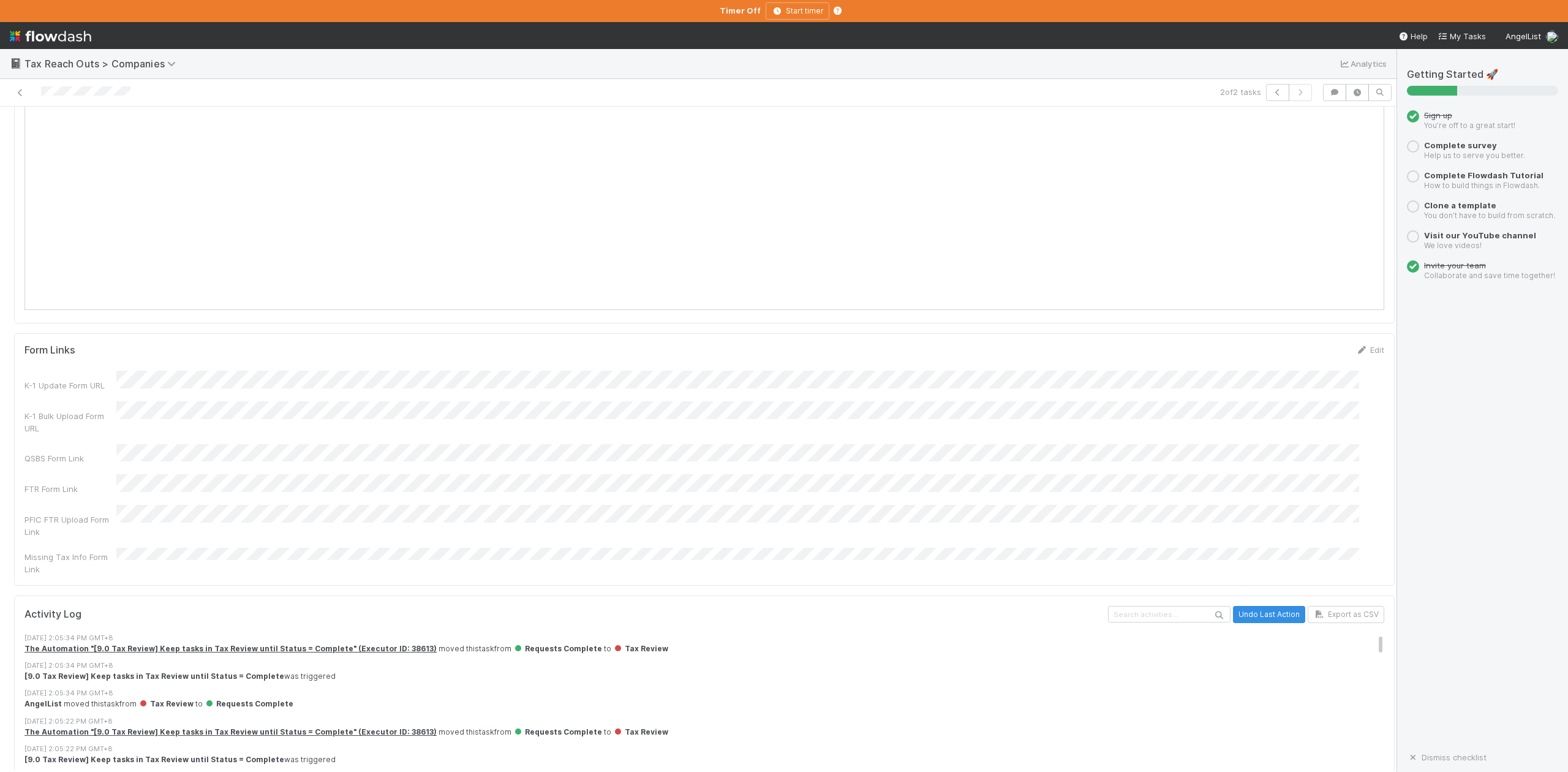
scroll to position [1870, 0]
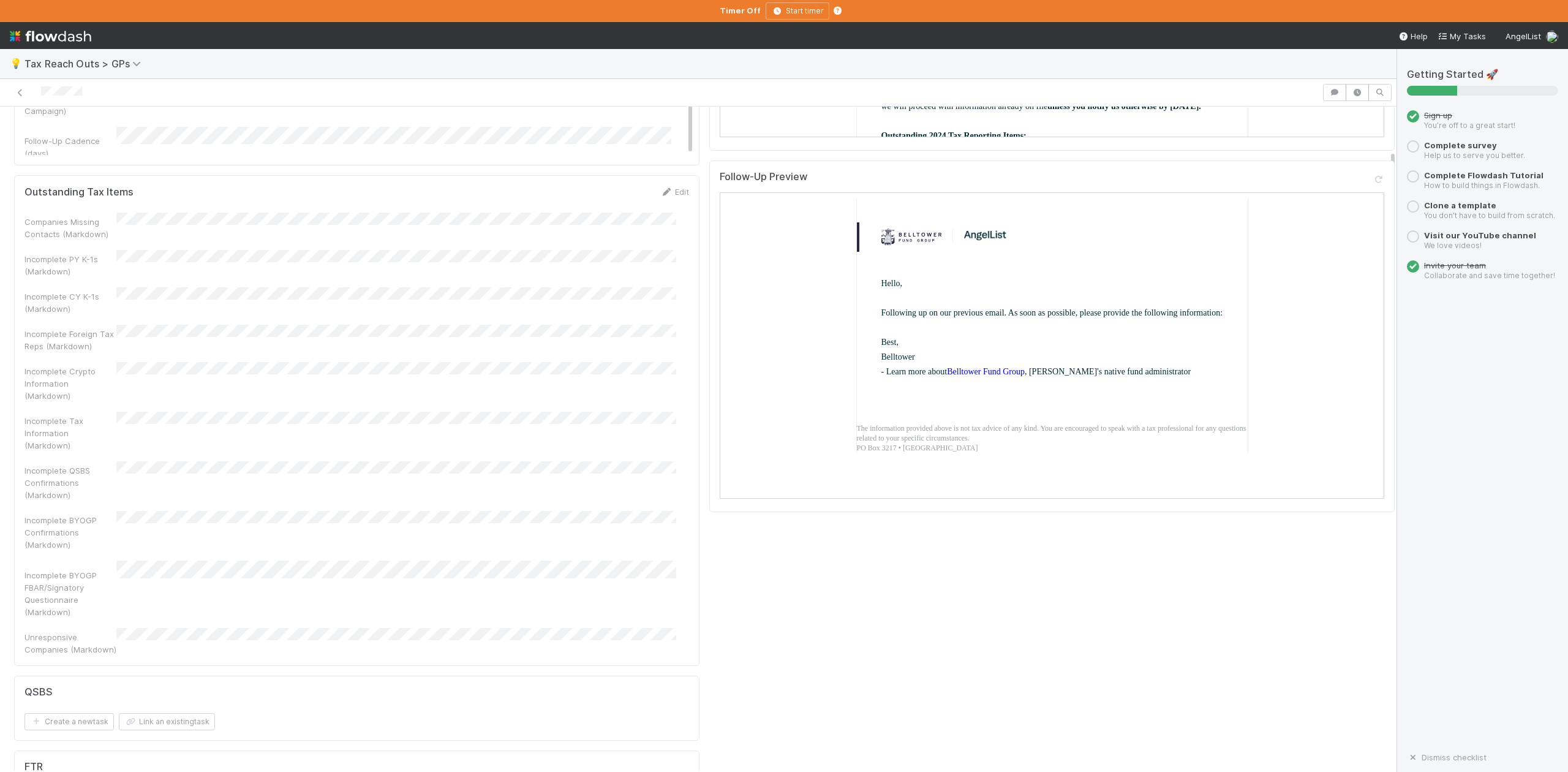
scroll to position [898, 0]
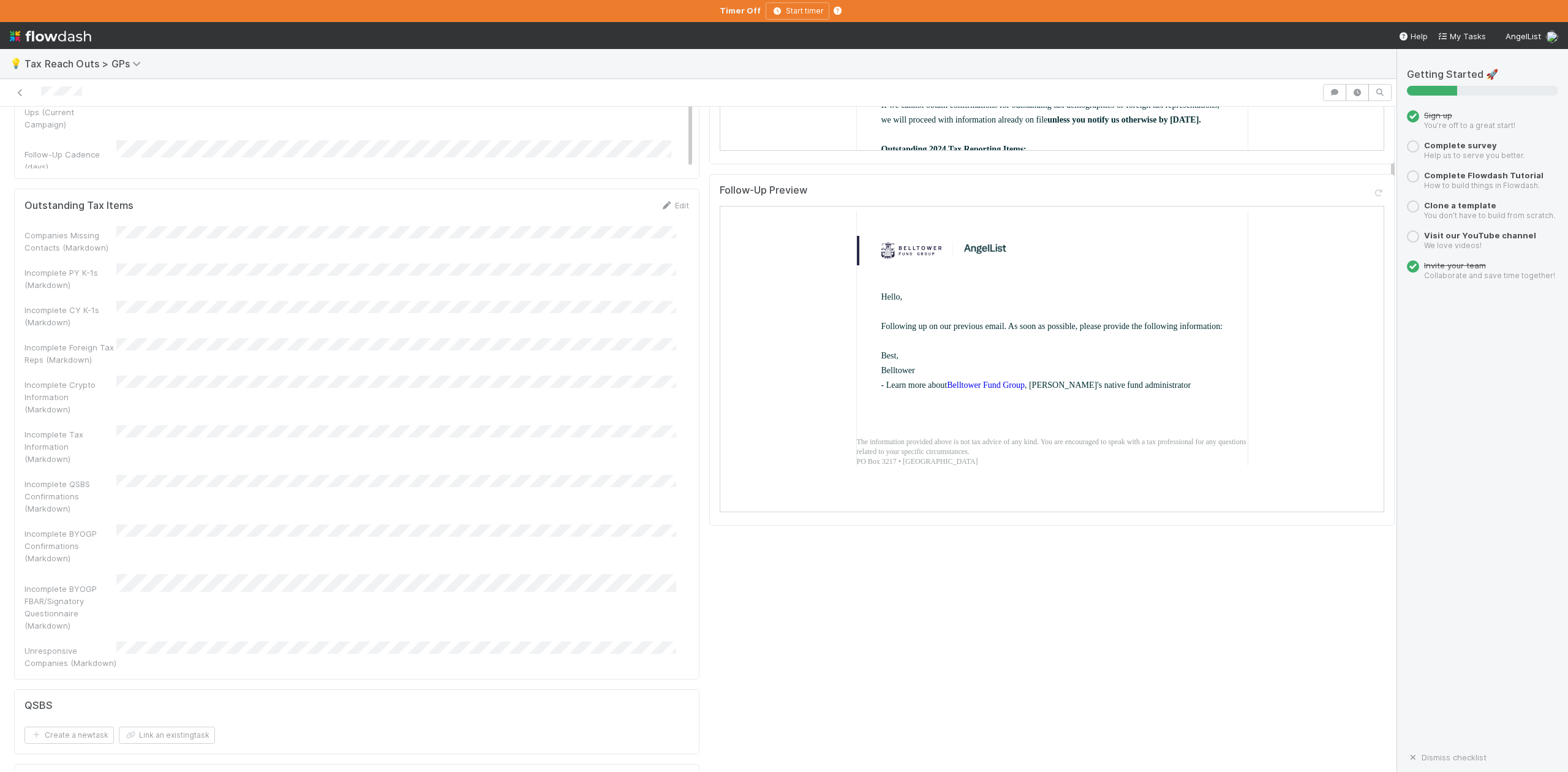
click at [116, 583] on div "Incomplete BYOGP FBAR/Signatory Questionnaire (Markdown)" at bounding box center [70, 607] width 92 height 49
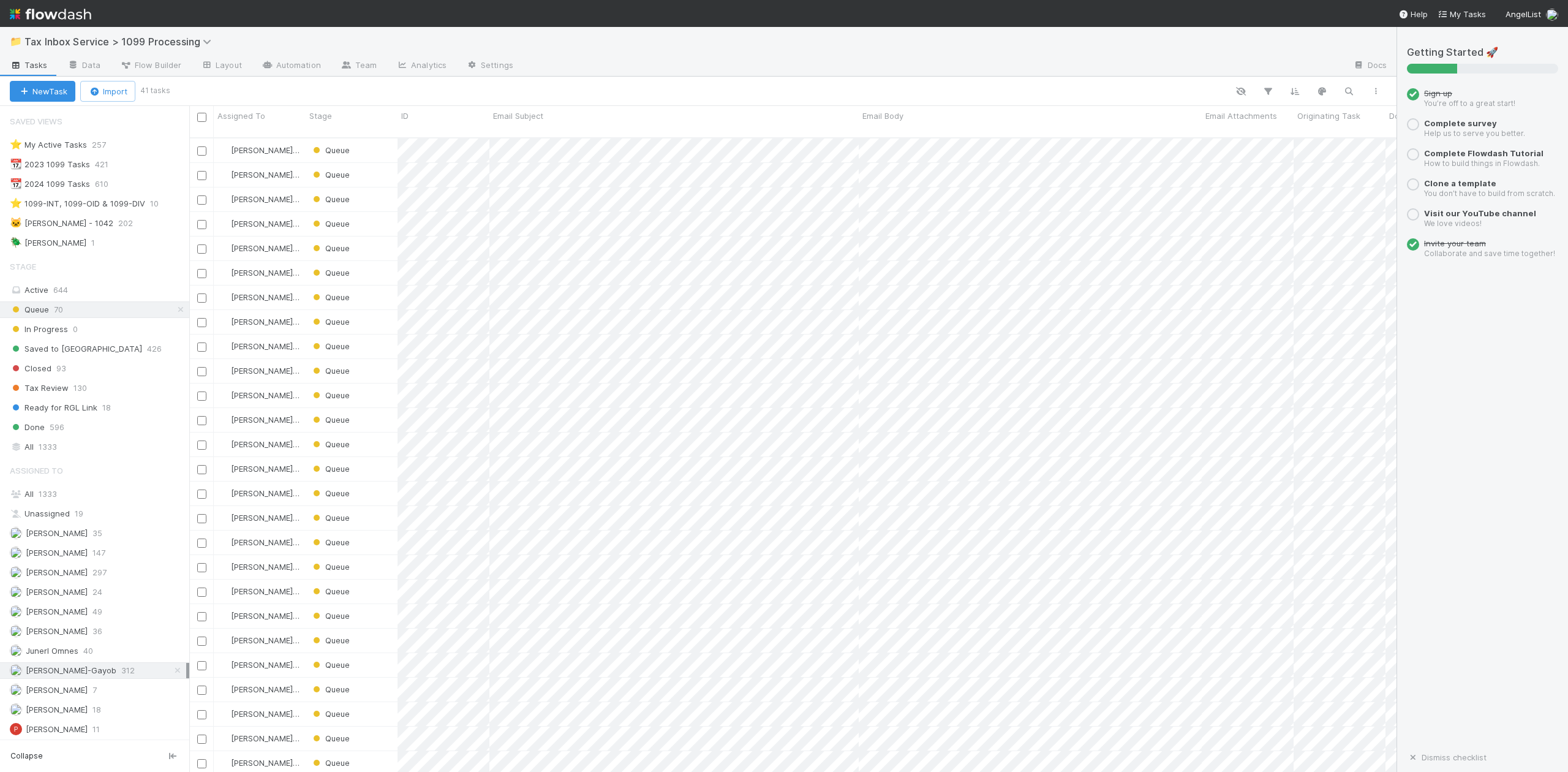
scroll to position [33, 0]
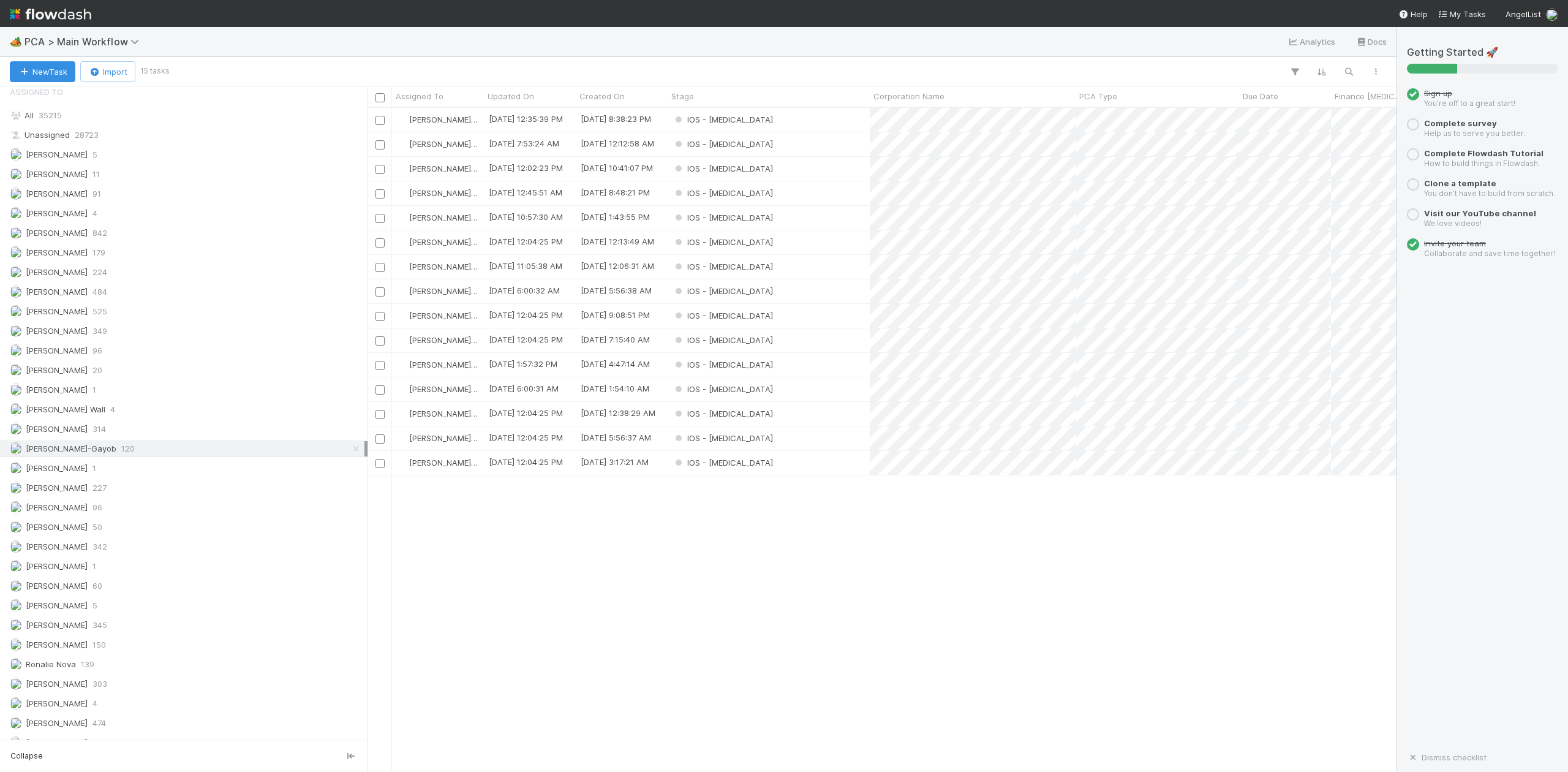
scroll to position [1535, 0]
click at [44, 666] on span "[PERSON_NAME]" at bounding box center [57, 668] width 62 height 10
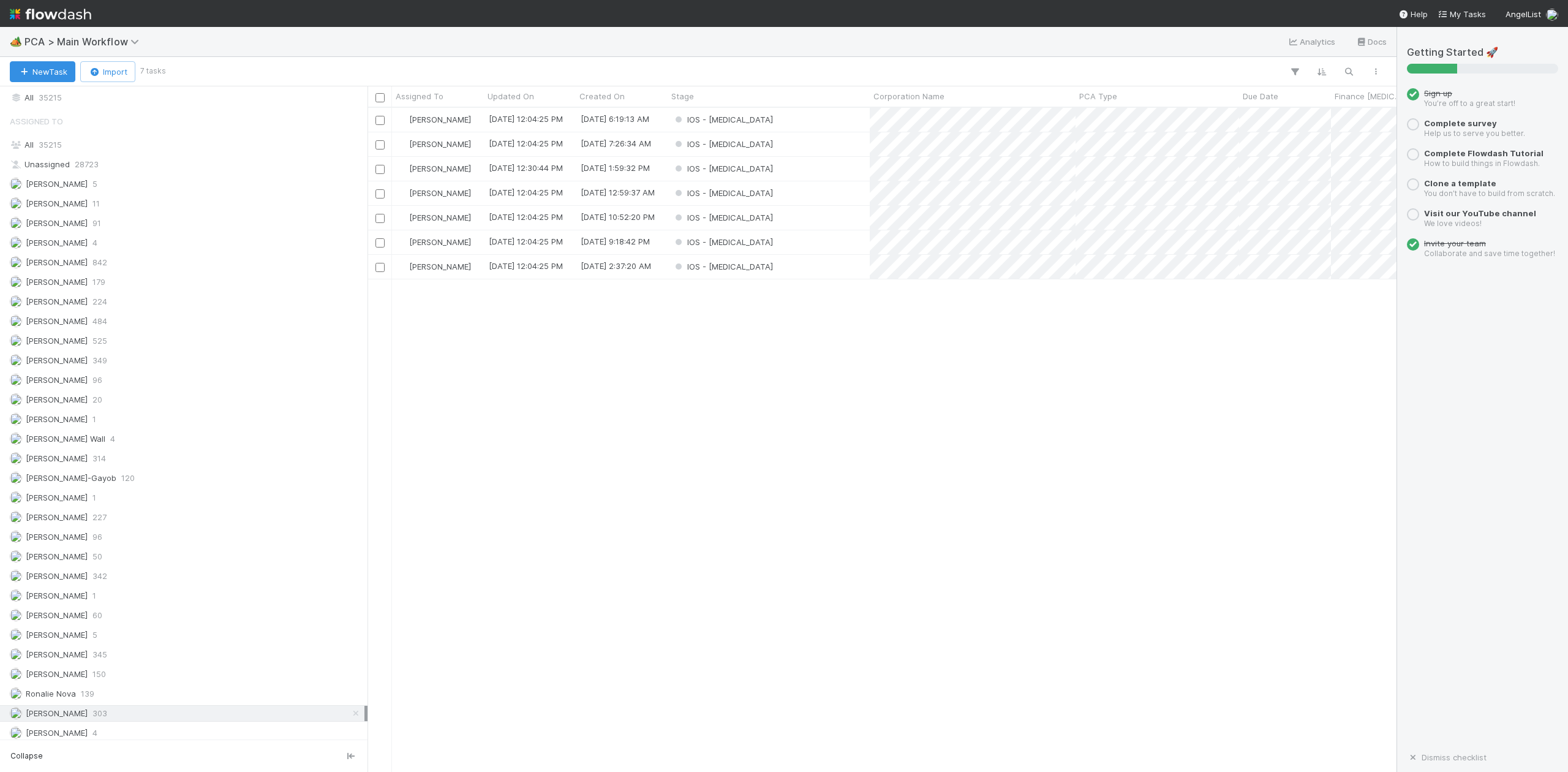
scroll to position [1535, 0]
click at [94, 429] on span "[PERSON_NAME]-Gayob" at bounding box center [71, 433] width 91 height 10
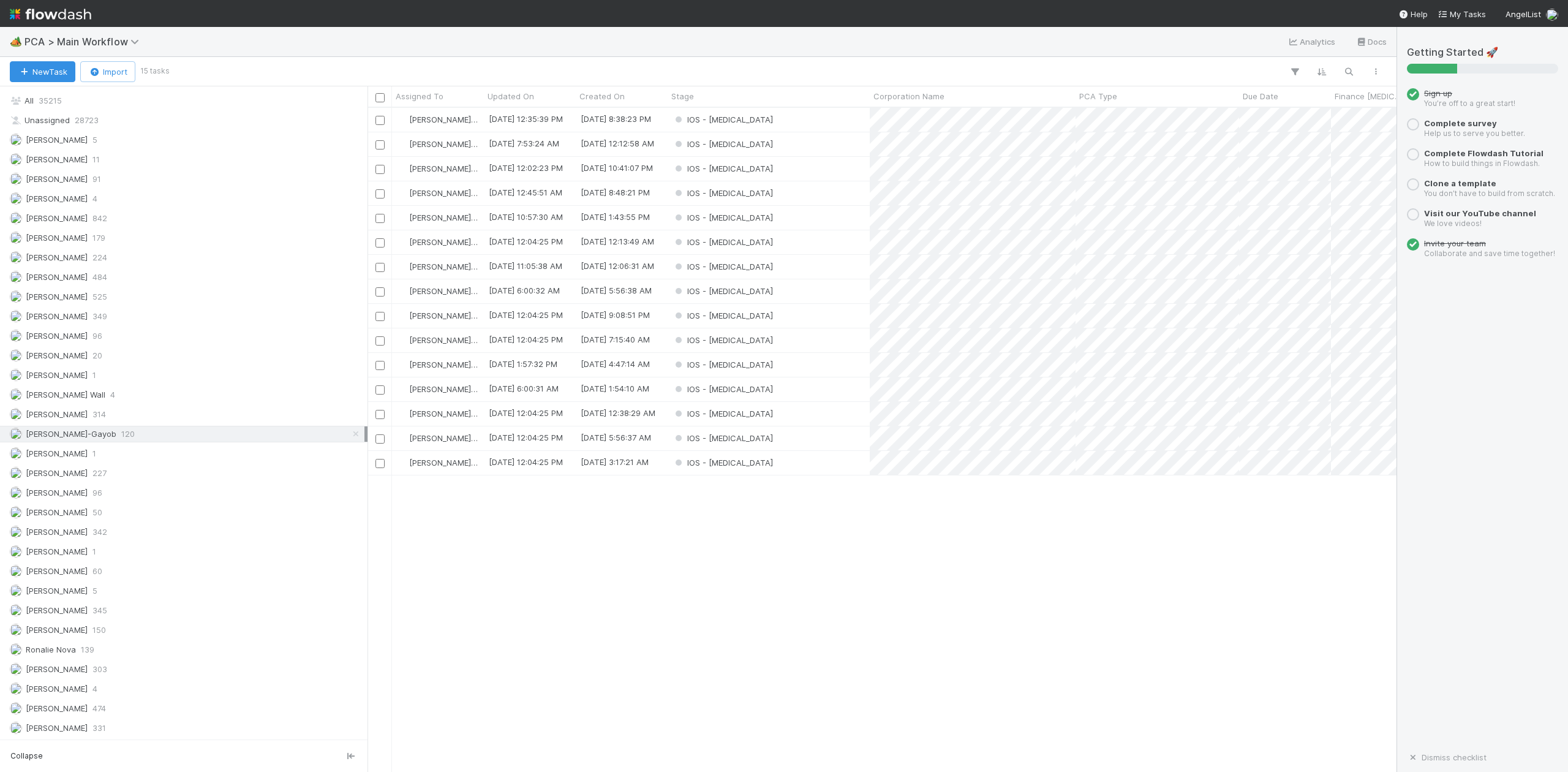
scroll to position [652, 1017]
click at [731, 343] on div "IOS - [MEDICAL_DATA]" at bounding box center [769, 340] width 202 height 24
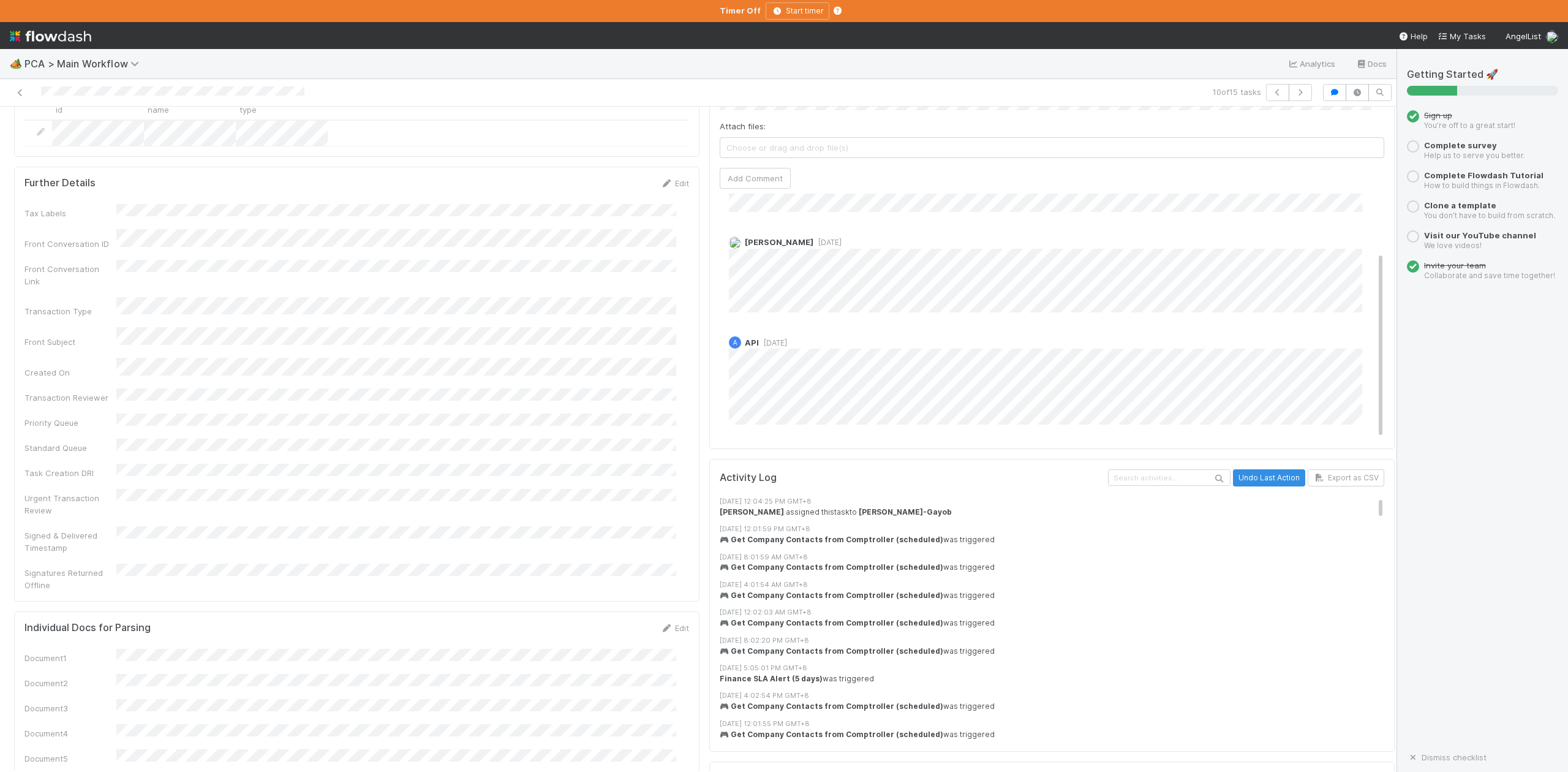
scroll to position [2205, 0]
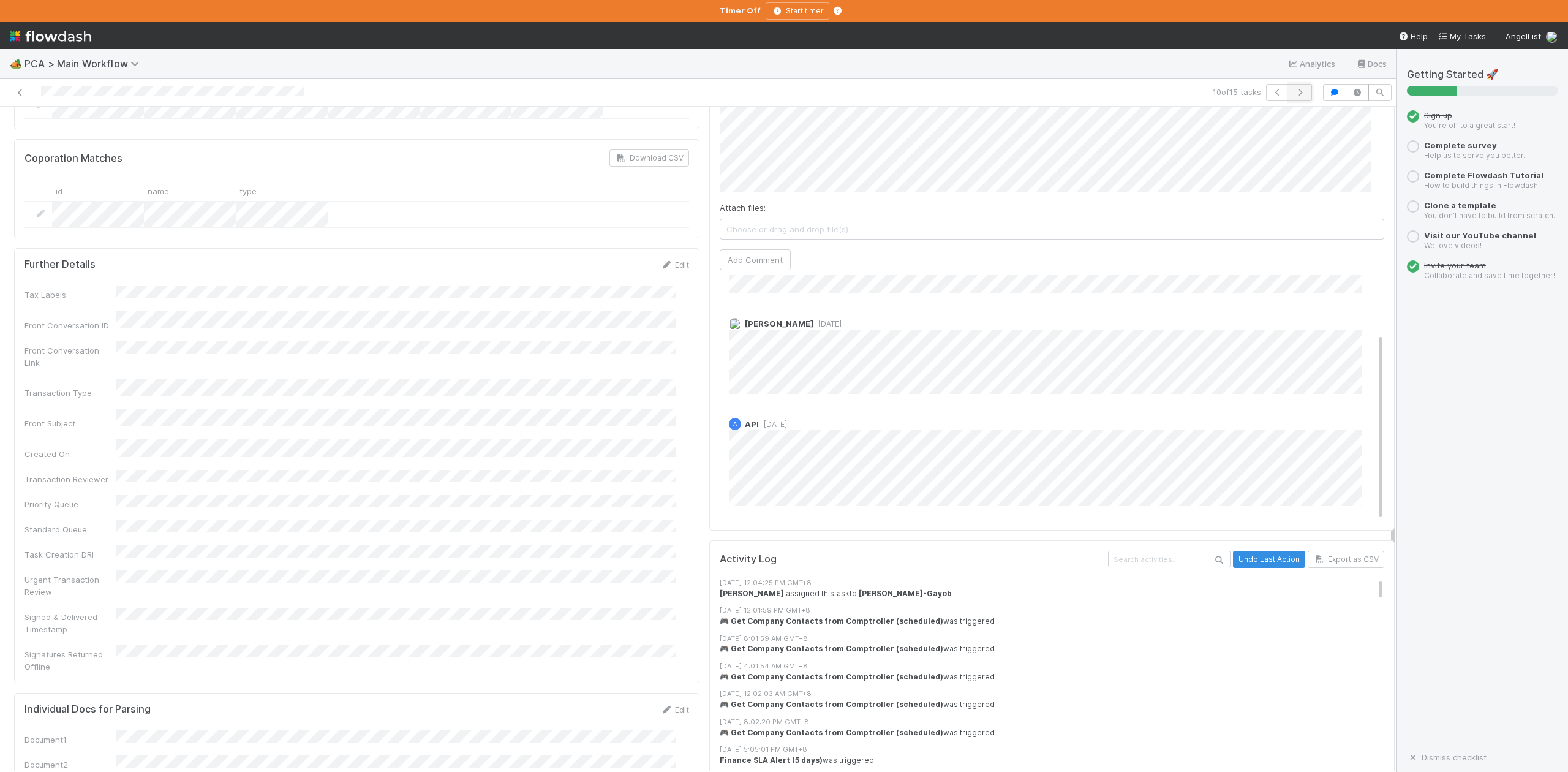
click at [1294, 94] on icon "button" at bounding box center [1300, 92] width 12 height 7
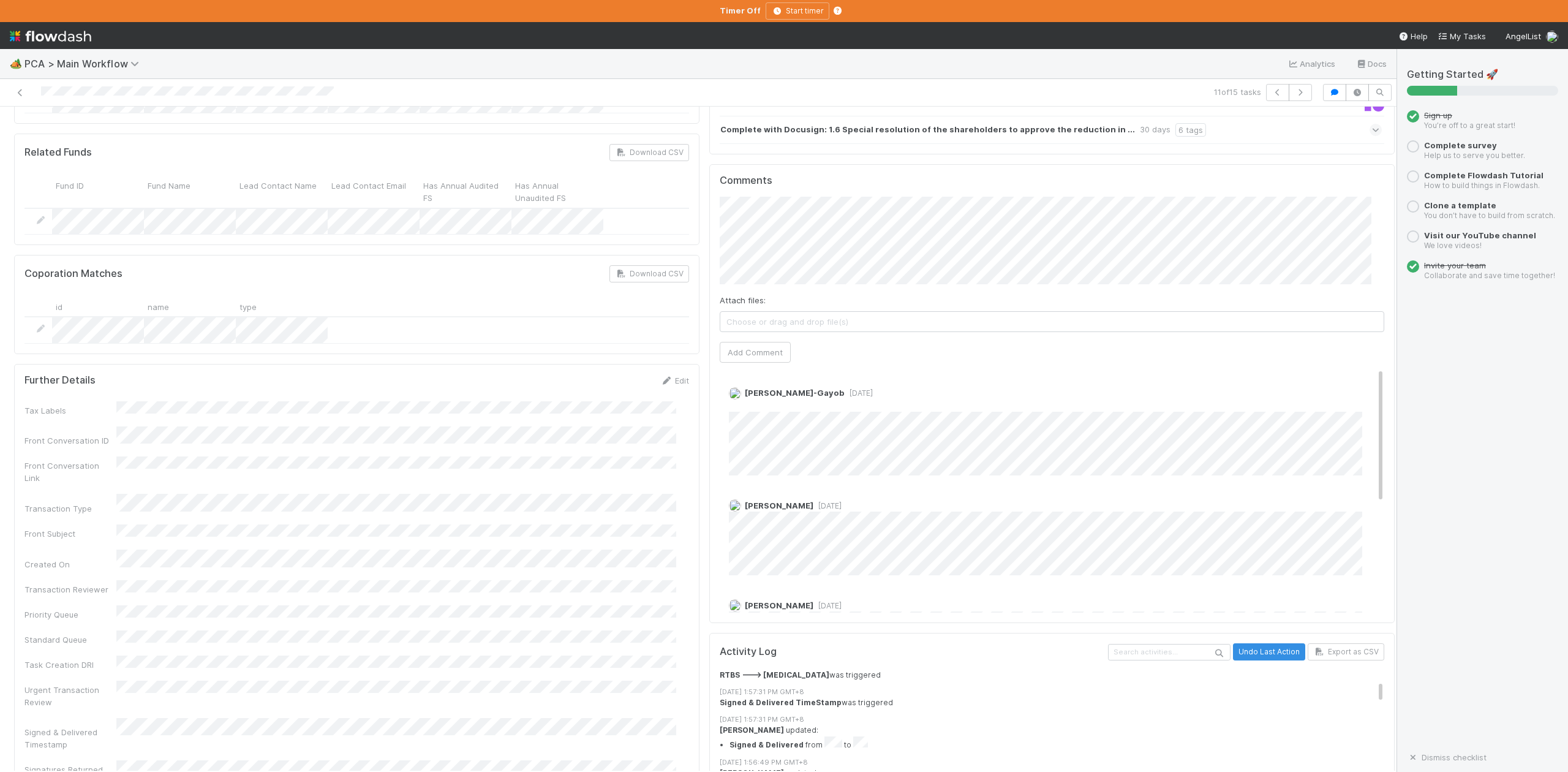
scroll to position [245, 0]
click at [1294, 96] on icon "button" at bounding box center [1300, 92] width 12 height 7
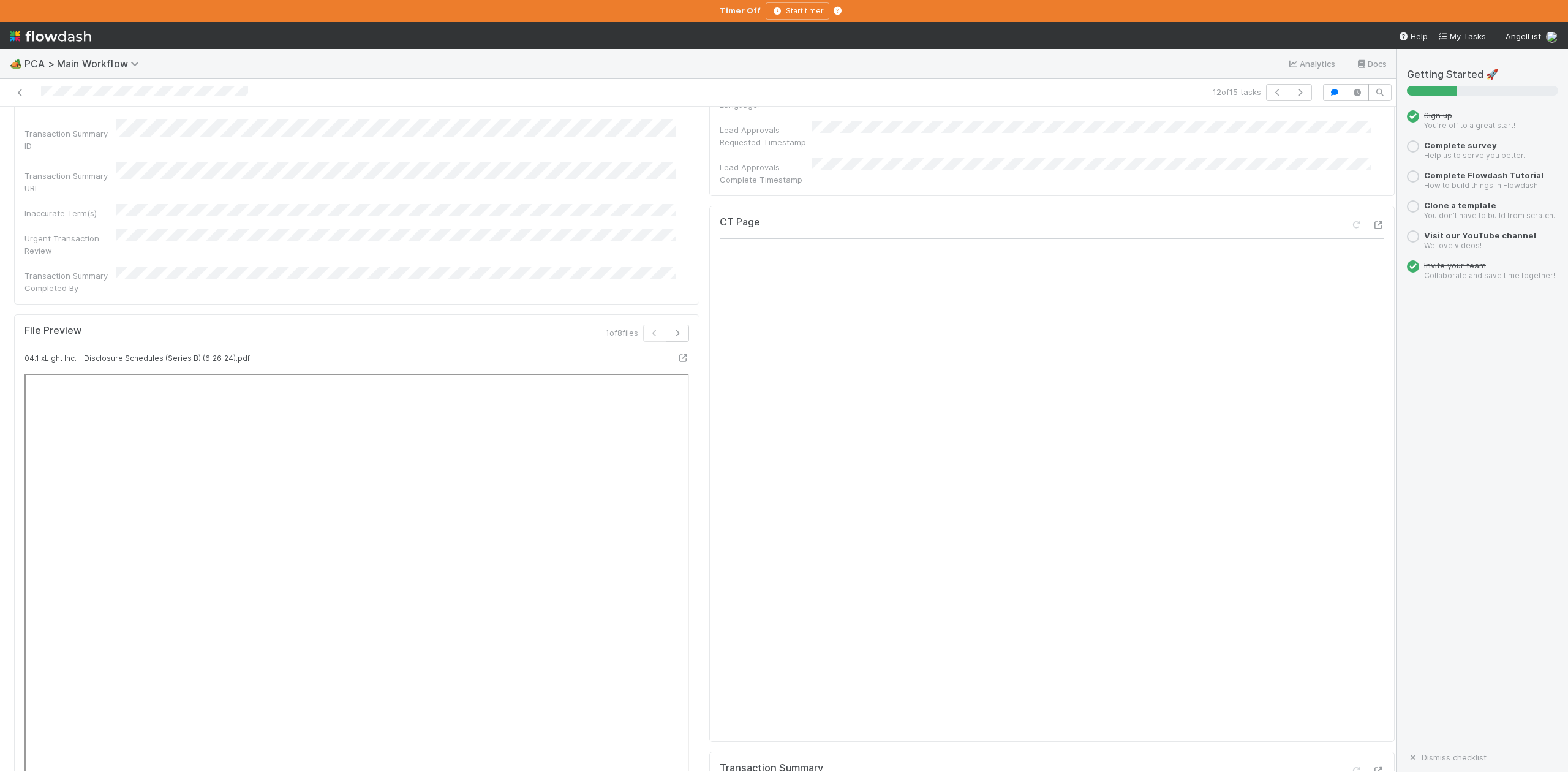
scroll to position [1225, 0]
click at [17, 93] on icon at bounding box center [20, 93] width 12 height 8
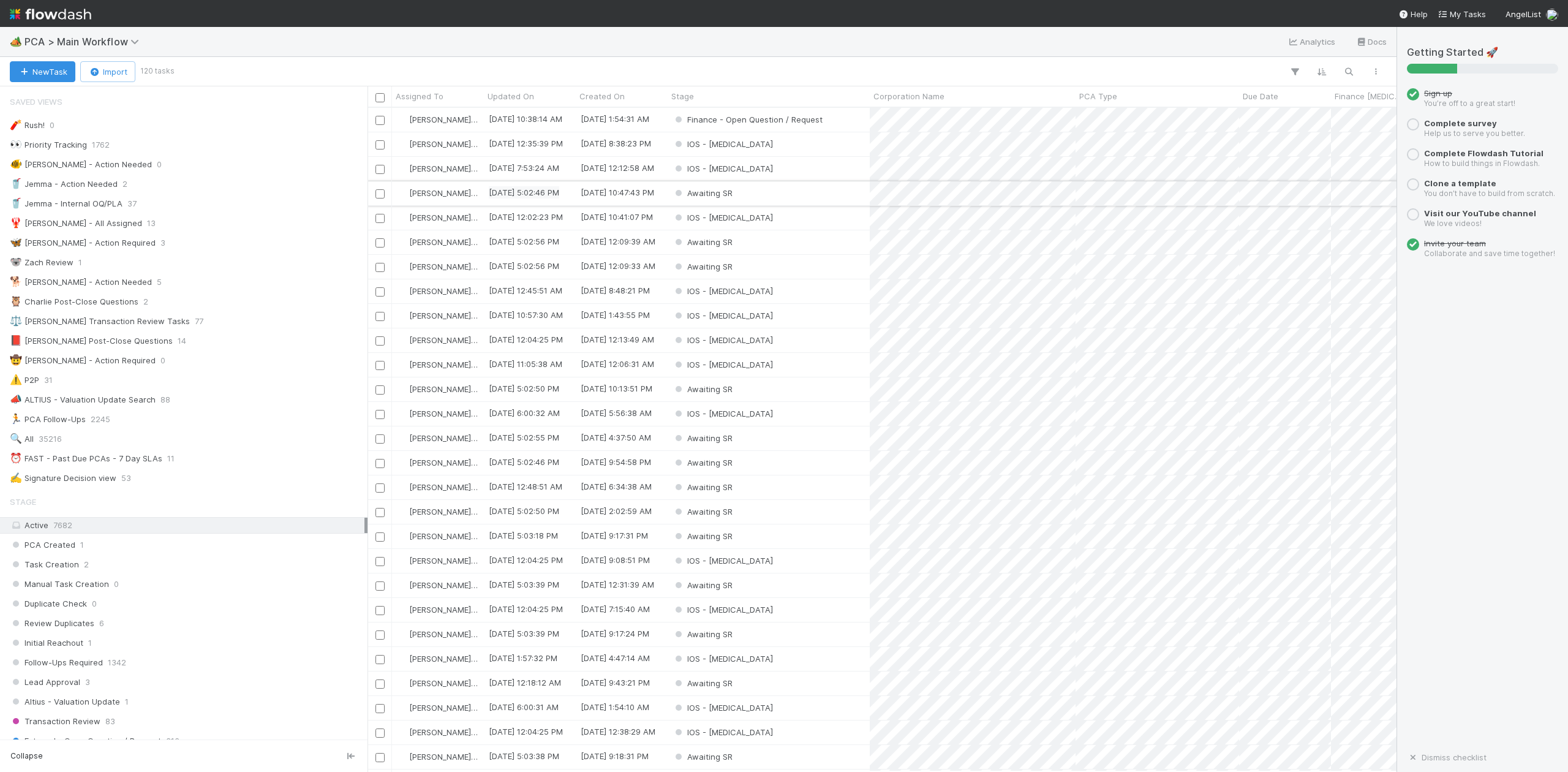
scroll to position [652, 1017]
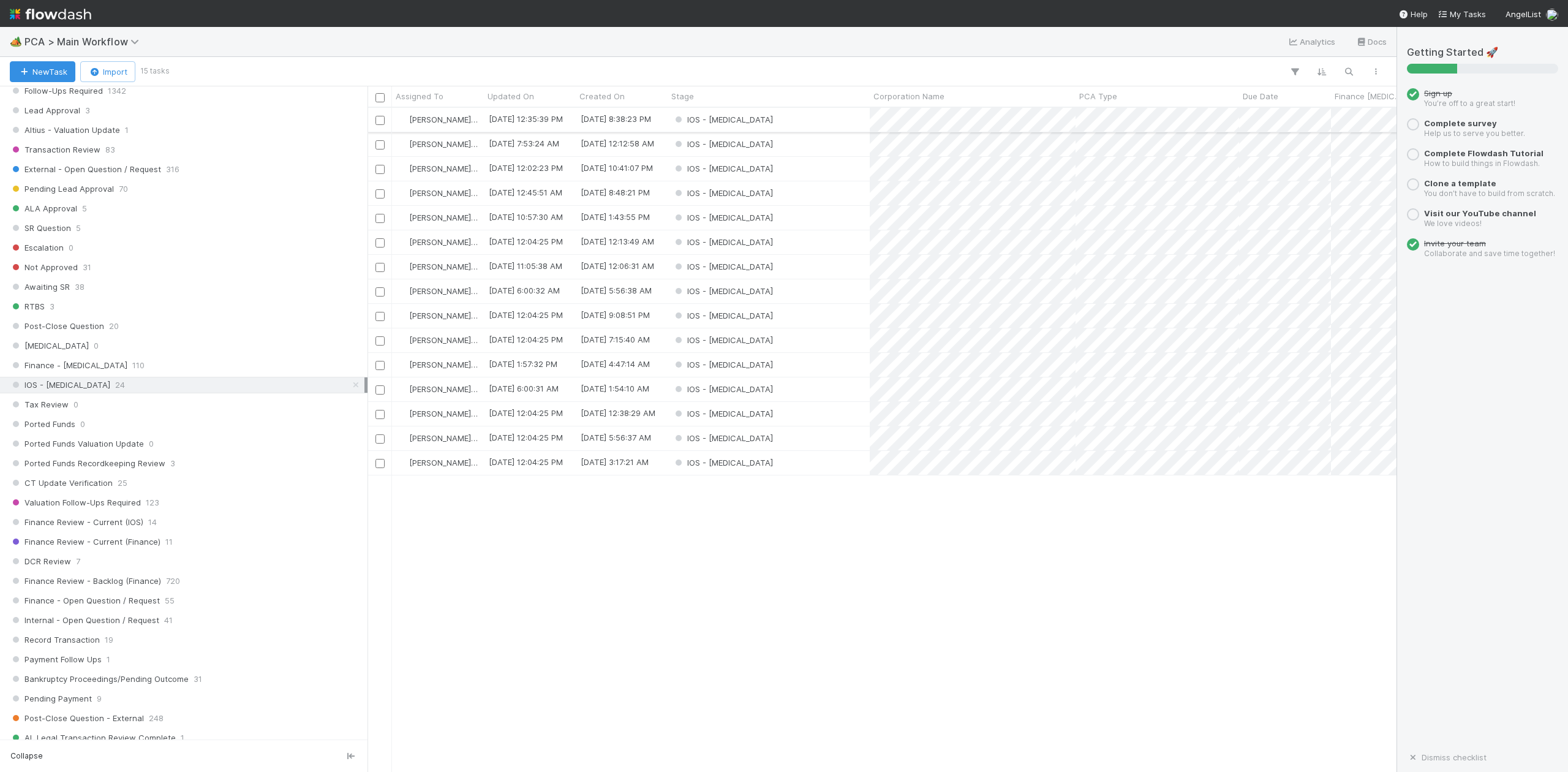
scroll to position [652, 1017]
click at [753, 118] on div "IOS - ICU" at bounding box center [769, 120] width 202 height 24
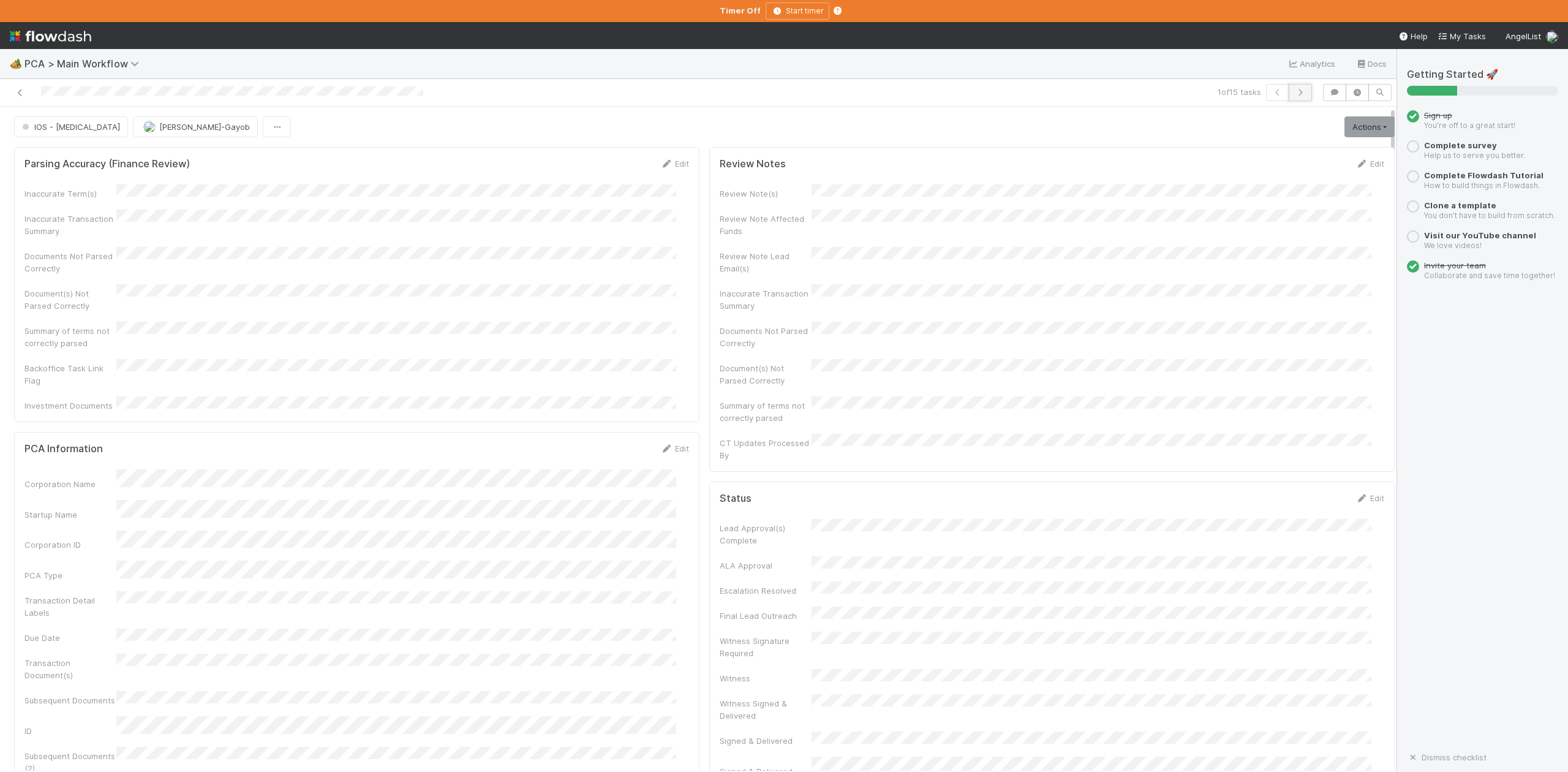
click at [1294, 93] on icon "button" at bounding box center [1300, 92] width 12 height 7
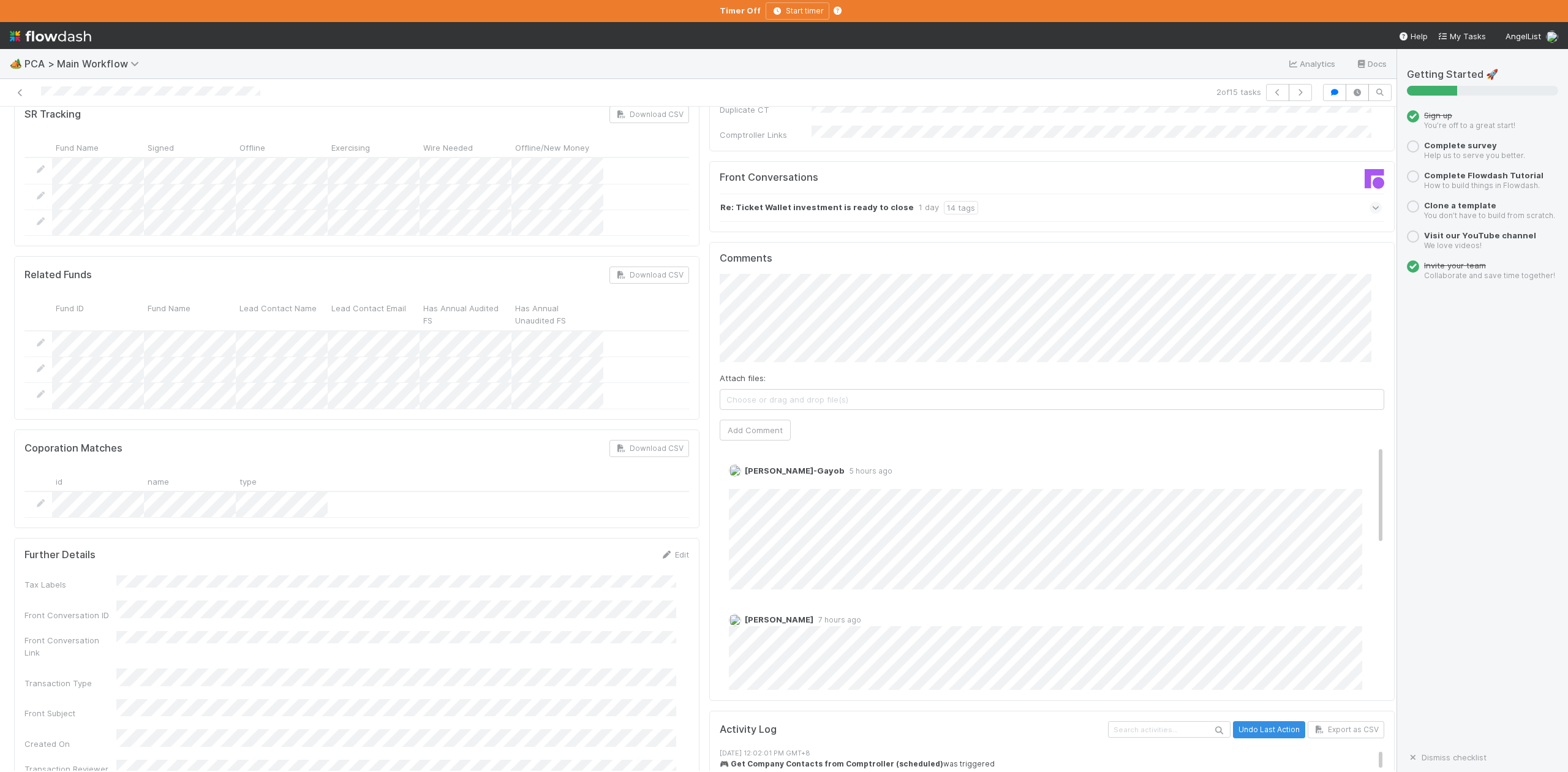
scroll to position [2042, 0]
click at [1294, 91] on icon "button" at bounding box center [1300, 92] width 12 height 7
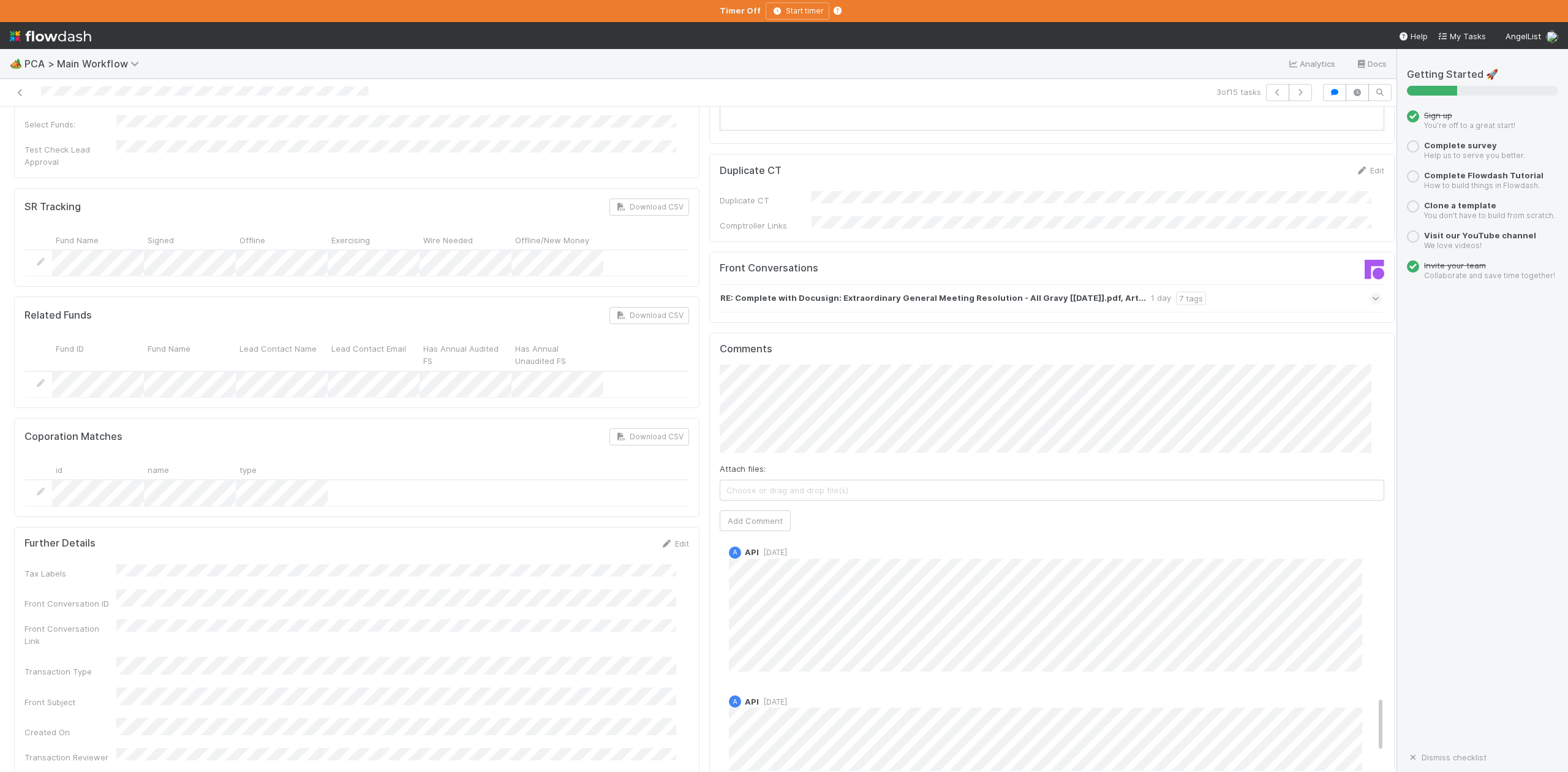
scroll to position [816, 0]
click at [1289, 96] on button "button" at bounding box center [1300, 93] width 23 height 17
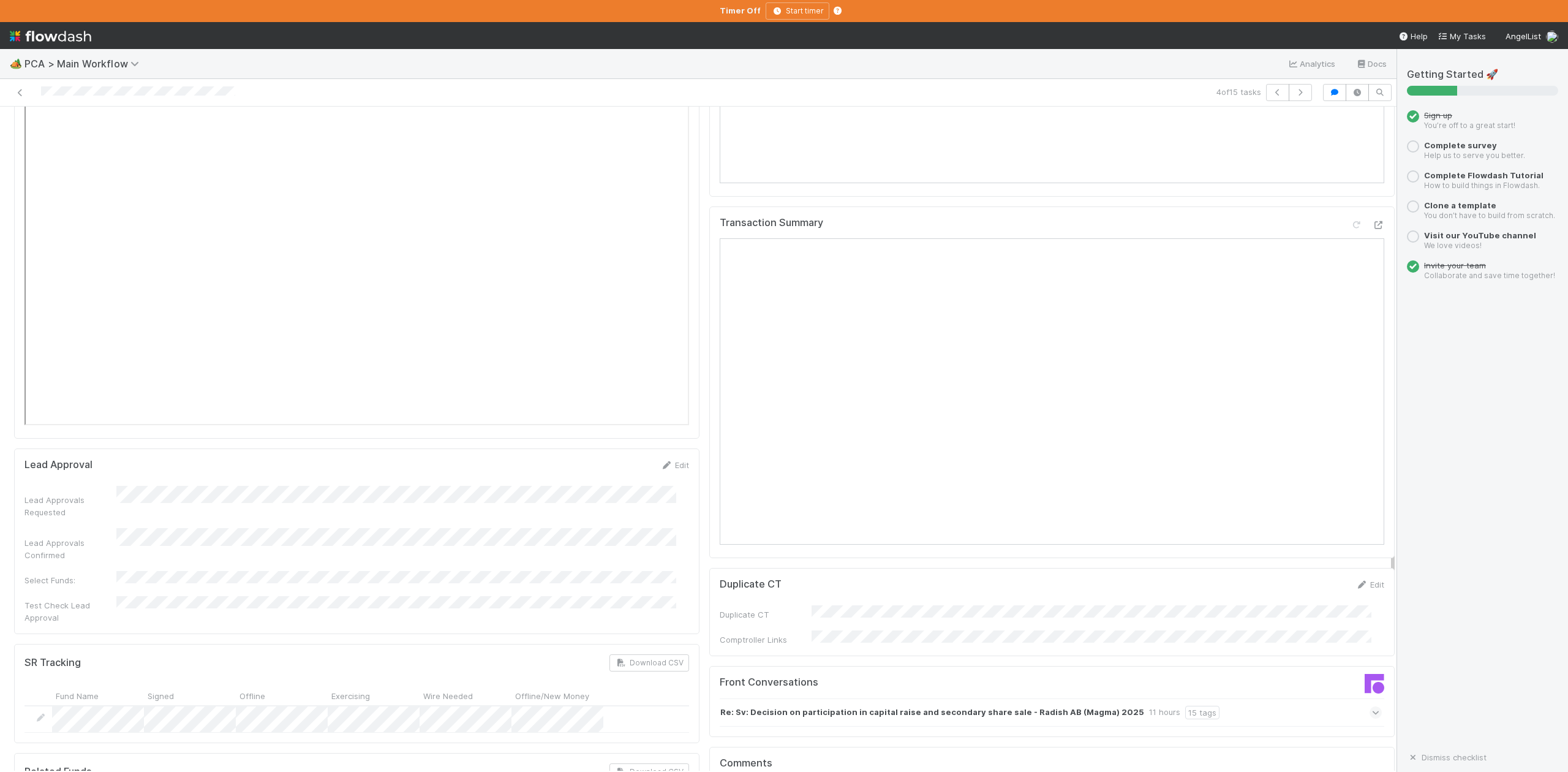
scroll to position [1879, 0]
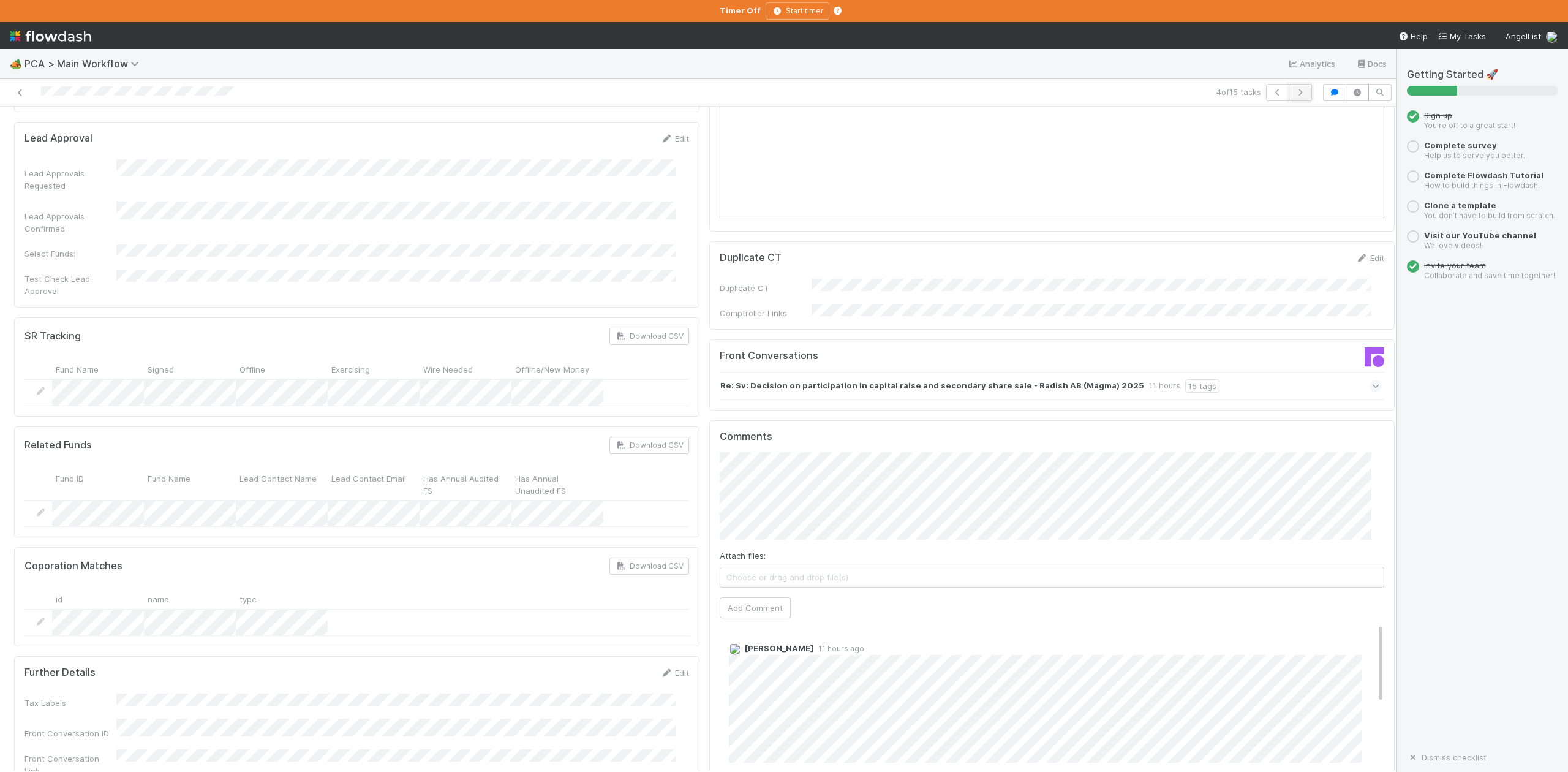
click at [1294, 94] on icon "button" at bounding box center [1300, 92] width 12 height 7
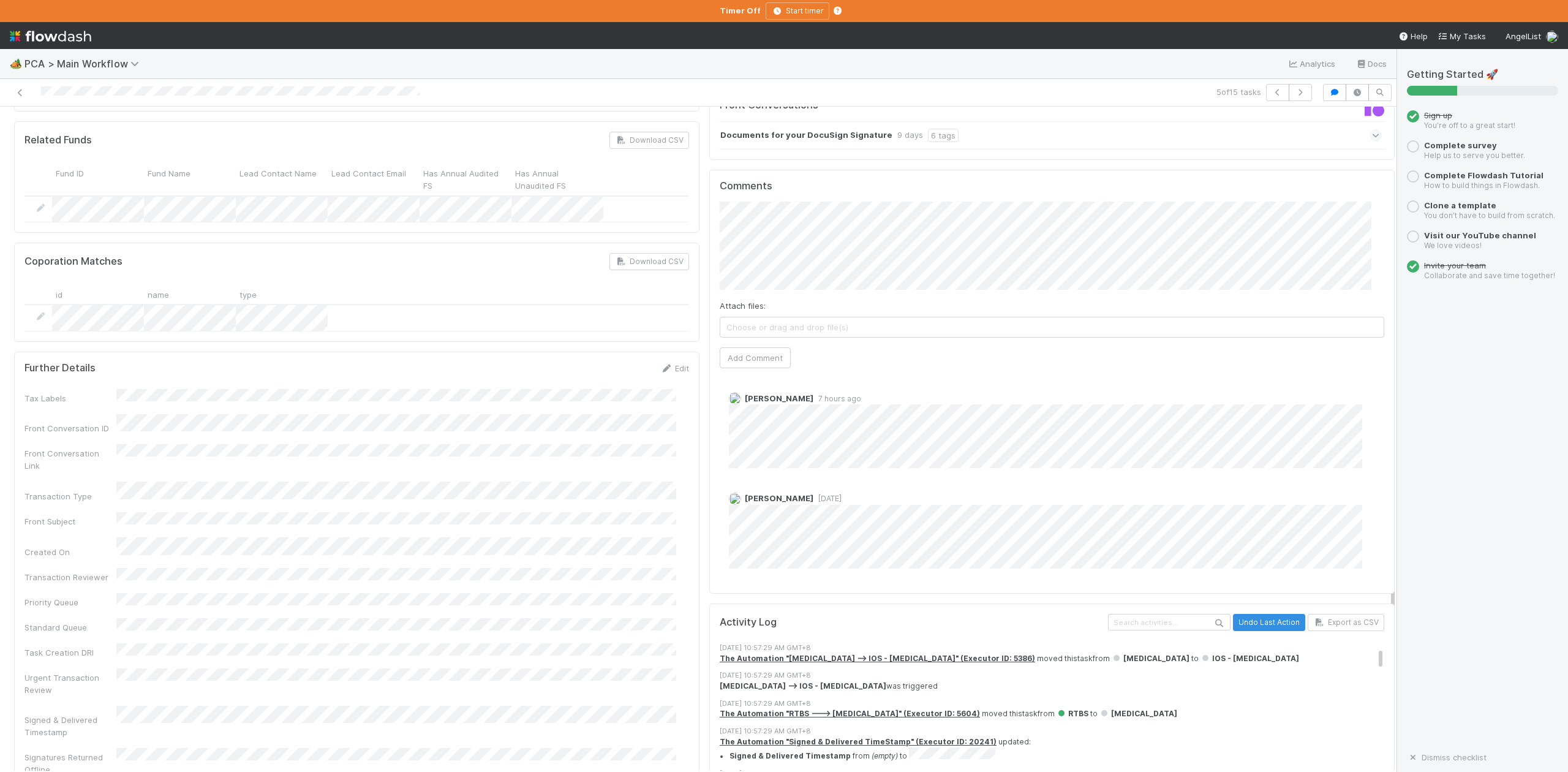
scroll to position [163, 0]
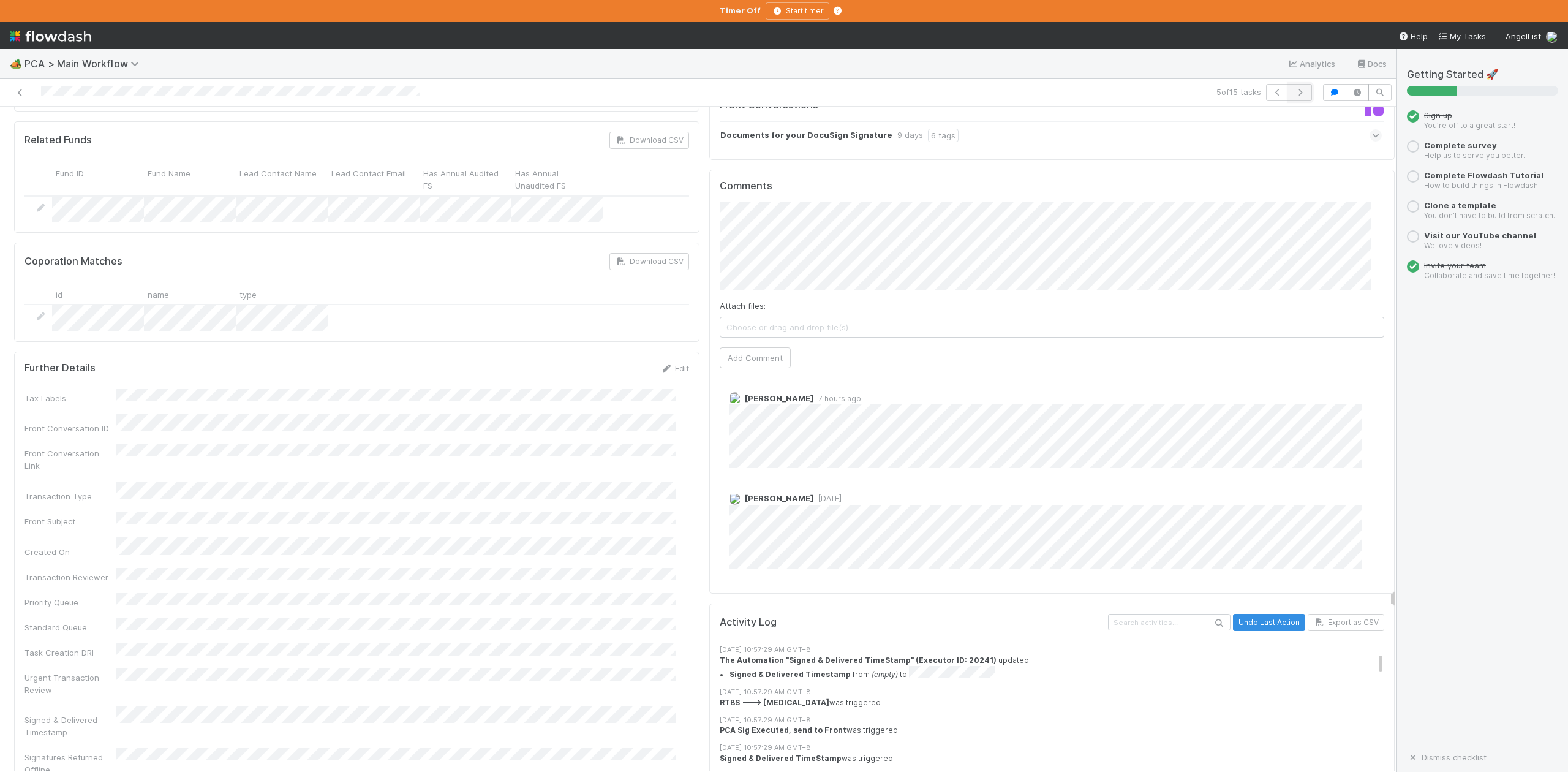
click at [1289, 96] on button "button" at bounding box center [1300, 93] width 23 height 17
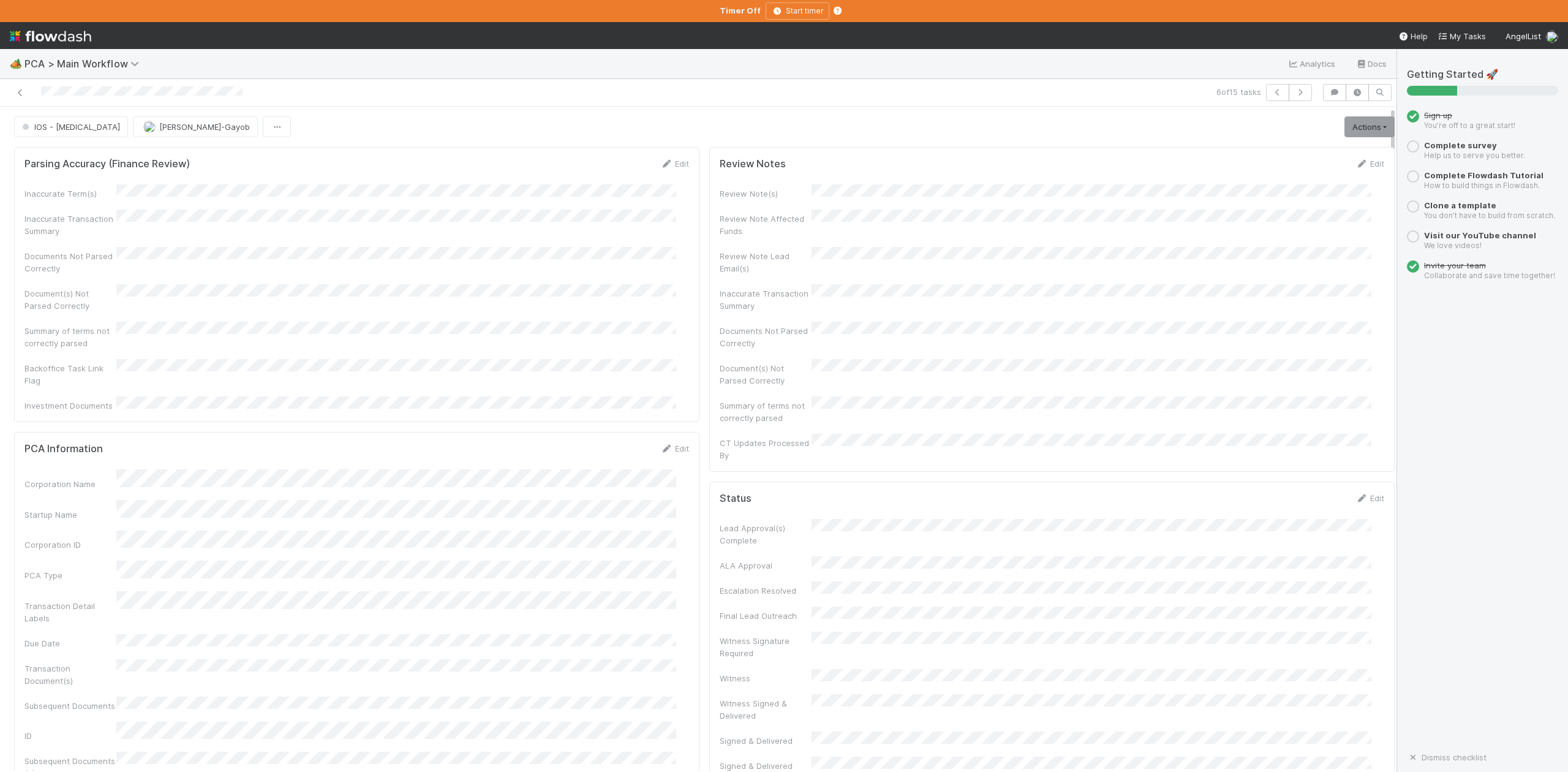
click at [51, 131] on span "IOS - ICU" at bounding box center [69, 127] width 100 height 10
click at [297, 580] on div at bounding box center [784, 386] width 1568 height 772
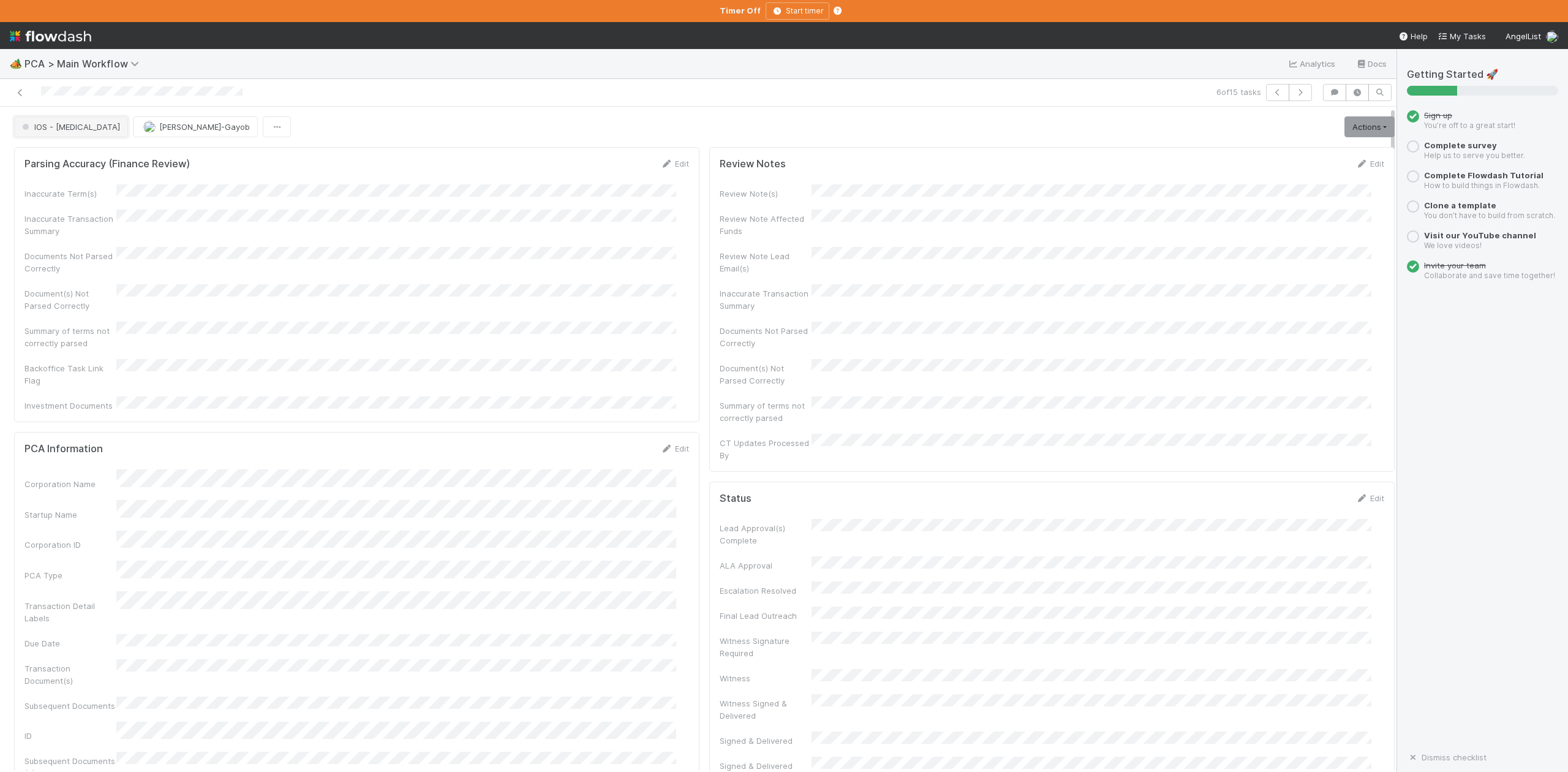
click at [56, 132] on span "IOS - ICU" at bounding box center [69, 127] width 100 height 10
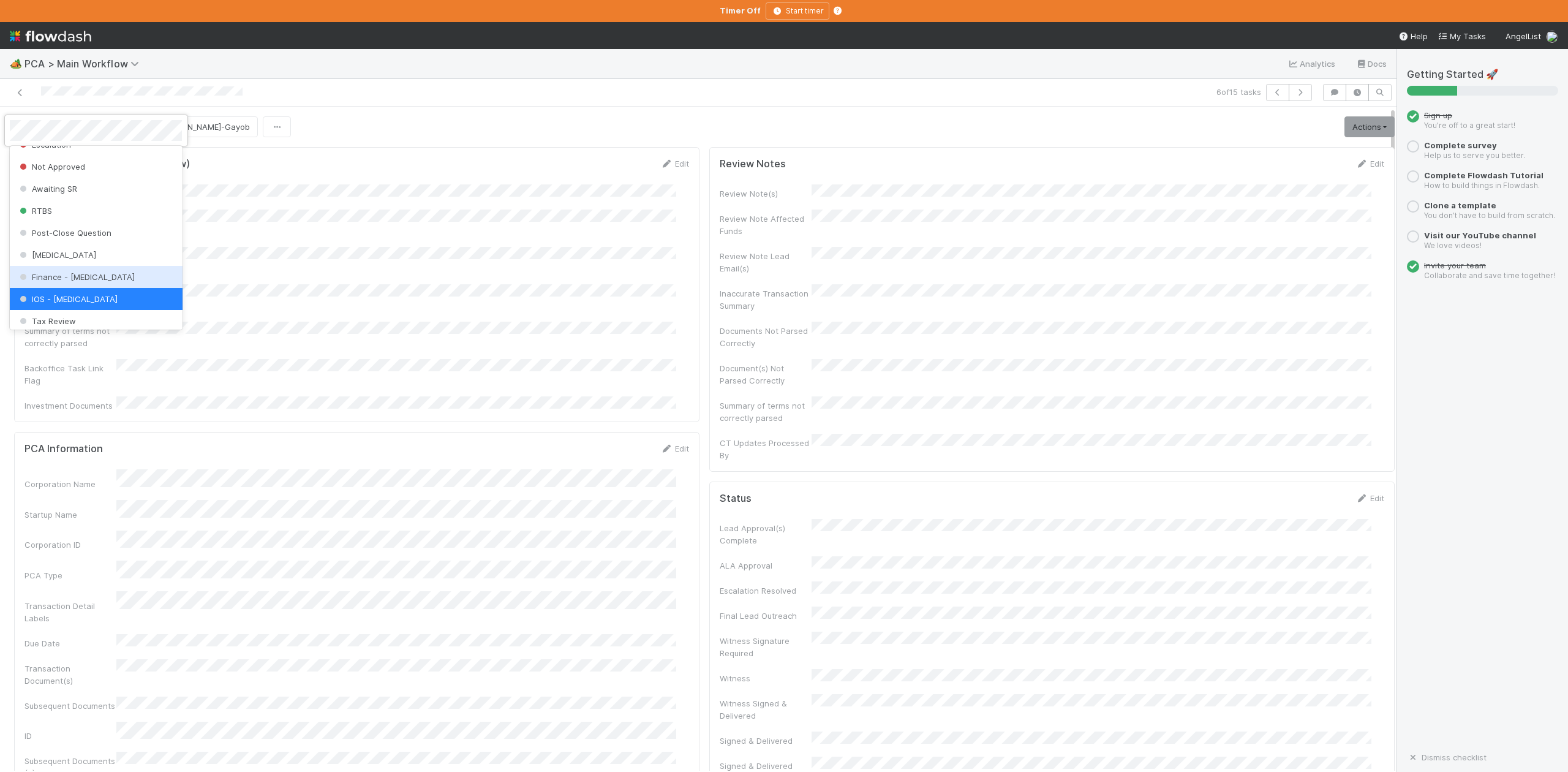
click at [71, 282] on span "Finance - ICU" at bounding box center [75, 277] width 118 height 10
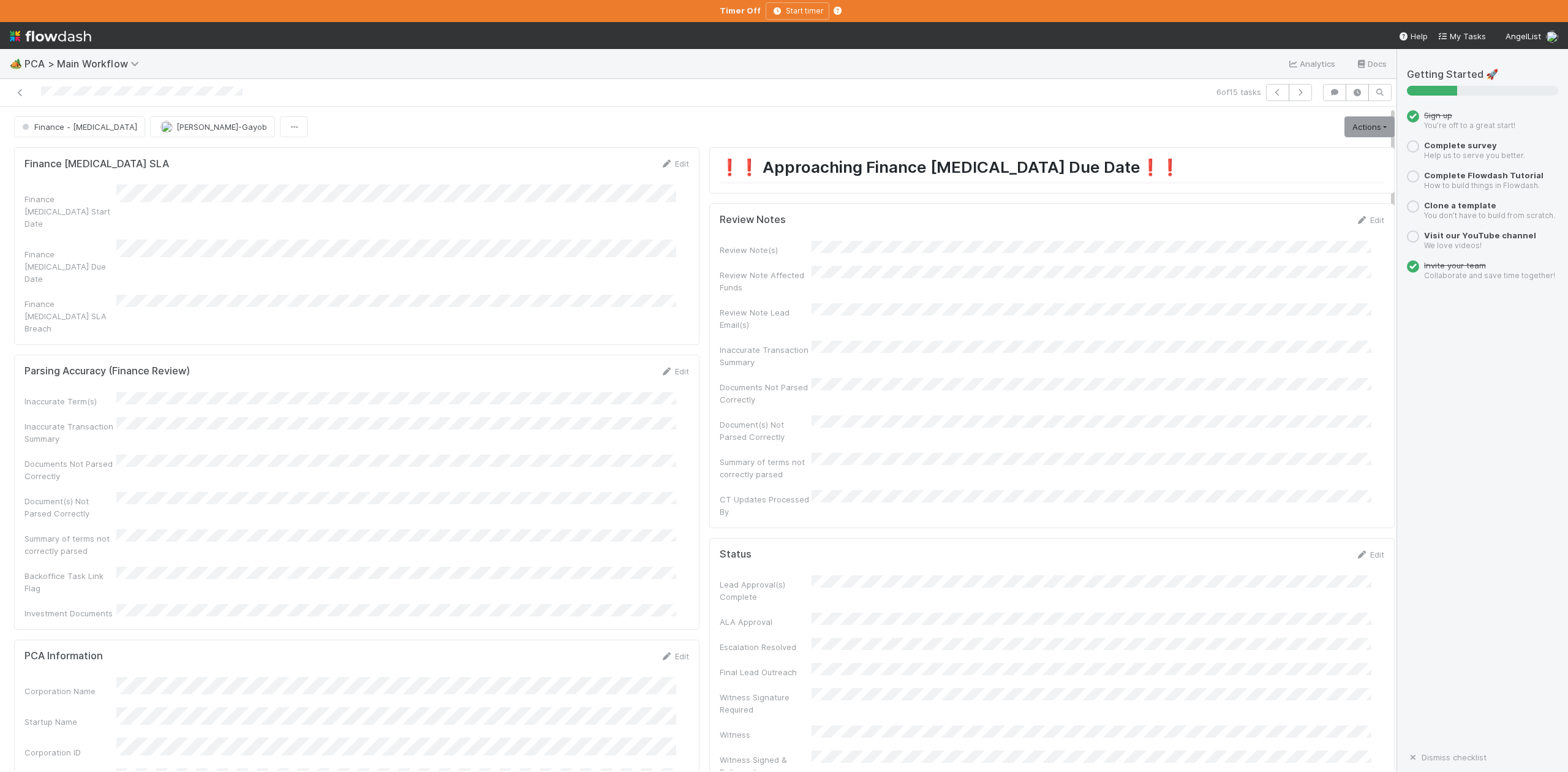
scroll to position [1890, 0]
click at [1294, 91] on icon "button" at bounding box center [1300, 92] width 12 height 7
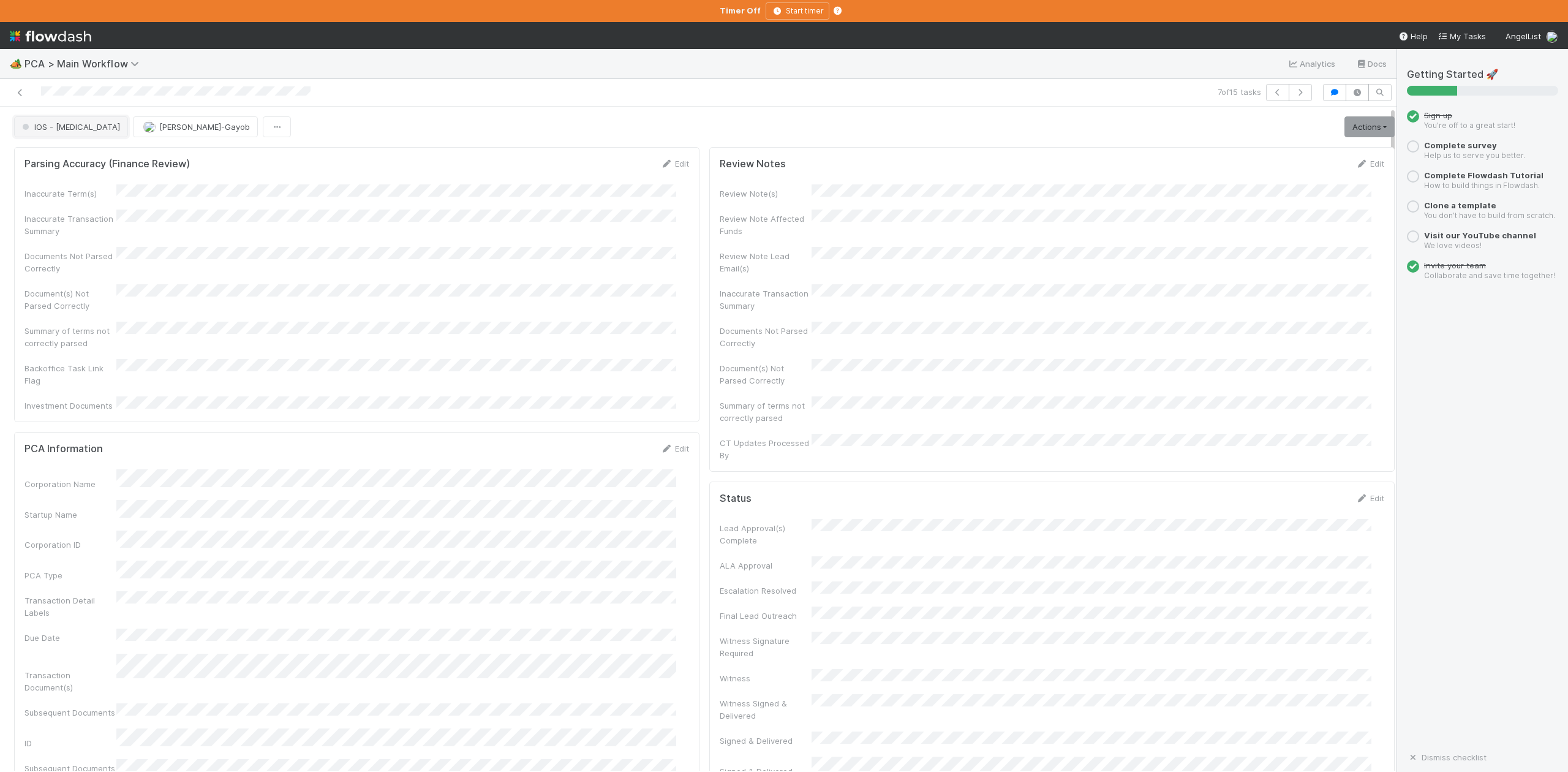
click at [59, 132] on span "IOS - ICU" at bounding box center [69, 127] width 100 height 10
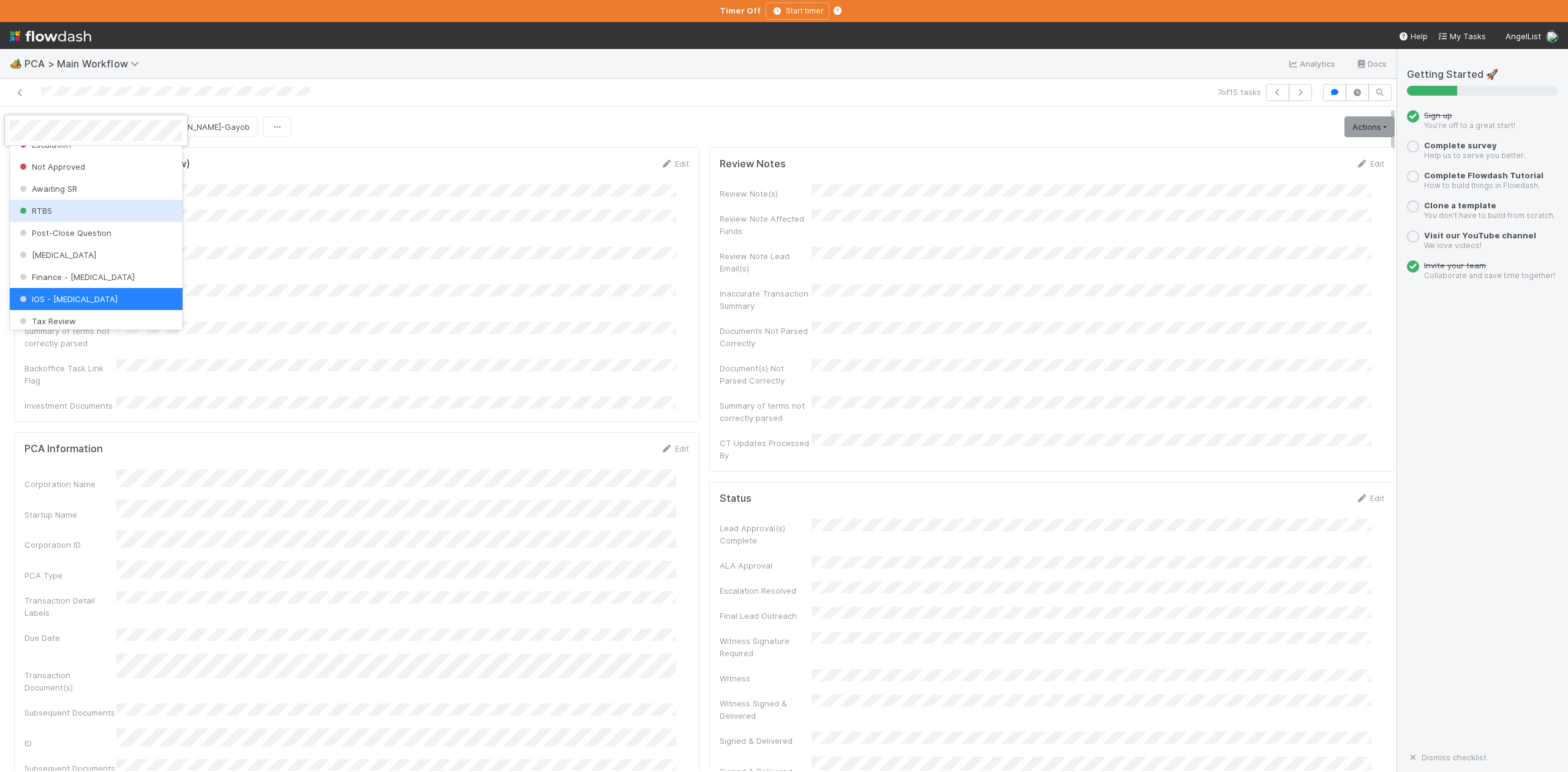
click at [363, 199] on div at bounding box center [784, 386] width 1568 height 772
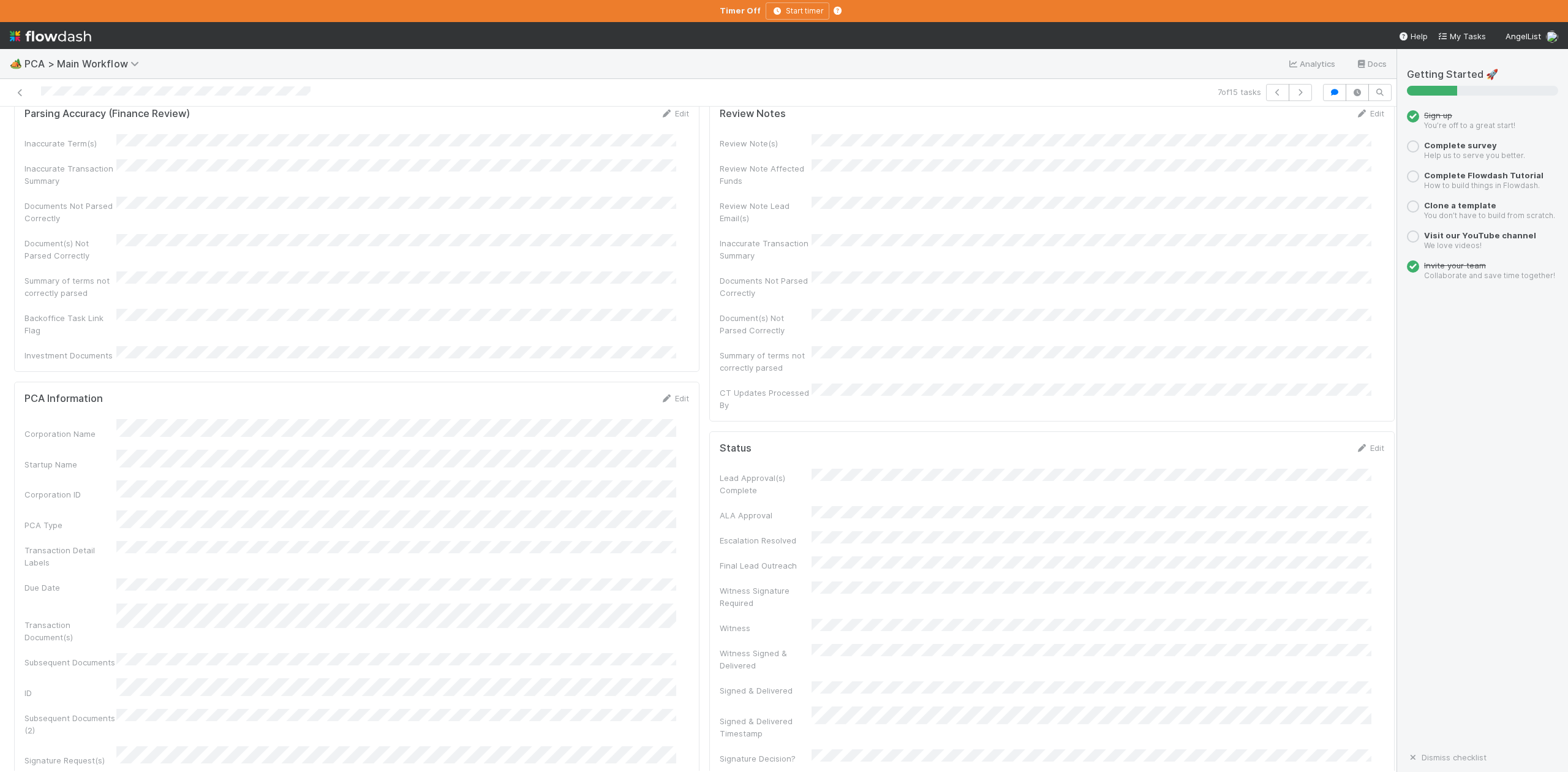
scroll to position [0, 0]
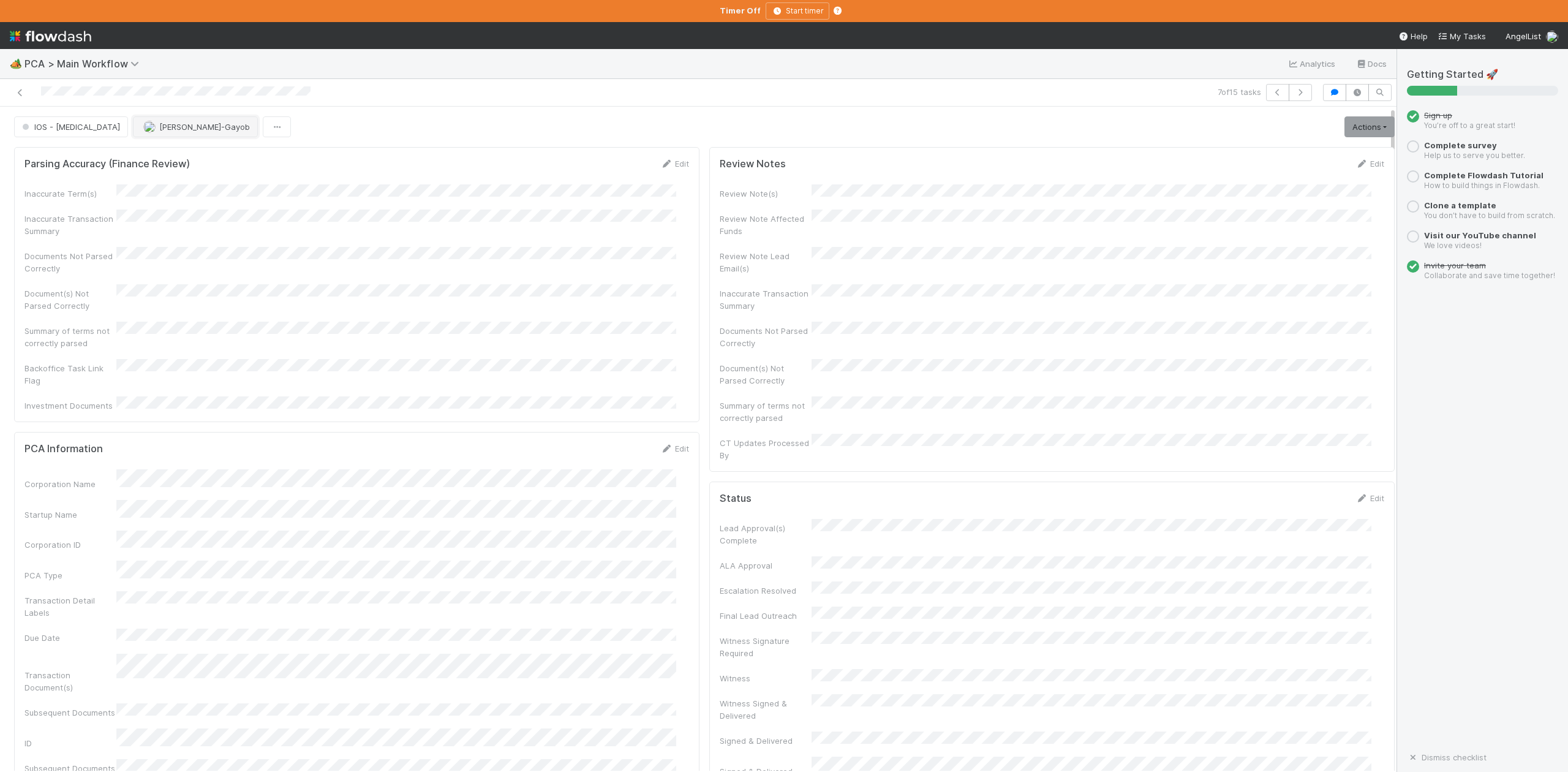
click at [160, 131] on span "[PERSON_NAME]-Gayob" at bounding box center [205, 127] width 91 height 10
click at [141, 157] on span "Roselyn de Villa" at bounding box center [133, 159] width 62 height 10
click at [1294, 91] on icon "button" at bounding box center [1300, 92] width 12 height 7
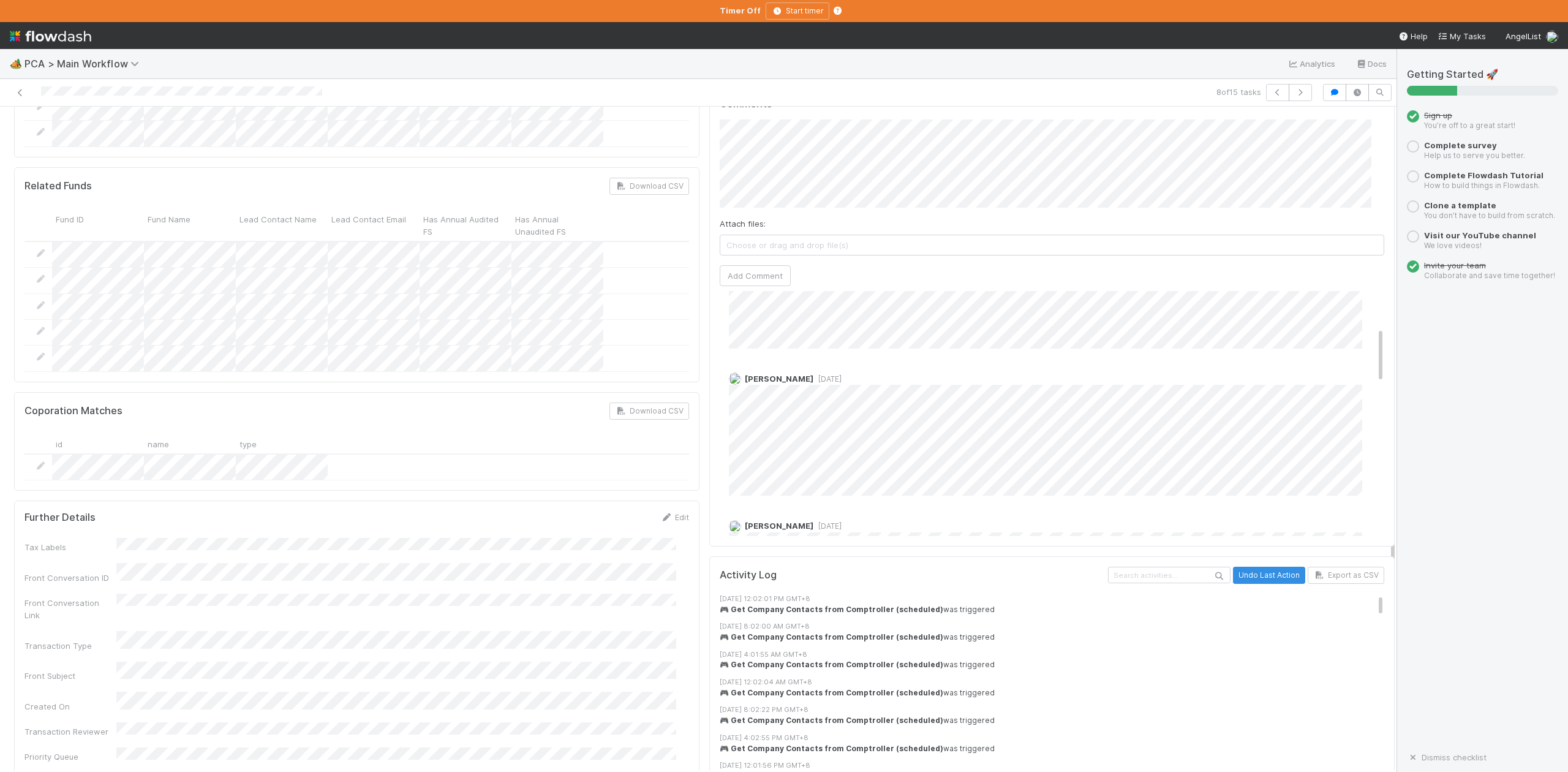
scroll to position [163, 0]
click at [1294, 94] on icon "button" at bounding box center [1300, 92] width 12 height 7
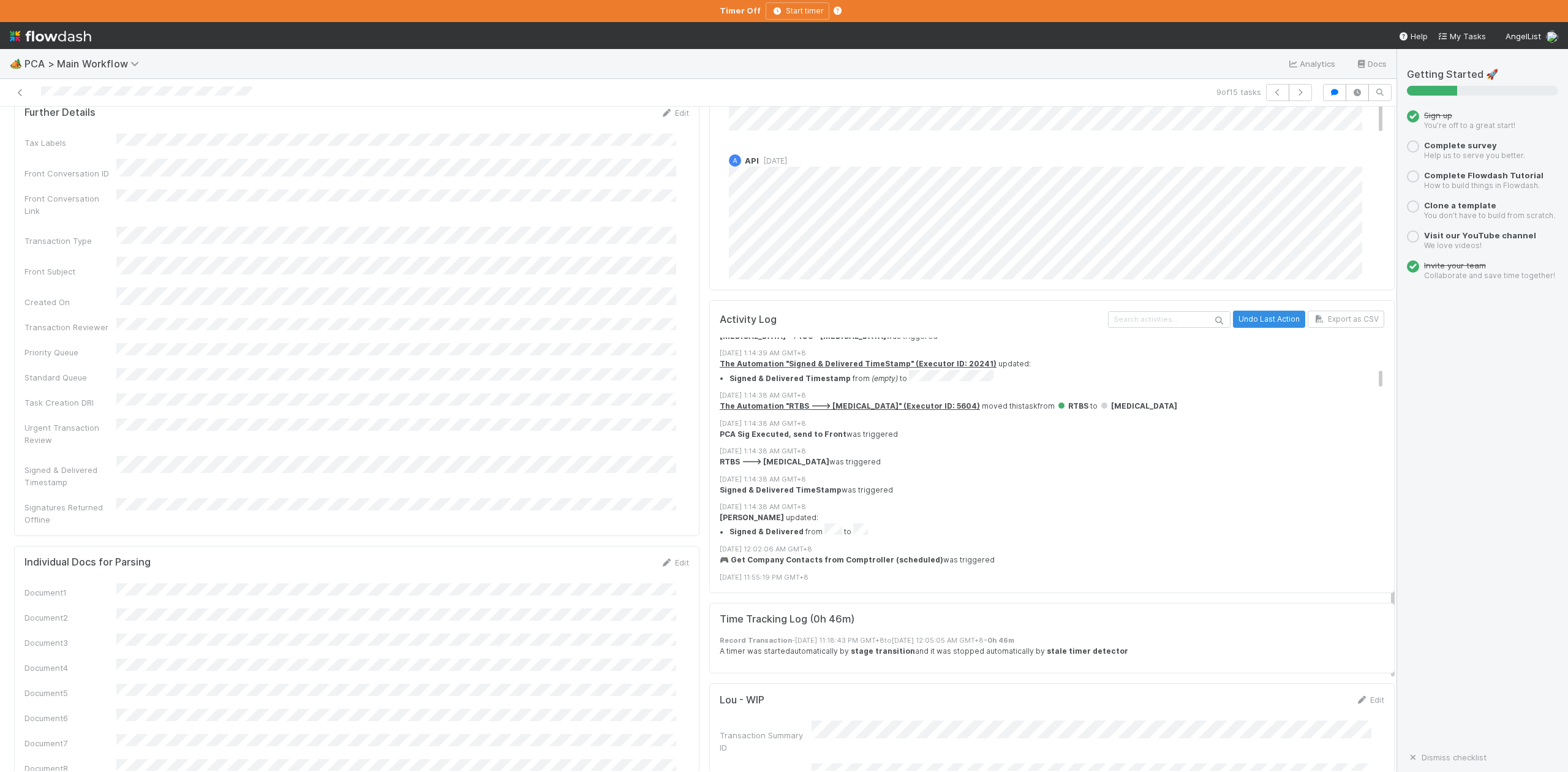
scroll to position [571, 0]
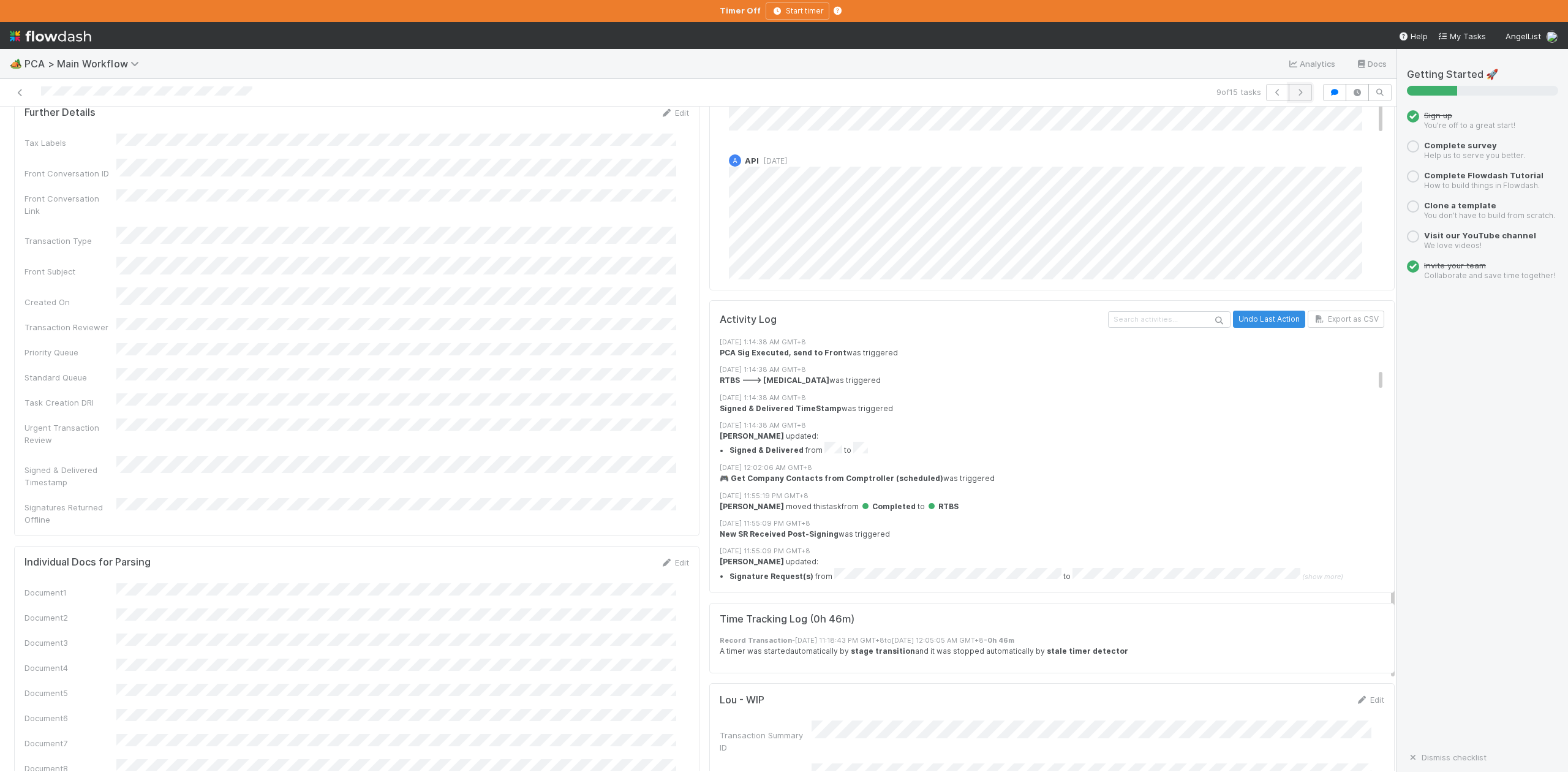
click at [1289, 98] on button "button" at bounding box center [1300, 93] width 23 height 17
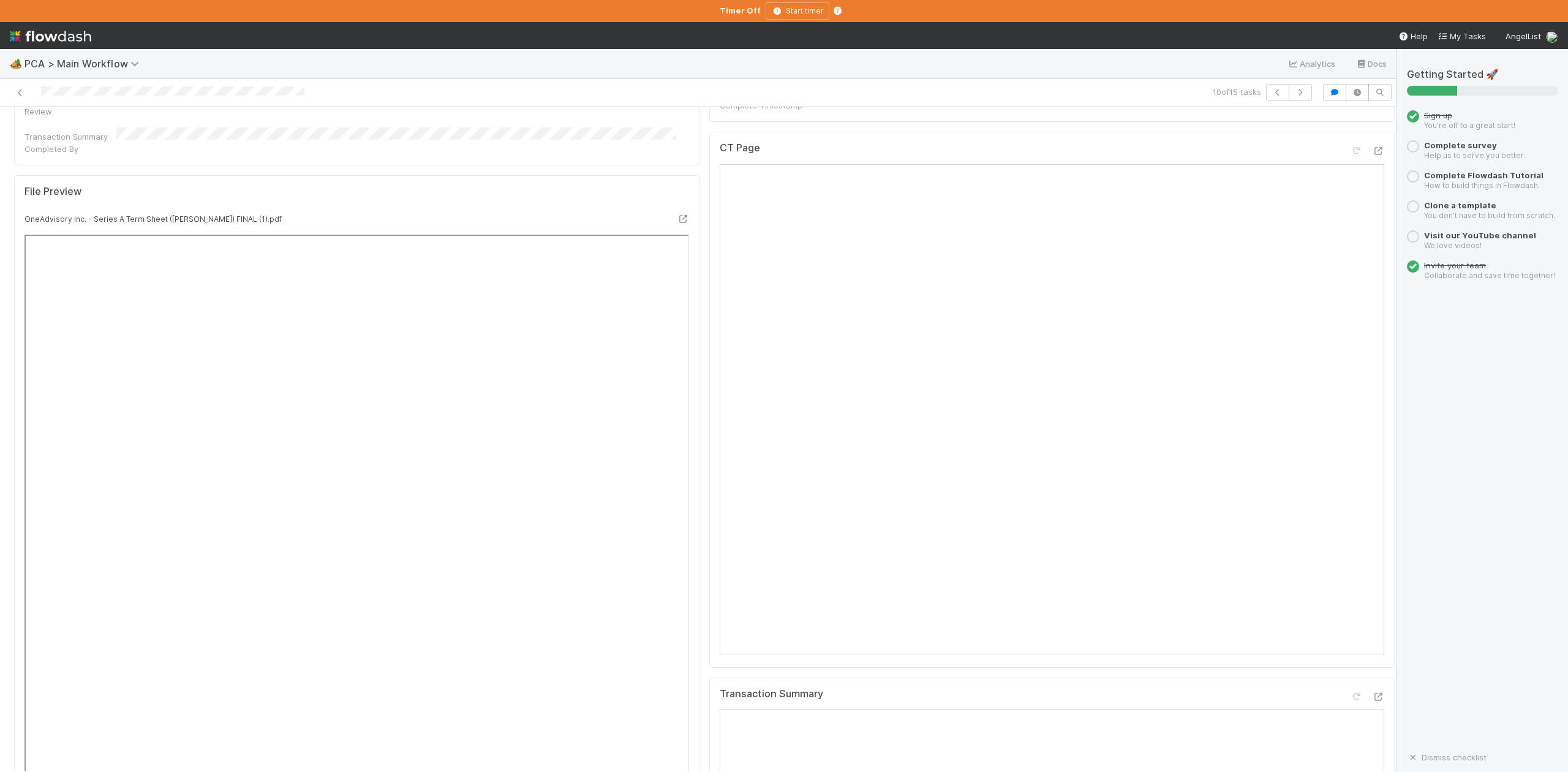
scroll to position [1058, 0]
click at [1294, 93] on icon "button" at bounding box center [1300, 92] width 12 height 7
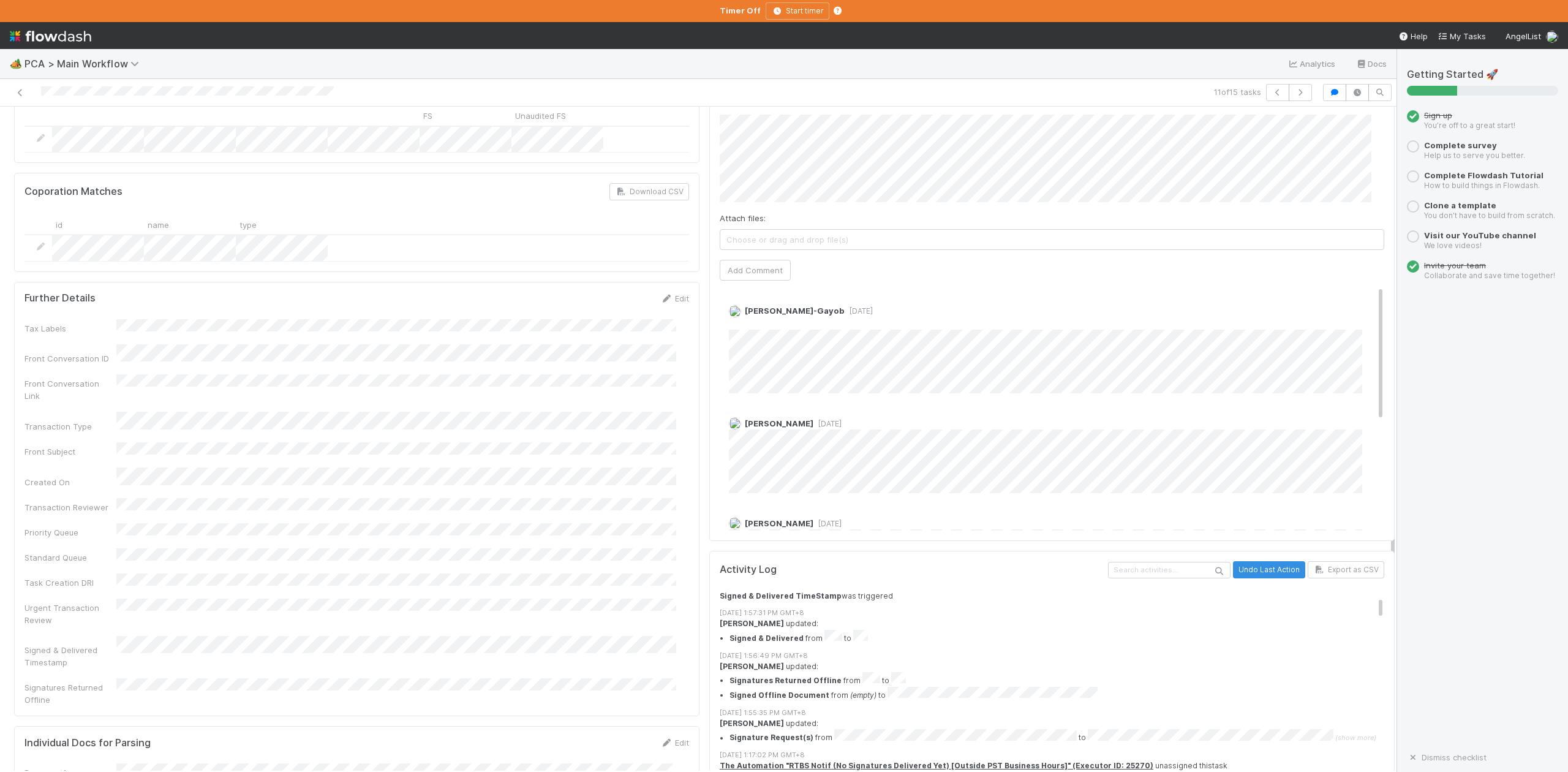
scroll to position [163, 0]
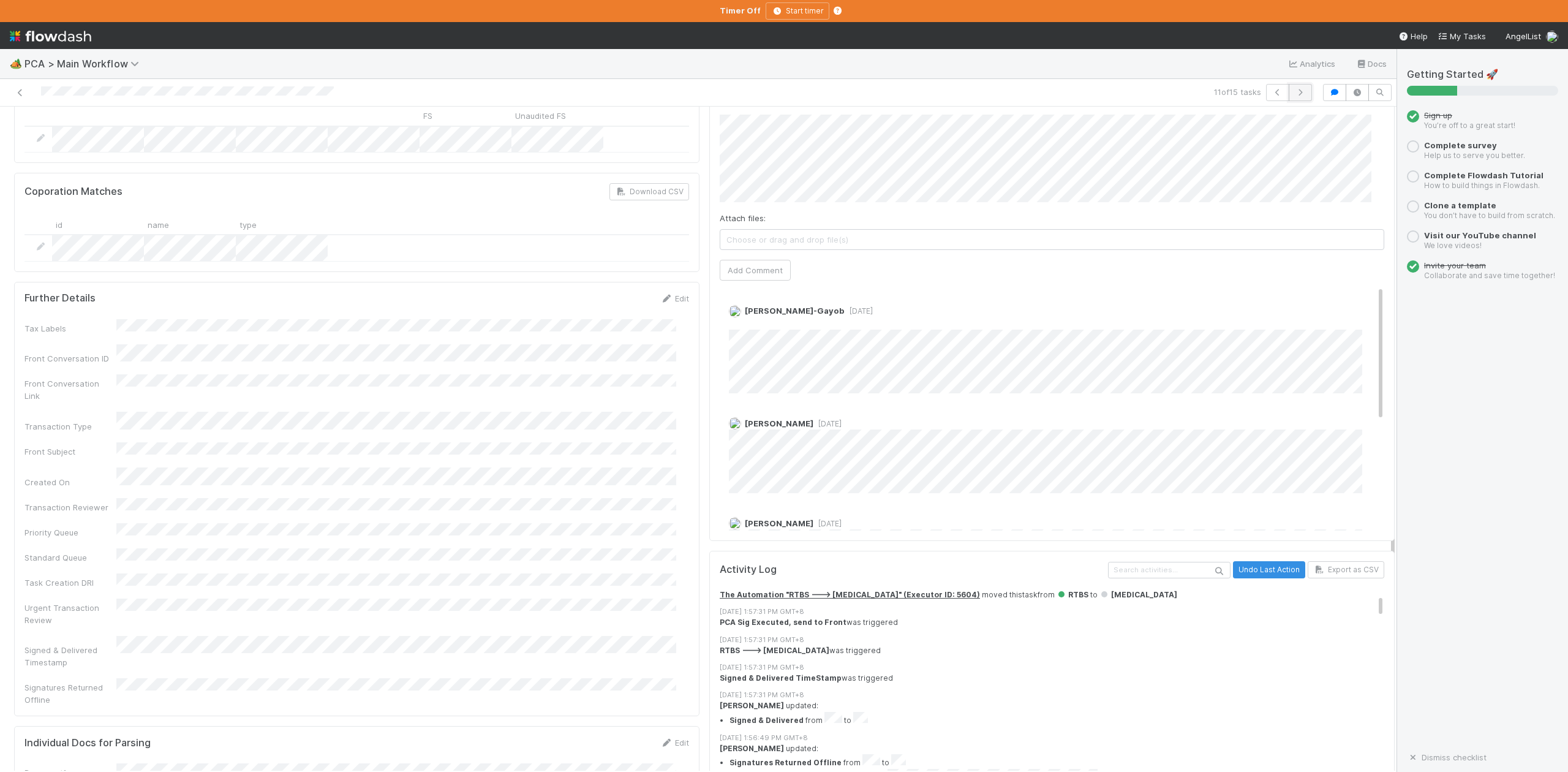
click at [1294, 93] on icon "button" at bounding box center [1300, 92] width 12 height 7
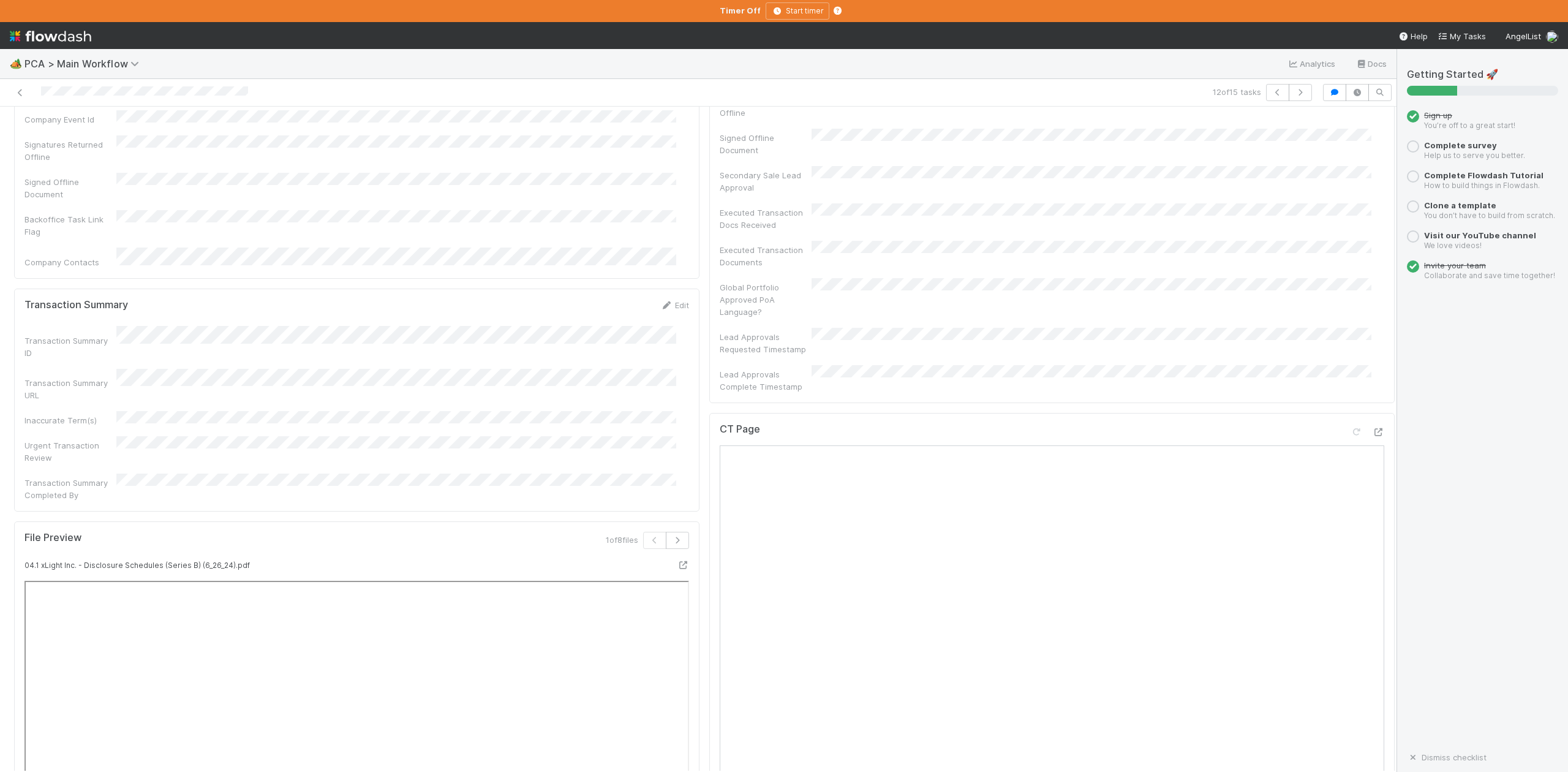
scroll to position [816, 0]
click at [19, 89] on icon at bounding box center [20, 93] width 12 height 8
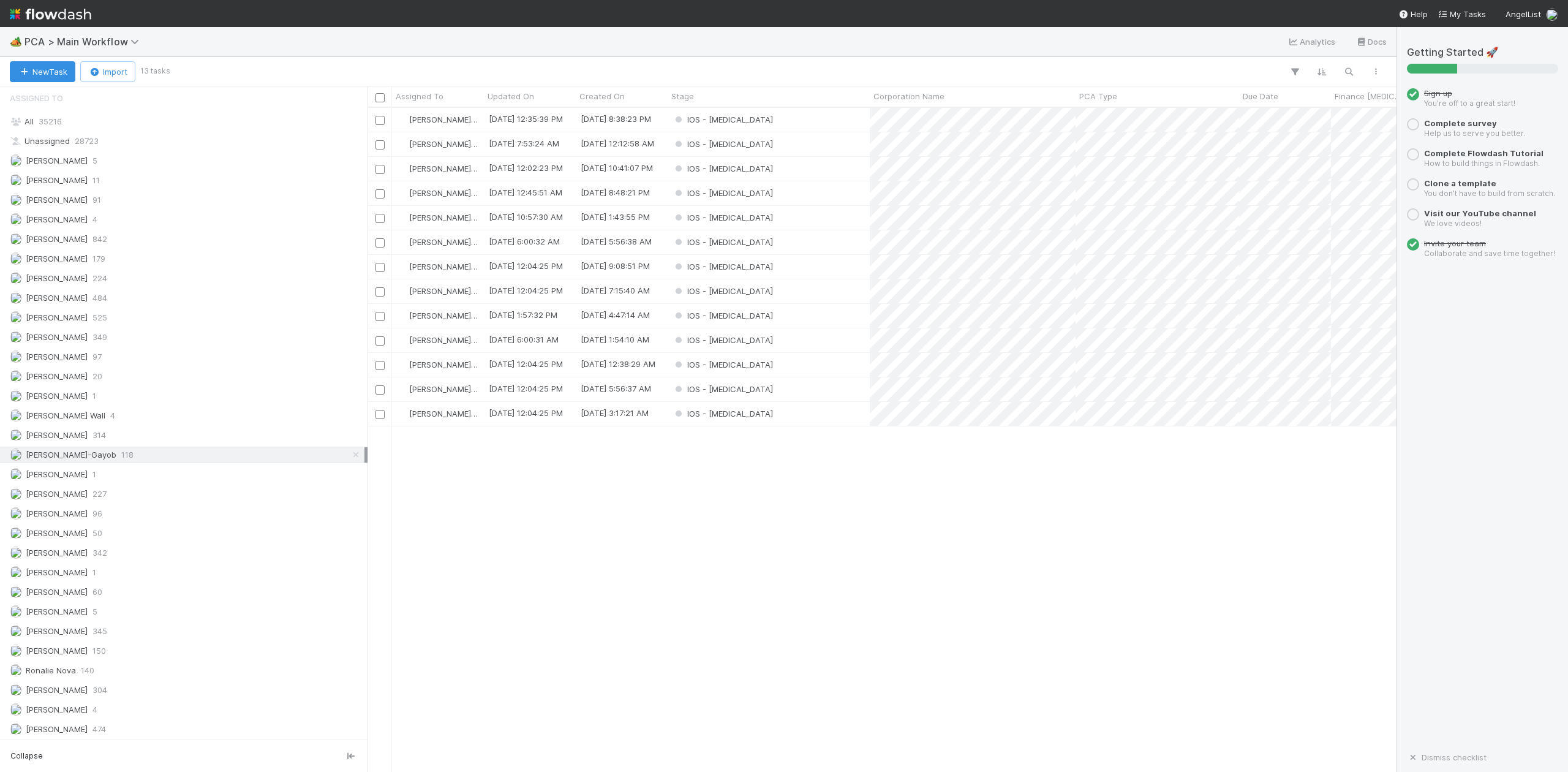
scroll to position [1143, 0]
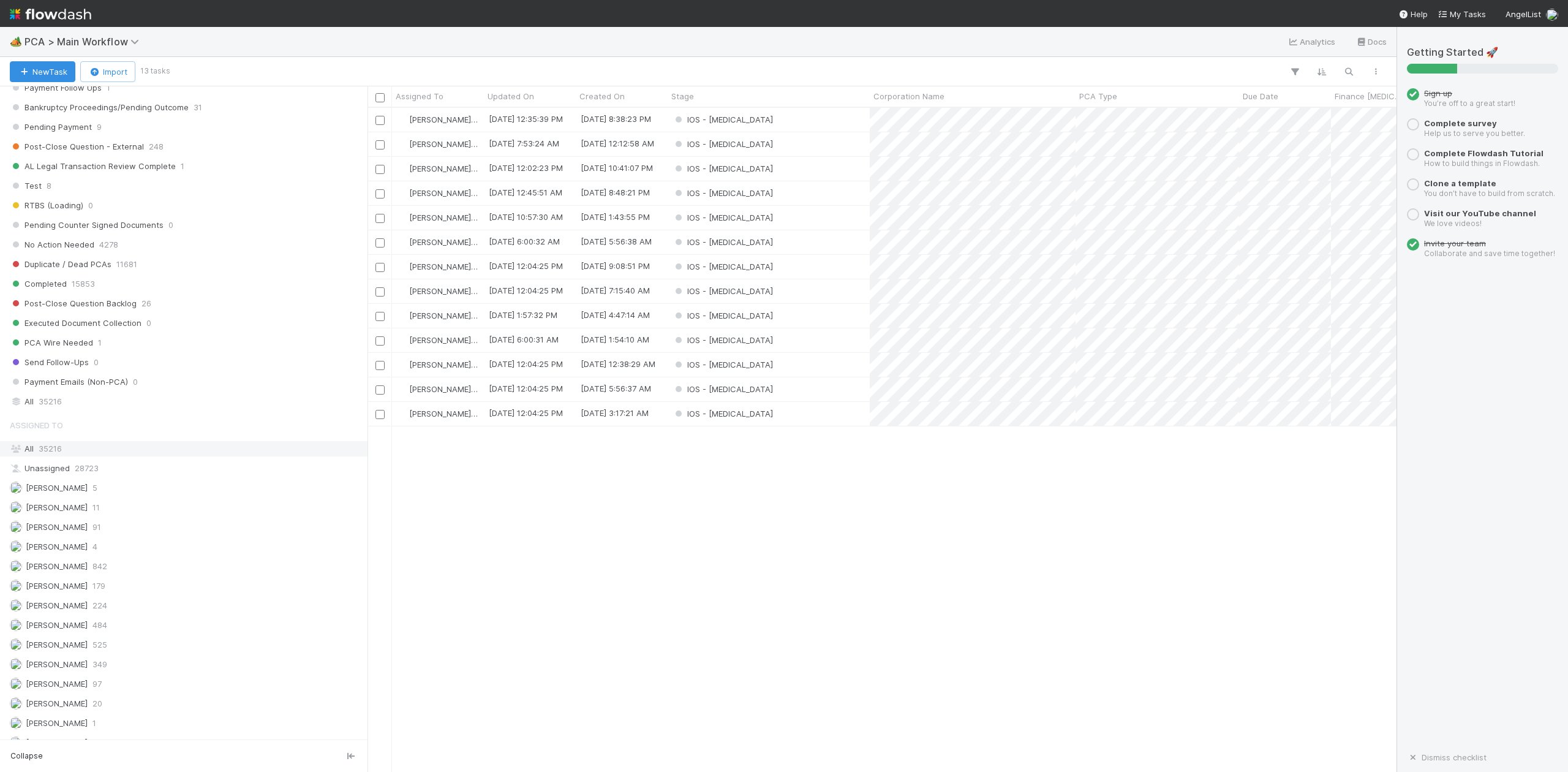
click at [45, 454] on span "35216" at bounding box center [51, 448] width 23 height 10
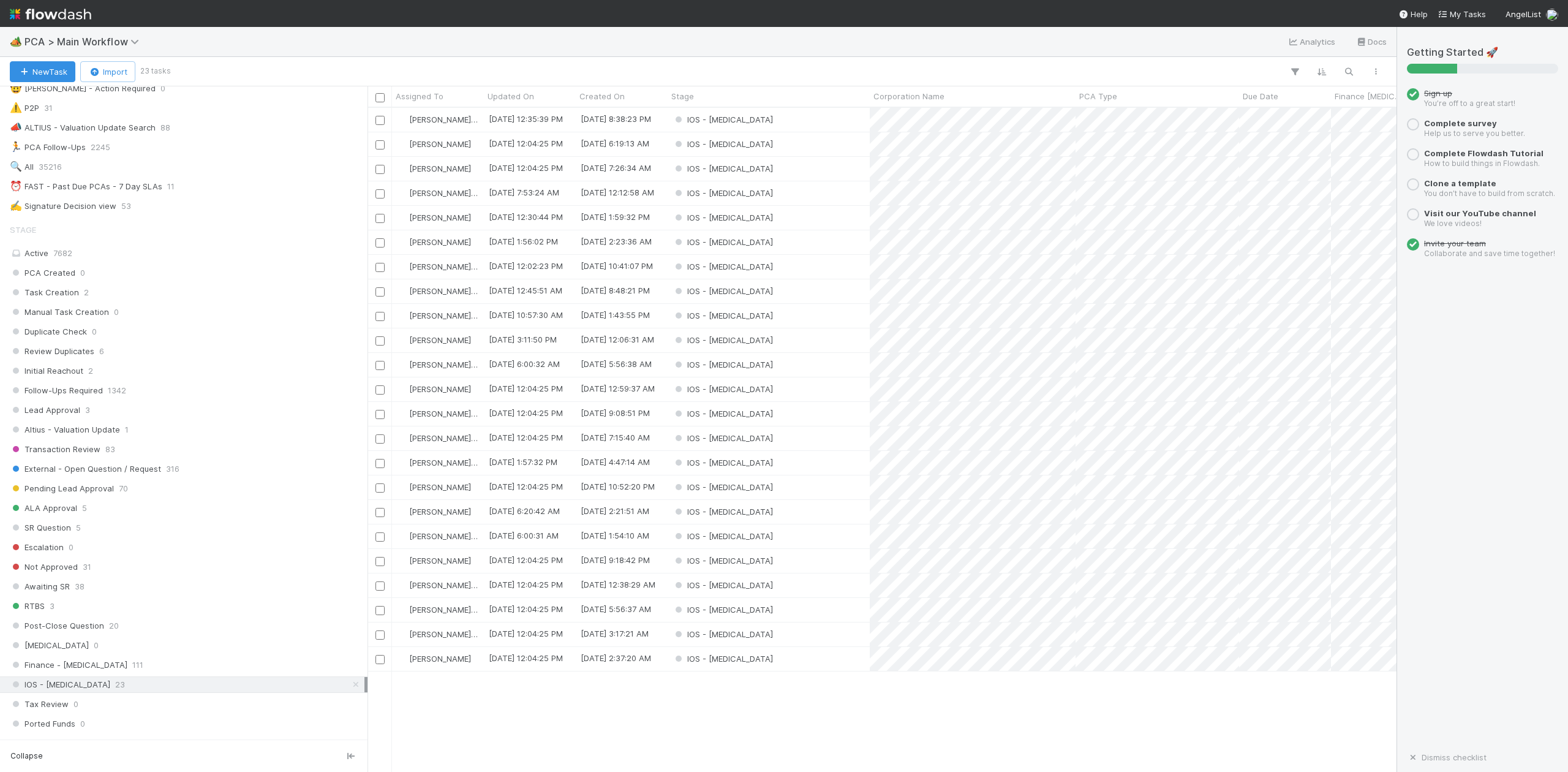
scroll to position [245, 0]
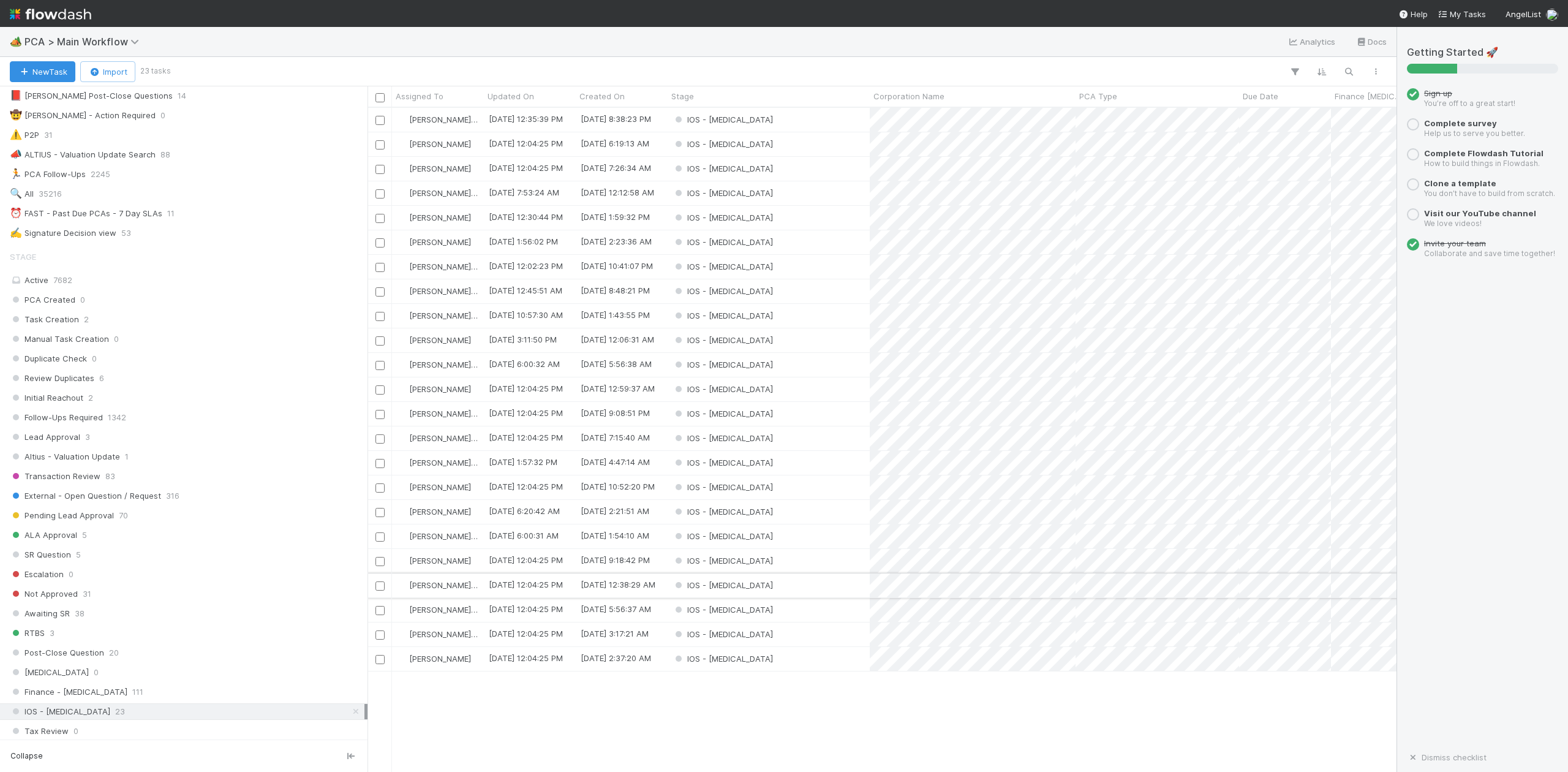
click at [735, 589] on div "IOS - ICU" at bounding box center [769, 585] width 202 height 24
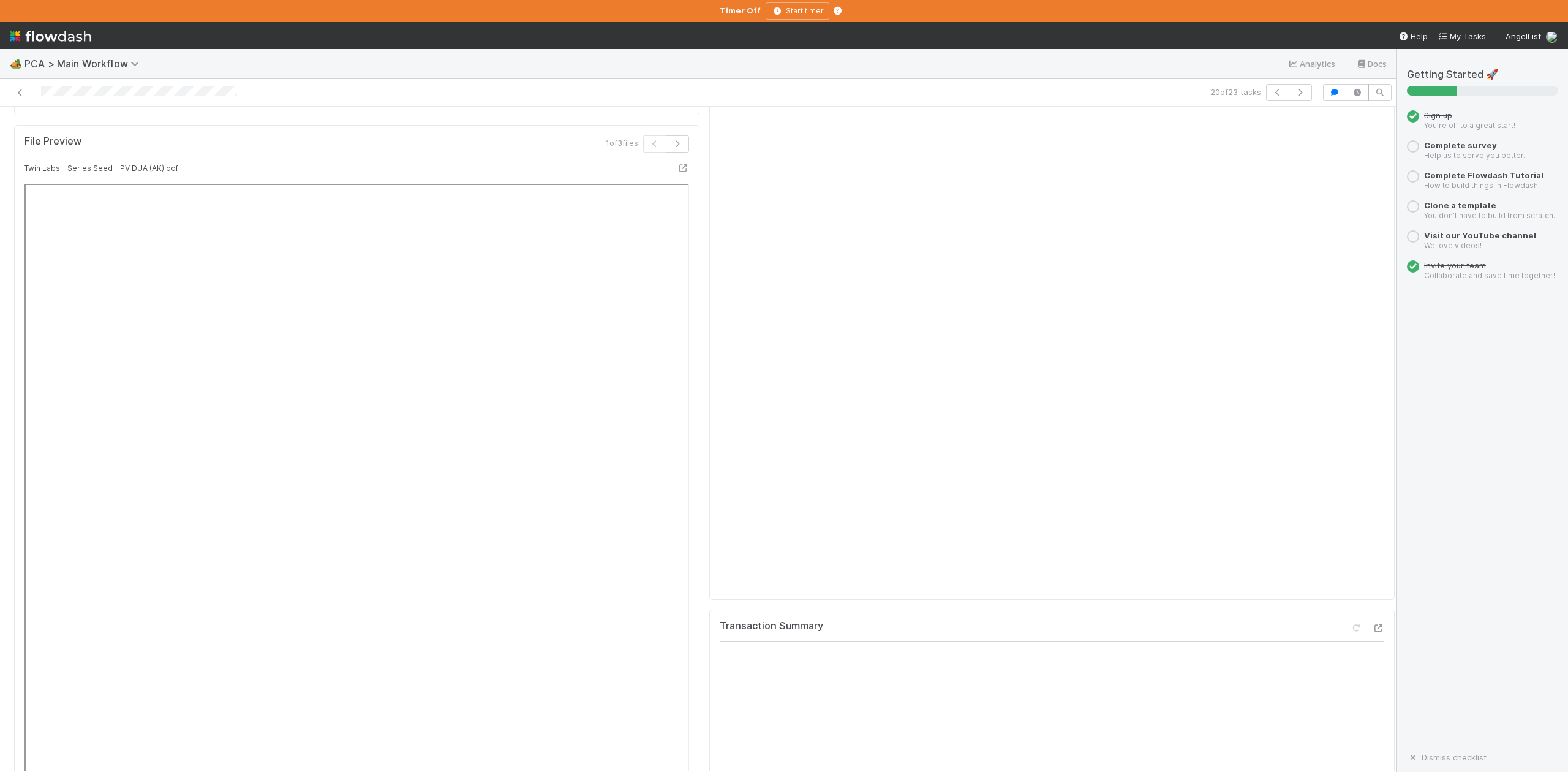
scroll to position [1143, 0]
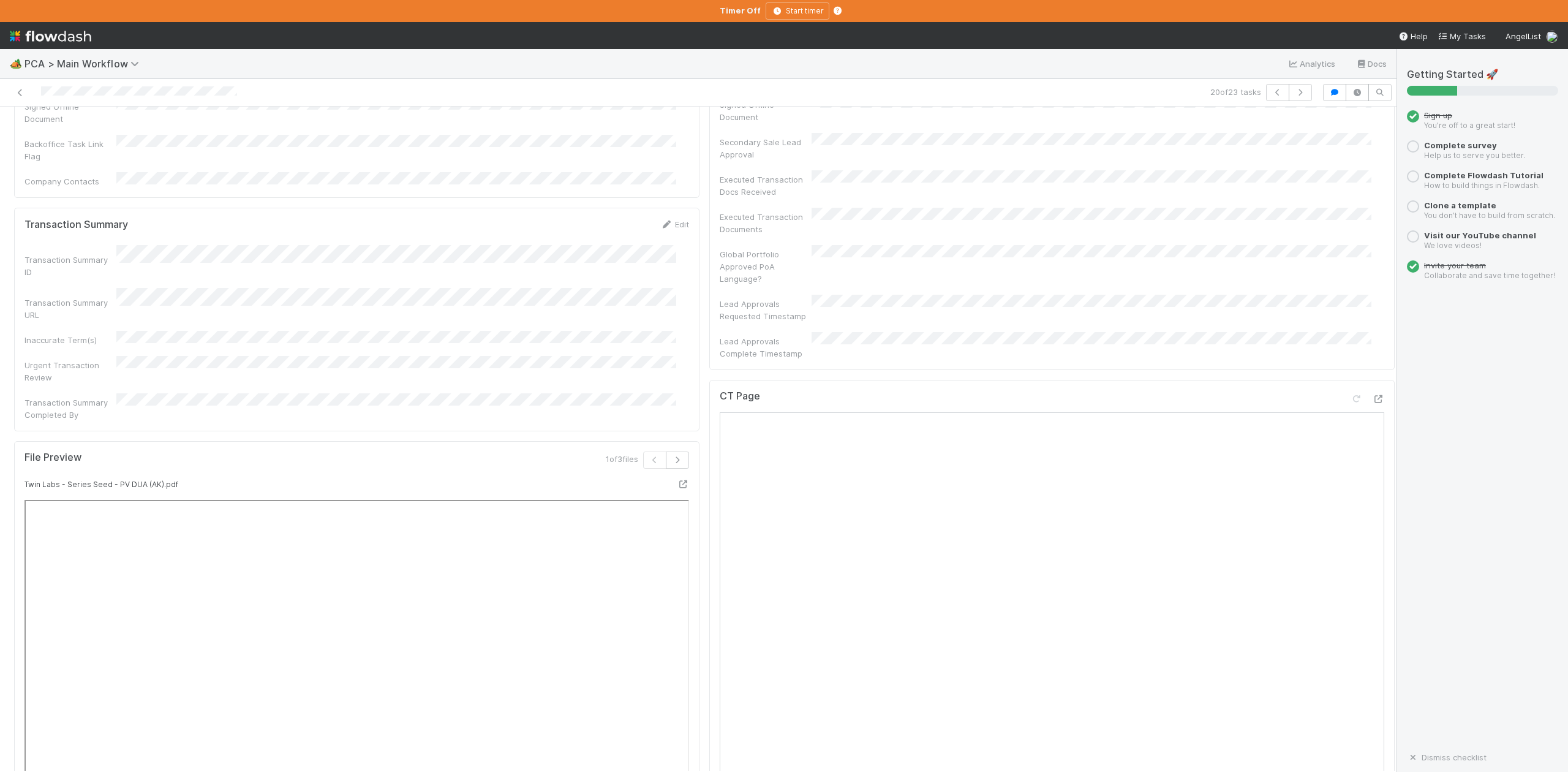
scroll to position [735, 0]
click at [20, 91] on icon at bounding box center [20, 93] width 12 height 8
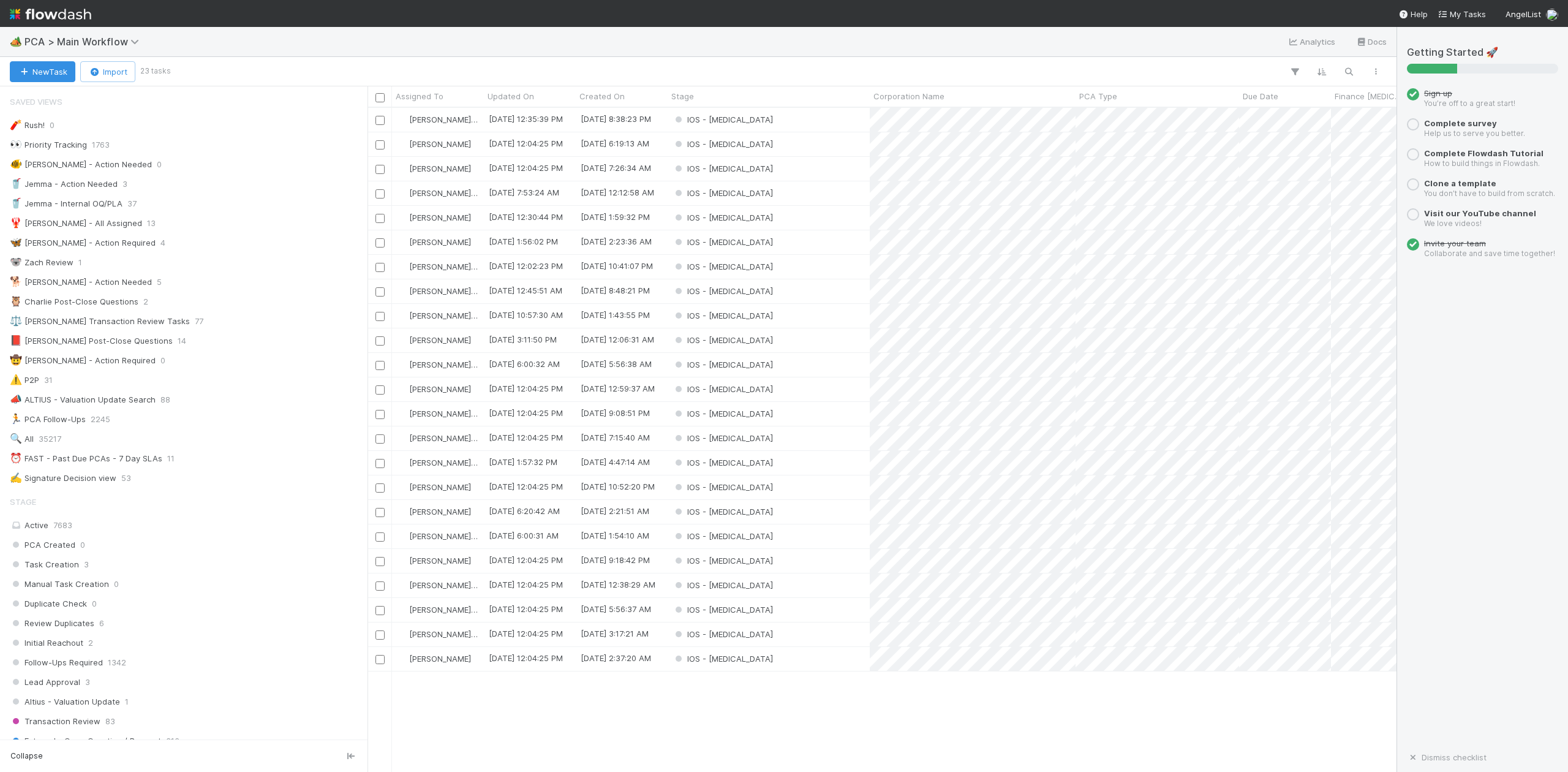
scroll to position [652, 1017]
click at [757, 463] on div "IOS - ICU" at bounding box center [769, 462] width 202 height 24
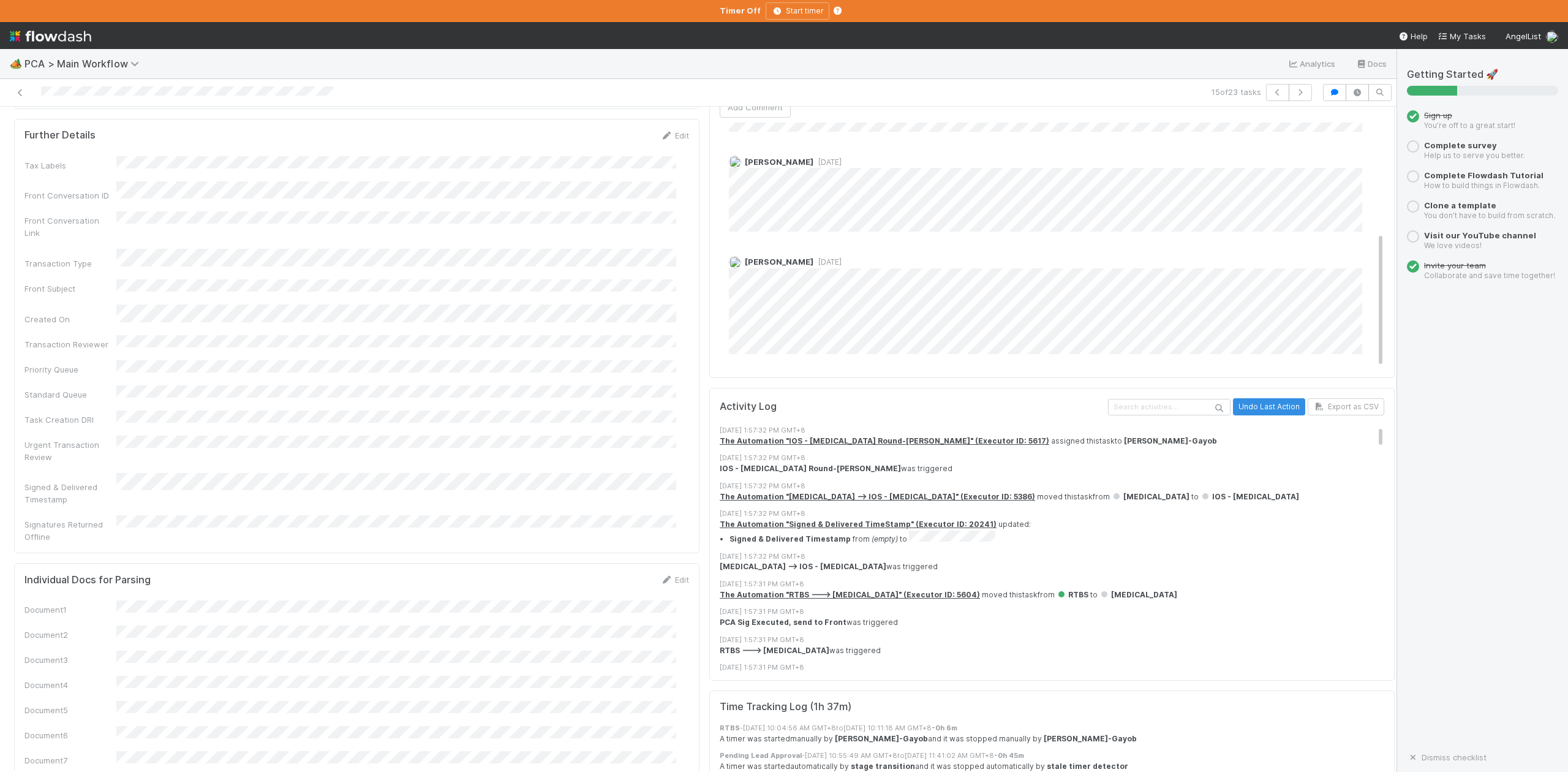
scroll to position [2042, 0]
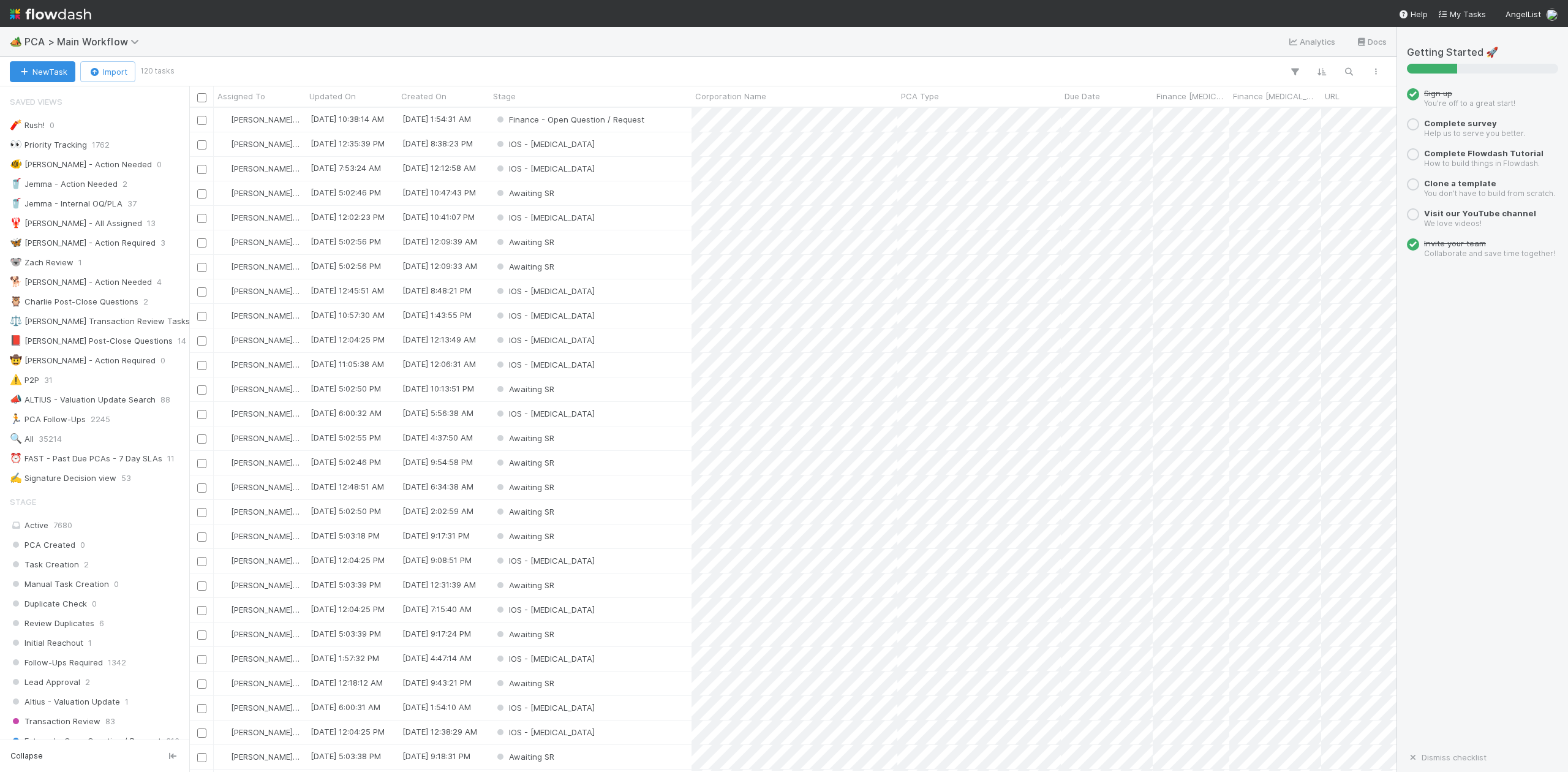
scroll to position [652, 1196]
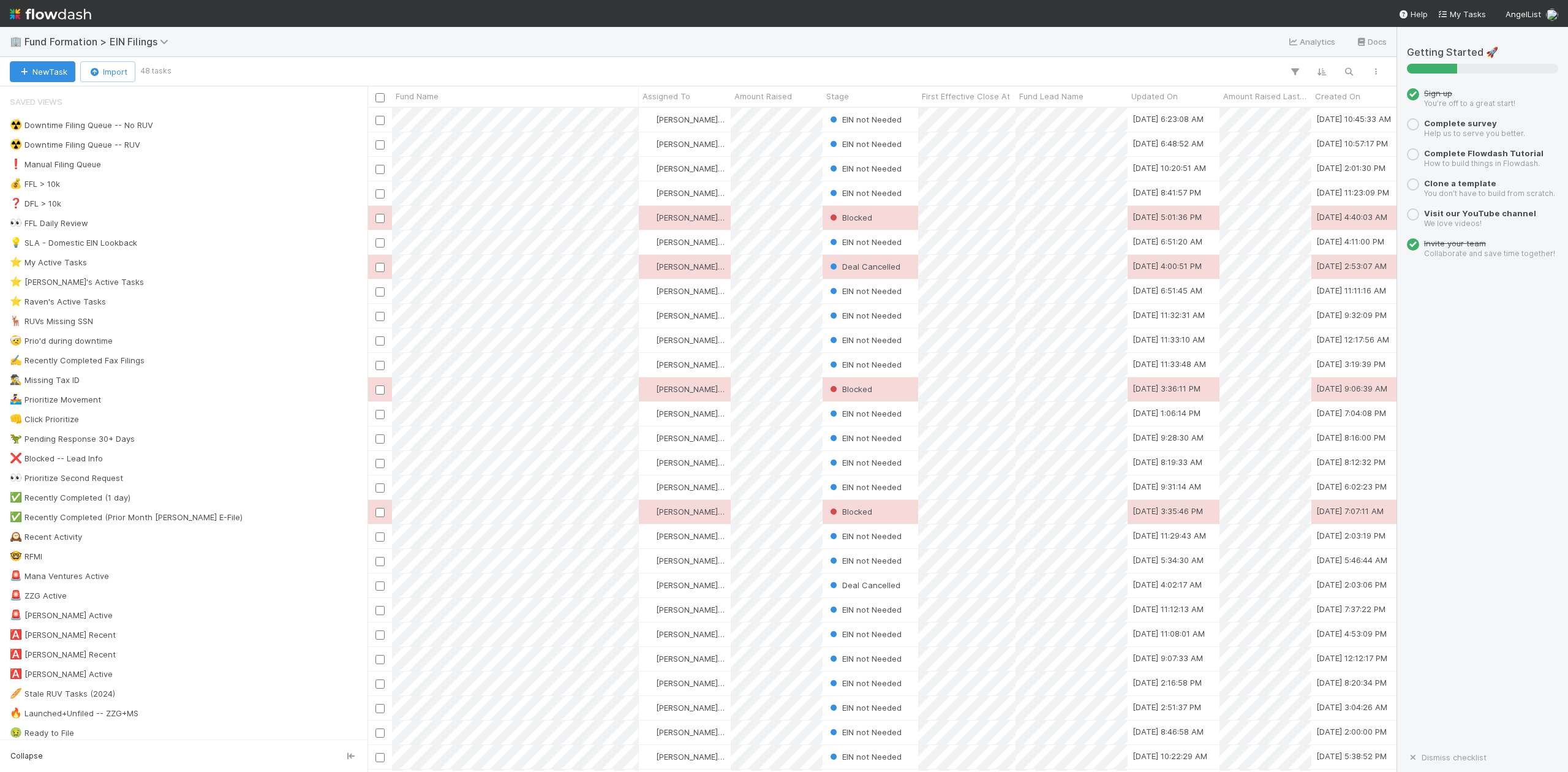
scroll to position [652, 1017]
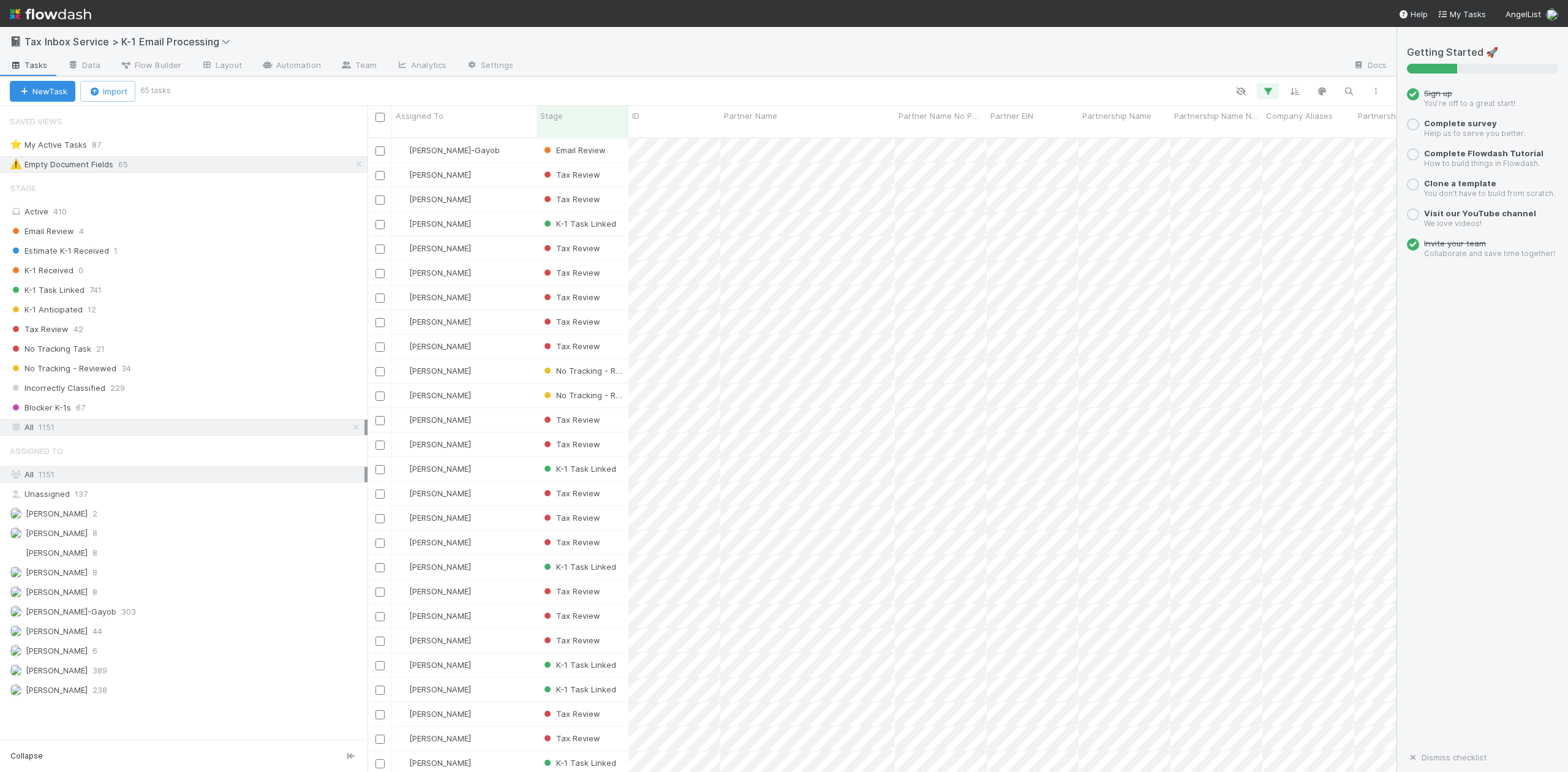
scroll to position [632, 1017]
click at [525, 139] on div "[PERSON_NAME]-Gayob" at bounding box center [465, 150] width 145 height 24
